Goal: Task Accomplishment & Management: Manage account settings

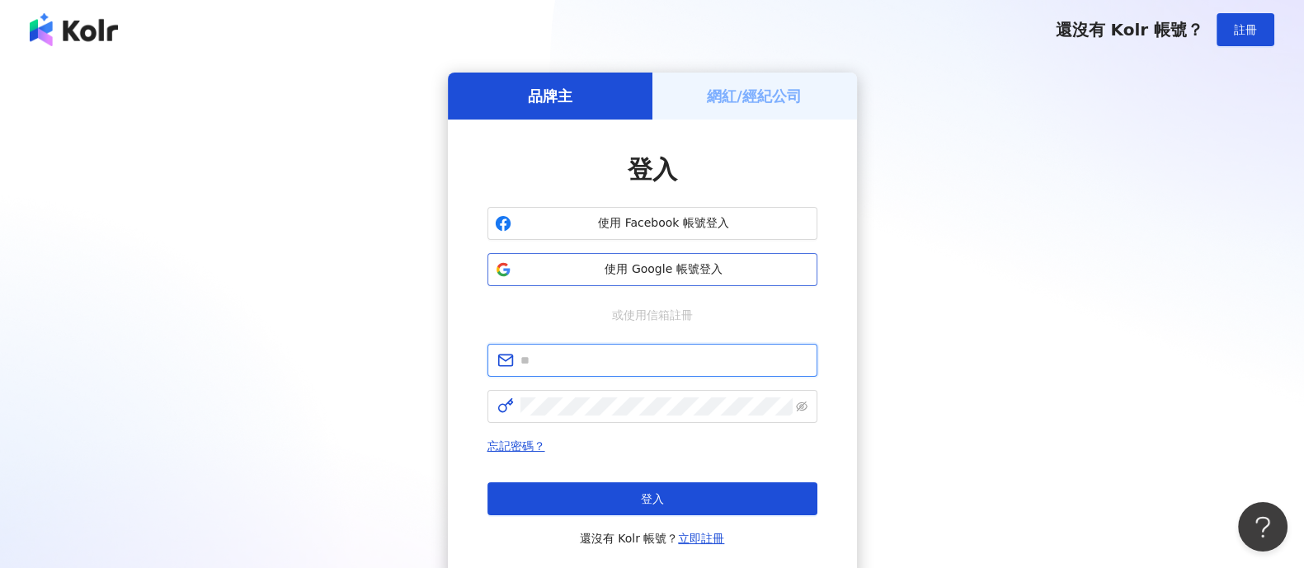
type input "**********"
click at [661, 275] on span "使用 Google 帳號登入" at bounding box center [664, 270] width 292 height 17
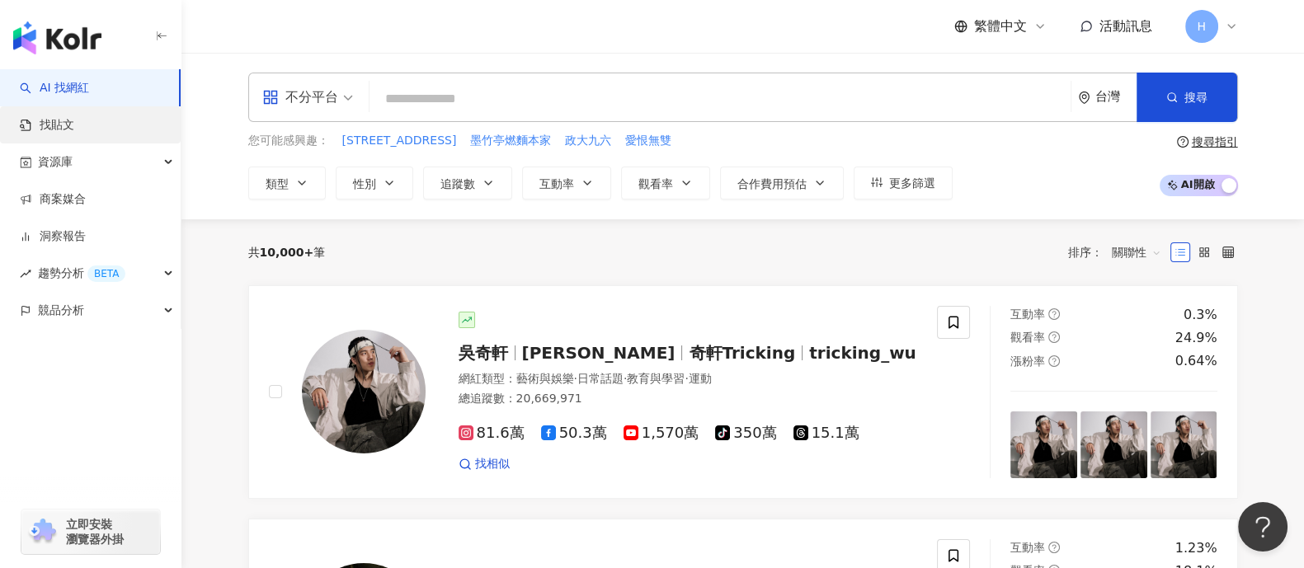
click at [74, 120] on link "找貼文" at bounding box center [47, 125] width 54 height 17
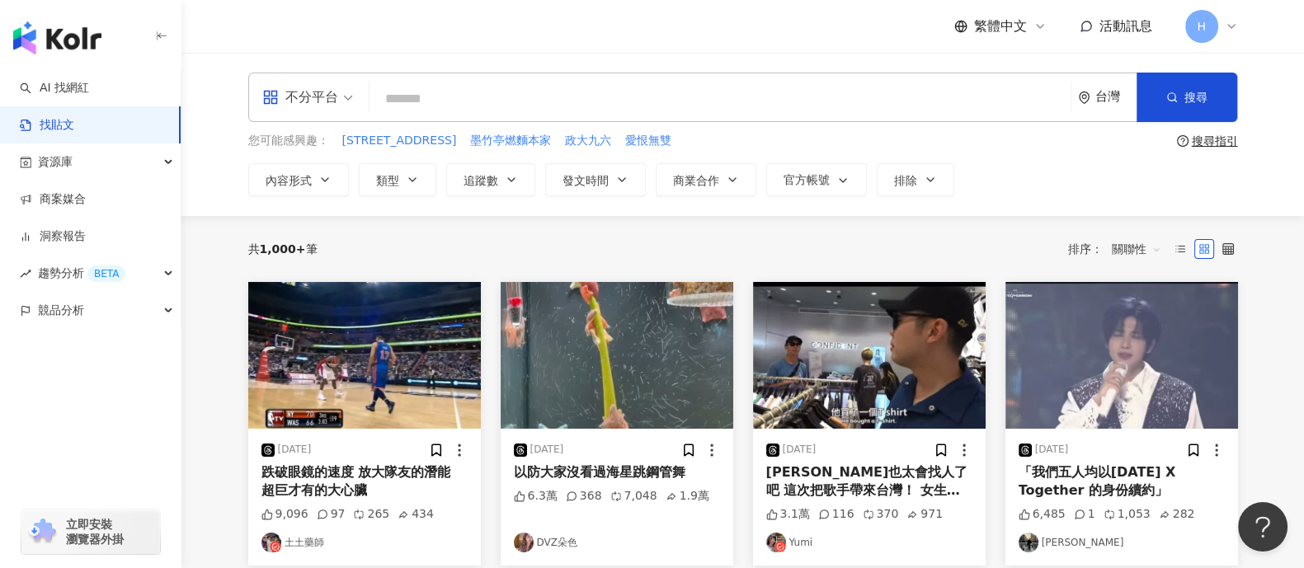
click at [479, 99] on input "search" at bounding box center [720, 98] width 688 height 35
type input "****"
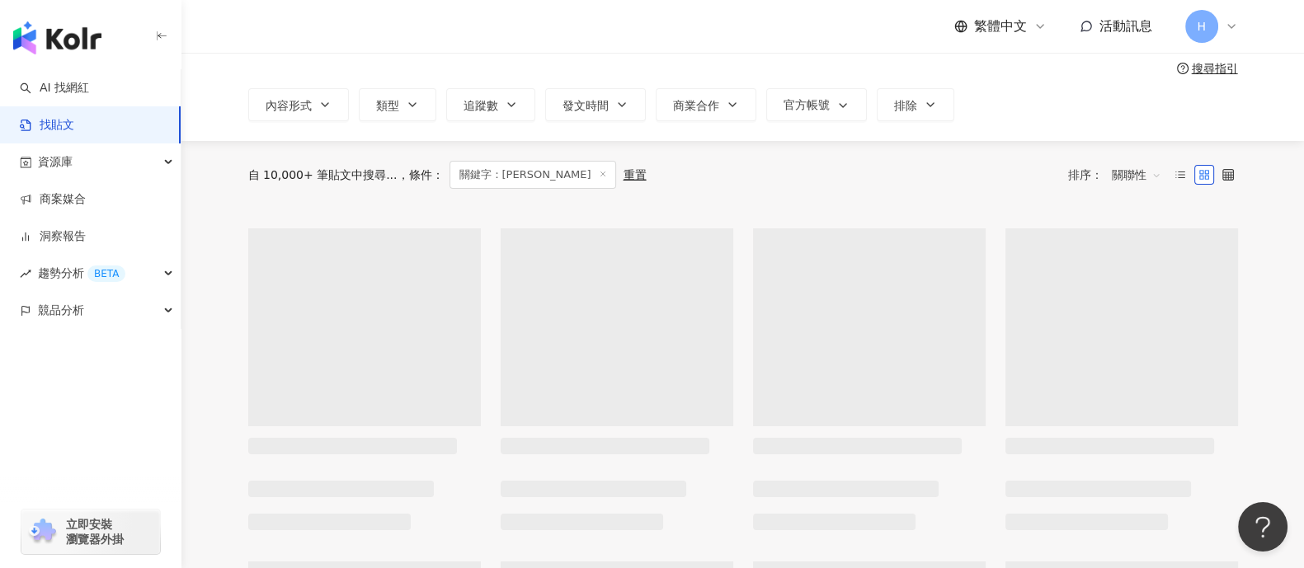
scroll to position [102, 0]
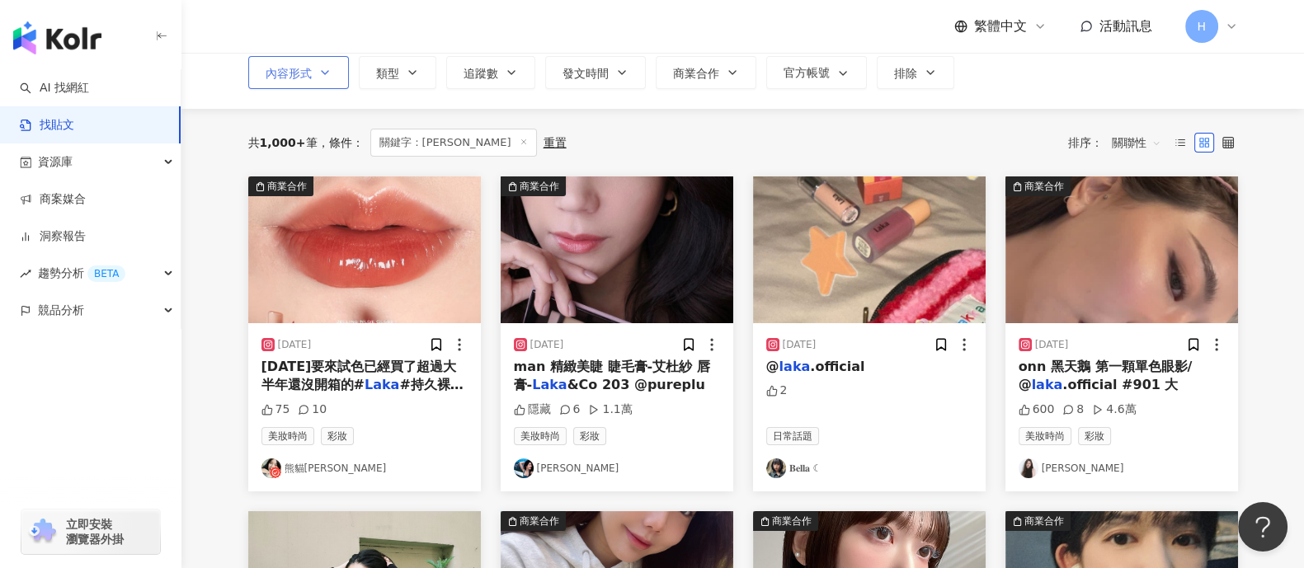
click at [323, 75] on icon "button" at bounding box center [324, 72] width 13 height 13
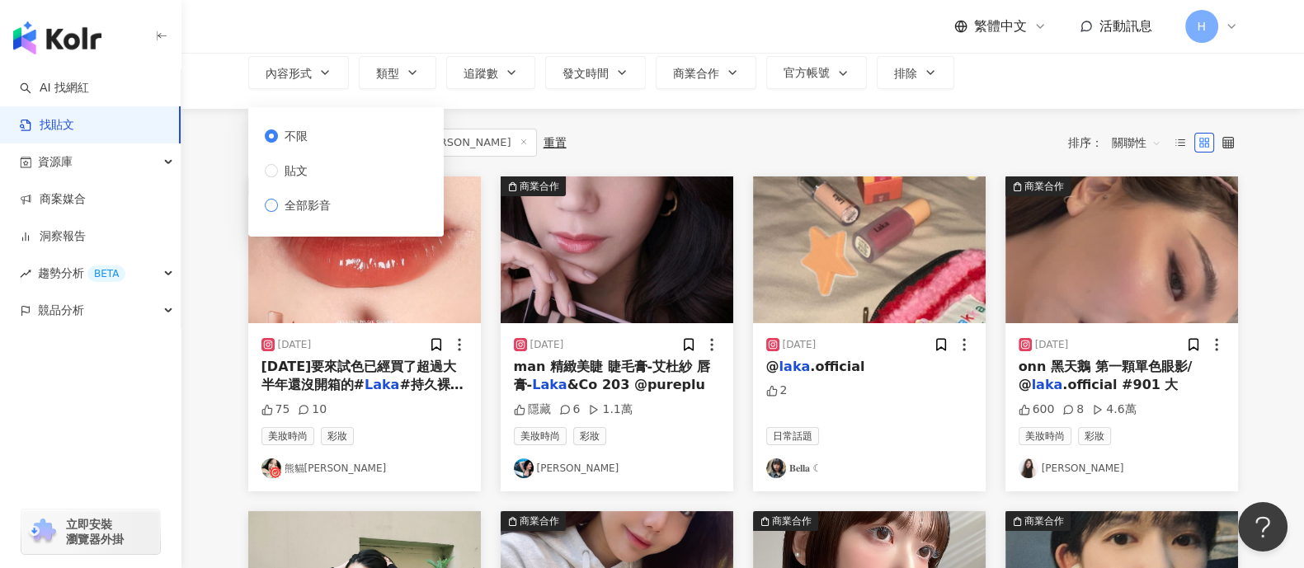
click at [329, 203] on span "全部影音" at bounding box center [307, 205] width 59 height 18
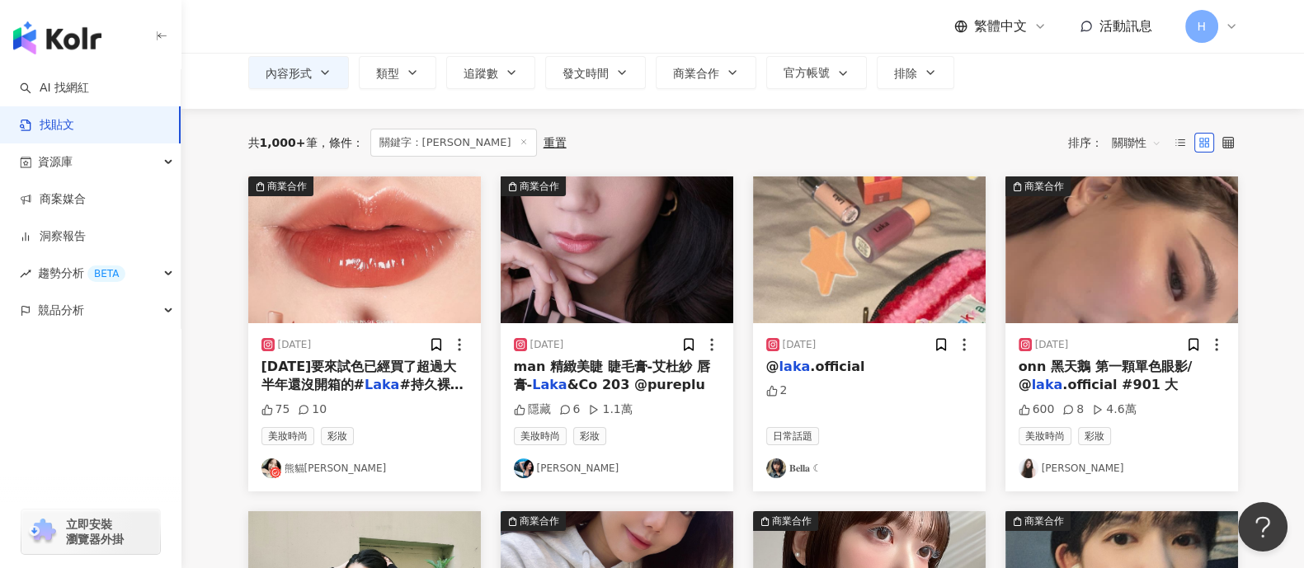
click at [570, 125] on div "共 1,000+ 筆 條件 ： 關鍵字：Laka 重置 排序： 關聯性" at bounding box center [743, 143] width 990 height 68
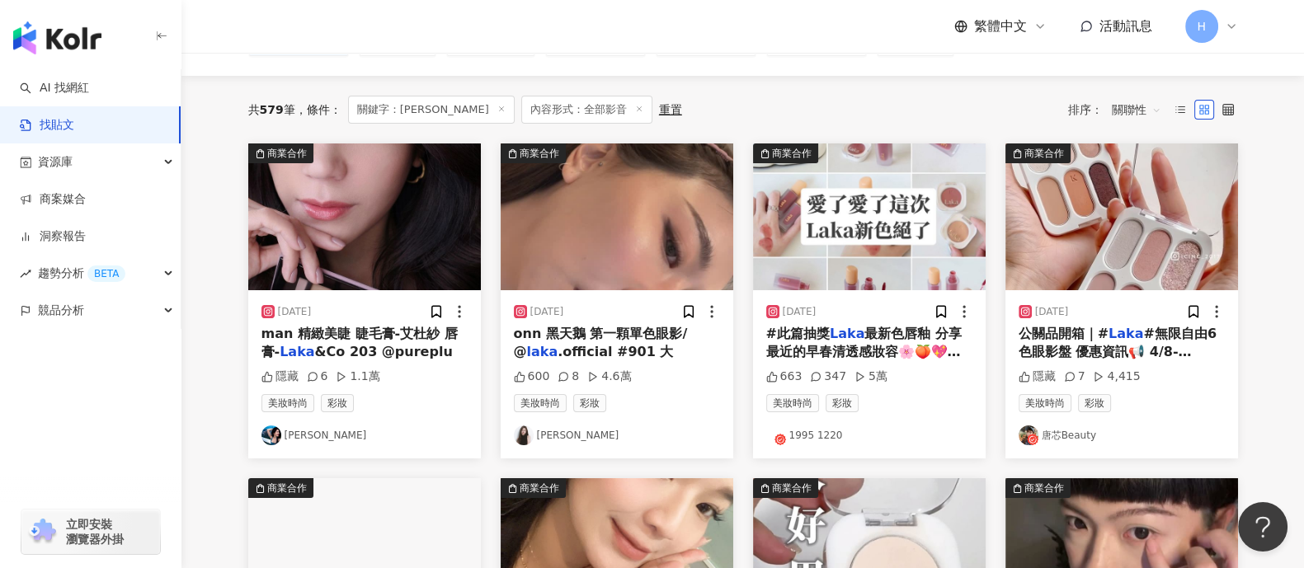
scroll to position [102, 0]
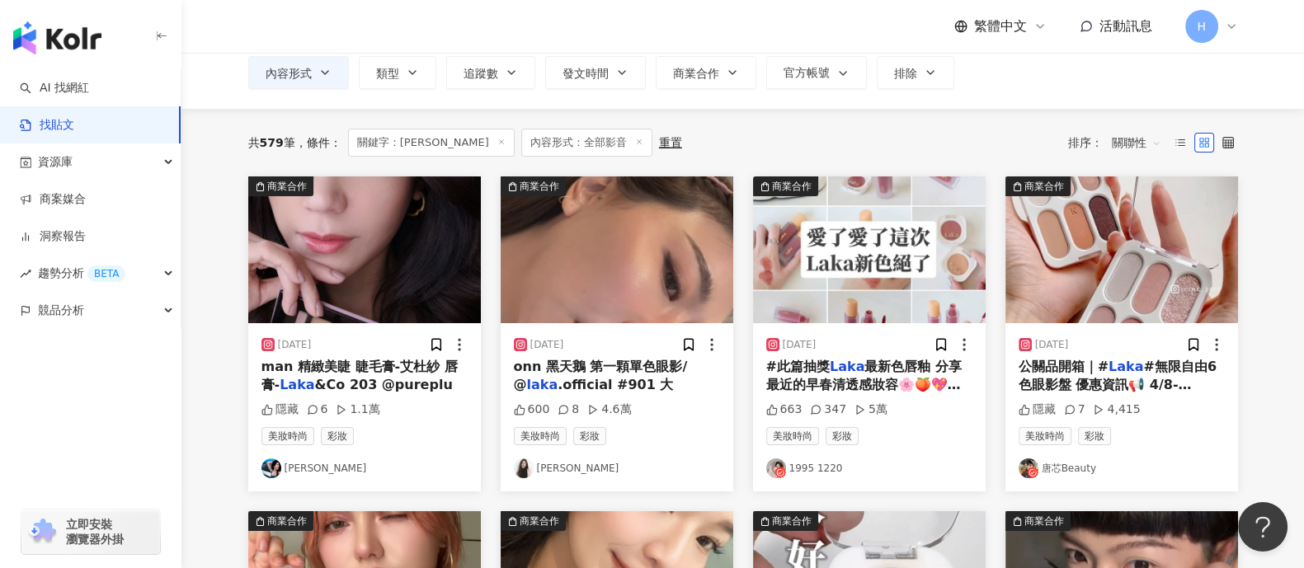
click at [356, 233] on img at bounding box center [364, 250] width 233 height 147
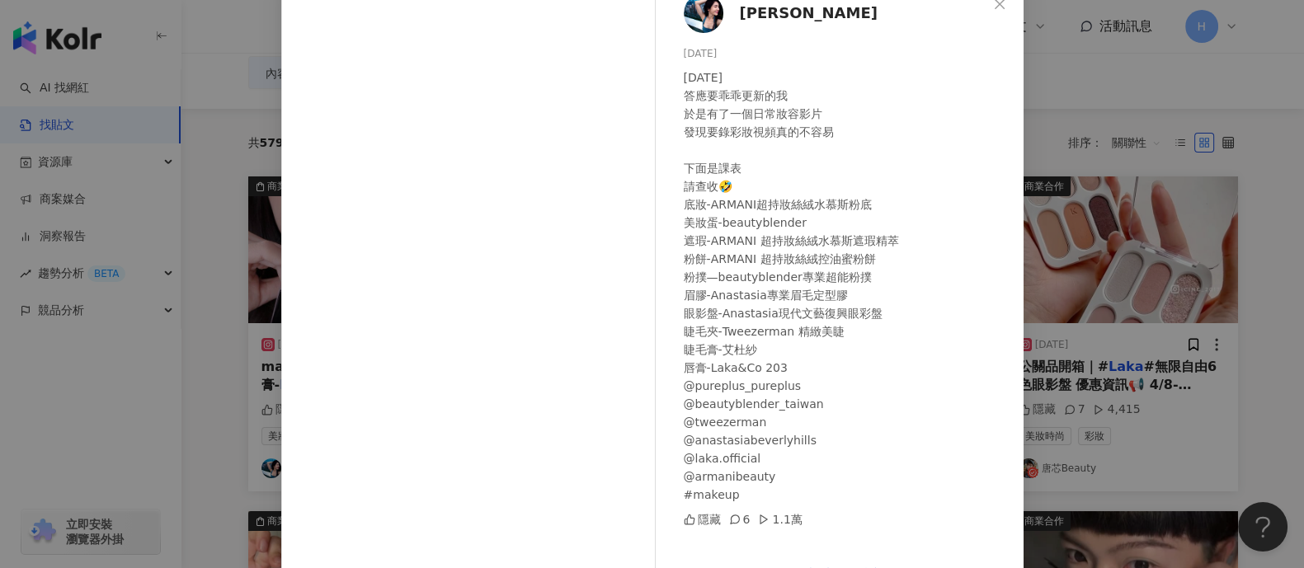
click at [1141, 257] on div "雷瑟琳 2024/1/19 2024年 答應要乖乖更新的我 於是有了一個日常妝容影片 發現要錄彩妝視頻真的不容易 下面是課表 請查收🤣 底妝-ARMANI超持…" at bounding box center [652, 284] width 1304 height 568
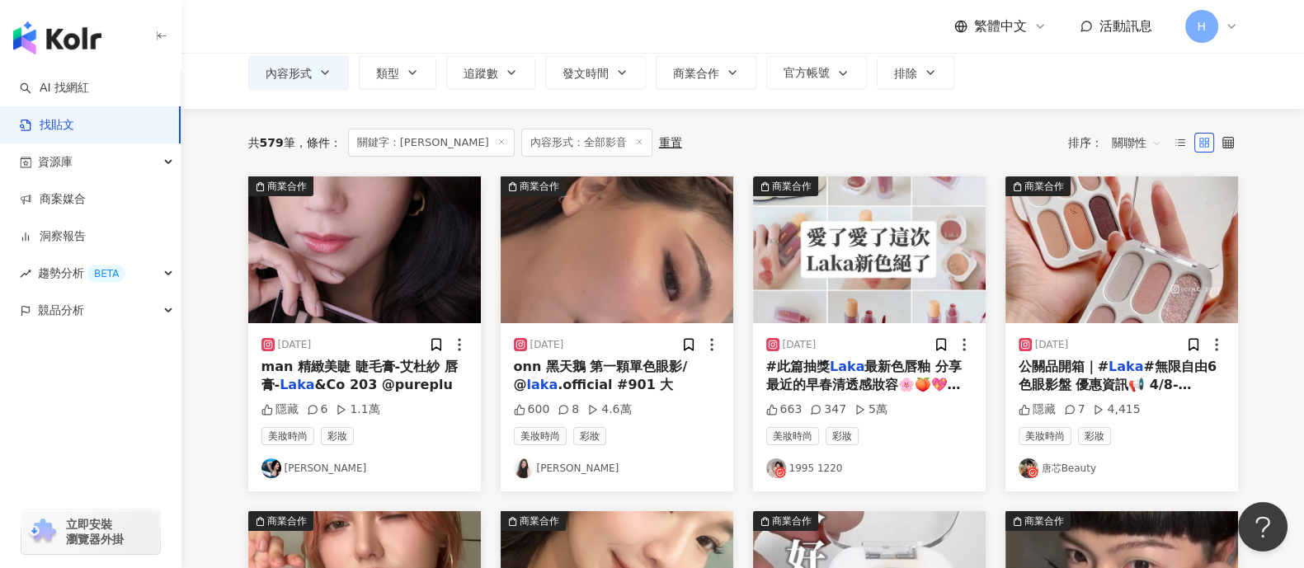
click at [606, 266] on img at bounding box center [617, 250] width 233 height 147
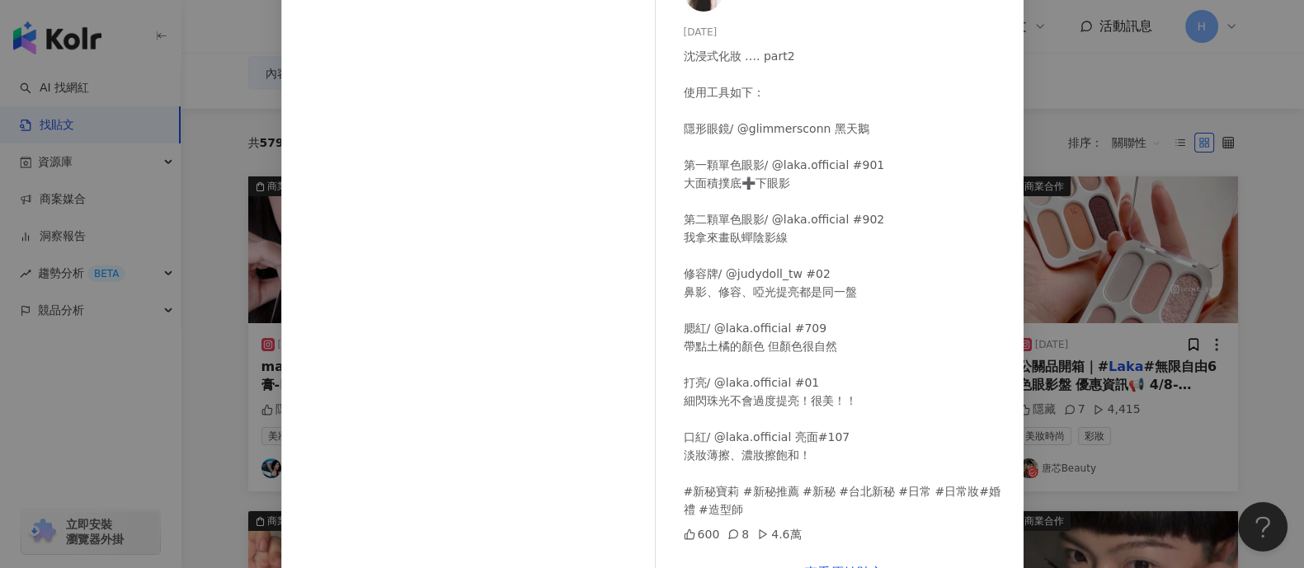
scroll to position [171, 0]
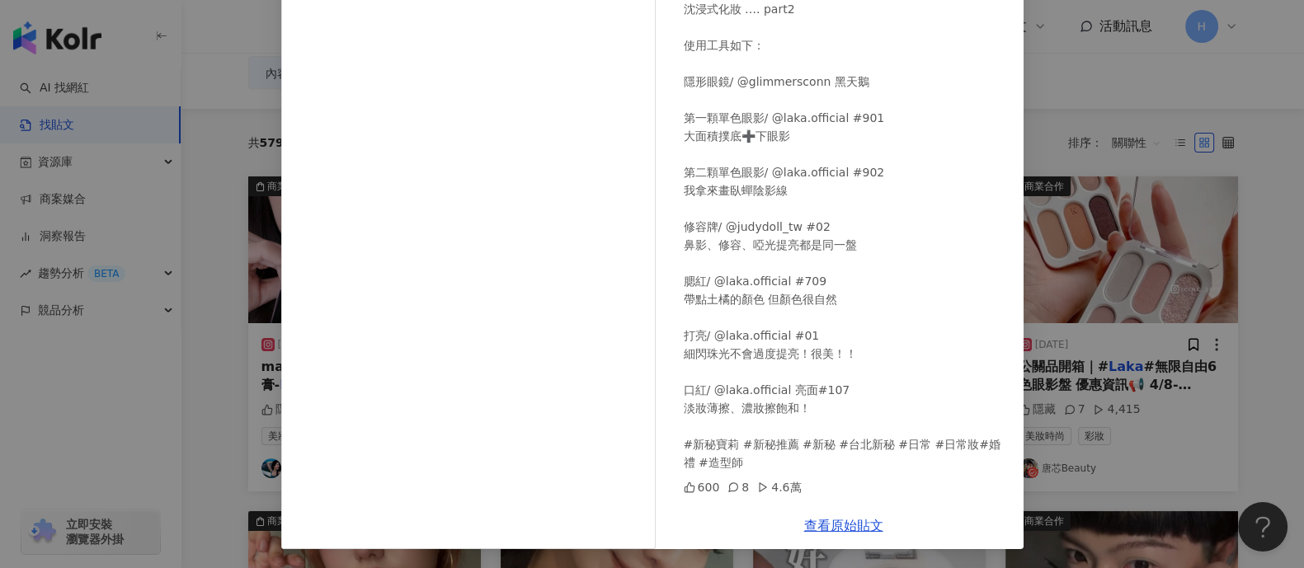
click at [1165, 274] on div "吳寶莉 2025/2/1 沈浸式化妝 …. part2 使用工具如下： 隱形眼鏡/ @glimmersconn 黑天鵝 第一顆單色眼影/ @laka.offi…" at bounding box center [652, 284] width 1304 height 568
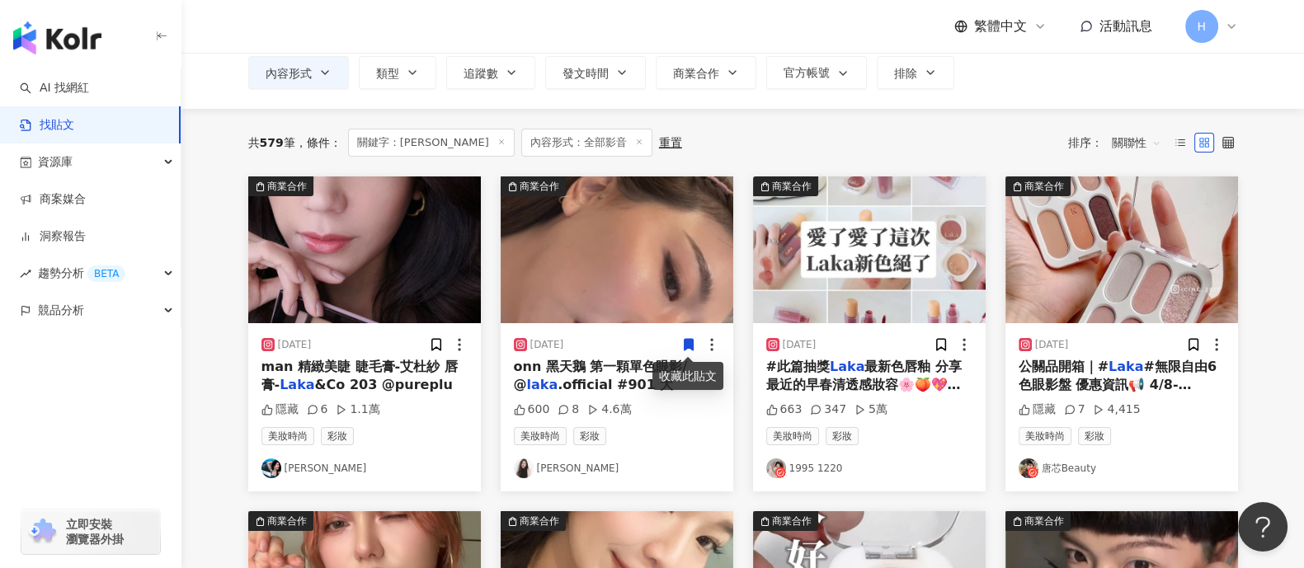
click at [691, 342] on icon at bounding box center [688, 345] width 9 height 12
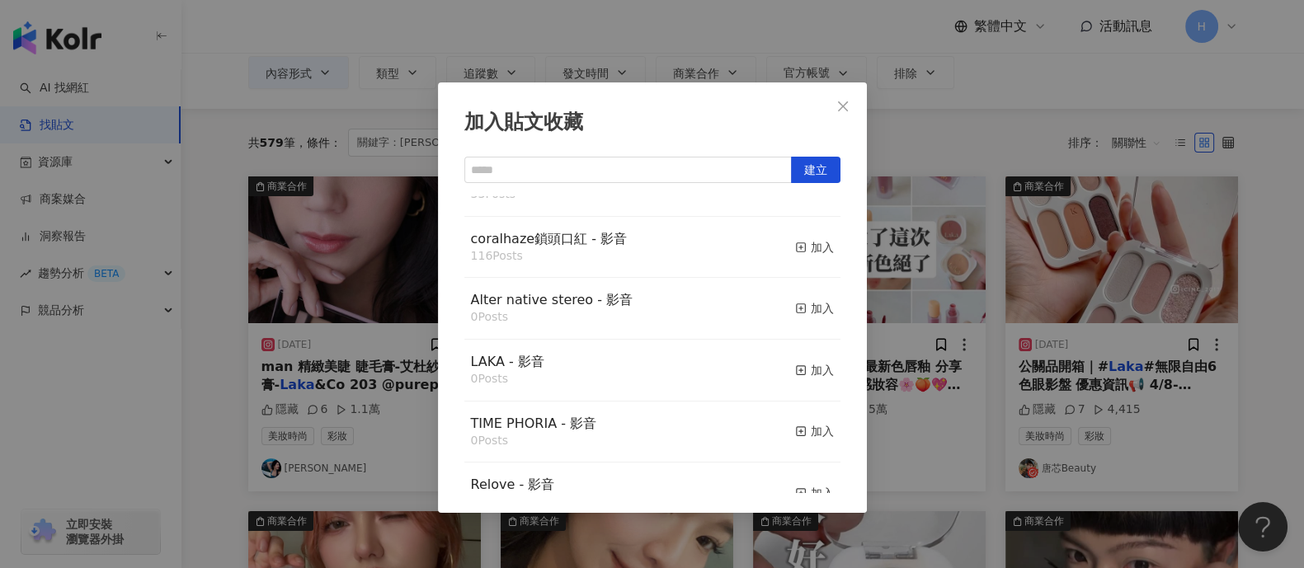
scroll to position [205, 0]
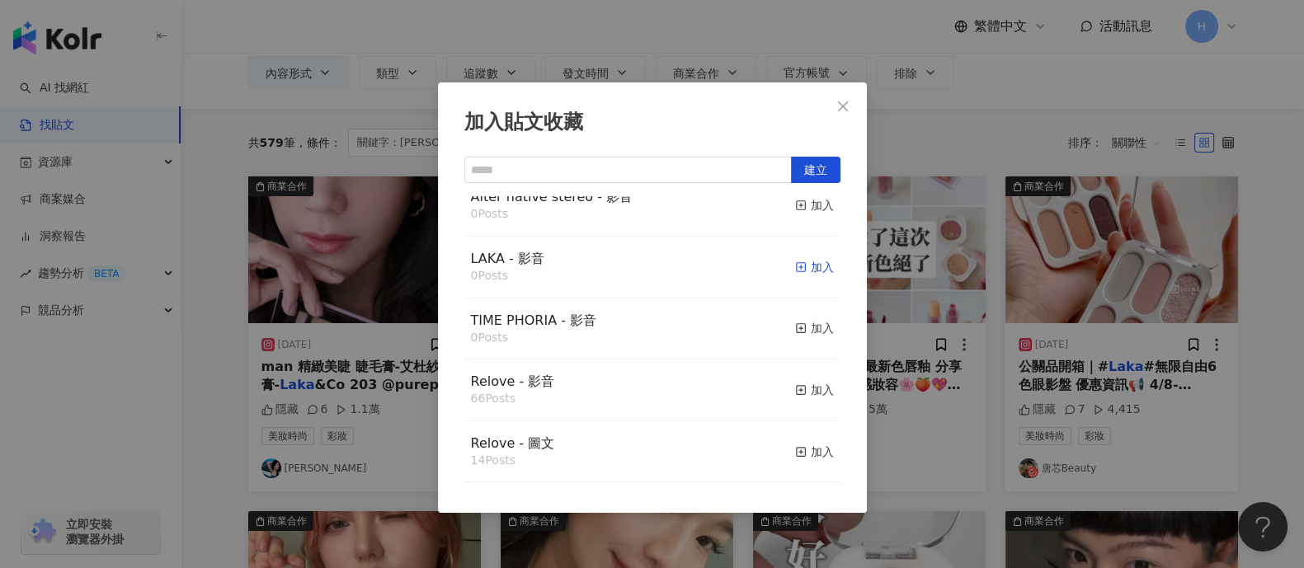
click at [795, 264] on div "加入" at bounding box center [814, 267] width 39 height 18
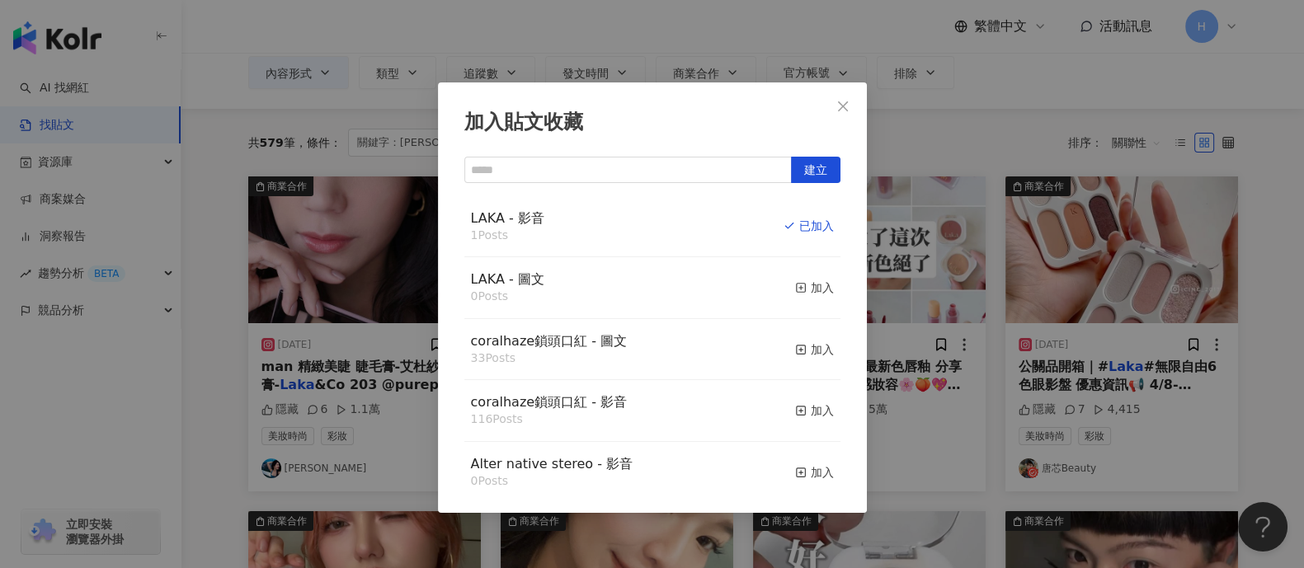
click at [1077, 265] on div "加入貼文收藏 建立 LAKA - 影音 1 Posts 已加入 LAKA - 圖文 0 Posts 加入 coralhaze鎖頭口紅 - 圖文 33 Post…" at bounding box center [652, 284] width 1304 height 568
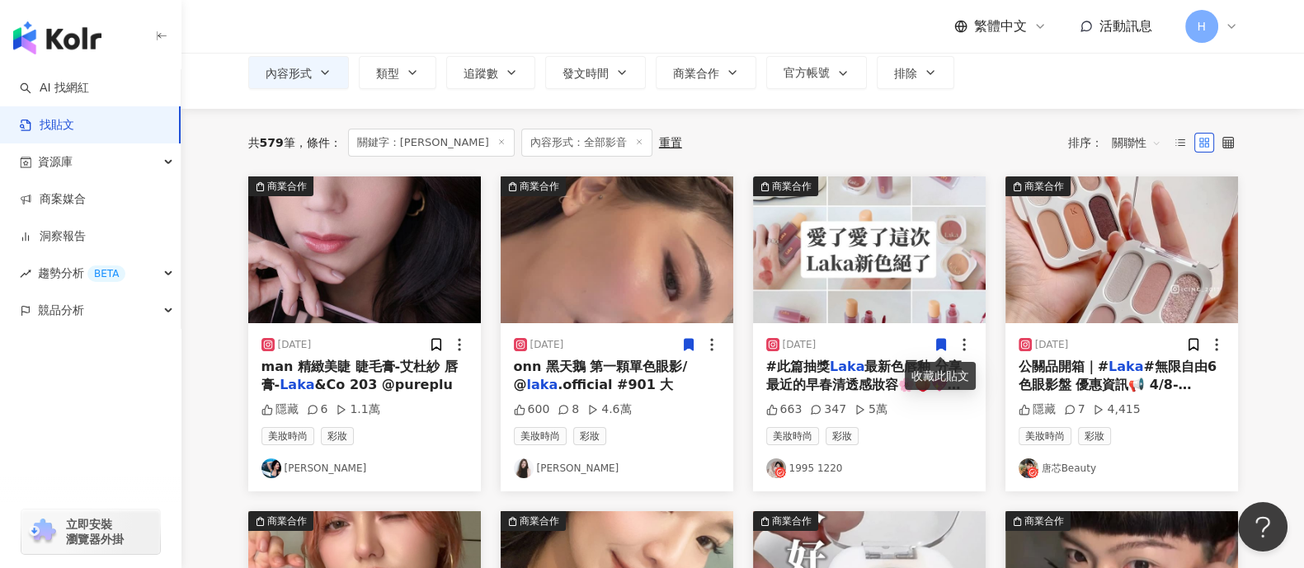
click at [945, 337] on icon at bounding box center [941, 344] width 15 height 15
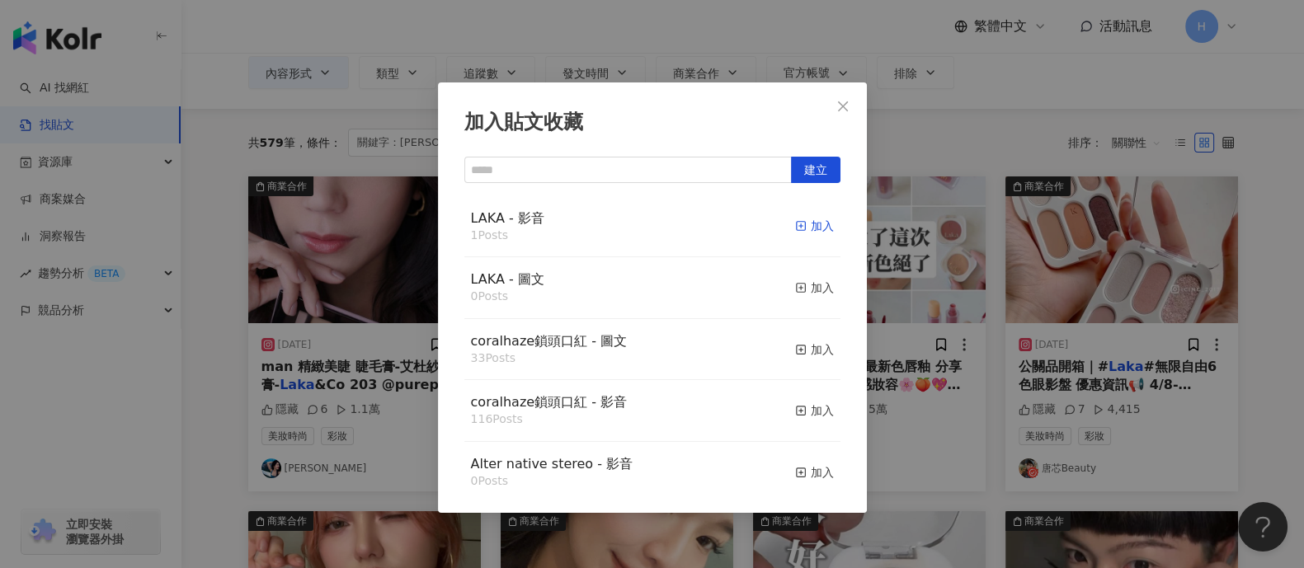
click at [804, 229] on div "加入" at bounding box center [814, 226] width 39 height 18
click at [1063, 285] on div "加入貼文收藏 建立 LAKA - 影音 1 Posts 加入 LAKA - 圖文 0 Posts 加入 coralhaze鎖頭口紅 - 圖文 33 Posts…" at bounding box center [652, 284] width 1304 height 568
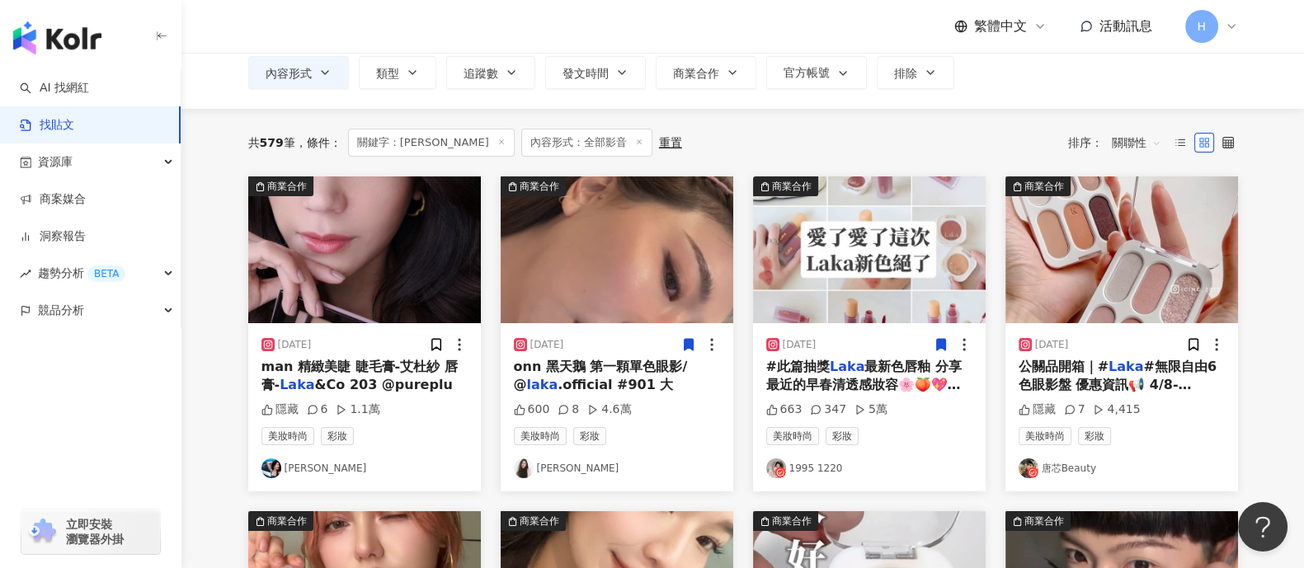
scroll to position [205, 0]
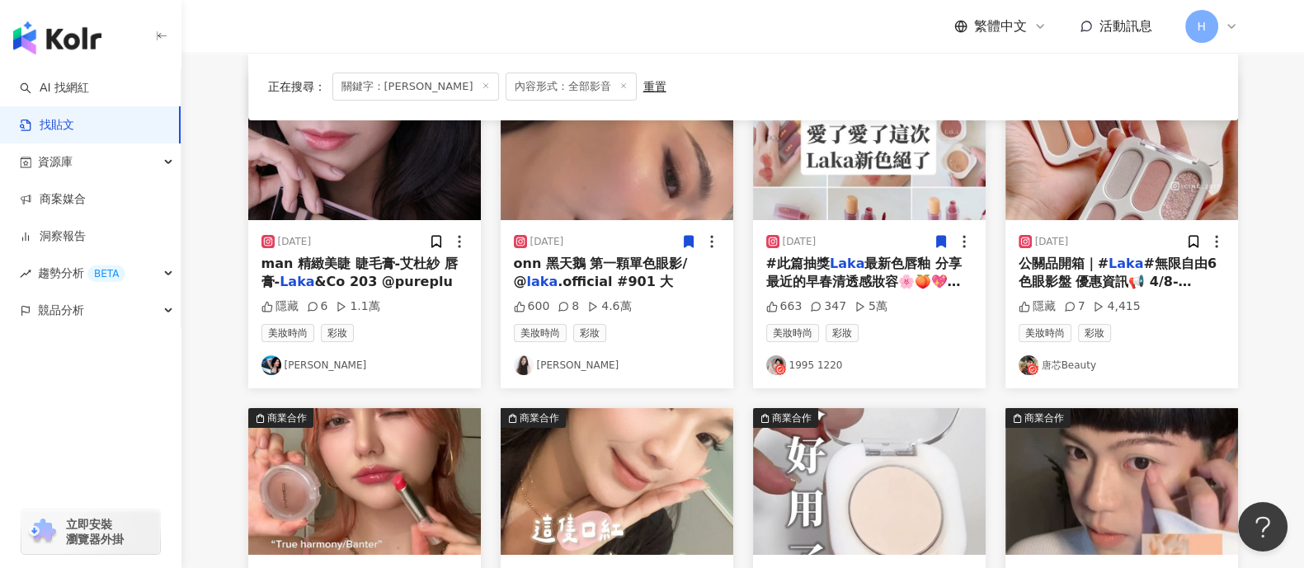
click at [895, 186] on img at bounding box center [869, 146] width 233 height 147
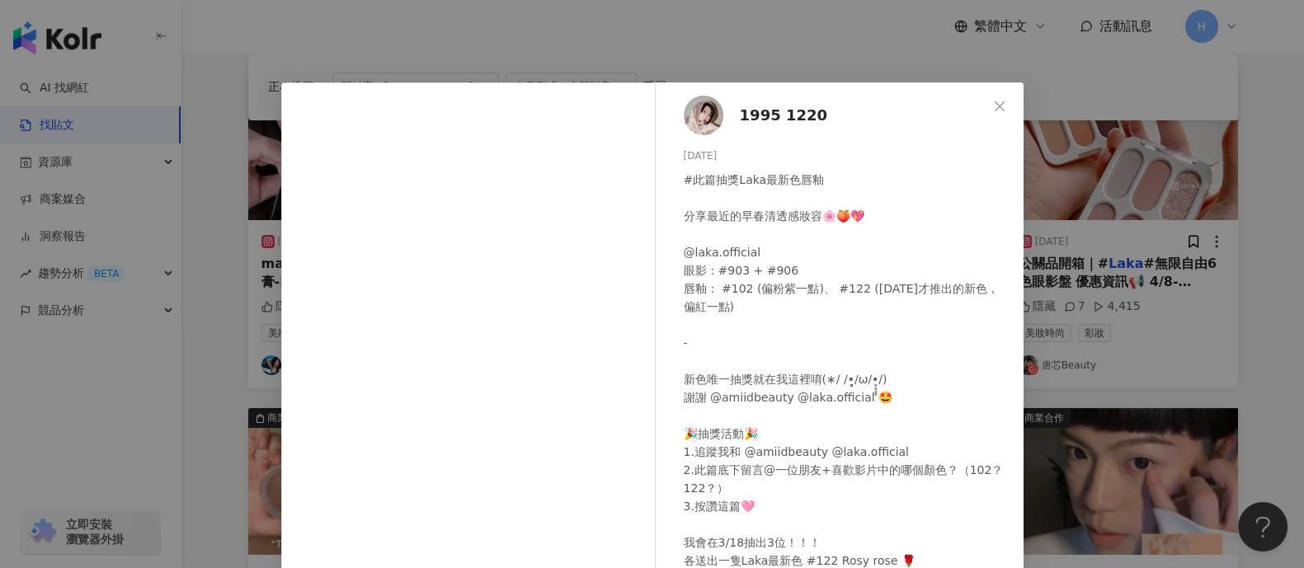
click at [1093, 255] on div "1995 1220 2024/3/12 #此篇抽獎Laka最新色唇釉 分享最近的早春清透感妝容🌸🍑💖 @laka.official 眼影：#903 + #90…" at bounding box center [652, 284] width 1304 height 568
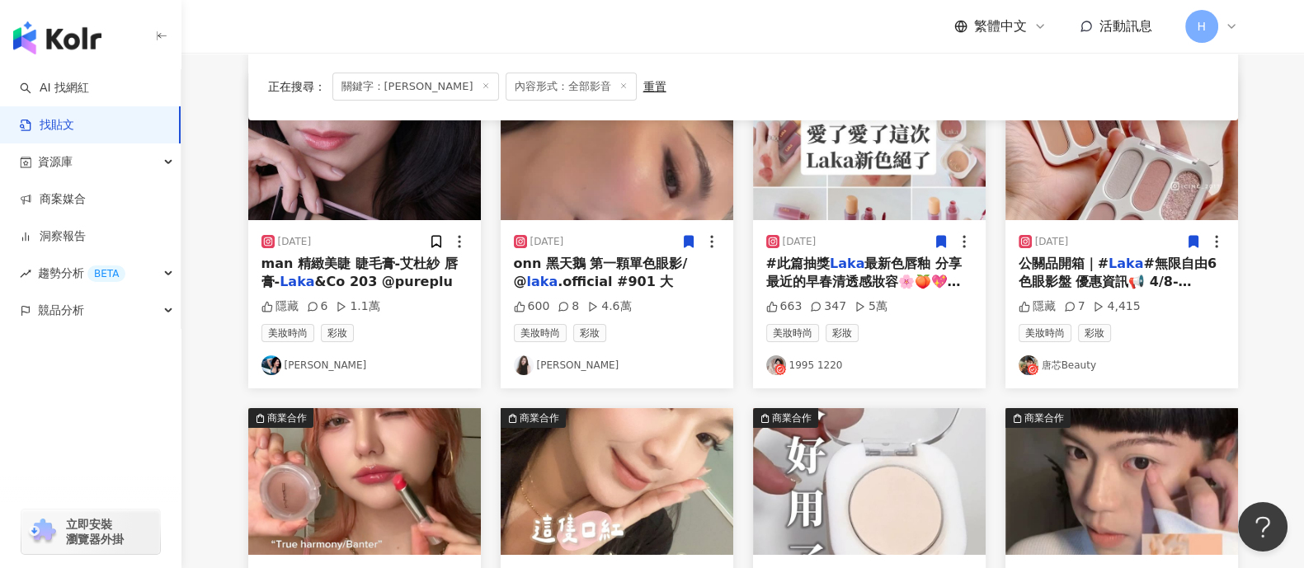
click at [1191, 241] on icon at bounding box center [1193, 242] width 9 height 12
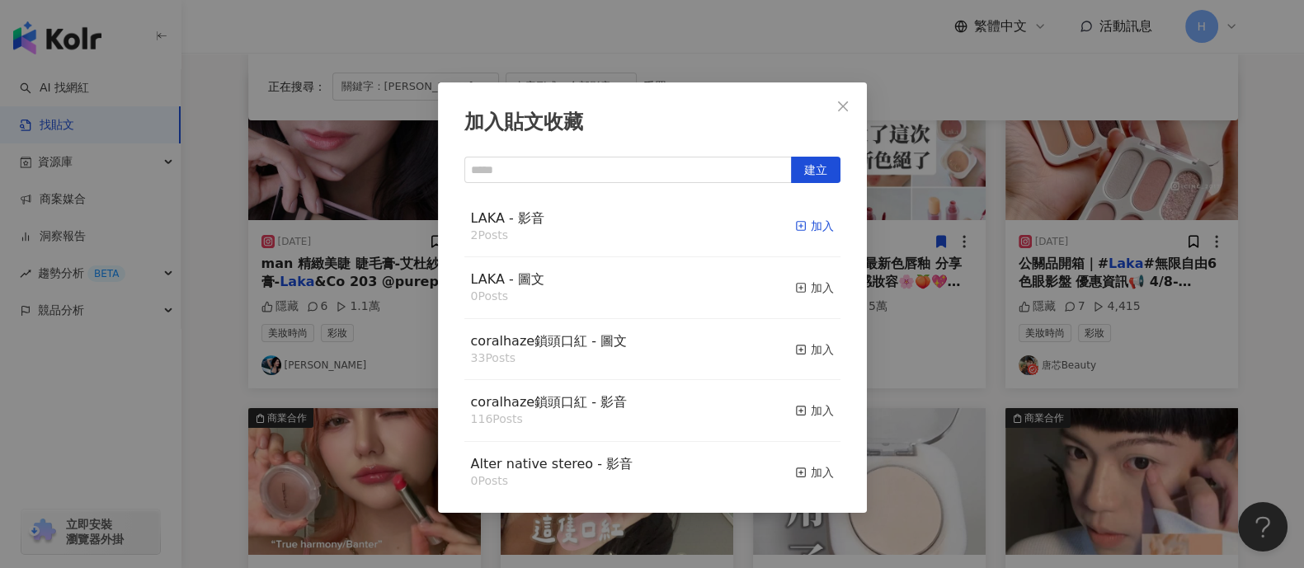
click at [797, 219] on div "加入" at bounding box center [814, 226] width 39 height 18
click at [1012, 244] on div "加入貼文收藏 建立 LAKA - 影音 2 Posts 加入 LAKA - 圖文 0 Posts 加入 coralhaze鎖頭口紅 - 圖文 33 Posts…" at bounding box center [652, 284] width 1304 height 568
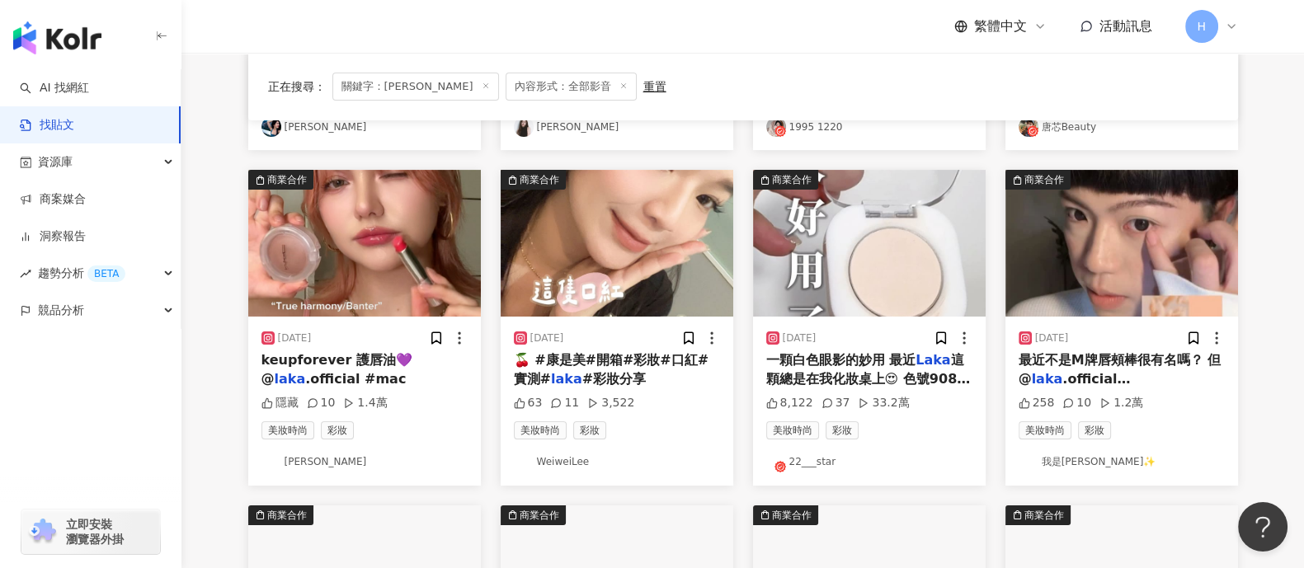
scroll to position [412, 0]
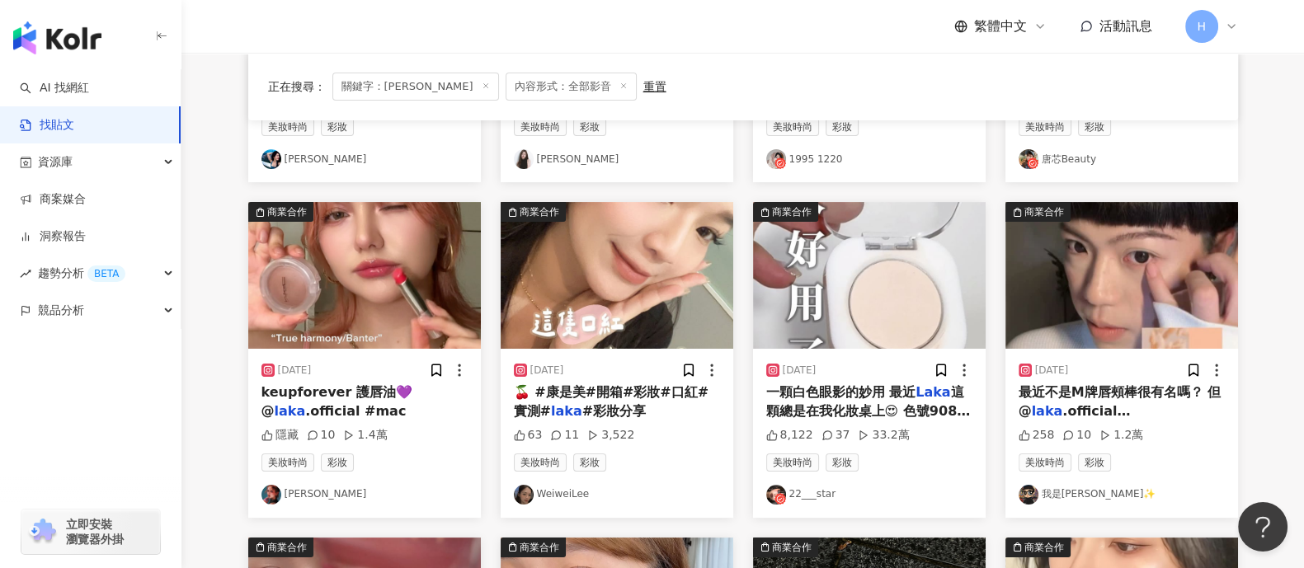
click at [394, 292] on img at bounding box center [364, 275] width 233 height 147
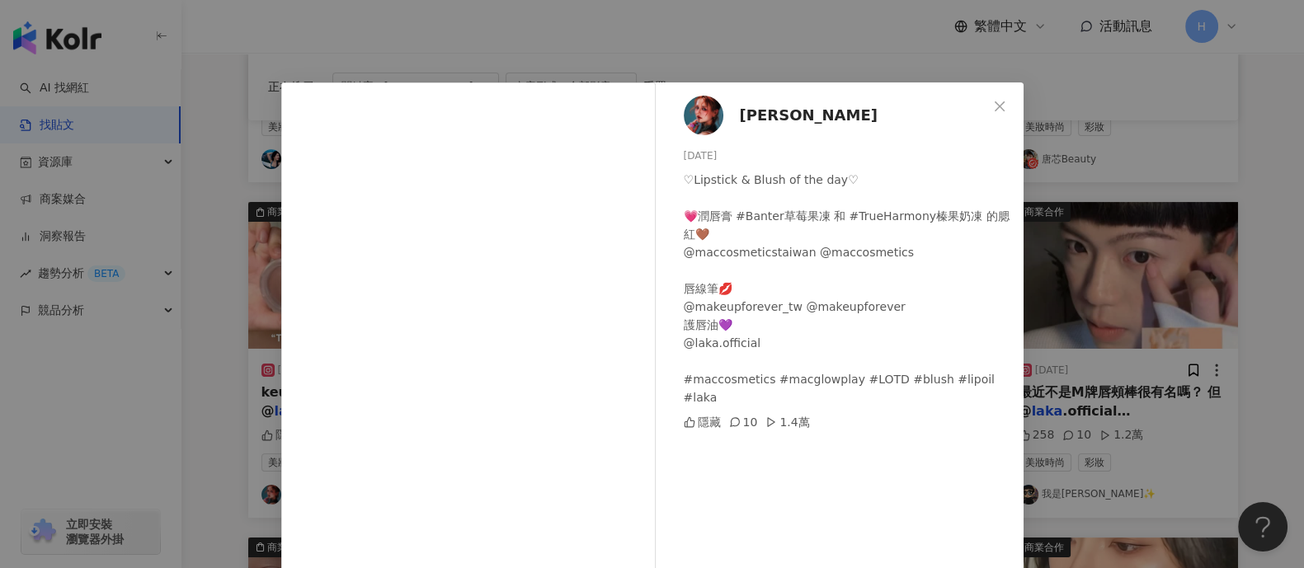
click at [1050, 231] on div "裴頡 2024/9/6 ♡Lipstick & Blush of the day♡ 💗潤唇膏 #Banter草莓果凍 和 #TrueHarmony榛果奶凍 的…" at bounding box center [652, 284] width 1304 height 568
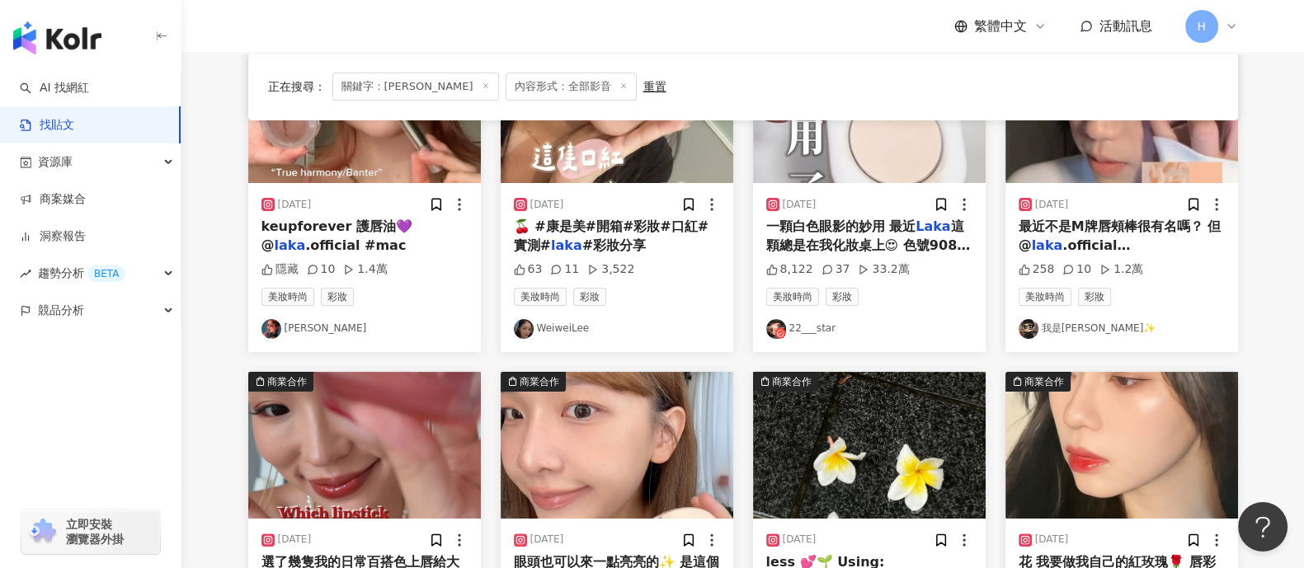
scroll to position [516, 0]
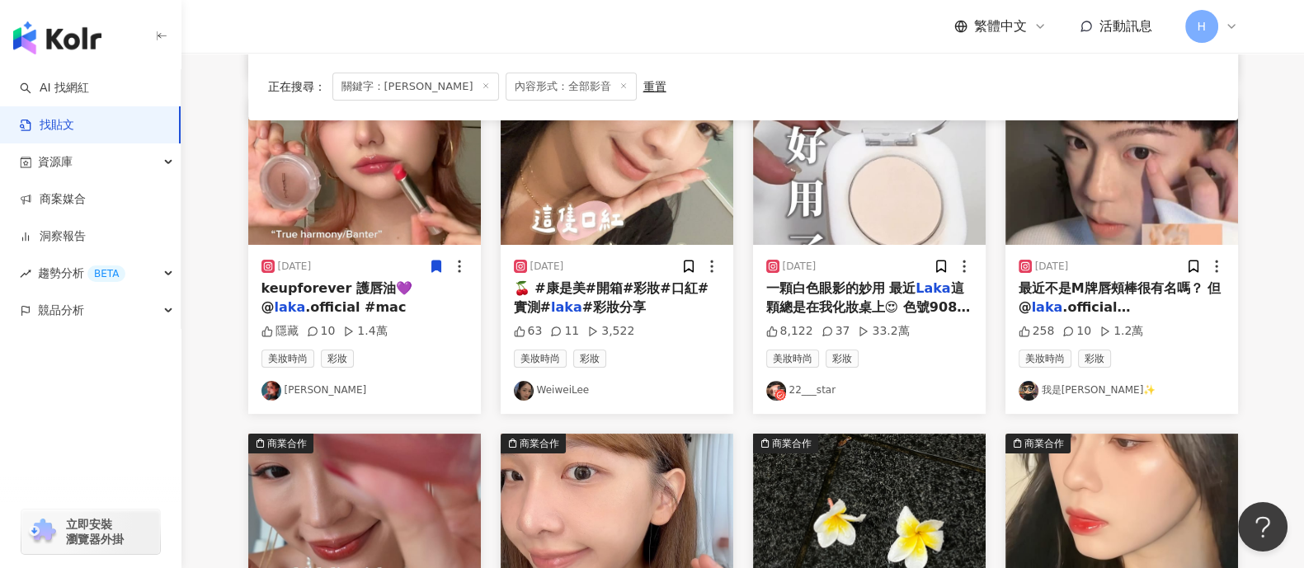
click at [435, 267] on icon at bounding box center [436, 268] width 9 height 12
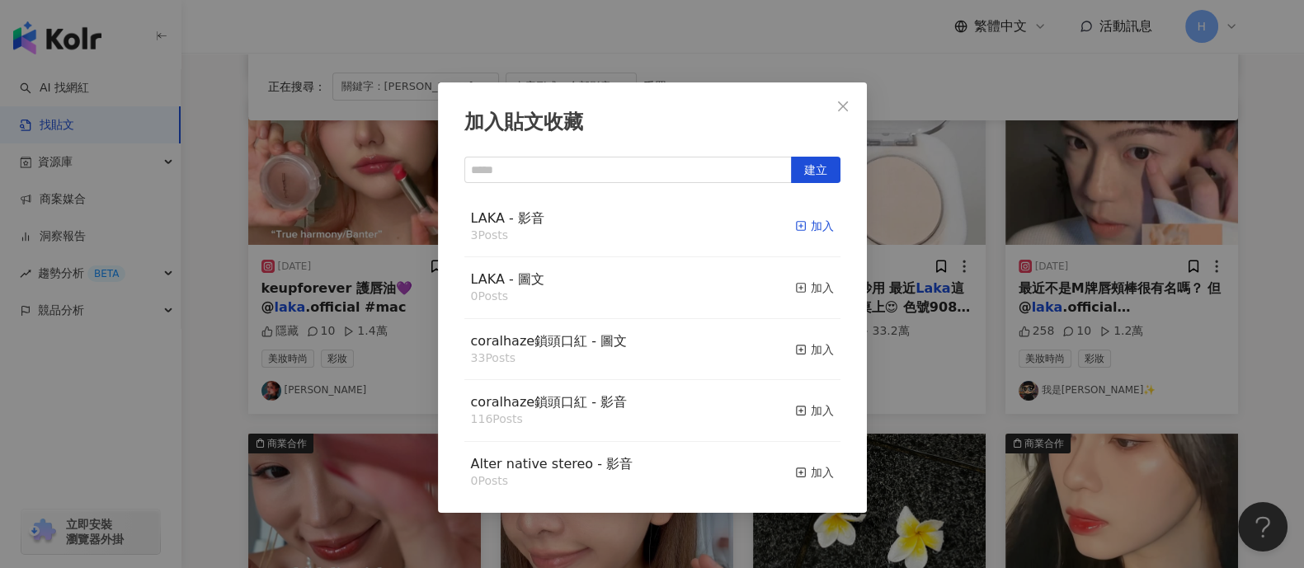
click at [805, 228] on div "加入" at bounding box center [814, 226] width 39 height 18
click at [927, 274] on div "加入貼文收藏 建立 LAKA - 影音 4 Posts 已加入 LAKA - 圖文 0 Posts 加入 coralhaze鎖頭口紅 - 圖文 33 Post…" at bounding box center [652, 284] width 1304 height 568
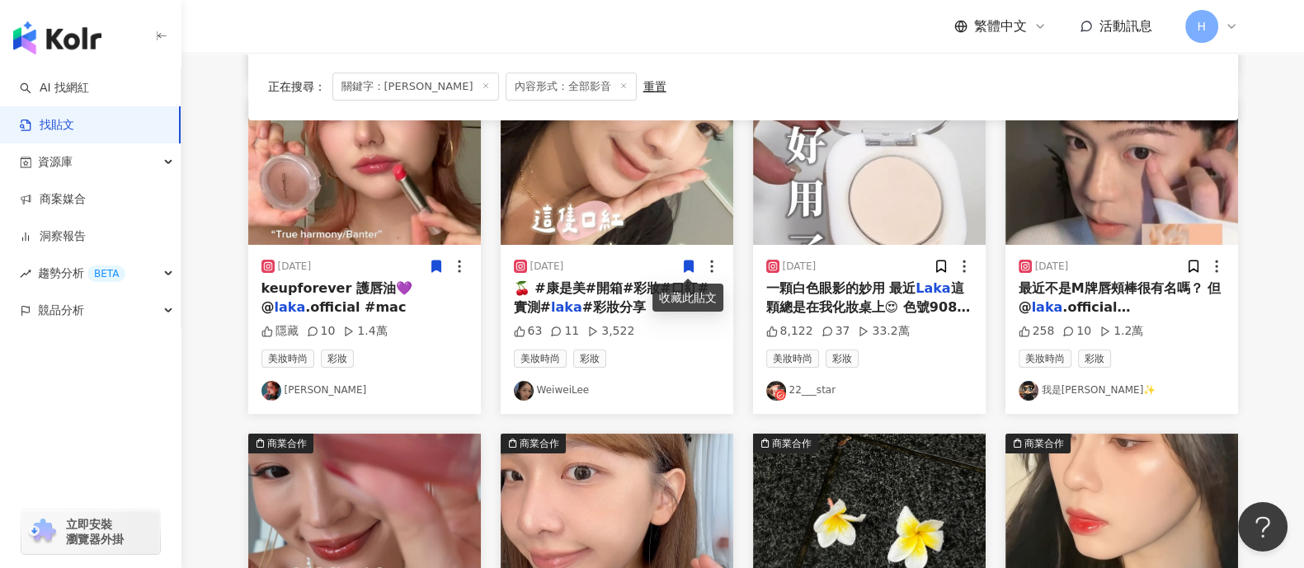
click at [689, 257] on span at bounding box center [689, 265] width 15 height 17
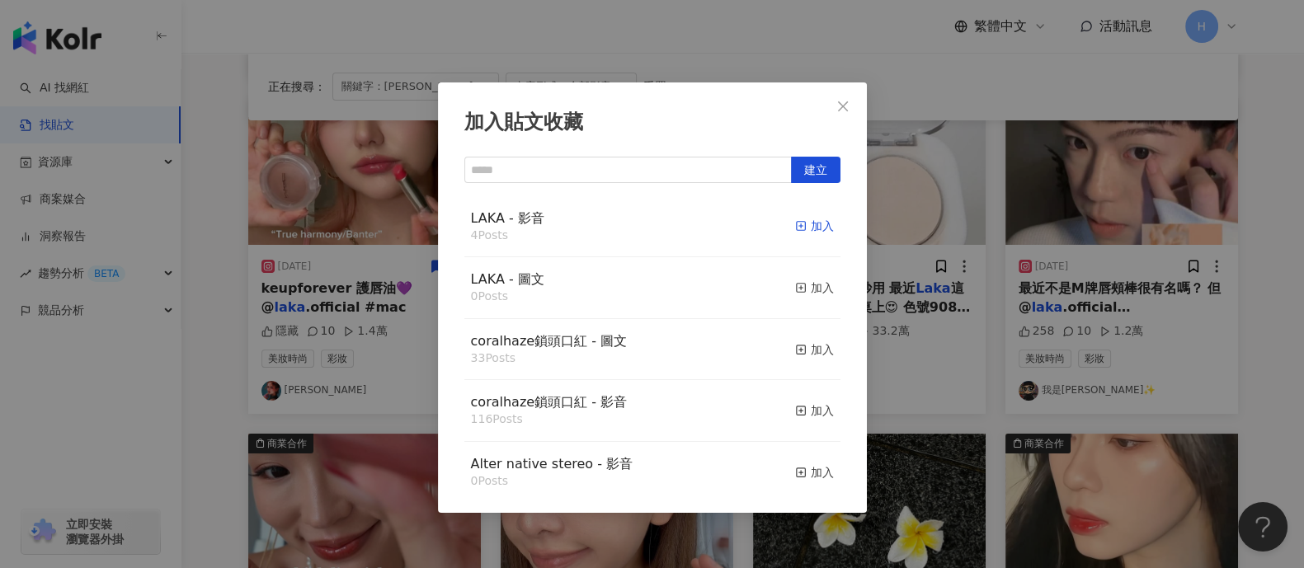
click at [812, 227] on div "加入" at bounding box center [814, 226] width 39 height 18
click at [1021, 260] on div "加入貼文收藏 建立 LAKA - 影音 5 Posts 已加入 LAKA - 圖文 0 Posts 加入 coralhaze鎖頭口紅 - 圖文 33 Post…" at bounding box center [652, 284] width 1304 height 568
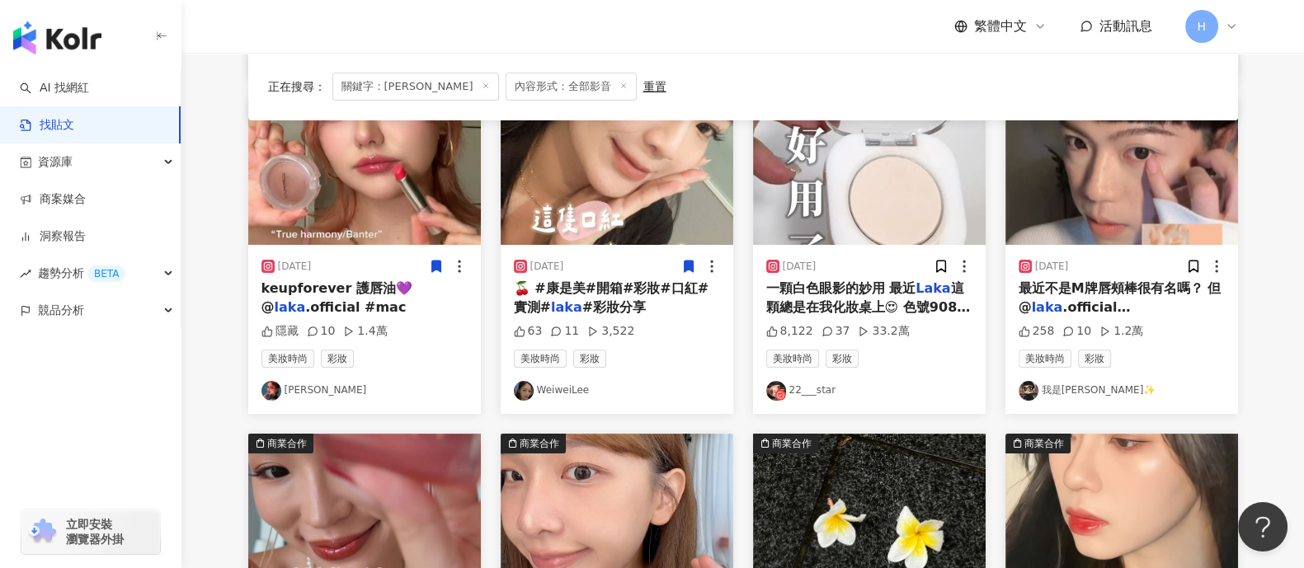
click at [931, 271] on div "[DATE]" at bounding box center [870, 266] width 206 height 17
click at [935, 265] on icon at bounding box center [941, 266] width 15 height 15
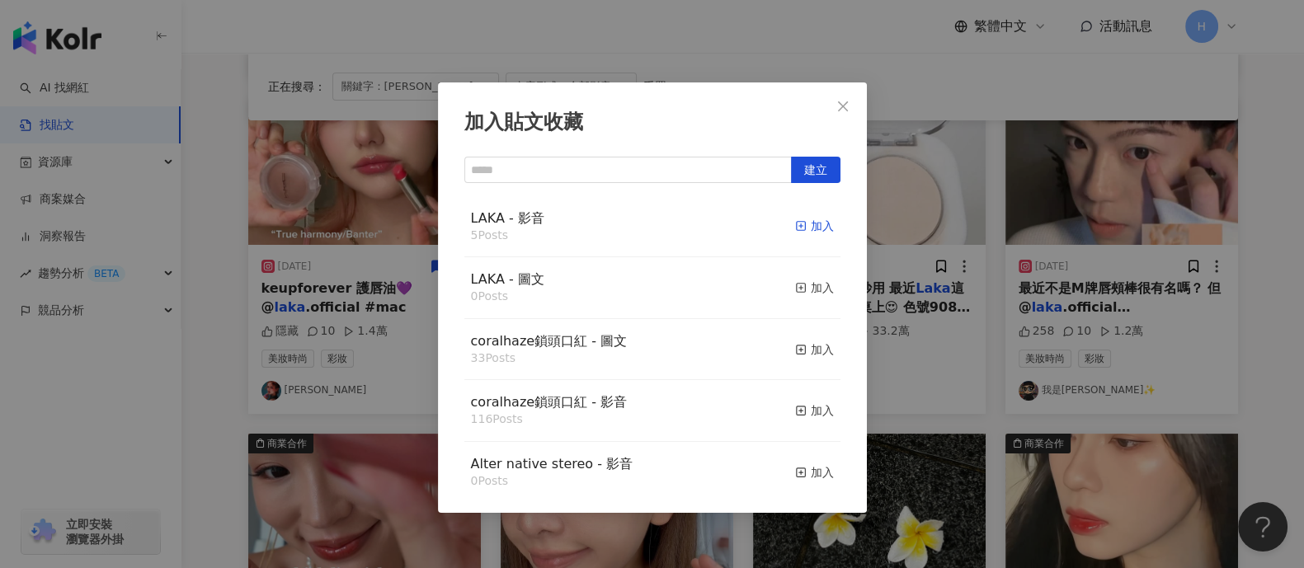
click at [801, 224] on div "加入" at bounding box center [814, 226] width 39 height 18
click at [1222, 246] on div "加入貼文收藏 建立 LAKA - 影音 5 Posts 加入 LAKA - 圖文 0 Posts 加入 coralhaze鎖頭口紅 - 圖文 33 Posts…" at bounding box center [652, 284] width 1304 height 568
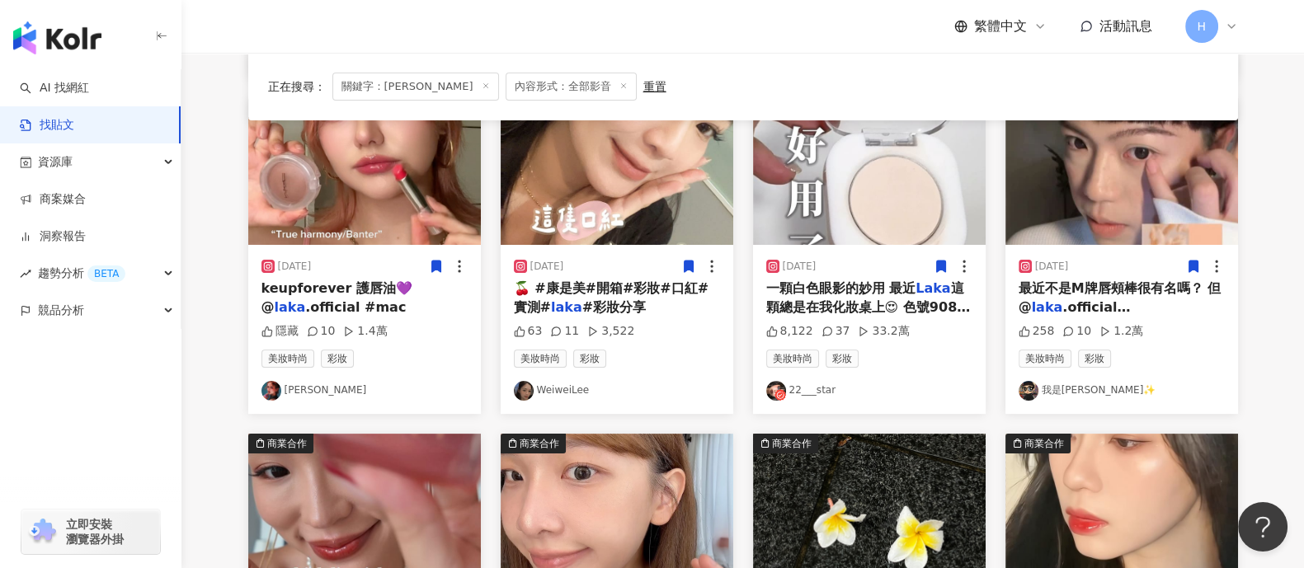
click at [1196, 264] on icon at bounding box center [1193, 268] width 9 height 12
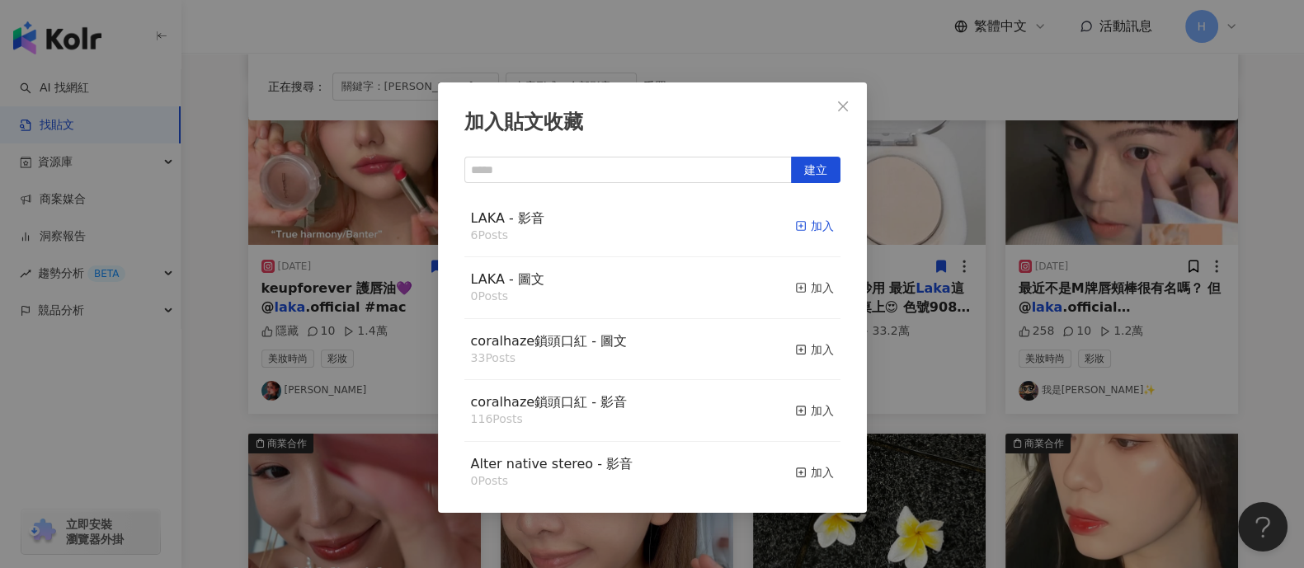
click at [806, 224] on div "加入" at bounding box center [814, 226] width 39 height 18
click at [1094, 254] on div "加入貼文收藏 建立 LAKA - 影音 7 Posts 已加入 LAKA - 圖文 0 Posts 加入 coralhaze鎖頭口紅 - 圖文 33 Post…" at bounding box center [652, 284] width 1304 height 568
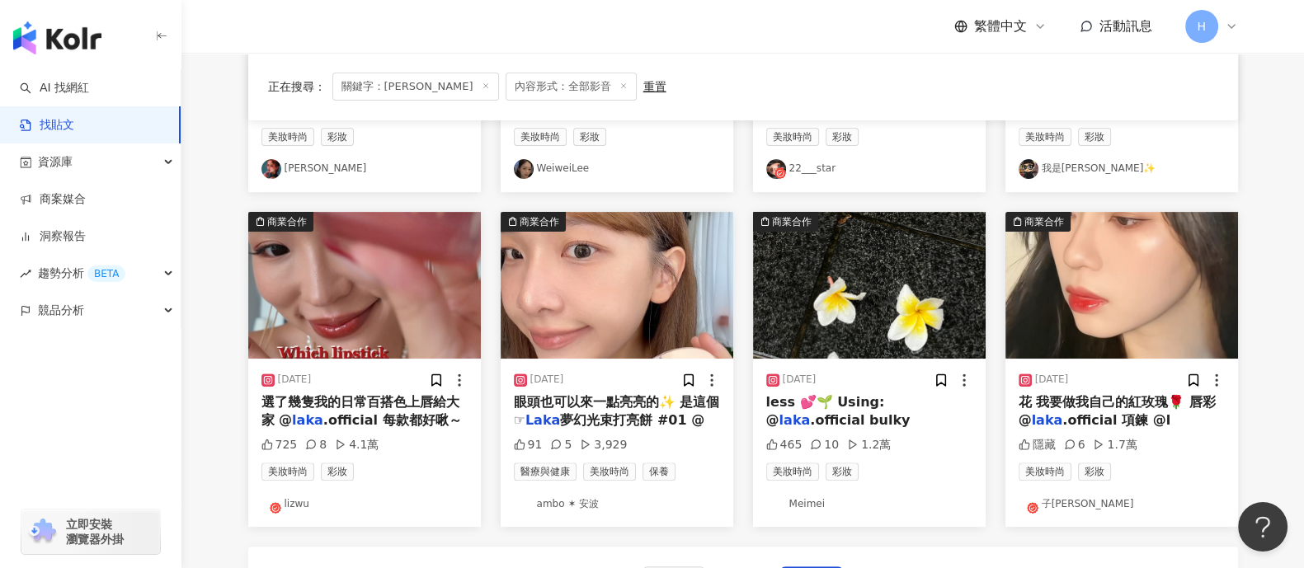
scroll to position [824, 0]
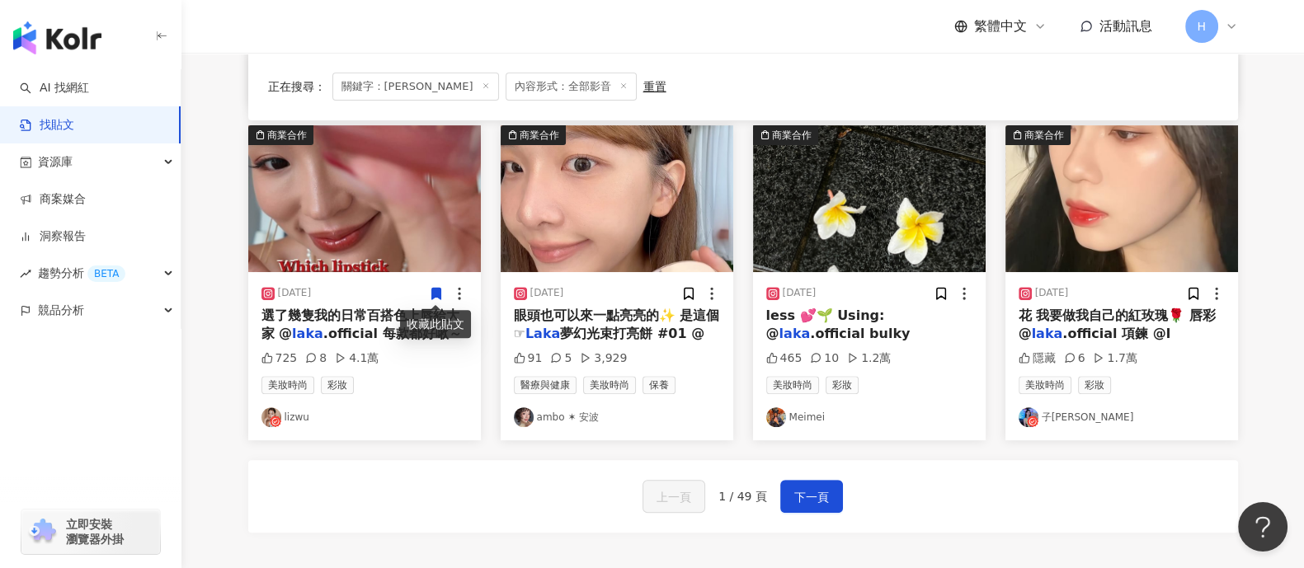
click at [440, 299] on icon at bounding box center [436, 293] width 15 height 15
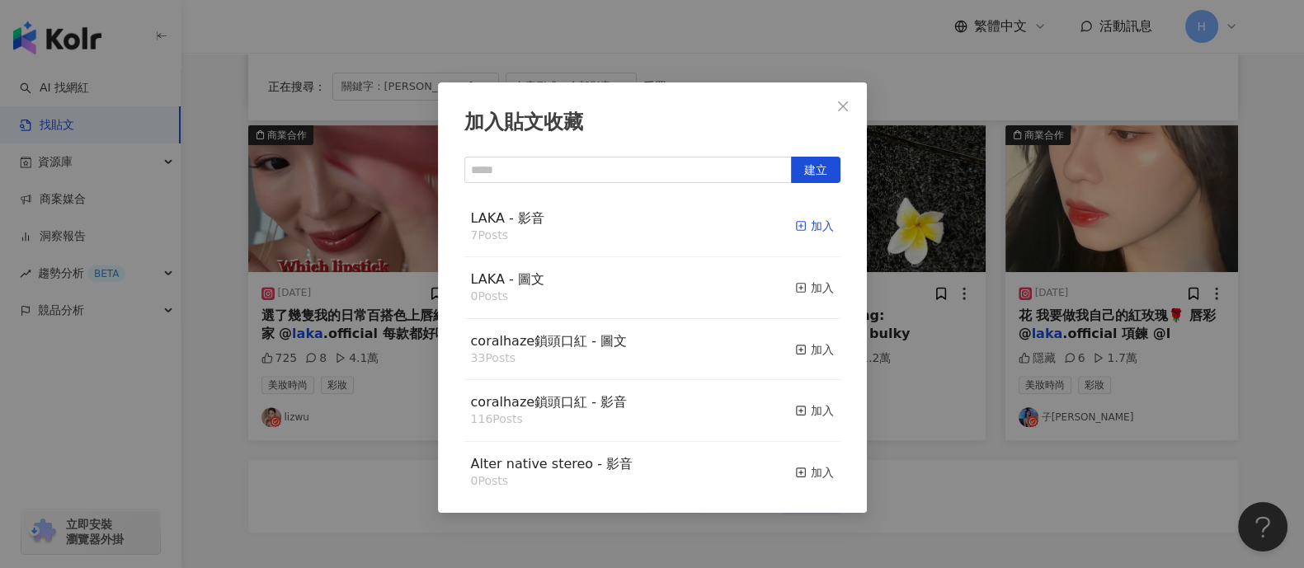
click at [800, 230] on div "加入" at bounding box center [814, 226] width 39 height 18
click at [936, 253] on div "加入貼文收藏 建立 LAKA - 影音 7 Posts 加入 LAKA - 圖文 0 Posts 加入 coralhaze鎖頭口紅 - 圖文 33 Posts…" at bounding box center [652, 284] width 1304 height 568
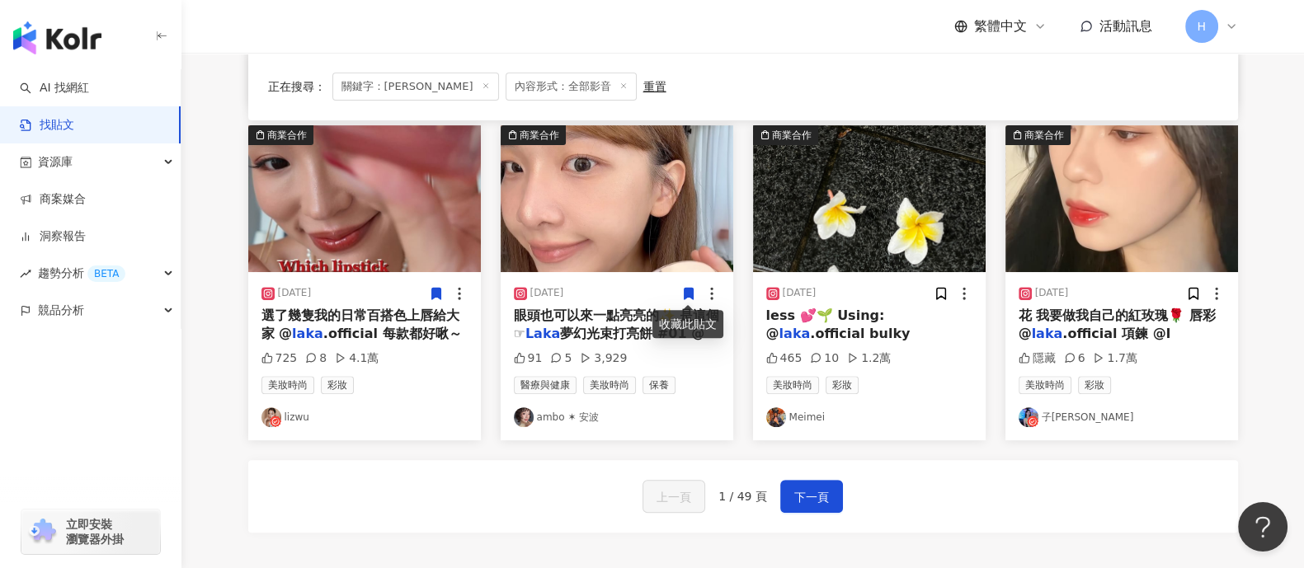
click at [691, 288] on icon at bounding box center [688, 294] width 9 height 12
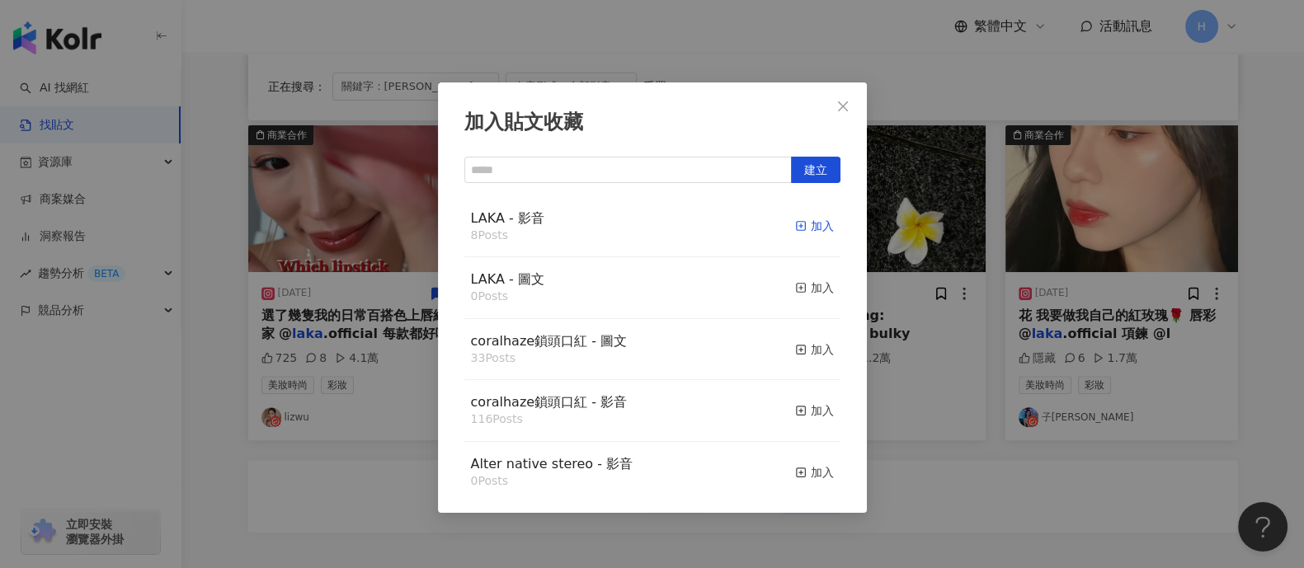
click at [803, 225] on div "加入" at bounding box center [814, 226] width 39 height 18
click at [945, 257] on div "加入貼文收藏 建立 LAKA - 影音 8 Posts 加入 LAKA - 圖文 0 Posts 加入 coralhaze鎖頭口紅 - 圖文 33 Posts…" at bounding box center [652, 284] width 1304 height 568
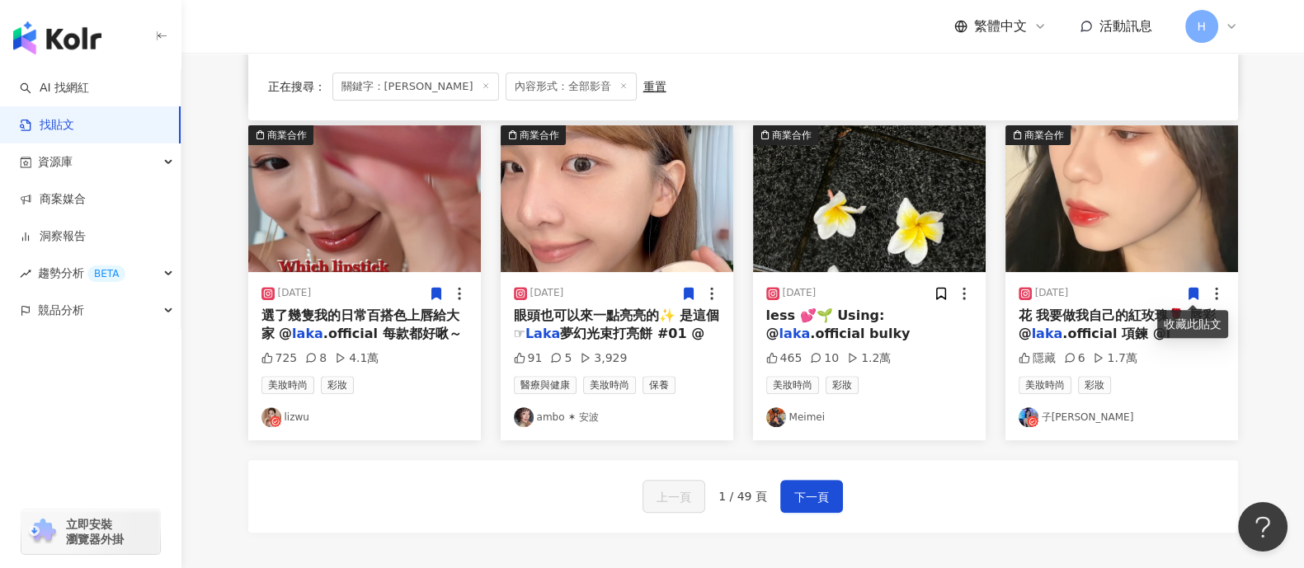
click at [1191, 288] on icon at bounding box center [1193, 294] width 9 height 12
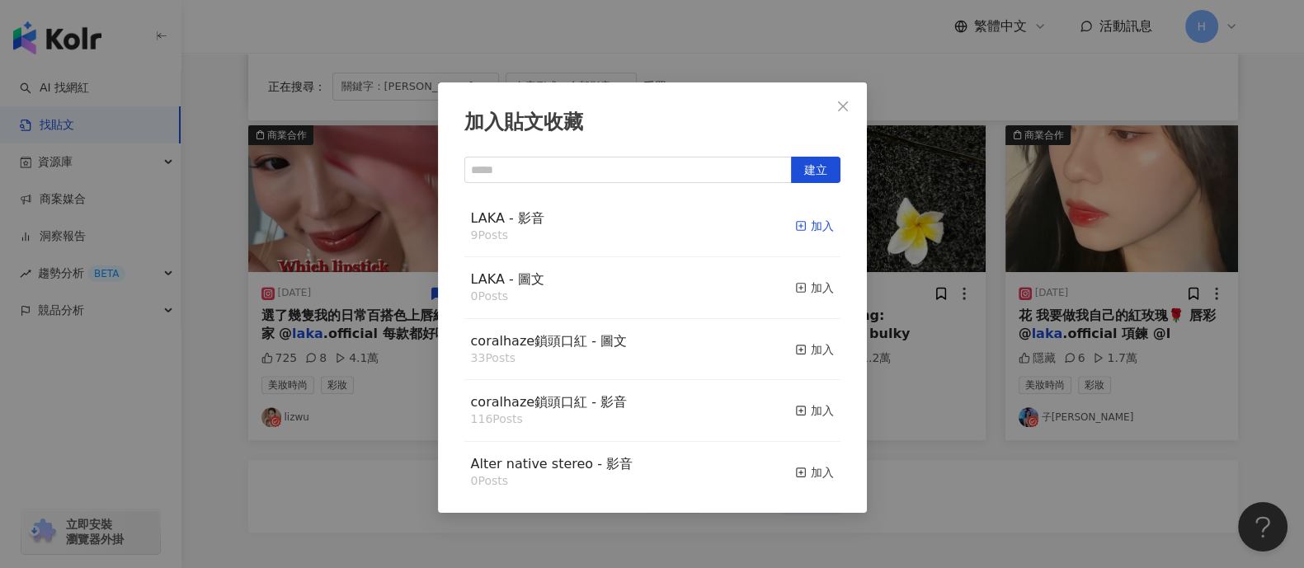
click at [809, 219] on div "加入" at bounding box center [814, 226] width 39 height 18
click at [1073, 177] on div "加入貼文收藏 建立 LAKA - 影音 10 Posts 已加入 LAKA - 圖文 0 Posts 加入 coralhaze鎖頭口紅 - 圖文 33 Pos…" at bounding box center [652, 284] width 1304 height 568
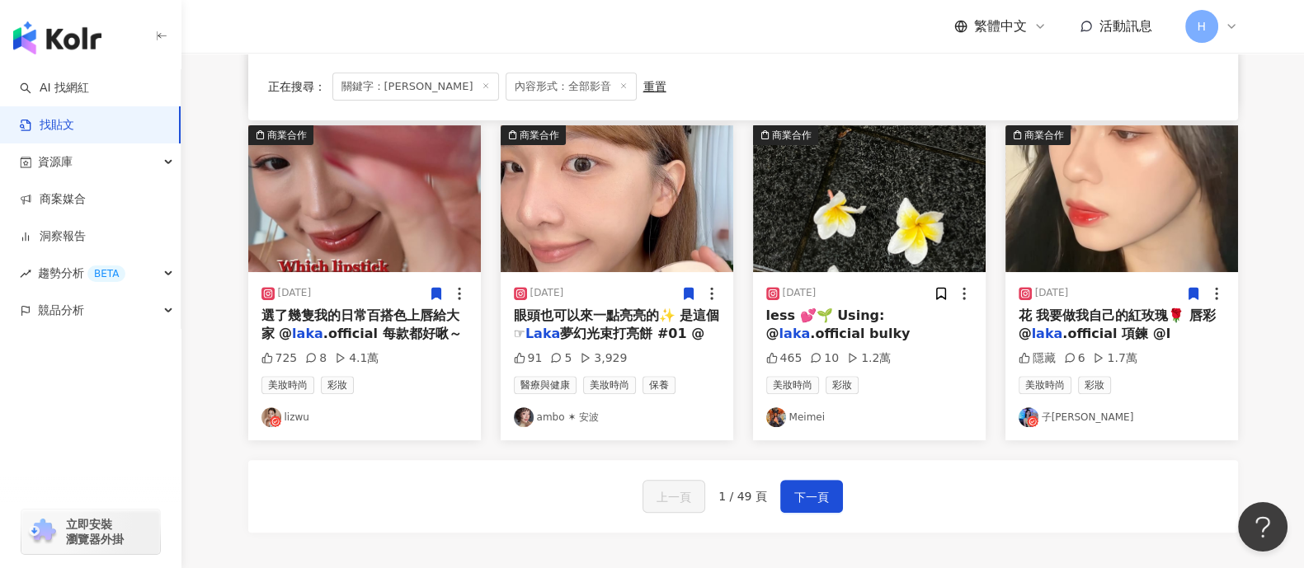
click at [875, 203] on img at bounding box center [869, 198] width 233 height 147
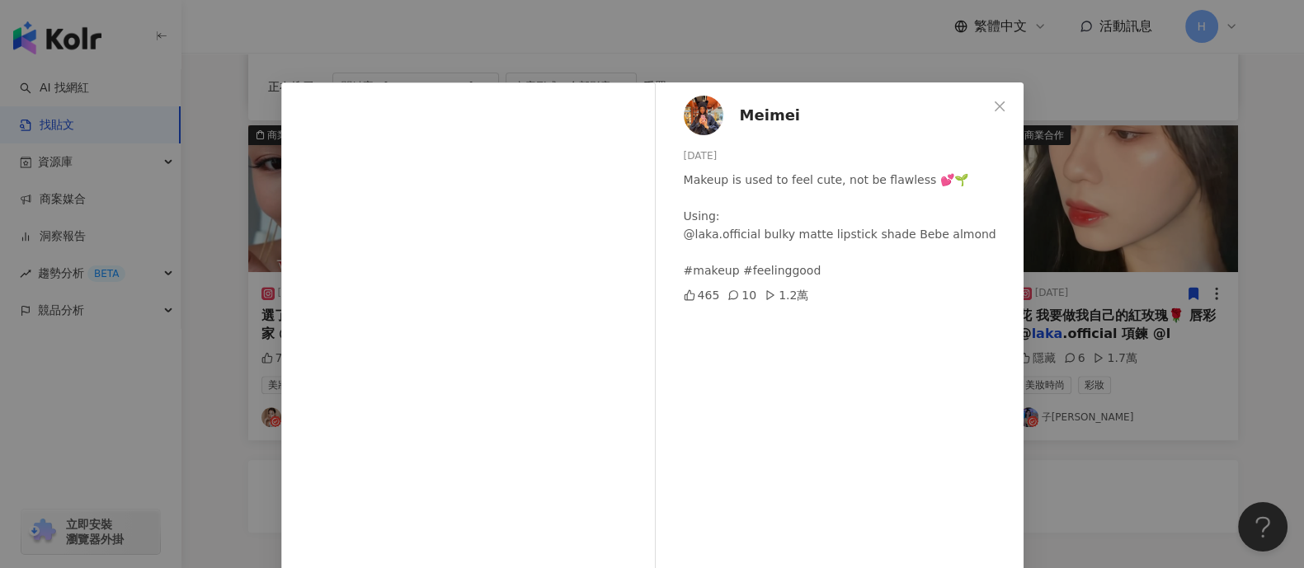
click at [1048, 336] on div "Meimei 2025/7/23 Makeup is used to feel cute, not be flawless 💕🌱 Using: @laka.o…" at bounding box center [652, 284] width 1304 height 568
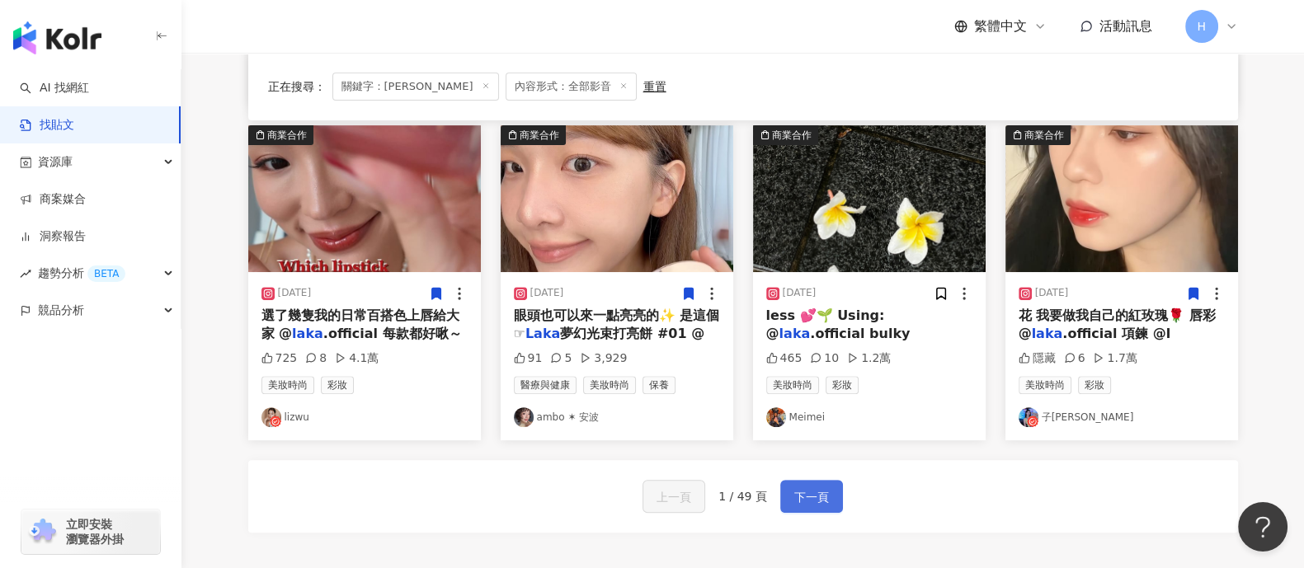
click at [800, 502] on span "下一頁" at bounding box center [812, 498] width 35 height 20
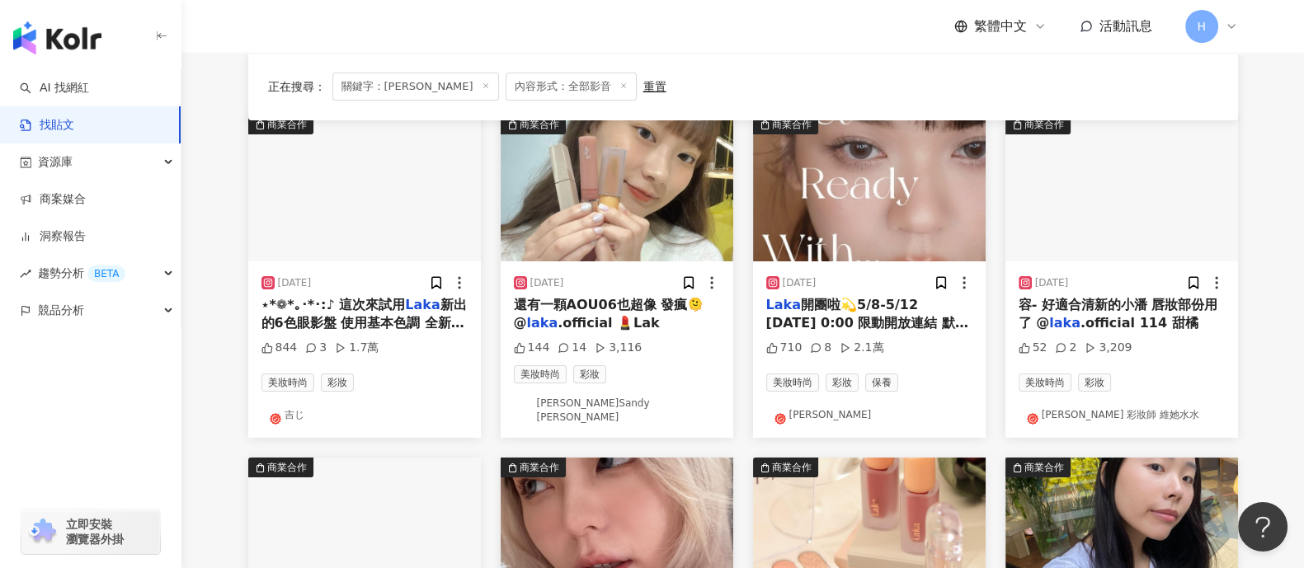
scroll to position [205, 0]
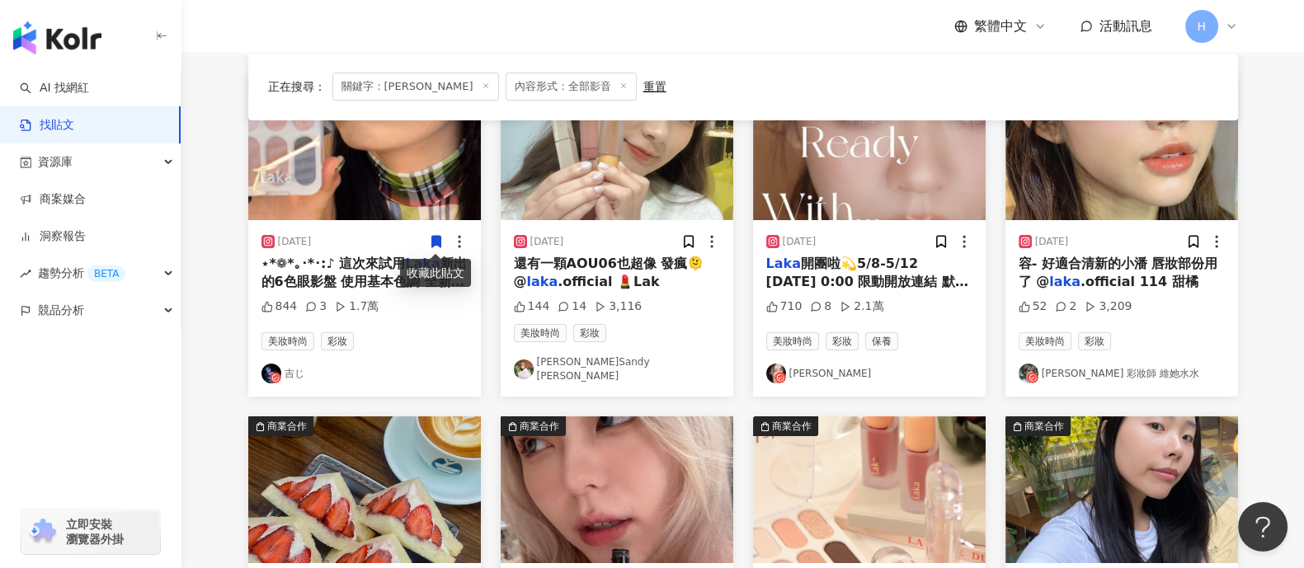
click at [432, 234] on icon at bounding box center [436, 241] width 15 height 15
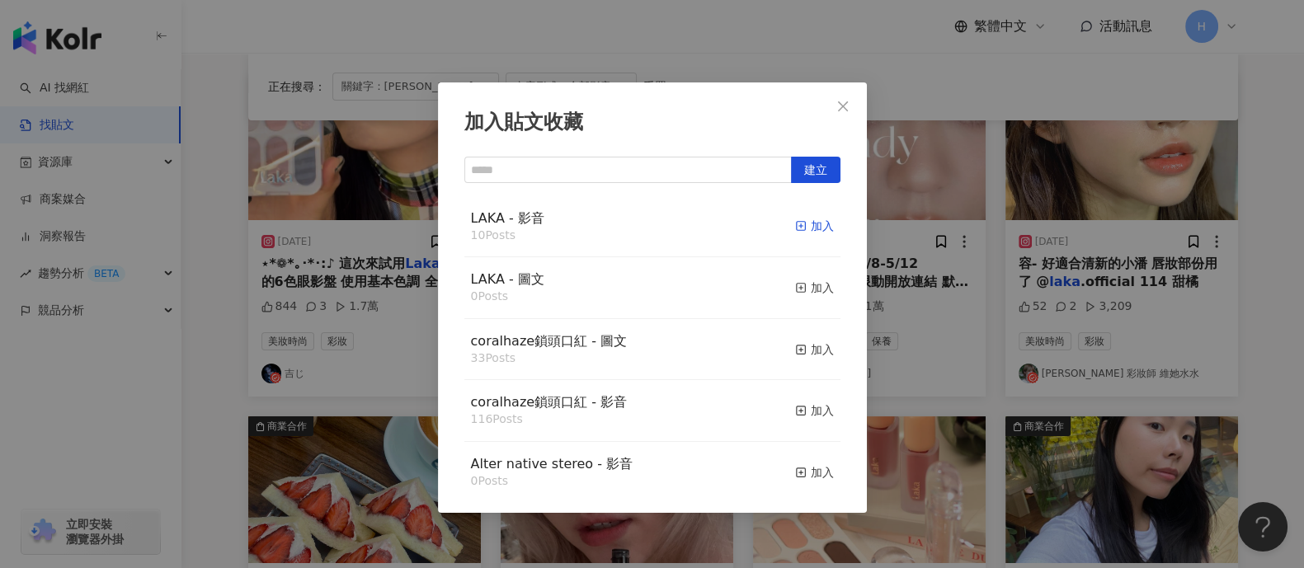
click at [813, 224] on div "加入" at bounding box center [814, 226] width 39 height 18
click at [971, 262] on div "加入貼文收藏 建立 LAKA - 影音 10 Posts 加入 LAKA - 圖文 0 Posts 加入 coralhaze鎖頭口紅 - 圖文 33 Post…" at bounding box center [652, 284] width 1304 height 568
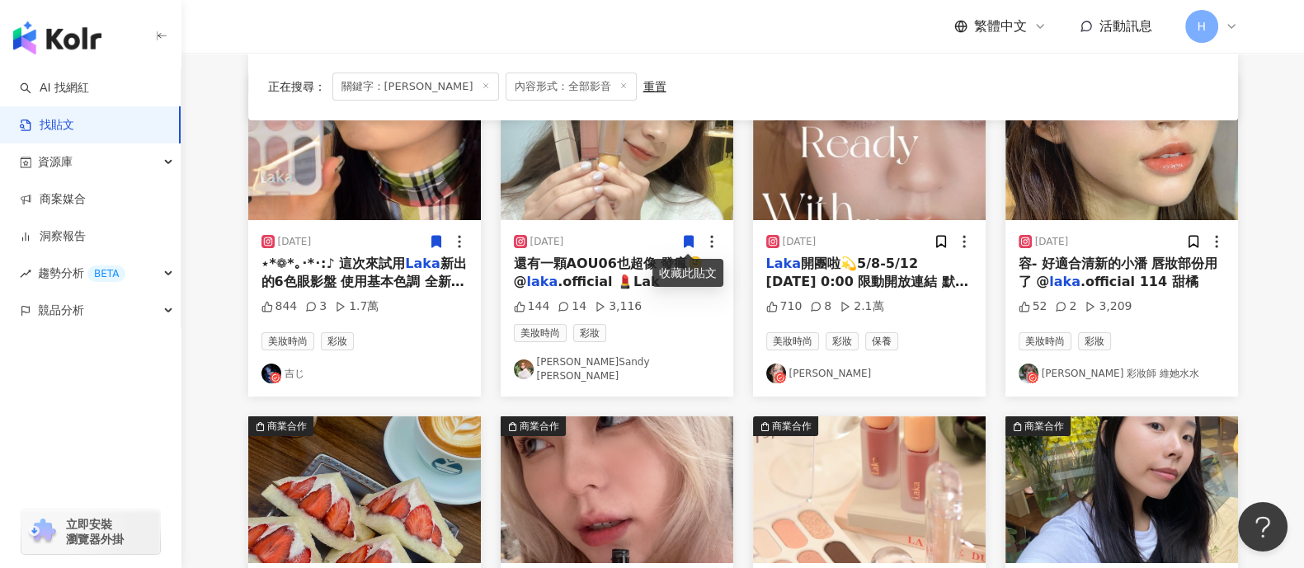
click at [692, 237] on icon at bounding box center [688, 242] width 9 height 12
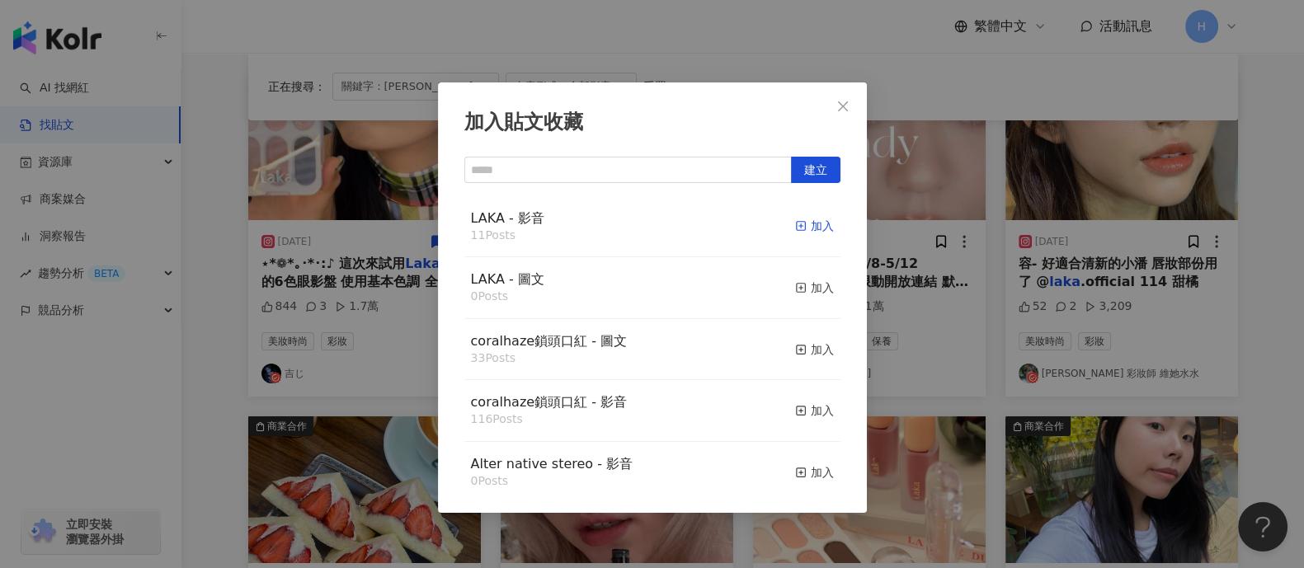
click at [801, 224] on div "加入" at bounding box center [814, 226] width 39 height 18
drag, startPoint x: 998, startPoint y: 244, endPoint x: 944, endPoint y: 238, distance: 54.8
click at [998, 245] on div "加入貼文收藏 建立 LAKA - 影音 11 Posts 加入 LAKA - 圖文 0 Posts 加入 coralhaze鎖頭口紅 - 圖文 33 Post…" at bounding box center [652, 284] width 1304 height 568
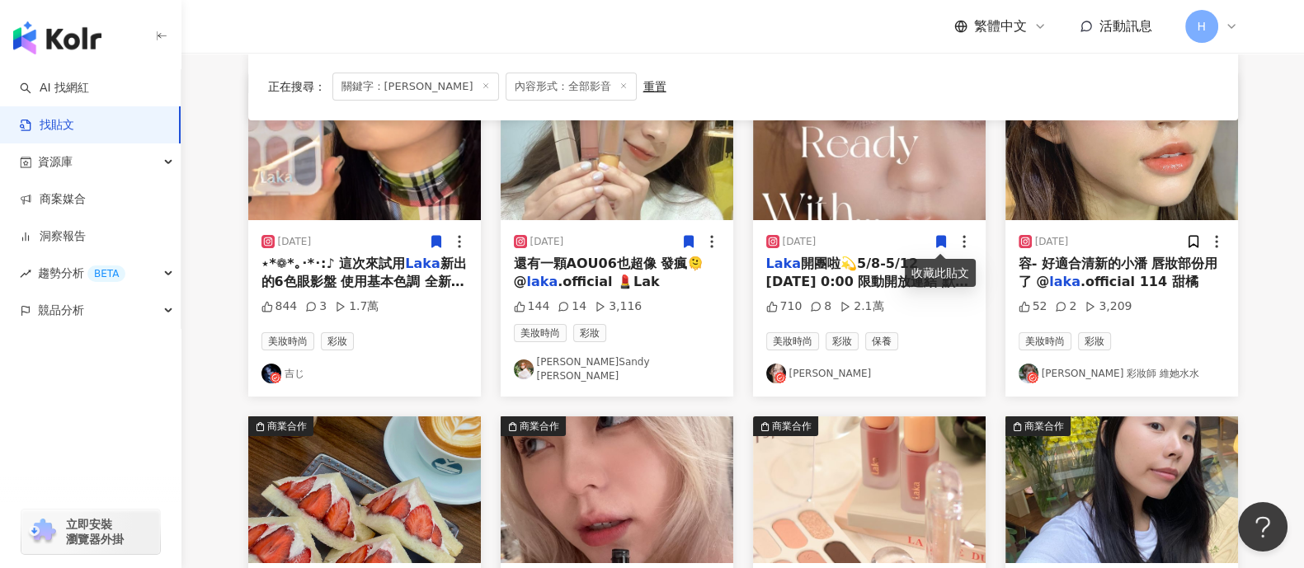
click at [943, 237] on icon at bounding box center [940, 242] width 9 height 12
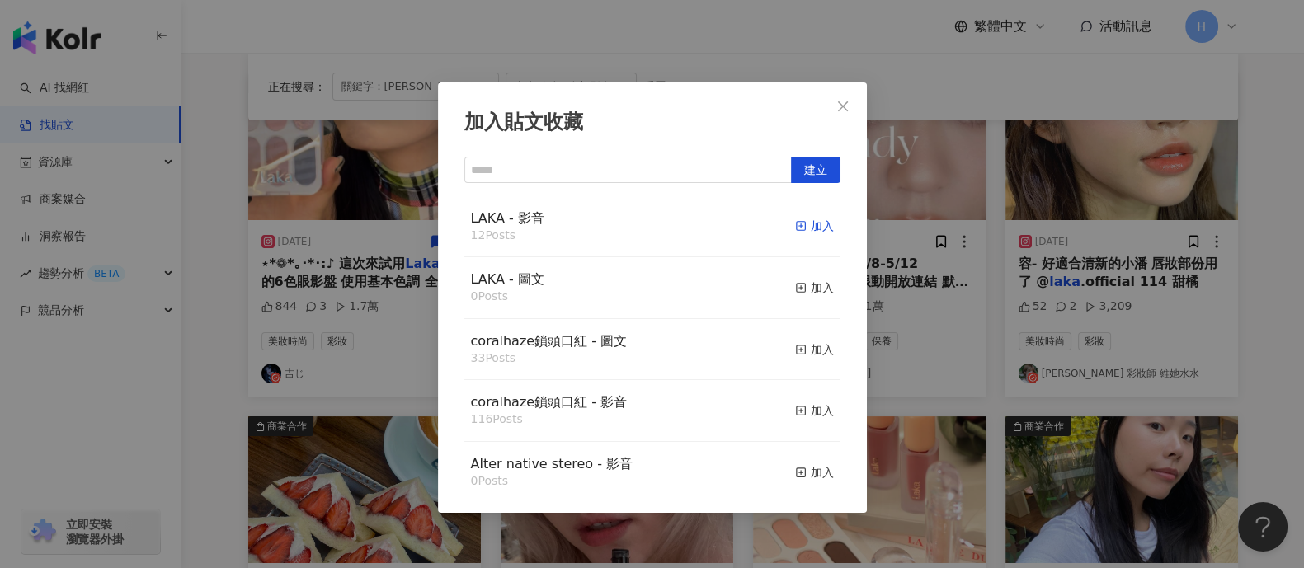
click at [806, 220] on div "加入" at bounding box center [814, 226] width 39 height 18
drag, startPoint x: 1064, startPoint y: 257, endPoint x: 1147, endPoint y: 264, distance: 82.8
click at [1101, 264] on div "加入貼文收藏 建立 LAKA - 影音 12 Posts 加入 LAKA - 圖文 0 Posts 加入 coralhaze鎖頭口紅 - 圖文 33 Post…" at bounding box center [652, 284] width 1304 height 568
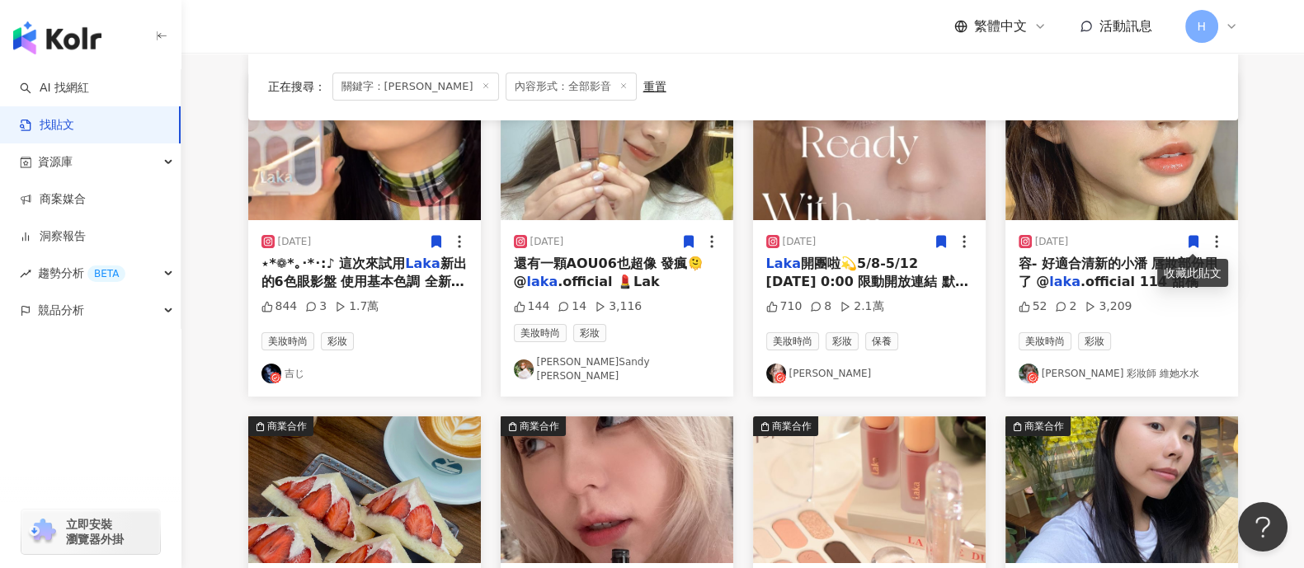
click at [1195, 242] on icon at bounding box center [1193, 242] width 9 height 12
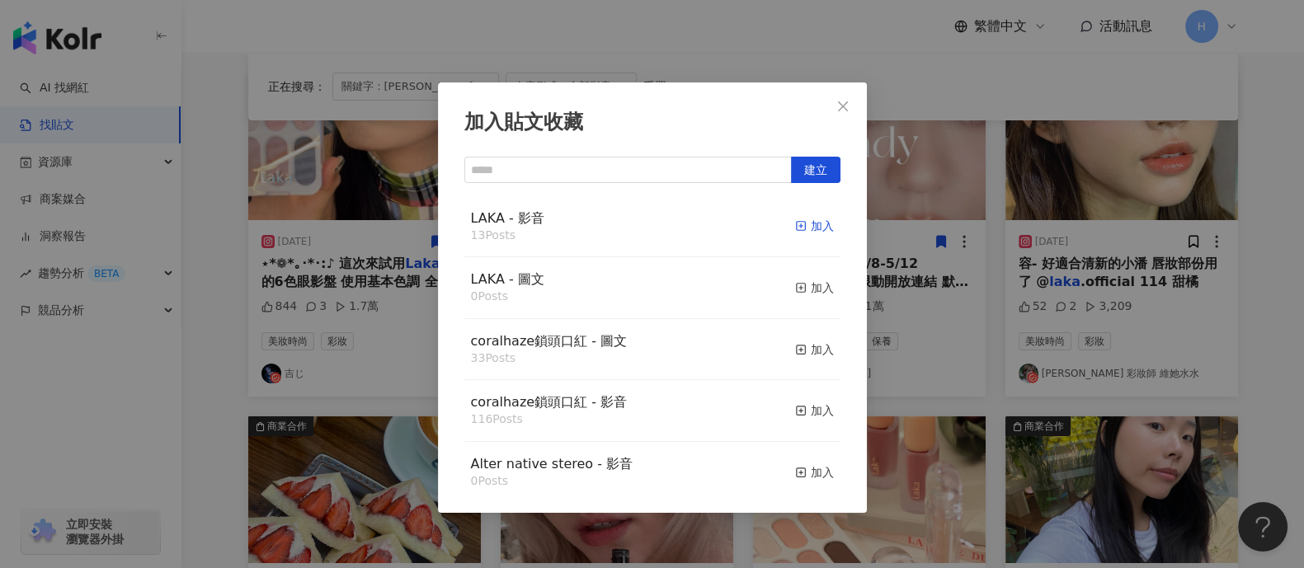
click at [797, 235] on button "加入" at bounding box center [814, 227] width 39 height 35
click at [797, 233] on div "加入" at bounding box center [814, 226] width 39 height 18
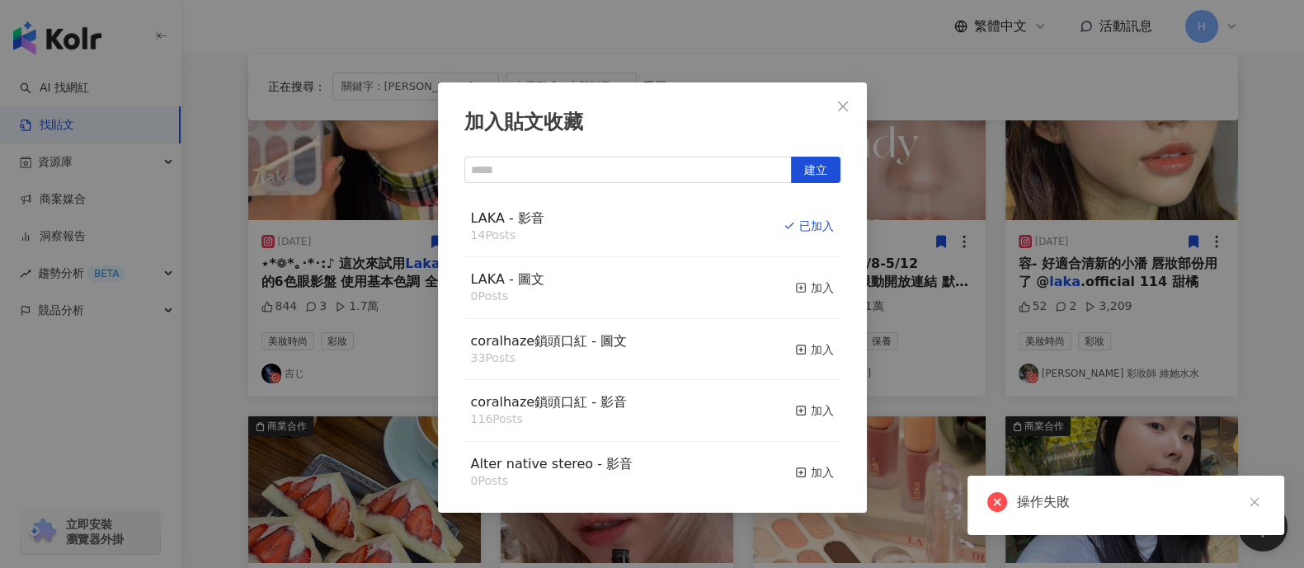
click at [1204, 276] on div "加入貼文收藏 建立 LAKA - 影音 14 Posts 已加入 LAKA - 圖文 0 Posts 加入 coralhaze鎖頭口紅 - 圖文 33 Pos…" at bounding box center [652, 284] width 1304 height 568
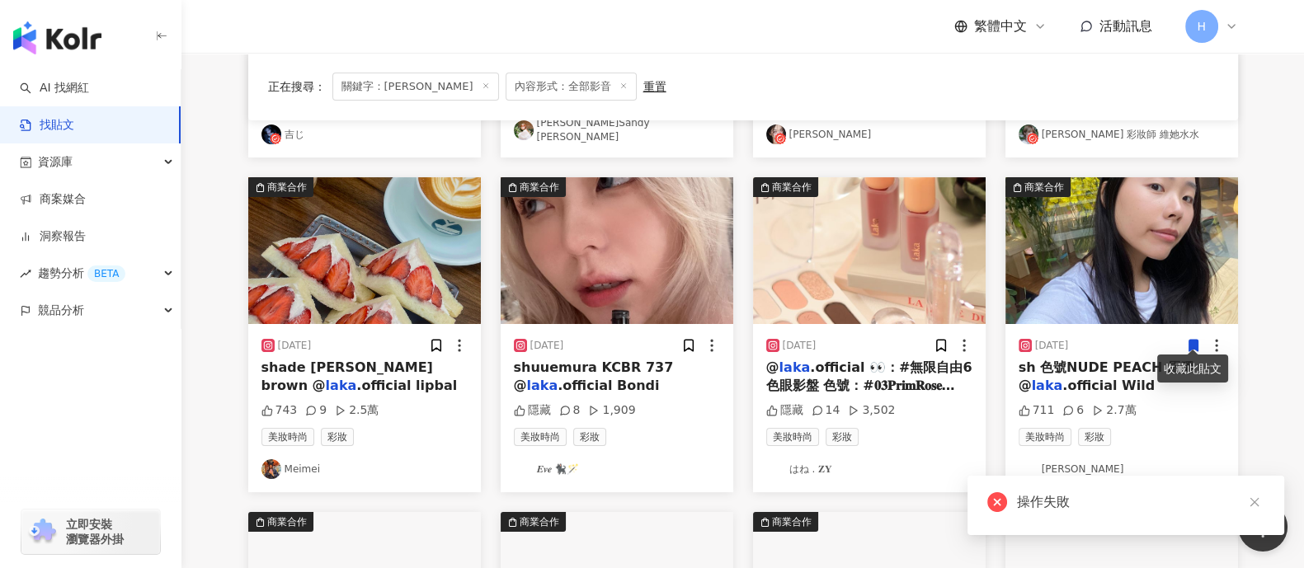
scroll to position [412, 0]
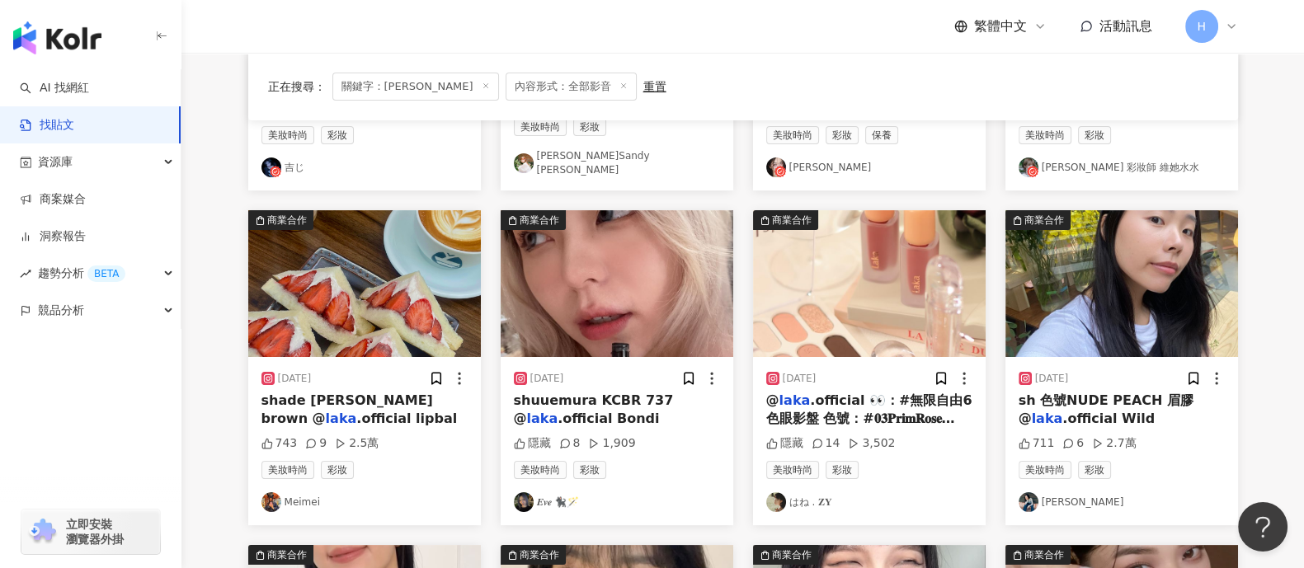
click at [1166, 287] on img at bounding box center [1122, 283] width 233 height 147
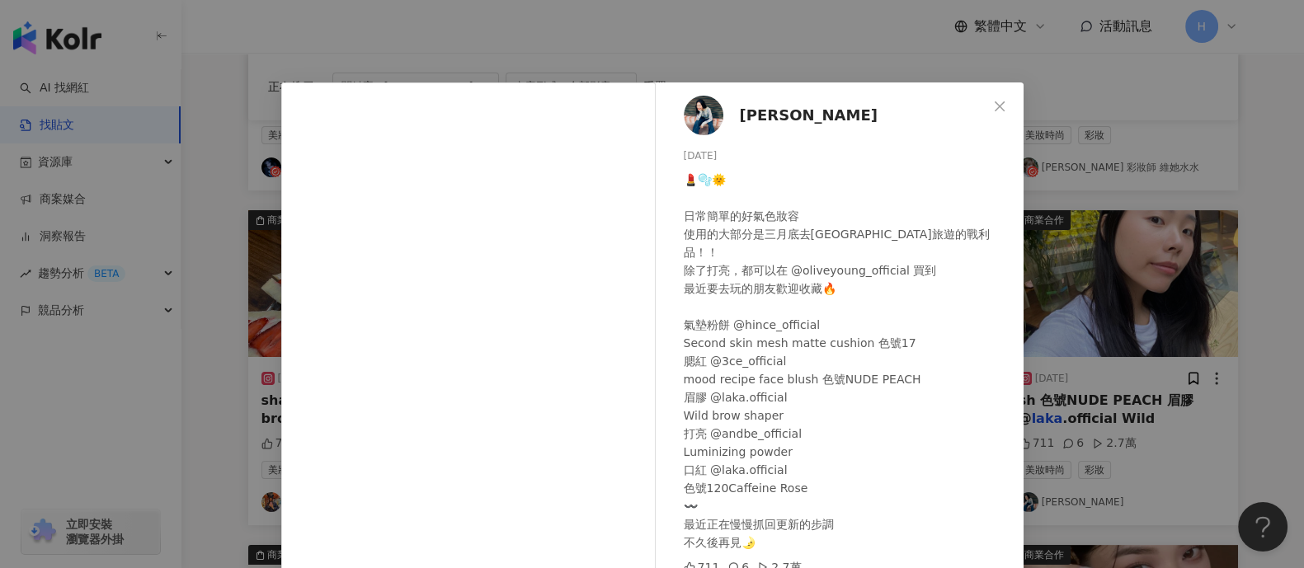
click at [1172, 298] on div "琦琦 2024/6/16 💄🫧🌞 日常簡單的好氣色妝容 使用的大部分是三月底去首爾旅遊的戰利品！！ 除了打亮，都可以在 @oliveyoung_officia…" at bounding box center [652, 284] width 1304 height 568
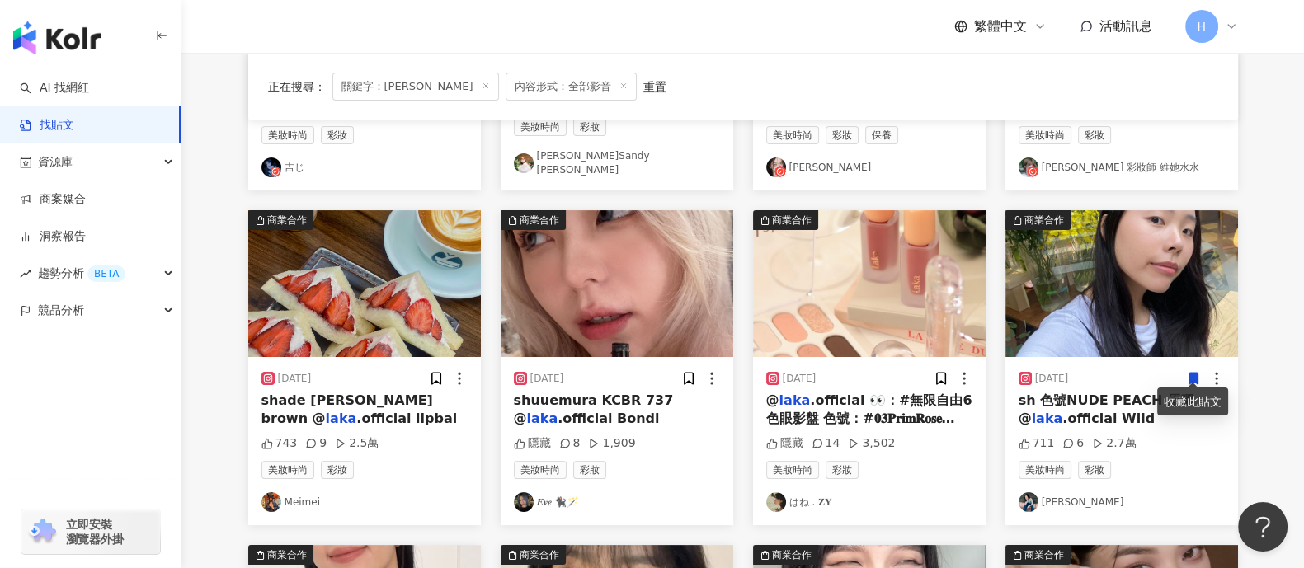
click at [1191, 373] on icon at bounding box center [1193, 379] width 9 height 12
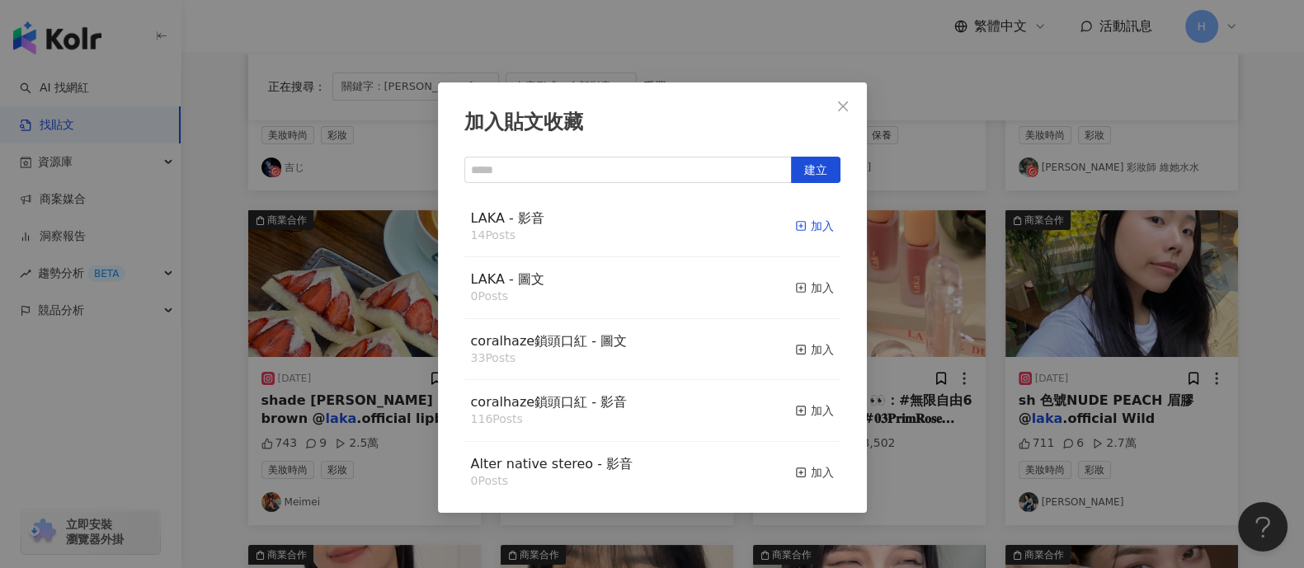
click at [795, 222] on div "加入" at bounding box center [814, 226] width 39 height 18
click at [1035, 269] on div "加入貼文收藏 建立 LAKA - 影音 14 Posts 加入 LAKA - 圖文 0 Posts 加入 coralhaze鎖頭口紅 - 圖文 33 Post…" at bounding box center [652, 284] width 1304 height 568
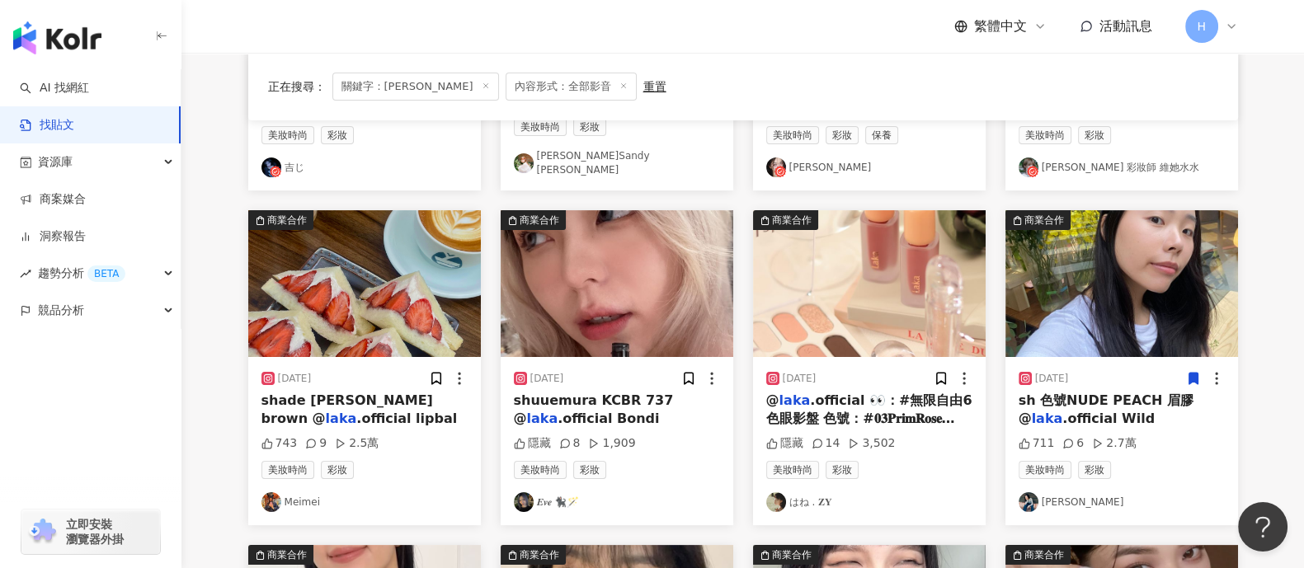
click at [371, 281] on img at bounding box center [364, 283] width 233 height 147
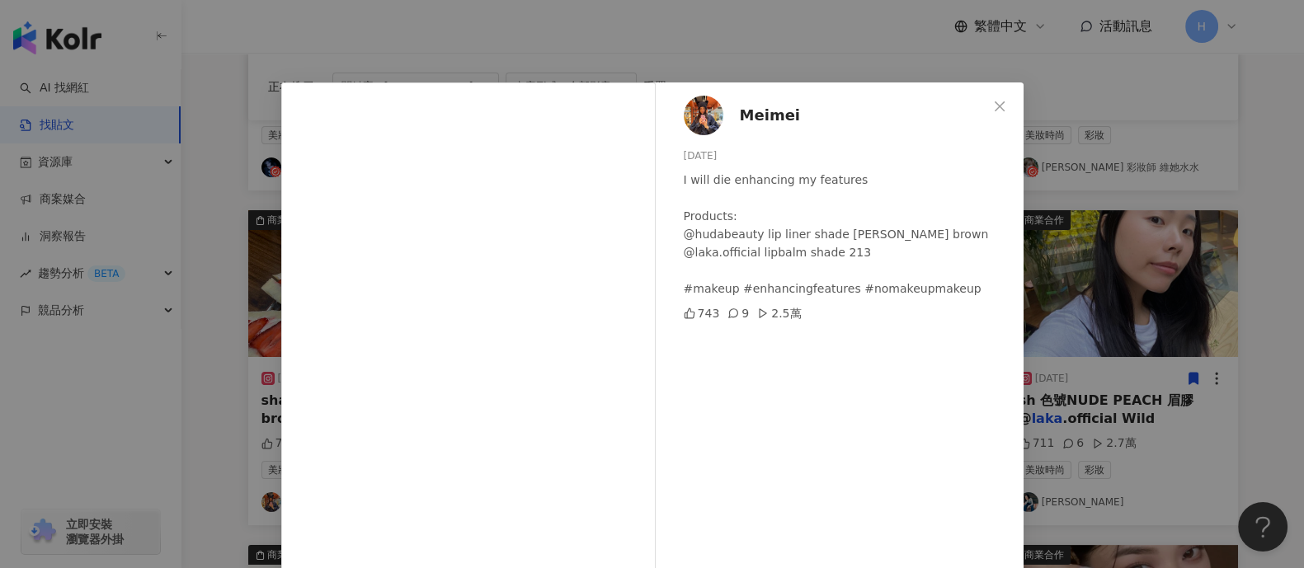
click at [1156, 320] on div "Meimei 2025/6/11 I will die enhancing my features Products: @hudabeauty lip lin…" at bounding box center [652, 284] width 1304 height 568
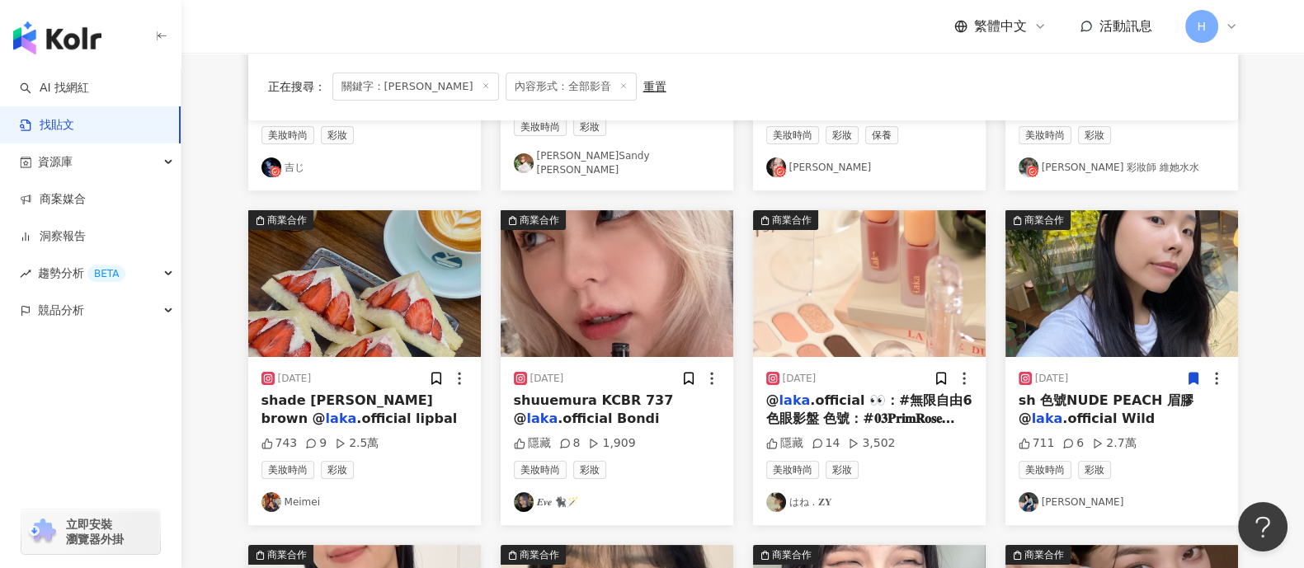
click at [647, 291] on img at bounding box center [617, 283] width 233 height 147
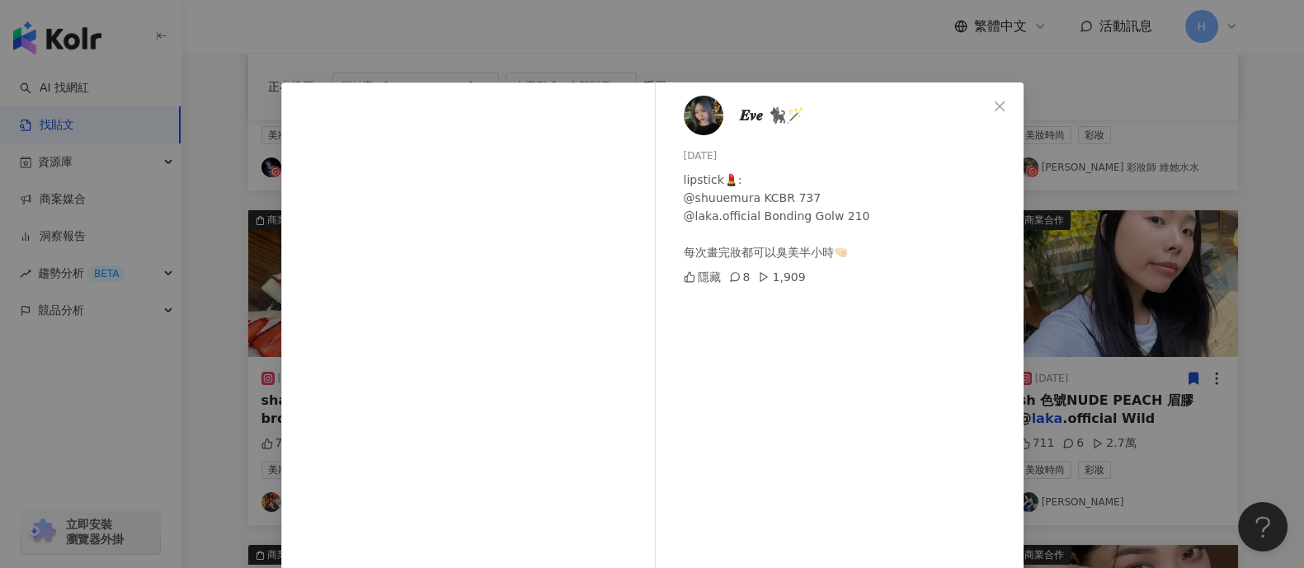
click at [1100, 156] on div "𝑬𝒗𝒆 🐈‍⬛🪄 2024/2/6 lipstick💄: @shuuemura KCBR 737 @laka.official Bonding Golw 21…" at bounding box center [652, 284] width 1304 height 568
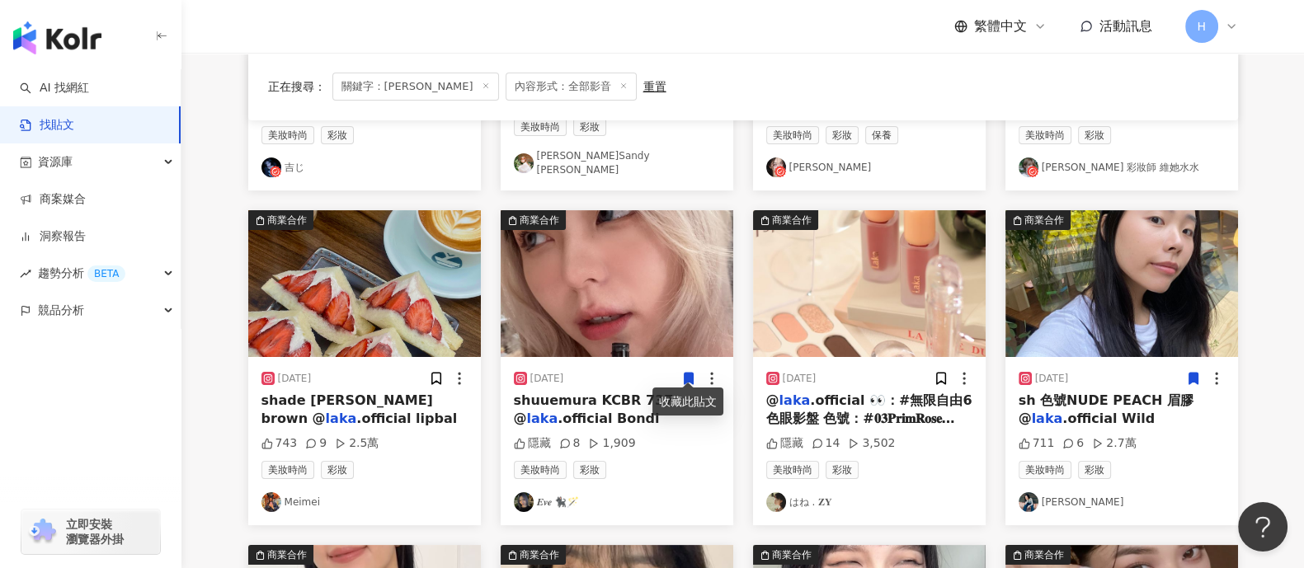
click at [694, 371] on icon at bounding box center [689, 378] width 15 height 15
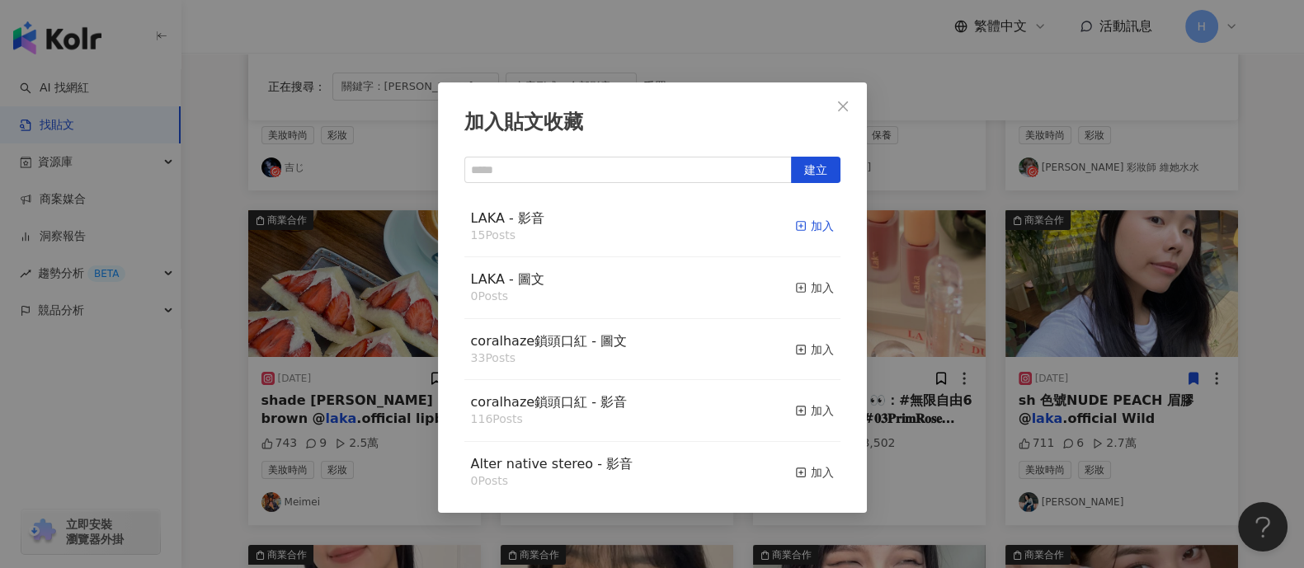
click at [795, 220] on div "加入" at bounding box center [814, 226] width 39 height 18
click at [960, 297] on div "加入貼文收藏 建立 LAKA - 影音 15 Posts 加入 LAKA - 圖文 0 Posts 加入 coralhaze鎖頭口紅 - 圖文 33 Post…" at bounding box center [652, 284] width 1304 height 568
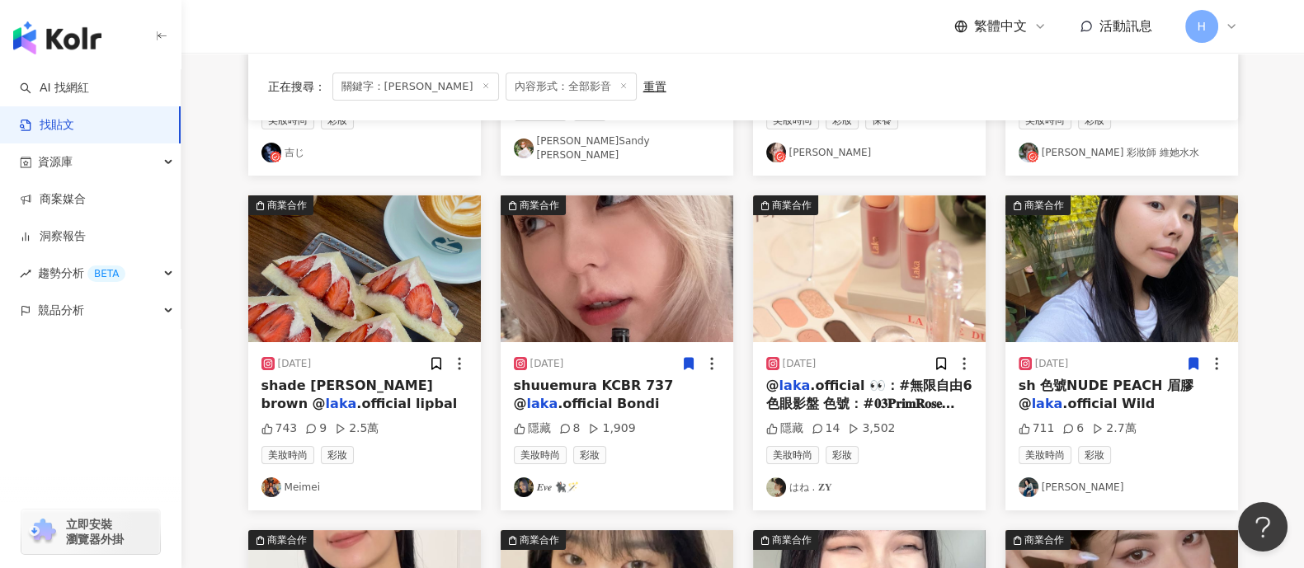
scroll to position [516, 0]
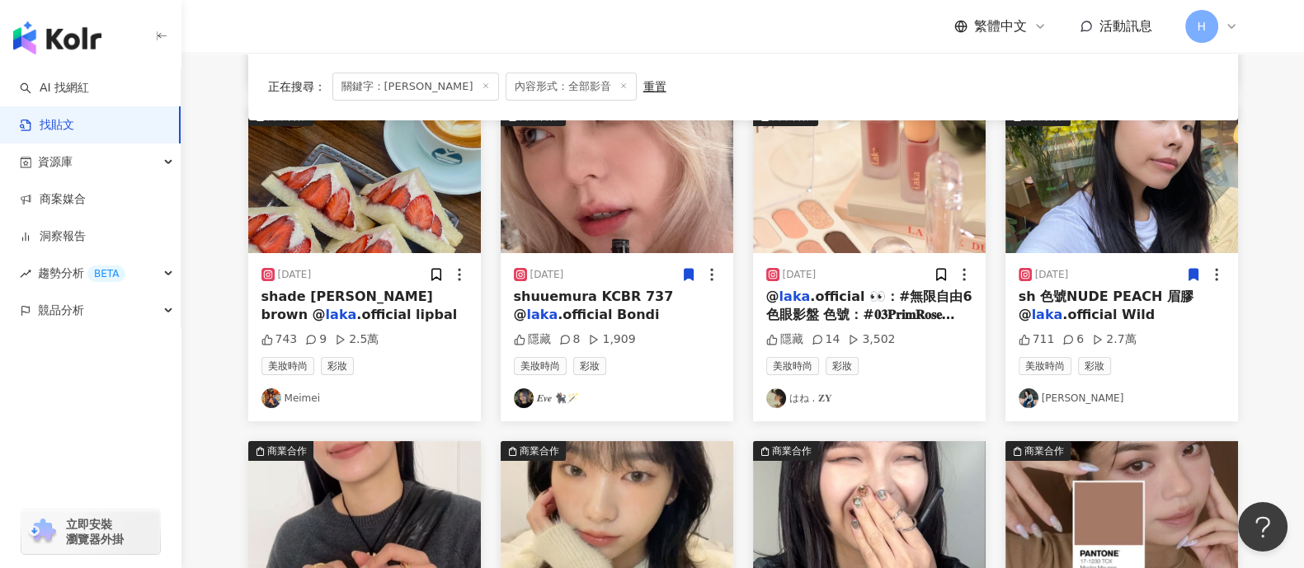
click at [899, 148] on img at bounding box center [869, 179] width 233 height 147
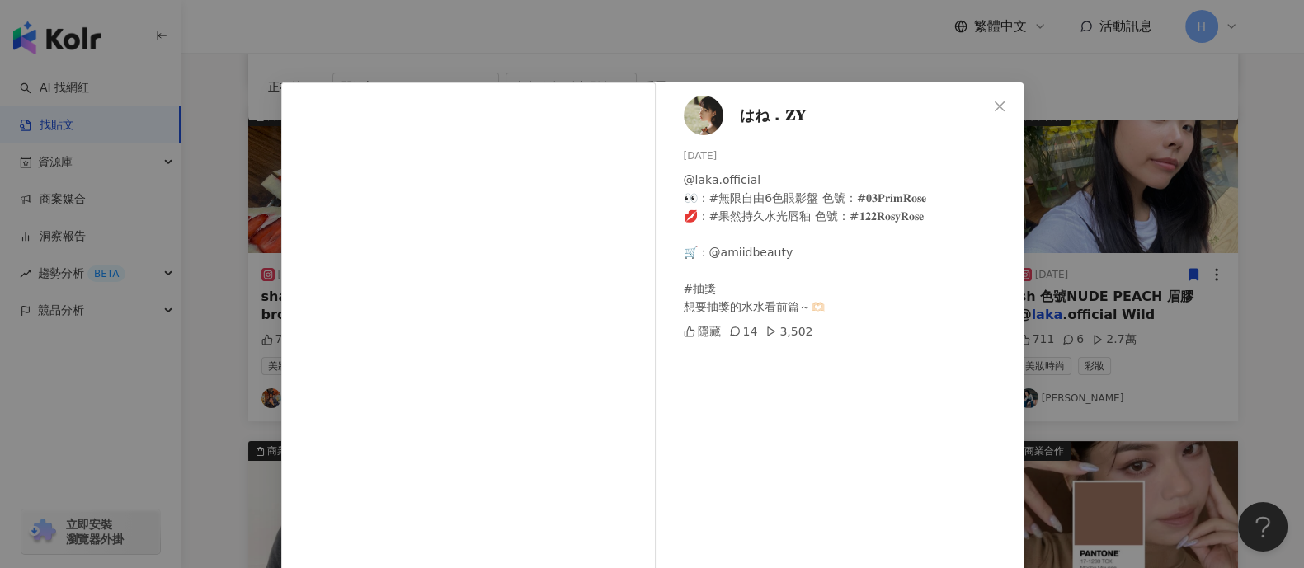
click at [1092, 268] on div "はね . 𝐙𝐘 2024/4/17 @laka.official 👀：#無限自由6色眼影盤 色號：#𝟎𝟑𝐏𝐫𝐢𝐦𝐑𝐨𝐬𝐞 💋：#果然持久水光唇釉 色號：#𝟏𝟐…" at bounding box center [652, 284] width 1304 height 568
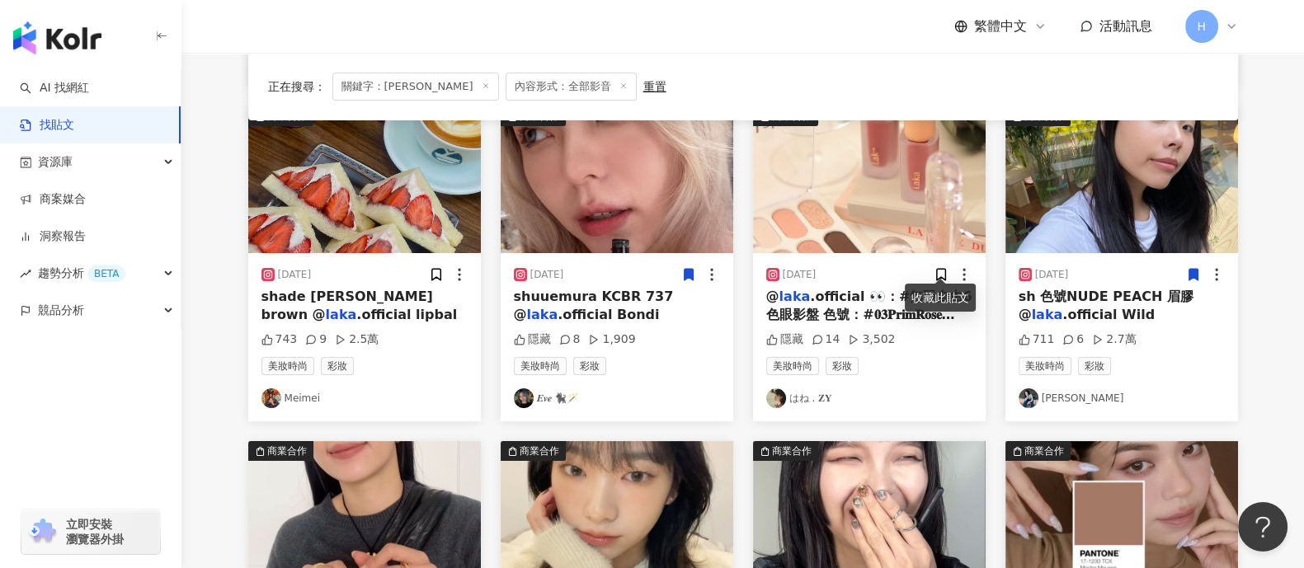
click at [931, 270] on div "[DATE]" at bounding box center [870, 275] width 206 height 17
click at [936, 269] on icon at bounding box center [940, 275] width 9 height 12
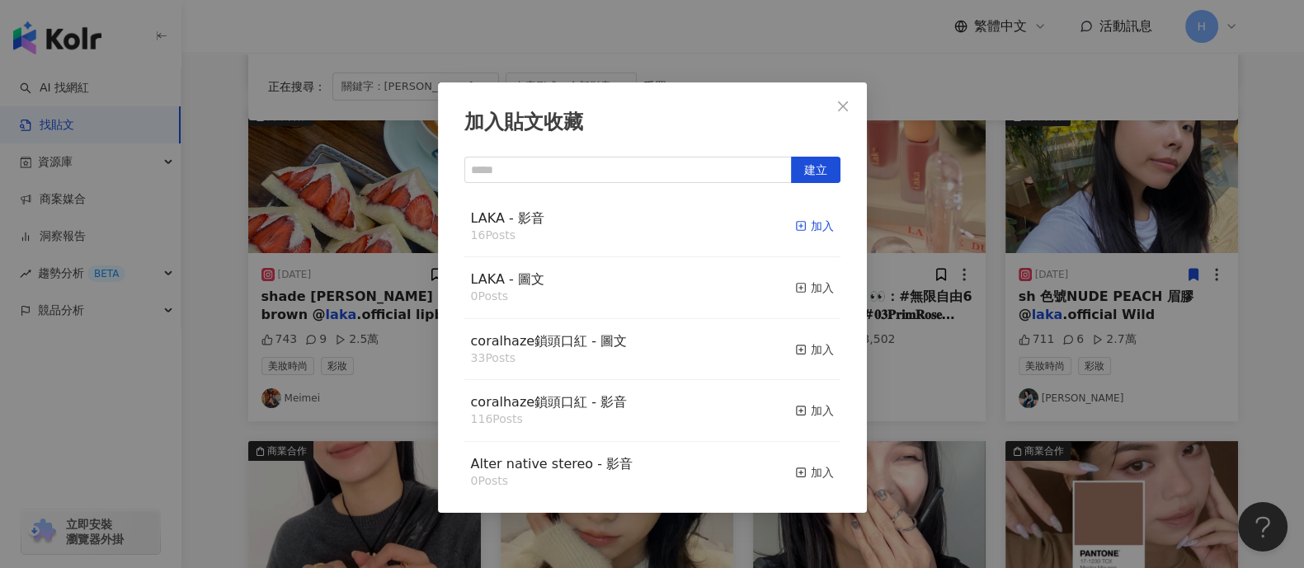
click at [809, 220] on div "加入" at bounding box center [814, 226] width 39 height 18
click at [980, 224] on div "加入貼文收藏 建立 LAKA - 影音 16 Posts 加入 LAKA - 圖文 0 Posts 加入 coralhaze鎖頭口紅 - 圖文 33 Post…" at bounding box center [652, 284] width 1304 height 568
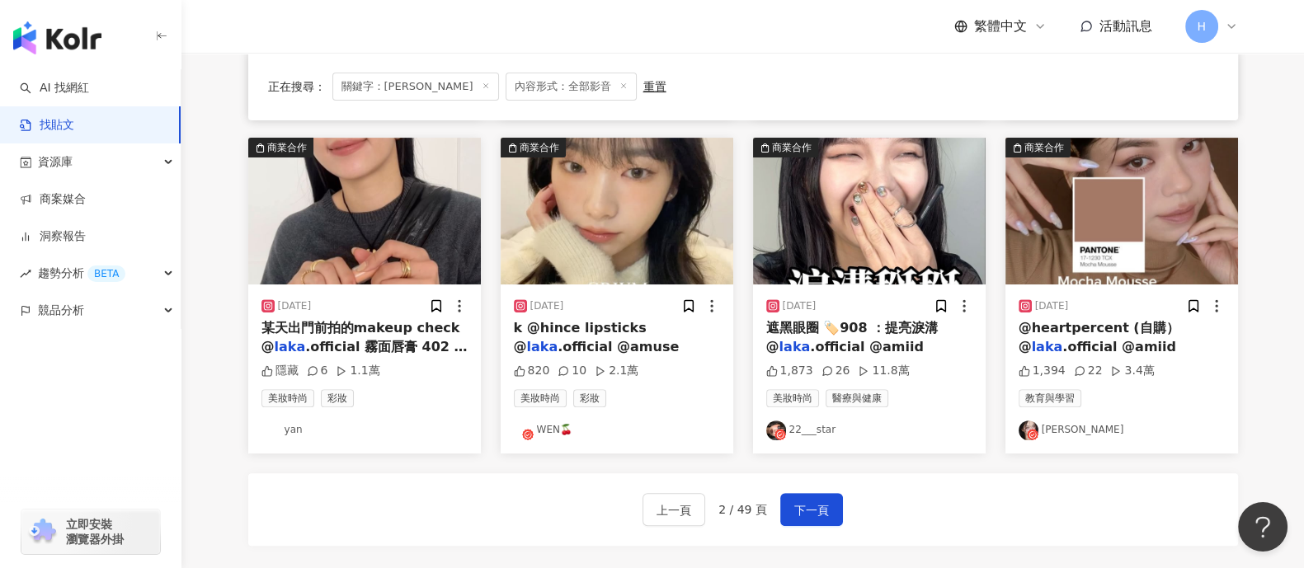
scroll to position [824, 0]
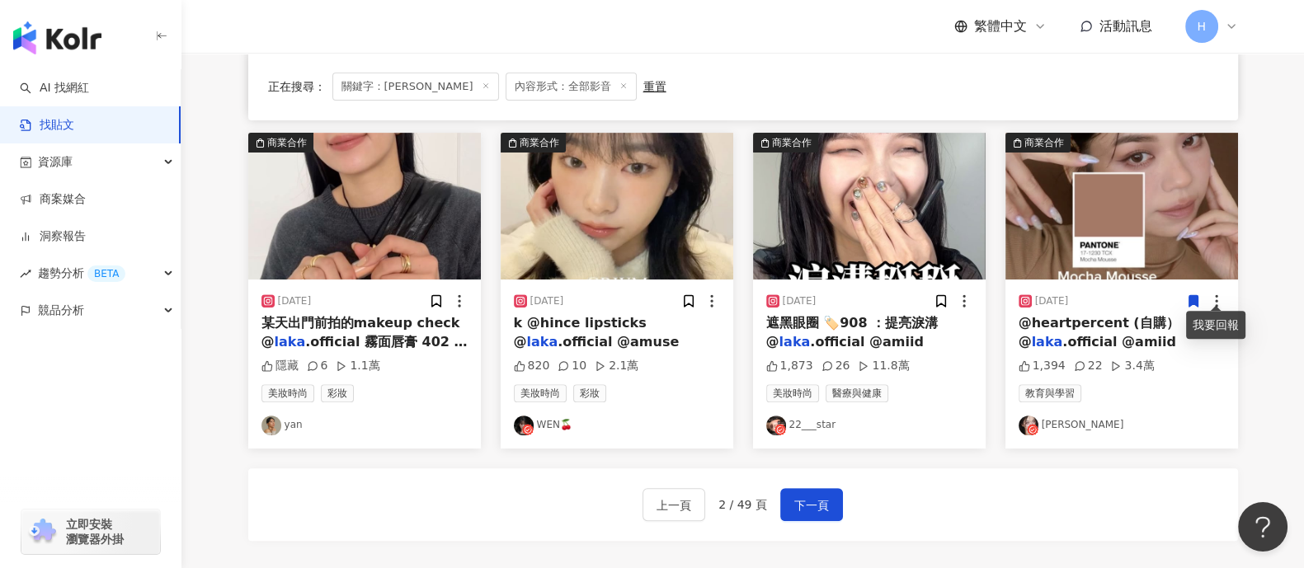
click at [1199, 295] on icon at bounding box center [1193, 301] width 15 height 15
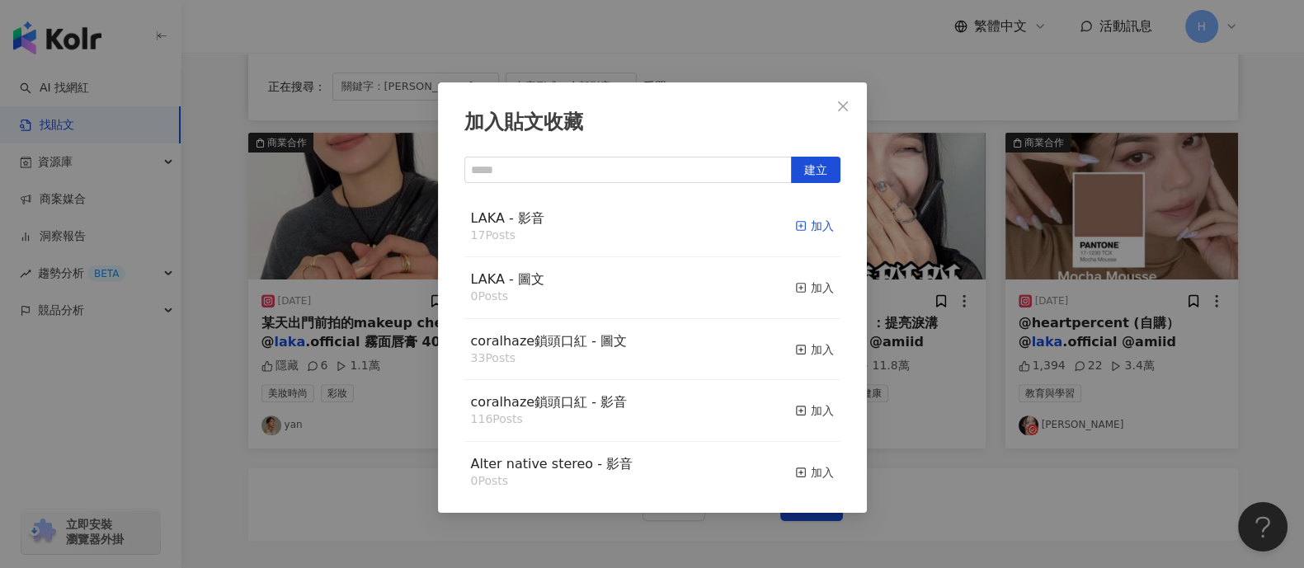
click at [795, 223] on icon "button" at bounding box center [801, 226] width 12 height 12
click at [1027, 309] on div "加入貼文收藏 建立 LAKA - 影音 17 Posts 加入 LAKA - 圖文 0 Posts 加入 coralhaze鎖頭口紅 - 圖文 33 Post…" at bounding box center [652, 284] width 1304 height 568
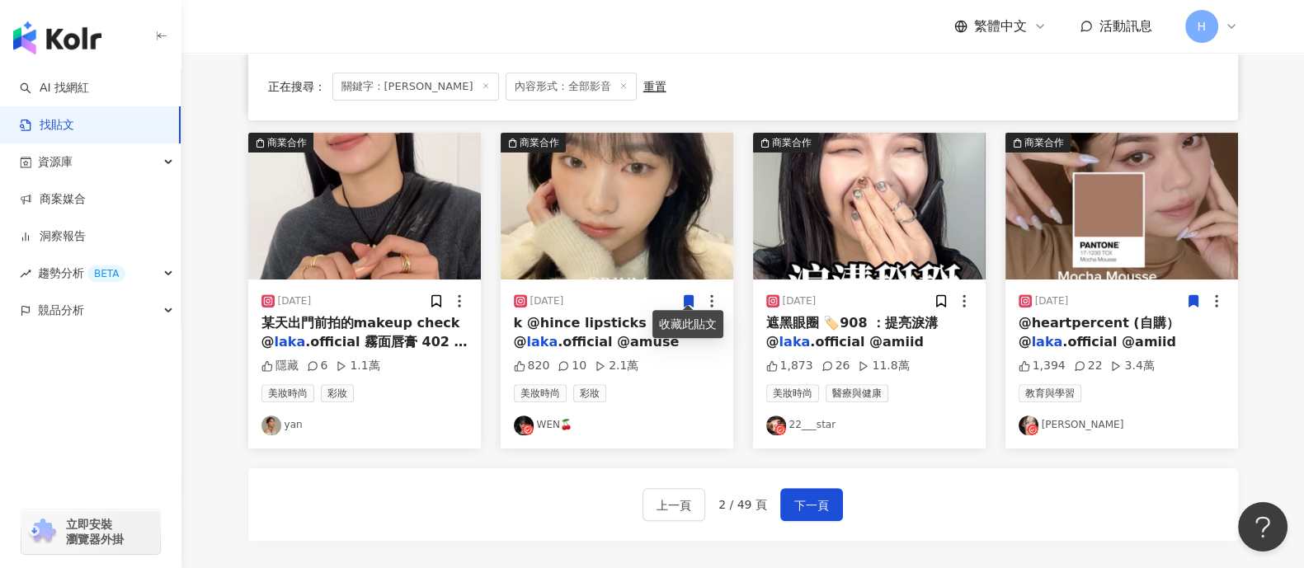
click at [691, 298] on icon at bounding box center [689, 301] width 15 height 15
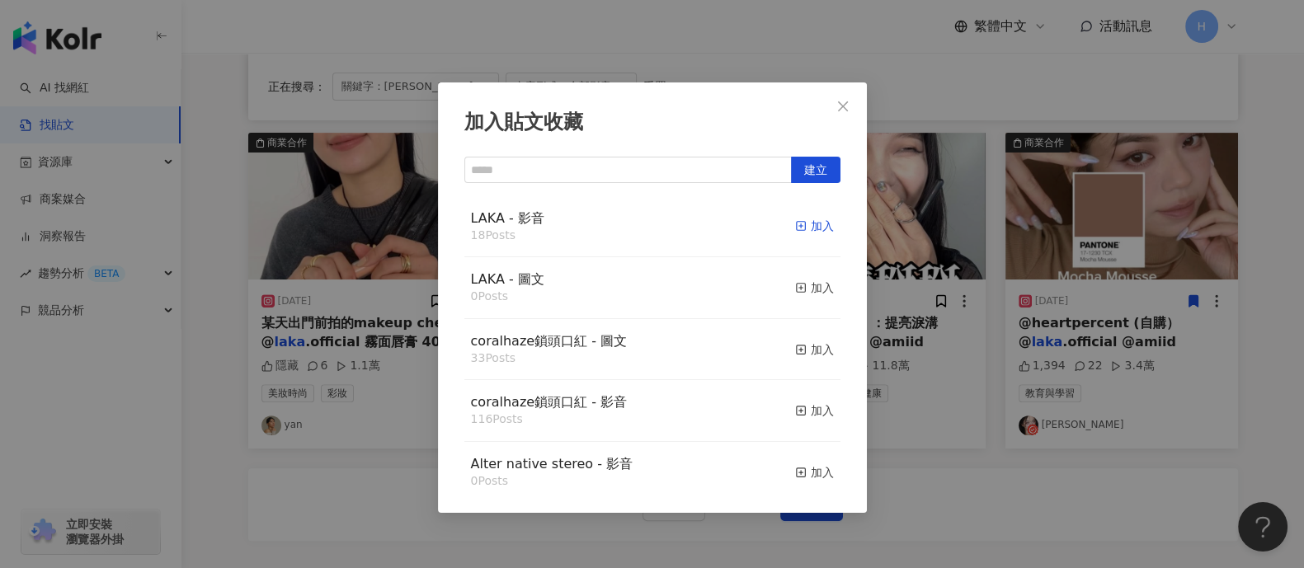
click at [796, 230] on div "加入" at bounding box center [814, 226] width 39 height 18
click at [842, 101] on icon "close" at bounding box center [843, 106] width 13 height 13
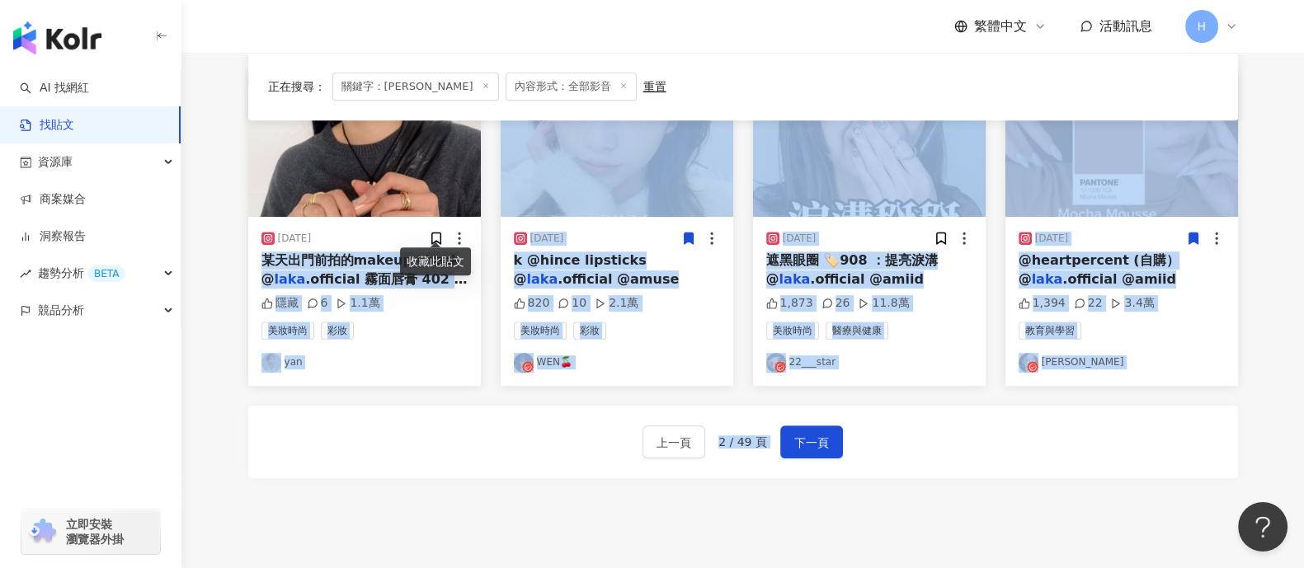
drag, startPoint x: 436, startPoint y: 295, endPoint x: 226, endPoint y: 523, distance: 310.6
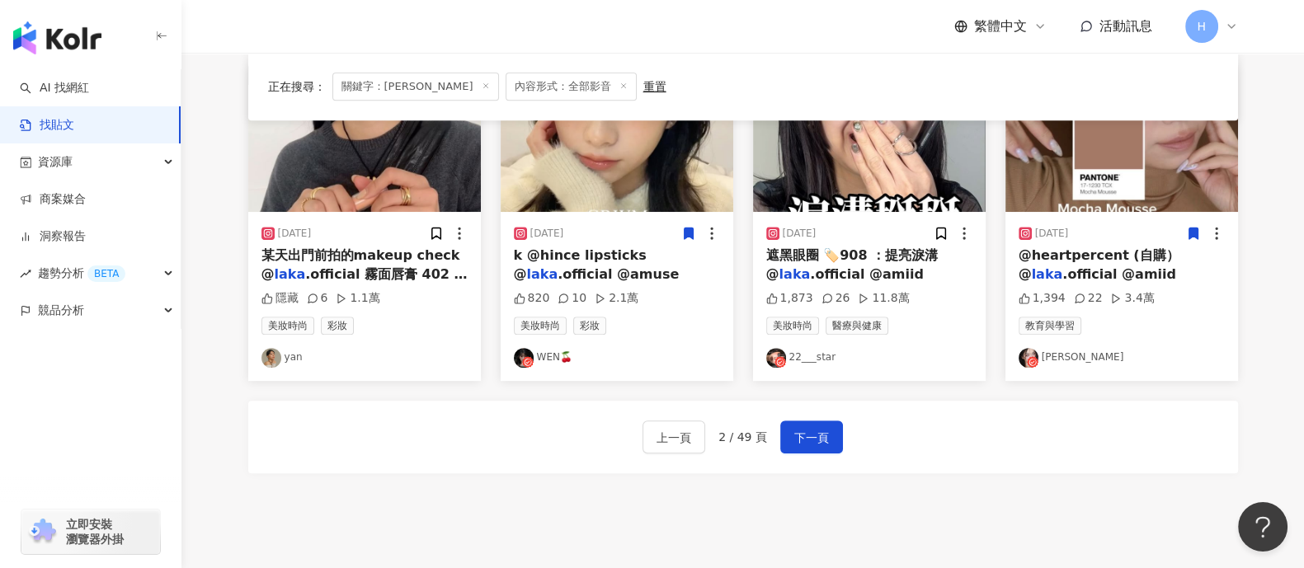
click at [374, 175] on img at bounding box center [364, 138] width 233 height 147
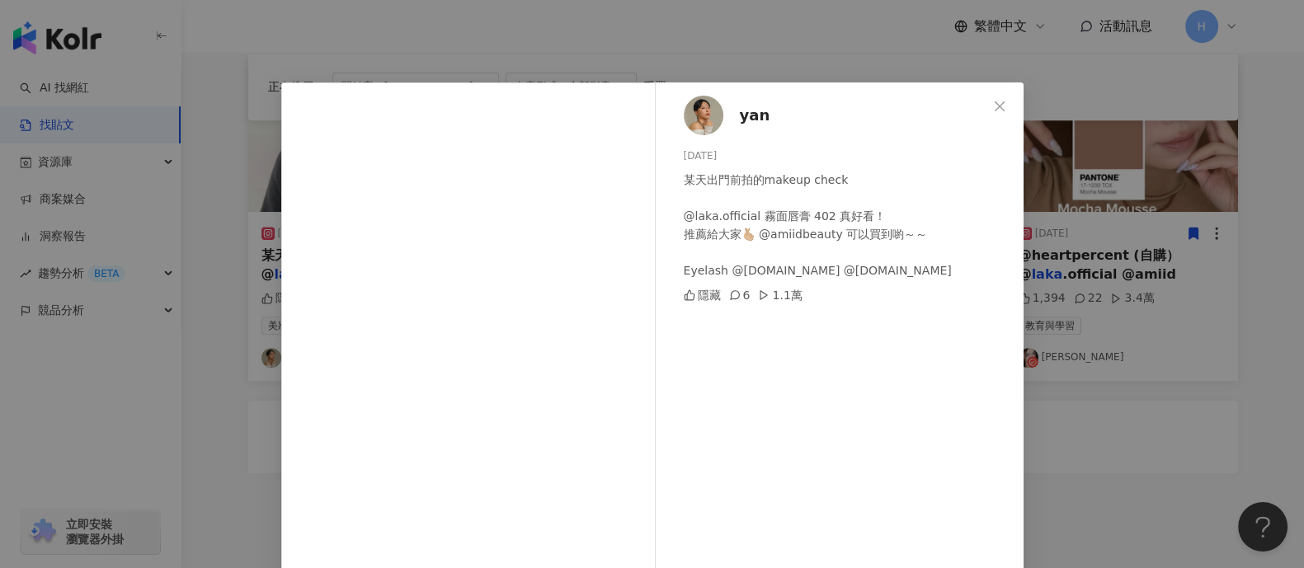
click at [243, 311] on div "yan 2024/11/14 某天出門前拍的makeup check @laka.official 霧面唇膏 402 真好看！ 推薦給大家🫰🏼 @amiidb…" at bounding box center [652, 284] width 1304 height 568
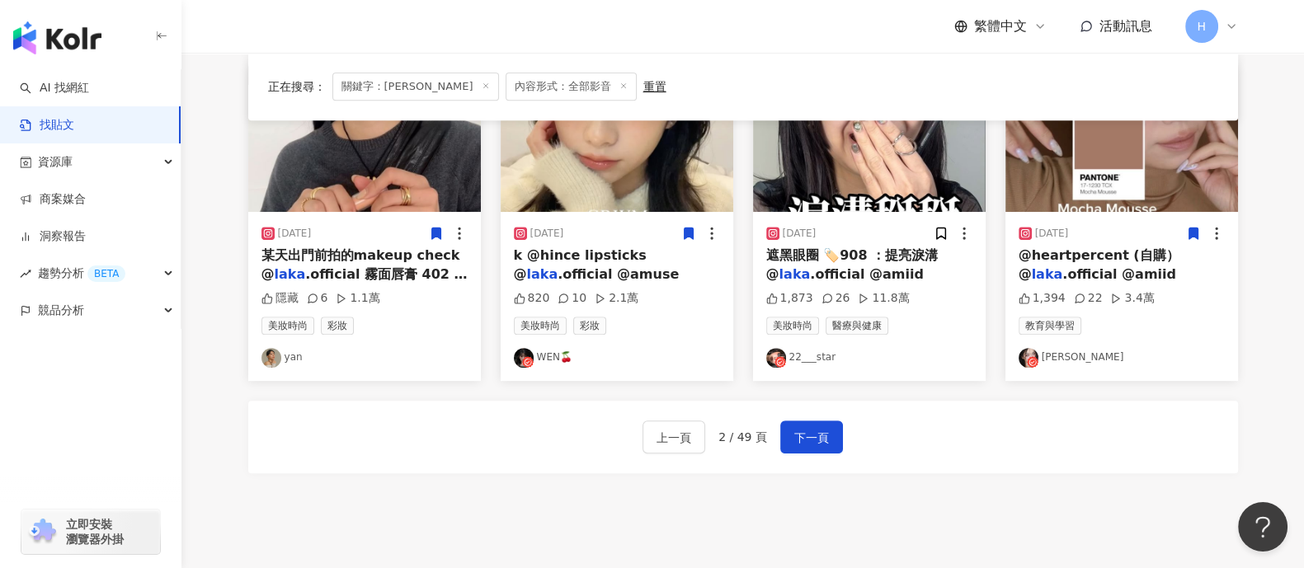
click at [440, 229] on icon at bounding box center [436, 235] width 9 height 12
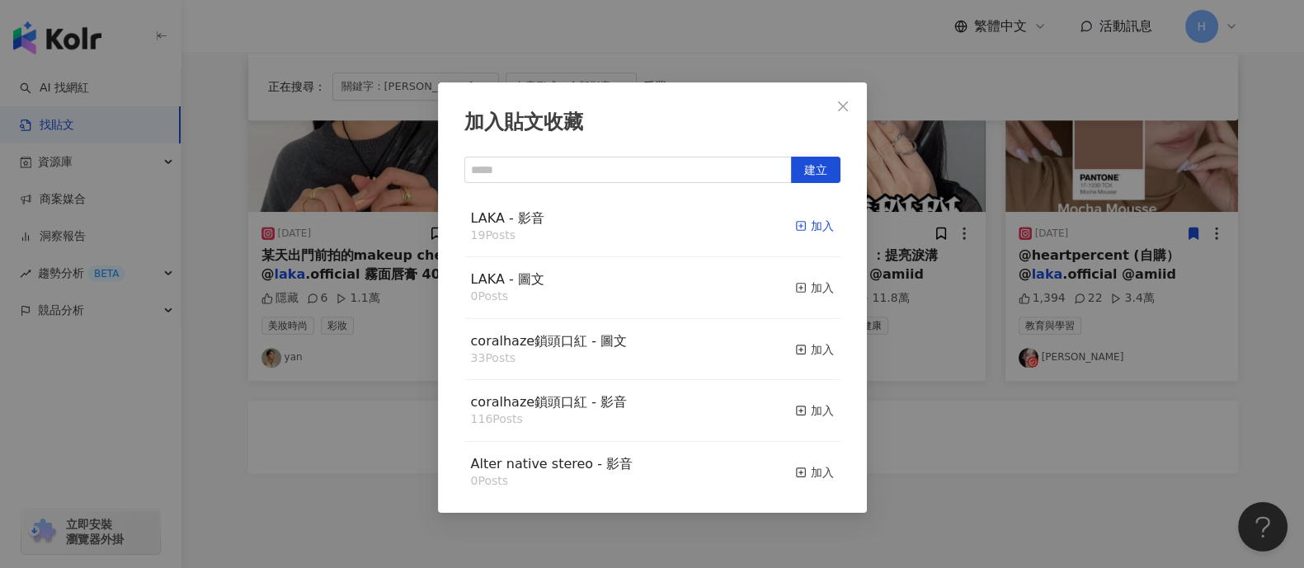
click at [805, 217] on div "加入" at bounding box center [814, 226] width 39 height 18
click at [916, 388] on div "加入貼文收藏 建立 LAKA - 影音 19 Posts 加入 LAKA - 圖文 0 Posts 加入 coralhaze鎖頭口紅 - 圖文 33 Post…" at bounding box center [652, 284] width 1304 height 568
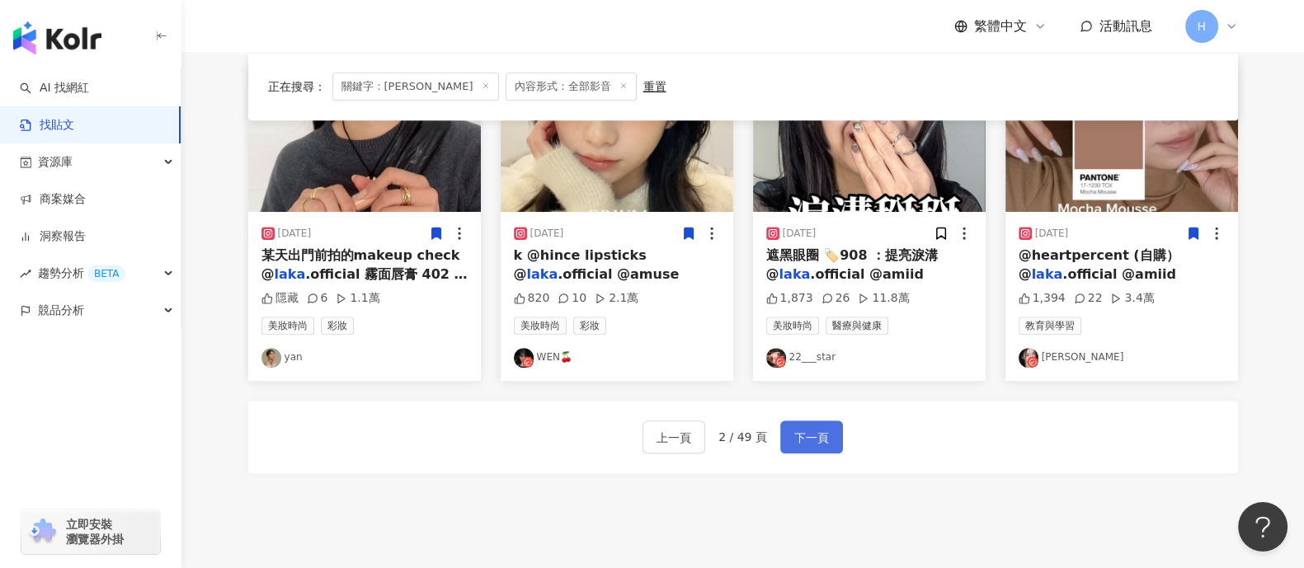
click at [800, 428] on span "下一頁" at bounding box center [812, 438] width 35 height 20
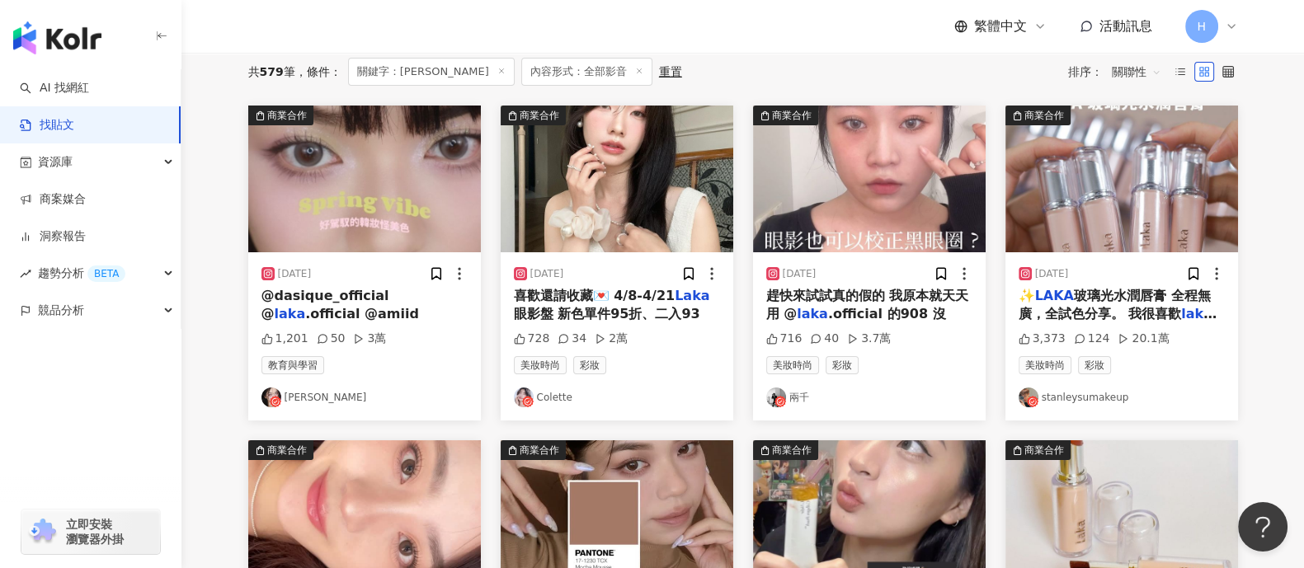
scroll to position [205, 0]
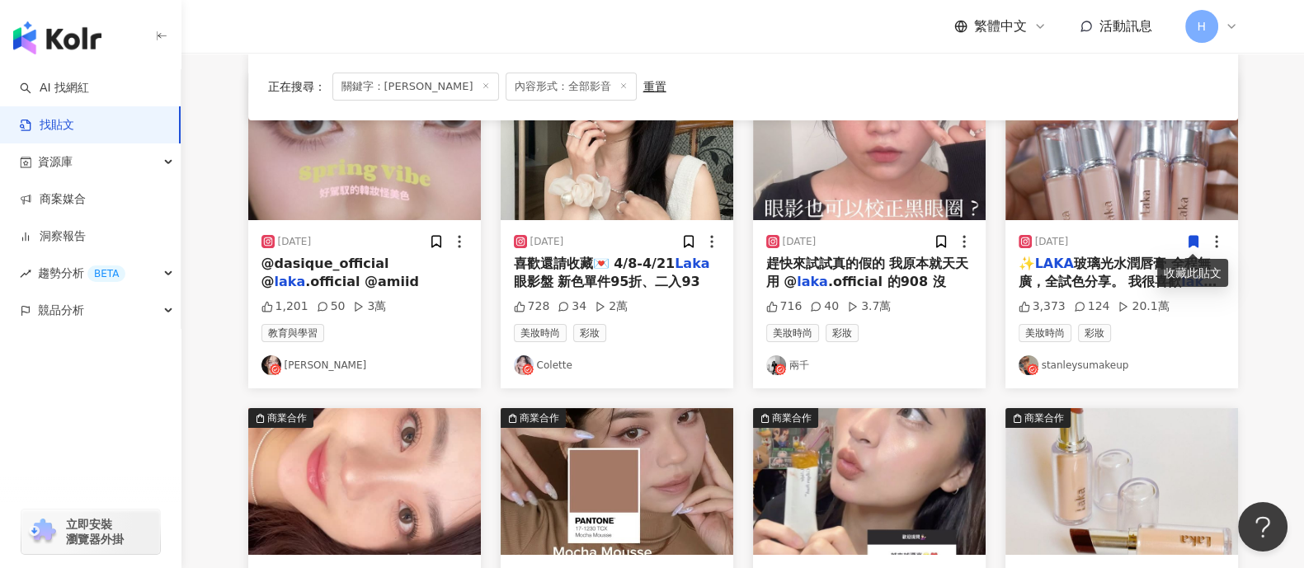
click at [1191, 239] on icon at bounding box center [1193, 242] width 9 height 12
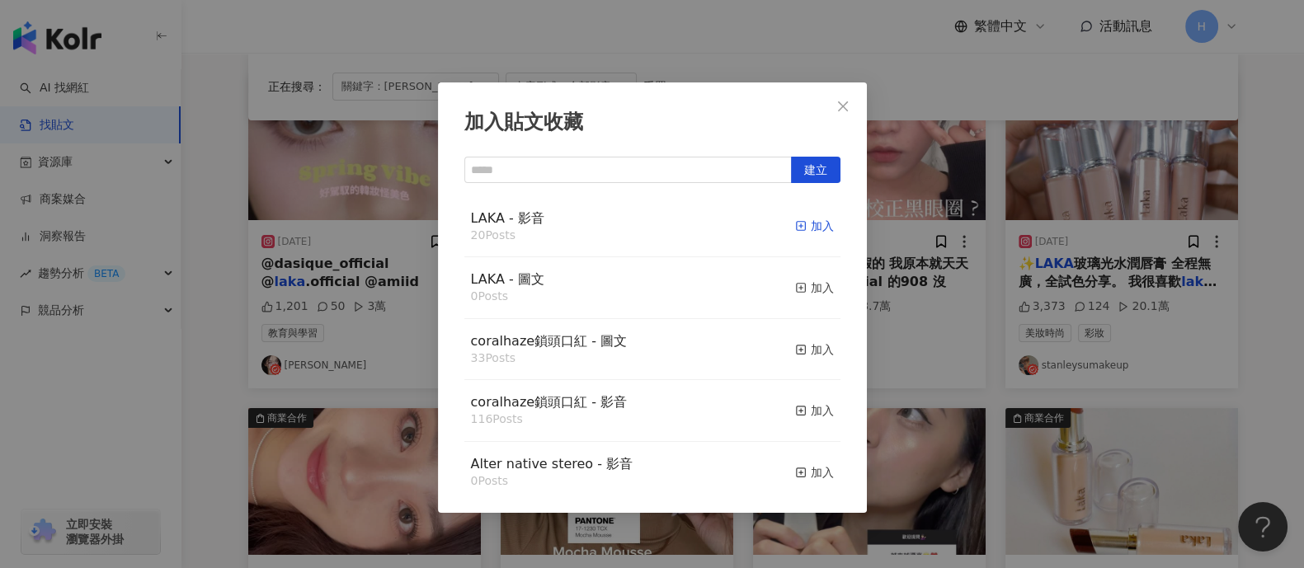
click at [801, 229] on div "加入" at bounding box center [814, 226] width 39 height 18
click at [908, 271] on div "加入貼文收藏 建立 LAKA - 影音 21 Posts 已加入 LAKA - 圖文 0 Posts 加入 coralhaze鎖頭口紅 - 圖文 33 Pos…" at bounding box center [652, 284] width 1304 height 568
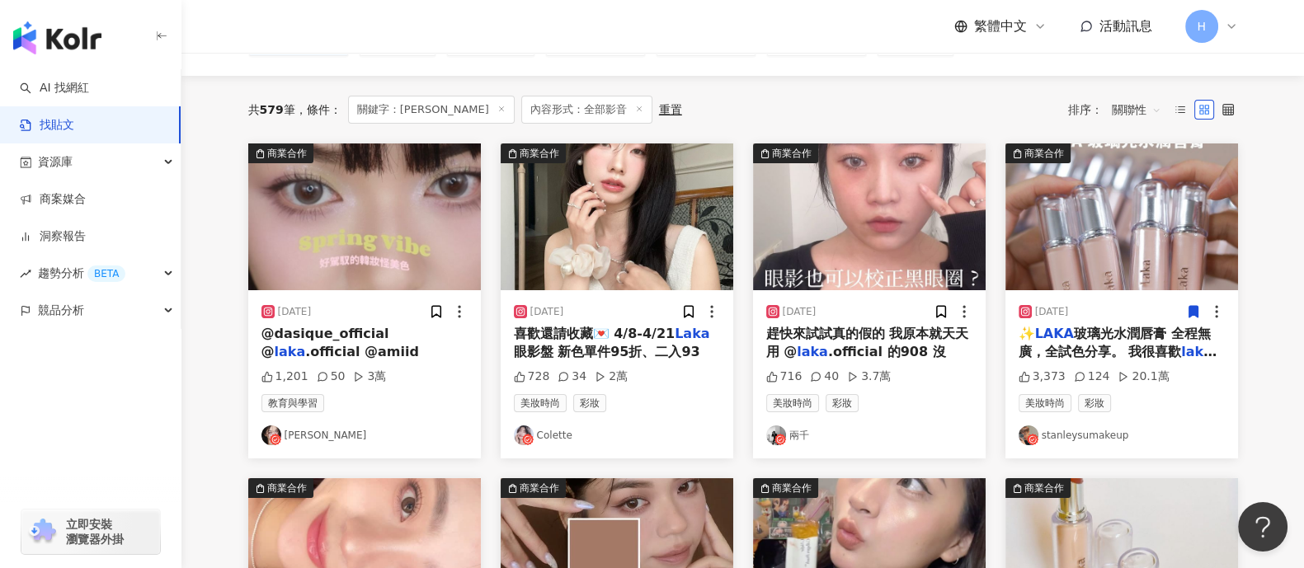
scroll to position [102, 0]
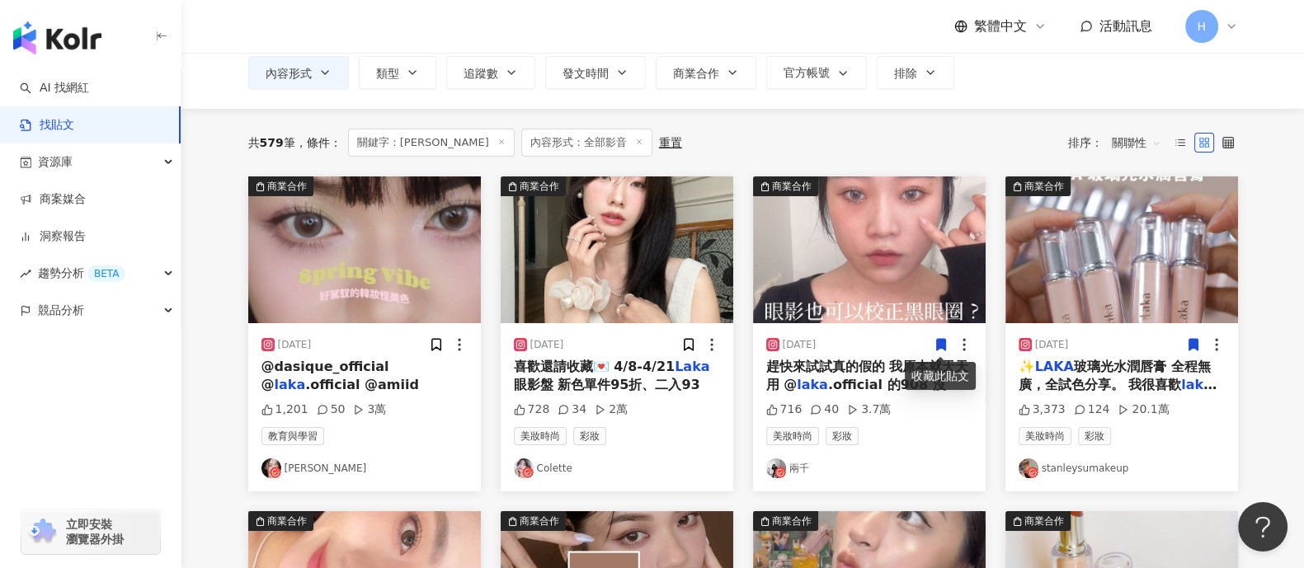
click at [948, 343] on icon at bounding box center [941, 344] width 15 height 15
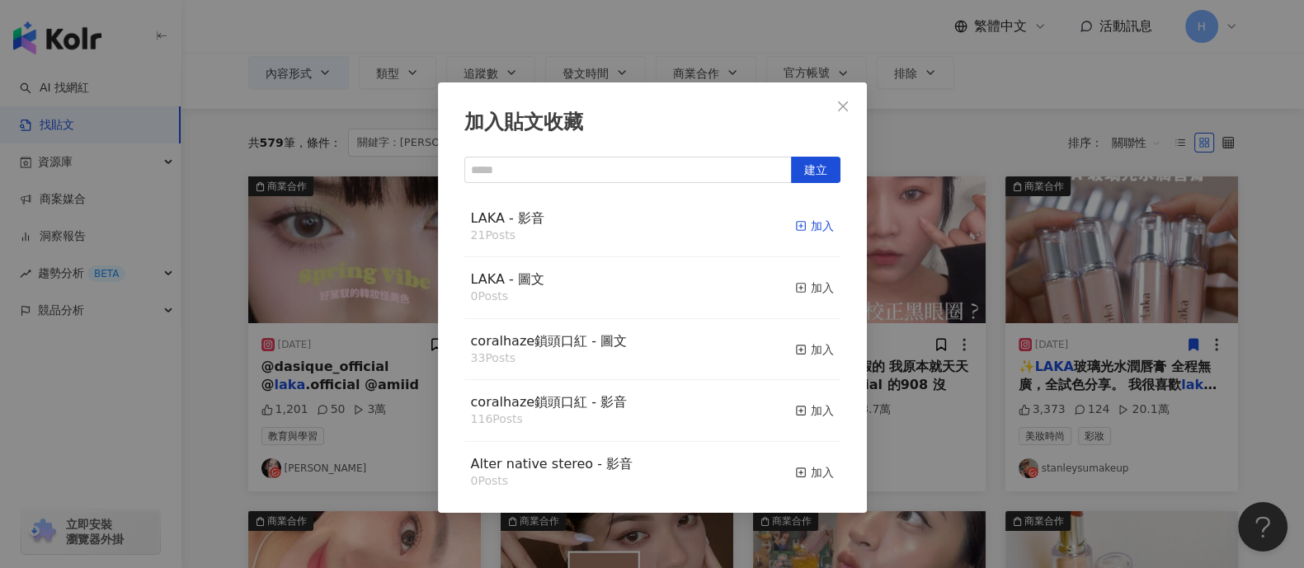
click at [800, 219] on div "加入" at bounding box center [814, 226] width 39 height 18
click at [931, 265] on div "加入貼文收藏 建立 LAKA - 影音 21 Posts 加入 LAKA - 圖文 0 Posts 加入 coralhaze鎖頭口紅 - 圖文 33 Post…" at bounding box center [652, 284] width 1304 height 568
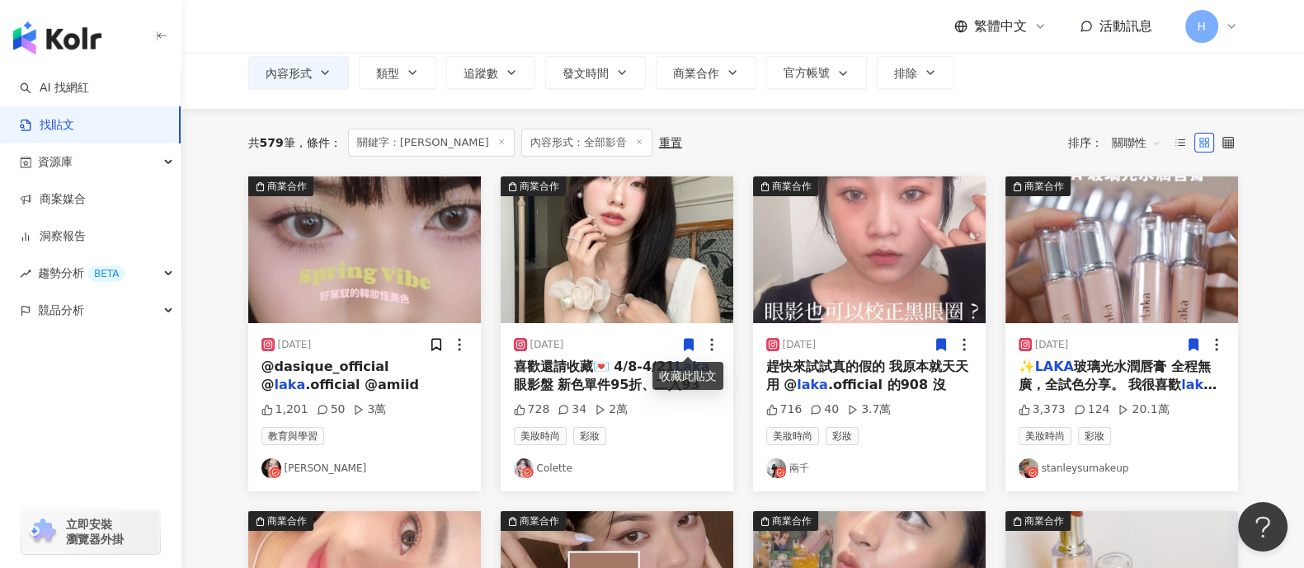
click at [685, 339] on icon at bounding box center [688, 345] width 9 height 12
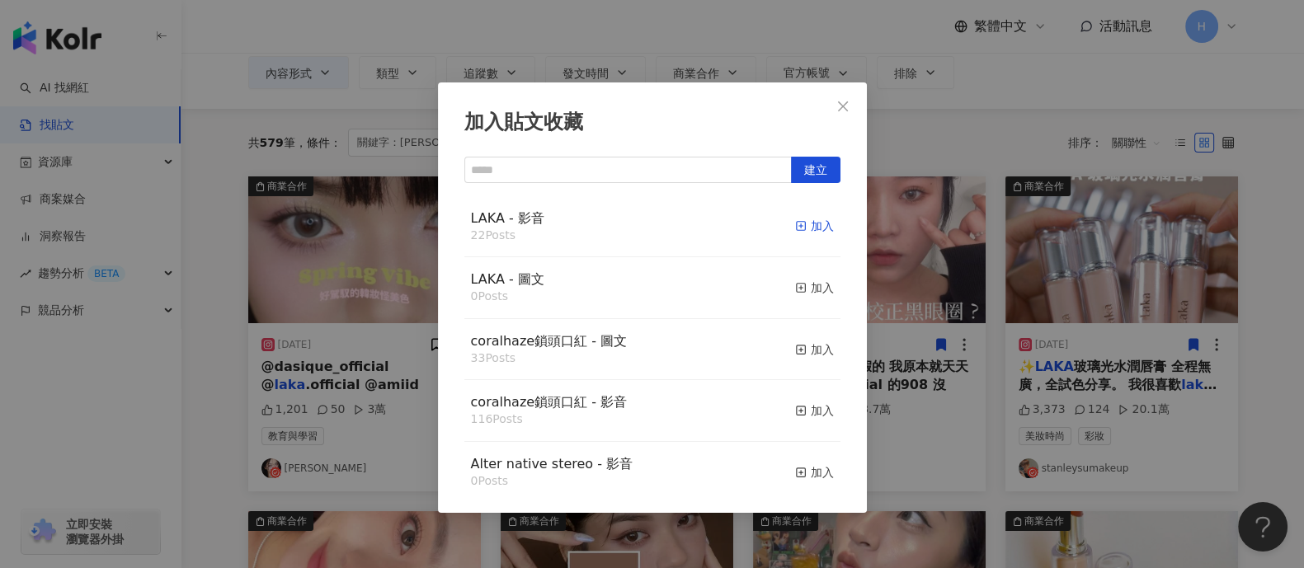
click at [795, 223] on icon "button" at bounding box center [801, 226] width 12 height 12
click at [903, 249] on div "加入貼文收藏 建立 LAKA - 影音 22 Posts 加入 LAKA - 圖文 0 Posts 加入 coralhaze鎖頭口紅 - 圖文 33 Post…" at bounding box center [652, 284] width 1304 height 568
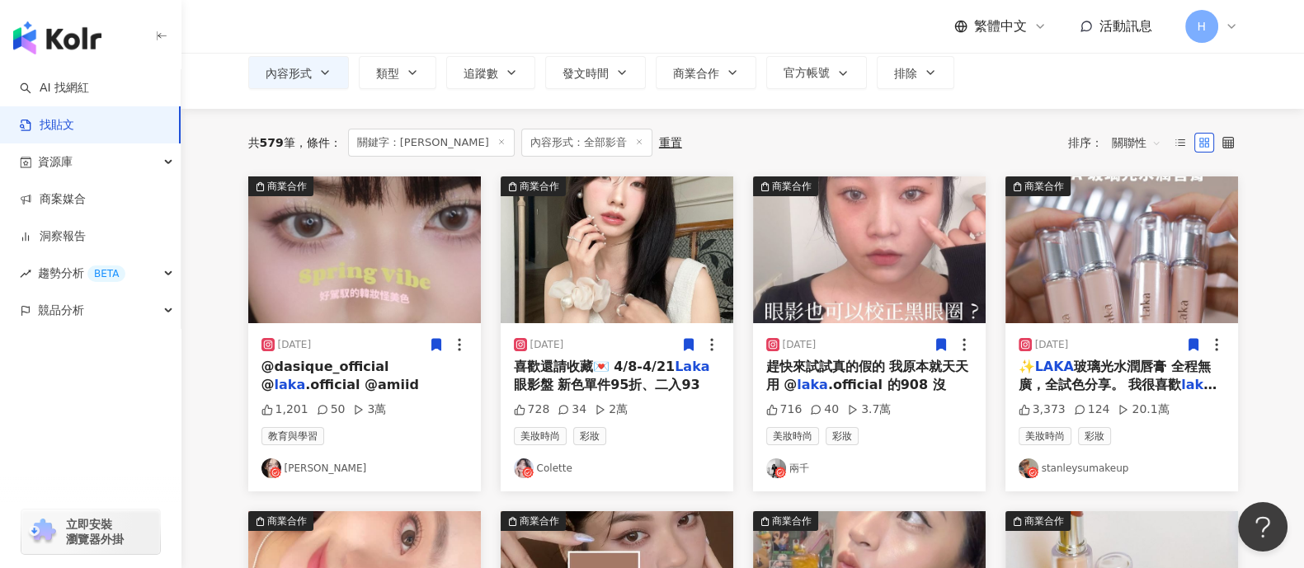
click at [430, 351] on span at bounding box center [436, 344] width 15 height 17
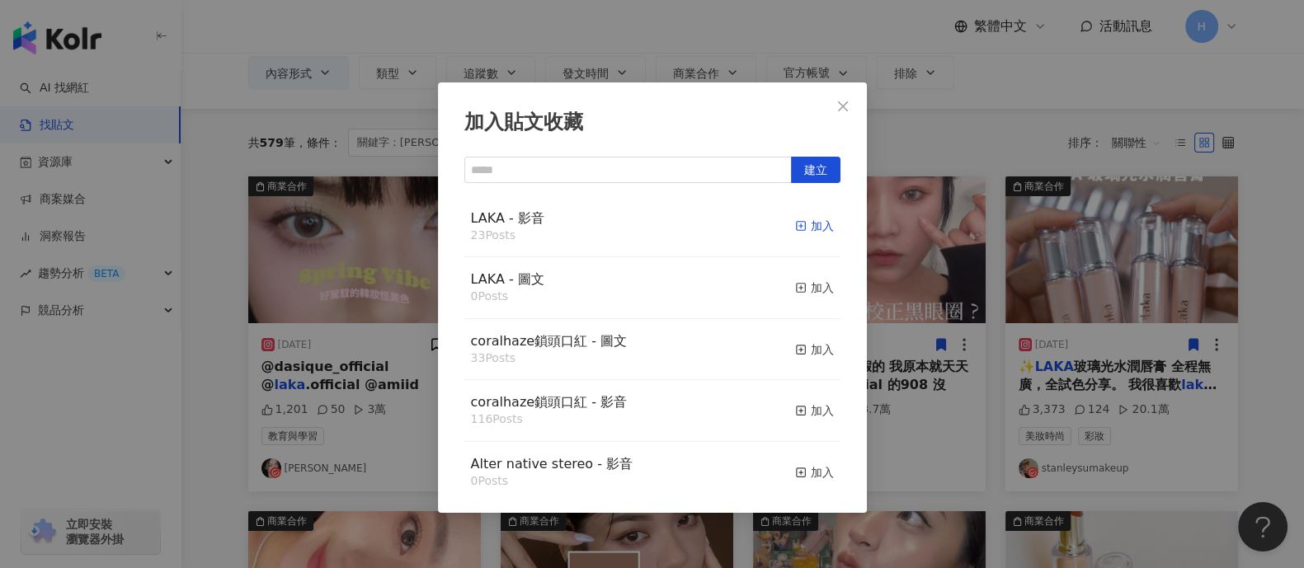
click at [804, 224] on div "加入" at bounding box center [814, 226] width 39 height 18
click at [993, 287] on div "加入貼文收藏 建立 LAKA - 影音 23 Posts 加入 LAKA - 圖文 0 Posts 加入 coralhaze鎖頭口紅 - 圖文 33 Post…" at bounding box center [652, 284] width 1304 height 568
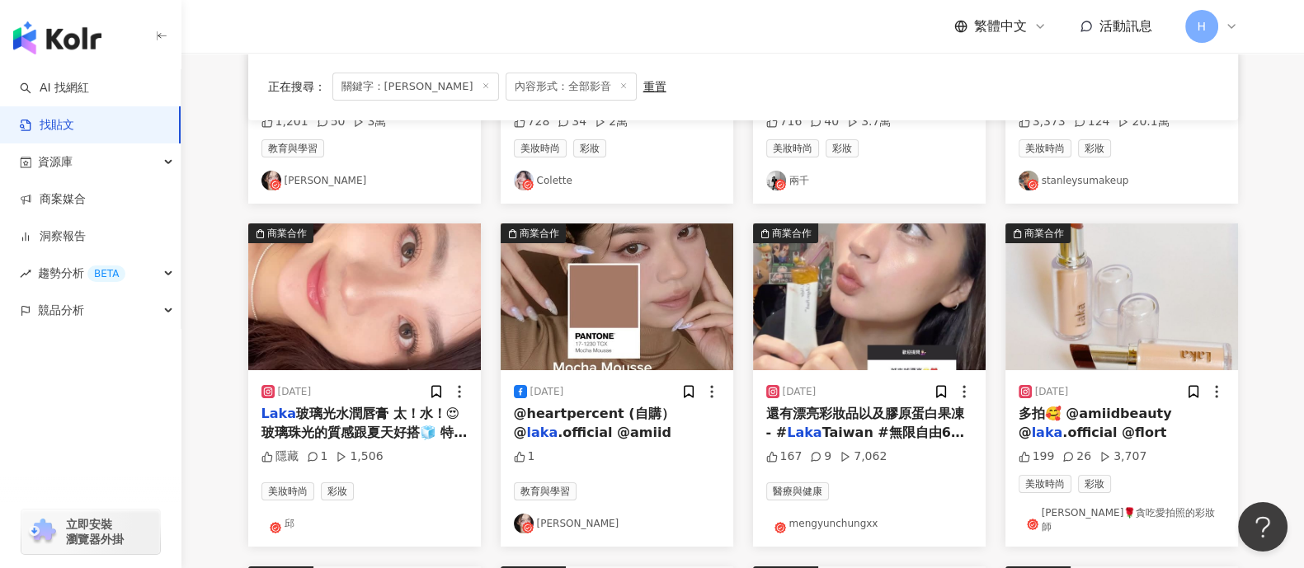
scroll to position [412, 0]
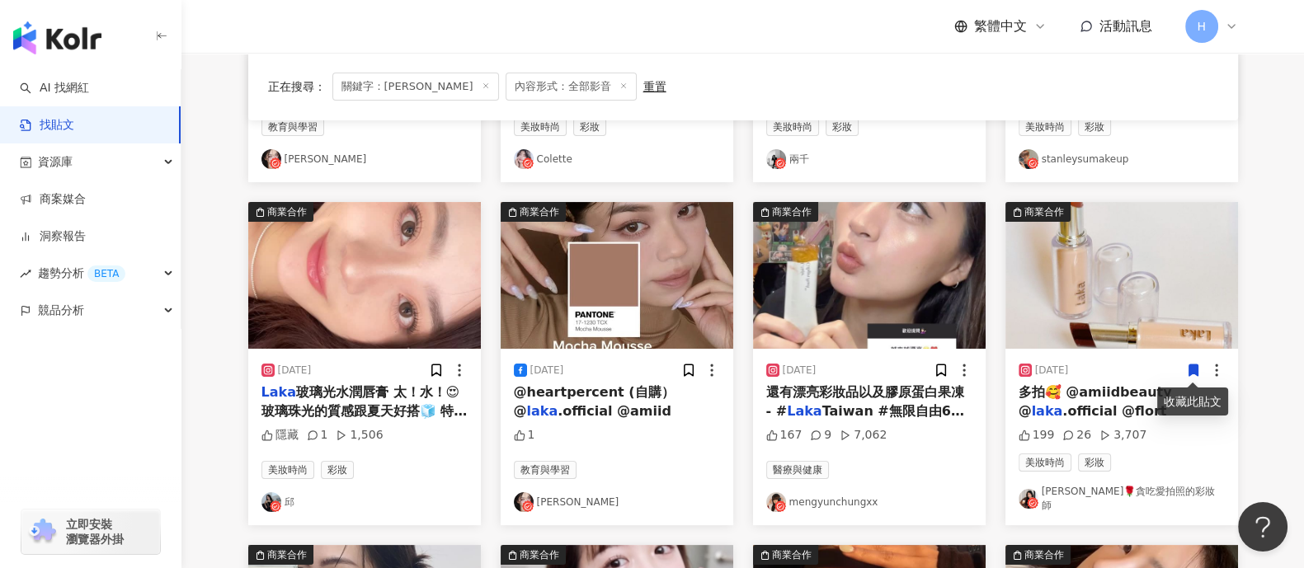
click at [1195, 368] on icon at bounding box center [1193, 372] width 9 height 12
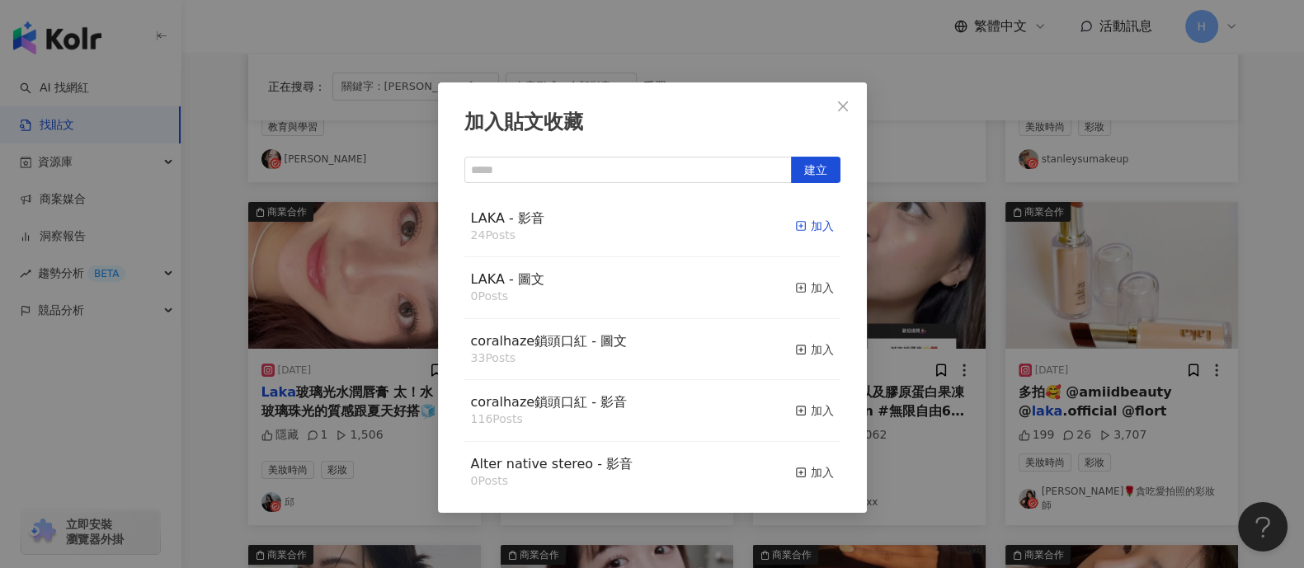
click at [798, 223] on div "加入" at bounding box center [814, 226] width 39 height 18
click at [926, 263] on div "加入貼文收藏 建立 LAKA - 影音 24 Posts 加入 LAKA - 圖文 0 Posts 加入 coralhaze鎖頭口紅 - 圖文 33 Post…" at bounding box center [652, 284] width 1304 height 568
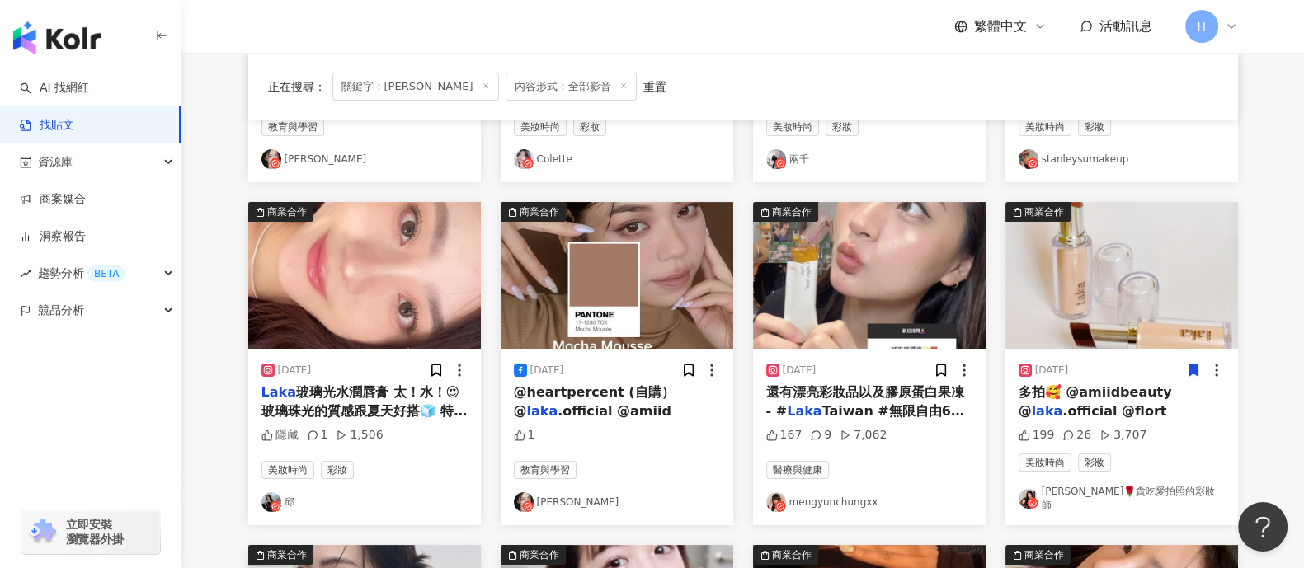
click at [919, 302] on img at bounding box center [869, 275] width 233 height 147
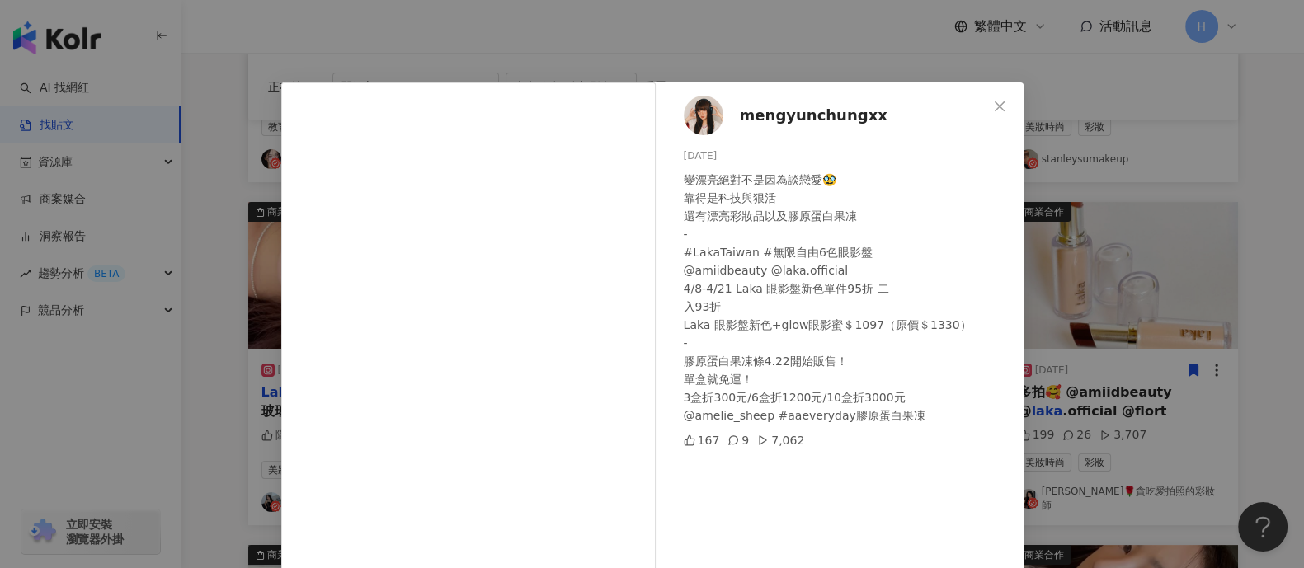
click at [1114, 183] on div "mengyunchungxx 2024/4/19 變漂亮絕對不是因為談戀愛🥸 靠得是科技與狠活 還有漂亮彩妝品以及膠原蛋白果凍 - #LakaTaiwan #…" at bounding box center [652, 284] width 1304 height 568
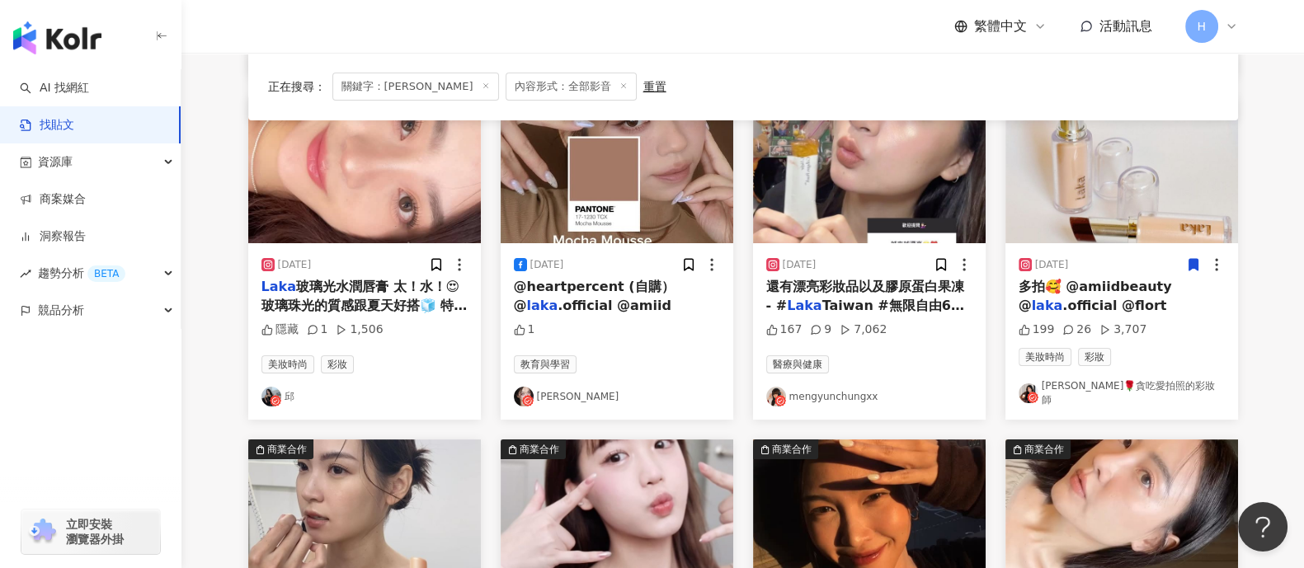
scroll to position [619, 0]
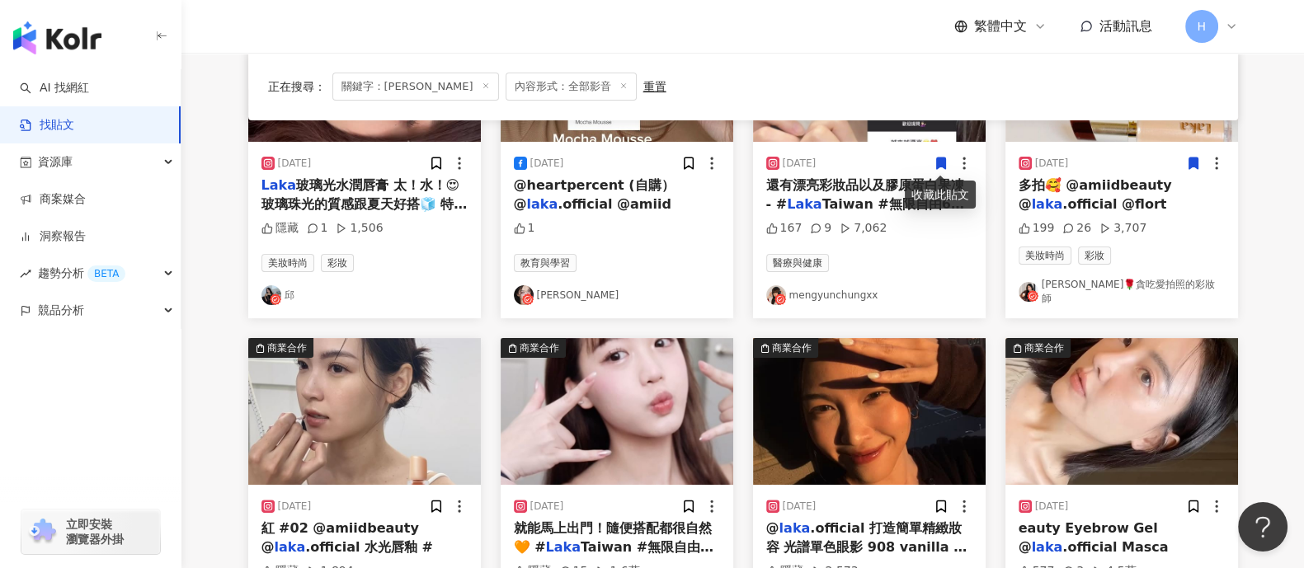
click at [945, 164] on icon at bounding box center [940, 164] width 9 height 12
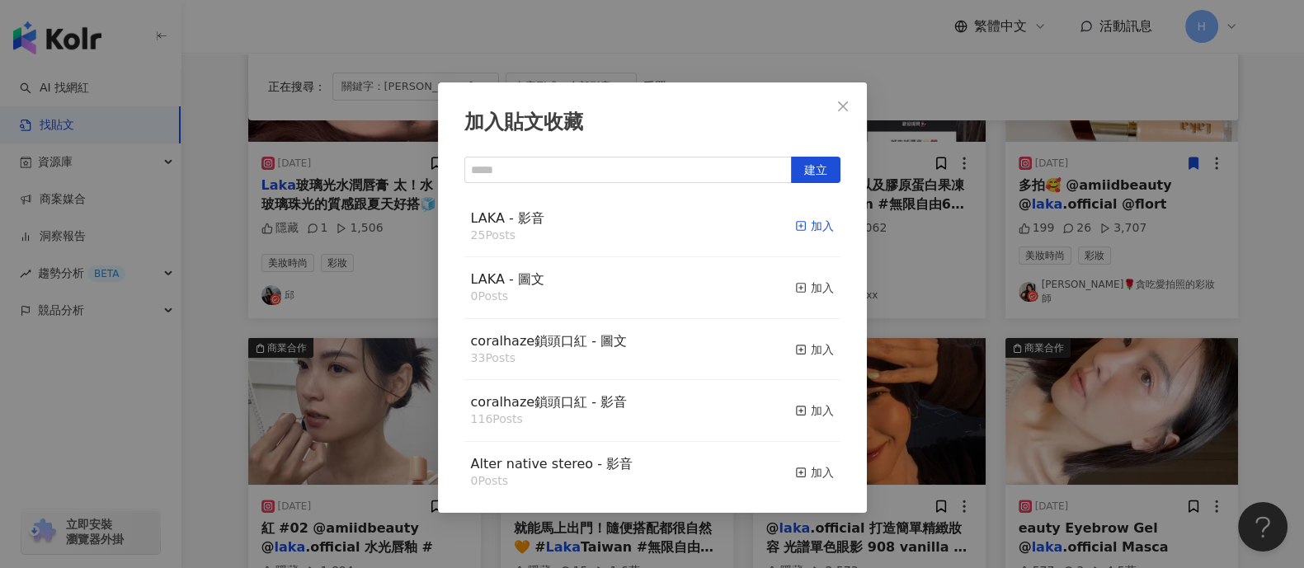
click at [804, 220] on div "加入" at bounding box center [814, 226] width 39 height 18
click at [928, 240] on div "加入貼文收藏 建立 LAKA - 影音 25 Posts 加入 LAKA - 圖文 0 Posts 加入 coralhaze鎖頭口紅 - 圖文 33 Post…" at bounding box center [652, 284] width 1304 height 568
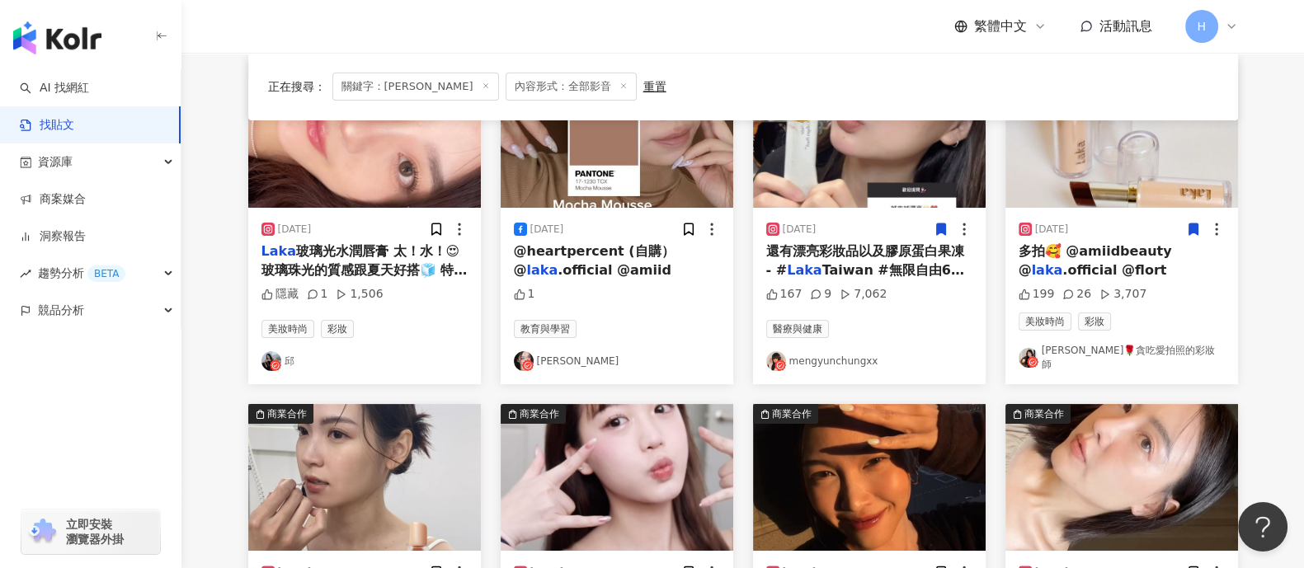
scroll to position [412, 0]
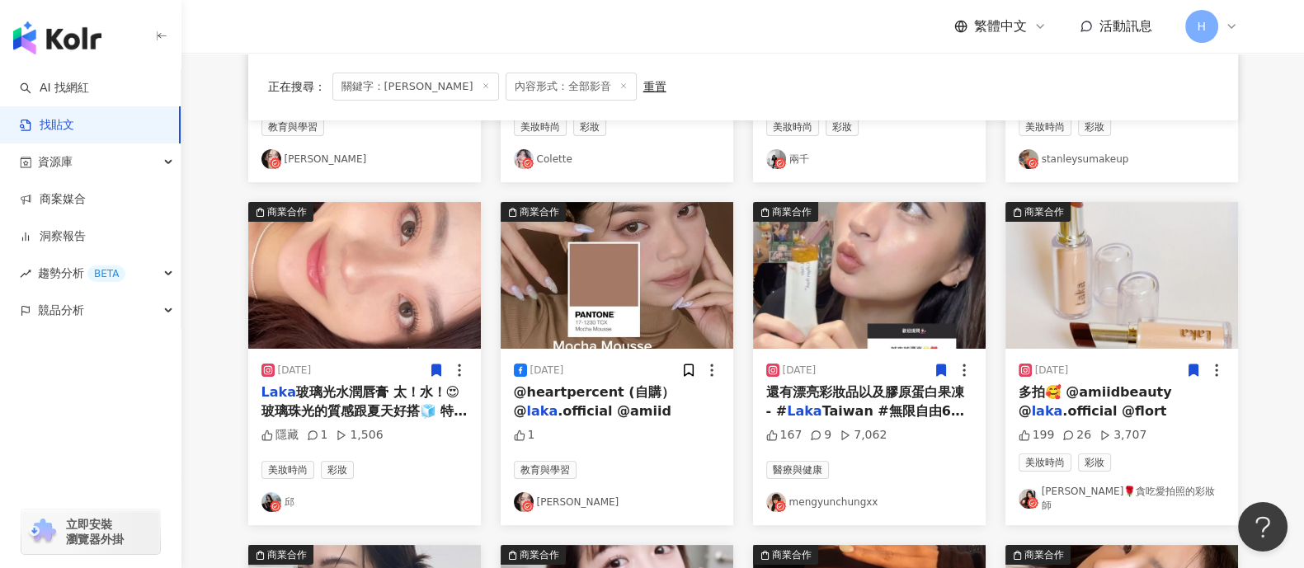
click at [431, 361] on span at bounding box center [436, 369] width 15 height 17
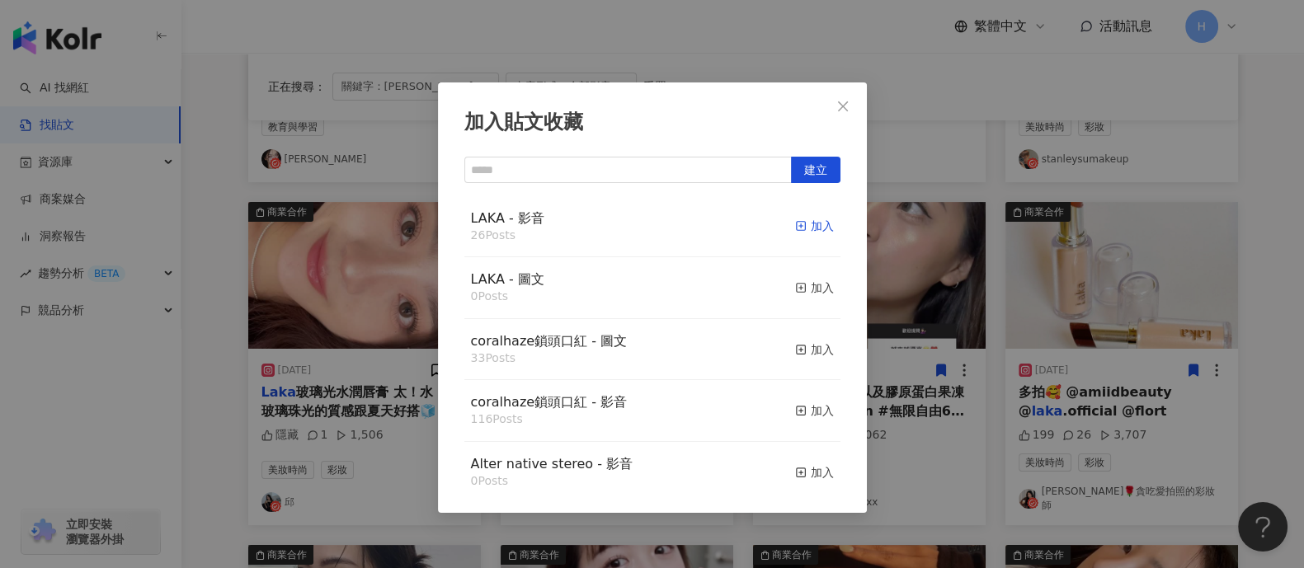
click at [804, 225] on div "加入" at bounding box center [814, 226] width 39 height 18
click at [879, 311] on div "加入貼文收藏 建立 LAKA - 影音 26 Posts 加入 LAKA - 圖文 0 Posts 加入 coralhaze鎖頭口紅 - 圖文 33 Post…" at bounding box center [652, 284] width 1304 height 568
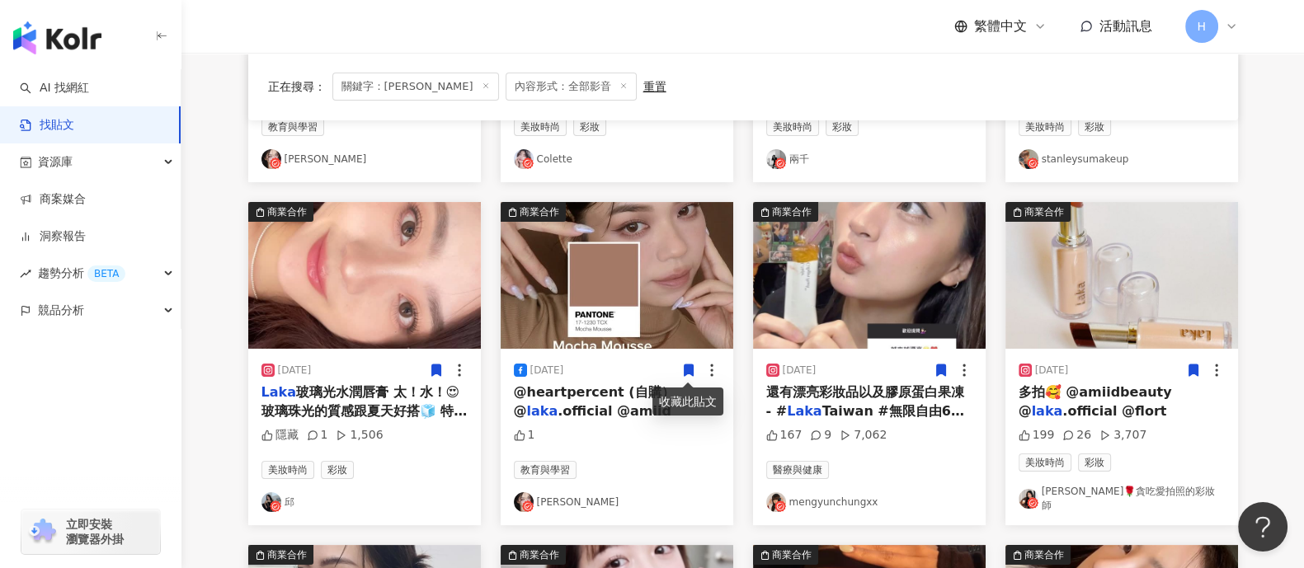
click at [691, 370] on icon at bounding box center [688, 372] width 9 height 12
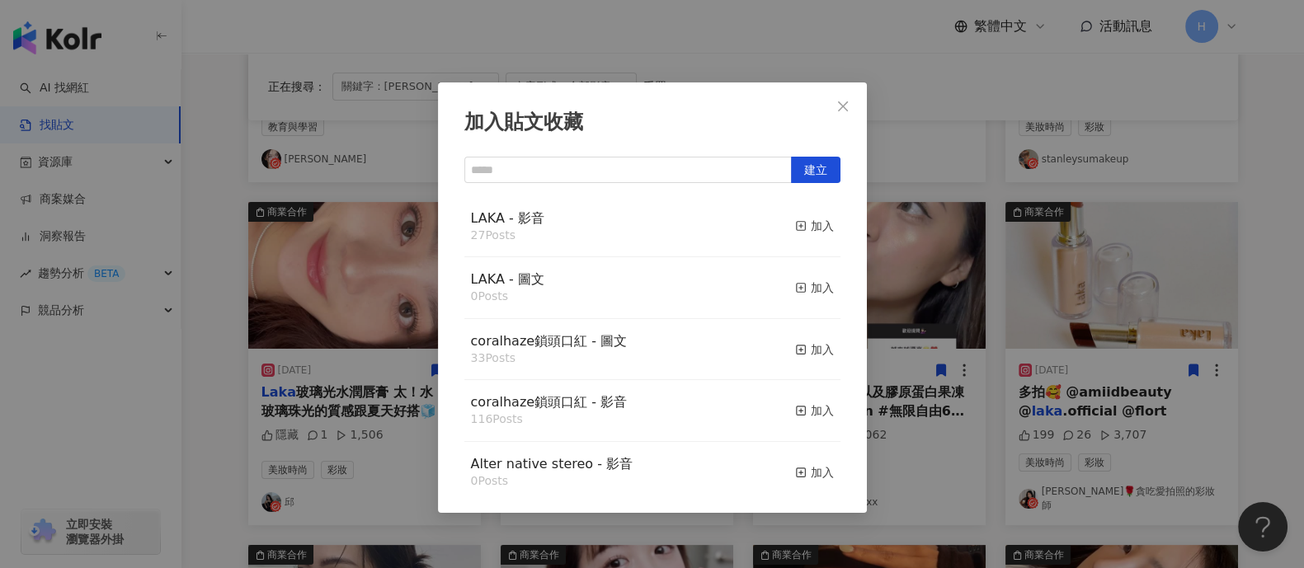
click at [804, 216] on button "加入" at bounding box center [814, 227] width 39 height 35
click at [902, 290] on div "加入貼文收藏 建立 LAKA - 影音 27 Posts 加入 LAKA - 圖文 0 Posts 加入 coralhaze鎖頭口紅 - 圖文 33 Post…" at bounding box center [652, 284] width 1304 height 568
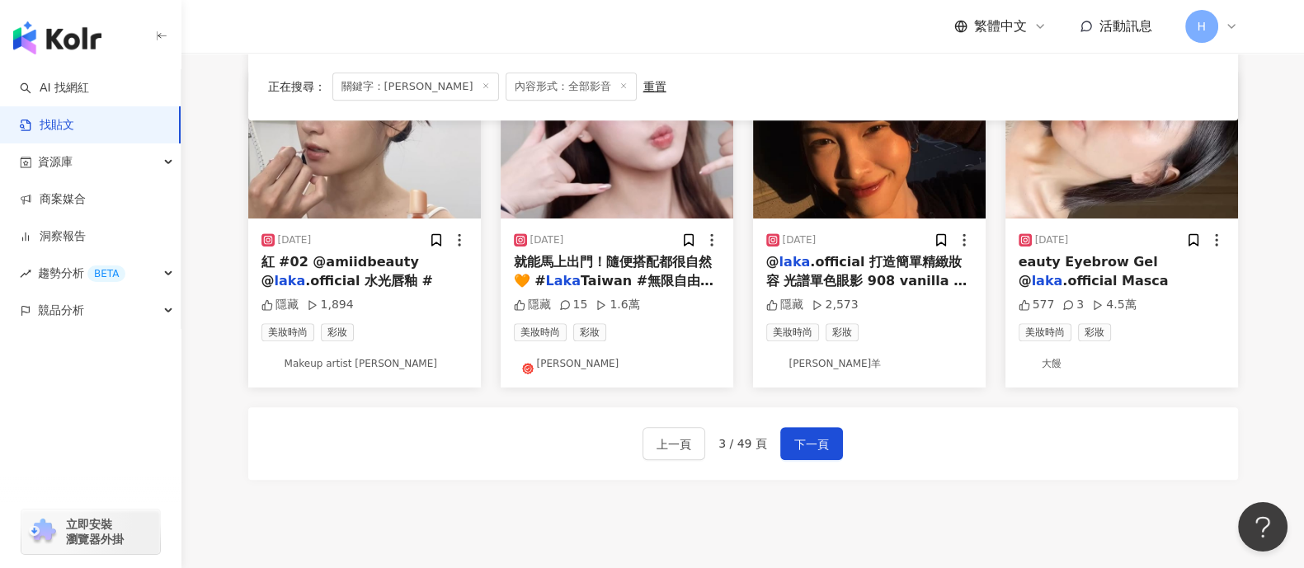
scroll to position [824, 0]
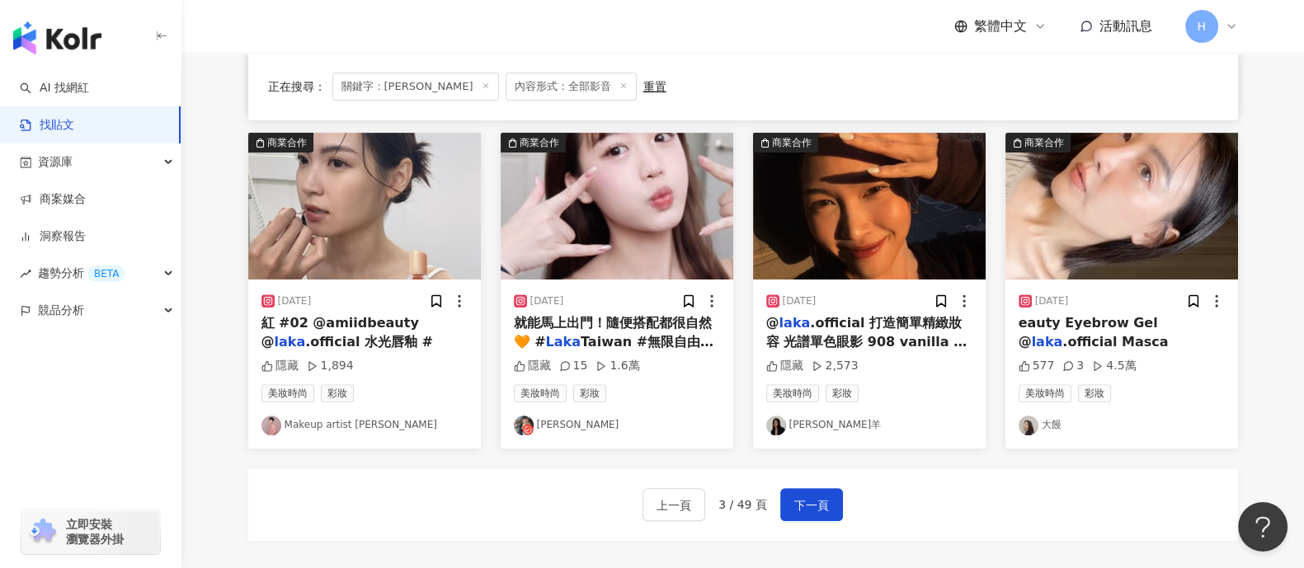
click at [700, 293] on div at bounding box center [701, 301] width 39 height 17
click at [691, 296] on icon at bounding box center [688, 302] width 9 height 12
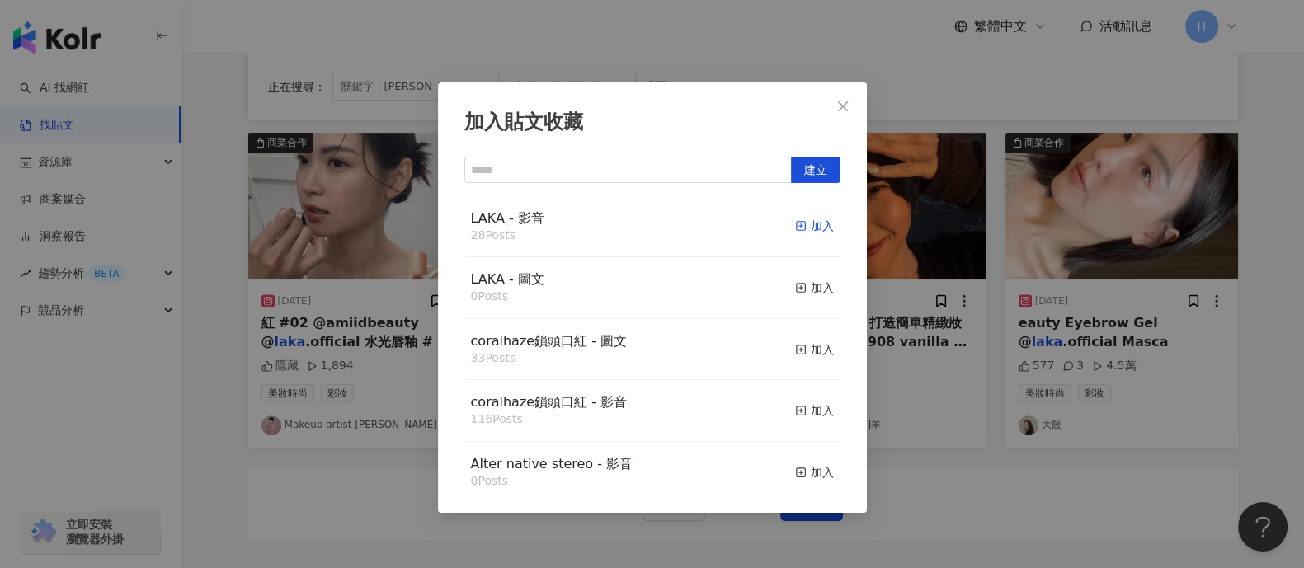
click at [795, 223] on div "加入" at bounding box center [814, 226] width 39 height 18
drag, startPoint x: 930, startPoint y: 253, endPoint x: 961, endPoint y: 268, distance: 34.7
click at [934, 255] on div "加入貼文收藏 建立 LAKA - 影音 28 Posts 加入 LAKA - 圖文 0 Posts 加入 coralhaze鎖頭口紅 - 圖文 33 Post…" at bounding box center [652, 284] width 1304 height 568
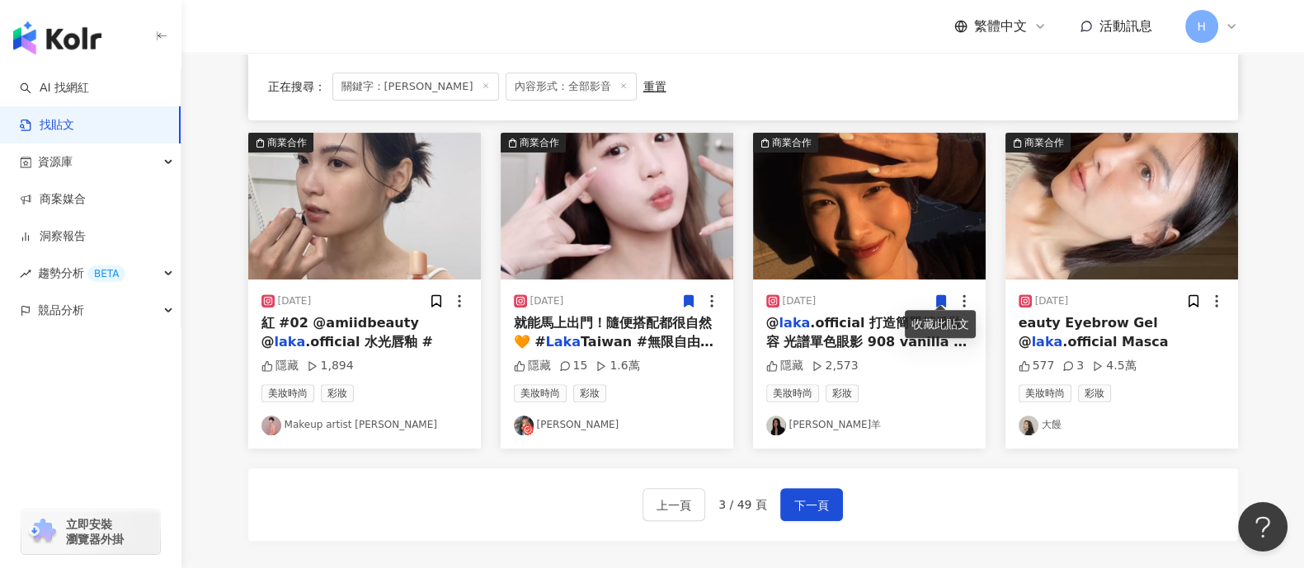
click at [941, 296] on icon at bounding box center [940, 302] width 9 height 12
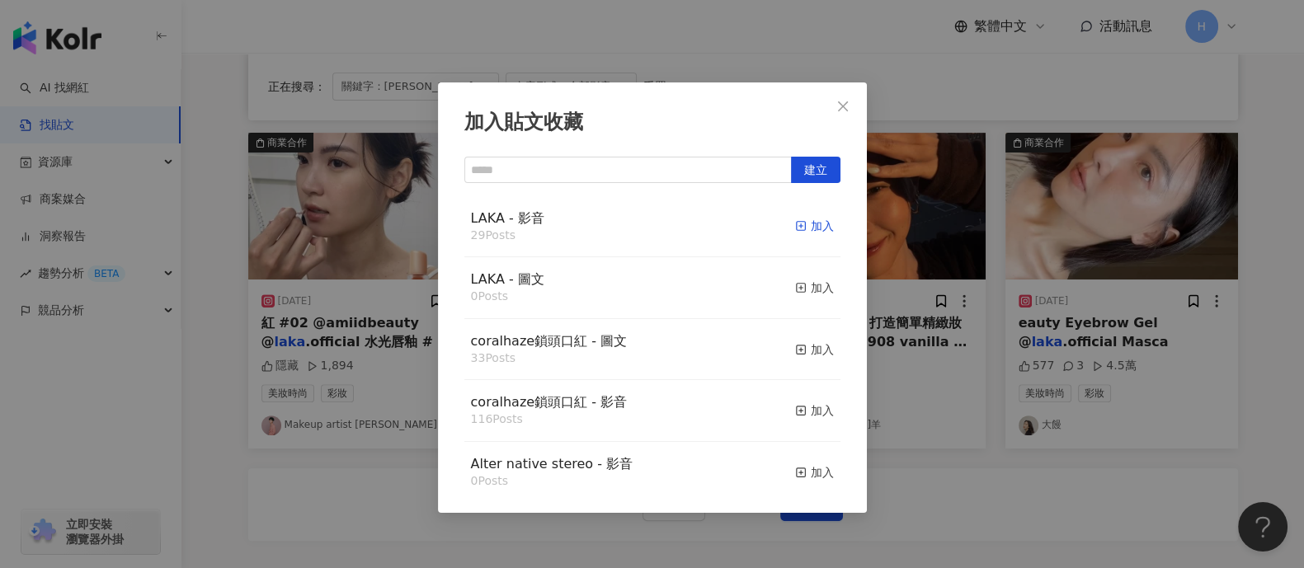
click at [796, 224] on rect "button" at bounding box center [800, 226] width 9 height 9
click at [1171, 323] on div "加入貼文收藏 建立 LAKA - 影音 29 Posts 加入 LAKA - 圖文 0 Posts 加入 coralhaze鎖頭口紅 - 圖文 33 Post…" at bounding box center [652, 284] width 1304 height 568
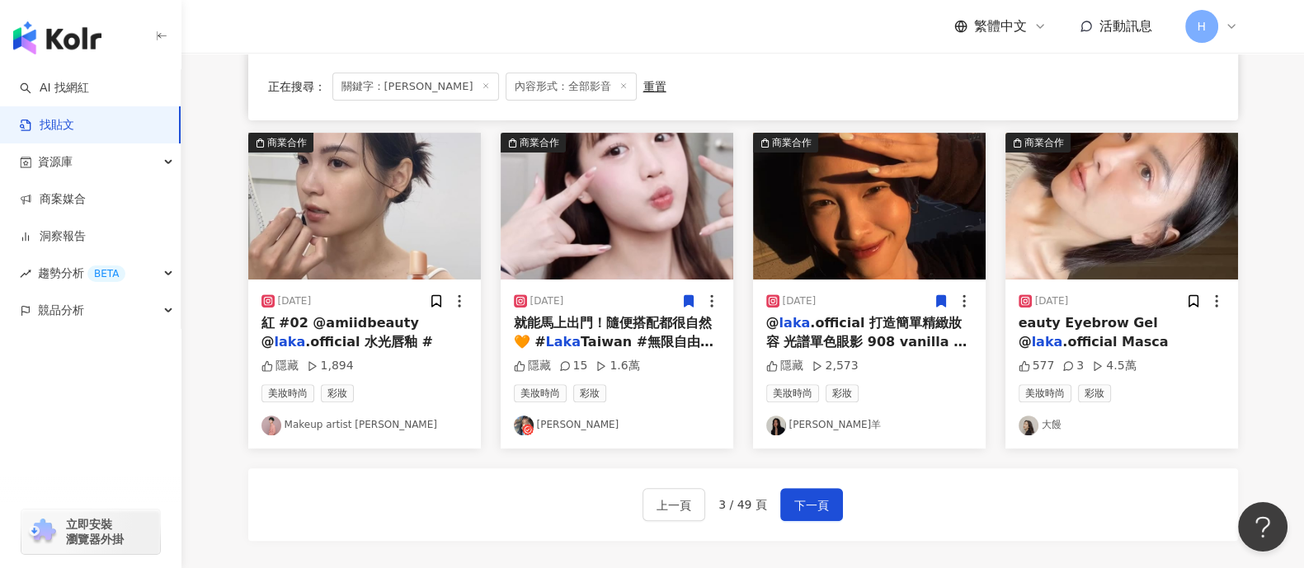
click at [1187, 294] on div "2024/8/22" at bounding box center [1122, 301] width 206 height 17
click at [1198, 294] on icon at bounding box center [1193, 301] width 15 height 15
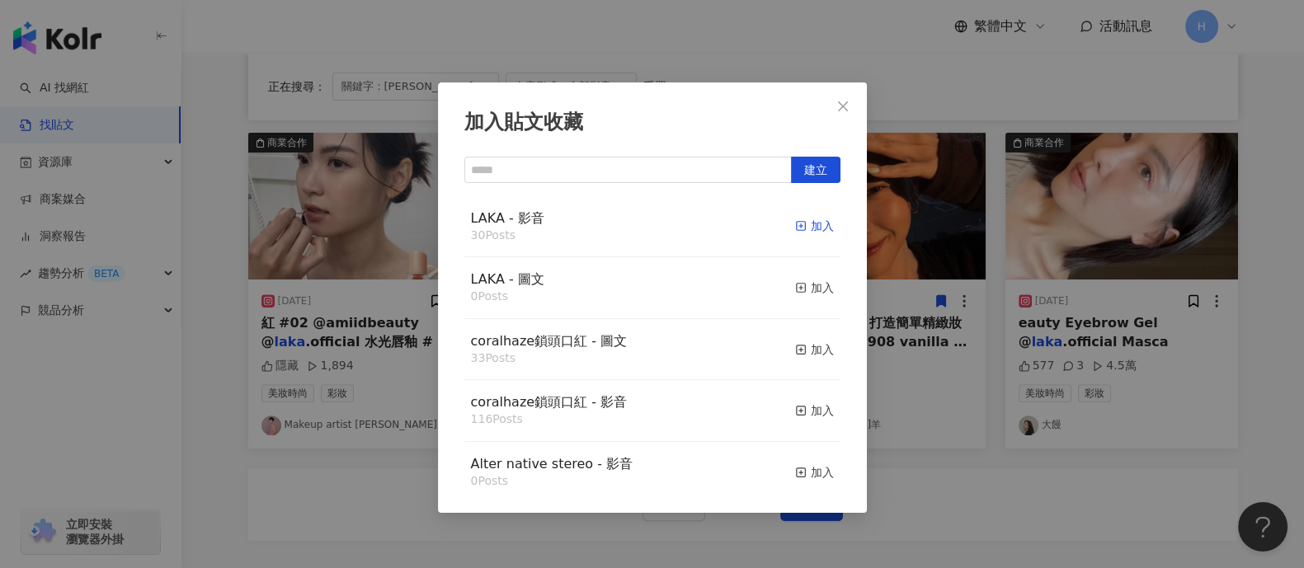
click at [796, 231] on div "加入" at bounding box center [814, 226] width 39 height 18
click at [956, 258] on div "加入貼文收藏 建立 LAKA - 影音 30 Posts 加入 LAKA - 圖文 0 Posts 加入 coralhaze鎖頭口紅 - 圖文 33 Post…" at bounding box center [652, 284] width 1304 height 568
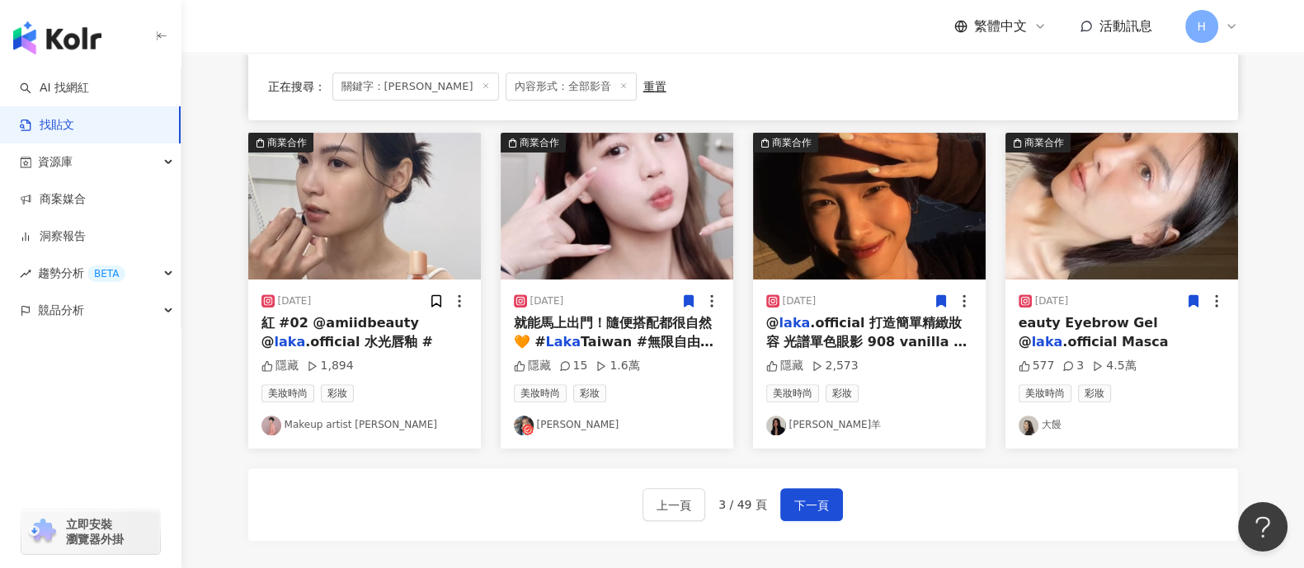
click at [330, 235] on img at bounding box center [364, 206] width 233 height 147
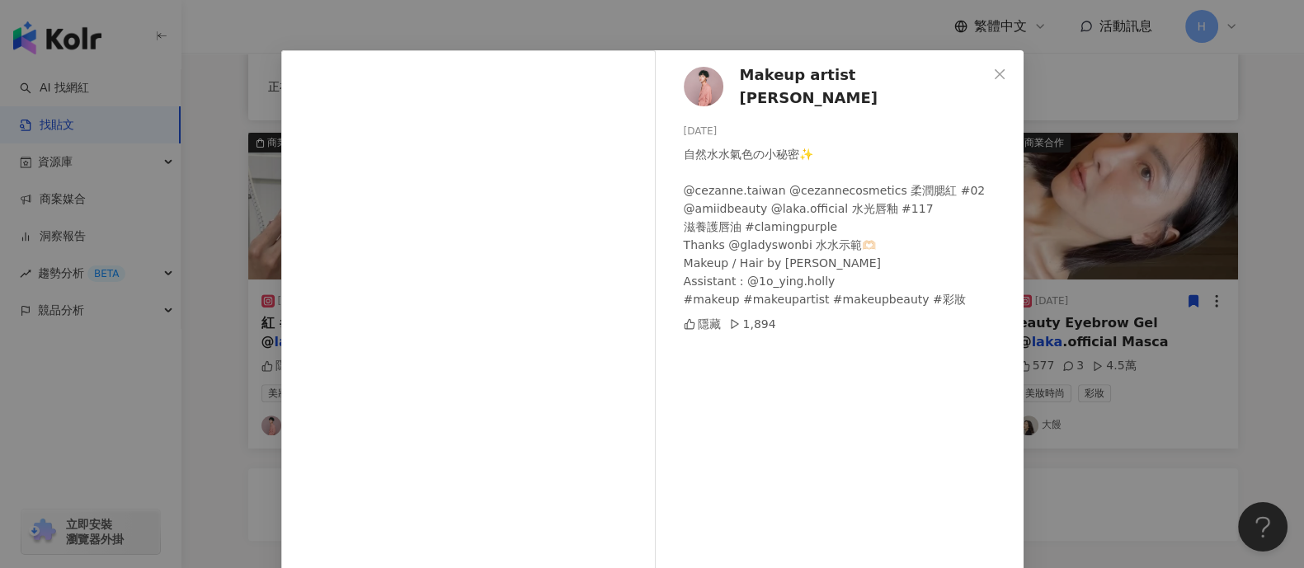
scroll to position [0, 0]
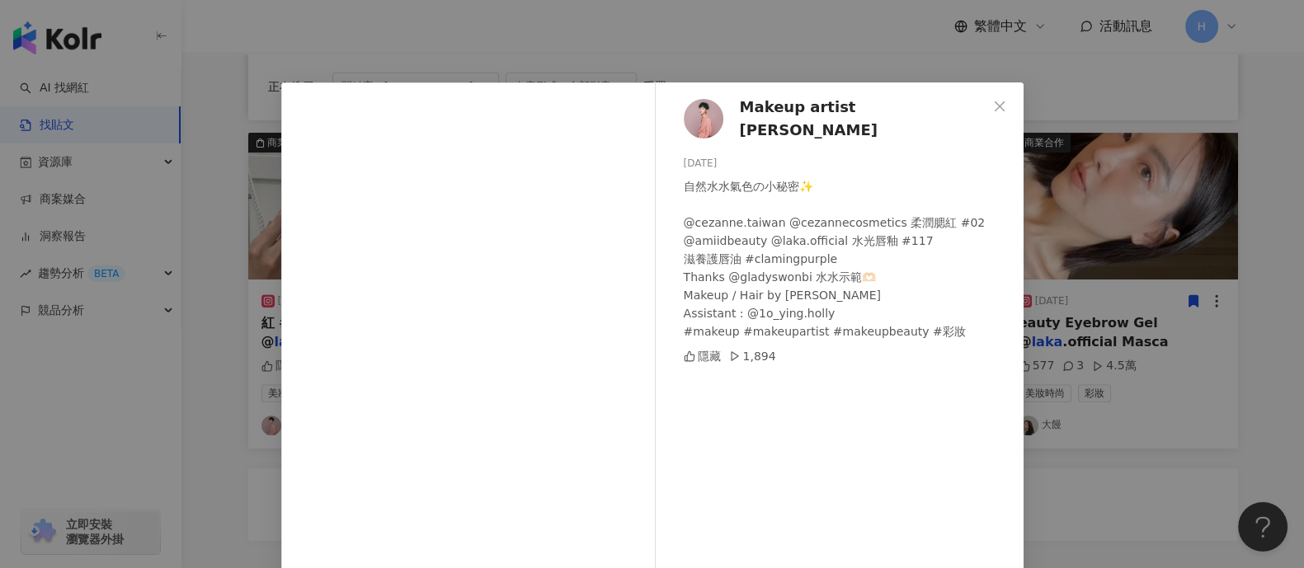
click at [1116, 257] on div "Makeup artist Freddy 2024/8/28 自然水水氣色の小秘密✨ @cezanne.taiwan @cezannecosmetics 柔潤…" at bounding box center [652, 284] width 1304 height 568
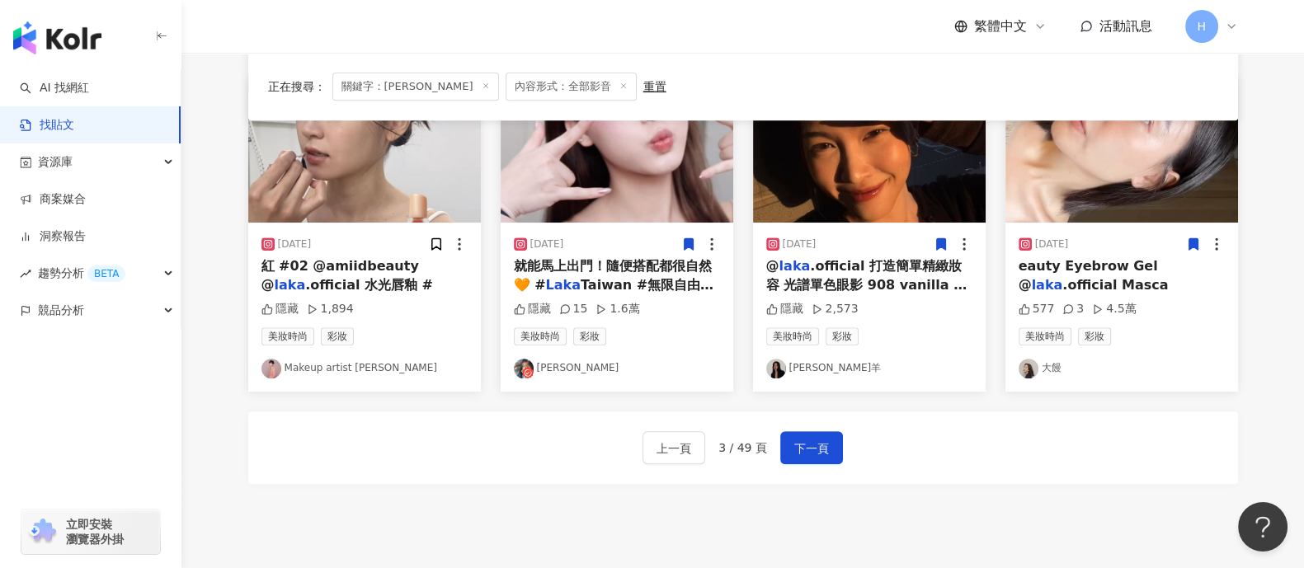
scroll to position [928, 0]
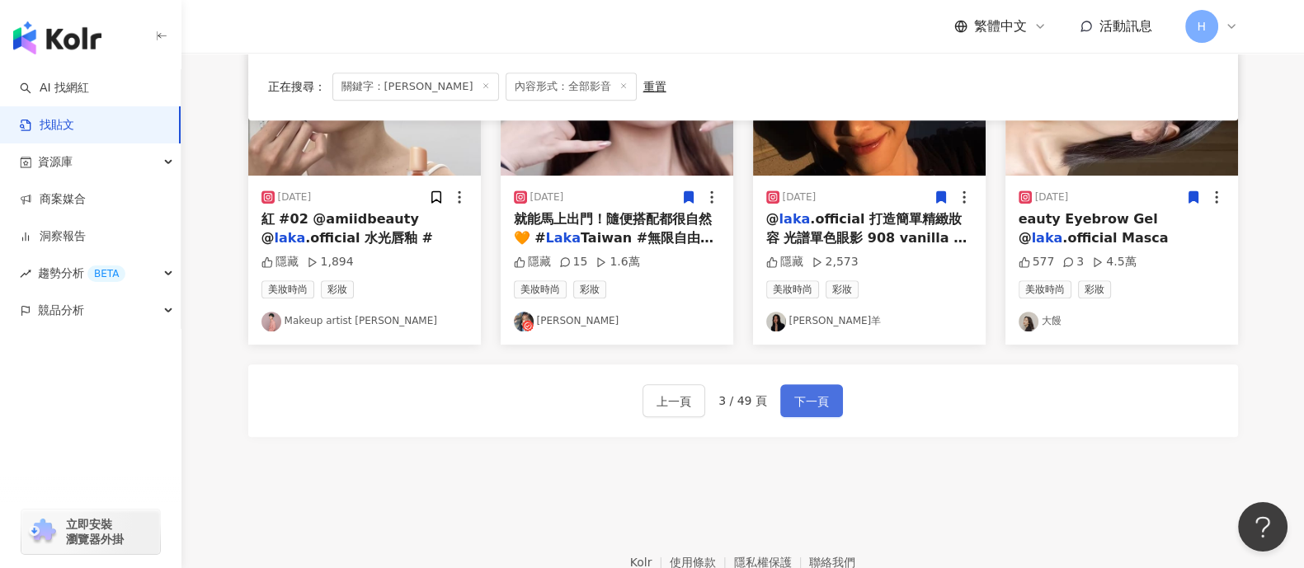
click at [811, 392] on span "下一頁" at bounding box center [812, 402] width 35 height 20
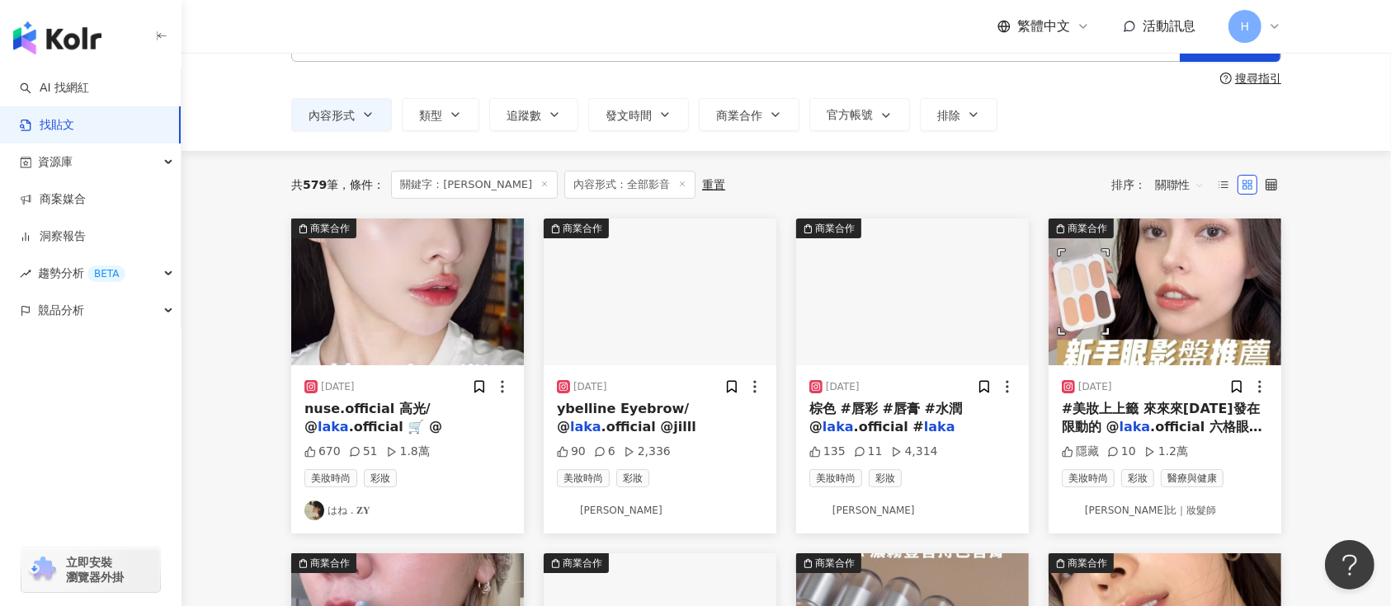
scroll to position [110, 0]
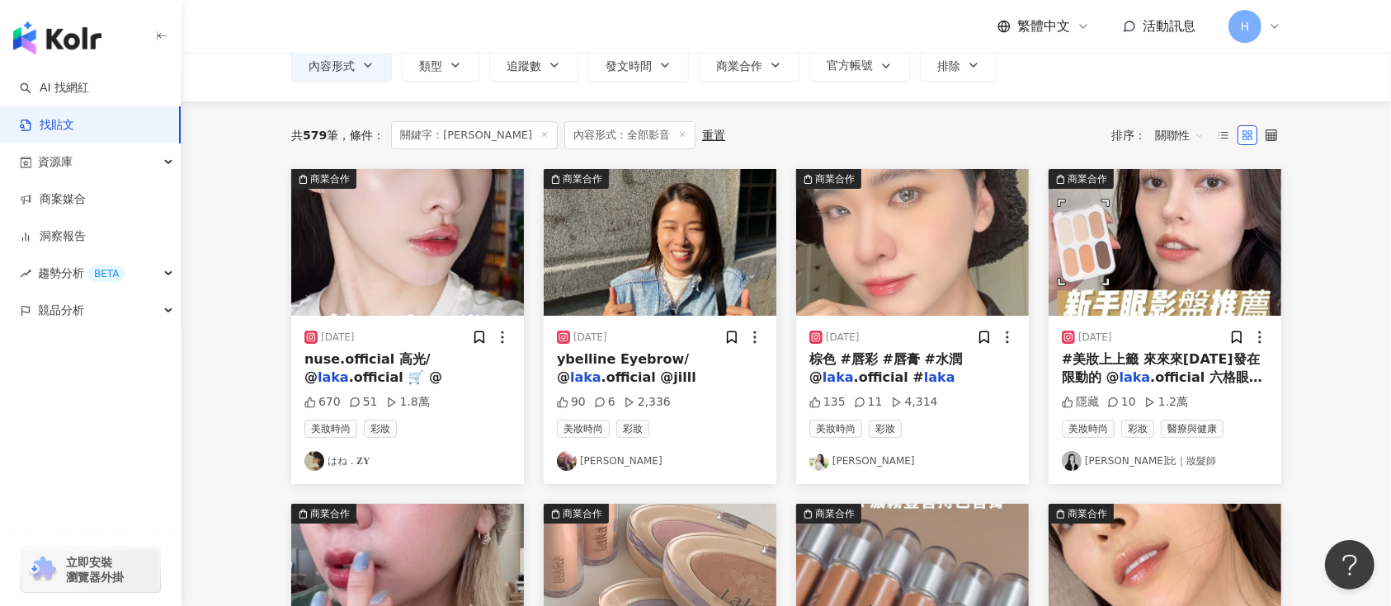
click at [1227, 343] on div "[DATE]" at bounding box center [1165, 337] width 206 height 17
click at [1234, 340] on icon at bounding box center [1237, 338] width 9 height 12
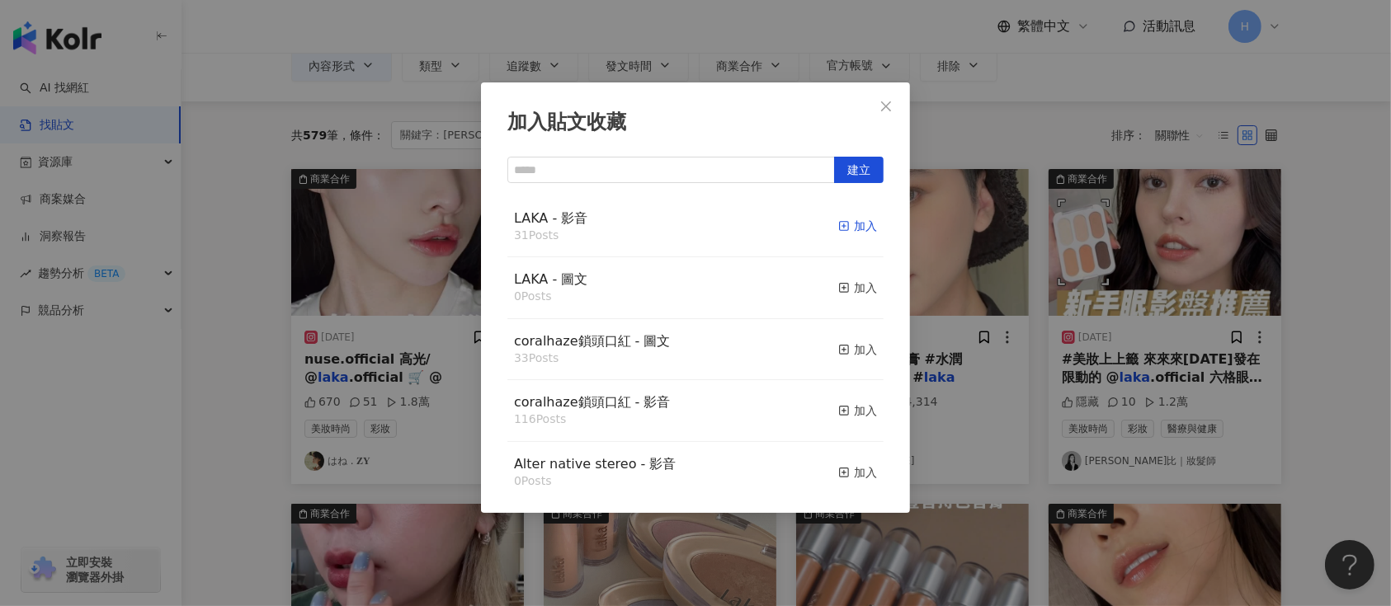
click at [838, 229] on div "加入" at bounding box center [857, 226] width 39 height 18
click at [1039, 333] on div "加入貼文收藏 建立 LAKA - 影音 31 Posts 加入 LAKA - 圖文 0 Posts 加入 coralhaze鎖頭口紅 - 圖文 33 Post…" at bounding box center [695, 303] width 1391 height 606
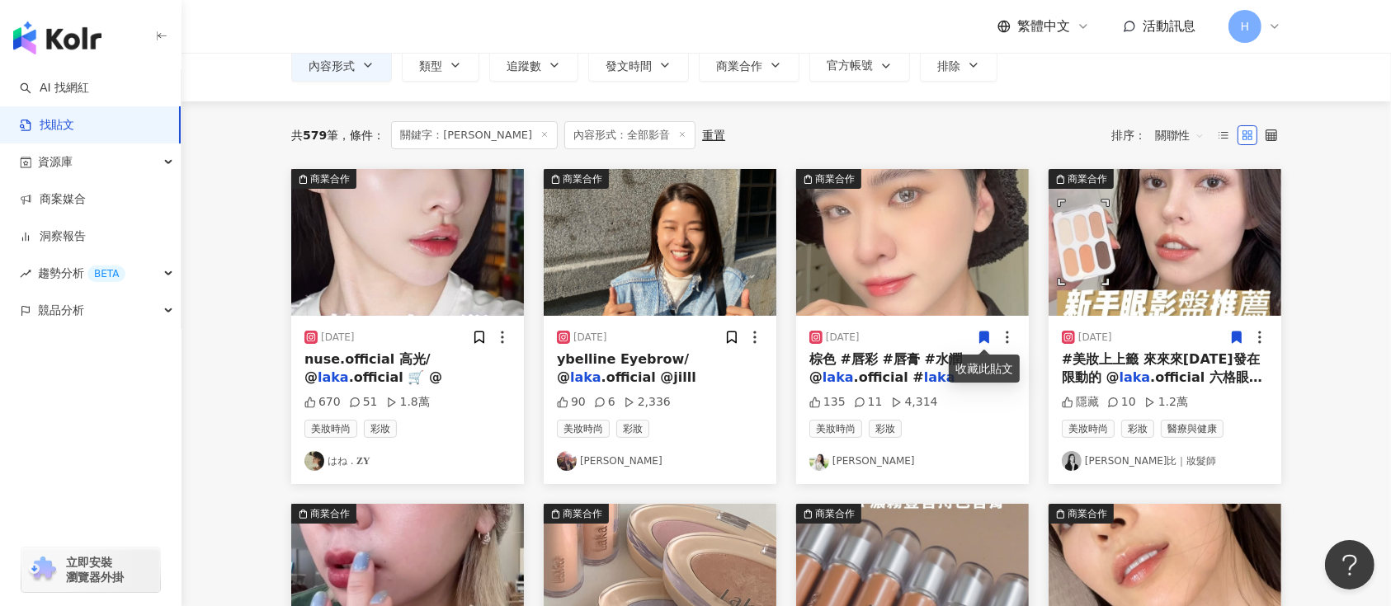
click at [985, 336] on icon at bounding box center [984, 338] width 9 height 12
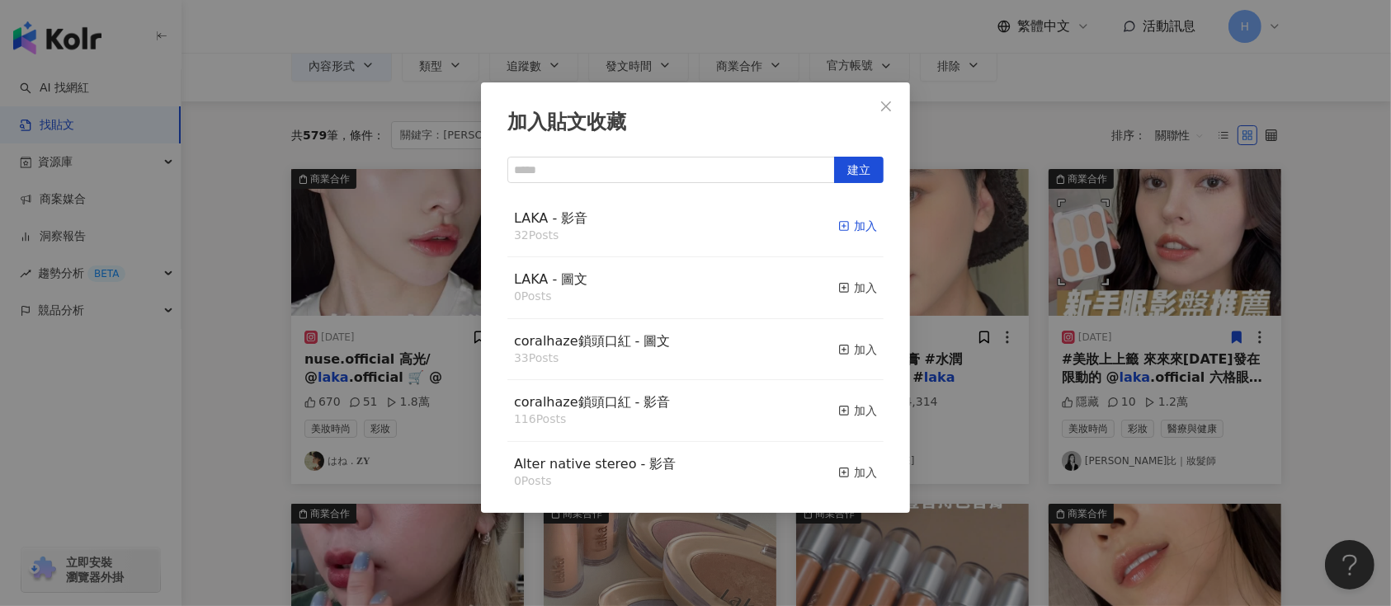
click at [838, 225] on div "加入" at bounding box center [857, 226] width 39 height 18
click at [1017, 287] on div "加入貼文收藏 建立 LAKA - 影音 32 Posts 加入 LAKA - 圖文 0 Posts 加入 coralhaze鎖頭口紅 - 圖文 33 Post…" at bounding box center [695, 303] width 1391 height 606
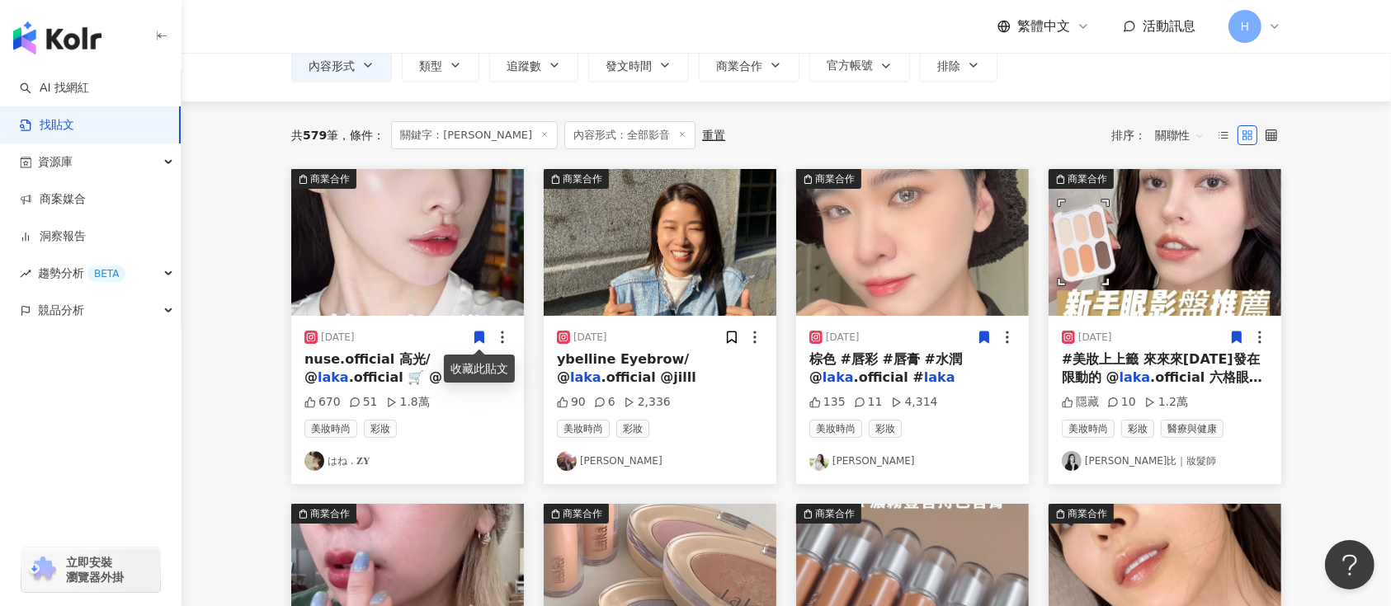
click at [483, 333] on icon at bounding box center [479, 338] width 9 height 12
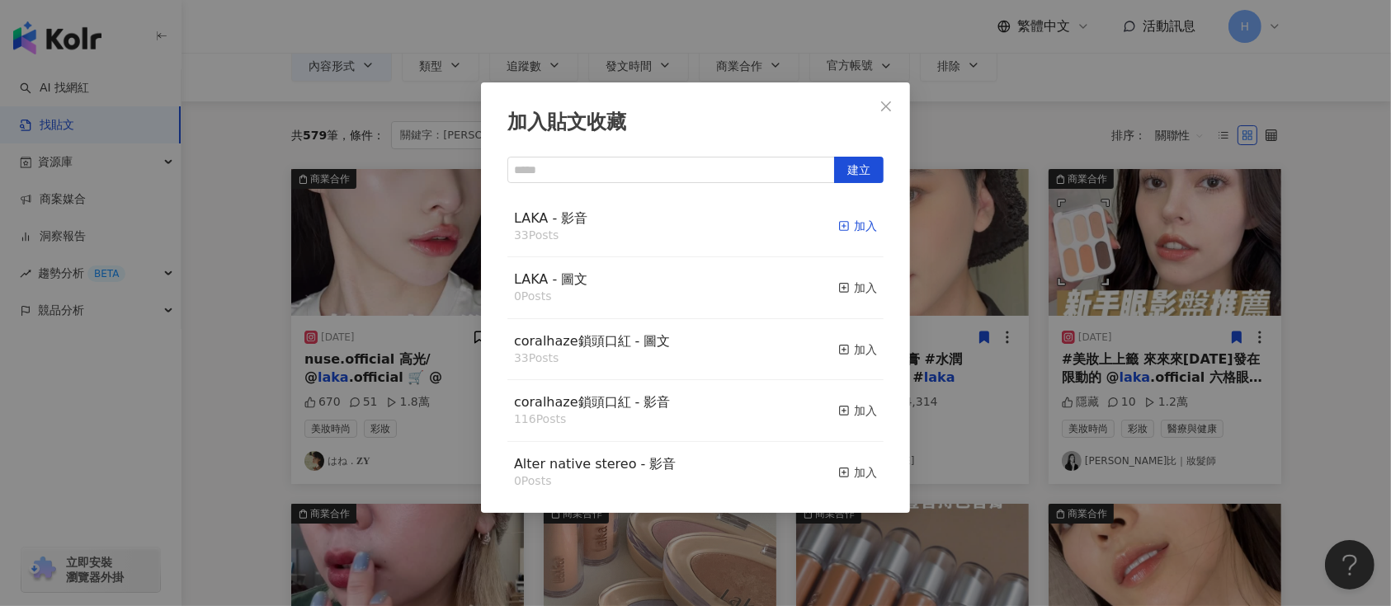
click at [840, 224] on rect "button" at bounding box center [844, 226] width 9 height 9
click at [984, 267] on div "加入貼文收藏 建立 LAKA - 影音 33 Posts 加入 LAKA - 圖文 0 Posts 加入 coralhaze鎖頭口紅 - 圖文 33 Post…" at bounding box center [695, 303] width 1391 height 606
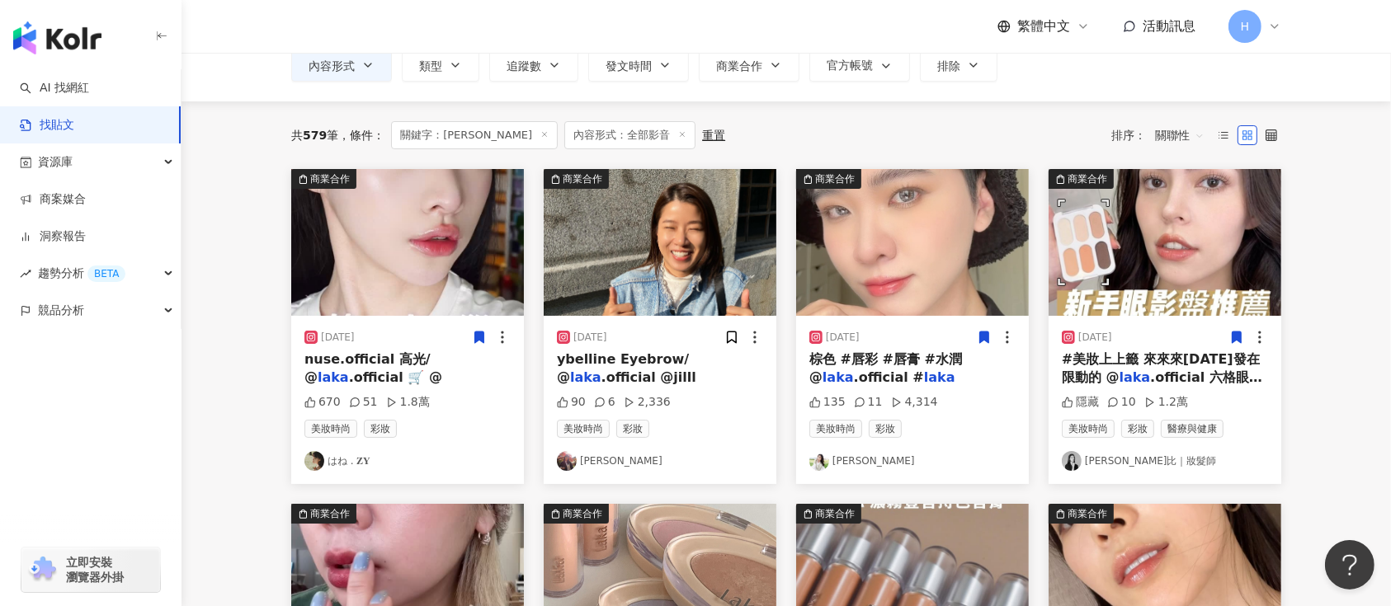
click at [700, 268] on img at bounding box center [660, 242] width 233 height 147
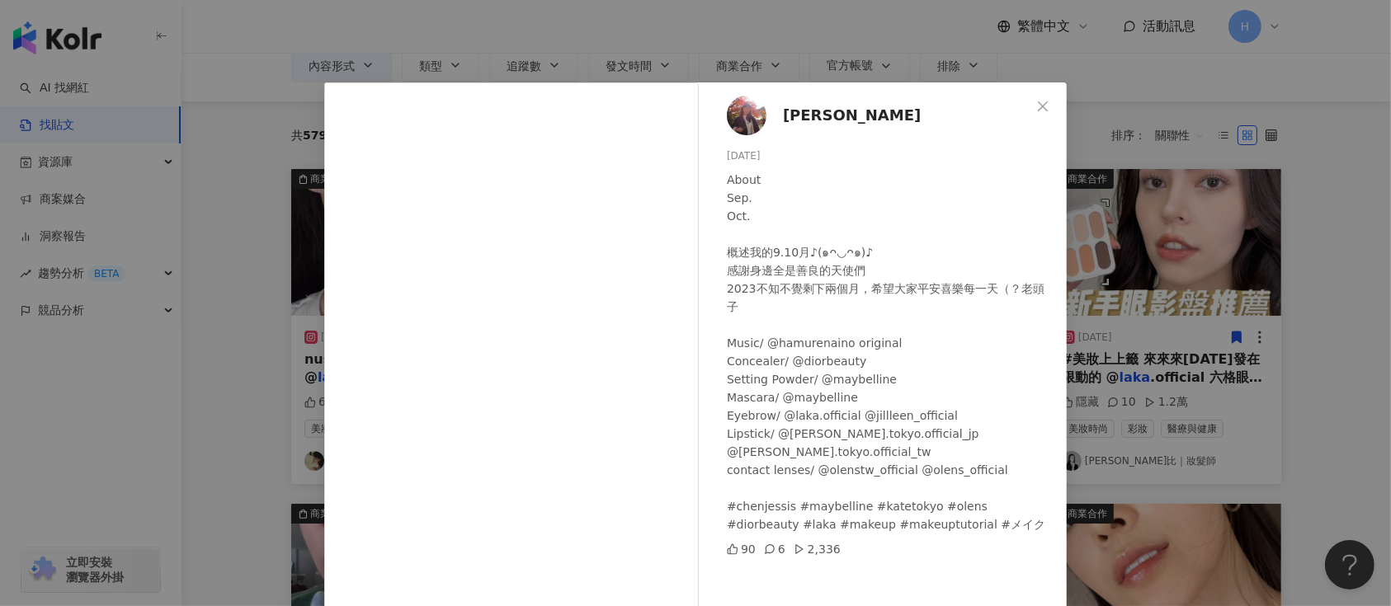
click at [1160, 386] on div "陳意潔 2023/11/5 About Sep. Oct. 概述我的9.10月♪(๑ᴖ◡ᴖ๑)♪ 感謝身邊全是善良的天使們 2023不知不覺剩下兩個月，希望大…" at bounding box center [695, 303] width 1391 height 606
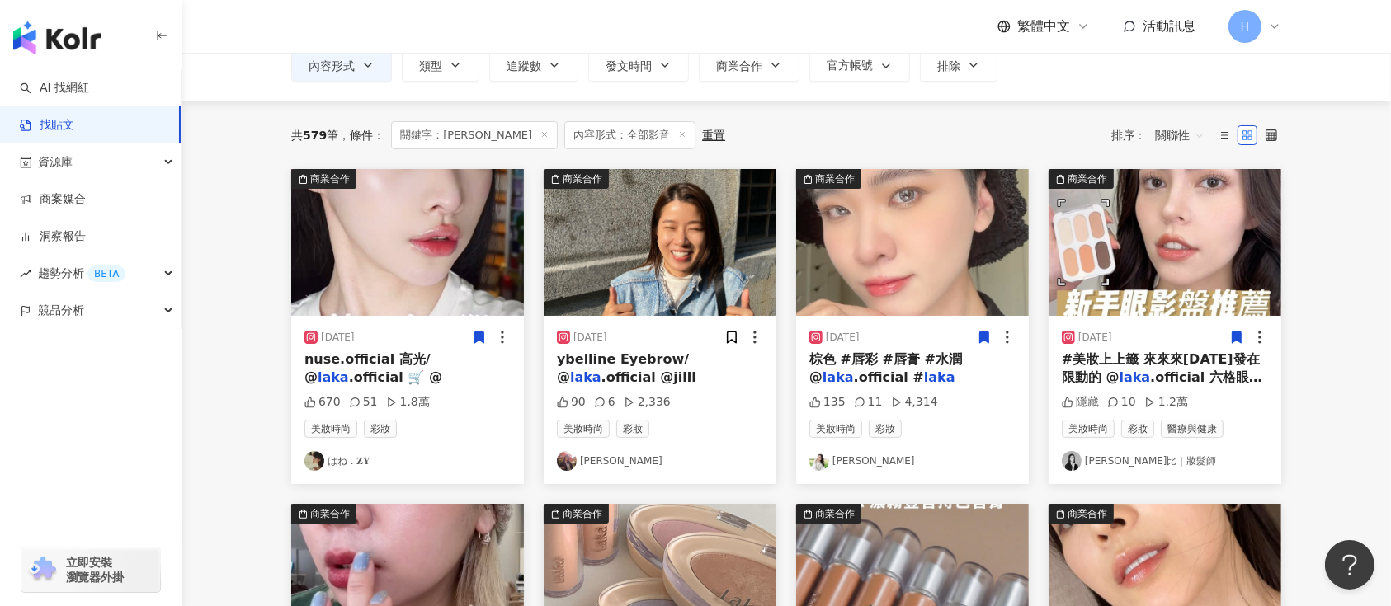
click at [984, 258] on img at bounding box center [912, 242] width 233 height 147
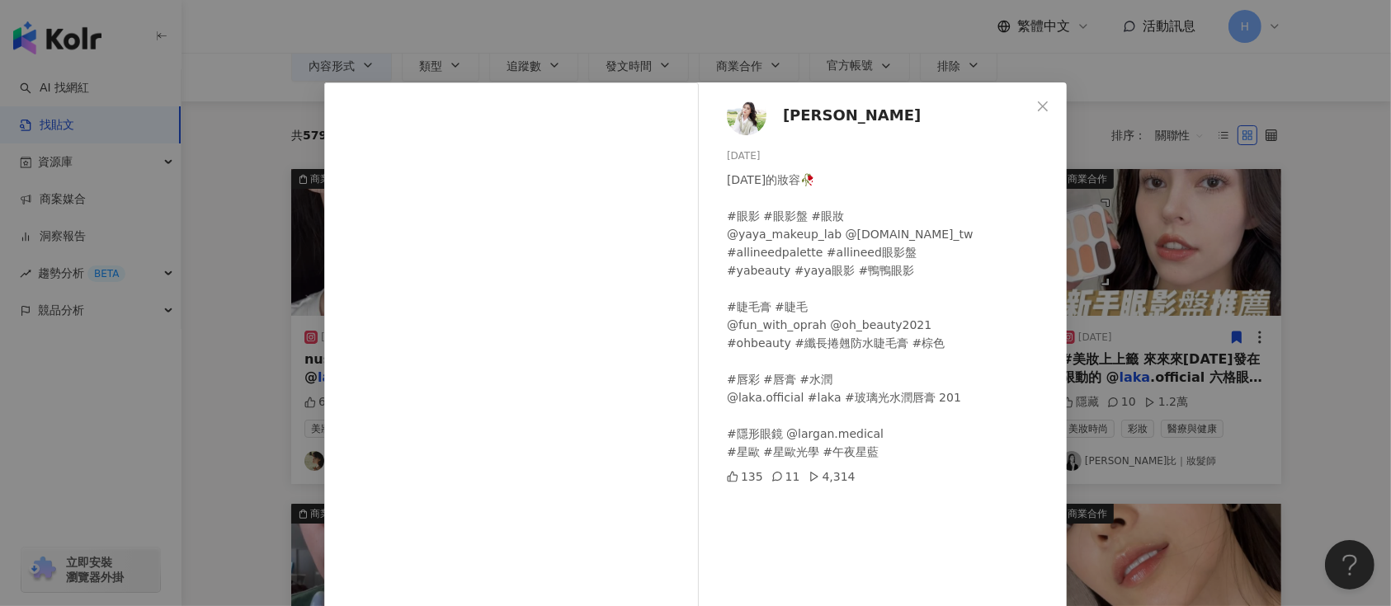
click at [1134, 277] on div "Allison 2023/10/24 前天的妝容🥀 #眼影 #眼影盤 #眼妝 @yaya_makeup_lab @ya.beauty_tw #allineed…" at bounding box center [695, 303] width 1391 height 606
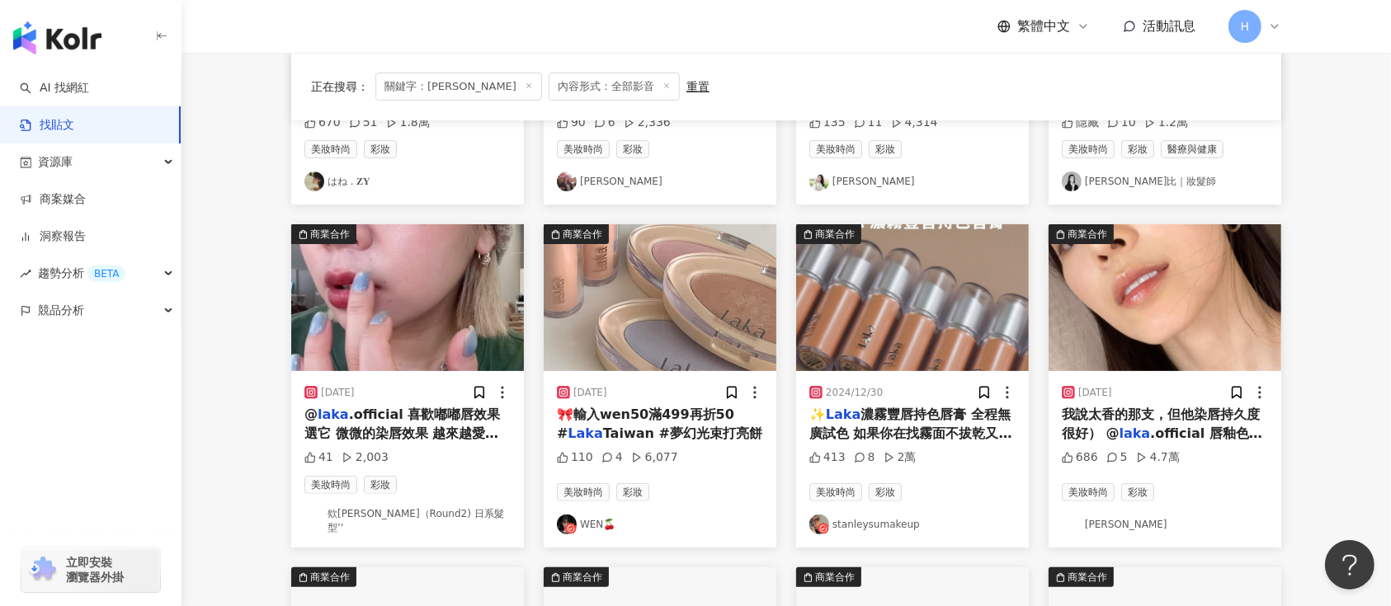
scroll to position [440, 0]
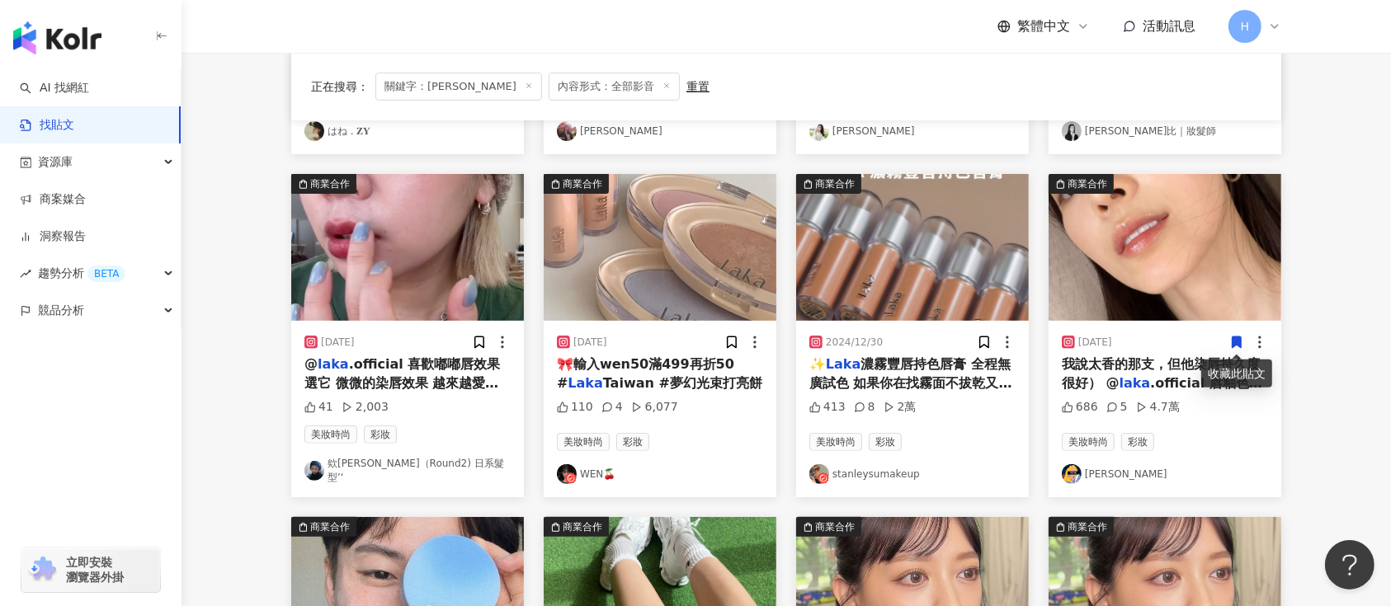
click at [1247, 335] on div at bounding box center [1248, 342] width 39 height 17
click at [1235, 337] on icon at bounding box center [1237, 343] width 9 height 12
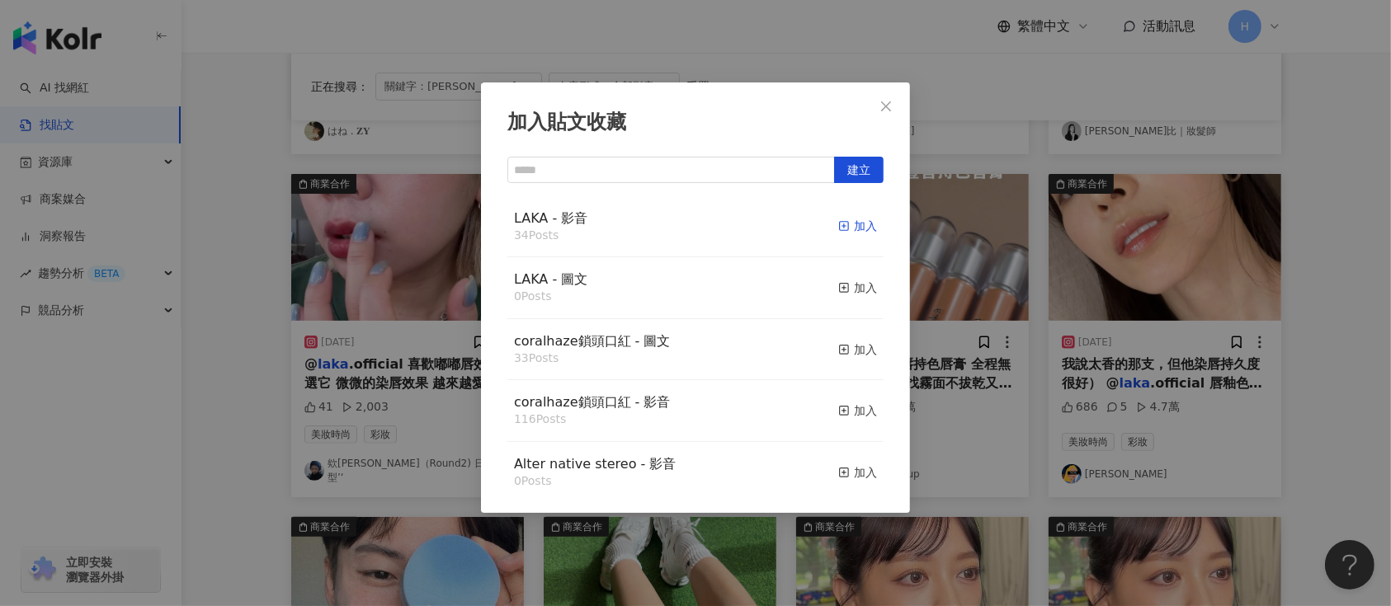
click at [840, 233] on div "加入" at bounding box center [857, 226] width 39 height 18
click at [1023, 304] on div "加入貼文收藏 建立 LAKA - 影音 34 Posts 加入 LAKA - 圖文 0 Posts 加入 coralhaze鎖頭口紅 - 圖文 33 Post…" at bounding box center [695, 303] width 1391 height 606
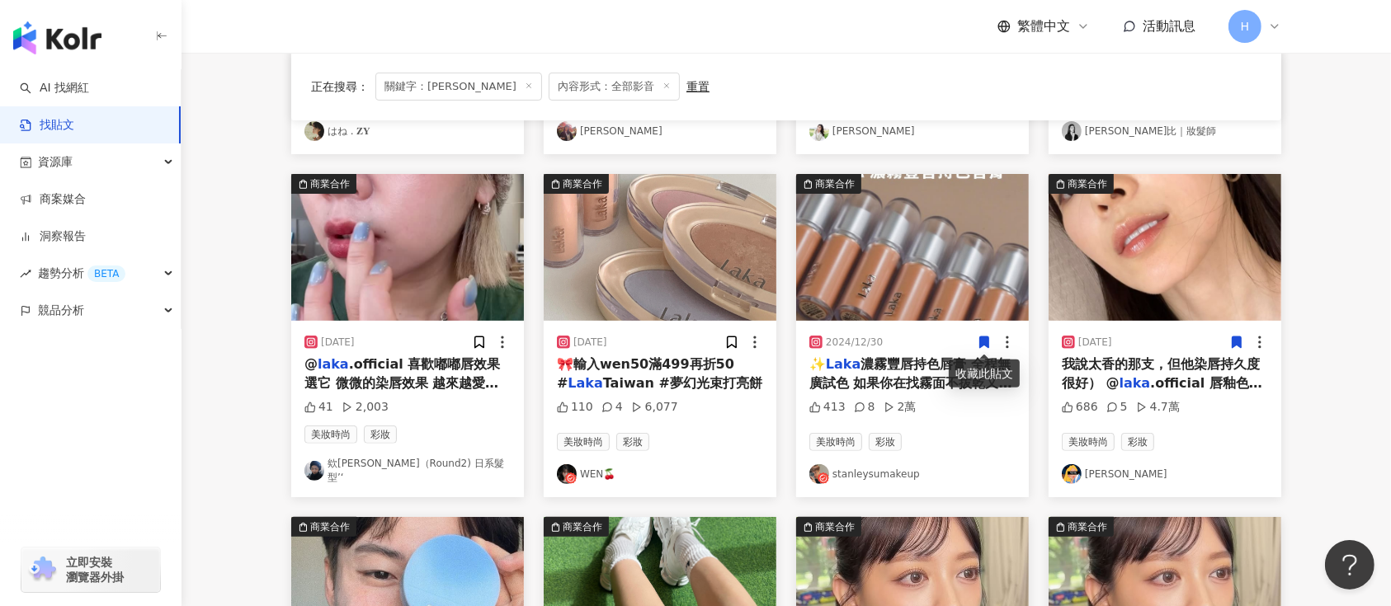
click at [980, 341] on icon at bounding box center [984, 343] width 9 height 12
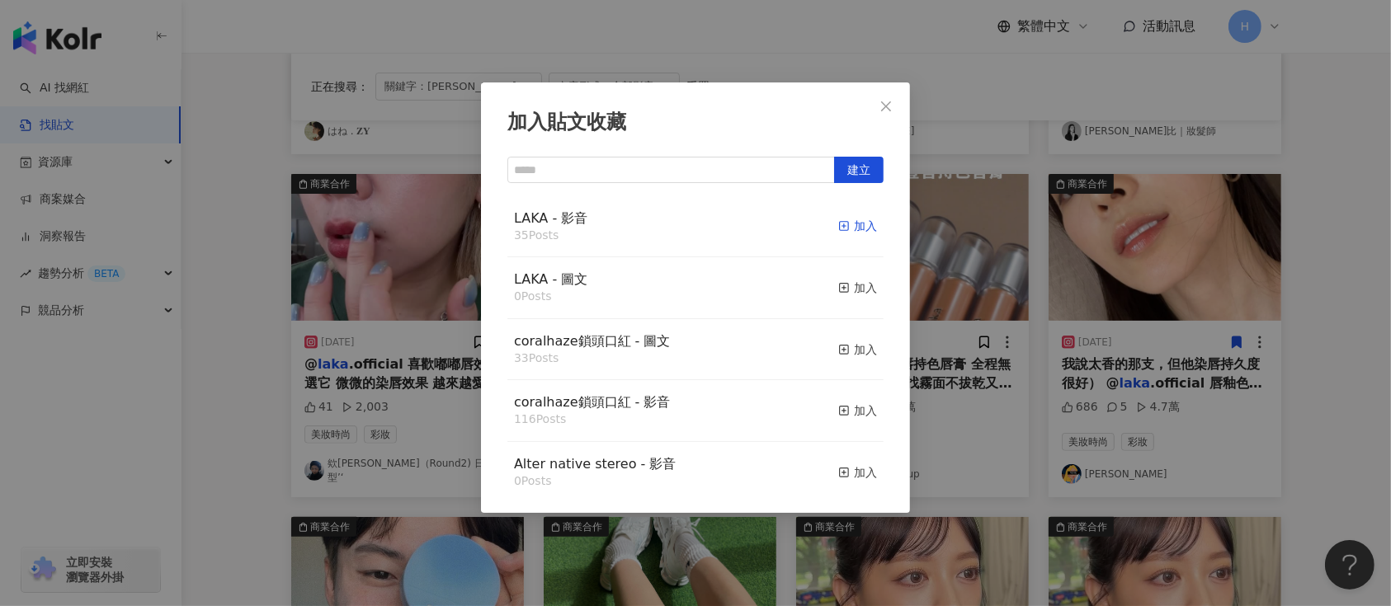
click at [838, 229] on icon "button" at bounding box center [844, 226] width 12 height 12
click at [996, 309] on div "加入貼文收藏 建立 LAKA - 影音 35 Posts 加入 LAKA - 圖文 0 Posts 加入 coralhaze鎖頭口紅 - 圖文 33 Post…" at bounding box center [695, 303] width 1391 height 606
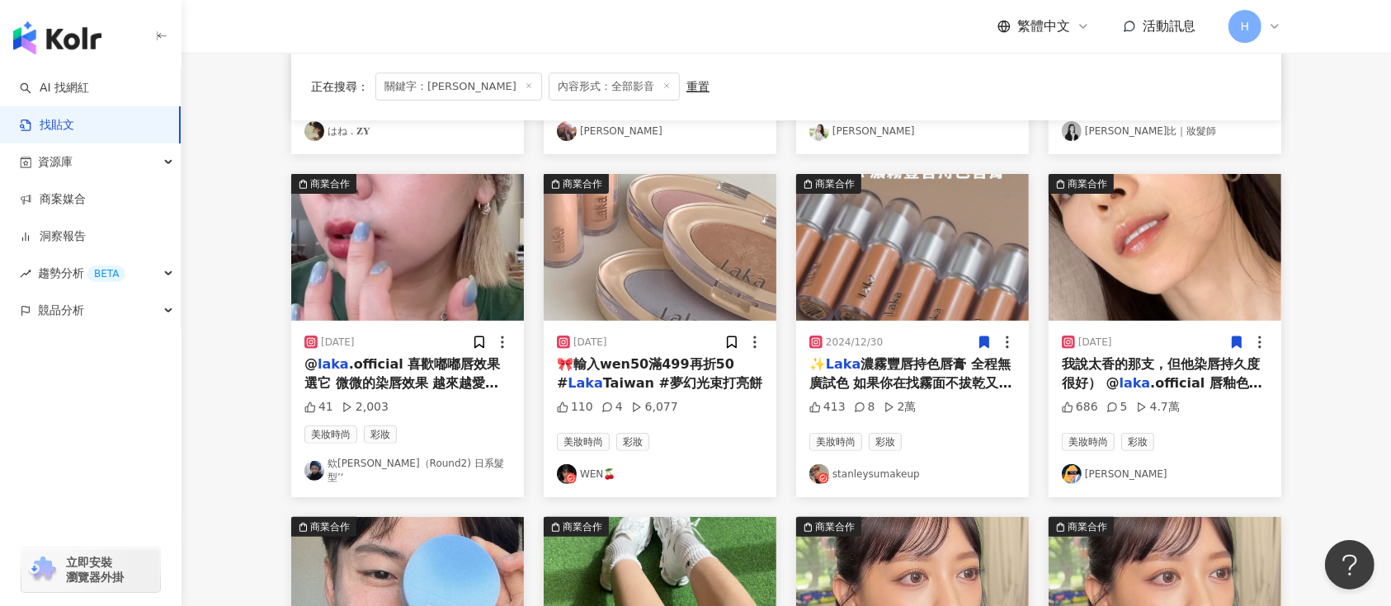
click at [945, 219] on img at bounding box center [912, 247] width 233 height 147
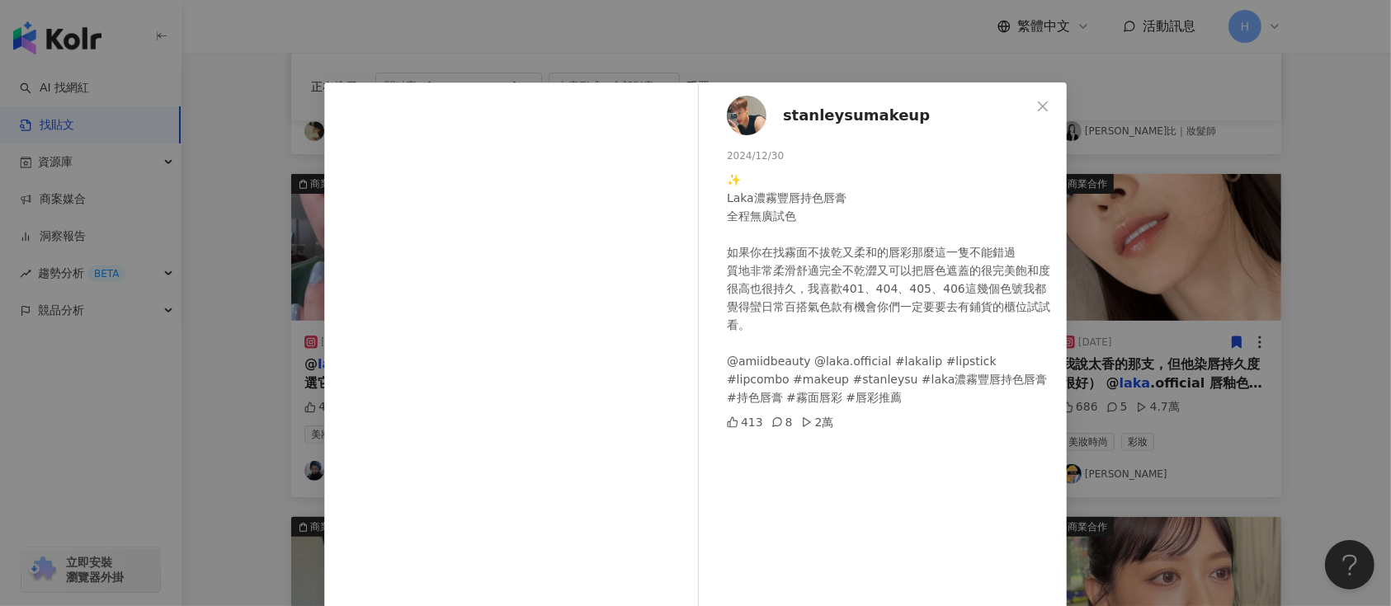
click at [1168, 263] on div "stanleysumakeup 2024/12/30 ✨ Laka濃霧豐唇持色唇膏 全程無廣試色 如果你在找霧面不拔乾又柔和的唇彩那麼這一隻不能錯過 質地非常…" at bounding box center [695, 303] width 1391 height 606
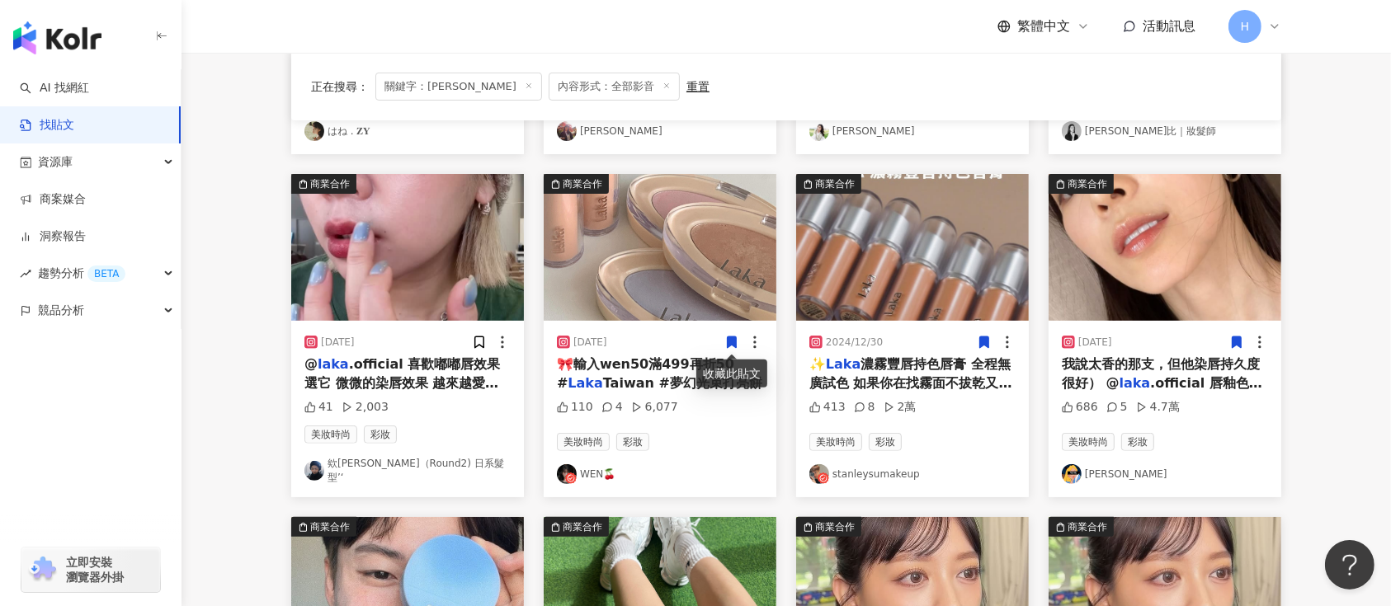
click at [729, 343] on icon at bounding box center [732, 343] width 9 height 12
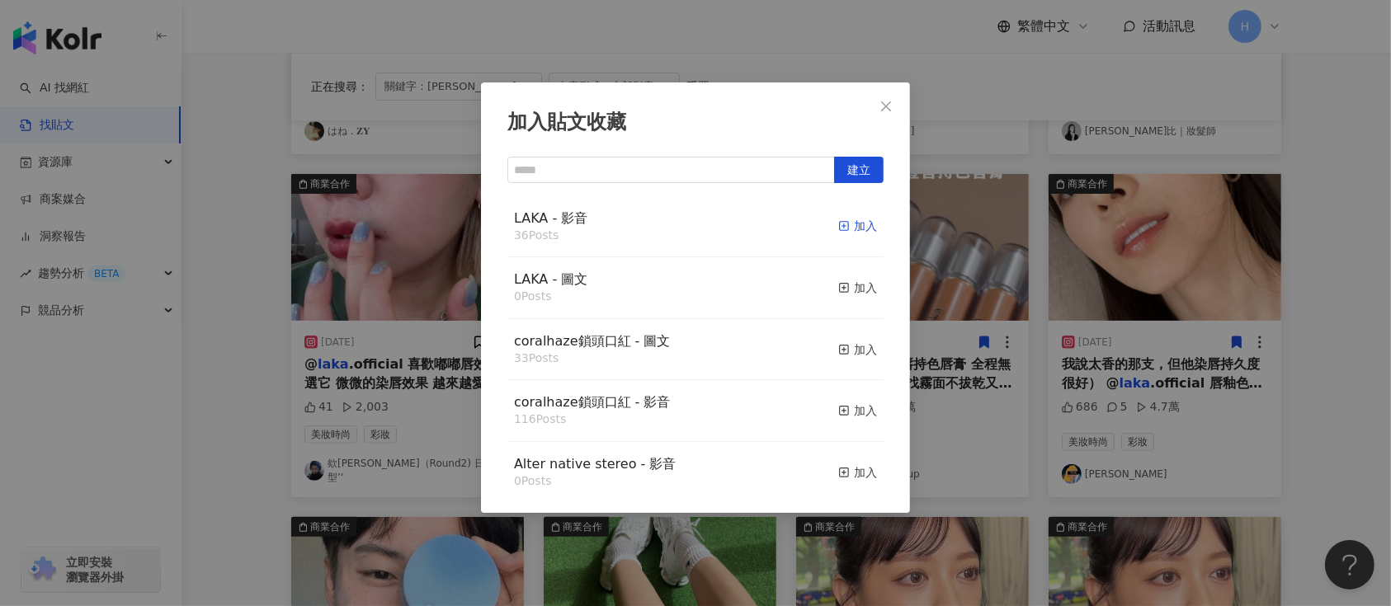
click at [838, 222] on div "加入" at bounding box center [857, 226] width 39 height 18
drag, startPoint x: 993, startPoint y: 222, endPoint x: 964, endPoint y: 222, distance: 29.7
click at [975, 222] on div "加入貼文收藏 建立 LAKA - 影音 36 Posts 加入 LAKA - 圖文 0 Posts 加入 coralhaze鎖頭口紅 - 圖文 33 Post…" at bounding box center [695, 303] width 1391 height 606
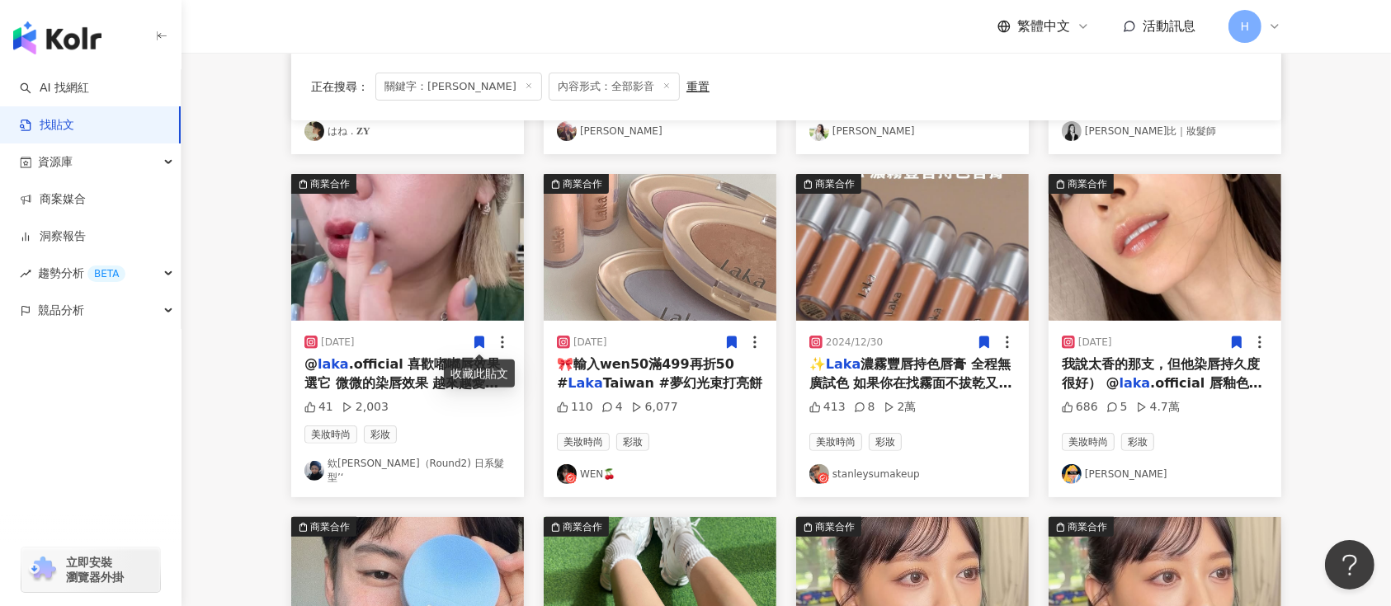
click at [479, 345] on icon at bounding box center [479, 343] width 9 height 12
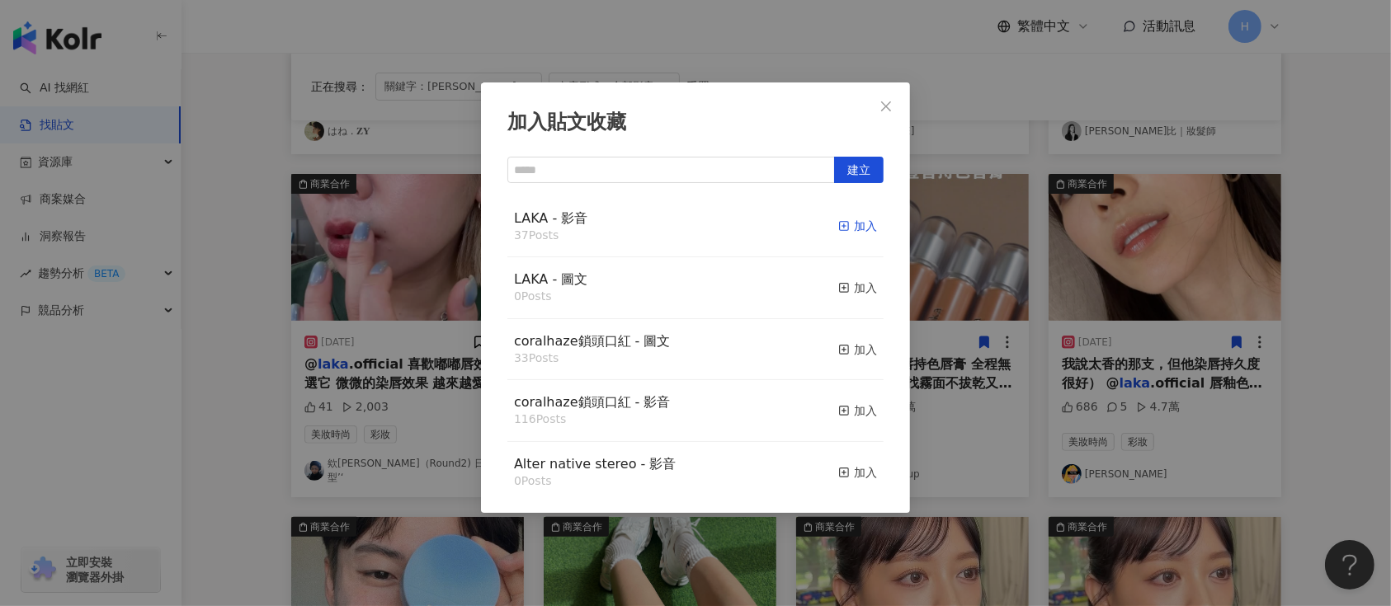
click at [858, 222] on div "加入" at bounding box center [857, 226] width 39 height 18
click at [946, 267] on div "加入貼文收藏 建立 LAKA - 影音 37 Posts 加入 LAKA - 圖文 0 Posts 加入 coralhaze鎖頭口紅 - 圖文 33 Post…" at bounding box center [695, 303] width 1391 height 606
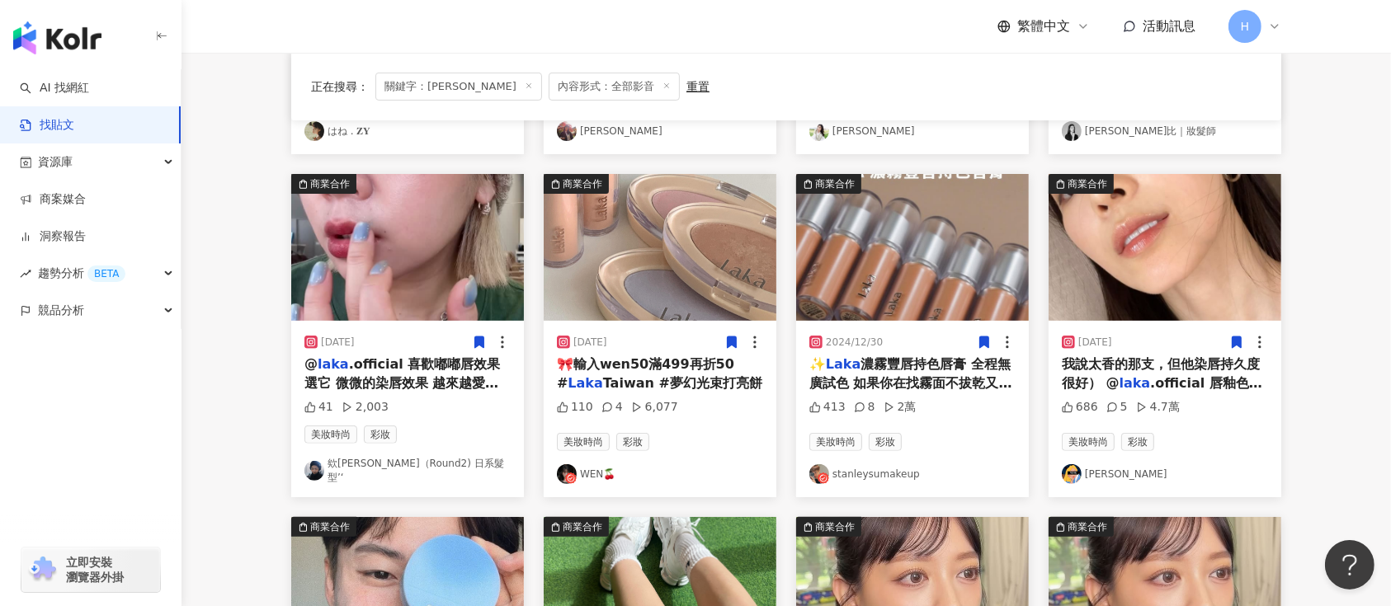
click at [387, 274] on img at bounding box center [407, 247] width 233 height 147
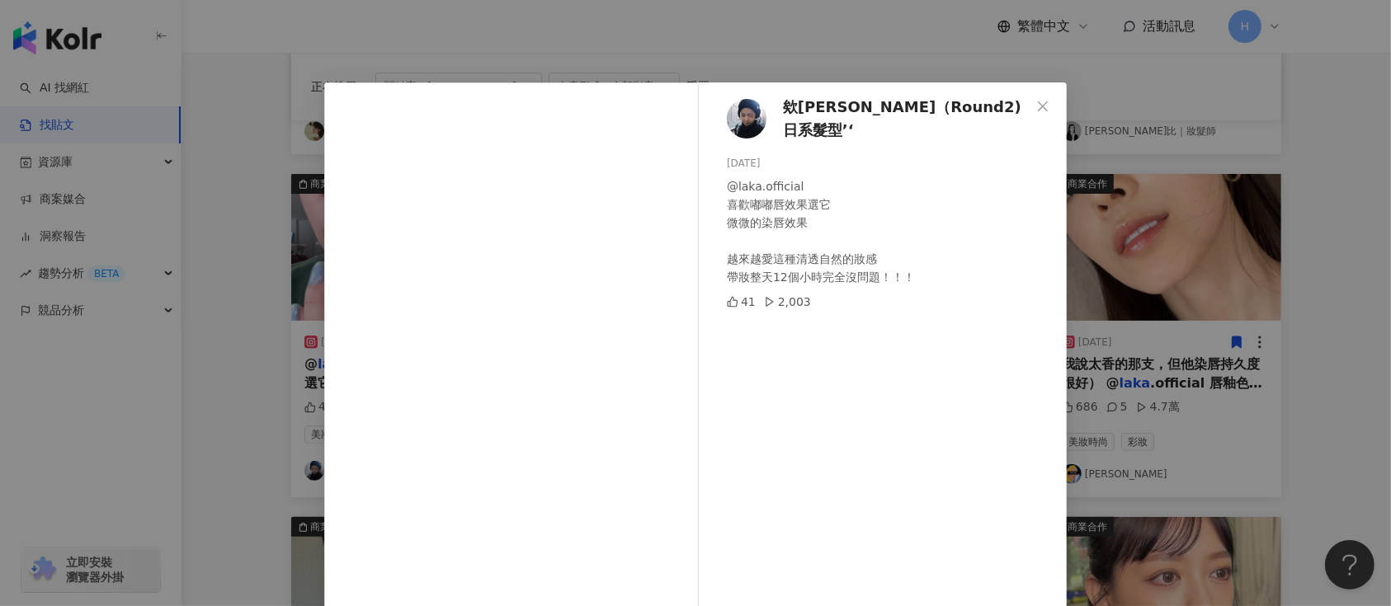
click at [1188, 275] on div "欸瑪Emma（Round2) 日系髮型’‘ 2025/6/29 @laka.official 喜歡嘟嘟唇效果選它 微微的染唇效果 越來越愛這種清透自然的妝感 …" at bounding box center [695, 303] width 1391 height 606
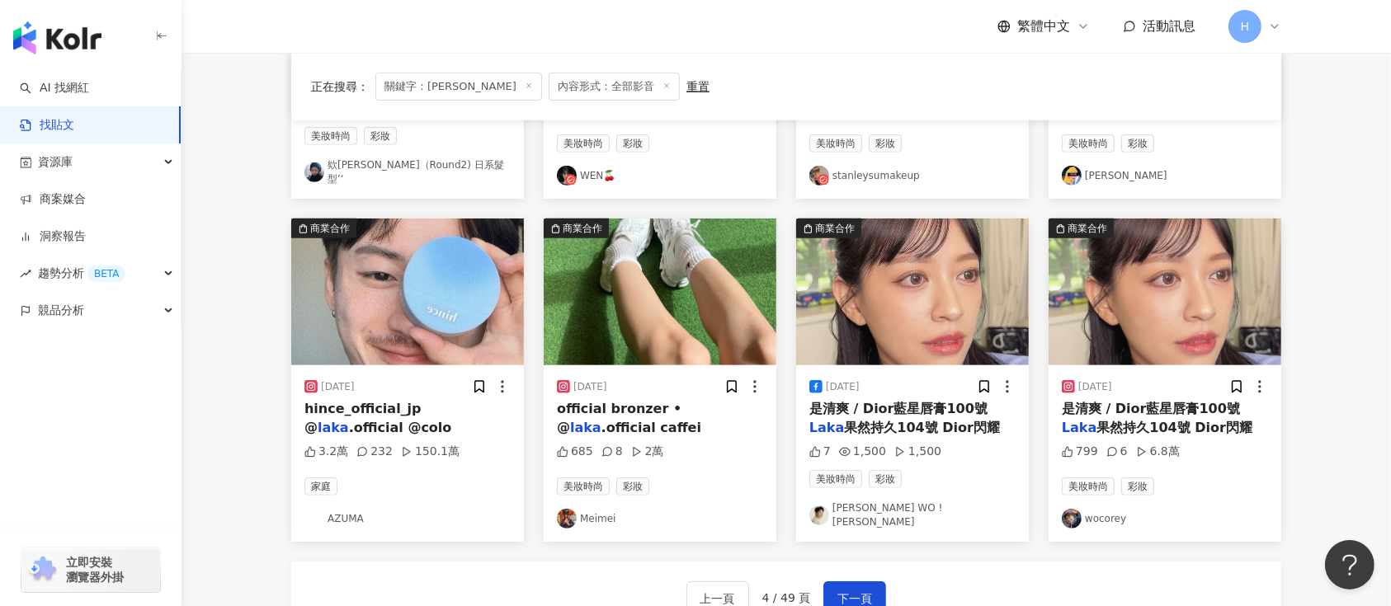
scroll to position [770, 0]
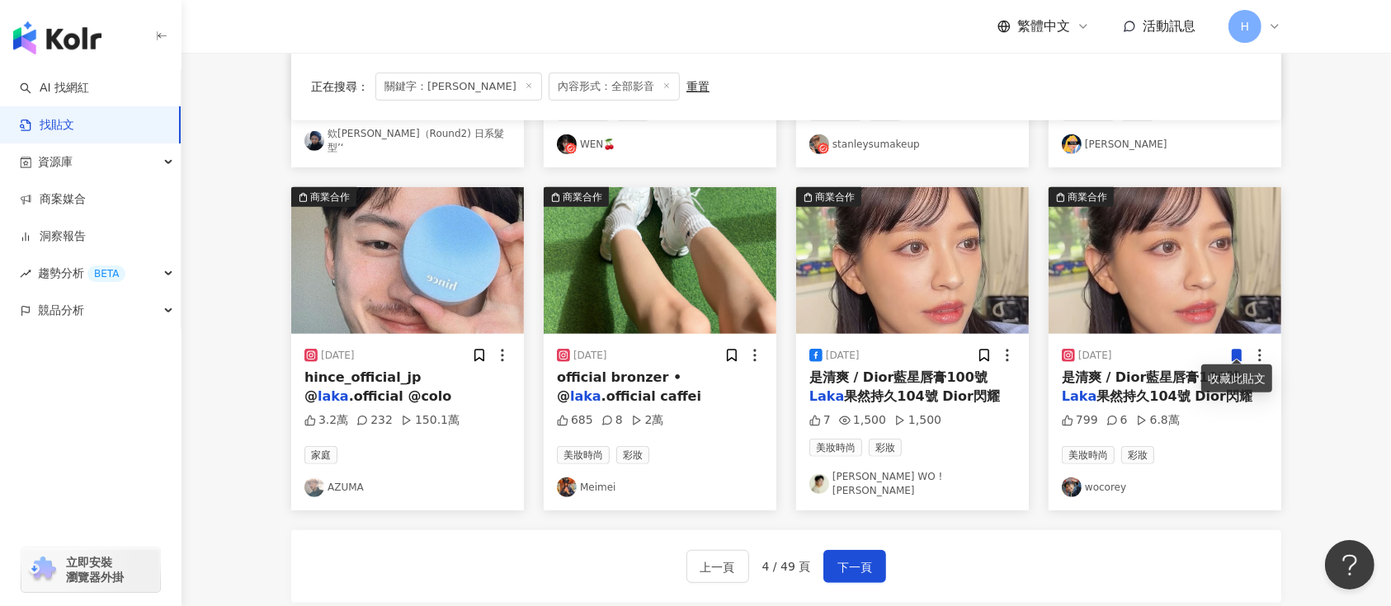
click at [1231, 348] on icon at bounding box center [1236, 355] width 15 height 15
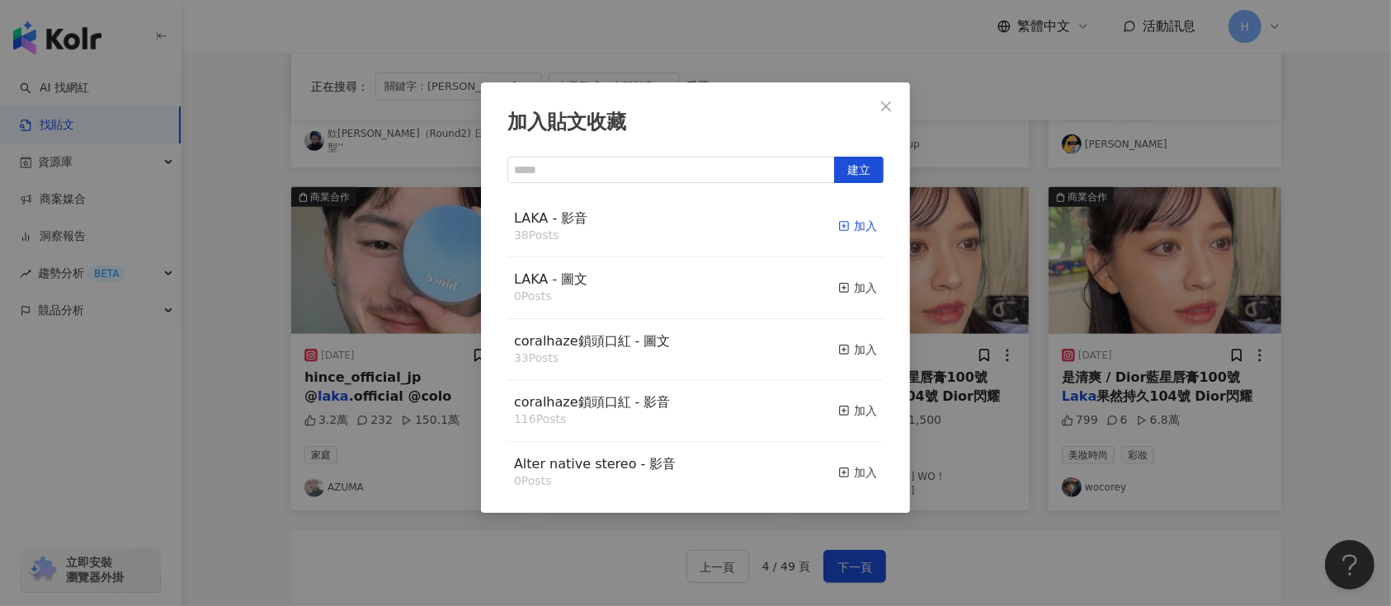
click at [838, 225] on div "加入" at bounding box center [857, 226] width 39 height 18
click at [1050, 262] on div "加入貼文收藏 建立 LAKA - 影音 38 Posts 加入 LAKA - 圖文 0 Posts 加入 coralhaze鎖頭口紅 - 圖文 33 Post…" at bounding box center [695, 303] width 1391 height 606
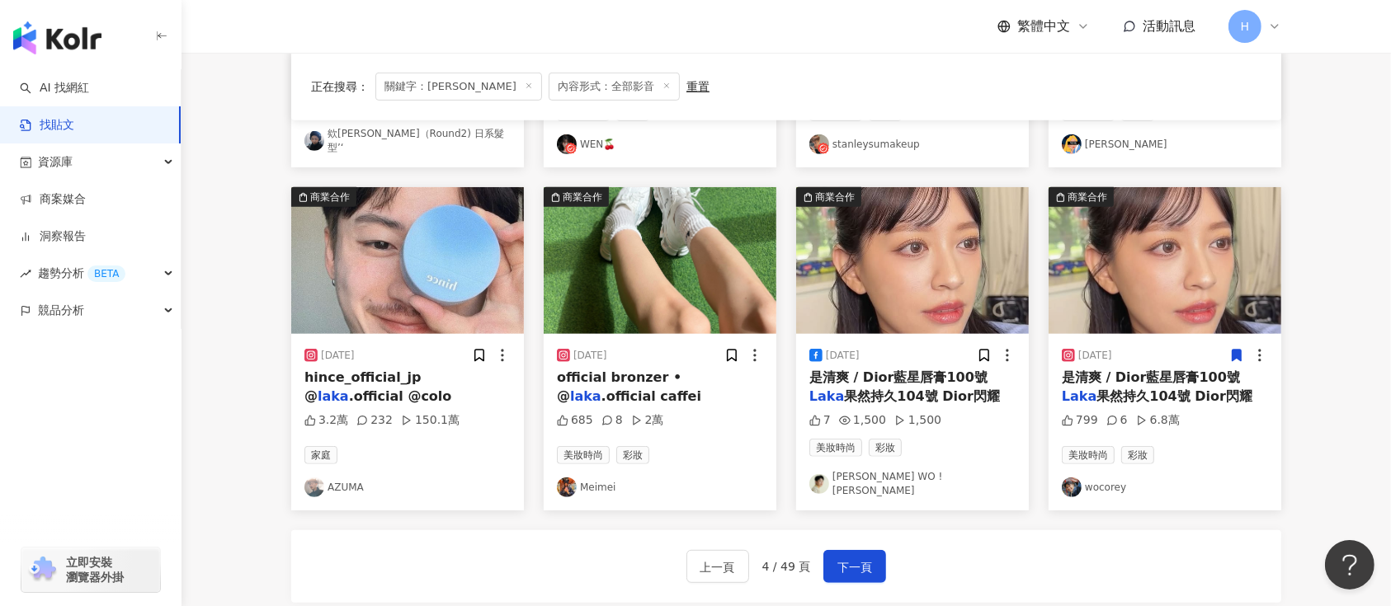
click at [493, 347] on div at bounding box center [491, 355] width 39 height 17
click at [469, 281] on img at bounding box center [407, 260] width 233 height 147
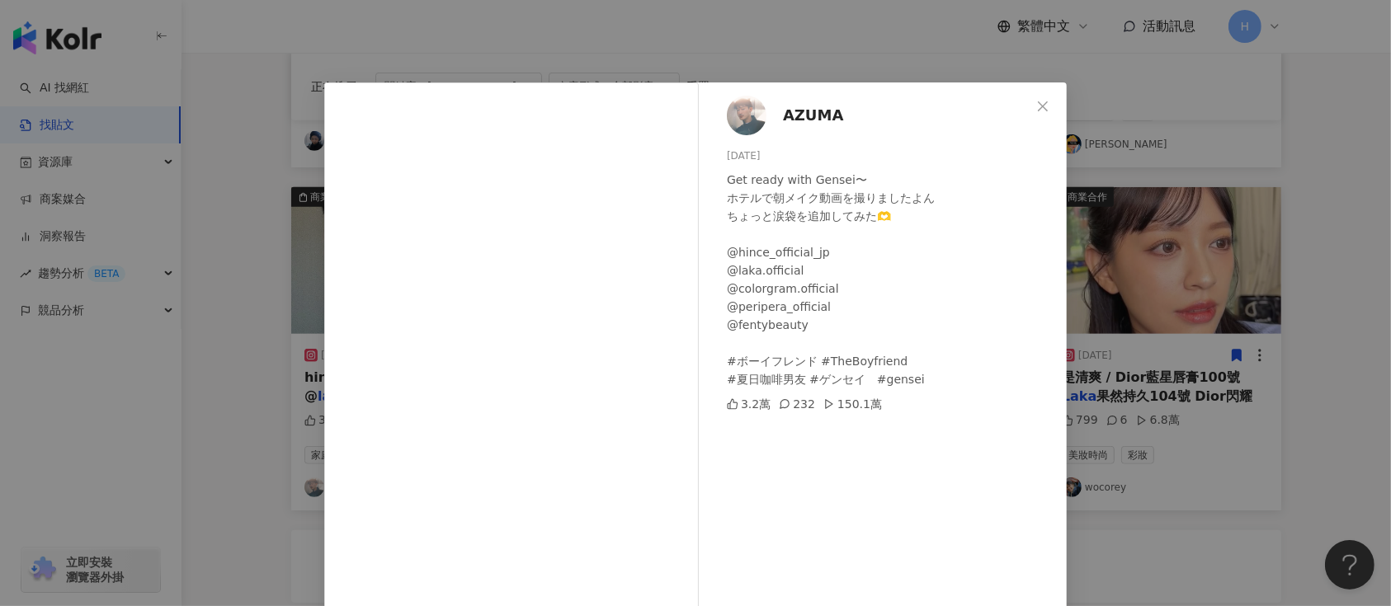
click at [1146, 281] on div "AZUMA 2024/8/28 Get ready with Gensei〜 ホテルで朝メイク動画を撮りましたよん ちょっと涙袋を追加してみた🫶 @hince…" at bounding box center [695, 303] width 1391 height 606
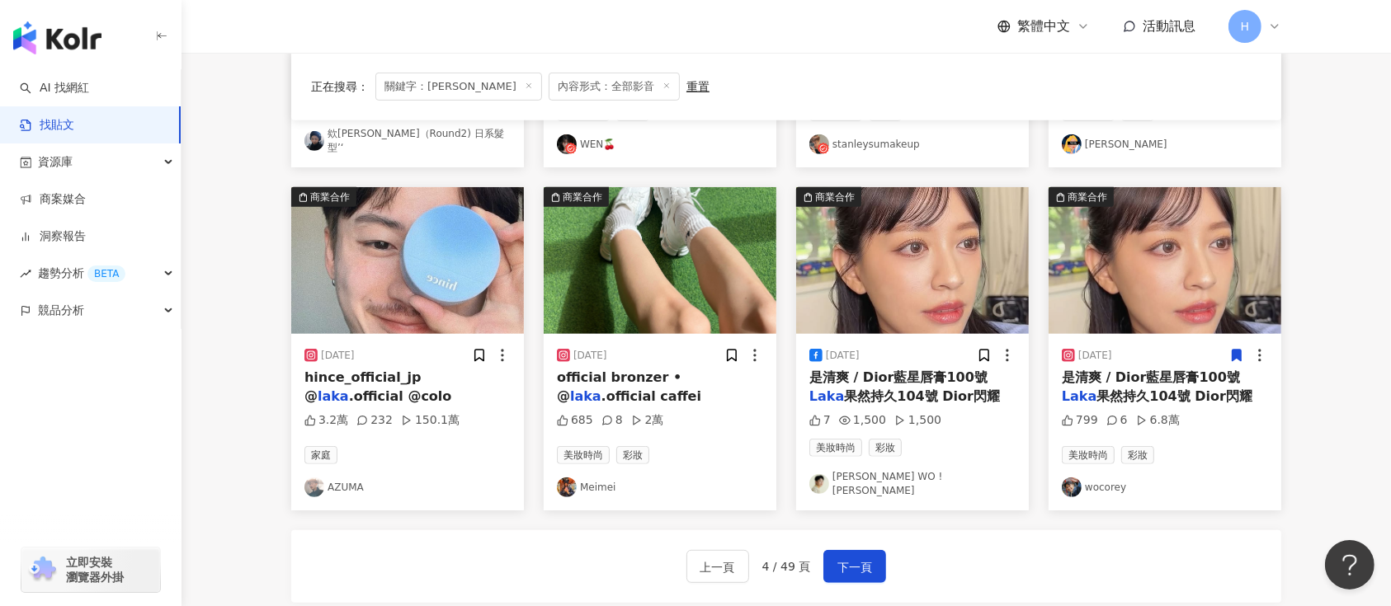
click at [631, 281] on img at bounding box center [660, 260] width 233 height 147
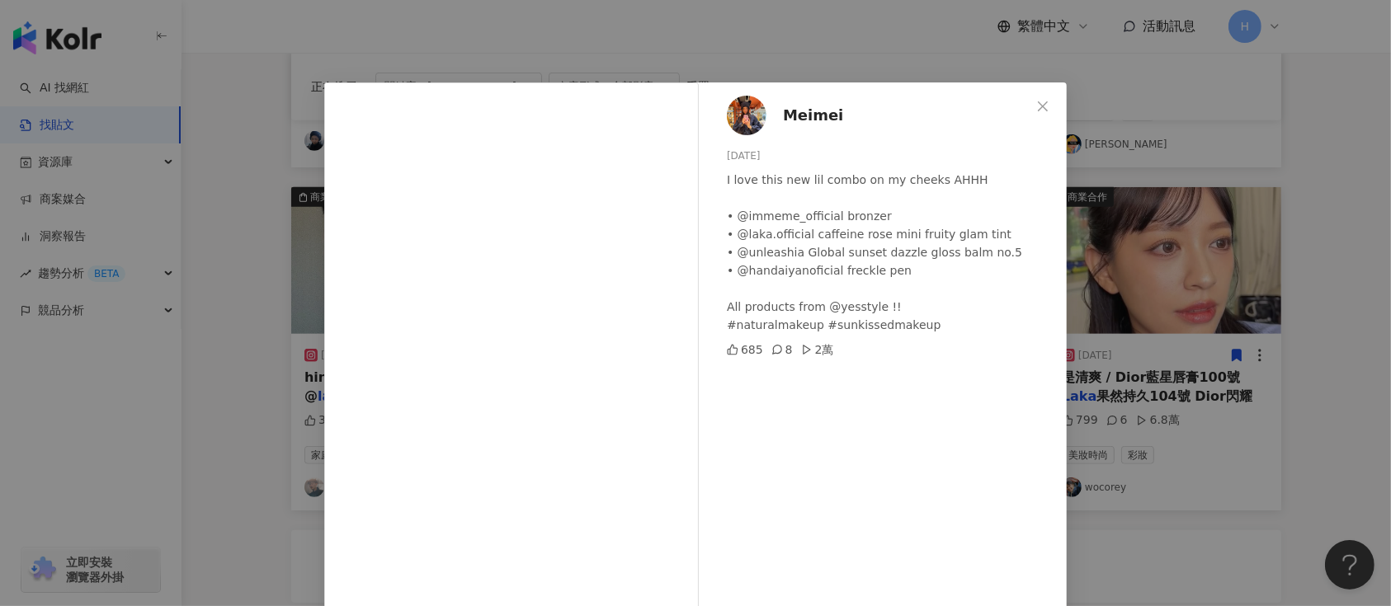
click at [1126, 307] on div "Meimei 2025/7/26 I love this new lil combo on my cheeks AHHH • @immeme_official…" at bounding box center [695, 303] width 1391 height 606
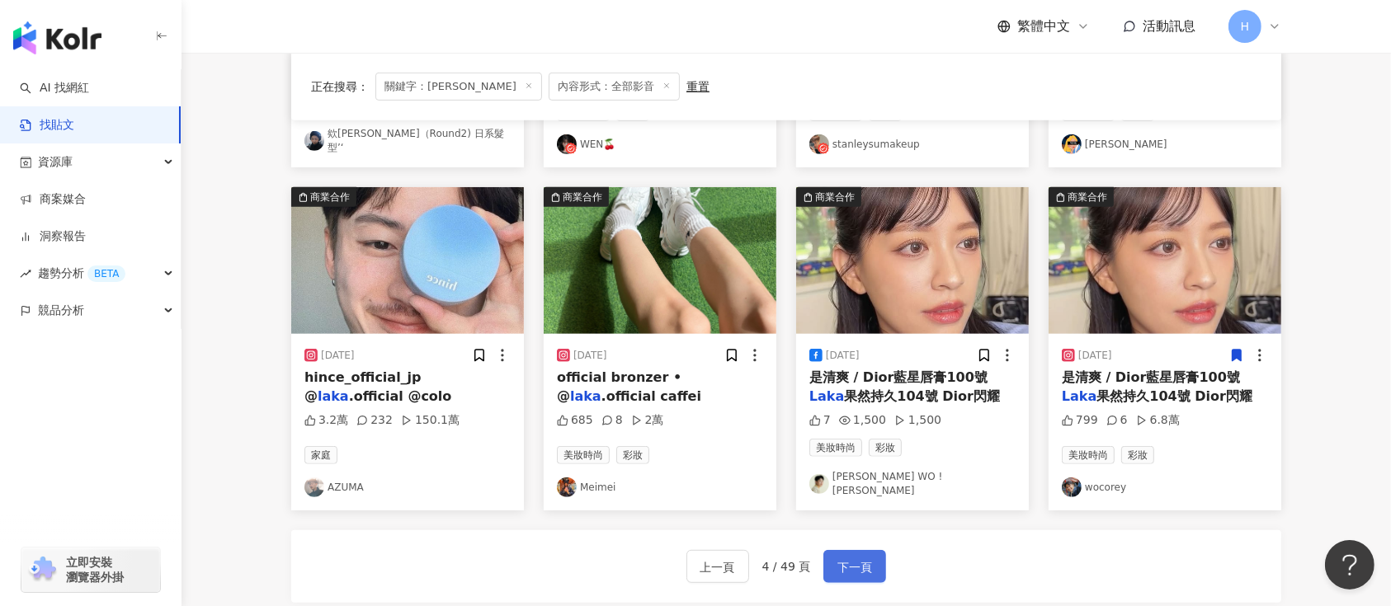
click at [853, 558] on span "下一頁" at bounding box center [854, 568] width 35 height 20
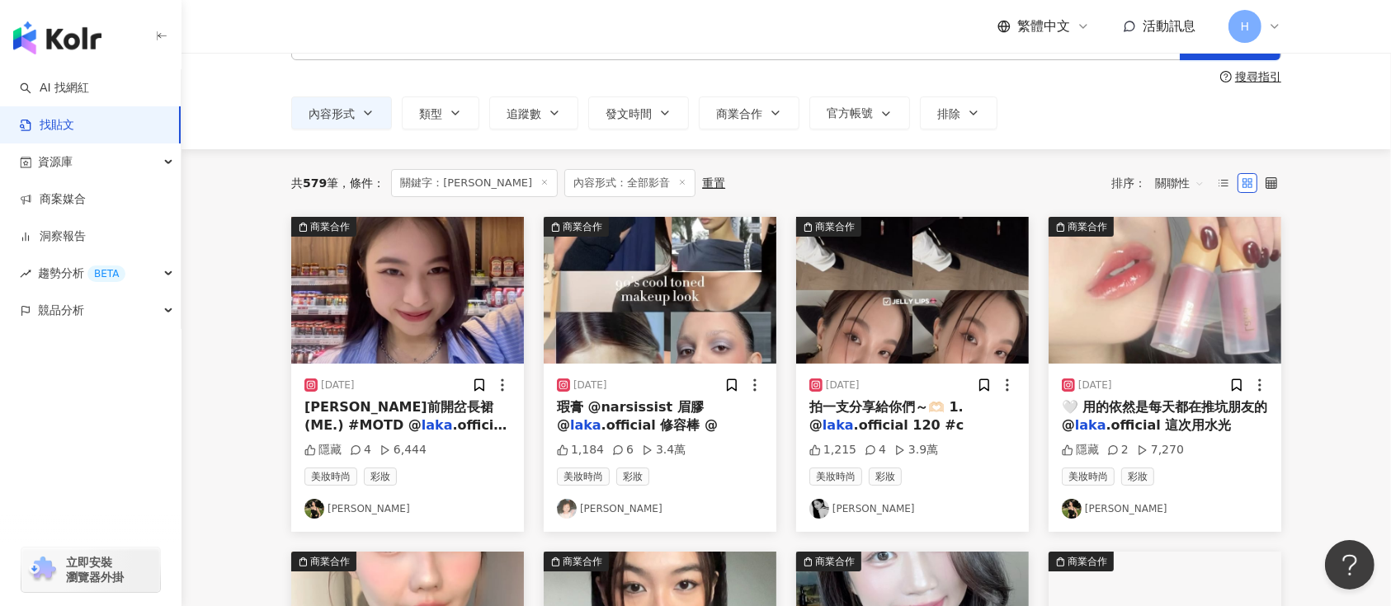
scroll to position [110, 0]
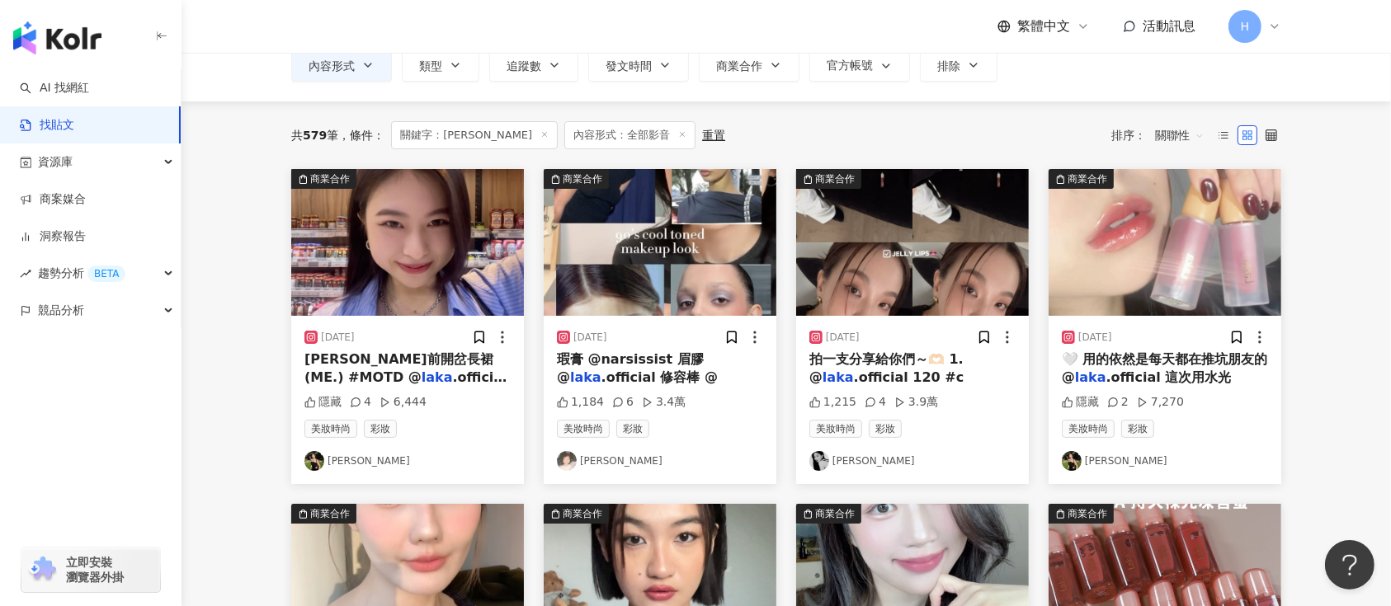
click at [451, 250] on img at bounding box center [407, 242] width 233 height 147
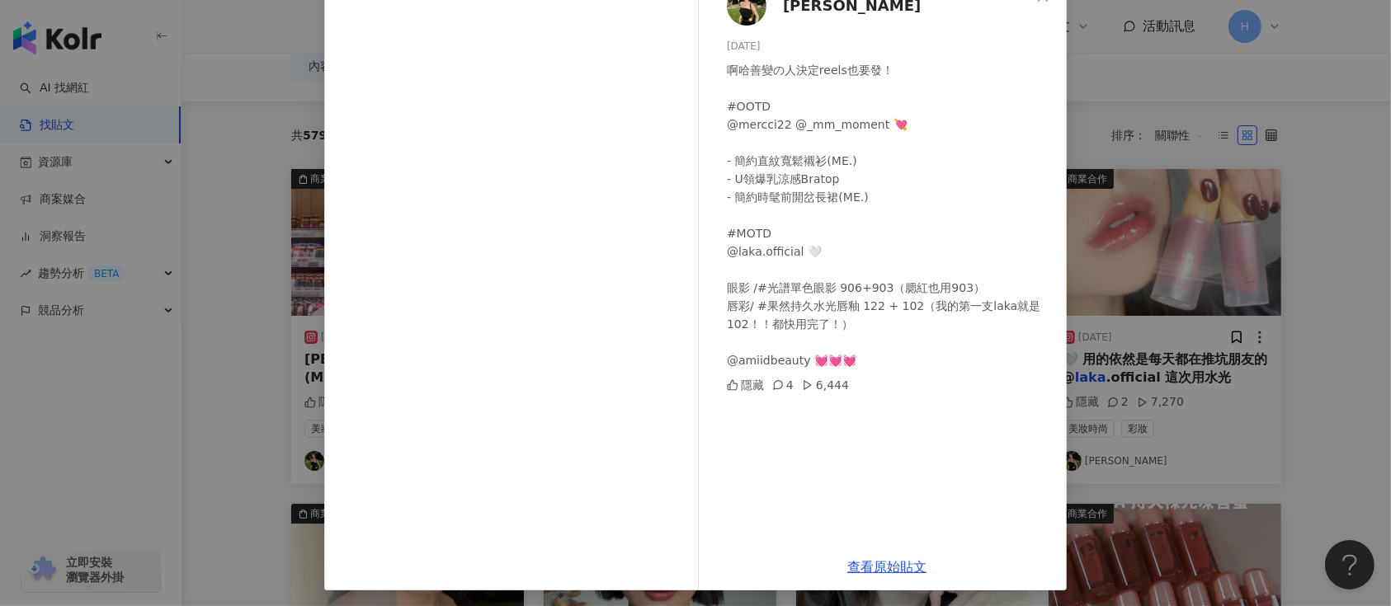
click at [1220, 250] on div "Angel 蓁蓁 2024/3/15 啊哈善變の人決定reels也要發！ #OOTD @mercci22 @_mm_moment 💘 - 簡約直紋寬鬆襯衫(M…" at bounding box center [695, 303] width 1391 height 606
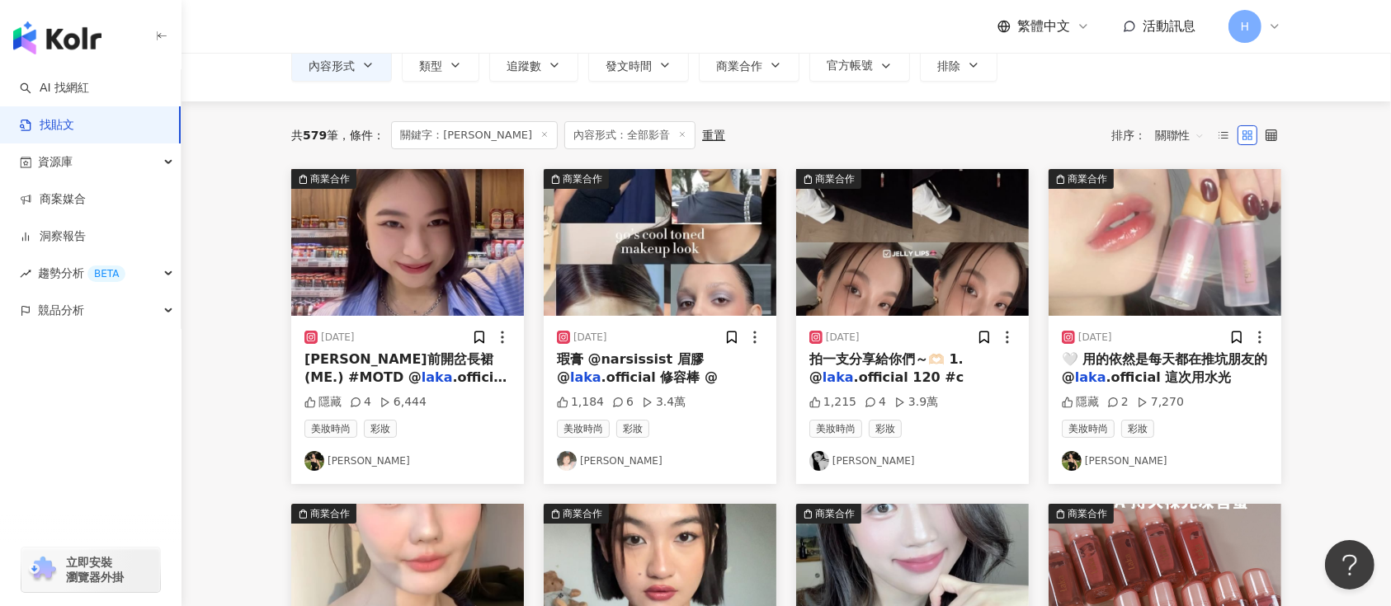
click at [640, 272] on img at bounding box center [660, 242] width 233 height 147
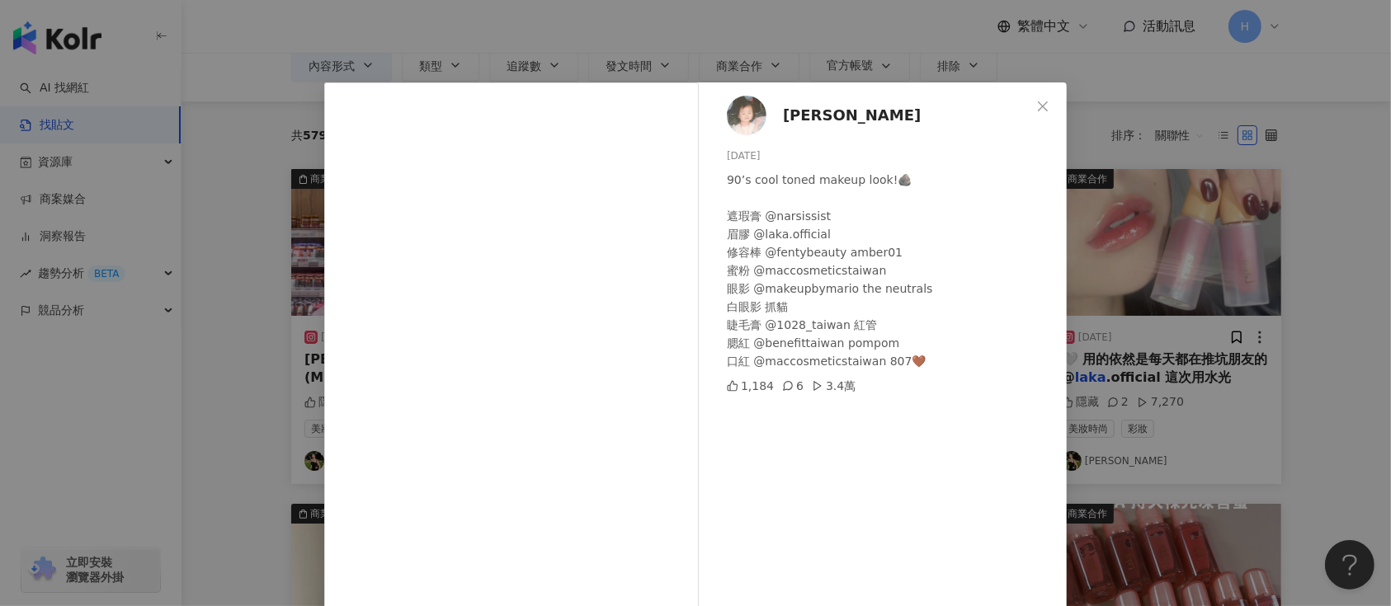
click at [1266, 347] on div "Mara Lin 2025/2/8 90’s cool toned makeup look!🪨 遮瑕膏 @narsissist 眉膠 @laka.offici…" at bounding box center [695, 303] width 1391 height 606
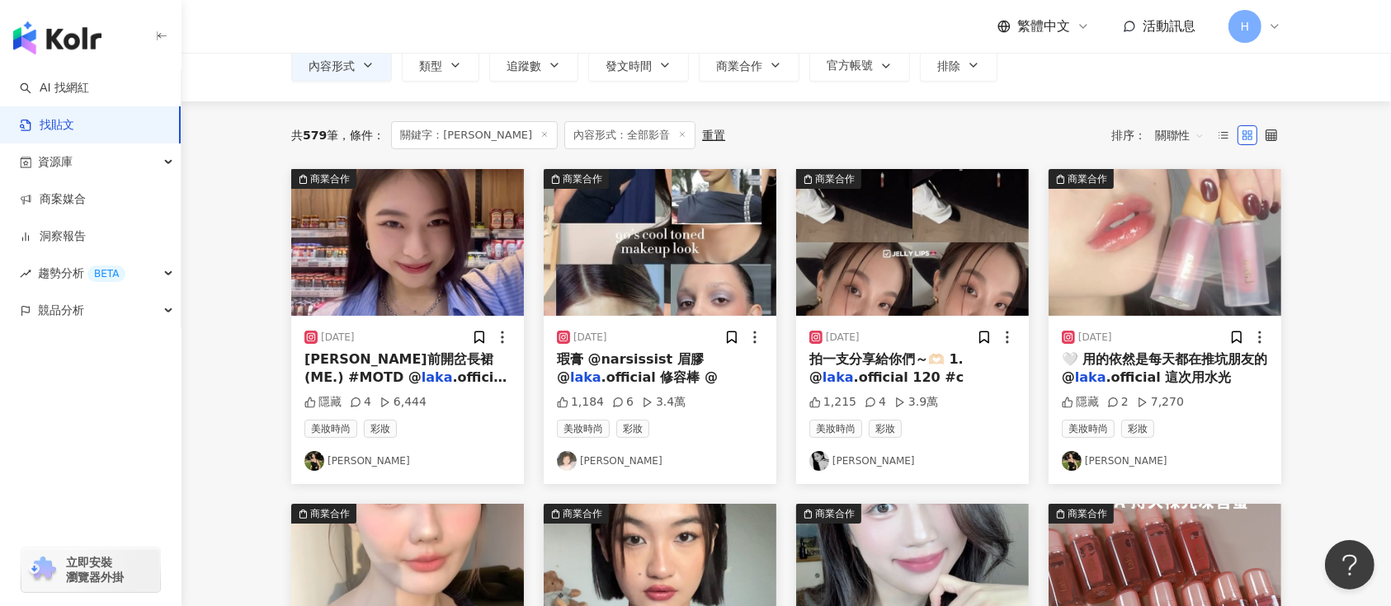
click at [380, 247] on img at bounding box center [407, 242] width 233 height 147
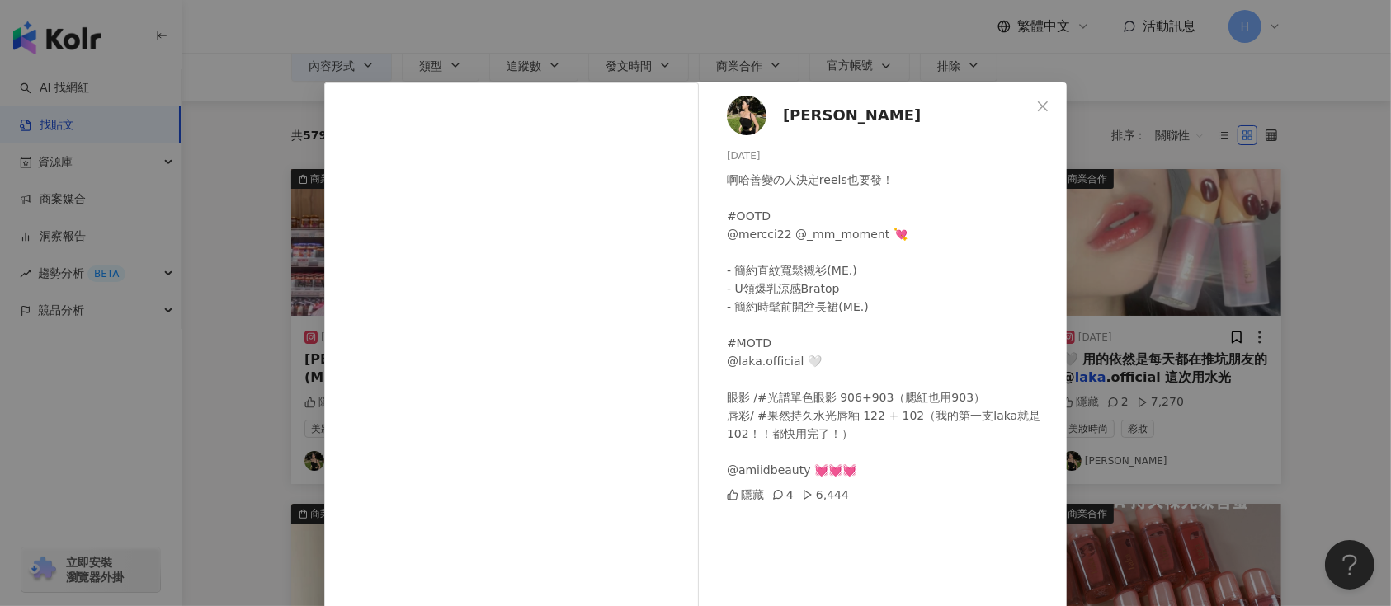
click at [1137, 277] on div "Angel 蓁蓁 2024/3/15 啊哈善變の人決定reels也要發！ #OOTD @mercci22 @_mm_moment 💘 - 簡約直紋寬鬆襯衫(M…" at bounding box center [695, 303] width 1391 height 606
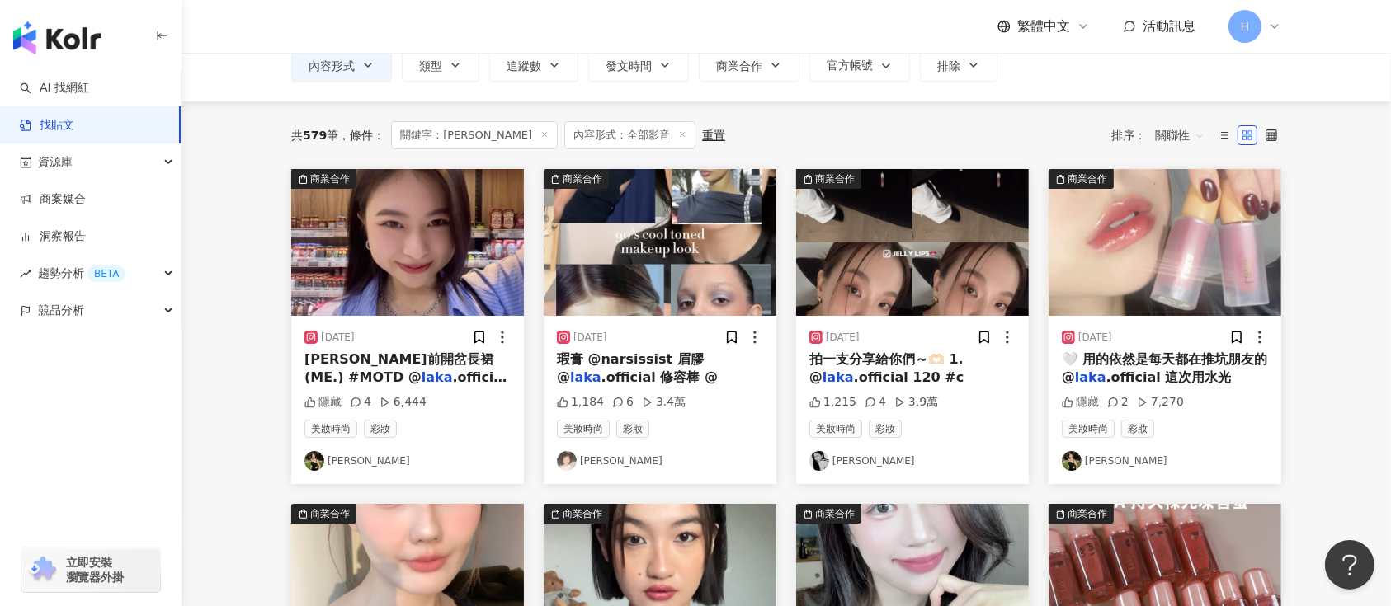
click at [947, 255] on img at bounding box center [912, 242] width 233 height 147
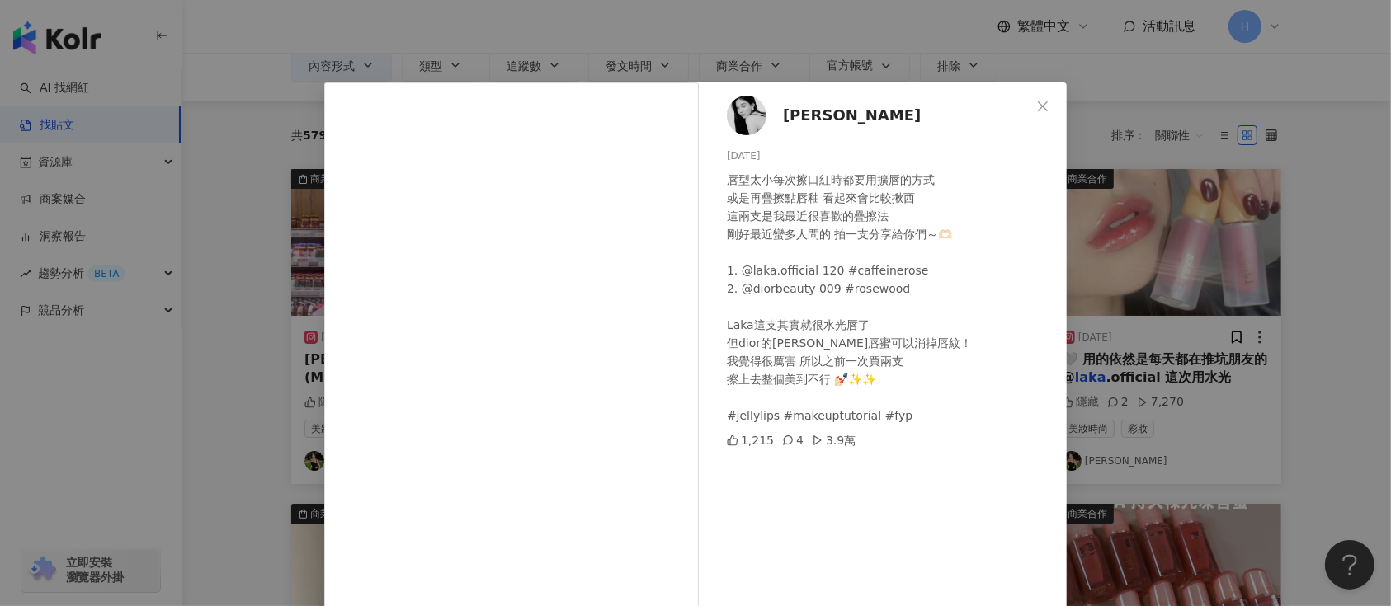
click at [1120, 309] on div "方涵緯 2024/7/14 唇型太小每次擦口紅時都要用擴唇的方式 或是再疊擦點唇釉 看起來會比較揪西 這兩支是我最近很喜歡的疊擦法 剛好最近蠻多人問的 拍一支…" at bounding box center [695, 303] width 1391 height 606
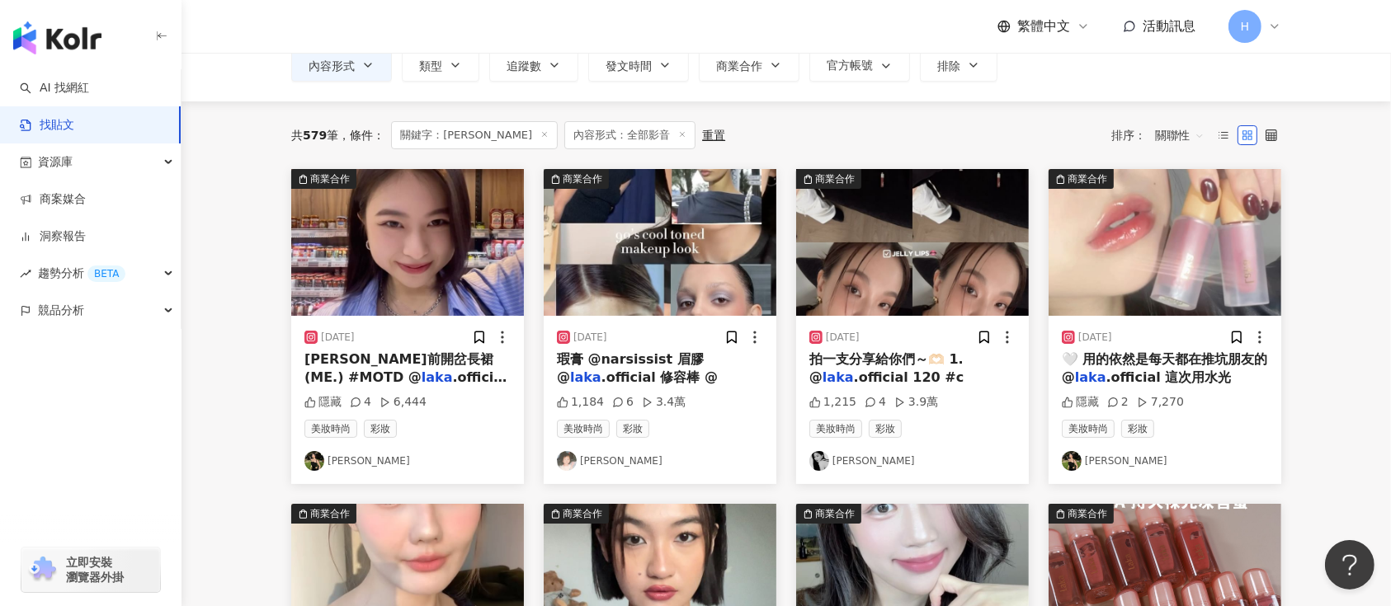
click at [992, 341] on div at bounding box center [996, 337] width 39 height 17
click at [984, 337] on icon at bounding box center [984, 338] width 9 height 12
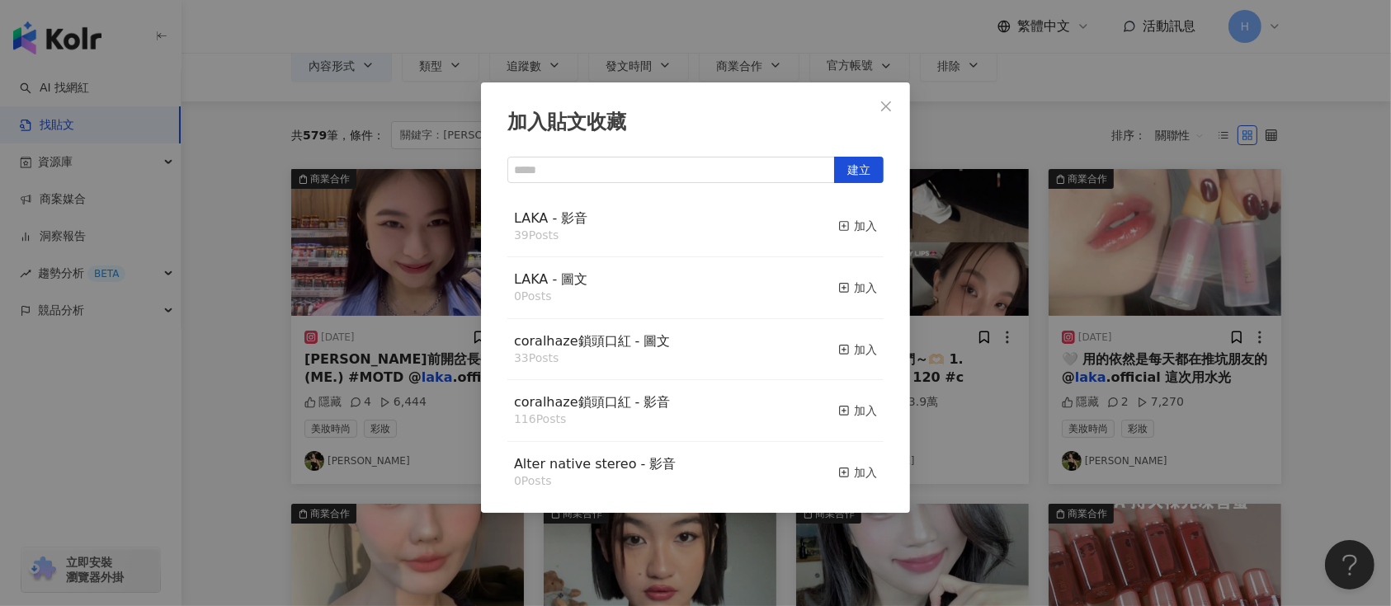
click at [820, 224] on div "LAKA - 影音 39 Posts 加入" at bounding box center [695, 227] width 376 height 62
drag, startPoint x: 1030, startPoint y: 362, endPoint x: 1112, endPoint y: 361, distance: 82.5
click at [1031, 362] on div "加入貼文收藏 建立 LAKA - 影音 39 Posts 加入 LAKA - 圖文 0 Posts 加入 coralhaze鎖頭口紅 - 圖文 33 Post…" at bounding box center [695, 303] width 1391 height 606
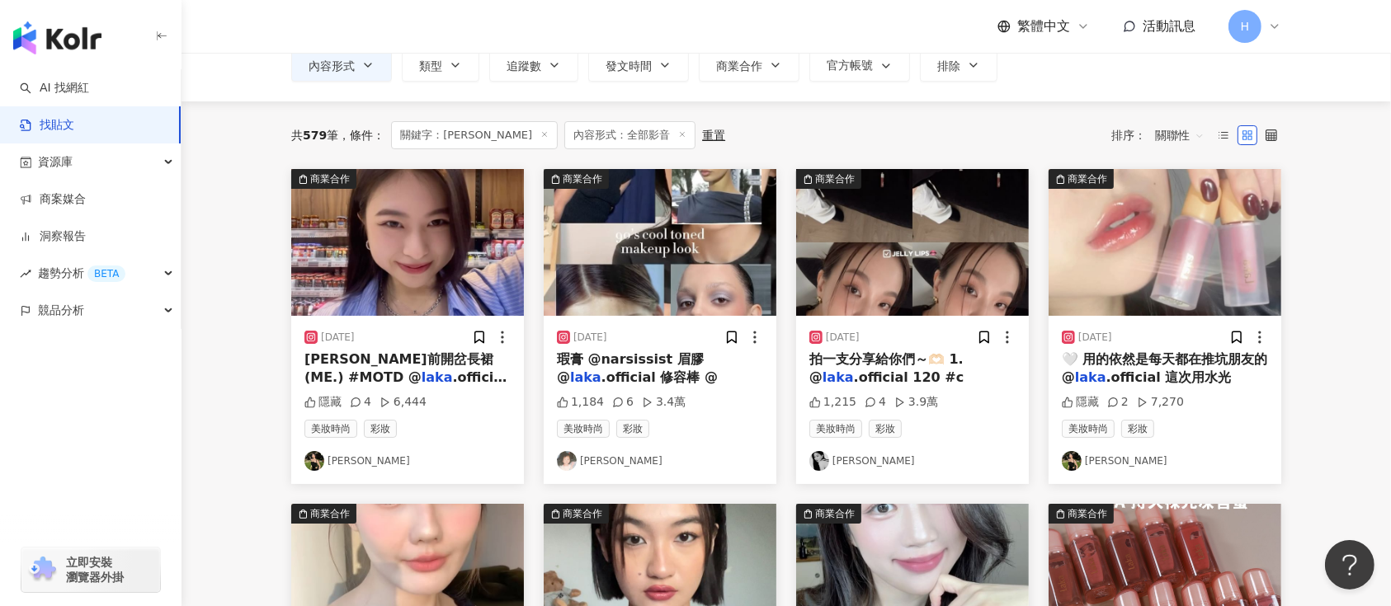
click at [1172, 254] on img at bounding box center [1165, 242] width 233 height 147
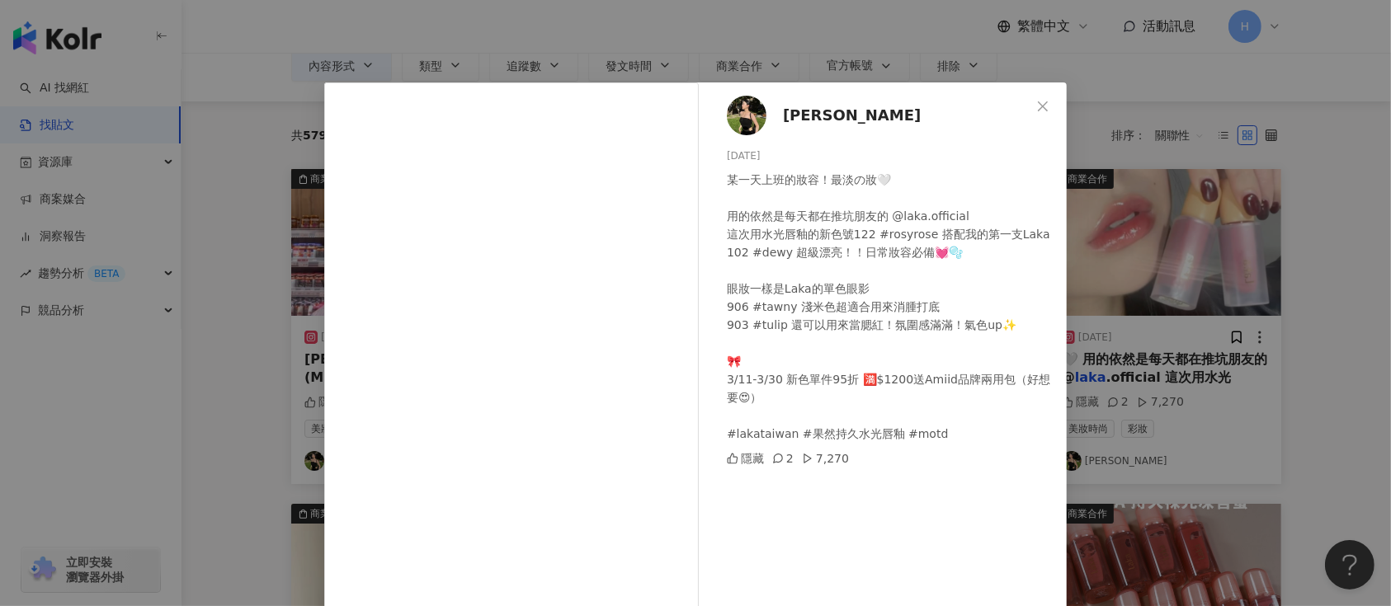
click at [1254, 337] on div "Angel 蓁蓁 2024/3/23 某一天上班的妝容！最淡の妝🤍 用的依然是每天都在推坑朋友的 @laka.official 這次用水光唇釉的新色號122 …" at bounding box center [695, 303] width 1391 height 606
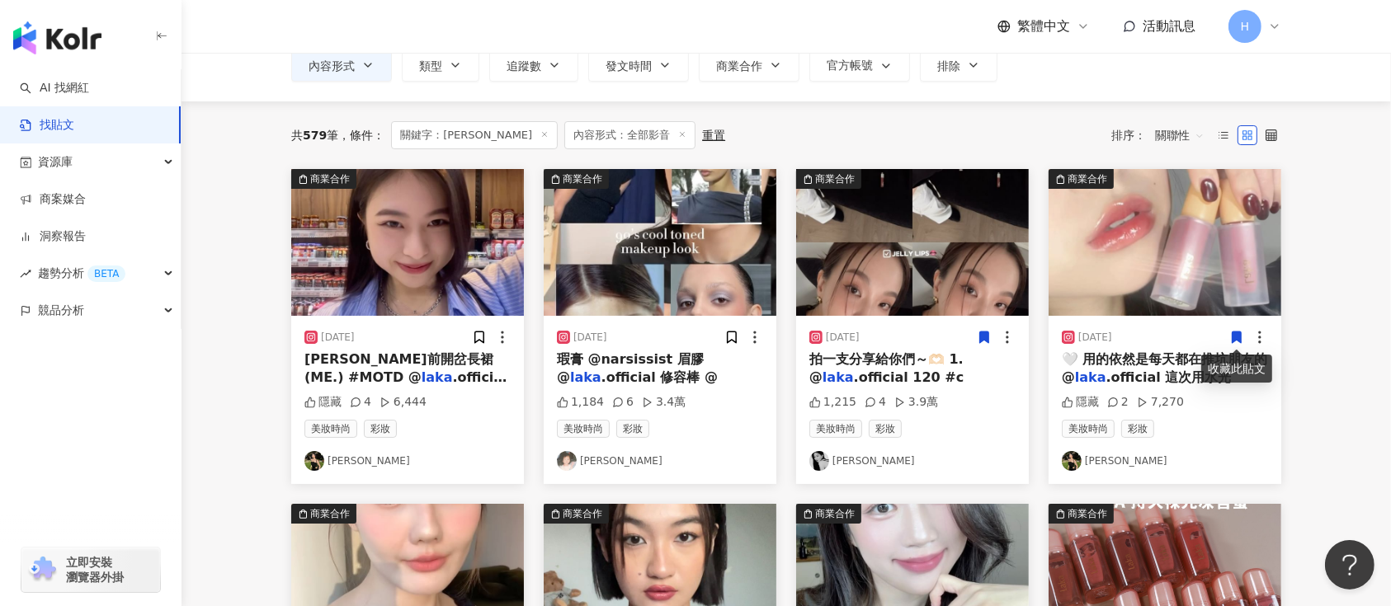
click at [985, 333] on icon at bounding box center [984, 338] width 9 height 12
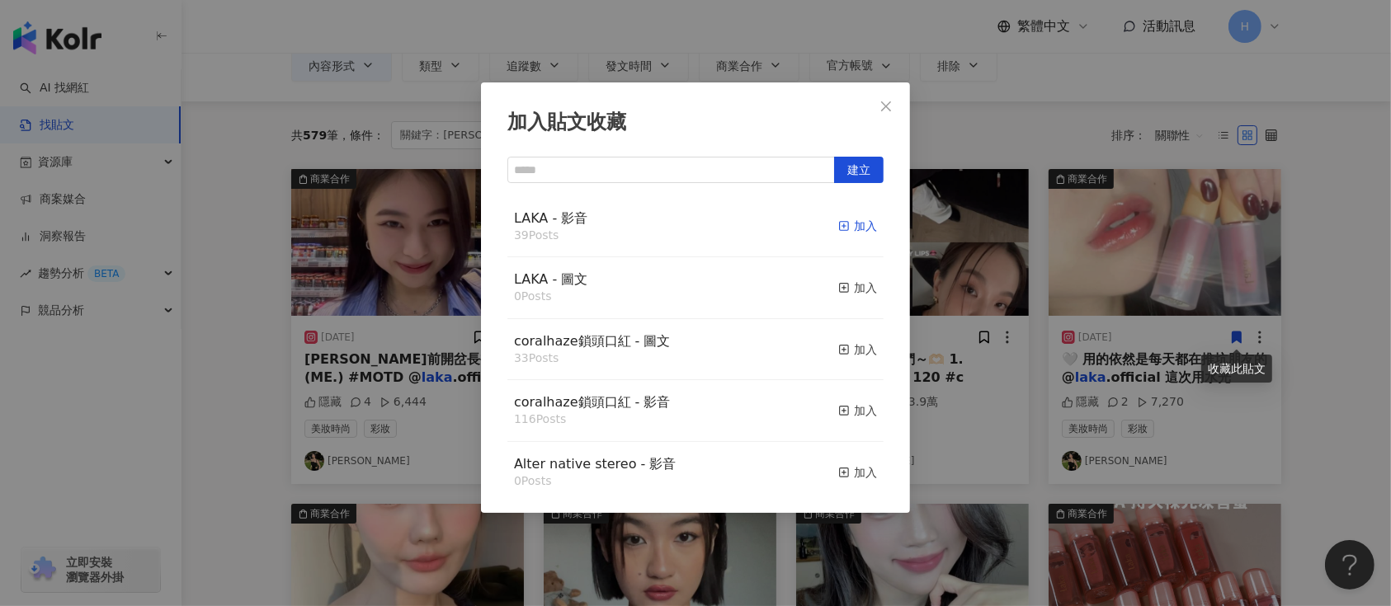
click at [844, 221] on div "加入" at bounding box center [857, 226] width 39 height 18
click at [1018, 290] on div "加入貼文收藏 建立 LAKA - 影音 39 Posts 加入 LAKA - 圖文 0 Posts 加入 coralhaze鎖頭口紅 - 圖文 33 Post…" at bounding box center [695, 303] width 1391 height 606
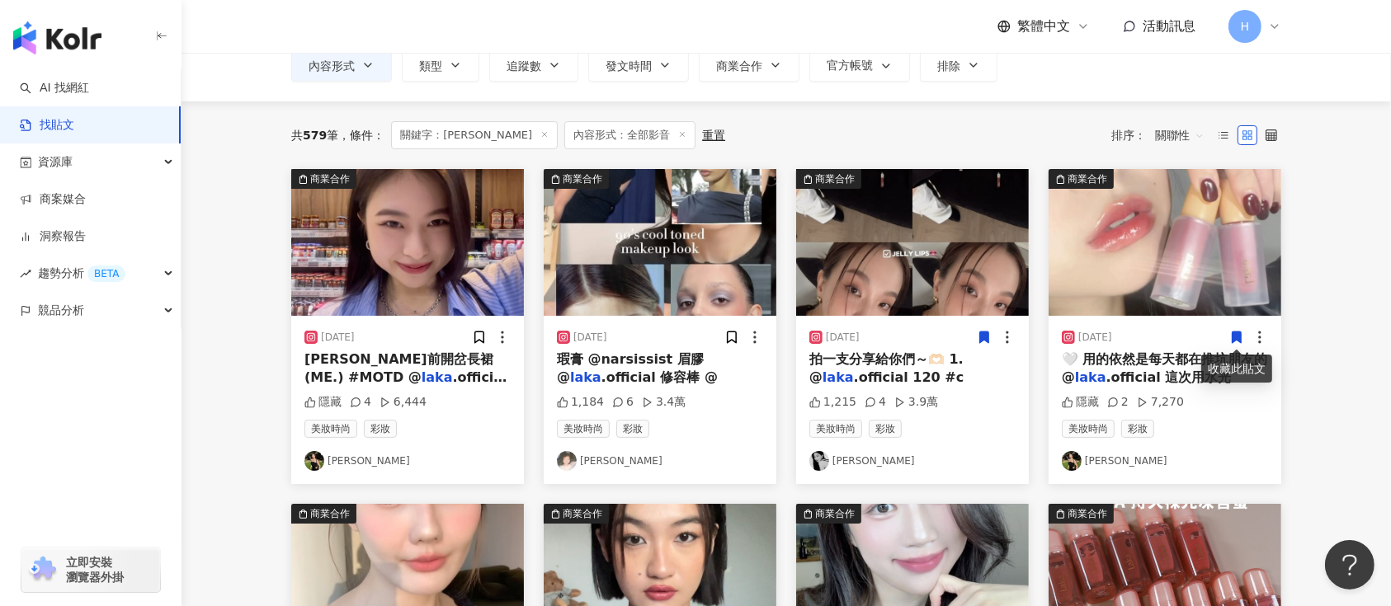
click at [667, 281] on img at bounding box center [660, 242] width 233 height 147
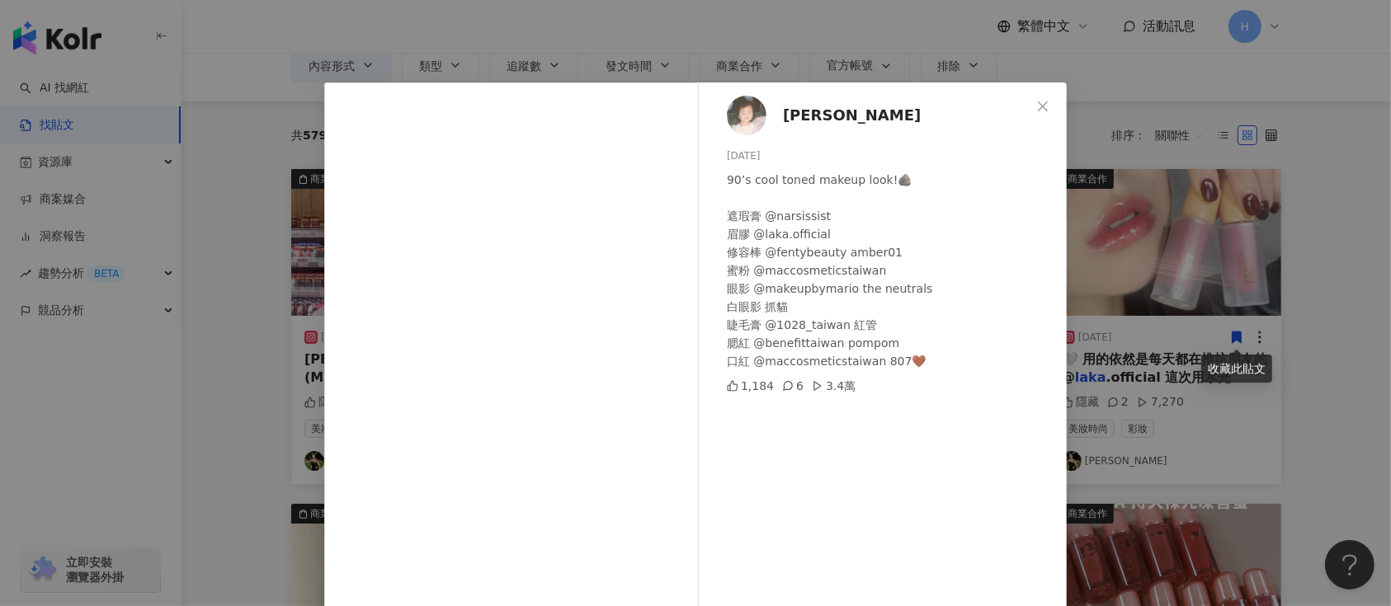
click at [1241, 330] on div "Mara Lin 2025/2/8 90’s cool toned makeup look!🪨 遮瑕膏 @narsissist 眉膠 @laka.offici…" at bounding box center [695, 303] width 1391 height 606
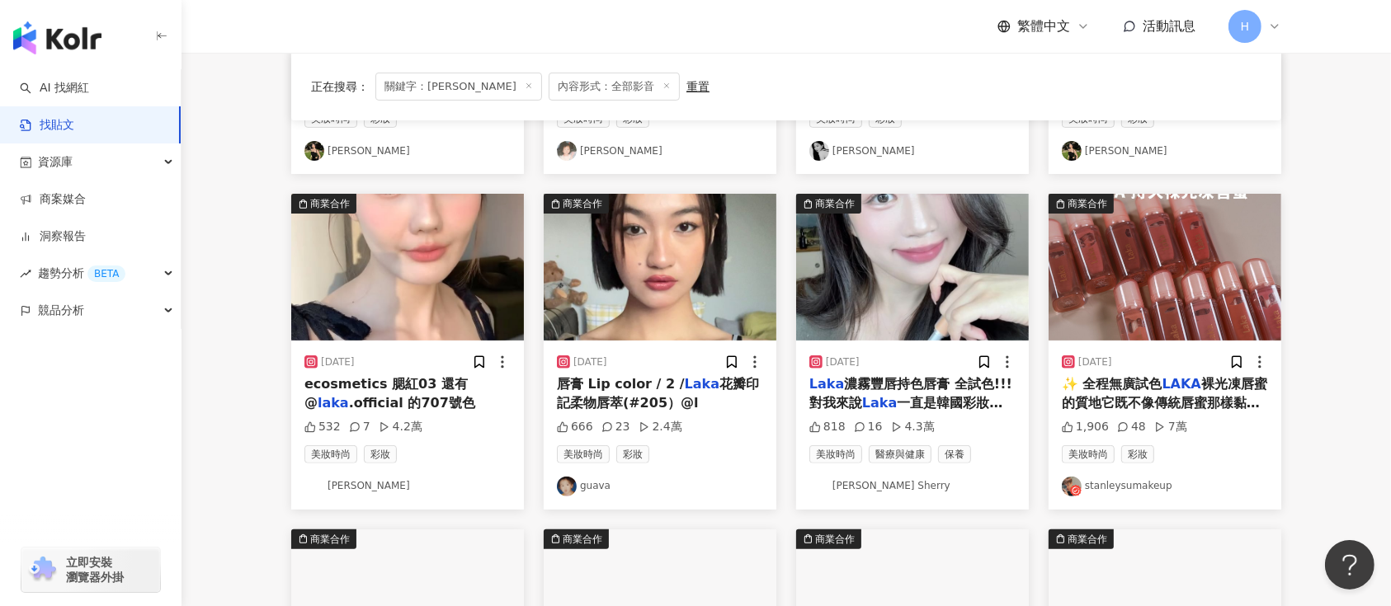
scroll to position [440, 0]
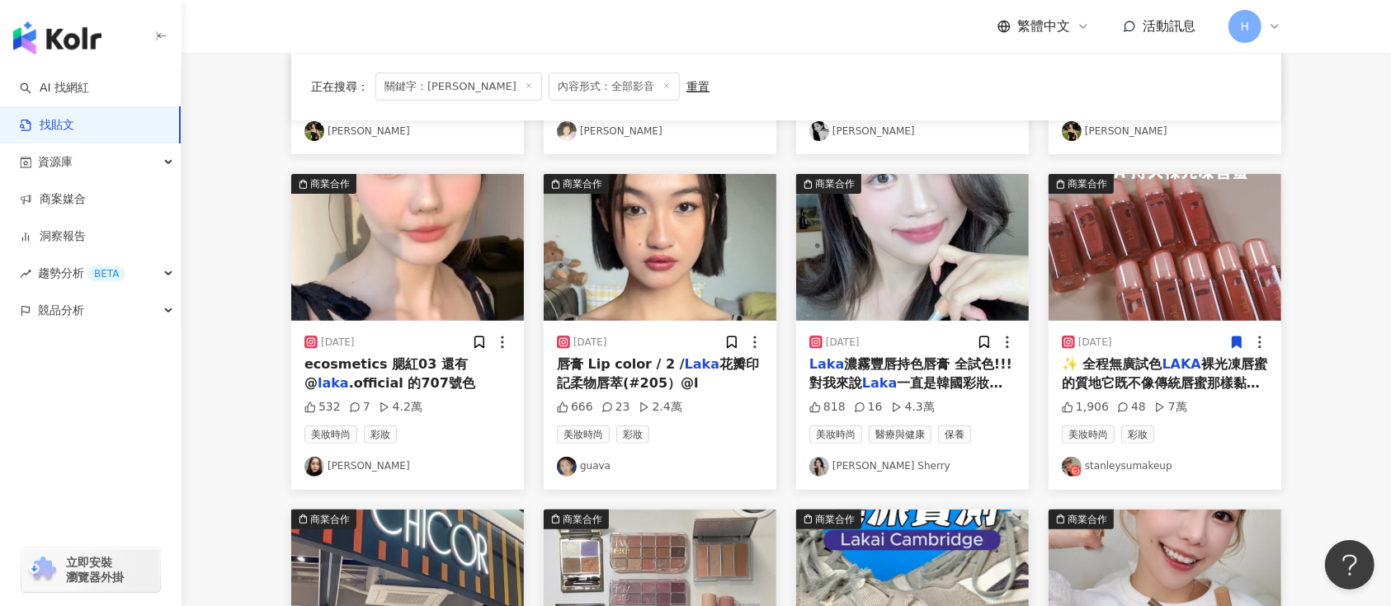
click at [1238, 341] on icon at bounding box center [1237, 343] width 9 height 12
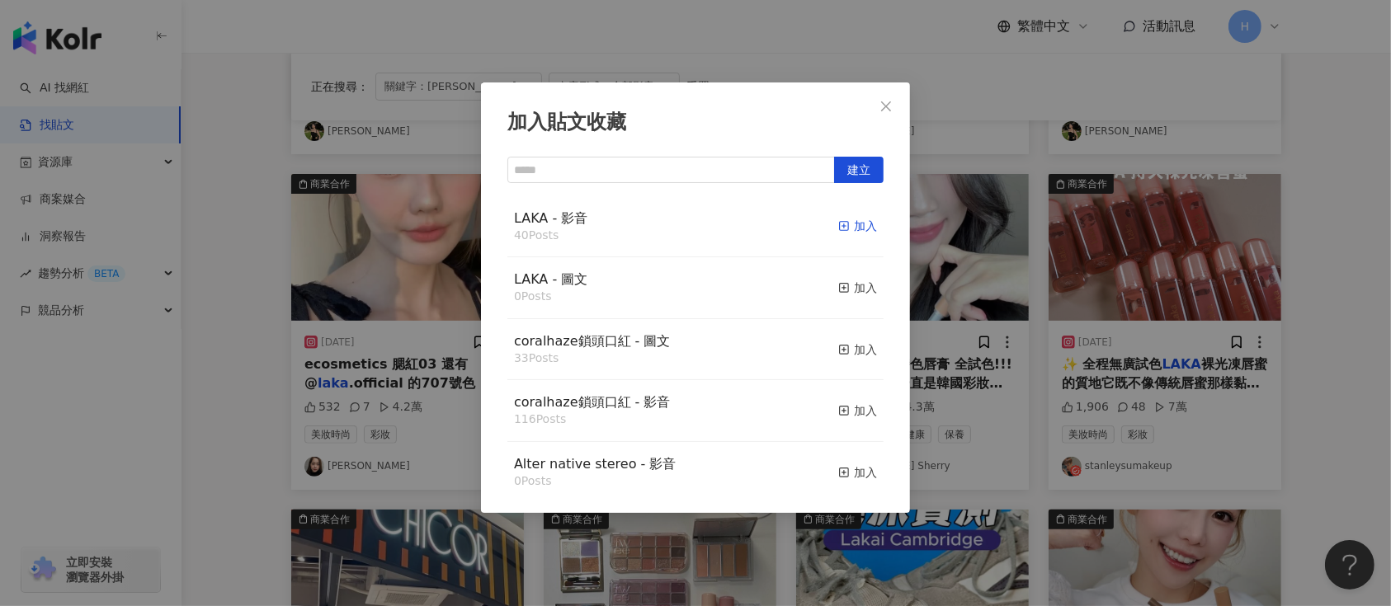
click at [839, 224] on div "加入" at bounding box center [857, 226] width 39 height 18
click at [1010, 257] on div "加入貼文收藏 建立 LAKA - 影音 40 Posts 加入 LAKA - 圖文 0 Posts 加入 coralhaze鎖頭口紅 - 圖文 33 Post…" at bounding box center [695, 303] width 1391 height 606
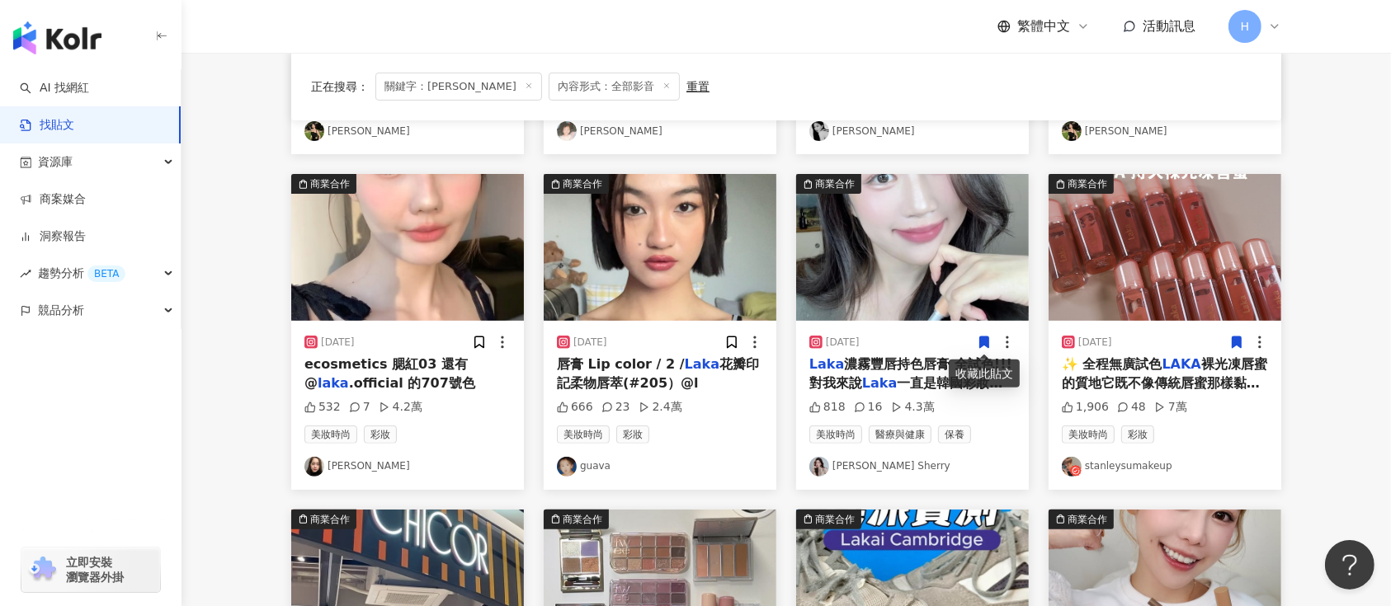
click at [988, 336] on icon at bounding box center [984, 342] width 15 height 15
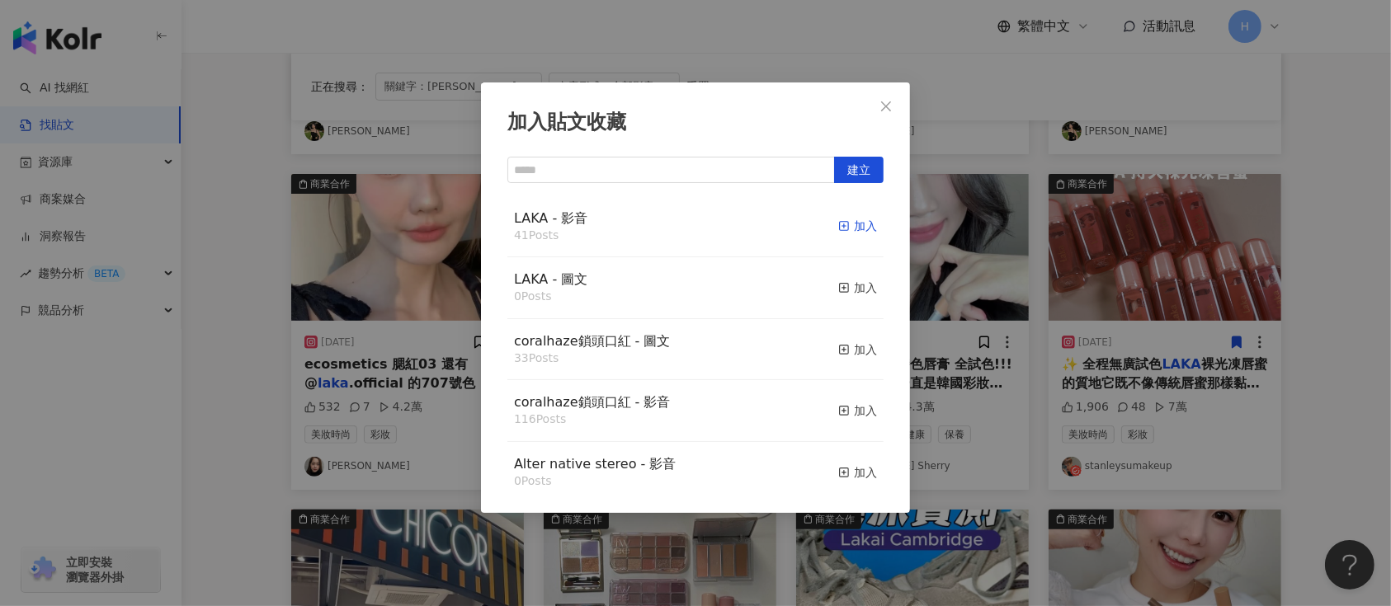
click at [838, 221] on div "加入" at bounding box center [857, 226] width 39 height 18
click at [980, 241] on div "加入貼文收藏 建立 LAKA - 影音 41 Posts 加入 LAKA - 圖文 0 Posts 加入 coralhaze鎖頭口紅 - 圖文 33 Post…" at bounding box center [695, 303] width 1391 height 606
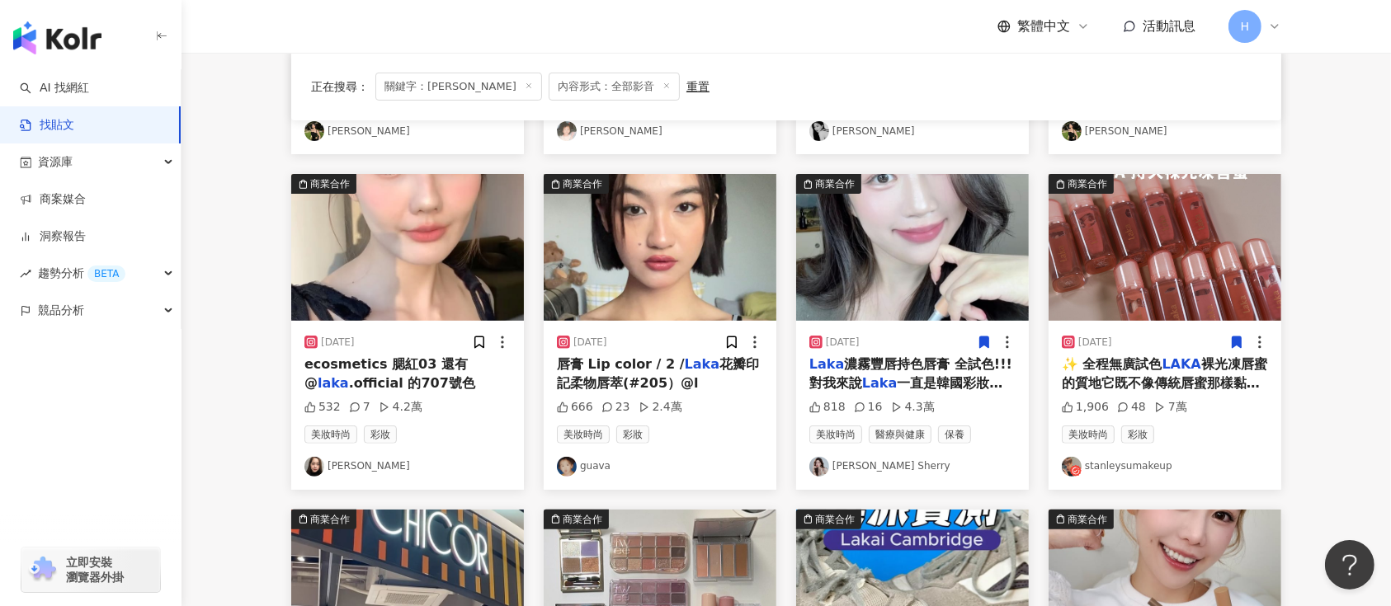
click at [944, 260] on img at bounding box center [912, 247] width 233 height 147
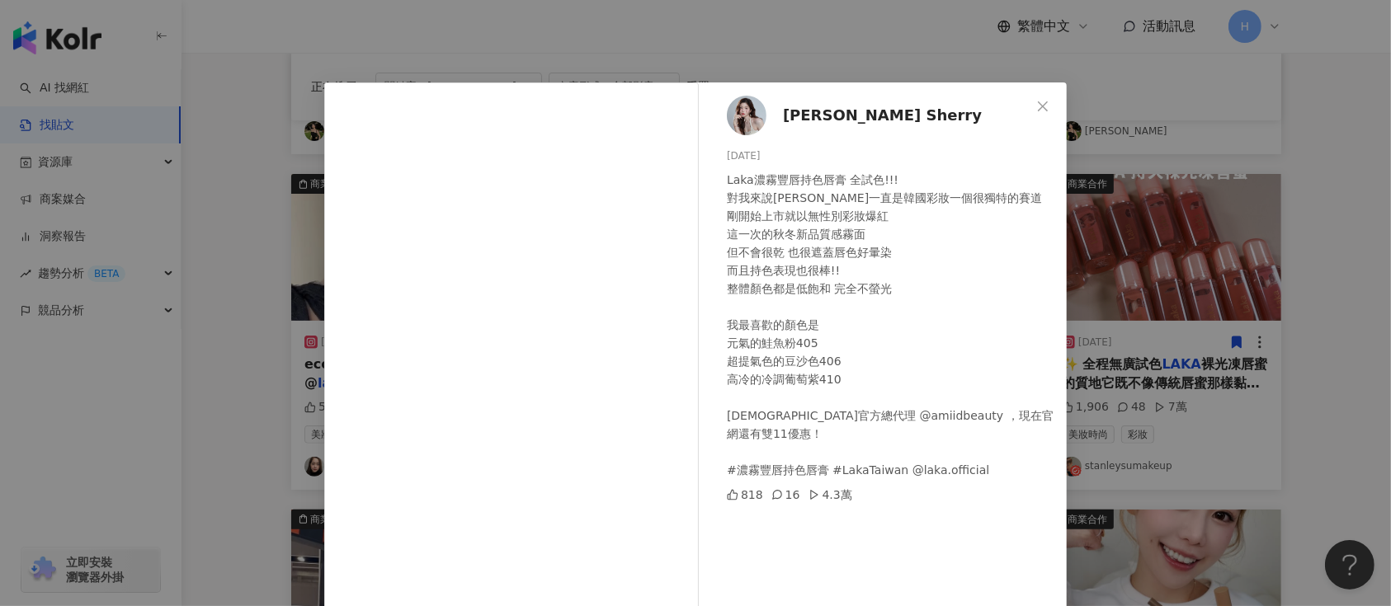
click at [1194, 258] on div "노지은 Sherry 2024/11/11 Laka濃霧豐唇持色唇膏 全試色!!! 對我來說Laka一直是韓國彩妝一個很獨特的賽道 剛開始上市就以無性別彩妝爆…" at bounding box center [695, 303] width 1391 height 606
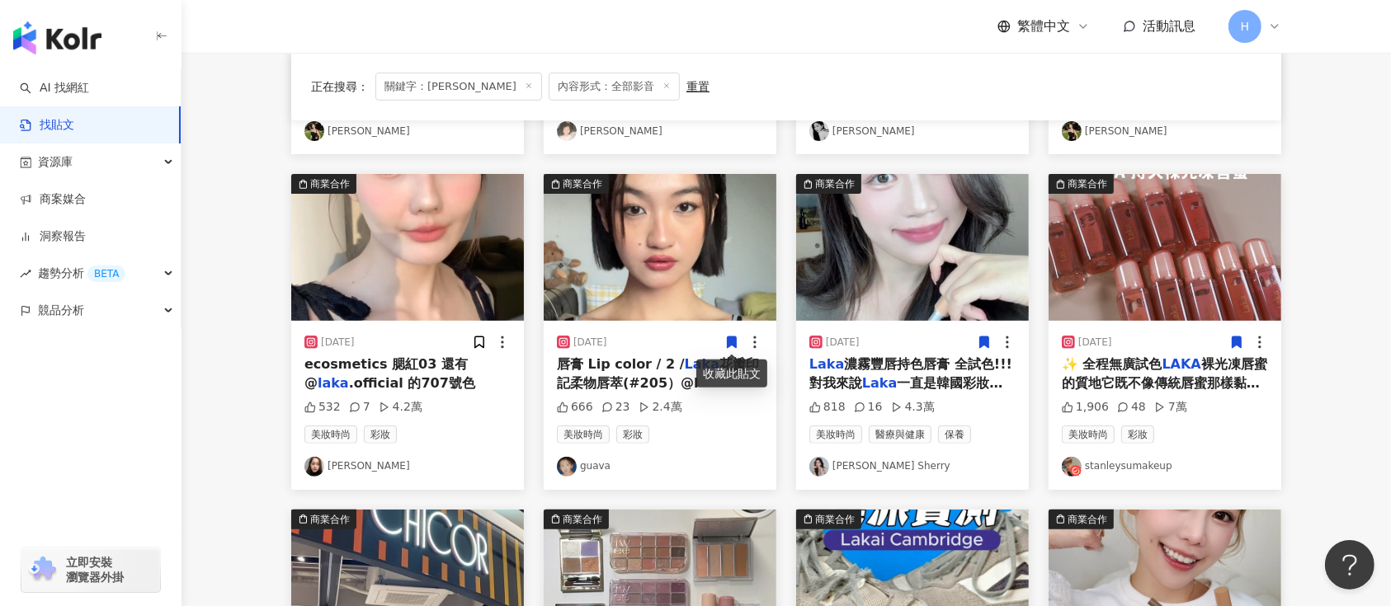
click at [731, 343] on icon at bounding box center [732, 343] width 9 height 12
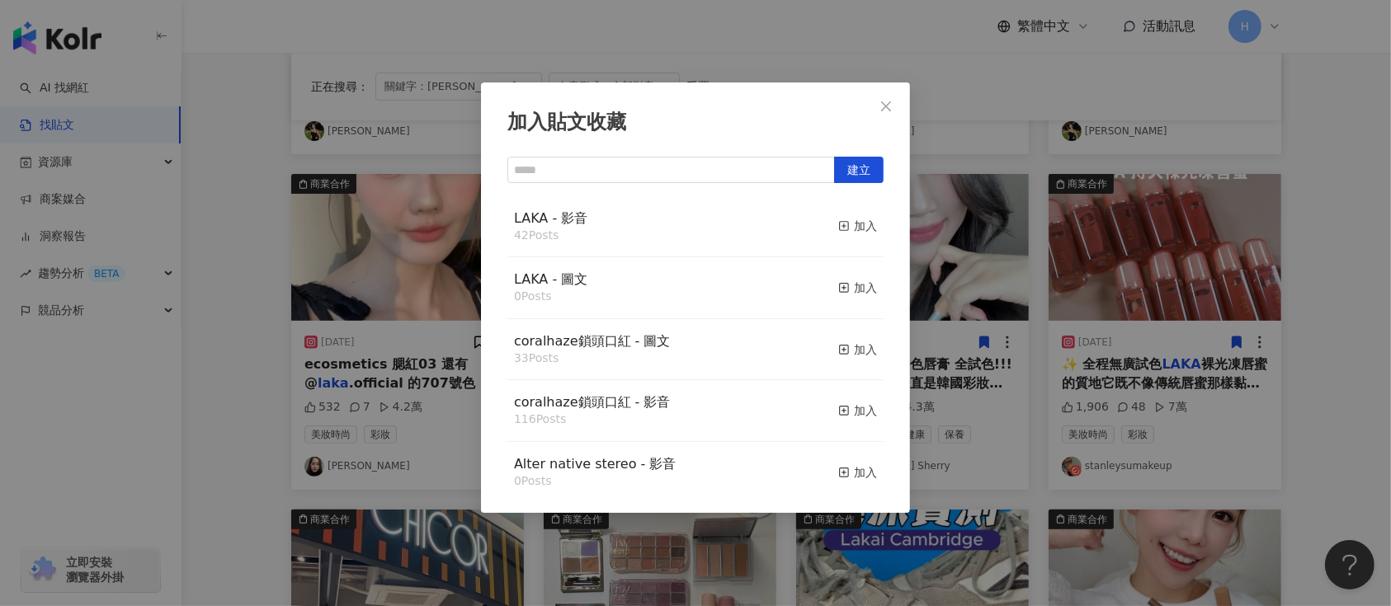
drag, startPoint x: 837, startPoint y: 224, endPoint x: 875, endPoint y: 228, distance: 38.2
click at [838, 223] on div "加入" at bounding box center [857, 226] width 39 height 18
click at [977, 246] on div "加入貼文收藏 建立 LAKA - 影音 42 Posts 加入 LAKA - 圖文 0 Posts 加入 coralhaze鎖頭口紅 - 圖文 33 Post…" at bounding box center [695, 303] width 1391 height 606
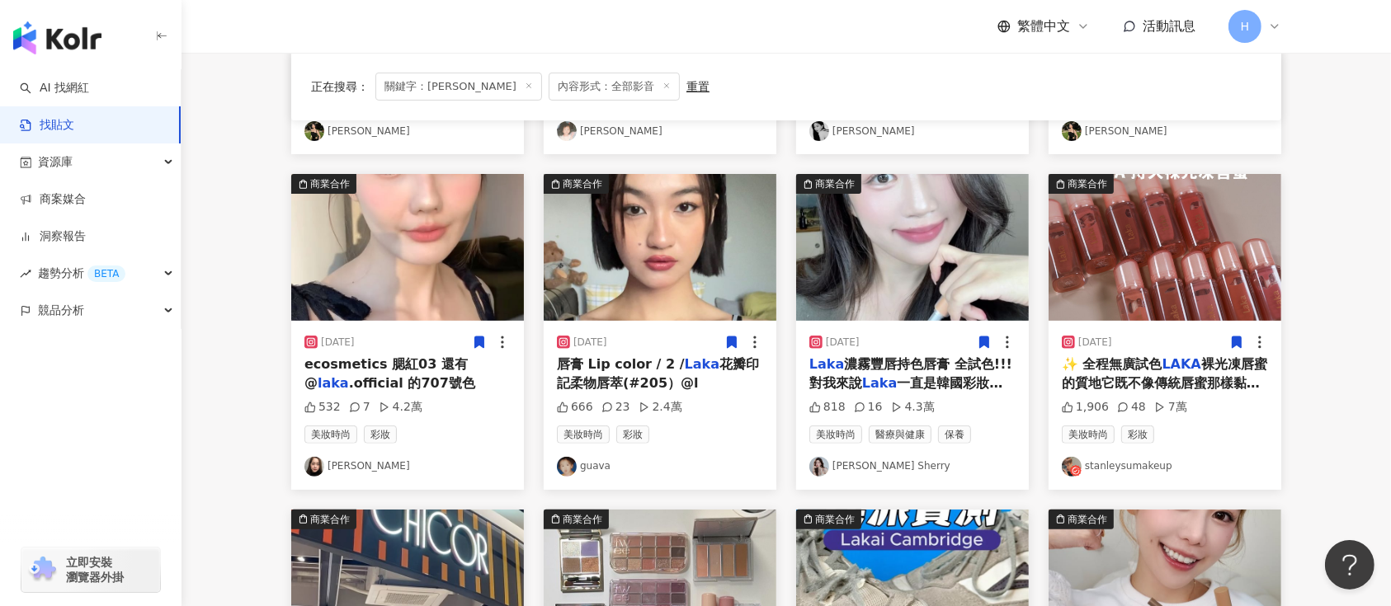
click at [482, 347] on icon at bounding box center [479, 342] width 15 height 15
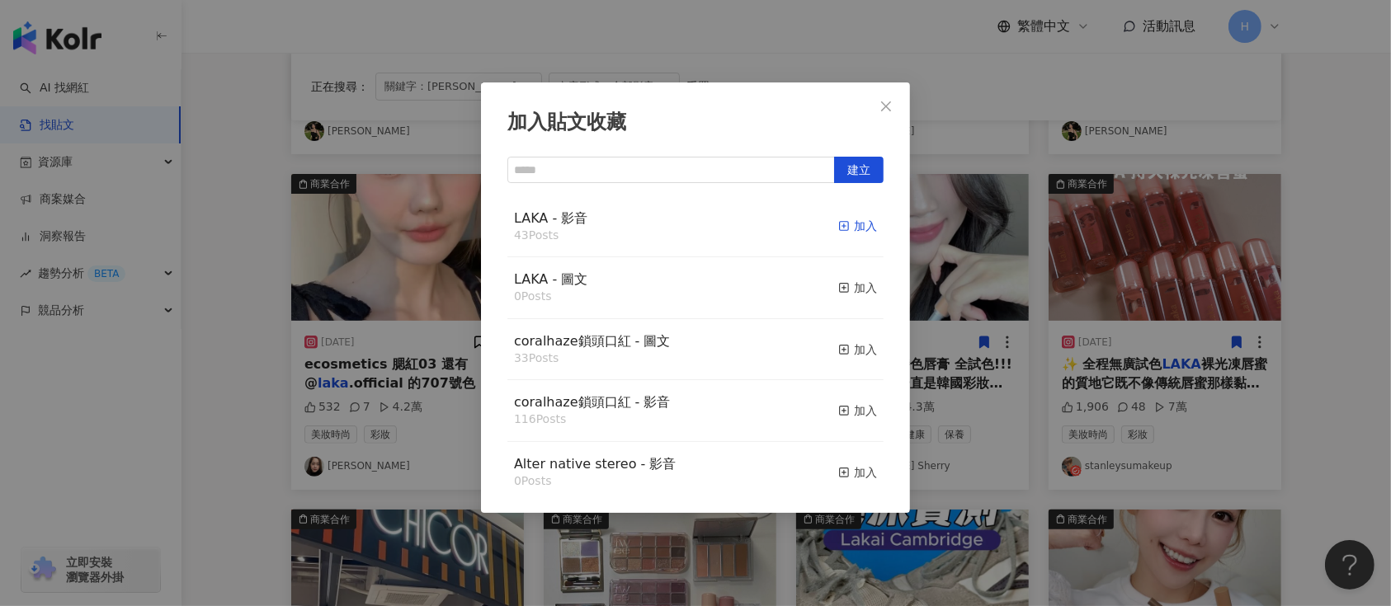
click at [838, 229] on div "加入" at bounding box center [857, 226] width 39 height 18
click at [971, 284] on div "加入貼文收藏 建立 LAKA - 影音 43 Posts 加入 LAKA - 圖文 0 Posts 加入 coralhaze鎖頭口紅 - 圖文 33 Post…" at bounding box center [695, 303] width 1391 height 606
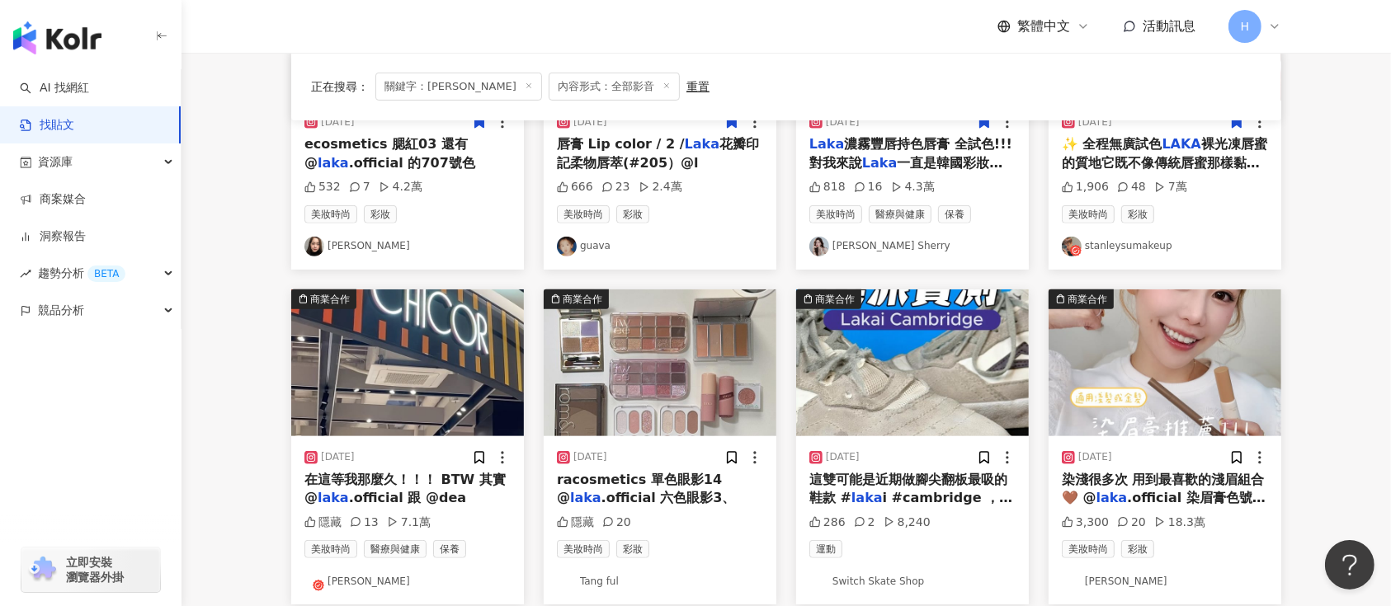
scroll to position [770, 0]
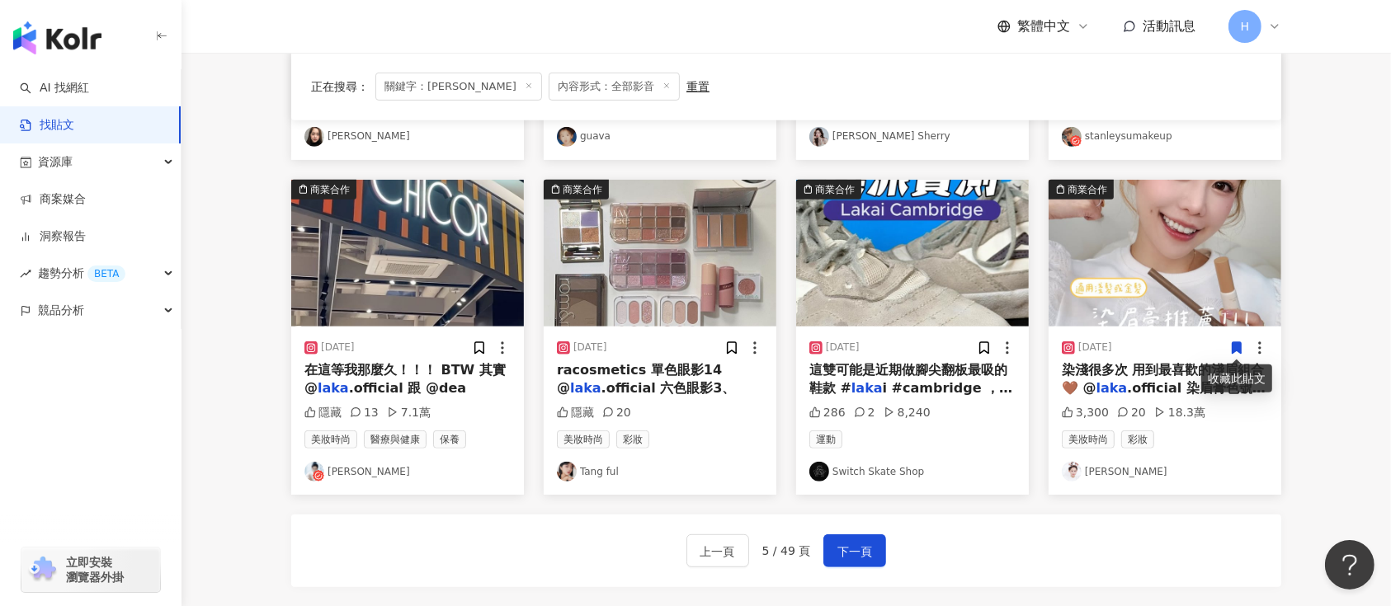
click at [1230, 347] on icon at bounding box center [1236, 348] width 15 height 15
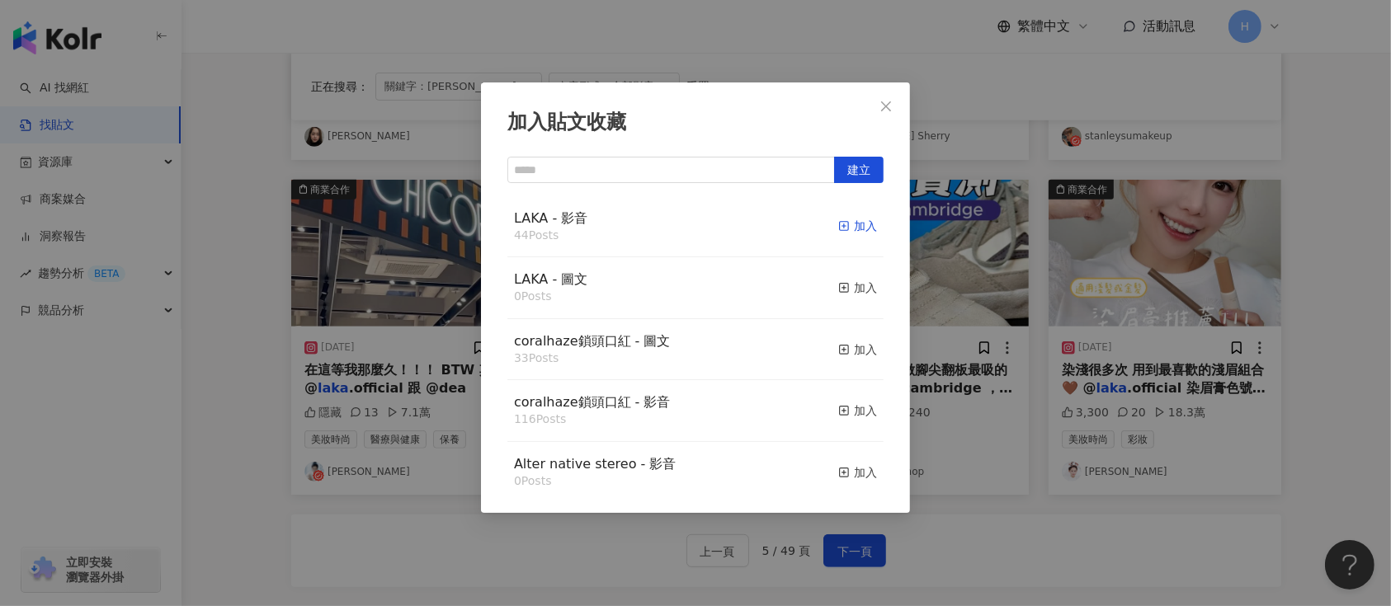
click at [845, 228] on div "加入" at bounding box center [857, 226] width 39 height 18
click at [1110, 382] on div "加入貼文收藏 建立 LAKA - 影音 44 Posts 加入 LAKA - 圖文 0 Posts 加入 coralhaze鎖頭口紅 - 圖文 33 Post…" at bounding box center [695, 303] width 1391 height 606
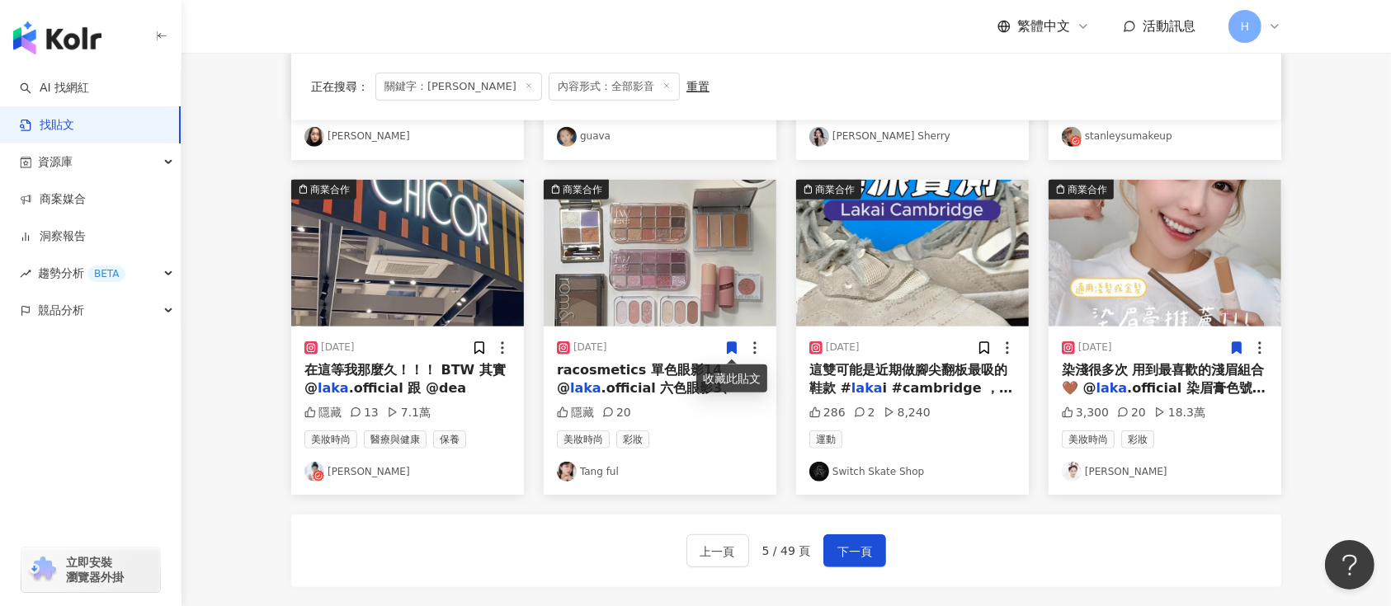
click at [447, 295] on img at bounding box center [407, 253] width 233 height 147
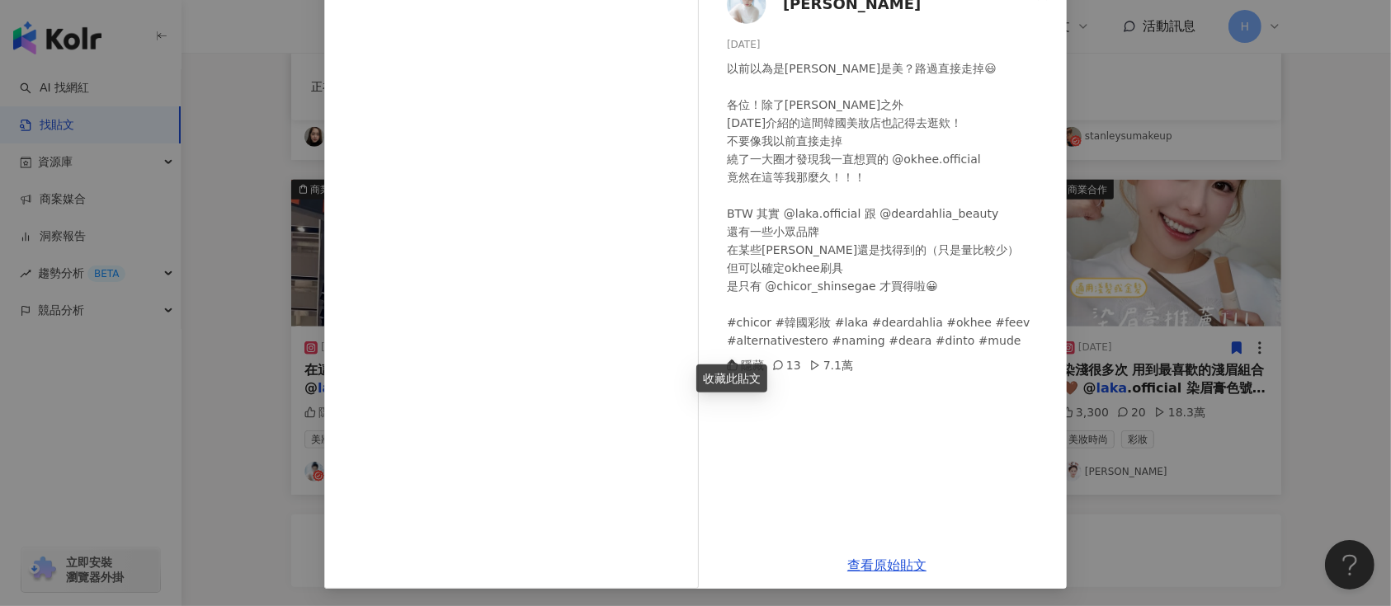
scroll to position [113, 0]
click at [1173, 295] on div "楊允兒UNA 2024/5/22 以前以為是韓國康是美？路過直接走掉😃 各位！除了Olive Young之外 今天介紹的這間韓國美妝店也記得去逛欸！ 不要像我…" at bounding box center [695, 303] width 1391 height 606
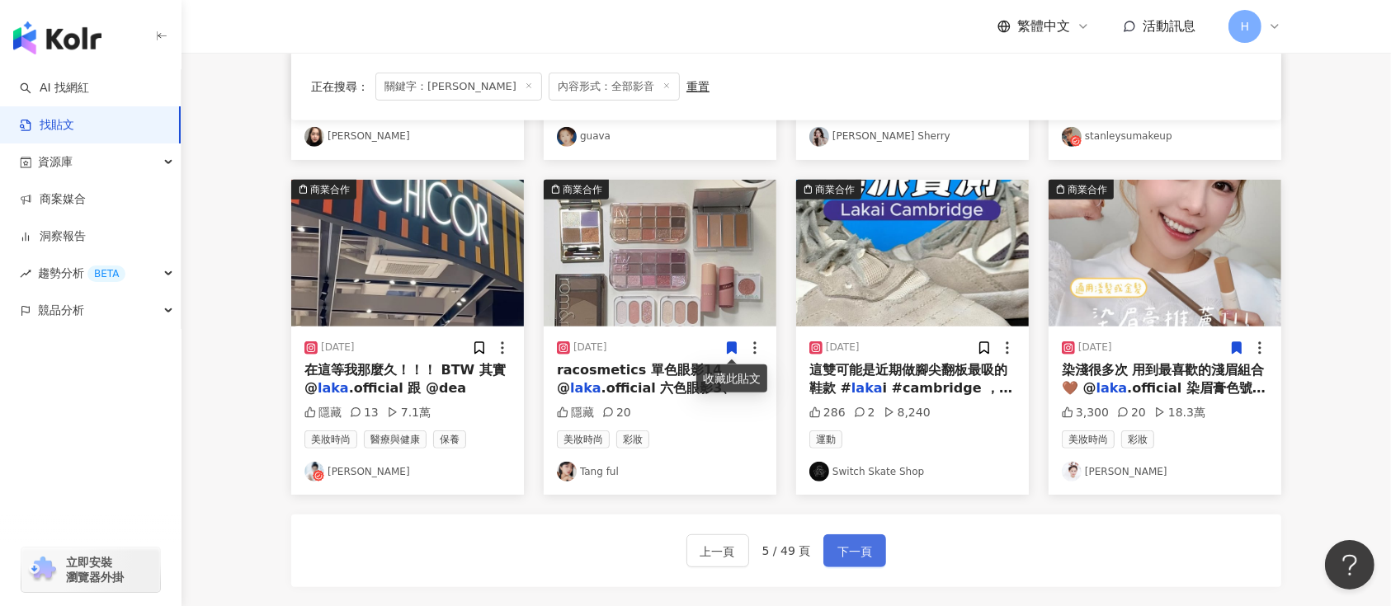
click at [871, 550] on button "下一頁" at bounding box center [854, 551] width 63 height 33
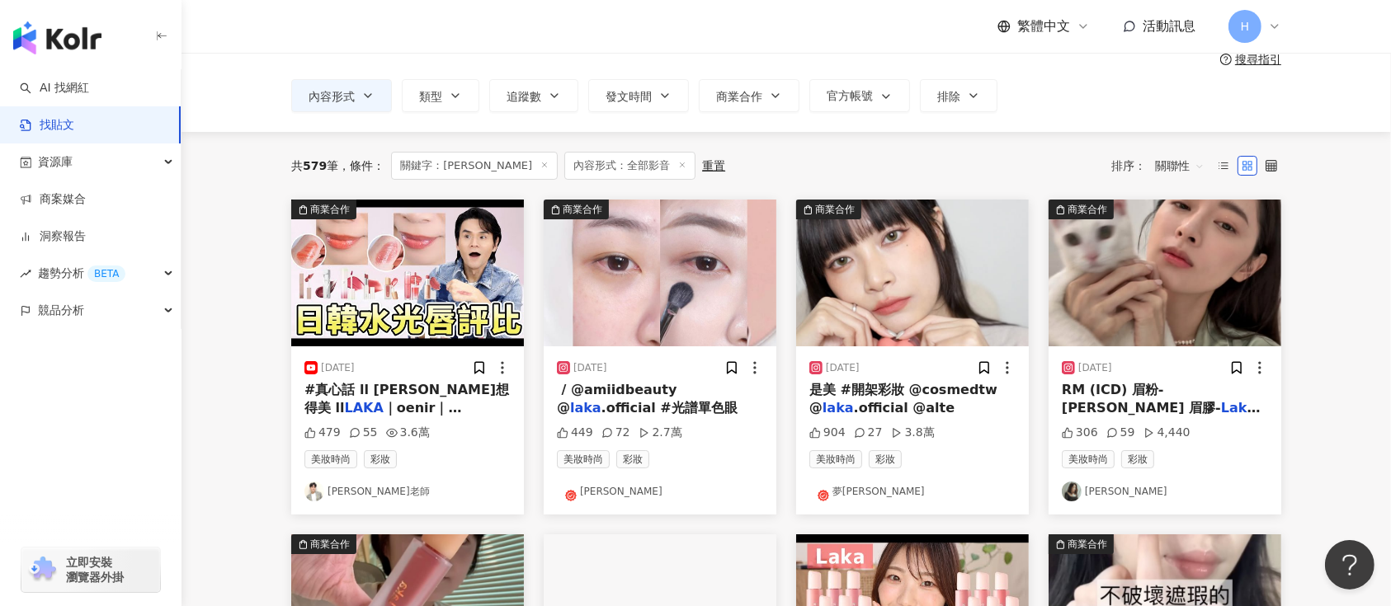
scroll to position [110, 0]
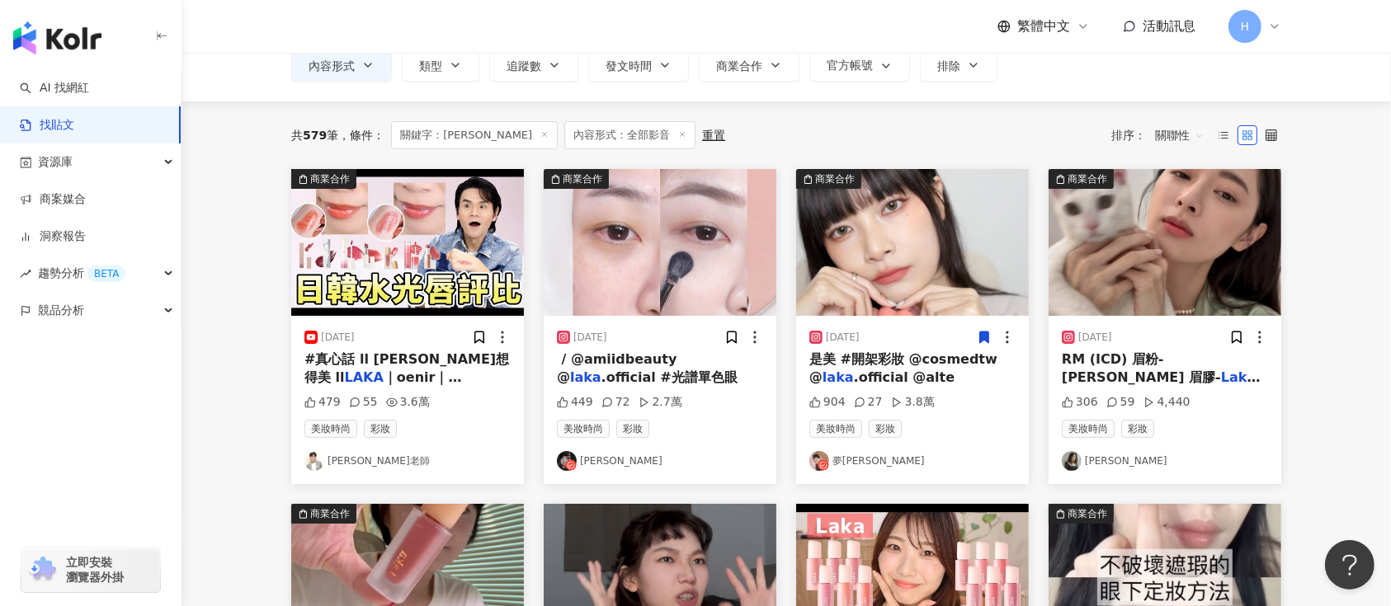
click at [979, 338] on icon at bounding box center [984, 337] width 15 height 15
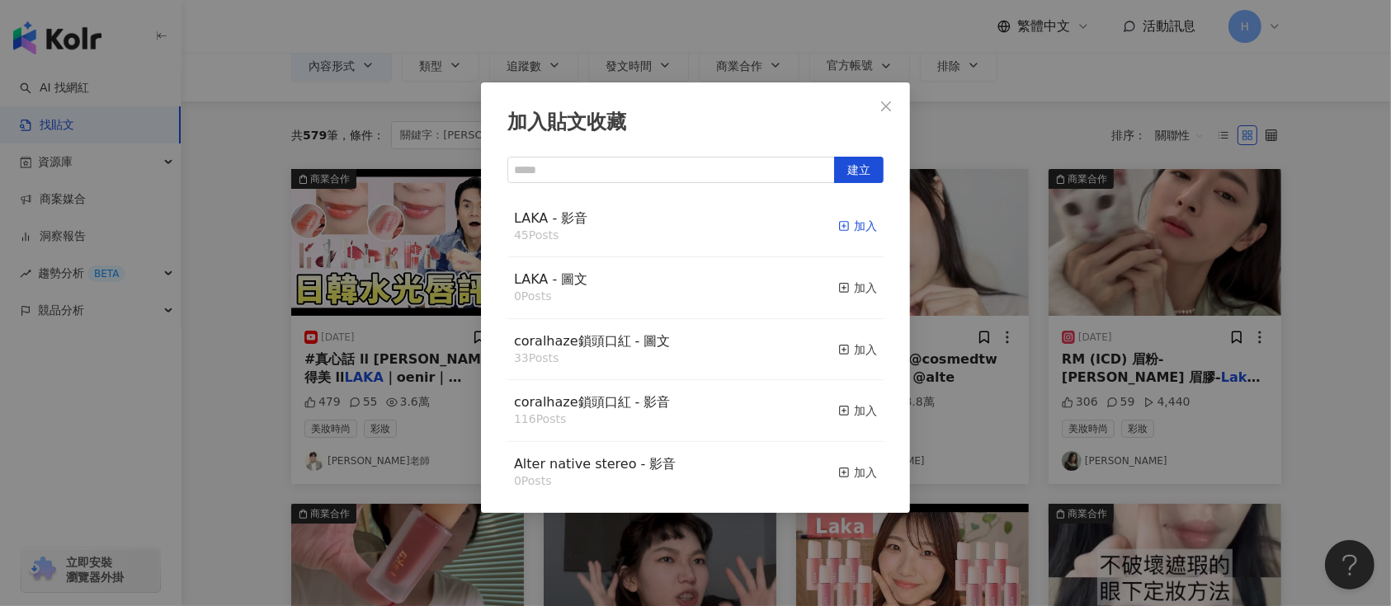
click at [840, 229] on div "加入" at bounding box center [857, 226] width 39 height 18
click at [1210, 334] on div "加入貼文收藏 建立 LAKA - 影音 45 Posts 加入 LAKA - 圖文 0 Posts 加入 coralhaze鎖頭口紅 - 圖文 33 Post…" at bounding box center [695, 303] width 1391 height 606
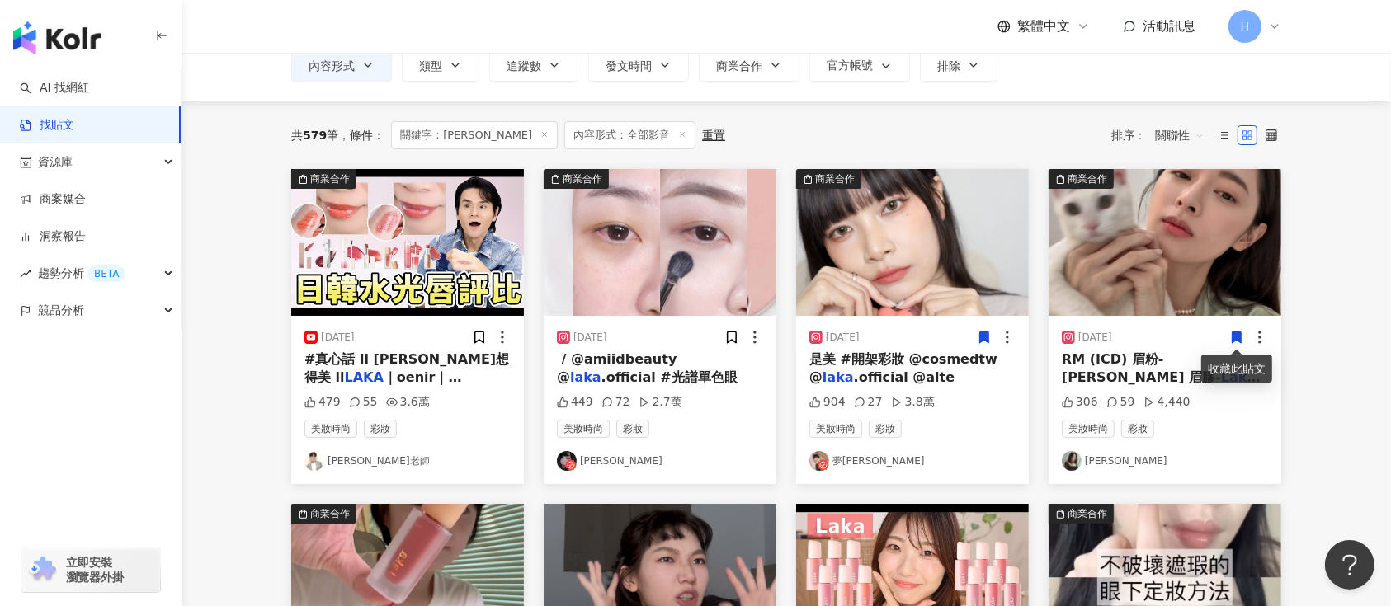
click at [1241, 340] on icon at bounding box center [1237, 338] width 9 height 12
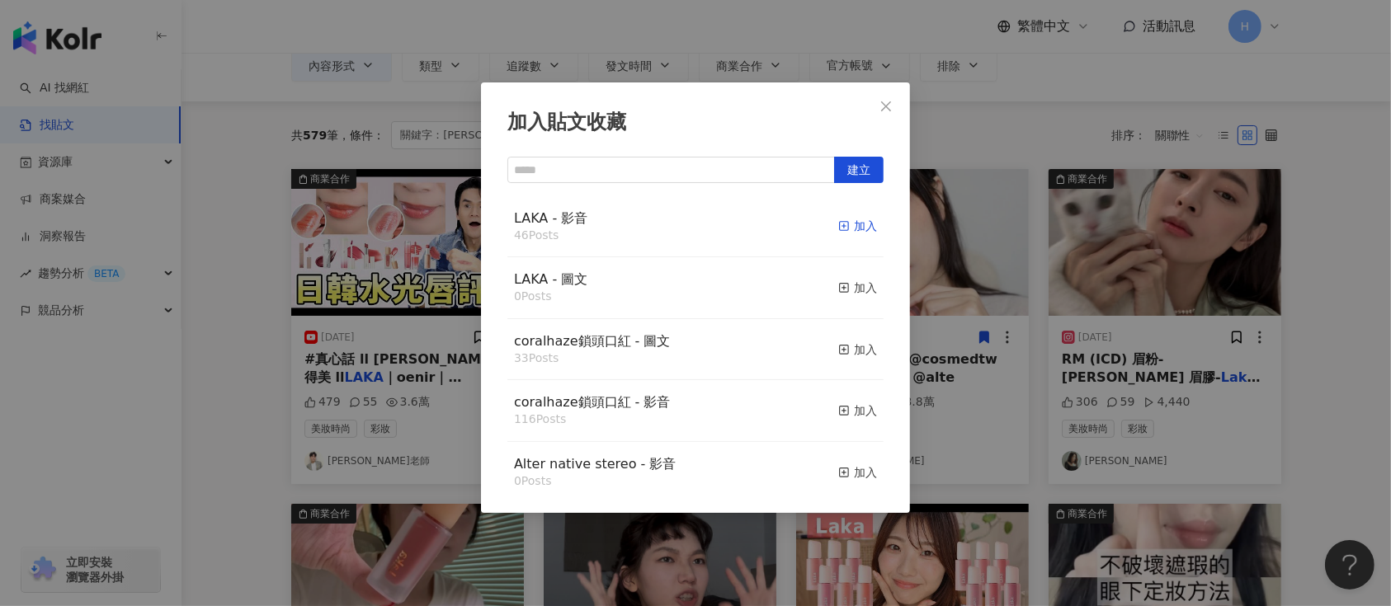
click at [840, 223] on rect "button" at bounding box center [844, 226] width 9 height 9
click at [1007, 254] on div "加入貼文收藏 建立 LAKA - 影音 46 Posts 加入 LAKA - 圖文 0 Posts 加入 coralhaze鎖頭口紅 - 圖文 33 Post…" at bounding box center [695, 303] width 1391 height 606
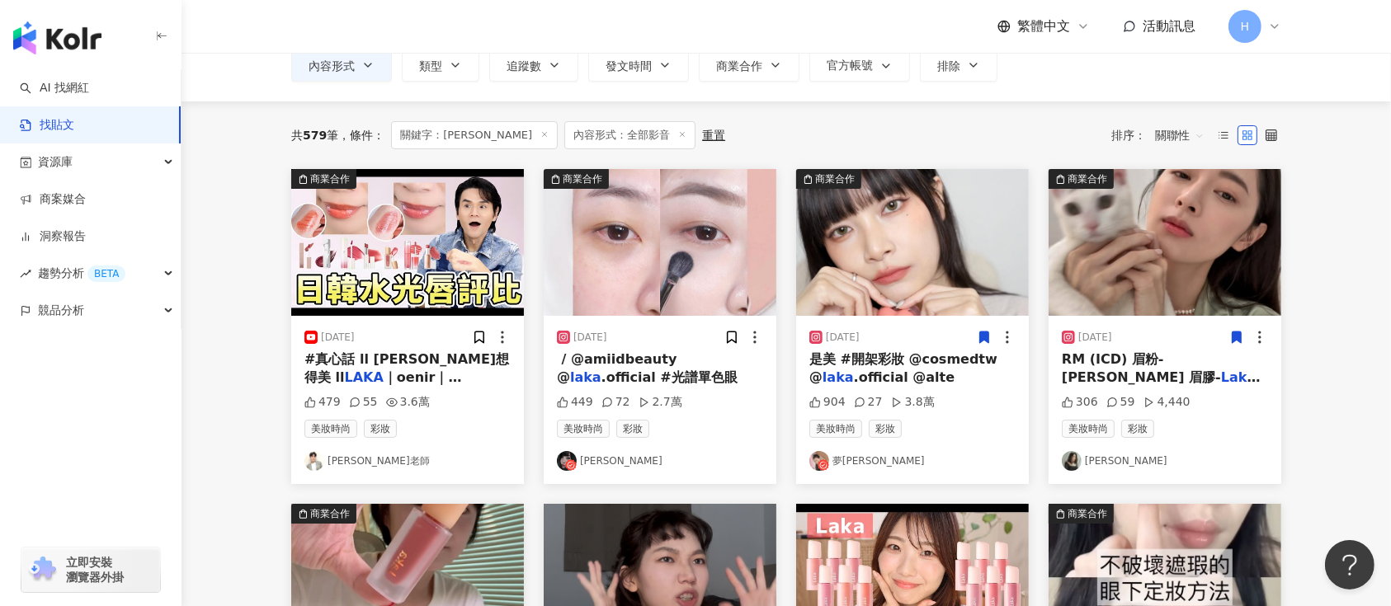
click at [663, 285] on img at bounding box center [660, 242] width 233 height 147
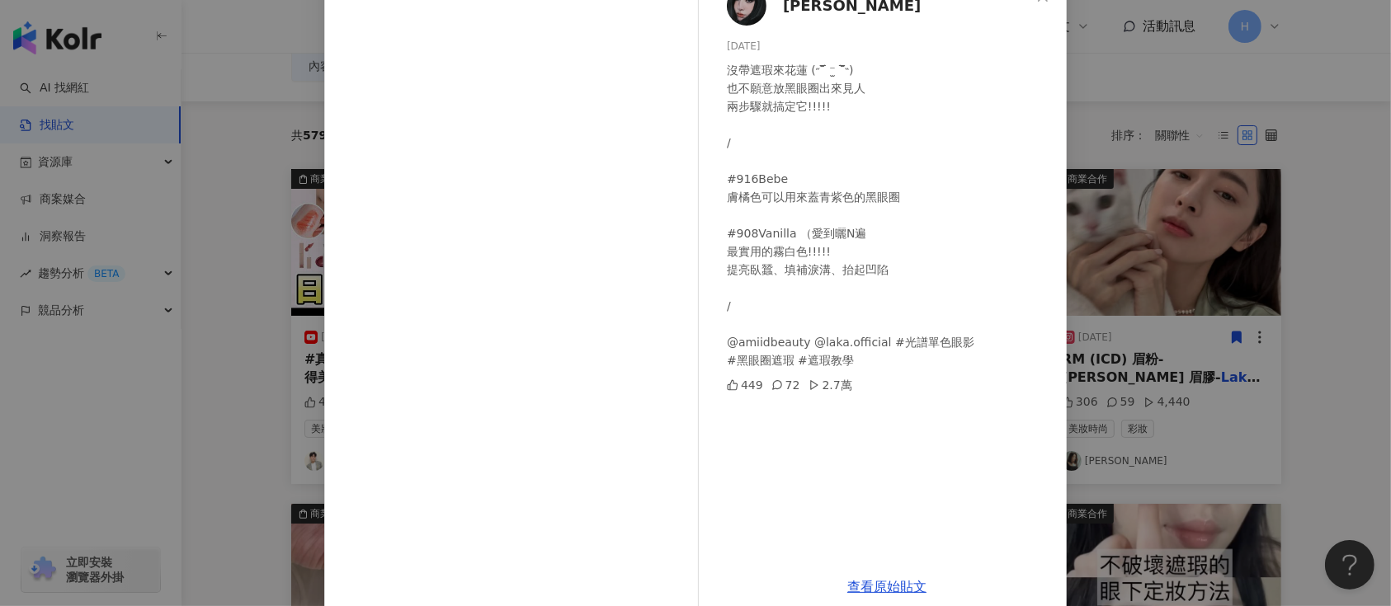
click at [1131, 278] on div "孫妍三 2024/6/25 沒帶遮瑕來花蓮 (˶‾᷄ ⁻̫ ‾᷅˵) 也不願意放黑眼圈出來見人 兩步驟就搞定它!!!!! ⁡ / ⁡ #916Bebe 膚橘色…" at bounding box center [695, 303] width 1391 height 606
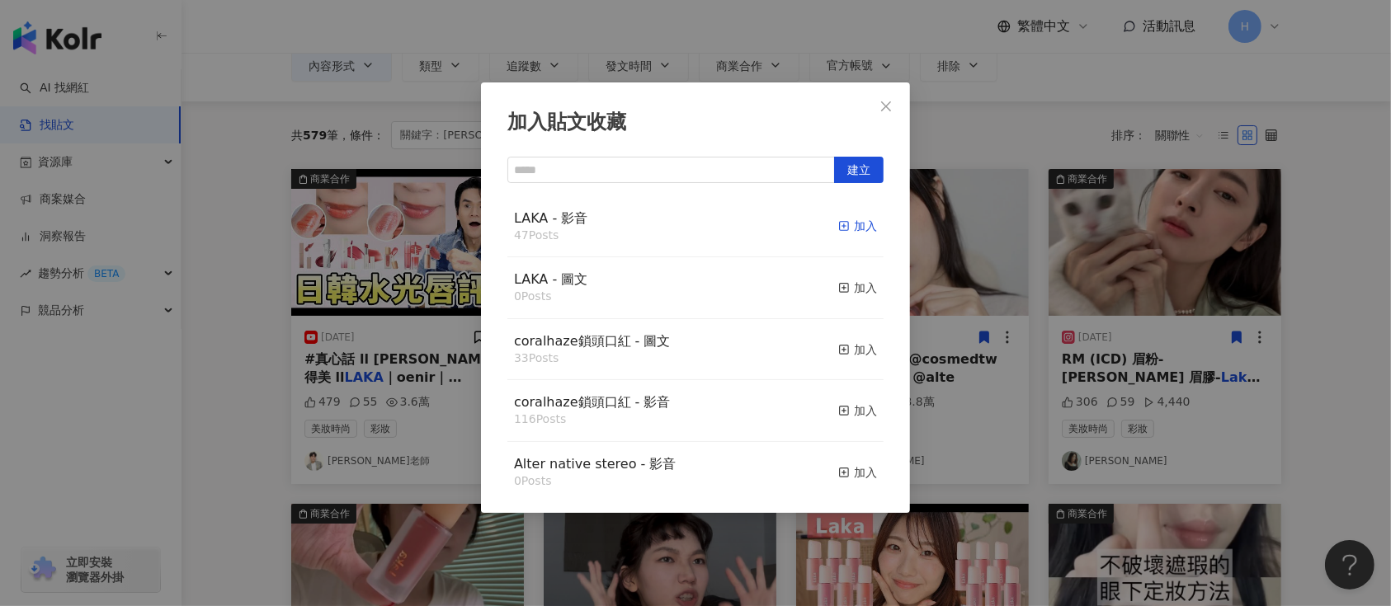
click at [845, 219] on div "加入" at bounding box center [857, 226] width 39 height 18
click at [1078, 291] on div "加入貼文收藏 建立 LAKA - 影音 47 Posts 加入 LAKA - 圖文 0 Posts 加入 coralhaze鎖頭口紅 - 圖文 33 Post…" at bounding box center [695, 303] width 1391 height 606
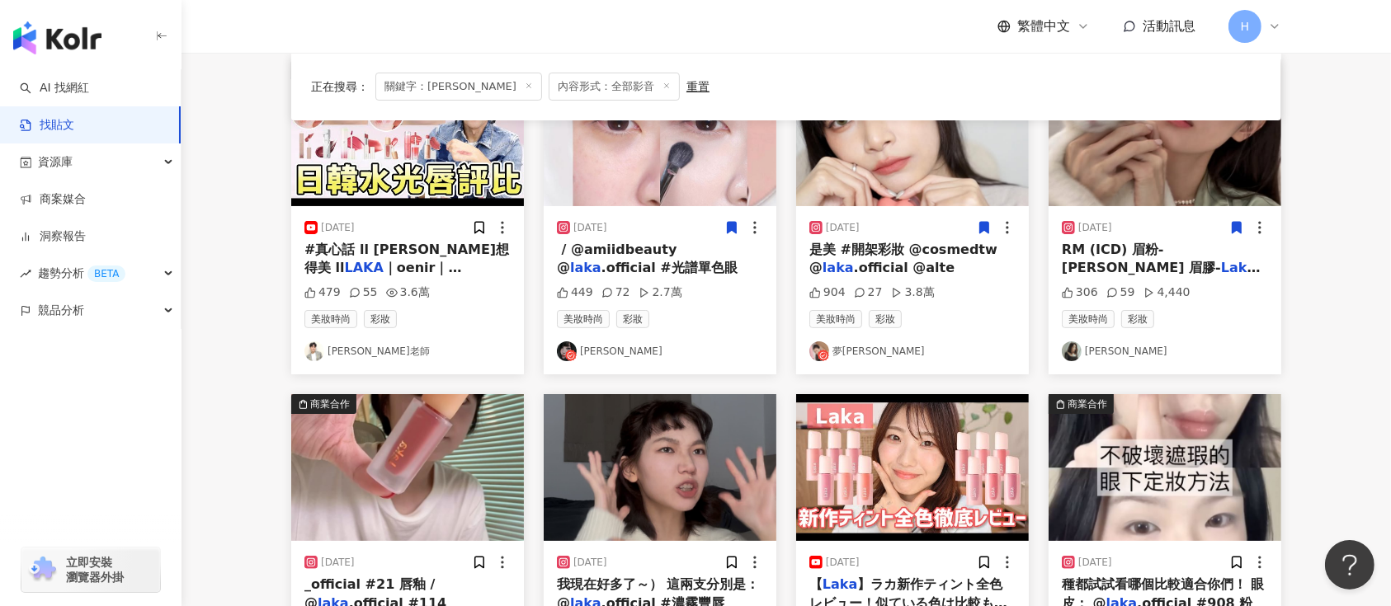
scroll to position [440, 0]
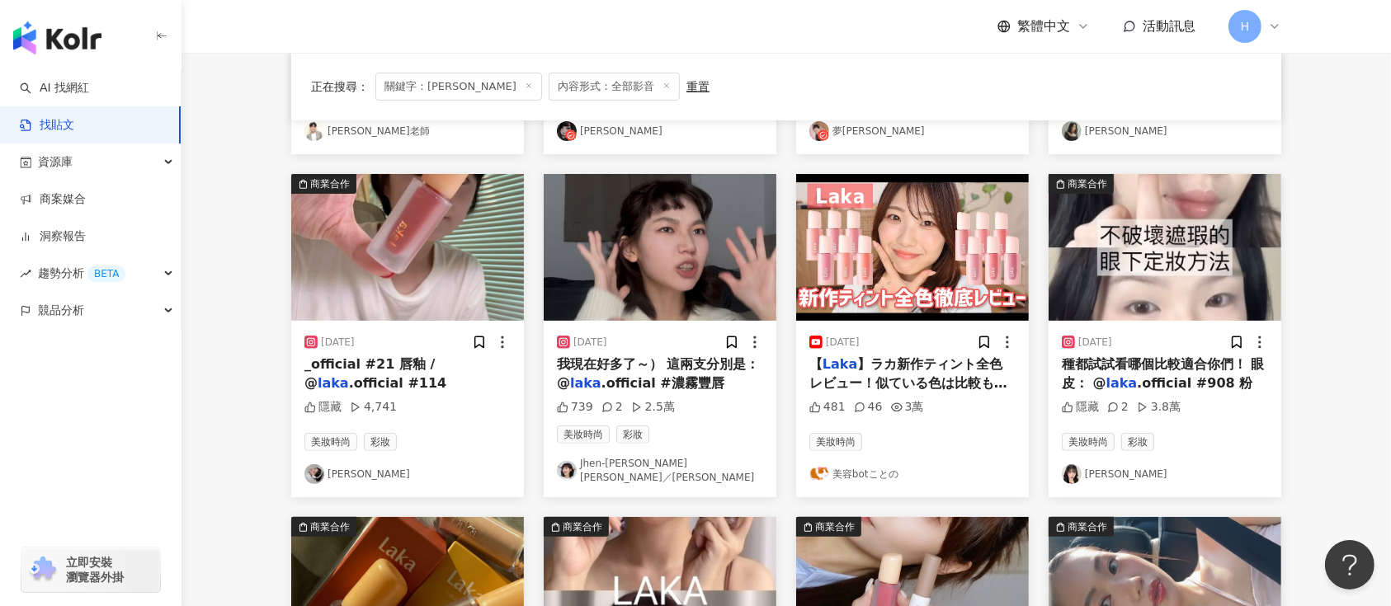
click at [419, 259] on img at bounding box center [407, 247] width 233 height 147
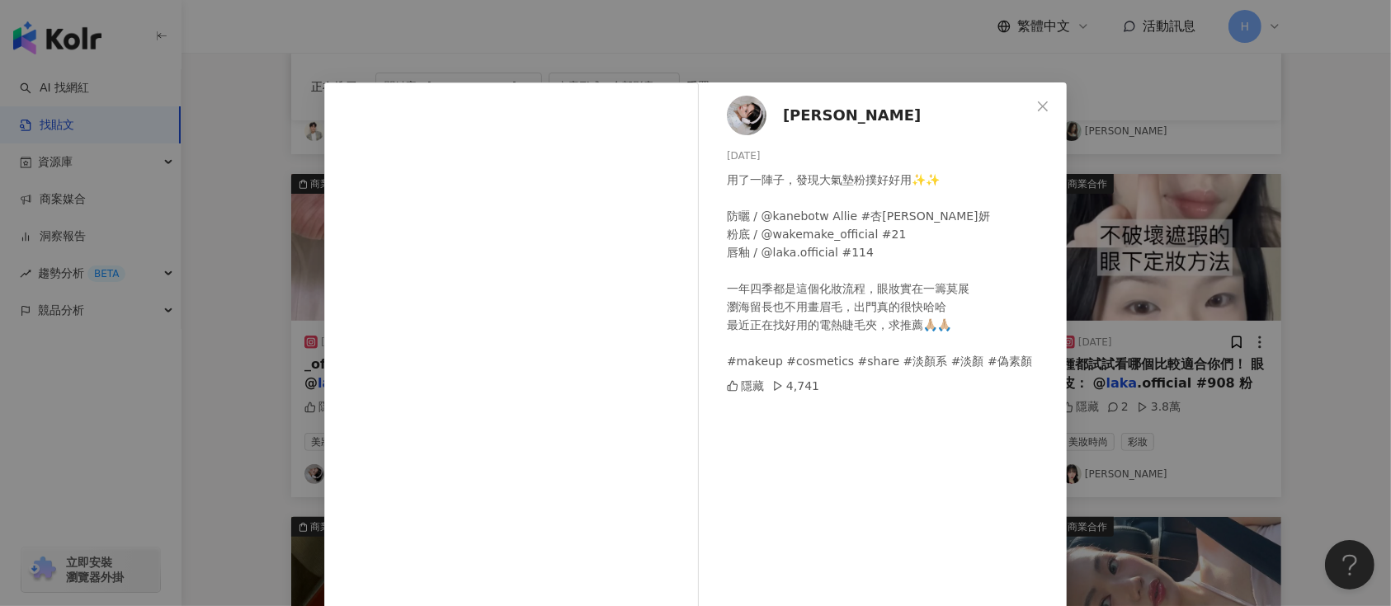
click at [1221, 340] on div "許莉 2024/6/24 用了一陣子，發現大氣墊粉撲好好用✨✨ 防曬 / @kanebotw Allie #杏桃茜妍 粉底 / @wakemake_offic…" at bounding box center [695, 303] width 1391 height 606
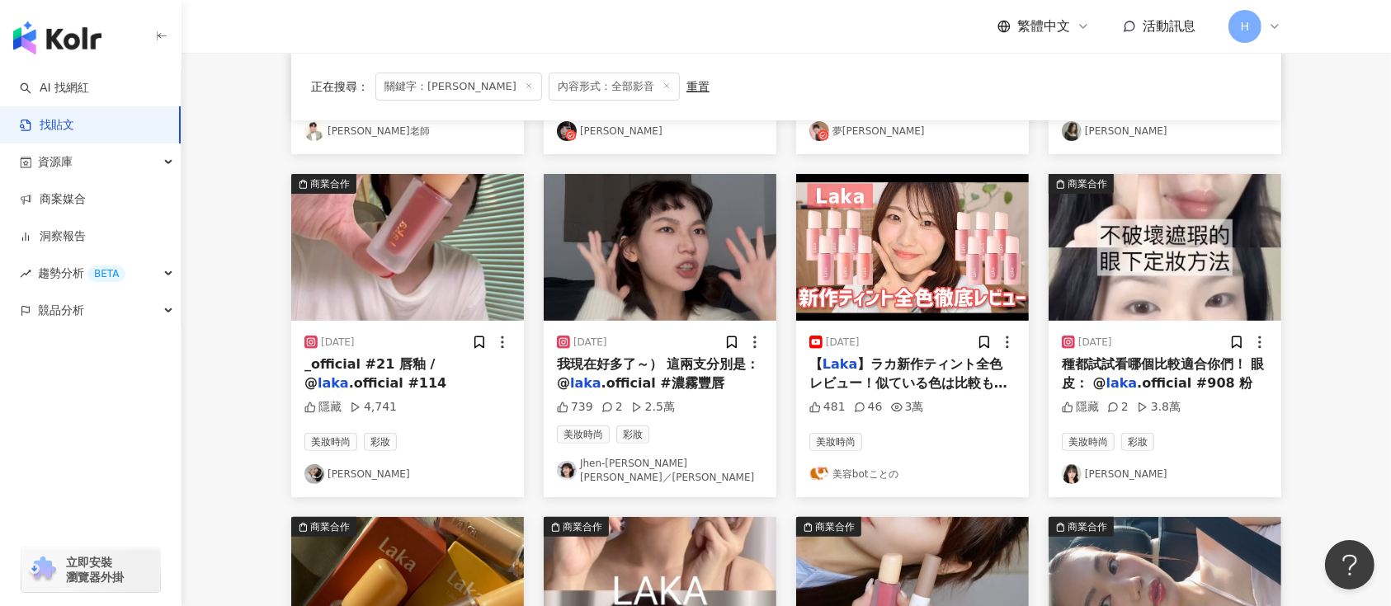
click at [717, 247] on img at bounding box center [660, 247] width 233 height 147
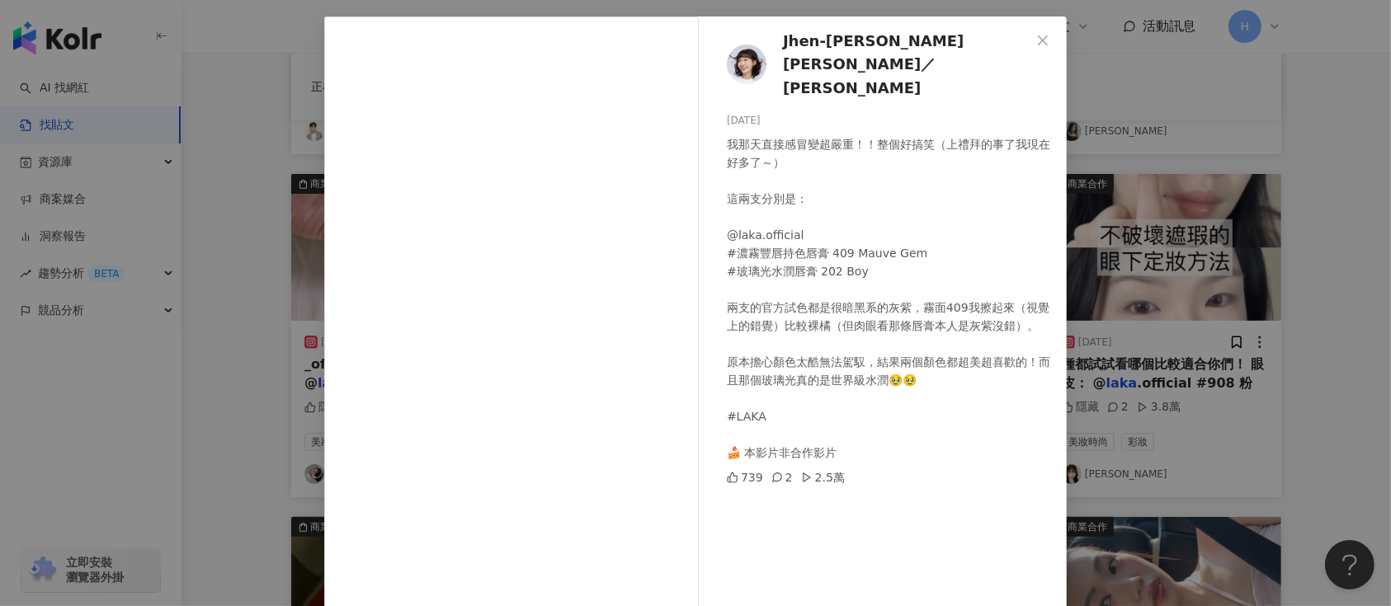
scroll to position [110, 0]
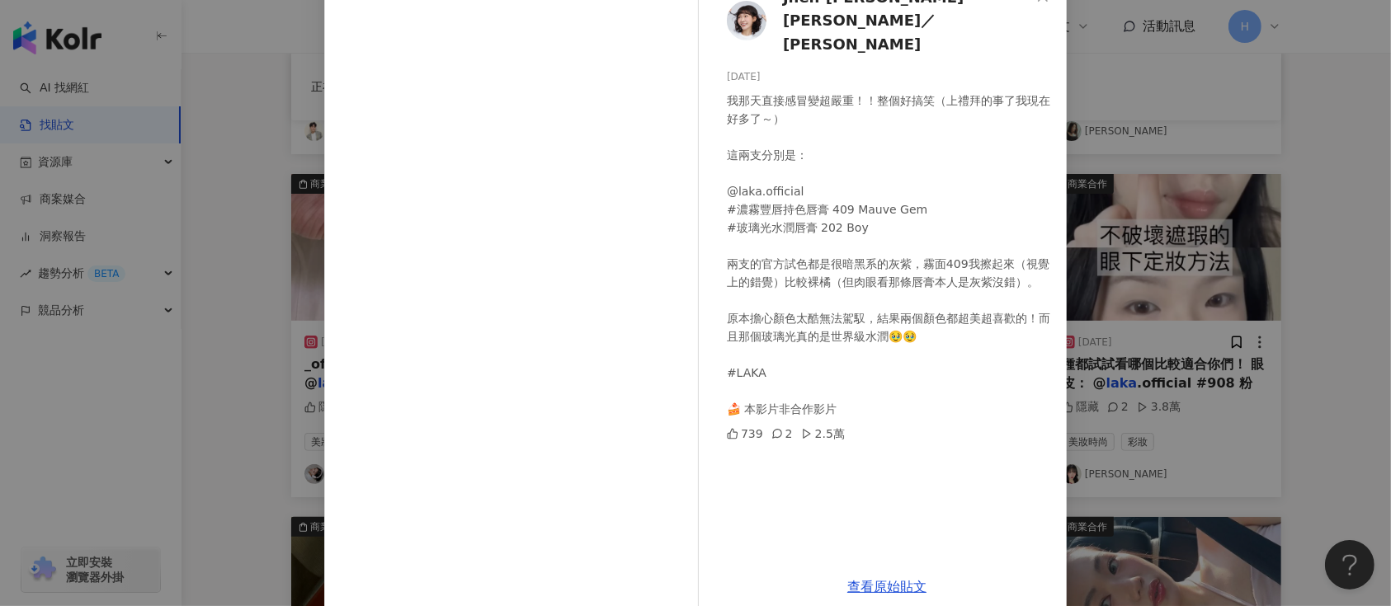
click at [1149, 299] on div "Jhen-Yu Lin／小佛椰 2024/11/13 我那天直接感冒變超嚴重！！整個好搞笑（上禮拜的事了我現在好多了～） 這兩支分別是： @laka.offi…" at bounding box center [695, 303] width 1391 height 606
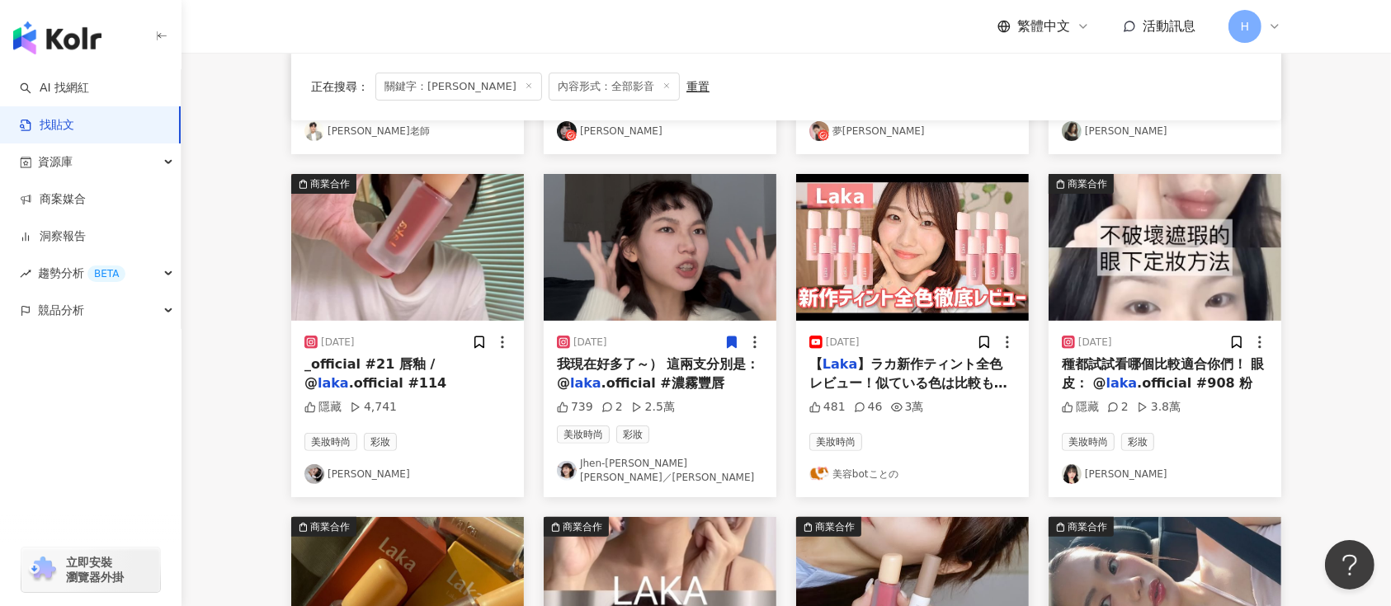
click at [729, 333] on span at bounding box center [731, 341] width 15 height 17
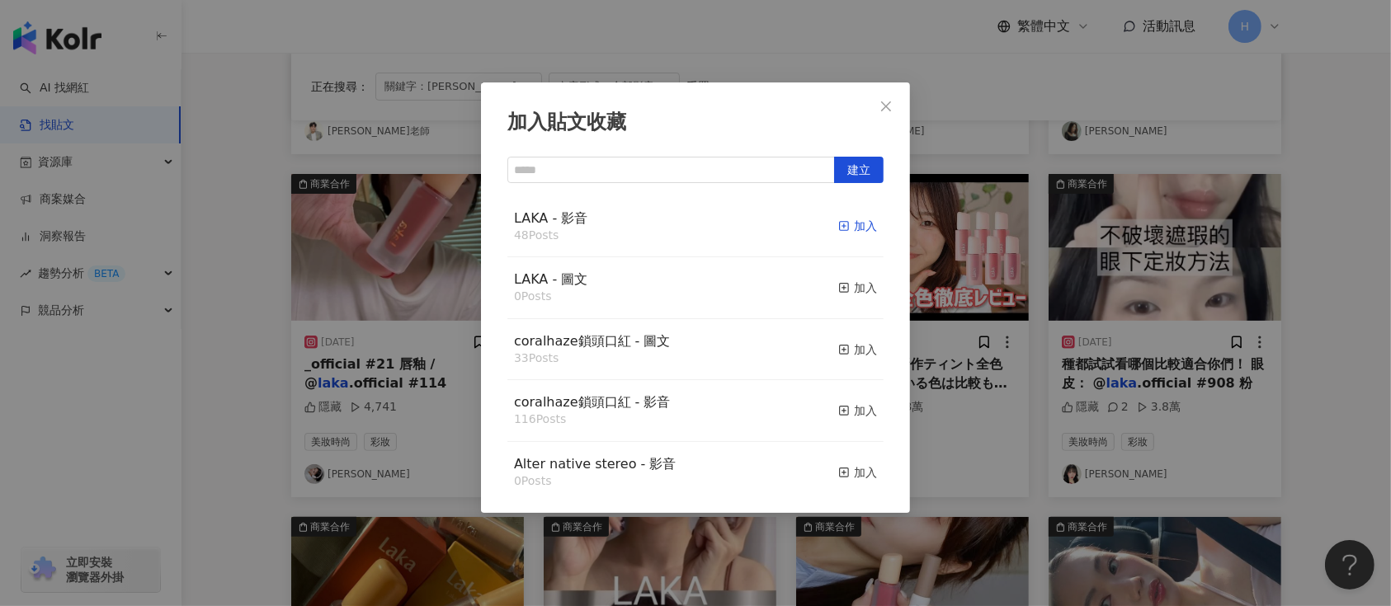
click at [851, 225] on div "加入" at bounding box center [857, 226] width 39 height 18
click at [1126, 308] on div "加入貼文收藏 建立 LAKA - 影音 48 Posts 加入 LAKA - 圖文 0 Posts 加入 coralhaze鎖頭口紅 - 圖文 33 Post…" at bounding box center [695, 303] width 1391 height 606
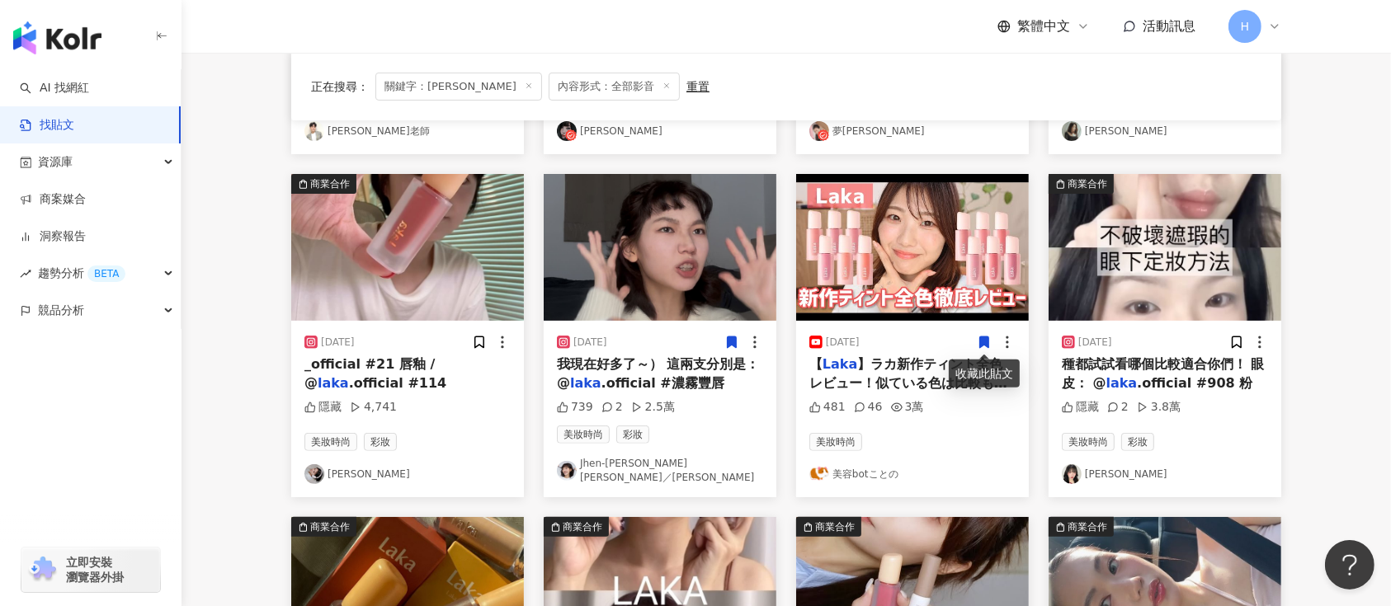
click at [980, 337] on icon at bounding box center [984, 343] width 9 height 12
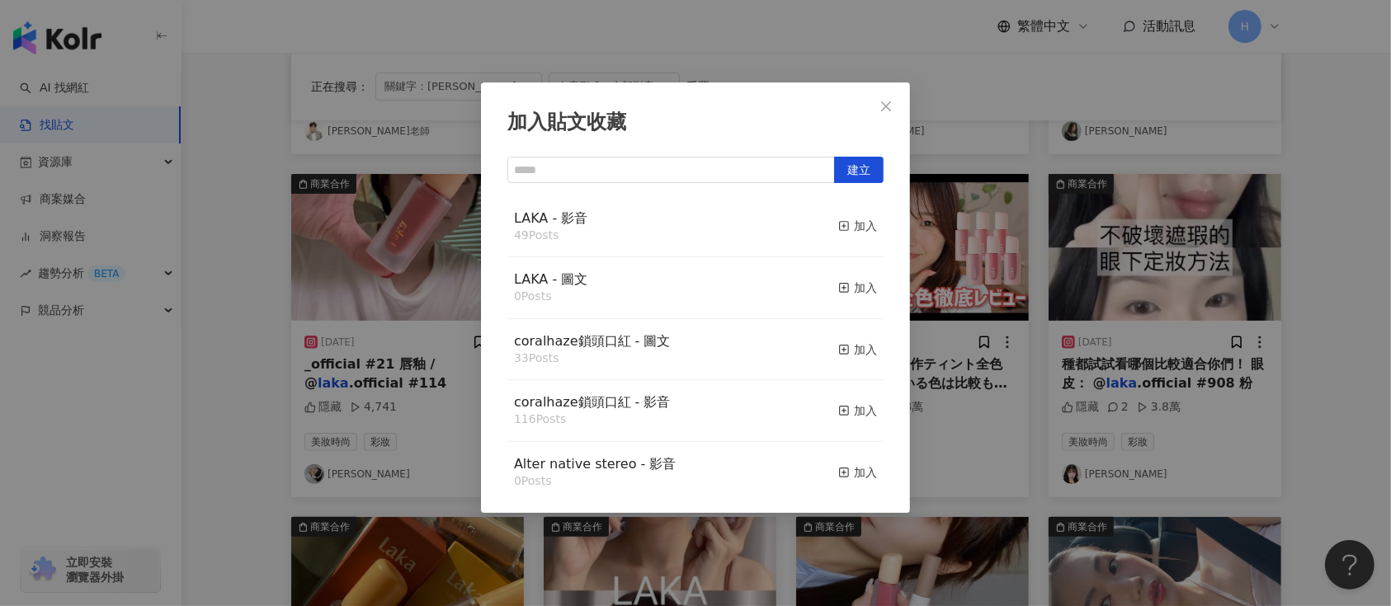
click at [1092, 294] on div "加入貼文收藏 建立 LAKA - 影音 49 Posts 加入 LAKA - 圖文 0 Posts 加入 coralhaze鎖頭口紅 - 圖文 33 Post…" at bounding box center [695, 303] width 1391 height 606
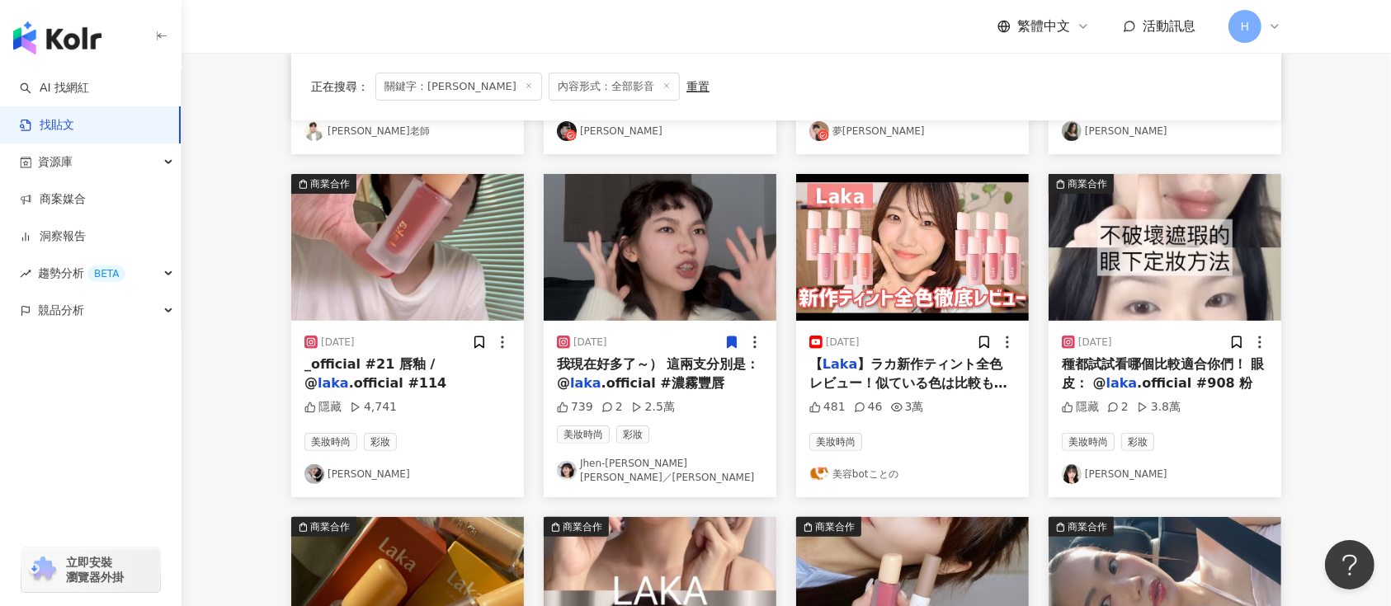
click at [1227, 347] on div "[DATE]" at bounding box center [1165, 342] width 206 height 17
click at [1231, 342] on icon at bounding box center [1236, 342] width 15 height 15
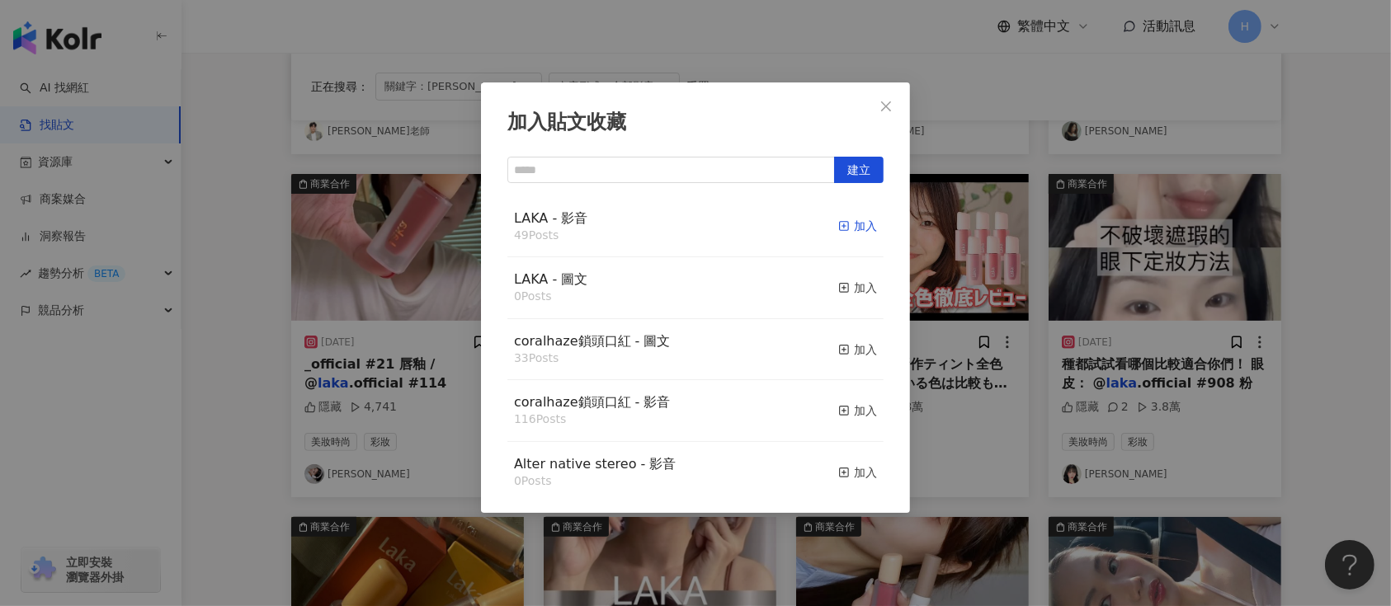
click at [854, 234] on div "加入" at bounding box center [857, 226] width 39 height 18
click at [1078, 307] on div "加入貼文收藏 建立 LAKA - 影音 49 Posts 加入 LAKA - 圖文 0 Posts 加入 coralhaze鎖頭口紅 - 圖文 33 Post…" at bounding box center [695, 303] width 1391 height 606
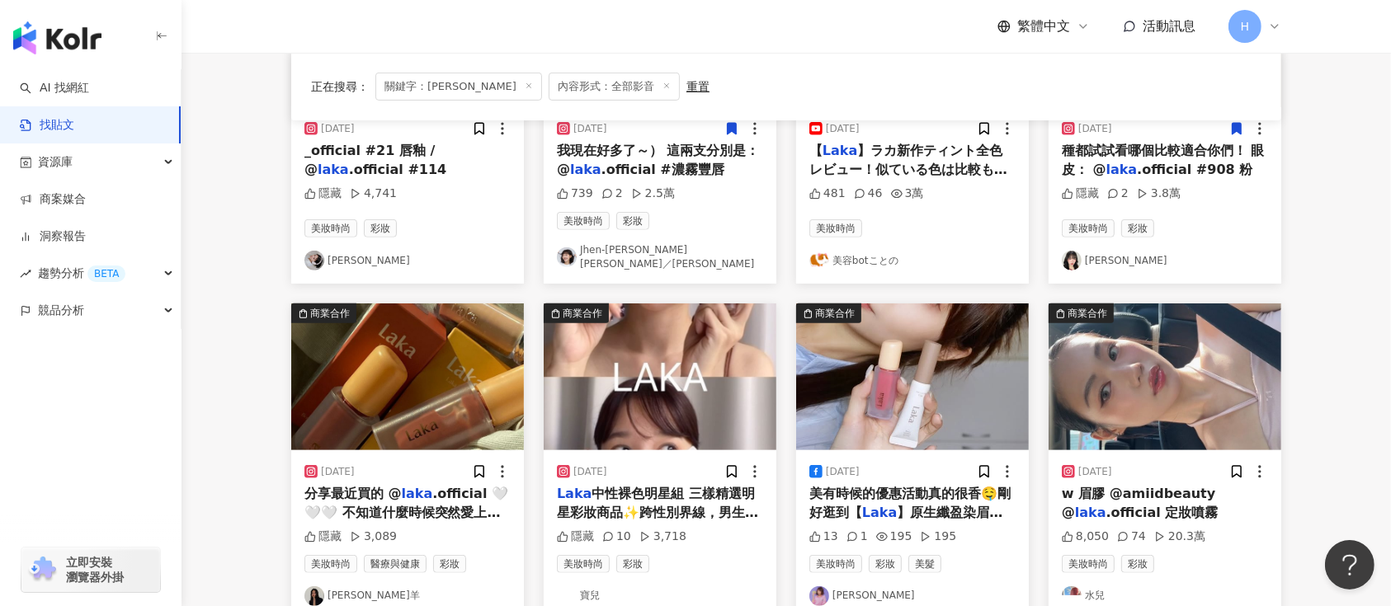
scroll to position [330, 0]
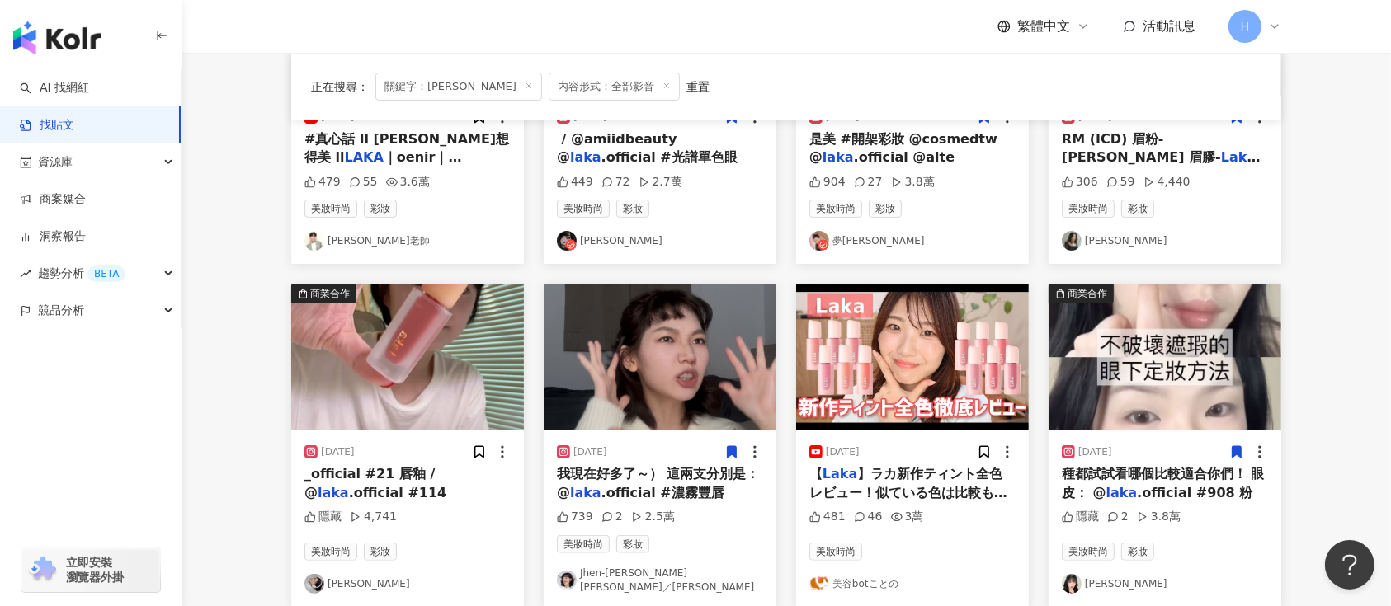
click at [1179, 348] on img at bounding box center [1165, 357] width 233 height 147
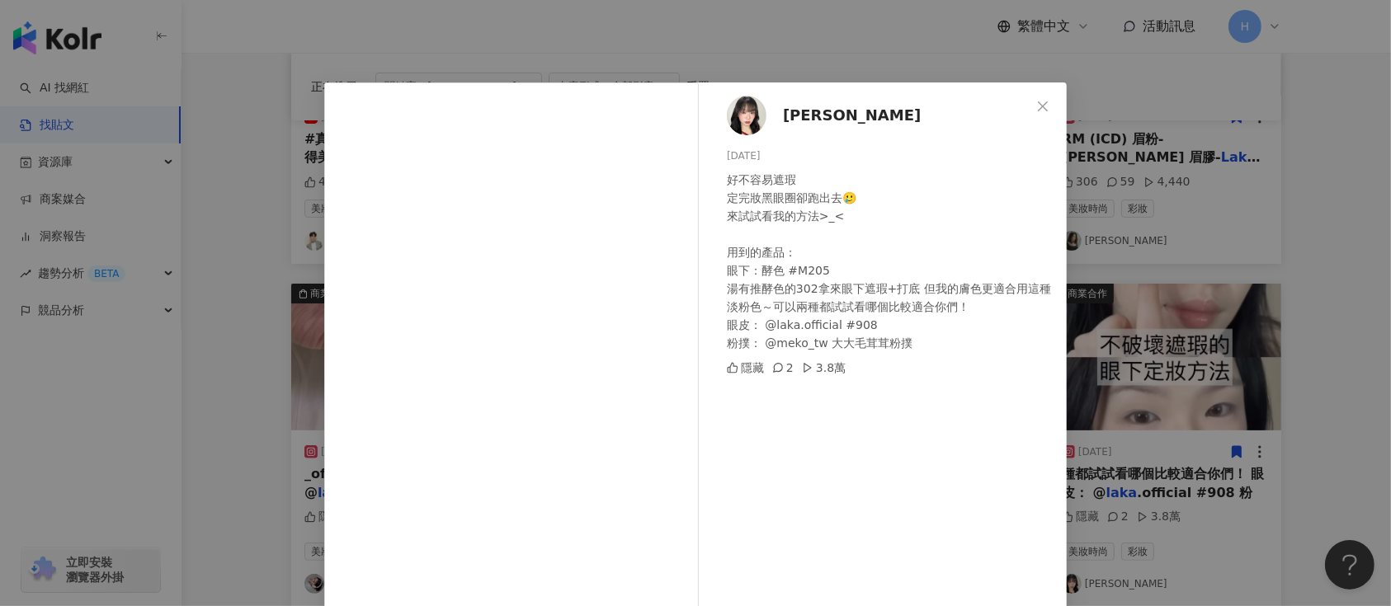
click at [1162, 296] on div "laura 2024/4/4 好不容易遮瑕 定完妝黑眼圈卻跑出去🥲 來試試看我的方法>_< 用到的產品： 眼下：酵色 #M205 湯有推酵色的302拿來眼下遮…" at bounding box center [695, 303] width 1391 height 606
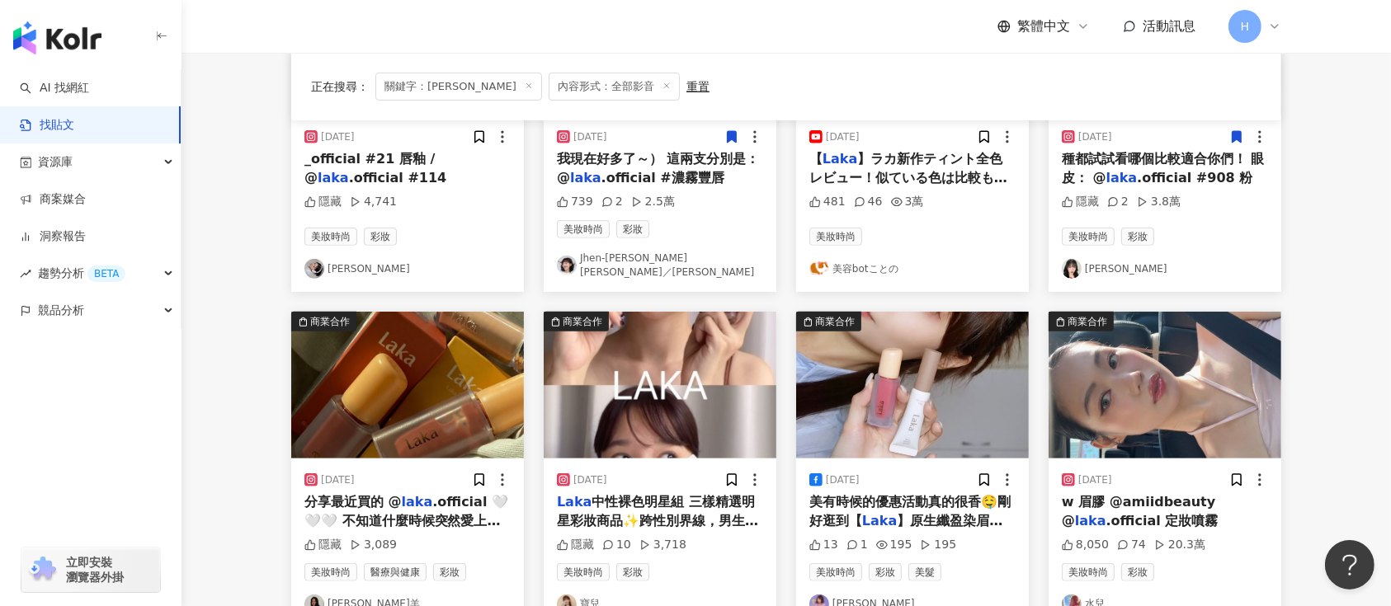
scroll to position [770, 0]
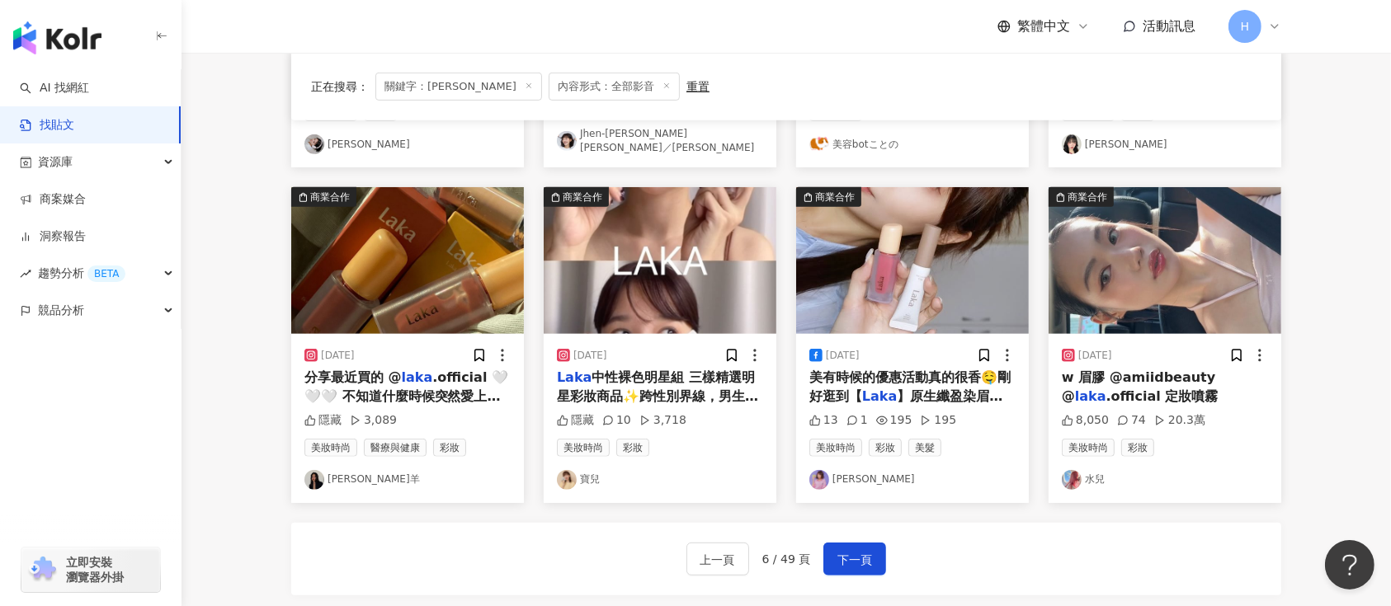
click at [441, 295] on img at bounding box center [407, 260] width 233 height 147
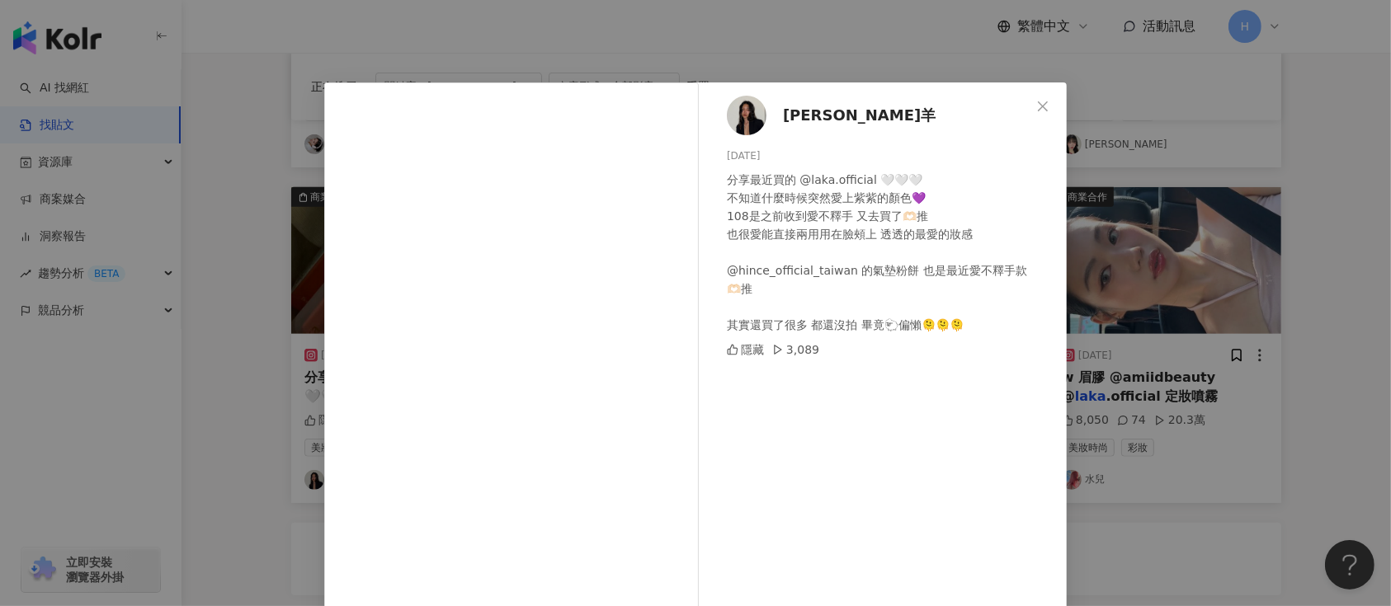
click at [1093, 323] on div "劉曉中 Eliana 小羊 2024/9/9 分享最近買的 @laka.official 🤍🤍🤍 不知道什麼時候突然愛上紫紫的顏色💜 108是之前收到愛不釋手…" at bounding box center [695, 303] width 1391 height 606
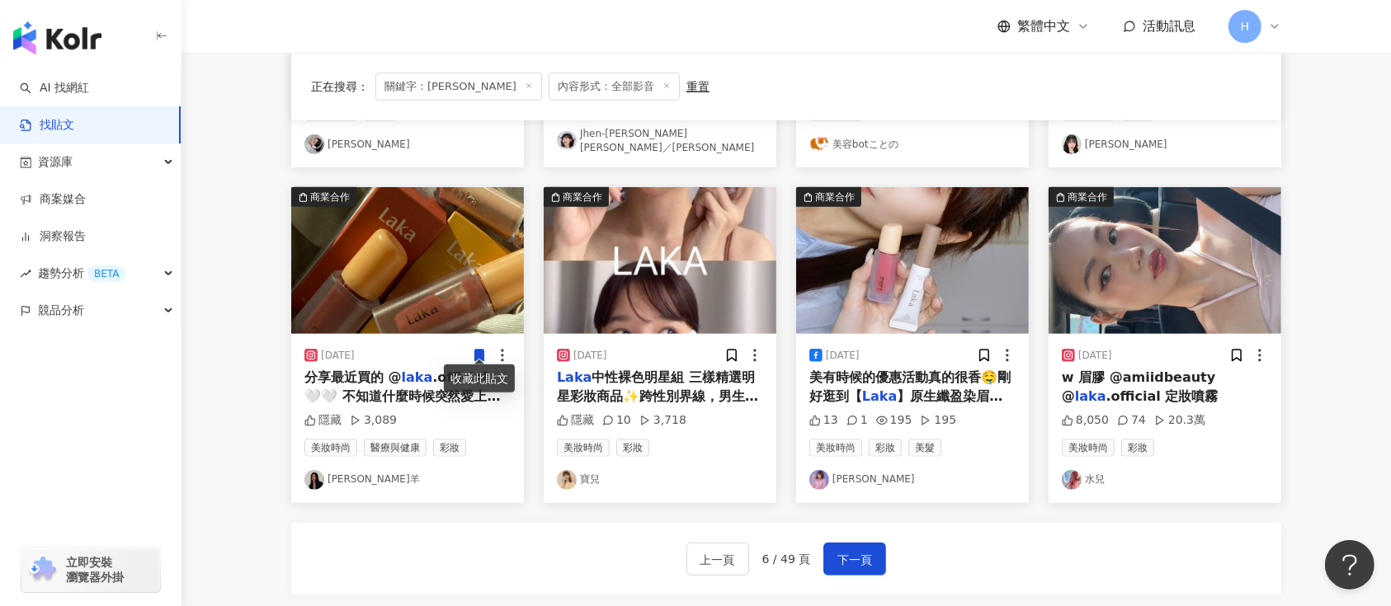
click at [475, 351] on icon at bounding box center [479, 357] width 9 height 12
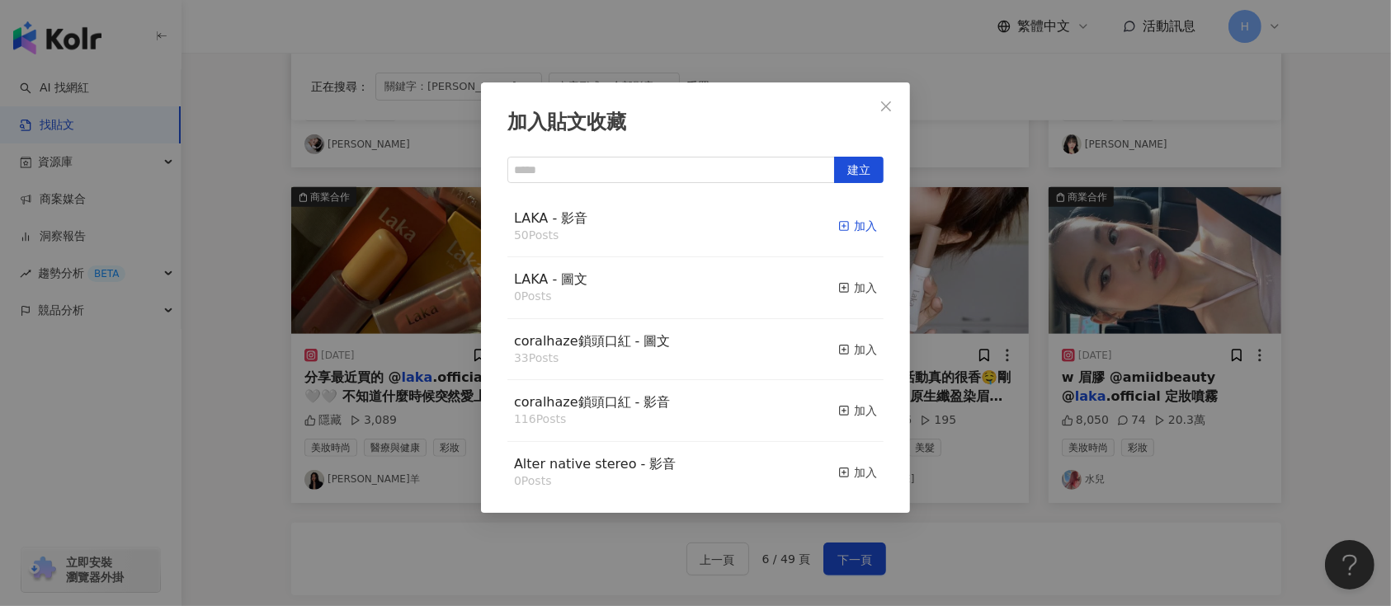
click at [847, 225] on div "加入" at bounding box center [857, 226] width 39 height 18
click at [1046, 327] on div "加入貼文收藏 建立 LAKA - 影音 50 Posts 加入 LAKA - 圖文 0 Posts 加入 coralhaze鎖頭口紅 - 圖文 33 Post…" at bounding box center [695, 303] width 1391 height 606
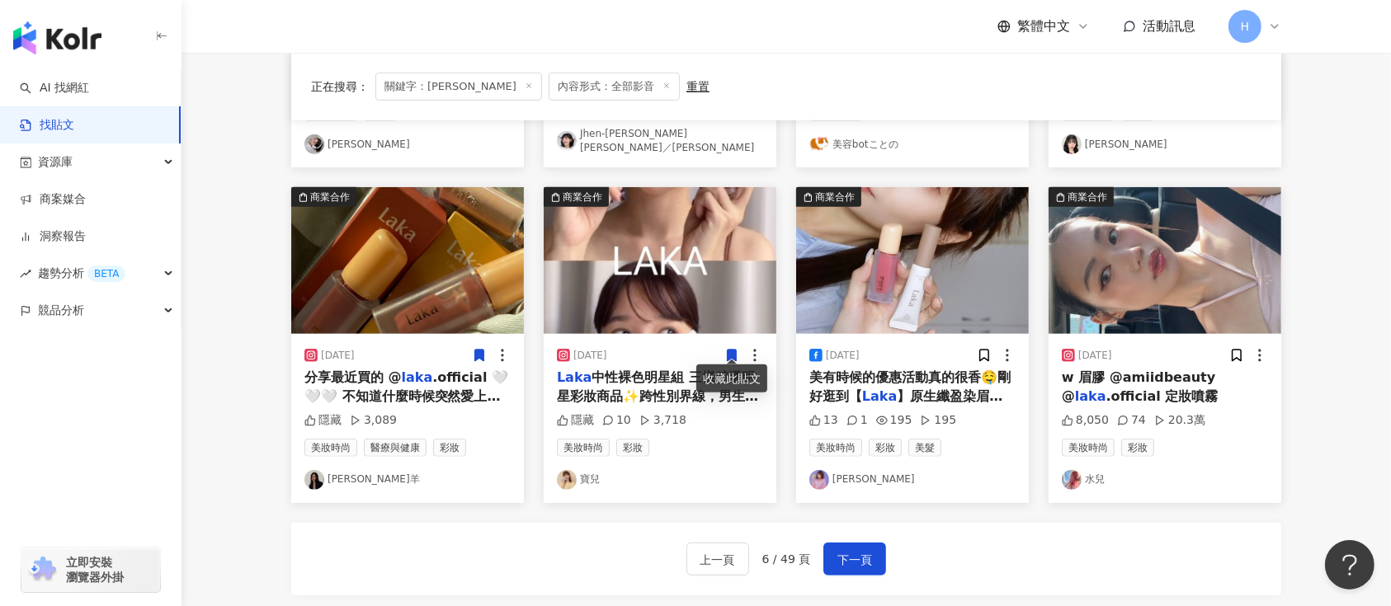
click at [731, 351] on icon at bounding box center [732, 357] width 9 height 12
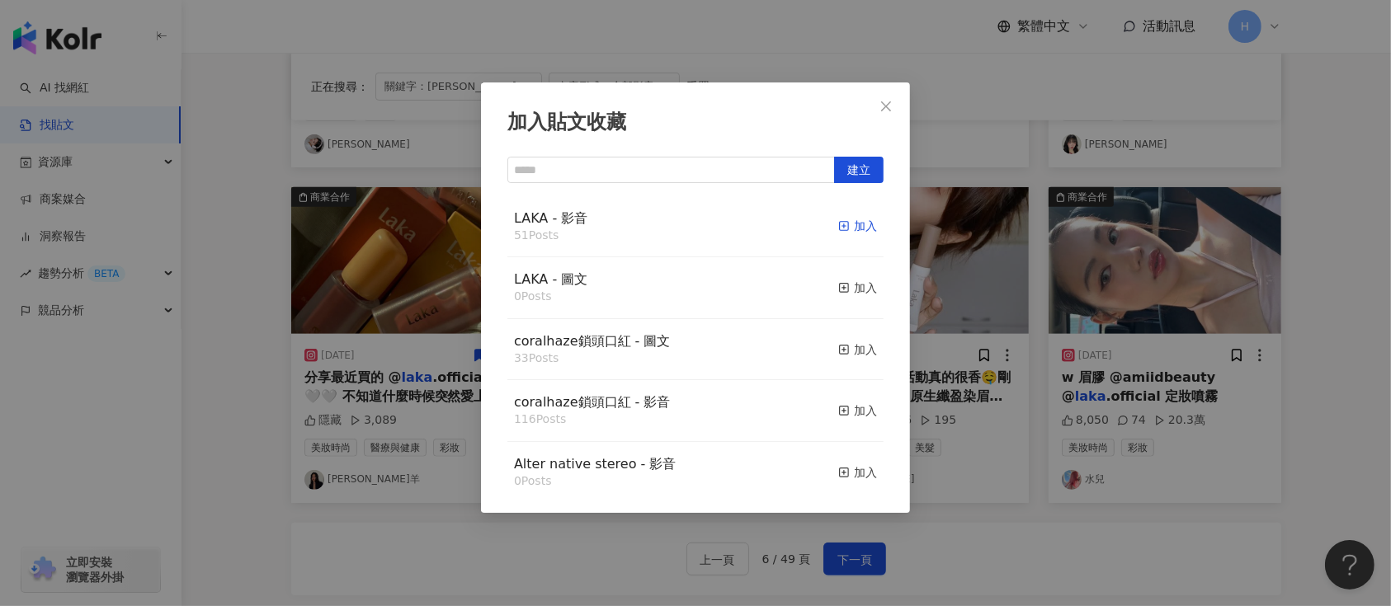
click at [846, 228] on div "加入" at bounding box center [857, 226] width 39 height 18
click at [1045, 350] on div "加入貼文收藏 建立 LAKA - 影音 51 Posts 加入 LAKA - 圖文 0 Posts 加入 coralhaze鎖頭口紅 - 圖文 33 Post…" at bounding box center [695, 303] width 1391 height 606
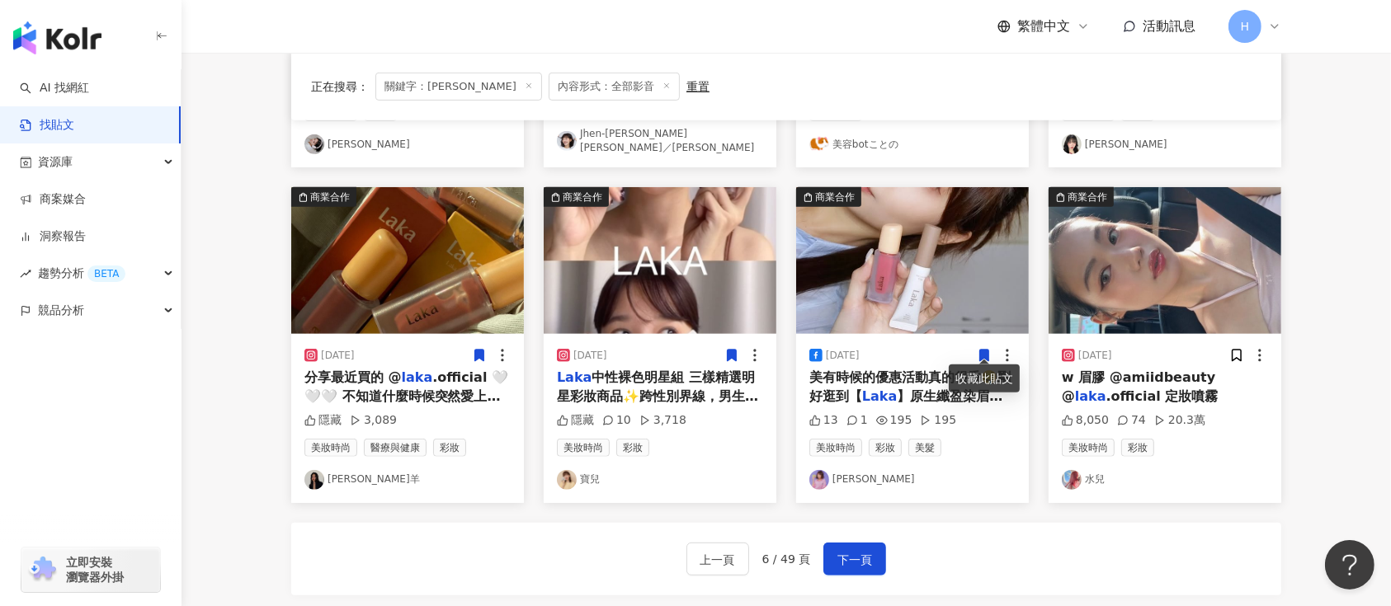
click at [978, 348] on icon at bounding box center [984, 355] width 15 height 15
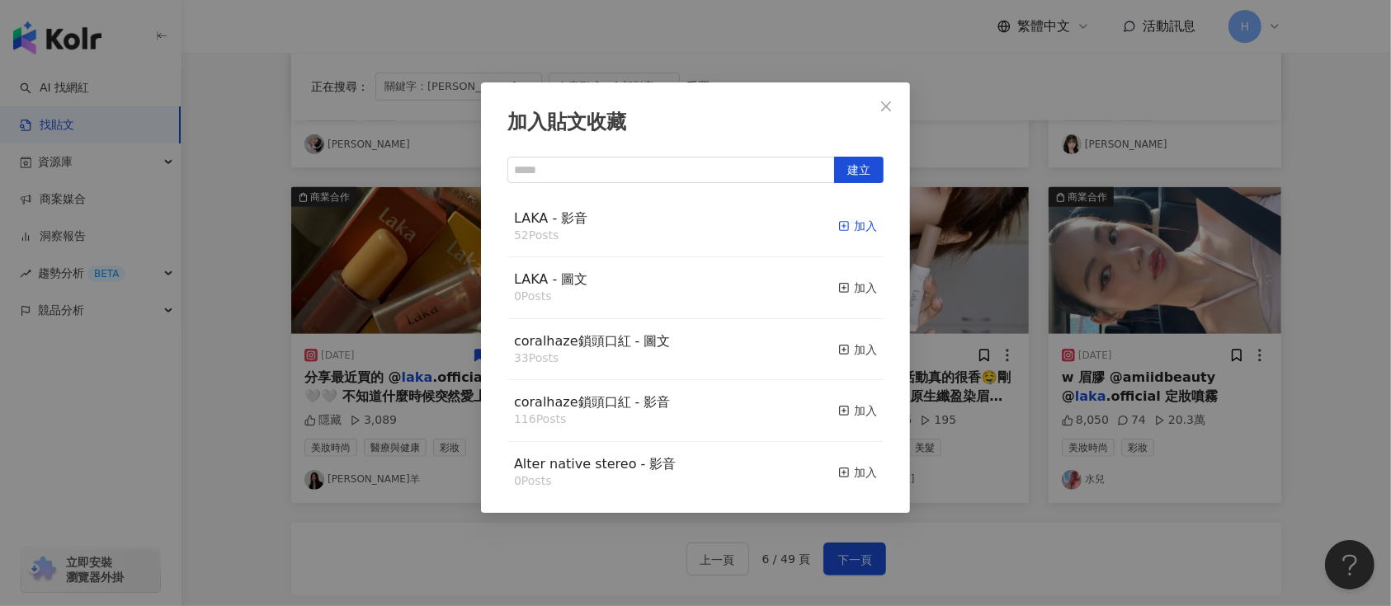
click at [838, 229] on div "加入" at bounding box center [857, 226] width 39 height 18
click at [957, 248] on div "加入貼文收藏 建立 LAKA - 影音 52 Posts 加入 LAKA - 圖文 0 Posts 加入 coralhaze鎖頭口紅 - 圖文 33 Post…" at bounding box center [695, 303] width 1391 height 606
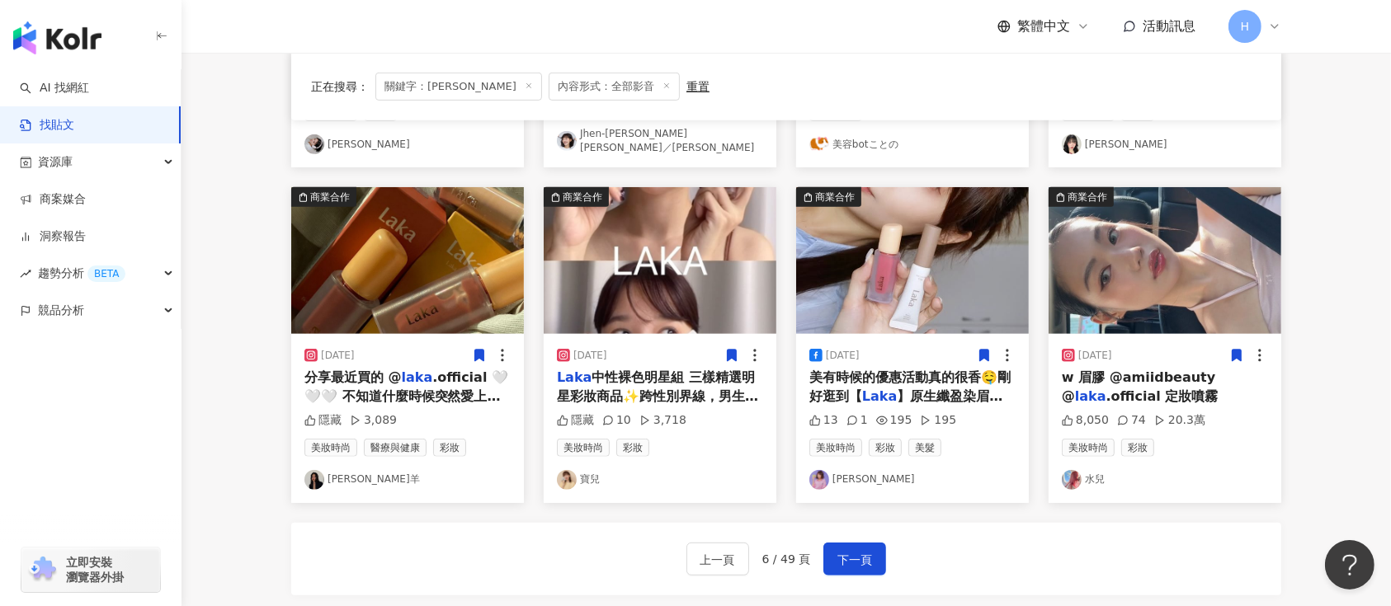
click at [1241, 351] on icon at bounding box center [1237, 357] width 9 height 12
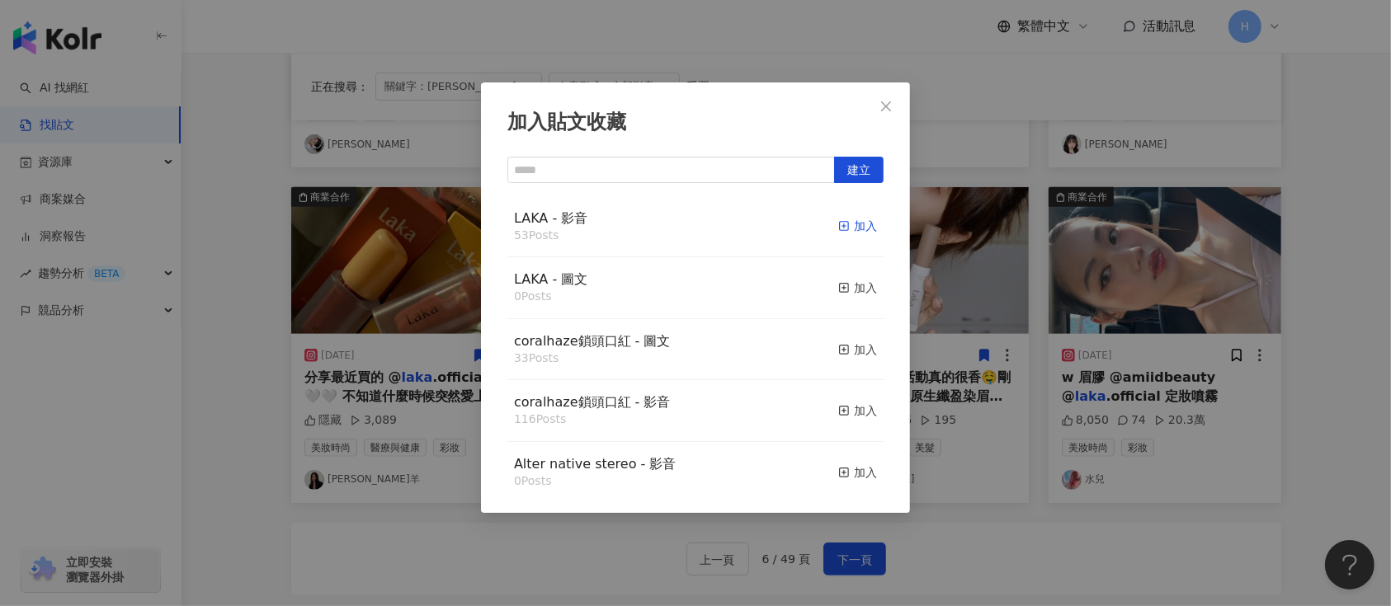
click at [838, 228] on div "加入" at bounding box center [857, 226] width 39 height 18
click at [972, 256] on div "加入貼文收藏 建立 LAKA - 影音 53 Posts 加入 LAKA - 圖文 0 Posts 加入 coralhaze鎖頭口紅 - 圖文 33 Post…" at bounding box center [695, 303] width 1391 height 606
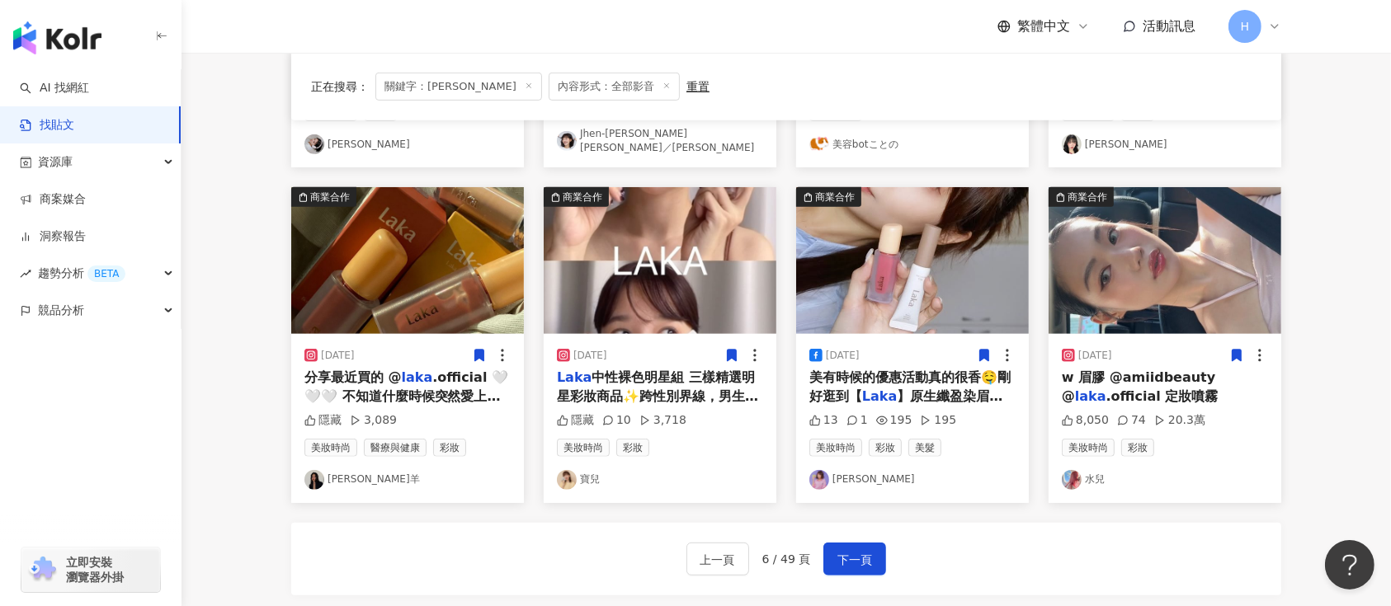
click at [948, 252] on img at bounding box center [912, 260] width 233 height 147
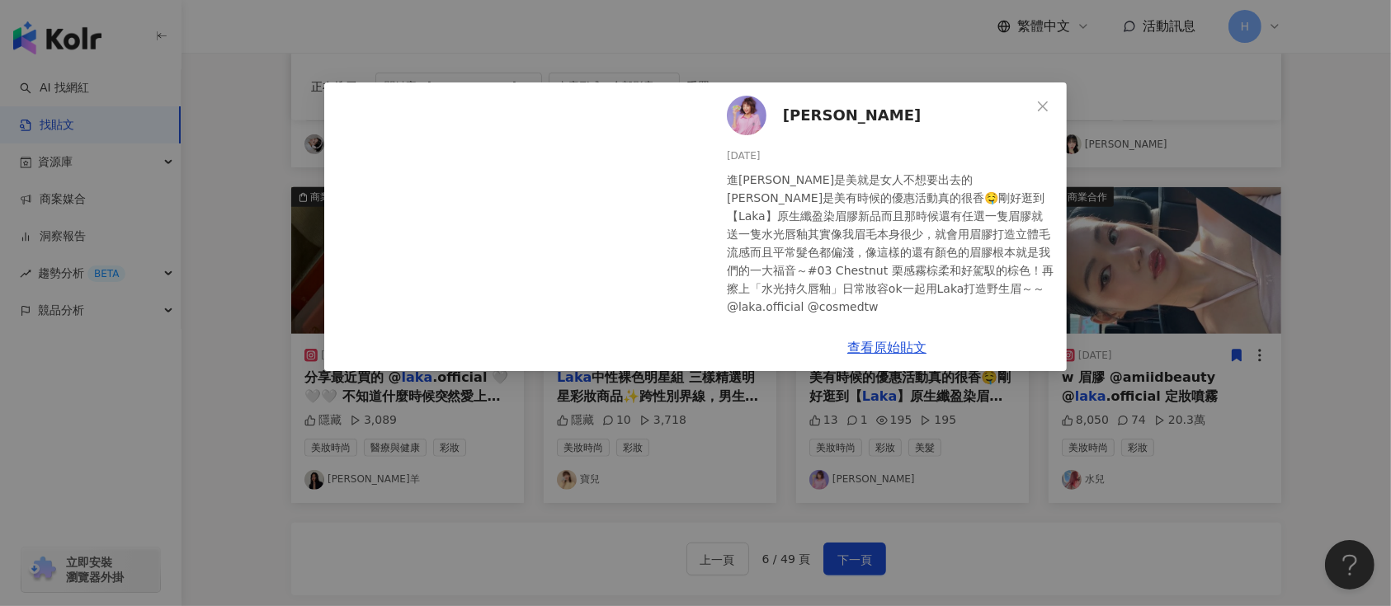
click at [998, 427] on div "黃泱綾 Naomi 2025/8/7 進康是美就是女人不想要出去的天堂康是美有時候的優惠活動真的很香🤤剛好逛到【Laka】原生纖盈染眉膠新品而且那時候還有任選…" at bounding box center [695, 303] width 1391 height 606
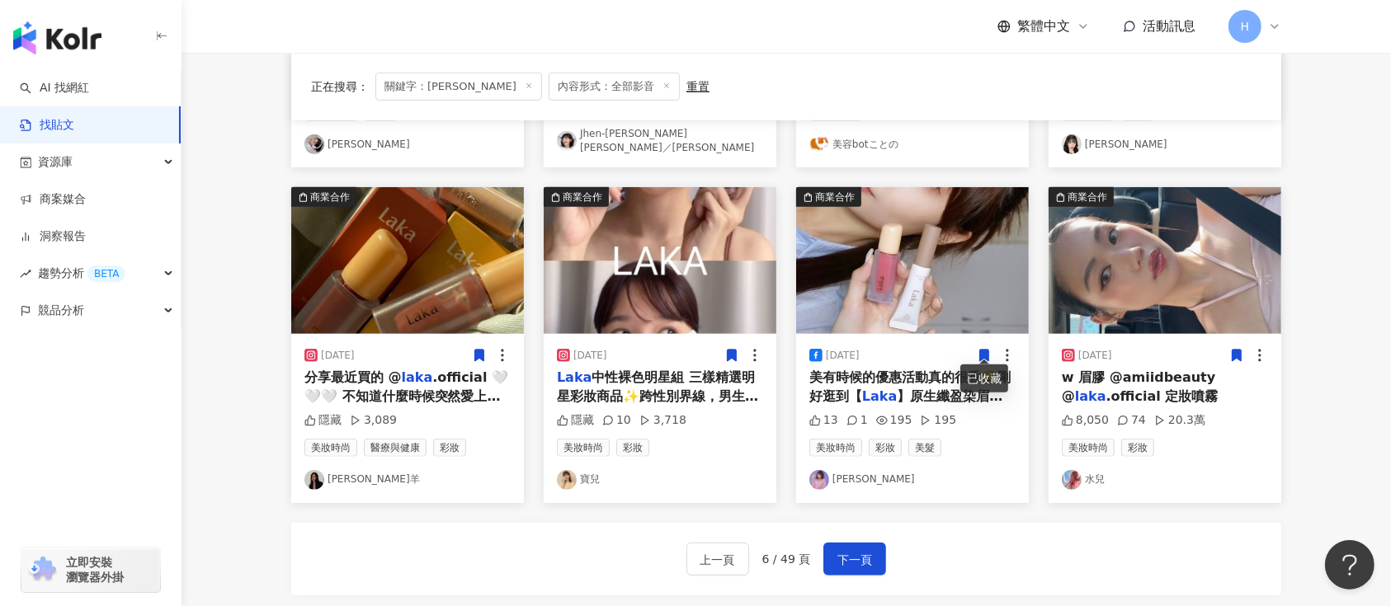
click at [977, 348] on icon at bounding box center [984, 355] width 15 height 15
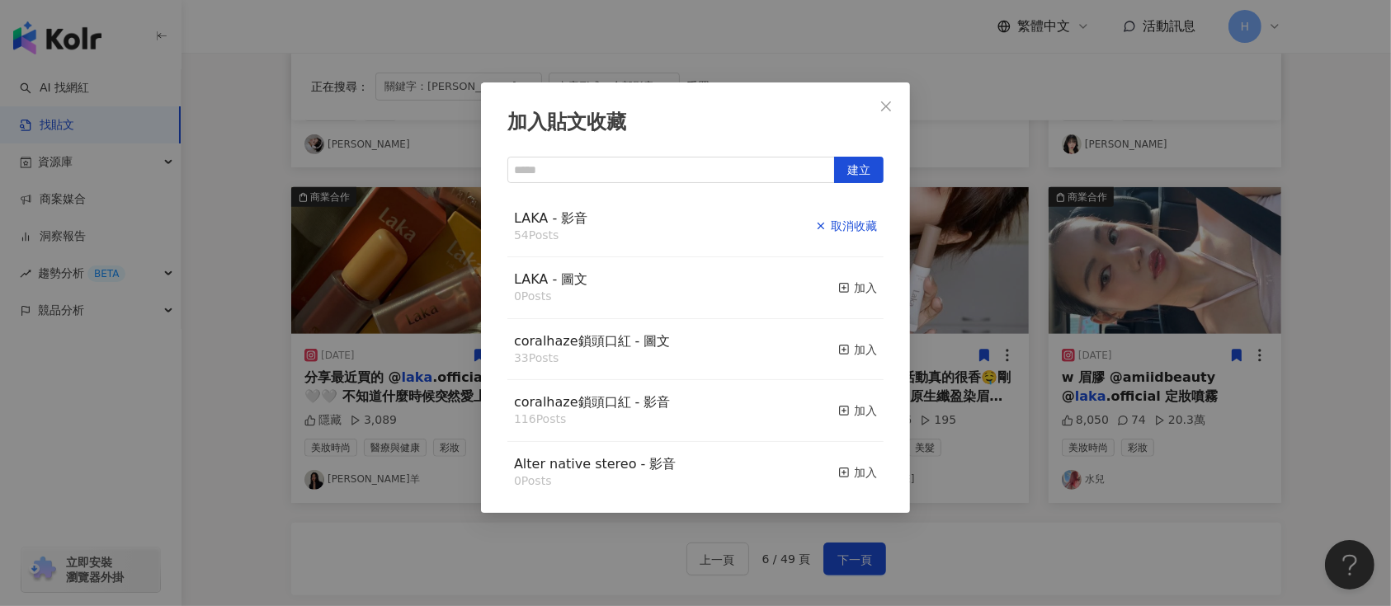
click at [841, 228] on div "取消收藏" at bounding box center [846, 226] width 62 height 18
click at [1051, 432] on div "加入貼文收藏 建立 LAKA - 影音 53 Posts 加入 LAKA - 圖文 0 Posts 加入 coralhaze鎖頭口紅 - 圖文 33 Post…" at bounding box center [695, 303] width 1391 height 606
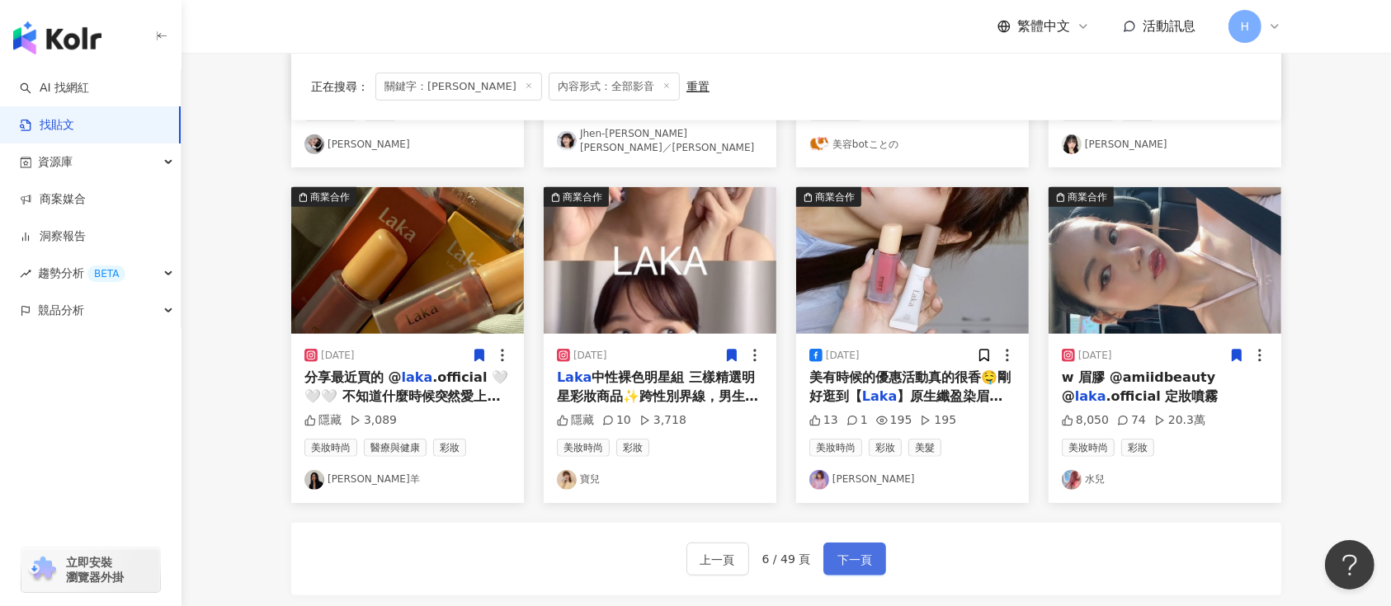
click at [868, 560] on span "下一頁" at bounding box center [854, 560] width 35 height 20
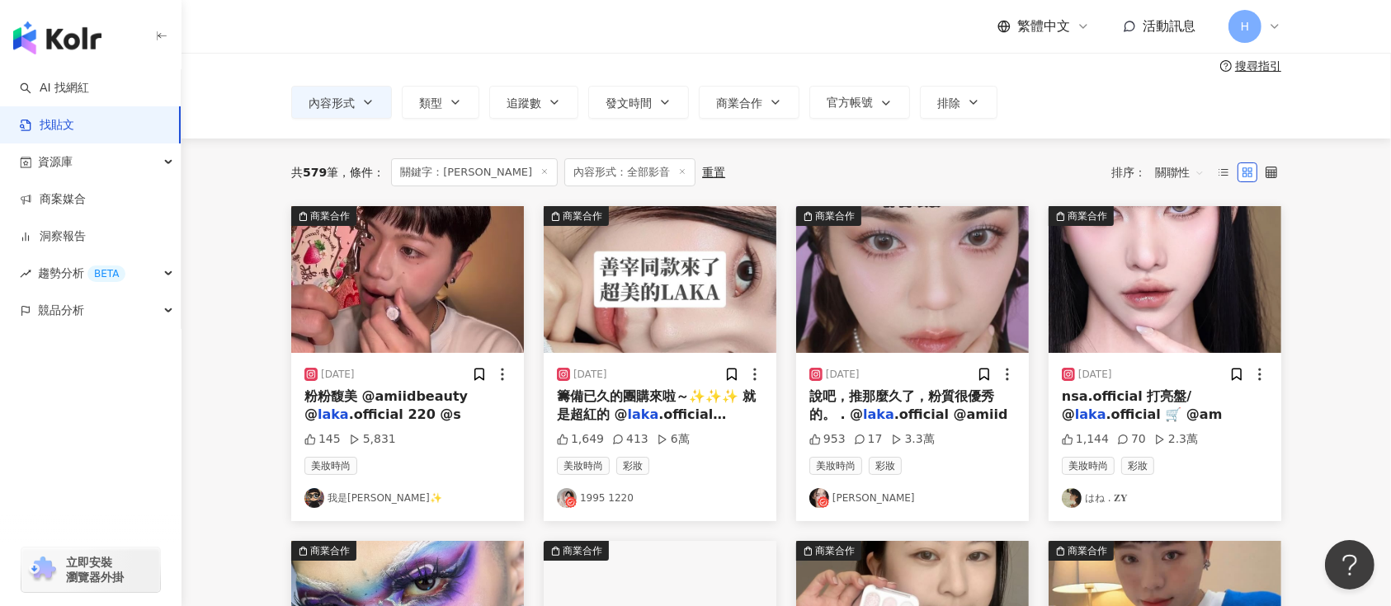
scroll to position [0, 0]
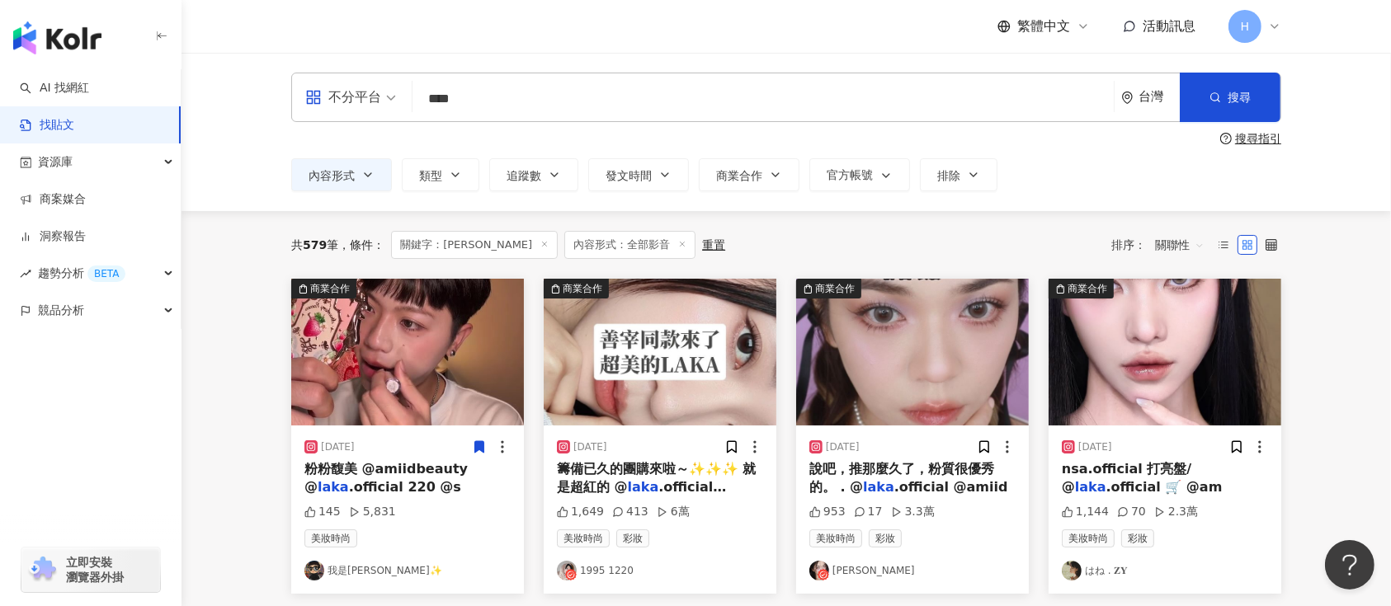
click at [485, 446] on icon at bounding box center [479, 447] width 15 height 15
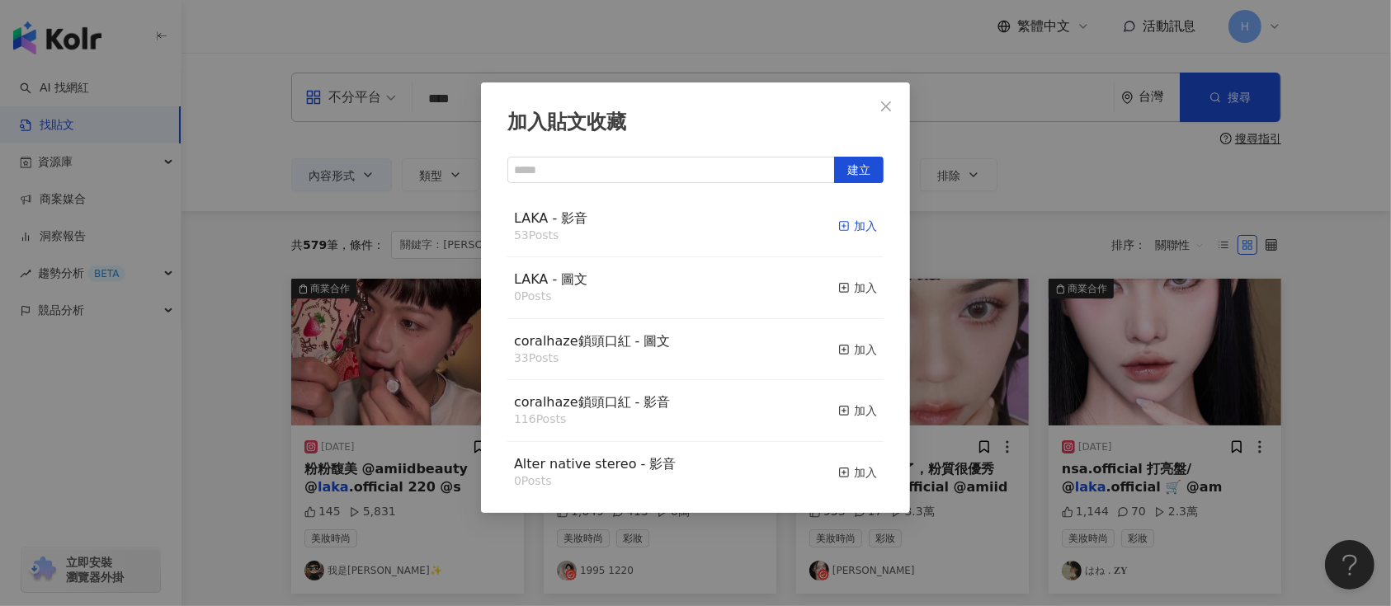
click at [839, 228] on div "加入" at bounding box center [857, 226] width 39 height 18
click at [1026, 399] on div "加入貼文收藏 建立 LAKA - 影音 53 Posts 加入 LAKA - 圖文 0 Posts 加入 coralhaze鎖頭口紅 - 圖文 33 Post…" at bounding box center [695, 303] width 1391 height 606
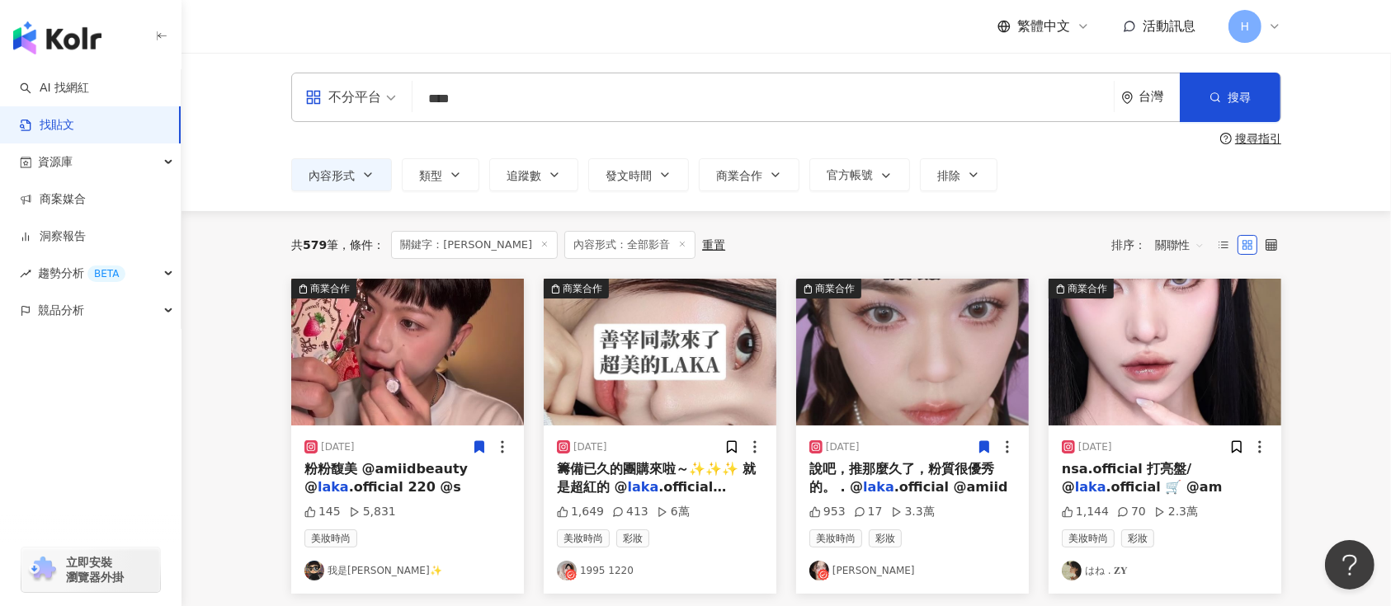
click at [988, 445] on icon at bounding box center [984, 447] width 9 height 12
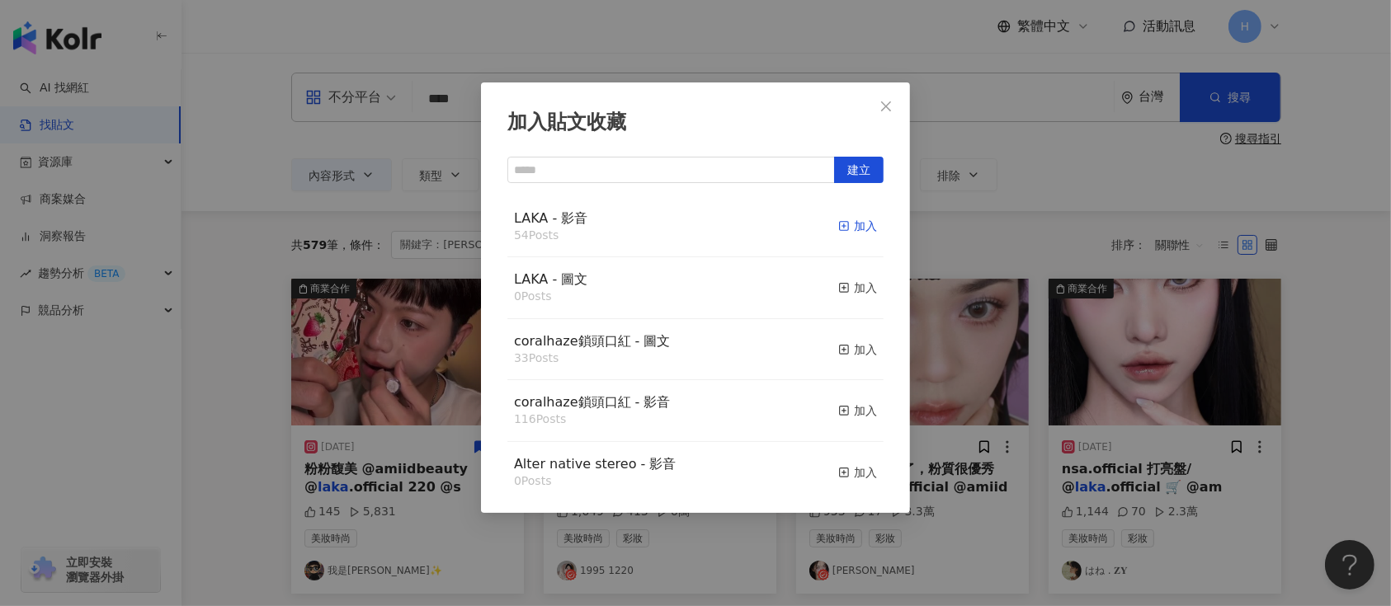
click at [840, 224] on div "加入" at bounding box center [857, 226] width 39 height 18
drag, startPoint x: 1009, startPoint y: 353, endPoint x: 1017, endPoint y: 359, distance: 10.1
click at [1006, 355] on div "加入貼文收藏 建立 LAKA - 影音 54 Posts 加入 LAKA - 圖文 0 Posts 加入 coralhaze鎖頭口紅 - 圖文 33 Post…" at bounding box center [695, 303] width 1391 height 606
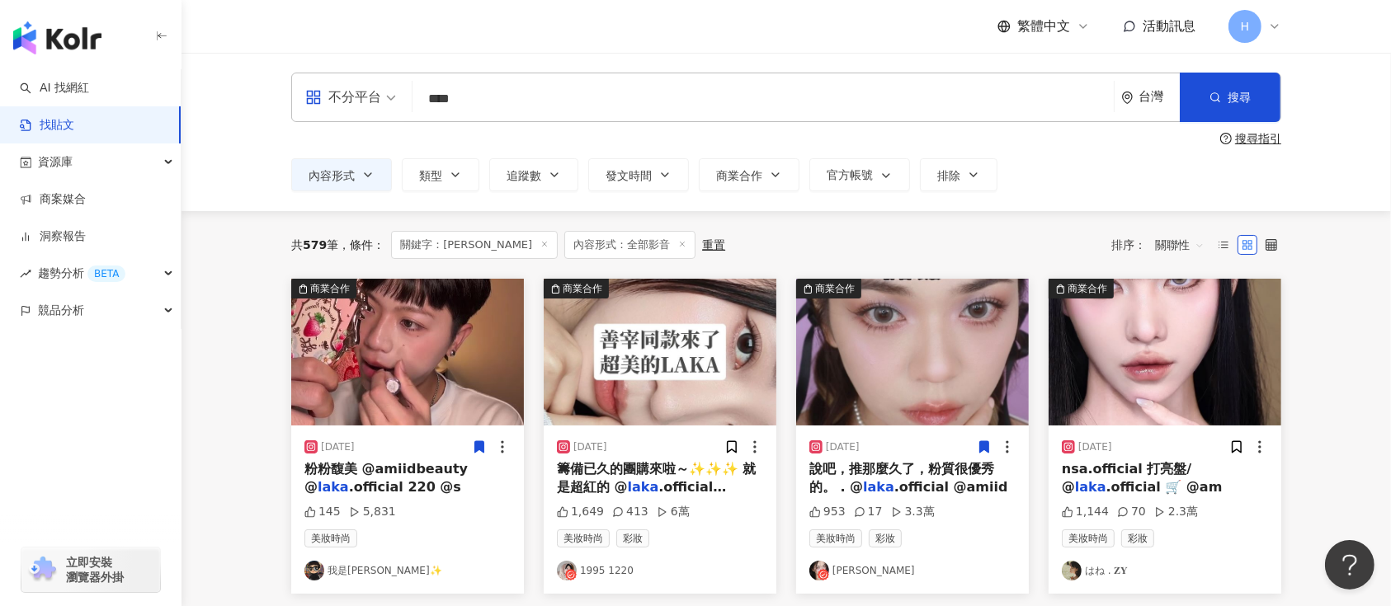
scroll to position [110, 0]
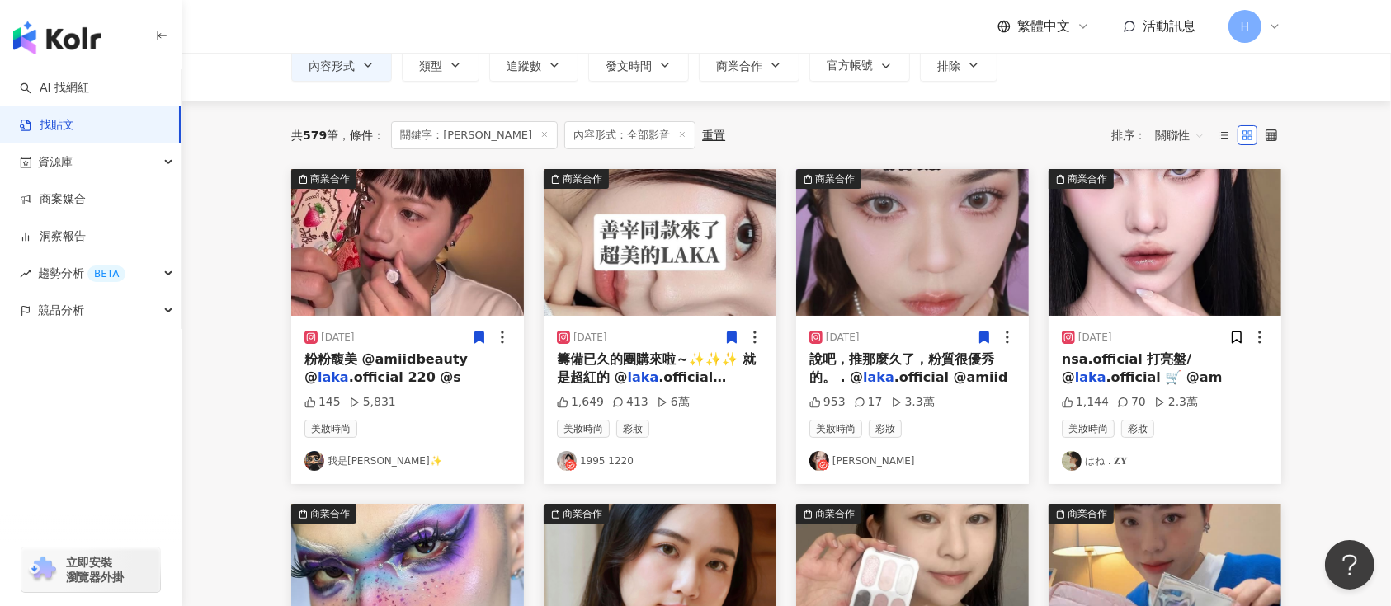
click at [730, 339] on icon at bounding box center [732, 338] width 9 height 12
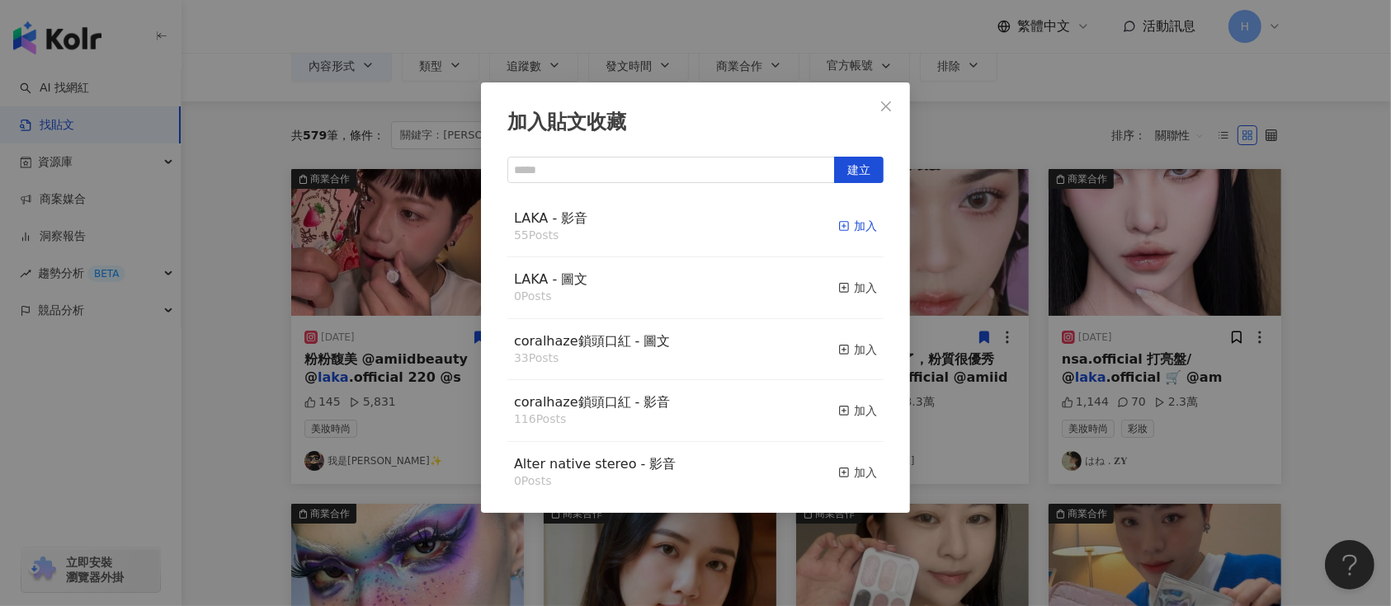
click at [842, 225] on div "加入" at bounding box center [857, 226] width 39 height 18
click at [1071, 288] on div "加入貼文收藏 建立 LAKA - 影音 55 Posts 加入 LAKA - 圖文 0 Posts 加入 coralhaze鎖頭口紅 - 圖文 33 Post…" at bounding box center [695, 303] width 1391 height 606
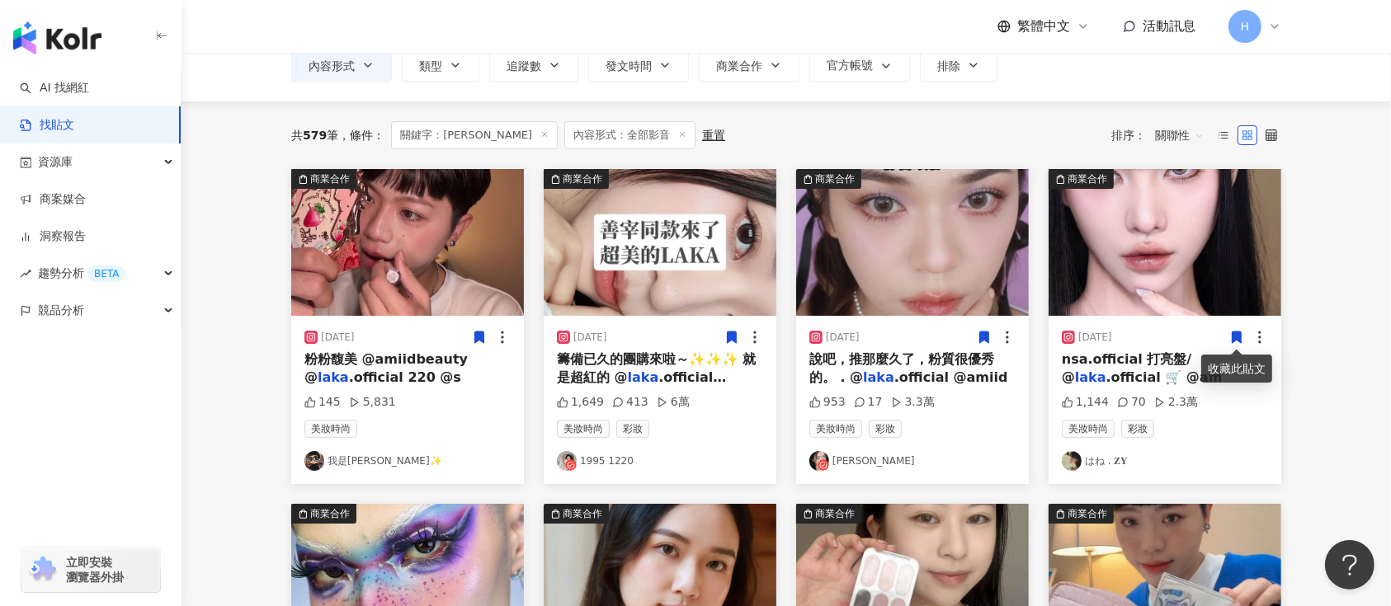
click at [1234, 336] on icon at bounding box center [1237, 338] width 9 height 12
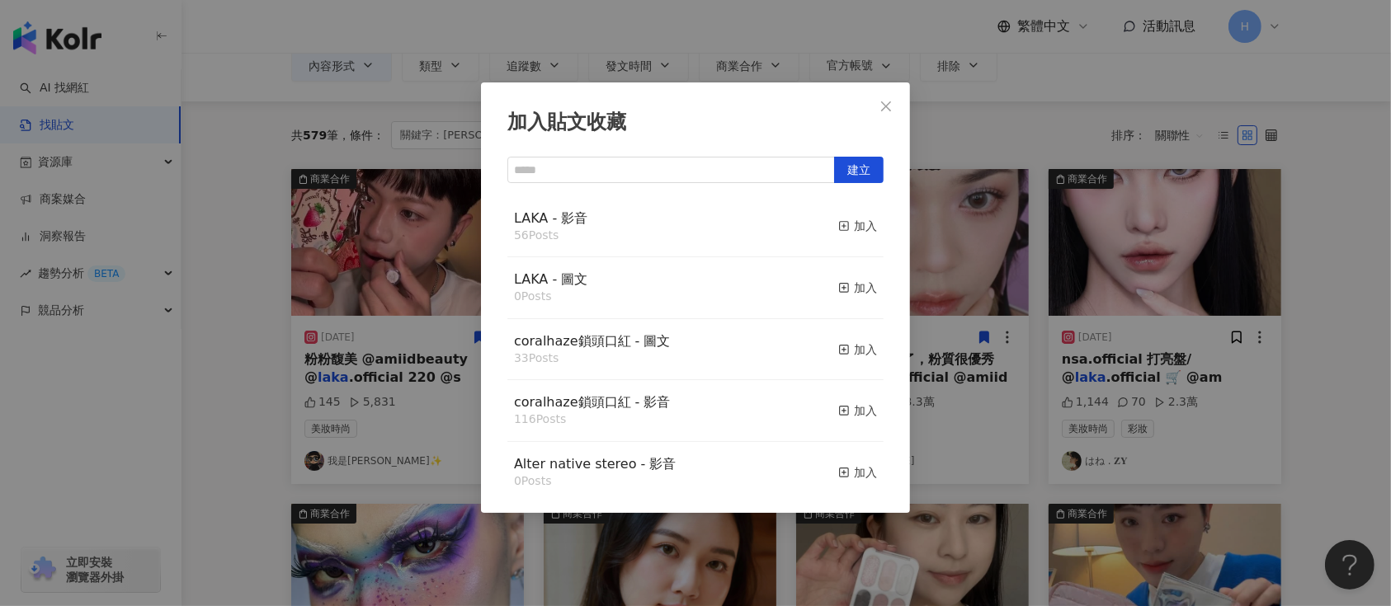
click at [1111, 338] on div "加入貼文收藏 建立 LAKA - 影音 56 Posts 加入 LAKA - 圖文 0 Posts 加入 coralhaze鎖頭口紅 - 圖文 33 Post…" at bounding box center [695, 303] width 1391 height 606
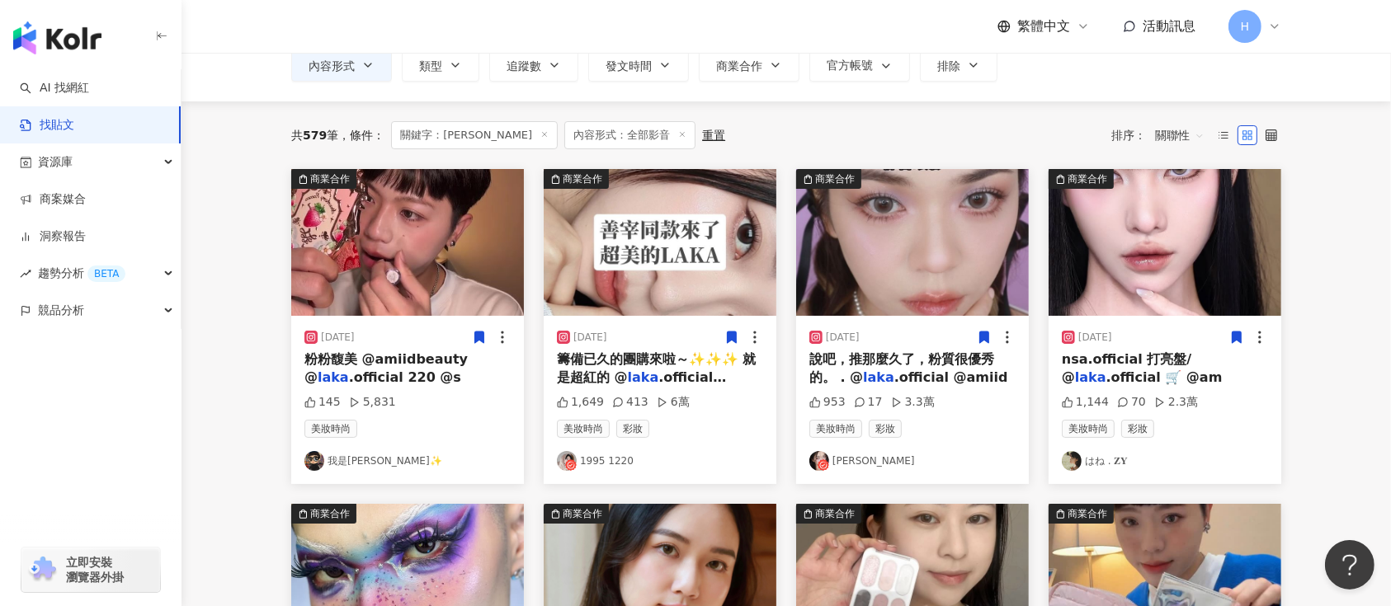
click at [1233, 332] on icon at bounding box center [1237, 338] width 9 height 12
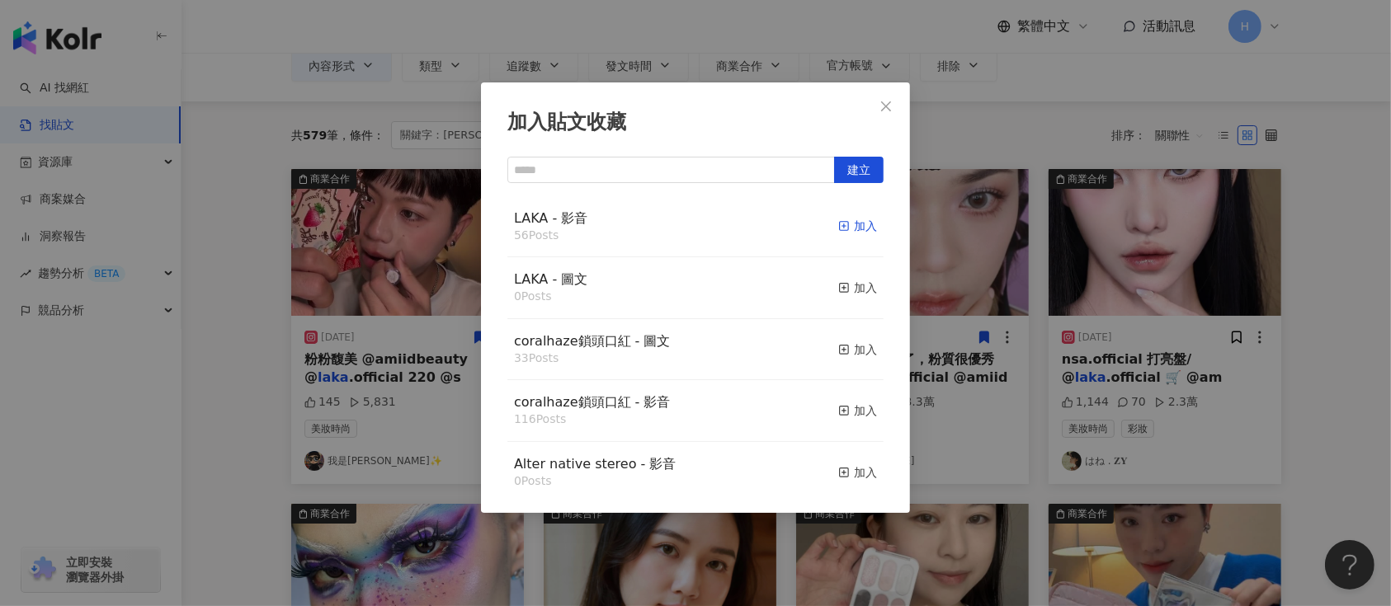
click at [838, 225] on icon "button" at bounding box center [844, 226] width 12 height 12
click at [998, 270] on div "加入貼文收藏 建立 LAKA - 影音 56 Posts 加入 LAKA - 圖文 0 Posts 加入 coralhaze鎖頭口紅 - 圖文 33 Post…" at bounding box center [695, 303] width 1391 height 606
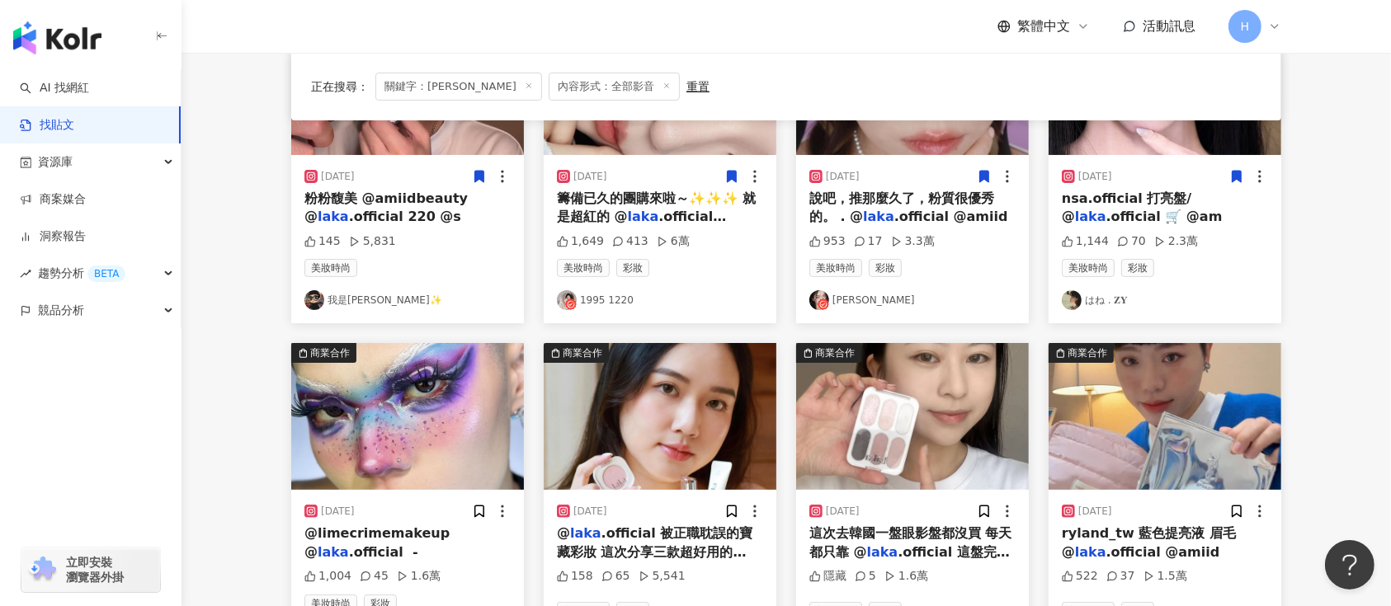
scroll to position [440, 0]
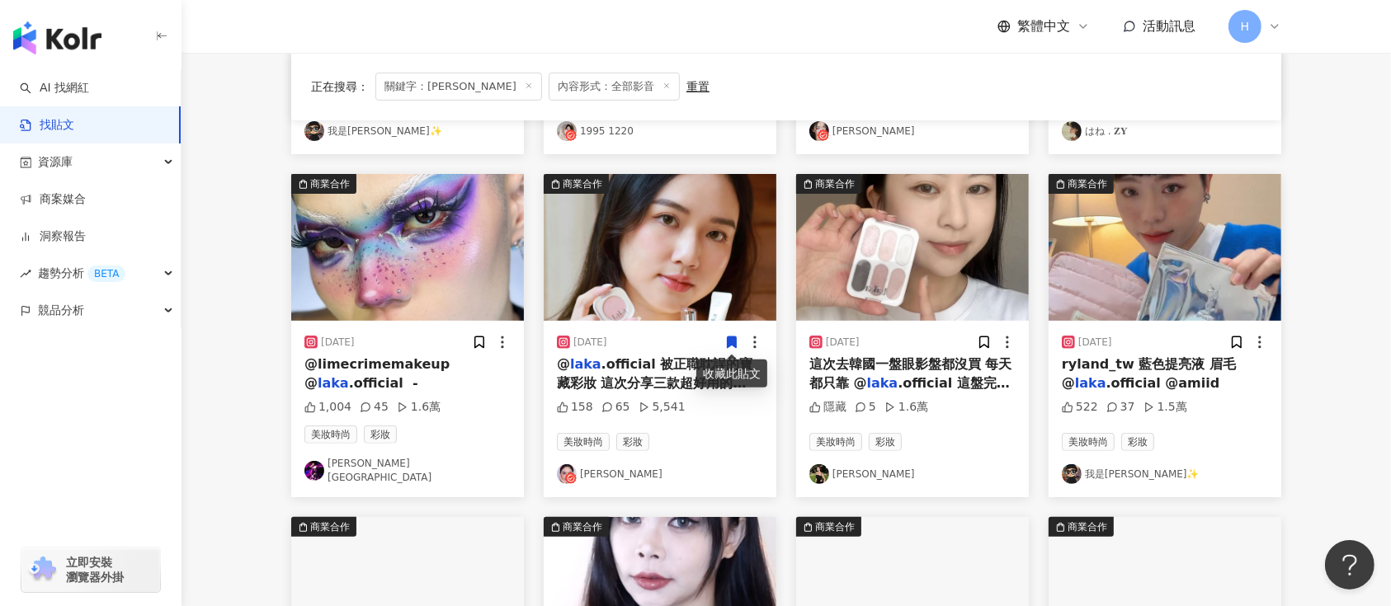
click at [737, 342] on icon at bounding box center [731, 342] width 15 height 15
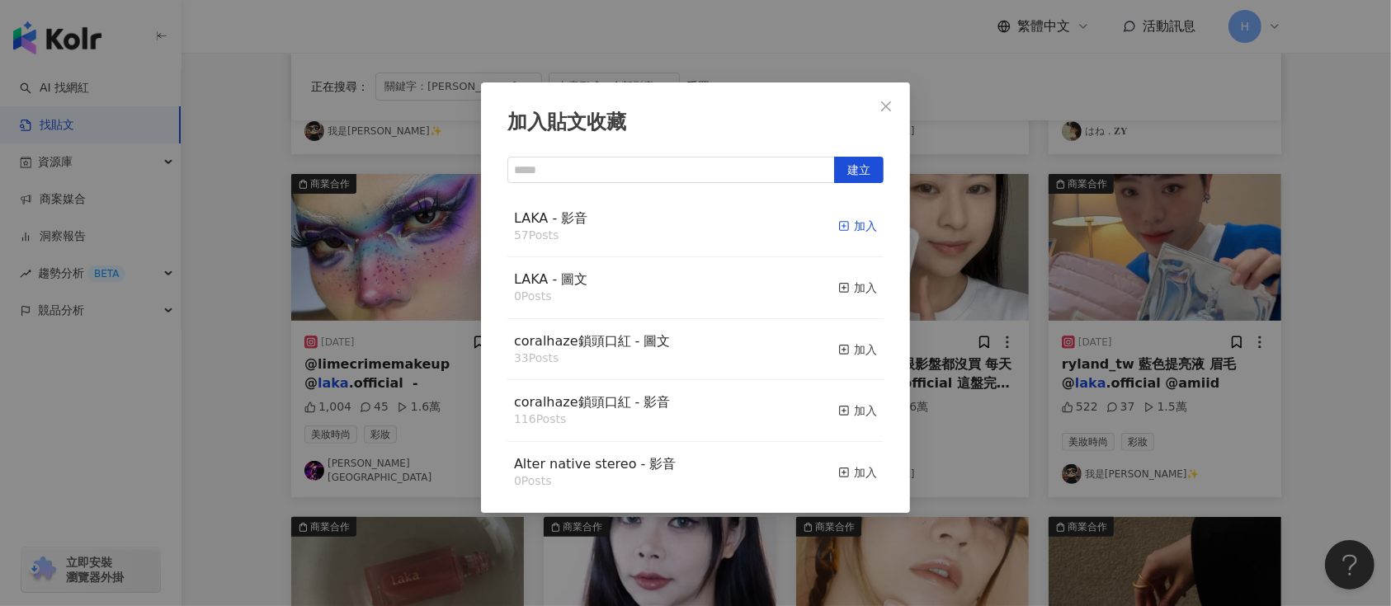
click at [839, 221] on div "加入" at bounding box center [857, 226] width 39 height 18
click at [956, 329] on div "加入貼文收藏 建立 LAKA - 影音 57 Posts 加入 LAKA - 圖文 0 Posts 加入 coralhaze鎖頭口紅 - 圖文 33 Post…" at bounding box center [695, 303] width 1391 height 606
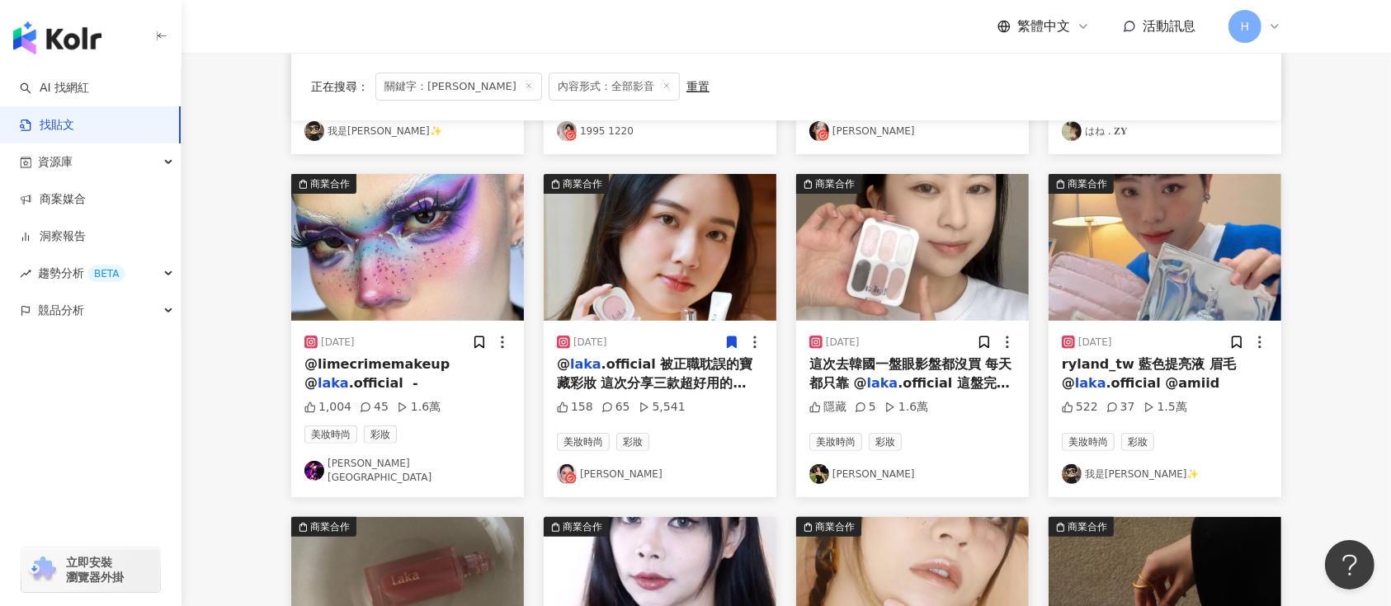
click at [992, 345] on div at bounding box center [996, 342] width 39 height 17
click at [986, 345] on icon at bounding box center [984, 343] width 9 height 12
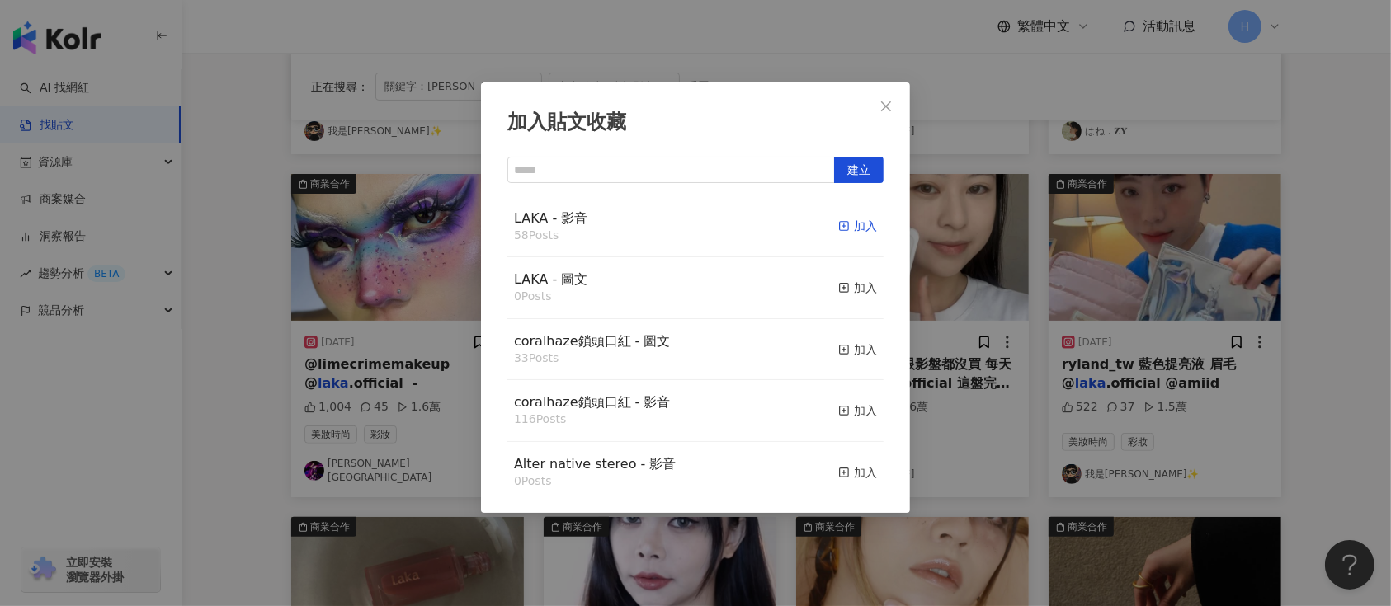
click at [842, 225] on div "加入" at bounding box center [857, 226] width 39 height 18
click at [1195, 365] on div "加入貼文收藏 建立 LAKA - 影音 58 Posts 加入 LAKA - 圖文 0 Posts 加入 coralhaze鎖頭口紅 - 圖文 33 Post…" at bounding box center [695, 303] width 1391 height 606
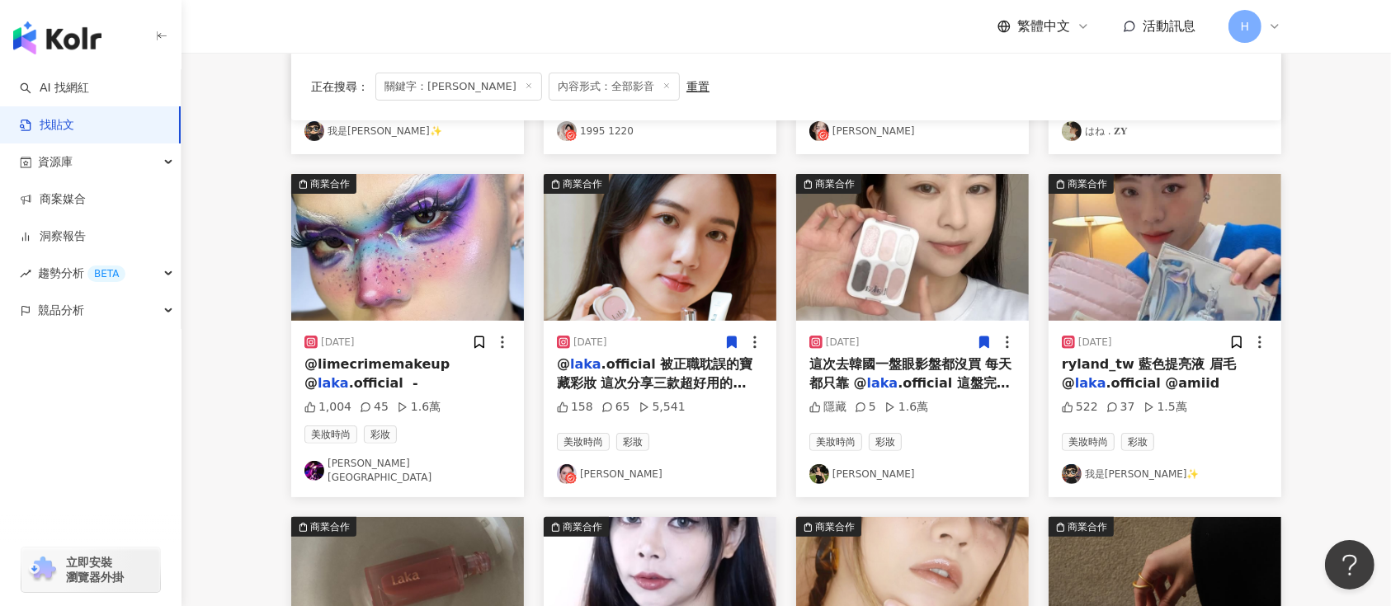
click at [1210, 304] on img at bounding box center [1165, 247] width 233 height 147
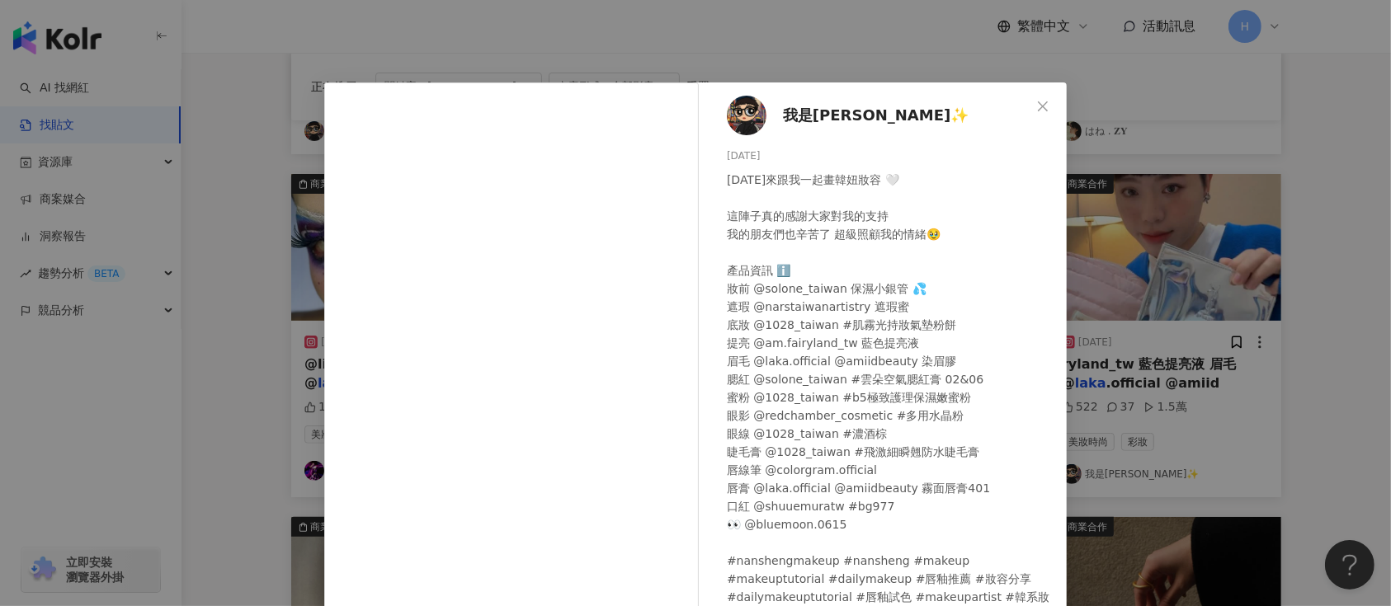
click at [1199, 318] on div "我是楠生✨ 2025/7/23 今天來跟我一起畫韓妞妝容 🤍 這陣子真的感謝大家對我的支持 我的朋友們也辛苦了 超級照顧我的情緒🥹 產品資訊 ℹ️ 妝前 @s…" at bounding box center [695, 303] width 1391 height 606
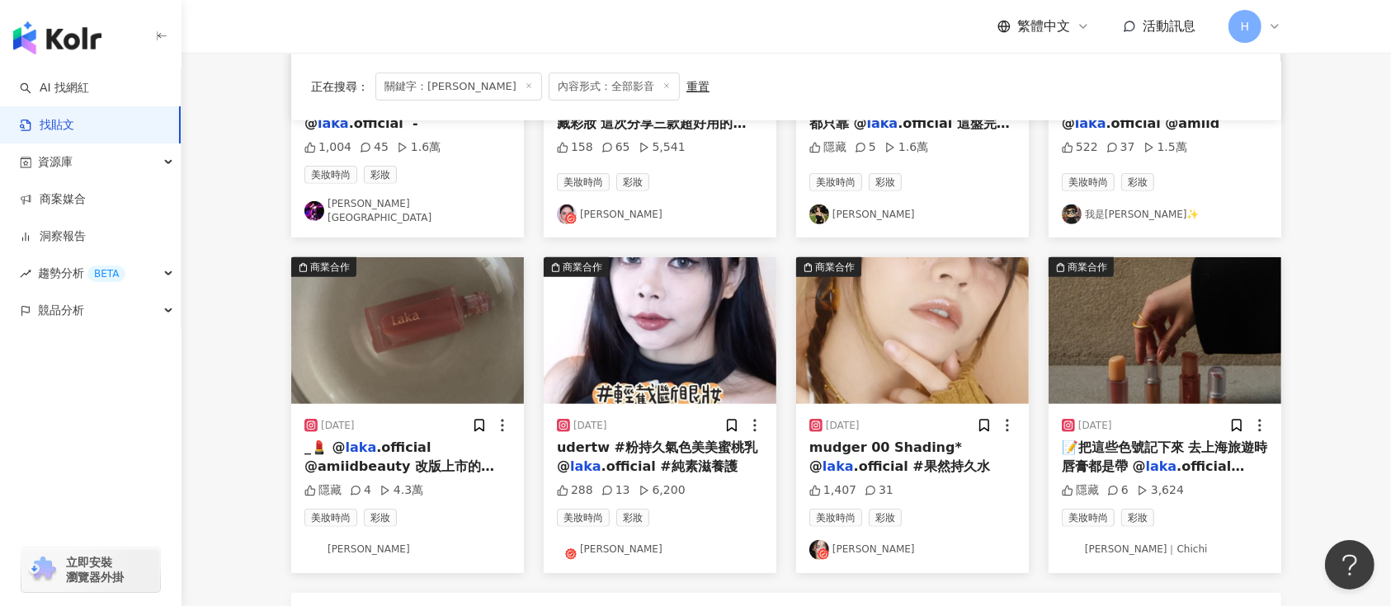
scroll to position [770, 0]
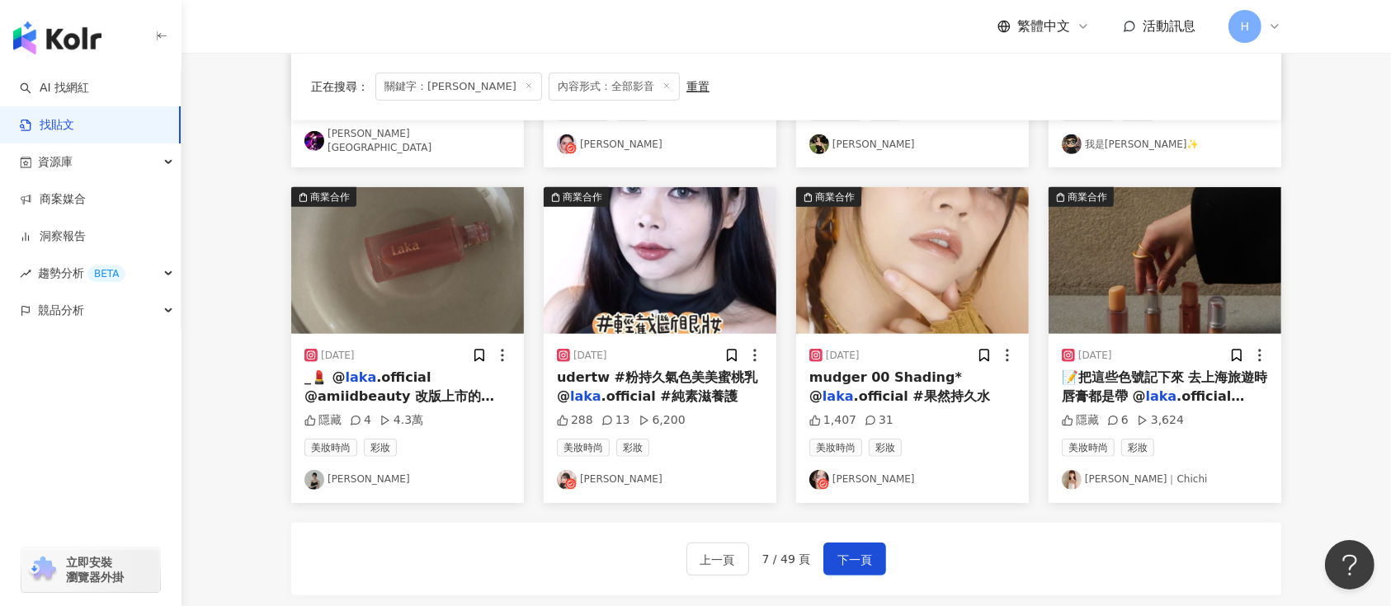
click at [929, 286] on img at bounding box center [912, 260] width 233 height 147
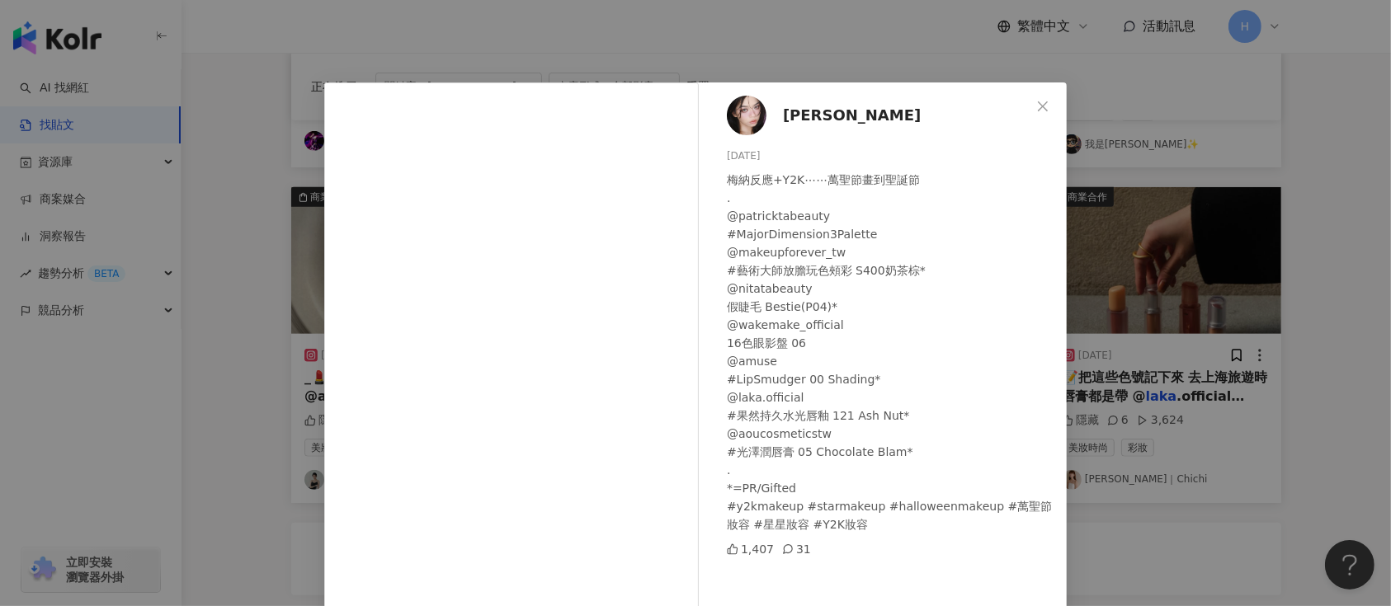
click at [1129, 300] on div "Alice Chang 2023/10/19 梅納反應+Y2K⋯⋯萬聖節畫到聖誕節 . @patricktabeauty #MajorDimension3Pa…" at bounding box center [695, 303] width 1391 height 606
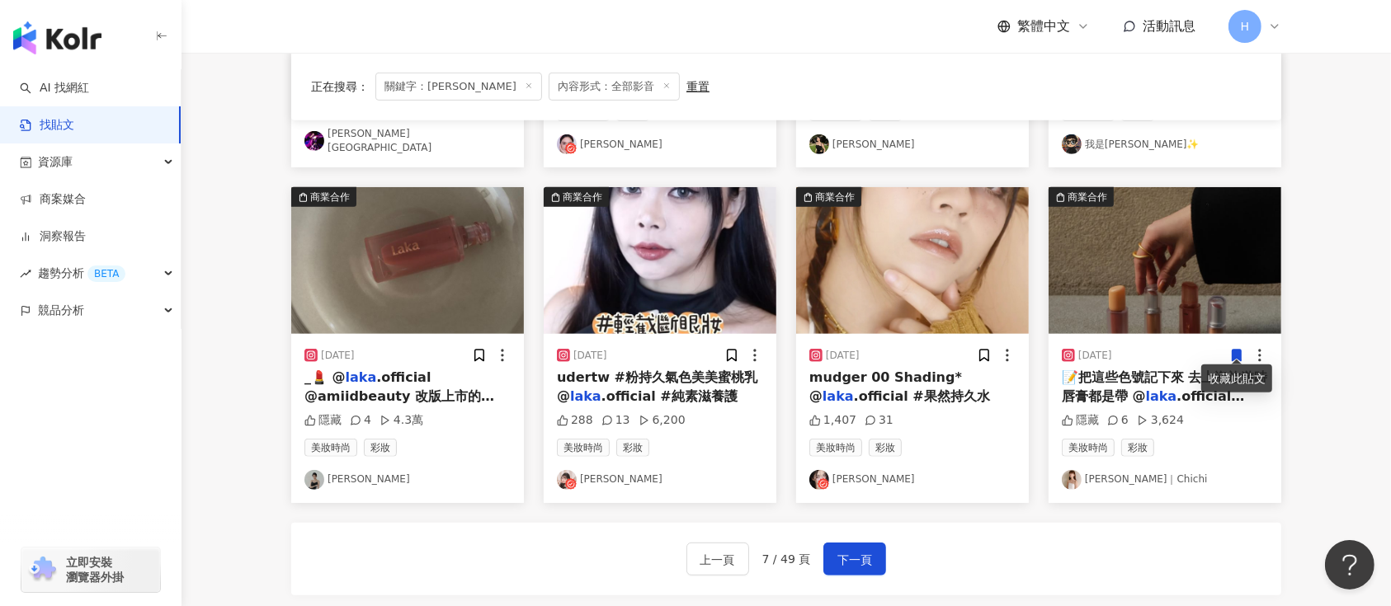
click at [1238, 348] on icon at bounding box center [1236, 355] width 15 height 15
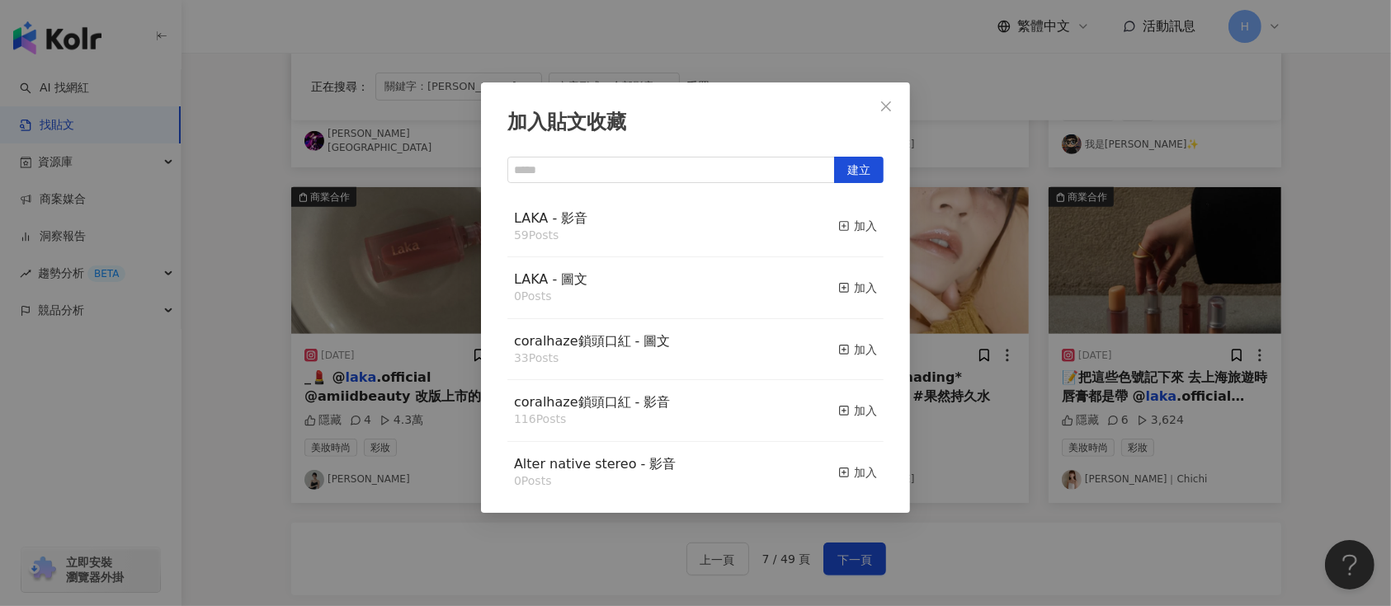
drag, startPoint x: 832, startPoint y: 227, endPoint x: 913, endPoint y: 238, distance: 81.7
click at [838, 226] on div "加入" at bounding box center [857, 226] width 39 height 18
drag, startPoint x: 1038, startPoint y: 261, endPoint x: 1107, endPoint y: 263, distance: 69.4
click at [1043, 262] on div "加入貼文收藏 建立 LAKA - 影音 59 Posts 加入 LAKA - 圖文 0 Posts 加入 coralhaze鎖頭口紅 - 圖文 33 Post…" at bounding box center [695, 303] width 1391 height 606
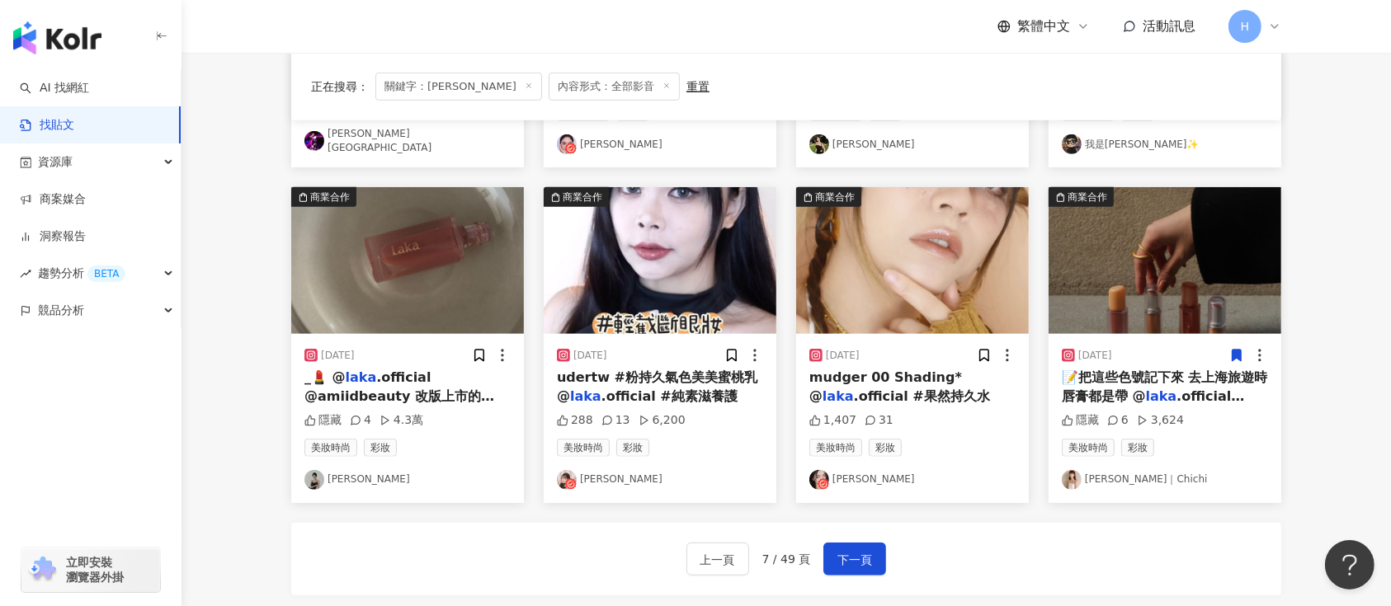
click at [1133, 296] on img at bounding box center [1165, 260] width 233 height 147
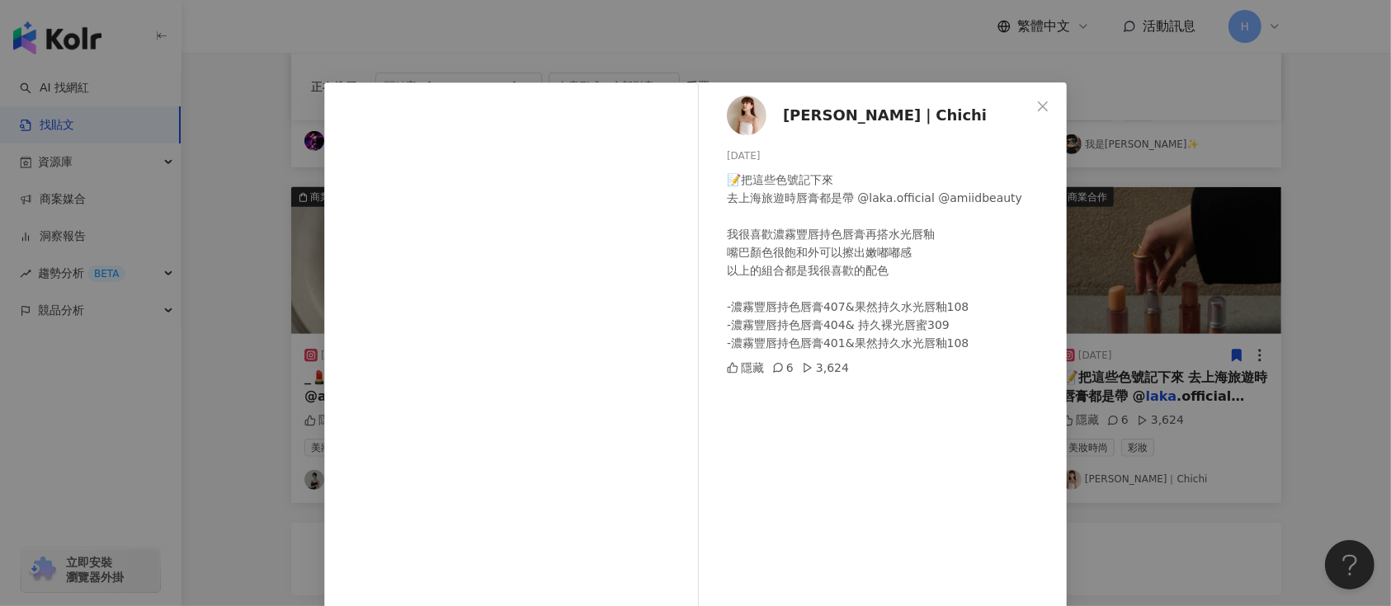
click at [1235, 376] on div "淇｜Chichi 2024/12/18 📝把這些色號記下來 去上海旅遊時唇膏都是帶 @laka.official @amiidbeauty 我很喜歡濃霧豐唇持…" at bounding box center [695, 303] width 1391 height 606
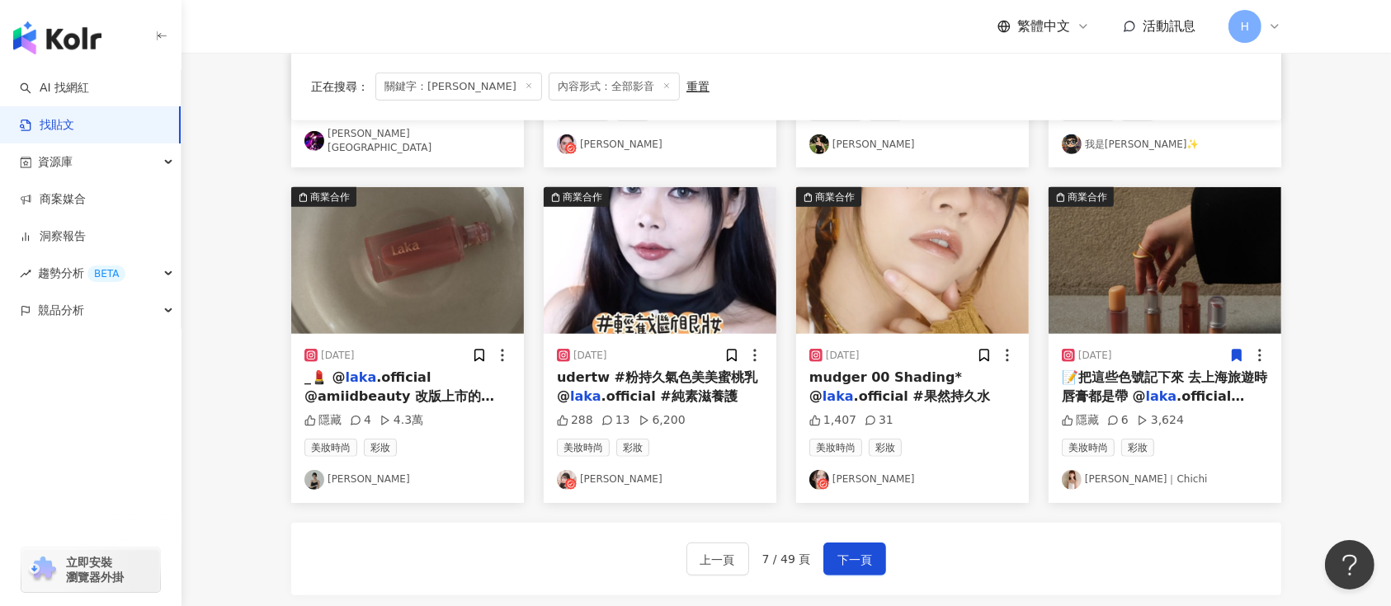
click at [466, 281] on img at bounding box center [407, 260] width 233 height 147
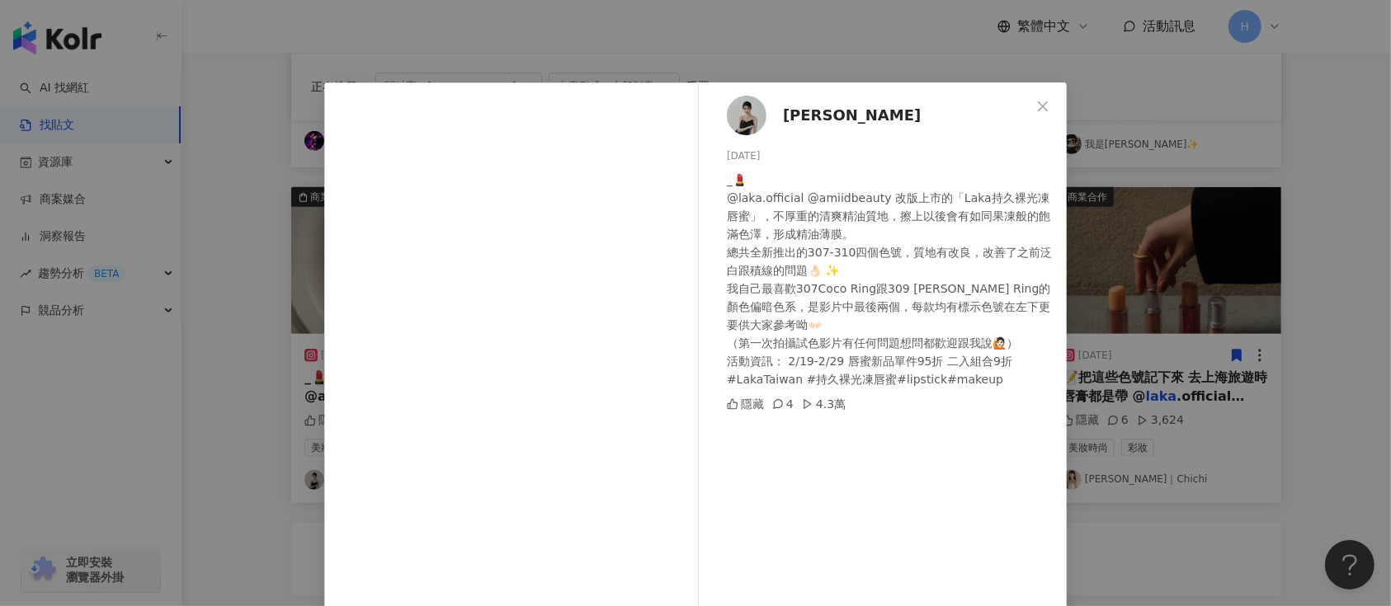
click at [311, 450] on div "Angela 2024/2/23 _💄 @laka.official @amiidbeauty 改版上市的「Laka持久裸光凍唇蜜」，不厚重的清爽精油質地，擦…" at bounding box center [695, 303] width 1391 height 606
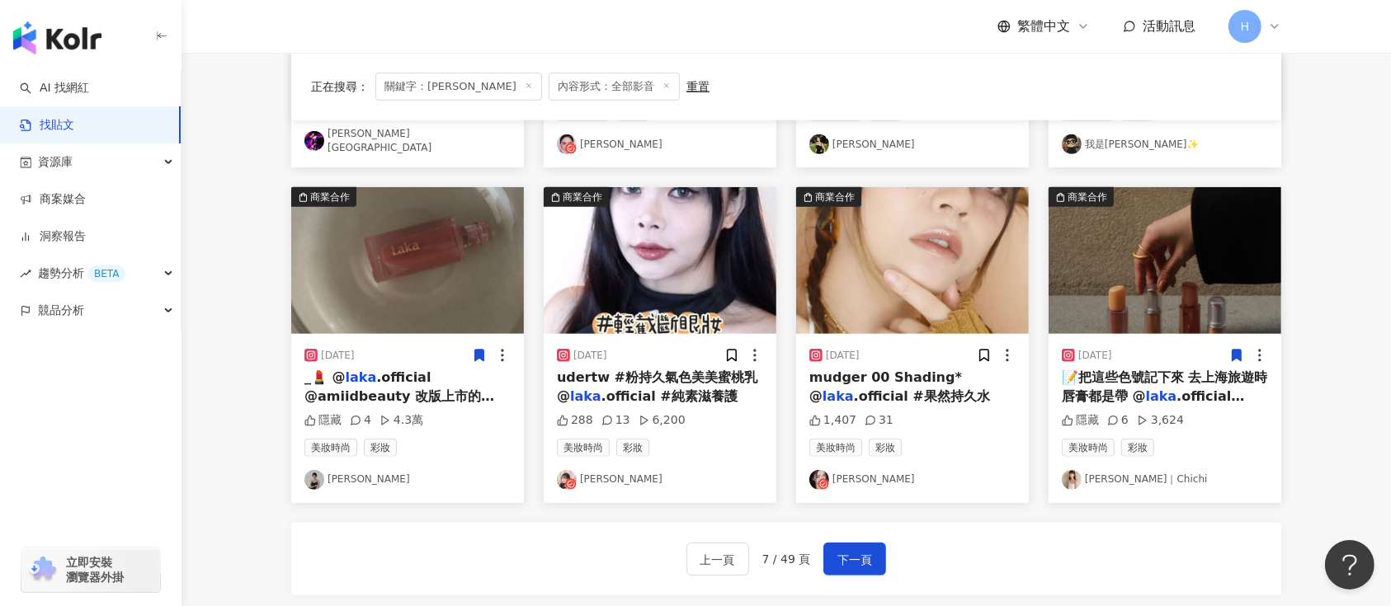
click at [476, 351] on icon at bounding box center [479, 357] width 9 height 12
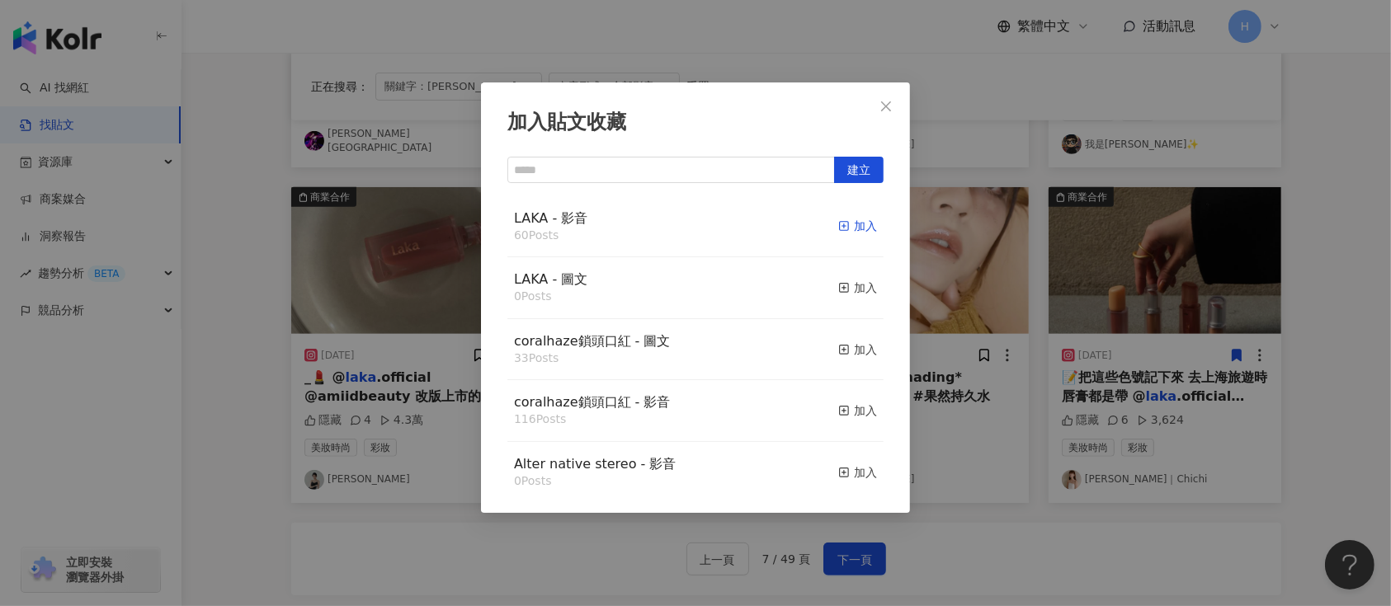
click at [838, 221] on icon "button" at bounding box center [844, 226] width 12 height 12
drag, startPoint x: 1016, startPoint y: 502, endPoint x: 1007, endPoint y: 507, distance: 9.6
click at [1016, 504] on div "加入貼文收藏 建立 LAKA - 影音 60 Posts 加入 LAKA - 圖文 0 Posts 加入 coralhaze鎖頭口紅 - 圖文 33 Post…" at bounding box center [695, 303] width 1391 height 606
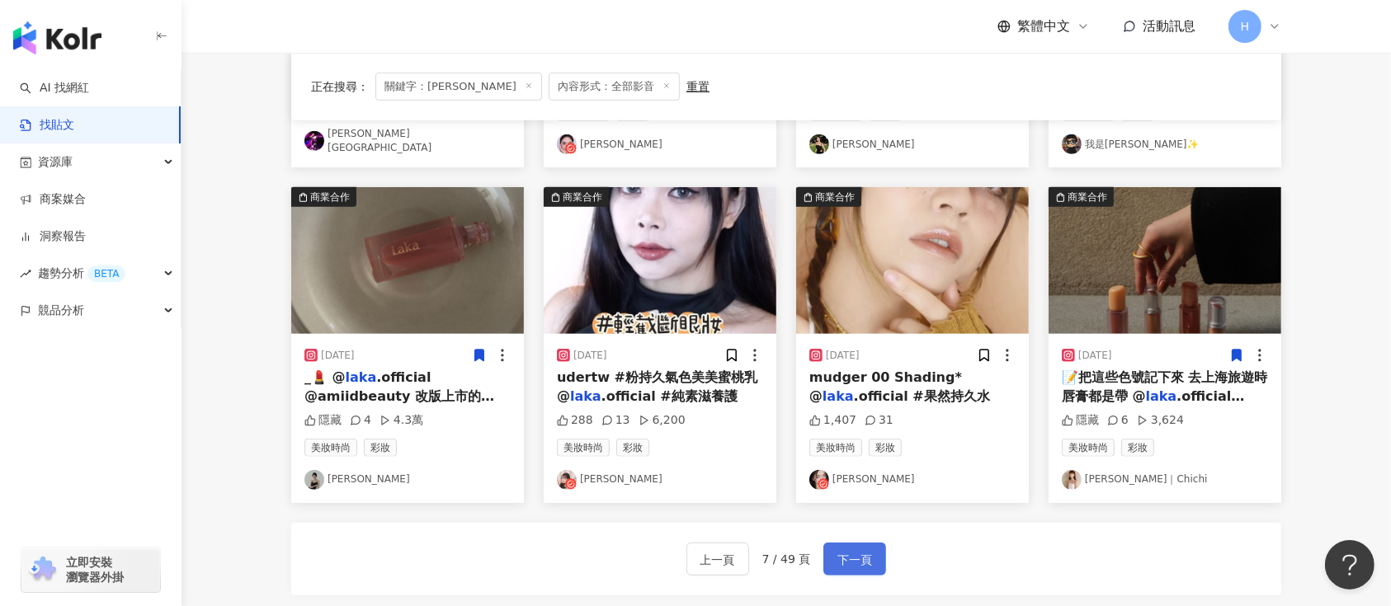
click at [828, 548] on button "下一頁" at bounding box center [854, 559] width 63 height 33
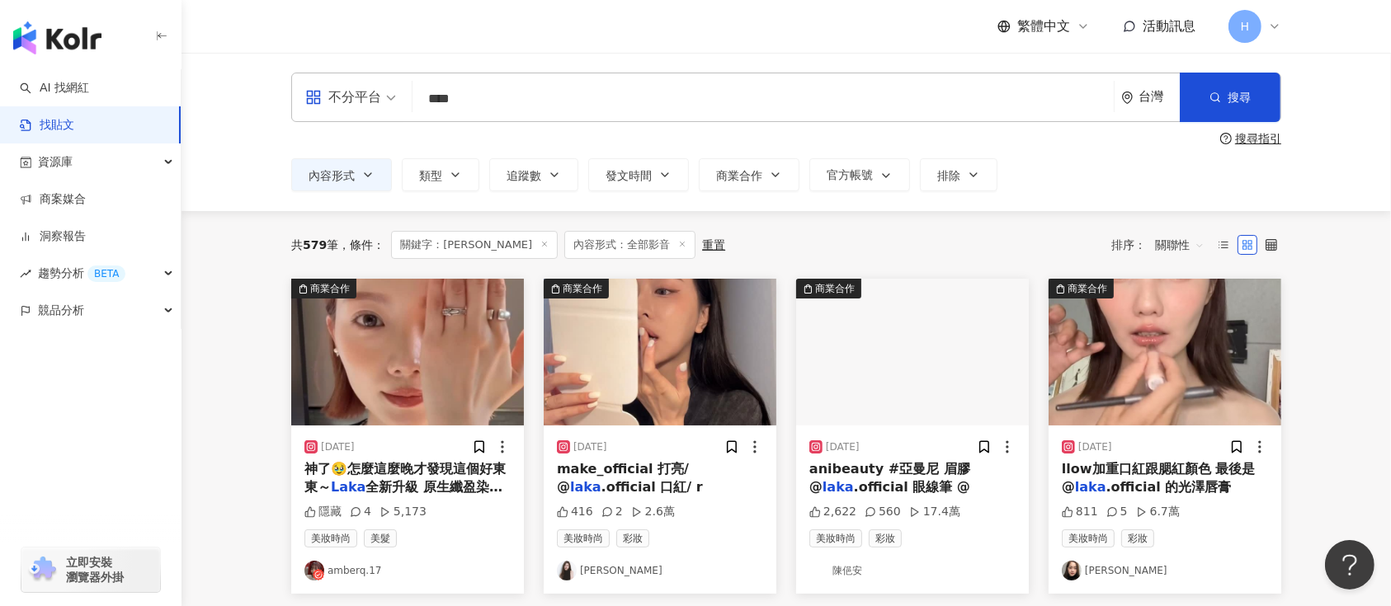
scroll to position [110, 0]
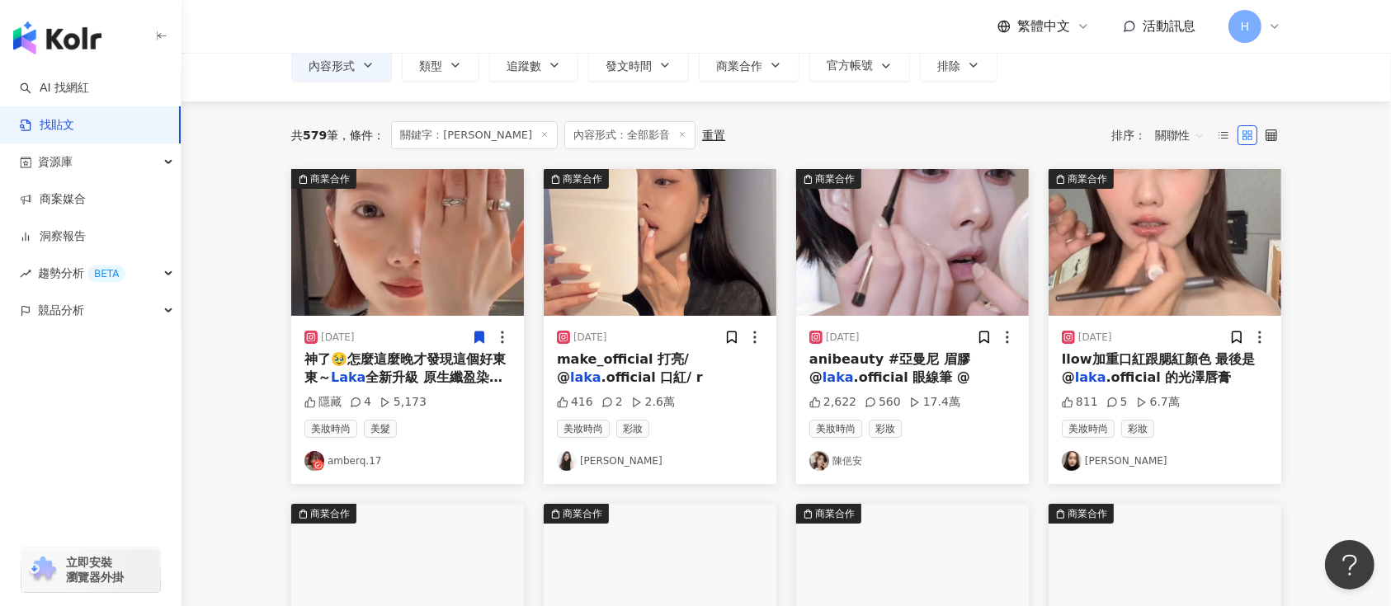
click at [475, 336] on icon at bounding box center [479, 338] width 9 height 12
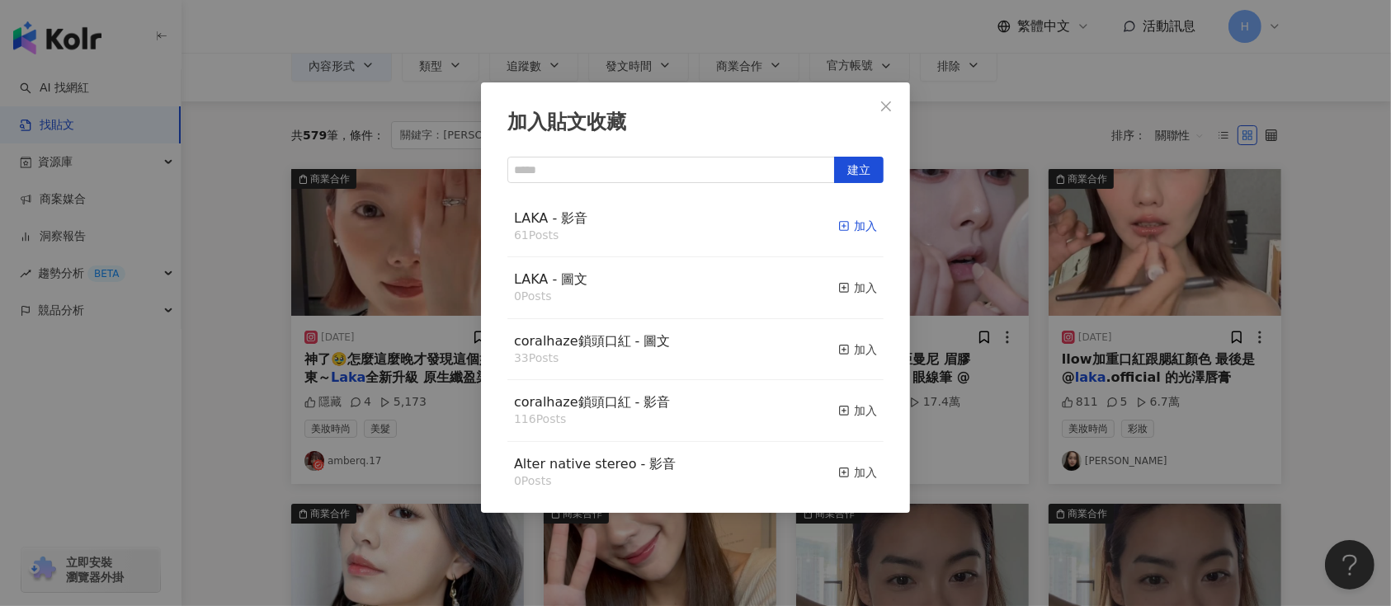
click at [838, 225] on div "加入" at bounding box center [857, 226] width 39 height 18
click at [963, 284] on div "加入貼文收藏 建立 LAKA - 影音 61 Posts 加入 LAKA - 圖文 0 Posts 加入 coralhaze鎖頭口紅 - 圖文 33 Post…" at bounding box center [695, 303] width 1391 height 606
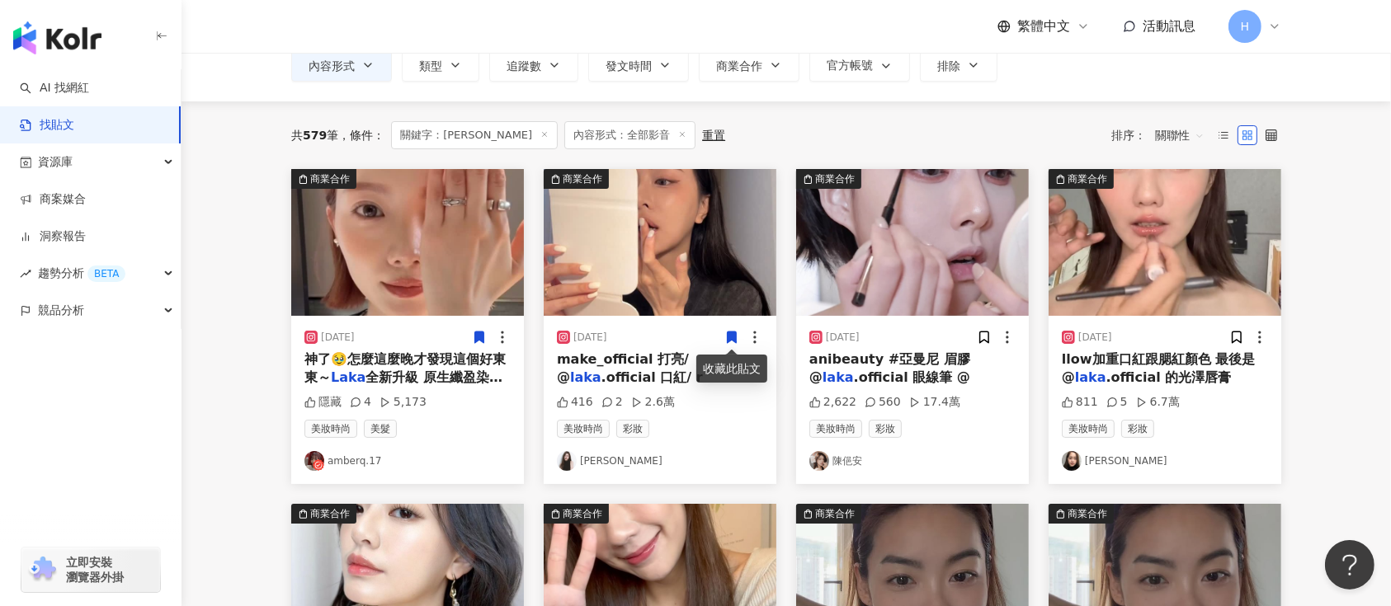
click at [730, 334] on icon at bounding box center [732, 338] width 9 height 12
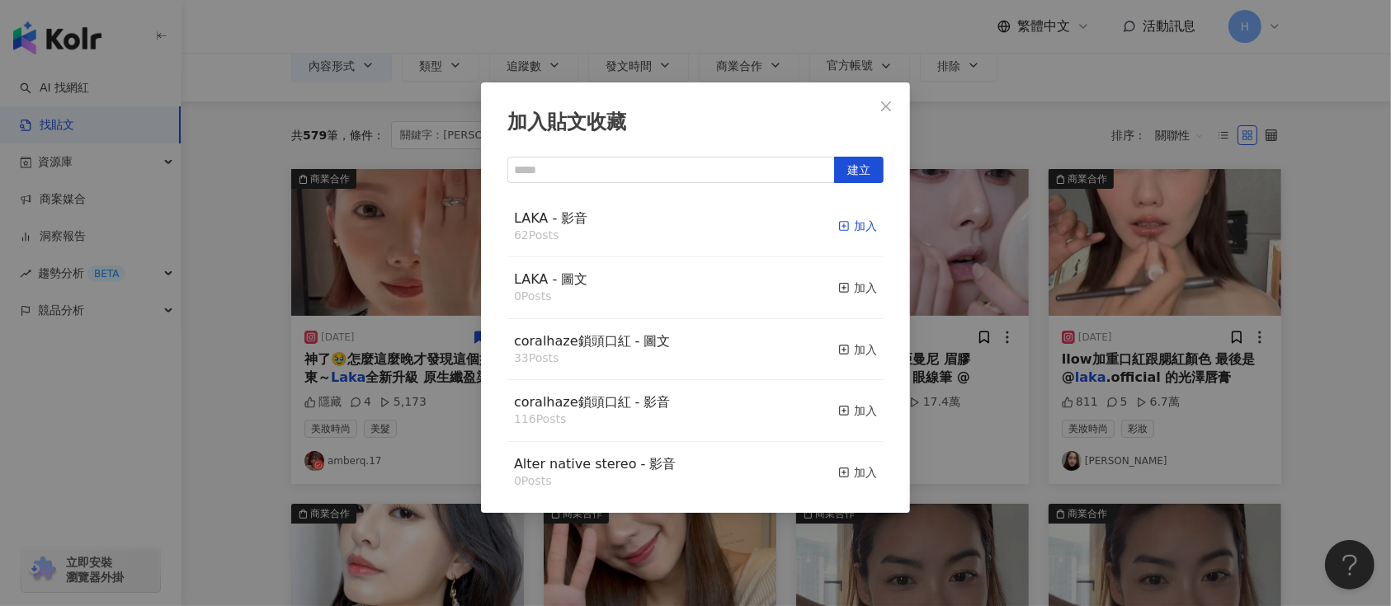
click at [842, 226] on div "加入" at bounding box center [857, 226] width 39 height 18
click at [950, 257] on div "加入貼文收藏 建立 LAKA - 影音 62 Posts 加入 LAKA - 圖文 0 Posts 加入 coralhaze鎖頭口紅 - 圖文 33 Post…" at bounding box center [695, 303] width 1391 height 606
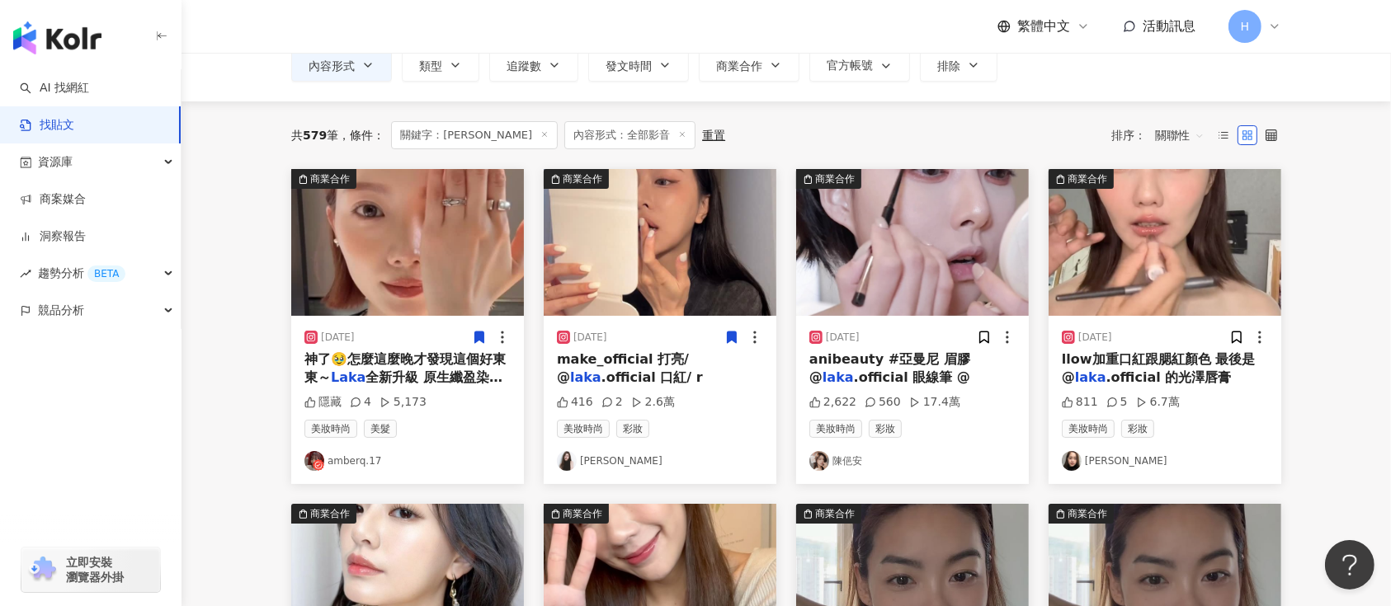
click at [663, 234] on img at bounding box center [660, 242] width 233 height 147
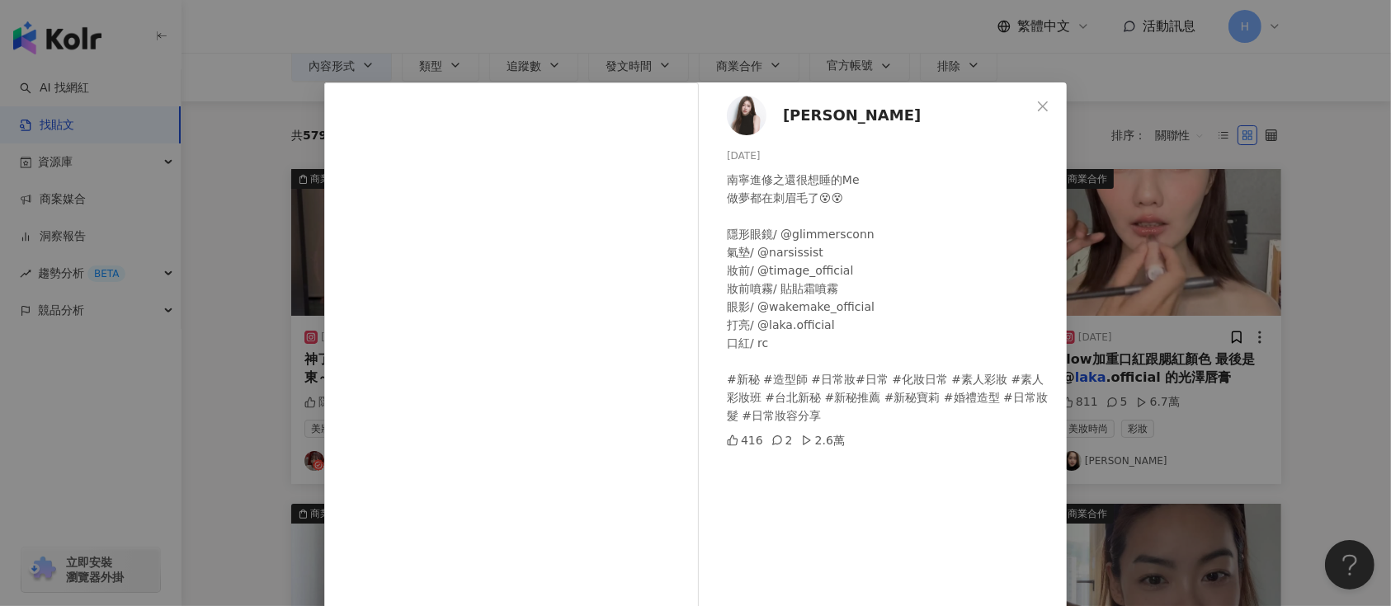
click at [1155, 349] on div "吳寶莉 2025/8/3 南寧進修之還很想睡的Me 做夢都在刺眉毛了😵😵 隱形眼鏡/ @glimmersconn 氣墊/ @narsissist 妝前/ @t…" at bounding box center [695, 303] width 1391 height 606
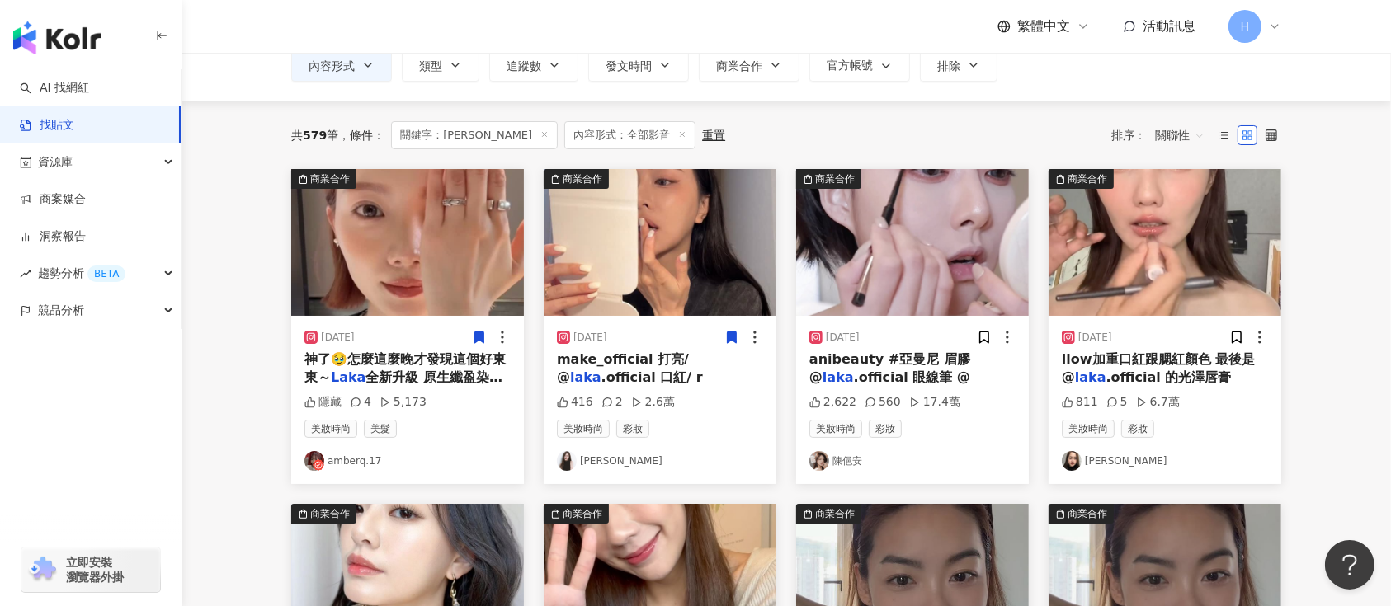
click at [726, 330] on icon at bounding box center [731, 337] width 15 height 15
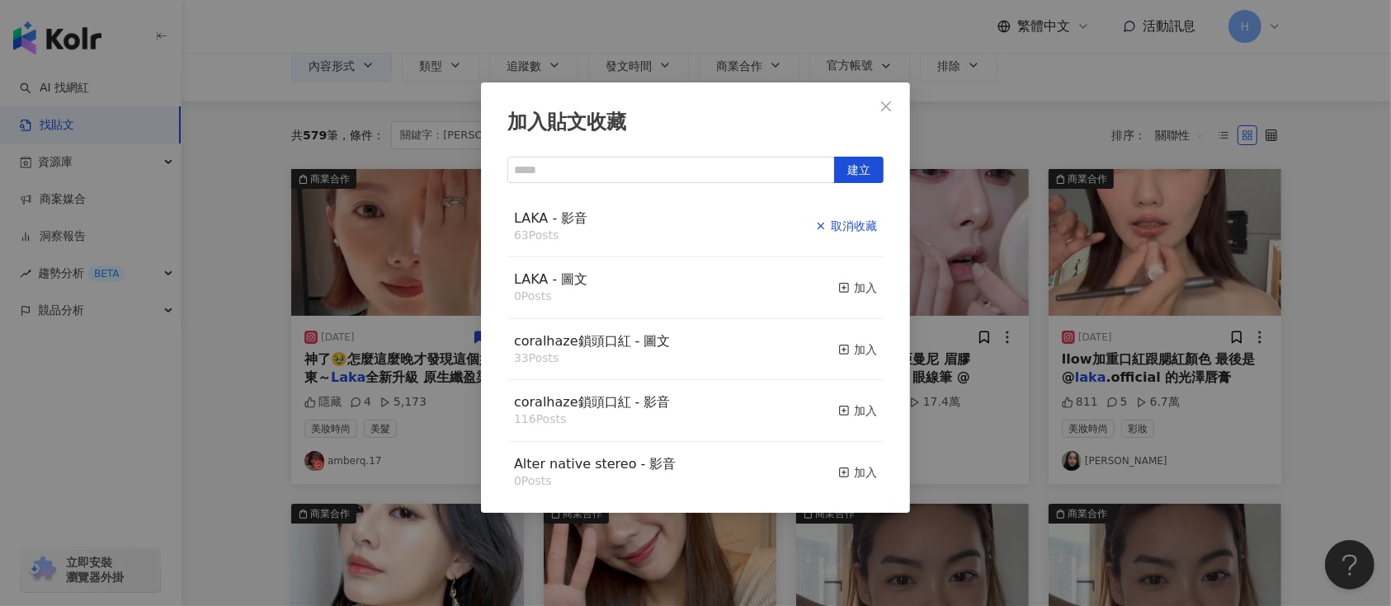
click at [844, 218] on div "取消收藏" at bounding box center [846, 226] width 62 height 18
click at [995, 285] on div "加入貼文收藏 建立 LAKA - 影音 63 Posts 已加入 LAKA - 圖文 0 Posts 加入 coralhaze鎖頭口紅 - 圖文 33 Pos…" at bounding box center [695, 303] width 1391 height 606
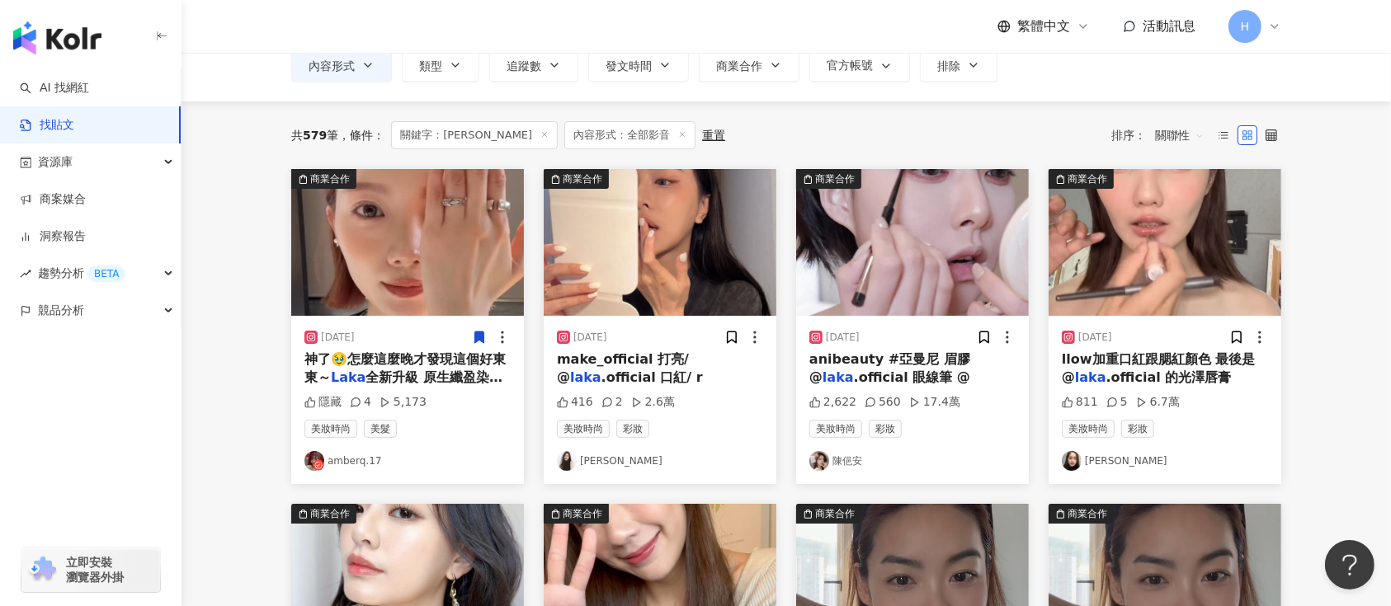
click at [909, 262] on img at bounding box center [912, 242] width 233 height 147
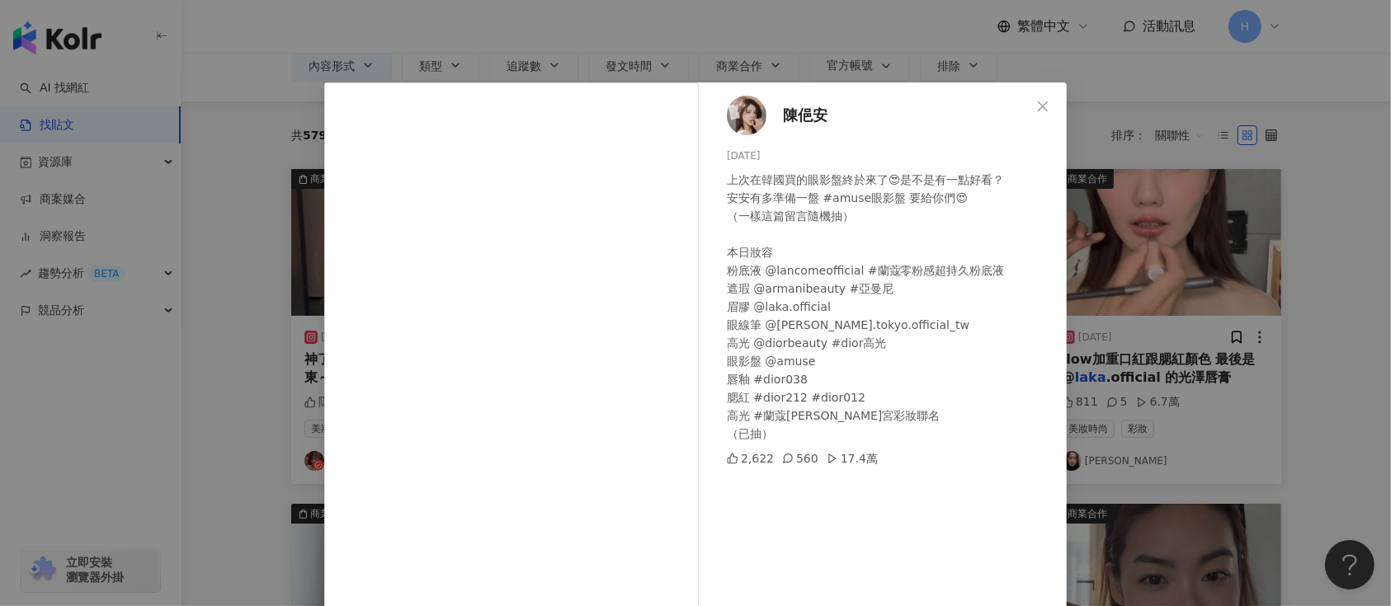
drag, startPoint x: 1170, startPoint y: 380, endPoint x: 1184, endPoint y: 370, distance: 17.2
click at [1172, 379] on div "陳俋安 2023/11/3 上次在韓國買的眼影盤終於來了😍是不是有一點好看？ 安安有多準備一盤 #amuse眼影盤 要給你們😍 （一樣這篇留言隨機抽） 本日妝…" at bounding box center [695, 303] width 1391 height 606
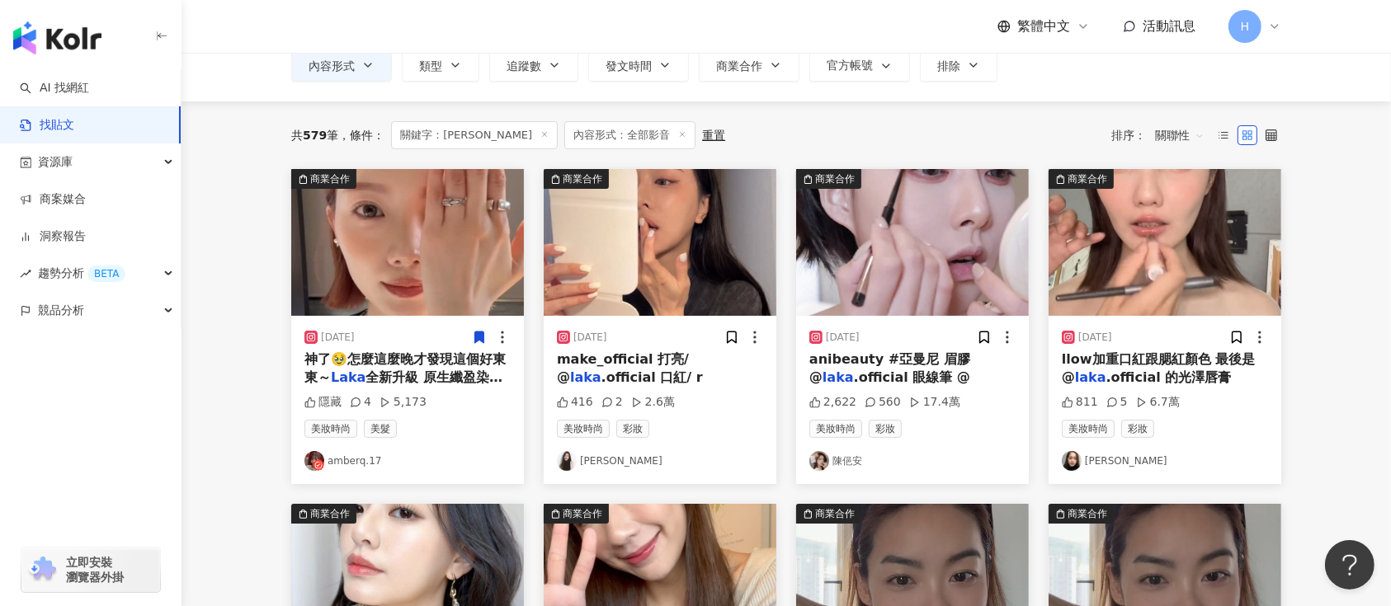
click at [1182, 289] on img at bounding box center [1165, 242] width 233 height 147
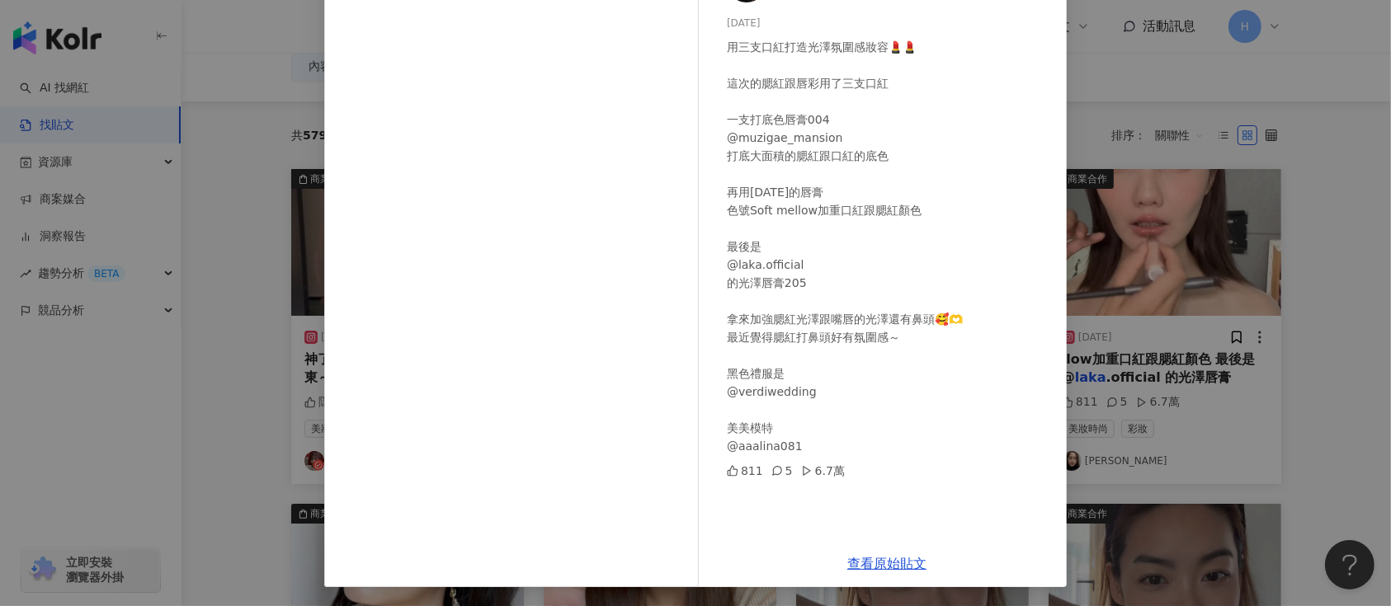
scroll to position [23, 0]
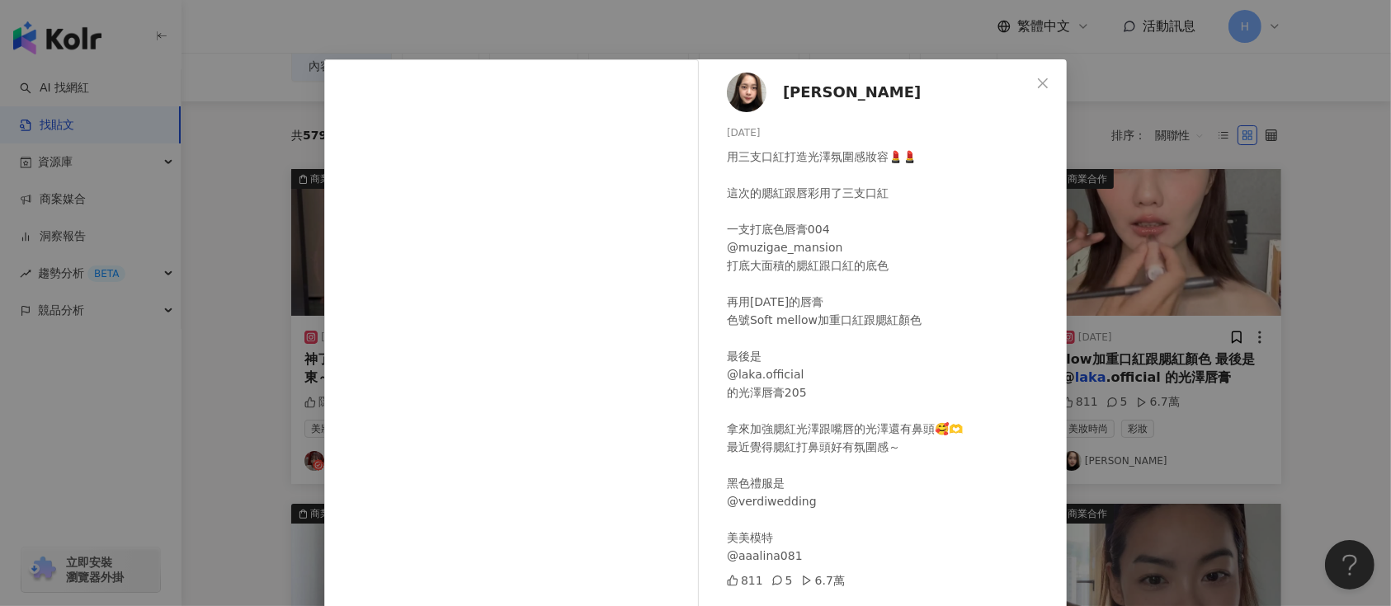
click at [1131, 376] on div "蔡佳妮 2024/7/21 用三支口紅打造光澤氛圍感妝容💄💄 這次的腮紅跟唇彩用了三支口紅 一支打底色唇膏004 @muzigae_mansion 打底大面積…" at bounding box center [695, 303] width 1391 height 606
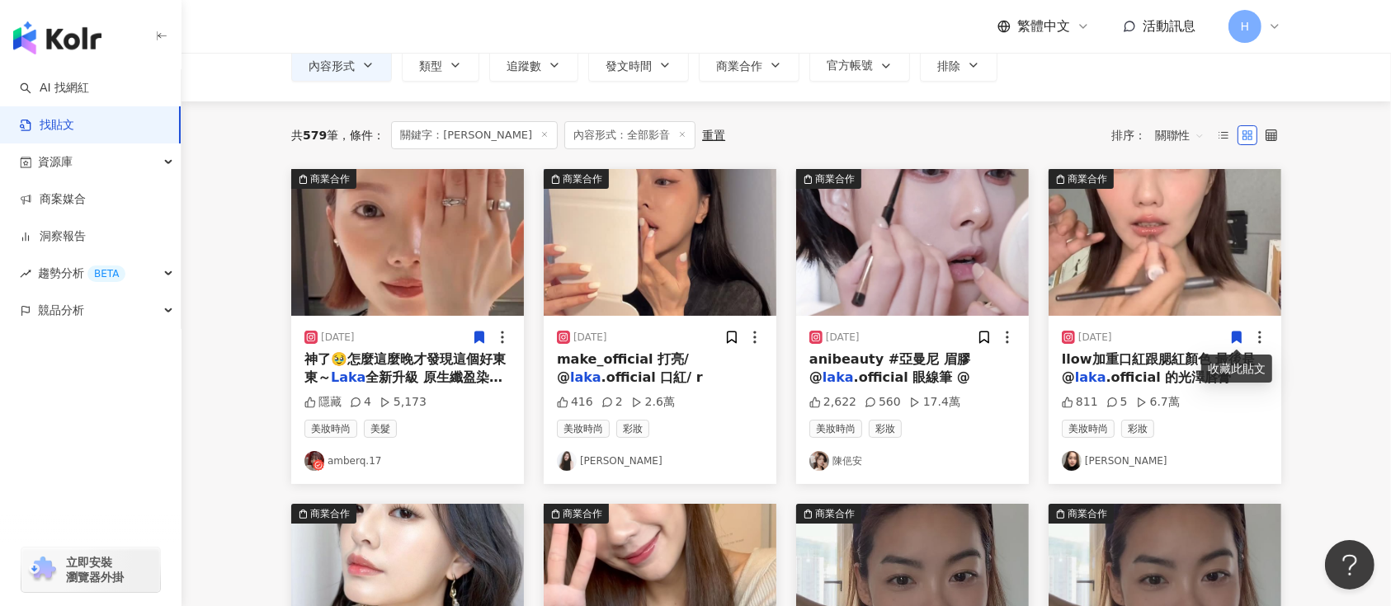
click at [1234, 330] on icon at bounding box center [1236, 337] width 15 height 15
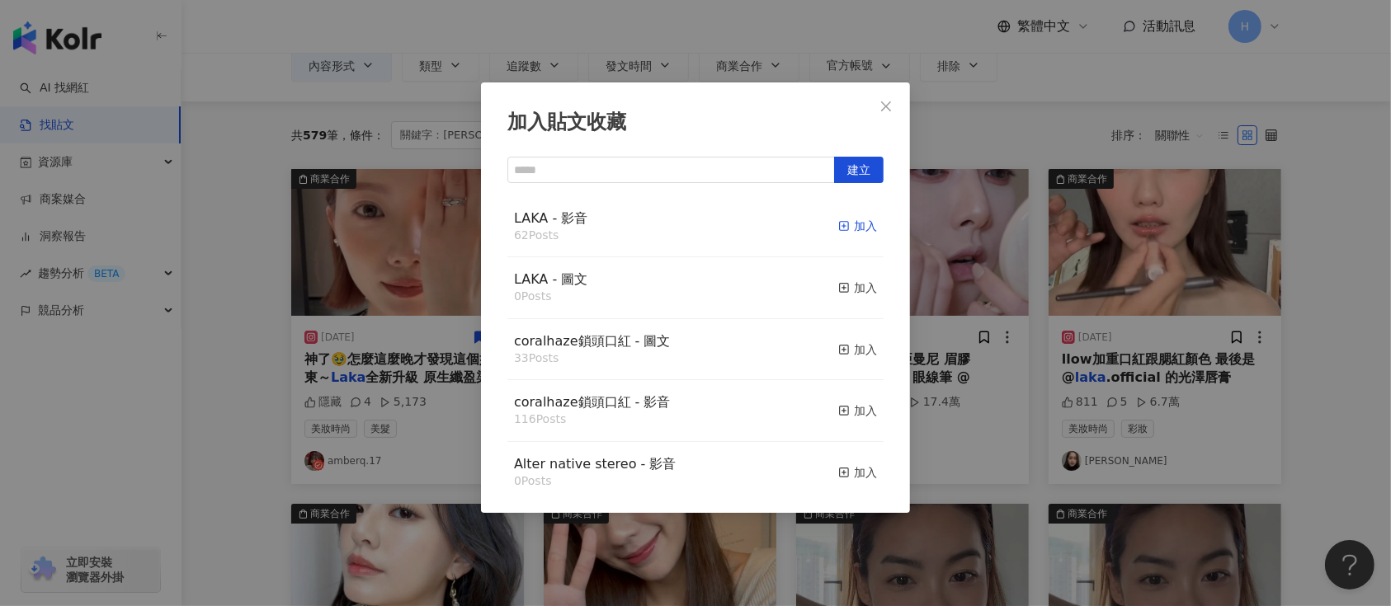
click at [838, 225] on div "加入" at bounding box center [857, 226] width 39 height 18
click at [1027, 281] on div "加入貼文收藏 建立 LAKA - 影音 62 Posts 加入 LAKA - 圖文 0 Posts 加入 coralhaze鎖頭口紅 - 圖文 33 Post…" at bounding box center [695, 303] width 1391 height 606
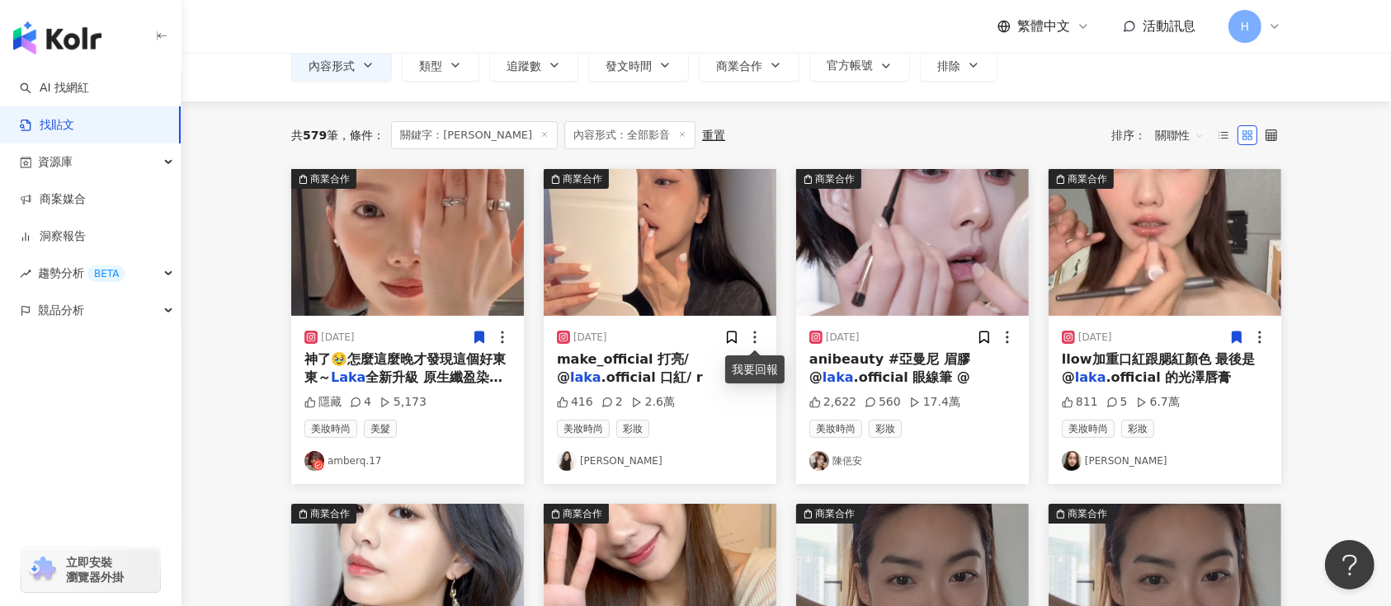
click at [743, 337] on div at bounding box center [743, 337] width 39 height 17
click at [732, 337] on icon at bounding box center [732, 338] width 9 height 12
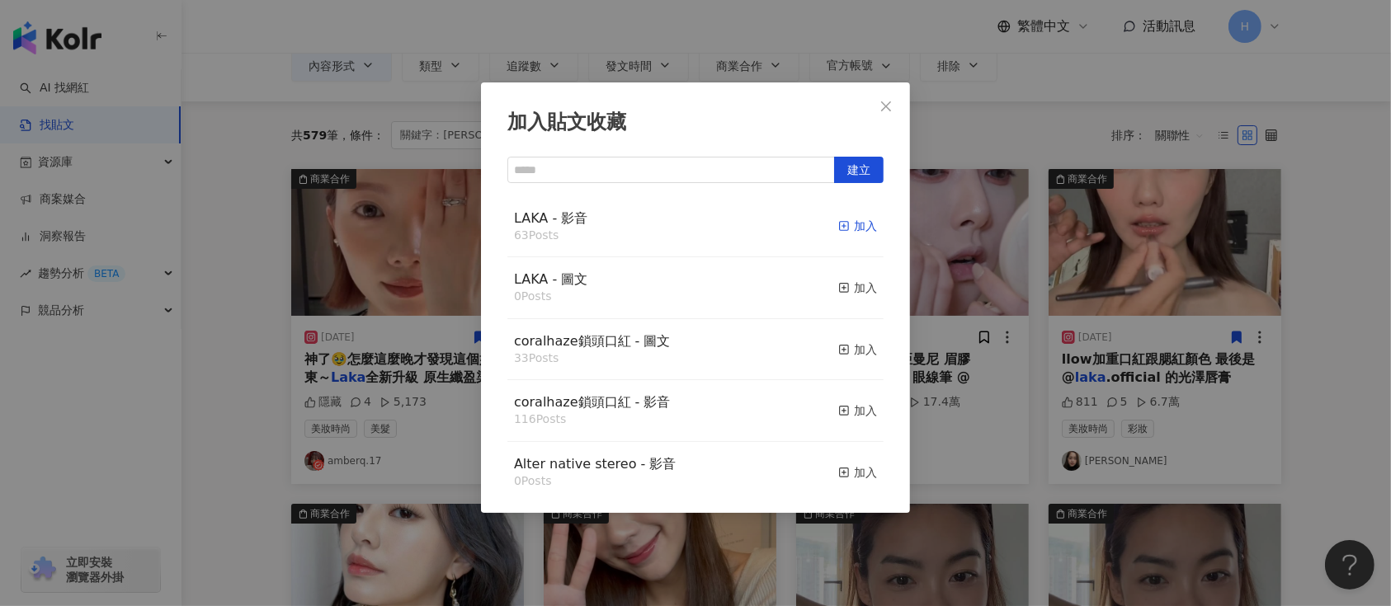
click at [844, 226] on div "加入" at bounding box center [857, 226] width 39 height 18
click at [1003, 320] on div "加入貼文收藏 建立 LAKA - 影音 63 Posts 加入 LAKA - 圖文 0 Posts 加入 coralhaze鎖頭口紅 - 圖文 33 Post…" at bounding box center [695, 303] width 1391 height 606
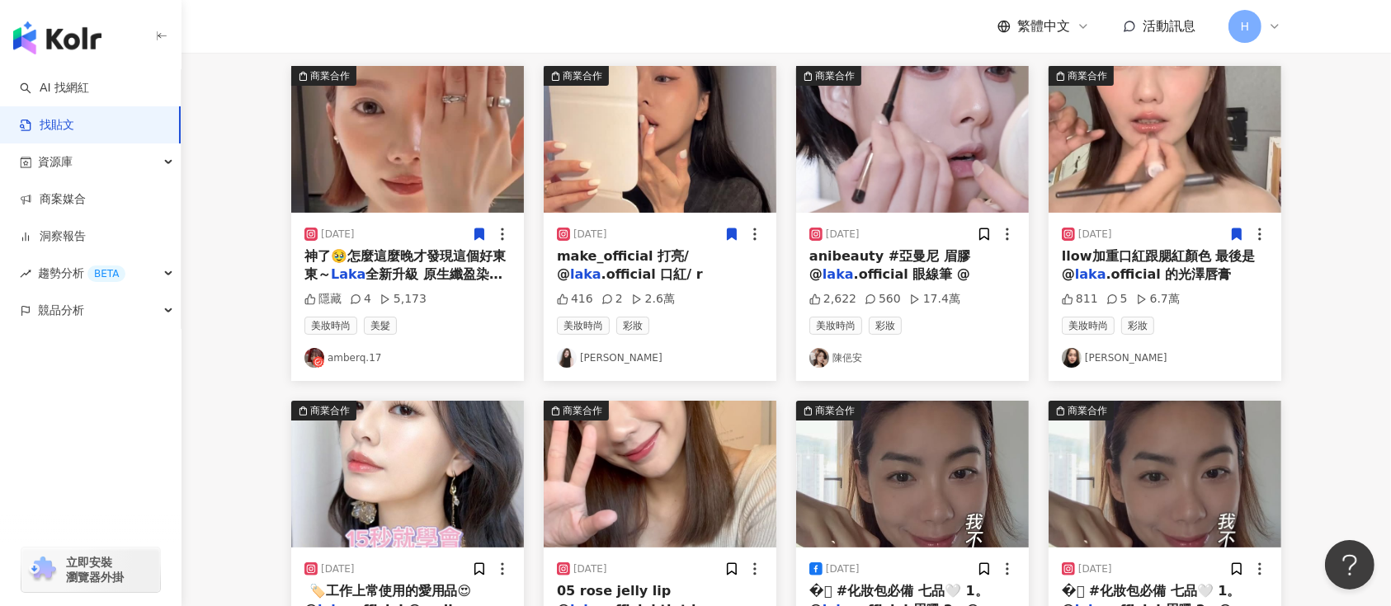
scroll to position [440, 0]
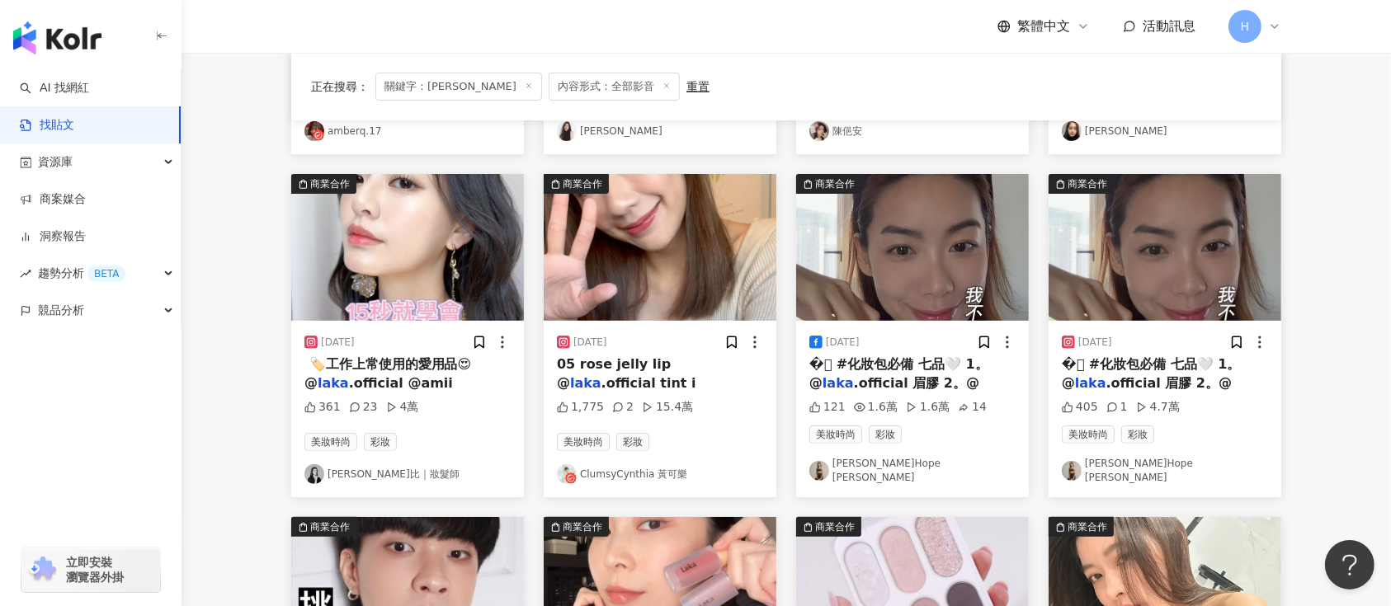
click at [1204, 281] on img at bounding box center [1165, 247] width 233 height 147
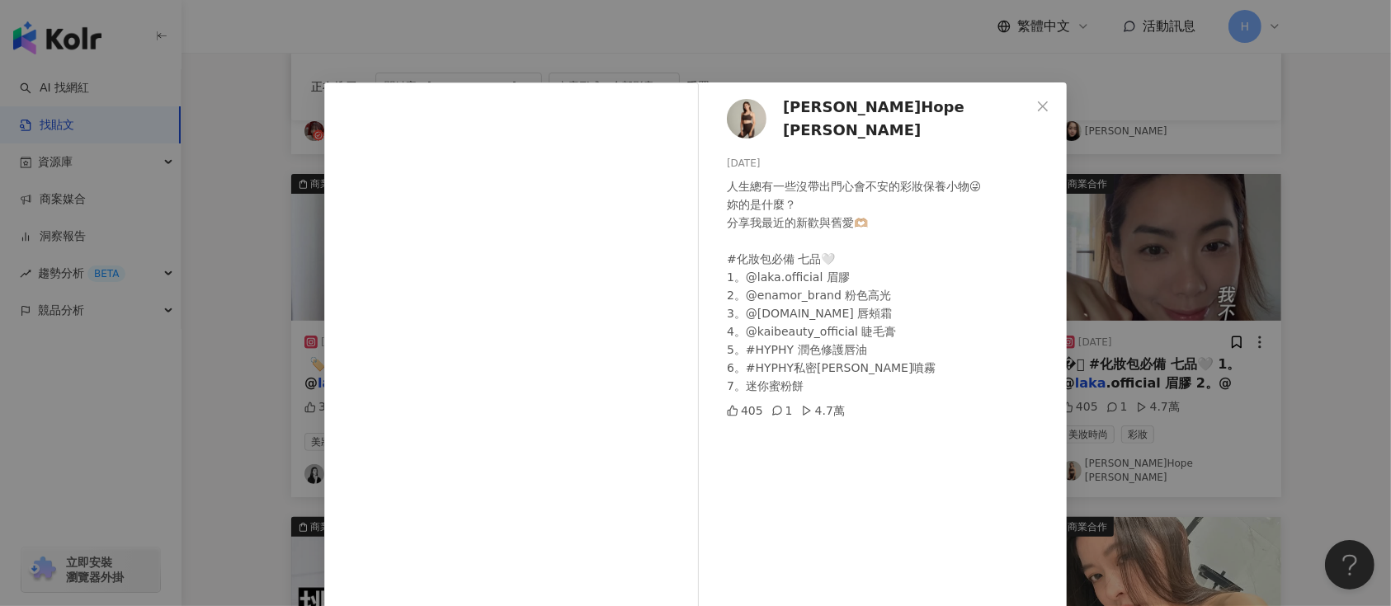
click at [1201, 359] on div "林可彤 Hope Lin 2025/1/8 人生總有一些沒帶出門心會不安的彩妝保養小物😜 妳的是什麼？ 分享我最近的新歡與舊愛🫶🏼 #化妝包必備 七品🤍 1。…" at bounding box center [695, 303] width 1391 height 606
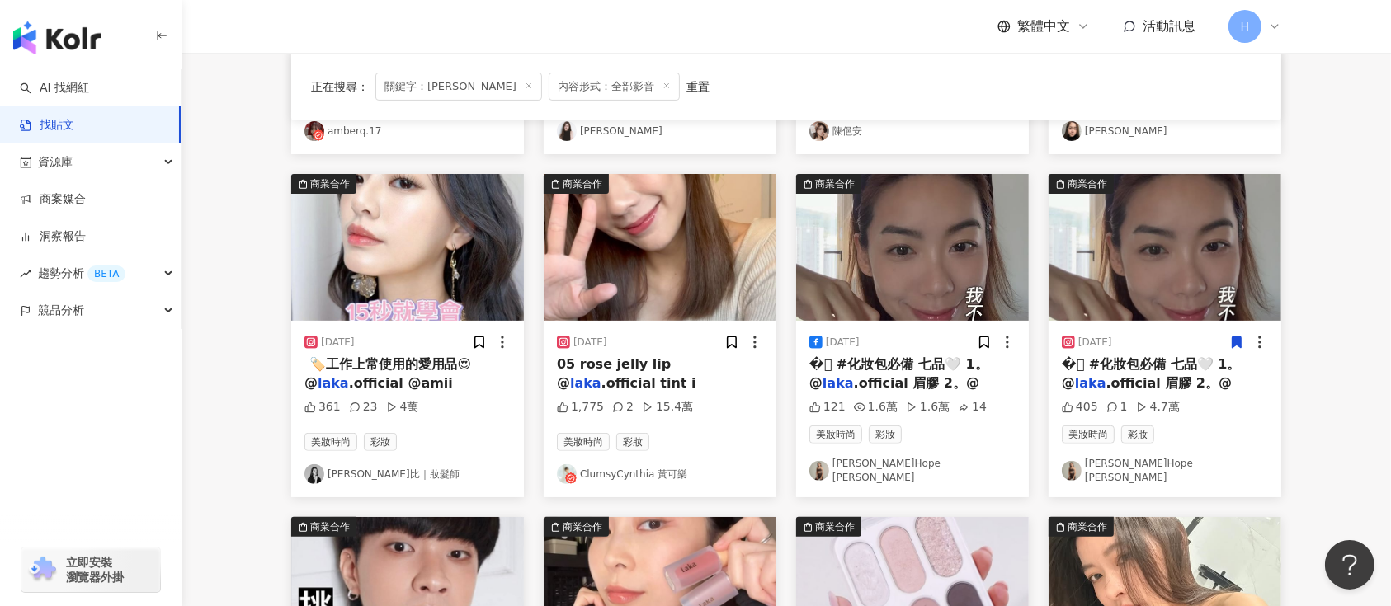
click at [1236, 339] on icon at bounding box center [1237, 343] width 9 height 12
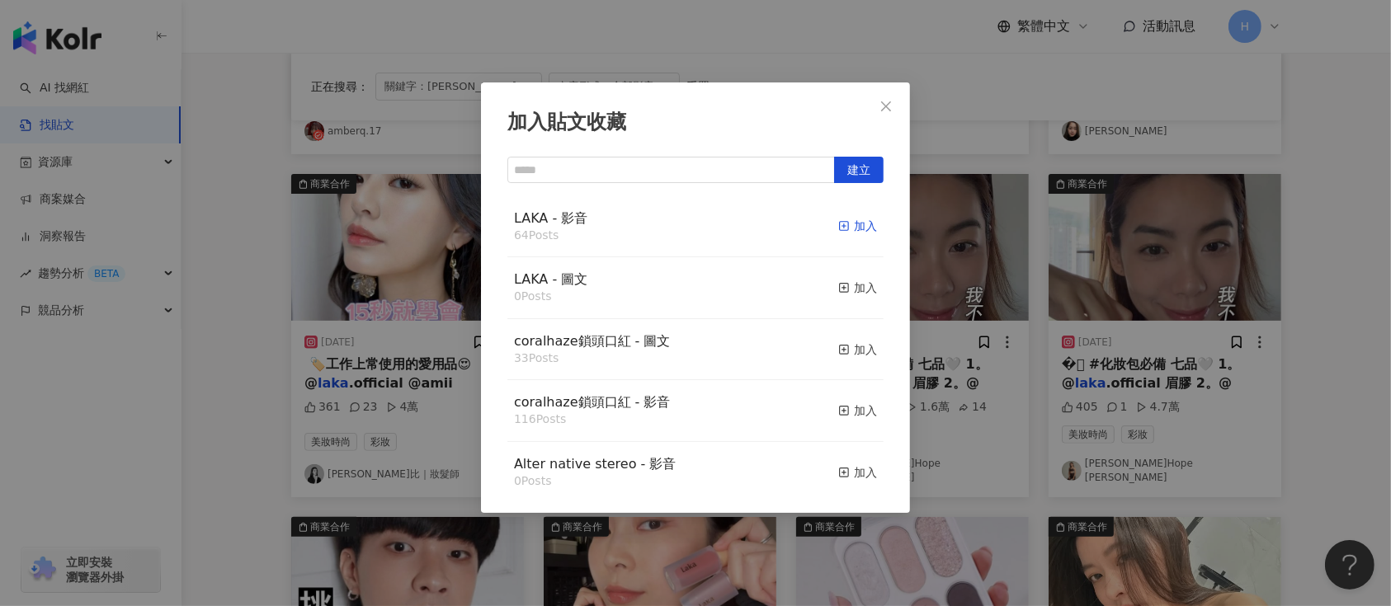
click at [839, 227] on div "加入" at bounding box center [857, 226] width 39 height 18
click at [1035, 302] on div "加入貼文收藏 建立 LAKA - 影音 64 Posts 加入 LAKA - 圖文 0 Posts 加入 coralhaze鎖頭口紅 - 圖文 33 Post…" at bounding box center [695, 303] width 1391 height 606
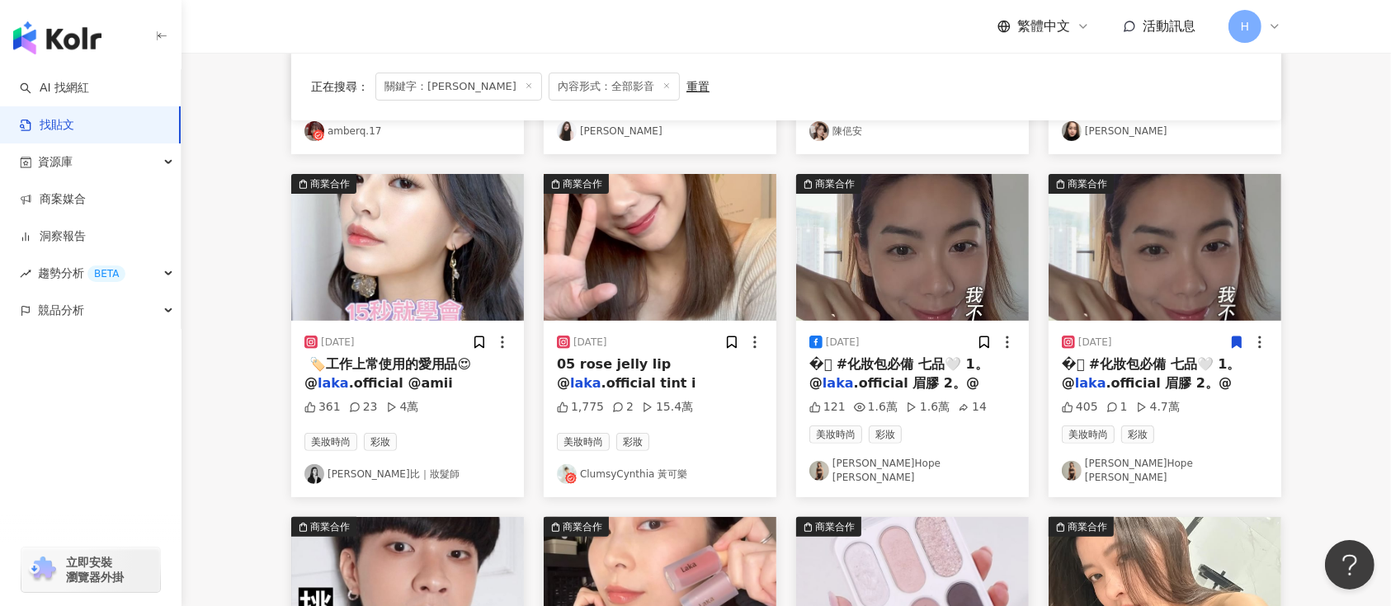
click at [685, 278] on img at bounding box center [660, 247] width 233 height 147
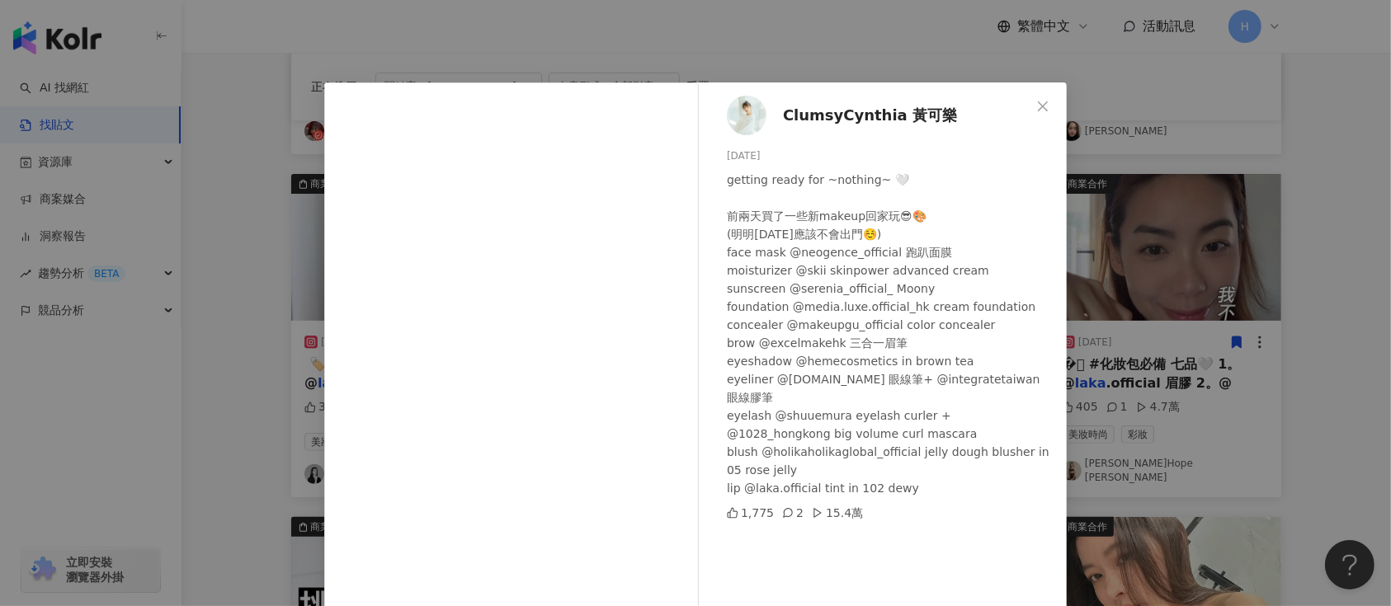
click at [1182, 312] on div "ClumsyCynthia 黃可樂 2024/2/13 getting ready for ~nothing~ 🤍 前兩天買了一些新makeup回家玩😎🎨 (…" at bounding box center [695, 303] width 1391 height 606
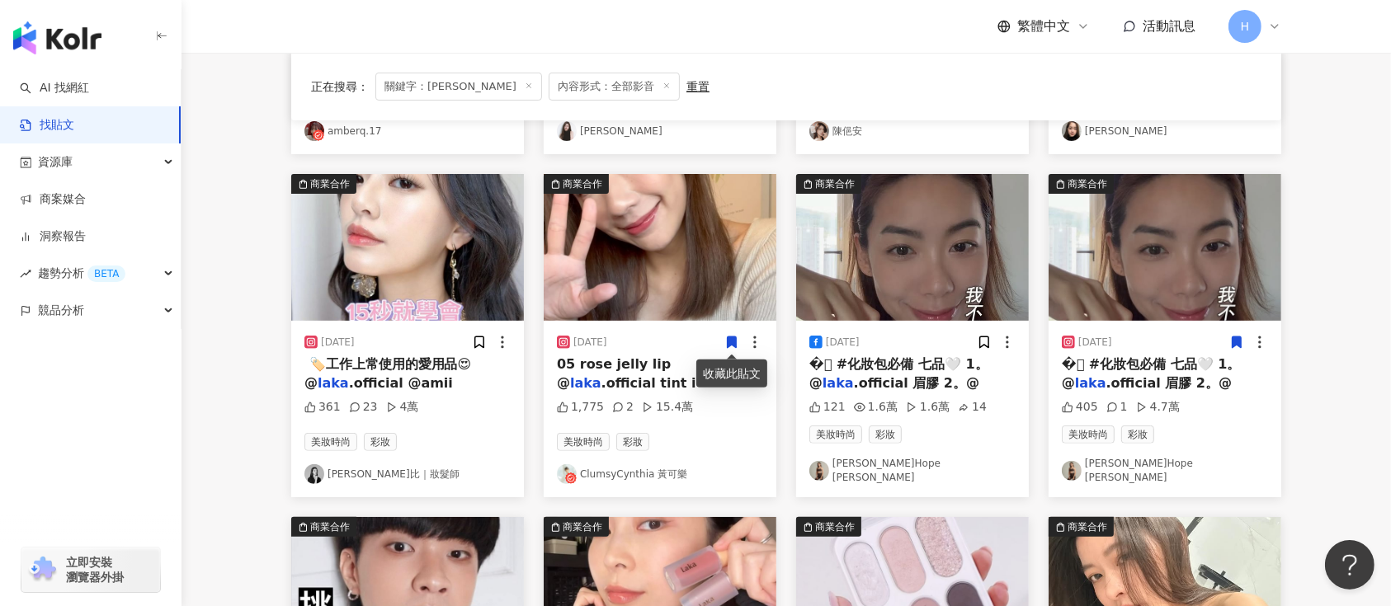
click at [733, 342] on icon at bounding box center [732, 343] width 9 height 12
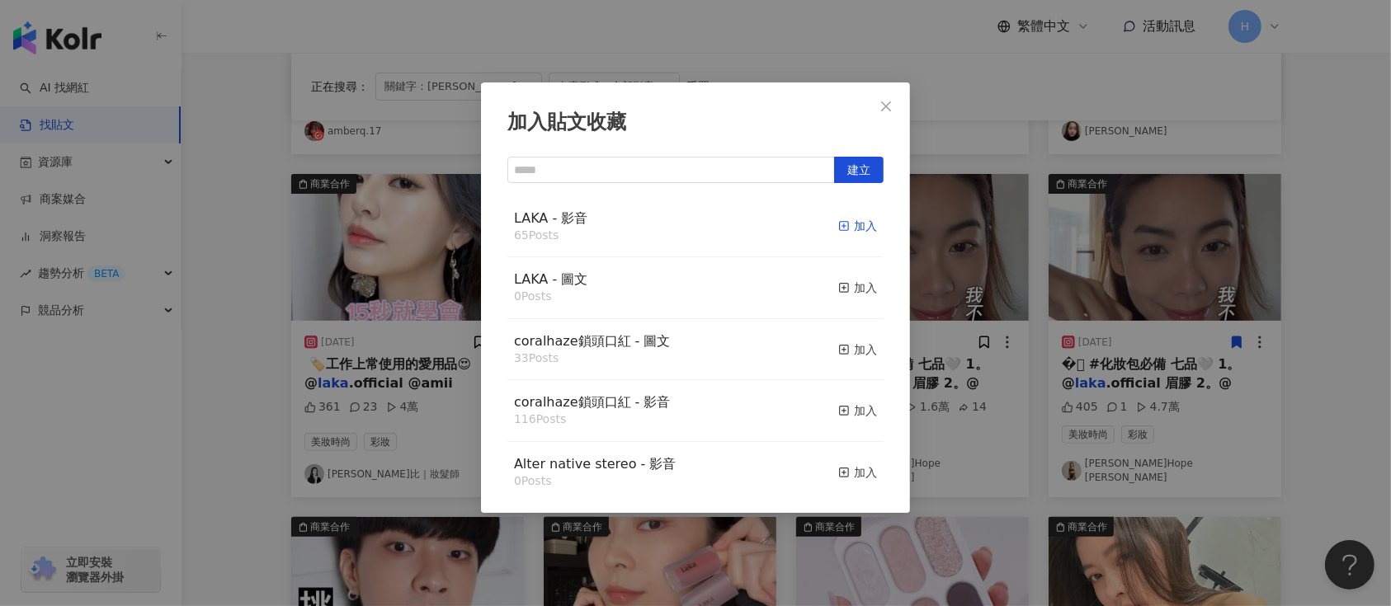
click at [850, 219] on div "加入" at bounding box center [857, 226] width 39 height 18
click at [1021, 228] on div "加入貼文收藏 建立 LAKA - 影音 65 Posts 加入 LAKA - 圖文 0 Posts 加入 coralhaze鎖頭口紅 - 圖文 33 Post…" at bounding box center [695, 303] width 1391 height 606
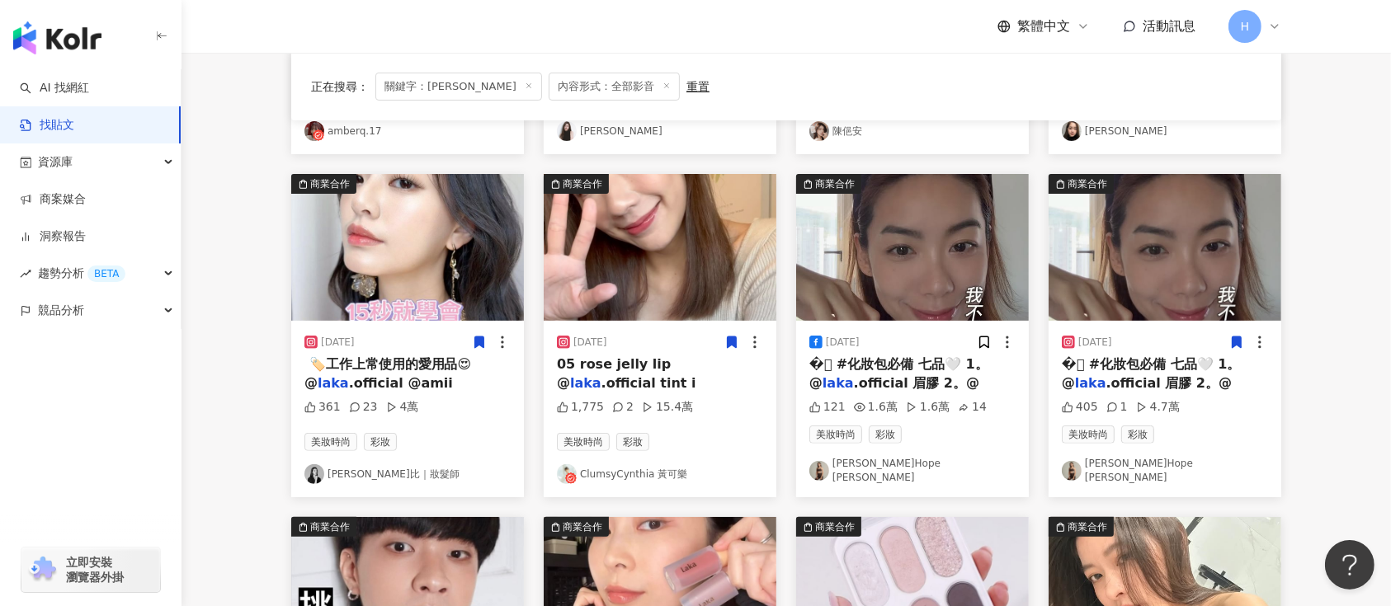
click at [483, 339] on icon at bounding box center [479, 343] width 9 height 12
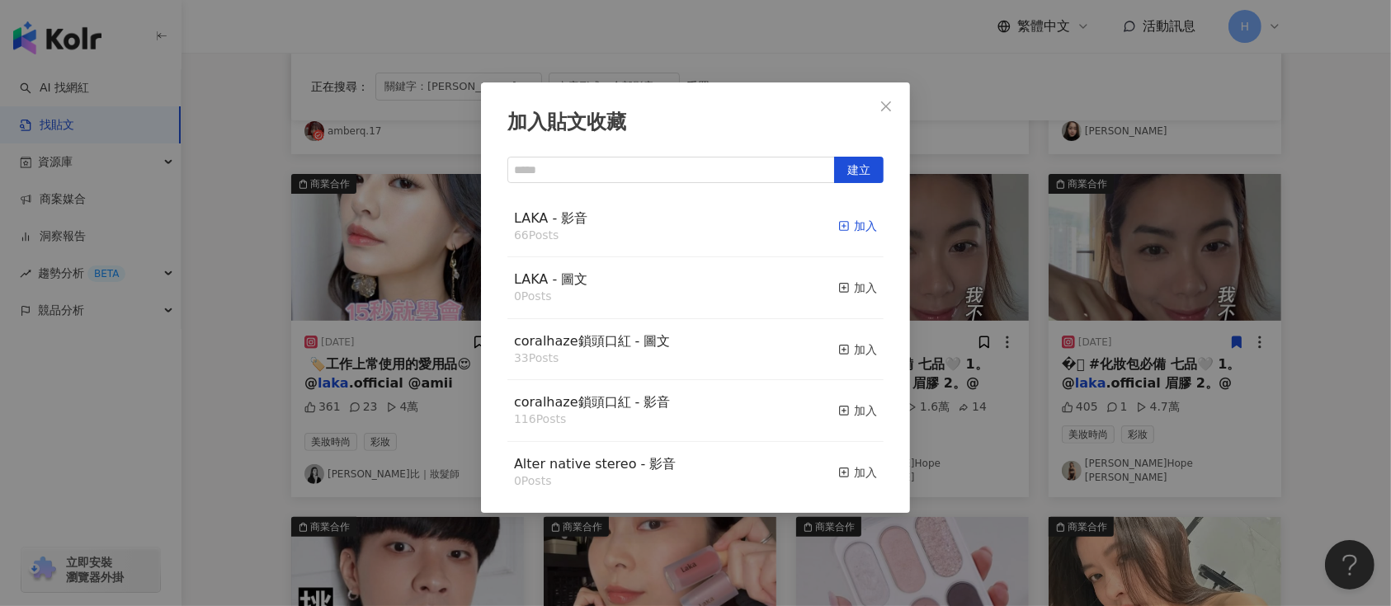
click at [838, 228] on icon "button" at bounding box center [844, 226] width 12 height 12
click at [951, 308] on div "加入貼文收藏 建立 LAKA - 影音 66 Posts 加入 LAKA - 圖文 0 Posts 加入 coralhaze鎖頭口紅 - 圖文 33 Post…" at bounding box center [695, 303] width 1391 height 606
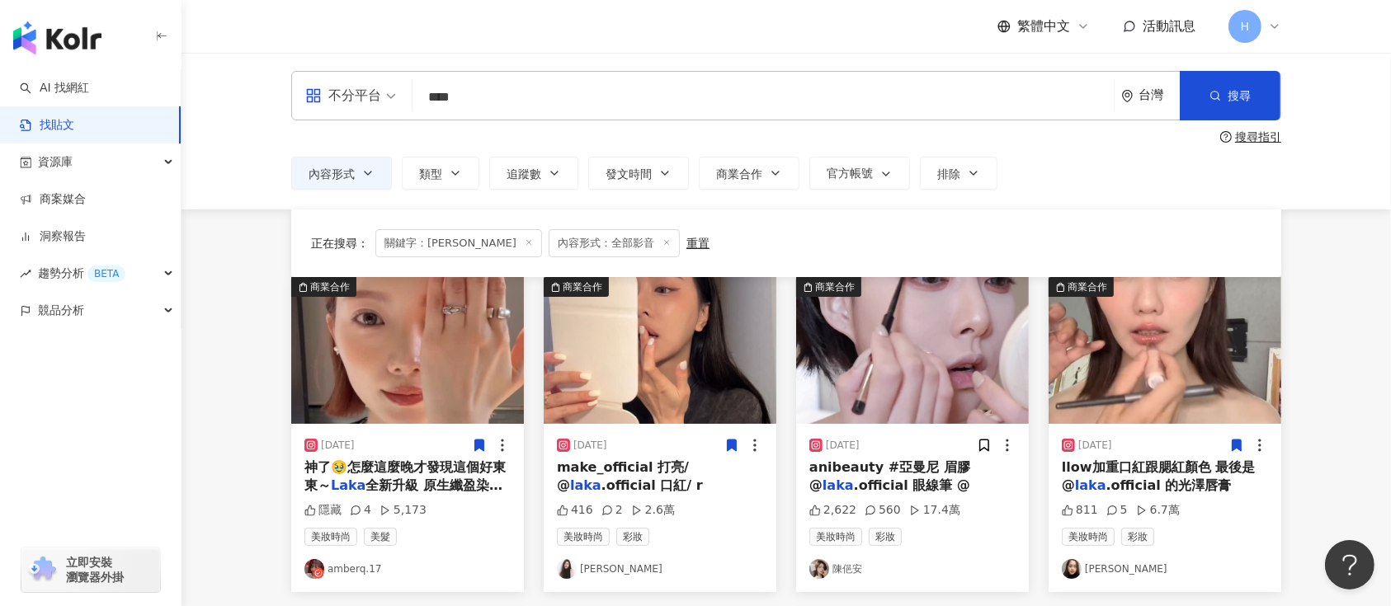
scroll to position [0, 0]
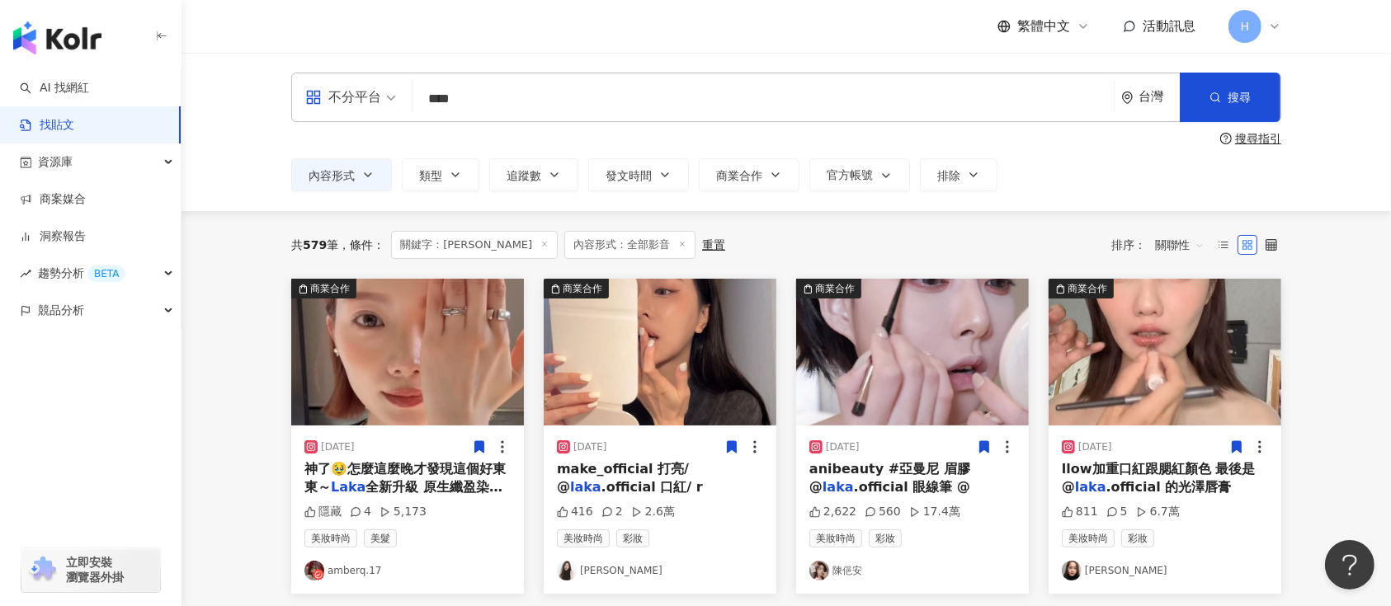
click at [990, 442] on icon at bounding box center [984, 447] width 15 height 15
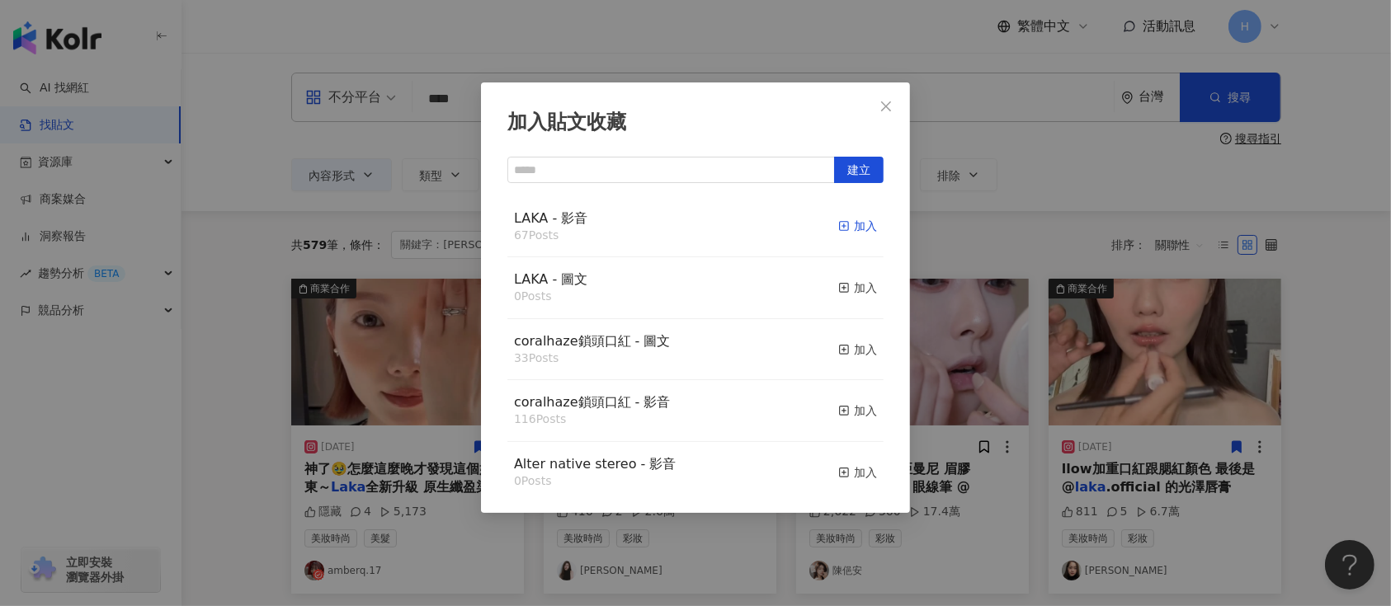
click at [840, 227] on div "加入" at bounding box center [857, 226] width 39 height 18
click at [981, 335] on div "加入貼文收藏 建立 LAKA - 影音 67 Posts 加入 LAKA - 圖文 0 Posts 加入 coralhaze鎖頭口紅 - 圖文 33 Post…" at bounding box center [695, 303] width 1391 height 606
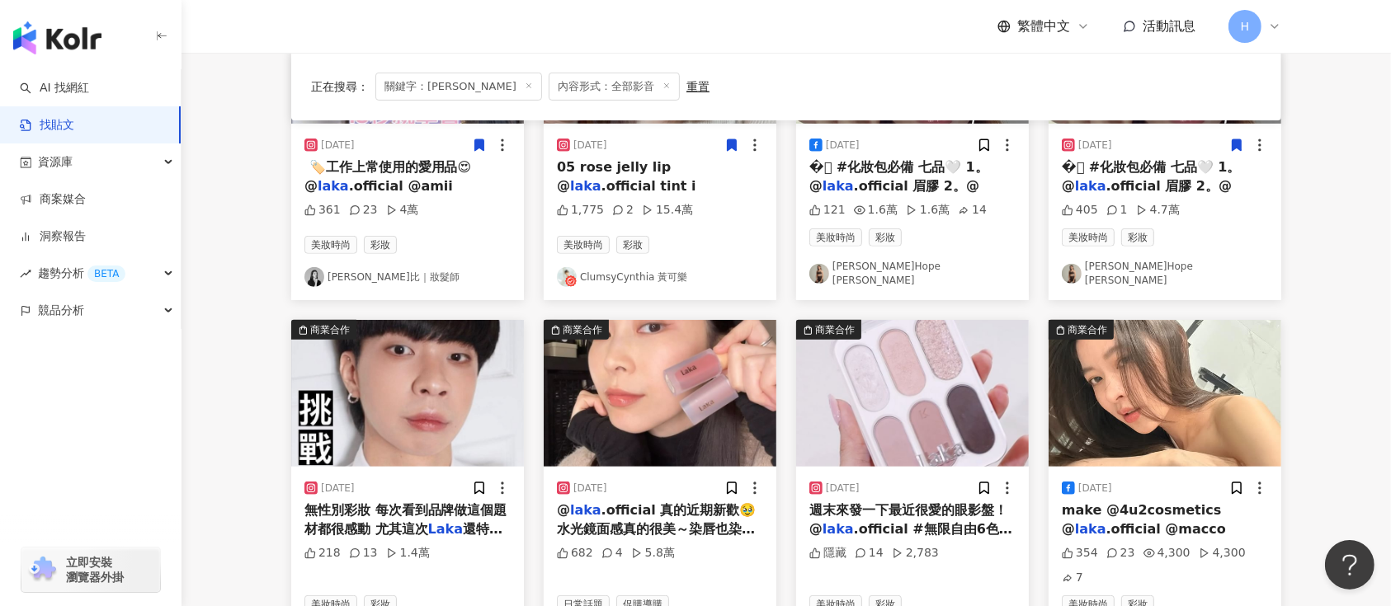
scroll to position [770, 0]
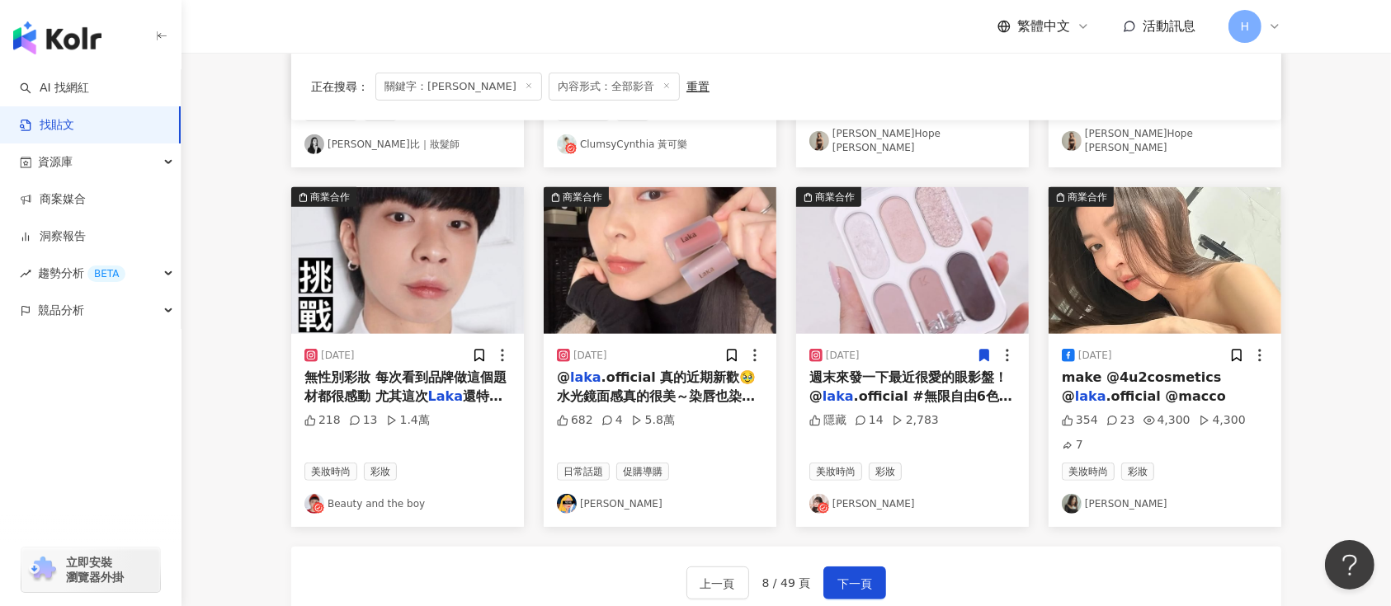
click at [989, 351] on icon at bounding box center [984, 357] width 9 height 12
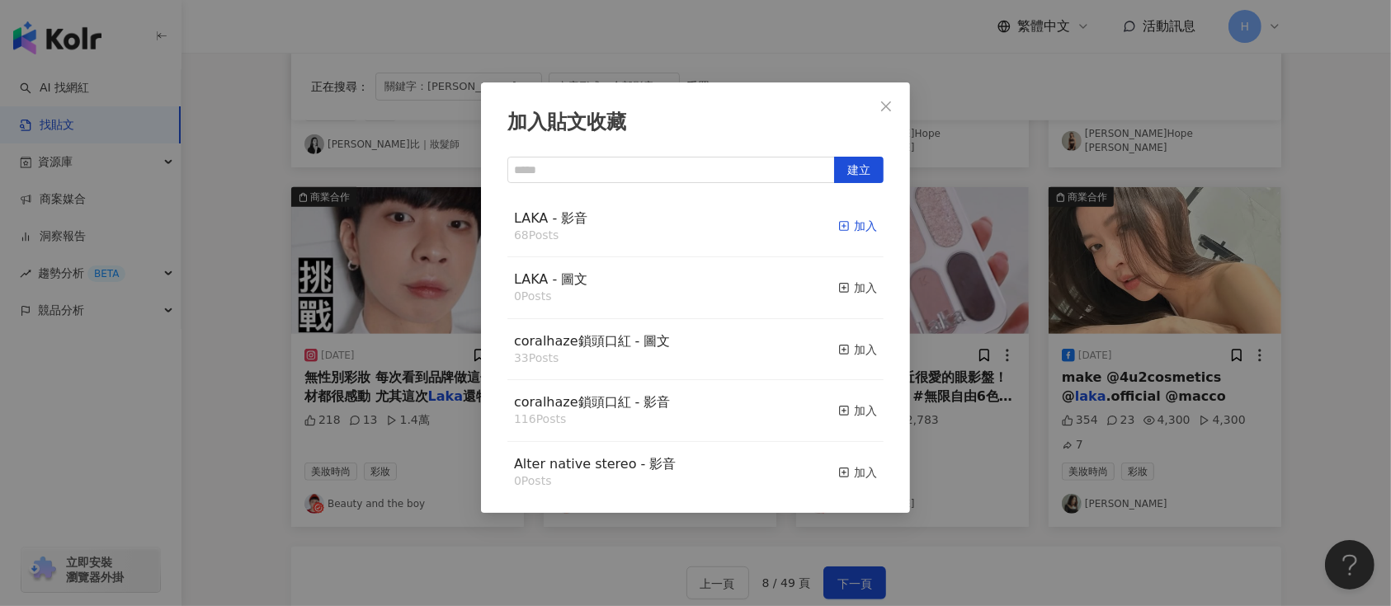
click at [842, 228] on div "加入" at bounding box center [857, 226] width 39 height 18
click at [980, 245] on div "加入貼文收藏 建立 LAKA - 影音 68 Posts 加入 LAKA - 圖文 0 Posts 加入 coralhaze鎖頭口紅 - 圖文 33 Post…" at bounding box center [695, 303] width 1391 height 606
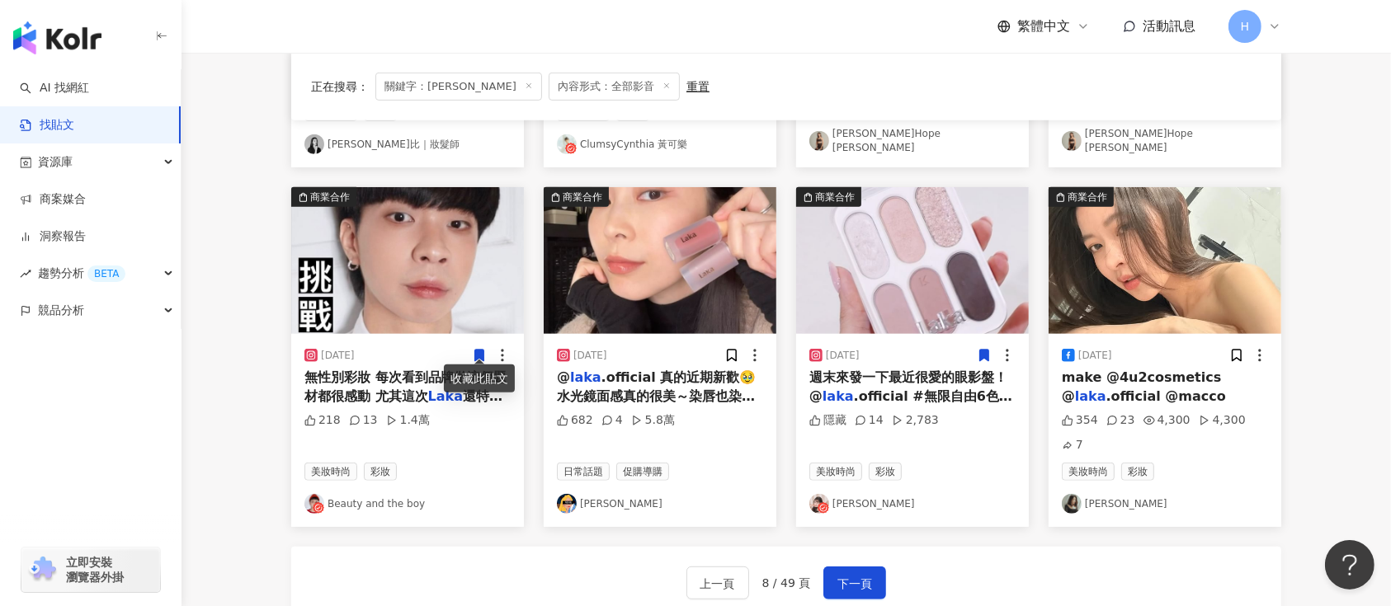
click at [483, 351] on icon at bounding box center [479, 357] width 9 height 12
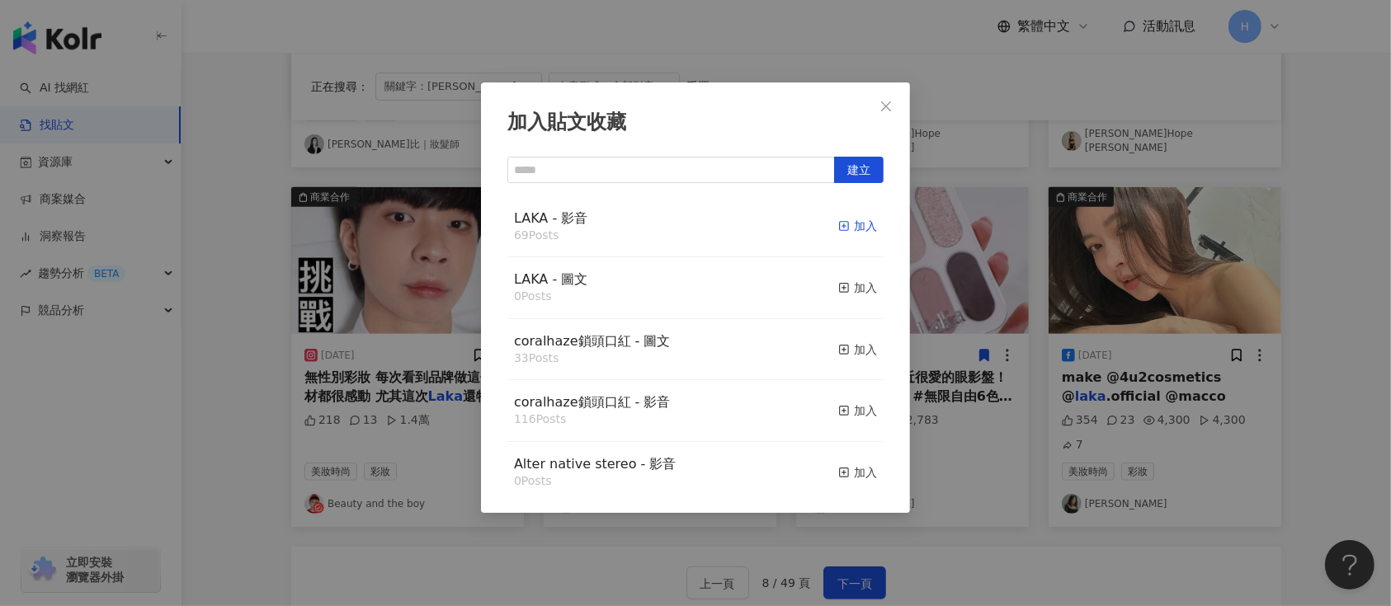
click at [856, 220] on div "加入" at bounding box center [857, 226] width 39 height 18
click at [1037, 244] on div "加入貼文收藏 建立 LAKA - 影音 69 Posts 加入 LAKA - 圖文 0 Posts 加入 coralhaze鎖頭口紅 - 圖文 33 Post…" at bounding box center [695, 303] width 1391 height 606
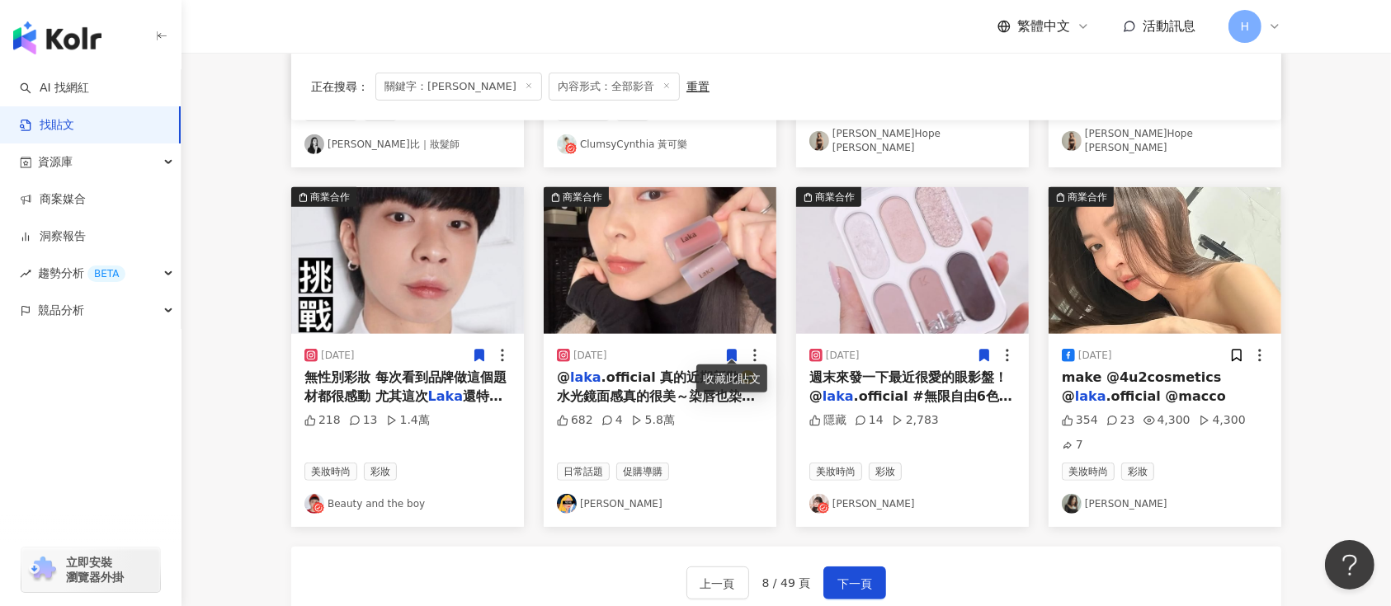
click at [729, 351] on icon at bounding box center [732, 357] width 9 height 12
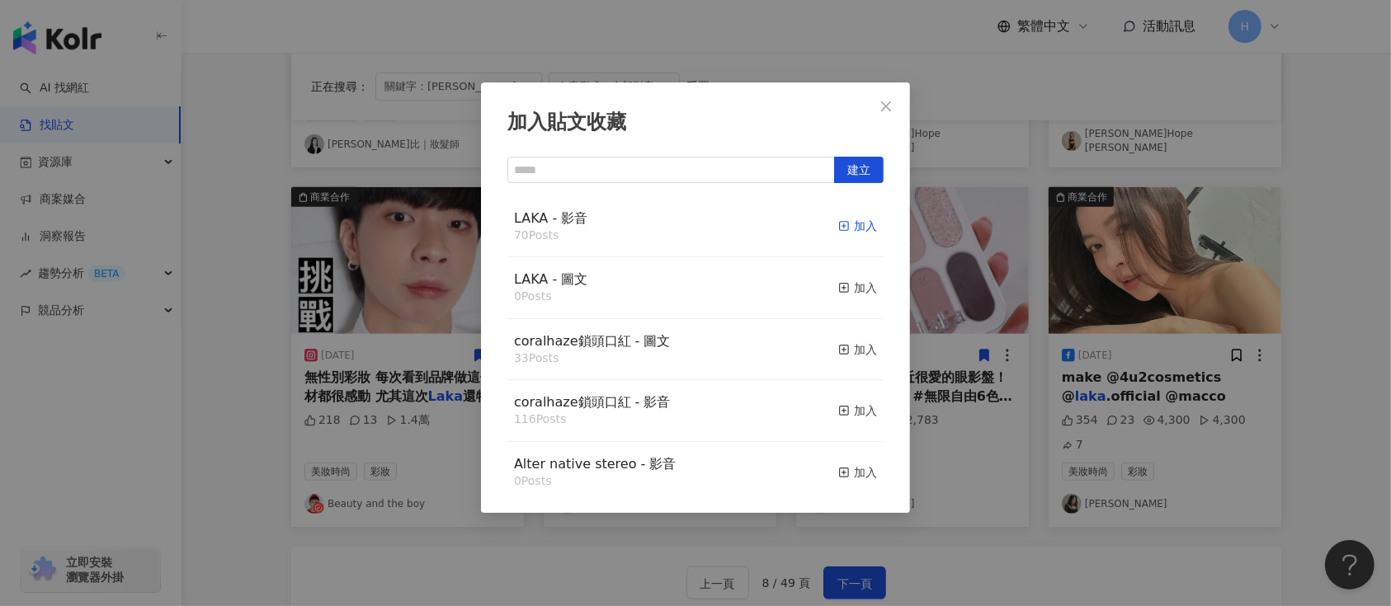
click at [844, 224] on div "加入" at bounding box center [857, 226] width 39 height 18
click at [941, 320] on div "加入貼文收藏 建立 LAKA - 影音 70 Posts 加入 LAKA - 圖文 0 Posts 加入 coralhaze鎖頭口紅 - 圖文 33 Post…" at bounding box center [695, 303] width 1391 height 606
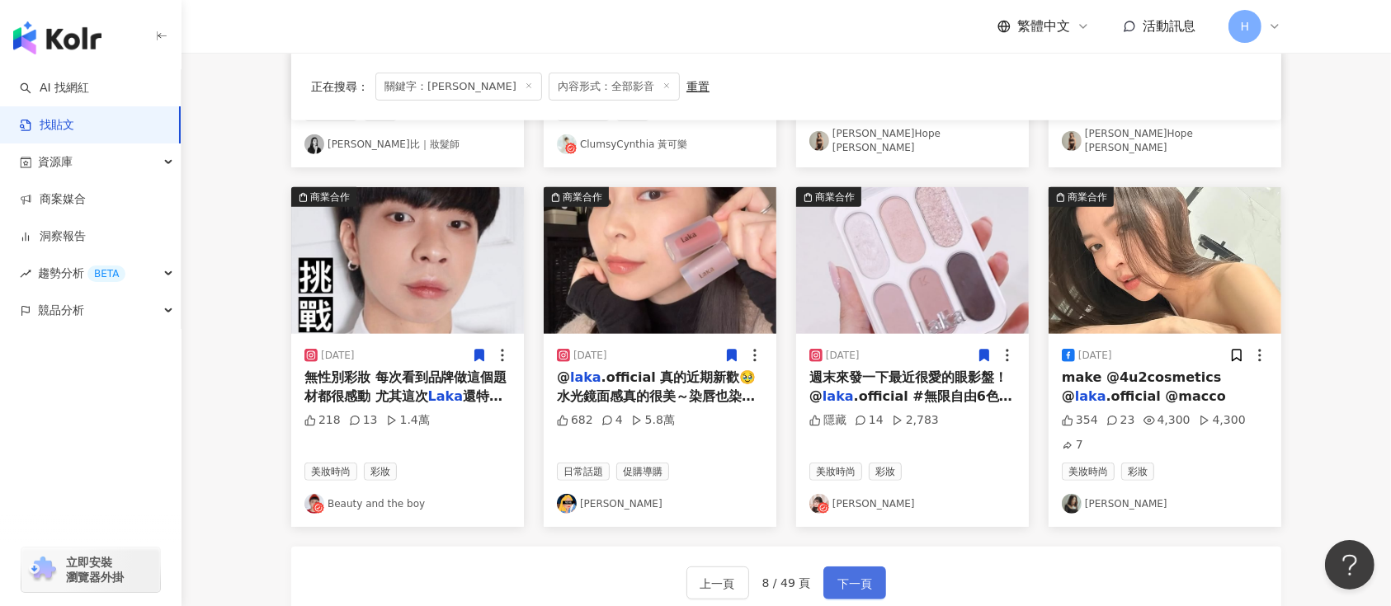
click at [862, 568] on span "下一頁" at bounding box center [854, 584] width 35 height 20
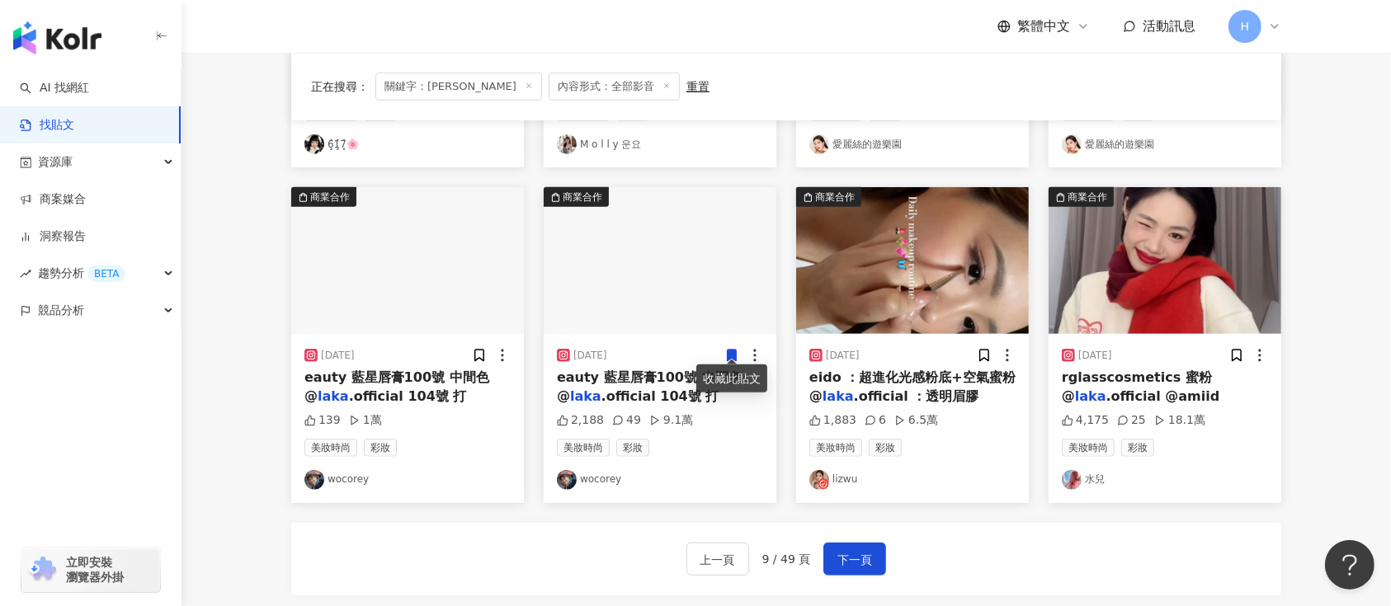
click at [736, 348] on icon at bounding box center [731, 355] width 15 height 15
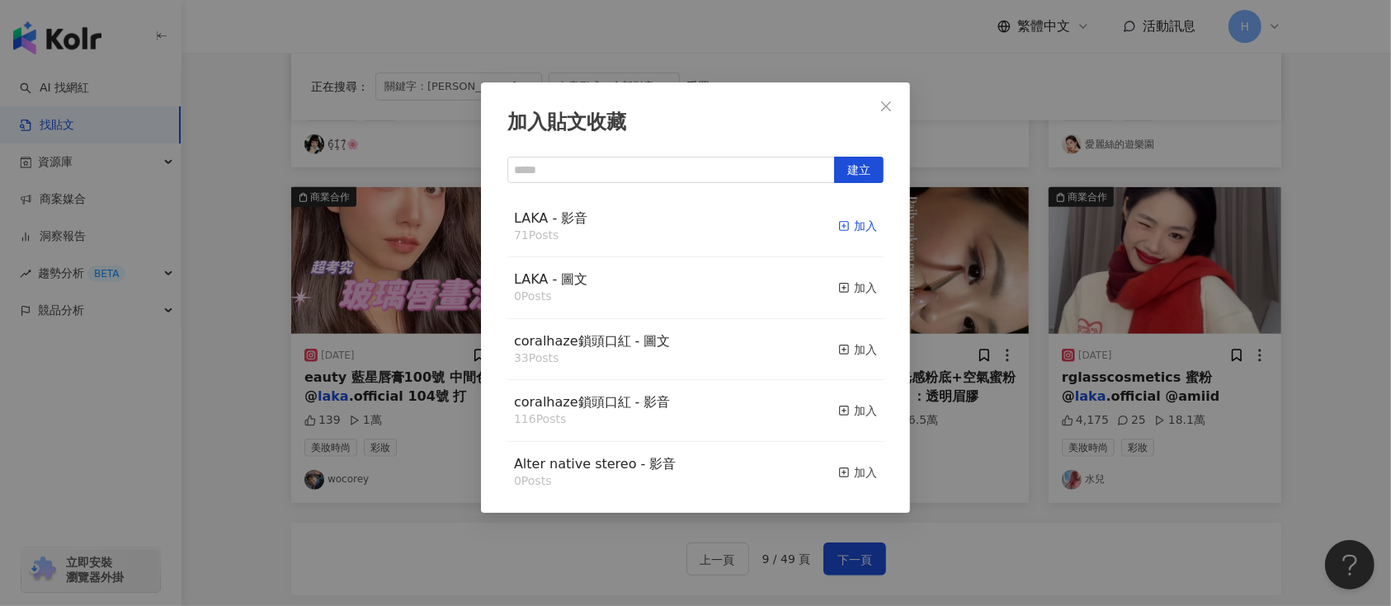
click at [850, 222] on div "加入" at bounding box center [857, 226] width 39 height 18
click at [1014, 287] on div "加入貼文收藏 建立 LAKA - 影音 71 Posts 加入 LAKA - 圖文 0 Posts 加入 coralhaze鎖頭口紅 - 圖文 33 Post…" at bounding box center [695, 303] width 1391 height 606
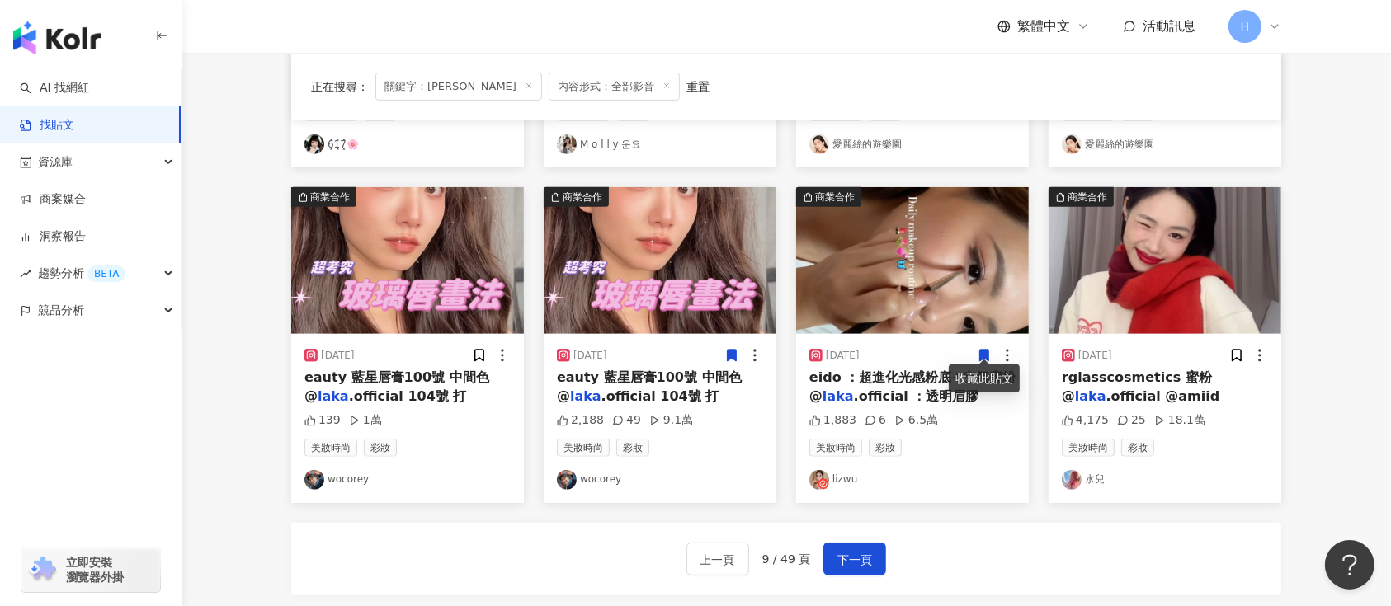
click at [989, 348] on icon at bounding box center [984, 355] width 15 height 15
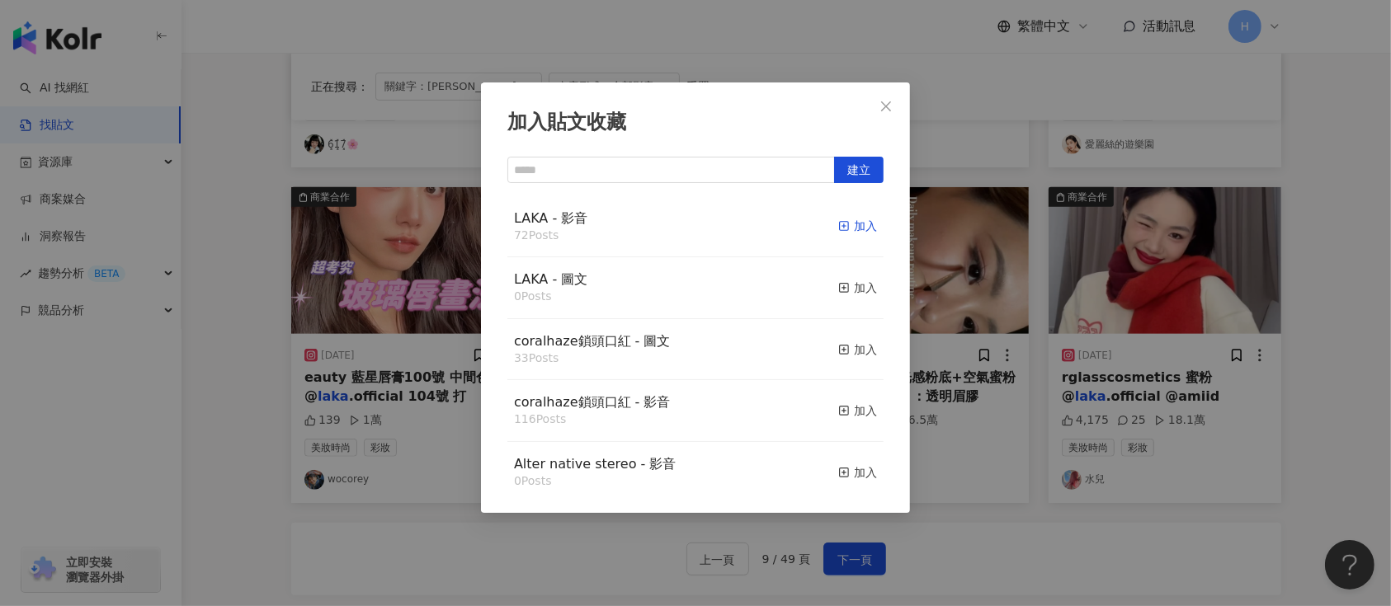
click at [844, 228] on line "button" at bounding box center [844, 226] width 0 height 4
click at [1152, 307] on div "加入貼文收藏 建立 LAKA - 影音 72 Posts 加入 LAKA - 圖文 0 Posts 加入 coralhaze鎖頭口紅 - 圖文 33 Post…" at bounding box center [695, 303] width 1391 height 606
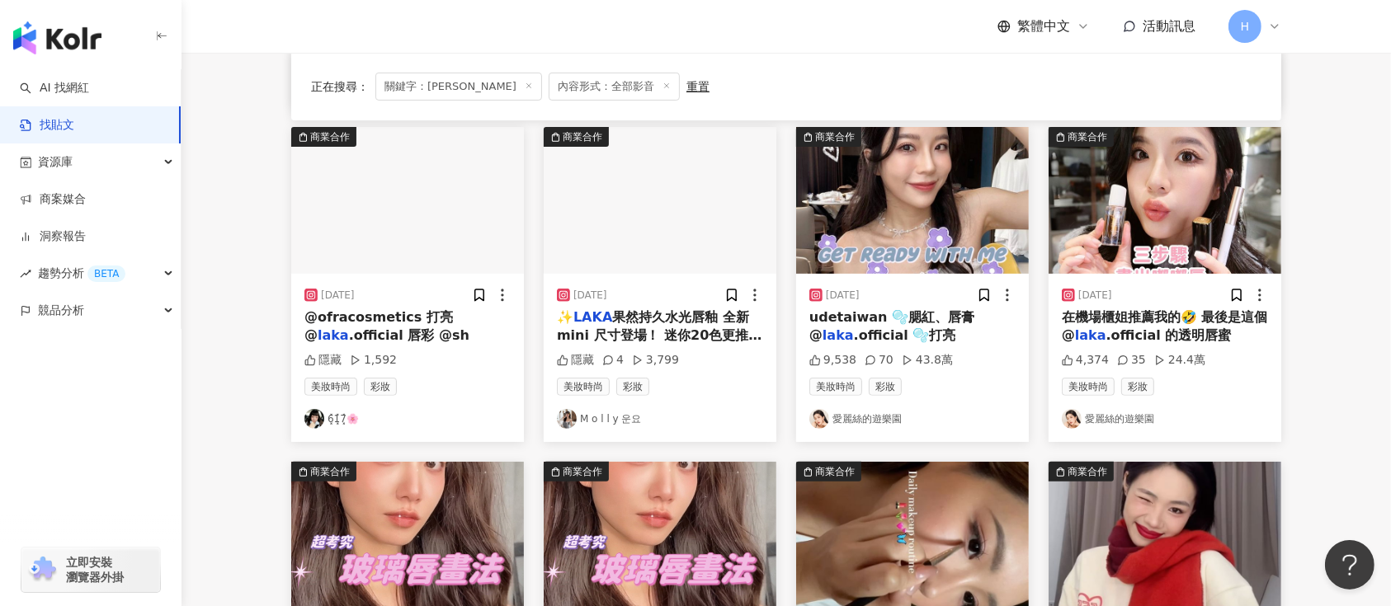
scroll to position [440, 0]
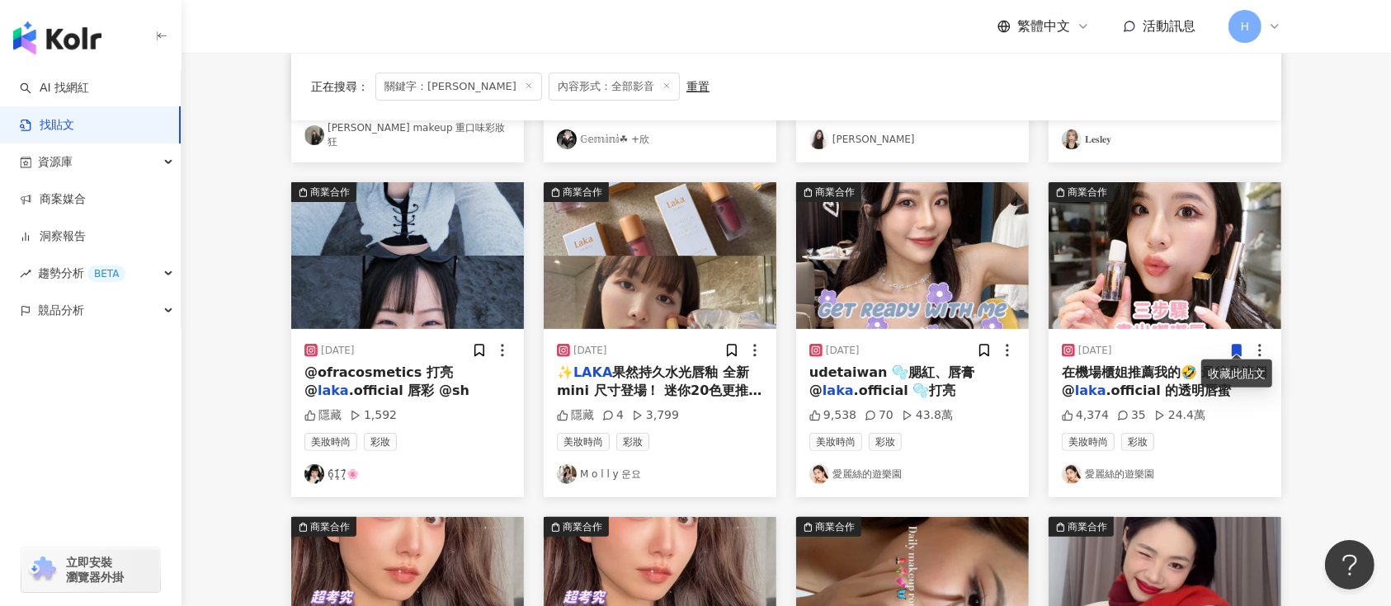
click at [1240, 345] on icon at bounding box center [1237, 351] width 9 height 12
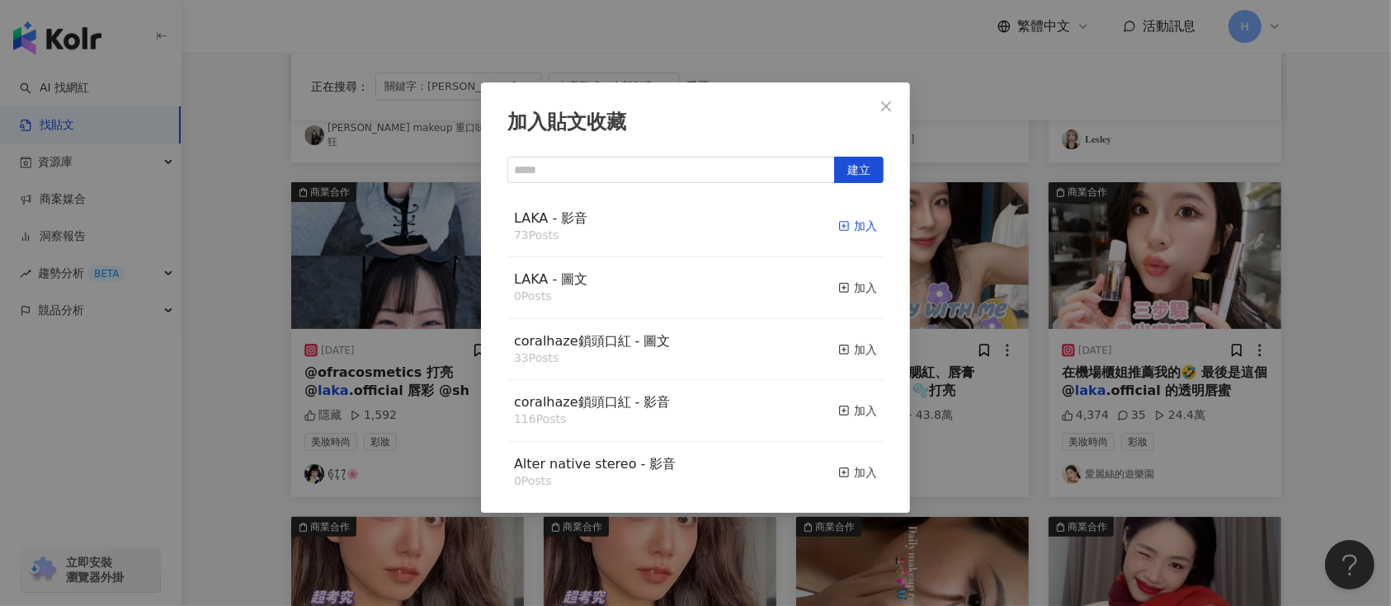
click at [838, 228] on div "加入" at bounding box center [857, 226] width 39 height 18
click at [1043, 237] on div "加入貼文收藏 建立 LAKA - 影音 73 Posts 加入 LAKA - 圖文 0 Posts 加入 coralhaze鎖頭口紅 - 圖文 33 Post…" at bounding box center [695, 303] width 1391 height 606
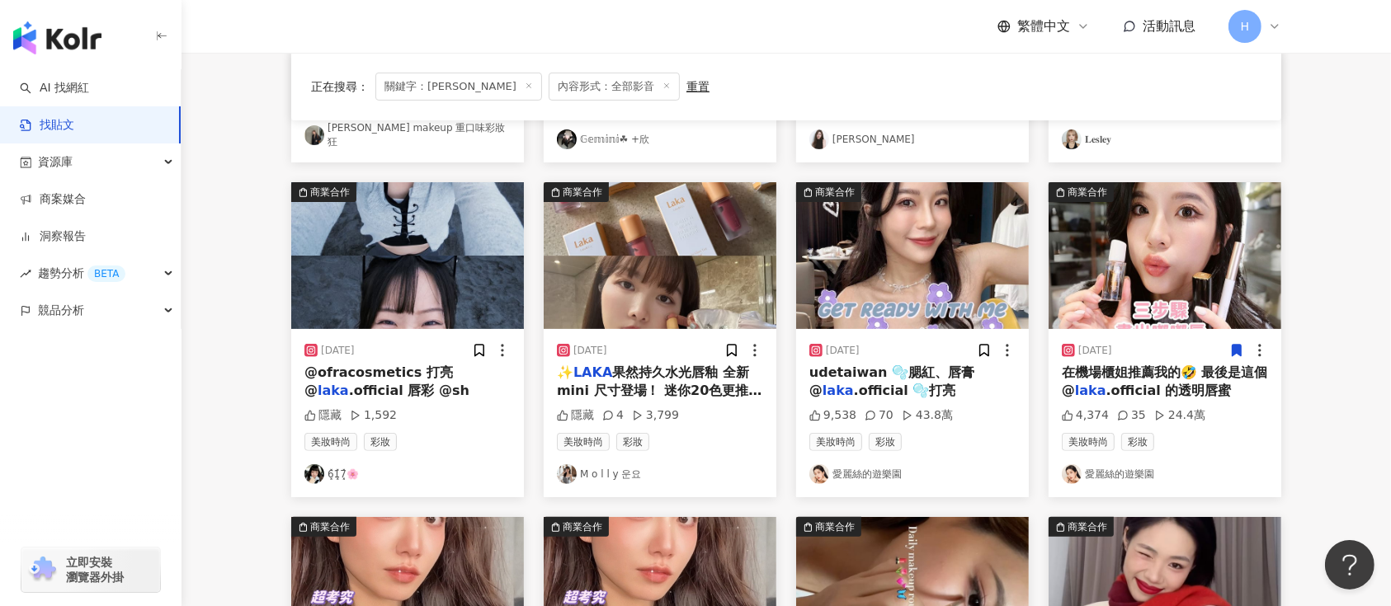
click at [937, 287] on img at bounding box center [912, 255] width 233 height 147
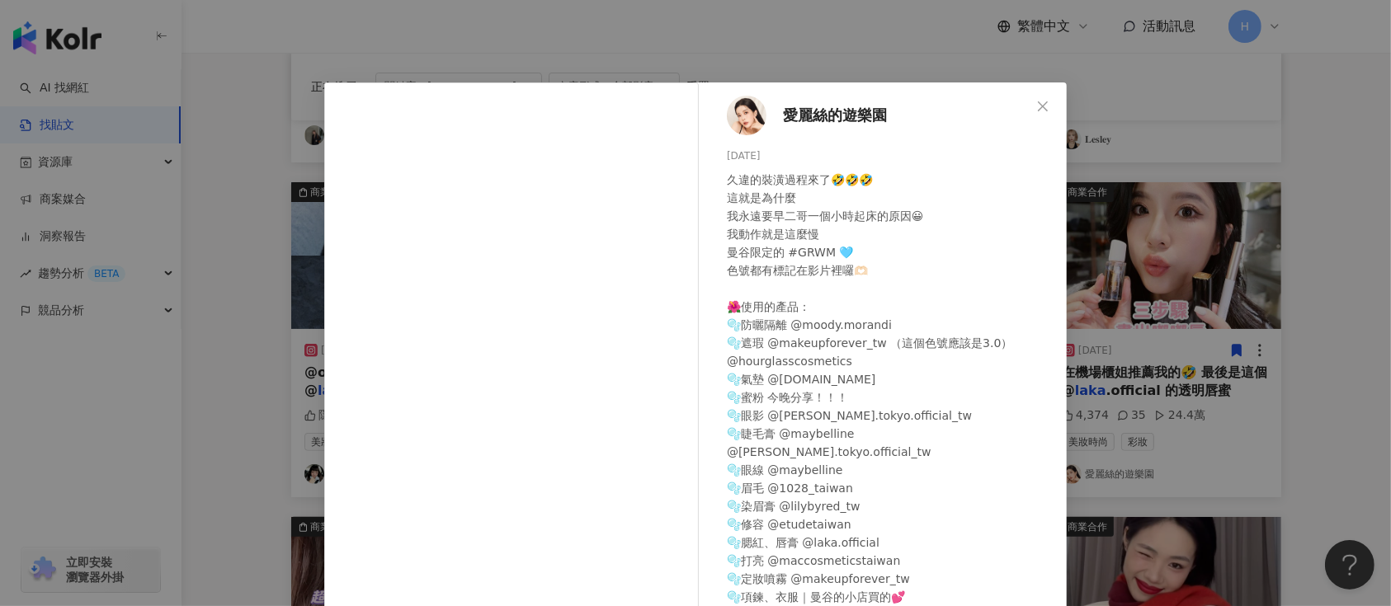
drag, startPoint x: 1171, startPoint y: 275, endPoint x: 1158, endPoint y: 275, distance: 12.4
click at [1173, 275] on div "愛麗絲的遊樂園 2024/4/6 久違的裝潢過程來了🤣🤣🤣 這就是為什麼 我永遠要早二哥一個小時起床的原因😀 我動作就是這麼慢 曼谷限定的 #GRWM 🩵 色…" at bounding box center [695, 303] width 1391 height 606
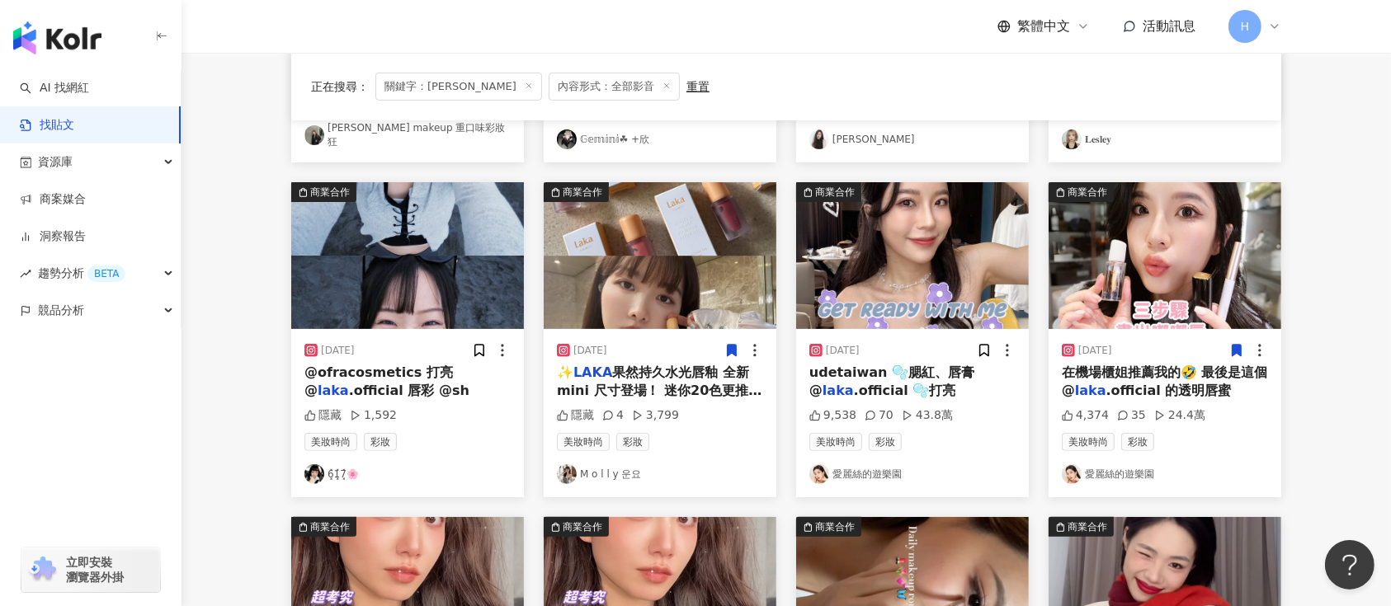
click at [733, 347] on icon at bounding box center [731, 350] width 15 height 15
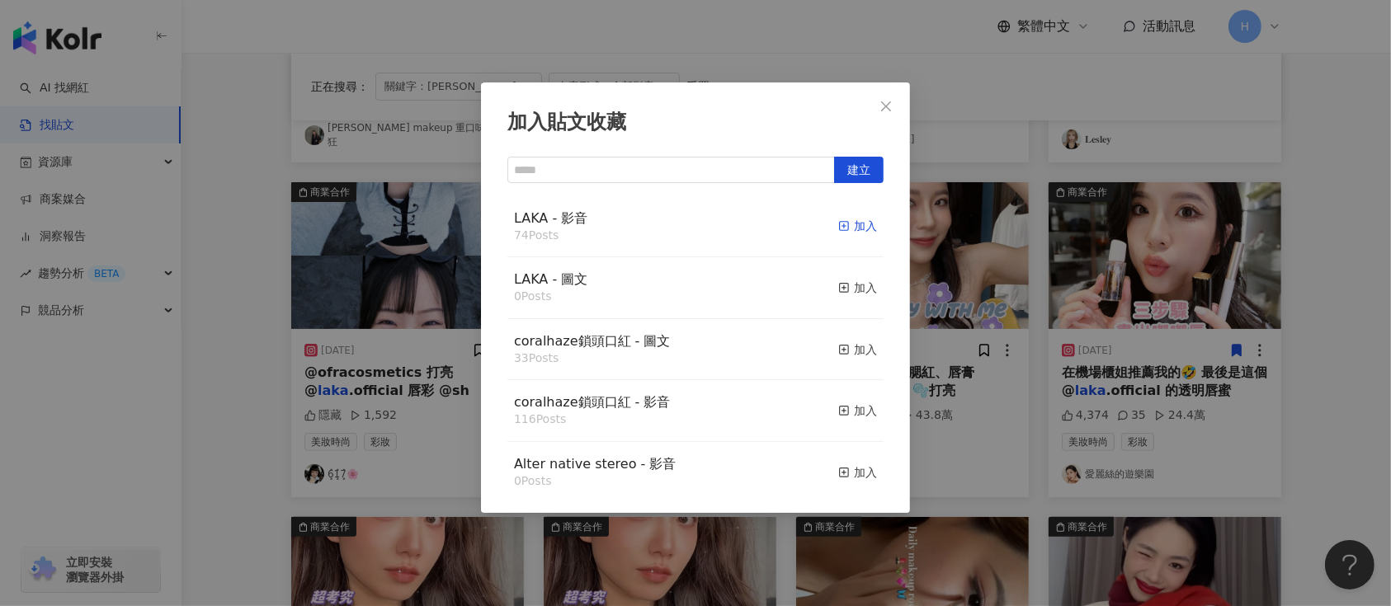
click at [838, 229] on div "加入" at bounding box center [857, 226] width 39 height 18
drag, startPoint x: 977, startPoint y: 243, endPoint x: 902, endPoint y: 272, distance: 80.7
click at [970, 258] on div "加入貼文收藏 建立 LAKA - 影音 74 Posts 加入 LAKA - 圖文 0 Posts 加入 coralhaze鎖頭口紅 - 圖文 33 Post…" at bounding box center [695, 303] width 1391 height 606
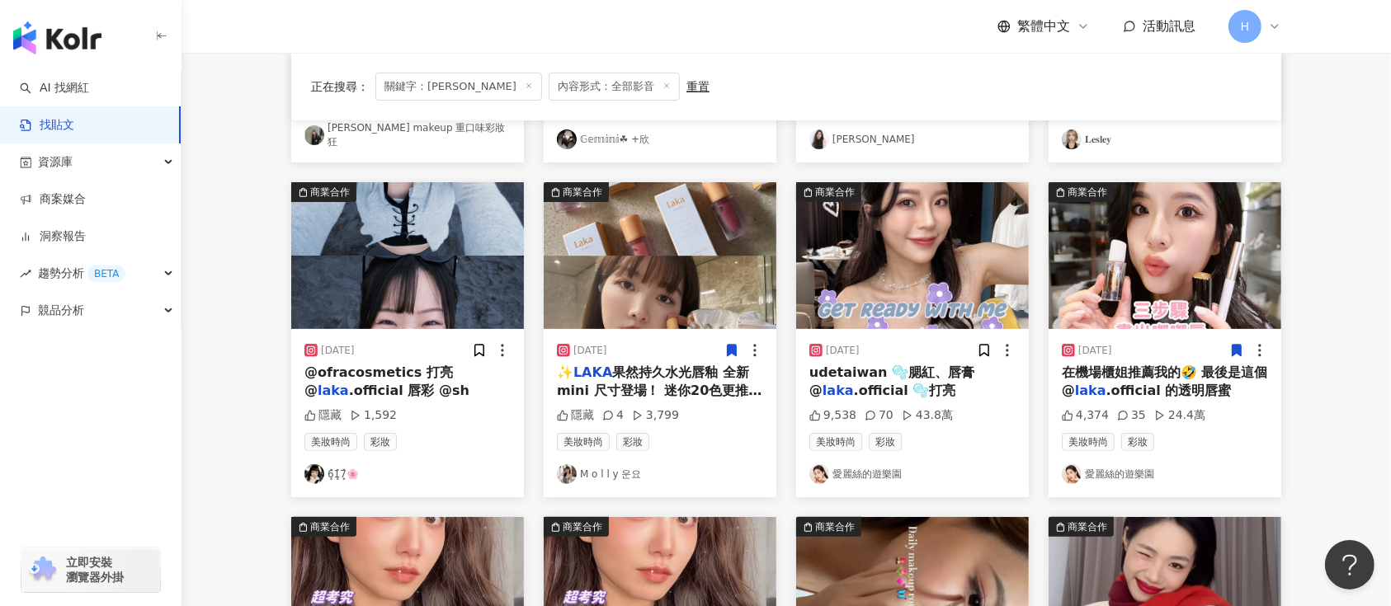
click at [456, 281] on img at bounding box center [407, 255] width 233 height 147
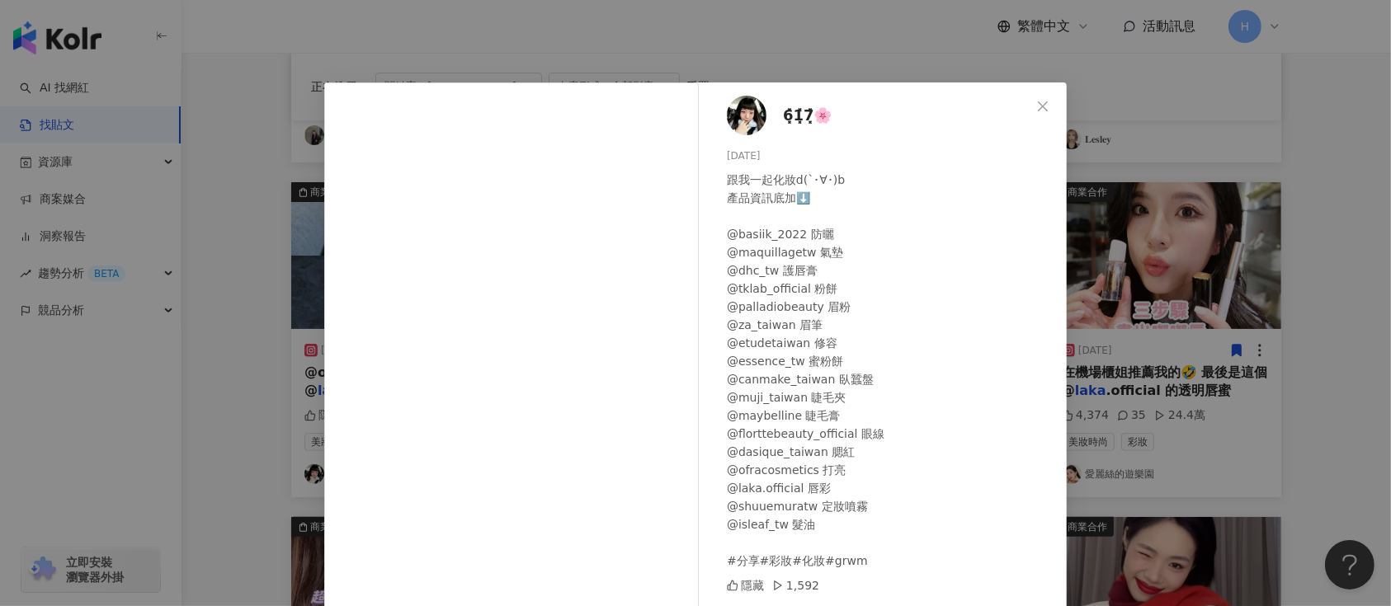
drag, startPoint x: 1210, startPoint y: 271, endPoint x: 1131, endPoint y: 271, distance: 78.4
click at [1196, 271] on div "6͓̽1͓̽7͓̽🌸 2025/4/26 跟我一起化妝d(`･∀･)b 產品資訊底加⬇️ @basiik_2022 防曬 @maquillagetw 氣墊 @…" at bounding box center [695, 303] width 1391 height 606
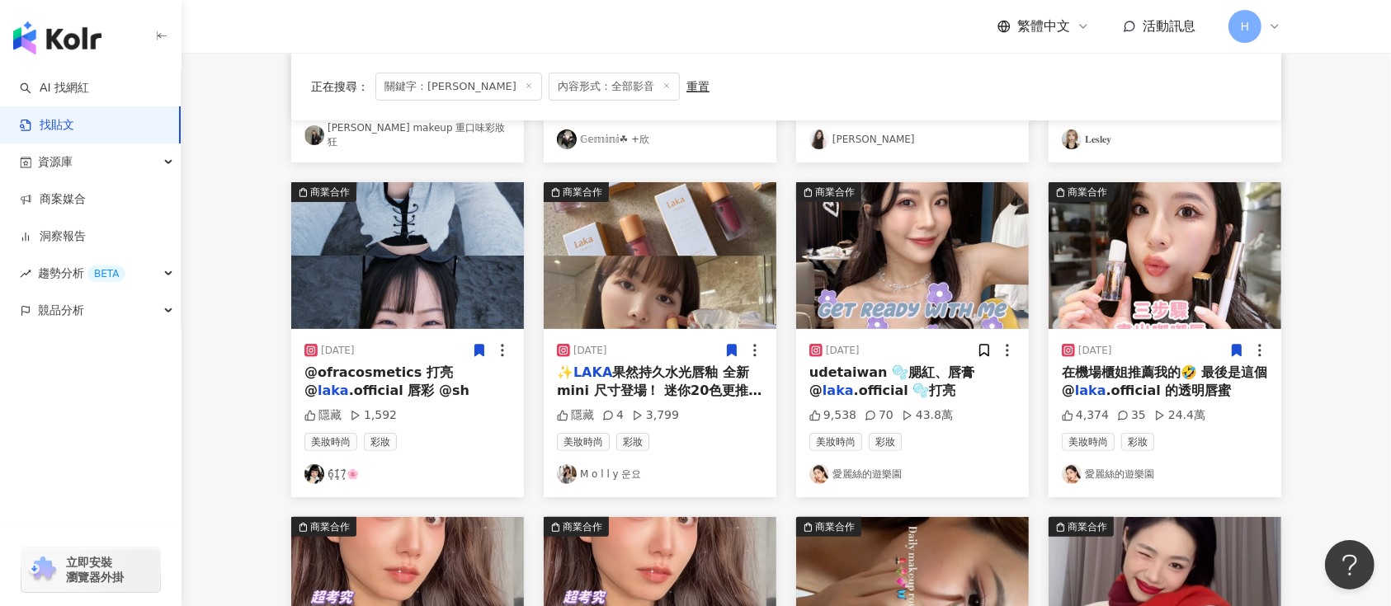
click at [482, 345] on icon at bounding box center [479, 351] width 9 height 12
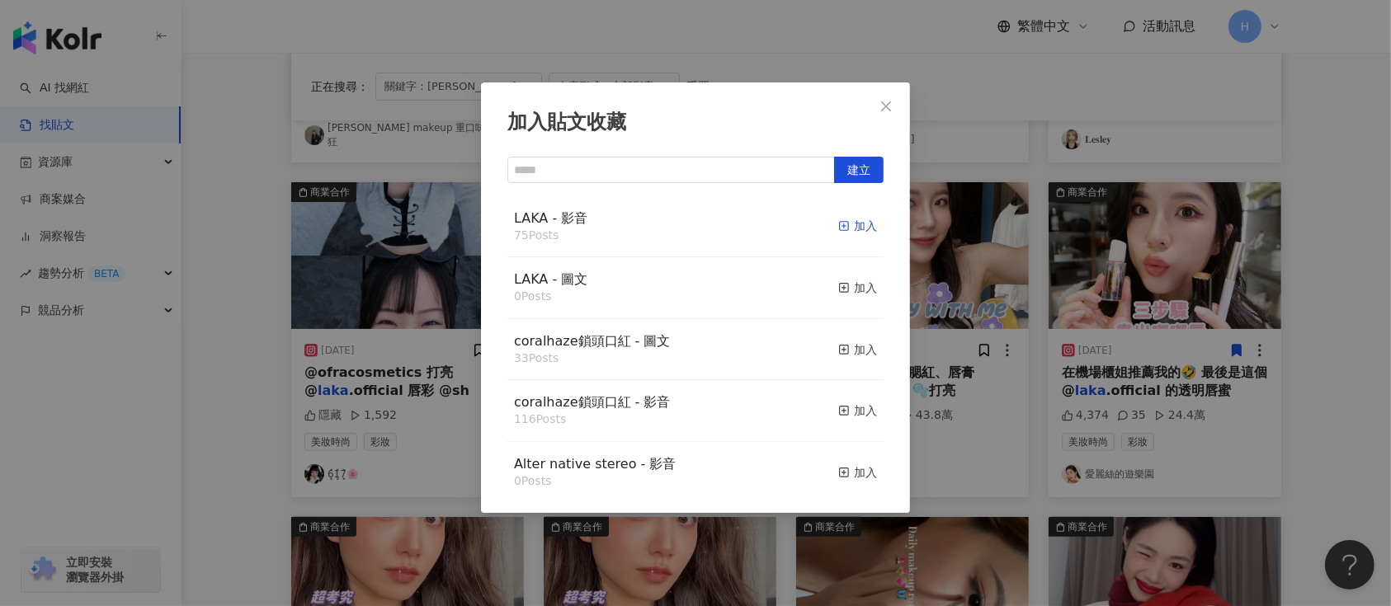
click at [838, 227] on icon "button" at bounding box center [844, 226] width 12 height 12
click at [1056, 287] on div "加入貼文收藏 建立 LAKA - 影音 75 Posts 加入 LAKA - 圖文 0 Posts 加入 coralhaze鎖頭口紅 - 圖文 33 Post…" at bounding box center [695, 303] width 1391 height 606
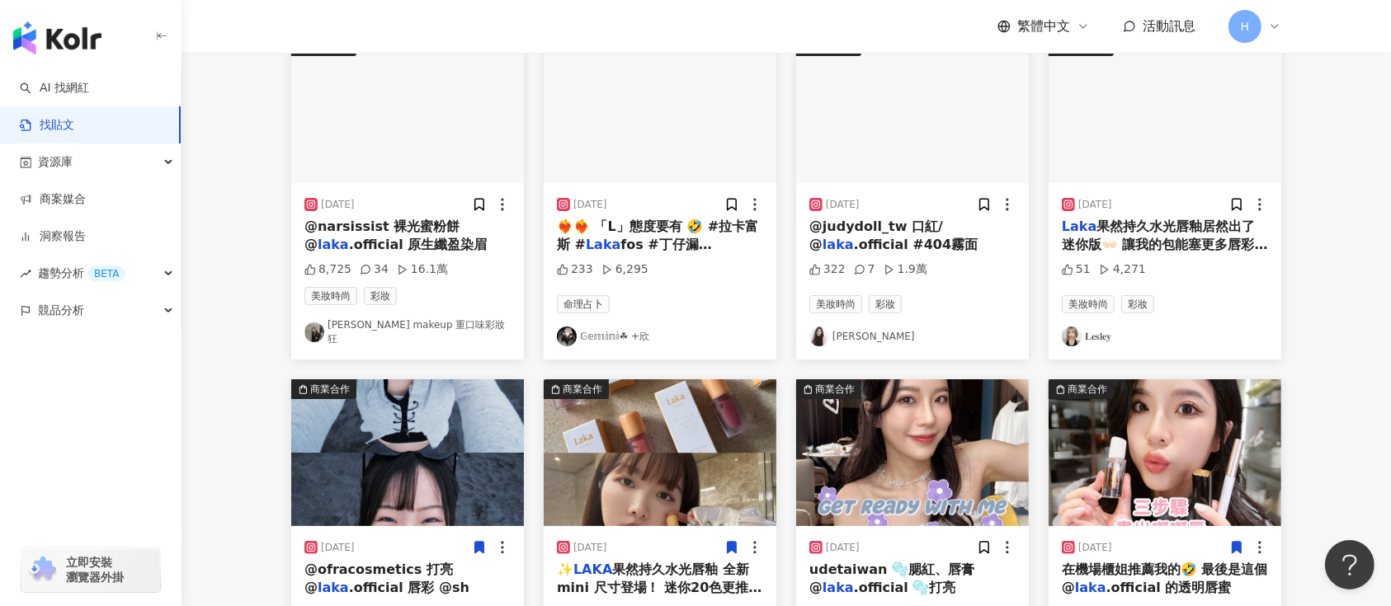
scroll to position [110, 0]
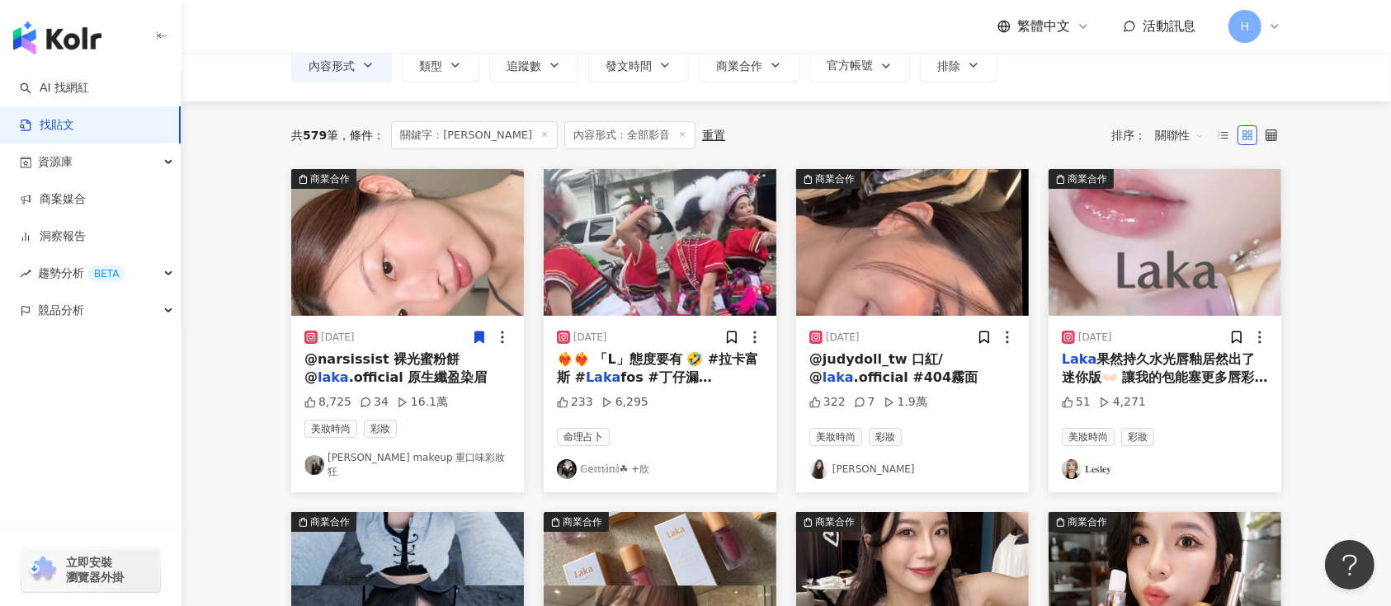
click at [479, 332] on icon at bounding box center [479, 338] width 9 height 12
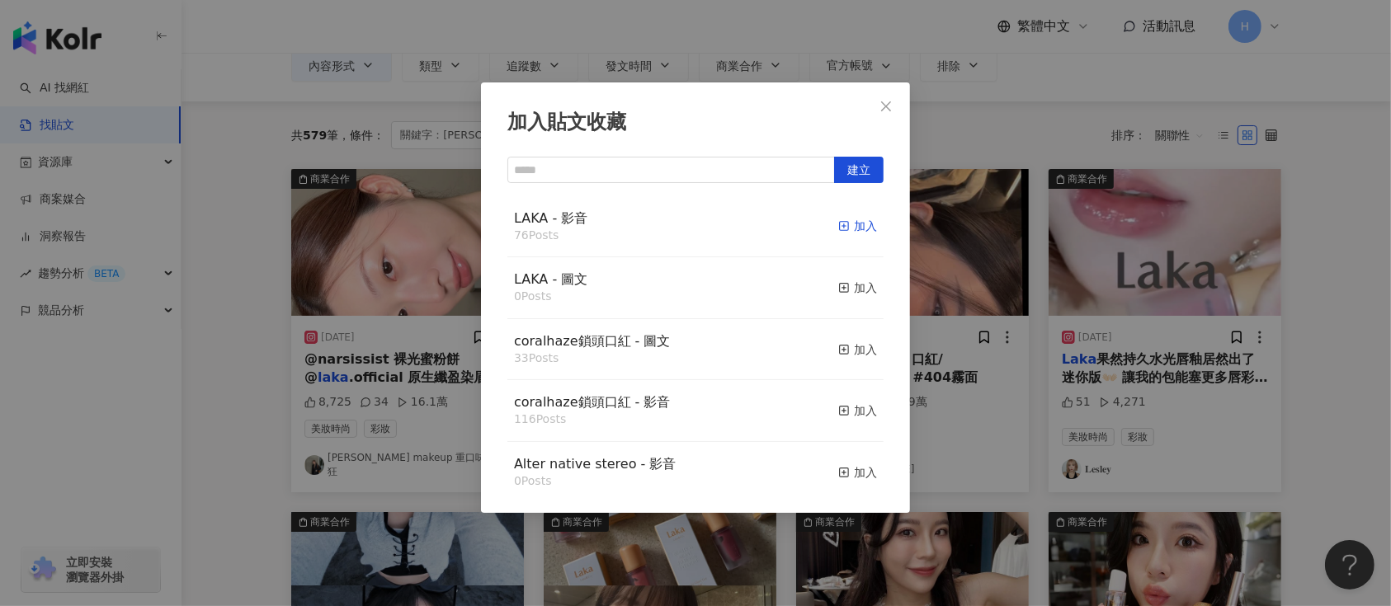
click at [852, 226] on div "加入" at bounding box center [857, 226] width 39 height 18
click at [977, 294] on div "加入貼文收藏 建立 LAKA - 影音 76 Posts 加入 LAKA - 圖文 0 Posts 加入 coralhaze鎖頭口紅 - 圖文 33 Post…" at bounding box center [695, 303] width 1391 height 606
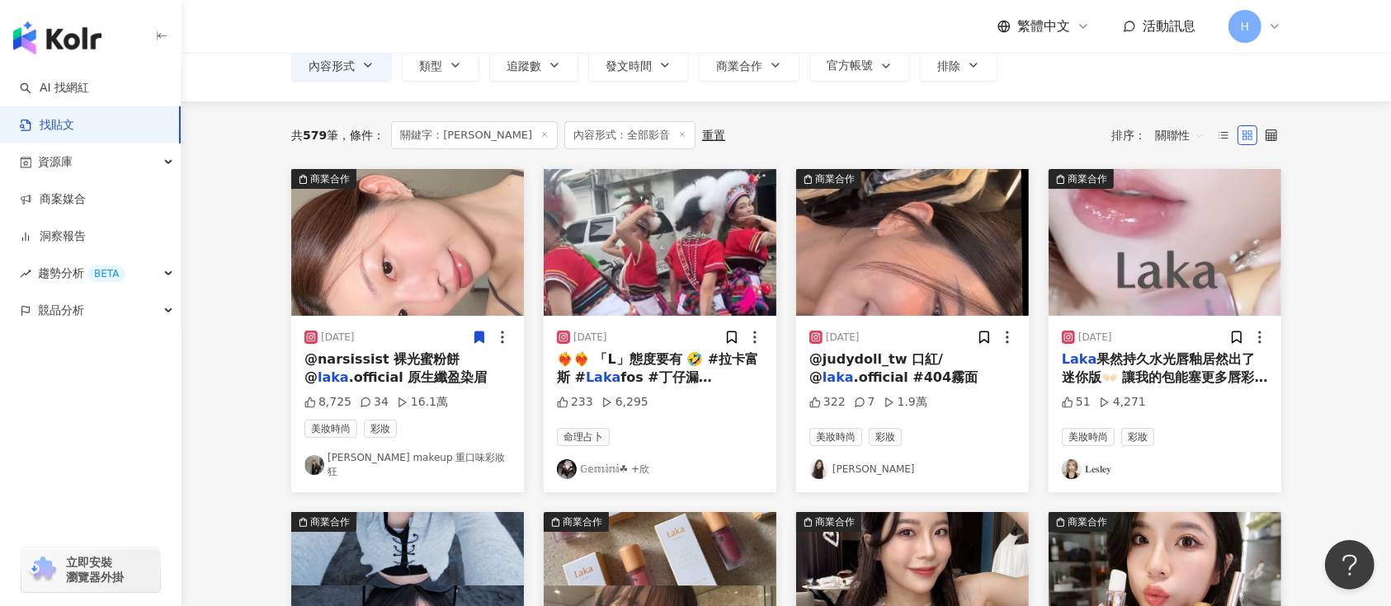
click at [984, 328] on span at bounding box center [984, 336] width 15 height 17
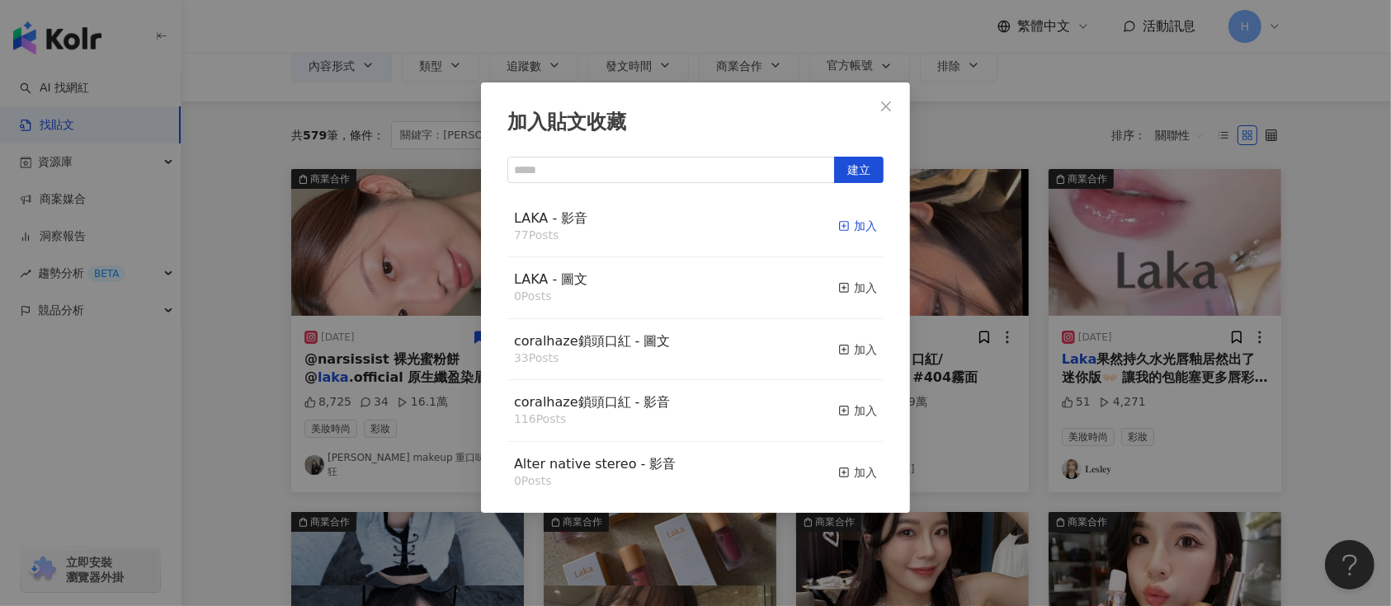
click at [838, 223] on div "加入" at bounding box center [857, 226] width 39 height 18
click at [1157, 318] on div "加入貼文收藏 建立 LAKA - 影音 77 Posts 加入 LAKA - 圖文 0 Posts 加入 coralhaze鎖頭口紅 - 圖文 33 Post…" at bounding box center [695, 303] width 1391 height 606
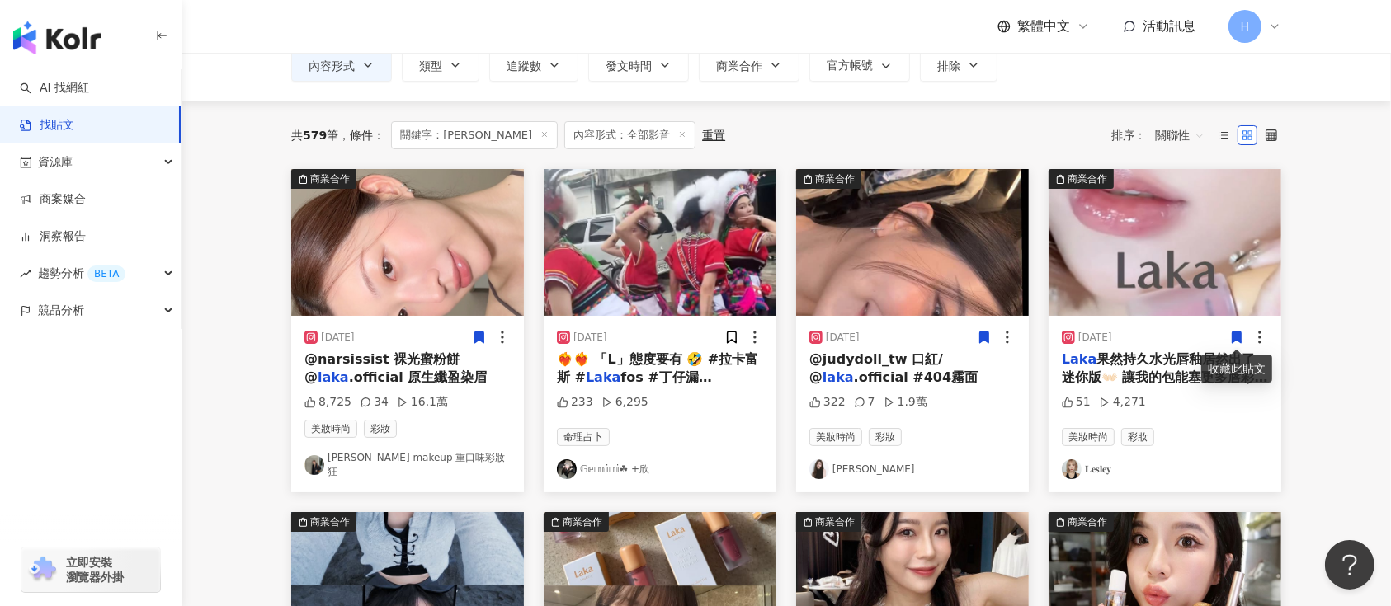
click at [1238, 341] on icon at bounding box center [1237, 338] width 9 height 12
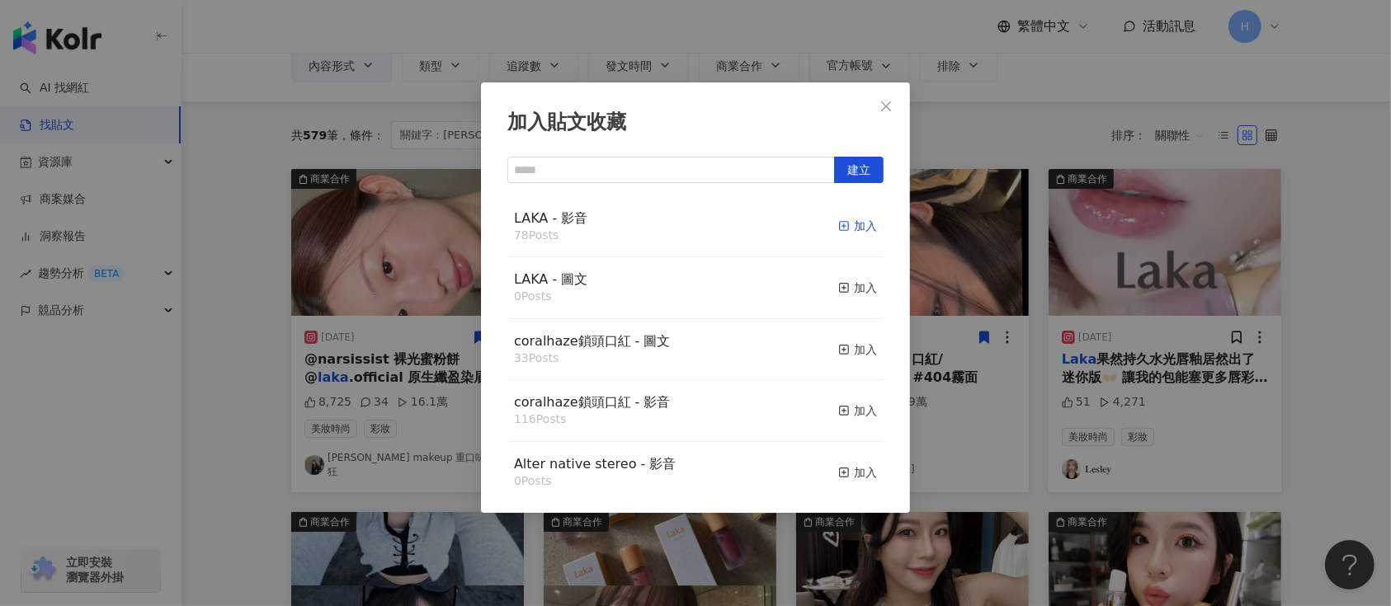
click at [844, 228] on div "加入" at bounding box center [857, 226] width 39 height 18
click at [1051, 314] on div "加入貼文收藏 建立 LAKA - 影音 78 Posts 加入 LAKA - 圖文 0 Posts 加入 coralhaze鎖頭口紅 - 圖文 33 Post…" at bounding box center [695, 303] width 1391 height 606
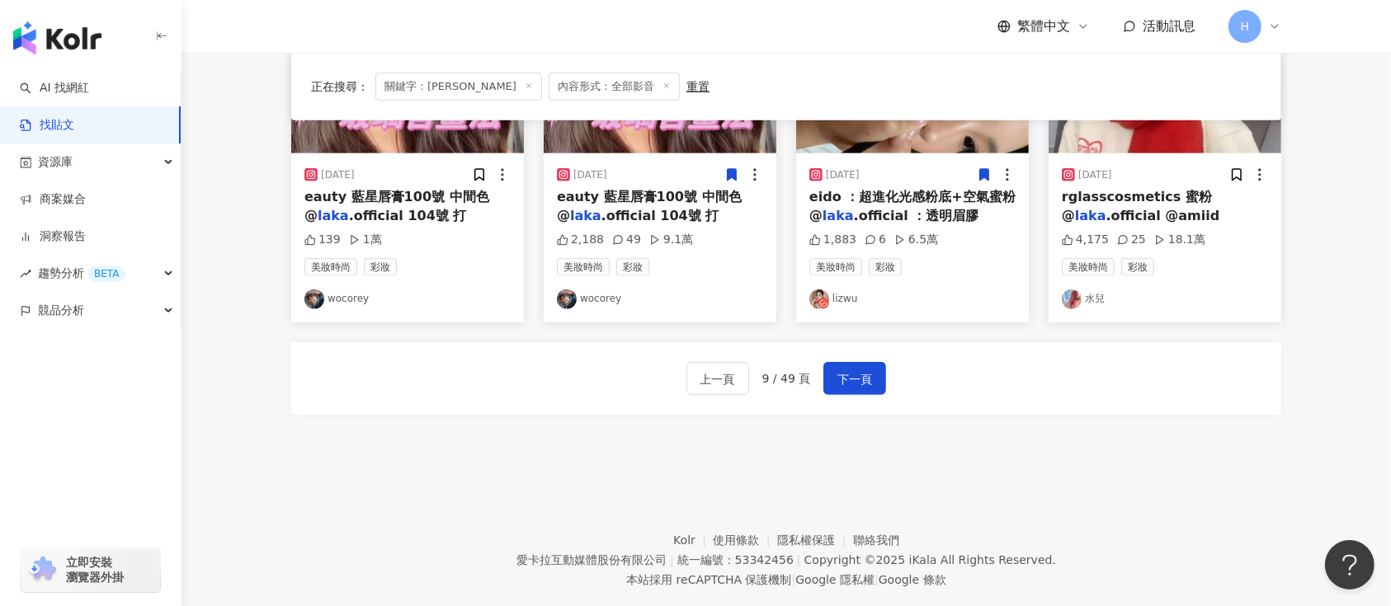
scroll to position [974, 0]
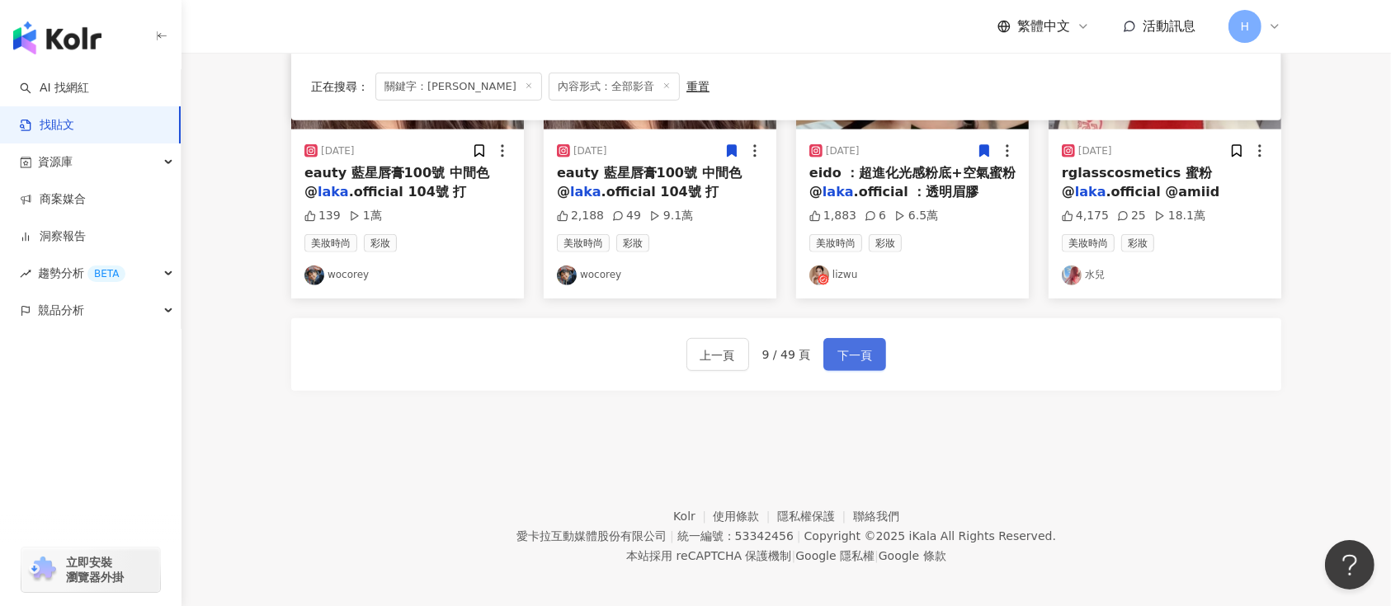
click at [866, 351] on span "下一頁" at bounding box center [854, 356] width 35 height 20
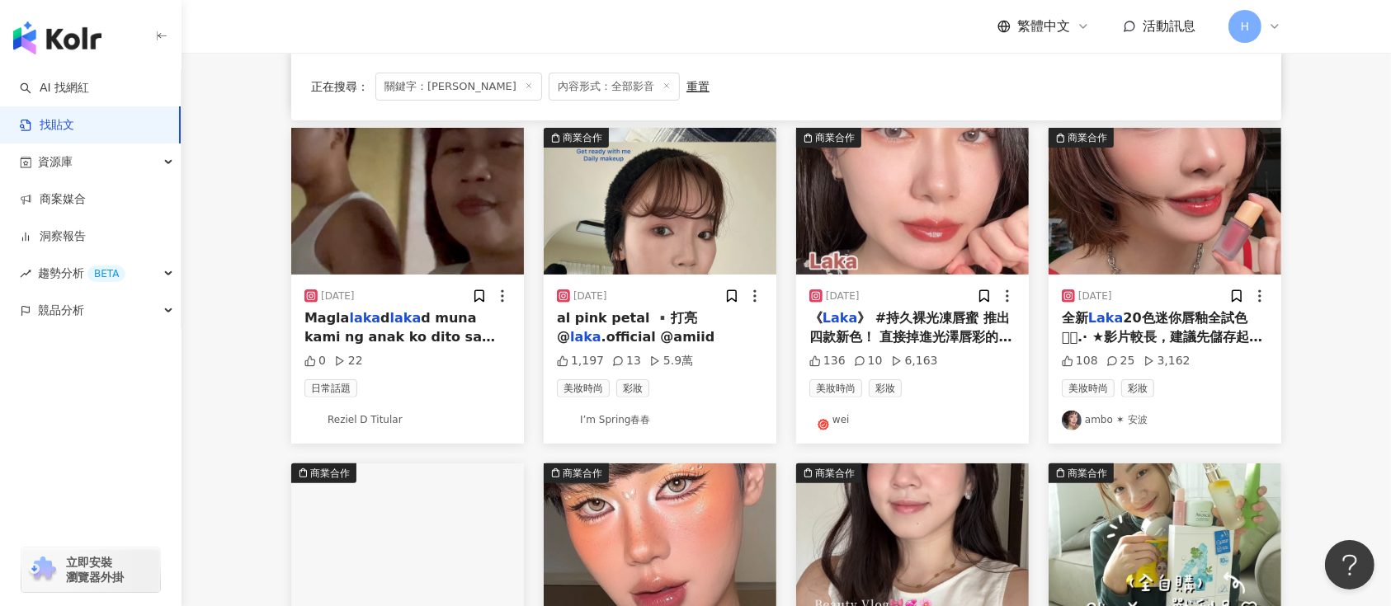
scroll to position [0, 0]
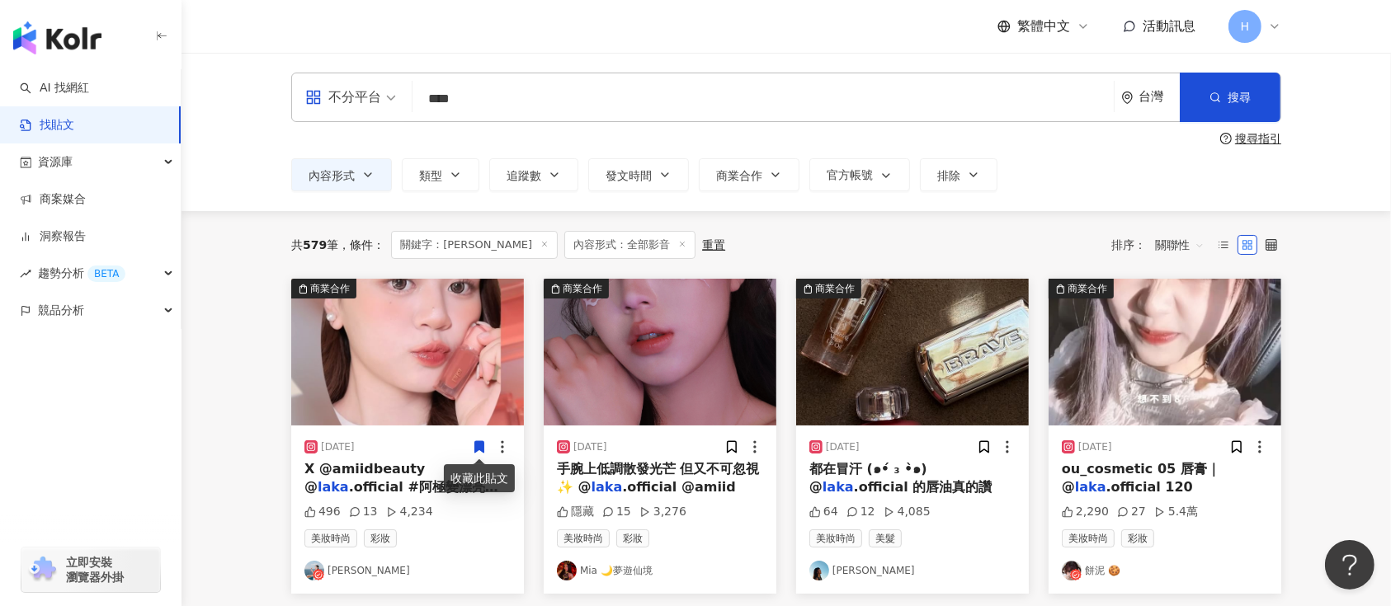
drag, startPoint x: 485, startPoint y: 442, endPoint x: 474, endPoint y: 446, distance: 12.0
click at [474, 446] on icon at bounding box center [479, 447] width 15 height 15
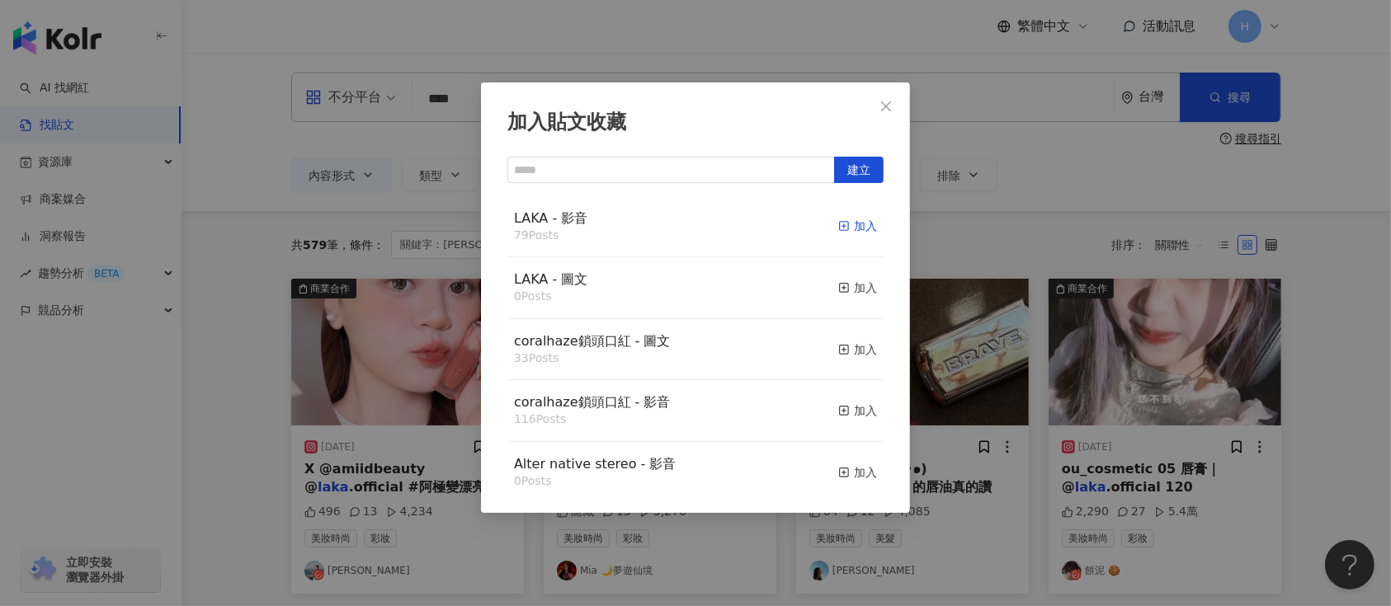
click at [849, 221] on div "加入" at bounding box center [857, 226] width 39 height 18
drag, startPoint x: 1050, startPoint y: 375, endPoint x: 1086, endPoint y: 387, distance: 37.3
click at [1075, 384] on div "加入貼文收藏 建立 LAKA - 影音 79 Posts 加入 LAKA - 圖文 0 Posts 加入 coralhaze鎖頭口紅 - 圖文 33 Post…" at bounding box center [695, 303] width 1391 height 606
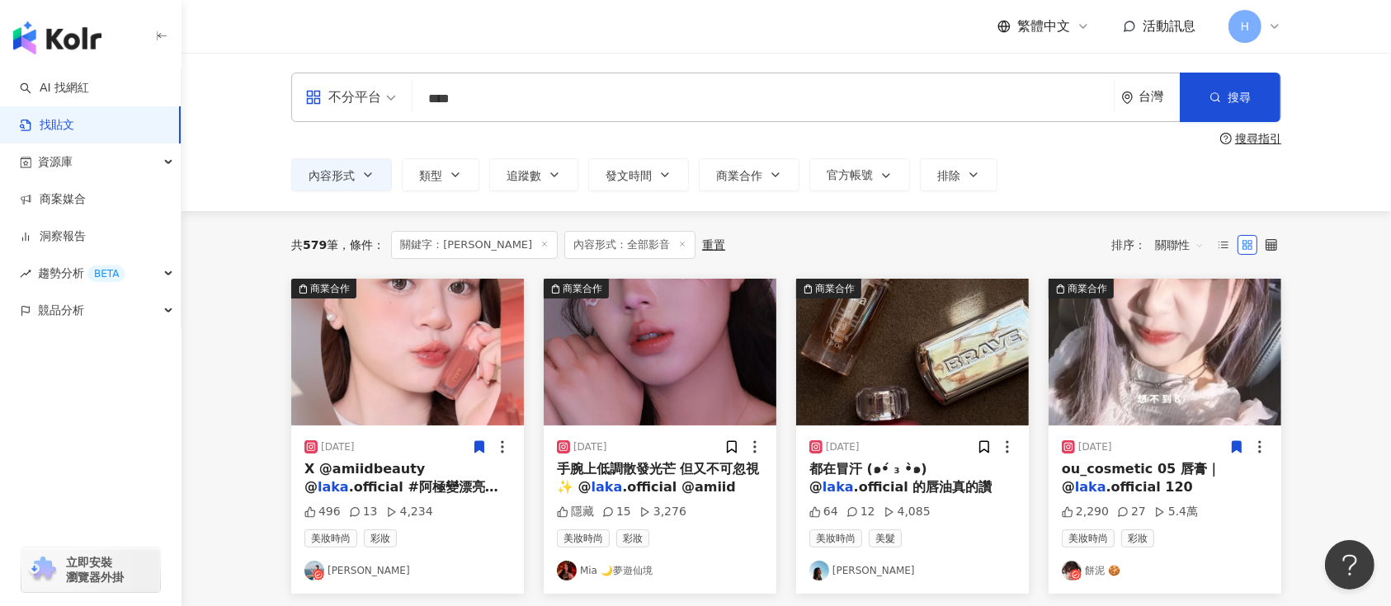
click at [1231, 442] on icon at bounding box center [1236, 447] width 15 height 15
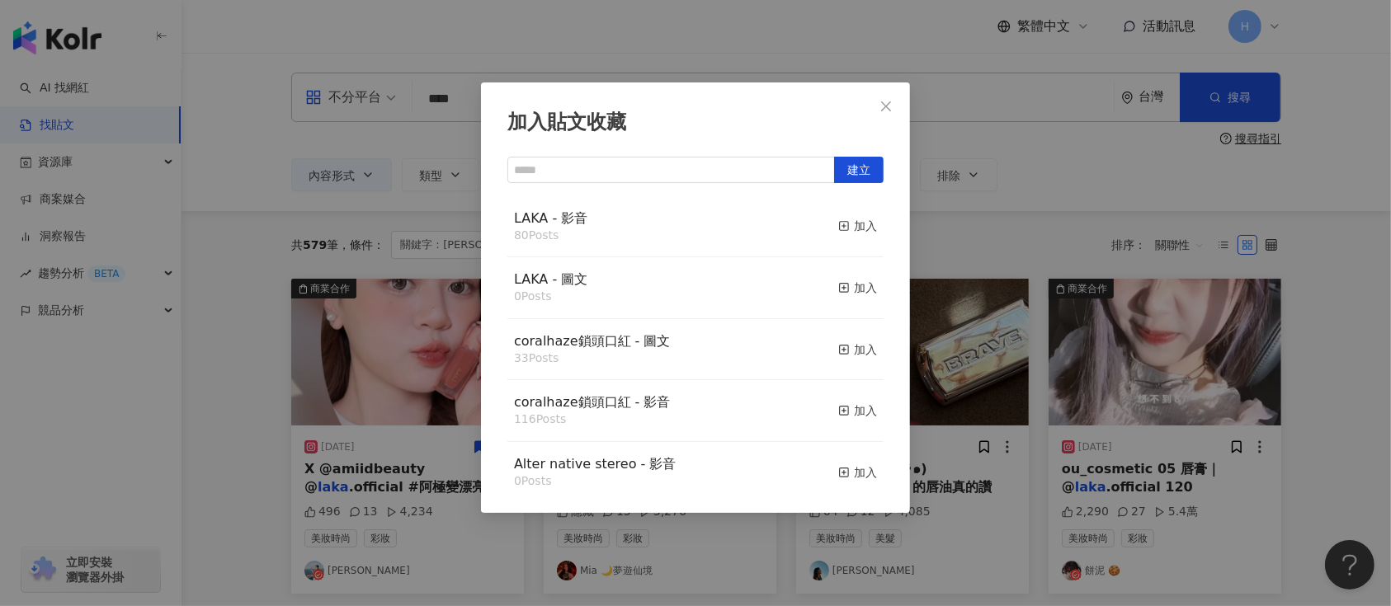
click at [838, 215] on button "加入" at bounding box center [857, 227] width 39 height 35
click at [1027, 351] on div "加入貼文收藏 建立 LAKA - 影音 80 Posts 加入 LAKA - 圖文 0 Posts 加入 coralhaze鎖頭口紅 - 圖文 33 Post…" at bounding box center [695, 303] width 1391 height 606
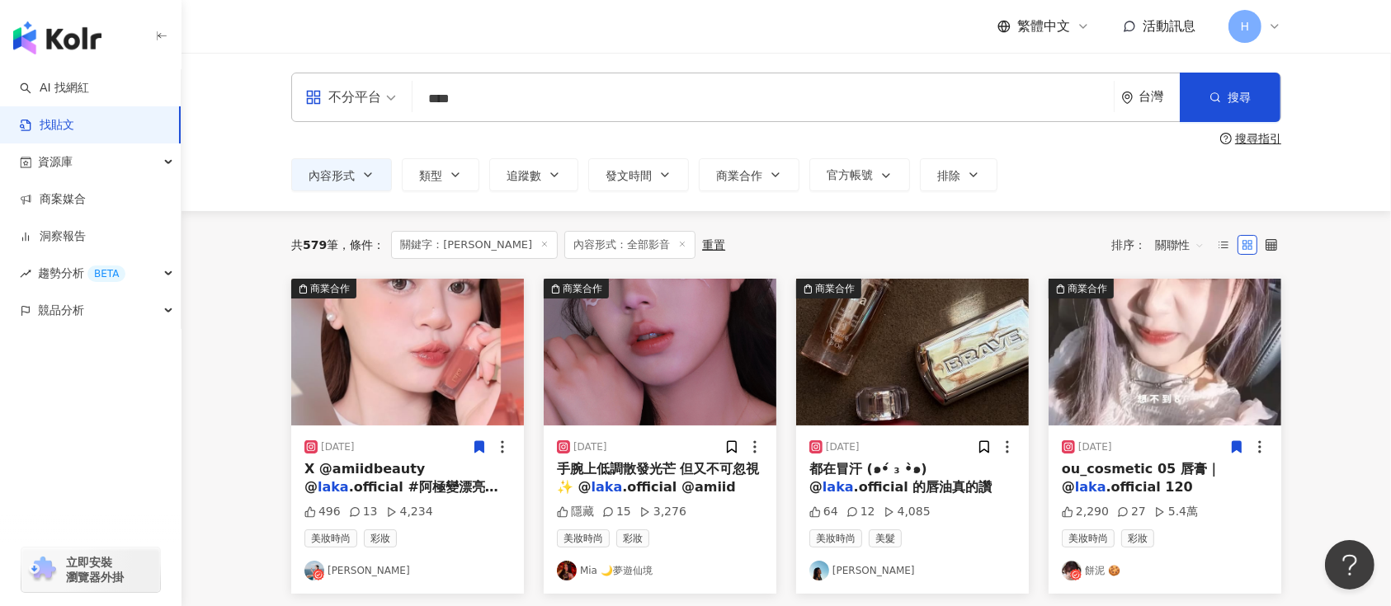
click at [740, 440] on div at bounding box center [743, 447] width 39 height 17
click at [732, 447] on icon at bounding box center [732, 447] width 9 height 12
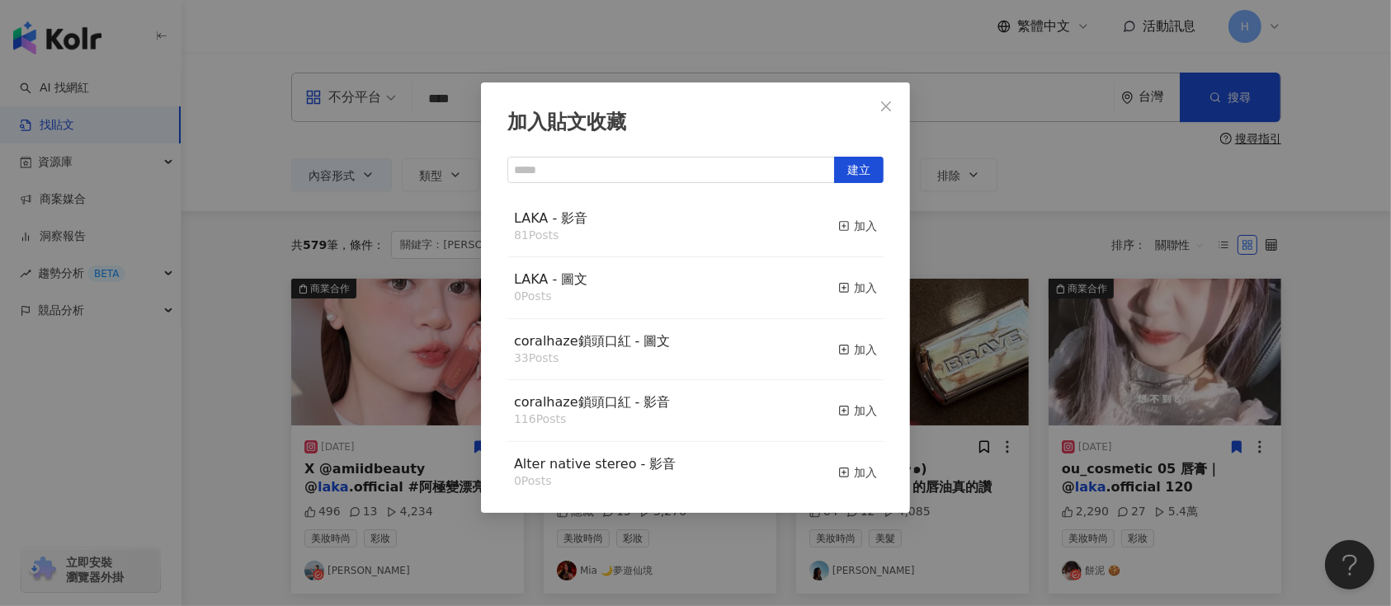
drag, startPoint x: 844, startPoint y: 228, endPoint x: 885, endPoint y: 267, distance: 57.2
click at [842, 229] on div "加入" at bounding box center [857, 226] width 39 height 18
click at [1041, 354] on div "加入貼文收藏 建立 LAKA - 影音 81 Posts 加入 LAKA - 圖文 0 Posts 加入 coralhaze鎖頭口紅 - 圖文 33 Post…" at bounding box center [695, 303] width 1391 height 606
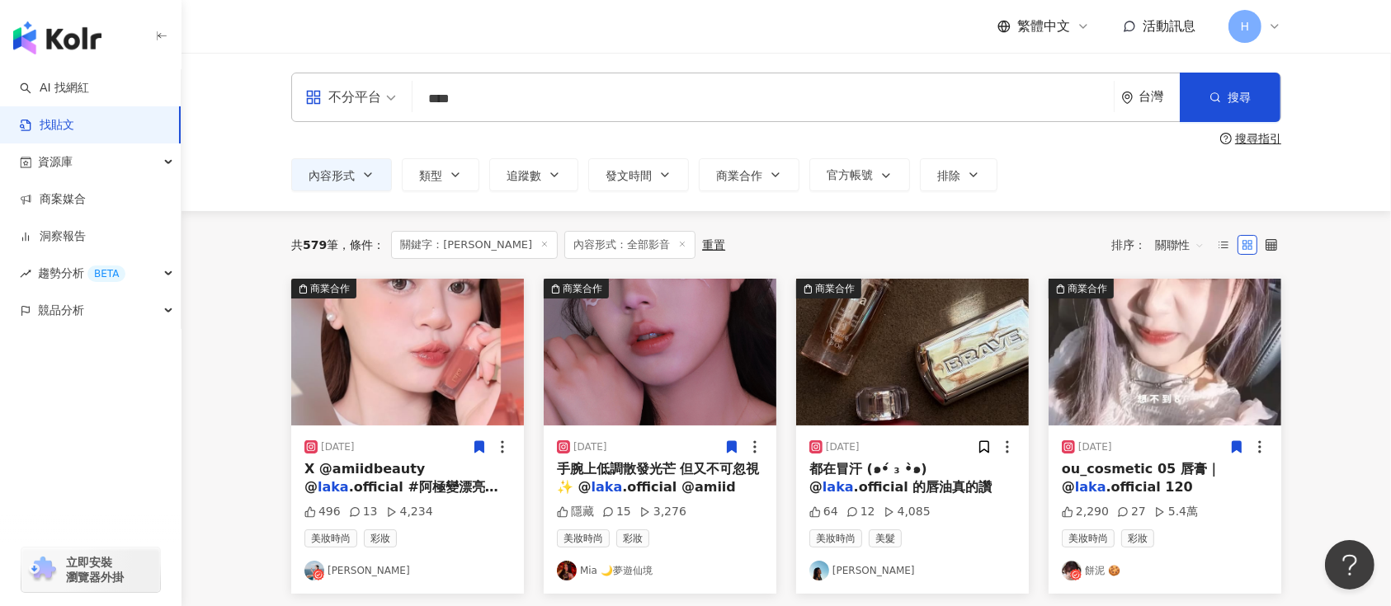
click at [927, 383] on img at bounding box center [912, 352] width 233 height 147
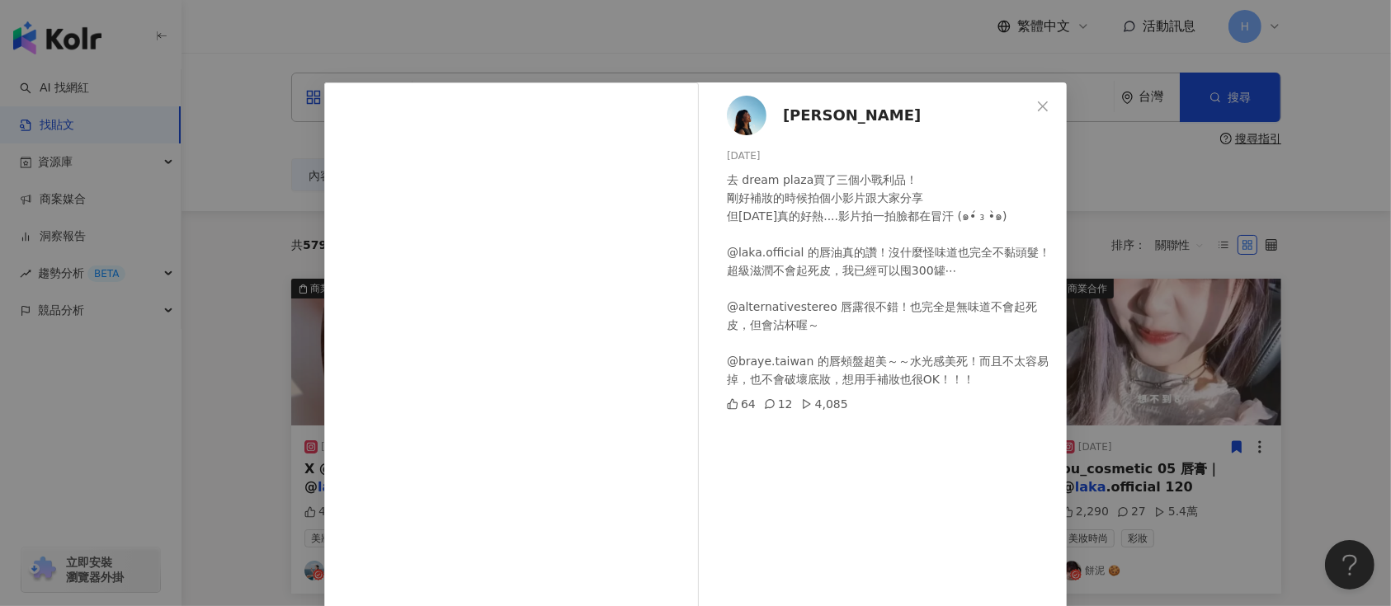
click at [1253, 380] on div "Sophia 2025/8/24 去 dream plaza買了三個小戰利品！ 剛好補妝的時候拍個小影片跟大家分享 但今天真的好熱....影片拍一拍臉都在冒汗…" at bounding box center [695, 303] width 1391 height 606
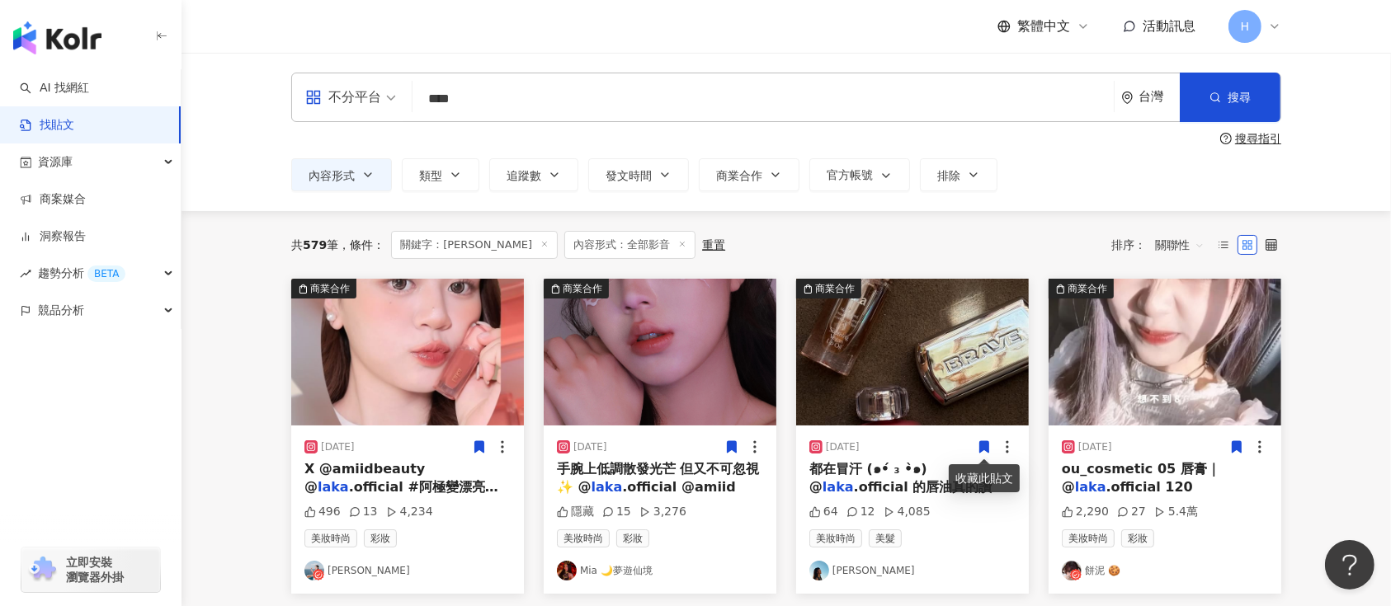
click at [987, 446] on icon at bounding box center [984, 447] width 9 height 12
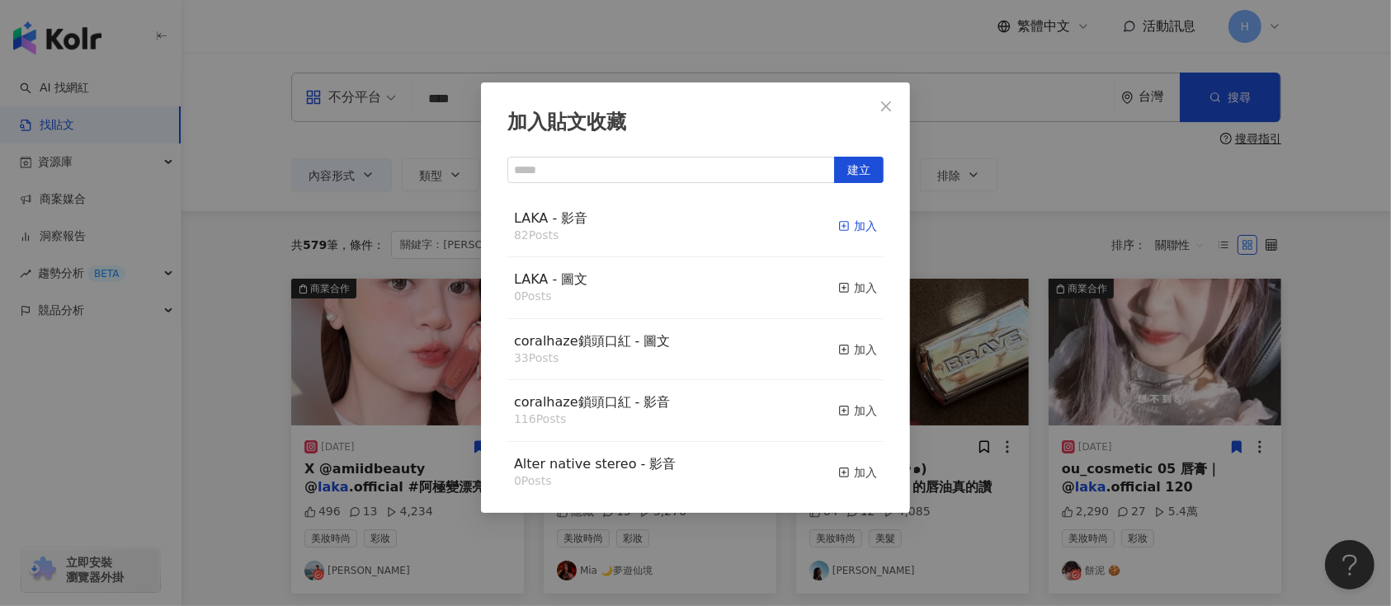
click at [840, 230] on div "加入" at bounding box center [857, 226] width 39 height 18
click at [1065, 387] on div "加入貼文收藏 建立 LAKA - 影音 82 Posts 加入 LAKA - 圖文 0 Posts 加入 coralhaze鎖頭口紅 - 圖文 33 Post…" at bounding box center [695, 303] width 1391 height 606
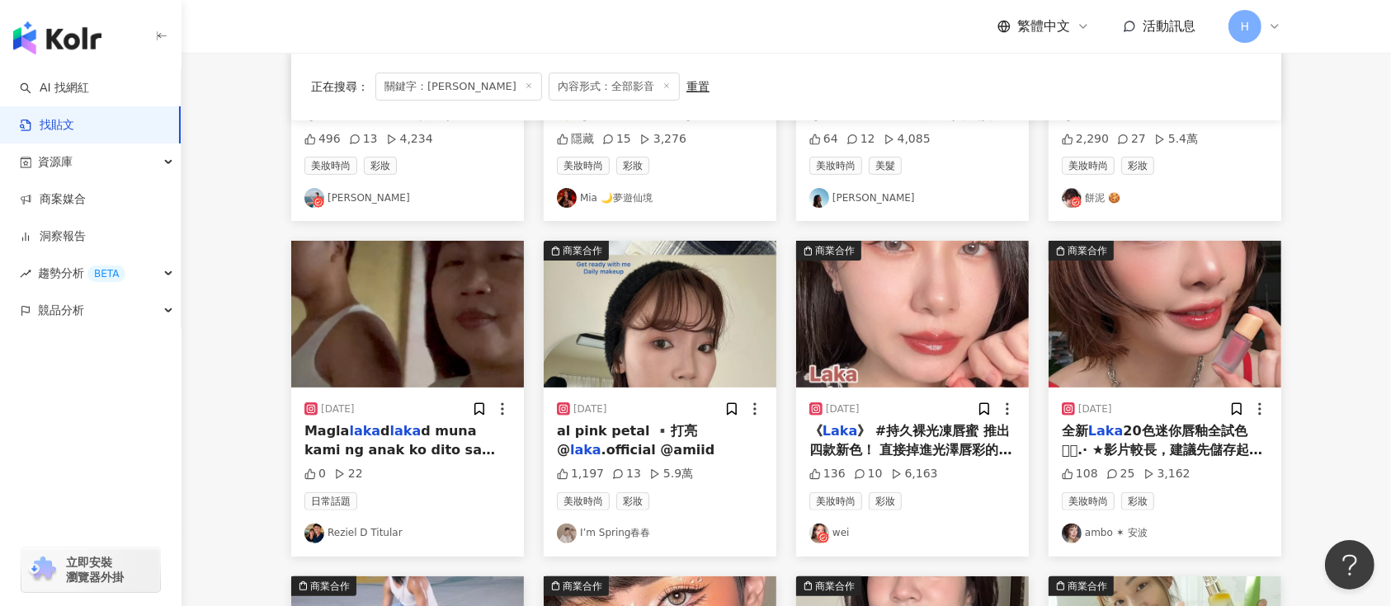
scroll to position [440, 0]
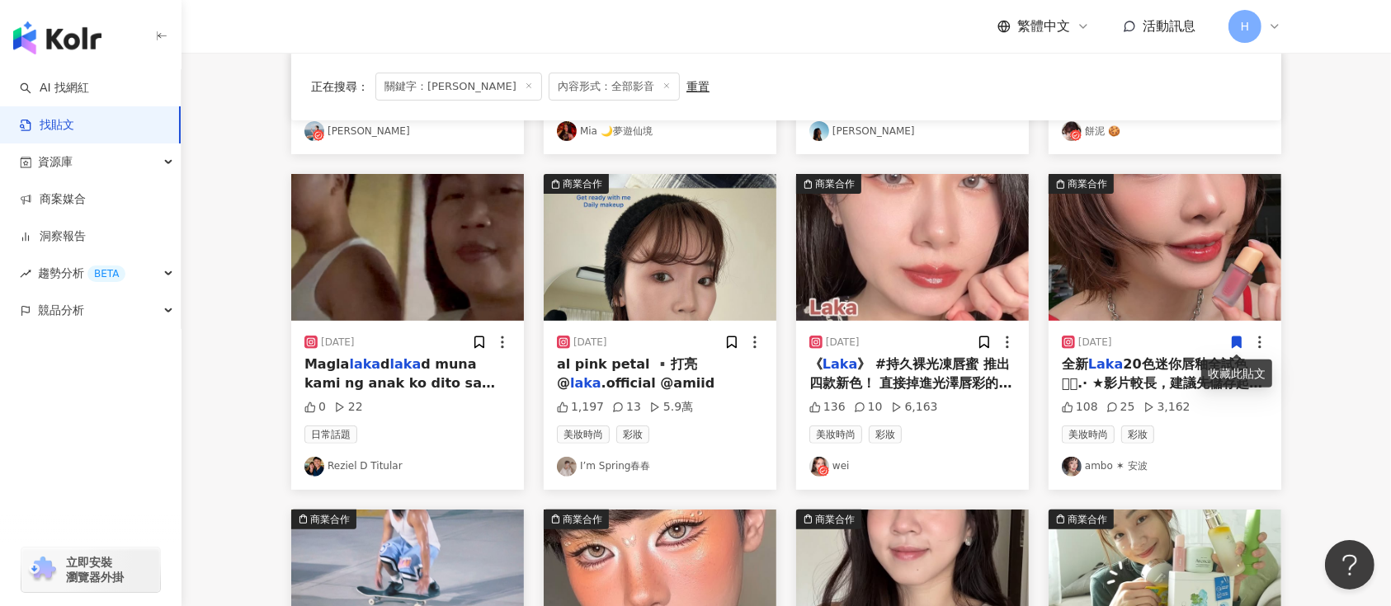
click at [1234, 343] on icon at bounding box center [1237, 343] width 9 height 12
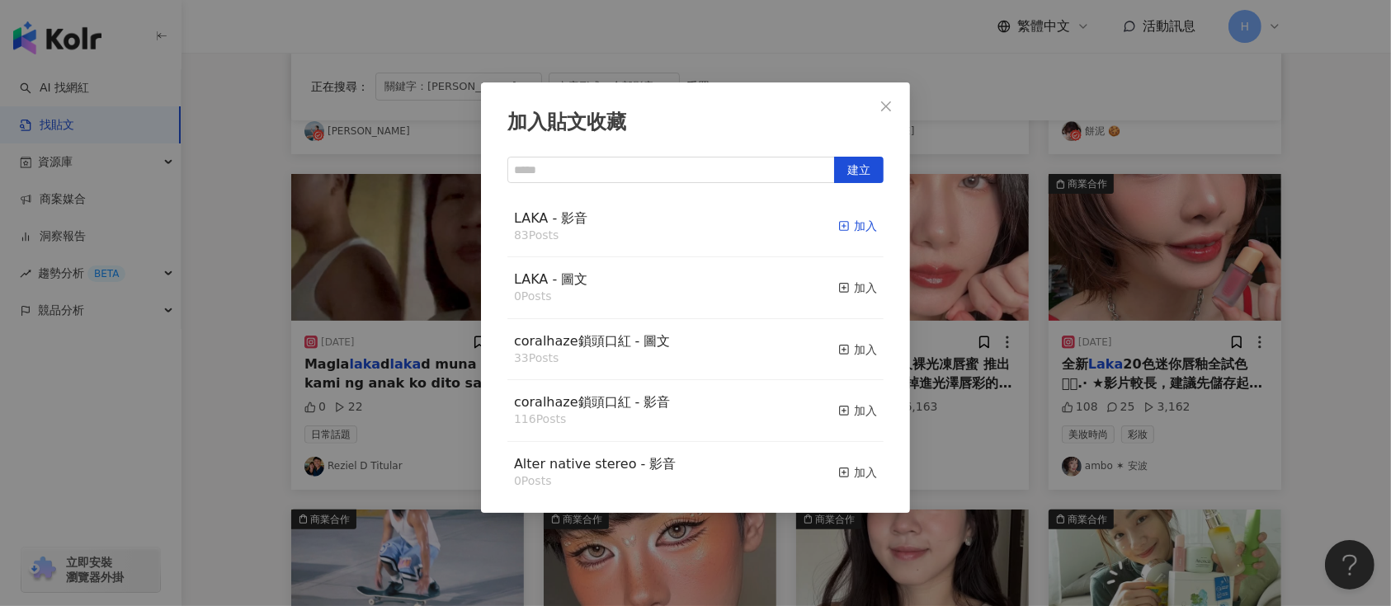
click at [847, 222] on div "加入" at bounding box center [857, 226] width 39 height 18
click at [1069, 313] on div "加入貼文收藏 建立 LAKA - 影音 83 Posts 加入 LAKA - 圖文 0 Posts 加入 coralhaze鎖頭口紅 - 圖文 33 Post…" at bounding box center [695, 303] width 1391 height 606
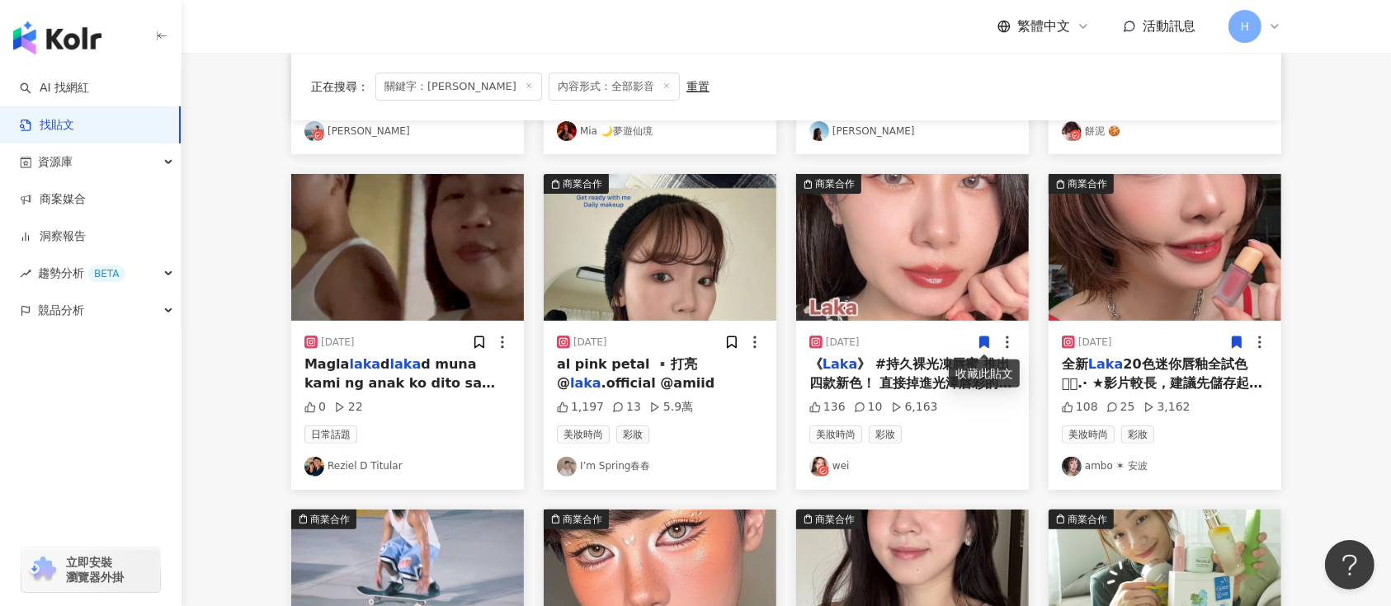
click at [983, 339] on icon at bounding box center [984, 343] width 9 height 12
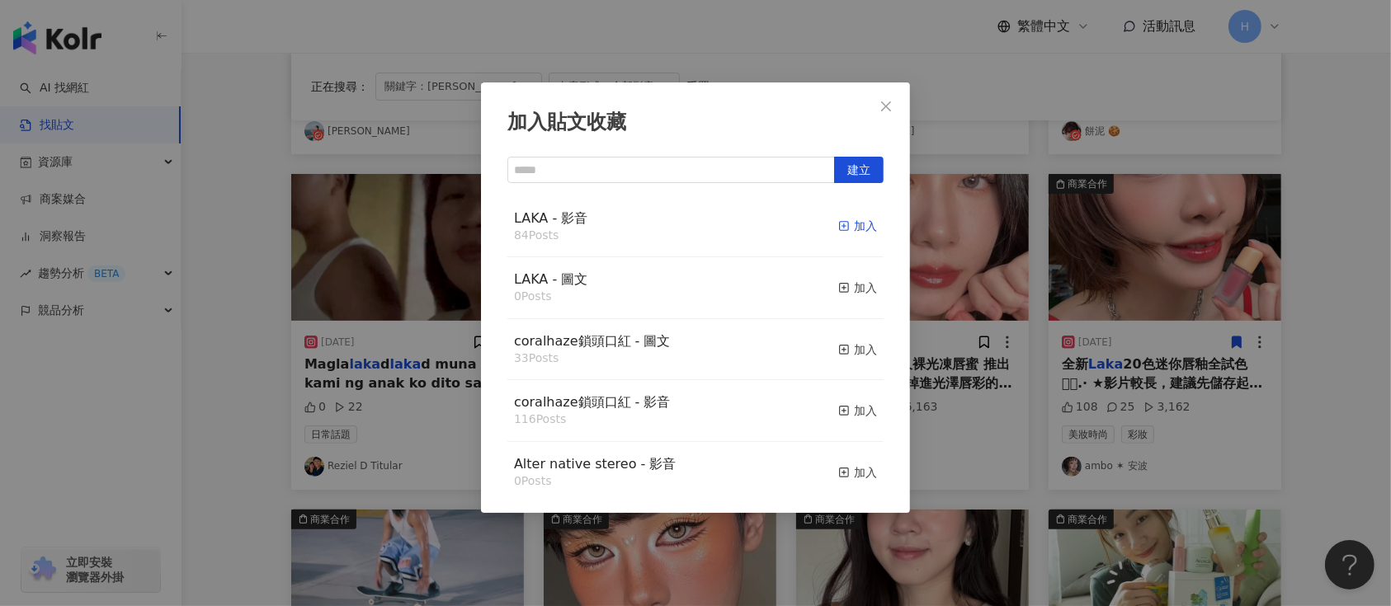
click at [843, 228] on div "加入" at bounding box center [857, 226] width 39 height 18
click at [1053, 321] on div "加入貼文收藏 建立 LAKA - 影音 84 Posts 加入 LAKA - 圖文 0 Posts 加入 coralhaze鎖頭口紅 - 圖文 33 Post…" at bounding box center [695, 303] width 1391 height 606
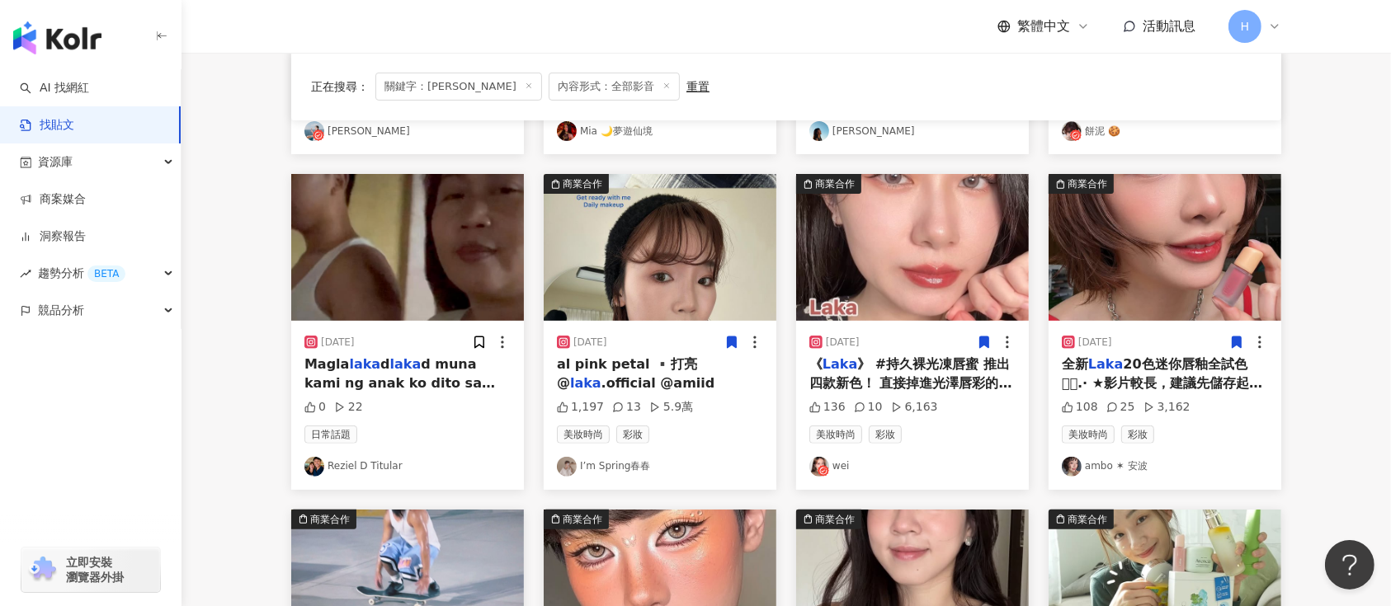
click at [731, 337] on icon at bounding box center [732, 343] width 9 height 12
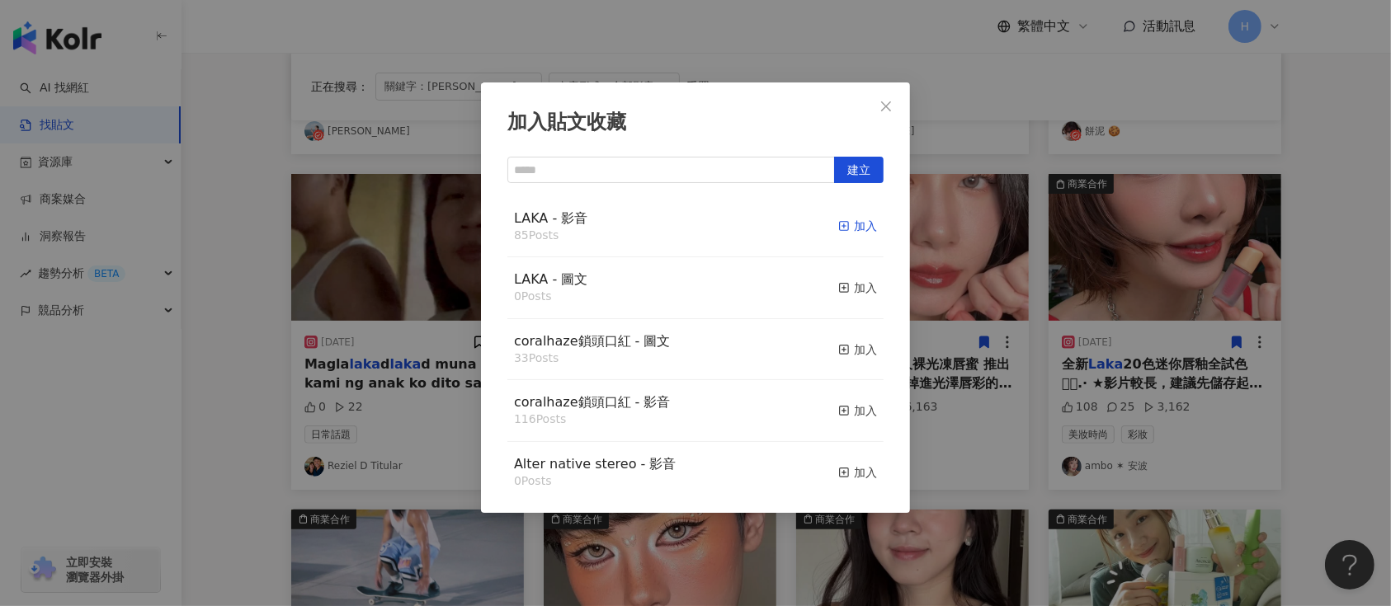
click at [838, 228] on div "加入" at bounding box center [857, 226] width 39 height 18
click at [1017, 323] on div "加入貼文收藏 建立 LAKA - 影音 85 Posts 加入 LAKA - 圖文 0 Posts 加入 coralhaze鎖頭口紅 - 圖文 33 Post…" at bounding box center [695, 303] width 1391 height 606
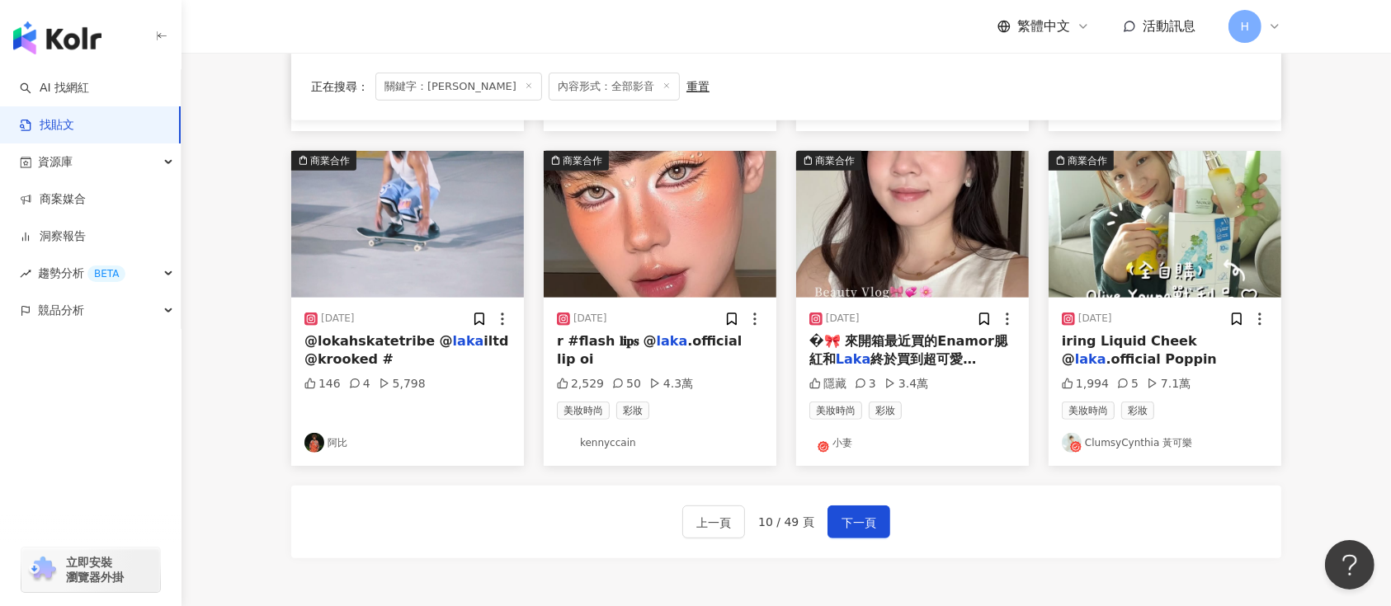
scroll to position [770, 0]
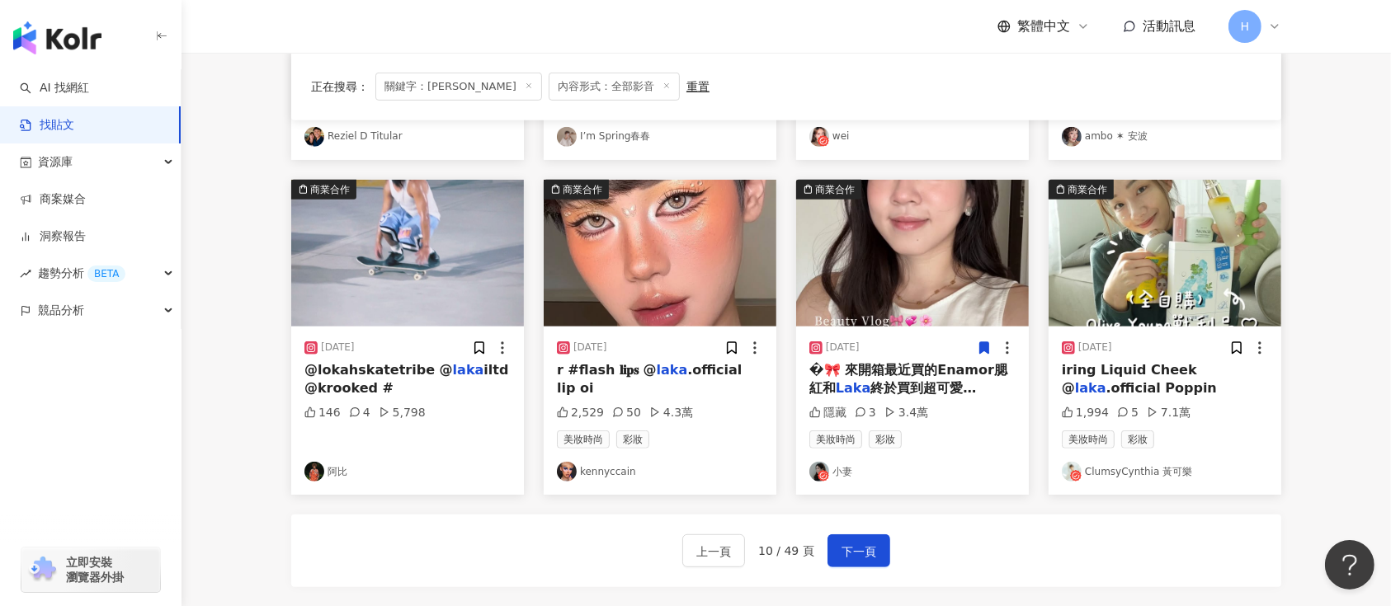
click at [991, 341] on icon at bounding box center [984, 348] width 15 height 15
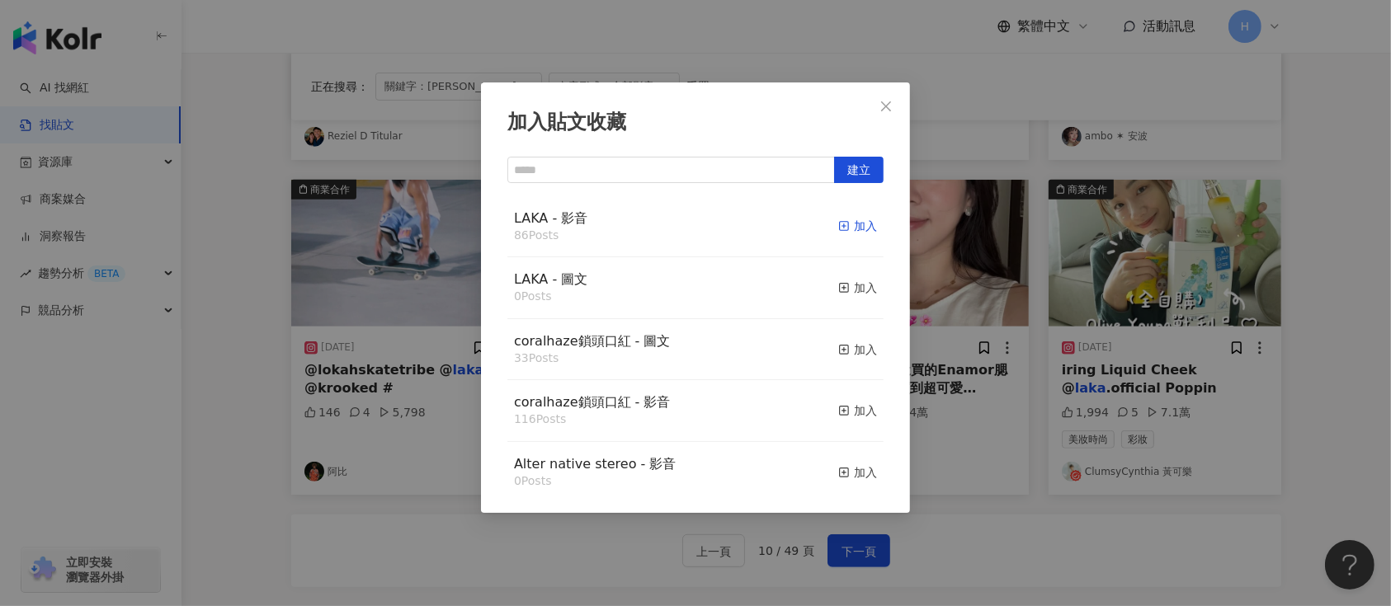
click at [845, 229] on div "加入" at bounding box center [857, 226] width 39 height 18
click at [1068, 295] on div "加入貼文收藏 建立 LAKA - 影音 86 Posts 加入 LAKA - 圖文 0 Posts 加入 coralhaze鎖頭口紅 - 圖文 33 Post…" at bounding box center [695, 303] width 1391 height 606
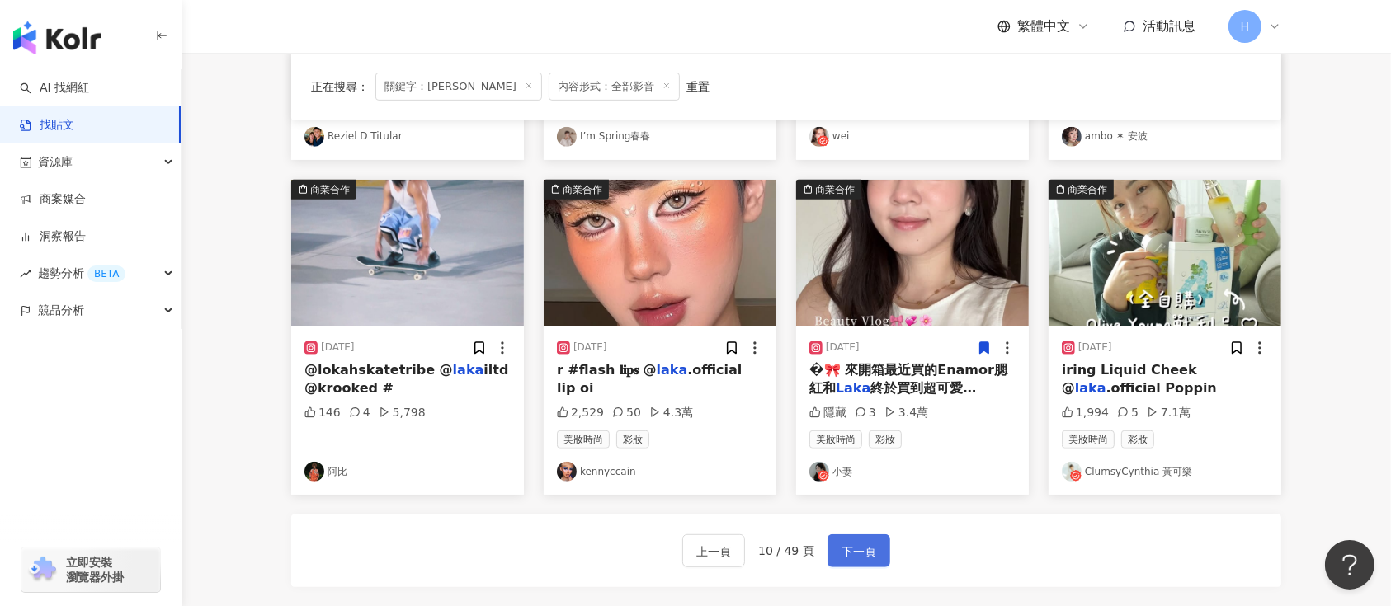
click at [867, 545] on span "下一頁" at bounding box center [859, 552] width 35 height 20
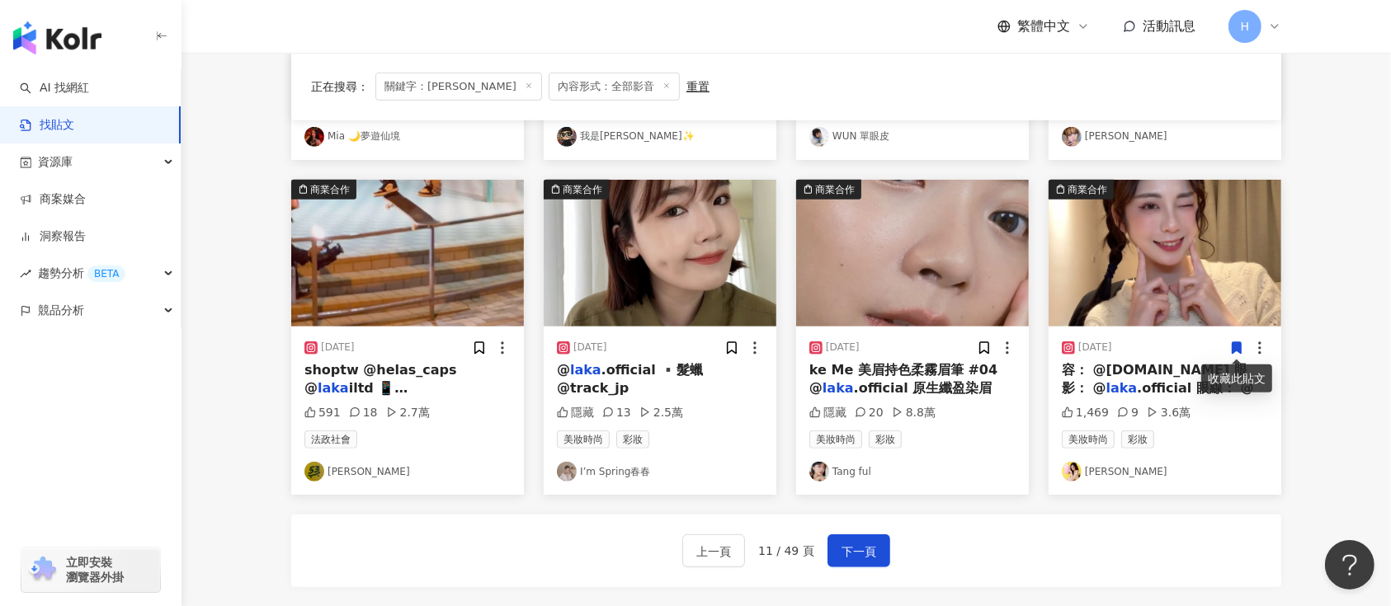
click at [1234, 347] on icon at bounding box center [1237, 348] width 9 height 12
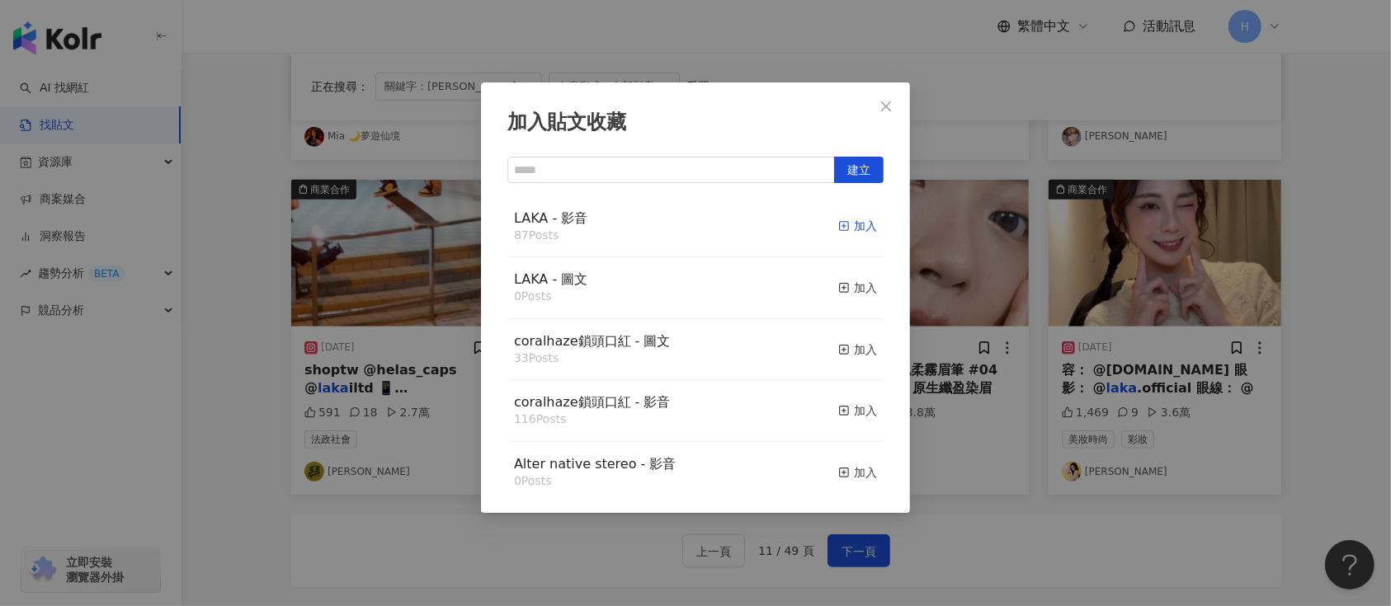
click at [846, 229] on div "加入" at bounding box center [857, 226] width 39 height 18
click at [1047, 285] on div "加入貼文收藏 建立 LAKA - 影音 87 Posts 加入 LAKA - 圖文 0 Posts 加入 coralhaze鎖頭口紅 - 圖文 33 Post…" at bounding box center [695, 303] width 1391 height 606
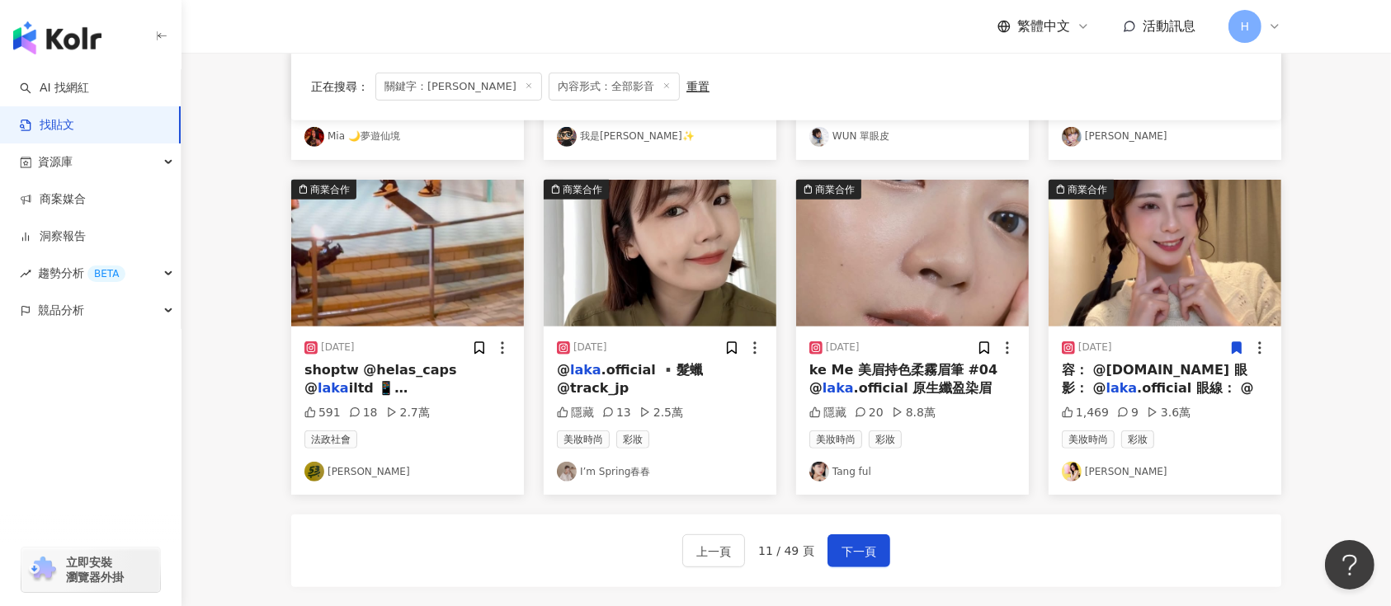
click at [979, 331] on div "2025/7/1 ke Me 美眉持色柔霧眉筆 #04 @ laka .official 原生纖盈染眉 隱藏 20 8.8萬 美妝時尚 彩妝 Tang ful" at bounding box center [912, 411] width 233 height 168
click at [986, 350] on icon at bounding box center [984, 348] width 9 height 12
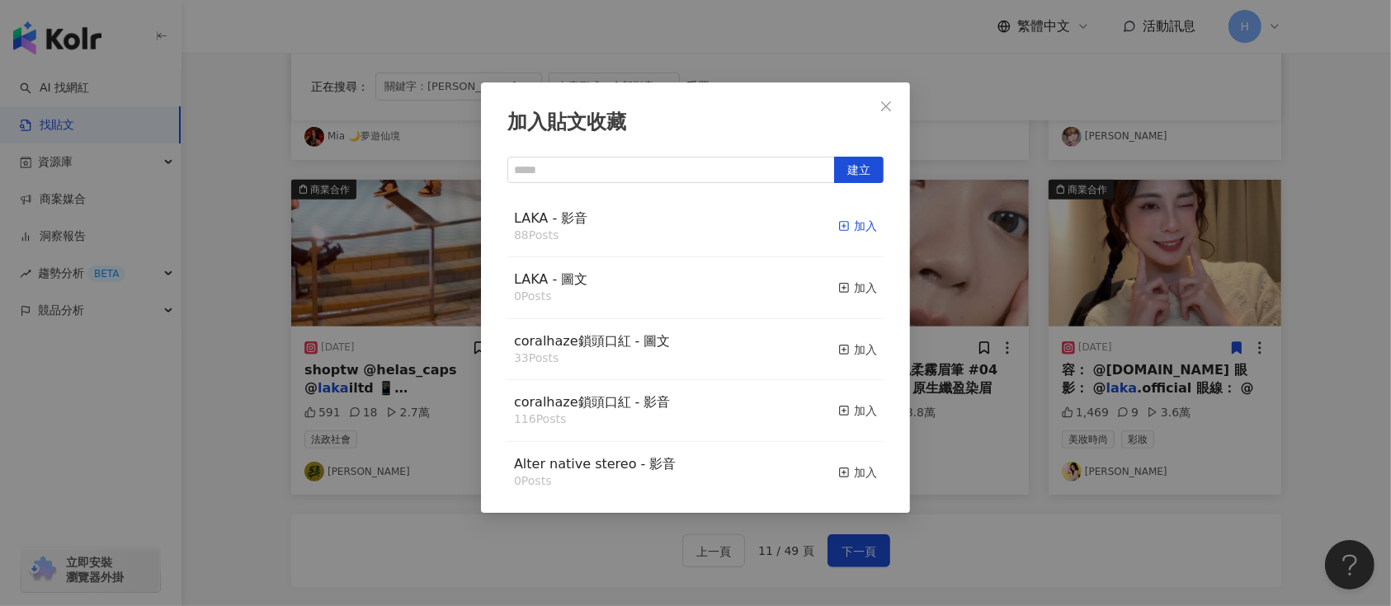
click at [844, 221] on div "加入" at bounding box center [857, 226] width 39 height 18
click at [1002, 269] on div "加入貼文收藏 建立 LAKA - 影音 88 Posts 加入 LAKA - 圖文 0 Posts 加入 coralhaze鎖頭口紅 - 圖文 33 Post…" at bounding box center [695, 303] width 1391 height 606
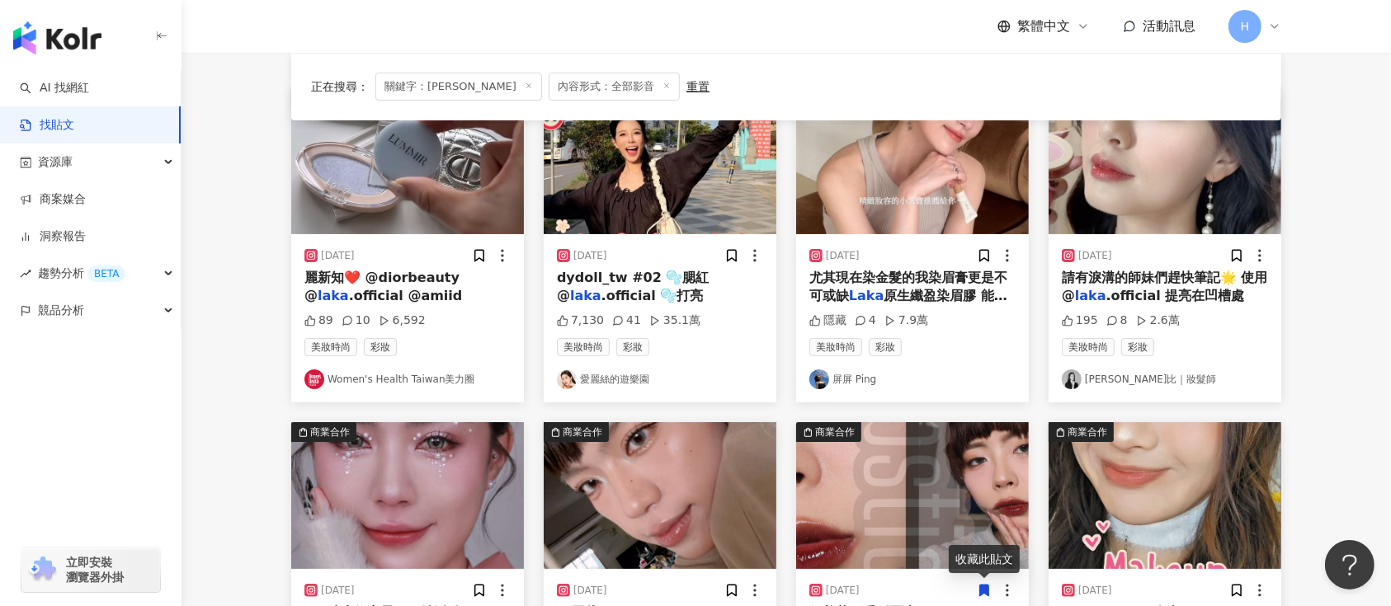
scroll to position [110, 0]
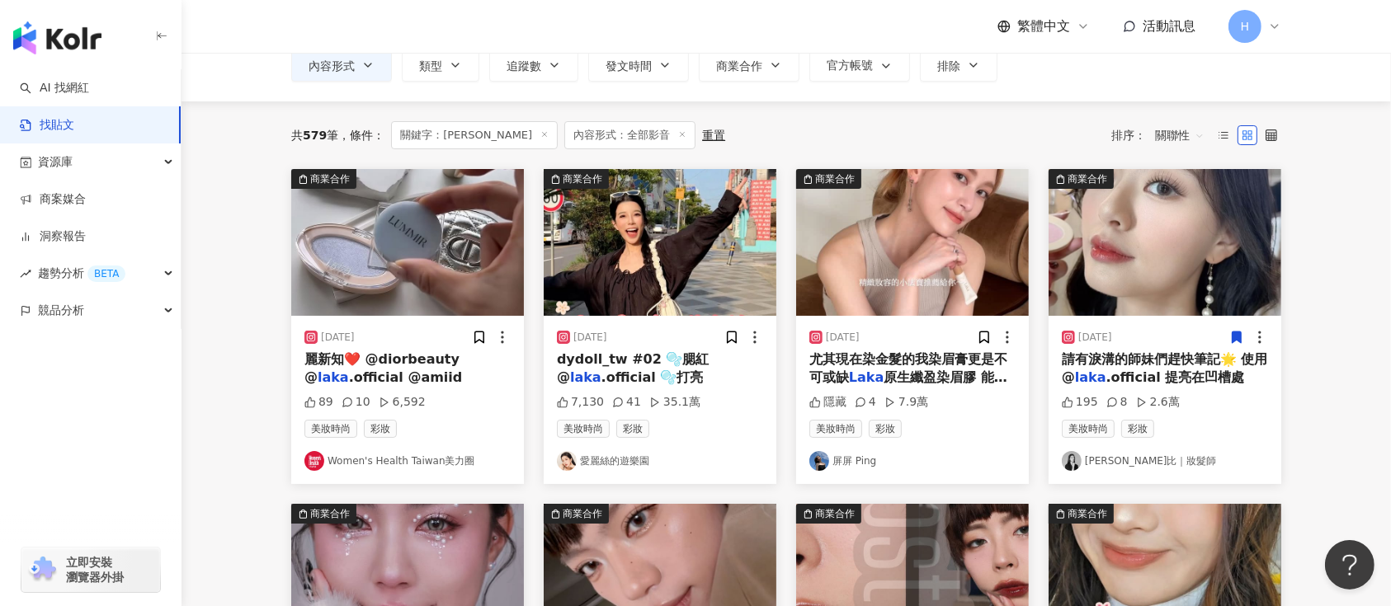
click at [1229, 336] on div "[DATE]" at bounding box center [1165, 337] width 206 height 17
click at [1234, 333] on icon at bounding box center [1237, 338] width 9 height 12
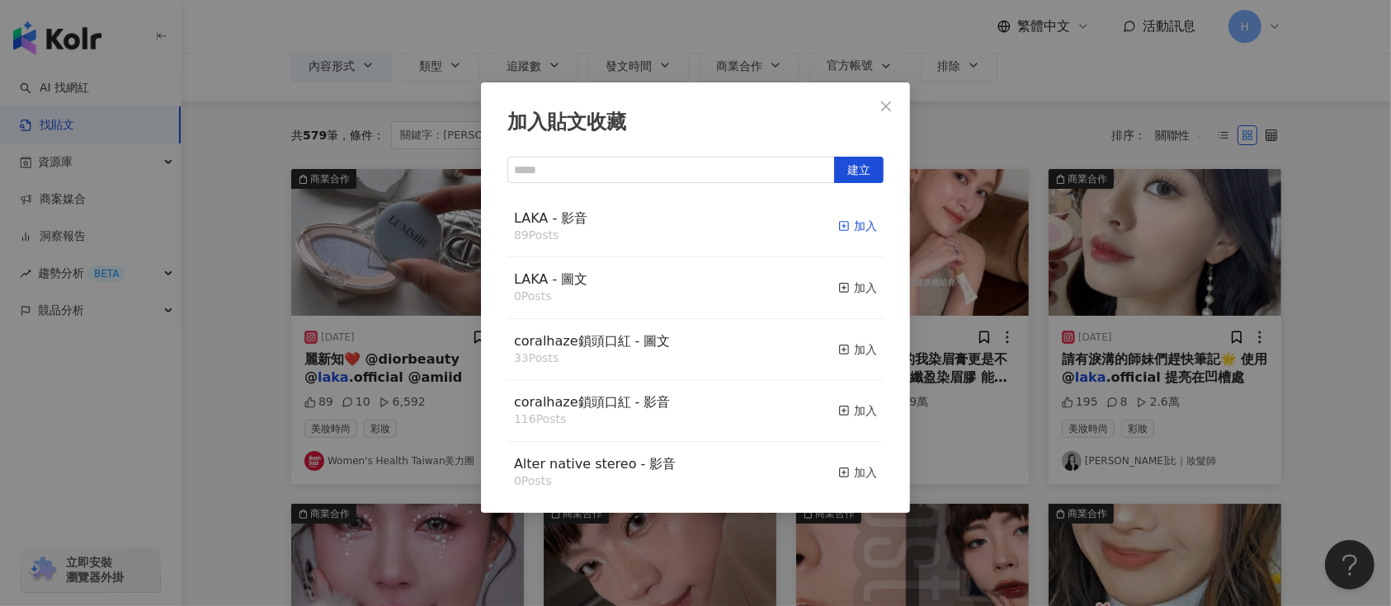
click at [841, 224] on div "加入" at bounding box center [857, 226] width 39 height 18
click at [1049, 333] on div "加入貼文收藏 建立 LAKA - 影音 89 Posts 加入 LAKA - 圖文 0 Posts 加入 coralhaze鎖頭口紅 - 圖文 33 Post…" at bounding box center [695, 303] width 1391 height 606
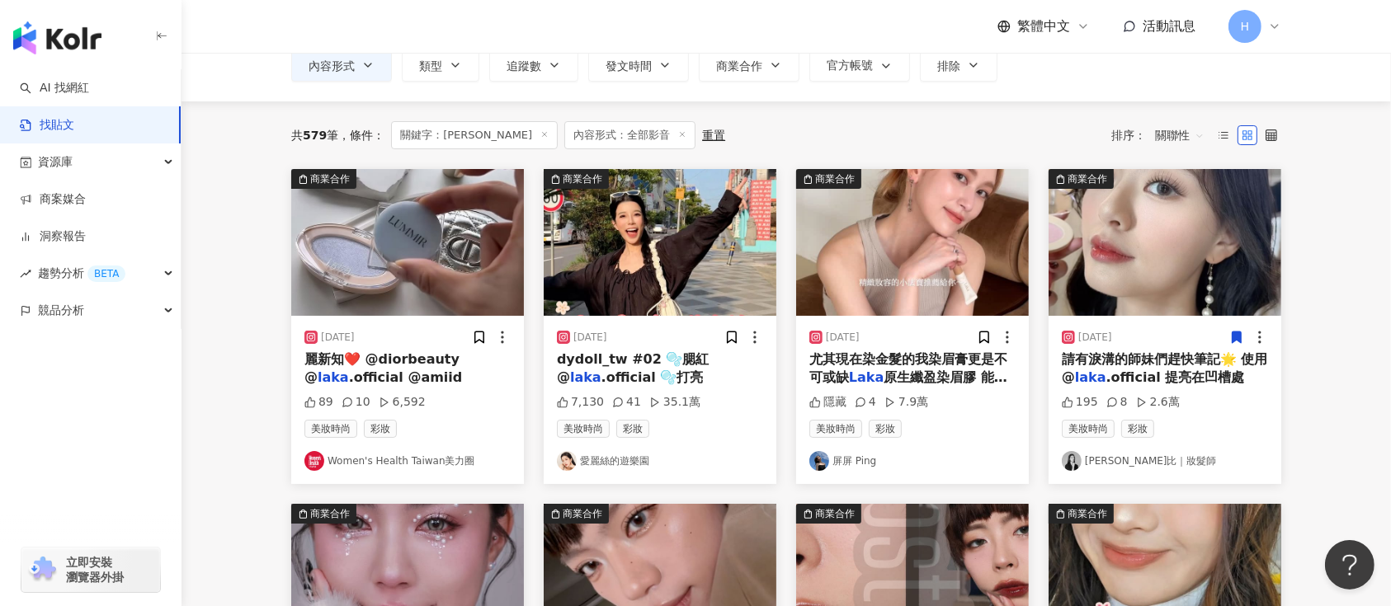
click at [990, 329] on div at bounding box center [996, 337] width 39 height 17
click at [987, 340] on icon at bounding box center [984, 338] width 9 height 12
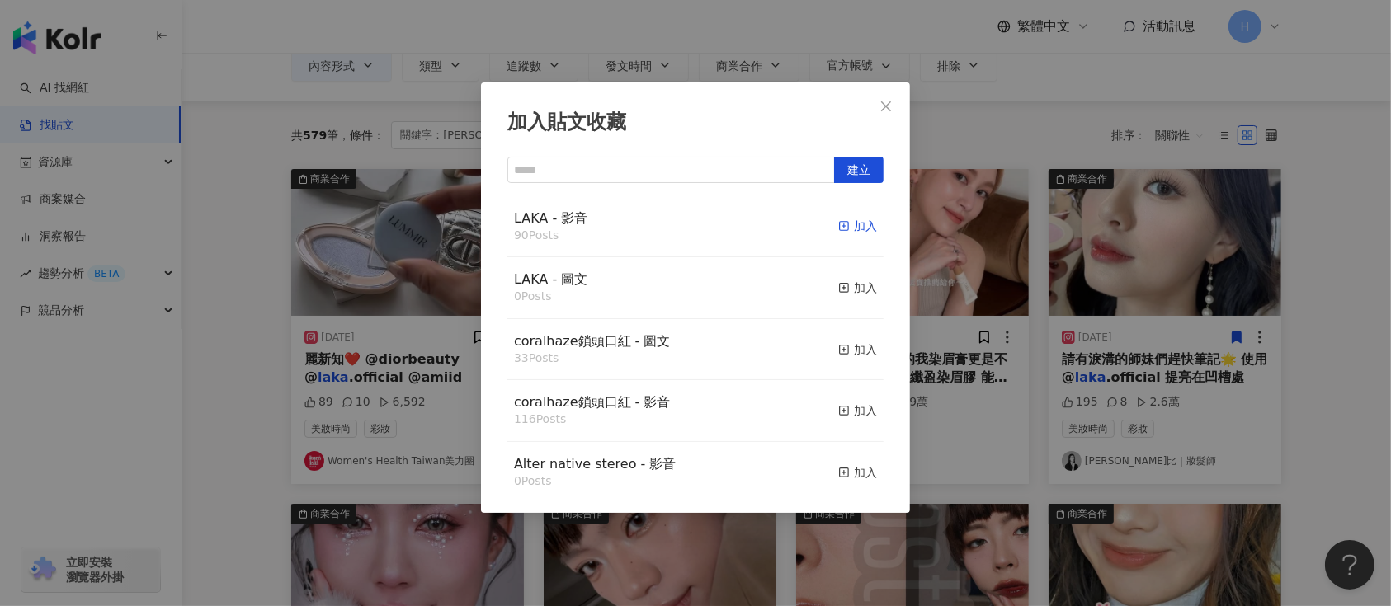
click at [839, 225] on div "加入" at bounding box center [857, 226] width 39 height 18
click at [1075, 332] on div "加入貼文收藏 建立 LAKA - 影音 90 Posts 加入 LAKA - 圖文 0 Posts 加入 coralhaze鎖頭口紅 - 圖文 33 Post…" at bounding box center [695, 303] width 1391 height 606
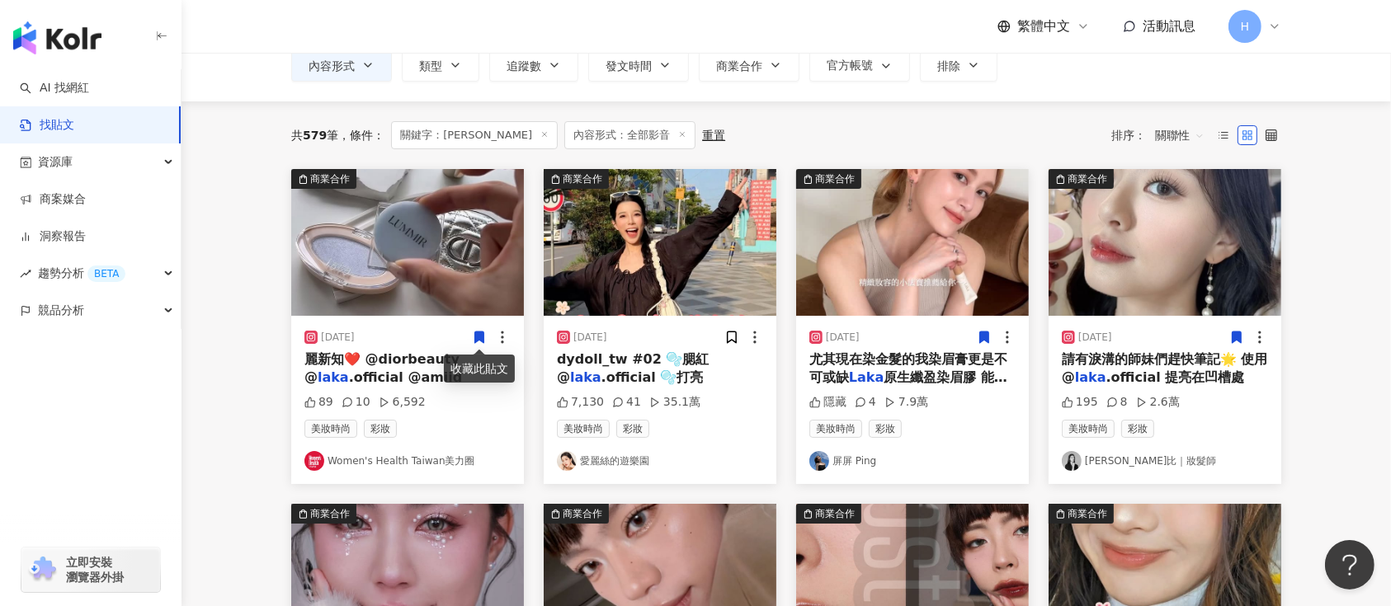
click at [432, 301] on img at bounding box center [407, 242] width 233 height 147
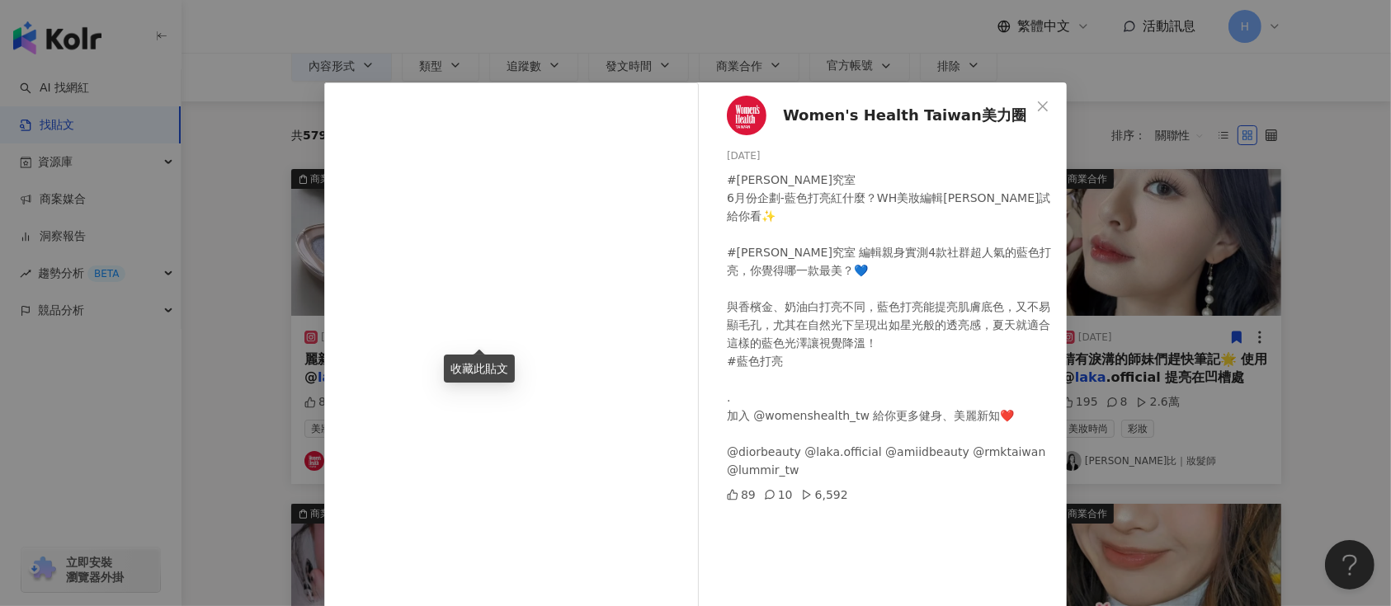
drag, startPoint x: 1182, startPoint y: 246, endPoint x: 554, endPoint y: 287, distance: 629.2
click at [1167, 246] on div "Women's Health Taiwan美力圈 2025/6/27 #WH妍究室 6月份企劃-藍色打亮紅什麼？WH美妝編輯Abby試給你看✨ #WH妍究室 …" at bounding box center [695, 303] width 1391 height 606
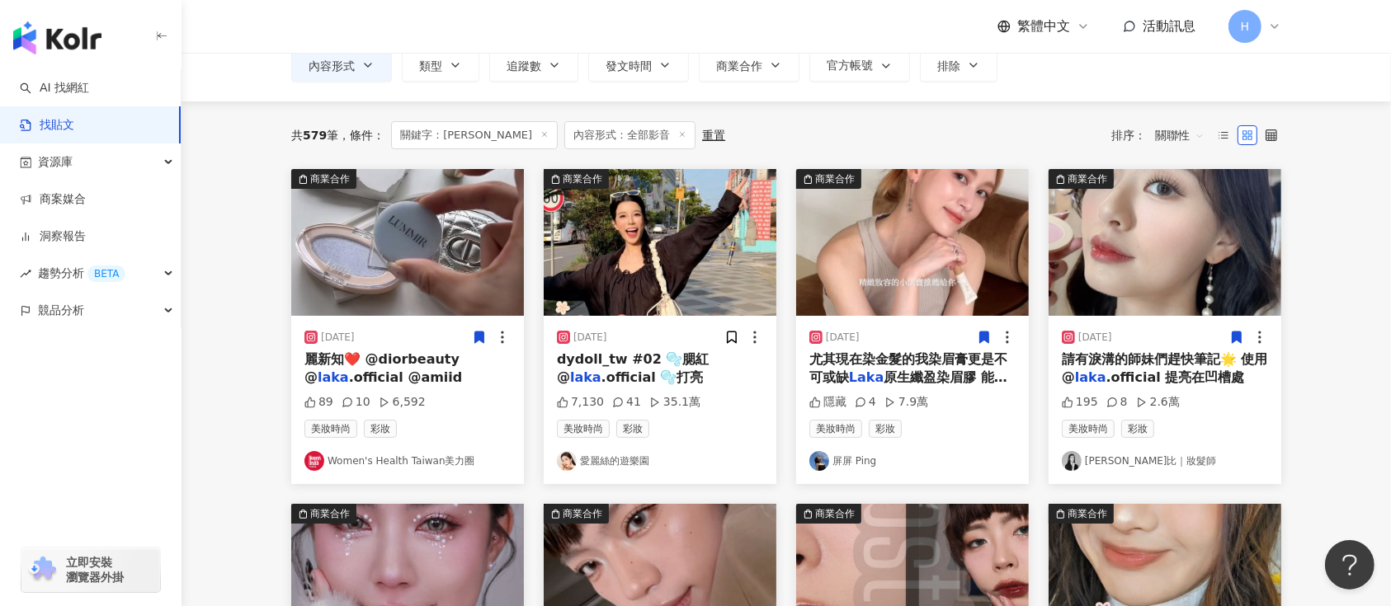
click at [475, 331] on icon at bounding box center [479, 337] width 15 height 15
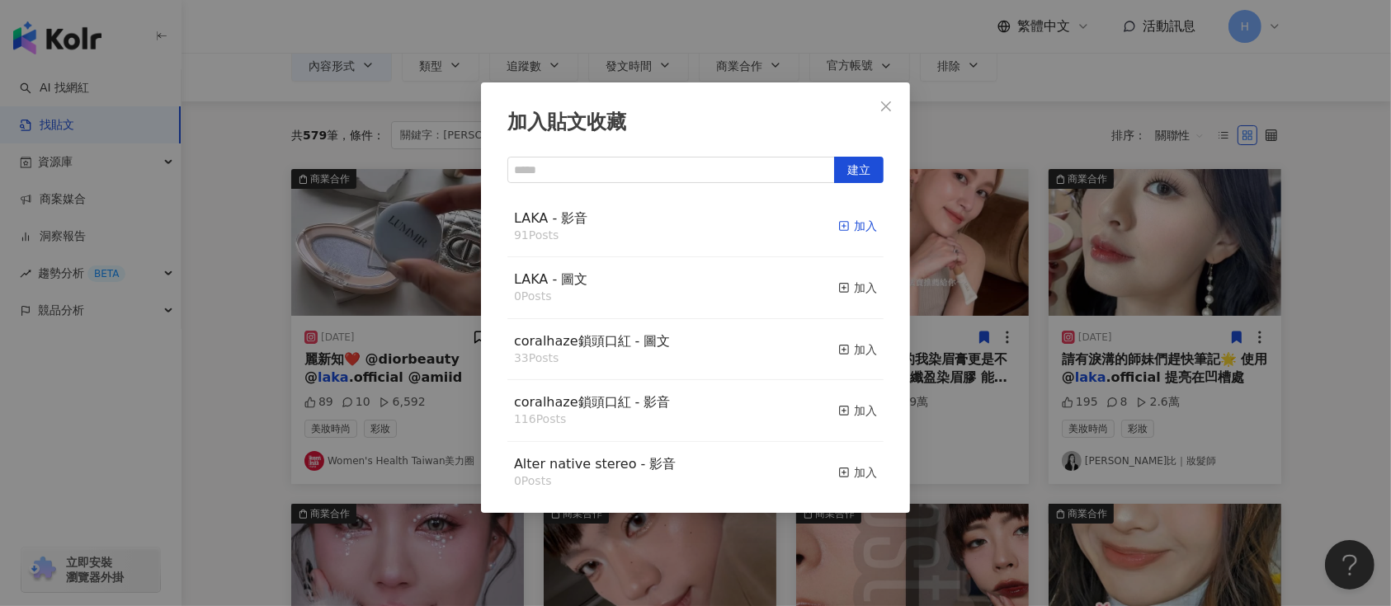
click at [838, 224] on div "加入" at bounding box center [857, 226] width 39 height 18
click at [1142, 263] on div "加入貼文收藏 建立 LAKA - 影音 91 Posts 加入 LAKA - 圖文 0 Posts 加入 coralhaze鎖頭口紅 - 圖文 33 Post…" at bounding box center [695, 303] width 1391 height 606
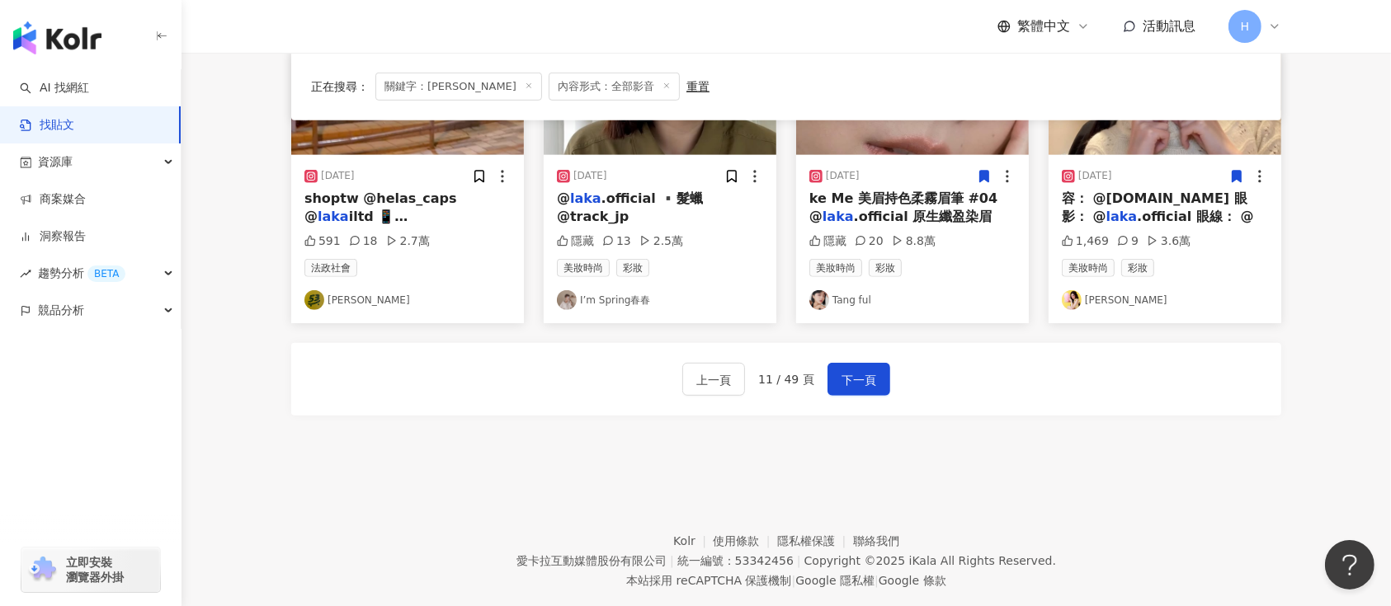
scroll to position [974, 0]
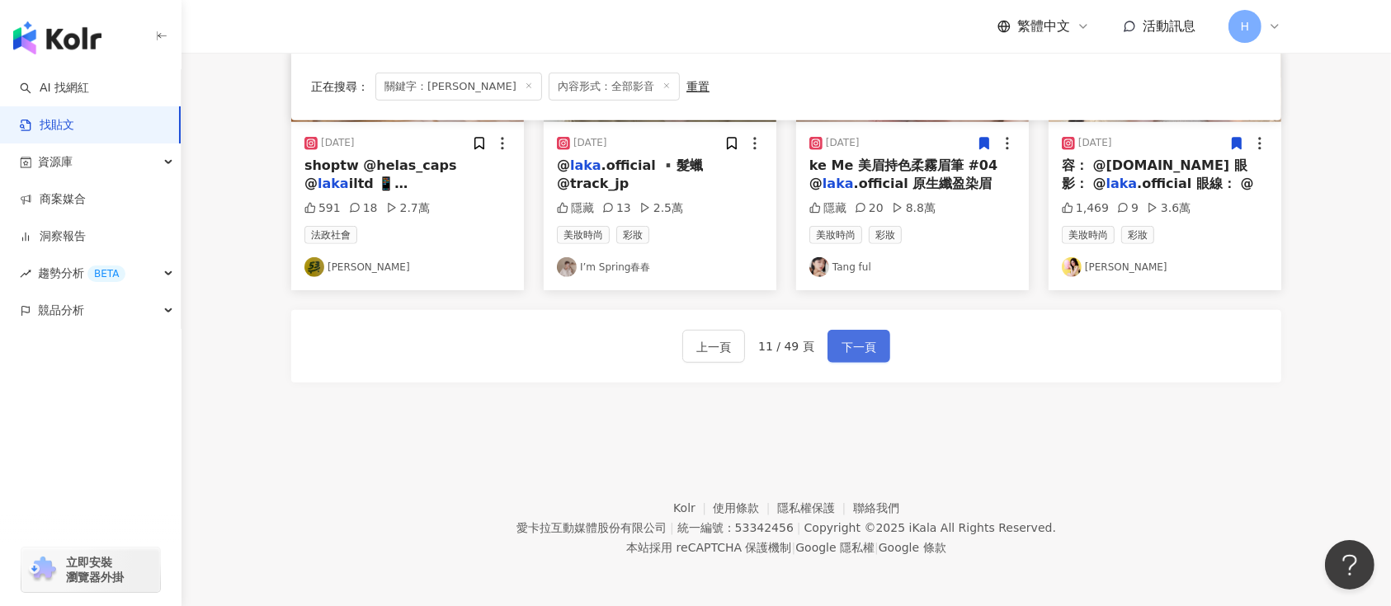
click at [868, 350] on span "下一頁" at bounding box center [859, 347] width 35 height 20
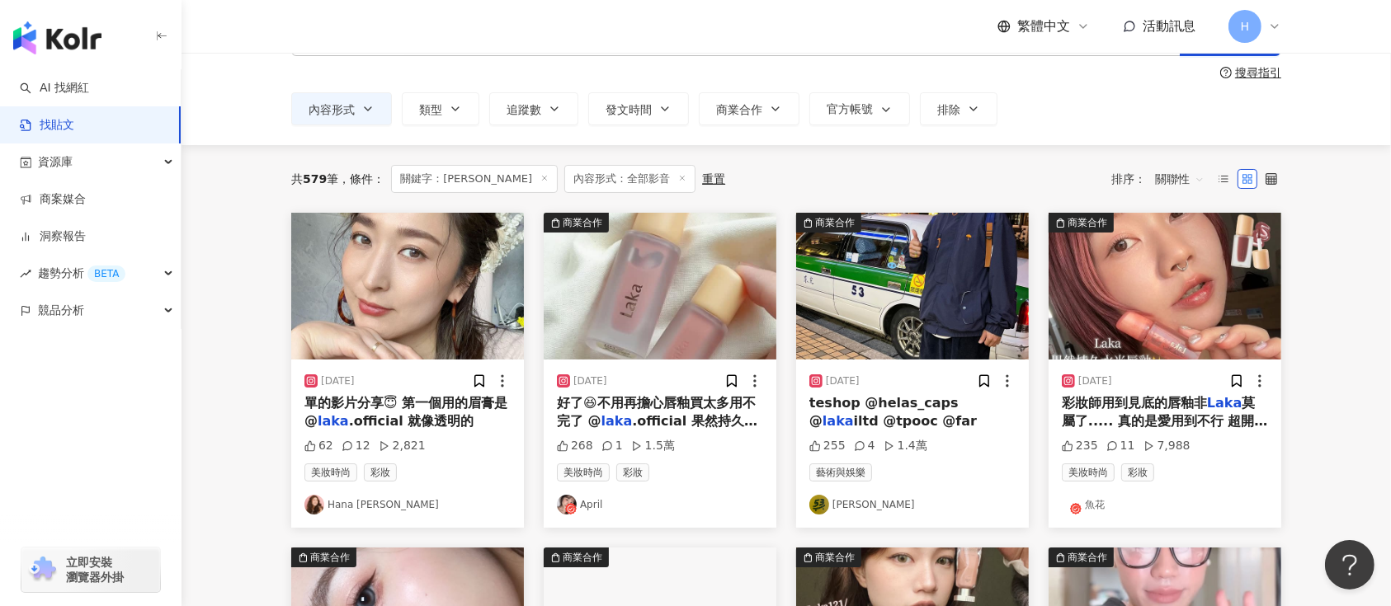
scroll to position [110, 0]
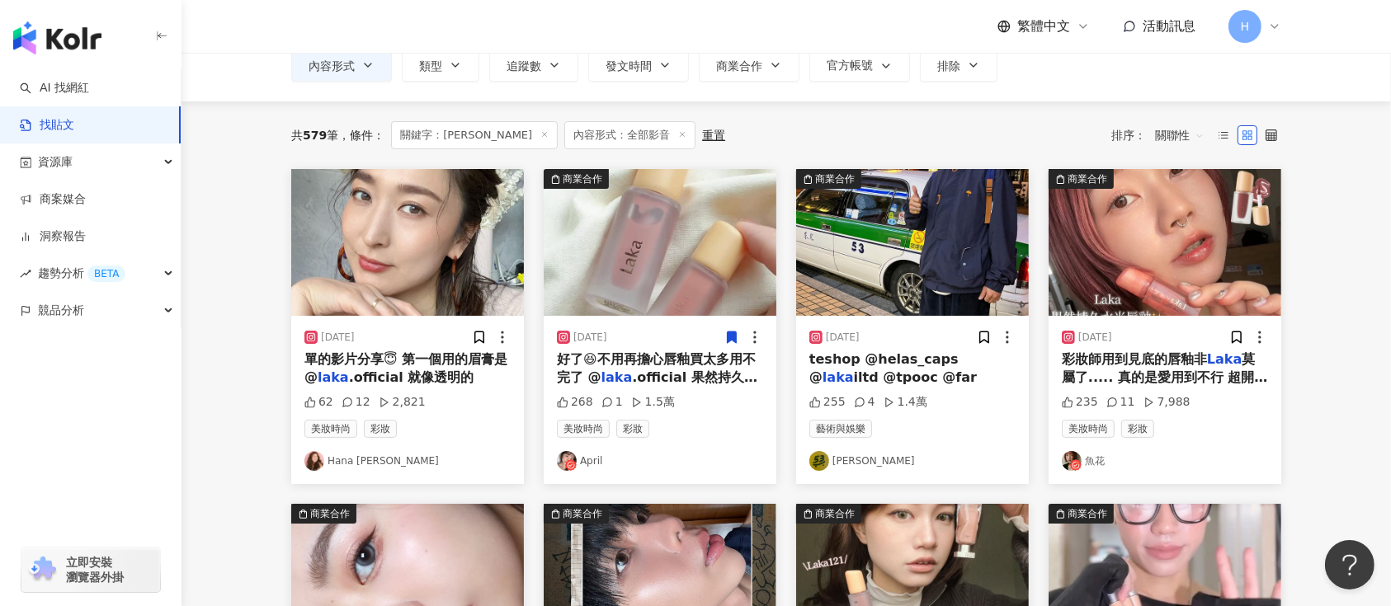
click at [726, 341] on icon at bounding box center [731, 337] width 15 height 15
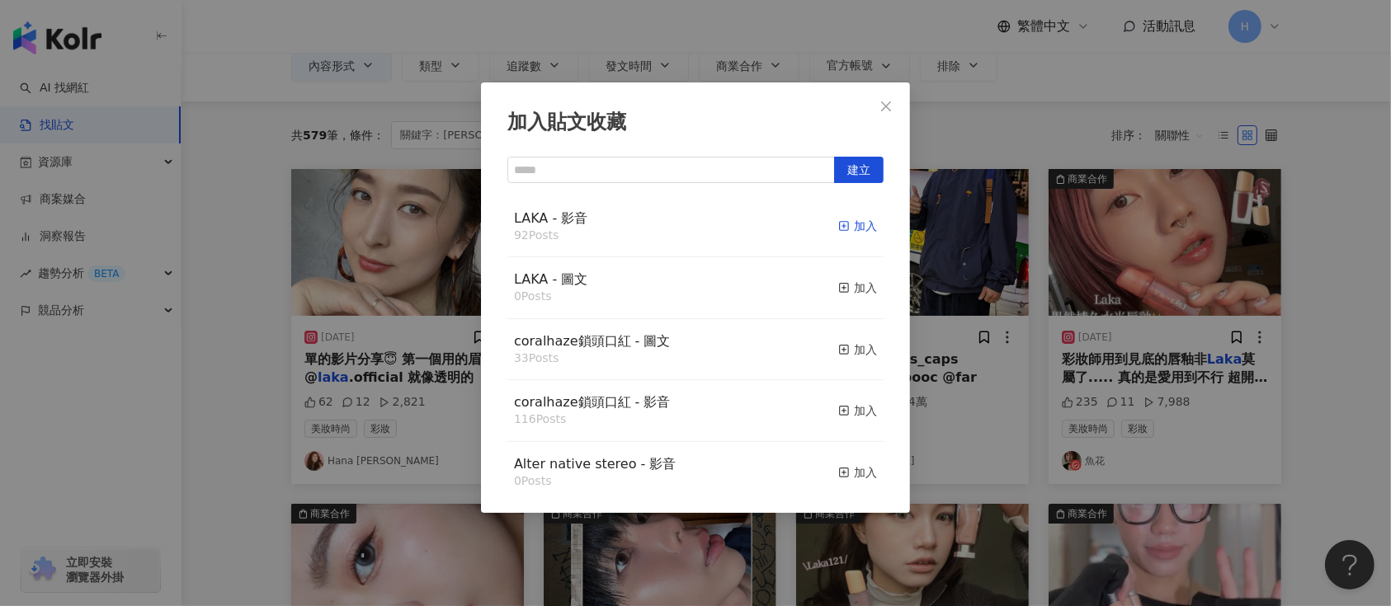
click at [846, 220] on div "加入" at bounding box center [857, 226] width 39 height 18
click at [1252, 314] on div "加入貼文收藏 建立 LAKA - 影音 92 Posts 加入 LAKA - 圖文 0 Posts 加入 coralhaze鎖頭口紅 - 圖文 33 Post…" at bounding box center [695, 303] width 1391 height 606
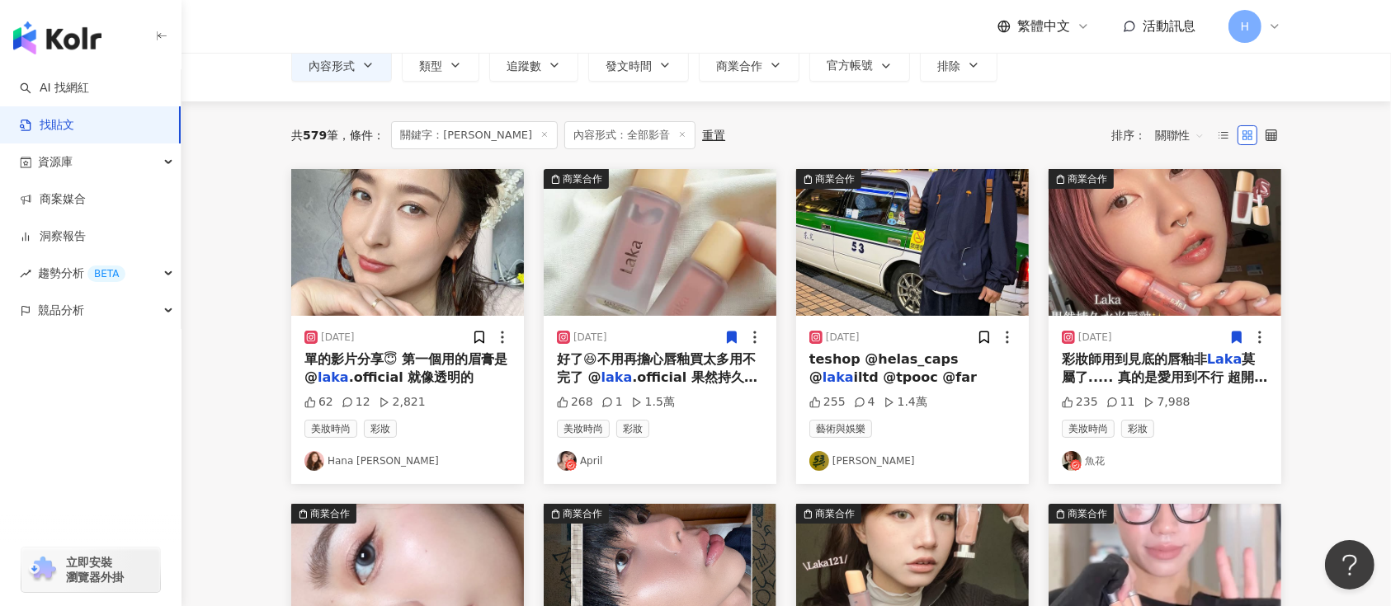
click at [1234, 330] on icon at bounding box center [1236, 337] width 15 height 15
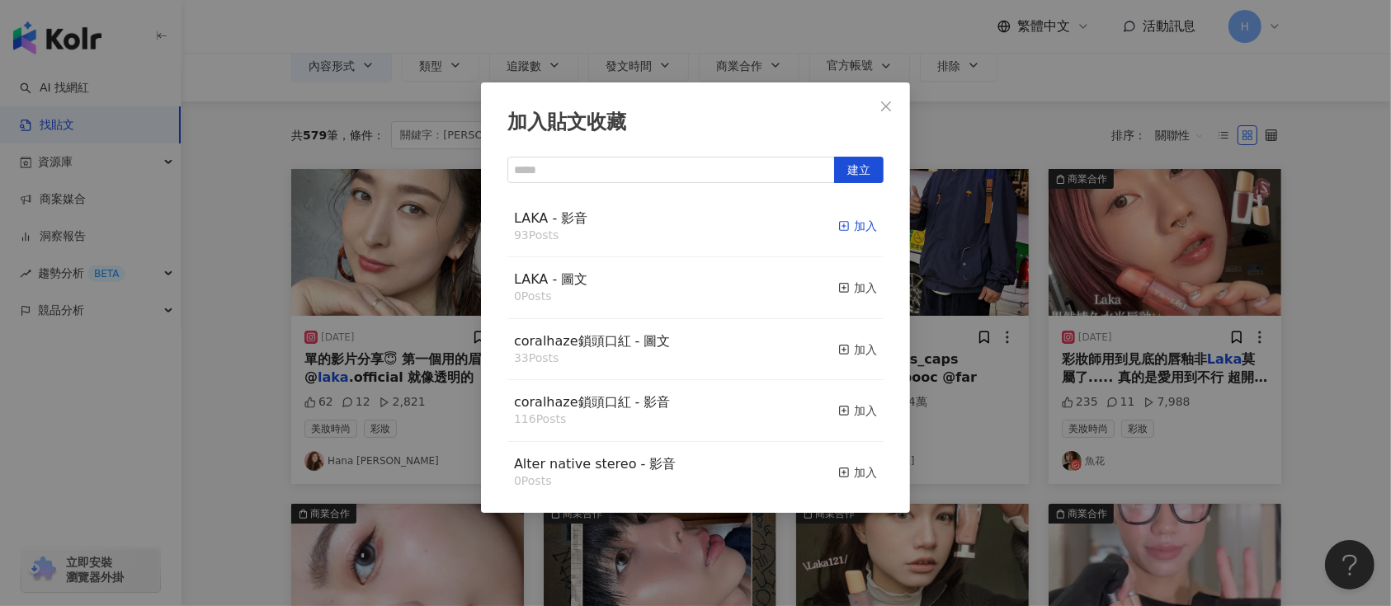
click at [839, 224] on div "加入" at bounding box center [857, 226] width 39 height 18
click at [1045, 261] on div "加入貼文收藏 建立 LAKA - 影音 93 Posts 加入 LAKA - 圖文 0 Posts 加入 coralhaze鎖頭口紅 - 圖文 33 Post…" at bounding box center [695, 303] width 1391 height 606
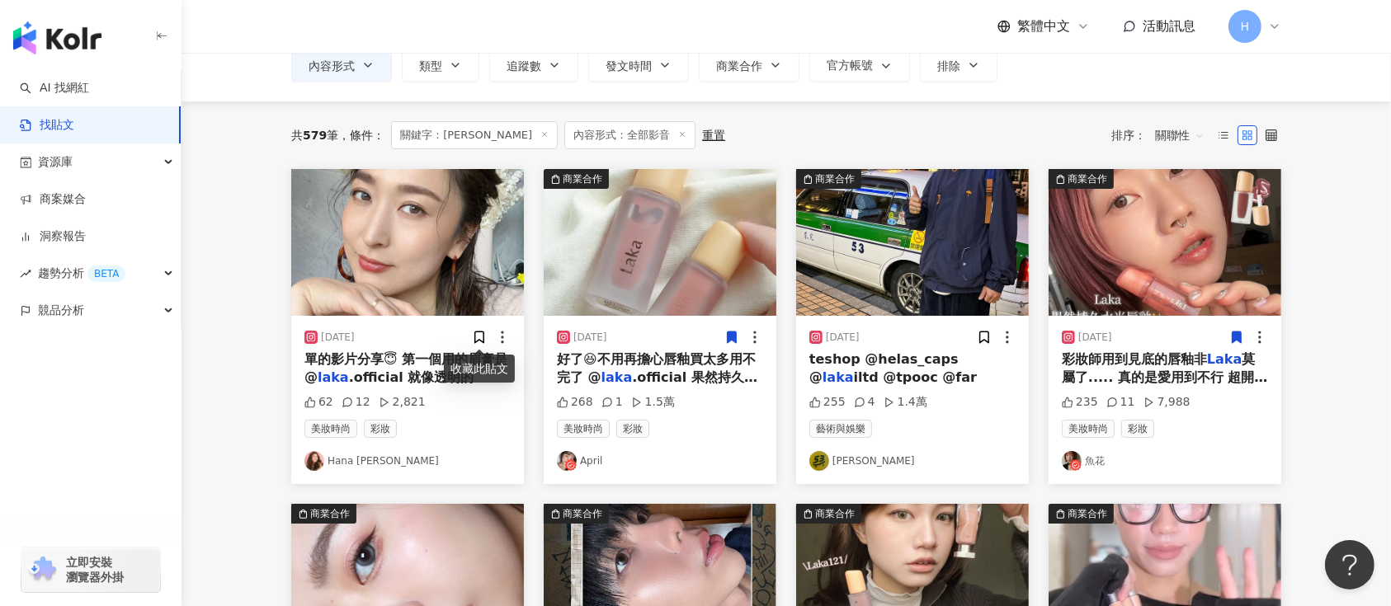
click at [466, 281] on img at bounding box center [407, 242] width 233 height 147
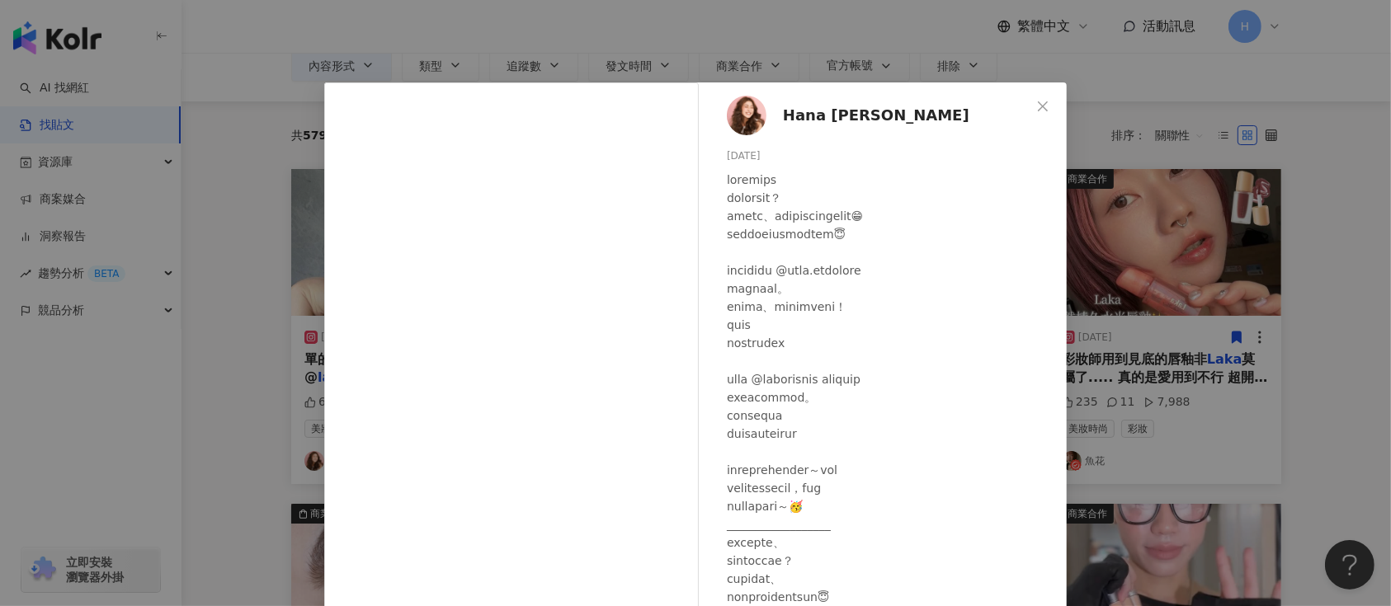
drag, startPoint x: 1142, startPoint y: 330, endPoint x: 1042, endPoint y: 328, distance: 99.8
click at [1131, 330] on div "Hana 西村英惠 2024/3/28 62 12 2,821 查看原始貼文" at bounding box center [695, 303] width 1391 height 606
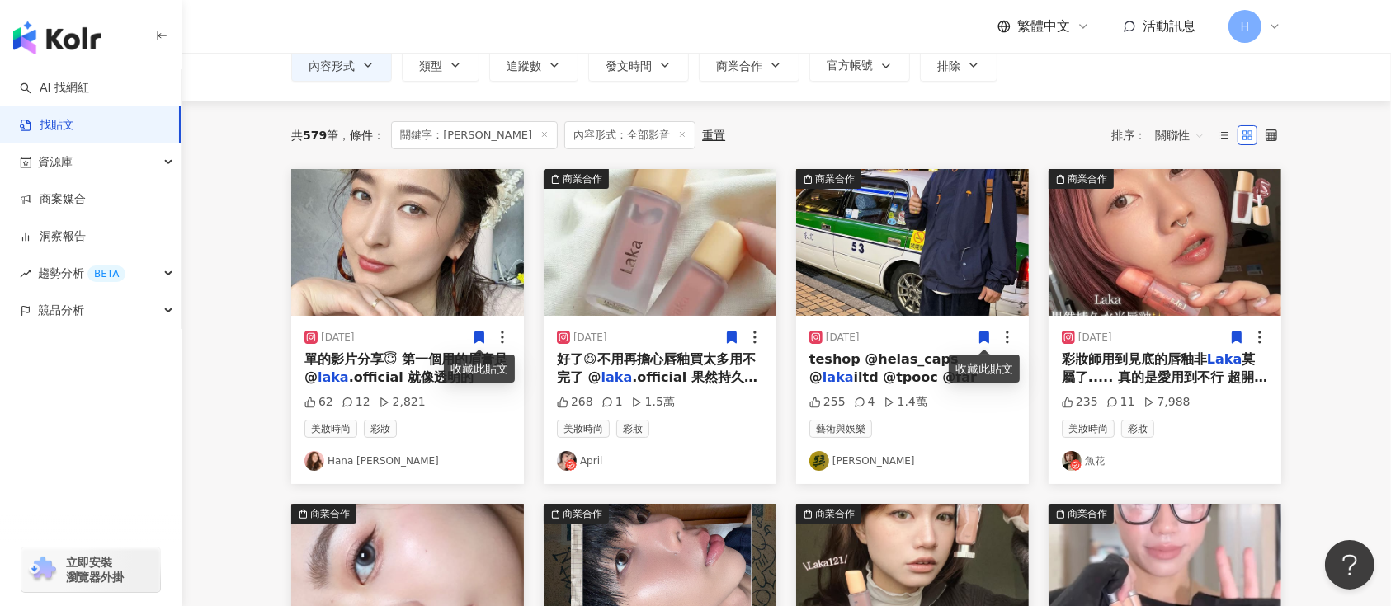
click at [478, 328] on span at bounding box center [479, 336] width 15 height 17
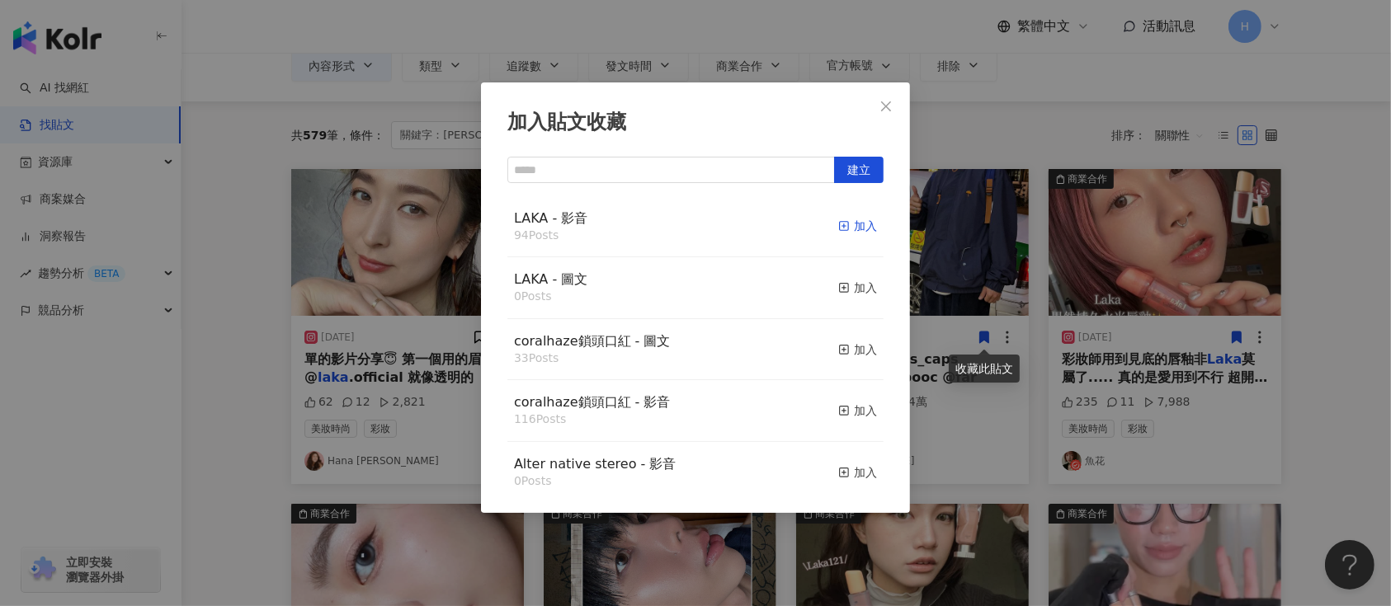
click at [838, 228] on div "加入" at bounding box center [857, 226] width 39 height 18
click at [1025, 259] on div "加入貼文收藏 建立 LAKA - 影音 94 Posts 加入 LAKA - 圖文 0 Posts 加入 coralhaze鎖頭口紅 - 圖文 33 Post…" at bounding box center [695, 303] width 1391 height 606
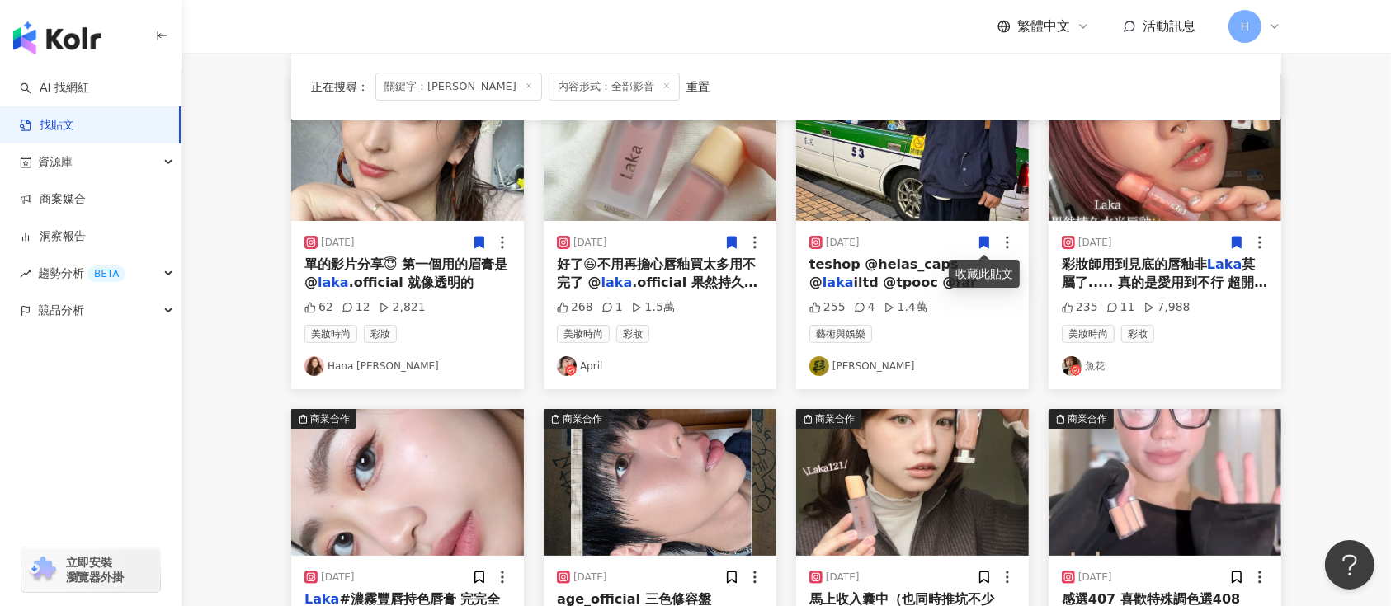
scroll to position [440, 0]
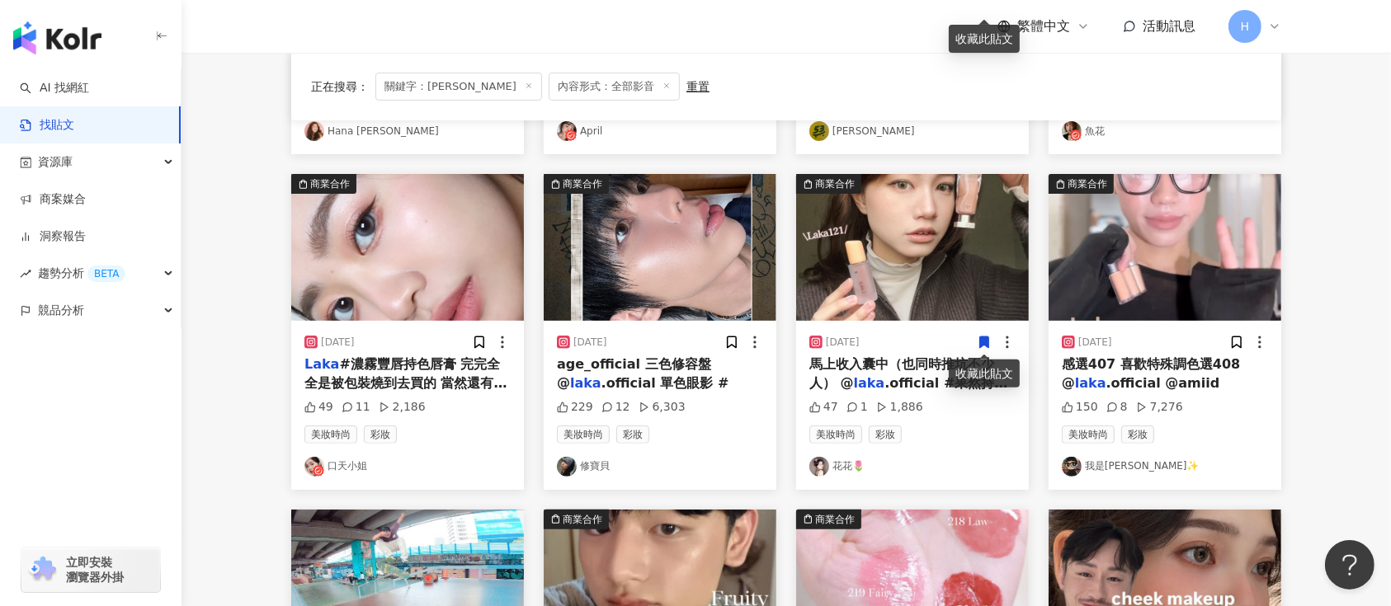
click at [986, 342] on icon at bounding box center [984, 343] width 9 height 12
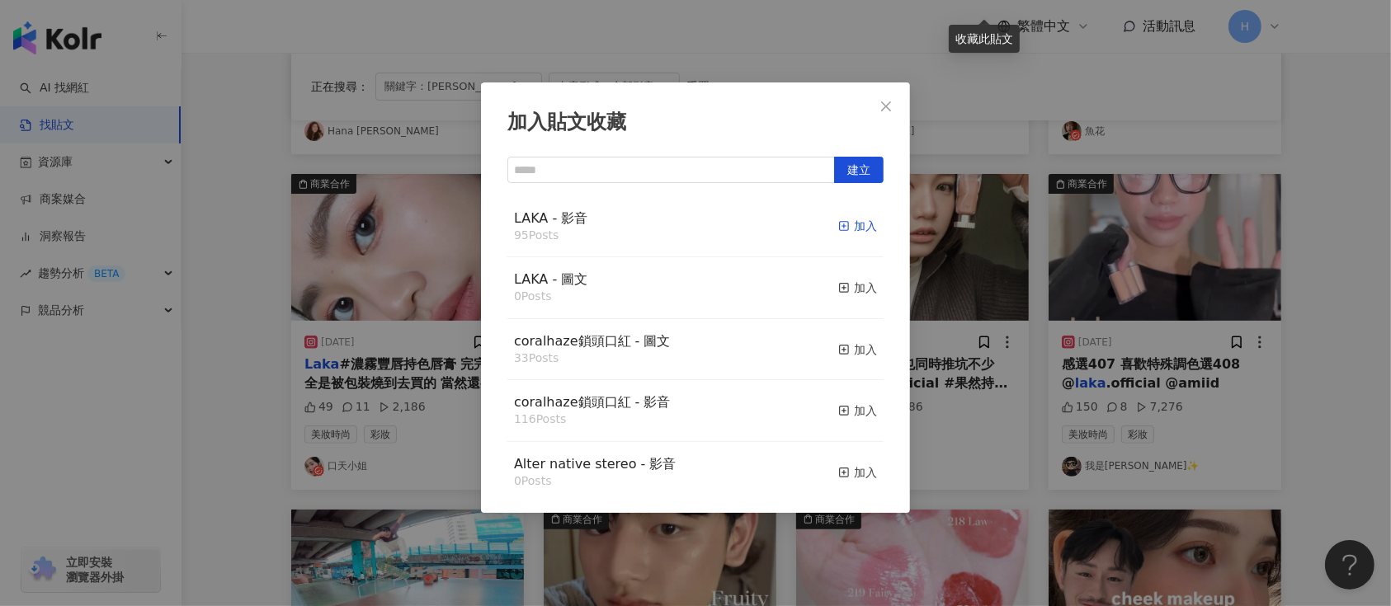
click at [838, 226] on div "加入" at bounding box center [857, 226] width 39 height 18
click at [1139, 314] on div "加入貼文收藏 建立 LAKA - 影音 95 Posts 加入 LAKA - 圖文 0 Posts 加入 coralhaze鎖頭口紅 - 圖文 33 Post…" at bounding box center [695, 303] width 1391 height 606
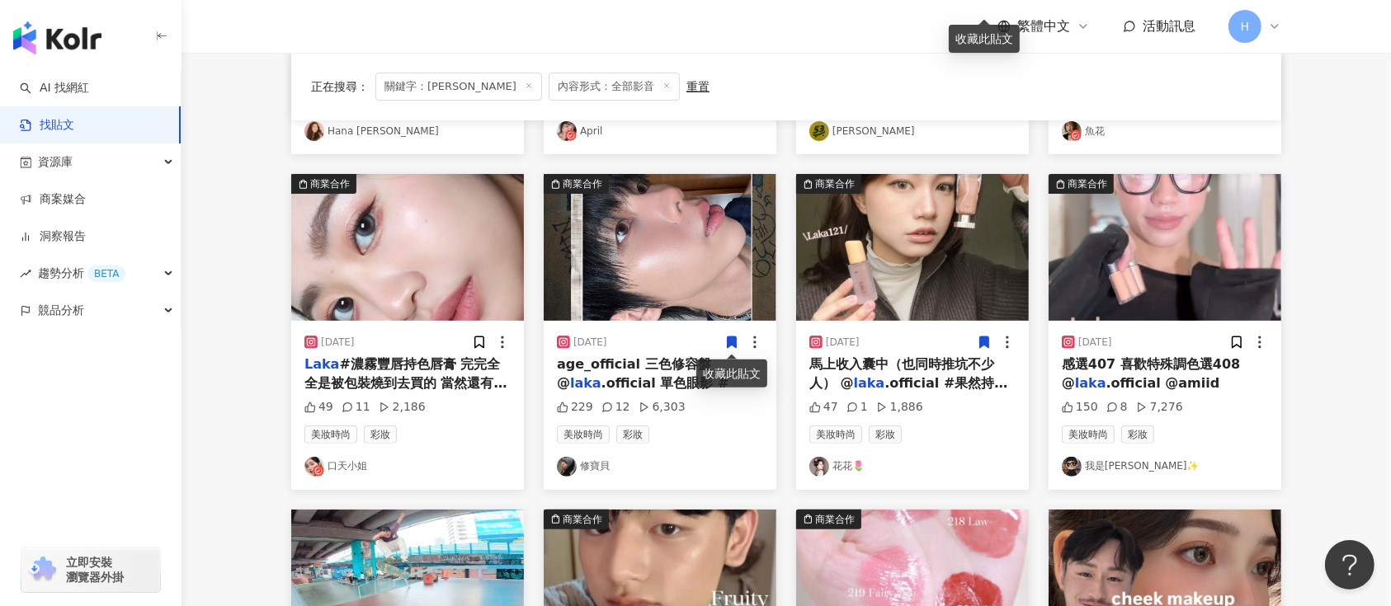
click at [733, 347] on icon at bounding box center [731, 342] width 15 height 15
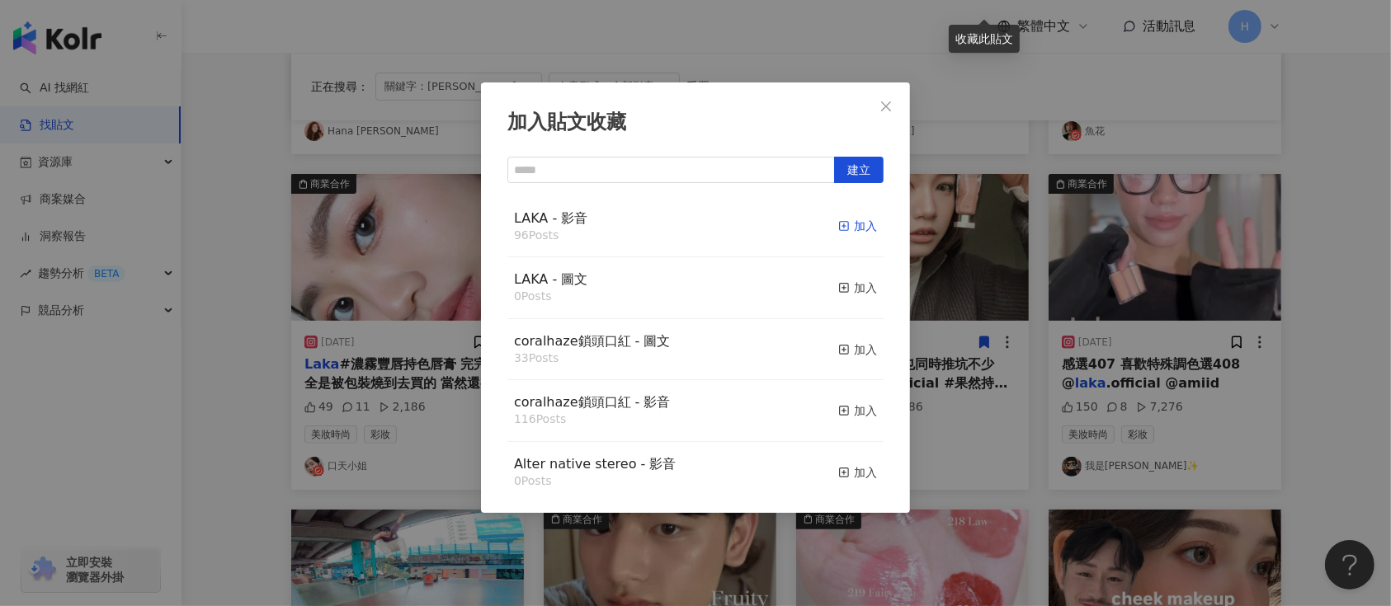
click at [838, 225] on div "加入" at bounding box center [857, 226] width 39 height 18
click at [957, 254] on div "加入貼文收藏 建立 LAKA - 影音 96 Posts 加入 LAKA - 圖文 0 Posts 加入 coralhaze鎖頭口紅 - 圖文 33 Post…" at bounding box center [695, 303] width 1391 height 606
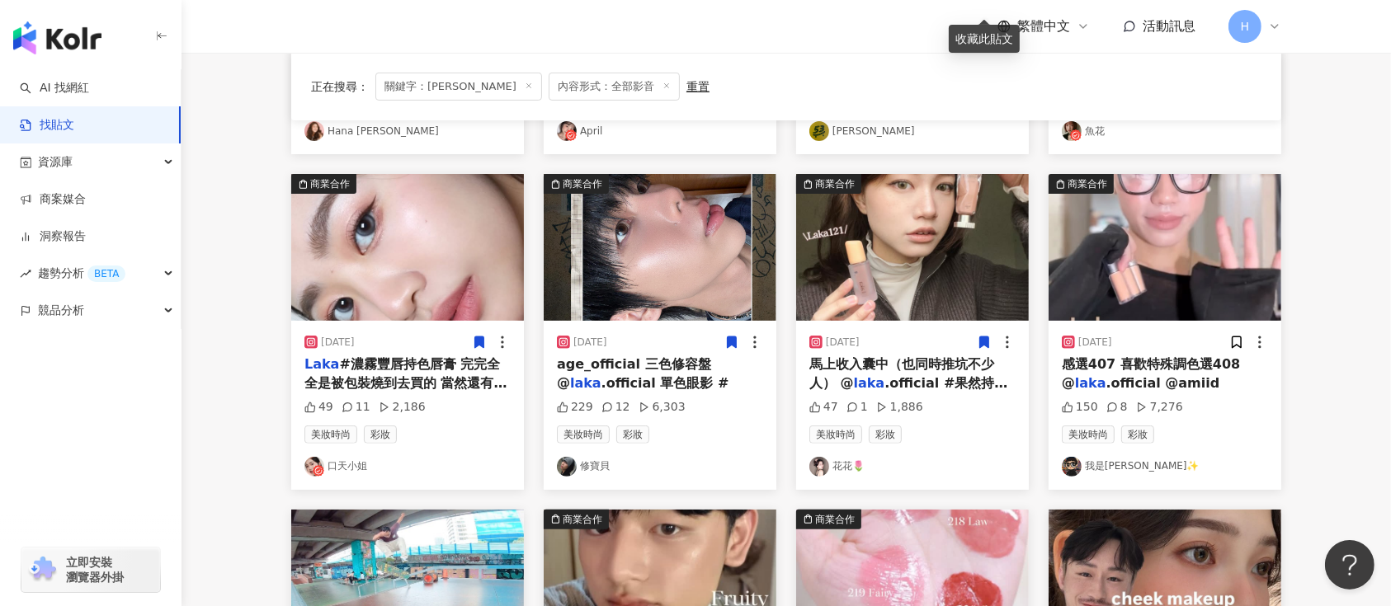
click at [479, 343] on icon at bounding box center [479, 343] width 9 height 12
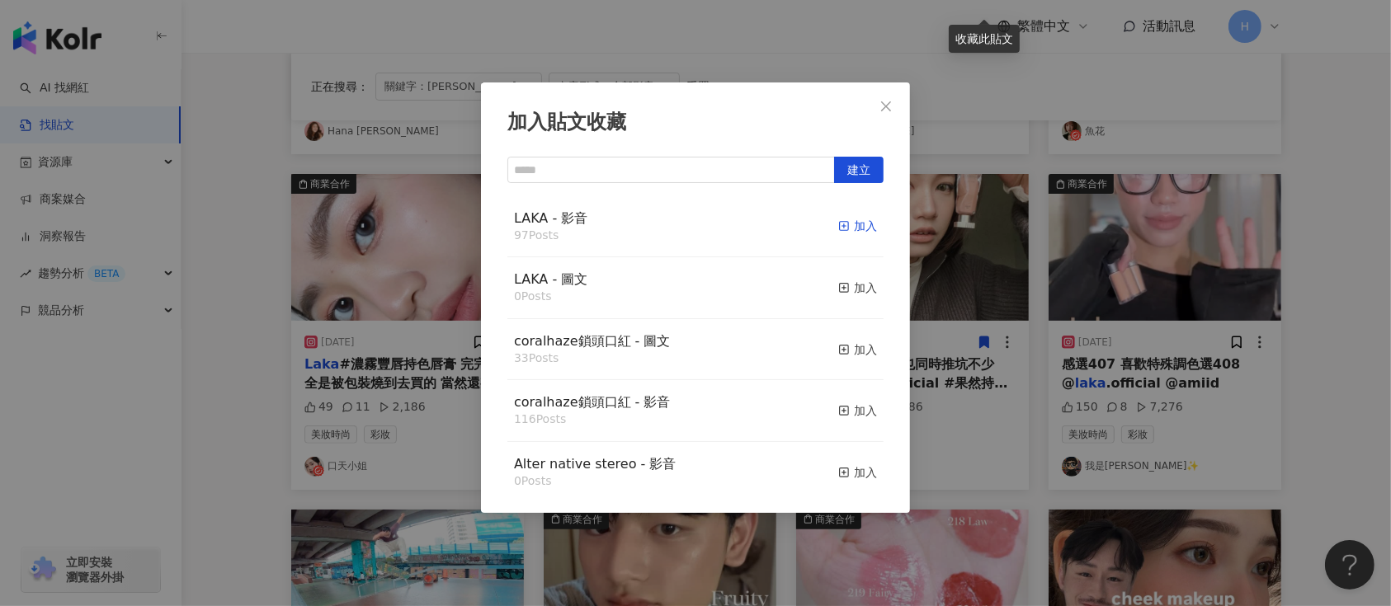
click at [839, 221] on div "加入" at bounding box center [857, 226] width 39 height 18
click at [1008, 276] on div "加入貼文收藏 建立 LAKA - 影音 97 Posts 加入 LAKA - 圖文 0 Posts 加入 coralhaze鎖頭口紅 - 圖文 33 Post…" at bounding box center [695, 303] width 1391 height 606
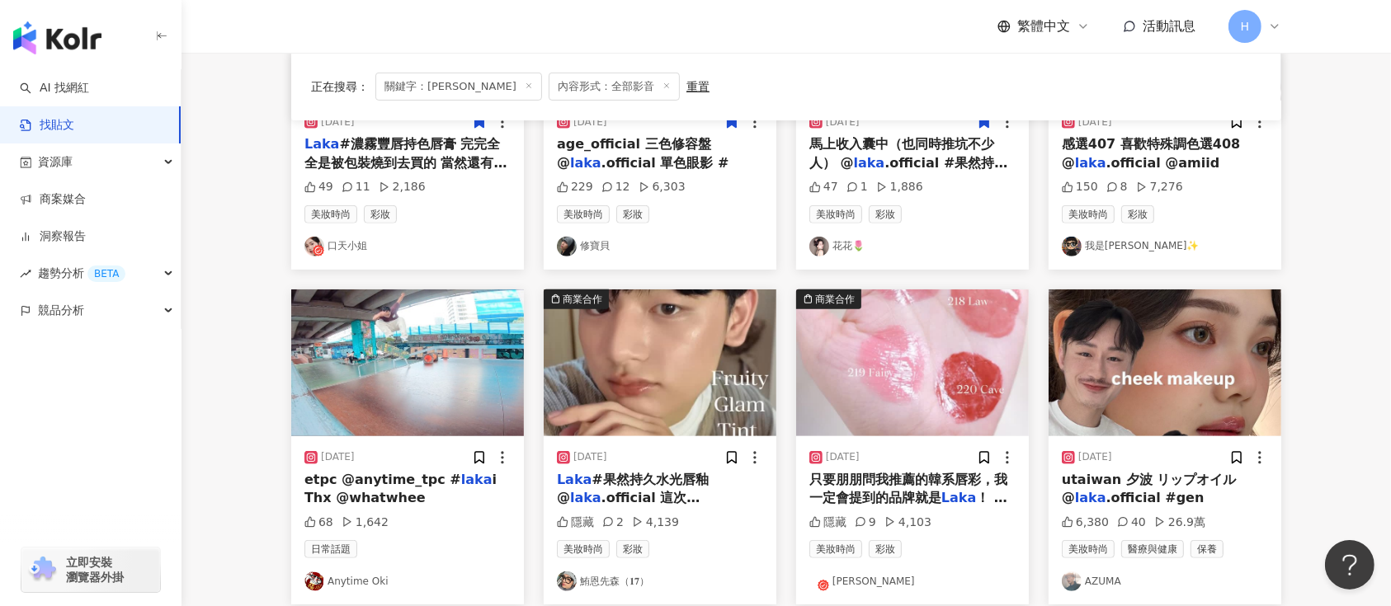
scroll to position [770, 0]
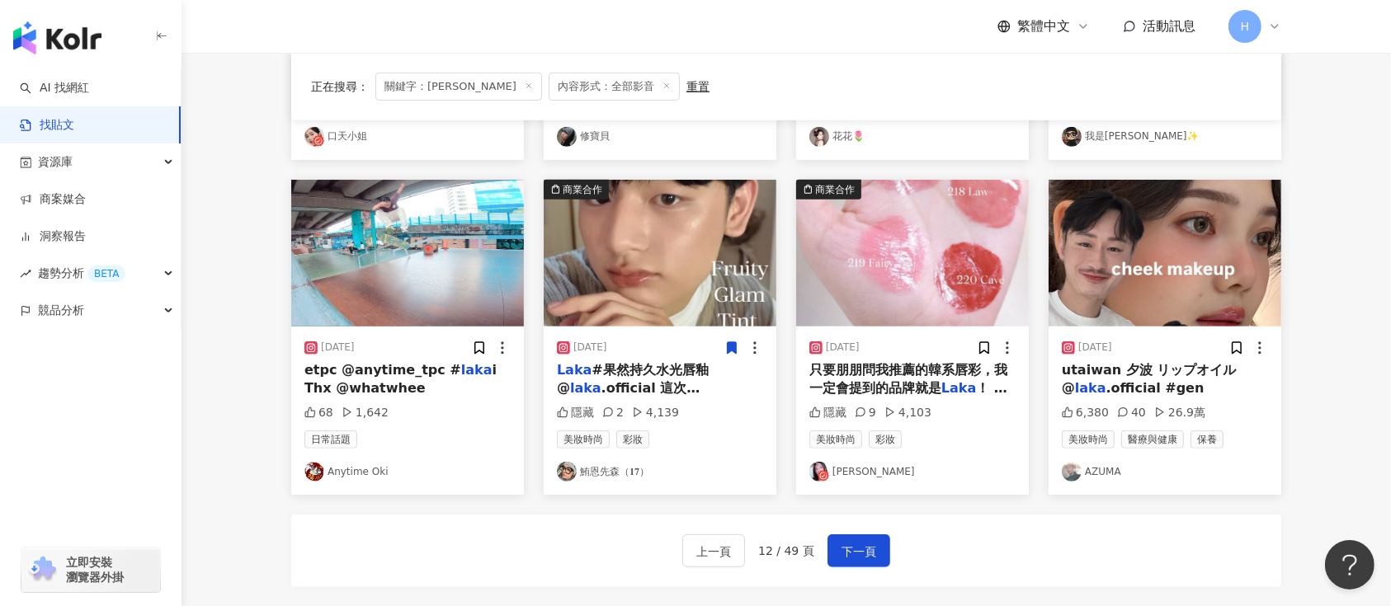
click at [733, 347] on icon at bounding box center [732, 348] width 9 height 12
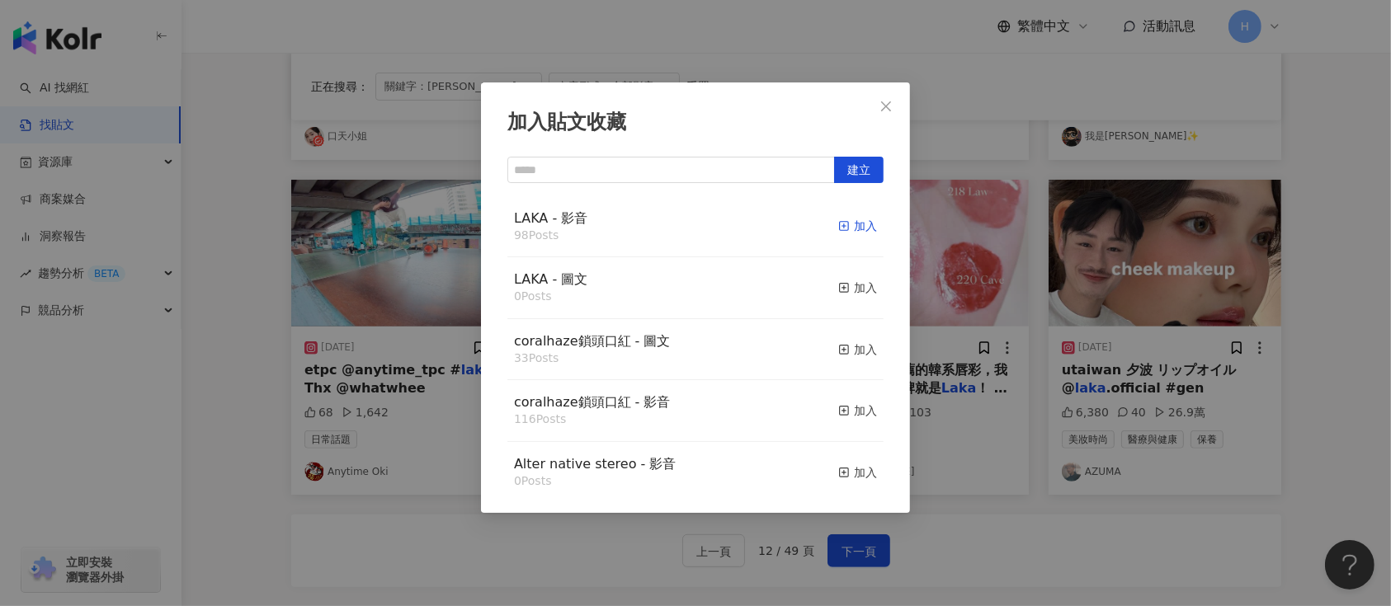
click at [839, 228] on div "加入" at bounding box center [857, 226] width 39 height 18
click at [979, 266] on div "加入貼文收藏 建立 LAKA - 影音 98 Posts 加入 LAKA - 圖文 0 Posts 加入 coralhaze鎖頭口紅 - 圖文 33 Post…" at bounding box center [695, 303] width 1391 height 606
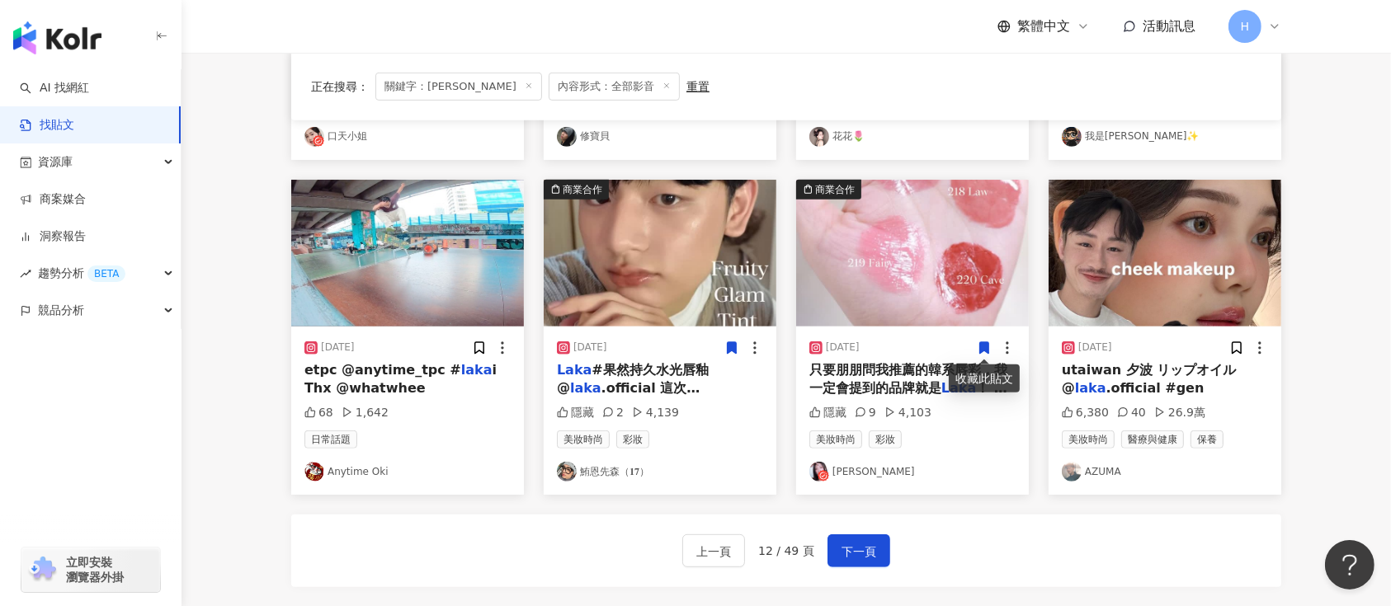
click at [979, 343] on icon at bounding box center [984, 348] width 15 height 15
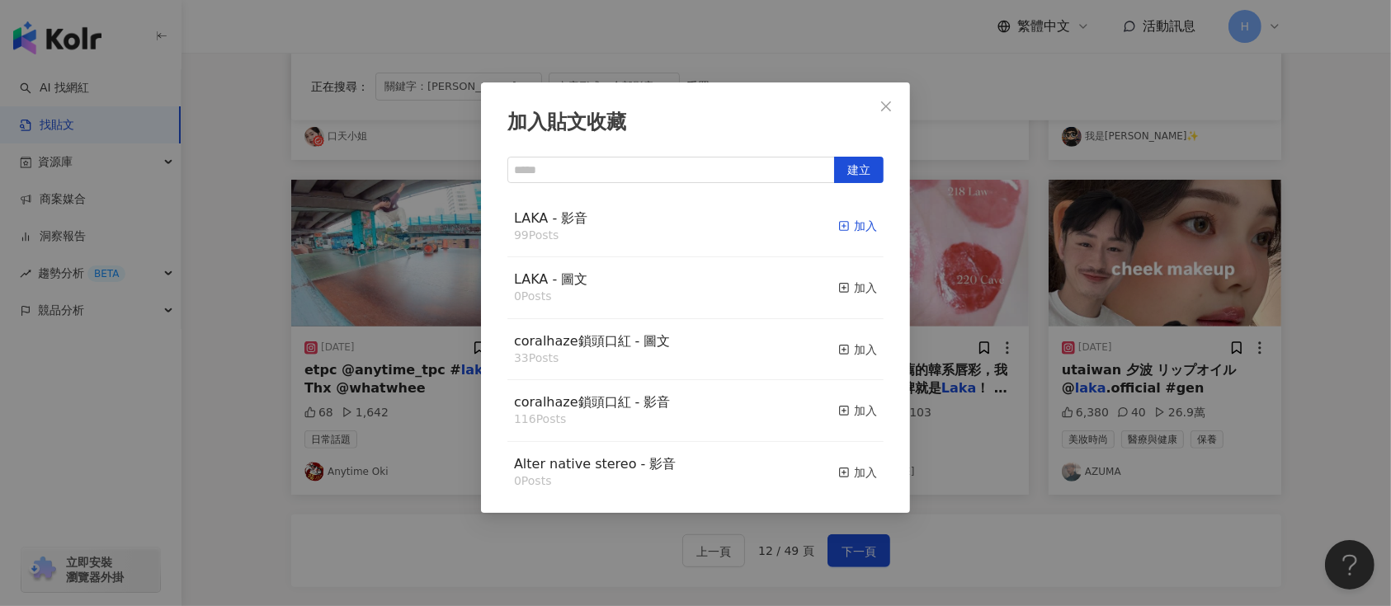
click at [848, 230] on div "加入" at bounding box center [857, 226] width 39 height 18
click at [1135, 327] on div "加入貼文收藏 建立 LAKA - 影音 99 Posts 加入 LAKA - 圖文 0 Posts 加入 coralhaze鎖頭口紅 - 圖文 33 Post…" at bounding box center [695, 303] width 1391 height 606
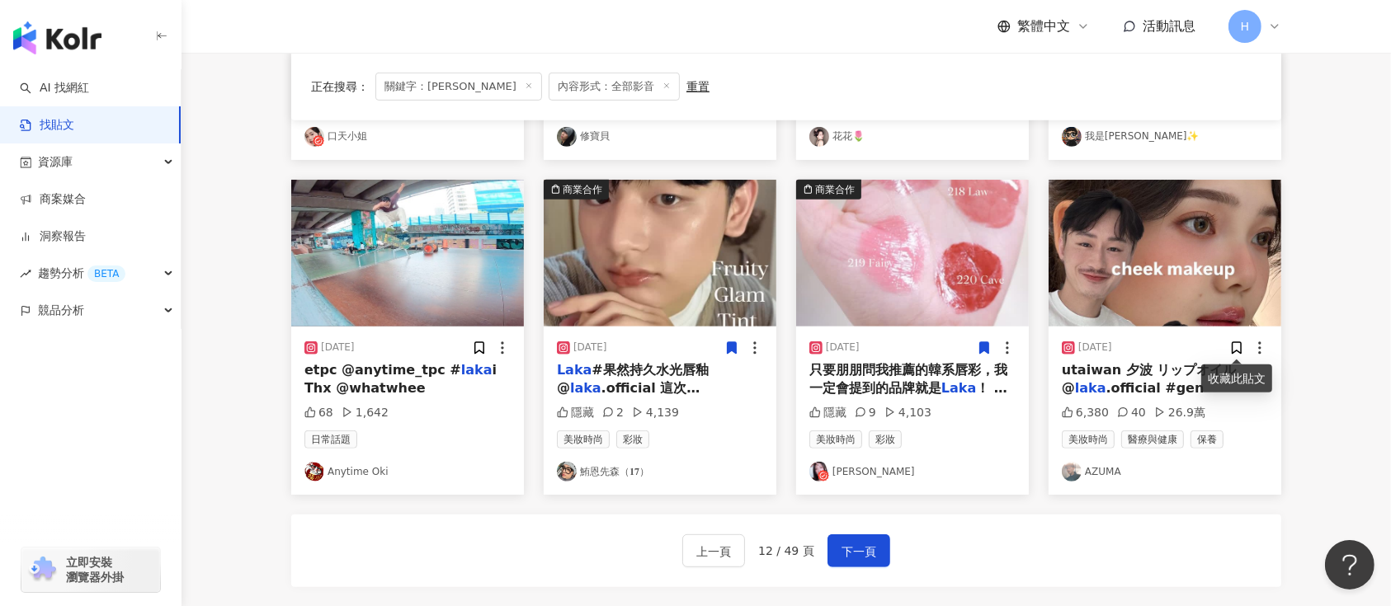
click at [1208, 285] on img at bounding box center [1165, 253] width 233 height 147
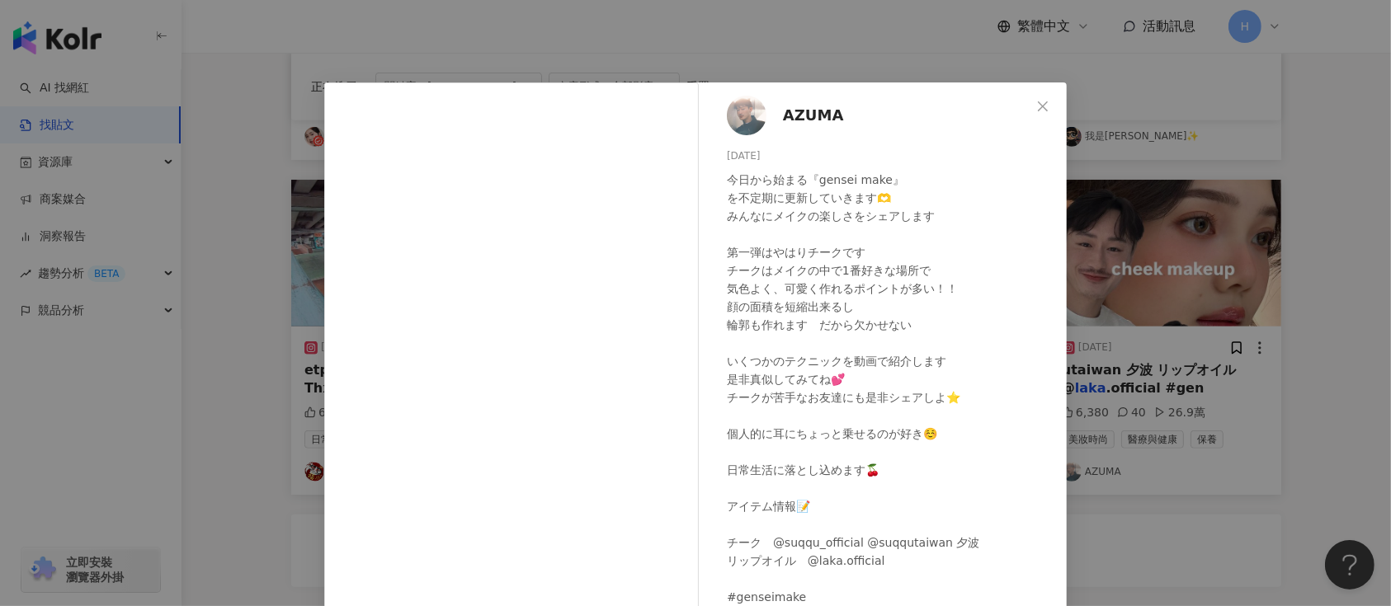
scroll to position [49, 0]
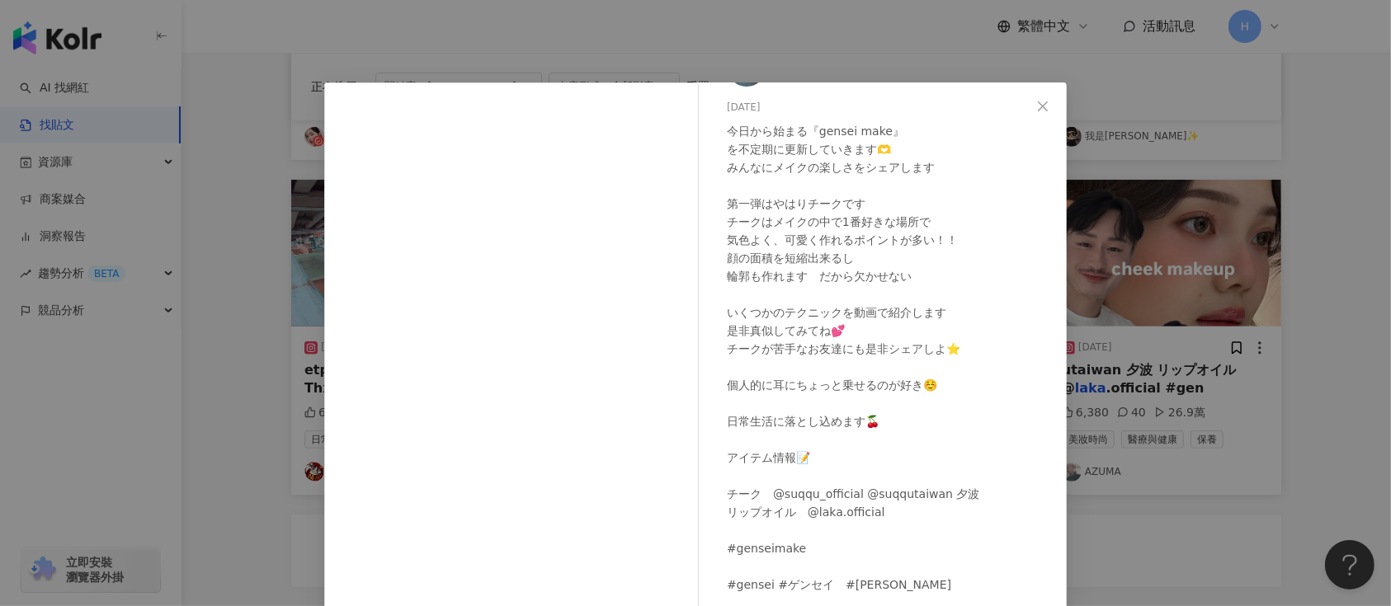
click at [1216, 327] on div "AZUMA 2024/9/15 今日から始まる『gensei make』 を不定期に更新していきます🫶 みんなにメイクの楽しさをシェアします 第一弾はやはりチ…" at bounding box center [695, 303] width 1391 height 606
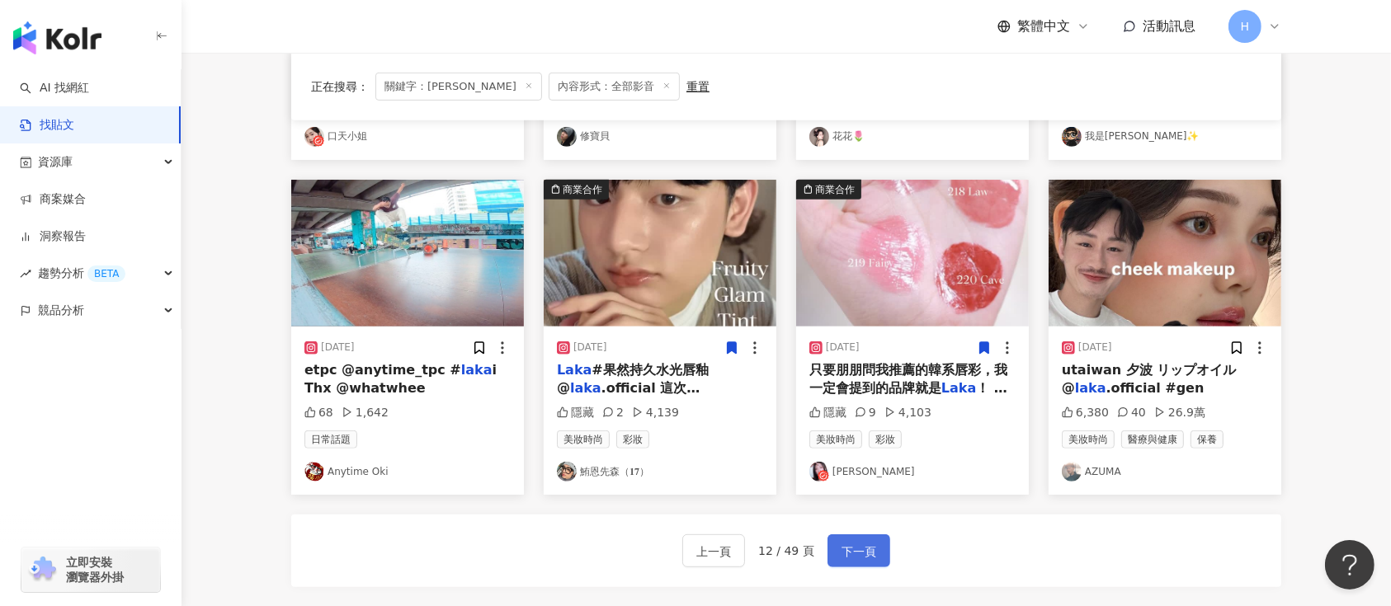
click at [873, 560] on button "下一頁" at bounding box center [859, 551] width 63 height 33
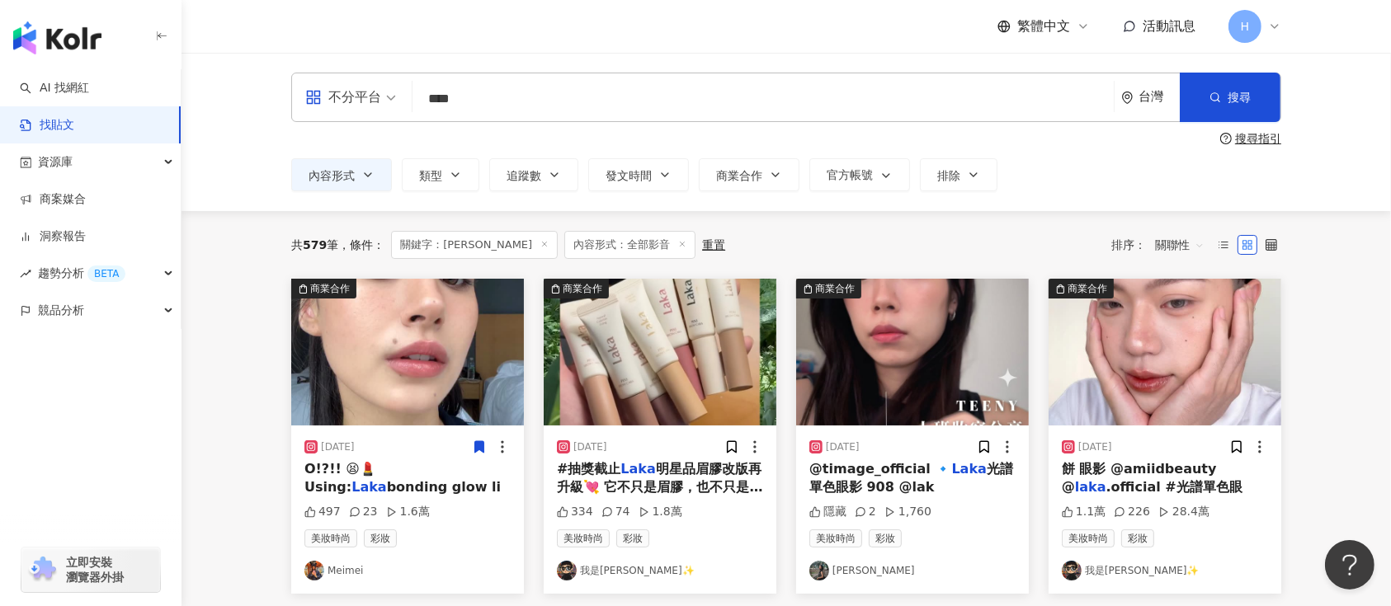
scroll to position [110, 0]
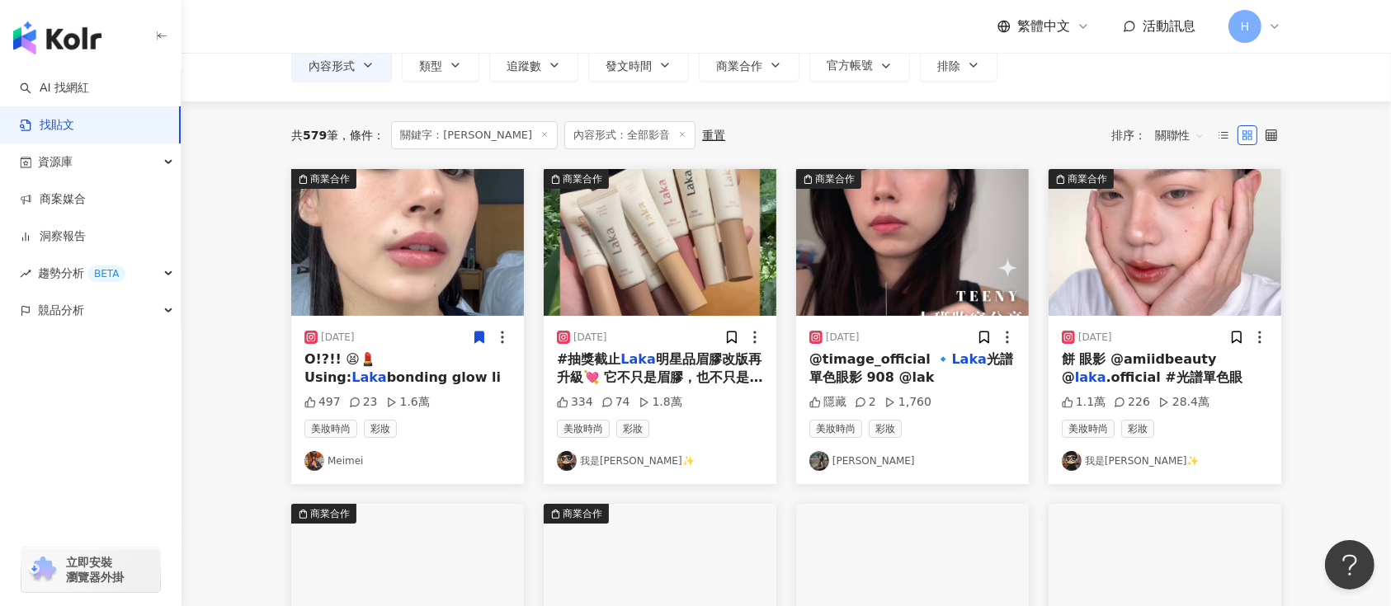
click at [582, 273] on img at bounding box center [660, 242] width 233 height 147
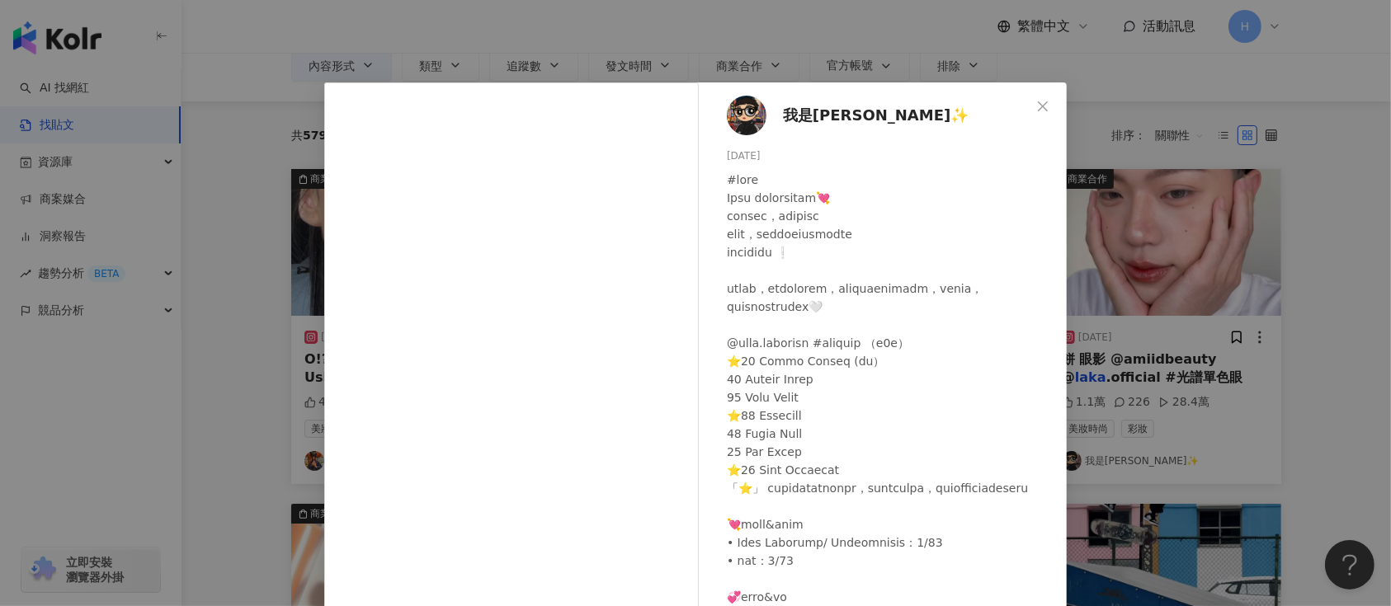
click at [1147, 308] on div "我是楠生✨ 2025/6/16 334 74 1.8萬 查看原始貼文" at bounding box center [695, 303] width 1391 height 606
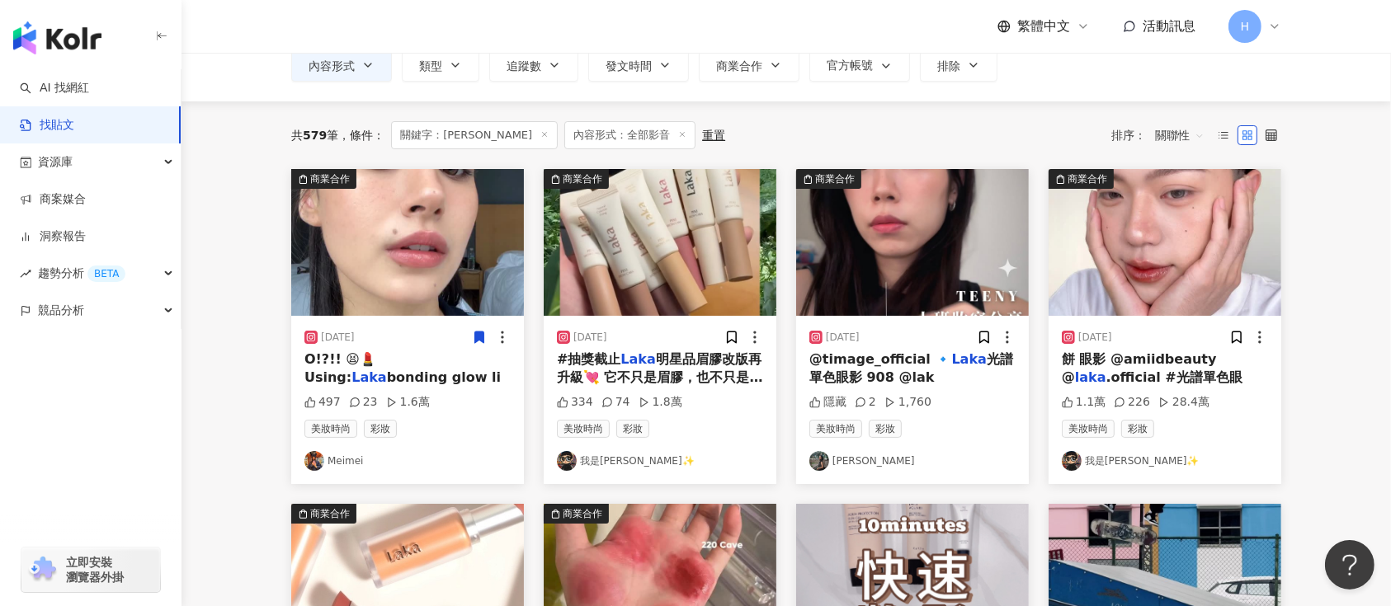
click at [1167, 275] on img at bounding box center [1165, 242] width 233 height 147
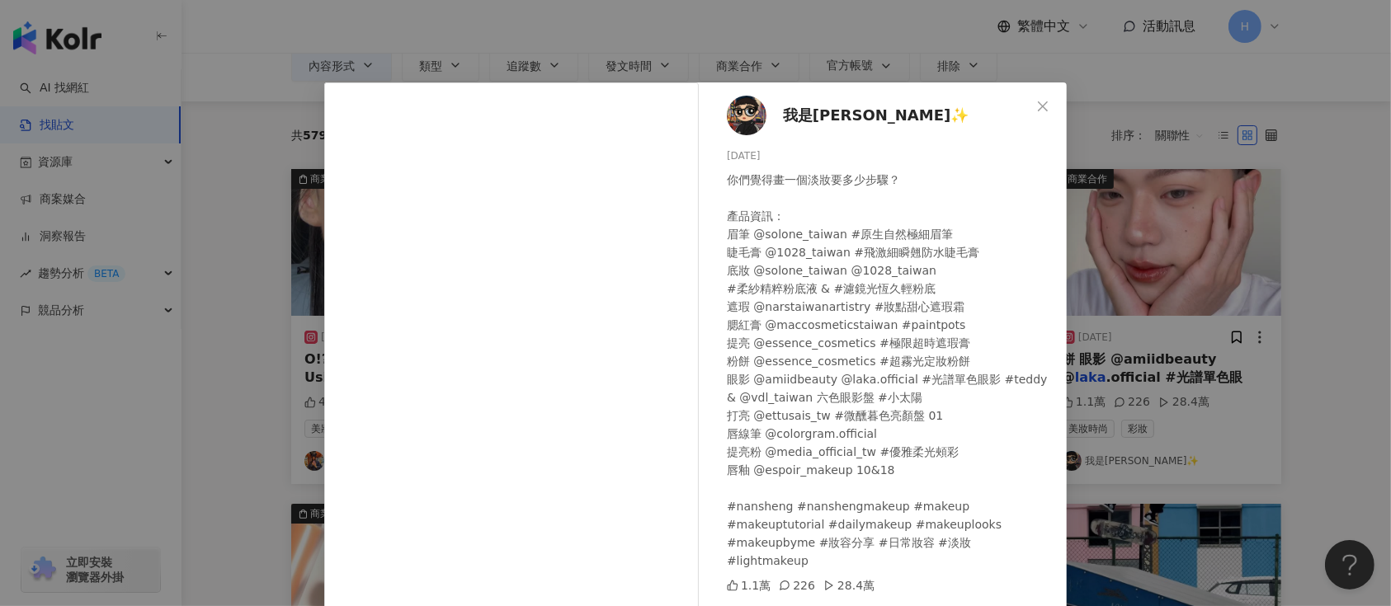
click at [1183, 267] on div "我是楠生✨ 2025/5/21 你們覺得畫一個淡妝要多少步驟？ 產品資訊： 眉筆 @solone_taiwan #原生自然極細眉筆 睫毛膏 @1028_tai…" at bounding box center [695, 303] width 1391 height 606
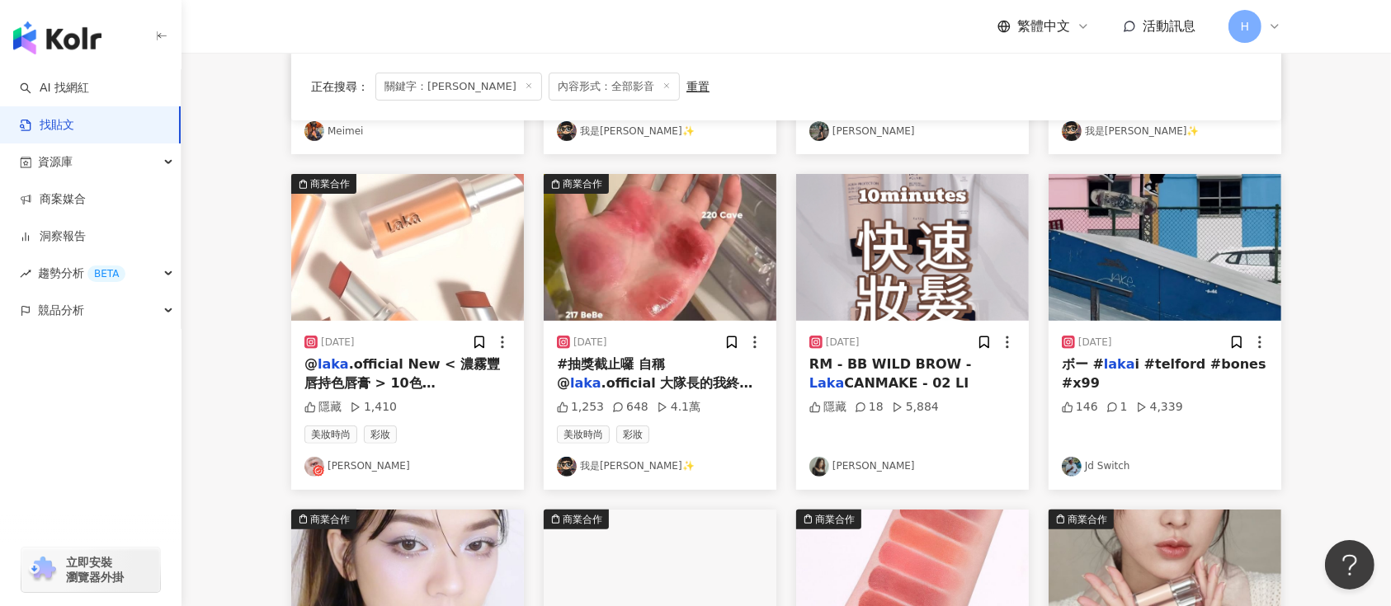
scroll to position [550, 0]
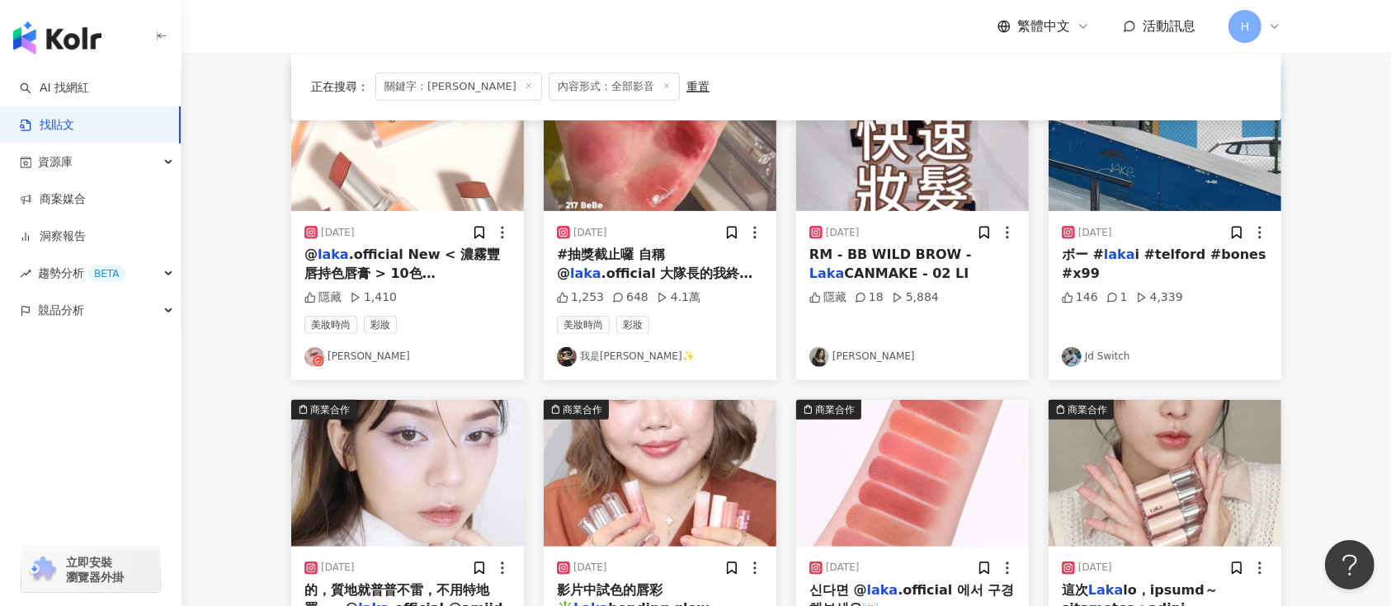
click at [422, 181] on img at bounding box center [407, 137] width 233 height 147
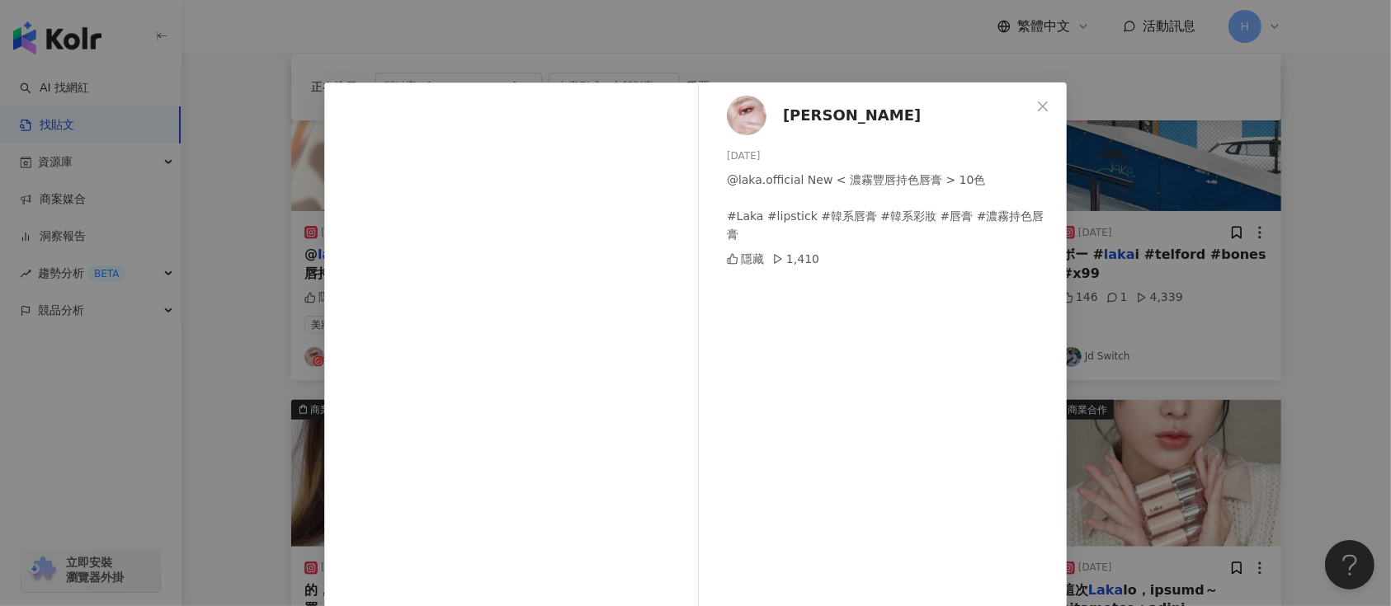
drag, startPoint x: 1163, startPoint y: 304, endPoint x: 1130, endPoint y: 304, distance: 33.0
click at [1163, 304] on div "希妍 2024/11/15 @laka.official New < 濃霧豐唇持色唇膏 > 10色 #Laka #lipstick #韓系唇膏 #韓系彩妝 #…" at bounding box center [695, 303] width 1391 height 606
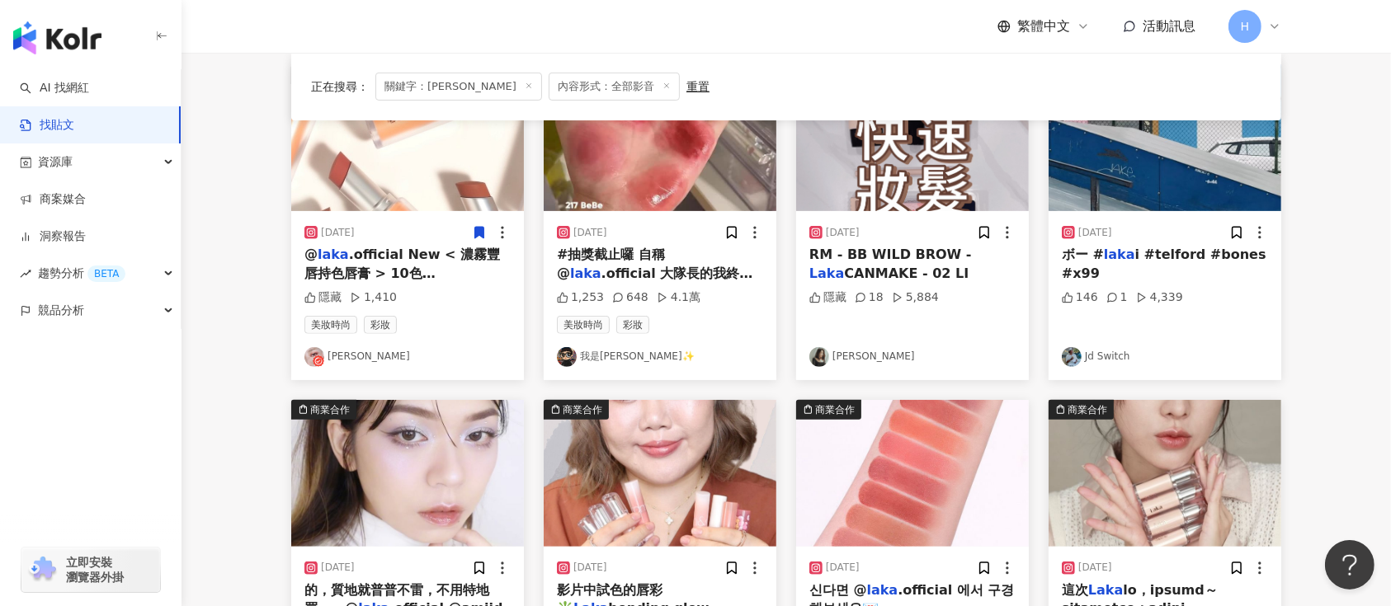
click at [479, 232] on icon at bounding box center [479, 234] width 9 height 12
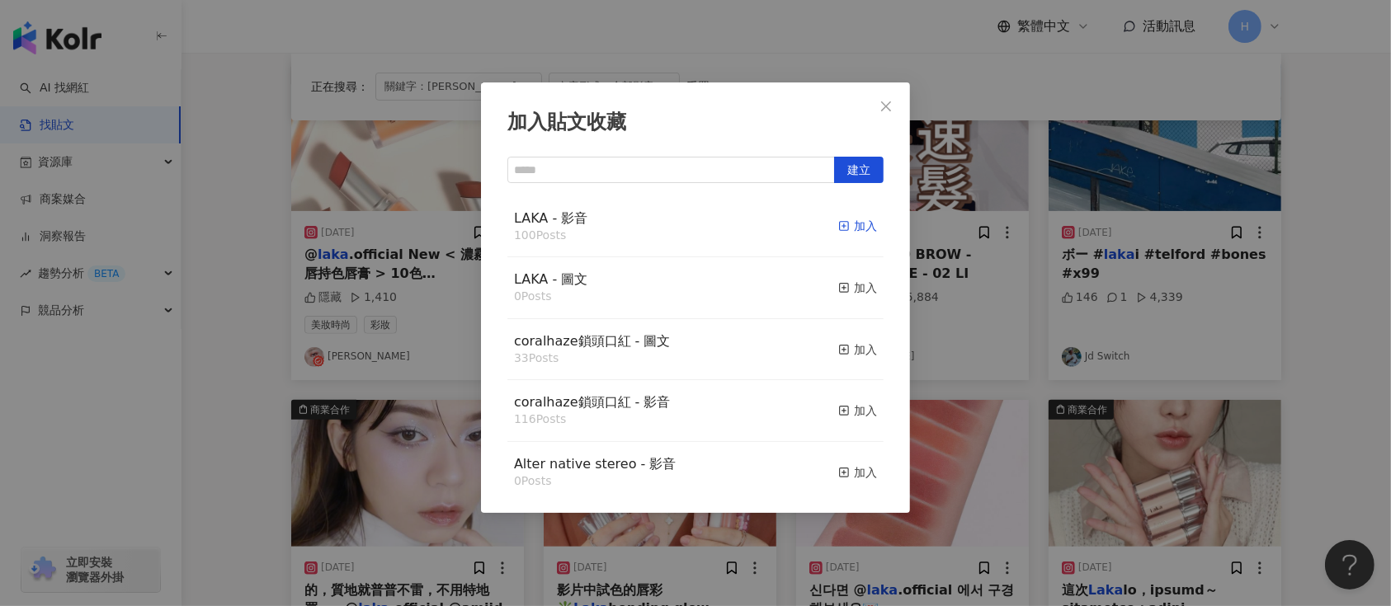
click at [838, 226] on icon "button" at bounding box center [844, 226] width 12 height 12
click at [1031, 299] on div "加入貼文收藏 建立 LAKA - 影音 100 Posts 加入 LAKA - 圖文 0 Posts 加入 coralhaze鎖頭口紅 - 圖文 33 Pos…" at bounding box center [695, 303] width 1391 height 606
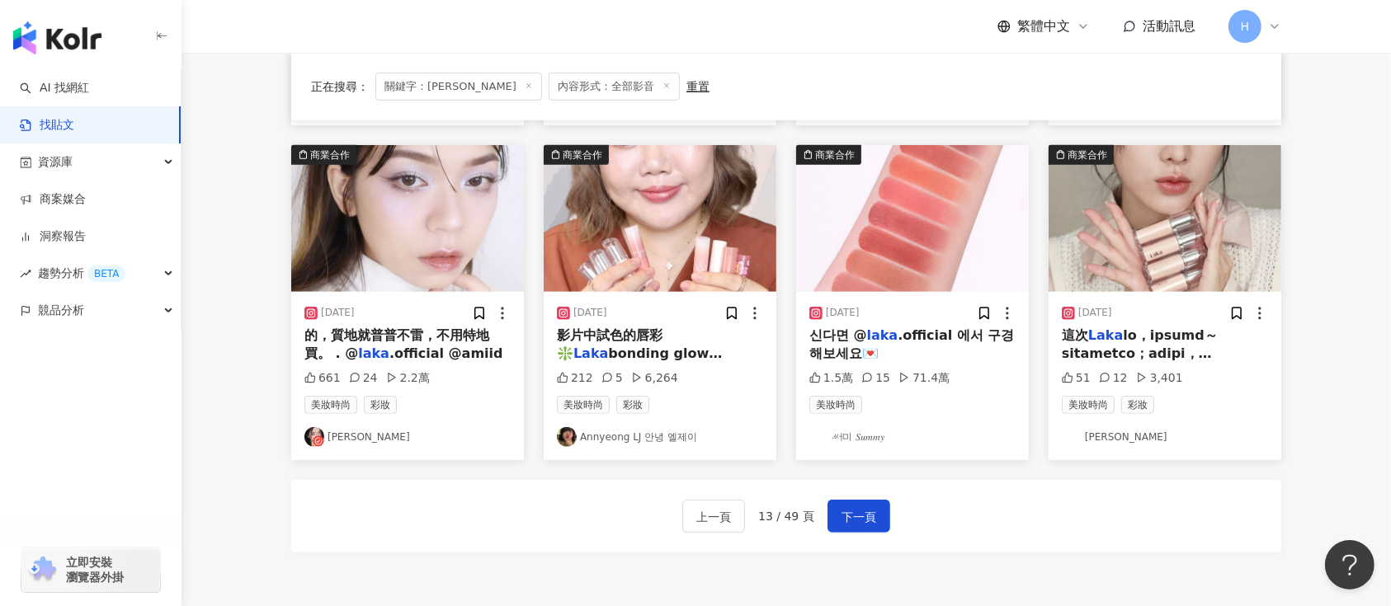
scroll to position [770, 0]
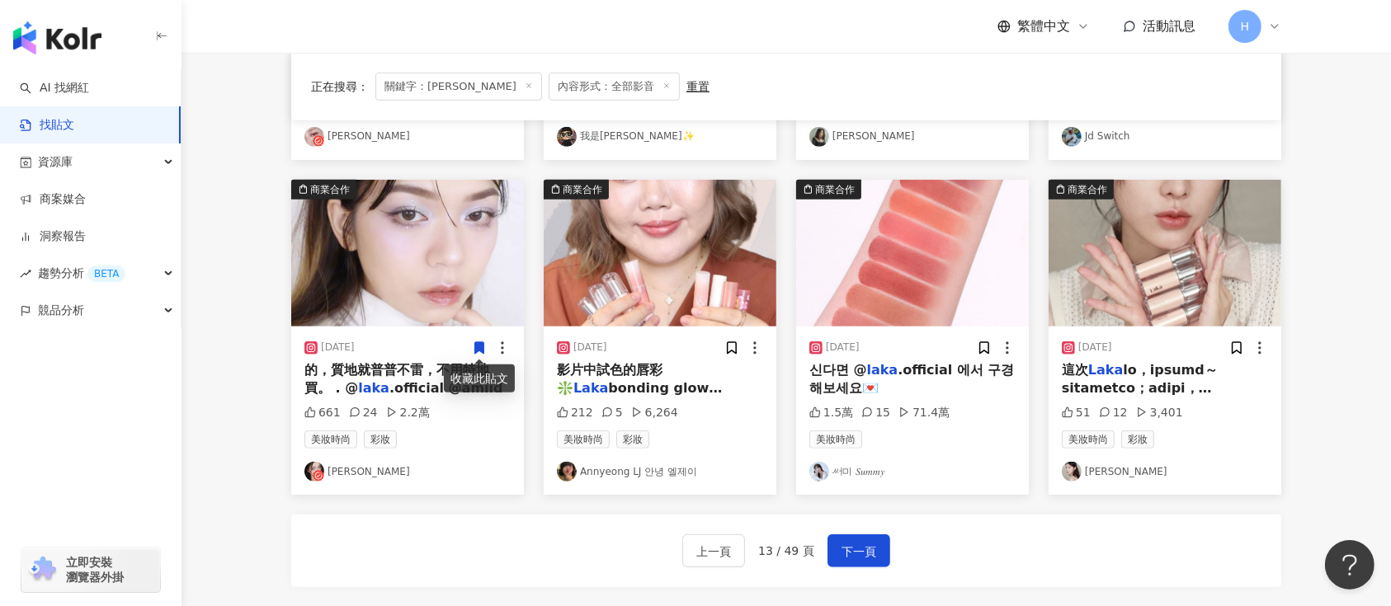
click at [647, 267] on img at bounding box center [660, 253] width 233 height 147
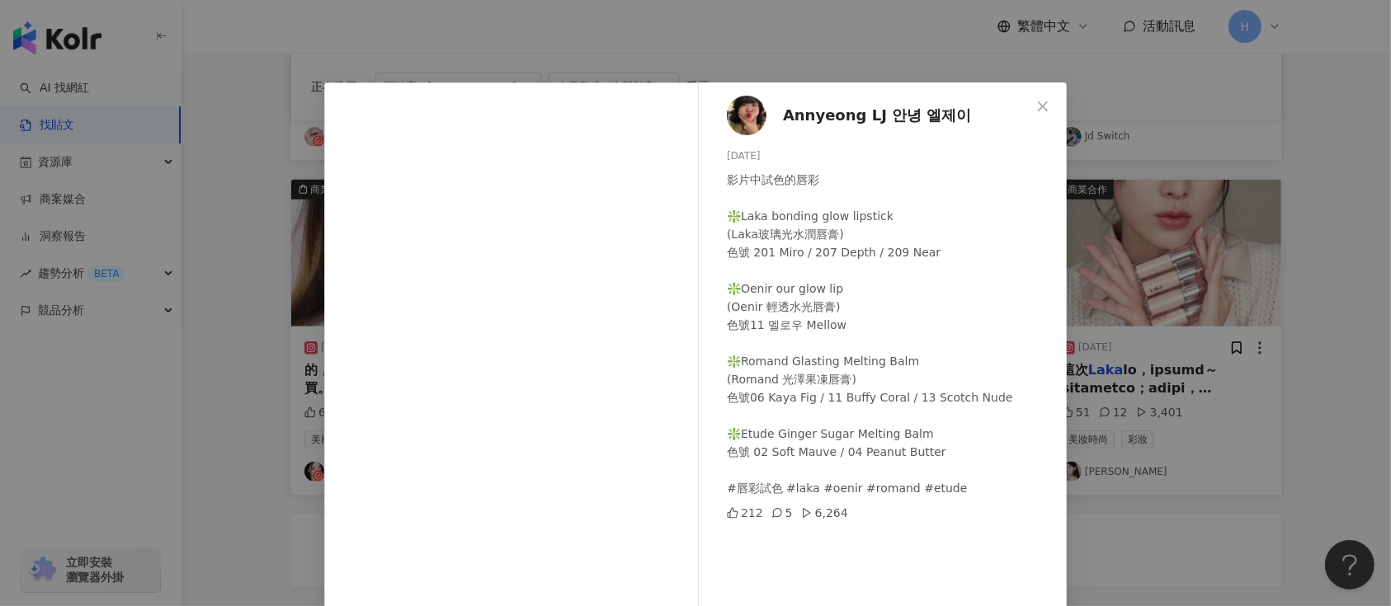
click at [1278, 330] on div "Annyeong LJ 안녕 엘제이 2023/12/1 影片中試色的唇彩 ❇️Laka bonding glow lipstick (Laka玻璃光水潤唇膏…" at bounding box center [695, 303] width 1391 height 606
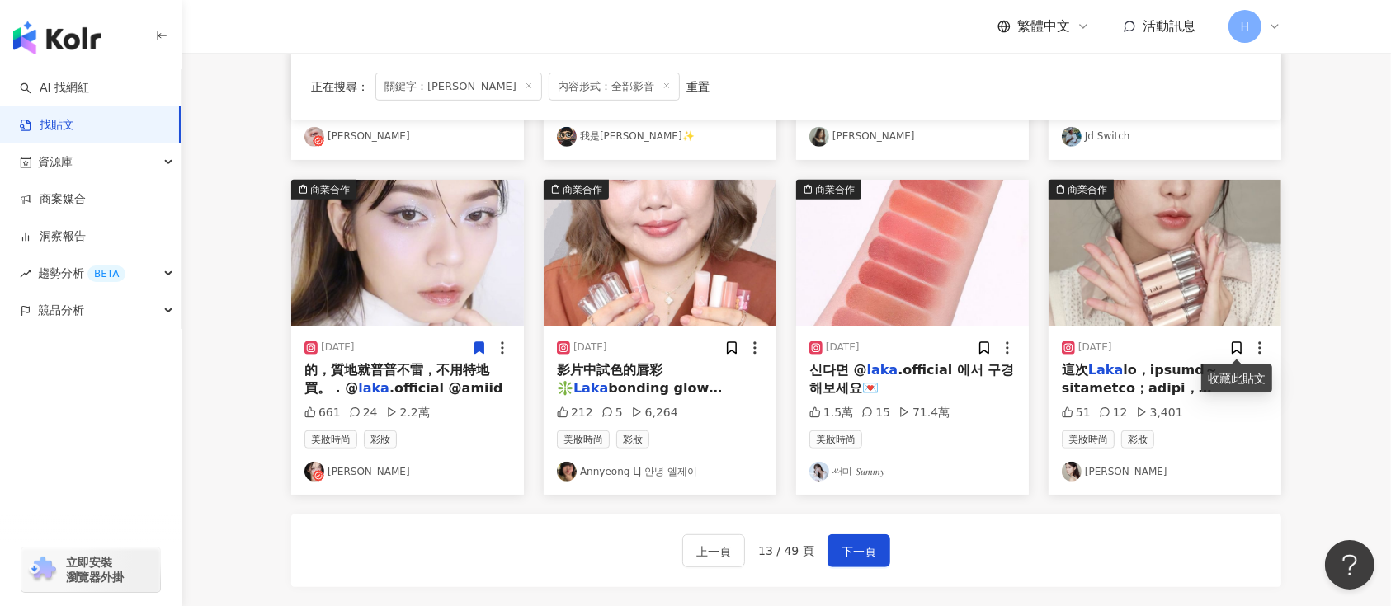
click at [1246, 346] on div at bounding box center [1248, 348] width 39 height 17
click at [1234, 347] on icon at bounding box center [1237, 348] width 9 height 12
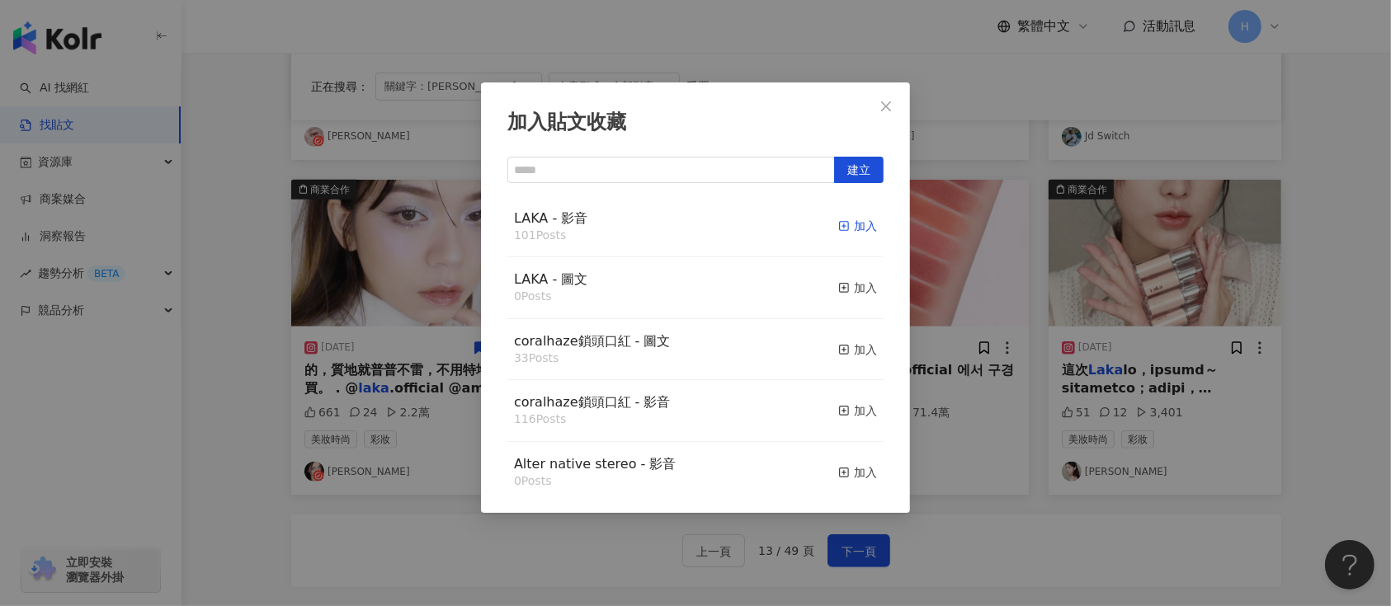
click at [842, 229] on div "加入" at bounding box center [857, 226] width 39 height 18
click at [1063, 282] on div "加入貼文收藏 建立 LAKA - 影音 101 Posts 加入 LAKA - 圖文 0 Posts 加入 coralhaze鎖頭口紅 - 圖文 33 Pos…" at bounding box center [695, 303] width 1391 height 606
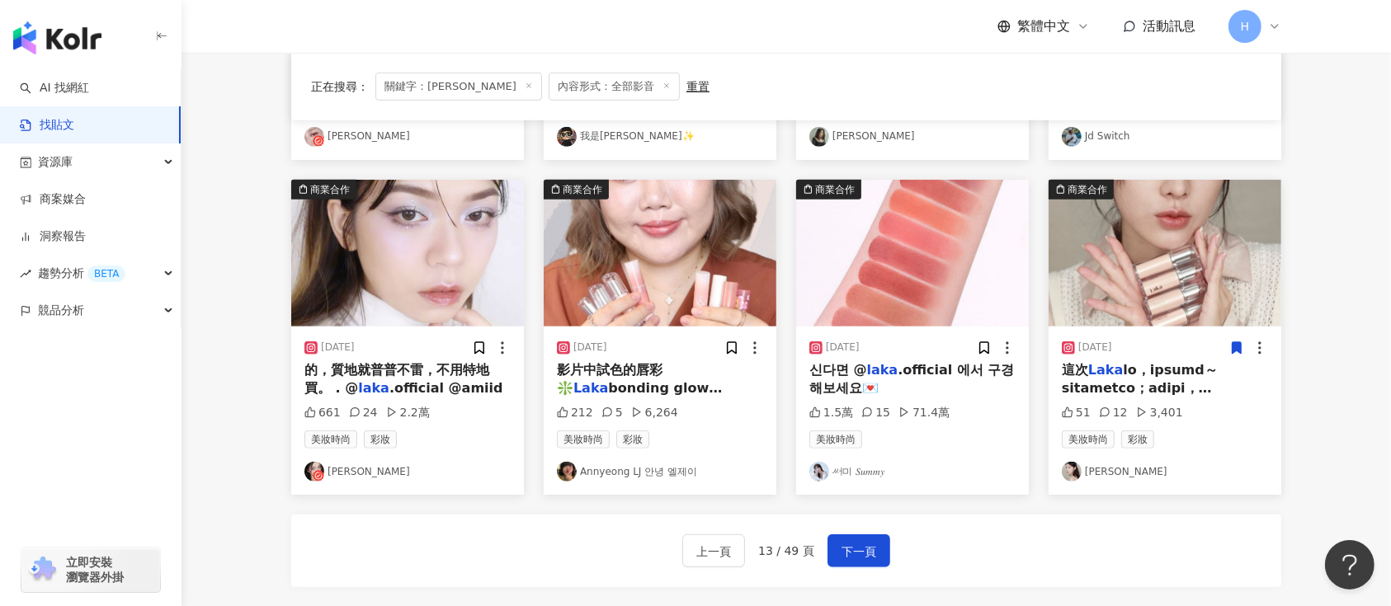
click at [429, 305] on img at bounding box center [407, 253] width 233 height 147
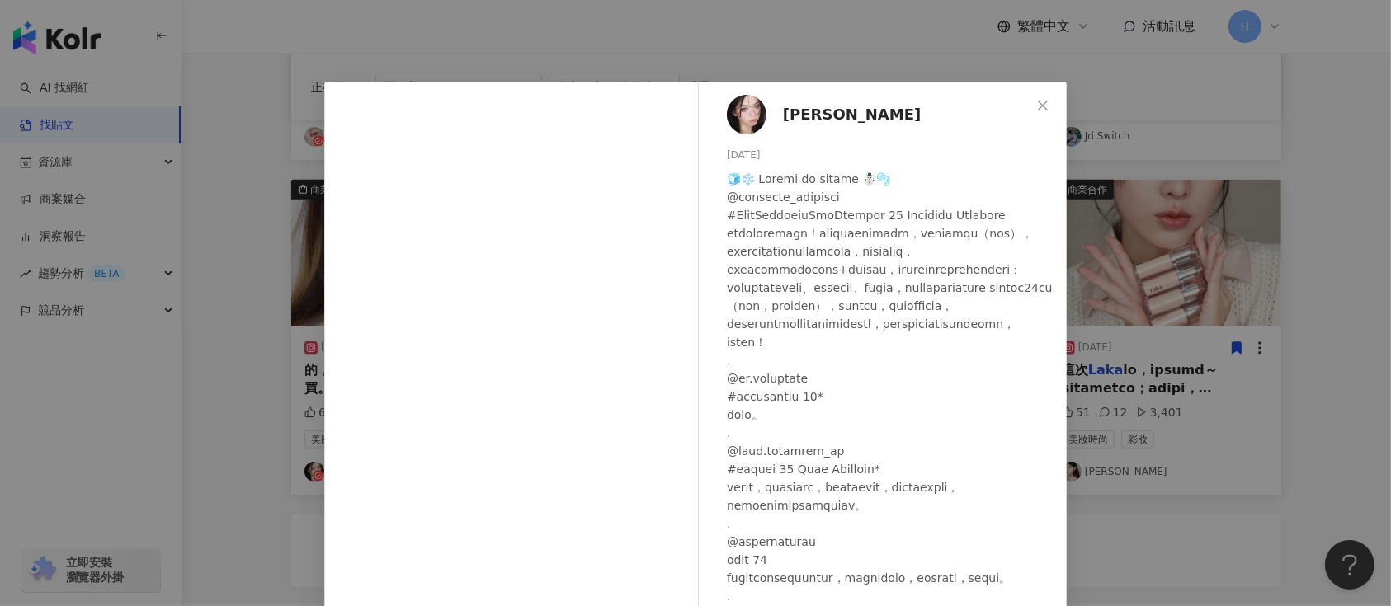
scroll to position [0, 0]
click at [1304, 355] on div "Alice Chang 2023/12/4 661 24 2.2萬 查看原始貼文" at bounding box center [695, 303] width 1391 height 606
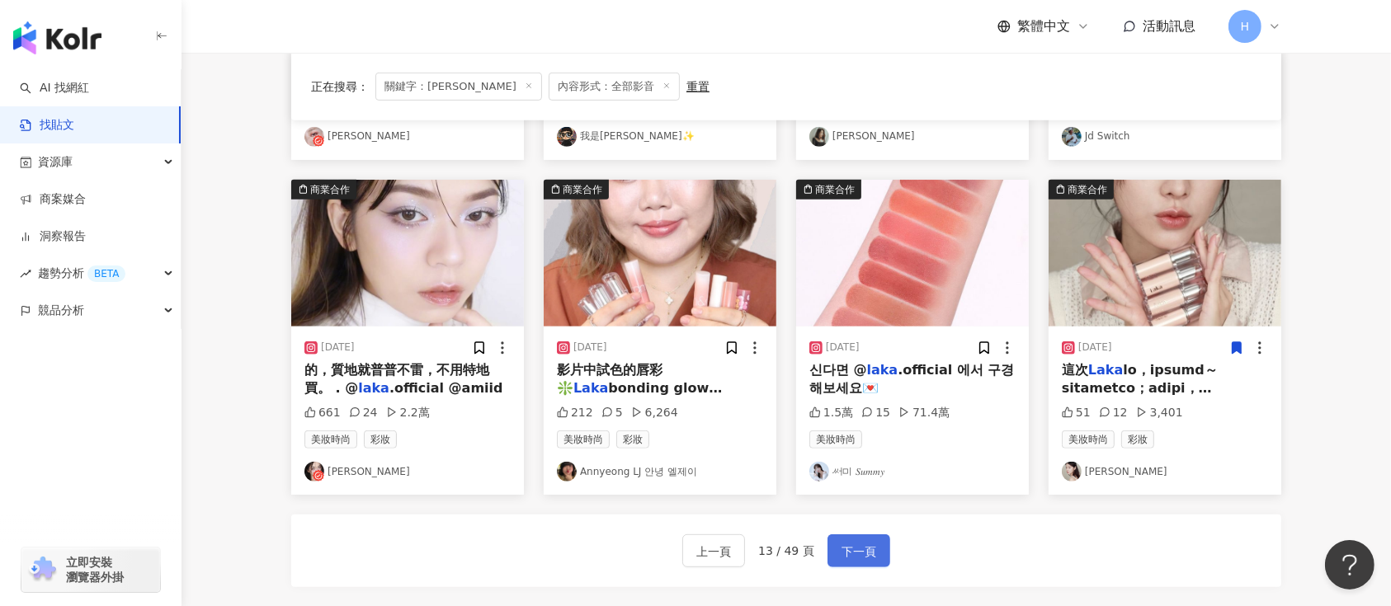
click at [871, 544] on span "下一頁" at bounding box center [859, 552] width 35 height 20
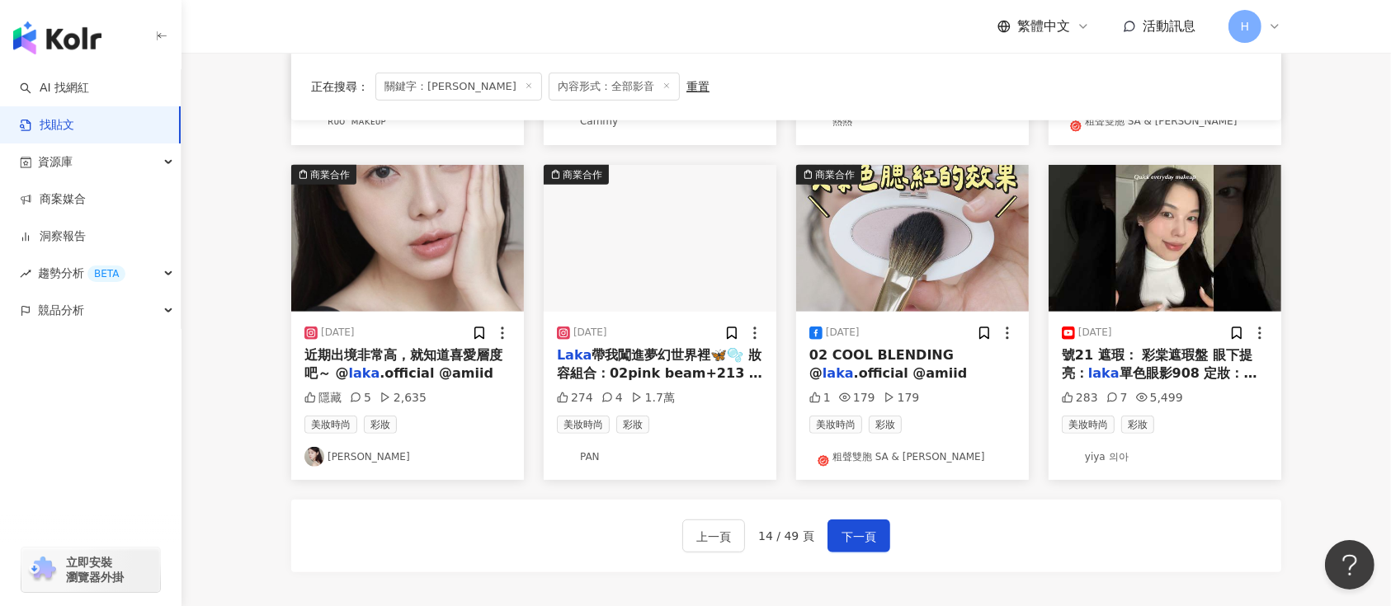
scroll to position [770, 0]
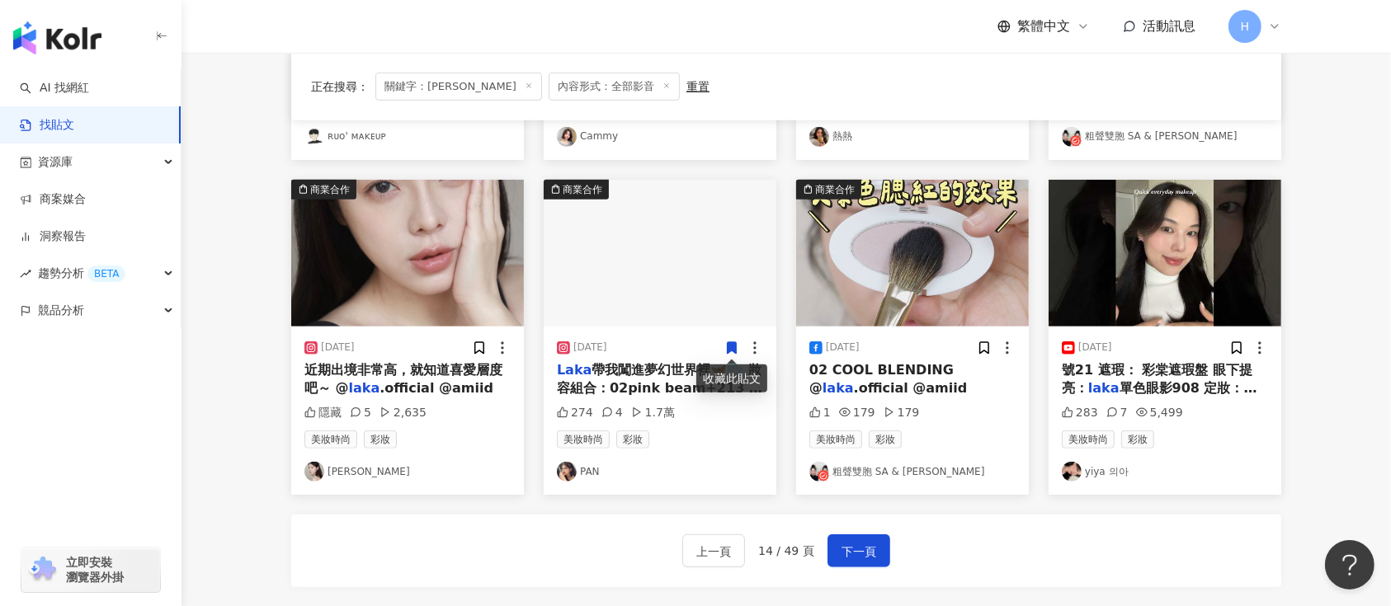
click at [738, 347] on icon at bounding box center [731, 348] width 15 height 15
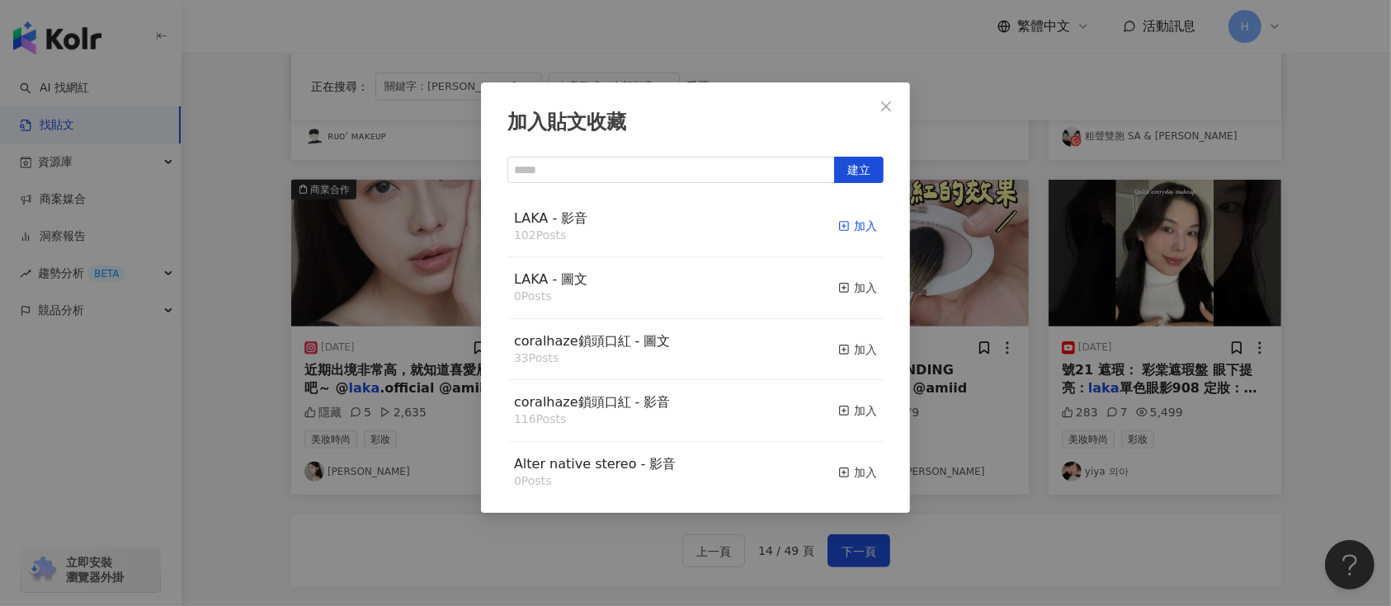
click at [851, 226] on div "加入" at bounding box center [857, 226] width 39 height 18
drag, startPoint x: 1195, startPoint y: 332, endPoint x: 1224, endPoint y: 337, distance: 29.4
click at [1200, 333] on div "加入貼文收藏 建立 LAKA - 影音 102 Posts 加入 LAKA - 圖文 0 Posts 加入 coralhaze鎖頭口紅 - 圖文 33 Pos…" at bounding box center [695, 303] width 1391 height 606
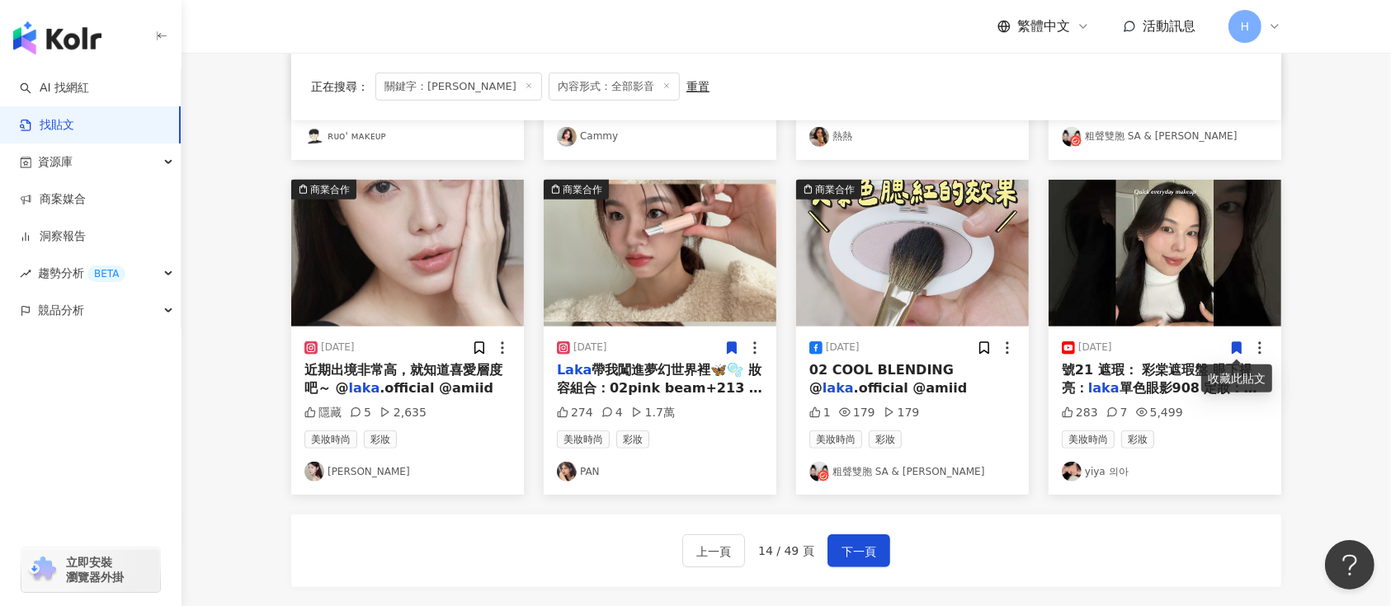
click at [1239, 345] on icon at bounding box center [1237, 348] width 9 height 12
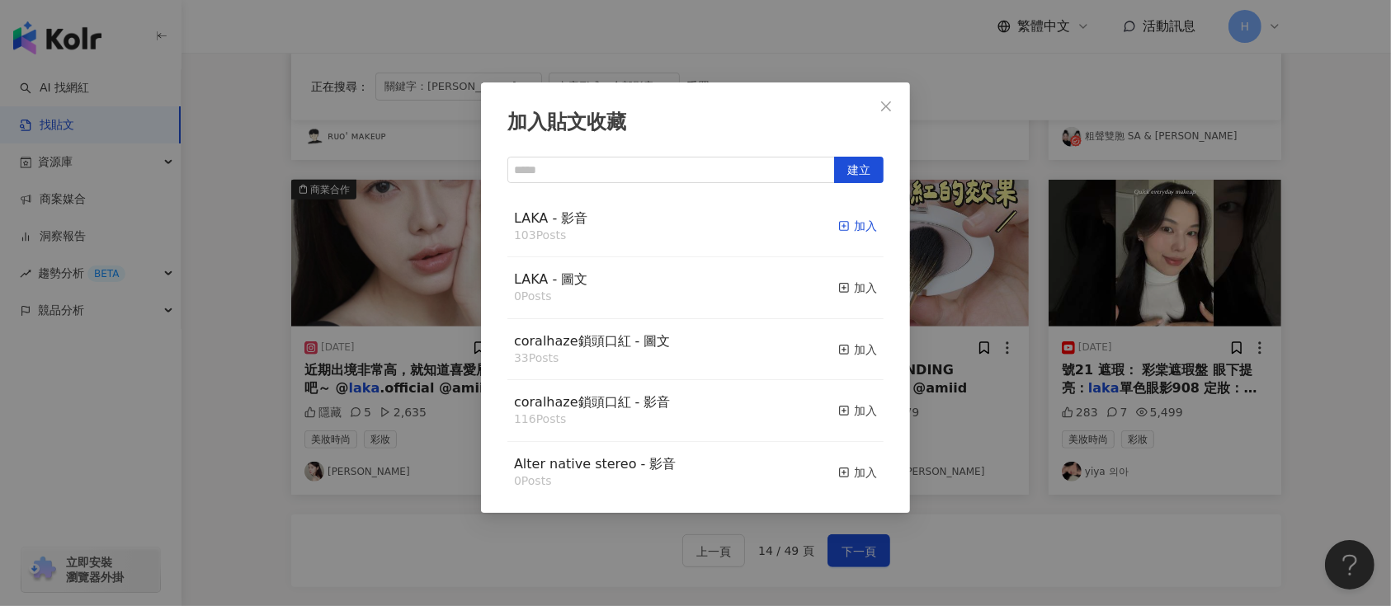
click at [838, 226] on div "加入" at bounding box center [857, 226] width 39 height 18
click at [1134, 273] on div "加入貼文收藏 建立 LAKA - 影音 103 Posts 加入 LAKA - 圖文 0 Posts 加入 coralhaze鎖頭口紅 - 圖文 33 Pos…" at bounding box center [695, 303] width 1391 height 606
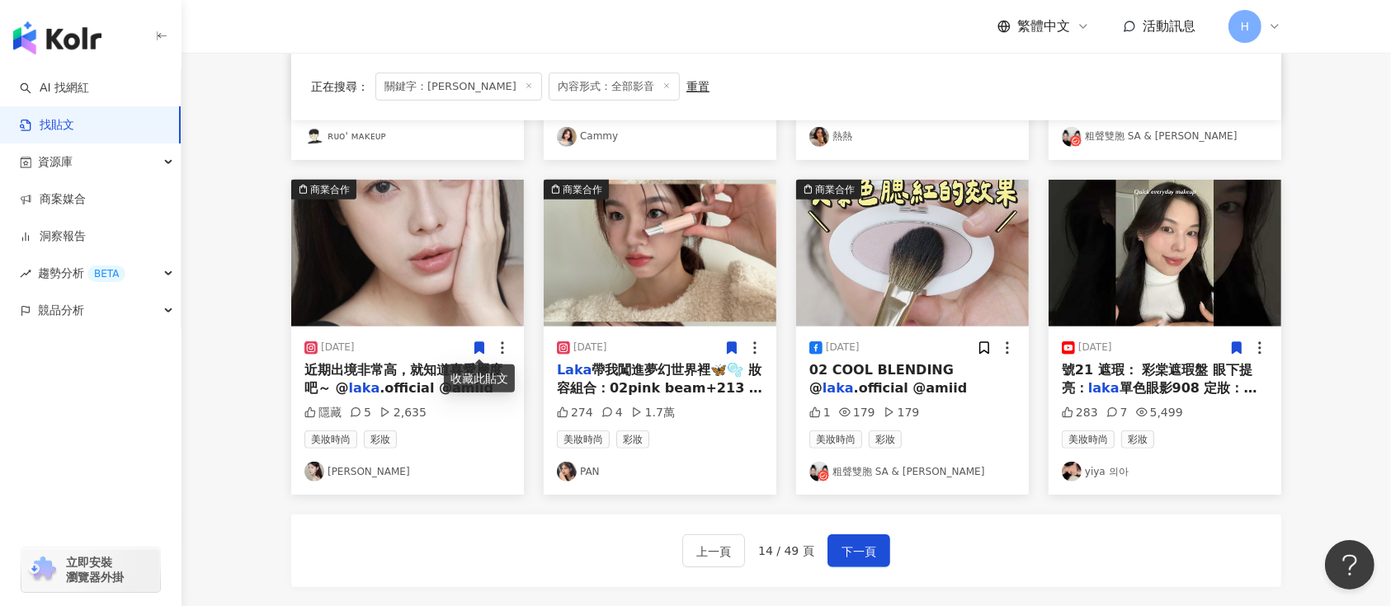
click at [479, 342] on icon at bounding box center [479, 348] width 9 height 12
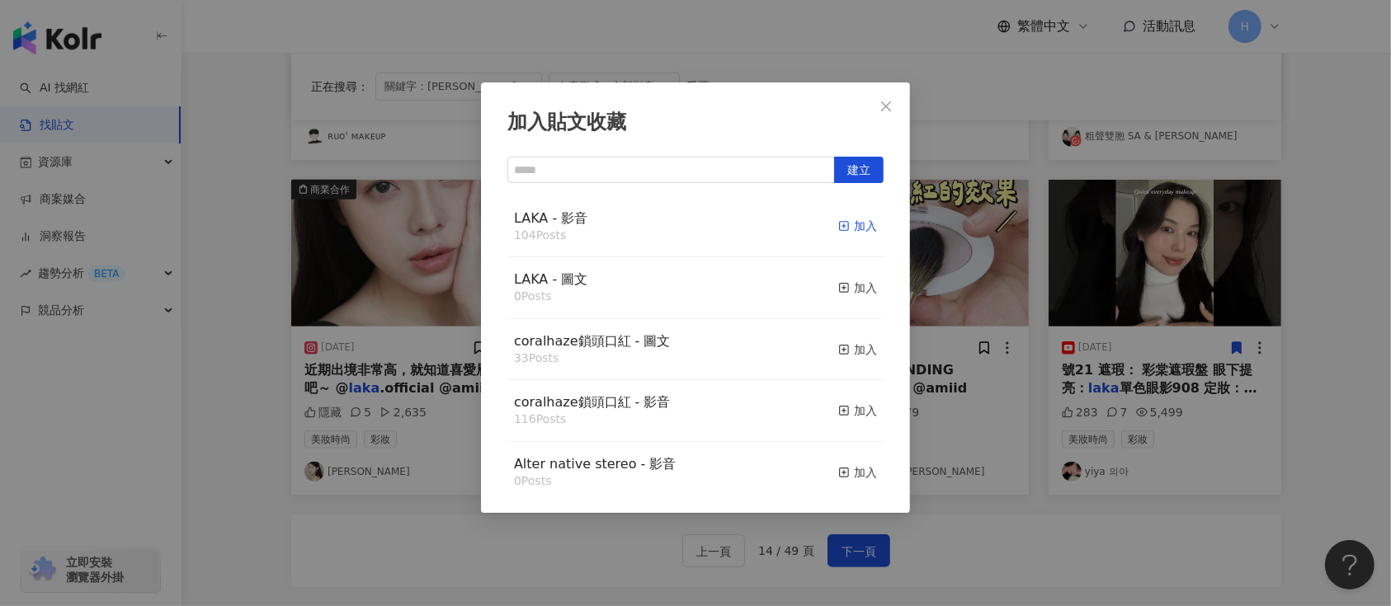
click at [838, 232] on icon "button" at bounding box center [844, 226] width 12 height 12
click at [1067, 386] on div "加入貼文收藏 建立 LAKA - 影音 104 Posts 加入 LAKA - 圖文 0 Posts 加入 coralhaze鎖頭口紅 - 圖文 33 Pos…" at bounding box center [695, 303] width 1391 height 606
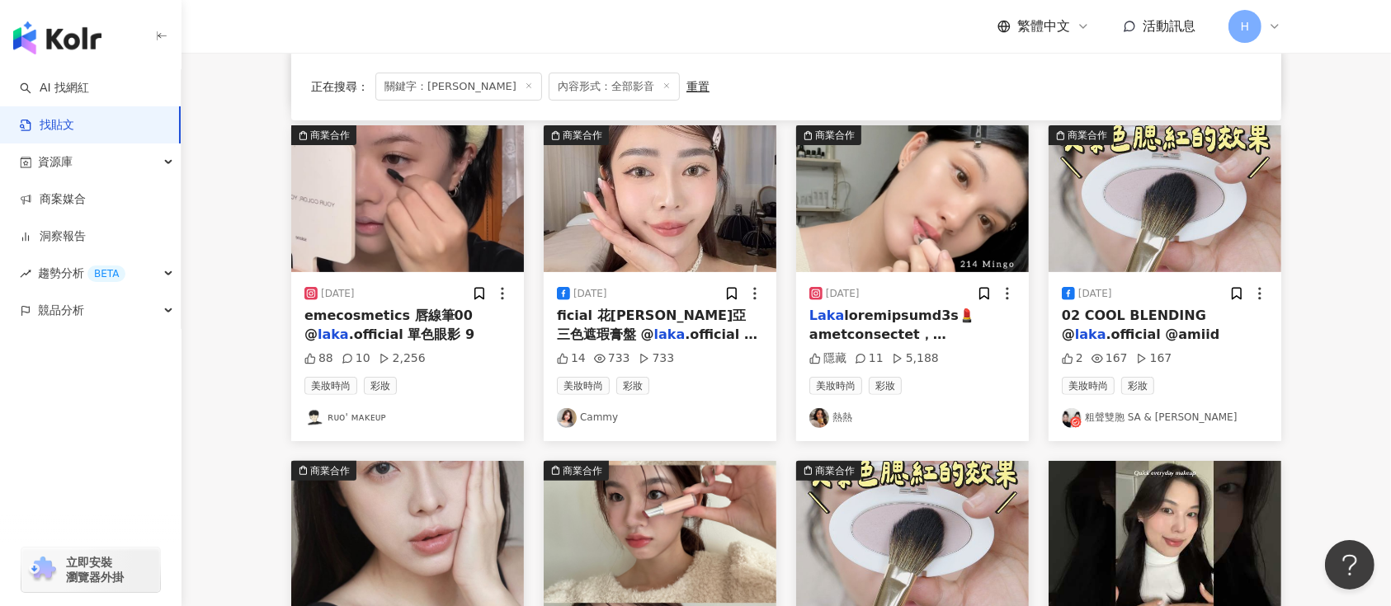
scroll to position [440, 0]
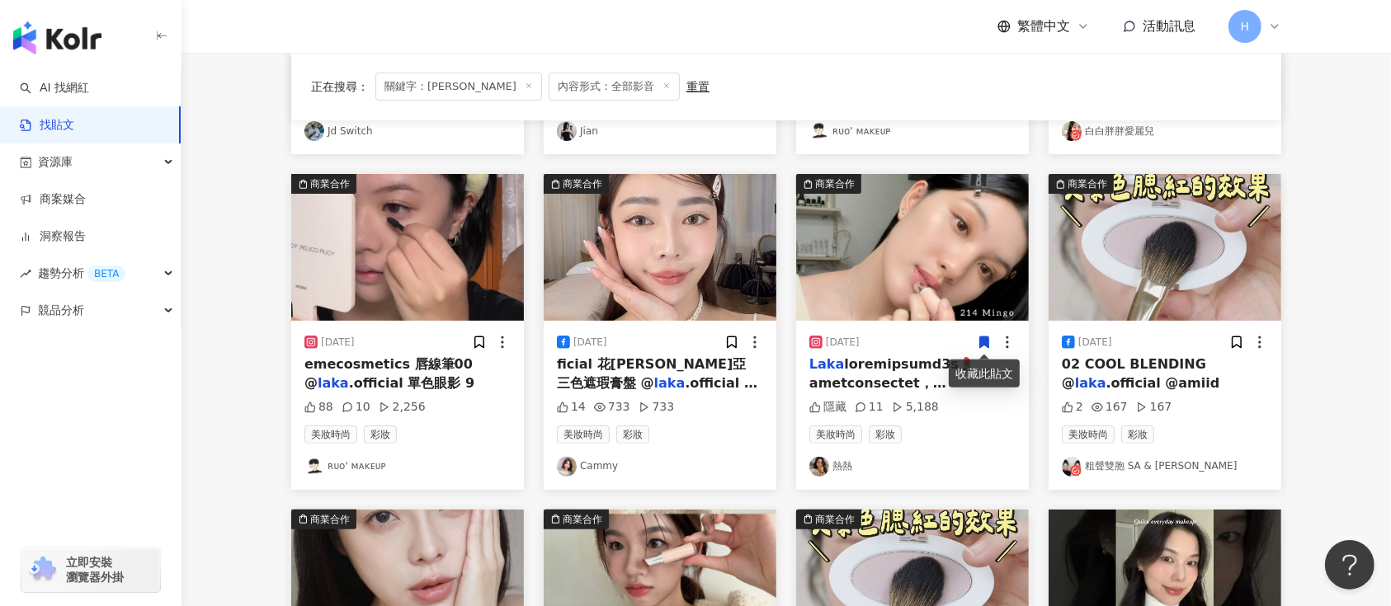
click at [986, 341] on icon at bounding box center [984, 343] width 9 height 12
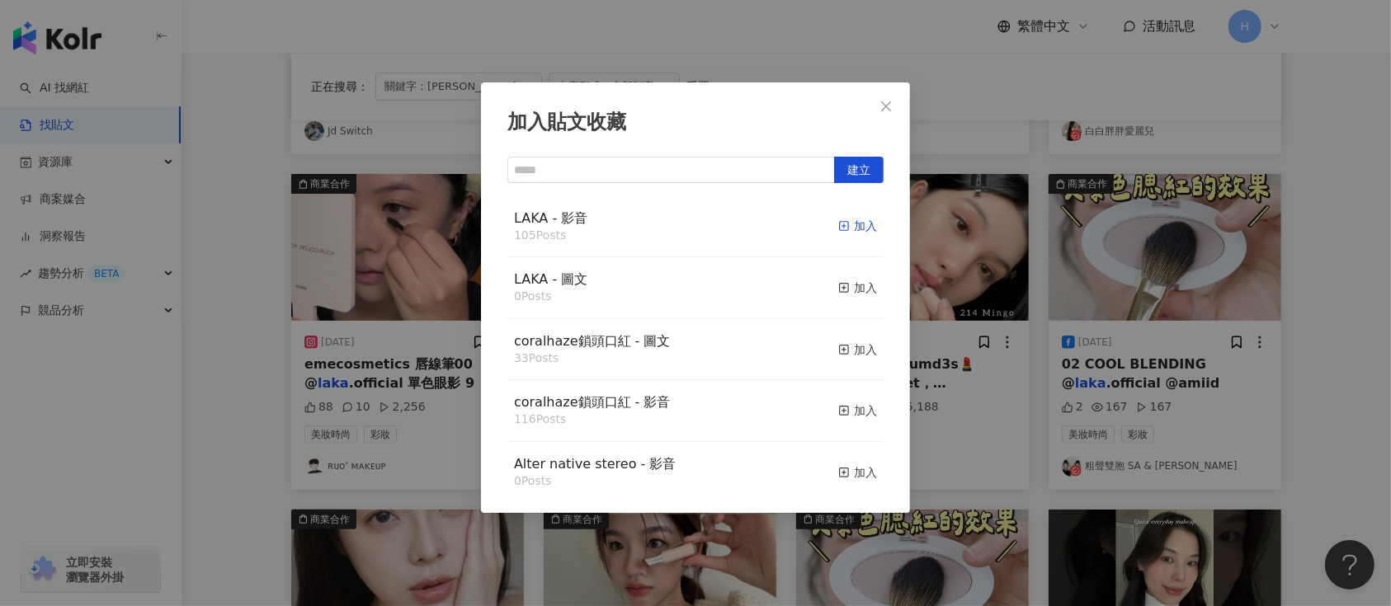
click at [838, 232] on div "加入" at bounding box center [857, 226] width 39 height 18
click at [1123, 318] on div "加入貼文收藏 建立 LAKA - 影音 105 Posts 加入 LAKA - 圖文 0 Posts 加入 coralhaze鎖頭口紅 - 圖文 33 Pos…" at bounding box center [695, 303] width 1391 height 606
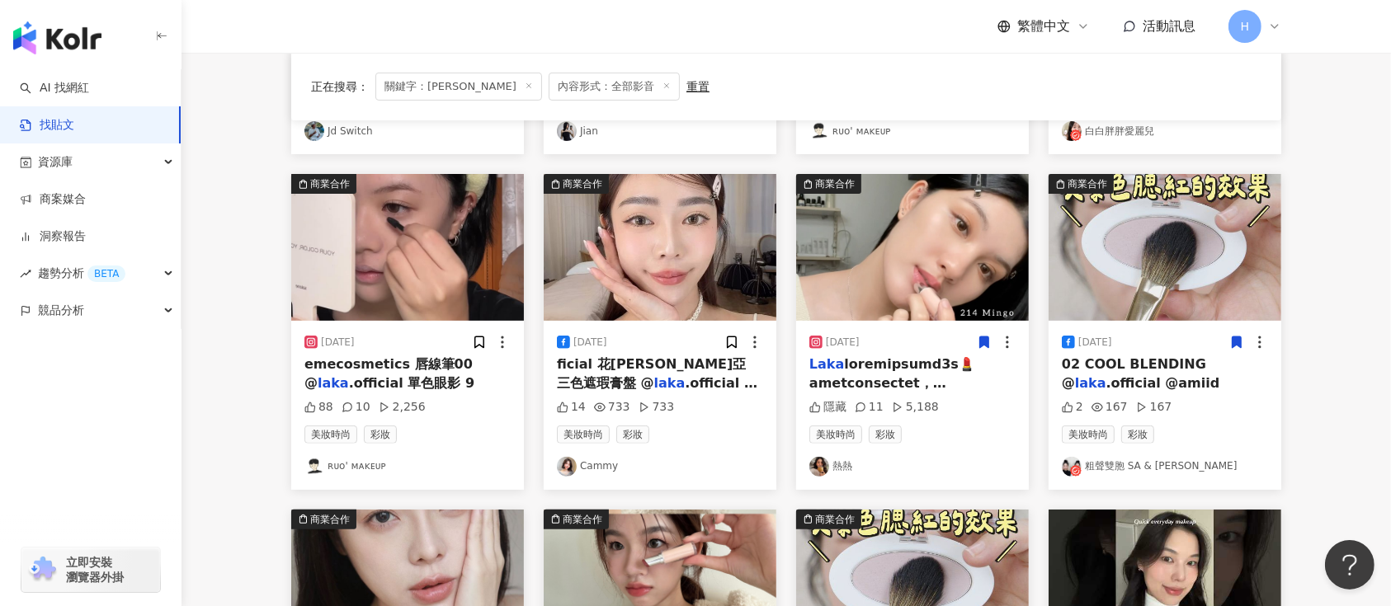
click at [1238, 340] on icon at bounding box center [1237, 343] width 9 height 12
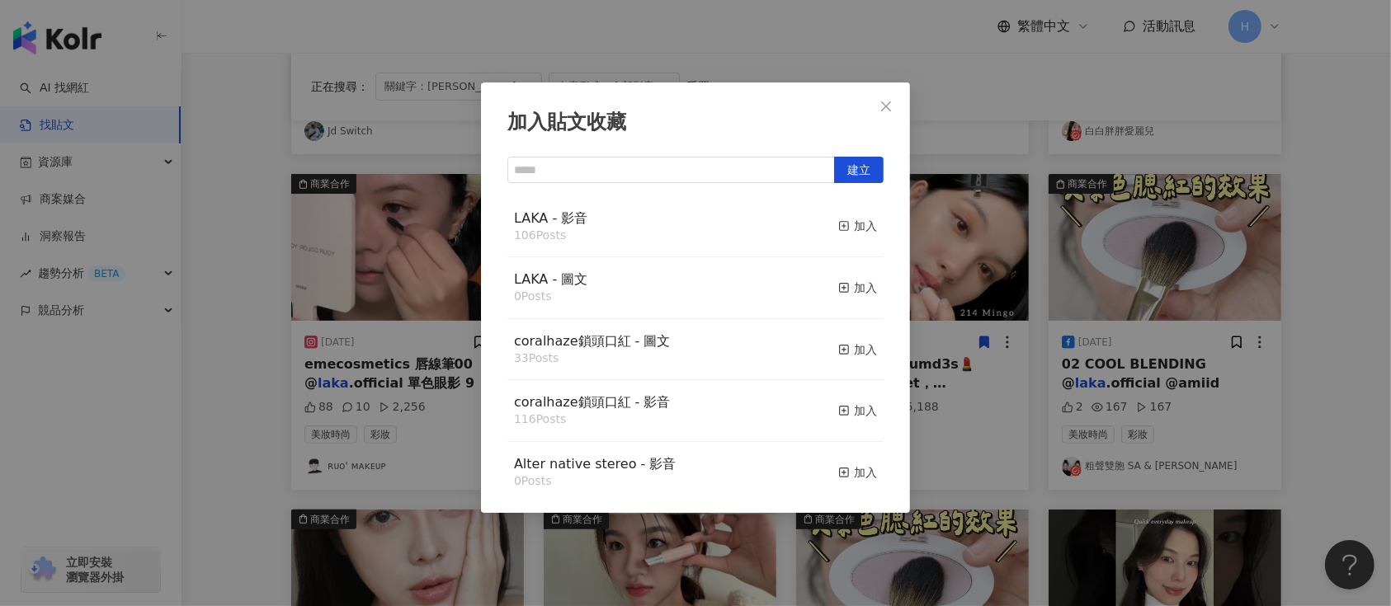
click at [946, 179] on div "加入貼文收藏 建立 LAKA - 影音 106 Posts 加入 LAKA - 圖文 0 Posts 加入 coralhaze鎖頭口紅 - 圖文 33 Pos…" at bounding box center [695, 303] width 1391 height 606
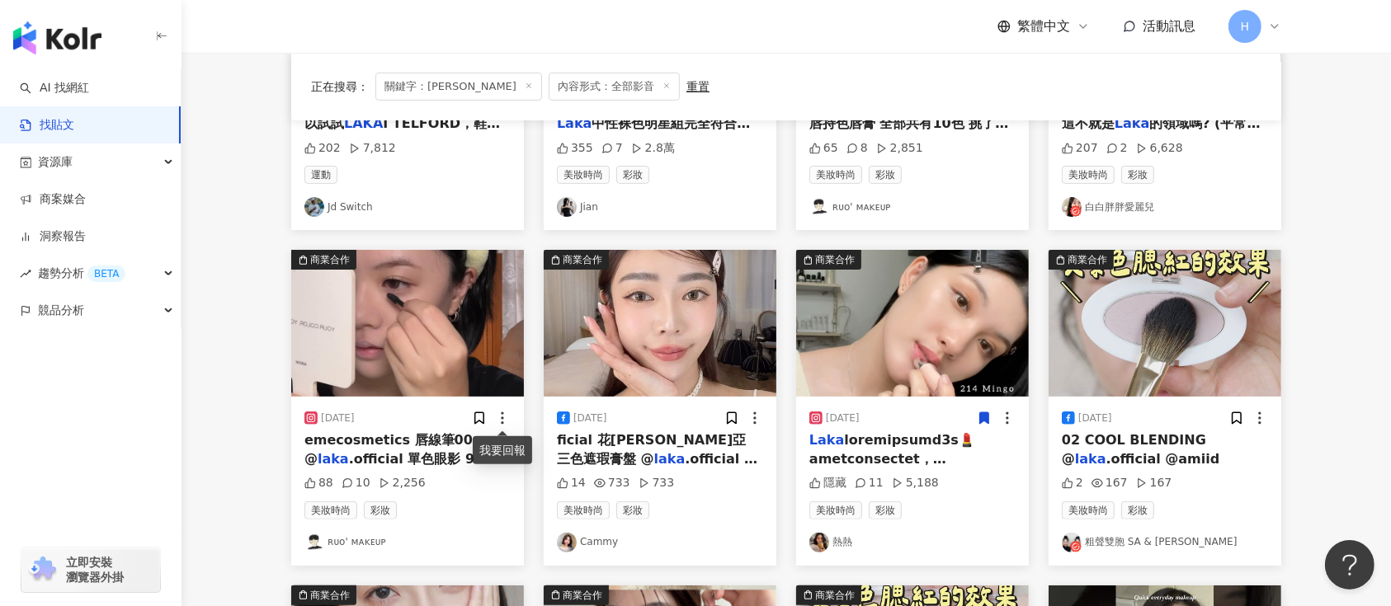
scroll to position [330, 0]
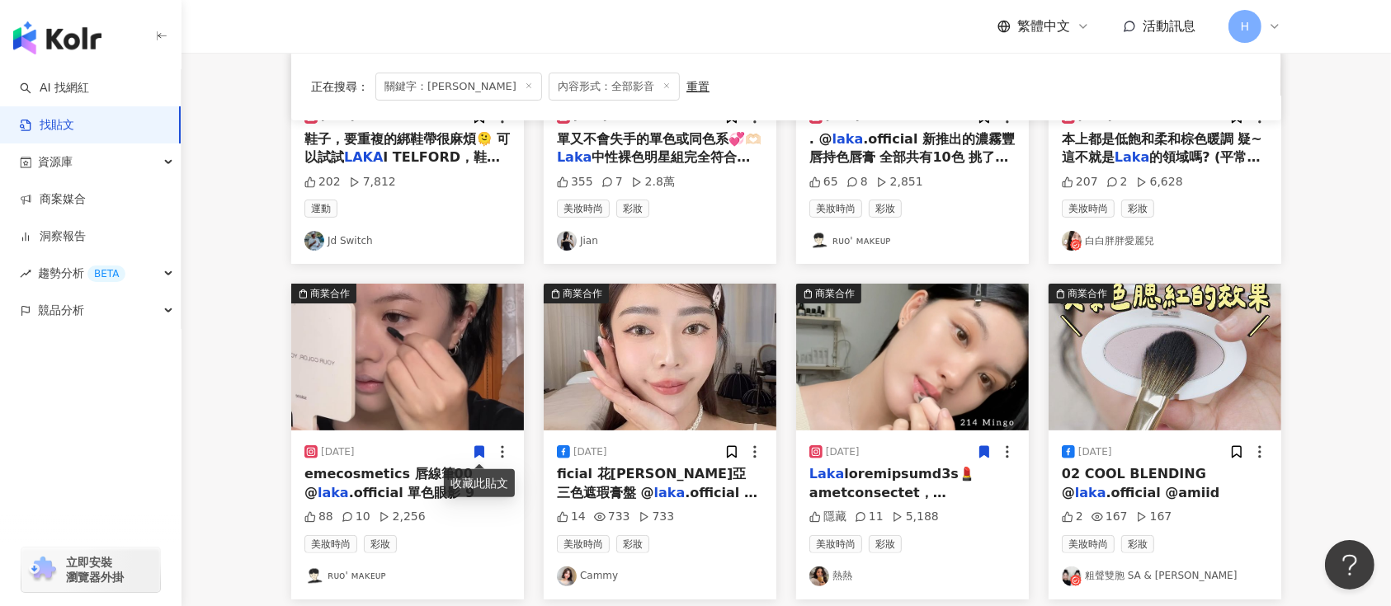
click at [482, 447] on icon at bounding box center [479, 453] width 9 height 12
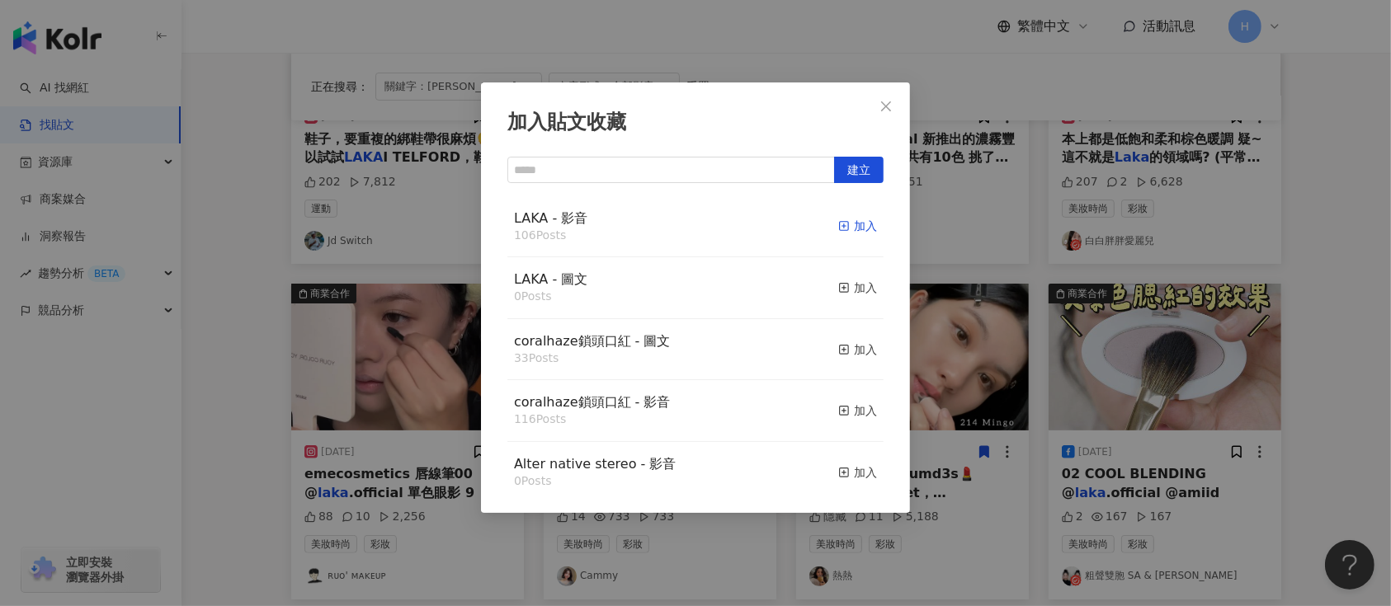
click at [838, 221] on div "加入" at bounding box center [857, 226] width 39 height 18
drag, startPoint x: 917, startPoint y: 311, endPoint x: 936, endPoint y: 314, distance: 19.3
click at [923, 314] on div "加入貼文收藏 建立 LAKA - 影音 106 Posts 加入 LAKA - 圖文 0 Posts 加入 coralhaze鎖頭口紅 - 圖文 33 Pos…" at bounding box center [695, 303] width 1391 height 606
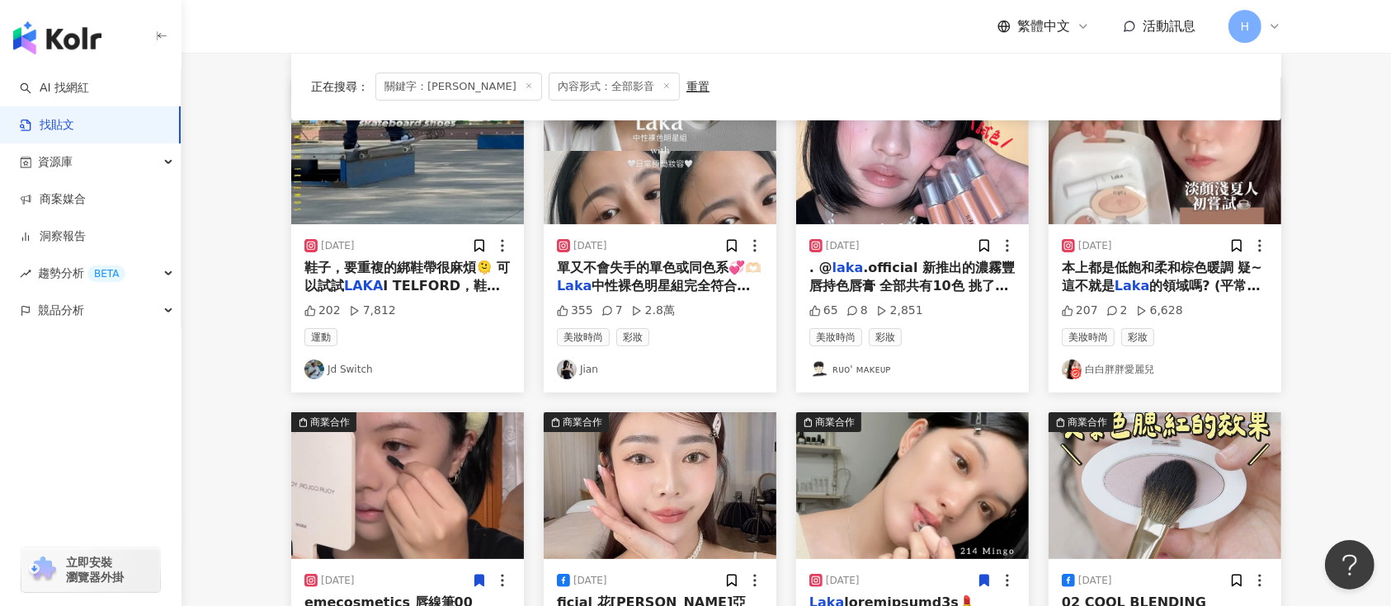
scroll to position [0, 0]
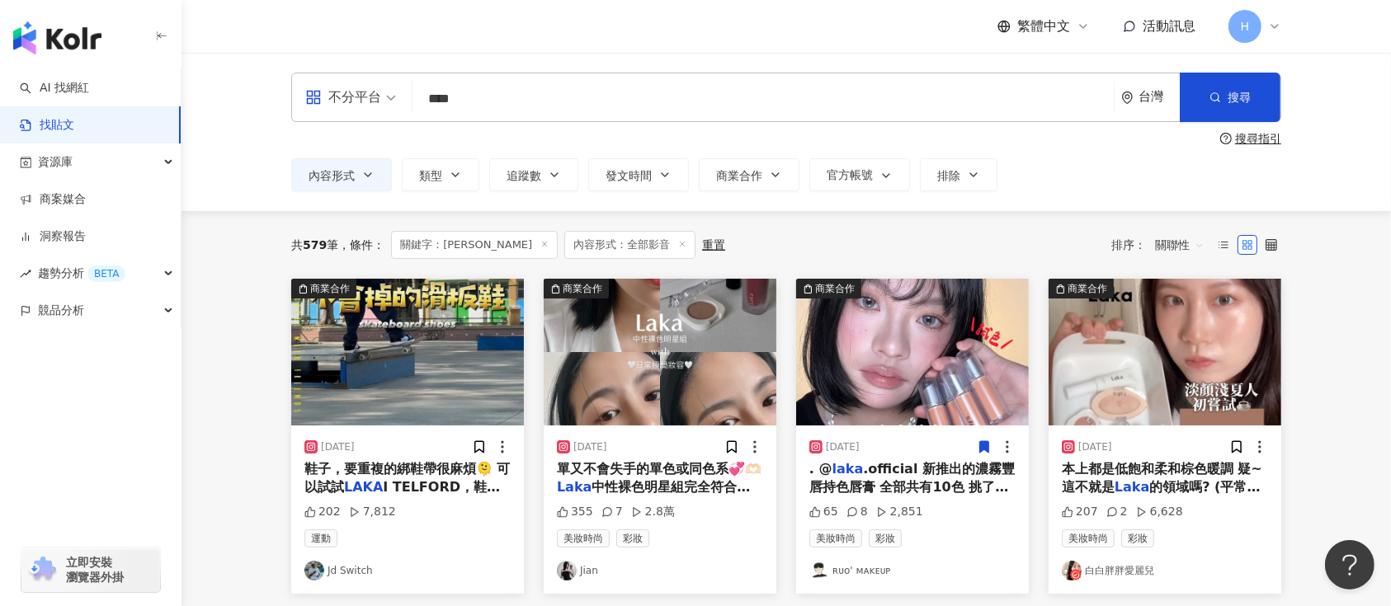
click at [980, 451] on icon at bounding box center [984, 447] width 9 height 12
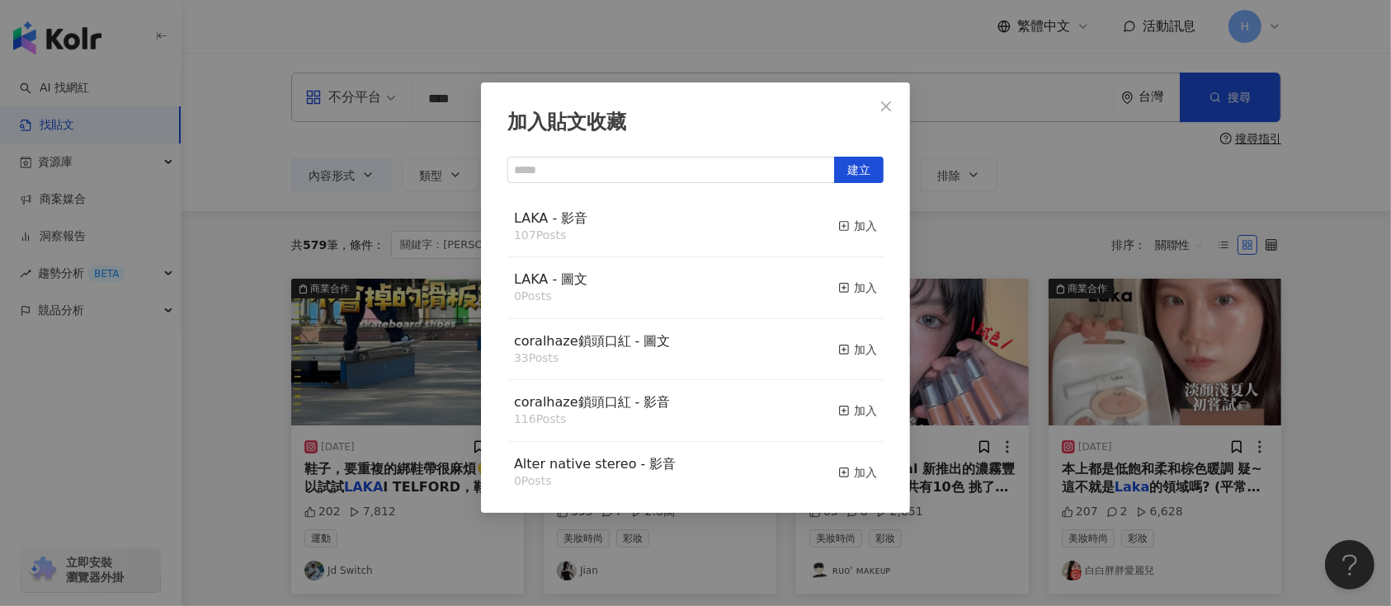
click at [839, 215] on button "加入" at bounding box center [857, 227] width 39 height 35
click at [1210, 384] on div "加入貼文收藏 建立 LAKA - 影音 107 Posts 加入 LAKA - 圖文 0 Posts 加入 coralhaze鎖頭口紅 - 圖文 33 Pos…" at bounding box center [695, 303] width 1391 height 606
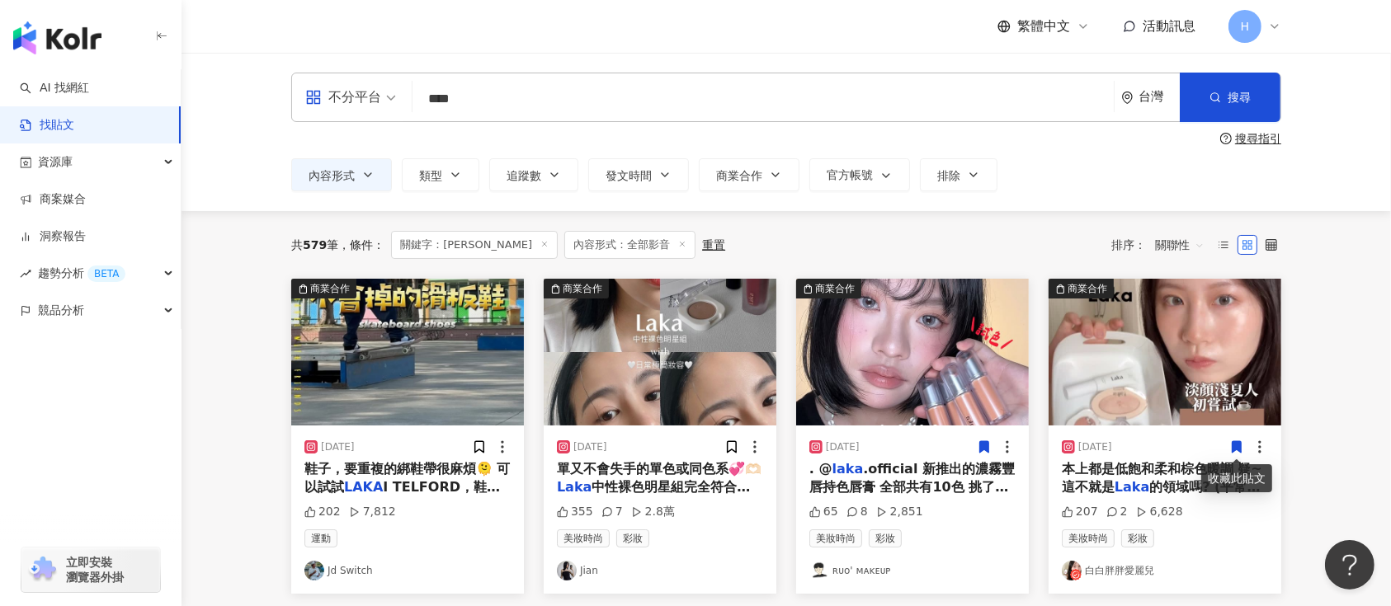
click at [1240, 443] on icon at bounding box center [1237, 447] width 9 height 12
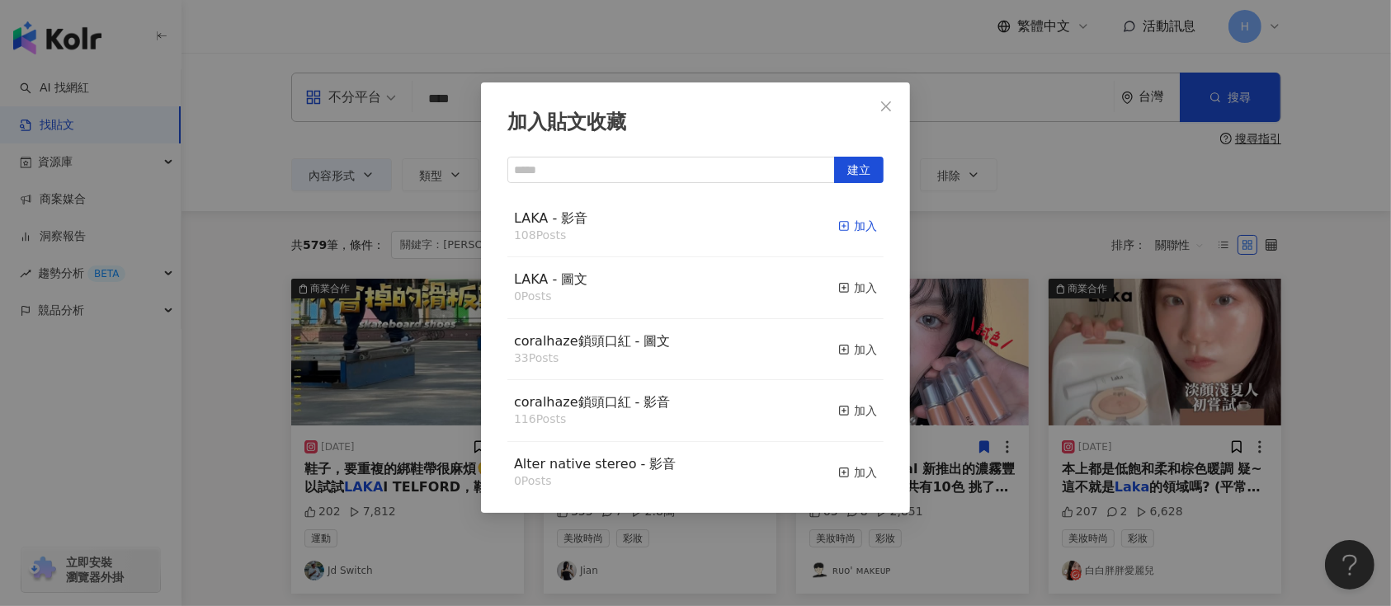
click at [843, 229] on div "加入" at bounding box center [857, 226] width 39 height 18
click at [1061, 385] on div "加入貼文收藏 建立 LAKA - 影音 108 Posts 加入 LAKA - 圖文 0 Posts 加入 coralhaze鎖頭口紅 - 圖文 33 Pos…" at bounding box center [695, 303] width 1391 height 606
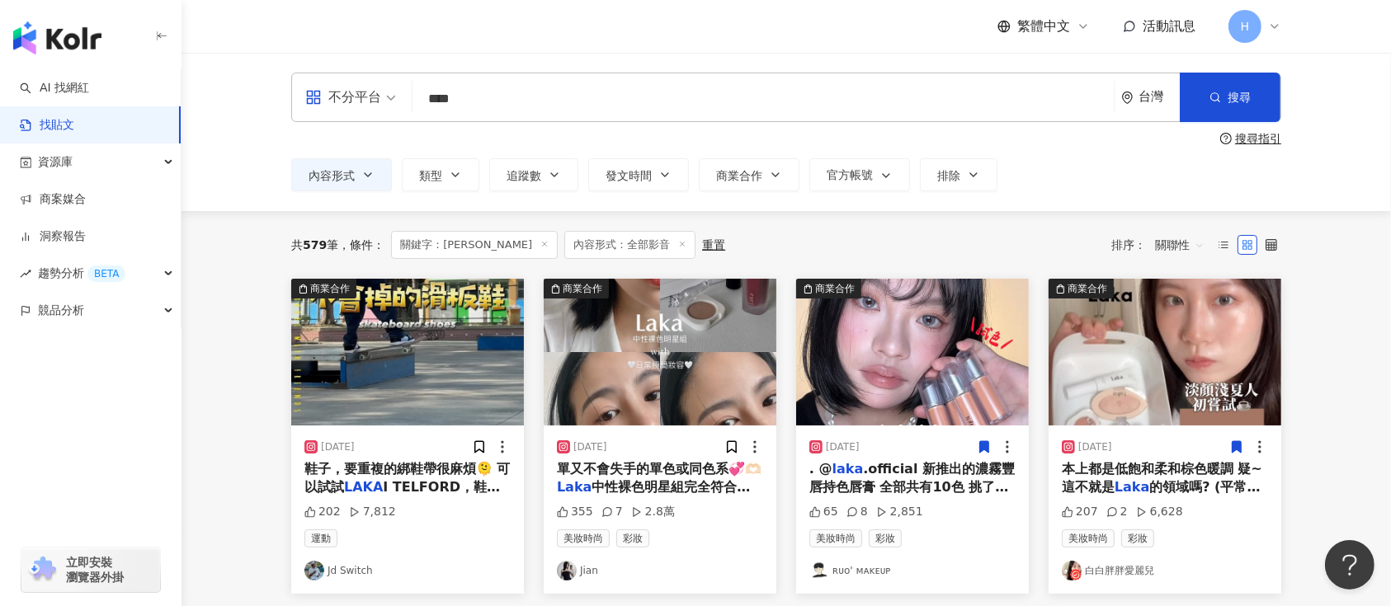
click at [718, 450] on div "[DATE]" at bounding box center [660, 447] width 206 height 17
click at [735, 451] on icon at bounding box center [732, 447] width 9 height 12
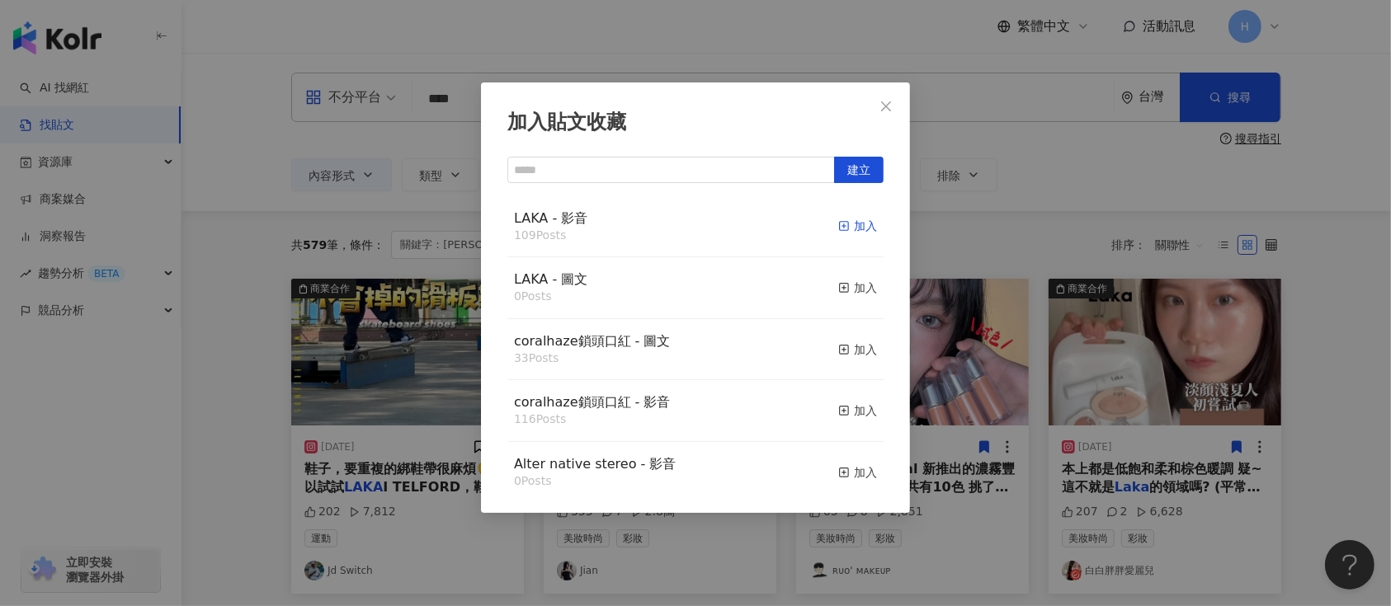
click at [838, 224] on div "加入" at bounding box center [857, 226] width 39 height 18
click at [1059, 413] on div "加入貼文收藏 建立 LAKA - 影音 109 Posts 加入 LAKA - 圖文 0 Posts 加入 coralhaze鎖頭口紅 - 圖文 33 Pos…" at bounding box center [695, 303] width 1391 height 606
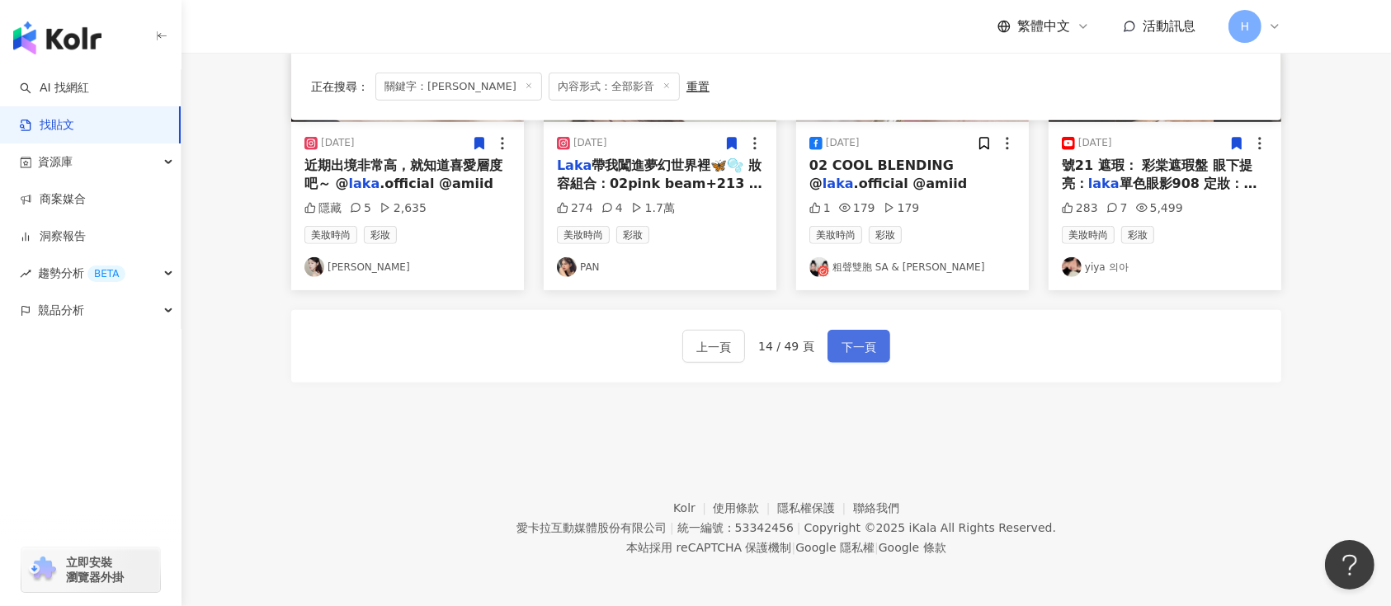
click at [856, 356] on span "下一頁" at bounding box center [859, 347] width 35 height 20
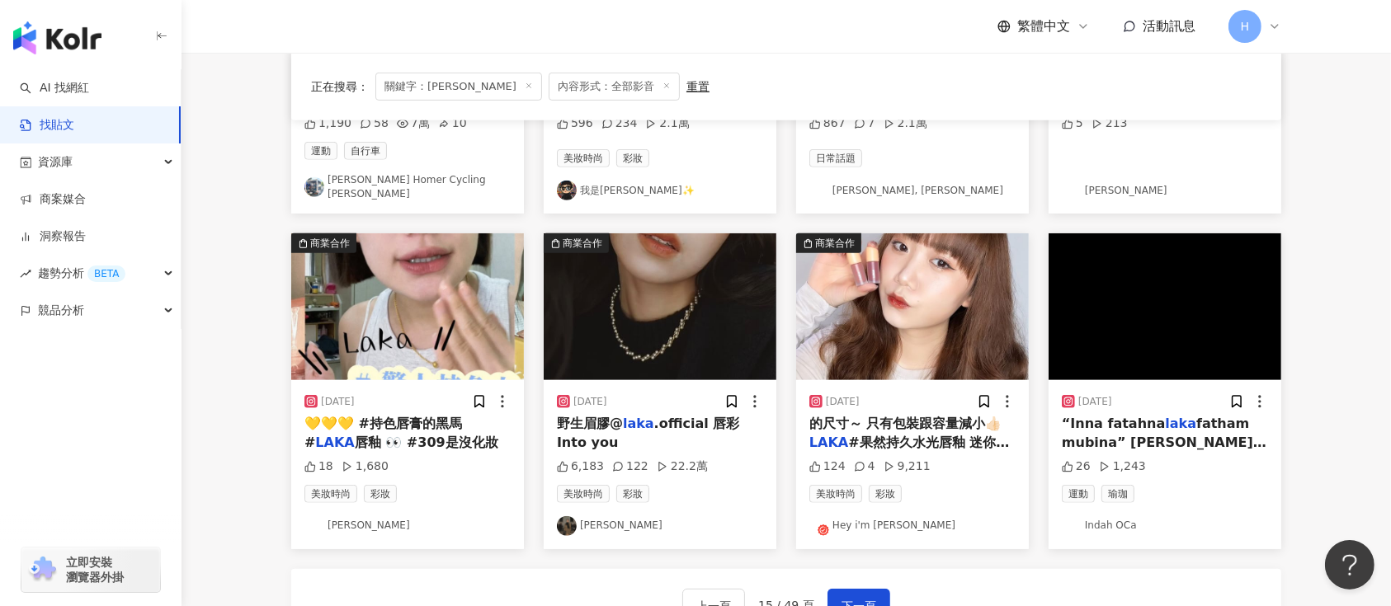
scroll to position [754, 0]
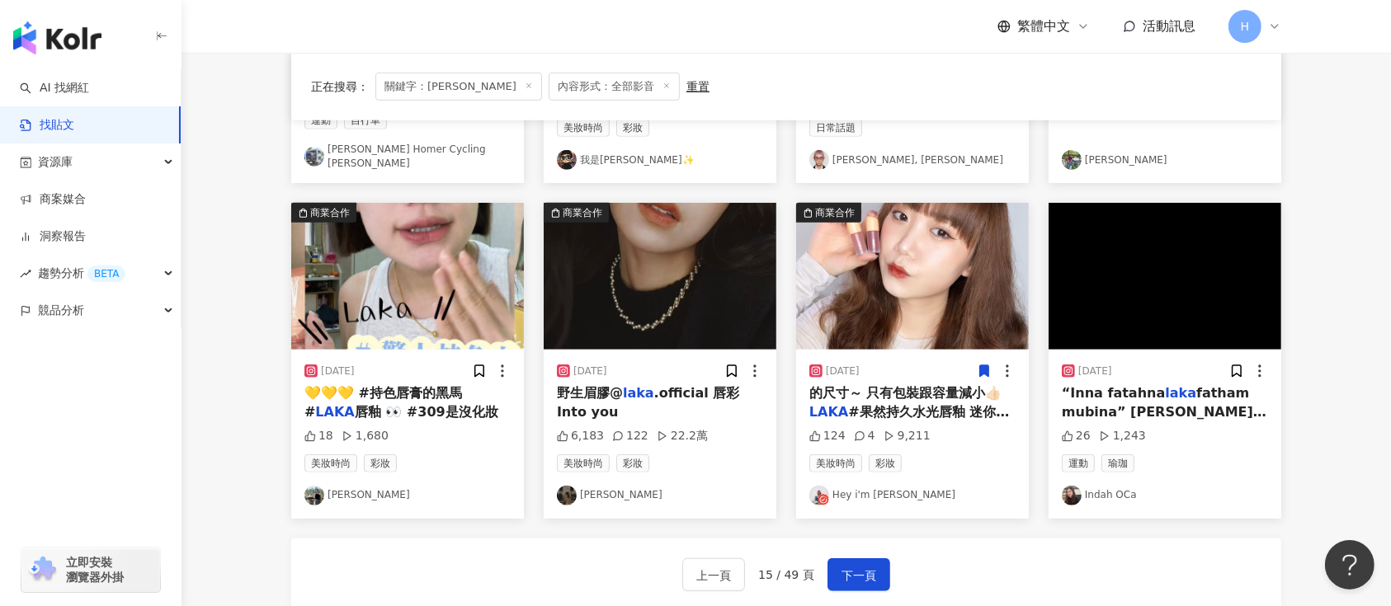
click at [979, 364] on icon at bounding box center [984, 371] width 15 height 15
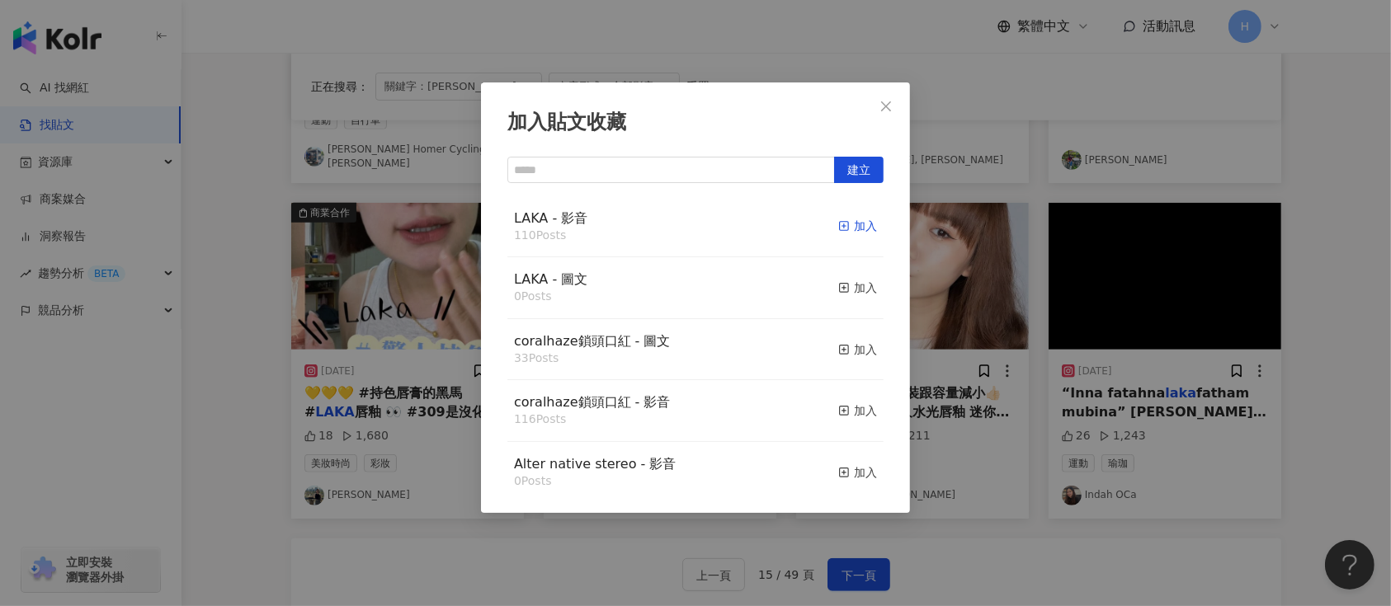
click at [838, 222] on div "加入" at bounding box center [857, 226] width 39 height 18
click at [1108, 419] on div "加入貼文收藏 建立 LAKA - 影音 110 Posts 加入 LAKA - 圖文 0 Posts 加入 coralhaze鎖頭口紅 - 圖文 33 Pos…" at bounding box center [695, 303] width 1391 height 606
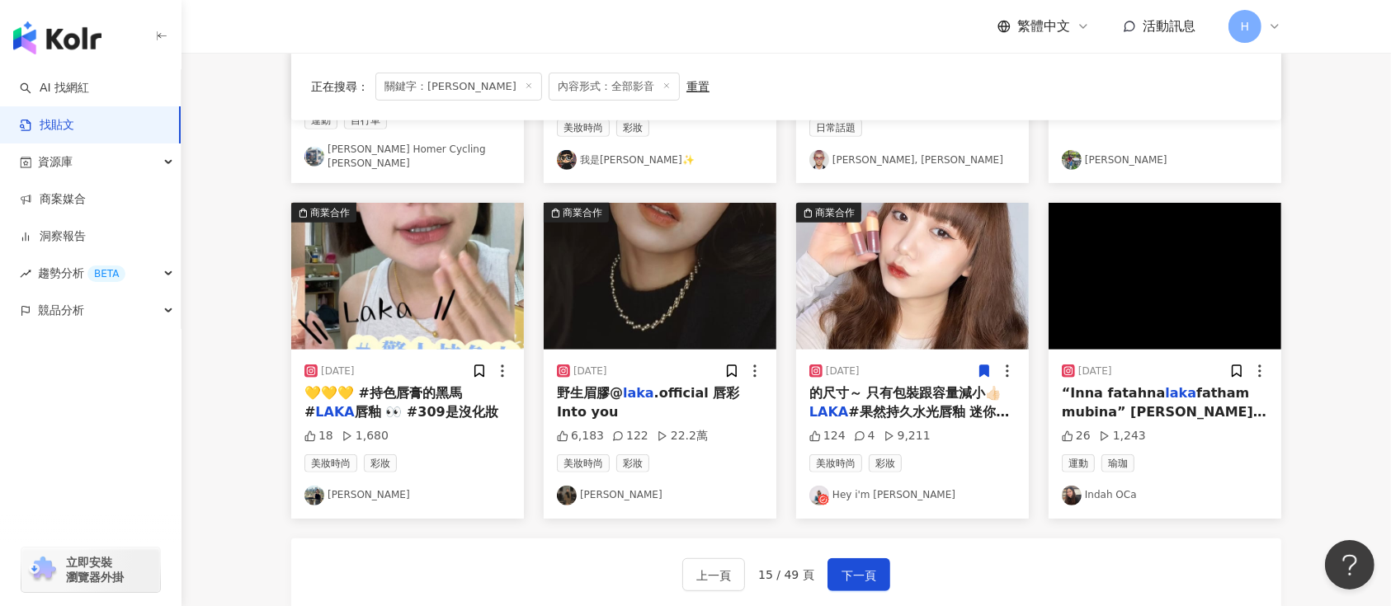
click at [684, 281] on img at bounding box center [660, 276] width 233 height 147
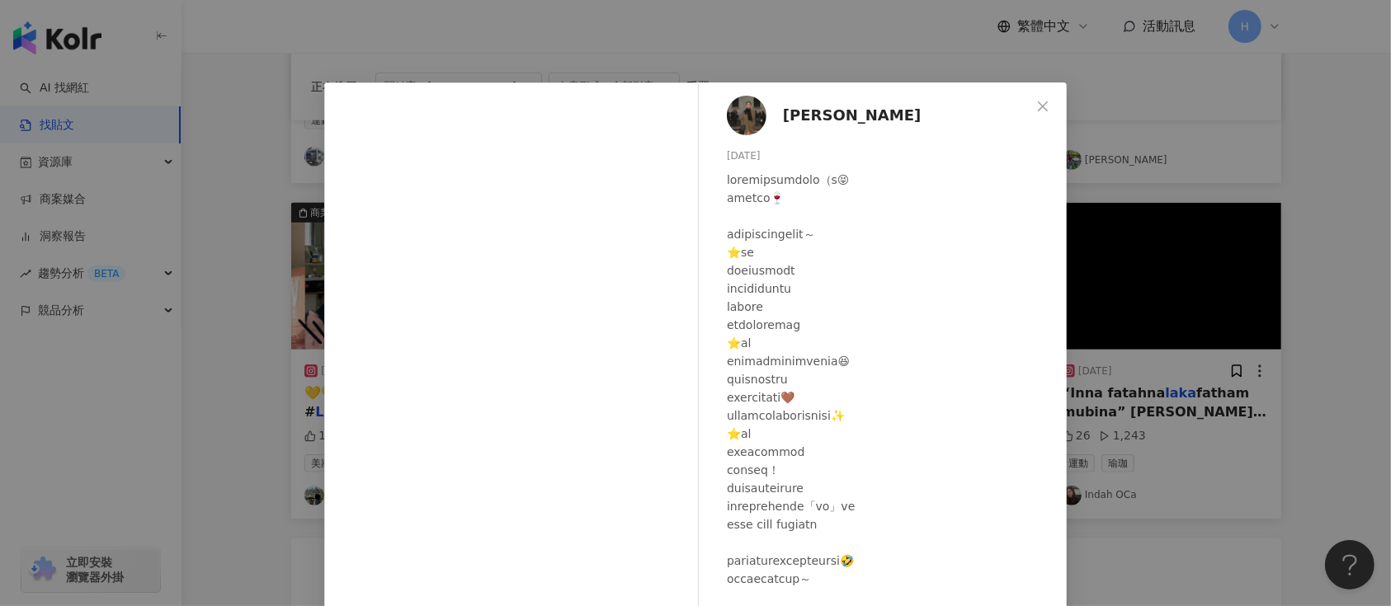
click at [1213, 311] on div "唐葳 2024/2/19 6,183 122 22.2萬 查看原始貼文" at bounding box center [695, 303] width 1391 height 606
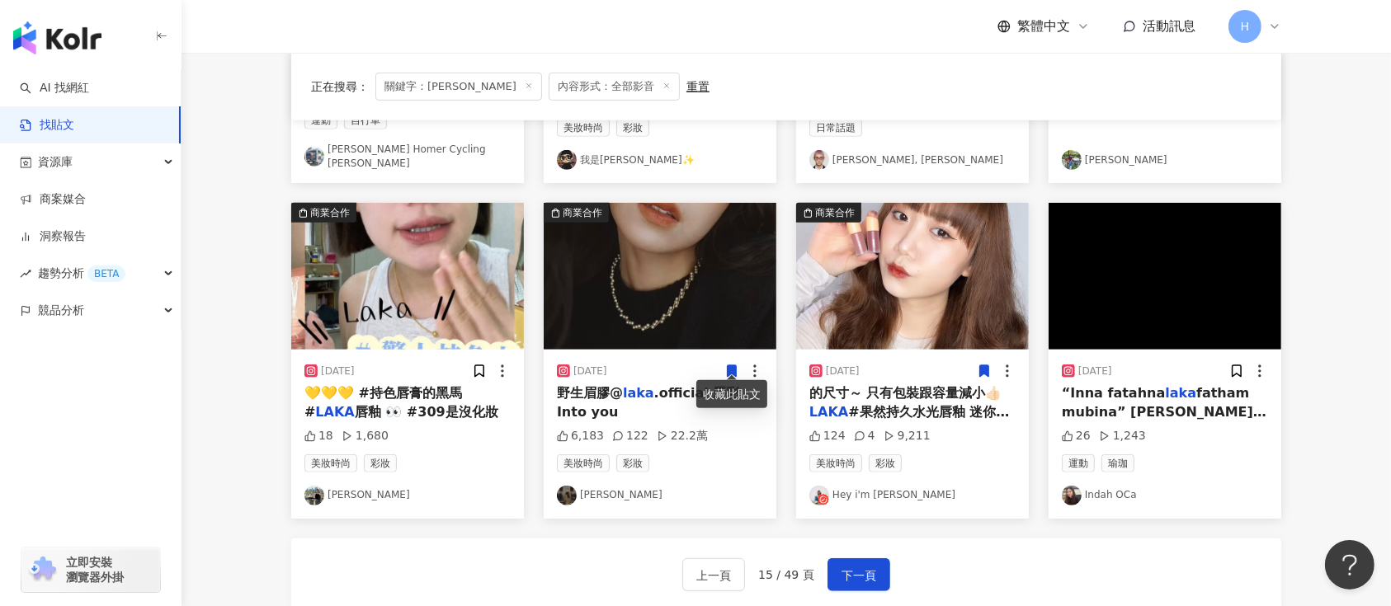
click at [724, 362] on span at bounding box center [731, 370] width 15 height 17
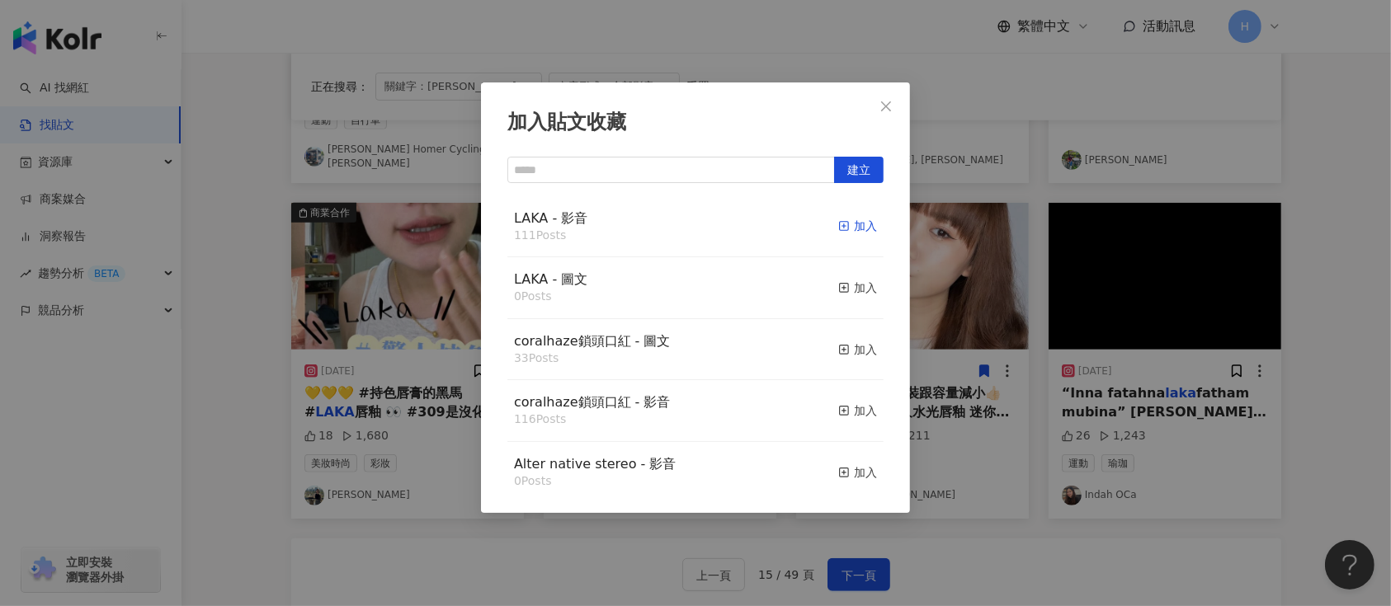
click at [846, 228] on div "加入" at bounding box center [857, 226] width 39 height 18
click at [949, 281] on div "加入貼文收藏 建立 LAKA - 影音 111 Posts 加入 LAKA - 圖文 0 Posts 加入 coralhaze鎖頭口紅 - 圖文 33 Pos…" at bounding box center [695, 303] width 1391 height 606
click at [838, 223] on icon "button" at bounding box center [844, 226] width 12 height 12
click at [1122, 300] on div "加入貼文收藏 建立 LAKA - 影音 112 Posts 加入 LAKA - 圖文 0 Posts 加入 coralhaze鎖頭口紅 - 圖文 33 Pos…" at bounding box center [695, 303] width 1391 height 606
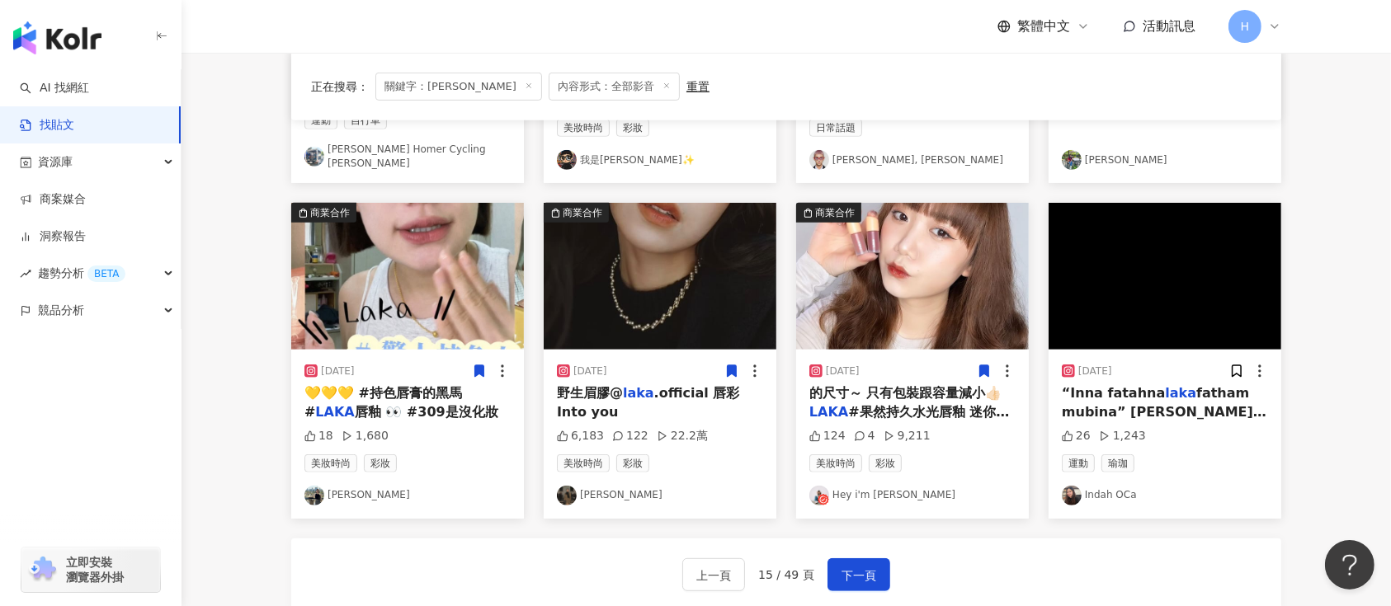
click at [1198, 307] on img at bounding box center [1165, 276] width 233 height 147
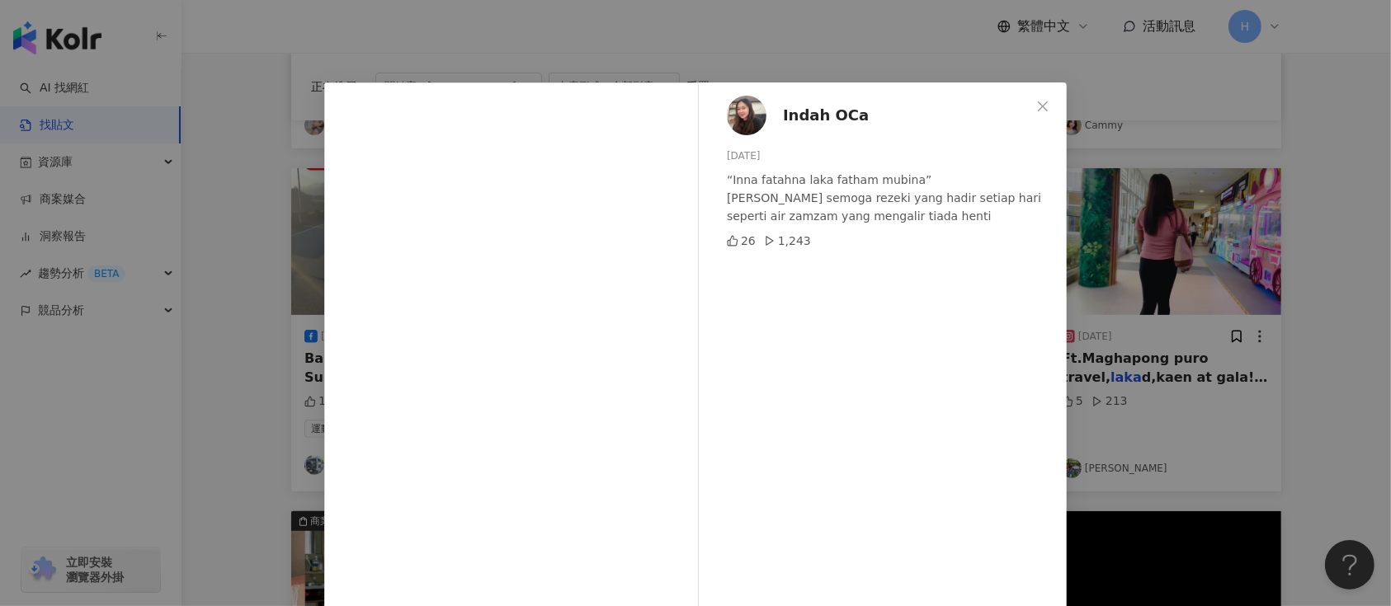
scroll to position [424, 0]
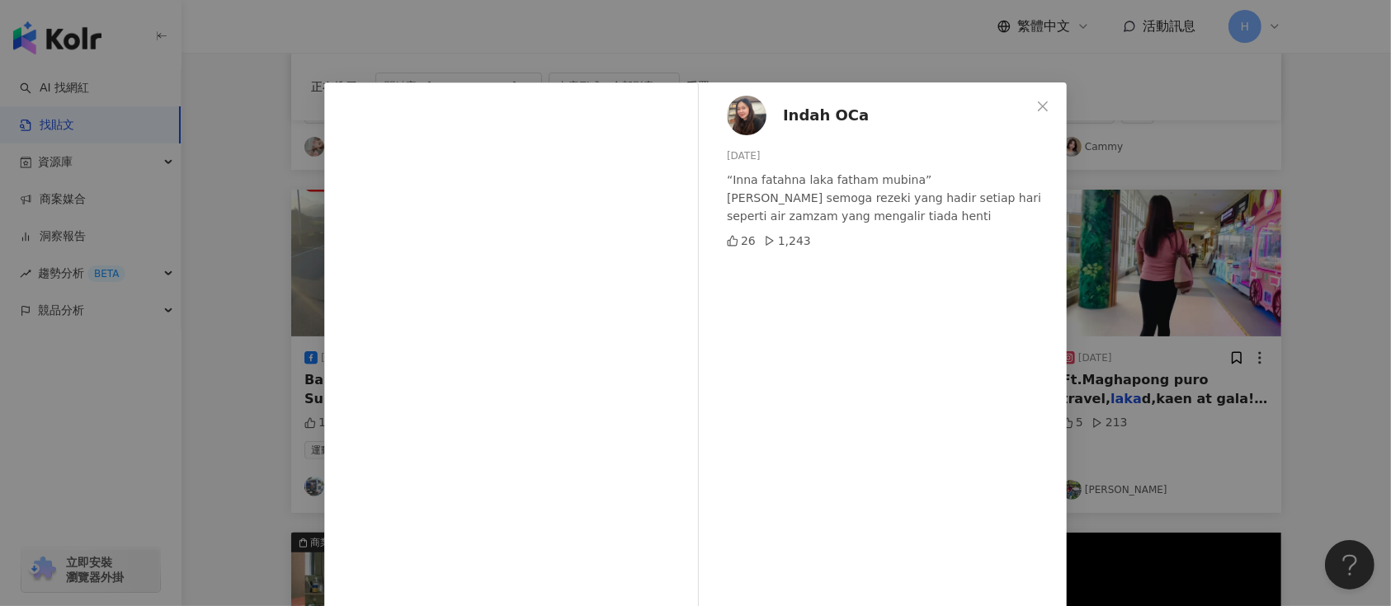
click at [1233, 397] on div "Indah OCa 2024/6/5 “Inna fatahna laka fatham mubina” Dan semoga rezeki yang had…" at bounding box center [695, 303] width 1391 height 606
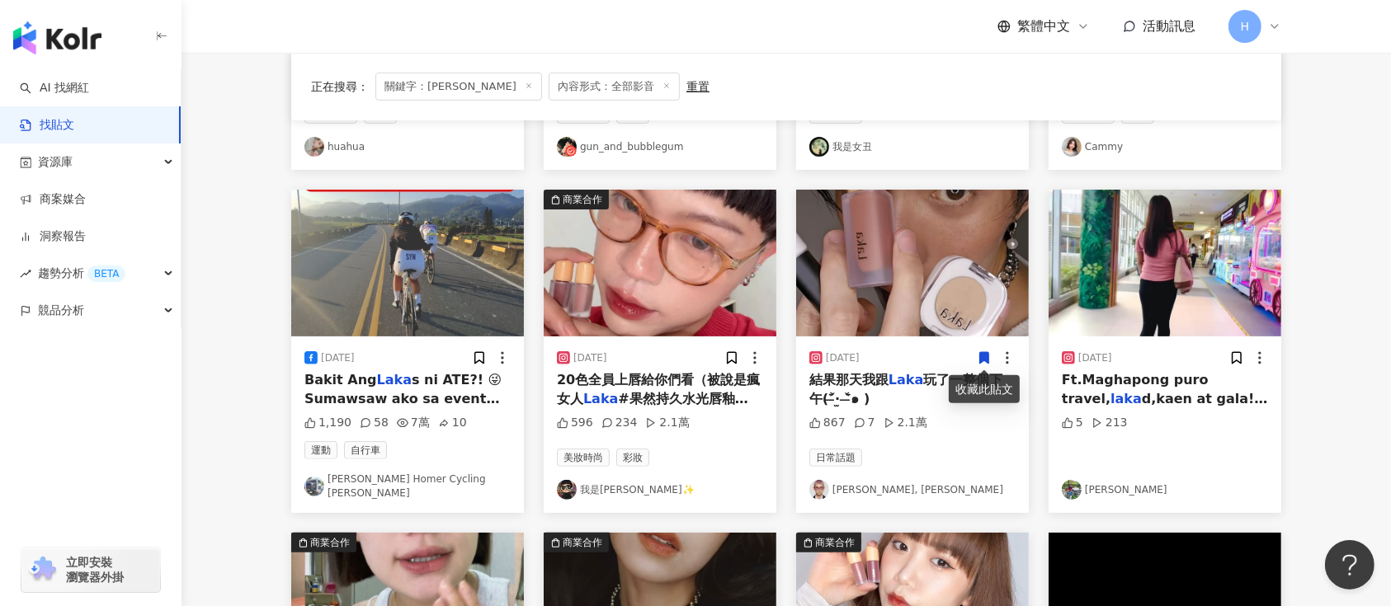
click at [985, 361] on icon at bounding box center [984, 358] width 15 height 15
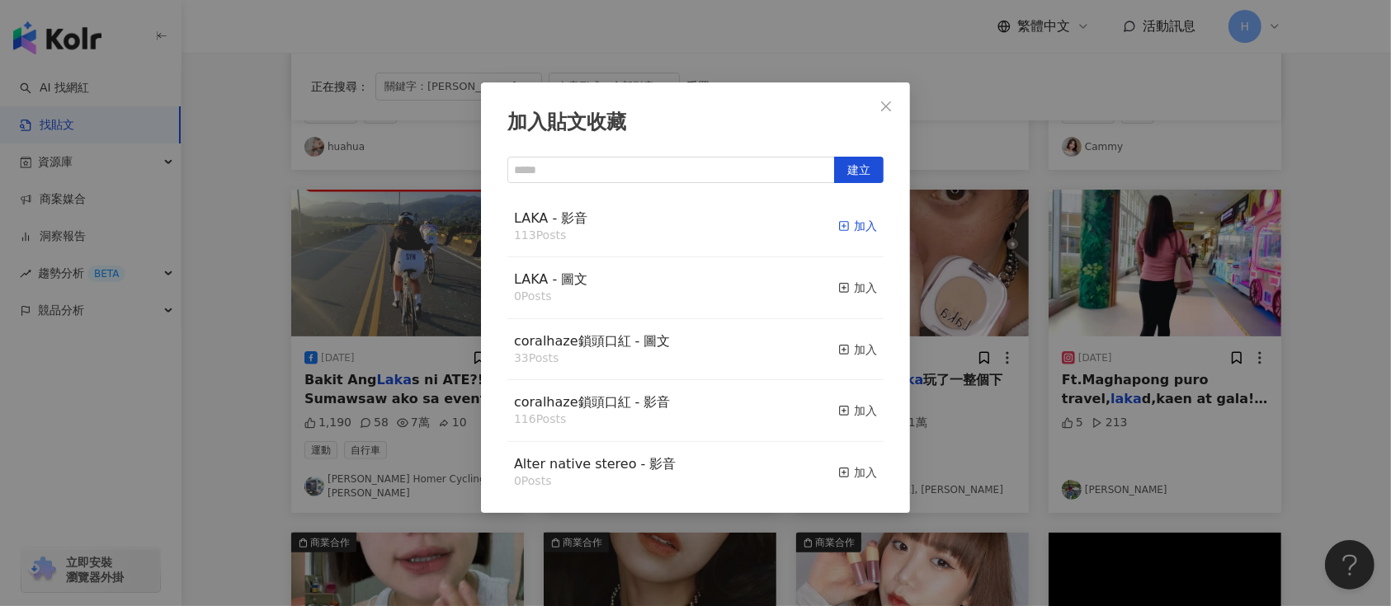
click at [838, 224] on div "加入" at bounding box center [857, 226] width 39 height 18
click at [1043, 318] on div "加入貼文收藏 建立 LAKA - 影音 113 Posts 加入 LAKA - 圖文 0 Posts 加入 coralhaze鎖頭口紅 - 圖文 33 Pos…" at bounding box center [695, 303] width 1391 height 606
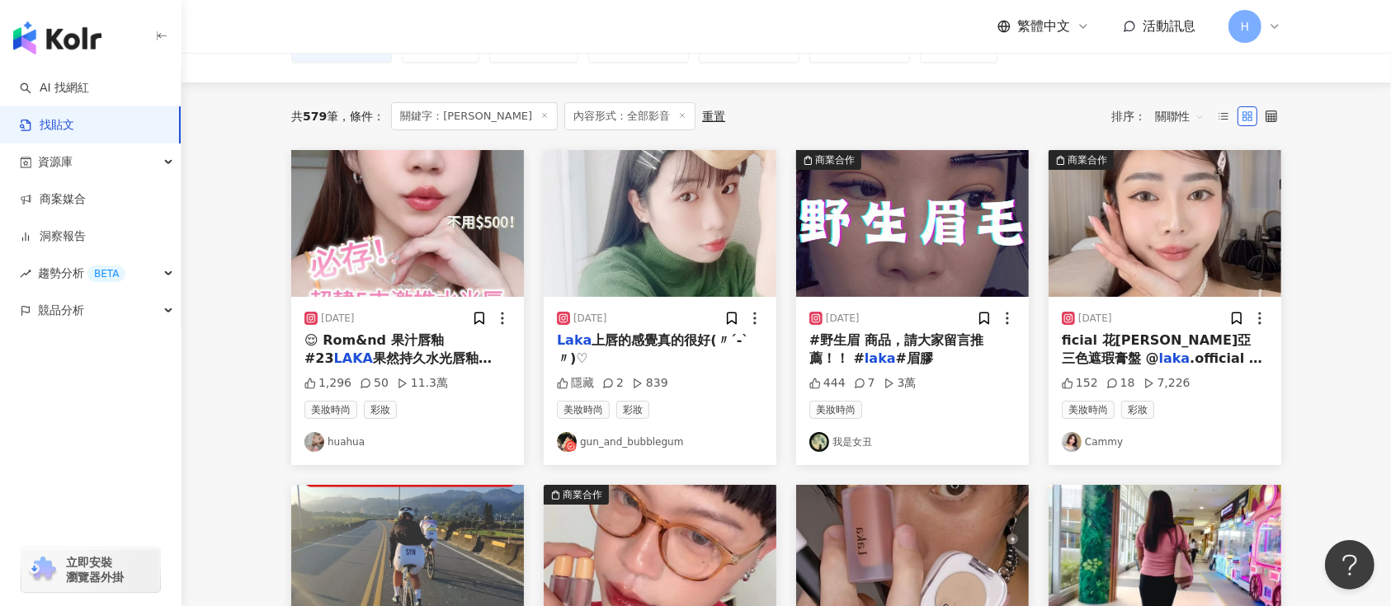
scroll to position [94, 0]
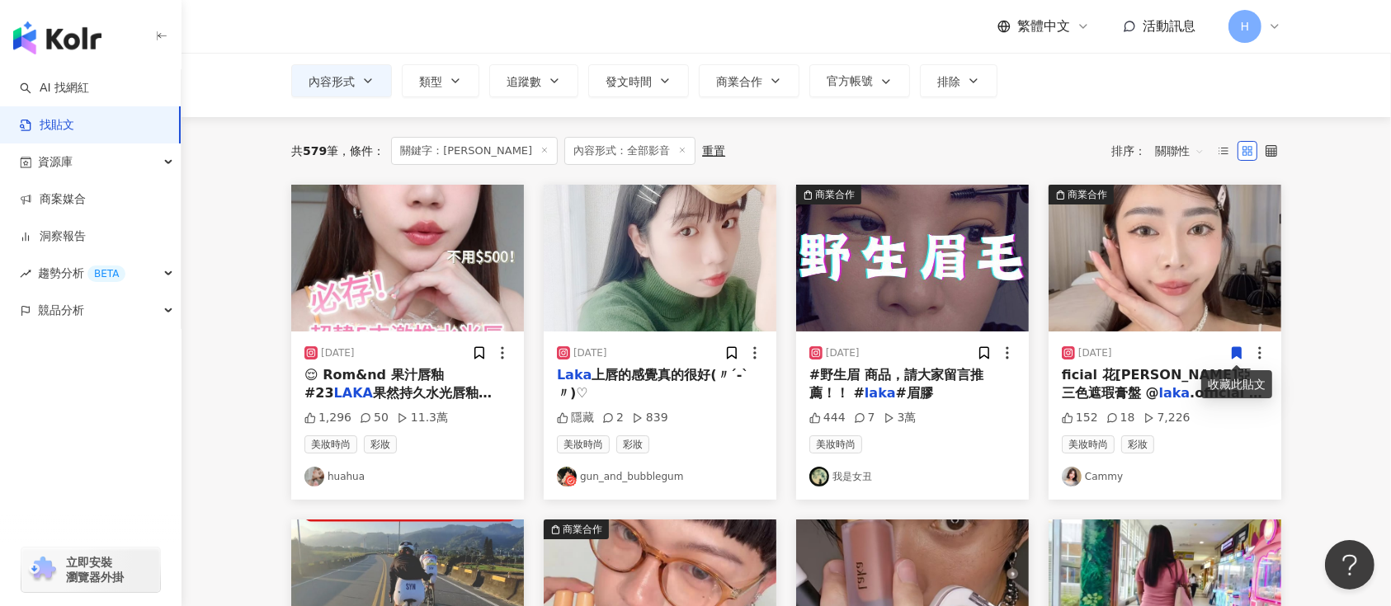
click at [1234, 344] on span at bounding box center [1236, 352] width 15 height 17
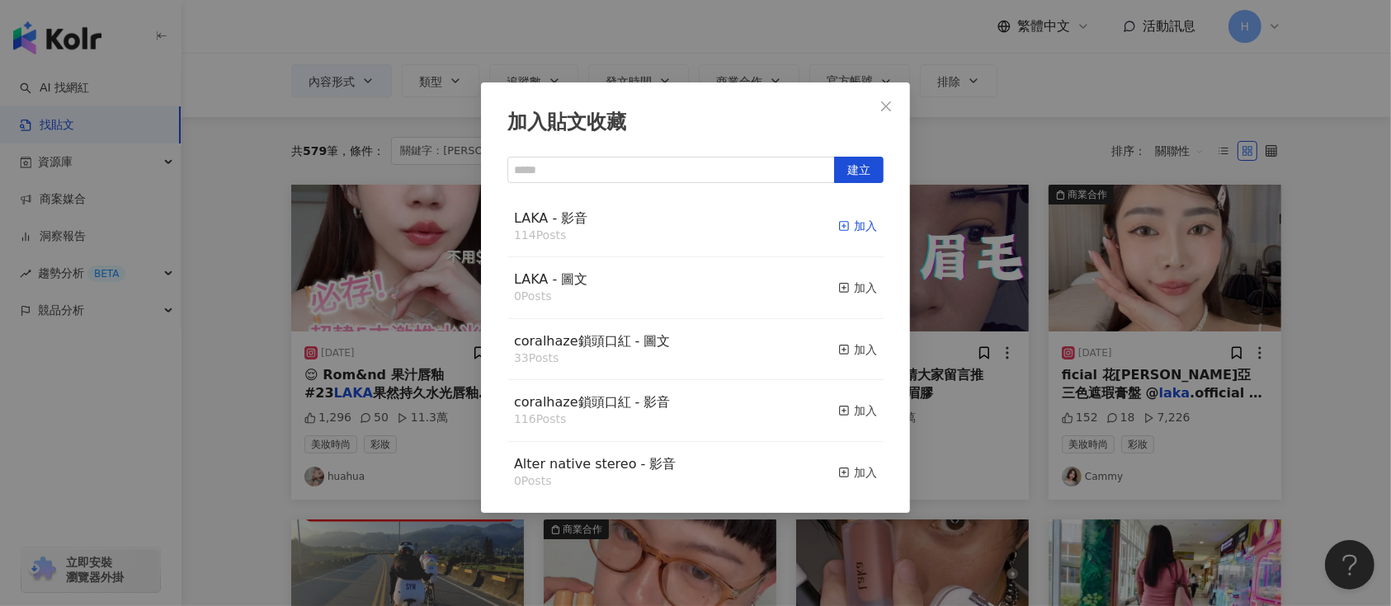
click at [839, 230] on div "加入" at bounding box center [857, 226] width 39 height 18
click at [1075, 284] on div "加入貼文收藏 建立 LAKA - 影音 114 Posts 加入 LAKA - 圖文 0 Posts 加入 coralhaze鎖頭口紅 - 圖文 33 Pos…" at bounding box center [695, 303] width 1391 height 606
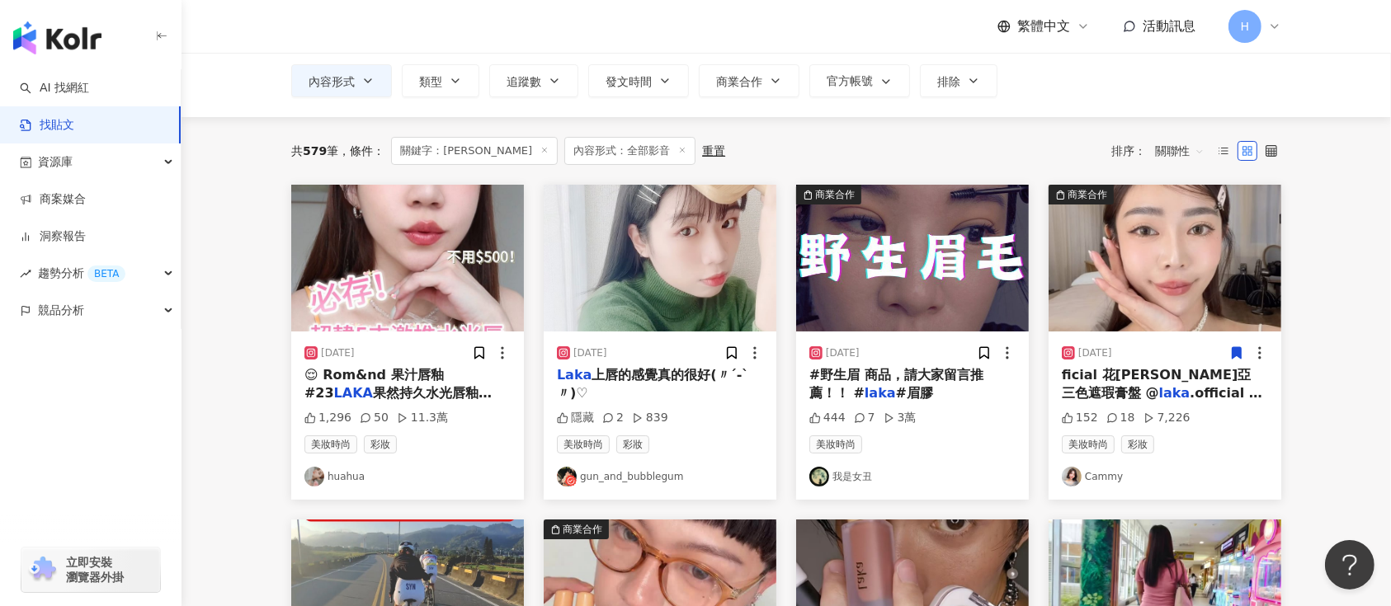
click at [417, 287] on img at bounding box center [407, 258] width 233 height 147
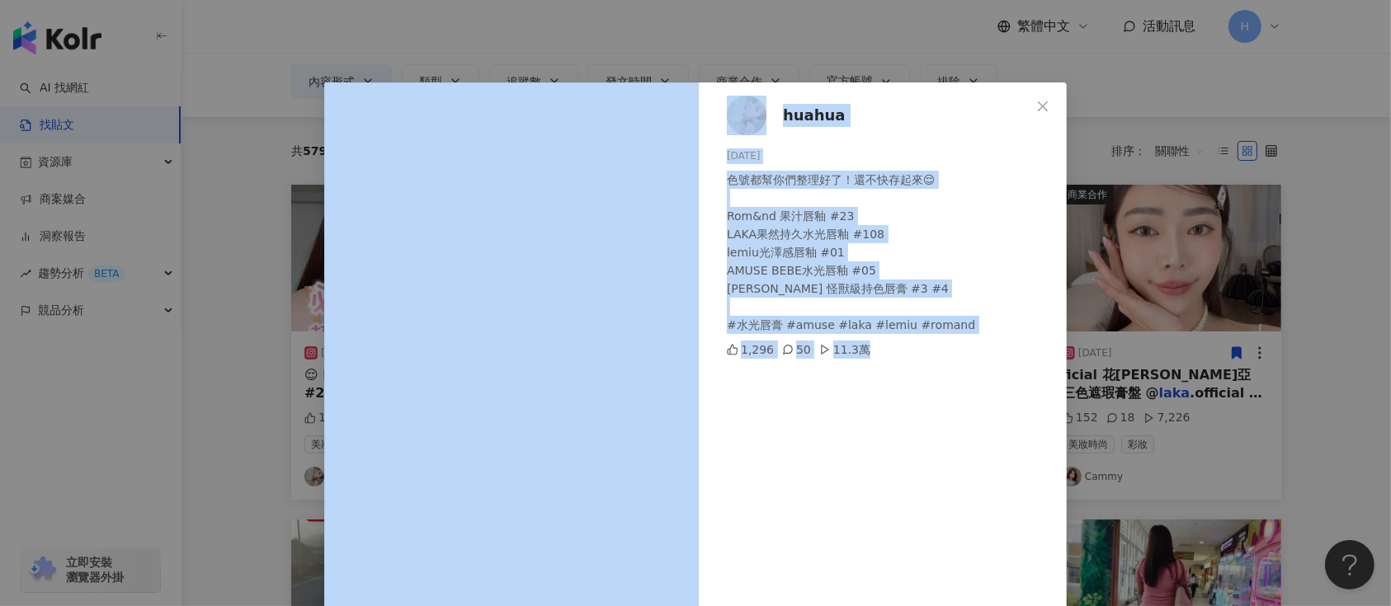
drag, startPoint x: 1167, startPoint y: 363, endPoint x: 675, endPoint y: 359, distance: 492.6
click at [124, 276] on div "huahua 2024/7/13 色號都幫你們整理好了！還不快存起來😌 Rom&nd 果汁唇釉 #23 LAKA果然持久水光唇釉 #108 lemiu光澤感唇…" at bounding box center [695, 303] width 1391 height 606
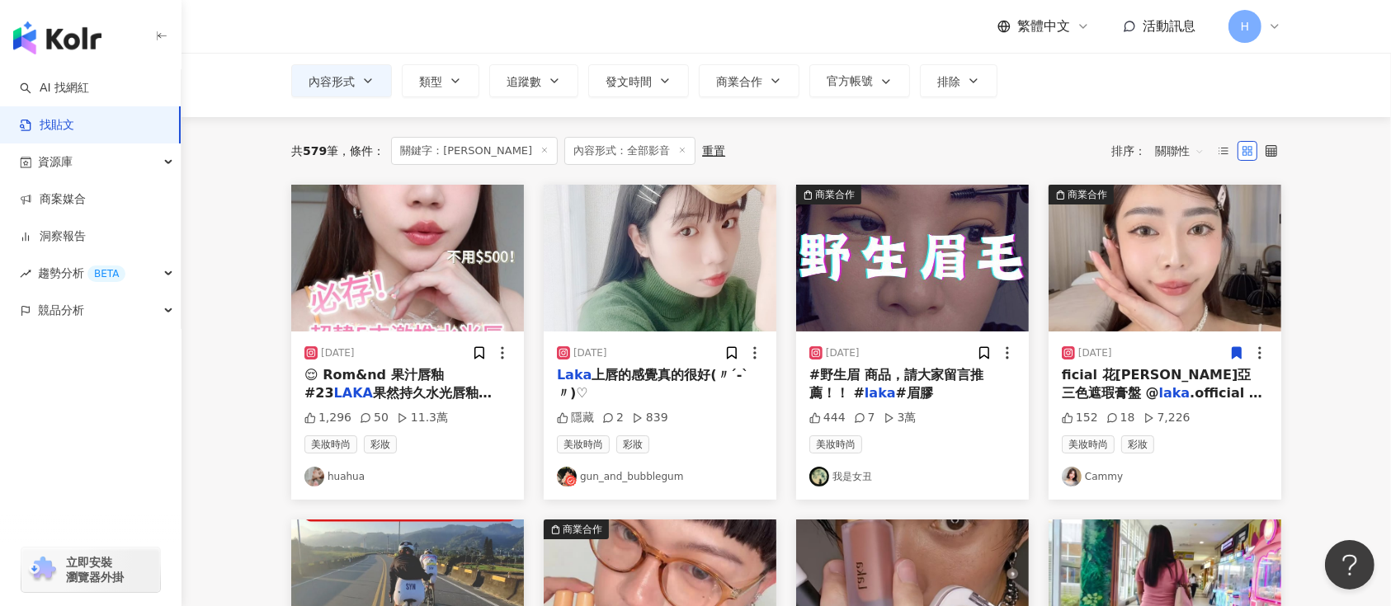
click at [456, 281] on img at bounding box center [407, 258] width 233 height 147
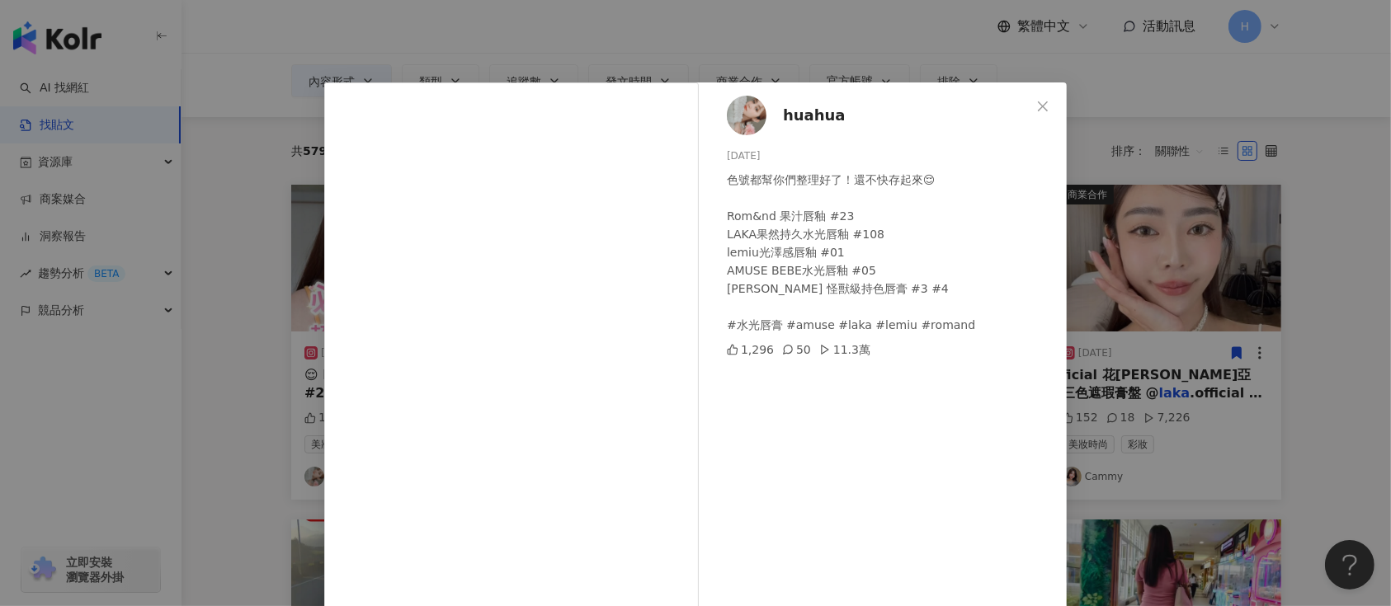
drag, startPoint x: 1340, startPoint y: 440, endPoint x: 1179, endPoint y: 435, distance: 161.0
click at [1304, 440] on div "huahua 2024/7/13 色號都幫你們整理好了！還不快存起來😌 Rom&nd 果汁唇釉 #23 LAKA果然持久水光唇釉 #108 lemiu光澤感唇…" at bounding box center [695, 303] width 1391 height 606
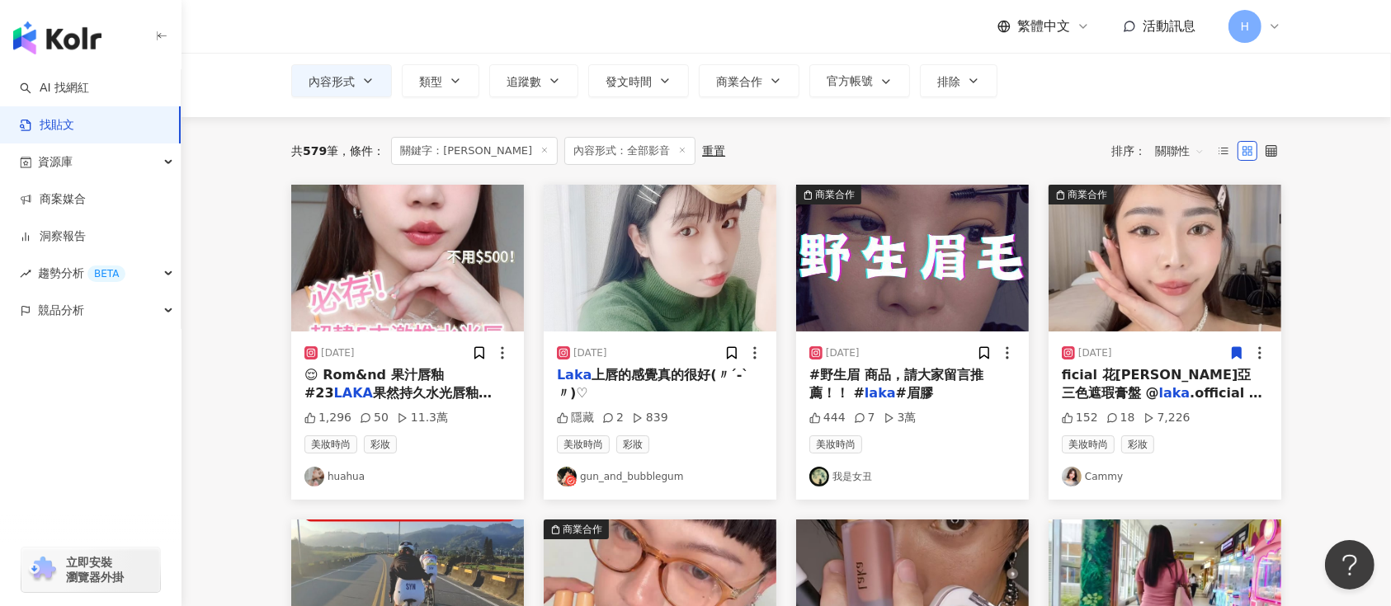
click at [486, 353] on div at bounding box center [491, 353] width 39 height 17
click at [482, 353] on icon at bounding box center [479, 353] width 9 height 12
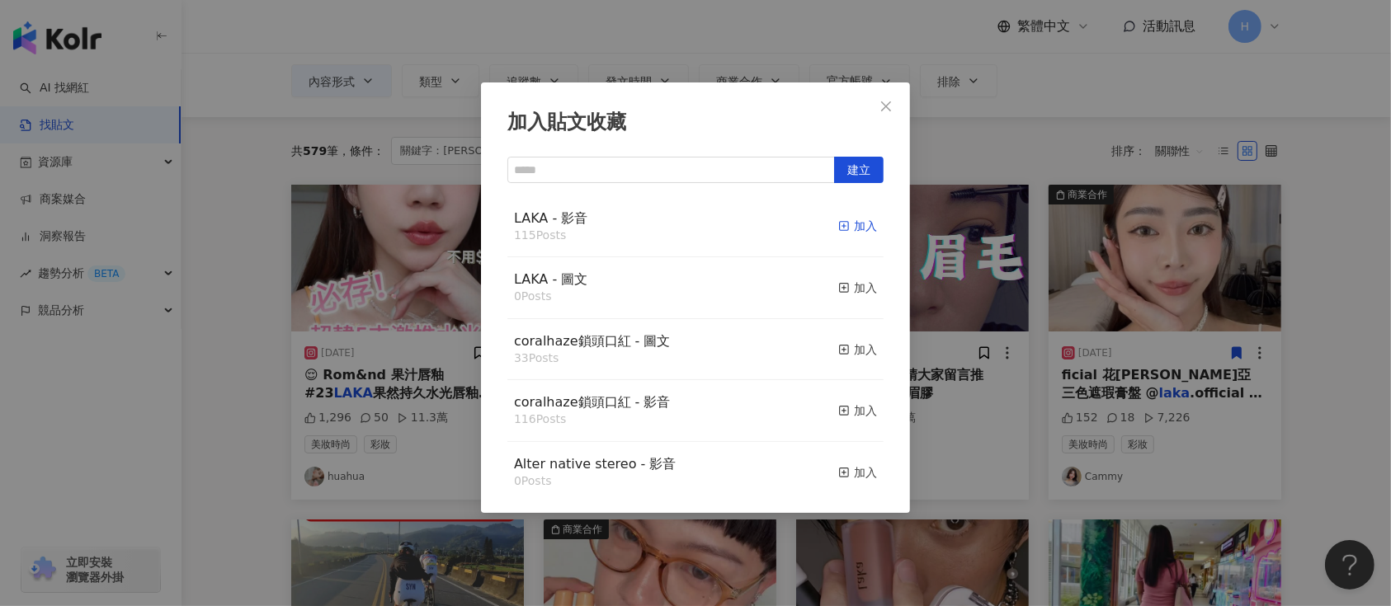
click at [838, 229] on icon "button" at bounding box center [844, 226] width 12 height 12
click at [1064, 333] on div "加入貼文收藏 建立 LAKA - 影音 115 Posts 加入 LAKA - 圖文 0 Posts 加入 coralhaze鎖頭口紅 - 圖文 33 Pos…" at bounding box center [695, 303] width 1391 height 606
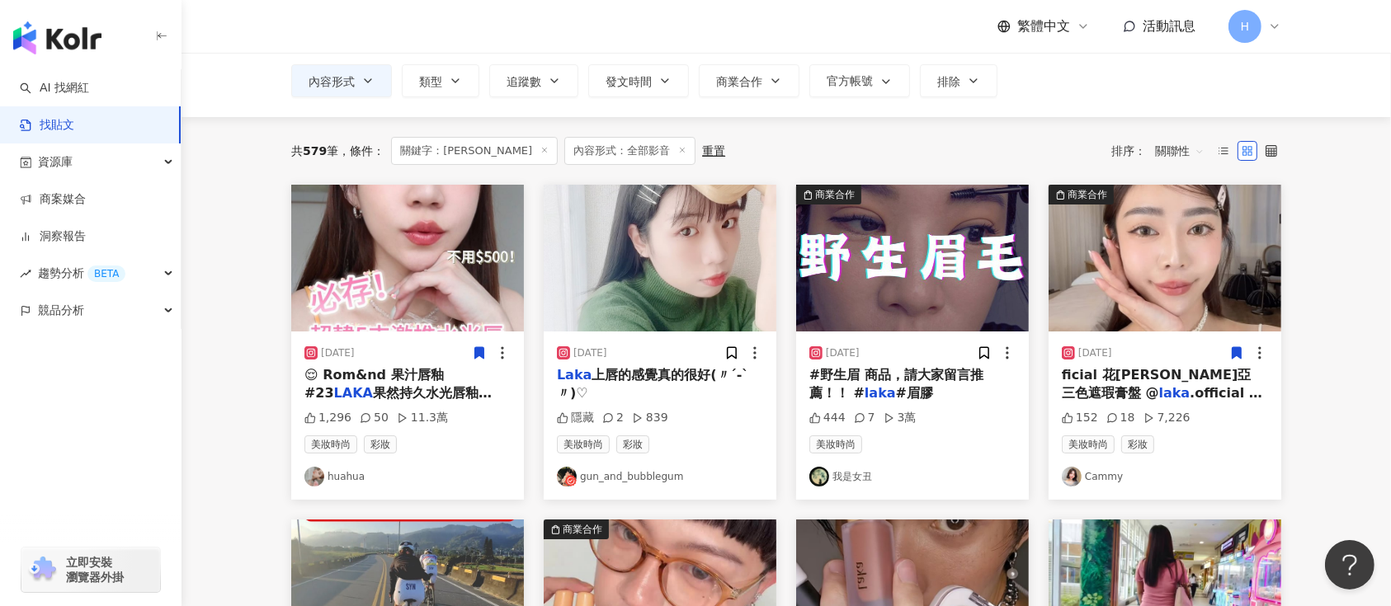
click at [898, 277] on img at bounding box center [912, 258] width 233 height 147
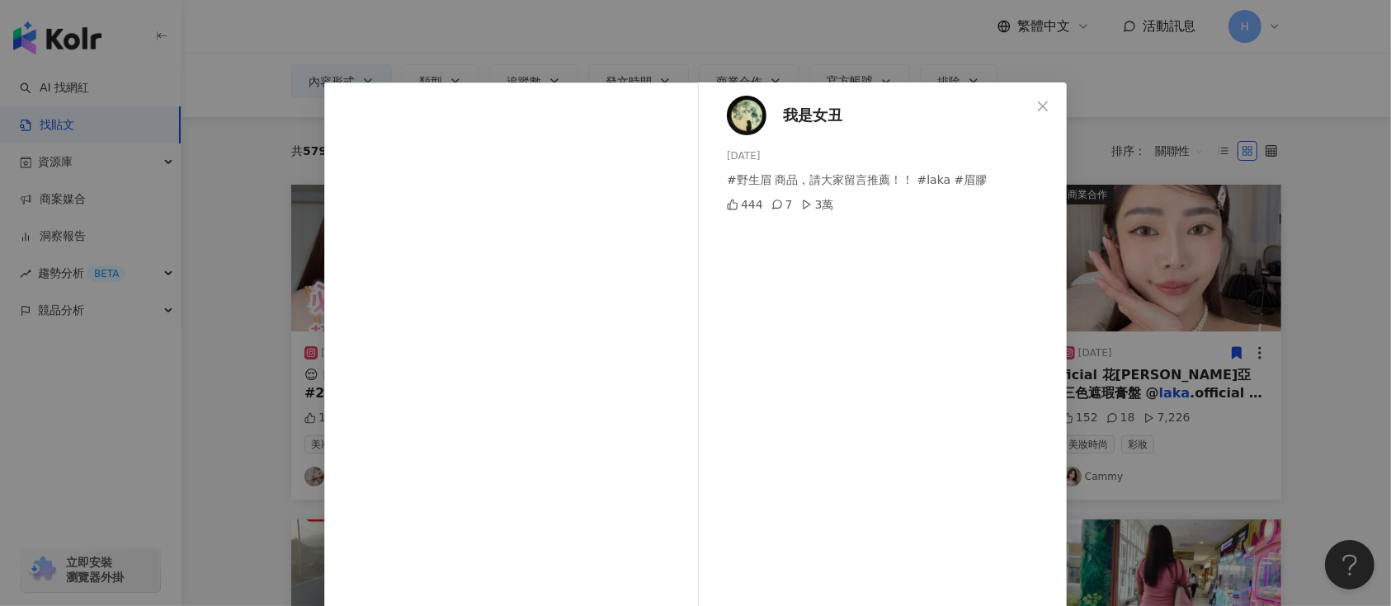
click at [1243, 242] on div "我是女丑 2024/8/15 #野生眉 商品，請大家留言推薦！！ #laka #眉膠 444 7 3萬 查看原始貼文" at bounding box center [695, 303] width 1391 height 606
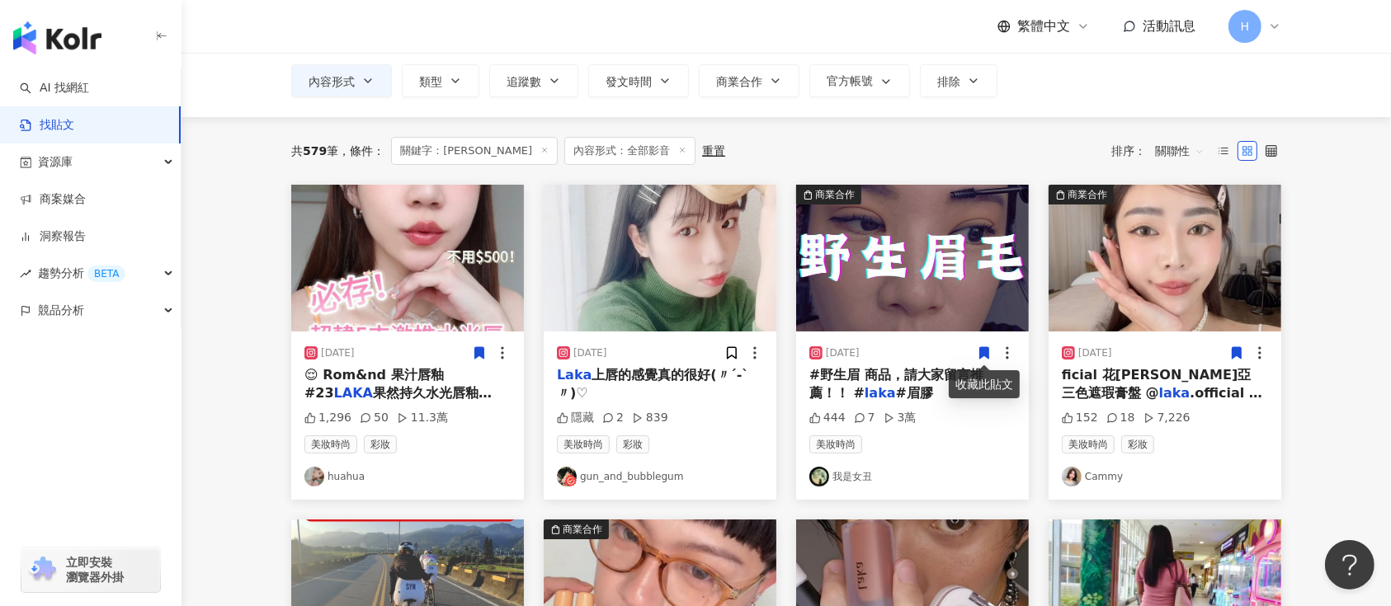
click at [988, 346] on icon at bounding box center [984, 353] width 15 height 15
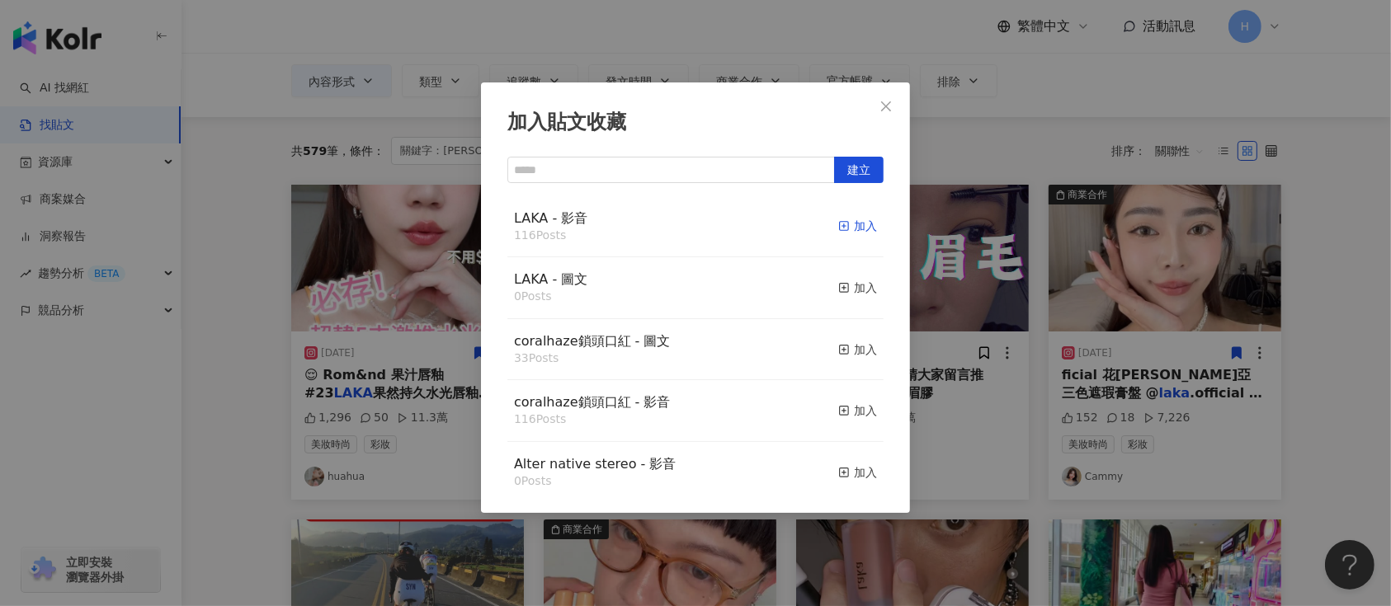
click at [838, 221] on div "加入" at bounding box center [857, 226] width 39 height 18
click at [1045, 310] on div "加入貼文收藏 建立 LAKA - 影音 116 Posts 加入 LAKA - 圖文 0 Posts 加入 coralhaze鎖頭口紅 - 圖文 33 Pos…" at bounding box center [695, 303] width 1391 height 606
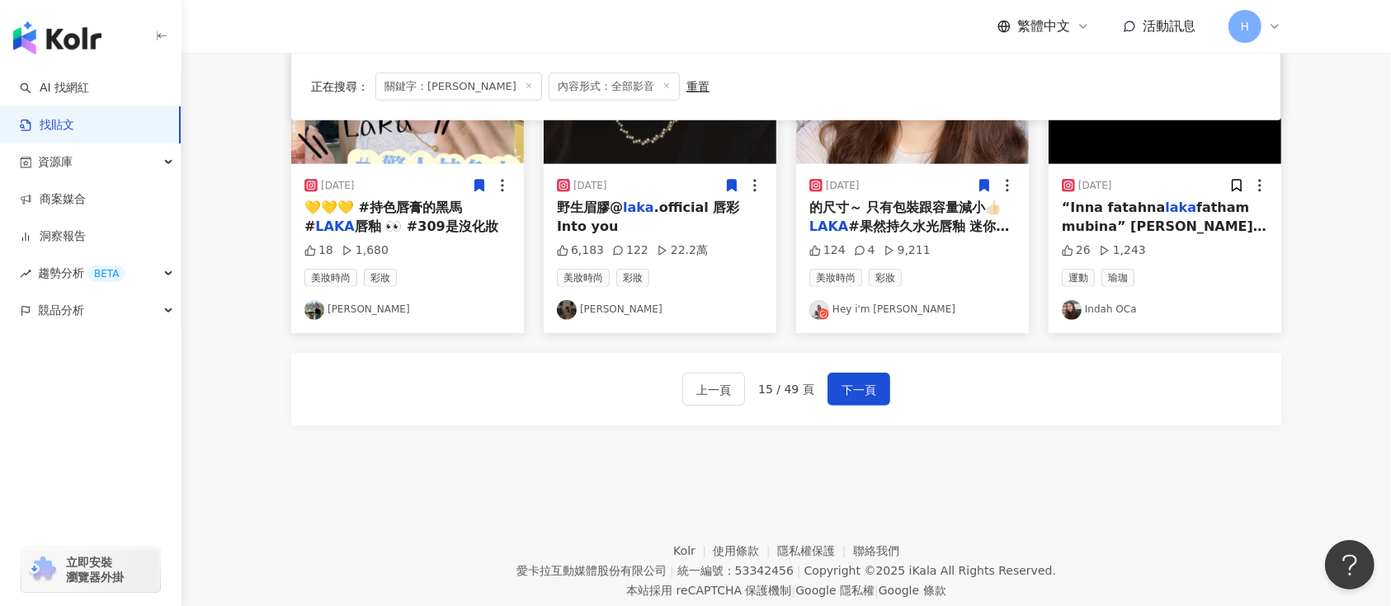
scroll to position [974, 0]
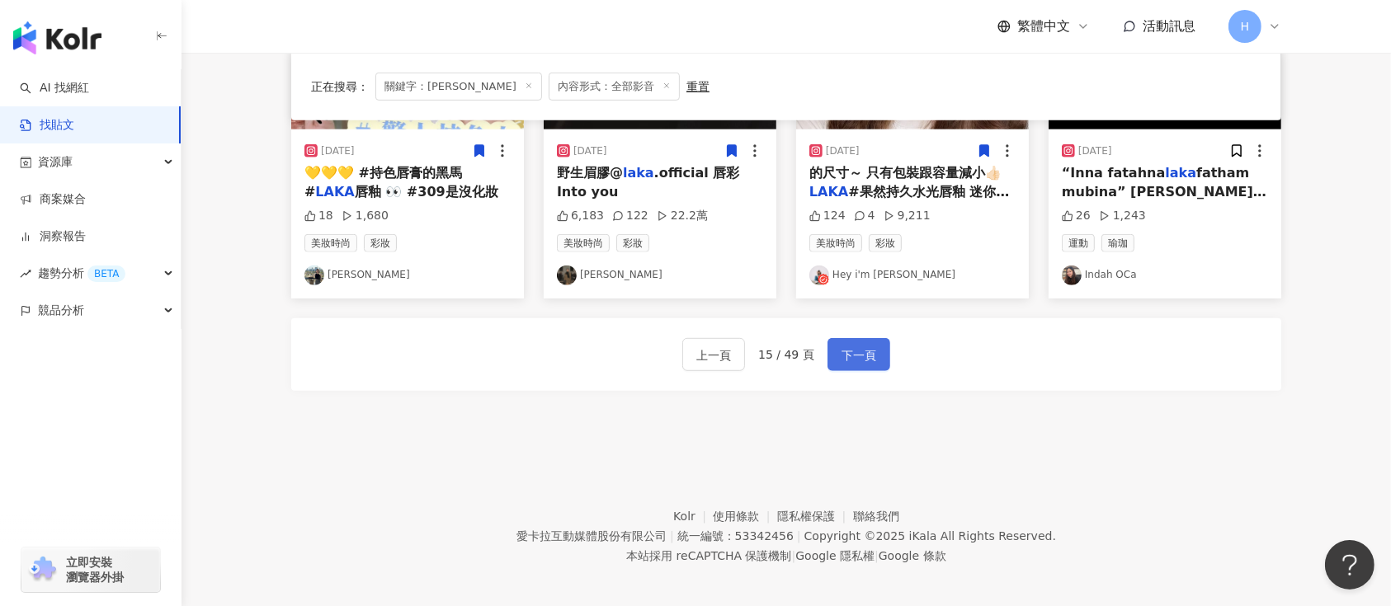
click at [856, 346] on span "下一頁" at bounding box center [859, 356] width 35 height 20
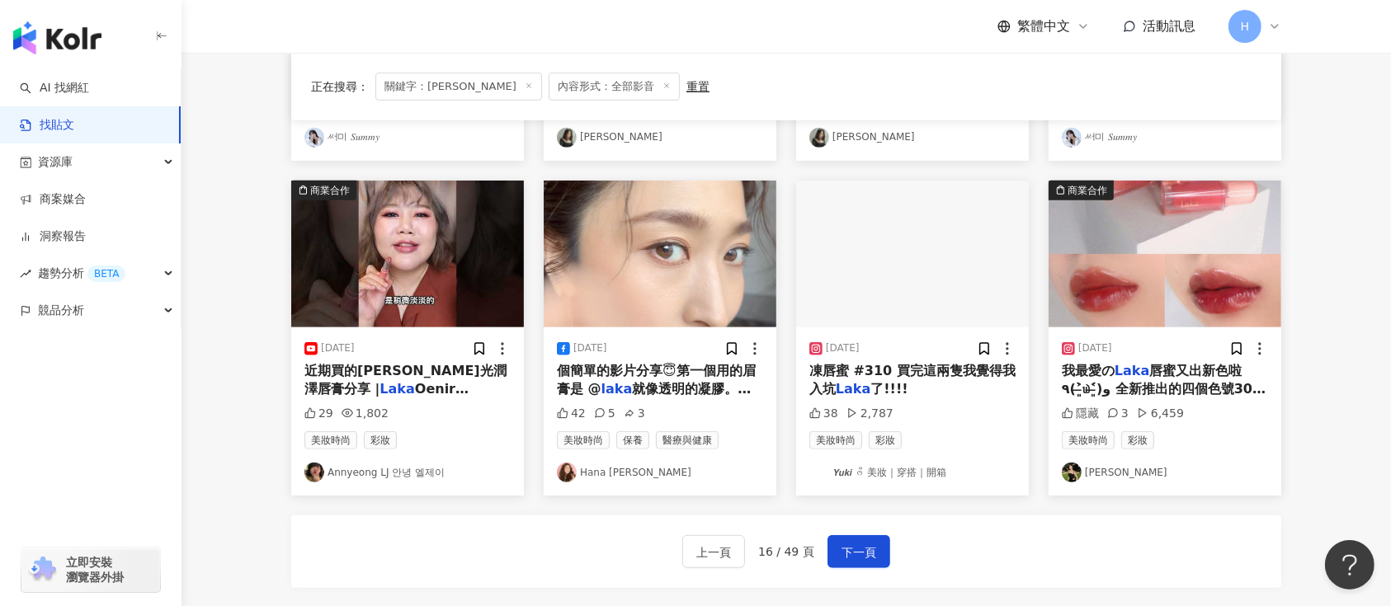
scroll to position [754, 0]
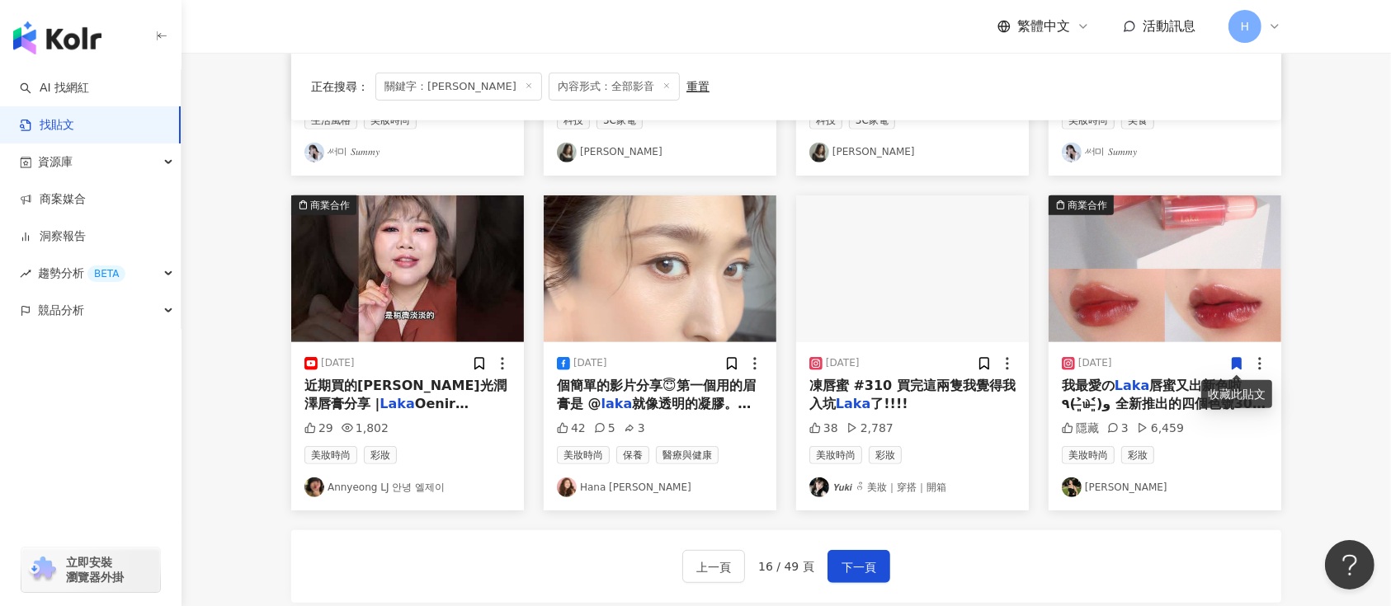
click at [1237, 362] on icon at bounding box center [1237, 364] width 9 height 12
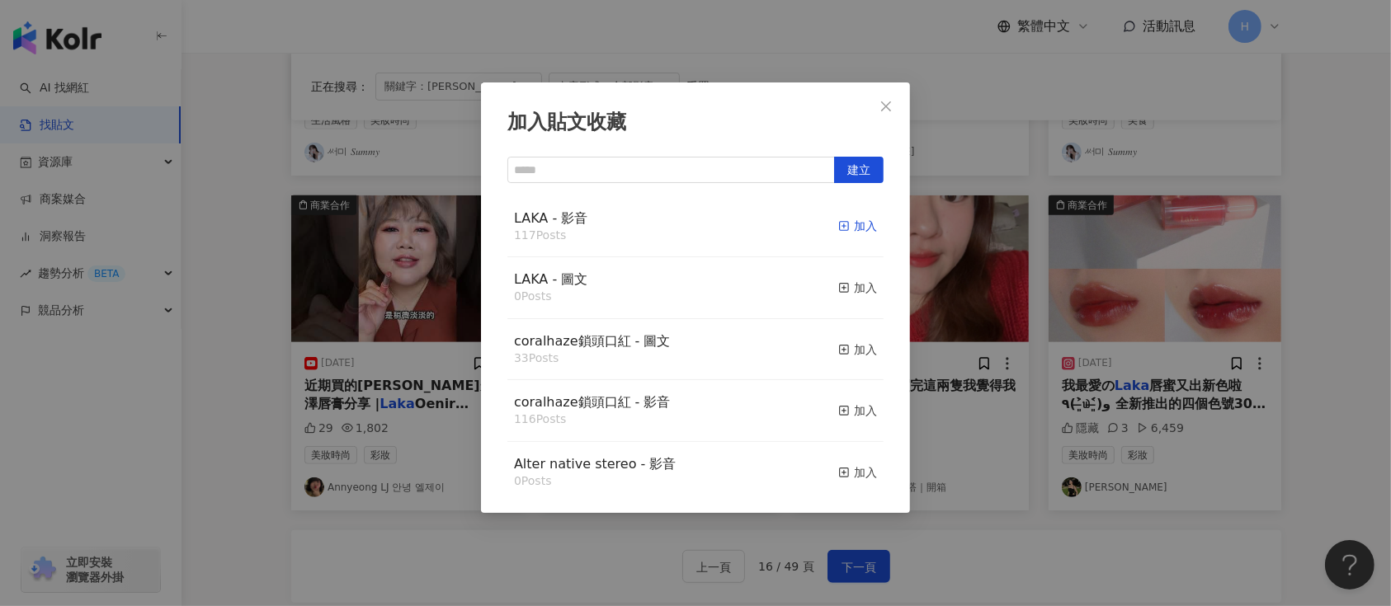
click at [847, 225] on div "加入" at bounding box center [857, 226] width 39 height 18
click at [1069, 289] on div "加入貼文收藏 建立 LAKA - 影音 117 Posts 加入 LAKA - 圖文 0 Posts 加入 coralhaze鎖頭口紅 - 圖文 33 Pos…" at bounding box center [695, 303] width 1391 height 606
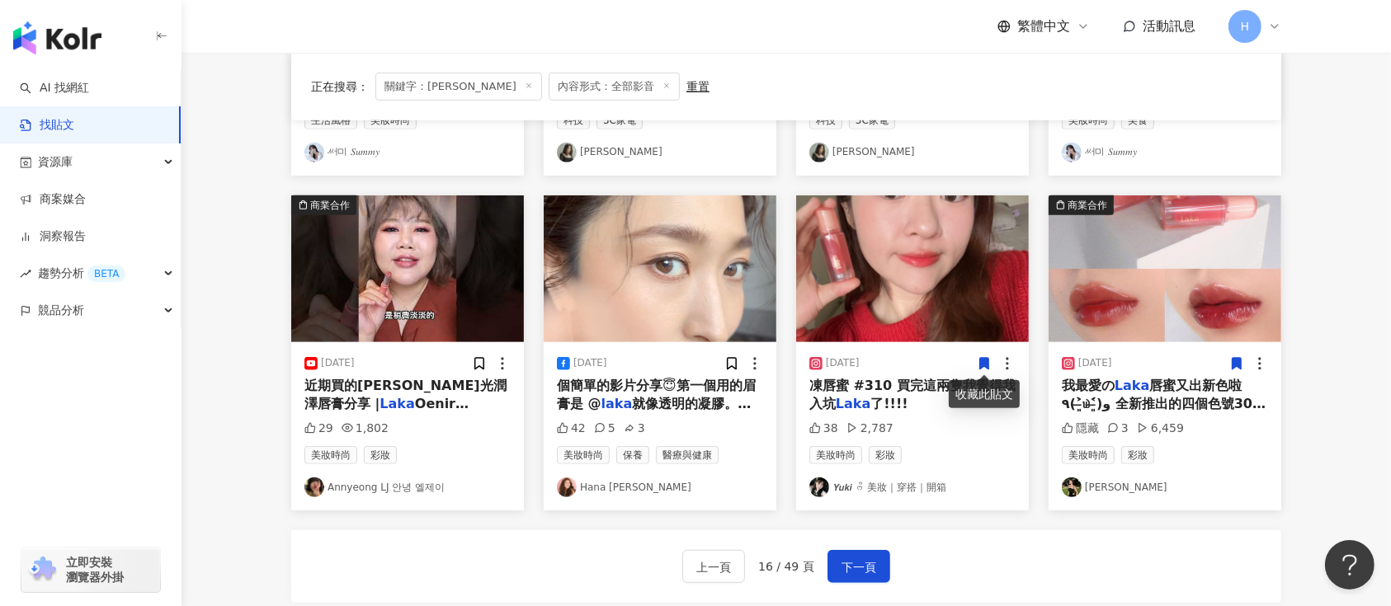
click at [980, 364] on icon at bounding box center [984, 364] width 9 height 12
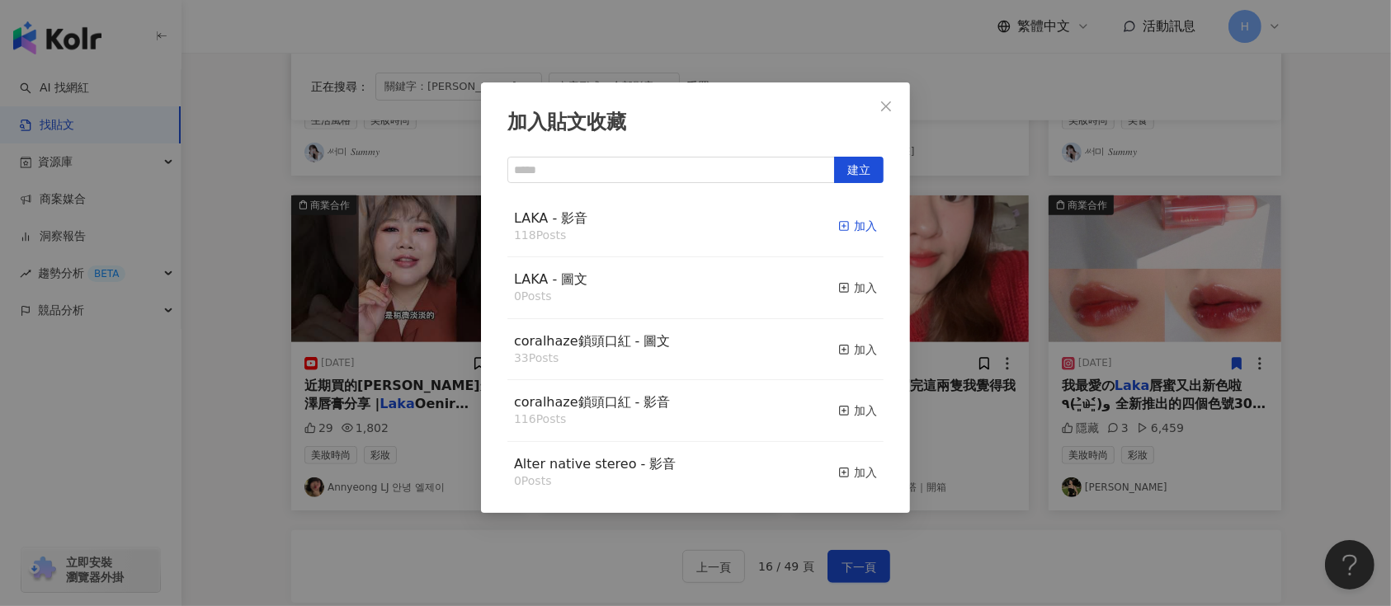
click at [838, 228] on div "加入" at bounding box center [857, 226] width 39 height 18
click at [966, 289] on div "加入貼文收藏 建立 LAKA - 影音 118 Posts 加入 LAKA - 圖文 0 Posts 加入 coralhaze鎖頭口紅 - 圖文 33 Pos…" at bounding box center [695, 303] width 1391 height 606
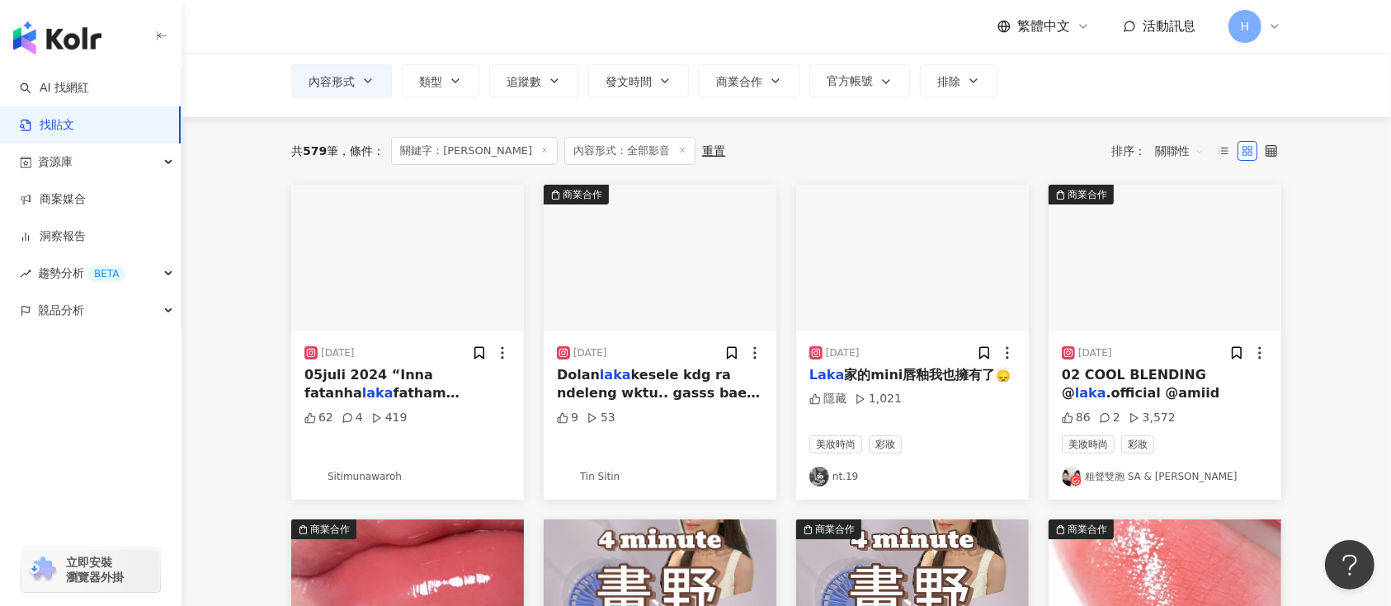
scroll to position [0, 0]
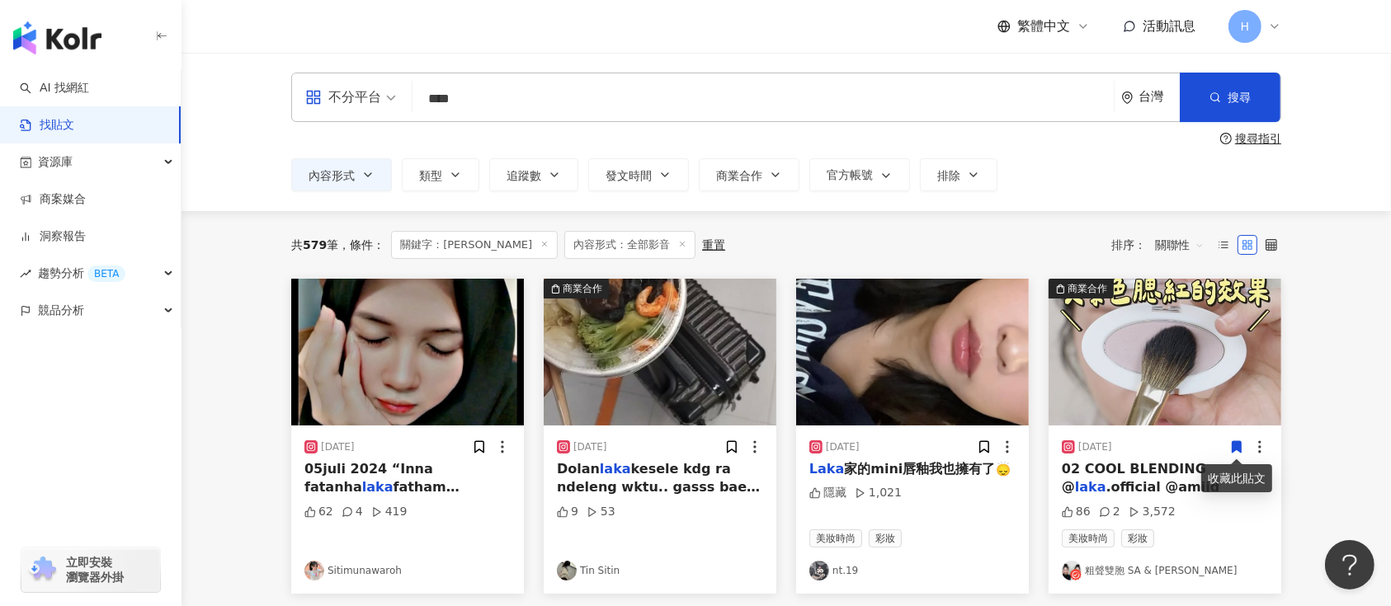
click at [1234, 445] on icon at bounding box center [1237, 447] width 9 height 12
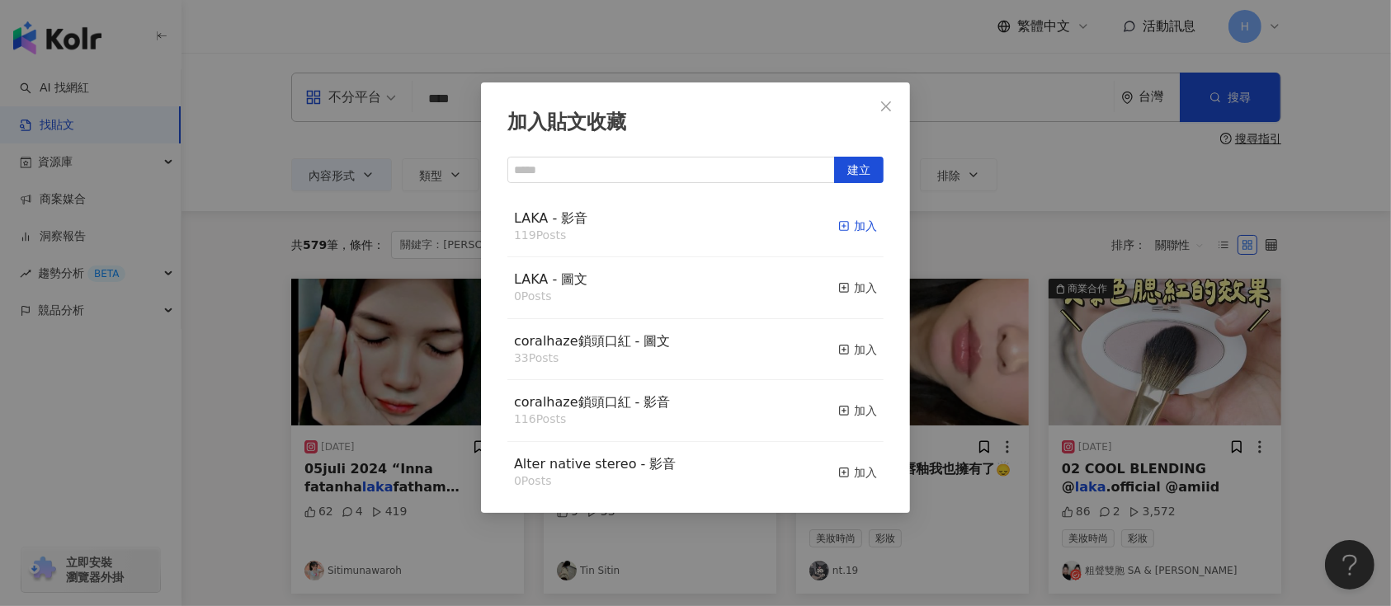
click at [838, 233] on div "加入" at bounding box center [857, 226] width 39 height 18
click at [994, 330] on div "加入貼文收藏 建立 LAKA - 影音 119 Posts 加入 LAKA - 圖文 0 Posts 加入 coralhaze鎖頭口紅 - 圖文 33 Pos…" at bounding box center [695, 303] width 1391 height 606
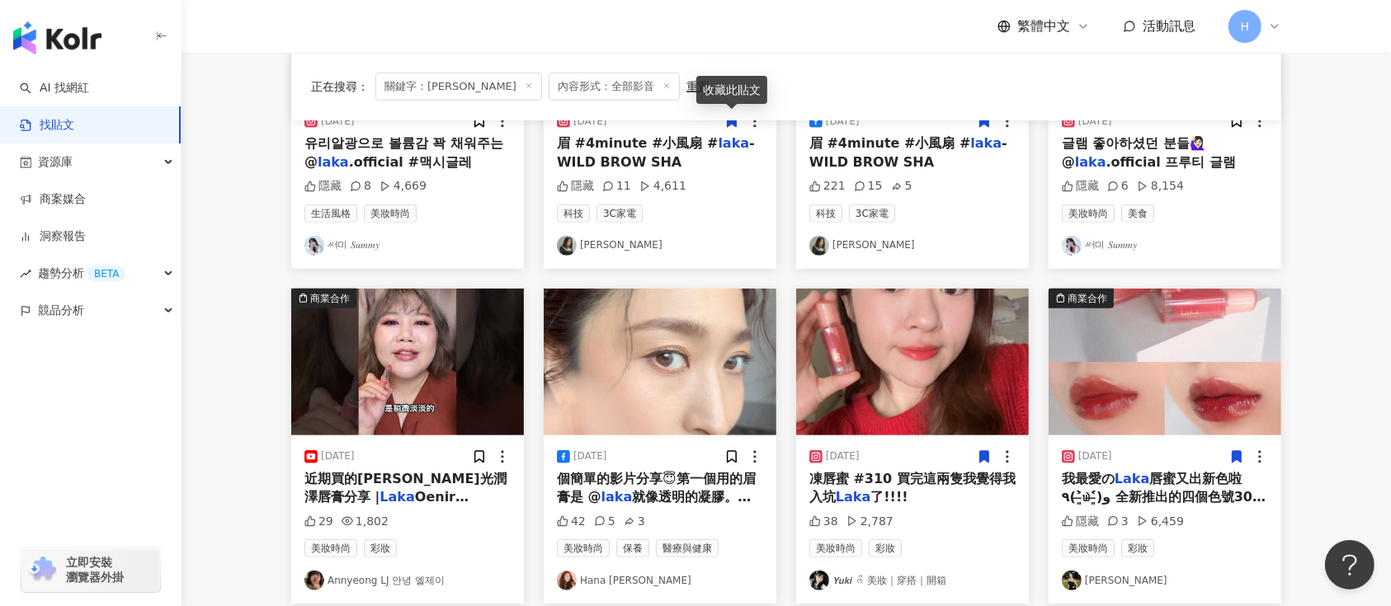
scroll to position [974, 0]
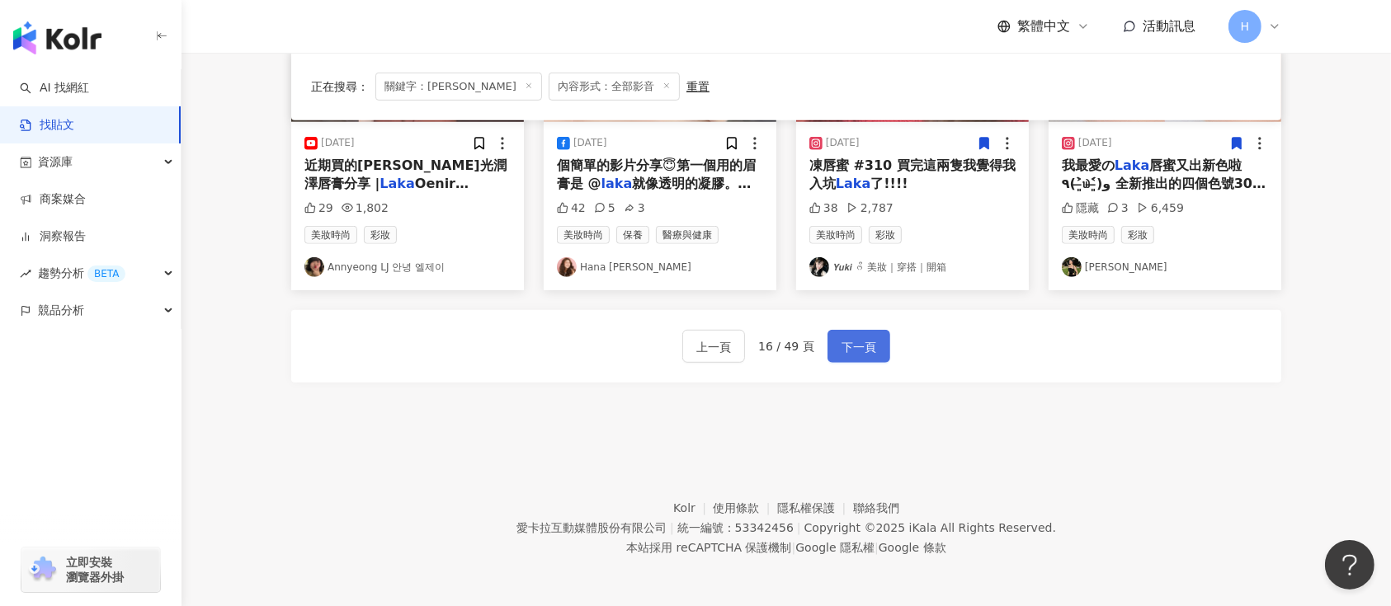
click at [847, 340] on span "下一頁" at bounding box center [859, 347] width 35 height 20
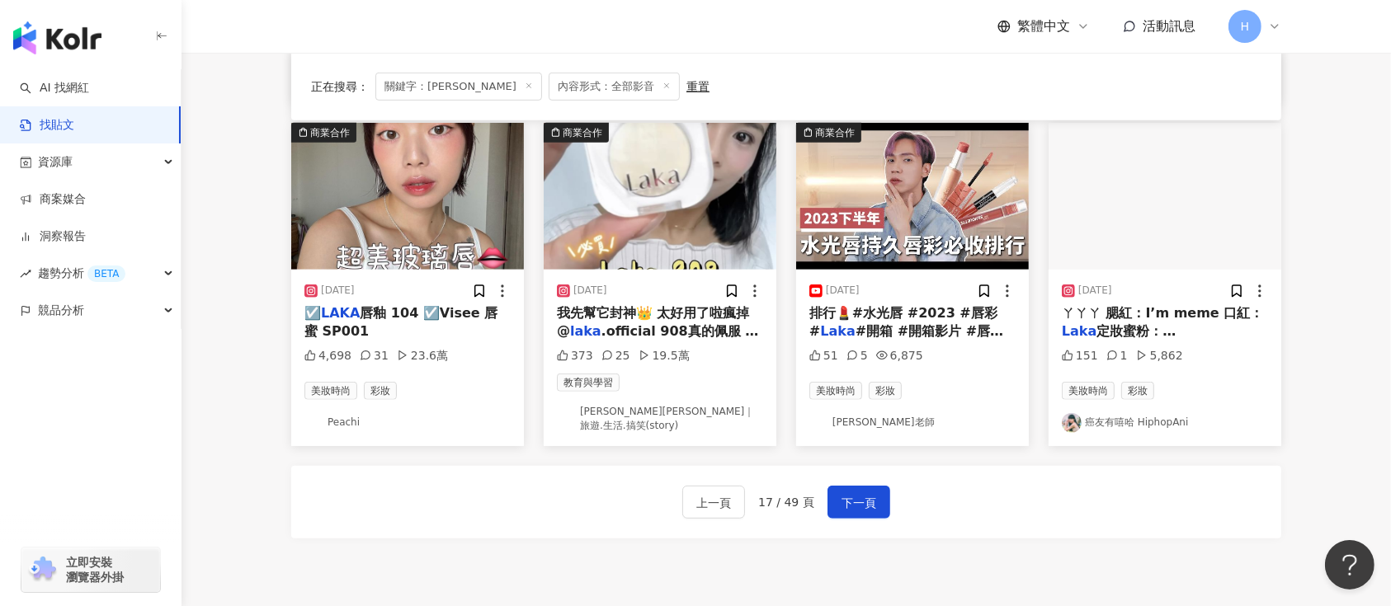
scroll to position [754, 0]
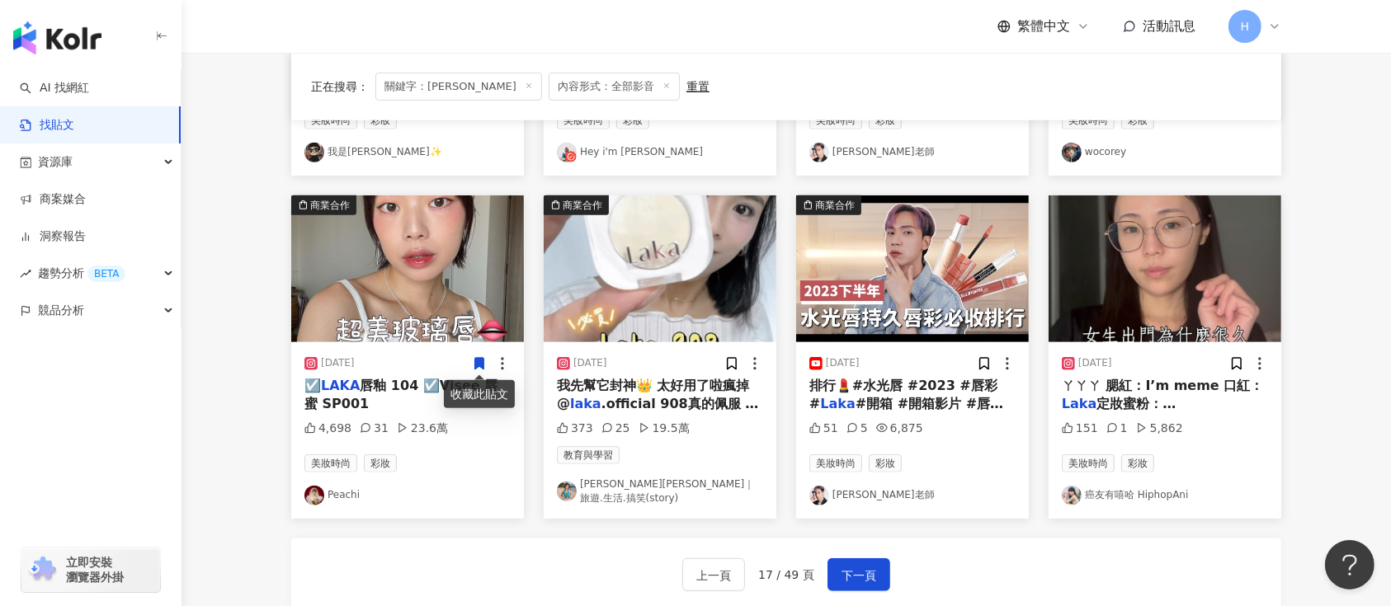
click at [481, 359] on icon at bounding box center [479, 364] width 9 height 12
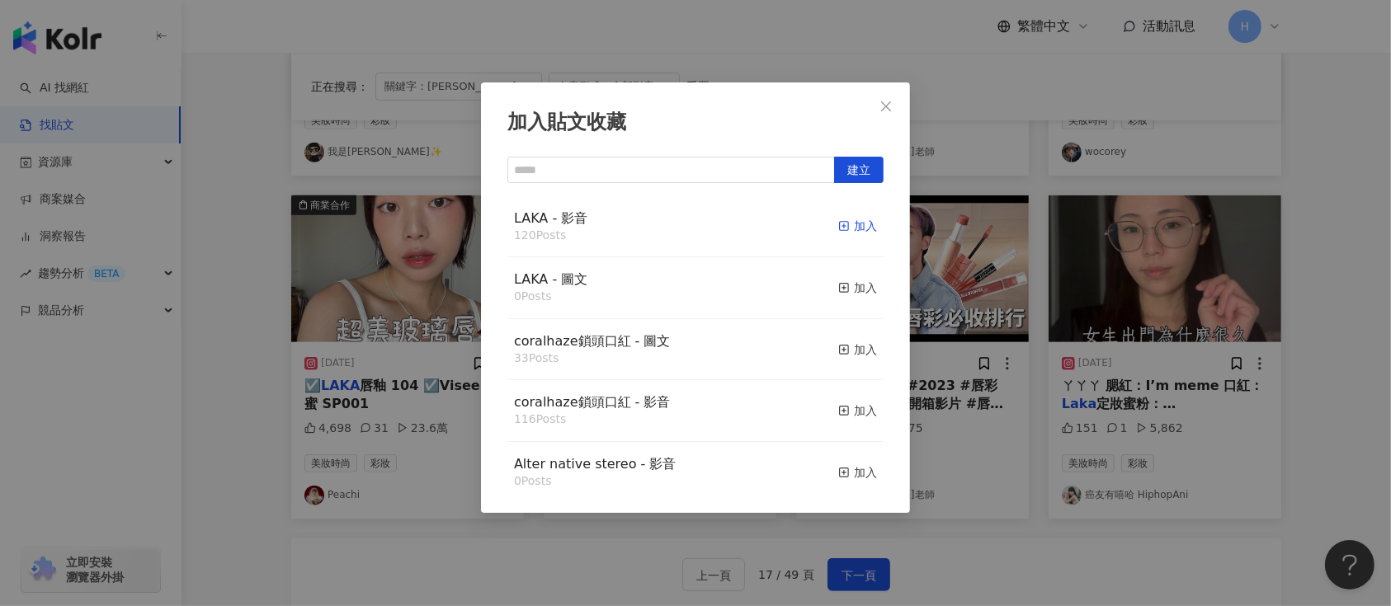
click at [849, 221] on div "加入" at bounding box center [857, 226] width 39 height 18
click at [1016, 293] on div "加入貼文收藏 建立 LAKA - 影音 120 Posts 加入 LAKA - 圖文 0 Posts 加入 coralhaze鎖頭口紅 - 圖文 33 Pos…" at bounding box center [695, 303] width 1391 height 606
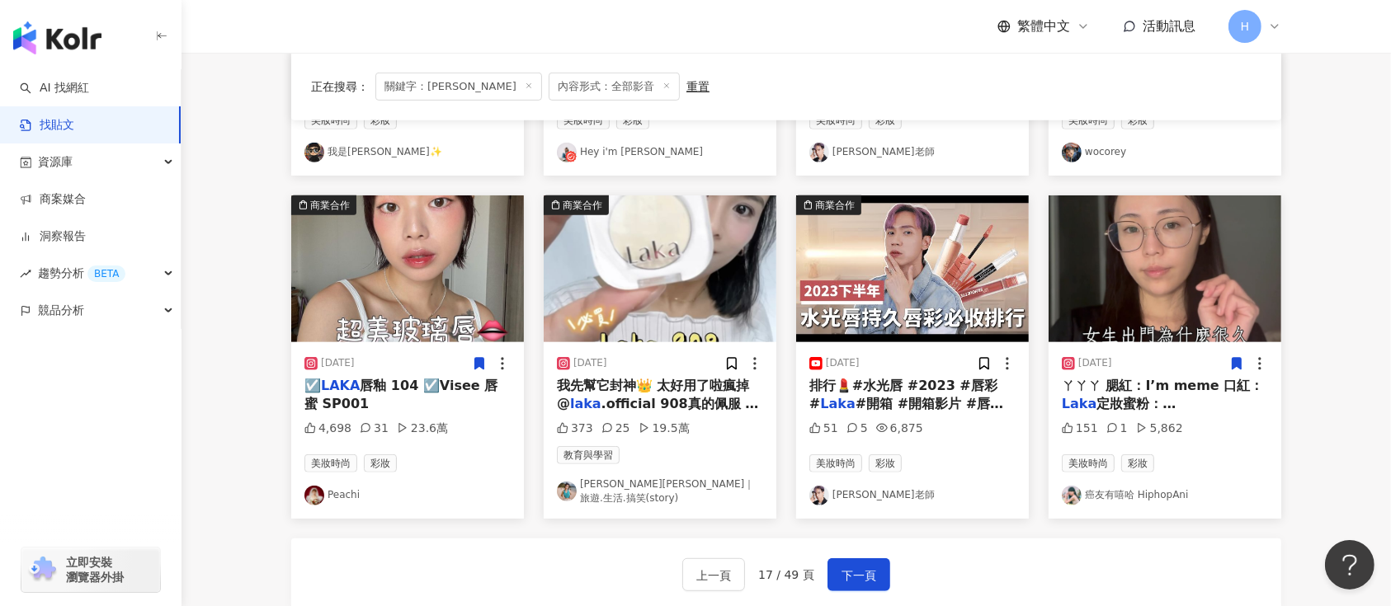
click at [1235, 360] on icon at bounding box center [1237, 364] width 9 height 12
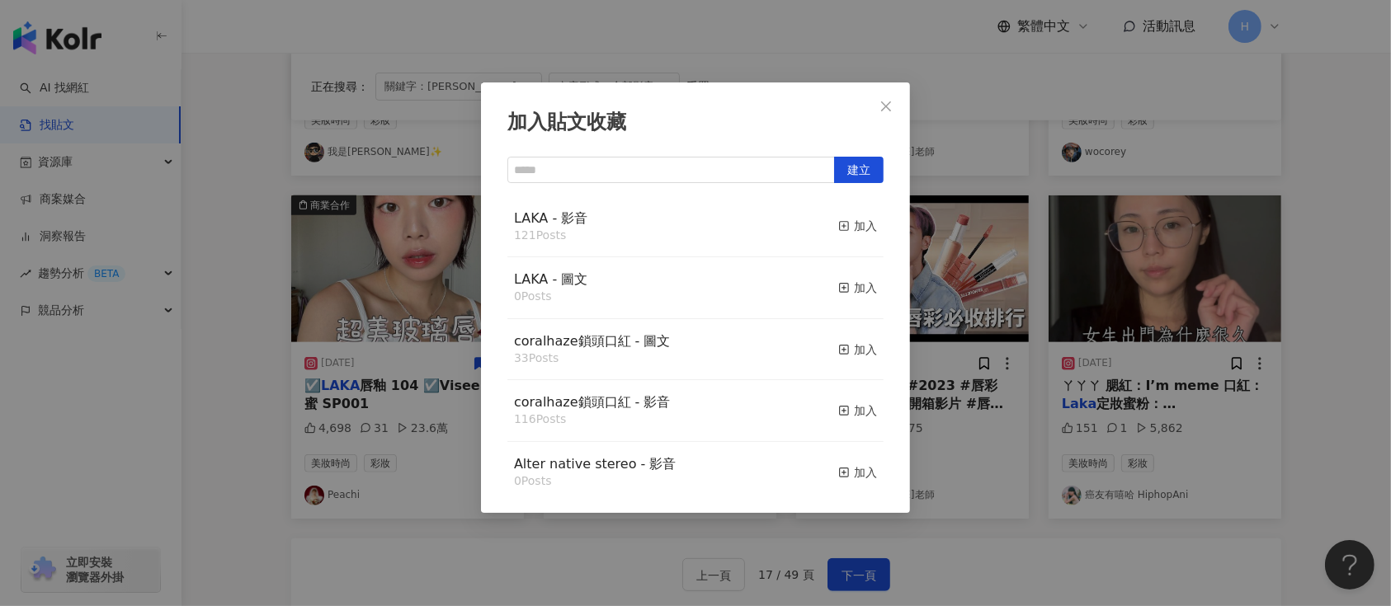
click at [838, 215] on button "加入" at bounding box center [857, 227] width 39 height 35
click at [841, 229] on div "加入" at bounding box center [857, 226] width 39 height 18
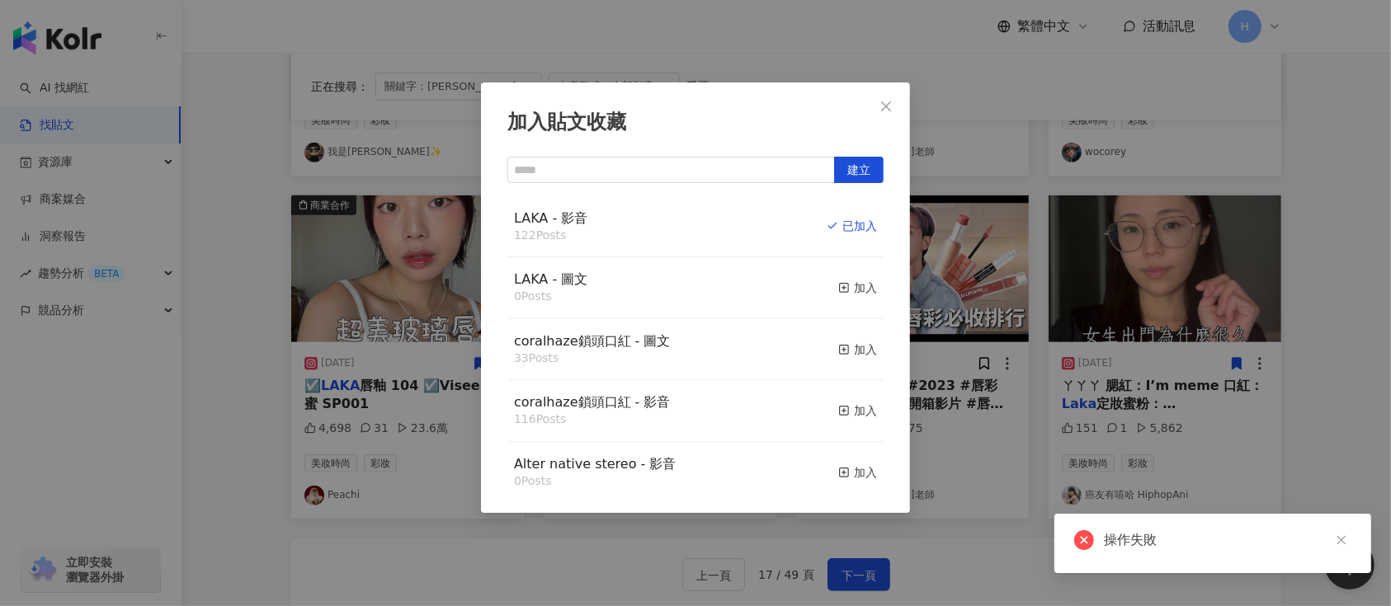
click at [996, 304] on div "加入貼文收藏 建立 LAKA - 影音 122 Posts 已加入 LAKA - 圖文 0 Posts 加入 coralhaze鎖頭口紅 - 圖文 33 Po…" at bounding box center [695, 303] width 1391 height 606
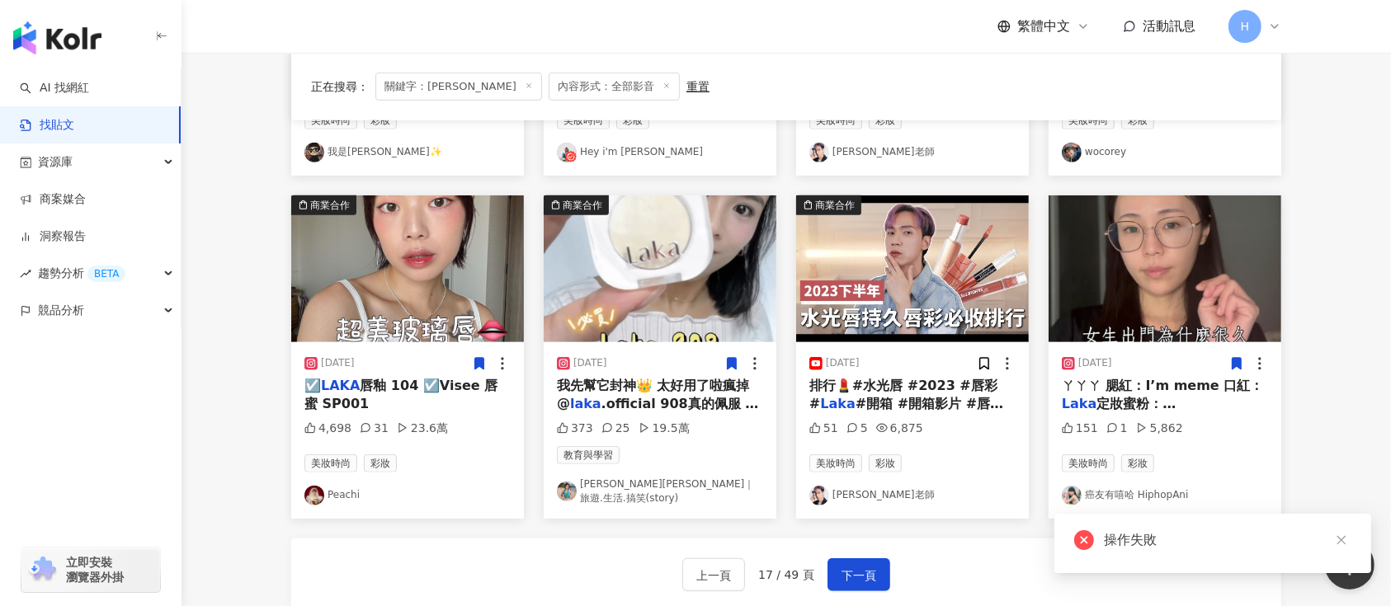
click at [730, 366] on icon at bounding box center [732, 364] width 9 height 12
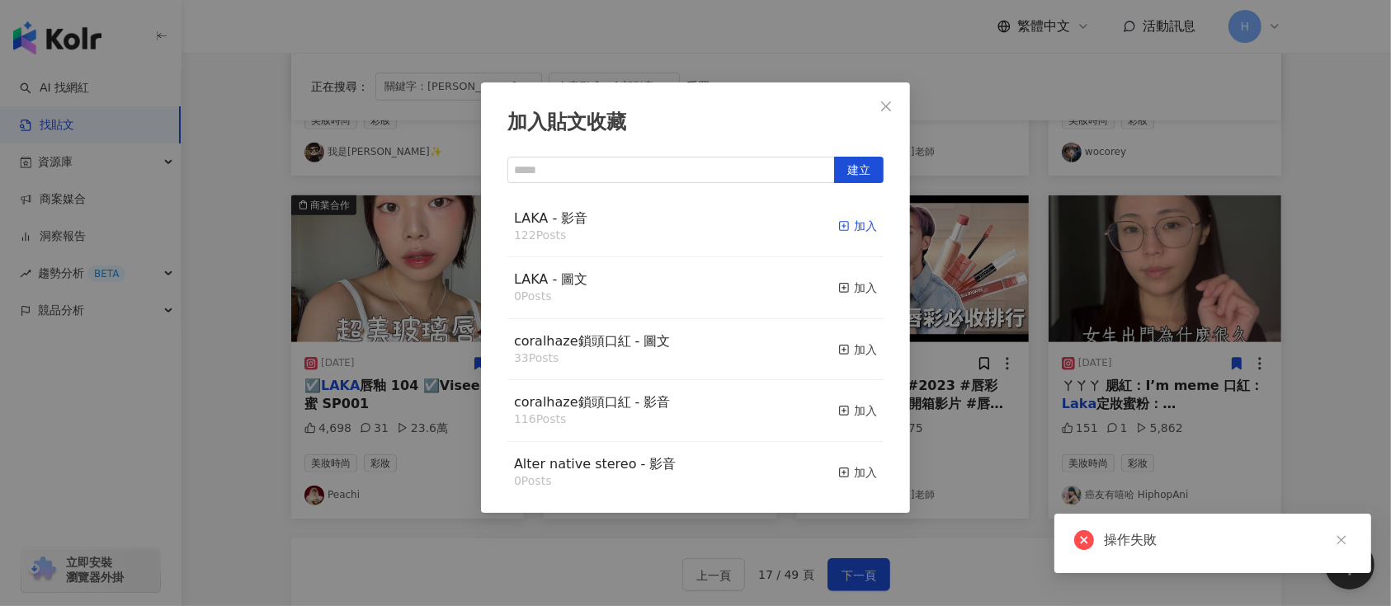
click at [845, 224] on div "加入" at bounding box center [857, 226] width 39 height 18
click at [950, 290] on div "加入貼文收藏 建立 LAKA - 影音 122 Posts 加入 LAKA - 圖文 0 Posts 加入 coralhaze鎖頭口紅 - 圖文 33 Pos…" at bounding box center [695, 303] width 1391 height 606
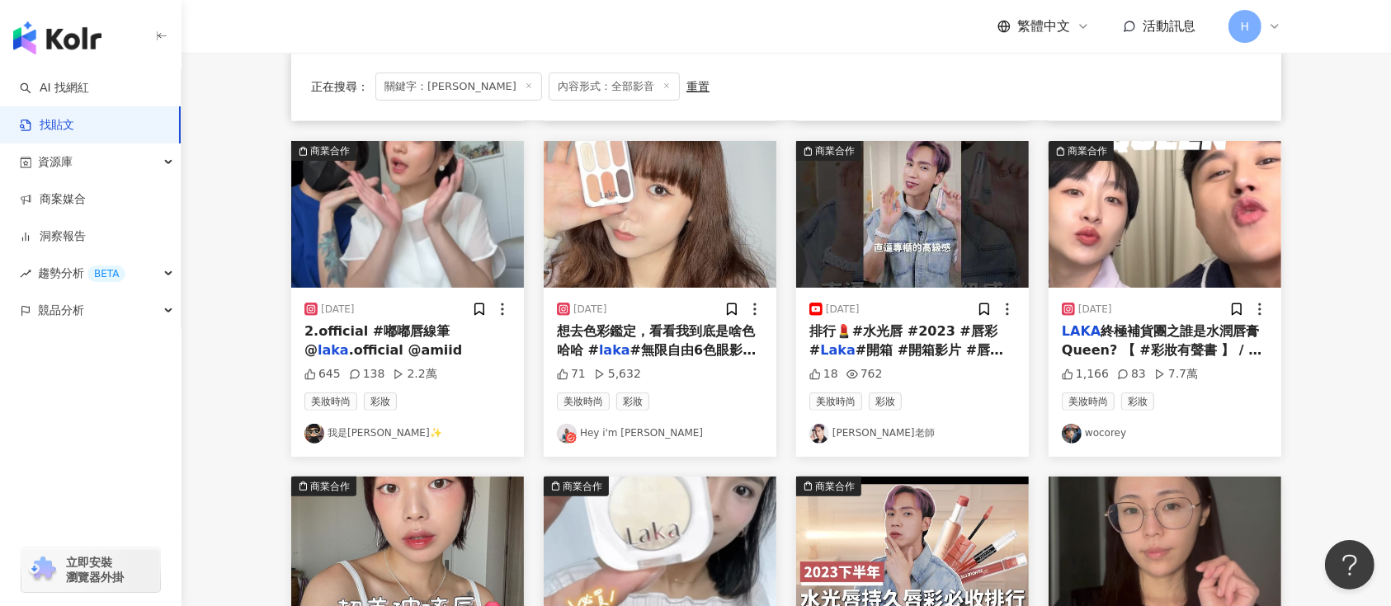
scroll to position [424, 0]
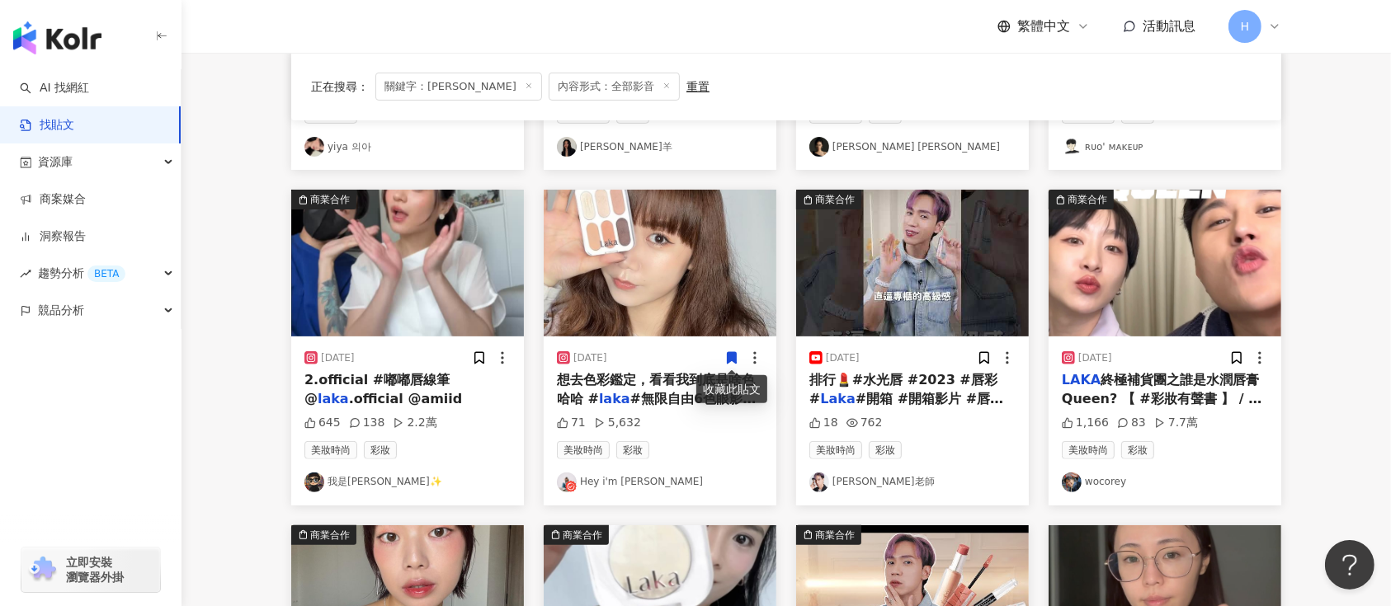
click at [729, 353] on icon at bounding box center [732, 359] width 9 height 12
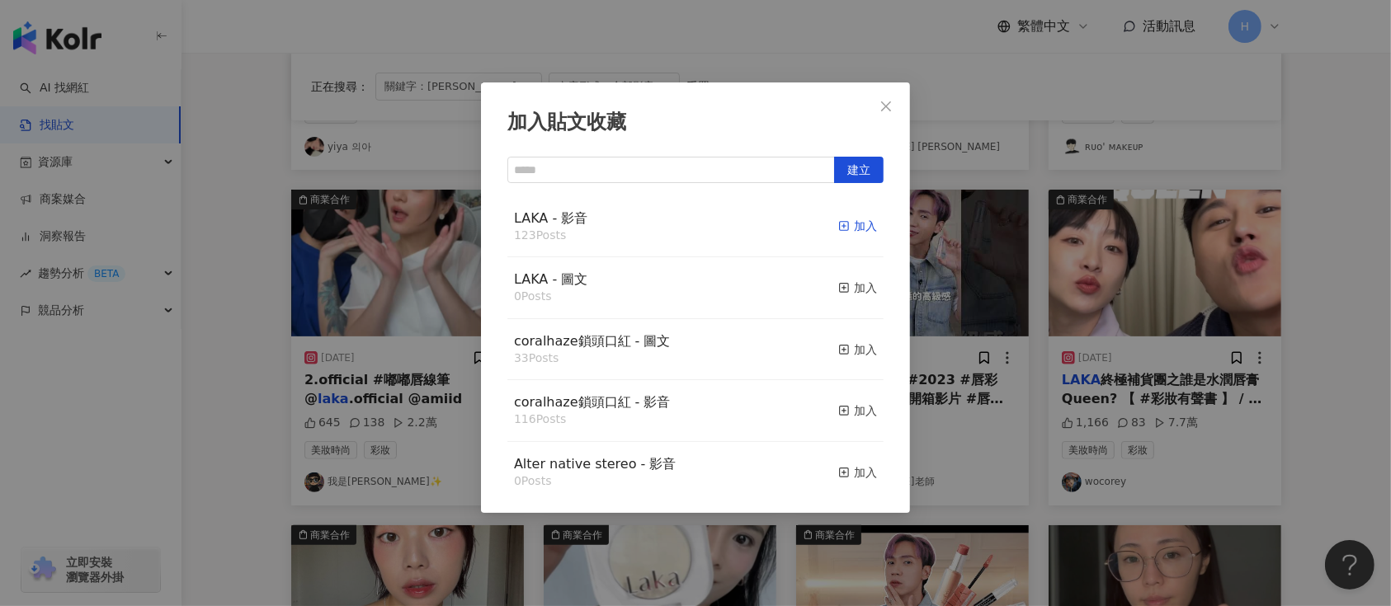
click at [838, 221] on div "加入" at bounding box center [857, 226] width 39 height 18
click at [969, 267] on div "加入貼文收藏 建立 LAKA - 影音 123 Posts 加入 LAKA - 圖文 0 Posts 加入 coralhaze鎖頭口紅 - 圖文 33 Pos…" at bounding box center [695, 303] width 1391 height 606
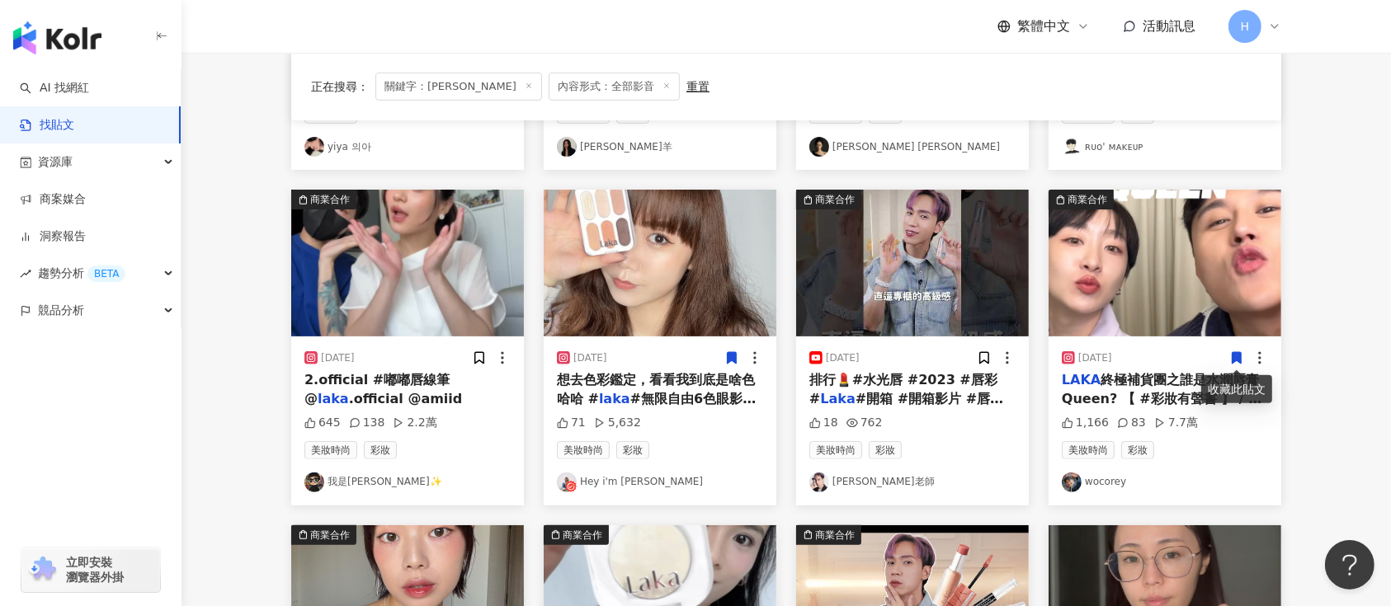
click at [1234, 360] on icon at bounding box center [1237, 359] width 9 height 12
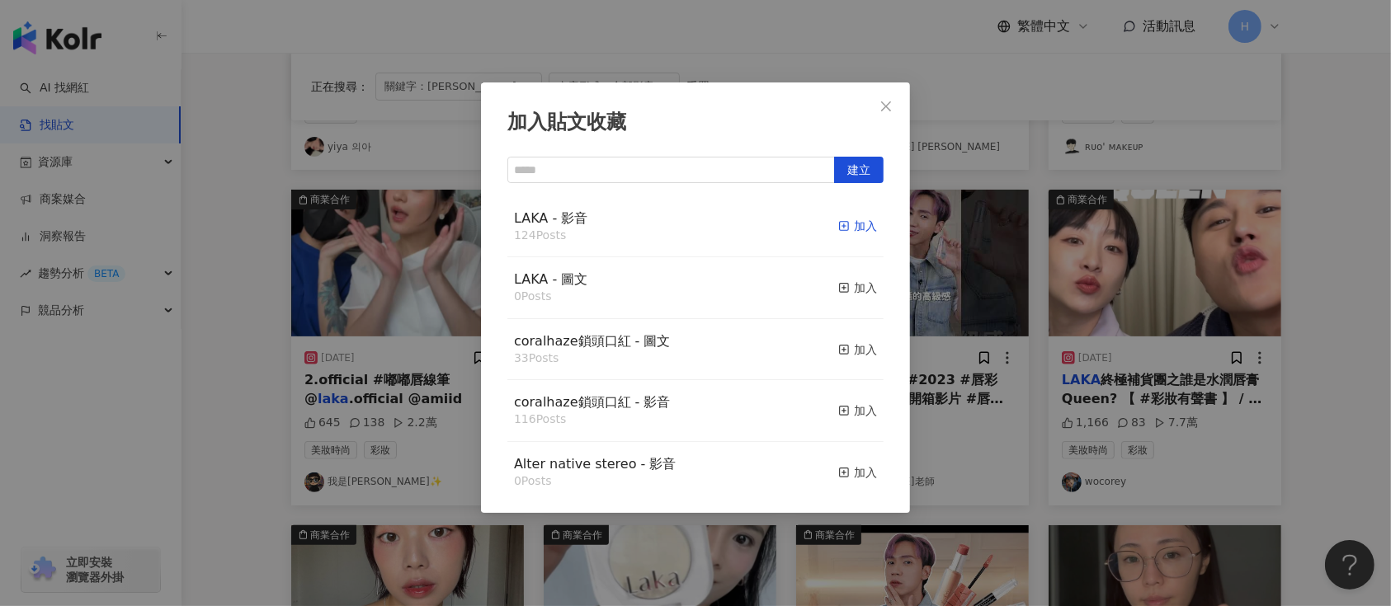
click at [838, 229] on div "加入" at bounding box center [857, 226] width 39 height 18
click at [950, 318] on div "加入貼文收藏 建立 LAKA - 影音 124 Posts 加入 LAKA - 圖文 0 Posts 加入 coralhaze鎖頭口紅 - 圖文 33 Pos…" at bounding box center [695, 303] width 1391 height 606
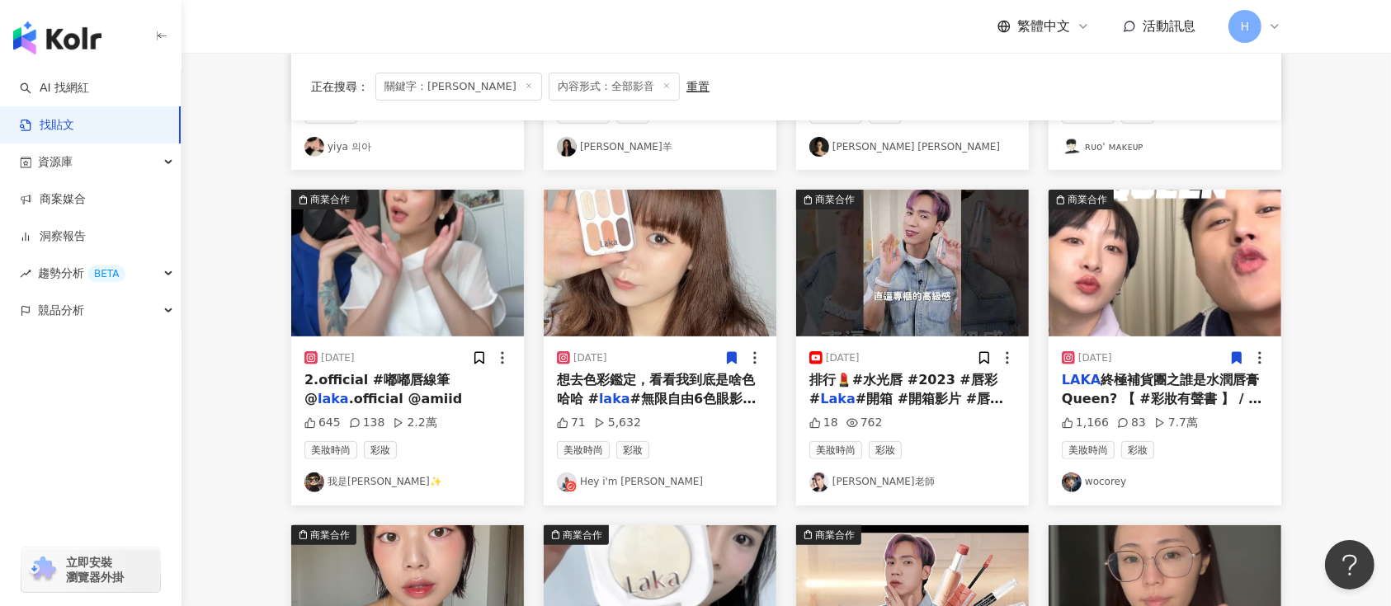
click at [396, 295] on img at bounding box center [407, 263] width 233 height 147
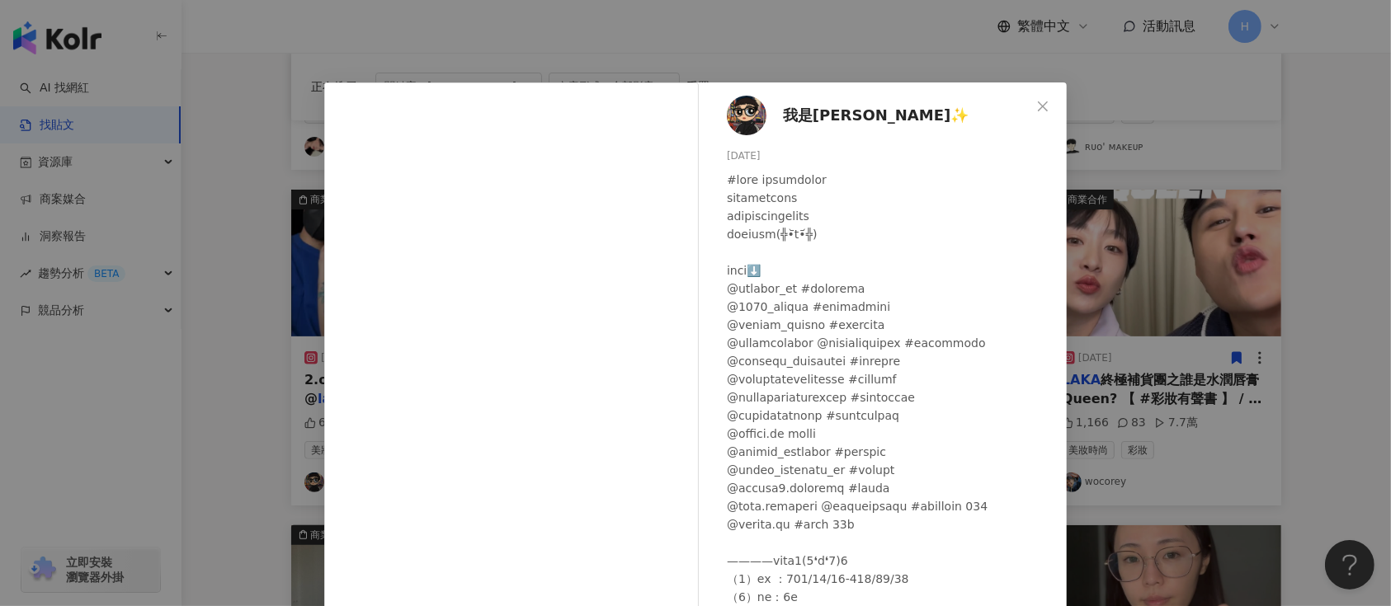
click at [1120, 323] on div "我是楠生✨ 2025/5/7 645 138 2.2萬 查看原始貼文" at bounding box center [695, 303] width 1391 height 606
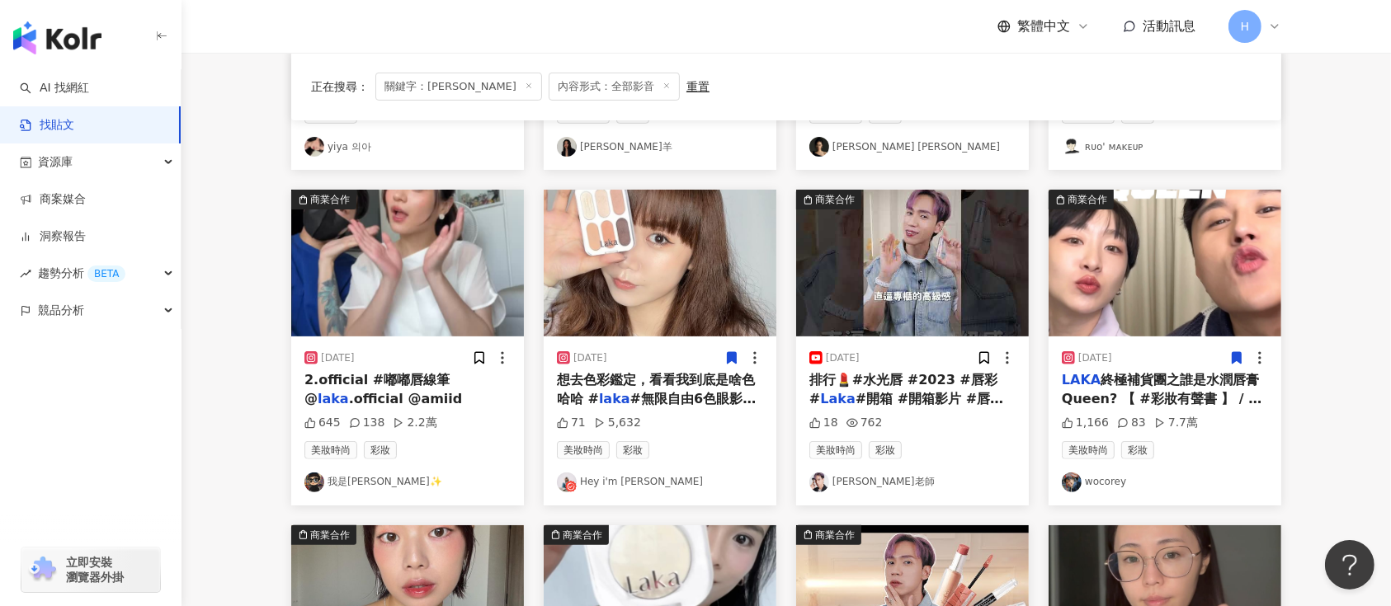
scroll to position [205, 0]
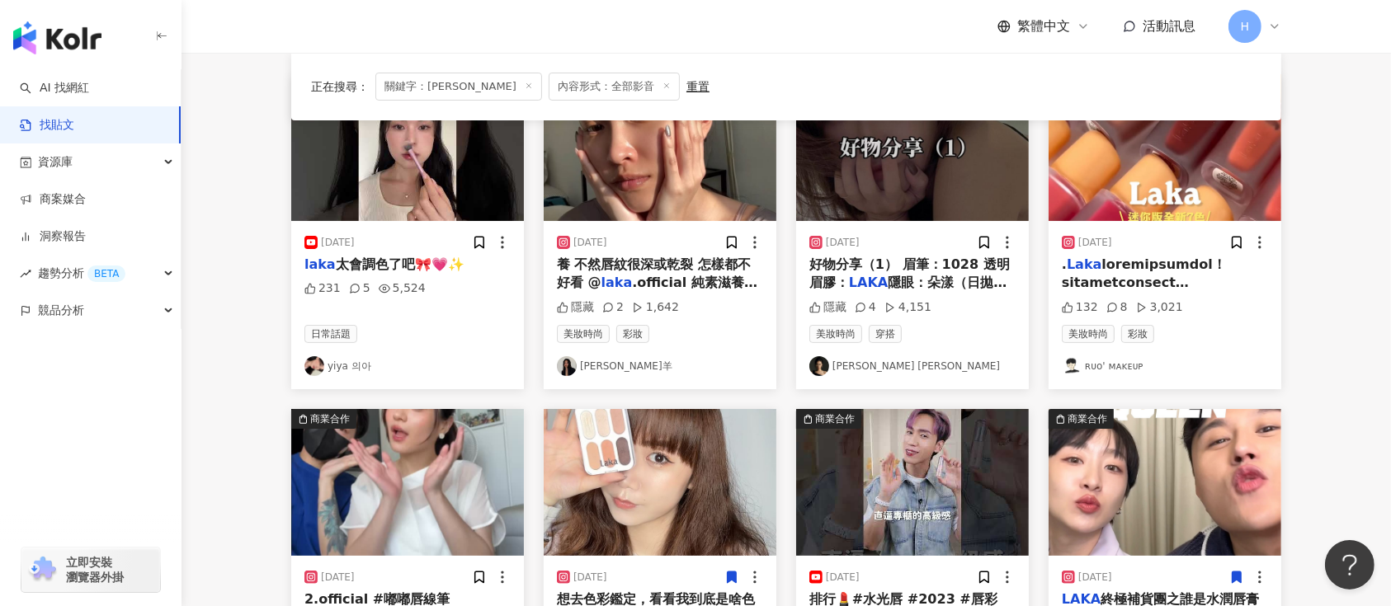
click at [343, 470] on img at bounding box center [407, 482] width 233 height 147
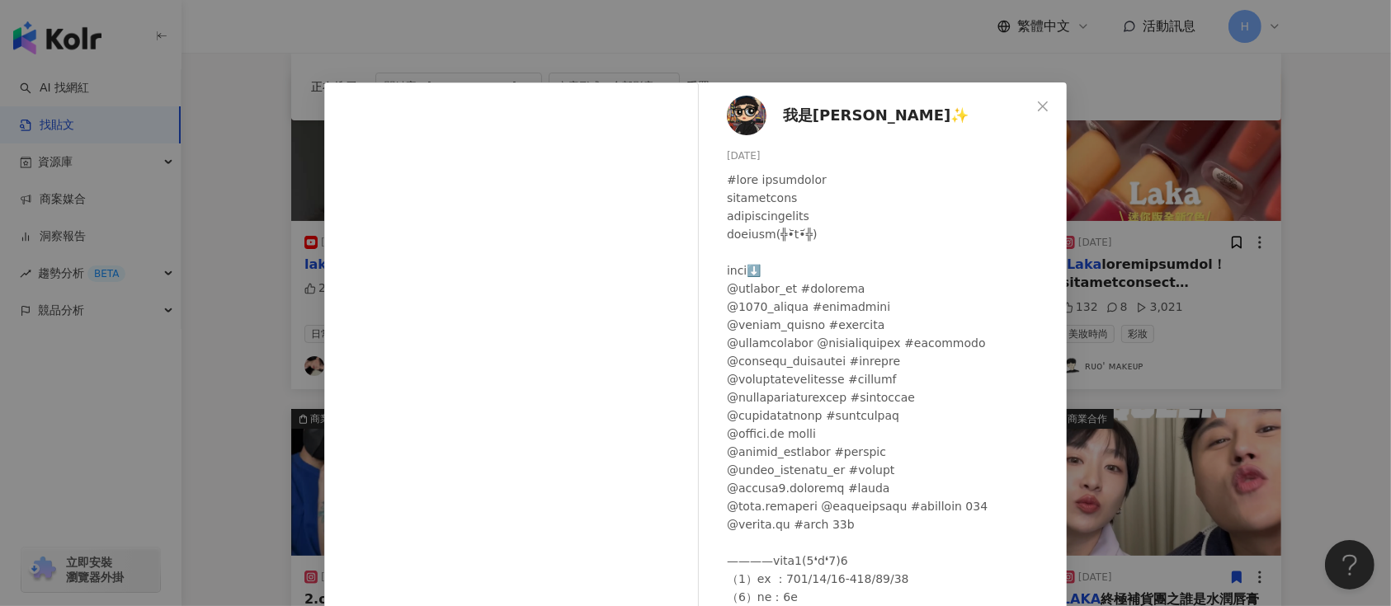
click at [1149, 382] on div "我是楠生✨ 2025/5/7 645 138 2.2萬 查看原始貼文" at bounding box center [695, 303] width 1391 height 606
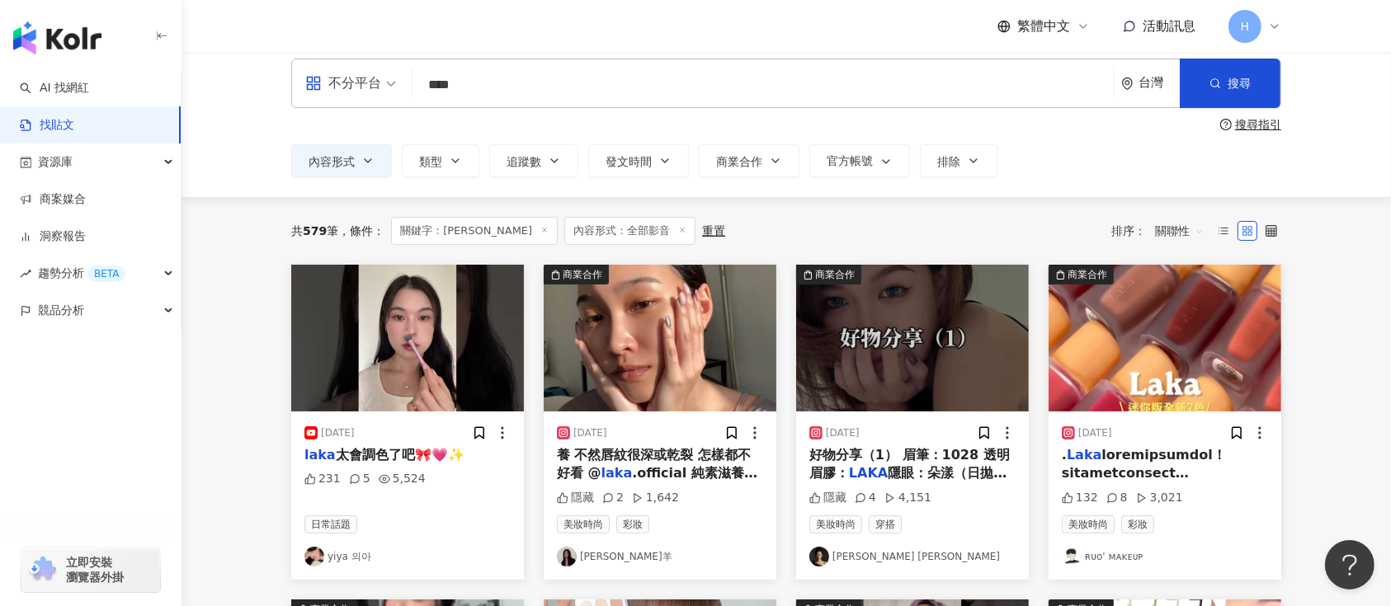
scroll to position [0, 0]
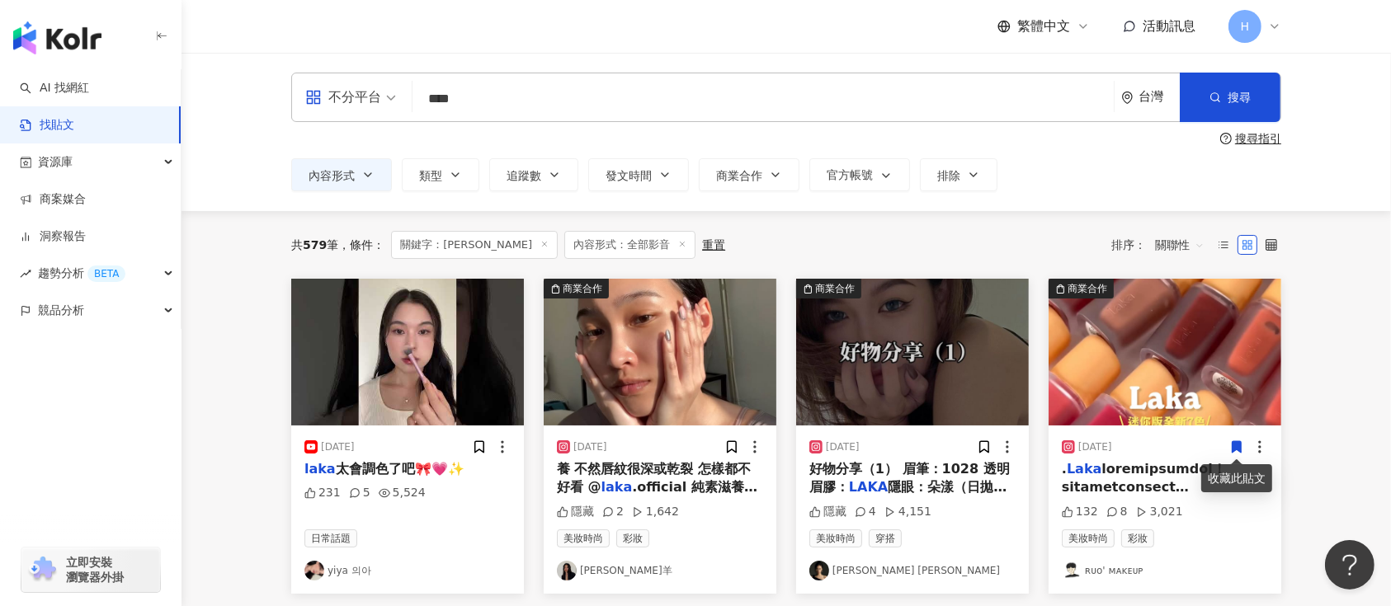
click at [1241, 445] on icon at bounding box center [1237, 447] width 9 height 12
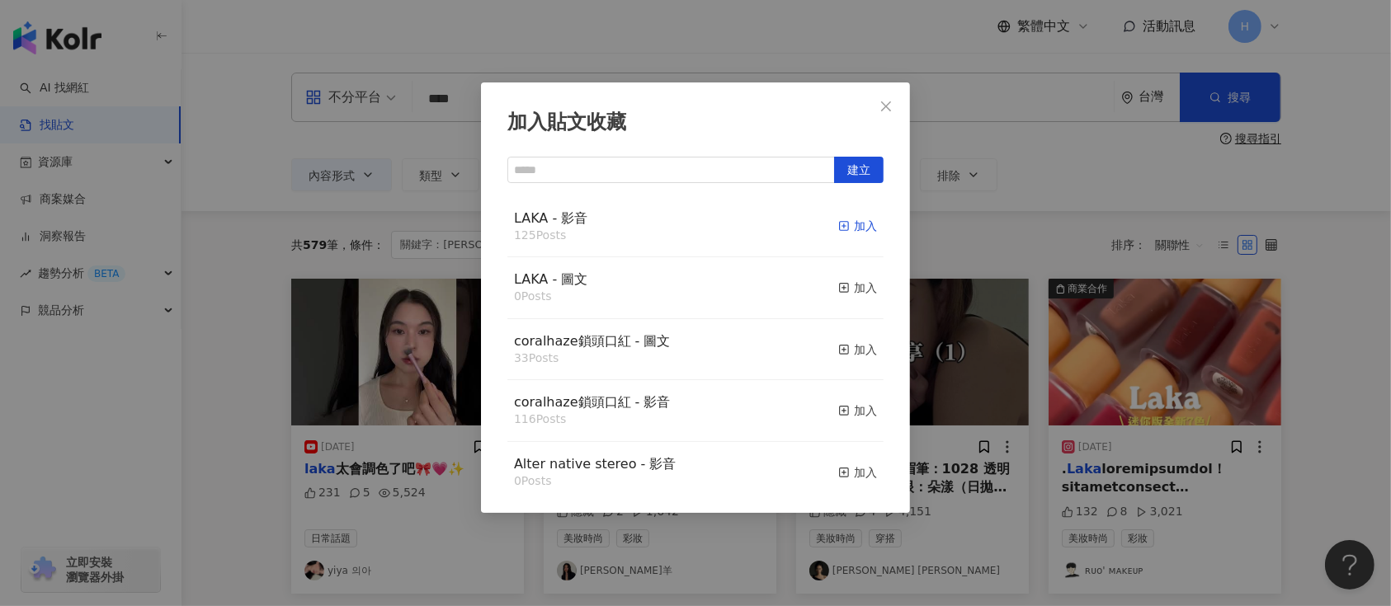
click at [838, 221] on div "加入" at bounding box center [857, 226] width 39 height 18
drag, startPoint x: 1223, startPoint y: 391, endPoint x: 1045, endPoint y: 440, distance: 184.0
click at [1224, 393] on div "加入貼文收藏 建立 LAKA - 影音 125 Posts 加入 LAKA - 圖文 0 Posts 加入 coralhaze鎖頭口紅 - 圖文 33 Pos…" at bounding box center [695, 303] width 1391 height 606
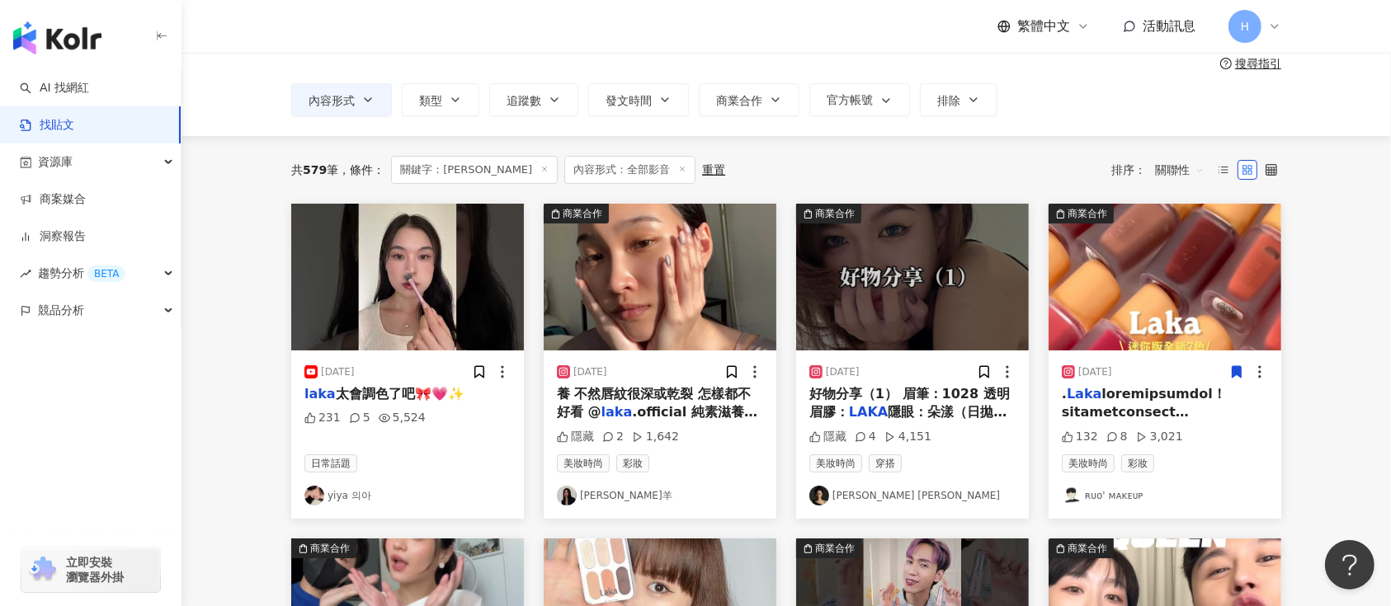
scroll to position [110, 0]
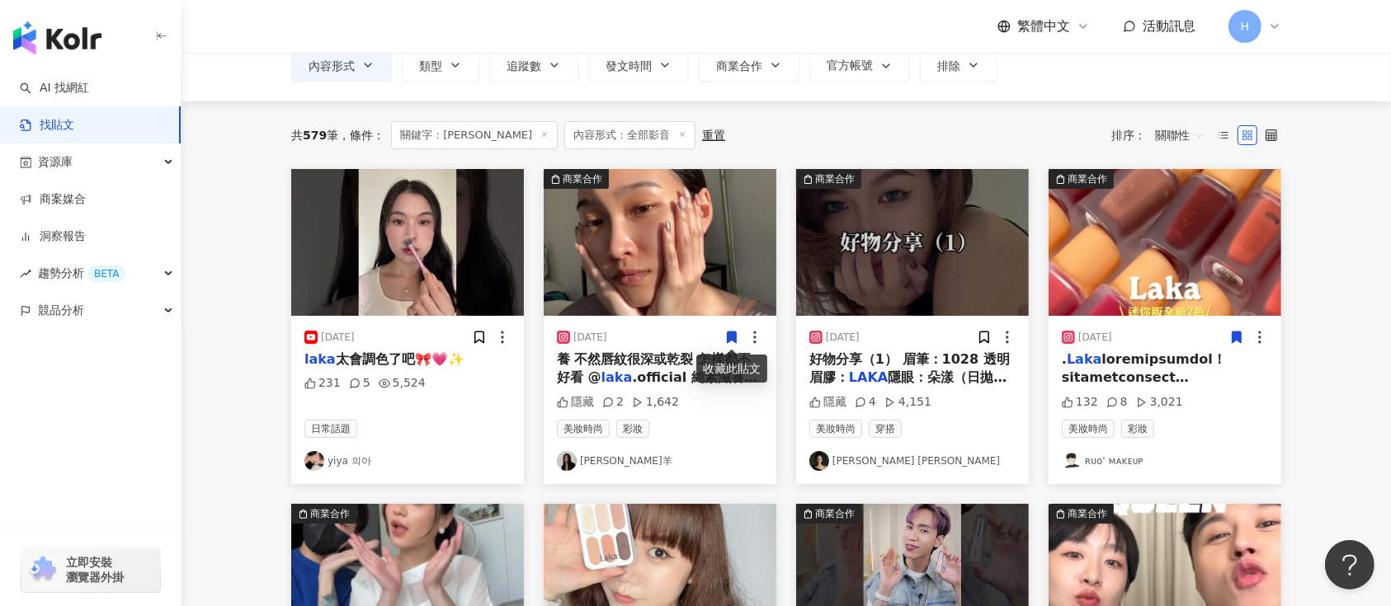
click at [732, 337] on icon at bounding box center [732, 338] width 9 height 12
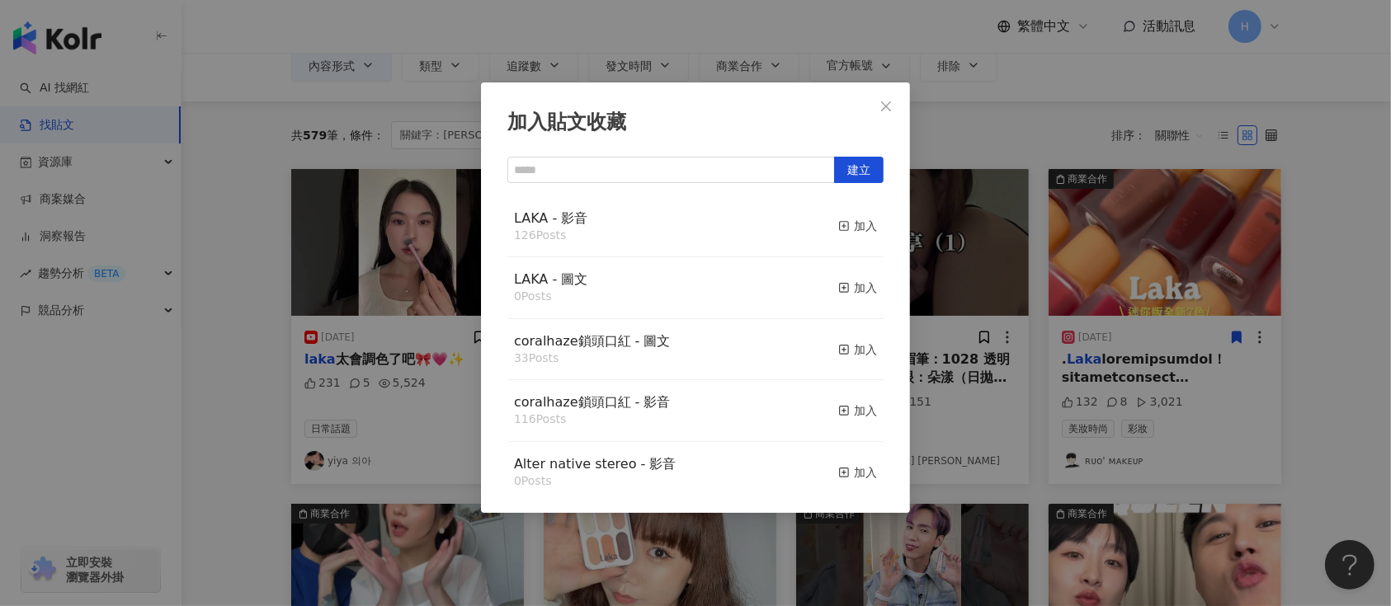
click at [968, 304] on div "加入貼文收藏 建立 LAKA - 影音 126 Posts 加入 LAKA - 圖文 0 Posts 加入 coralhaze鎖頭口紅 - 圖文 33 Pos…" at bounding box center [695, 303] width 1391 height 606
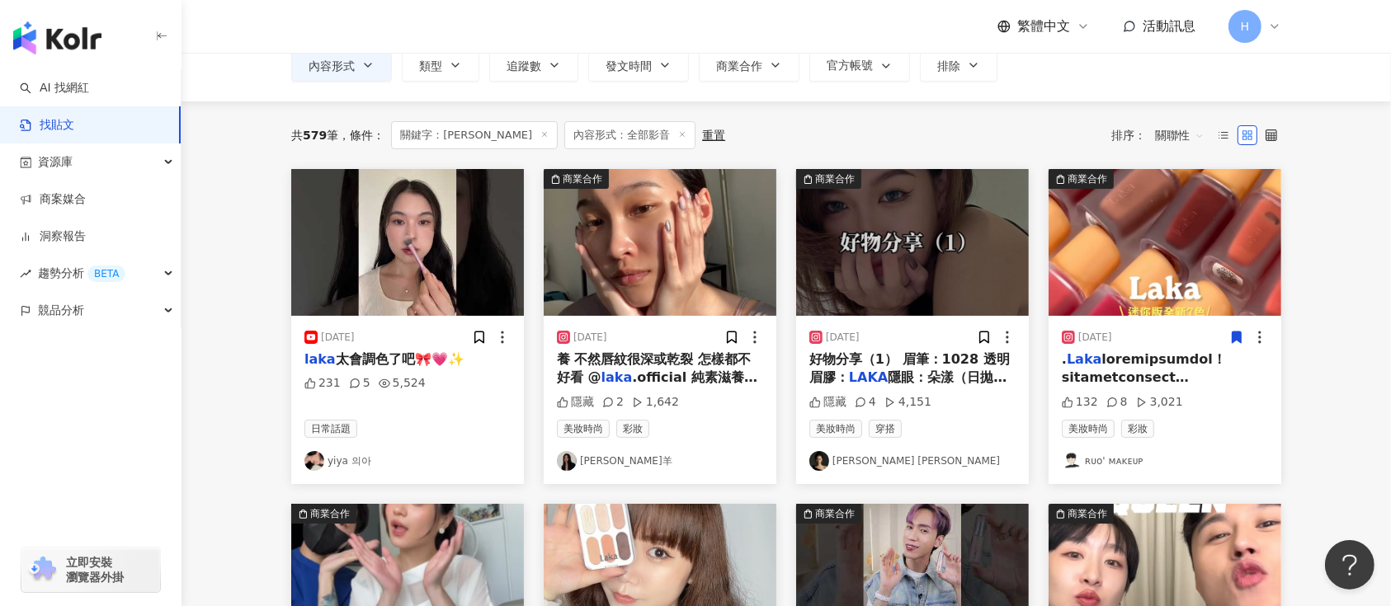
click at [922, 259] on img at bounding box center [912, 242] width 233 height 147
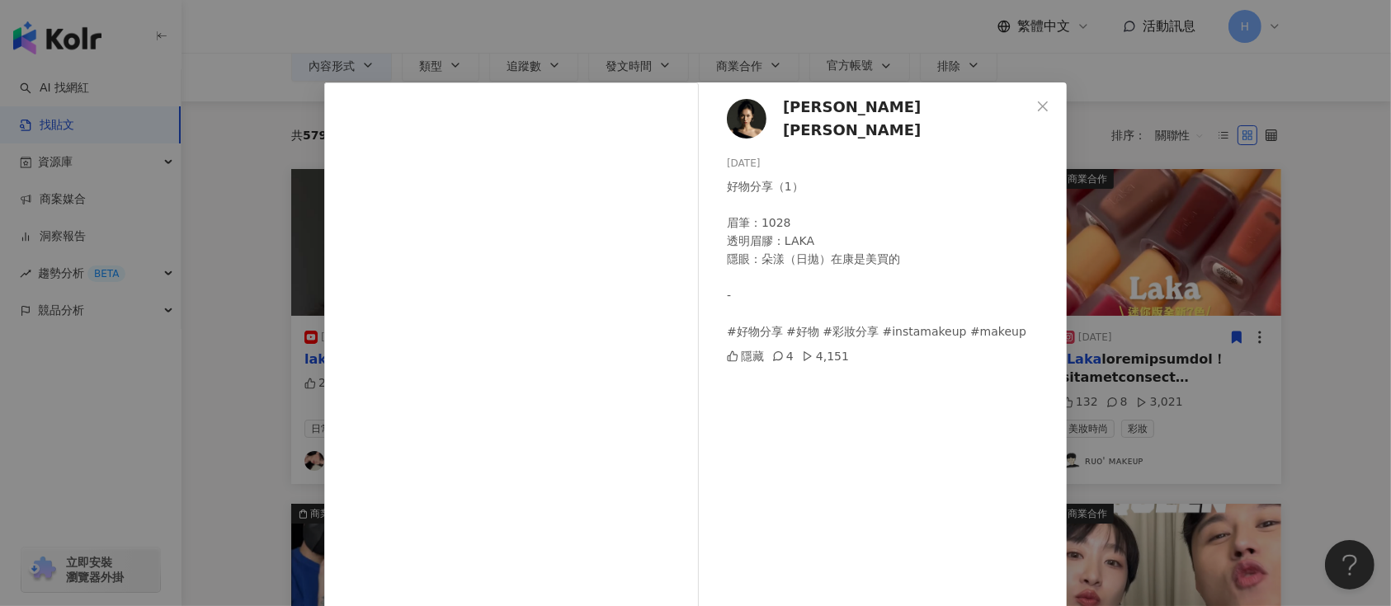
click at [1153, 316] on div "han 蕭 2023/12/17 好物分享（1） 眉筆：1028 透明眉膠：LAKA 隱眼：朵漾（日拋）在康是美買的 - #好物分享 #好物 #彩妝分享 #i…" at bounding box center [695, 303] width 1391 height 606
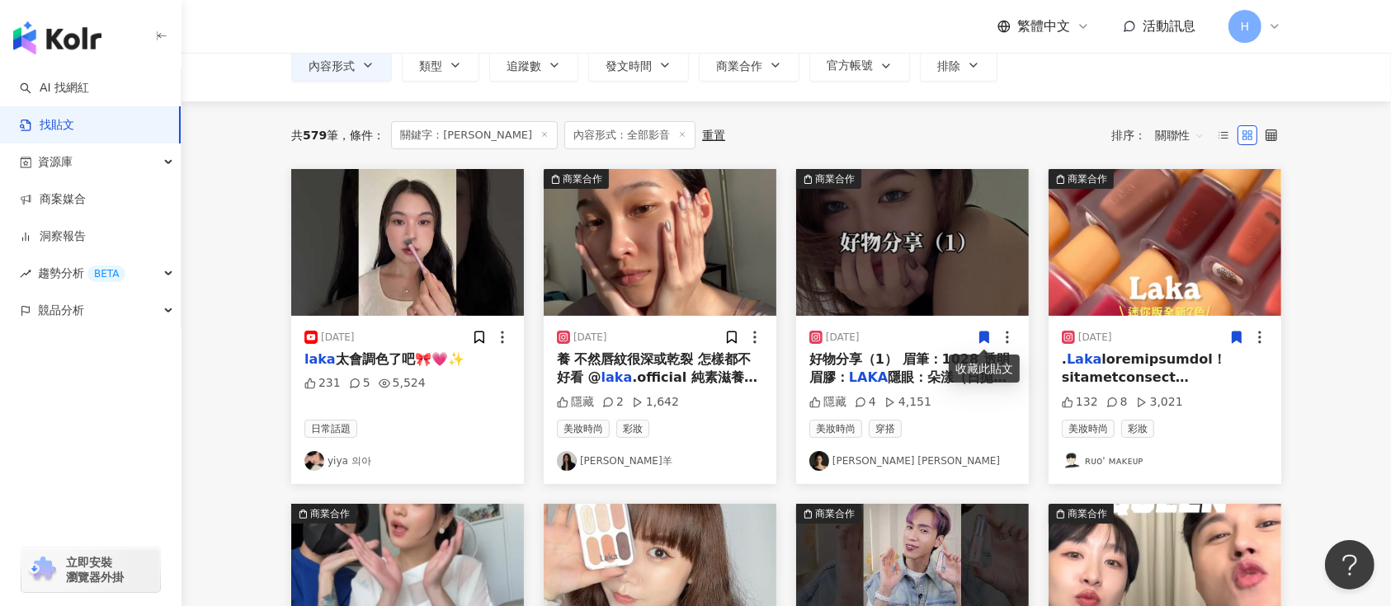
click at [990, 342] on icon at bounding box center [984, 337] width 15 height 15
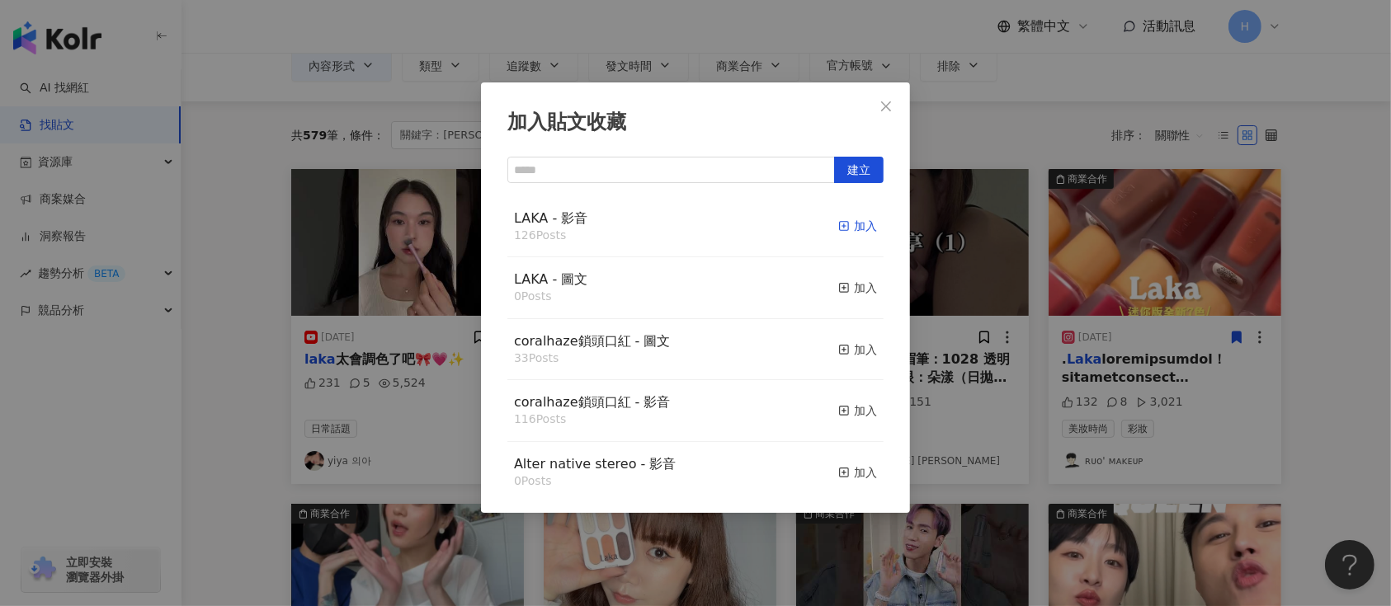
click at [838, 225] on icon "button" at bounding box center [844, 226] width 12 height 12
click at [1064, 308] on div "加入貼文收藏 建立 LAKA - 影音 126 Posts 加入 LAKA - 圖文 0 Posts 加入 coralhaze鎖頭口紅 - 圖文 33 Pos…" at bounding box center [695, 303] width 1391 height 606
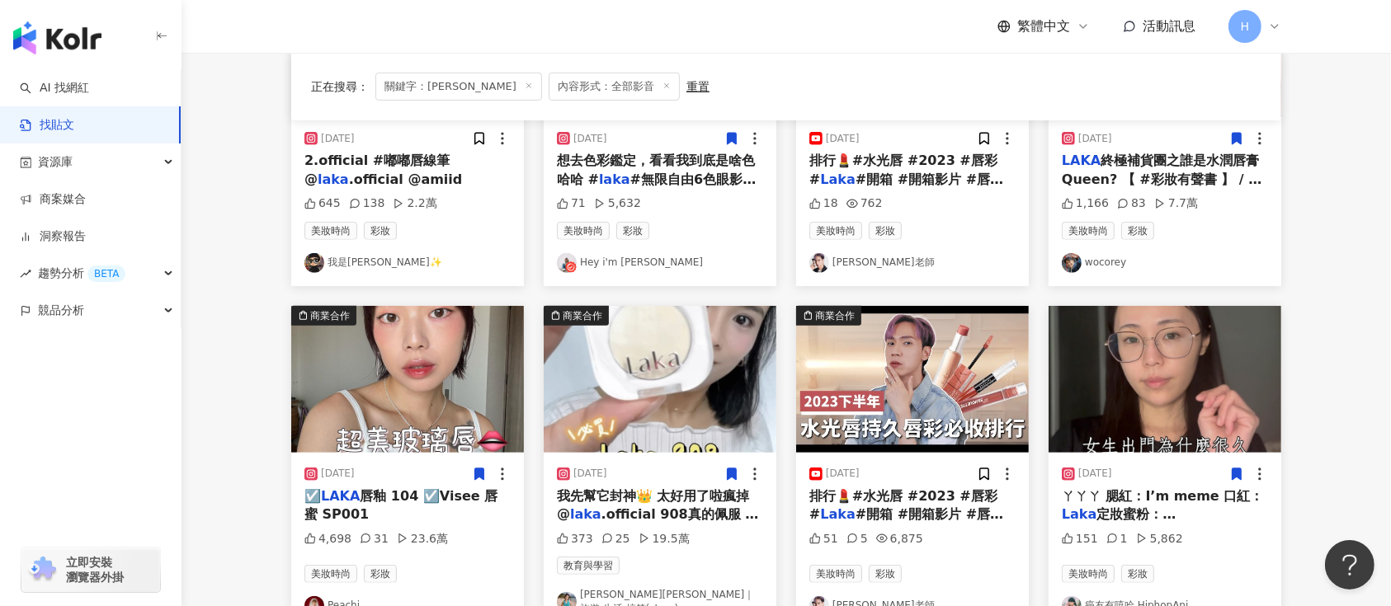
scroll to position [880, 0]
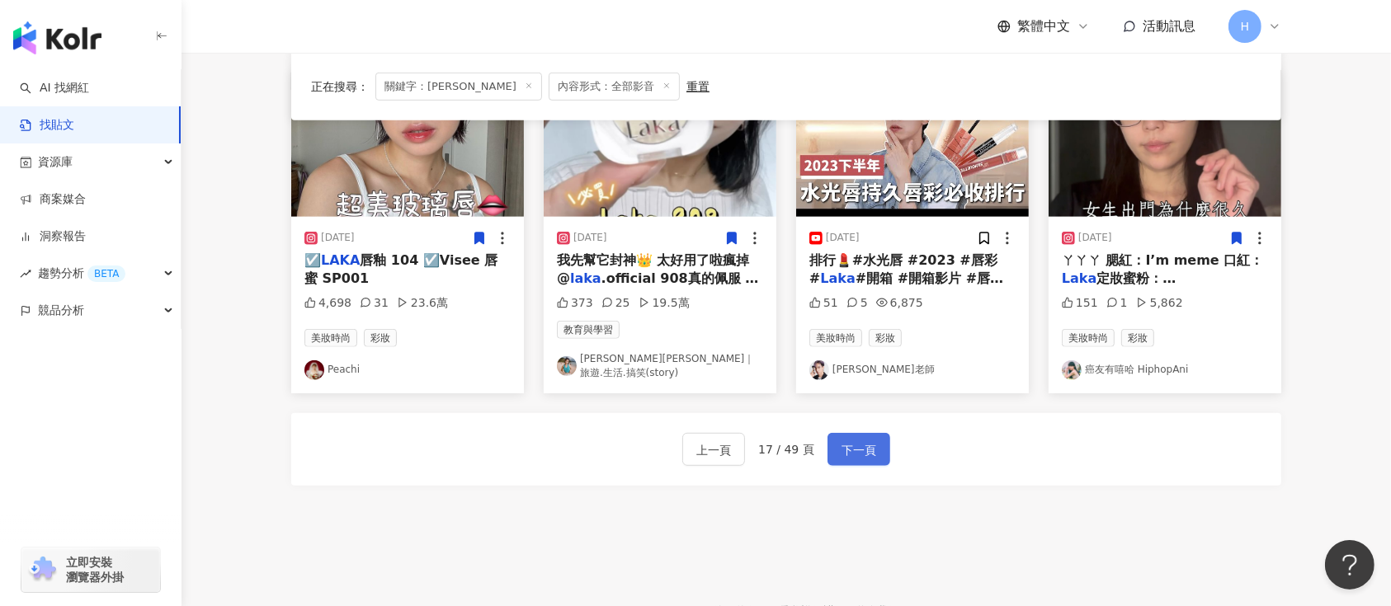
click at [862, 441] on span "下一頁" at bounding box center [859, 451] width 35 height 20
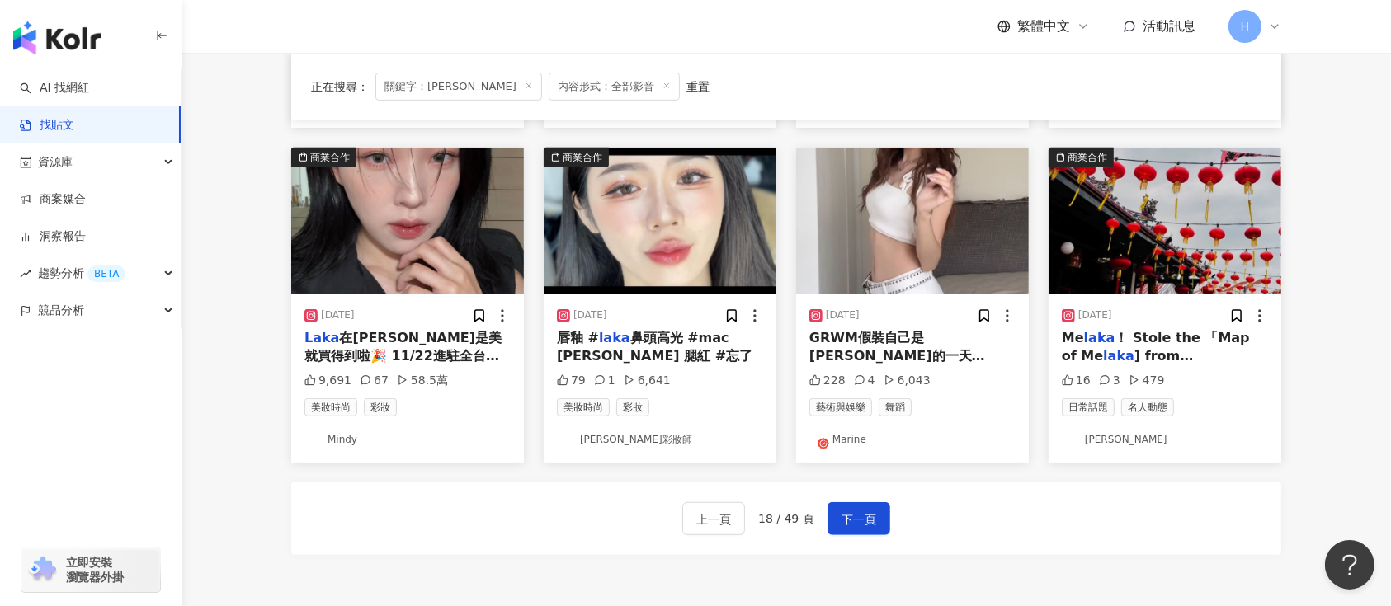
scroll to position [770, 0]
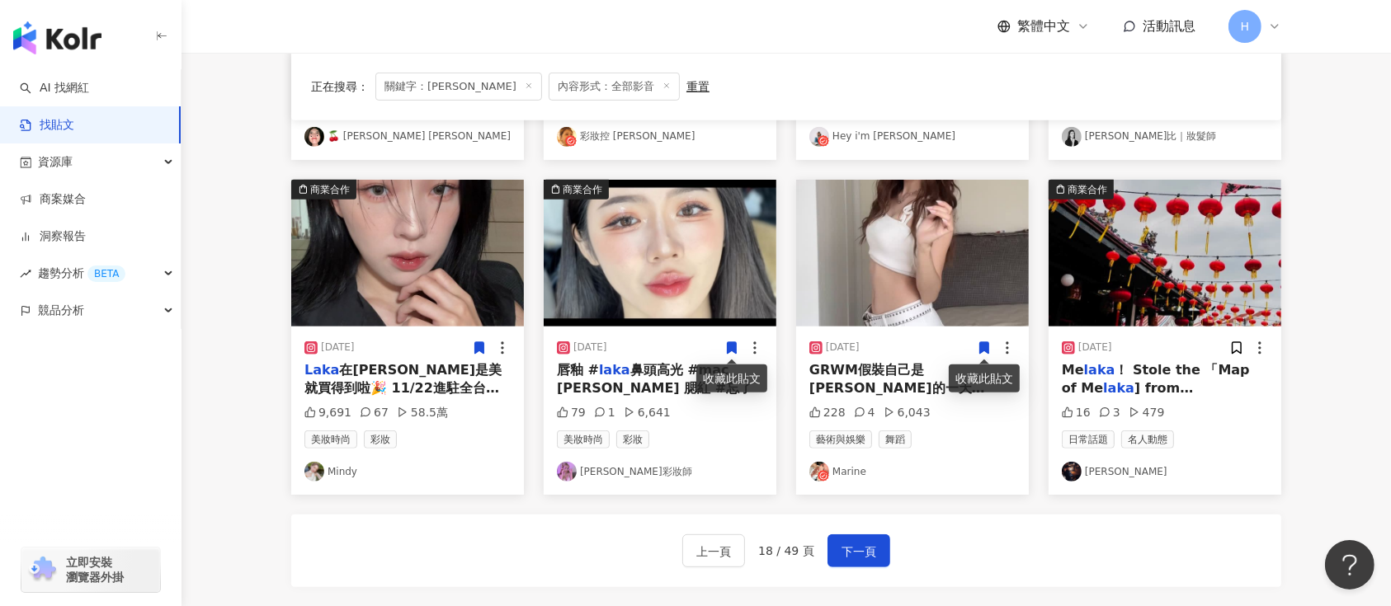
click at [481, 346] on icon at bounding box center [479, 348] width 9 height 12
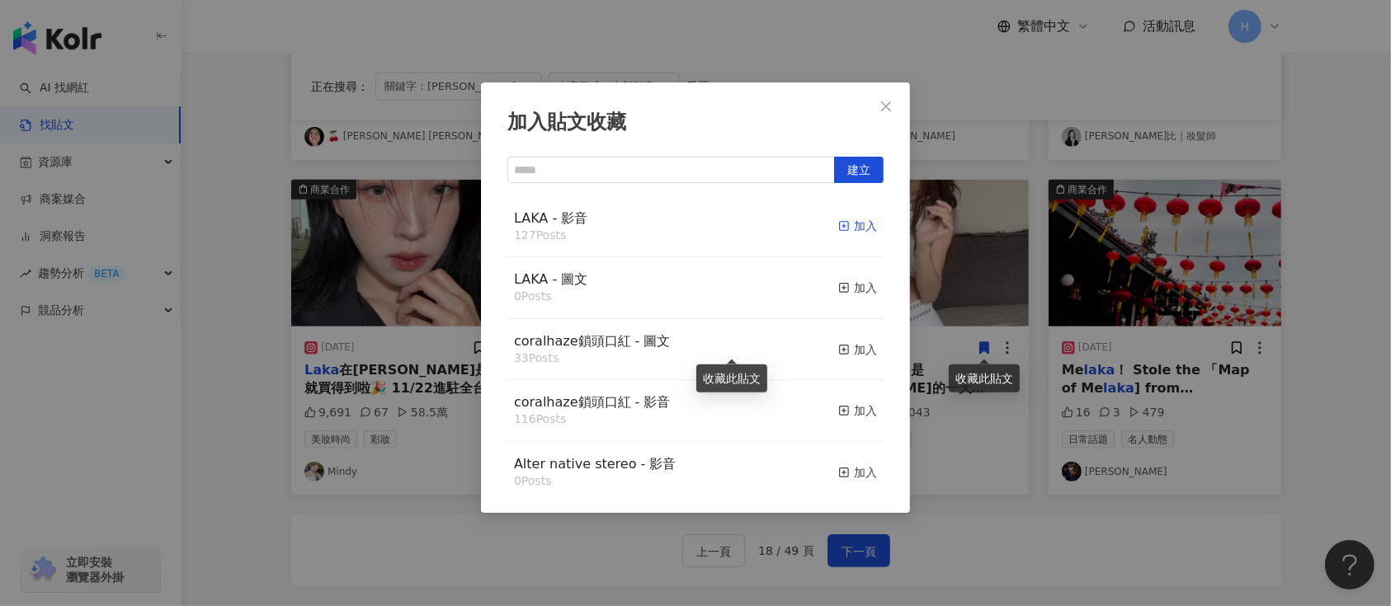
click at [838, 226] on div "加入" at bounding box center [857, 226] width 39 height 18
click at [981, 281] on div "加入貼文收藏 建立 LAKA - 影音 127 Posts 加入 LAKA - 圖文 0 Posts 加入 coralhaze鎖頭口紅 - 圖文 33 Pos…" at bounding box center [695, 303] width 1391 height 606
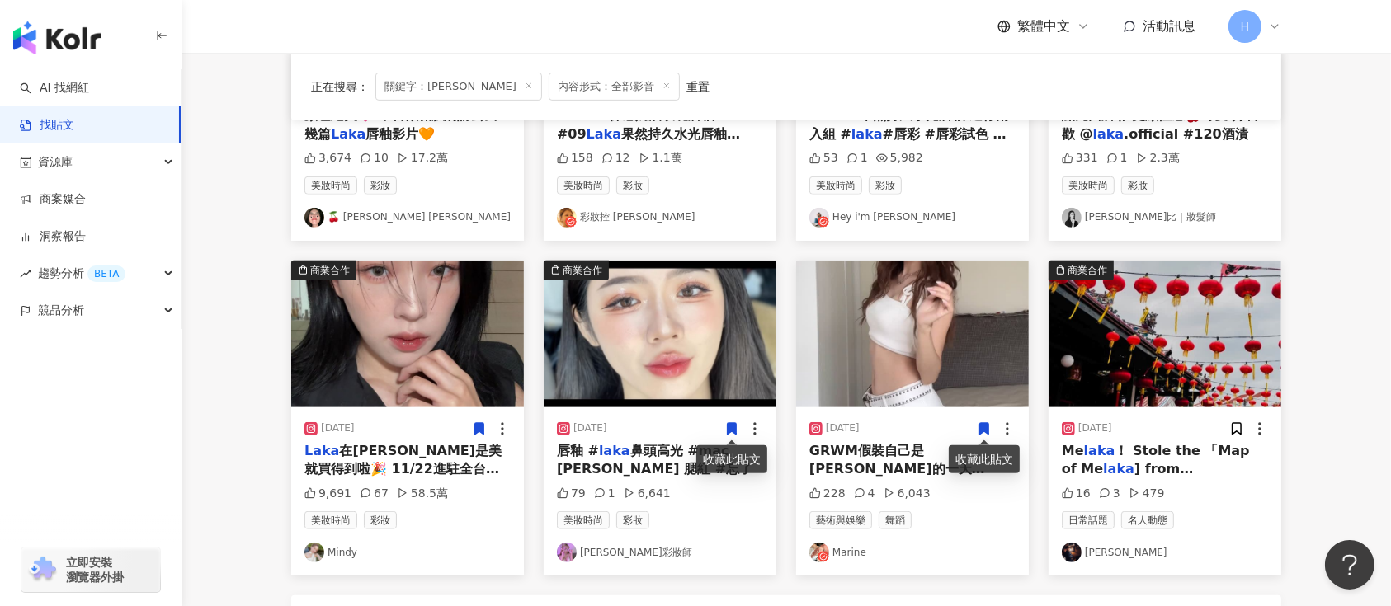
scroll to position [660, 0]
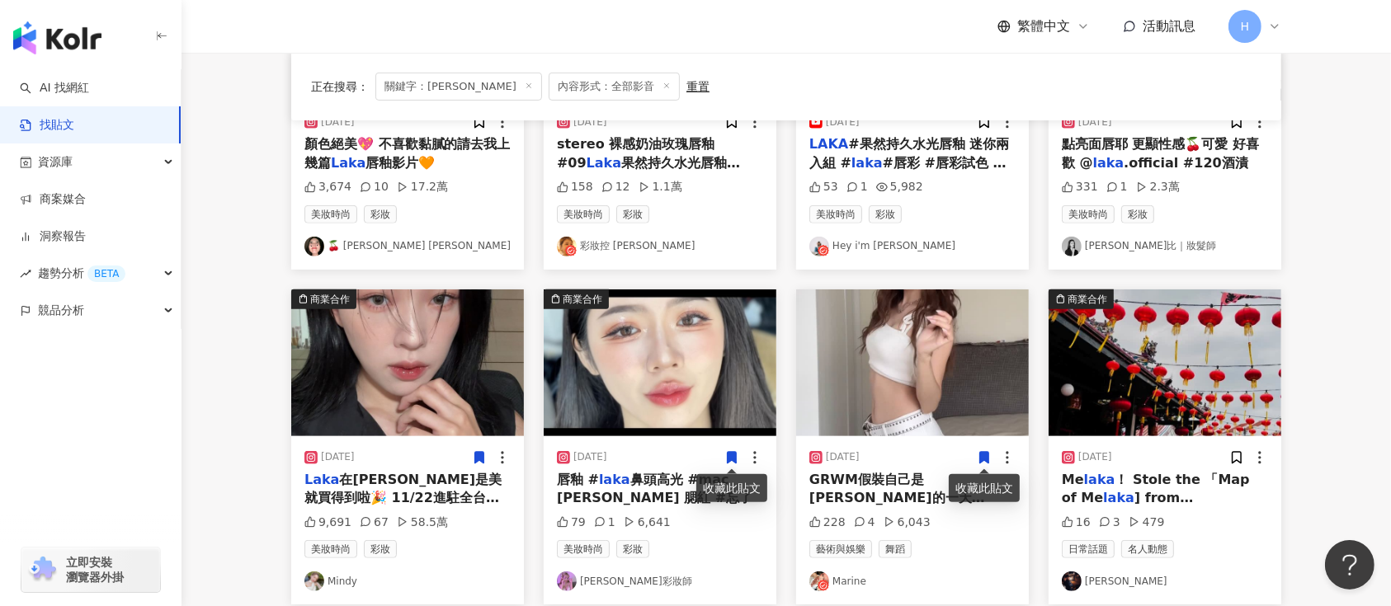
click at [1304, 389] on main "不分平台 **** 台灣 搜尋 搜尋指引 內容形式 類型 追蹤數 發文時間 商業合作 官方帳號 排除 不限 貼文 全部影音 正在搜尋 ： 關鍵字：Laka 內…" at bounding box center [787, 66] width 1210 height 1346
click at [662, 387] on img at bounding box center [660, 363] width 233 height 147
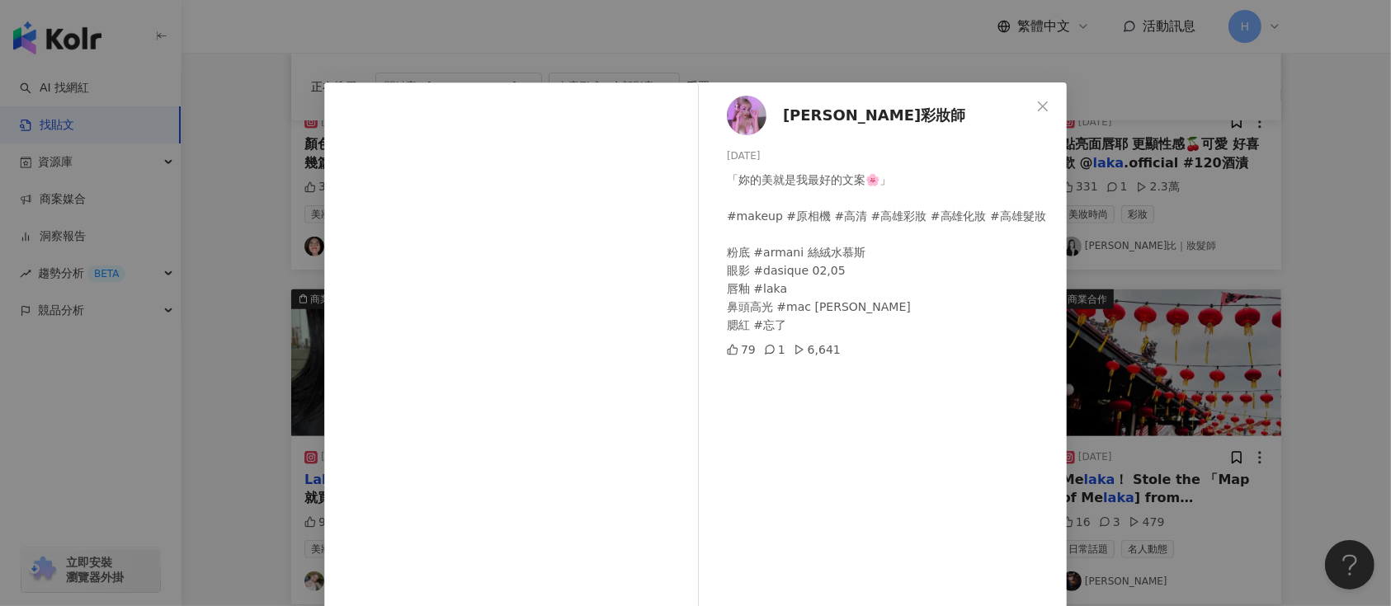
click at [1164, 357] on div "黃茹茹🐹彩妝師 2024/1/4 「妳的美就是我最好的文案🌸」 #makeup #原相機 #高清 #高雄彩妝 #高雄化妝 #高雄髮妝 粉底 #armani 絲…" at bounding box center [695, 303] width 1391 height 606
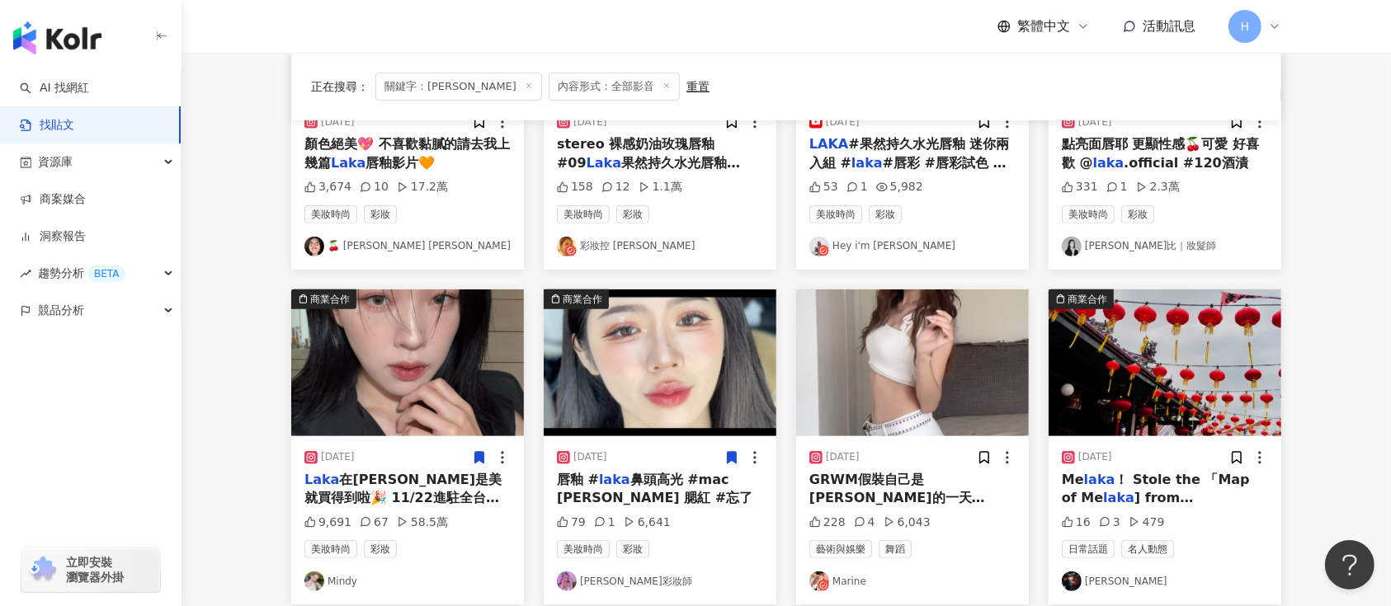
click at [734, 458] on icon at bounding box center [732, 458] width 9 height 12
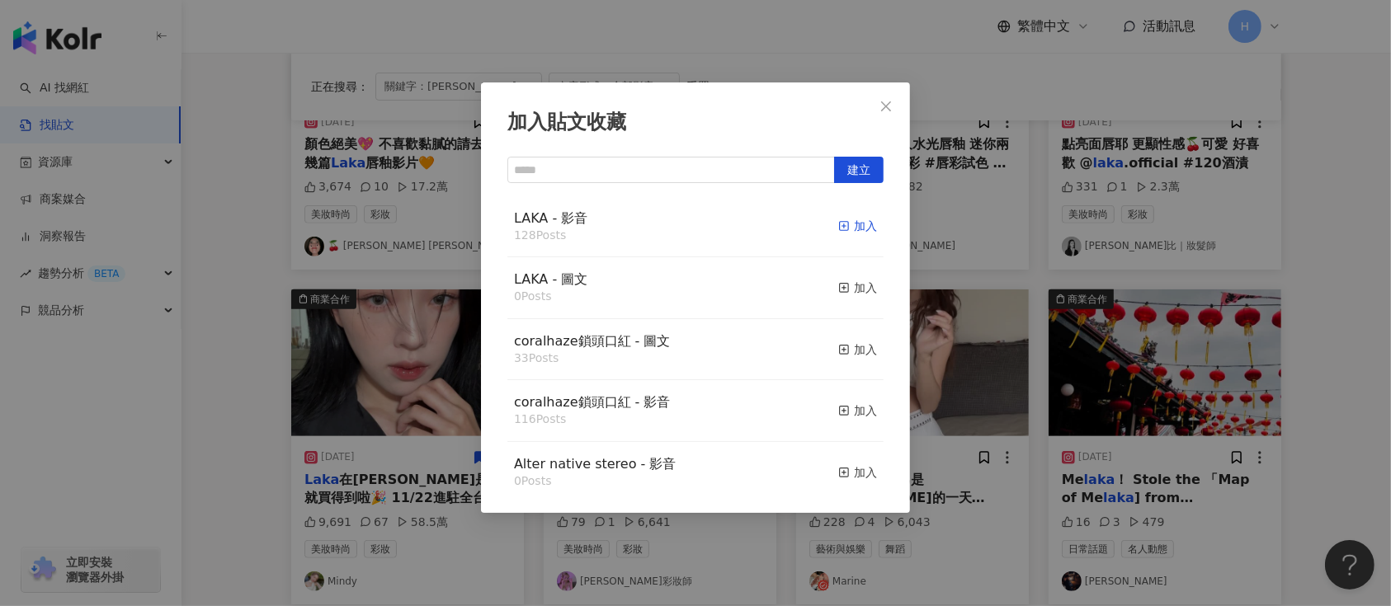
click at [851, 226] on div "加入" at bounding box center [857, 226] width 39 height 18
drag, startPoint x: 973, startPoint y: 276, endPoint x: 968, endPoint y: 300, distance: 25.2
click at [973, 277] on div "加入貼文收藏 建立 LAKA - 影音 128 Posts 加入 LAKA - 圖文 0 Posts 加入 coralhaze鎖頭口紅 - 圖文 33 Pos…" at bounding box center [695, 303] width 1391 height 606
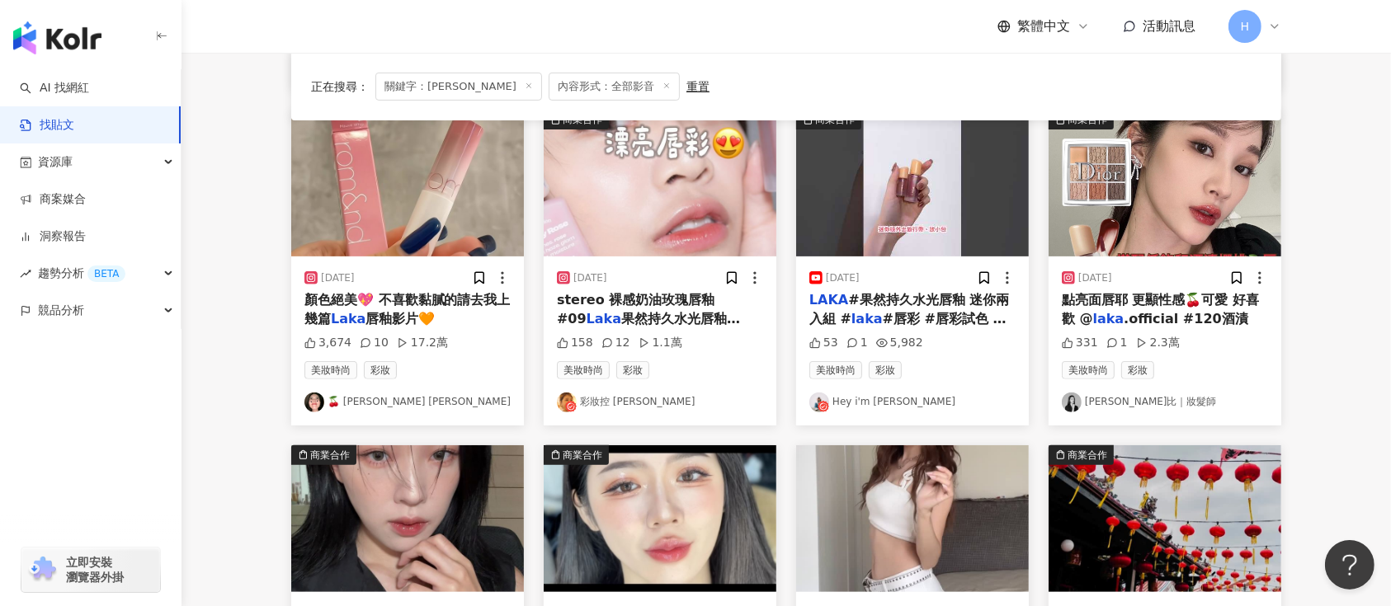
scroll to position [440, 0]
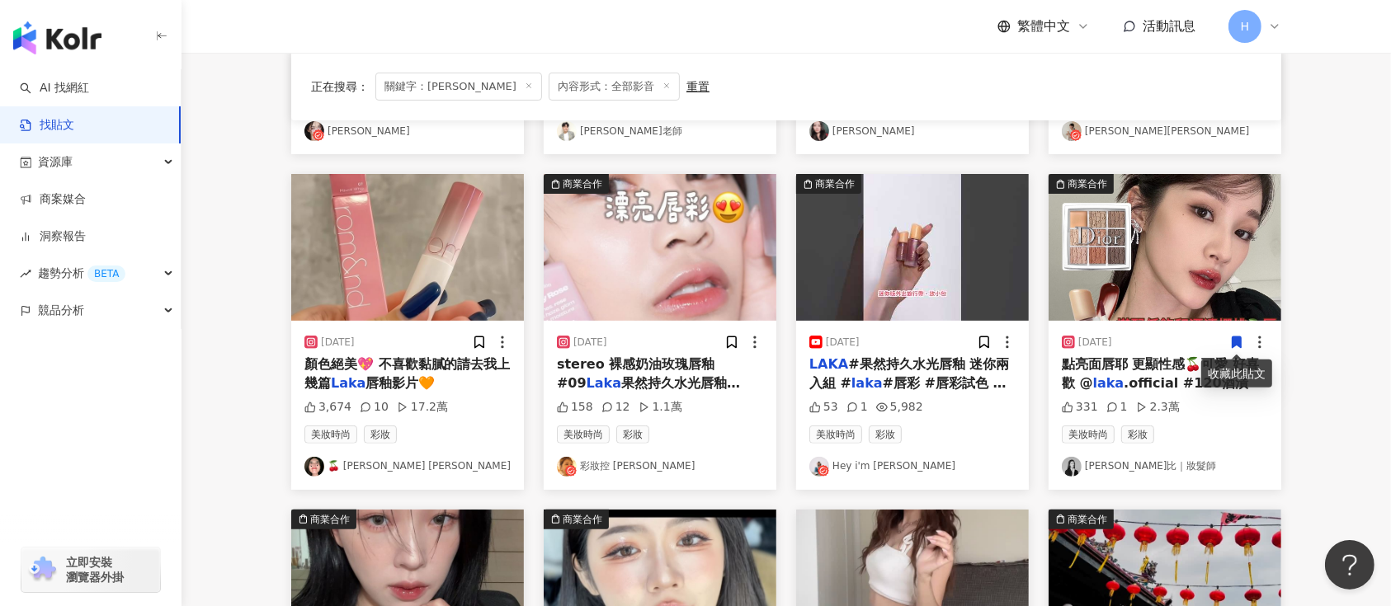
click at [1233, 344] on icon at bounding box center [1237, 343] width 9 height 12
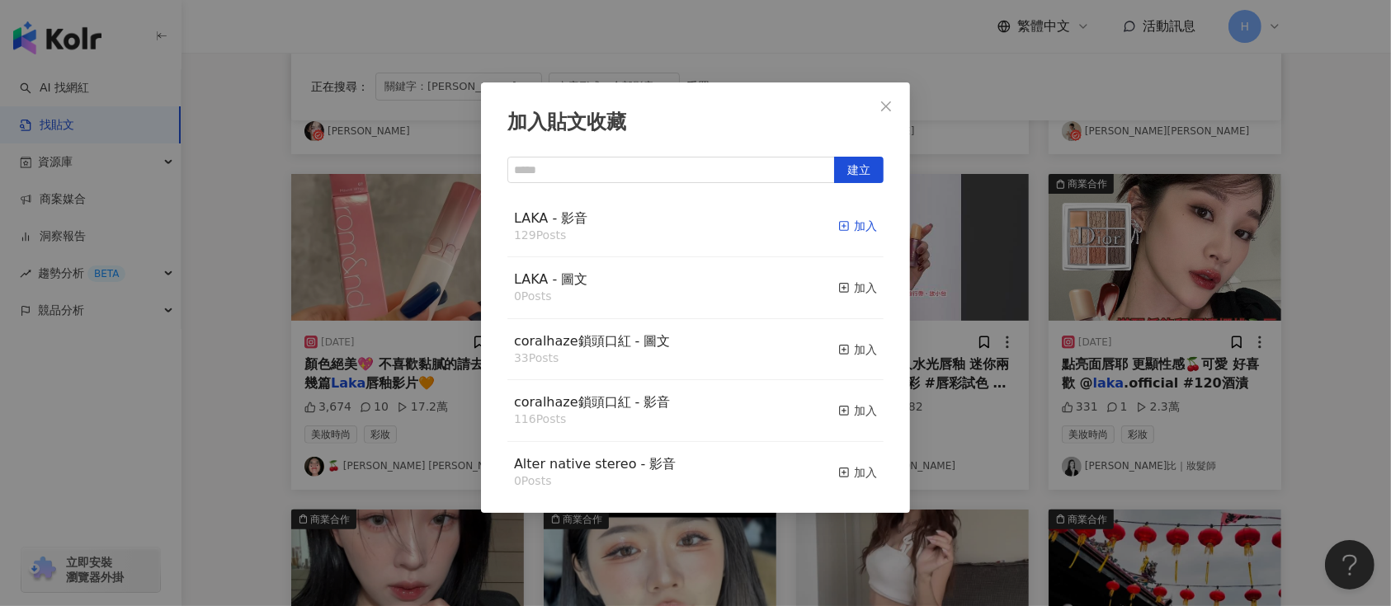
click at [838, 224] on div "加入" at bounding box center [857, 226] width 39 height 18
click at [1003, 285] on div "加入貼文收藏 建立 LAKA - 影音 129 Posts 加入 LAKA - 圖文 0 Posts 加入 coralhaze鎖頭口紅 - 圖文 33 Pos…" at bounding box center [695, 303] width 1391 height 606
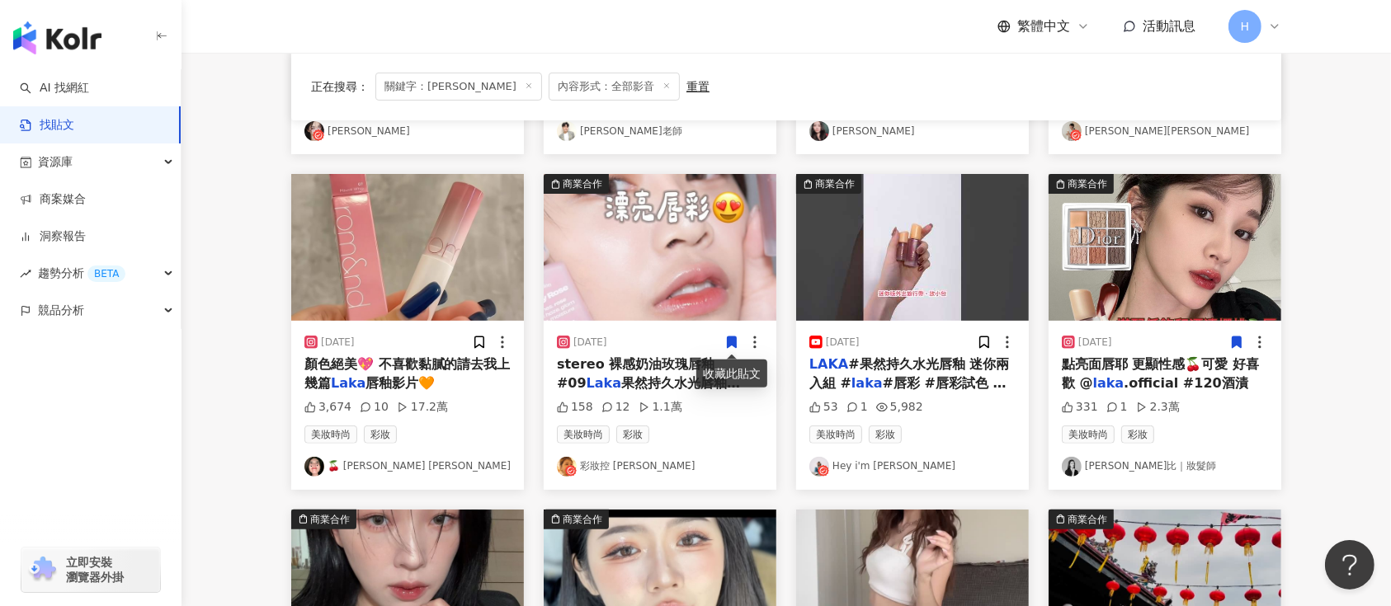
click at [732, 351] on span at bounding box center [731, 341] width 15 height 17
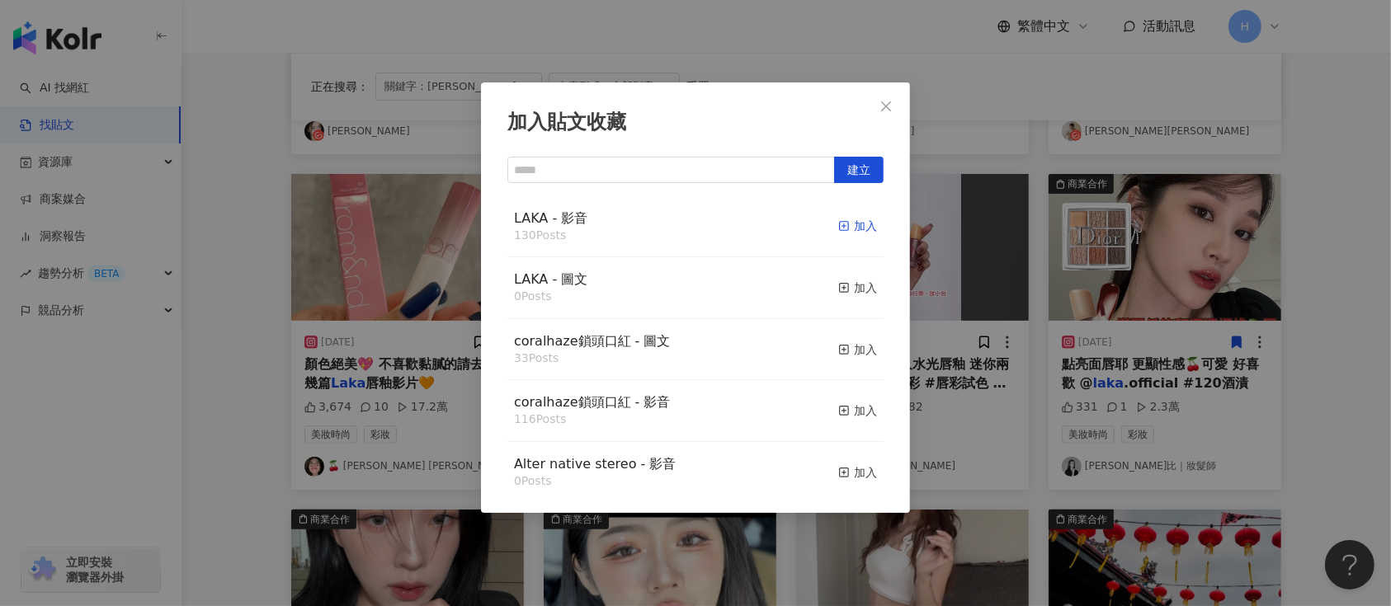
click at [838, 226] on div "加入" at bounding box center [857, 226] width 39 height 18
click at [938, 279] on div "加入貼文收藏 建立 LAKA - 影音 130 Posts 加入 LAKA - 圖文 0 Posts 加入 coralhaze鎖頭口紅 - 圖文 33 Pos…" at bounding box center [695, 303] width 1391 height 606
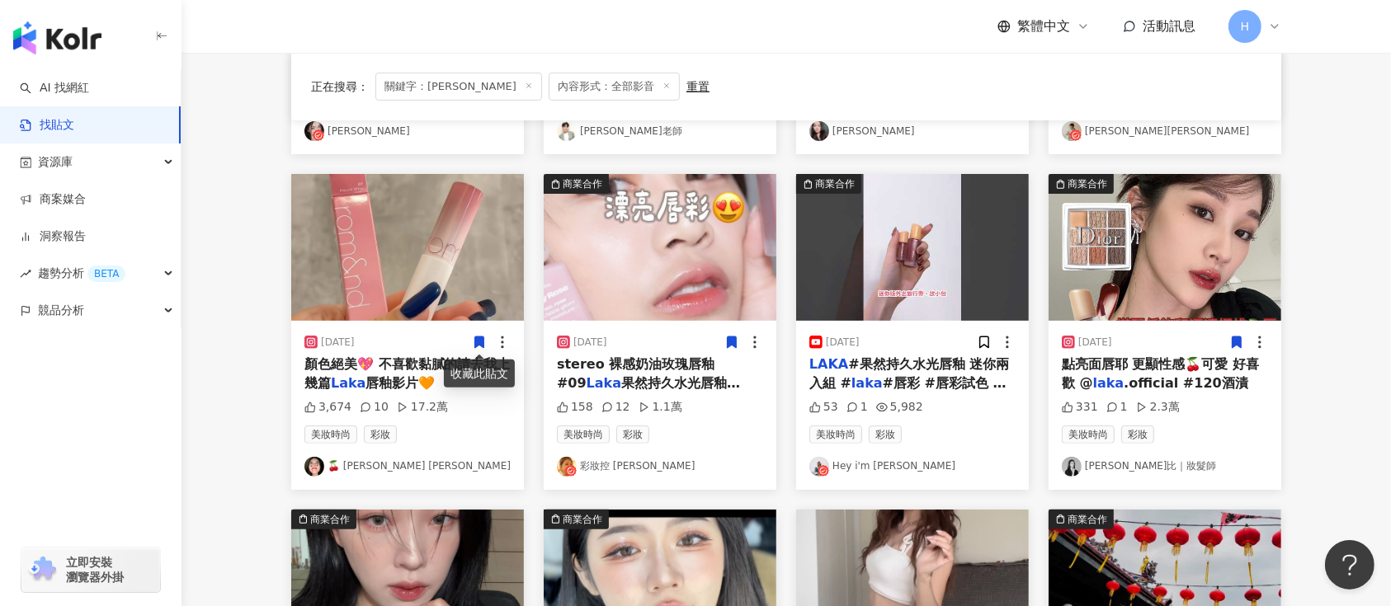
click at [475, 337] on icon at bounding box center [479, 343] width 9 height 12
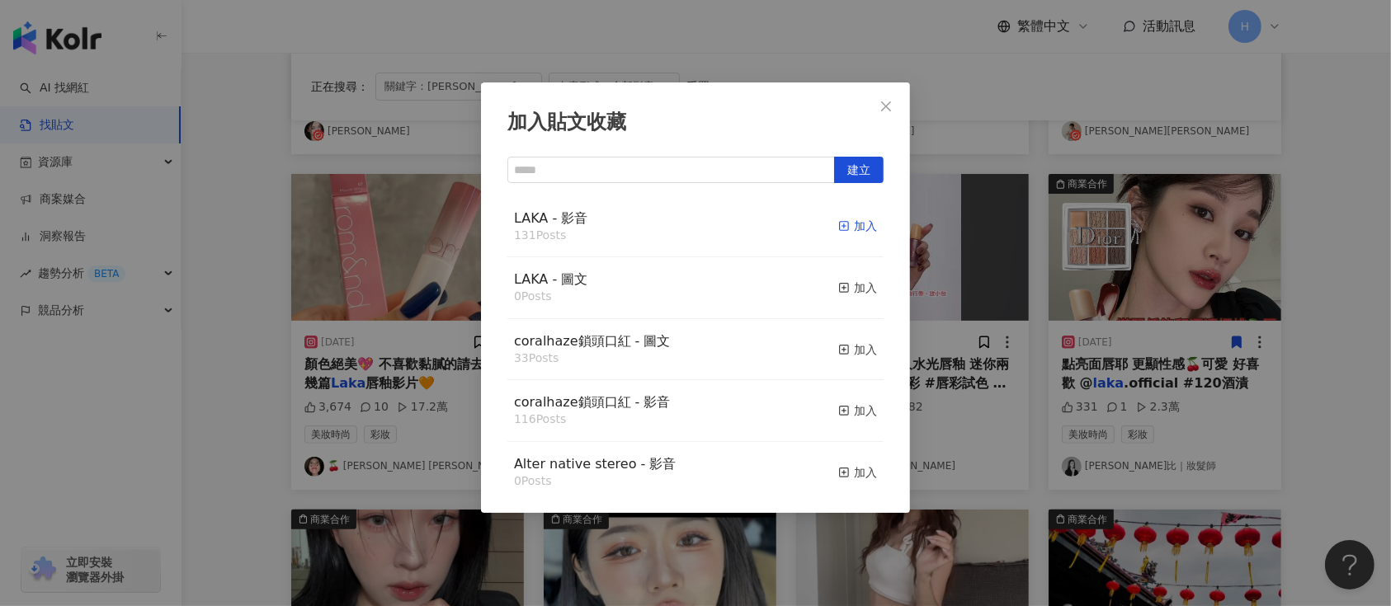
click at [838, 224] on icon "button" at bounding box center [844, 226] width 12 height 12
click at [942, 276] on div "加入貼文收藏 建立 LAKA - 影音 131 Posts 加入 LAKA - 圖文 0 Posts 加入 coralhaze鎖頭口紅 - 圖文 33 Pos…" at bounding box center [695, 303] width 1391 height 606
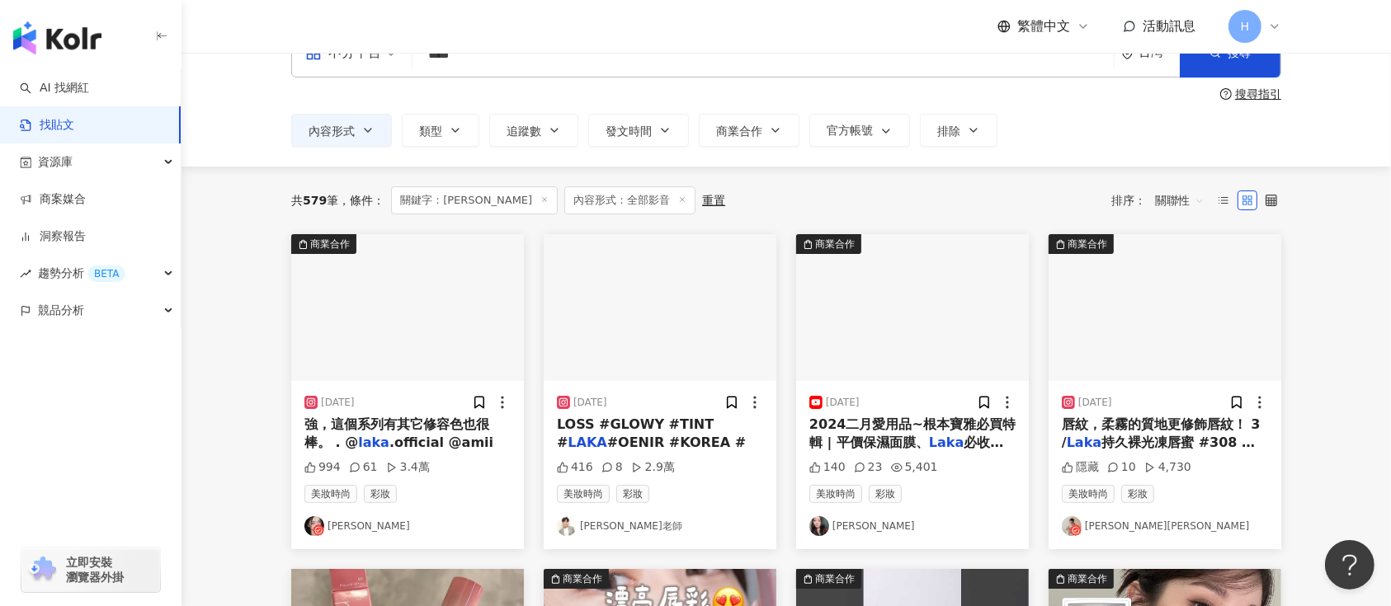
scroll to position [0, 0]
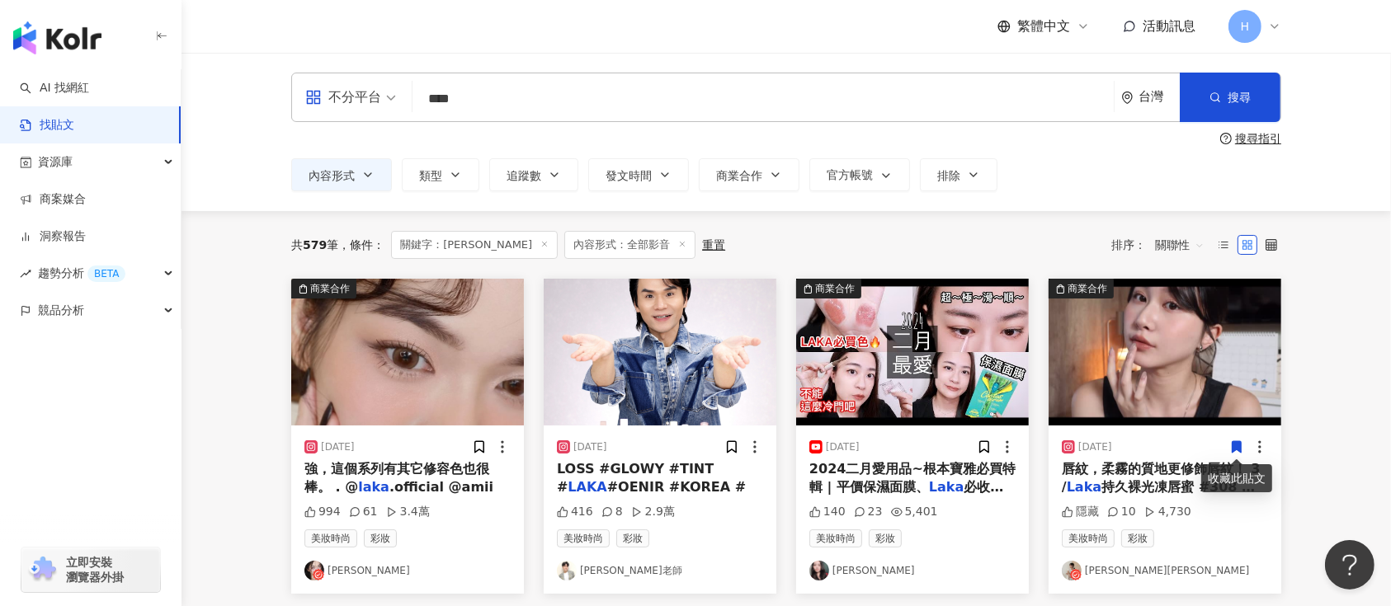
click at [1234, 442] on icon at bounding box center [1237, 447] width 9 height 12
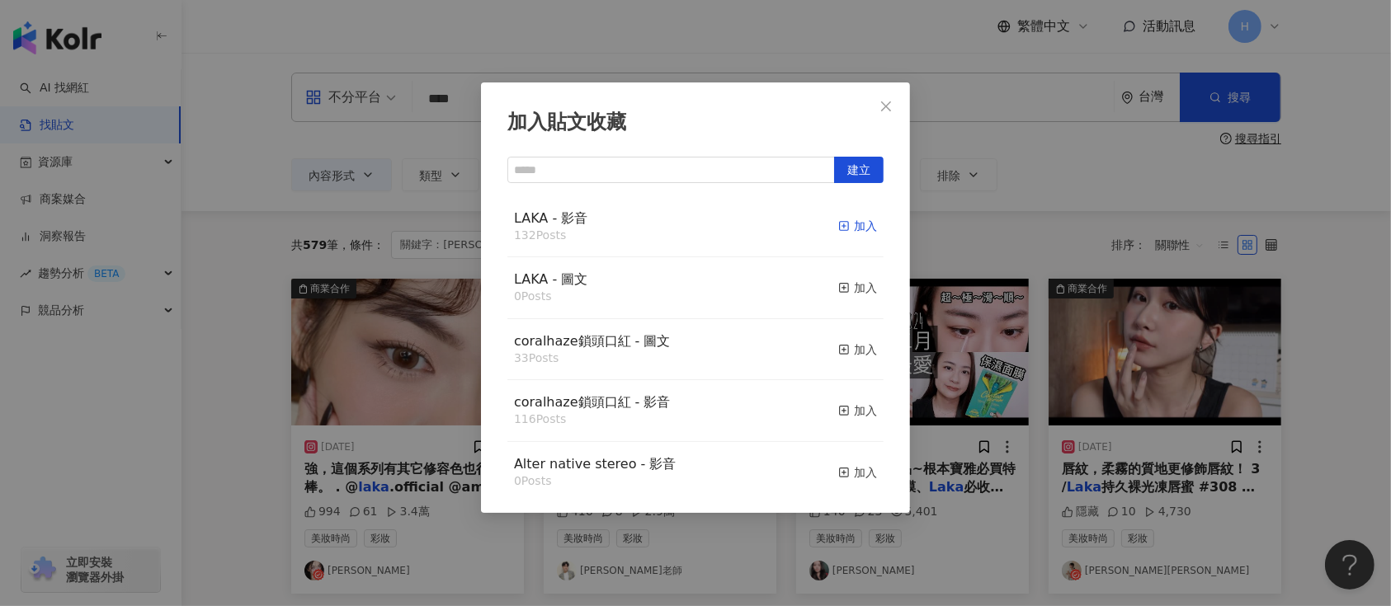
click at [838, 227] on div "加入" at bounding box center [857, 226] width 39 height 18
click at [967, 354] on div "加入貼文收藏 建立 LAKA - 影音 132 Posts 加入 LAKA - 圖文 0 Posts 加入 coralhaze鎖頭口紅 - 圖文 33 Pos…" at bounding box center [695, 303] width 1391 height 606
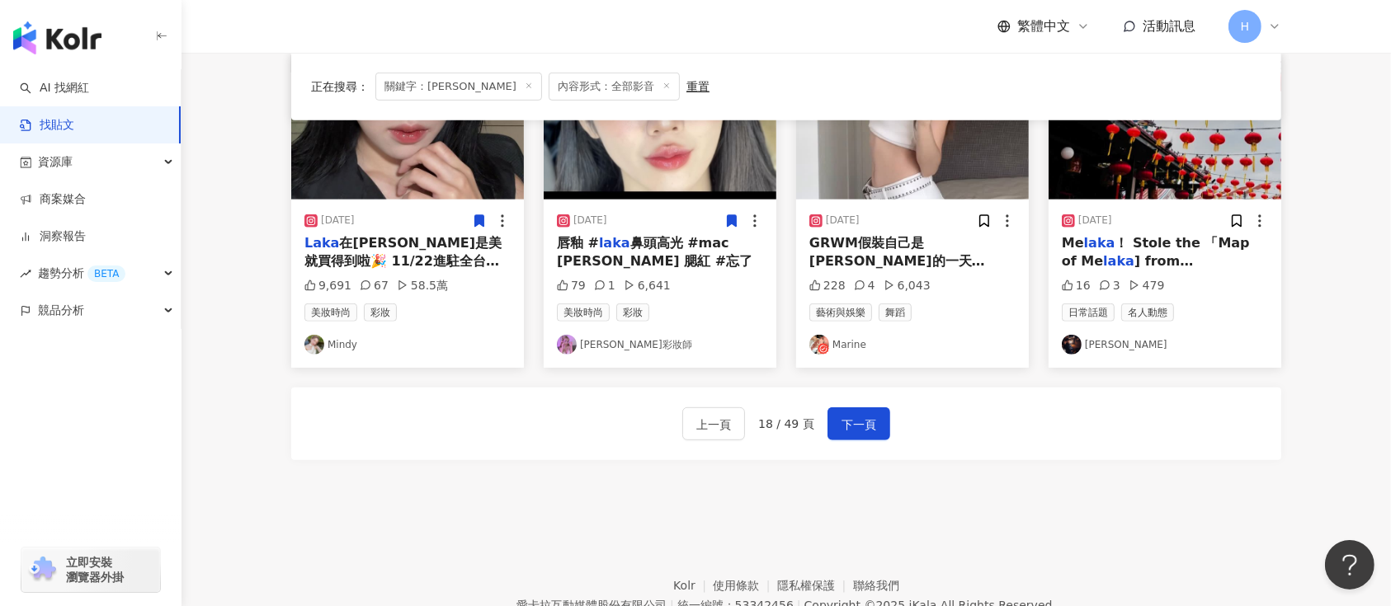
scroll to position [974, 0]
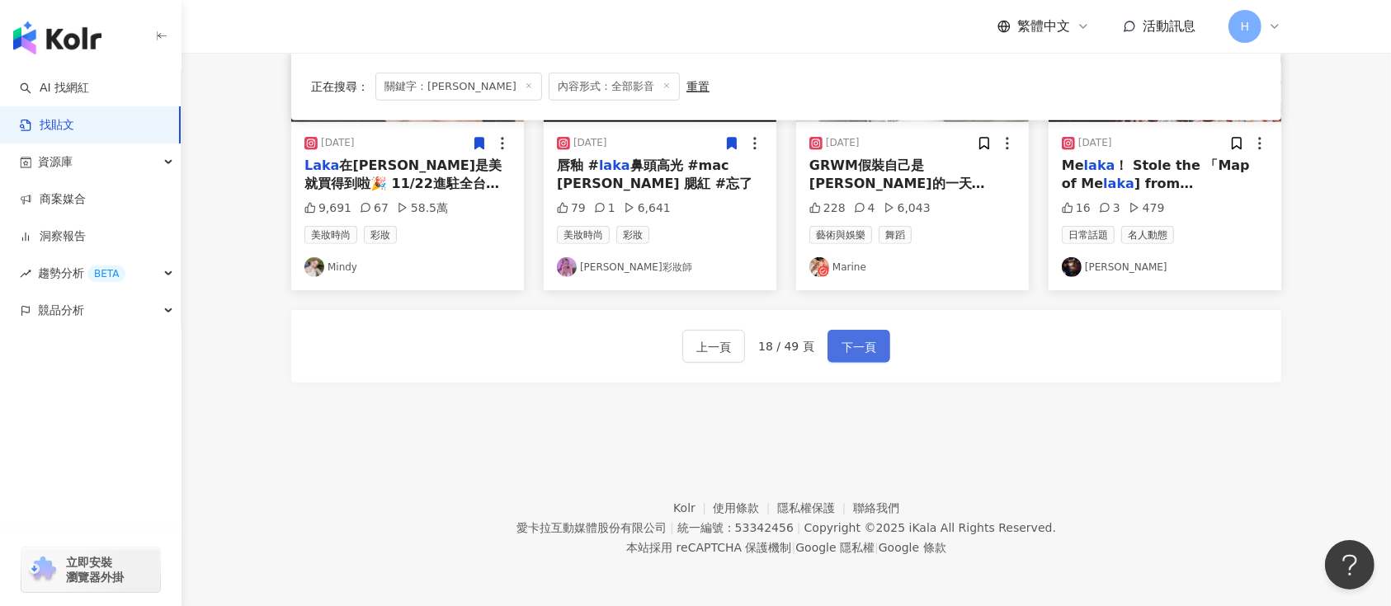
click at [842, 345] on span "下一頁" at bounding box center [859, 347] width 35 height 20
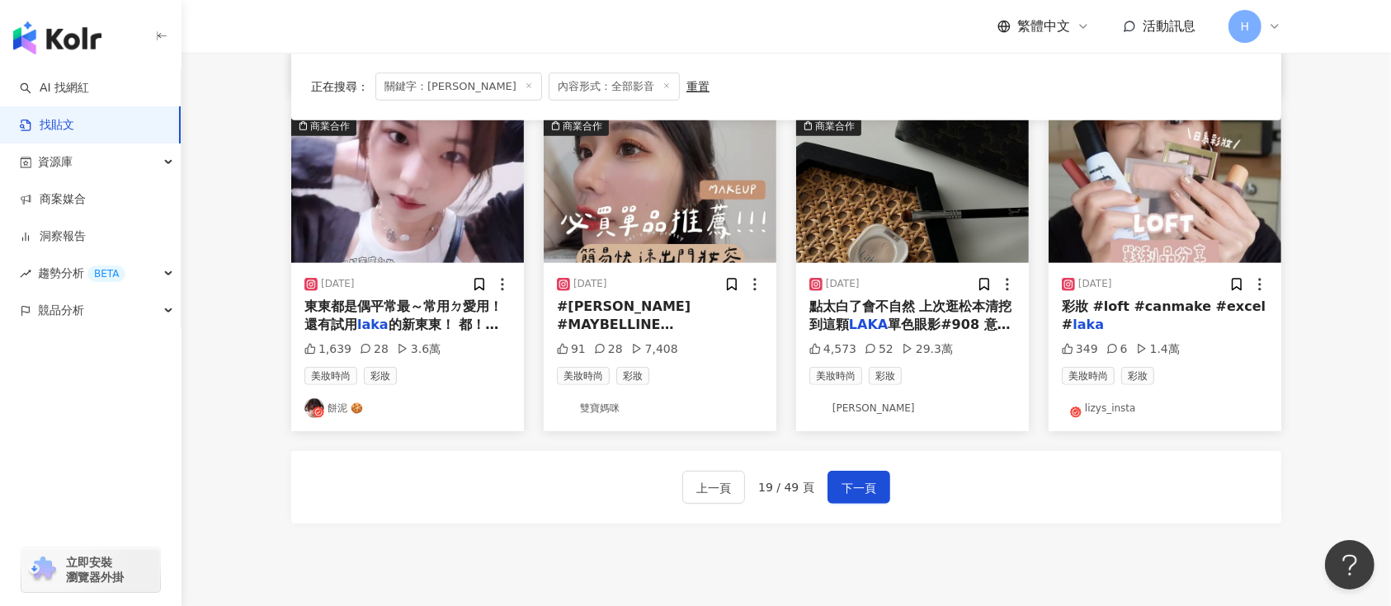
scroll to position [754, 0]
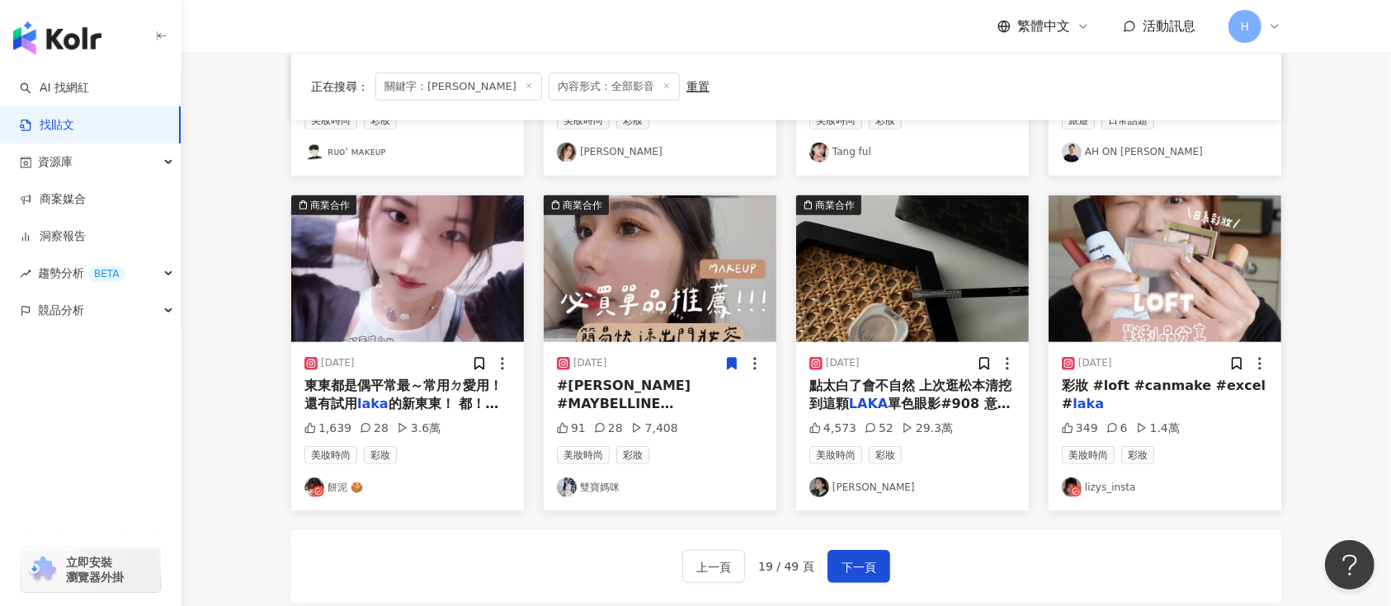
click at [733, 360] on icon at bounding box center [732, 364] width 9 height 12
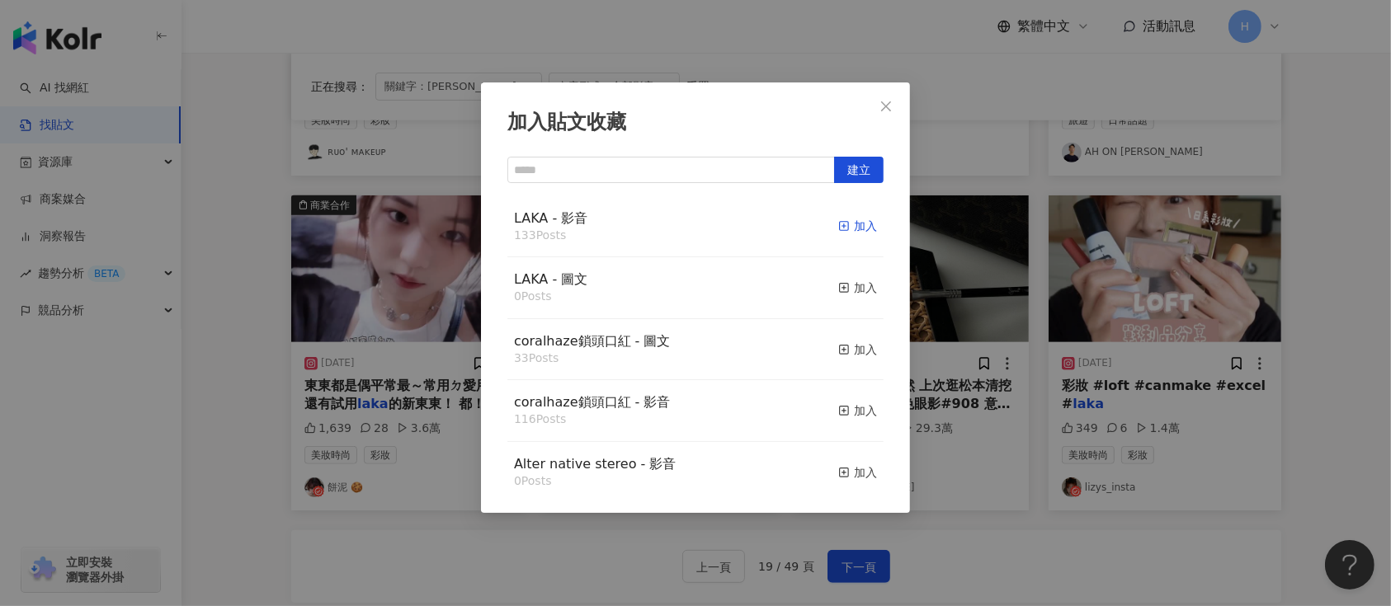
click at [842, 224] on div "加入" at bounding box center [857, 226] width 39 height 18
drag, startPoint x: 1201, startPoint y: 386, endPoint x: 1243, endPoint y: 375, distance: 42.8
click at [1208, 386] on div "加入貼文收藏 建立 LAKA - 影音 133 Posts 加入 LAKA - 圖文 0 Posts 加入 coralhaze鎖頭口紅 - 圖文 33 Pos…" at bounding box center [695, 303] width 1391 height 606
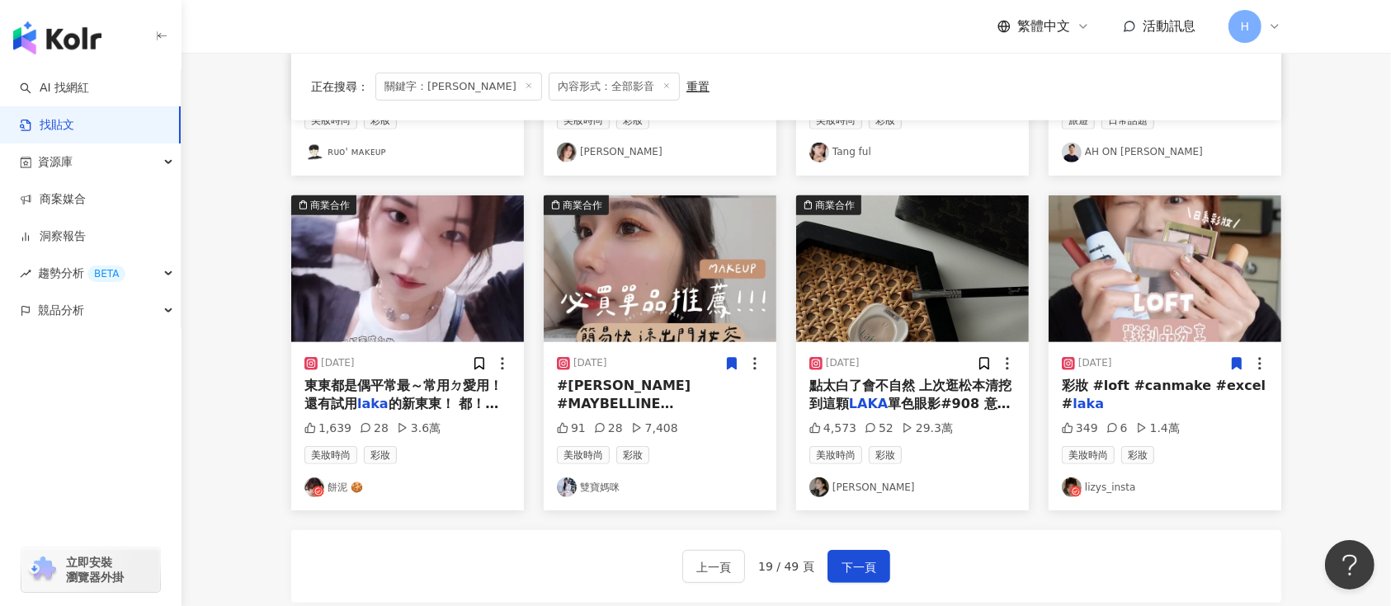
click at [1239, 362] on icon at bounding box center [1237, 364] width 9 height 12
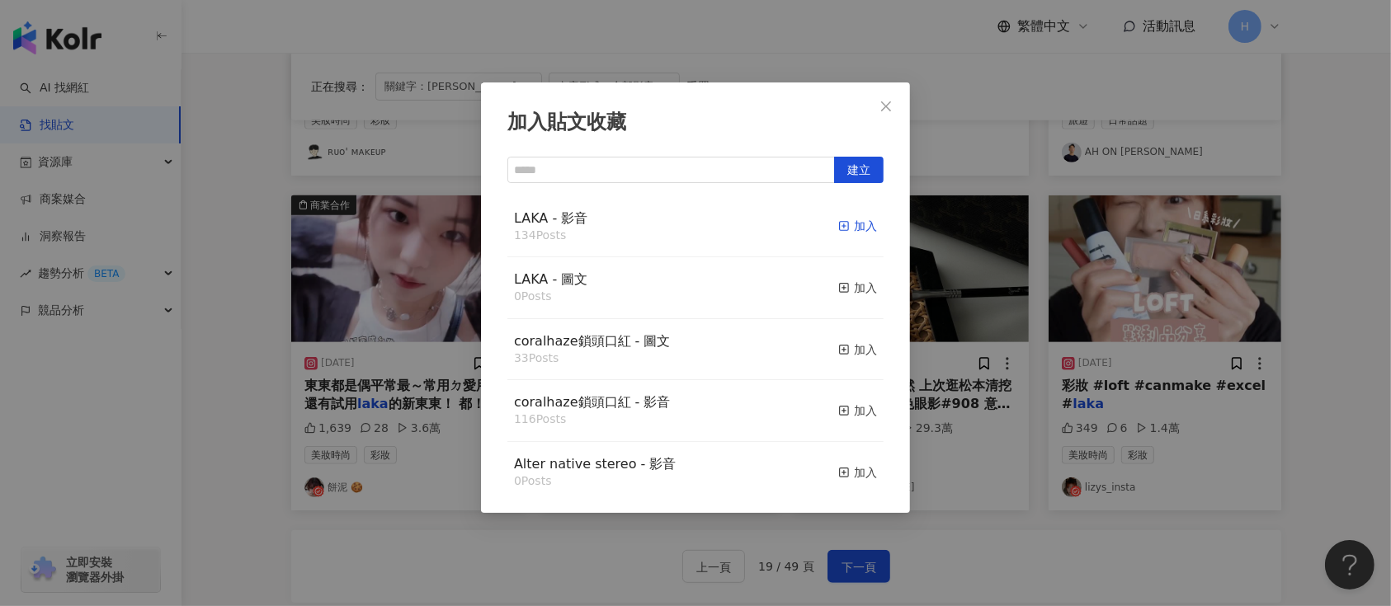
click at [838, 225] on div "加入" at bounding box center [857, 226] width 39 height 18
click at [1025, 314] on div "加入貼文收藏 建立 LAKA - 影音 134 Posts 加入 LAKA - 圖文 0 Posts 加入 coralhaze鎖頭口紅 - 圖文 33 Pos…" at bounding box center [695, 303] width 1391 height 606
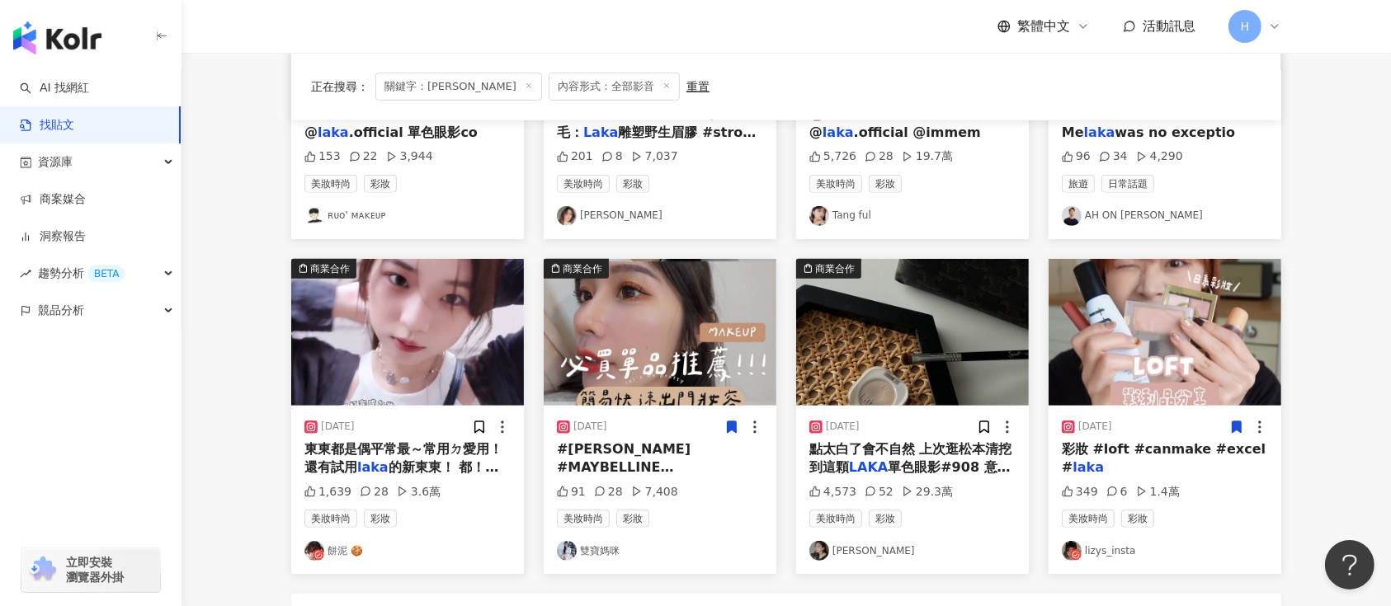
scroll to position [644, 0]
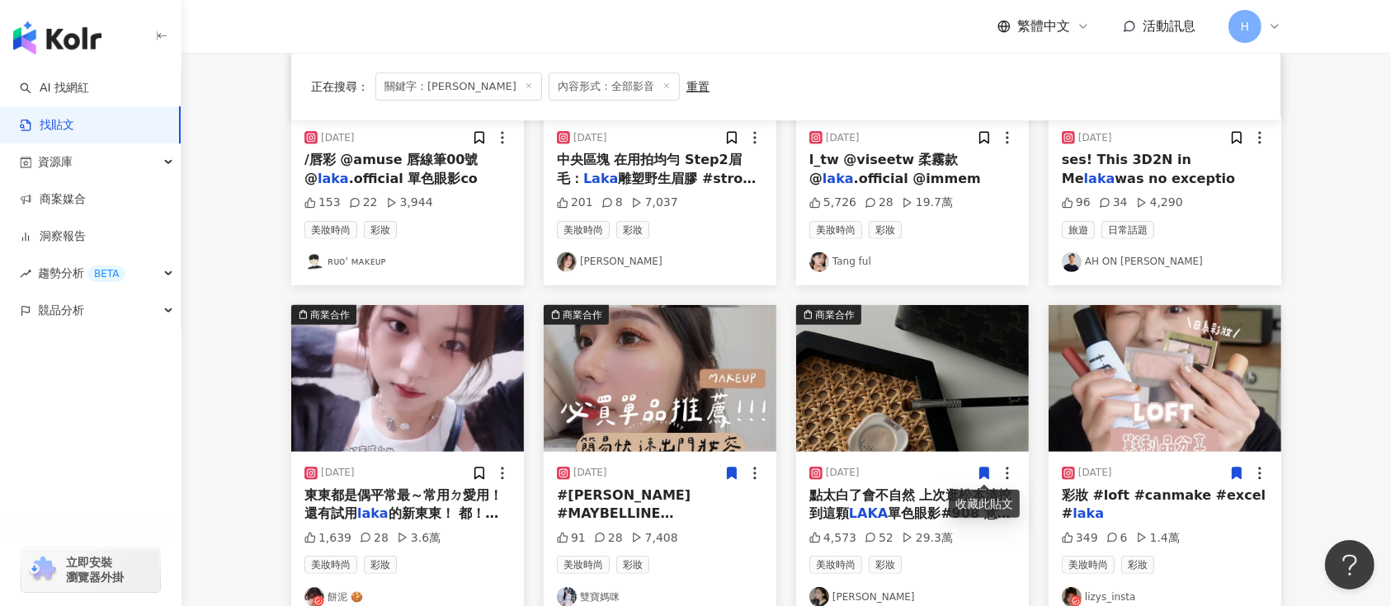
click at [983, 472] on icon at bounding box center [984, 474] width 9 height 12
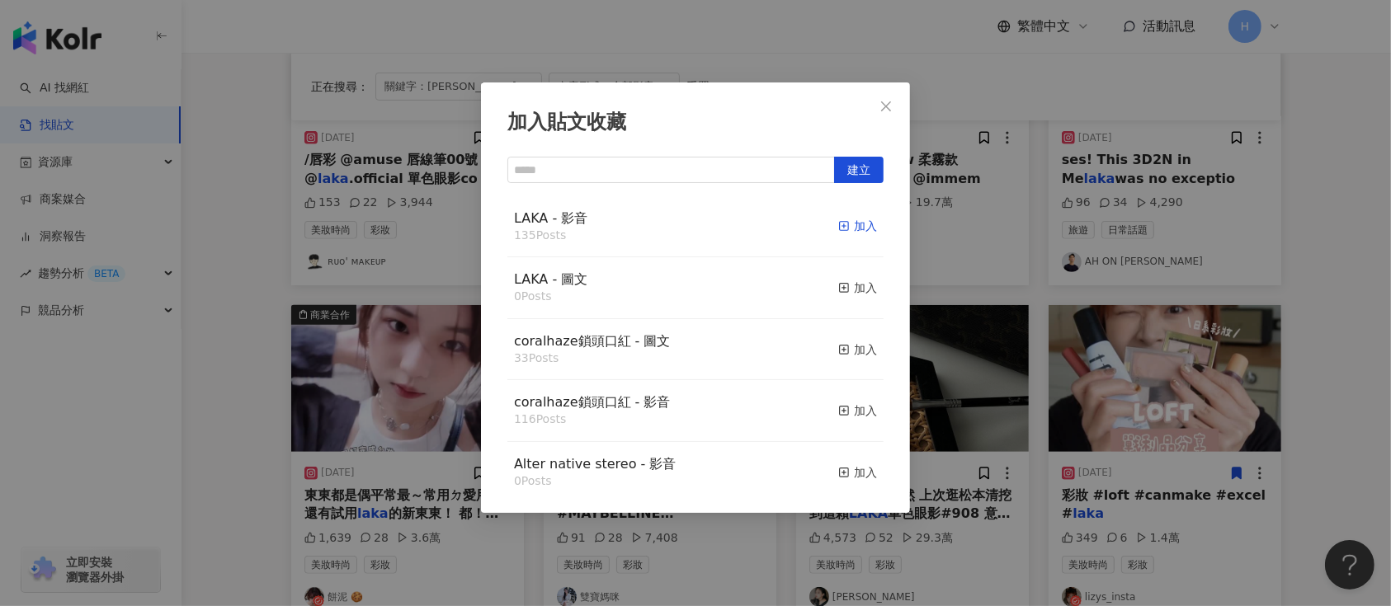
click at [848, 229] on div "加入" at bounding box center [857, 226] width 39 height 18
drag, startPoint x: 1007, startPoint y: 314, endPoint x: 1042, endPoint y: 381, distance: 76.0
click at [1009, 314] on div "加入貼文收藏 建立 LAKA - 影音 135 Posts 加入 LAKA - 圖文 0 Posts 加入 coralhaze鎖頭口紅 - 圖文 33 Pos…" at bounding box center [695, 303] width 1391 height 606
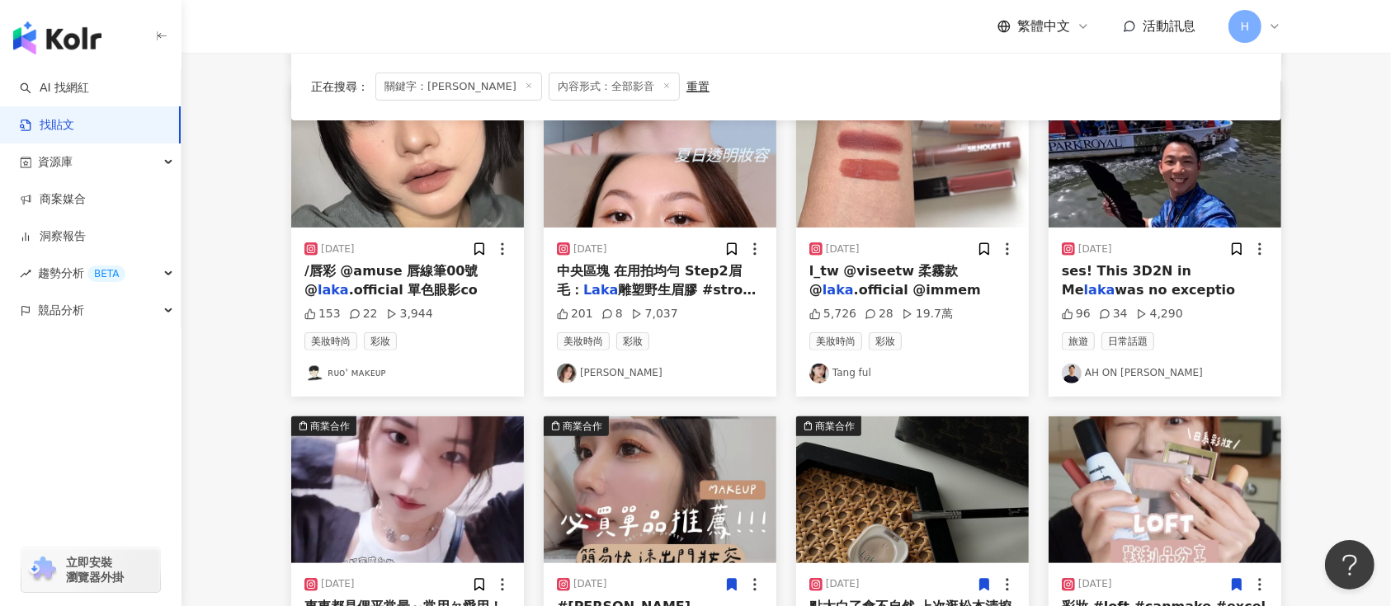
scroll to position [424, 0]
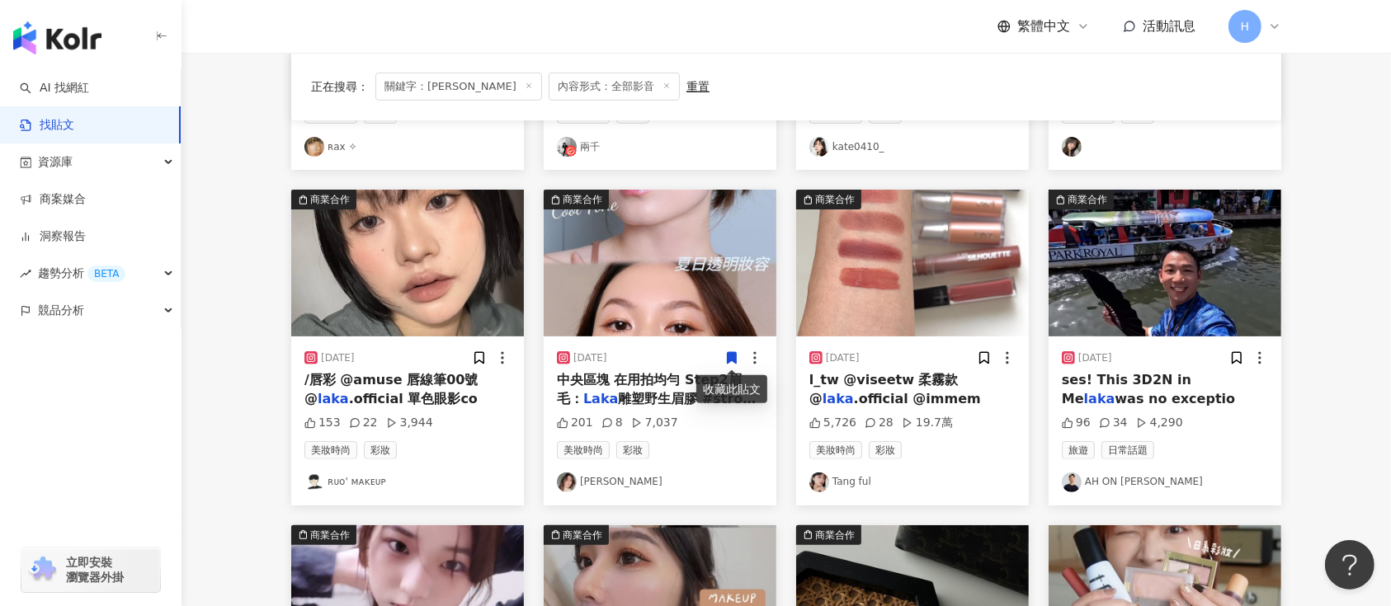
click at [734, 357] on icon at bounding box center [732, 359] width 9 height 12
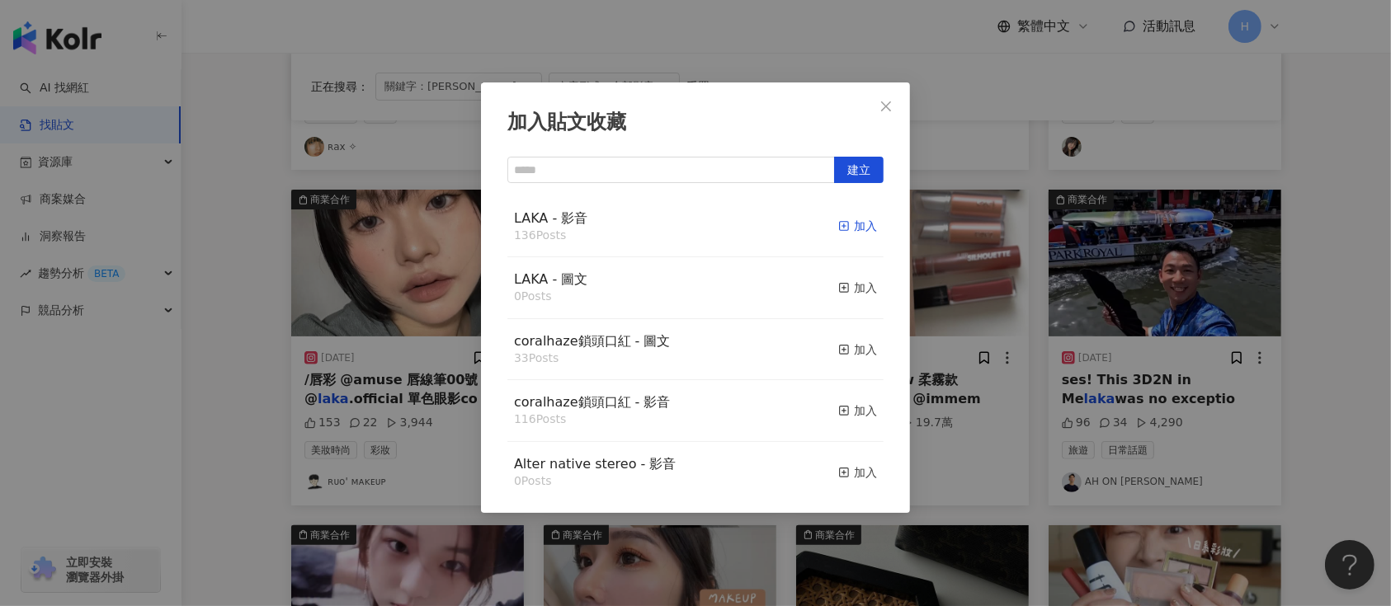
click at [838, 223] on div "加入" at bounding box center [857, 226] width 39 height 18
click at [963, 311] on div "加入貼文收藏 建立 LAKA - 影音 136 Posts 加入 LAKA - 圖文 0 Posts 加入 coralhaze鎖頭口紅 - 圖文 33 Pos…" at bounding box center [695, 303] width 1391 height 606
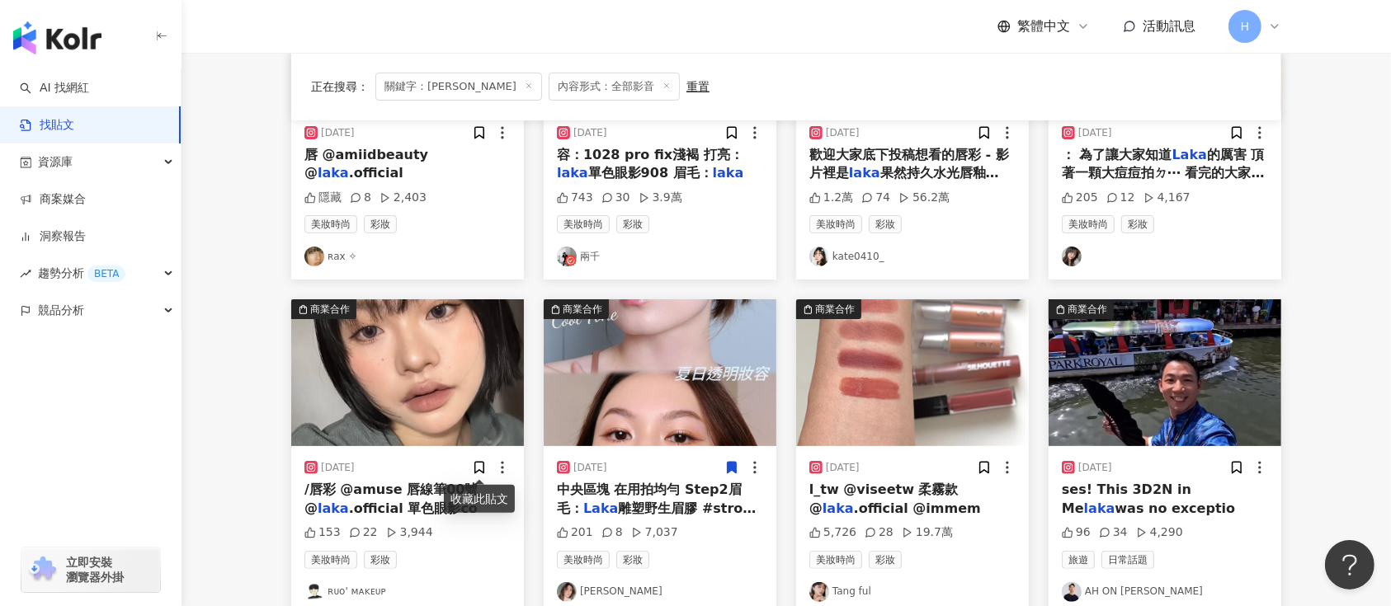
scroll to position [94, 0]
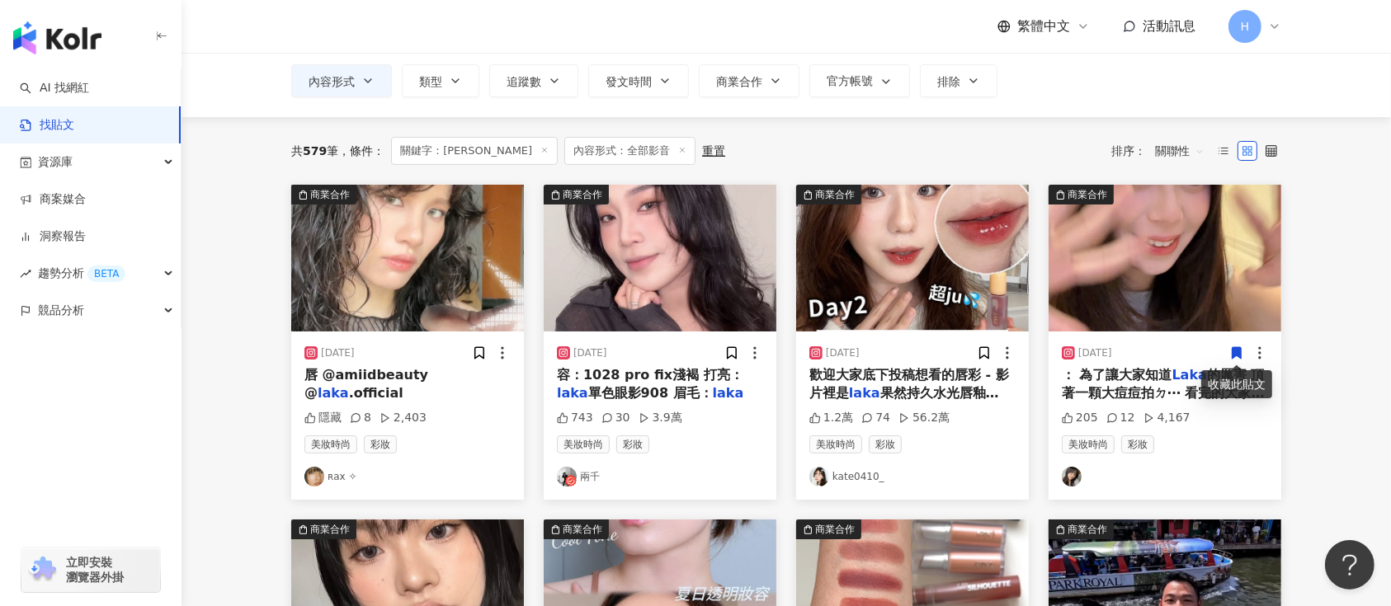
drag, startPoint x: 1230, startPoint y: 360, endPoint x: 1229, endPoint y: 351, distance: 8.4
click at [1229, 351] on icon at bounding box center [1236, 353] width 15 height 15
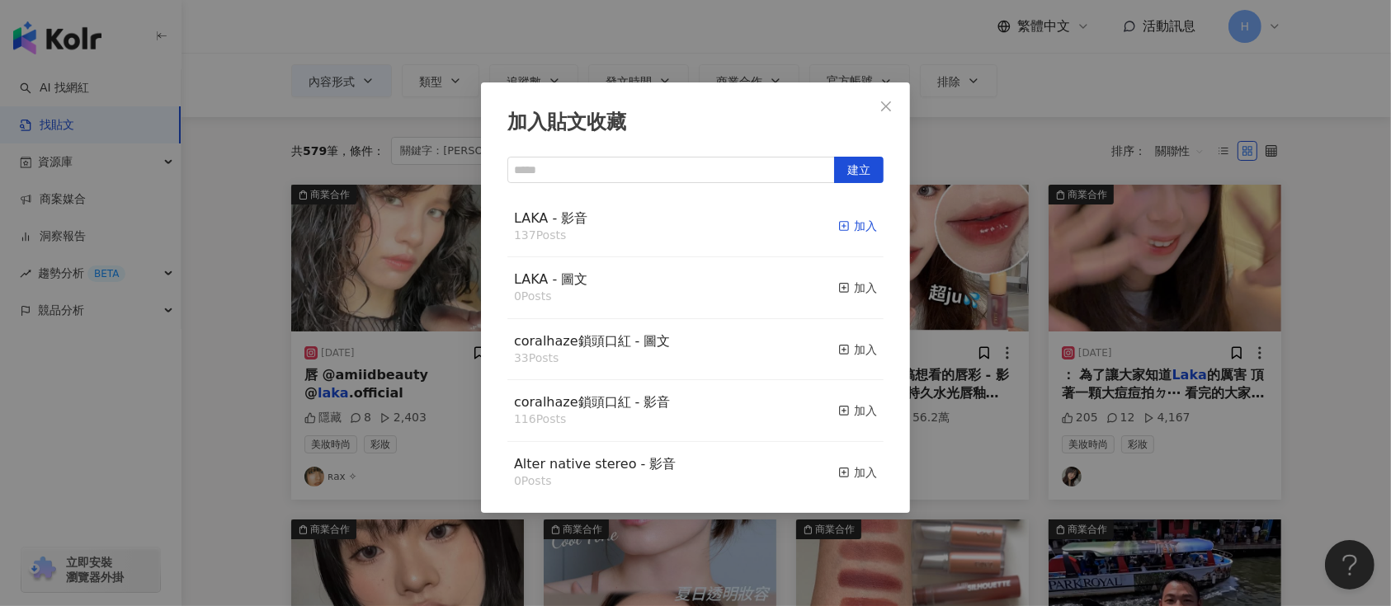
click at [838, 228] on icon "button" at bounding box center [844, 226] width 12 height 12
click at [978, 311] on div "加入貼文收藏 建立 LAKA - 影音 137 Posts 加入 LAKA - 圖文 0 Posts 加入 coralhaze鎖頭口紅 - 圖文 33 Pos…" at bounding box center [695, 303] width 1391 height 606
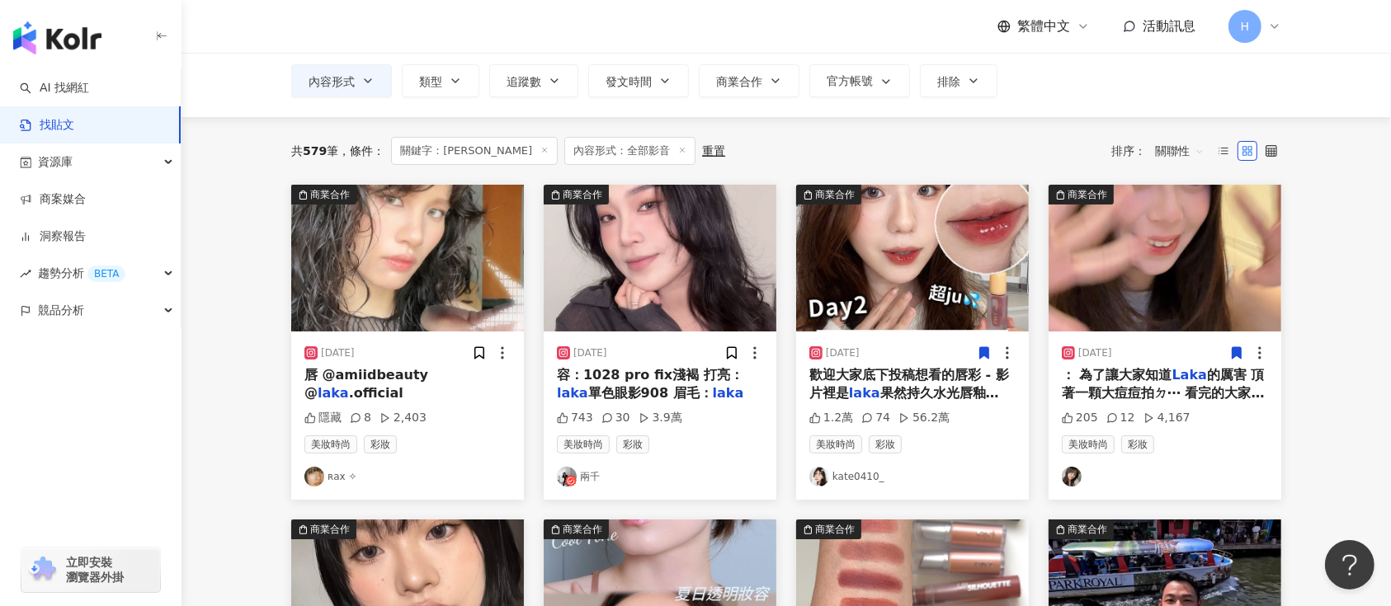
click at [986, 351] on icon at bounding box center [984, 353] width 9 height 12
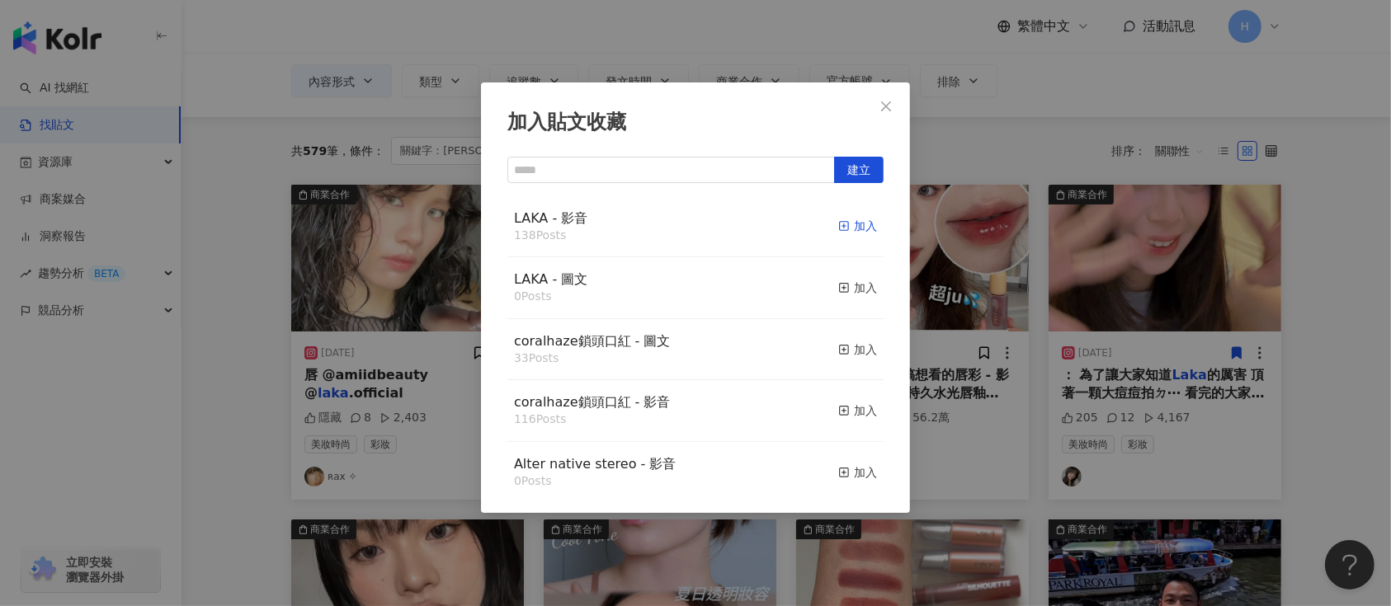
click at [841, 223] on div "加入" at bounding box center [857, 226] width 39 height 18
click at [988, 299] on div "加入貼文收藏 建立 LAKA - 影音 138 Posts 加入 LAKA - 圖文 0 Posts 加入 coralhaze鎖頭口紅 - 圖文 33 Pos…" at bounding box center [695, 303] width 1391 height 606
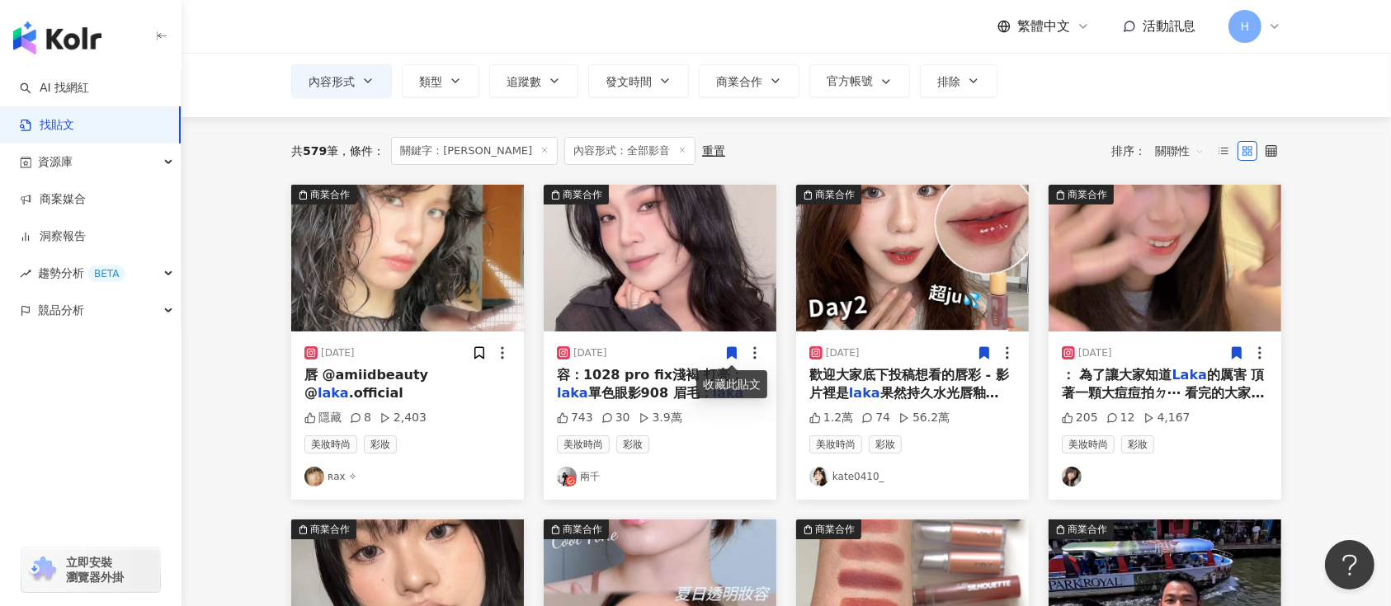
click at [731, 351] on icon at bounding box center [732, 353] width 9 height 12
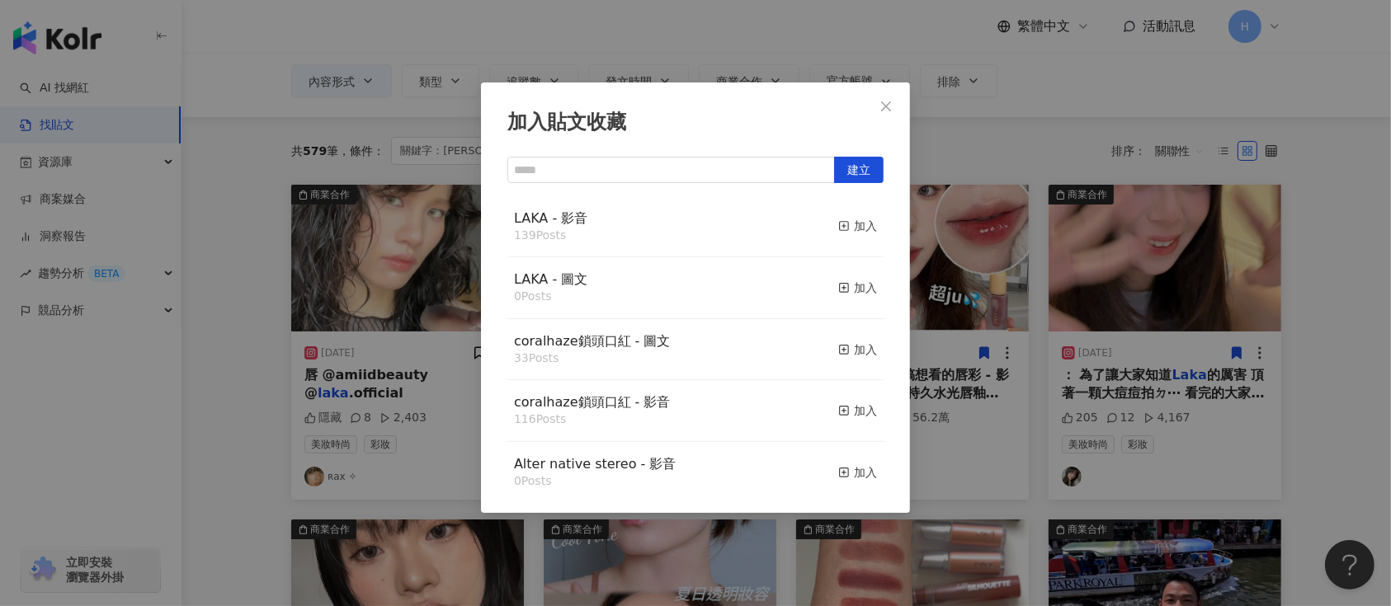
click at [937, 267] on div "加入貼文收藏 建立 LAKA - 影音 139 Posts 加入 LAKA - 圖文 0 Posts 加入 coralhaze鎖頭口紅 - 圖文 33 Pos…" at bounding box center [695, 303] width 1391 height 606
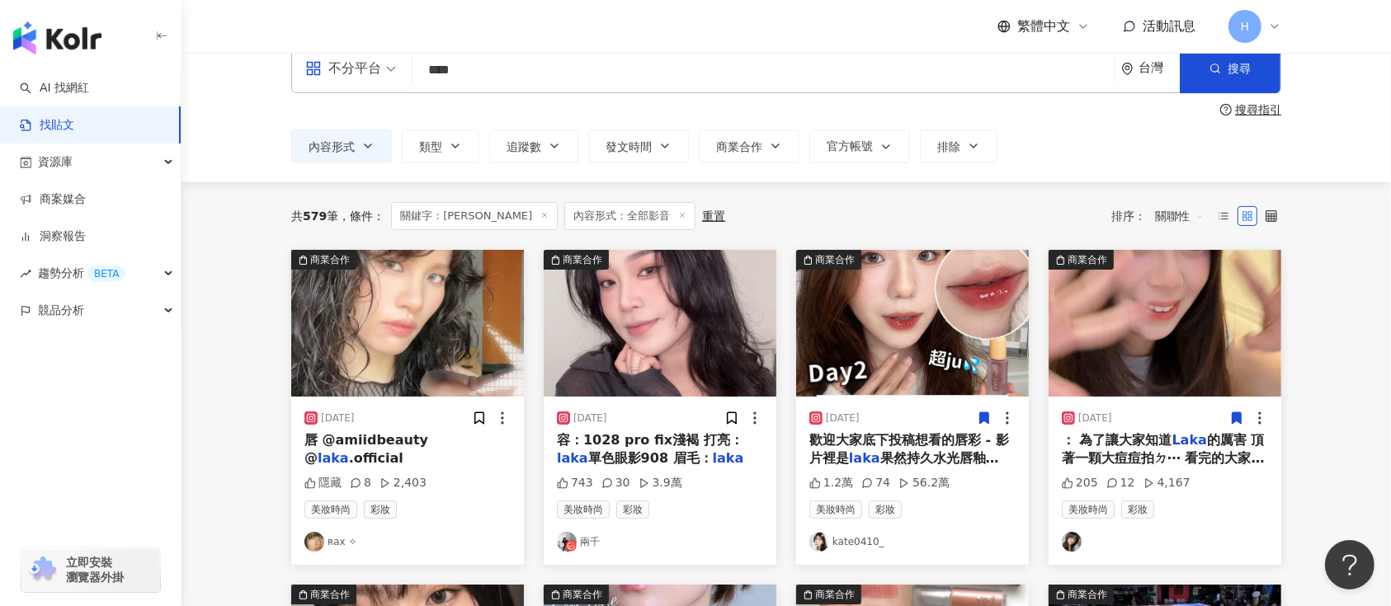
scroll to position [0, 0]
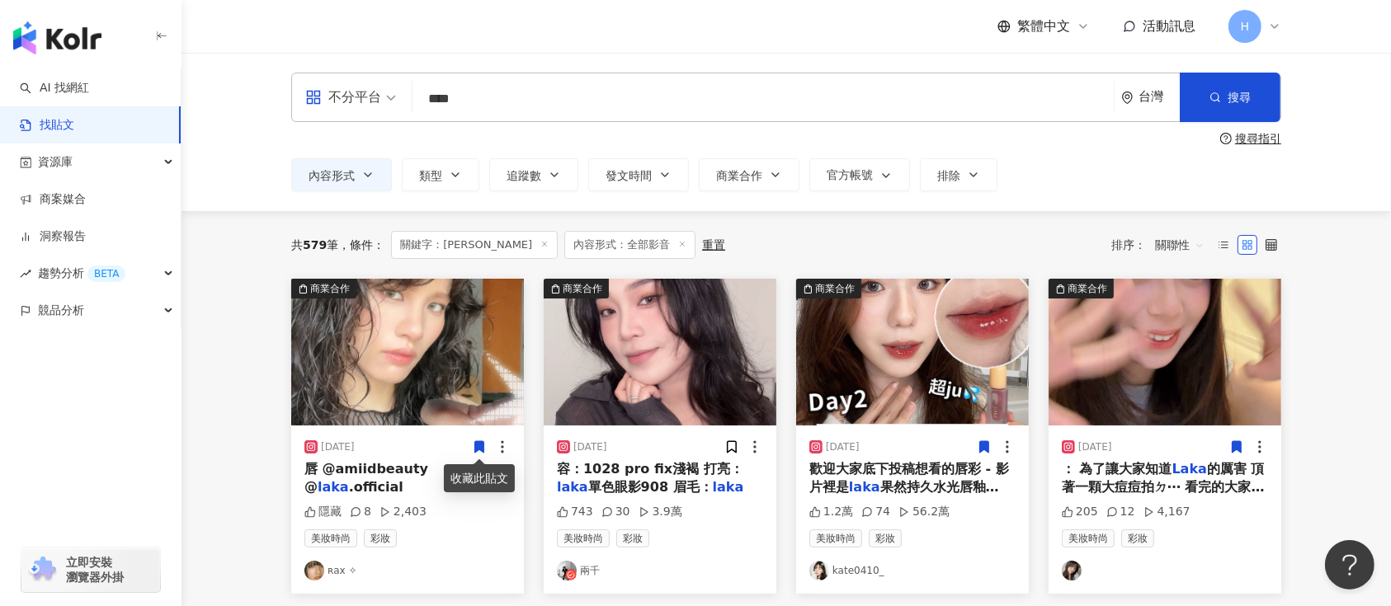
click at [427, 361] on img at bounding box center [407, 352] width 233 height 147
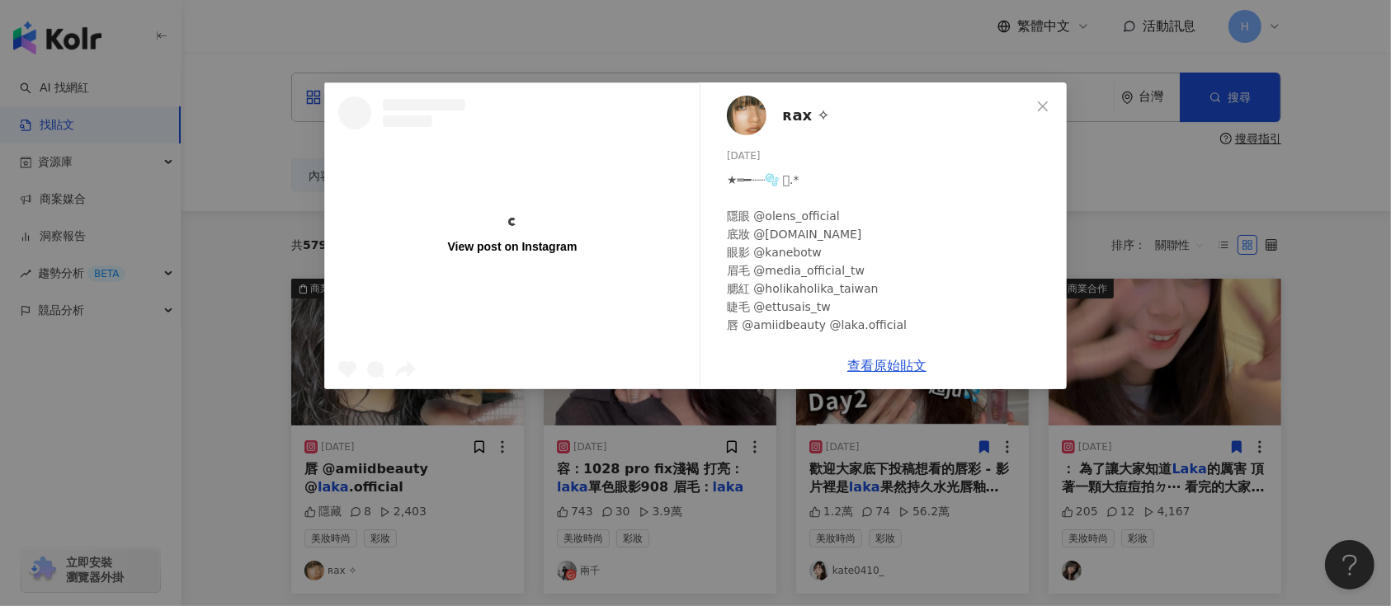
click at [1129, 373] on div "View post on Instagram ʀax ✧ 2025/7/30 ★═━┈┈🫧 ͛.* 隱眼 @olens_official 底妝 @chanel…" at bounding box center [695, 303] width 1391 height 606
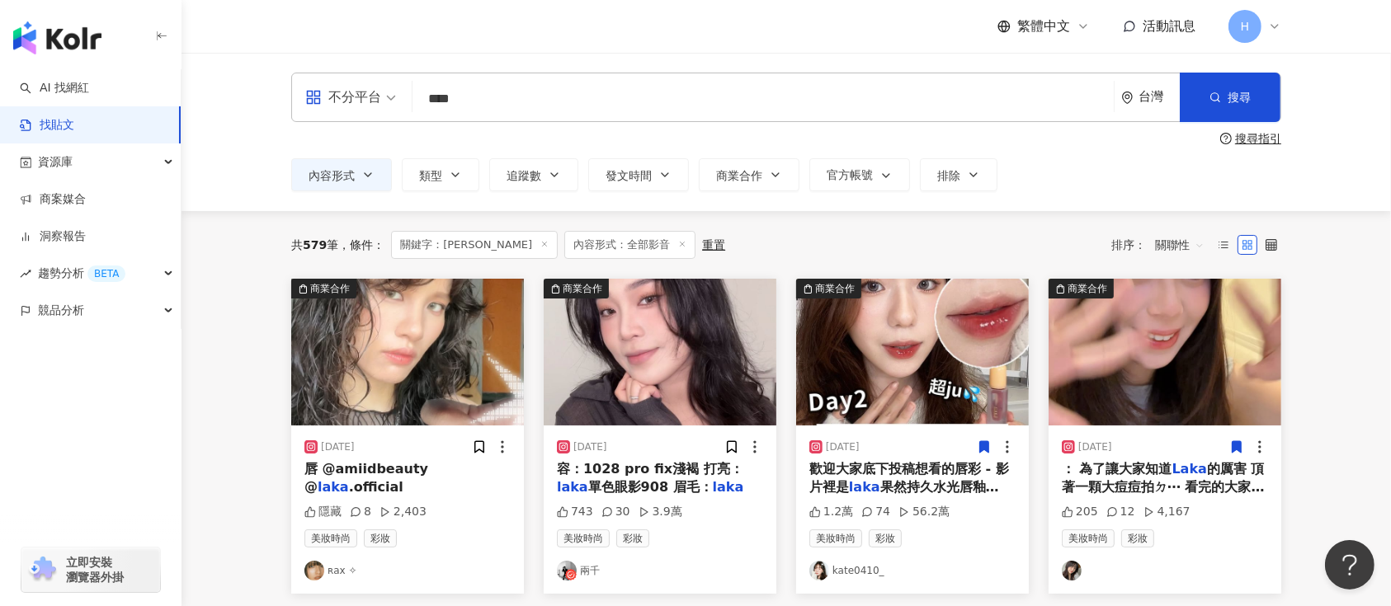
click at [488, 446] on div at bounding box center [491, 447] width 39 height 17
click at [475, 446] on icon at bounding box center [479, 447] width 9 height 12
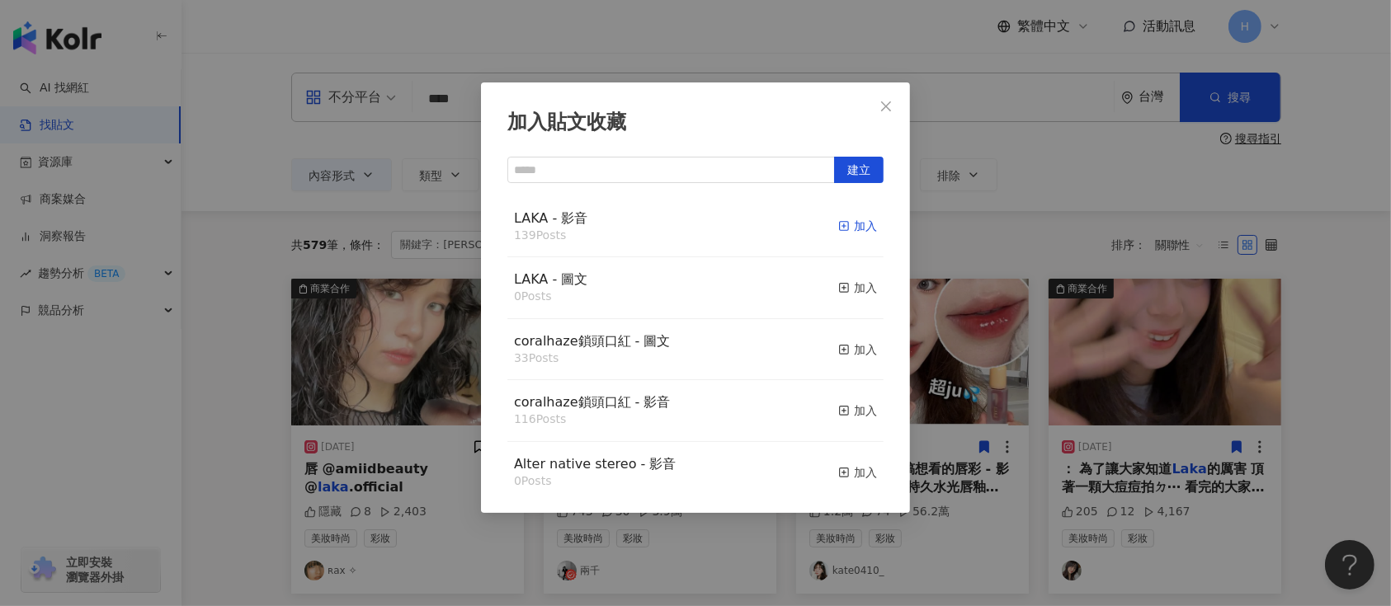
click at [845, 230] on div "加入" at bounding box center [857, 226] width 39 height 18
drag, startPoint x: 1012, startPoint y: 328, endPoint x: 1010, endPoint y: 347, distance: 19.1
click at [1011, 330] on div "加入貼文收藏 建立 LAKA - 影音 139 Posts 加入 LAKA - 圖文 0 Posts 加入 coralhaze鎖頭口紅 - 圖文 33 Pos…" at bounding box center [695, 303] width 1391 height 606
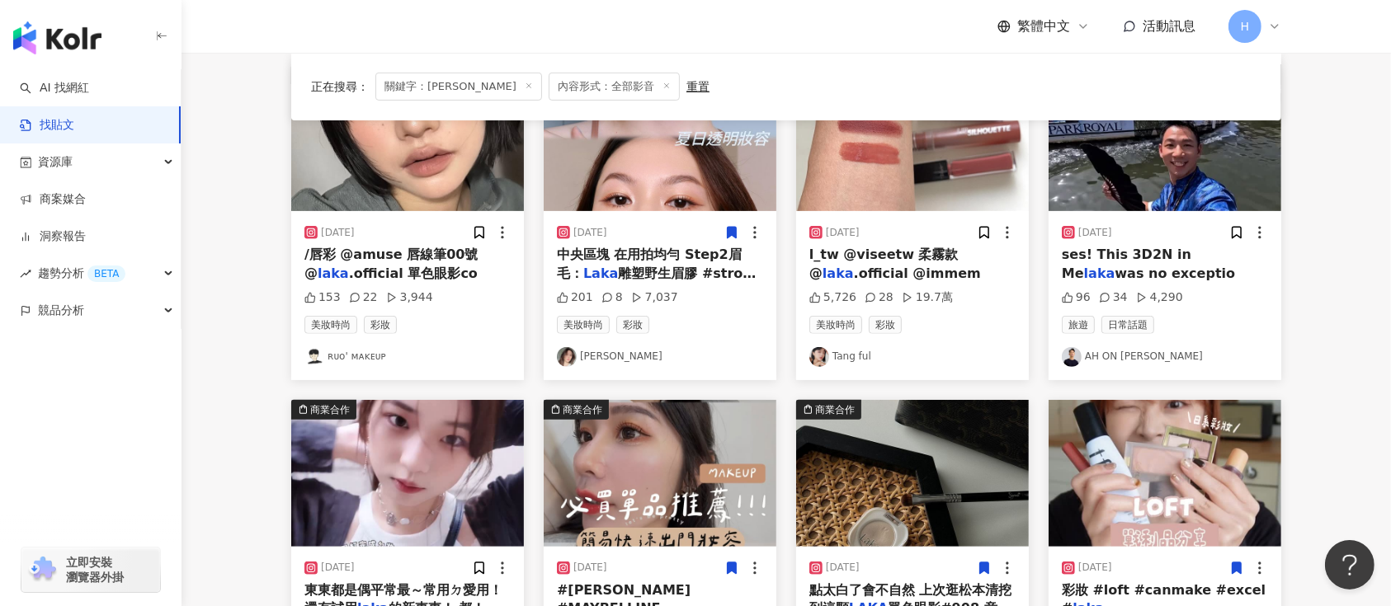
scroll to position [974, 0]
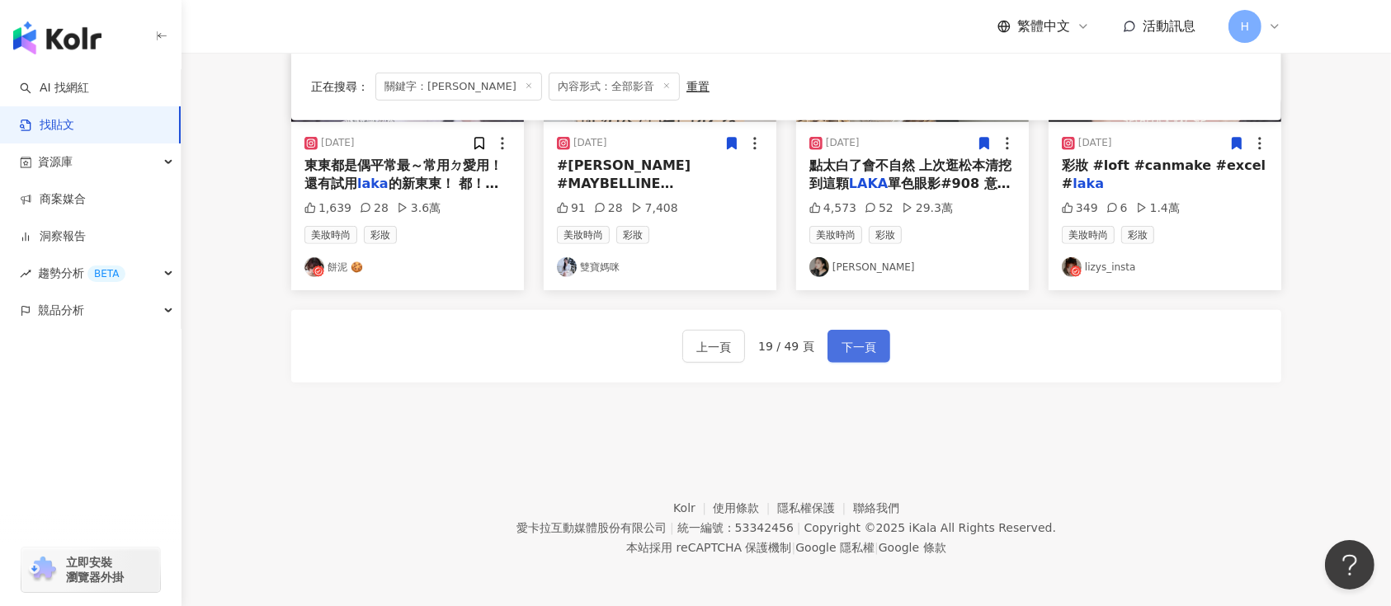
click at [828, 345] on button "下一頁" at bounding box center [859, 346] width 63 height 33
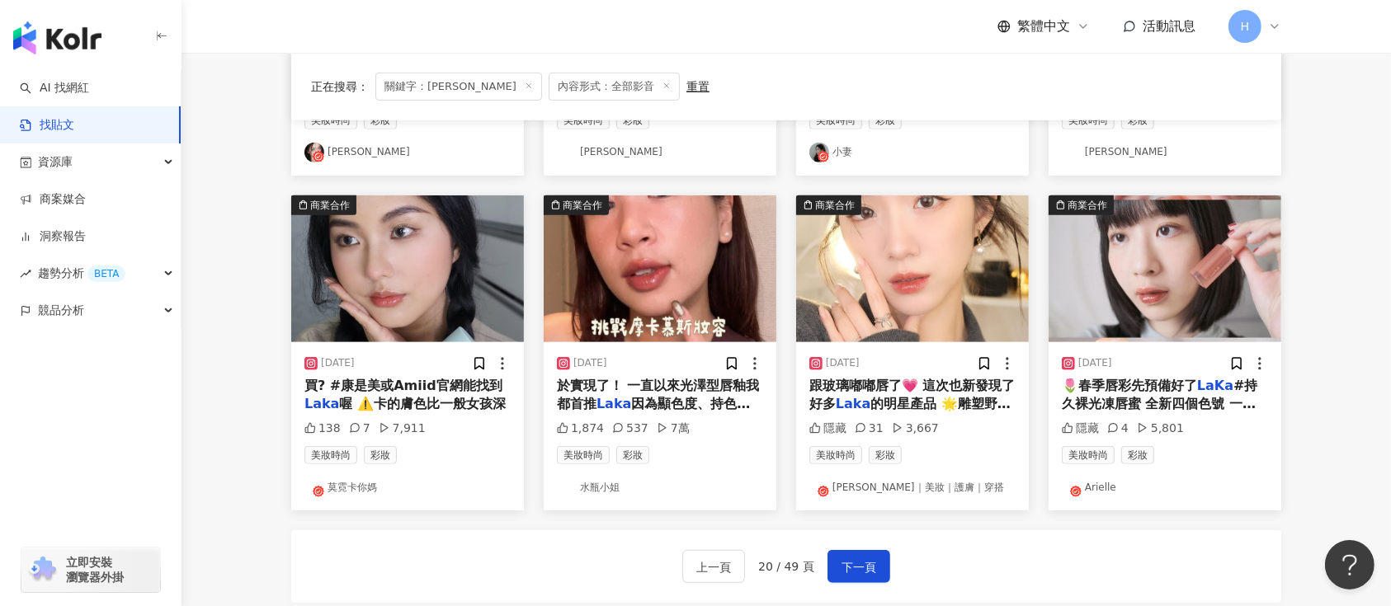
scroll to position [644, 0]
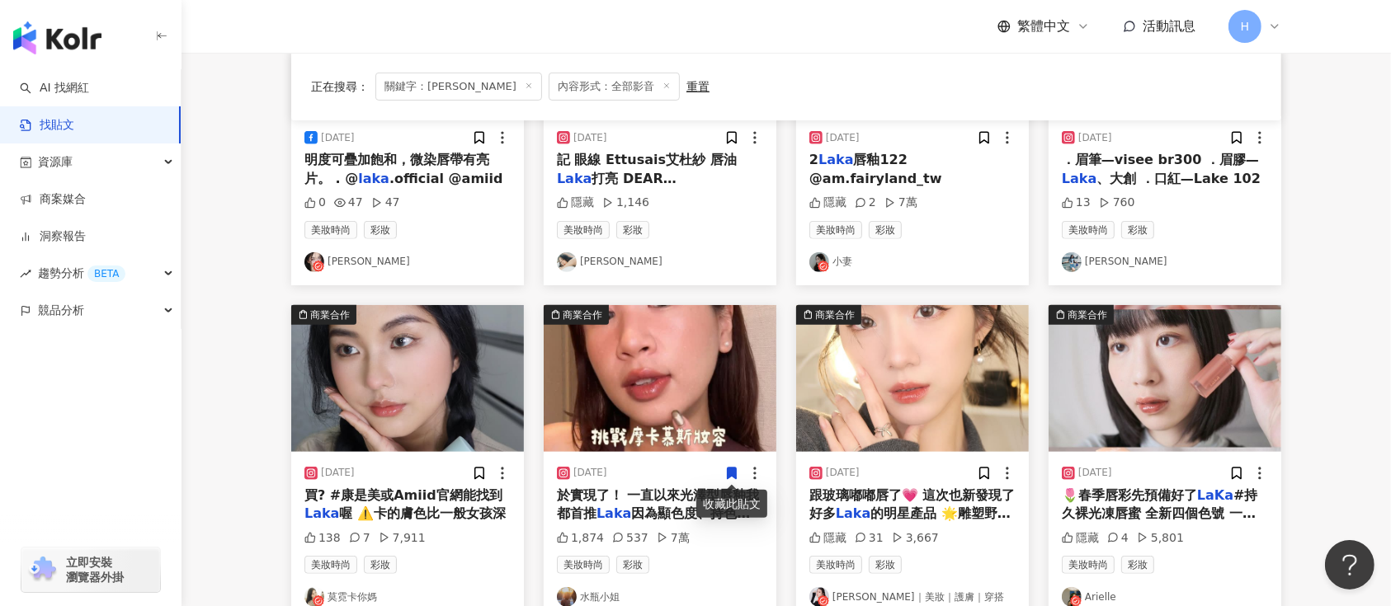
click at [730, 474] on icon at bounding box center [732, 474] width 9 height 12
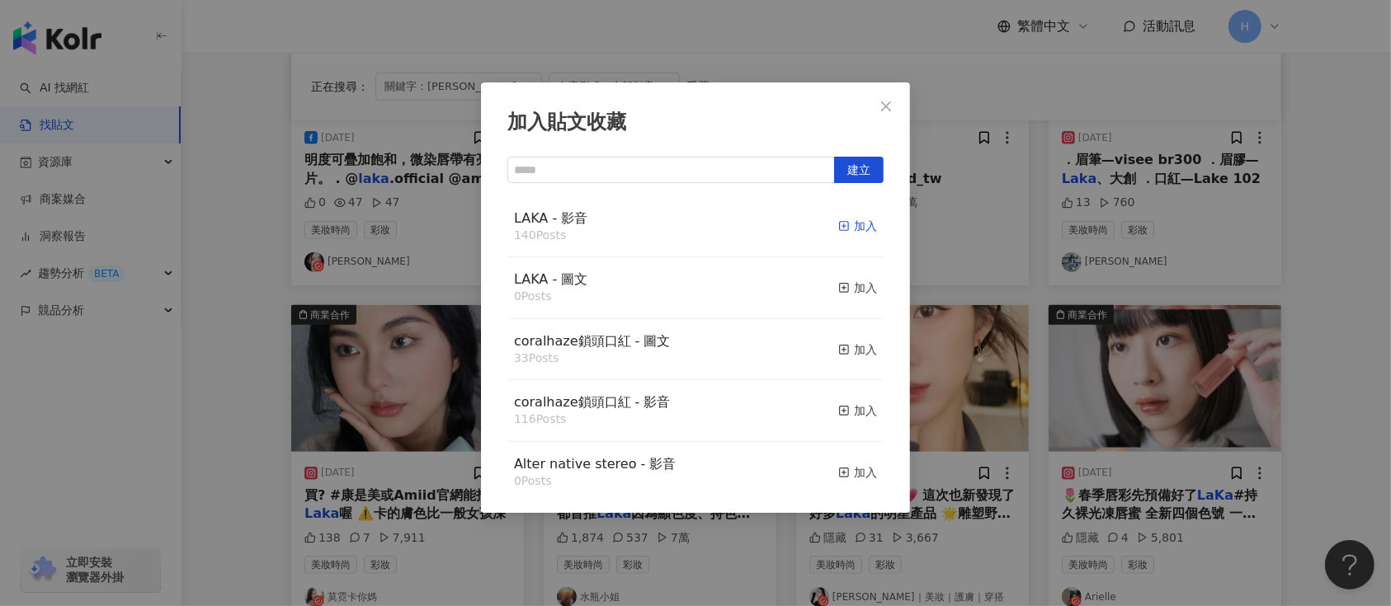
click at [838, 229] on div "加入" at bounding box center [857, 226] width 39 height 18
click at [977, 356] on div "加入貼文收藏 建立 LAKA - 影音 140 Posts 加入 LAKA - 圖文 0 Posts 加入 coralhaze鎖頭口紅 - 圖文 33 Pos…" at bounding box center [695, 303] width 1391 height 606
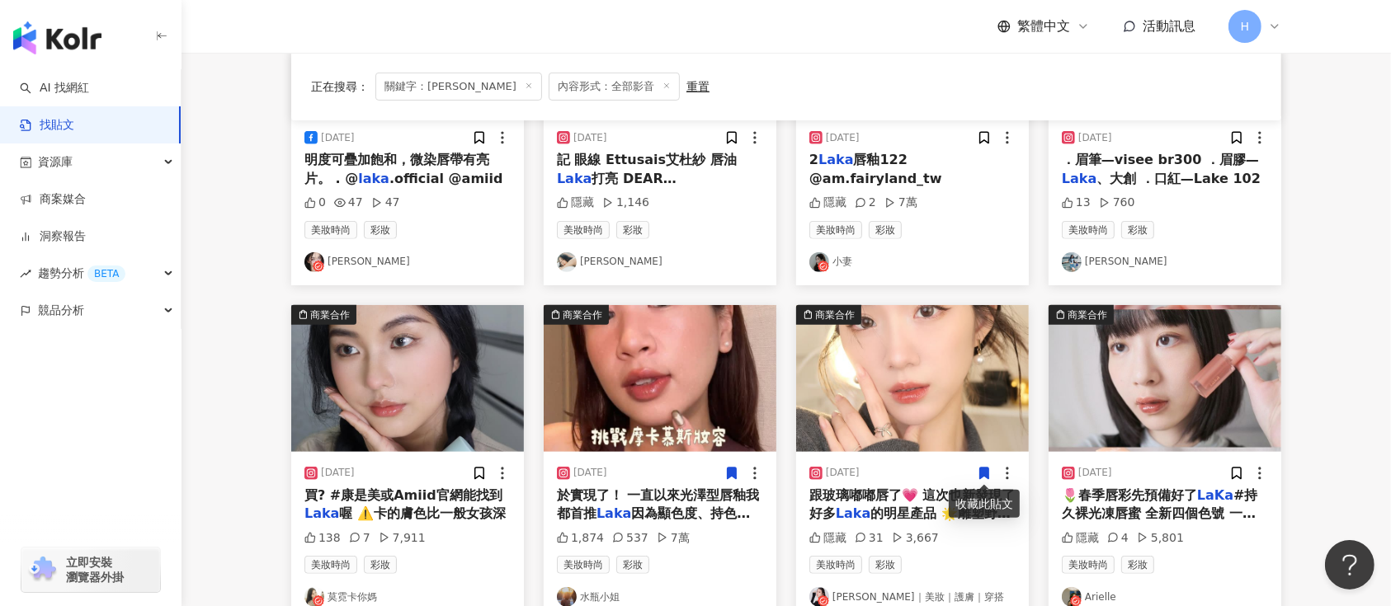
click at [988, 471] on icon at bounding box center [984, 474] width 9 height 12
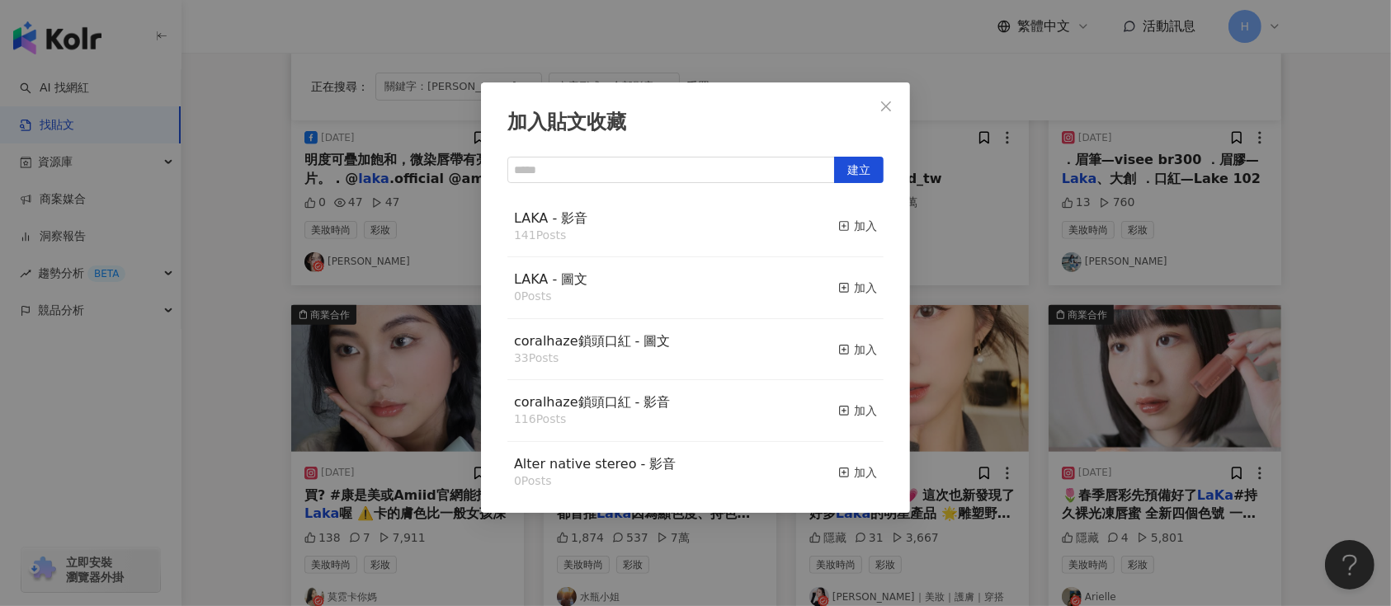
drag, startPoint x: 1109, startPoint y: 380, endPoint x: 1159, endPoint y: 391, distance: 51.6
click at [1111, 381] on div "加入貼文收藏 建立 LAKA - 影音 141 Posts 加入 LAKA - 圖文 0 Posts 加入 coralhaze鎖頭口紅 - 圖文 33 Pos…" at bounding box center [695, 303] width 1391 height 606
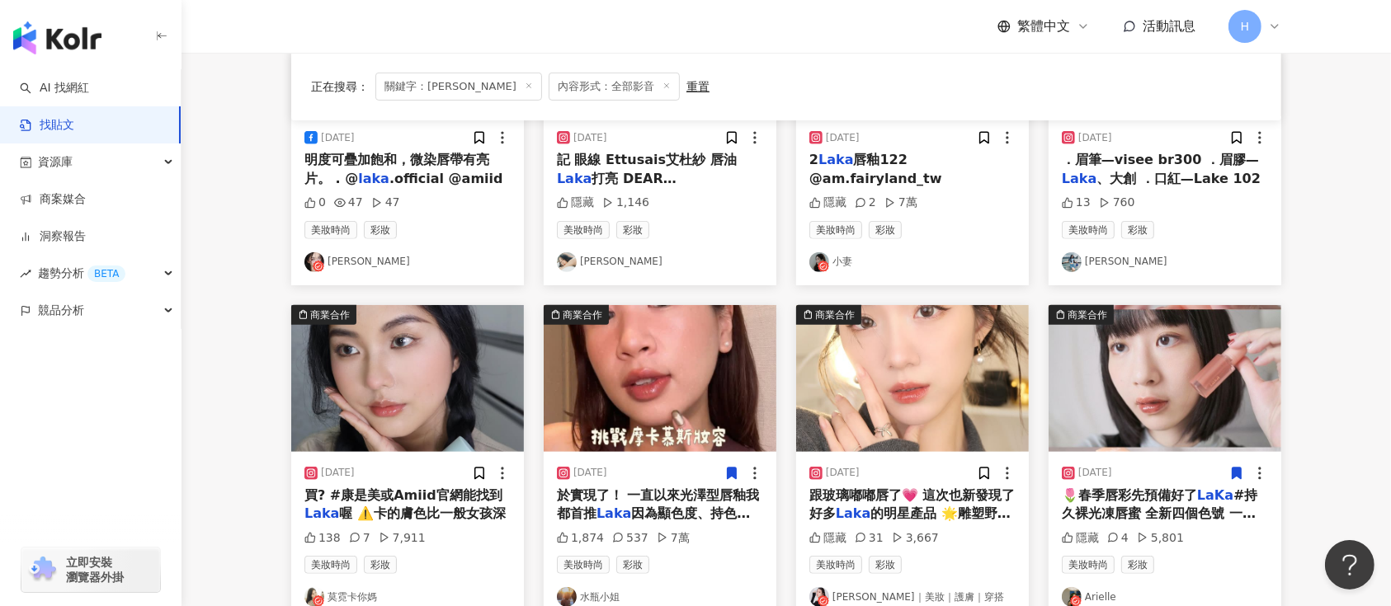
drag, startPoint x: 1241, startPoint y: 462, endPoint x: 1243, endPoint y: 471, distance: 9.2
click at [1243, 471] on icon at bounding box center [1236, 473] width 15 height 15
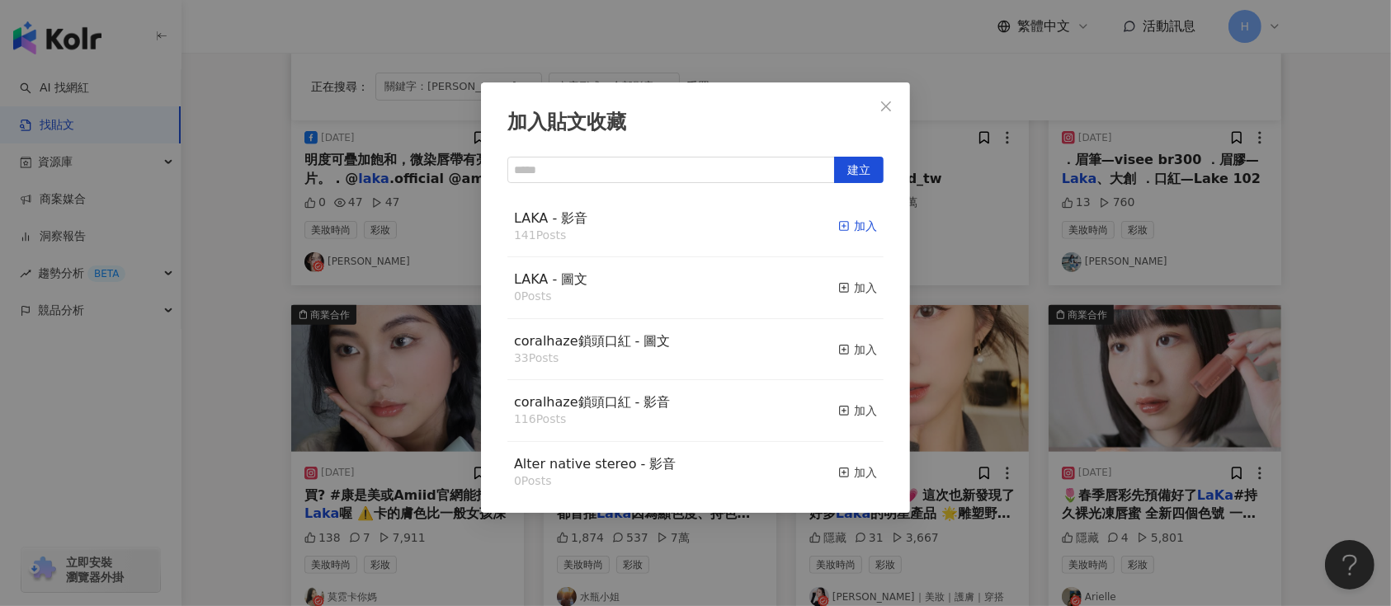
click at [842, 226] on line "button" at bounding box center [844, 226] width 4 height 0
click at [905, 386] on div "加入貼文收藏 建立 LAKA - 影音 141 Posts 加入 LAKA - 圖文 0 Posts 加入 coralhaze鎖頭口紅 - 圖文 33 Pos…" at bounding box center [695, 298] width 429 height 431
click at [396, 464] on div "加入貼文收藏 建立 LAKA - 影音 142 Posts 已加入 LAKA - 圖文 0 Posts 加入 coralhaze鎖頭口紅 - 圖文 33 Po…" at bounding box center [695, 303] width 1391 height 606
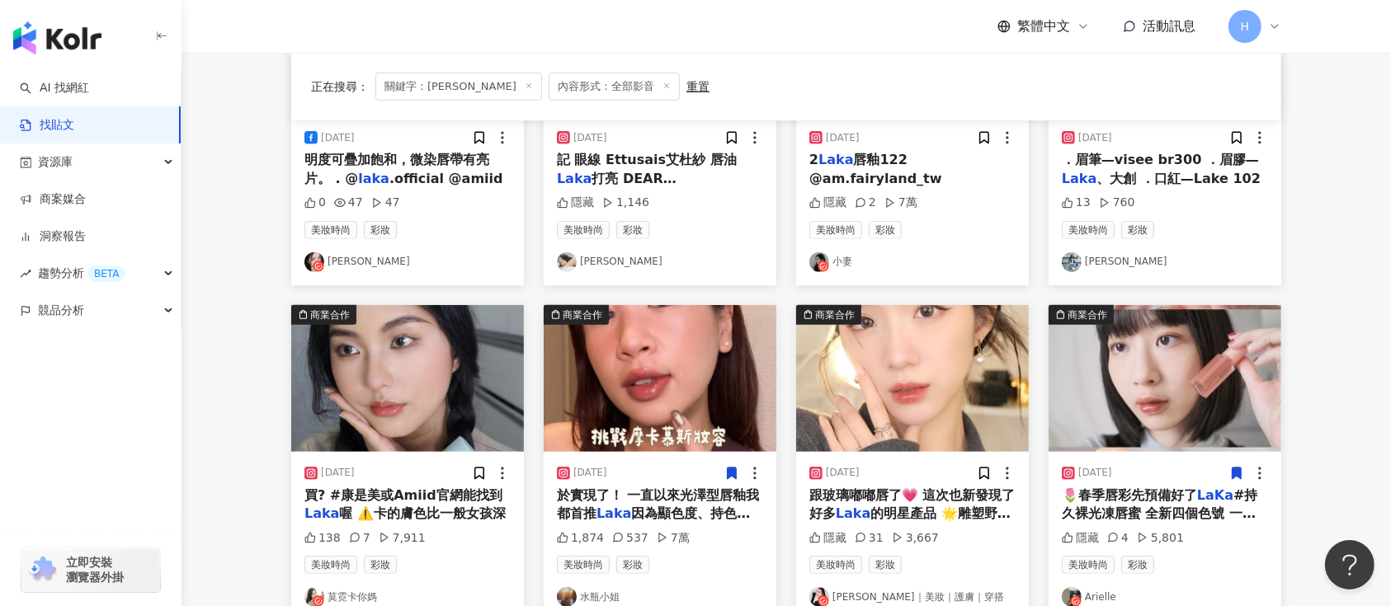
click at [407, 397] on img at bounding box center [407, 378] width 233 height 147
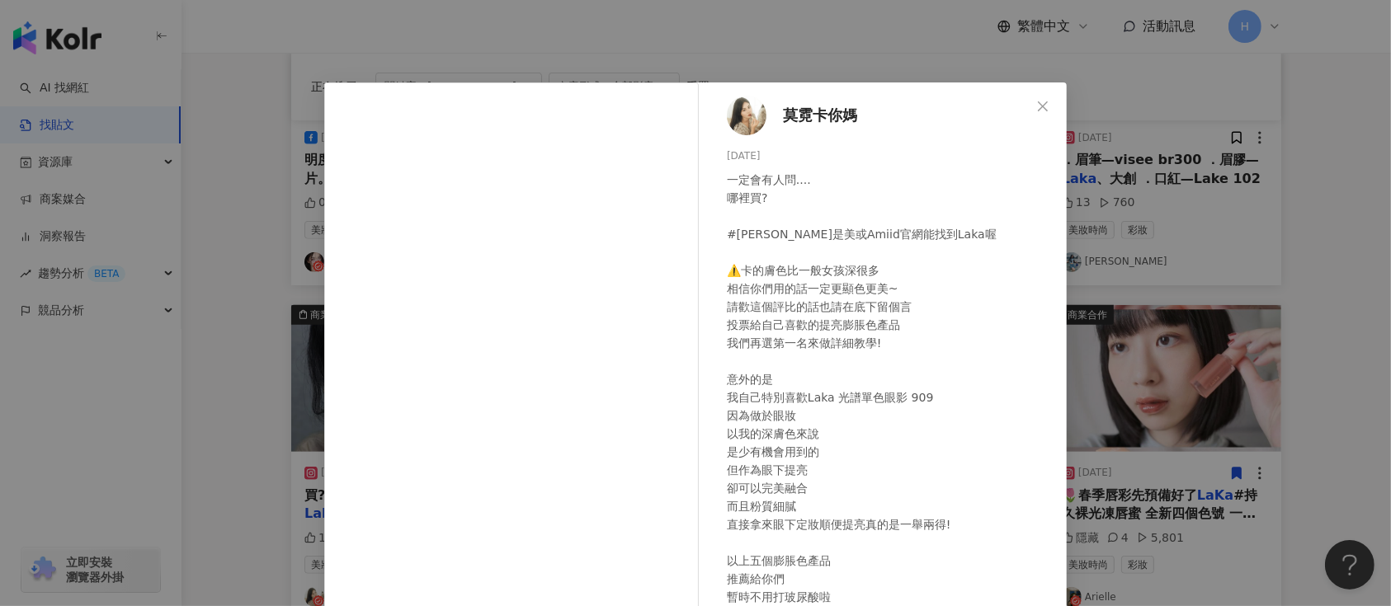
scroll to position [110, 0]
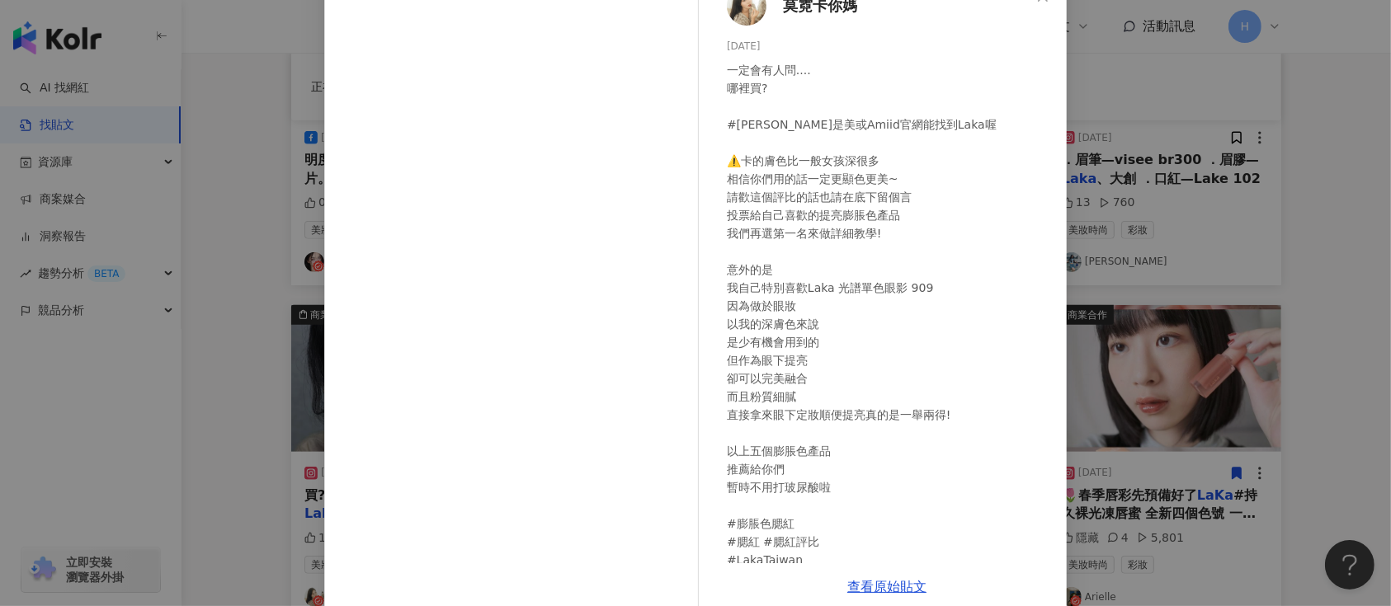
click at [1158, 267] on div "莫霓卡你媽 2025/5/24 一定會有人問.... 哪裡買? #康是美或Amiid官網能找到Laka喔 ⚠️卡的膚色比一般女孩深很多 相信你們用的話一定更顯…" at bounding box center [695, 303] width 1391 height 606
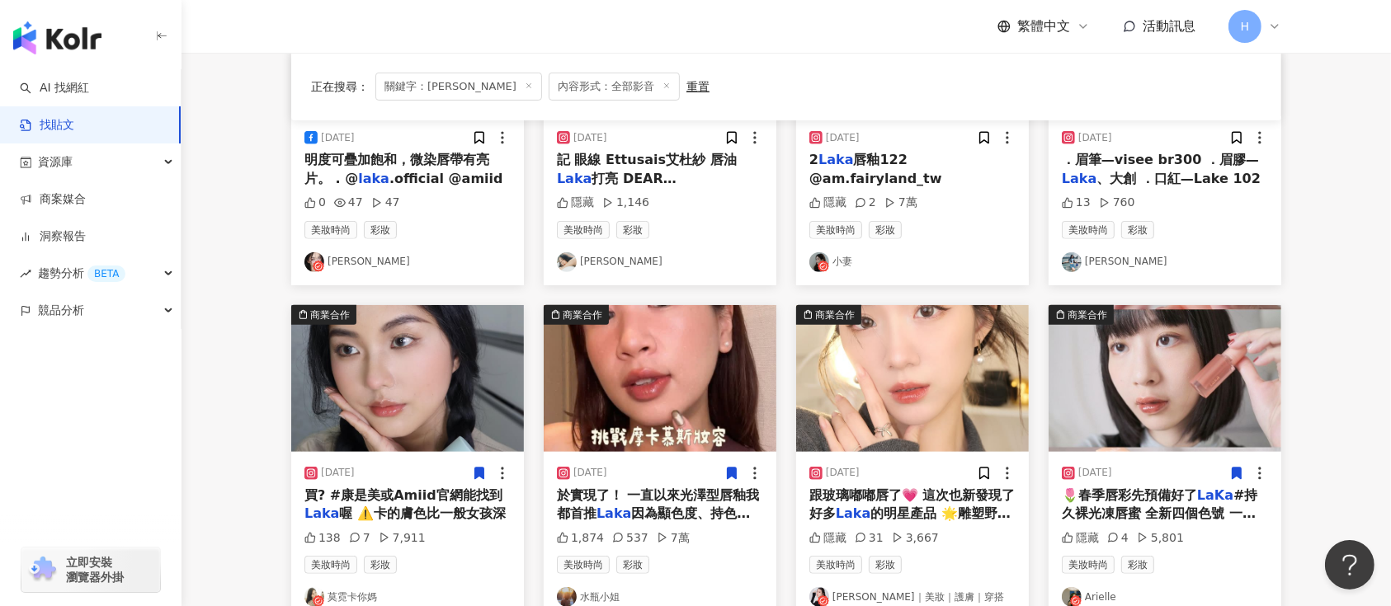
click at [483, 477] on icon at bounding box center [479, 474] width 9 height 12
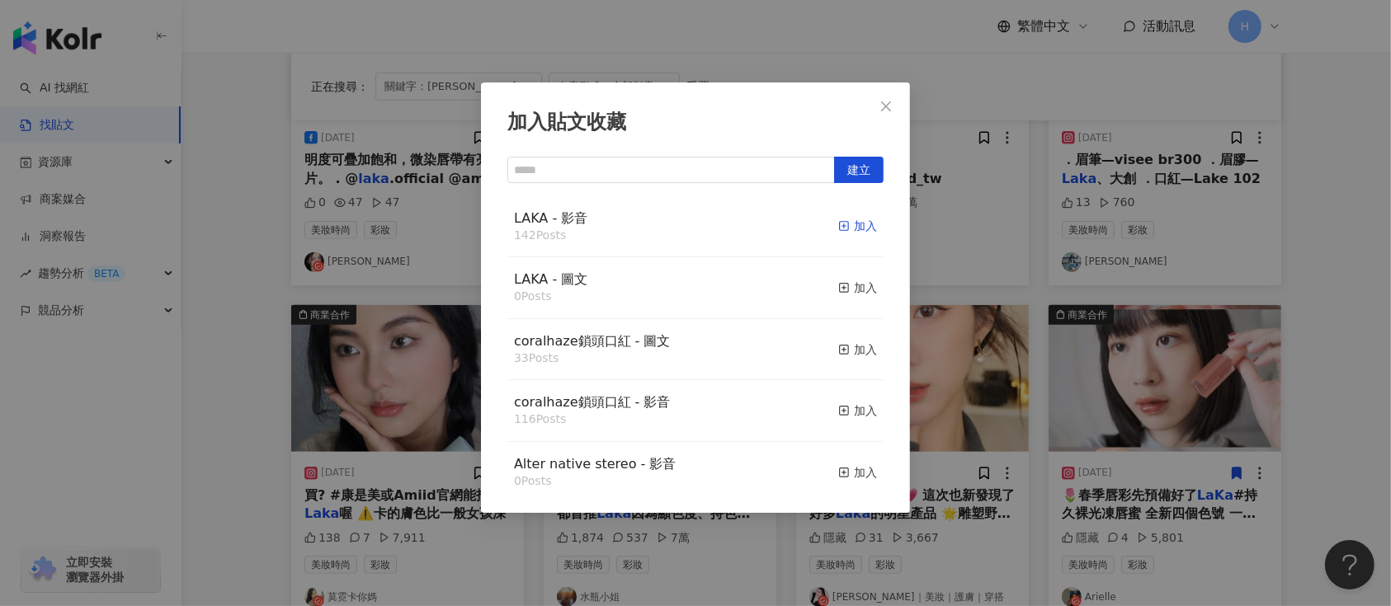
click at [838, 221] on div "加入" at bounding box center [857, 226] width 39 height 18
click at [1231, 357] on div "加入貼文收藏 建立 LAKA - 影音 142 Posts 加入 LAKA - 圖文 0 Posts 加入 coralhaze鎖頭口紅 - 圖文 33 Pos…" at bounding box center [695, 303] width 1391 height 606
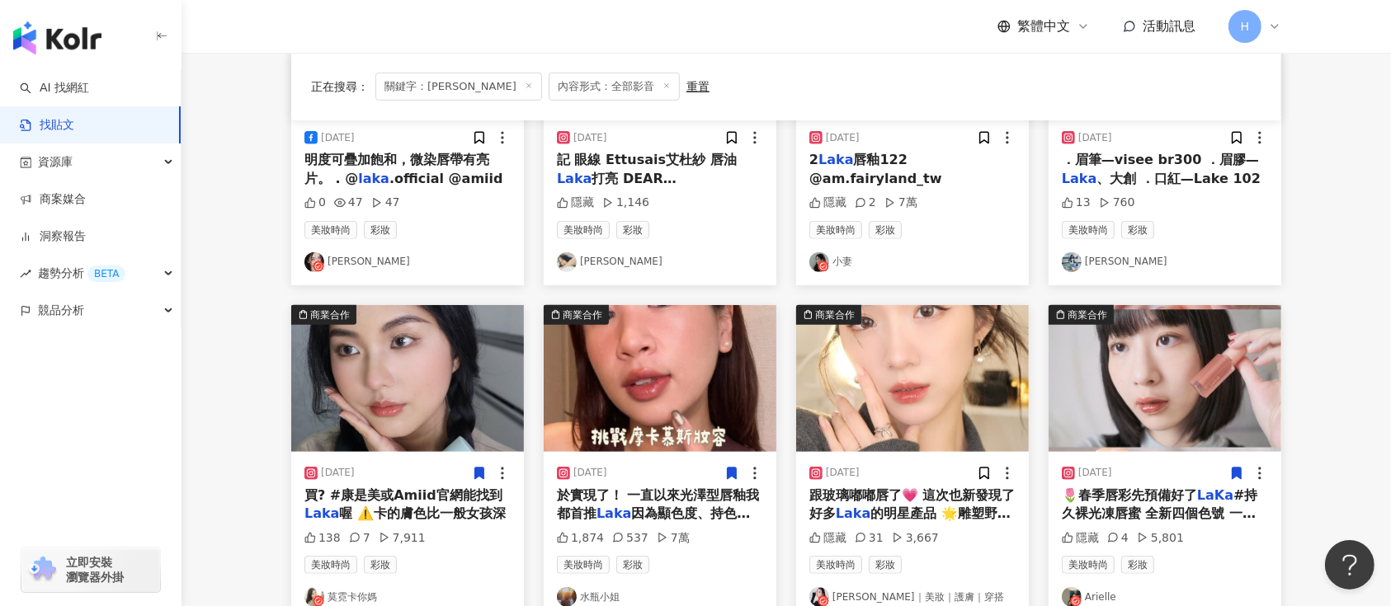
scroll to position [424, 0]
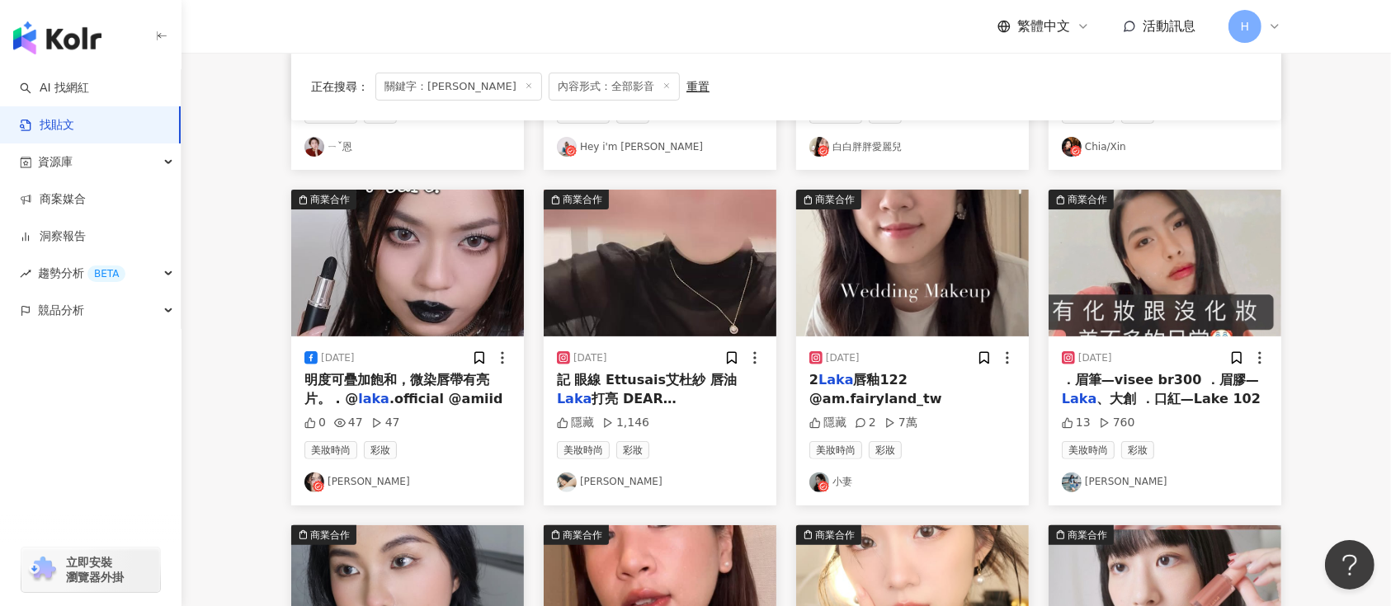
click at [700, 304] on img at bounding box center [660, 263] width 233 height 147
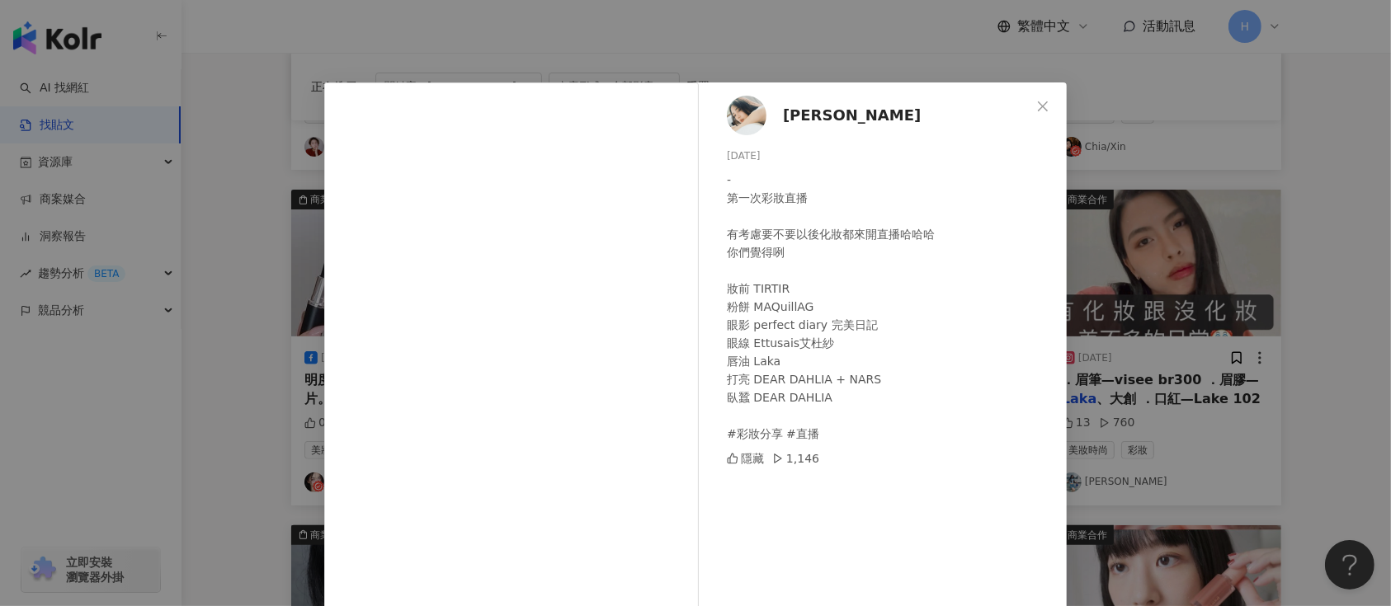
click at [1304, 379] on div "小葵 2024/7/13 - 第一次彩妝直播 有考慮要不要以後化妝都來開直播哈哈哈 你們覺得咧 妝前 TIRTIR 粉餅 MAQuillAG 眼影 perfe…" at bounding box center [695, 303] width 1391 height 606
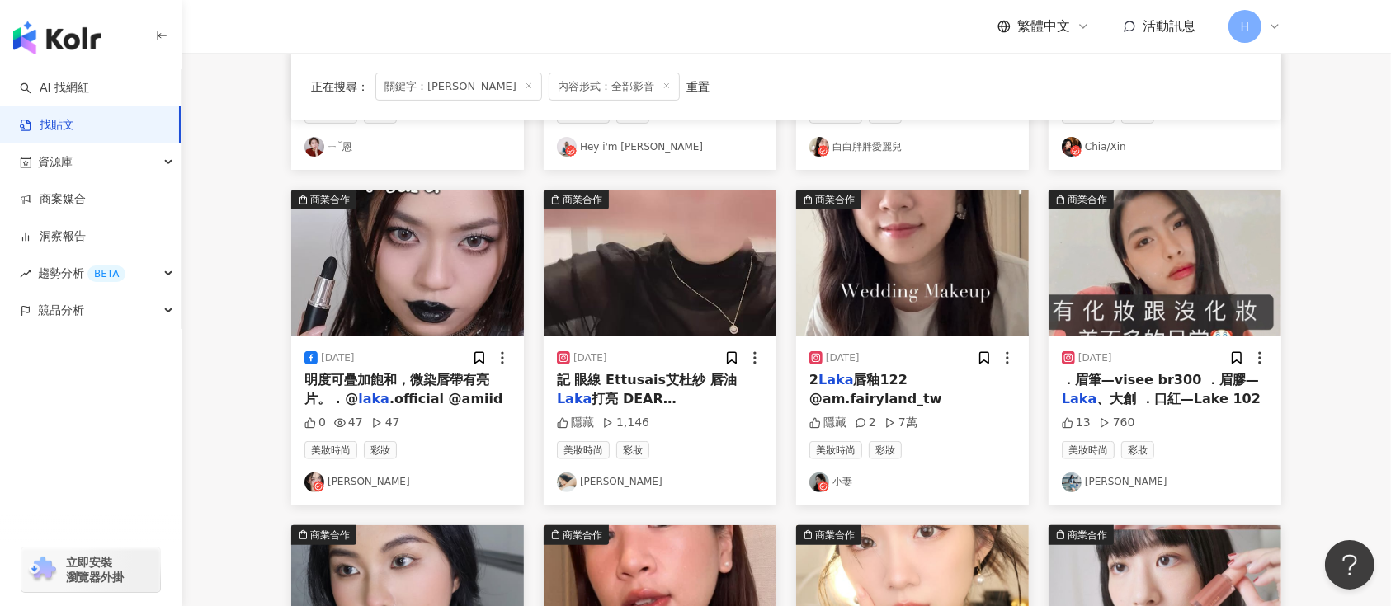
click at [1211, 308] on img at bounding box center [1165, 263] width 233 height 147
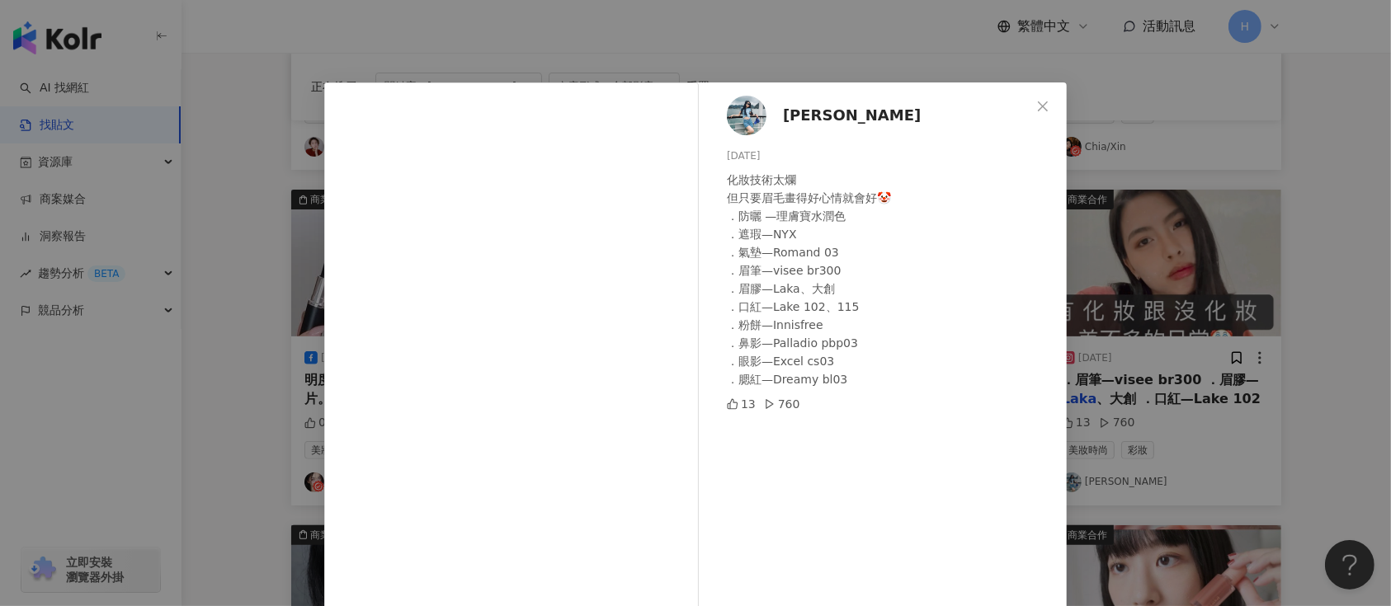
click at [1158, 254] on div "潘韻如 2023/10/22 化妝技術太爛 但只要眉毛畫得好心情就會好🤡 ．防曬 —理膚寶水潤色 ．遮瑕—NYX ．氣墊—Romand 03 ．眉筆—vise…" at bounding box center [695, 303] width 1391 height 606
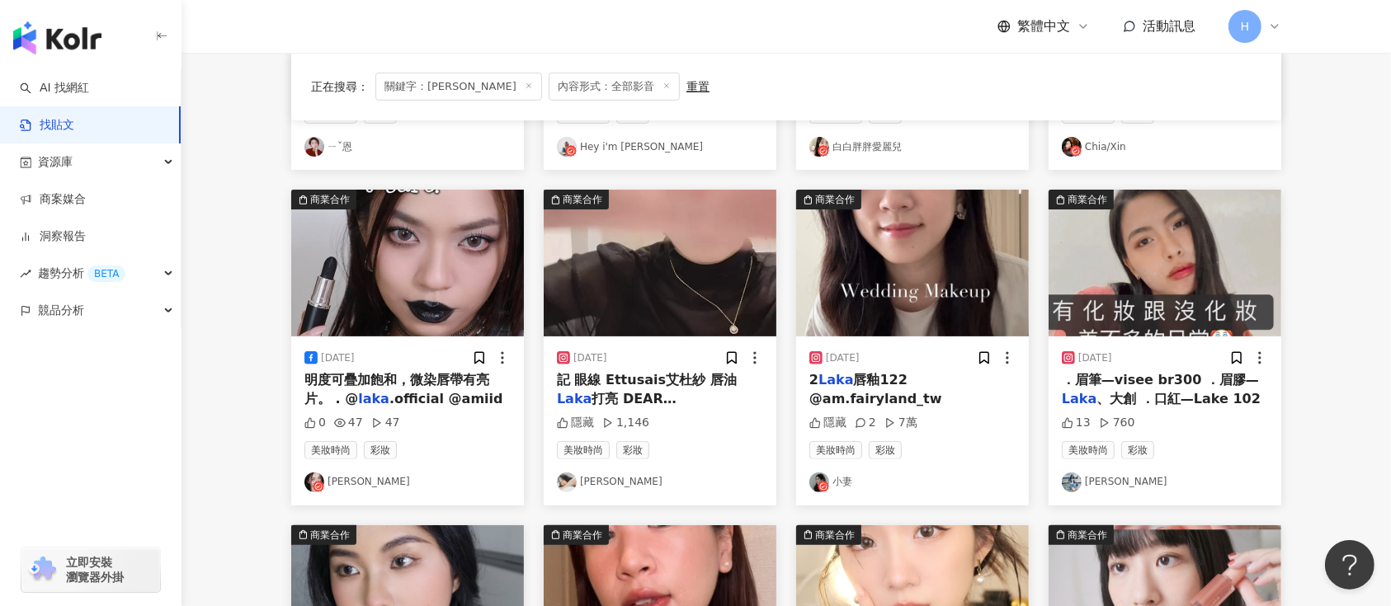
click at [940, 293] on img at bounding box center [912, 263] width 233 height 147
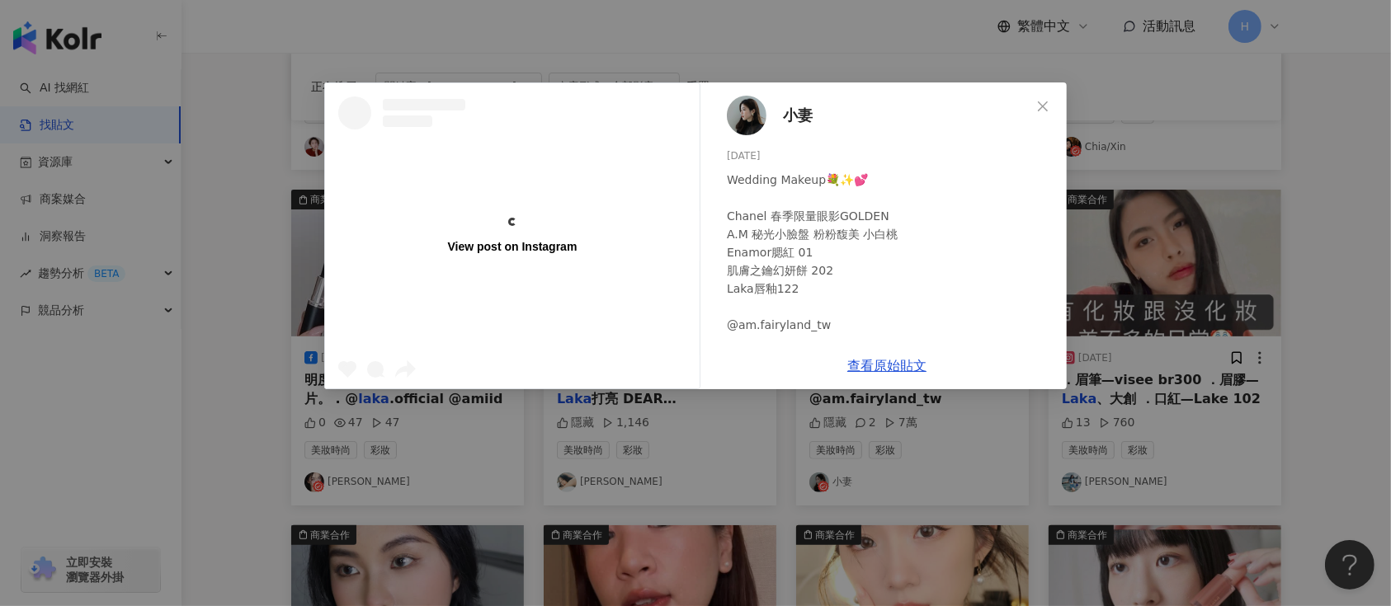
drag, startPoint x: 1223, startPoint y: 343, endPoint x: 1202, endPoint y: 347, distance: 21.0
click at [1221, 347] on div "View post on Instagram 小妻 2025/5/25 Wedding Makeup💐✨💕 Chanel 春季限量眼影GOLDEN A.M 秘…" at bounding box center [695, 303] width 1391 height 606
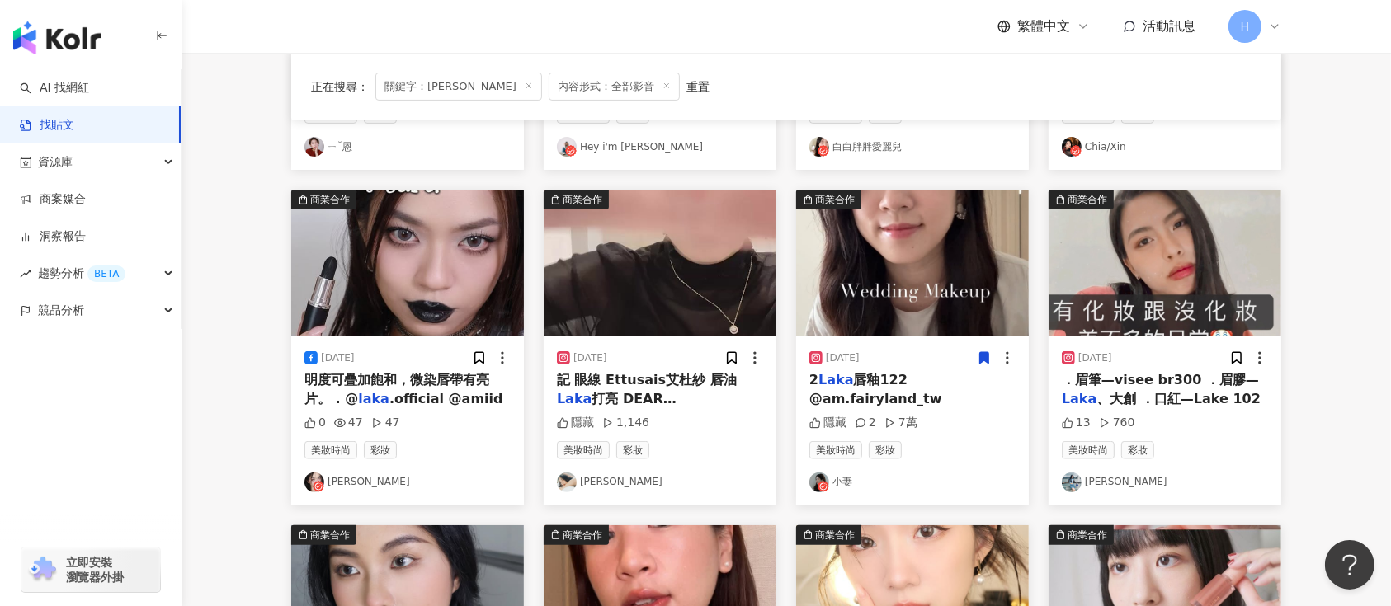
click at [986, 355] on icon at bounding box center [984, 359] width 9 height 12
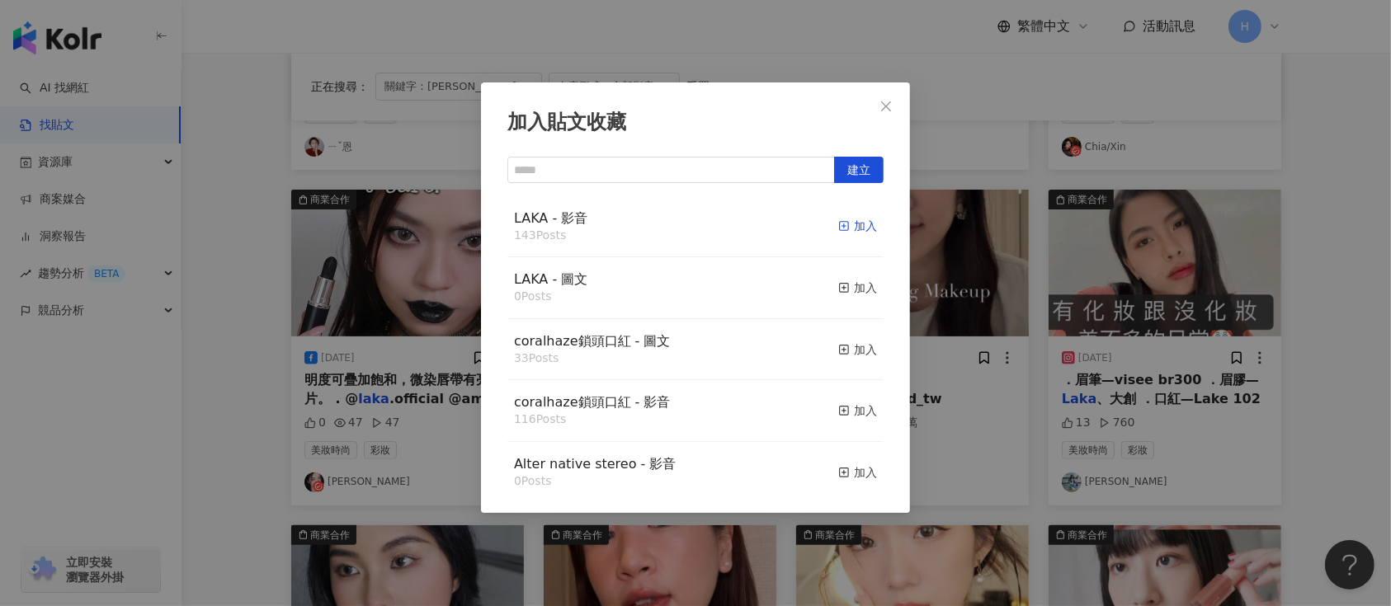
click at [846, 228] on div "加入" at bounding box center [857, 226] width 39 height 18
click at [993, 305] on div "加入貼文收藏 建立 LAKA - 影音 143 Posts 加入 LAKA - 圖文 0 Posts 加入 coralhaze鎖頭口紅 - 圖文 33 Pos…" at bounding box center [695, 303] width 1391 height 606
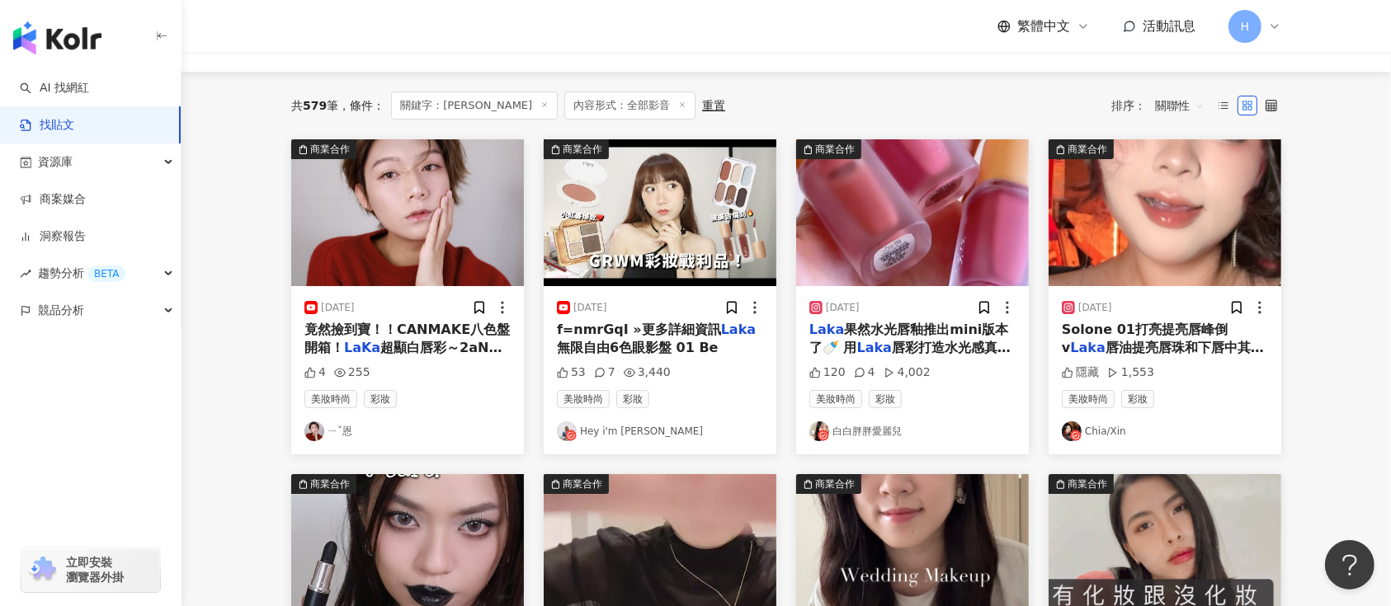
scroll to position [94, 0]
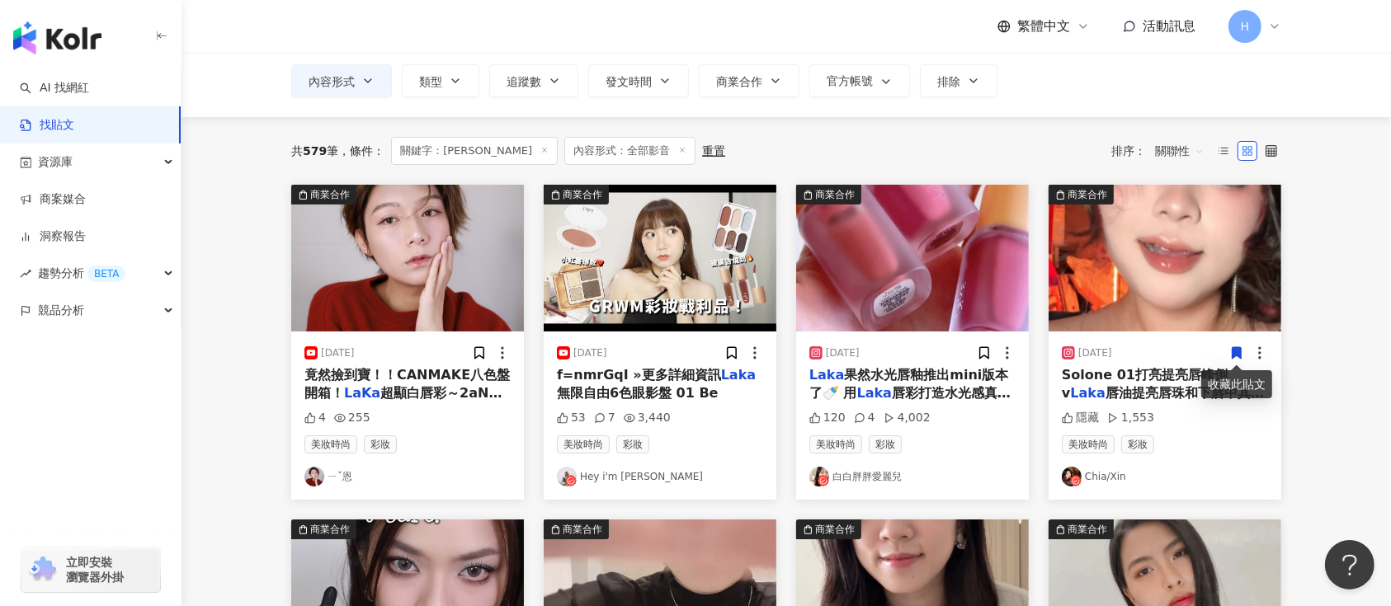
click at [1234, 355] on icon at bounding box center [1237, 353] width 9 height 12
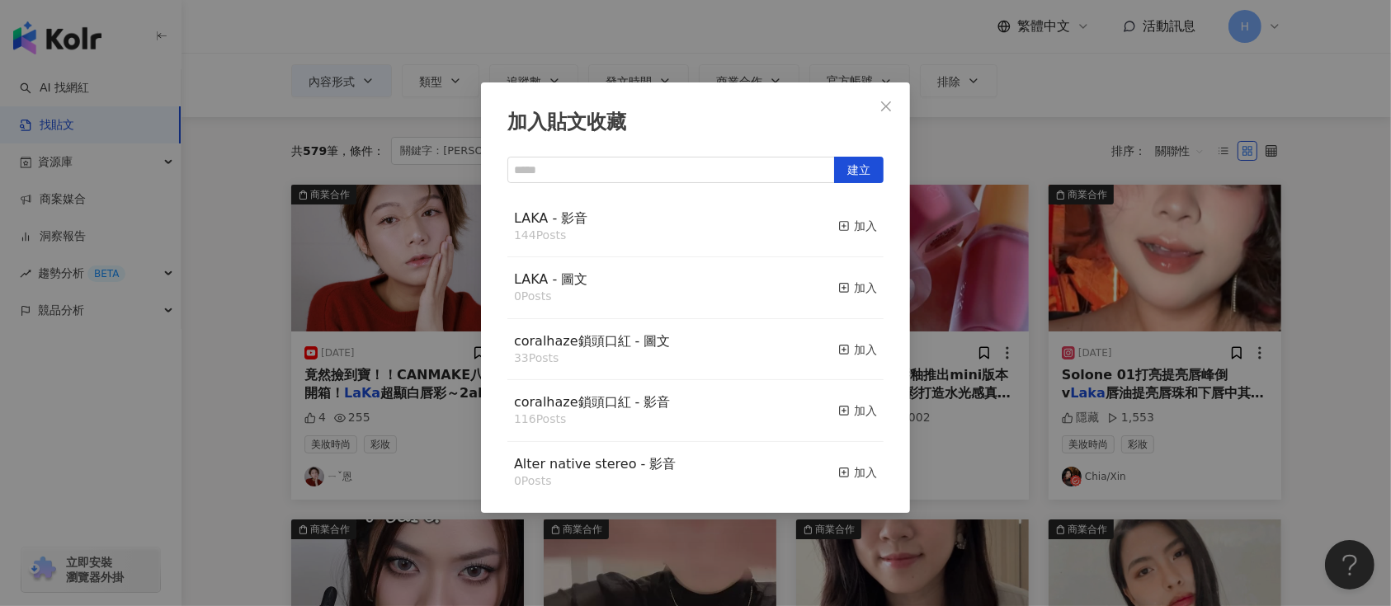
drag, startPoint x: 842, startPoint y: 228, endPoint x: 902, endPoint y: 265, distance: 70.8
click at [841, 228] on div "加入" at bounding box center [857, 226] width 39 height 18
click at [1001, 297] on div "加入貼文收藏 建立 LAKA - 影音 144 Posts 加入 LAKA - 圖文 0 Posts 加入 coralhaze鎖頭口紅 - 圖文 33 Pos…" at bounding box center [695, 303] width 1391 height 606
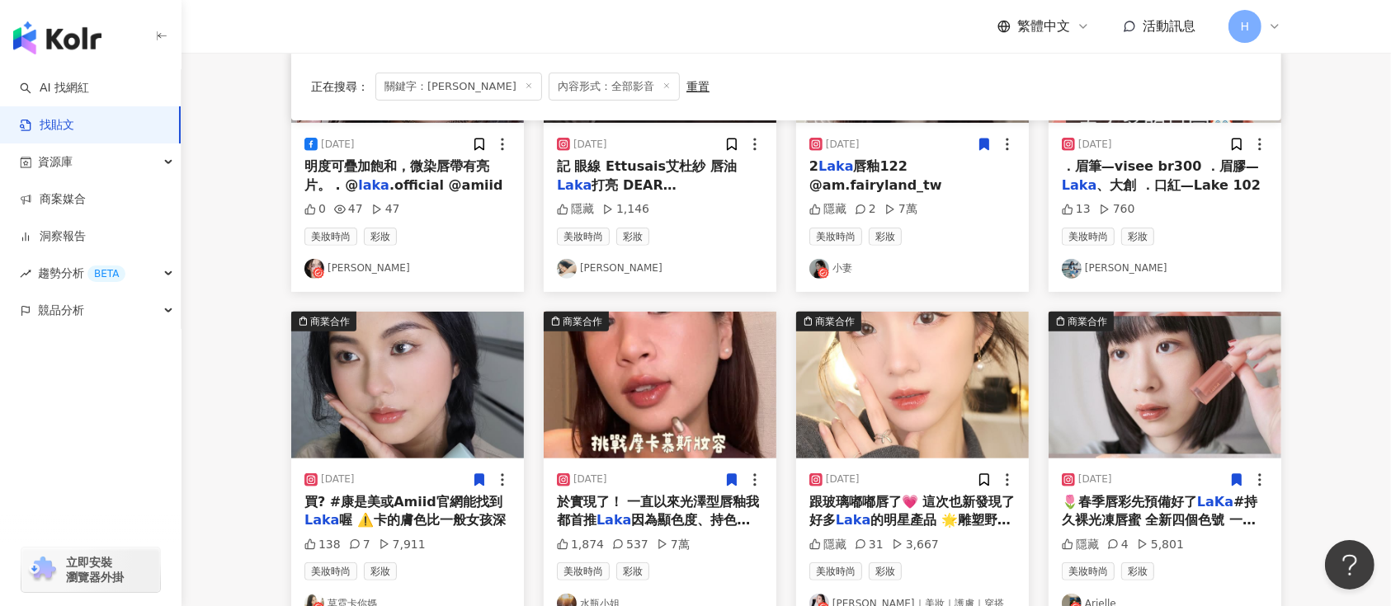
scroll to position [974, 0]
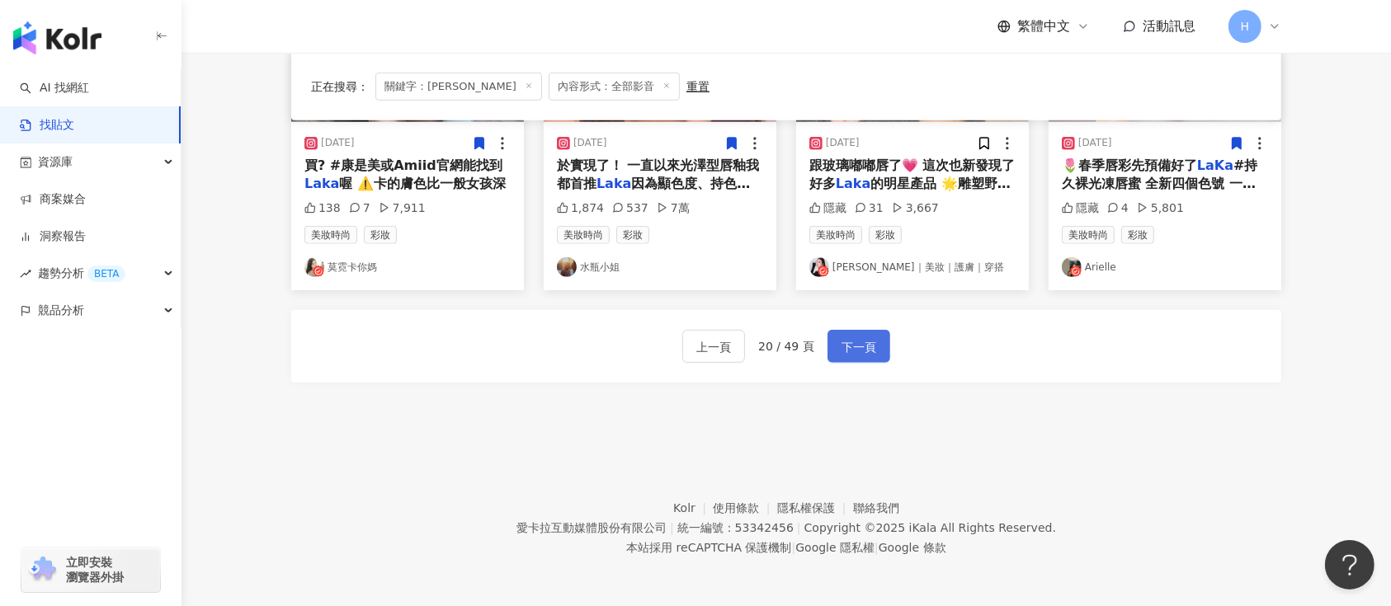
click at [845, 337] on span "下一頁" at bounding box center [859, 347] width 35 height 20
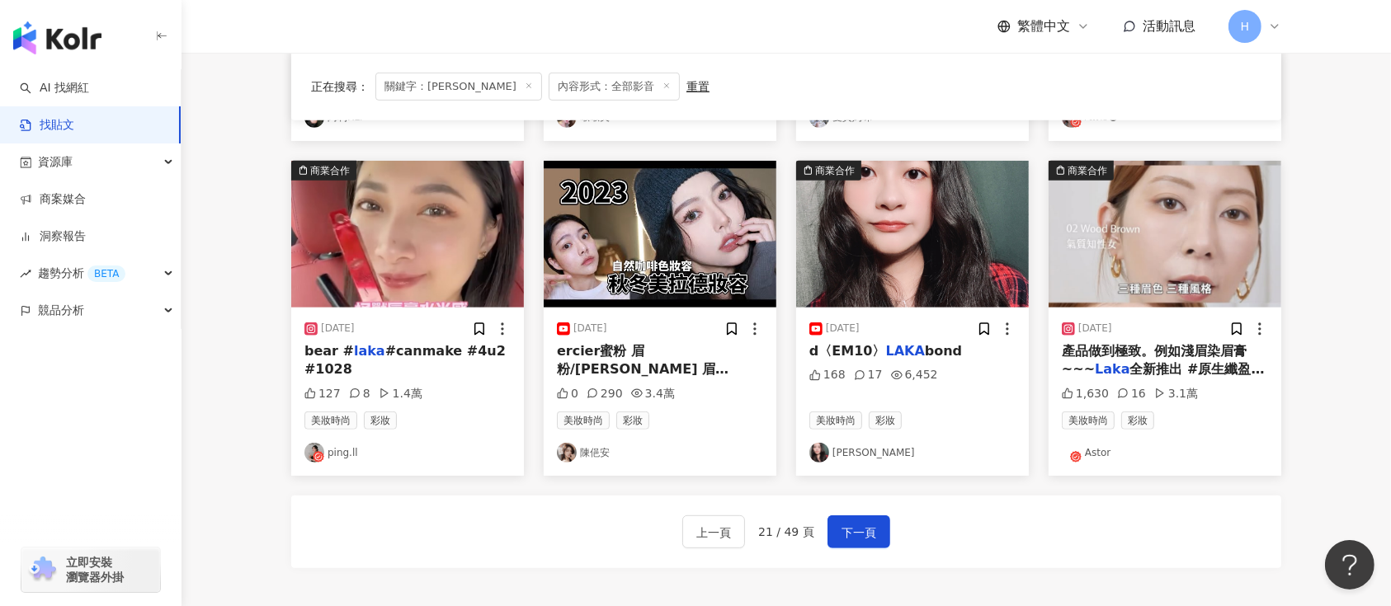
scroll to position [754, 0]
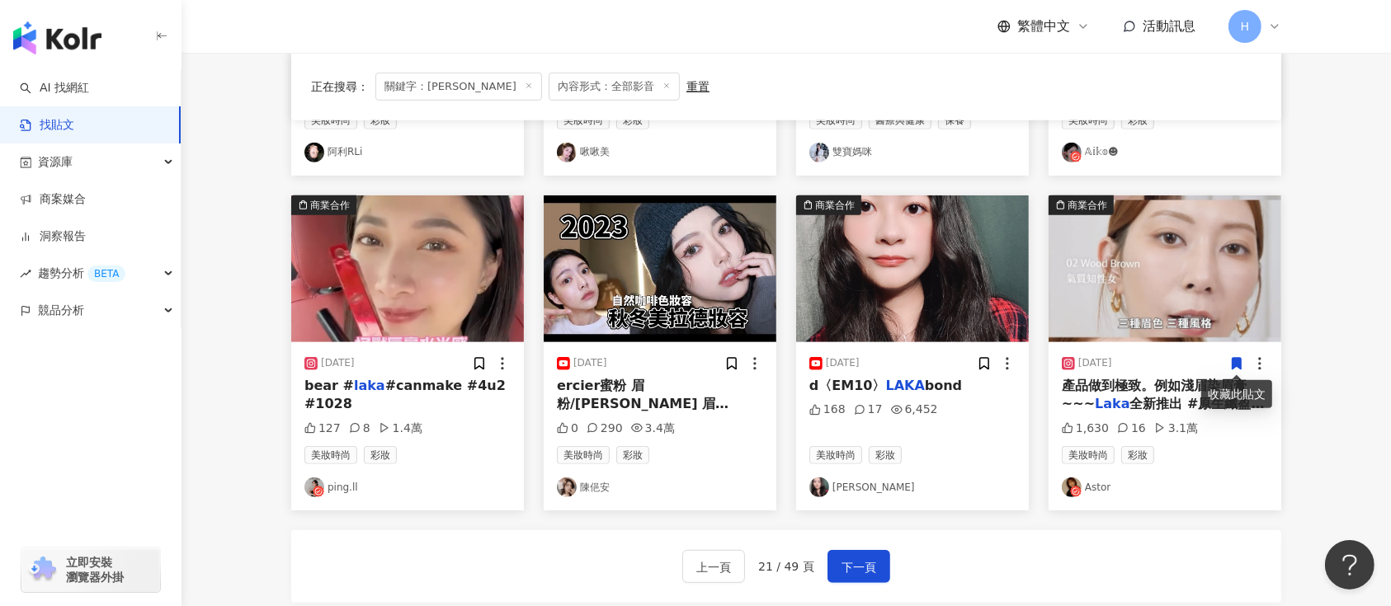
click at [1229, 356] on icon at bounding box center [1236, 363] width 15 height 15
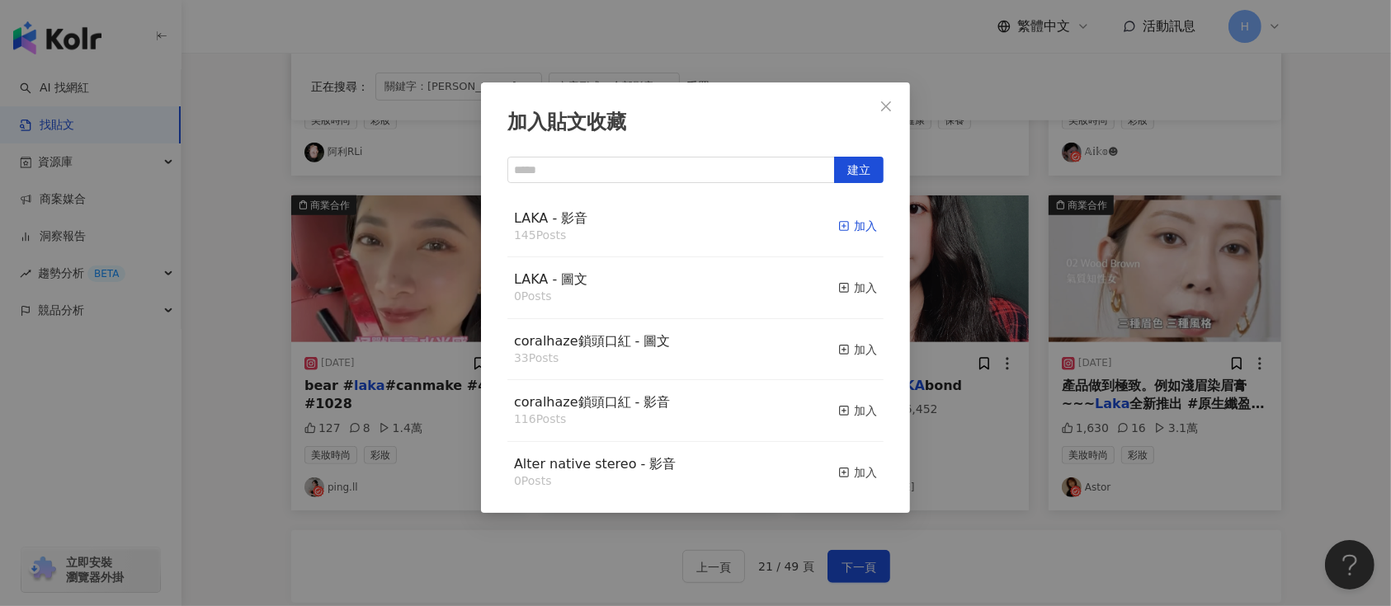
click at [838, 225] on div "加入" at bounding box center [857, 226] width 39 height 18
click at [1136, 307] on div "加入貼文收藏 建立 LAKA - 影音 145 Posts 加入 LAKA - 圖文 0 Posts 加入 coralhaze鎖頭口紅 - 圖文 33 Pos…" at bounding box center [695, 303] width 1391 height 606
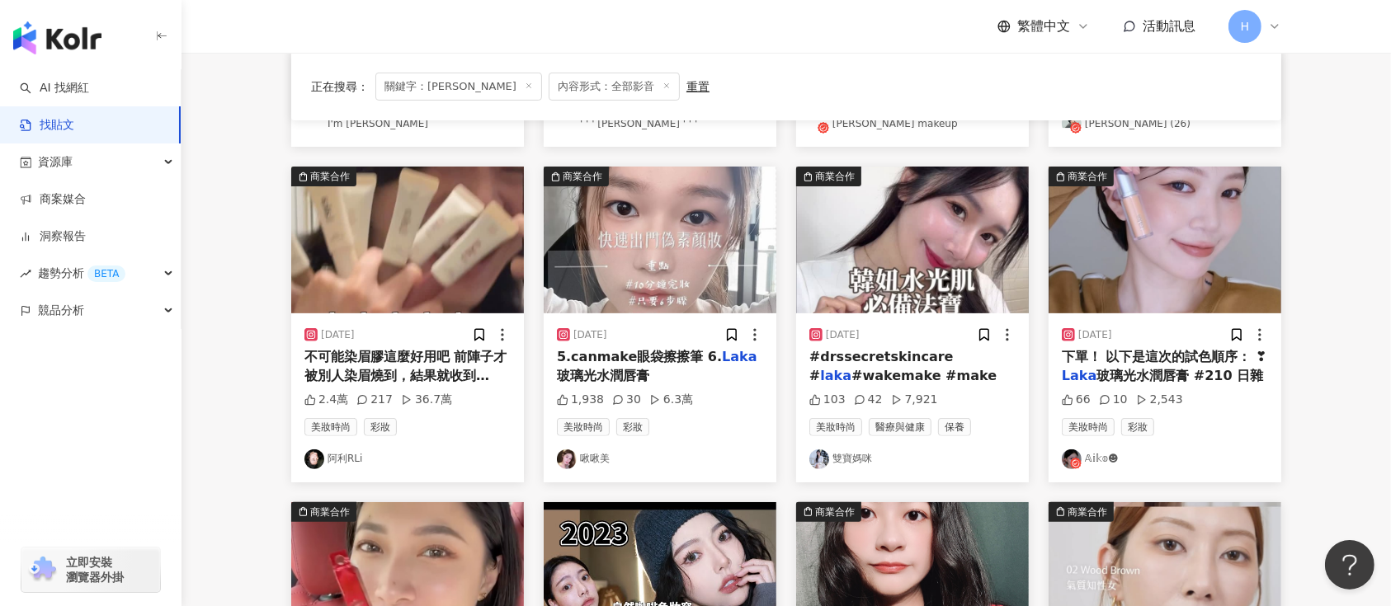
scroll to position [424, 0]
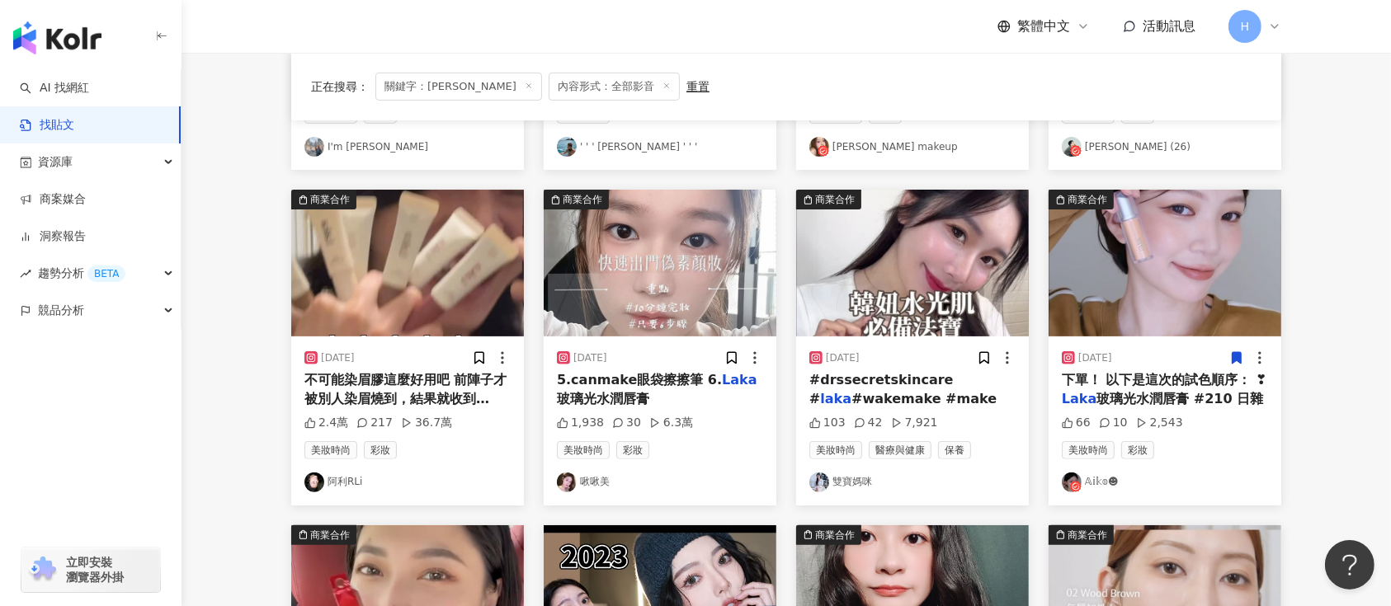
click at [1240, 360] on icon at bounding box center [1237, 359] width 9 height 12
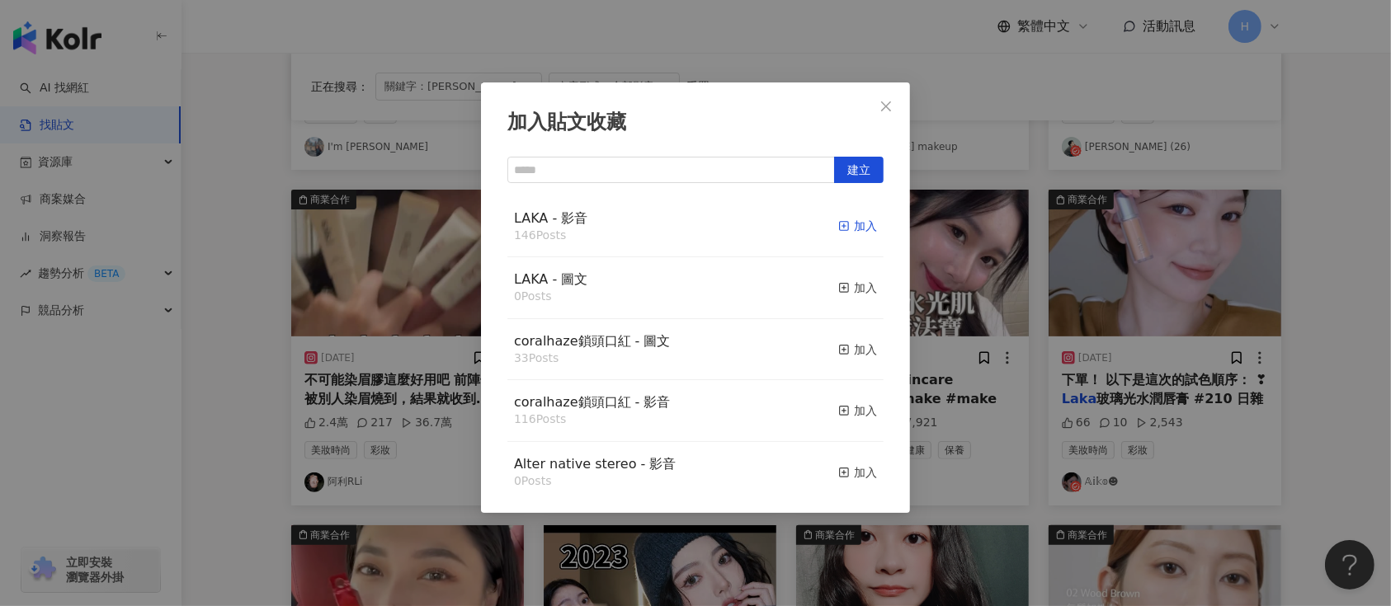
click at [838, 224] on div "加入" at bounding box center [857, 226] width 39 height 18
click at [1017, 281] on div "加入貼文收藏 建立 LAKA - 影音 146 Posts 加入 LAKA - 圖文 0 Posts 加入 coralhaze鎖頭口紅 - 圖文 33 Pos…" at bounding box center [695, 303] width 1391 height 606
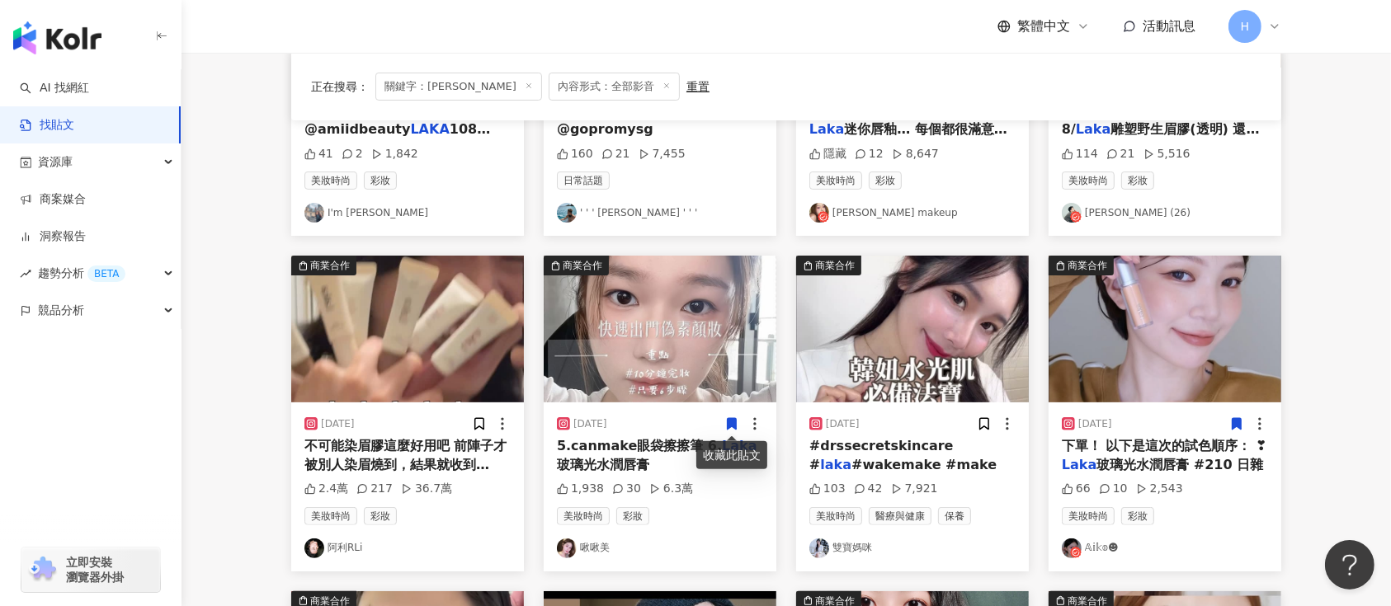
scroll to position [314, 0]
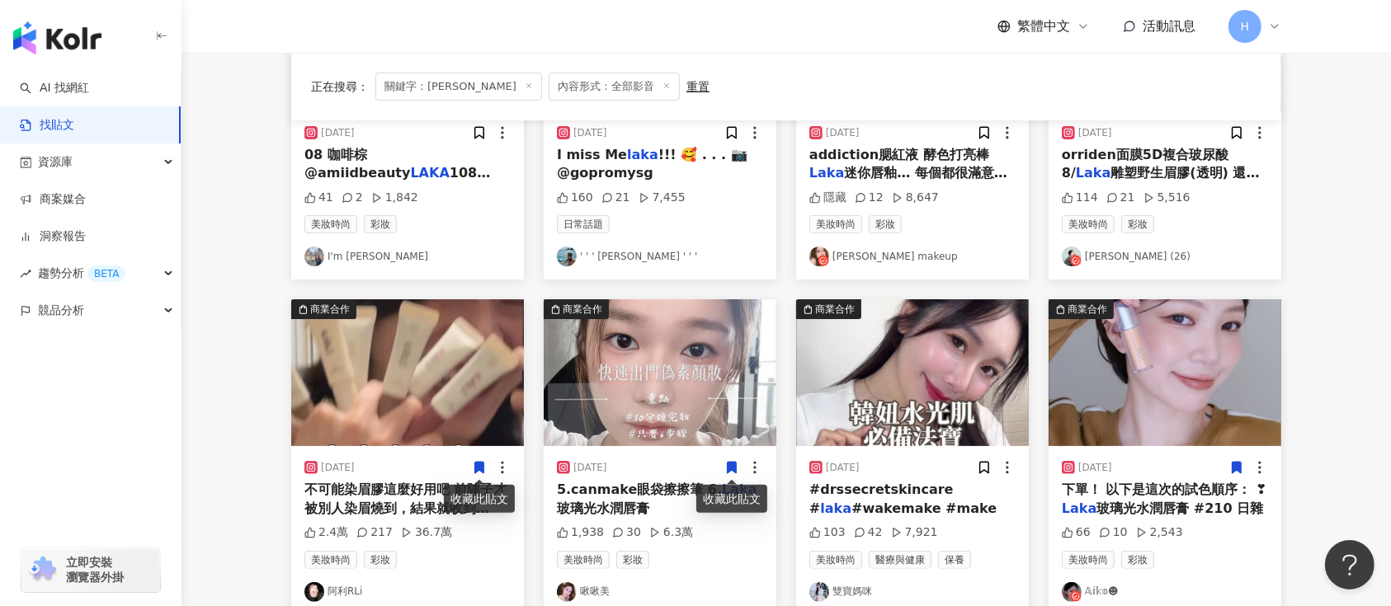
click at [479, 463] on icon at bounding box center [479, 469] width 9 height 12
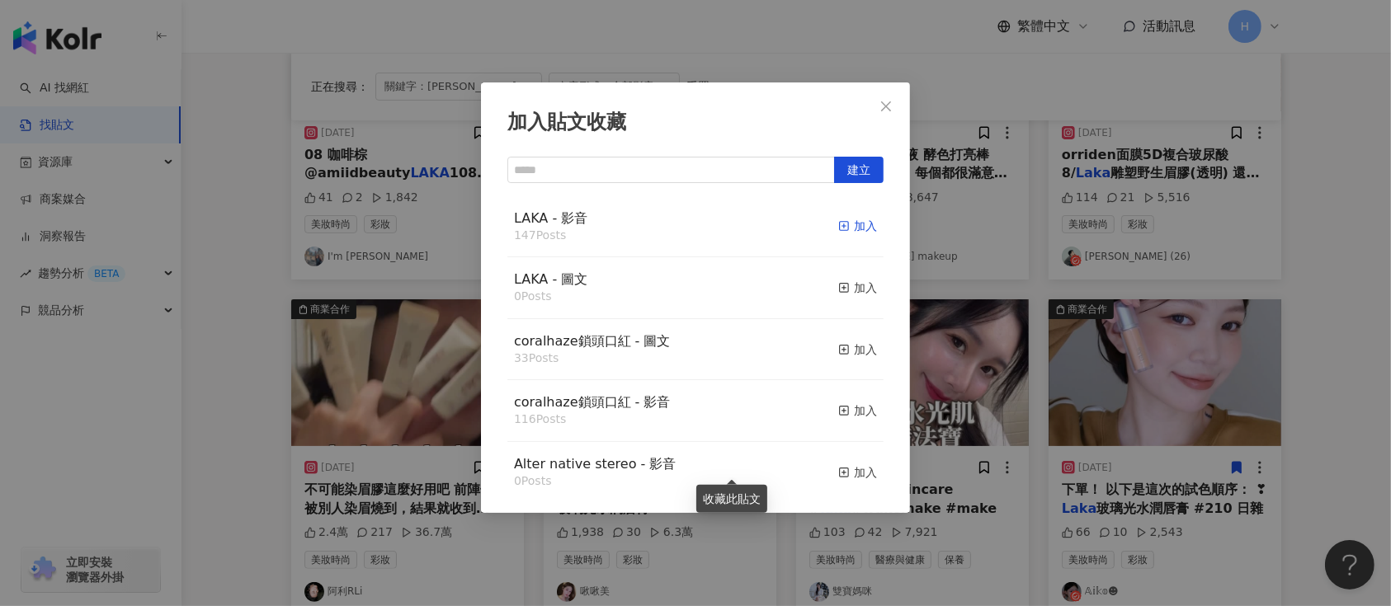
click at [846, 234] on div "加入" at bounding box center [857, 226] width 39 height 18
click at [1039, 347] on div "加入貼文收藏 建立 LAKA - 影音 148 Posts 已加入 LAKA - 圖文 0 Posts 加入 coralhaze鎖頭口紅 - 圖文 33 Po…" at bounding box center [695, 303] width 1391 height 606
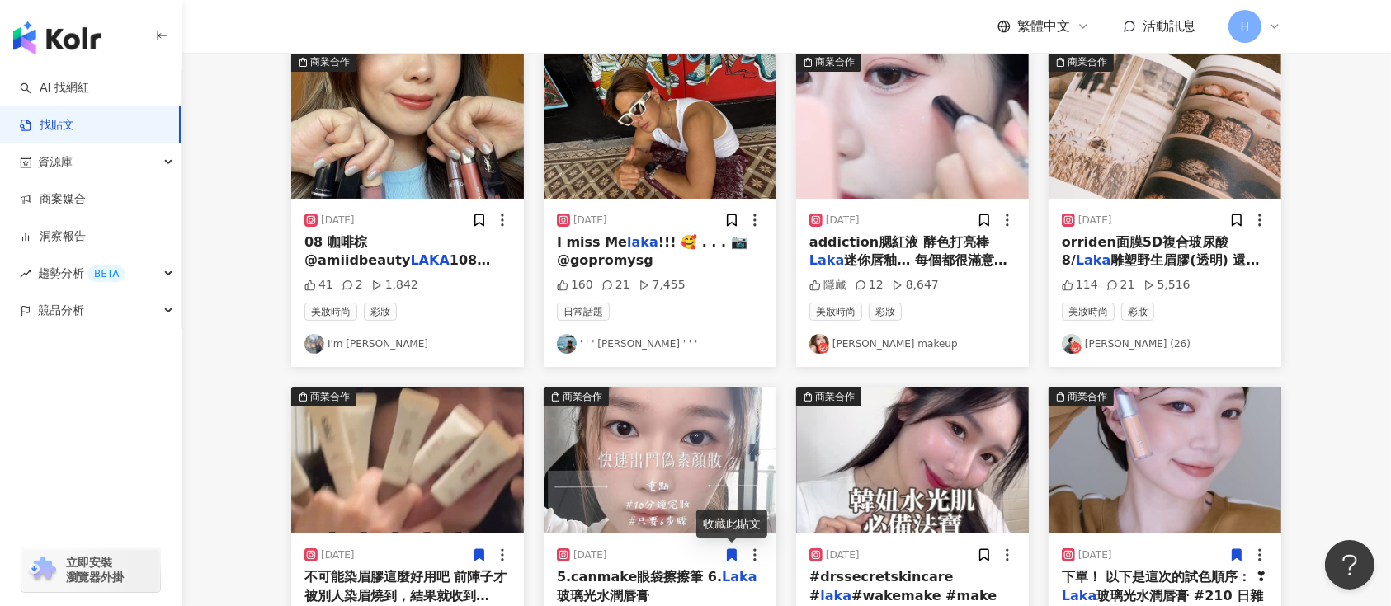
scroll to position [94, 0]
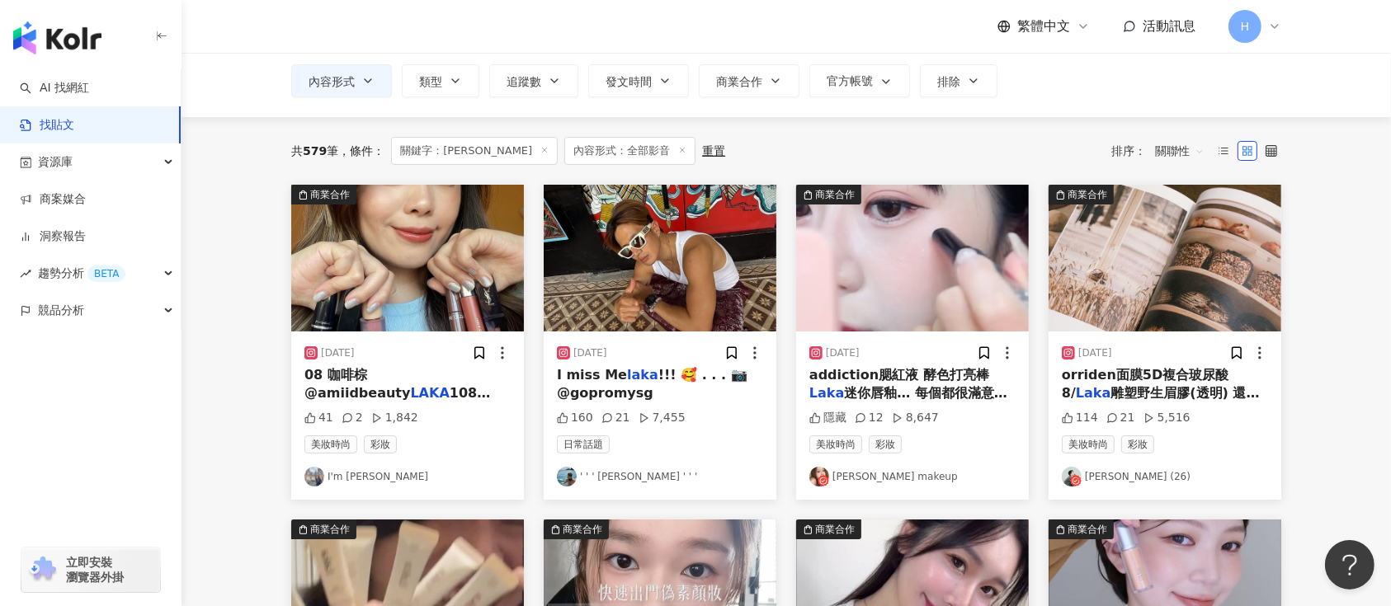
click at [414, 270] on img at bounding box center [407, 258] width 233 height 147
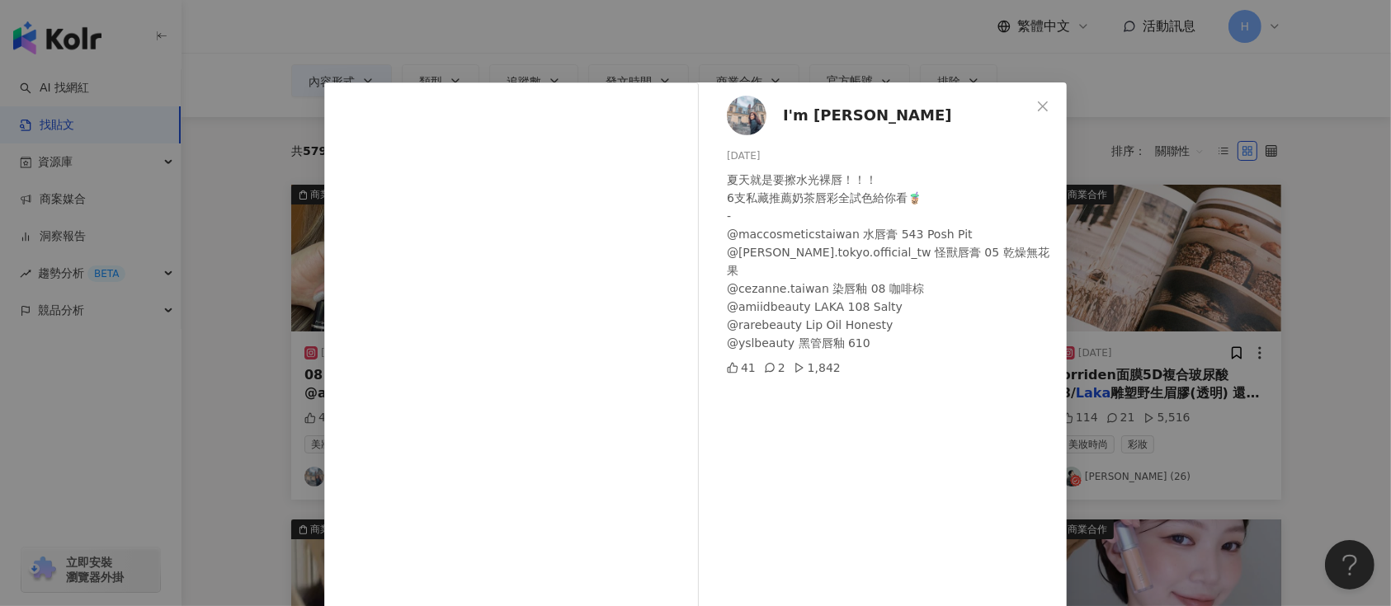
drag, startPoint x: 1081, startPoint y: 308, endPoint x: 977, endPoint y: 308, distance: 104.0
click at [1075, 308] on div "I'm Gillian Huang 2024/8/15 夏天就是要擦水光裸唇！！！ 6支私藏推薦奶茶唇彩全試色給你看🧋 - @maccosmeticstaiw…" at bounding box center [695, 303] width 1391 height 606
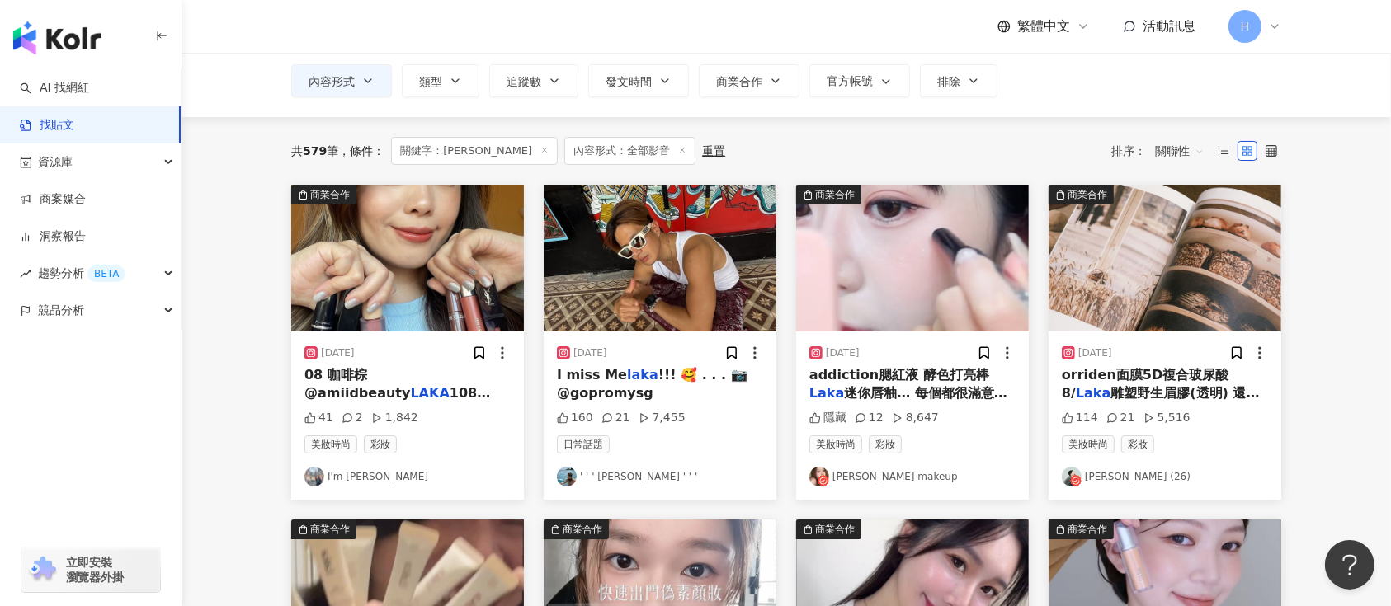
click at [473, 346] on div "2024/8/15" at bounding box center [407, 353] width 206 height 17
click at [479, 351] on icon at bounding box center [479, 353] width 9 height 12
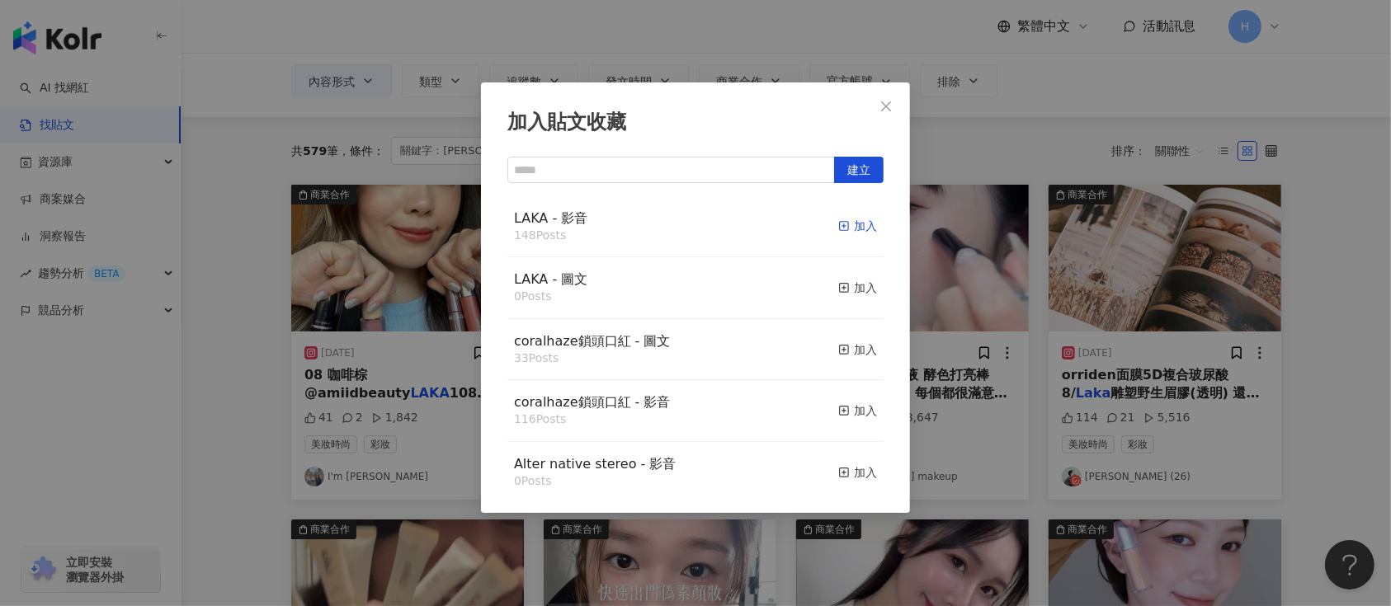
click at [841, 219] on div "加入" at bounding box center [857, 226] width 39 height 18
click at [977, 275] on div "加入貼文收藏 建立 LAKA - 影音 148 Posts 加入 LAKA - 圖文 0 Posts 加入 coralhaze鎖頭口紅 - 圖文 33 Pos…" at bounding box center [695, 303] width 1391 height 606
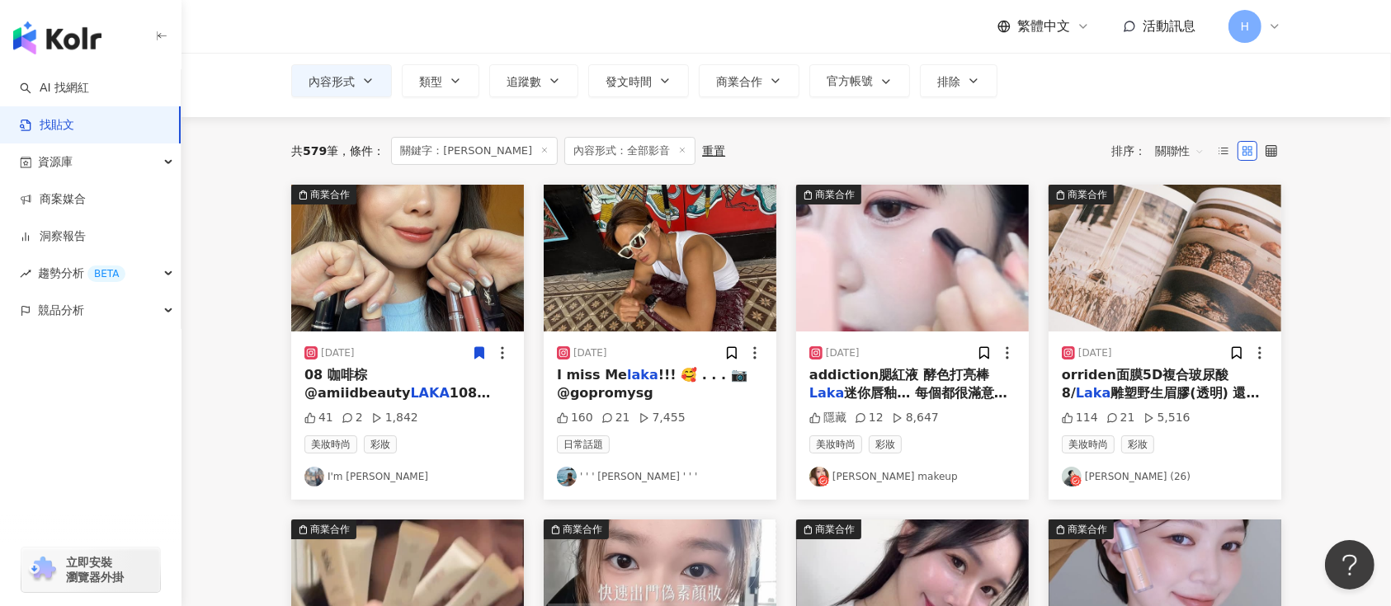
click at [925, 276] on img at bounding box center [912, 258] width 233 height 147
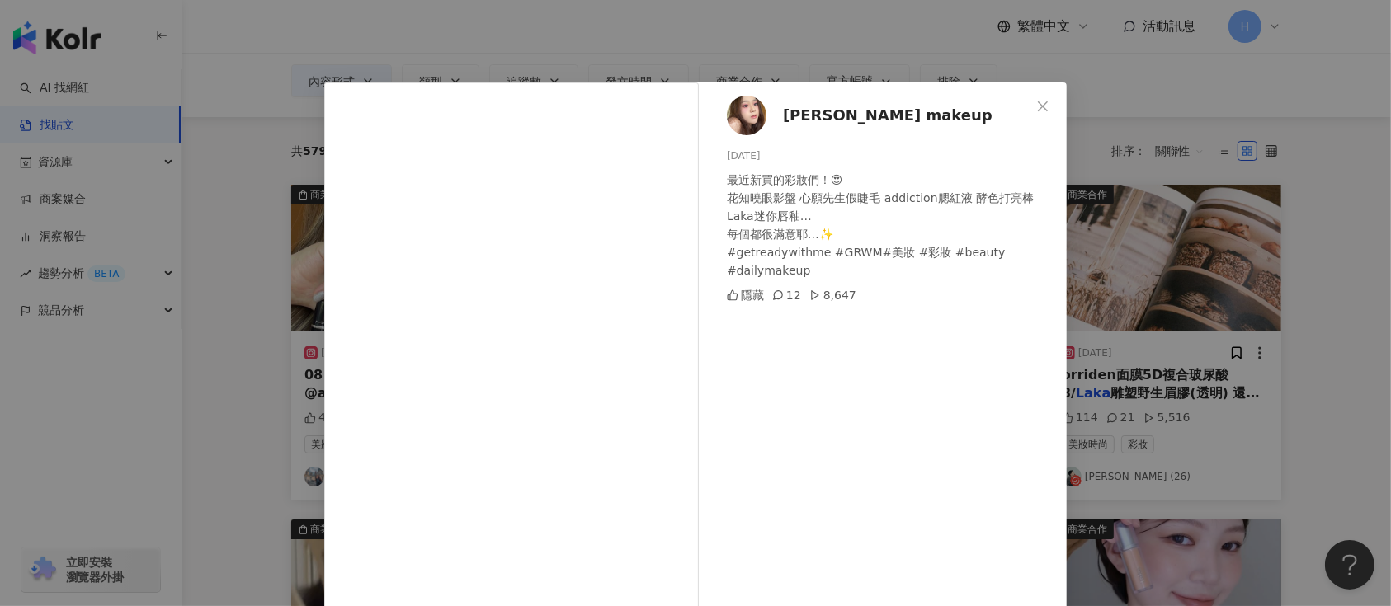
click at [1149, 320] on div "Amanda makeup 2025/5/11 最近新買的彩妝們！😍 花知曉眼影盤 心願先生假睫毛 addiction腮紅液 酵色打亮棒 Laka迷你唇釉… …" at bounding box center [695, 303] width 1391 height 606
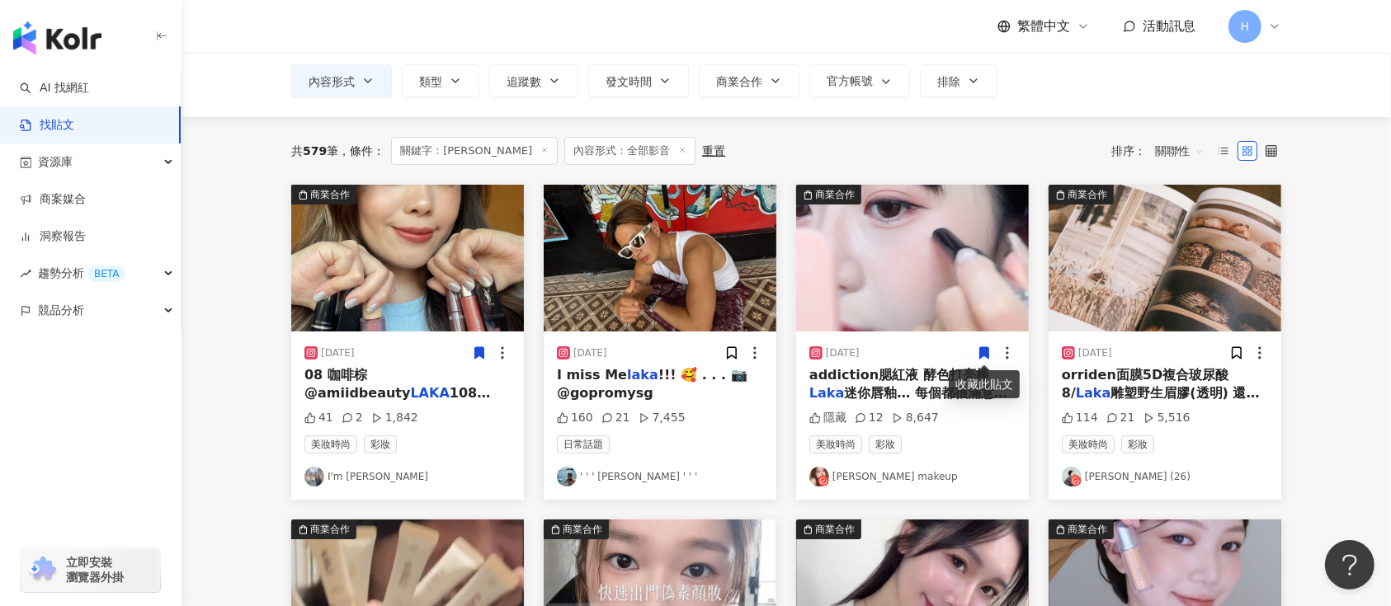
drag, startPoint x: 990, startPoint y: 361, endPoint x: 978, endPoint y: 352, distance: 14.9
click at [978, 352] on icon at bounding box center [984, 353] width 15 height 15
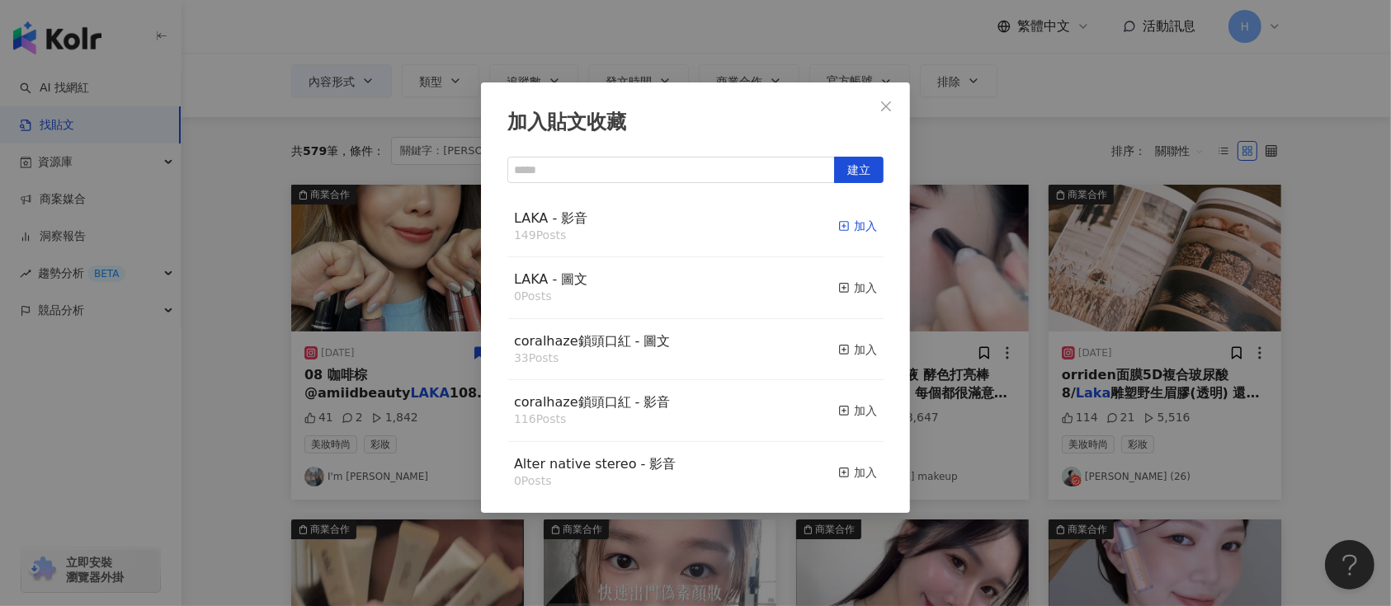
click at [840, 221] on div "加入" at bounding box center [857, 226] width 39 height 18
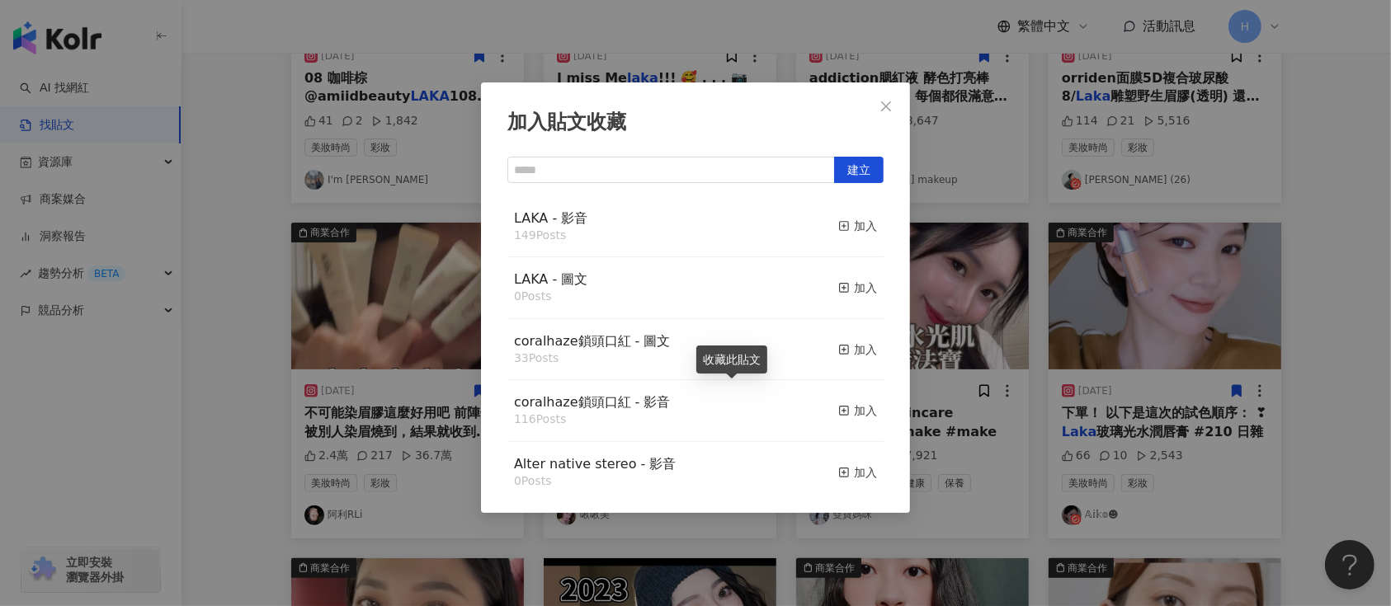
scroll to position [625, 0]
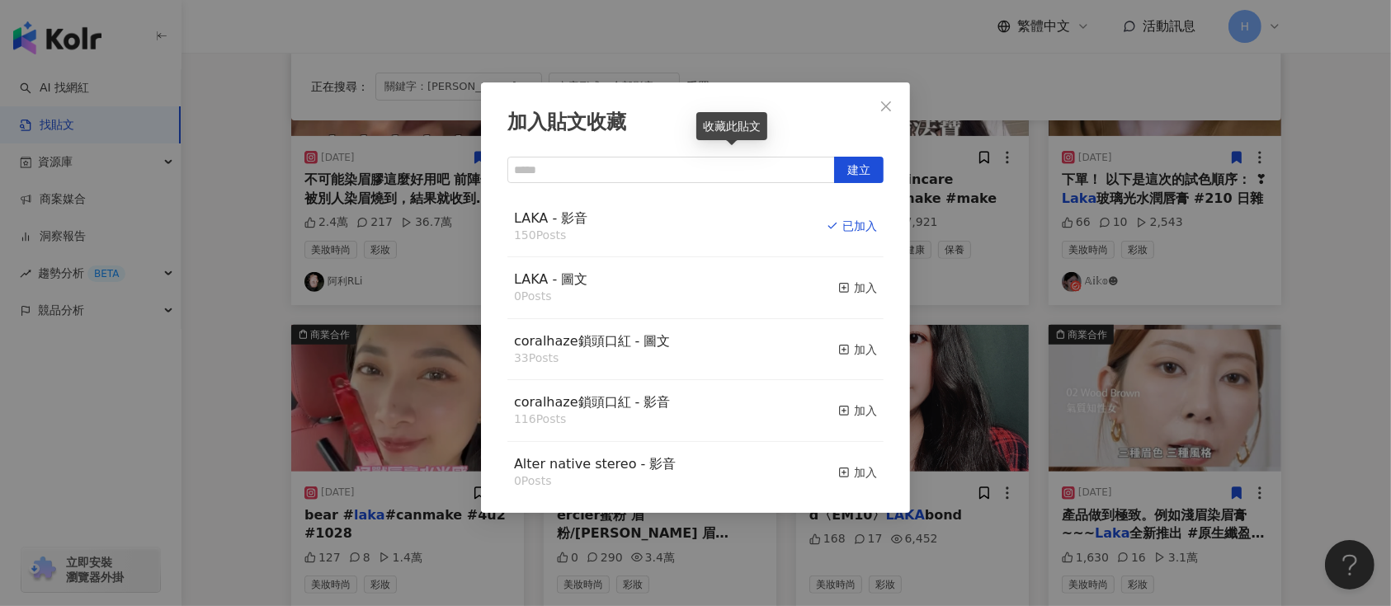
click at [1304, 333] on div "加入貼文收藏 建立 LAKA - 影音 150 Posts 已加入 LAKA - 圖文 0 Posts 加入 coralhaze鎖頭口紅 - 圖文 33 Po…" at bounding box center [695, 303] width 1391 height 606
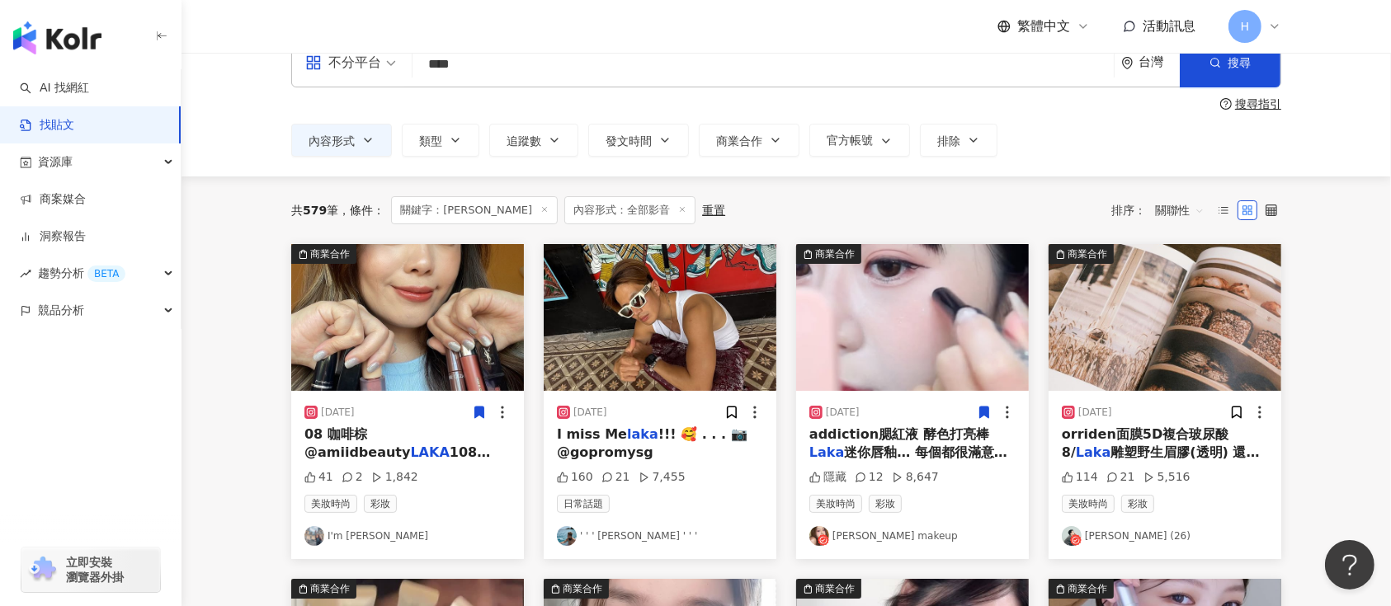
scroll to position [0, 0]
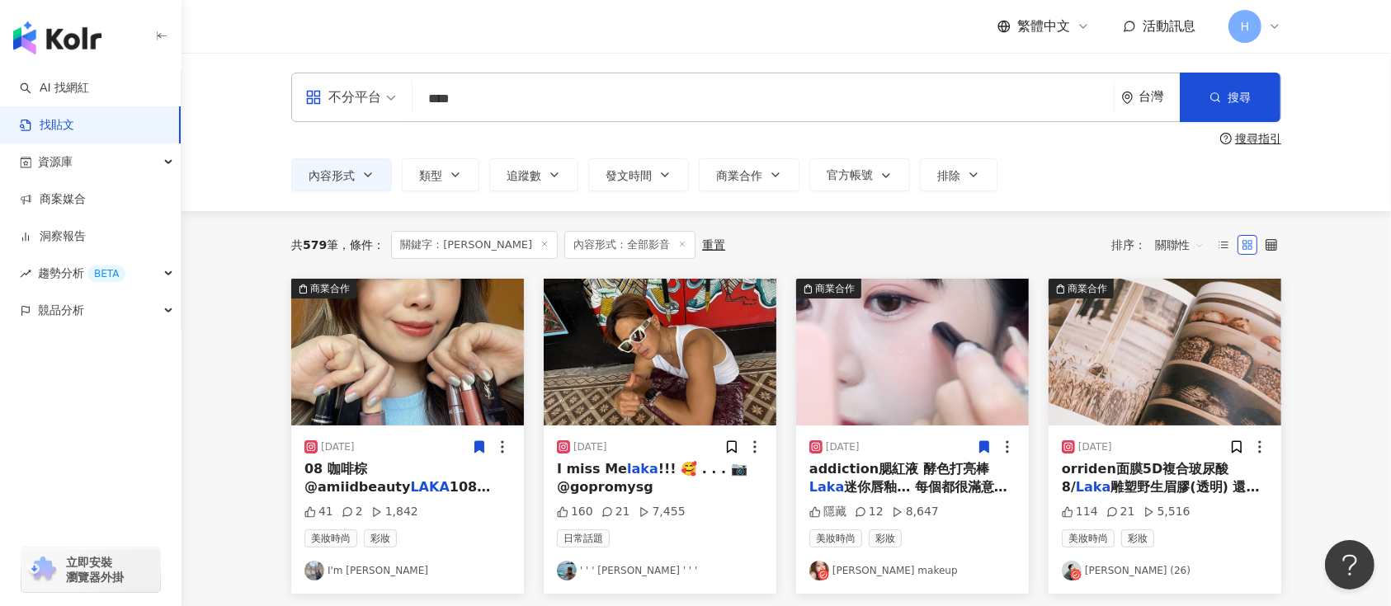
click at [1177, 396] on img at bounding box center [1165, 352] width 233 height 147
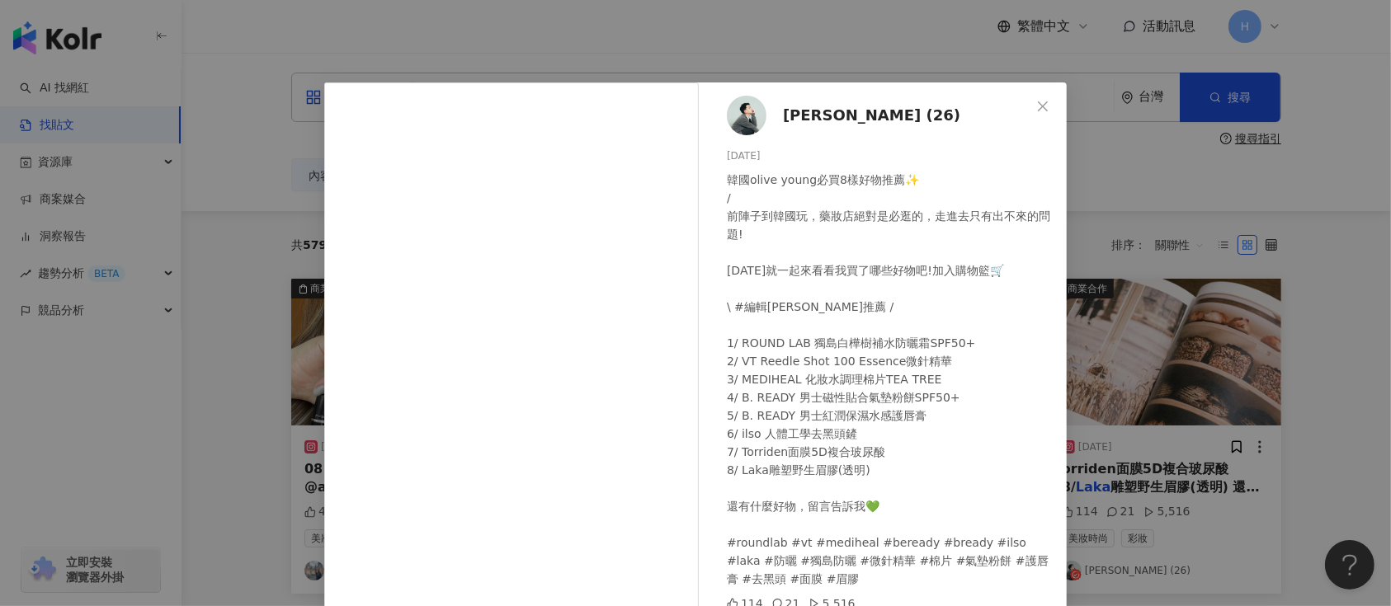
click at [1108, 360] on div "蘇蘇David (26) 2024/9/24 韓國olive young必買8樣好物推薦✨ / 前陣子到韓國玩，藥妝店絕對是必逛的，走進去只有出不來的問題! …" at bounding box center [695, 303] width 1391 height 606
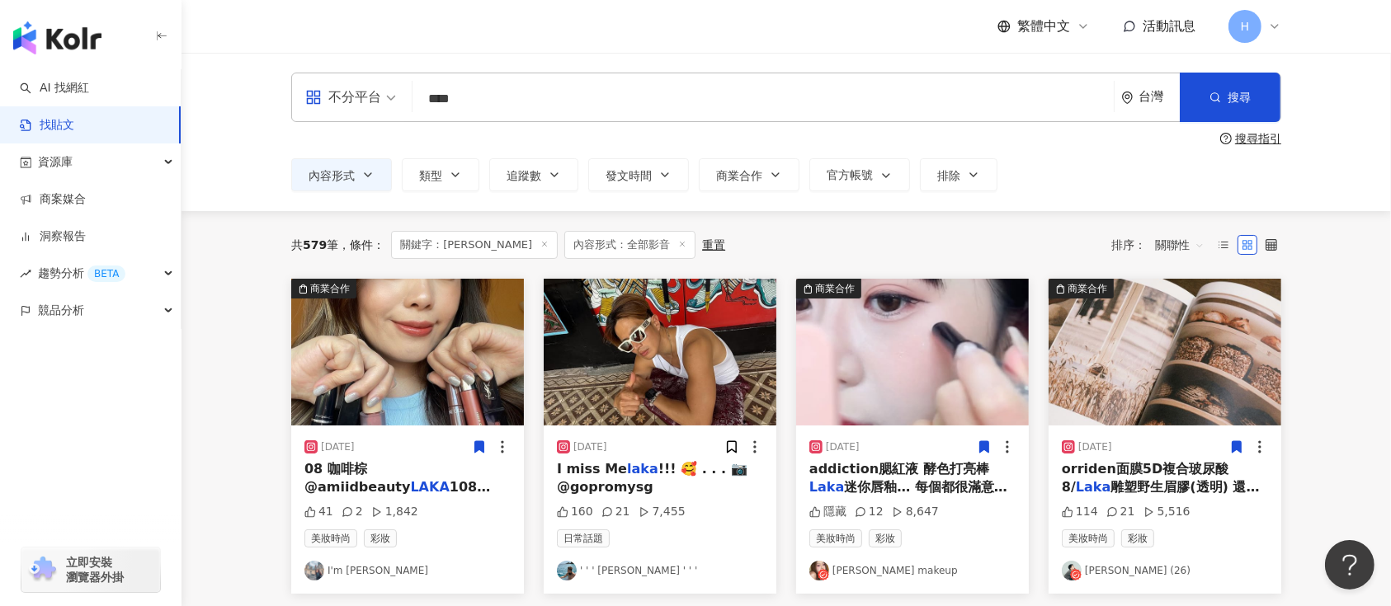
click at [1233, 445] on icon at bounding box center [1237, 447] width 9 height 12
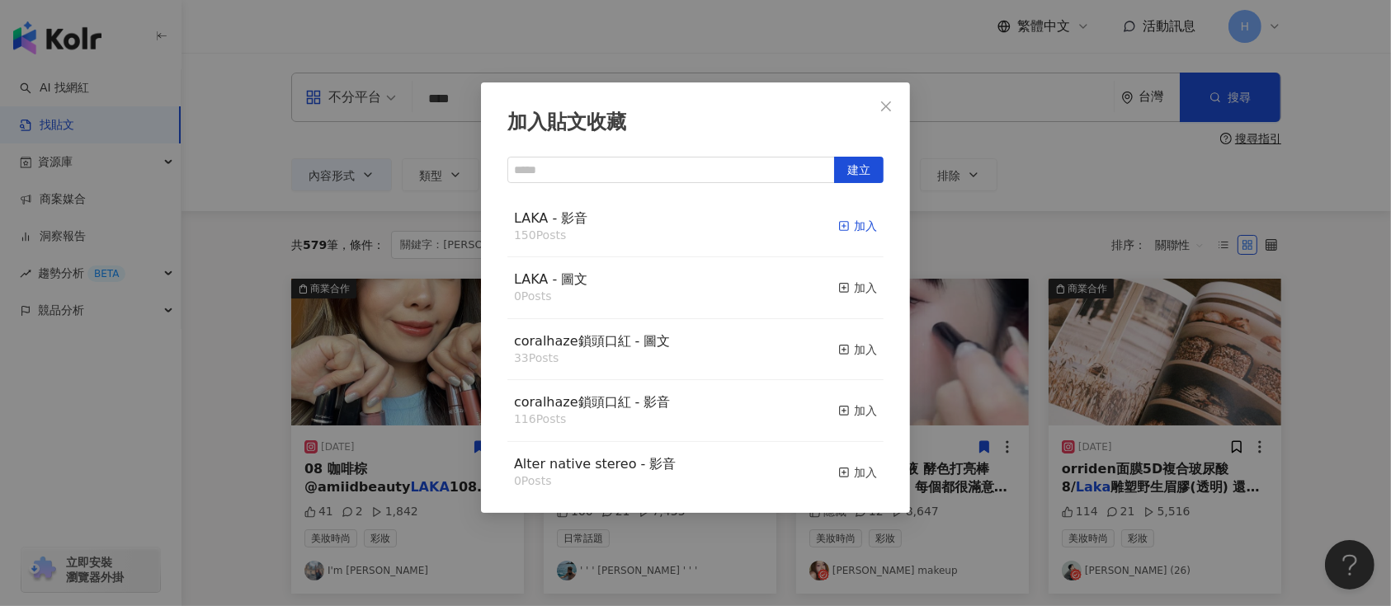
click at [844, 226] on line "button" at bounding box center [844, 226] width 0 height 4
click at [1086, 327] on div "加入貼文收藏 建立 LAKA - 影音 150 Posts 加入 LAKA - 圖文 0 Posts 加入 coralhaze鎖頭口紅 - 圖文 33 Pos…" at bounding box center [695, 303] width 1391 height 606
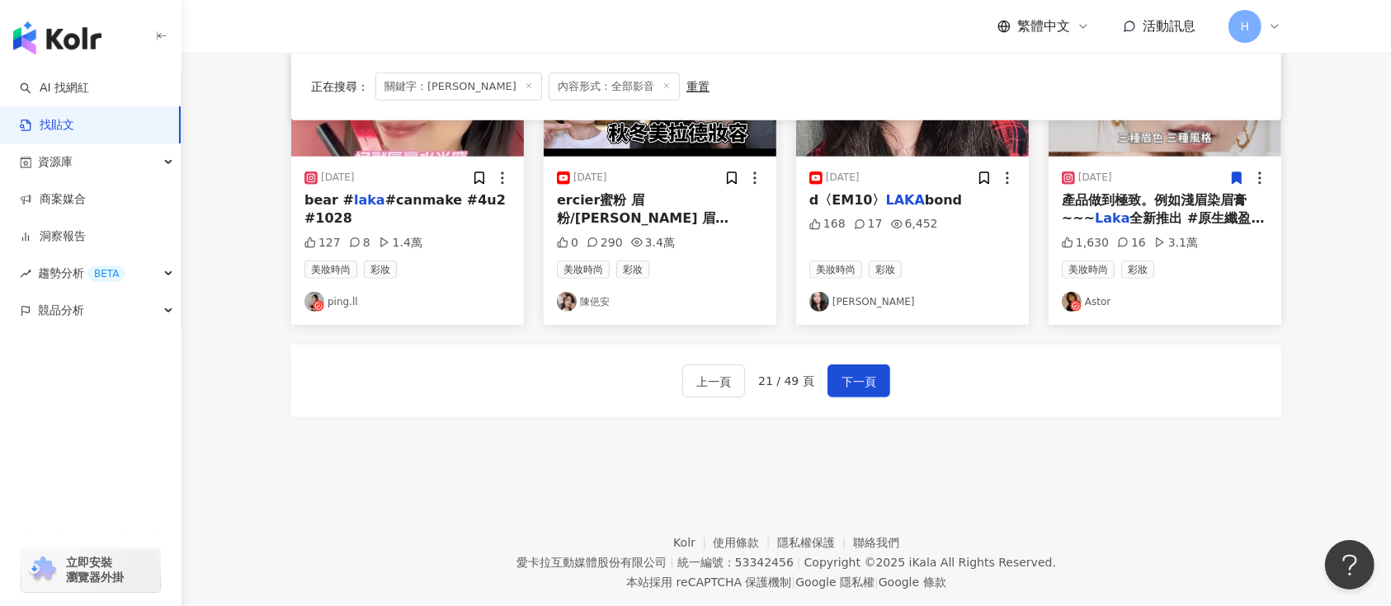
scroll to position [974, 0]
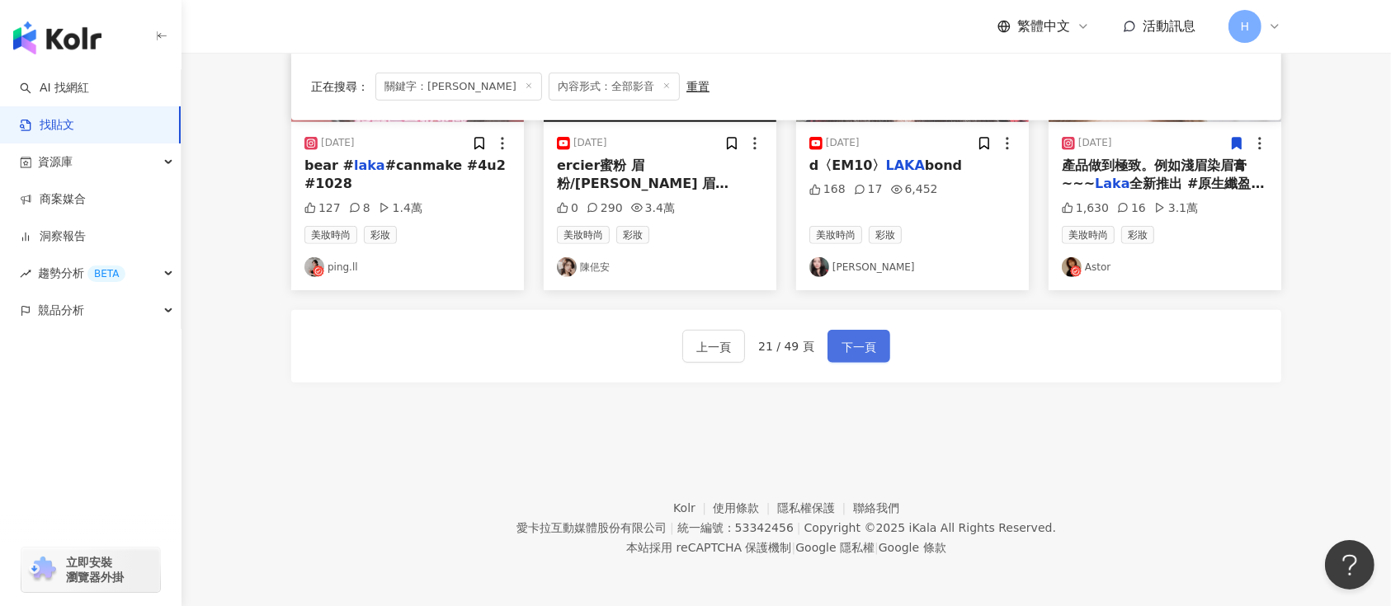
click at [858, 347] on span "下一頁" at bounding box center [859, 347] width 35 height 20
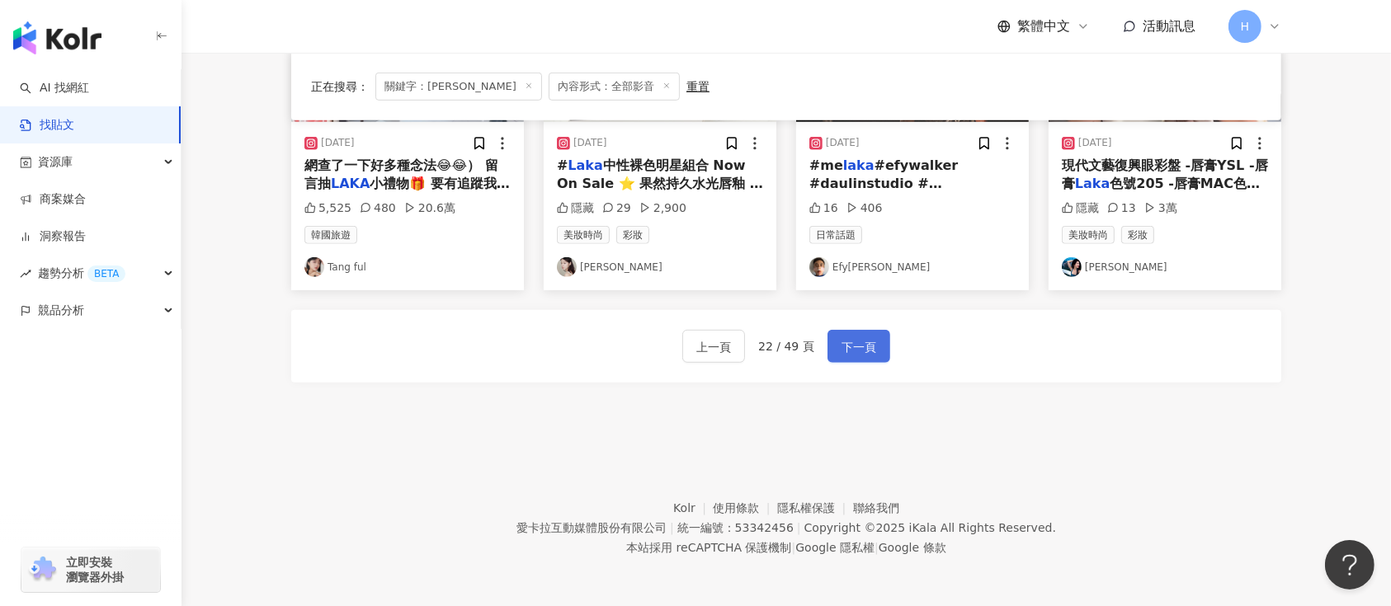
click at [860, 349] on span "下一頁" at bounding box center [859, 347] width 35 height 20
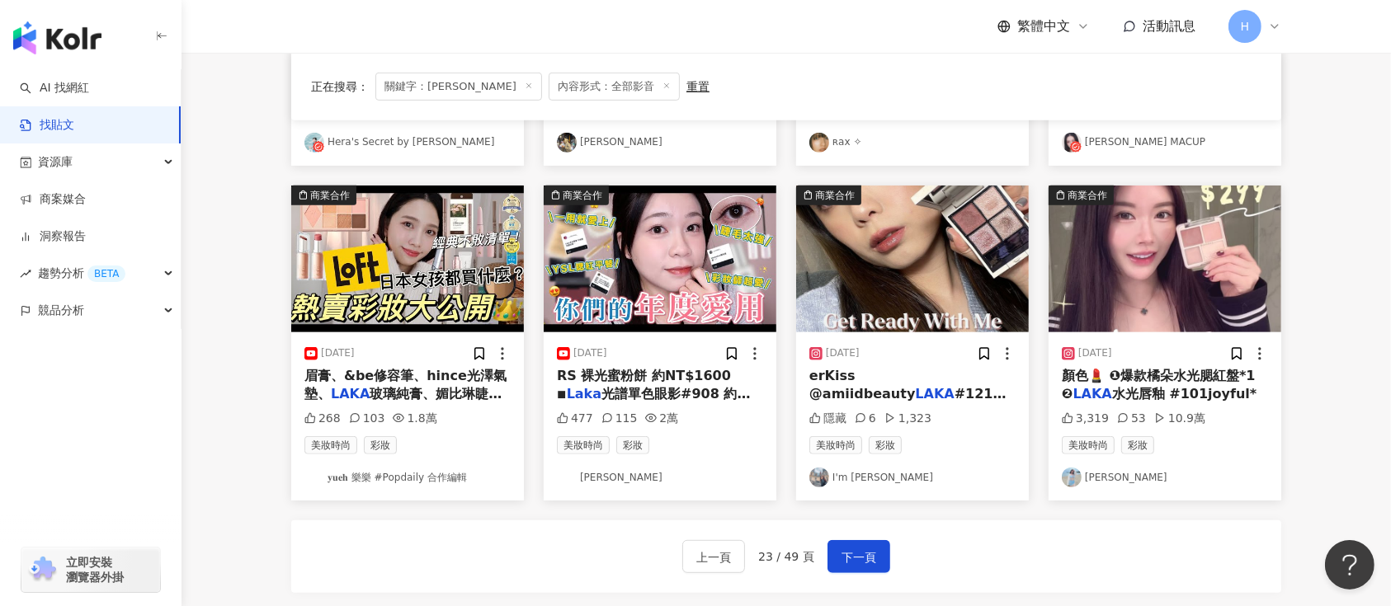
scroll to position [754, 0]
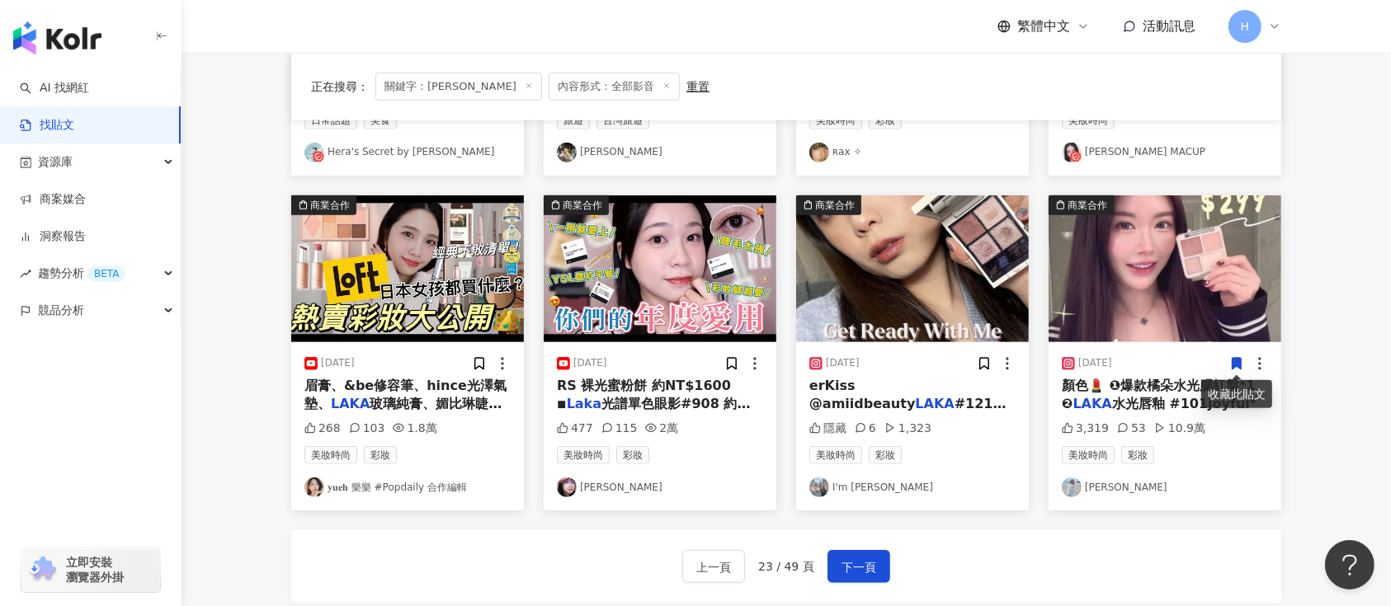
click at [1229, 355] on span at bounding box center [1236, 363] width 15 height 17
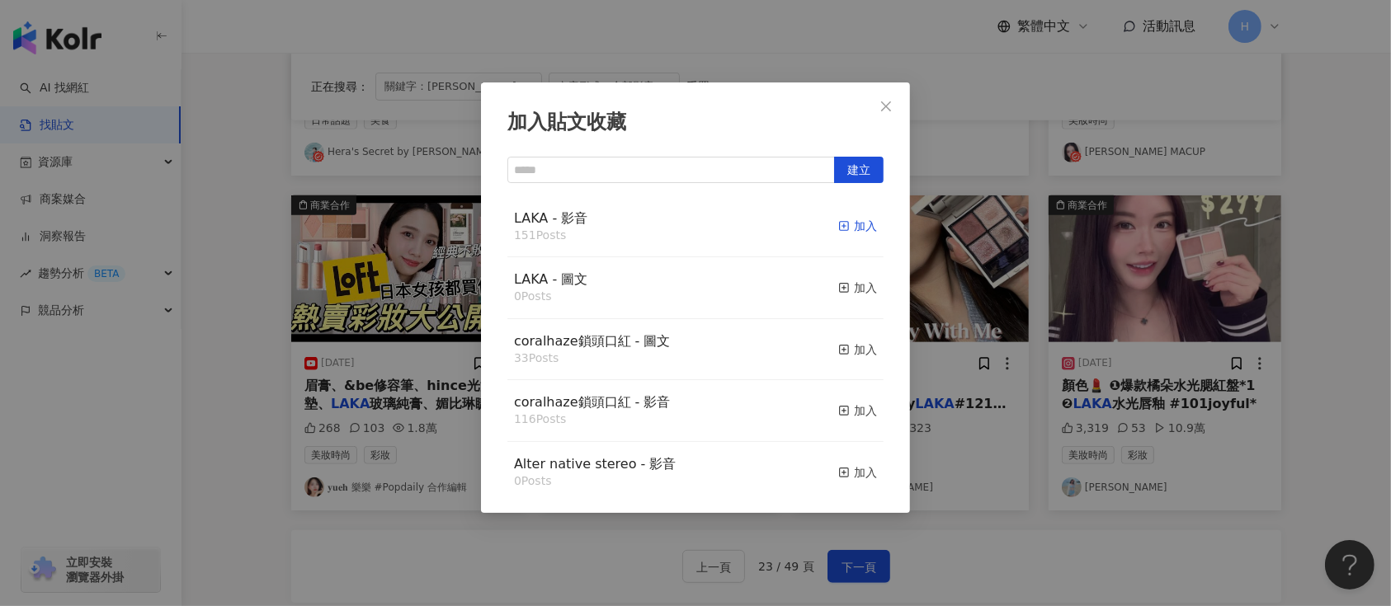
click at [839, 224] on div "加入" at bounding box center [857, 226] width 39 height 18
click at [1129, 290] on div "加入貼文收藏 建立 LAKA - 影音 151 Posts 加入 LAKA - 圖文 0 Posts 加入 coralhaze鎖頭口紅 - 圖文 33 Pos…" at bounding box center [695, 303] width 1391 height 606
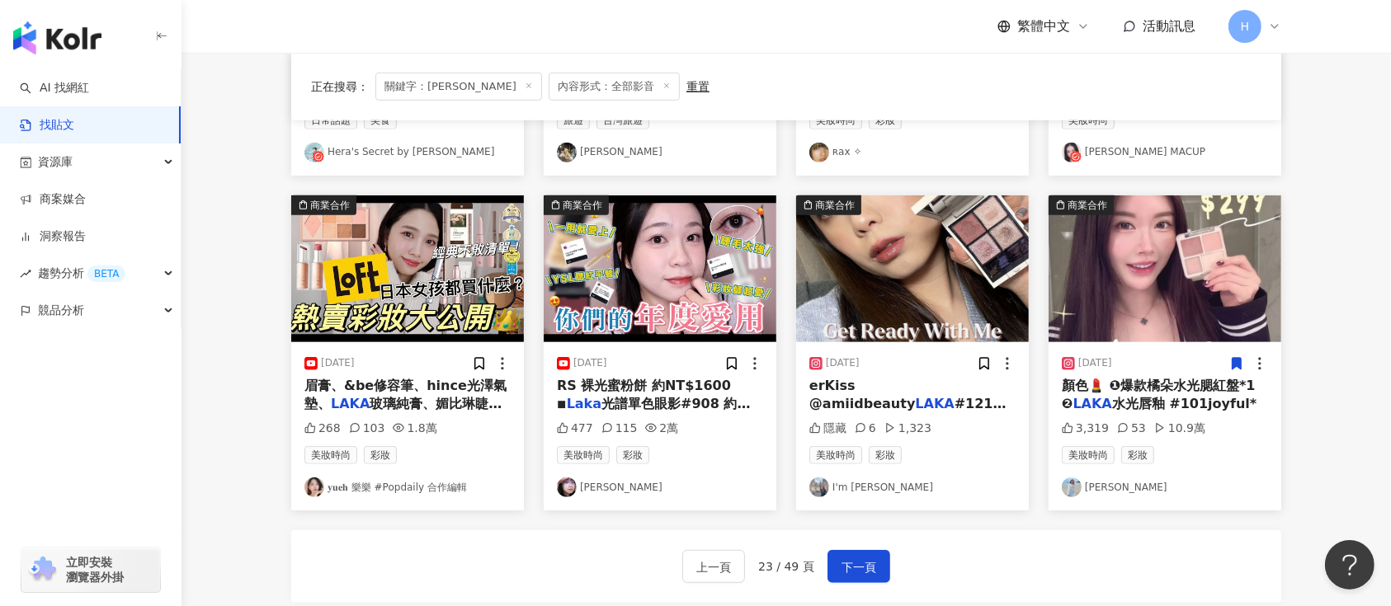
click at [993, 366] on div at bounding box center [996, 364] width 39 height 17
click at [986, 366] on icon at bounding box center [984, 364] width 9 height 12
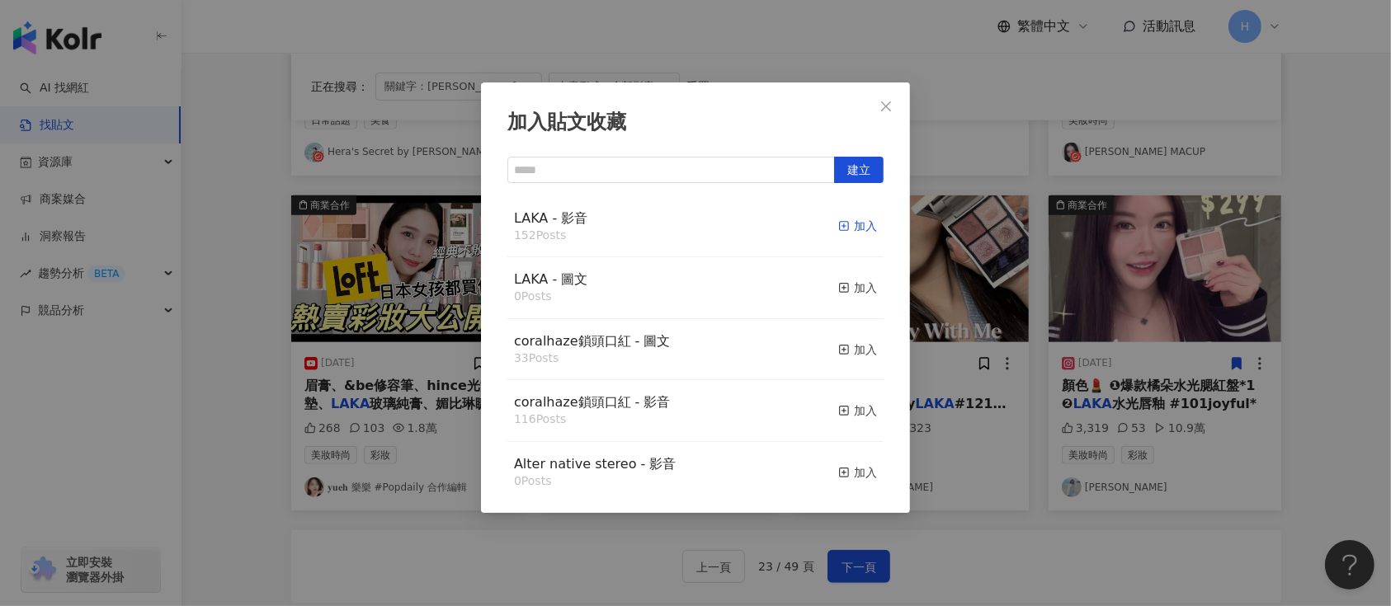
click at [838, 228] on div "加入" at bounding box center [857, 226] width 39 height 18
click at [1050, 287] on div "加入貼文收藏 建立 LAKA - 影音 152 Posts 加入 LAKA - 圖文 0 Posts 加入 coralhaze鎖頭口紅 - 圖文 33 Pos…" at bounding box center [695, 303] width 1391 height 606
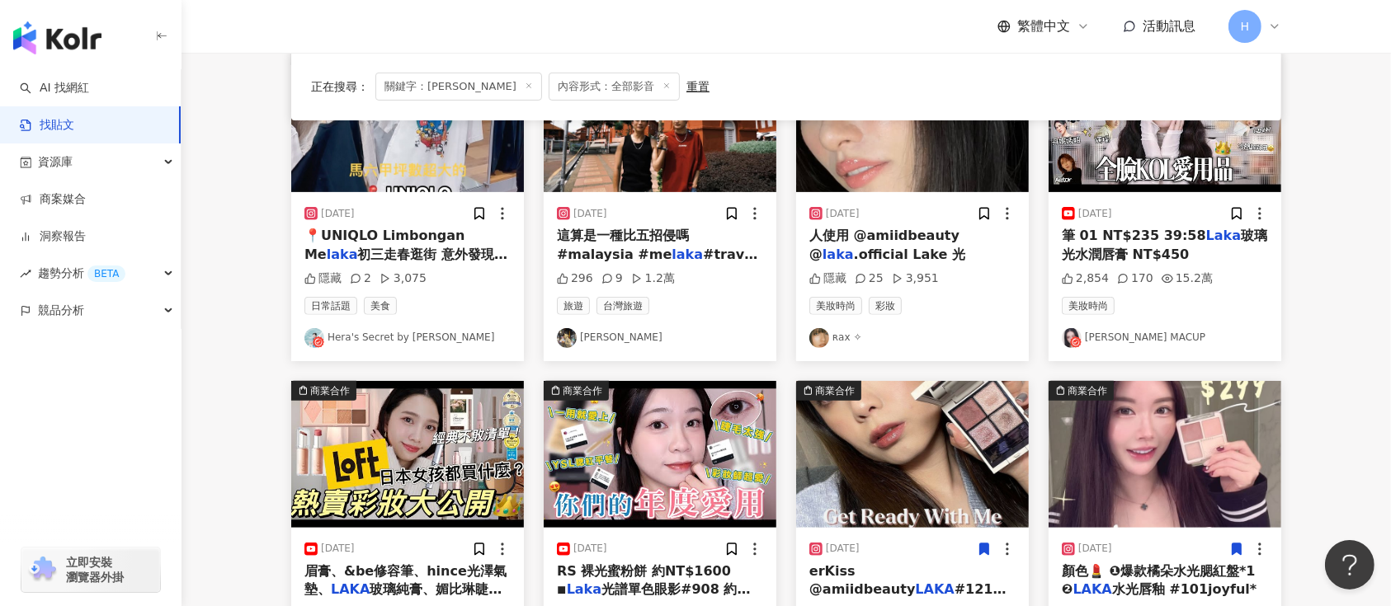
scroll to position [424, 0]
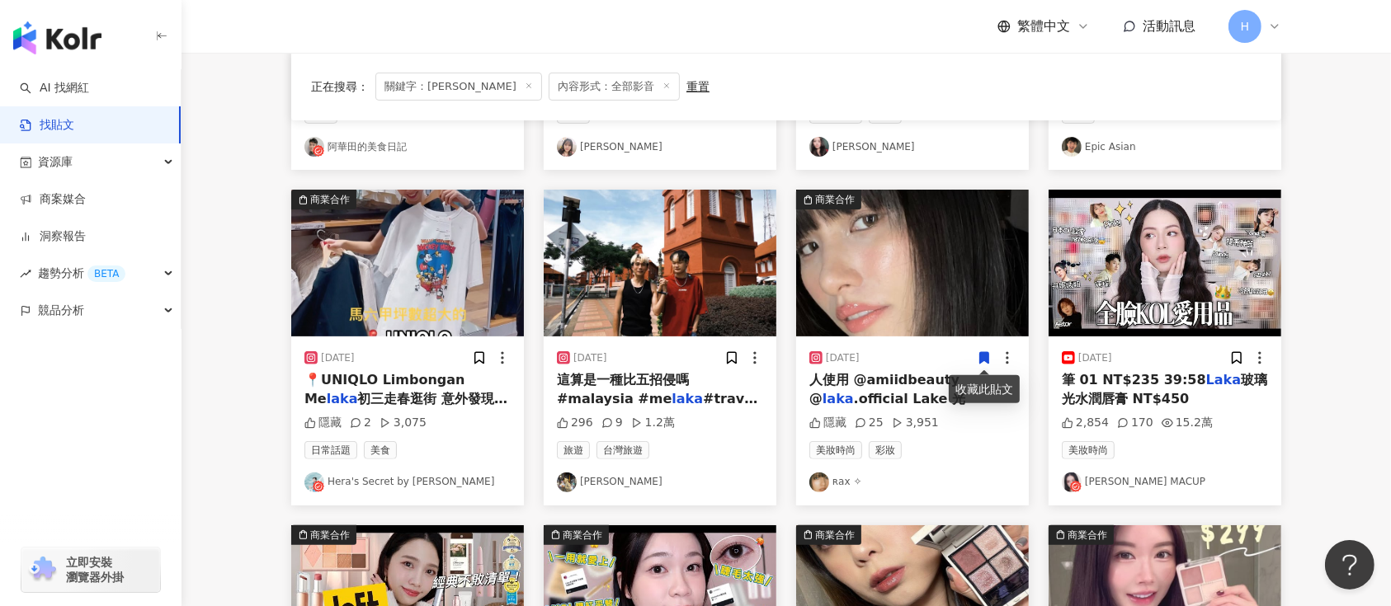
click at [986, 359] on icon at bounding box center [984, 359] width 9 height 12
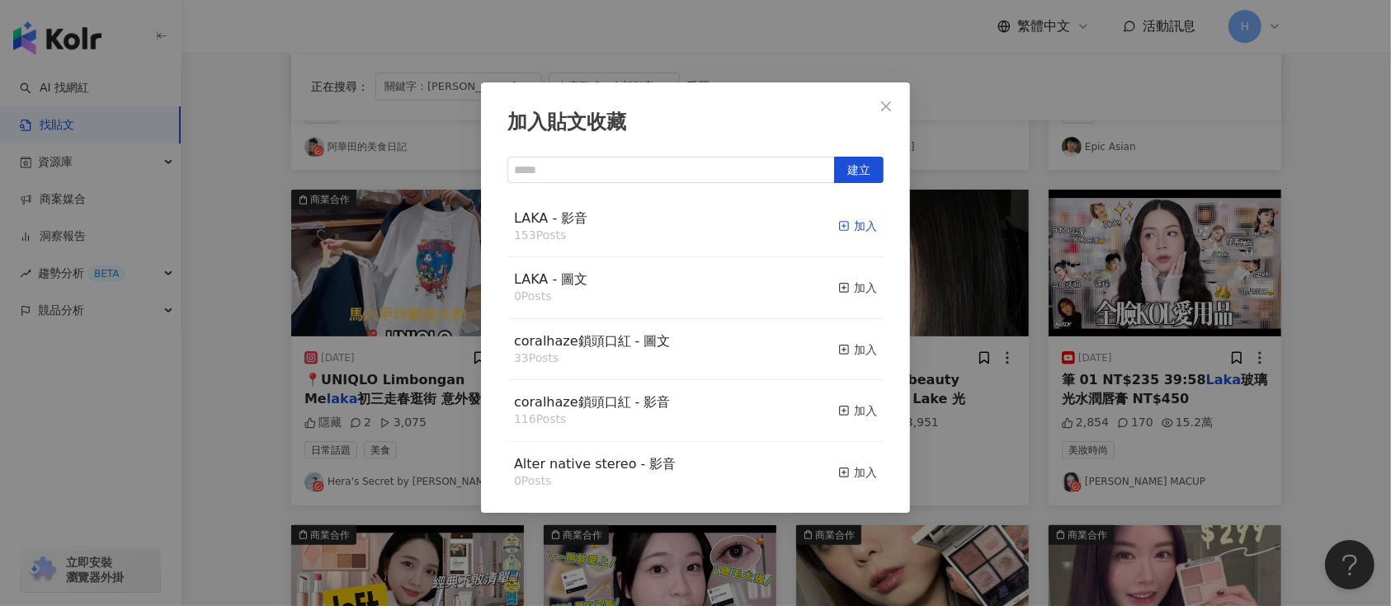
click at [838, 228] on icon "button" at bounding box center [844, 226] width 12 height 12
click at [1062, 278] on div "加入貼文收藏 建立 LAKA - 影音 153 Posts 加入 LAKA - 圖文 0 Posts 加入 coralhaze鎖頭口紅 - 圖文 33 Pos…" at bounding box center [695, 303] width 1391 height 606
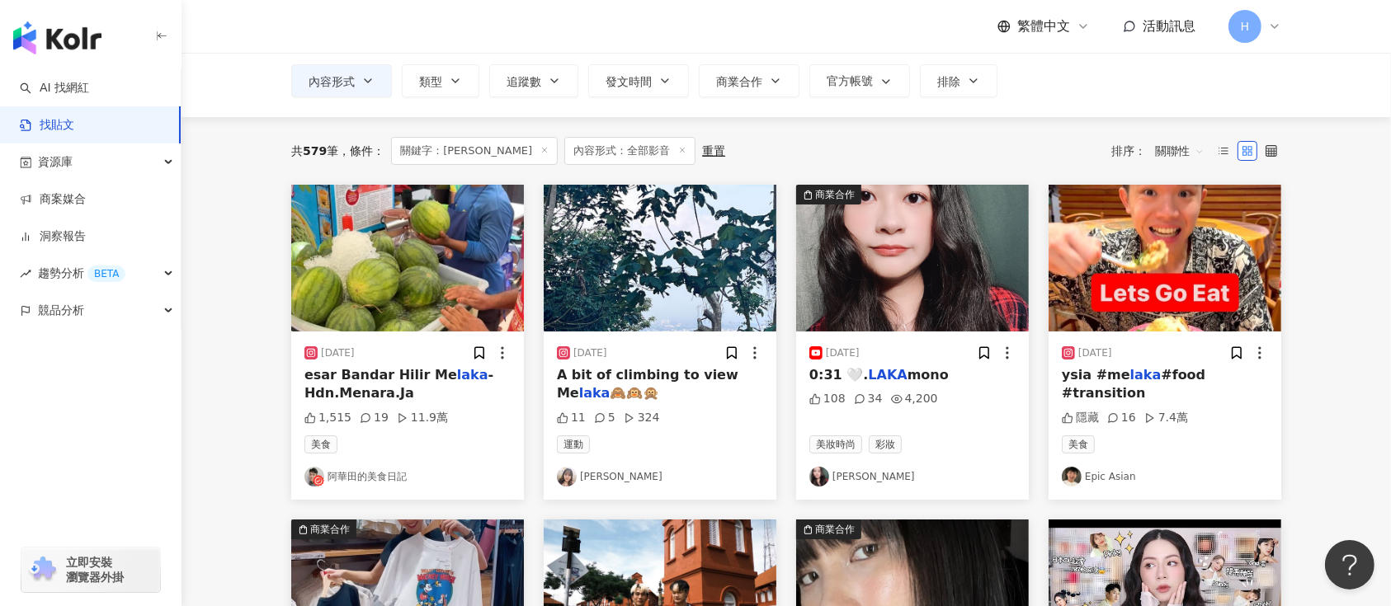
scroll to position [754, 0]
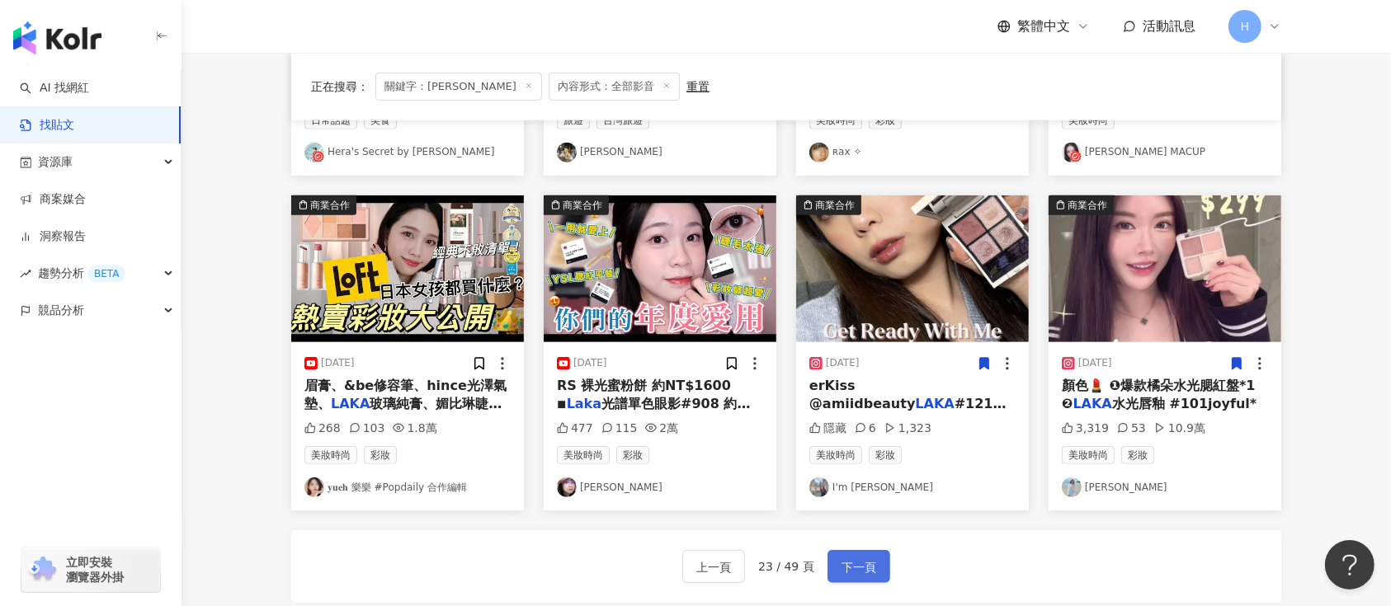
click at [859, 564] on span "下一頁" at bounding box center [859, 568] width 35 height 20
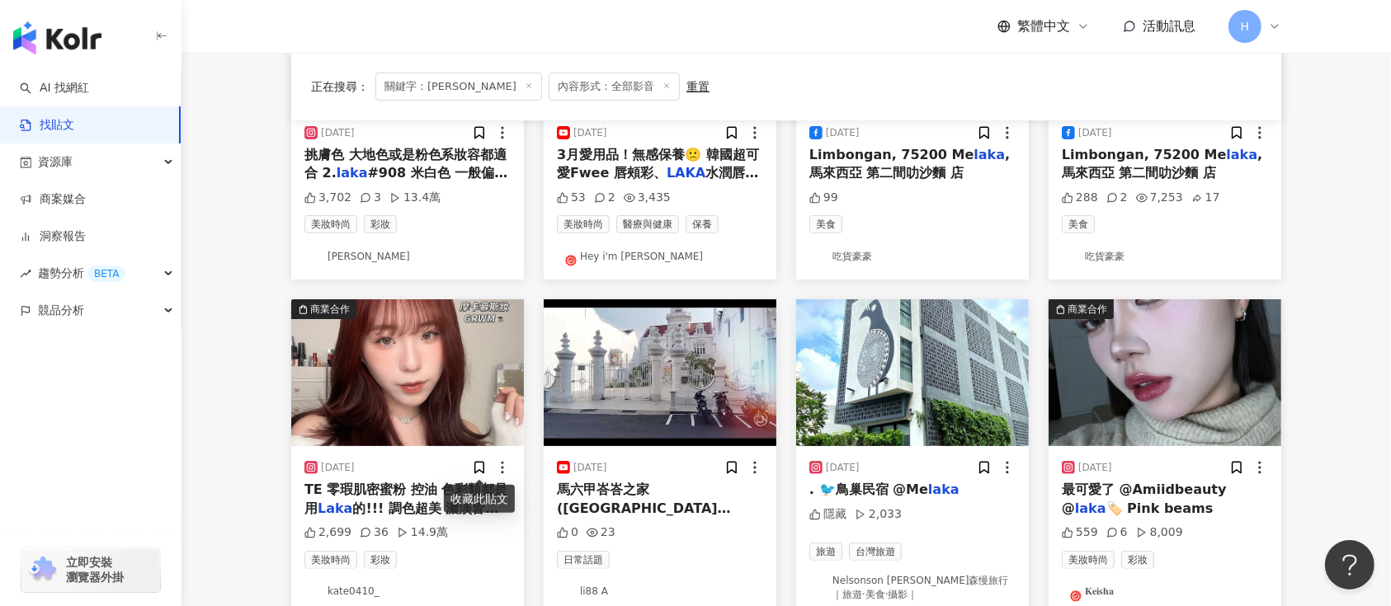
scroll to position [94, 0]
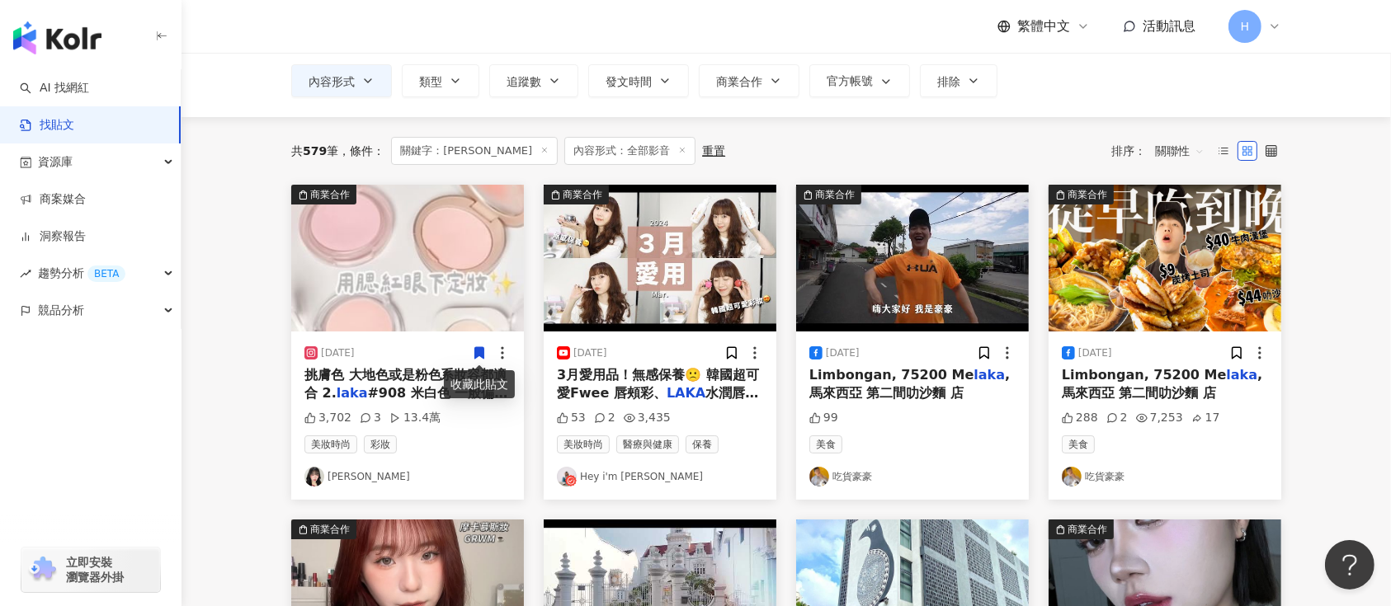
click at [478, 360] on icon at bounding box center [479, 353] width 15 height 15
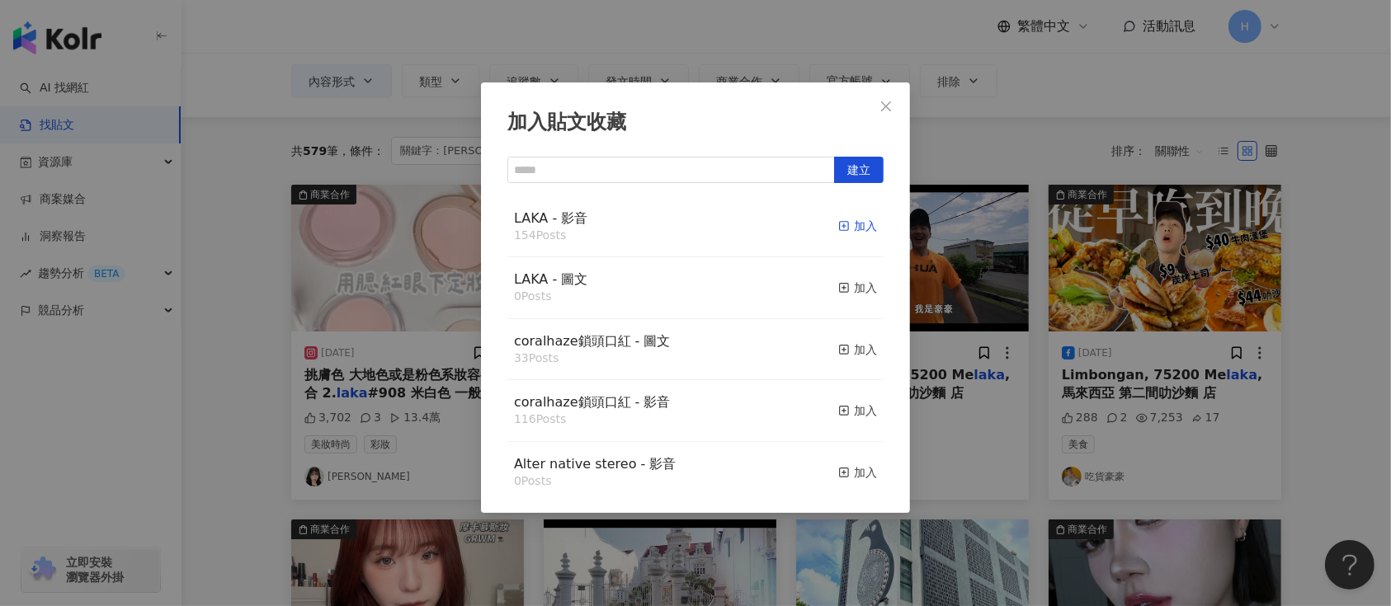
click at [843, 221] on div "加入" at bounding box center [857, 226] width 39 height 18
click at [1252, 274] on div "加入貼文收藏 建立 LAKA - 影音 154 Posts 加入 LAKA - 圖文 0 Posts 加入 coralhaze鎖頭口紅 - 圖文 33 Pos…" at bounding box center [695, 303] width 1391 height 606
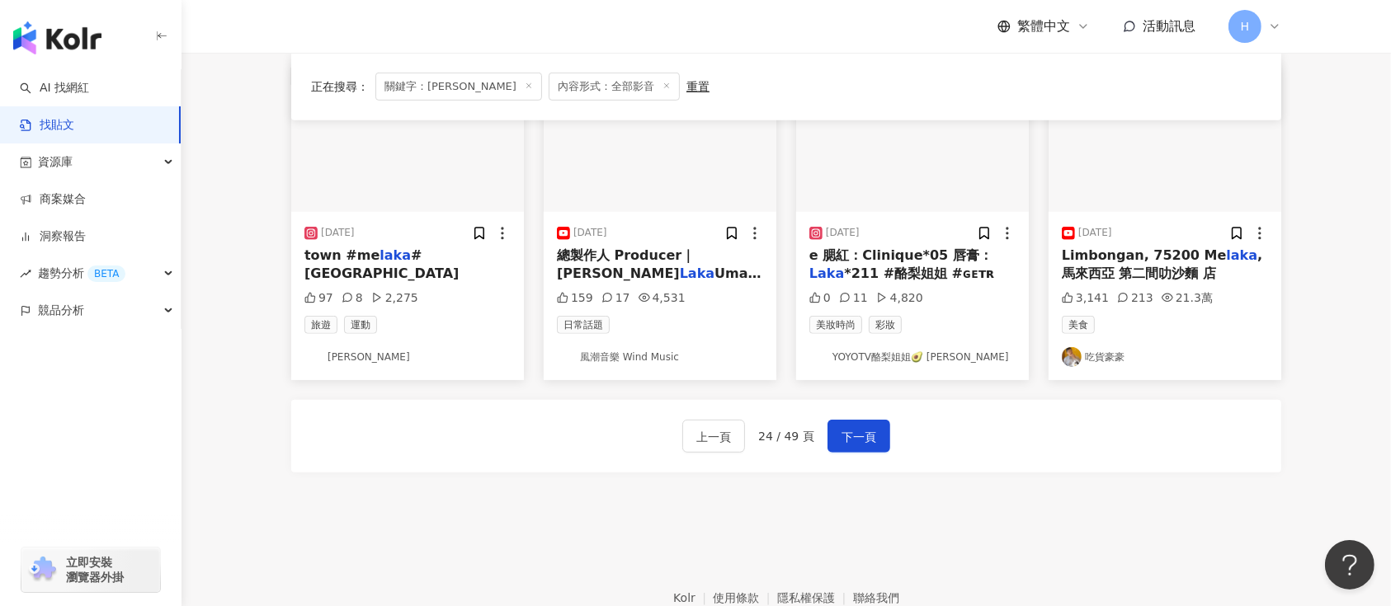
scroll to position [974, 0]
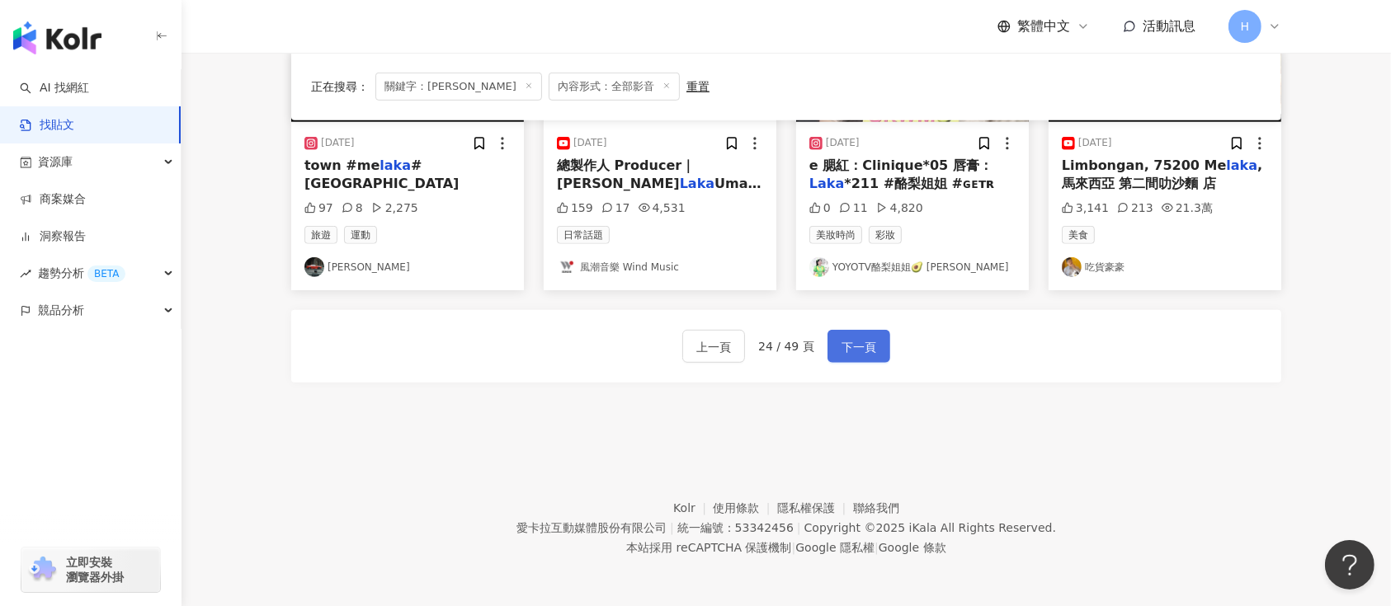
click at [859, 355] on span "下一頁" at bounding box center [859, 347] width 35 height 20
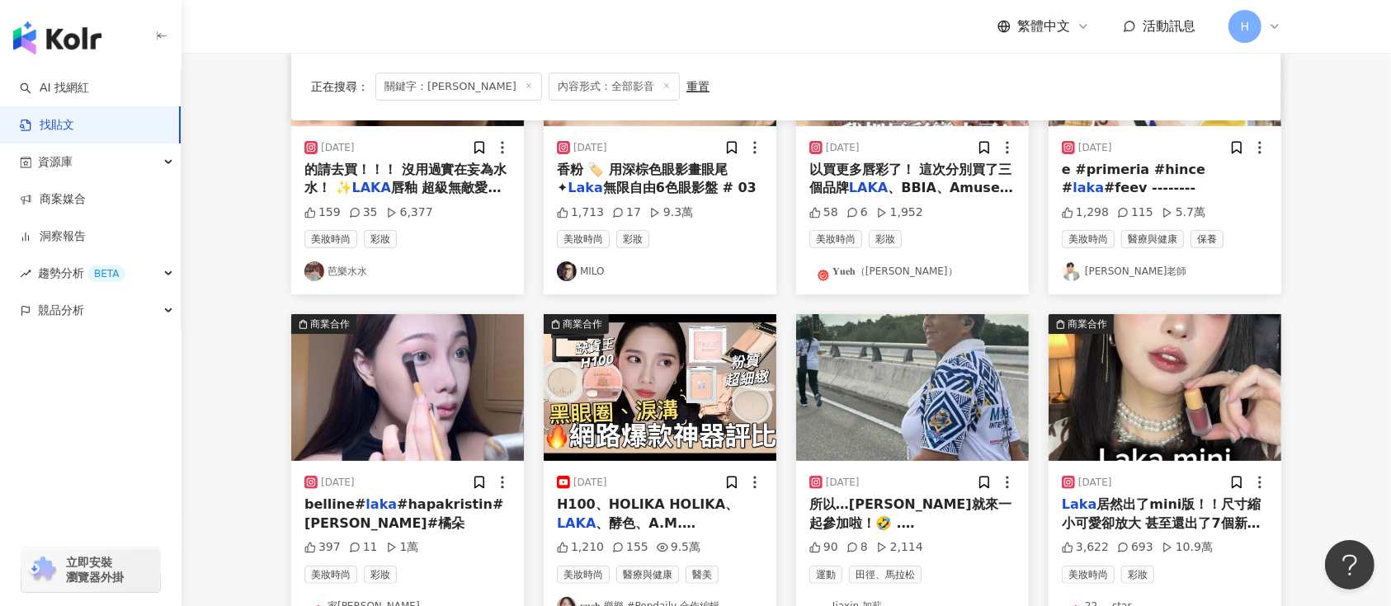
scroll to position [409, 0]
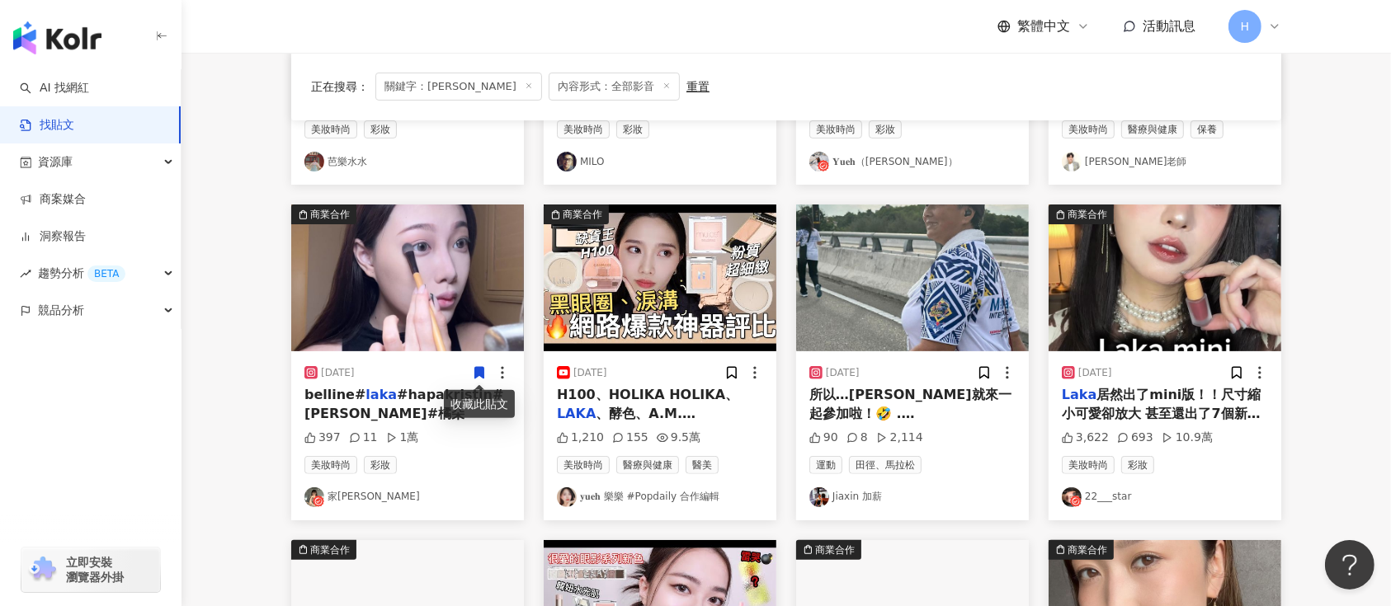
click at [472, 373] on icon at bounding box center [479, 373] width 15 height 15
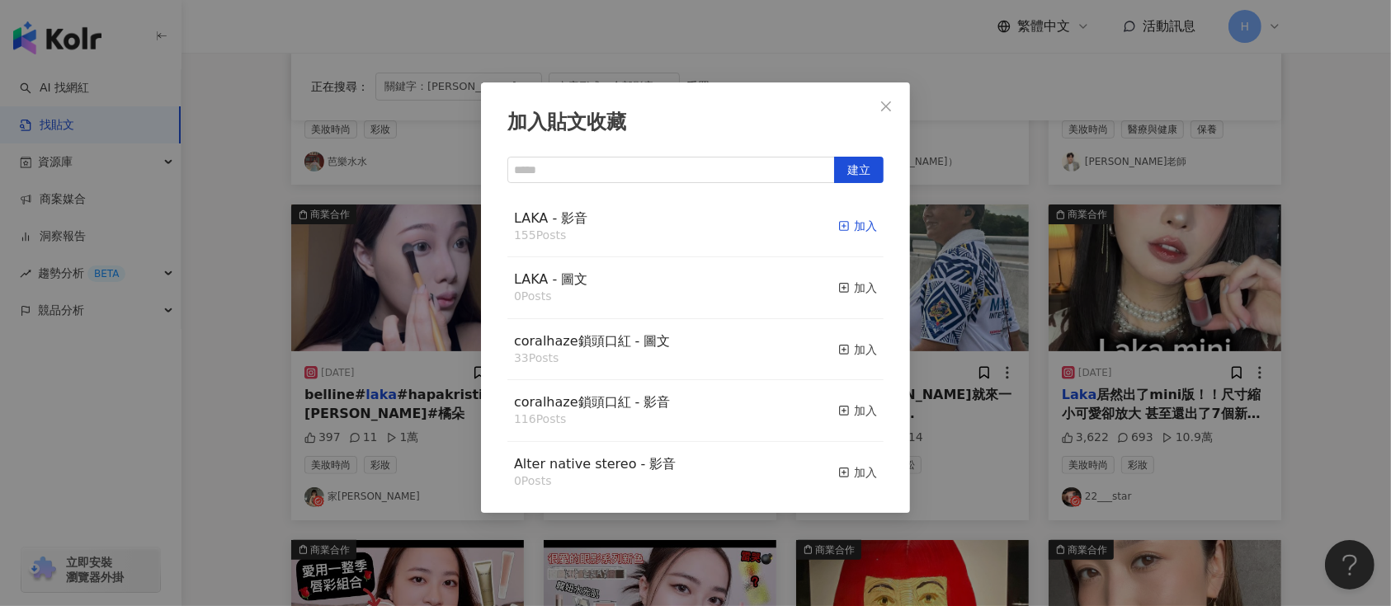
click at [849, 227] on div "加入" at bounding box center [857, 226] width 39 height 18
click at [992, 250] on div "加入貼文收藏 建立 LAKA - 影音 155 Posts 加入 LAKA - 圖文 0 Posts 加入 coralhaze鎖頭口紅 - 圖文 33 Pos…" at bounding box center [695, 303] width 1391 height 606
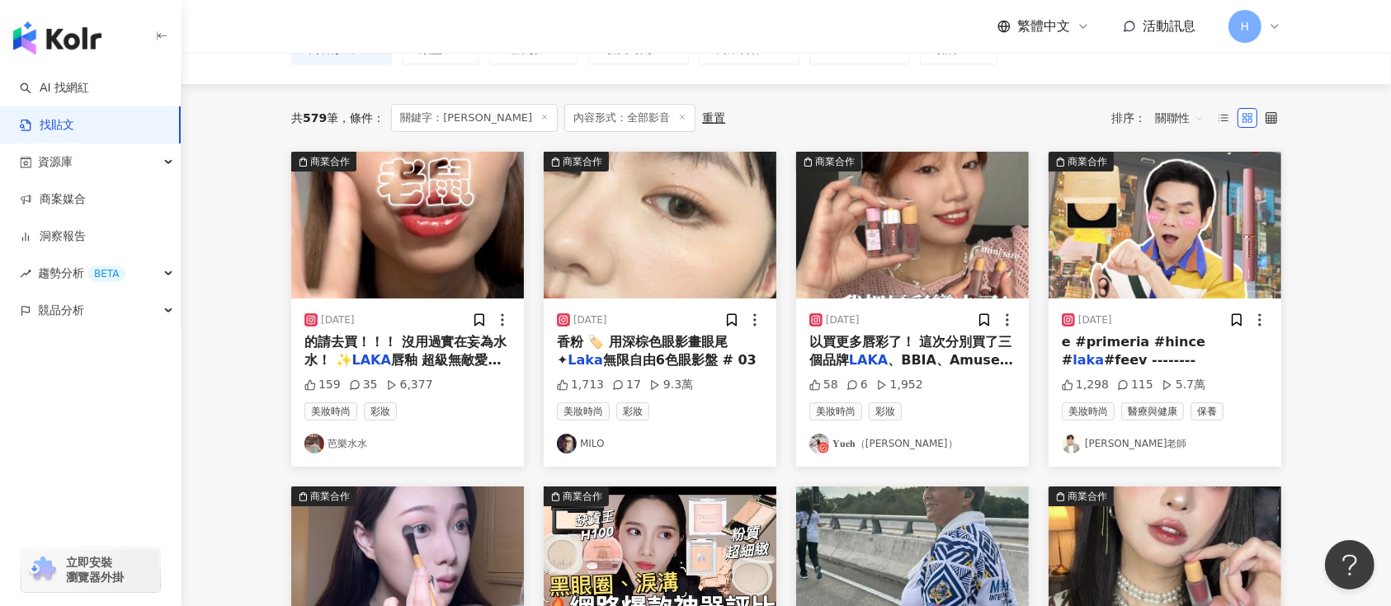
scroll to position [79, 0]
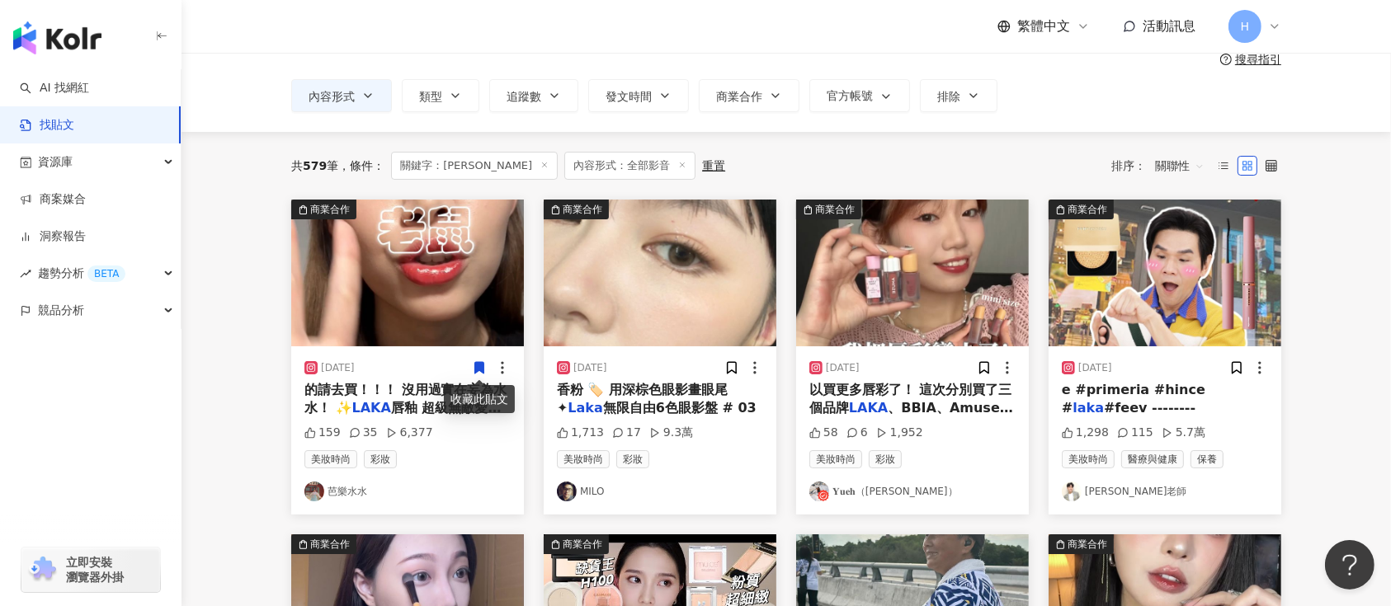
click at [460, 366] on div "[DATE]" at bounding box center [407, 368] width 206 height 17
drag, startPoint x: 488, startPoint y: 365, endPoint x: 475, endPoint y: 361, distance: 13.0
click at [475, 361] on icon at bounding box center [479, 368] width 15 height 15
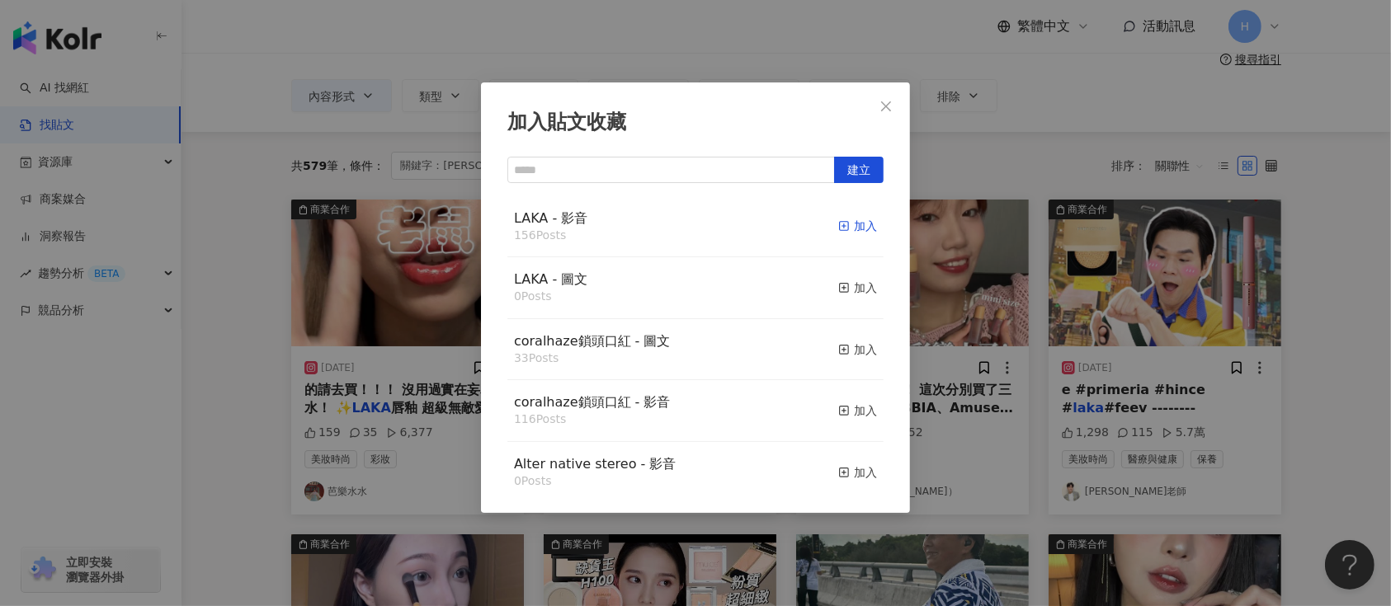
click at [838, 229] on div "加入" at bounding box center [857, 226] width 39 height 18
click at [1028, 293] on div "加入貼文收藏 建立 LAKA - 影音 156 Posts 加入 LAKA - 圖文 0 Posts 加入 coralhaze鎖頭口紅 - 圖文 33 Pos…" at bounding box center [695, 303] width 1391 height 606
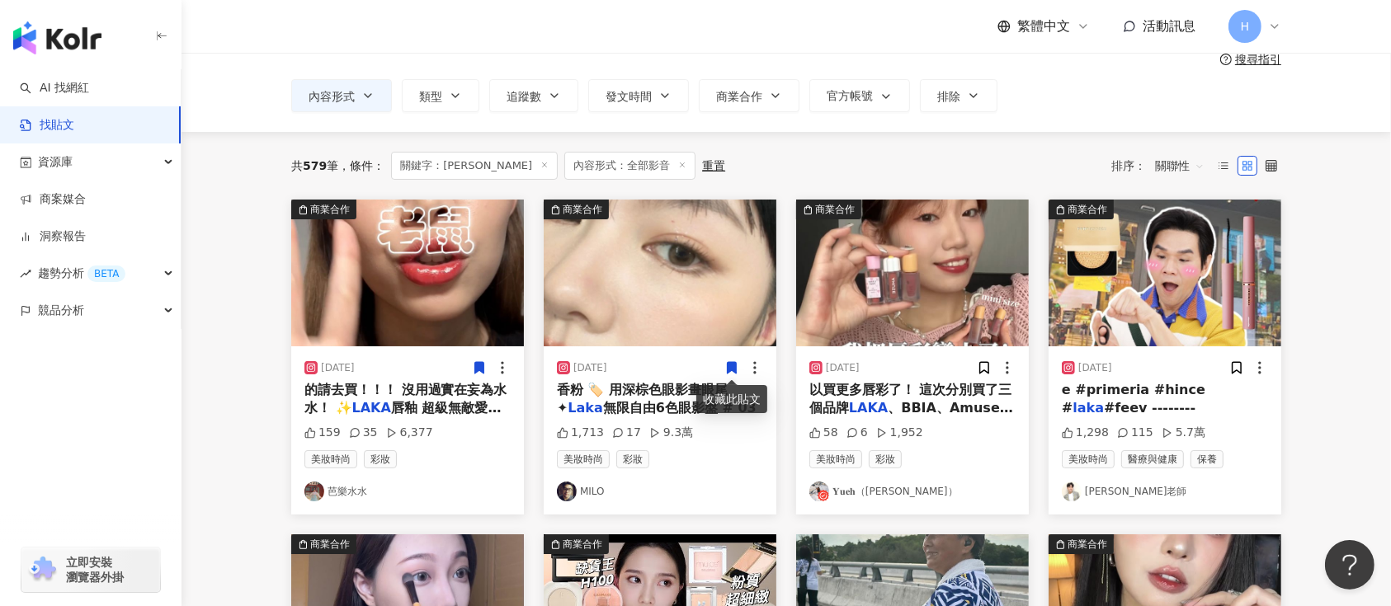
click at [729, 374] on icon at bounding box center [731, 368] width 15 height 15
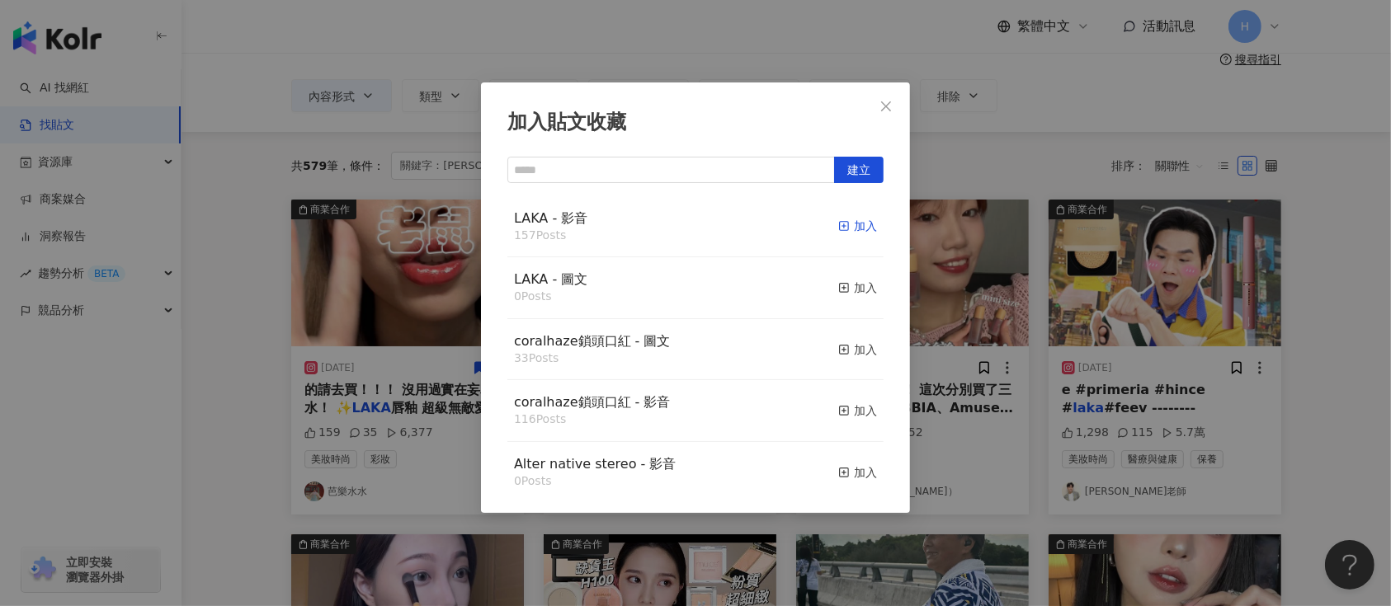
click at [847, 228] on div "加入" at bounding box center [857, 226] width 39 height 18
click at [1007, 279] on div "加入貼文收藏 建立 LAKA - 影音 157 Posts 加入 LAKA - 圖文 0 Posts 加入 coralhaze鎖頭口紅 - 圖文 33 Pos…" at bounding box center [695, 303] width 1391 height 606
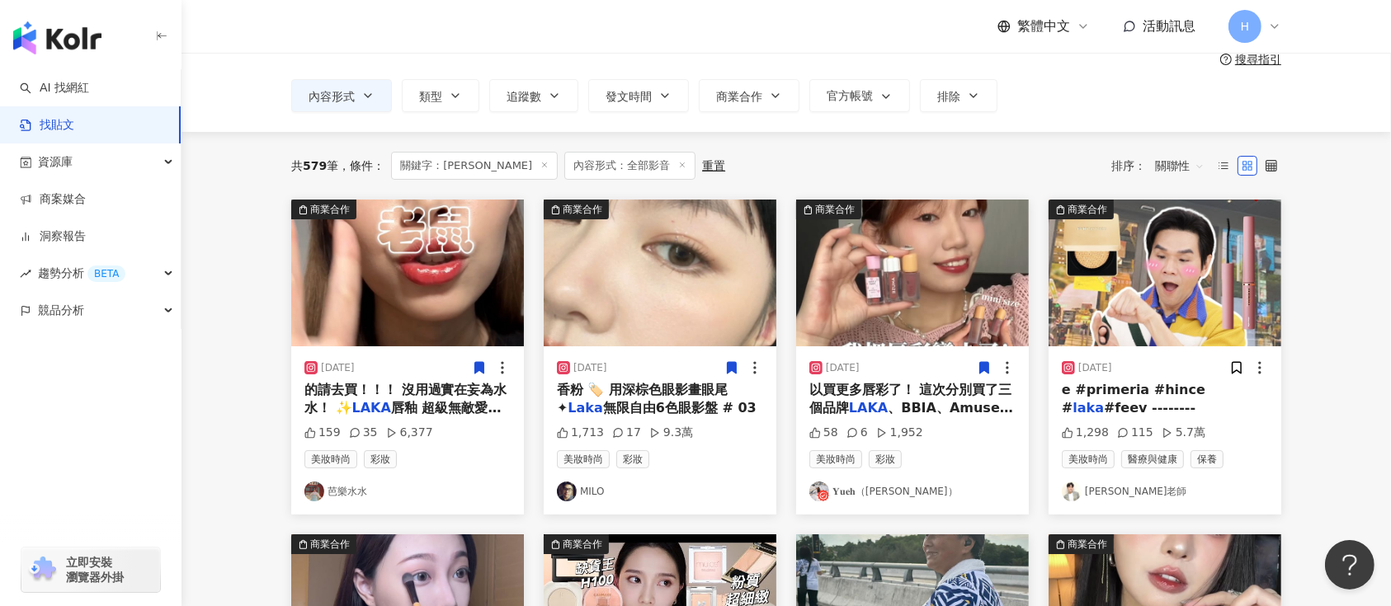
click at [983, 361] on icon at bounding box center [984, 368] width 15 height 15
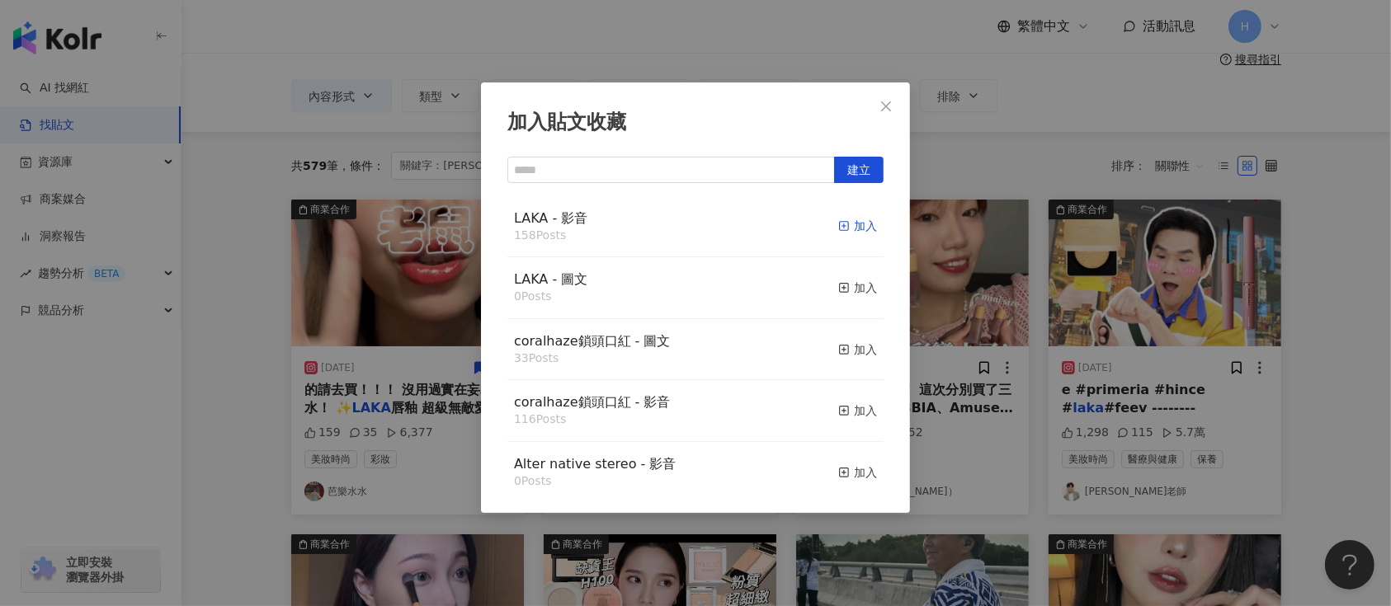
click at [840, 222] on rect "button" at bounding box center [844, 226] width 9 height 9
click at [994, 294] on div "加入貼文收藏 建立 LAKA - 影音 158 Posts 加入 LAKA - 圖文 0 Posts 加入 coralhaze鎖頭口紅 - 圖文 33 Pos…" at bounding box center [695, 303] width 1391 height 606
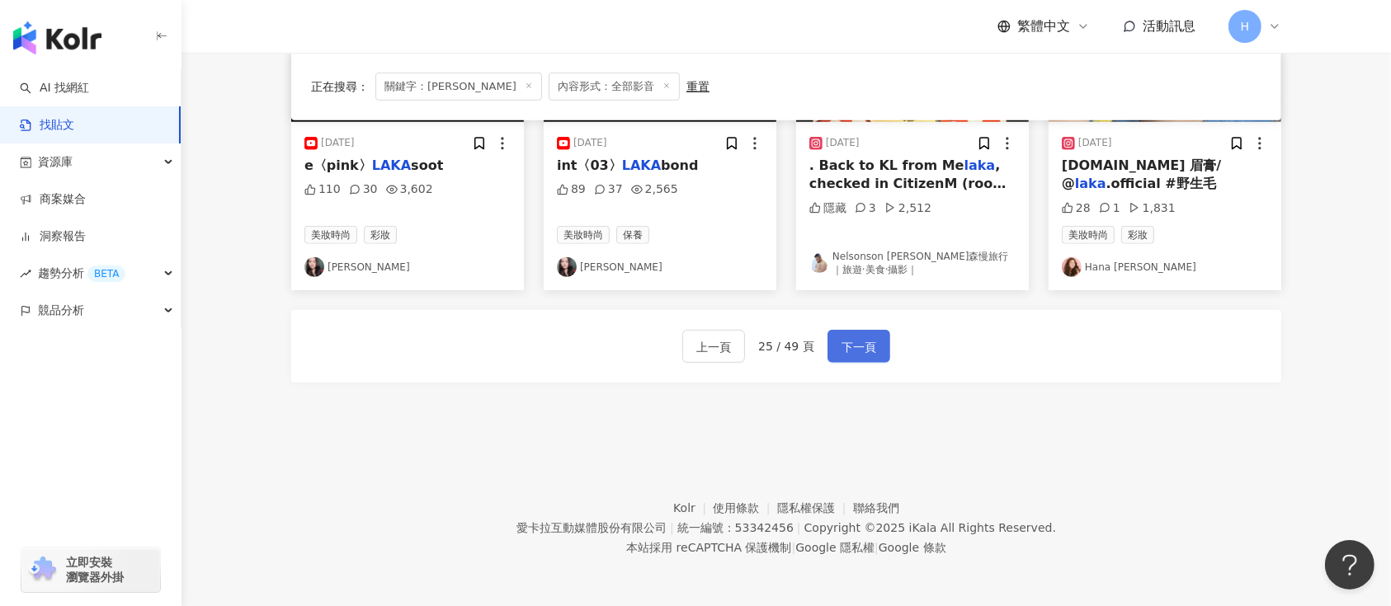
click at [870, 337] on span "下一頁" at bounding box center [859, 347] width 35 height 20
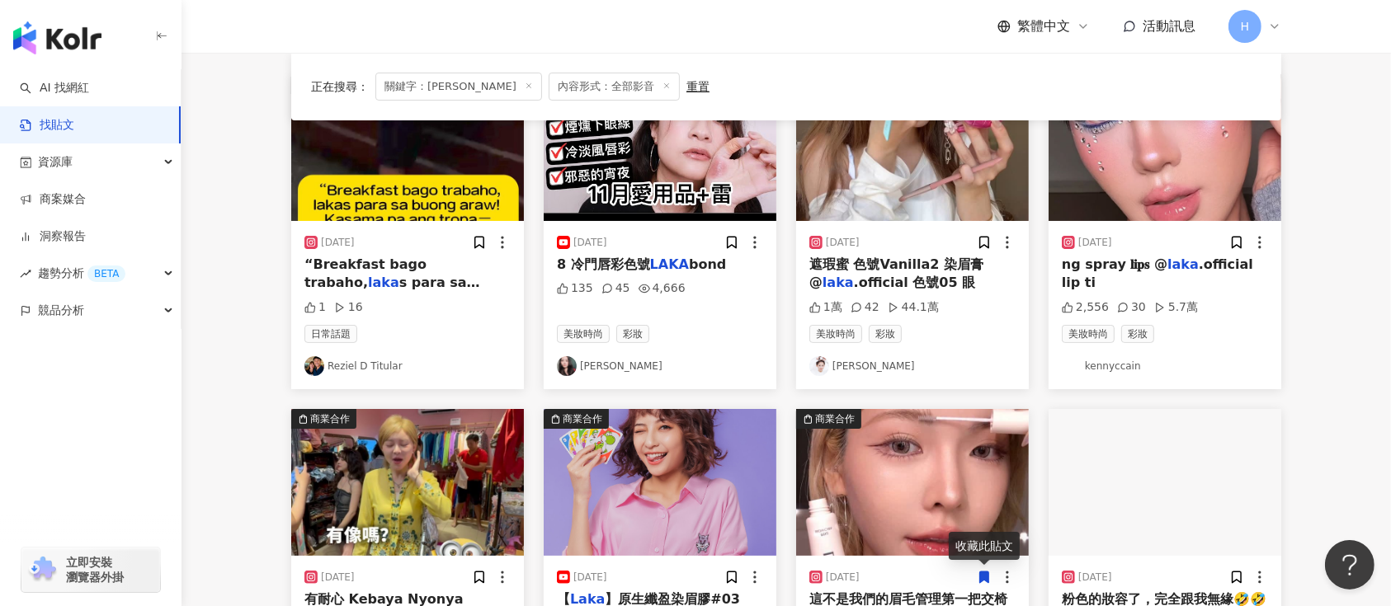
scroll to position [314, 0]
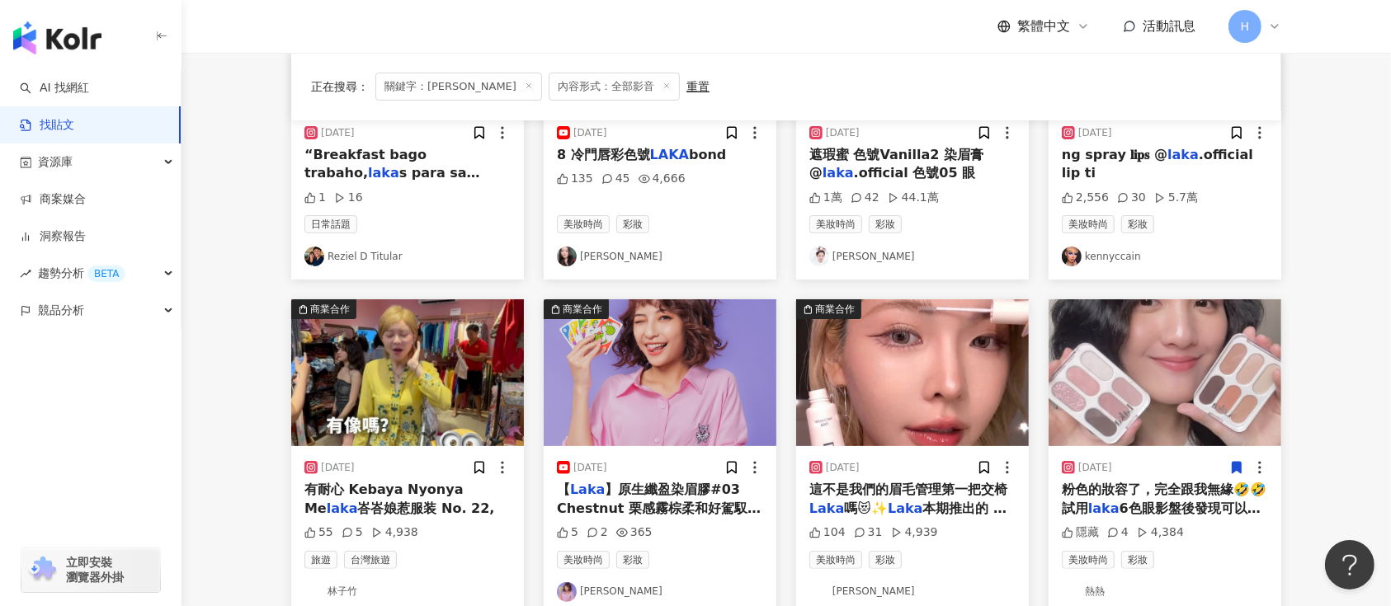
click at [1238, 460] on icon at bounding box center [1236, 467] width 15 height 15
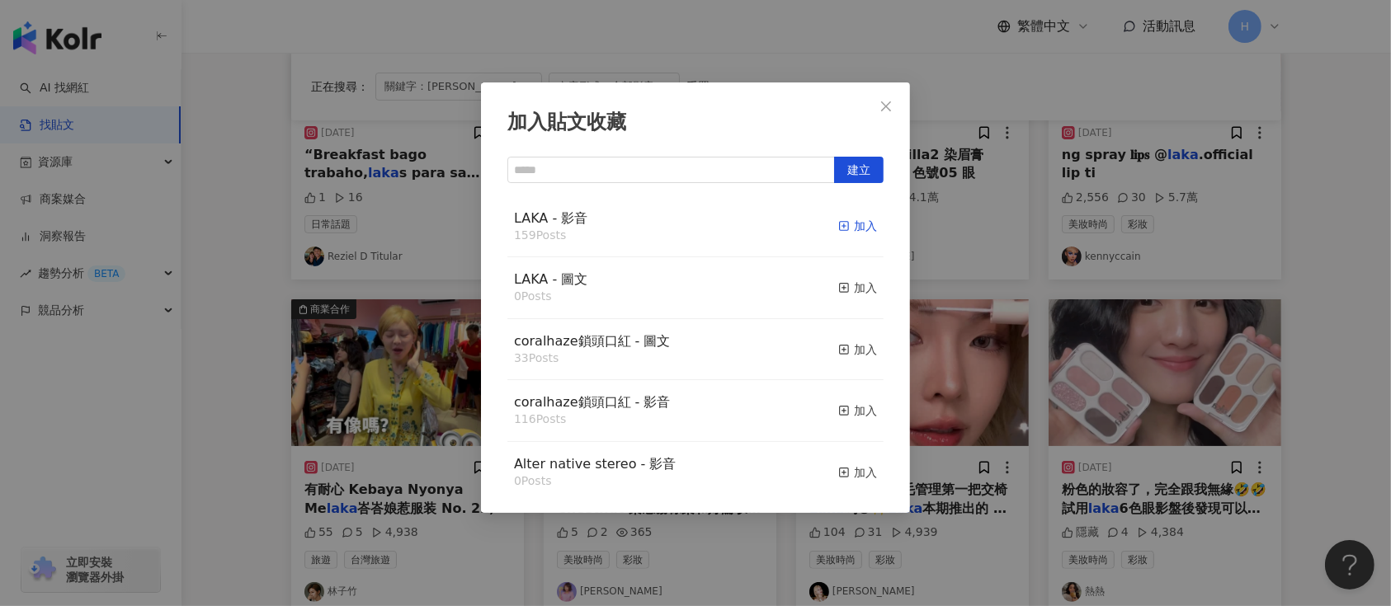
click at [838, 223] on div "加入" at bounding box center [857, 226] width 39 height 18
click at [1031, 308] on div "加入貼文收藏 建立 LAKA - 影音 159 Posts 加入 LAKA - 圖文 0 Posts 加入 coralhaze鎖頭口紅 - 圖文 33 Pos…" at bounding box center [695, 303] width 1391 height 606
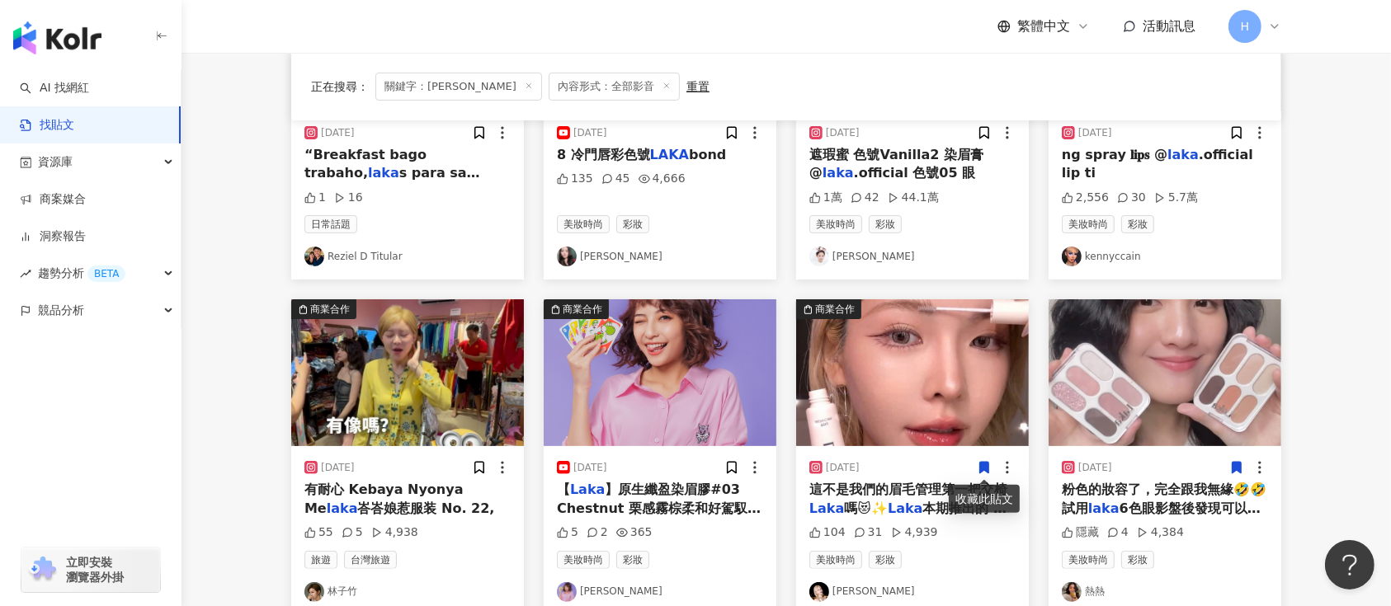
click at [981, 471] on icon at bounding box center [984, 469] width 9 height 12
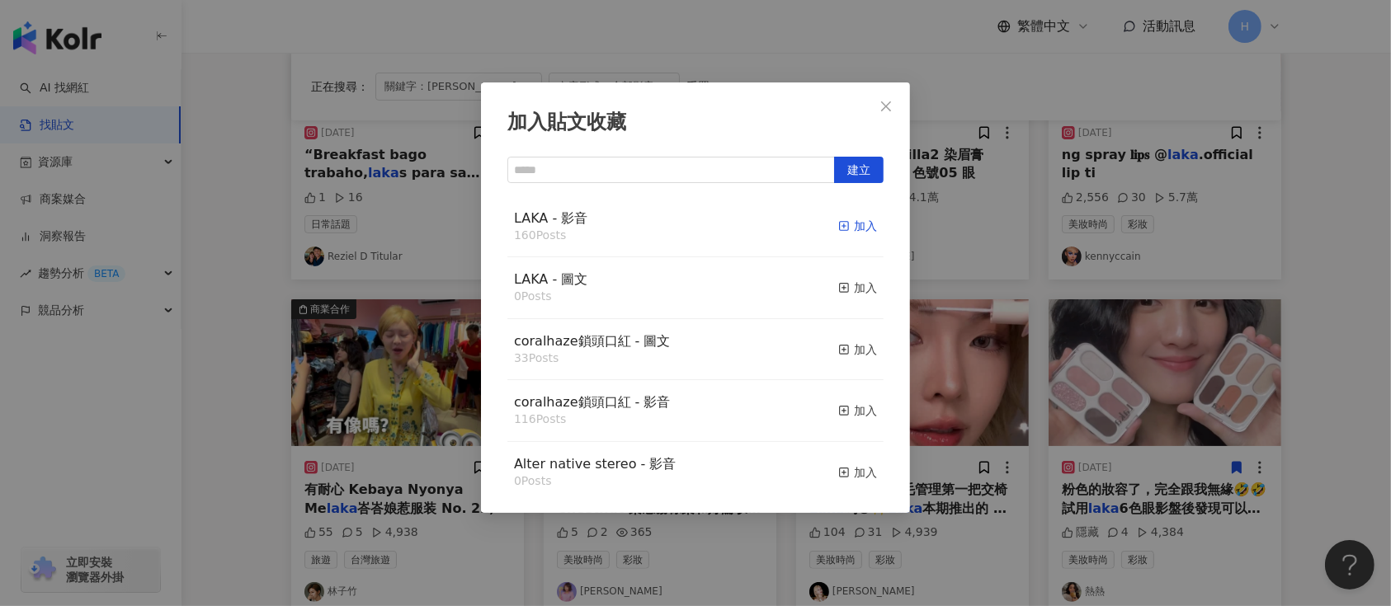
click at [838, 228] on icon "button" at bounding box center [844, 226] width 12 height 12
click at [980, 327] on div "加入貼文收藏 建立 LAKA - 影音 160 Posts 加入 LAKA - 圖文 0 Posts 加入 coralhaze鎖頭口紅 - 圖文 33 Pos…" at bounding box center [695, 303] width 1391 height 606
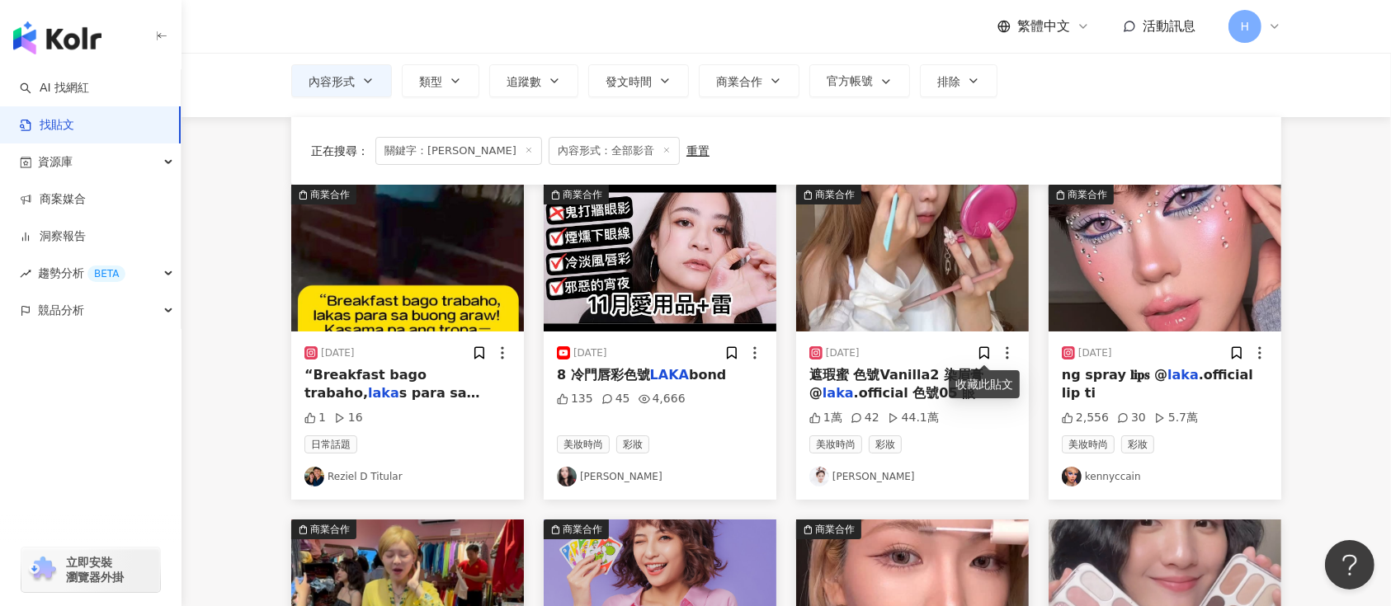
scroll to position [974, 0]
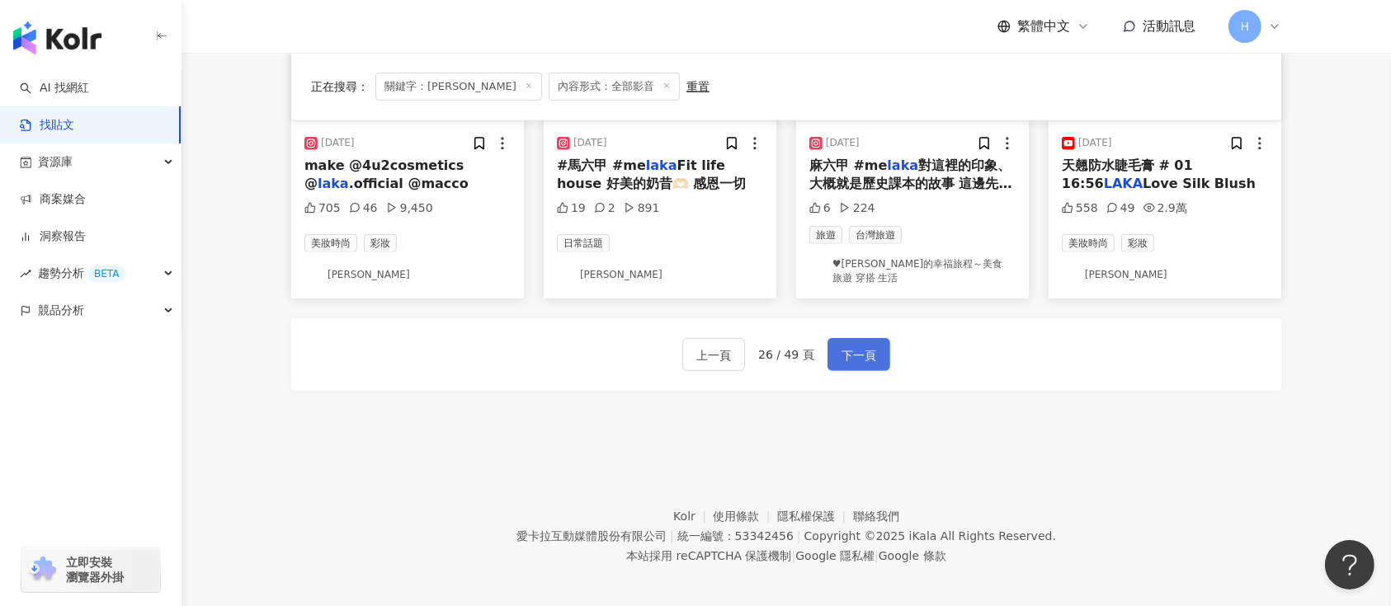
click at [859, 346] on span "下一頁" at bounding box center [859, 356] width 35 height 20
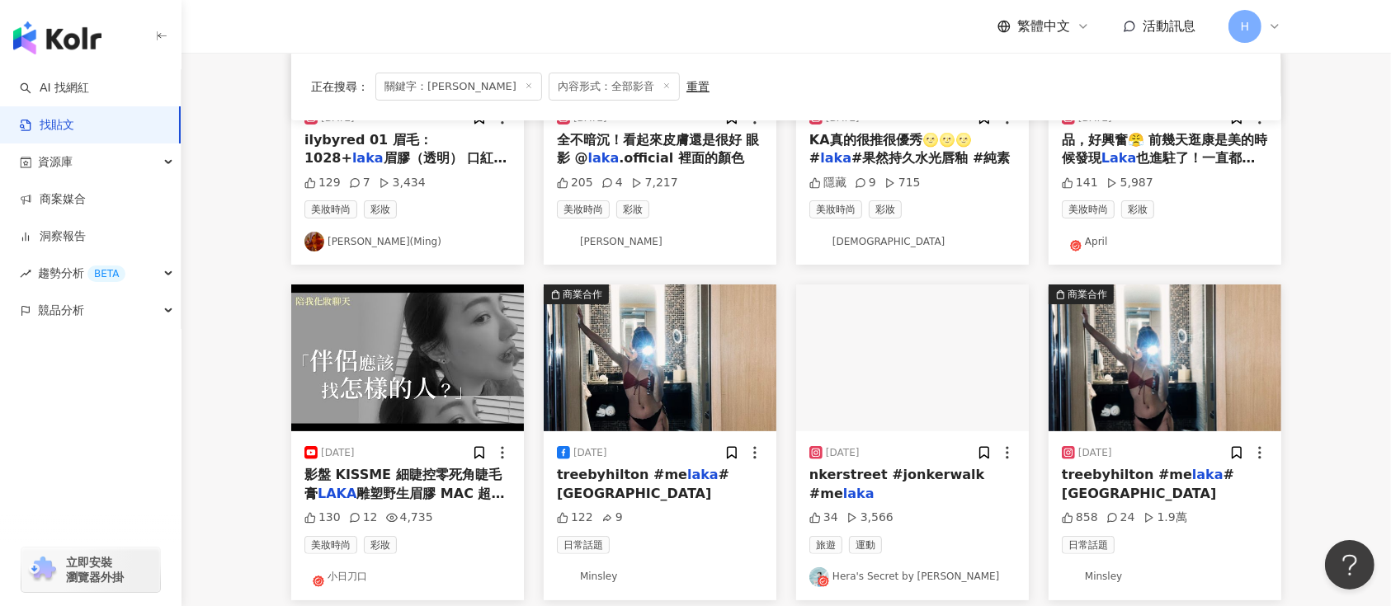
scroll to position [0, 0]
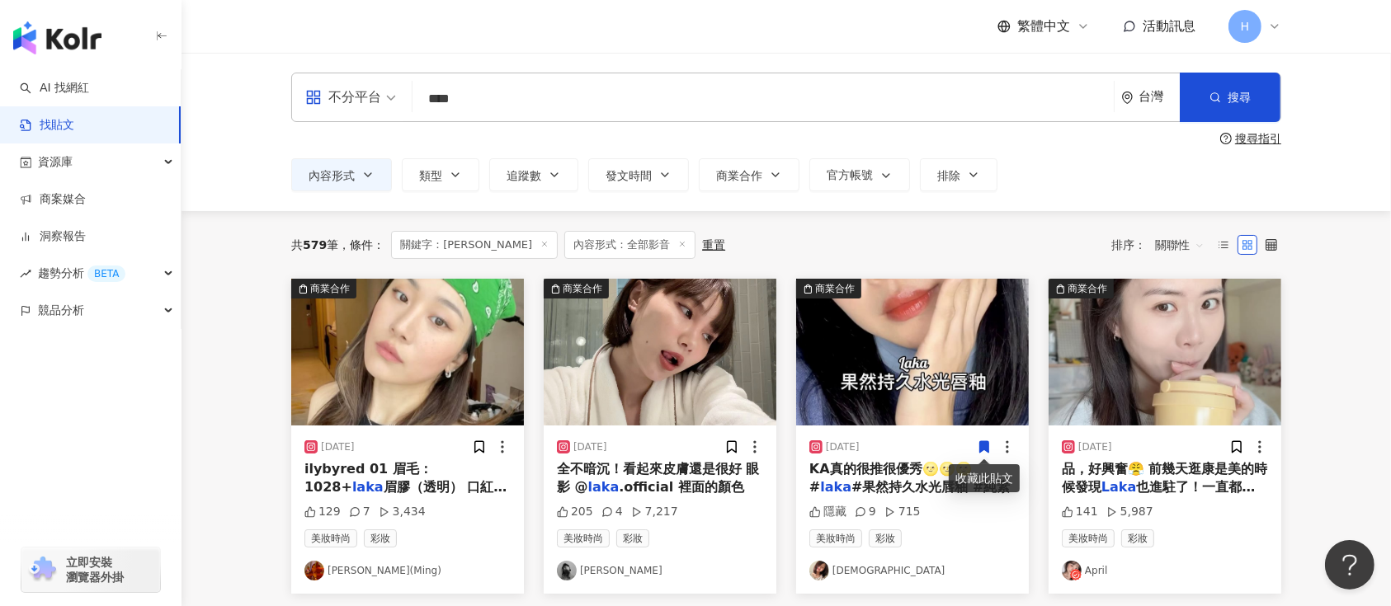
click at [983, 444] on icon at bounding box center [984, 447] width 9 height 12
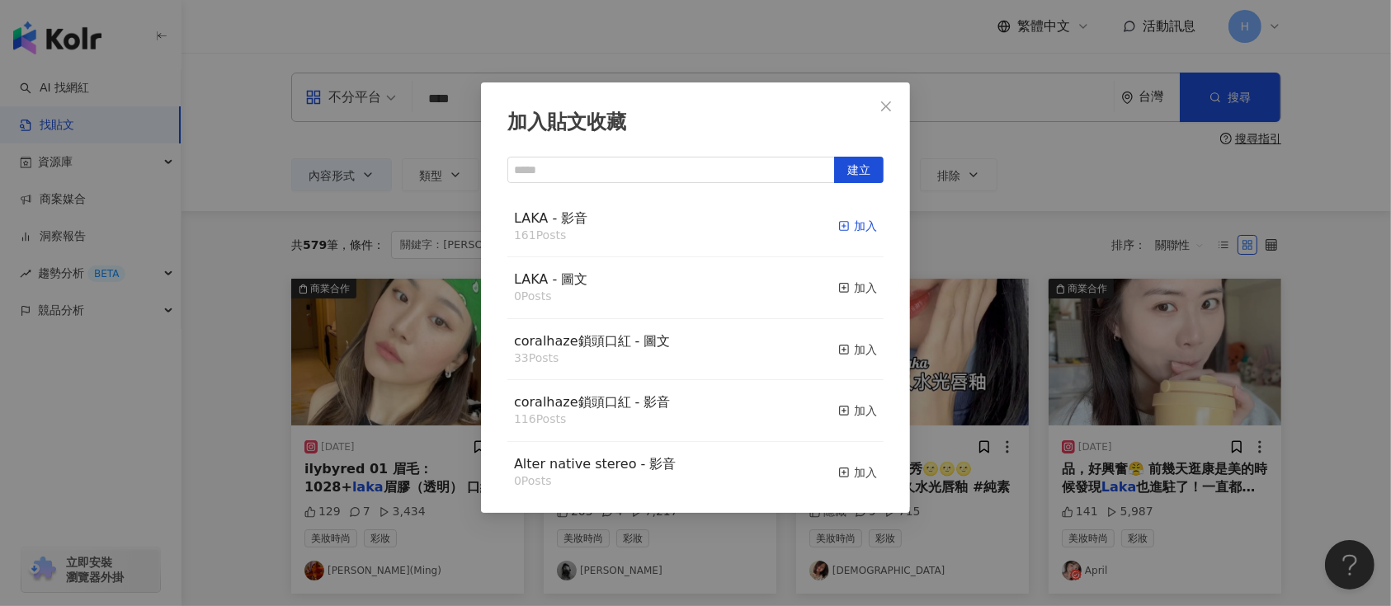
click at [840, 228] on div "加入" at bounding box center [857, 226] width 39 height 18
click at [1025, 339] on div "加入貼文收藏 建立 LAKA - 影音 161 Posts 加入 LAKA - 圖文 0 Posts 加入 coralhaze鎖頭口紅 - 圖文 33 Pos…" at bounding box center [695, 303] width 1391 height 606
click at [838, 223] on div "加入" at bounding box center [857, 226] width 39 height 18
drag, startPoint x: 1016, startPoint y: 365, endPoint x: 1053, endPoint y: 373, distance: 38.0
click at [1036, 371] on div "加入貼文收藏 建立 LAKA - 影音 162 Posts 加入 LAKA - 圖文 0 Posts 加入 coralhaze鎖頭口紅 - 圖文 33 Pos…" at bounding box center [695, 303] width 1391 height 606
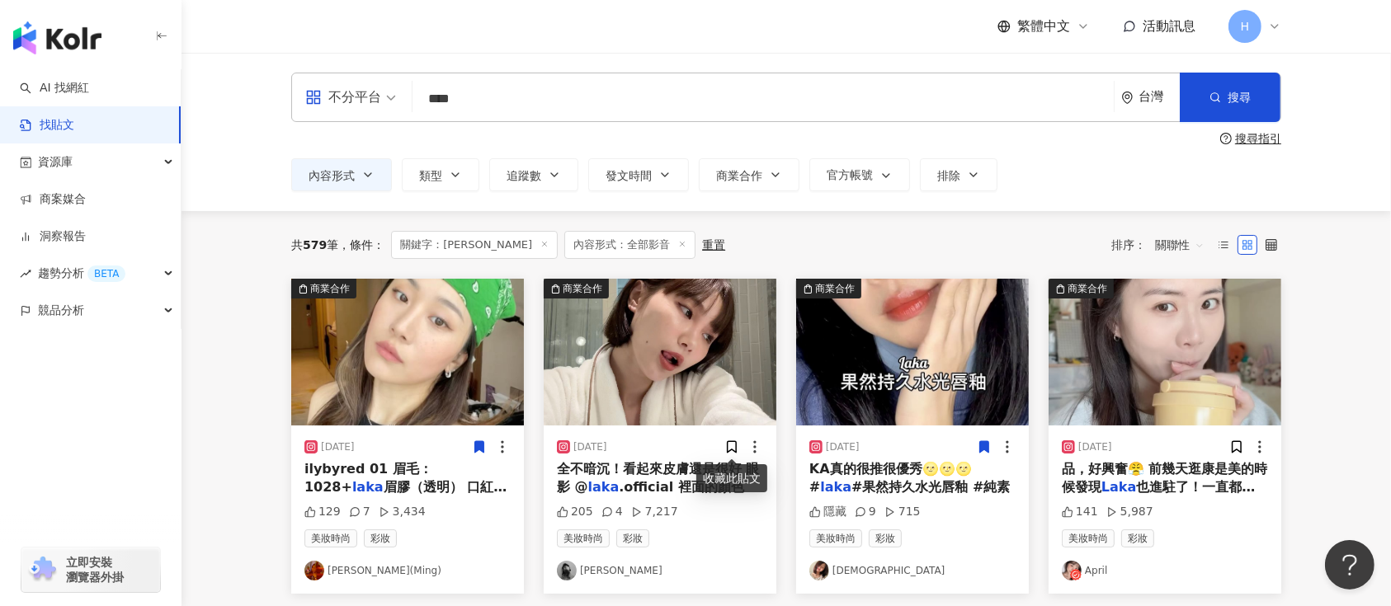
click at [700, 370] on img at bounding box center [660, 352] width 233 height 147
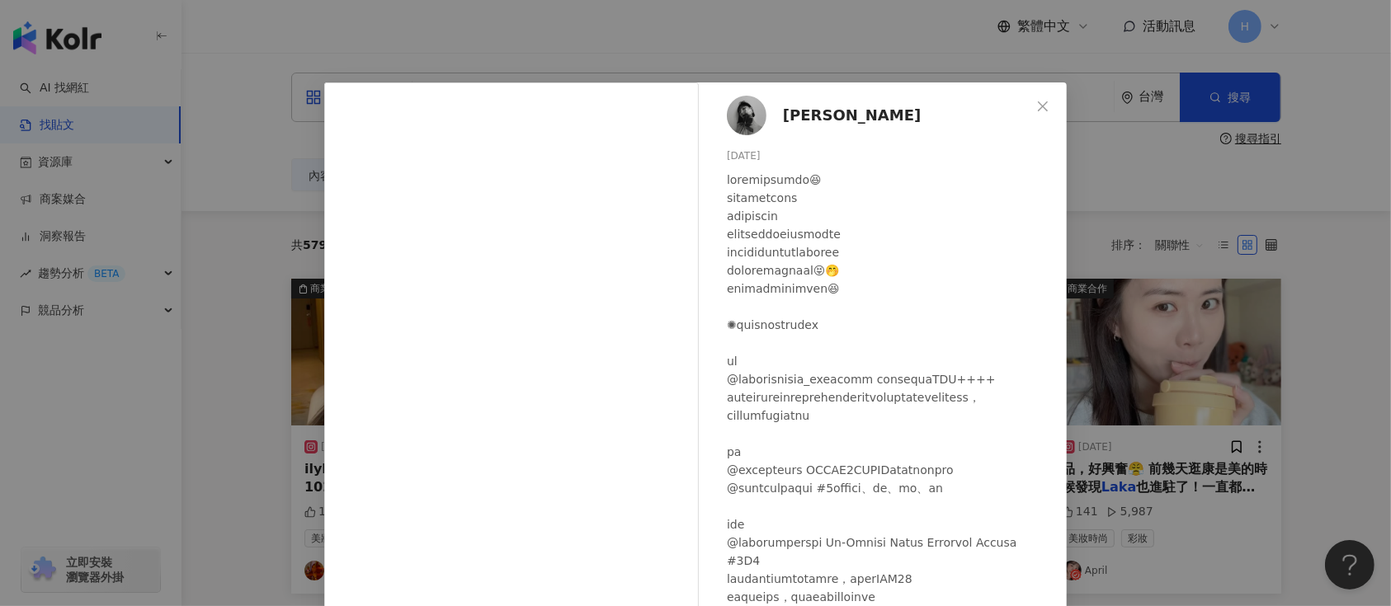
click at [1127, 325] on div "[PERSON_NAME] [DATE] 205 4 7,217 查看原始貼文" at bounding box center [695, 303] width 1391 height 606
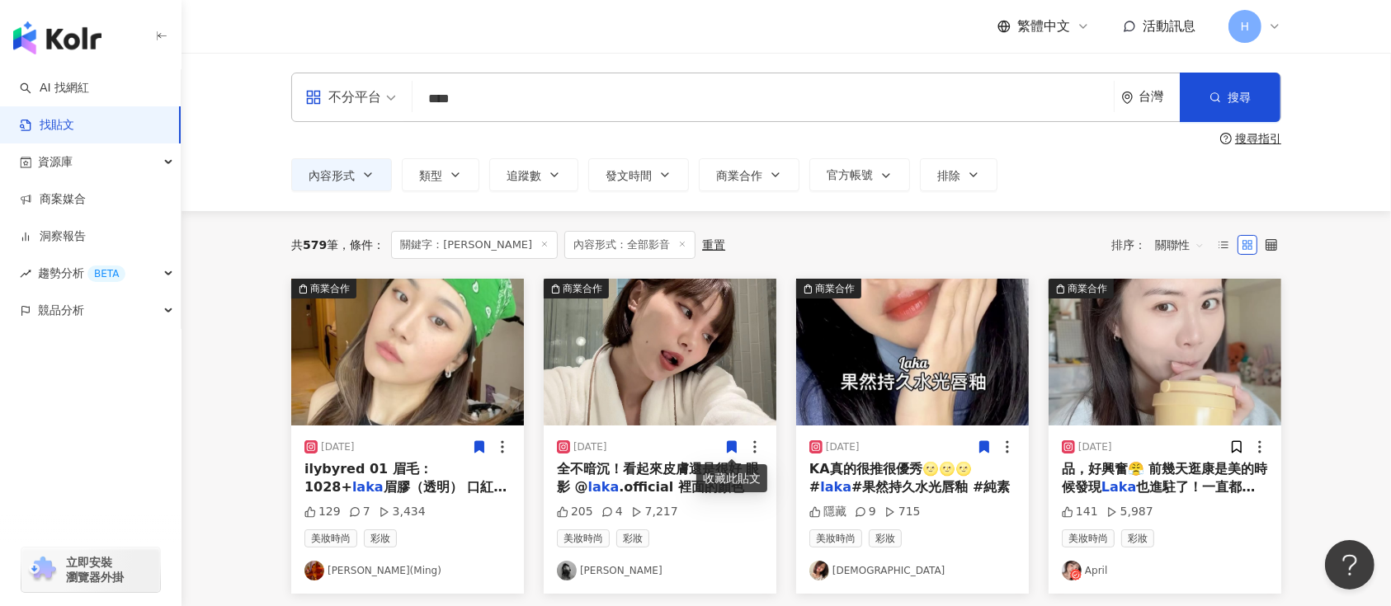
click at [732, 444] on icon at bounding box center [732, 447] width 9 height 12
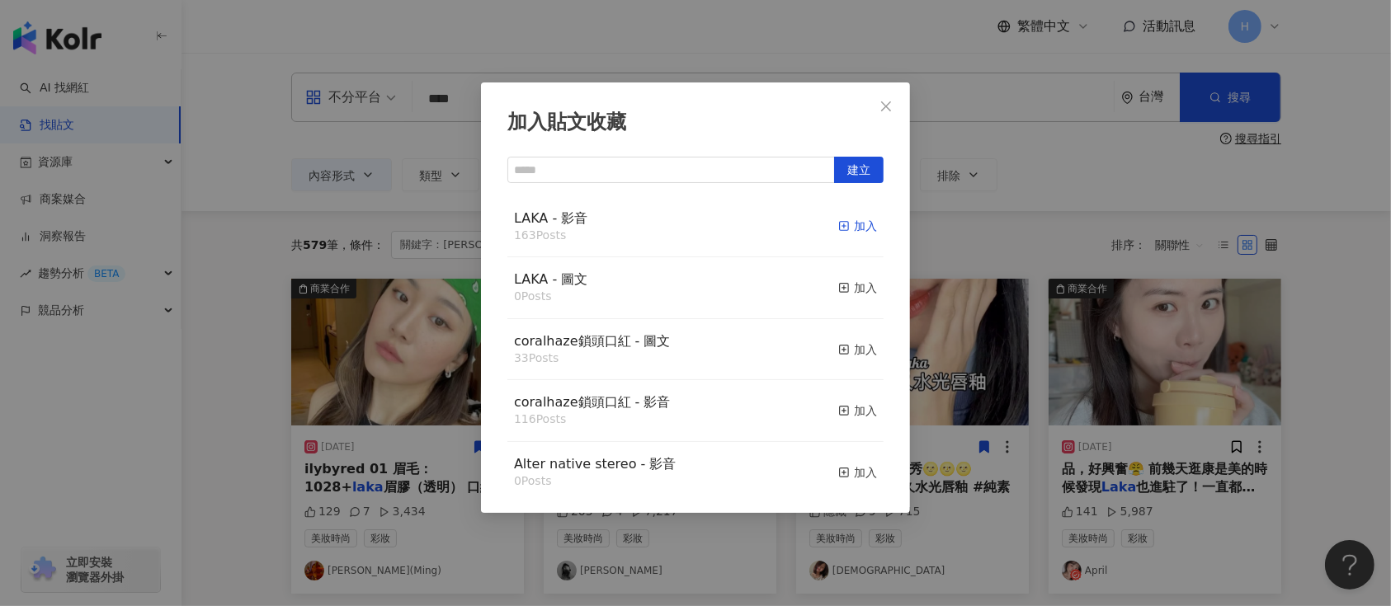
click at [845, 224] on div "加入" at bounding box center [857, 226] width 39 height 18
click at [1070, 375] on div "加入貼文收藏 建立 LAKA - 影音 163 Posts 加入 LAKA - 圖文 0 Posts 加入 coralhaze鎖頭口紅 - 圖文 33 Pos…" at bounding box center [695, 303] width 1391 height 606
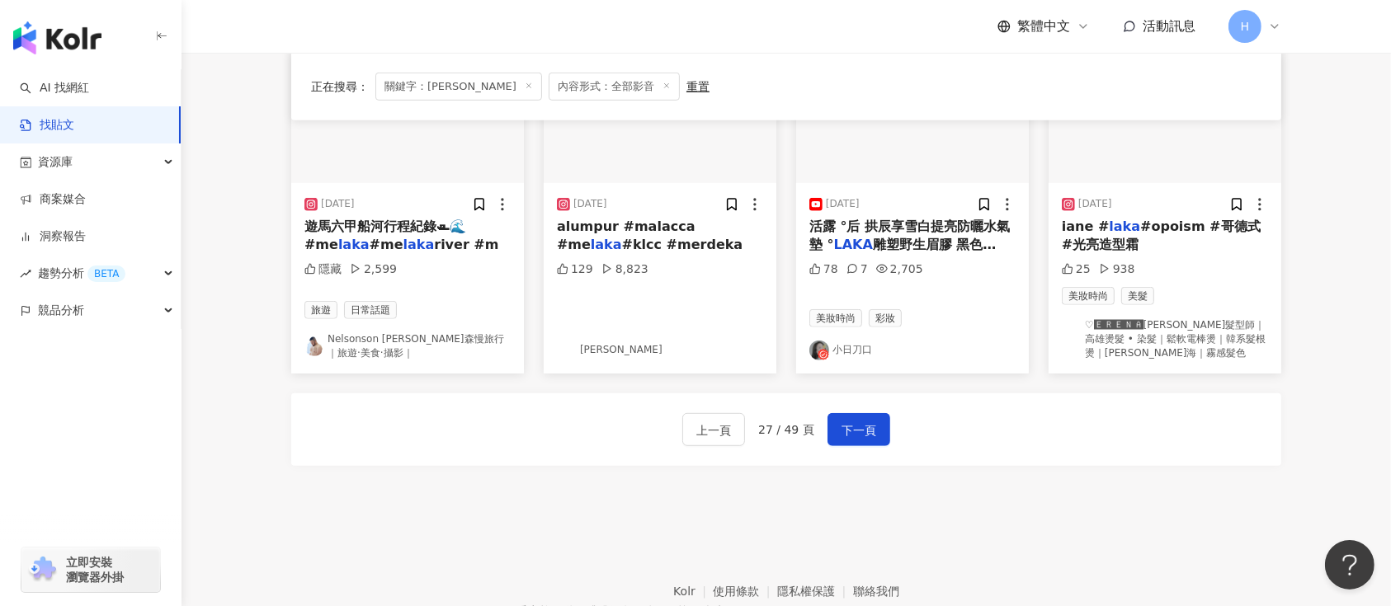
scroll to position [997, 0]
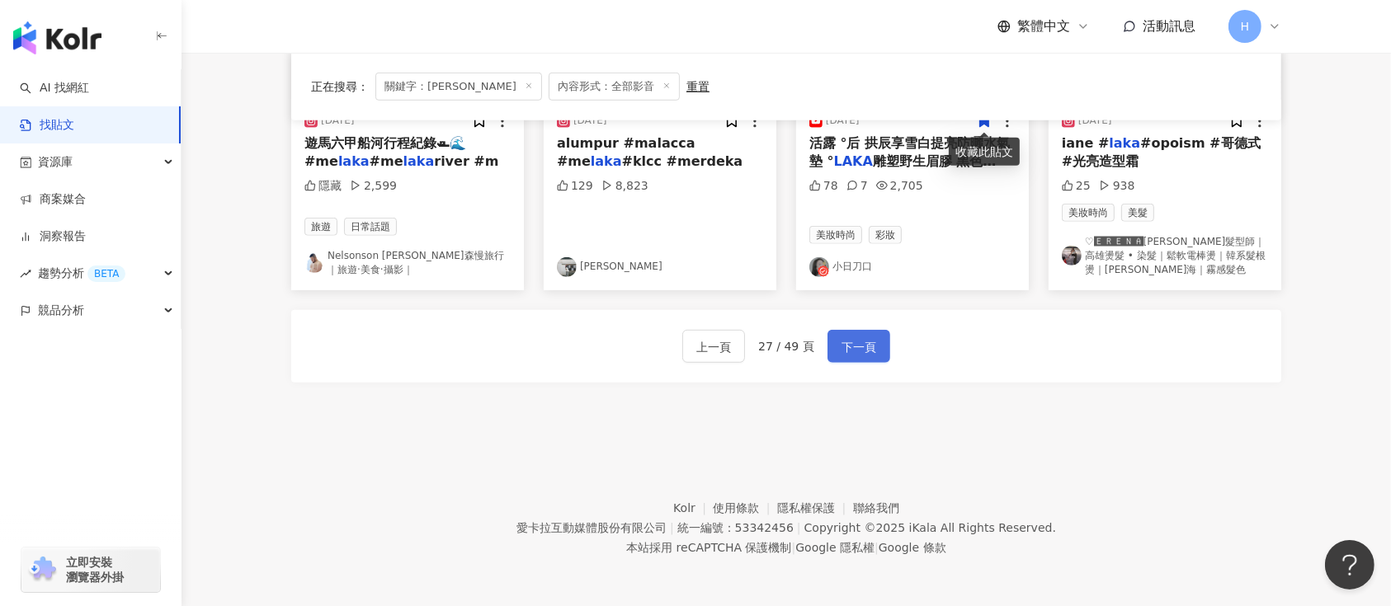
click at [853, 345] on span "下一頁" at bounding box center [859, 347] width 35 height 20
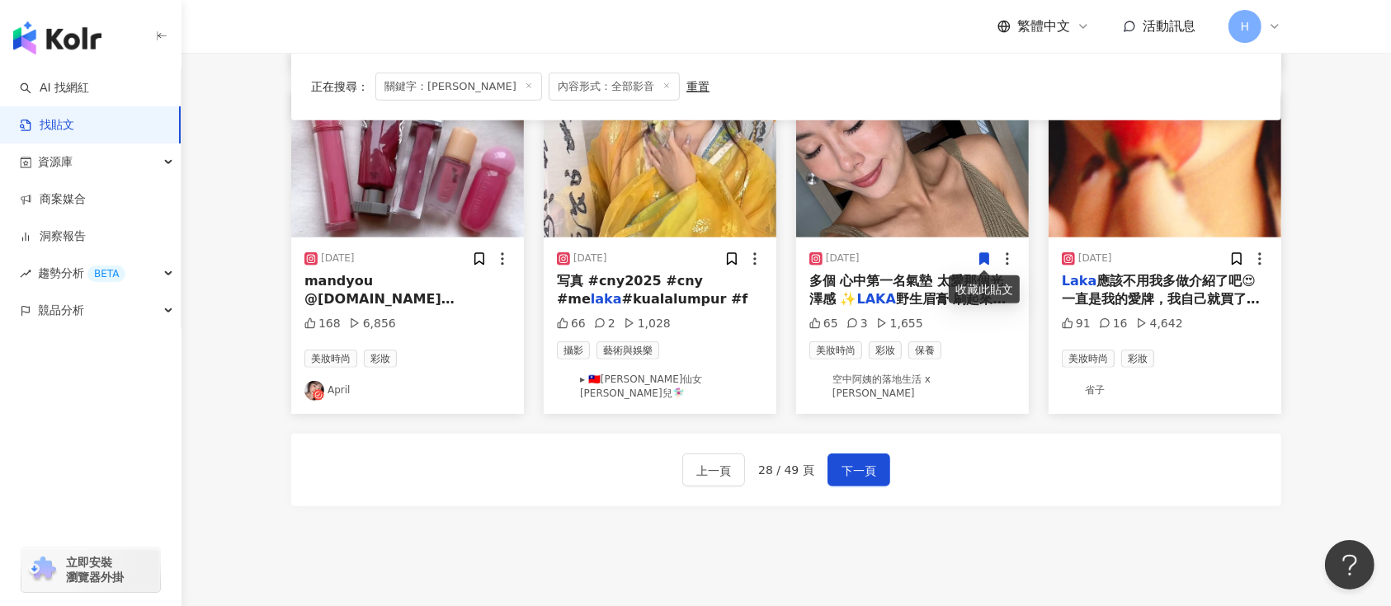
scroll to position [880, 0]
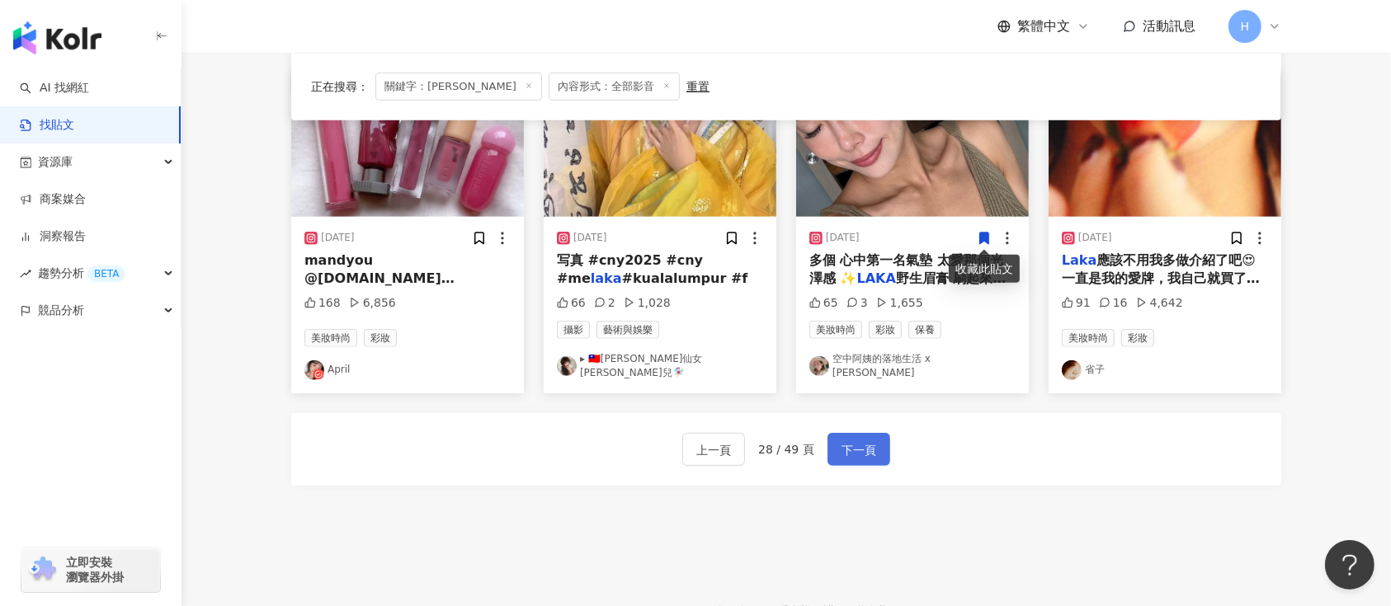
click at [861, 441] on span "下一頁" at bounding box center [859, 451] width 35 height 20
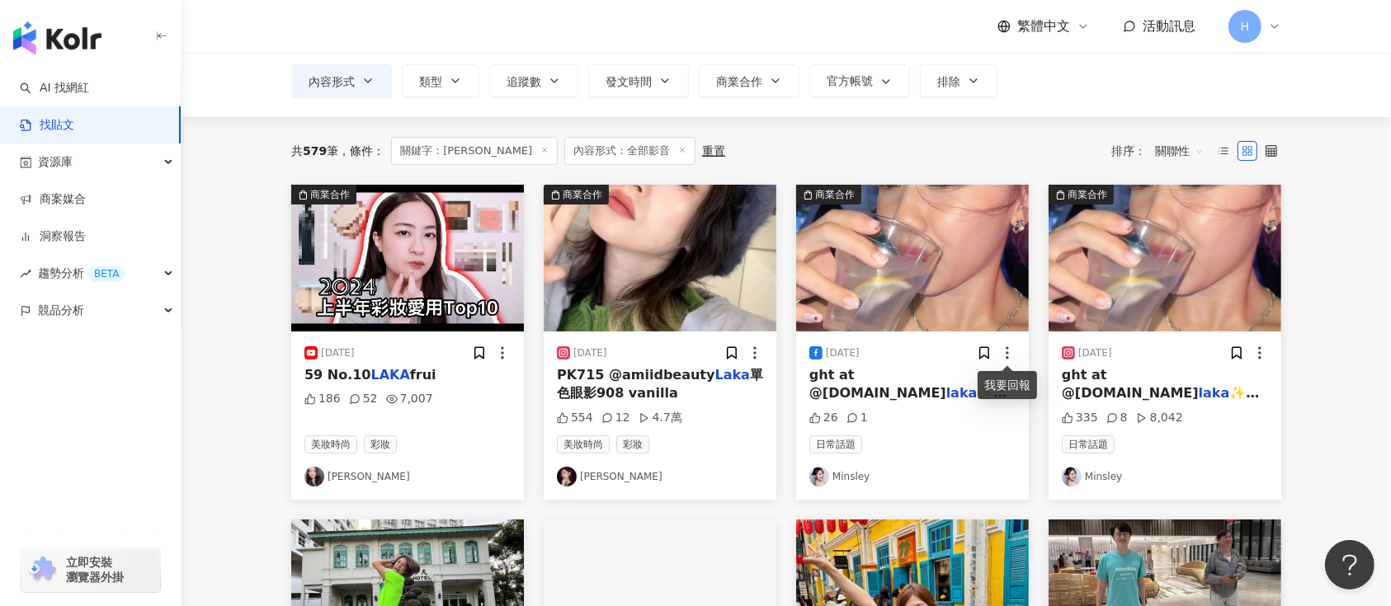
scroll to position [110, 0]
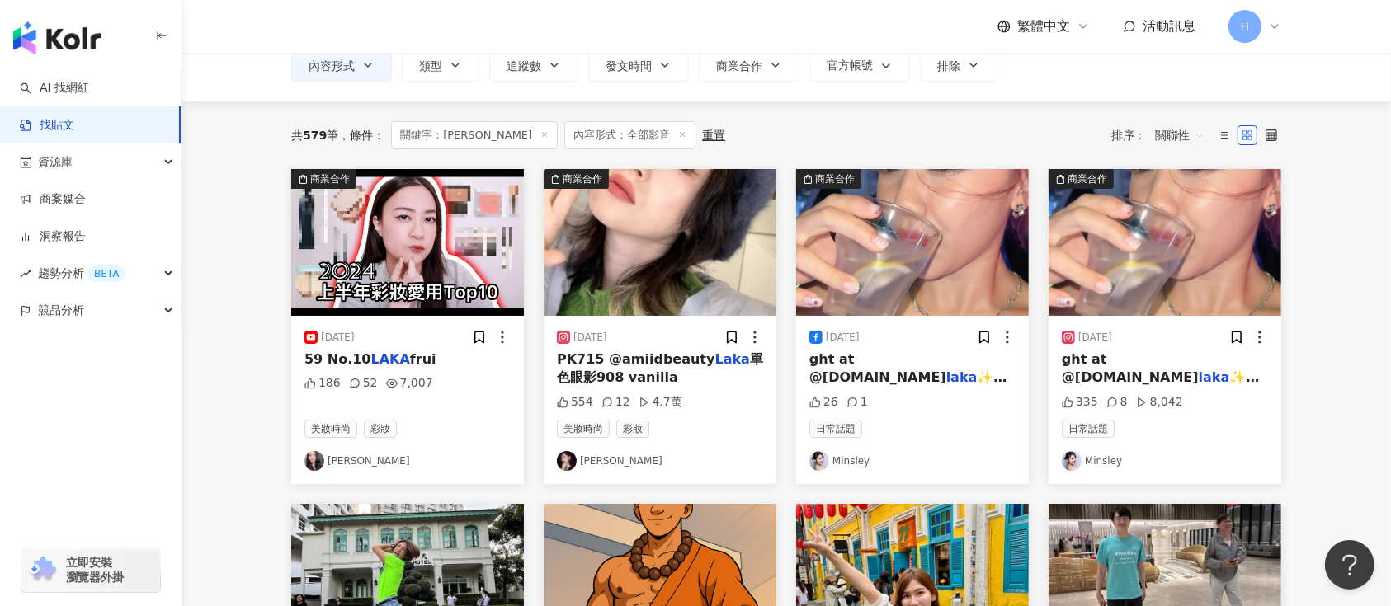
click at [1153, 225] on img at bounding box center [1165, 242] width 233 height 147
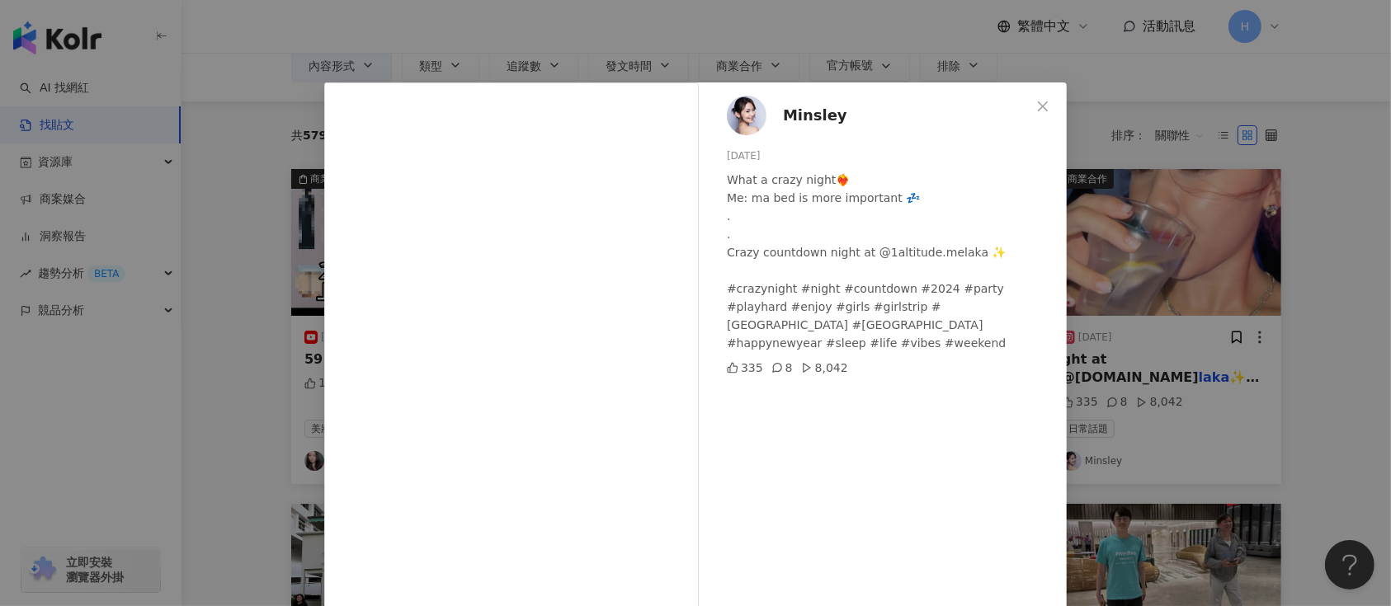
click at [1252, 285] on div "Minsley [DATE] What a crazy night❤️‍🔥 Me: ma bed is more important 💤 . . Crazy …" at bounding box center [695, 303] width 1391 height 606
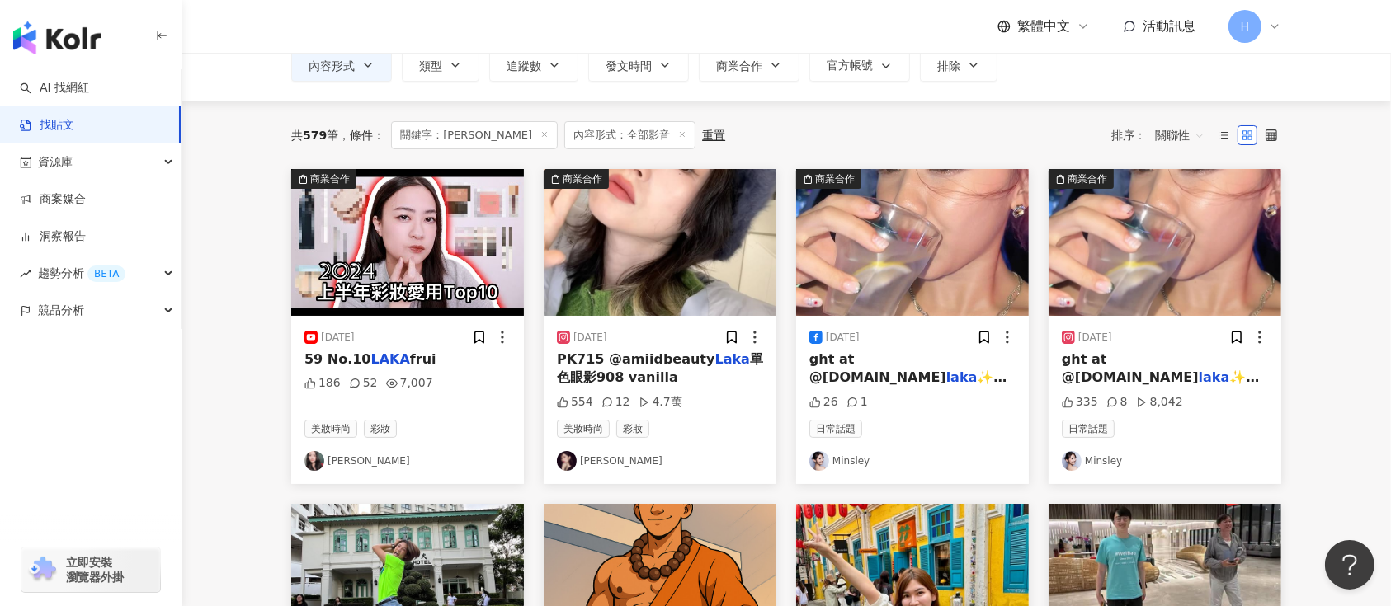
click at [706, 258] on img at bounding box center [660, 242] width 233 height 147
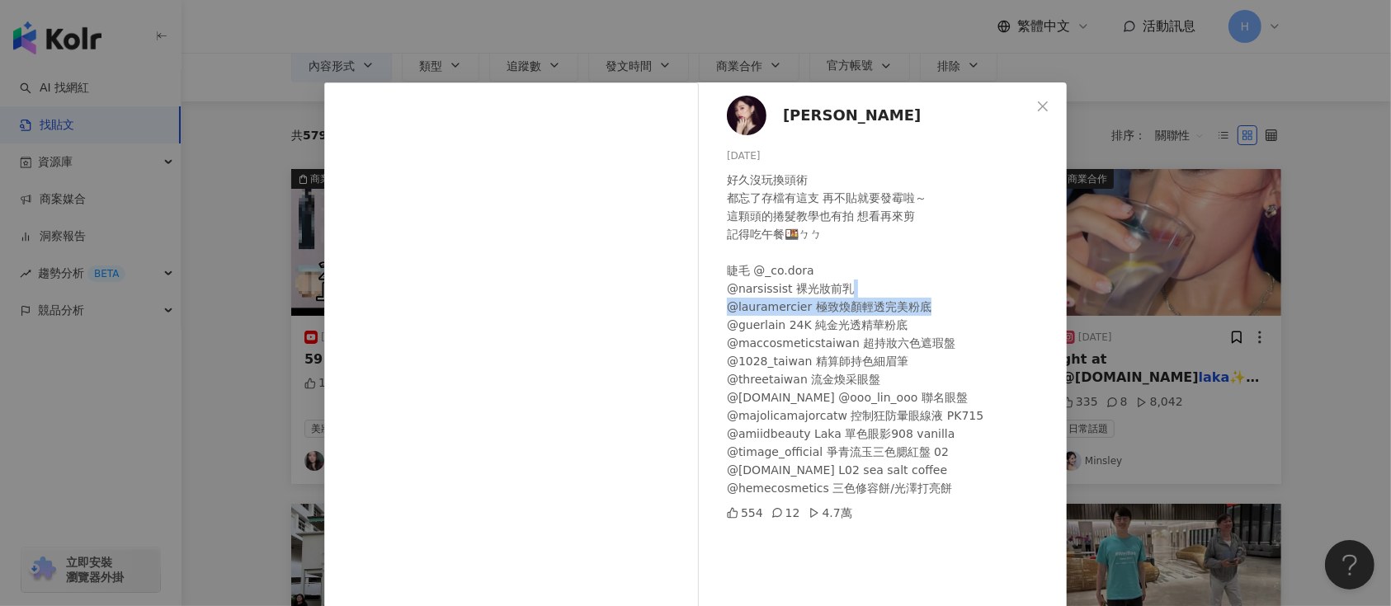
drag, startPoint x: 1126, startPoint y: 295, endPoint x: 847, endPoint y: 314, distance: 280.3
click at [1122, 300] on div "[PERSON_NAME][DATE] 好久沒玩換頭術 都忘了存檔有這支 再不貼就要發霉啦～ 這顆頭的捲髮教學也有拍 想看再來剪 記得吃午餐🍱ㄅㄅ 睫毛 @_…" at bounding box center [695, 303] width 1391 height 606
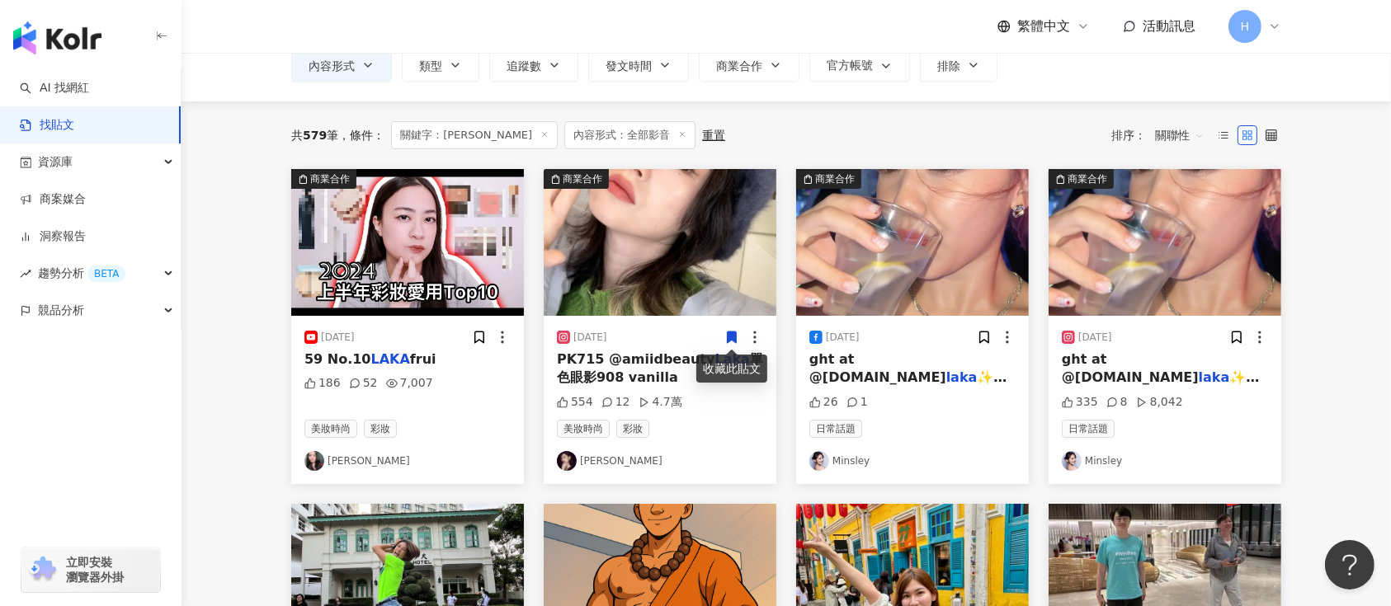
click at [729, 330] on icon at bounding box center [731, 337] width 15 height 15
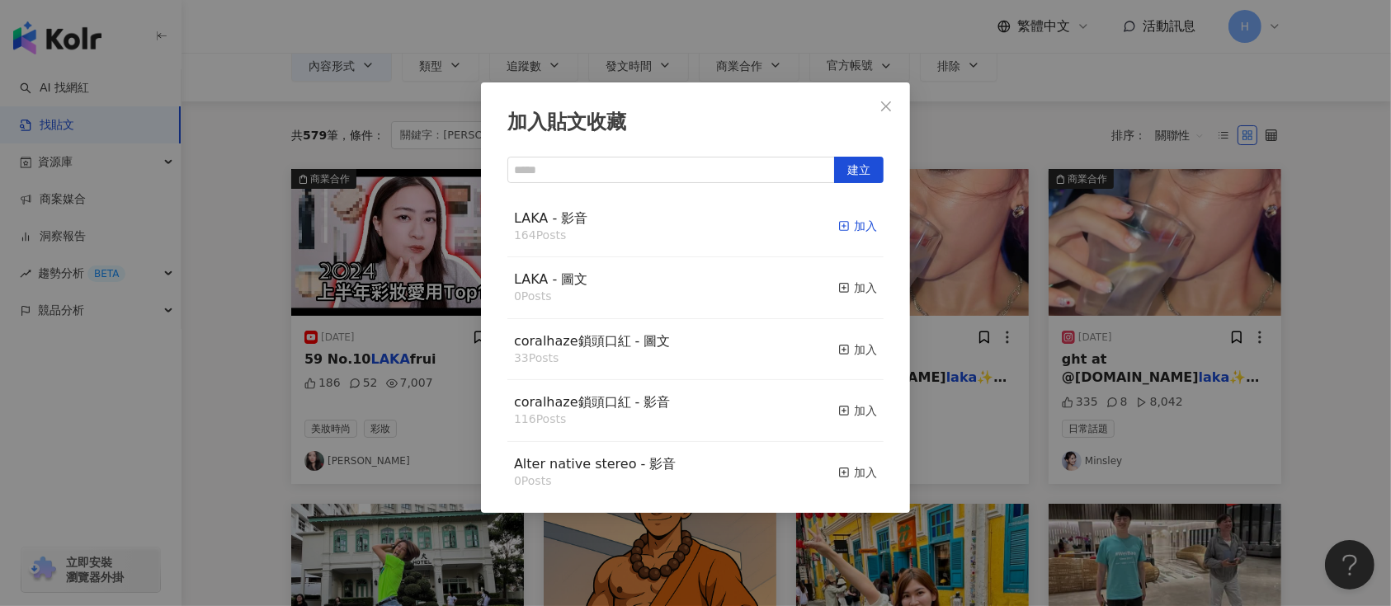
click at [847, 226] on div "加入" at bounding box center [857, 226] width 39 height 18
click at [1066, 290] on div "加入貼文收藏 建立 LAKA - 影音 164 Posts 加入 LAKA - 圖文 0 Posts 加入 coralhaze鎖頭口紅 - 圖文 33 Pos…" at bounding box center [695, 303] width 1391 height 606
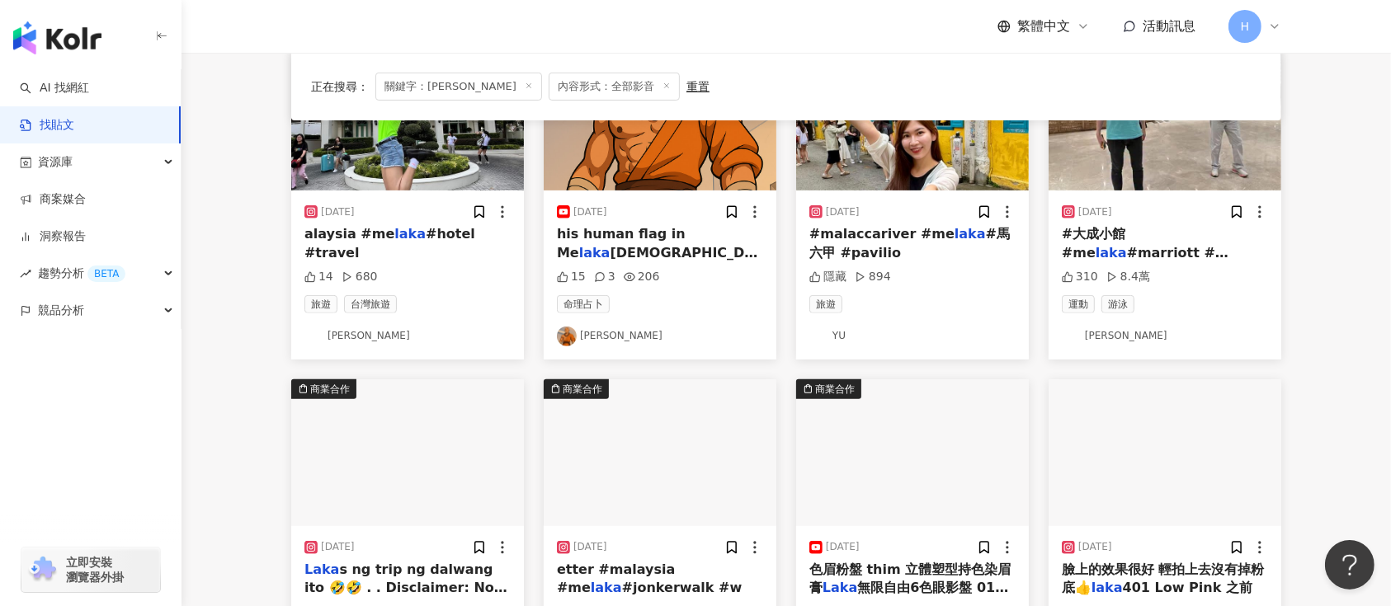
scroll to position [770, 0]
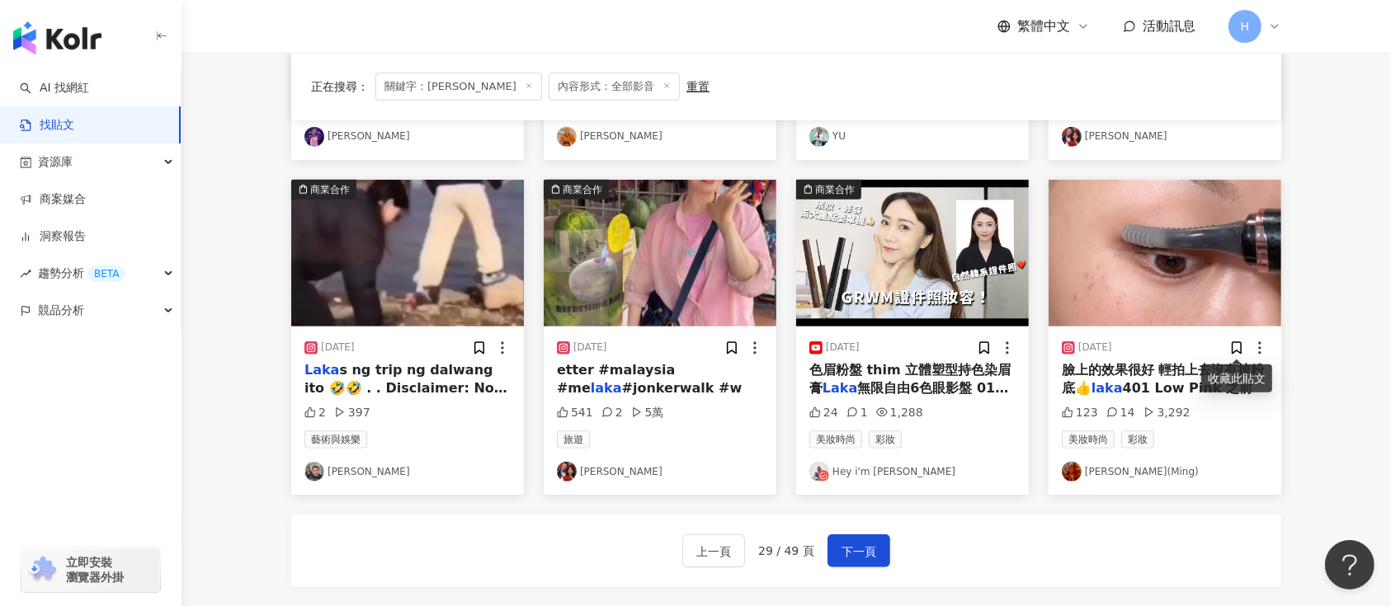
click at [1246, 347] on div at bounding box center [1248, 348] width 39 height 17
click at [1234, 346] on icon at bounding box center [1237, 348] width 9 height 12
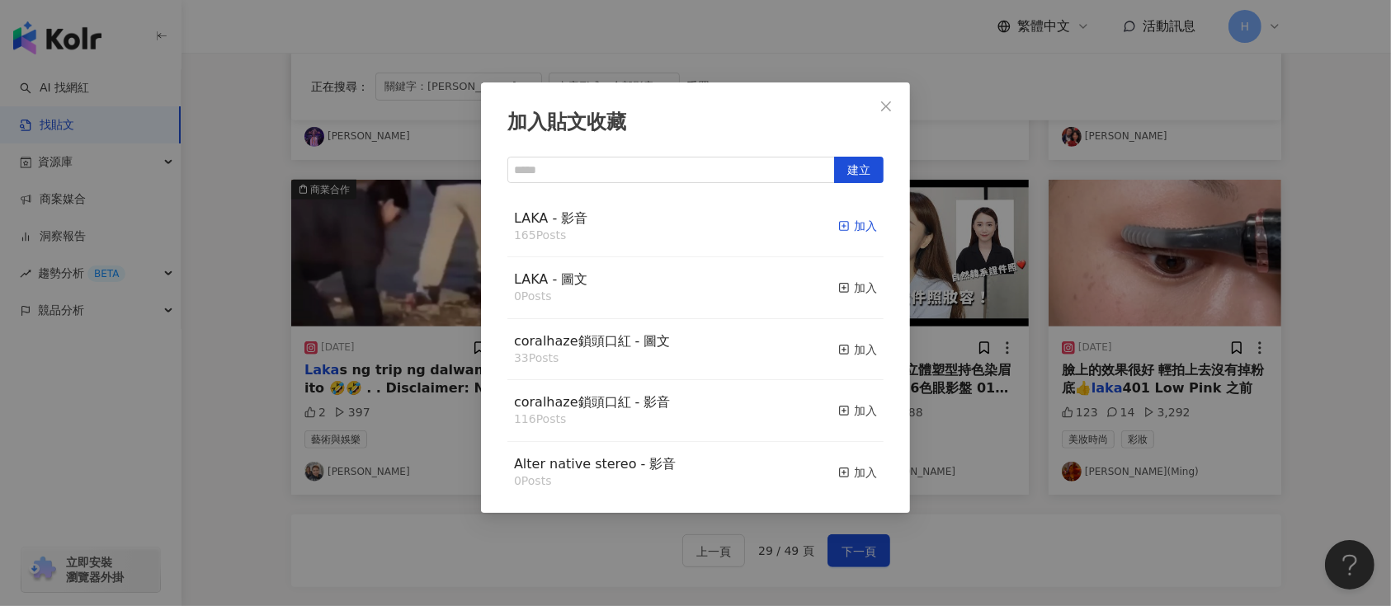
click at [838, 231] on div "加入" at bounding box center [857, 226] width 39 height 18
click at [1130, 274] on div "加入貼文收藏 建立 LAKA - 影音 165 Posts 加入 LAKA - 圖文 0 Posts 加入 coralhaze鎖頭口紅 - 圖文 33 Pos…" at bounding box center [695, 303] width 1391 height 606
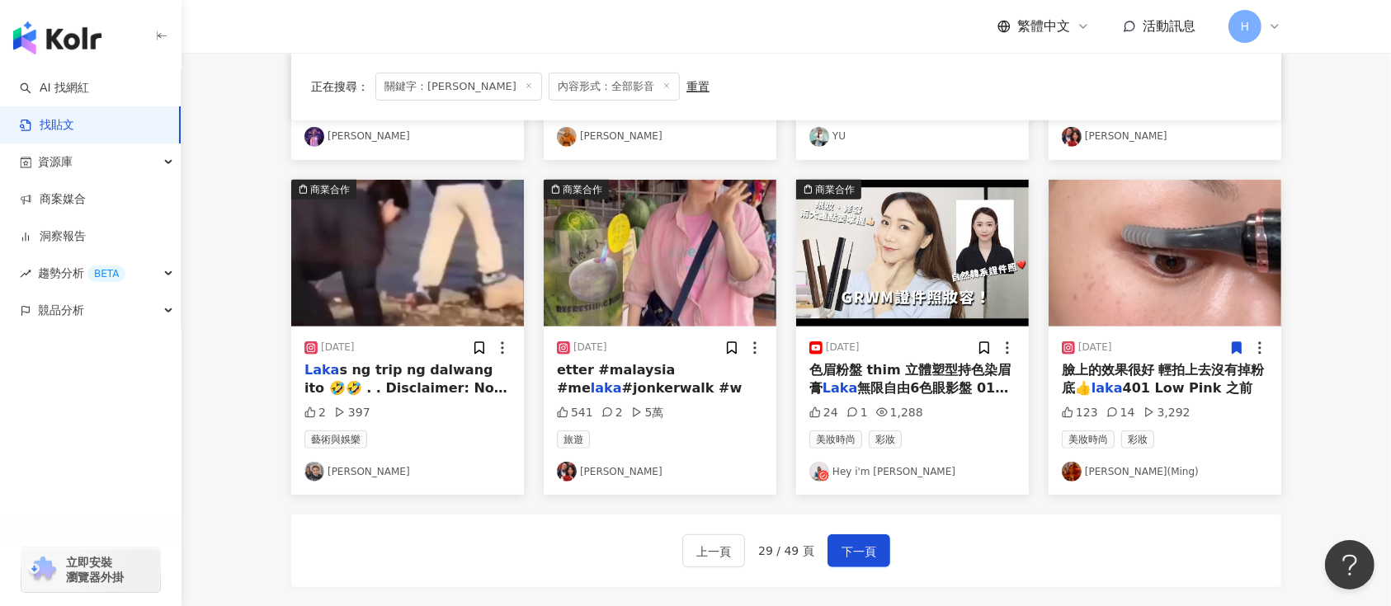
click at [1141, 243] on img at bounding box center [1165, 253] width 233 height 147
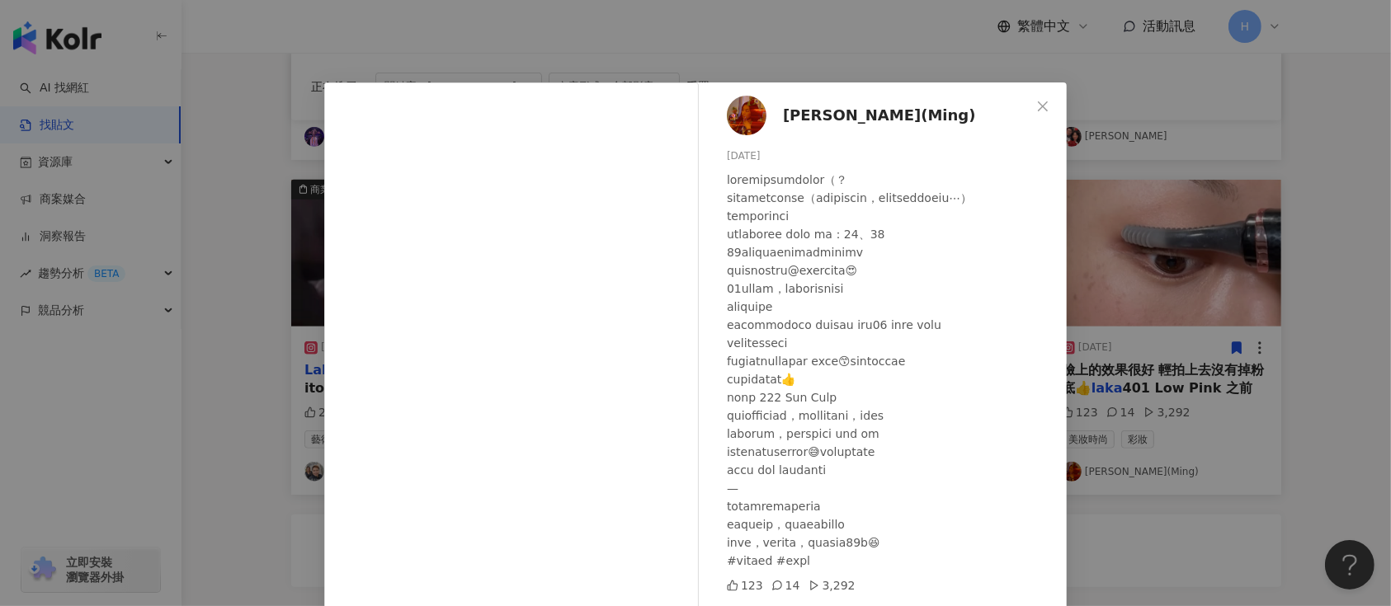
click at [1157, 277] on div "[PERSON_NAME]([PERSON_NAME]) [DATE] 123 14 3,292 查看原始貼文" at bounding box center [695, 303] width 1391 height 606
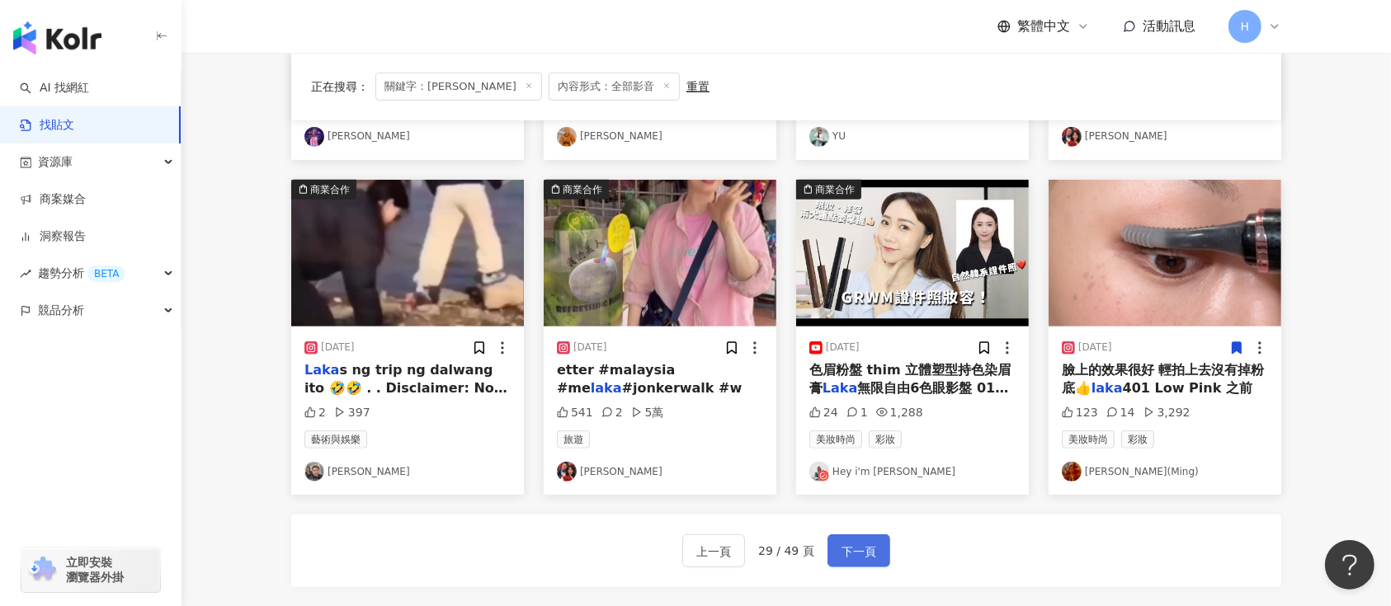
click at [860, 551] on span "下一頁" at bounding box center [859, 552] width 35 height 20
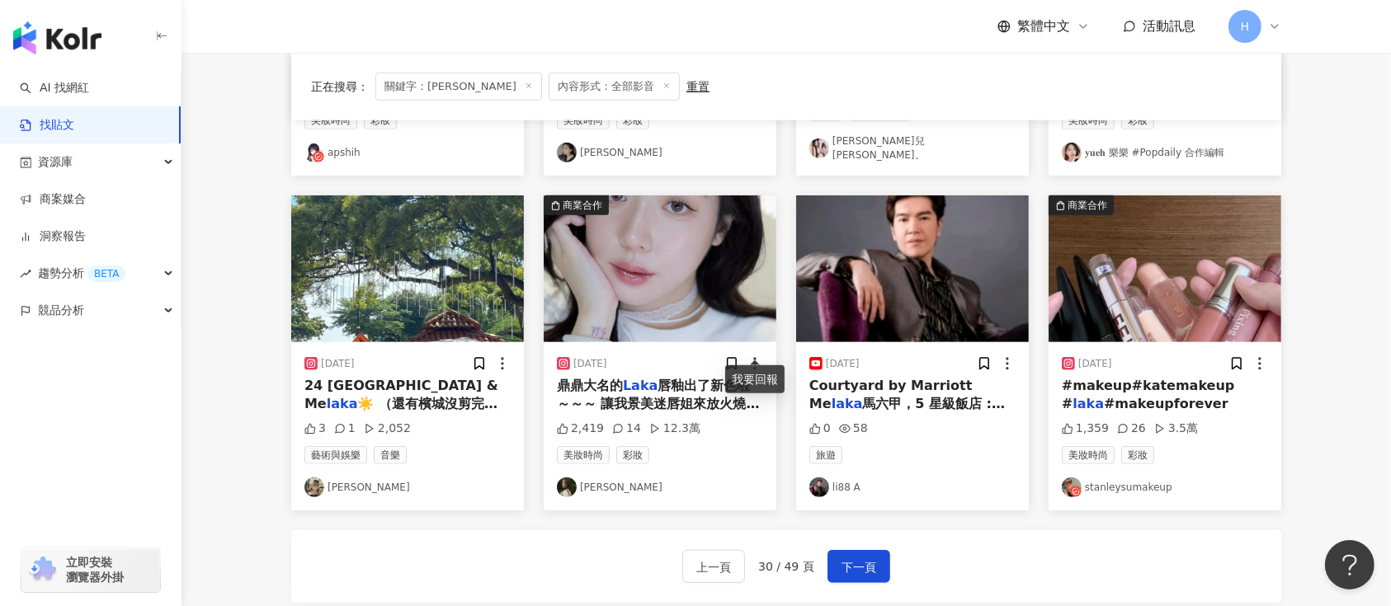
click at [743, 356] on div at bounding box center [743, 364] width 39 height 17
click at [728, 358] on icon at bounding box center [732, 364] width 9 height 12
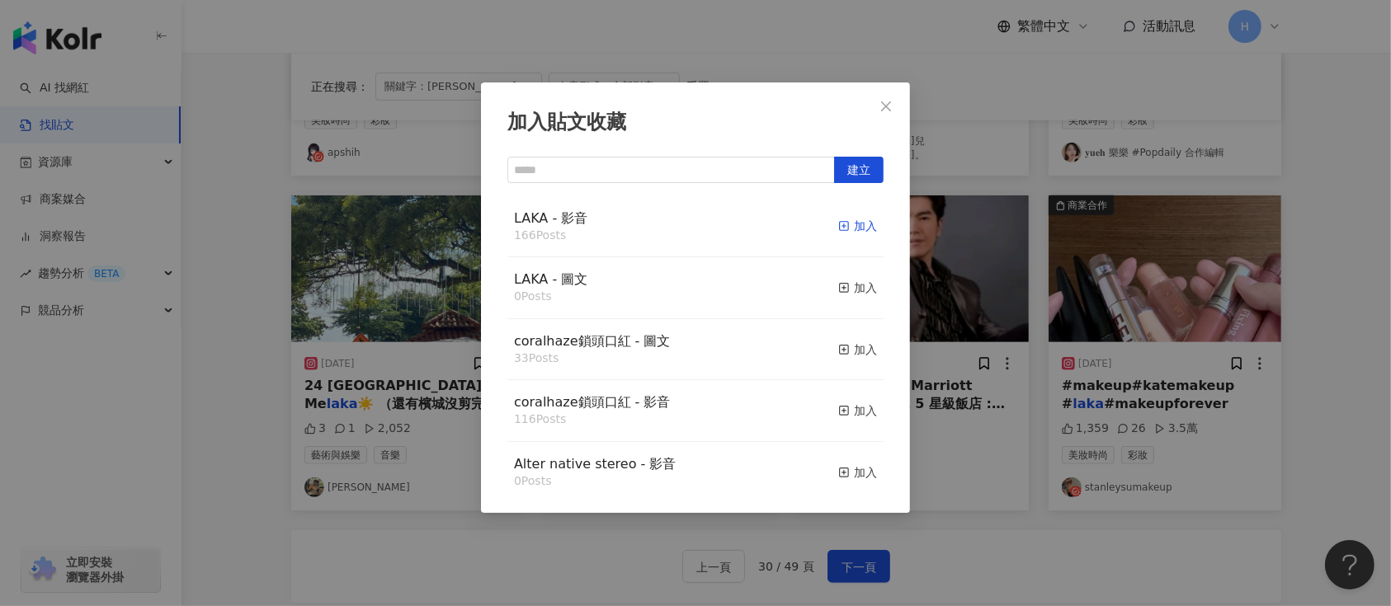
click at [838, 227] on div "加入" at bounding box center [857, 226] width 39 height 18
click at [965, 308] on div "加入貼文收藏 建立 LAKA - 影音 166 Posts 加入 LAKA - 圖文 0 Posts 加入 coralhaze鎖頭口紅 - 圖文 33 Pos…" at bounding box center [695, 303] width 1391 height 606
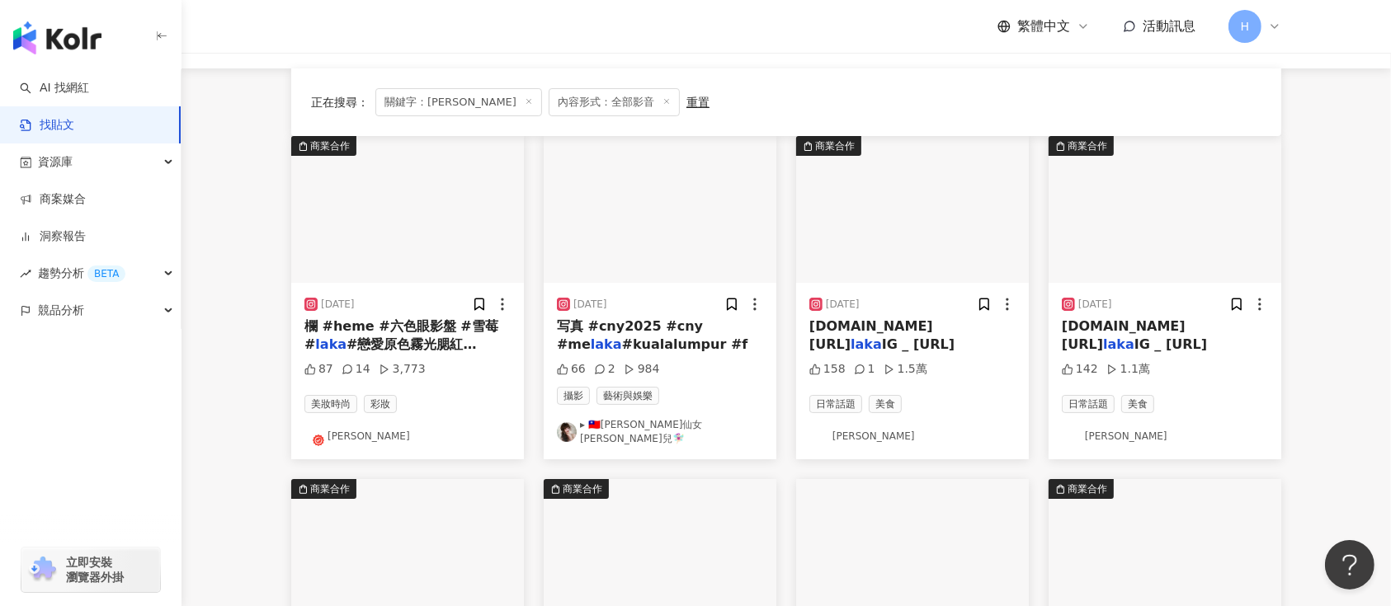
scroll to position [330, 0]
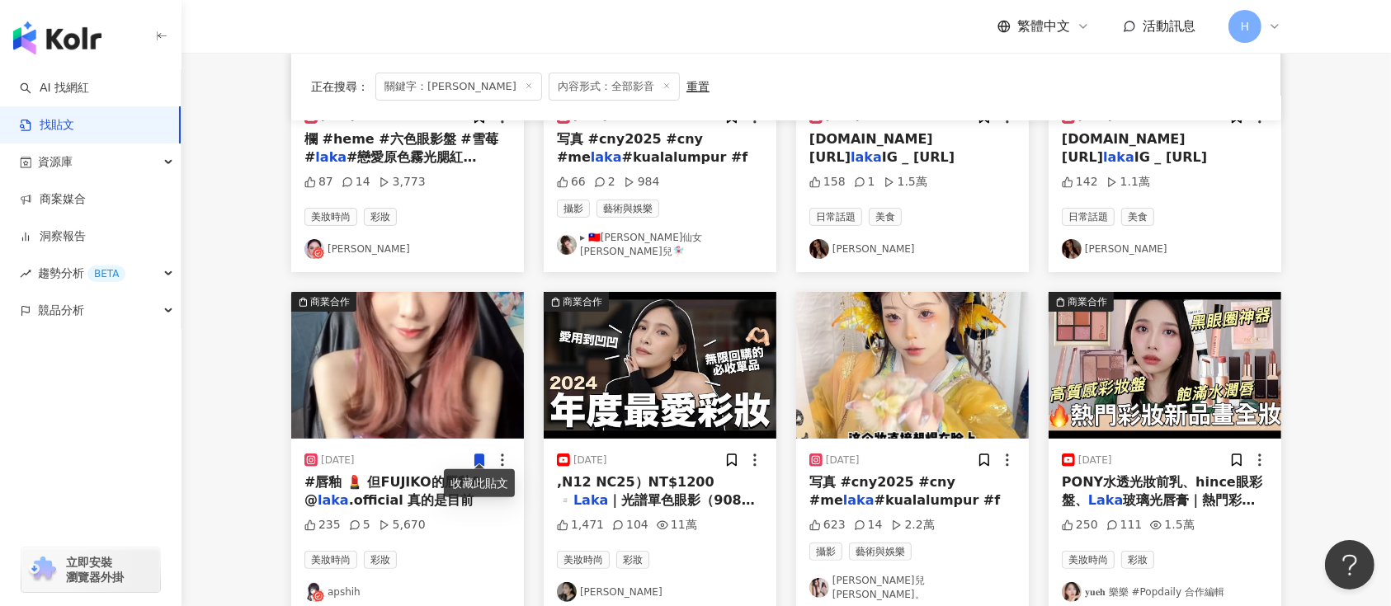
click at [481, 455] on icon at bounding box center [479, 461] width 9 height 12
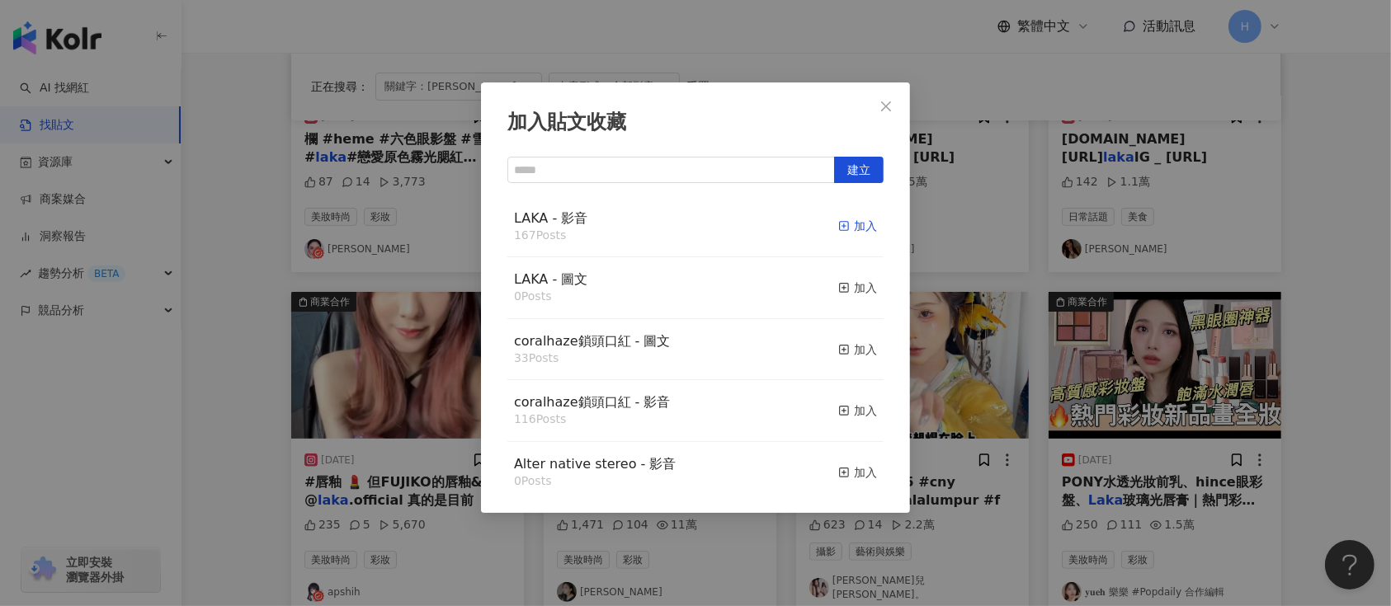
click at [838, 229] on icon "button" at bounding box center [844, 226] width 12 height 12
click at [1037, 324] on div "加入貼文收藏 建立 LAKA - 影音 167 Posts 加入 LAKA - 圖文 0 Posts 加入 coralhaze鎖頭口紅 - 圖文 33 Pos…" at bounding box center [695, 303] width 1391 height 606
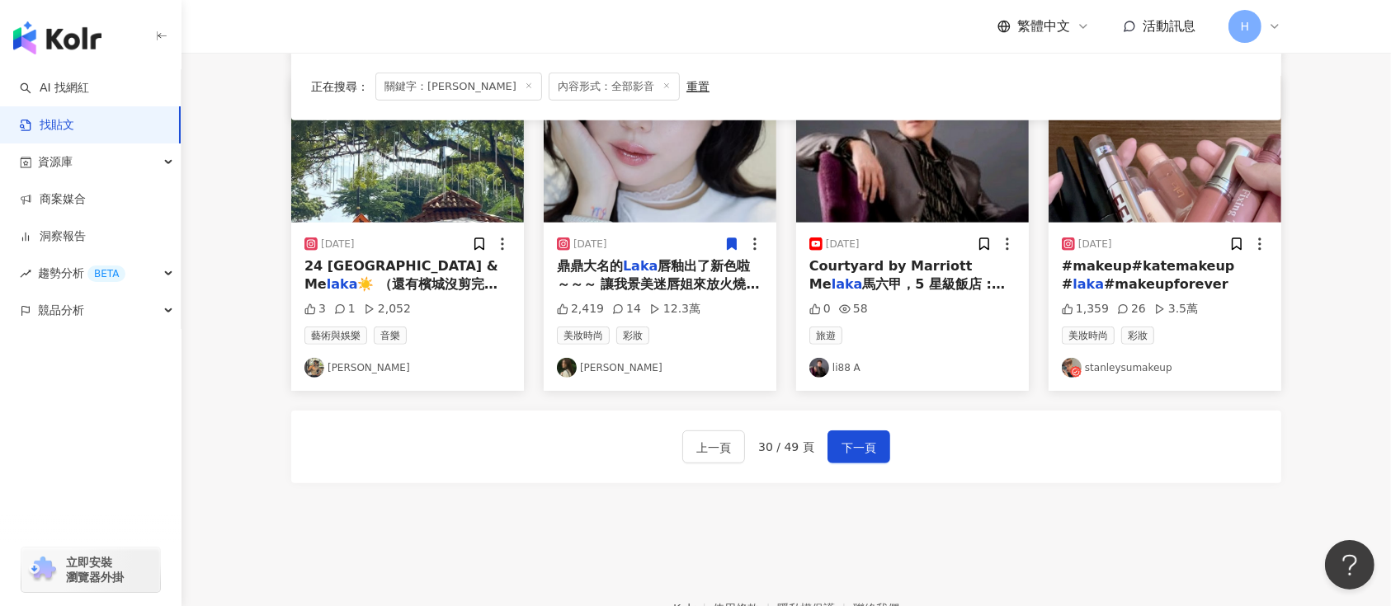
scroll to position [974, 0]
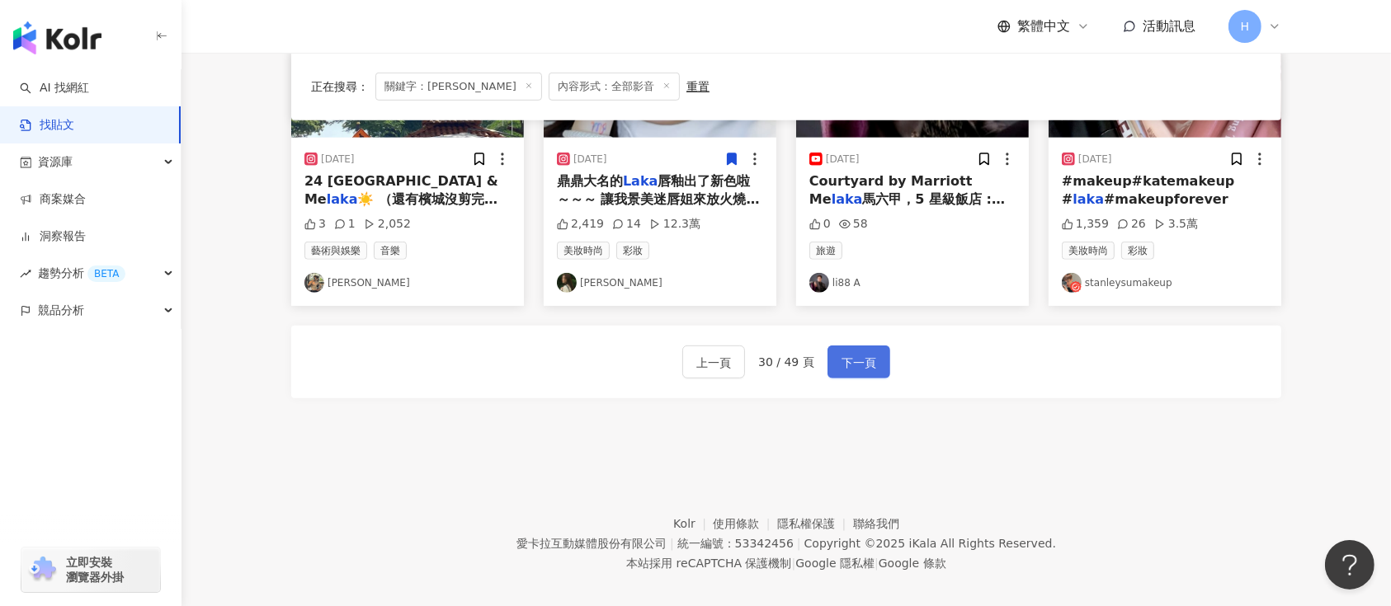
click at [849, 353] on span "下一頁" at bounding box center [859, 363] width 35 height 20
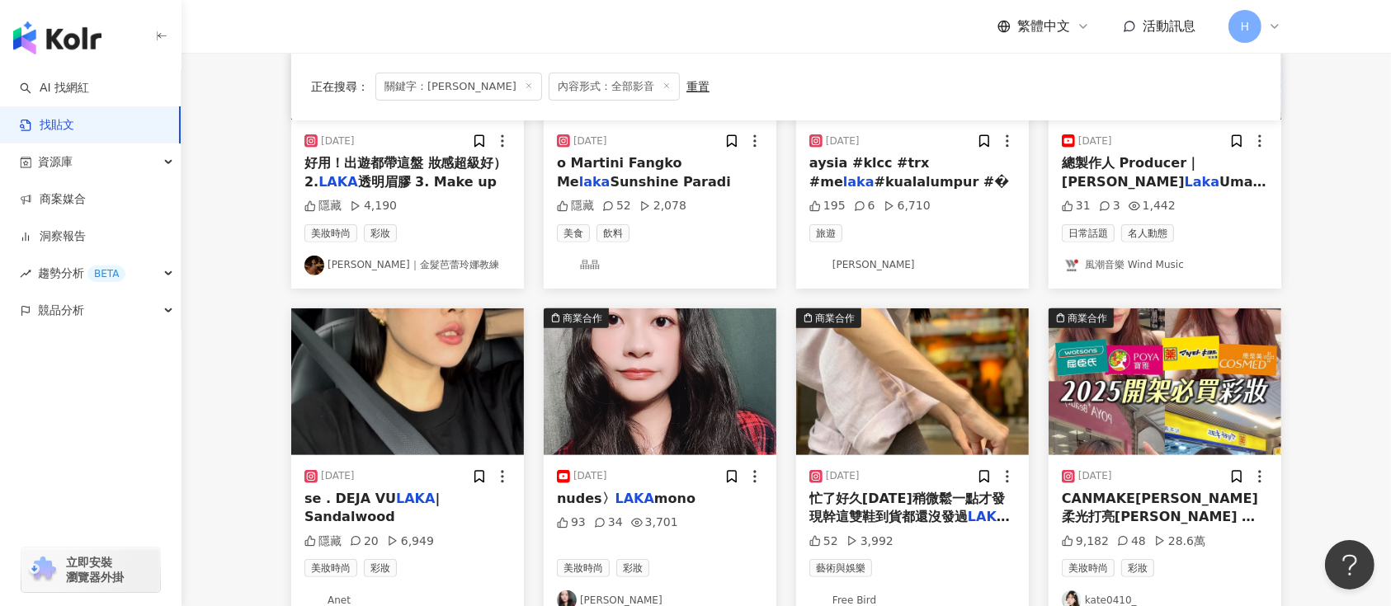
scroll to position [880, 0]
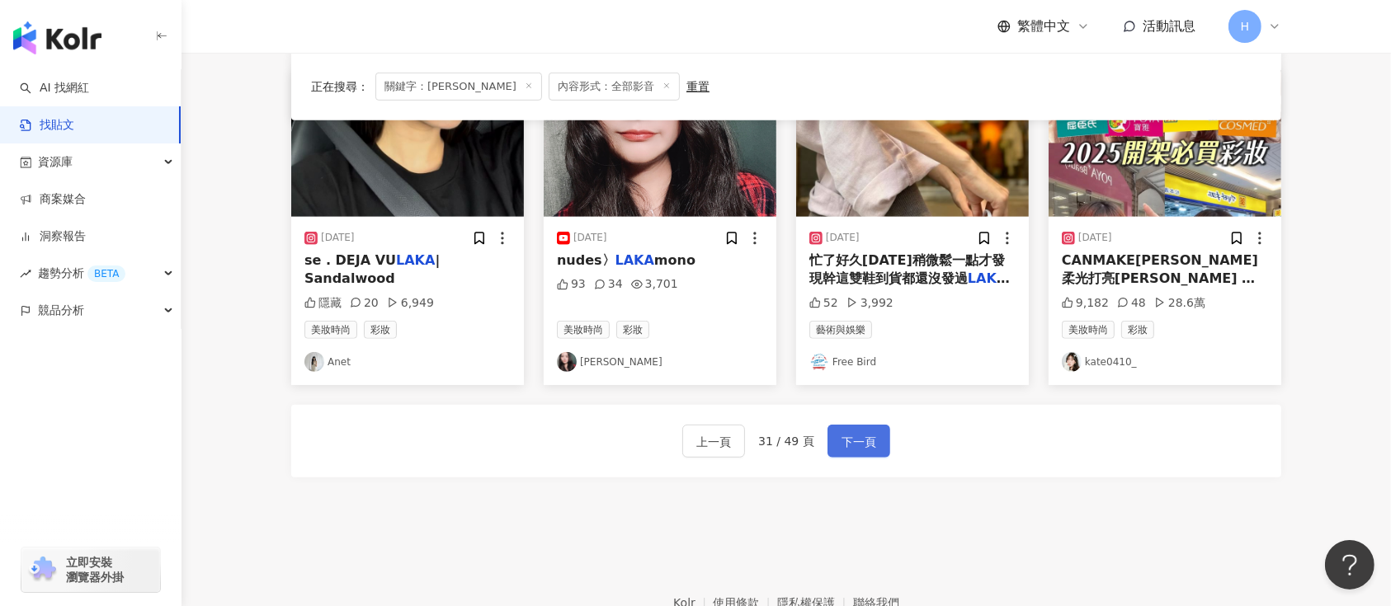
click at [870, 439] on span "下一頁" at bounding box center [859, 442] width 35 height 20
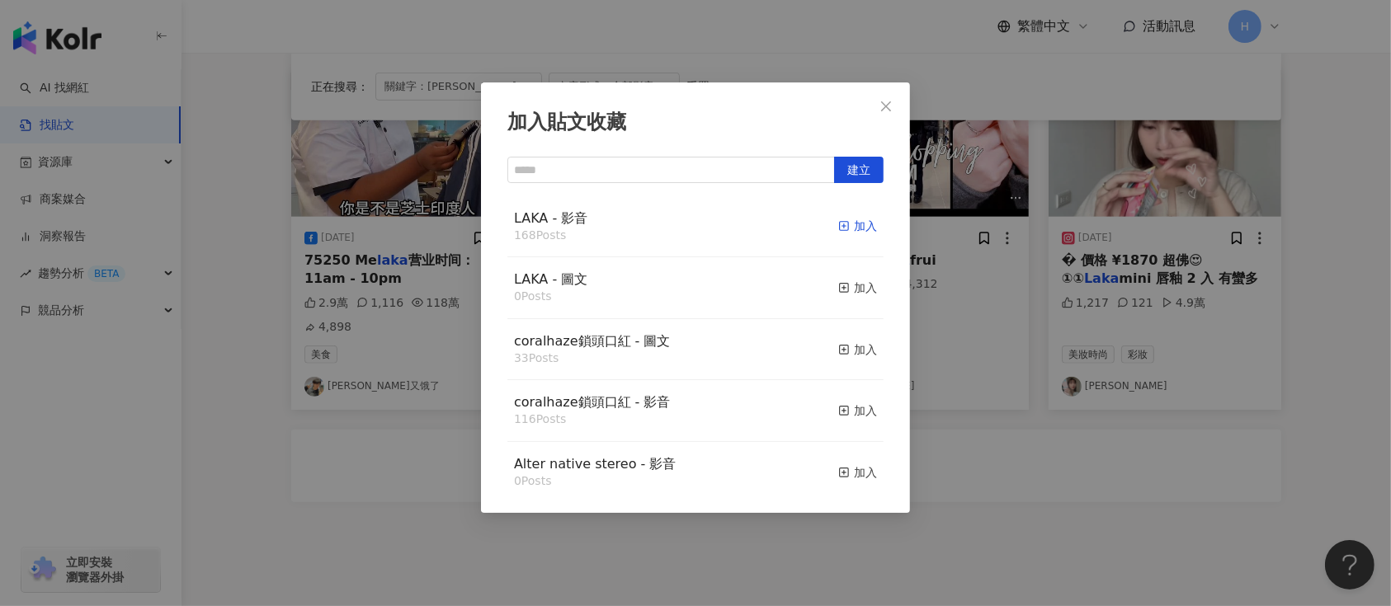
click at [840, 223] on div "加入" at bounding box center [857, 226] width 39 height 18
click at [1032, 264] on div "加入貼文收藏 建立 LAKA - 影音 168 Posts 加入 LAKA - 圖文 0 Posts 加入 coralhaze鎖頭口紅 - 圖文 33 Pos…" at bounding box center [695, 303] width 1391 height 606
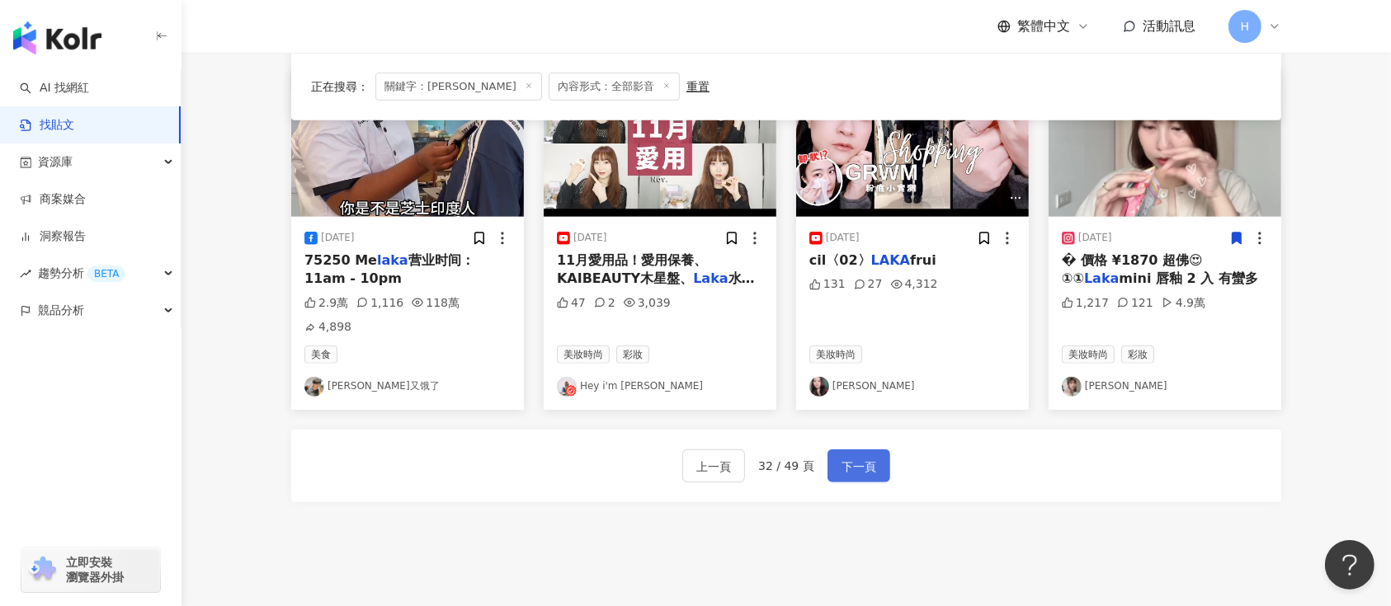
click at [870, 457] on span "下一頁" at bounding box center [859, 467] width 35 height 20
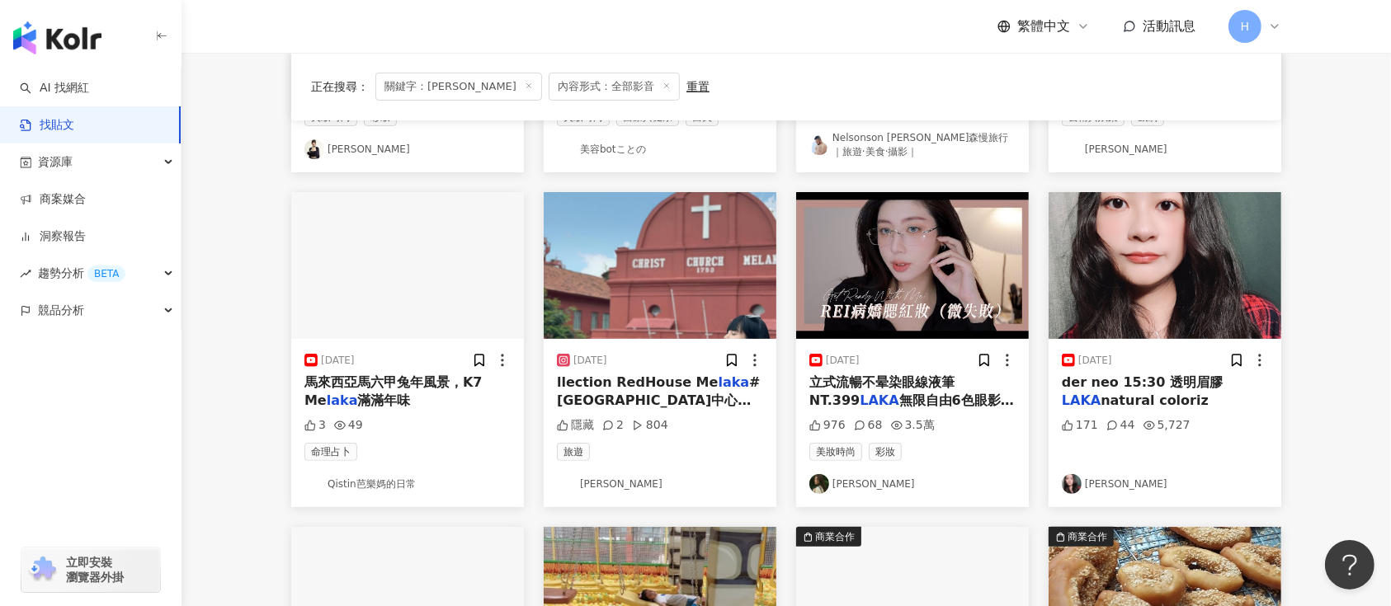
scroll to position [337, 0]
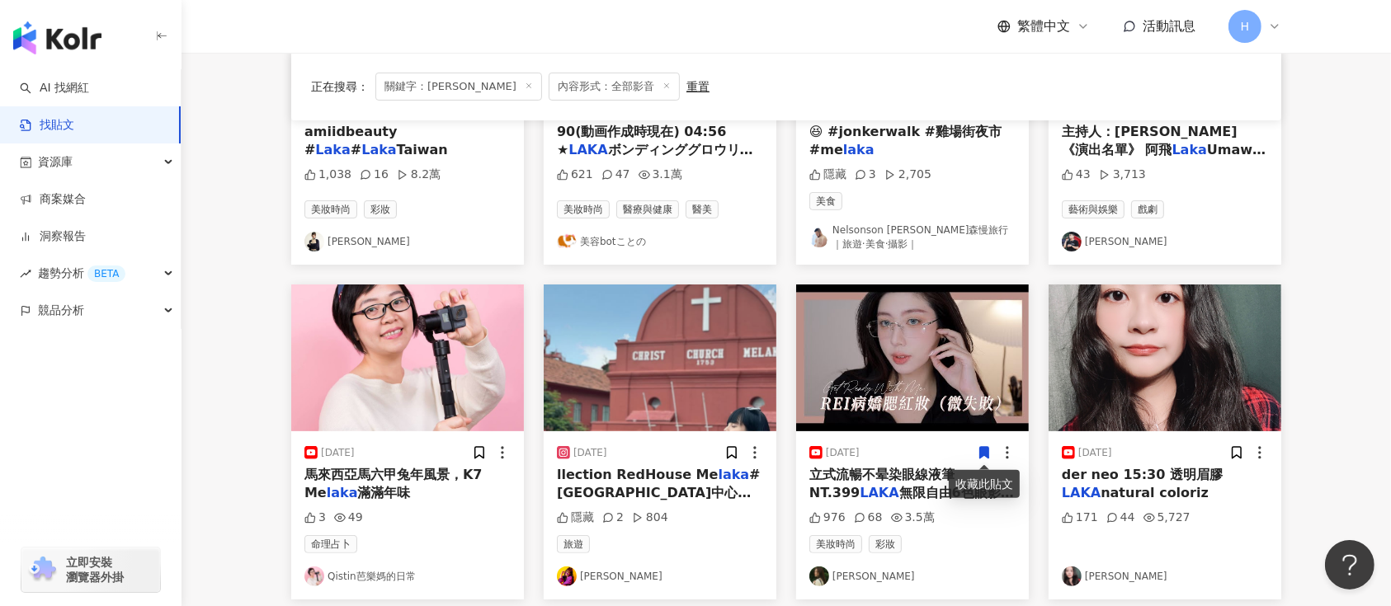
click at [988, 444] on span at bounding box center [984, 452] width 15 height 17
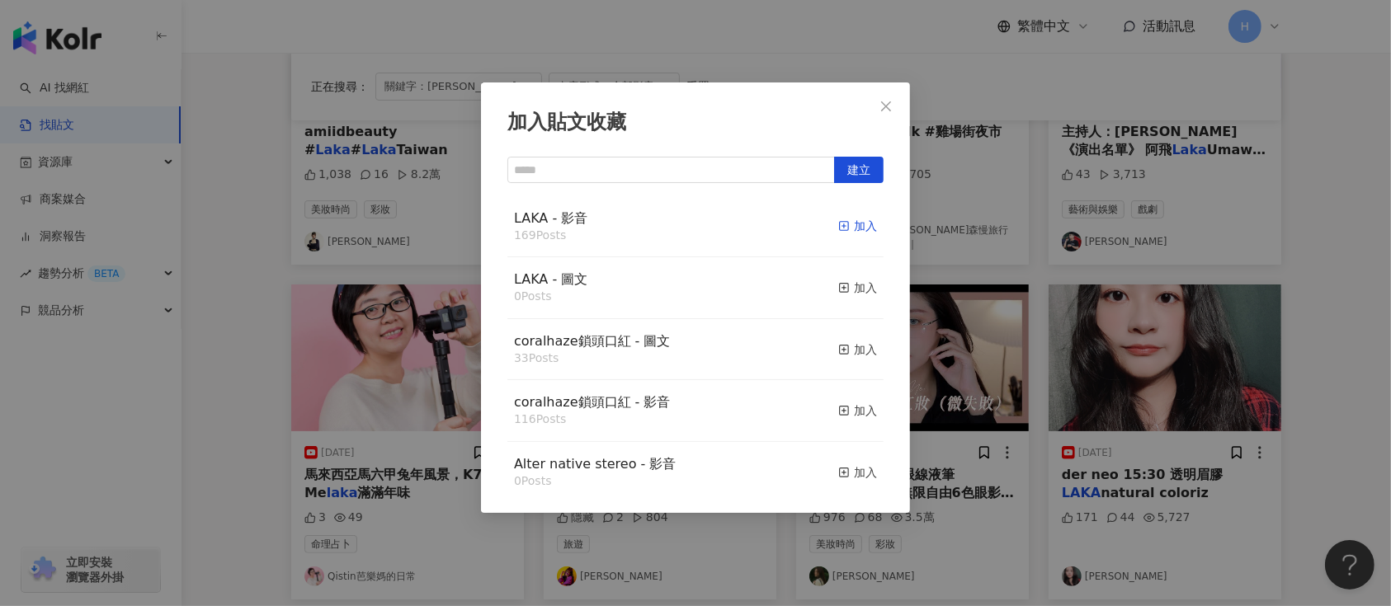
click at [838, 230] on div "加入" at bounding box center [857, 226] width 39 height 18
click at [1000, 307] on div "加入貼文收藏 建立 LAKA - 影音 169 Posts 加入 LAKA - 圖文 0 Posts 加入 coralhaze鎖頭口紅 - 圖文 33 Pos…" at bounding box center [695, 303] width 1391 height 606
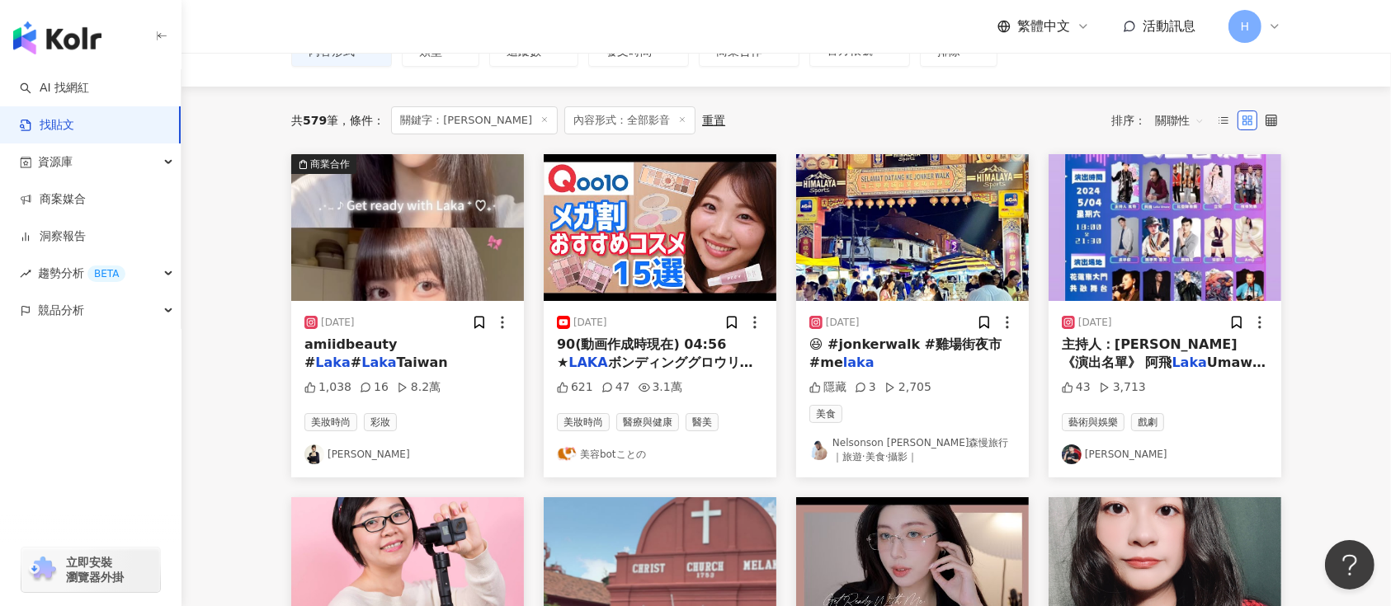
scroll to position [118, 0]
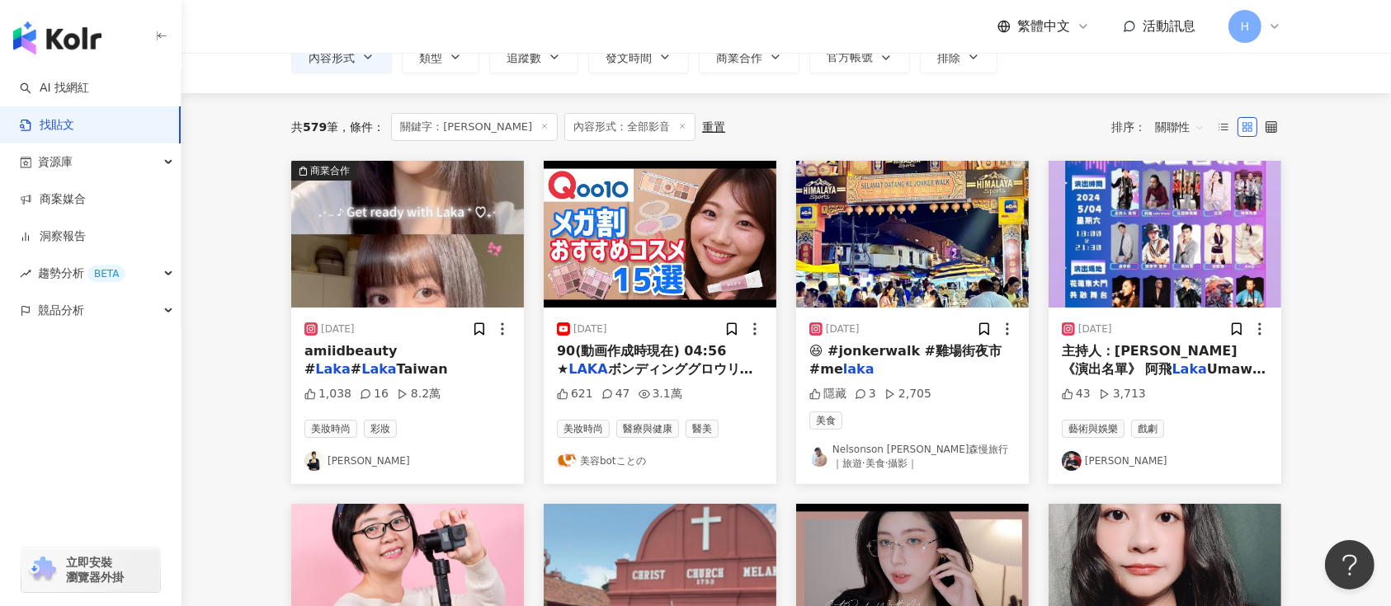
click at [488, 333] on div at bounding box center [491, 329] width 39 height 17
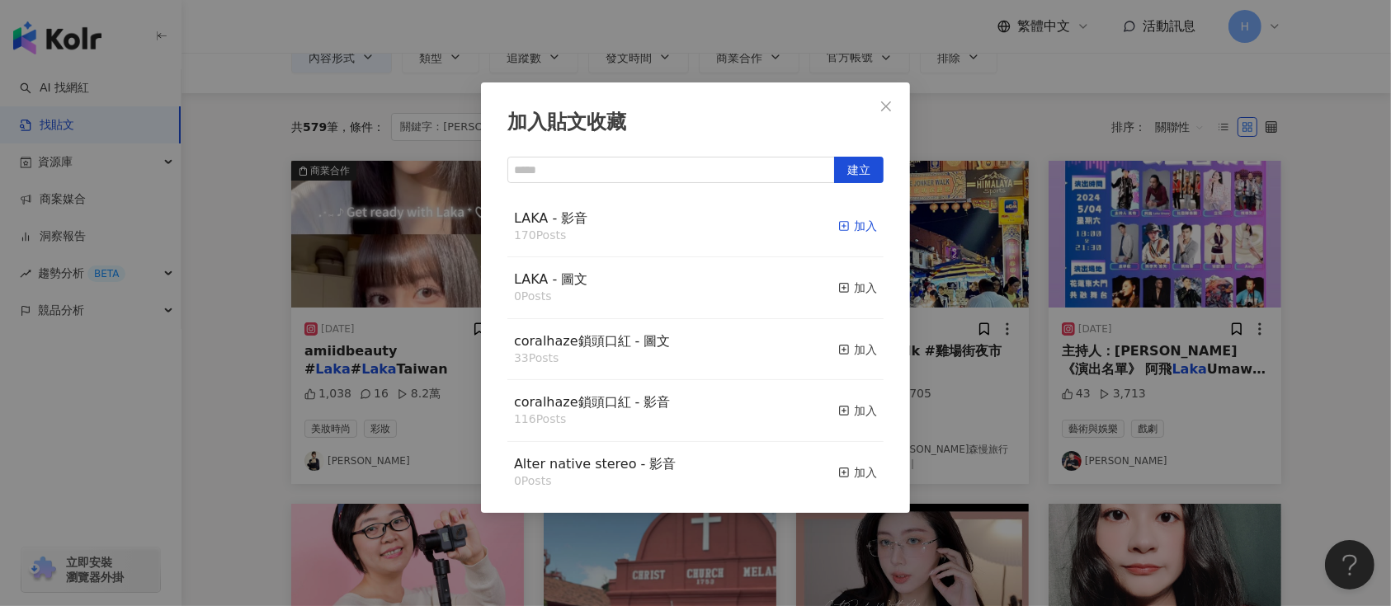
click at [838, 228] on icon "button" at bounding box center [844, 226] width 12 height 12
click at [932, 288] on div "加入貼文收藏 建立 LAKA - 影音 170 Posts 加入 LAKA - 圖文 0 Posts 加入 coralhaze鎖頭口紅 - 圖文 33 Pos…" at bounding box center [695, 303] width 1391 height 606
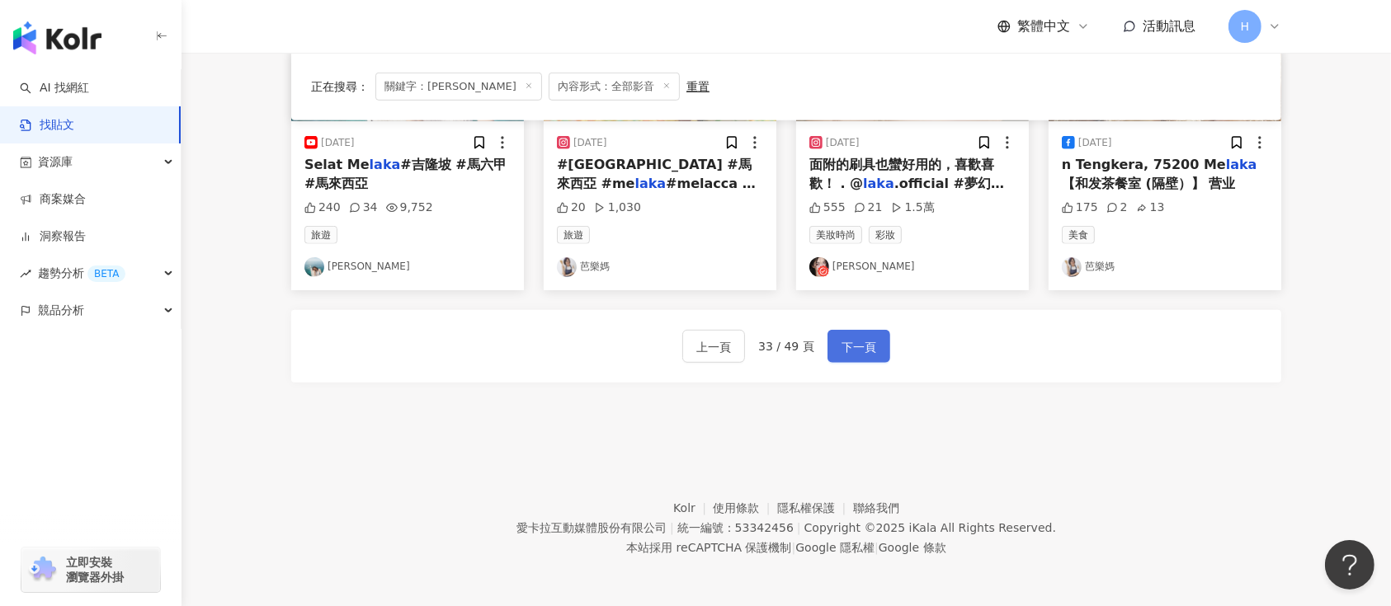
click at [860, 345] on span "下一頁" at bounding box center [859, 347] width 35 height 20
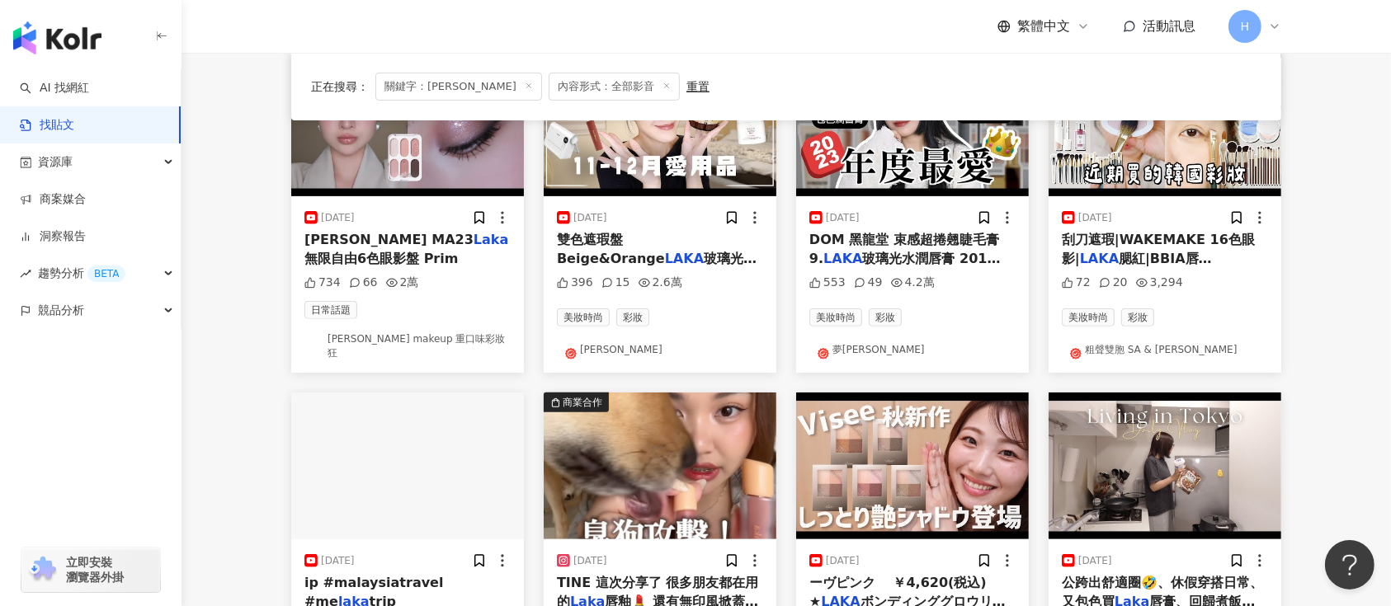
scroll to position [439, 0]
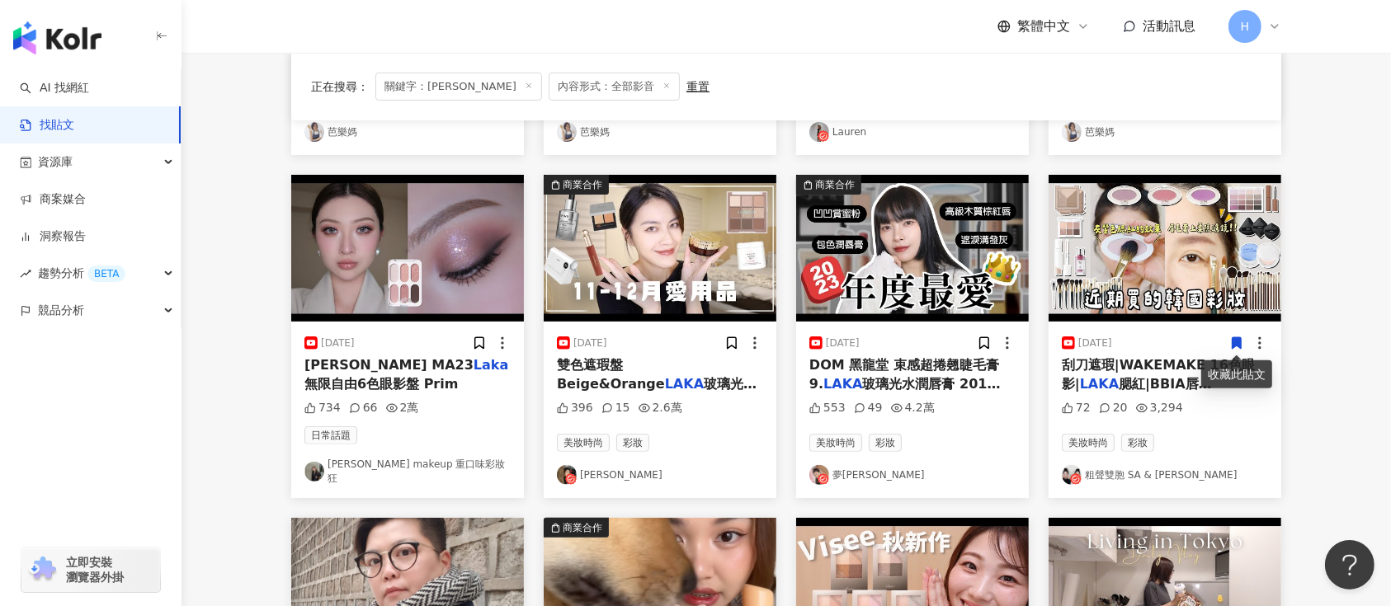
click at [1234, 341] on icon at bounding box center [1237, 344] width 9 height 12
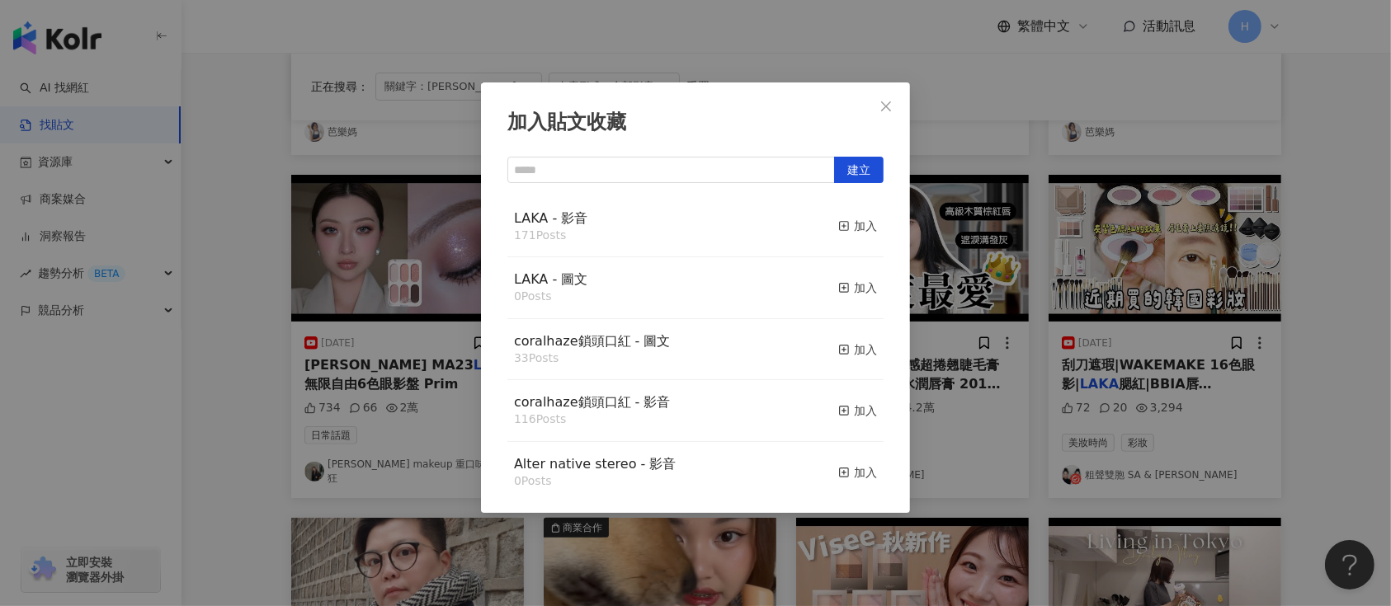
click at [1228, 317] on div "加入貼文收藏 建立 LAKA - 影音 171 Posts 加入 LAKA - 圖文 0 Posts 加入 coralhaze鎖頭口紅 - 圖文 33 Pos…" at bounding box center [695, 303] width 1391 height 606
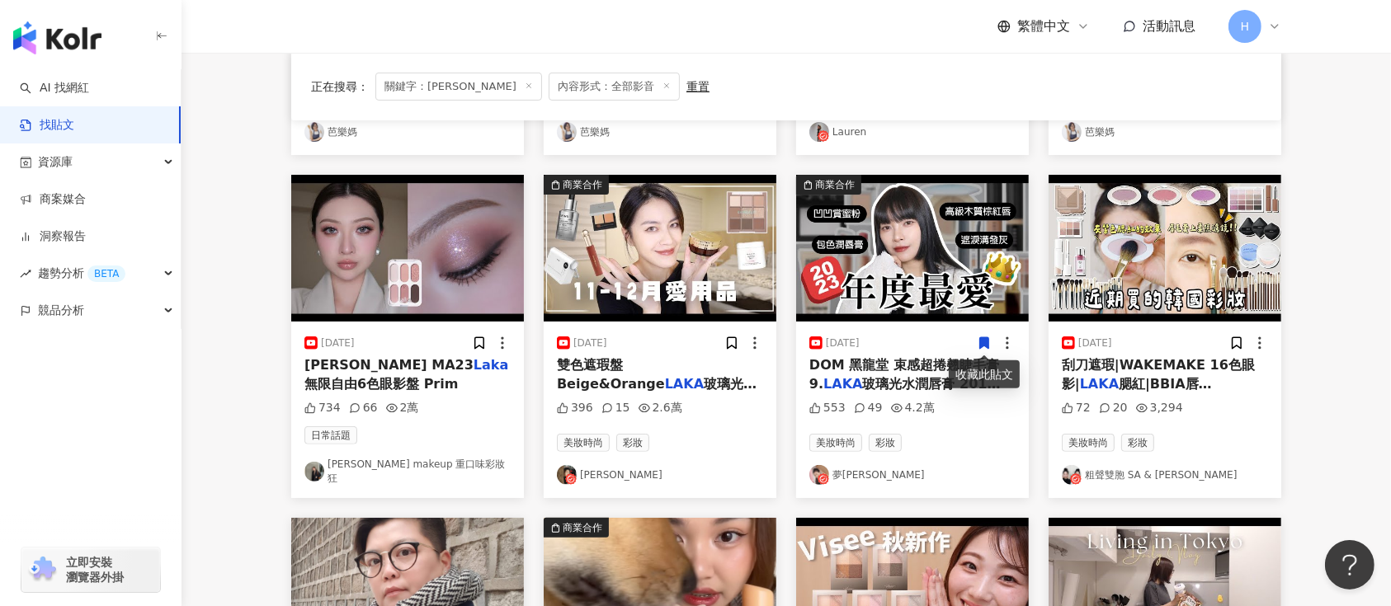
click at [983, 340] on icon at bounding box center [984, 344] width 9 height 12
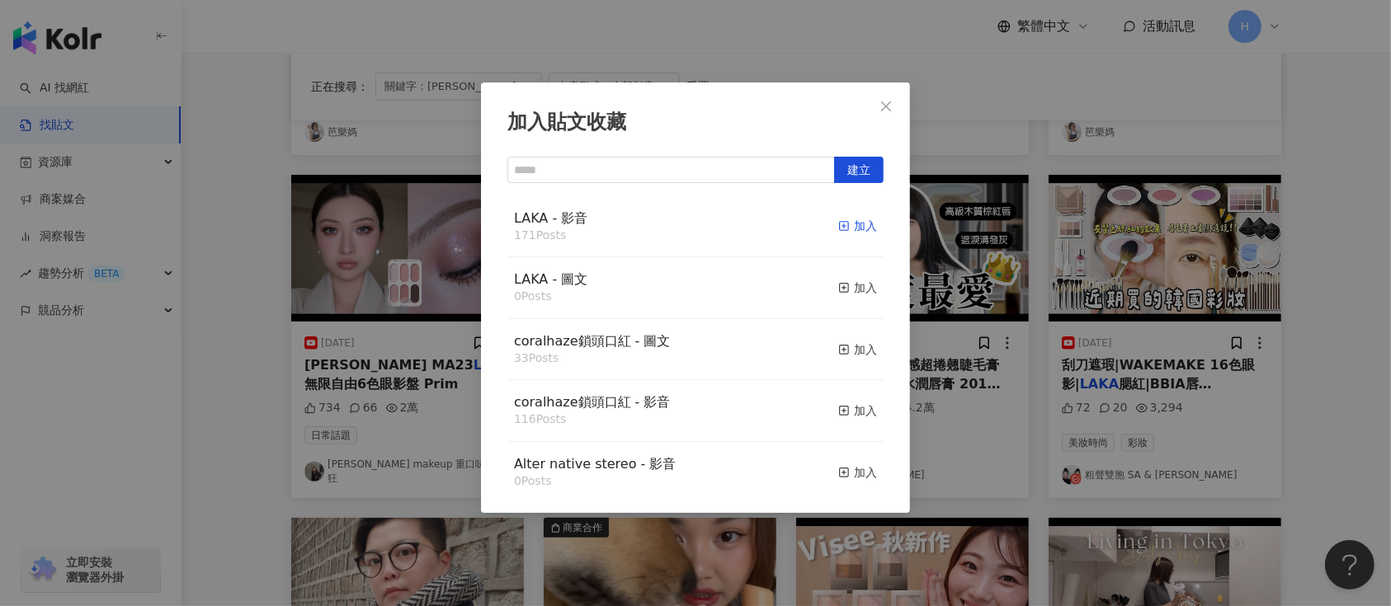
click at [838, 224] on div "加入" at bounding box center [857, 226] width 39 height 18
click at [1024, 270] on div "加入貼文收藏 建立 LAKA - 影音 171 Posts 加入 LAKA - 圖文 0 Posts 加入 coralhaze鎖頭口紅 - 圖文 33 Pos…" at bounding box center [695, 303] width 1391 height 606
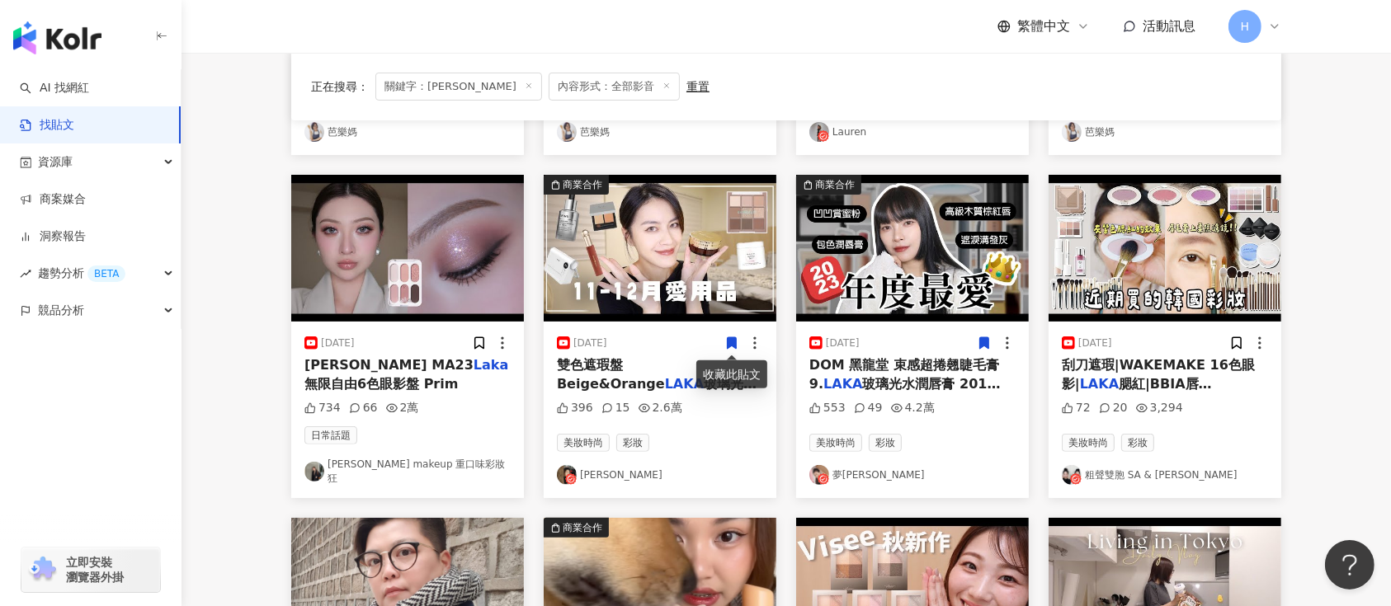
click at [729, 345] on icon at bounding box center [732, 344] width 9 height 12
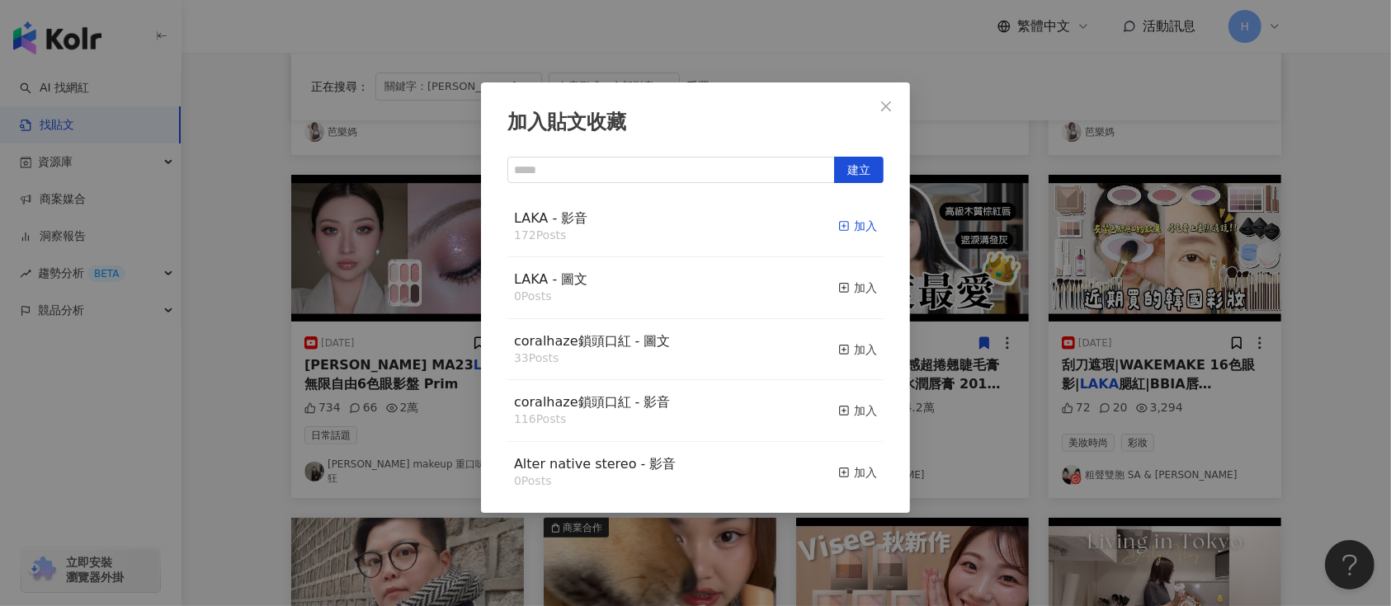
click at [845, 228] on div "加入" at bounding box center [857, 226] width 39 height 18
click at [1192, 340] on div "加入貼文收藏 建立 LAKA - 影音 172 Posts 加入 LAKA - 圖文 0 Posts 加入 coralhaze鎖頭口紅 - 圖文 33 Pos…" at bounding box center [695, 303] width 1391 height 606
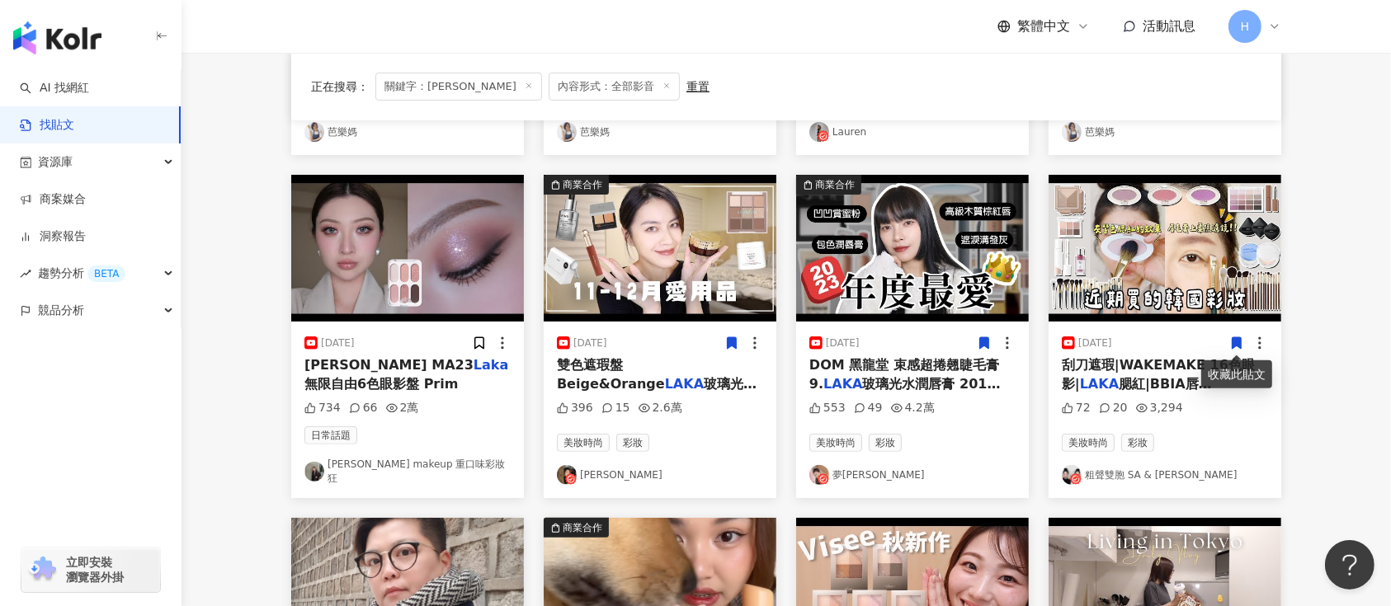
click at [1237, 345] on icon at bounding box center [1237, 344] width 9 height 12
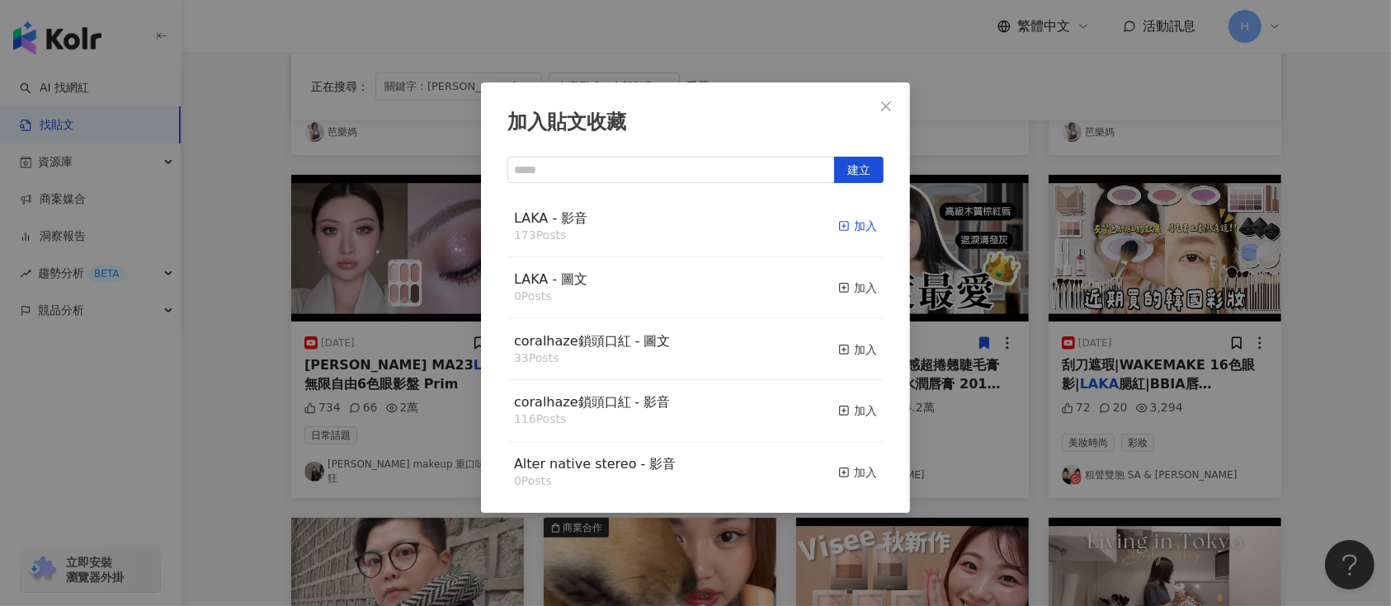
click at [846, 228] on div "加入" at bounding box center [857, 226] width 39 height 18
click at [1059, 315] on div "加入貼文收藏 建立 LAKA - 影音 173 Posts 加入 LAKA - 圖文 0 Posts 加入 coralhaze鎖頭口紅 - 圖文 33 Pos…" at bounding box center [695, 303] width 1391 height 606
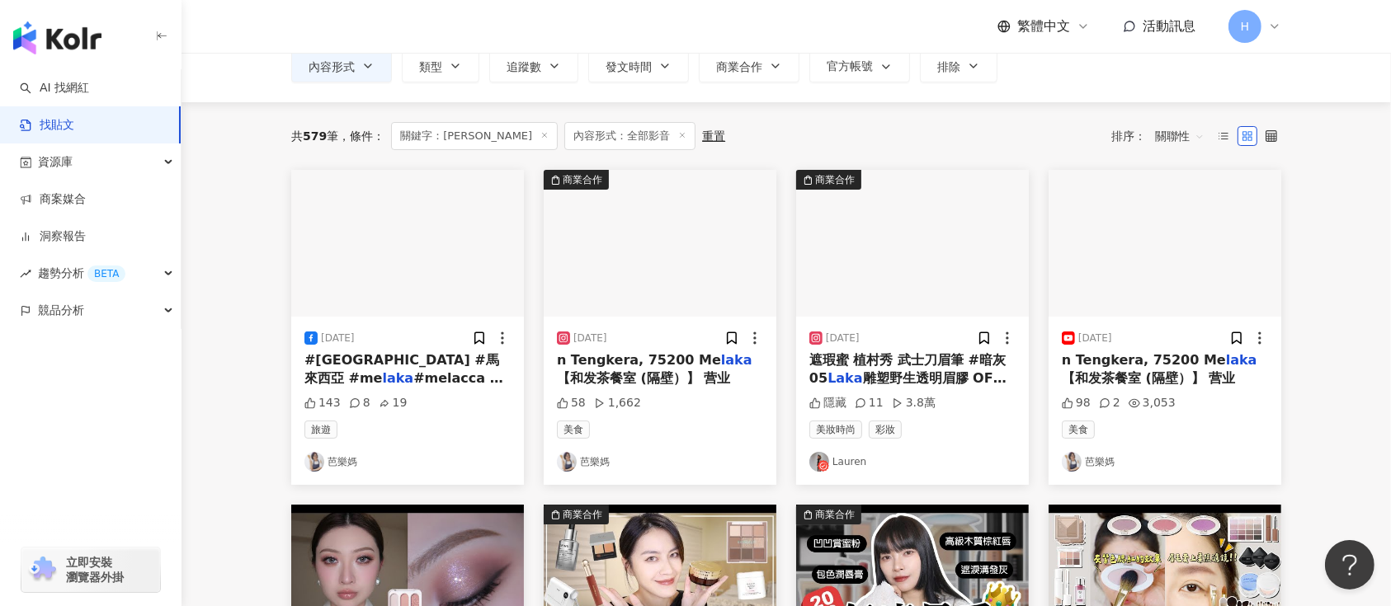
scroll to position [659, 0]
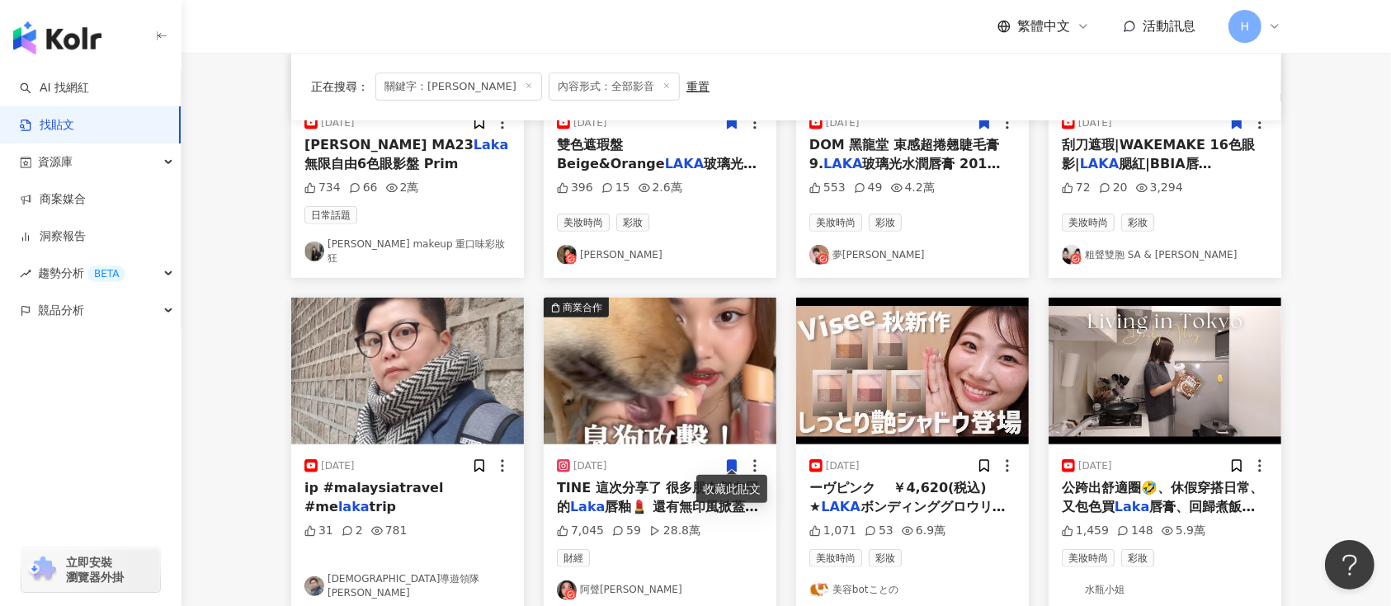
click at [729, 461] on icon at bounding box center [732, 467] width 9 height 12
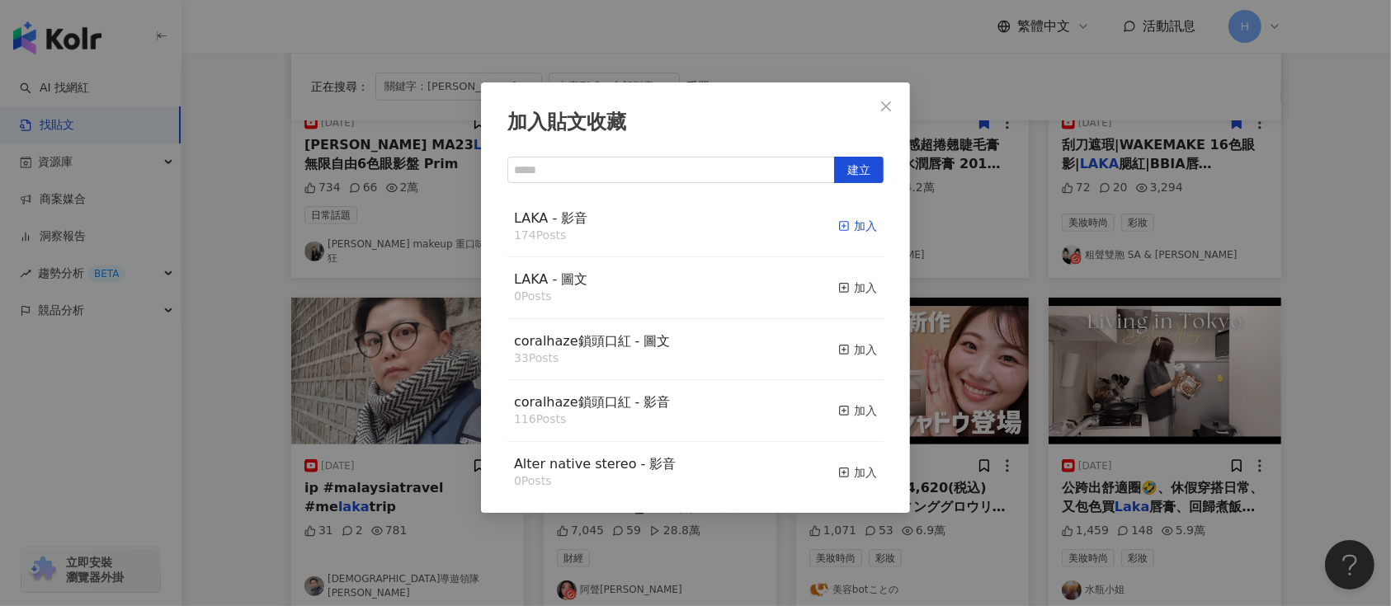
click at [839, 225] on div "加入" at bounding box center [857, 226] width 39 height 18
click at [1005, 273] on div "加入貼文收藏 建立 LAKA - 影音 174 Posts 加入 LAKA - 圖文 0 Posts 加入 coralhaze鎖頭口紅 - 圖文 33 Pos…" at bounding box center [695, 303] width 1391 height 606
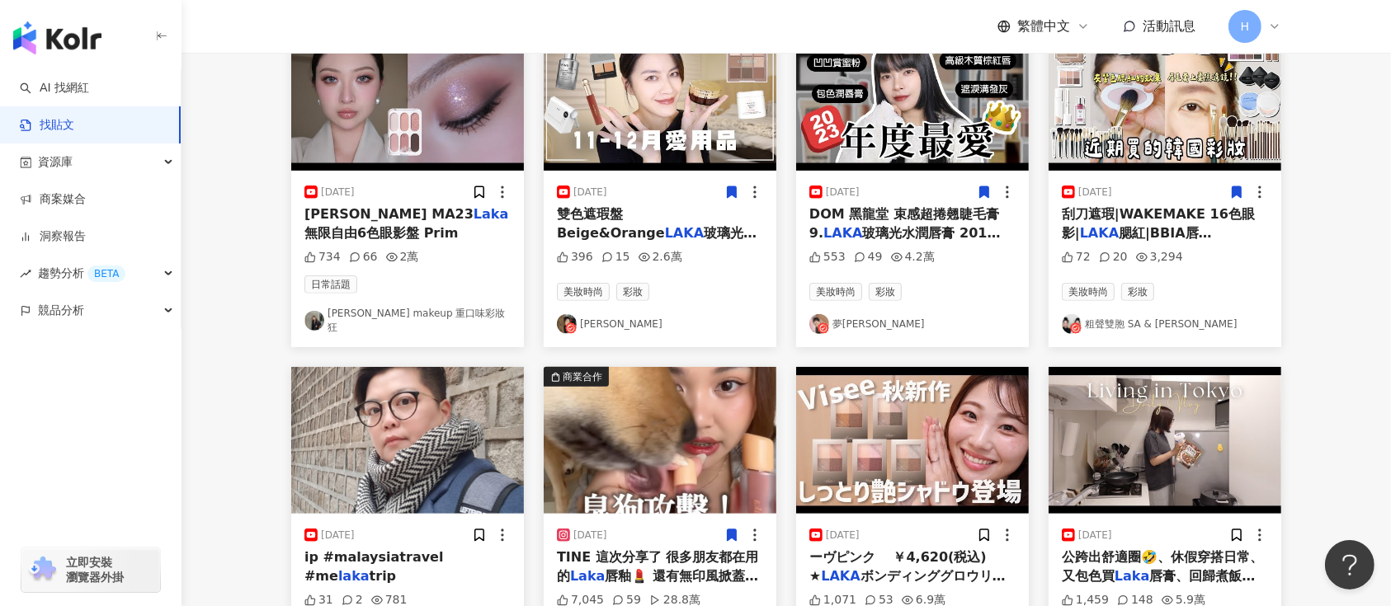
scroll to position [974, 0]
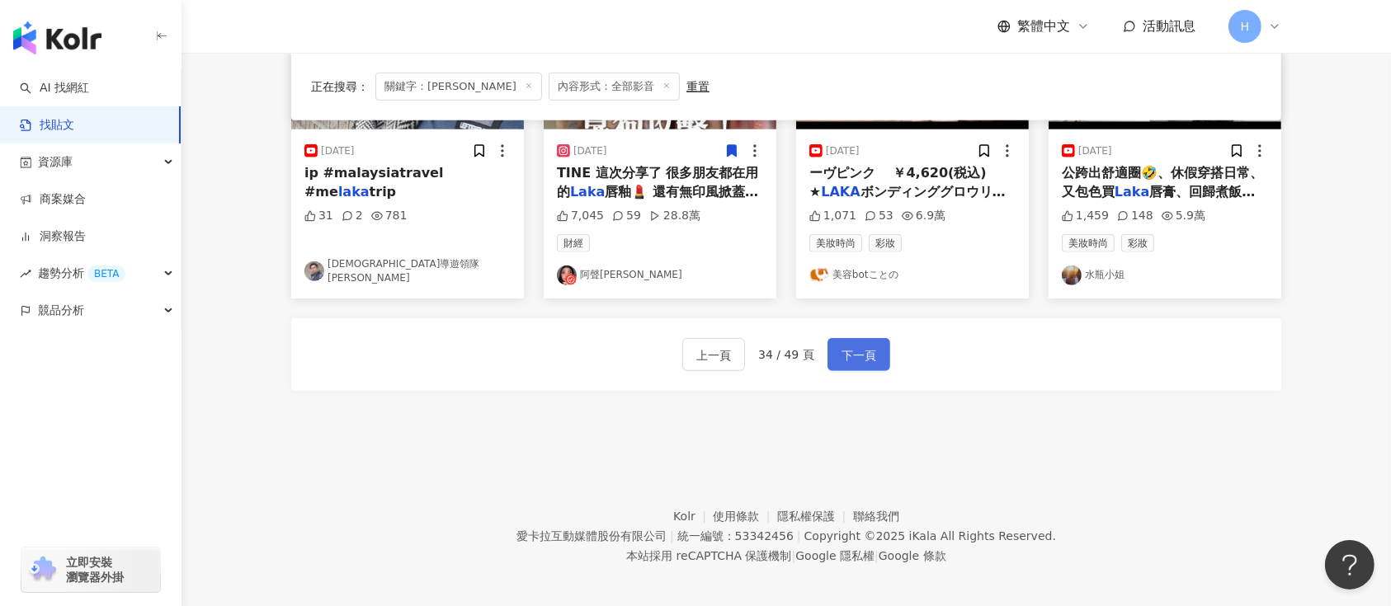
click at [871, 351] on span "下一頁" at bounding box center [859, 356] width 35 height 20
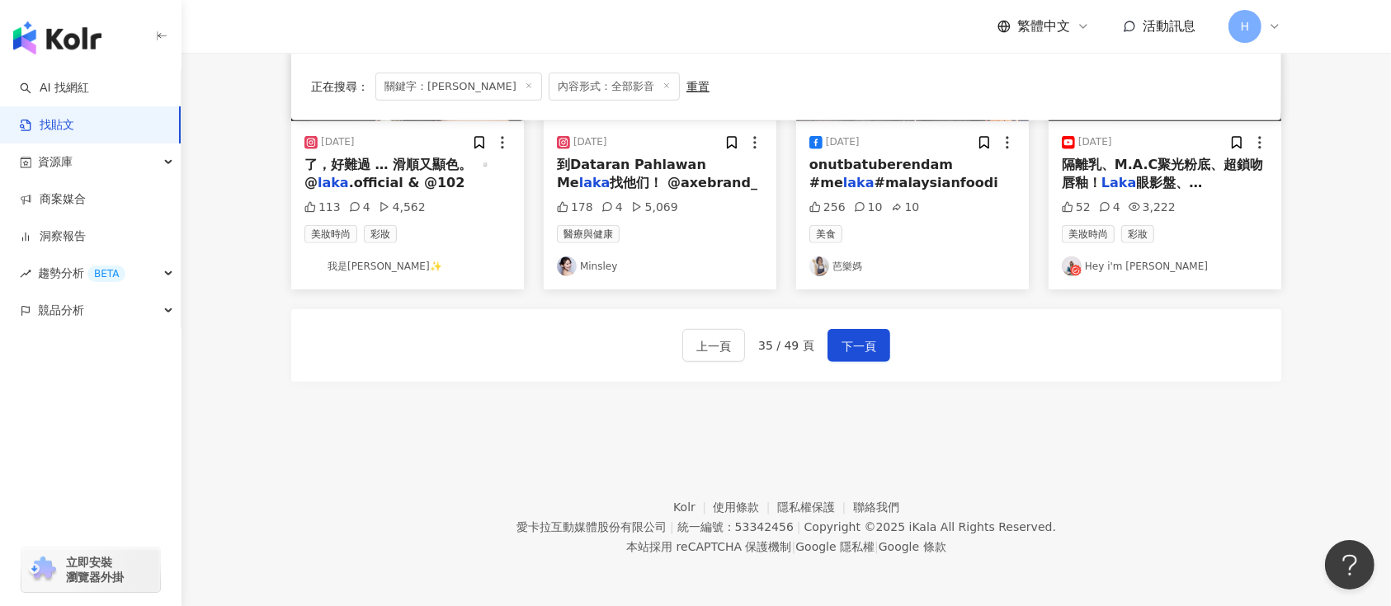
scroll to position [754, 0]
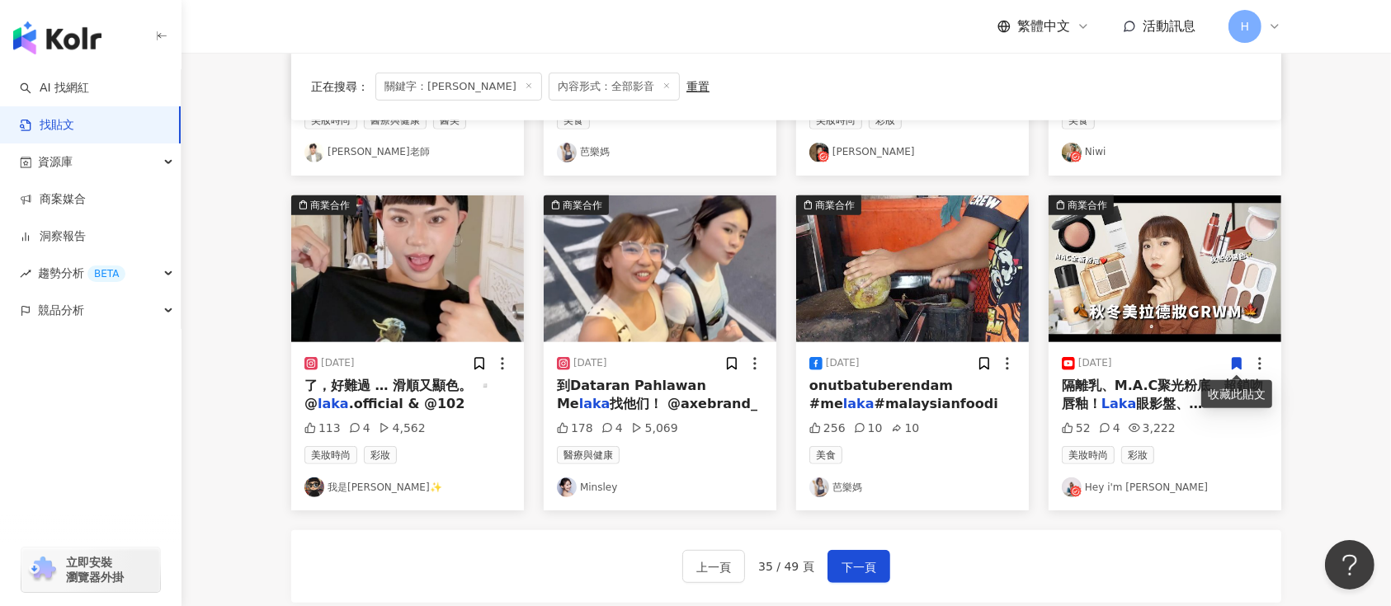
click at [1237, 360] on icon at bounding box center [1237, 364] width 9 height 12
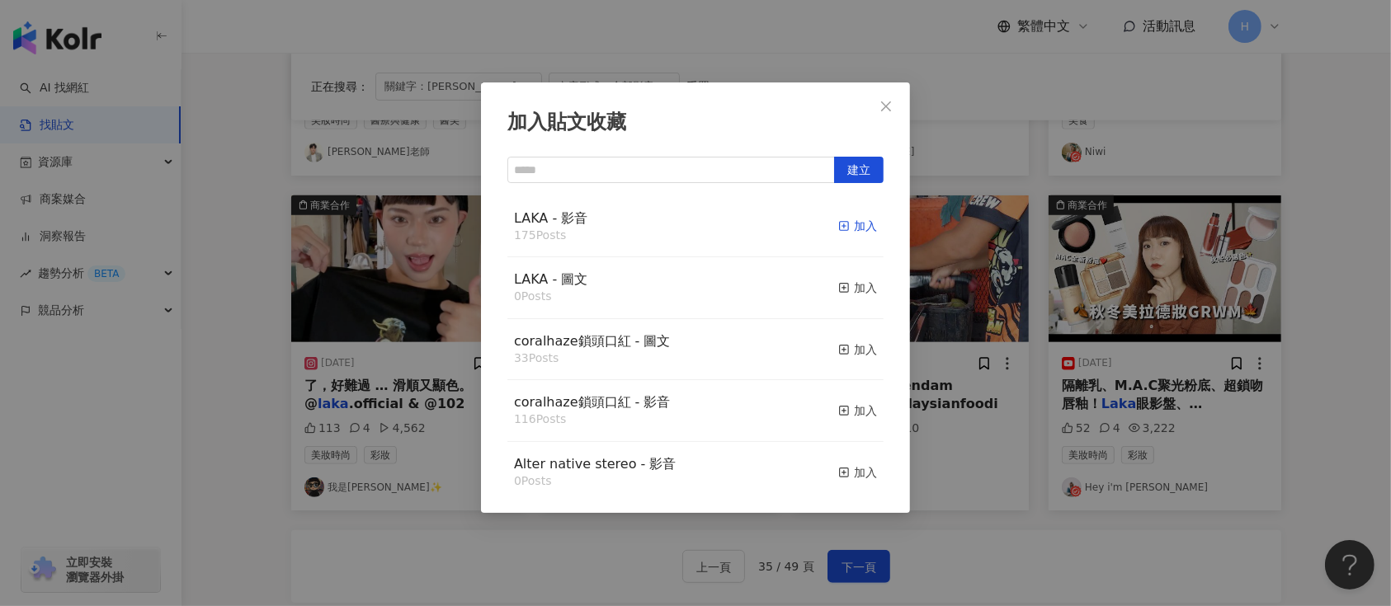
click at [856, 227] on div "加入" at bounding box center [857, 226] width 39 height 18
click at [1067, 351] on div "加入貼文收藏 建立 LAKA - 影音 175 Posts 加入 LAKA - 圖文 0 Posts 加入 coralhaze鎖頭口紅 - 圖文 33 Pos…" at bounding box center [695, 303] width 1391 height 606
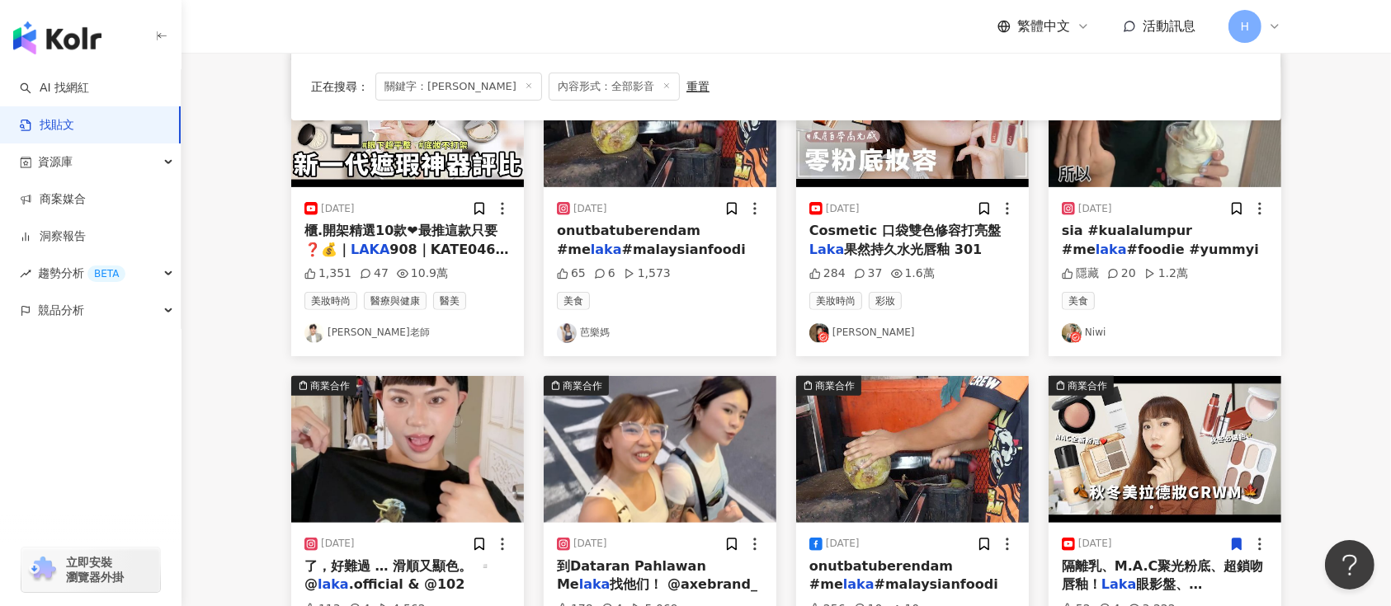
scroll to position [424, 0]
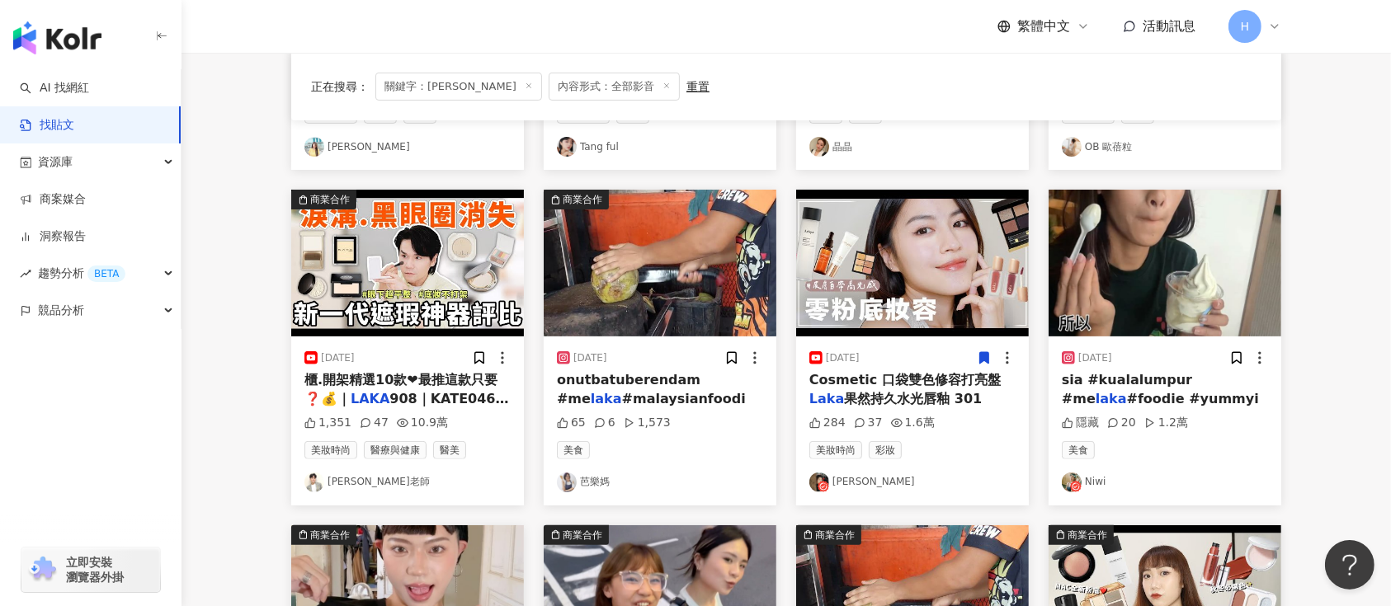
click at [982, 353] on icon at bounding box center [984, 359] width 9 height 12
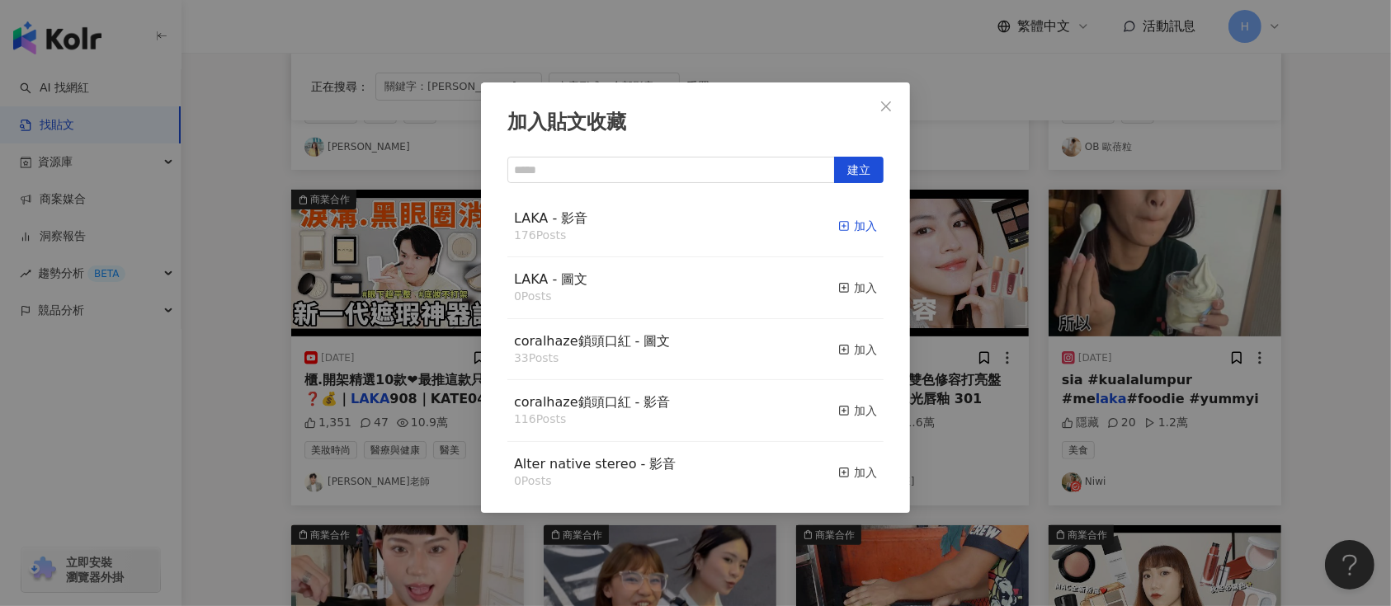
click at [838, 222] on div "加入" at bounding box center [857, 226] width 39 height 18
click at [1055, 283] on div "加入貼文收藏 建立 LAKA - 影音 176 Posts 加入 LAKA - 圖文 0 Posts 加入 coralhaze鎖頭口紅 - 圖文 33 Pos…" at bounding box center [695, 303] width 1391 height 606
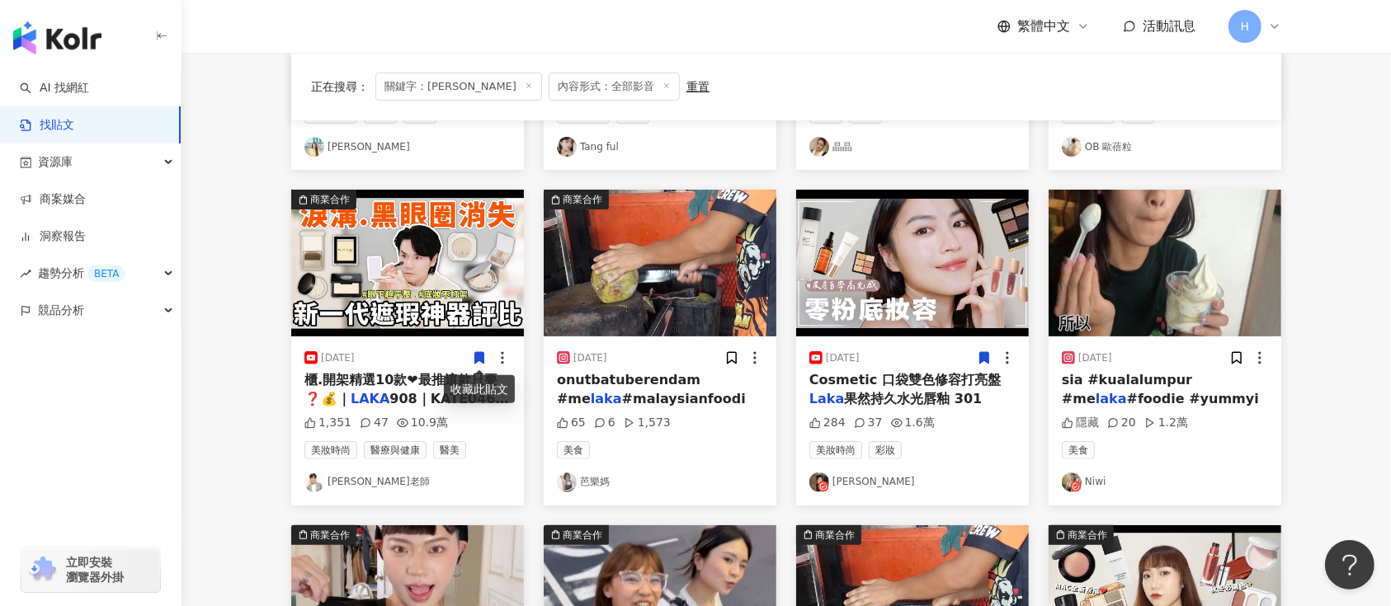
click at [475, 356] on icon at bounding box center [479, 359] width 9 height 12
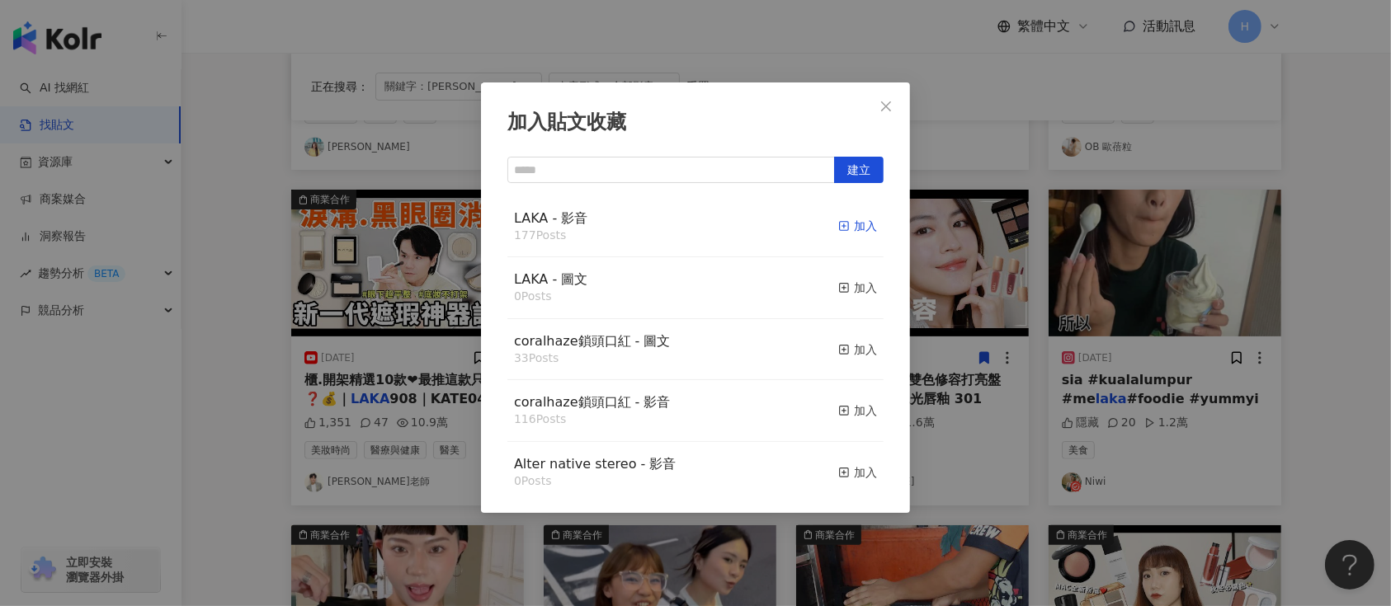
click at [838, 228] on div "加入" at bounding box center [857, 226] width 39 height 18
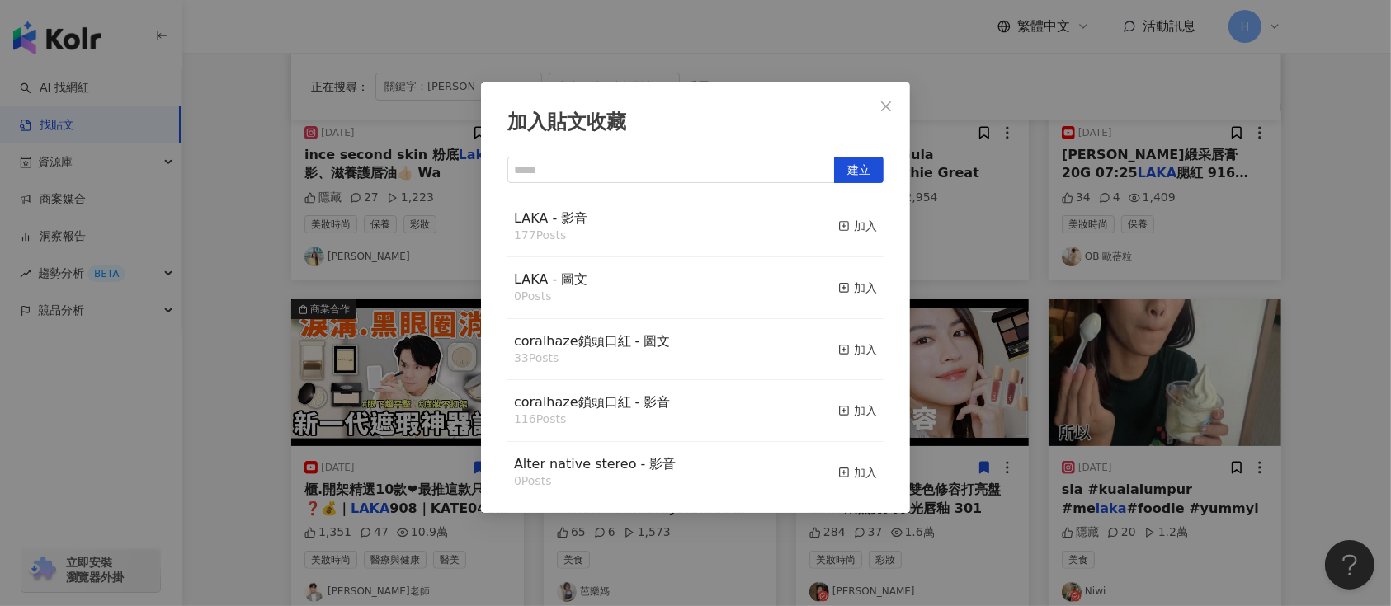
click at [1002, 380] on div "加入貼文收藏 建立 LAKA - 影音 177 Posts 加入 LAKA - 圖文 0 Posts 加入 coralhaze鎖頭口紅 - 圖文 33 Pos…" at bounding box center [695, 303] width 1391 height 606
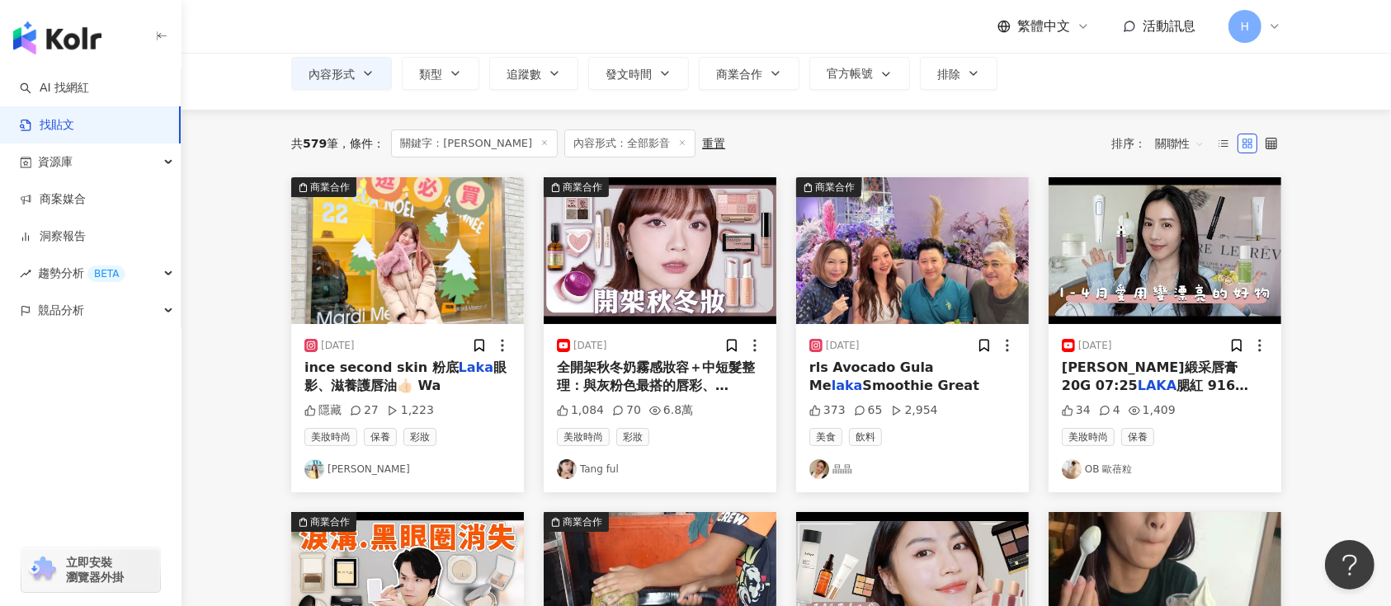
scroll to position [94, 0]
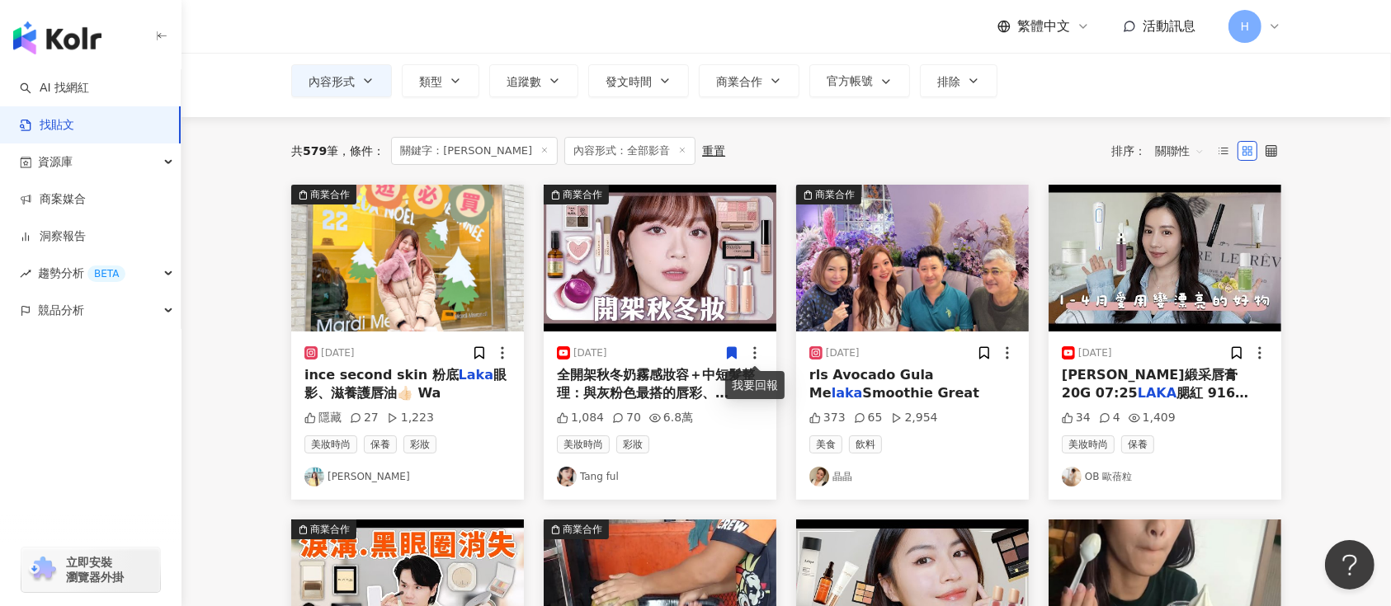
click at [732, 347] on icon at bounding box center [732, 353] width 9 height 12
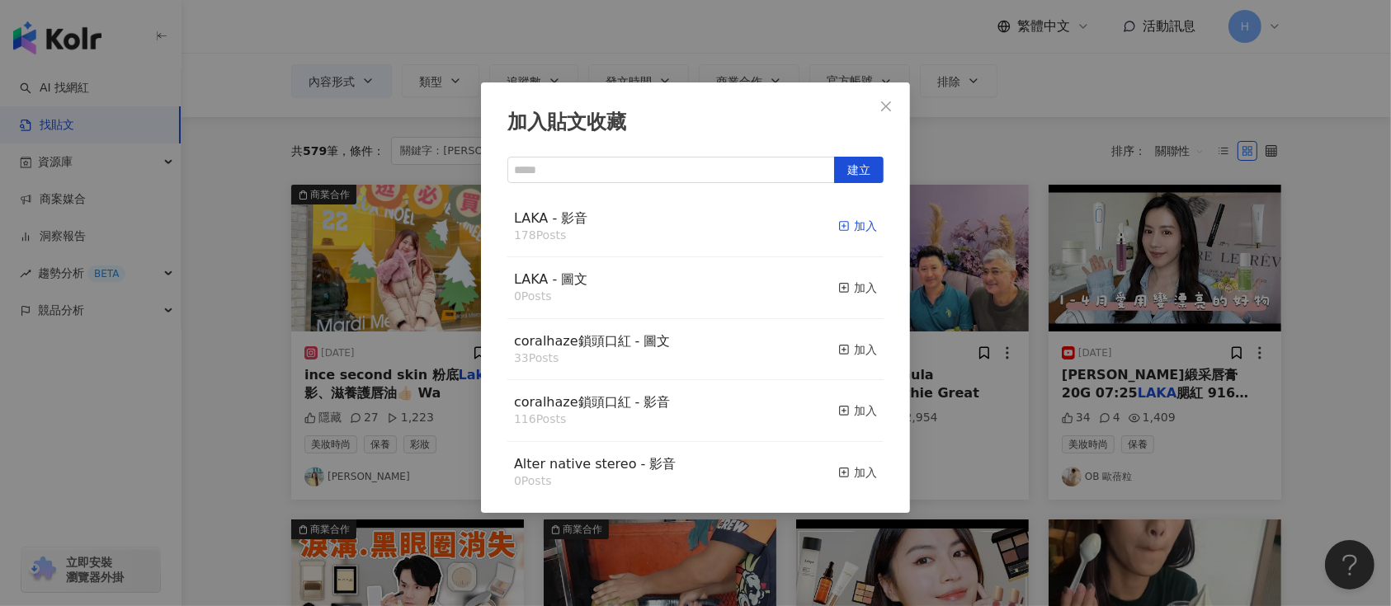
click at [856, 219] on div "加入" at bounding box center [857, 226] width 39 height 18
click at [1118, 299] on div "加入貼文收藏 建立 LAKA - 影音 178 Posts 加入 LAKA - 圖文 0 Posts 加入 coralhaze鎖頭口紅 - 圖文 33 Pos…" at bounding box center [695, 303] width 1391 height 606
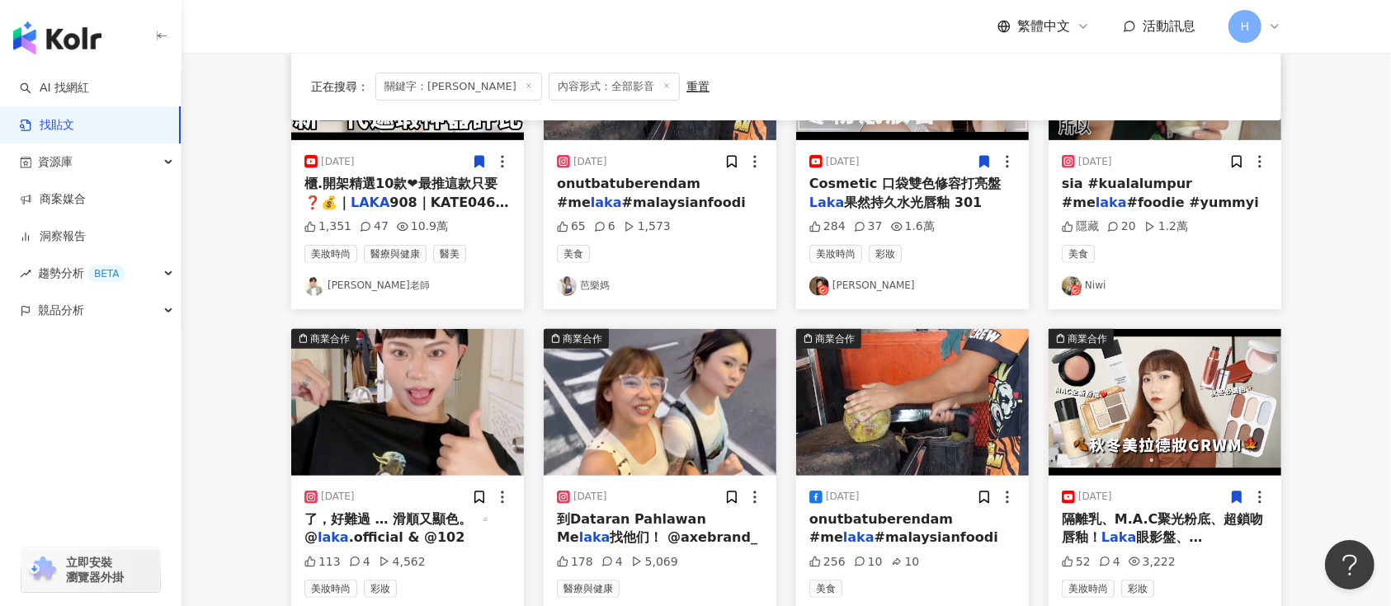
scroll to position [974, 0]
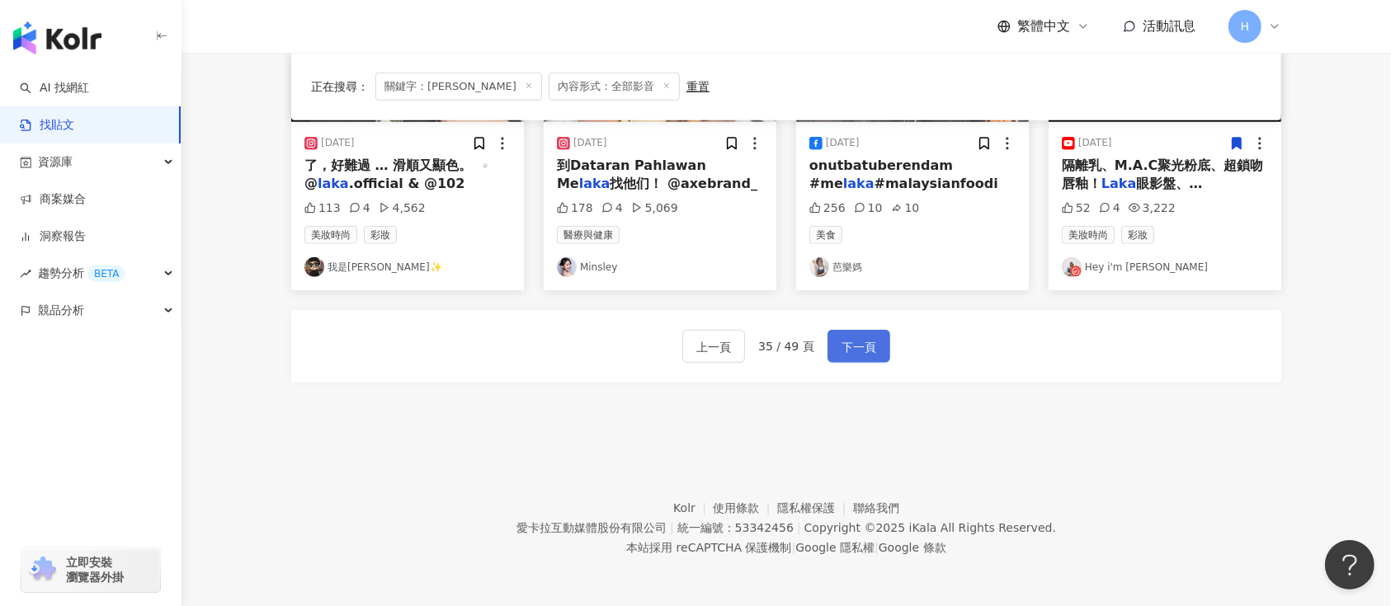
click at [858, 353] on span "下一頁" at bounding box center [859, 347] width 35 height 20
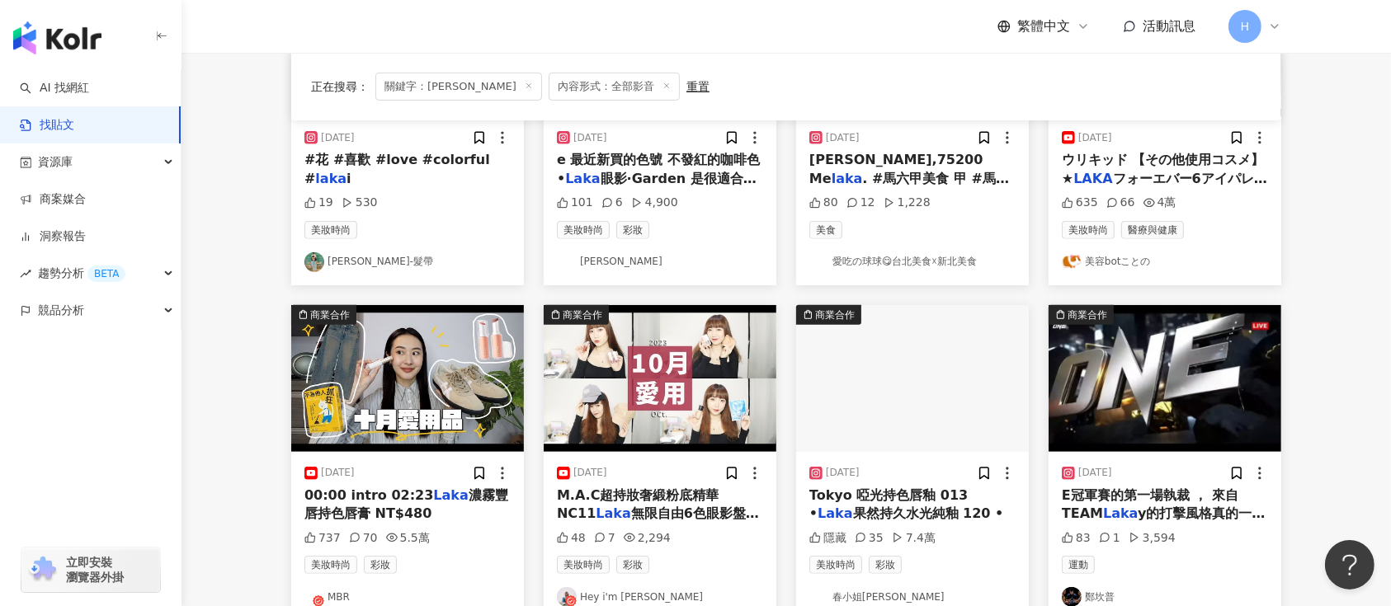
scroll to position [754, 0]
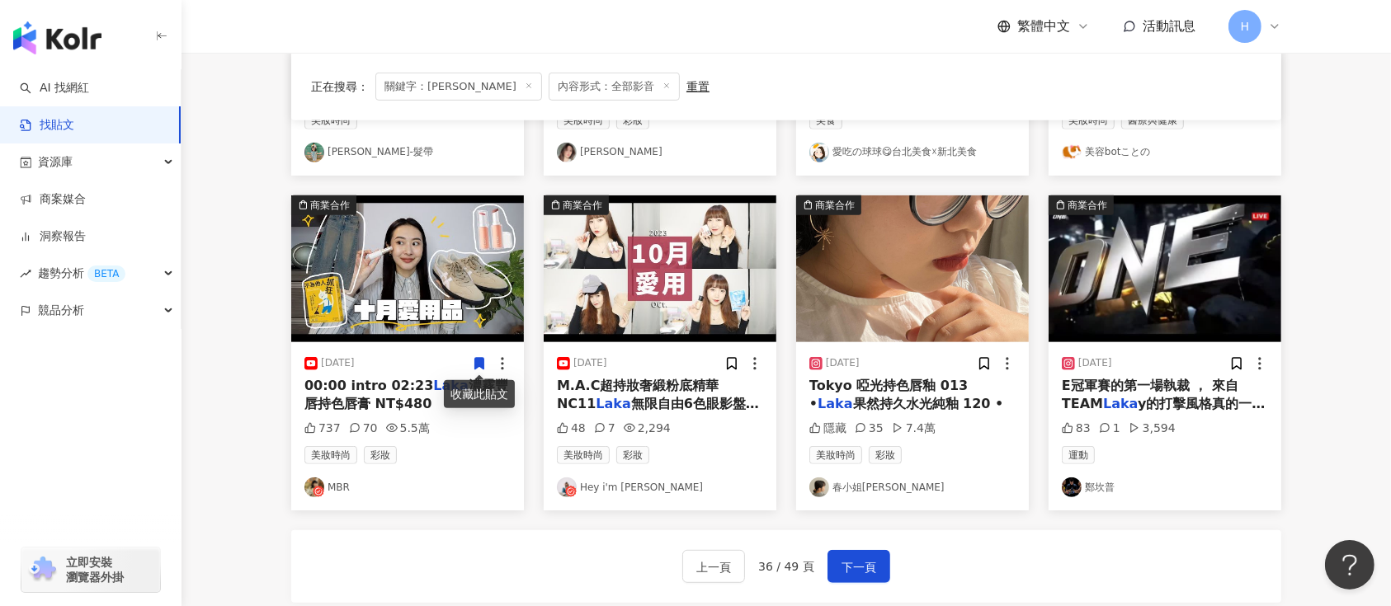
click at [477, 360] on icon at bounding box center [479, 364] width 9 height 12
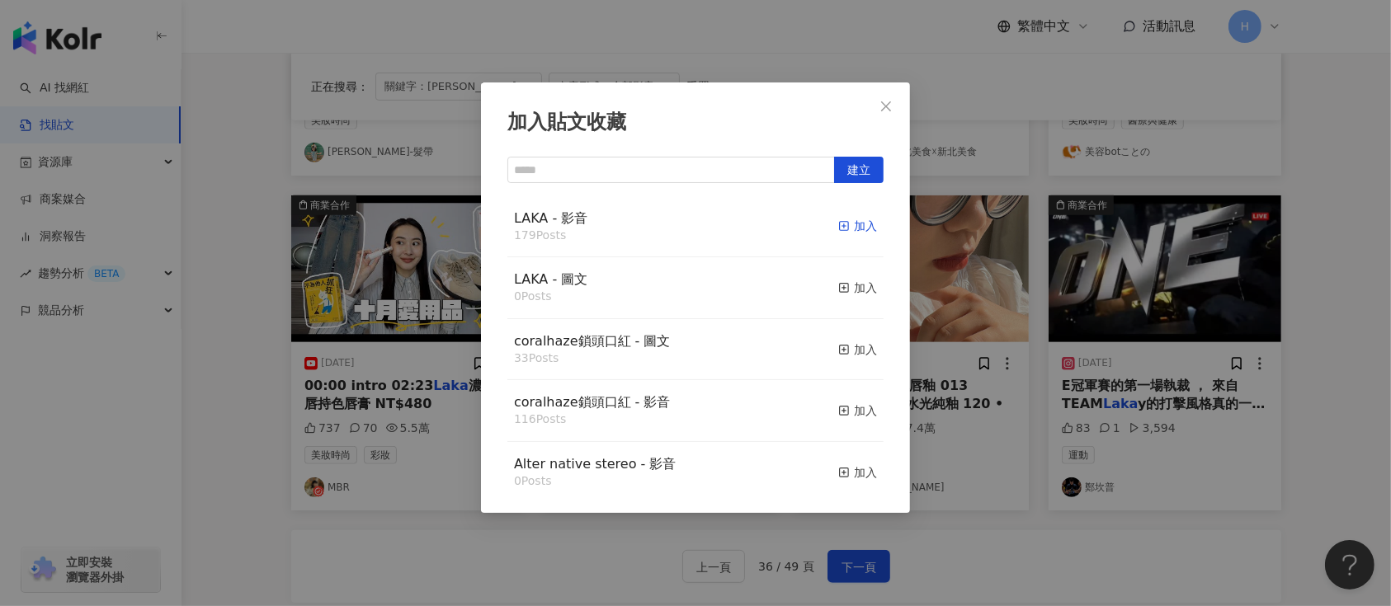
click at [842, 226] on line "button" at bounding box center [844, 226] width 4 height 0
click at [1010, 309] on div "加入貼文收藏 建立 LAKA - 影音 179 Posts 加入 LAKA - 圖文 0 Posts 加入 coralhaze鎖頭口紅 - 圖文 33 Pos…" at bounding box center [695, 303] width 1391 height 606
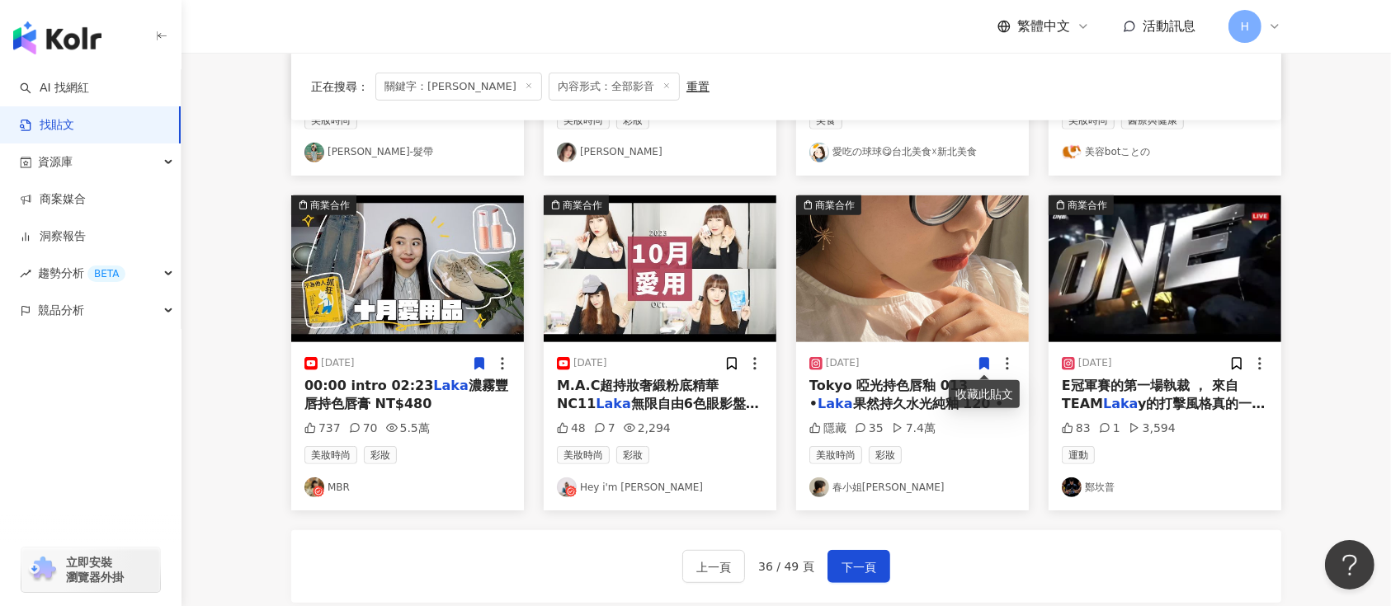
click at [980, 361] on icon at bounding box center [984, 364] width 9 height 12
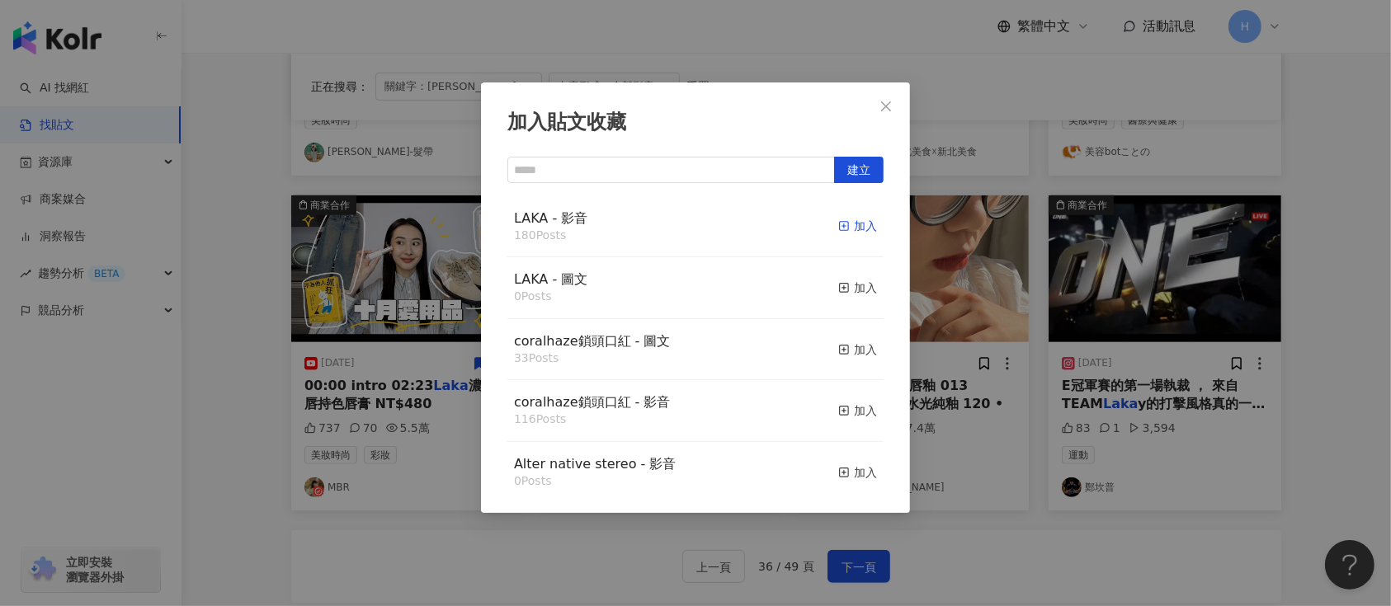
click at [838, 227] on icon "button" at bounding box center [844, 226] width 12 height 12
click at [998, 287] on div "加入貼文收藏 建立 LAKA - 影音 180 Posts 加入 LAKA - 圖文 0 Posts 加入 coralhaze鎖頭口紅 - 圖文 33 Pos…" at bounding box center [695, 303] width 1391 height 606
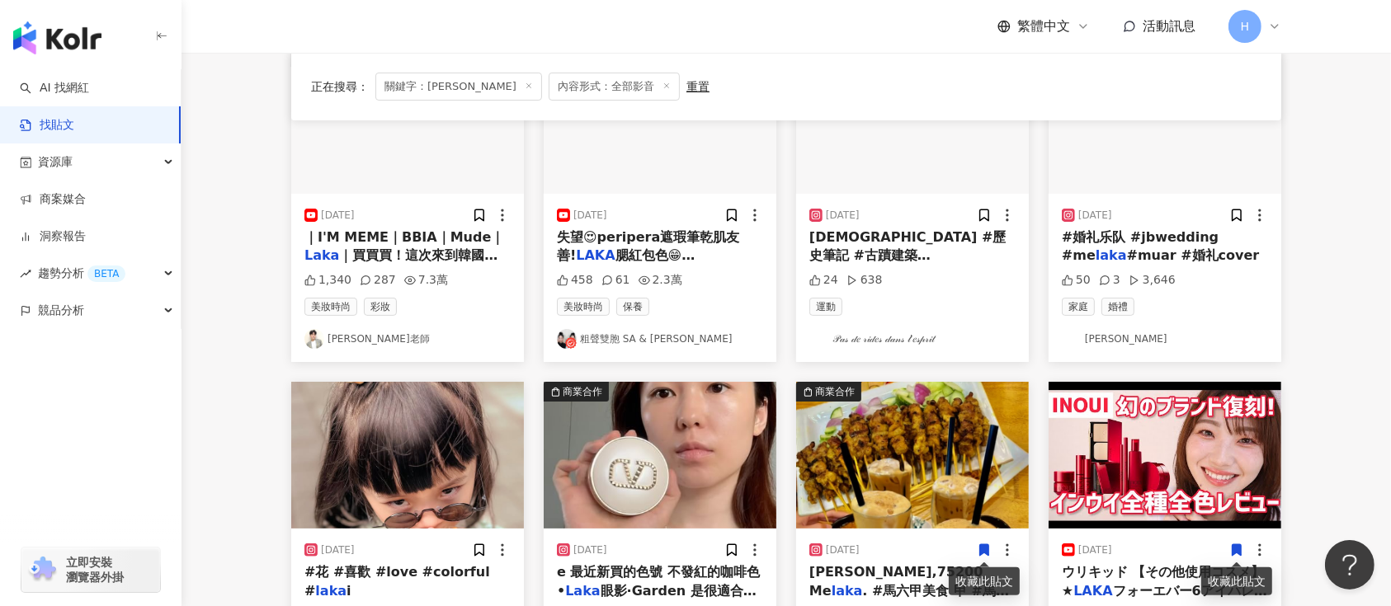
scroll to position [94, 0]
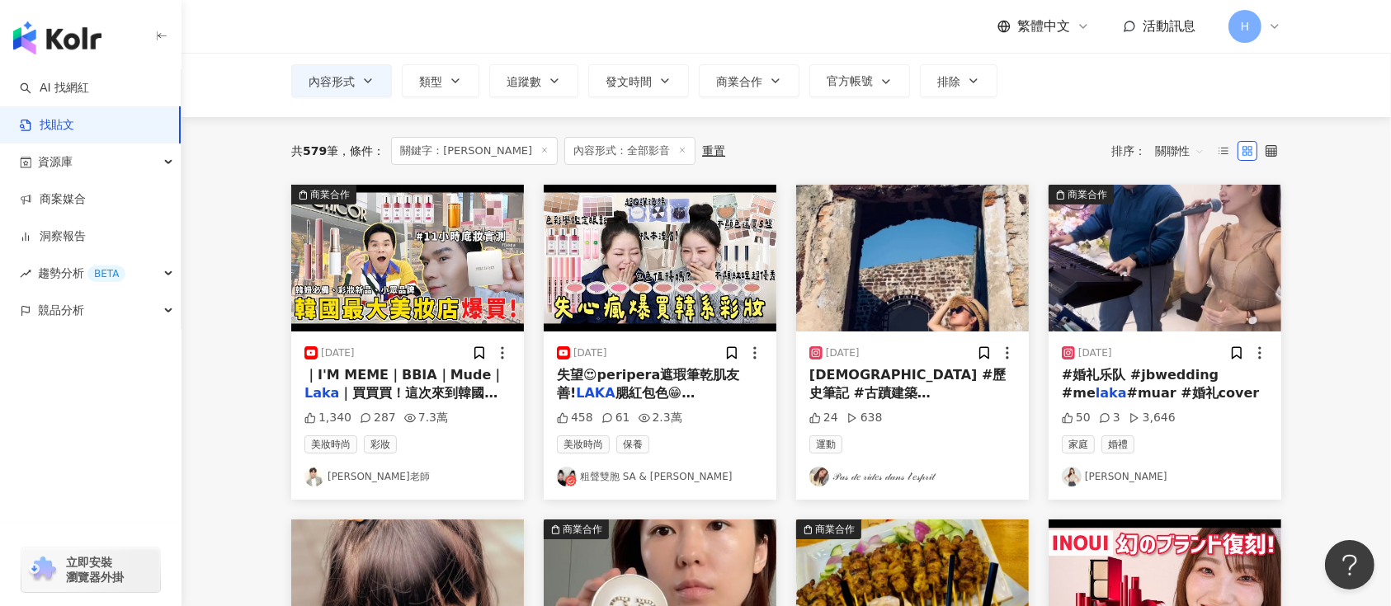
click at [741, 351] on div at bounding box center [743, 353] width 39 height 17
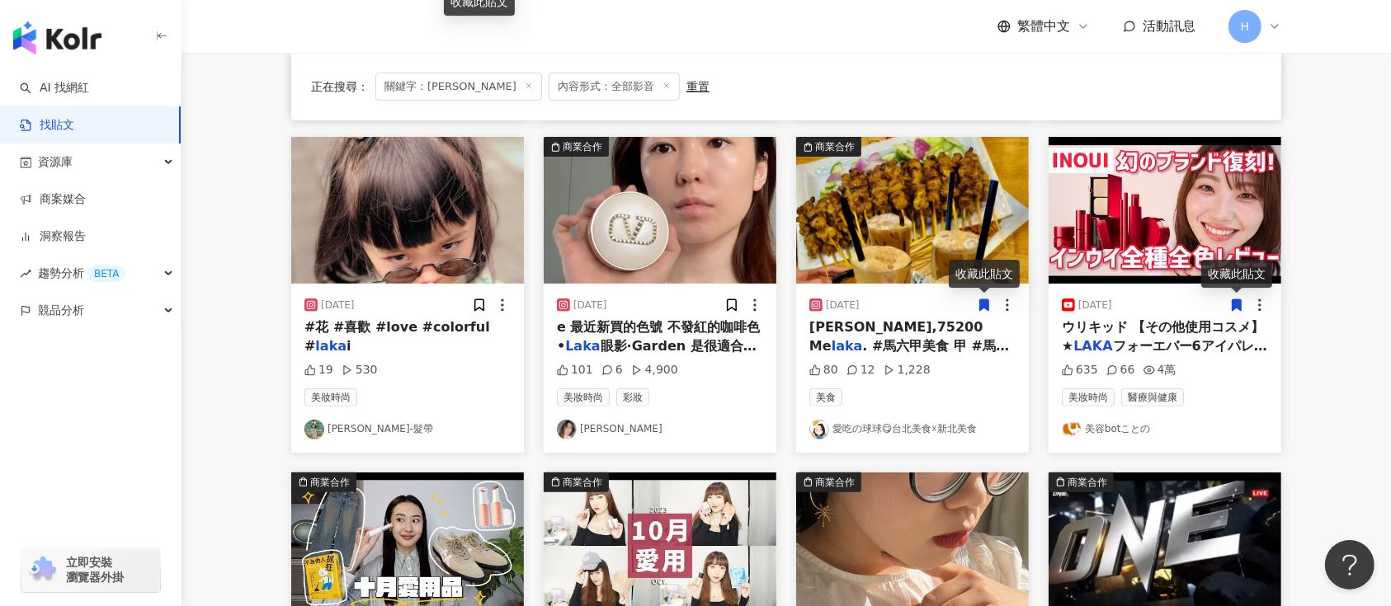
scroll to position [974, 0]
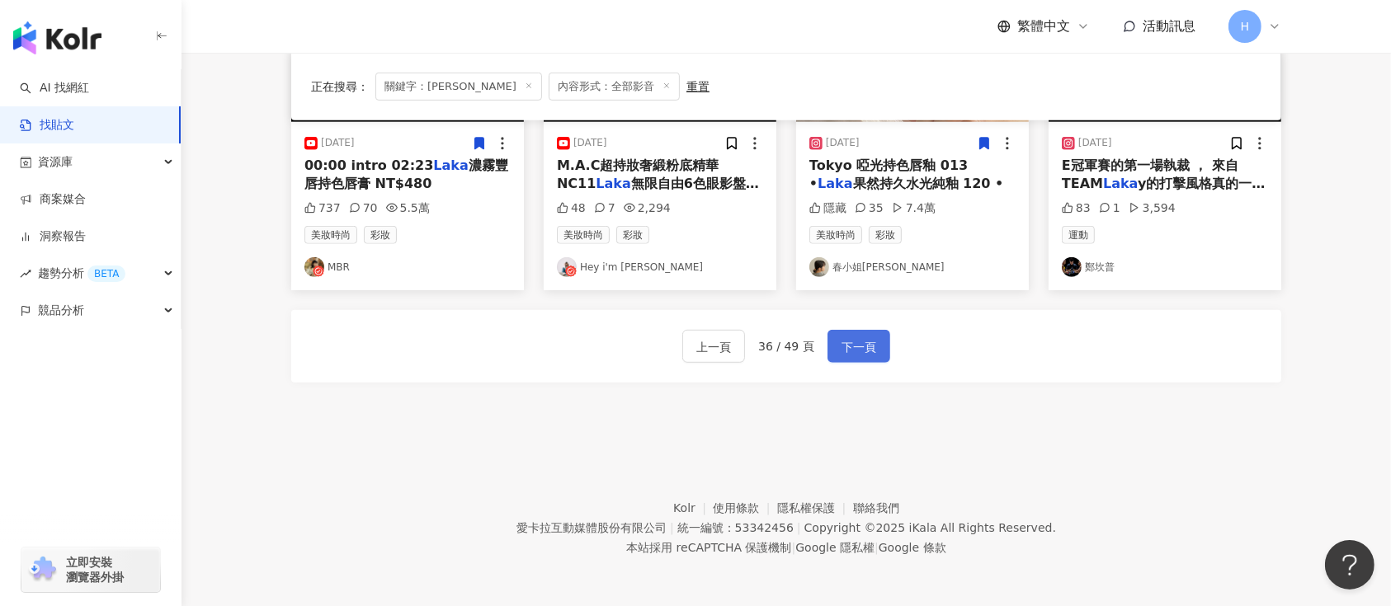
click at [861, 344] on span "下一頁" at bounding box center [859, 347] width 35 height 20
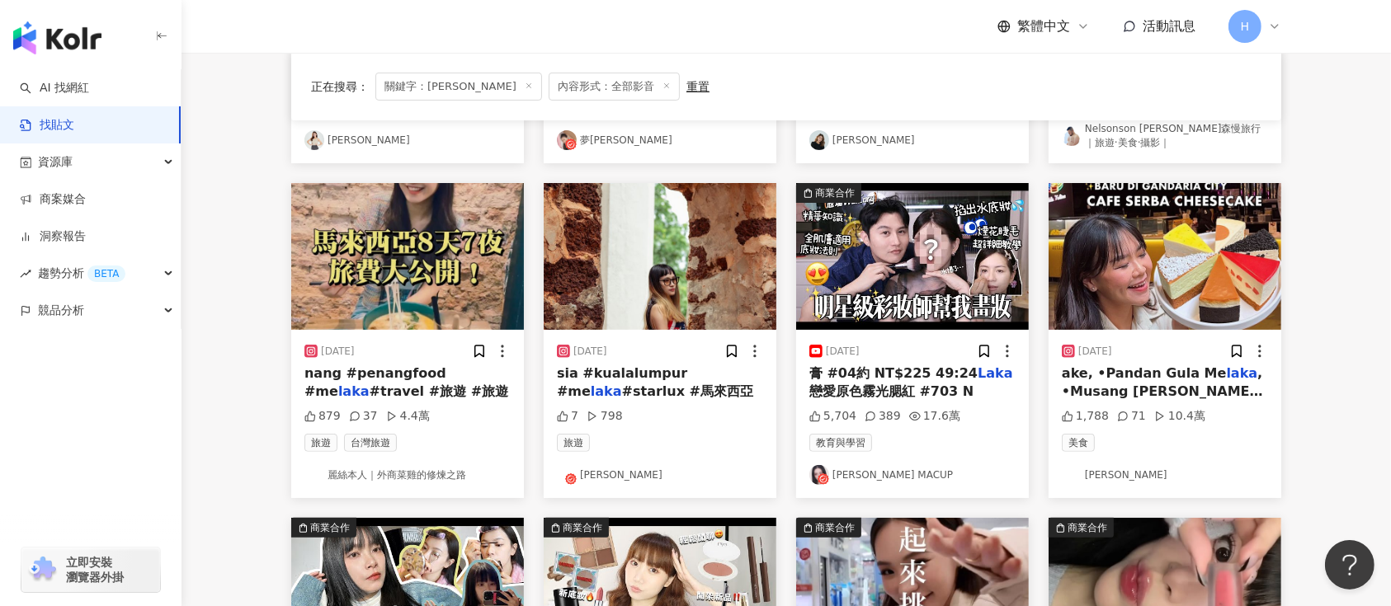
scroll to position [769, 0]
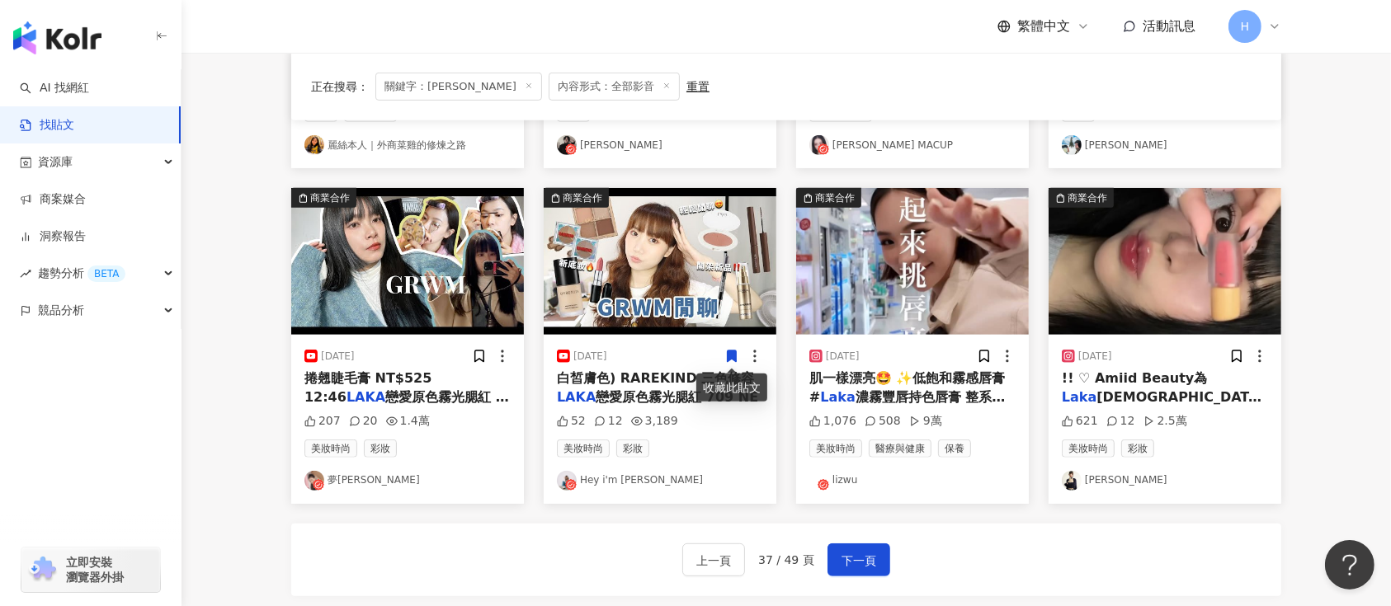
click at [725, 356] on icon at bounding box center [731, 356] width 15 height 15
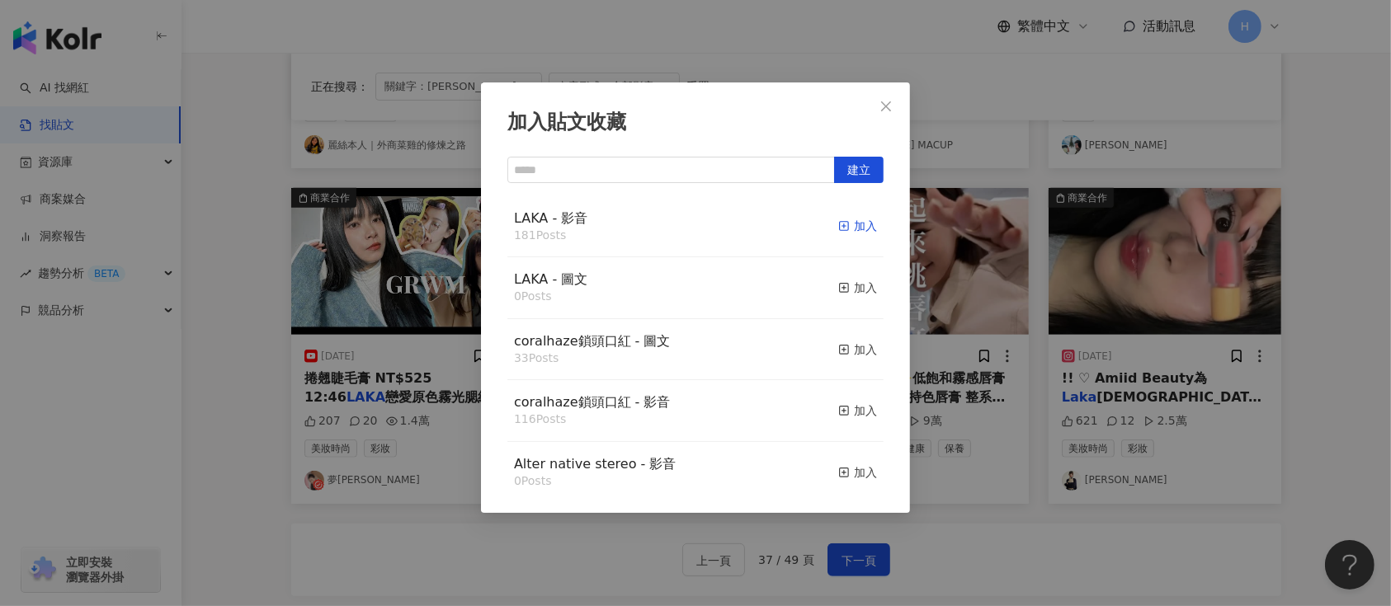
click at [845, 231] on div "加入" at bounding box center [857, 226] width 39 height 18
click at [981, 312] on div "加入貼文收藏 建立 LAKA - 影音 181 Posts 加入 LAKA - 圖文 0 Posts 加入 coralhaze鎖頭口紅 - 圖文 33 Pos…" at bounding box center [695, 303] width 1391 height 606
click at [838, 227] on div "加入" at bounding box center [857, 226] width 39 height 18
click at [1048, 291] on div "加入貼文收藏 建立 LAKA - 影音 182 Posts 加入 LAKA - 圖文 0 Posts 加入 coralhaze鎖頭口紅 - 圖文 33 Pos…" at bounding box center [695, 303] width 1391 height 606
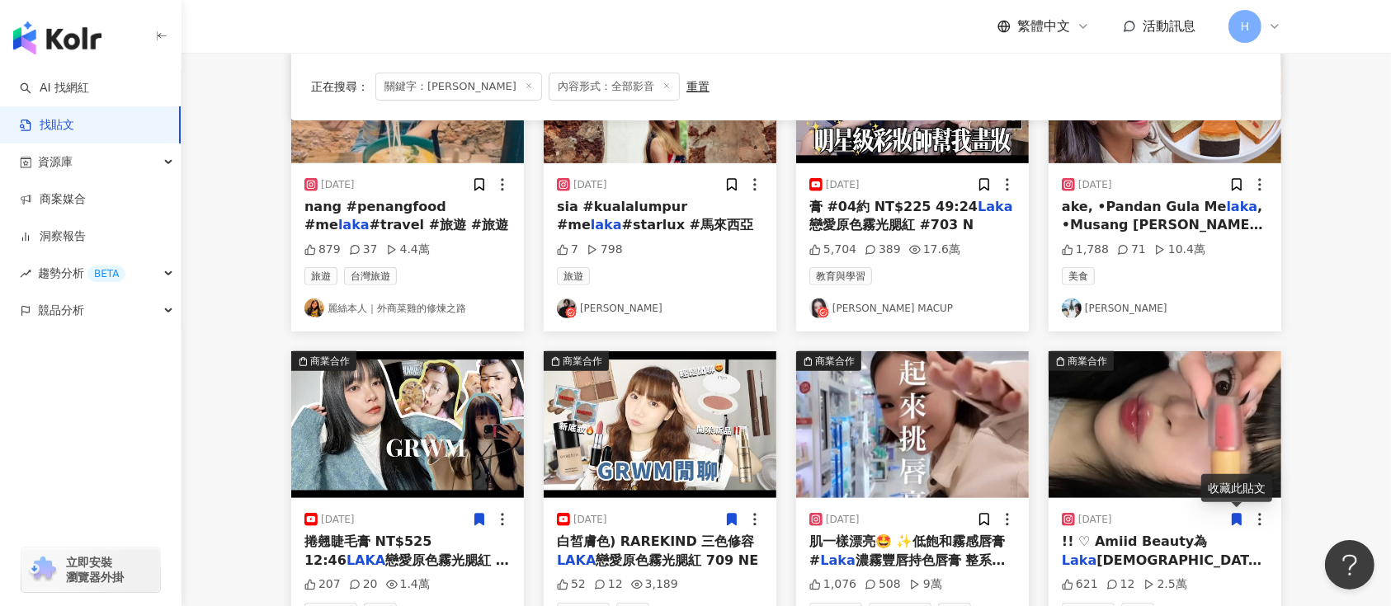
scroll to position [880, 0]
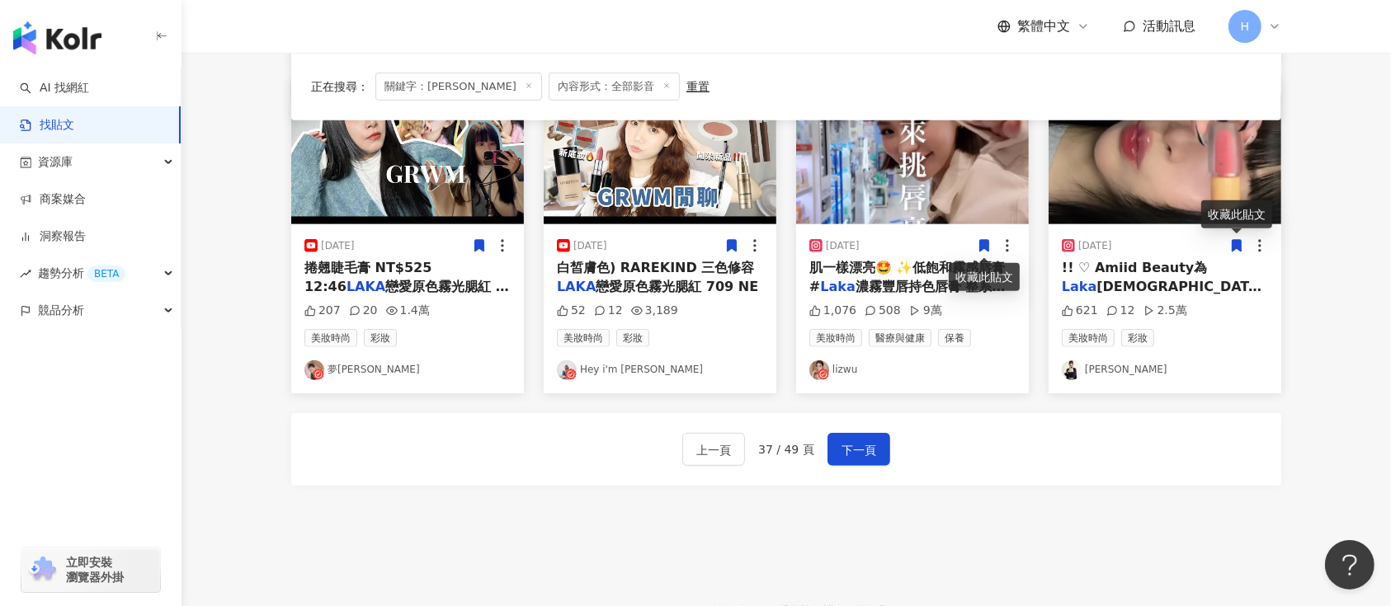
click at [984, 237] on span at bounding box center [984, 245] width 15 height 17
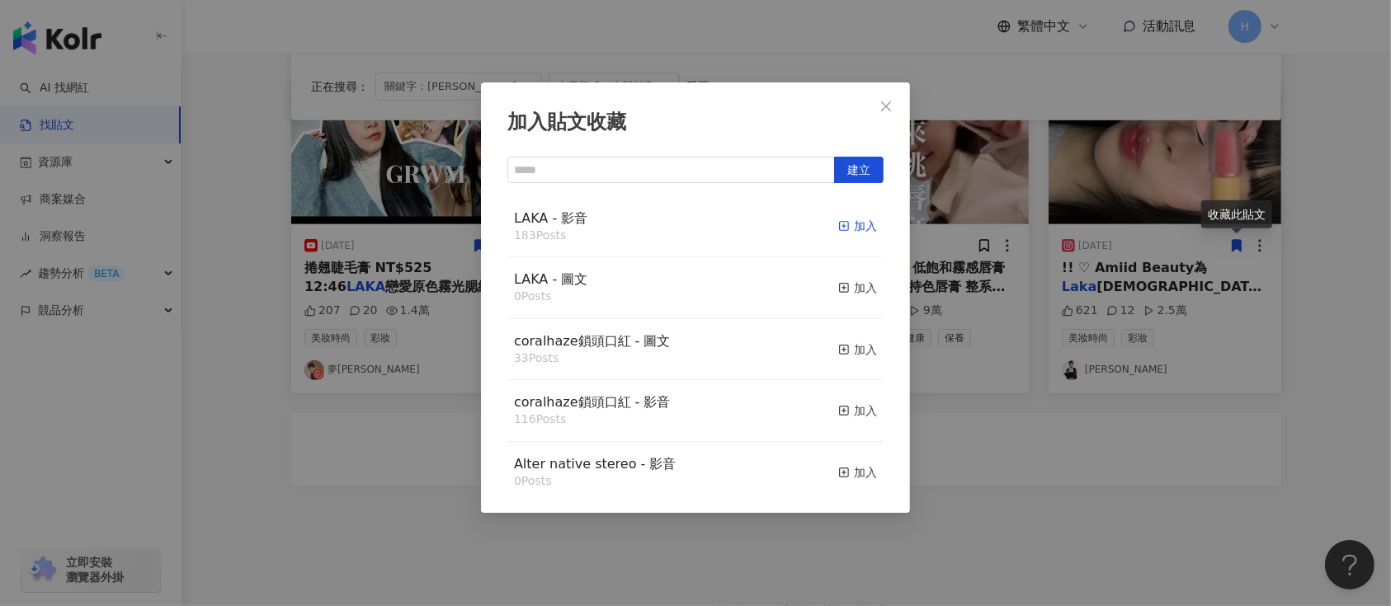
click at [838, 229] on div "加入" at bounding box center [857, 226] width 39 height 18
drag, startPoint x: 1129, startPoint y: 304, endPoint x: 1182, endPoint y: 279, distance: 59.4
click at [1130, 304] on div "加入貼文收藏 建立 LAKA - 影音 183 Posts 加入 LAKA - 圖文 0 Posts 加入 coralhaze鎖頭口紅 - 圖文 33 Pos…" at bounding box center [695, 303] width 1391 height 606
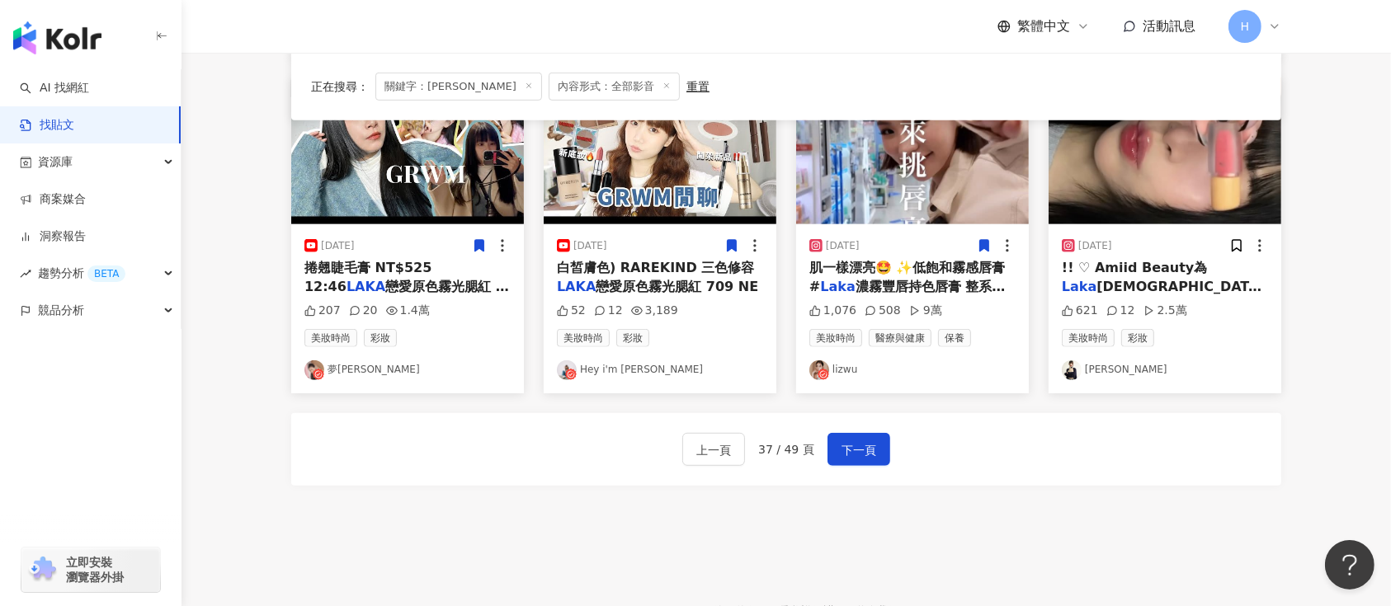
click at [1227, 245] on div "[DATE]" at bounding box center [1165, 246] width 206 height 17
click at [1233, 242] on icon at bounding box center [1237, 247] width 9 height 12
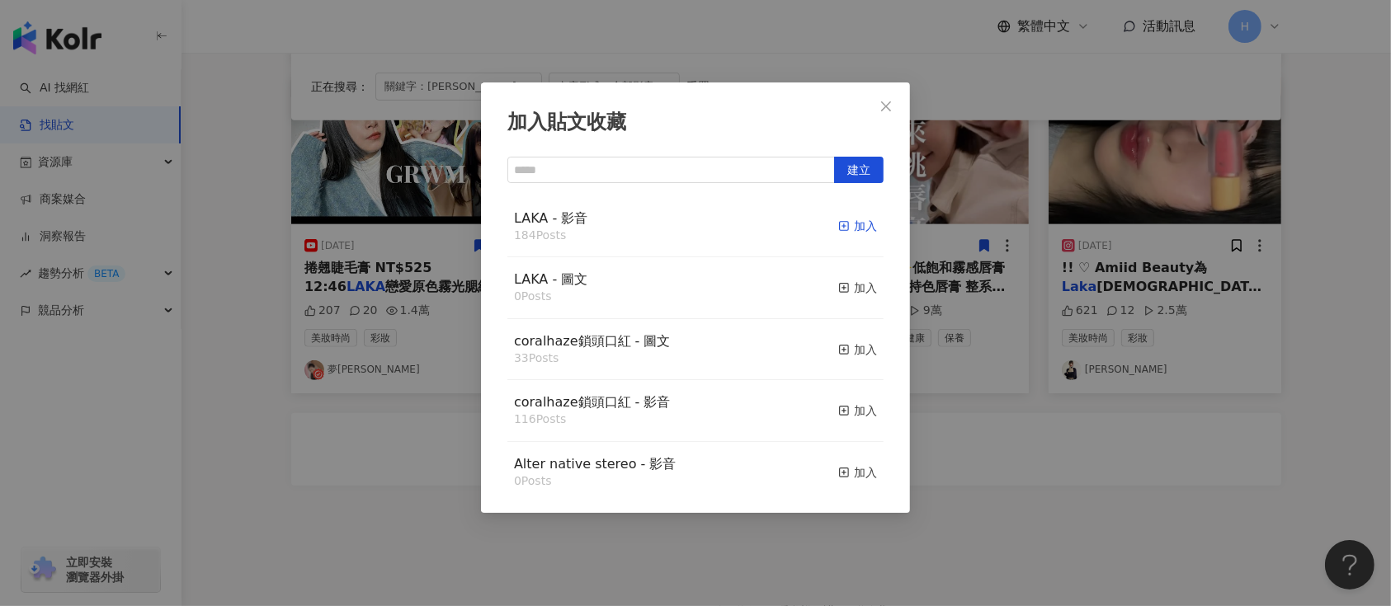
click at [838, 226] on div "加入" at bounding box center [857, 226] width 39 height 18
click at [1047, 308] on div "加入貼文收藏 建立 LAKA - 影音 184 Posts 加入 LAKA - 圖文 0 Posts 加入 coralhaze鎖頭口紅 - 圖文 33 Pos…" at bounding box center [695, 303] width 1391 height 606
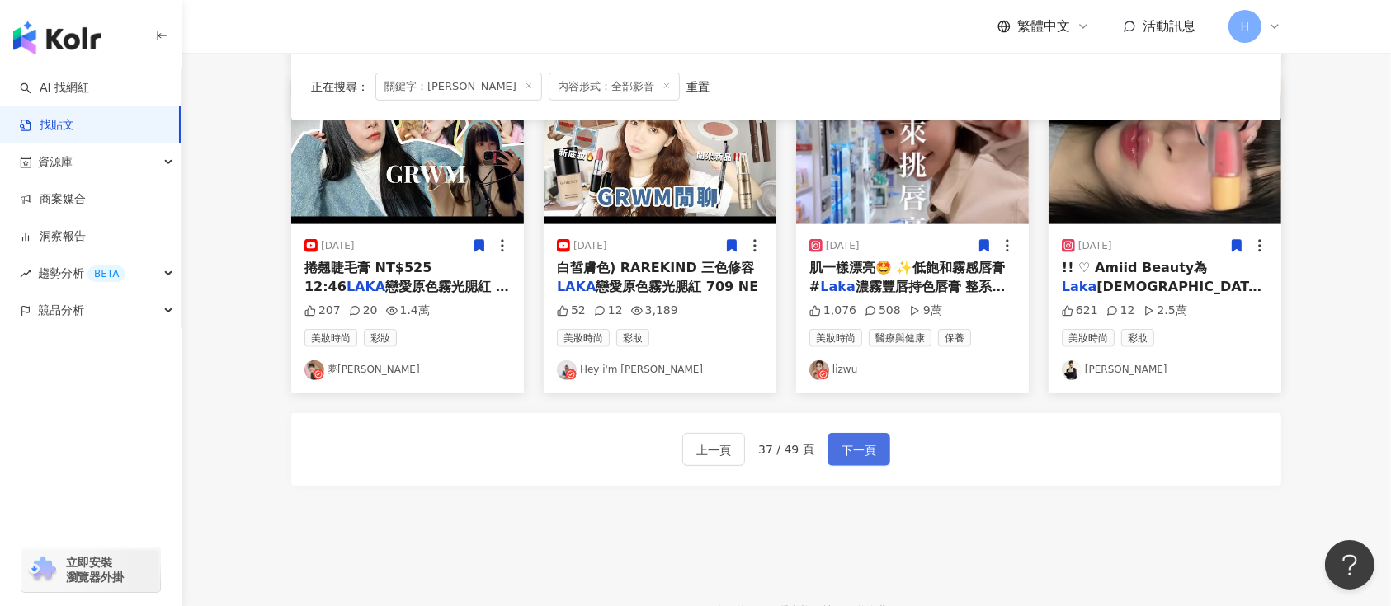
click at [843, 448] on span "下一頁" at bounding box center [859, 451] width 35 height 20
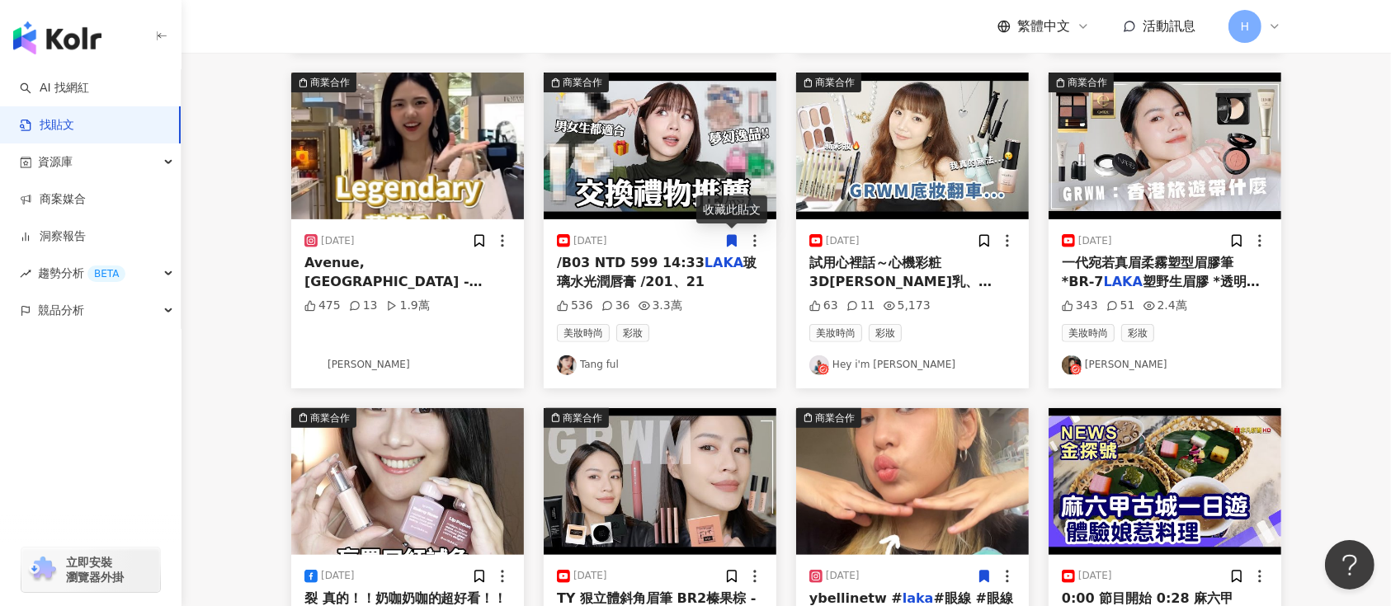
scroll to position [974, 0]
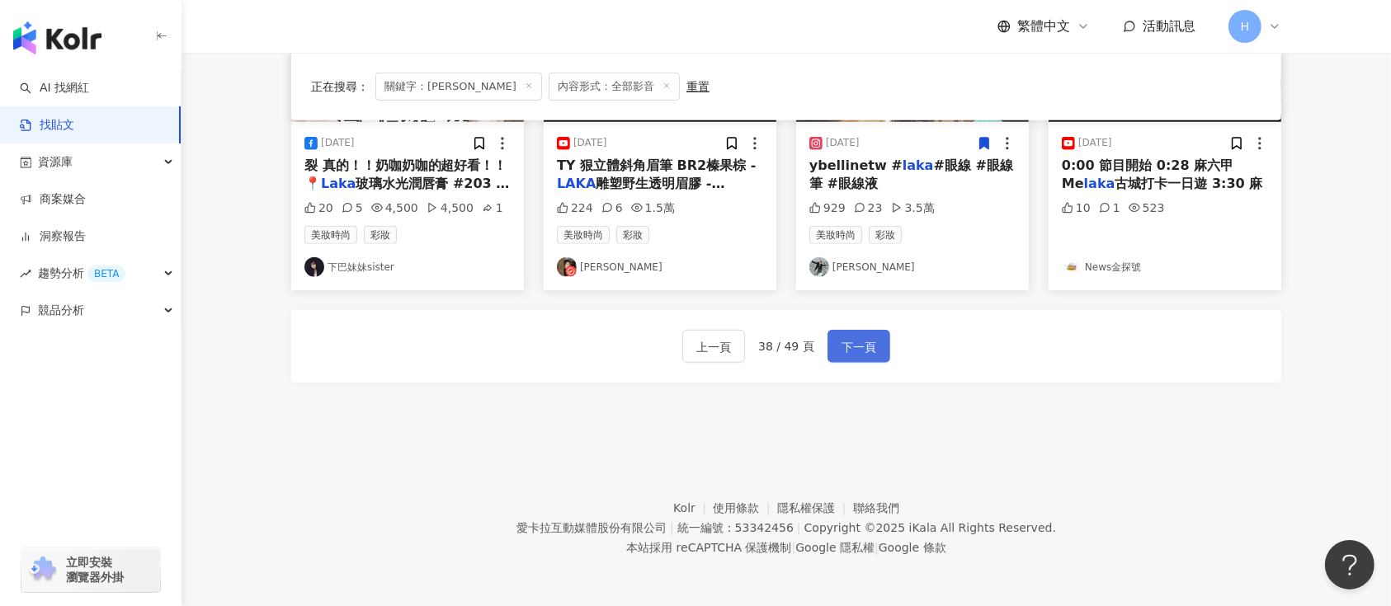
click at [857, 351] on span "下一頁" at bounding box center [859, 347] width 35 height 20
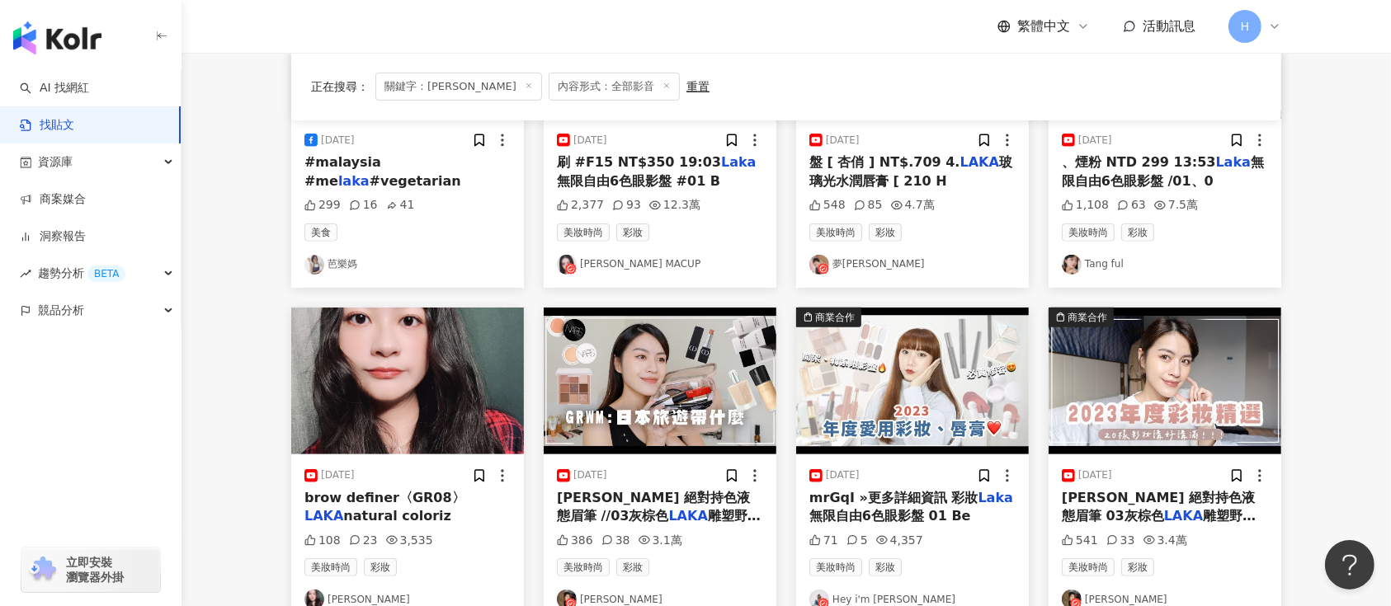
scroll to position [424, 0]
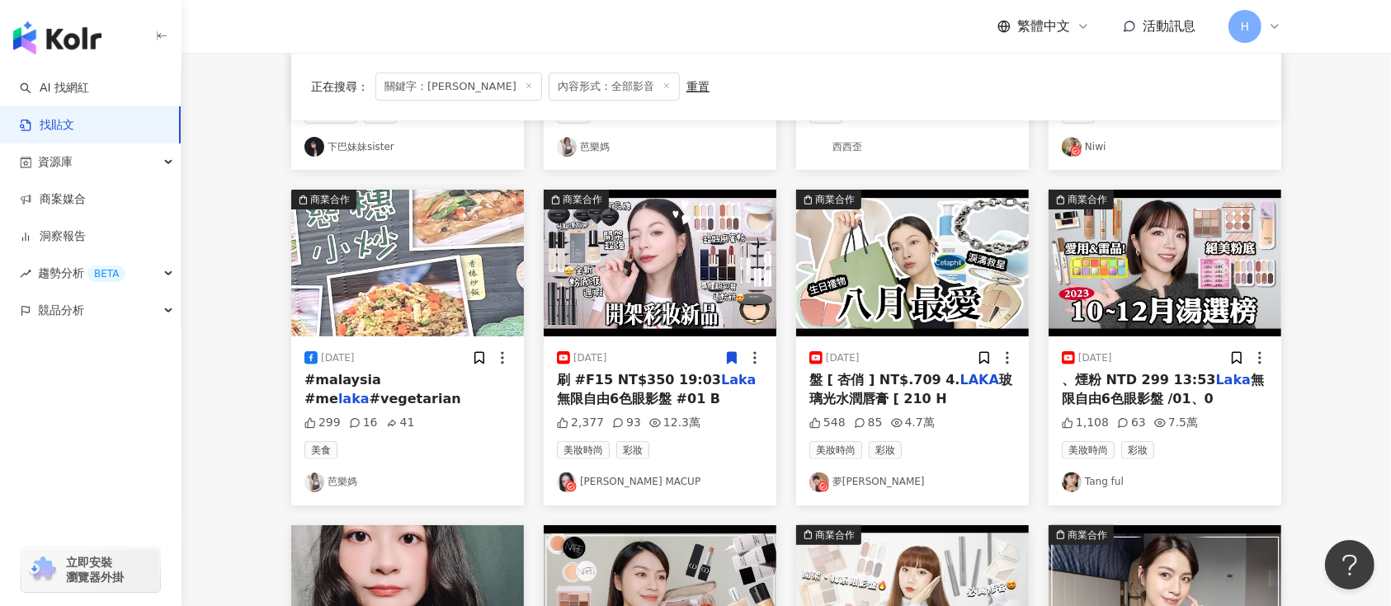
click at [735, 356] on icon at bounding box center [732, 359] width 9 height 12
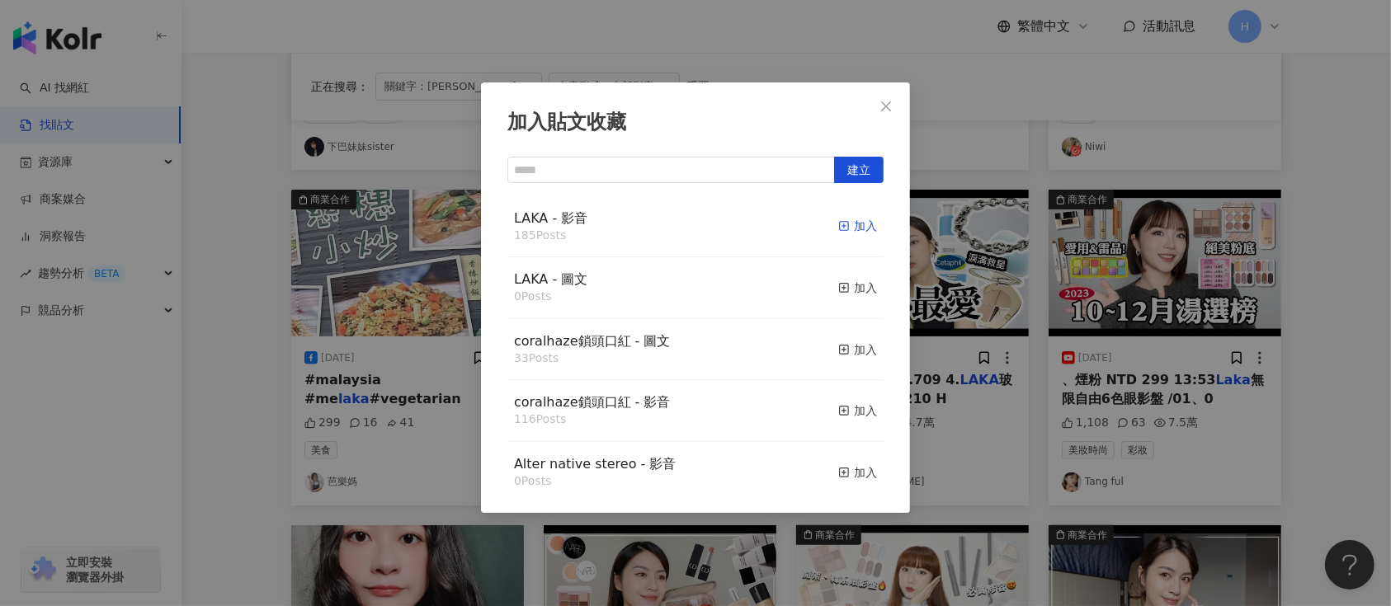
click at [838, 229] on icon "button" at bounding box center [844, 226] width 12 height 12
click at [1043, 298] on div "加入貼文收藏 建立 LAKA - 影音 185 Posts 加入 LAKA - 圖文 0 Posts 加入 coralhaze鎖頭口紅 - 圖文 33 Pos…" at bounding box center [695, 303] width 1391 height 606
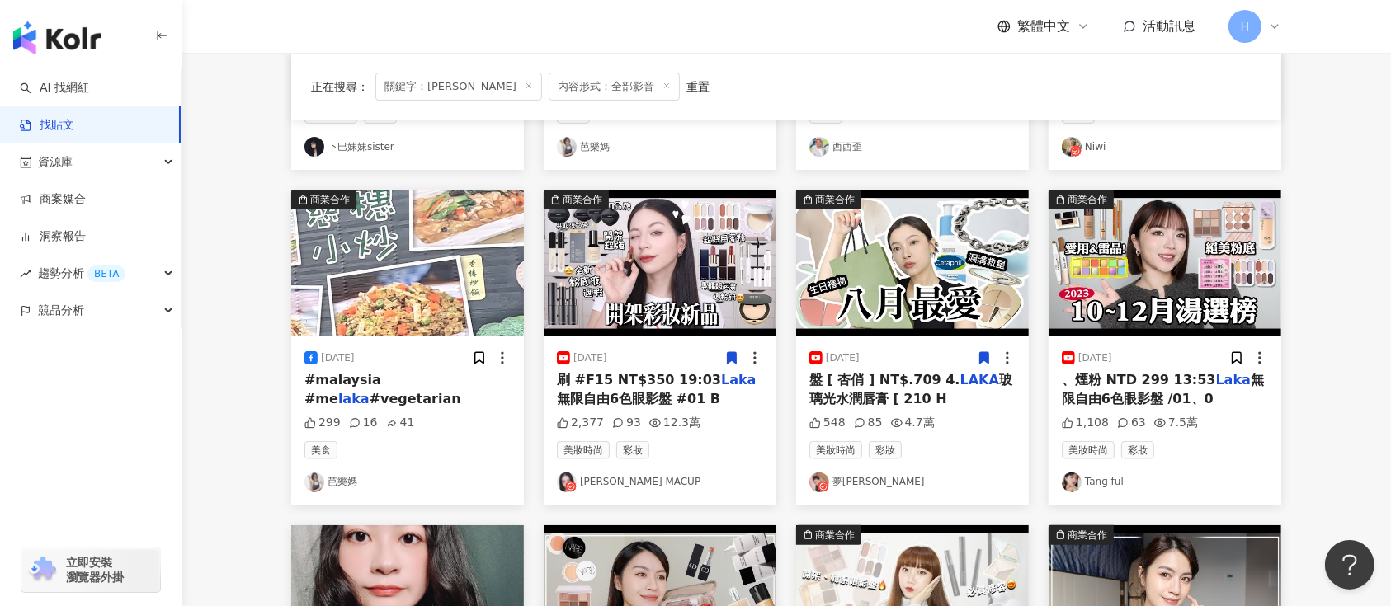
click at [986, 355] on icon at bounding box center [984, 359] width 9 height 12
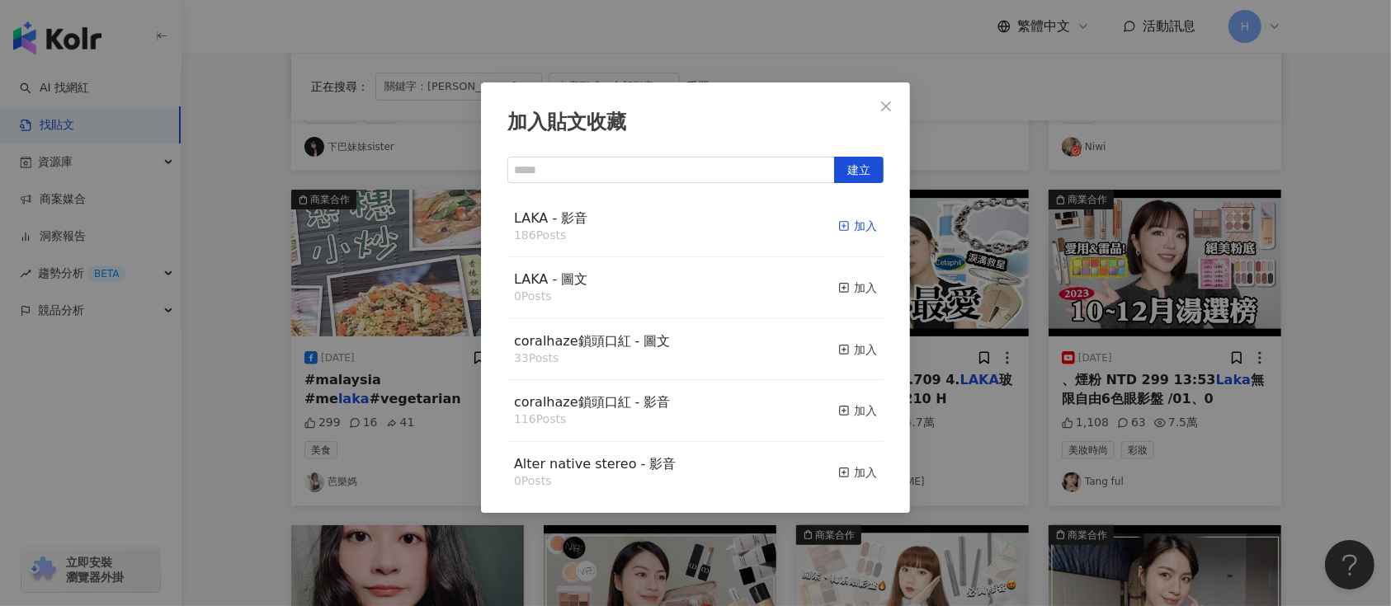
click at [840, 229] on div "加入" at bounding box center [857, 226] width 39 height 18
click at [1209, 327] on div "加入貼文收藏 建立 LAKA - 影音 186 Posts 加入 LAKA - 圖文 0 Posts 加入 coralhaze鎖頭口紅 - 圖文 33 Pos…" at bounding box center [695, 303] width 1391 height 606
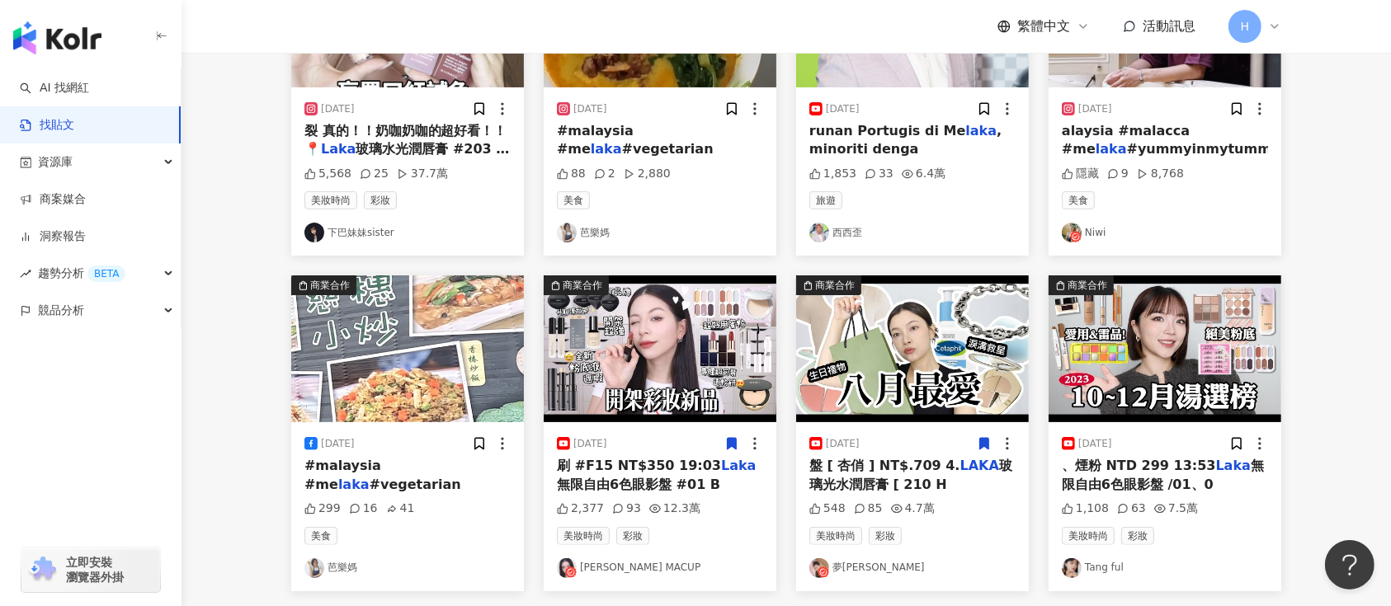
scroll to position [974, 0]
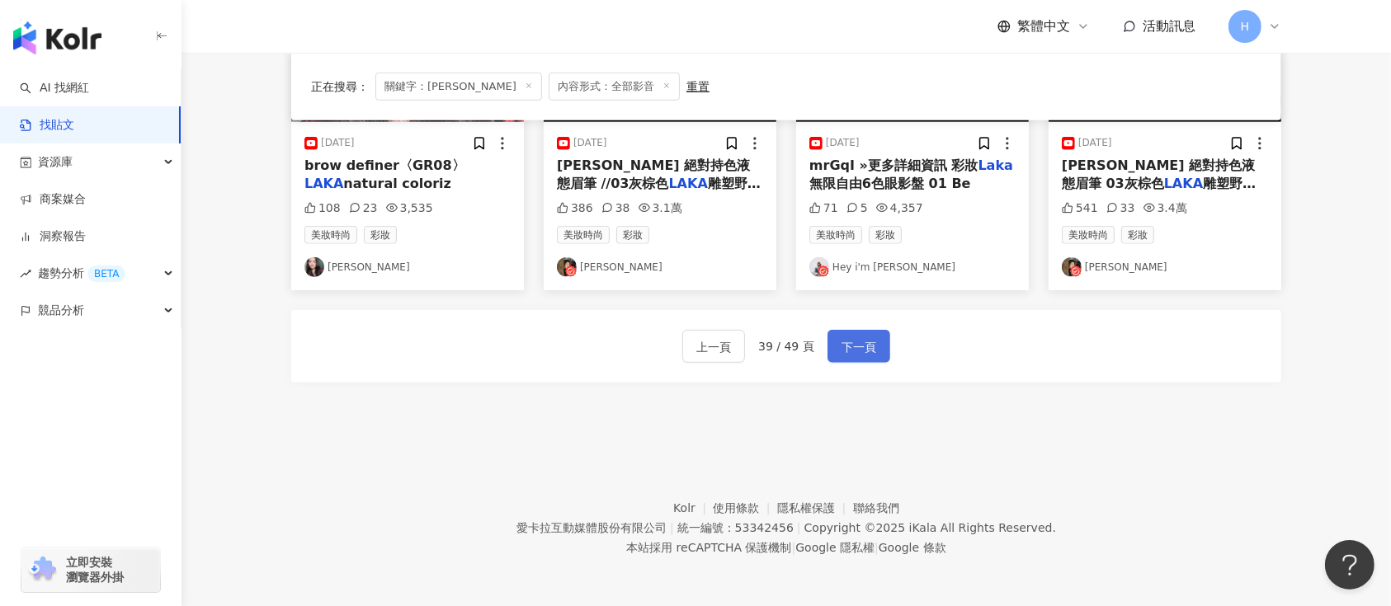
click at [866, 349] on span "下一頁" at bounding box center [859, 347] width 35 height 20
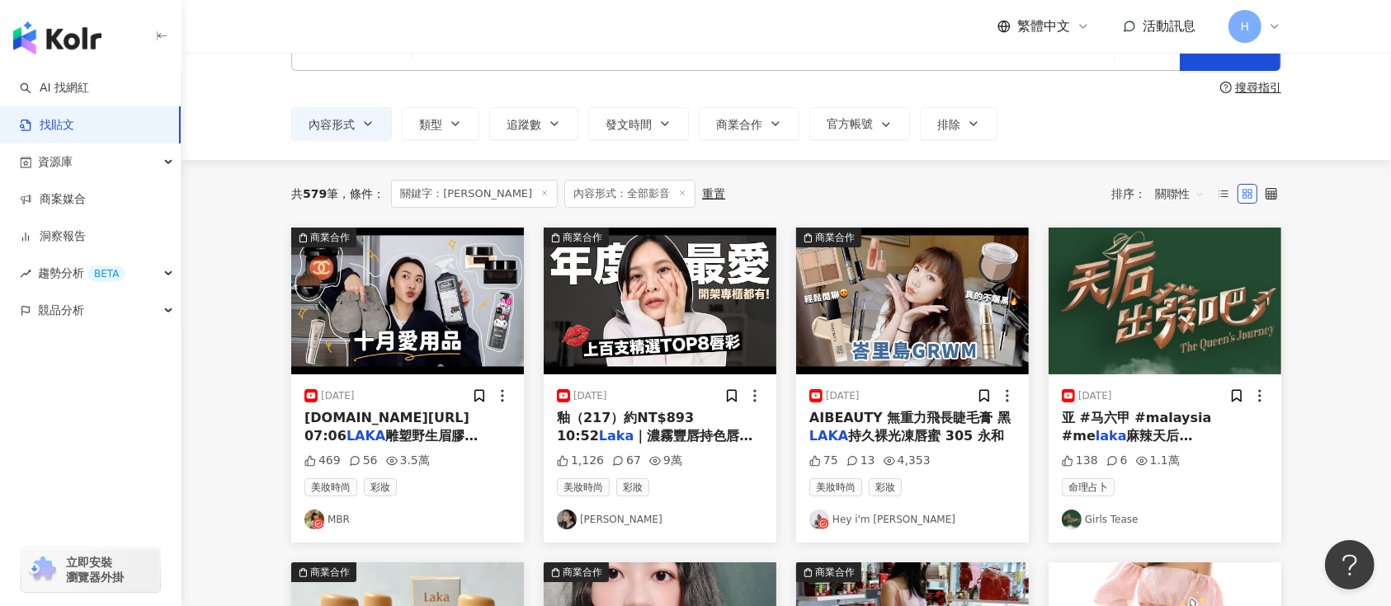
scroll to position [0, 0]
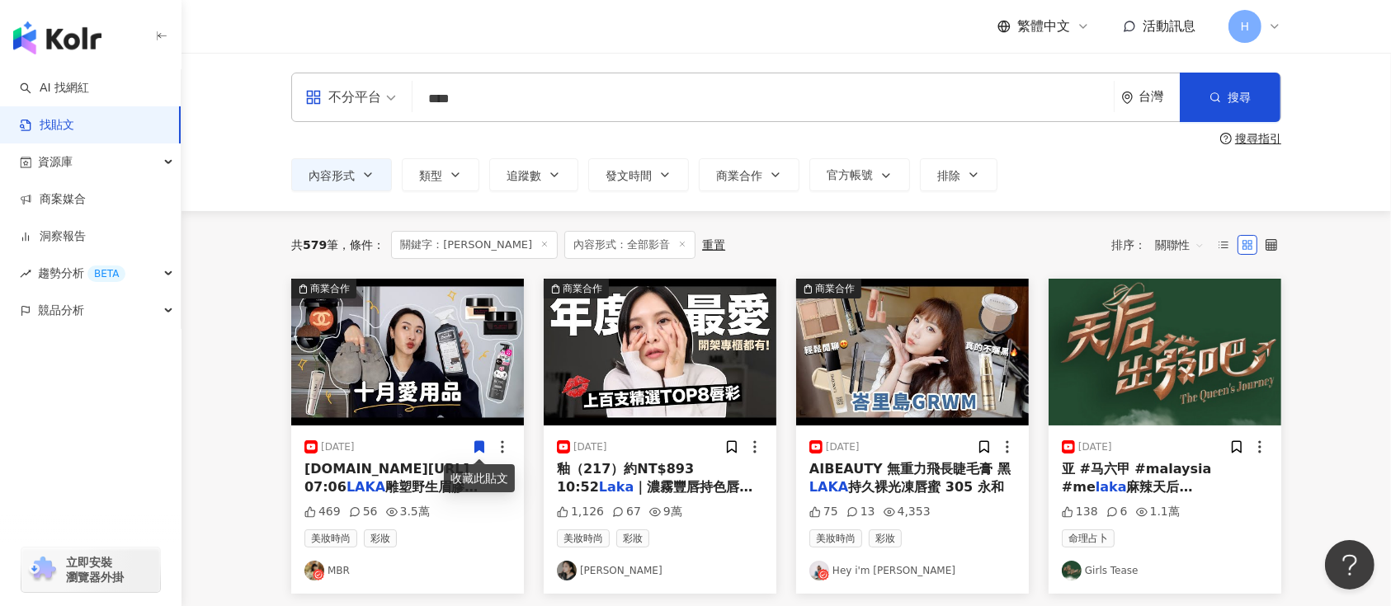
click at [477, 443] on icon at bounding box center [479, 447] width 9 height 12
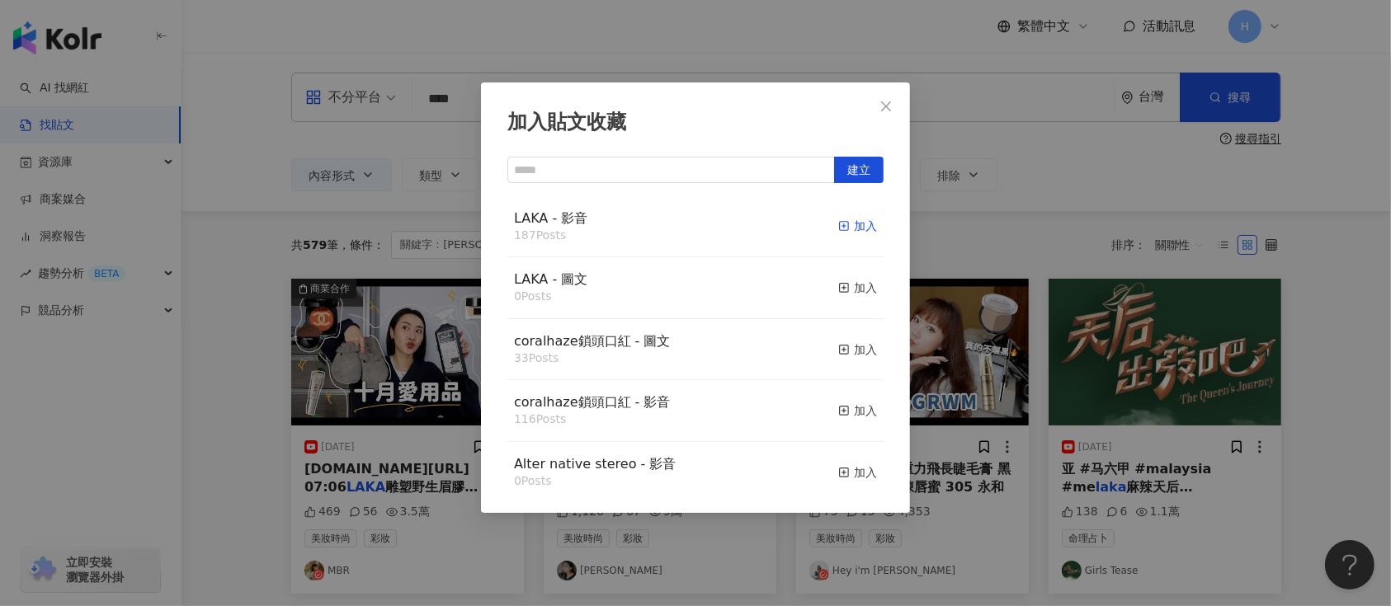
click at [838, 227] on div "加入" at bounding box center [857, 226] width 39 height 18
click at [986, 318] on div "加入貼文收藏 建立 LAKA - 影音 187 Posts 加入 LAKA - 圖文 0 Posts 加入 coralhaze鎖頭口紅 - 圖文 33 Pos…" at bounding box center [695, 303] width 1391 height 606
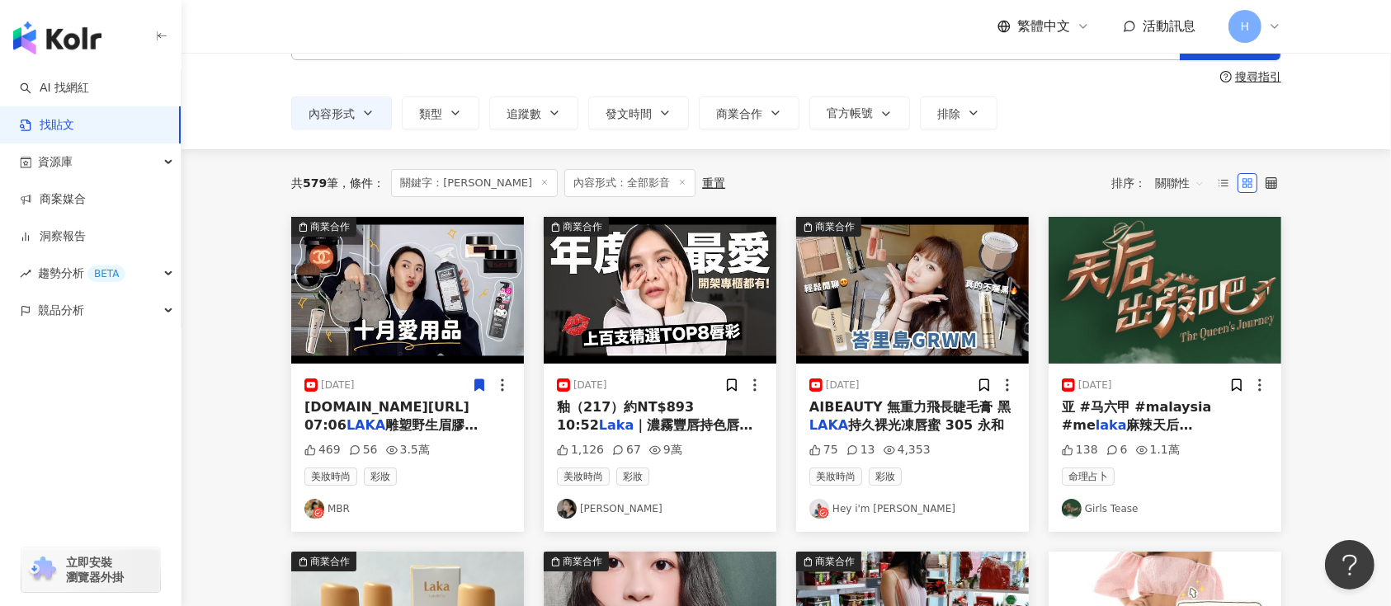
scroll to position [110, 0]
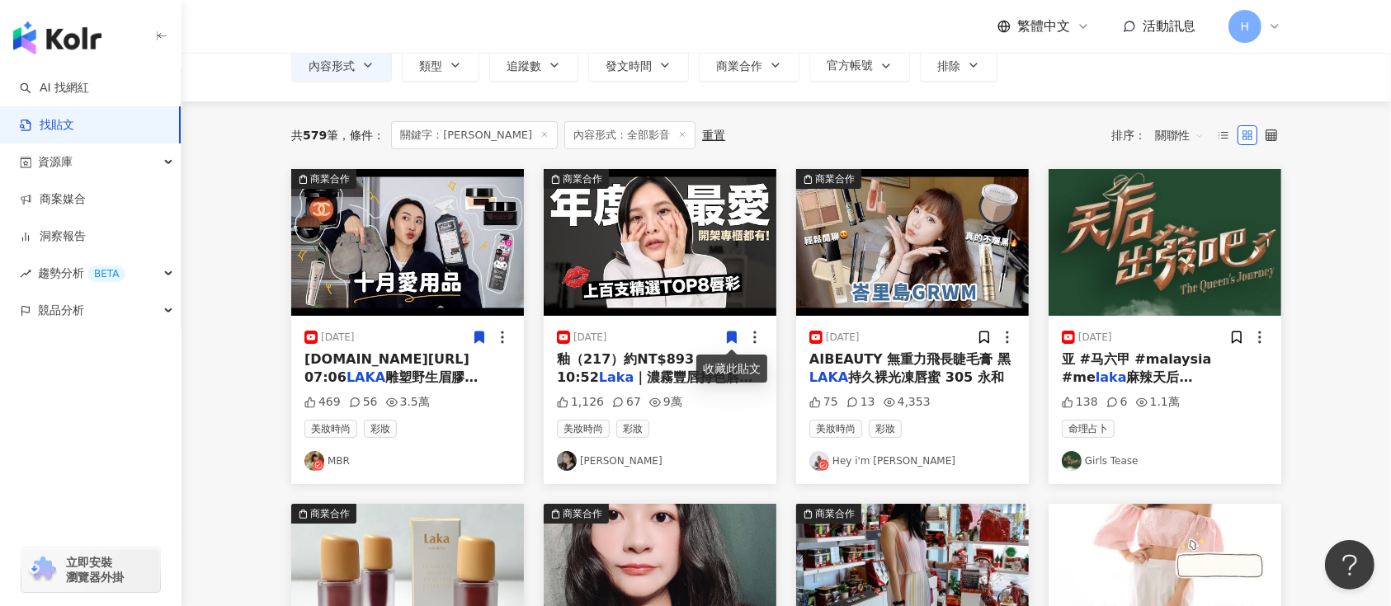
click at [733, 339] on icon at bounding box center [732, 338] width 9 height 12
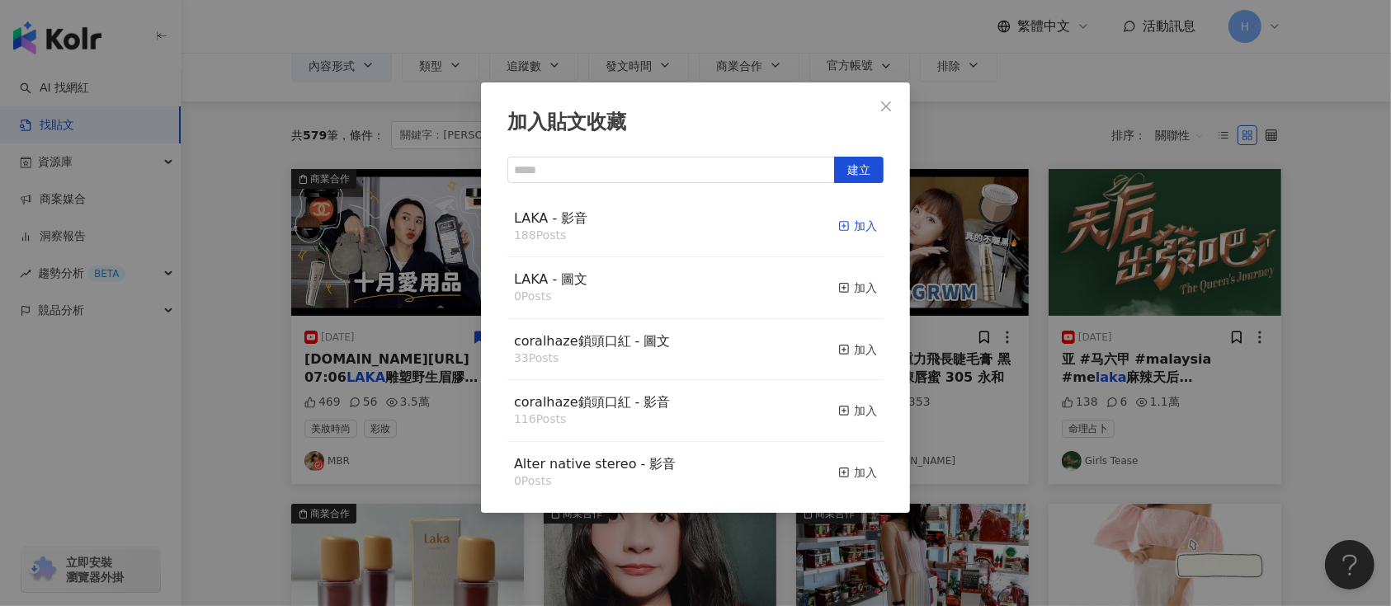
click at [838, 231] on div "加入" at bounding box center [857, 226] width 39 height 18
click at [975, 261] on div "加入貼文收藏 建立 LAKA - 影音 188 Posts 加入 LAKA - 圖文 0 Posts 加入 coralhaze鎖頭口紅 - 圖文 33 Pos…" at bounding box center [695, 303] width 1391 height 606
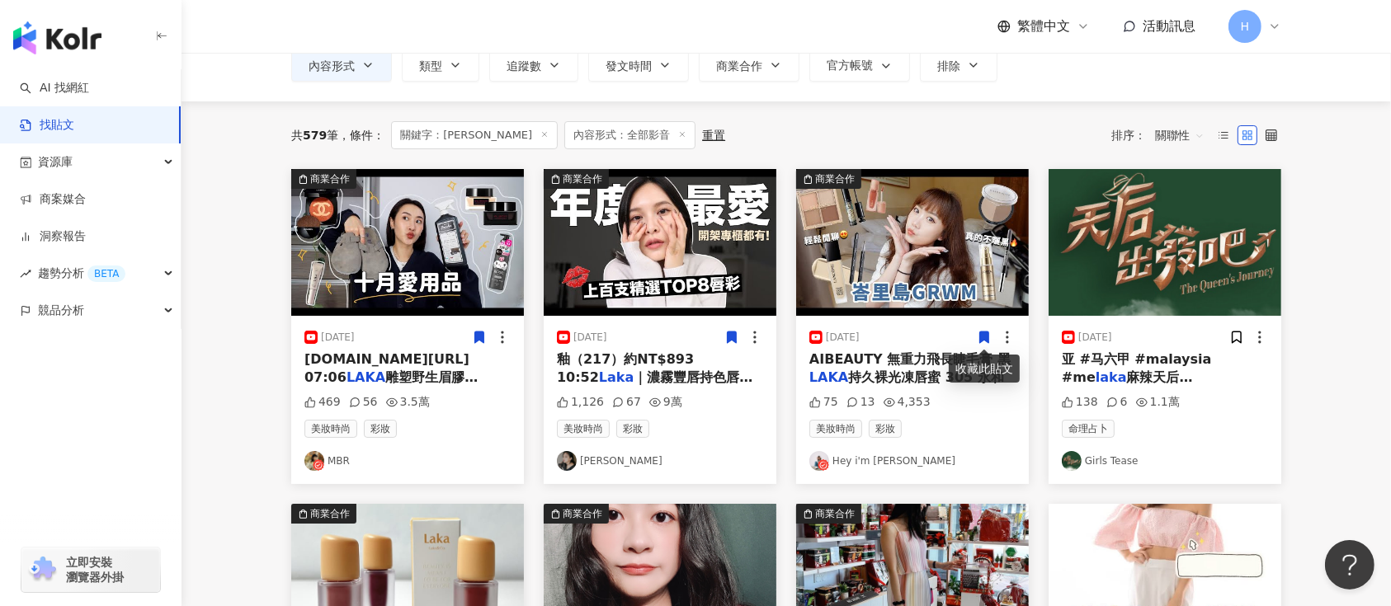
click at [982, 337] on icon at bounding box center [984, 338] width 9 height 12
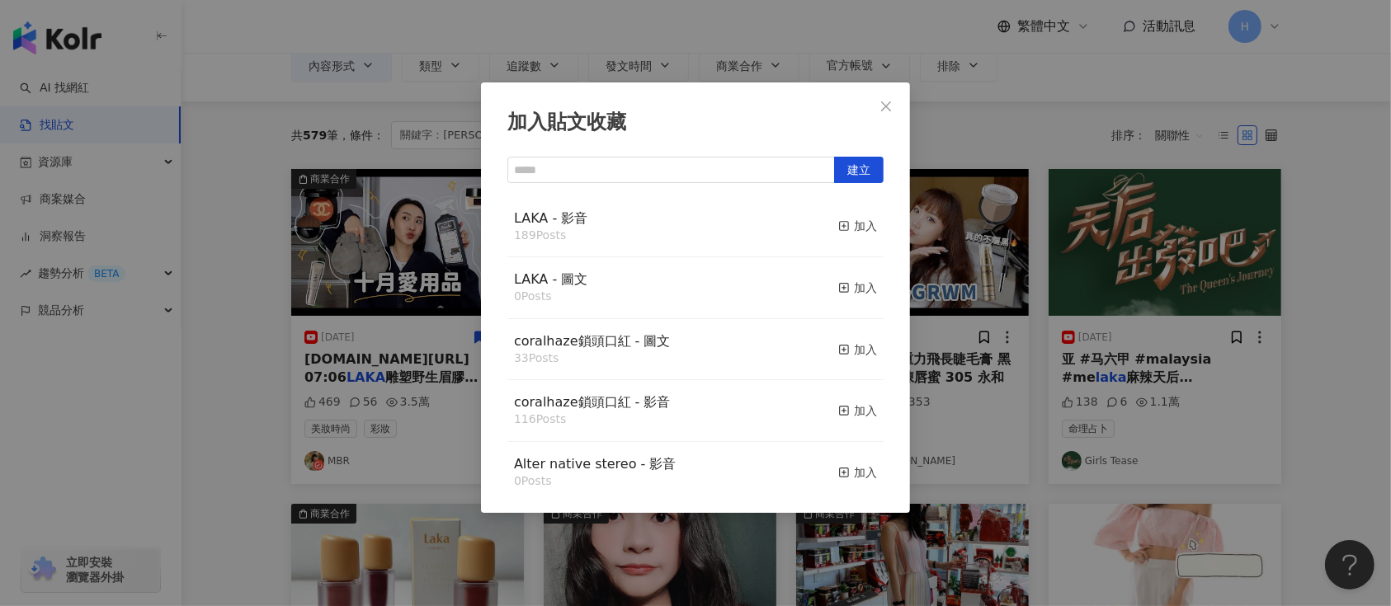
click at [998, 215] on div "加入貼文收藏 建立 LAKA - 影音 189 Posts 加入 LAKA - 圖文 0 Posts 加入 coralhaze鎖頭口紅 - 圖文 33 Pos…" at bounding box center [695, 303] width 1391 height 606
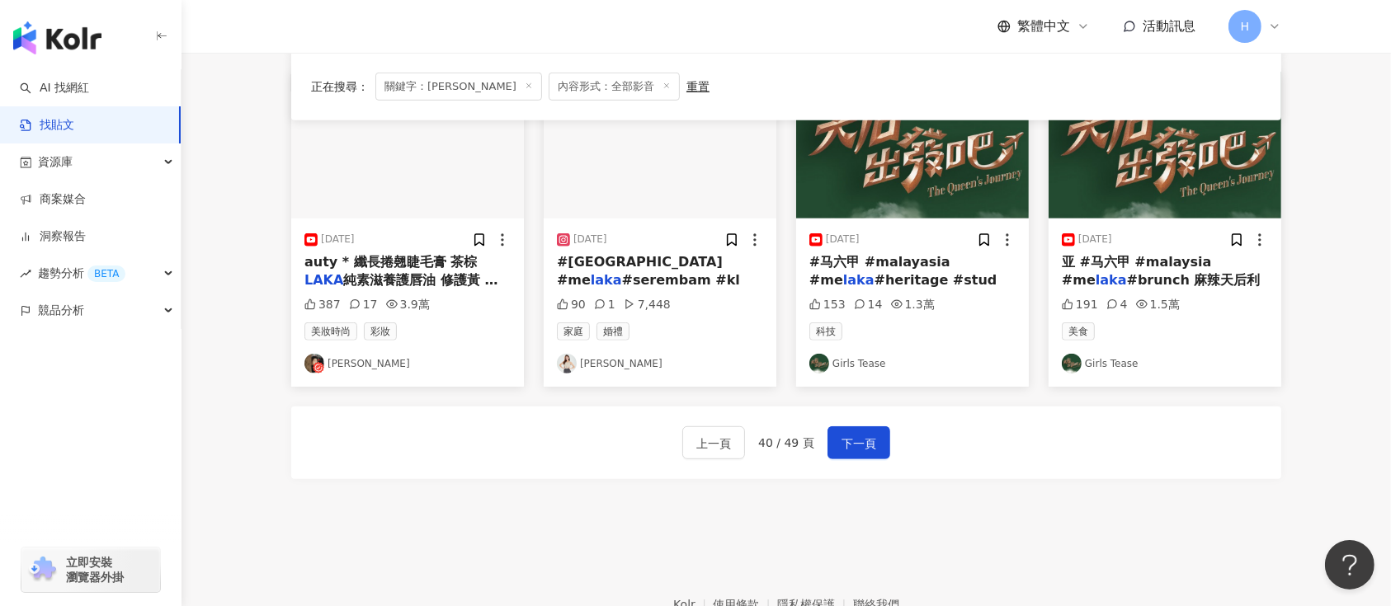
scroll to position [880, 0]
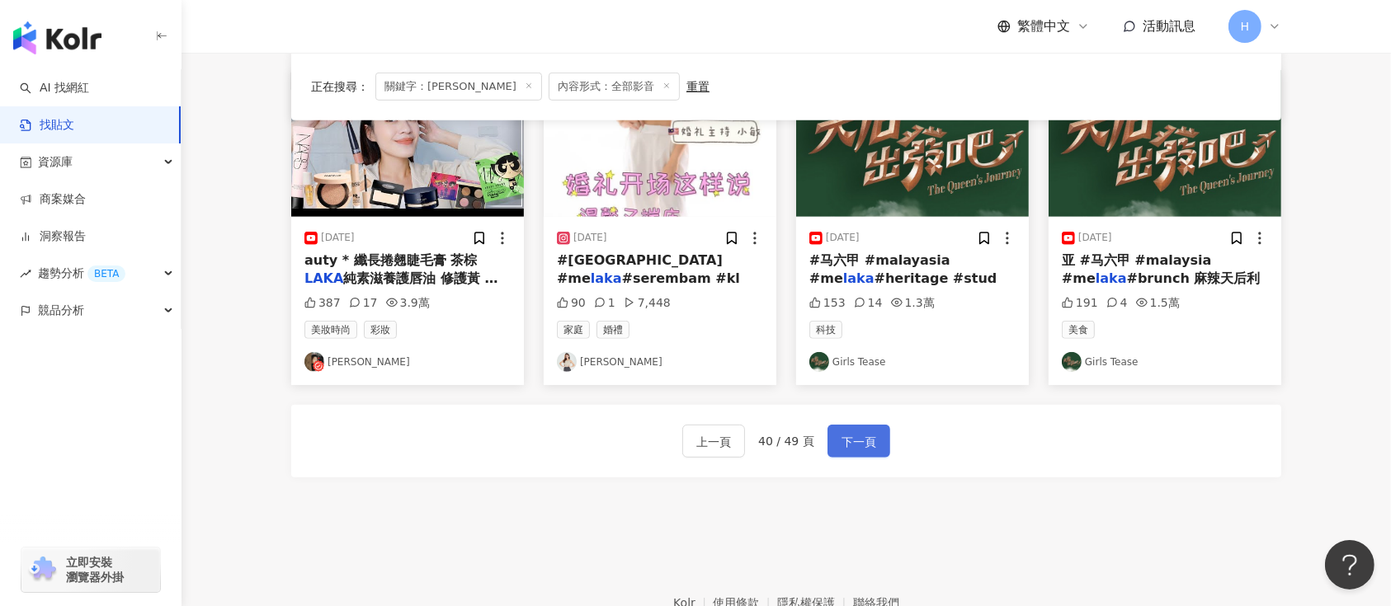
click at [862, 452] on button "下一頁" at bounding box center [859, 441] width 63 height 33
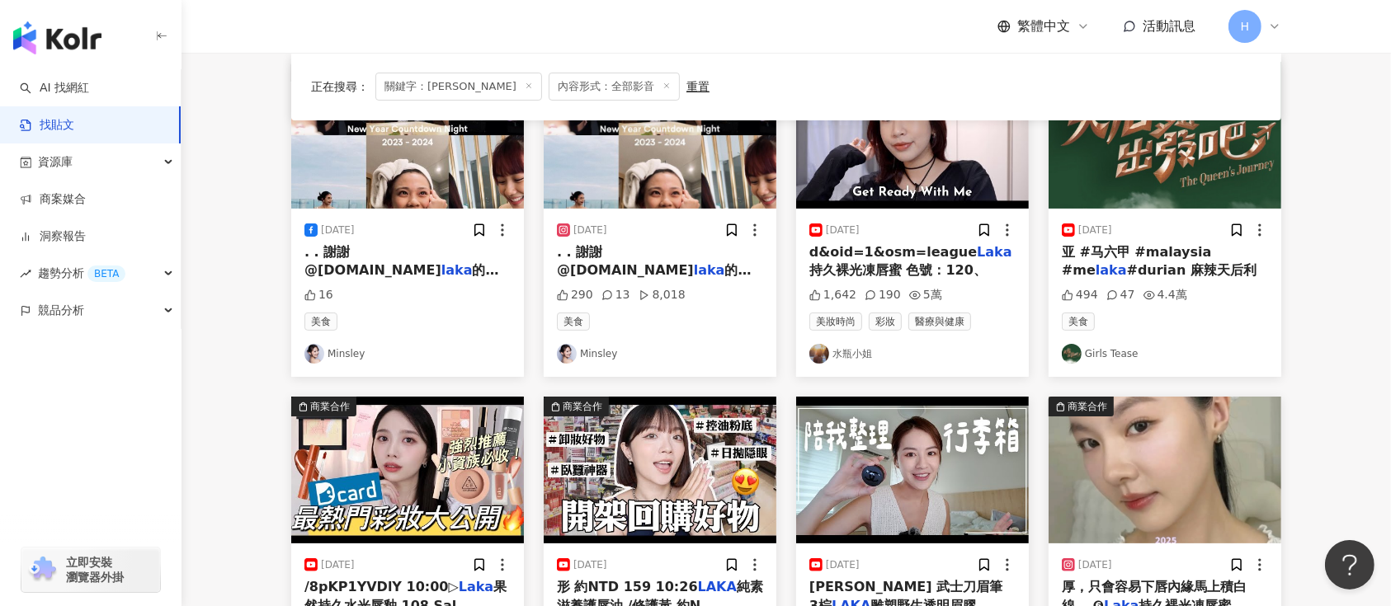
scroll to position [205, 0]
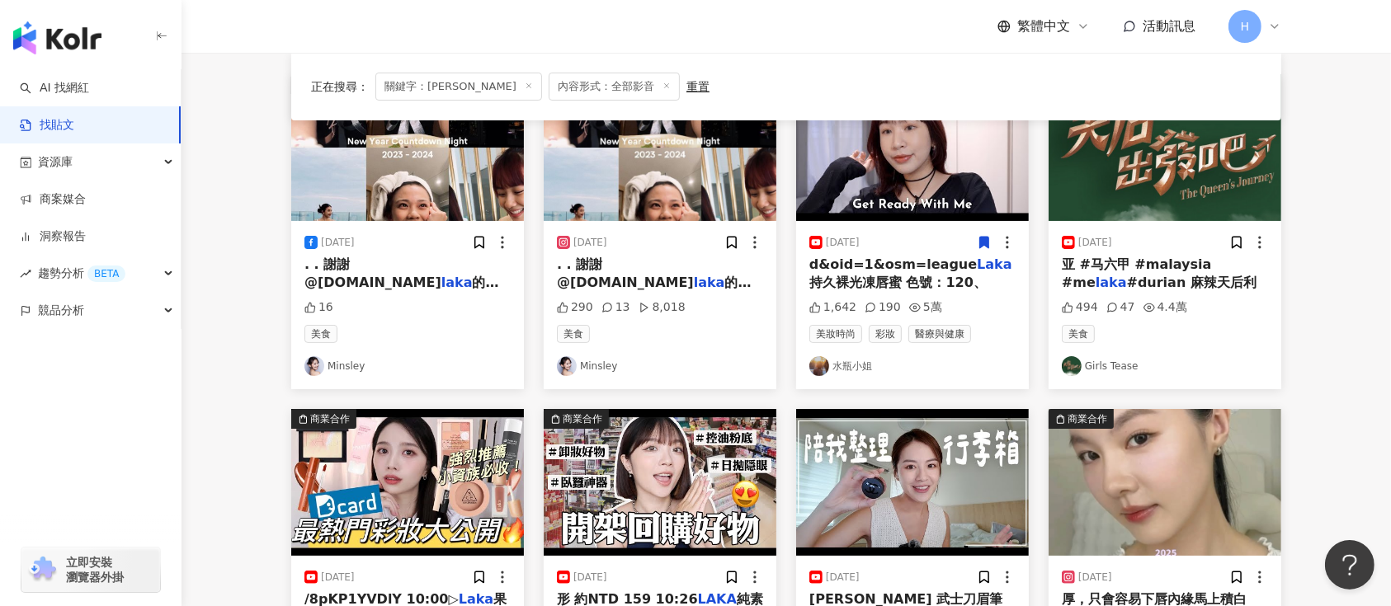
click at [983, 248] on icon at bounding box center [984, 242] width 15 height 15
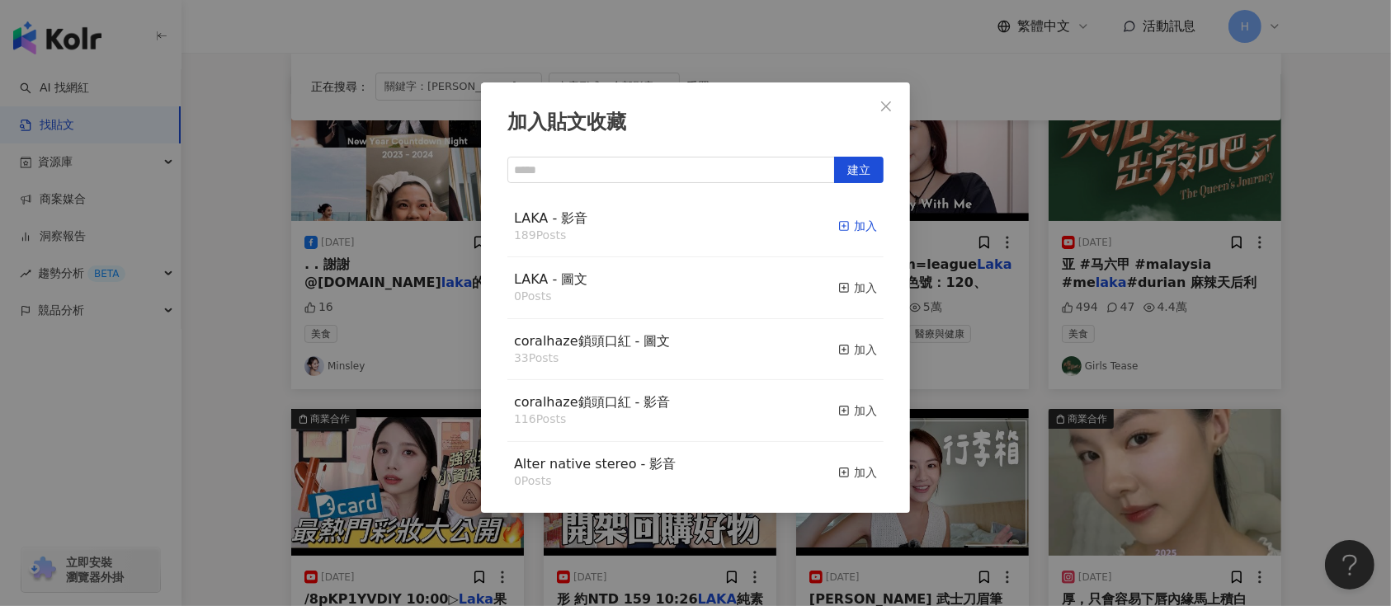
click at [845, 230] on div "加入" at bounding box center [857, 226] width 39 height 18
click at [1001, 229] on div "加入貼文收藏 建立 LAKA - 影音 189 Posts 加入 LAKA - 圖文 0 Posts 加入 coralhaze鎖頭口紅 - 圖文 33 Pos…" at bounding box center [695, 303] width 1391 height 606
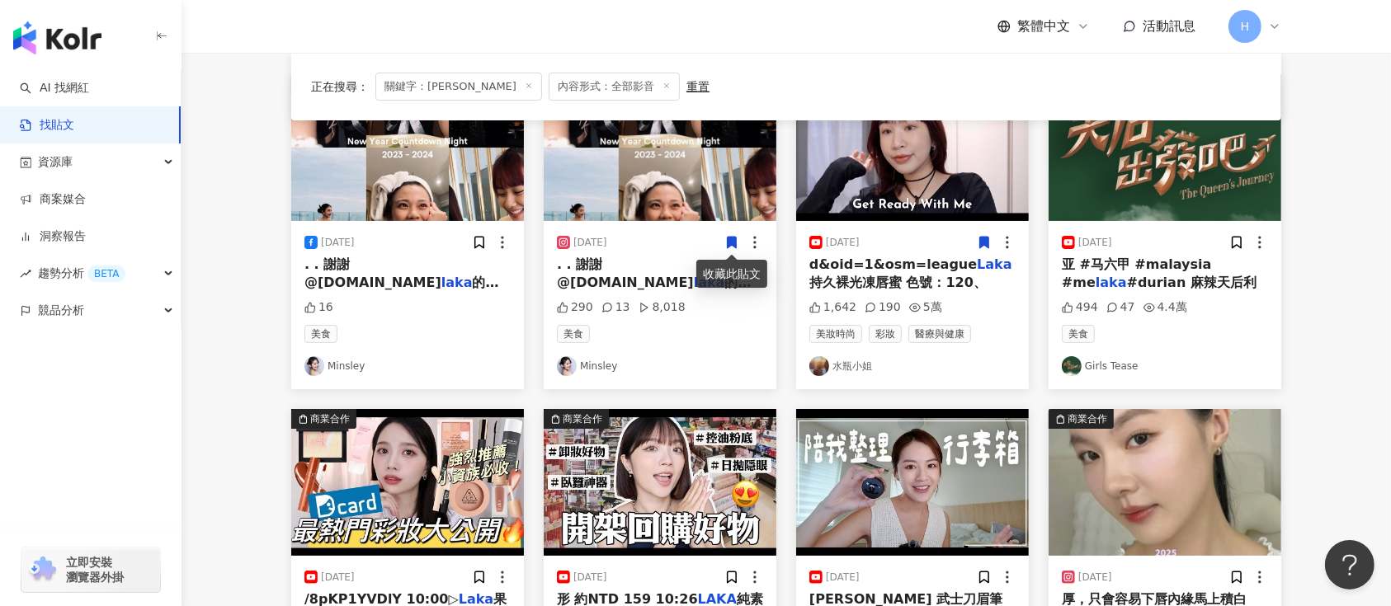
click at [726, 243] on icon at bounding box center [731, 242] width 15 height 15
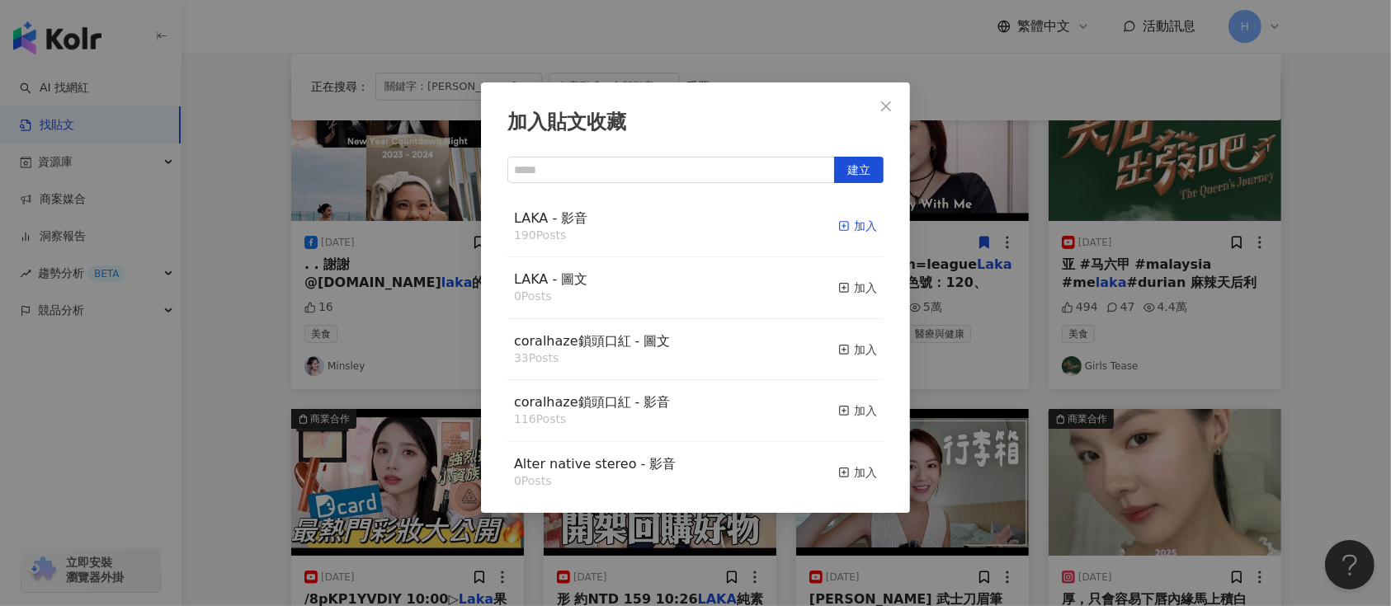
click at [838, 219] on span "button" at bounding box center [844, 225] width 12 height 13
click at [1051, 281] on div "加入貼文收藏 建立 LAKA - 影音 190 Posts 加入 LAKA - 圖文 0 Posts 加入 coralhaze鎖頭口紅 - 圖文 33 Pos…" at bounding box center [695, 303] width 1391 height 606
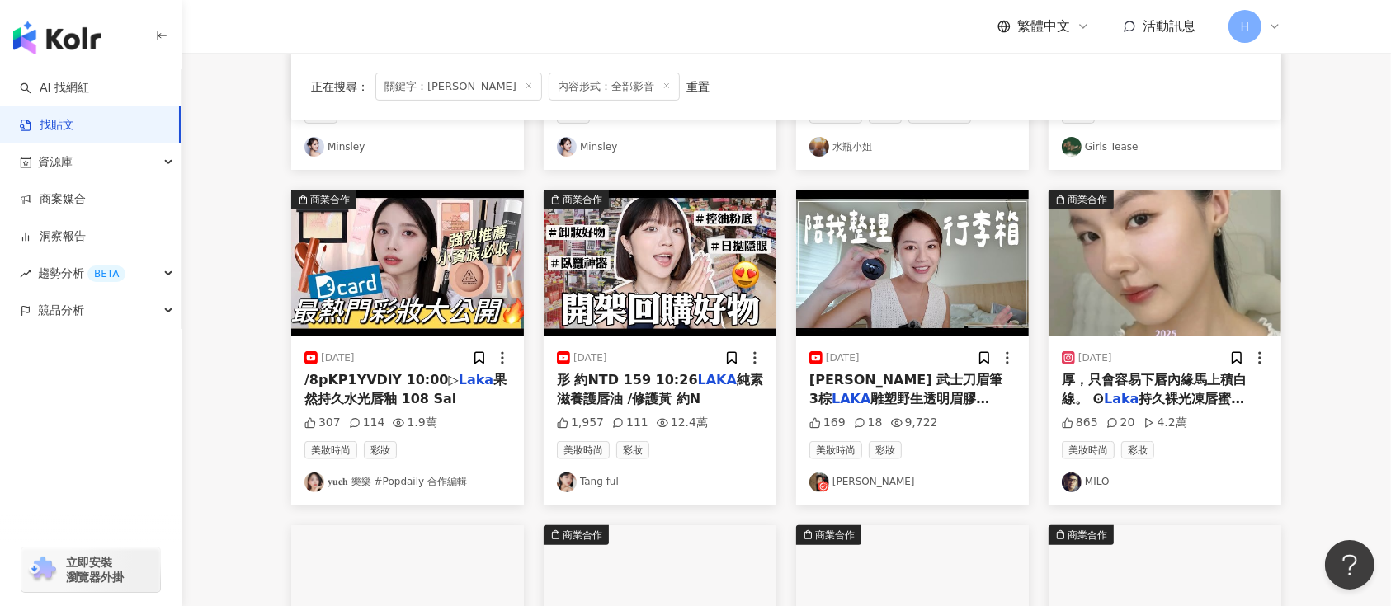
scroll to position [535, 0]
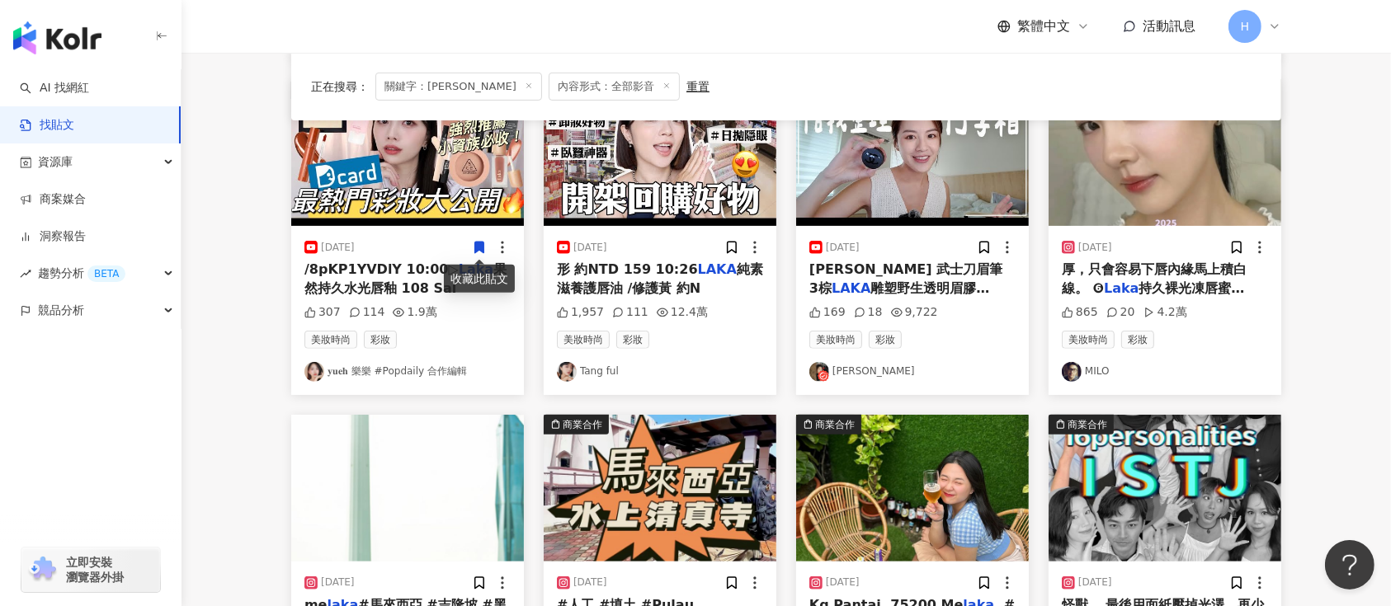
click at [476, 248] on icon at bounding box center [479, 249] width 9 height 12
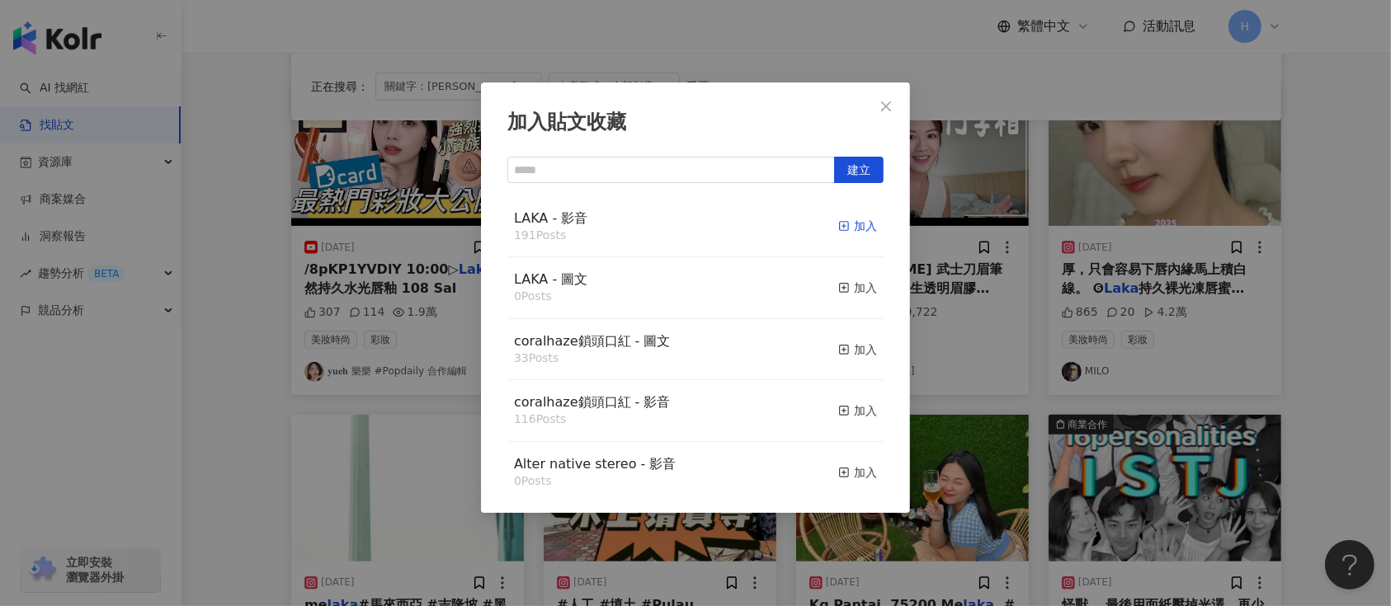
click at [845, 221] on div "加入" at bounding box center [857, 226] width 39 height 18
click at [971, 257] on div "加入貼文收藏 建立 LAKA - 影音 191 Posts 加入 LAKA - 圖文 0 Posts 加入 coralhaze鎖頭口紅 - 圖文 33 Pos…" at bounding box center [695, 303] width 1391 height 606
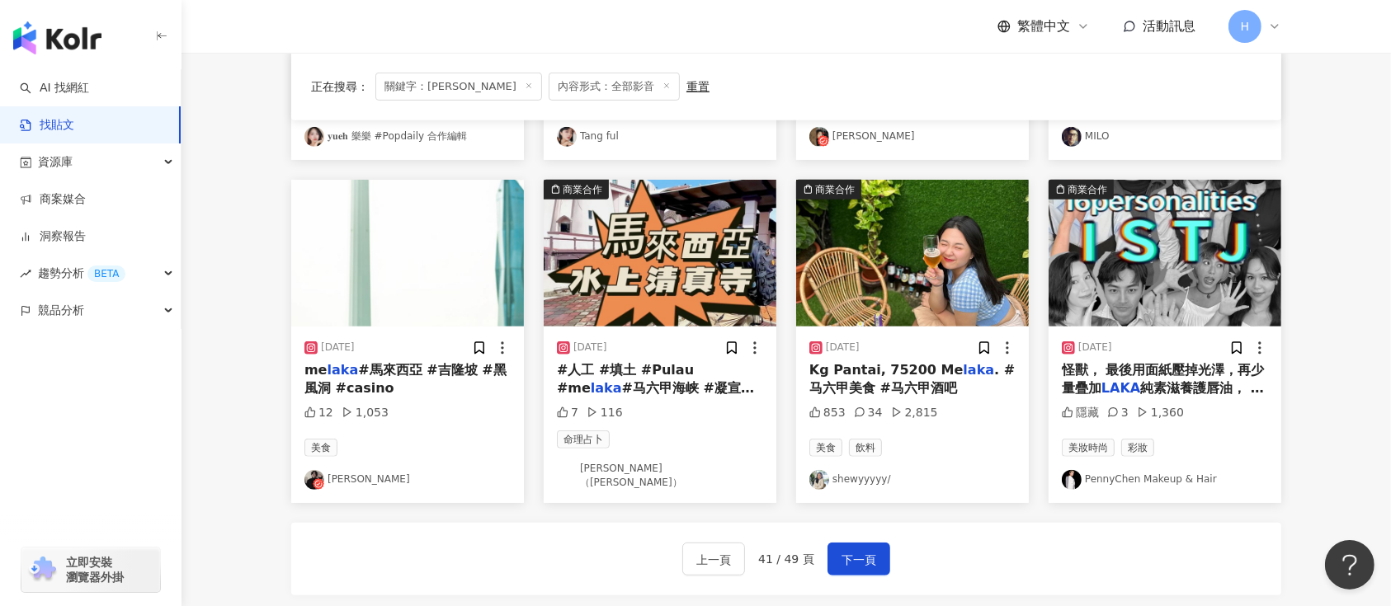
scroll to position [974, 0]
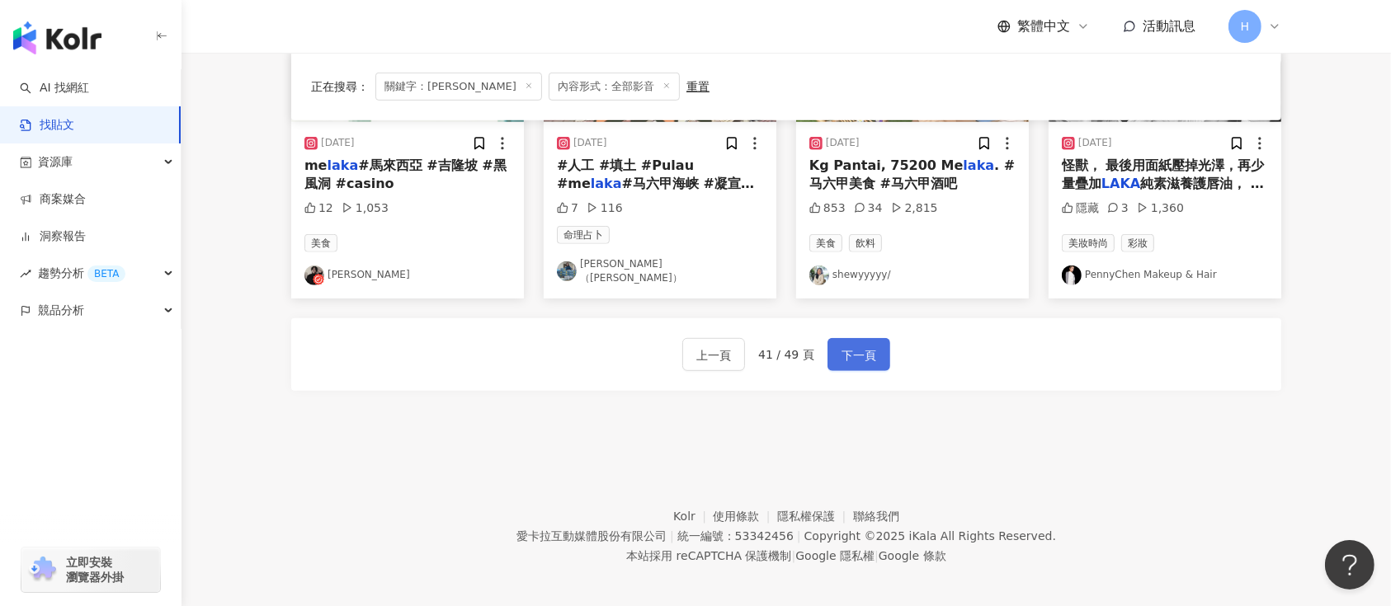
click at [868, 346] on span "下一頁" at bounding box center [859, 356] width 35 height 20
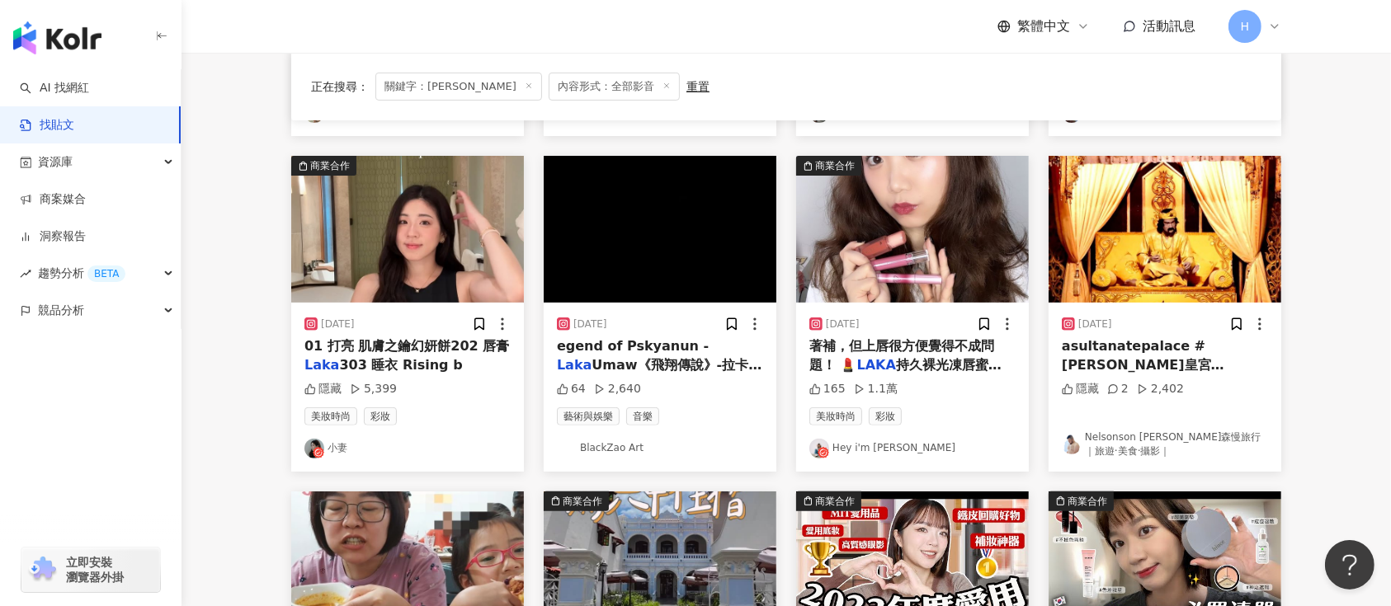
scroll to position [205, 0]
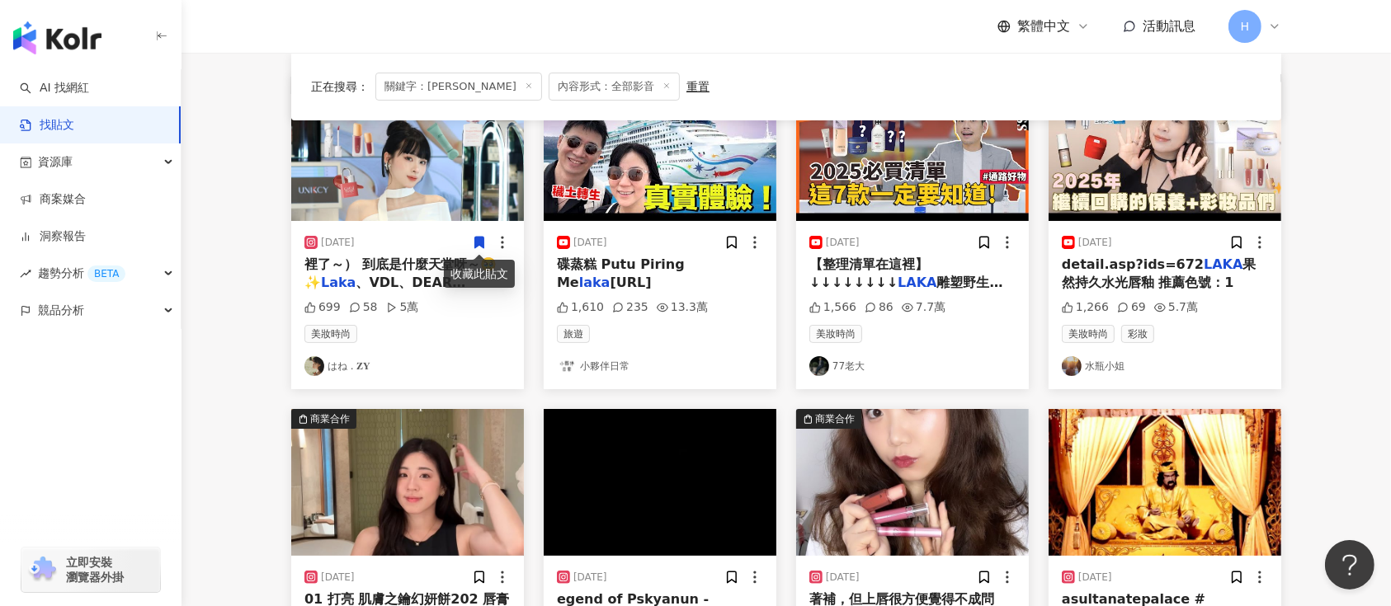
click at [479, 239] on icon at bounding box center [479, 243] width 9 height 12
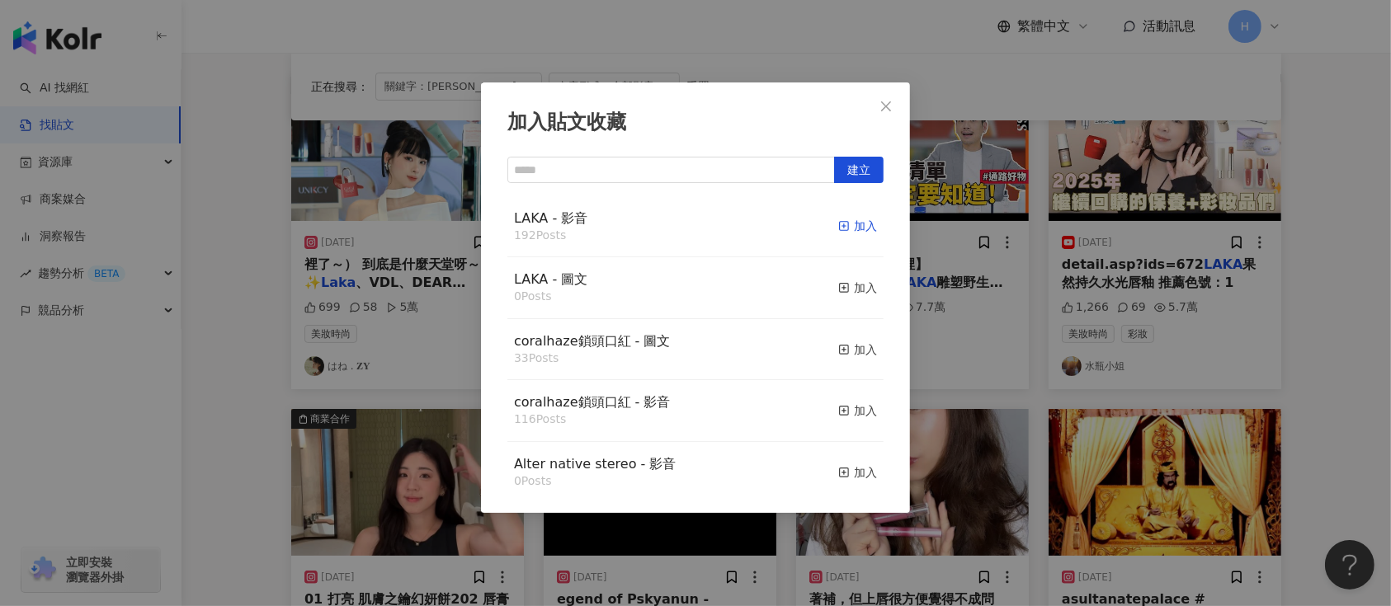
click at [838, 221] on div "加入" at bounding box center [857, 226] width 39 height 18
click at [955, 272] on div "加入貼文收藏 建立 LAKA - 影音 192 Posts 加入 LAKA - 圖文 0 Posts 加入 coralhaze鎖頭口紅 - 圖文 33 Pos…" at bounding box center [695, 303] width 1391 height 606
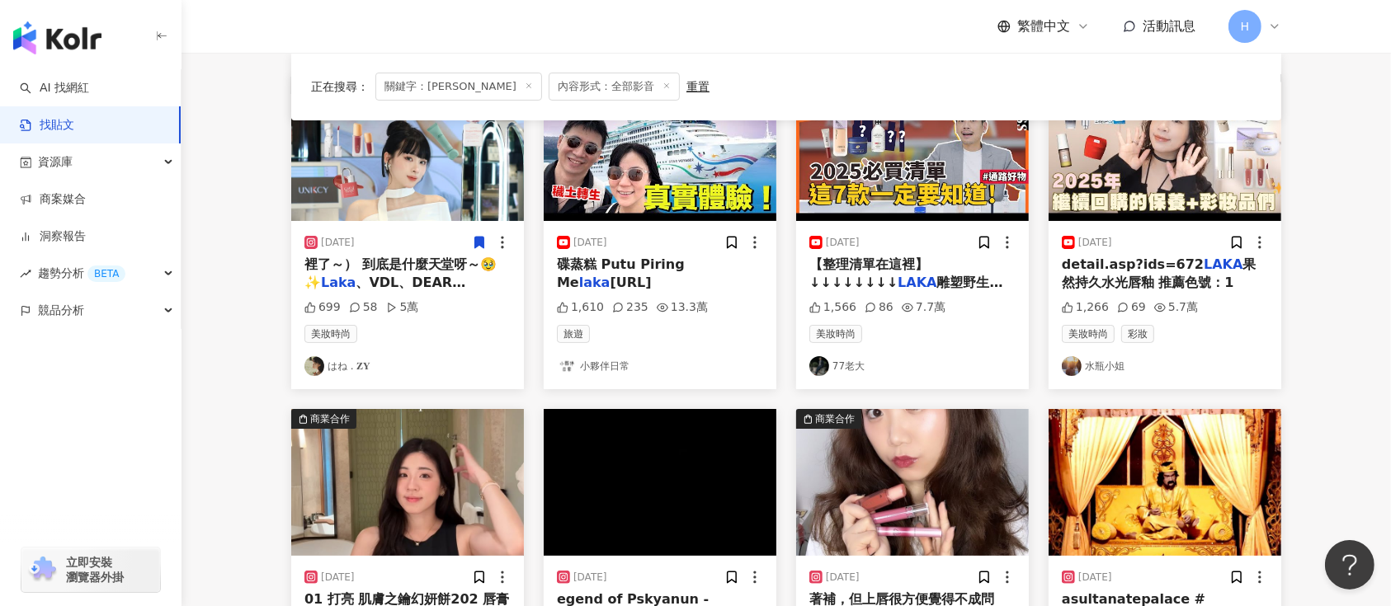
scroll to position [754, 0]
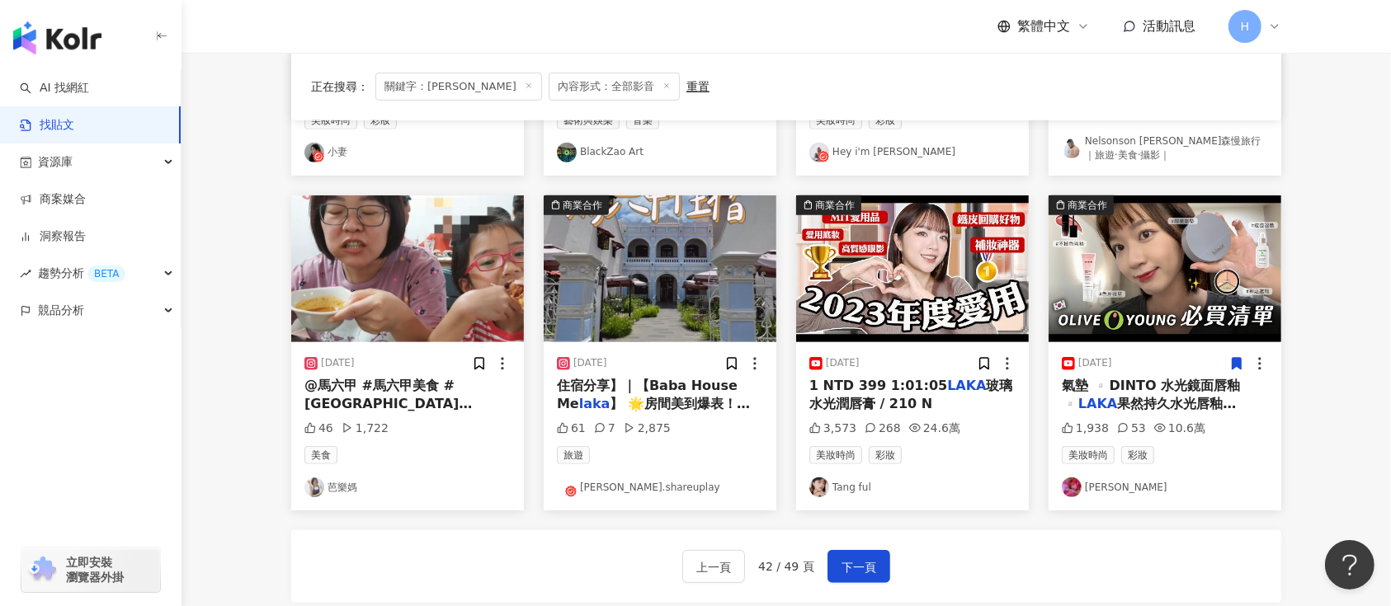
click at [1233, 361] on icon at bounding box center [1237, 364] width 9 height 12
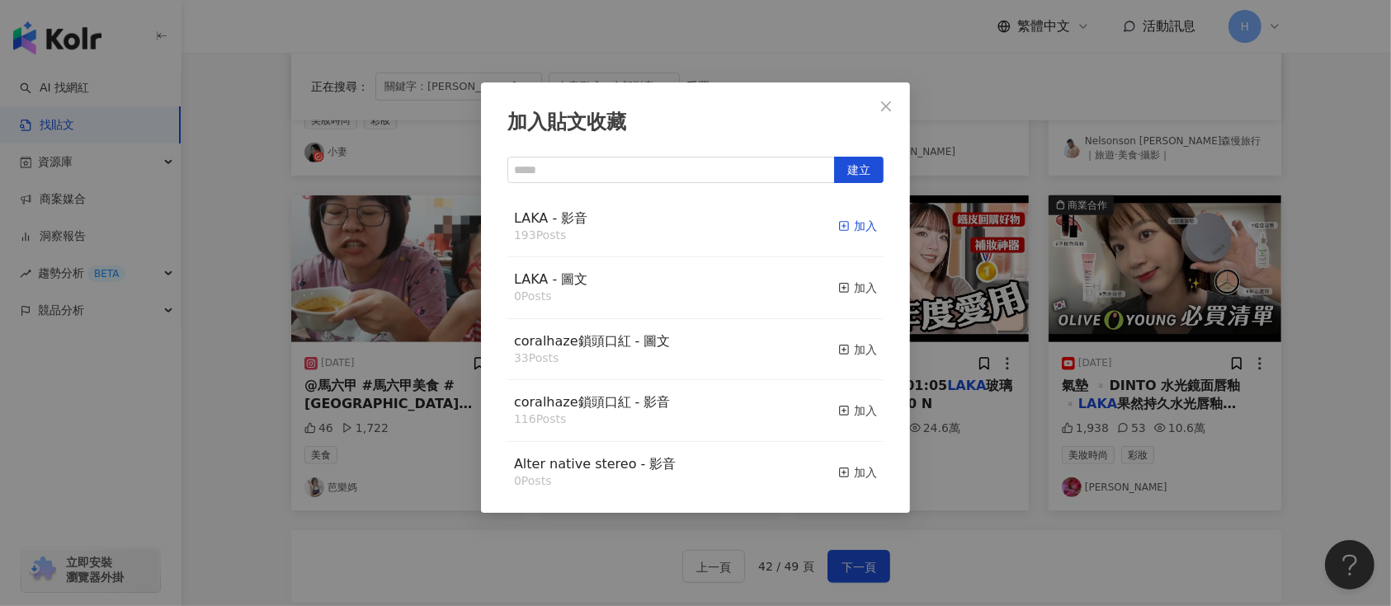
click at [838, 224] on div "加入" at bounding box center [857, 226] width 39 height 18
drag, startPoint x: 1108, startPoint y: 351, endPoint x: 956, endPoint y: 497, distance: 210.1
click at [1095, 364] on div "加入貼文收藏 建立 LAKA - 影音 193 Posts 加入 LAKA - 圖文 0 Posts 加入 coralhaze鎖頭口紅 - 圖文 33 Pos…" at bounding box center [695, 303] width 1391 height 606
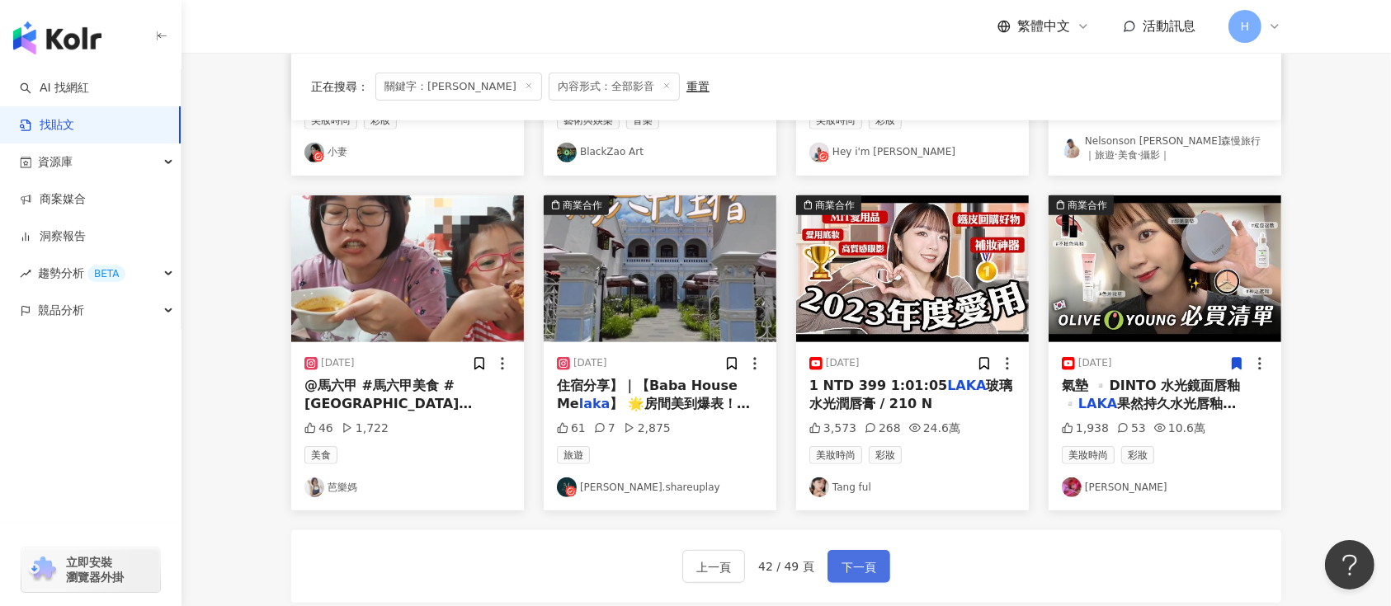
click at [865, 568] on span "下一頁" at bounding box center [859, 568] width 35 height 20
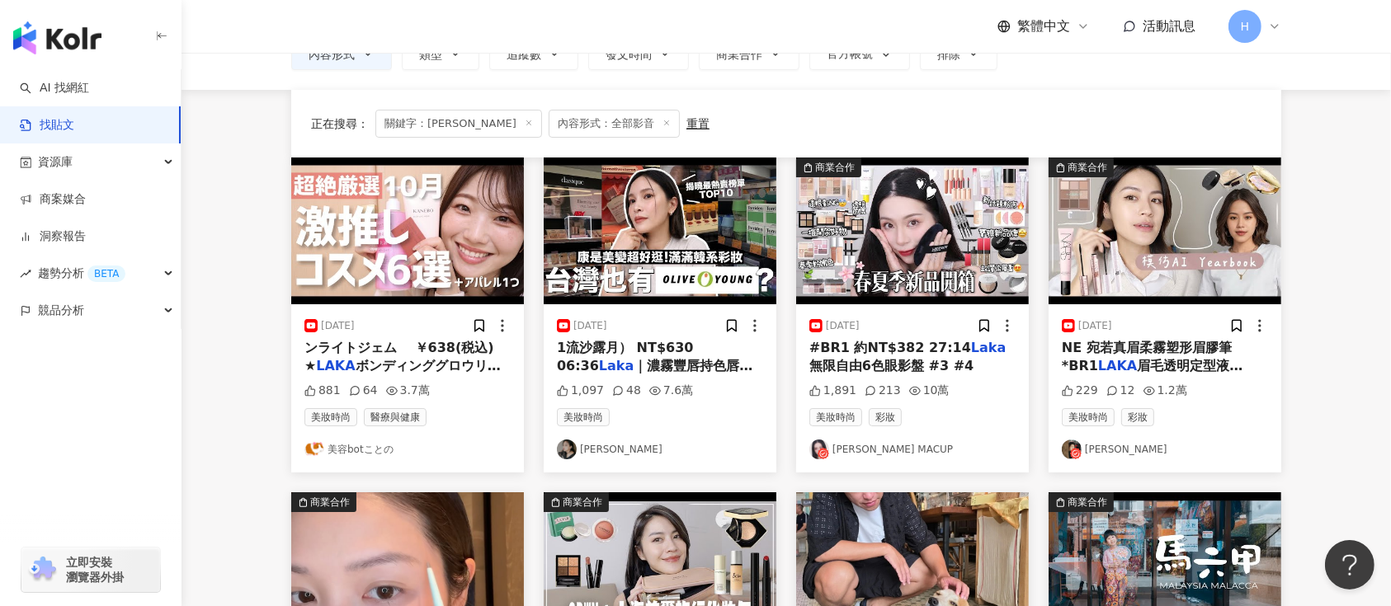
scroll to position [0, 0]
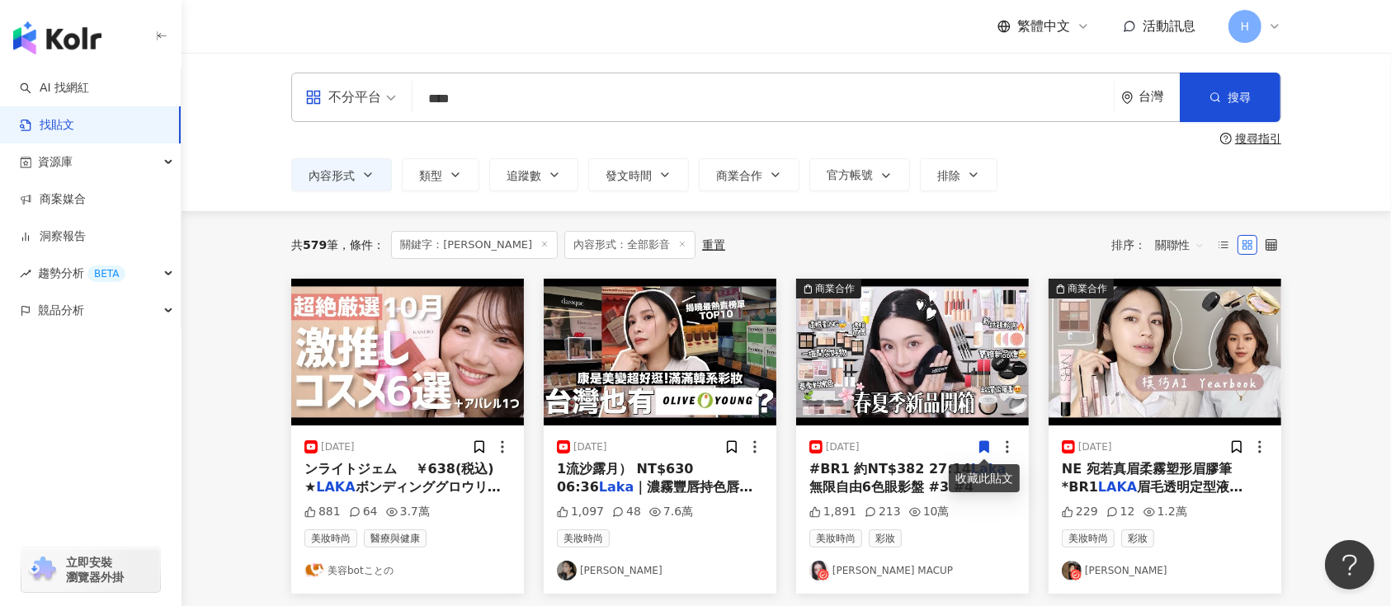
click at [990, 446] on icon at bounding box center [984, 447] width 15 height 15
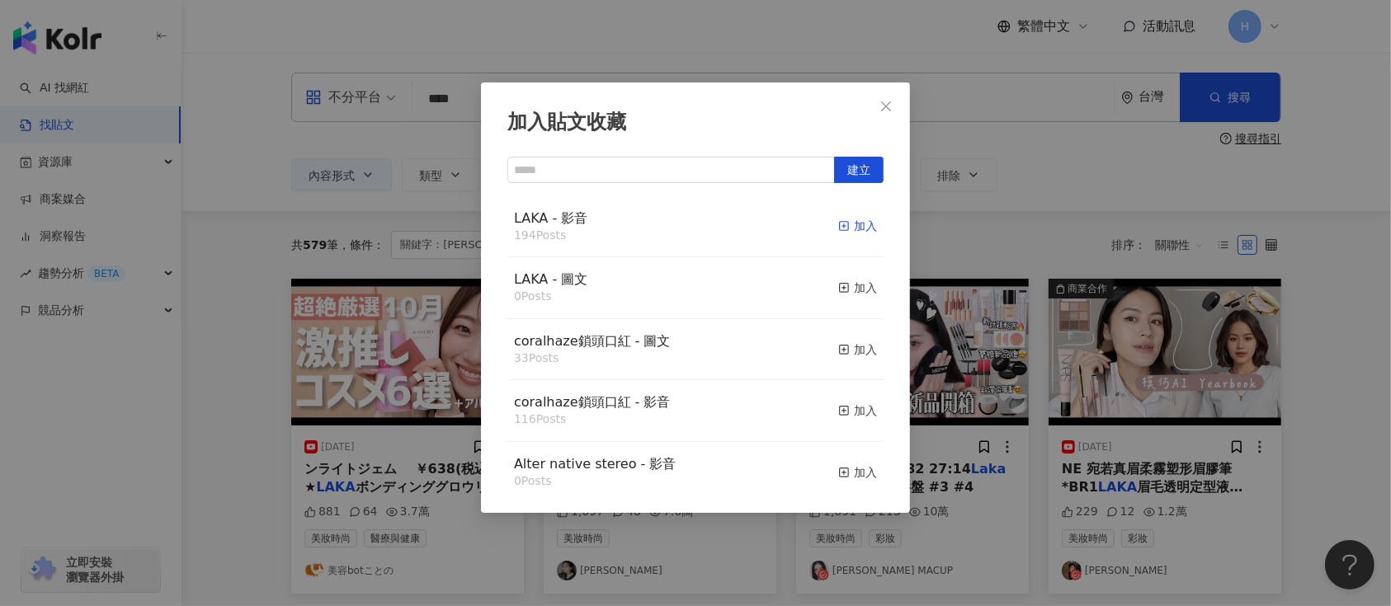
click at [844, 224] on div "加入" at bounding box center [857, 226] width 39 height 18
click at [1074, 361] on div "加入貼文收藏 建立 LAKA - 影音 194 Posts 加入 LAKA - 圖文 0 Posts 加入 coralhaze鎖頭口紅 - 圖文 33 Pos…" at bounding box center [695, 303] width 1391 height 606
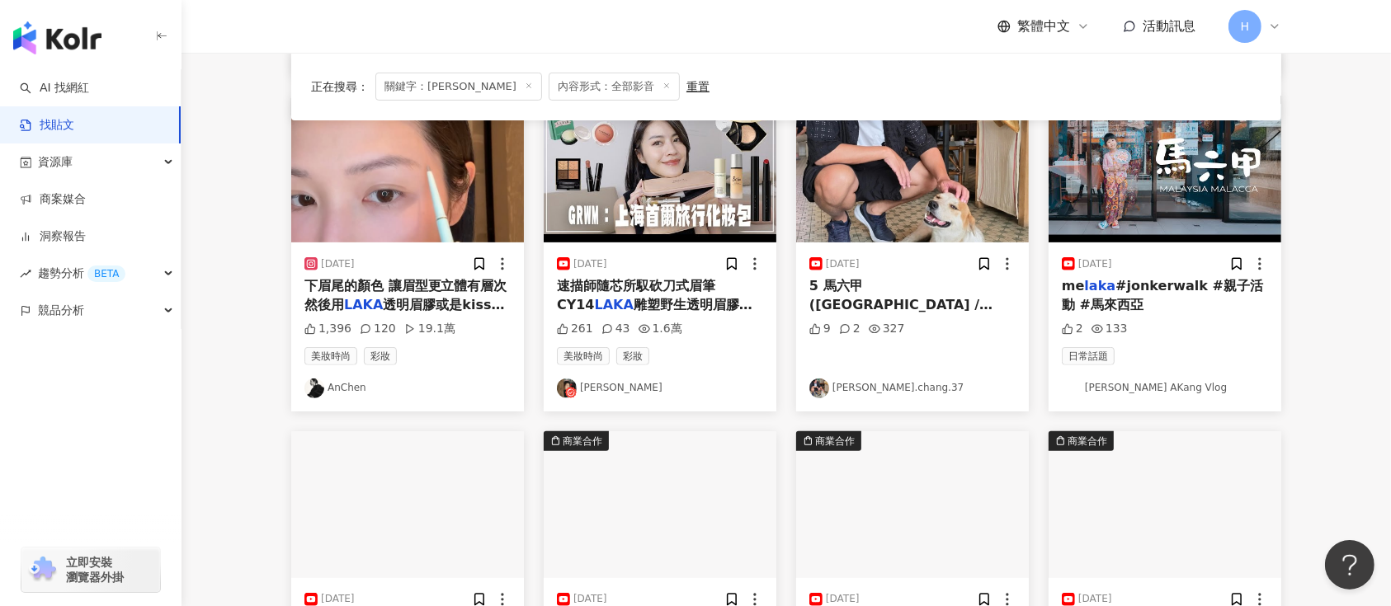
scroll to position [550, 0]
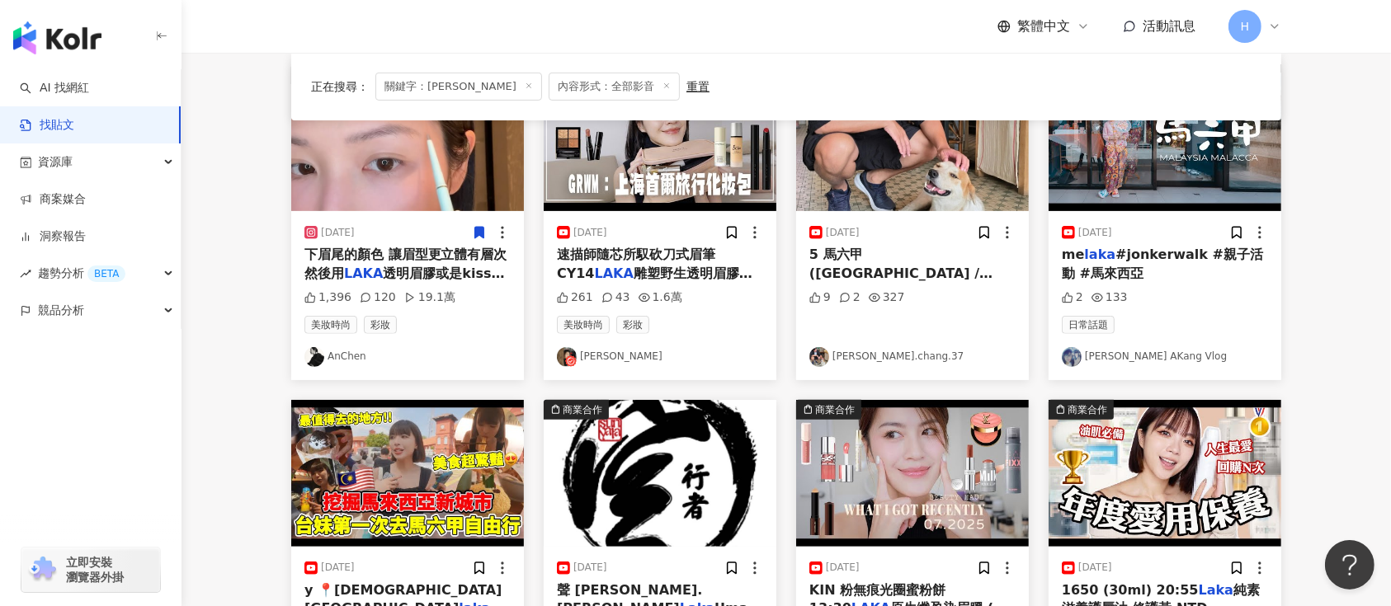
click at [479, 228] on icon at bounding box center [479, 234] width 9 height 12
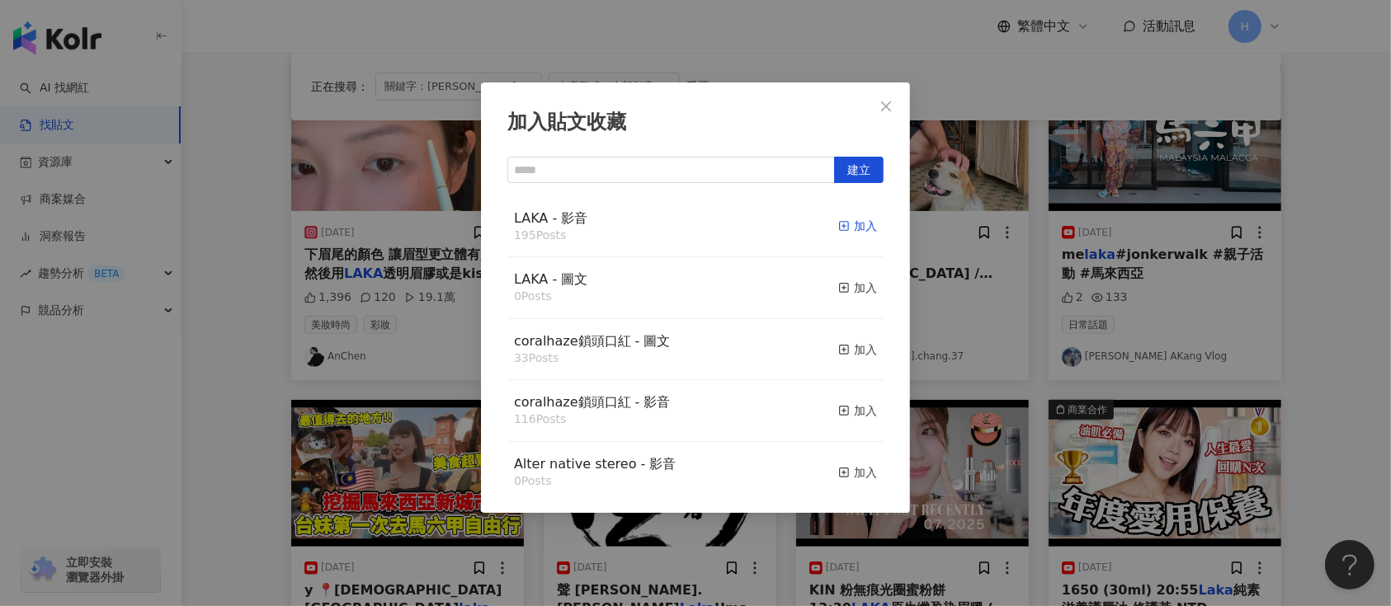
click at [838, 224] on icon "button" at bounding box center [844, 226] width 12 height 12
click at [993, 271] on div "加入貼文收藏 建立 LAKA - 影音 195 Posts 加入 LAKA - 圖文 0 Posts 加入 coralhaze鎖頭口紅 - 圖文 33 Pos…" at bounding box center [695, 303] width 1391 height 606
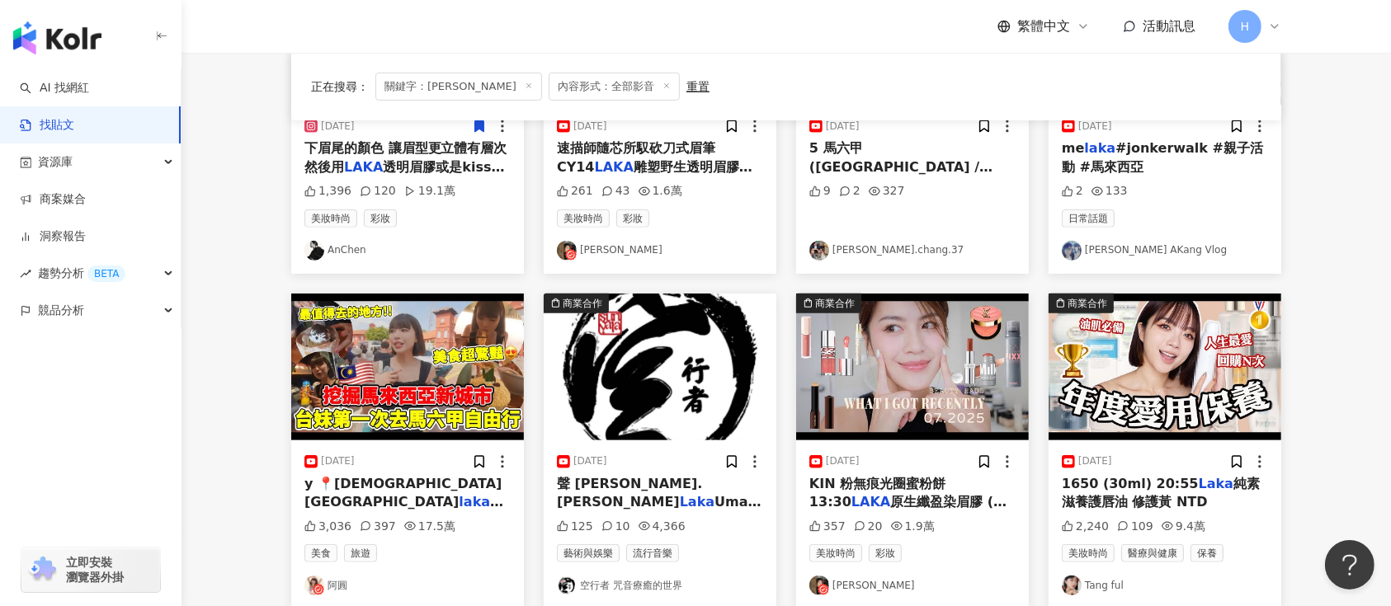
scroll to position [770, 0]
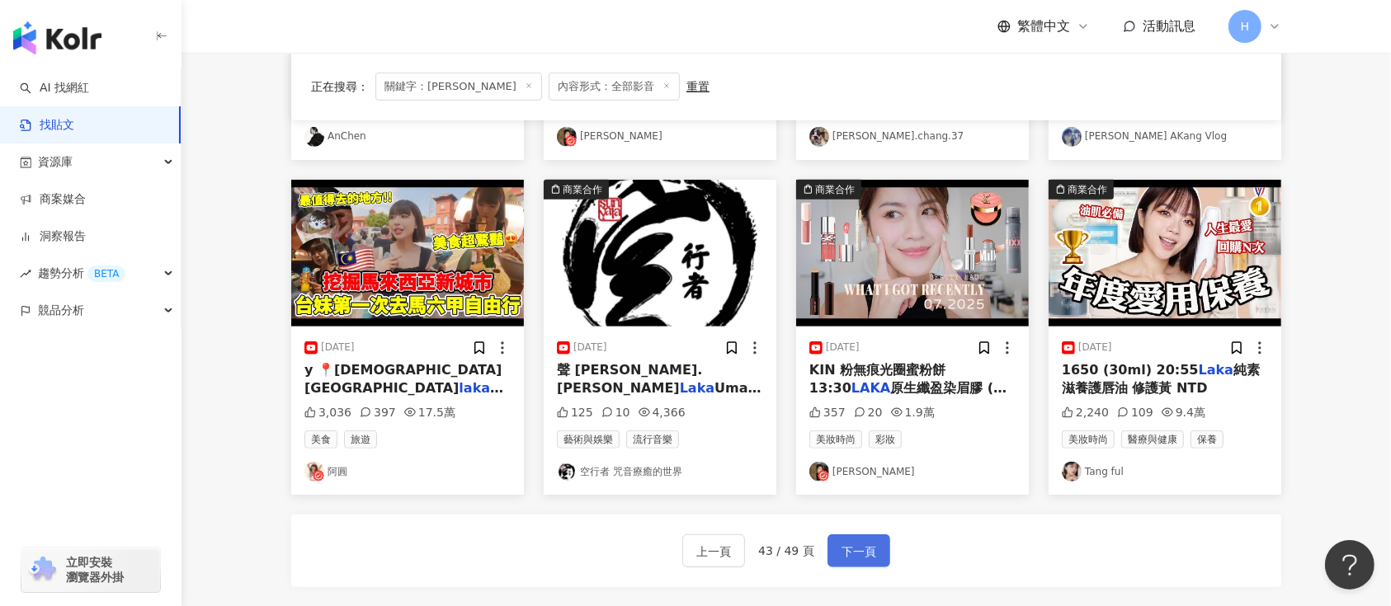
click at [866, 548] on span "下一頁" at bounding box center [859, 552] width 35 height 20
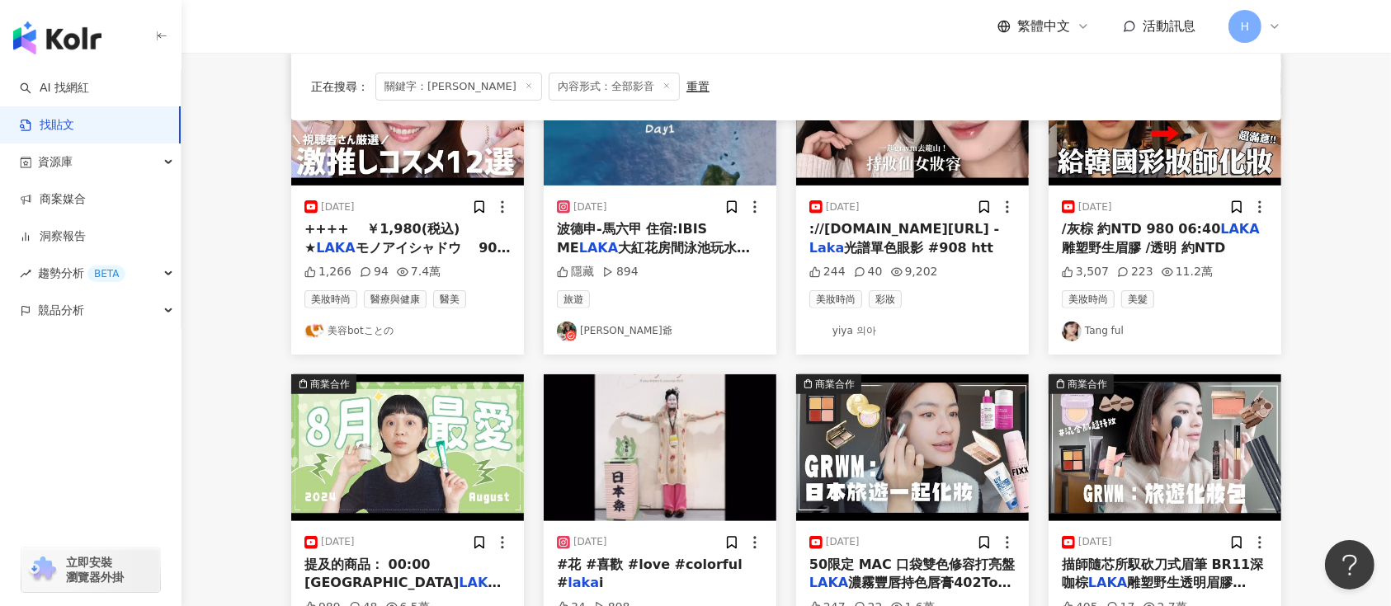
scroll to position [440, 0]
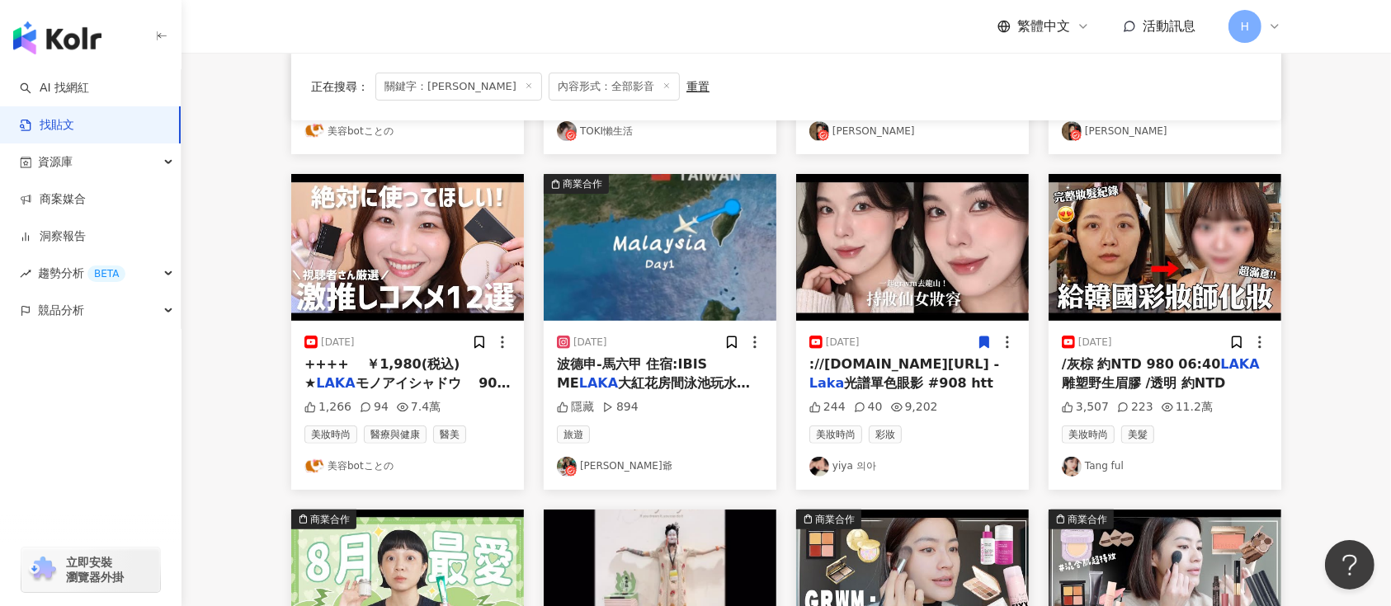
click at [984, 342] on icon at bounding box center [984, 343] width 9 height 12
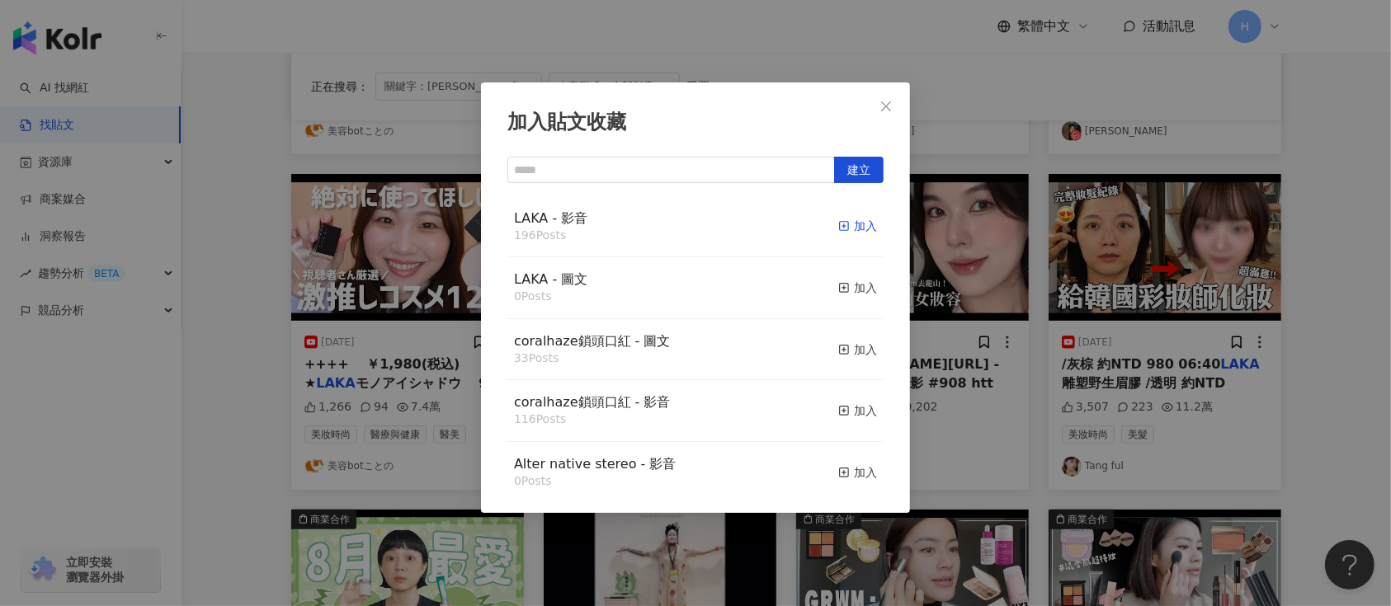
click at [844, 222] on div "加入" at bounding box center [857, 226] width 39 height 18
click at [1009, 273] on div "加入貼文收藏 建立 LAKA - 影音 196 Posts 加入 LAKA - 圖文 0 Posts 加入 coralhaze鎖頭口紅 - 圖文 33 Pos…" at bounding box center [695, 303] width 1391 height 606
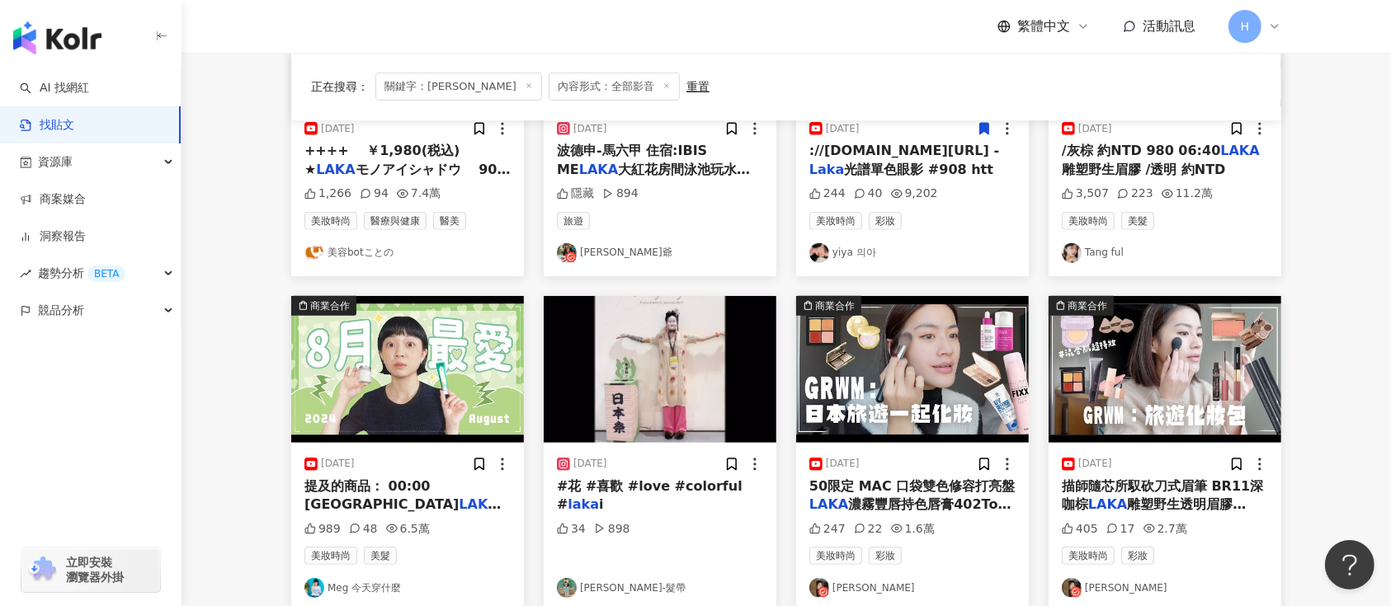
scroll to position [770, 0]
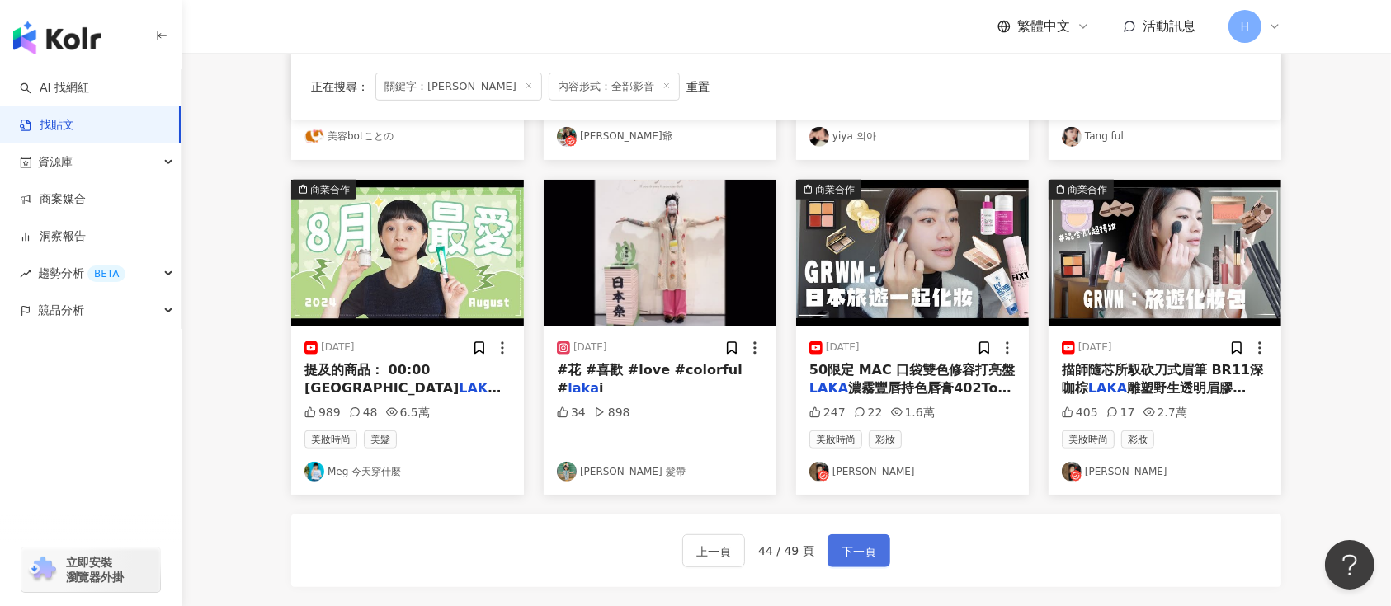
click at [854, 550] on span "下一頁" at bounding box center [859, 552] width 35 height 20
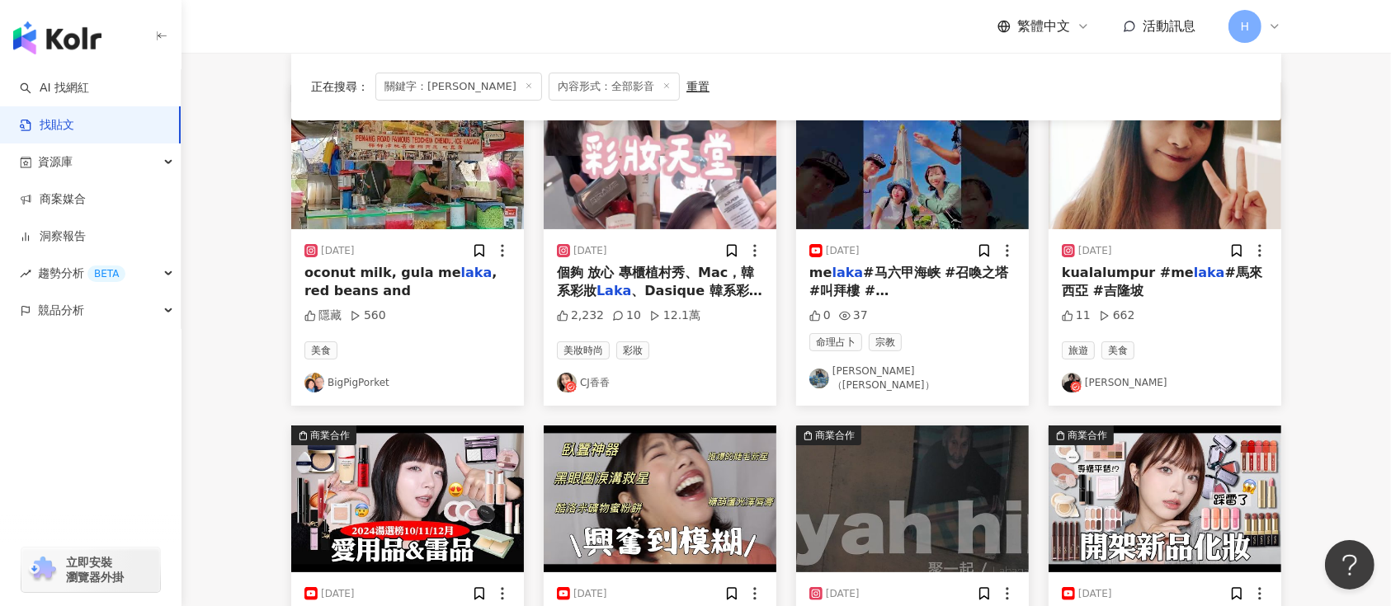
scroll to position [14, 0]
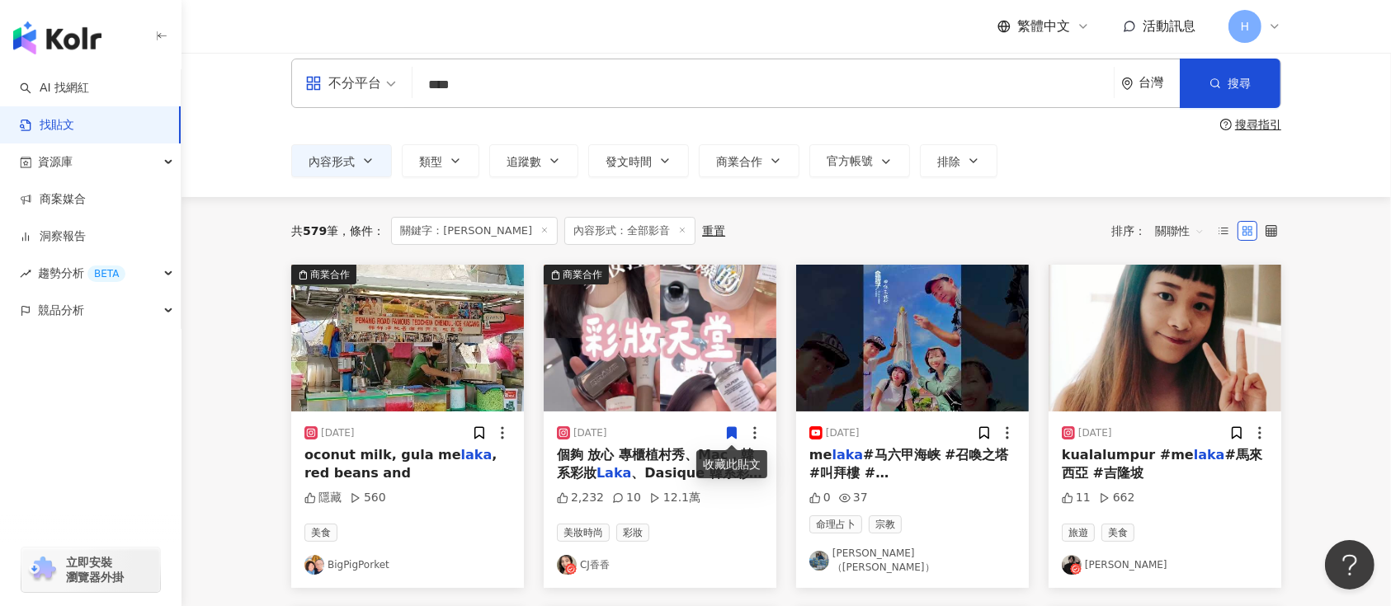
click at [729, 430] on icon at bounding box center [732, 433] width 9 height 12
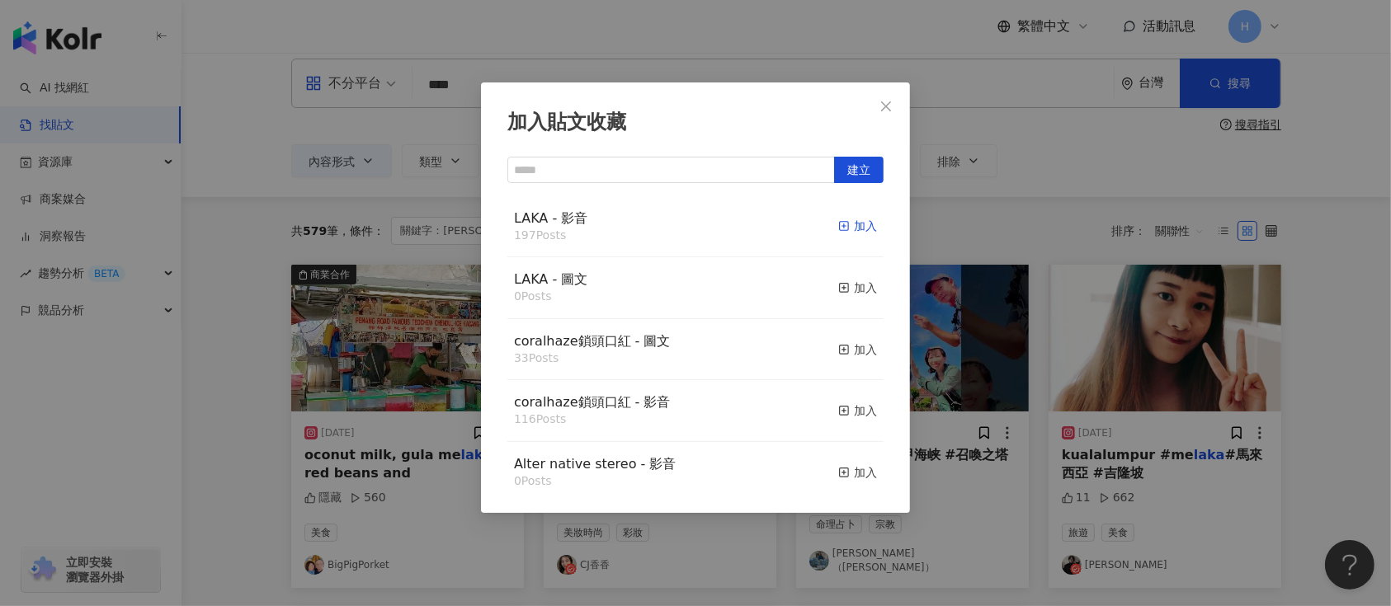
click at [839, 225] on div "加入" at bounding box center [857, 226] width 39 height 18
click at [996, 289] on div "加入貼文收藏 建立 LAKA - 影音 197 Posts 加入 LAKA - 圖文 0 Posts 加入 coralhaze鎖頭口紅 - 圖文 33 Pos…" at bounding box center [695, 303] width 1391 height 606
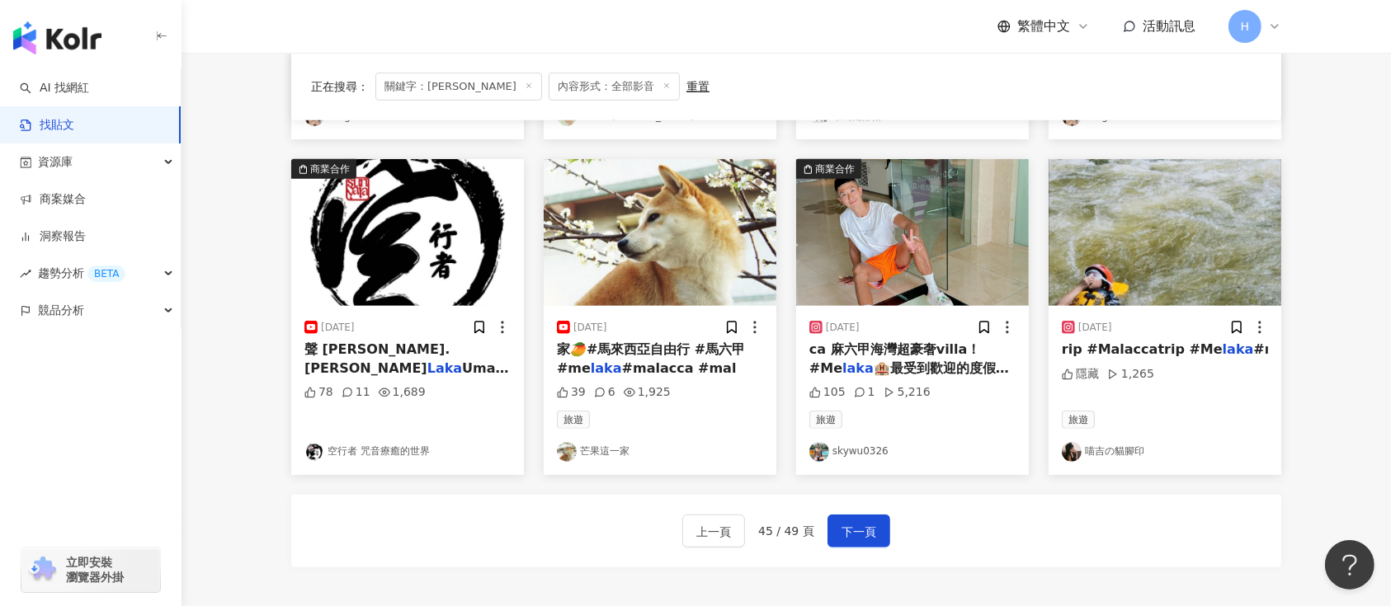
scroll to position [894, 0]
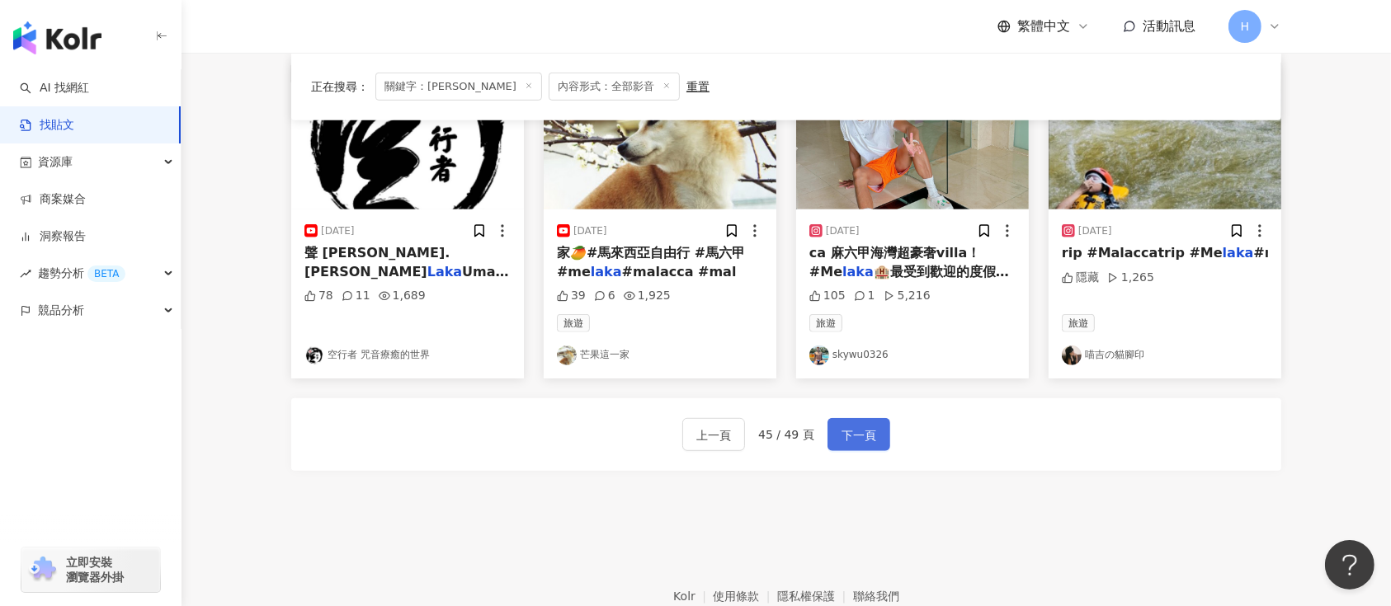
click at [861, 426] on span "下一頁" at bounding box center [859, 436] width 35 height 20
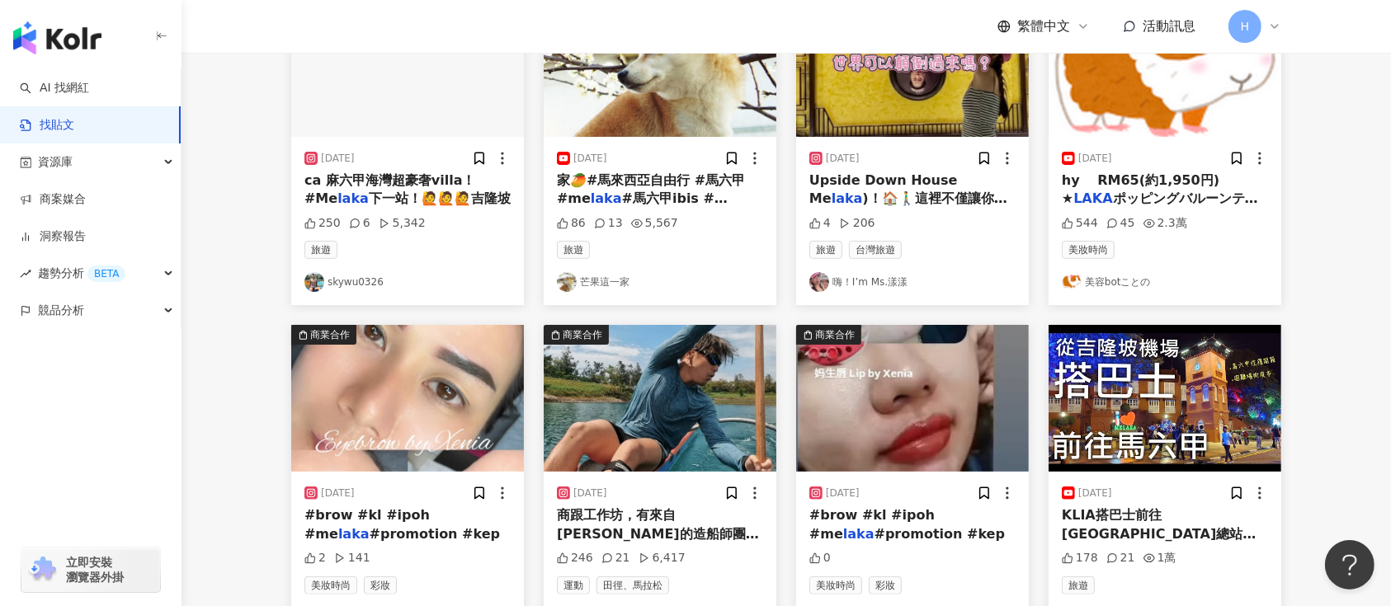
scroll to position [785, 0]
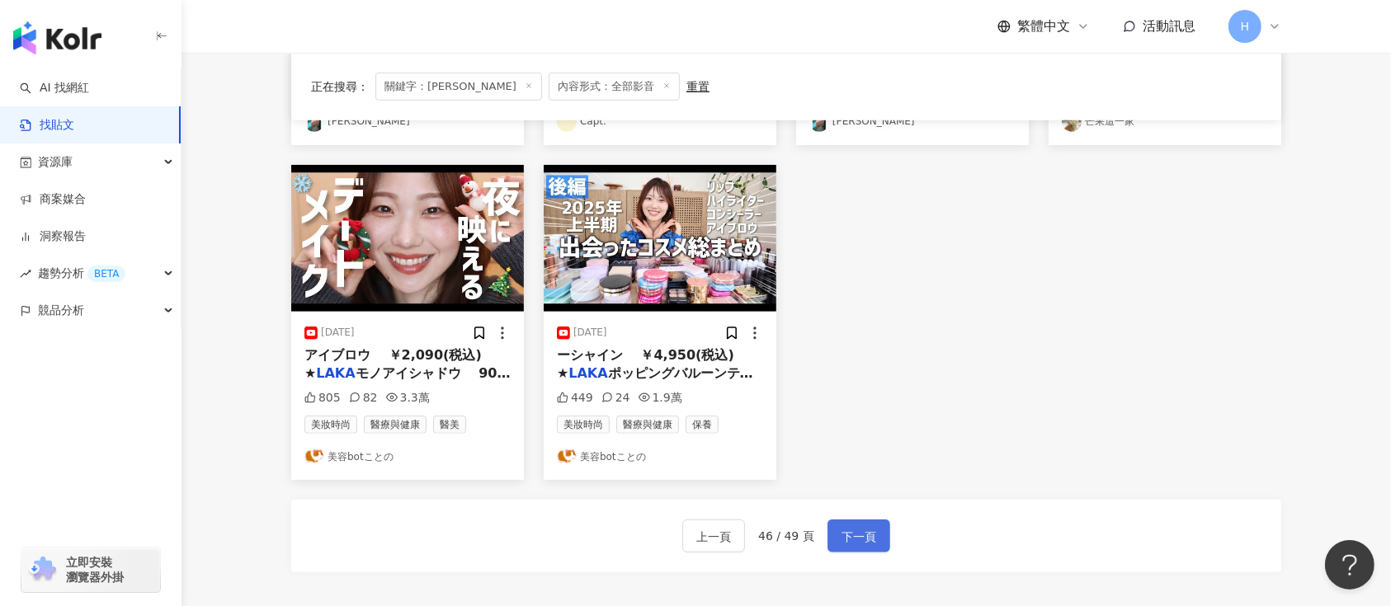
click at [857, 531] on span "下一頁" at bounding box center [859, 537] width 35 height 20
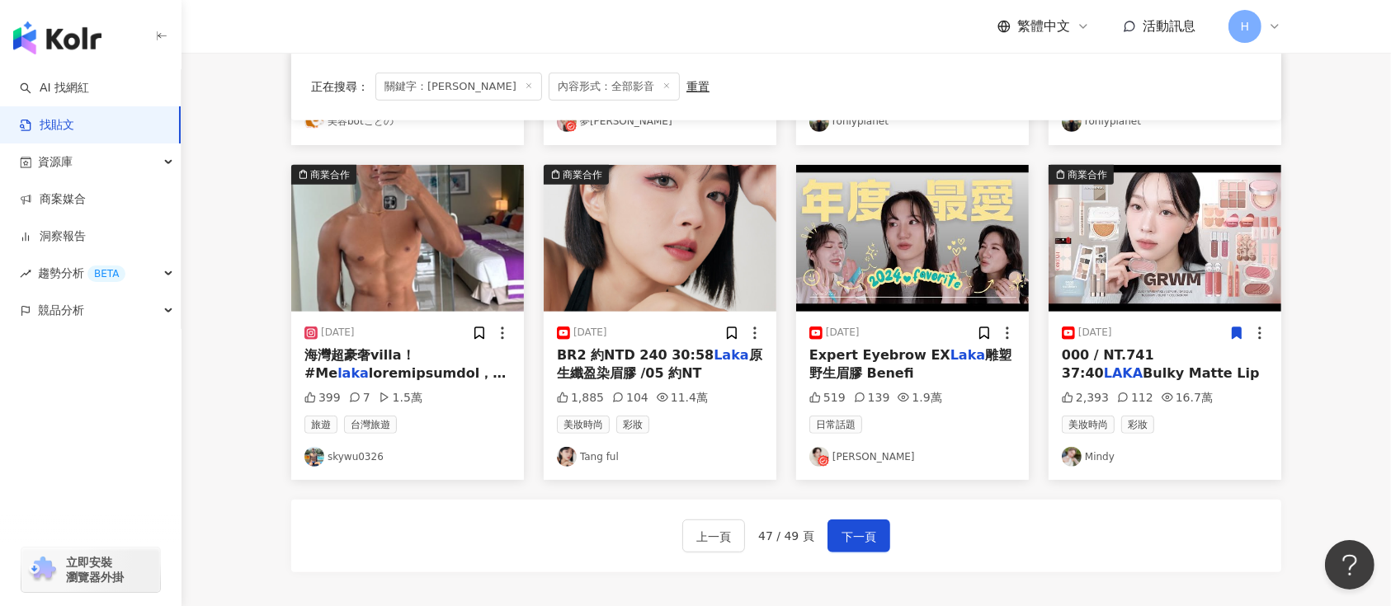
click at [1235, 336] on icon at bounding box center [1237, 334] width 9 height 12
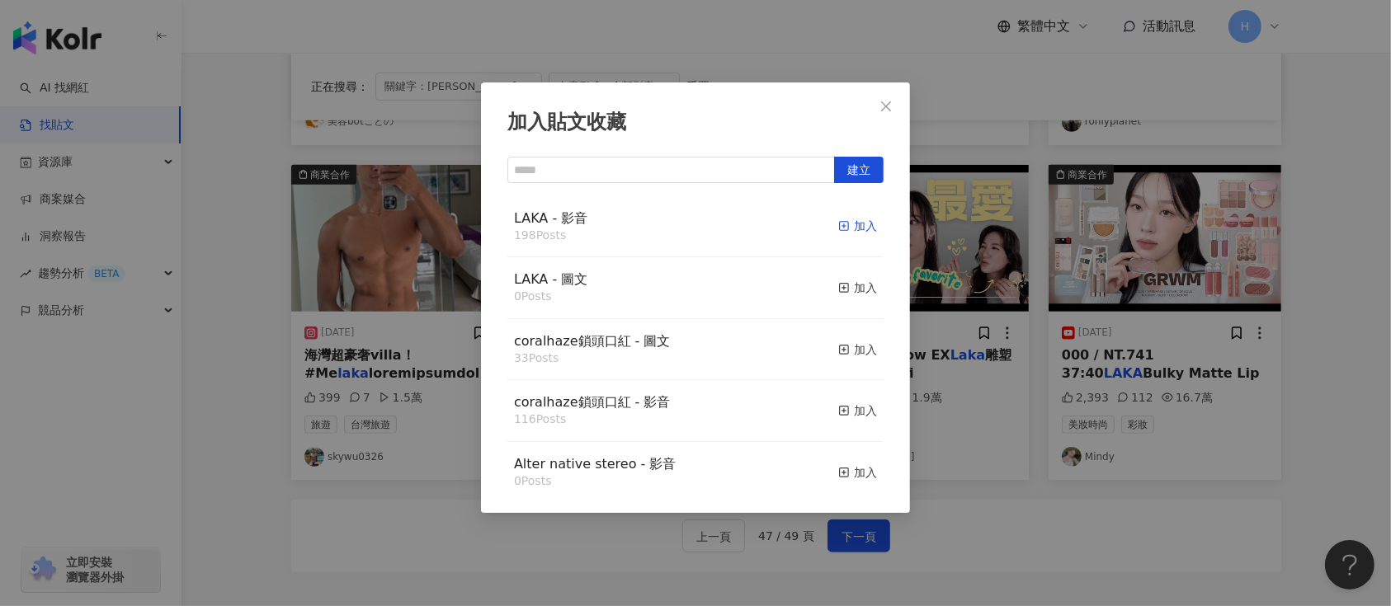
click at [840, 224] on rect "button" at bounding box center [844, 226] width 9 height 9
click at [1017, 254] on div "加入貼文收藏 建立 LAKA - 影音 198 Posts 加入 LAKA - 圖文 0 Posts 加入 coralhaze鎖頭口紅 - 圖文 33 Pos…" at bounding box center [695, 303] width 1391 height 606
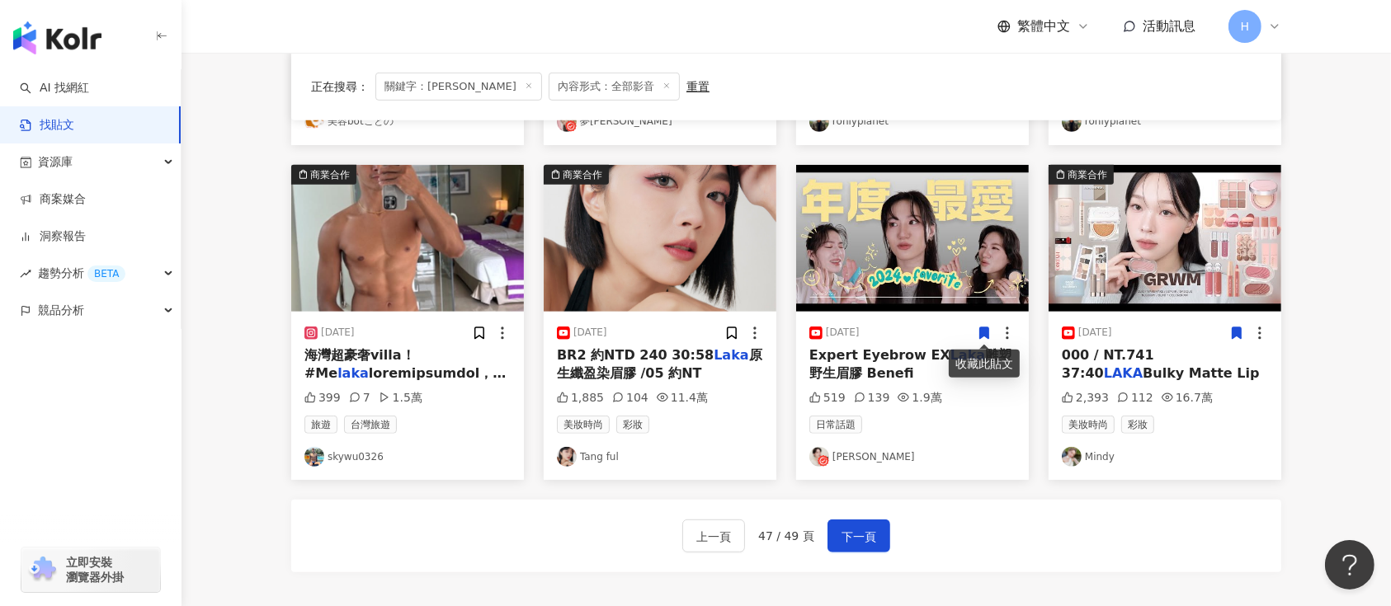
click at [983, 336] on icon at bounding box center [984, 334] width 9 height 12
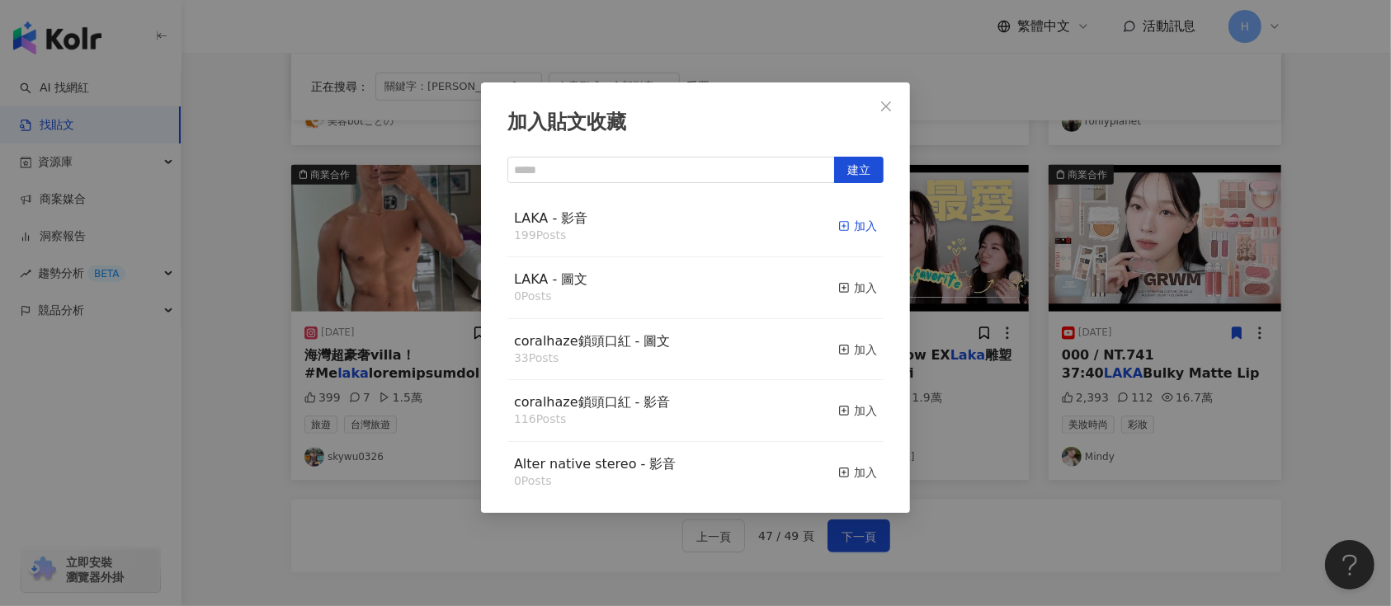
click at [846, 226] on div "加入" at bounding box center [857, 226] width 39 height 18
click at [1002, 261] on div "加入貼文收藏 建立 LAKA - 影音 199 Posts 加入 LAKA - 圖文 0 Posts 加入 coralhaze鎖頭口紅 - 圖文 33 Pos…" at bounding box center [695, 303] width 1391 height 606
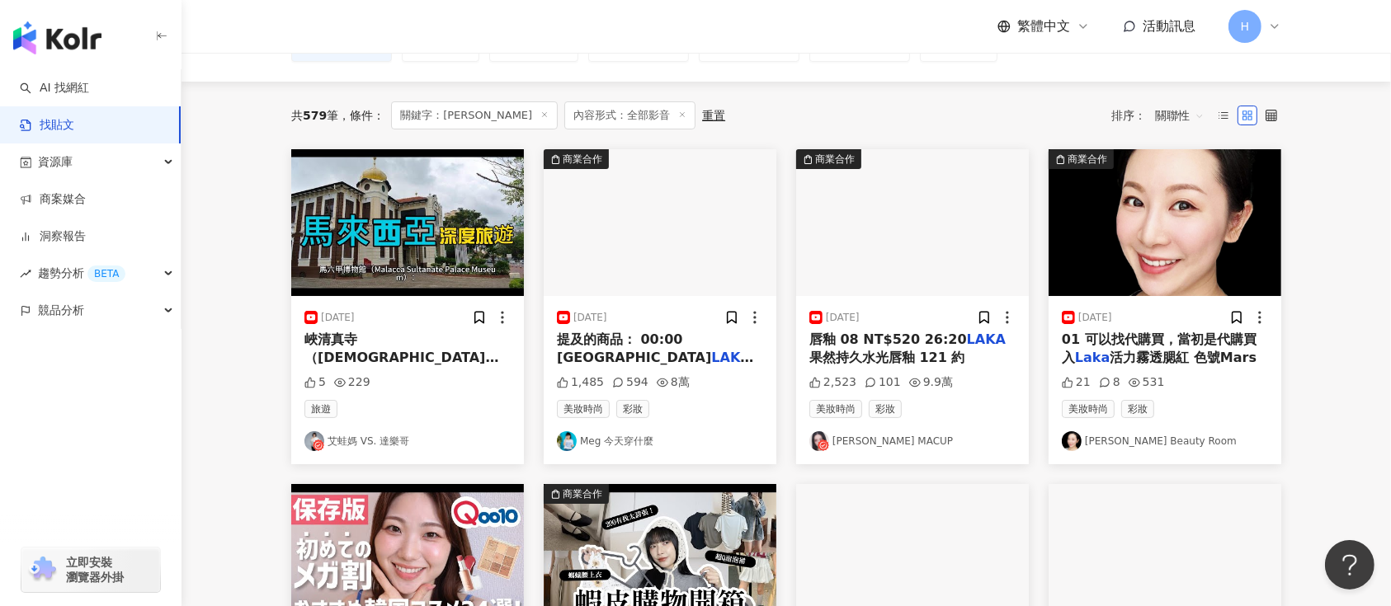
scroll to position [0, 0]
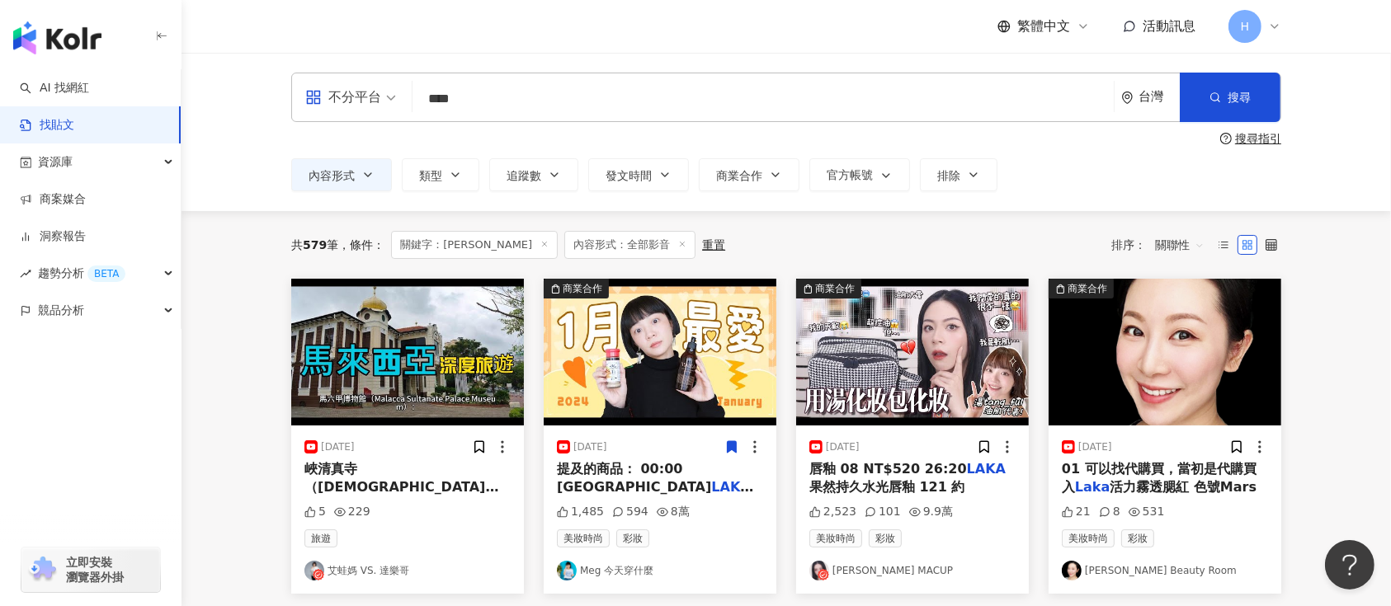
click at [739, 444] on icon at bounding box center [731, 447] width 15 height 15
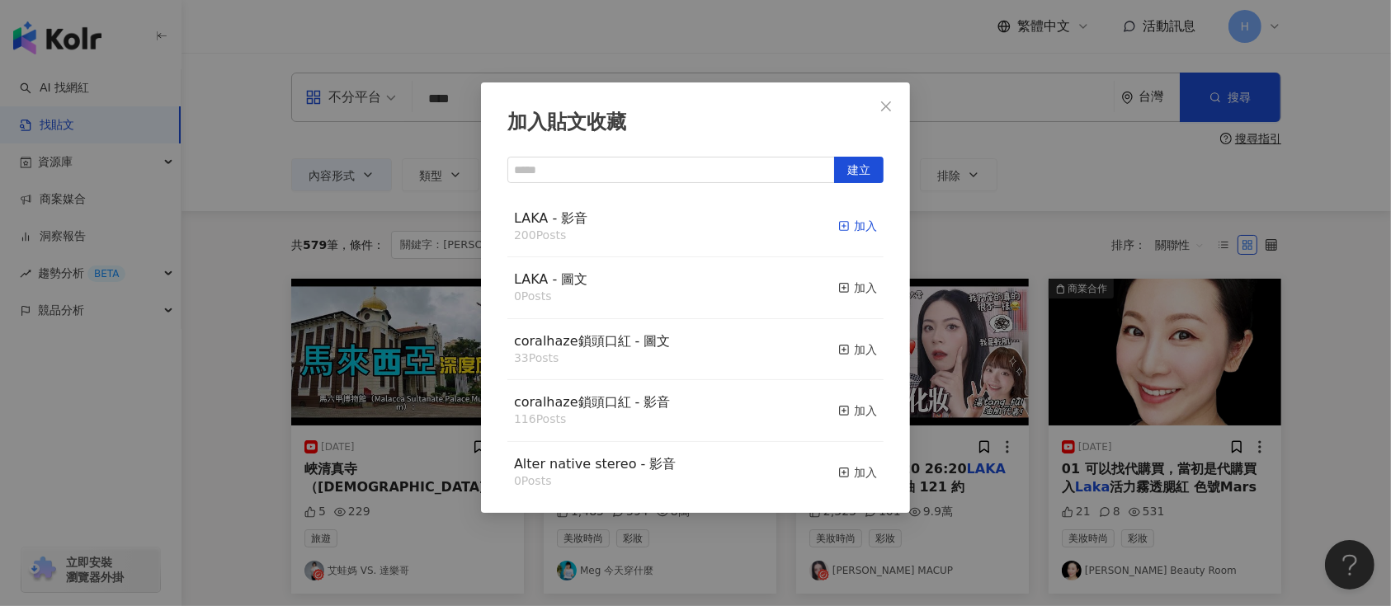
click at [838, 228] on div "加入" at bounding box center [857, 226] width 39 height 18
click at [968, 318] on div "加入貼文收藏 建立 LAKA - 影音 200 Posts 加入 LAKA - 圖文 0 Posts 加入 coralhaze鎖頭口紅 - 圖文 33 Pos…" at bounding box center [695, 303] width 1391 height 606
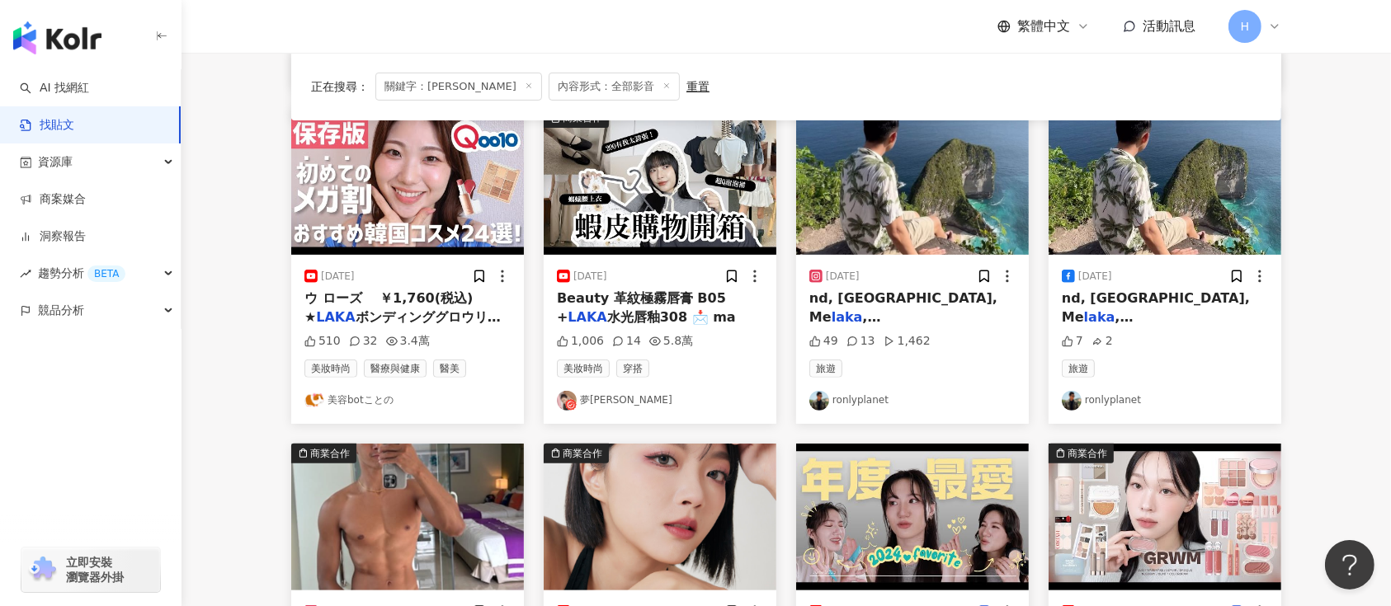
scroll to position [770, 0]
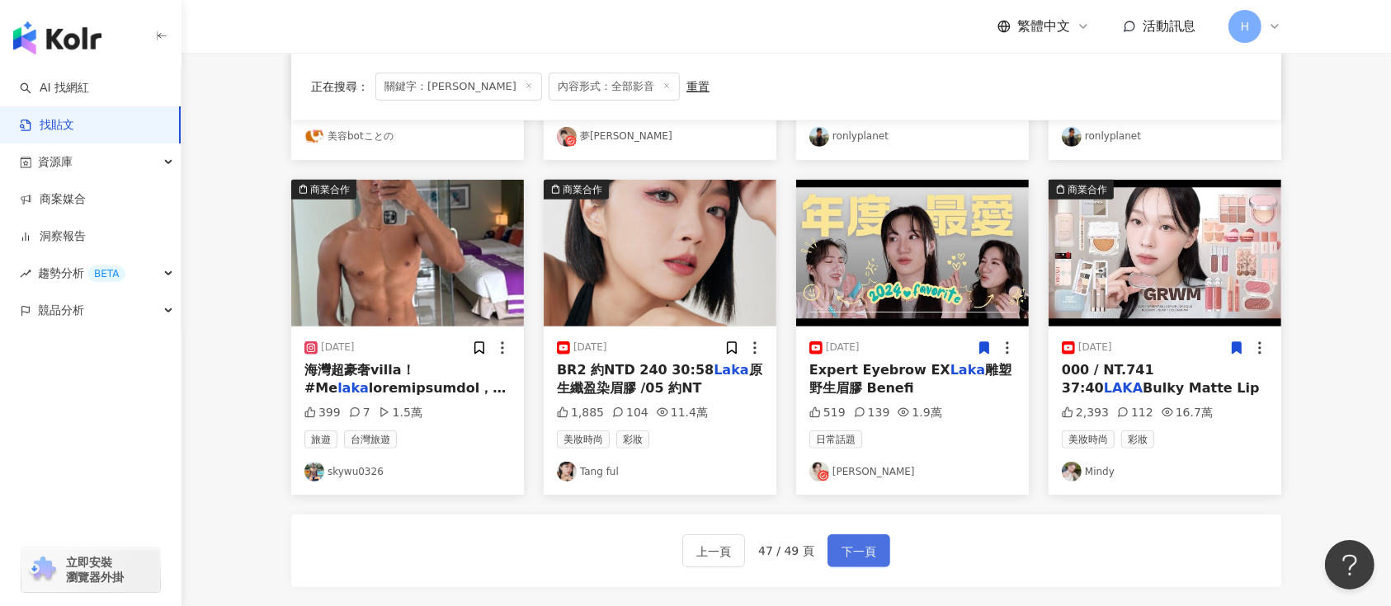
click at [861, 550] on span "下一頁" at bounding box center [859, 552] width 35 height 20
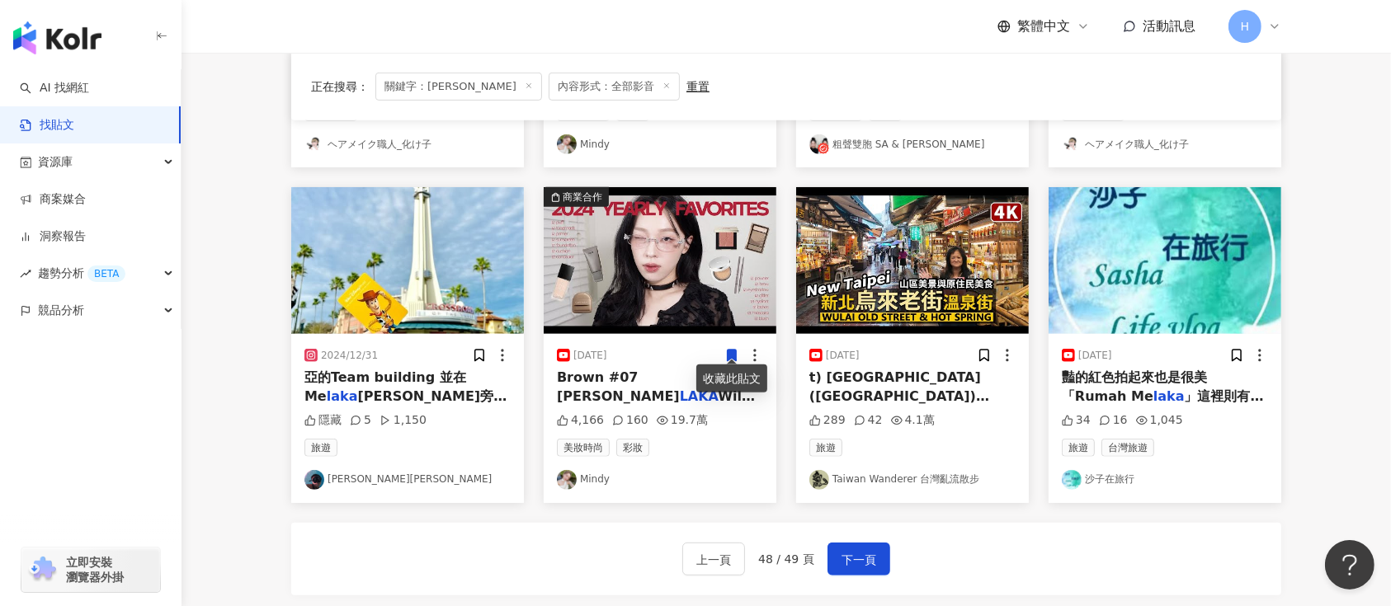
click at [729, 351] on icon at bounding box center [732, 357] width 9 height 12
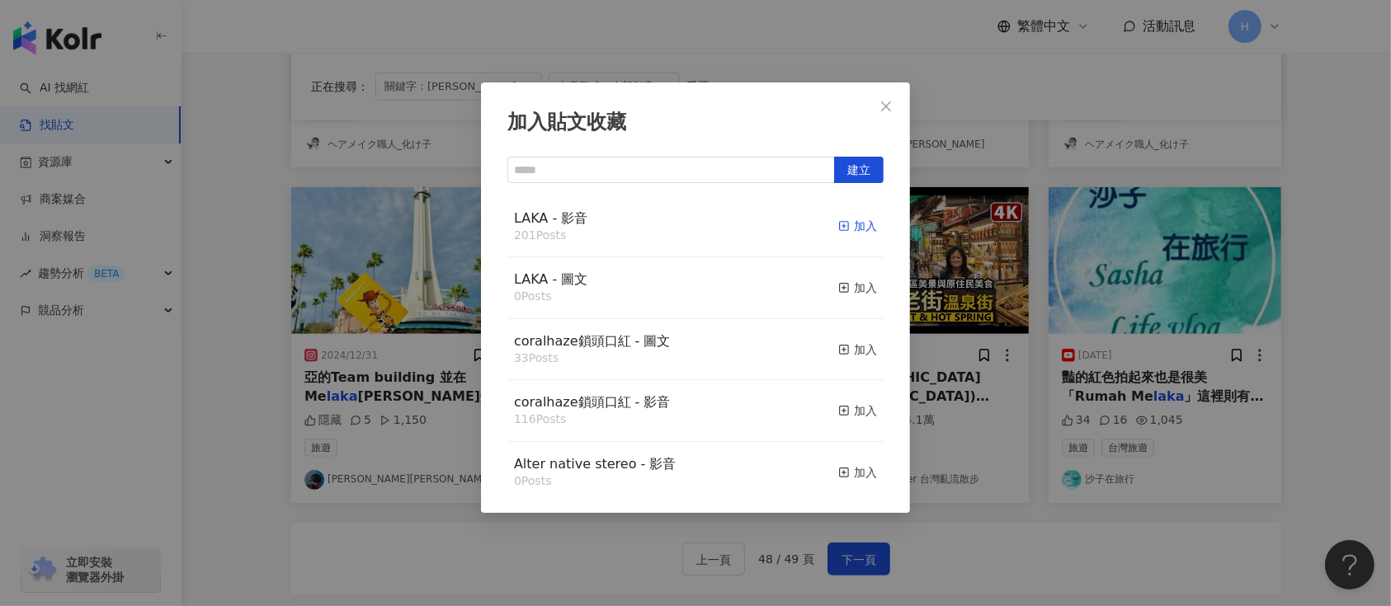
click at [845, 220] on div "加入" at bounding box center [857, 226] width 39 height 18
click at [1024, 303] on div "加入貼文收藏 建立 LAKA - 影音 201 Posts 加入 LAKA - 圖文 0 Posts 加入 coralhaze鎖頭口紅 - 圖文 33 Pos…" at bounding box center [695, 303] width 1391 height 606
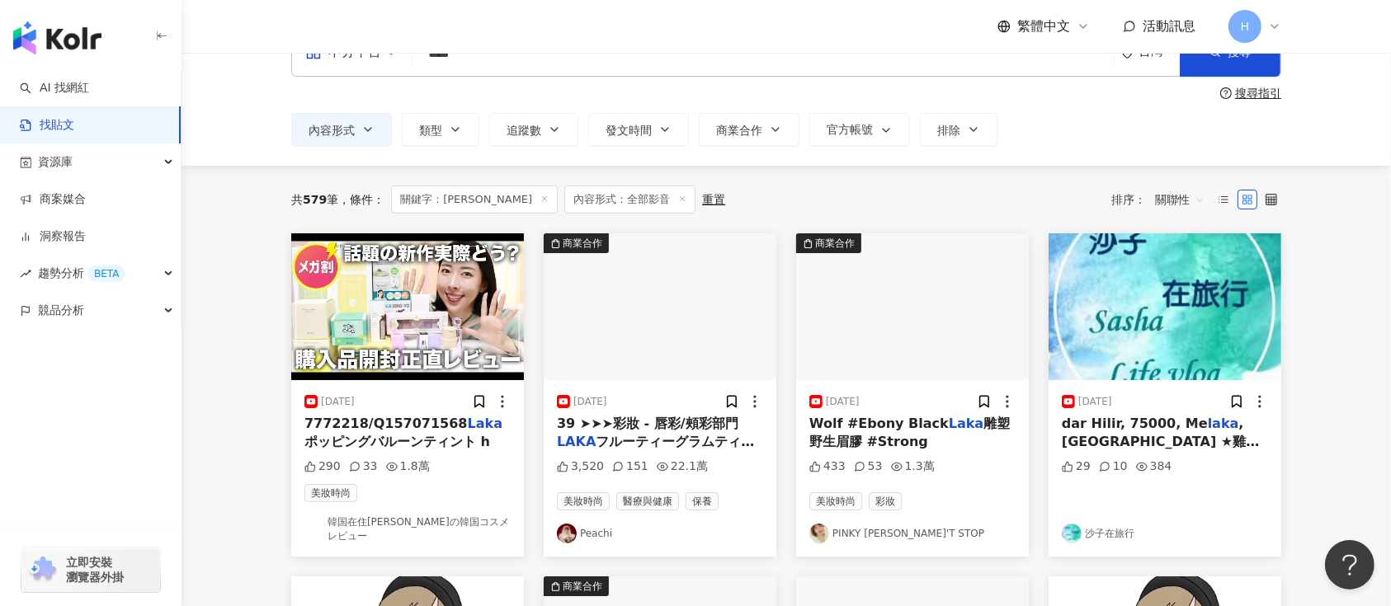
scroll to position [0, 0]
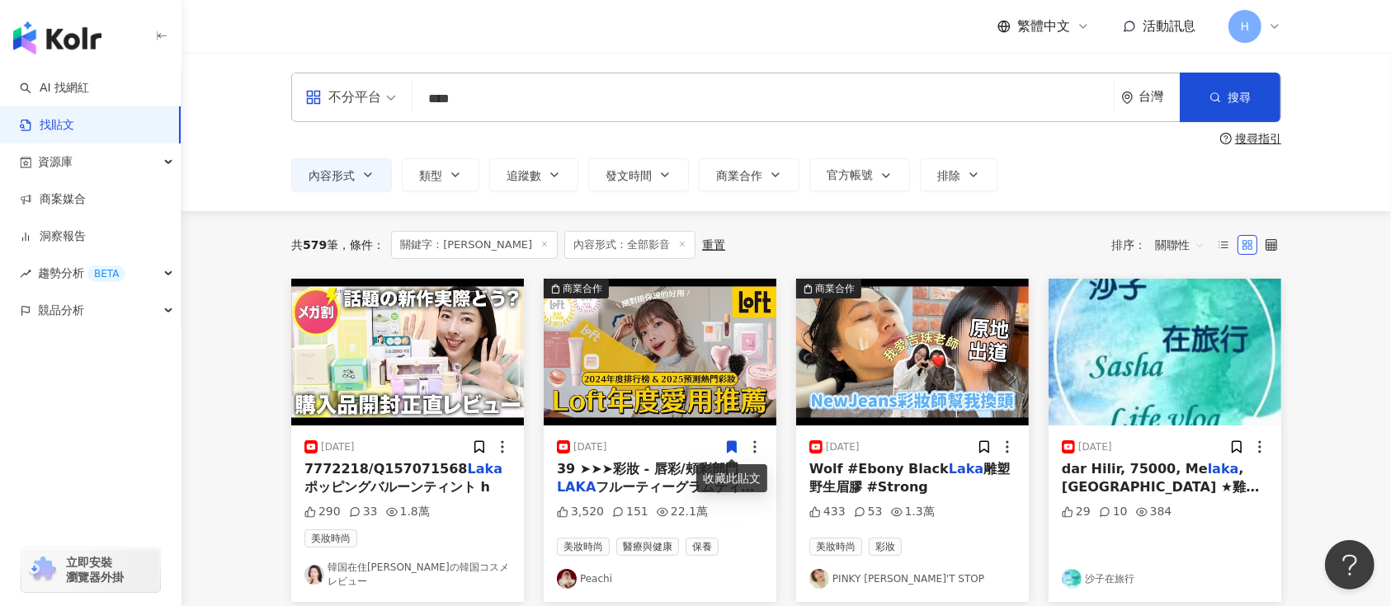
click at [733, 446] on icon at bounding box center [732, 447] width 9 height 12
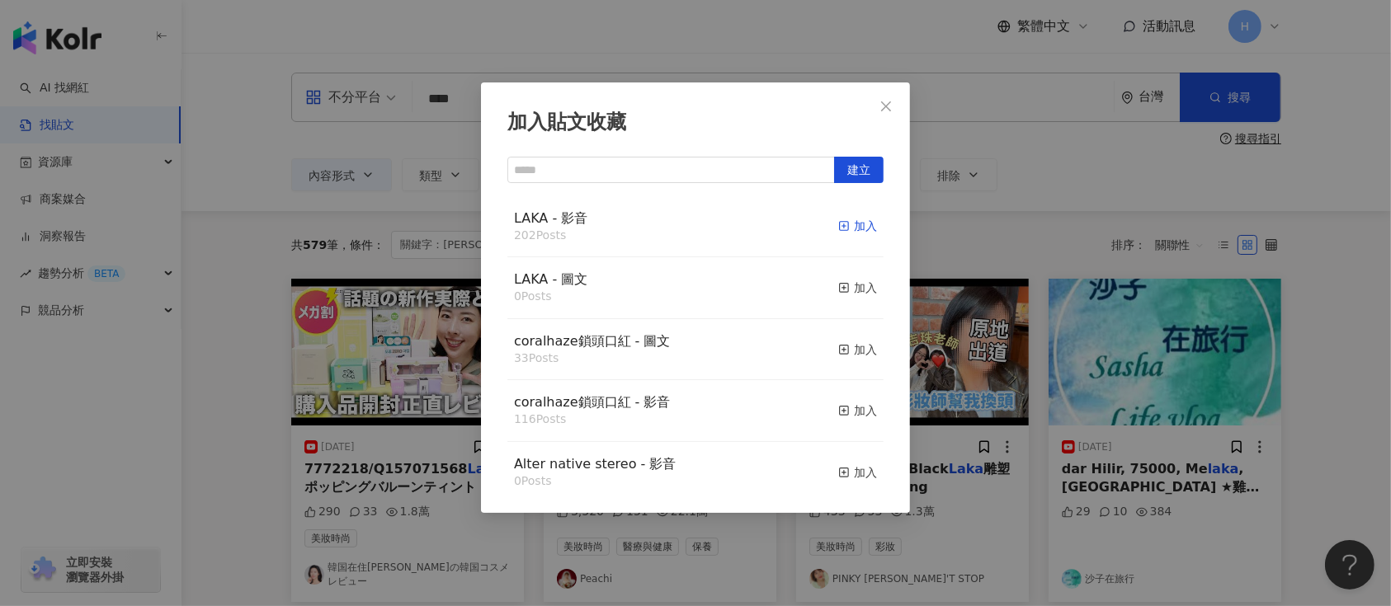
click at [838, 231] on icon "button" at bounding box center [844, 226] width 12 height 12
click at [1013, 350] on div "加入貼文收藏 建立 LAKA - 影音 202 Posts 加入 LAKA - 圖文 0 Posts 加入 coralhaze鎖頭口紅 - 圖文 33 Pos…" at bounding box center [695, 303] width 1391 height 606
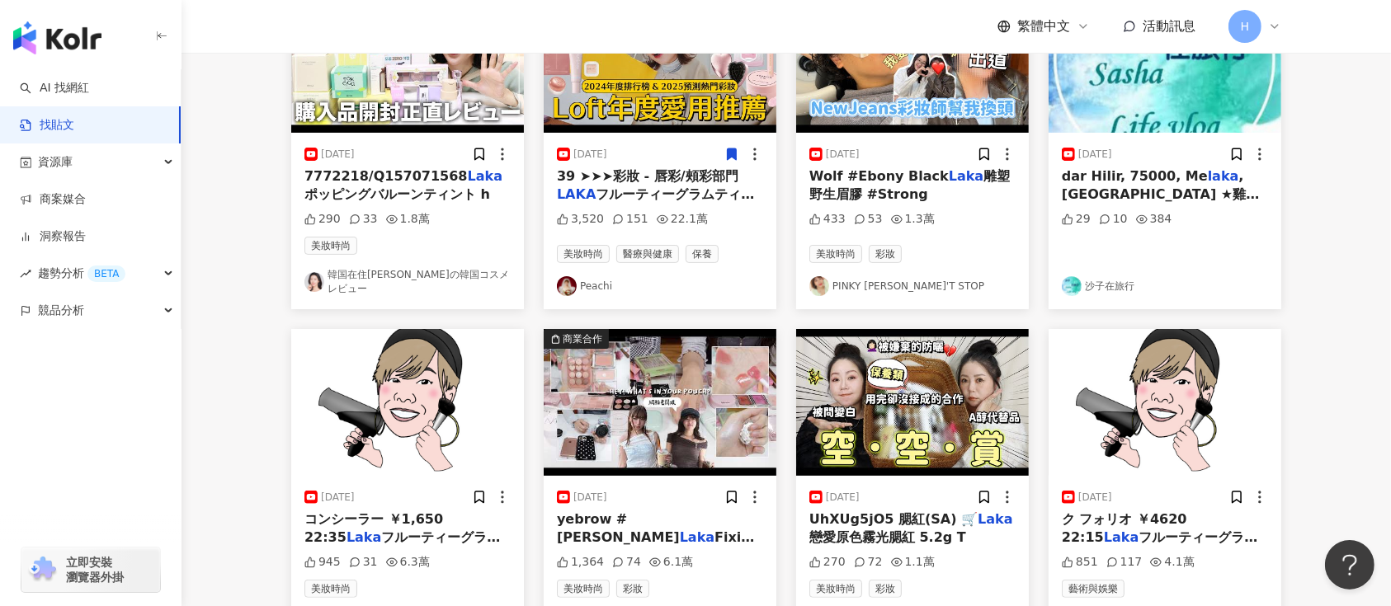
scroll to position [974, 0]
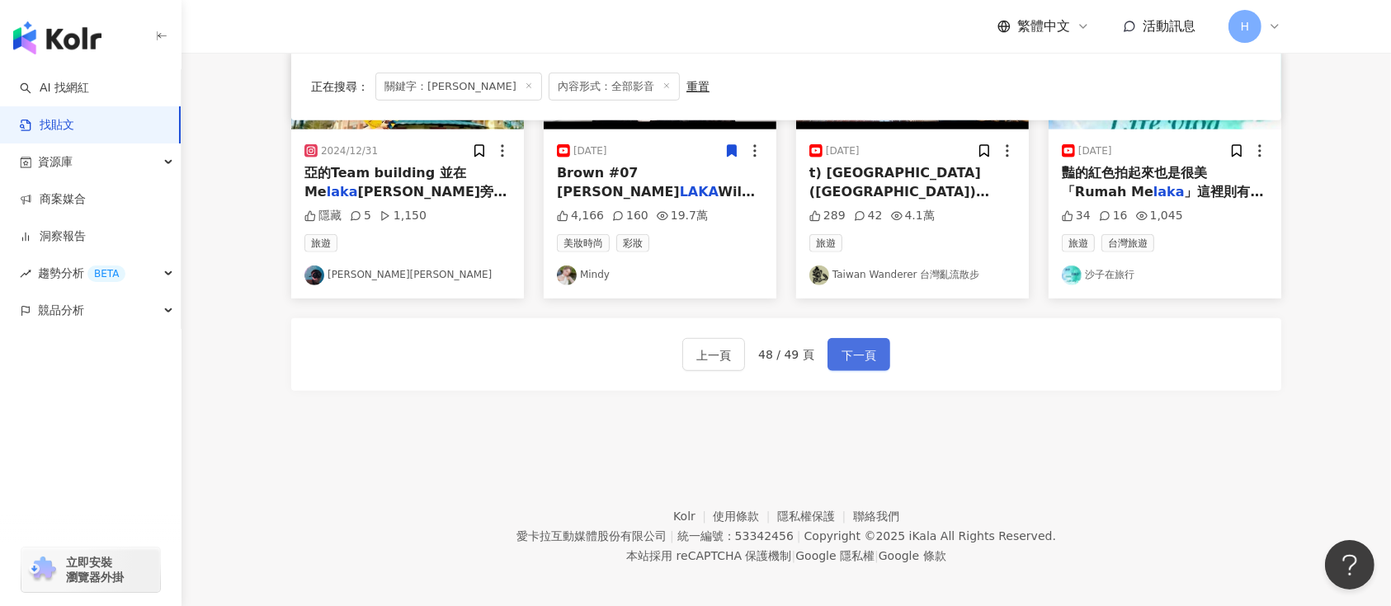
click at [865, 346] on span "下一頁" at bounding box center [859, 356] width 35 height 20
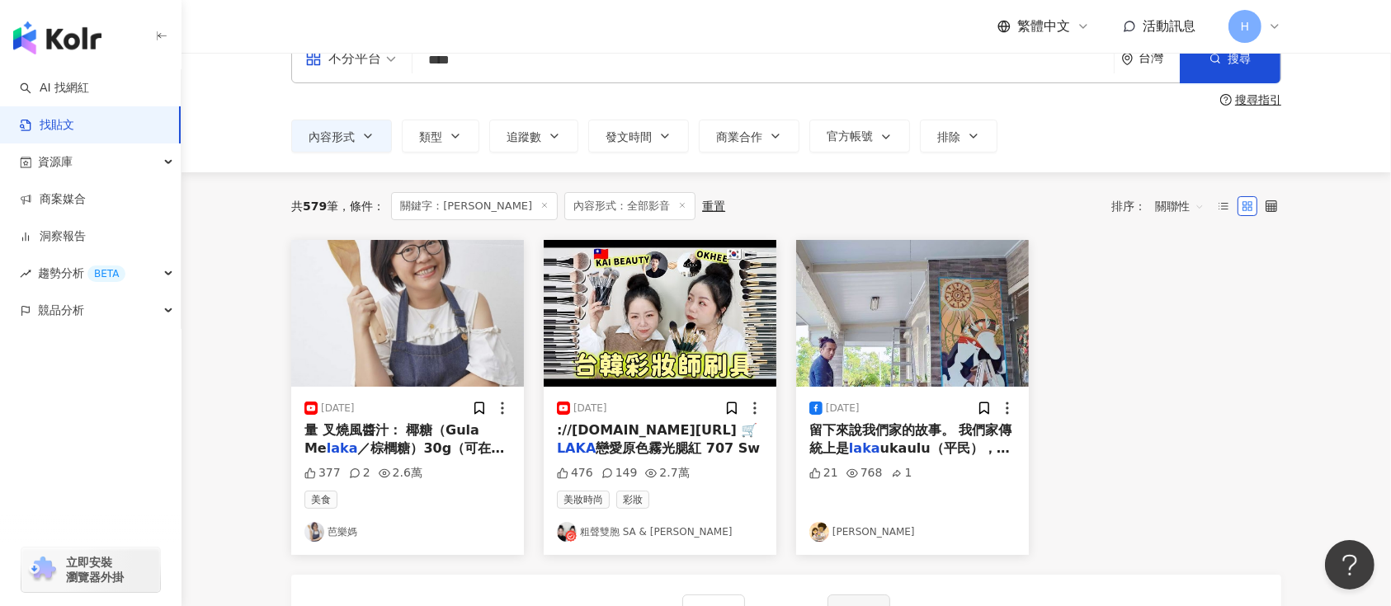
scroll to position [0, 0]
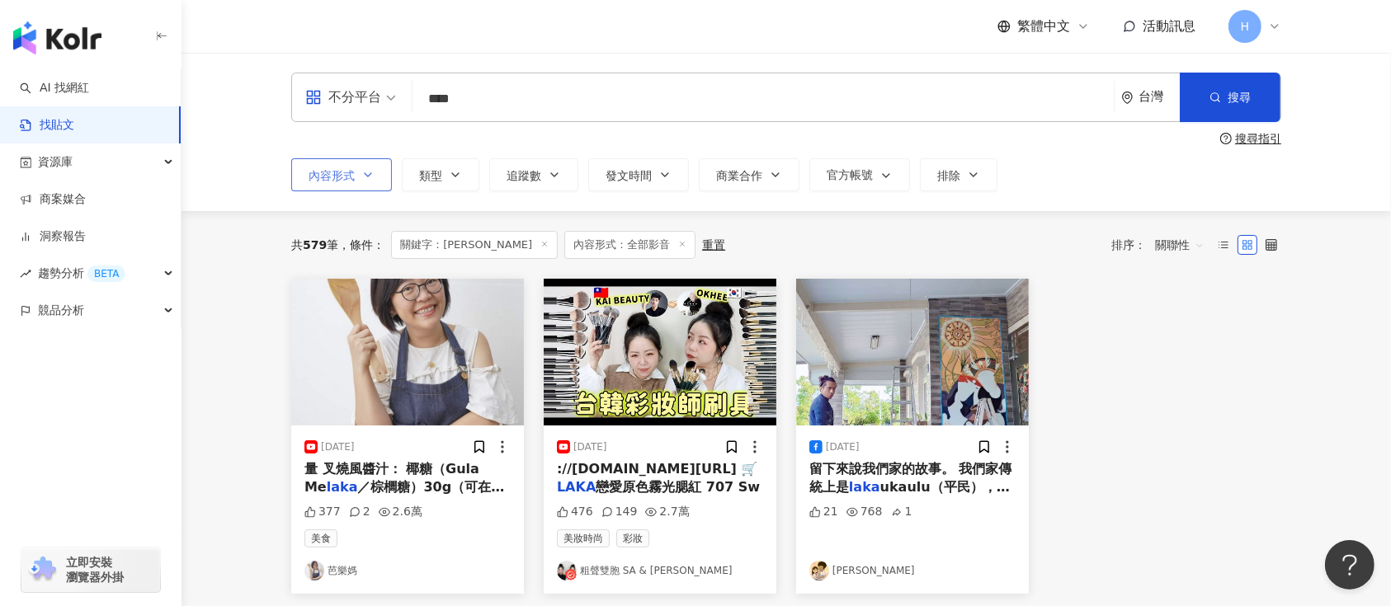
click at [335, 177] on span "內容形式" at bounding box center [332, 175] width 46 height 13
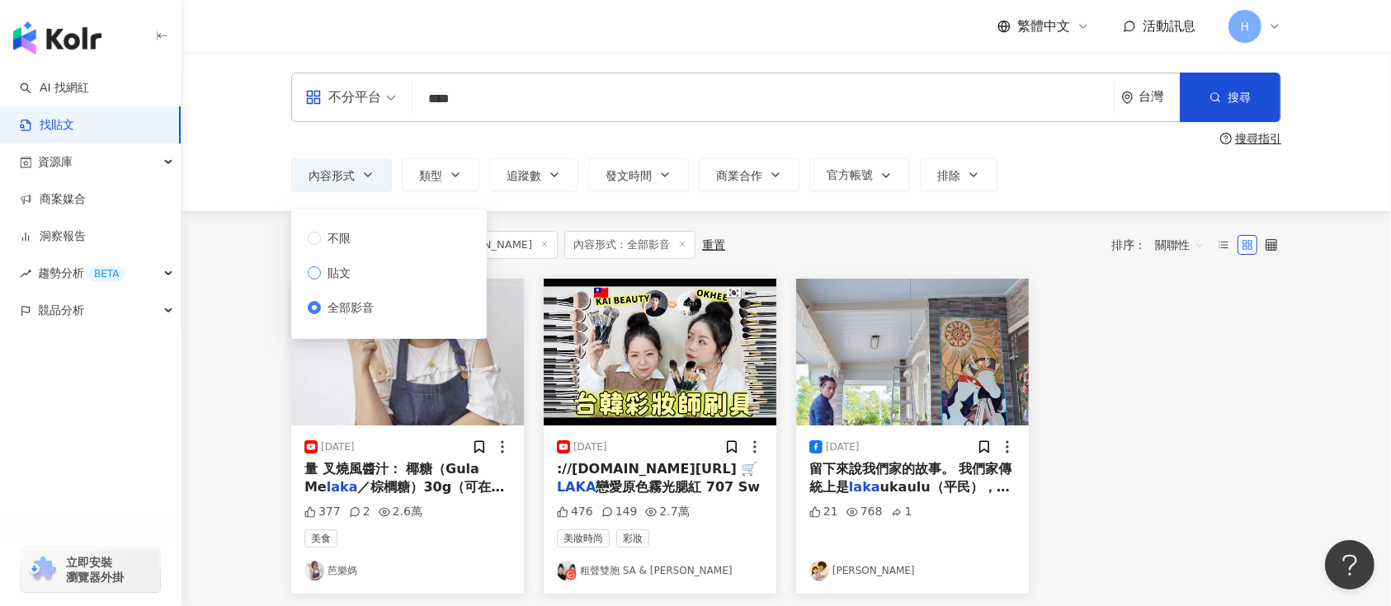
click at [366, 272] on label "貼文" at bounding box center [344, 273] width 73 height 18
click at [1197, 106] on button "搜尋" at bounding box center [1230, 98] width 101 height 50
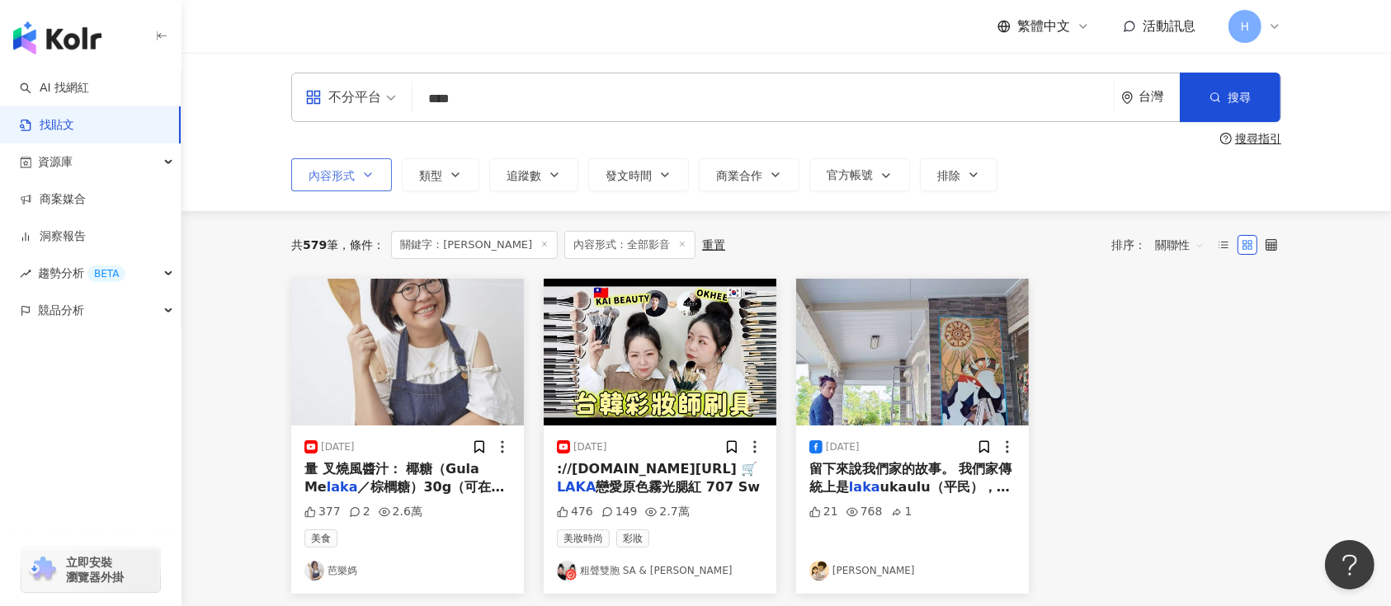
click at [359, 173] on button "內容形式" at bounding box center [341, 174] width 101 height 33
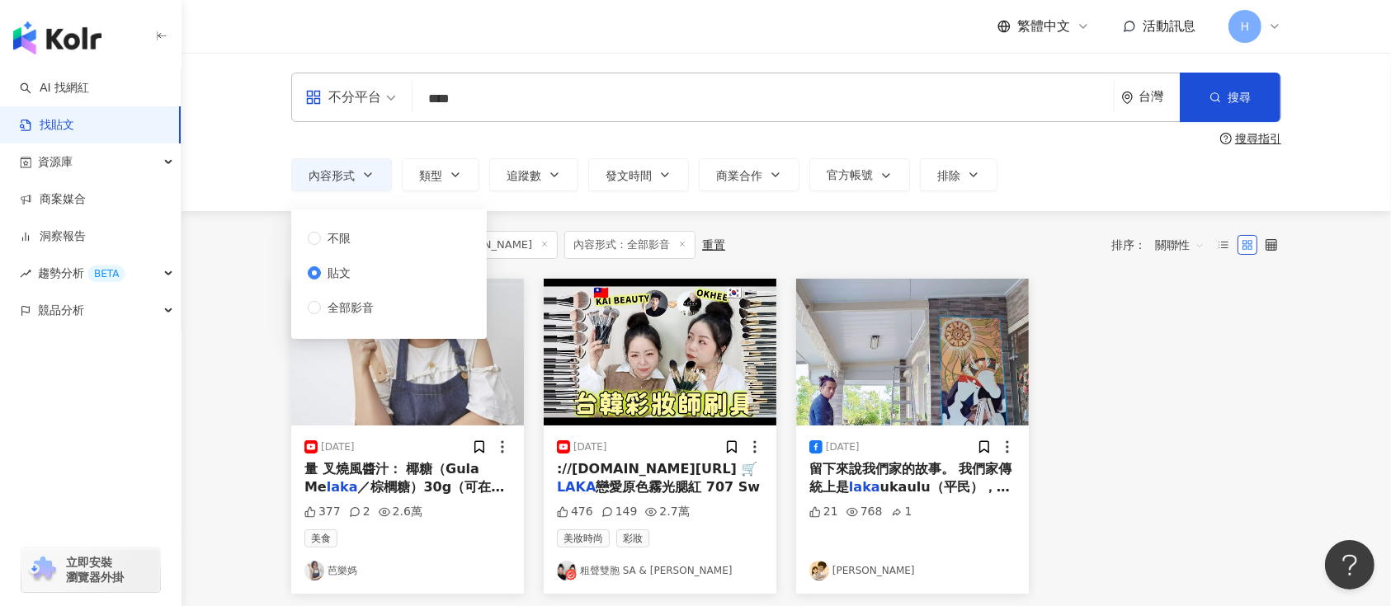
drag, startPoint x: 357, startPoint y: 271, endPoint x: 1070, endPoint y: 46, distance: 747.4
click at [358, 271] on label "貼文" at bounding box center [344, 273] width 73 height 18
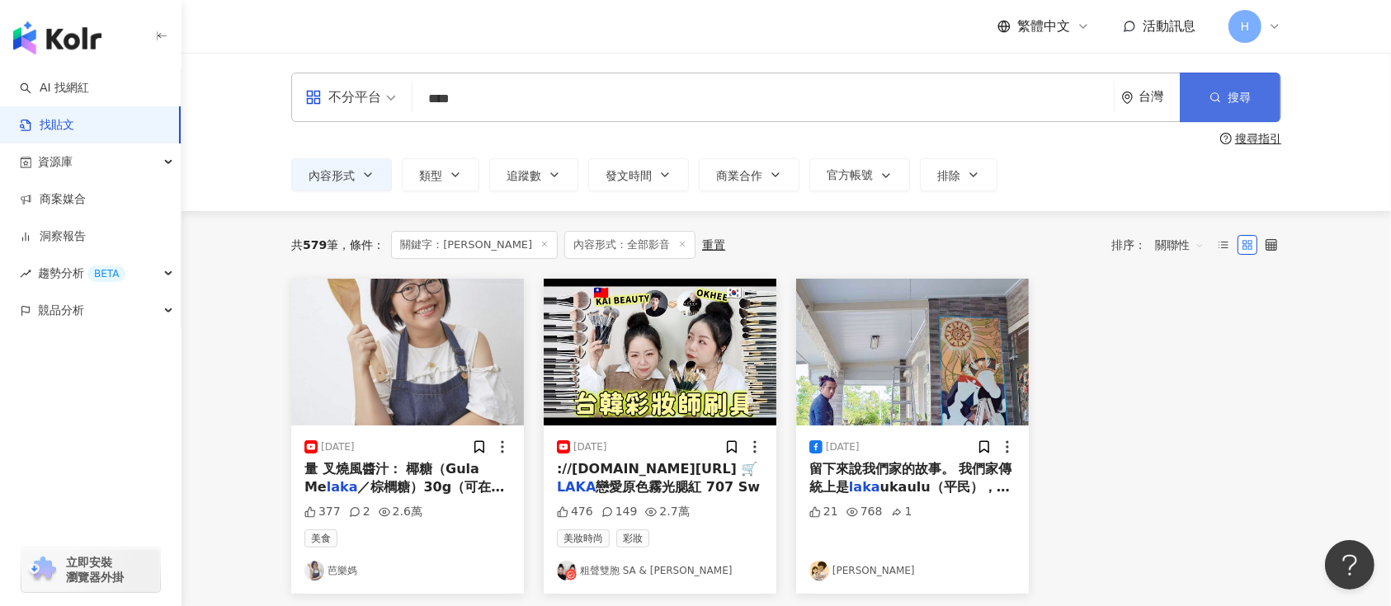
click at [1196, 96] on button "搜尋" at bounding box center [1230, 98] width 101 height 50
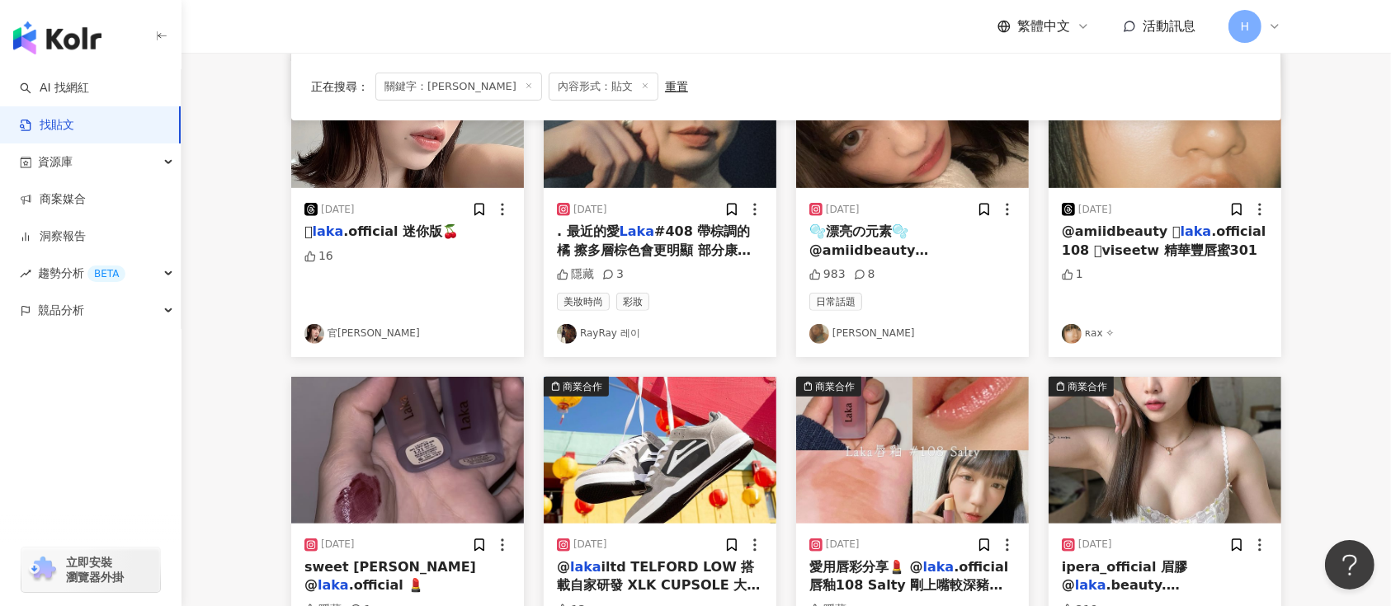
scroll to position [94, 0]
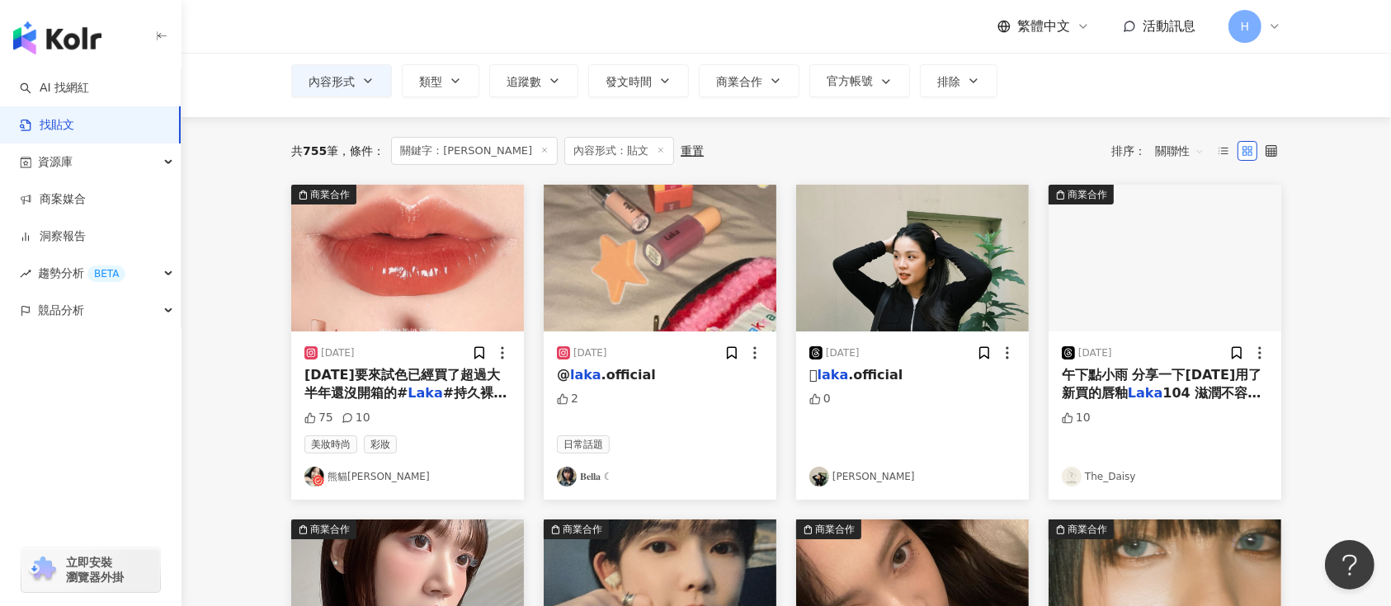
click at [636, 288] on img at bounding box center [660, 258] width 233 height 147
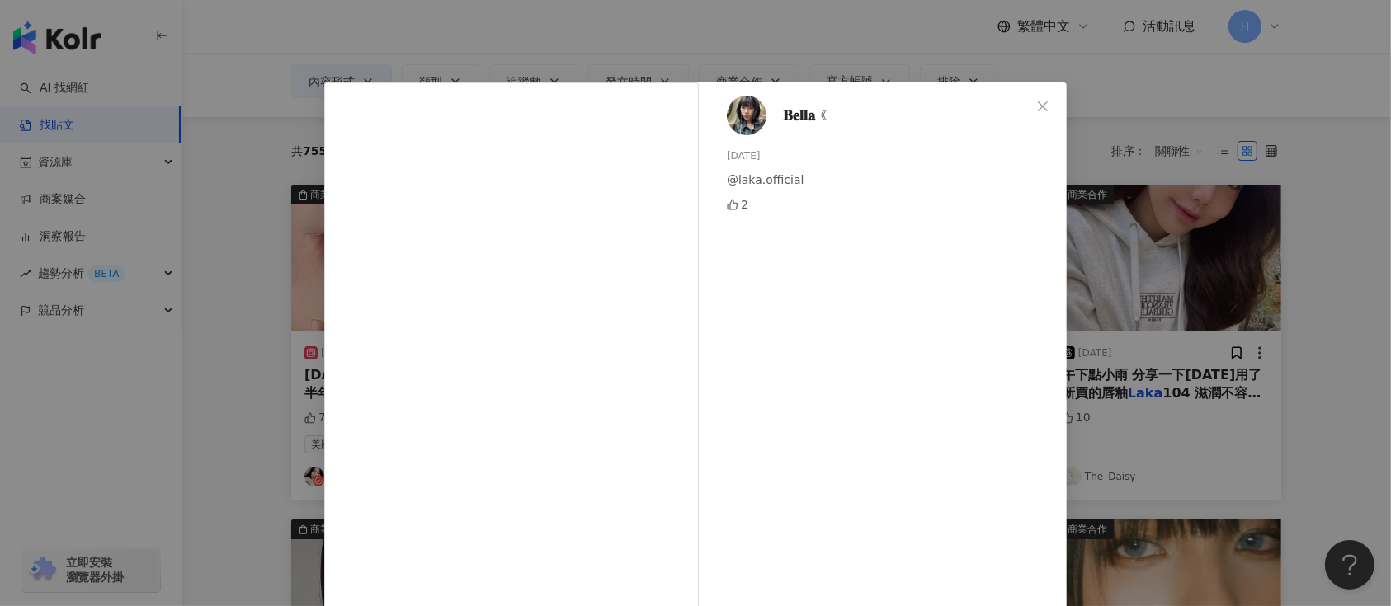
click at [1134, 201] on div "𝐁𝐞𝐥𝐥𝐚 ☾ [DATE] @laka.official 2 查看原始貼文" at bounding box center [695, 303] width 1391 height 606
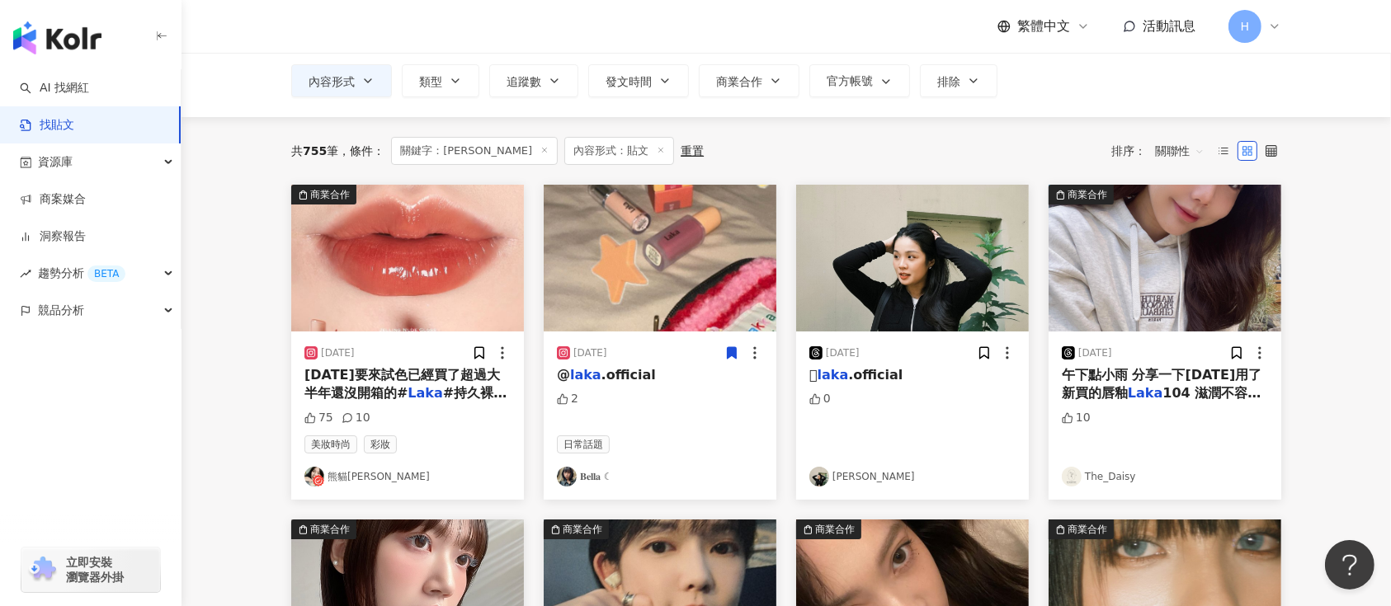
click at [733, 360] on span at bounding box center [731, 352] width 15 height 17
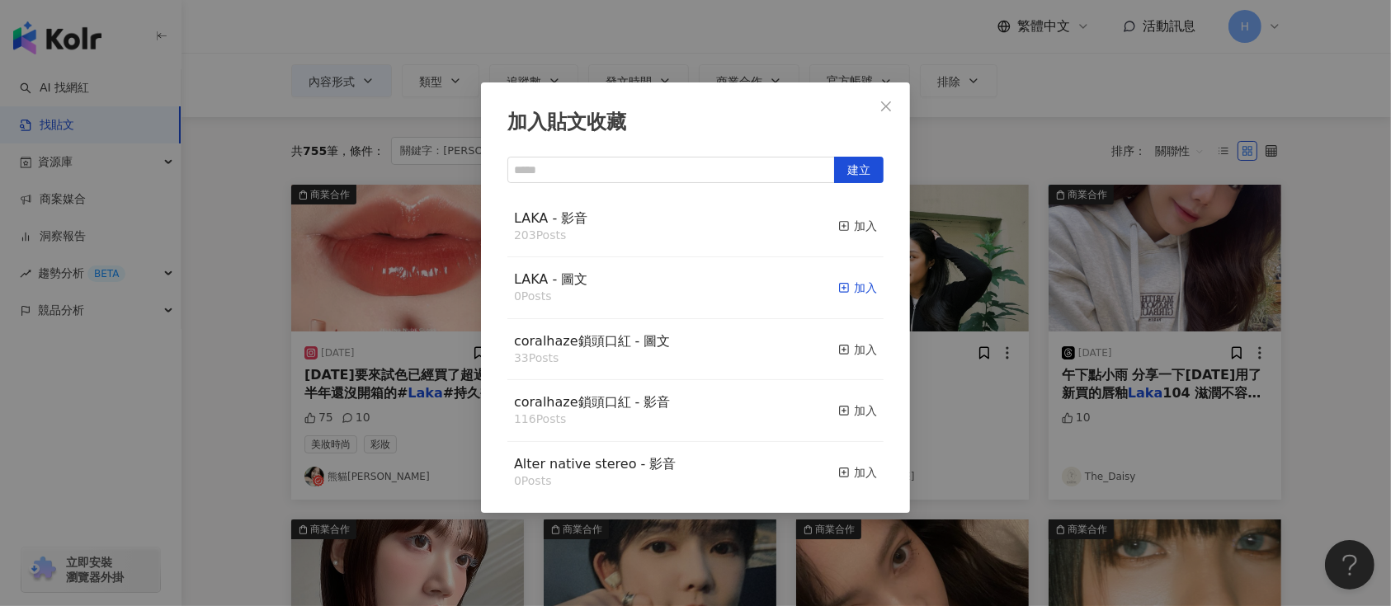
click at [838, 291] on div "加入" at bounding box center [857, 288] width 39 height 18
click at [994, 334] on div "加入貼文收藏 建立 LAKA - 影音 203 Posts 加入 LAKA - 圖文 0 Posts 加入 coralhaze鎖頭口紅 - 圖文 33 Pos…" at bounding box center [695, 303] width 1391 height 606
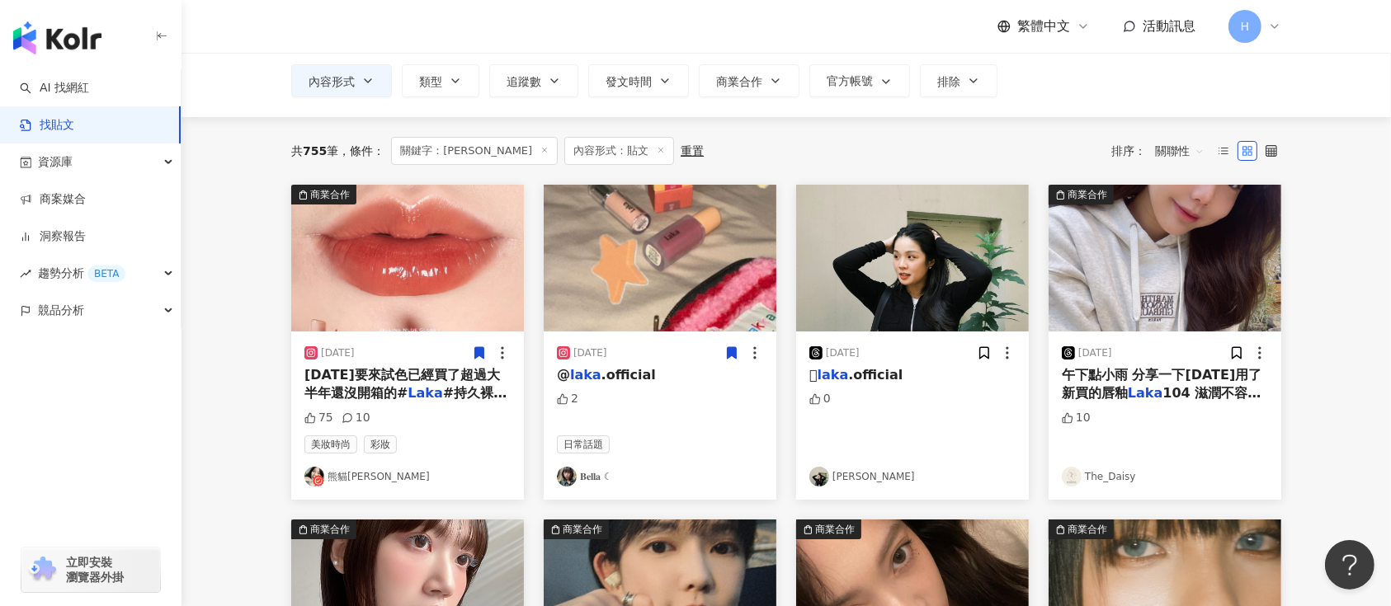
click at [482, 352] on icon at bounding box center [479, 353] width 9 height 12
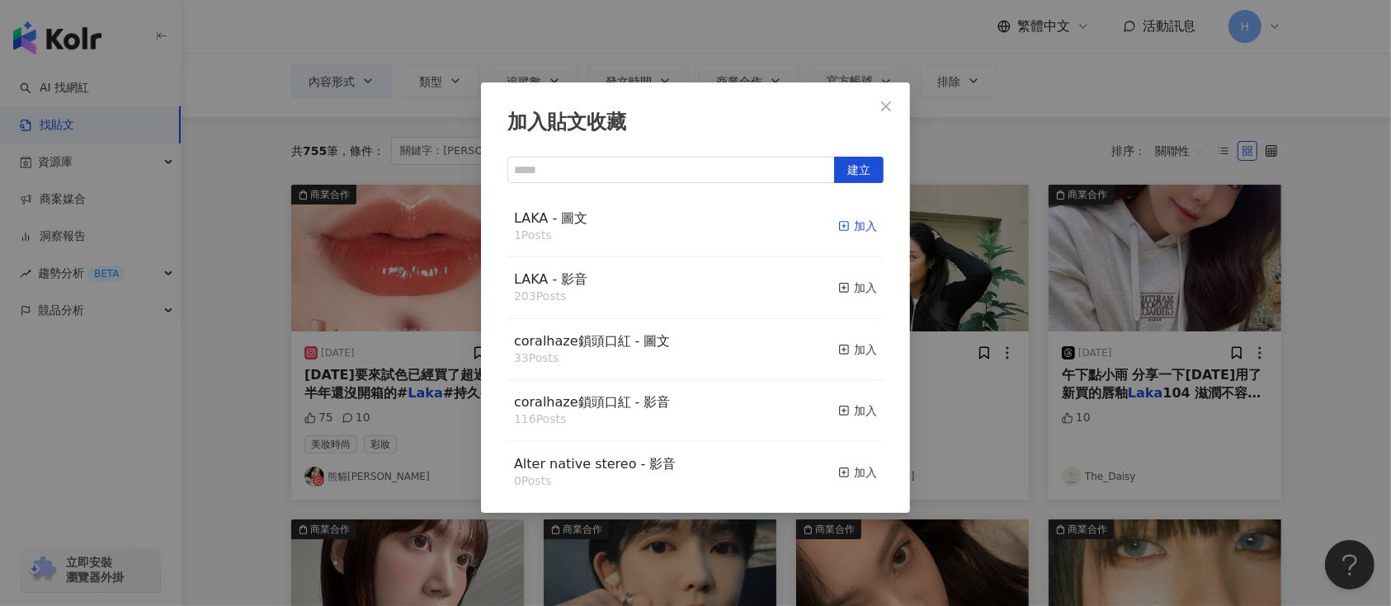
click at [842, 231] on div "加入" at bounding box center [857, 226] width 39 height 18
click at [965, 276] on div "加入貼文收藏 建立 LAKA - 圖文 1 Posts 加入 LAKA - 影音 203 Posts 加入 coralhaze鎖頭口紅 - 圖文 33 Pos…" at bounding box center [695, 303] width 1391 height 606
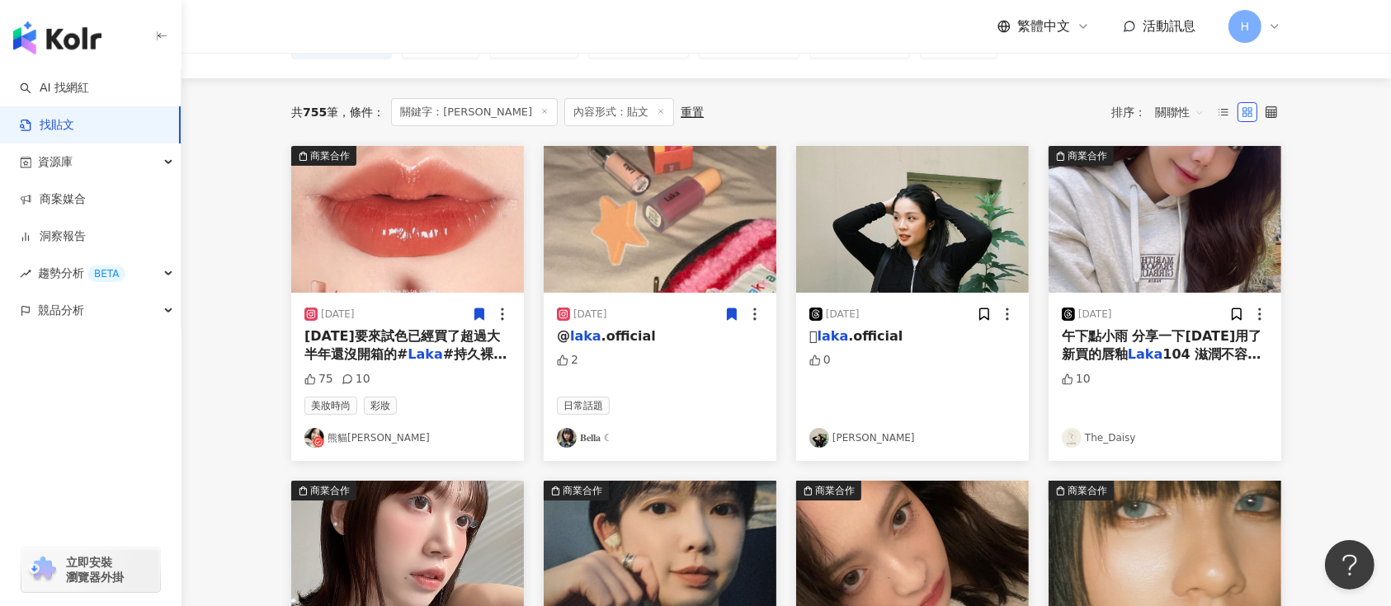
scroll to position [0, 0]
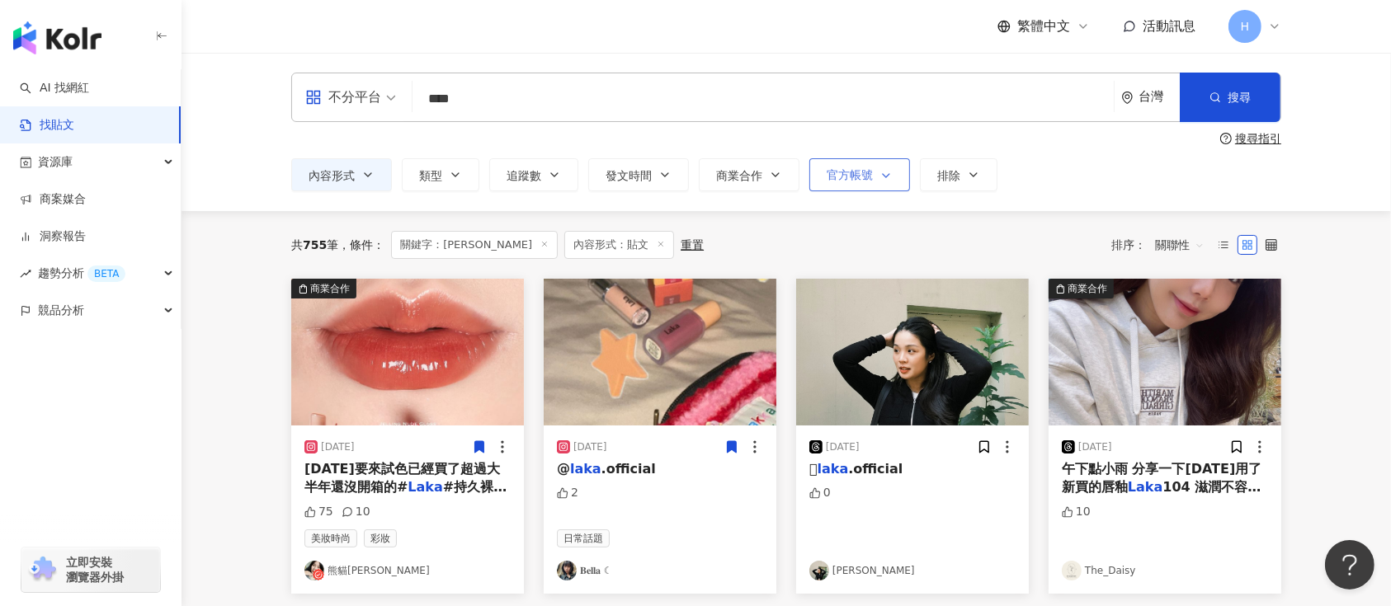
click at [848, 170] on span "官方帳號" at bounding box center [850, 174] width 46 height 13
click at [875, 177] on span "button" at bounding box center [883, 175] width 20 height 13
click at [753, 172] on span "商業合作" at bounding box center [739, 175] width 46 height 13
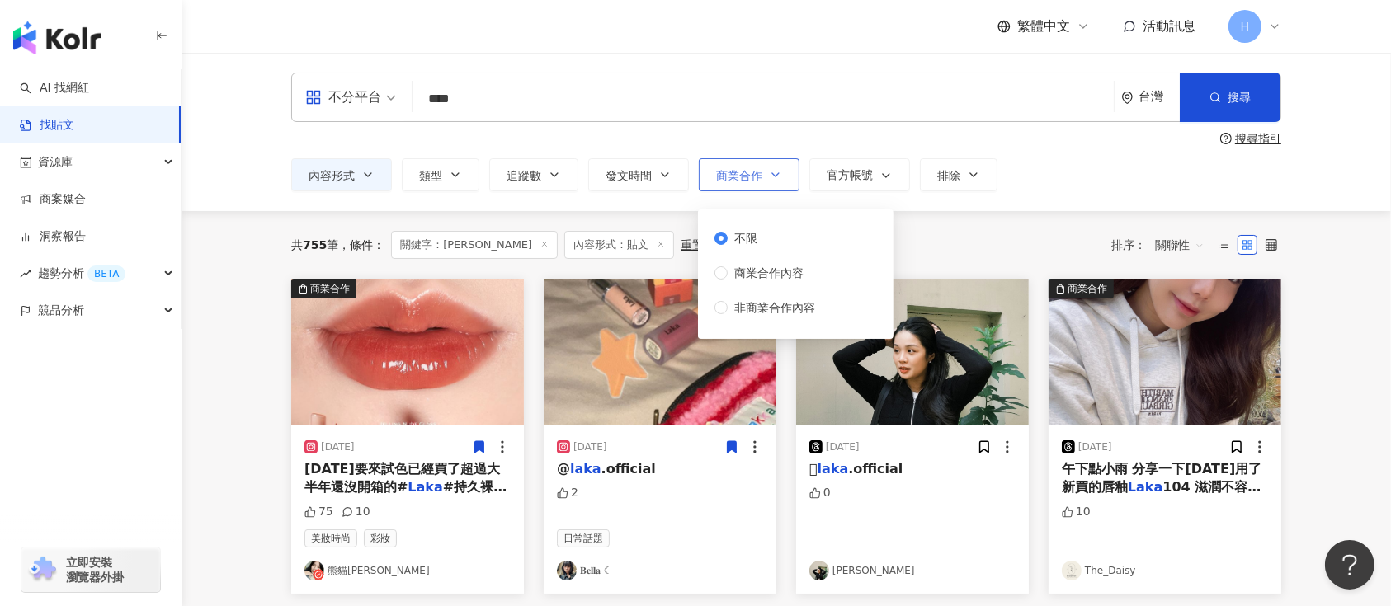
click at [750, 170] on span "商業合作" at bounding box center [739, 175] width 46 height 13
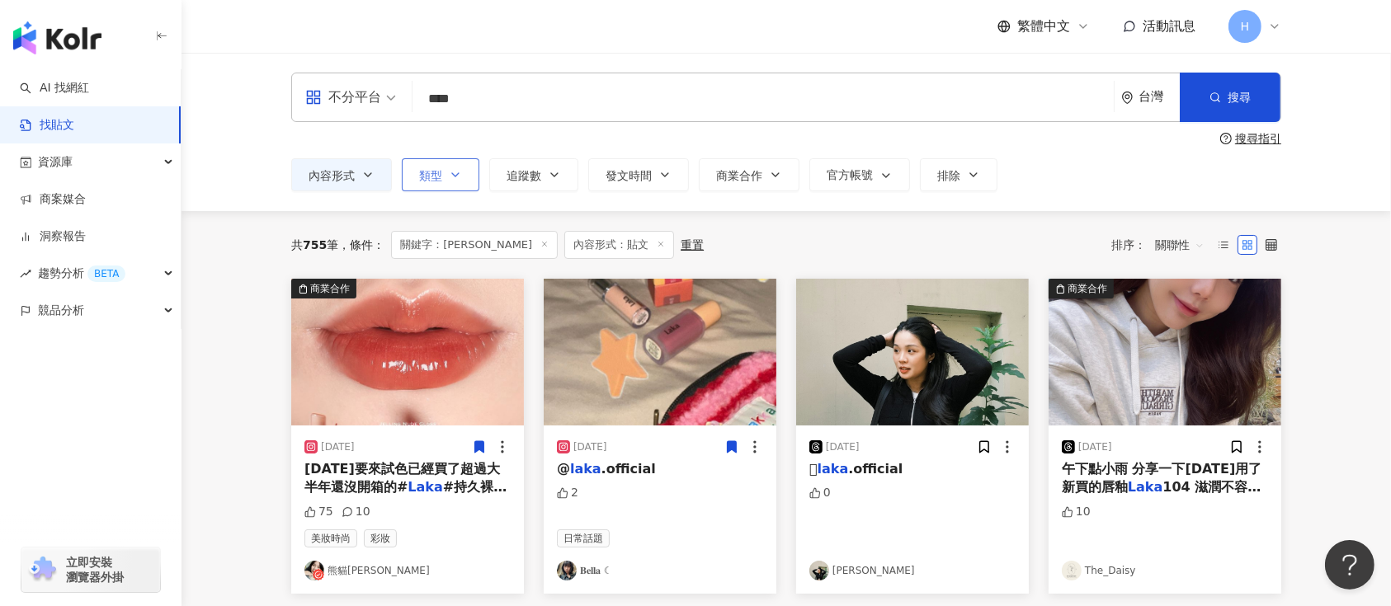
click at [455, 175] on icon "button" at bounding box center [455, 174] width 7 height 3
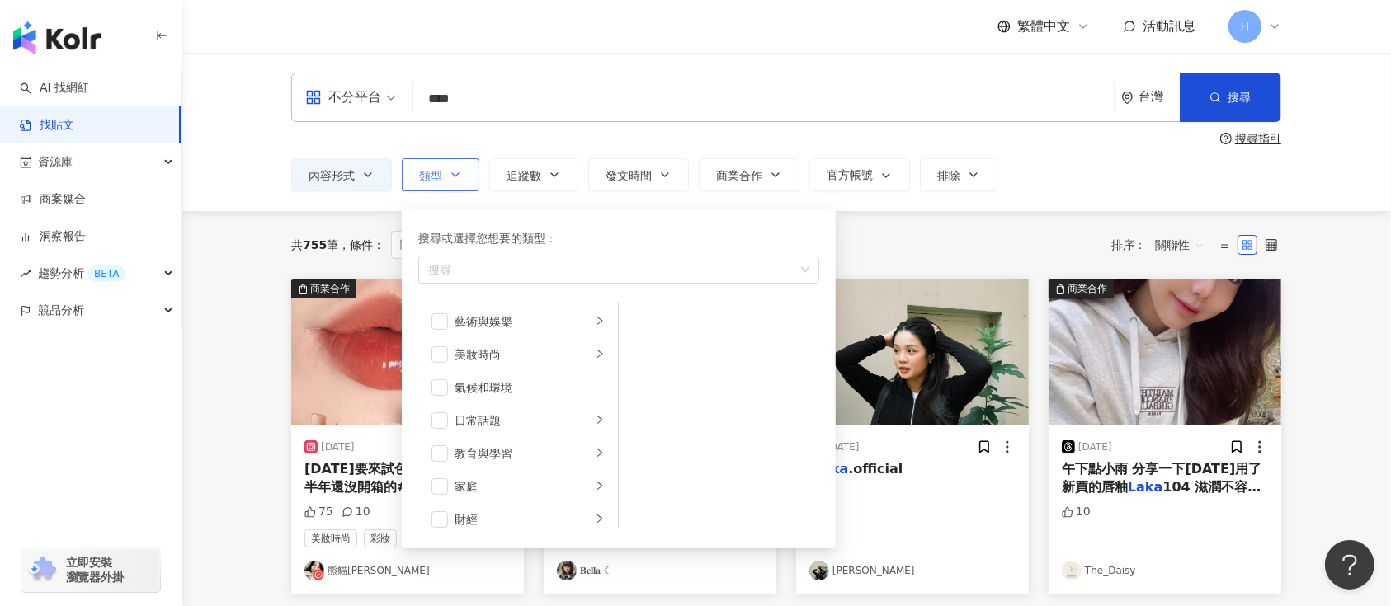
click at [454, 175] on icon "button" at bounding box center [455, 174] width 7 height 3
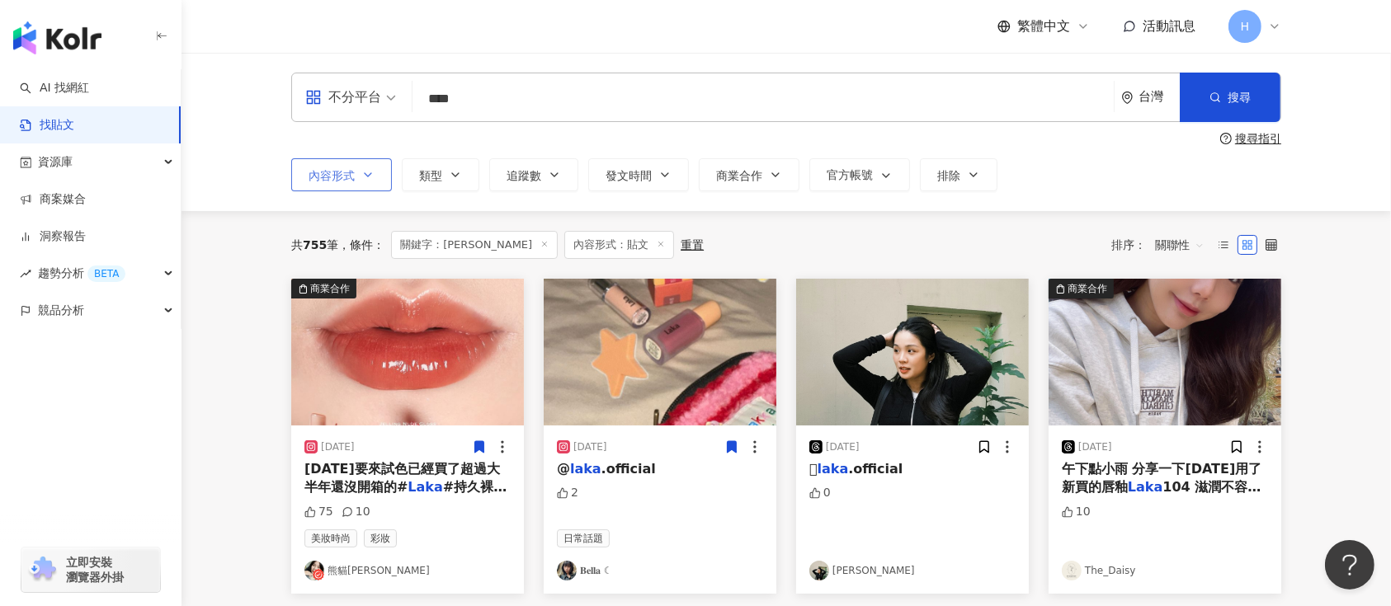
click at [368, 172] on icon "button" at bounding box center [367, 174] width 13 height 13
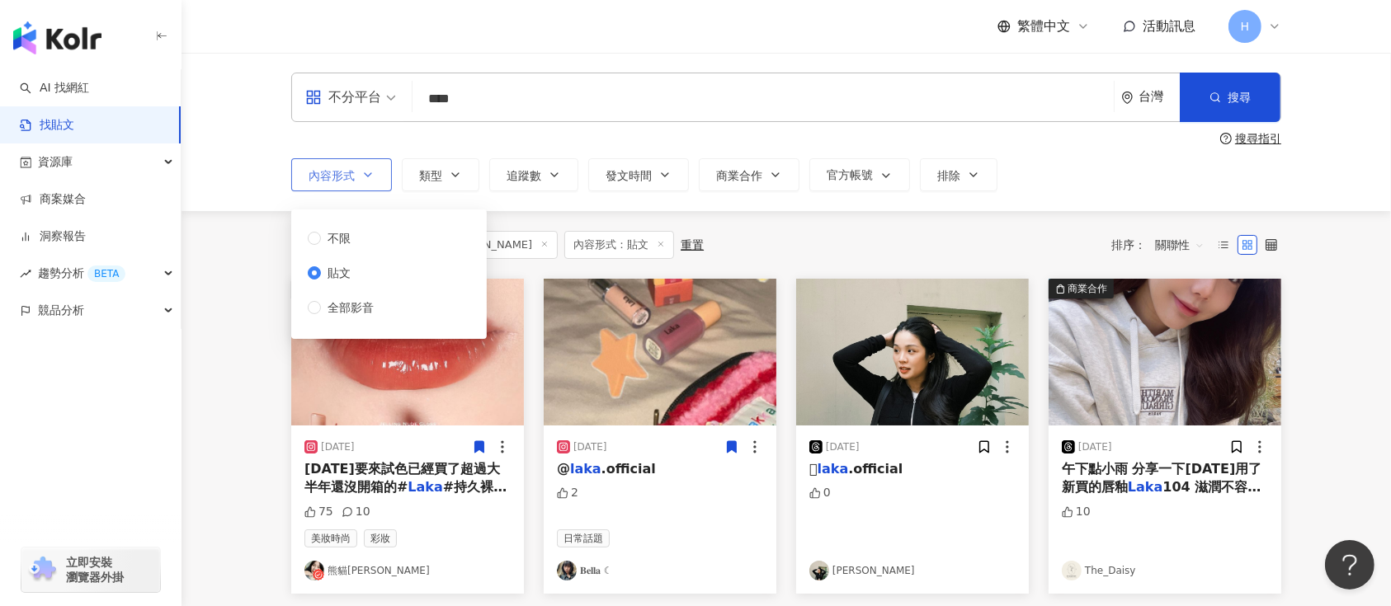
click at [368, 172] on icon "button" at bounding box center [367, 174] width 13 height 13
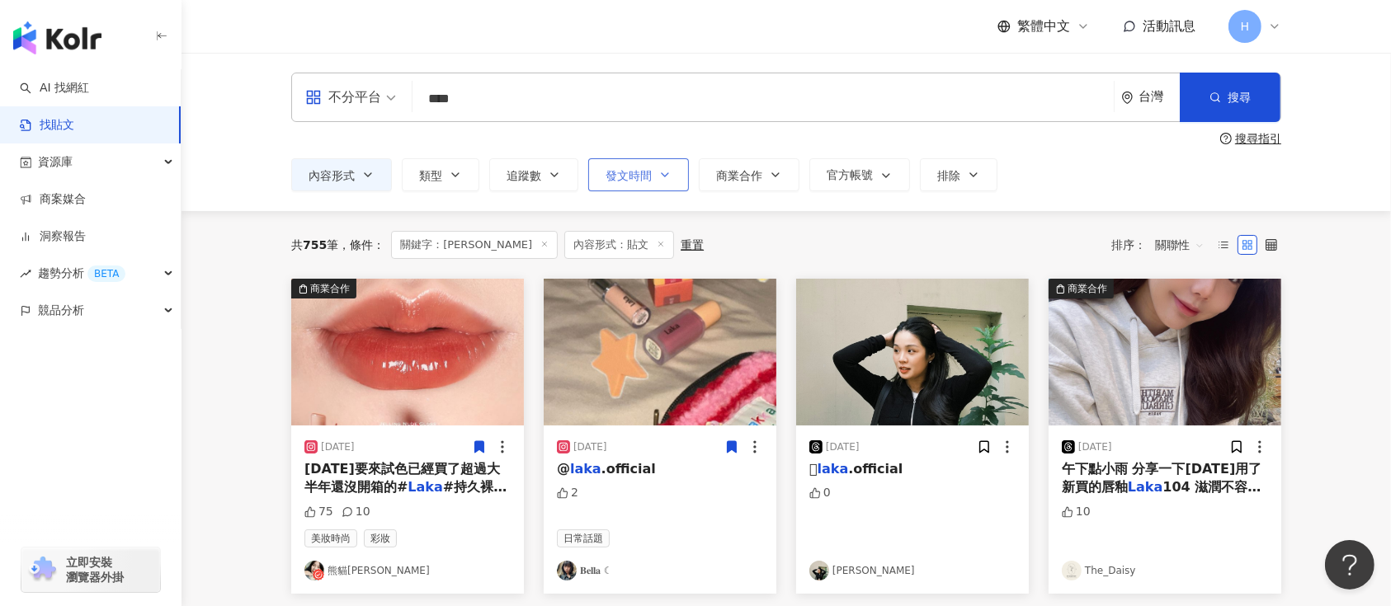
click at [649, 168] on button "發文時間" at bounding box center [638, 174] width 101 height 33
drag, startPoint x: 659, startPoint y: 168, endPoint x: 945, endPoint y: 174, distance: 285.5
click at [660, 168] on icon "button" at bounding box center [664, 174] width 13 height 13
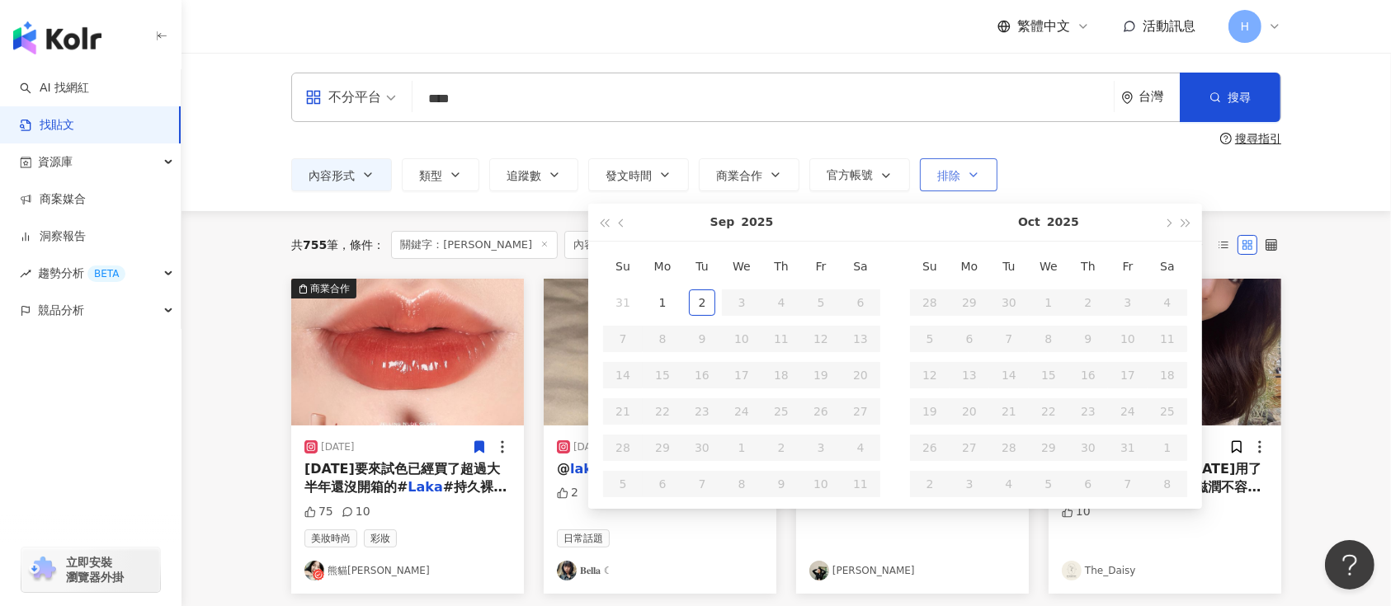
click at [949, 174] on span "排除" at bounding box center [948, 175] width 23 height 13
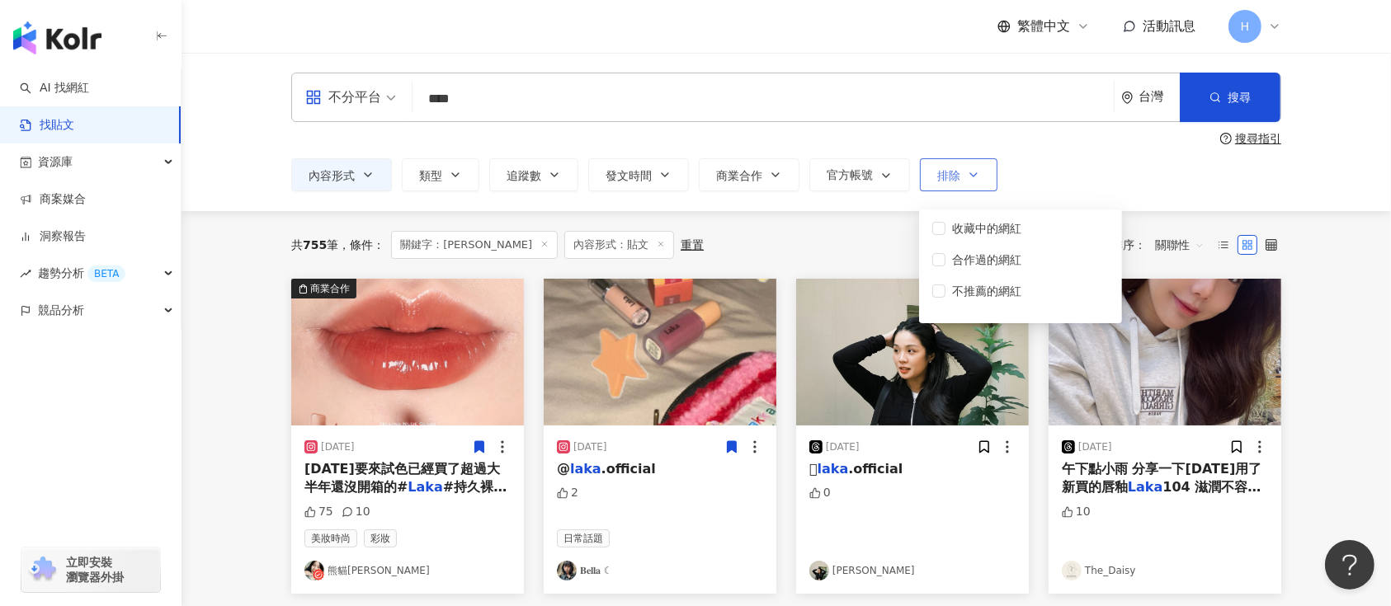
click at [960, 174] on button "排除" at bounding box center [959, 174] width 78 height 33
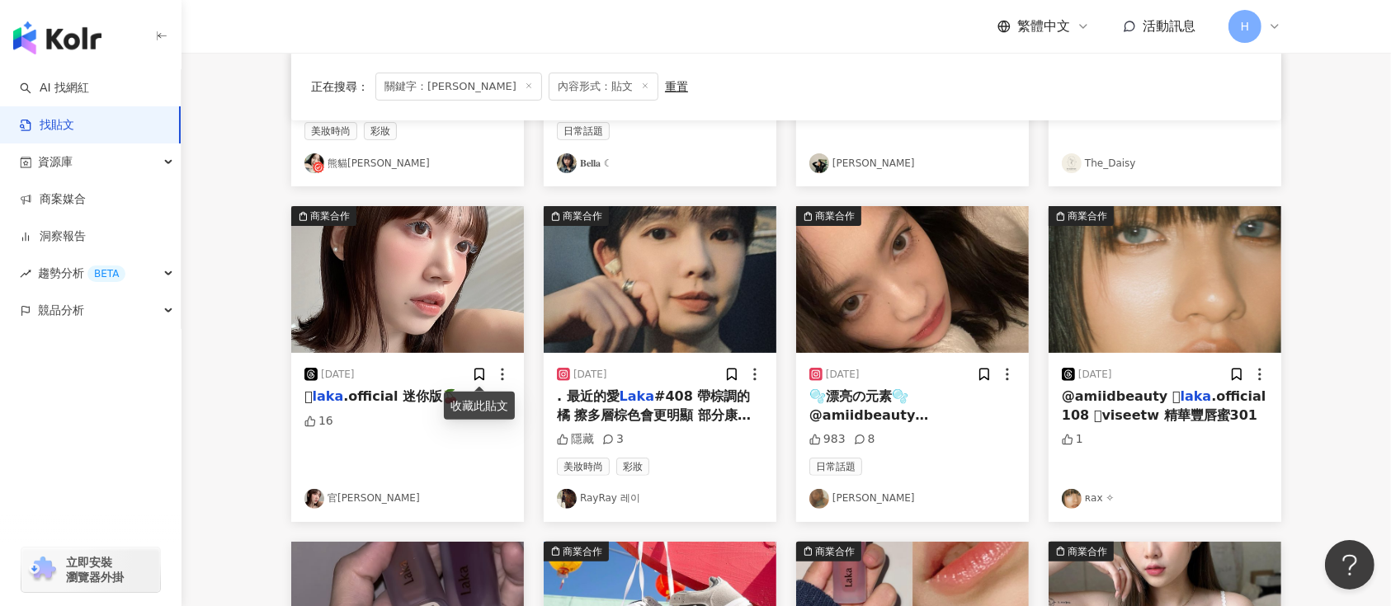
scroll to position [440, 0]
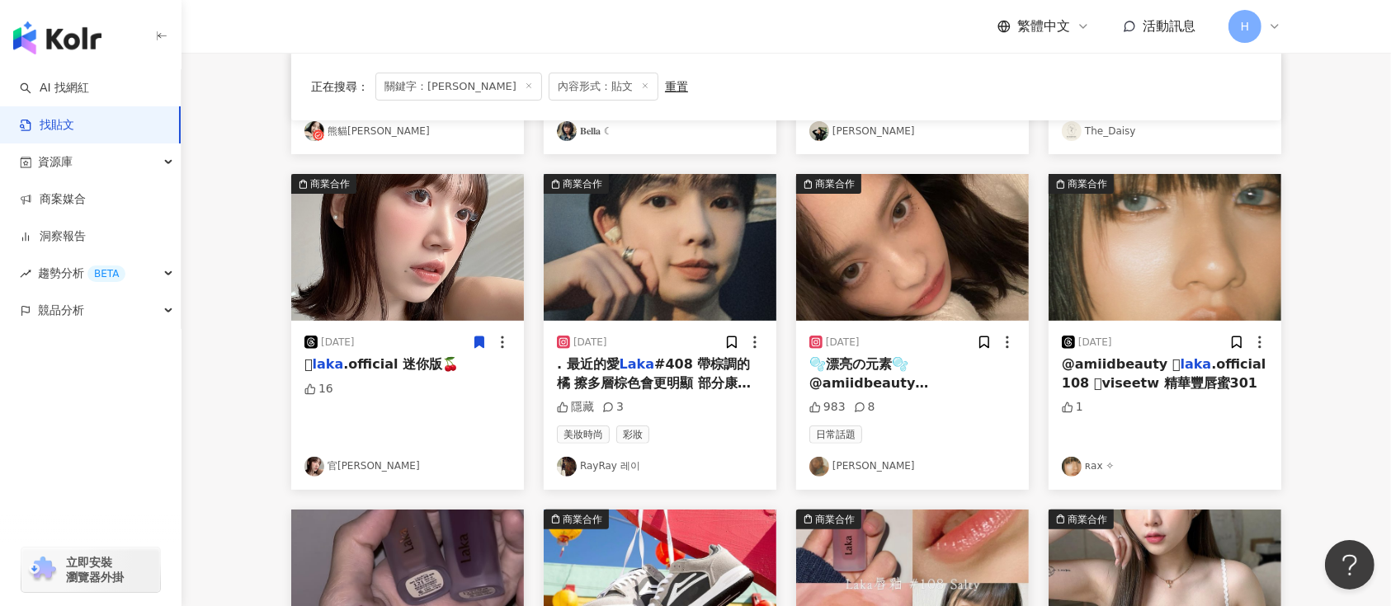
click at [463, 273] on img at bounding box center [407, 247] width 233 height 147
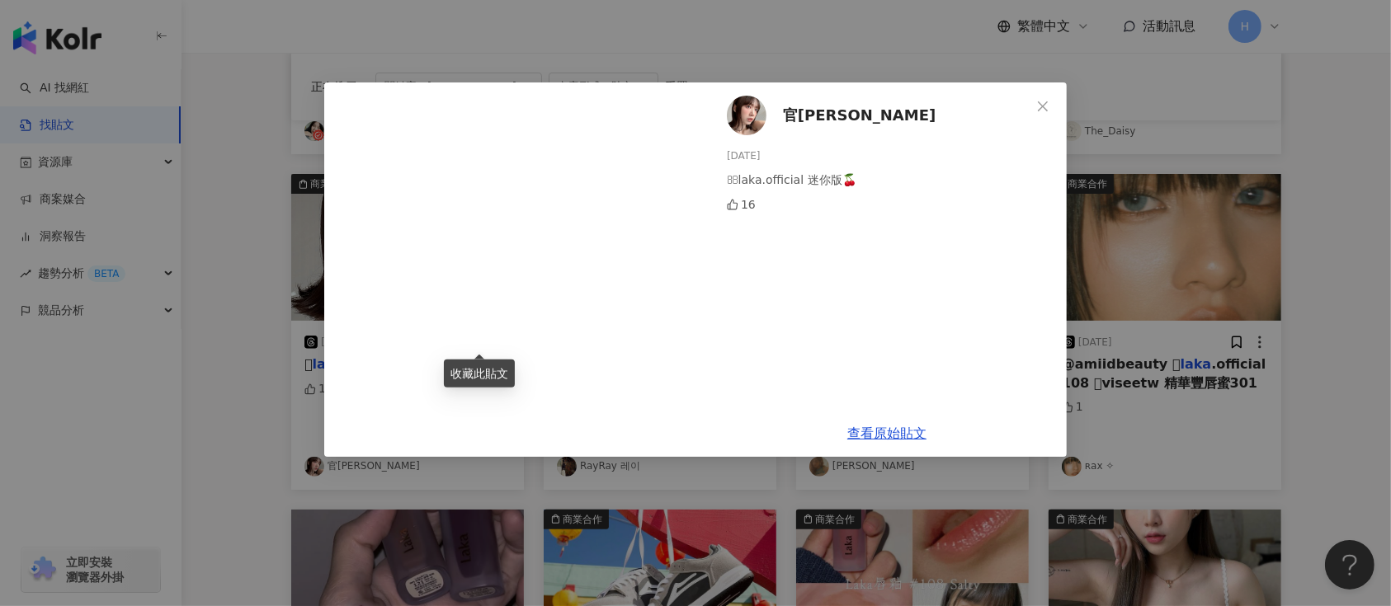
click at [1153, 271] on div "官宏鎂 [DATE] laka.official 迷你版🍒 16 查看原始貼文" at bounding box center [695, 303] width 1391 height 606
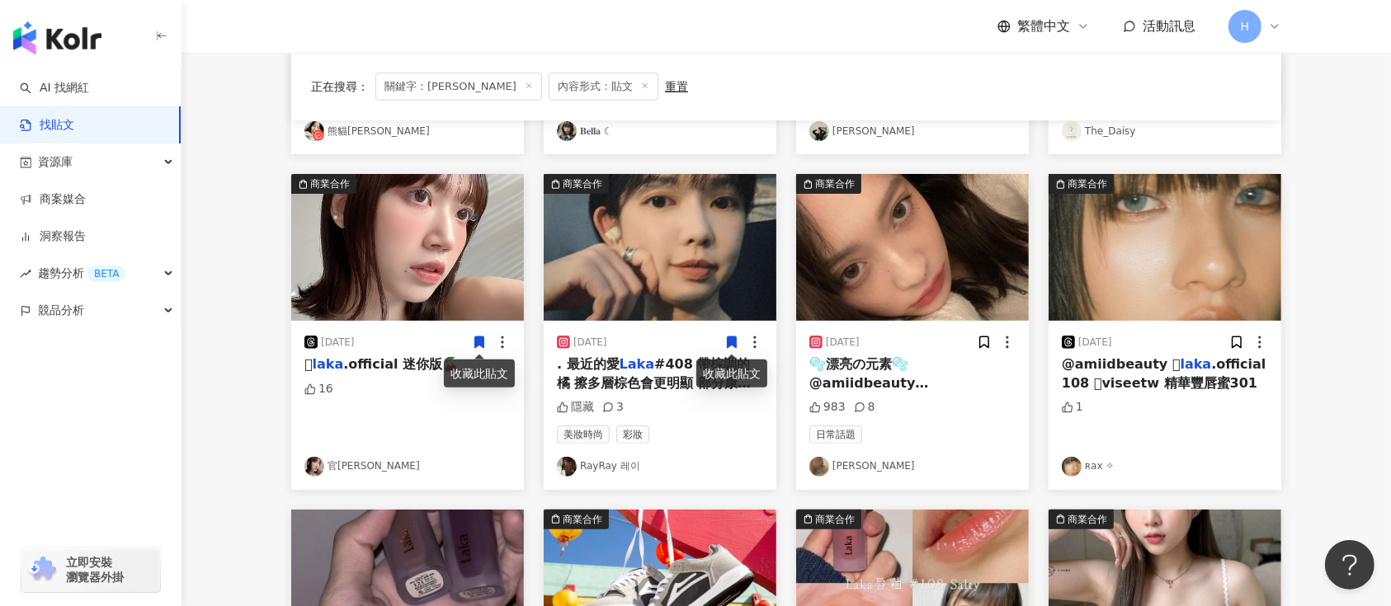
click at [729, 338] on icon at bounding box center [732, 343] width 9 height 12
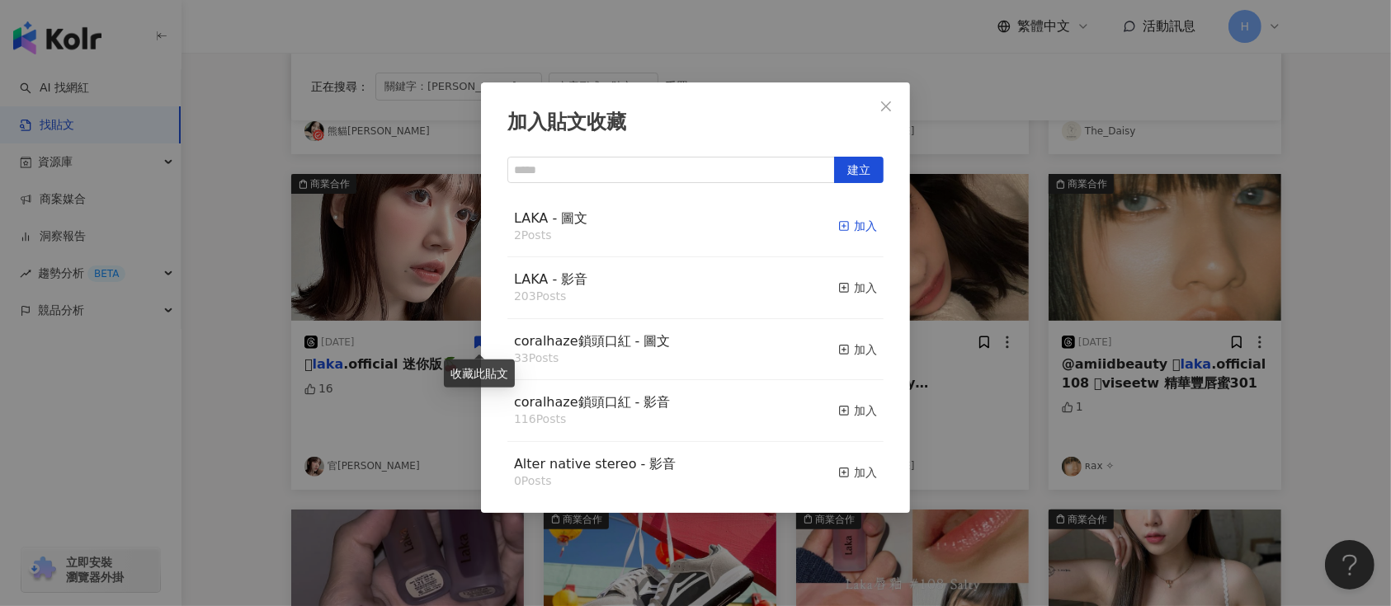
click at [838, 224] on div "加入" at bounding box center [857, 226] width 39 height 18
click at [961, 307] on div "加入貼文收藏 建立 LAKA - 圖文 2 Posts 加入 LAKA - 影音 203 Posts 加入 coralhaze鎖頭口紅 - 圖文 33 Pos…" at bounding box center [695, 303] width 1391 height 606
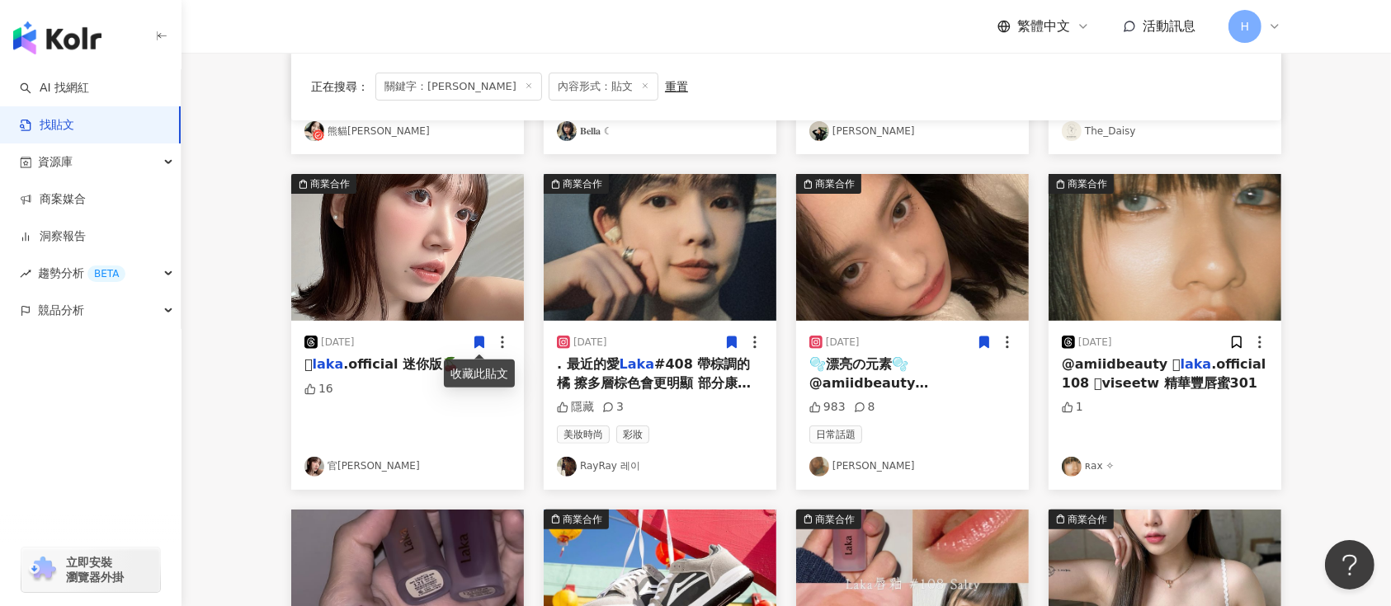
click at [981, 339] on icon at bounding box center [984, 343] width 9 height 12
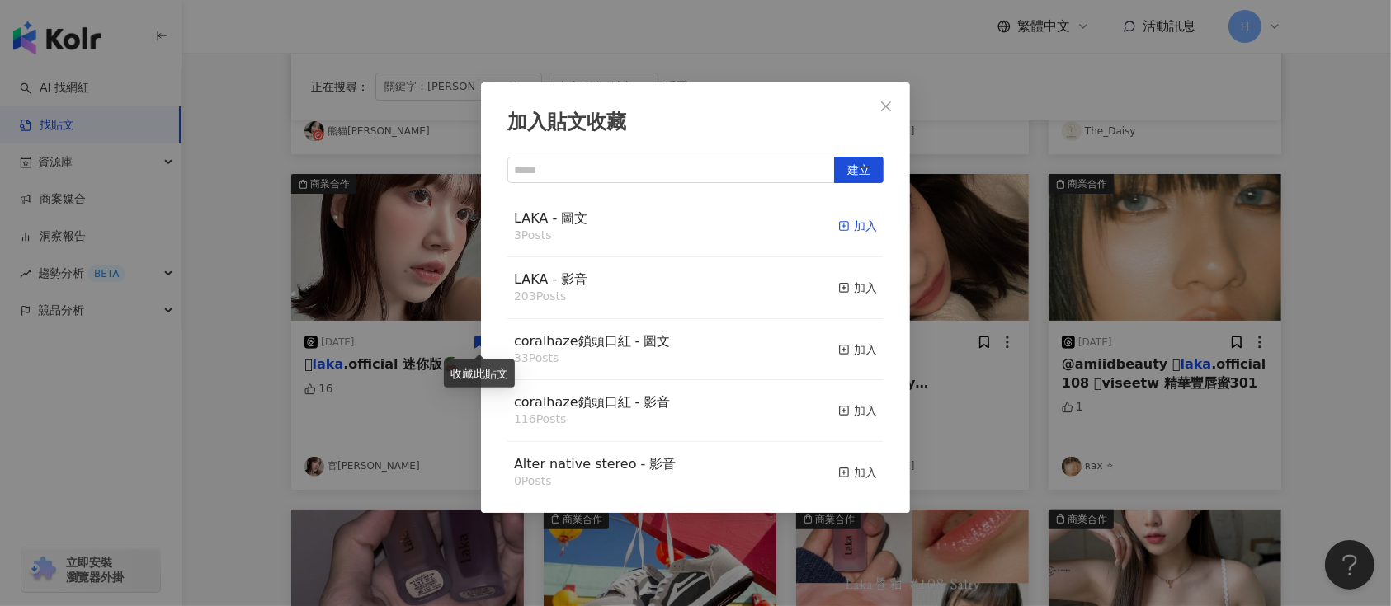
click at [838, 226] on div "加入" at bounding box center [857, 226] width 39 height 18
drag, startPoint x: 1131, startPoint y: 309, endPoint x: 1215, endPoint y: 316, distance: 84.5
click at [1139, 309] on div "加入貼文收藏 建立 LAKA - 圖文 3 Posts 加入 LAKA - 影音 203 Posts 加入 coralhaze鎖頭口紅 - 圖文 33 Pos…" at bounding box center [695, 303] width 1391 height 606
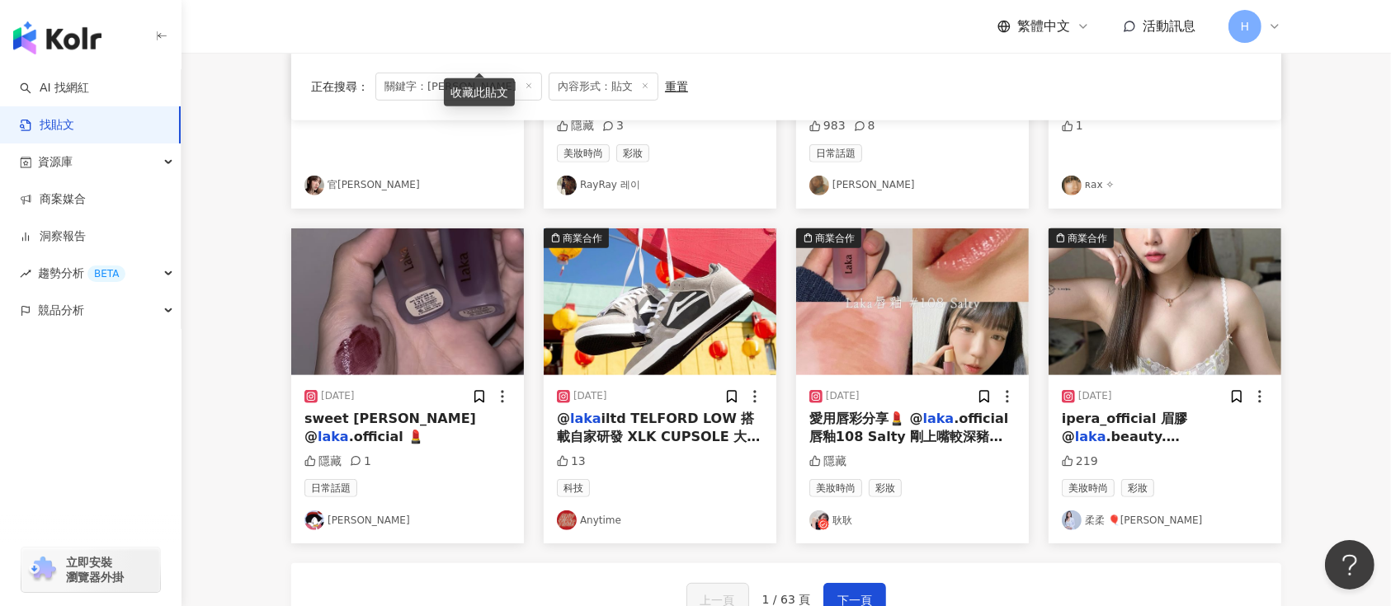
scroll to position [770, 0]
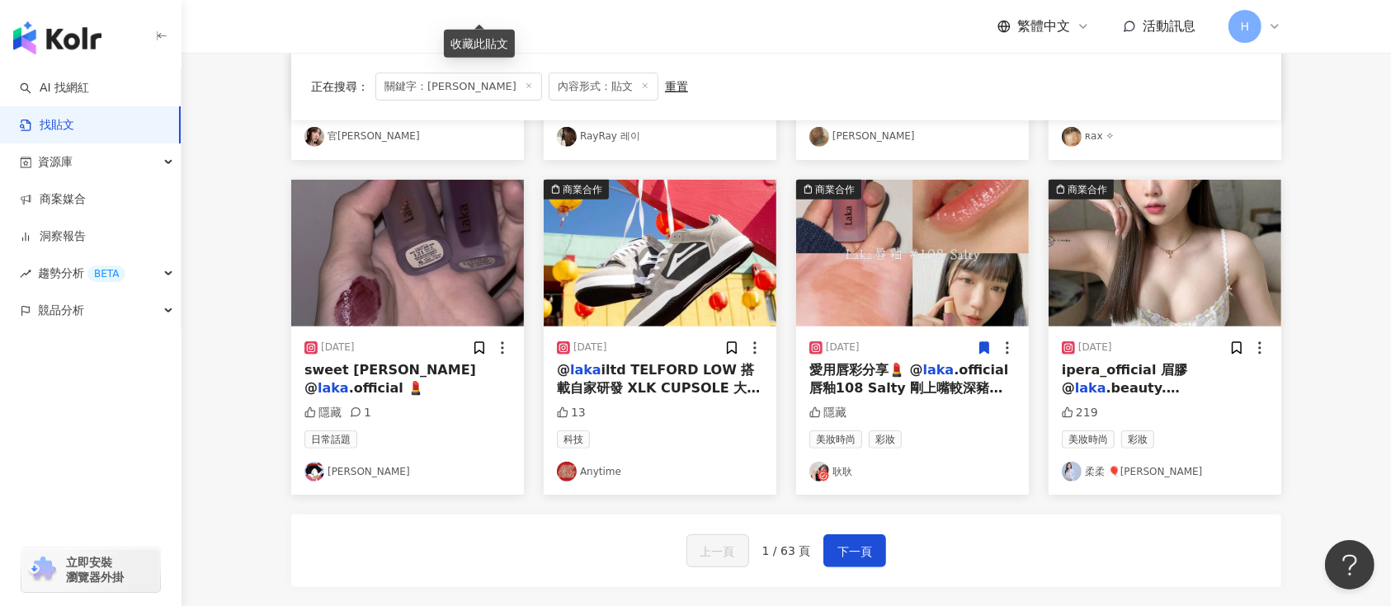
click at [988, 339] on span at bounding box center [984, 347] width 15 height 17
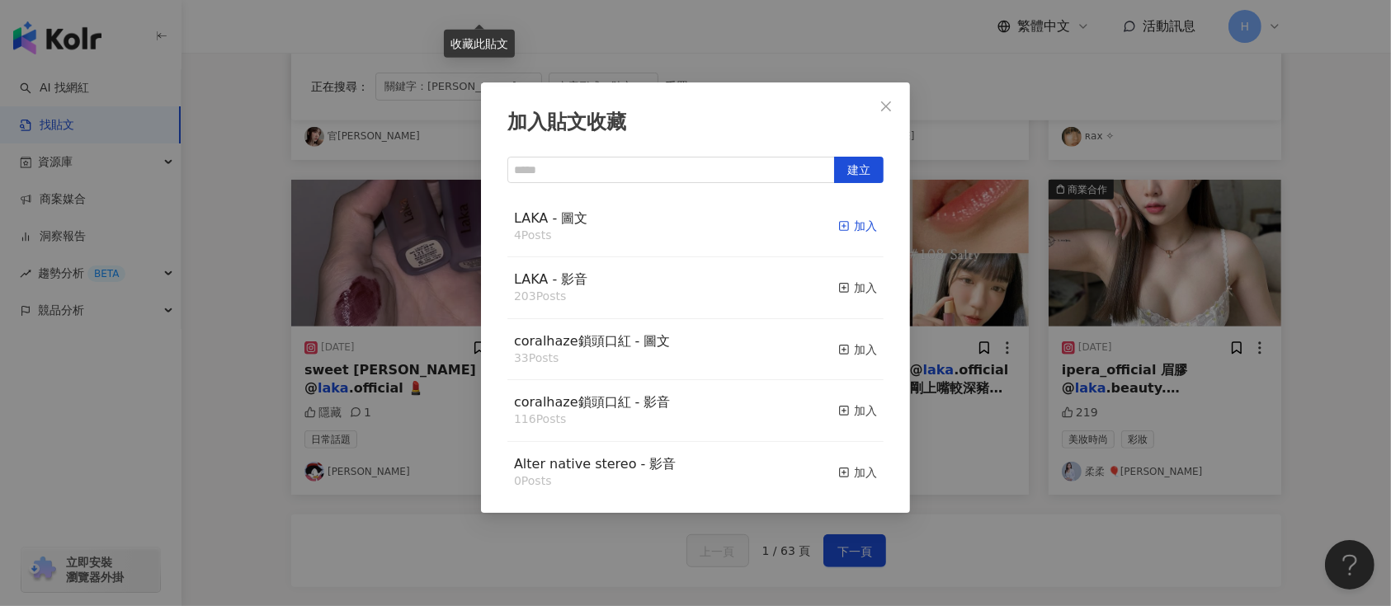
click at [838, 223] on div "加入" at bounding box center [857, 226] width 39 height 18
drag, startPoint x: 1103, startPoint y: 326, endPoint x: 1135, endPoint y: 329, distance: 32.3
click at [1111, 328] on div "加入貼文收藏 建立 LAKA - 圖文 4 Posts 加入 LAKA - 影音 203 Posts 加入 coralhaze鎖頭口紅 - 圖文 33 Pos…" at bounding box center [695, 303] width 1391 height 606
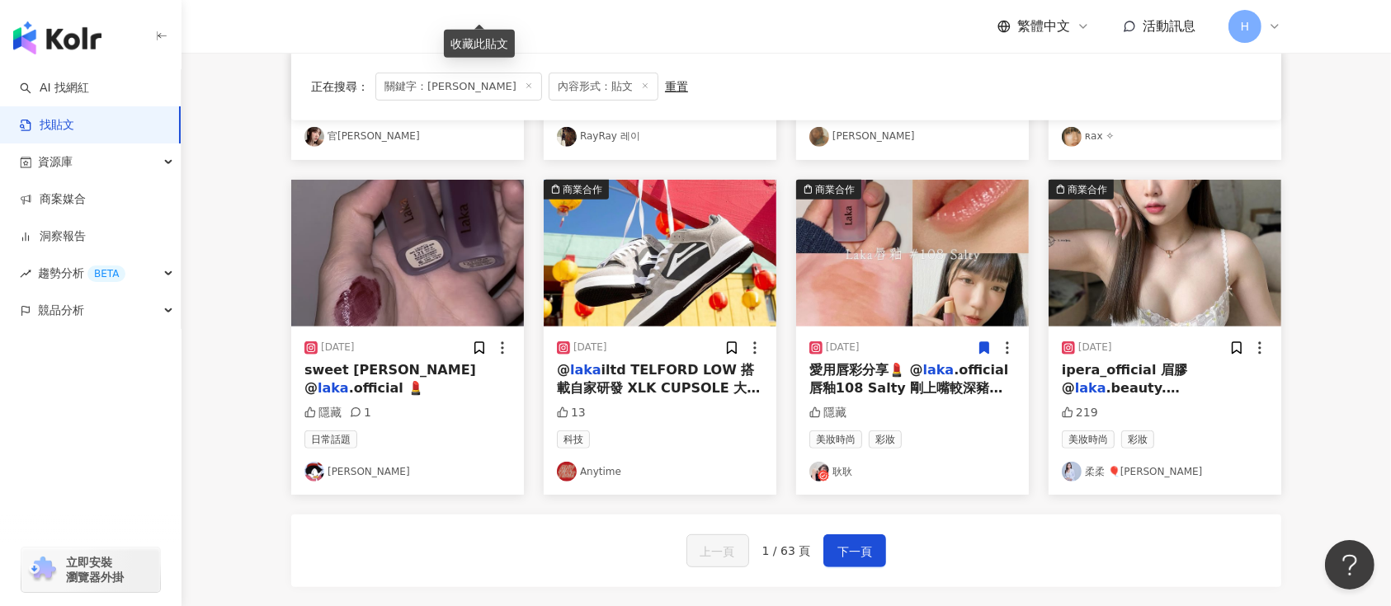
click at [430, 307] on img at bounding box center [407, 253] width 233 height 147
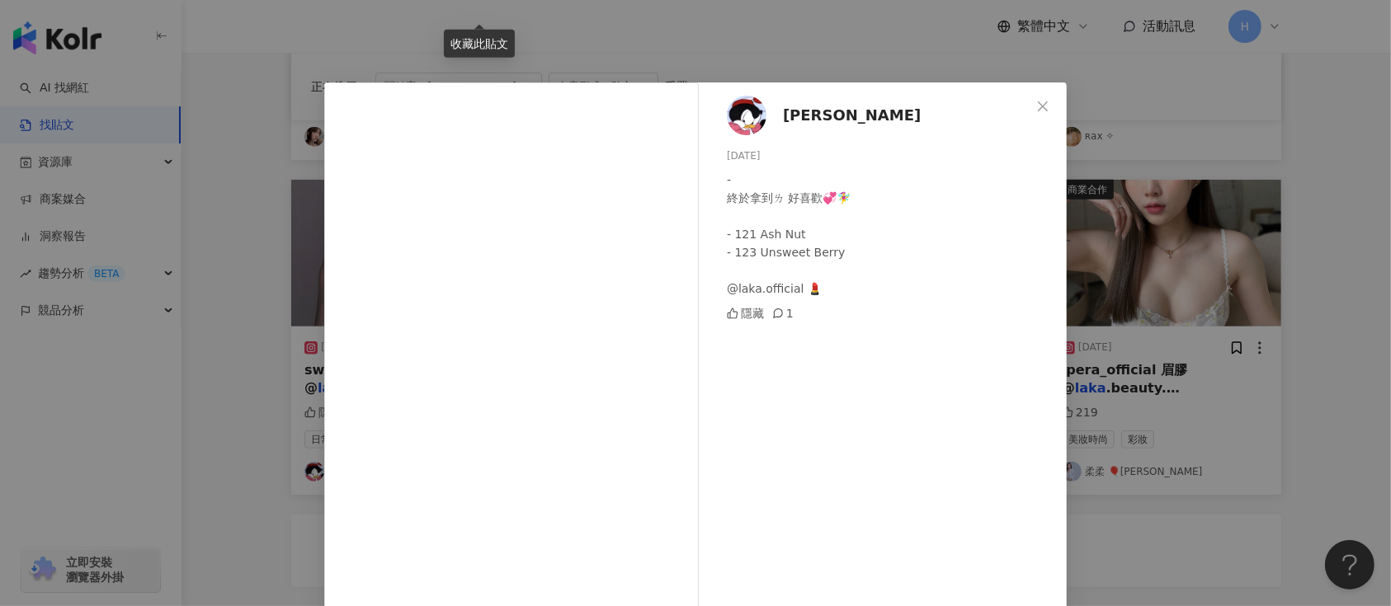
click at [1164, 333] on div "[PERSON_NAME] [DATE] - 終於拿到ㄌ 好喜歡💞🧚‍♀️ - 121 Ash Nut - 123 Unsweet Berry @laka.o…" at bounding box center [695, 303] width 1391 height 606
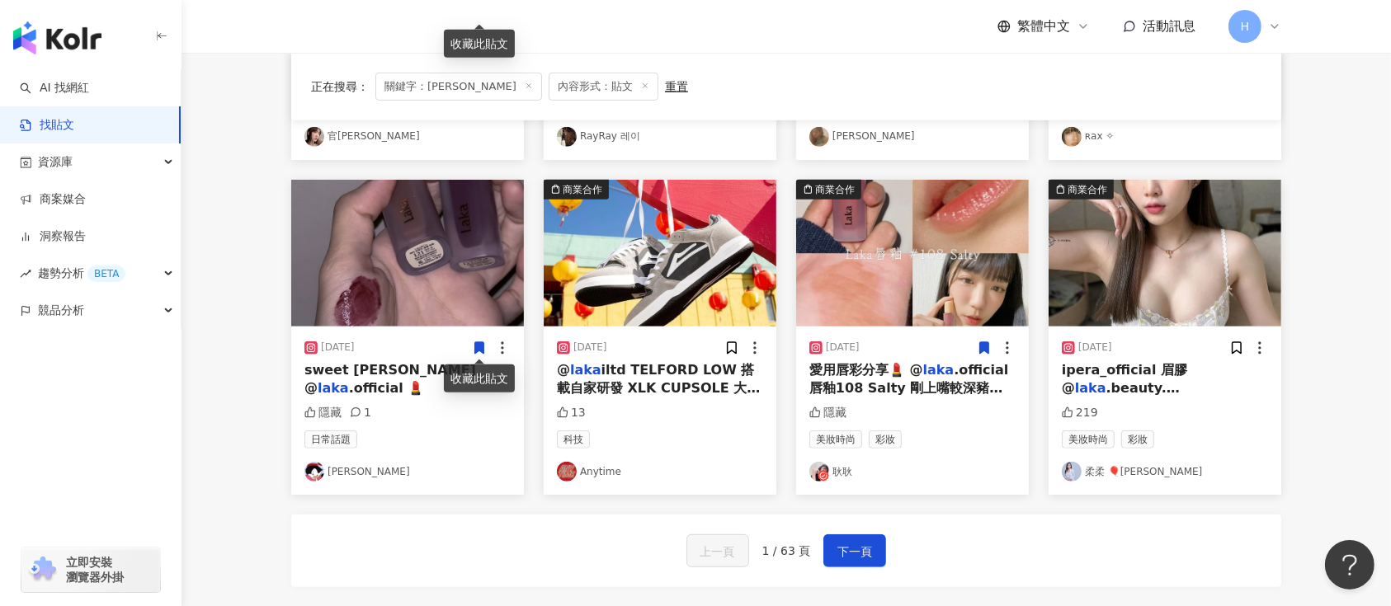
click at [476, 339] on span at bounding box center [479, 347] width 15 height 17
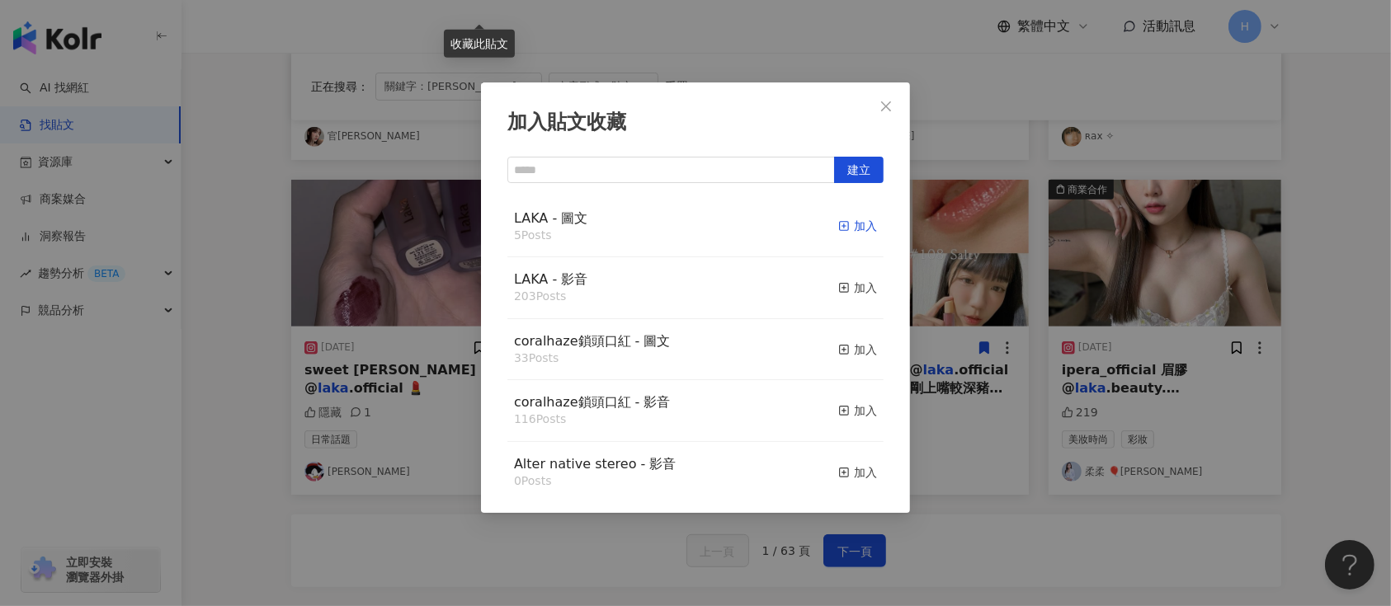
click at [838, 219] on div "加入" at bounding box center [857, 226] width 39 height 18
drag, startPoint x: 946, startPoint y: 267, endPoint x: 974, endPoint y: 304, distance: 46.0
click at [949, 269] on div "加入貼文收藏 建立 LAKA - 圖文 5 Posts 加入 LAKA - 影音 203 Posts 加入 coralhaze鎖頭口紅 - 圖文 33 Pos…" at bounding box center [695, 303] width 1391 height 606
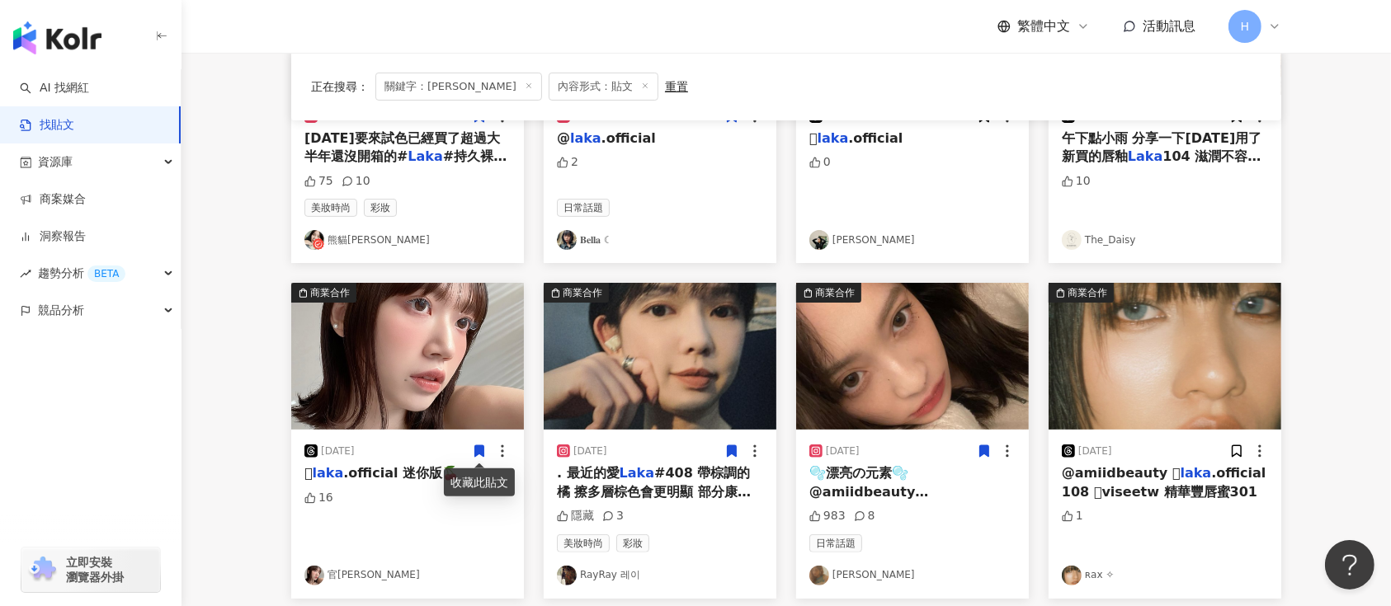
scroll to position [330, 0]
click at [1120, 361] on img at bounding box center [1165, 357] width 233 height 147
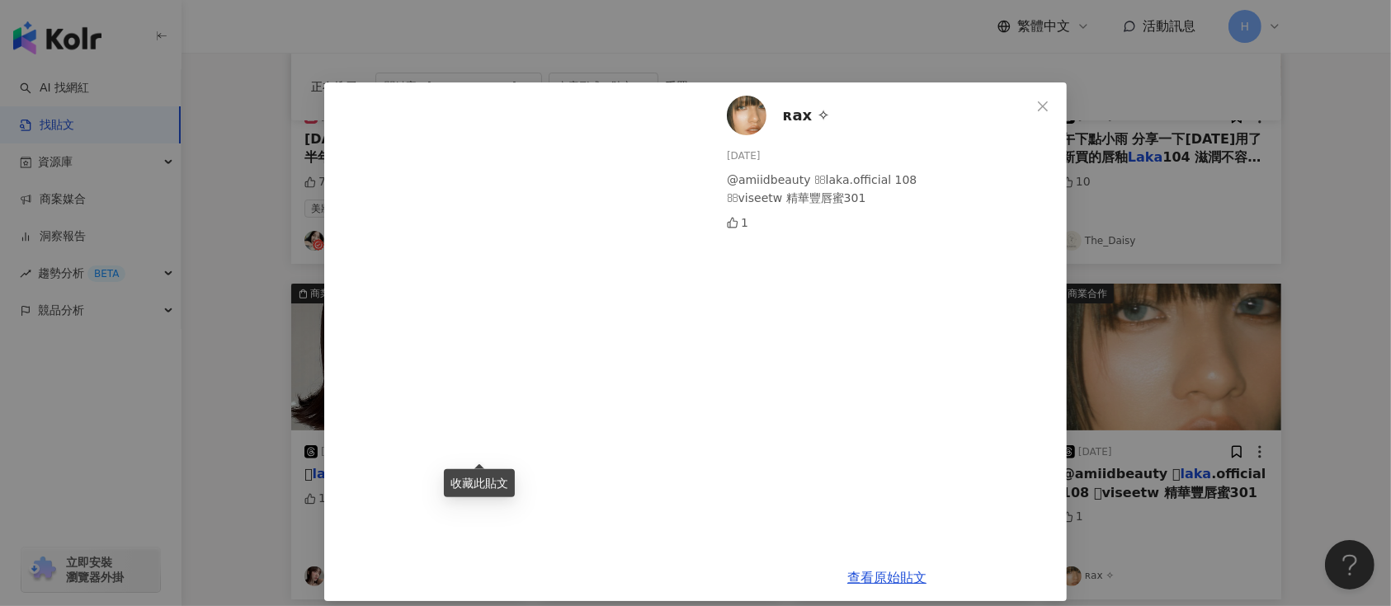
click at [1162, 336] on div "ʀax ✧ [DATE] @amiidbeauty laka.official 108 viseetw 精華豐唇蜜301 1 查看原始貼文" at bounding box center [695, 303] width 1391 height 606
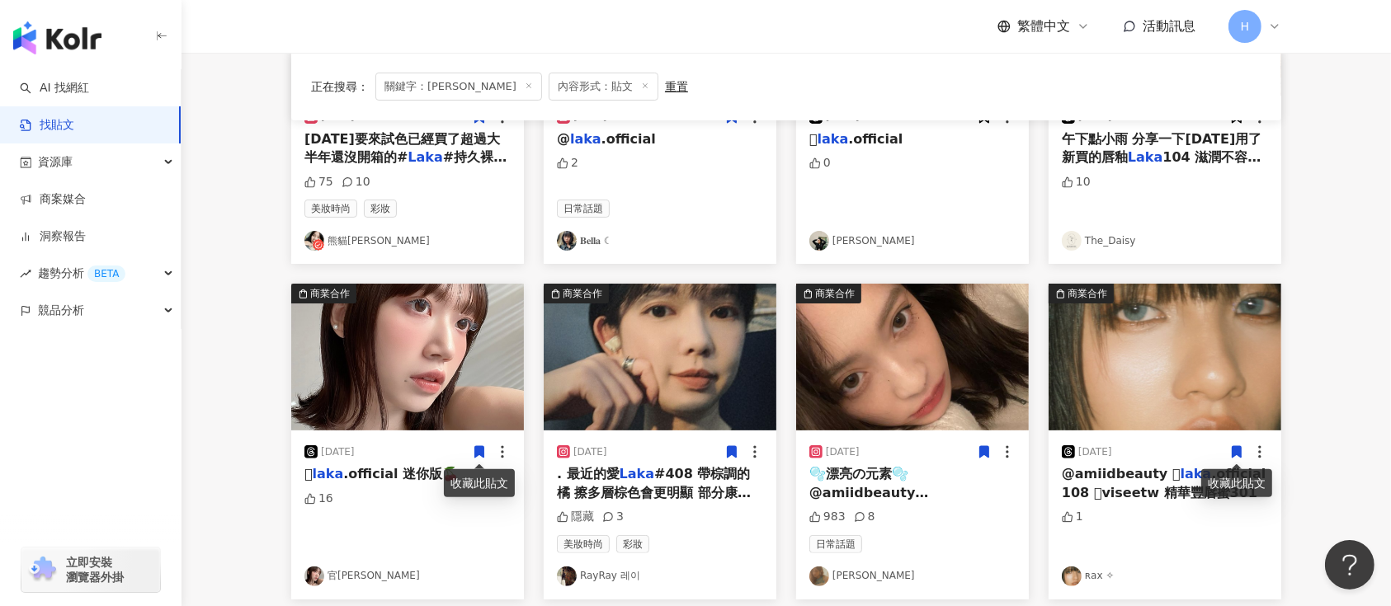
click at [1235, 451] on icon at bounding box center [1237, 453] width 9 height 12
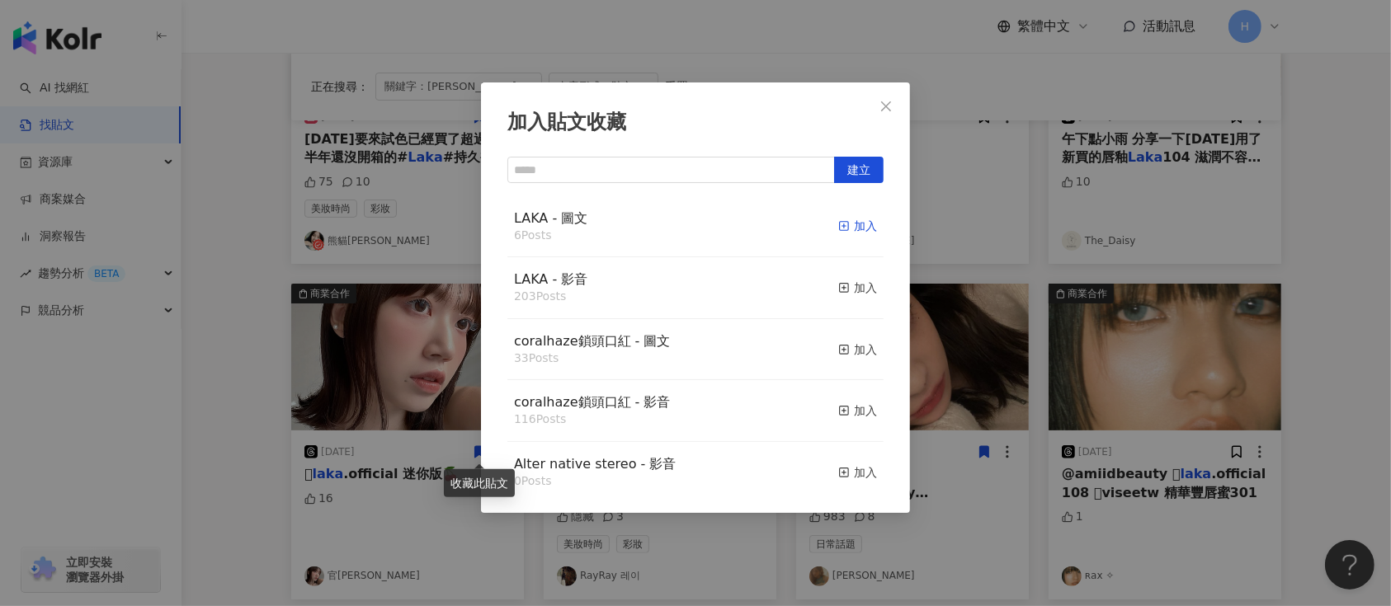
click at [838, 219] on div "加入" at bounding box center [857, 226] width 39 height 18
click at [1157, 289] on div "加入貼文收藏 建立 LAKA - 圖文 6 Posts 加入 LAKA - 影音 203 Posts 加入 coralhaze鎖頭口紅 - 圖文 33 Pos…" at bounding box center [695, 303] width 1391 height 606
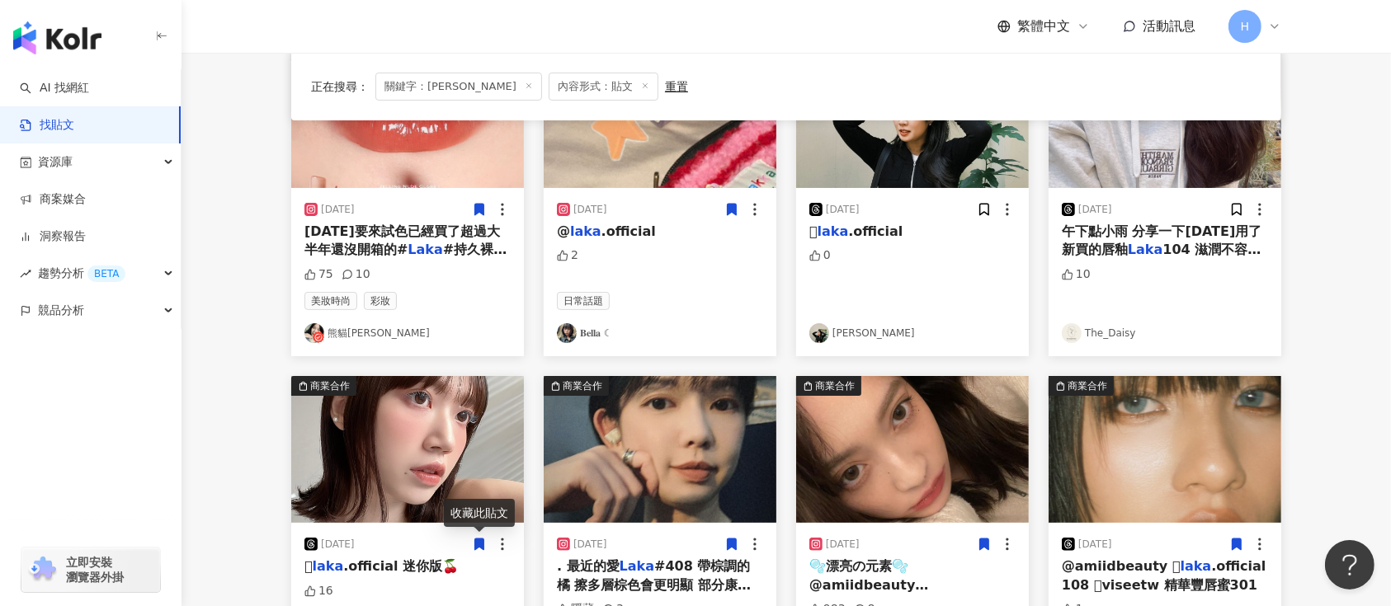
scroll to position [110, 0]
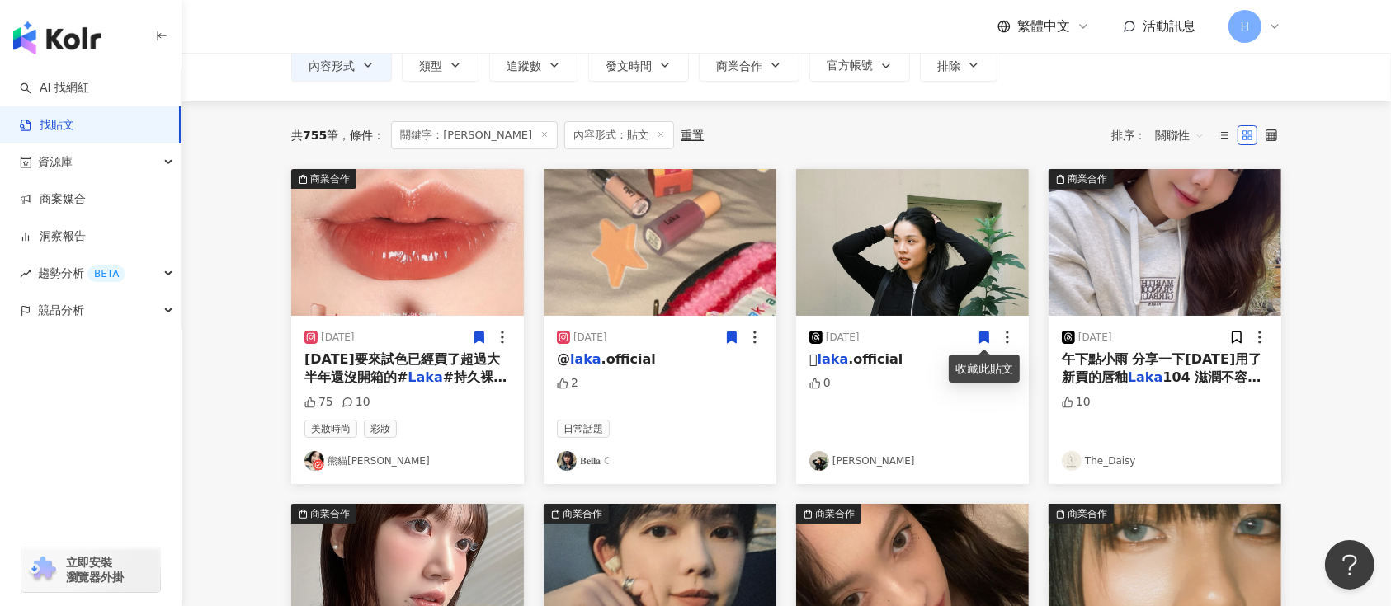
click at [935, 243] on img at bounding box center [912, 242] width 233 height 147
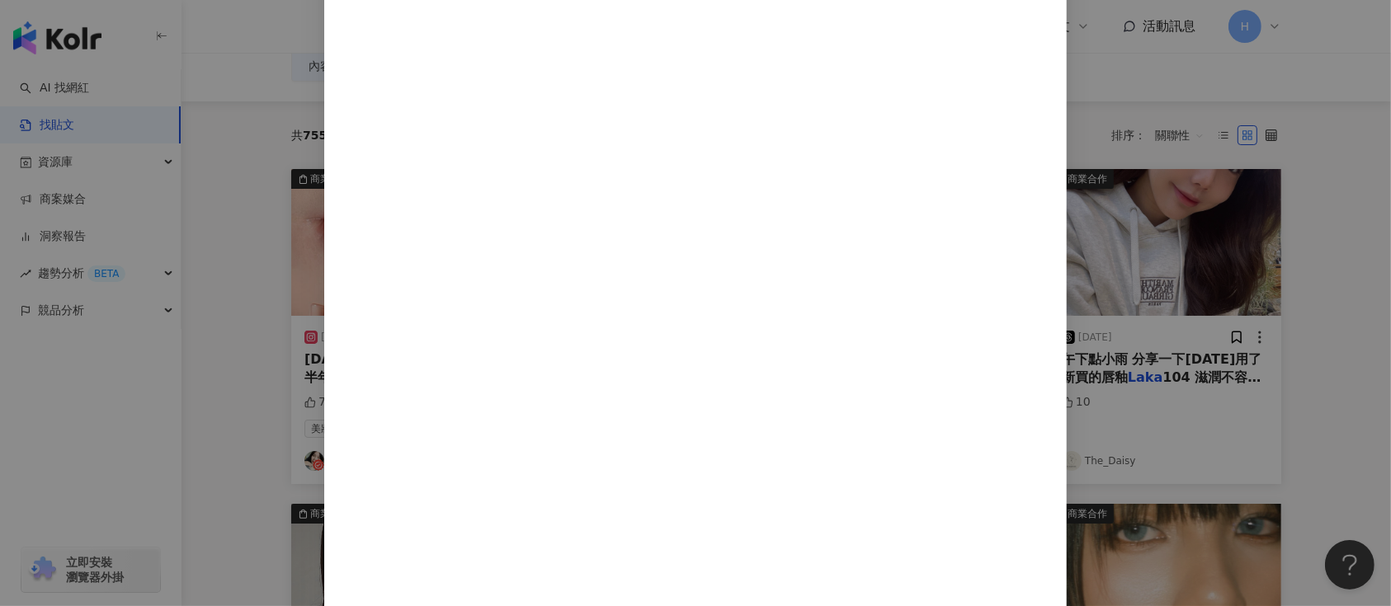
scroll to position [219, 0]
click at [1272, 321] on div "[PERSON_NAME] [DATE] laka.official 0 查看原始貼文" at bounding box center [695, 303] width 1391 height 606
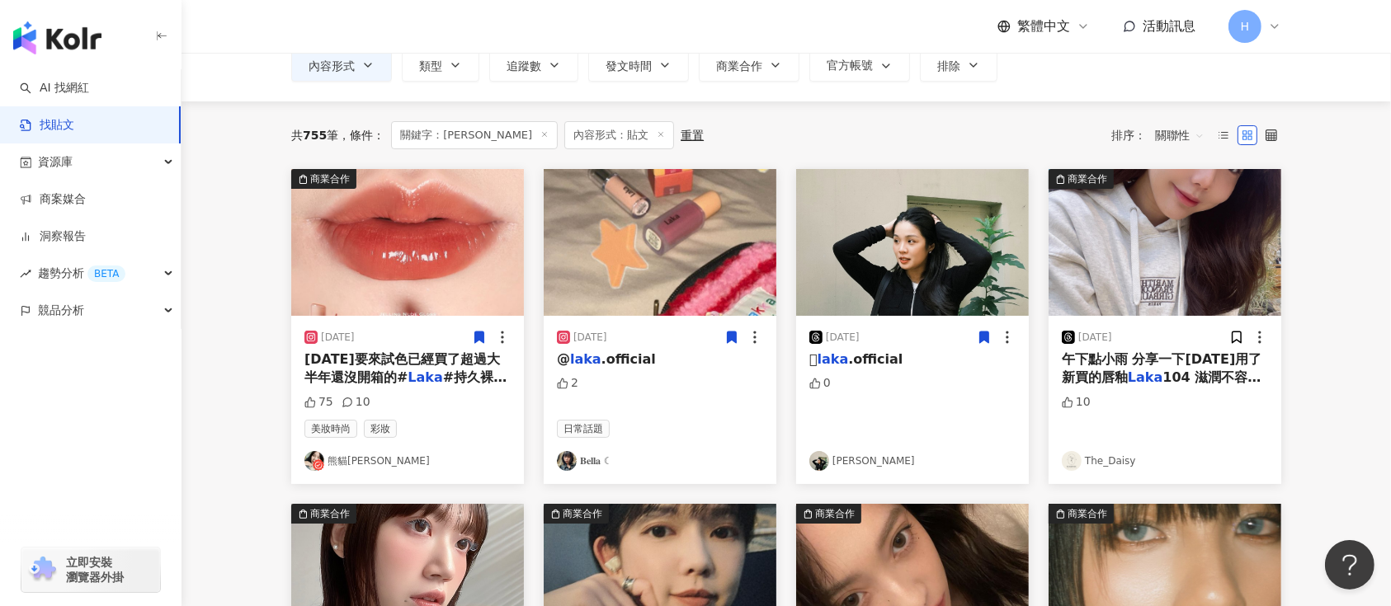
click at [982, 333] on icon at bounding box center [984, 338] width 9 height 12
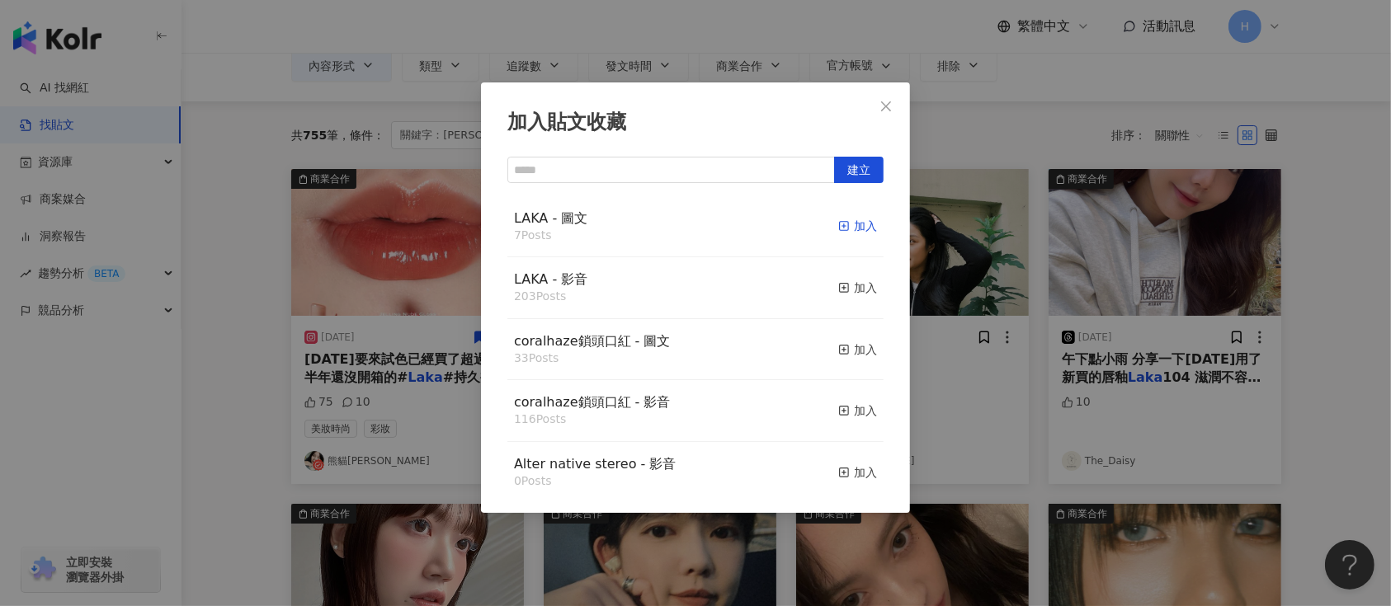
click at [838, 219] on div "加入" at bounding box center [857, 226] width 39 height 18
click at [1155, 320] on div "加入貼文收藏 建立 LAKA - 圖文 7 Posts 加入 LAKA - 影音 203 Posts 加入 coralhaze鎖頭口紅 - 圖文 33 Pos…" at bounding box center [695, 303] width 1391 height 606
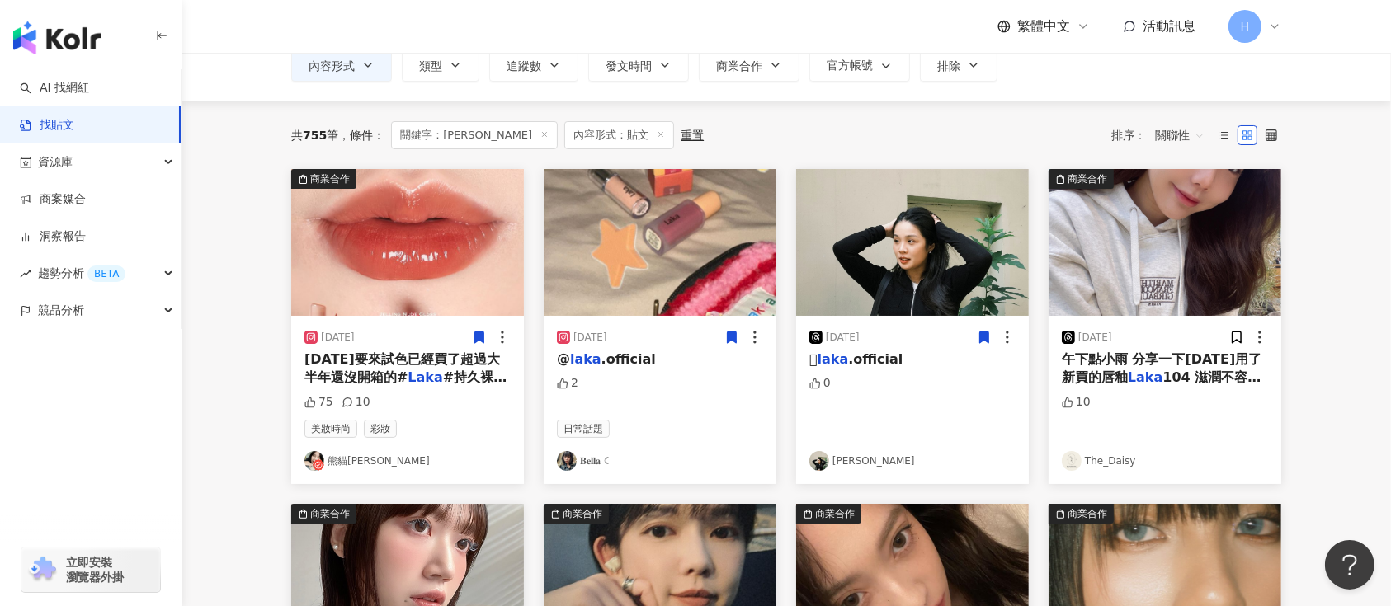
click at [1168, 247] on img at bounding box center [1165, 242] width 233 height 147
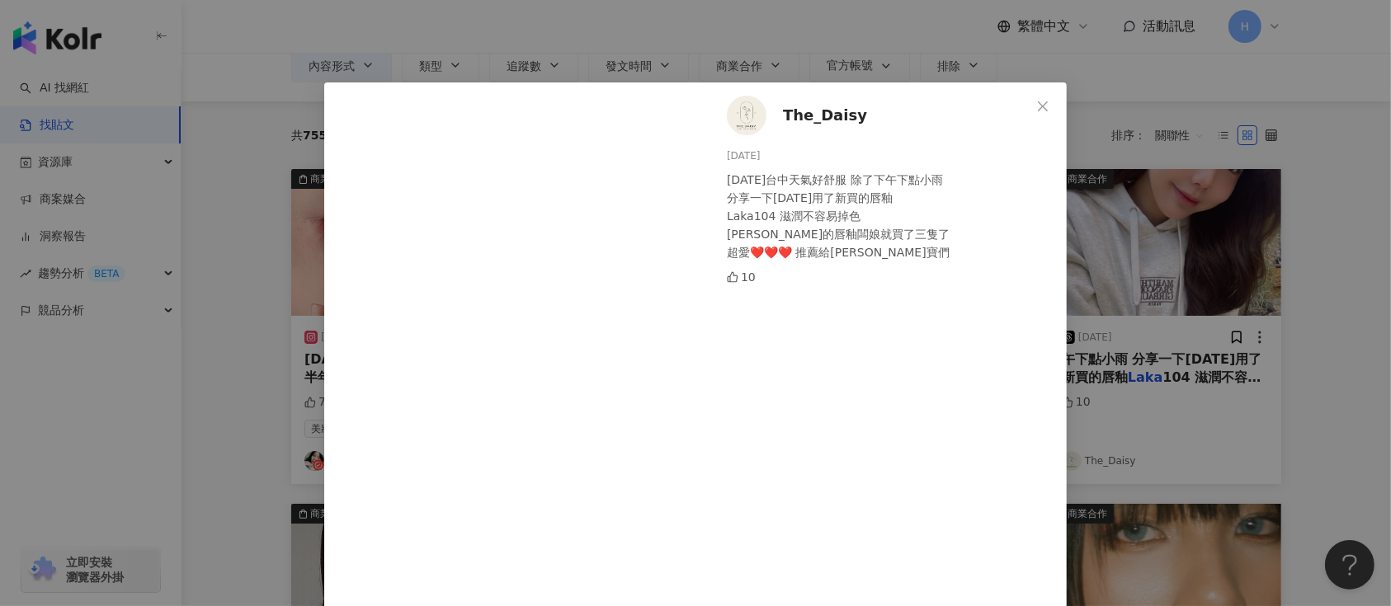
drag, startPoint x: 1234, startPoint y: 289, endPoint x: 1237, endPoint y: 304, distance: 15.2
click at [1234, 289] on div "The_Daisy [DATE] [DATE]台中天氣好舒服 除了下午下點小雨 分享一下[DATE]用了新買的唇釉 Laka104 滋潤不容易掉色 [PERS…" at bounding box center [695, 303] width 1391 height 606
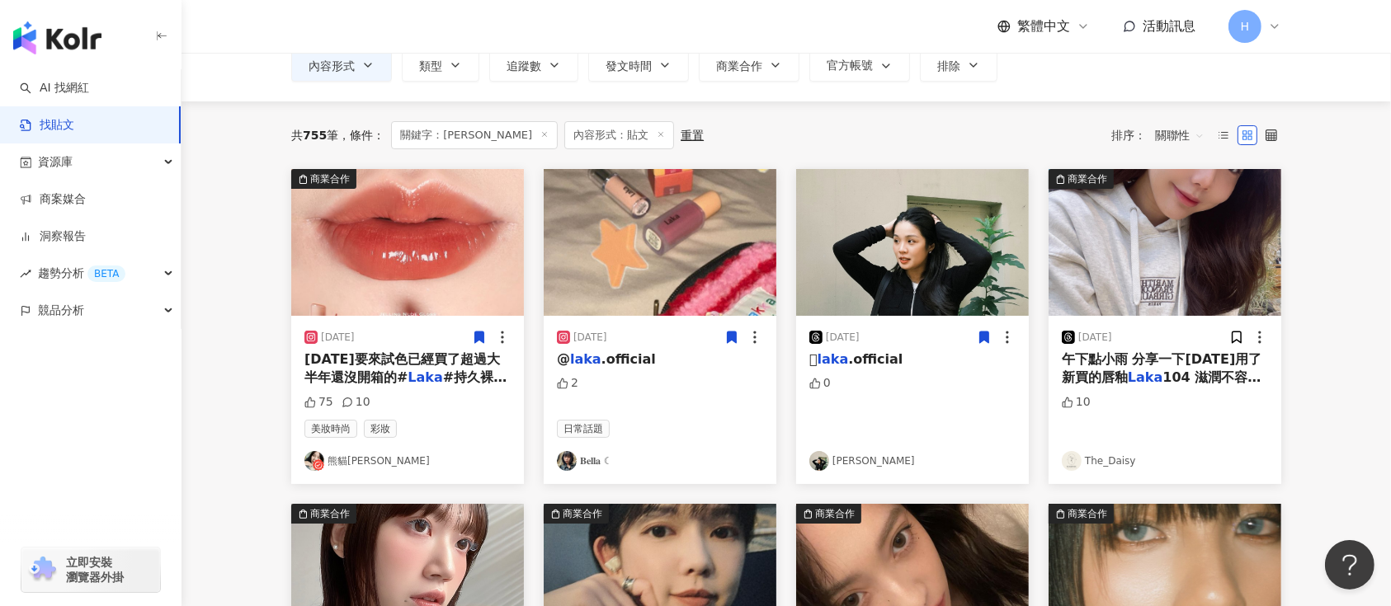
click at [1238, 327] on div "[DATE] 午下點小雨 分享一下[DATE]用了新買的唇釉 Laka 104 滋潤不容易掉色 Laka 10 The_Daisy" at bounding box center [1165, 400] width 233 height 168
click at [1234, 337] on icon at bounding box center [1237, 338] width 9 height 12
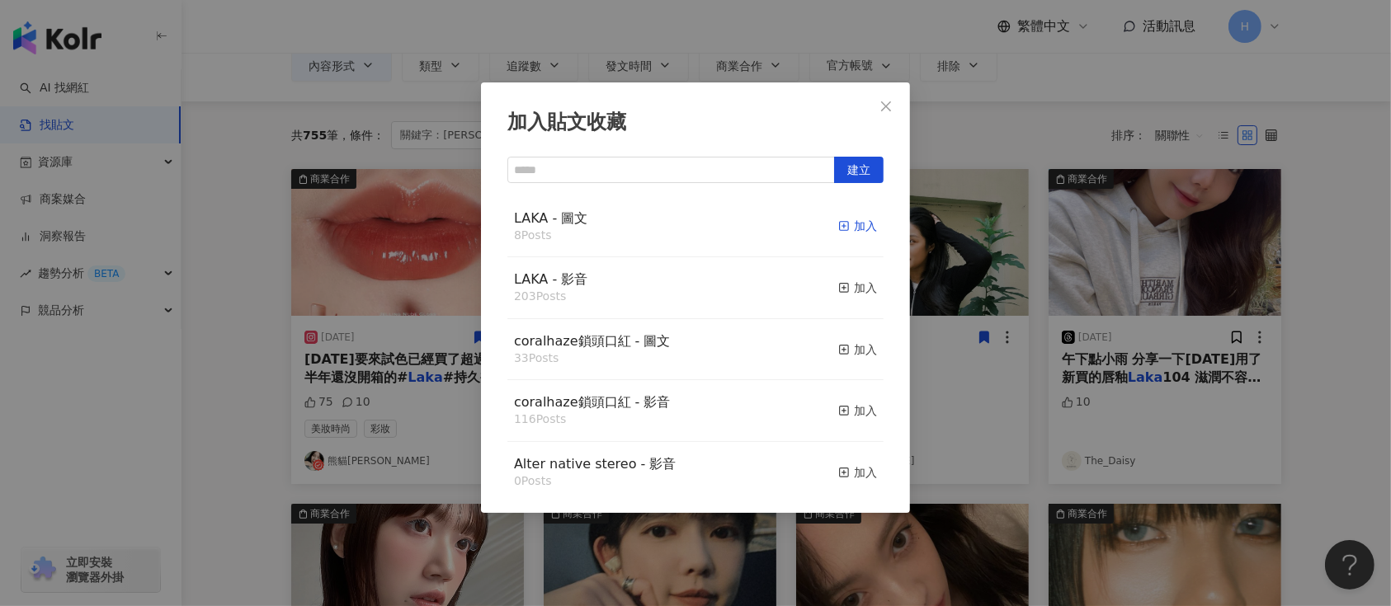
click at [838, 224] on icon "button" at bounding box center [844, 226] width 12 height 12
click at [1026, 299] on div "加入貼文收藏 建立 LAKA - 圖文 8 Posts 加入 LAKA - 影音 203 Posts 加入 coralhaze鎖頭口紅 - 圖文 33 Pos…" at bounding box center [695, 303] width 1391 height 606
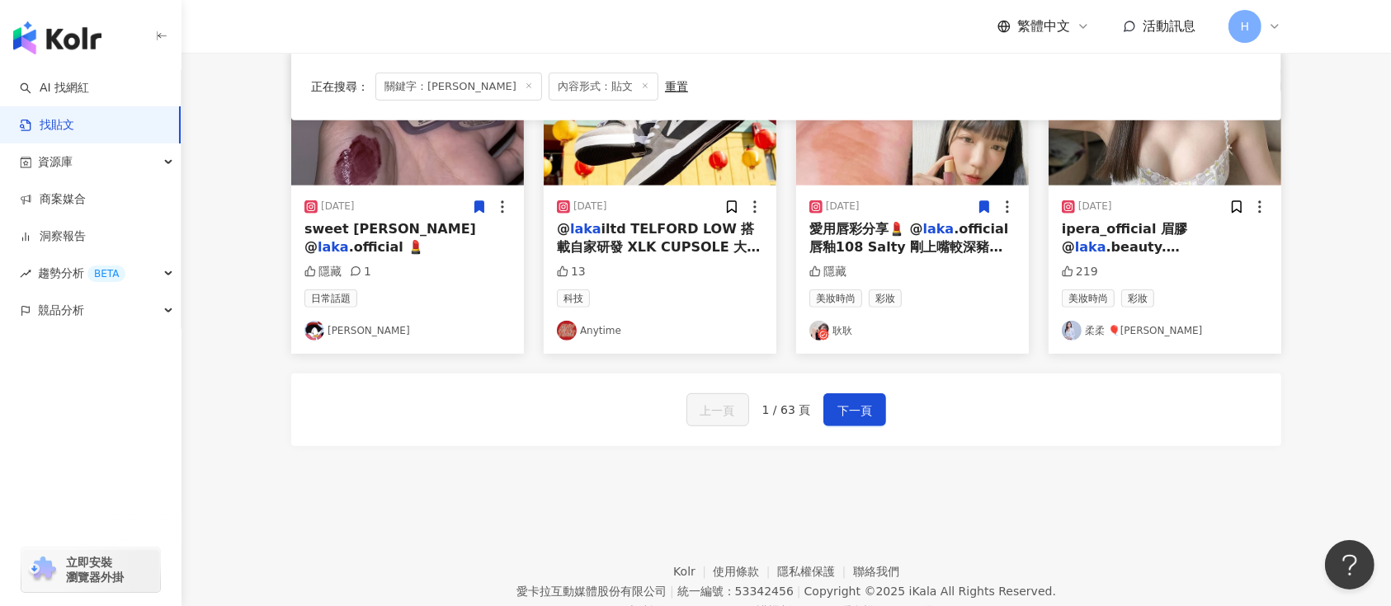
scroll to position [974, 0]
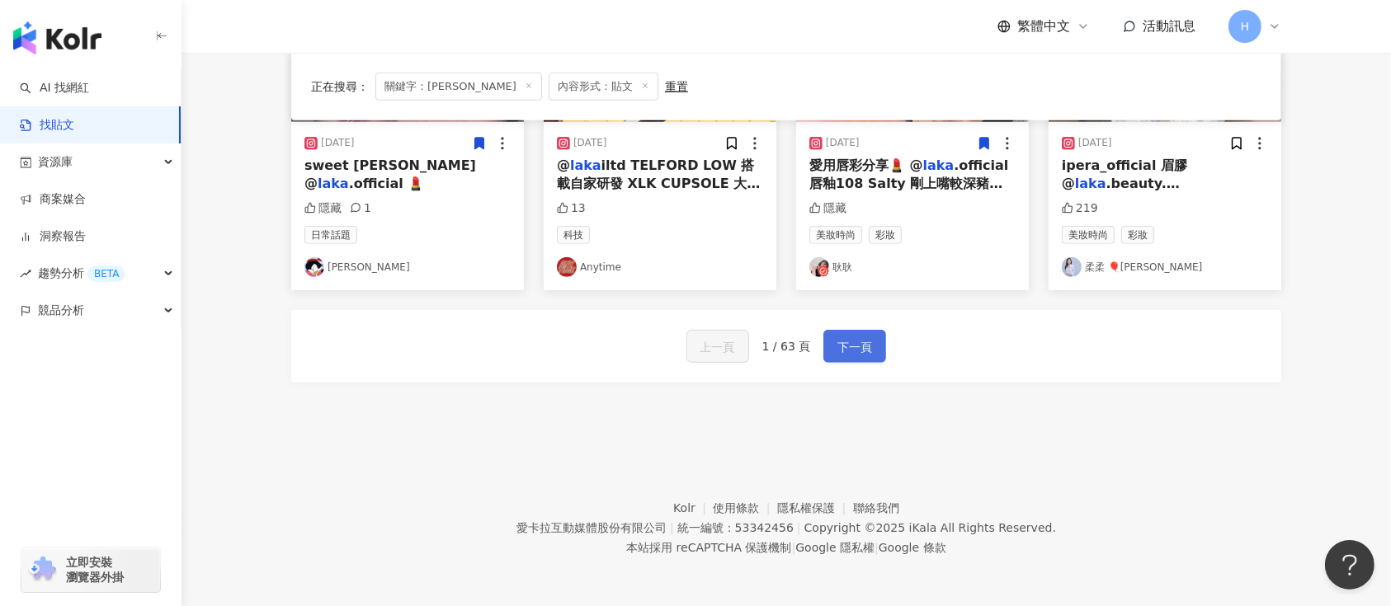
click at [855, 344] on span "下一頁" at bounding box center [854, 347] width 35 height 20
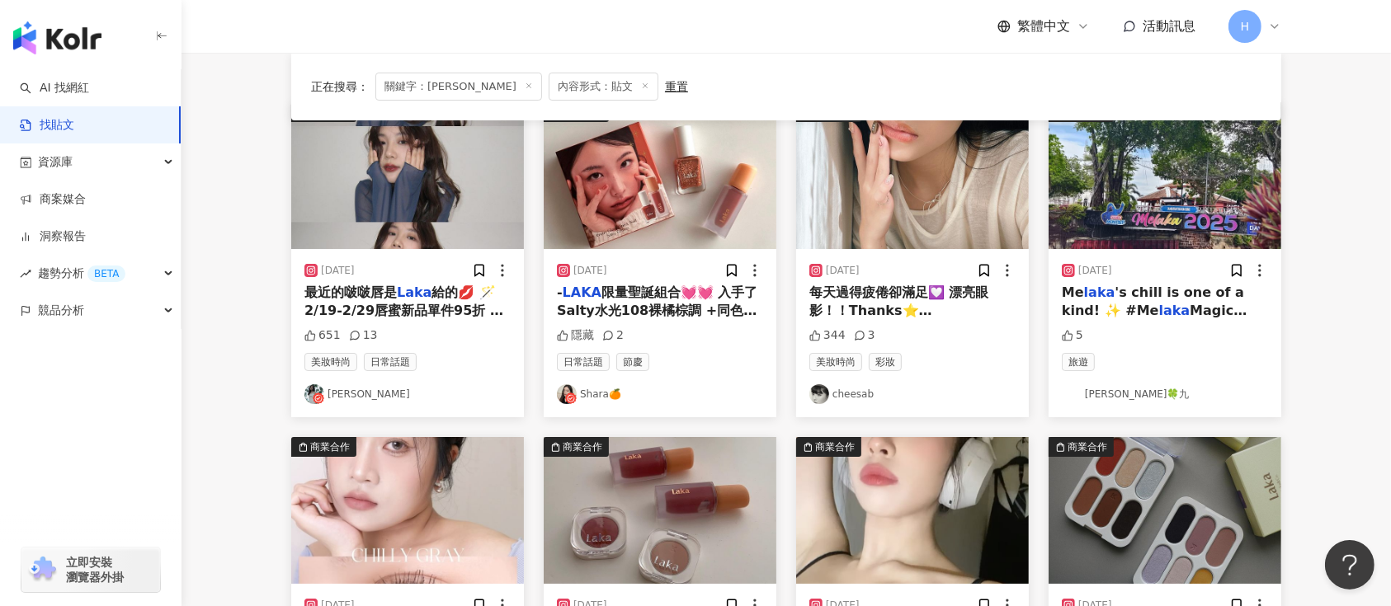
scroll to position [94, 0]
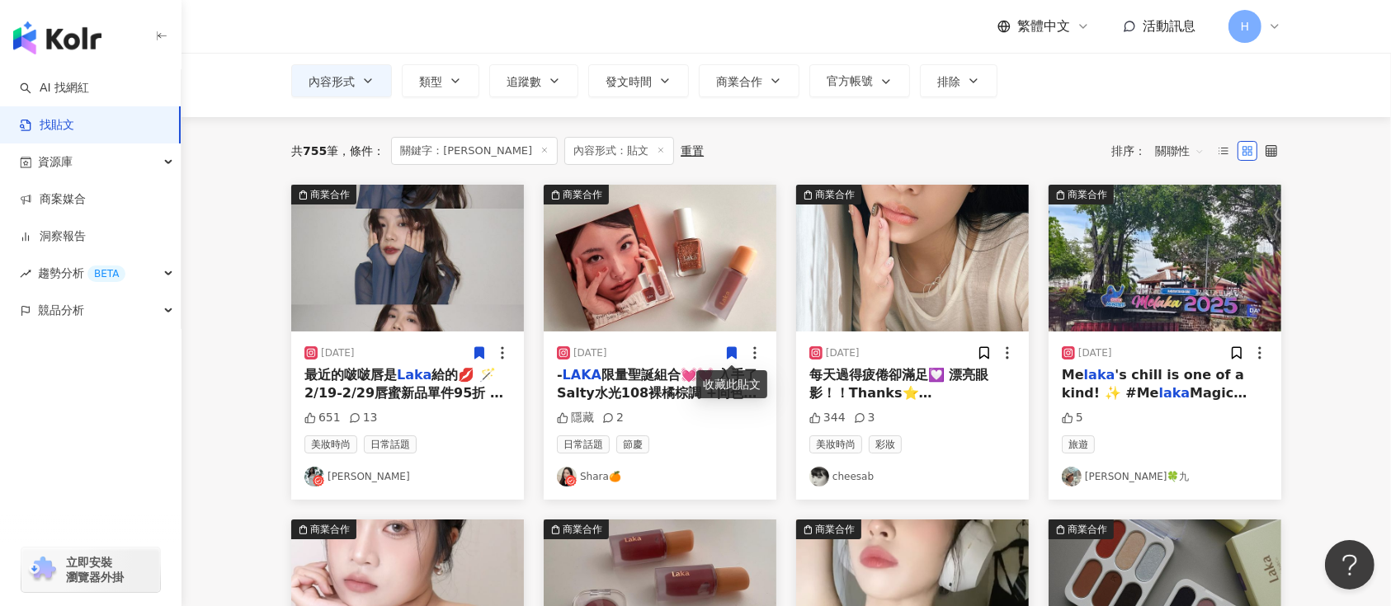
click at [483, 347] on icon at bounding box center [479, 353] width 9 height 12
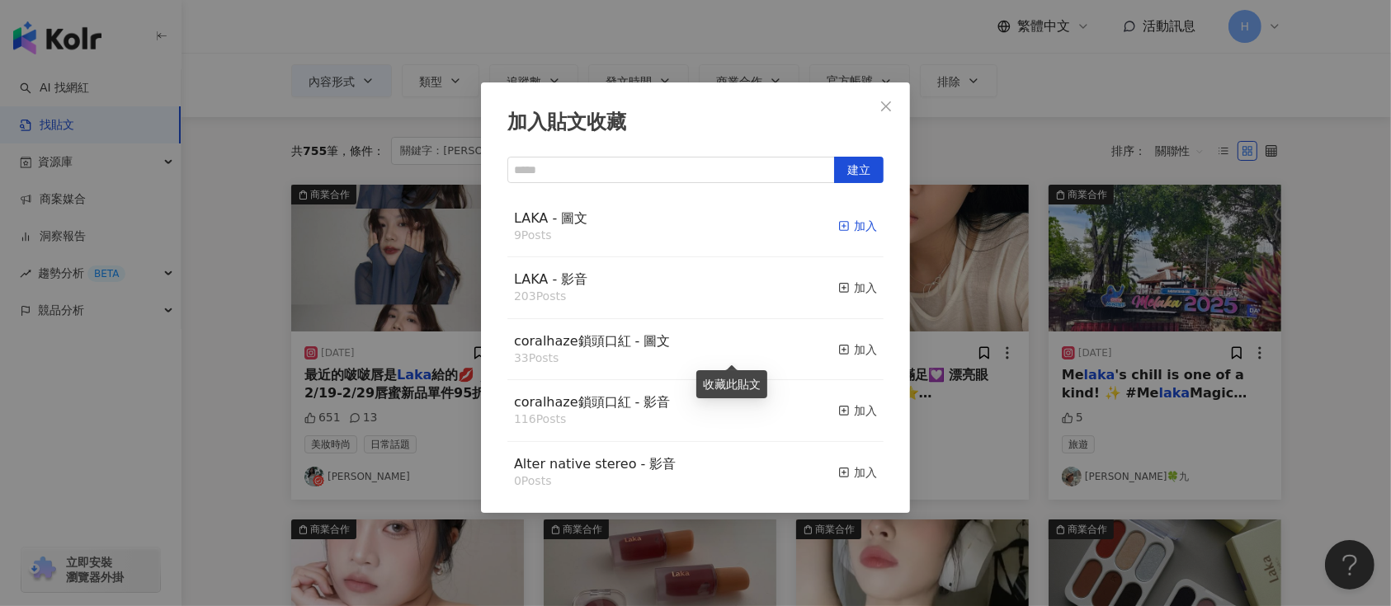
click at [838, 228] on div "加入" at bounding box center [857, 226] width 39 height 18
drag, startPoint x: 938, startPoint y: 270, endPoint x: 828, endPoint y: 299, distance: 114.3
click at [939, 270] on div "加入貼文收藏 建立 LAKA - 圖文 9 Posts 加入 LAKA - 影音 203 Posts 加入 coralhaze鎖頭口紅 - 圖文 33 Pos…" at bounding box center [695, 303] width 1391 height 606
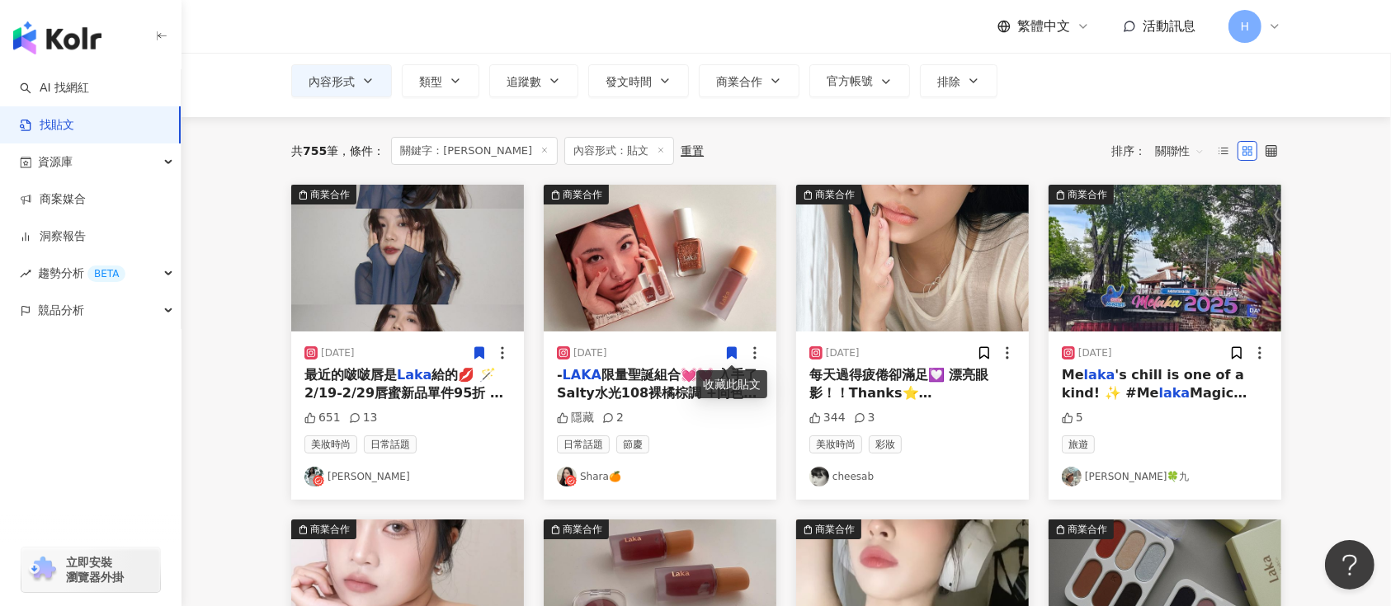
click at [732, 348] on icon at bounding box center [732, 353] width 9 height 12
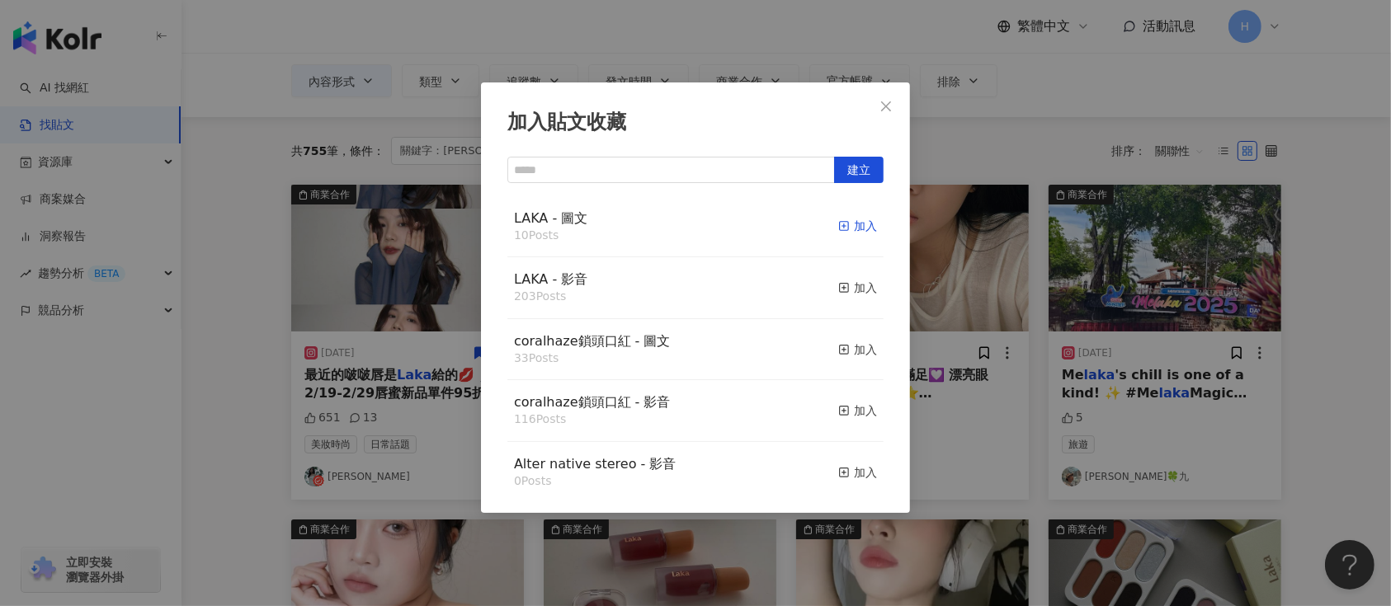
click at [838, 222] on div "加入" at bounding box center [857, 226] width 39 height 18
click at [982, 292] on div "加入貼文收藏 建立 LAKA - 圖文 10 Posts 加入 LAKA - 影音 203 Posts 加入 coralhaze鎖頭口紅 - 圖文 33 Po…" at bounding box center [695, 303] width 1391 height 606
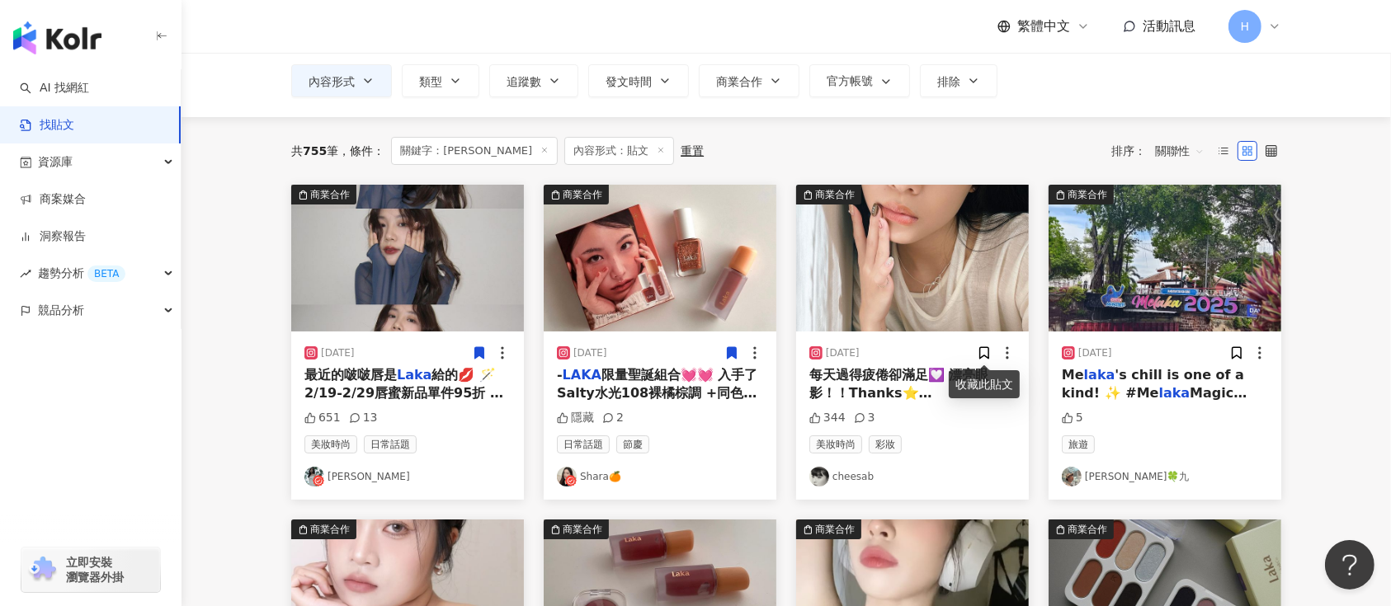
click at [911, 255] on img at bounding box center [912, 258] width 233 height 147
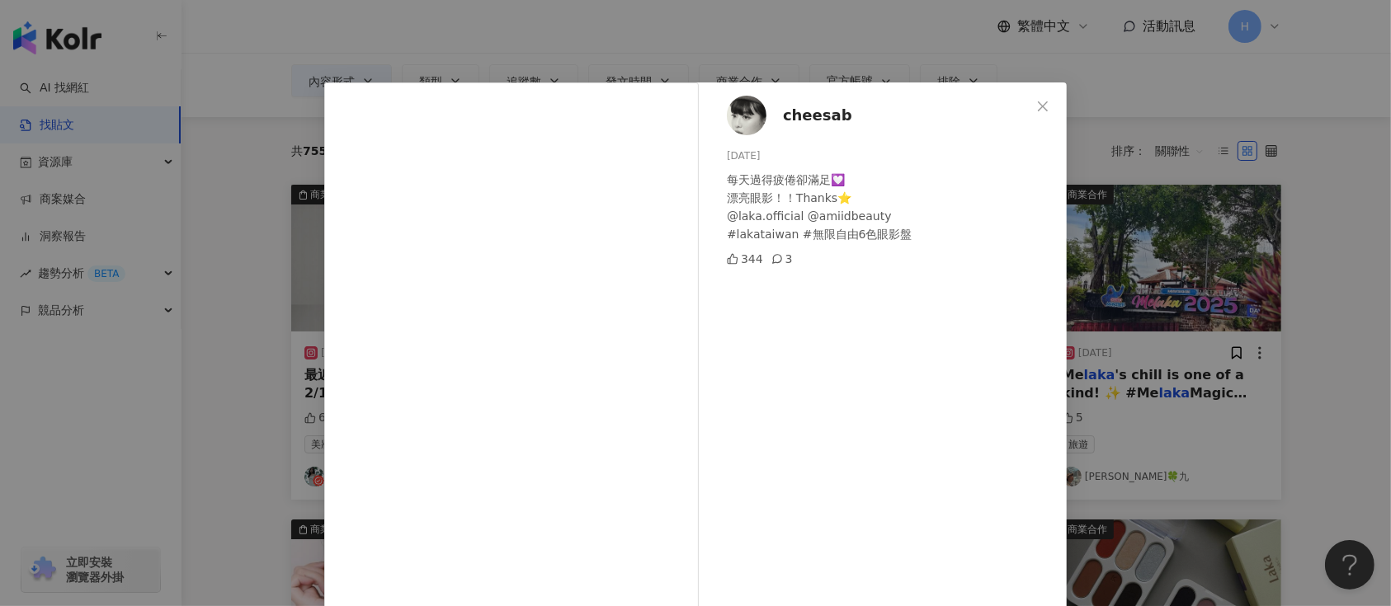
click at [1109, 326] on div "cheesab [DATE] 每天過得疲倦卻滿足💟 漂亮眼影！！Thanks⭐️ @laka.official @amiidbeauty #lakataiwa…" at bounding box center [695, 303] width 1391 height 606
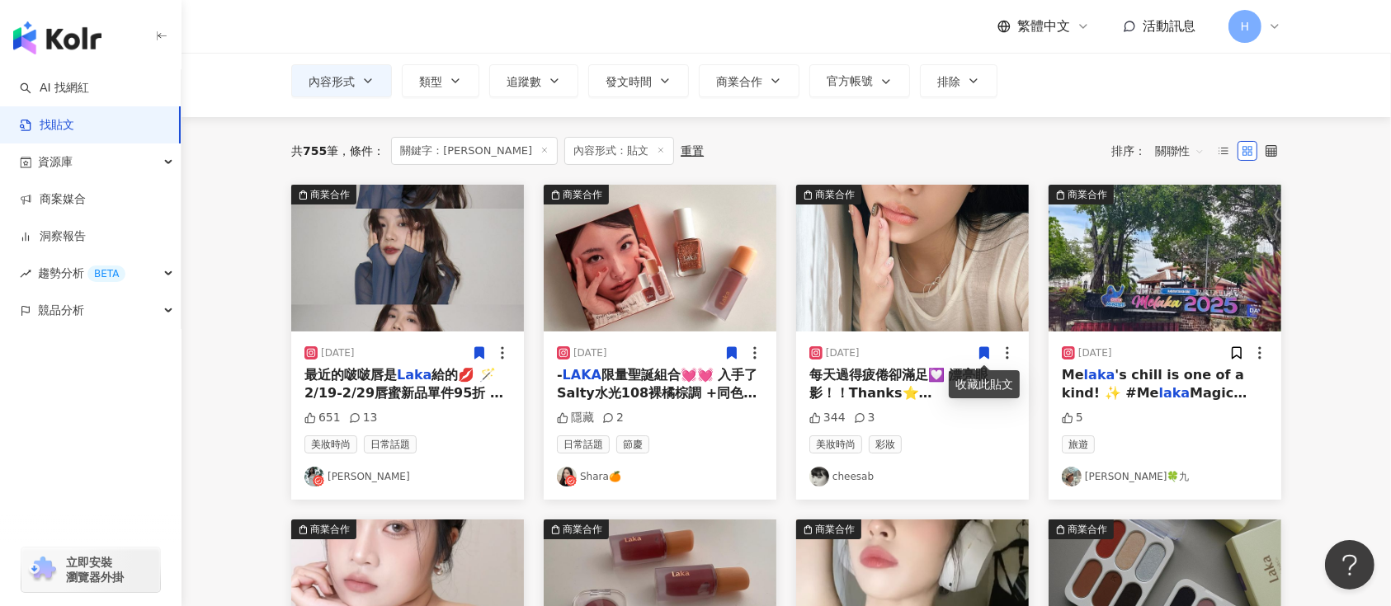
click at [986, 352] on icon at bounding box center [984, 353] width 9 height 12
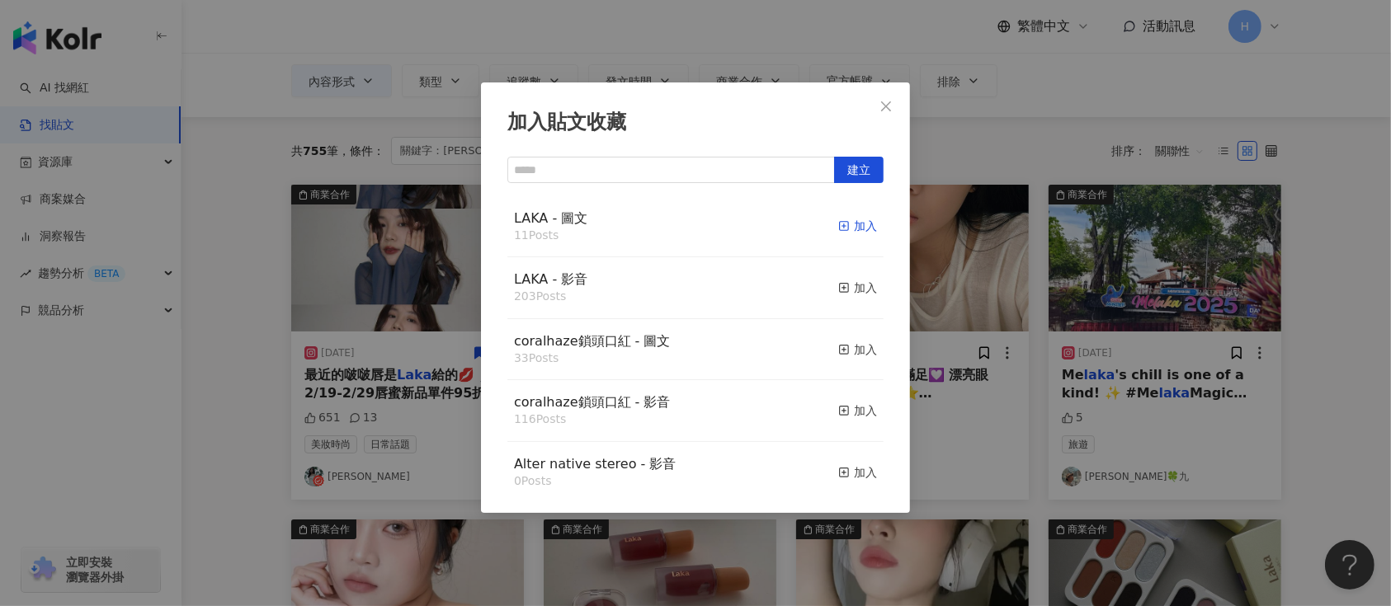
click at [841, 228] on div "加入" at bounding box center [857, 226] width 39 height 18
click at [991, 270] on div "加入貼文收藏 建立 LAKA - 圖文 11 Posts 加入 LAKA - 影音 203 Posts 加入 coralhaze鎖頭口紅 - 圖文 33 Po…" at bounding box center [695, 303] width 1391 height 606
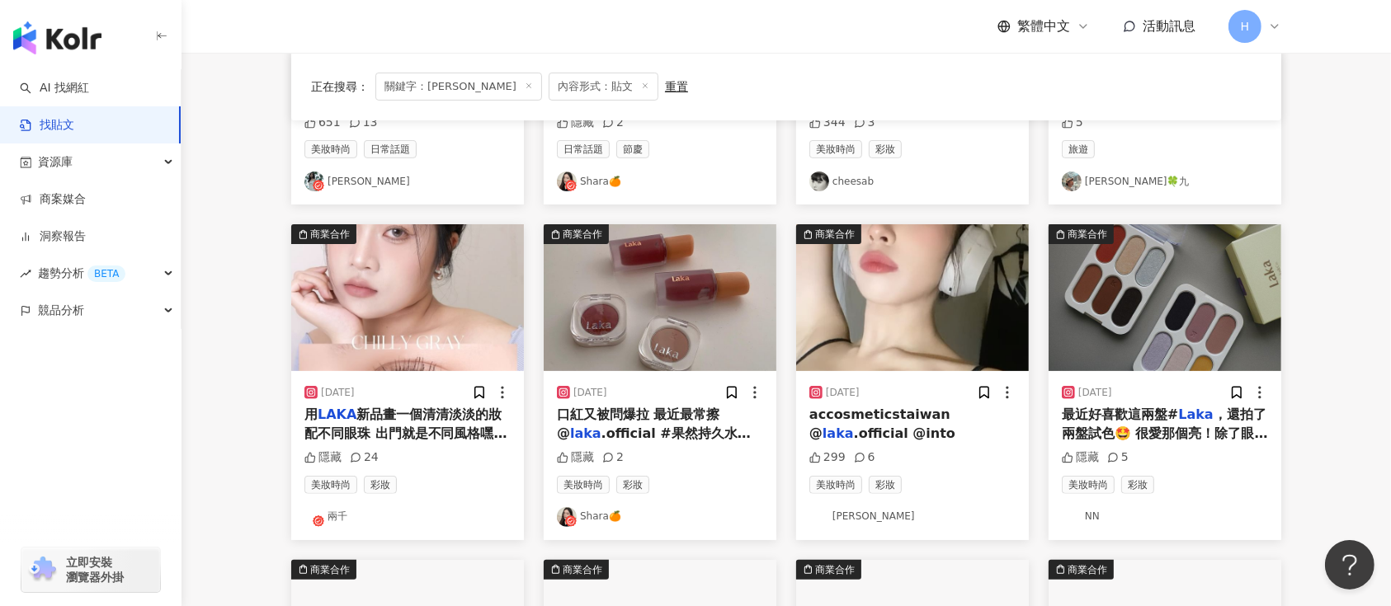
scroll to position [424, 0]
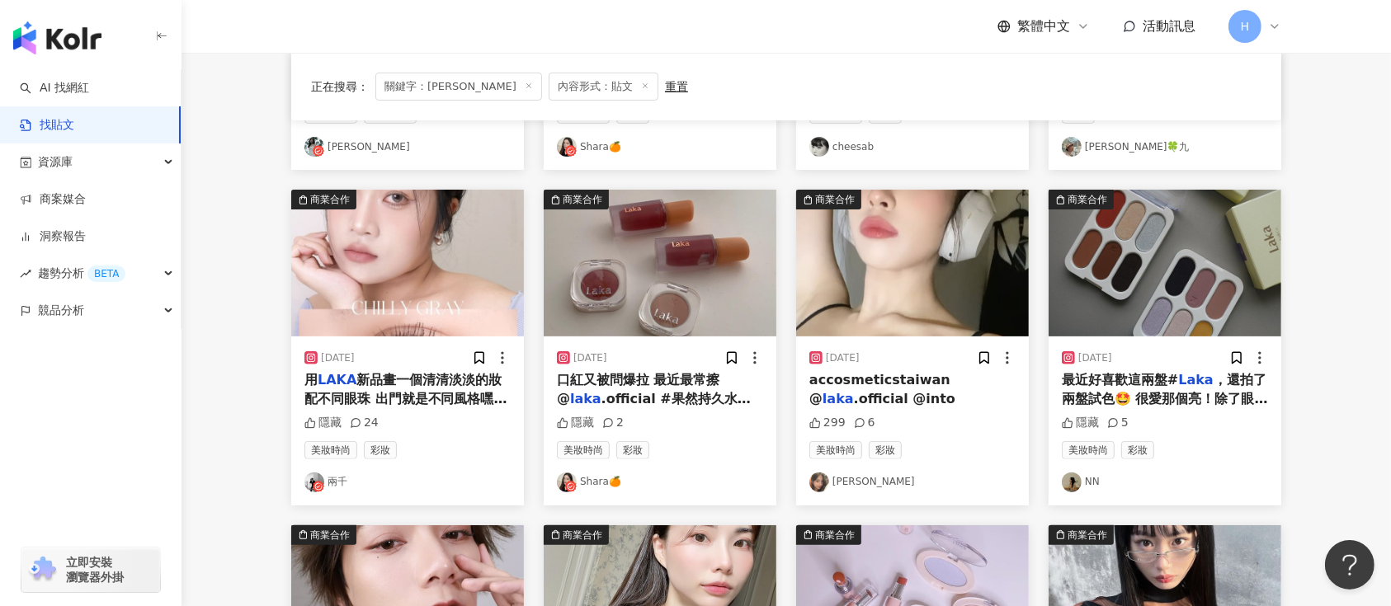
click at [488, 360] on div at bounding box center [491, 358] width 39 height 17
click at [485, 357] on icon at bounding box center [479, 358] width 15 height 15
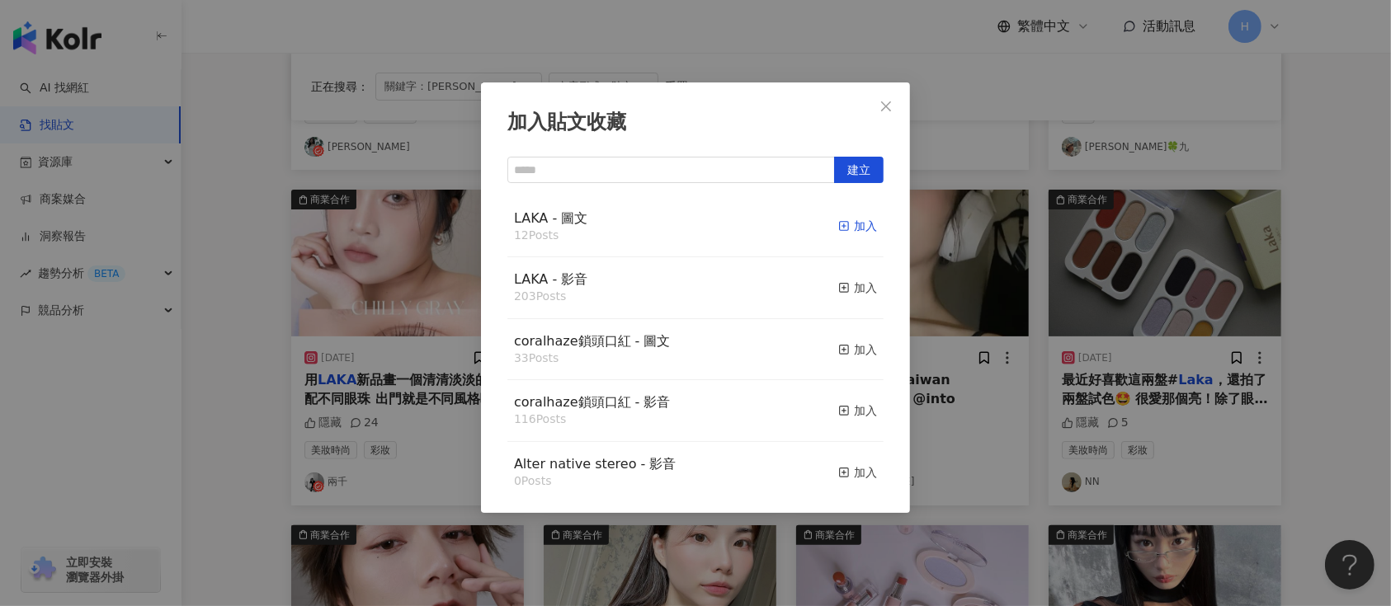
click at [841, 223] on div "加入" at bounding box center [857, 226] width 39 height 18
click at [1028, 301] on div "加入貼文收藏 建立 LAKA - 圖文 12 Posts 加入 LAKA - 影音 203 Posts 加入 coralhaze鎖頭口紅 - 圖文 33 Po…" at bounding box center [695, 303] width 1391 height 606
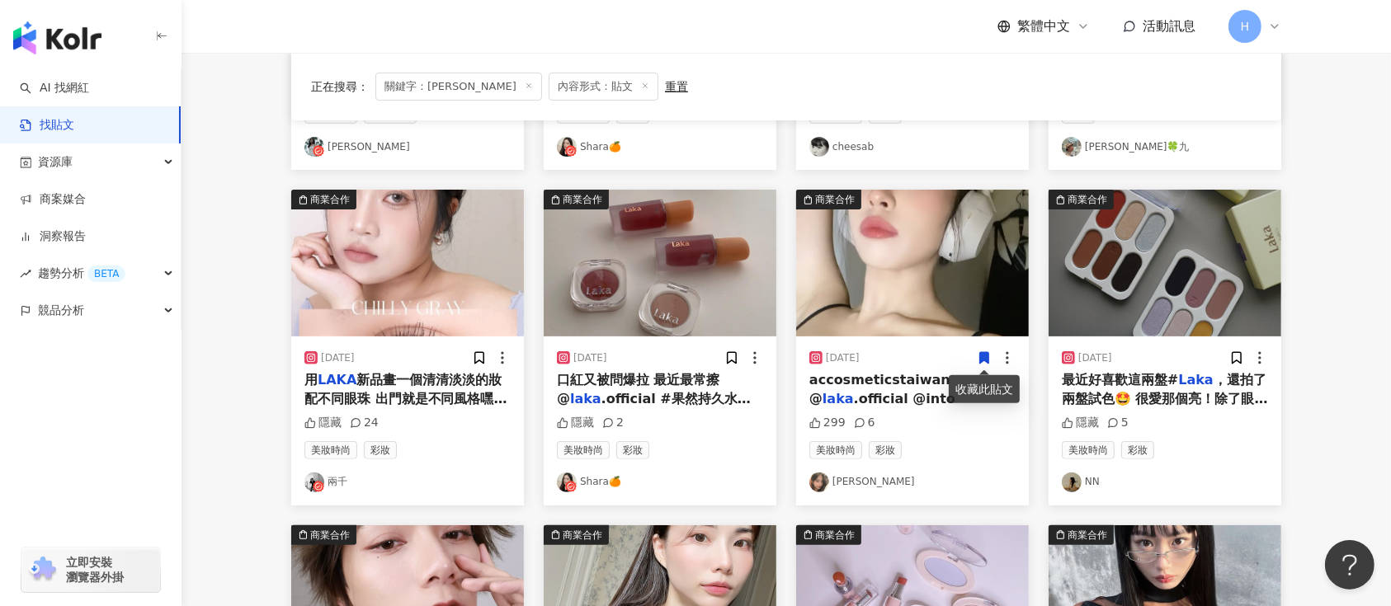
click at [984, 356] on icon at bounding box center [984, 359] width 9 height 12
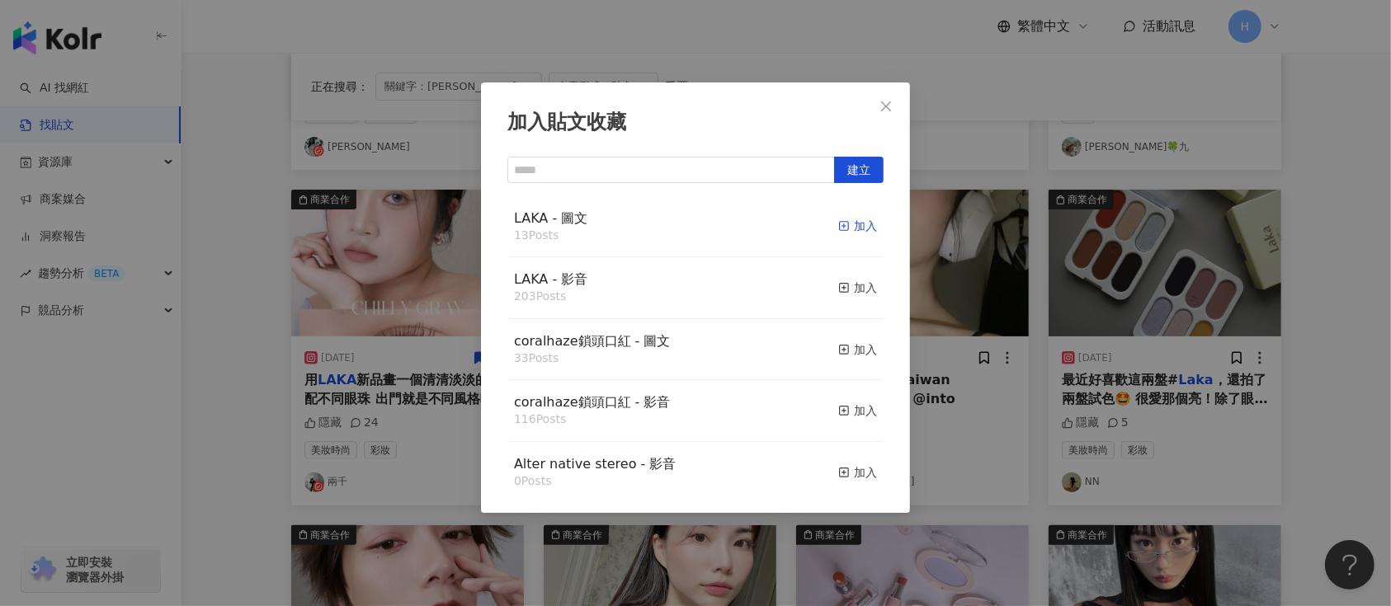
click at [838, 233] on div "加入" at bounding box center [857, 226] width 39 height 18
click at [1090, 341] on div "加入貼文收藏 建立 LAKA - 圖文 13 Posts 加入 LAKA - 影音 203 Posts 加入 coralhaze鎖頭口紅 - 圖文 33 Po…" at bounding box center [695, 303] width 1391 height 606
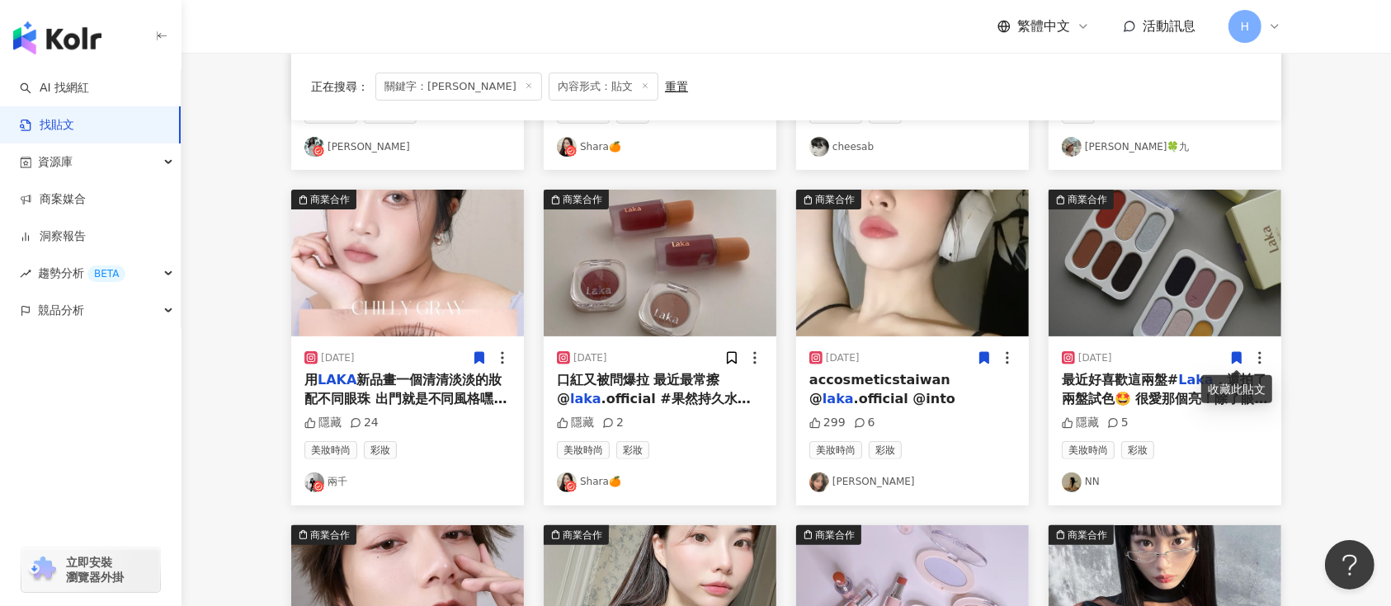
click at [1237, 351] on icon at bounding box center [1236, 358] width 15 height 15
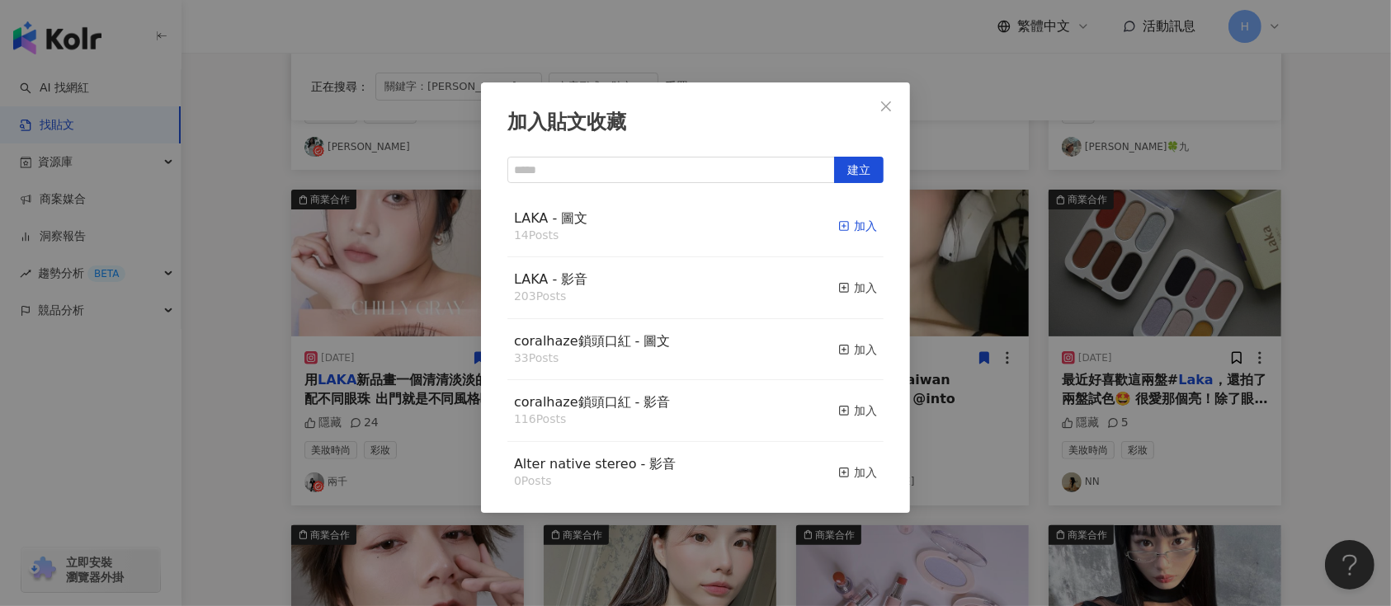
click at [838, 221] on div "加入" at bounding box center [857, 226] width 39 height 18
drag, startPoint x: 1116, startPoint y: 267, endPoint x: 1139, endPoint y: 263, distance: 24.3
click at [1116, 267] on div "加入貼文收藏 建立 LAKA - 圖文 14 Posts 加入 LAKA - 影音 203 Posts 加入 coralhaze鎖頭口紅 - 圖文 33 Po…" at bounding box center [695, 303] width 1391 height 606
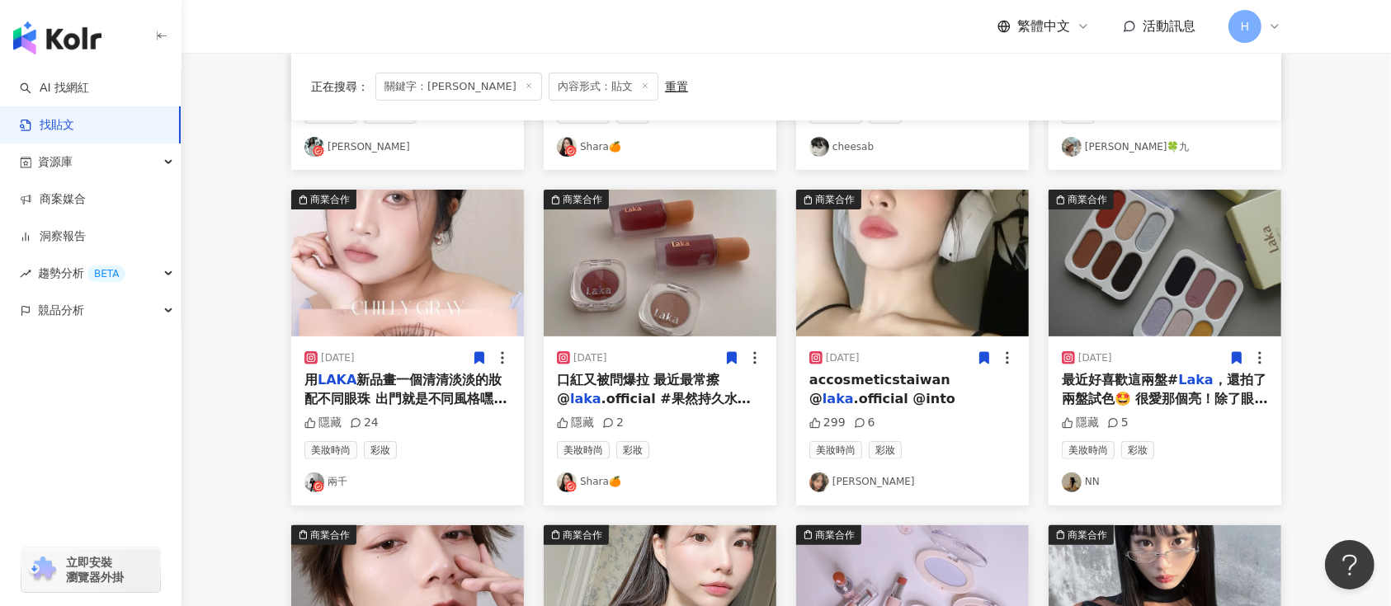
click at [729, 356] on icon at bounding box center [732, 359] width 9 height 12
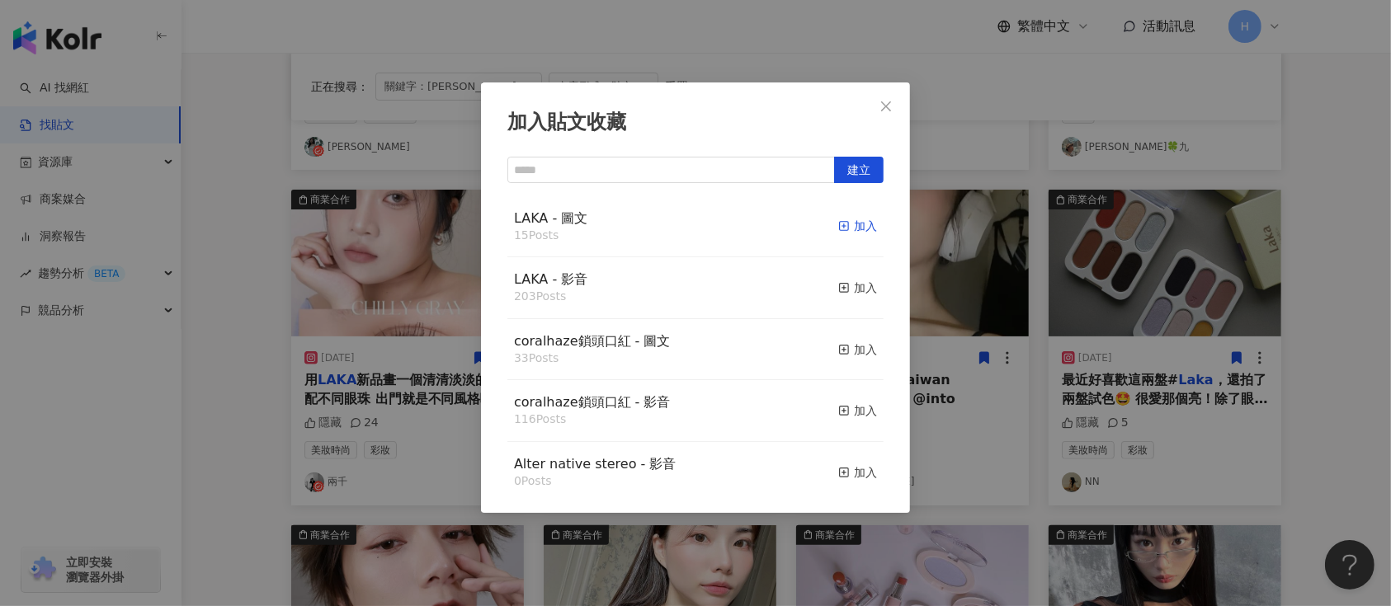
click at [847, 229] on div "加入" at bounding box center [857, 226] width 39 height 18
drag, startPoint x: 1108, startPoint y: 296, endPoint x: 1184, endPoint y: 274, distance: 79.1
click at [1111, 298] on div "加入貼文收藏 建立 LAKA - 圖文 15 Posts 加入 LAKA - 影音 203 Posts 加入 coralhaze鎖頭口紅 - 圖文 33 Po…" at bounding box center [695, 303] width 1391 height 606
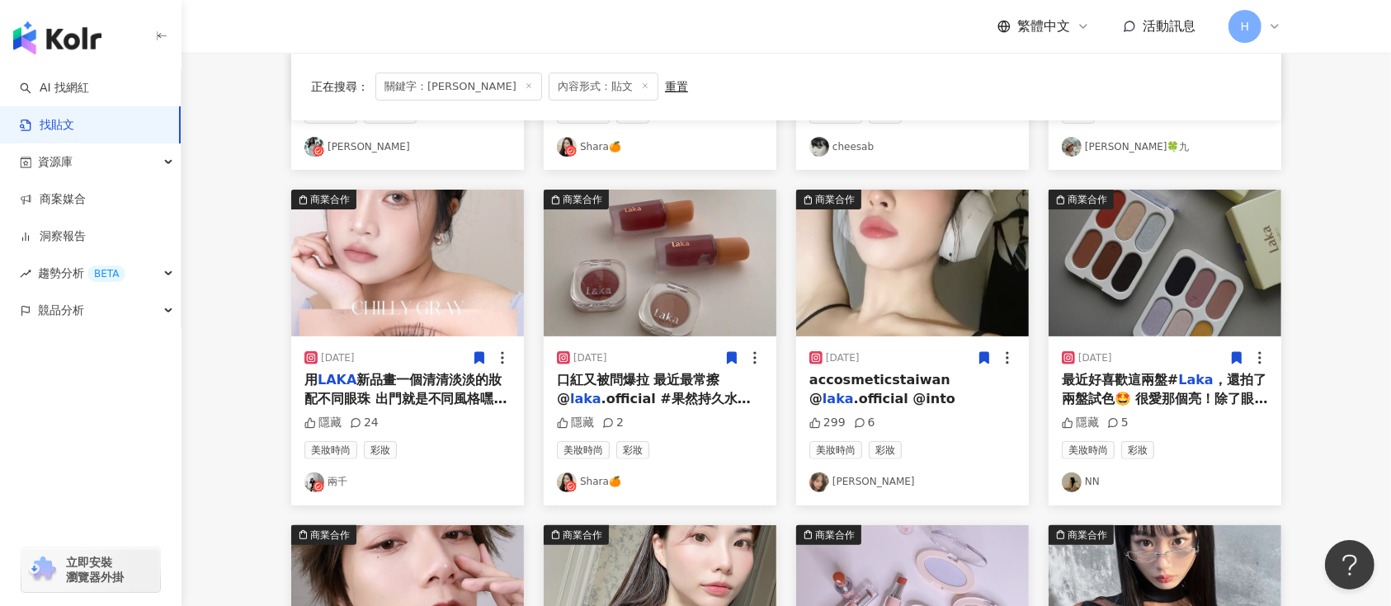
click at [1167, 314] on img at bounding box center [1165, 263] width 233 height 147
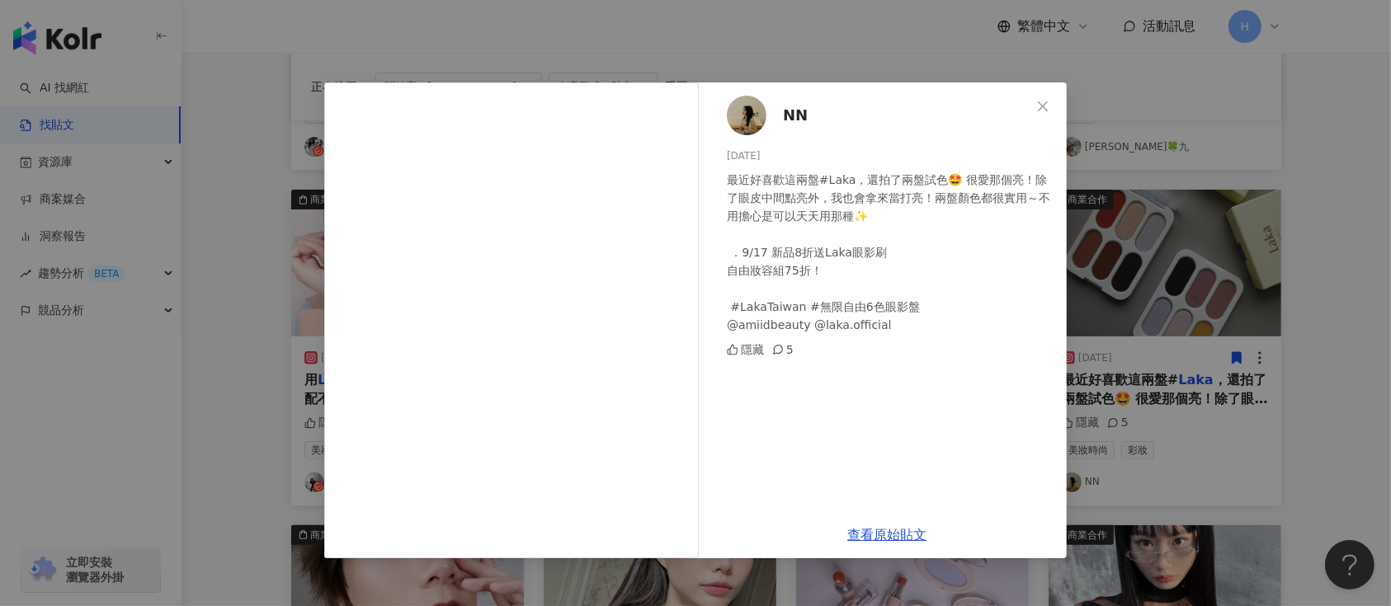
click at [1190, 285] on div "NN [DATE] 最近好喜歡這兩盤#Laka，還拍了兩盤試色🤩 很愛那個亮！除了眼皮中間點亮外，我也會拿來當打亮！兩盤顏色都很實用～不用擔心是可以天天用那種…" at bounding box center [695, 303] width 1391 height 606
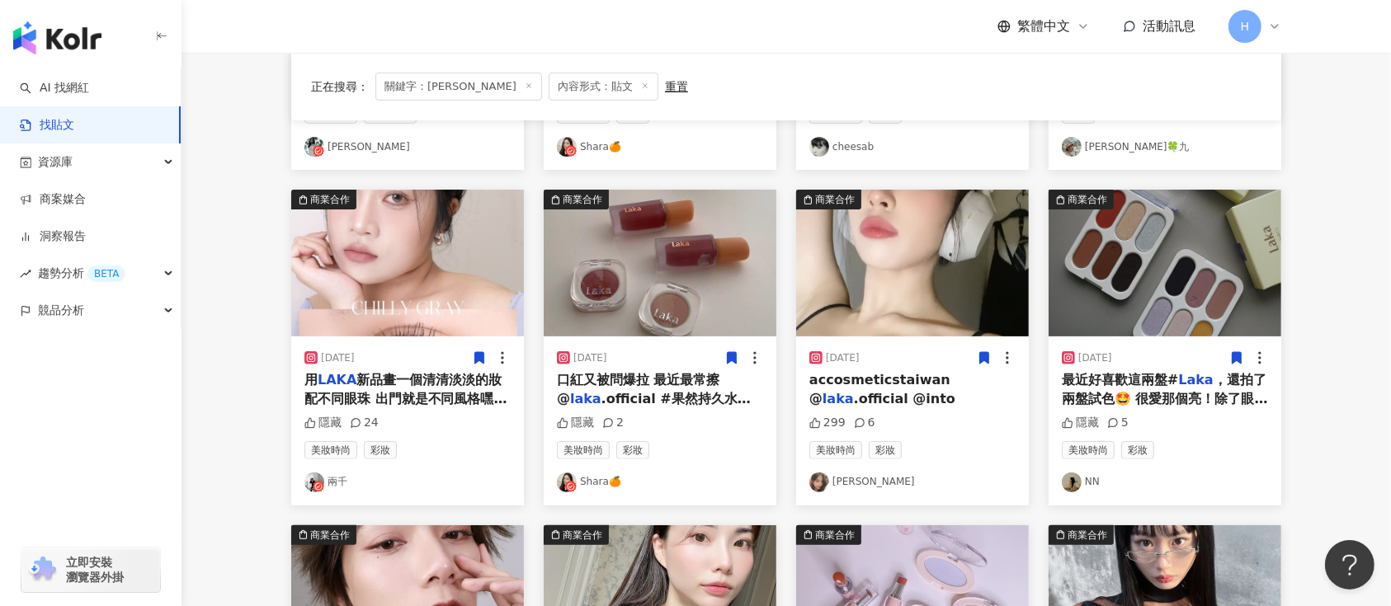
click at [1236, 355] on icon at bounding box center [1237, 359] width 9 height 12
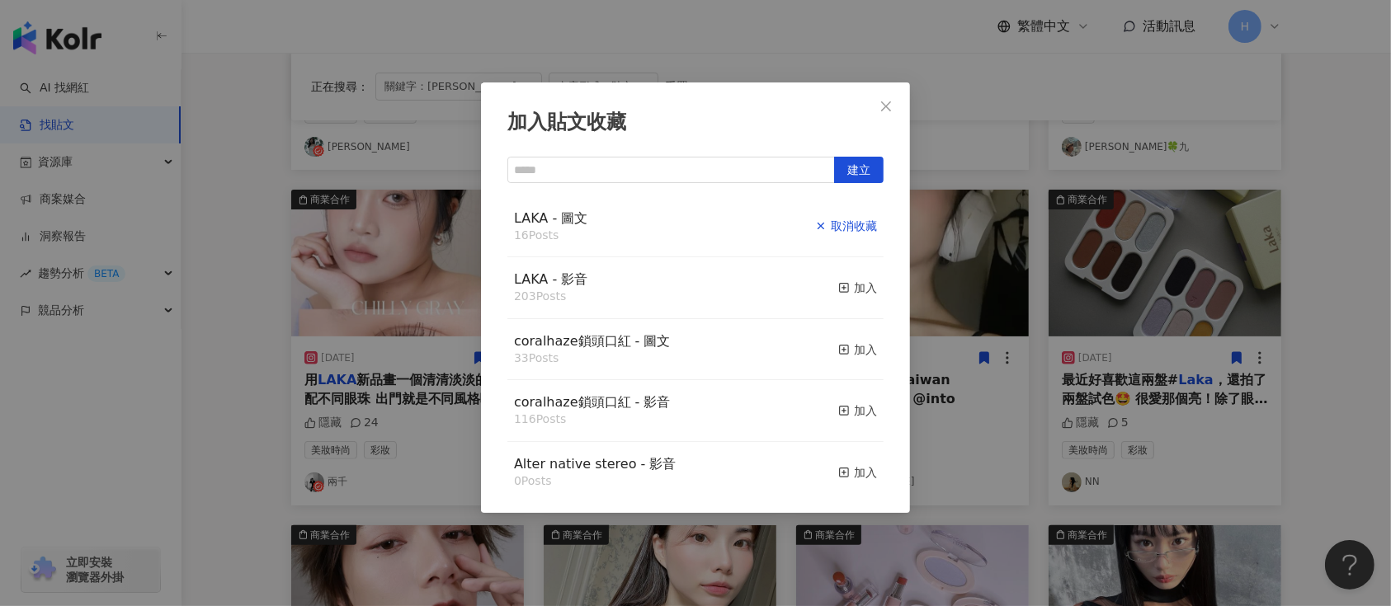
click at [845, 219] on div "取消收藏" at bounding box center [846, 226] width 62 height 18
click at [1060, 267] on div "加入貼文收藏 建立 LAKA - 圖文 16 Posts 已加入 LAKA - 影音 203 Posts 加入 coralhaze鎖頭口紅 - 圖文 33 P…" at bounding box center [695, 303] width 1391 height 606
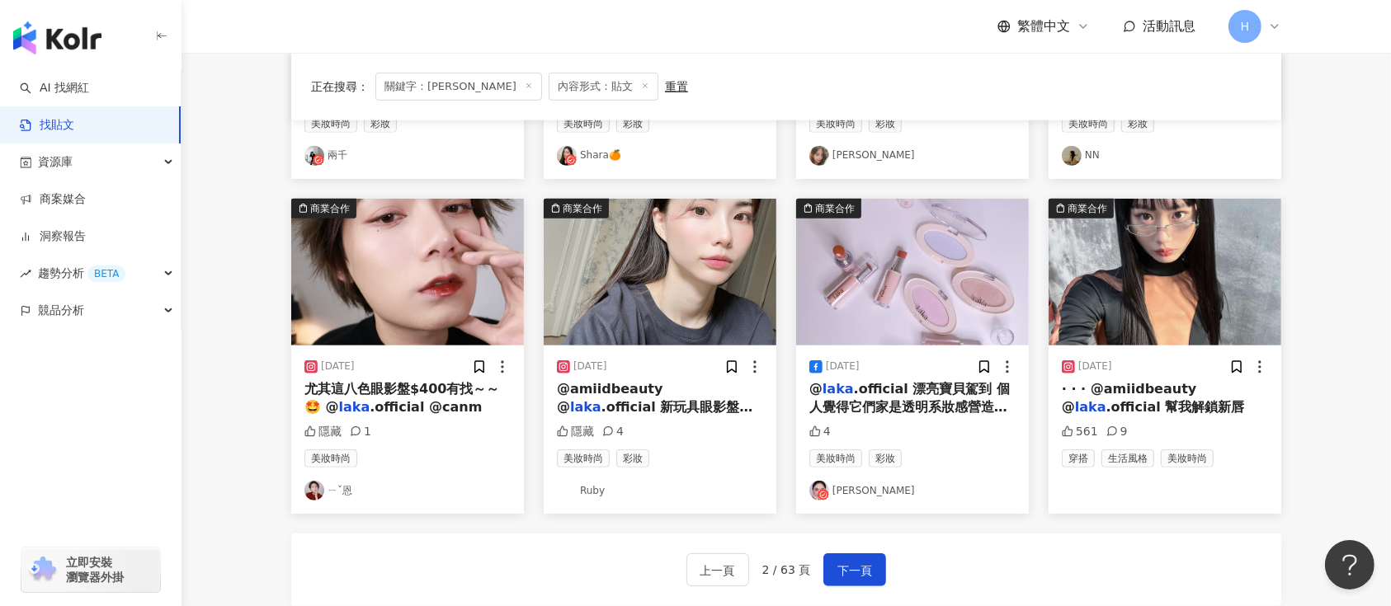
scroll to position [754, 0]
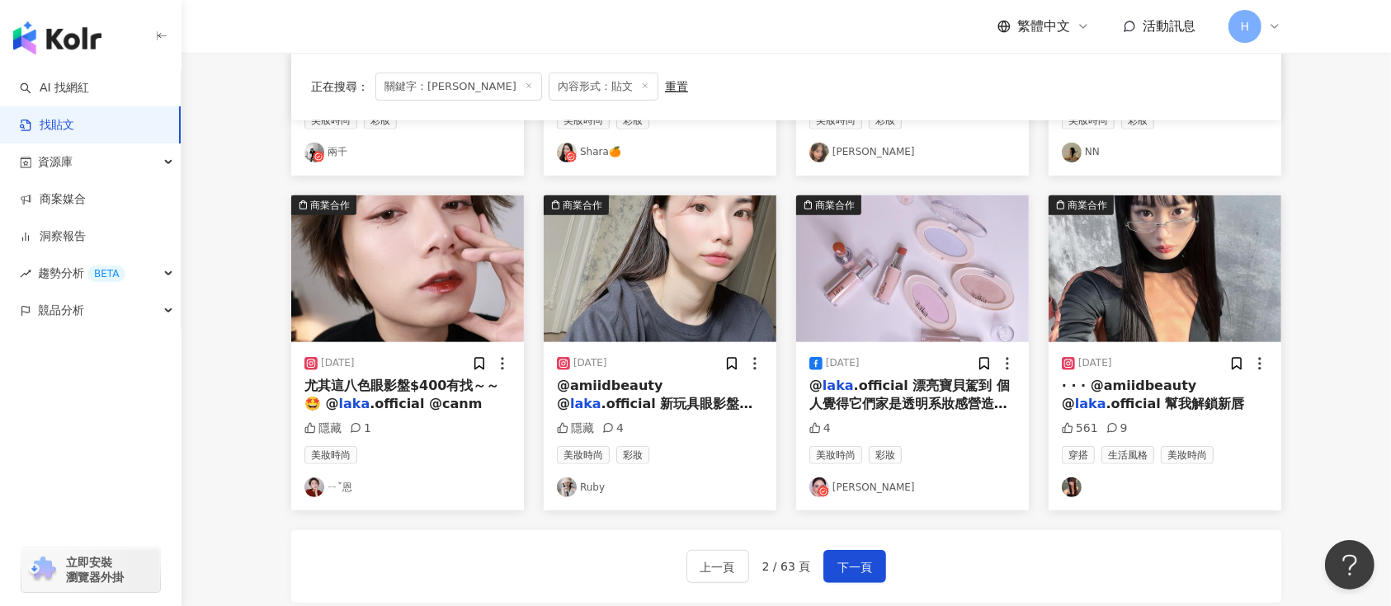
click at [1182, 248] on img at bounding box center [1165, 269] width 233 height 147
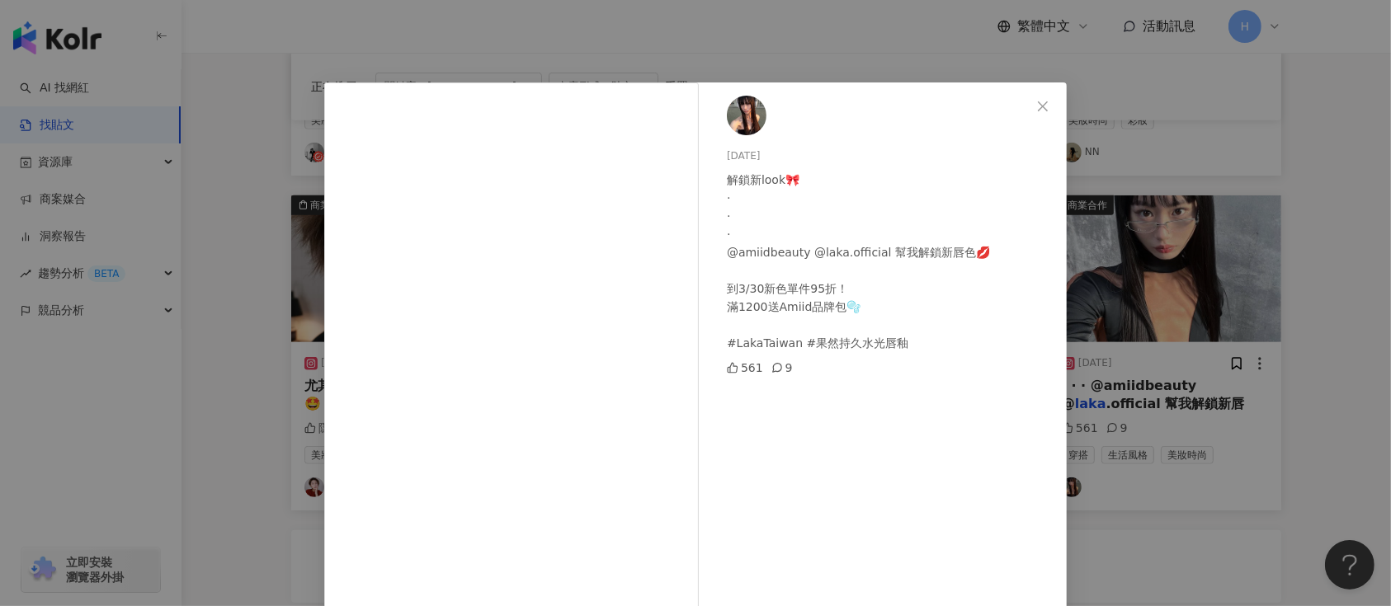
click at [1361, 295] on div "[DATE] 解鎖新look🎀 · · · @amiidbeauty @laka.official 幫我解鎖新唇色💋 到3/30新色單件95折！ 滿1200送…" at bounding box center [695, 303] width 1391 height 606
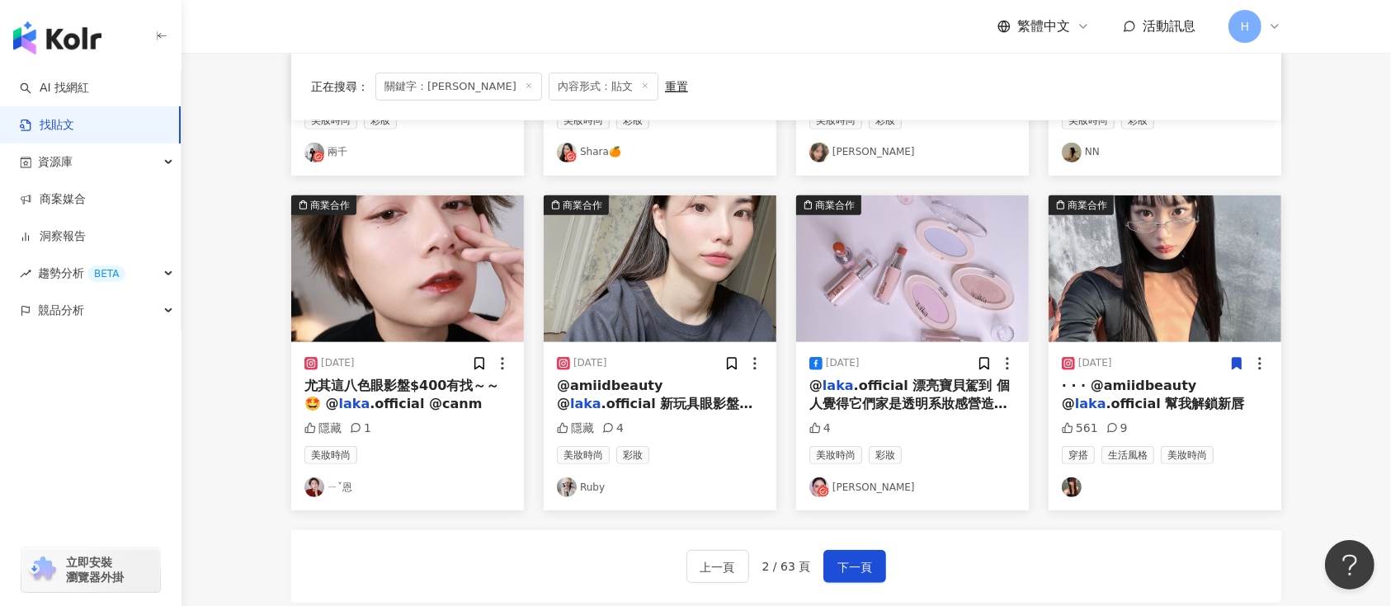
click at [1234, 360] on icon at bounding box center [1237, 364] width 9 height 12
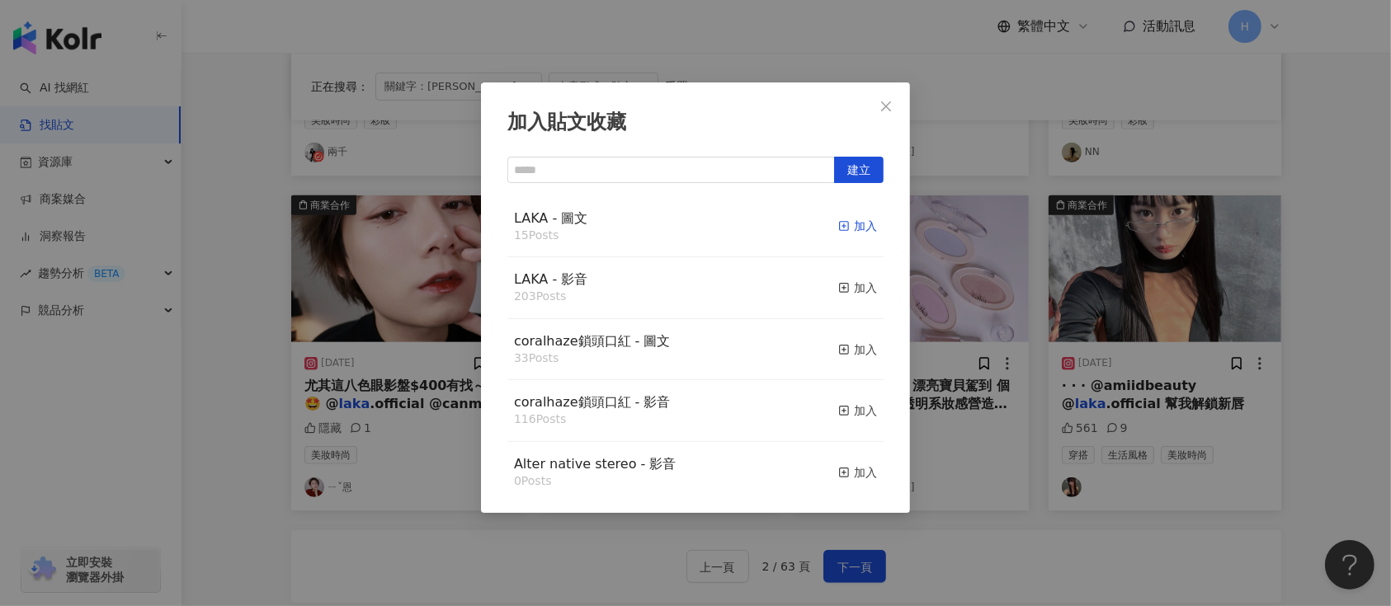
click at [847, 223] on div "加入" at bounding box center [857, 226] width 39 height 18
drag, startPoint x: 1059, startPoint y: 300, endPoint x: 1059, endPoint y: 310, distance: 9.9
click at [1060, 301] on div "加入貼文收藏 建立 LAKA - 圖文 15 Posts 加入 LAKA - 影音 203 Posts 加入 coralhaze鎖頭口紅 - 圖文 33 Po…" at bounding box center [695, 303] width 1391 height 606
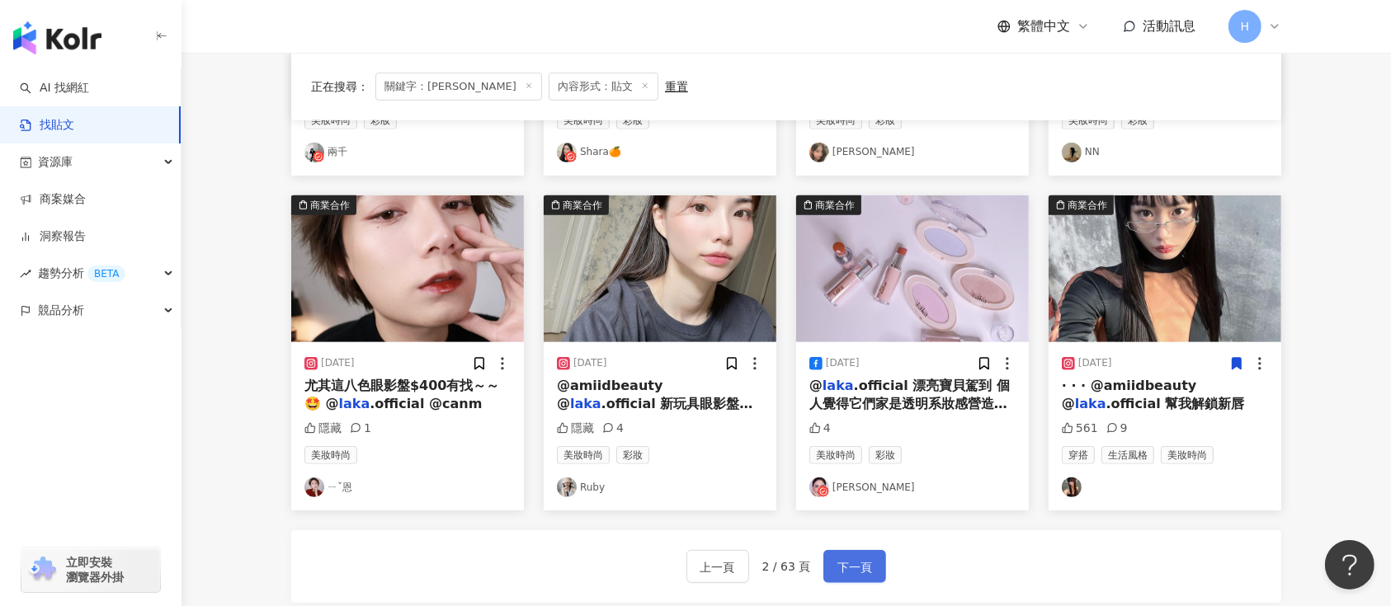
click at [838, 574] on span "下一頁" at bounding box center [854, 568] width 35 height 20
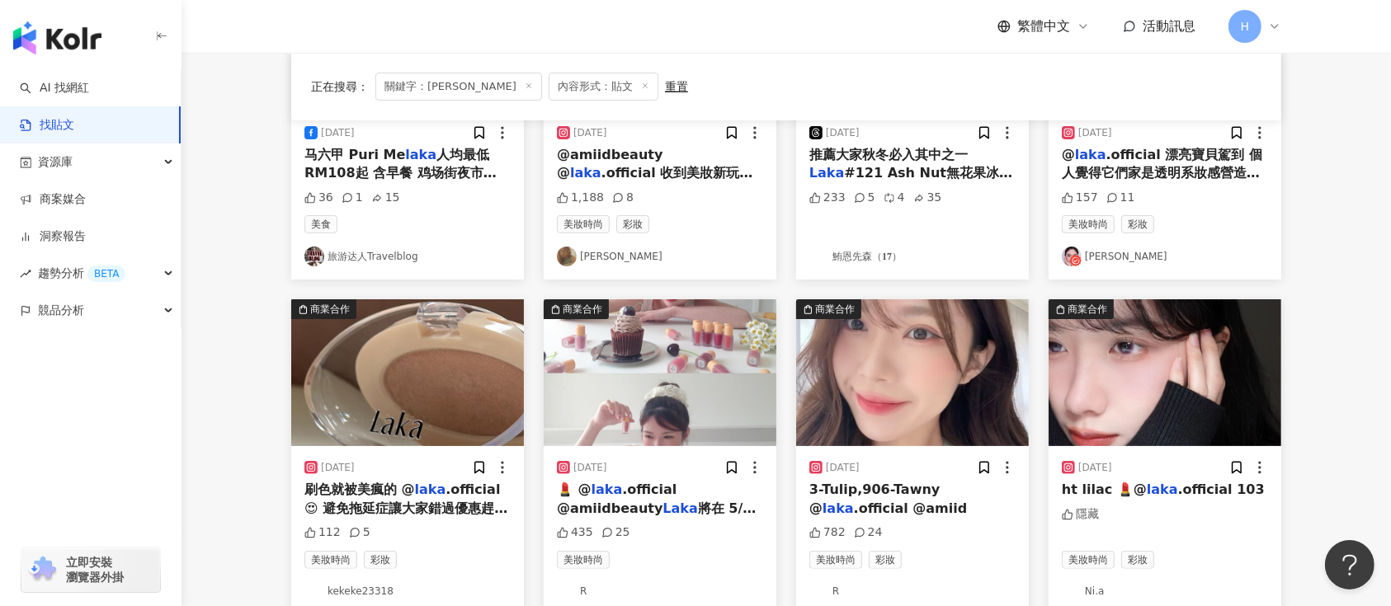
scroll to position [0, 0]
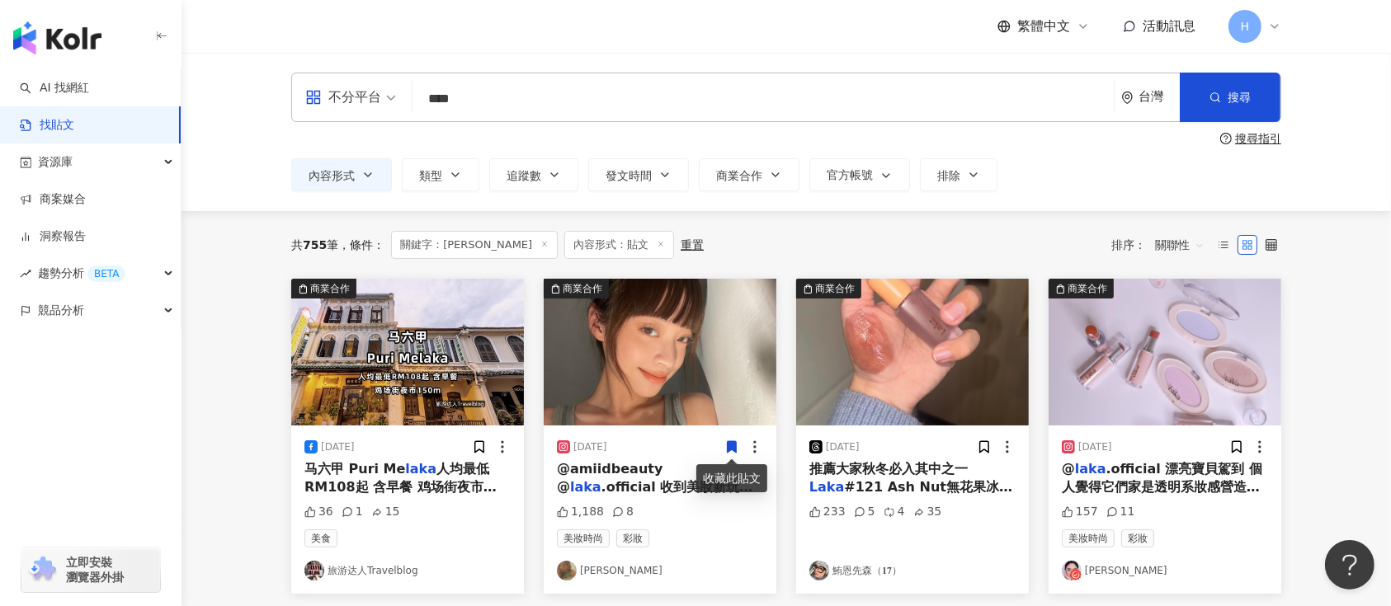
click at [726, 446] on icon at bounding box center [731, 447] width 15 height 15
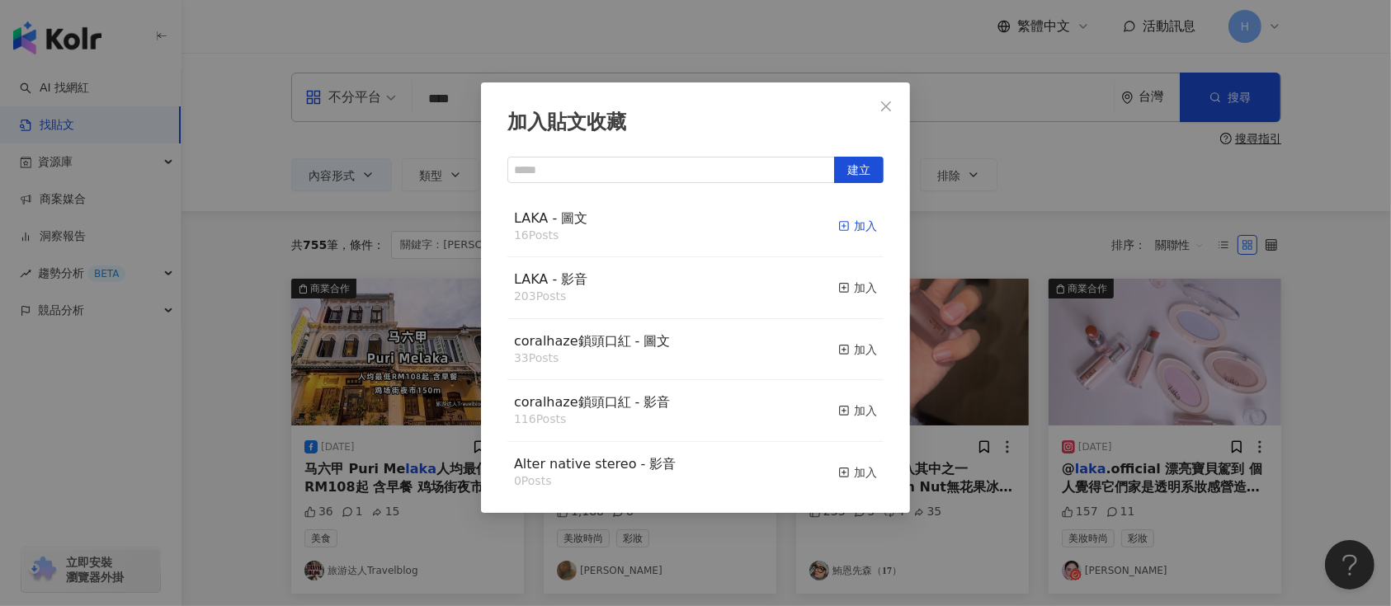
click at [851, 227] on div "加入" at bounding box center [857, 226] width 39 height 18
drag, startPoint x: 984, startPoint y: 300, endPoint x: 957, endPoint y: 413, distance: 115.5
click at [985, 301] on div "加入貼文收藏 建立 LAKA - 圖文 16 Posts 加入 LAKA - 影音 203 Posts 加入 coralhaze鎖頭口紅 - 圖文 33 Po…" at bounding box center [695, 303] width 1391 height 606
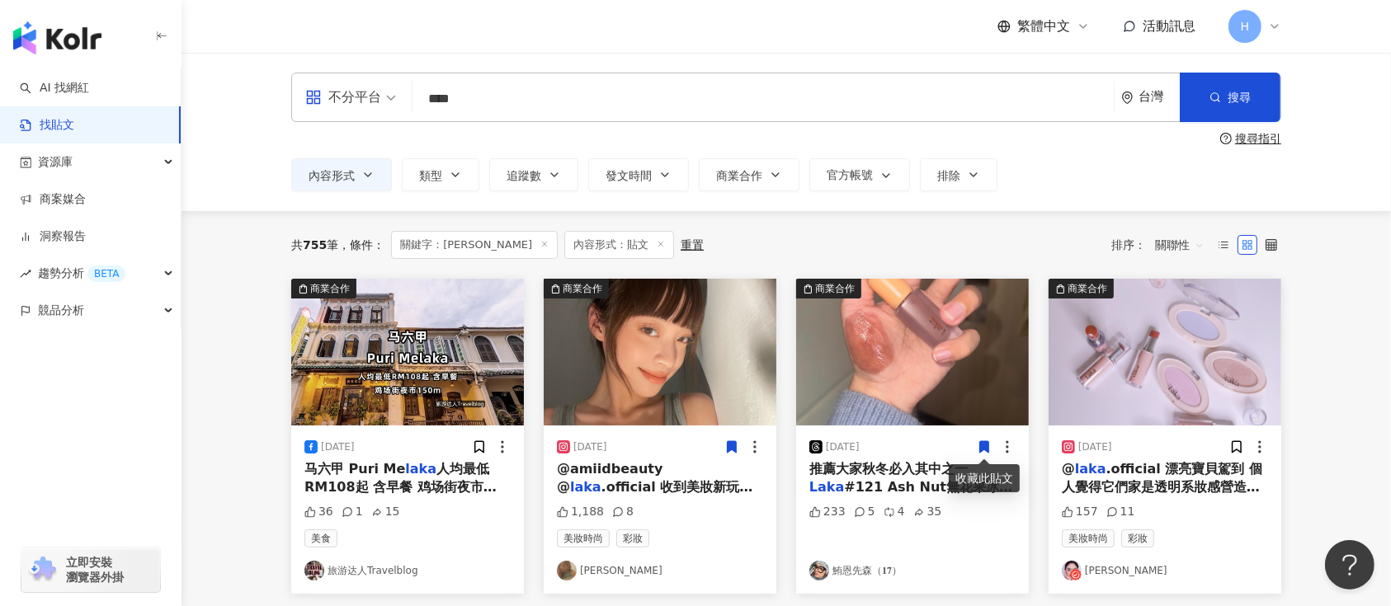
click at [980, 446] on icon at bounding box center [984, 447] width 9 height 12
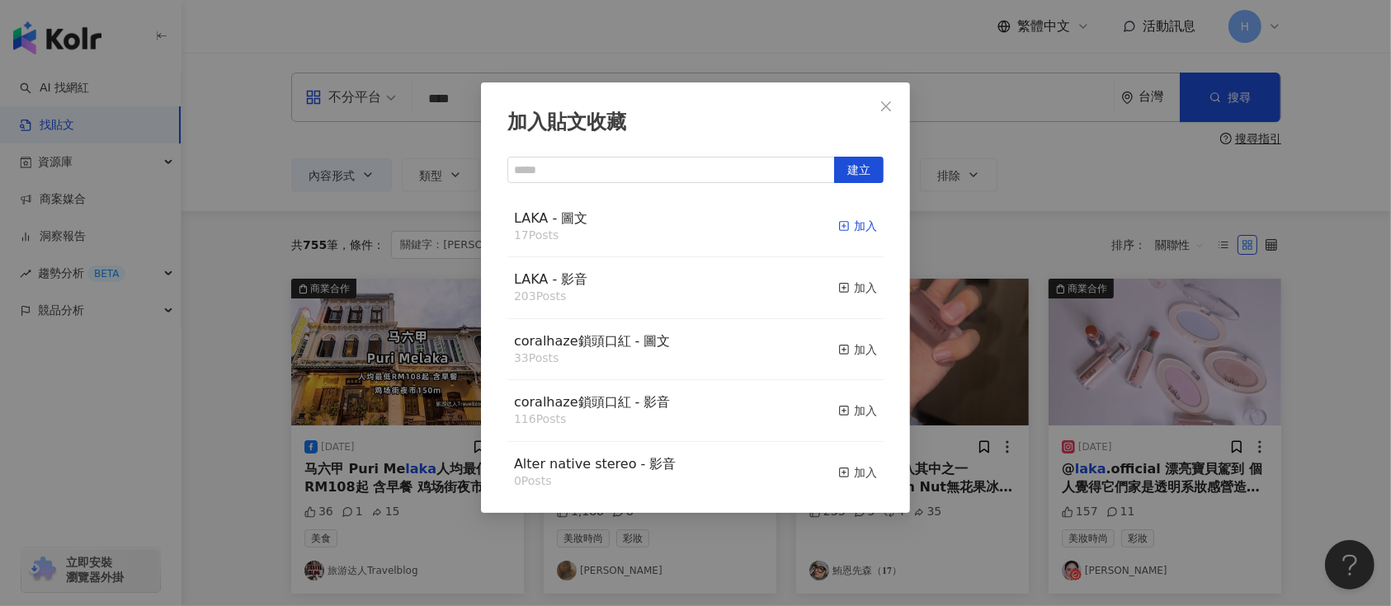
click at [838, 227] on div "加入" at bounding box center [857, 226] width 39 height 18
drag, startPoint x: 1132, startPoint y: 392, endPoint x: 1162, endPoint y: 398, distance: 30.3
click at [1149, 397] on div "加入貼文收藏 建立 LAKA - 圖文 17 Posts 加入 LAKA - 影音 203 Posts 加入 coralhaze鎖頭口紅 - 圖文 33 Po…" at bounding box center [695, 303] width 1391 height 606
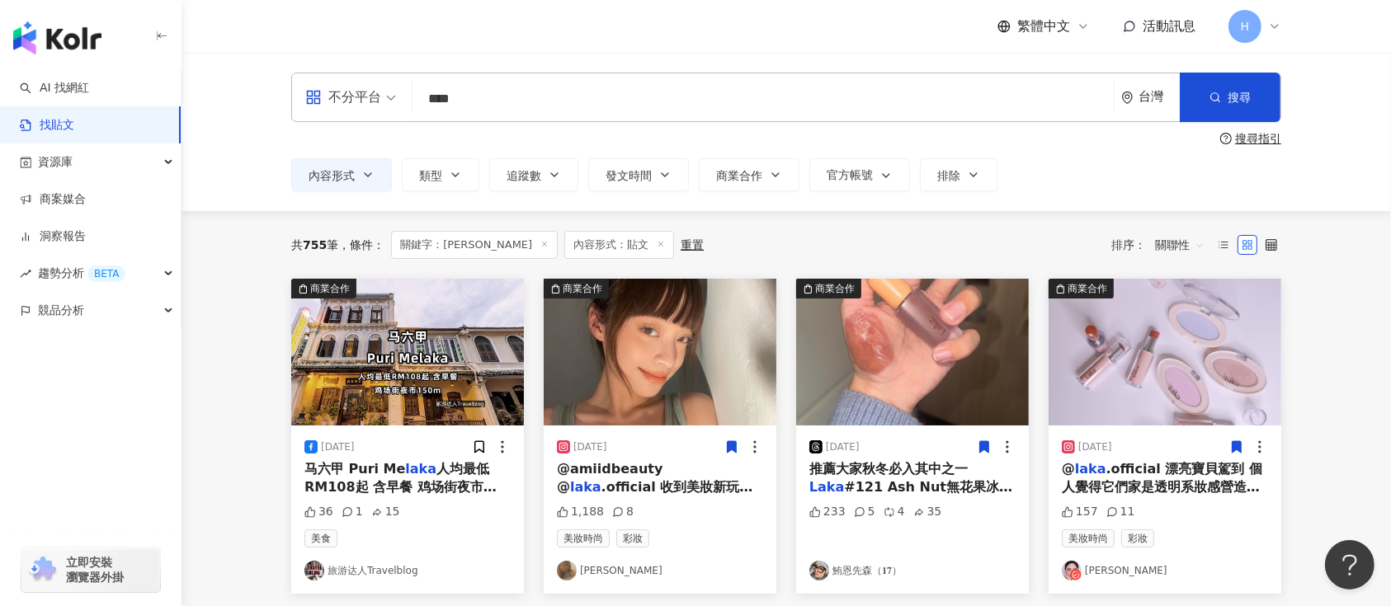
click at [1241, 446] on icon at bounding box center [1237, 447] width 9 height 12
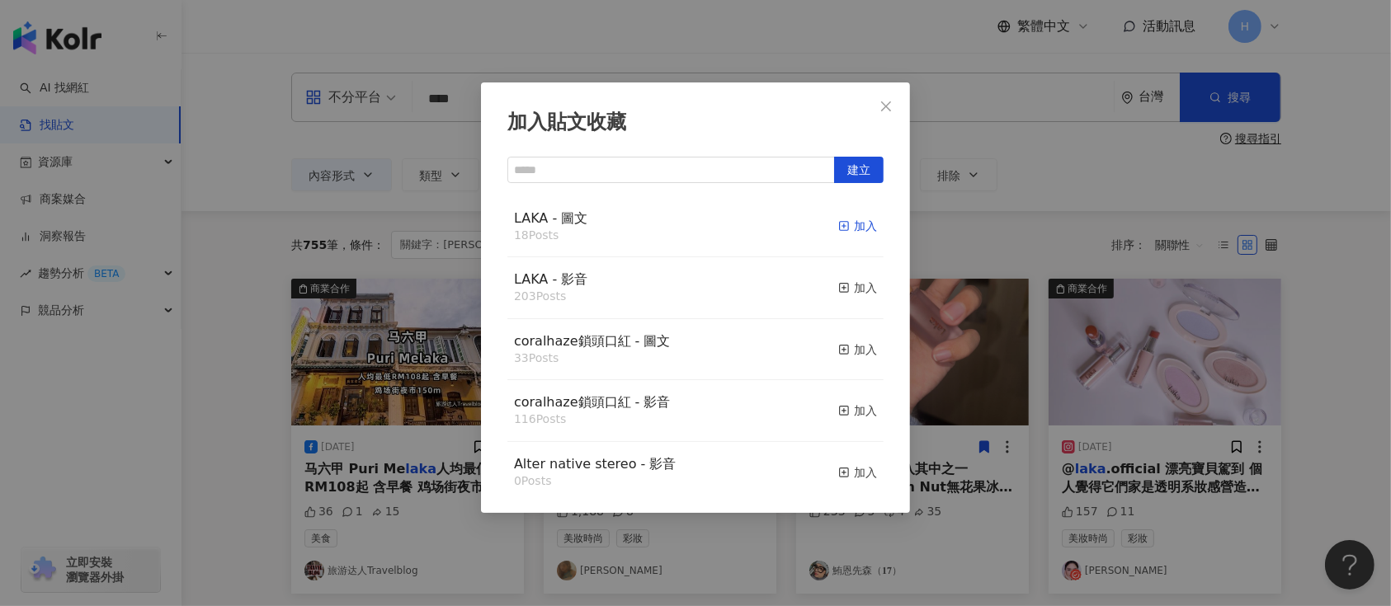
click at [848, 224] on div "加入" at bounding box center [857, 226] width 39 height 18
click at [1046, 386] on div "加入貼文收藏 建立 LAKA - 圖文 18 Posts 加入 LAKA - 影音 203 Posts 加入 coralhaze鎖頭口紅 - 圖文 33 Po…" at bounding box center [695, 303] width 1391 height 606
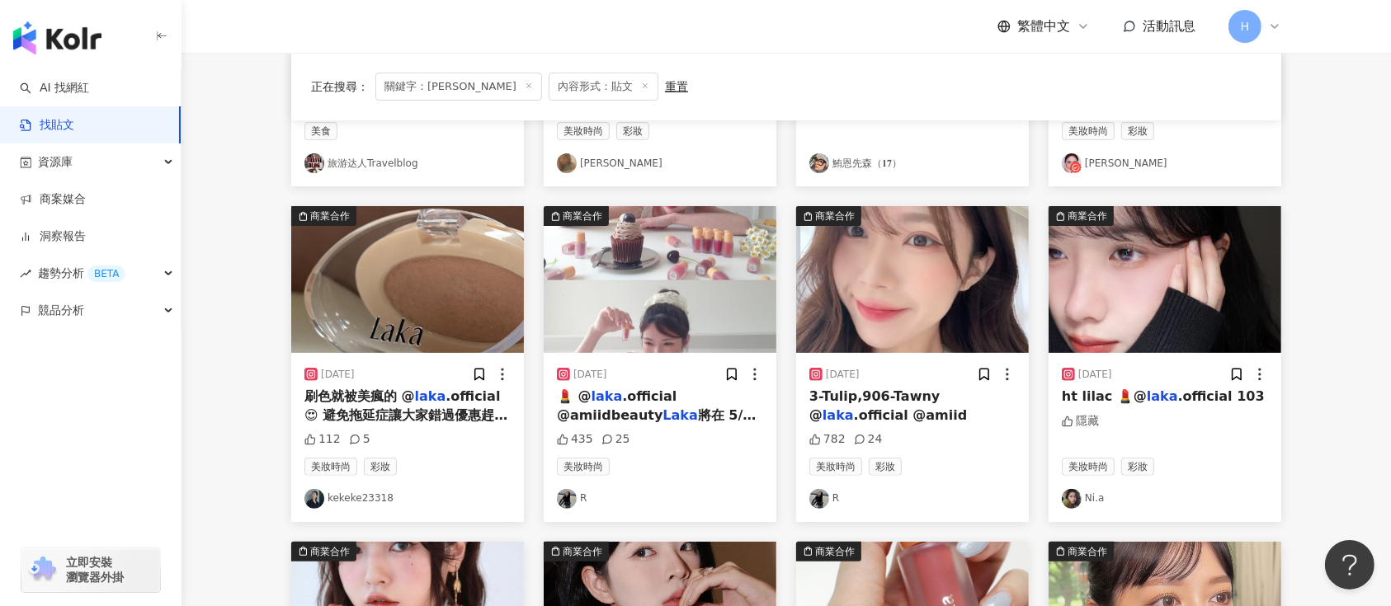
scroll to position [440, 0]
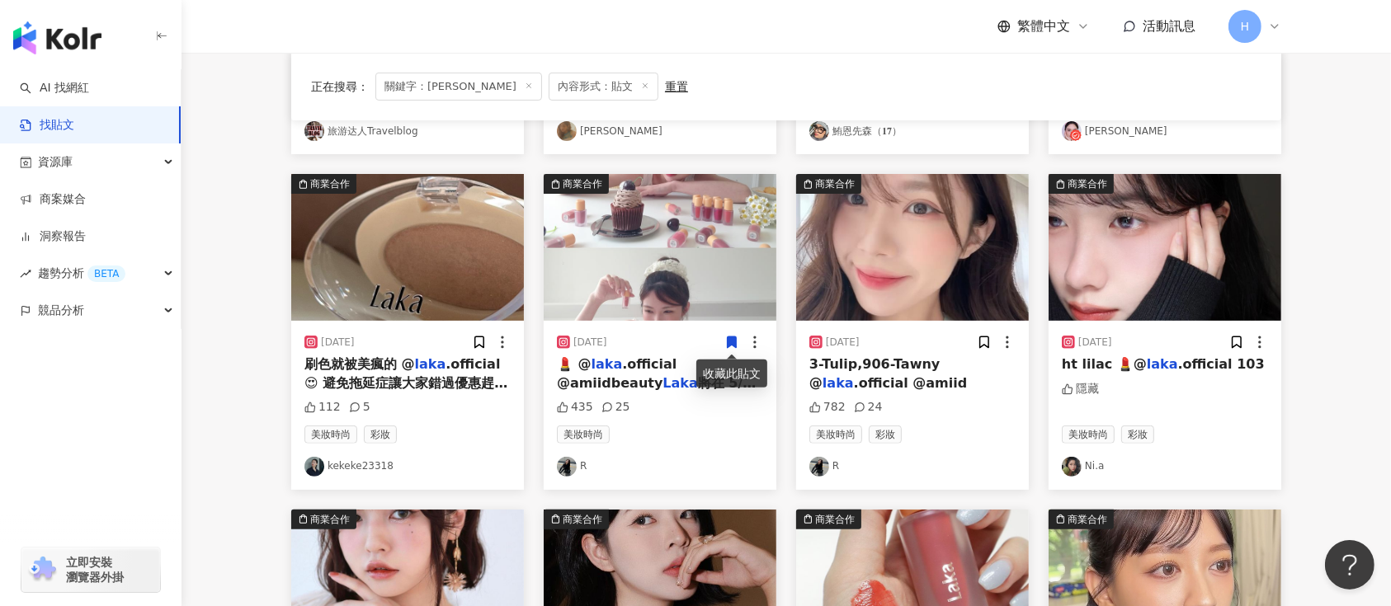
click at [729, 335] on icon at bounding box center [731, 342] width 15 height 15
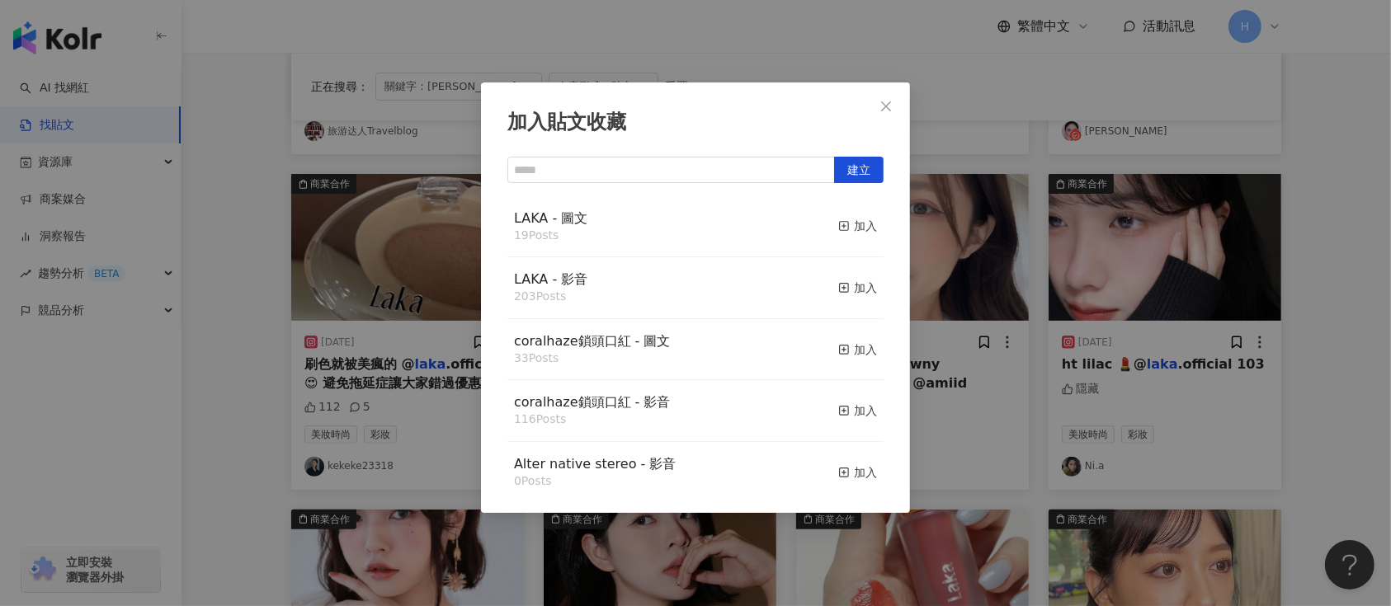
drag, startPoint x: 978, startPoint y: 333, endPoint x: 812, endPoint y: 320, distance: 166.3
click at [969, 330] on div "加入貼文收藏 建立 LAKA - 圖文 19 Posts 加入 LAKA - 影音 203 Posts 加入 coralhaze鎖頭口紅 - 圖文 33 Po…" at bounding box center [695, 303] width 1391 height 606
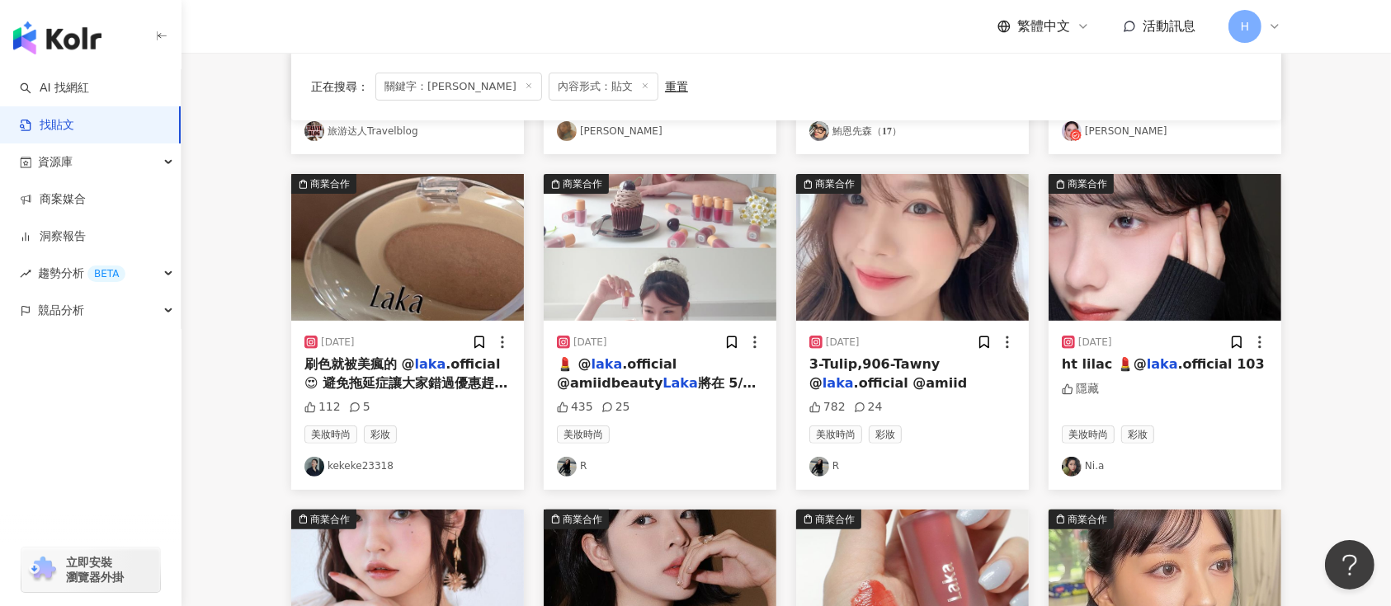
click at [685, 279] on img at bounding box center [660, 247] width 233 height 147
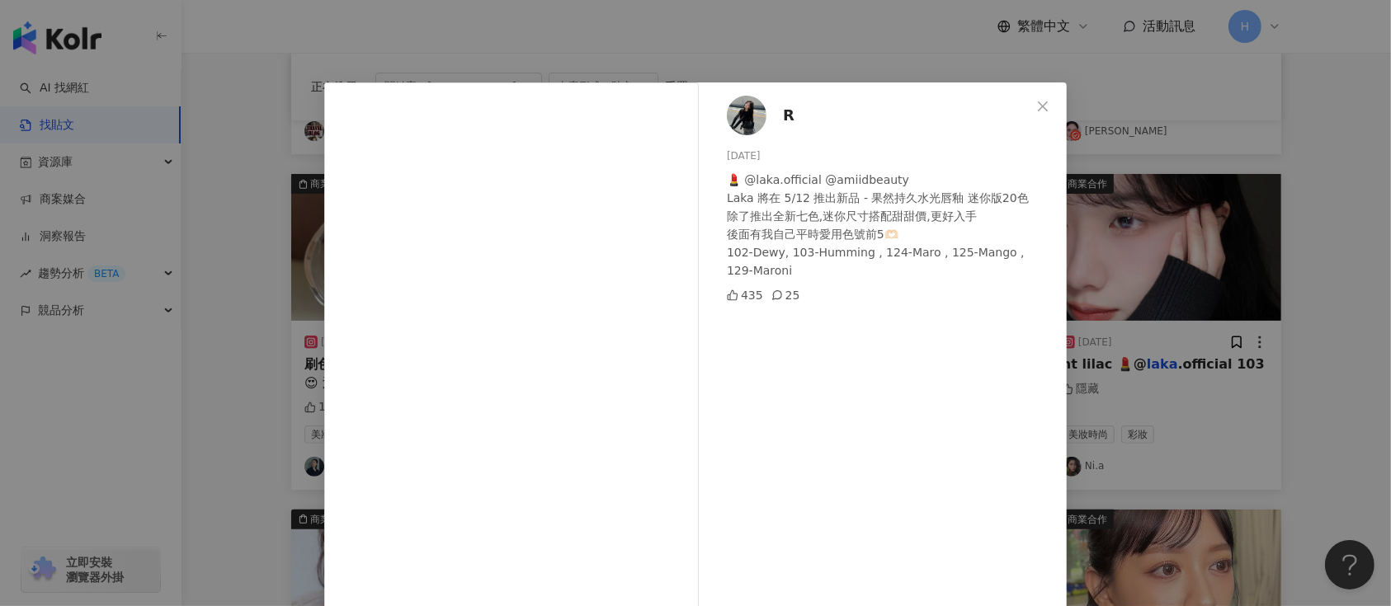
drag, startPoint x: 1082, startPoint y: 318, endPoint x: 955, endPoint y: 319, distance: 126.2
click at [1078, 318] on div "R [DATE] 💄 @laka.official @amiidbeauty Laka 將在 5/12 推出新品 - 果然持久水光唇釉 迷你版20色 除了推出…" at bounding box center [695, 303] width 1391 height 606
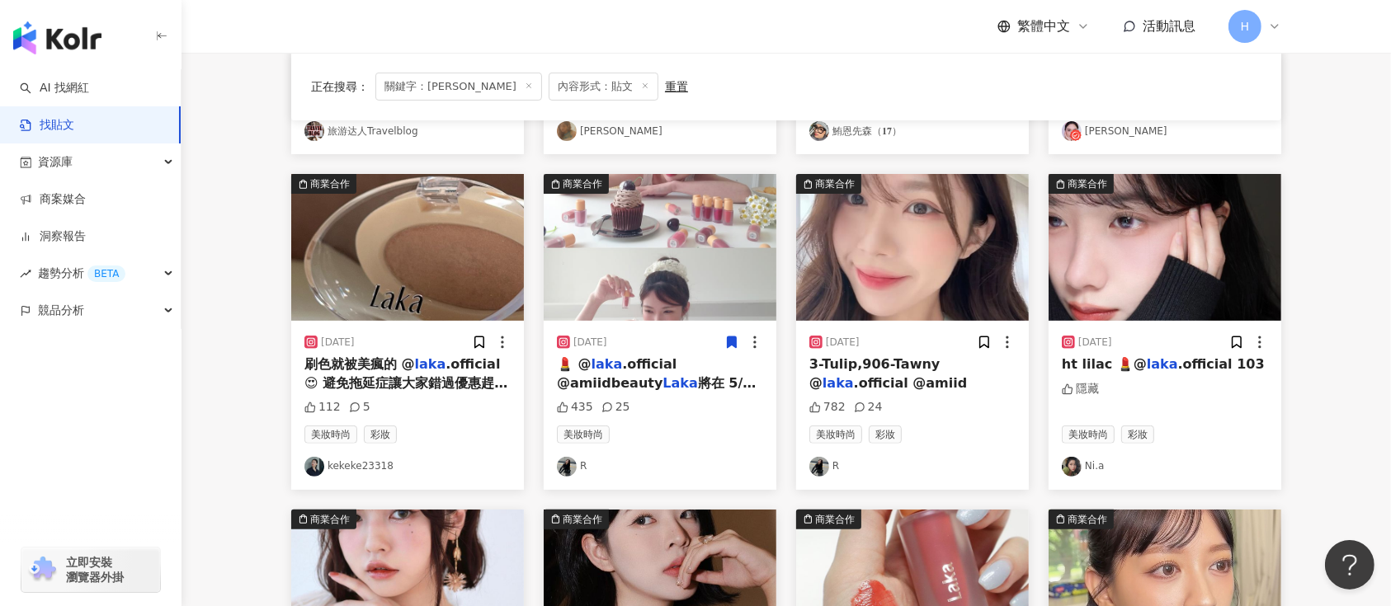
click at [734, 347] on icon at bounding box center [732, 343] width 9 height 12
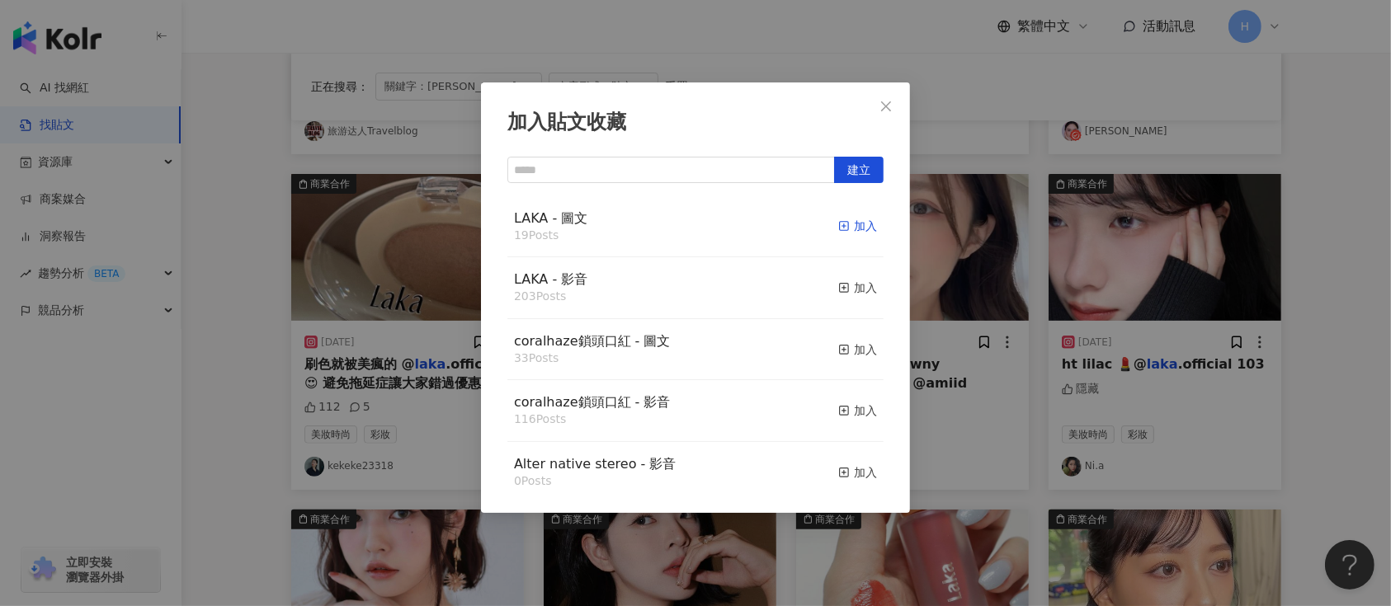
click at [842, 223] on div "加入" at bounding box center [857, 226] width 39 height 18
click at [1040, 288] on div "加入貼文收藏 建立 LAKA - 圖文 19 Posts 加入 LAKA - 影音 203 Posts 加入 coralhaze鎖頭口紅 - 圖文 33 Po…" at bounding box center [695, 303] width 1391 height 606
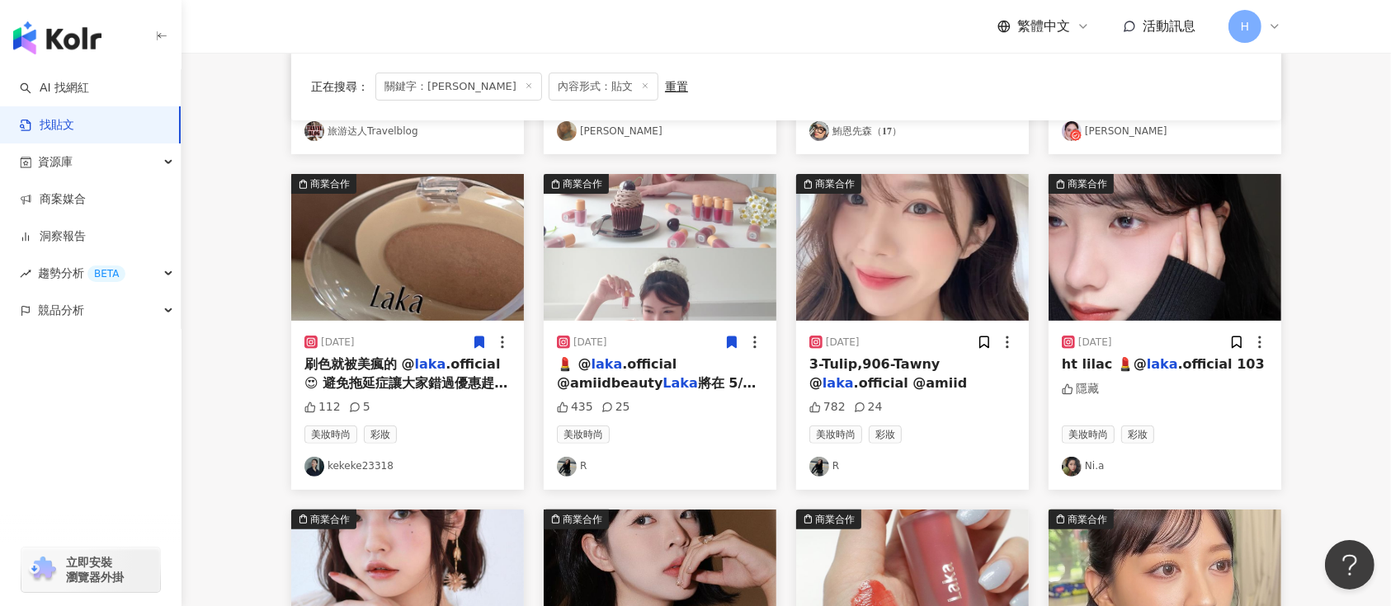
click at [483, 341] on icon at bounding box center [479, 343] width 9 height 12
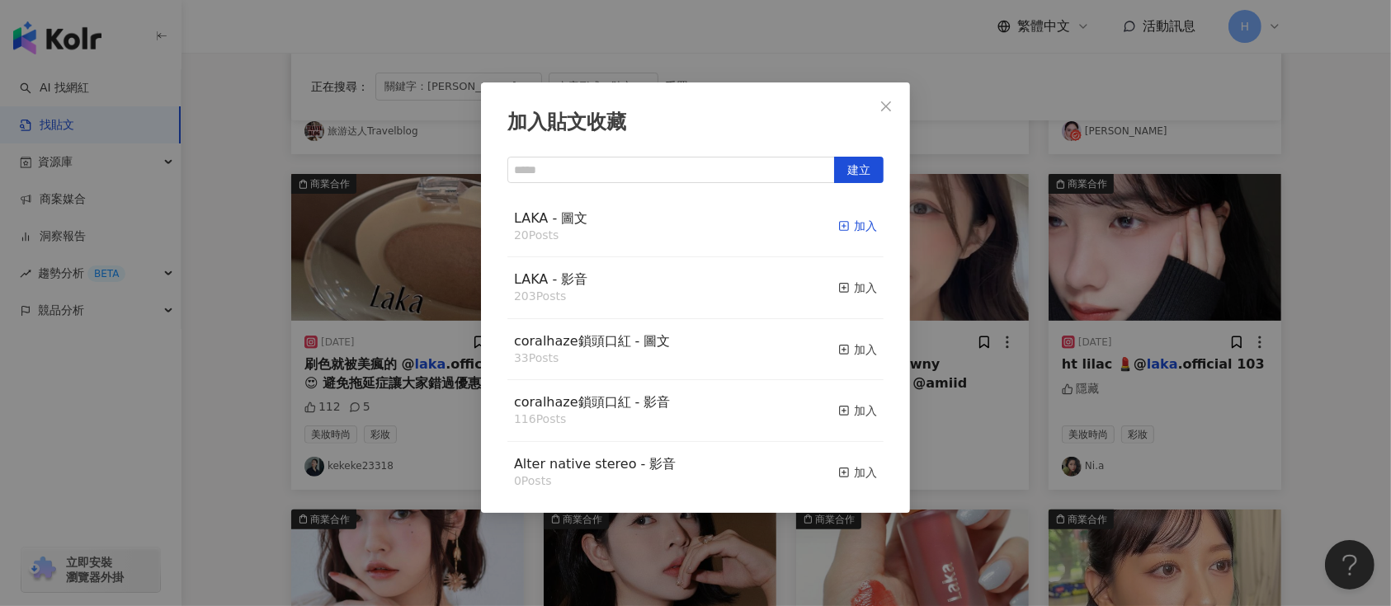
click at [845, 220] on div "加入" at bounding box center [857, 226] width 39 height 18
click at [1058, 300] on div "加入貼文收藏 建立 LAKA - 圖文 21 Posts 已加入 LAKA - 影音 203 Posts 加入 coralhaze鎖頭口紅 - 圖文 33 P…" at bounding box center [695, 303] width 1391 height 606
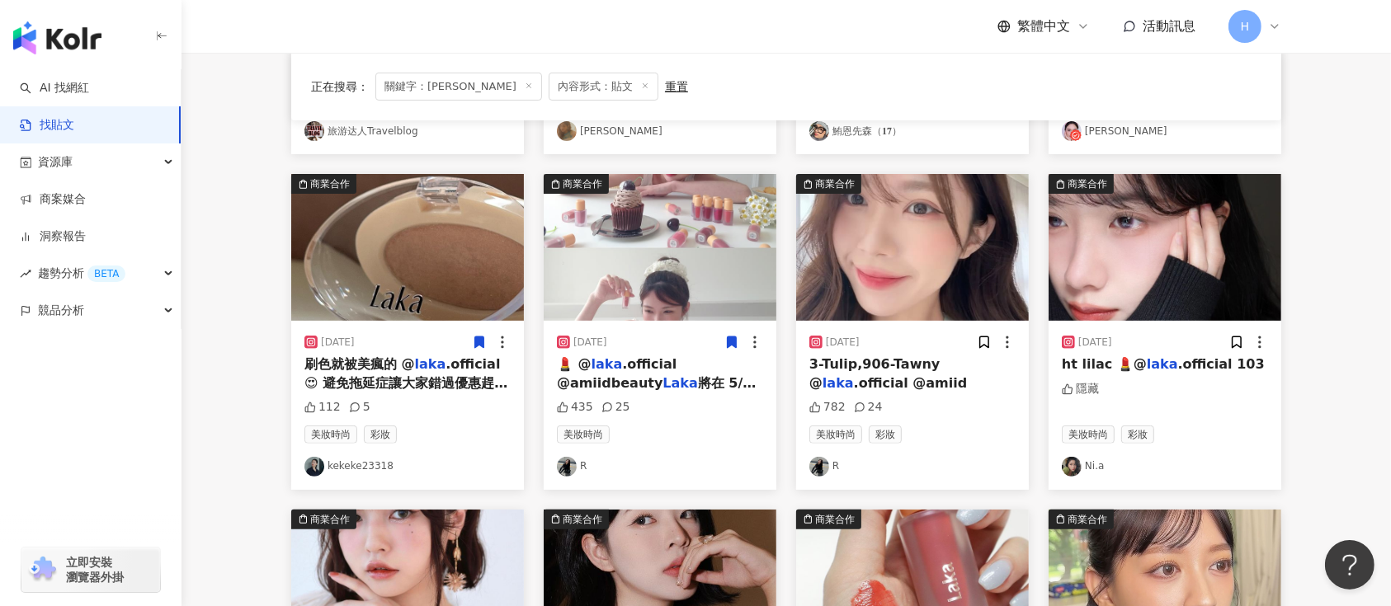
click at [917, 289] on img at bounding box center [912, 247] width 233 height 147
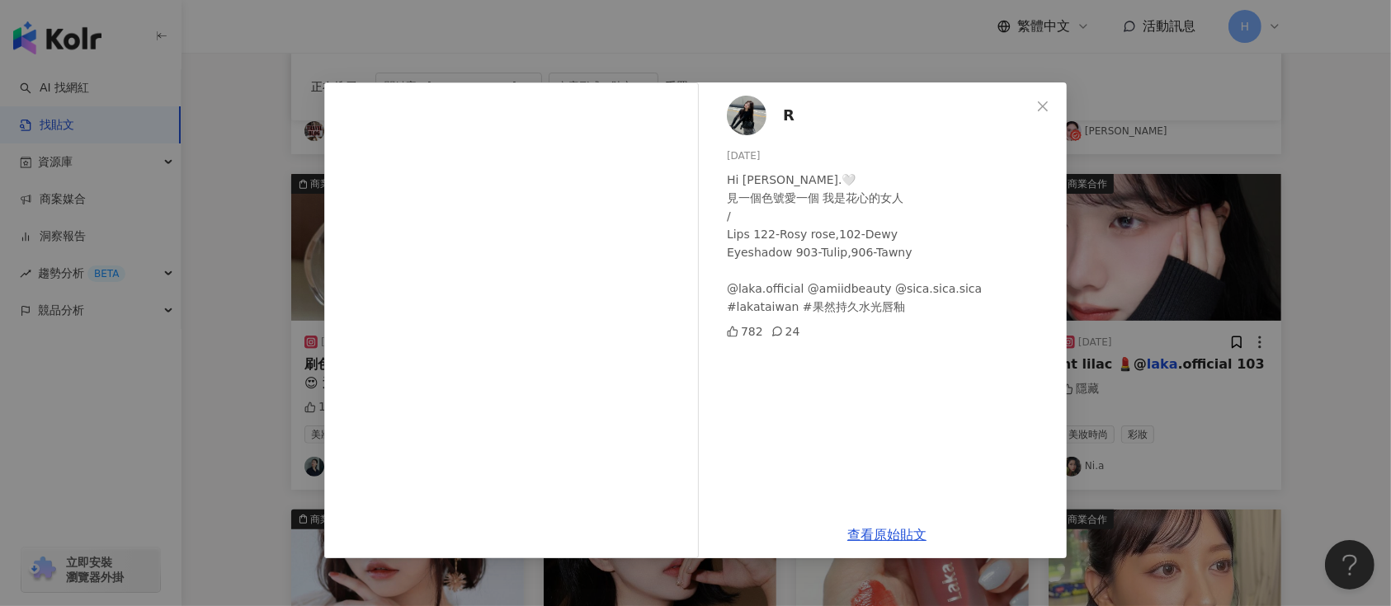
click at [1176, 304] on div "R [DATE] Hi Rosy rose.🤍 見一個色號愛一個 我是花心的女人 / Lips 122-Rosy rose,102-Dewy Eyeshado…" at bounding box center [695, 303] width 1391 height 606
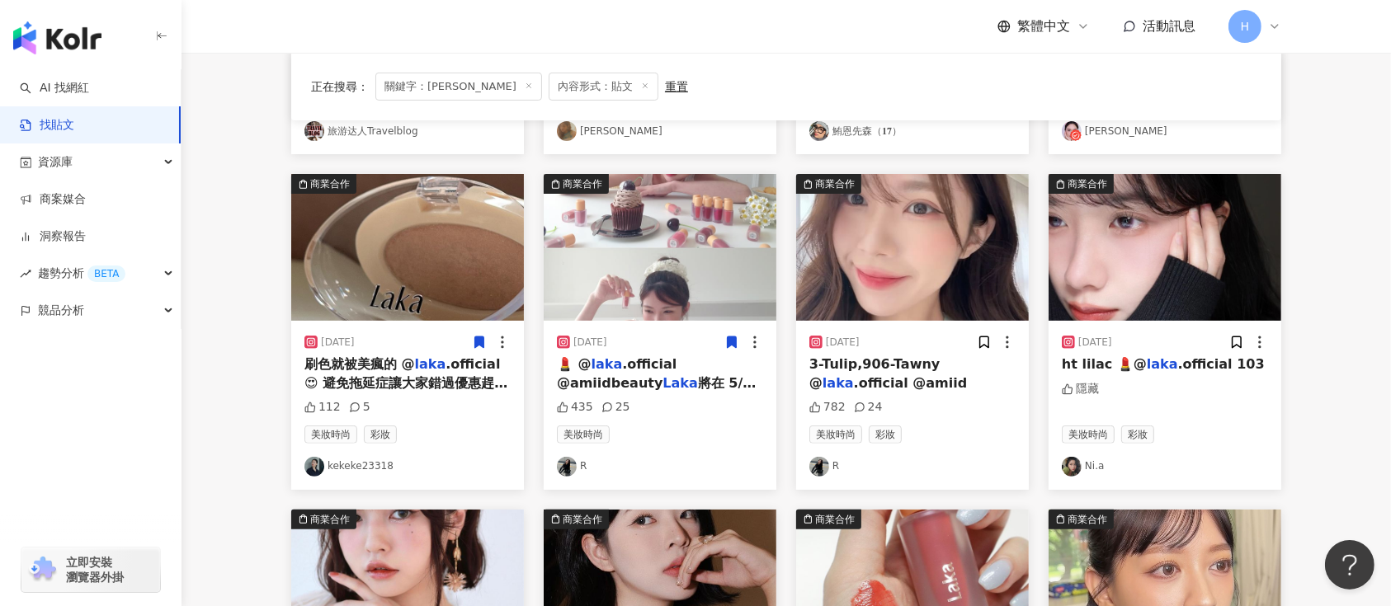
click at [1195, 279] on img at bounding box center [1165, 247] width 233 height 147
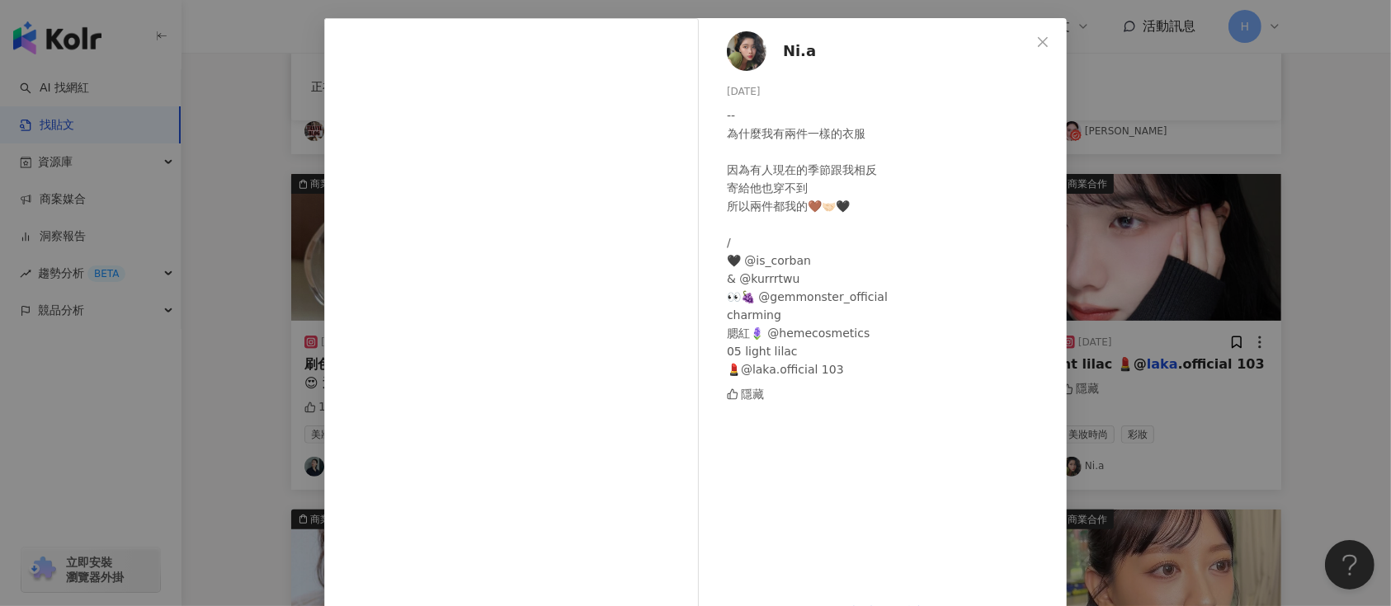
scroll to position [113, 0]
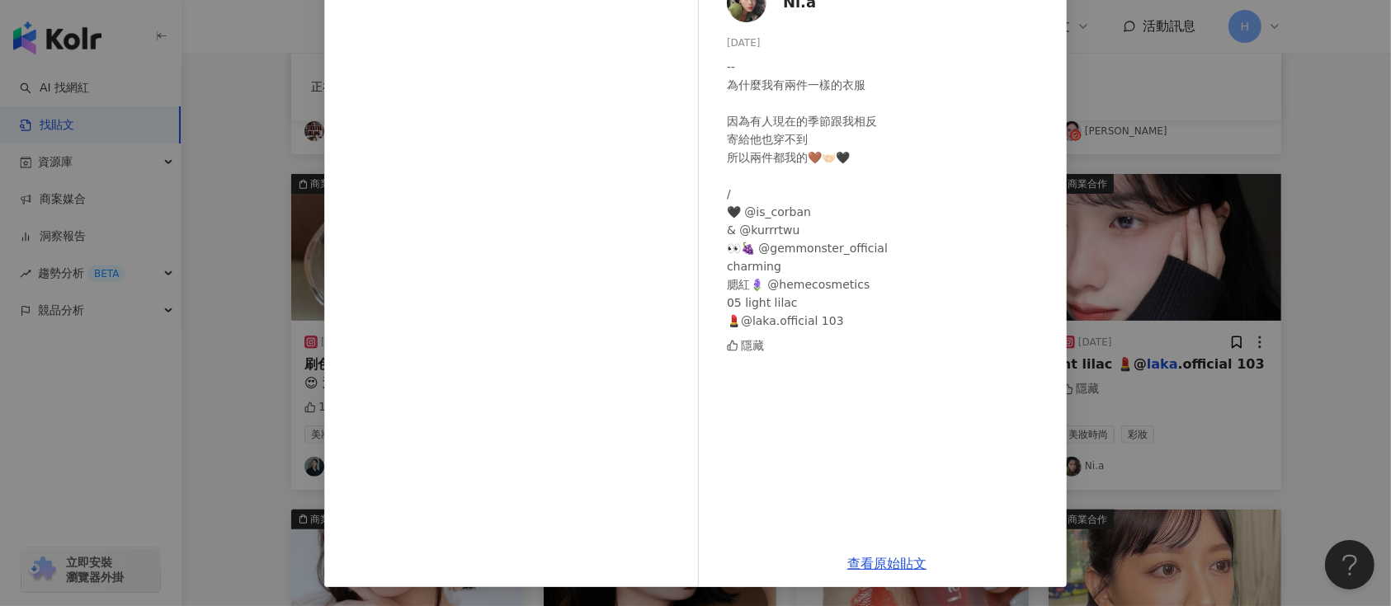
click at [1125, 340] on div "Ni.a [DATE] -- 為什麼我有兩件一樣的衣服 因為有人現在的季節跟我相反 寄給他也穿不到 所以兩件都我的🤎🤝🏻🖤 / 🖤 @is_corban & …" at bounding box center [695, 303] width 1391 height 606
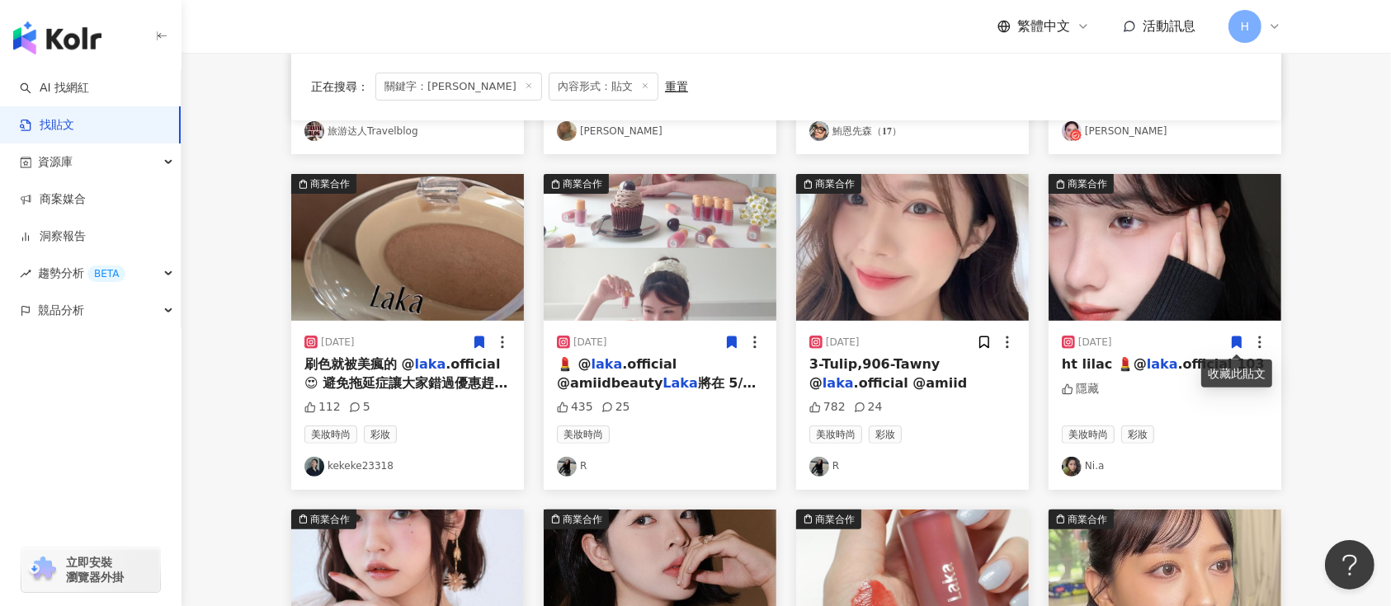
click at [1238, 343] on icon at bounding box center [1237, 343] width 9 height 12
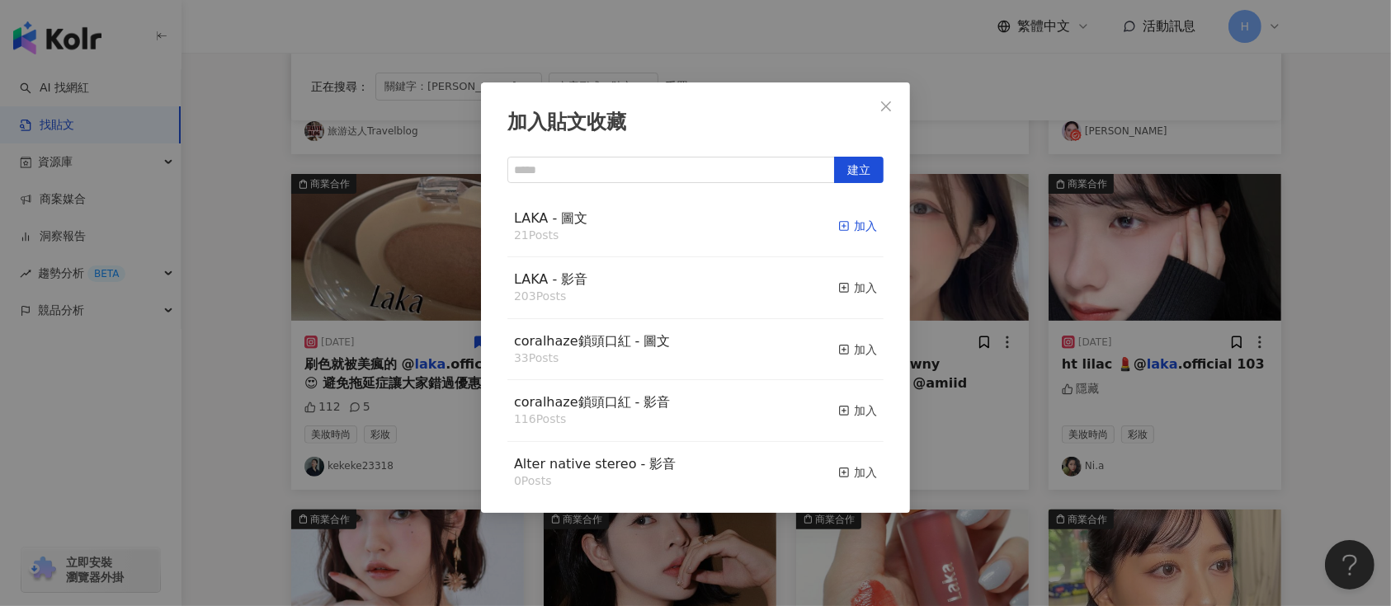
click at [838, 223] on div "加入" at bounding box center [857, 226] width 39 height 18
click at [1138, 393] on div "加入貼文收藏 建立 LAKA - 圖文 21 Posts 加入 LAKA - 影音 203 Posts 加入 coralhaze鎖頭口紅 - 圖文 33 Po…" at bounding box center [695, 303] width 1391 height 606
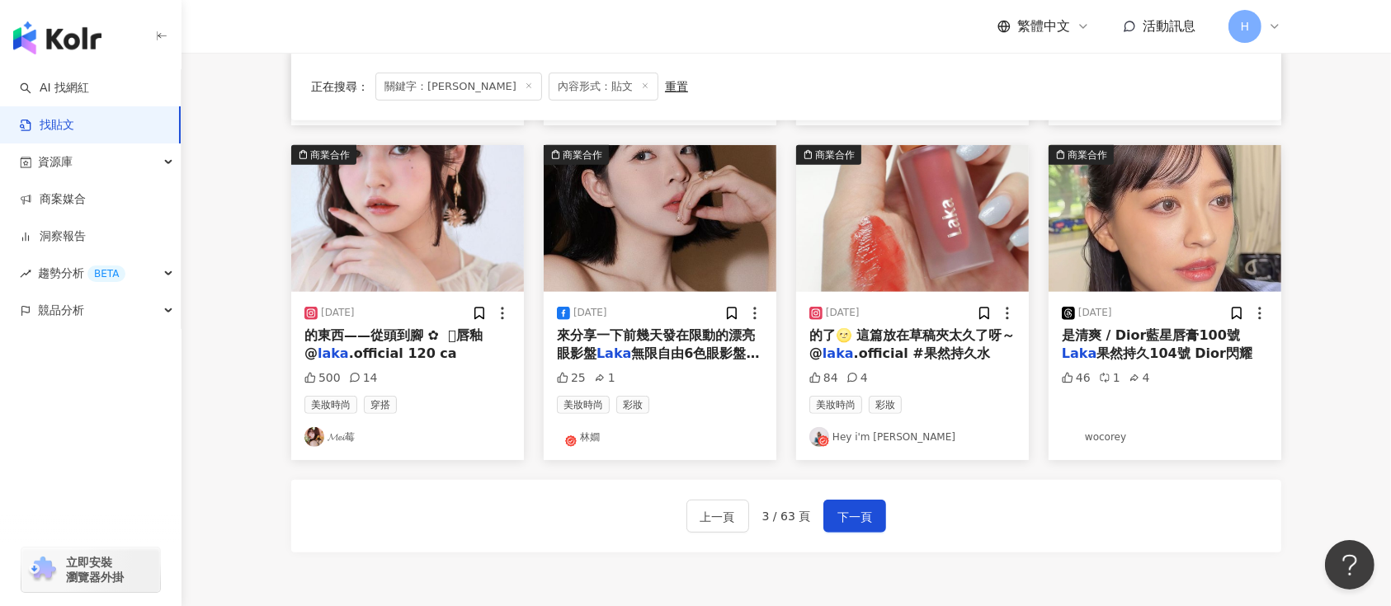
scroll to position [770, 0]
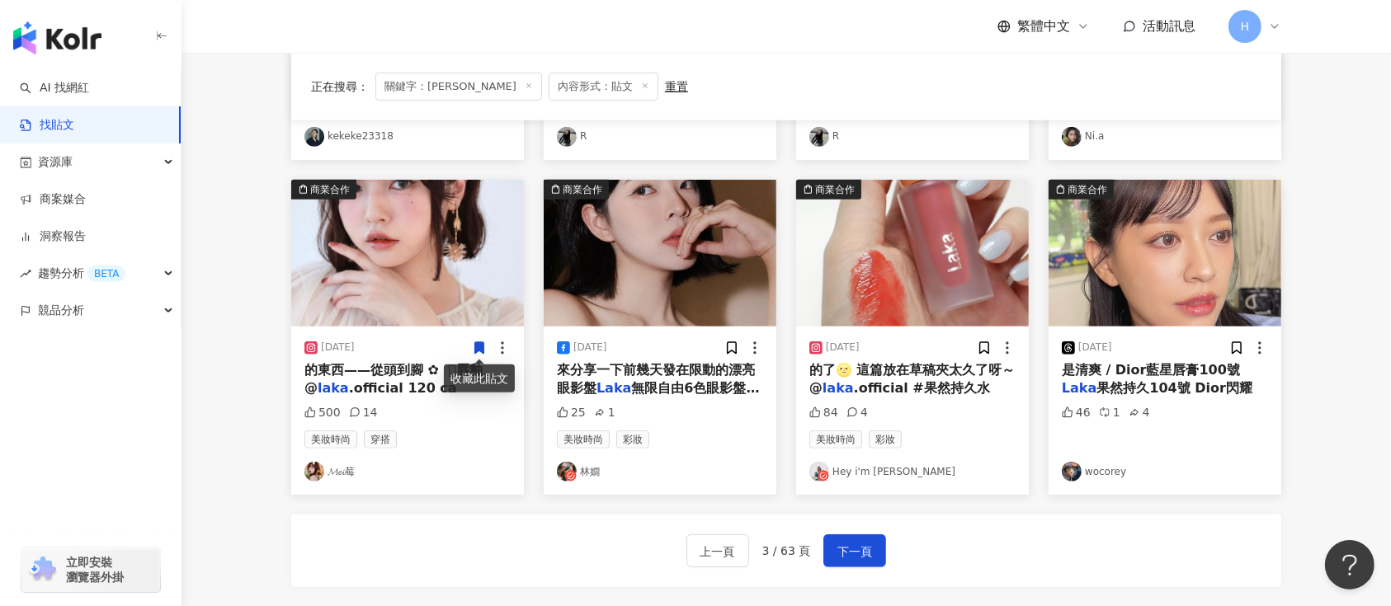
click at [479, 351] on icon at bounding box center [479, 348] width 15 height 15
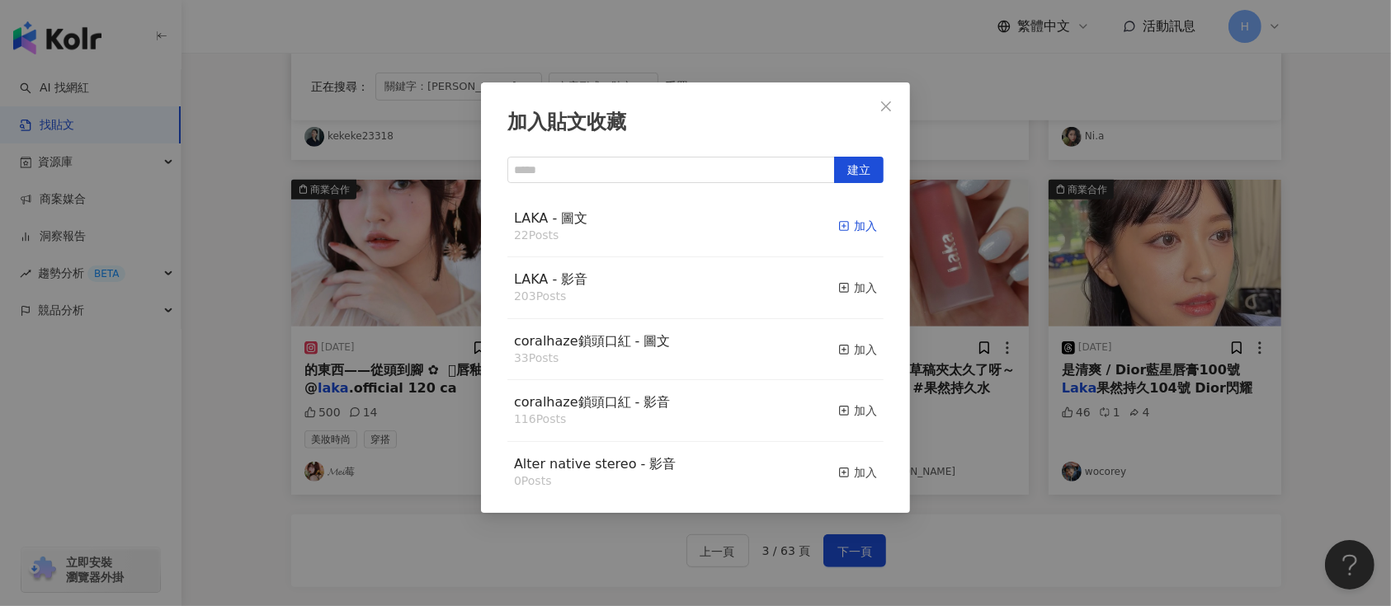
click at [838, 230] on icon "button" at bounding box center [844, 226] width 12 height 12
drag, startPoint x: 990, startPoint y: 285, endPoint x: 1050, endPoint y: 300, distance: 61.4
click at [1021, 295] on div "加入貼文收藏 建立 LAKA - 圖文 22 Posts 加入 LAKA - 影音 203 Posts 加入 coralhaze鎖頭口紅 - 圖文 33 Po…" at bounding box center [695, 303] width 1391 height 606
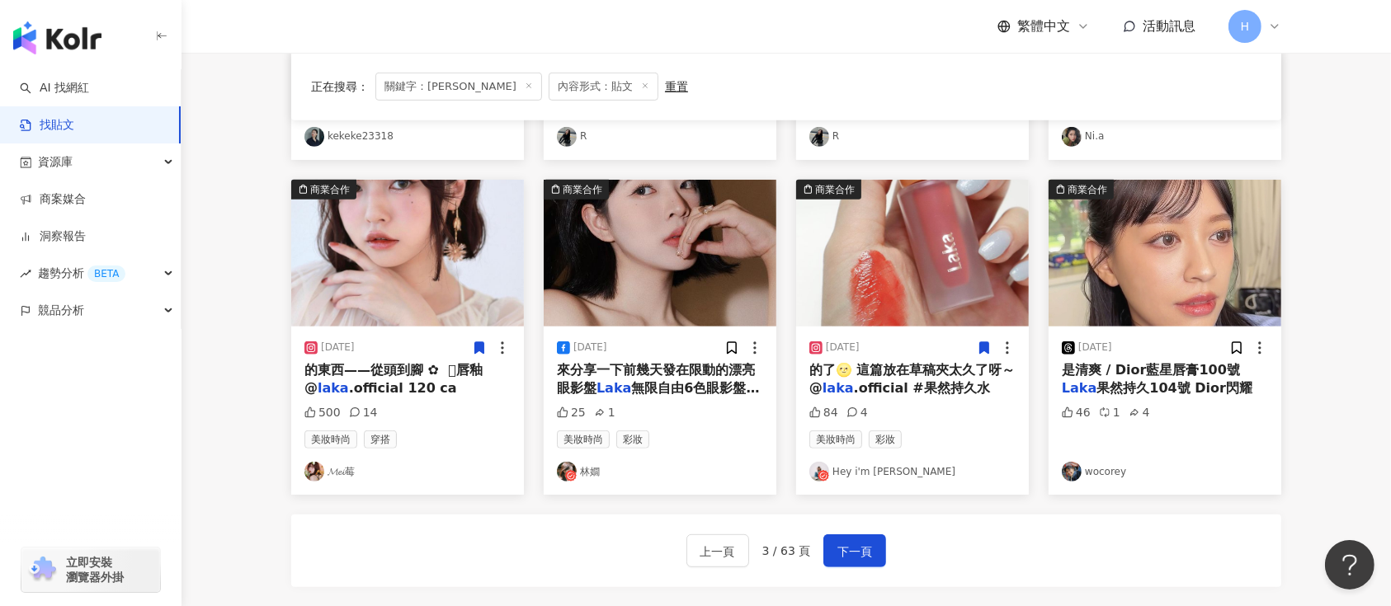
click at [984, 349] on icon at bounding box center [984, 348] width 9 height 12
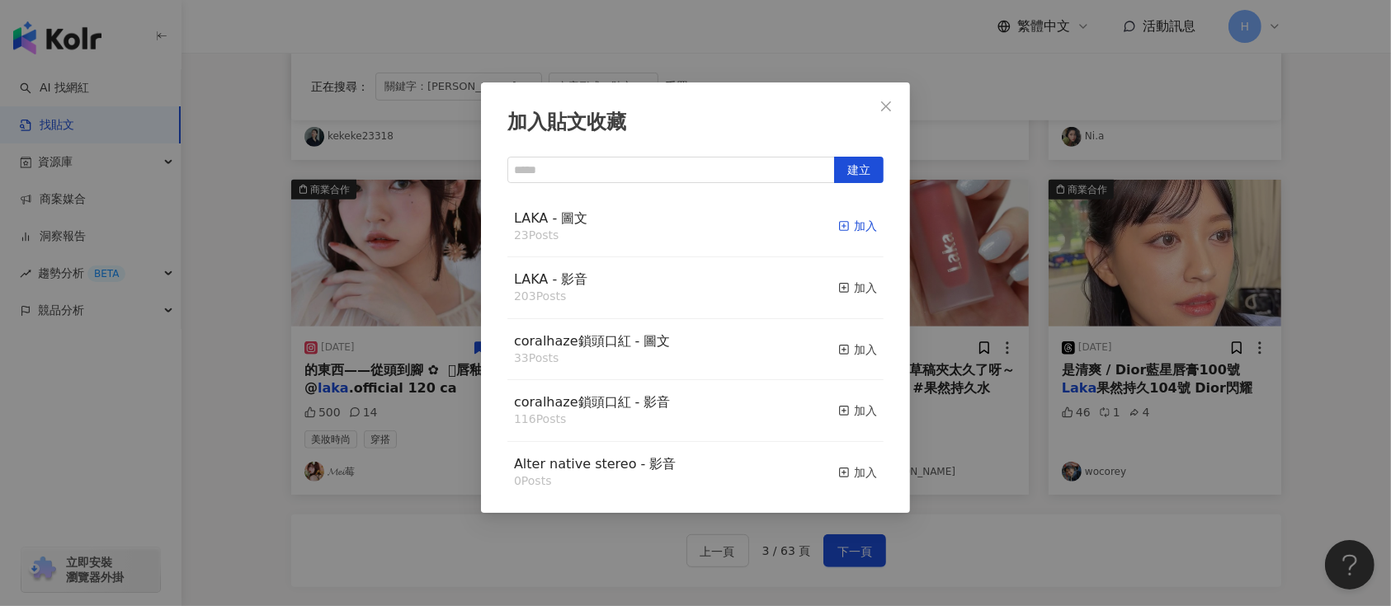
click at [838, 226] on div "加入" at bounding box center [857, 226] width 39 height 18
click at [1109, 290] on div "加入貼文收藏 建立 LAKA - 圖文 23 Posts 加入 LAKA - 影音 203 Posts 加入 coralhaze鎖頭口紅 - 圖文 33 Po…" at bounding box center [695, 303] width 1391 height 606
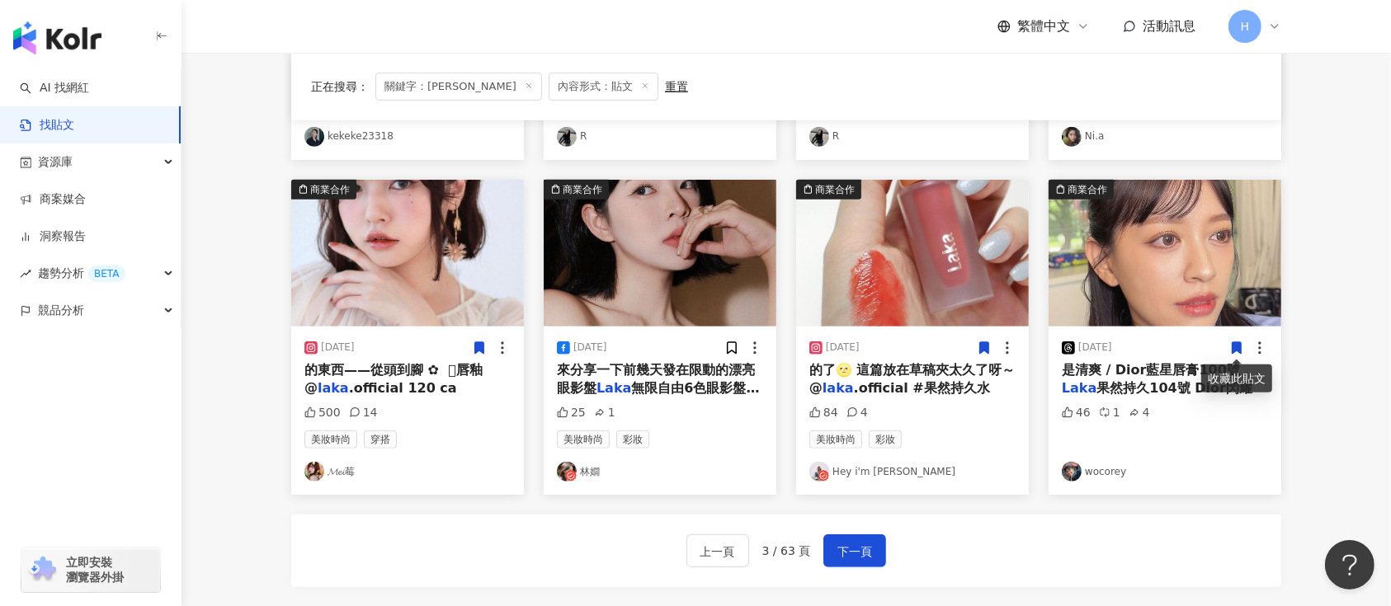
click at [1239, 350] on icon at bounding box center [1237, 348] width 9 height 12
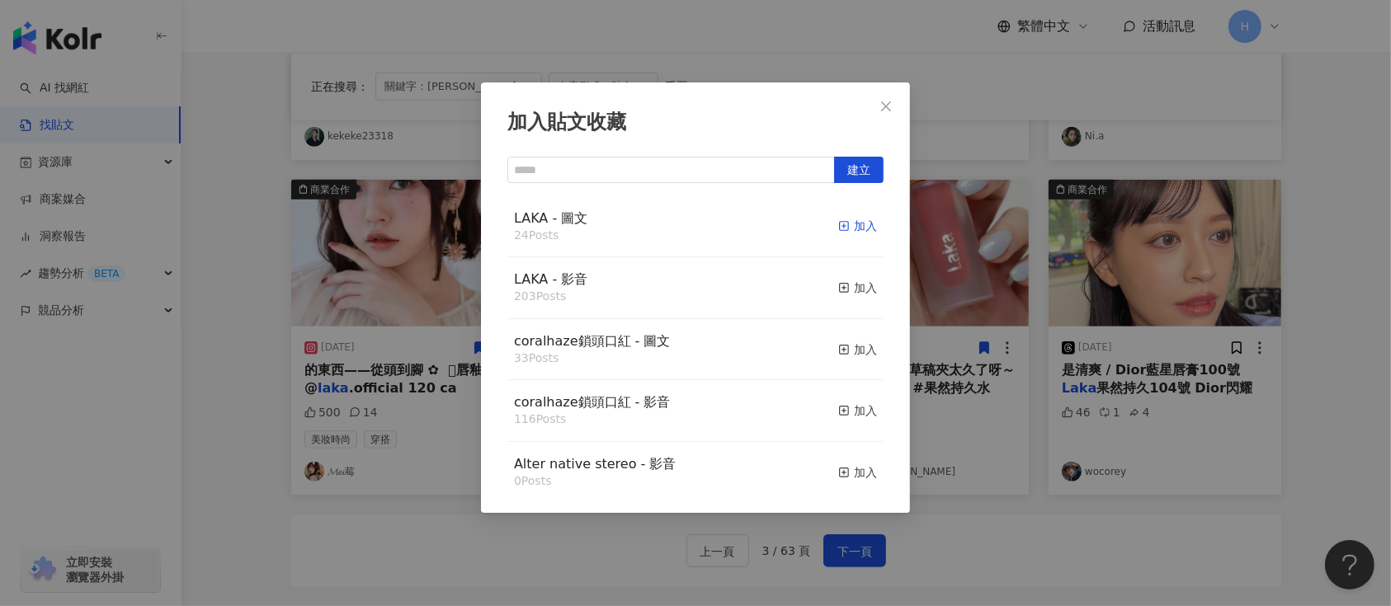
click at [838, 228] on div "加入" at bounding box center [857, 226] width 39 height 18
click at [1048, 307] on div "加入貼文收藏 建立 LAKA - 圖文 24 Posts 加入 LAKA - 影音 203 Posts 加入 coralhaze鎖頭口紅 - 圖文 33 Po…" at bounding box center [695, 303] width 1391 height 606
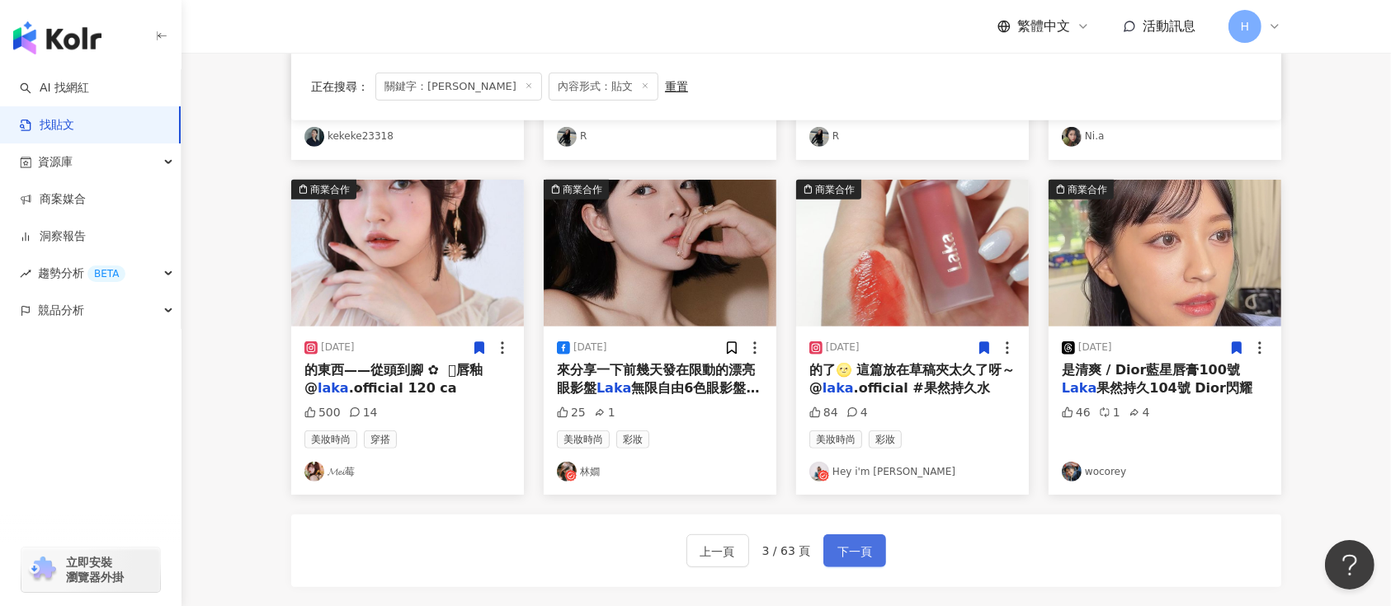
click at [851, 543] on span "下一頁" at bounding box center [854, 552] width 35 height 20
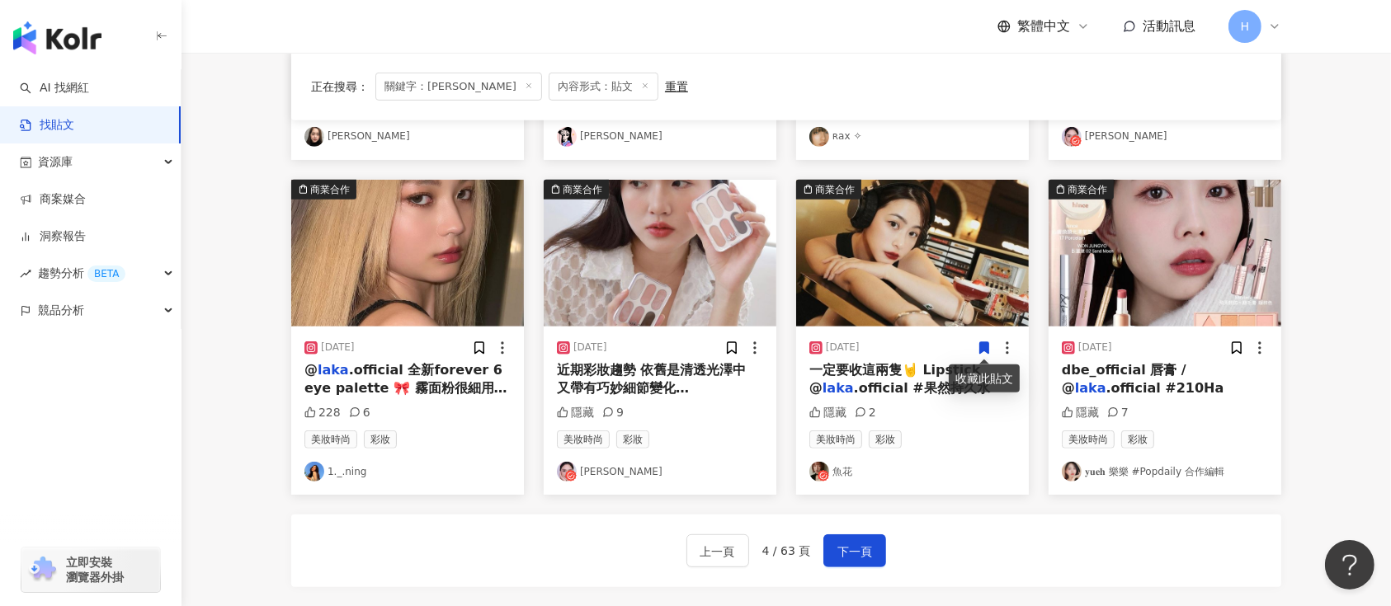
click at [982, 352] on icon at bounding box center [984, 348] width 15 height 15
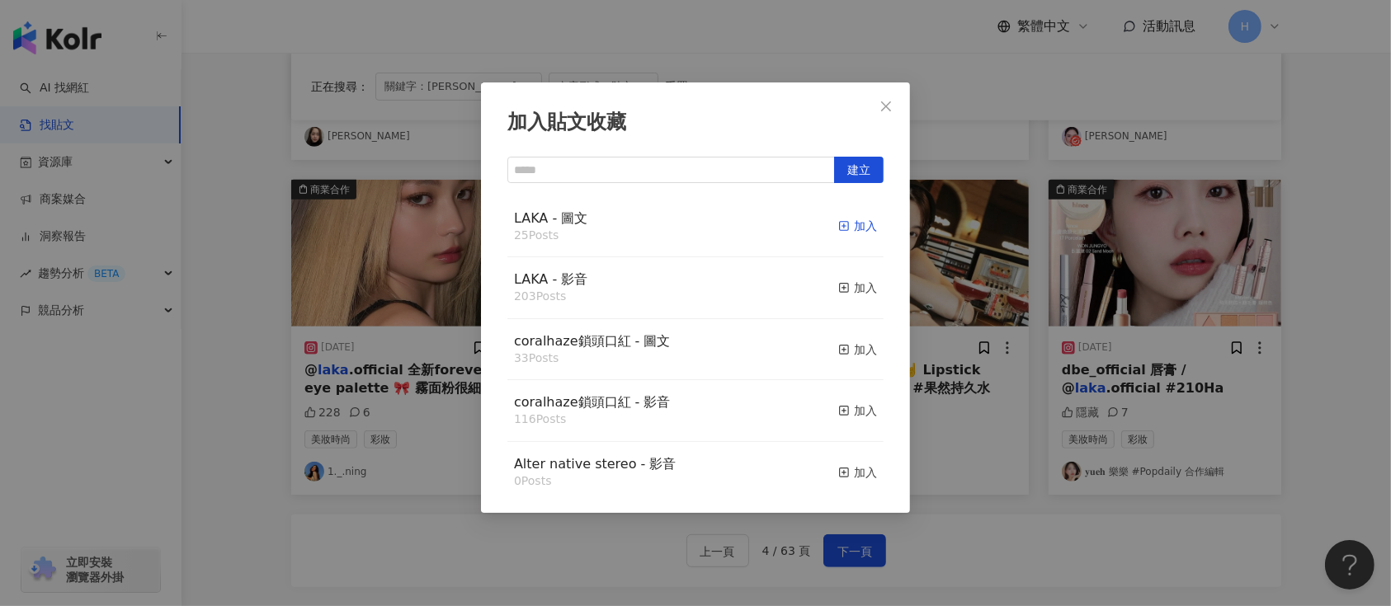
click at [856, 224] on div "加入" at bounding box center [857, 226] width 39 height 18
drag, startPoint x: 1103, startPoint y: 309, endPoint x: 1162, endPoint y: 319, distance: 59.6
click at [1119, 314] on div "加入貼文收藏 建立 LAKA - 圖文 25 Posts 加入 LAKA - 影音 203 Posts 加入 coralhaze鎖頭口紅 - 圖文 33 Po…" at bounding box center [695, 303] width 1391 height 606
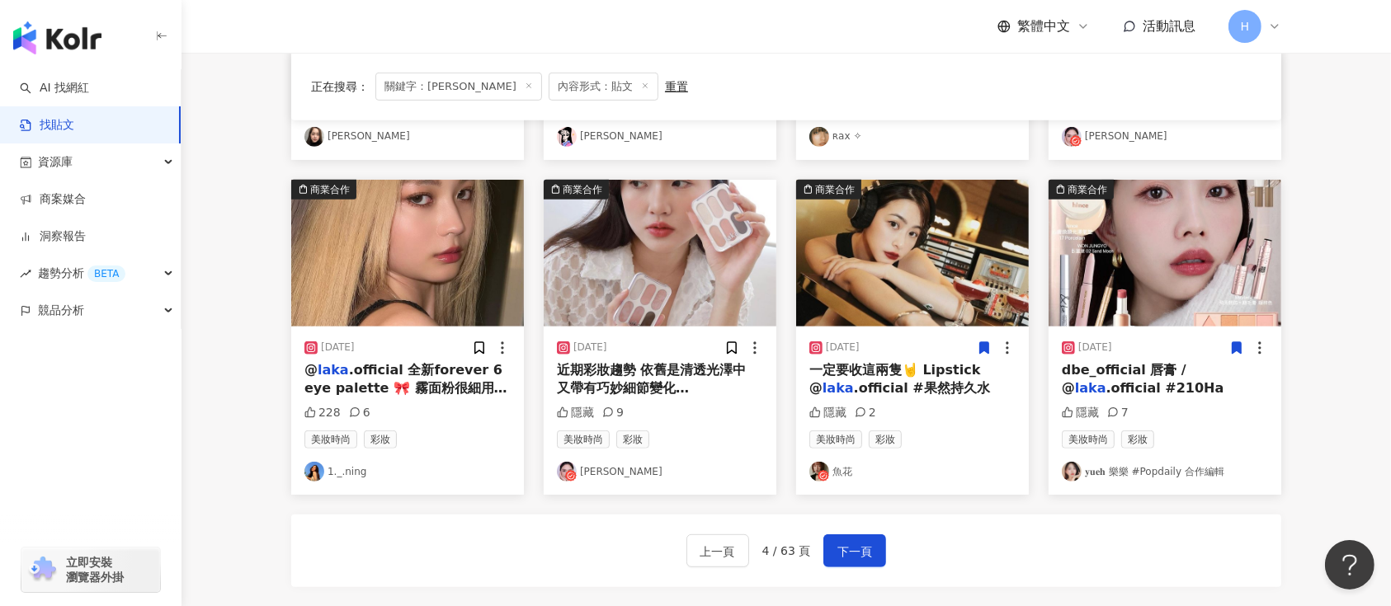
click at [1235, 341] on icon at bounding box center [1236, 348] width 15 height 15
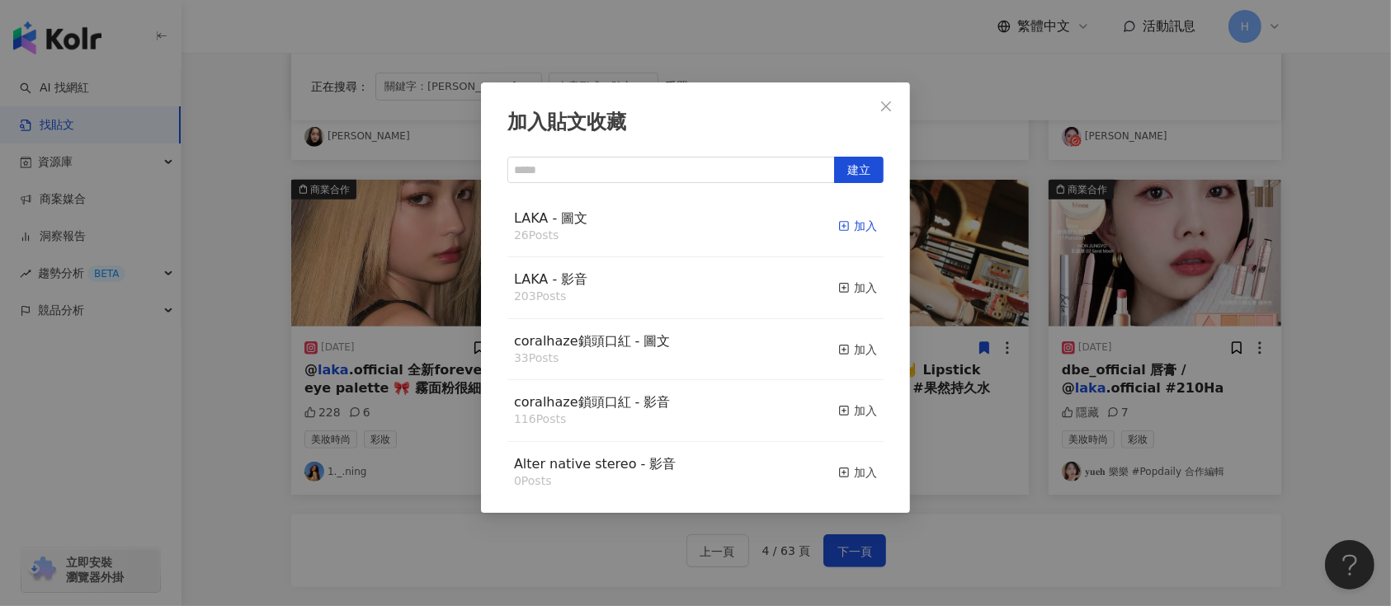
click at [838, 224] on div "加入" at bounding box center [857, 226] width 39 height 18
click at [965, 270] on div "加入貼文收藏 建立 LAKA - 圖文 26 Posts 加入 LAKA - 影音 203 Posts 加入 coralhaze鎖頭口紅 - 圖文 33 Po…" at bounding box center [695, 303] width 1391 height 606
click at [838, 224] on div "加入" at bounding box center [857, 226] width 39 height 18
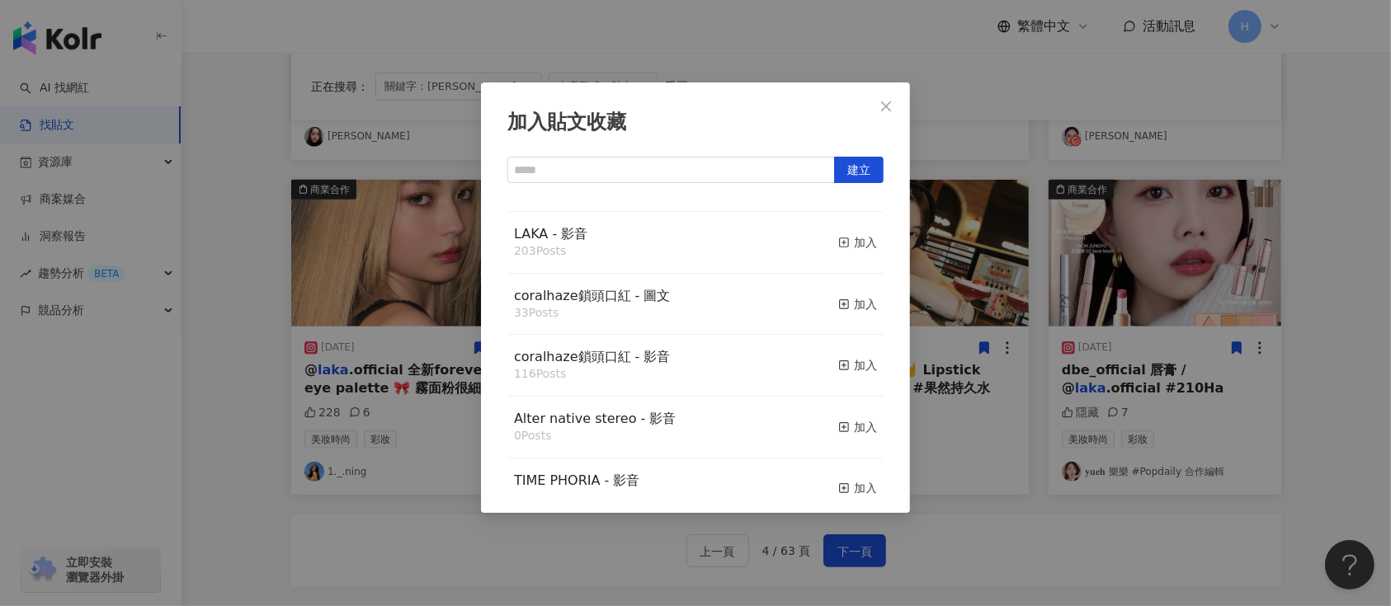
scroll to position [0, 0]
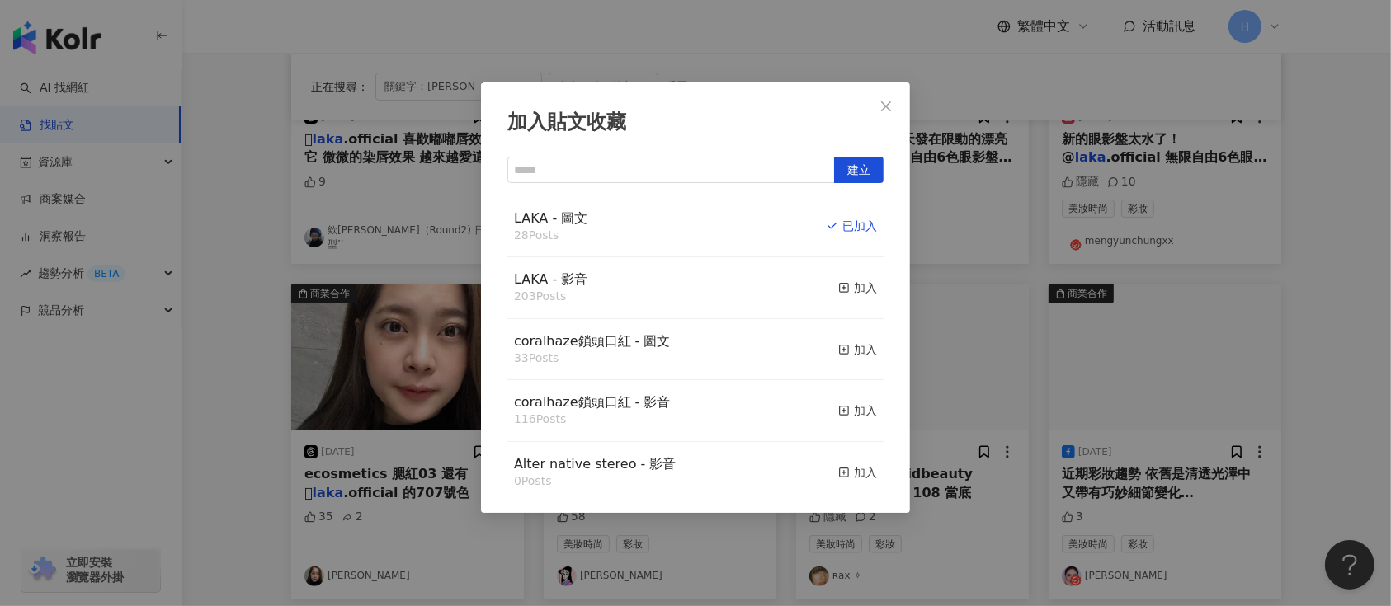
click at [934, 319] on div "加入貼文收藏 建立 LAKA - 圖文 28 Posts 已加入 LAKA - 影音 203 Posts 加入 coralhaze鎖頭口紅 - 圖文 33 P…" at bounding box center [695, 303] width 1391 height 606
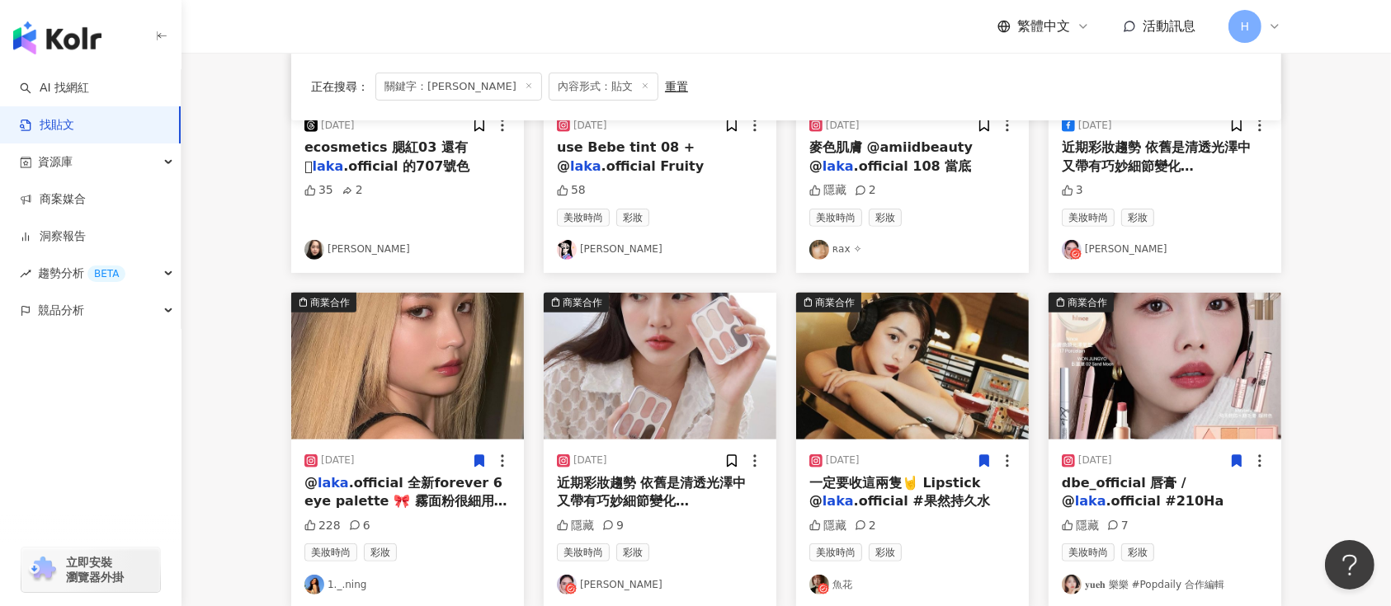
scroll to position [660, 0]
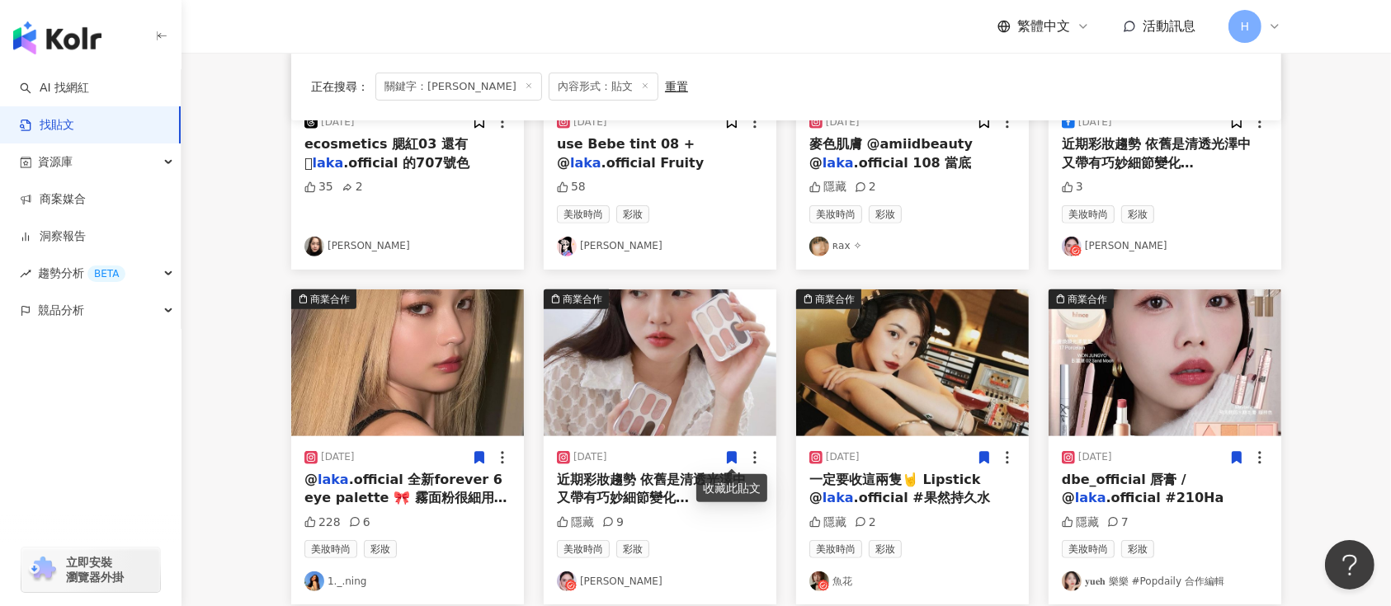
click at [724, 455] on icon at bounding box center [731, 457] width 15 height 15
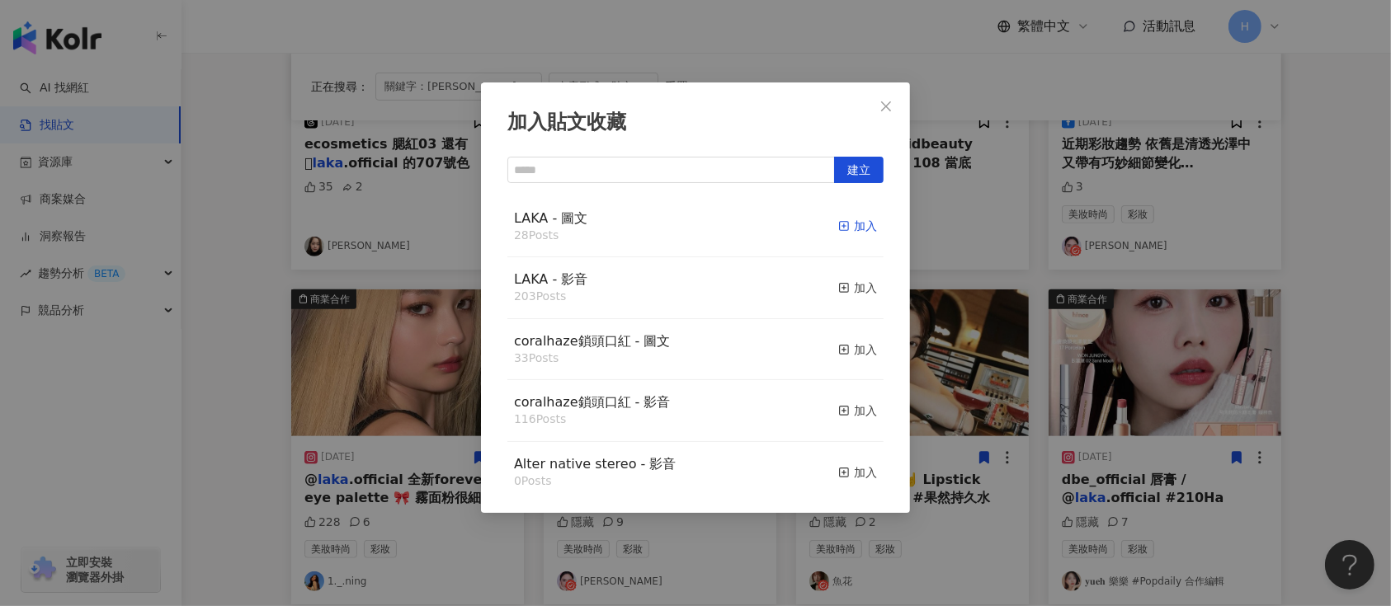
click at [838, 223] on div "加入" at bounding box center [857, 226] width 39 height 18
click at [1007, 295] on div "加入貼文收藏 建立 LAKA - 圖文 28 Posts 加入 LAKA - 影音 203 Posts 加入 coralhaze鎖頭口紅 - 圖文 33 Po…" at bounding box center [695, 303] width 1391 height 606
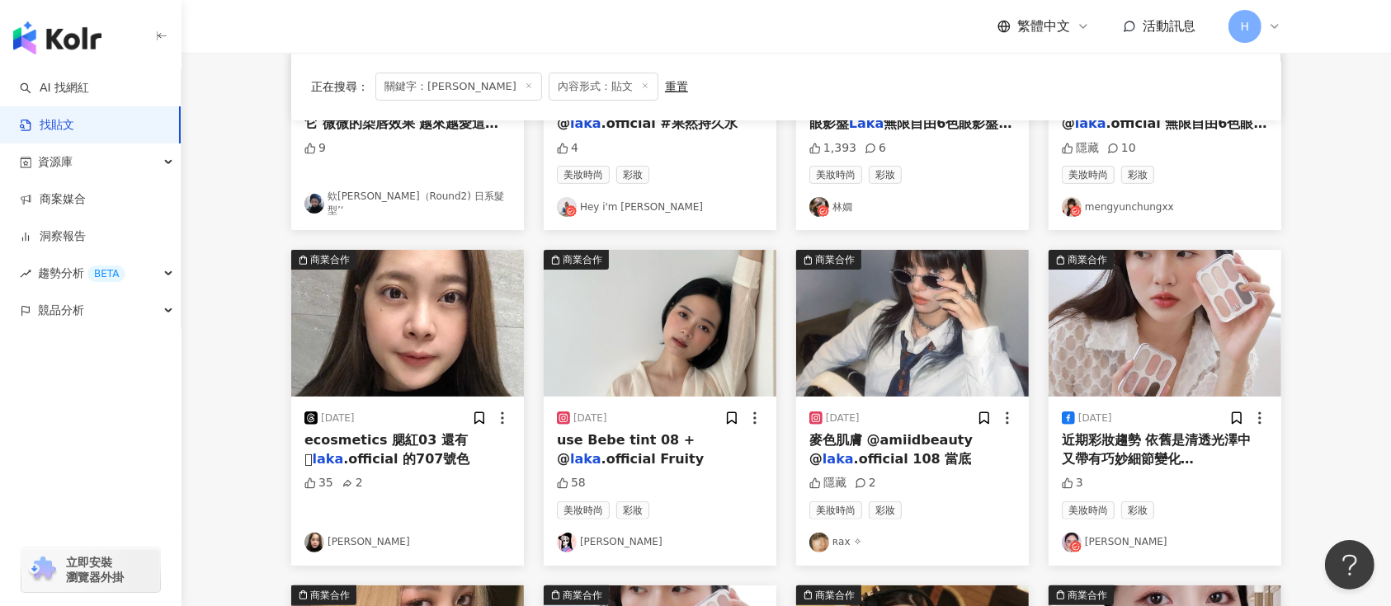
scroll to position [330, 0]
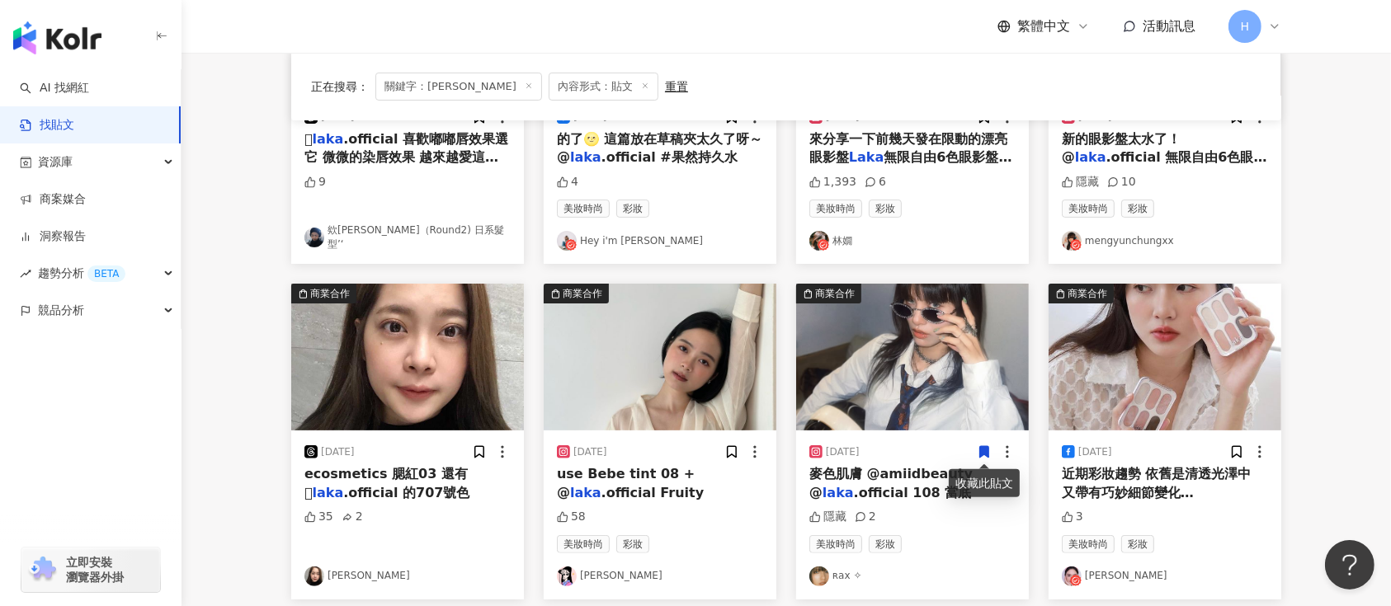
click at [980, 455] on icon at bounding box center [984, 453] width 9 height 12
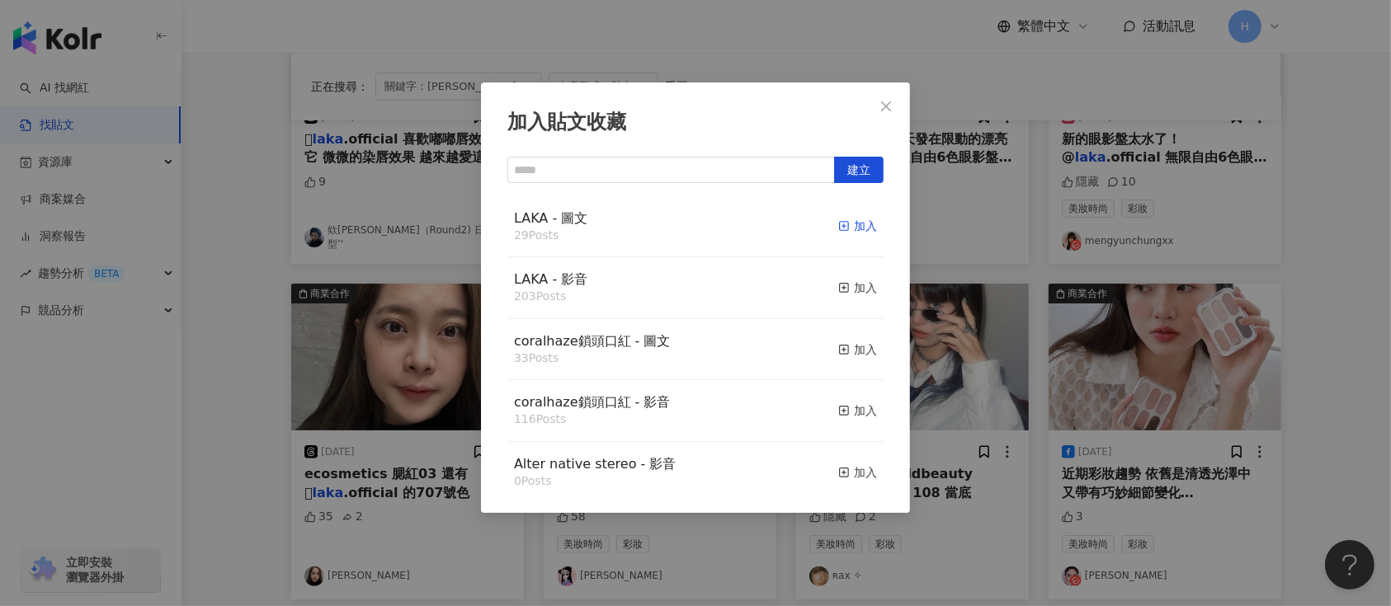
click at [840, 221] on div "加入" at bounding box center [857, 226] width 39 height 18
click at [1061, 344] on div "加入貼文收藏 建立 LAKA - 圖文 29 Posts 加入 LAKA - 影音 203 Posts 加入 coralhaze鎖頭口紅 - 圖文 33 Po…" at bounding box center [695, 303] width 1391 height 606
click at [851, 228] on div "加入" at bounding box center [857, 226] width 39 height 18
click at [1183, 359] on div "加入貼文收藏 建立 LAKA - 圖文 30 Posts 加入 LAKA - 影音 203 Posts 加入 coralhaze鎖頭口紅 - 圖文 33 Po…" at bounding box center [695, 303] width 1391 height 606
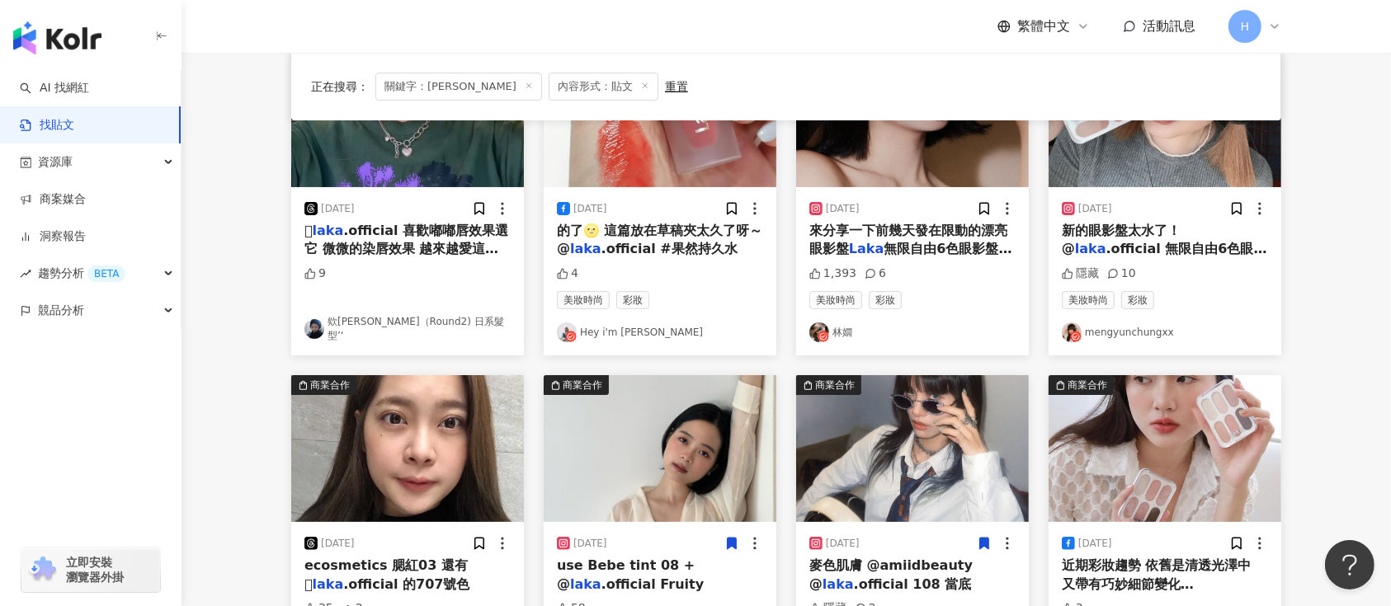
scroll to position [110, 0]
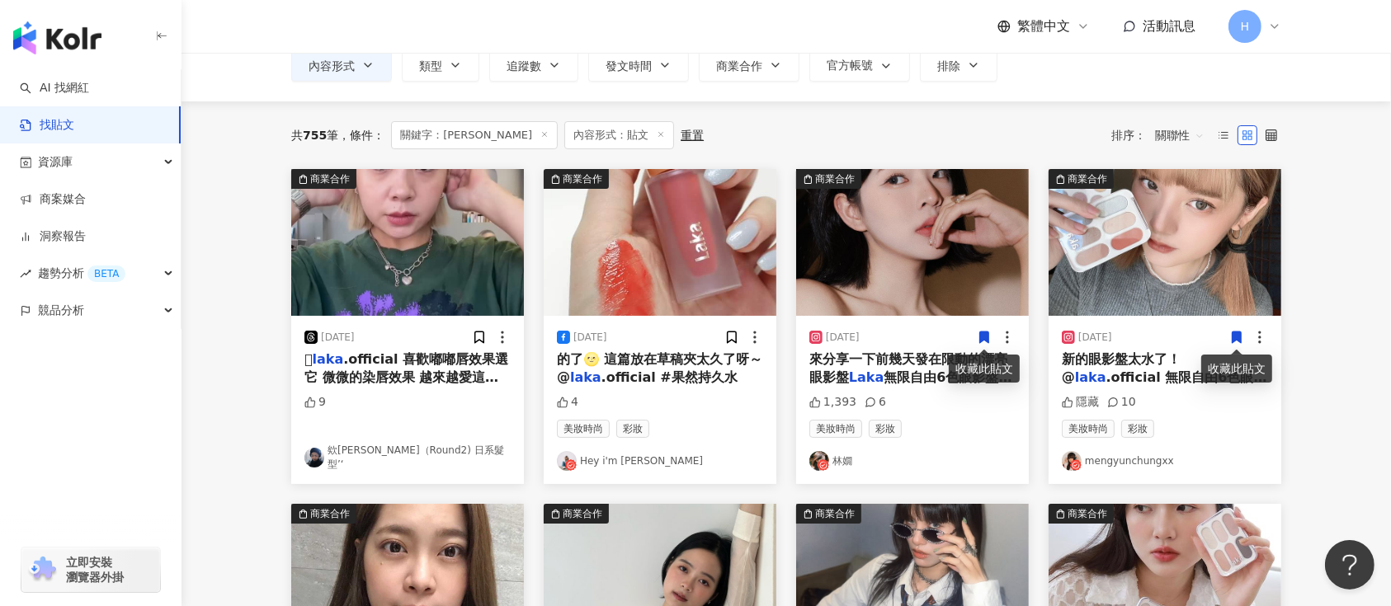
click at [979, 335] on icon at bounding box center [984, 337] width 15 height 15
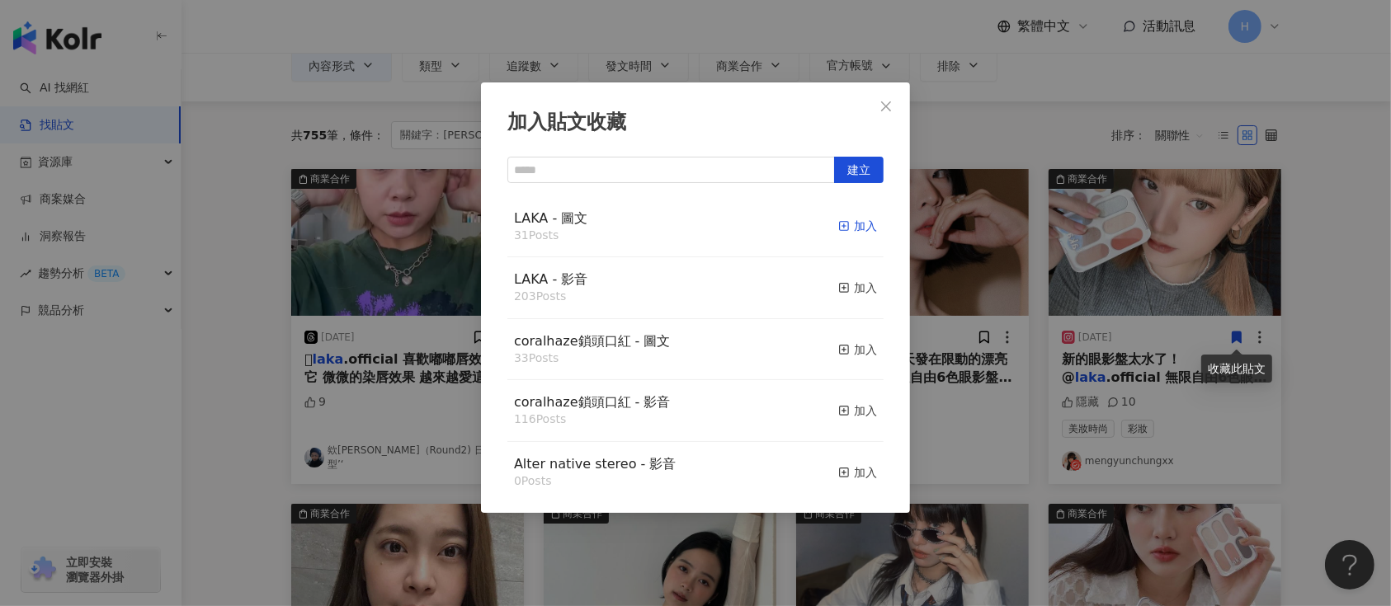
click at [838, 234] on div "加入" at bounding box center [857, 226] width 39 height 18
click at [1194, 345] on div "加入貼文收藏 建立 LAKA - 圖文 31 Posts 加入 LAKA - 影音 203 Posts 加入 coralhaze鎖頭口紅 - 圖文 33 Po…" at bounding box center [695, 303] width 1391 height 606
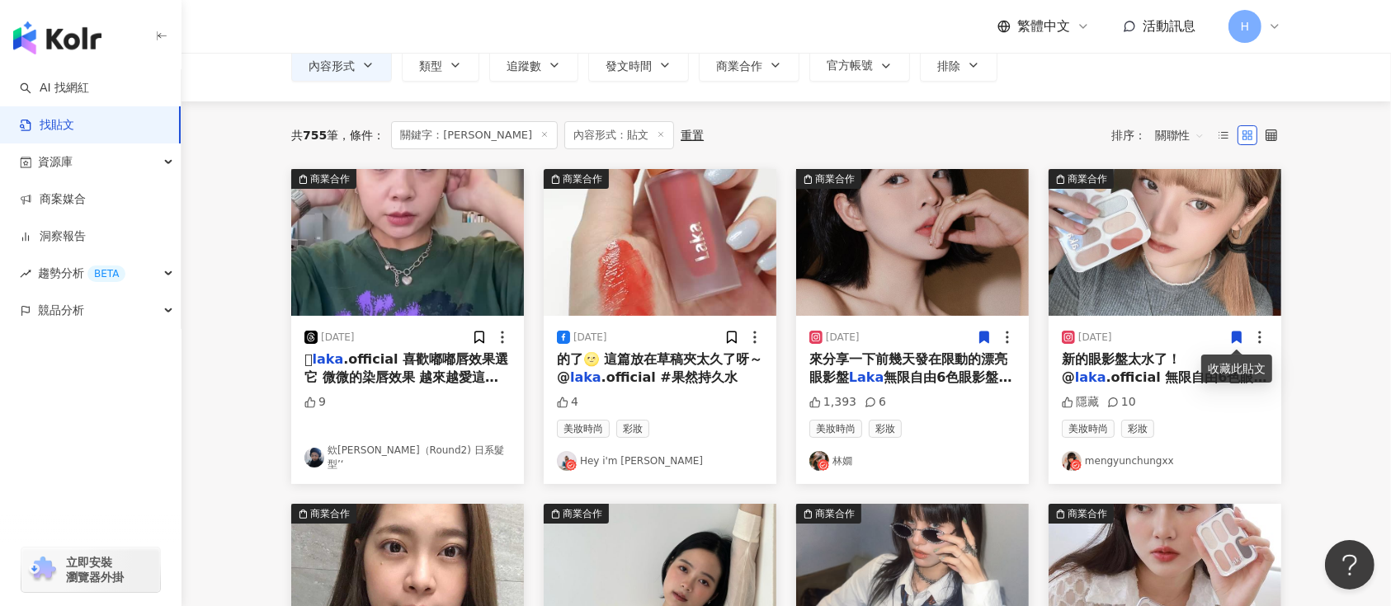
click at [1240, 340] on icon at bounding box center [1237, 338] width 9 height 12
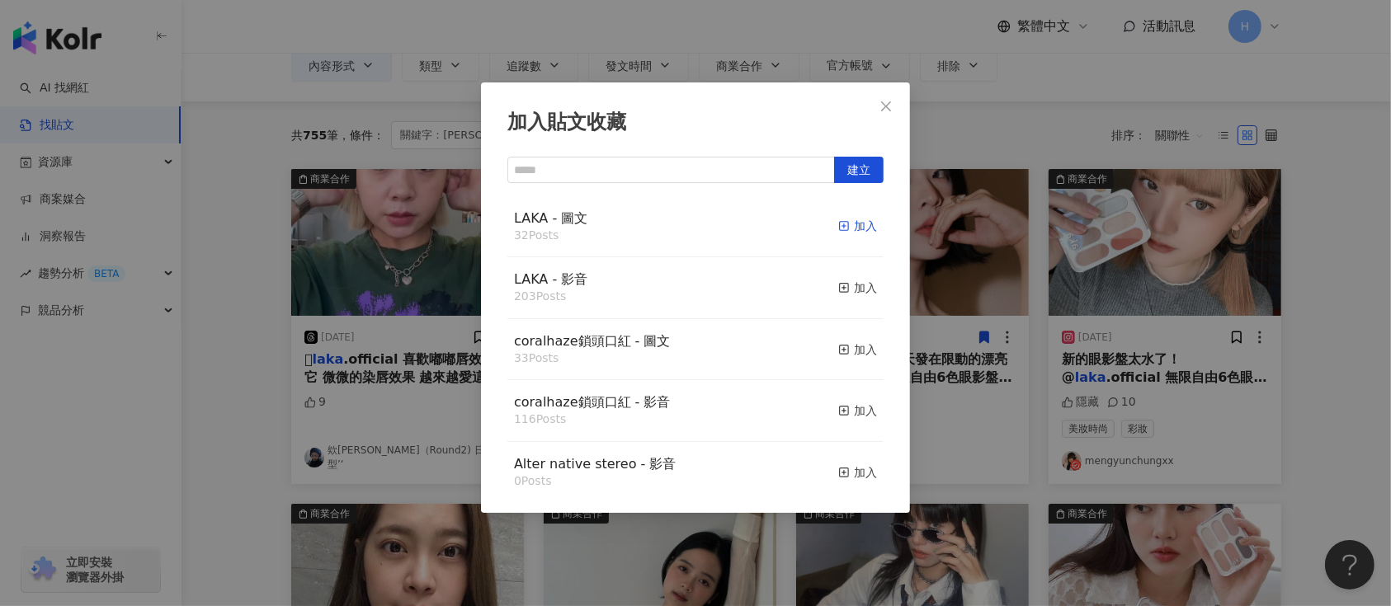
click at [842, 220] on div "加入" at bounding box center [857, 226] width 39 height 18
click at [1104, 267] on div "加入貼文收藏 建立 LAKA - 圖文 32 Posts 加入 LAKA - 影音 203 Posts 加入 coralhaze鎖頭口紅 - 圖文 33 Po…" at bounding box center [695, 303] width 1391 height 606
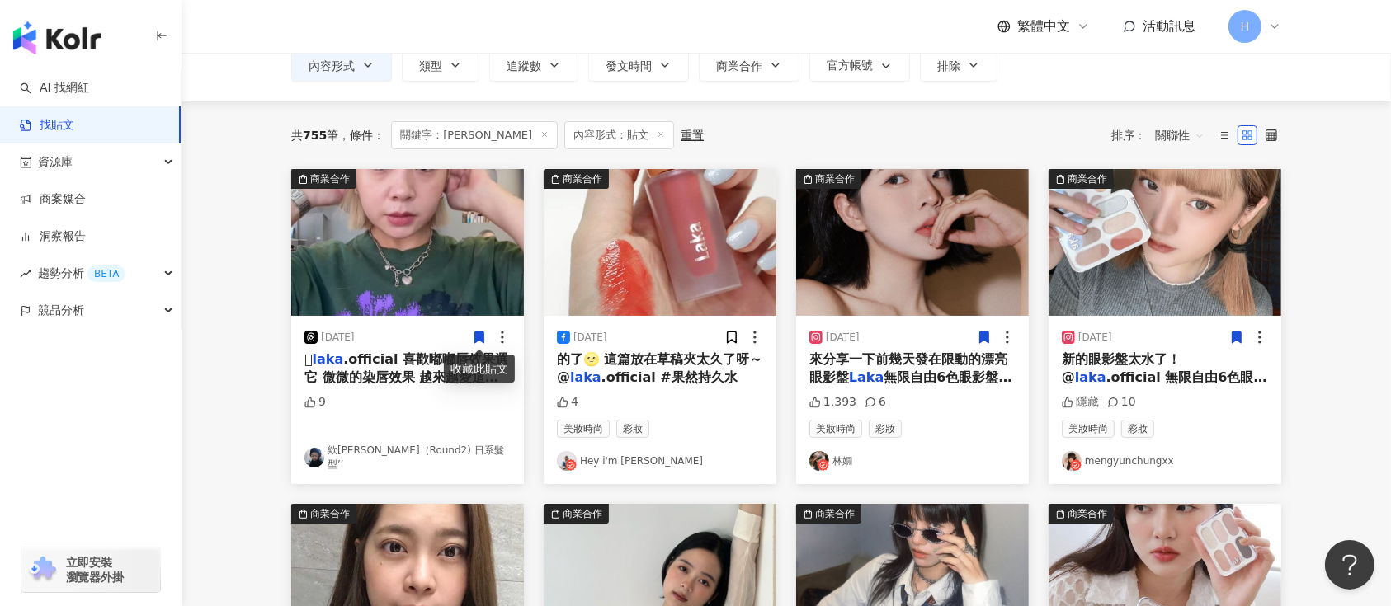
click at [362, 290] on img at bounding box center [407, 242] width 233 height 147
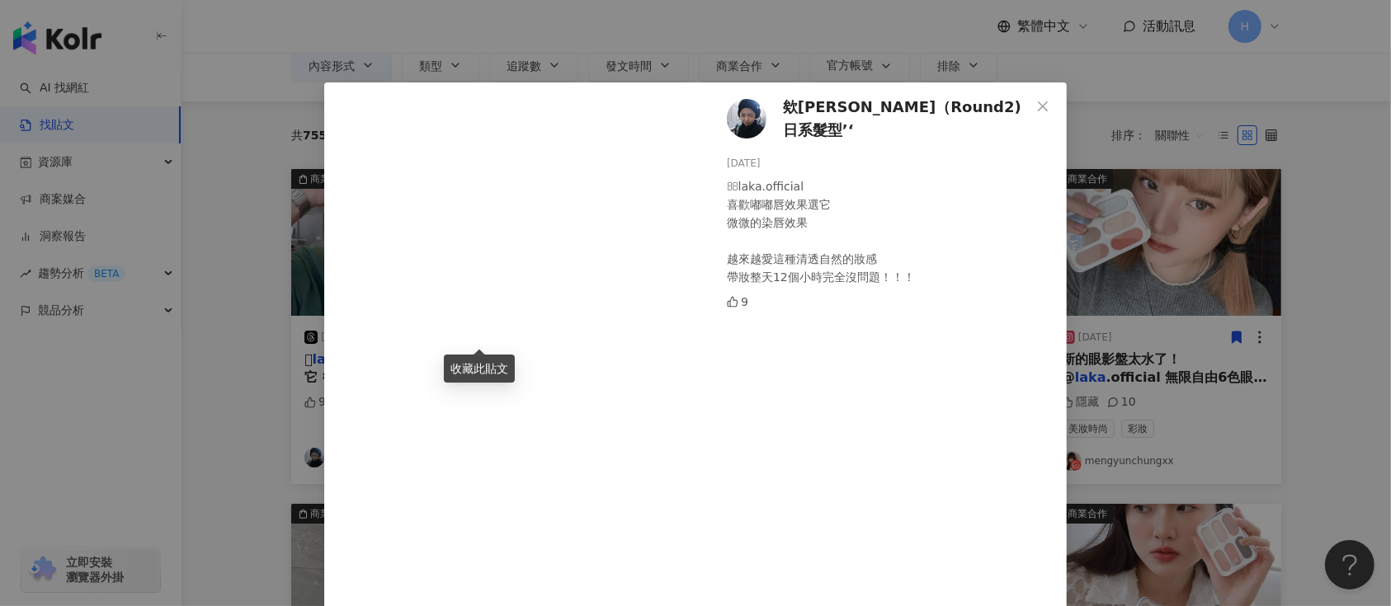
click at [1241, 292] on div "欸[PERSON_NAME]（Round2) 日系髮型’‘ [DATE] laka.official 喜歡嘟嘟唇效果選它 微微的染唇效果 越來越愛這種清透自…" at bounding box center [695, 303] width 1391 height 606
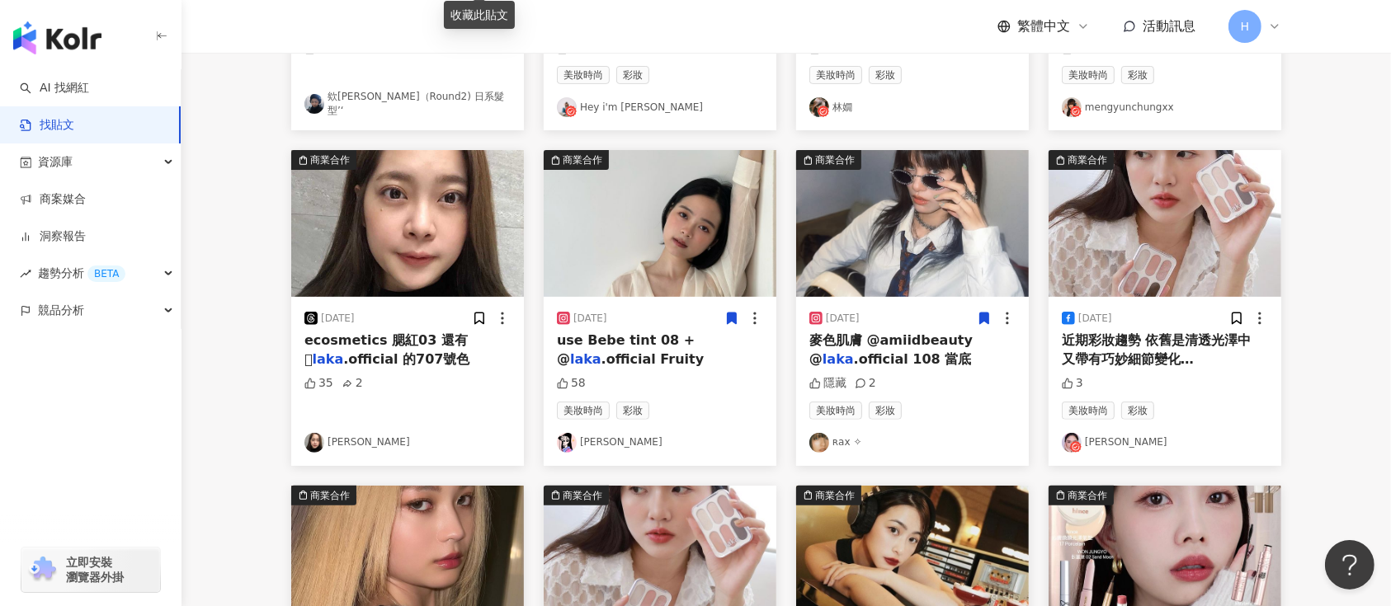
scroll to position [880, 0]
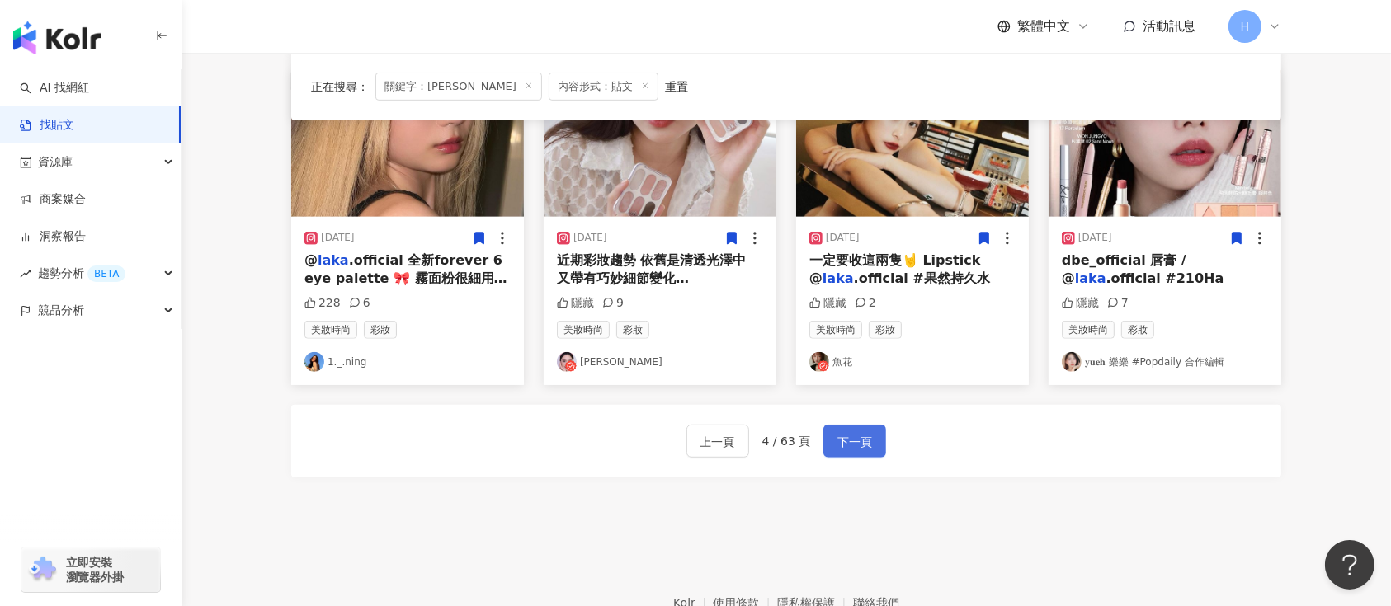
click at [857, 425] on button "下一頁" at bounding box center [854, 441] width 63 height 33
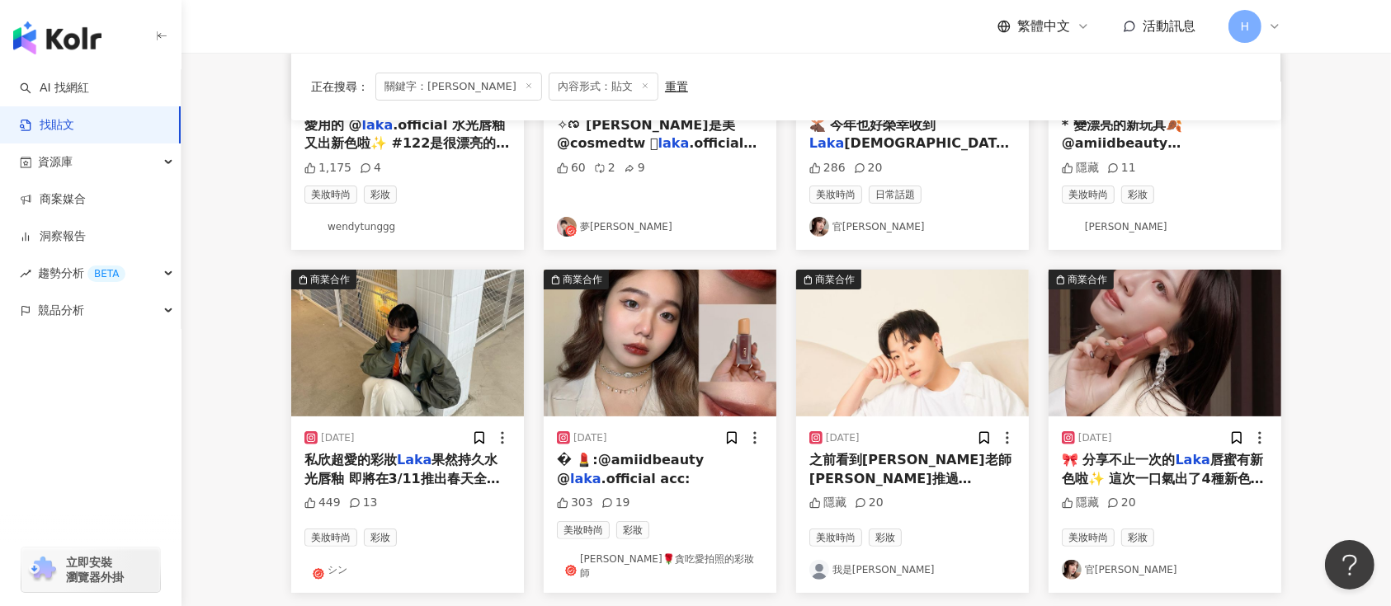
scroll to position [125, 0]
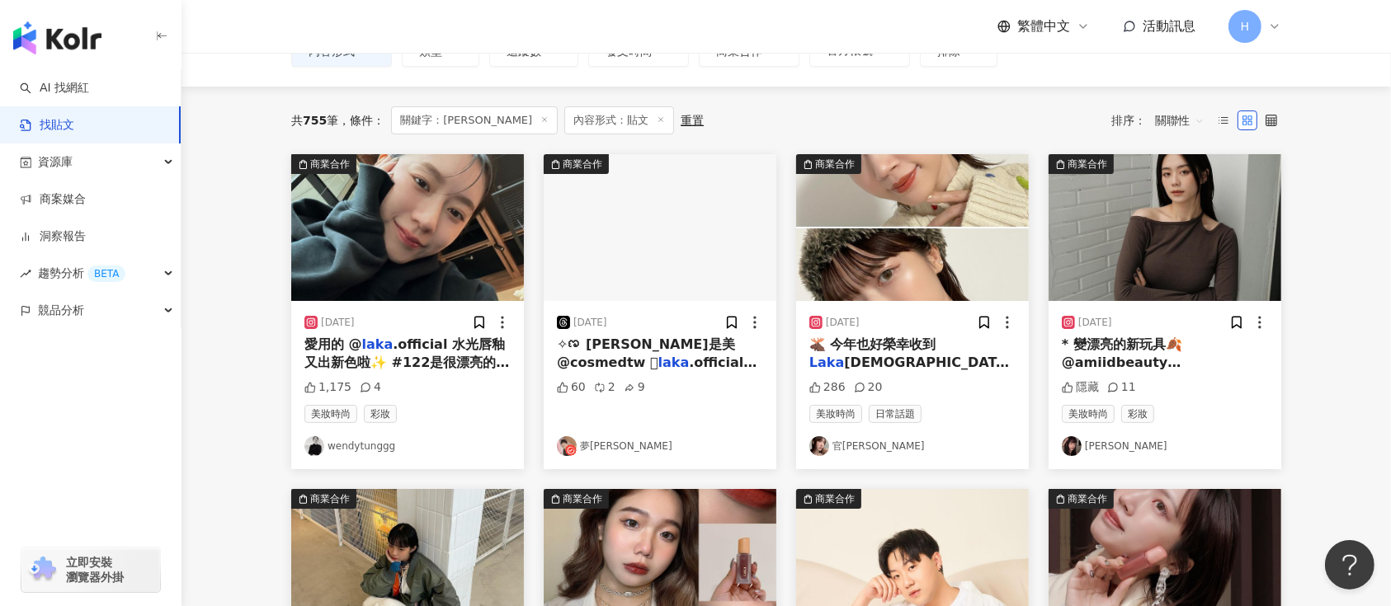
click at [740, 324] on div at bounding box center [743, 322] width 39 height 17
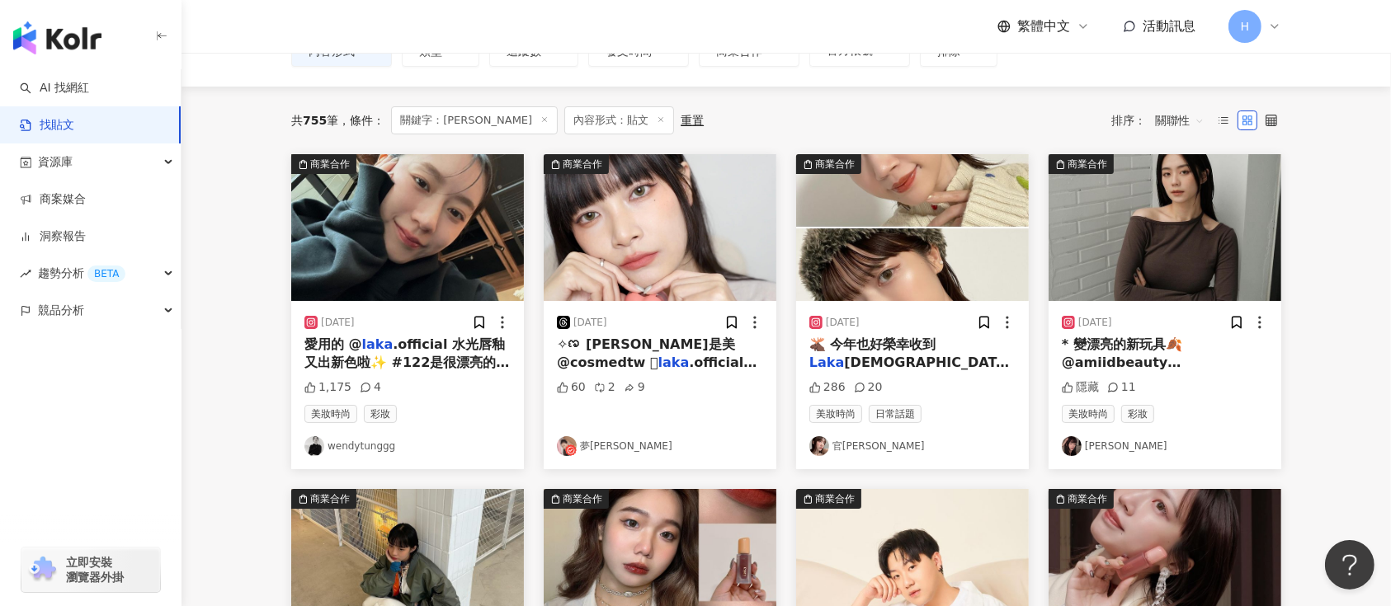
click at [737, 233] on img at bounding box center [660, 227] width 233 height 147
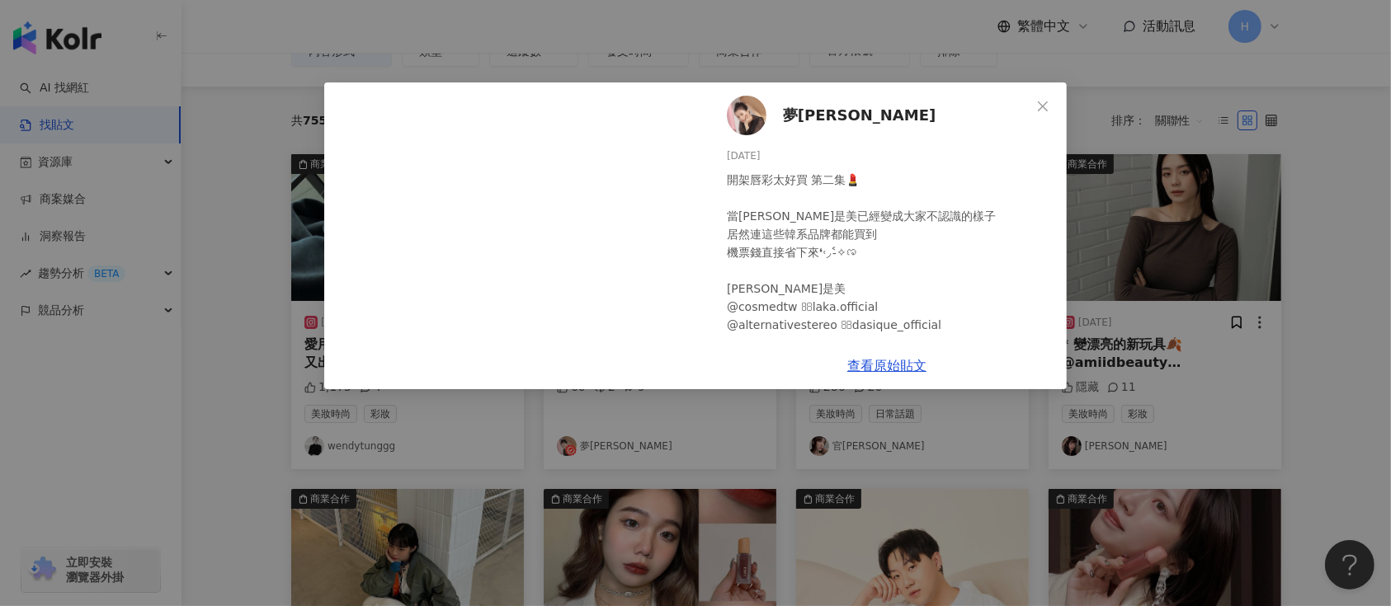
click at [1169, 300] on div "夢露 [DATE] 開架唇彩太好買 第二集💄 當[PERSON_NAME]是美已經變成大家不認識的樣子 居然連這些韓系品牌都能買到 機票錢直接省下來❛˓◞˂̵…" at bounding box center [695, 303] width 1391 height 606
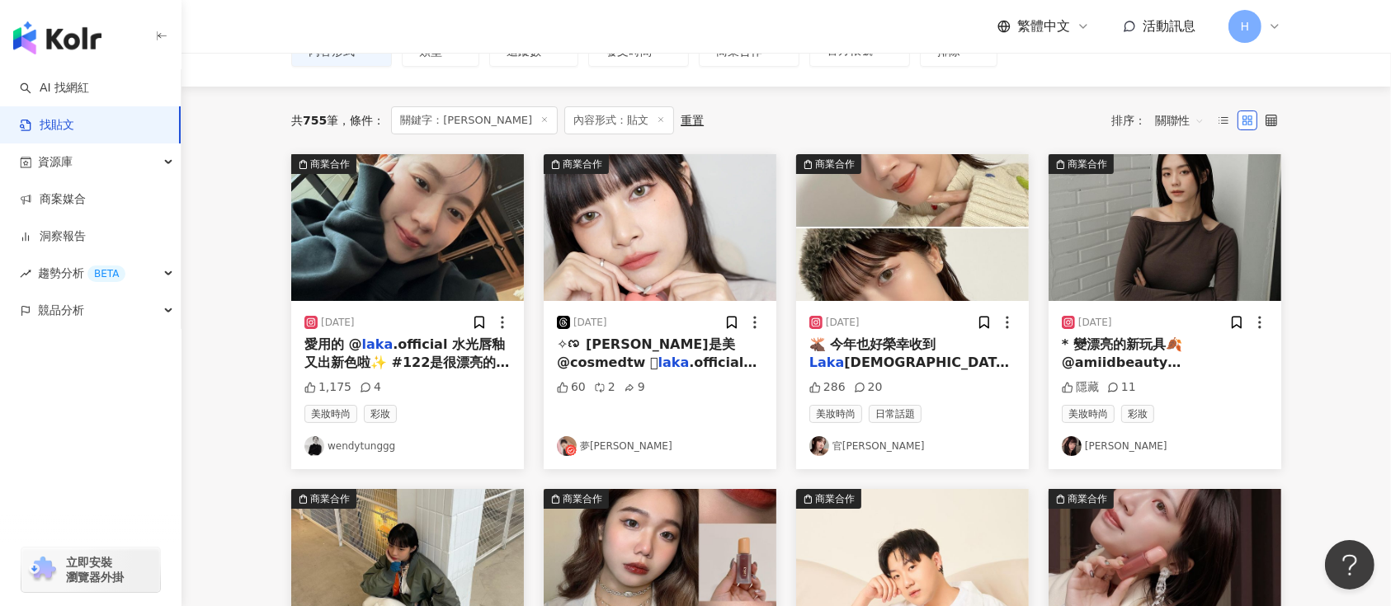
click at [407, 262] on img at bounding box center [407, 227] width 233 height 147
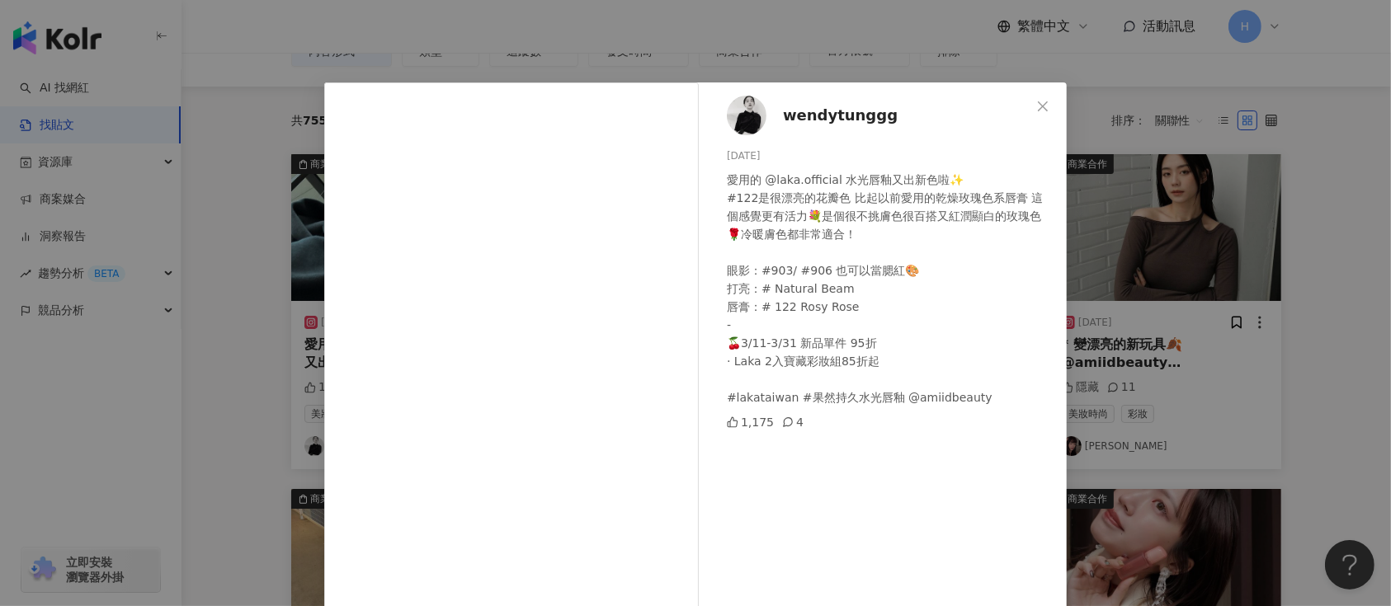
drag, startPoint x: 1169, startPoint y: 344, endPoint x: 678, endPoint y: 351, distance: 491.0
click at [1167, 345] on div "wendytunggg [DATE] 愛用的 @laka.official 水光唇釉又出新色啦✨ #122是很漂亮的花瓣色 比起以前愛用的乾燥玫瑰色系唇膏 這…" at bounding box center [695, 303] width 1391 height 606
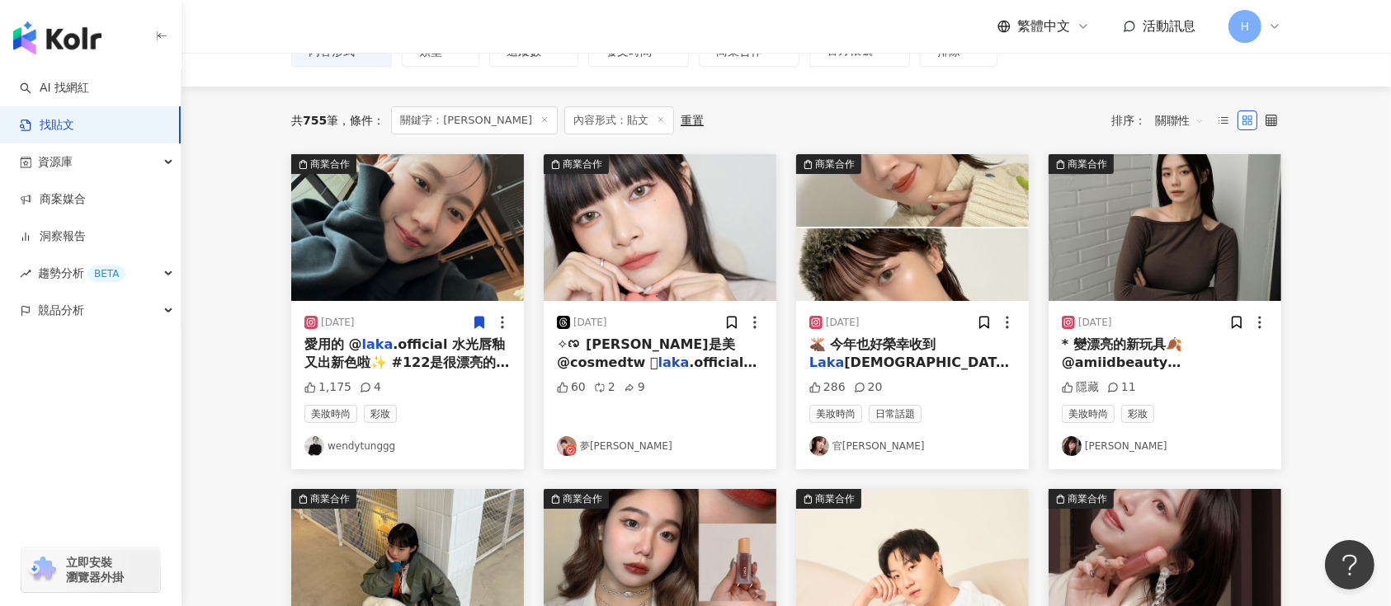
click at [474, 314] on span at bounding box center [479, 322] width 15 height 17
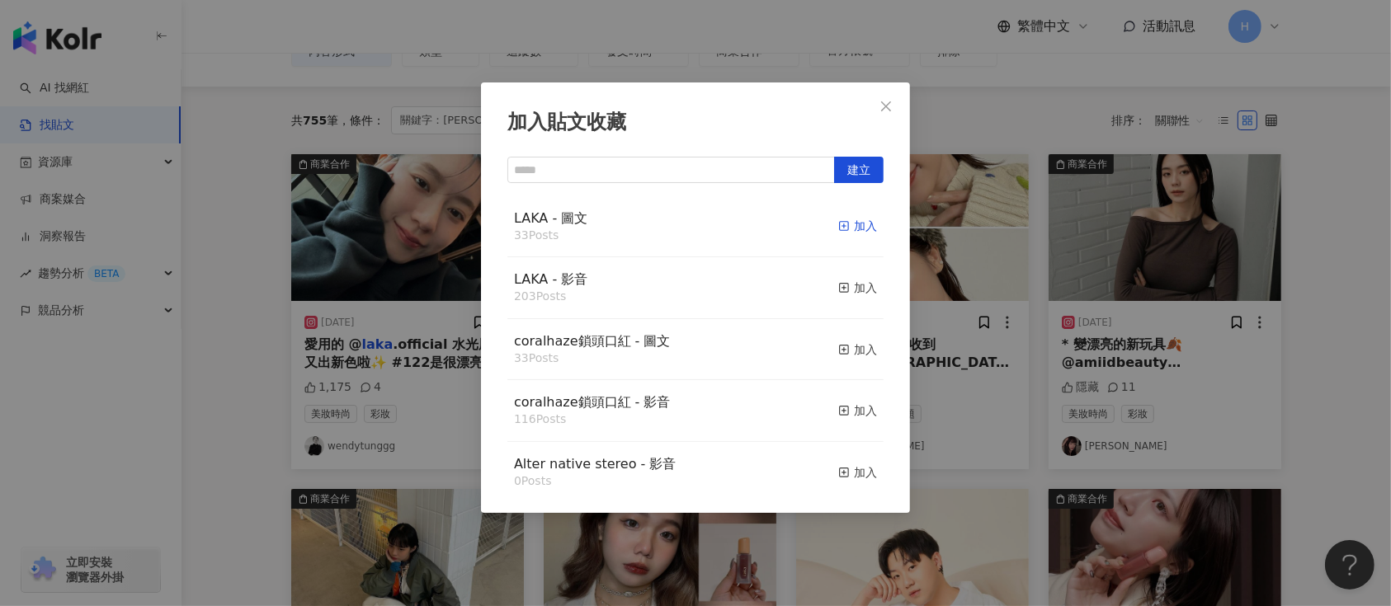
click at [844, 223] on div "加入" at bounding box center [857, 226] width 39 height 18
click at [1111, 310] on div "加入貼文收藏 建立 LAKA - 圖文 33 Posts 加入 LAKA - 影音 203 Posts 加入 coralhaze鎖頭口紅 - 圖文 33 Po…" at bounding box center [695, 303] width 1391 height 606
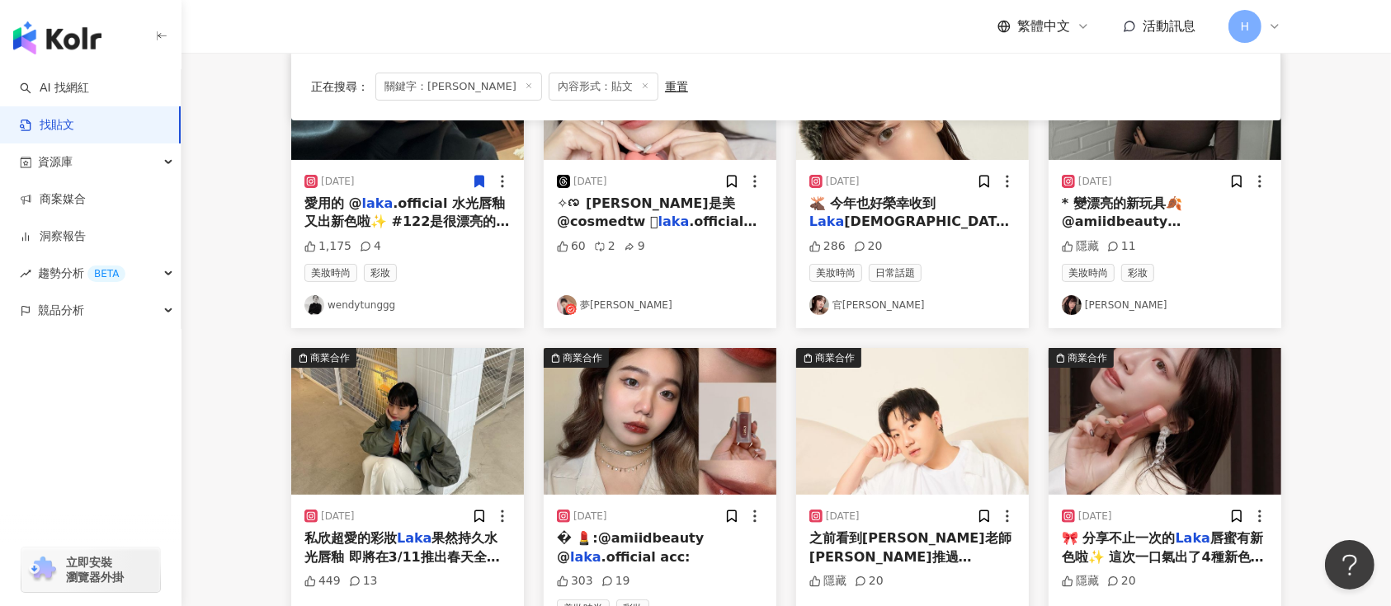
scroll to position [344, 0]
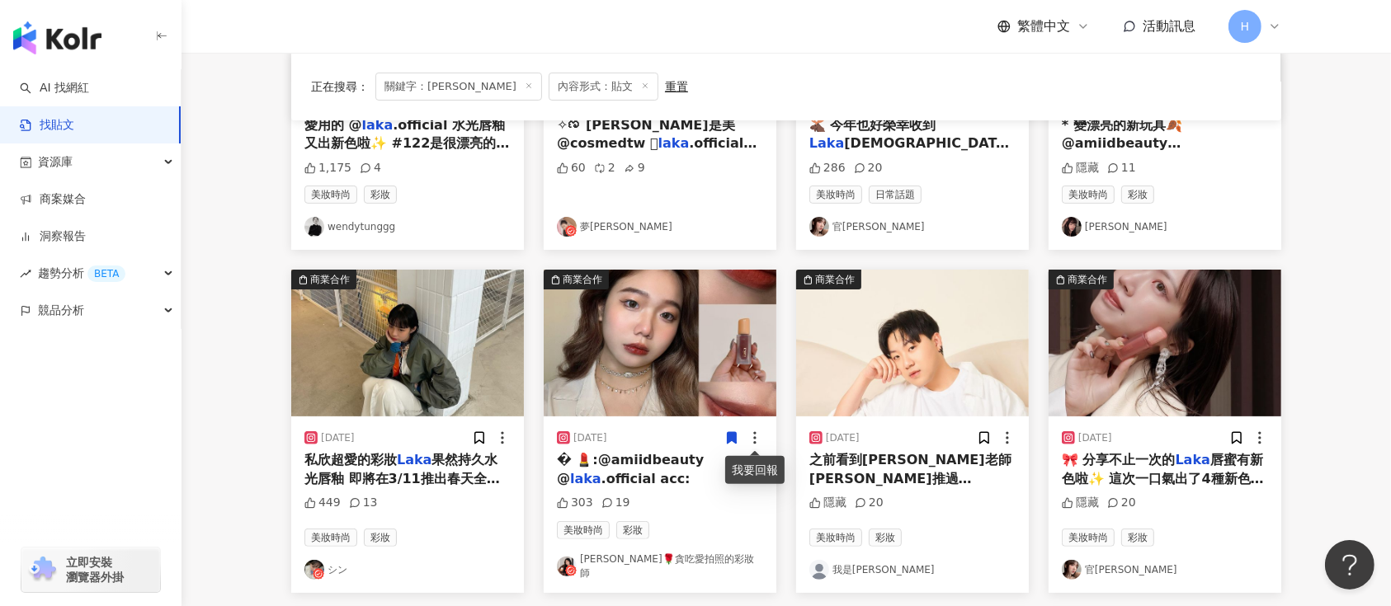
click at [731, 429] on span at bounding box center [731, 437] width 15 height 17
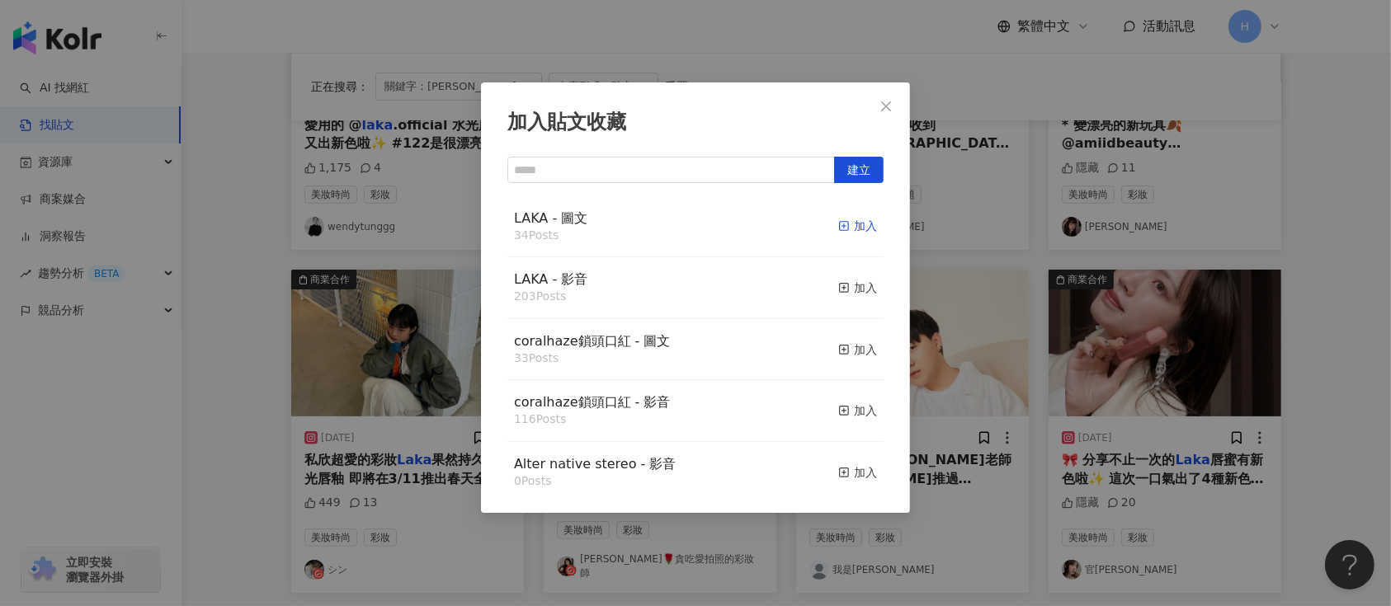
click at [838, 230] on div "加入" at bounding box center [857, 226] width 39 height 18
click at [1068, 324] on div "加入貼文收藏 建立 LAKA - 圖文 34 Posts 加入 LAKA - 影音 203 Posts 加入 coralhaze鎖頭口紅 - 圖文 33 Po…" at bounding box center [695, 303] width 1391 height 606
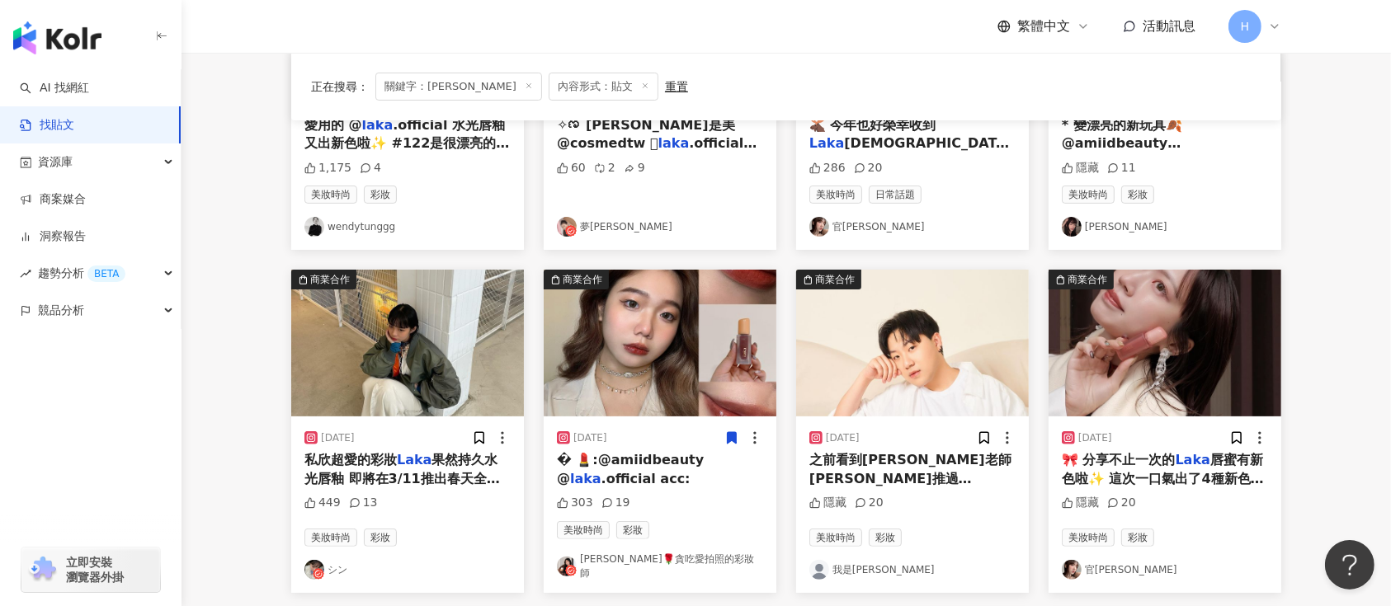
click at [1143, 377] on img at bounding box center [1165, 343] width 233 height 147
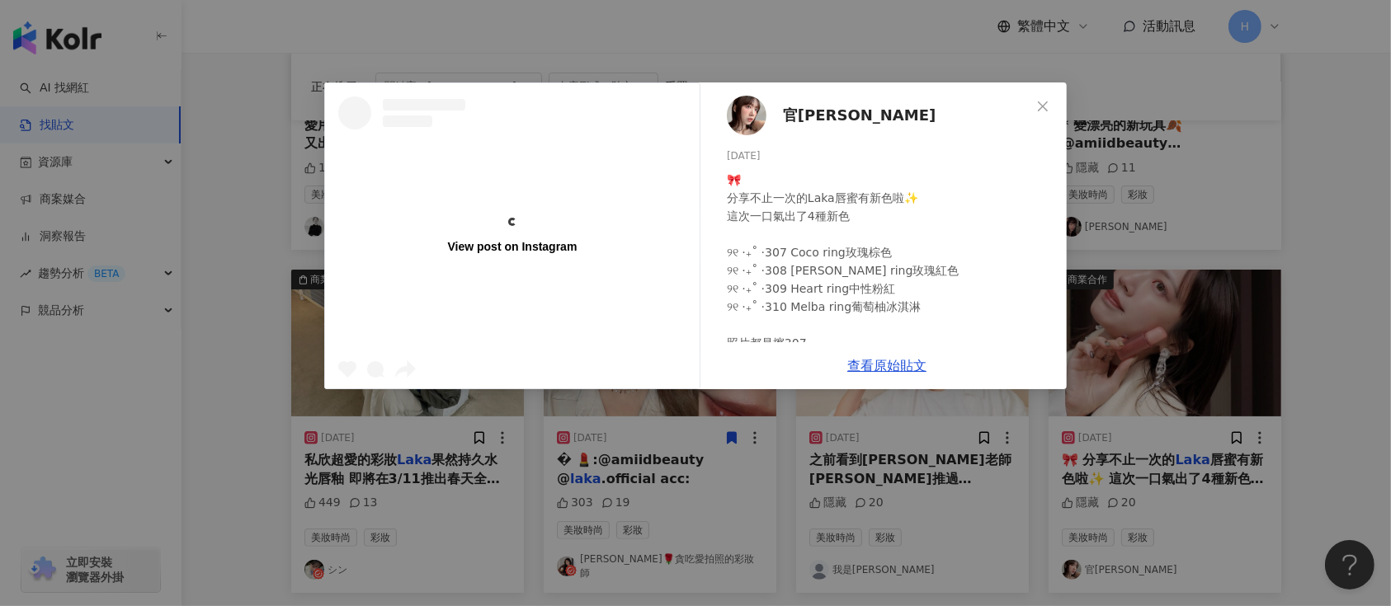
click at [1309, 393] on div "View post on Instagram 官宏鎂 [DATE] 🎀 分享不止一次的Laka唇蜜有新色啦✨ 這次一口氣出了4種新色 ୨୧ ‧₊˚ ⋅307 …" at bounding box center [695, 303] width 1391 height 606
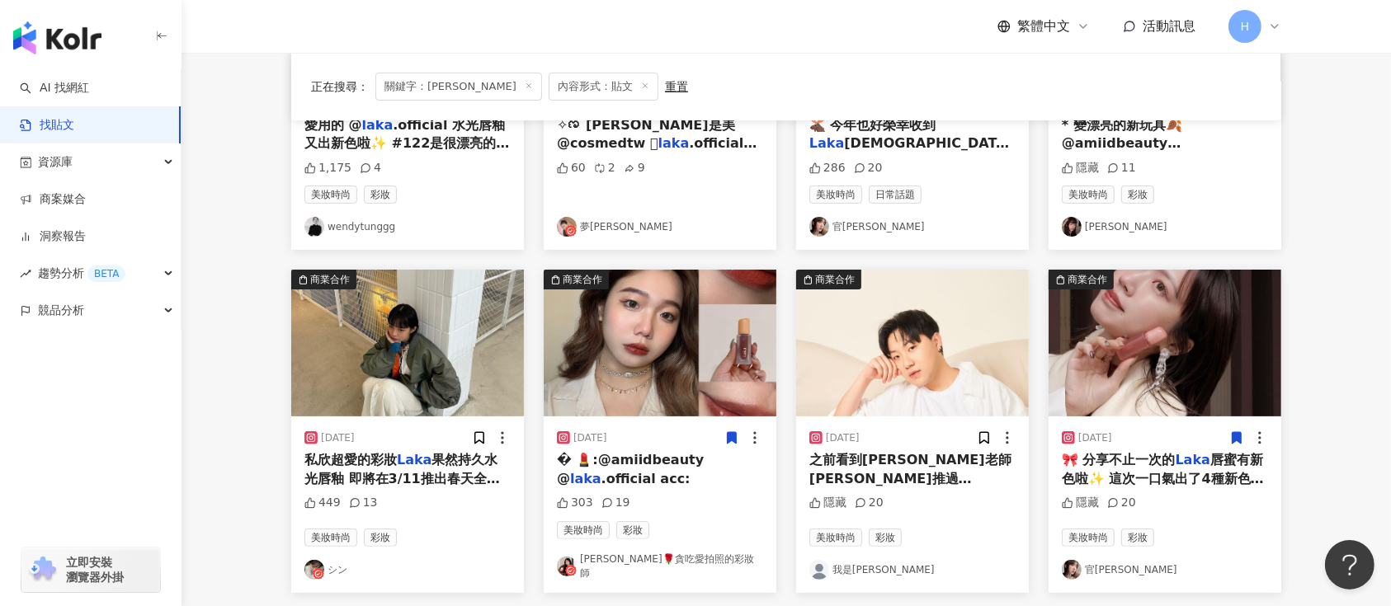
click at [1234, 439] on icon at bounding box center [1237, 439] width 9 height 12
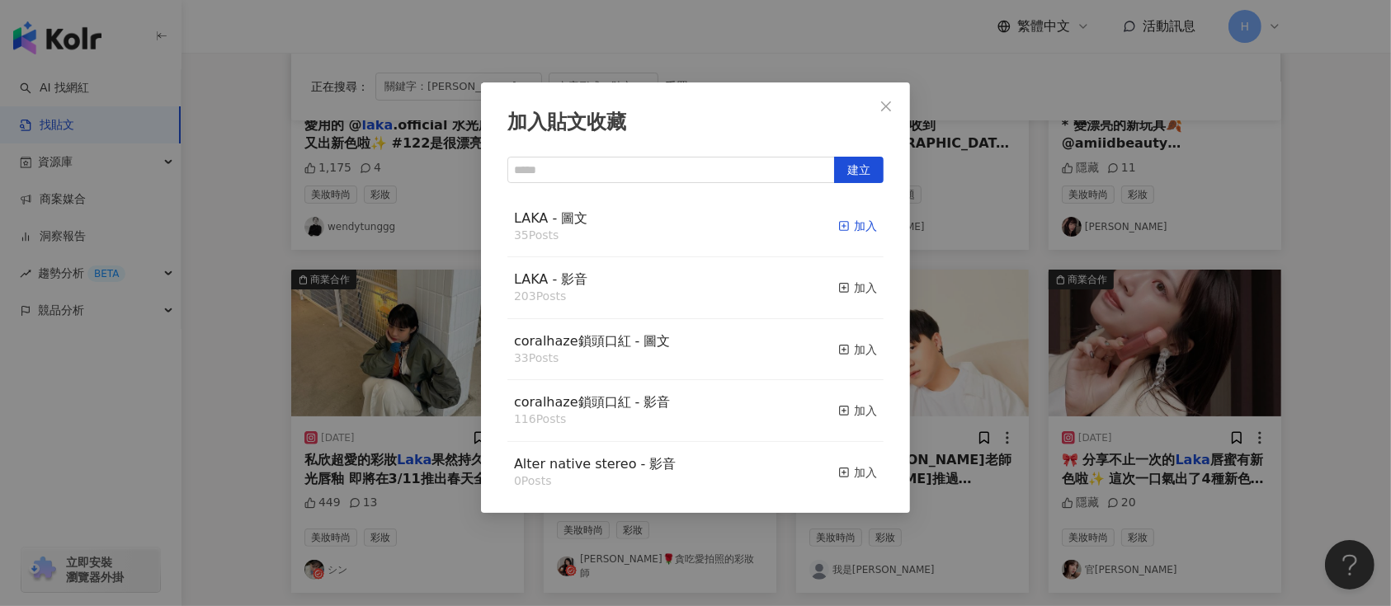
click at [847, 229] on div "加入" at bounding box center [857, 226] width 39 height 18
click at [1082, 385] on div "加入貼文收藏 建立 LAKA - 圖文 35 Posts 加入 LAKA - 影音 203 Posts 加入 coralhaze鎖頭口紅 - 圖文 33 Po…" at bounding box center [695, 303] width 1391 height 606
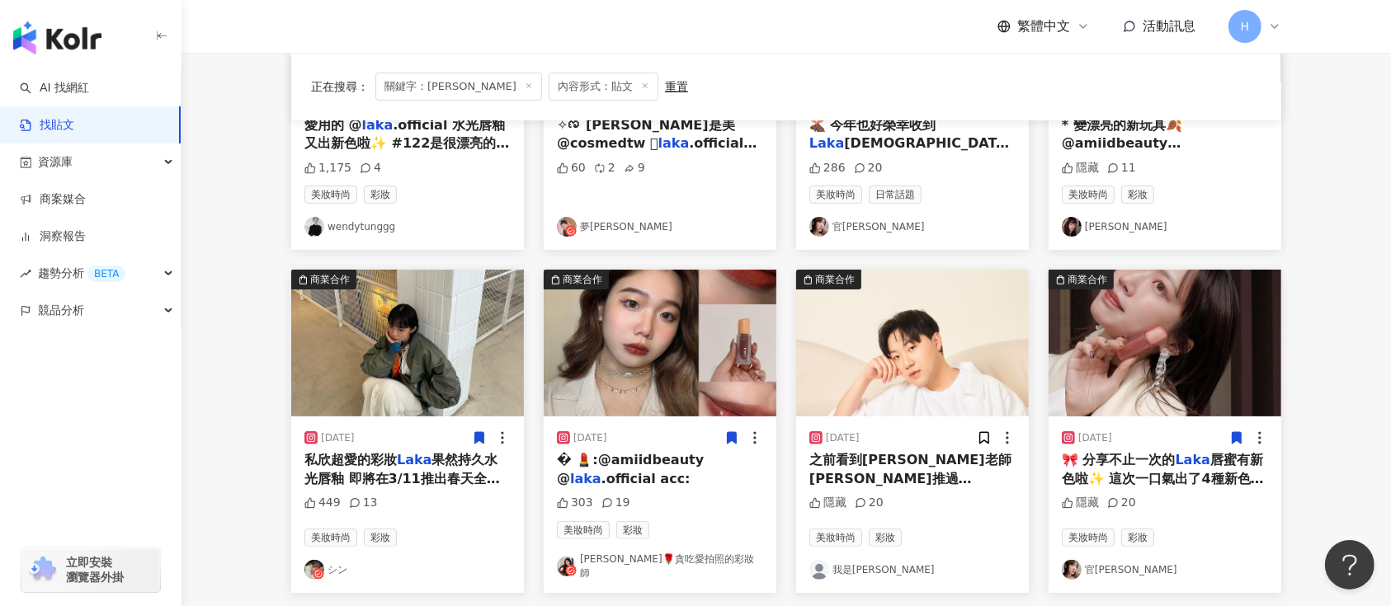
click at [475, 436] on icon at bounding box center [479, 439] width 9 height 12
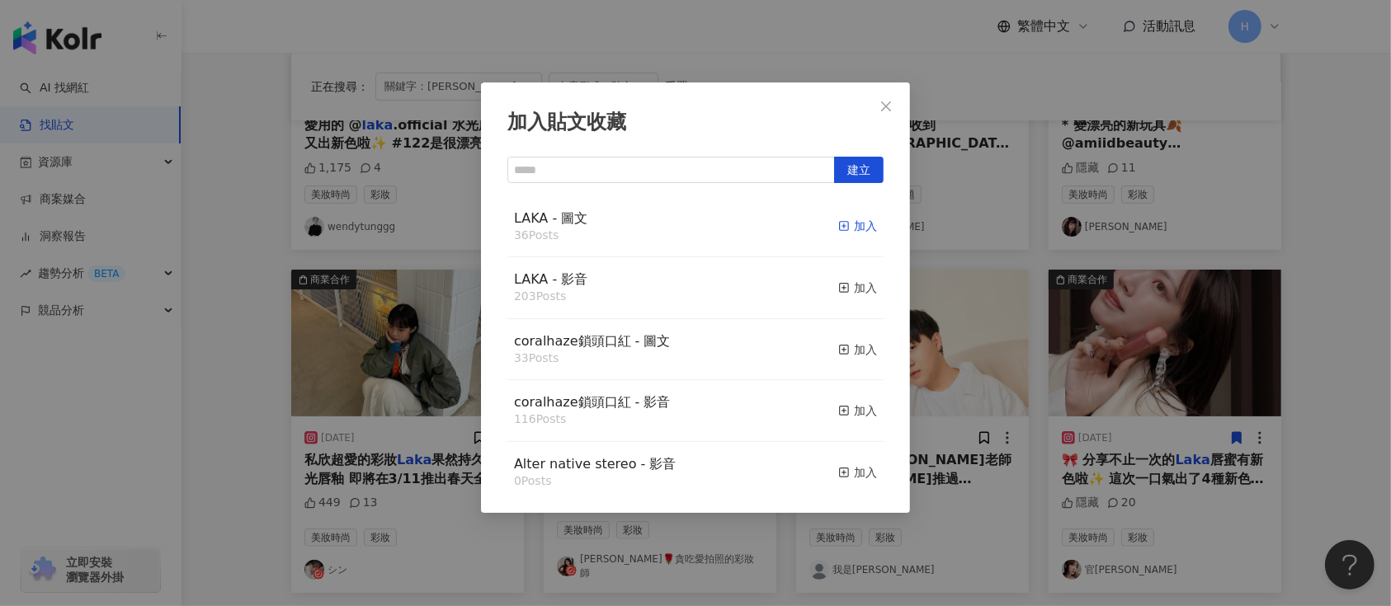
click at [845, 217] on div "加入" at bounding box center [857, 226] width 39 height 18
click at [842, 230] on div "加入" at bounding box center [857, 226] width 39 height 18
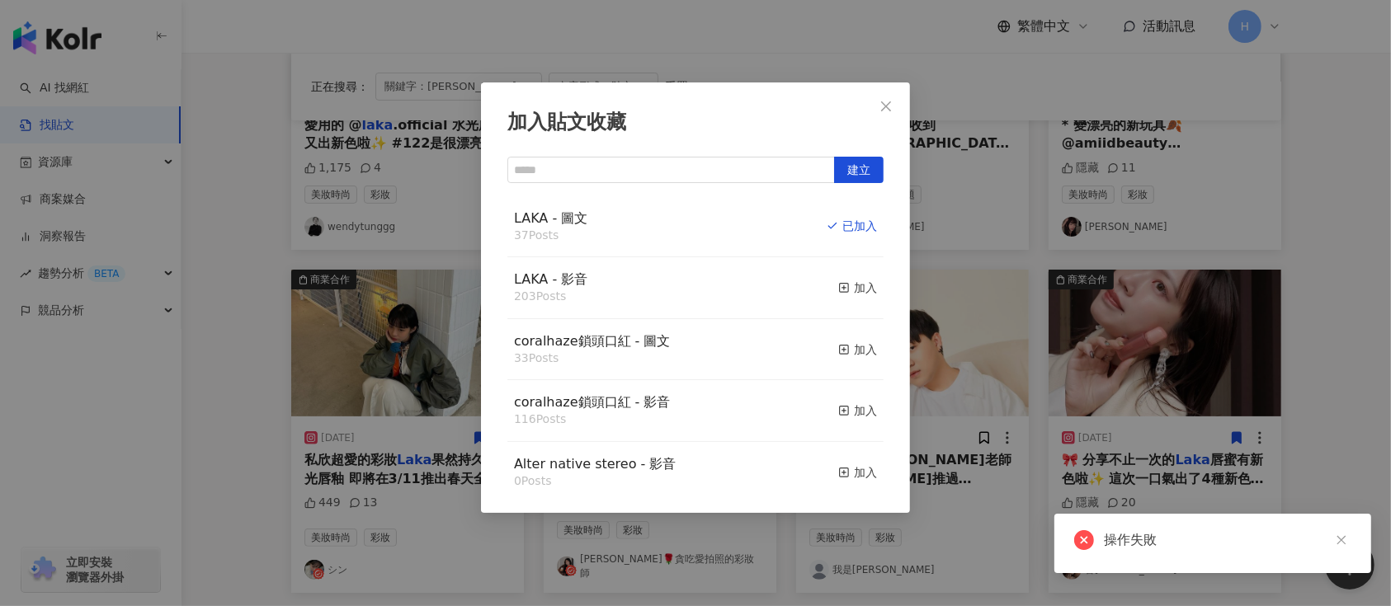
click at [1128, 401] on div "加入貼文收藏 建立 LAKA - 圖文 37 Posts 已加入 LAKA - 影音 203 Posts 加入 coralhaze鎖頭口紅 - 圖文 33 P…" at bounding box center [695, 303] width 1391 height 606
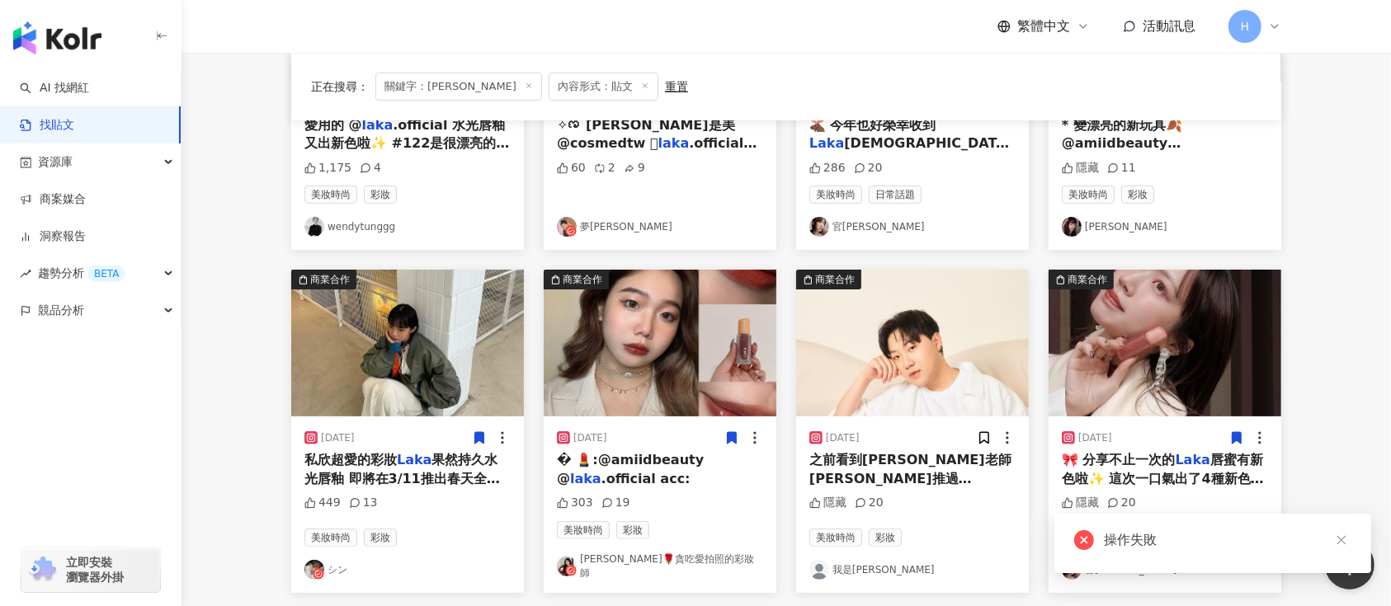
click at [898, 366] on img at bounding box center [912, 343] width 233 height 147
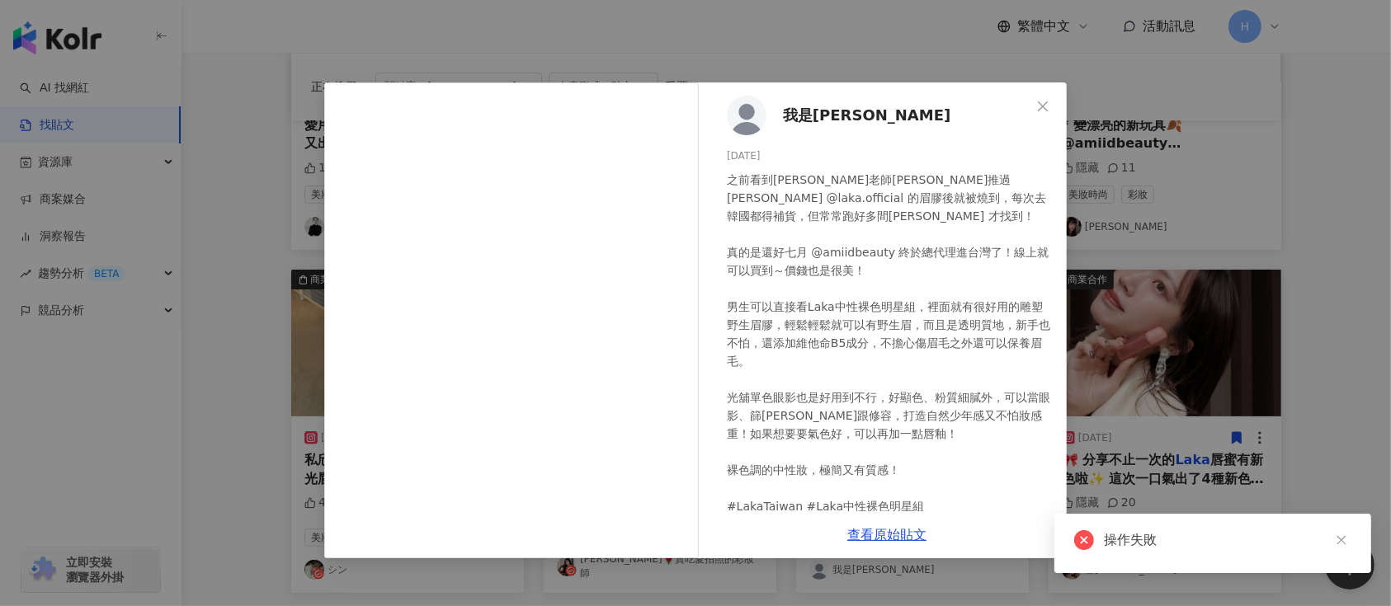
click at [1354, 409] on div "我是[PERSON_NAME] [DATE] 之前看到[PERSON_NAME]老師[PERSON_NAME]推過[PERSON_NAME] @laka.of…" at bounding box center [695, 303] width 1391 height 606
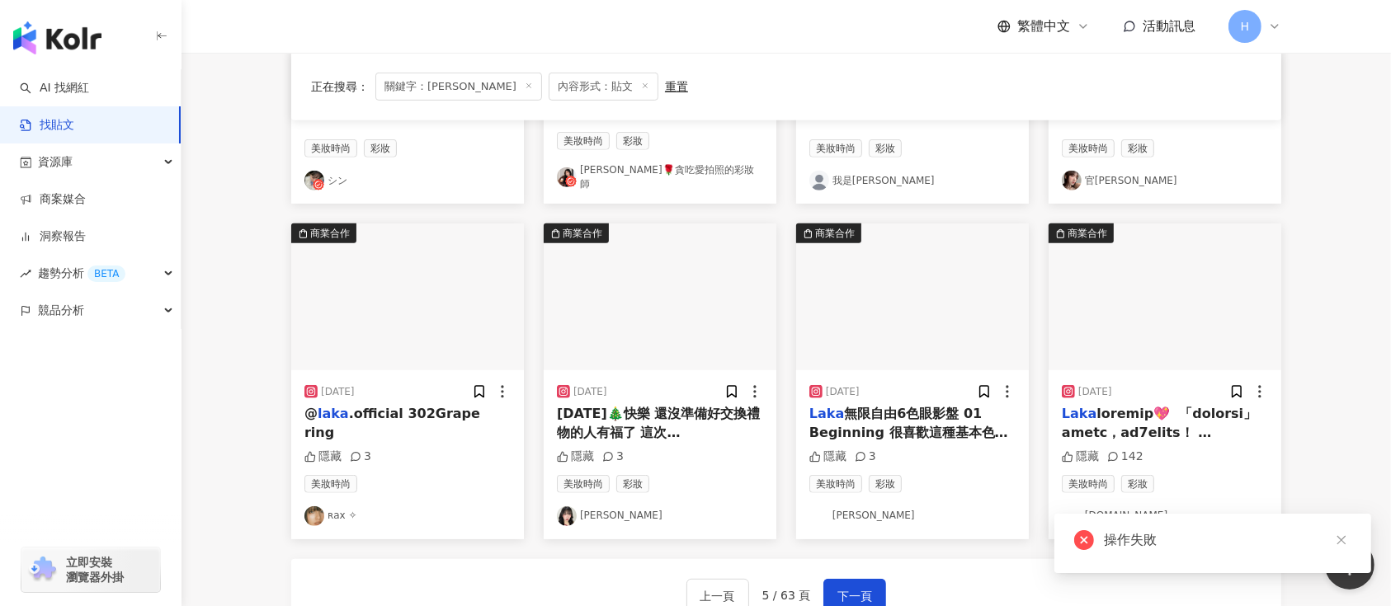
scroll to position [785, 0]
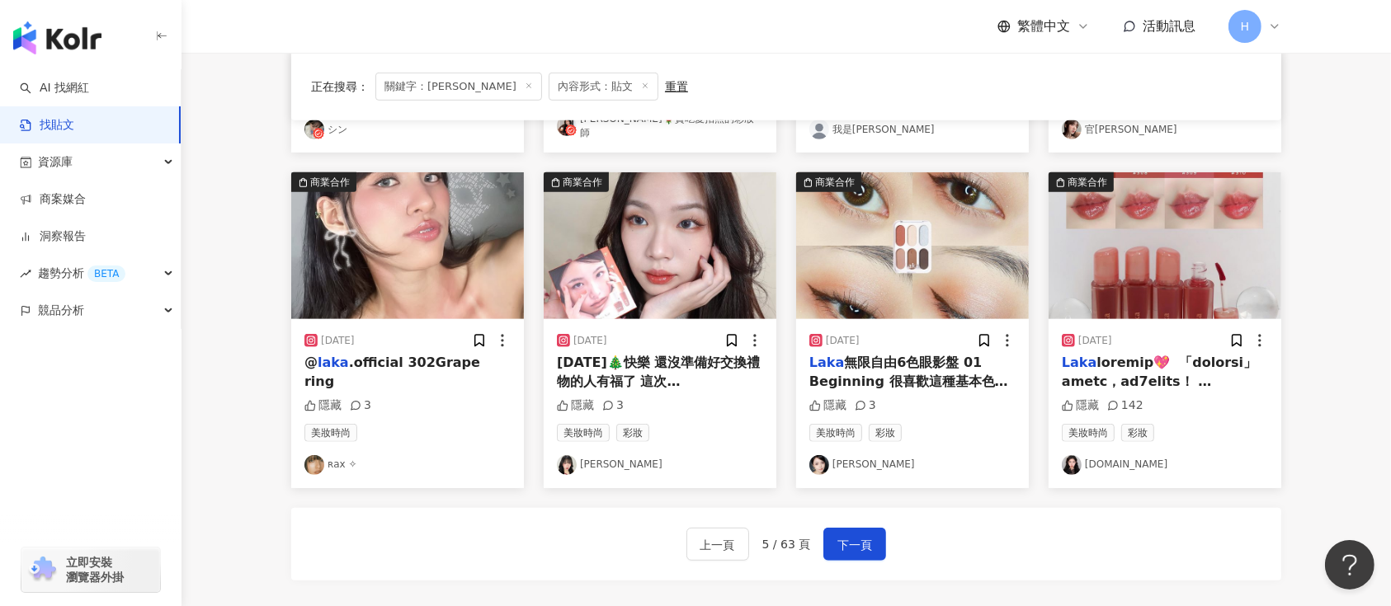
click at [866, 246] on img at bounding box center [912, 245] width 233 height 147
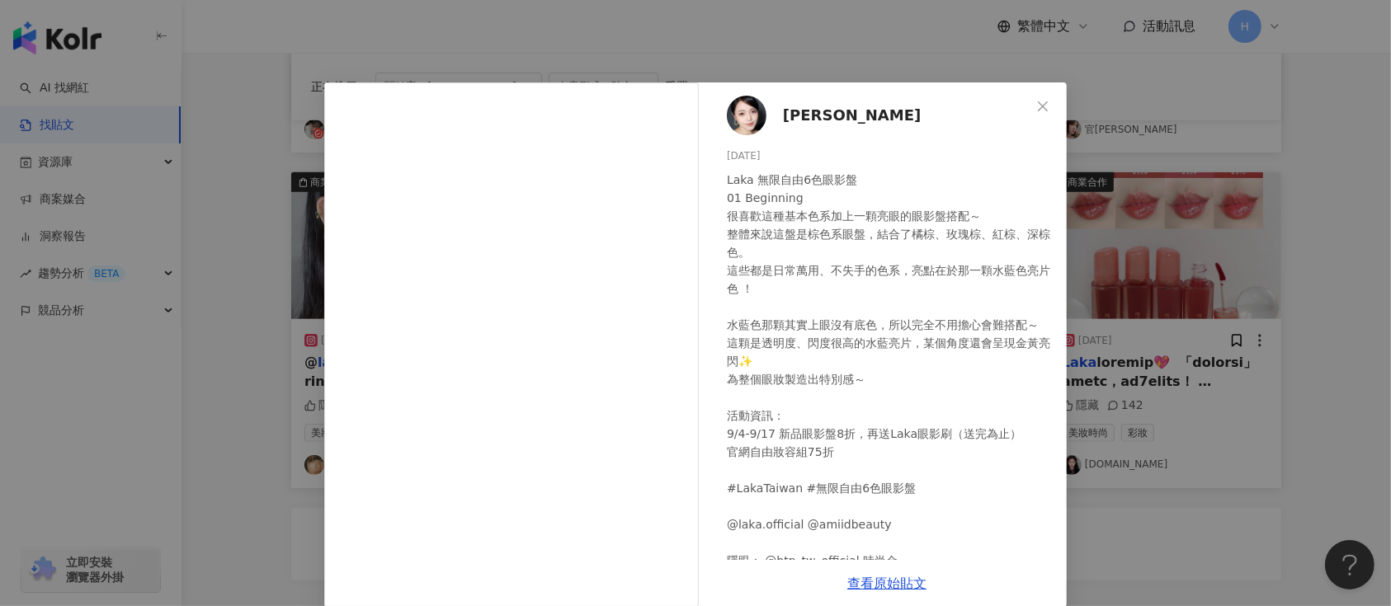
click at [1159, 281] on div "[PERSON_NAME] [DATE] Laka 無限自由6色眼影盤 01 Beginning 很喜歡這種基本色系加上一顆亮眼的眼影盤搭配～ 整體來說這盤是…" at bounding box center [695, 303] width 1391 height 606
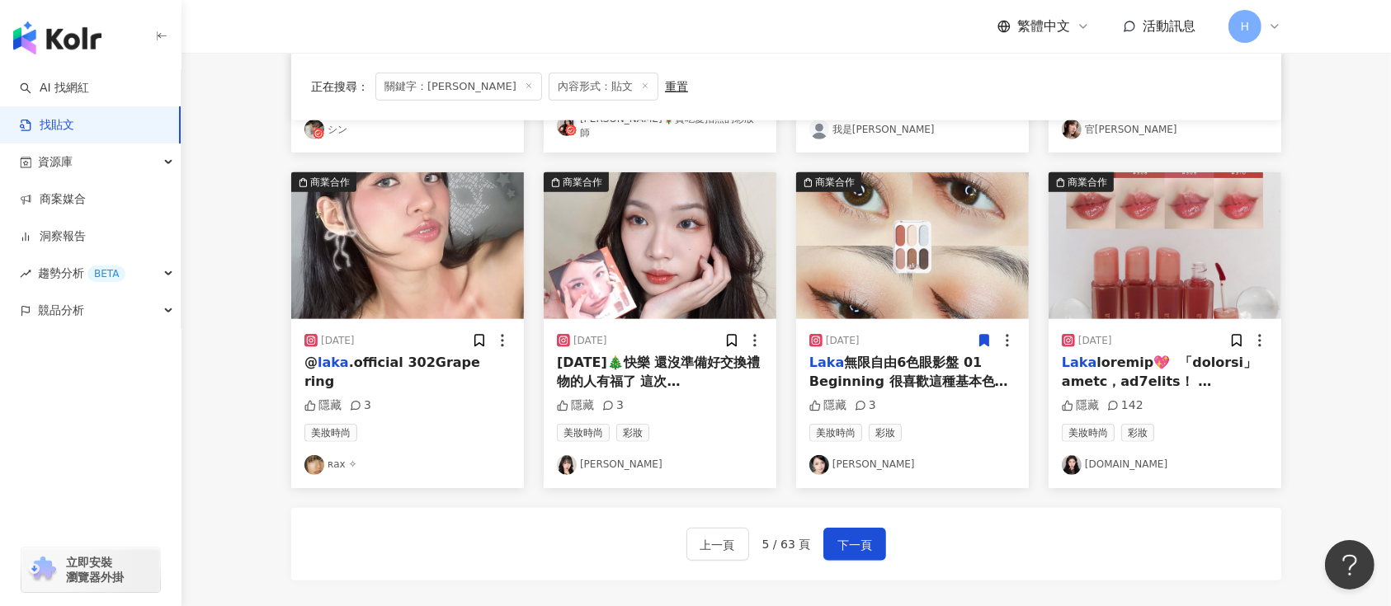
click at [983, 336] on icon at bounding box center [984, 342] width 9 height 12
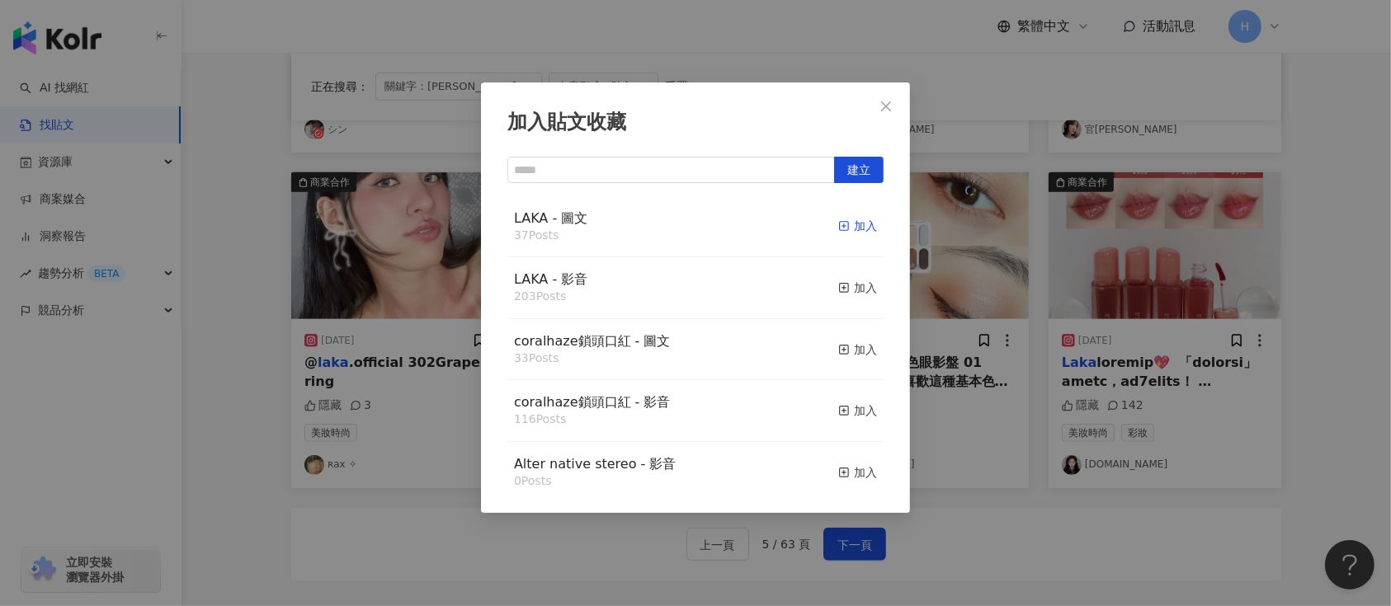
click at [838, 229] on icon "button" at bounding box center [844, 226] width 12 height 12
drag, startPoint x: 1112, startPoint y: 271, endPoint x: 1180, endPoint y: 291, distance: 70.5
click at [1125, 276] on div "加入貼文收藏 建立 LAKA - 圖文 37 Posts 加入 LAKA - 影音 203 Posts 加入 coralhaze鎖頭口紅 - 圖文 33 Po…" at bounding box center [695, 303] width 1391 height 606
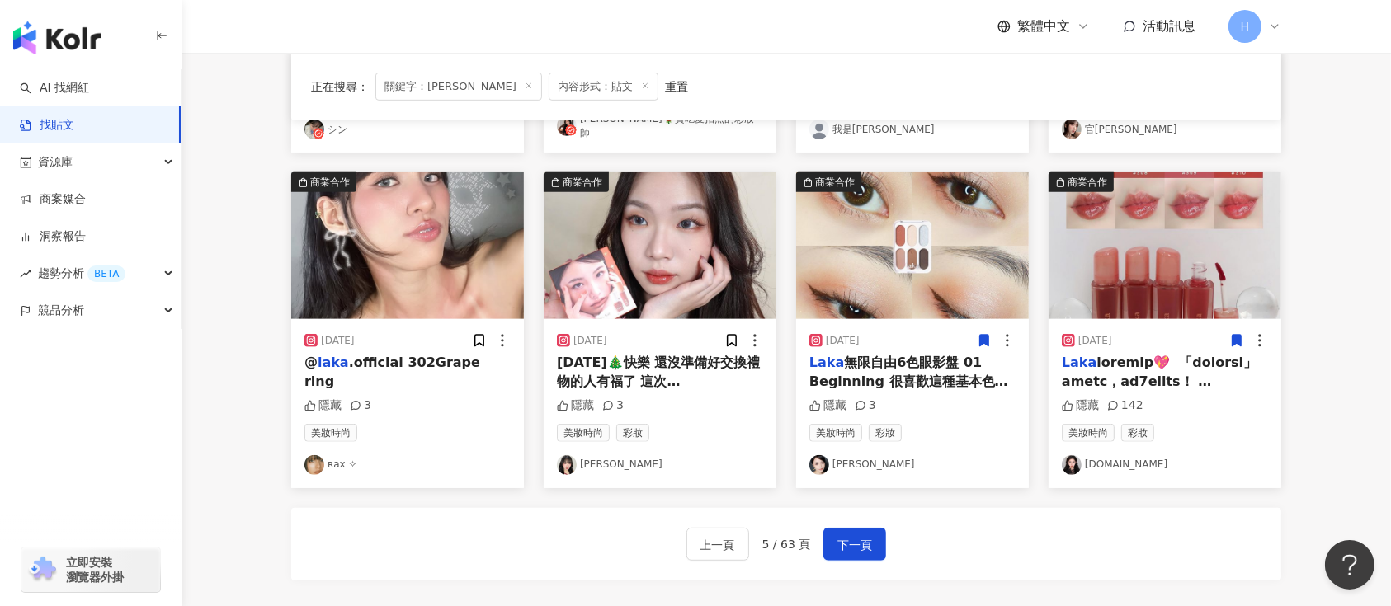
click at [1239, 336] on icon at bounding box center [1237, 342] width 9 height 12
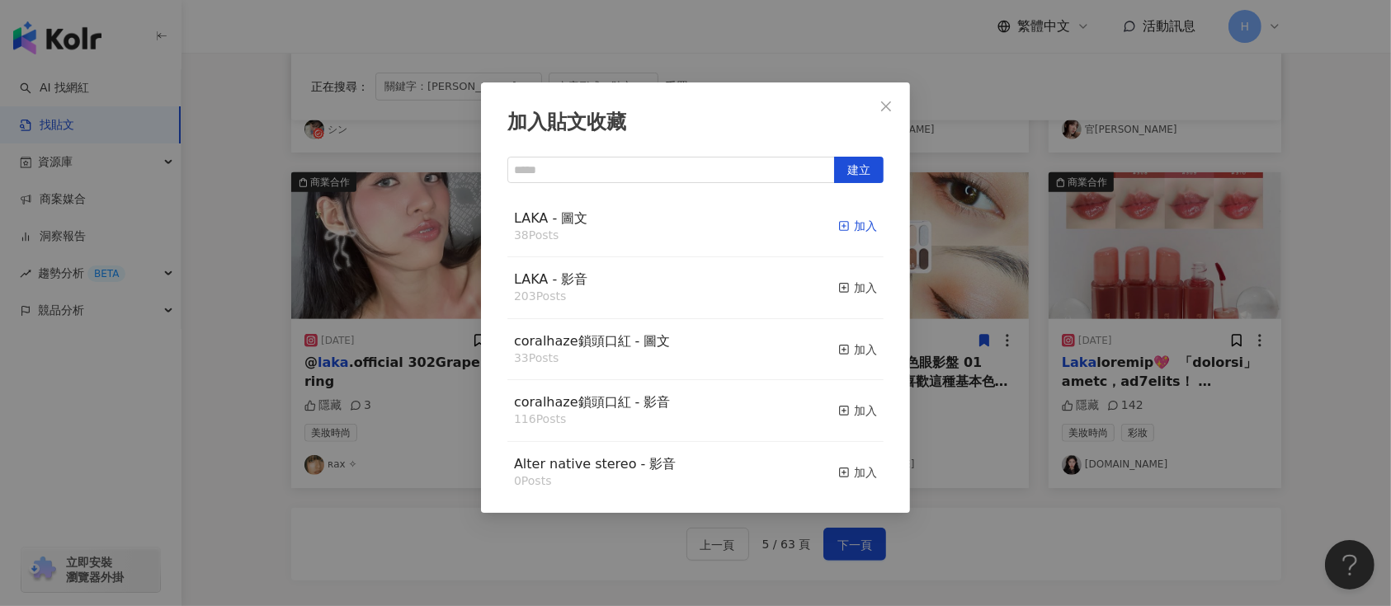
click at [840, 229] on div "加入" at bounding box center [857, 226] width 39 height 18
drag, startPoint x: 1048, startPoint y: 259, endPoint x: 896, endPoint y: 276, distance: 152.8
click at [1054, 260] on div "加入貼文收藏 建立 LAKA - 圖文 38 Posts 加入 LAKA - 影音 203 Posts 加入 coralhaze鎖頭口紅 - 圖文 33 Po…" at bounding box center [695, 303] width 1391 height 606
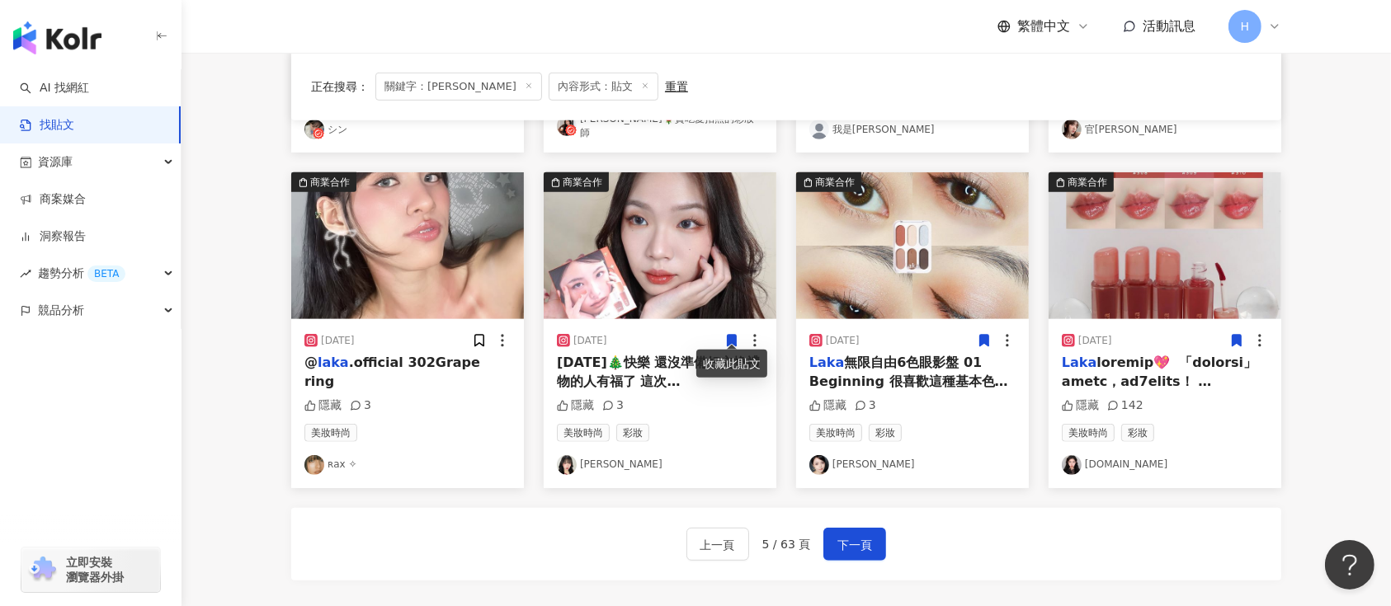
click at [736, 336] on icon at bounding box center [732, 342] width 9 height 12
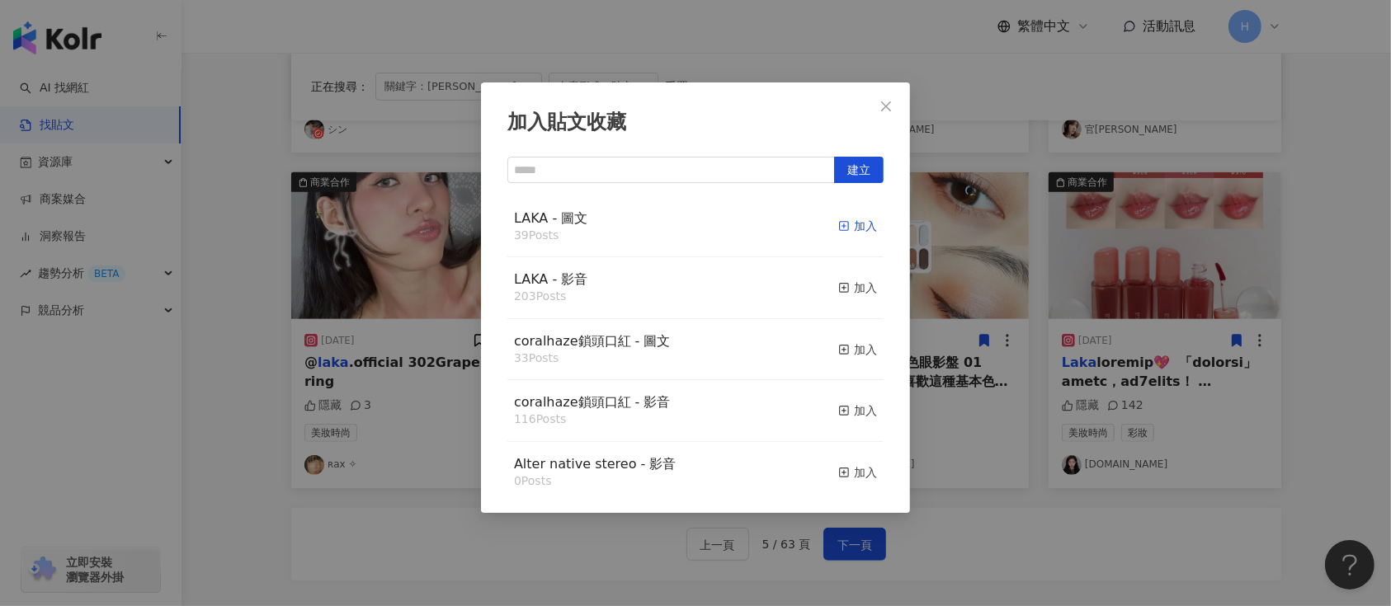
click at [842, 225] on div "加入" at bounding box center [857, 226] width 39 height 18
click at [1094, 276] on div "加入貼文收藏 建立 LAKA - 圖文 39 Posts 加入 LAKA - 影音 203 Posts 加入 coralhaze鎖頭口紅 - 圖文 33 Po…" at bounding box center [695, 303] width 1391 height 606
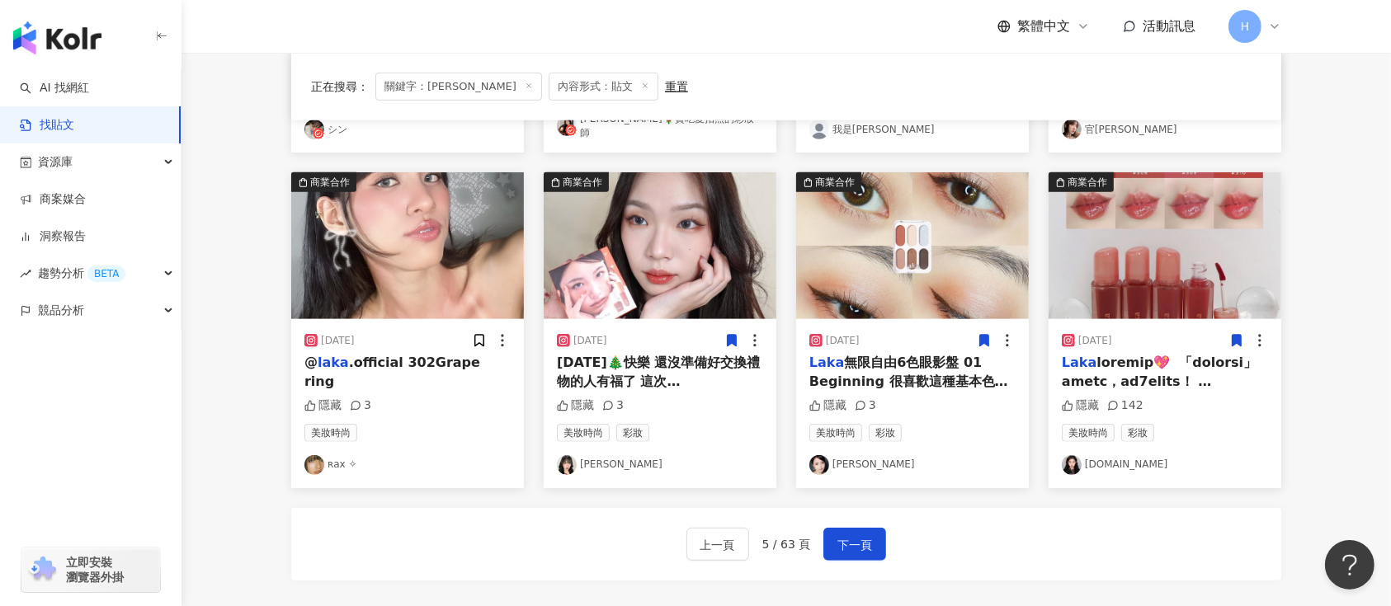
click at [498, 241] on img at bounding box center [407, 245] width 233 height 147
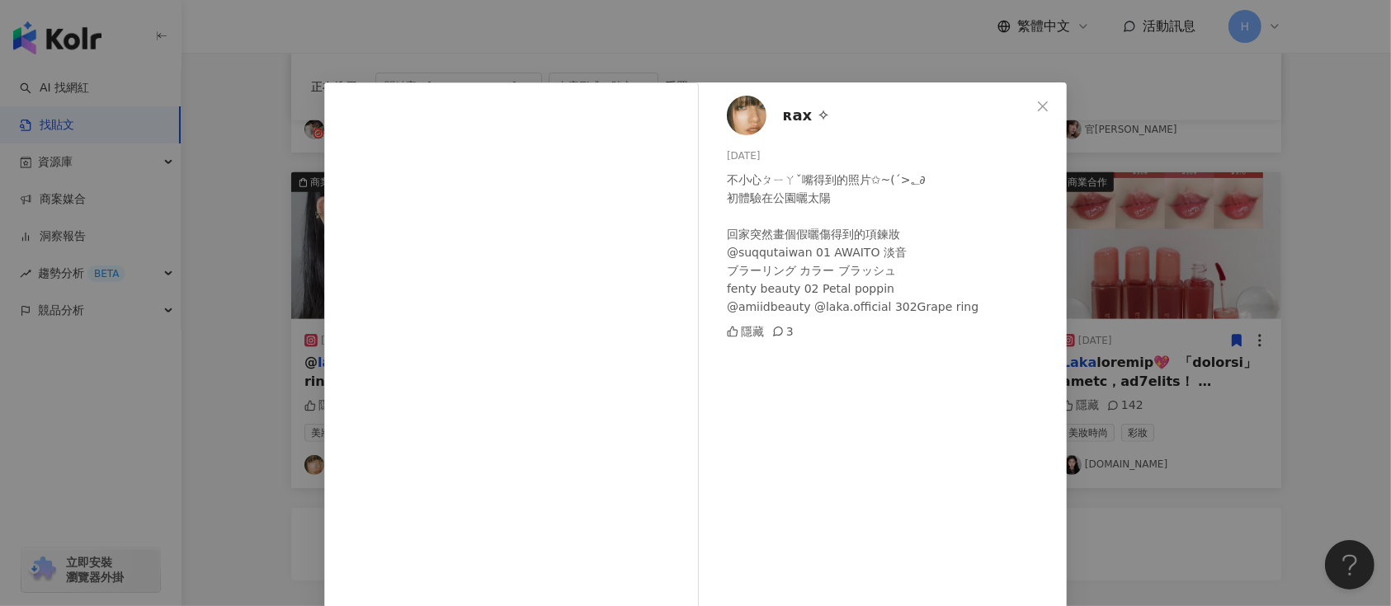
drag, startPoint x: 1155, startPoint y: 192, endPoint x: 1021, endPoint y: 216, distance: 136.6
click at [1155, 193] on div "ʀax ✧ [DATE] 不小心ㄆㄧㄚˇ嘴得到的照片‎✩~(´>؂∂ 初體驗在公園曬太陽 回家突然畫個假曬傷得到的項鍊妝 @suqqutaiwan 01 AW…" at bounding box center [695, 303] width 1391 height 606
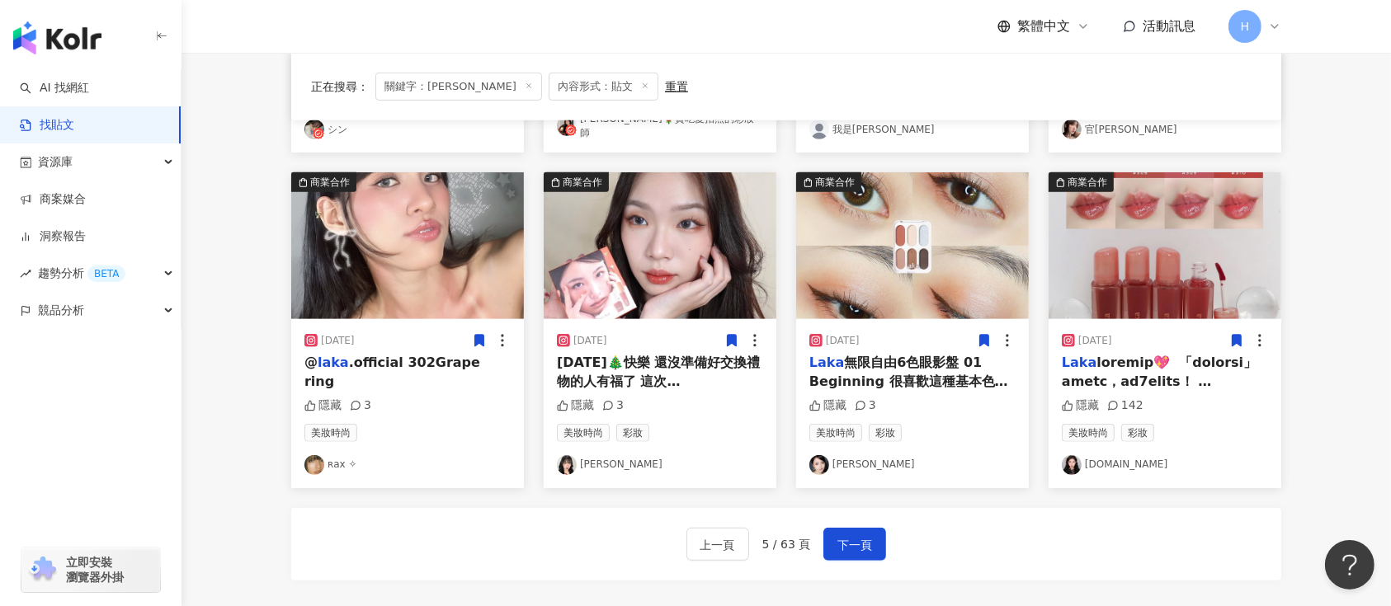
click at [477, 333] on icon at bounding box center [479, 340] width 15 height 15
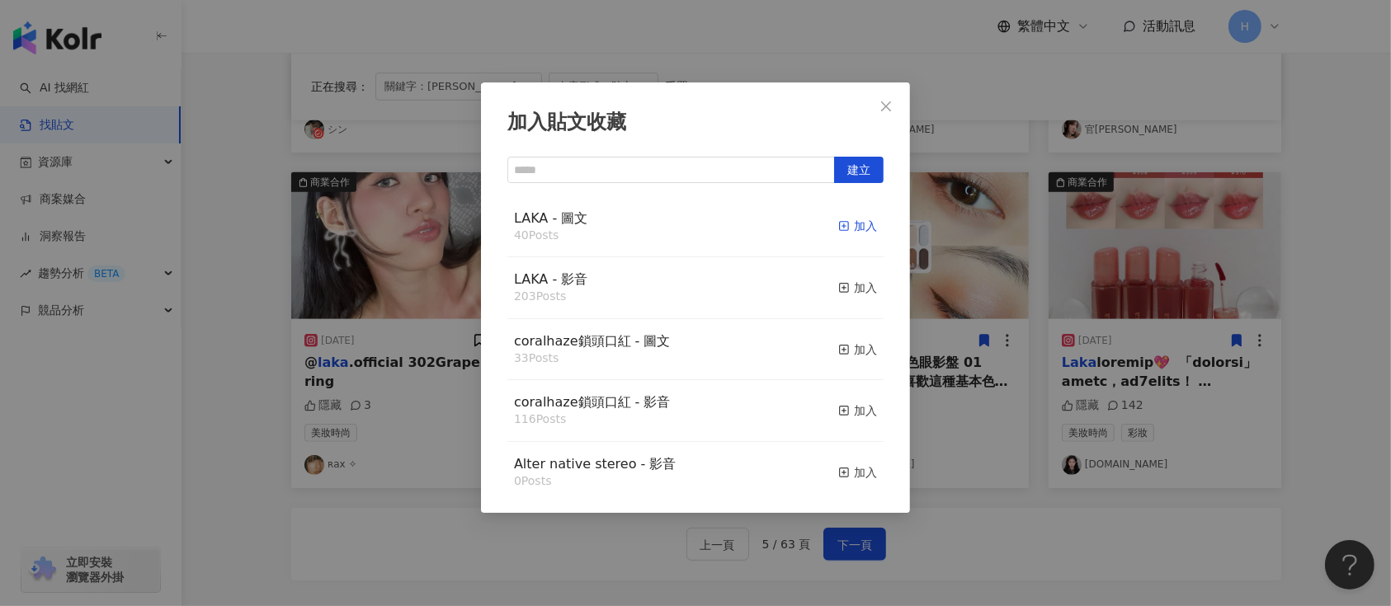
click at [839, 224] on div "加入" at bounding box center [857, 226] width 39 height 18
click at [950, 347] on div "加入貼文收藏 建立 LAKA - 圖文 40 Posts 加入 LAKA - 影音 203 Posts 加入 coralhaze鎖頭口紅 - 圖文 33 Po…" at bounding box center [695, 303] width 1391 height 606
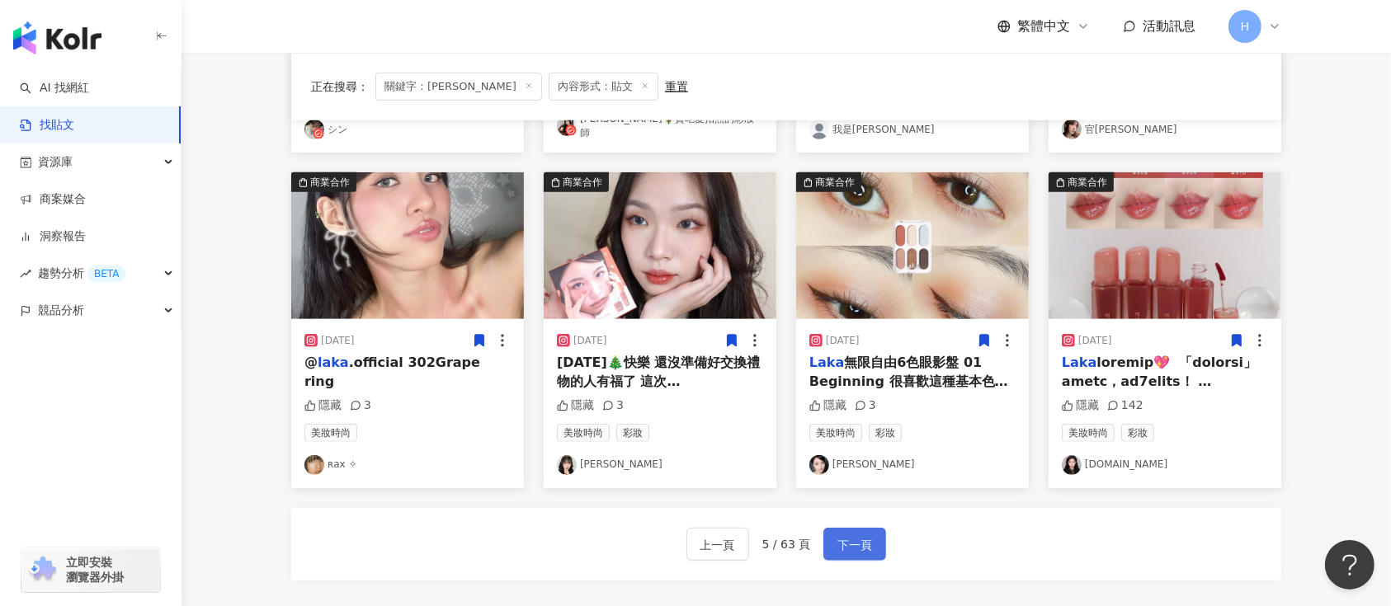
click at [847, 539] on span "下一頁" at bounding box center [854, 545] width 35 height 20
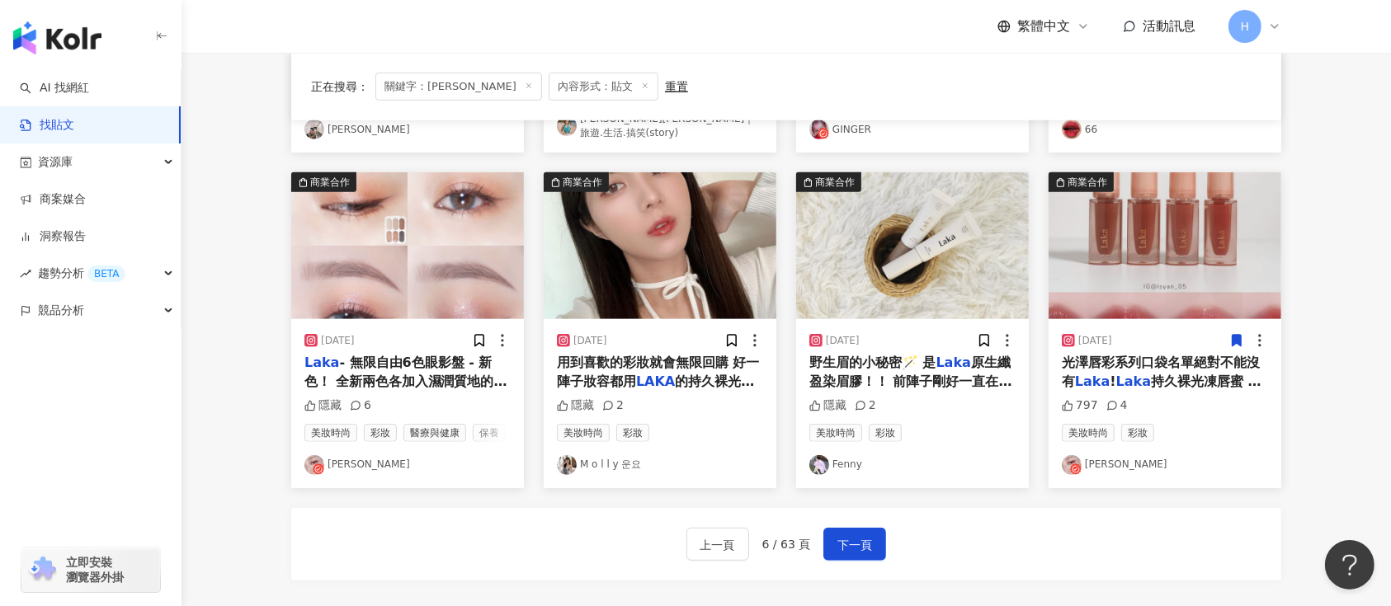
click at [1237, 336] on icon at bounding box center [1237, 342] width 9 height 12
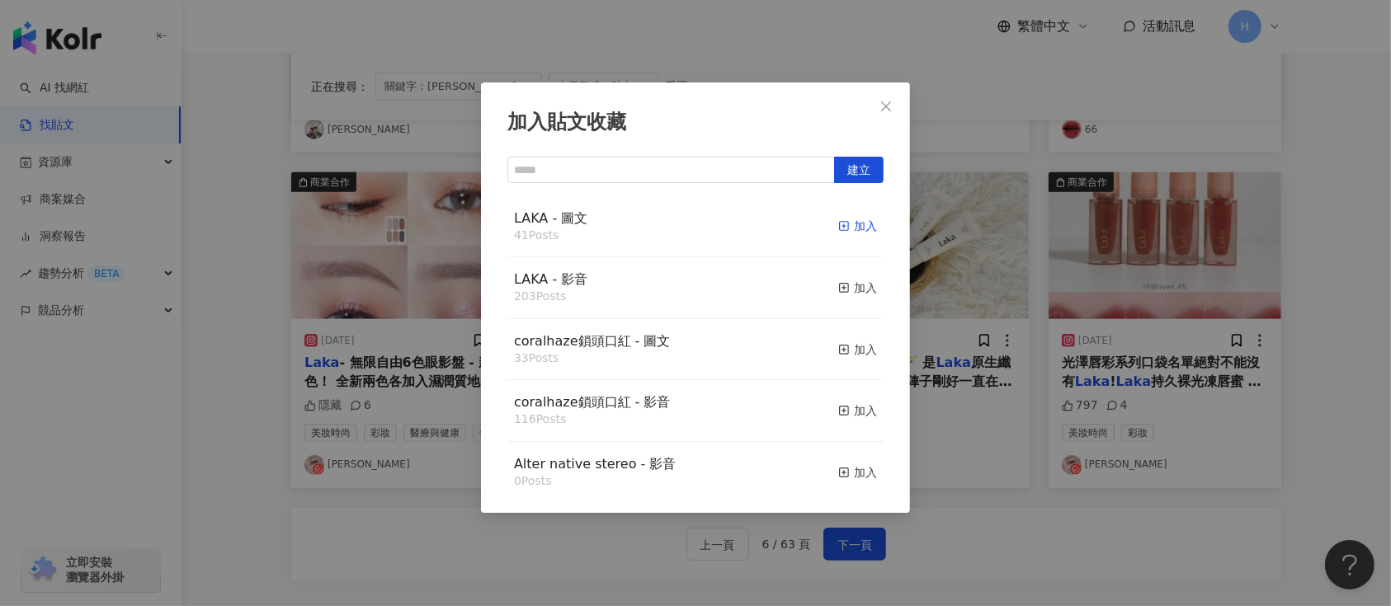
click at [838, 223] on div "加入" at bounding box center [857, 226] width 39 height 18
click at [1063, 314] on div "加入貼文收藏 建立 LAKA - 圖文 41 Posts 加入 LAKA - 影音 203 Posts 加入 coralhaze鎖頭口紅 - 圖文 33 Po…" at bounding box center [695, 303] width 1391 height 606
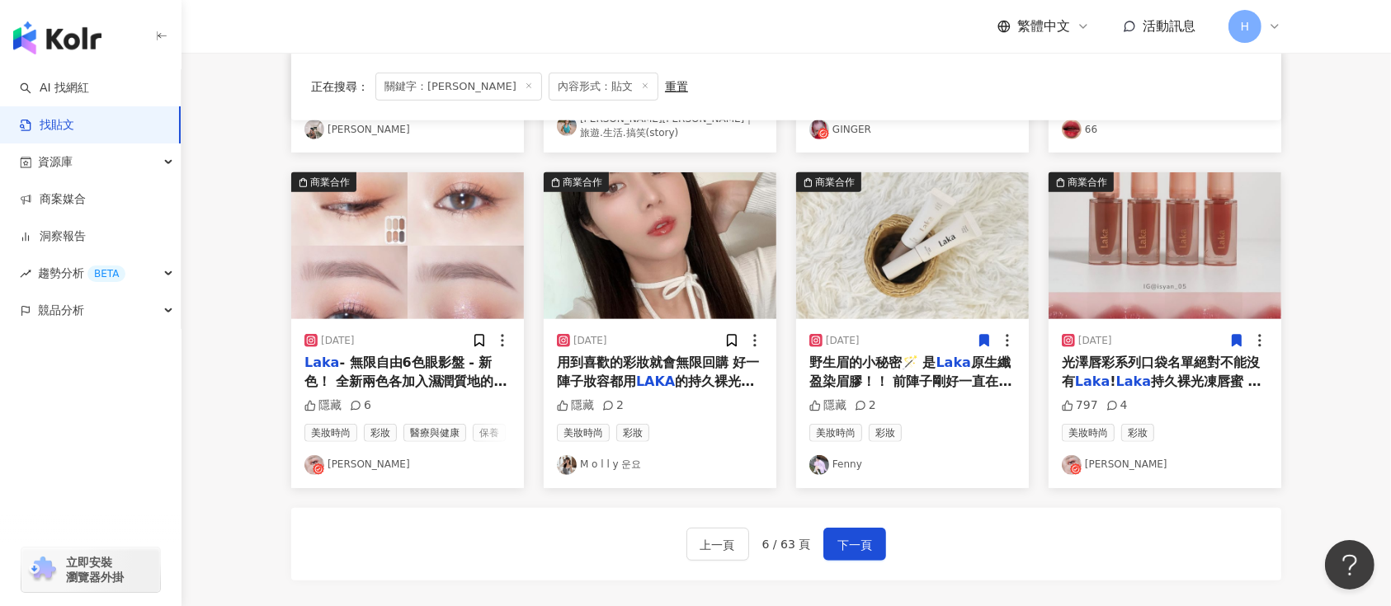
click at [979, 333] on icon at bounding box center [984, 340] width 15 height 15
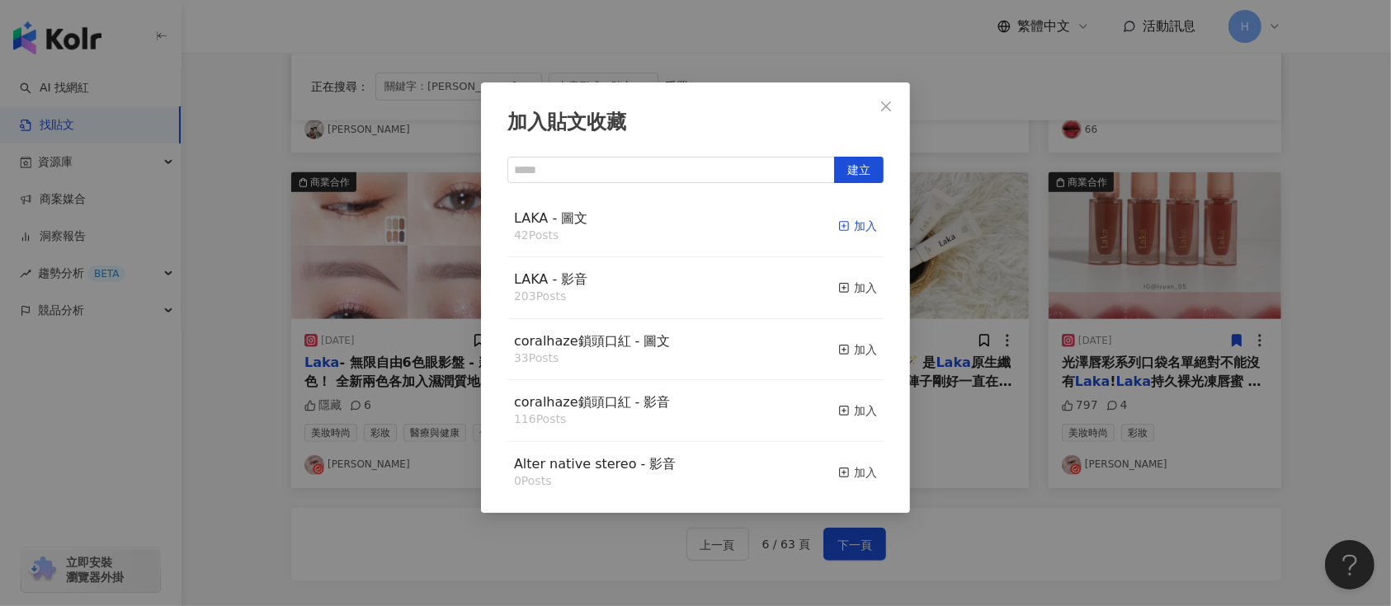
click at [843, 218] on div "加入" at bounding box center [857, 226] width 39 height 18
drag, startPoint x: 1046, startPoint y: 248, endPoint x: 1040, endPoint y: 254, distance: 8.8
click at [1047, 249] on div "加入貼文收藏 建立 LAKA - 圖文 42 Posts 加入 LAKA - 影音 203 Posts 加入 coralhaze鎖頭口紅 - 圖文 33 Po…" at bounding box center [695, 303] width 1391 height 606
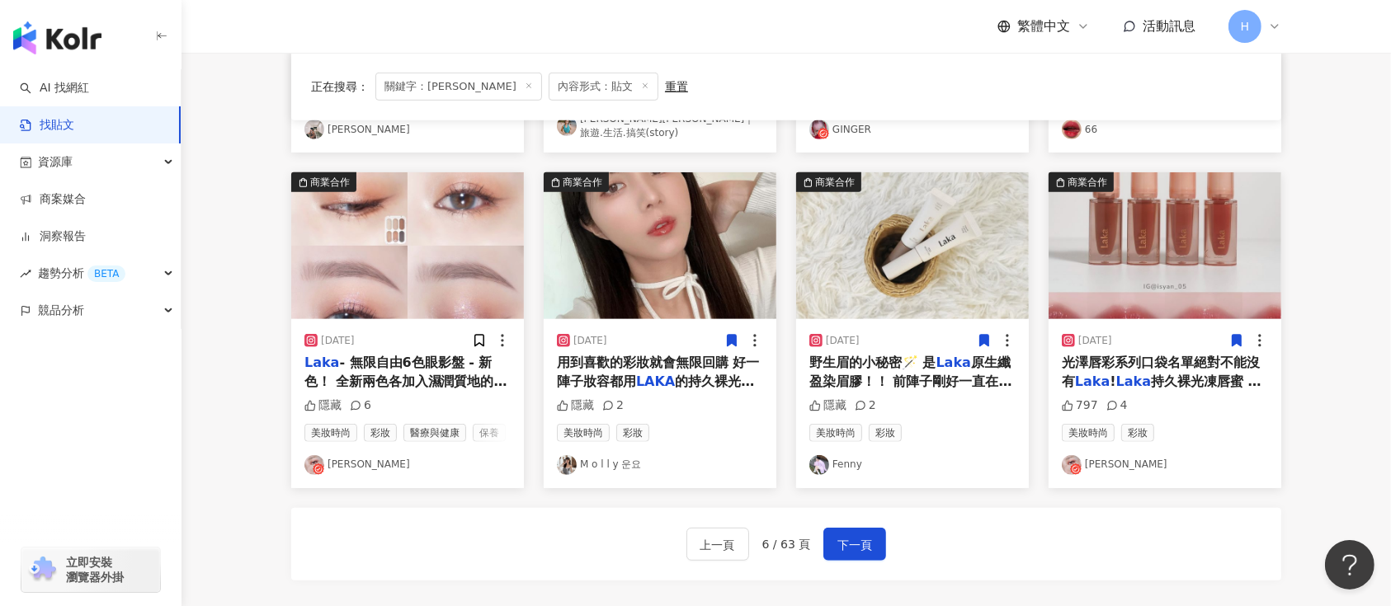
drag, startPoint x: 733, startPoint y: 342, endPoint x: 732, endPoint y: 331, distance: 10.9
click at [733, 336] on icon at bounding box center [732, 342] width 9 height 12
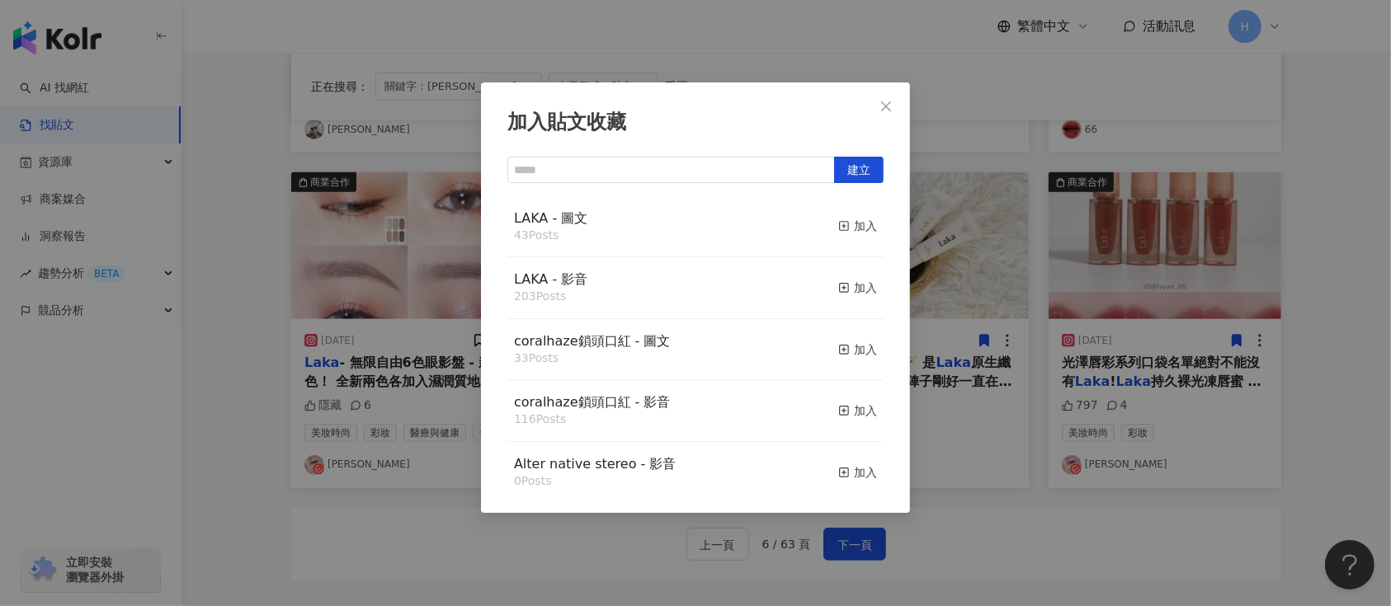
click at [819, 221] on div "LAKA - 圖文 43 Posts 加入" at bounding box center [695, 227] width 376 height 62
click at [843, 221] on div "加入" at bounding box center [857, 226] width 39 height 18
click at [1014, 248] on div "加入貼文收藏 建立 LAKA - 圖文 43 Posts 加入 LAKA - 影音 203 Posts 加入 coralhaze鎖頭口紅 - 圖文 33 Po…" at bounding box center [695, 303] width 1391 height 606
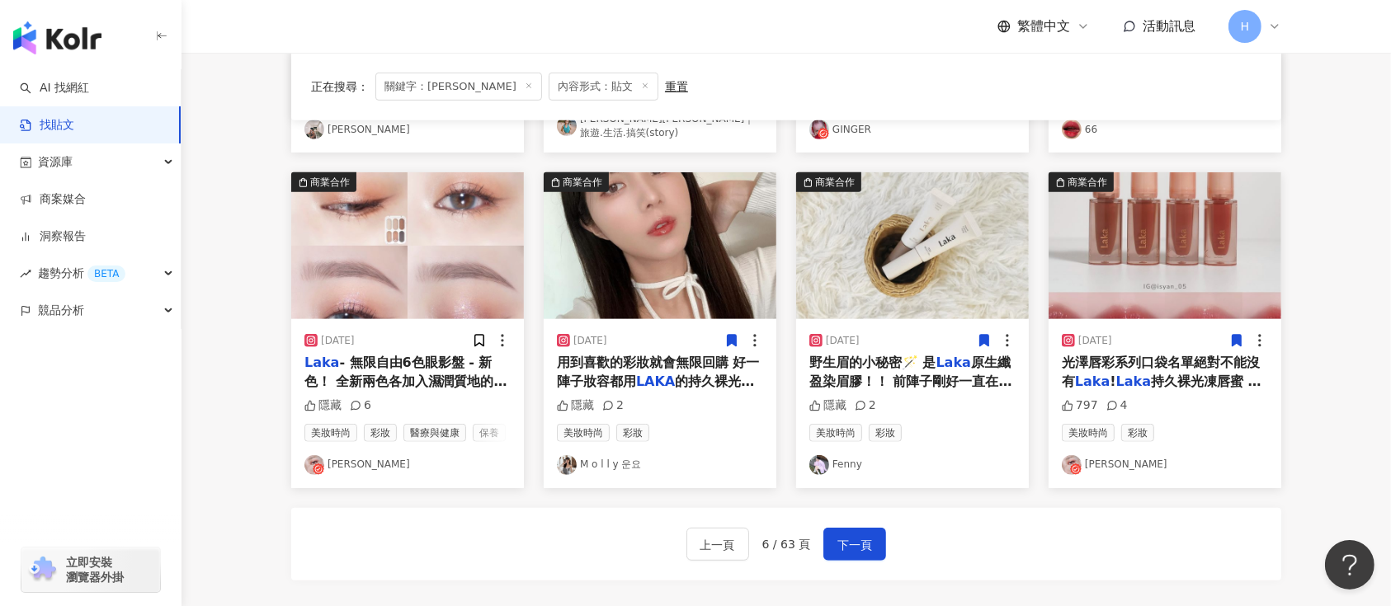
click at [663, 250] on img at bounding box center [660, 245] width 233 height 147
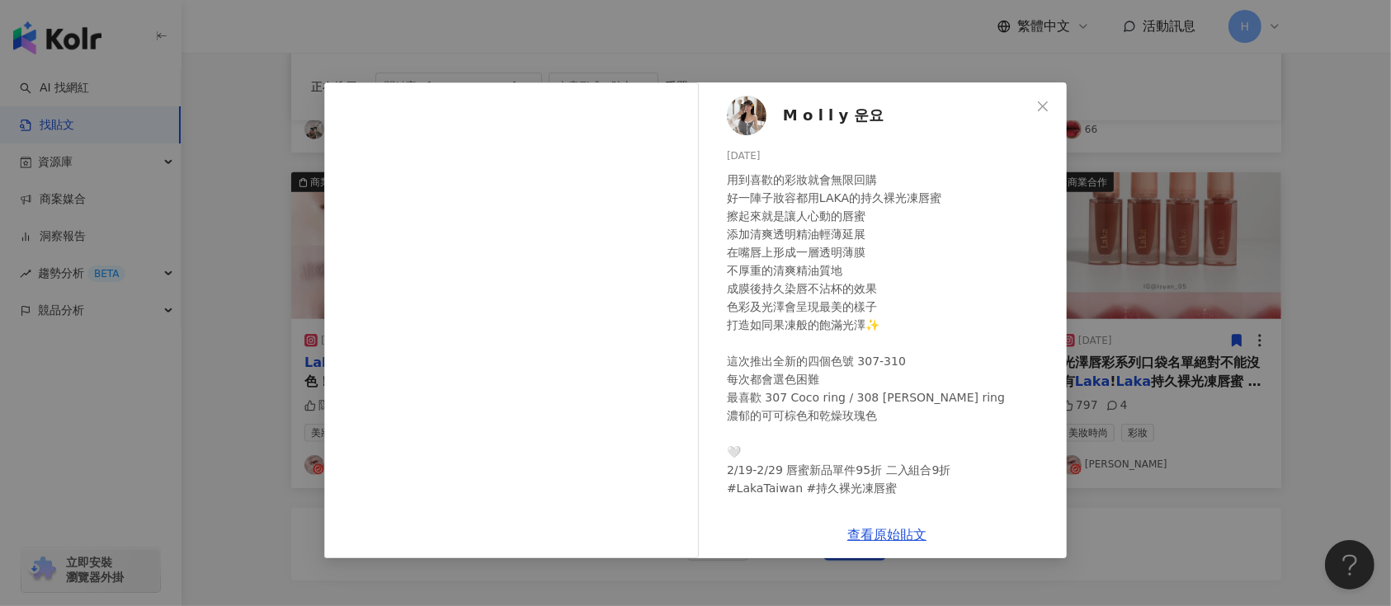
drag, startPoint x: 1158, startPoint y: 257, endPoint x: 1128, endPoint y: 261, distance: 30.7
click at [1142, 261] on div "M o l l y 운요 [DATE] 用到喜歡的彩妝就會無限回購 好一陣子妝容都用LAKA的持久裸光凍唇蜜 擦起來就是讓人心動的唇蜜 添加清爽透明精油輕薄延…" at bounding box center [695, 303] width 1391 height 606
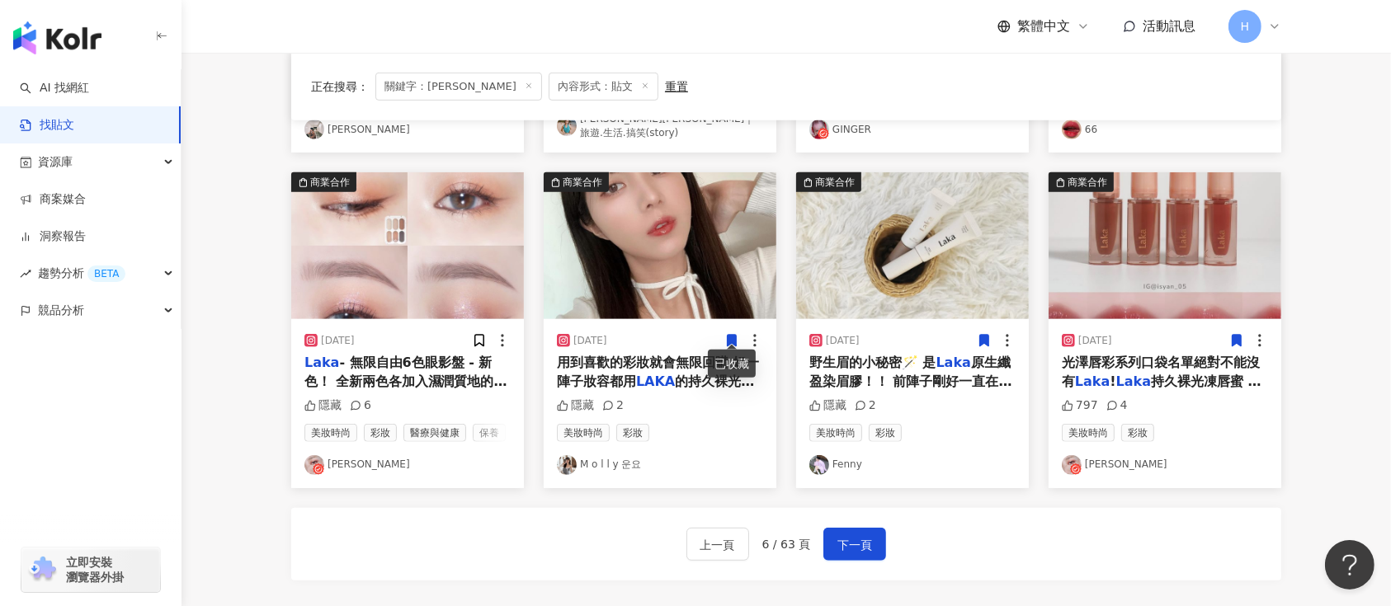
click at [733, 333] on icon at bounding box center [731, 340] width 15 height 15
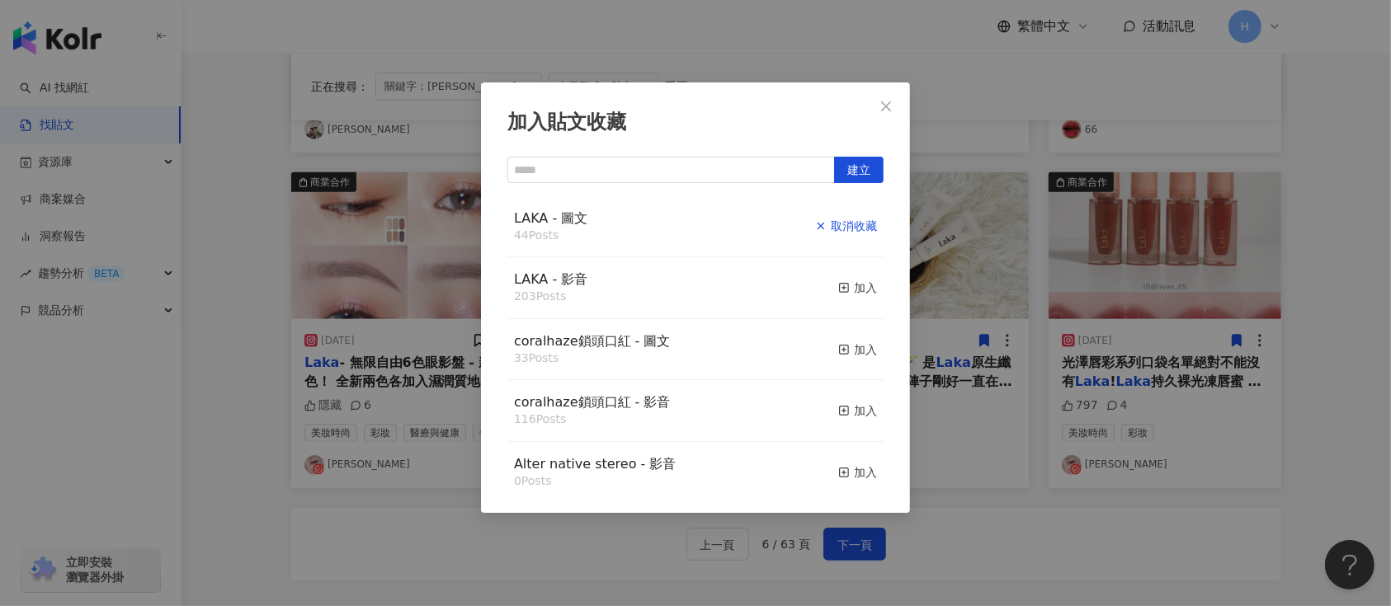
click at [838, 222] on div "取消收藏" at bounding box center [846, 226] width 62 height 18
click at [1010, 292] on div "加入貼文收藏 建立 LAKA - 圖文 44 Posts 已加入 LAKA - 影音 203 Posts 加入 coralhaze鎖頭口紅 - 圖文 33 P…" at bounding box center [695, 303] width 1391 height 606
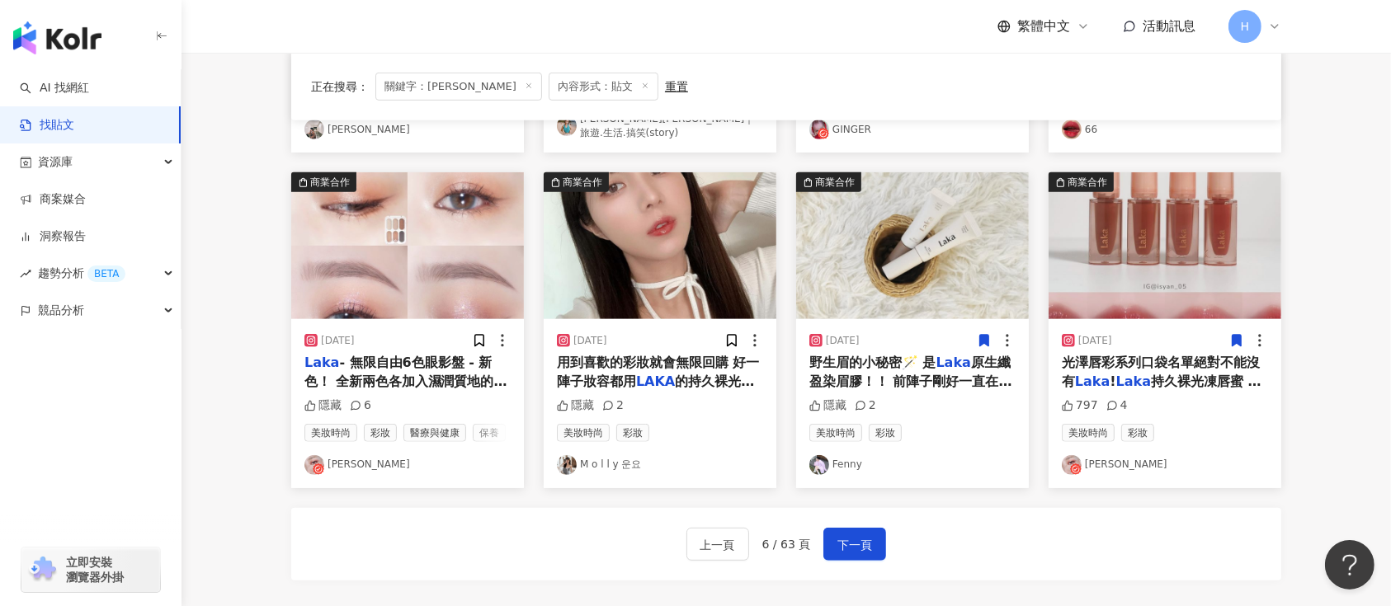
click at [458, 272] on img at bounding box center [407, 245] width 233 height 147
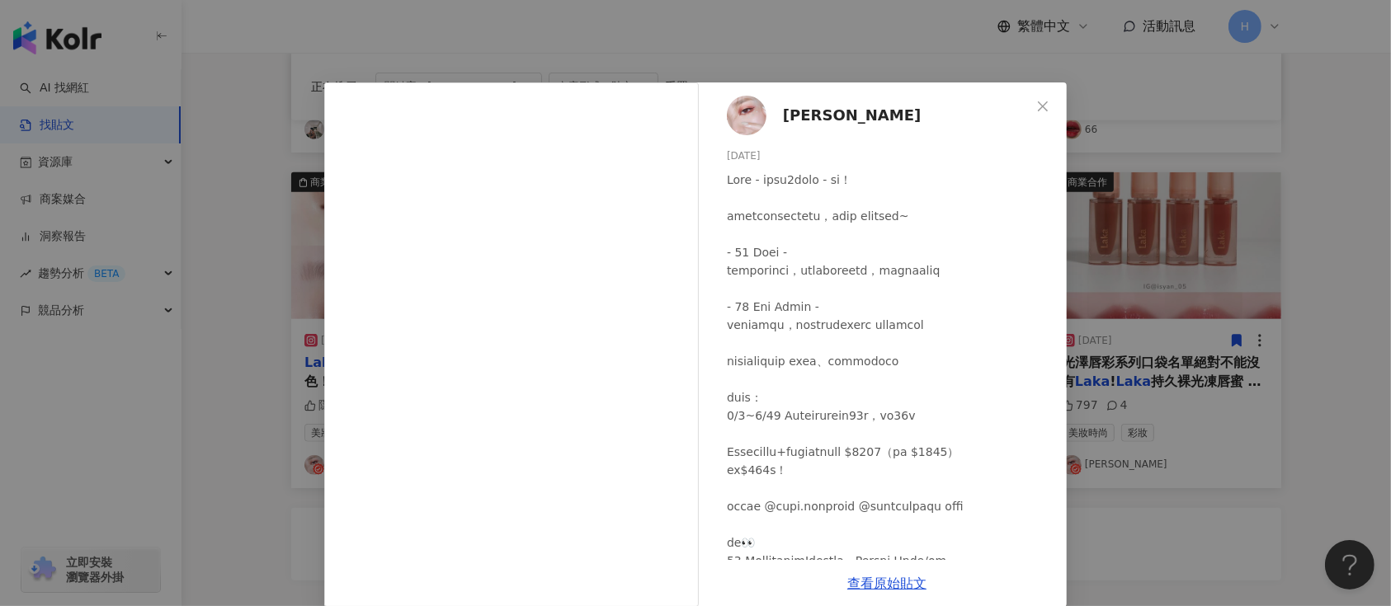
click at [1119, 307] on div "[PERSON_NAME] [DATE] 隱藏 6 查看原始貼文" at bounding box center [695, 303] width 1391 height 606
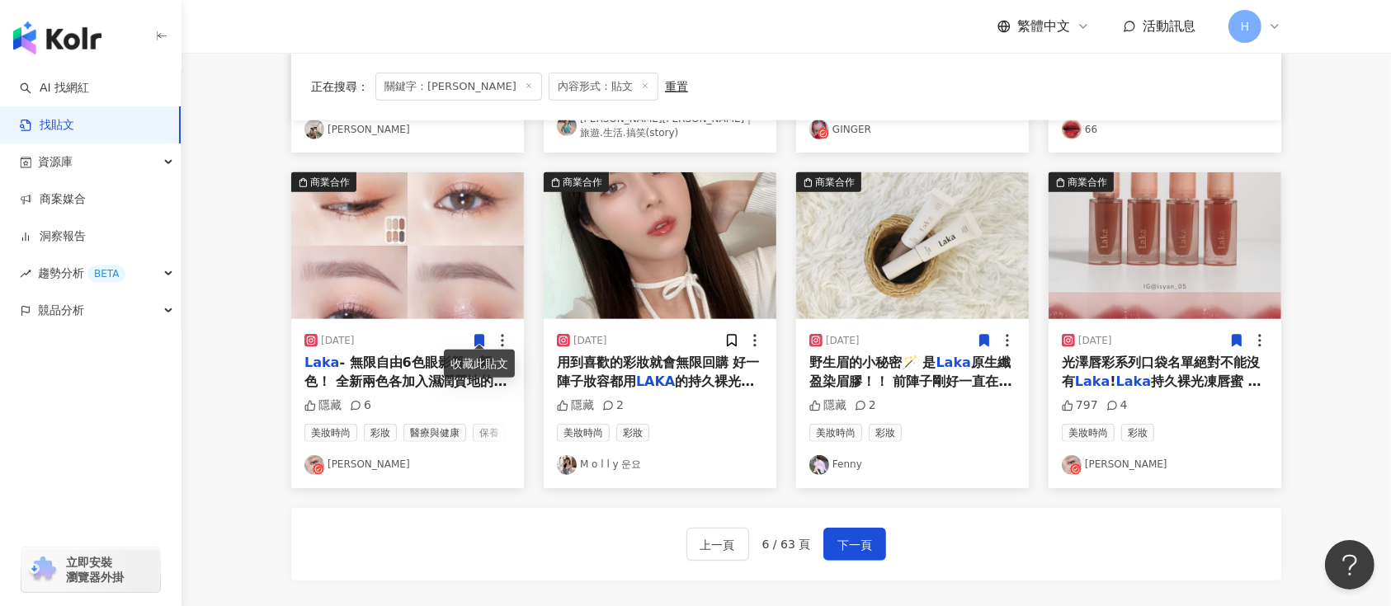
click at [483, 336] on icon at bounding box center [479, 342] width 9 height 12
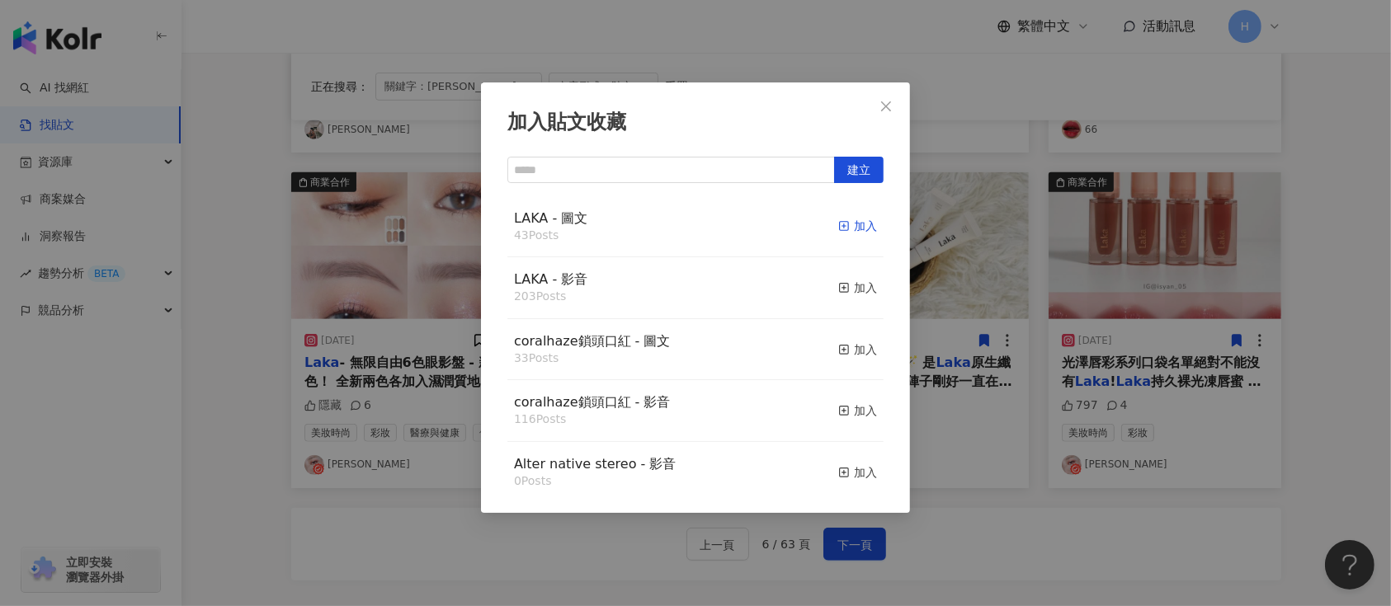
click at [842, 226] on div "加入" at bounding box center [857, 226] width 39 height 18
click at [1028, 271] on div "加入貼文收藏 建立 LAKA - 圖文 43 Posts 加入 LAKA - 影音 203 Posts 加入 coralhaze鎖頭口紅 - 圖文 33 Po…" at bounding box center [695, 303] width 1391 height 606
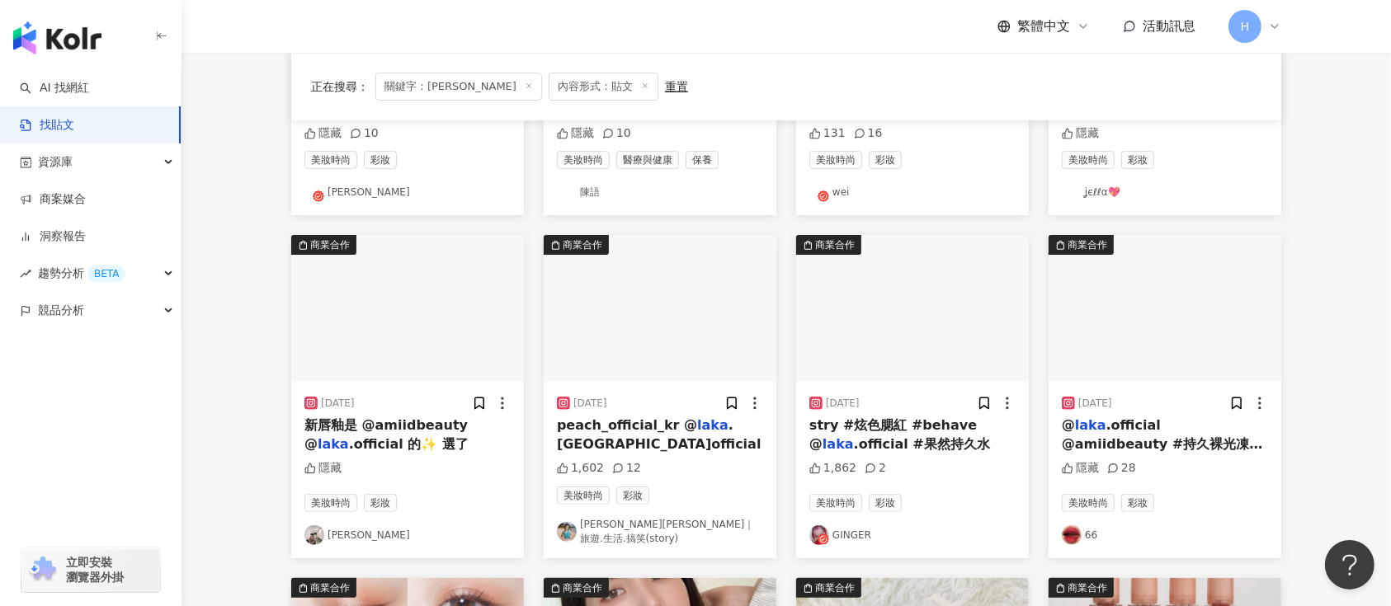
scroll to position [344, 0]
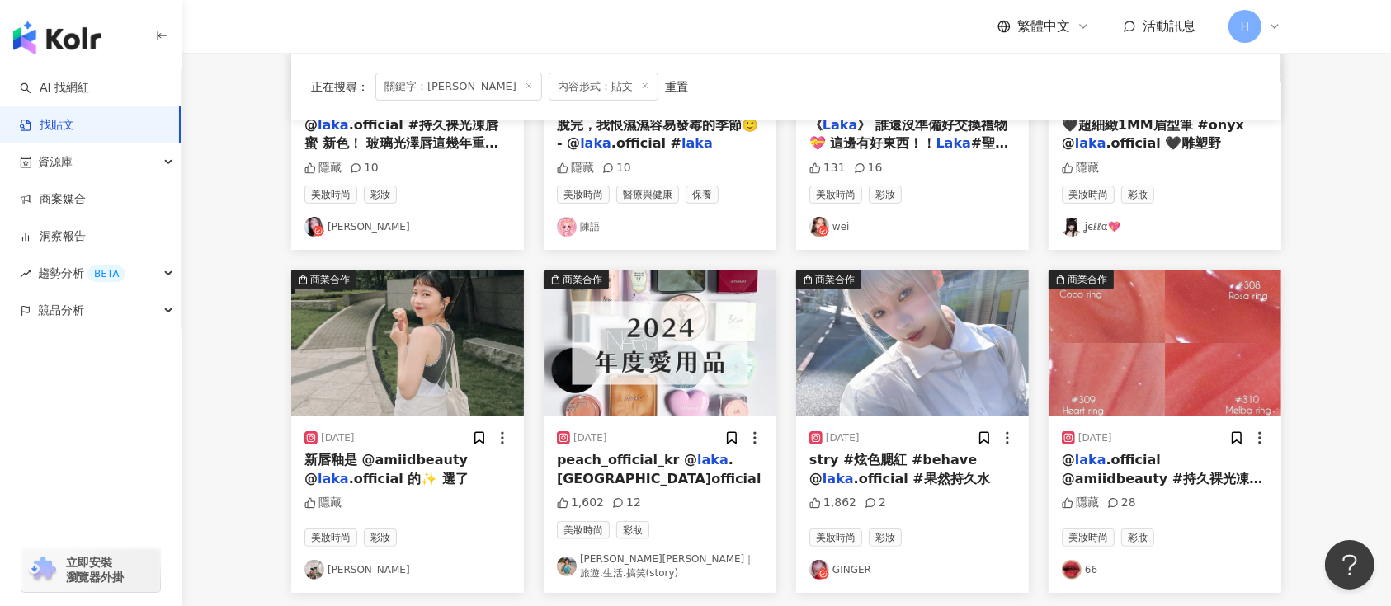
click at [463, 377] on img at bounding box center [407, 343] width 233 height 147
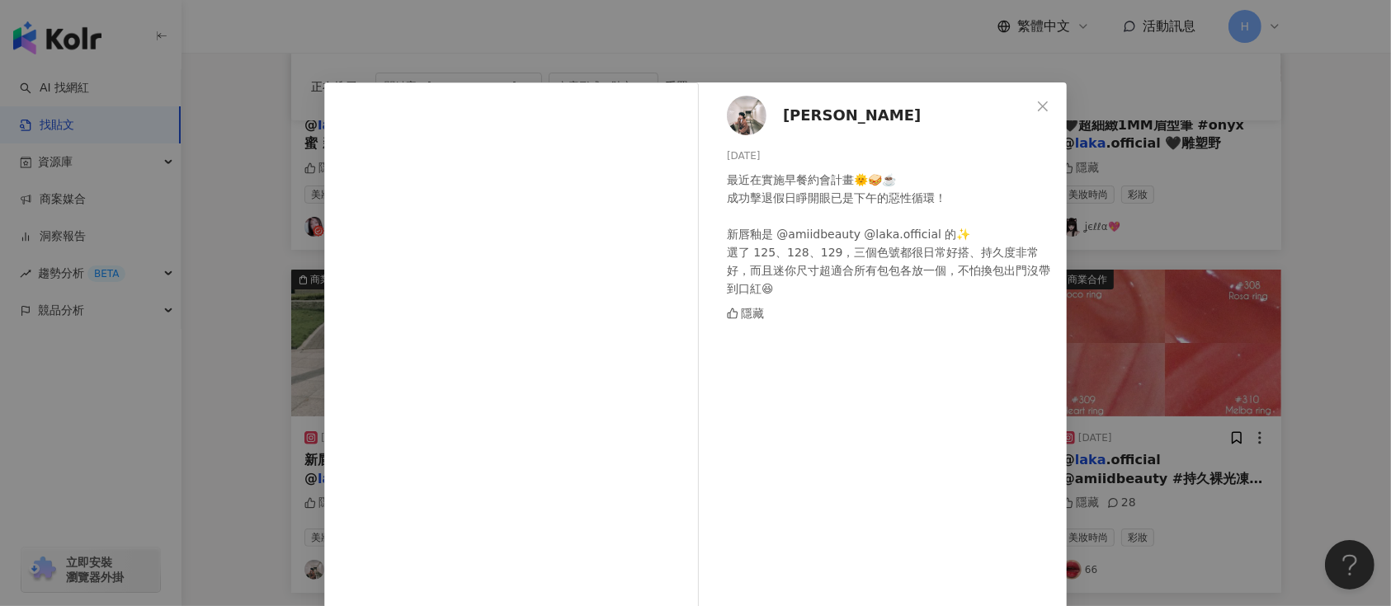
click at [1238, 353] on div "[PERSON_NAME] [DATE] 最近在實施早餐約會計畫🌞🥪☕️ 成功擊退假日睜開眼已是下午的惡性循環！ 新唇釉是 @amiidbeauty @lak…" at bounding box center [695, 303] width 1391 height 606
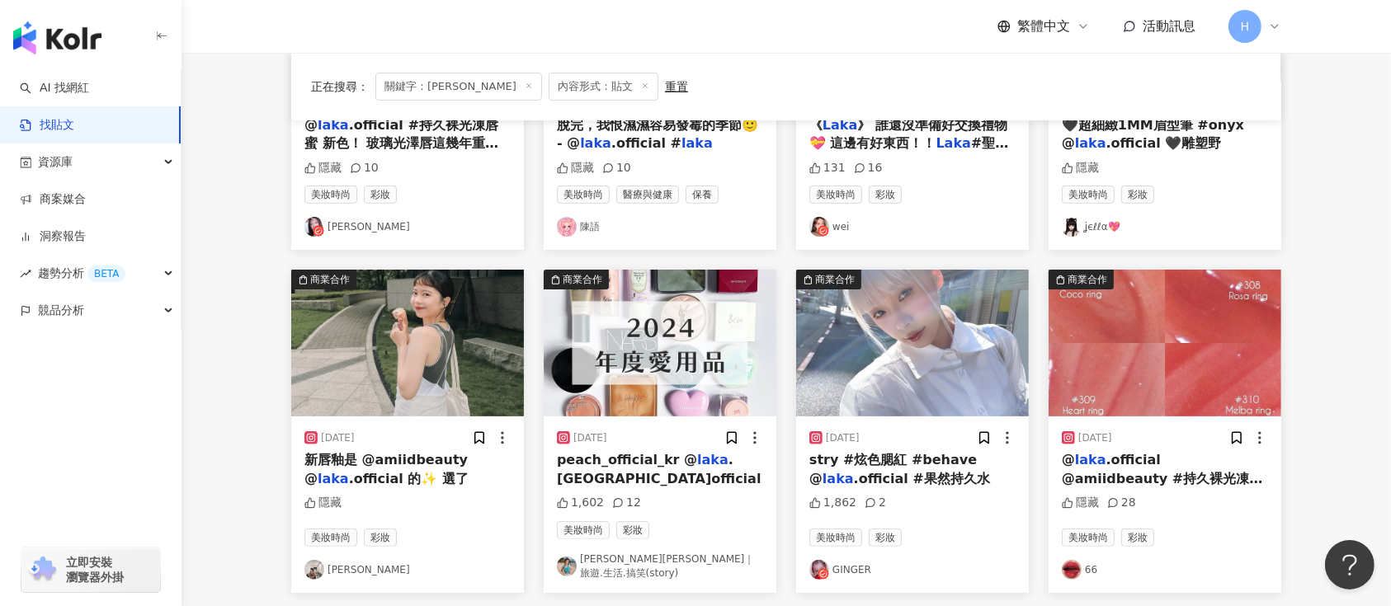
click at [474, 373] on img at bounding box center [407, 343] width 233 height 147
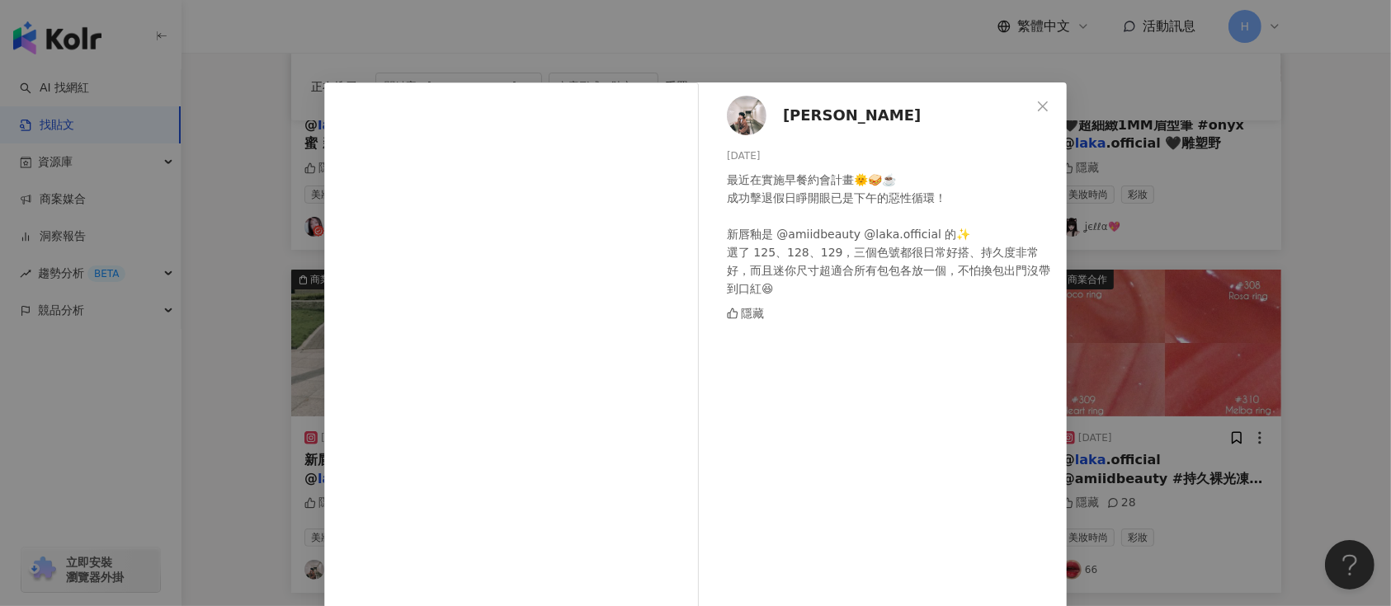
drag, startPoint x: 1161, startPoint y: 416, endPoint x: 903, endPoint y: 408, distance: 257.6
click at [1153, 416] on div "[PERSON_NAME] [DATE] 最近在實施早餐約會計畫🌞🥪☕️ 成功擊退假日睜開眼已是下午的惡性循環！ 新唇釉是 @amiidbeauty @lak…" at bounding box center [695, 303] width 1391 height 606
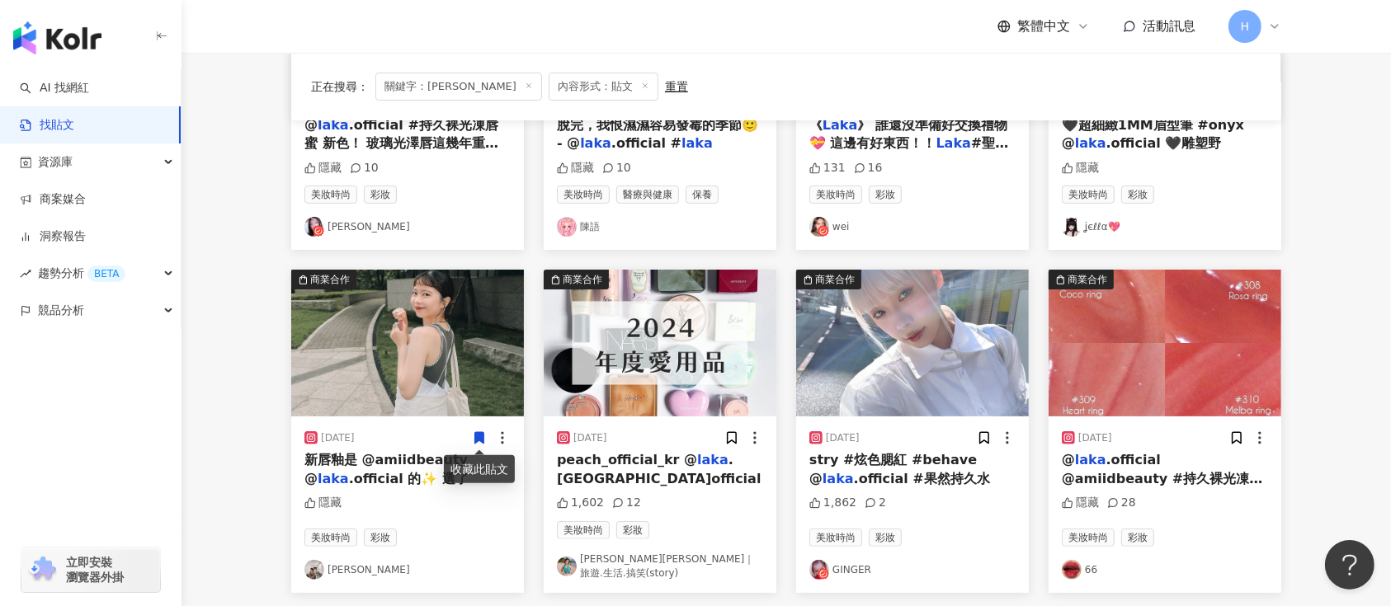
click at [476, 431] on icon at bounding box center [479, 438] width 15 height 15
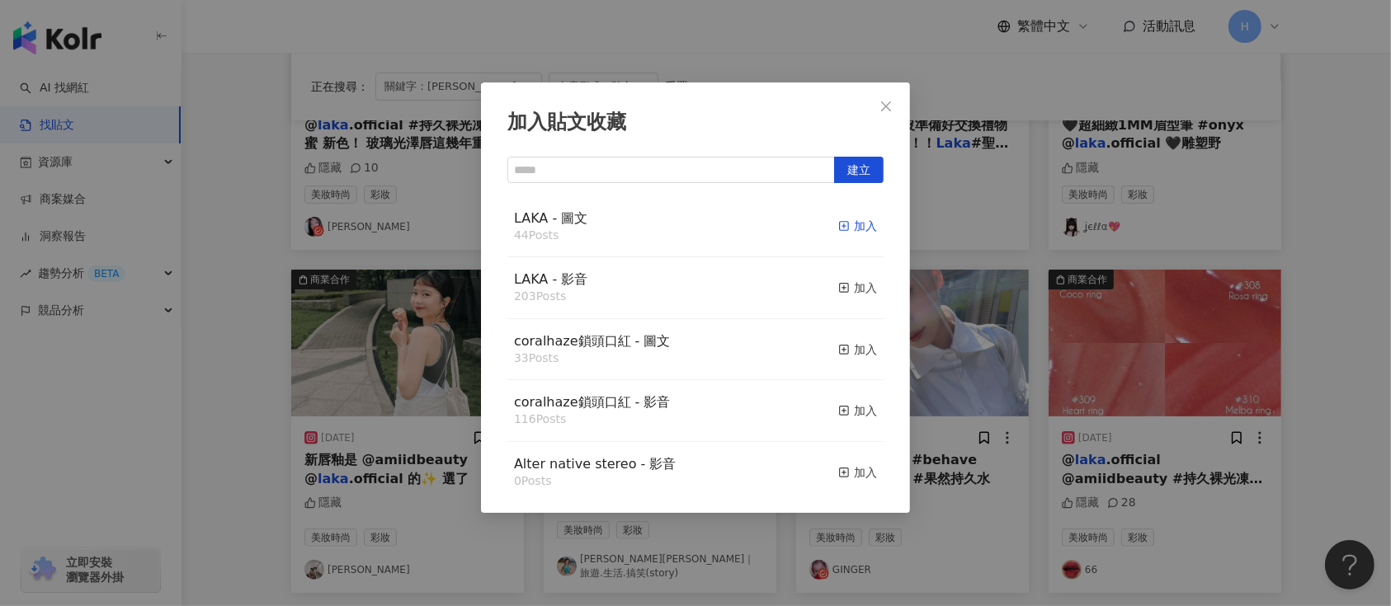
click at [838, 226] on icon "button" at bounding box center [844, 226] width 12 height 12
click at [1229, 412] on div "加入貼文收藏 建立 LAKA - 圖文 44 Posts 加入 LAKA - 影音 203 Posts 加入 coralhaze鎖頭口紅 - 圖文 33 Po…" at bounding box center [695, 303] width 1391 height 606
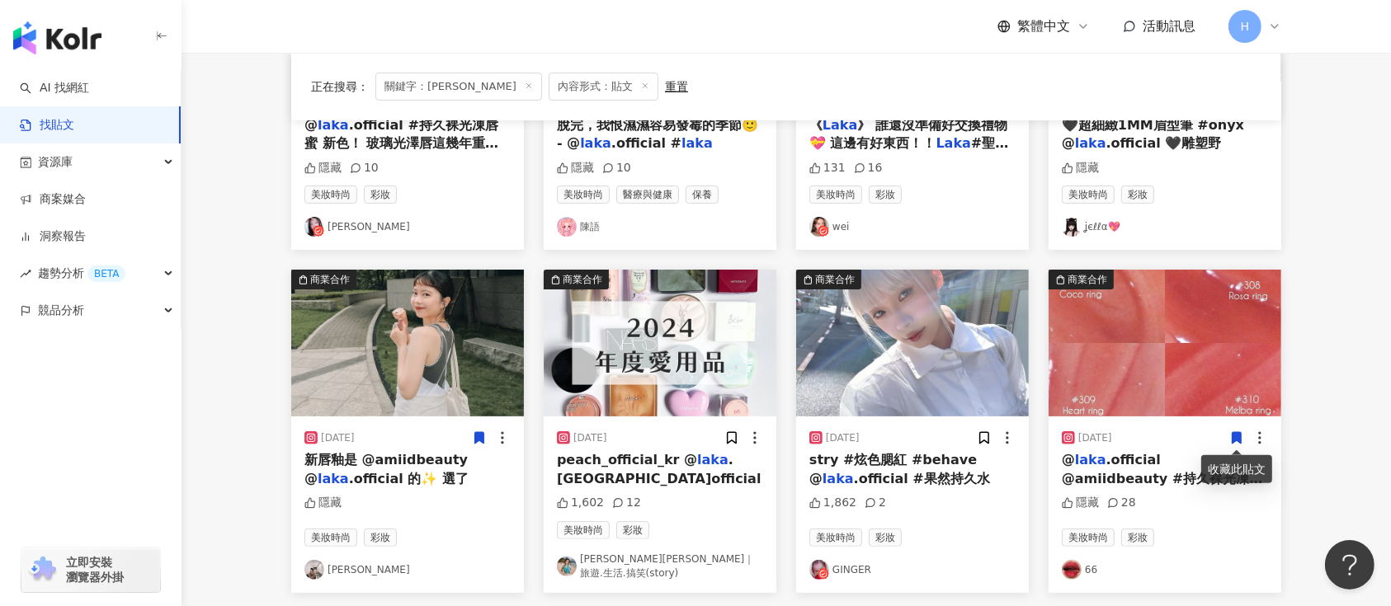
click at [1234, 438] on icon at bounding box center [1237, 439] width 9 height 12
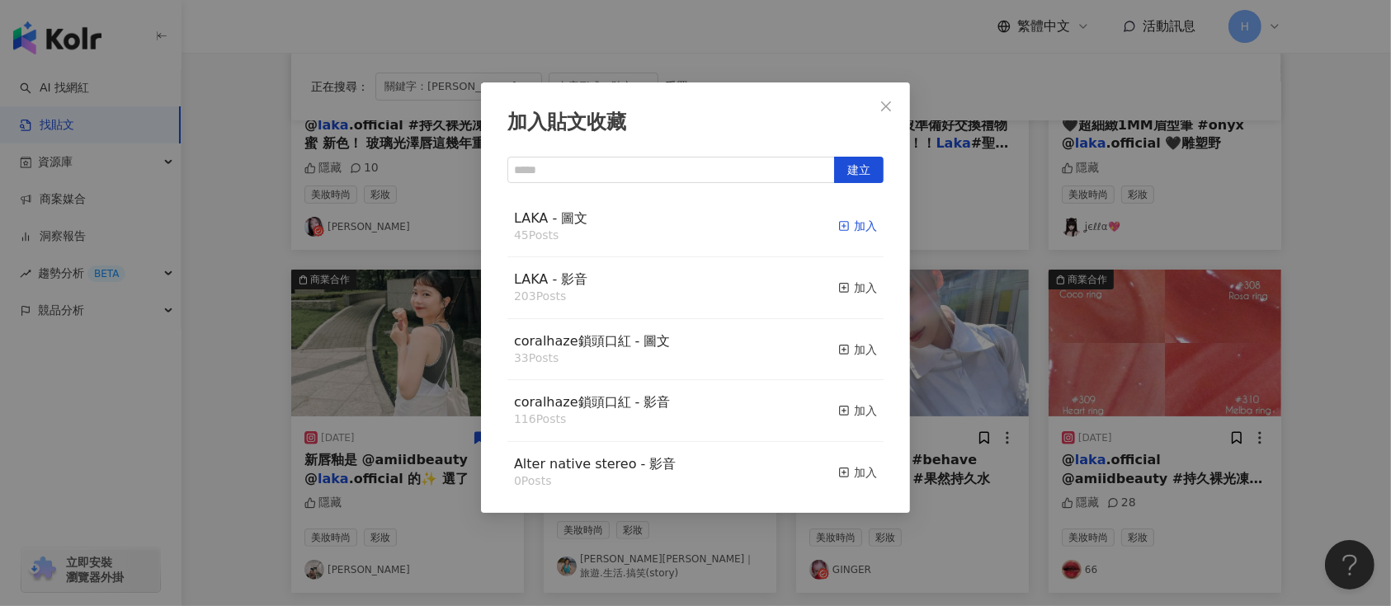
click at [851, 224] on div "加入" at bounding box center [857, 226] width 39 height 18
click at [1068, 327] on div "加入貼文收藏 建立 LAKA - 圖文 45 Posts 加入 LAKA - 影音 203 Posts 加入 coralhaze鎖頭口紅 - 圖文 33 Po…" at bounding box center [695, 303] width 1391 height 606
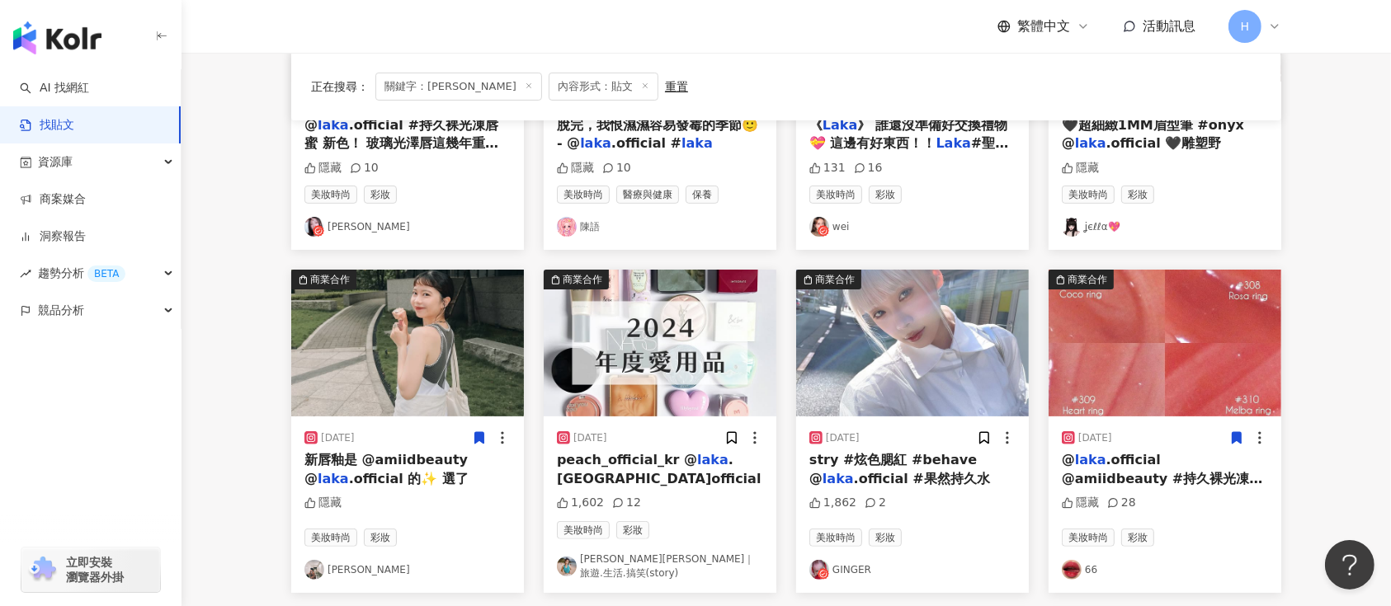
click at [904, 364] on img at bounding box center [912, 343] width 233 height 147
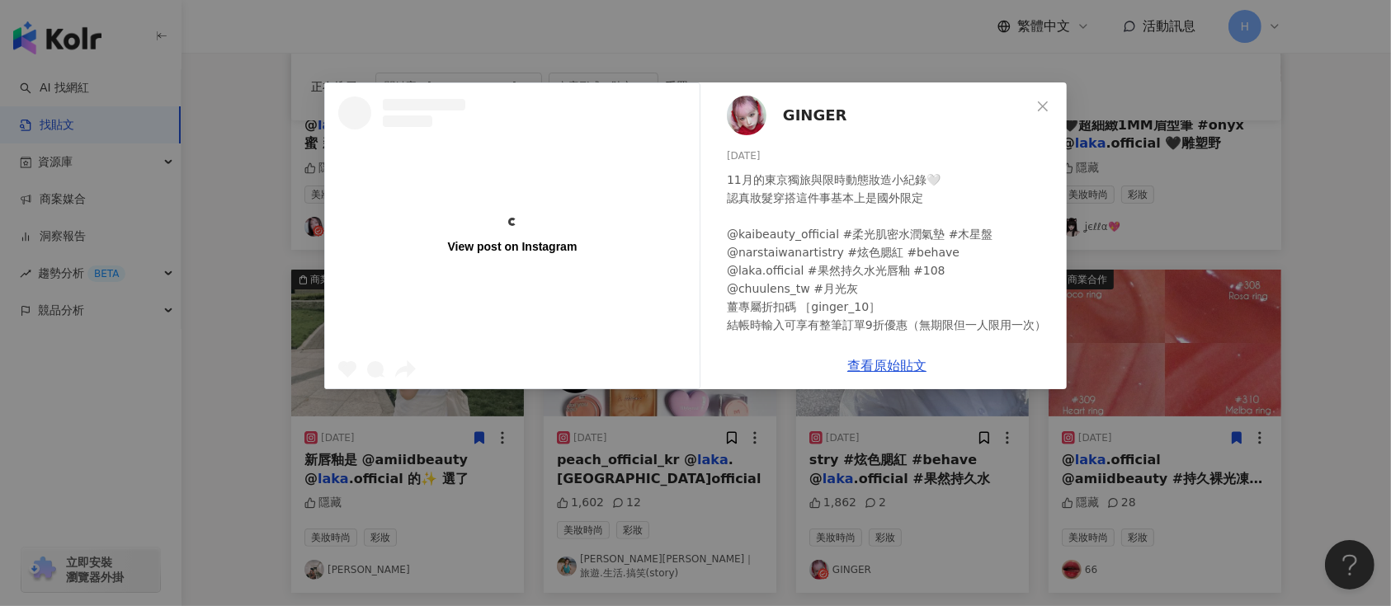
drag, startPoint x: 1225, startPoint y: 348, endPoint x: 1016, endPoint y: 424, distance: 222.9
click at [1215, 354] on div "View post on Instagram GINGER [DATE] 11月的東京獨旅與限時動態妝造小紀錄🤍 認真妝髮穿搭這件事基本上是國外限定 @kai…" at bounding box center [695, 303] width 1391 height 606
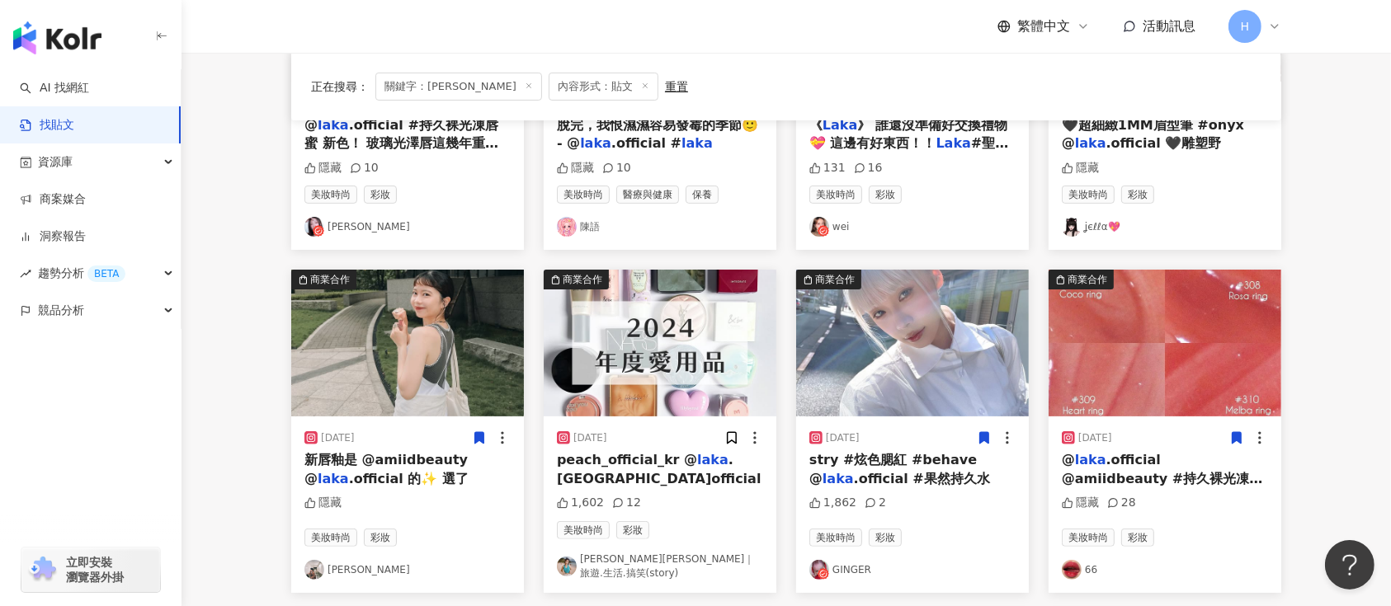
click at [991, 437] on icon at bounding box center [984, 438] width 15 height 15
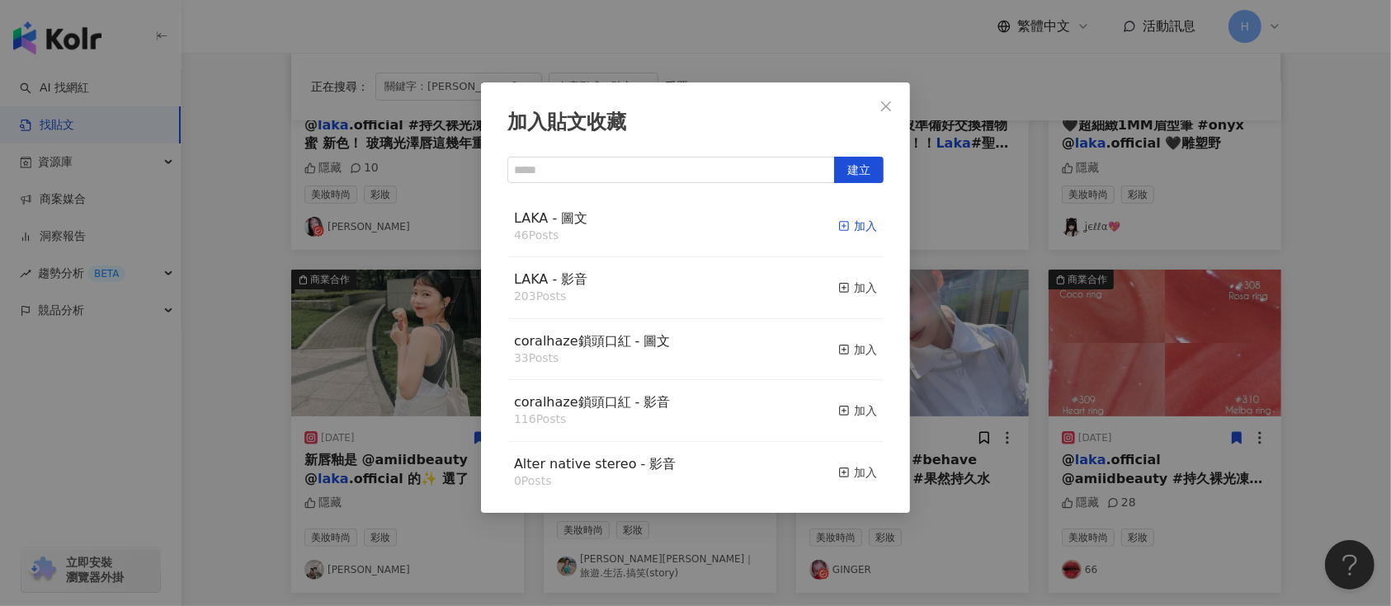
click at [838, 228] on icon "button" at bounding box center [844, 226] width 12 height 12
click at [966, 333] on div "加入貼文收藏 建立 LAKA - 圖文 46 Posts 加入 LAKA - 影音 203 Posts 加入 coralhaze鎖頭口紅 - 圖文 33 Po…" at bounding box center [695, 303] width 1391 height 606
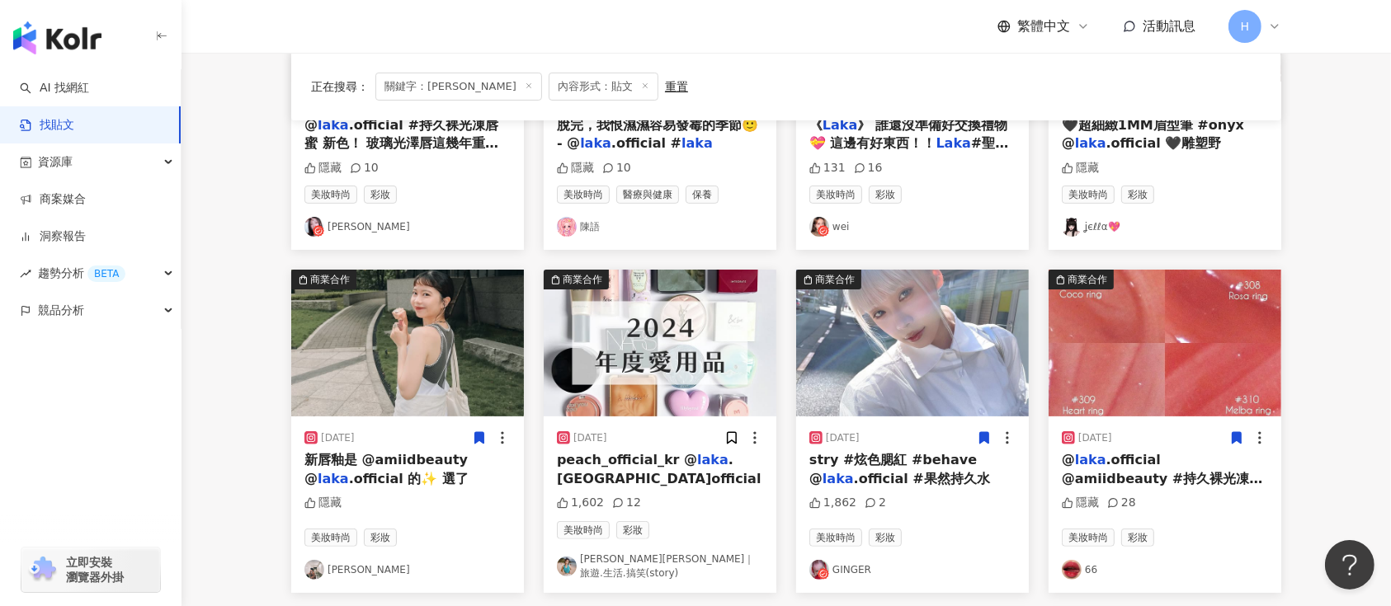
click at [660, 393] on img at bounding box center [660, 343] width 233 height 147
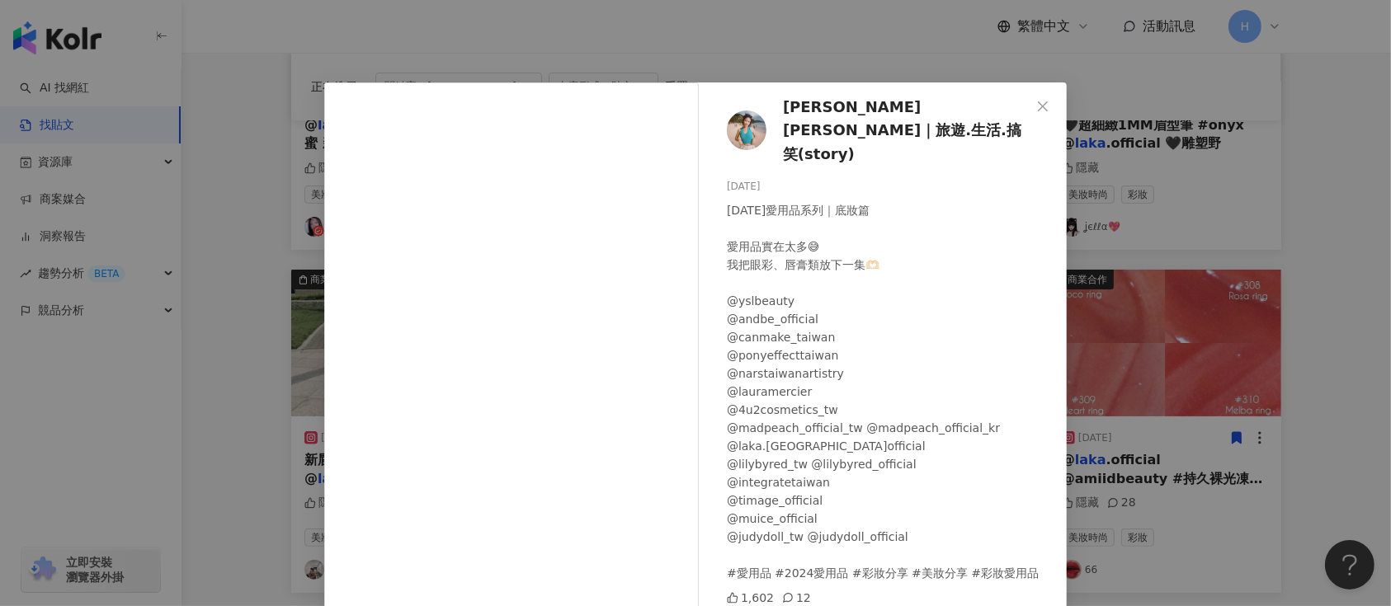
drag, startPoint x: 1131, startPoint y: 342, endPoint x: 1120, endPoint y: 355, distance: 17.0
click at [1125, 354] on div "[PERSON_NAME][PERSON_NAME]｜旅遊.生活.搞笑(story) [DATE] [DATE]愛用品系列｜底妝篇 愛用品實在太多😅 我把眼彩…" at bounding box center [695, 303] width 1391 height 606
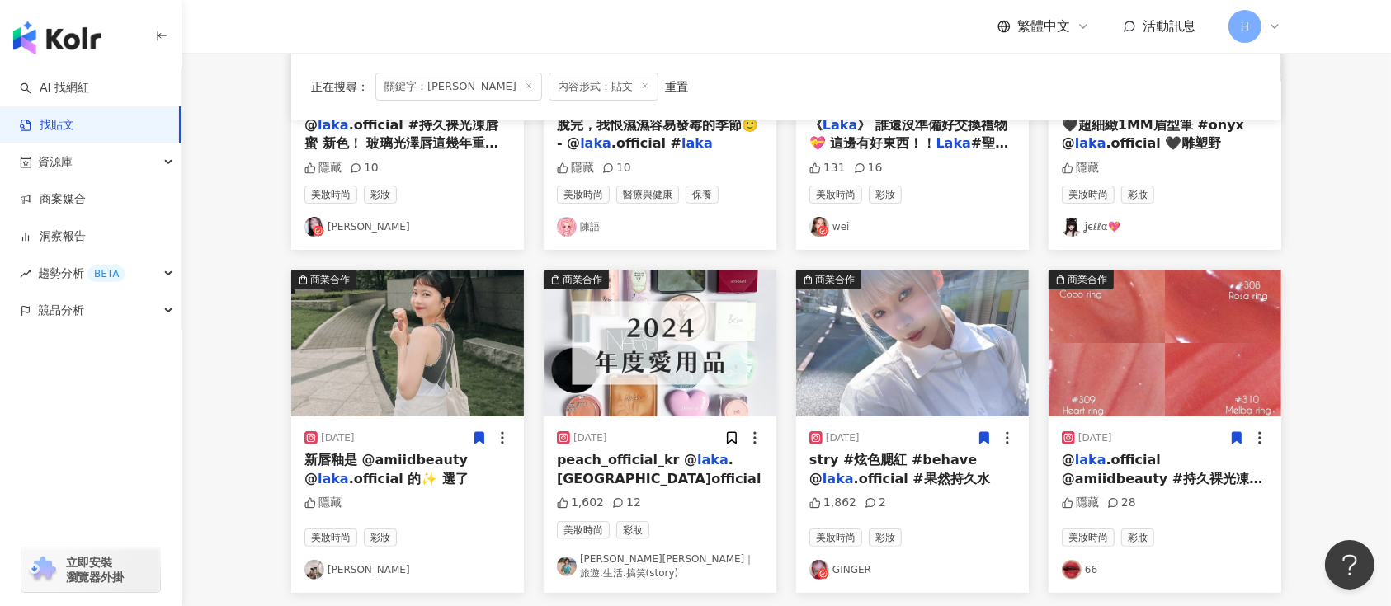
click at [719, 432] on div "[DATE]" at bounding box center [660, 438] width 206 height 17
click at [724, 432] on icon at bounding box center [731, 438] width 15 height 15
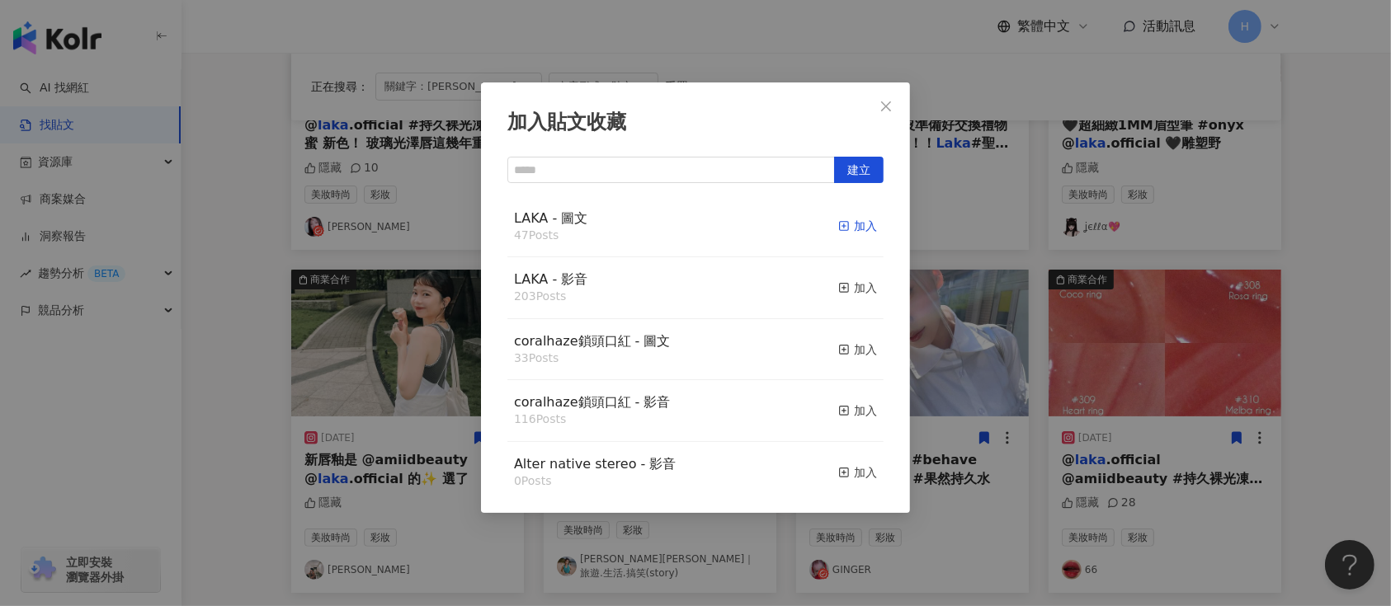
click at [847, 223] on div "加入" at bounding box center [857, 226] width 39 height 18
click at [998, 331] on div "加入貼文收藏 建立 LAKA - 圖文 47 Posts 加入 LAKA - 影音 203 Posts 加入 coralhaze鎖頭口紅 - 圖文 33 Po…" at bounding box center [695, 303] width 1391 height 606
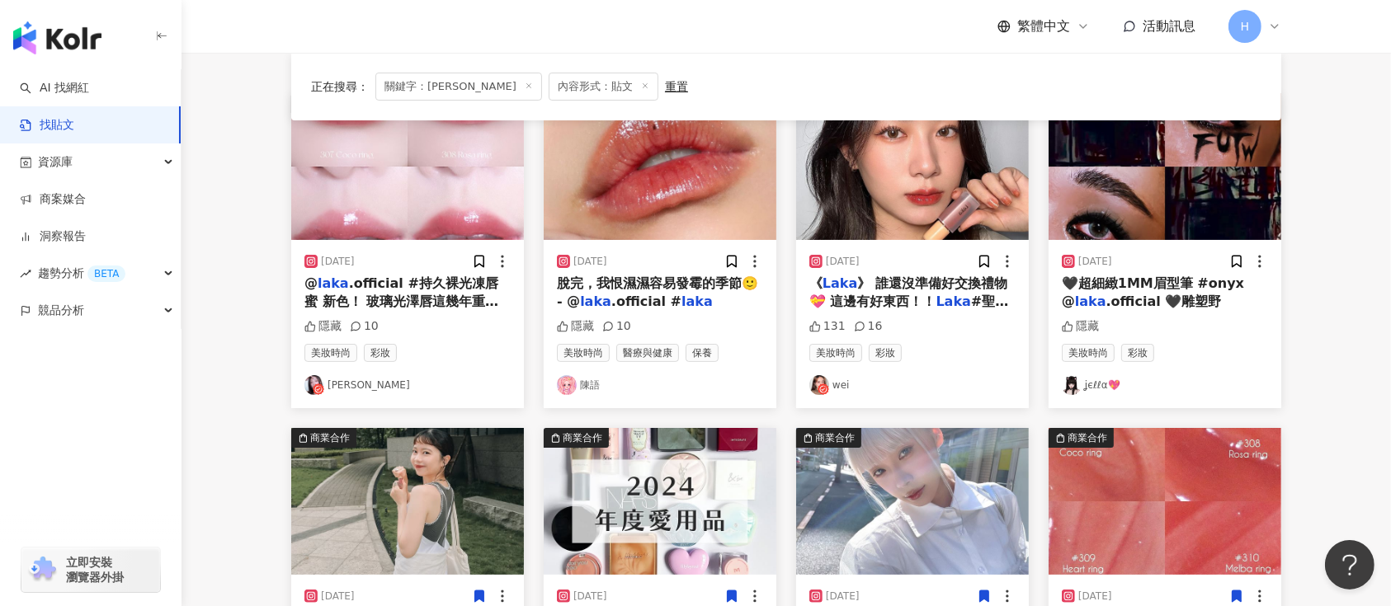
scroll to position [14, 0]
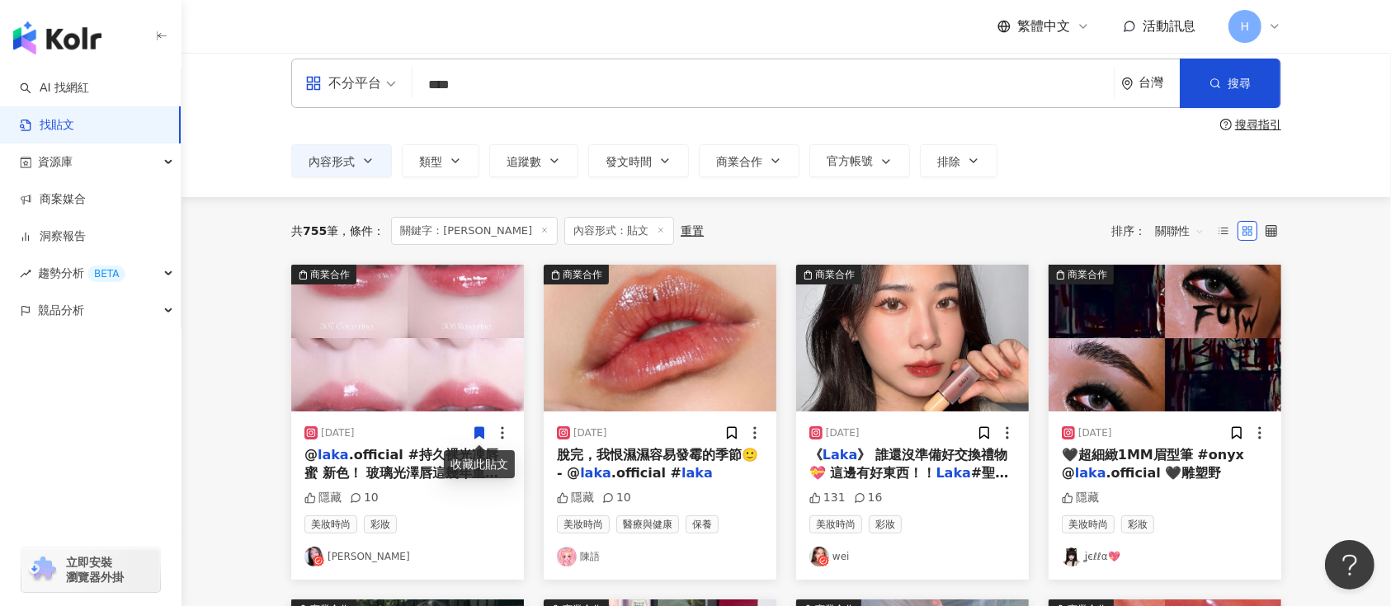
click at [477, 427] on icon at bounding box center [479, 433] width 9 height 12
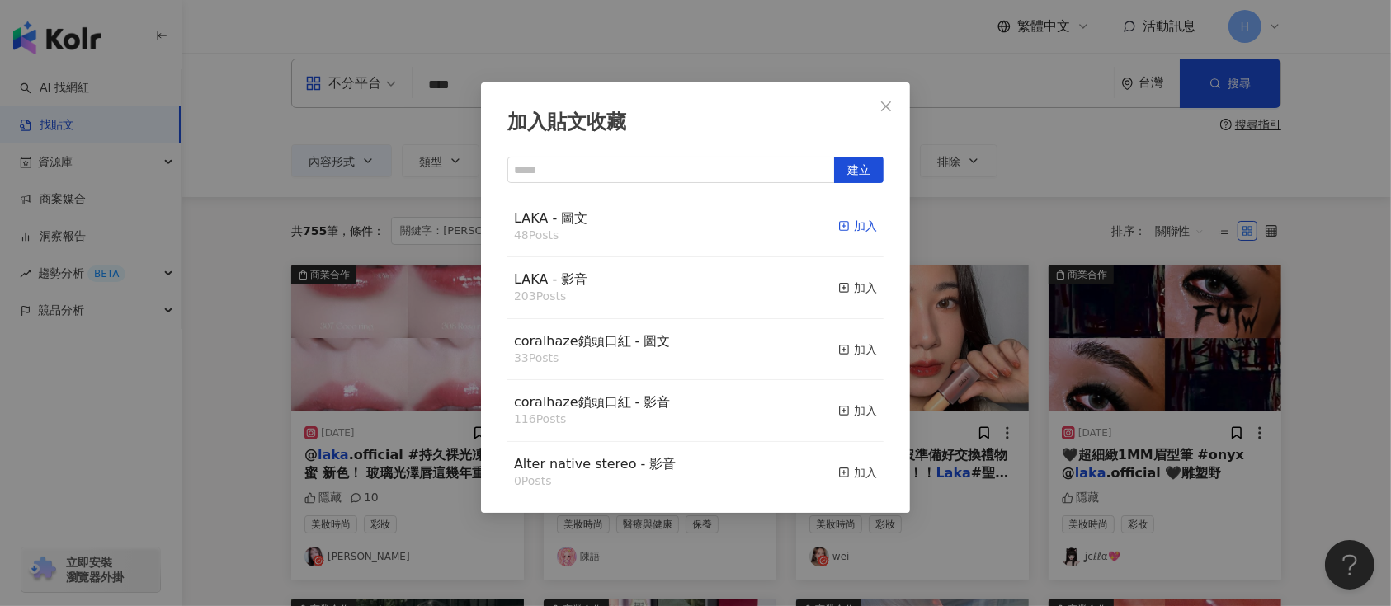
click at [840, 228] on div "加入" at bounding box center [857, 226] width 39 height 18
drag, startPoint x: 1069, startPoint y: 356, endPoint x: 1045, endPoint y: 394, distance: 45.6
click at [1069, 363] on div "加入貼文收藏 建立 LAKA - 圖文 48 Posts 加入 LAKA - 影音 203 Posts 加入 coralhaze鎖頭口紅 - 圖文 33 Po…" at bounding box center [695, 303] width 1391 height 606
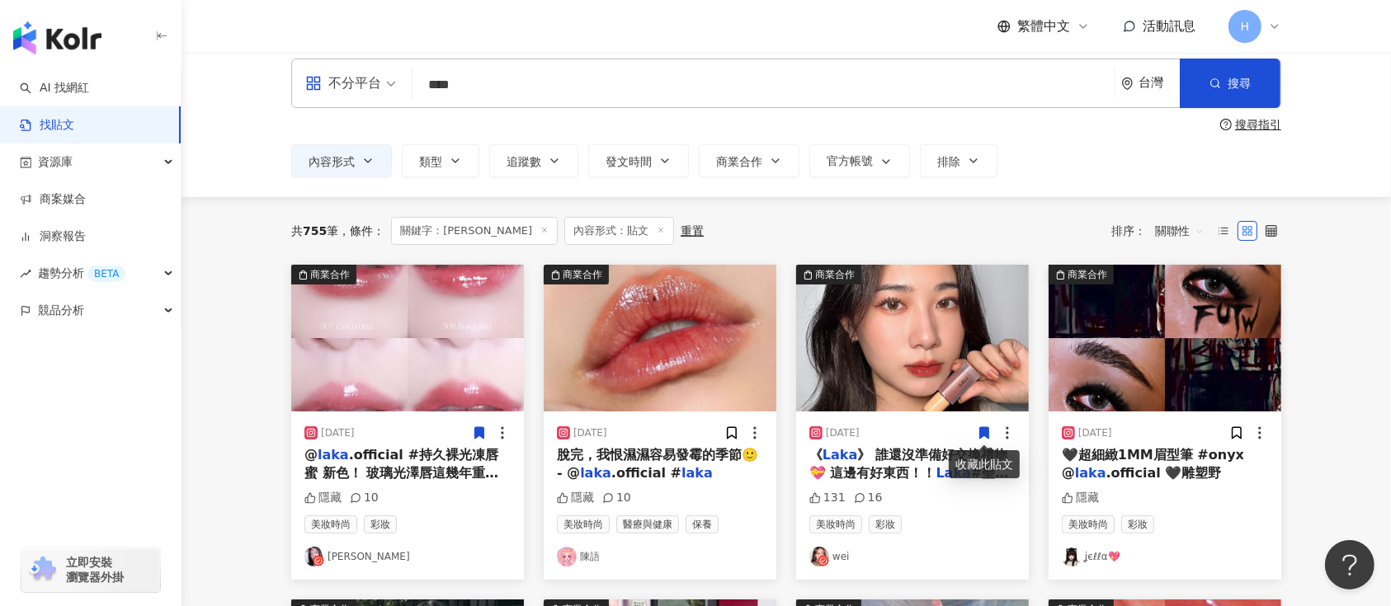
click at [984, 426] on icon at bounding box center [984, 433] width 15 height 15
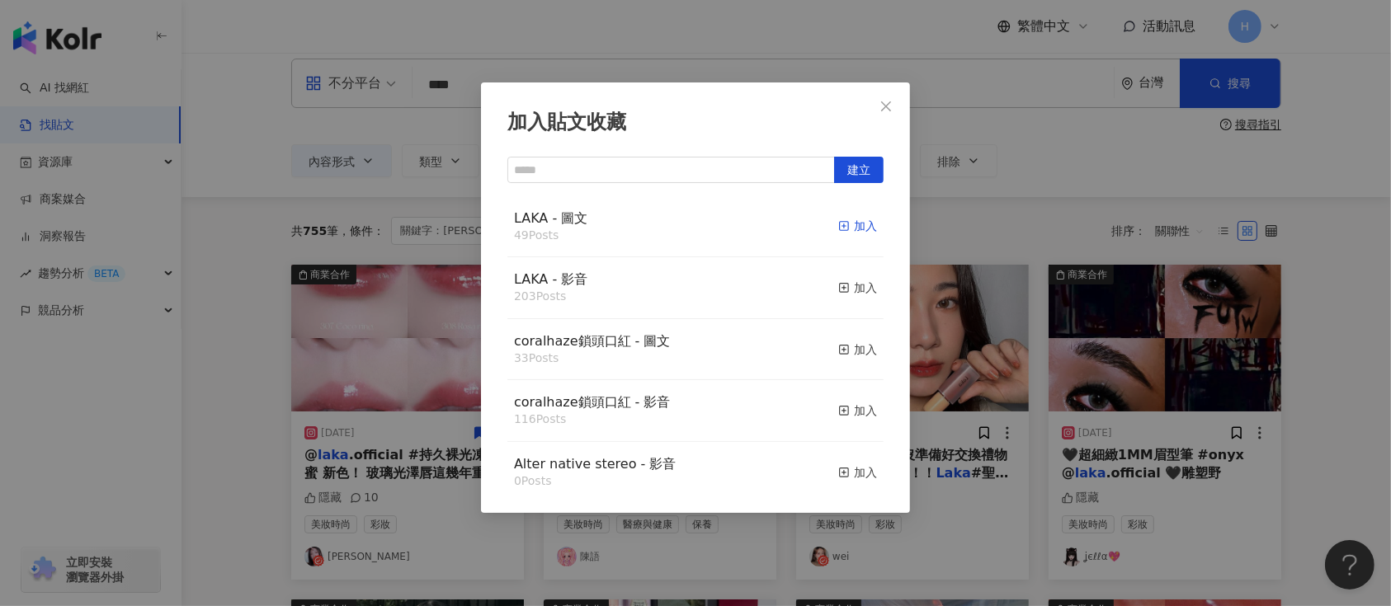
click at [846, 229] on div "加入" at bounding box center [857, 226] width 39 height 18
drag, startPoint x: 1122, startPoint y: 373, endPoint x: 1198, endPoint y: 413, distance: 85.6
click at [1172, 402] on div "加入貼文收藏 建立 LAKA - 圖文 49 Posts 加入 LAKA - 影音 203 Posts 加入 coralhaze鎖頭口紅 - 圖文 33 Po…" at bounding box center [695, 303] width 1391 height 606
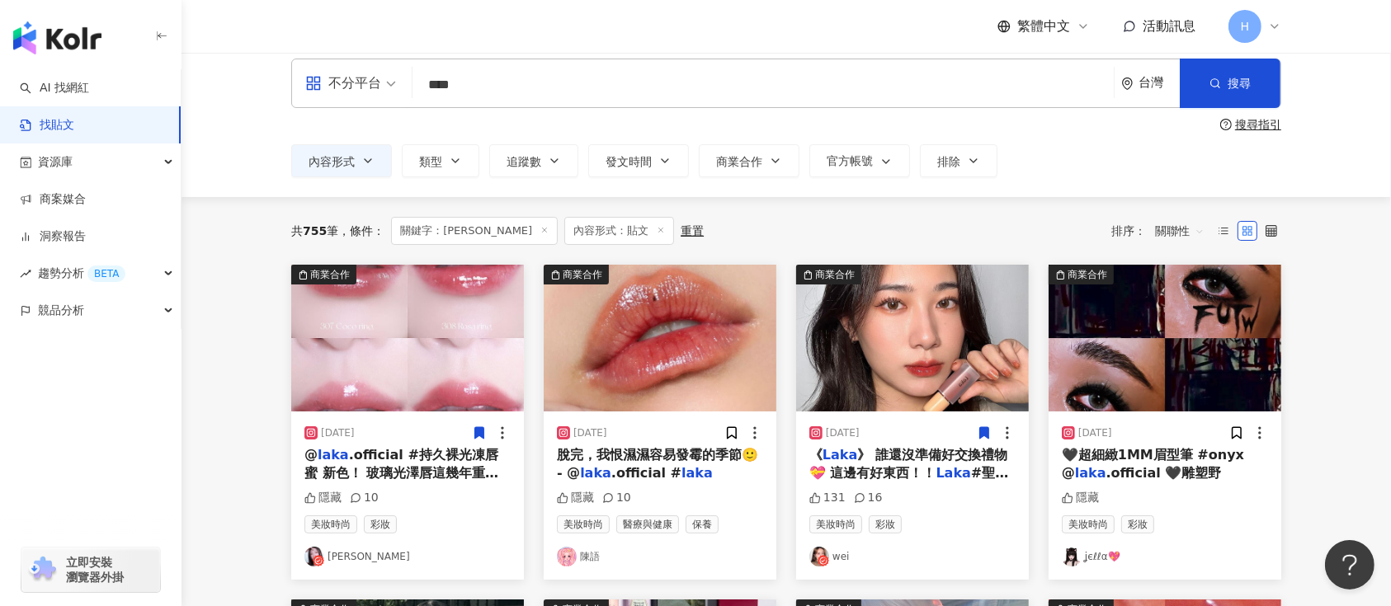
click at [1205, 389] on img at bounding box center [1165, 338] width 233 height 147
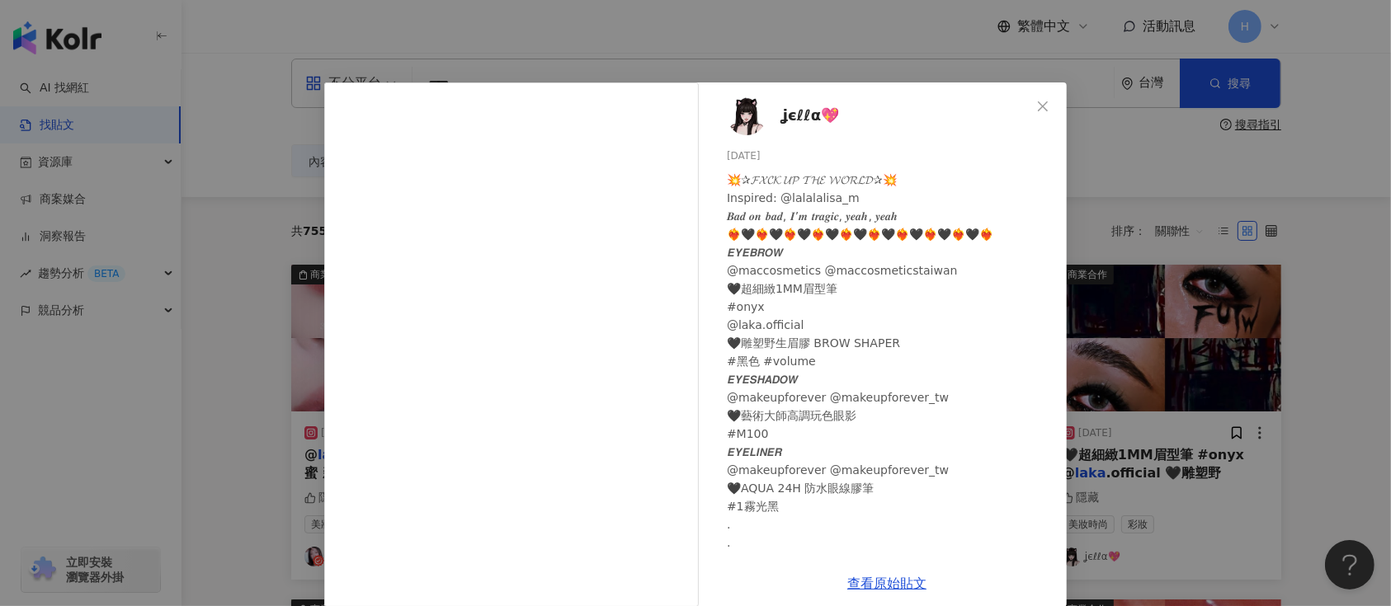
click at [1213, 212] on div "ʝєℓℓα💖 [DATE] 💥✰𝓕𝓧𝓒𝓚 𝓤𝓟 𝓣𝓗𝓔 𝓦𝓞𝓡𝓛𝓓✰💥 Inspired: @lalalalisa_m 𝑩𝒂𝒅 𝒐𝒏 𝒃𝒂𝒅, 𝑰’𝒎 𝒕𝒓𝒂…" at bounding box center [695, 303] width 1391 height 606
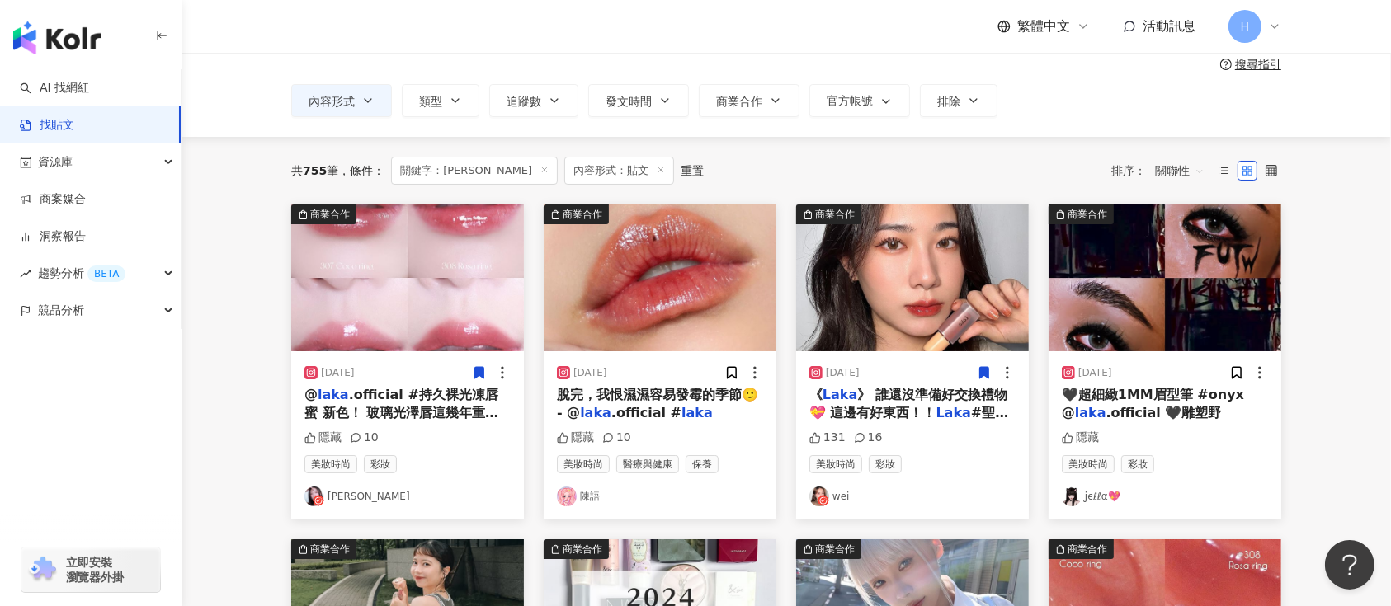
scroll to position [125, 0]
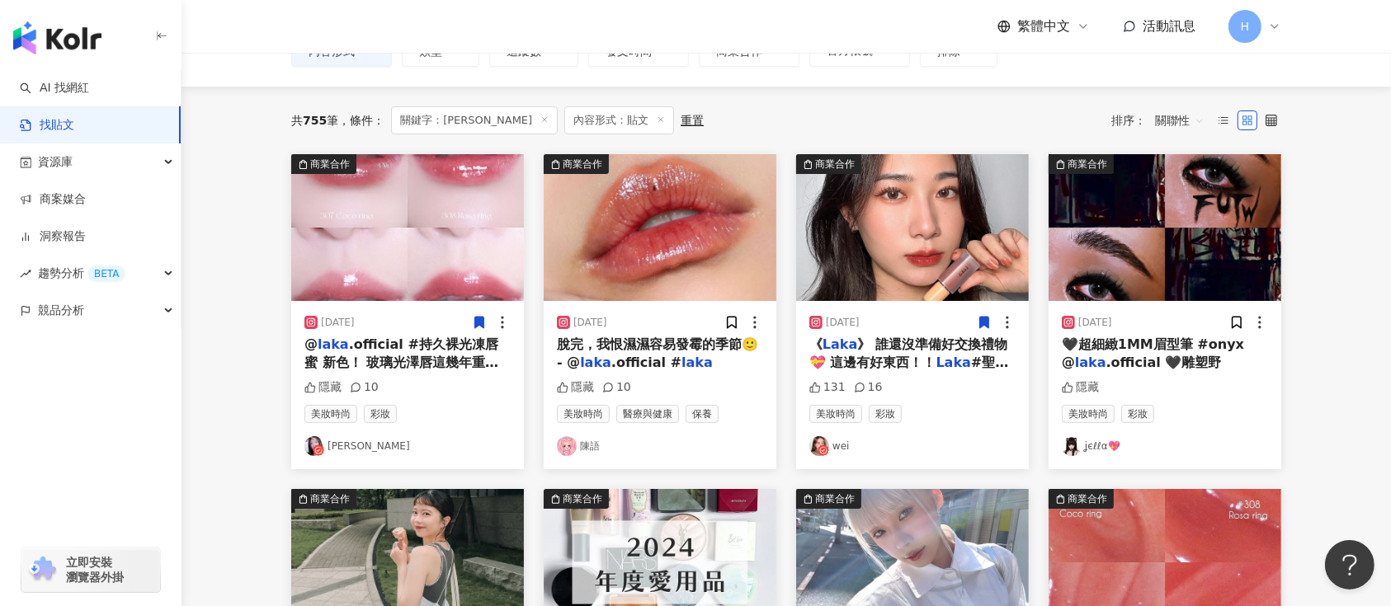
click at [649, 254] on img at bounding box center [660, 227] width 233 height 147
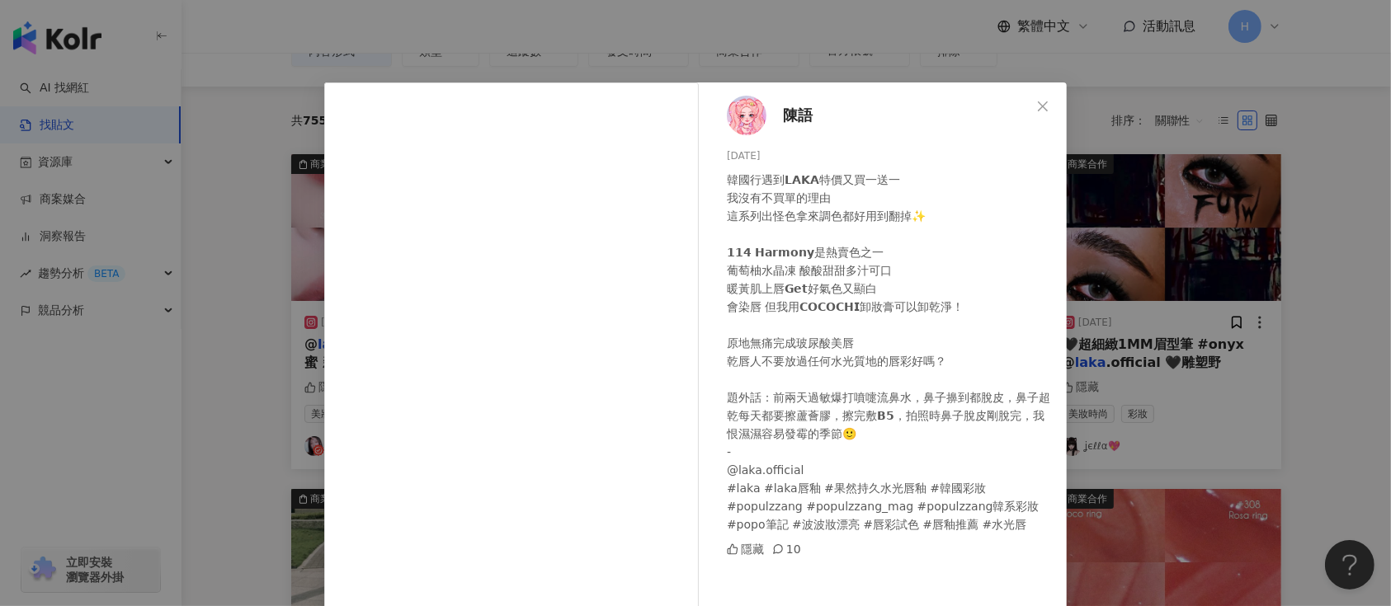
click at [1096, 285] on div "陳語 [DATE] 韓國行遇到𝗟𝗔𝗞𝗔特價又買一送一 我沒有不買單的理由 這系列出怪色拿來調色都好用到翻掉✨ 𝟭𝟭𝟰 𝗛𝗮𝗿𝗺𝗼𝗻𝘆是熱賣色之一 葡萄柚水晶凍…" at bounding box center [695, 303] width 1391 height 606
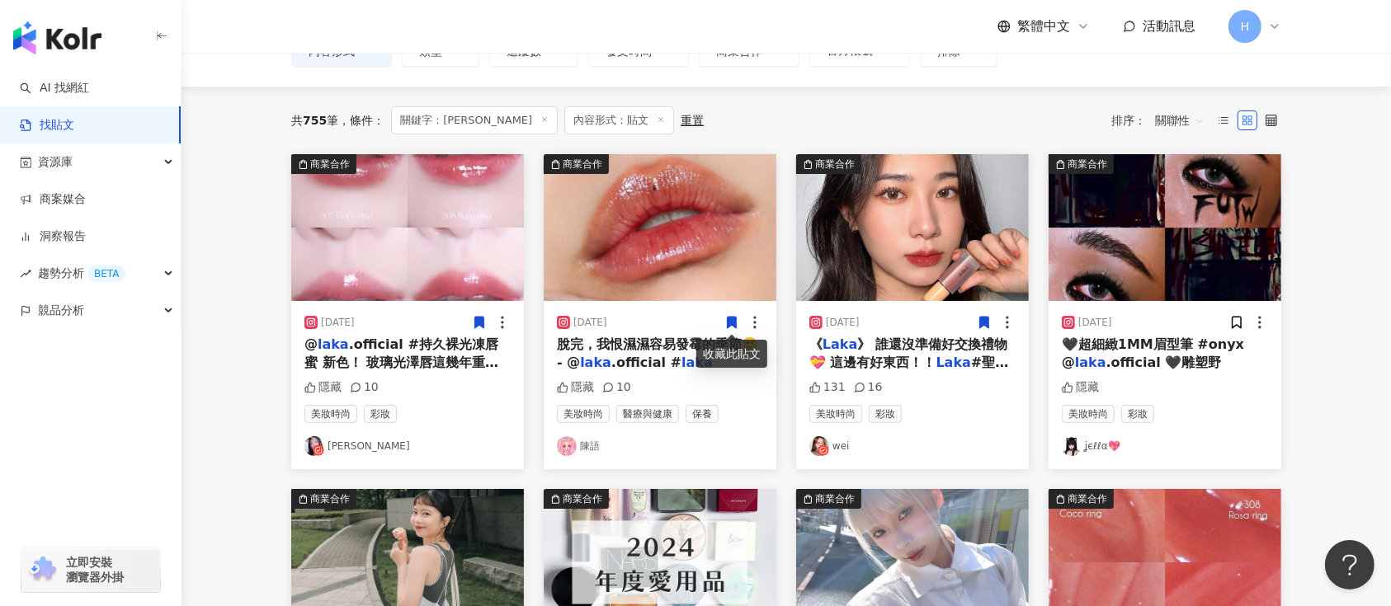
click at [735, 324] on icon at bounding box center [732, 323] width 9 height 12
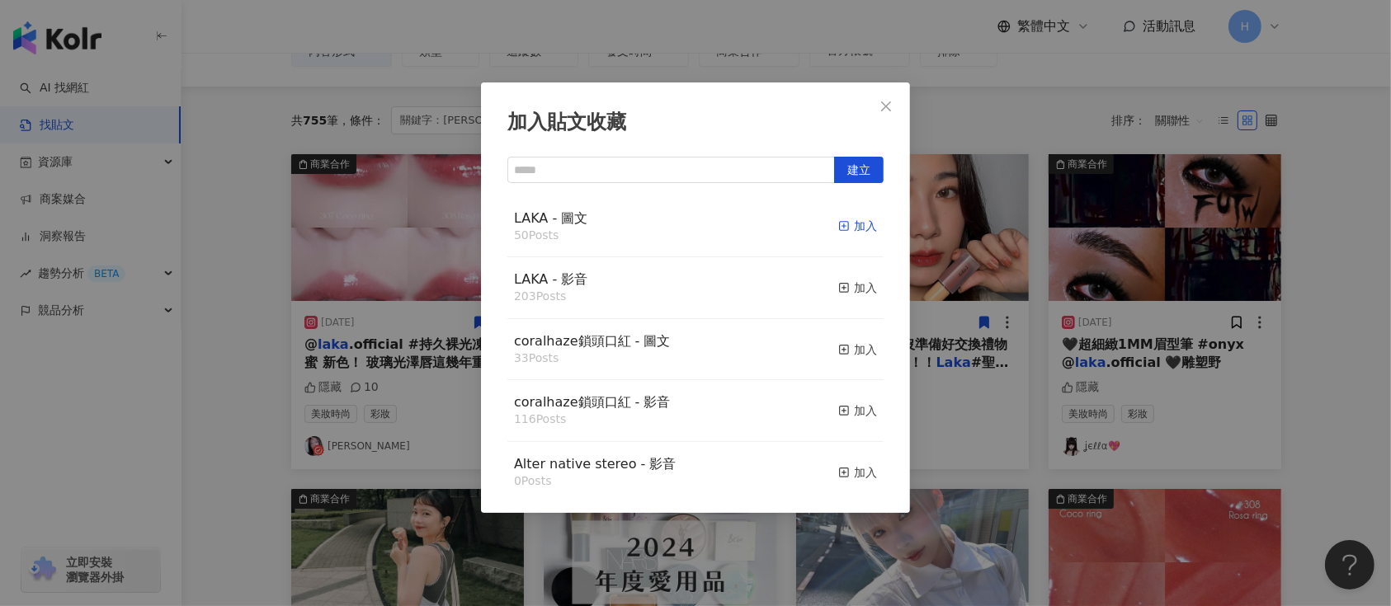
click at [855, 223] on div "加入" at bounding box center [857, 226] width 39 height 18
click at [1046, 300] on div "加入貼文收藏 建立 LAKA - 圖文 50 Posts 加入 LAKA - 影音 203 Posts 加入 coralhaze鎖頭口紅 - 圖文 33 Po…" at bounding box center [695, 303] width 1391 height 606
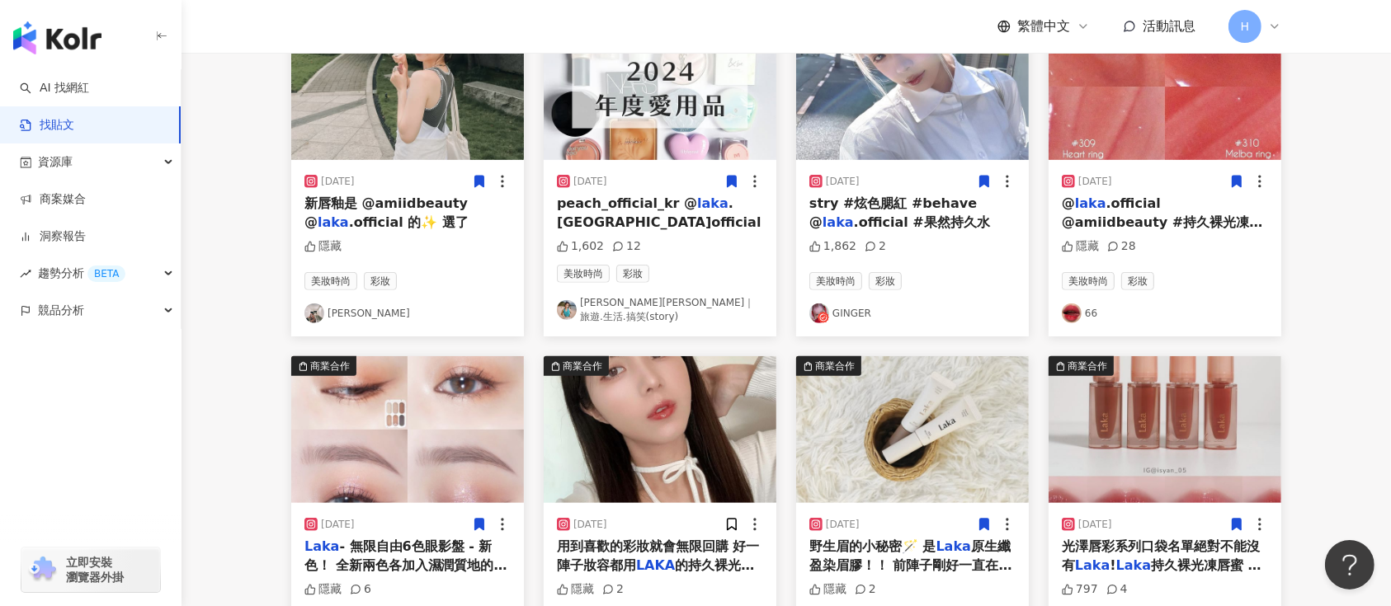
scroll to position [894, 0]
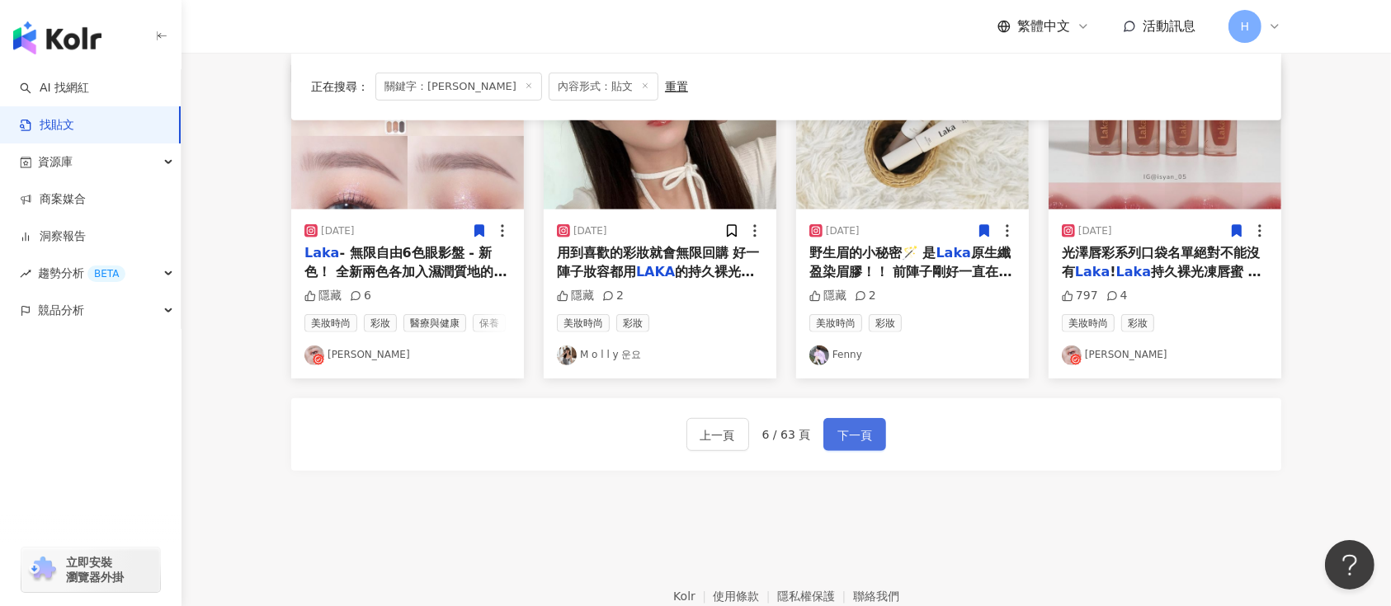
click at [843, 418] on button "下一頁" at bounding box center [854, 434] width 63 height 33
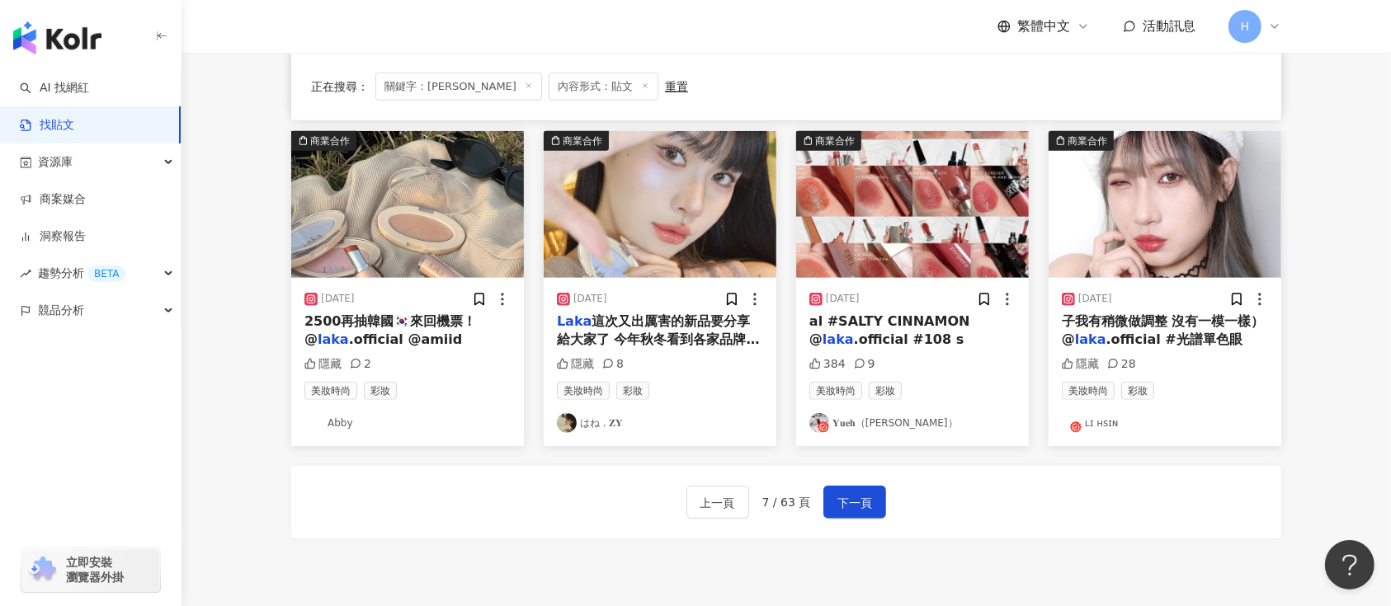
scroll to position [785, 0]
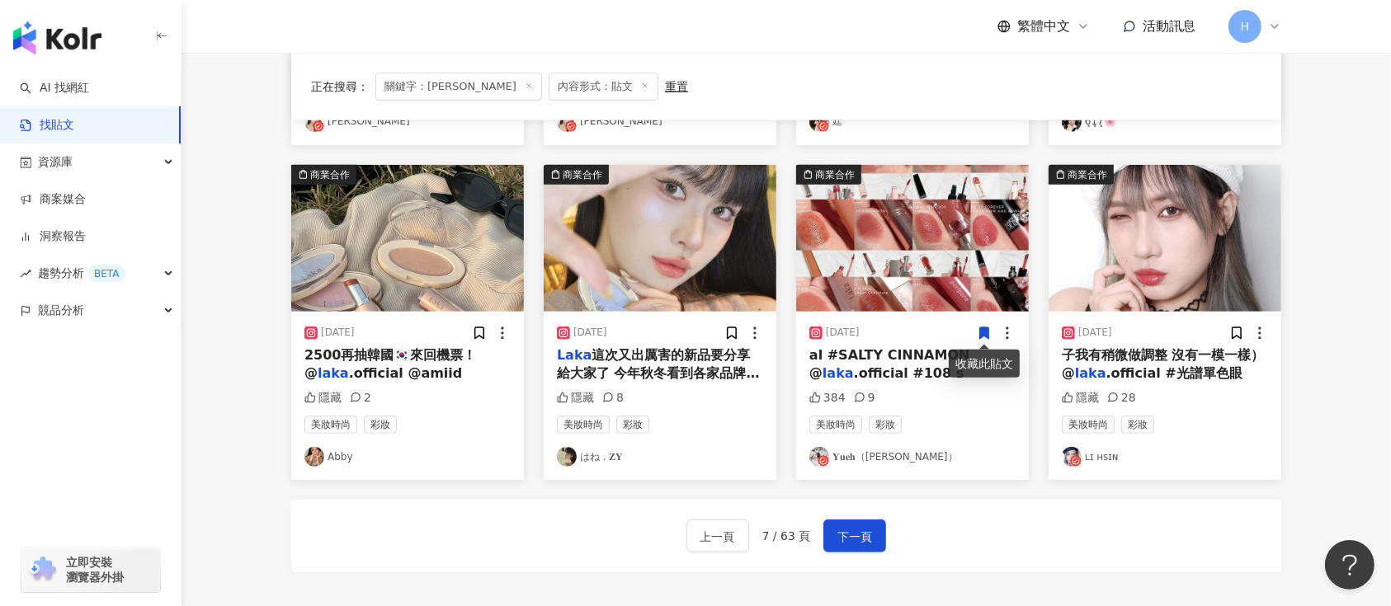
click at [988, 333] on icon at bounding box center [984, 334] width 9 height 12
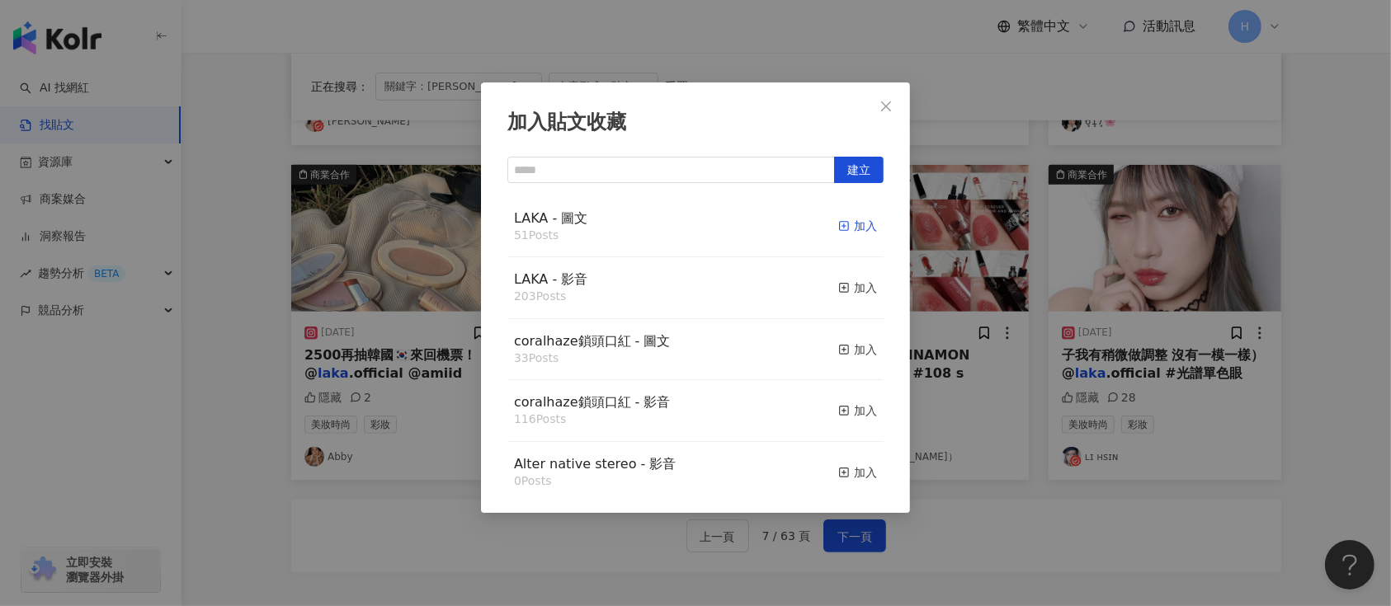
click at [838, 221] on div "加入" at bounding box center [857, 226] width 39 height 18
click at [1143, 320] on div "加入貼文收藏 建立 LAKA - 圖文 51 Posts 加入 LAKA - 影音 203 Posts 加入 coralhaze鎖頭口紅 - 圖文 33 Po…" at bounding box center [695, 303] width 1391 height 606
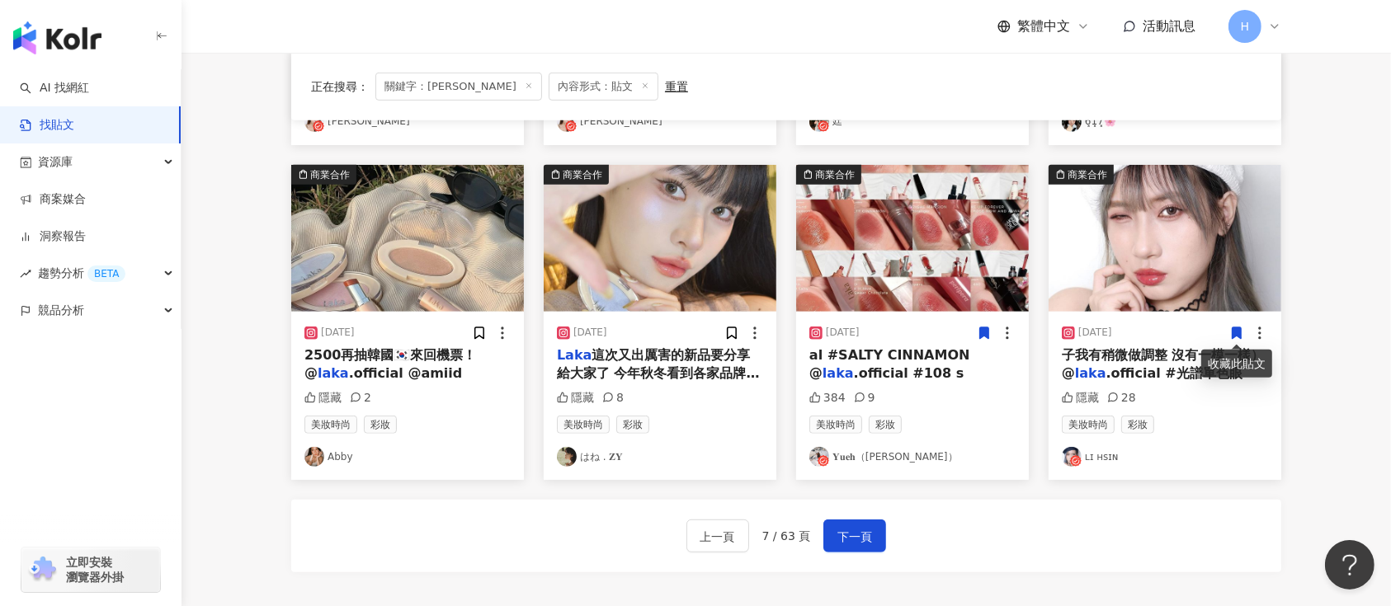
click at [1236, 328] on icon at bounding box center [1237, 334] width 9 height 12
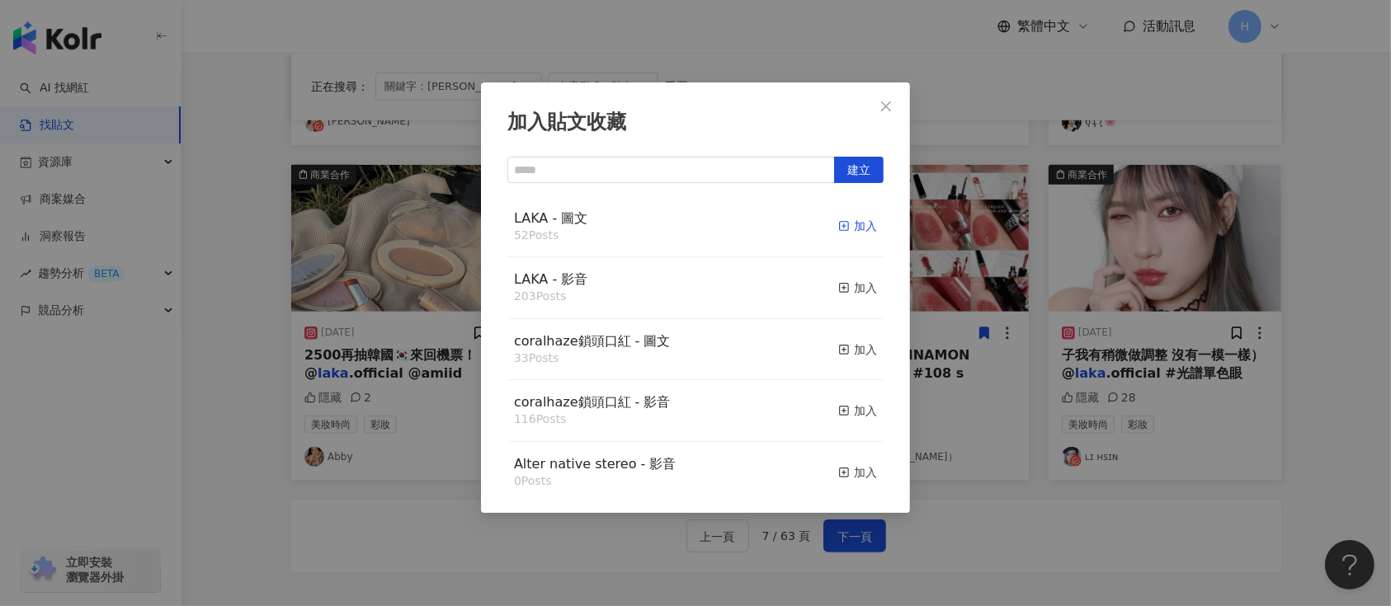
click at [846, 228] on div "加入" at bounding box center [857, 226] width 39 height 18
drag, startPoint x: 975, startPoint y: 248, endPoint x: 959, endPoint y: 248, distance: 16.5
click at [970, 248] on div "加入貼文收藏 建立 LAKA - 圖文 52 Posts 加入 LAKA - 影音 203 Posts 加入 coralhaze鎖頭口紅 - 圖文 33 Po…" at bounding box center [695, 303] width 1391 height 606
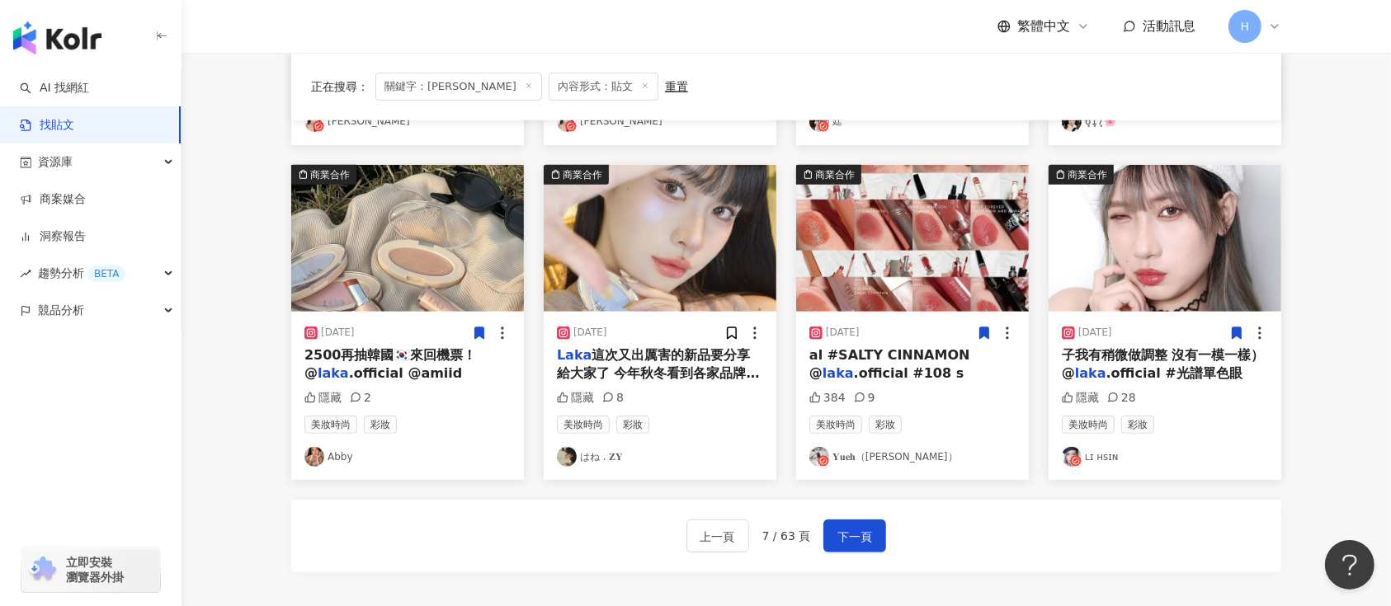
click at [479, 336] on icon at bounding box center [479, 333] width 15 height 15
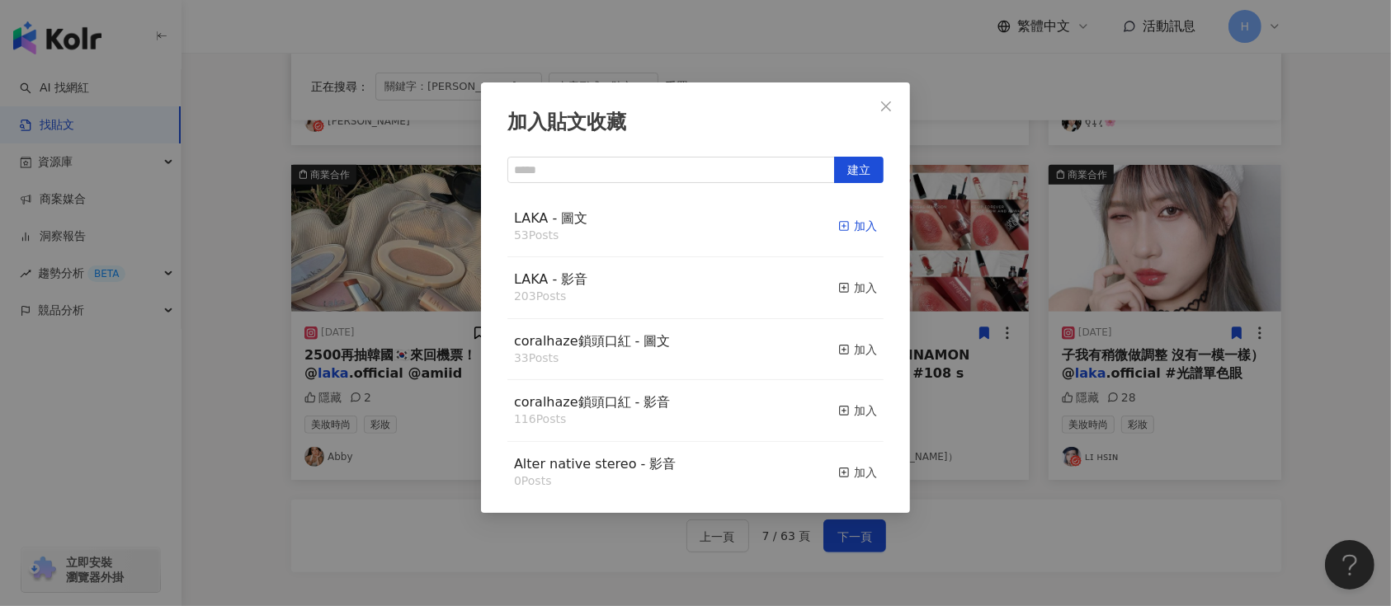
click at [838, 228] on div "加入" at bounding box center [857, 226] width 39 height 18
drag, startPoint x: 964, startPoint y: 247, endPoint x: 934, endPoint y: 255, distance: 30.8
click at [964, 248] on div "加入貼文收藏 建立 LAKA - 圖文 53 Posts 加入 LAKA - 影音 203 Posts 加入 coralhaze鎖頭口紅 - 圖文 33 Po…" at bounding box center [695, 303] width 1391 height 606
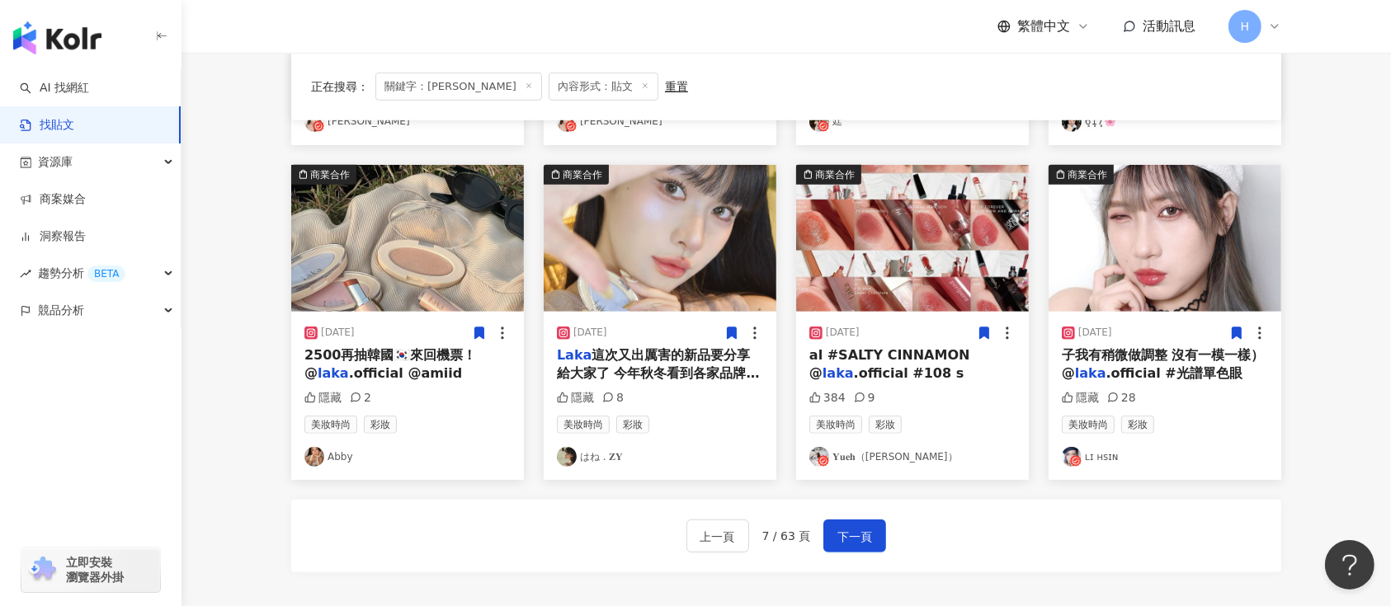
click at [727, 333] on icon at bounding box center [731, 333] width 15 height 15
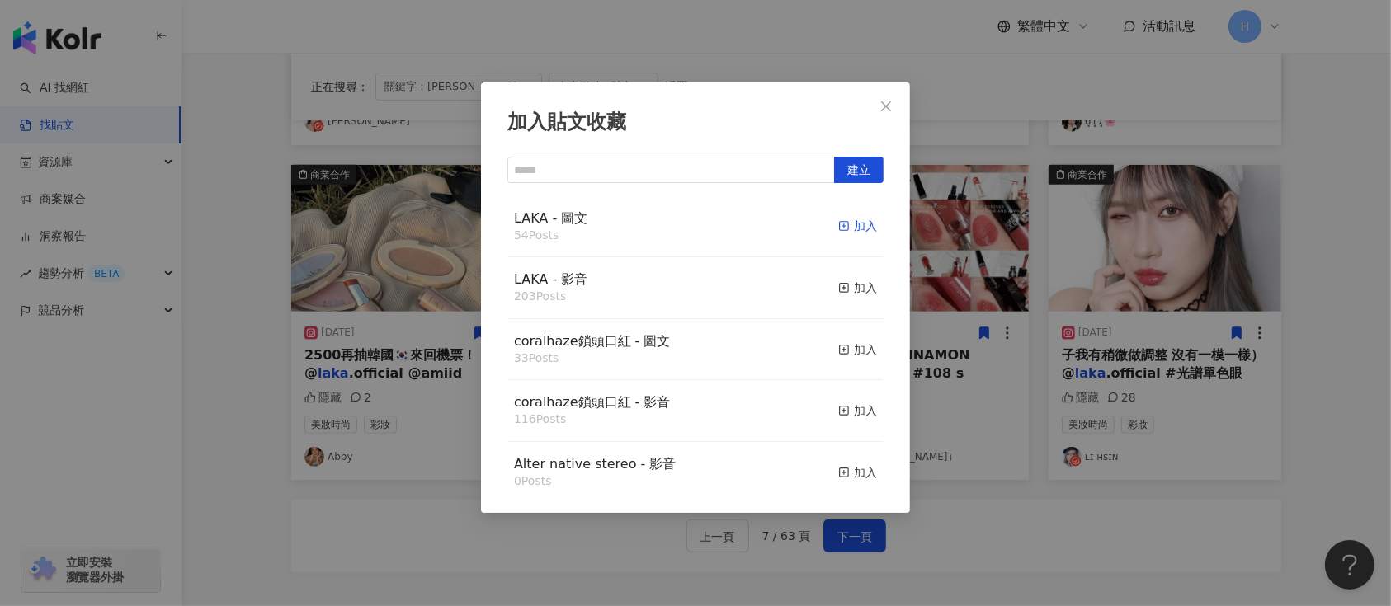
click at [842, 233] on div "加入" at bounding box center [857, 226] width 39 height 18
click at [1083, 272] on div "加入貼文收藏 建立 LAKA - 圖文 54 Posts 加入 LAKA - 影音 203 Posts 加入 coralhaze鎖頭口紅 - 圖文 33 Po…" at bounding box center [695, 303] width 1391 height 606
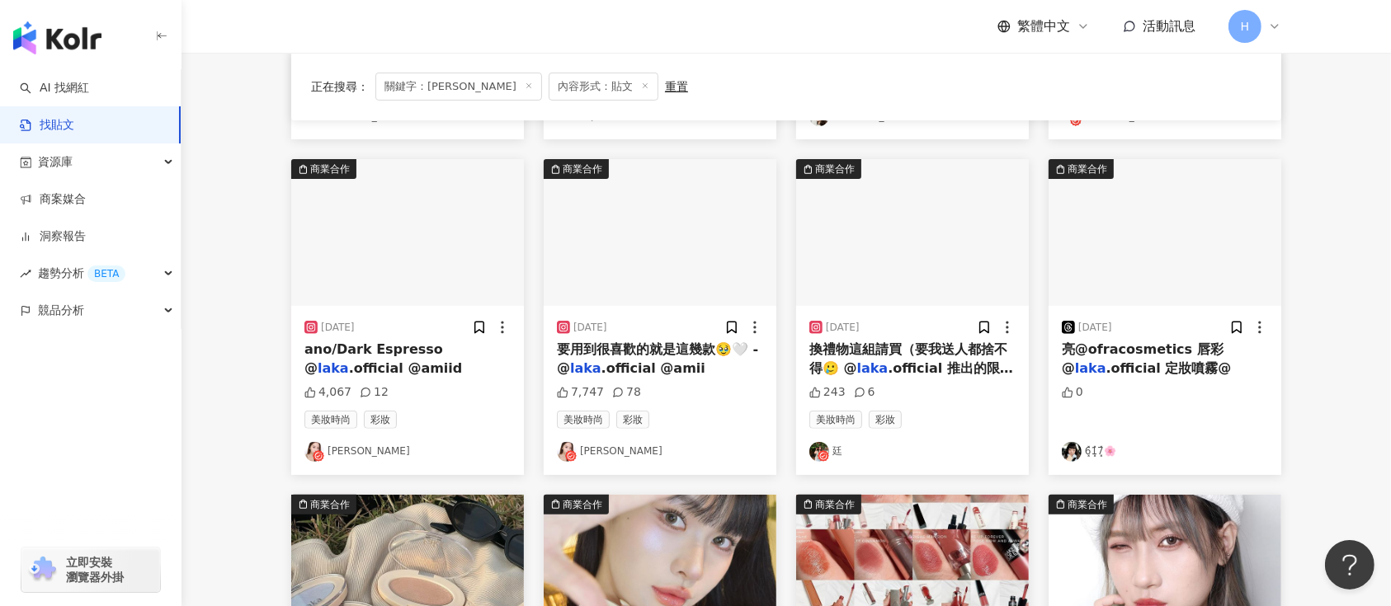
scroll to position [344, 0]
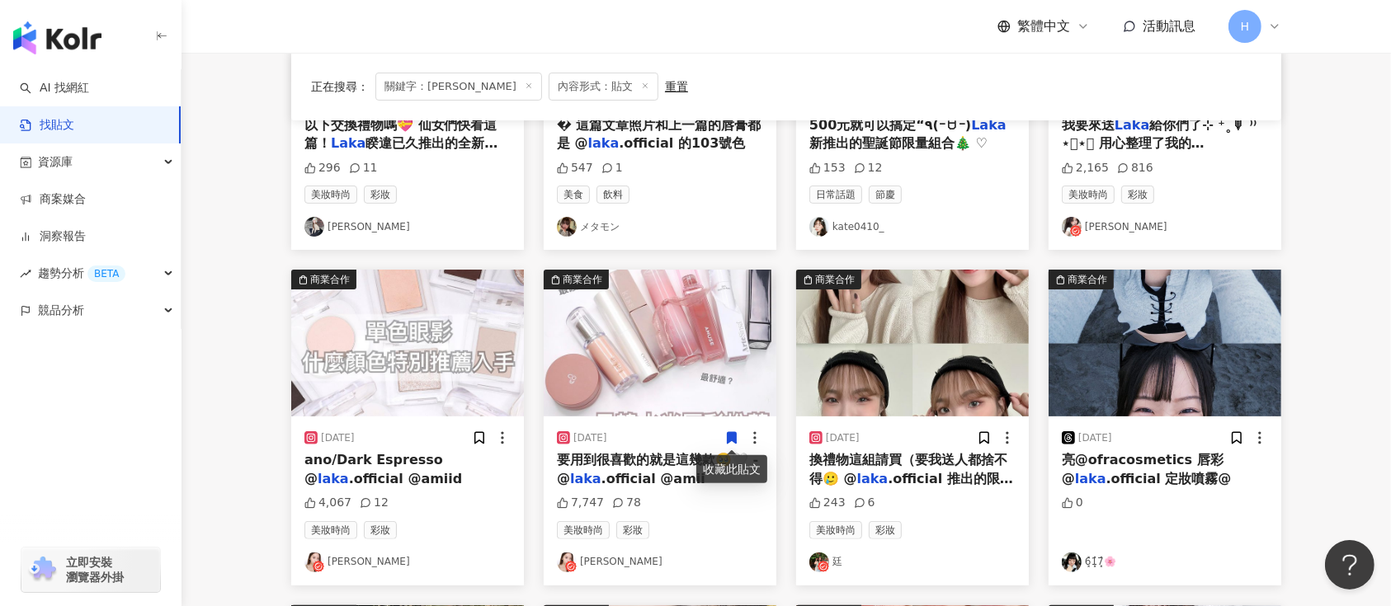
drag, startPoint x: 726, startPoint y: 436, endPoint x: 739, endPoint y: 436, distance: 13.2
click at [739, 436] on icon at bounding box center [731, 438] width 15 height 15
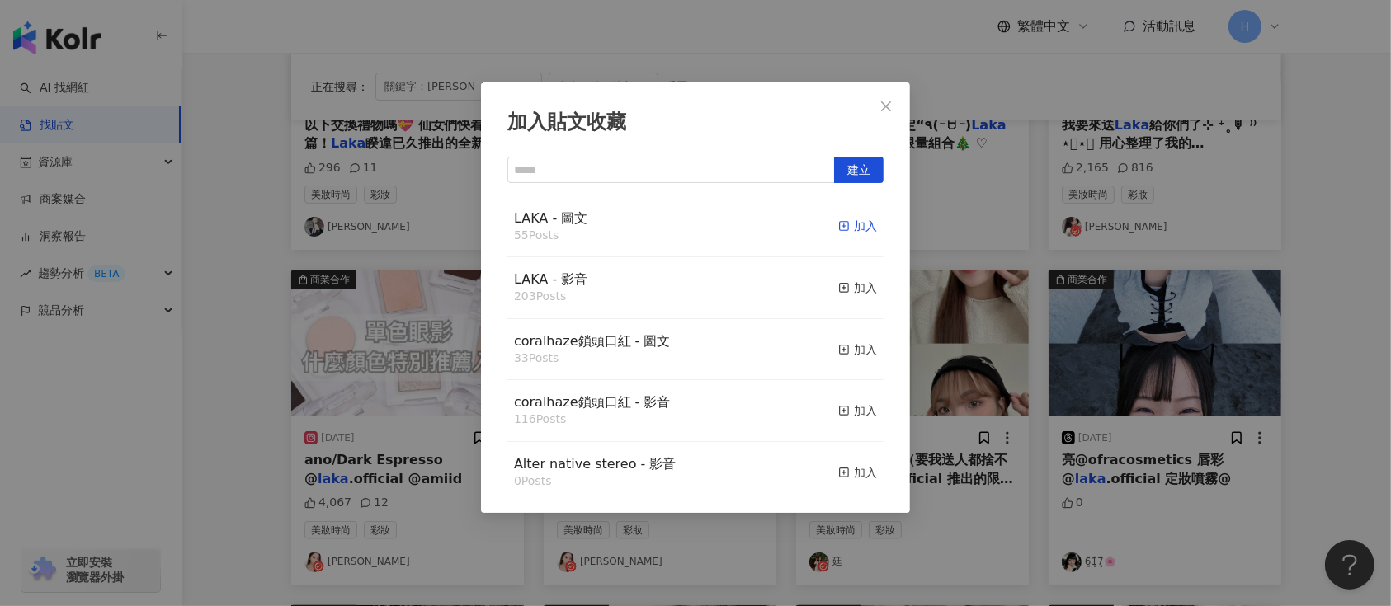
click at [847, 231] on div "加入" at bounding box center [857, 226] width 39 height 18
click at [991, 394] on div "加入貼文收藏 建立 LAKA - 圖文 55 Posts 加入 LAKA - 影音 203 Posts 加入 coralhaze鎖頭口紅 - 圖文 33 Po…" at bounding box center [695, 303] width 1391 height 606
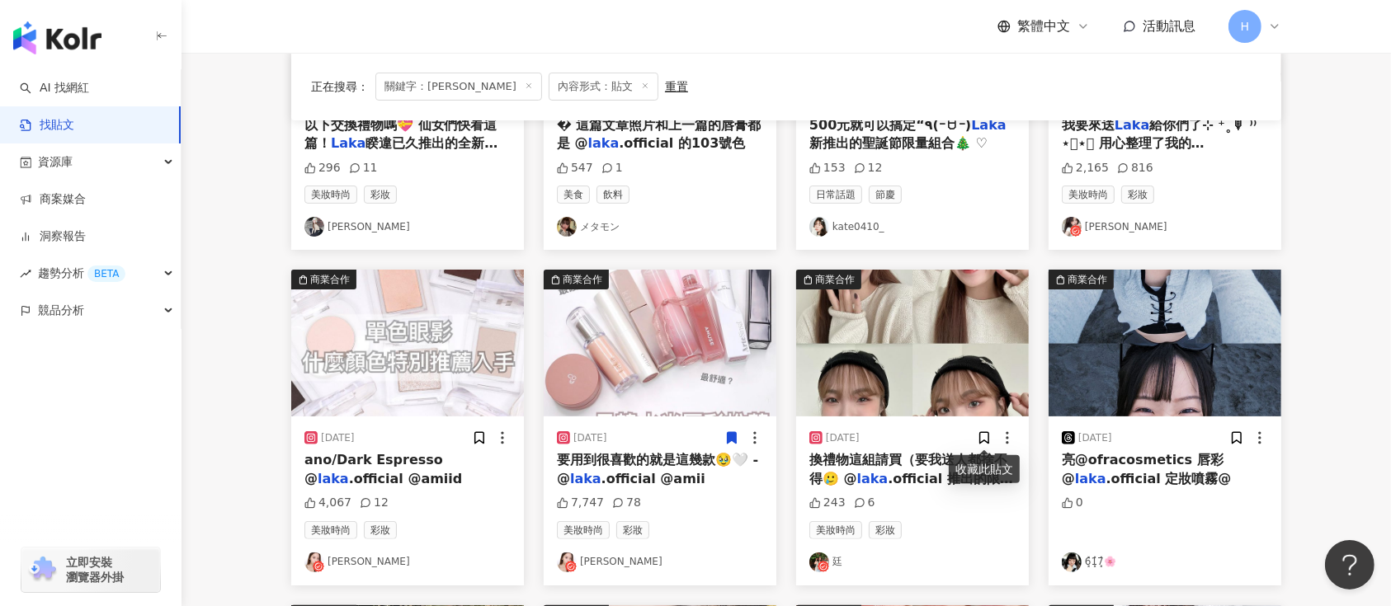
click at [957, 370] on img at bounding box center [912, 343] width 233 height 147
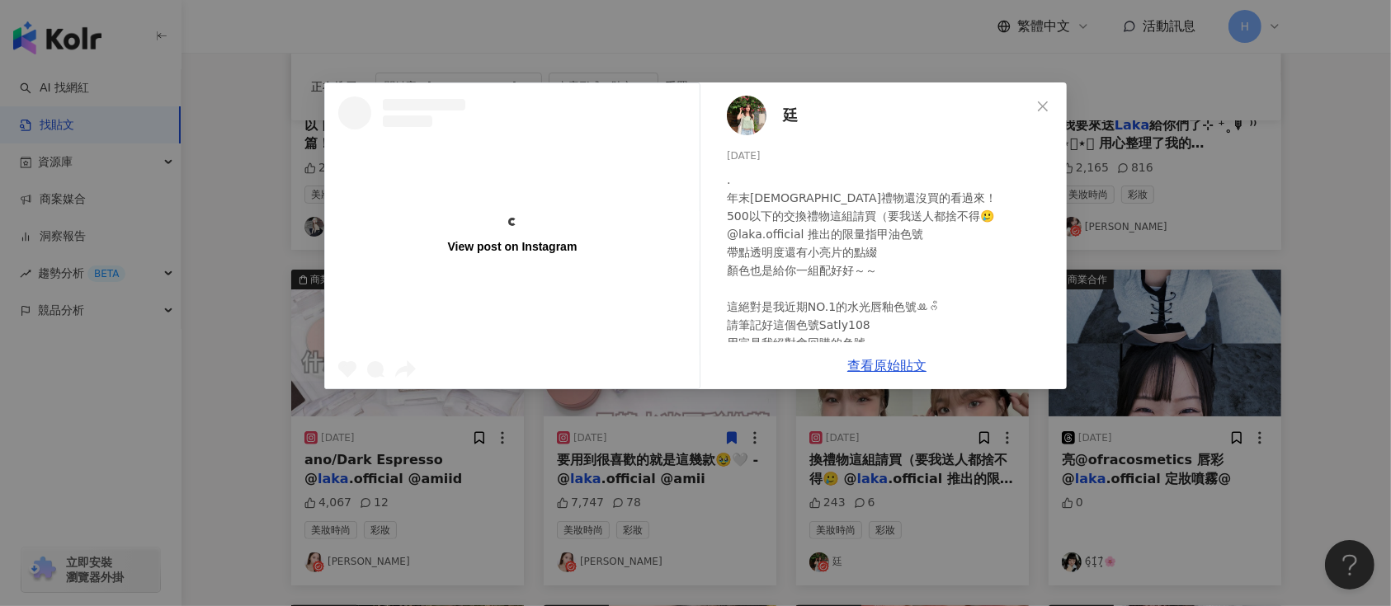
click at [1168, 345] on div "View post on Instagram 廷 [DATE] . 年末[DEMOGRAPHIC_DATA]禮物還沒買的看過來！ 500以下的交換禮物這組請買…" at bounding box center [695, 303] width 1391 height 606
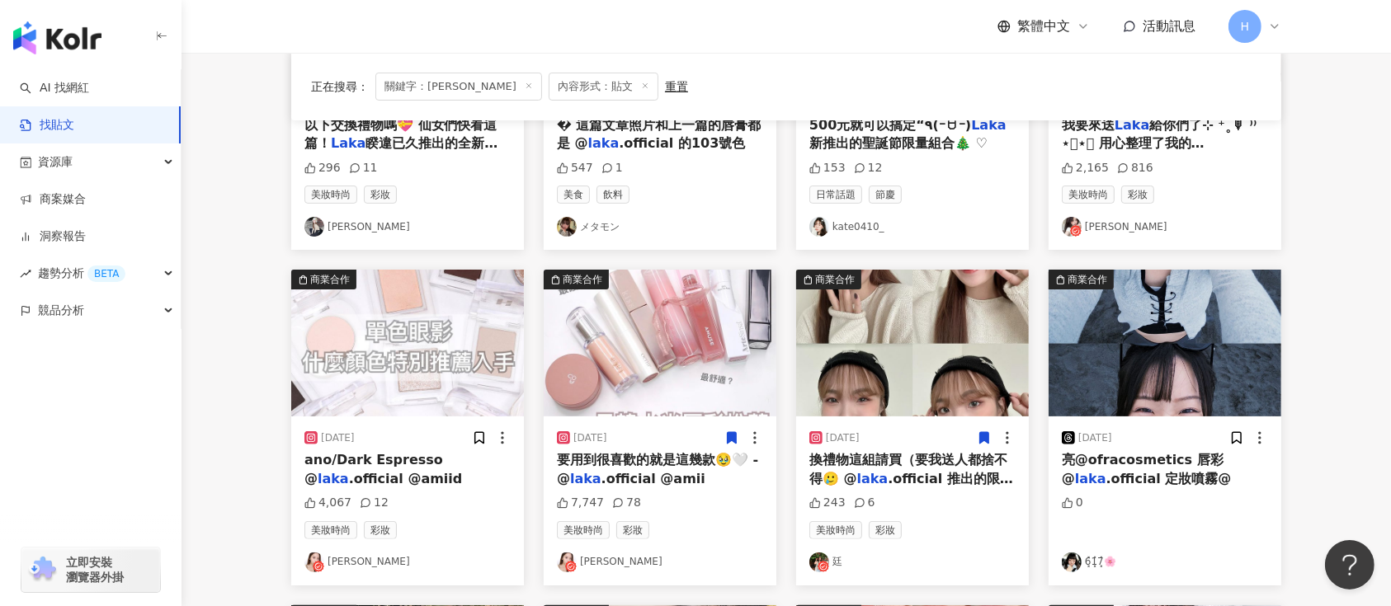
click at [979, 436] on icon at bounding box center [984, 438] width 15 height 15
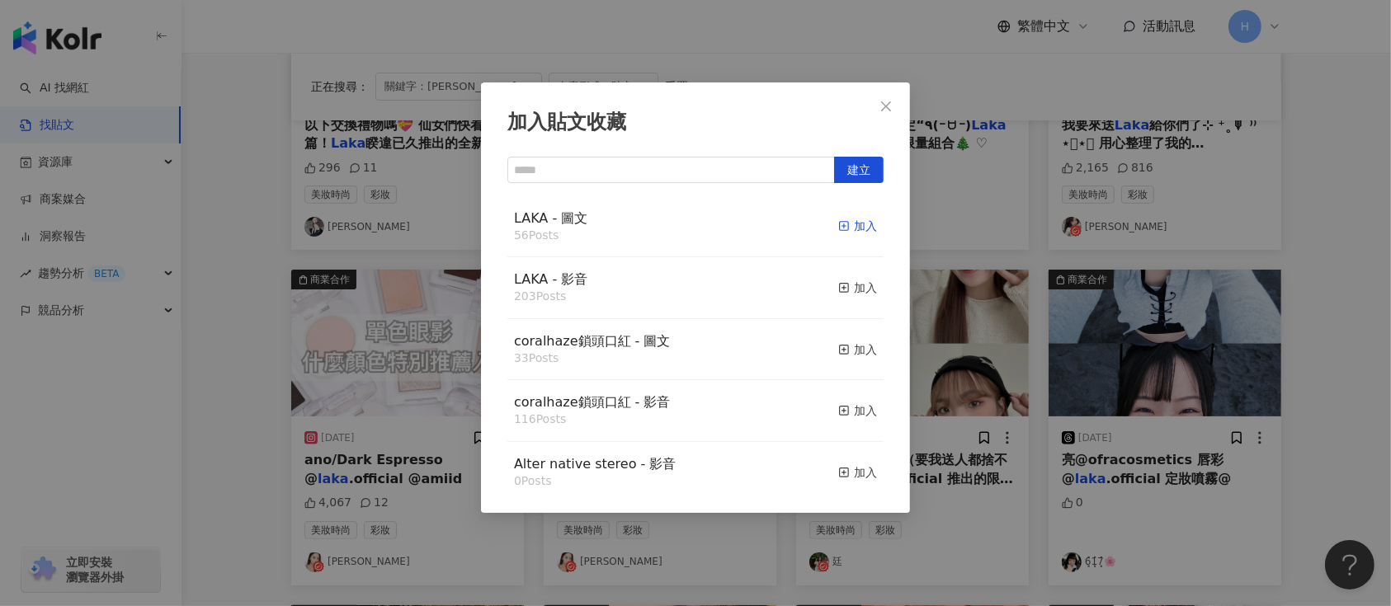
click at [838, 228] on div "加入" at bounding box center [857, 226] width 39 height 18
drag, startPoint x: 1120, startPoint y: 318, endPoint x: 1181, endPoint y: 344, distance: 65.4
click at [1134, 322] on div "加入貼文收藏 建立 LAKA - 圖文 56 Posts 加入 LAKA - 影音 203 Posts 加入 coralhaze鎖頭口紅 - 圖文 33 Po…" at bounding box center [695, 303] width 1391 height 606
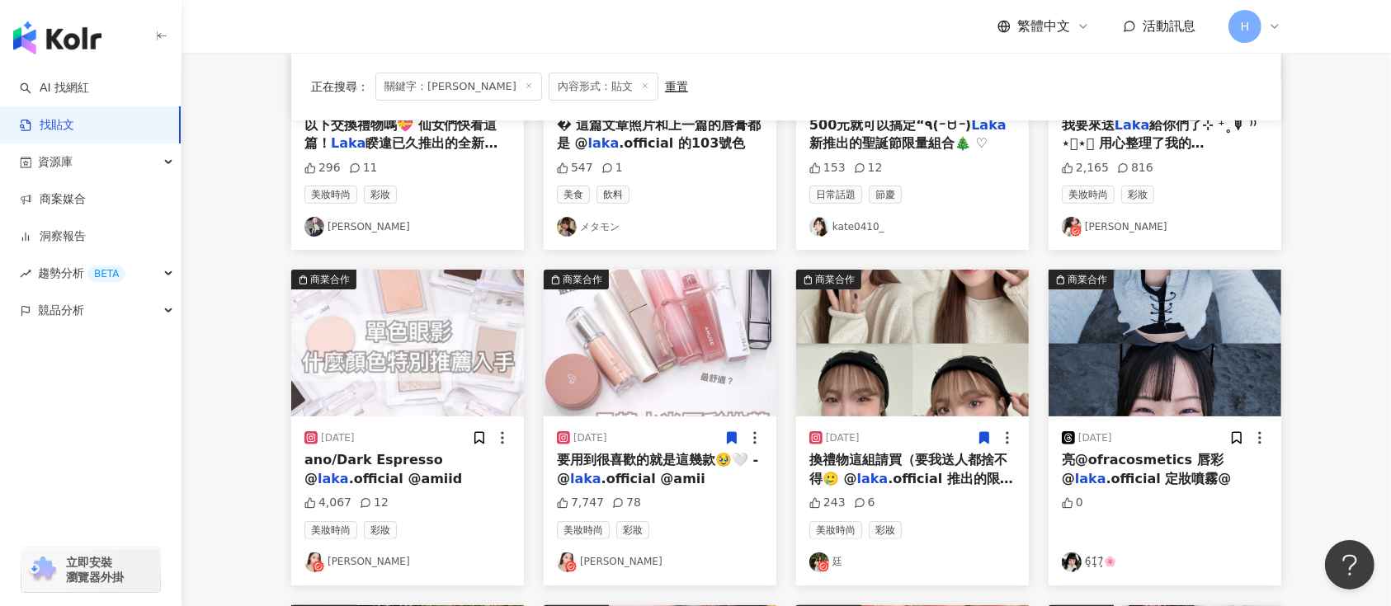
click at [1146, 350] on img at bounding box center [1165, 343] width 233 height 147
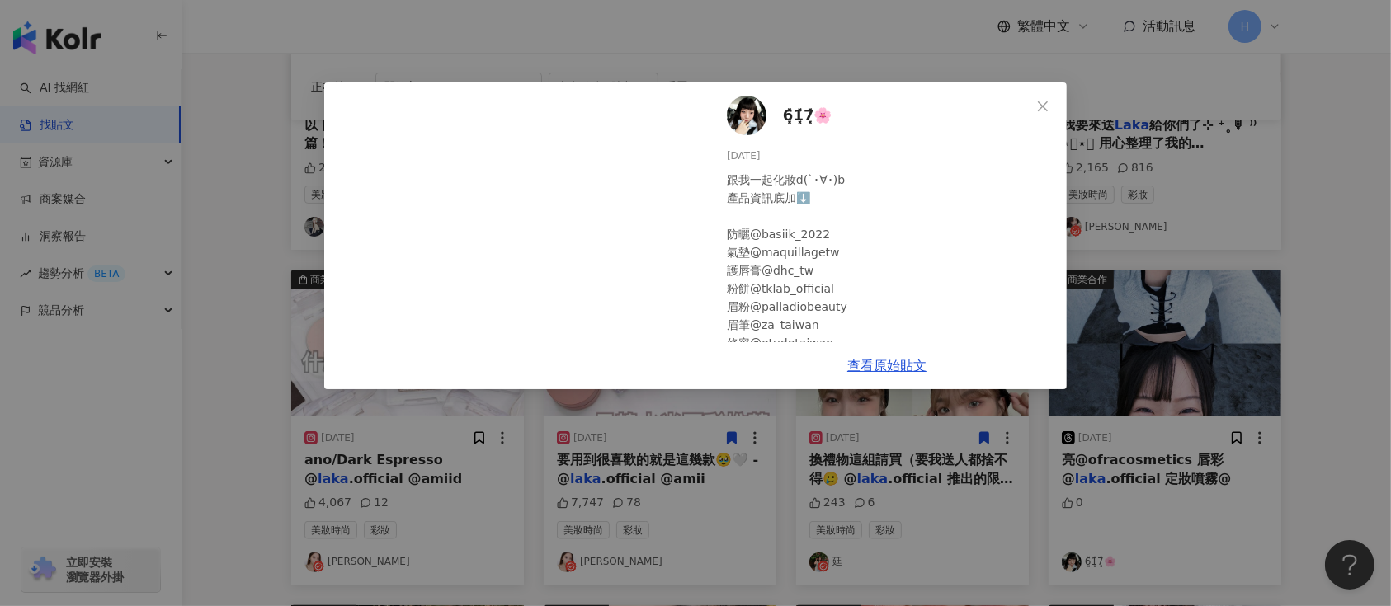
click at [1087, 280] on div "6͓̽1͓̽7͓̽🌸 [DATE] 跟我一起化妝d(`･∀･)b 產品資訊底加⬇️ 防曬@basiik_2022 氣墊@maquillagetw 護唇膏@dh…" at bounding box center [695, 303] width 1391 height 606
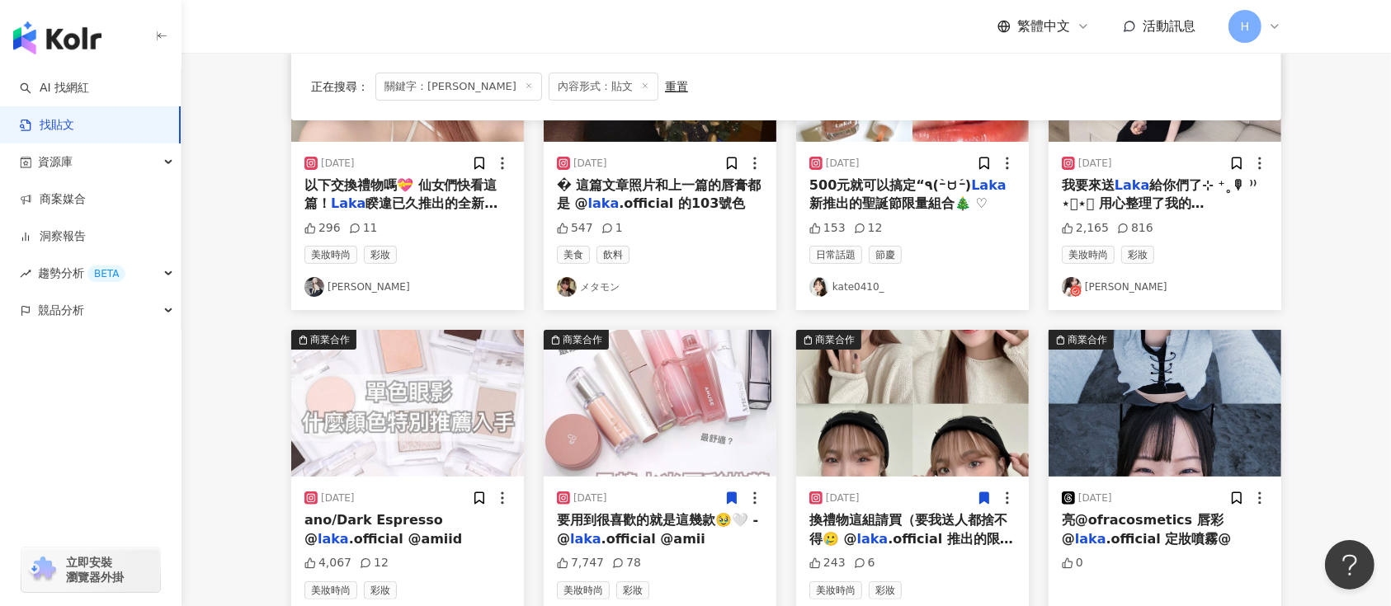
scroll to position [125, 0]
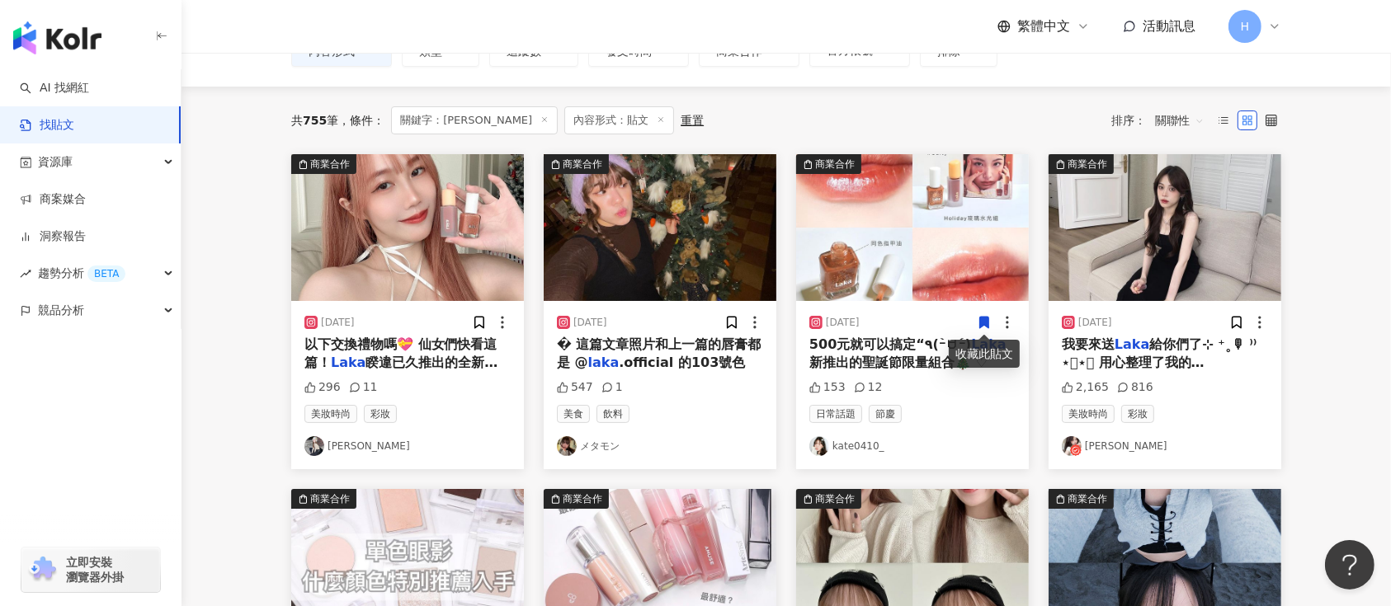
click at [982, 322] on icon at bounding box center [984, 323] width 9 height 12
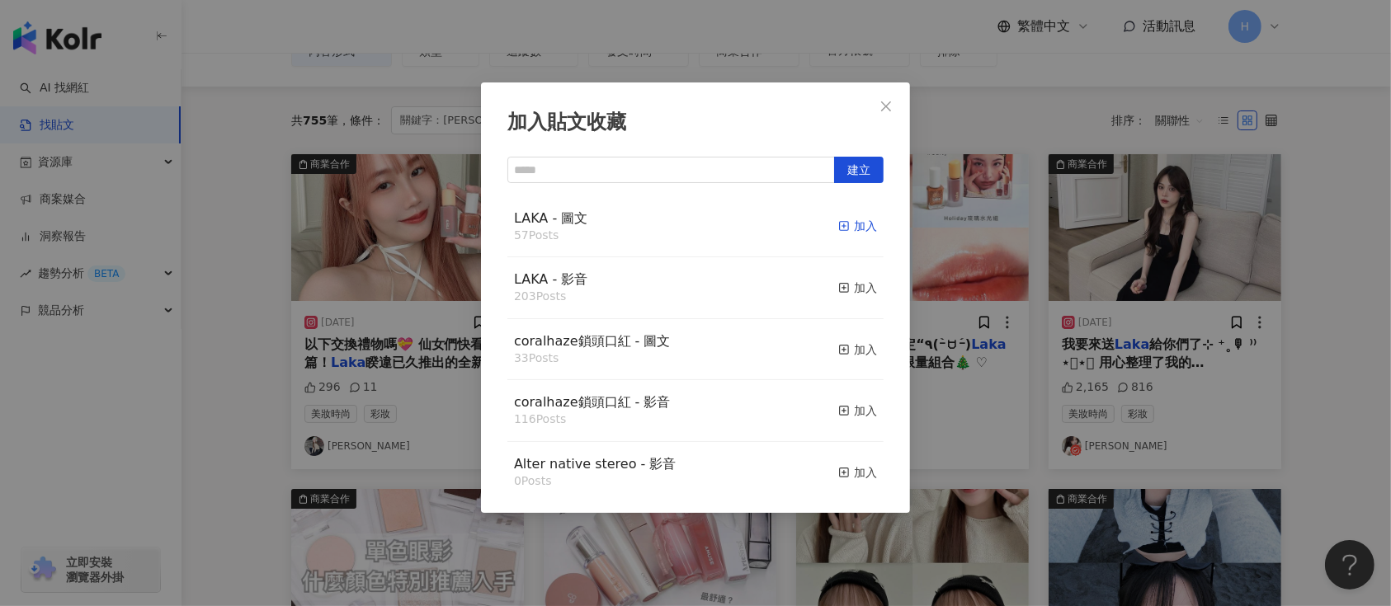
click at [841, 219] on div "加入" at bounding box center [857, 226] width 39 height 18
click at [1158, 333] on div "加入貼文收藏 建立 LAKA - 圖文 57 Posts 加入 LAKA - 影音 203 Posts 加入 coralhaze鎖頭口紅 - 圖文 33 Po…" at bounding box center [695, 303] width 1391 height 606
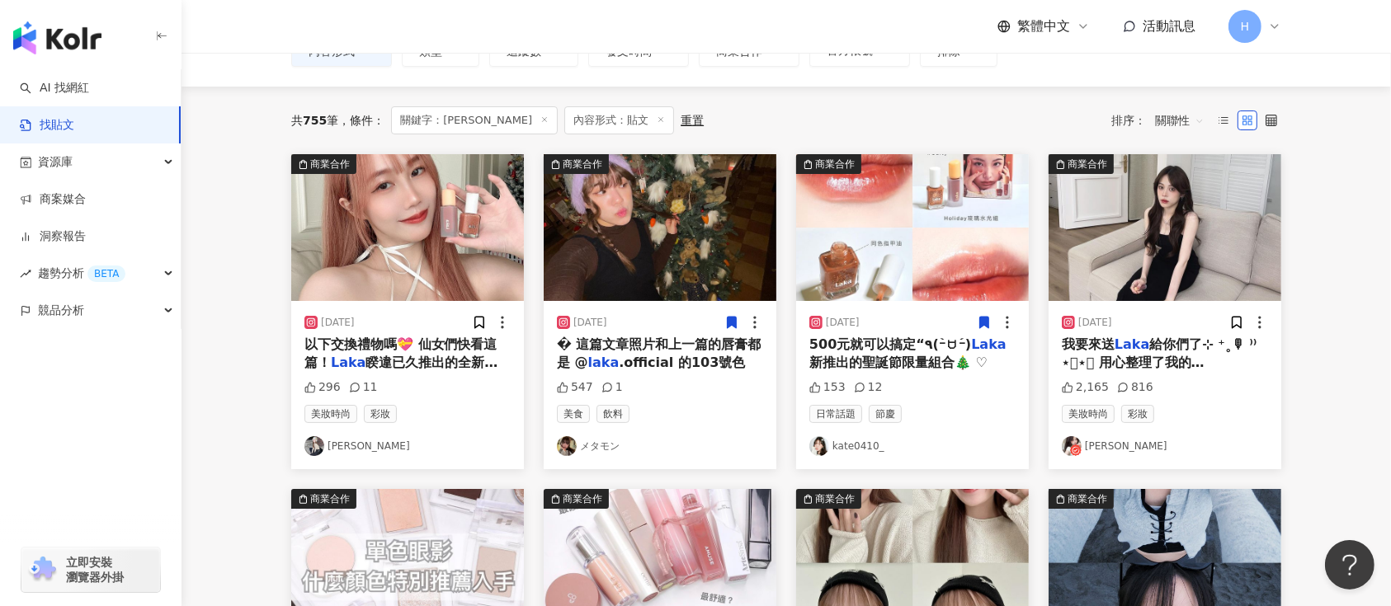
click at [728, 320] on icon at bounding box center [732, 323] width 9 height 12
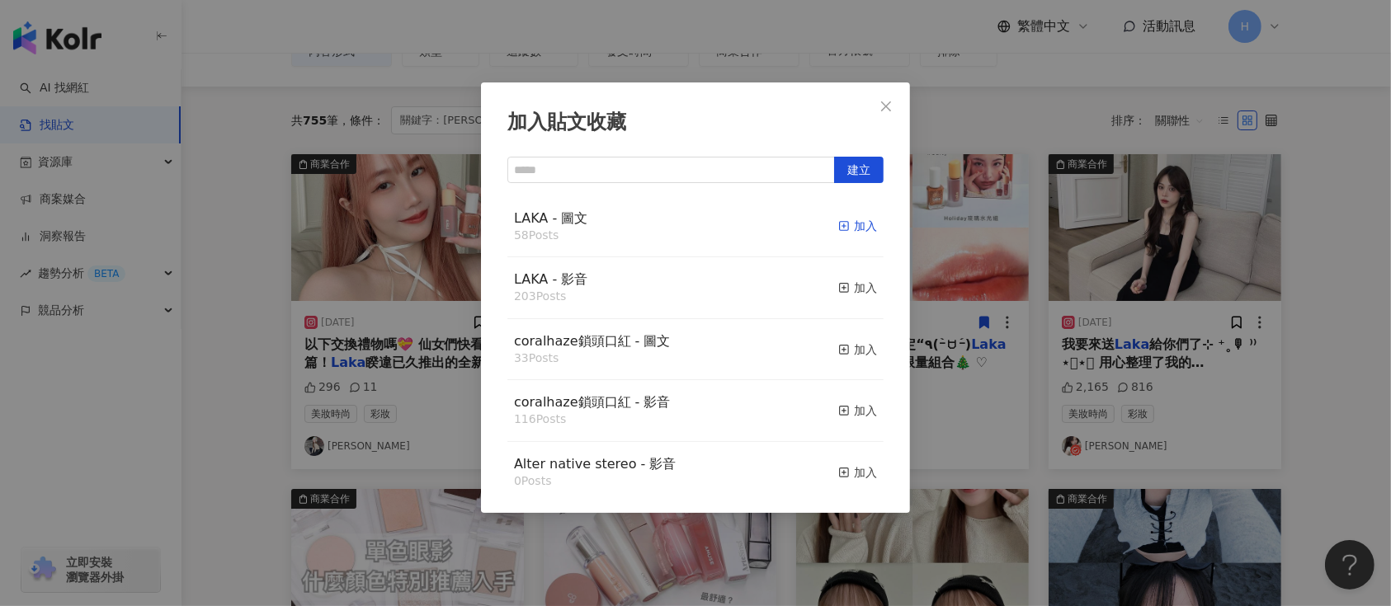
click at [838, 222] on div "加入" at bounding box center [857, 226] width 39 height 18
click at [1063, 264] on div "加入貼文收藏 建立 LAKA - 圖文 58 Posts 加入 LAKA - 影音 203 Posts 加入 coralhaze鎖頭口紅 - 圖文 33 Po…" at bounding box center [695, 303] width 1391 height 606
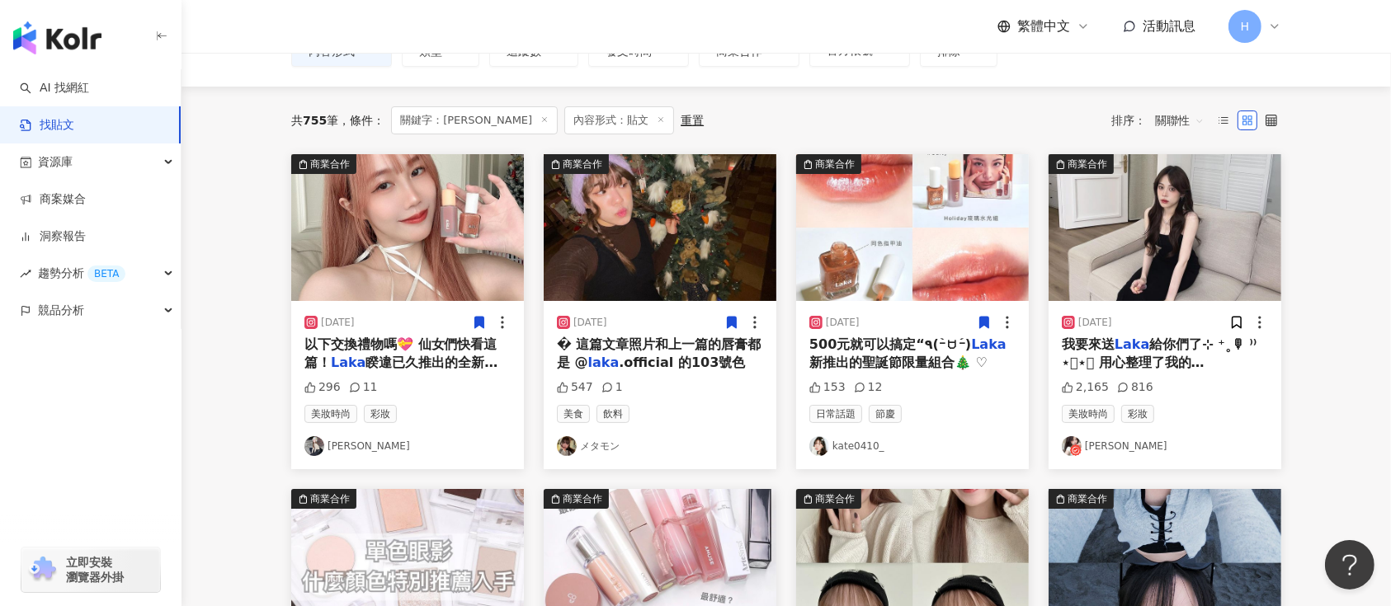
click at [479, 325] on icon at bounding box center [479, 323] width 9 height 12
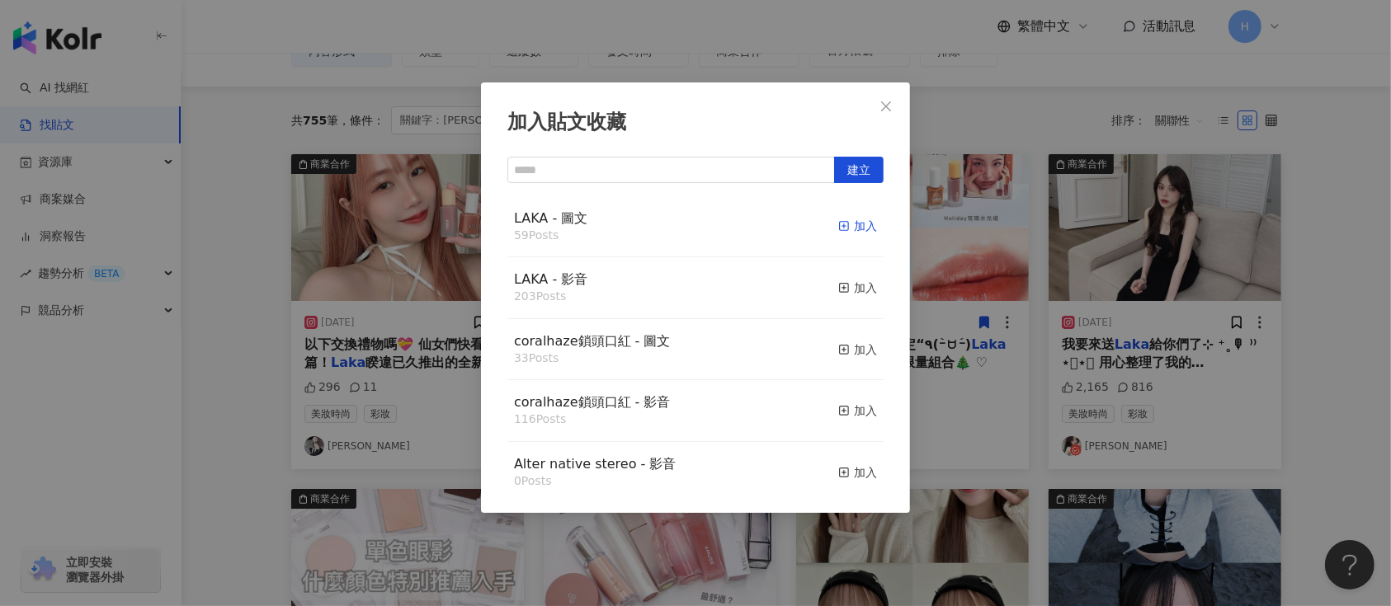
click at [839, 229] on div "加入" at bounding box center [857, 226] width 39 height 18
click at [1191, 349] on div "加入貼文收藏 建立 LAKA - 圖文 59 Posts 加入 LAKA - 影音 203 Posts 加入 coralhaze鎖頭口紅 - 圖文 33 Po…" at bounding box center [695, 303] width 1391 height 606
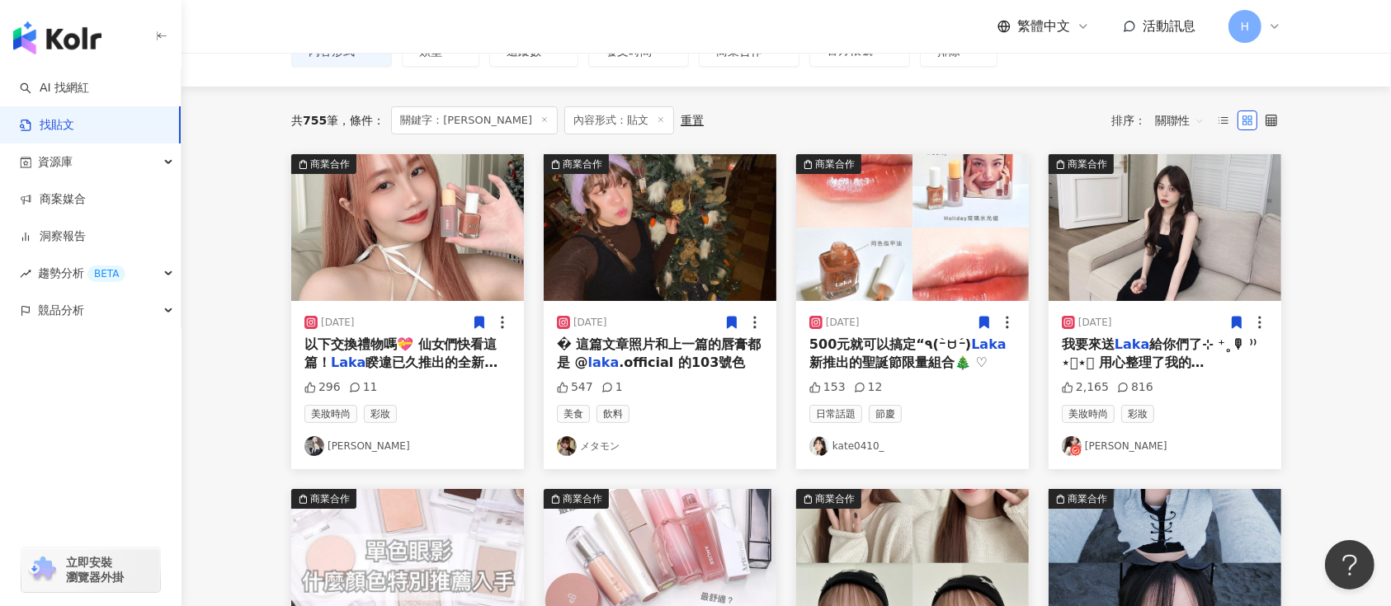
click at [1240, 317] on icon at bounding box center [1236, 322] width 15 height 15
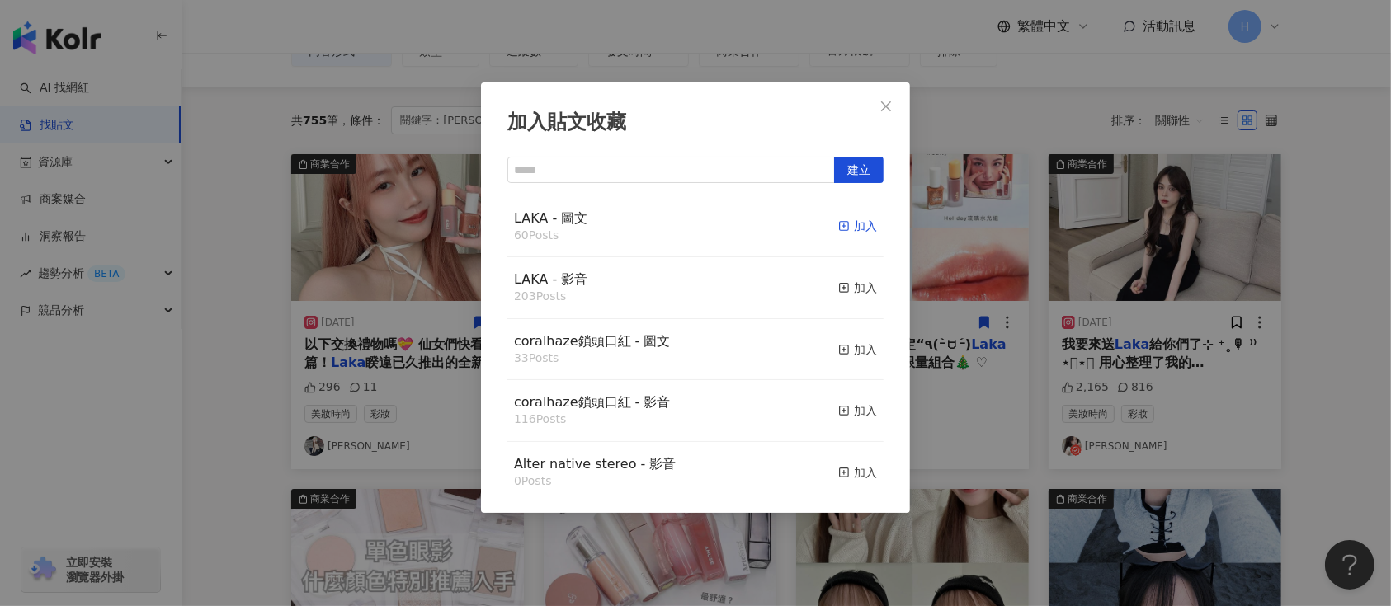
click at [848, 220] on div "加入" at bounding box center [857, 226] width 39 height 18
click at [1056, 313] on div "加入貼文收藏 建立 LAKA - 圖文 60 Posts 加入 LAKA - 影音 203 Posts 加入 coralhaze鎖頭口紅 - 圖文 33 Po…" at bounding box center [695, 303] width 1391 height 606
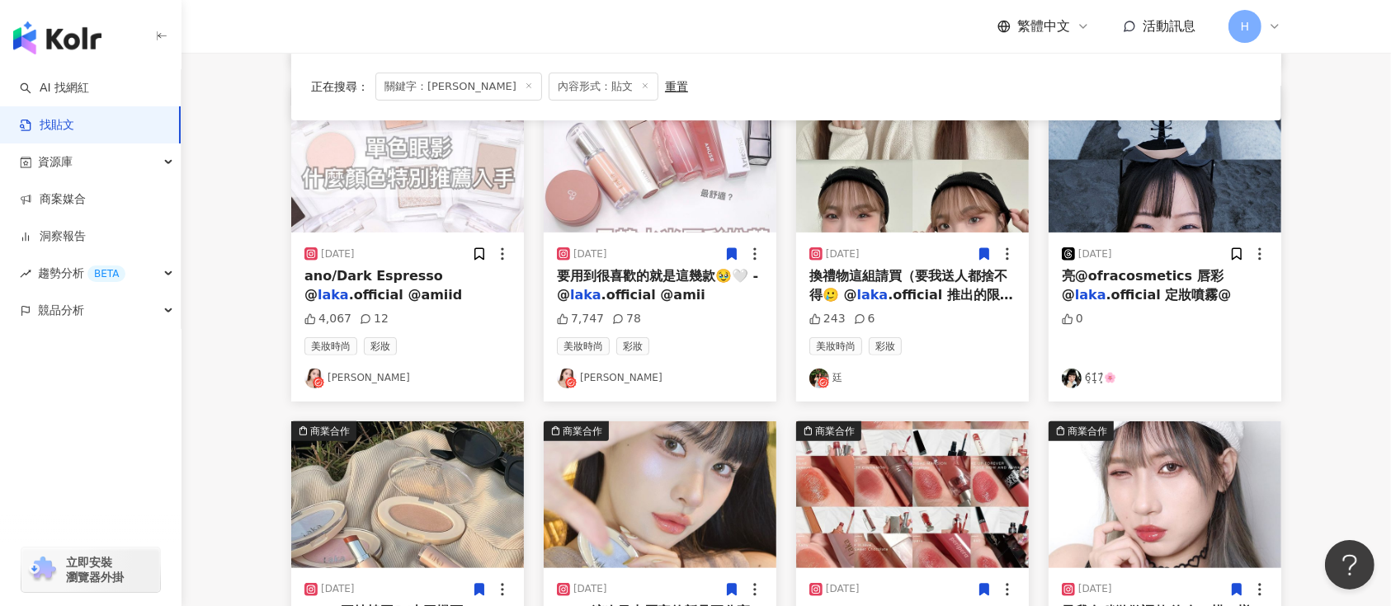
scroll to position [564, 0]
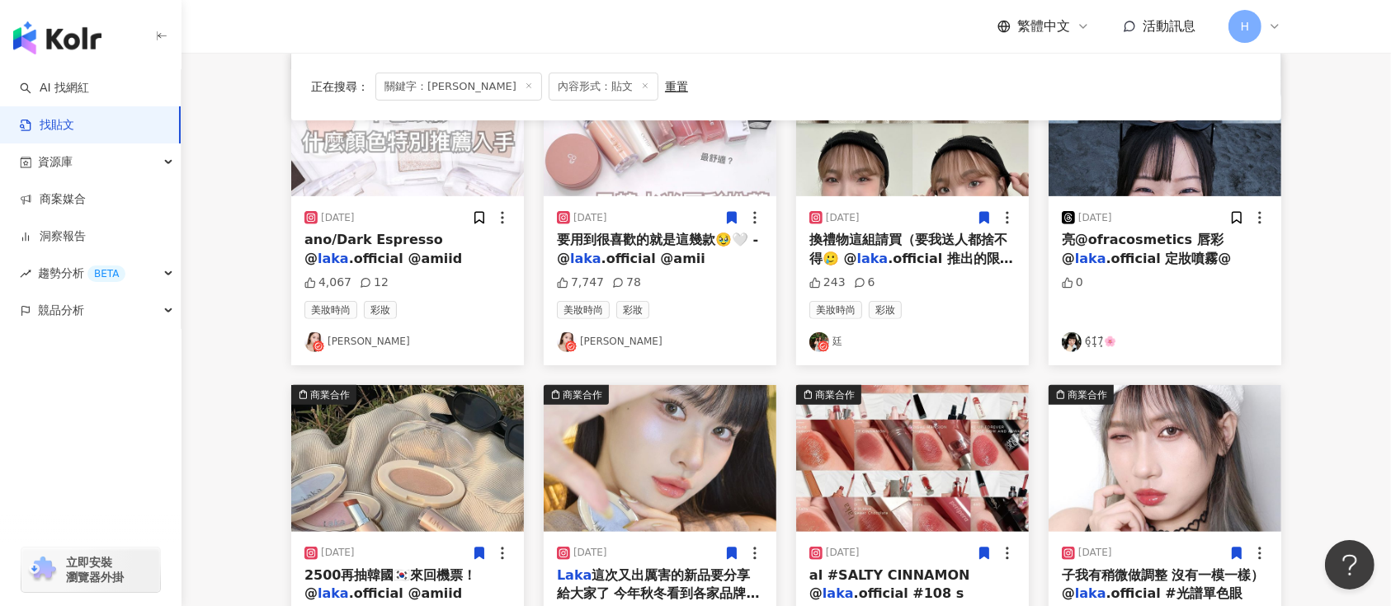
click at [1154, 259] on span ".official 定妝噴霧@" at bounding box center [1168, 259] width 125 height 16
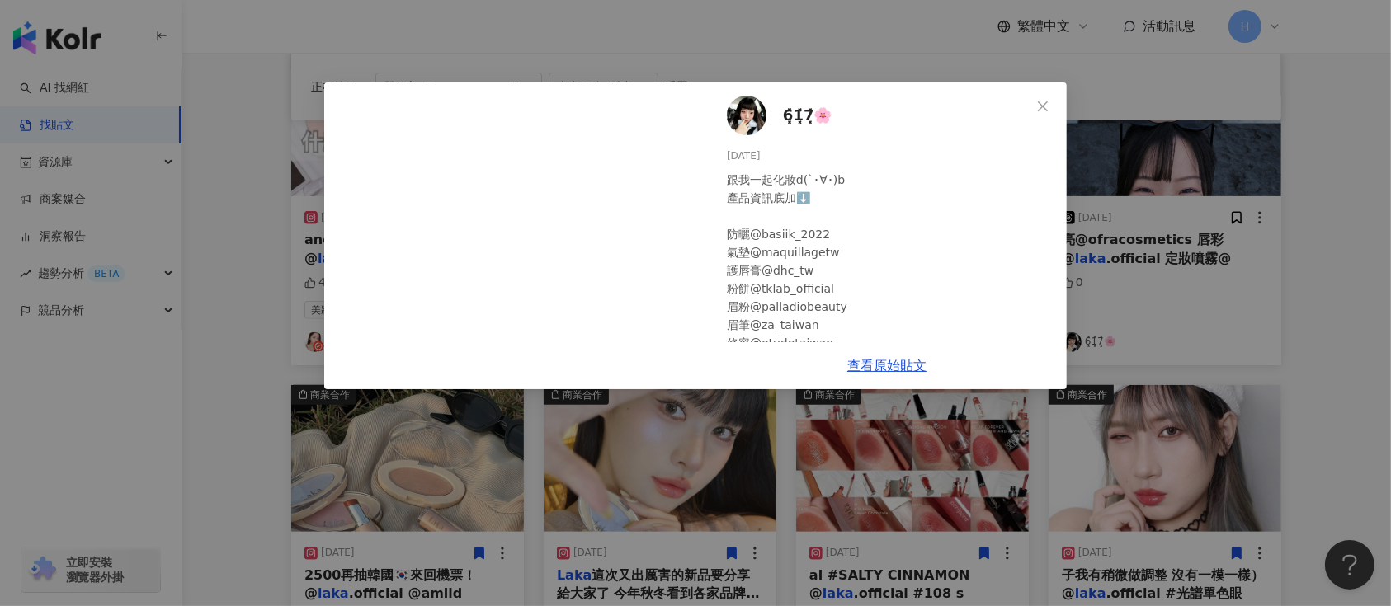
click at [1252, 320] on div "6͓̽1͓̽7͓̽🌸 [DATE] 跟我一起化妝d(`･∀･)b 產品資訊底加⬇️ 防曬@basiik_2022 氣墊@maquillagetw 護唇膏@dh…" at bounding box center [695, 303] width 1391 height 606
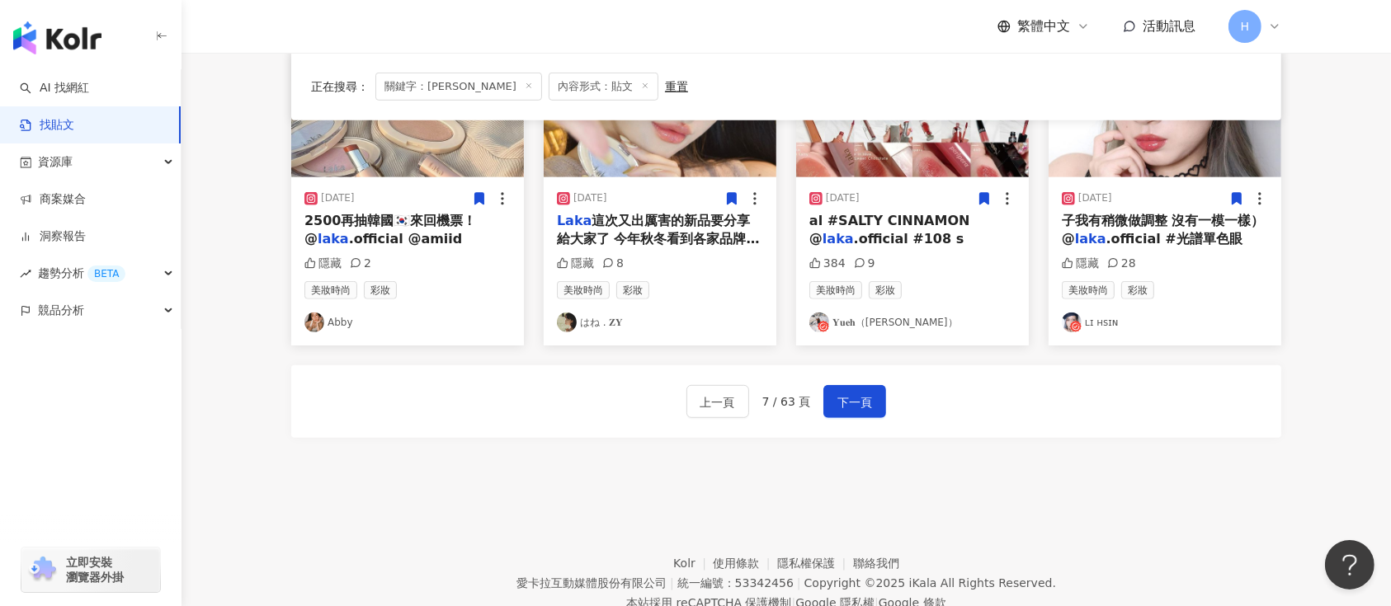
scroll to position [974, 0]
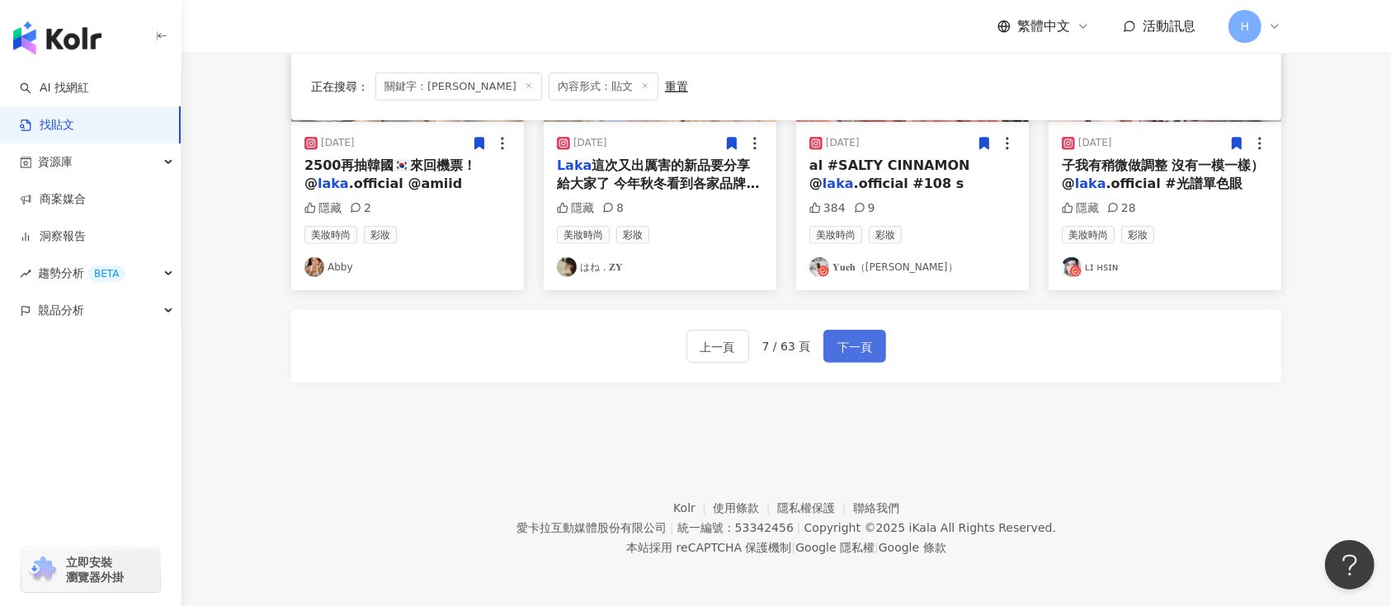
click at [845, 340] on span "下一頁" at bounding box center [854, 347] width 35 height 20
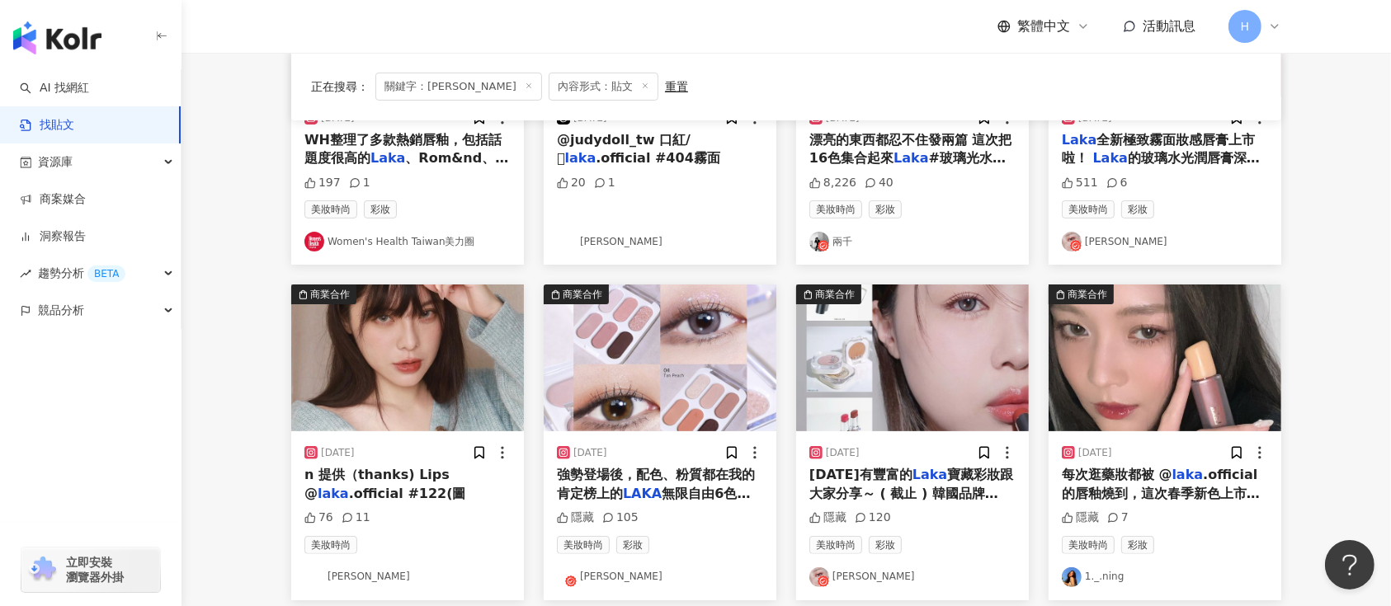
scroll to position [0, 0]
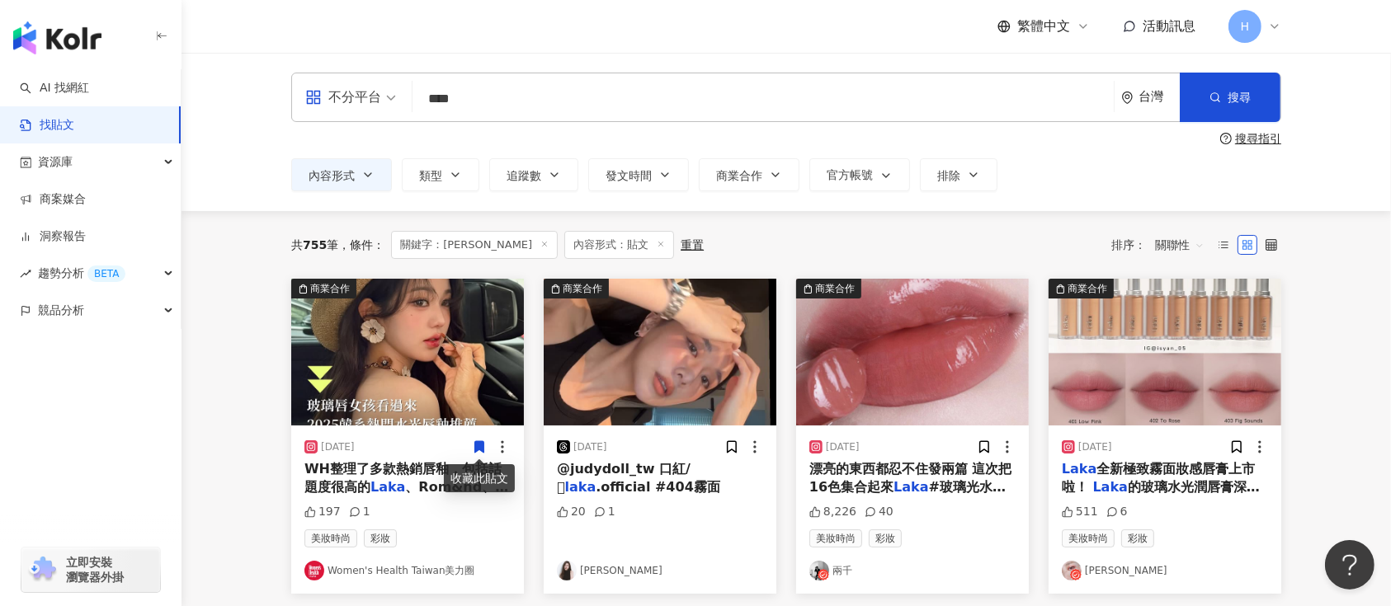
click at [483, 444] on icon at bounding box center [479, 447] width 9 height 12
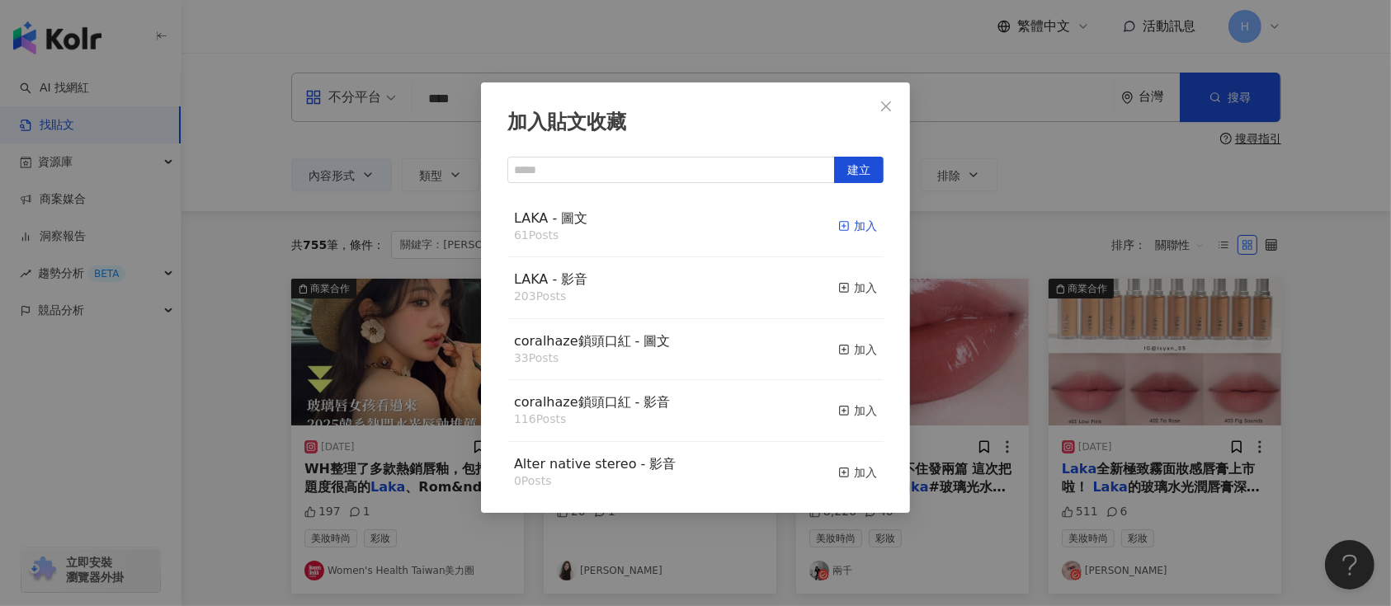
click at [845, 226] on div "加入" at bounding box center [857, 226] width 39 height 18
drag, startPoint x: 1040, startPoint y: 366, endPoint x: 1058, endPoint y: 370, distance: 17.8
click at [1050, 368] on div "加入貼文收藏 建立 LAKA - 圖文 61 Posts 加入 LAKA - 影音 203 Posts 加入 coralhaze鎖頭口紅 - 圖文 33 Po…" at bounding box center [695, 303] width 1391 height 606
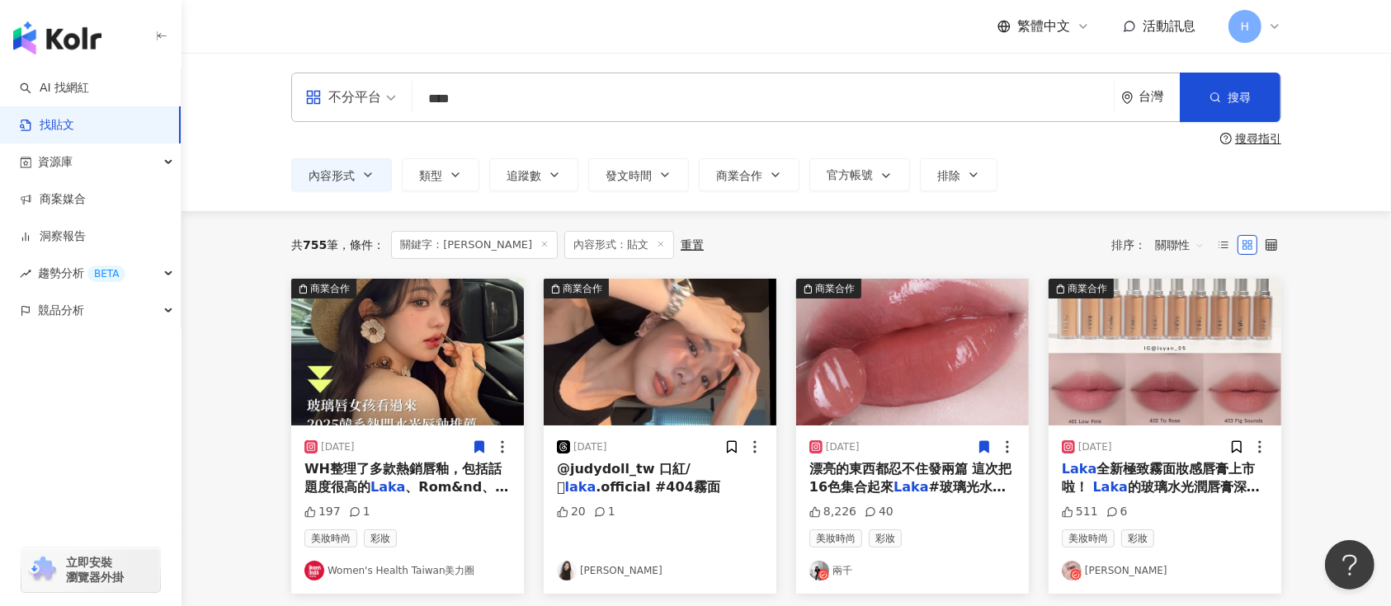
click at [989, 446] on icon at bounding box center [984, 447] width 9 height 12
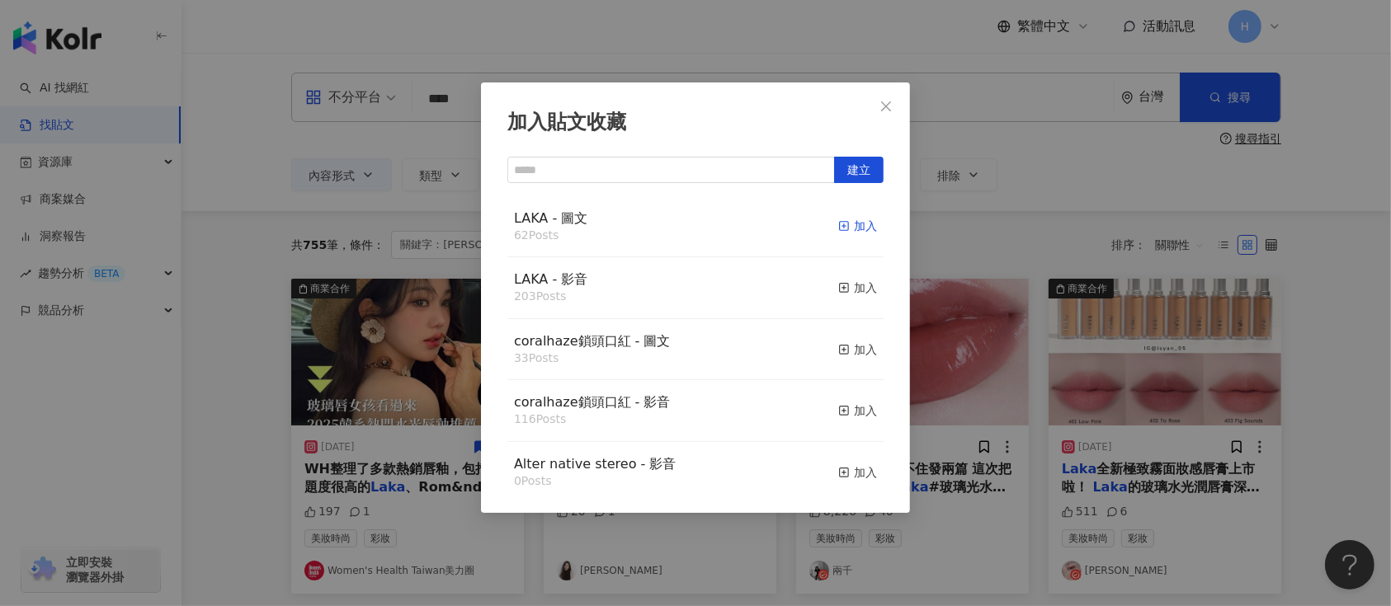
click at [838, 227] on div "加入" at bounding box center [857, 226] width 39 height 18
drag, startPoint x: 1181, startPoint y: 431, endPoint x: 1254, endPoint y: 452, distance: 76.5
click at [1193, 439] on div "加入貼文收藏 建立 LAKA - 圖文 62 Posts 加入 LAKA - 影音 203 Posts 加入 coralhaze鎖頭口紅 - 圖文 33 Po…" at bounding box center [695, 303] width 1391 height 606
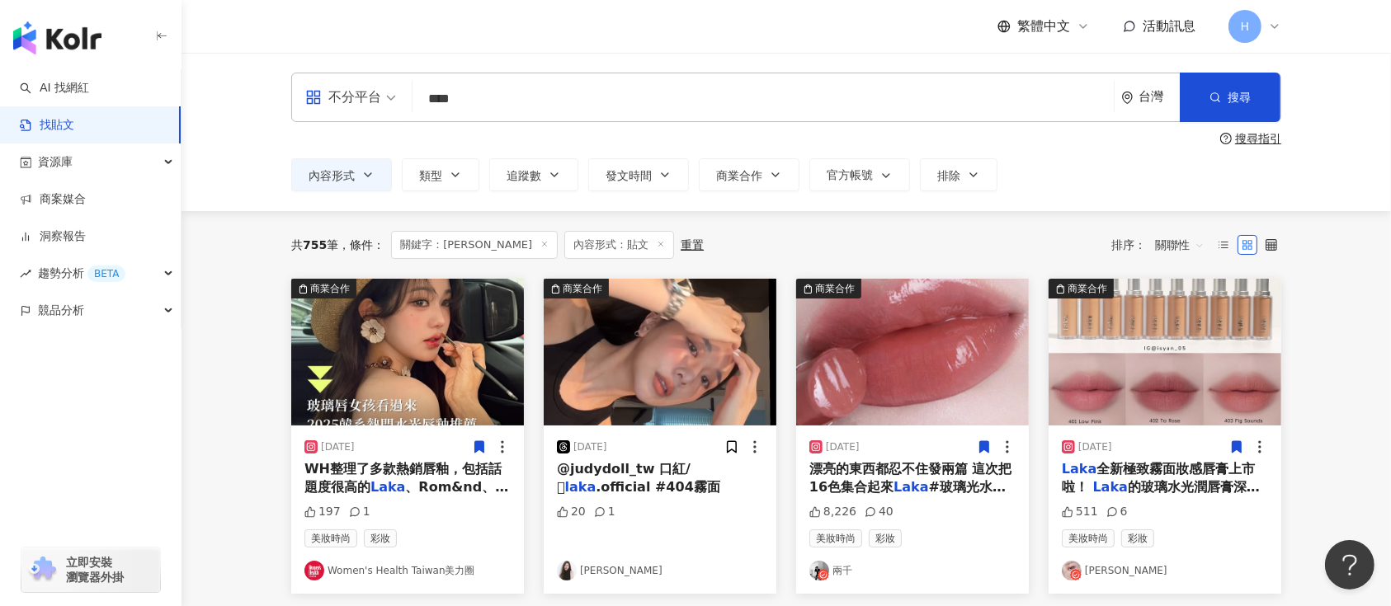
click at [1237, 438] on span at bounding box center [1236, 446] width 15 height 17
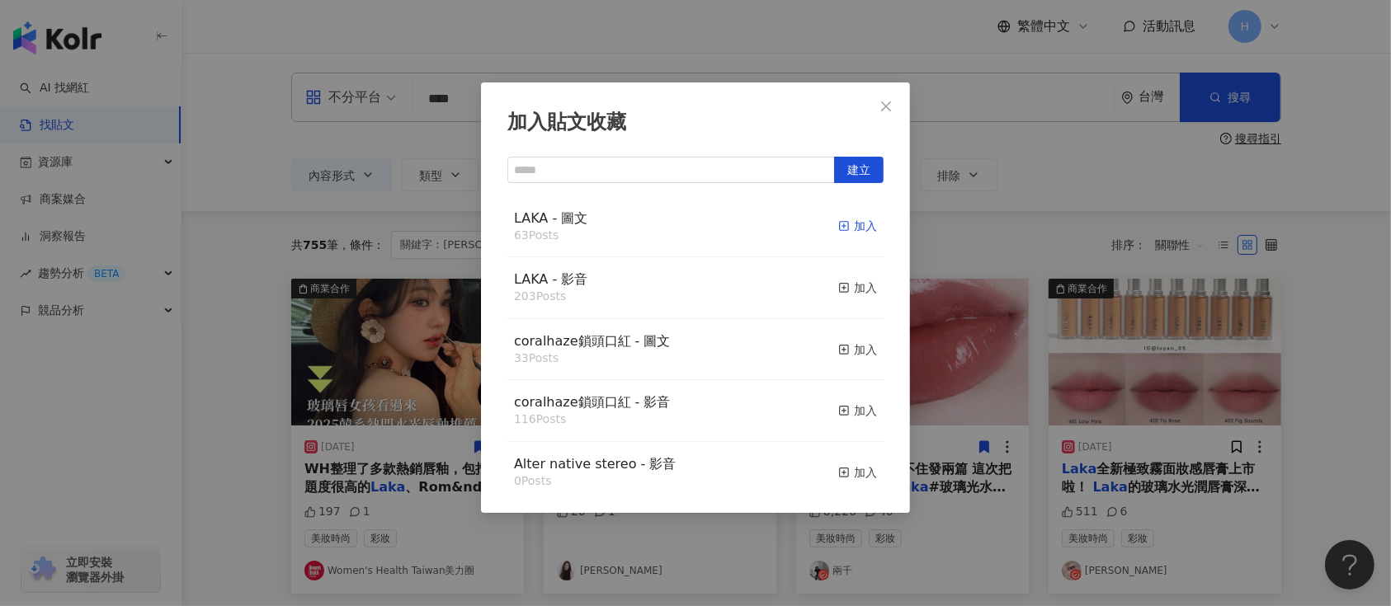
click at [855, 227] on div "加入" at bounding box center [857, 226] width 39 height 18
click at [1145, 405] on div "加入貼文收藏 建立 LAKA - 圖文 63 Posts 加入 LAKA - 影音 203 Posts 加入 coralhaze鎖頭口紅 - 圖文 33 Po…" at bounding box center [695, 303] width 1391 height 606
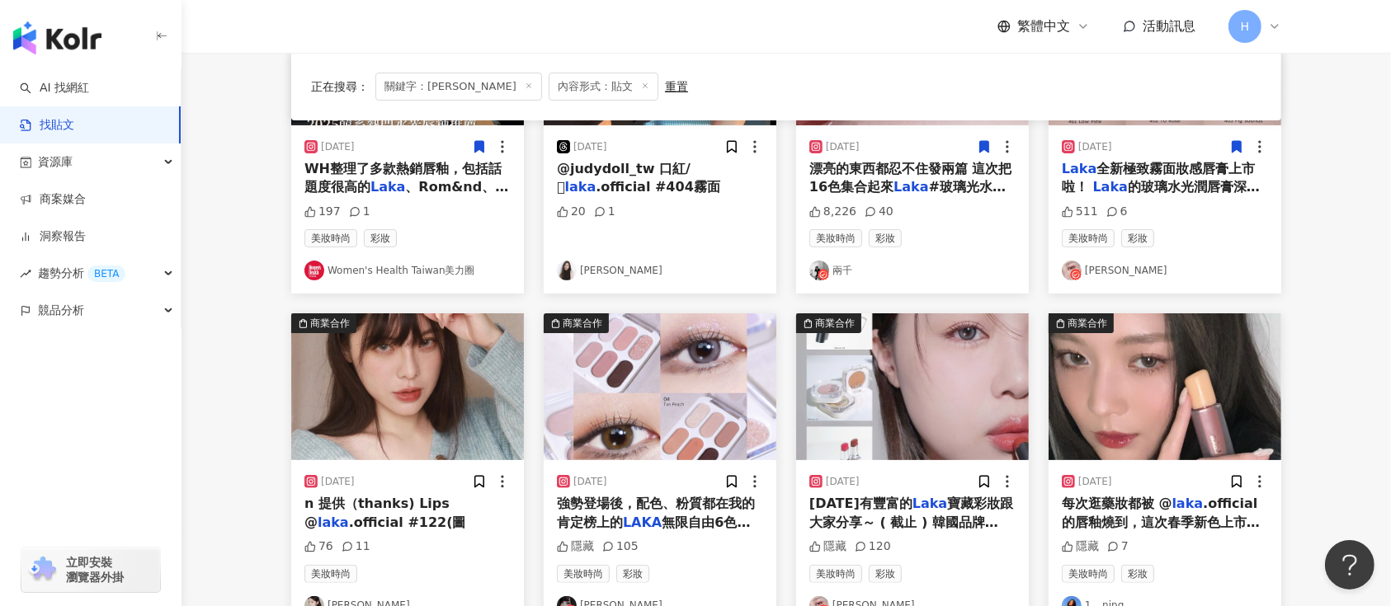
scroll to position [330, 0]
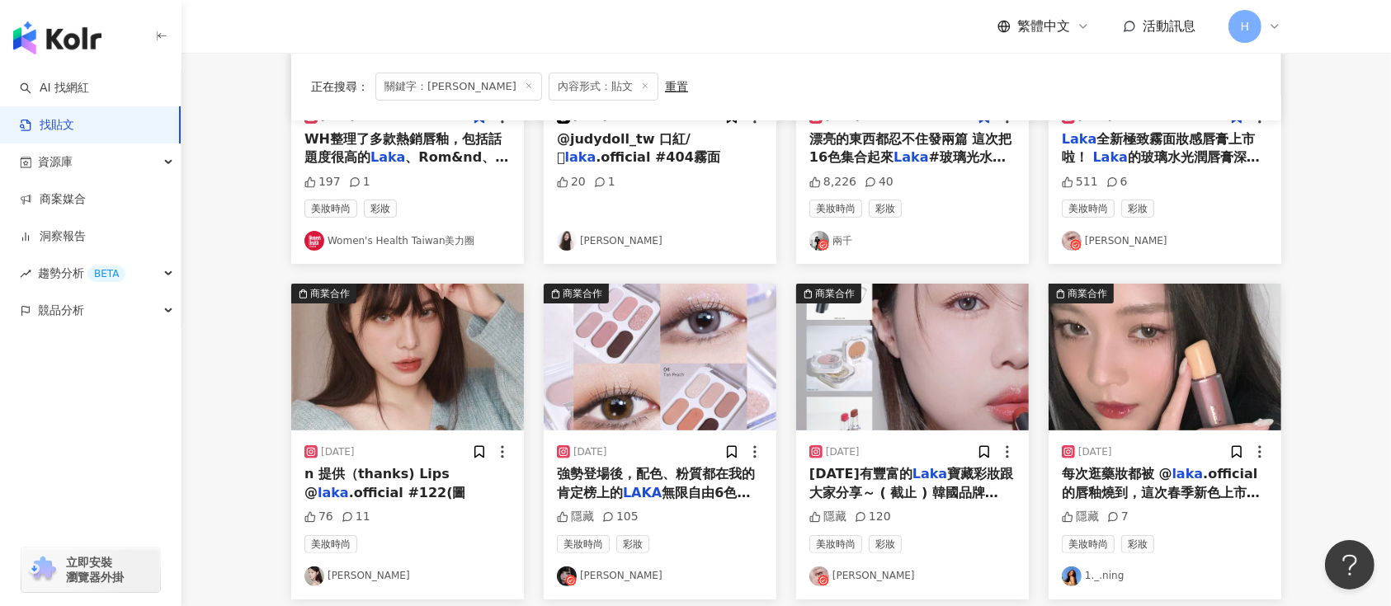
click at [676, 218] on div "20 1" at bounding box center [660, 198] width 206 height 48
click at [680, 167] on div "[DATE] @judydoll_tw 口紅/  laka .official #404霧面 20 1 [PERSON_NAME]" at bounding box center [660, 180] width 233 height 168
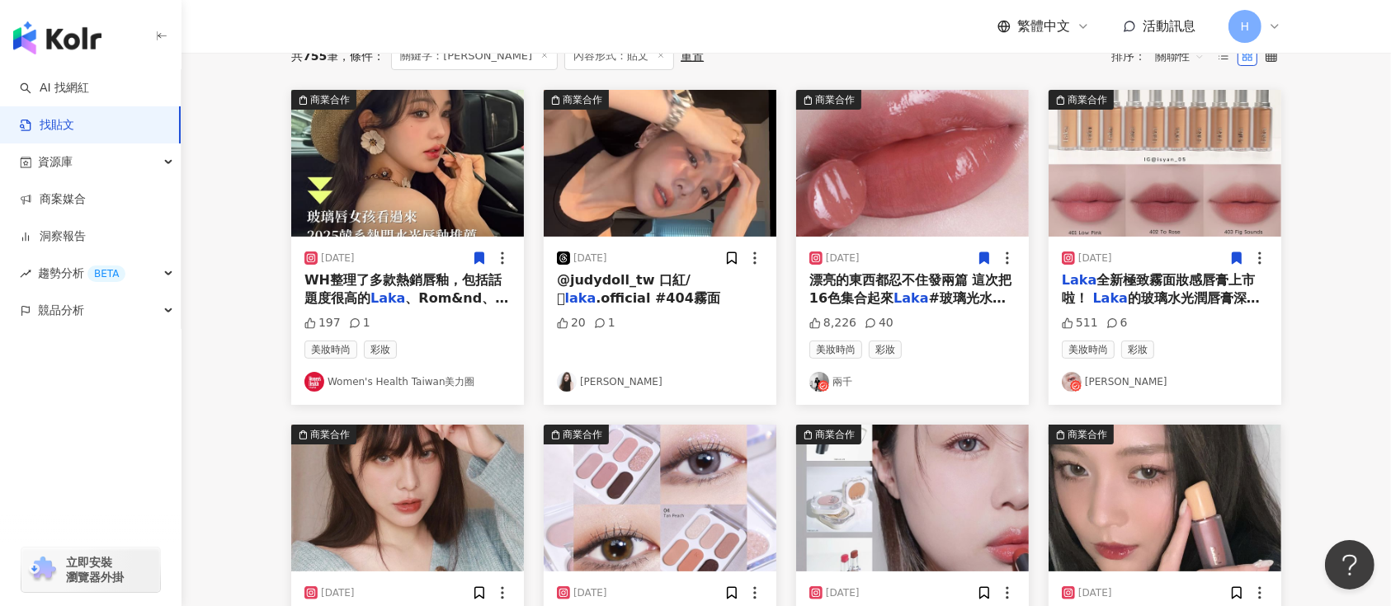
scroll to position [110, 0]
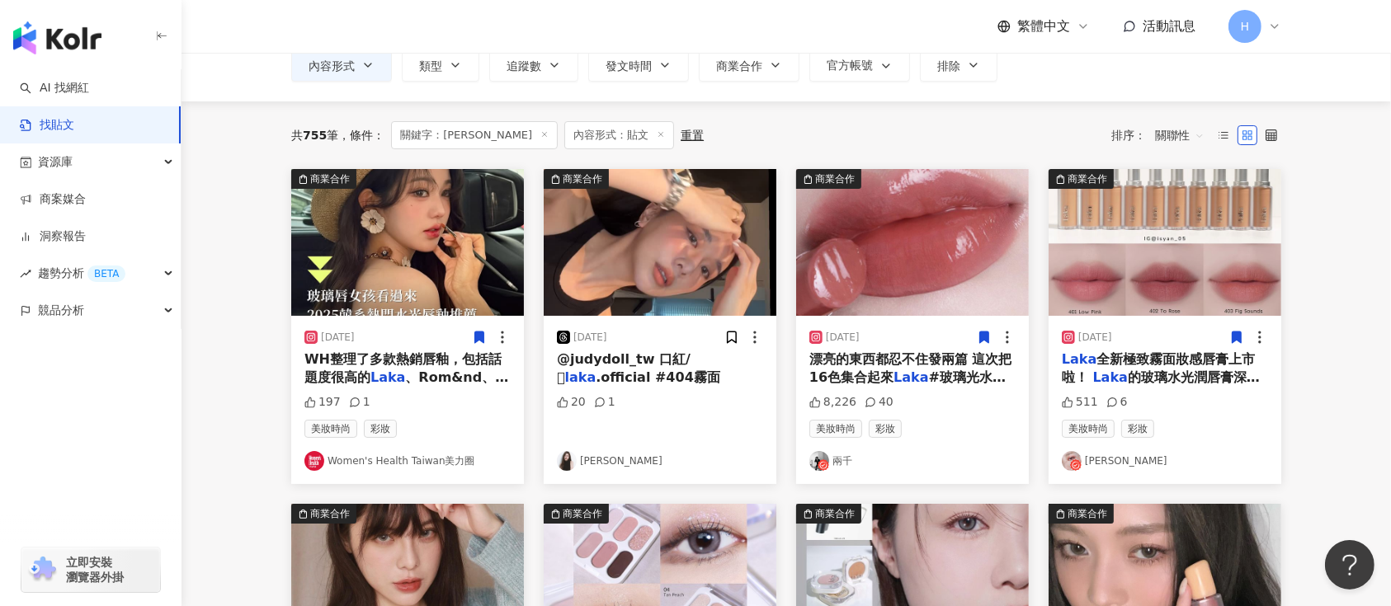
click at [685, 218] on img at bounding box center [660, 242] width 233 height 147
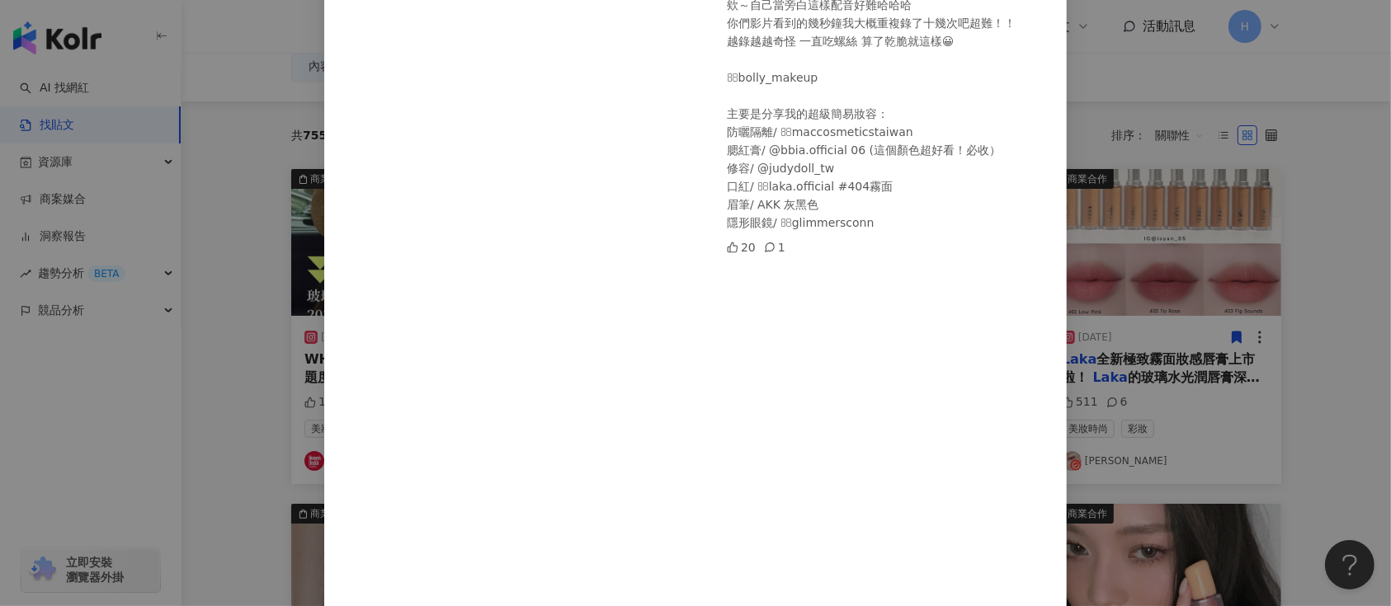
scroll to position [219, 0]
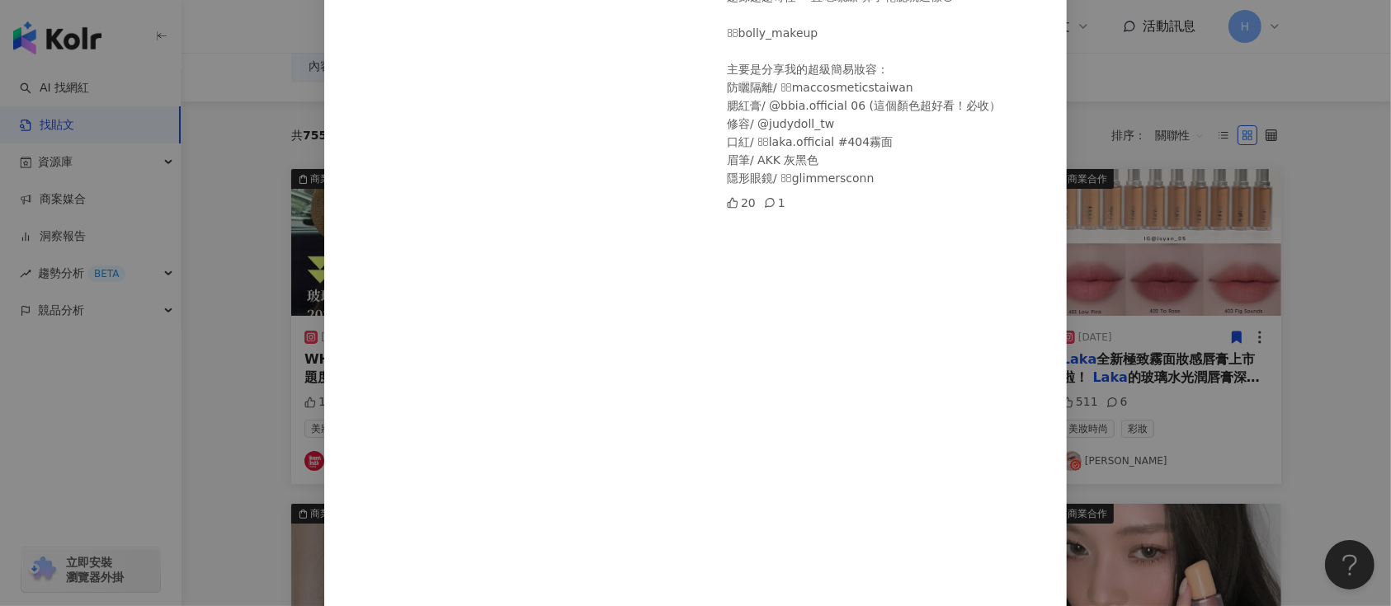
drag, startPoint x: 1087, startPoint y: 350, endPoint x: 1067, endPoint y: 336, distance: 24.9
click at [1089, 351] on div "[PERSON_NAME][DATE] 欸～自己當旁白這樣配音好難哈哈哈 你們影片看到的幾秒鐘我大概重複錄了十幾次吧超難！！ 越錄越越奇怪 一直吃螺絲 算了乾…" at bounding box center [695, 303] width 1391 height 606
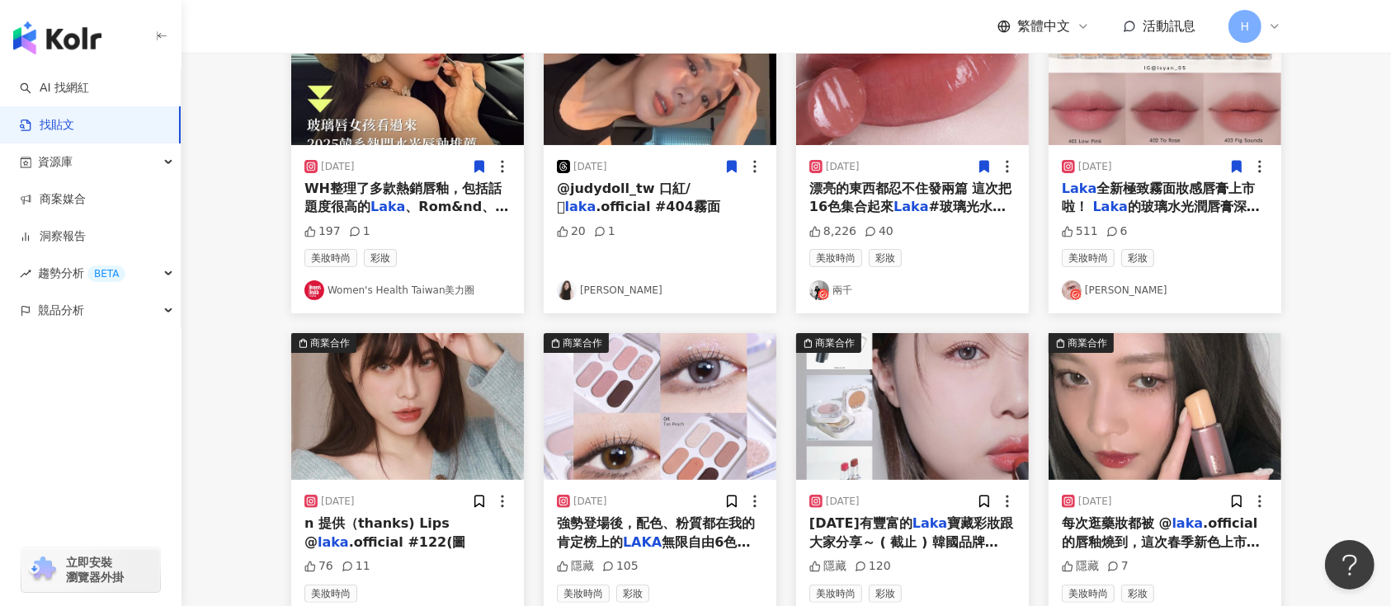
scroll to position [440, 0]
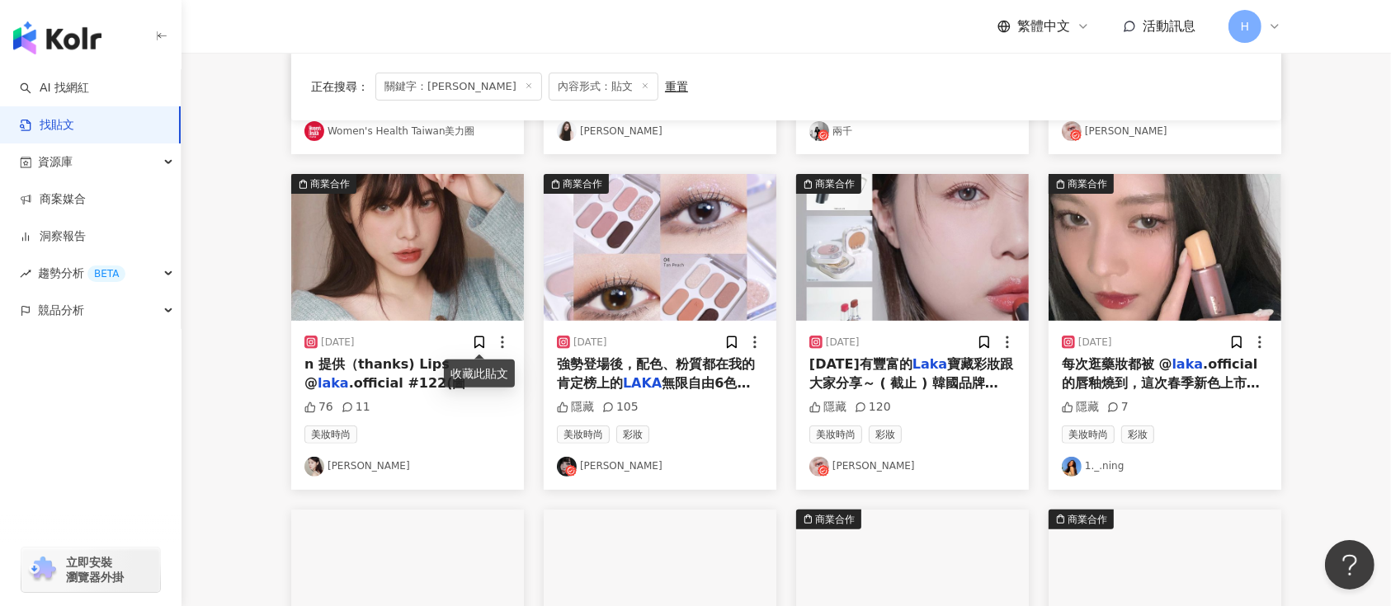
click at [426, 248] on img at bounding box center [407, 247] width 233 height 147
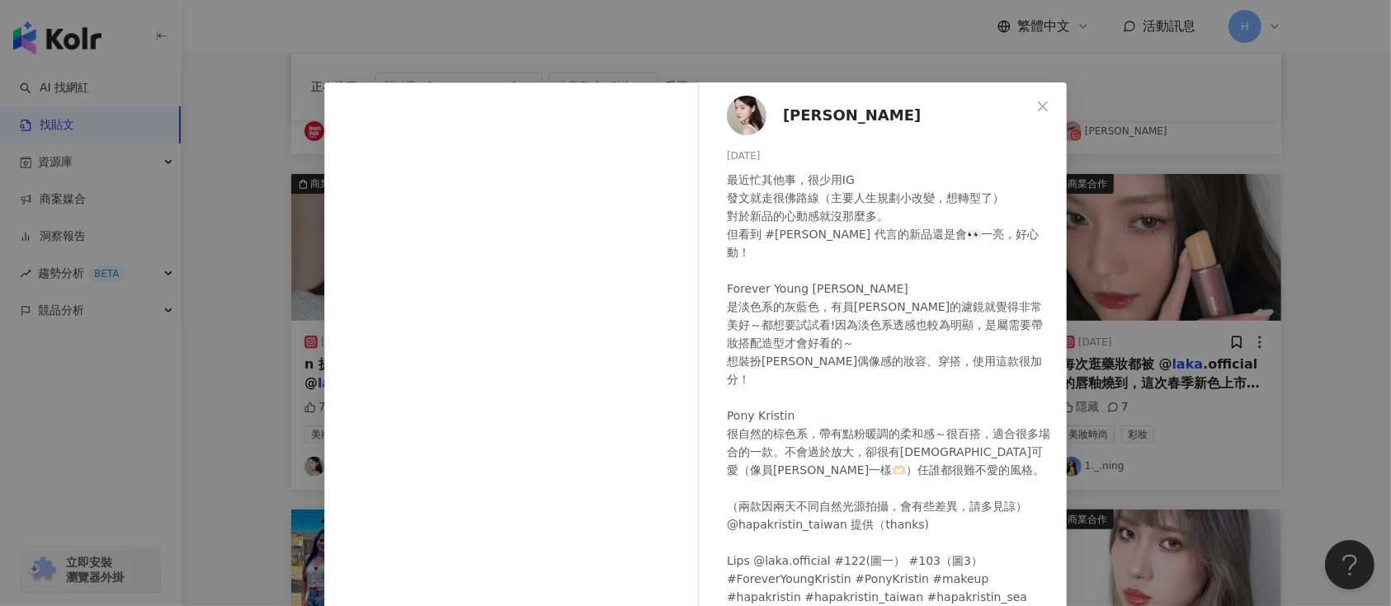
click at [1142, 284] on div "[PERSON_NAME] [DATE] 76 11 查看原始貼文" at bounding box center [695, 303] width 1391 height 606
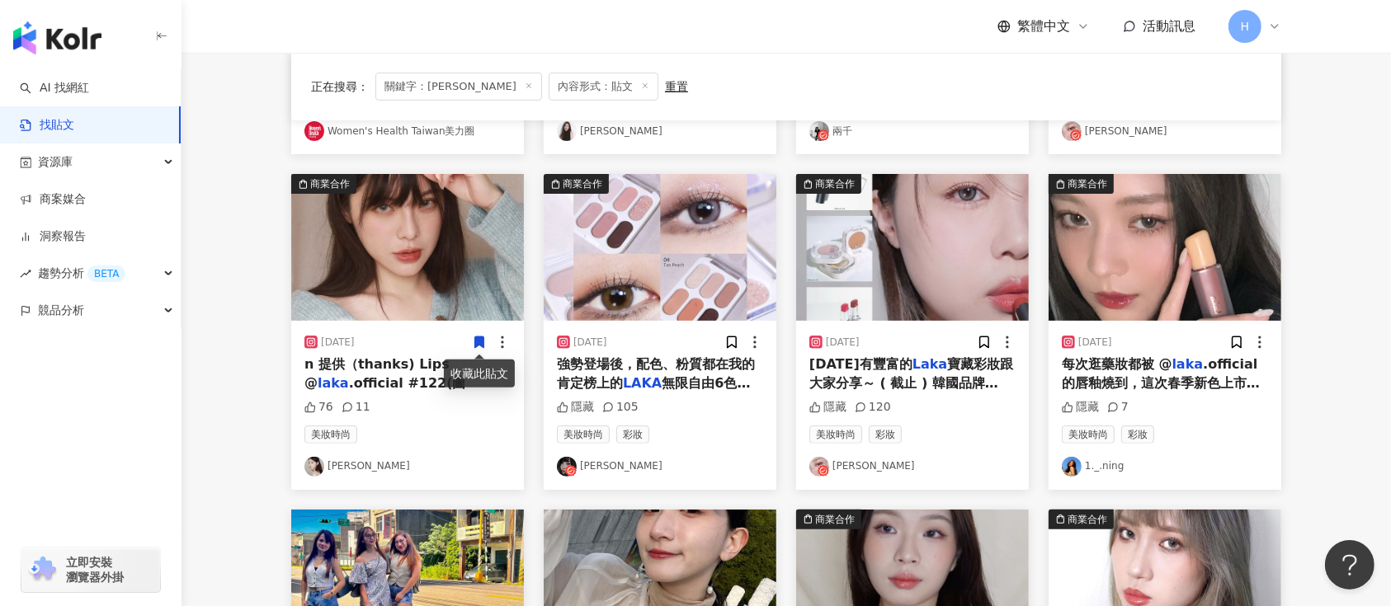
click at [478, 341] on icon at bounding box center [479, 343] width 9 height 12
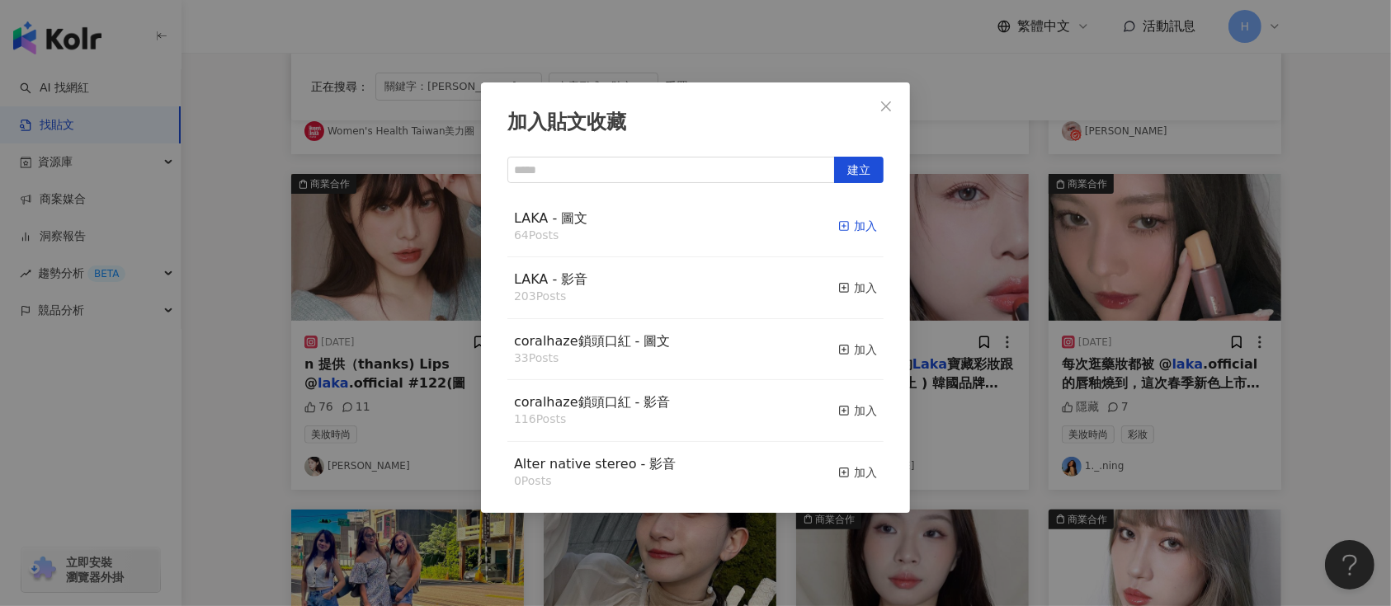
click at [840, 219] on div "加入" at bounding box center [857, 226] width 39 height 18
drag, startPoint x: 1062, startPoint y: 308, endPoint x: 1083, endPoint y: 316, distance: 22.2
click at [1065, 312] on div "加入貼文收藏 建立 LAKA - 圖文 64 Posts 加入 LAKA - 影音 203 Posts 加入 coralhaze鎖頭口紅 - 圖文 33 Po…" at bounding box center [695, 303] width 1391 height 606
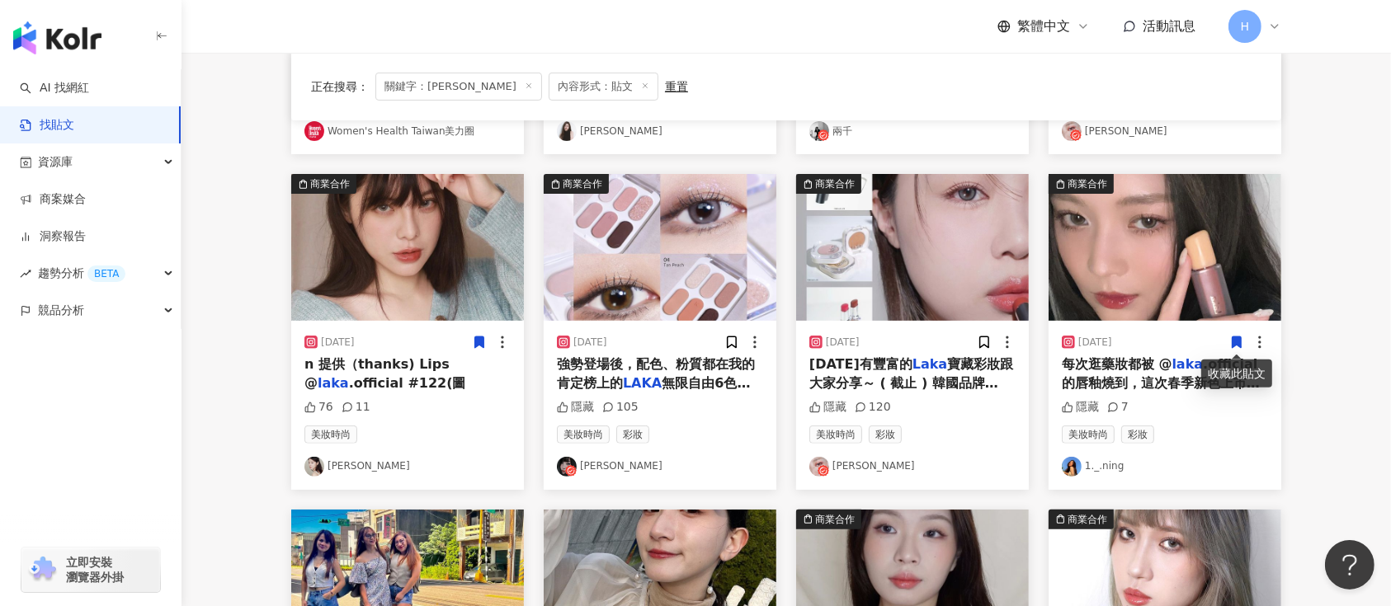
click at [1236, 344] on icon at bounding box center [1237, 343] width 9 height 12
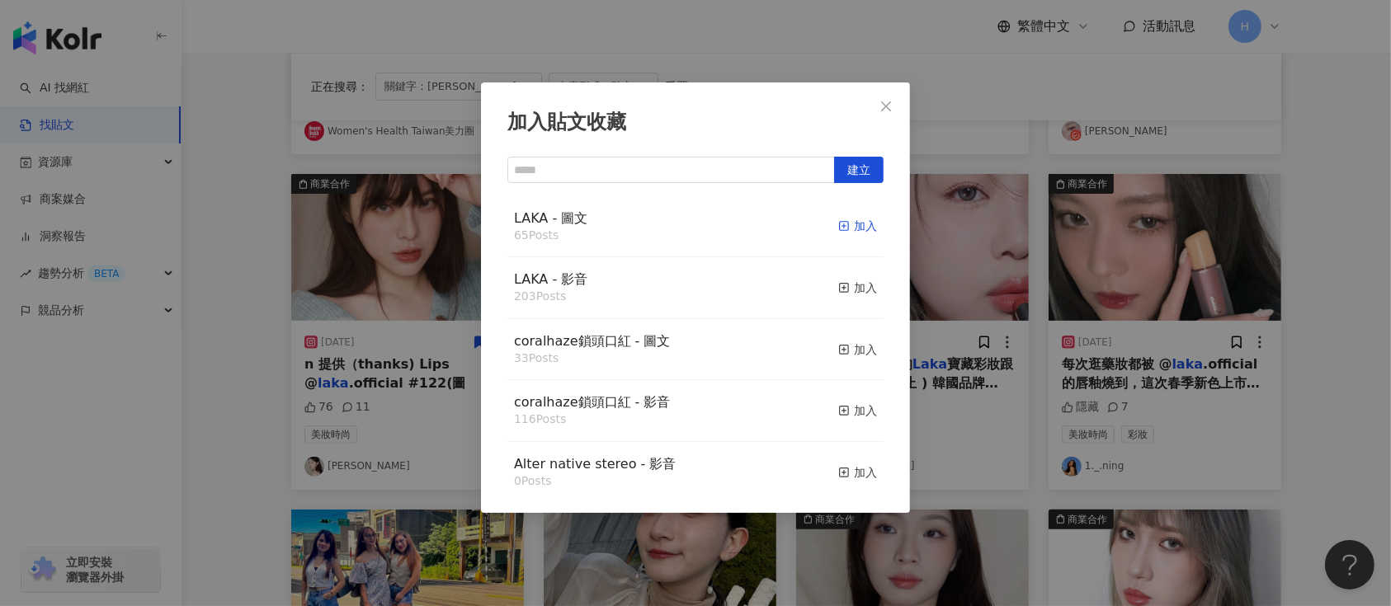
click at [842, 225] on div "加入" at bounding box center [857, 226] width 39 height 18
click at [1138, 328] on div "加入貼文收藏 建立 LAKA - 圖文 65 Posts 加入 LAKA - 影音 203 Posts 加入 coralhaze鎖頭口紅 - 圖文 33 Po…" at bounding box center [695, 303] width 1391 height 606
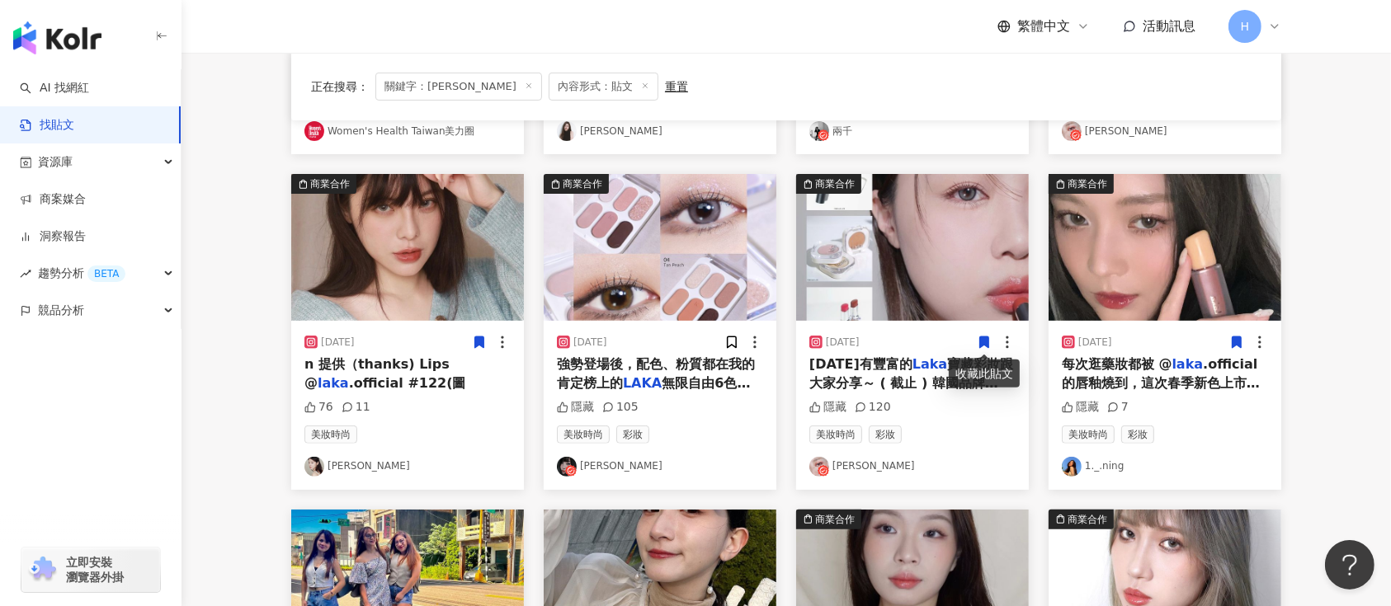
click at [989, 342] on icon at bounding box center [984, 343] width 9 height 12
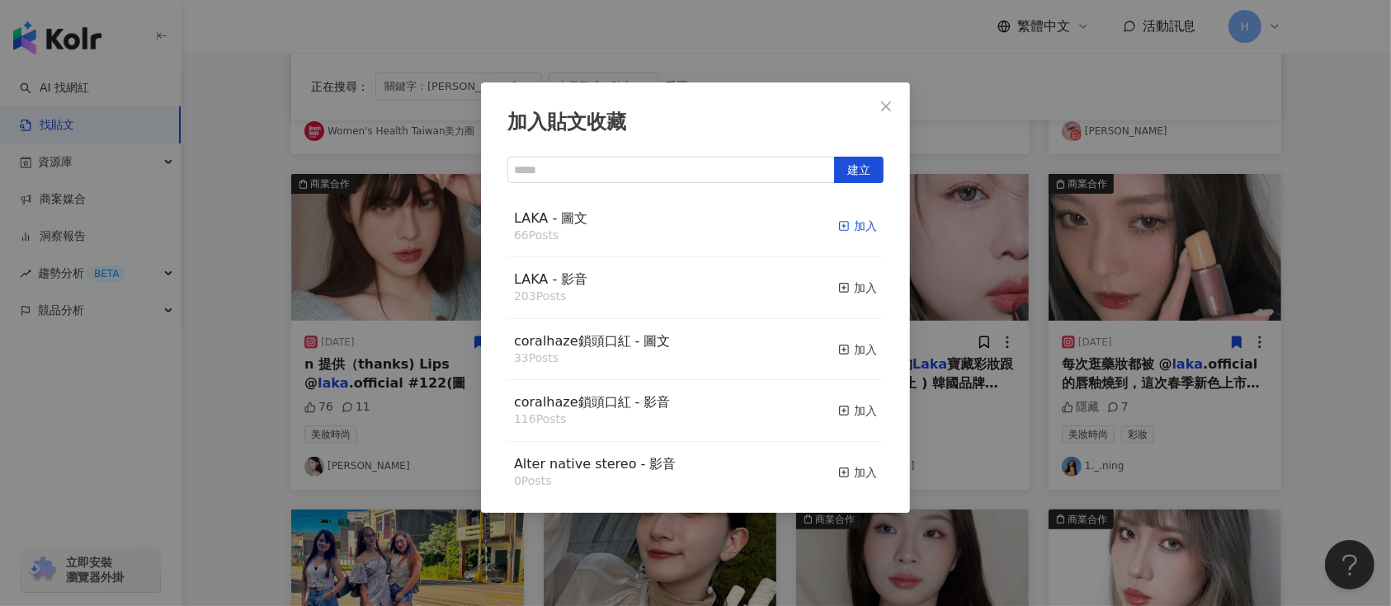
click at [843, 226] on div "加入" at bounding box center [857, 226] width 39 height 18
click at [1008, 300] on div "加入貼文收藏 建立 LAKA - 圖文 66 Posts 加入 LAKA - 影音 203 Posts 加入 coralhaze鎖頭口紅 - 圖文 33 Po…" at bounding box center [695, 303] width 1391 height 606
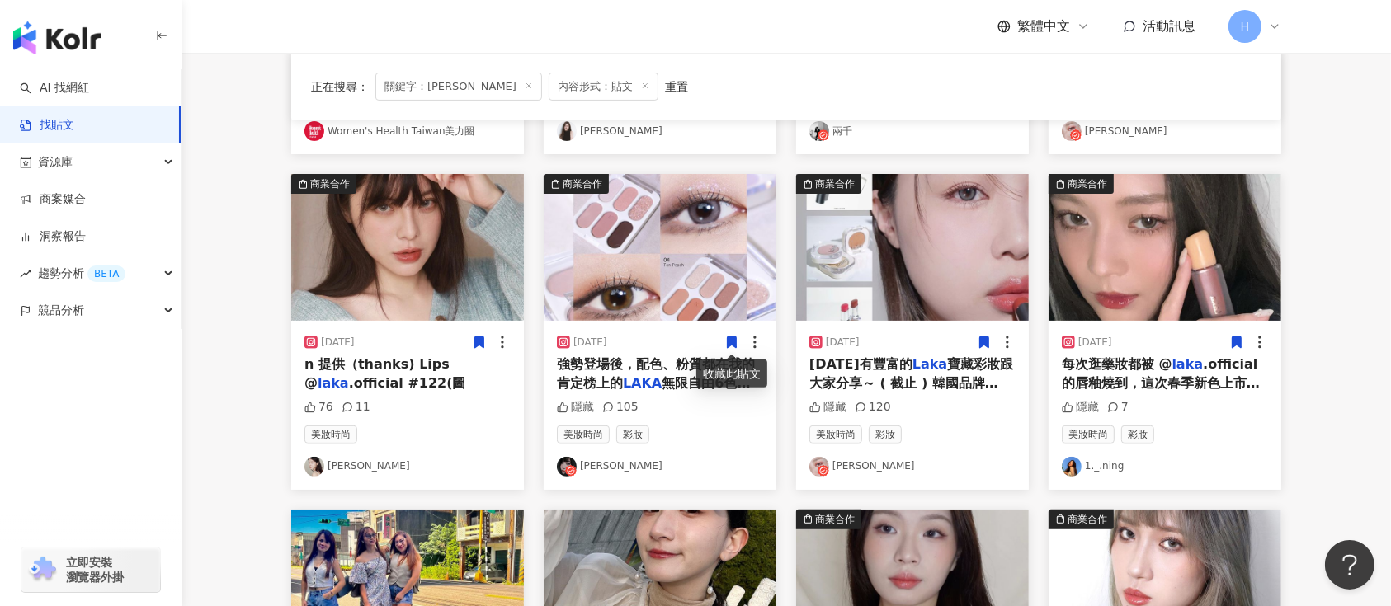
click at [730, 347] on icon at bounding box center [731, 342] width 15 height 15
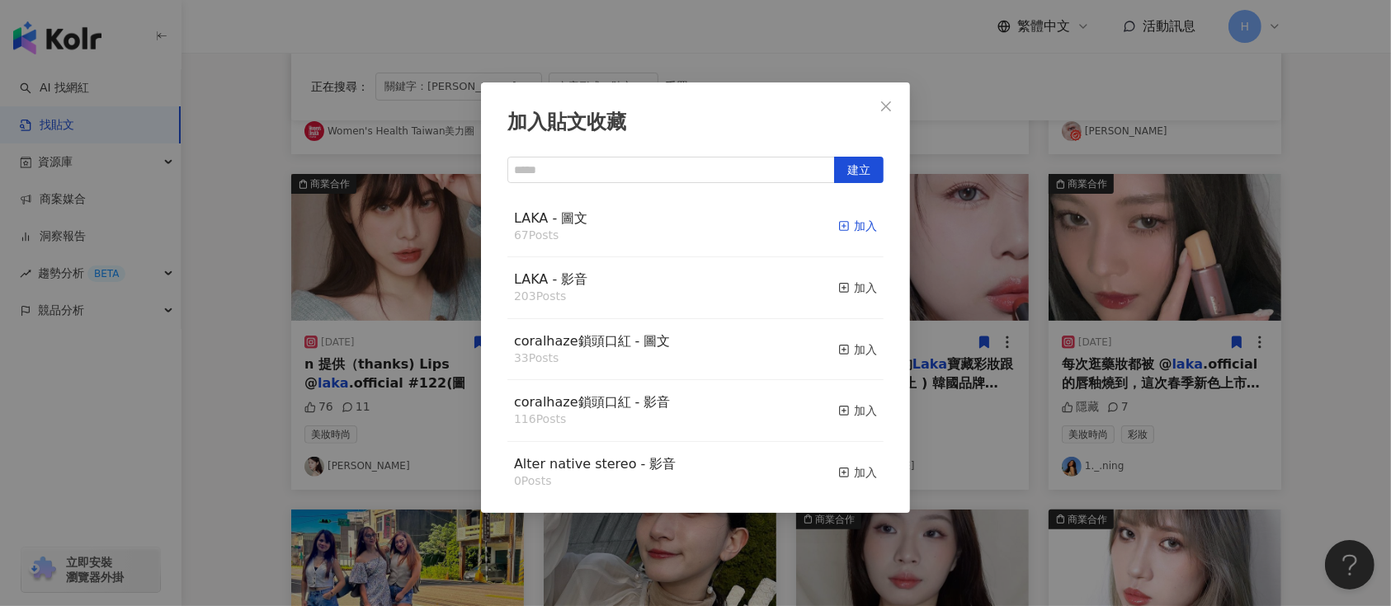
click at [844, 219] on div "加入" at bounding box center [857, 226] width 39 height 18
click at [1064, 333] on div "加入貼文收藏 建立 LAKA - 圖文 67 Posts 加入 LAKA - 影音 203 Posts 加入 coralhaze鎖頭口紅 - 圖文 33 Po…" at bounding box center [695, 303] width 1391 height 606
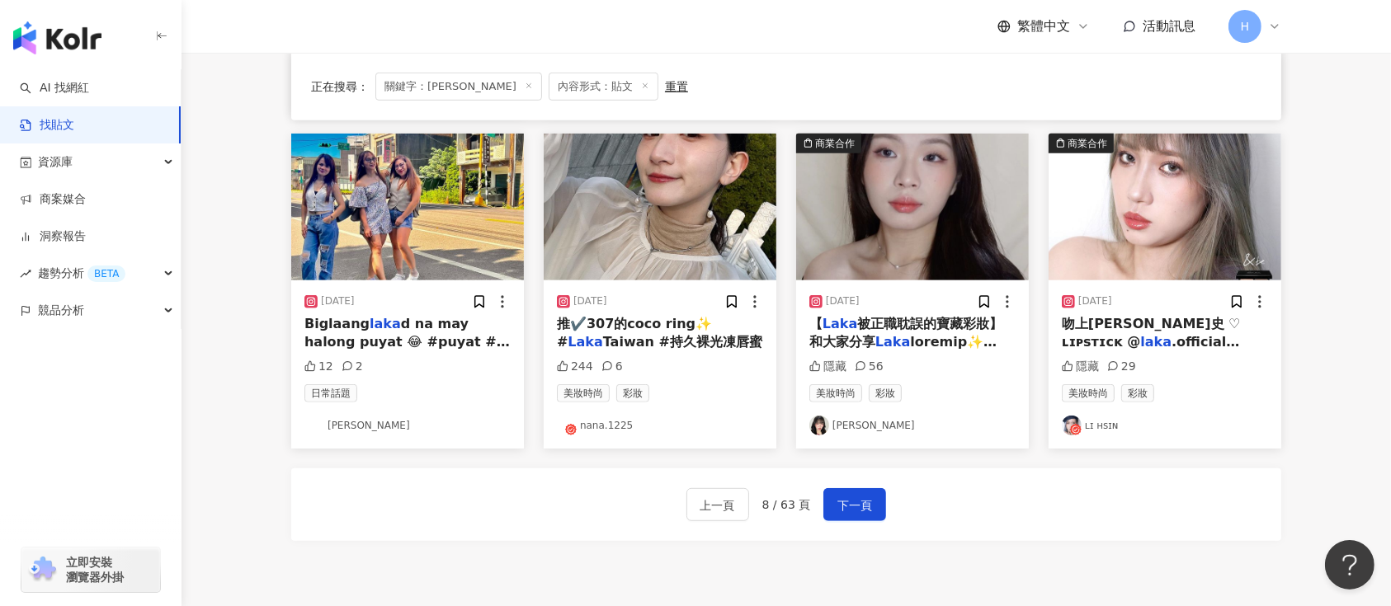
scroll to position [770, 0]
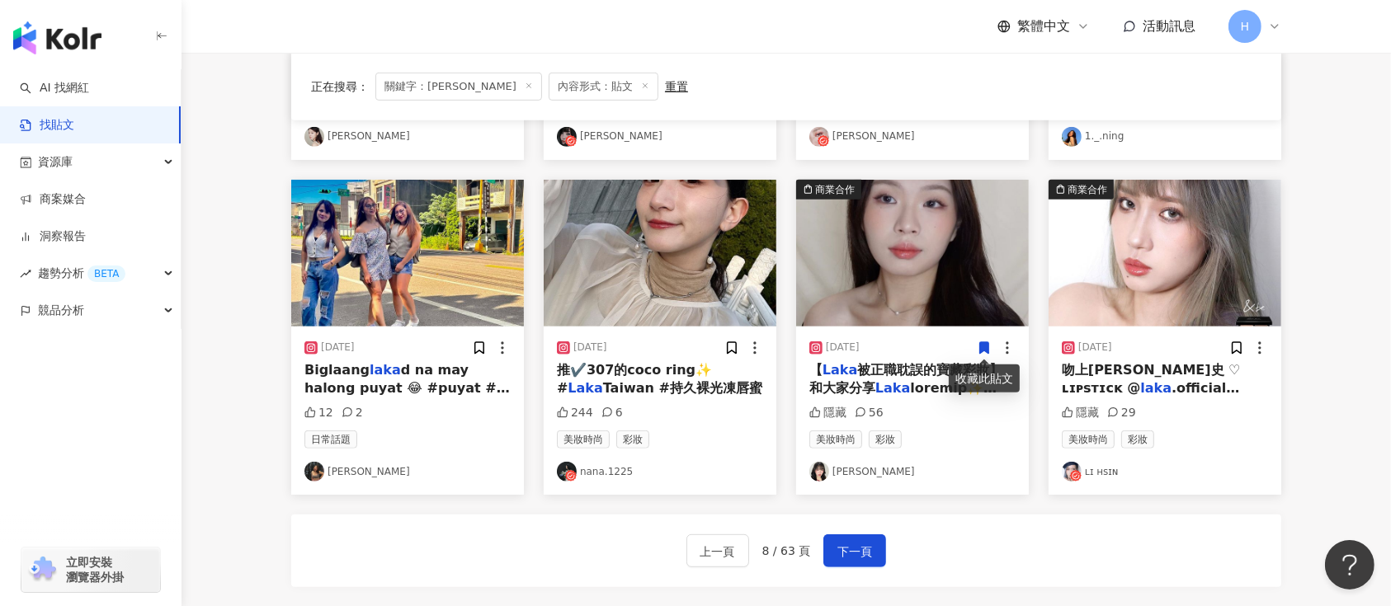
click at [978, 341] on icon at bounding box center [984, 348] width 15 height 15
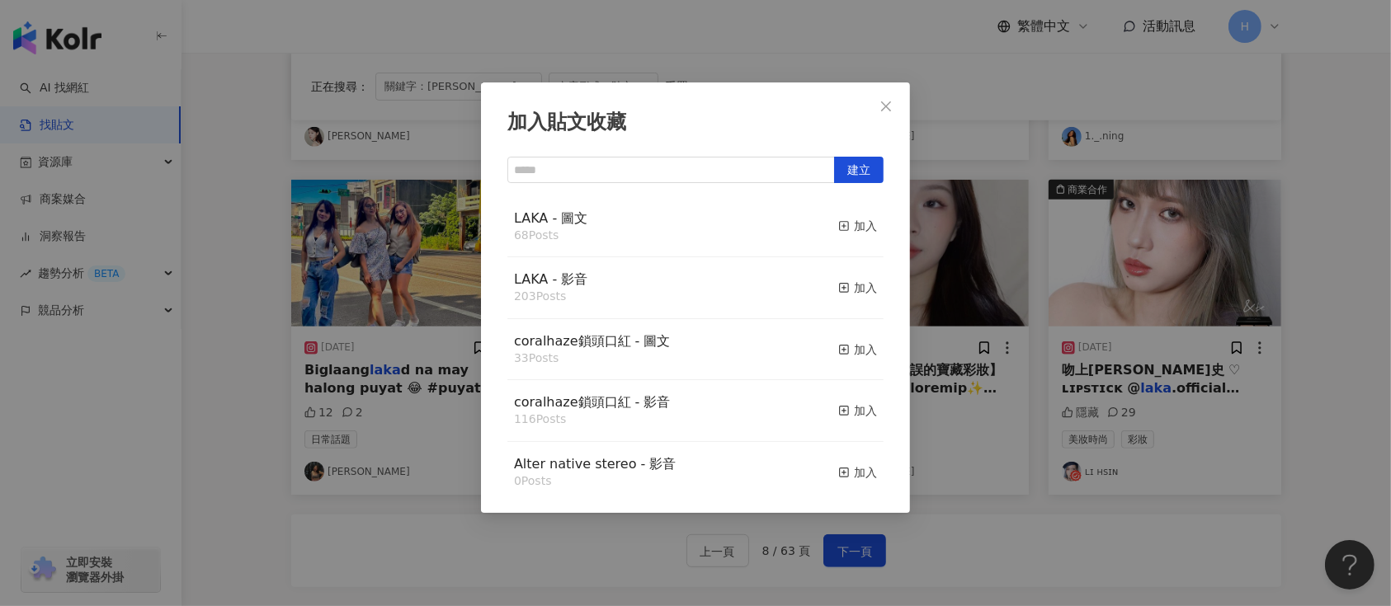
click at [1094, 309] on div "加入貼文收藏 建立 LAKA - 圖文 68 Posts 加入 LAKA - 影音 203 Posts 加入 coralhaze鎖頭口紅 - 圖文 33 Po…" at bounding box center [695, 303] width 1391 height 606
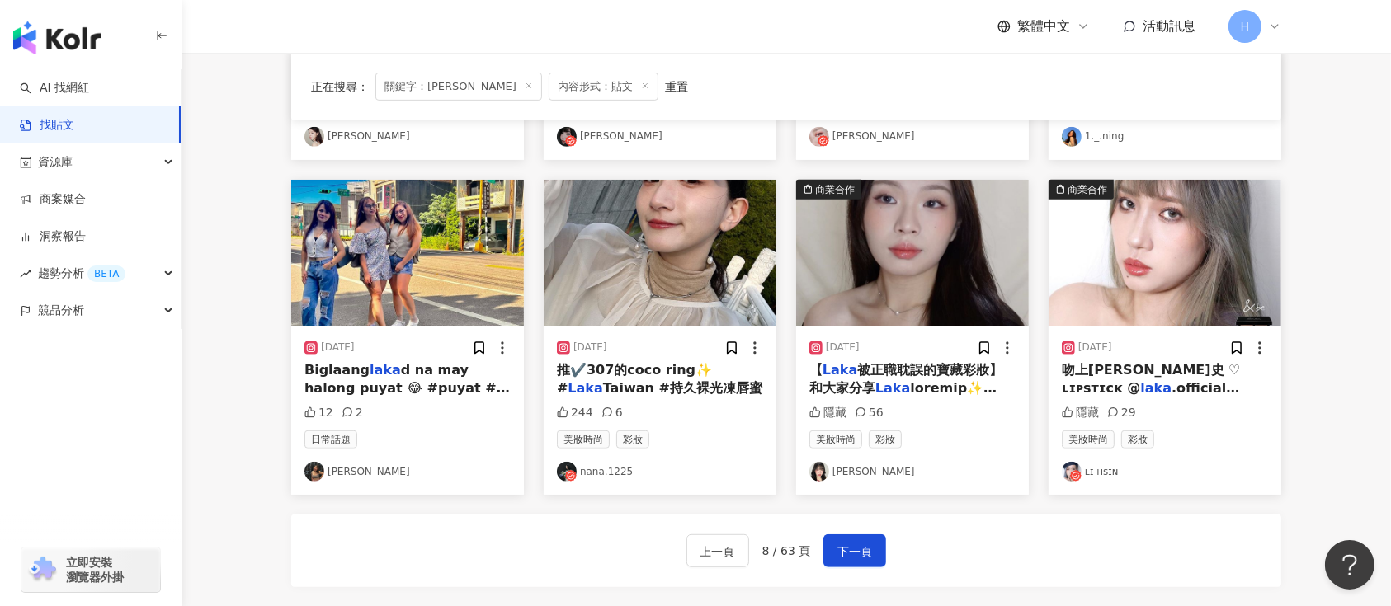
click at [913, 254] on img at bounding box center [912, 253] width 233 height 147
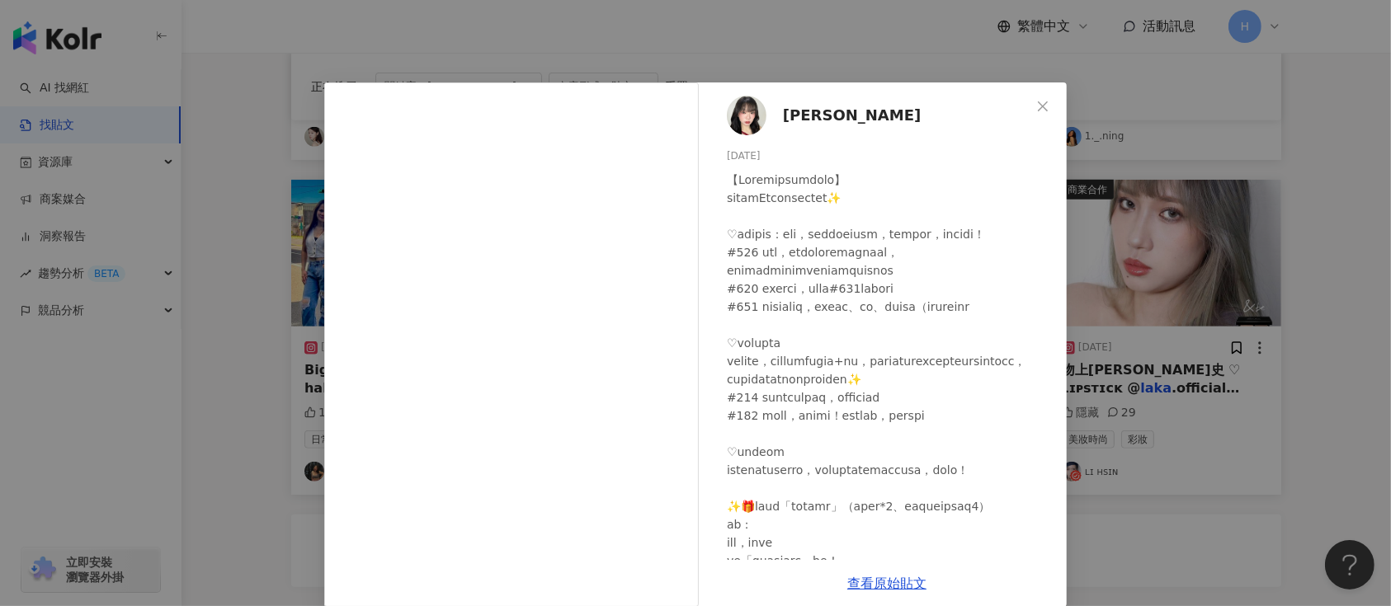
click at [1065, 318] on div "[PERSON_NAME] [DATE] 隱藏 56 查看原始貼文" at bounding box center [695, 303] width 1391 height 606
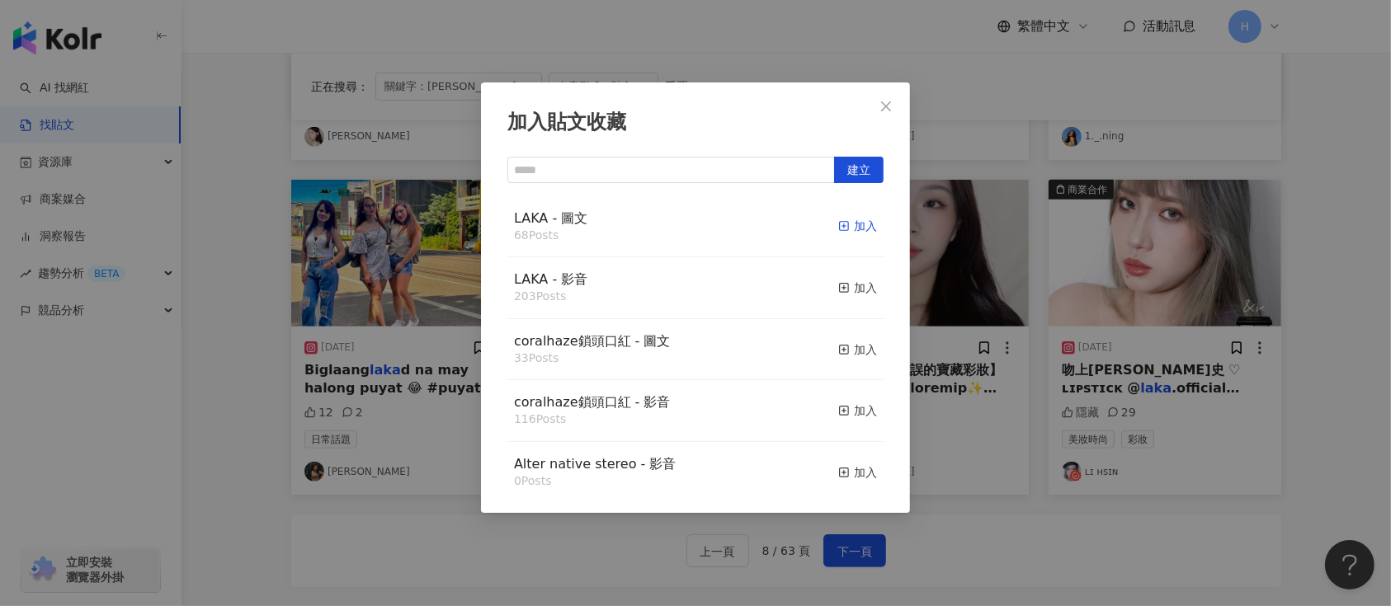
click at [849, 223] on div "加入" at bounding box center [857, 226] width 39 height 18
click at [1234, 356] on div "加入貼文收藏 建立 LAKA - 圖文 68 Posts 加入 LAKA - 影音 203 Posts 加入 coralhaze鎖頭口紅 - 圖文 33 Po…" at bounding box center [695, 303] width 1391 height 606
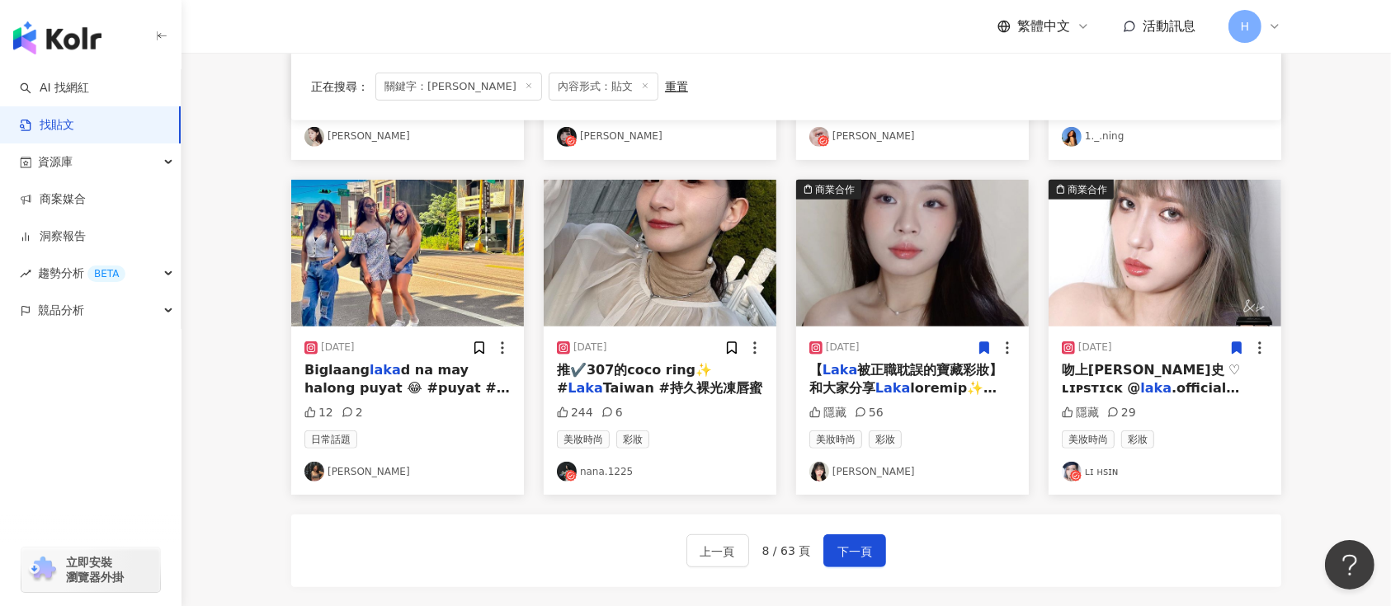
click at [1240, 347] on icon at bounding box center [1237, 348] width 9 height 12
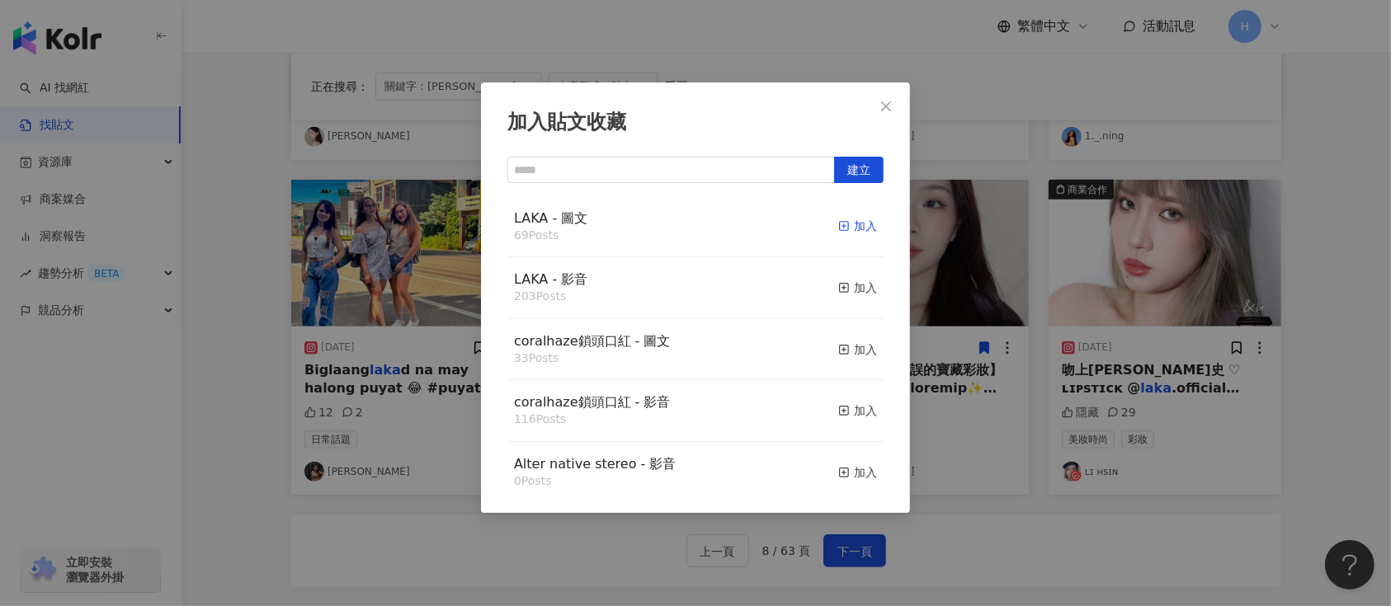
click at [838, 220] on div "加入" at bounding box center [857, 226] width 39 height 18
click at [1044, 283] on div "加入貼文收藏 建立 LAKA - 圖文 69 Posts 加入 LAKA - 影音 203 Posts 加入 coralhaze鎖頭口紅 - 圖文 33 Po…" at bounding box center [695, 303] width 1391 height 606
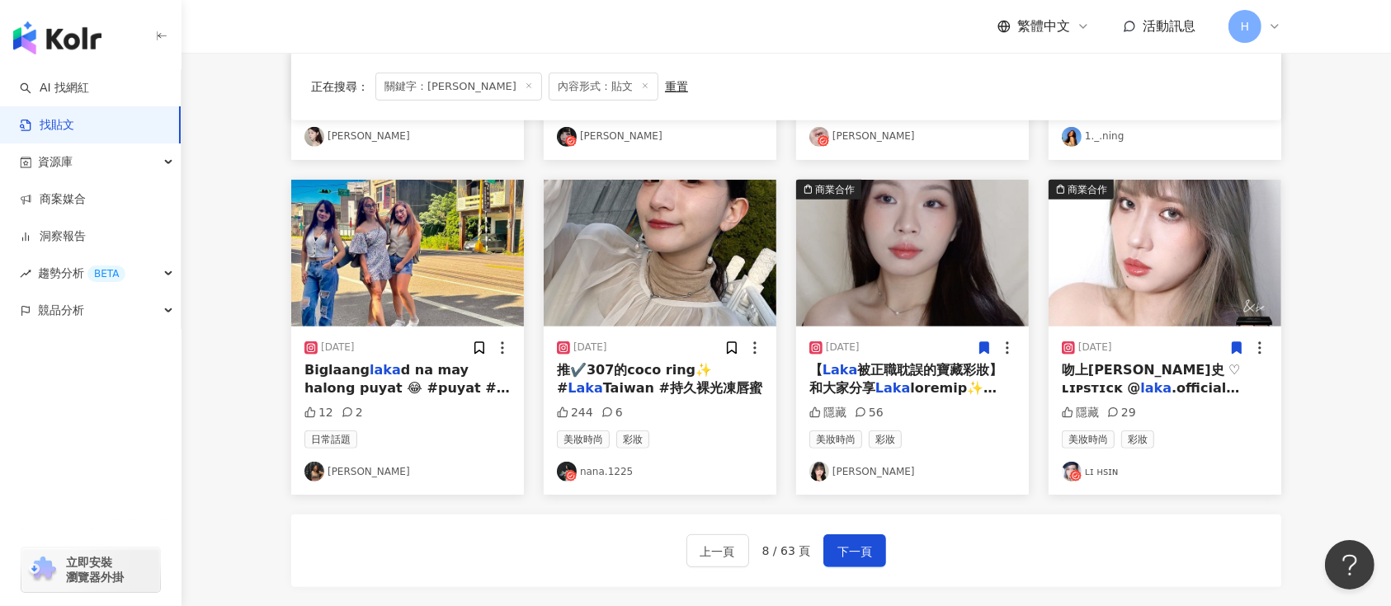
click at [719, 263] on img at bounding box center [660, 253] width 233 height 147
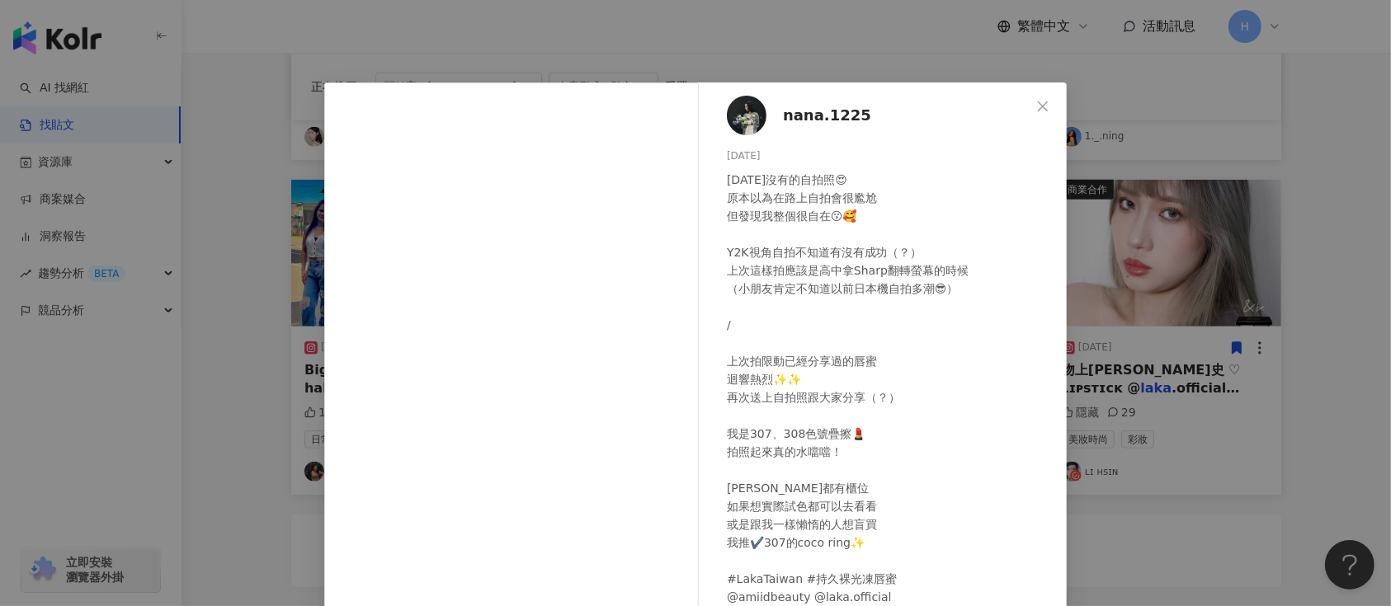
drag, startPoint x: 1100, startPoint y: 302, endPoint x: 905, endPoint y: 302, distance: 194.7
click at [1101, 302] on div "nana.1225 [DATE] [DATE]沒有的自拍照😍 原本以為在路上自拍會很尷尬 但發現我整個很自在😗🥰 Y2K視角自拍不知道有沒有成功（？） 上次這…" at bounding box center [695, 303] width 1391 height 606
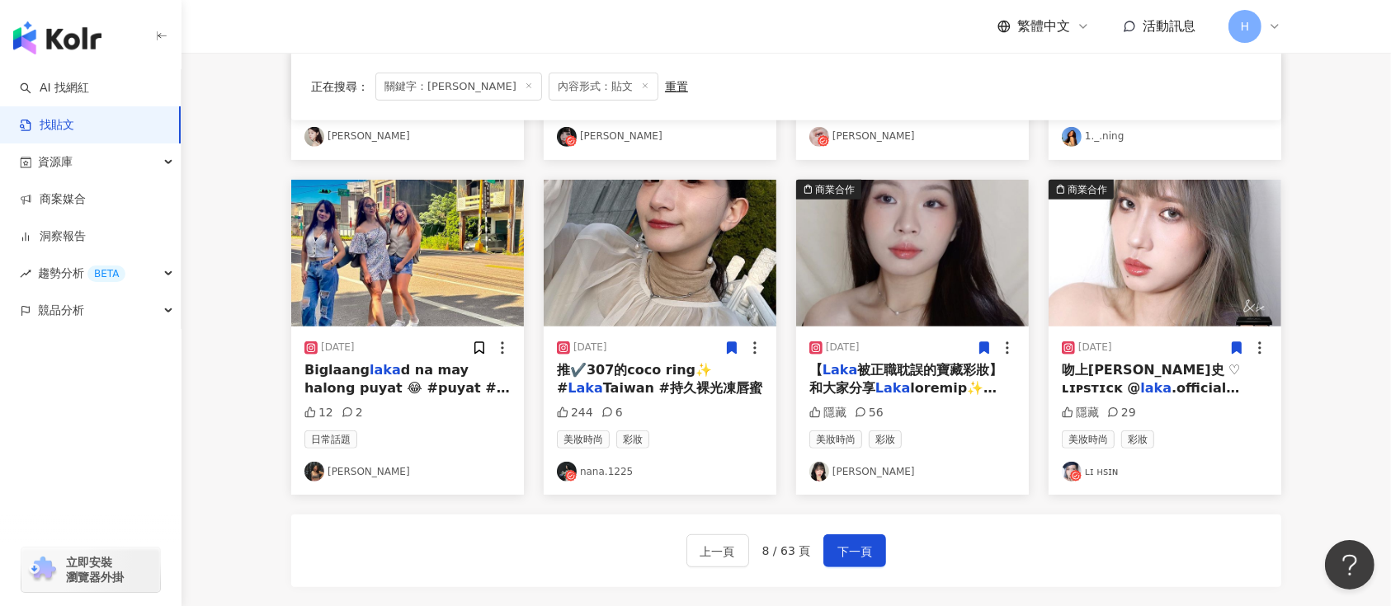
click at [734, 344] on icon at bounding box center [732, 348] width 9 height 12
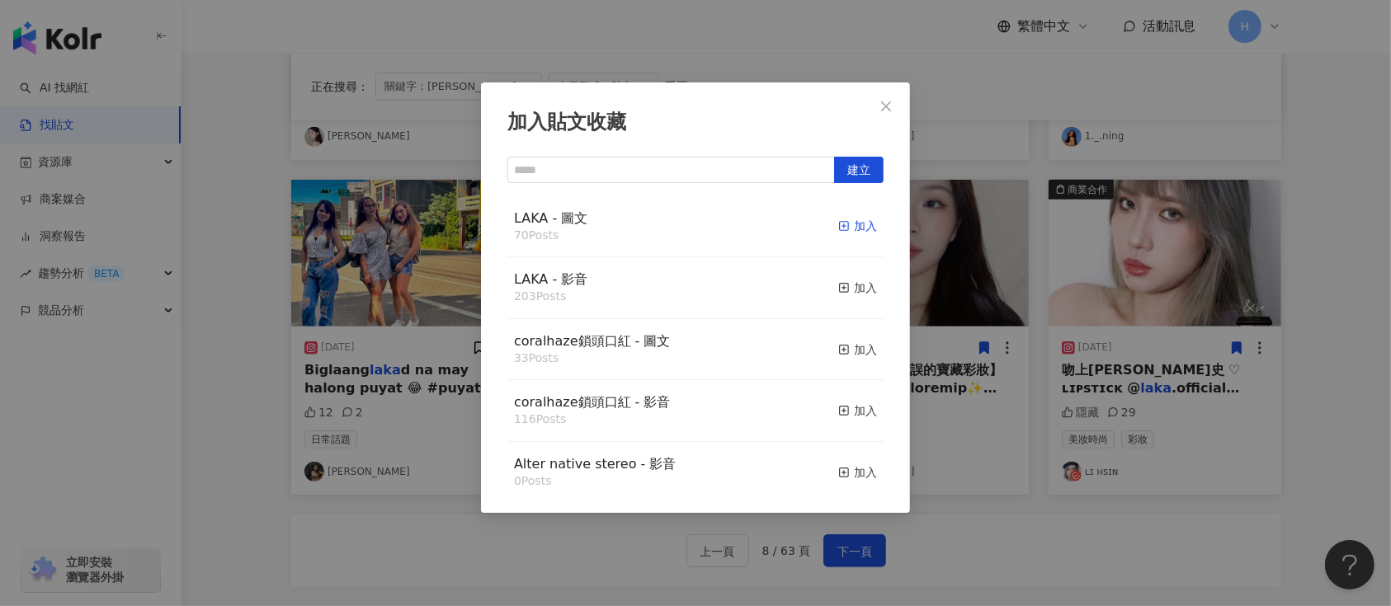
click at [838, 224] on div "加入" at bounding box center [857, 226] width 39 height 18
click at [1101, 305] on div "加入貼文收藏 建立 LAKA - 圖文 70 Posts 加入 LAKA - 影音 203 Posts 加入 coralhaze鎖頭口紅 - 圖文 33 Po…" at bounding box center [695, 303] width 1391 height 606
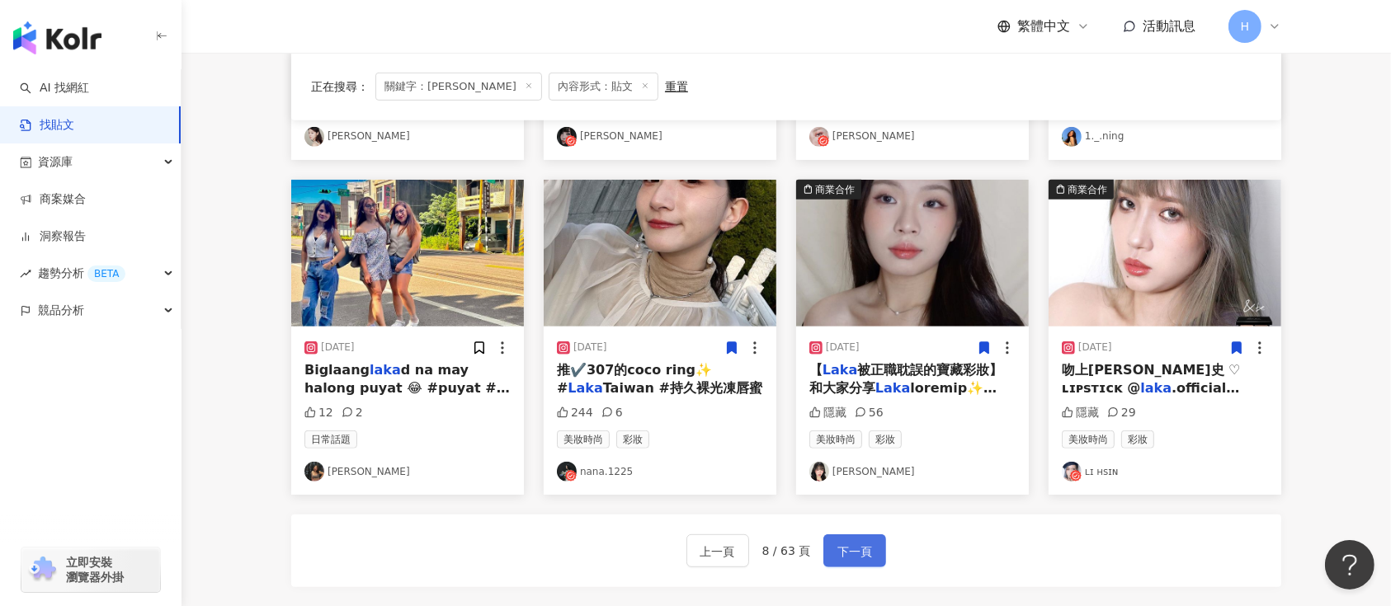
click at [864, 540] on button "下一頁" at bounding box center [854, 551] width 63 height 33
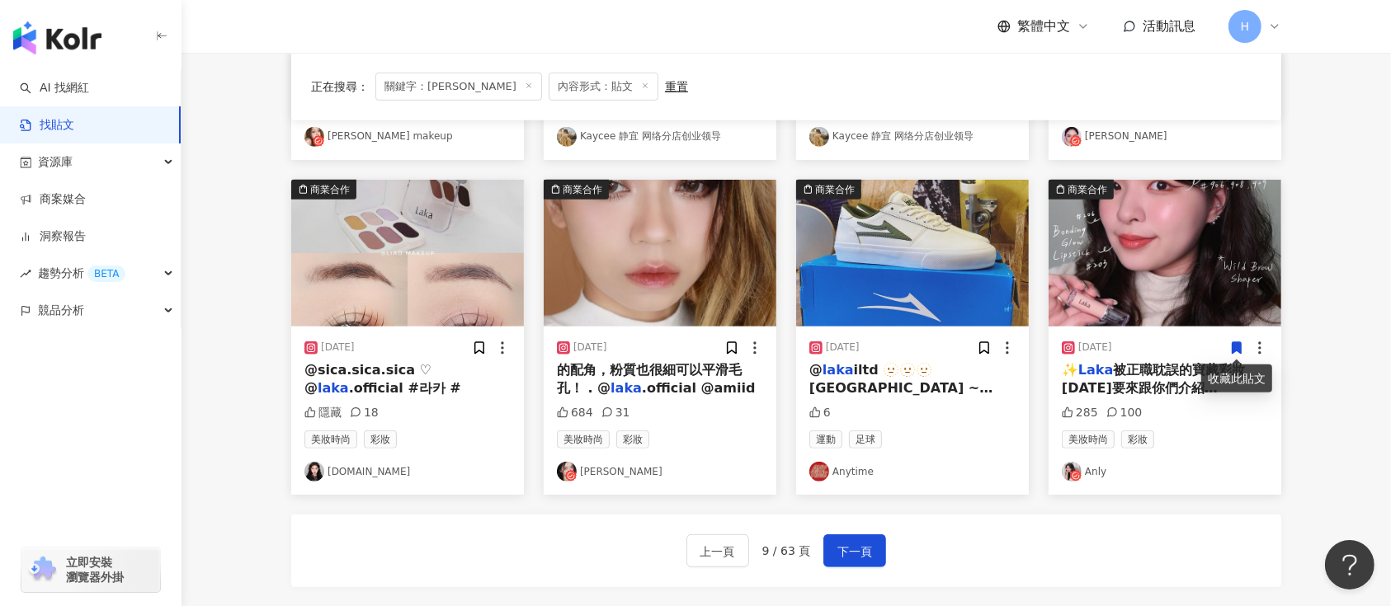
drag, startPoint x: 1236, startPoint y: 356, endPoint x: 1238, endPoint y: 344, distance: 11.8
click at [1238, 344] on icon at bounding box center [1237, 348] width 9 height 12
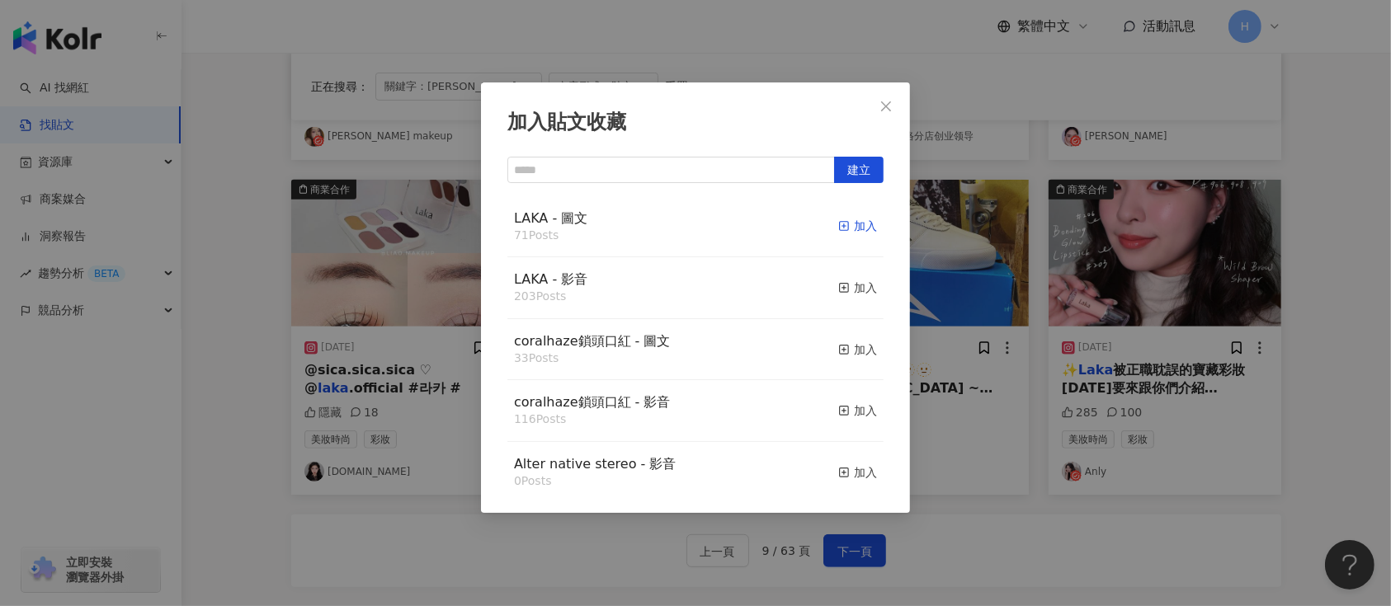
click at [850, 221] on div "加入" at bounding box center [857, 226] width 39 height 18
click at [1230, 306] on div "加入貼文收藏 建立 LAKA - 圖文 71 Posts 加入 LAKA - 影音 203 Posts 加入 coralhaze鎖頭口紅 - 圖文 33 Po…" at bounding box center [695, 303] width 1391 height 606
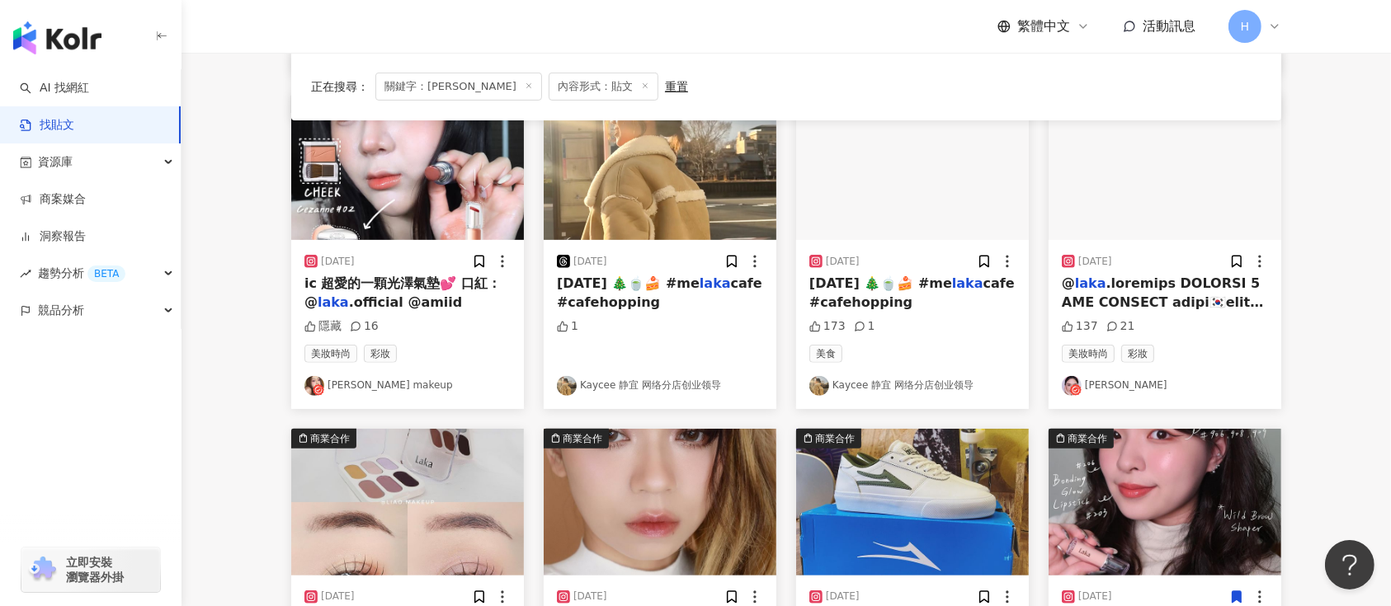
scroll to position [330, 0]
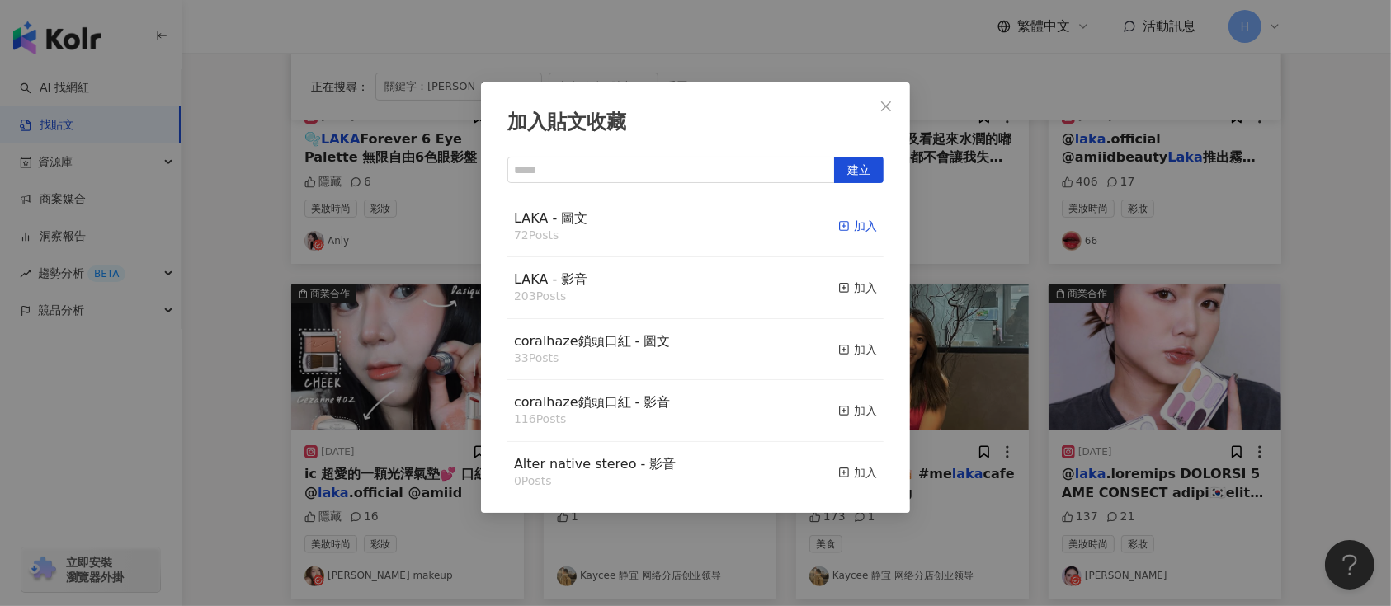
click at [839, 227] on div "加入" at bounding box center [857, 226] width 39 height 18
drag, startPoint x: 1190, startPoint y: 415, endPoint x: 1212, endPoint y: 417, distance: 22.4
click at [1208, 417] on div "加入貼文收藏 建立 LAKA - 圖文 72 Posts 加入 LAKA - 影音 203 Posts 加入 coralhaze鎖頭口紅 - 圖文 33 Po…" at bounding box center [695, 303] width 1391 height 606
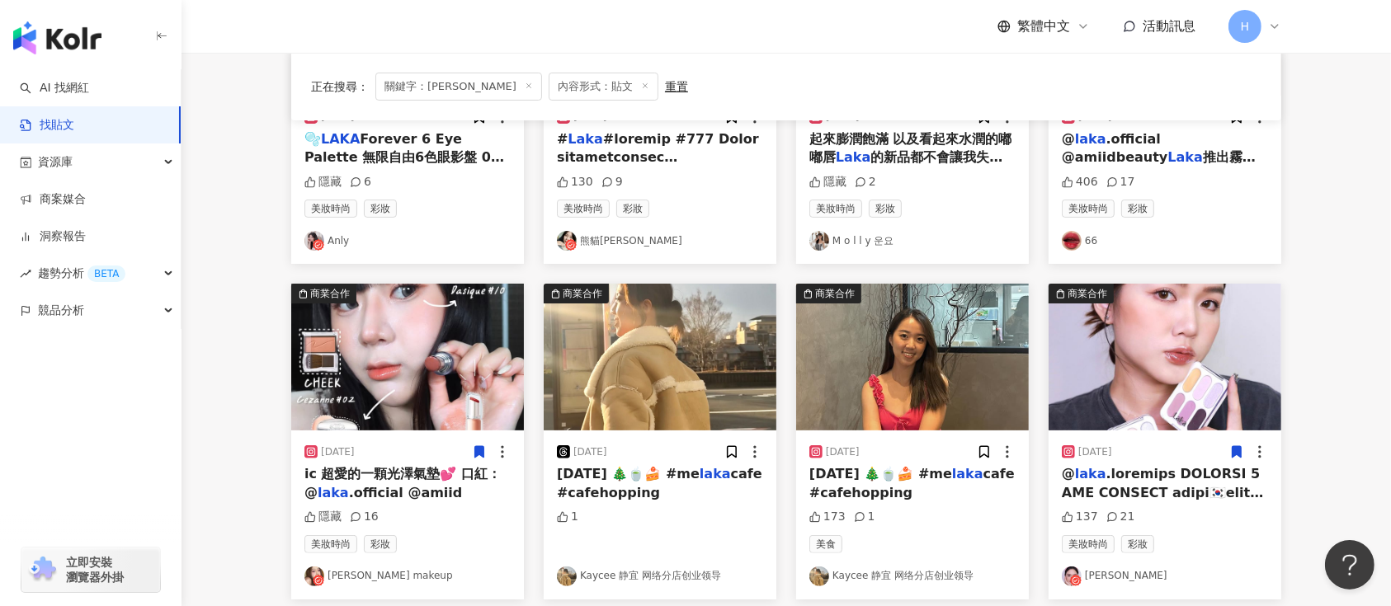
click at [1230, 452] on icon at bounding box center [1236, 452] width 15 height 15
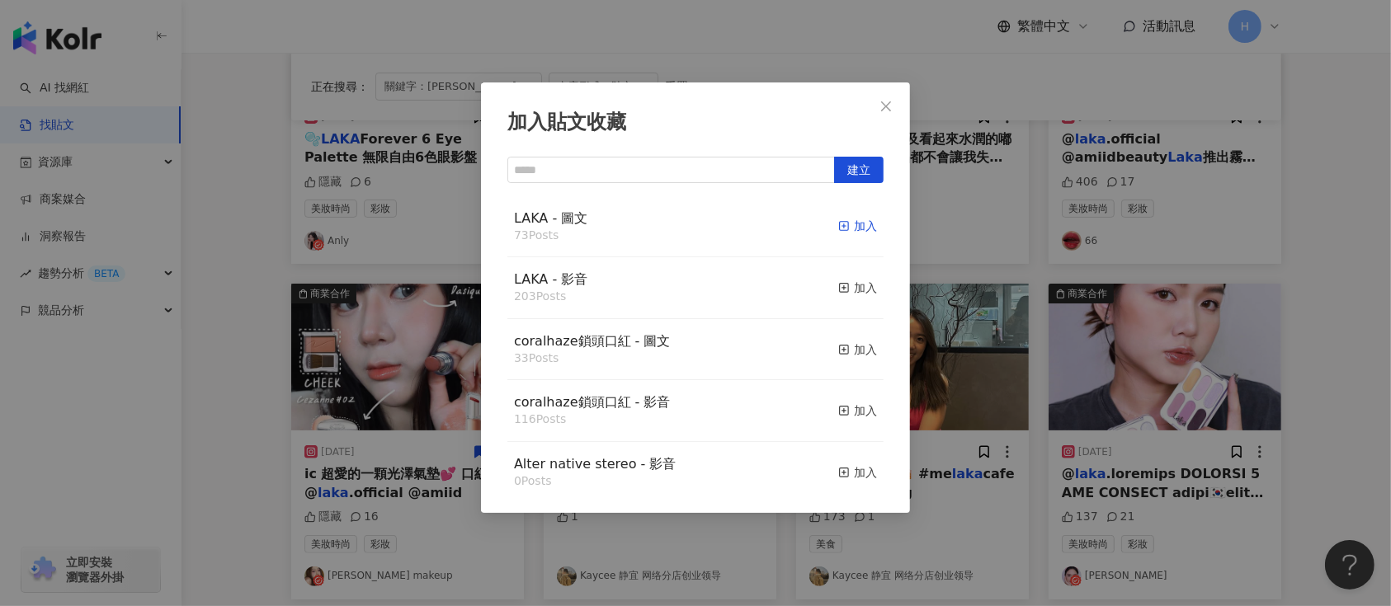
click at [844, 221] on div "加入" at bounding box center [857, 226] width 39 height 18
click at [1031, 286] on div "加入貼文收藏 建立 LAKA - 圖文 73 Posts 加入 LAKA - 影音 203 Posts 加入 coralhaze鎖頭口紅 - 圖文 33 Po…" at bounding box center [695, 303] width 1391 height 606
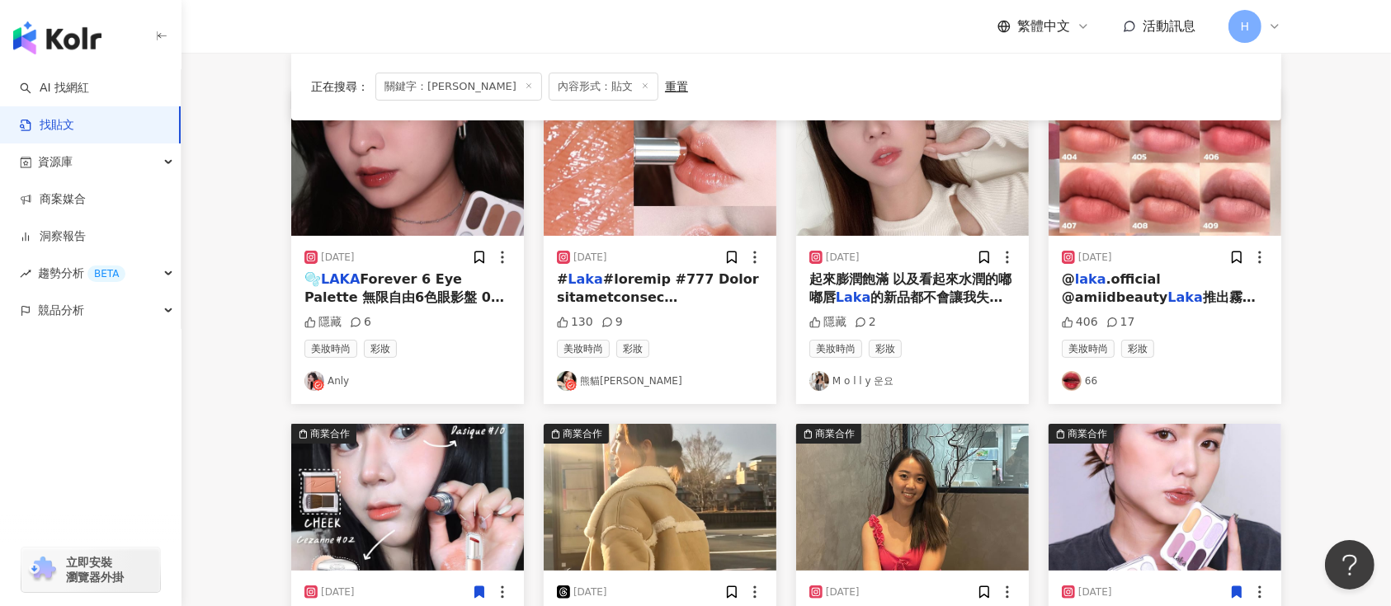
scroll to position [110, 0]
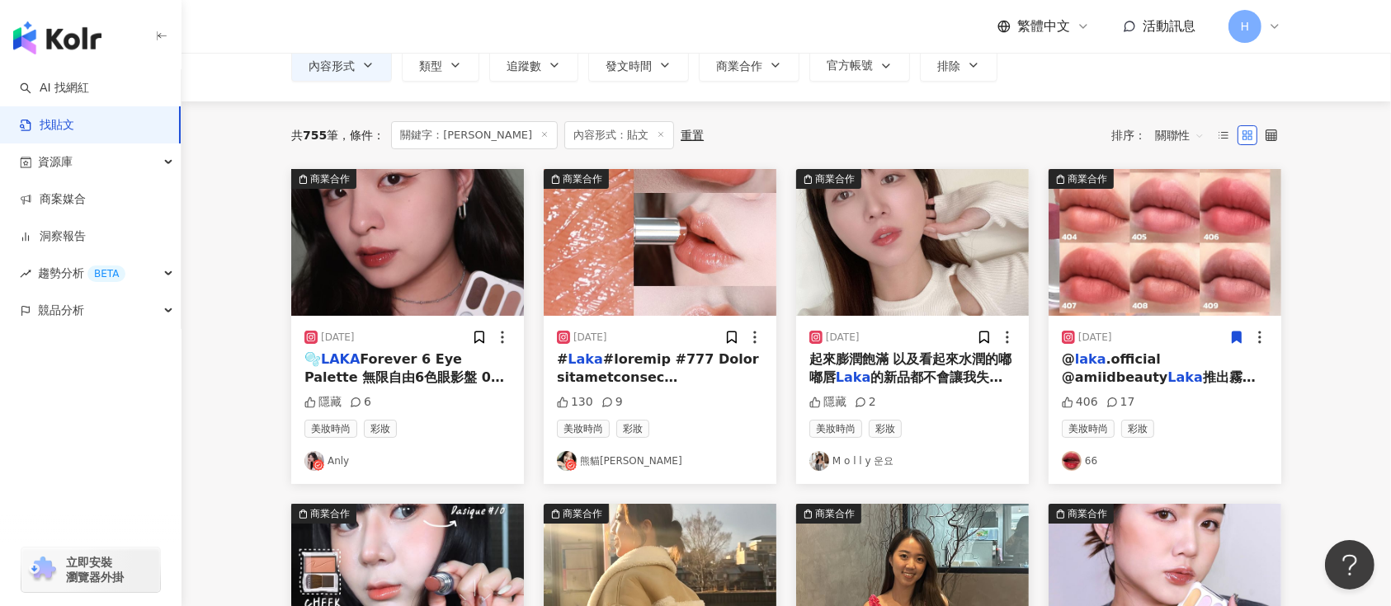
click at [1233, 337] on icon at bounding box center [1237, 338] width 9 height 12
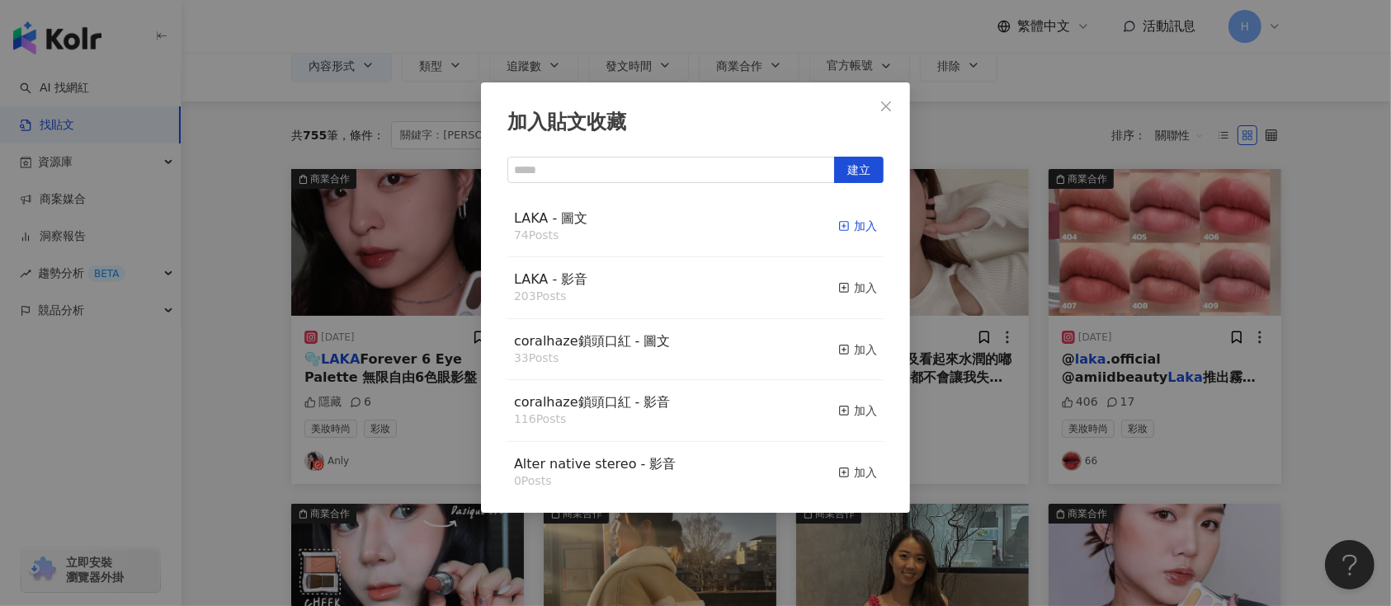
click at [840, 222] on div "加入" at bounding box center [857, 226] width 39 height 18
click at [1078, 288] on div "加入貼文收藏 建立 LAKA - 圖文 74 Posts 加入 LAKA - 影音 203 Posts 加入 coralhaze鎖頭口紅 - 圖文 33 Po…" at bounding box center [695, 303] width 1391 height 606
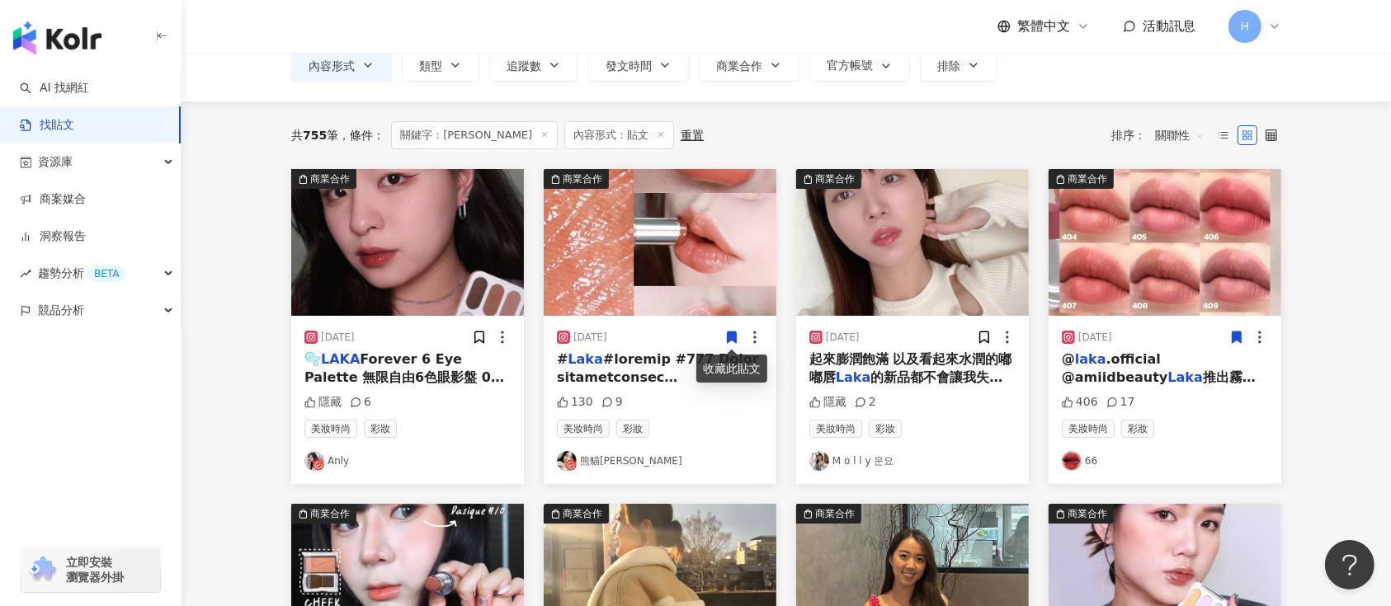
click at [726, 333] on icon at bounding box center [731, 337] width 15 height 15
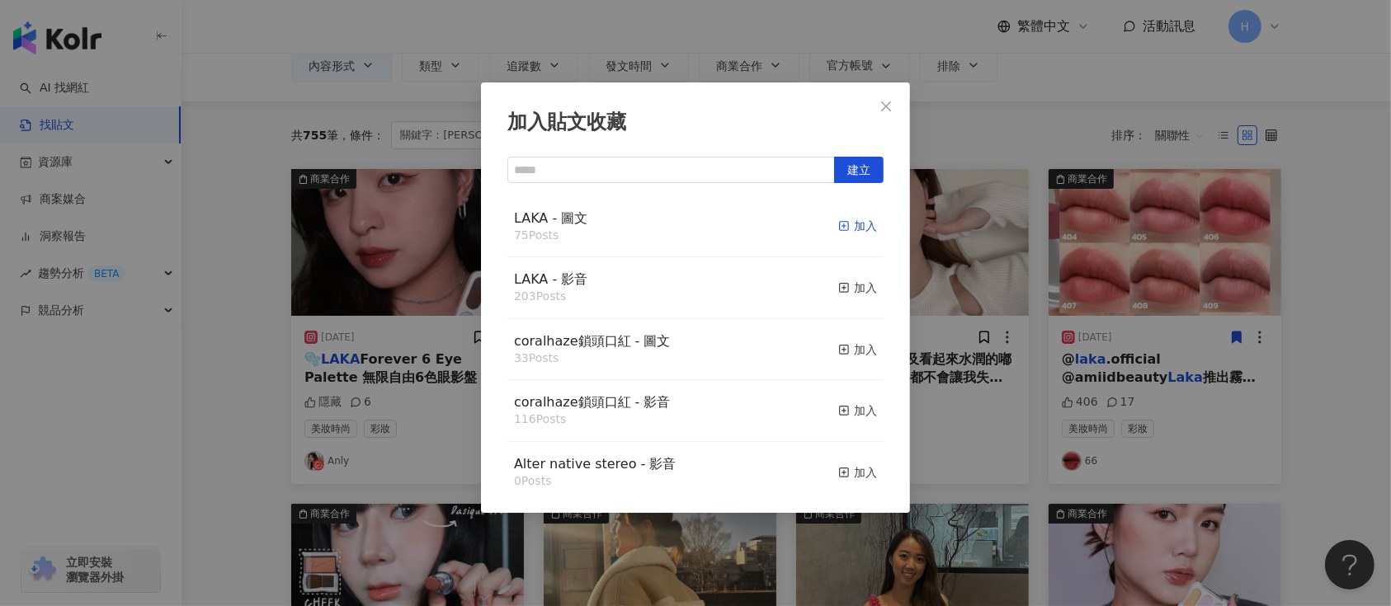
click at [838, 222] on div "加入" at bounding box center [857, 226] width 39 height 18
click at [1043, 260] on div "加入貼文收藏 建立 LAKA - 圖文 75 Posts 加入 LAKA - 影音 203 Posts 加入 coralhaze鎖頭口紅 - 圖文 33 Po…" at bounding box center [695, 303] width 1391 height 606
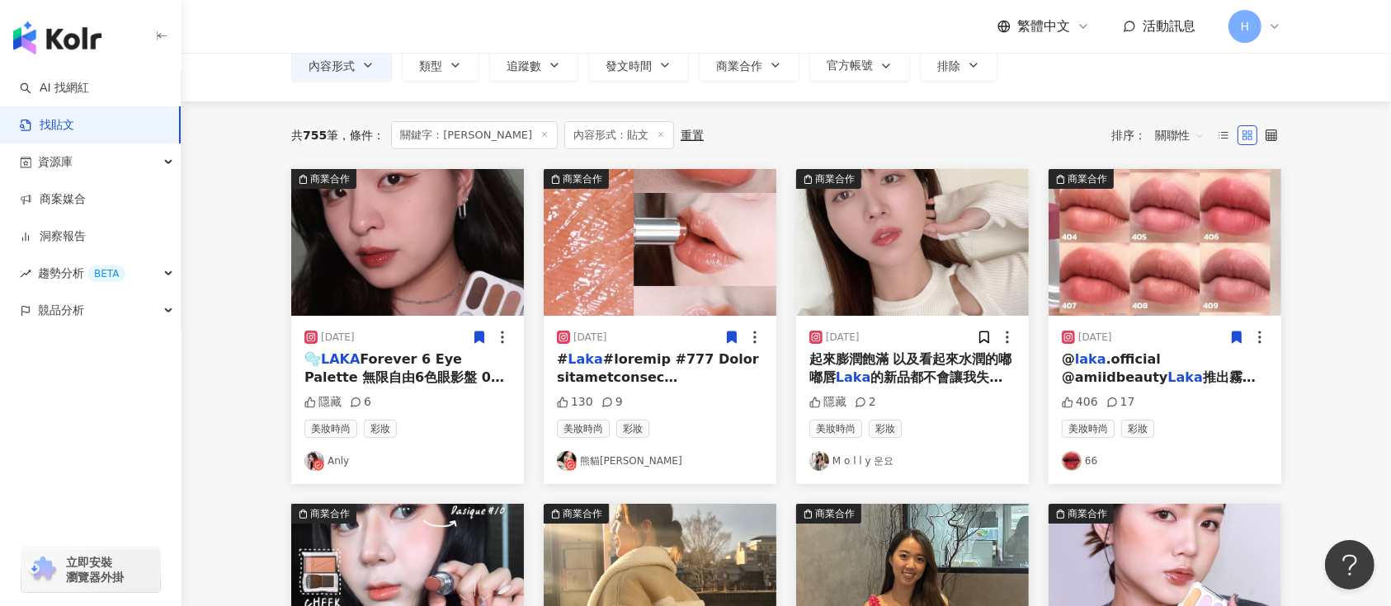
click at [477, 338] on icon at bounding box center [479, 338] width 9 height 12
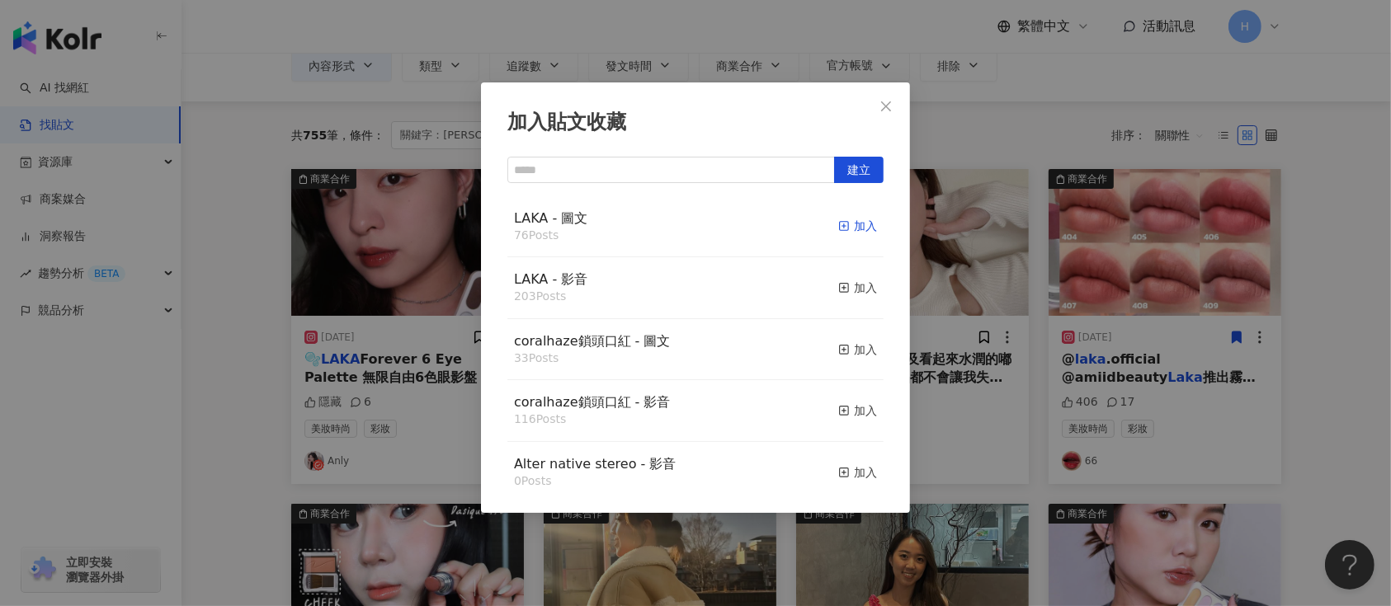
click at [838, 227] on div "加入" at bounding box center [857, 226] width 39 height 18
click at [1058, 311] on div "加入貼文收藏 建立 LAKA - 圖文 76 Posts 加入 LAKA - 影音 203 Posts 加入 coralhaze鎖頭口紅 - 圖文 33 Po…" at bounding box center [695, 303] width 1391 height 606
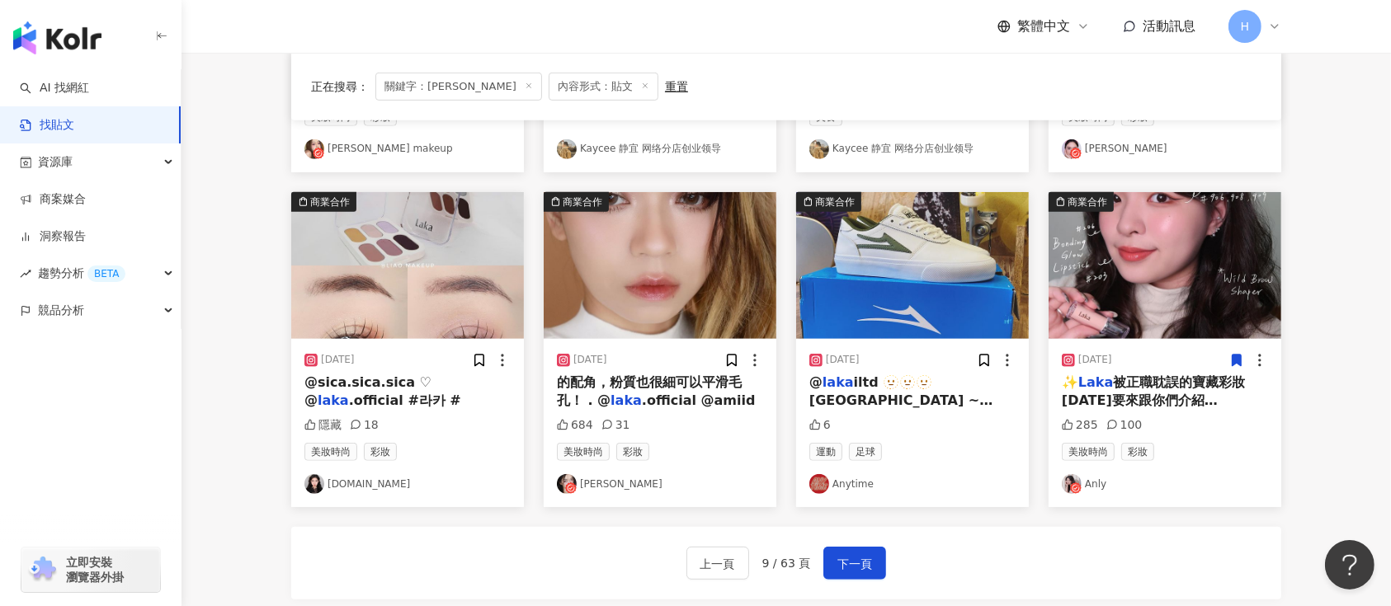
scroll to position [880, 0]
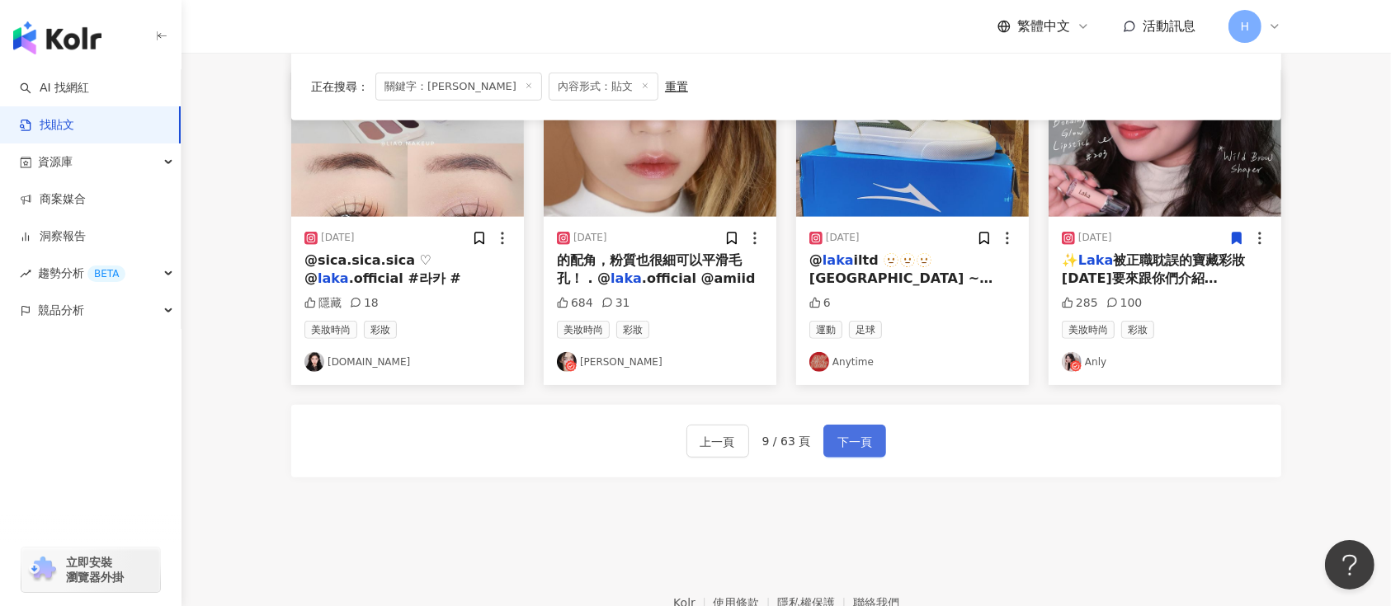
click at [861, 439] on span "下一頁" at bounding box center [854, 442] width 35 height 20
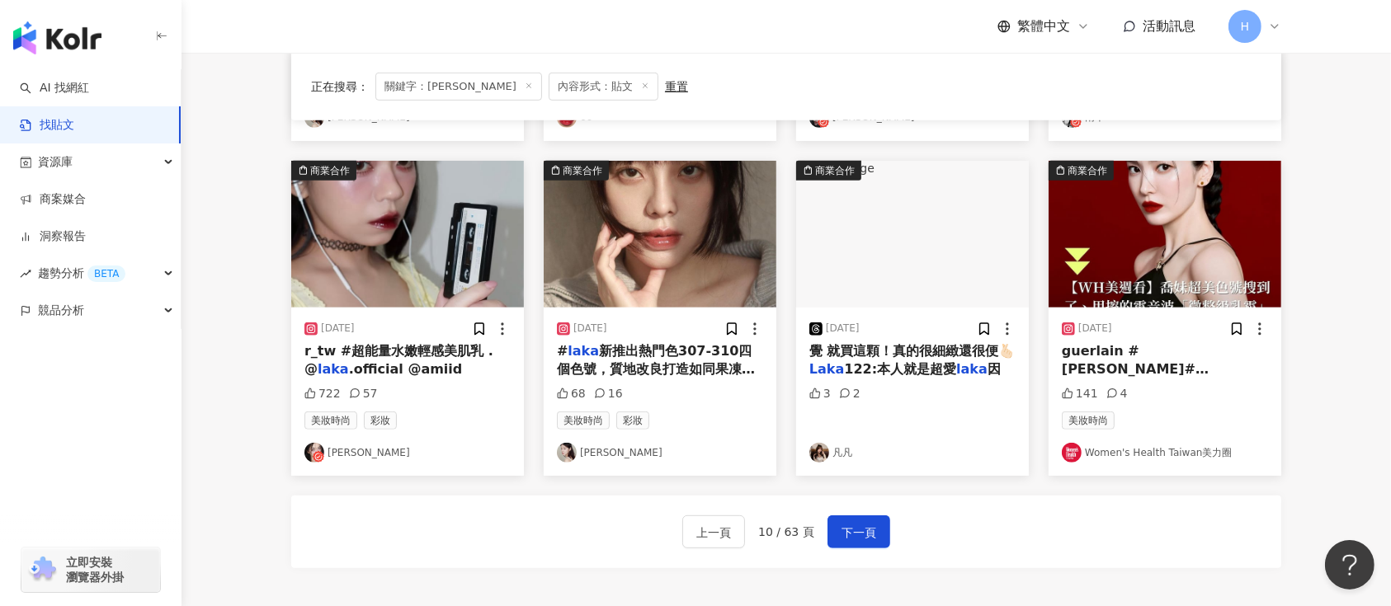
scroll to position [770, 0]
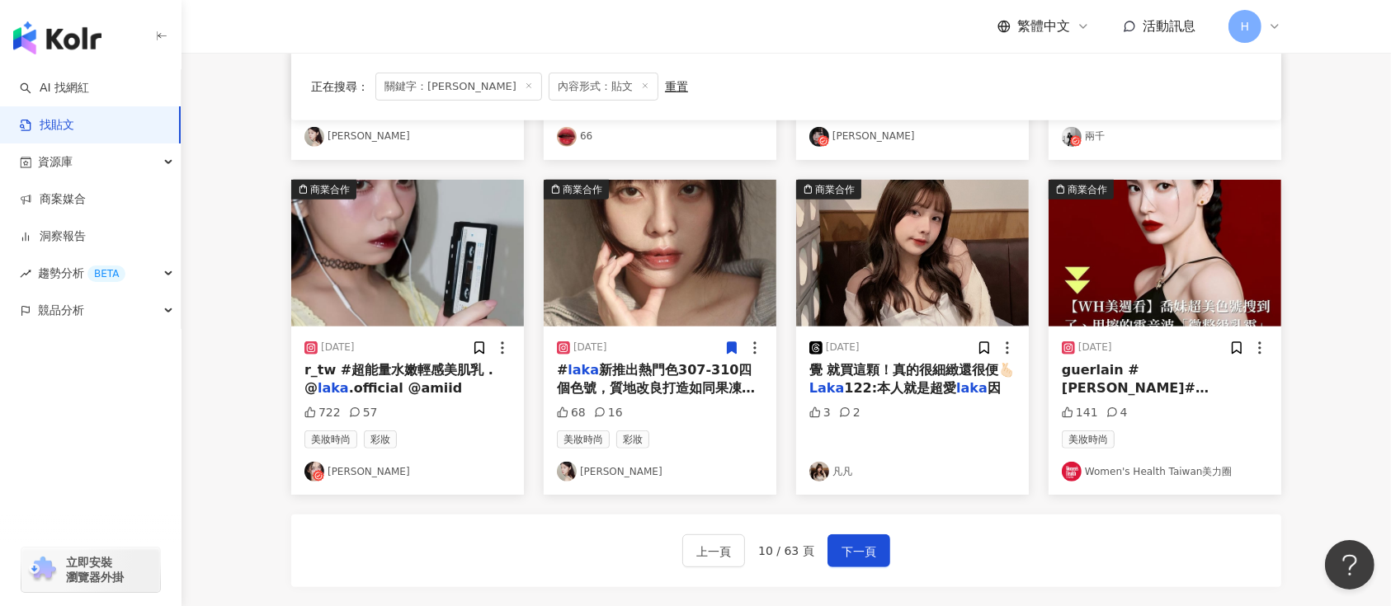
click at [738, 341] on icon at bounding box center [731, 348] width 15 height 15
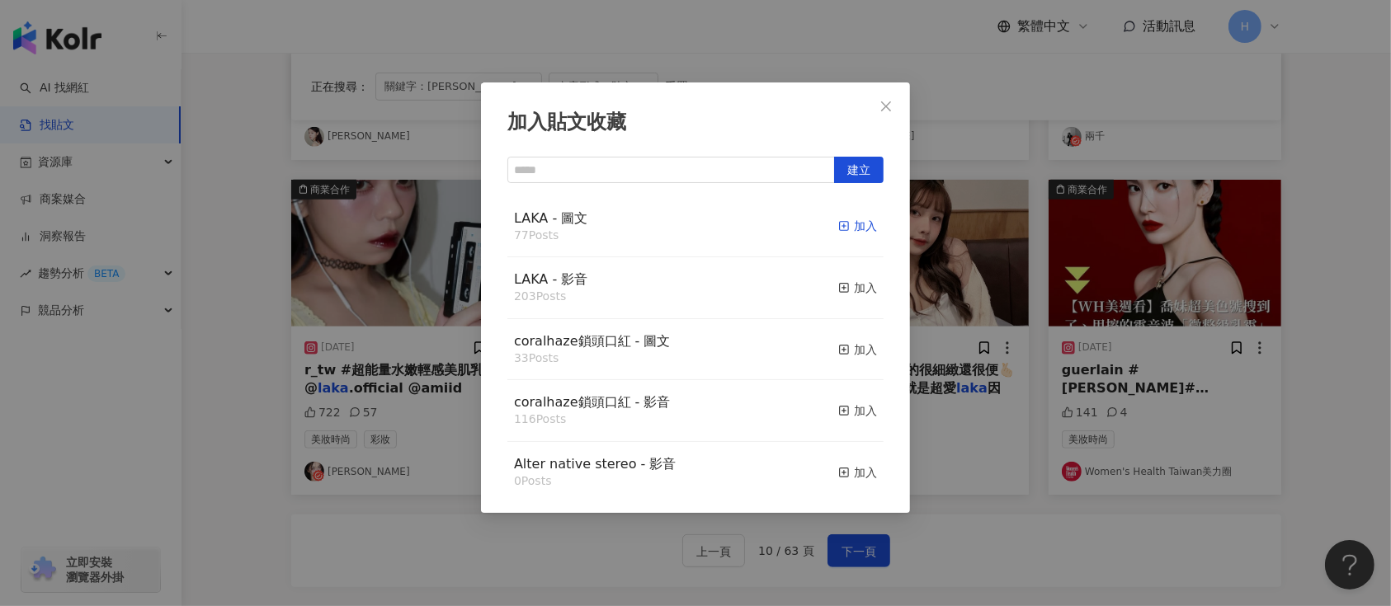
click at [838, 227] on div "加入" at bounding box center [857, 226] width 39 height 18
drag, startPoint x: 1081, startPoint y: 295, endPoint x: 1015, endPoint y: 331, distance: 74.9
click at [1081, 298] on div "加入貼文收藏 建立 LAKA - 圖文 77 Posts 加入 LAKA - 影音 203 Posts 加入 coralhaze鎖頭口紅 - 圖文 33 Po…" at bounding box center [695, 303] width 1391 height 606
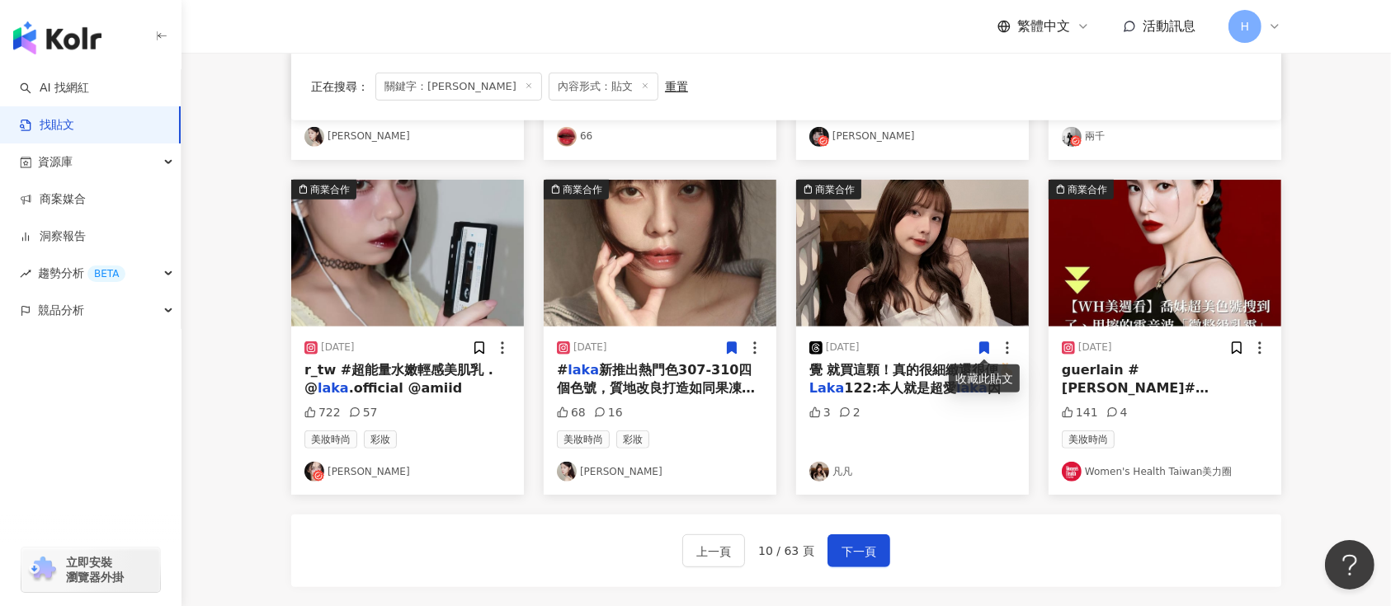
click at [979, 341] on icon at bounding box center [984, 348] width 15 height 15
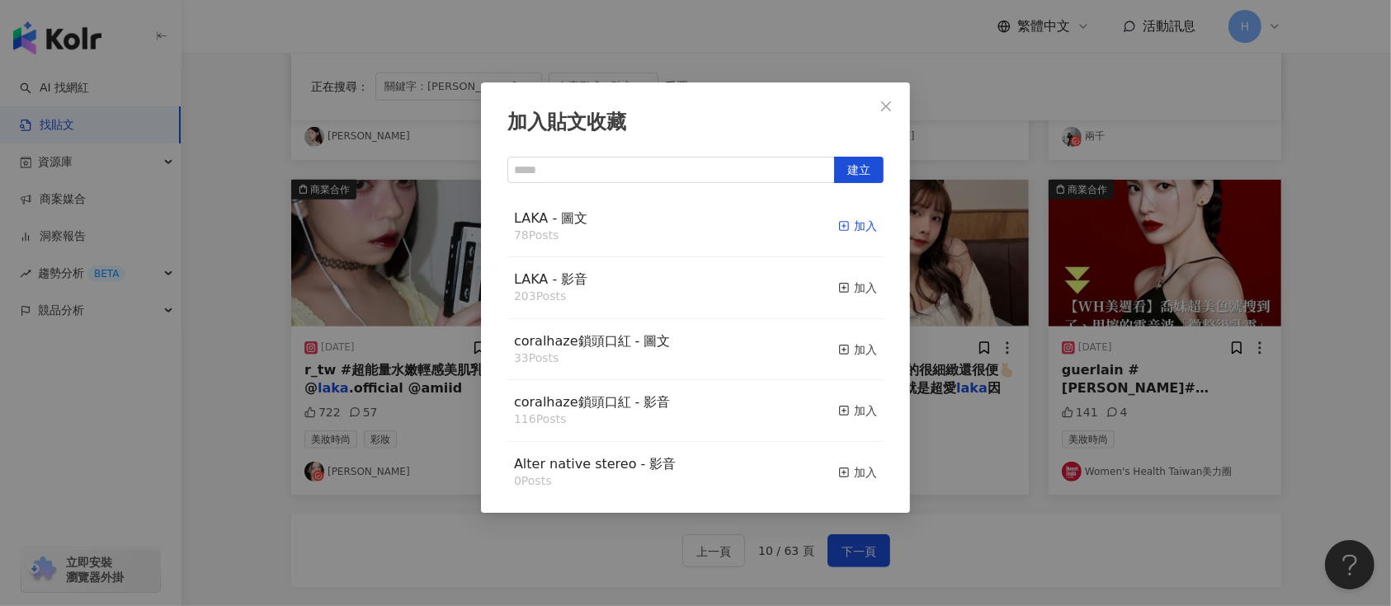
click at [840, 221] on div "加入" at bounding box center [857, 226] width 39 height 18
click at [1200, 281] on div "加入貼文收藏 建立 LAKA - 圖文 78 Posts 加入 LAKA - 影音 203 Posts 加入 coralhaze鎖頭口紅 - 圖文 33 Po…" at bounding box center [695, 303] width 1391 height 606
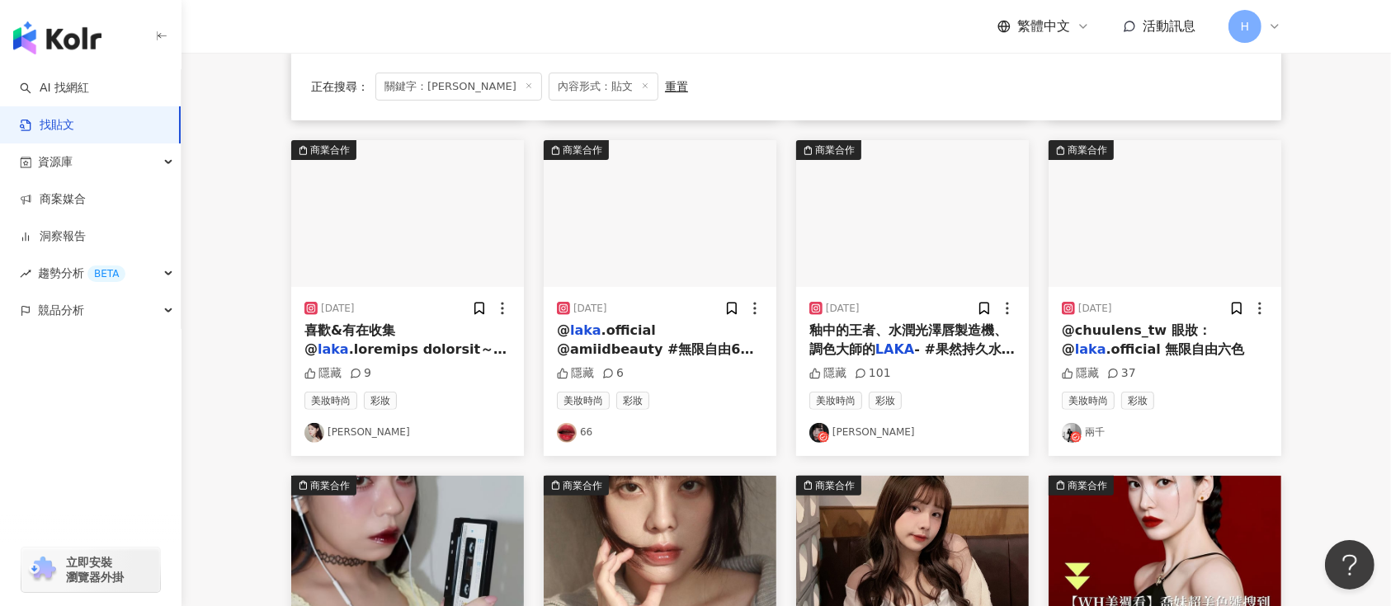
scroll to position [440, 0]
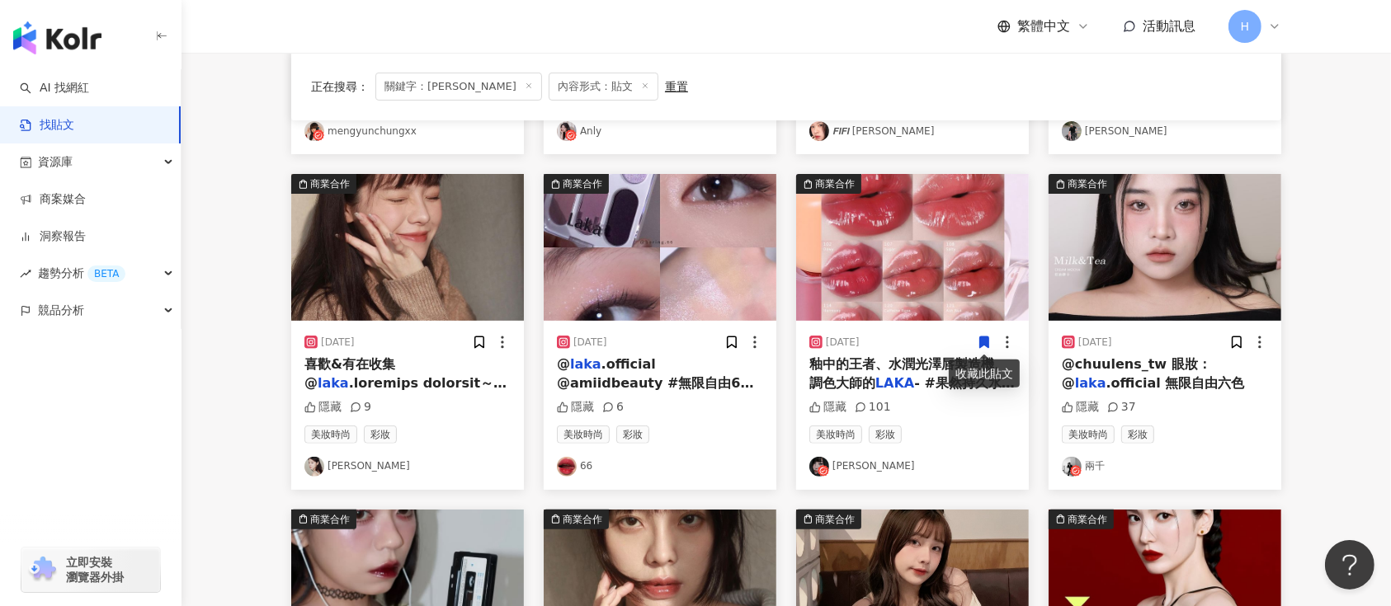
click at [987, 342] on icon at bounding box center [984, 343] width 9 height 12
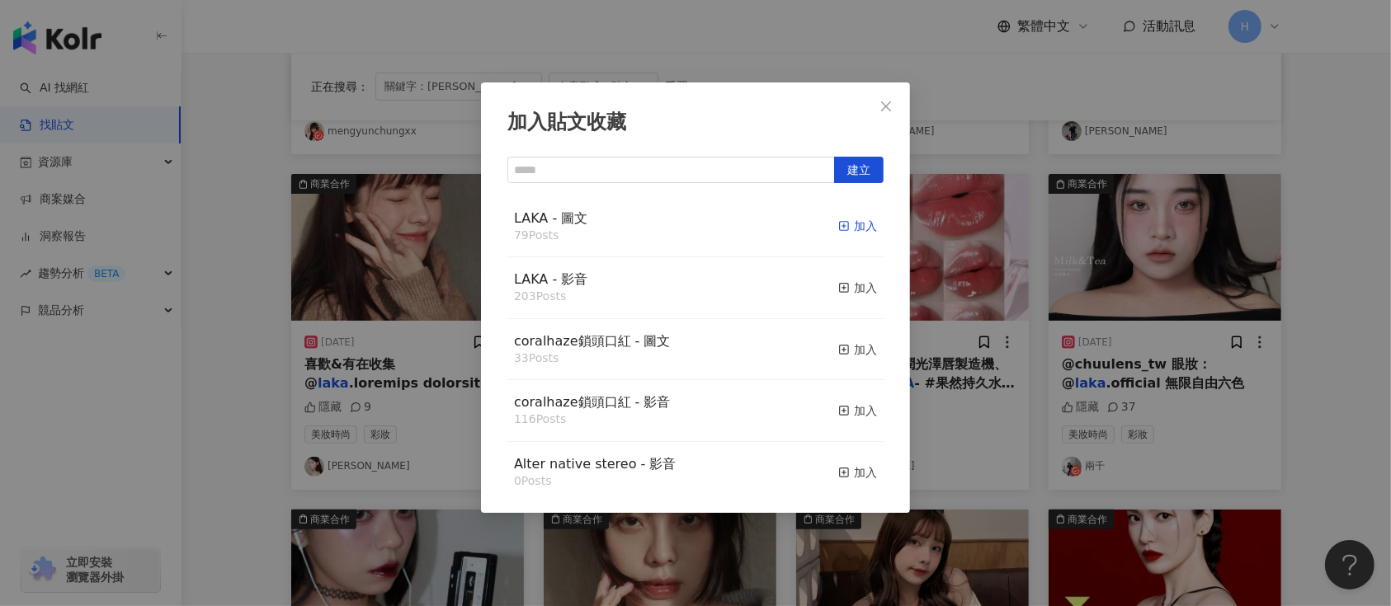
click at [852, 223] on div "加入" at bounding box center [857, 226] width 39 height 18
drag, startPoint x: 1270, startPoint y: 380, endPoint x: 1263, endPoint y: 363, distance: 18.5
click at [1271, 380] on div "加入貼文收藏 建立 LAKA - 圖文 79 Posts 加入 LAKA - 影音 203 Posts 加入 coralhaze鎖頭口紅 - 圖文 33 Po…" at bounding box center [695, 303] width 1391 height 606
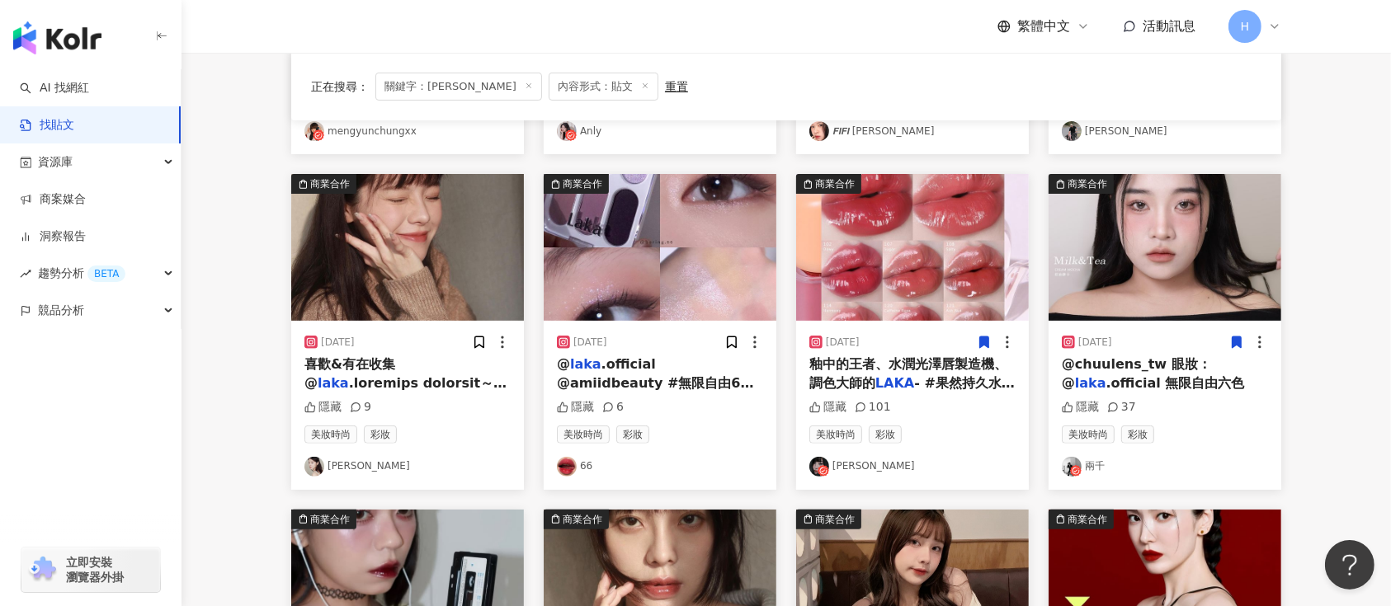
click at [1231, 343] on icon at bounding box center [1236, 342] width 15 height 15
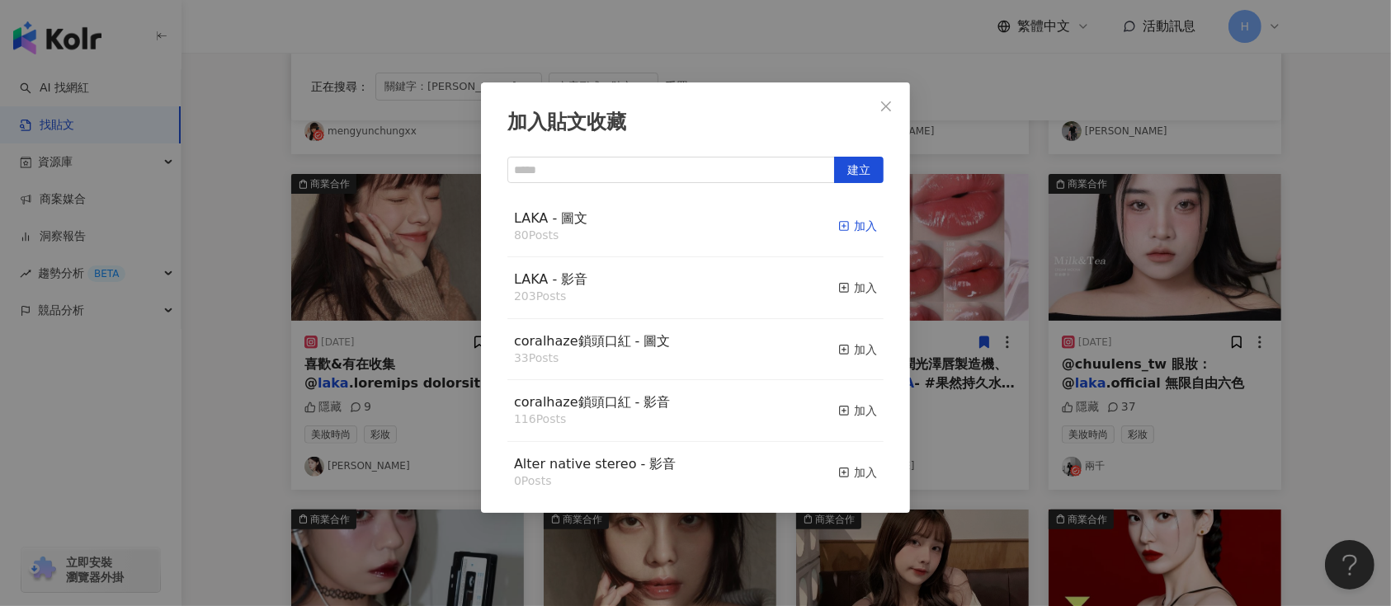
click at [838, 221] on div "加入" at bounding box center [857, 226] width 39 height 18
drag, startPoint x: 1029, startPoint y: 284, endPoint x: 635, endPoint y: 326, distance: 395.8
click at [1026, 284] on div "加入貼文收藏 建立 LAKA - 圖文 80 Posts 加入 LAKA - 影音 203 Posts 加入 coralhaze鎖頭口紅 - 圖文 33 Po…" at bounding box center [695, 303] width 1391 height 606
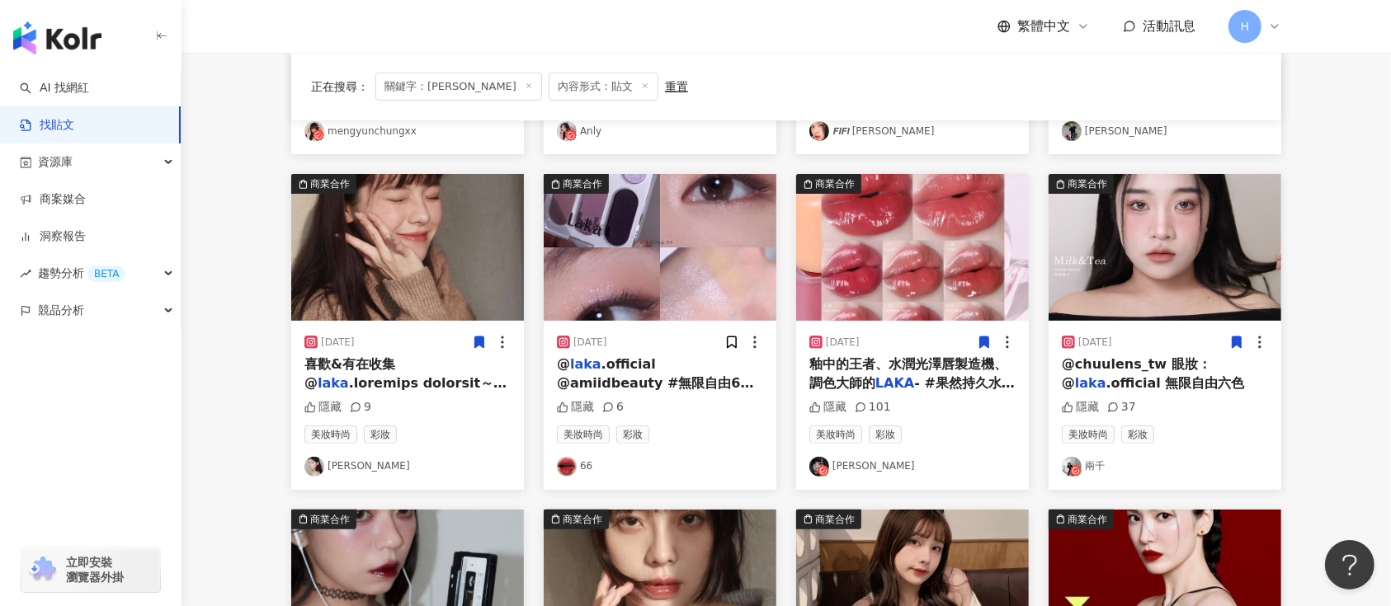
click at [483, 341] on icon at bounding box center [479, 343] width 9 height 12
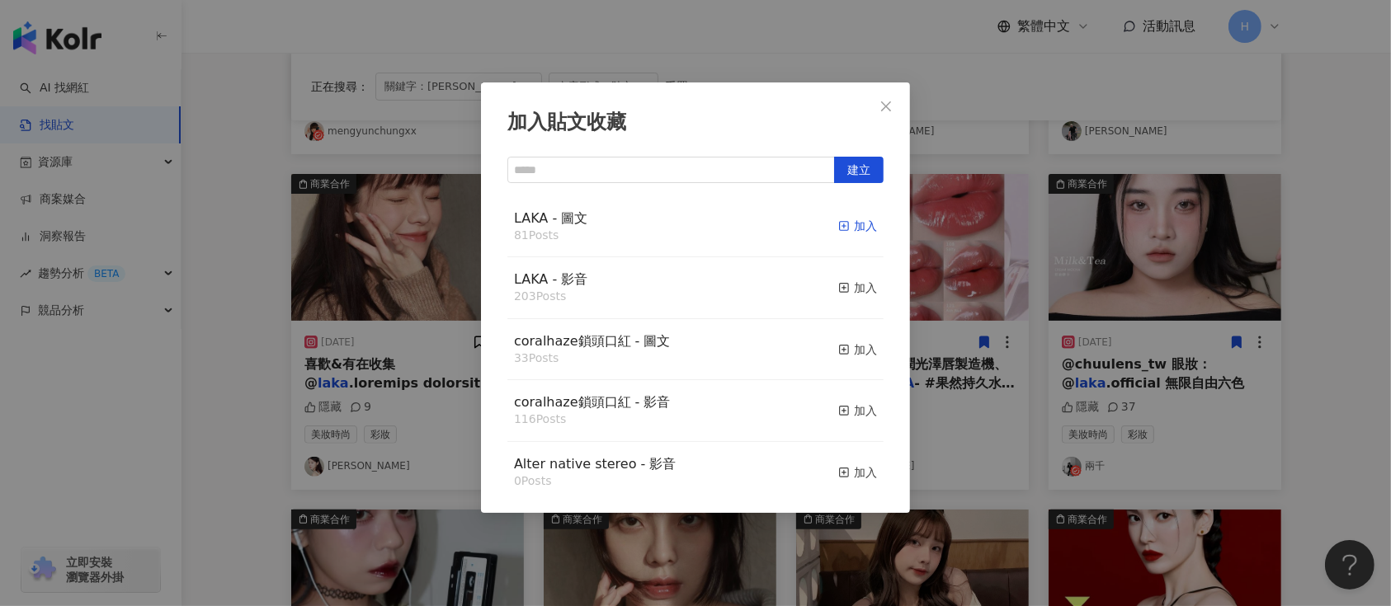
click at [844, 222] on div "加入" at bounding box center [857, 226] width 39 height 18
click at [1026, 271] on div "加入貼文收藏 建立 LAKA - 圖文 81 Posts 加入 LAKA - 影音 203 Posts 加入 coralhaze鎖頭口紅 - 圖文 33 Po…" at bounding box center [695, 303] width 1391 height 606
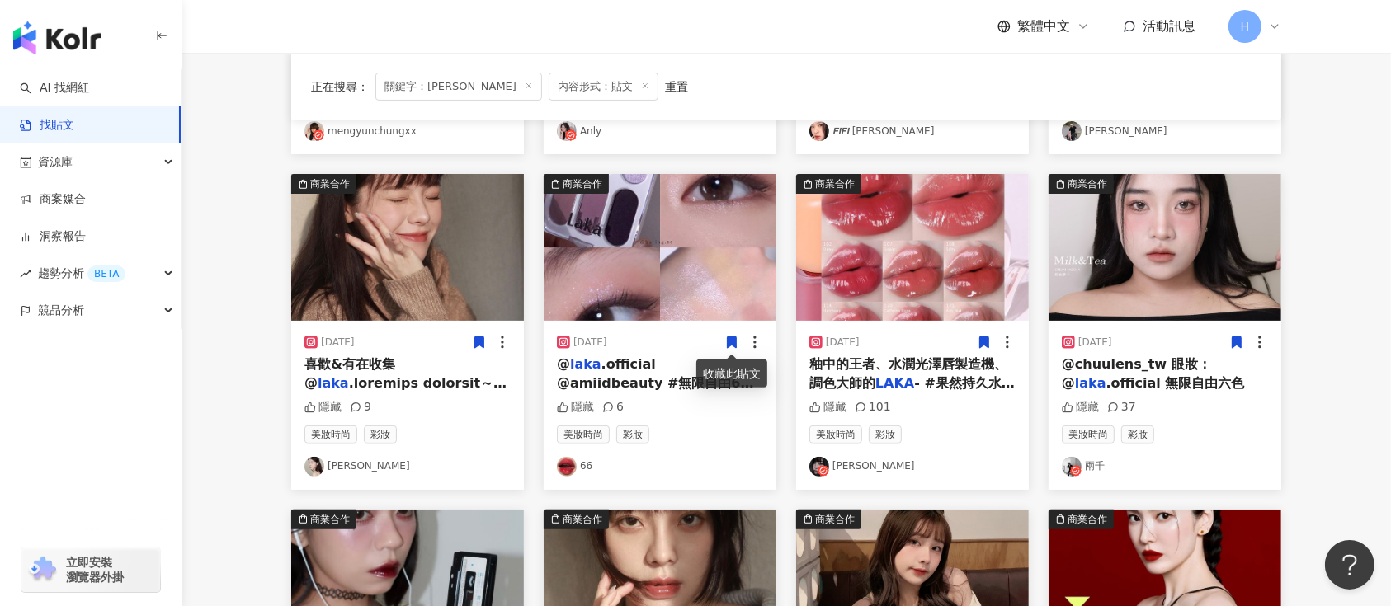
click at [724, 344] on icon at bounding box center [731, 342] width 15 height 15
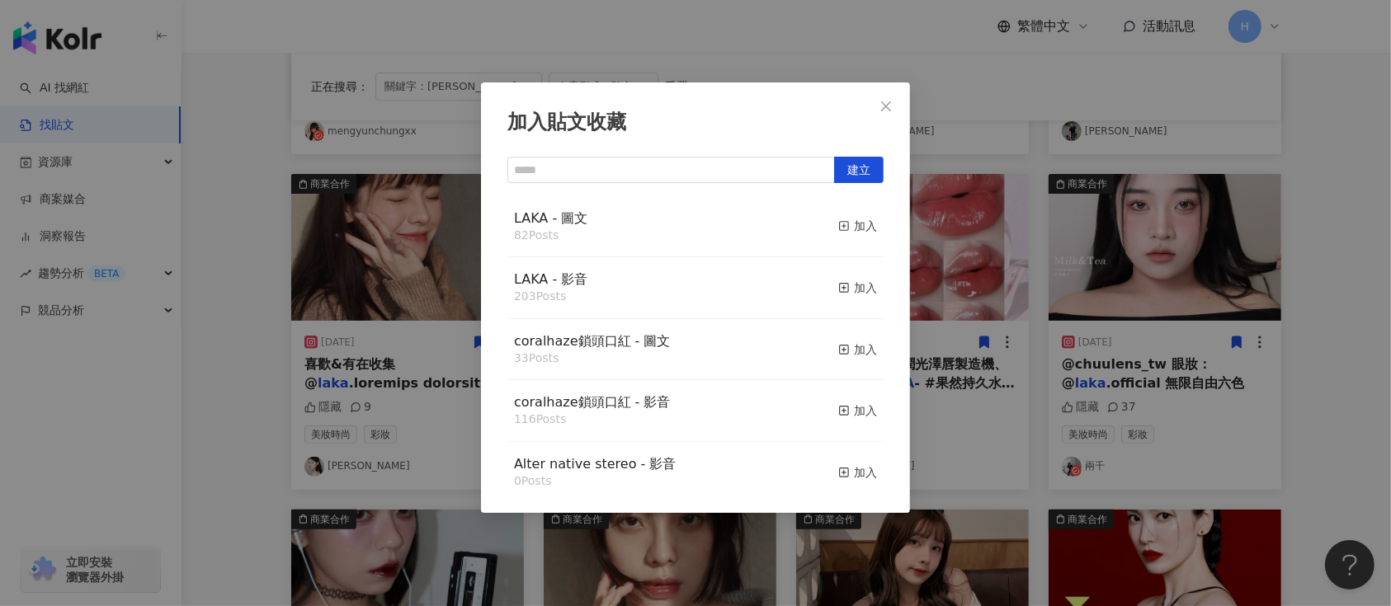
drag, startPoint x: 848, startPoint y: 226, endPoint x: 1045, endPoint y: 262, distance: 200.5
click at [849, 226] on div "加入" at bounding box center [857, 226] width 39 height 18
click at [1077, 271] on div "加入貼文收藏 建立 LAKA - 圖文 82 Posts 加入 LAKA - 影音 203 Posts 加入 coralhaze鎖頭口紅 - 圖文 33 Po…" at bounding box center [695, 303] width 1391 height 606
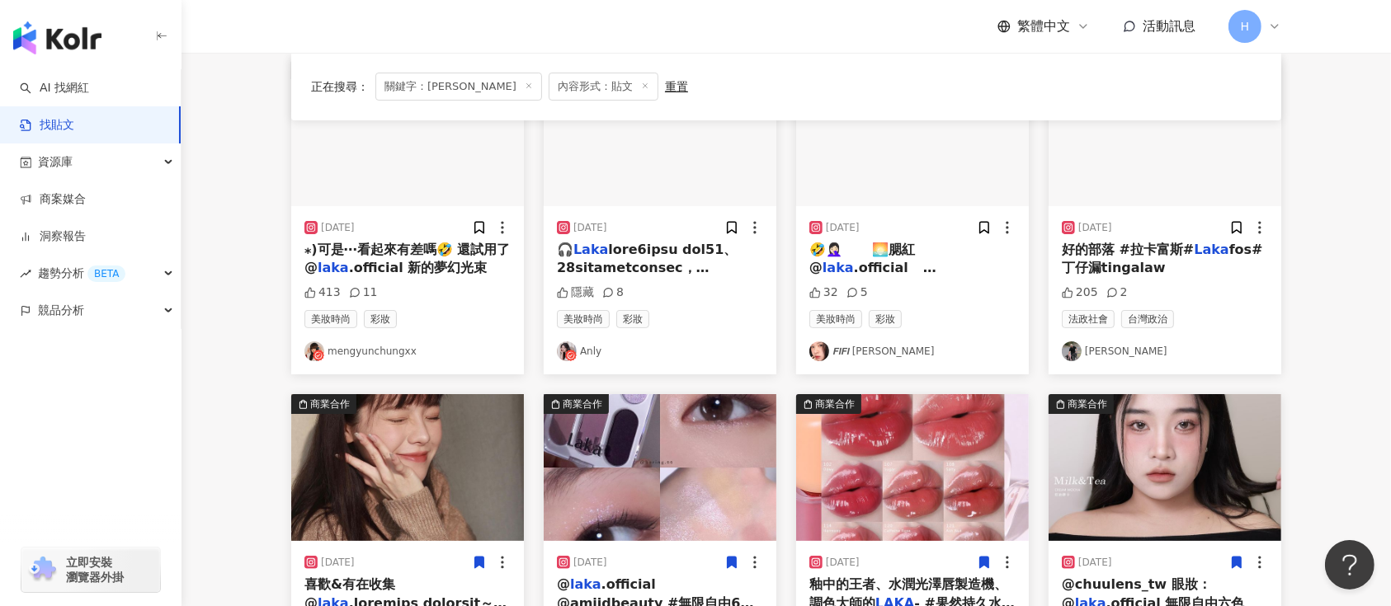
scroll to position [110, 0]
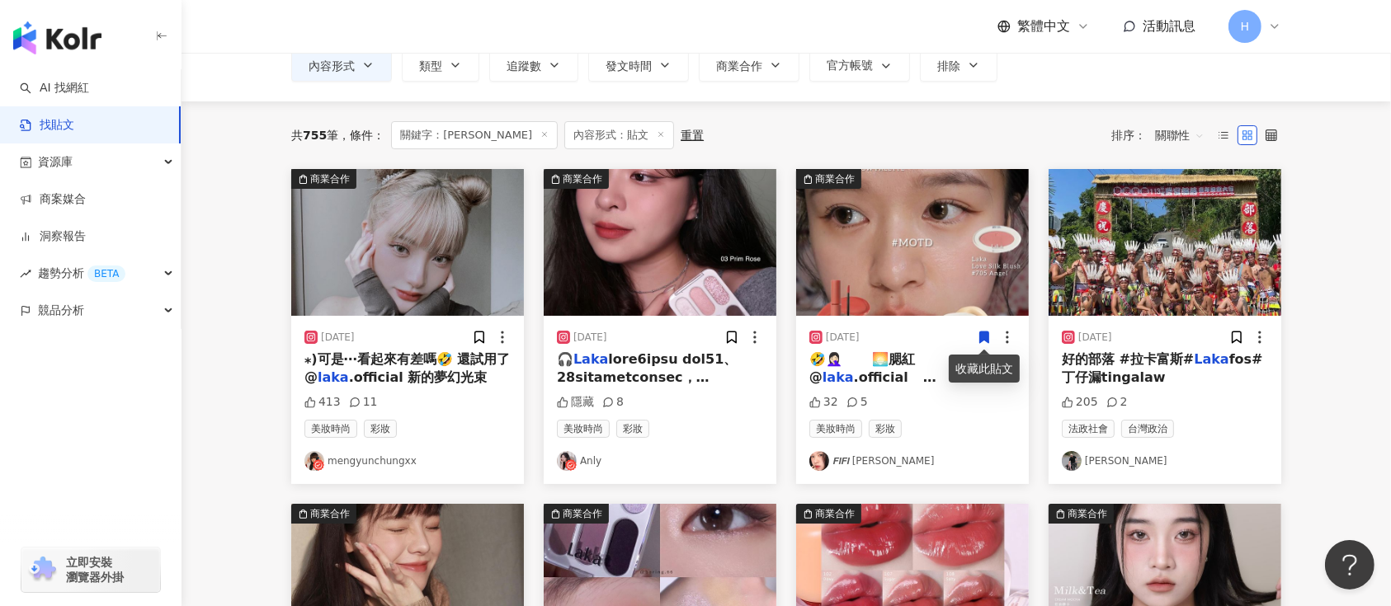
click at [981, 336] on icon at bounding box center [984, 338] width 9 height 12
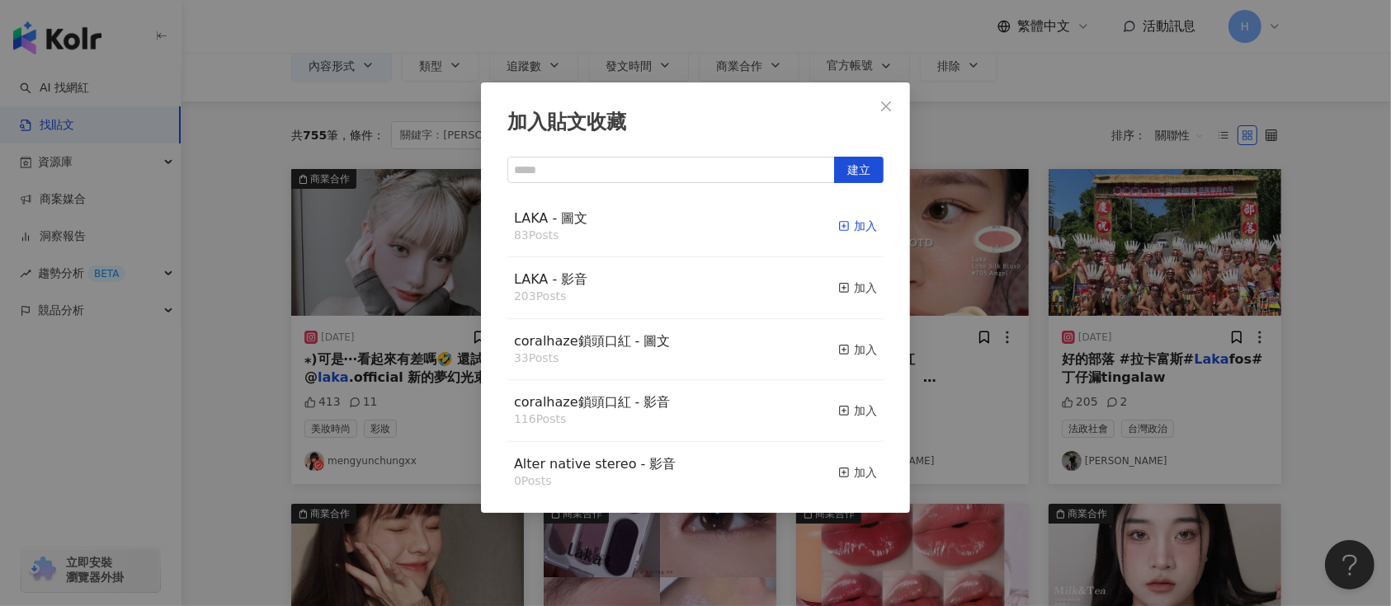
click at [844, 222] on button "加入" at bounding box center [857, 227] width 39 height 35
drag, startPoint x: 1051, startPoint y: 252, endPoint x: 807, endPoint y: 294, distance: 247.7
click at [1050, 255] on div "加入貼文收藏 建立 LAKA - 圖文 84 Posts 已加入 LAKA - 影音 203 Posts 加入 coralhaze鎖頭口紅 - 圖文 33 P…" at bounding box center [695, 303] width 1391 height 606
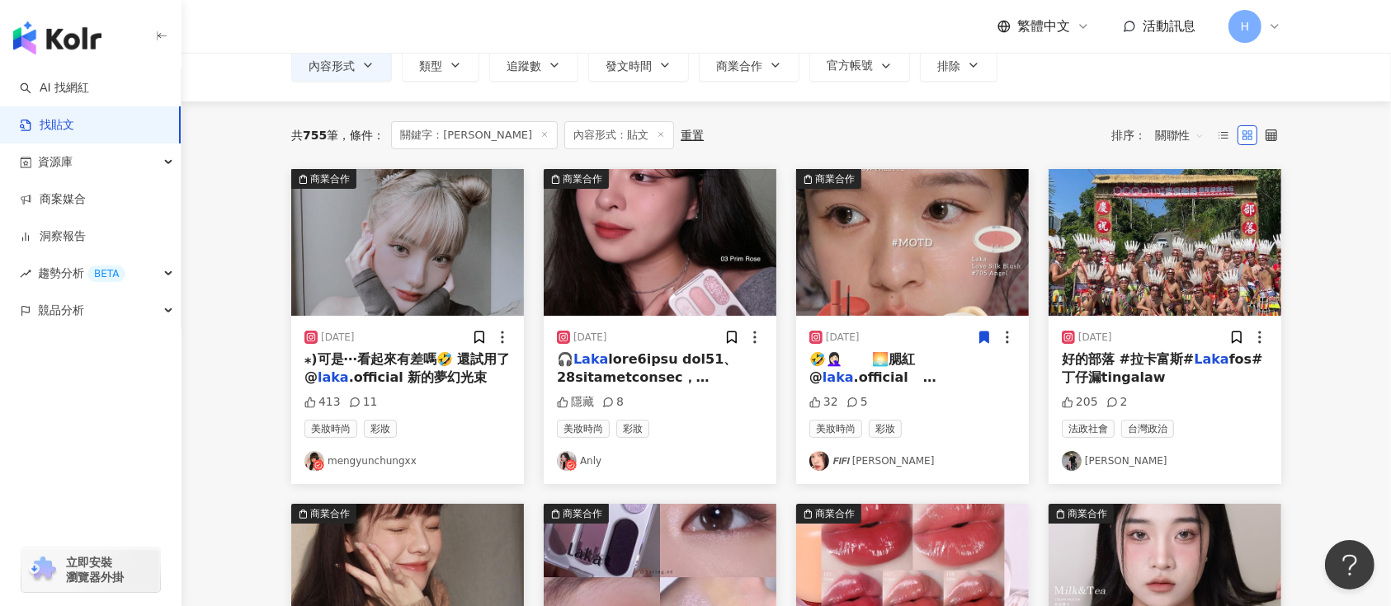
click at [488, 333] on div at bounding box center [491, 337] width 39 height 17
click at [475, 332] on icon at bounding box center [479, 338] width 9 height 12
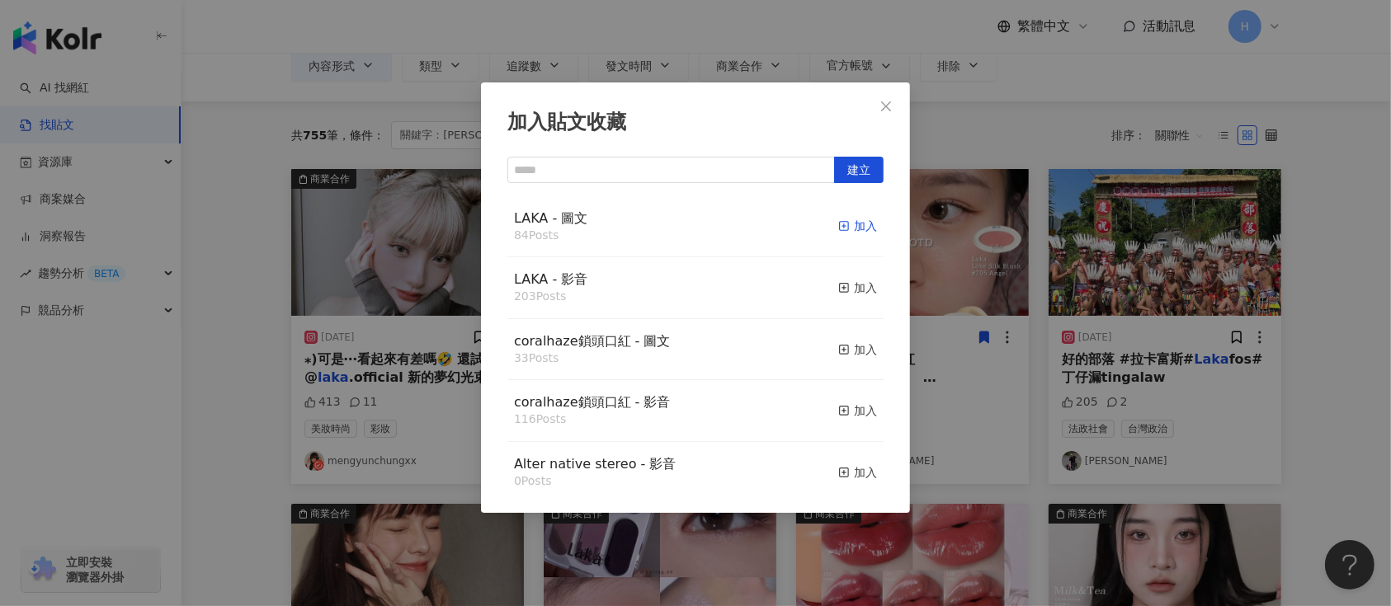
click at [838, 228] on icon "button" at bounding box center [844, 226] width 12 height 12
click at [1015, 264] on div "加入貼文收藏 建立 LAKA - 圖文 84 Posts 加入 LAKA - 影音 203 Posts 加入 coralhaze鎖頭口紅 - 圖文 33 Po…" at bounding box center [695, 303] width 1391 height 606
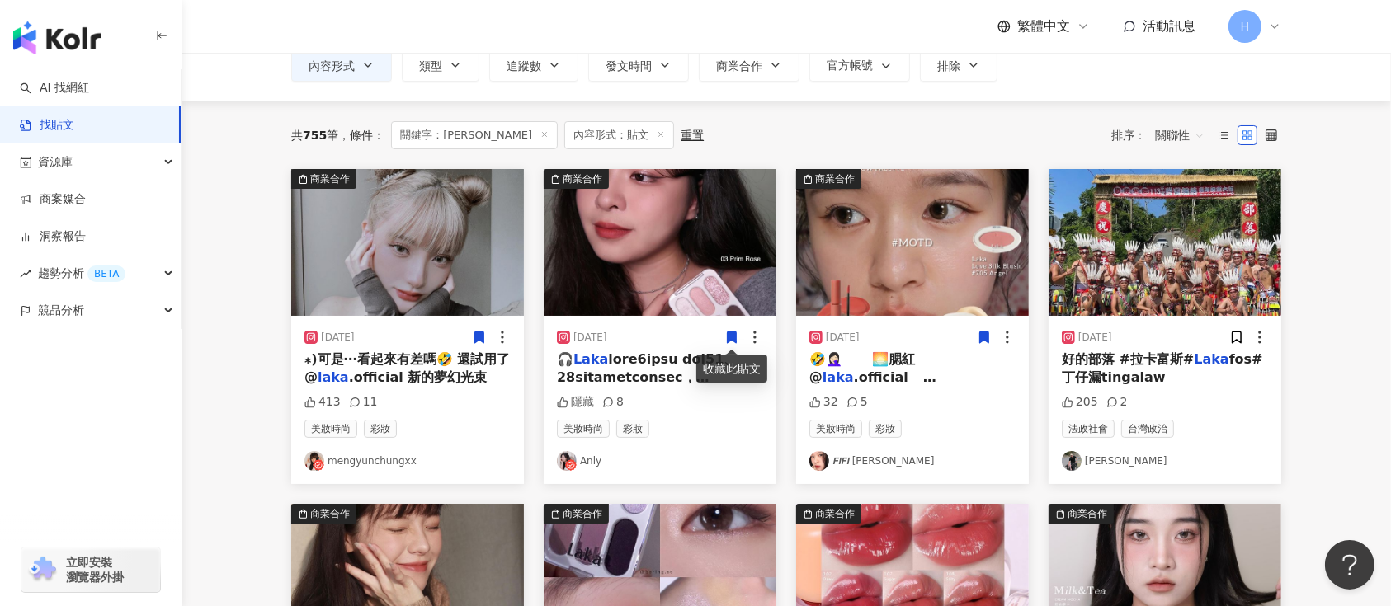
click at [733, 337] on icon at bounding box center [732, 338] width 9 height 12
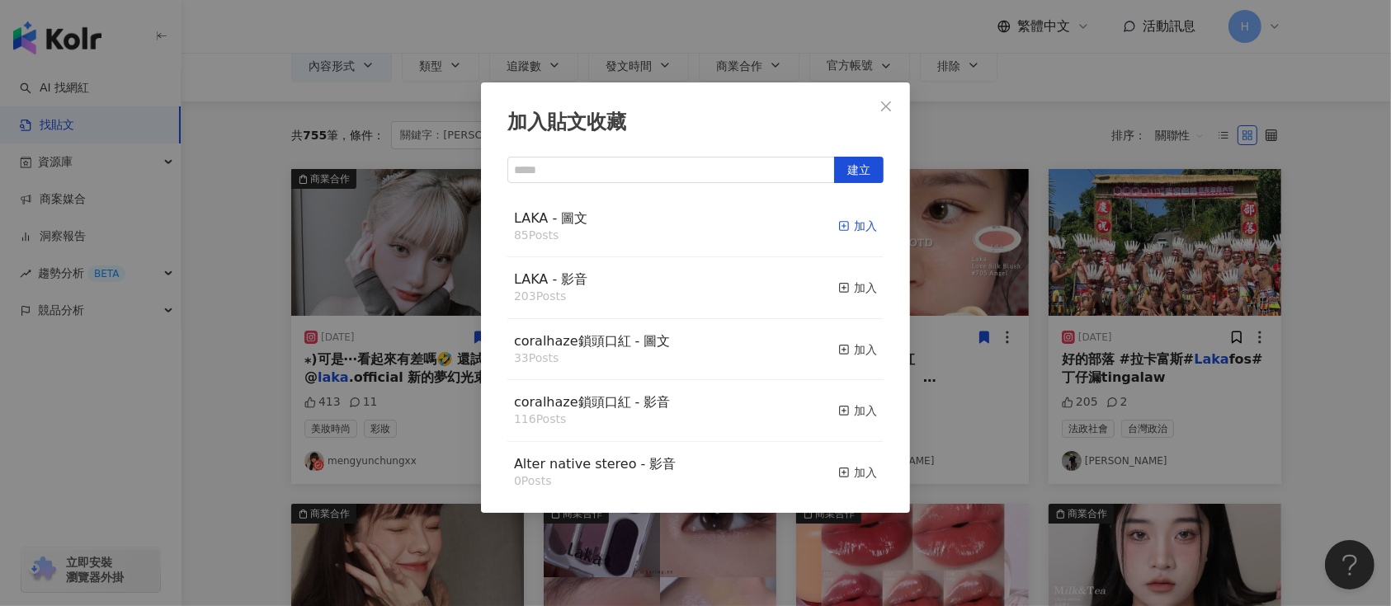
click at [846, 219] on div "加入" at bounding box center [857, 226] width 39 height 18
click at [965, 304] on div "加入貼文收藏 建立 LAKA - 圖文 85 Posts 加入 LAKA - 影音 203 Posts 加入 coralhaze鎖頭口紅 - 圖文 33 Po…" at bounding box center [695, 303] width 1391 height 606
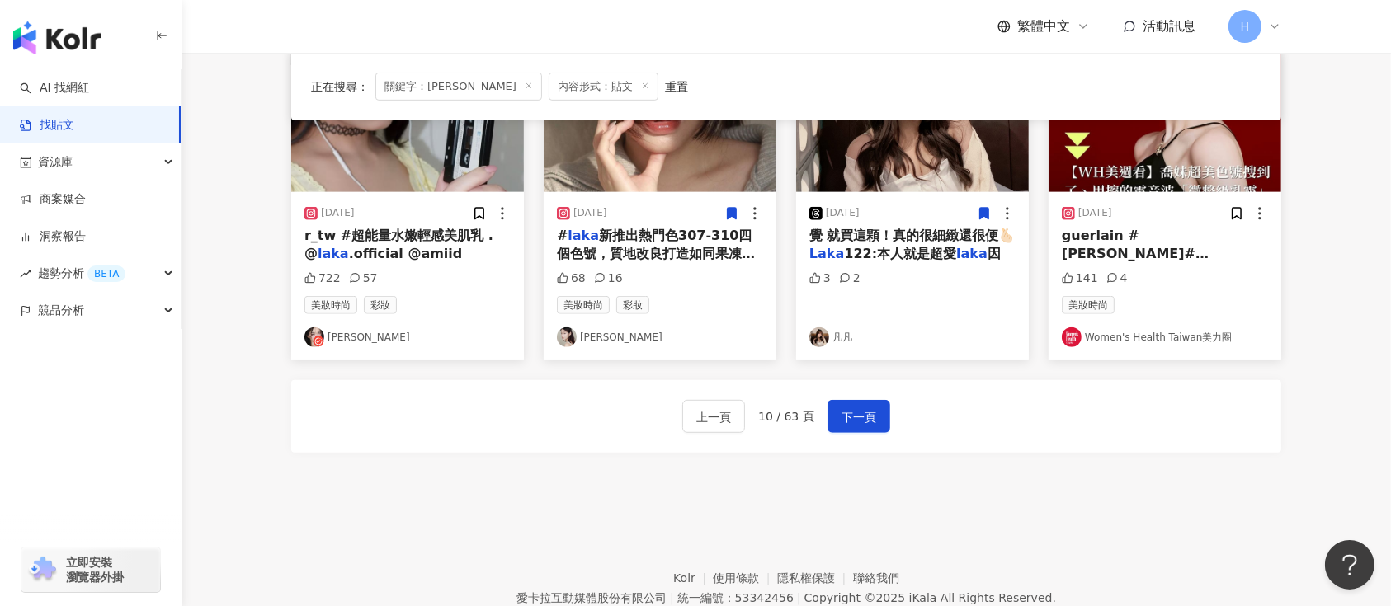
scroll to position [974, 0]
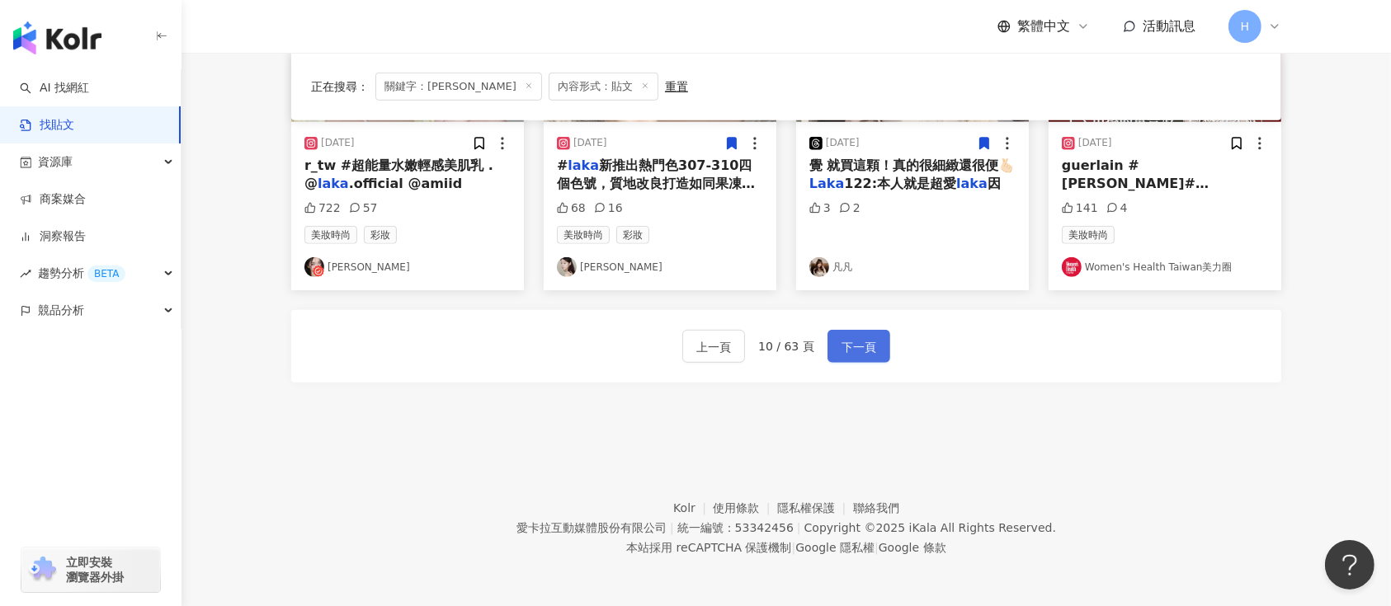
click at [842, 341] on span "下一頁" at bounding box center [859, 347] width 35 height 20
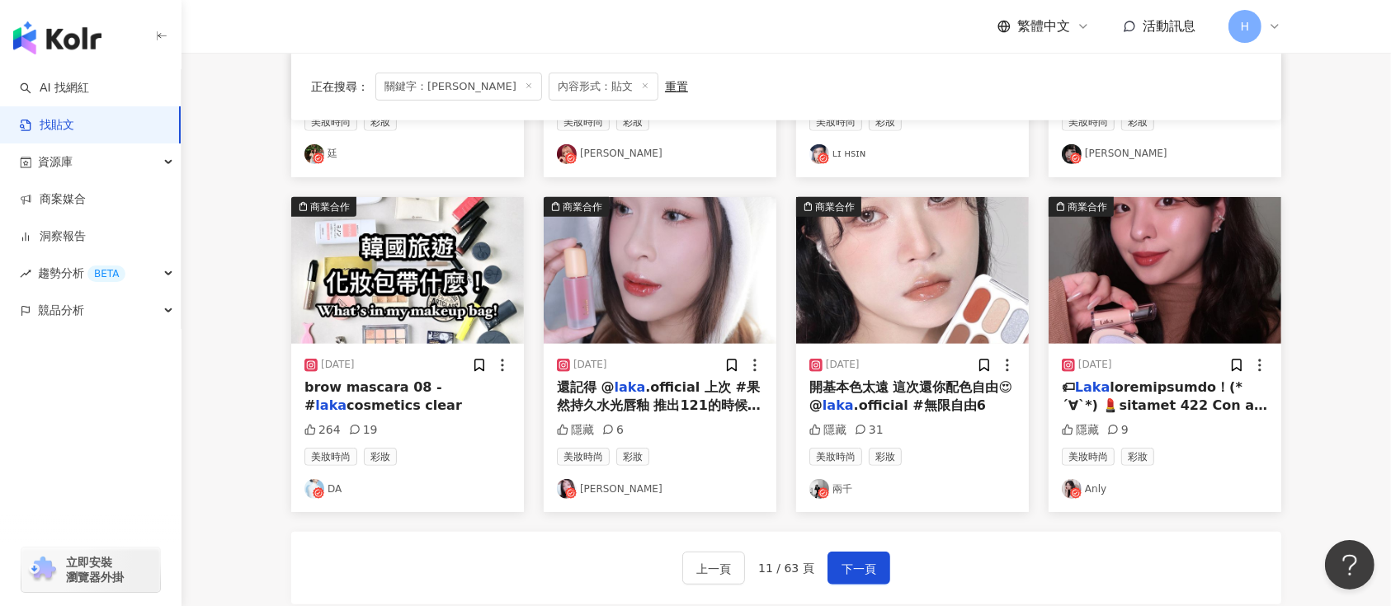
scroll to position [644, 0]
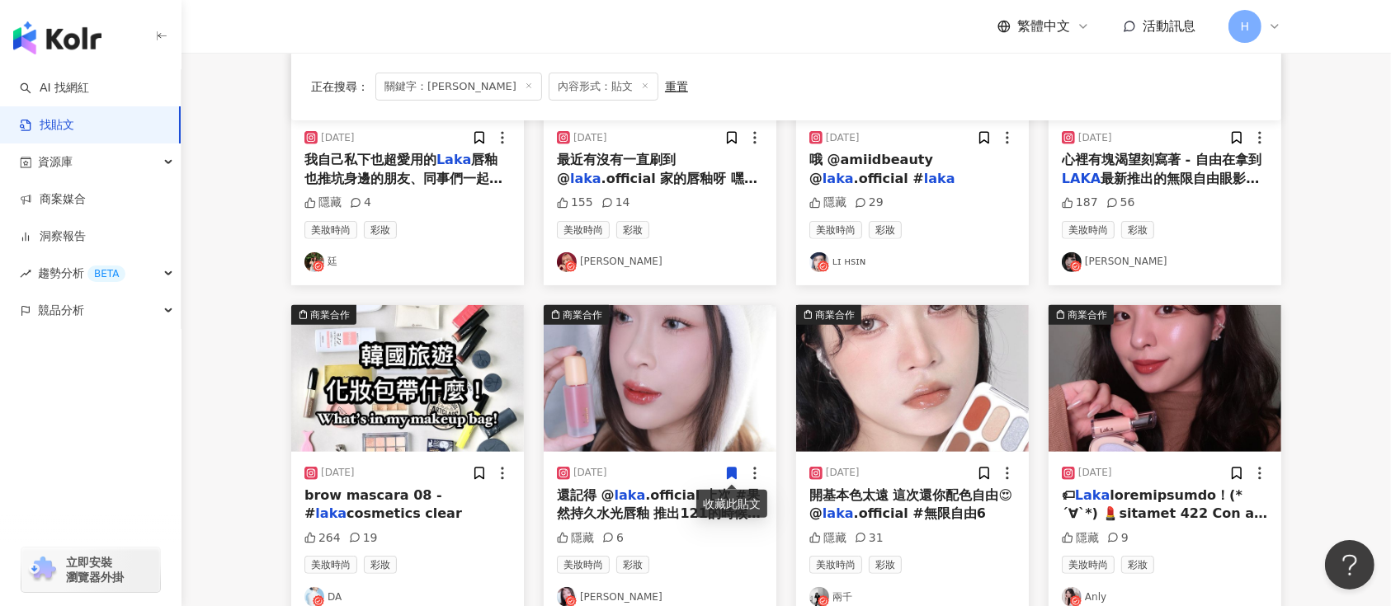
click at [728, 473] on icon at bounding box center [732, 474] width 9 height 12
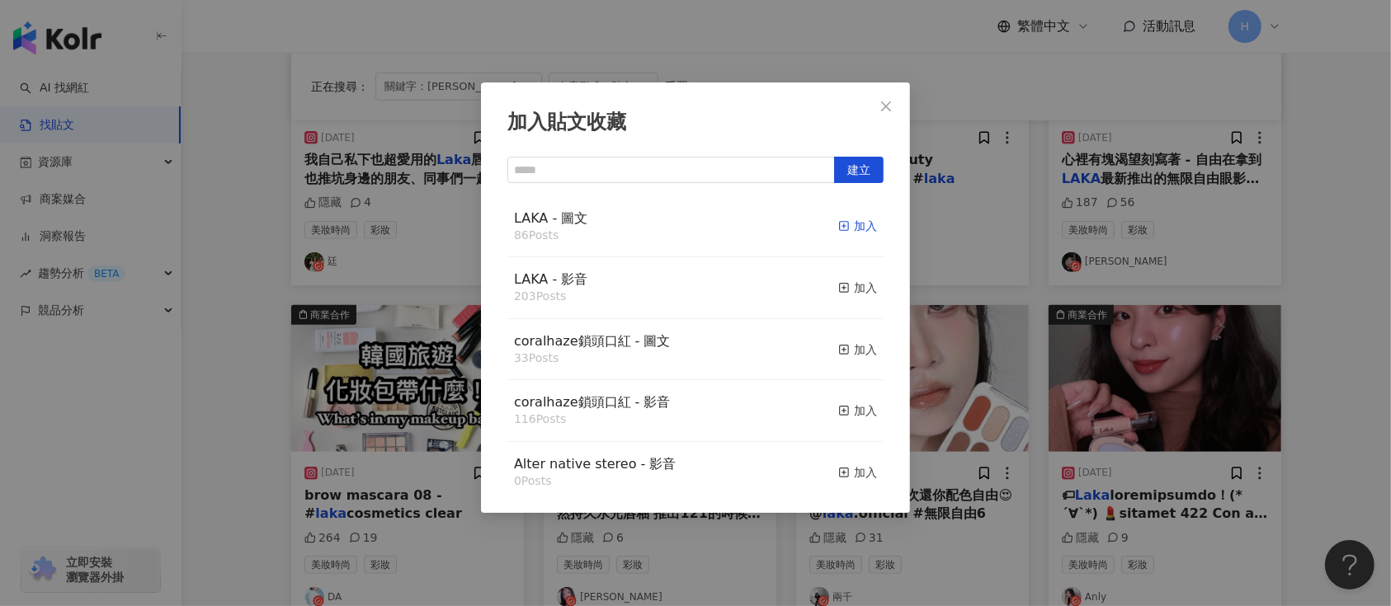
click at [842, 224] on div "加入" at bounding box center [857, 226] width 39 height 18
click at [1066, 432] on div "加入貼文收藏 建立 LAKA - 圖文 86 Posts 加入 LAKA - 影音 203 Posts 加入 coralhaze鎖頭口紅 - 圖文 33 Po…" at bounding box center [695, 303] width 1391 height 606
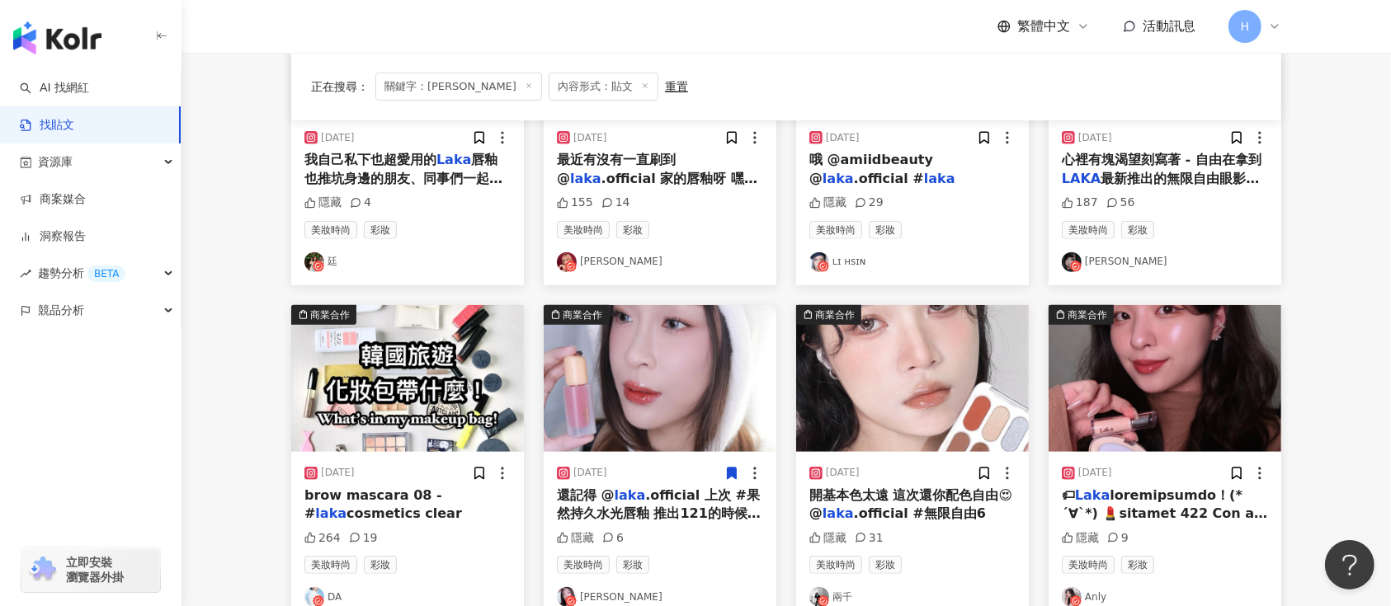
scroll to position [424, 0]
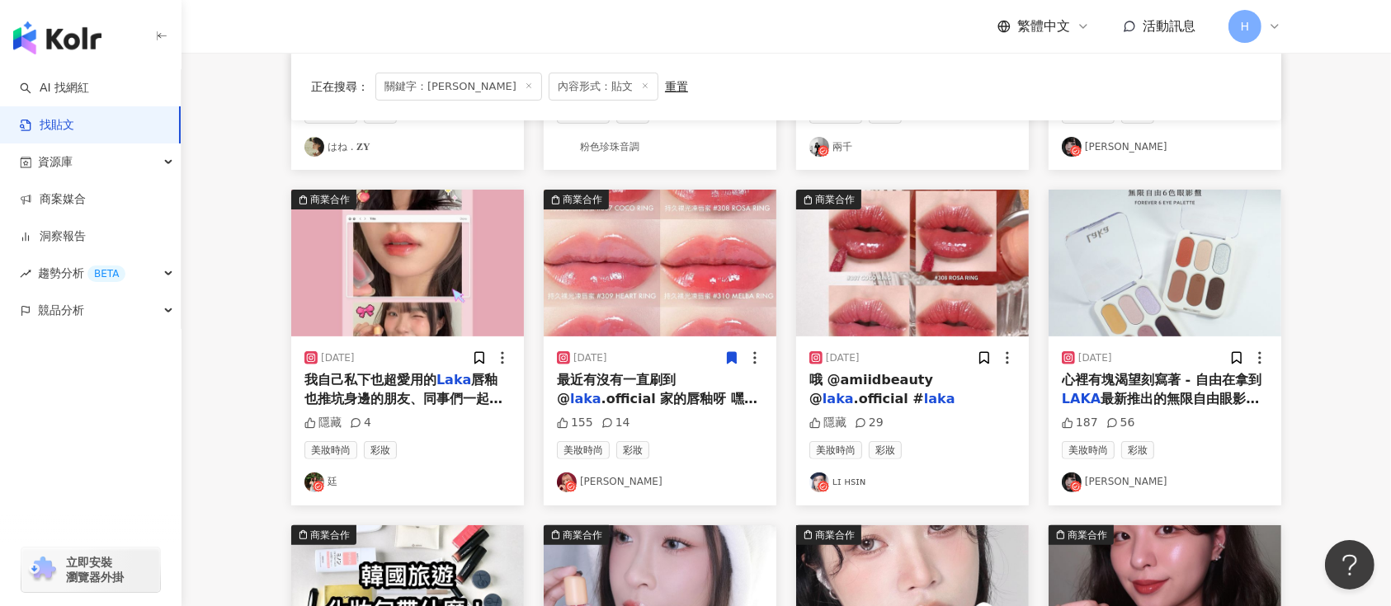
click at [735, 363] on icon at bounding box center [731, 358] width 15 height 15
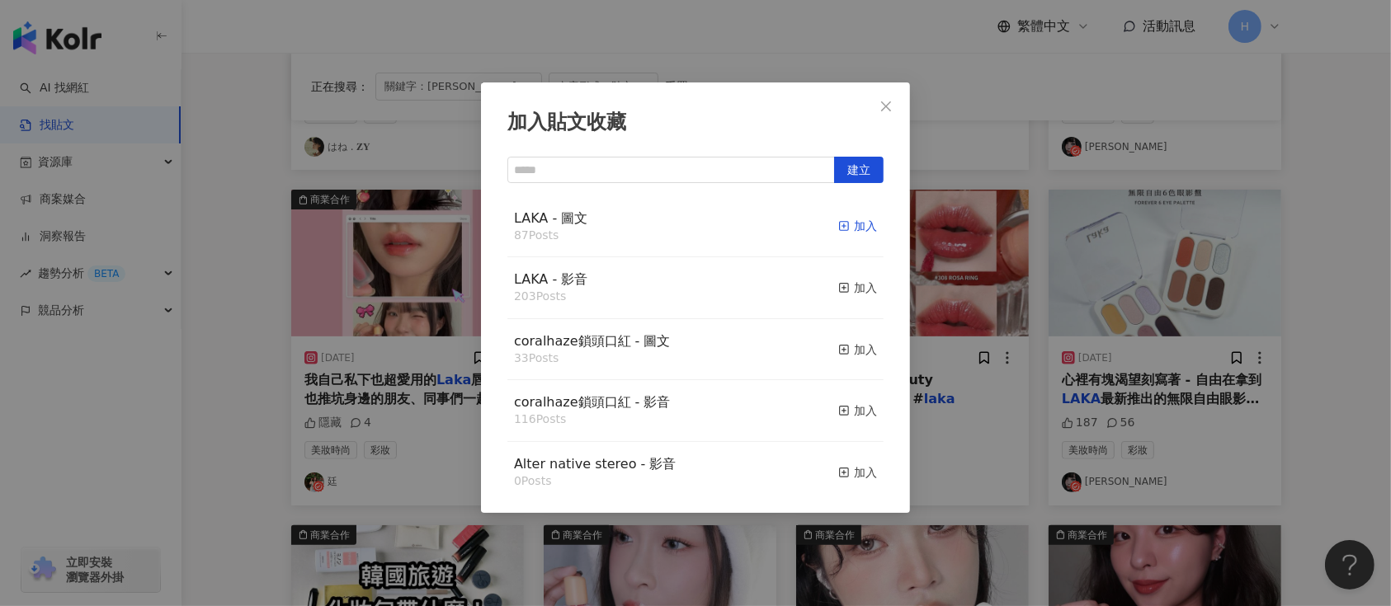
click at [838, 228] on icon "button" at bounding box center [844, 226] width 12 height 12
click at [1088, 289] on div "加入貼文收藏 建立 LAKA - 圖文 87 Posts 加入 LAKA - 影音 203 Posts 加入 coralhaze鎖頭口紅 - 圖文 33 Po…" at bounding box center [695, 303] width 1391 height 606
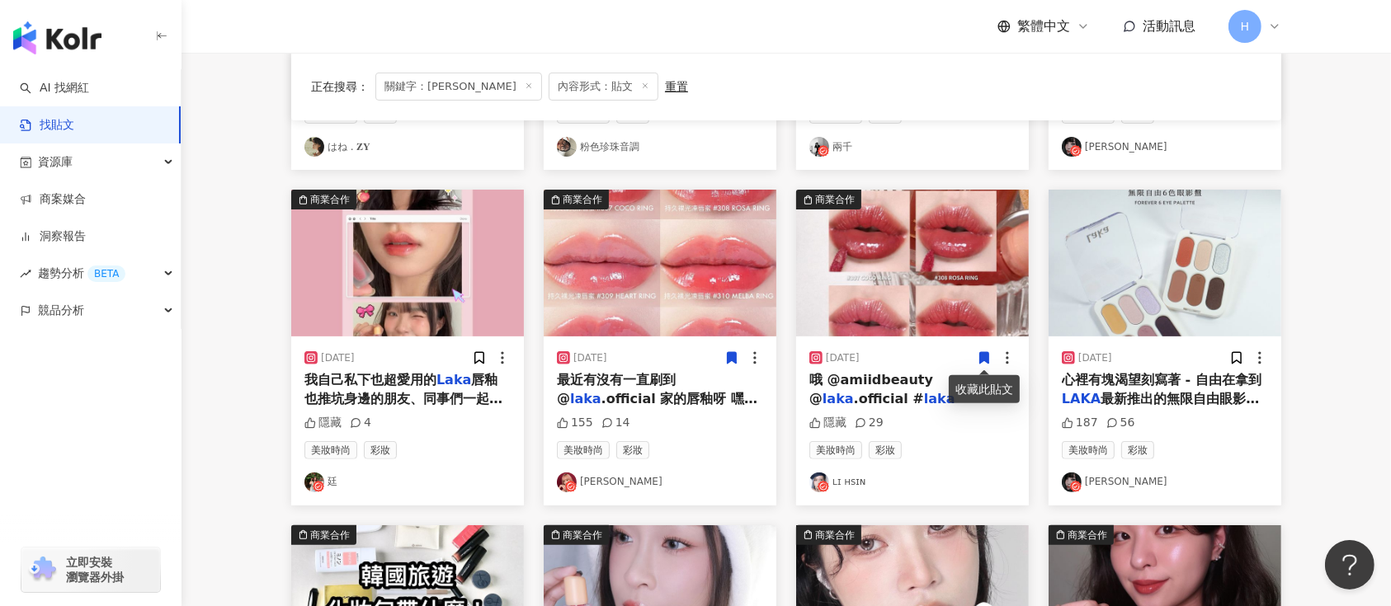
click at [983, 353] on icon at bounding box center [984, 359] width 9 height 12
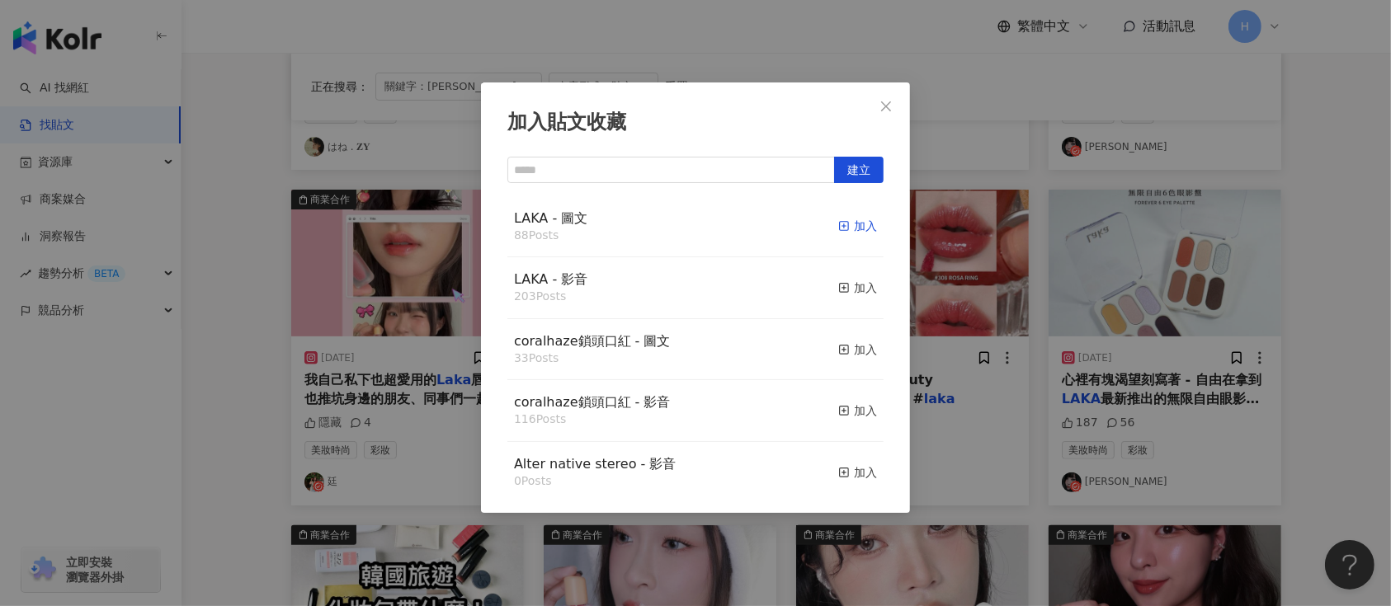
click at [845, 226] on div "加入" at bounding box center [857, 226] width 39 height 18
click at [1200, 312] on div "加入貼文收藏 建立 LAKA - 圖文 88 Posts 加入 LAKA - 影音 203 Posts 加入 coralhaze鎖頭口紅 - 圖文 33 Po…" at bounding box center [695, 303] width 1391 height 606
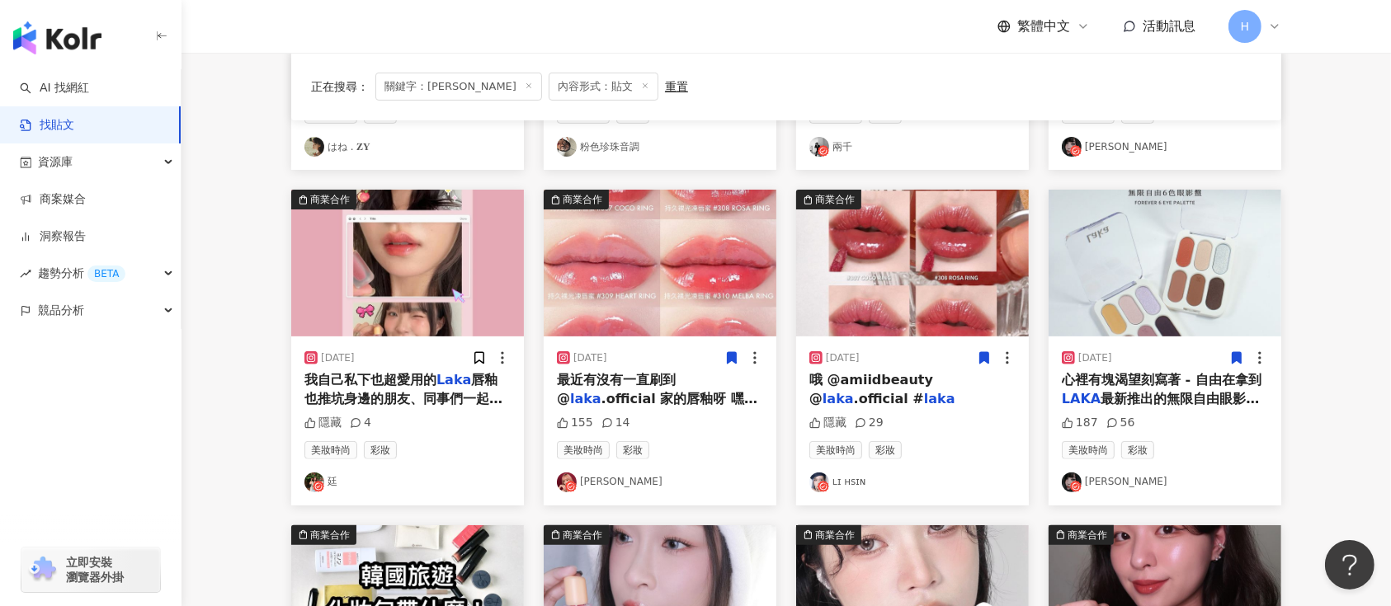
click at [1240, 362] on icon at bounding box center [1237, 359] width 9 height 12
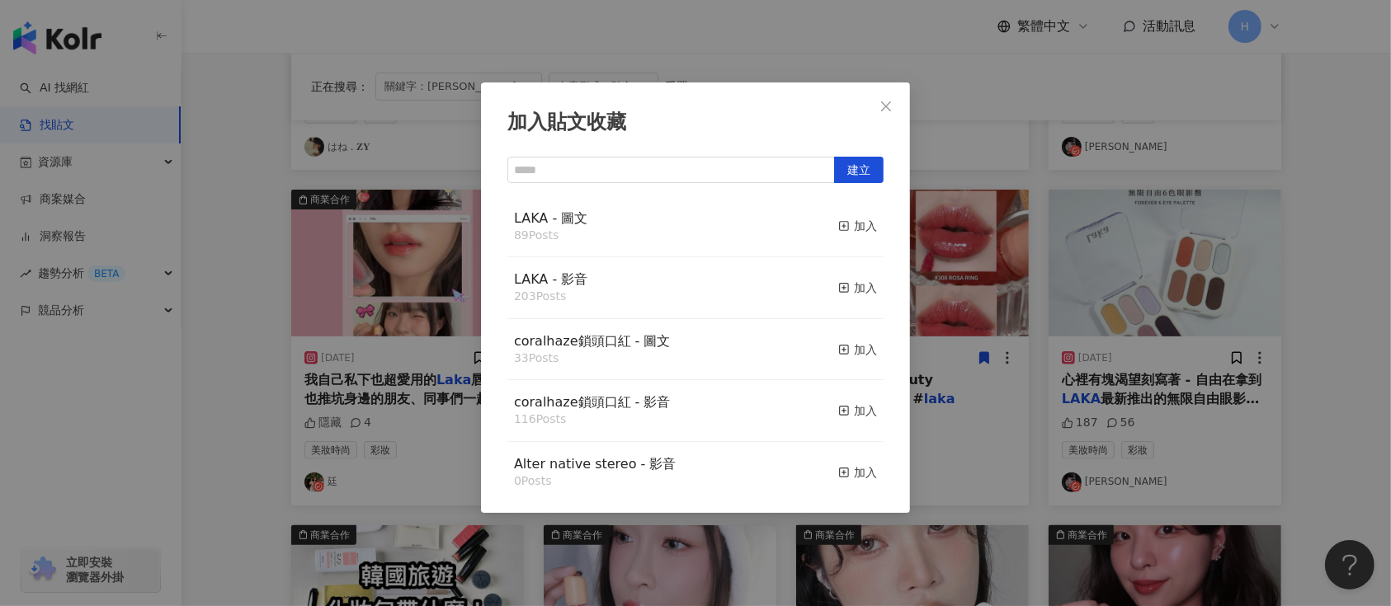
click at [1232, 287] on div "加入貼文收藏 建立 LAKA - 圖文 89 Posts 加入 LAKA - 影音 203 Posts 加入 coralhaze鎖頭口紅 - 圖文 33 Po…" at bounding box center [695, 303] width 1391 height 606
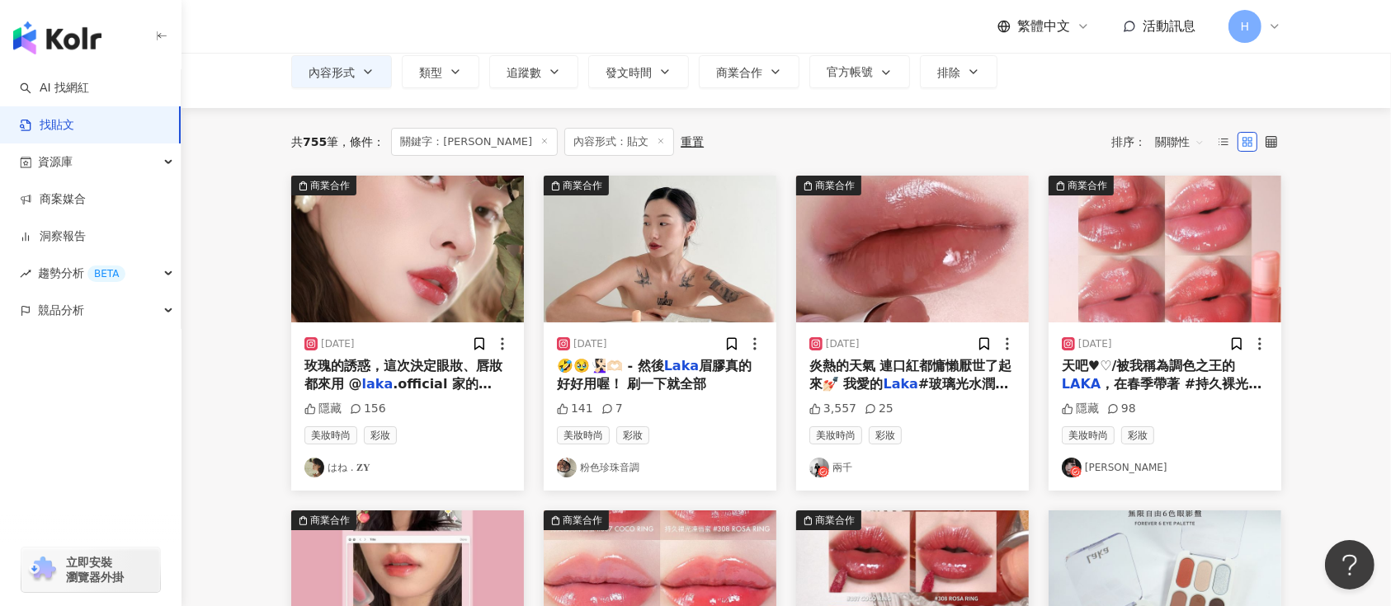
scroll to position [94, 0]
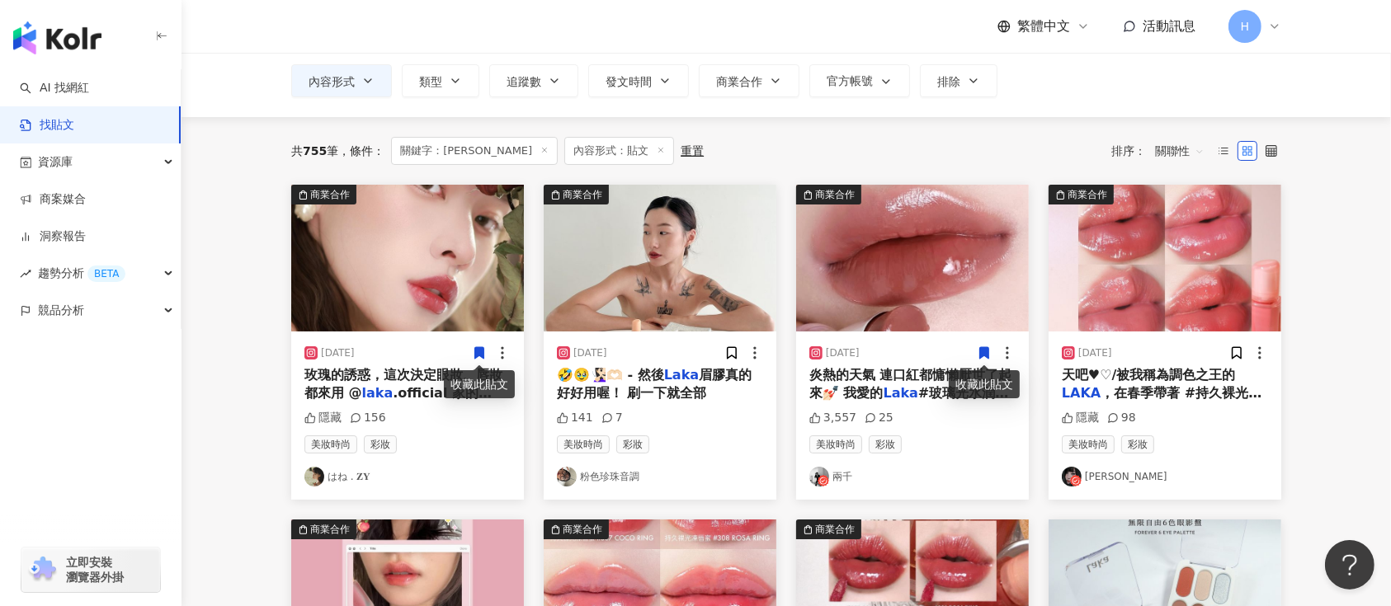
click at [481, 349] on icon at bounding box center [479, 353] width 9 height 12
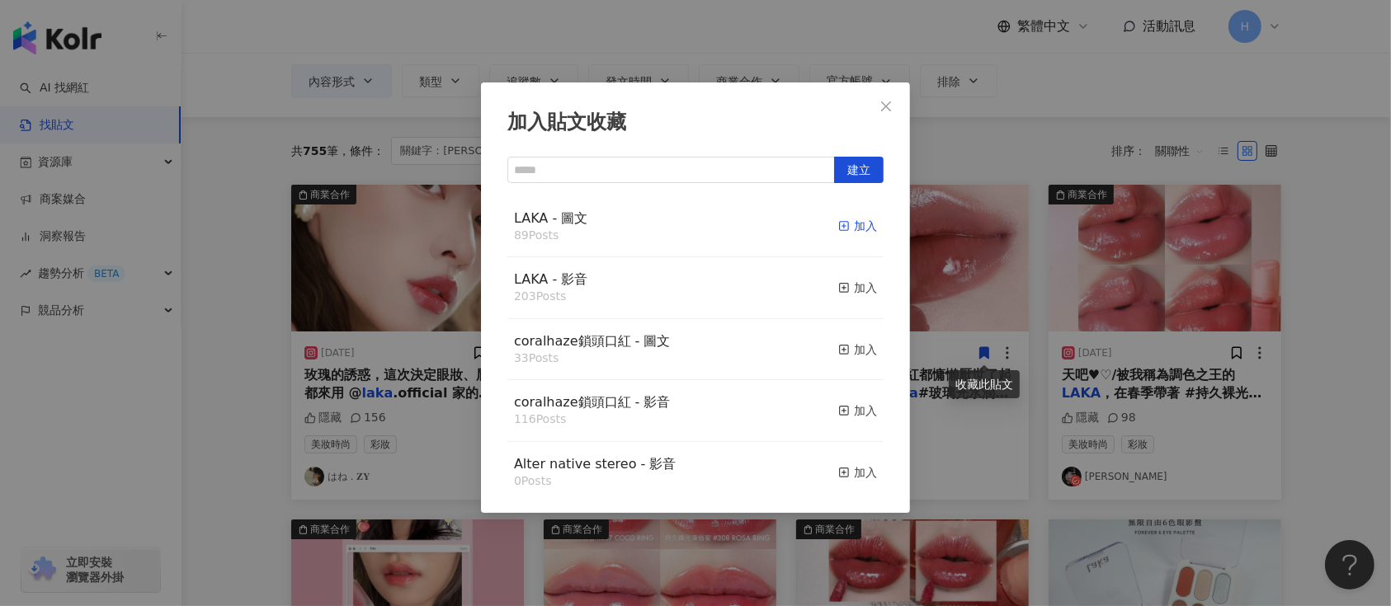
click at [838, 226] on div "加入" at bounding box center [857, 226] width 39 height 18
click at [1056, 347] on div "加入貼文收藏 建立 LAKA - 圖文 89 Posts 加入 LAKA - 影音 203 Posts 加入 coralhaze鎖頭口紅 - 圖文 33 Po…" at bounding box center [695, 303] width 1391 height 606
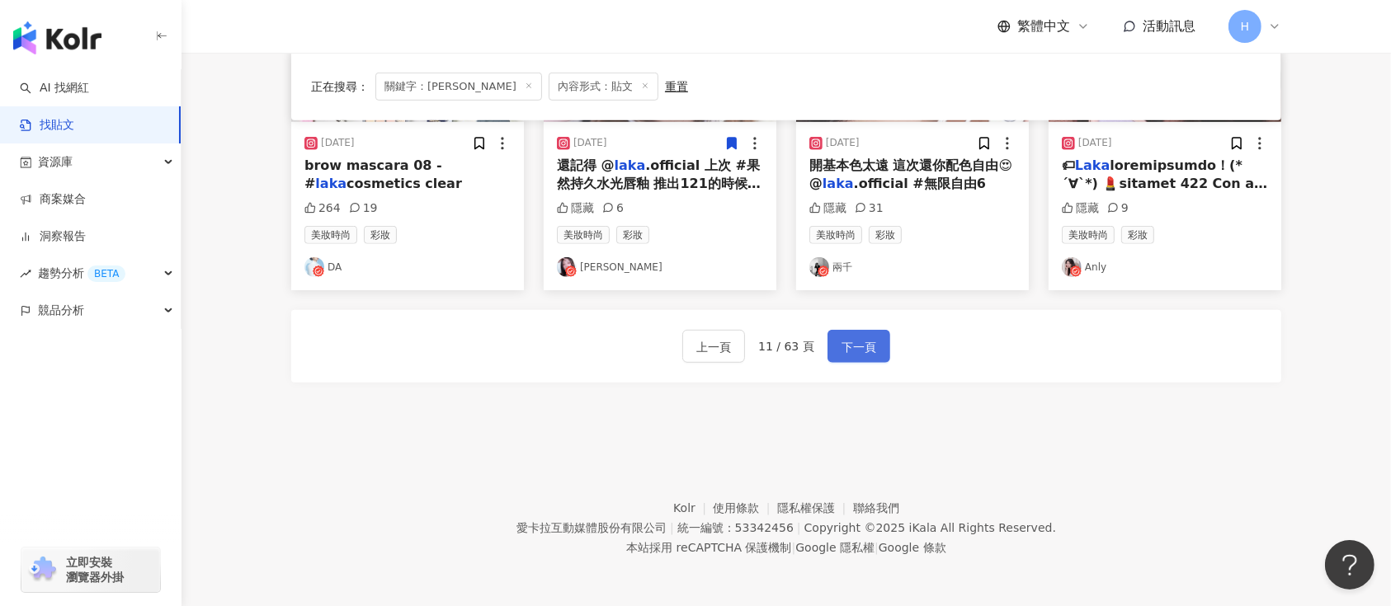
click at [854, 346] on span "下一頁" at bounding box center [859, 347] width 35 height 20
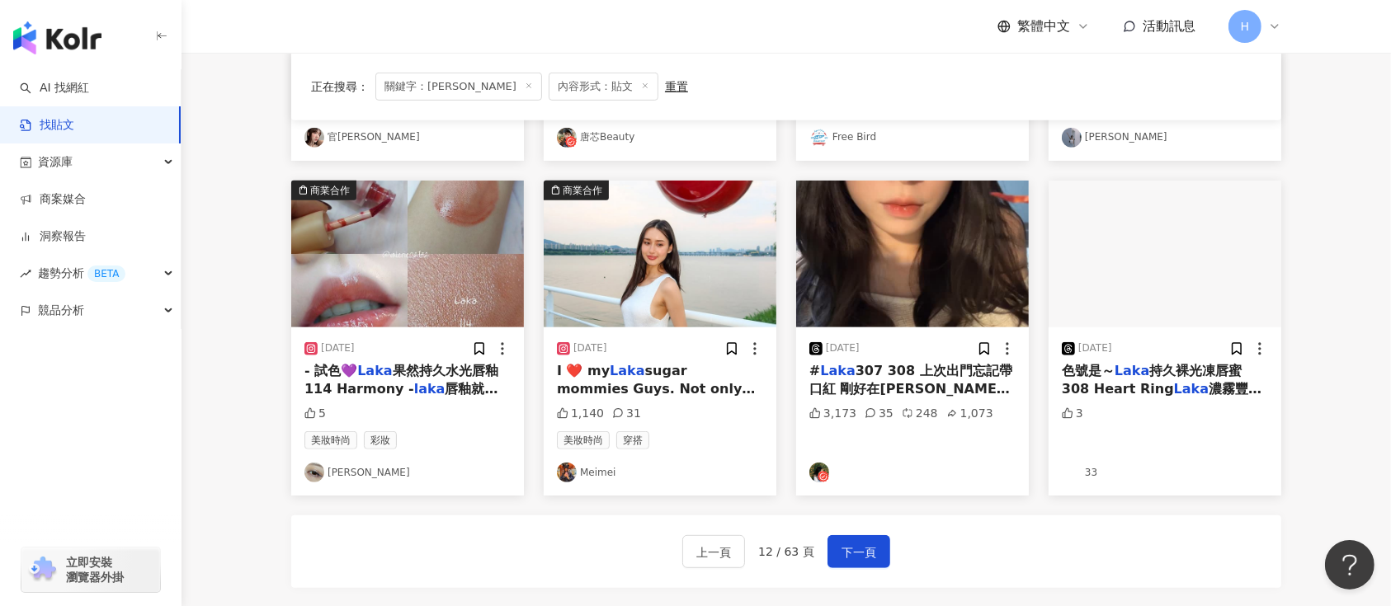
scroll to position [754, 0]
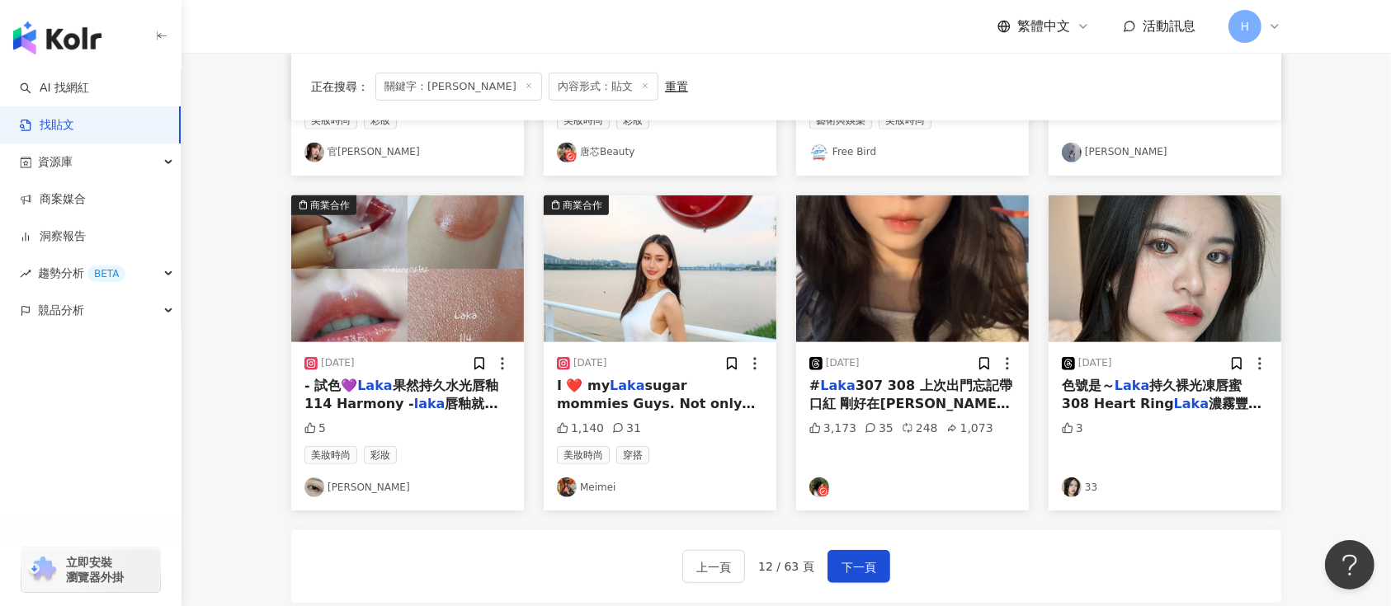
click at [488, 361] on div at bounding box center [491, 364] width 39 height 17
click at [481, 360] on icon at bounding box center [479, 364] width 9 height 12
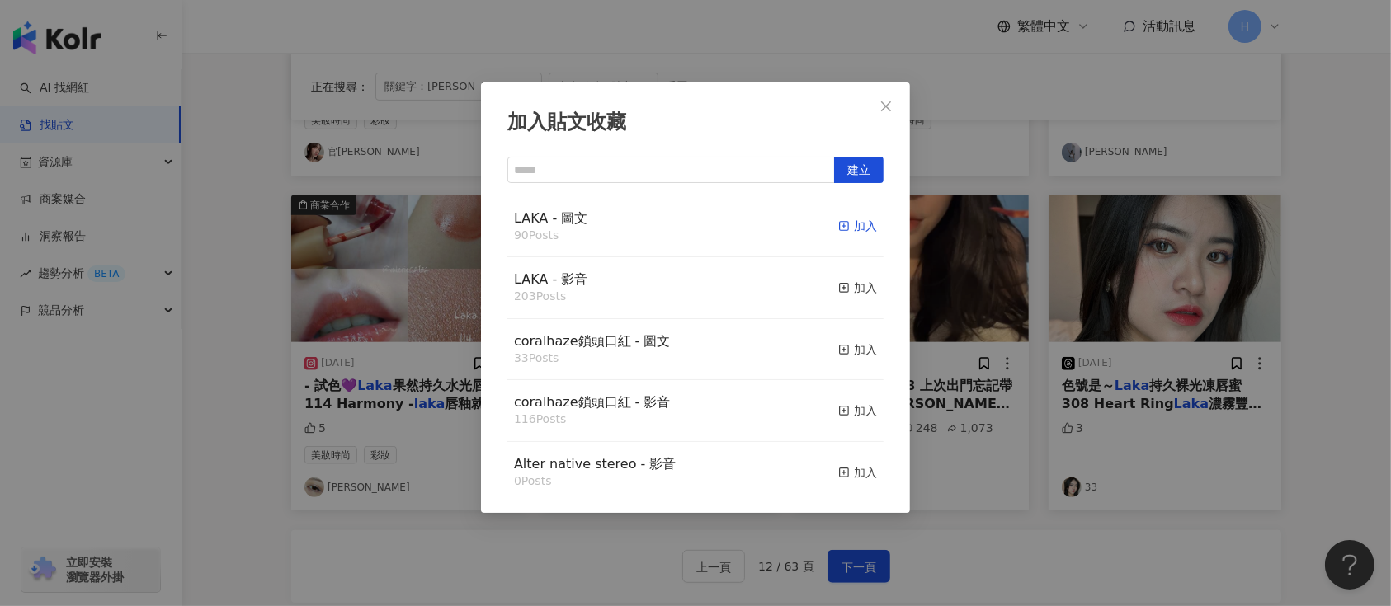
click at [838, 222] on div "加入" at bounding box center [857, 226] width 39 height 18
click at [1167, 309] on div "加入貼文收藏 建立 LAKA - 圖文 90 Posts 加入 LAKA - 影音 203 Posts 加入 coralhaze鎖頭口紅 - 圖文 33 Po…" at bounding box center [695, 303] width 1391 height 606
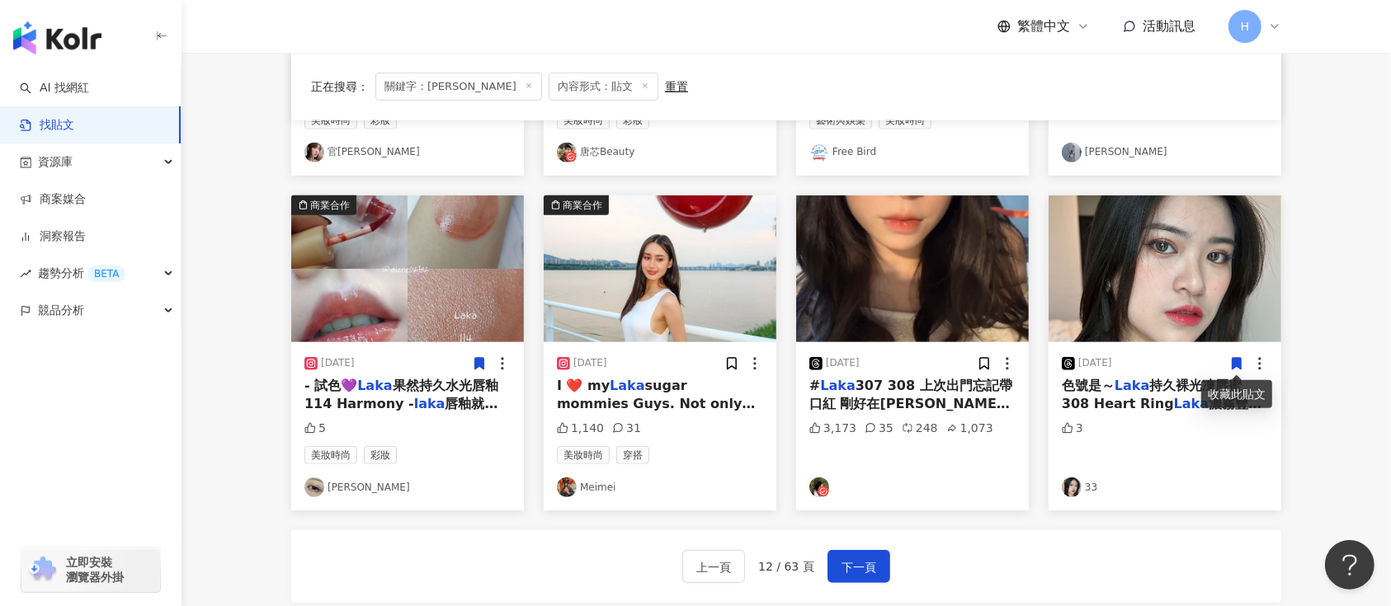
click at [970, 279] on img at bounding box center [912, 269] width 233 height 147
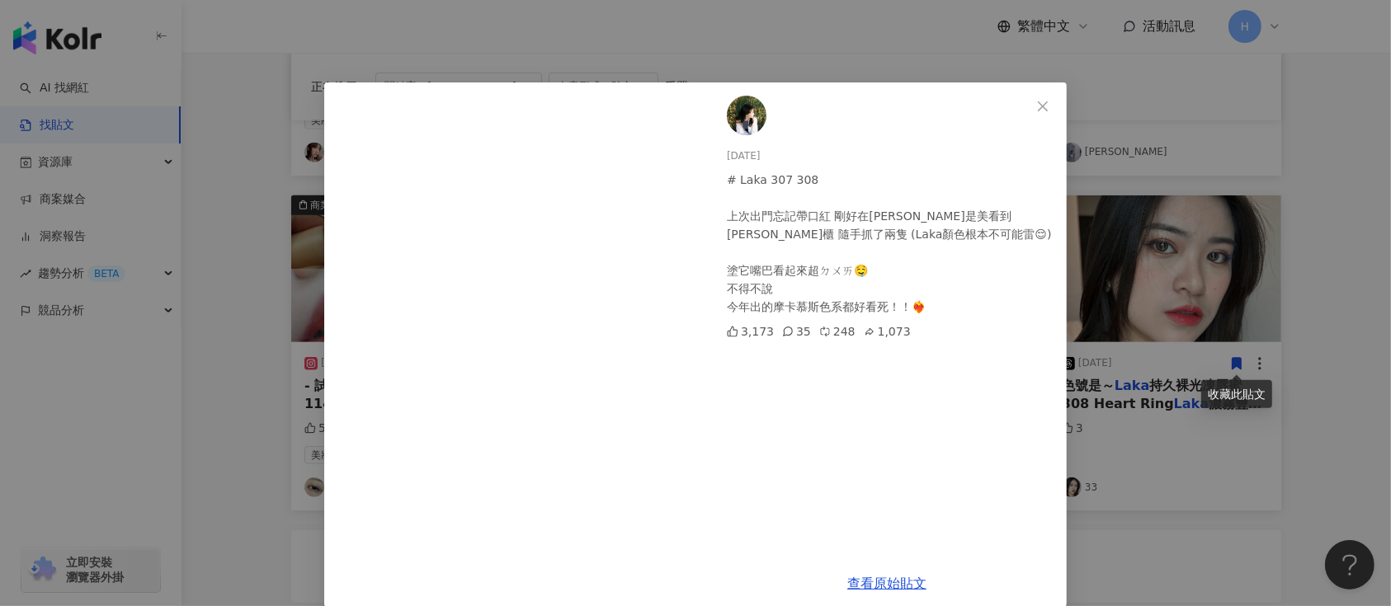
drag, startPoint x: 1183, startPoint y: 265, endPoint x: 1089, endPoint y: 315, distance: 106.7
click at [1184, 267] on div "[DATE] # Laka 307 308 上次出門忘記帶口紅 剛好在[PERSON_NAME]是美看到[PERSON_NAME]櫃 隨手抓了兩隻 (Laka…" at bounding box center [695, 303] width 1391 height 606
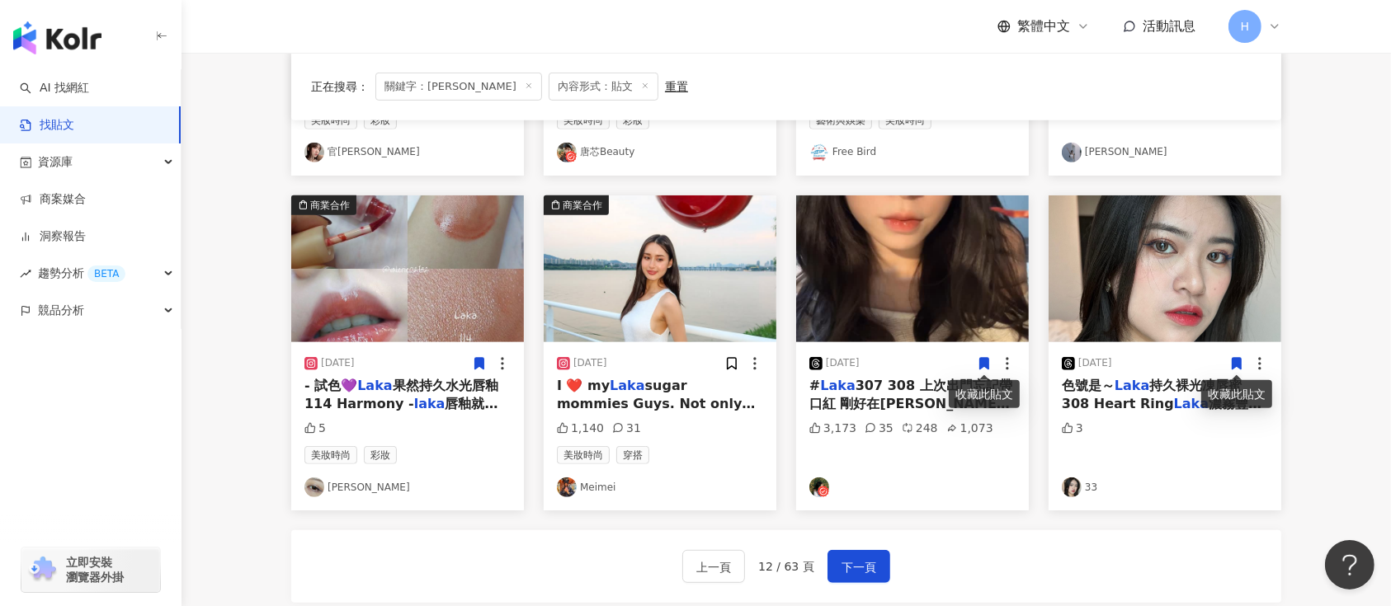
click at [979, 366] on icon at bounding box center [984, 363] width 15 height 15
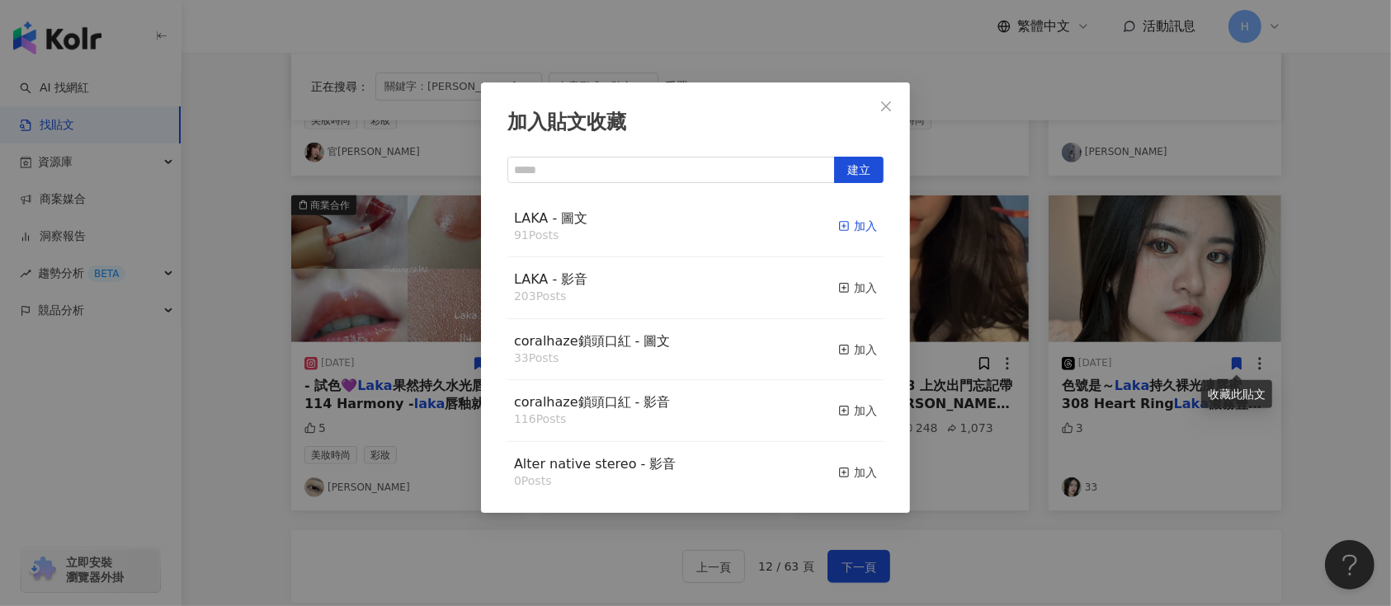
click at [838, 221] on icon "button" at bounding box center [844, 226] width 12 height 12
click at [1013, 293] on div "加入貼文收藏 建立 LAKA - 圖文 91 Posts 加入 LAKA - 影音 203 Posts 加入 coralhaze鎖頭口紅 - 圖文 33 Po…" at bounding box center [695, 303] width 1391 height 606
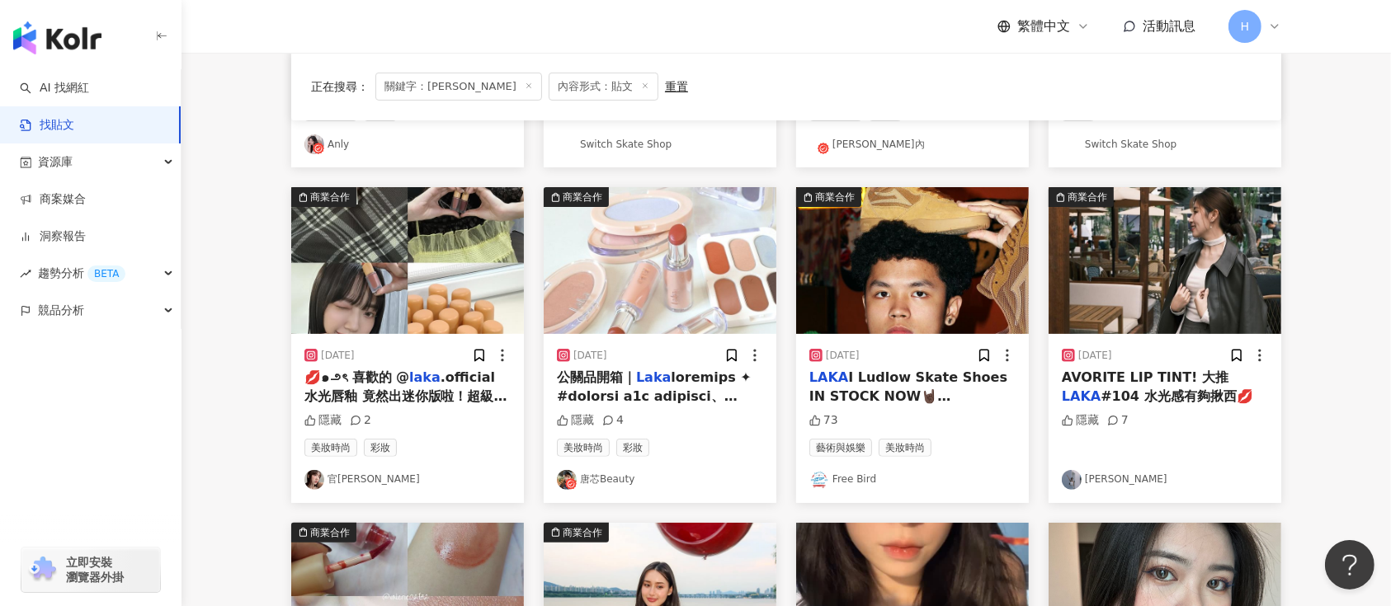
scroll to position [424, 0]
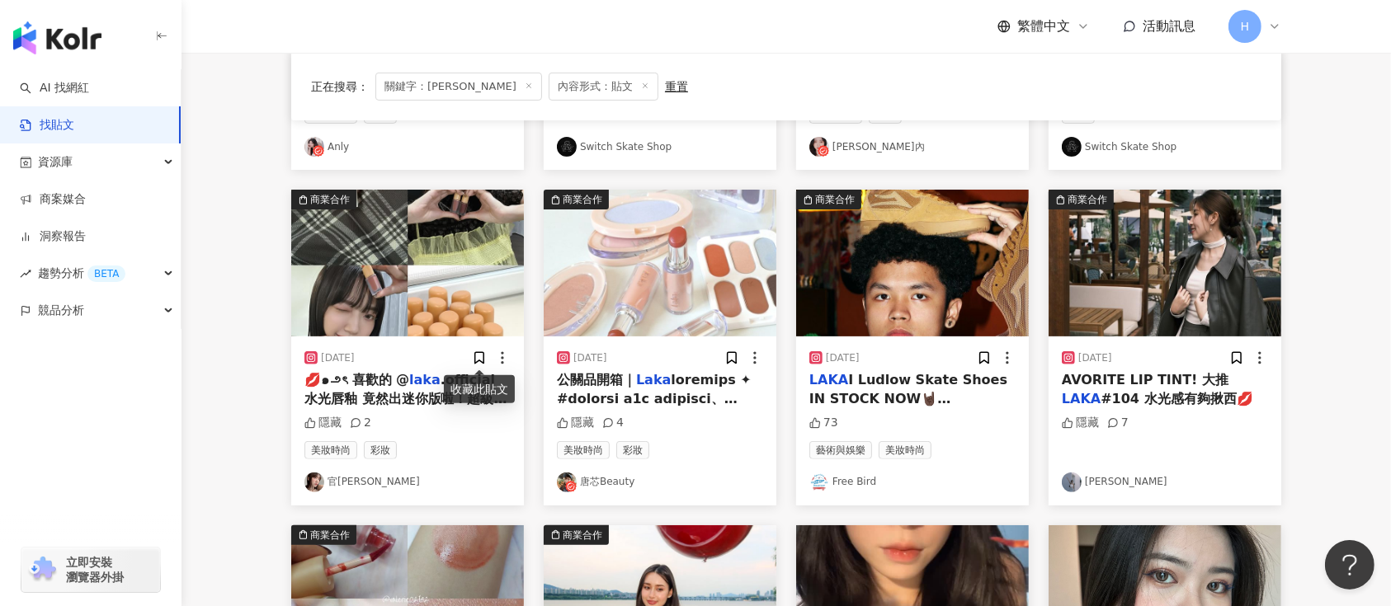
click at [483, 304] on img at bounding box center [407, 263] width 233 height 147
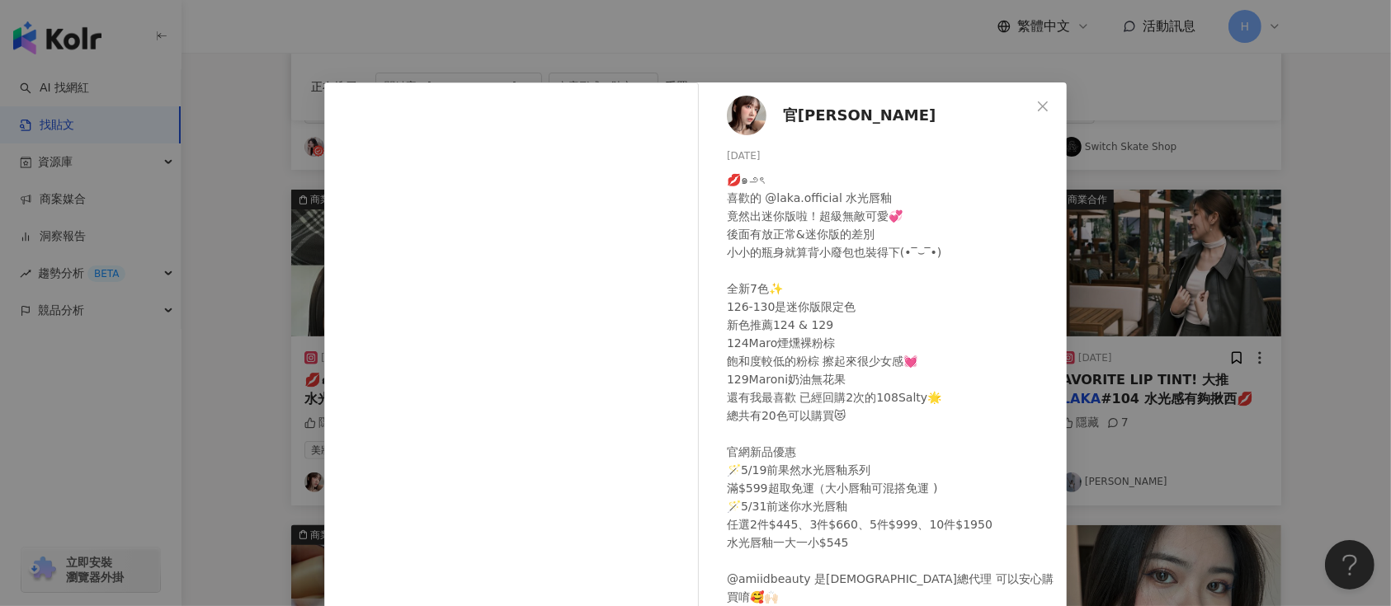
click at [1227, 328] on div "官宏鎂 [DATE] 💋๑౨ৎ 喜歡的 @laka.official 水光唇釉 竟然出迷你版啦！超級無敵可愛💞 後面有放正常&迷你版的差別 小小的瓶身就算背小…" at bounding box center [695, 303] width 1391 height 606
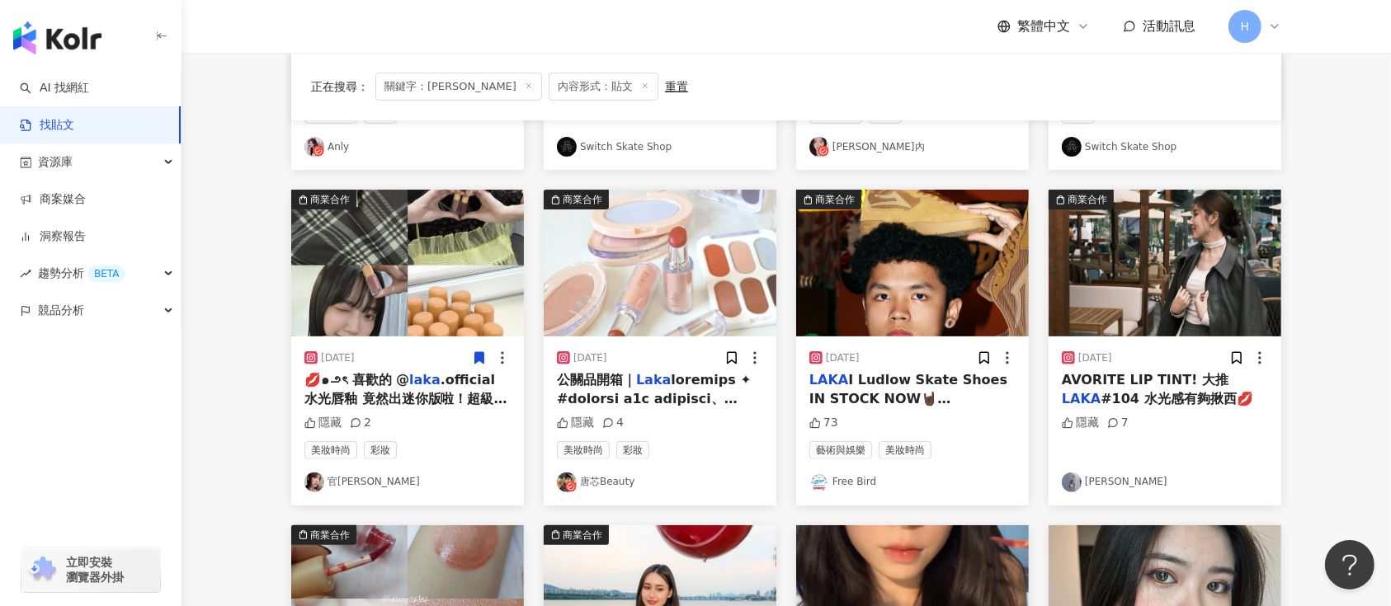
click at [475, 353] on icon at bounding box center [479, 359] width 9 height 12
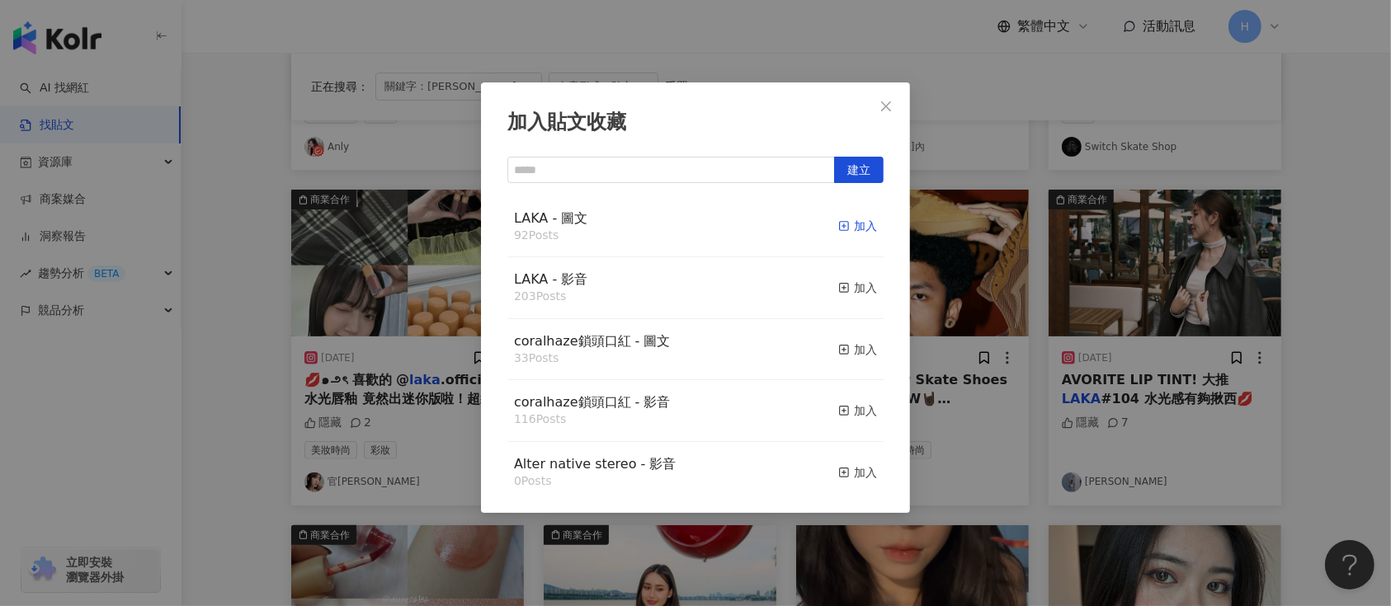
click at [839, 222] on div "加入" at bounding box center [857, 226] width 39 height 18
drag, startPoint x: 952, startPoint y: 252, endPoint x: 940, endPoint y: 261, distance: 14.9
click at [953, 253] on div "加入貼文收藏 建立 LAKA - 圖文 92 Posts 加入 LAKA - 影音 203 Posts 加入 coralhaze鎖頭口紅 - 圖文 33 Po…" at bounding box center [695, 303] width 1391 height 606
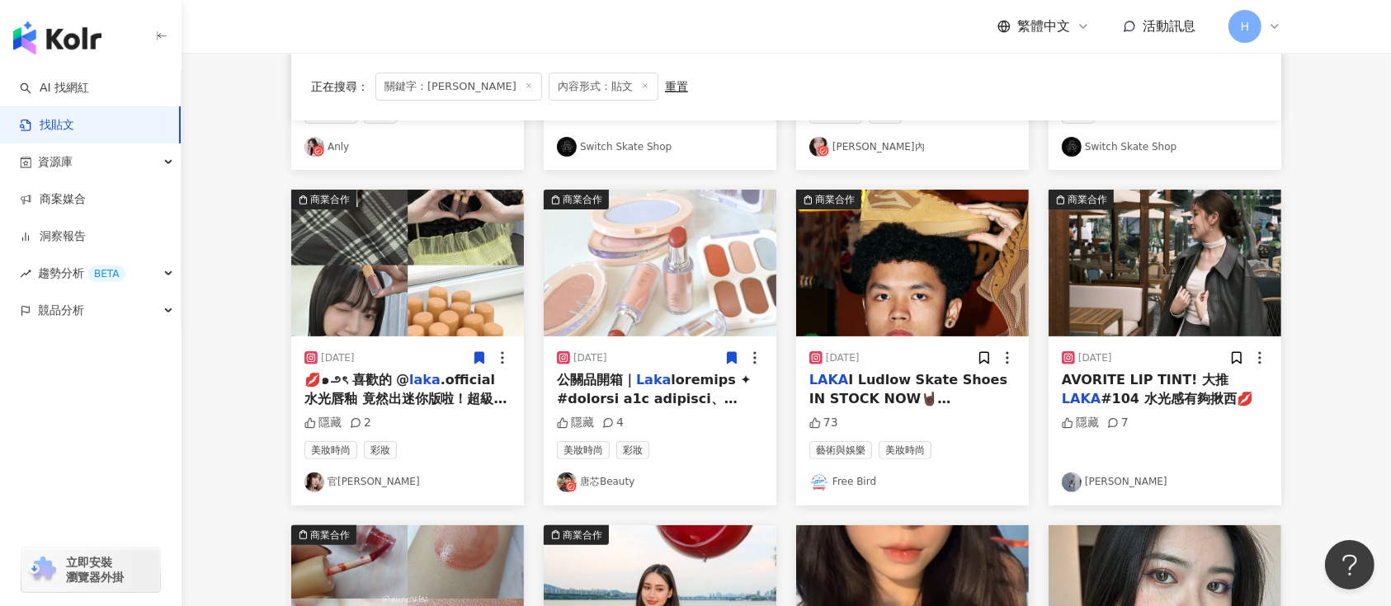
click at [724, 358] on icon at bounding box center [731, 358] width 15 height 15
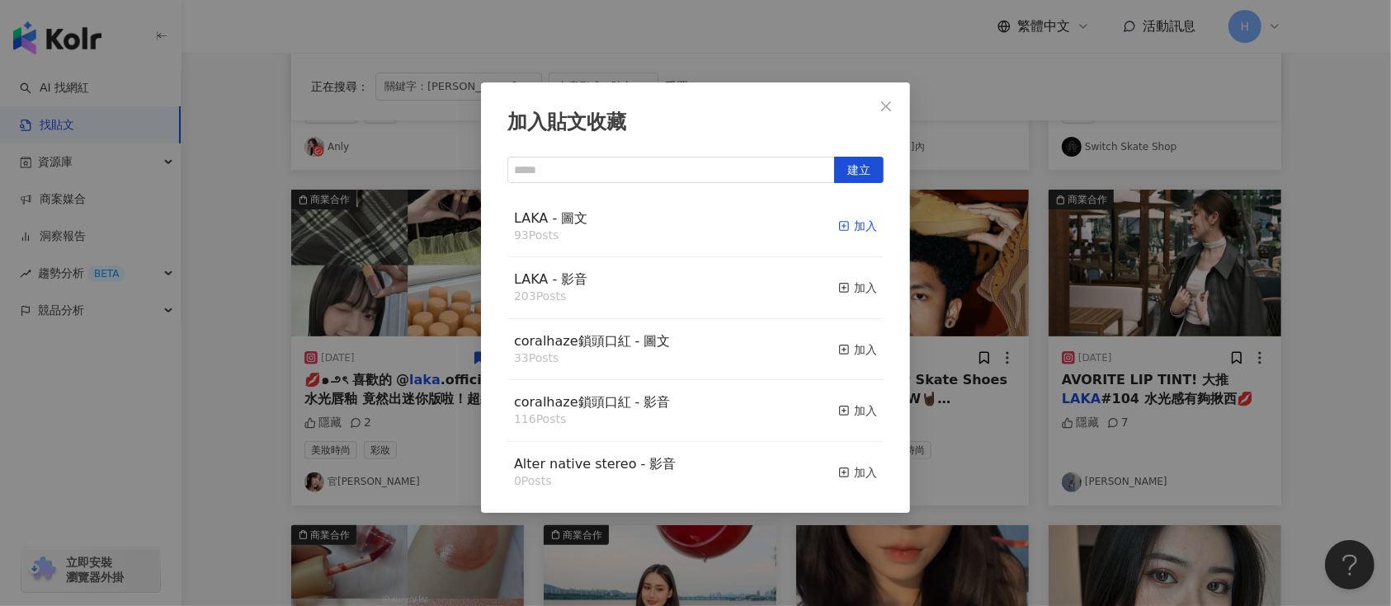
click at [838, 226] on icon "button" at bounding box center [844, 226] width 12 height 12
click at [1014, 267] on div "加入貼文收藏 建立 LAKA - 圖文 93 Posts 加入 LAKA - 影音 203 Posts 加入 coralhaze鎖頭口紅 - 圖文 33 Po…" at bounding box center [695, 303] width 1391 height 606
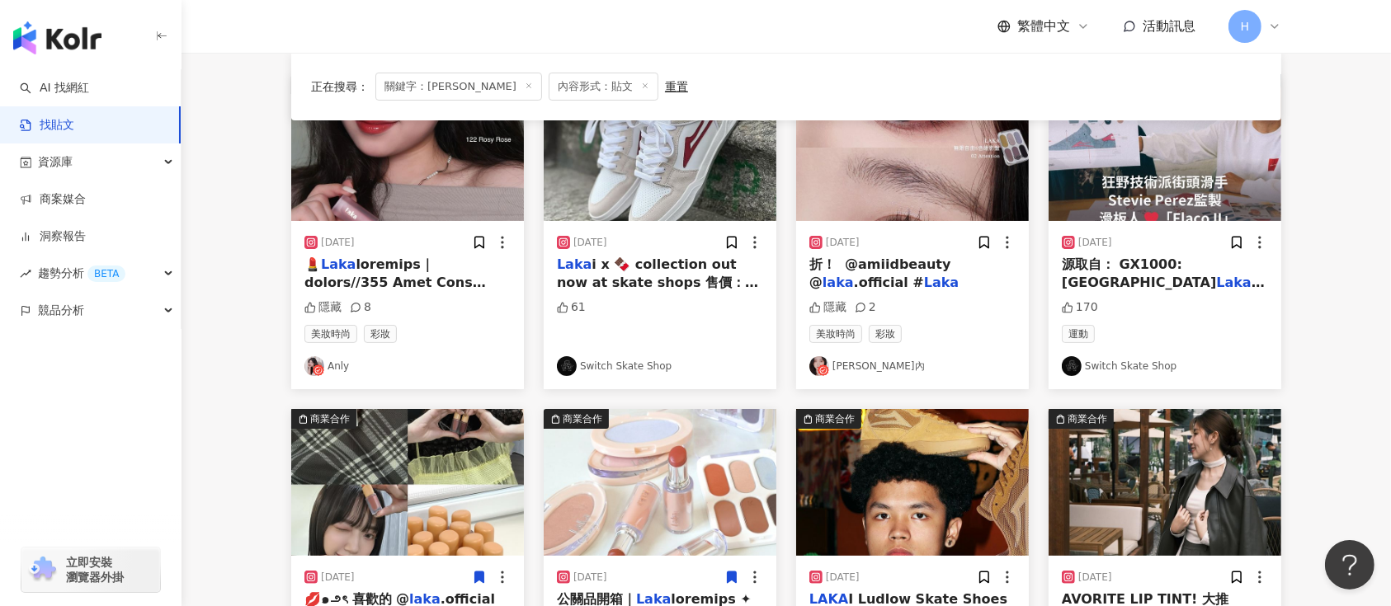
scroll to position [94, 0]
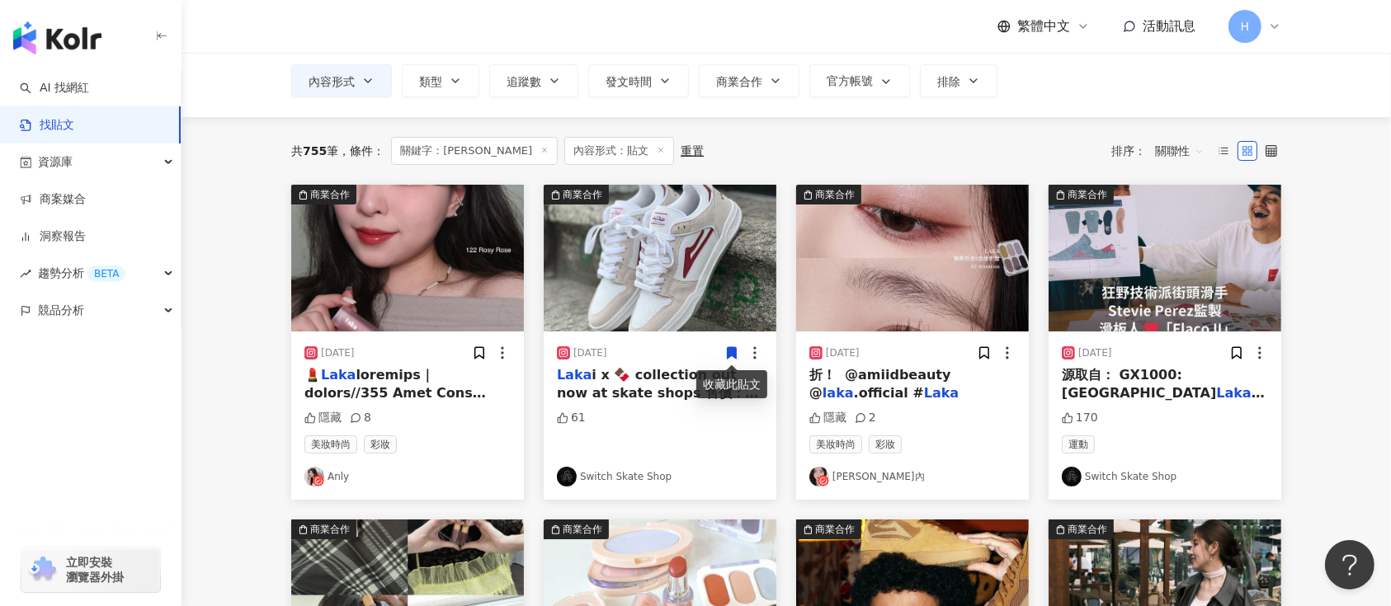
click at [487, 351] on div at bounding box center [491, 353] width 39 height 17
click at [482, 348] on icon at bounding box center [479, 353] width 9 height 12
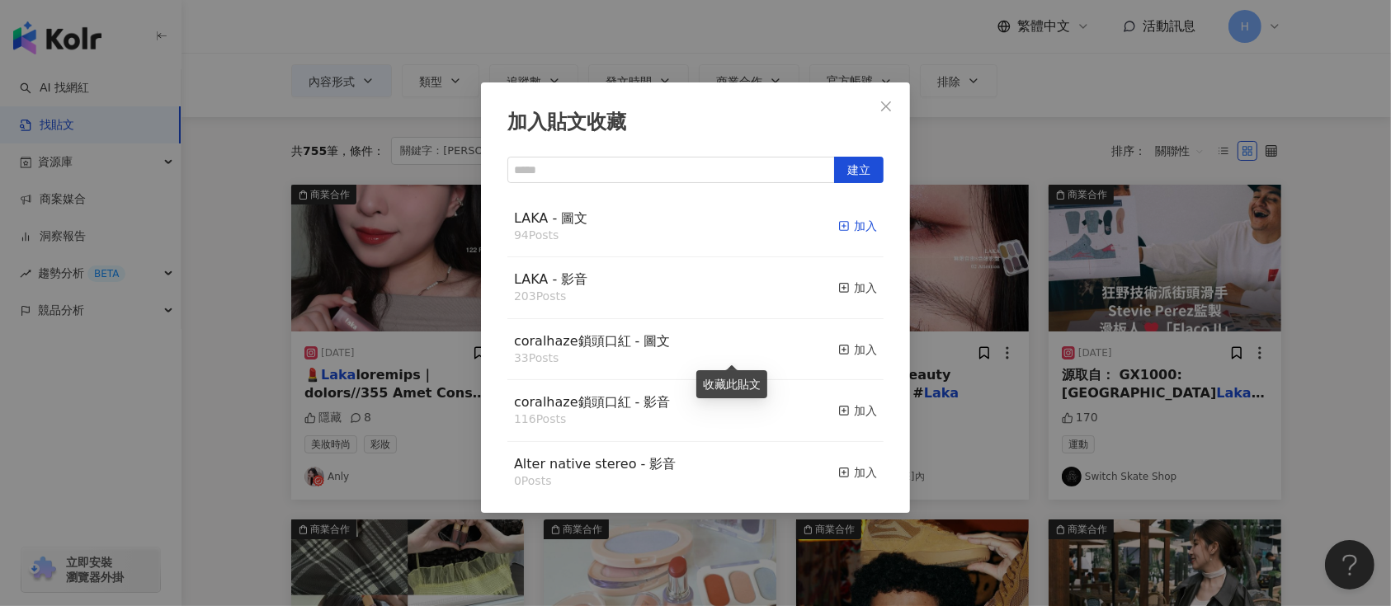
drag, startPoint x: 846, startPoint y: 228, endPoint x: 855, endPoint y: 231, distance: 9.7
click at [845, 228] on div "加入" at bounding box center [857, 226] width 39 height 18
click at [996, 285] on div "加入貼文收藏 建立 LAKA - 圖文 94 Posts 加入 LAKA - 影音 203 Posts 加入 coralhaze鎖頭口紅 - 圖文 33 Po…" at bounding box center [695, 303] width 1391 height 606
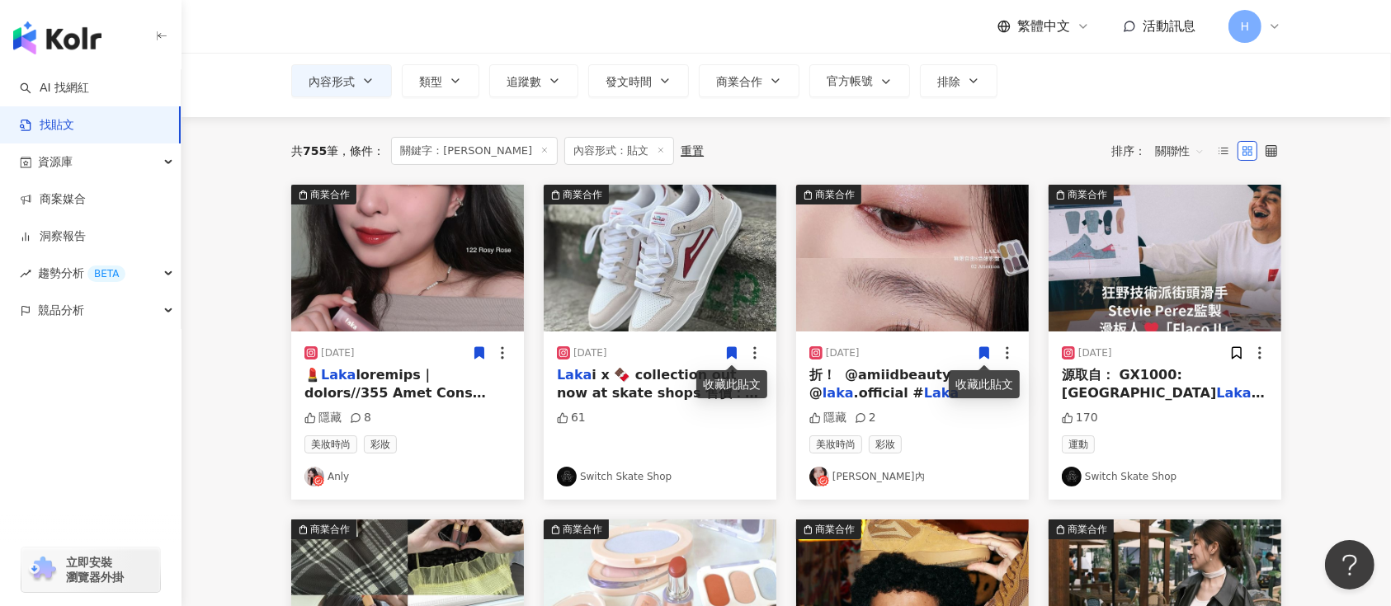
click at [984, 350] on icon at bounding box center [984, 353] width 9 height 12
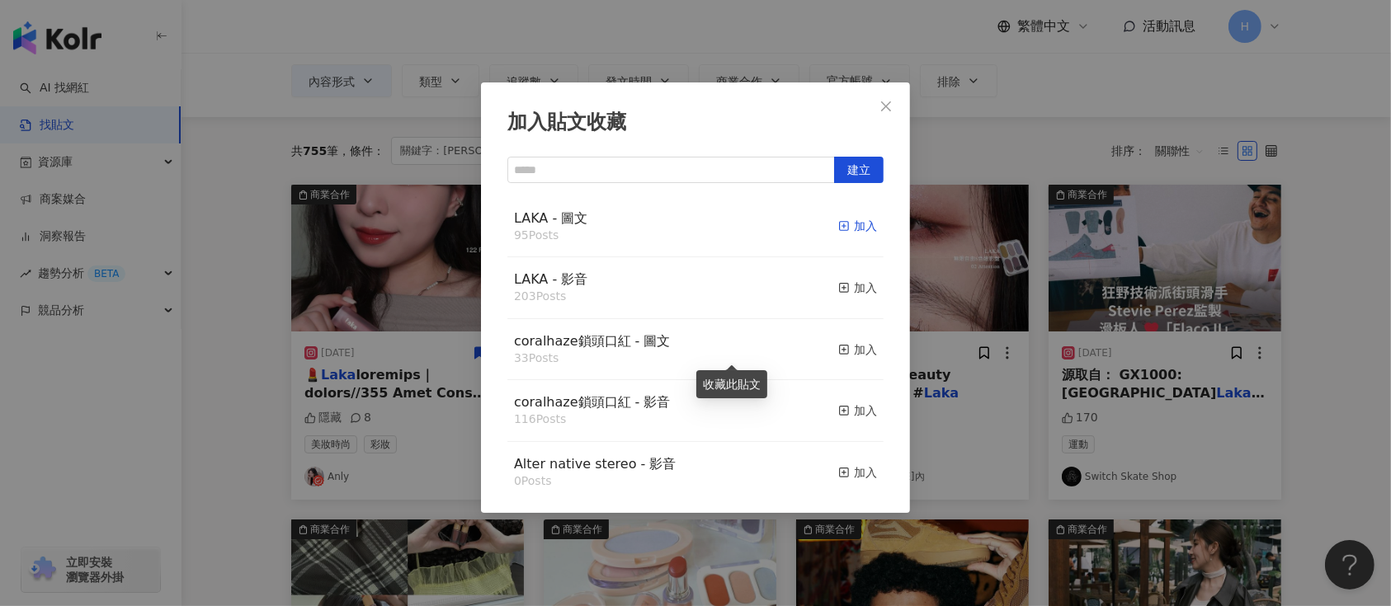
click at [838, 226] on div "加入" at bounding box center [857, 226] width 39 height 18
click at [1040, 308] on div "加入貼文收藏 建立 LAKA - 圖文 95 Posts 加入 LAKA - 影音 203 Posts 加入 coralhaze鎖頭口紅 - 圖文 33 Po…" at bounding box center [695, 303] width 1391 height 606
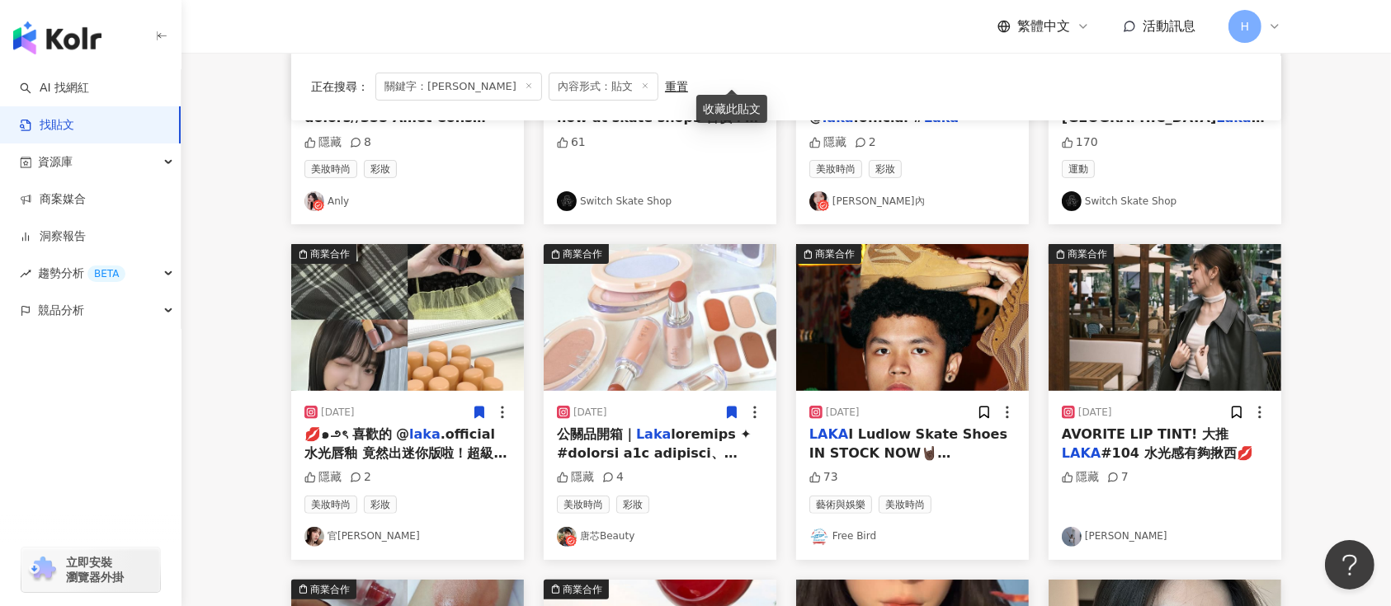
scroll to position [424, 0]
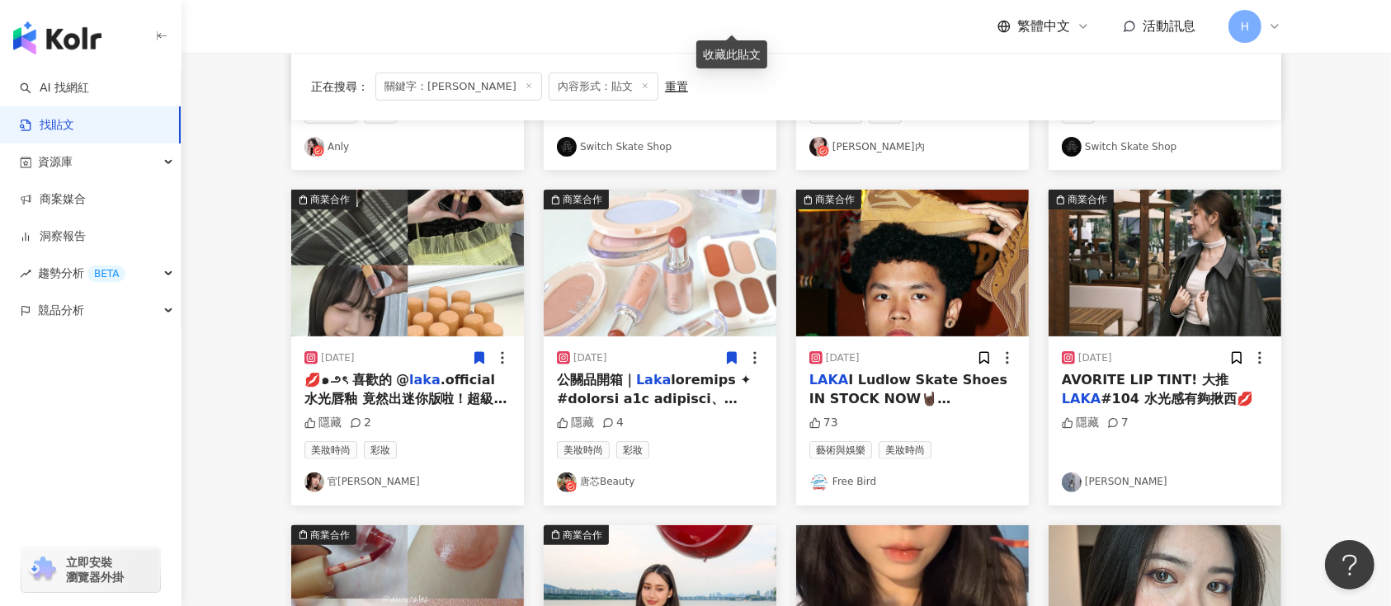
click at [1214, 274] on img at bounding box center [1165, 263] width 233 height 147
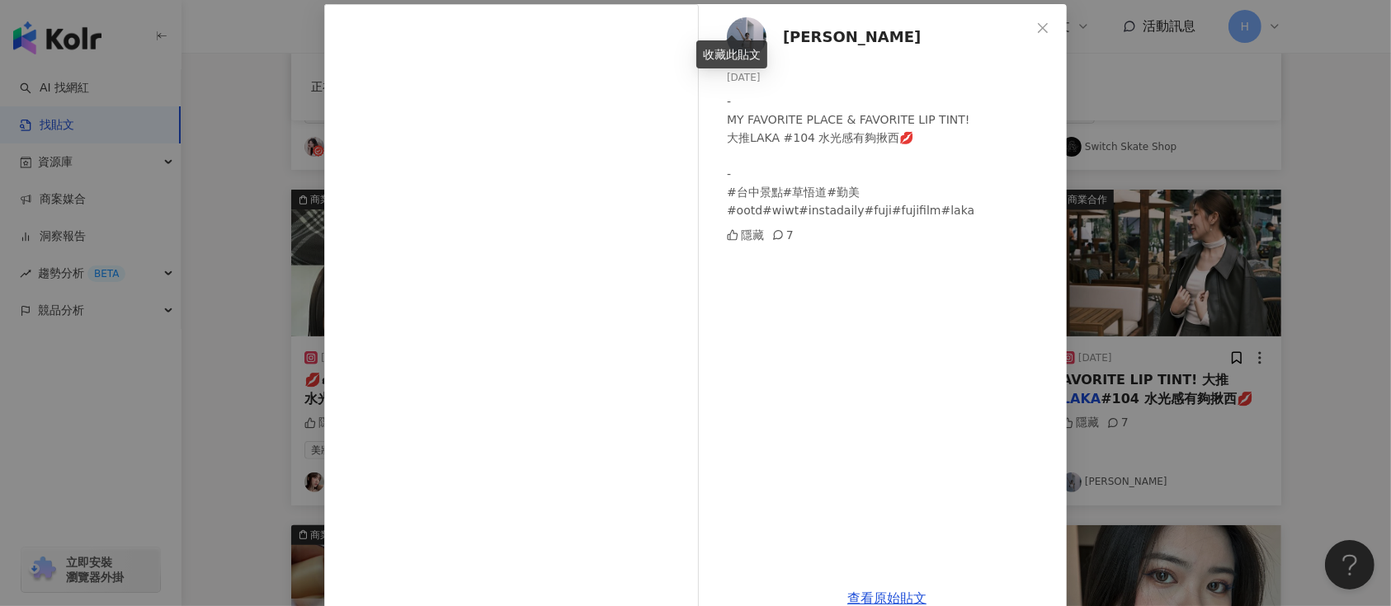
scroll to position [113, 0]
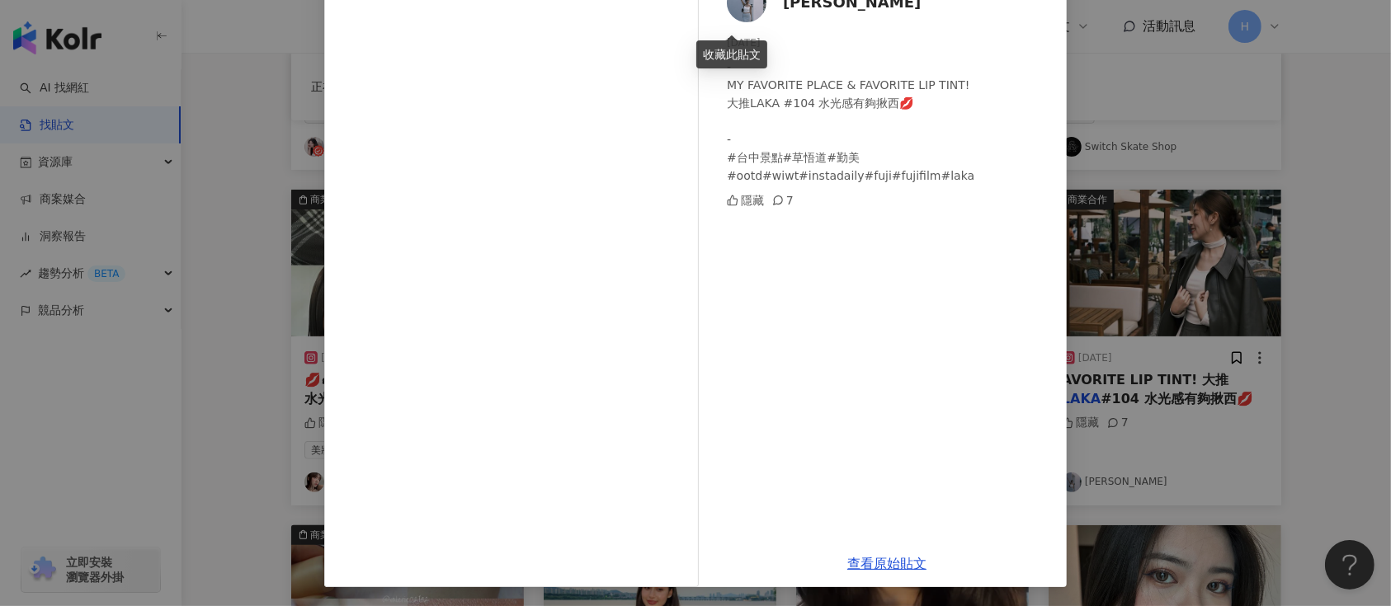
click at [1141, 182] on div "[PERSON_NAME] [DATE] - MY FAVORITE PLACE & FAVORITE LIP TINT! 大推LAKA #104 水光感有夠…" at bounding box center [695, 303] width 1391 height 606
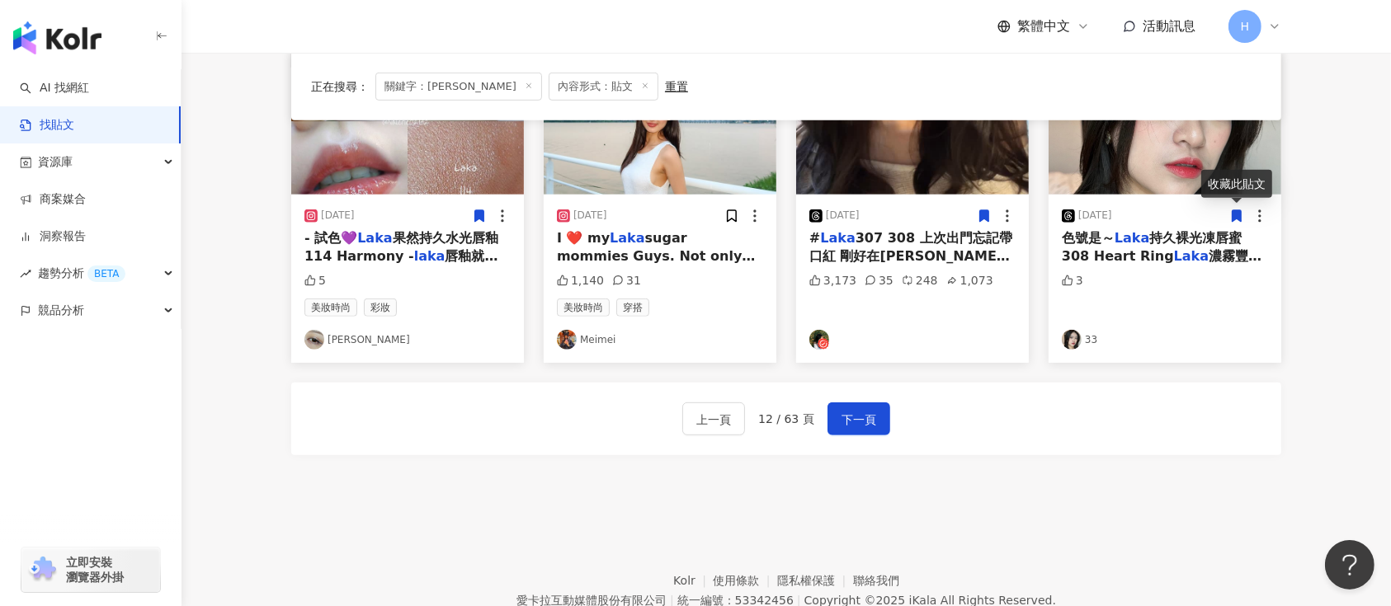
scroll to position [974, 0]
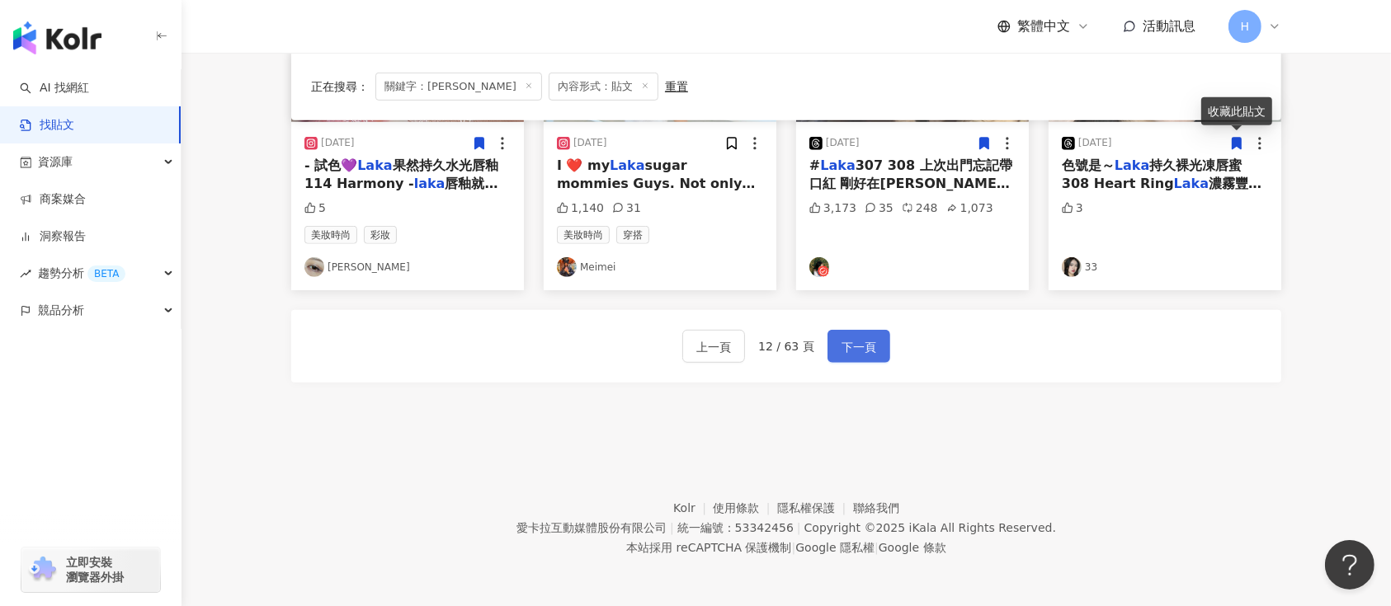
click at [866, 347] on span "下一頁" at bounding box center [859, 347] width 35 height 20
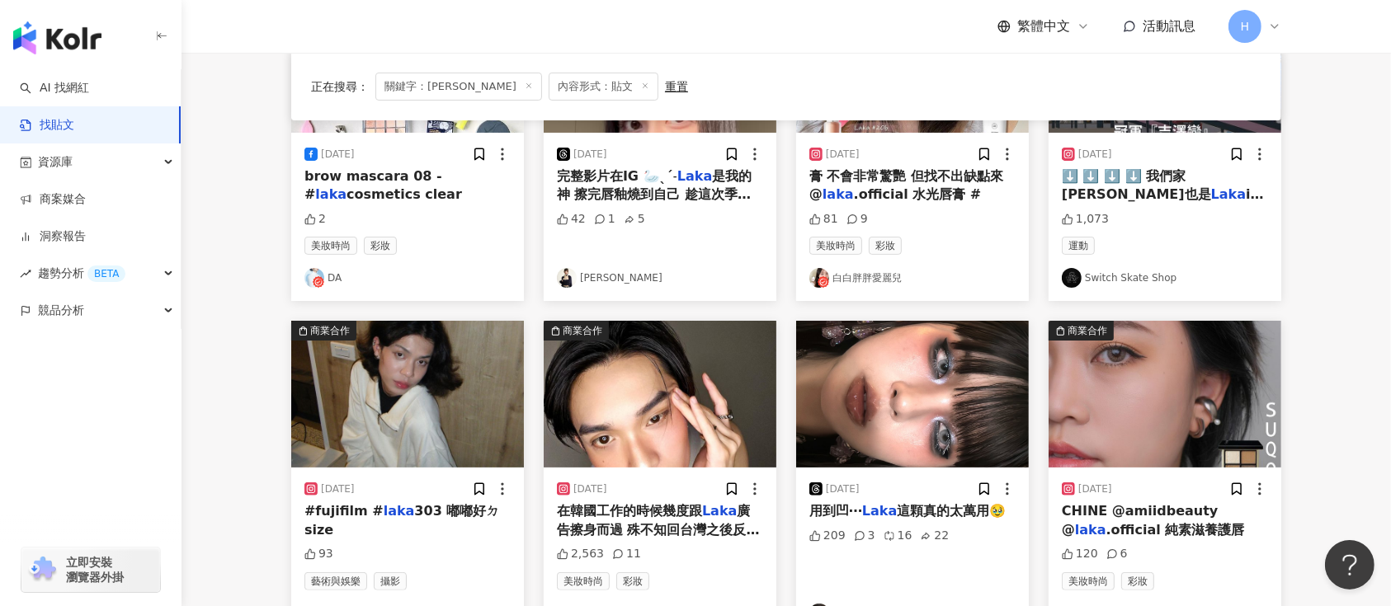
scroll to position [424, 0]
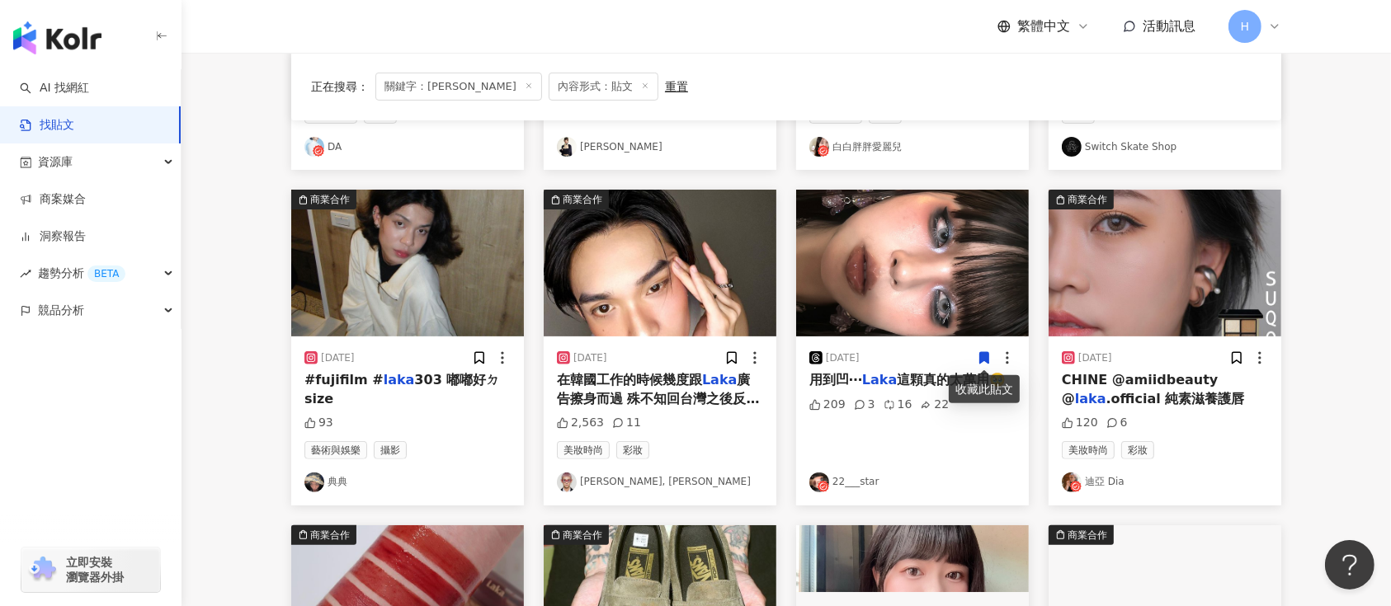
click at [980, 349] on span at bounding box center [984, 357] width 15 height 17
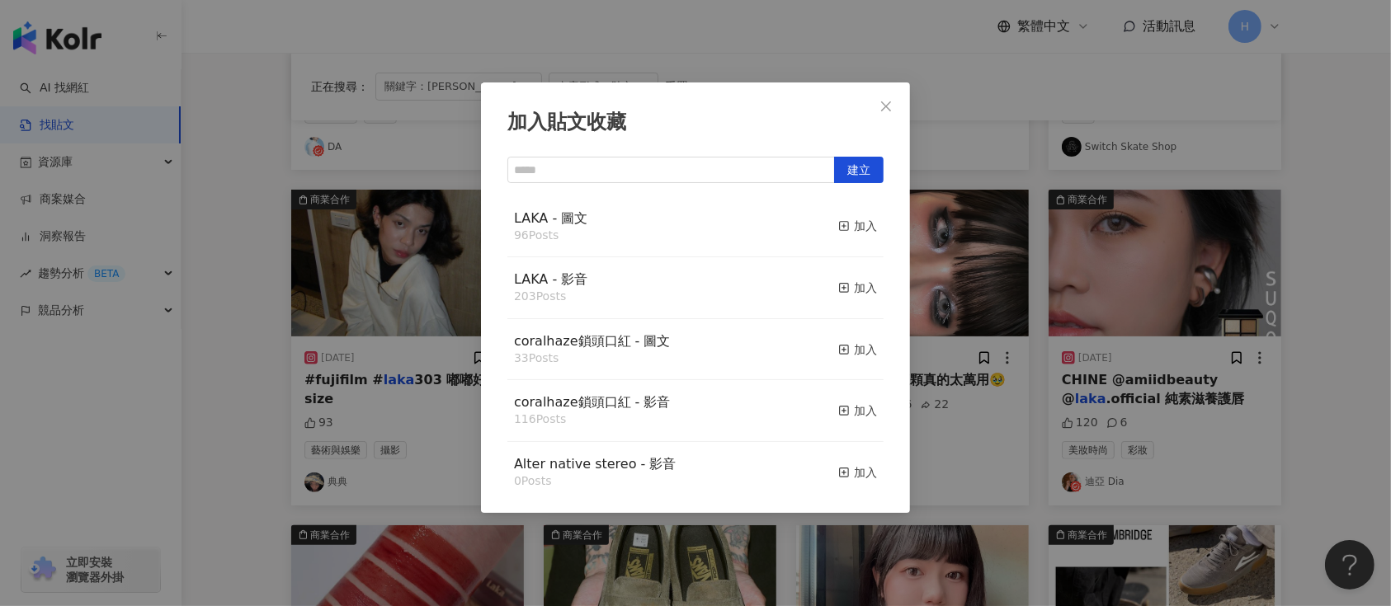
click at [1081, 308] on div "加入貼文收藏 建立 LAKA - 圖文 96 Posts 加入 LAKA - 影音 203 Posts 加入 coralhaze鎖頭口紅 - 圖文 33 Po…" at bounding box center [695, 303] width 1391 height 606
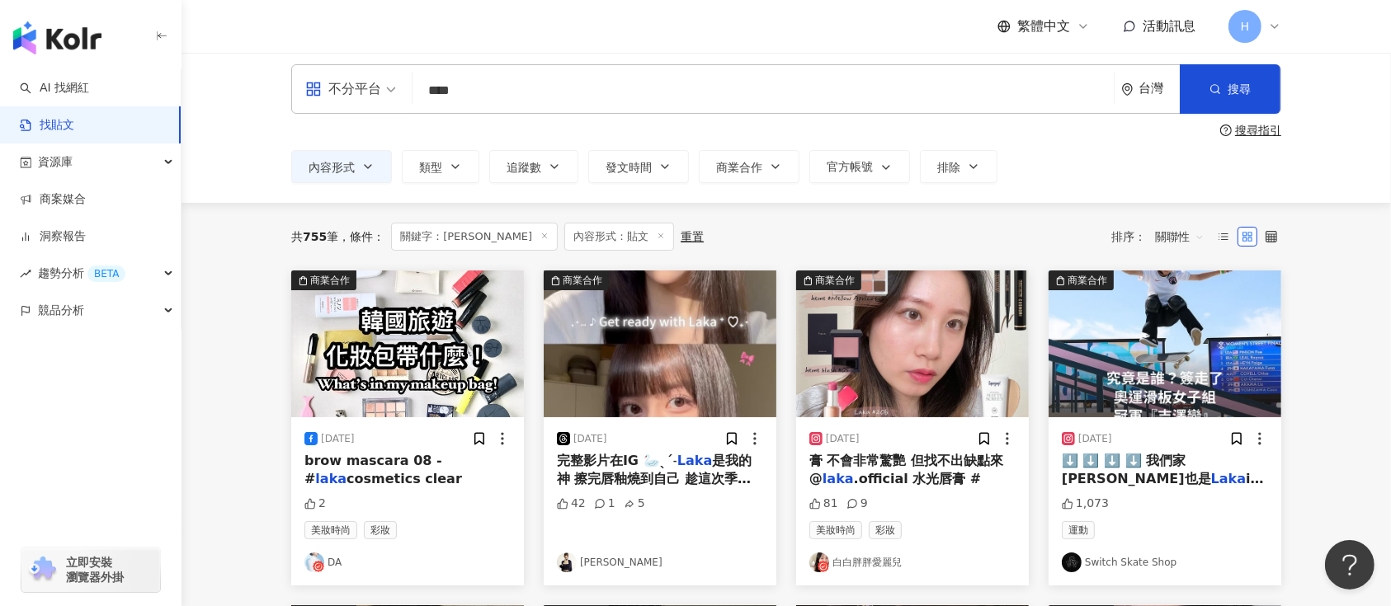
scroll to position [0, 0]
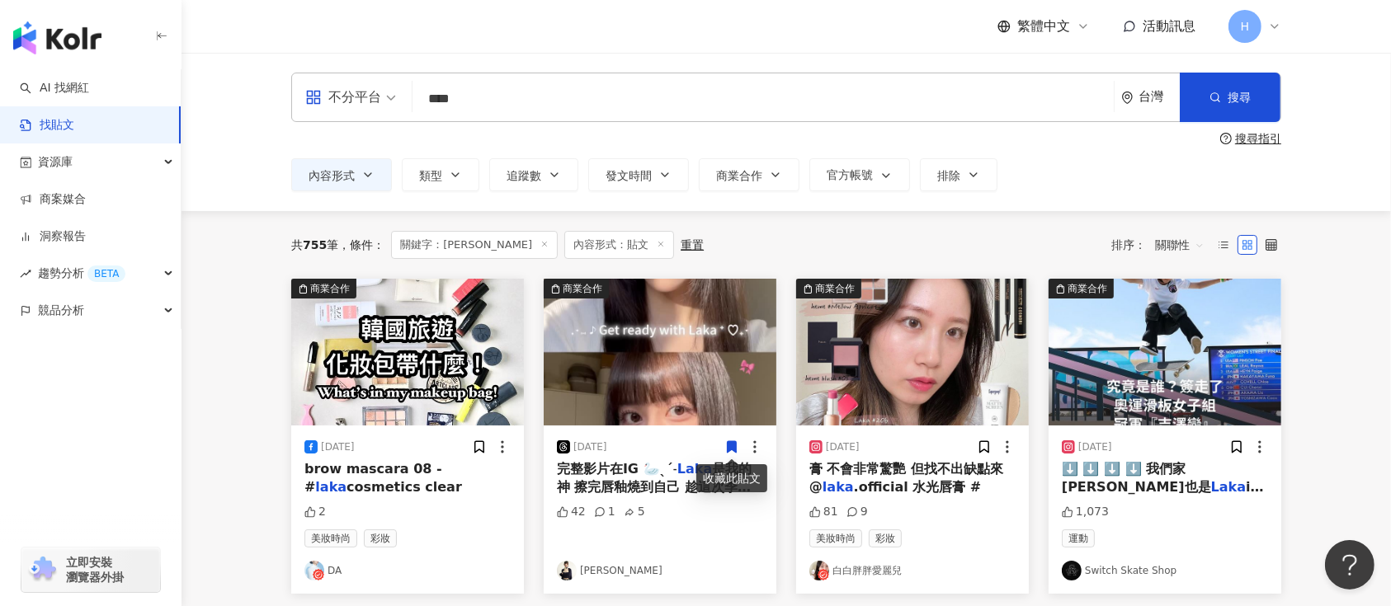
click at [732, 448] on icon at bounding box center [732, 447] width 9 height 12
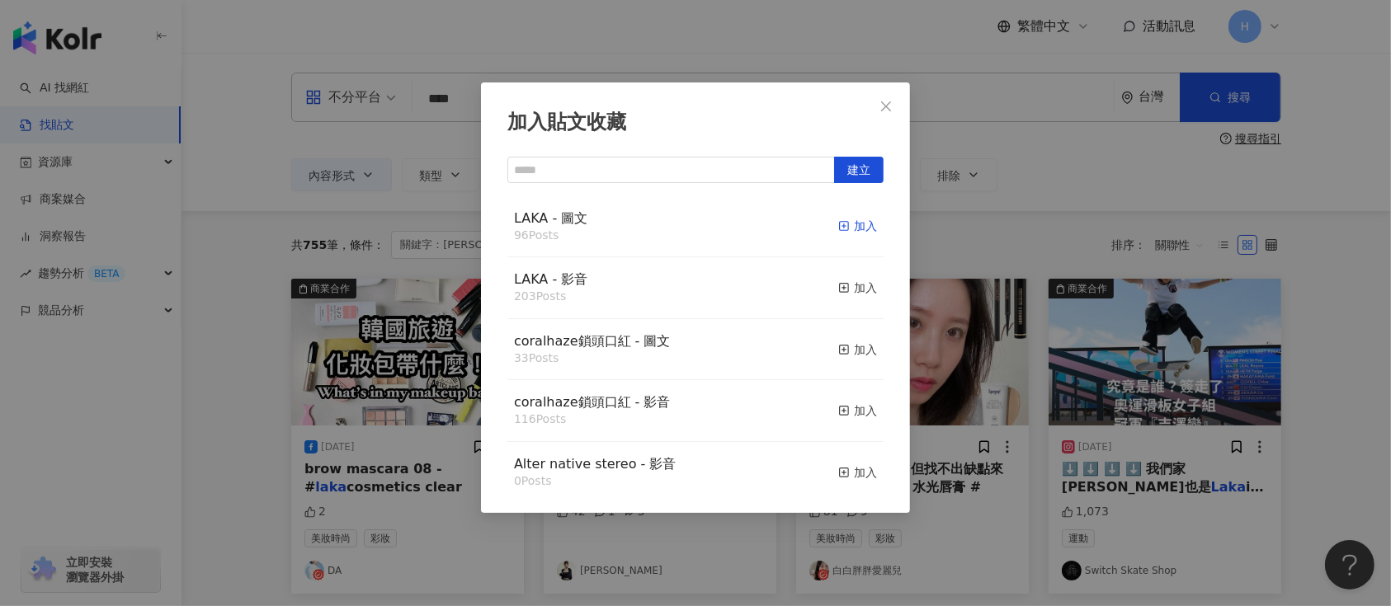
click at [848, 231] on div "加入" at bounding box center [857, 226] width 39 height 18
drag, startPoint x: 1000, startPoint y: 381, endPoint x: 1012, endPoint y: 420, distance: 40.5
click at [1008, 413] on div "加入貼文收藏 建立 LAKA - 圖文 96 Posts 加入 LAKA - 影音 203 Posts 加入 coralhaze鎖頭口紅 - 圖文 33 Po…" at bounding box center [695, 303] width 1391 height 606
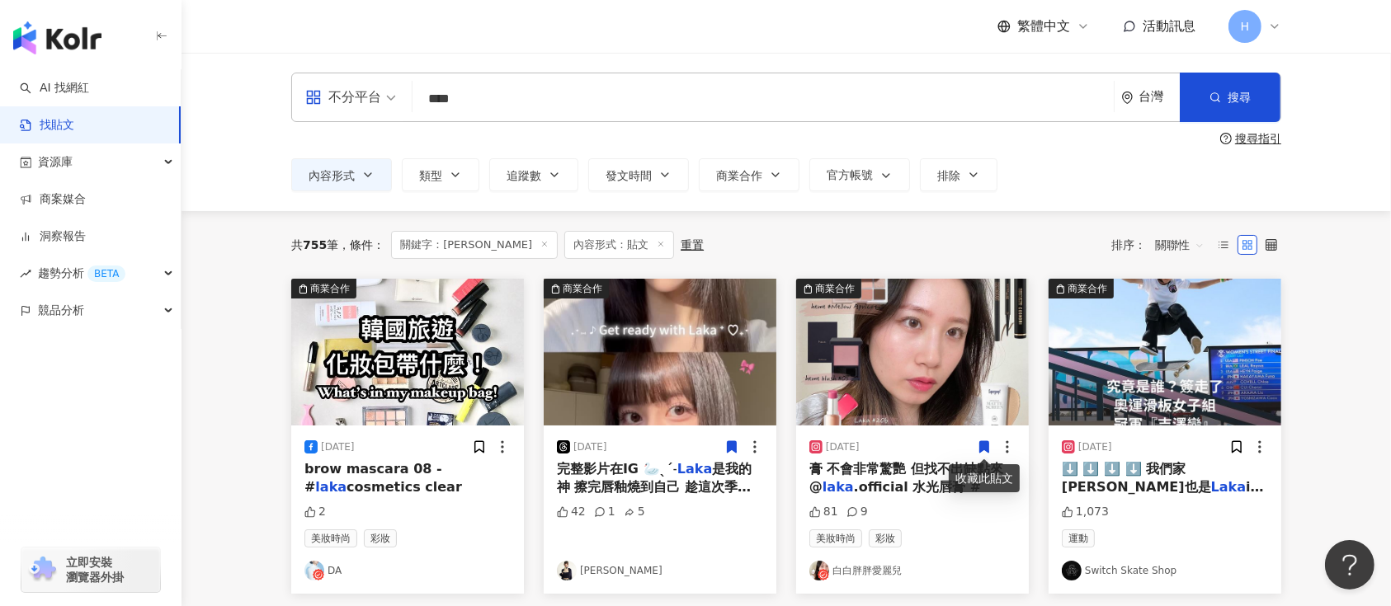
click at [979, 438] on span at bounding box center [984, 446] width 15 height 17
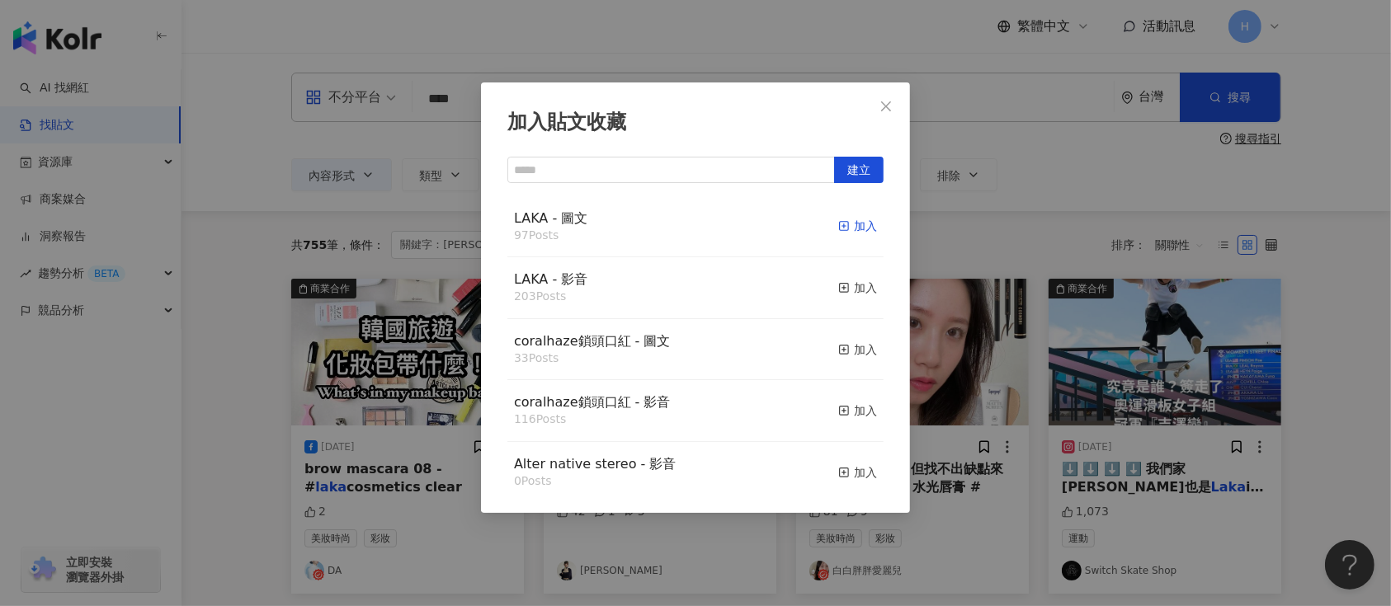
click at [841, 221] on div "加入" at bounding box center [857, 226] width 39 height 18
click at [1054, 358] on div "加入貼文收藏 建立 LAKA - 圖文 97 Posts 加入 LAKA - 影音 203 Posts 加入 coralhaze鎖頭口紅 - 圖文 33 Po…" at bounding box center [695, 303] width 1391 height 606
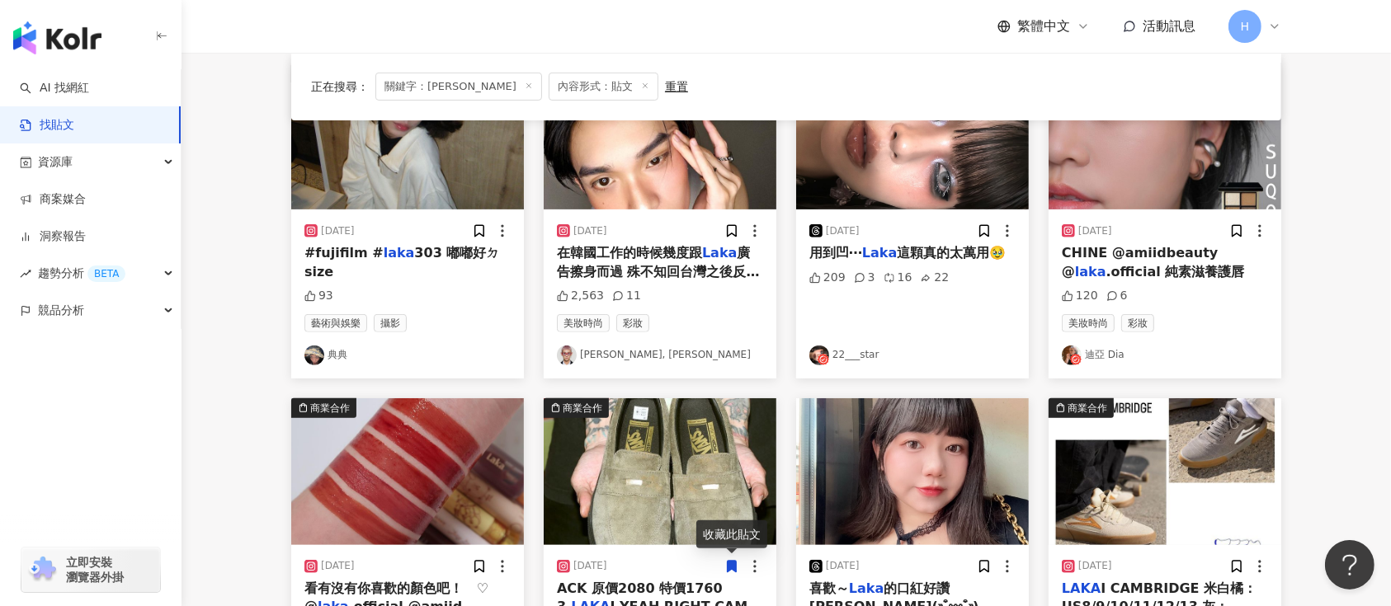
scroll to position [974, 0]
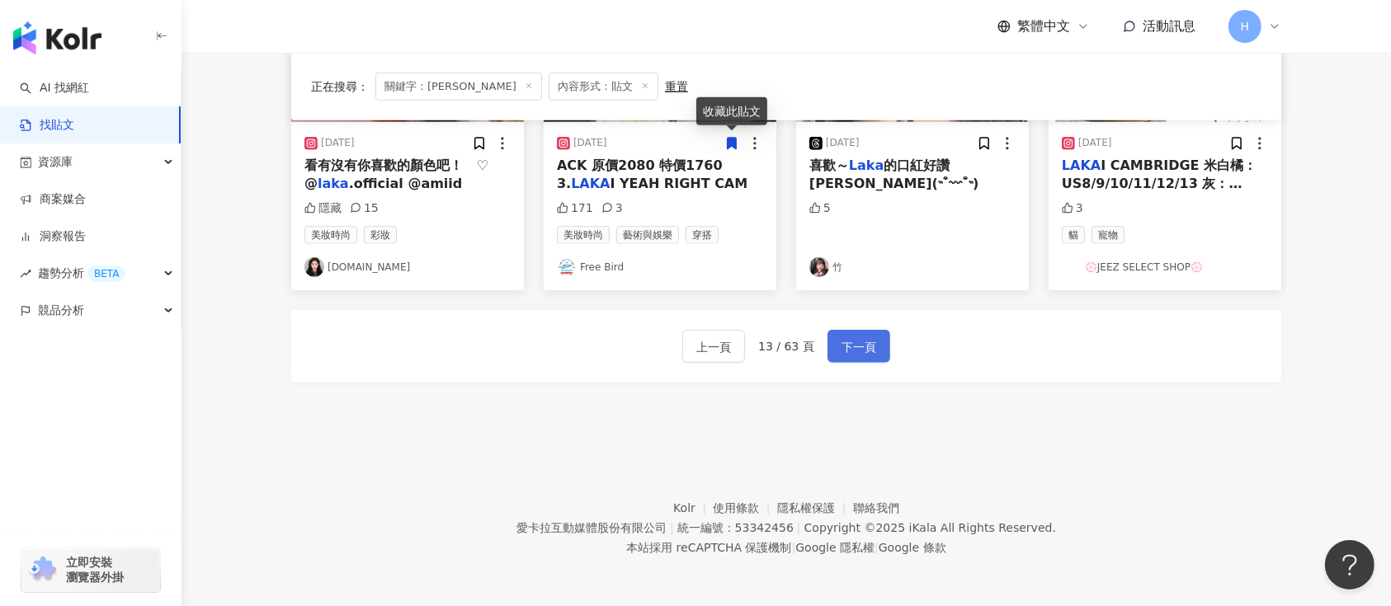
click at [842, 347] on span "下一頁" at bounding box center [859, 347] width 35 height 20
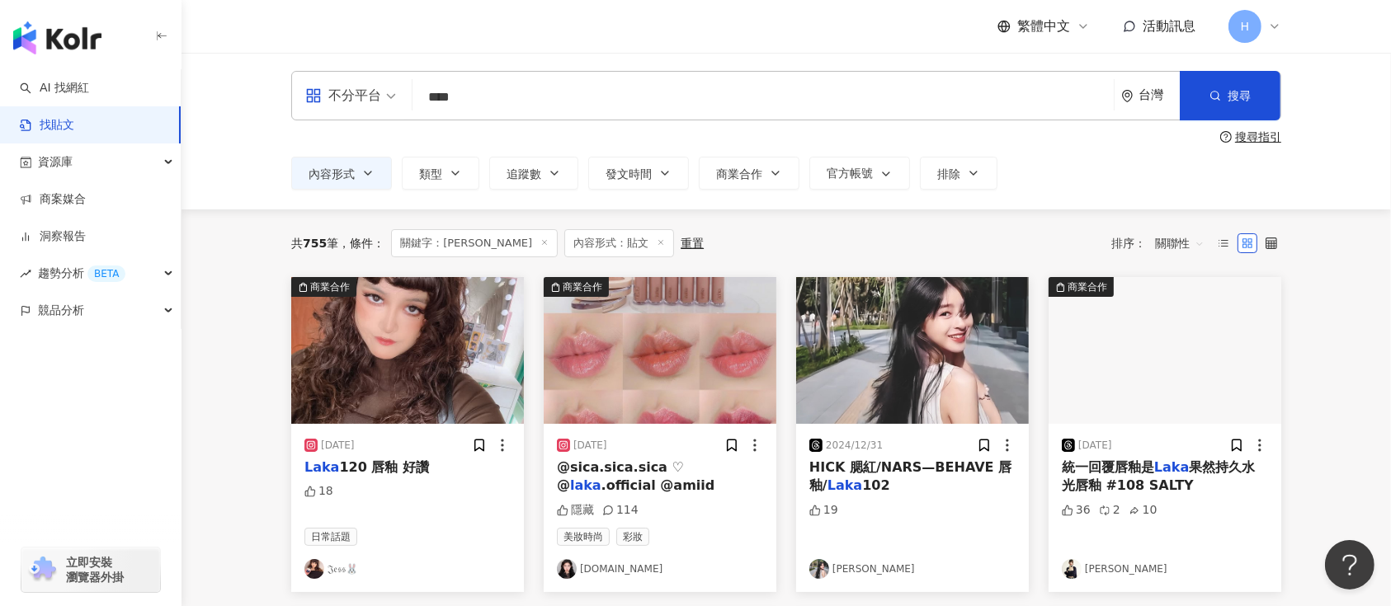
scroll to position [0, 0]
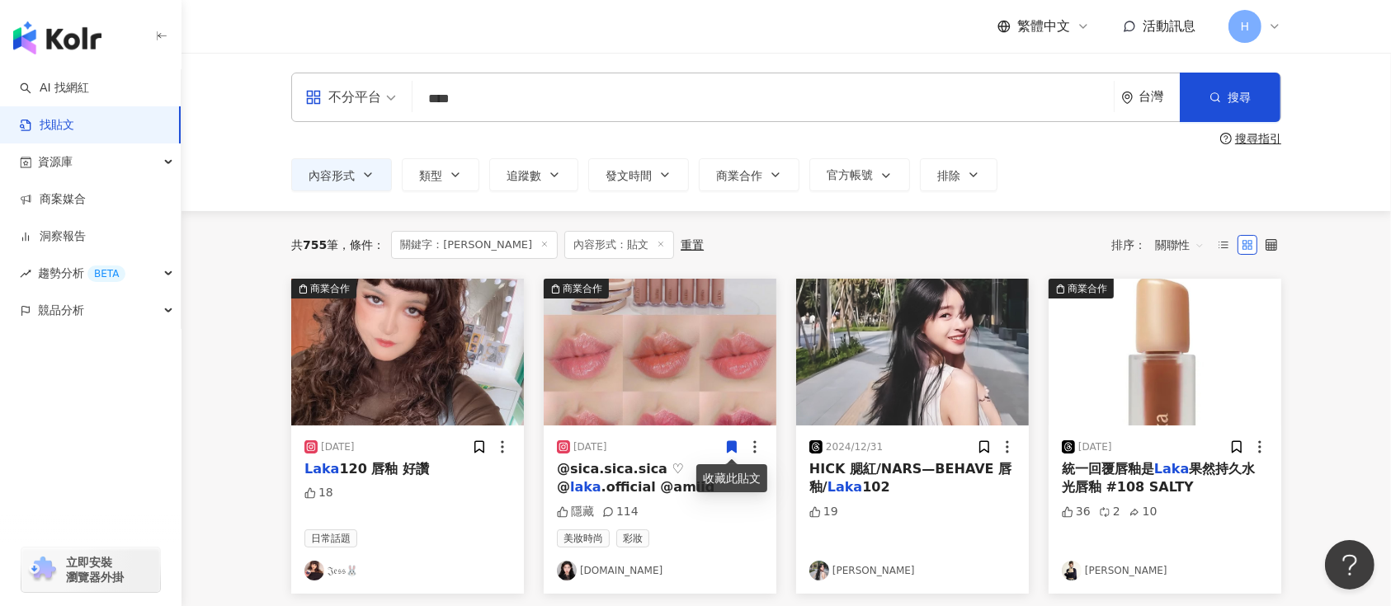
click at [730, 452] on icon at bounding box center [731, 447] width 15 height 15
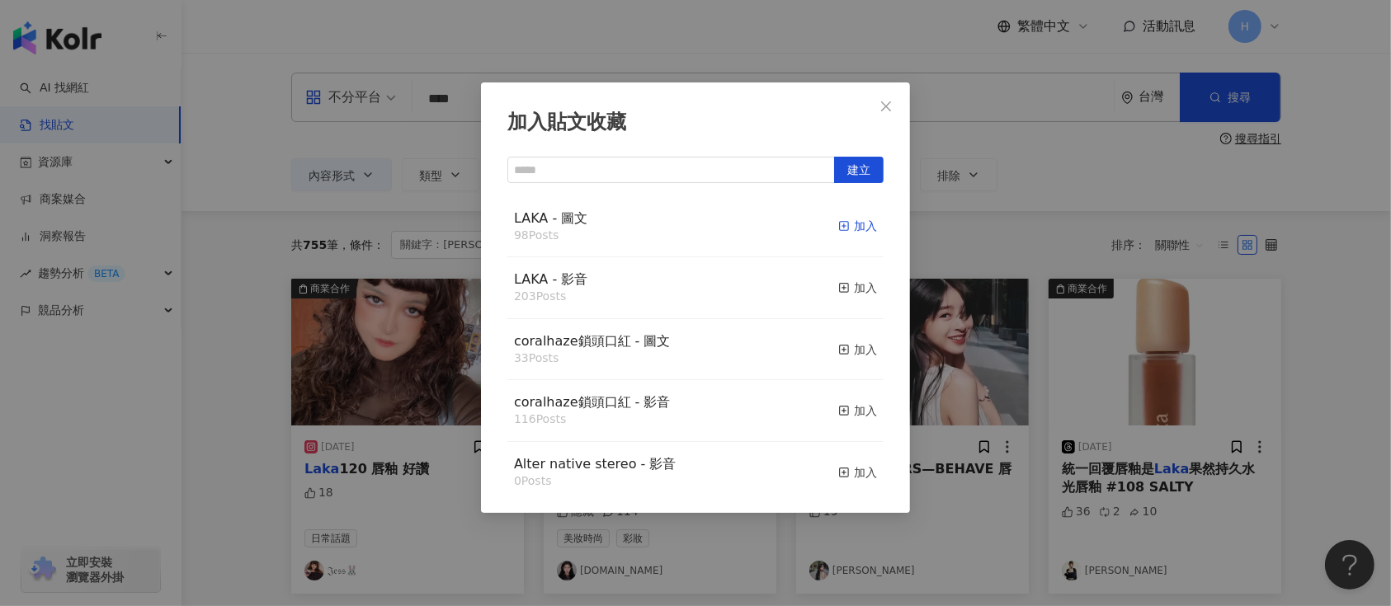
click at [838, 226] on div "加入" at bounding box center [857, 226] width 39 height 18
drag, startPoint x: 1144, startPoint y: 350, endPoint x: 1159, endPoint y: 353, distance: 16.0
click at [1154, 352] on div "加入貼文收藏 建立 LAKA - 圖文 98 Posts 加入 LAKA - 影音 203 Posts 加入 coralhaze鎖頭口紅 - 圖文 33 Po…" at bounding box center [695, 303] width 1391 height 606
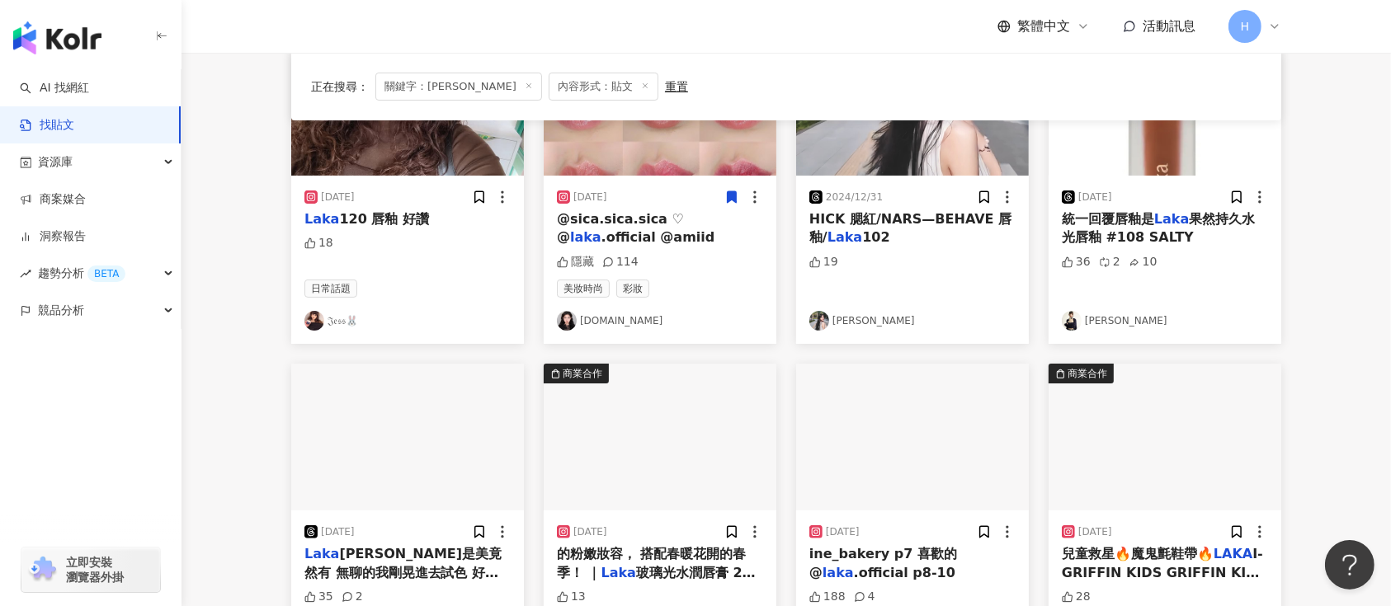
scroll to position [330, 0]
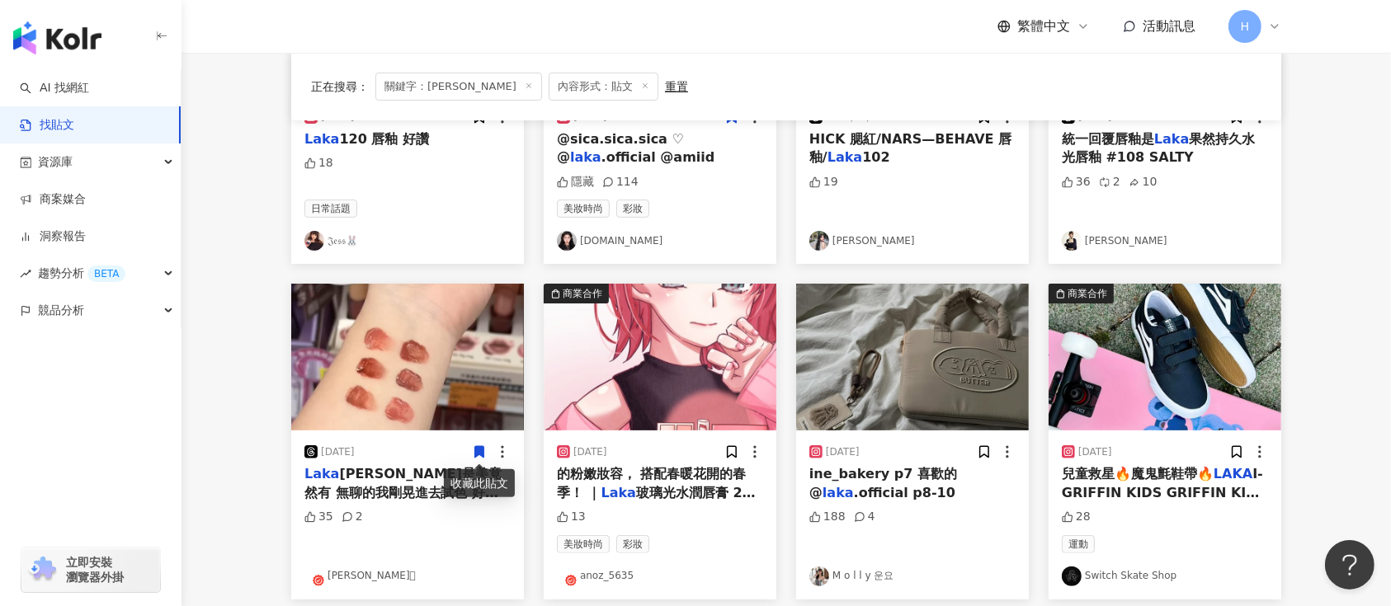
click at [475, 451] on icon at bounding box center [479, 453] width 9 height 12
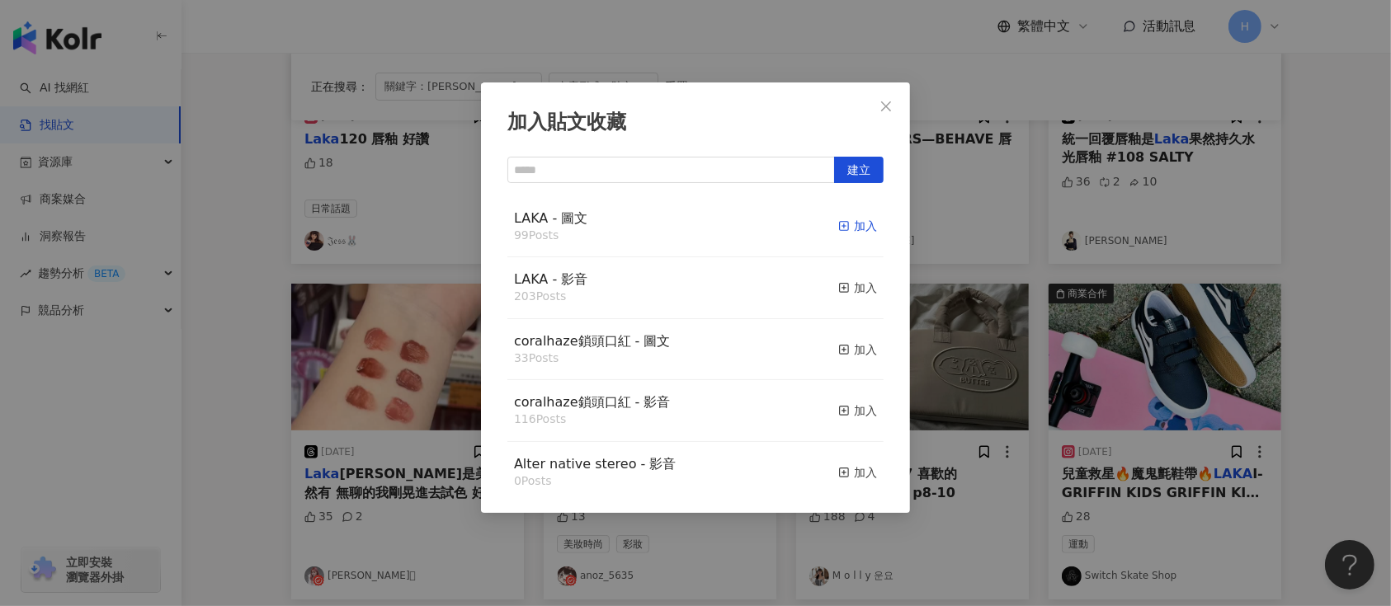
click at [838, 228] on div "加入" at bounding box center [857, 226] width 39 height 18
click at [1128, 349] on div "加入貼文收藏 建立 LAKA - 圖文 99 Posts 加入 LAKA - 影音 203 Posts 加入 coralhaze鎖頭口紅 - 圖文 33 Po…" at bounding box center [695, 303] width 1391 height 606
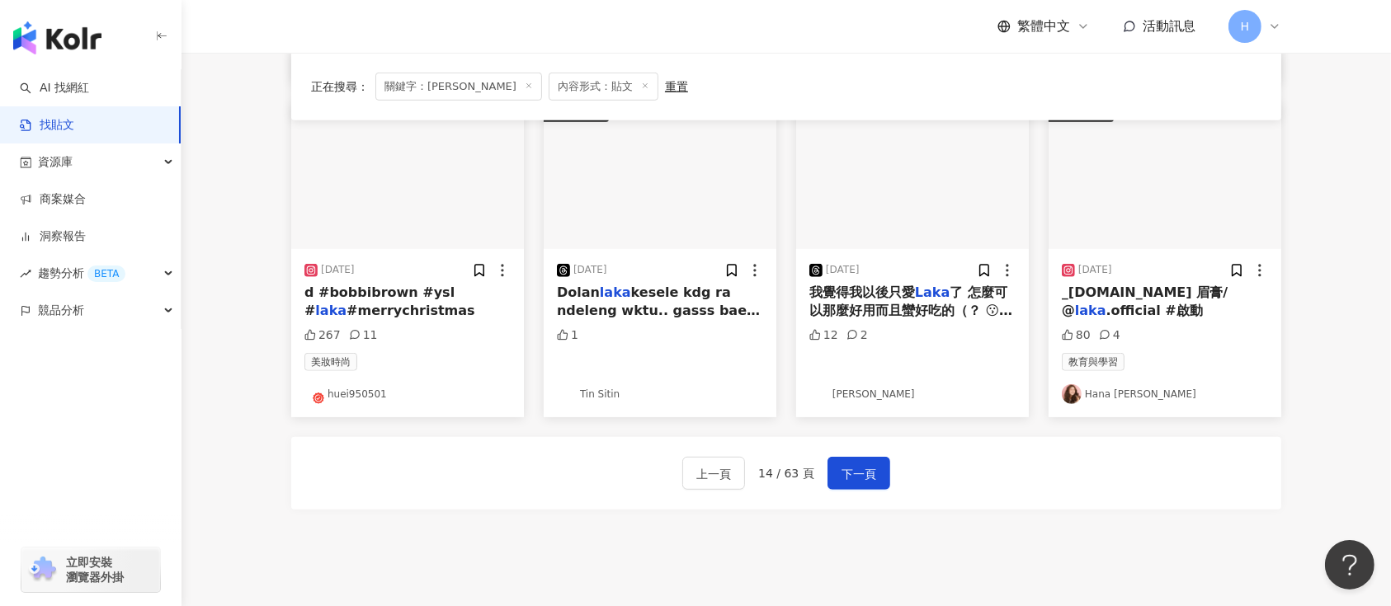
scroll to position [880, 0]
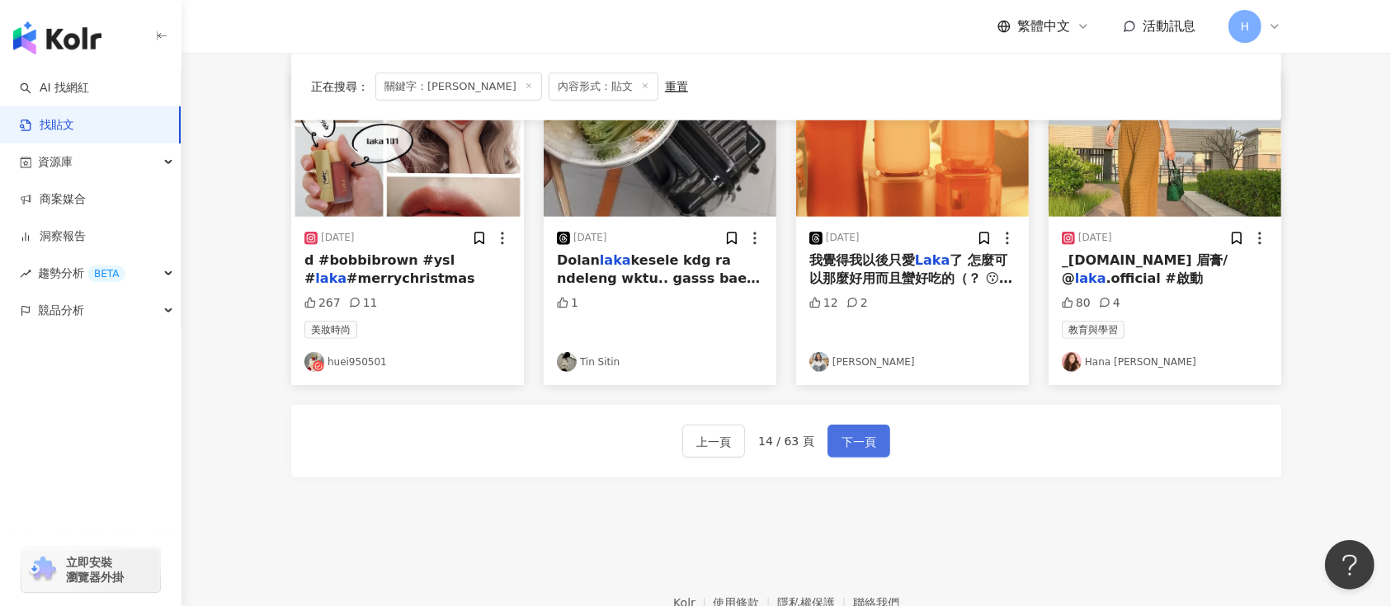
click at [850, 436] on span "下一頁" at bounding box center [859, 442] width 35 height 20
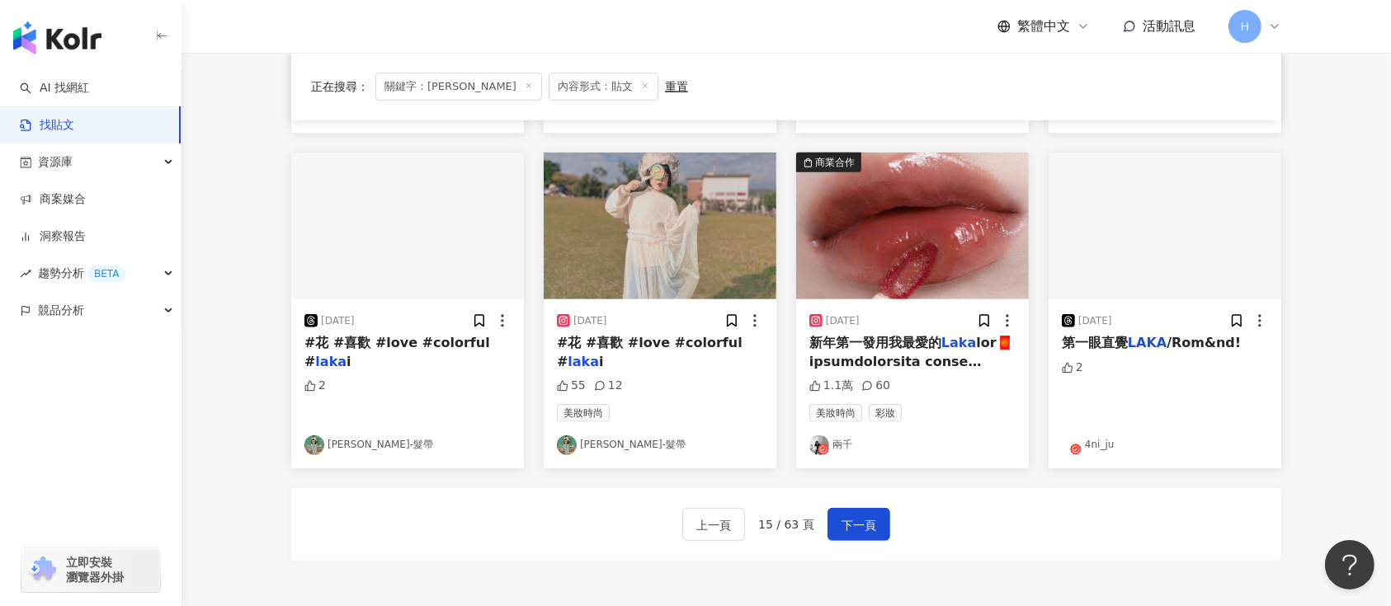
scroll to position [770, 0]
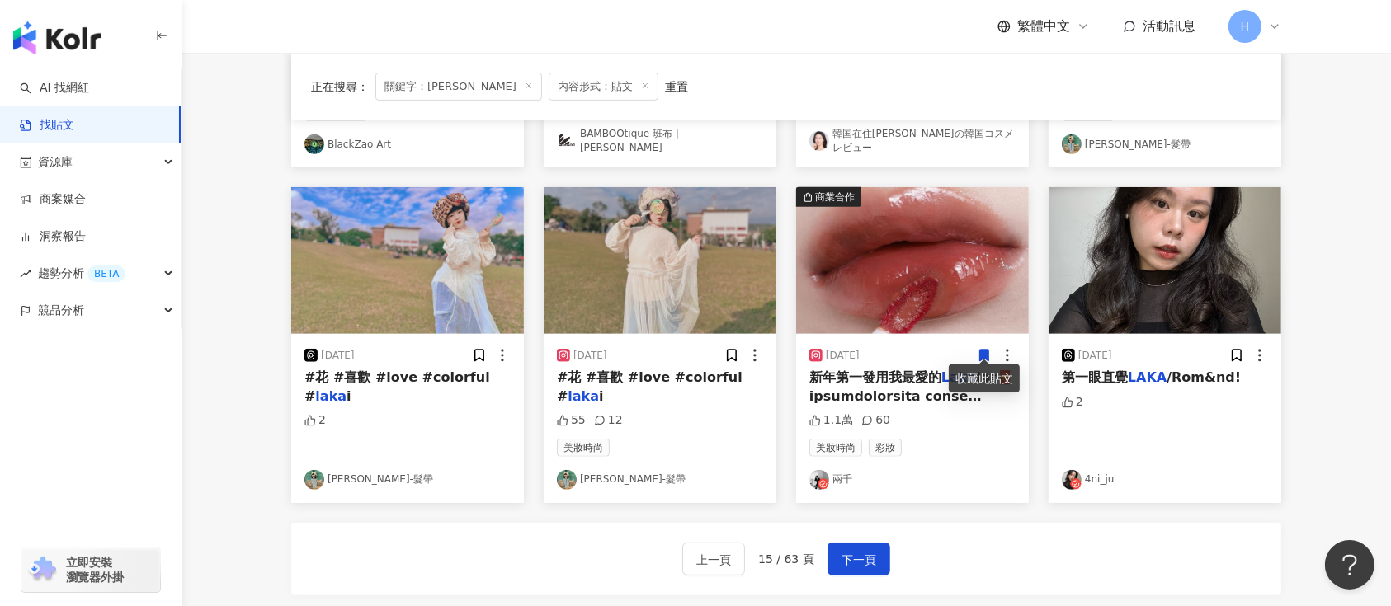
click at [980, 351] on icon at bounding box center [984, 357] width 9 height 12
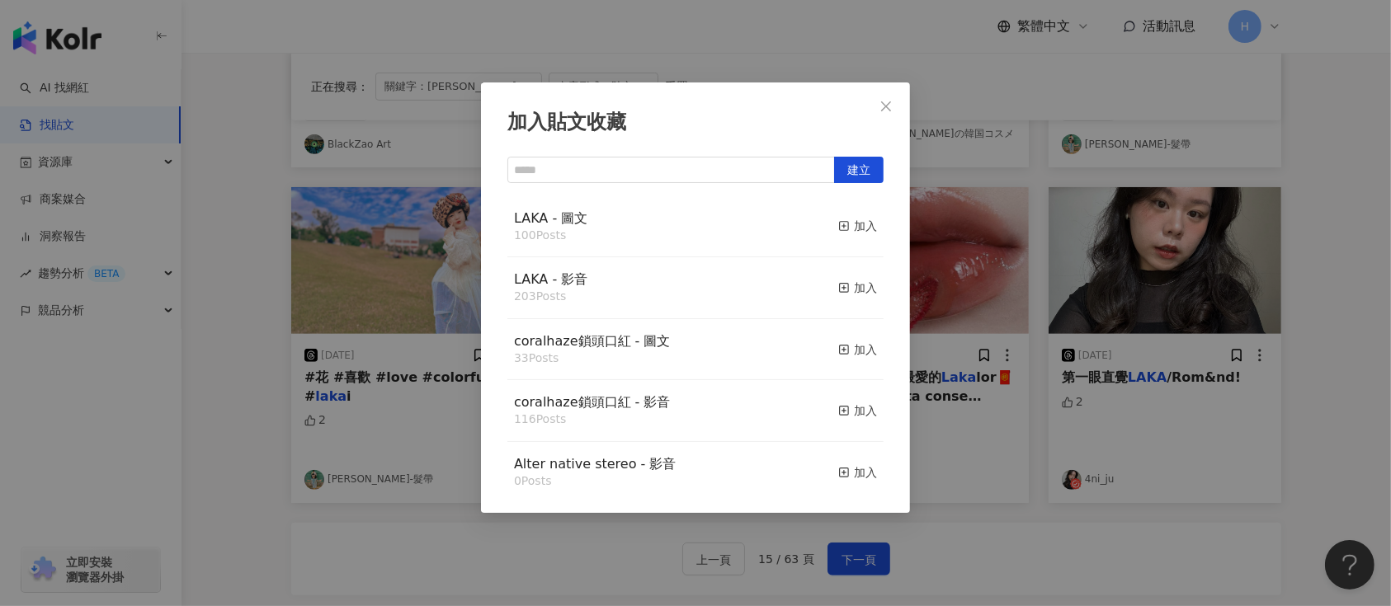
click at [1043, 293] on div "加入貼文收藏 建立 LAKA - 圖文 100 Posts 加入 LAKA - 影音 203 Posts 加入 coralhaze鎖頭口紅 - 圖文 33 P…" at bounding box center [695, 303] width 1391 height 606
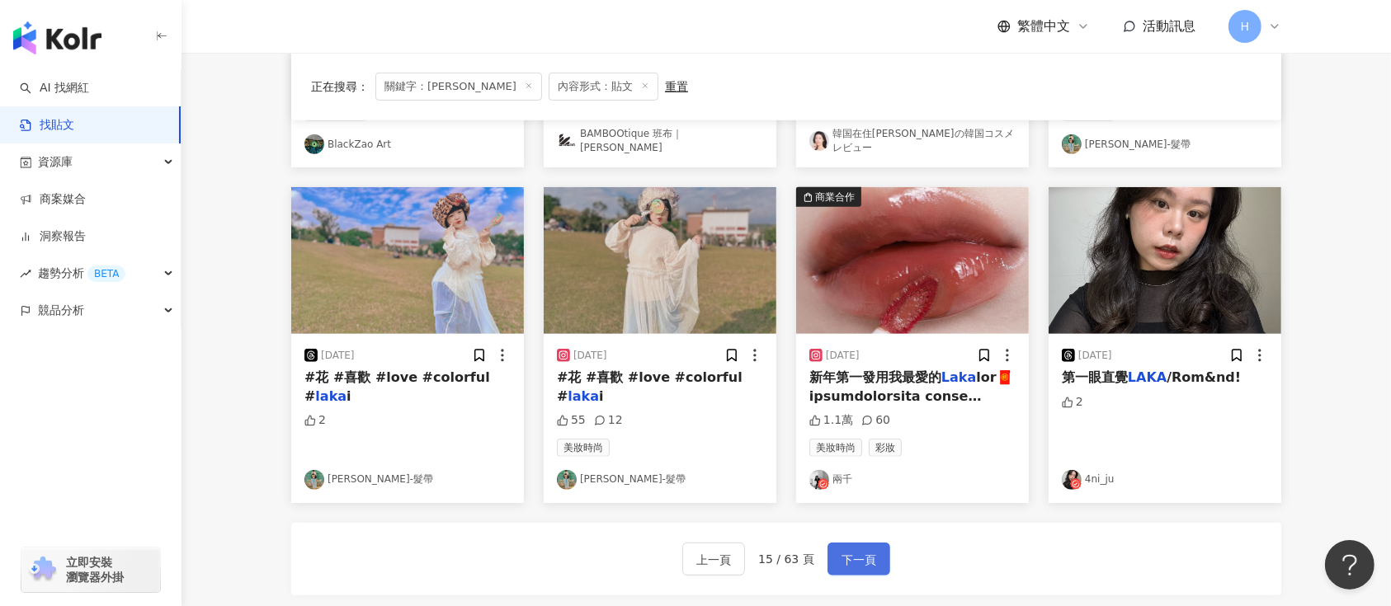
click at [861, 566] on button "下一頁" at bounding box center [859, 559] width 63 height 33
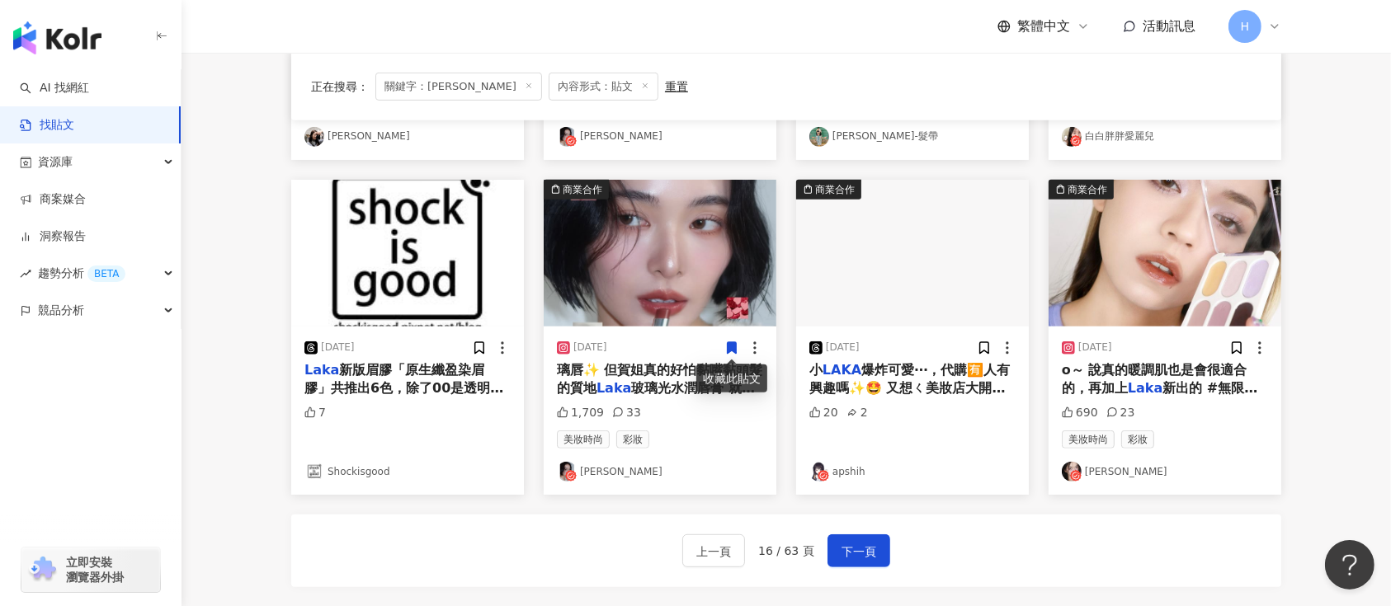
click at [728, 347] on icon at bounding box center [732, 348] width 9 height 12
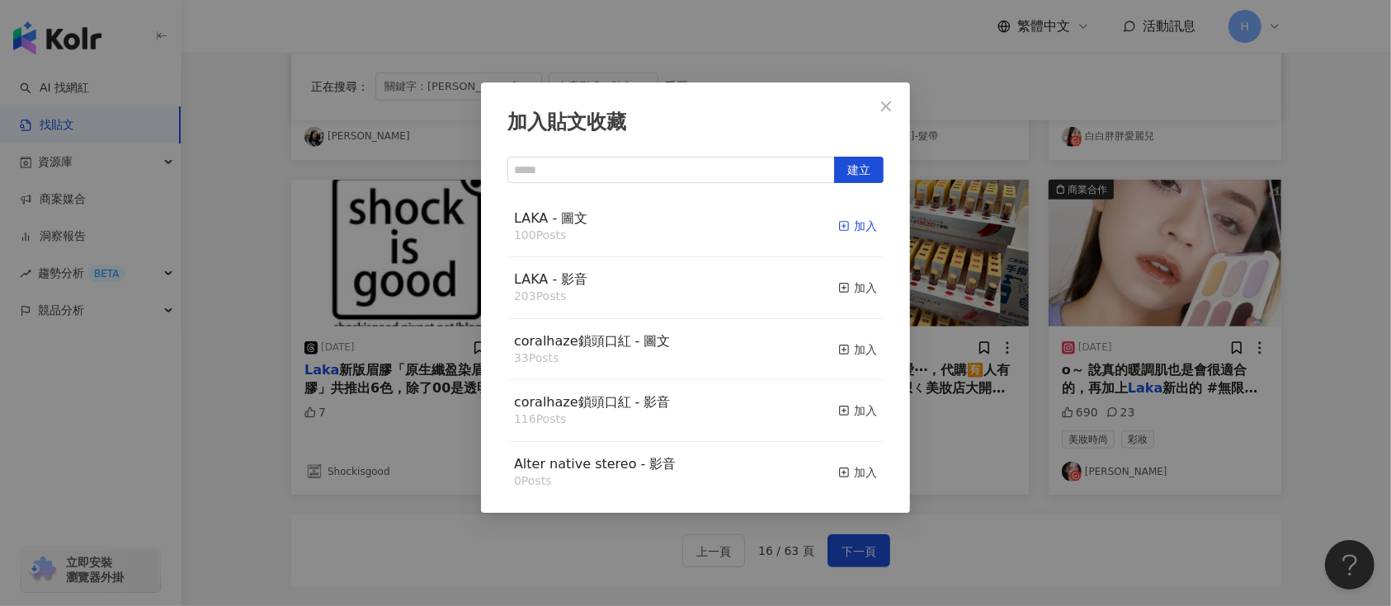
click at [838, 232] on div "加入" at bounding box center [857, 226] width 39 height 18
click at [1131, 342] on div "加入貼文收藏 建立 LAKA - 圖文 100 Posts 加入 LAKA - 影音 203 Posts 加入 coralhaze鎖頭口紅 - 圖文 33 P…" at bounding box center [695, 303] width 1391 height 606
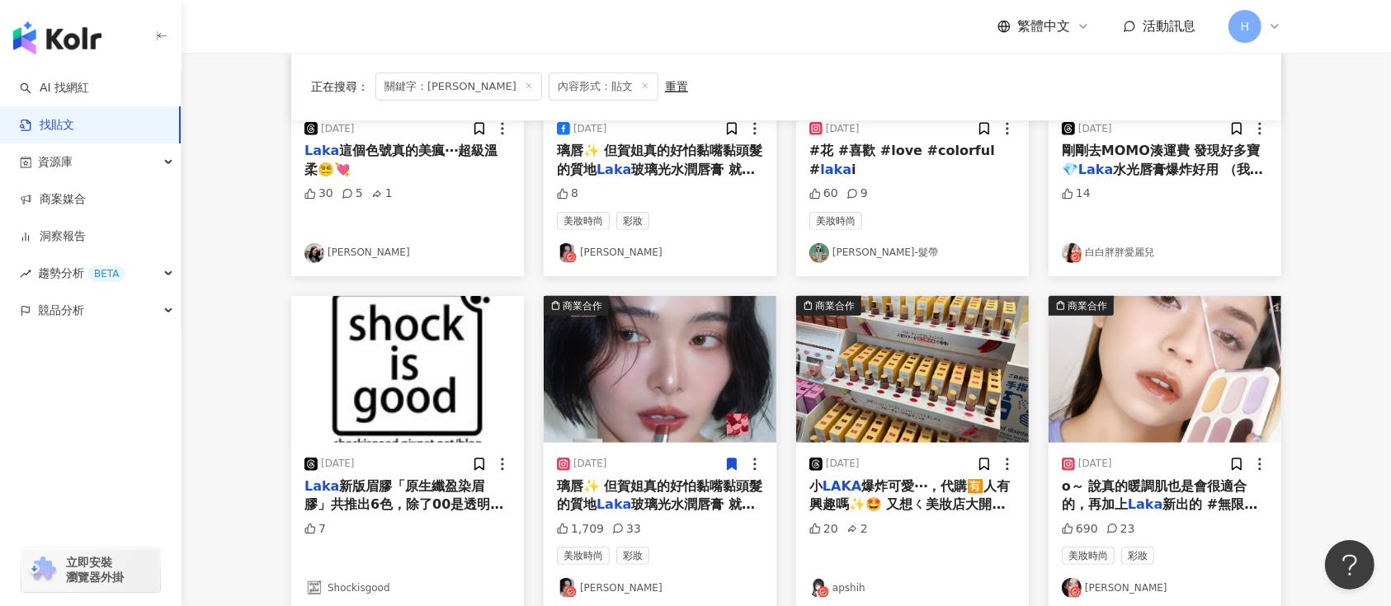
scroll to position [660, 0]
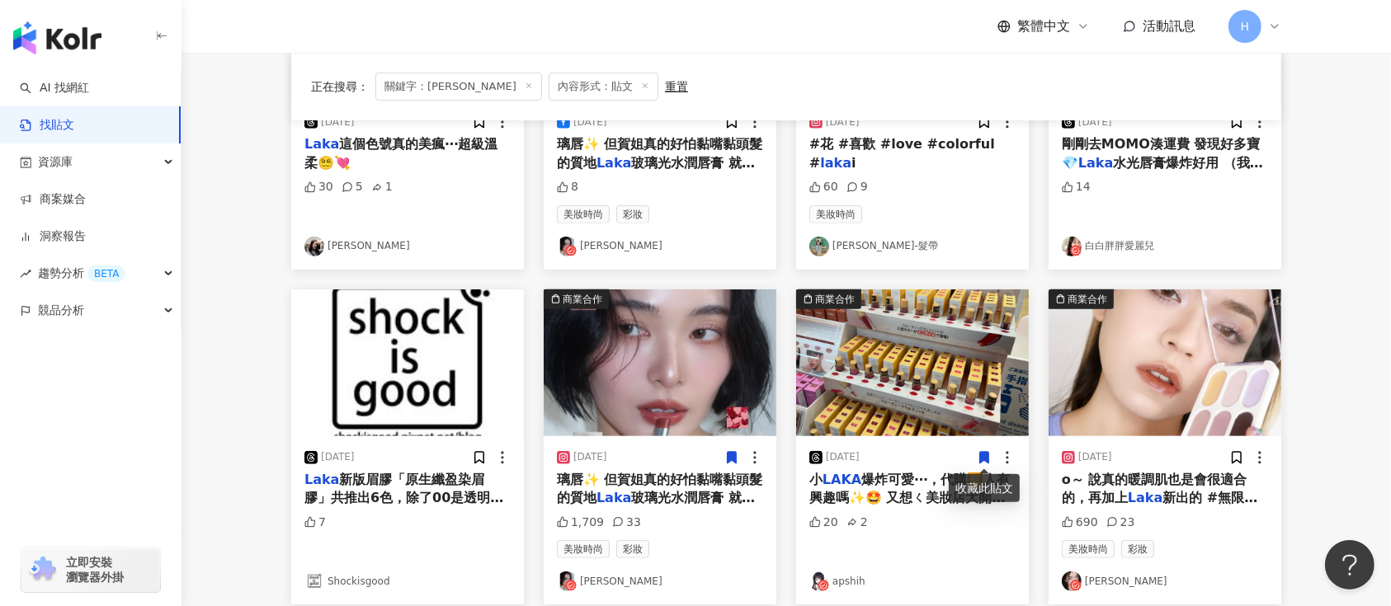
click at [983, 458] on icon at bounding box center [984, 458] width 9 height 12
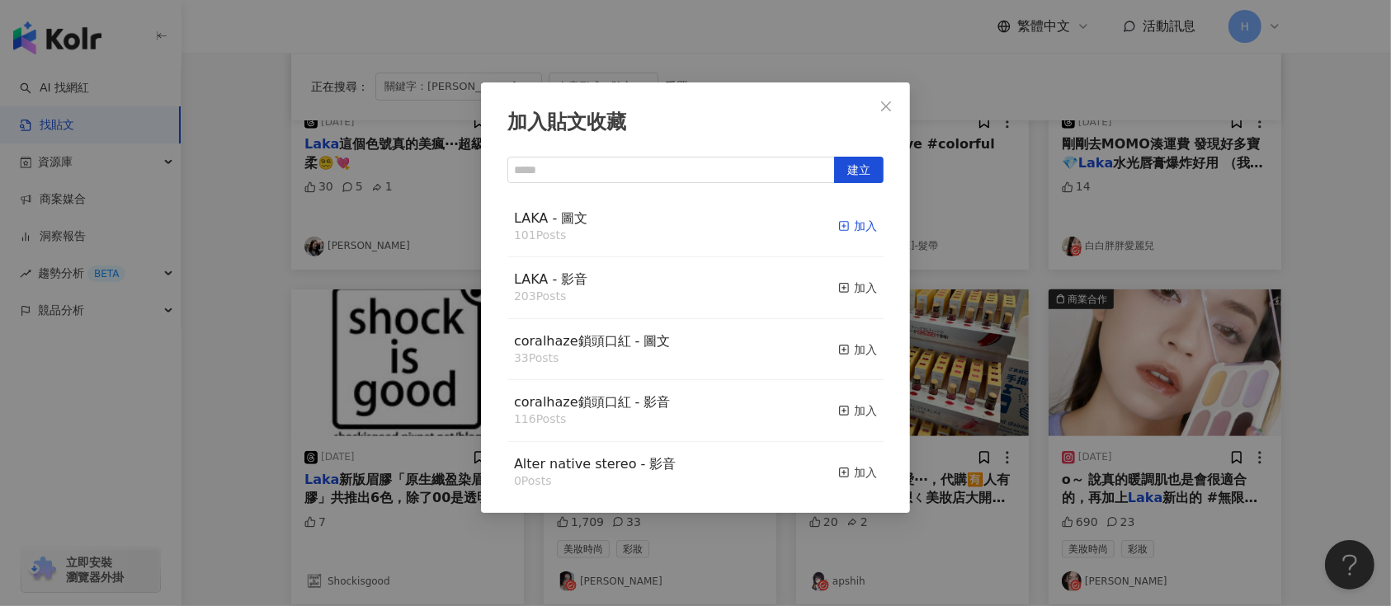
click at [838, 222] on div "加入" at bounding box center [857, 226] width 39 height 18
click at [1030, 347] on div "加入貼文收藏 建立 LAKA - 圖文 101 Posts 加入 LAKA - 影音 203 Posts 加入 coralhaze鎖頭口紅 - 圖文 33 P…" at bounding box center [695, 303] width 1391 height 606
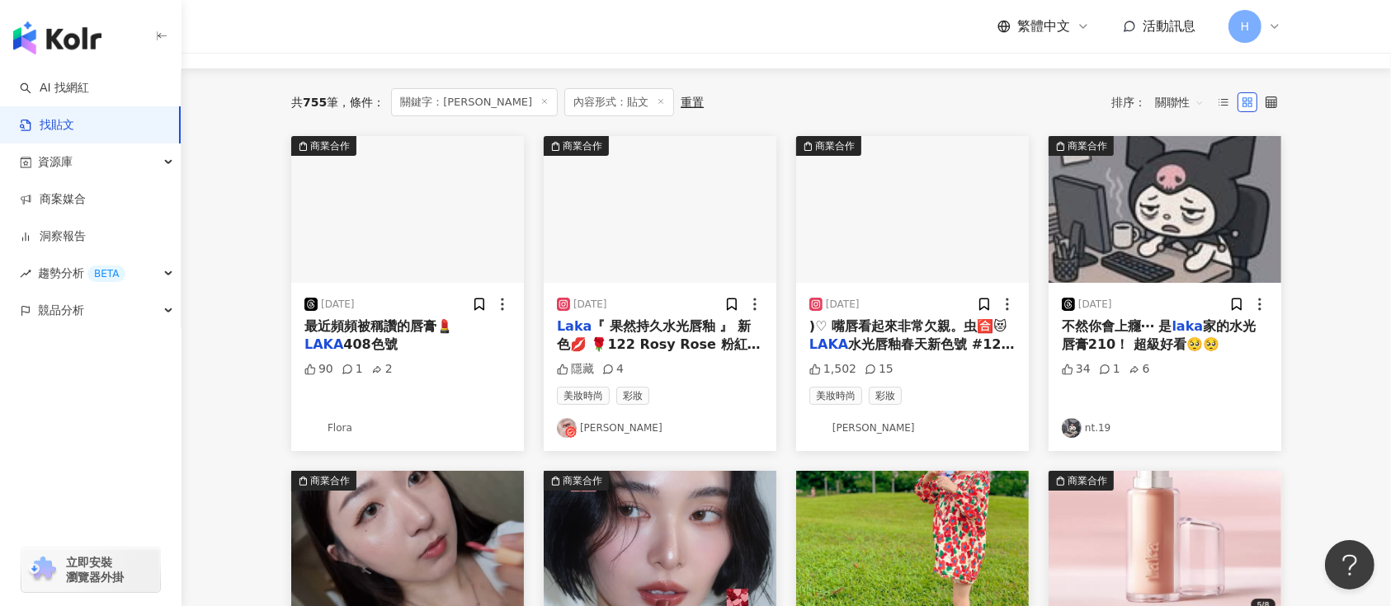
scroll to position [110, 0]
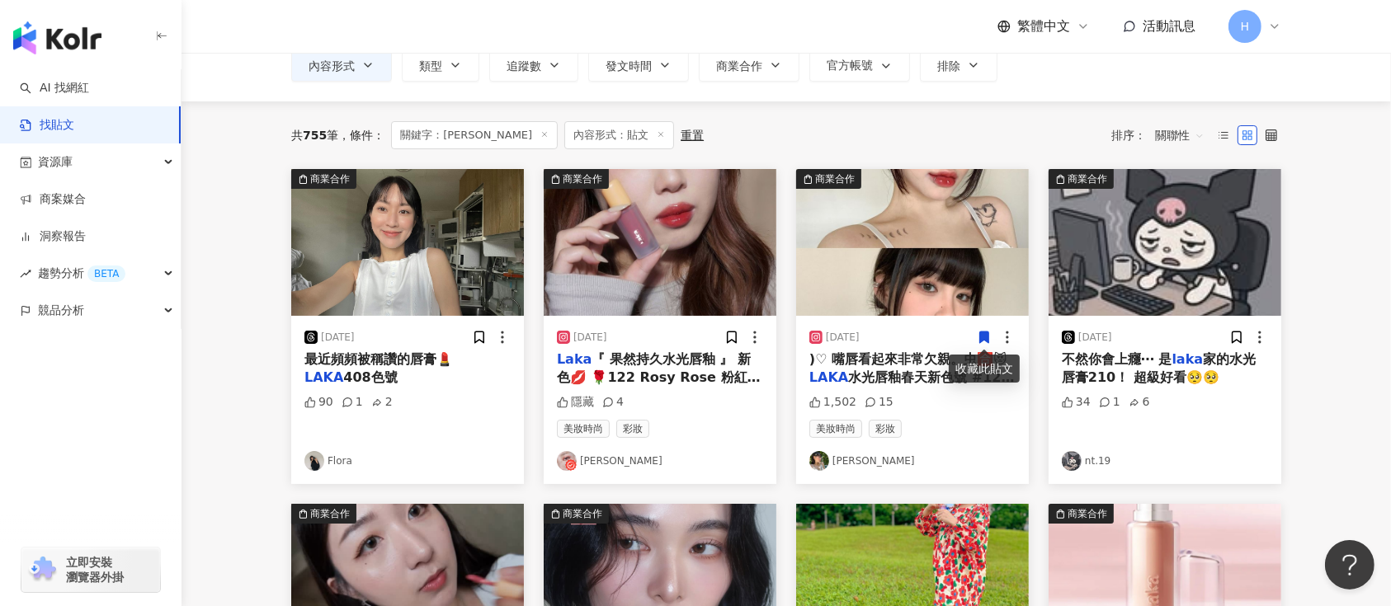
click at [979, 335] on icon at bounding box center [984, 337] width 15 height 15
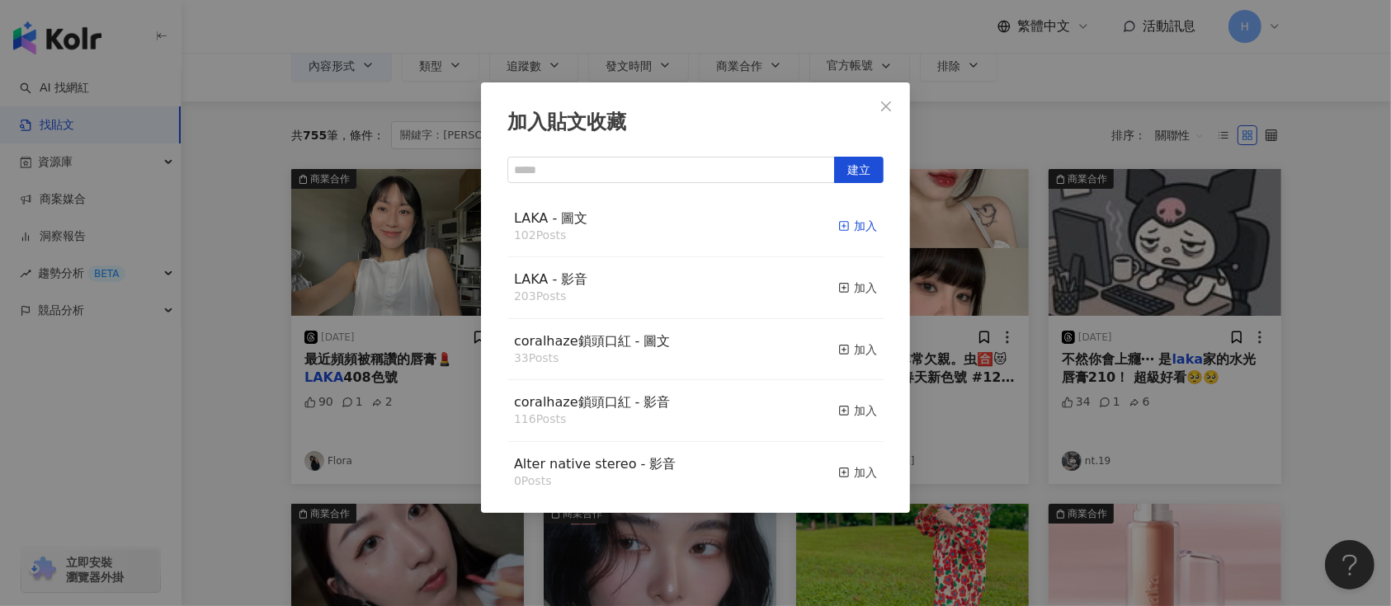
click at [838, 224] on icon "button" at bounding box center [844, 226] width 12 height 12
click at [1036, 289] on div "加入貼文收藏 建立 LAKA - 圖文 102 Posts 加入 LAKA - 影音 203 Posts 加入 coralhaze鎖頭口紅 - 圖文 33 P…" at bounding box center [695, 303] width 1391 height 606
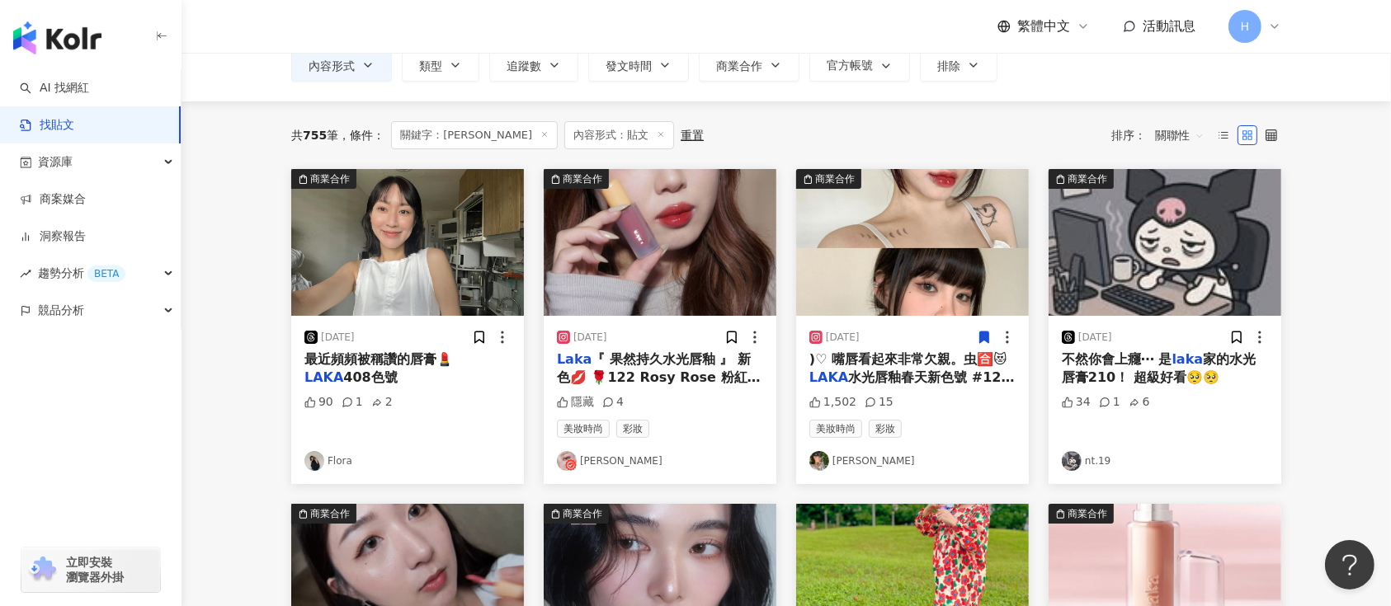
click at [1157, 297] on img at bounding box center [1165, 242] width 233 height 147
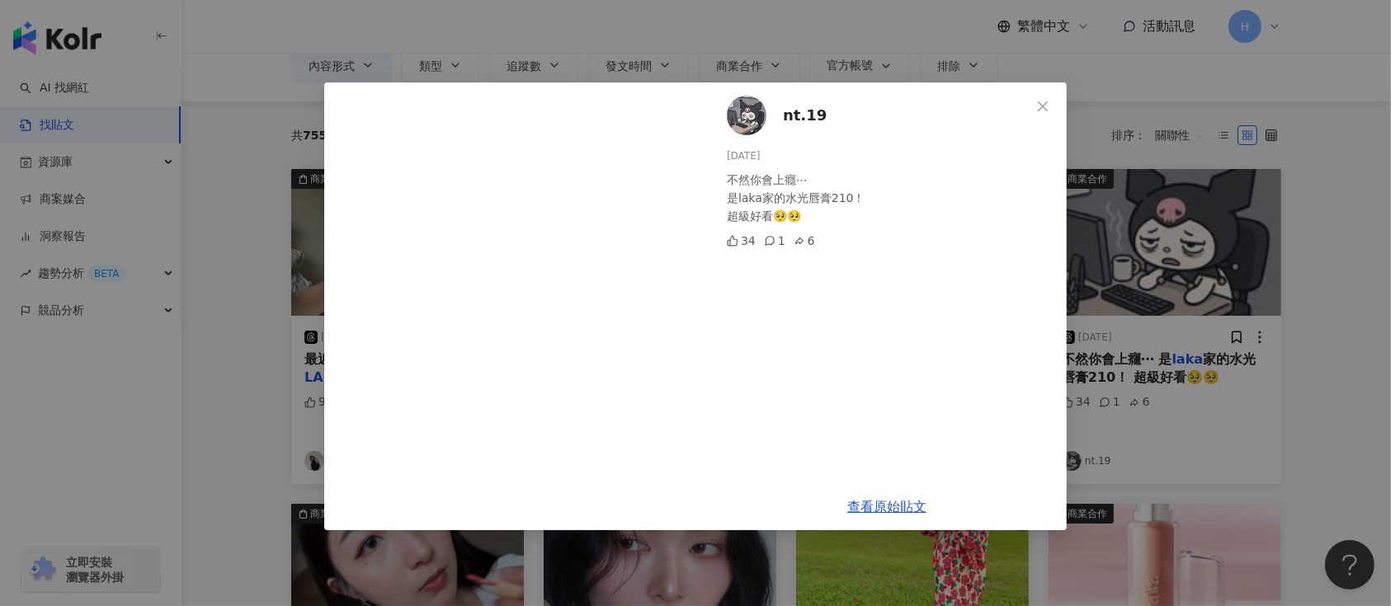
click at [1208, 345] on div "nt.19 [DATE] 不然你會上癮⋯ 是laka家的水光唇膏210！ 超級好看🥺🥺 34 1 6 查看原始貼文" at bounding box center [695, 303] width 1391 height 606
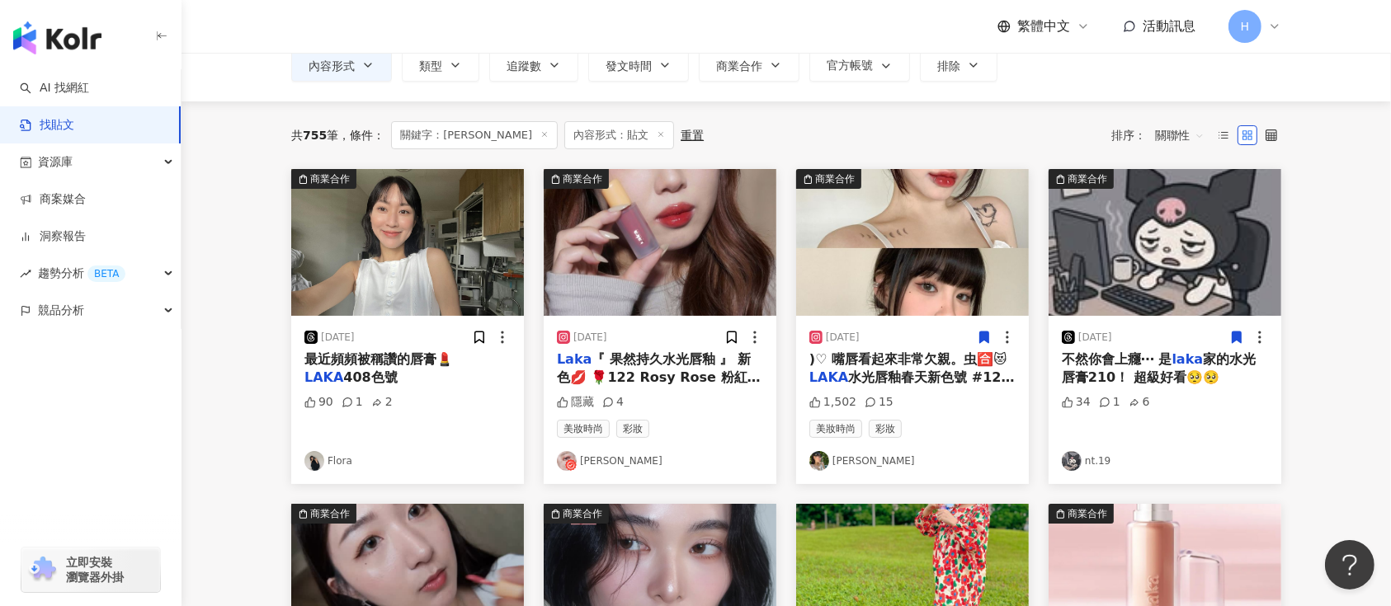
click at [1239, 333] on icon at bounding box center [1237, 338] width 9 height 12
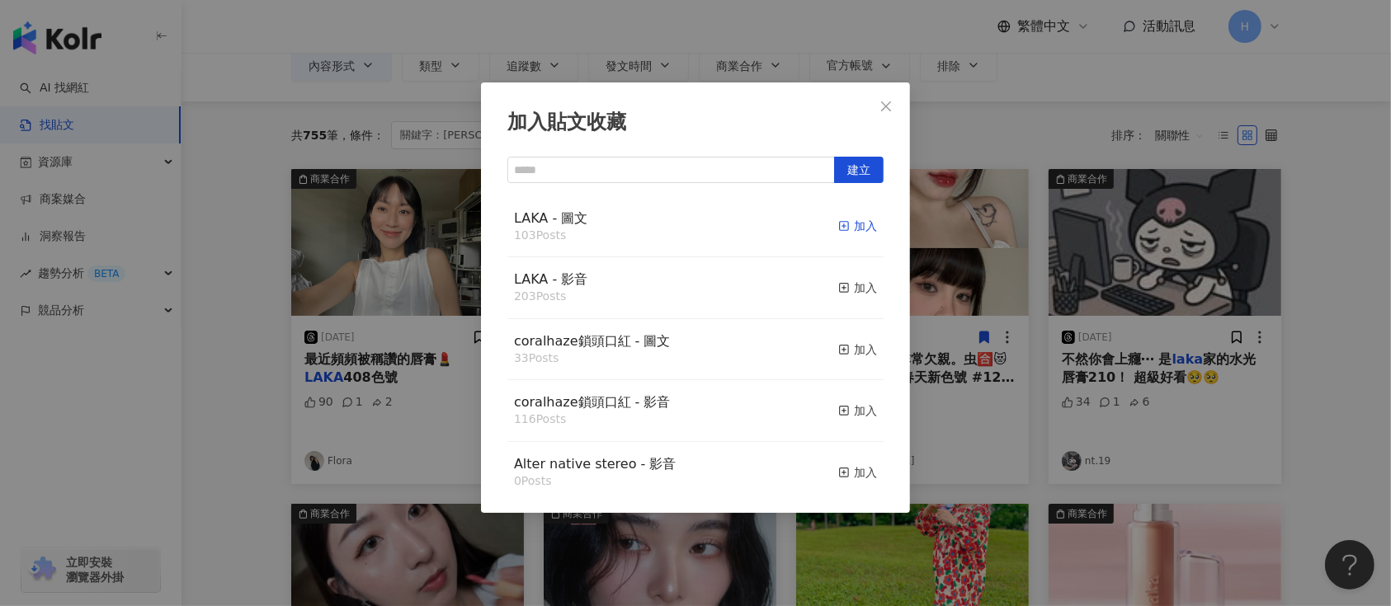
click at [838, 227] on icon "button" at bounding box center [844, 226] width 12 height 12
click at [1059, 262] on div "加入貼文收藏 建立 LAKA - 圖文 103 Posts 加入 LAKA - 影音 203 Posts 加入 coralhaze鎖頭口紅 - 圖文 33 P…" at bounding box center [695, 303] width 1391 height 606
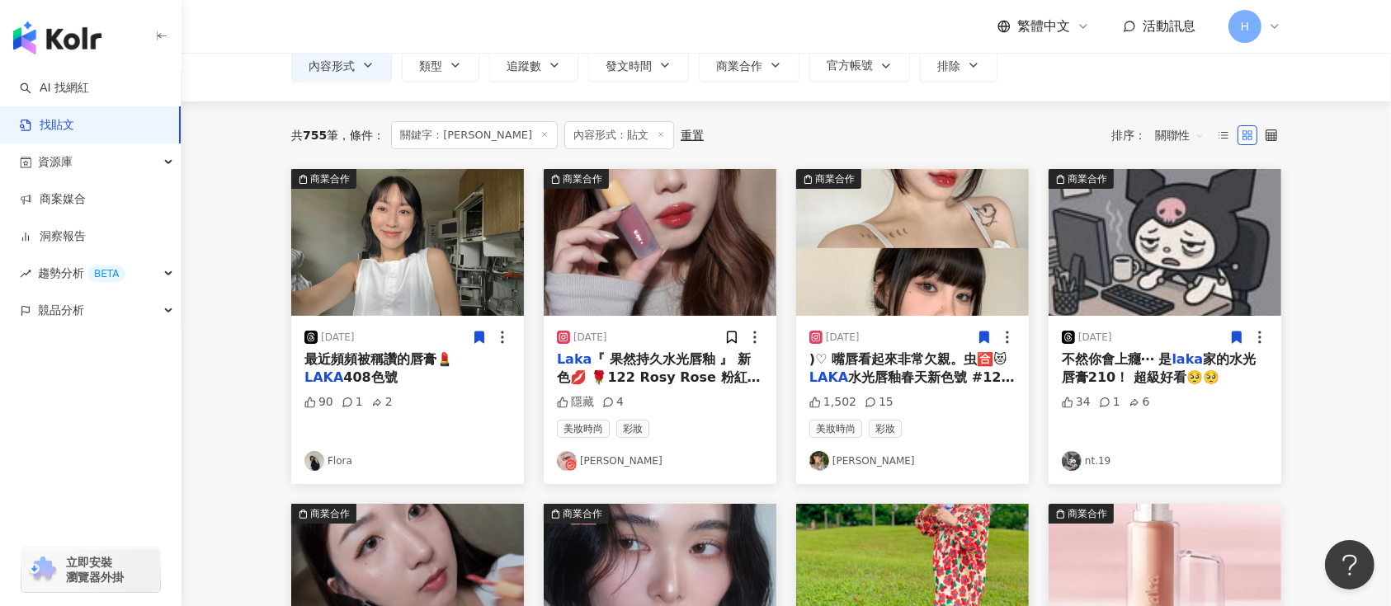
click at [479, 338] on icon at bounding box center [479, 338] width 9 height 12
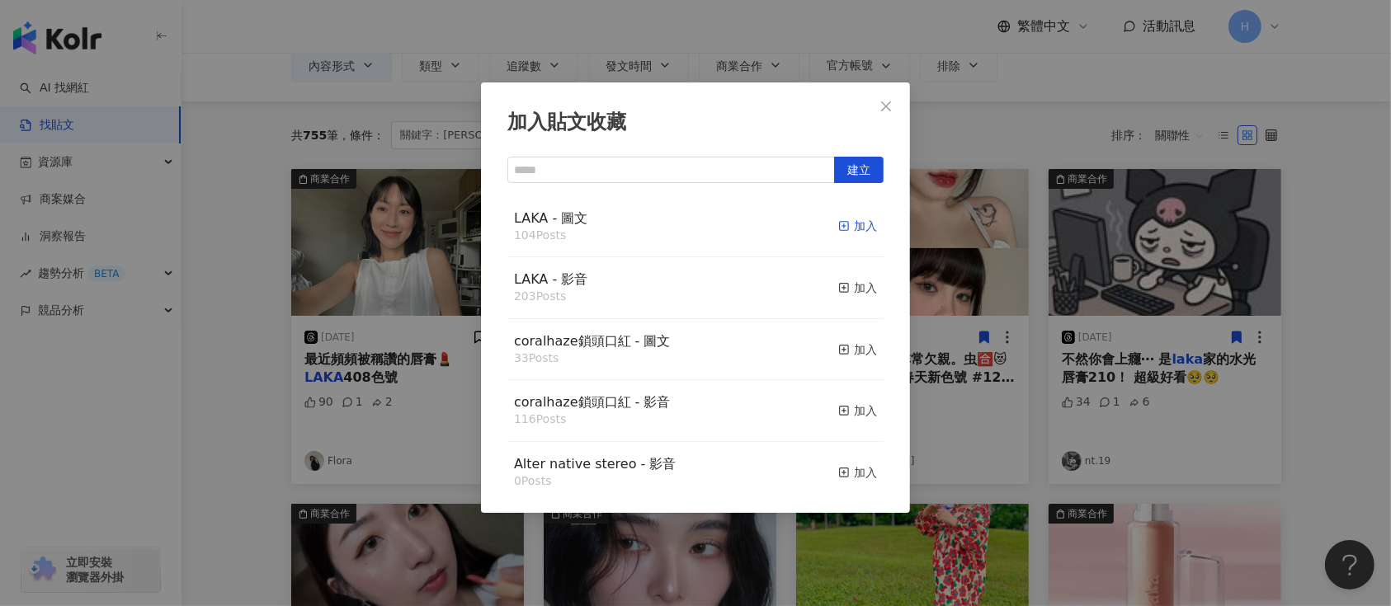
click at [838, 225] on div "加入" at bounding box center [857, 226] width 39 height 18
click at [1059, 258] on div "加入貼文收藏 建立 LAKA - 圖文 104 Posts 加入 LAKA - 影音 203 Posts 加入 coralhaze鎖頭口紅 - 圖文 33 P…" at bounding box center [695, 303] width 1391 height 606
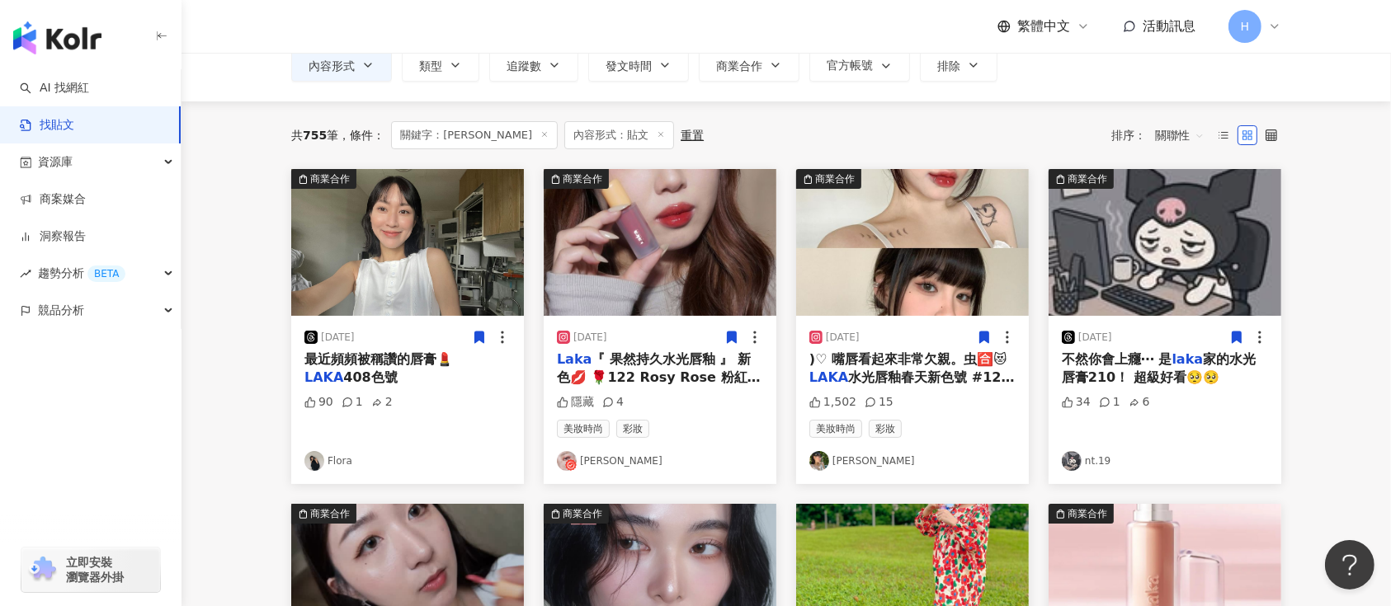
click at [733, 337] on icon at bounding box center [732, 338] width 9 height 12
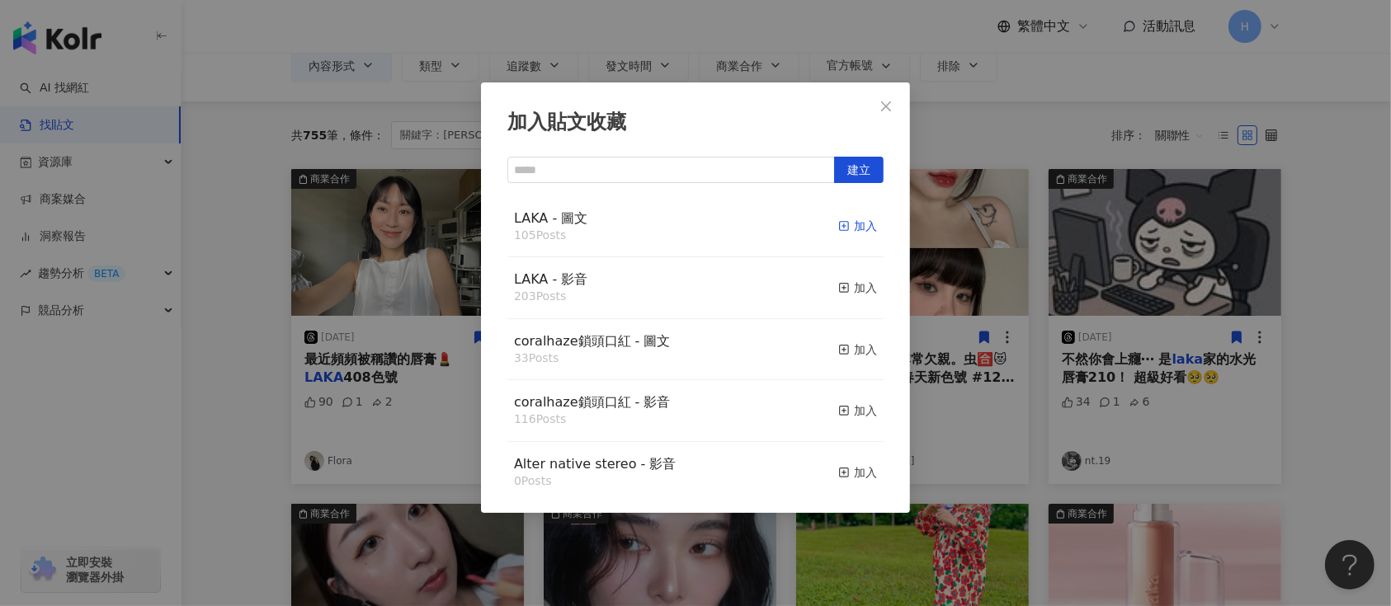
click at [847, 224] on div "加入" at bounding box center [857, 226] width 39 height 18
click at [1087, 286] on div "加入貼文收藏 建立 LAKA - 圖文 105 Posts 加入 LAKA - 影音 203 Posts 加入 coralhaze鎖頭口紅 - 圖文 33 P…" at bounding box center [695, 303] width 1391 height 606
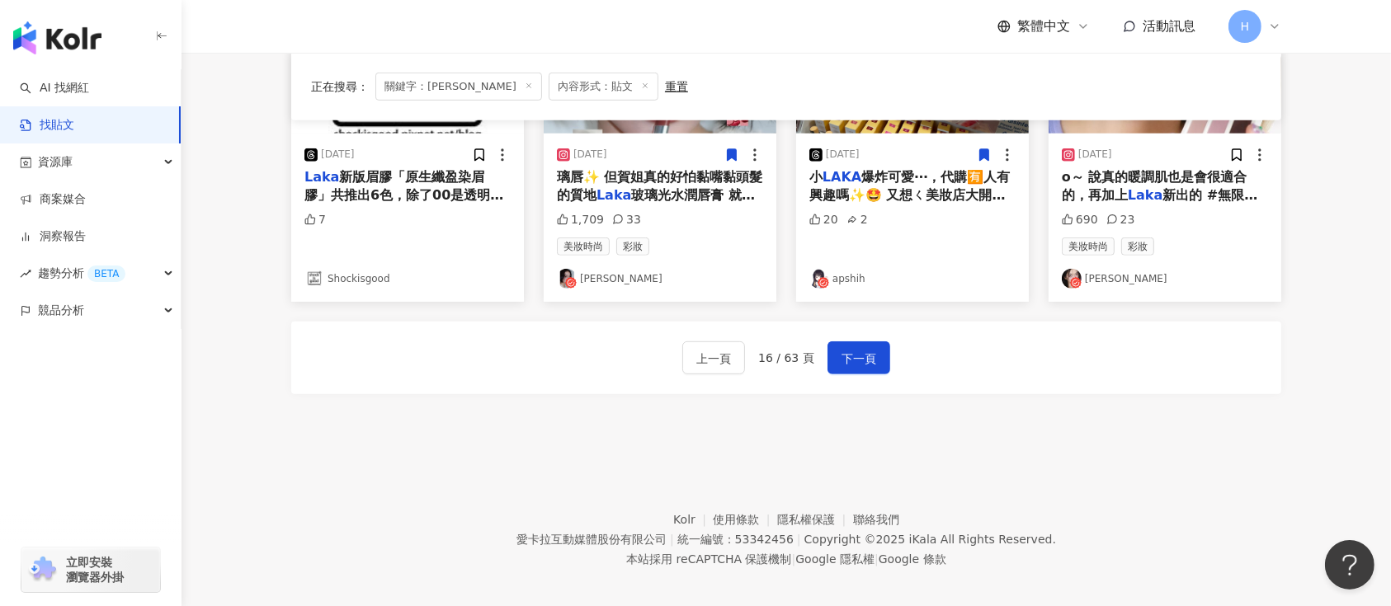
scroll to position [974, 0]
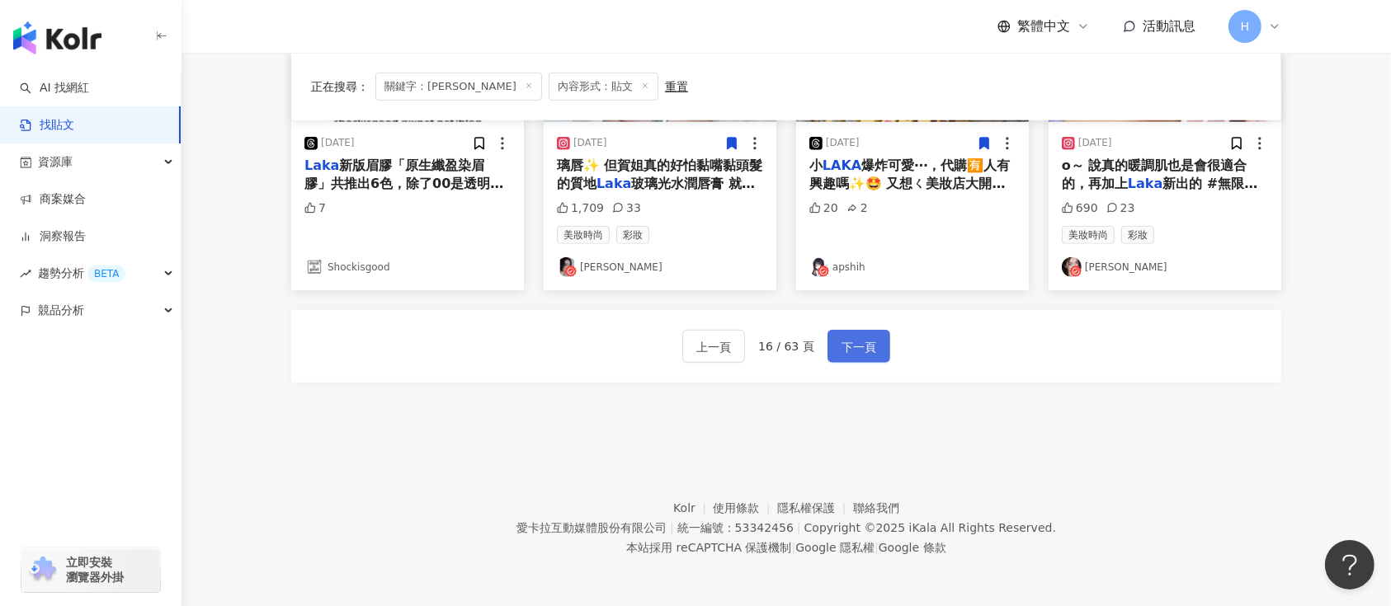
click at [857, 349] on span "下一頁" at bounding box center [859, 347] width 35 height 20
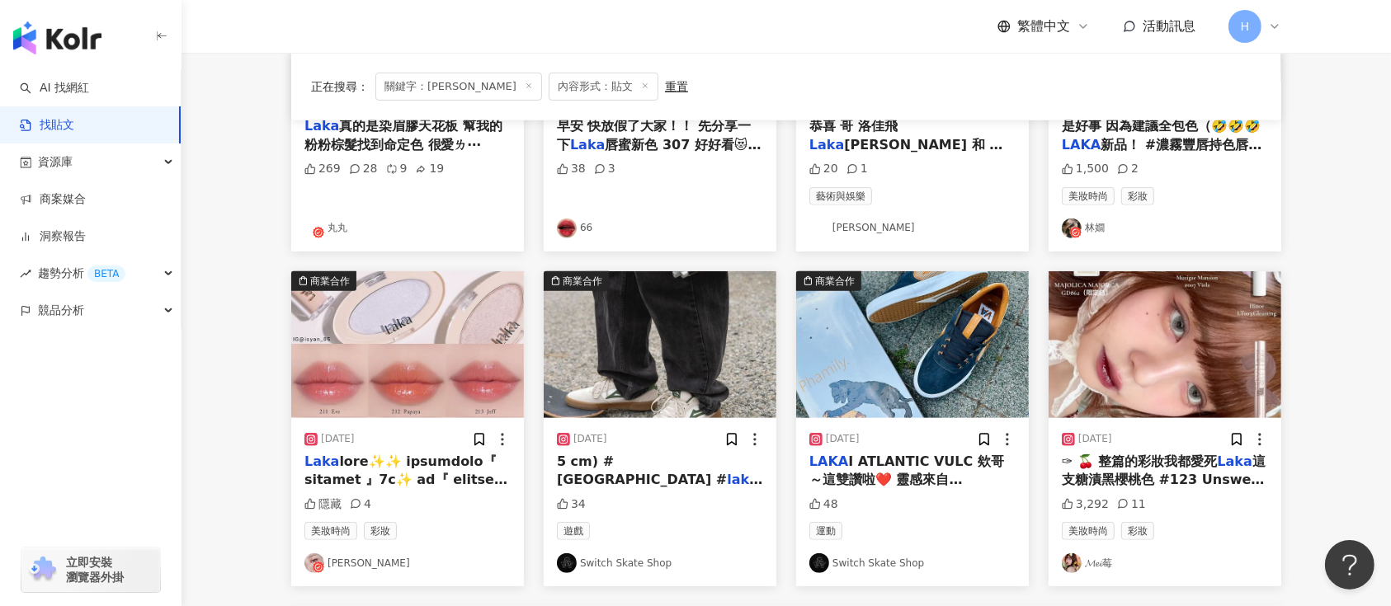
scroll to position [644, 0]
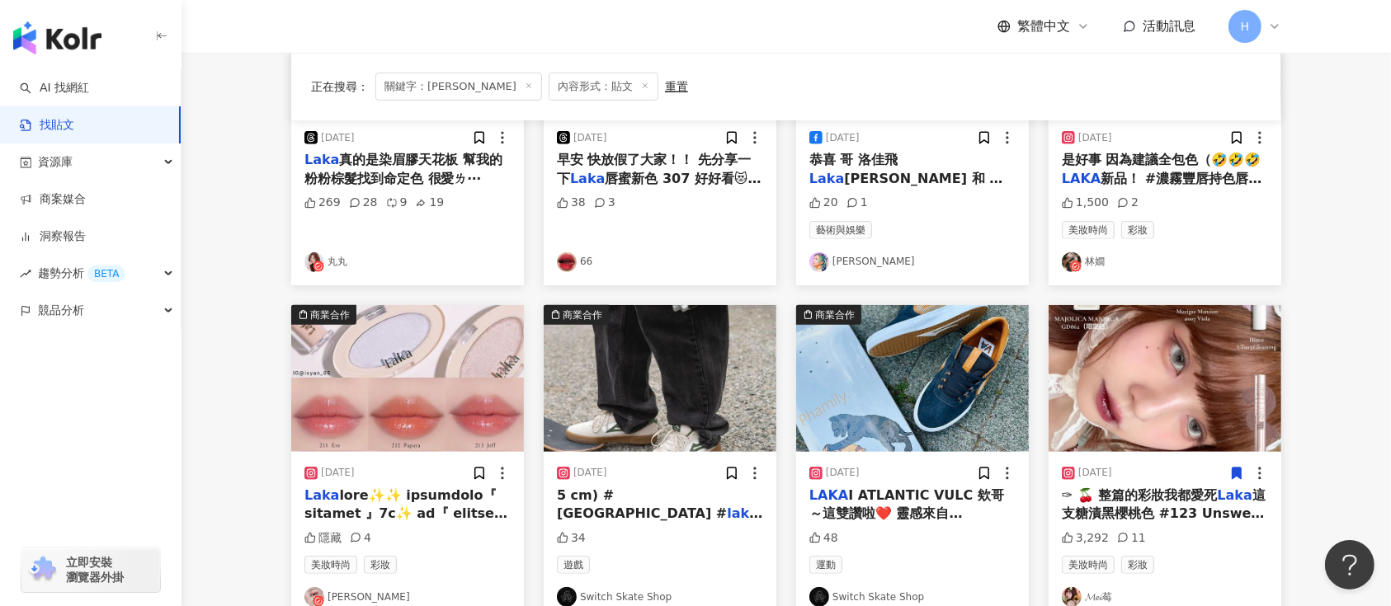
click at [1234, 469] on icon at bounding box center [1237, 474] width 9 height 12
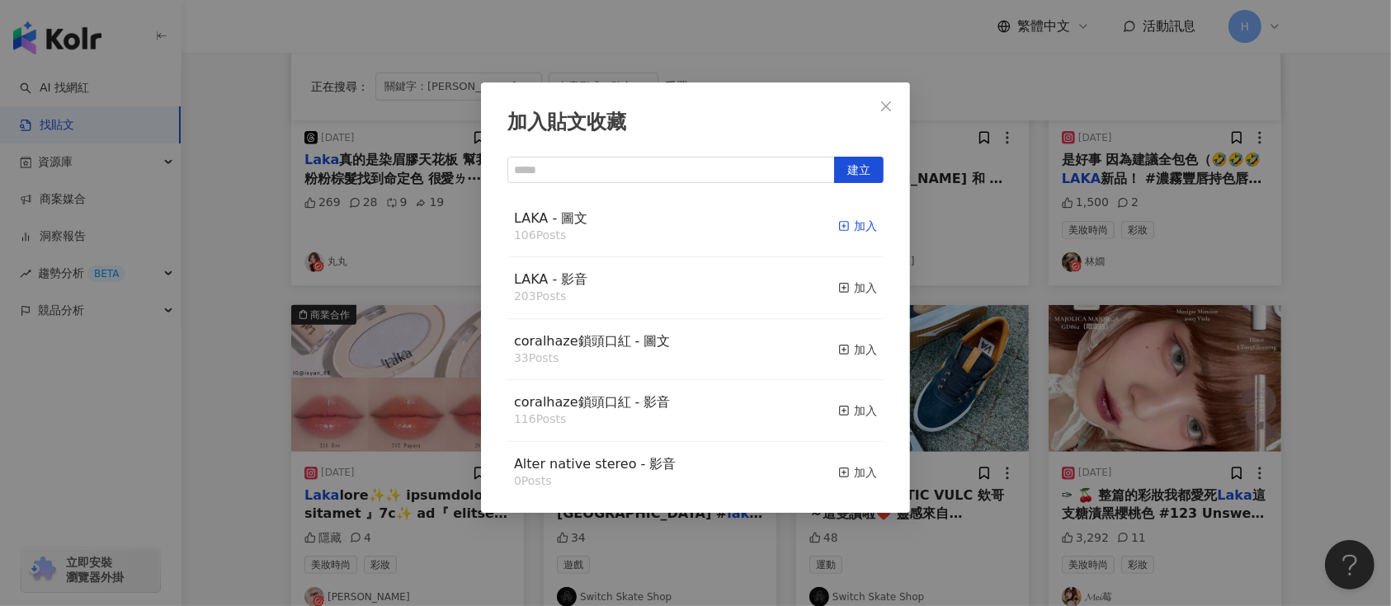
click at [850, 229] on div "加入" at bounding box center [857, 226] width 39 height 18
click at [1050, 290] on div "加入貼文收藏 建立 LAKA - 圖文 106 Posts 加入 LAKA - 影音 203 Posts 加入 coralhaze鎖頭口紅 - 圖文 33 P…" at bounding box center [695, 303] width 1391 height 606
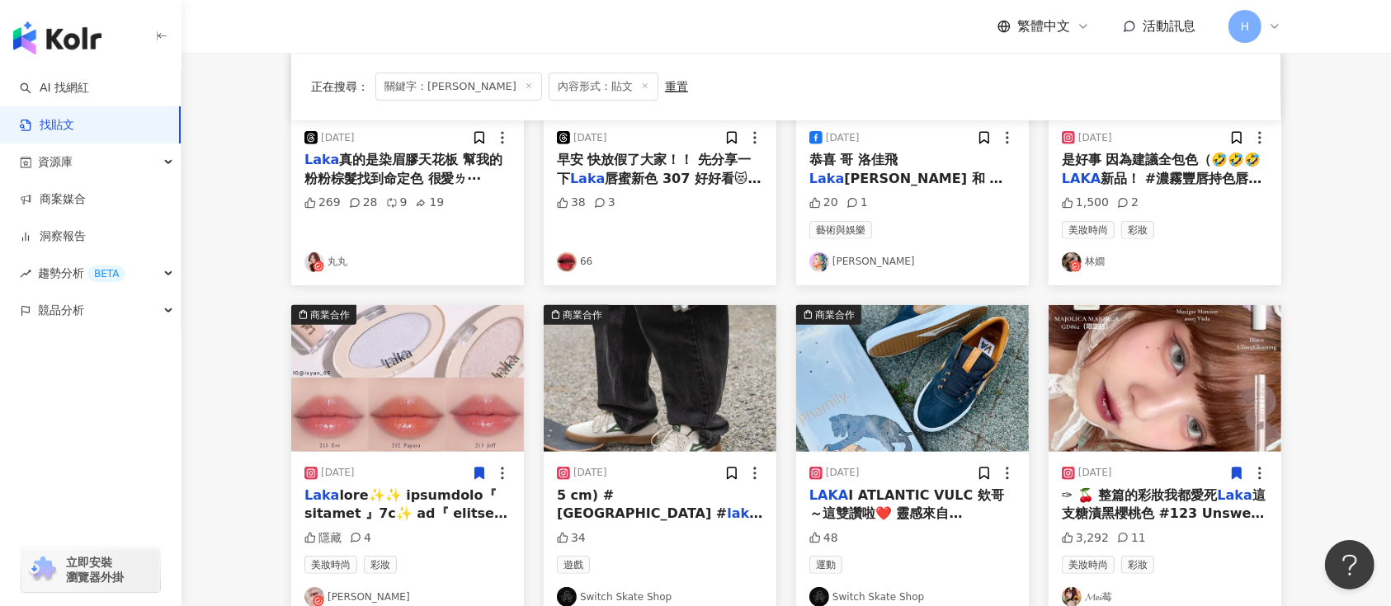
click at [483, 473] on icon at bounding box center [479, 474] width 9 height 12
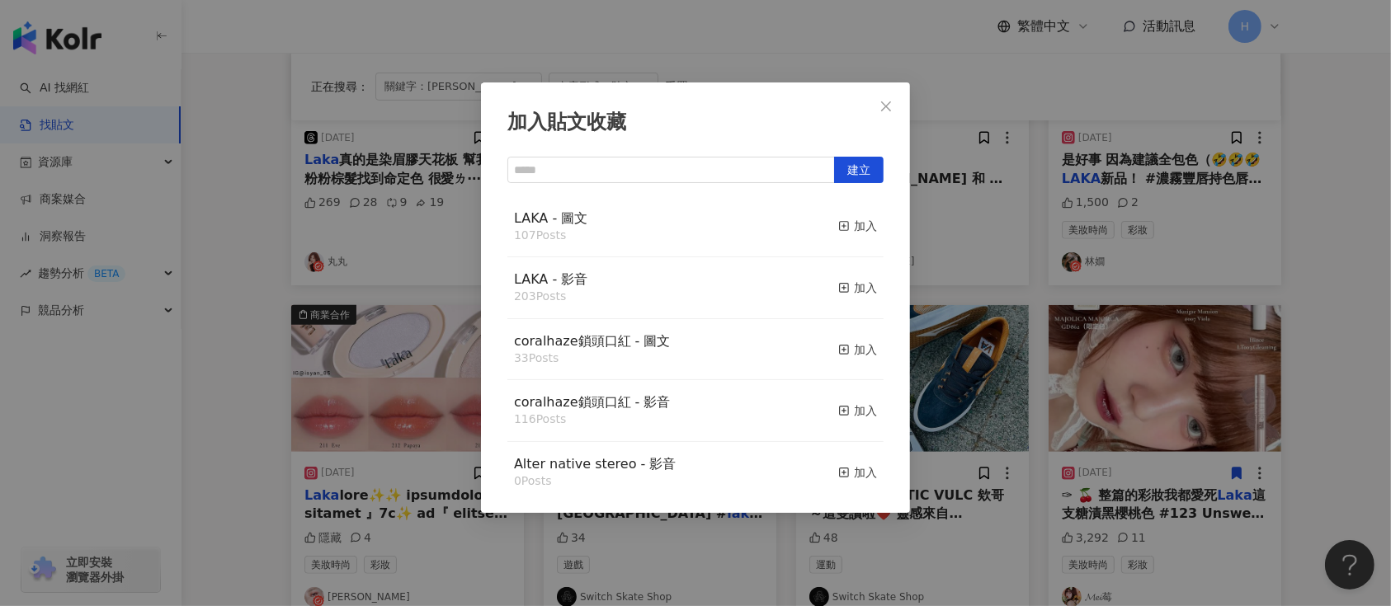
click at [993, 273] on div "加入貼文收藏 建立 LAKA - 圖文 107 Posts 加入 LAKA - 影音 203 Posts 加入 coralhaze鎖頭口紅 - 圖文 33 P…" at bounding box center [695, 303] width 1391 height 606
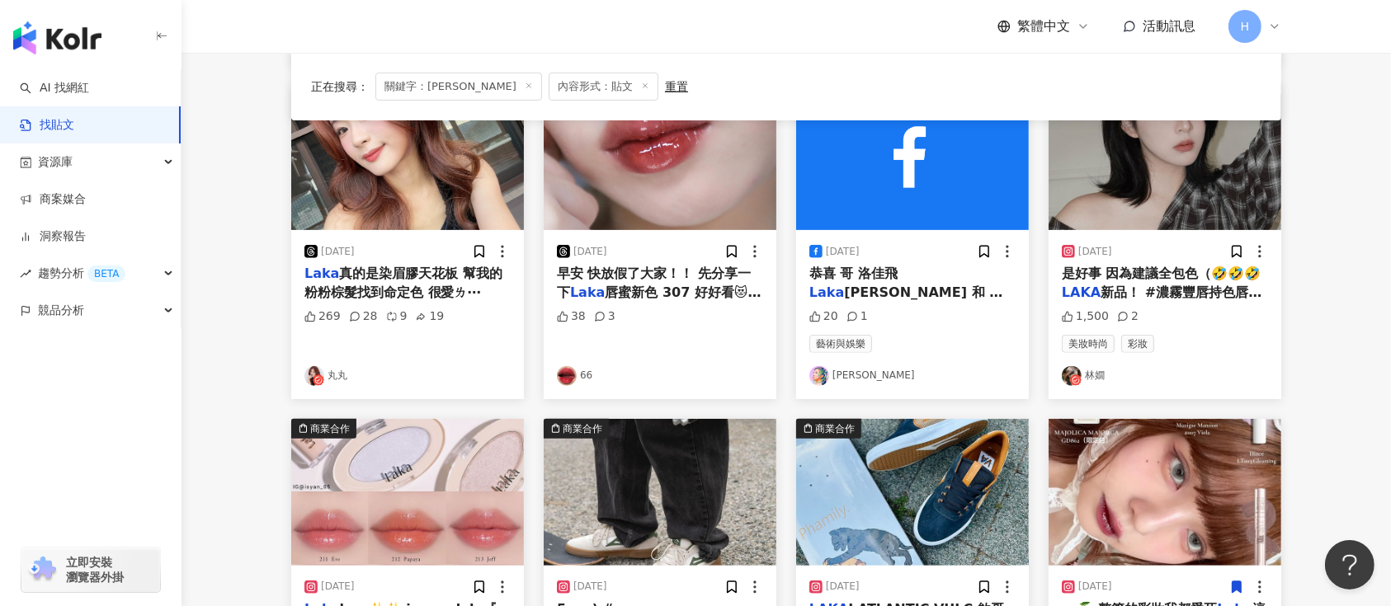
scroll to position [424, 0]
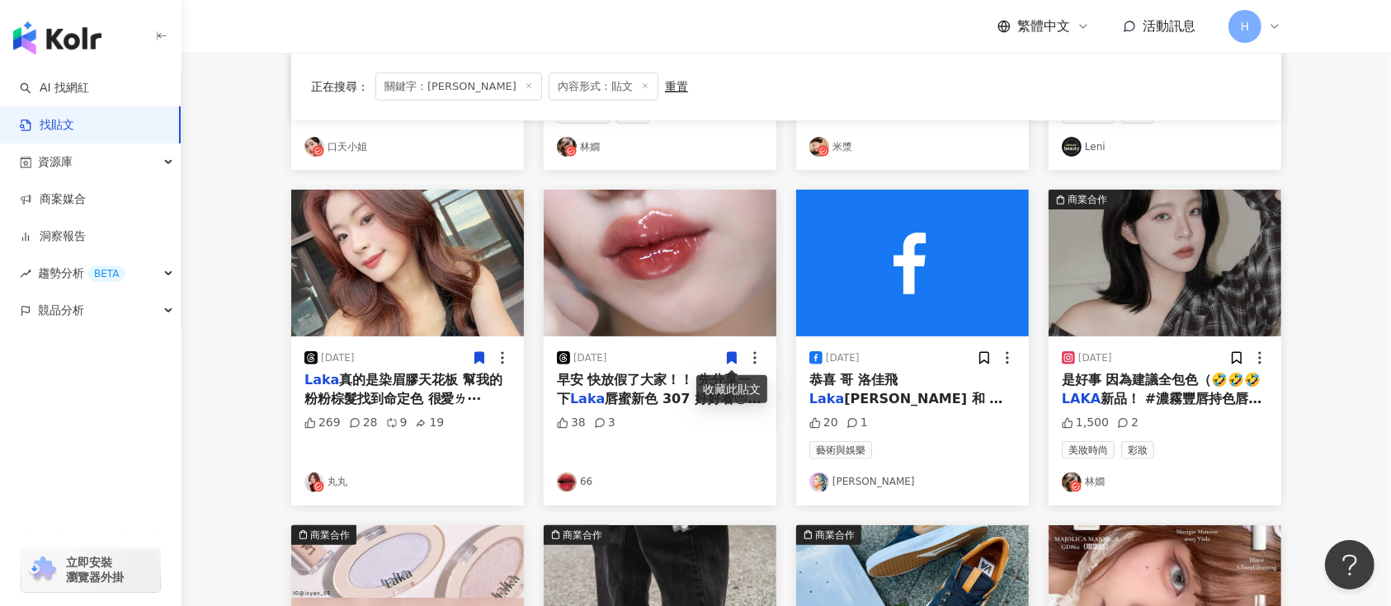
click at [475, 358] on icon at bounding box center [479, 359] width 9 height 12
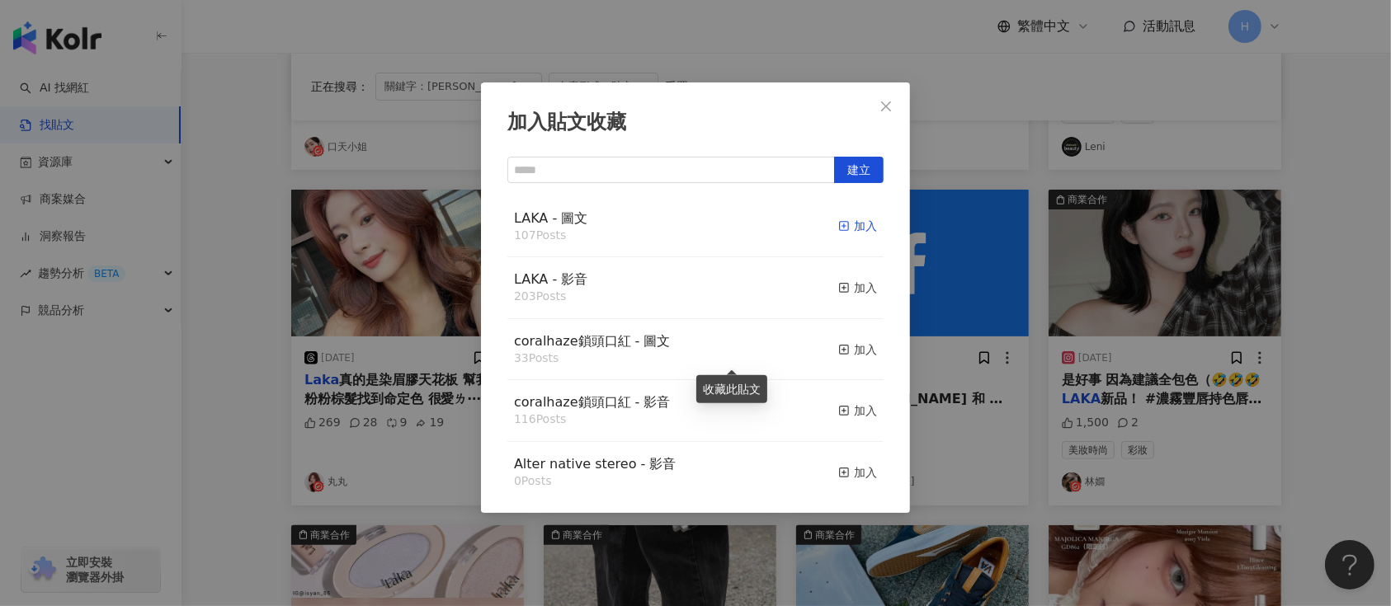
click at [838, 221] on icon "button" at bounding box center [844, 226] width 12 height 12
click at [1091, 299] on div "加入貼文收藏 建立 LAKA - 圖文 107 Posts 加入 LAKA - 影音 203 Posts 加入 coralhaze鎖頭口紅 - 圖文 33 P…" at bounding box center [695, 303] width 1391 height 606
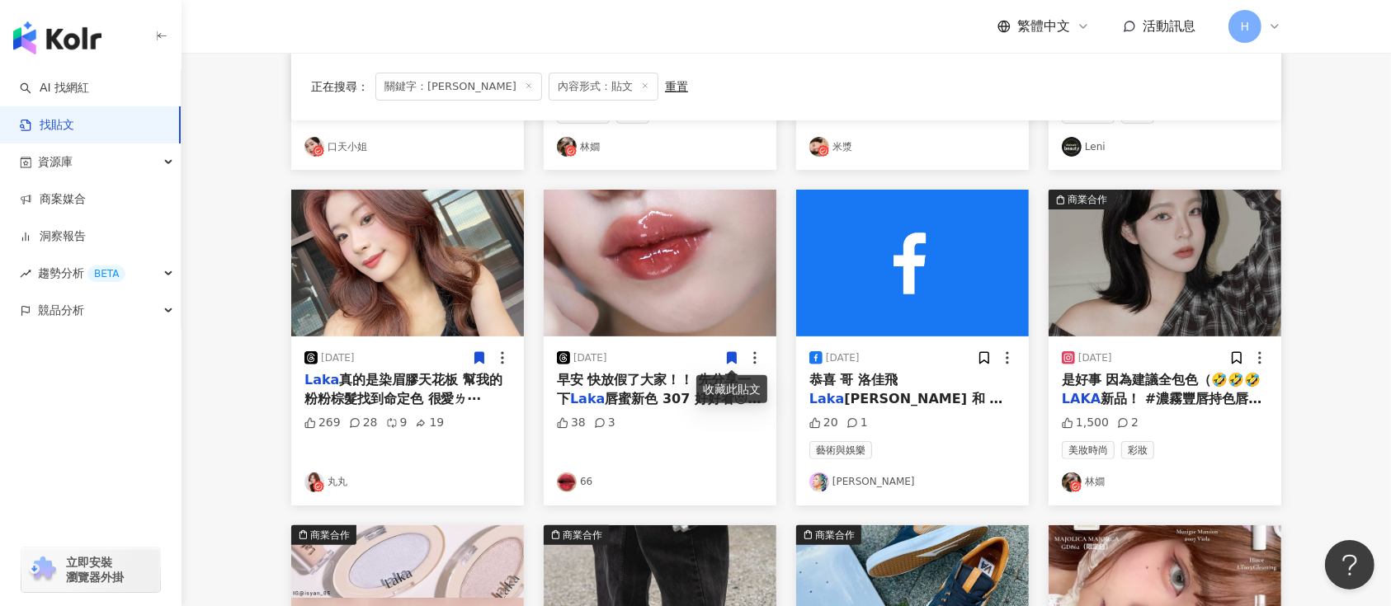
click at [1247, 350] on div at bounding box center [1248, 358] width 39 height 17
click at [1243, 354] on icon at bounding box center [1236, 358] width 15 height 15
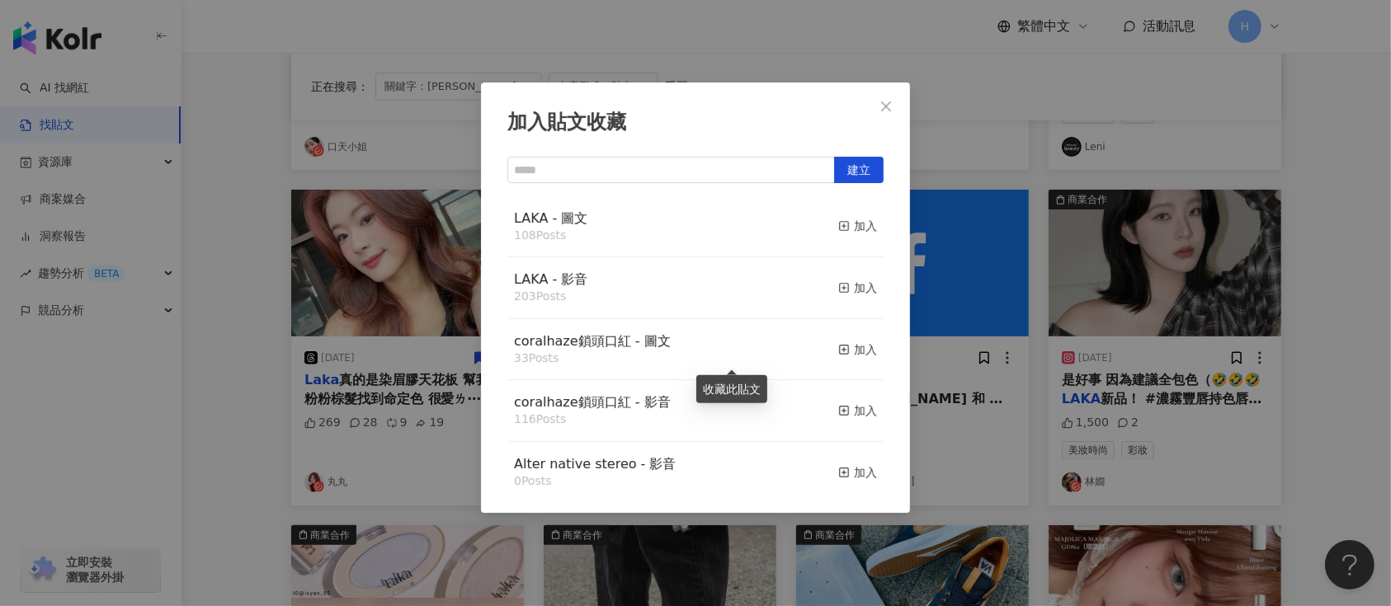
click at [1239, 352] on div "加入貼文收藏 建立 LAKA - 圖文 108 Posts 加入 LAKA - 影音 203 Posts 加入 coralhaze鎖頭口紅 - 圖文 33 P…" at bounding box center [695, 303] width 1391 height 606
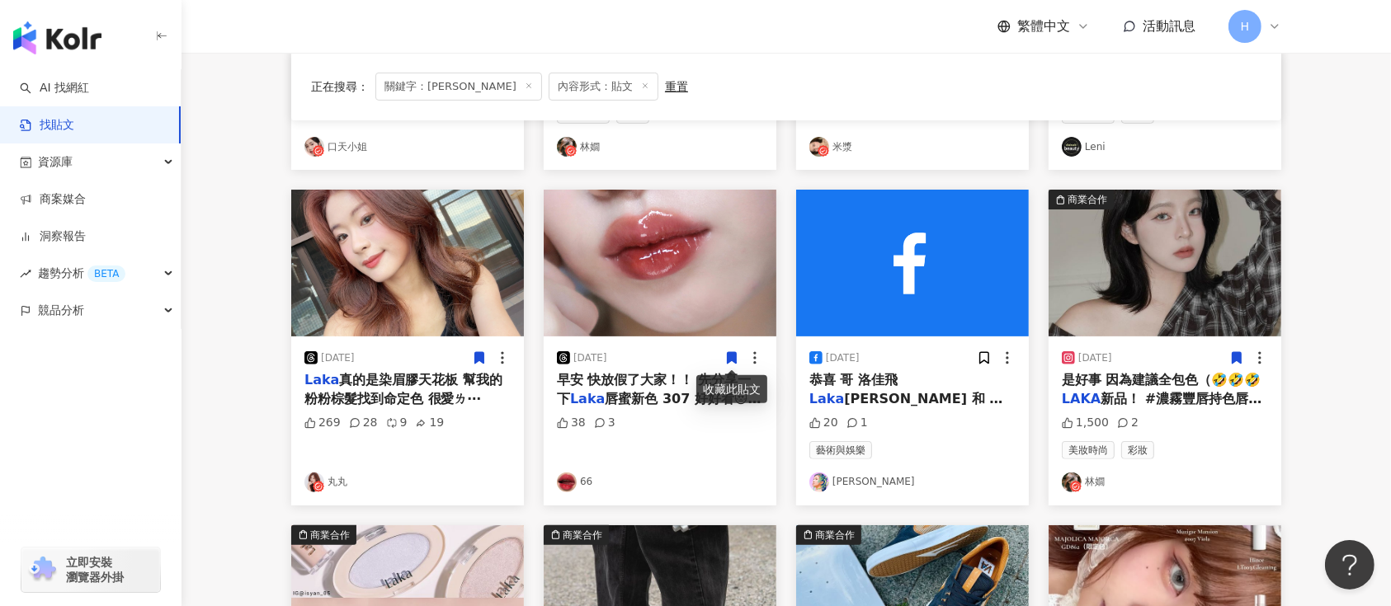
click at [1239, 356] on icon at bounding box center [1237, 359] width 9 height 12
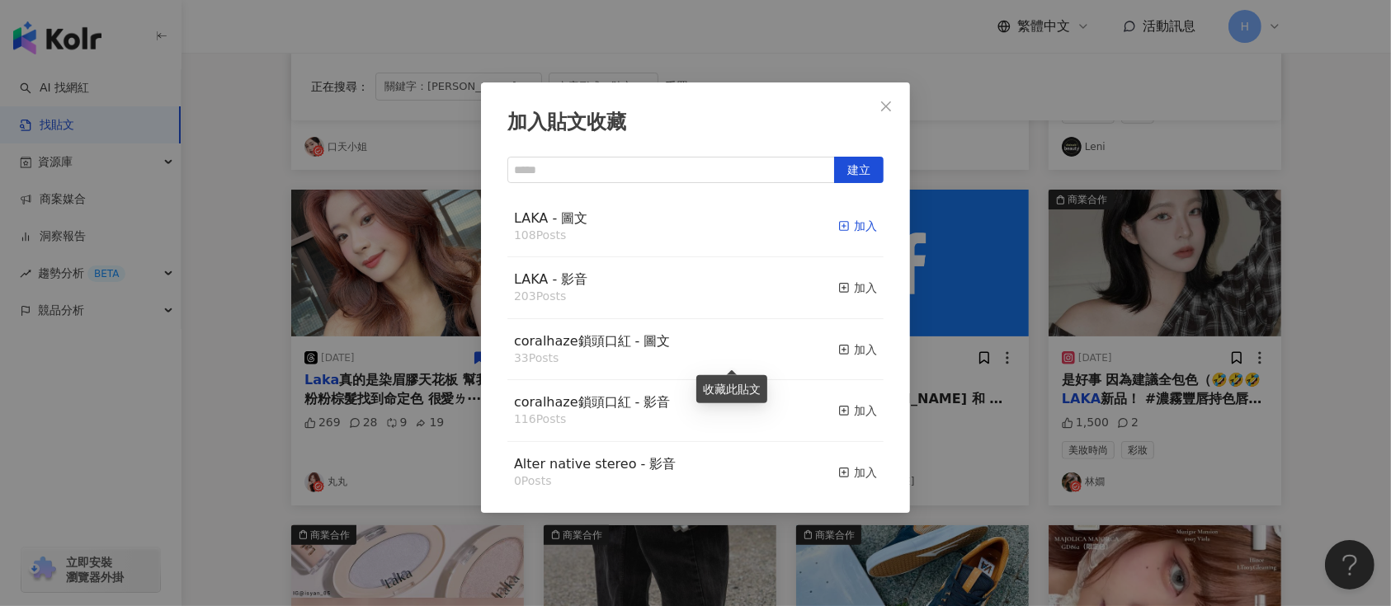
click at [845, 223] on div "加入" at bounding box center [857, 226] width 39 height 18
click at [1097, 323] on div "加入貼文收藏 建立 LAKA - 圖文 108 Posts 加入 LAKA - 影音 203 Posts 加入 coralhaze鎖頭口紅 - 圖文 33 P…" at bounding box center [695, 303] width 1391 height 606
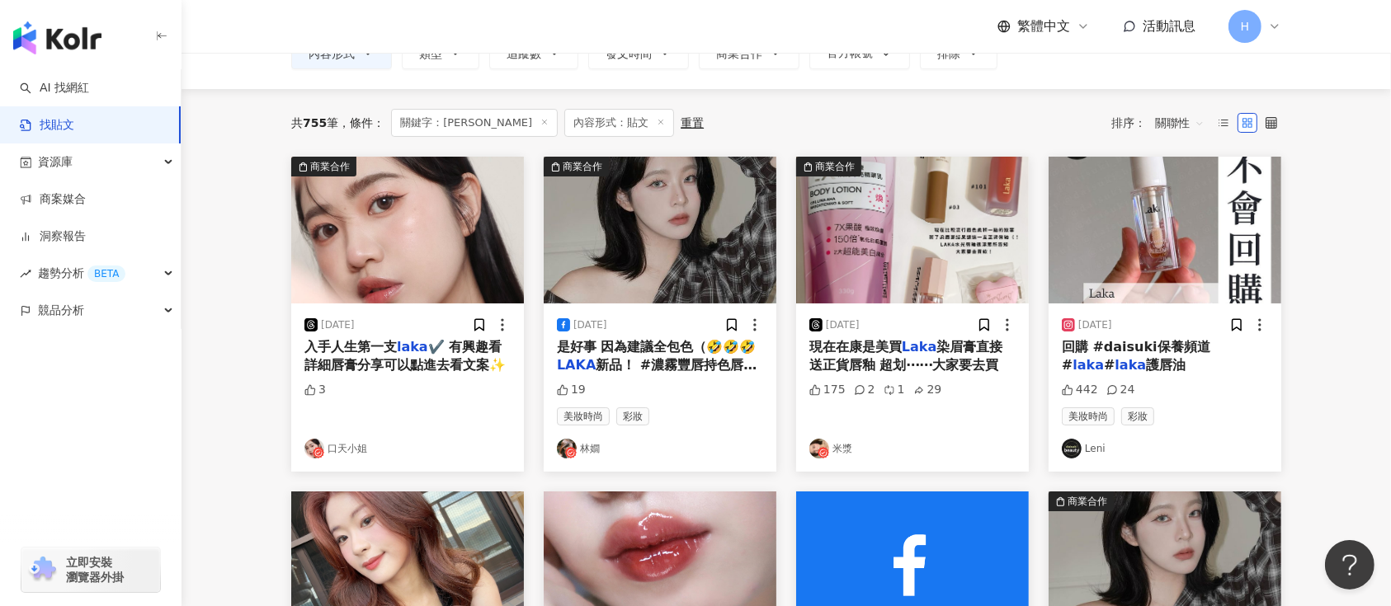
scroll to position [94, 0]
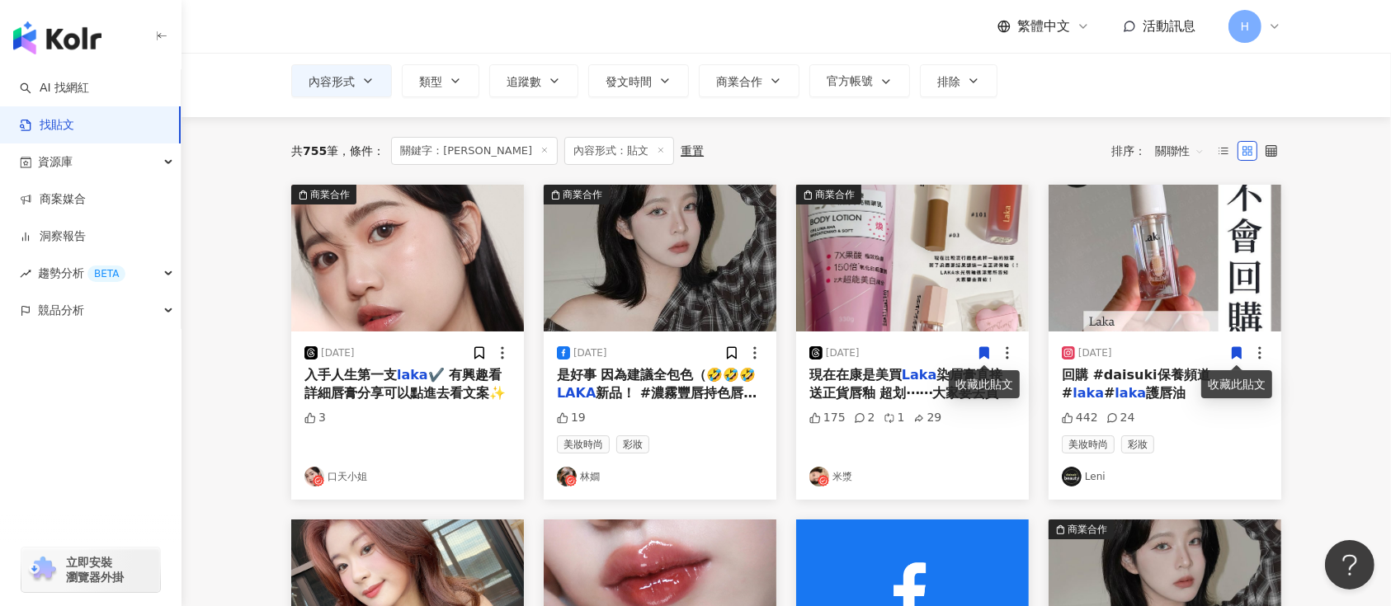
click at [1242, 356] on icon at bounding box center [1236, 353] width 15 height 15
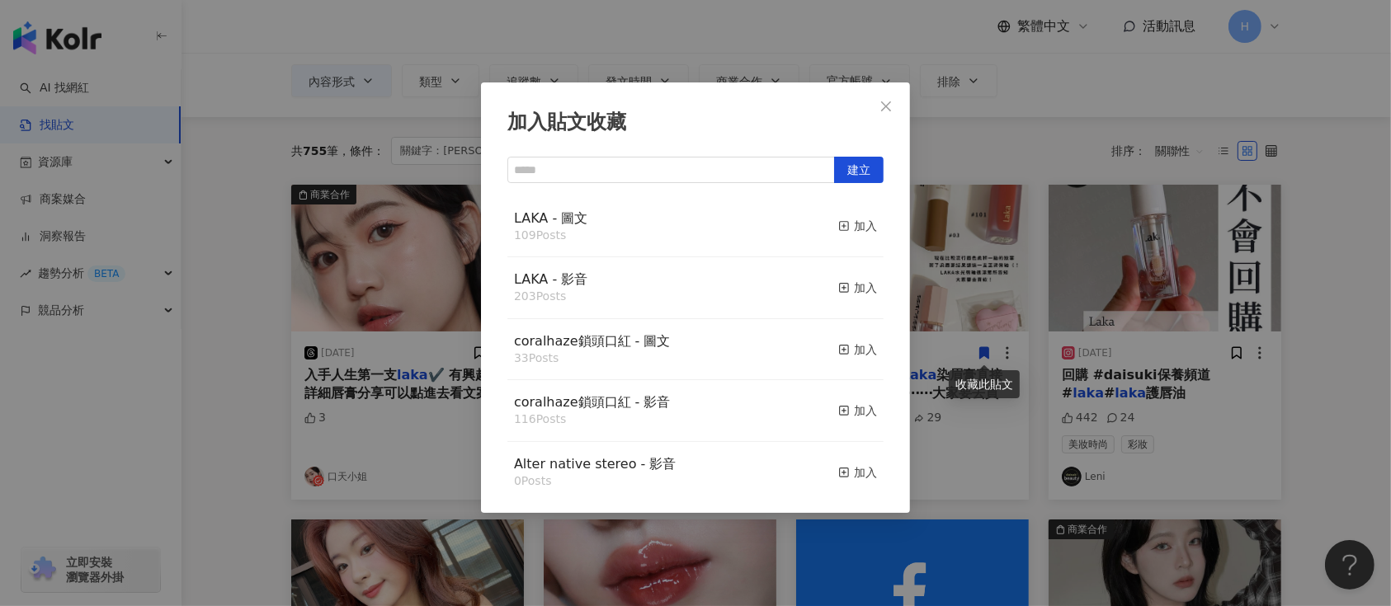
click at [1153, 327] on div "加入貼文收藏 建立 LAKA - 圖文 109 Posts 加入 LAKA - 影音 203 Posts 加入 coralhaze鎖頭口紅 - 圖文 33 P…" at bounding box center [695, 303] width 1391 height 606
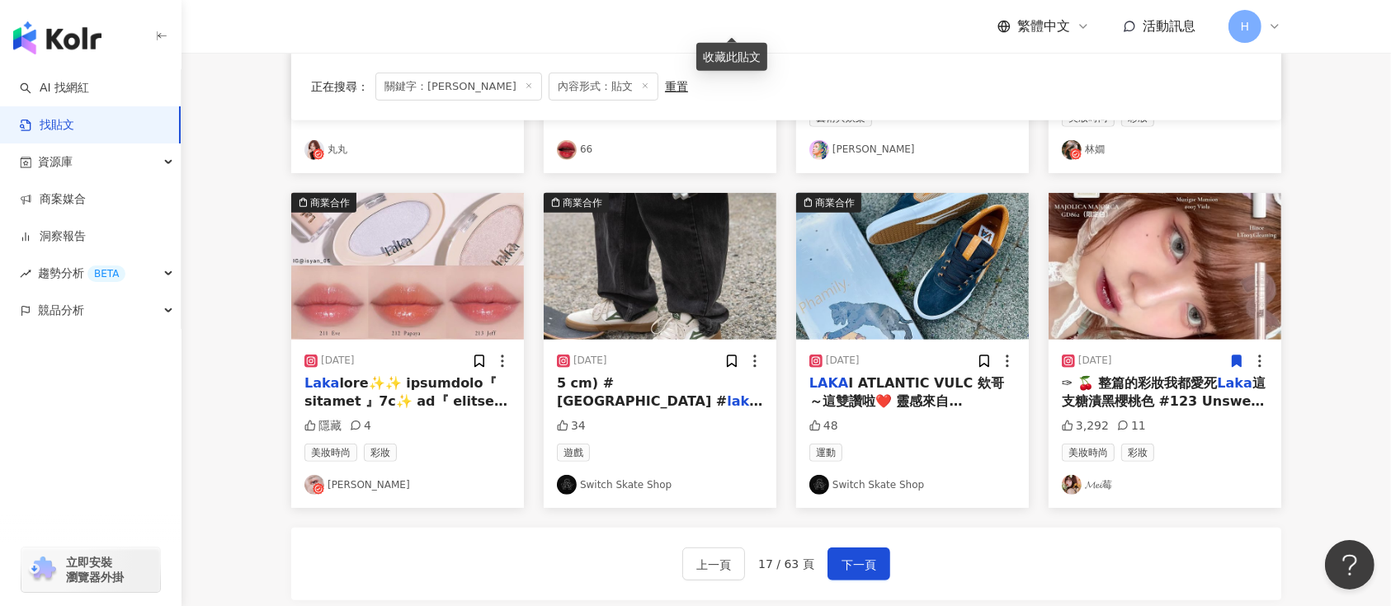
scroll to position [974, 0]
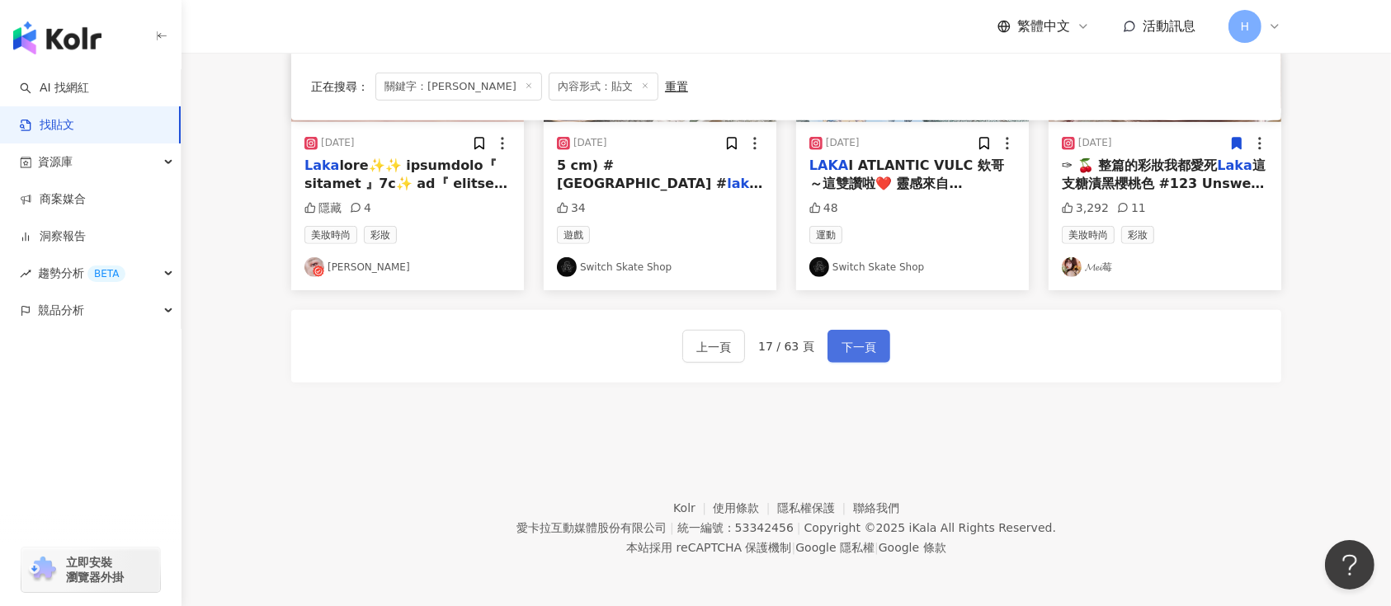
click at [860, 343] on span "下一頁" at bounding box center [859, 347] width 35 height 20
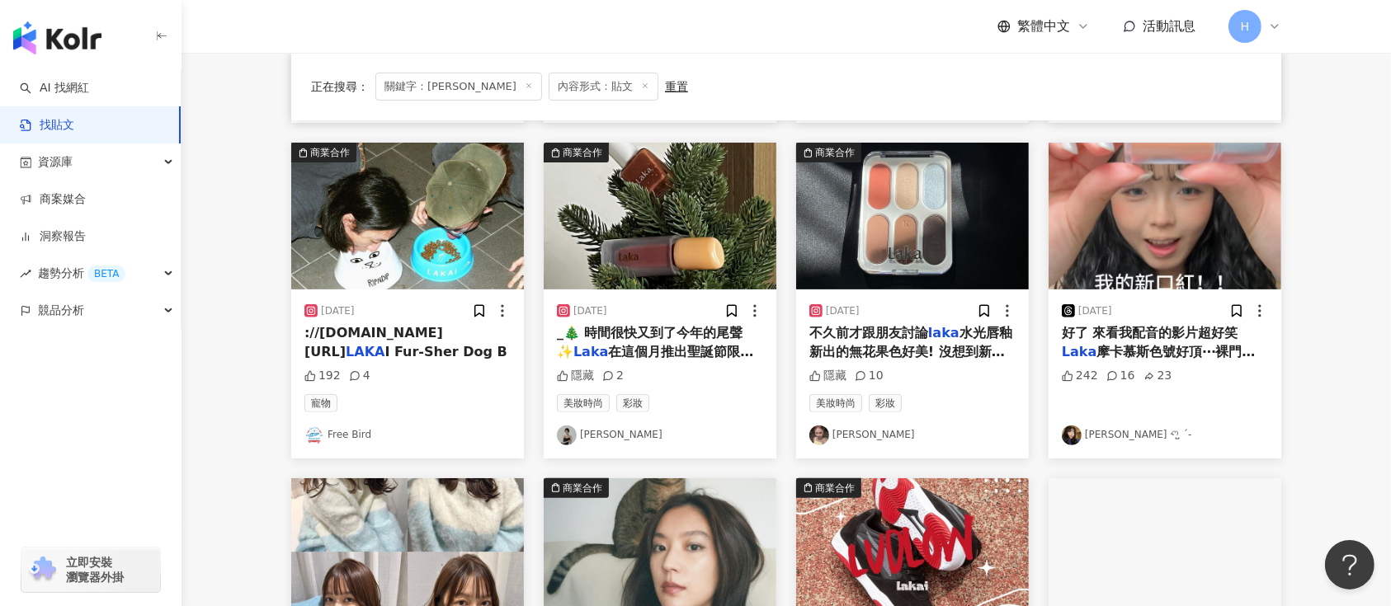
scroll to position [439, 0]
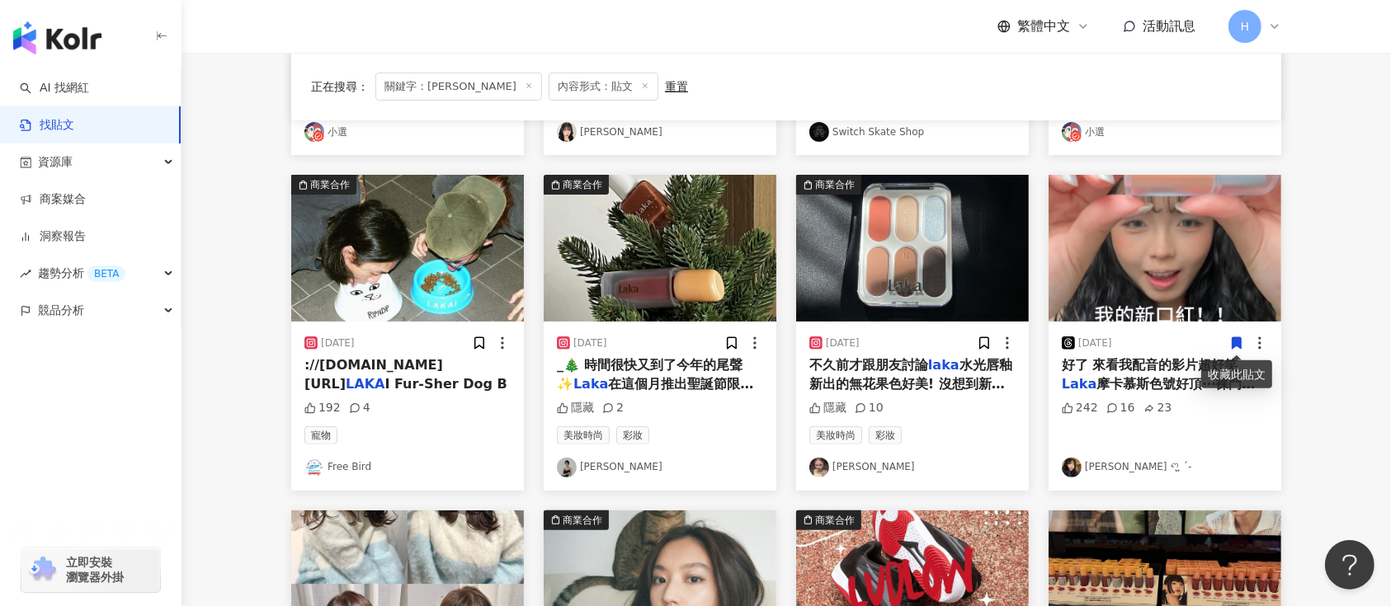
click at [1235, 348] on icon at bounding box center [1236, 343] width 15 height 15
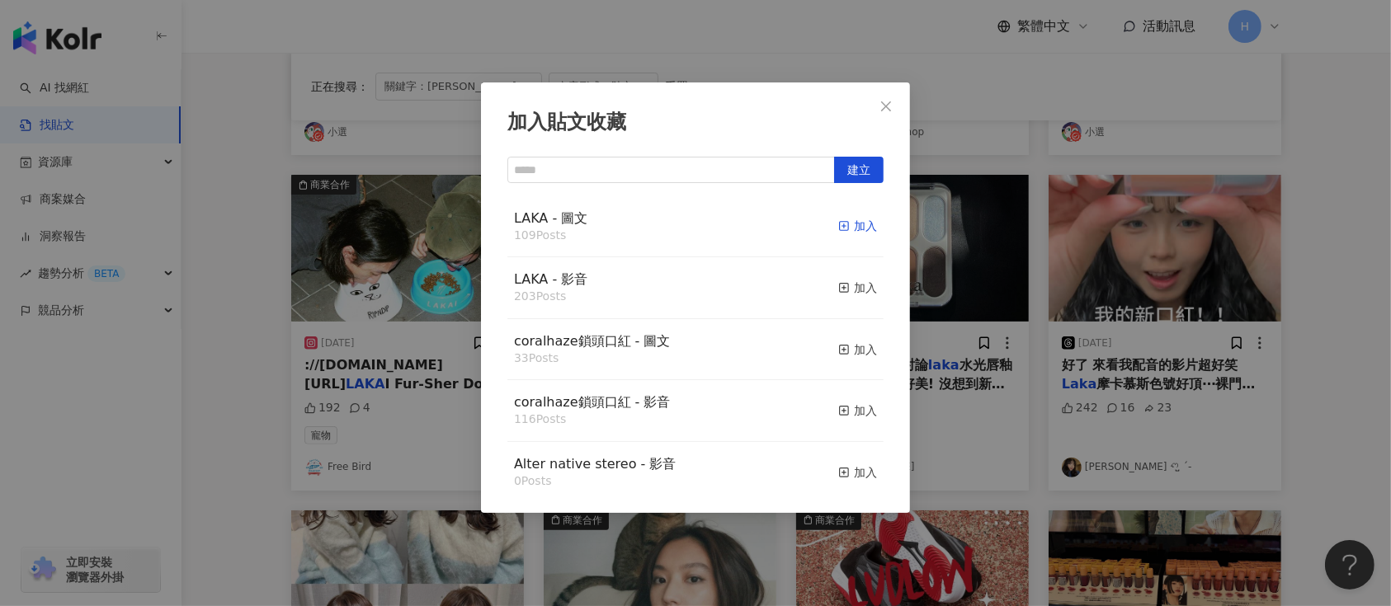
click at [848, 223] on div "加入" at bounding box center [857, 226] width 39 height 18
click at [1024, 270] on div "加入貼文收藏 建立 LAKA - 圖文 109 Posts 加入 LAKA - 影音 203 Posts 加入 coralhaze鎖頭口紅 - 圖文 33 P…" at bounding box center [695, 303] width 1391 height 606
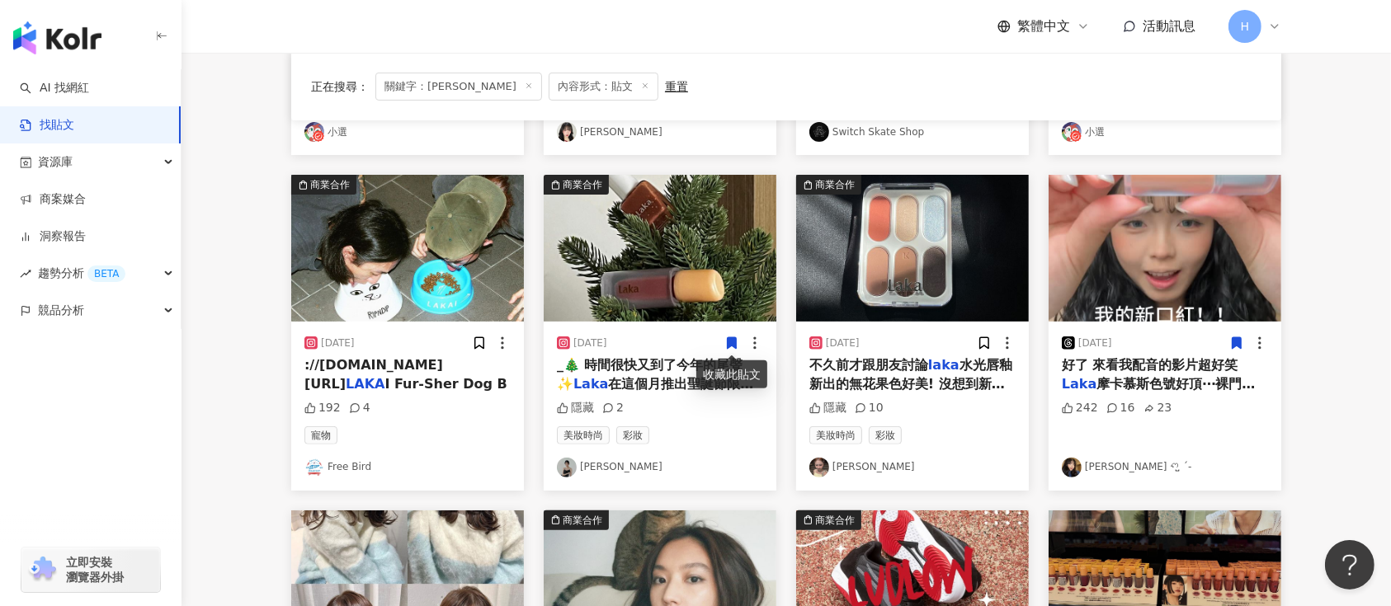
click at [730, 344] on icon at bounding box center [732, 344] width 9 height 12
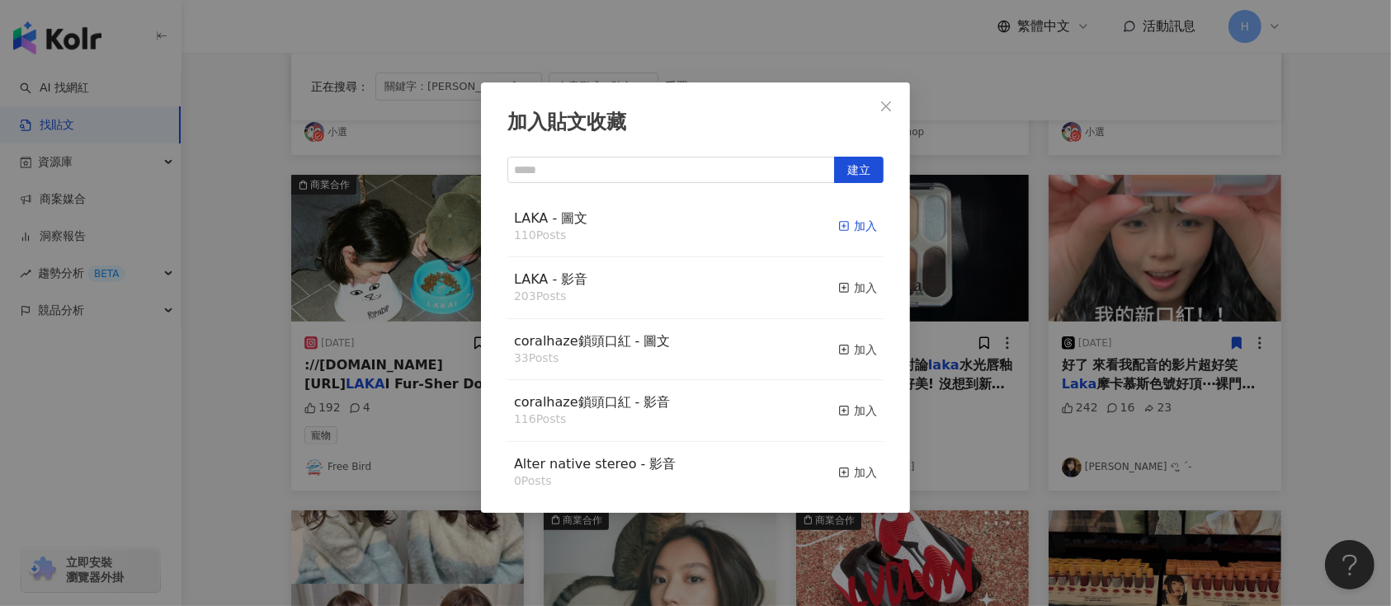
click at [840, 224] on rect "button" at bounding box center [844, 226] width 9 height 9
click at [987, 283] on div "加入貼文收藏 建立 LAKA - 圖文 110 Posts 加入 LAKA - 影音 203 Posts 加入 coralhaze鎖頭口紅 - 圖文 33 P…" at bounding box center [695, 303] width 1391 height 606
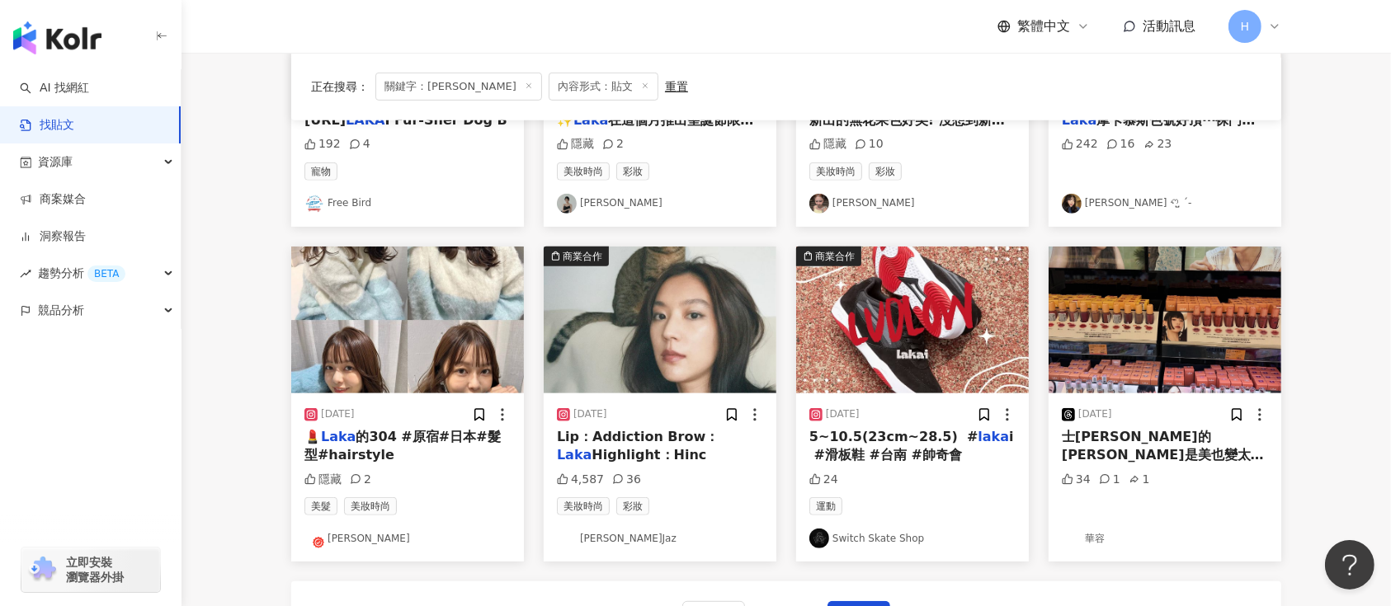
scroll to position [769, 0]
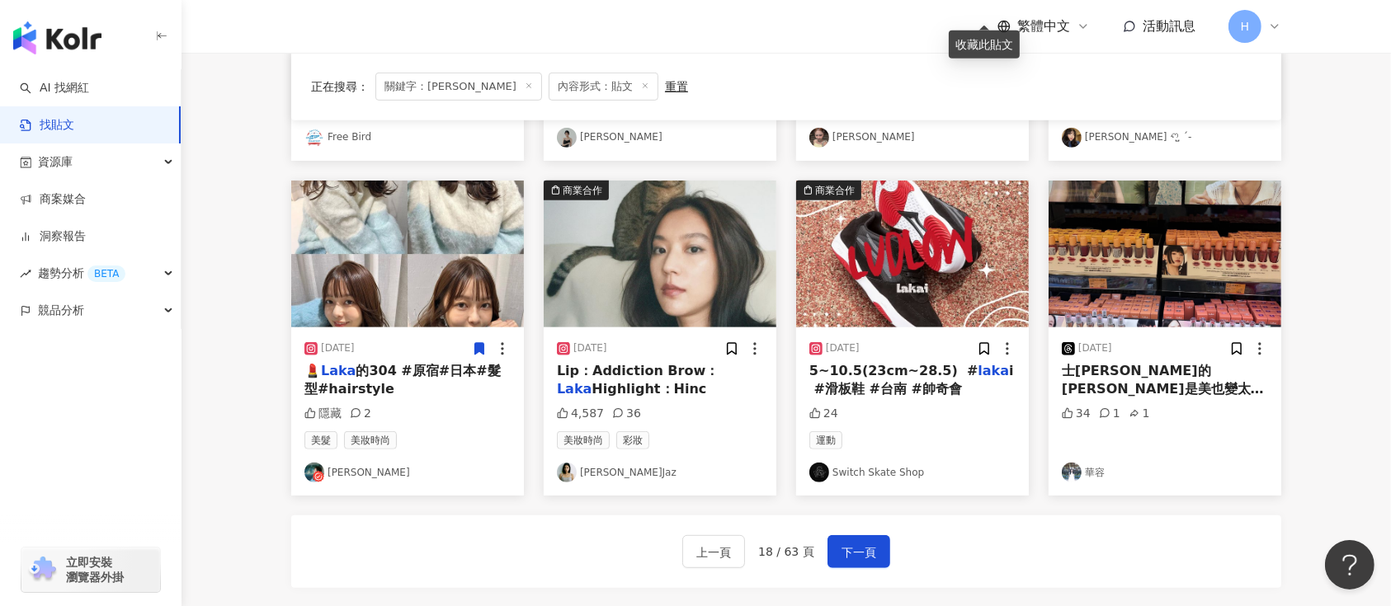
click at [485, 342] on icon at bounding box center [479, 349] width 15 height 15
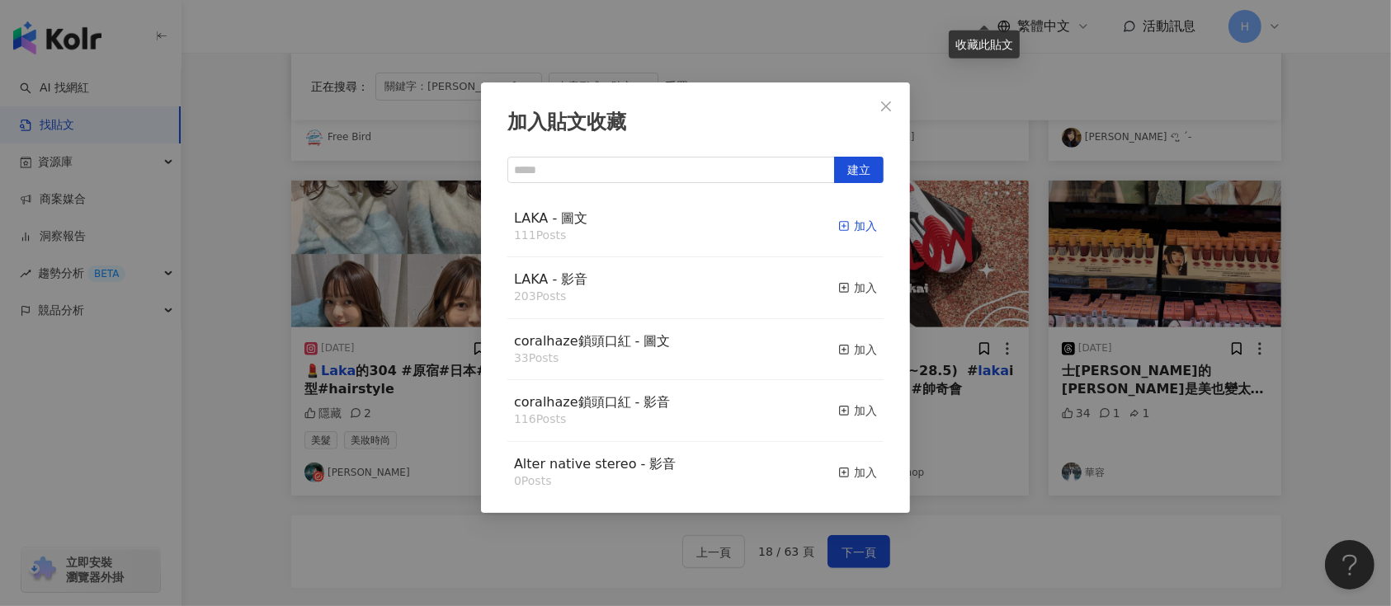
click at [838, 229] on div "加入" at bounding box center [857, 226] width 39 height 18
drag, startPoint x: 1070, startPoint y: 304, endPoint x: 1054, endPoint y: 318, distance: 20.5
click at [1070, 305] on div "加入貼文收藏 建立 LAKA - 圖文 111 Posts 加入 LAKA - 影音 203 Posts 加入 coralhaze鎖頭口紅 - 圖文 33 P…" at bounding box center [695, 303] width 1391 height 606
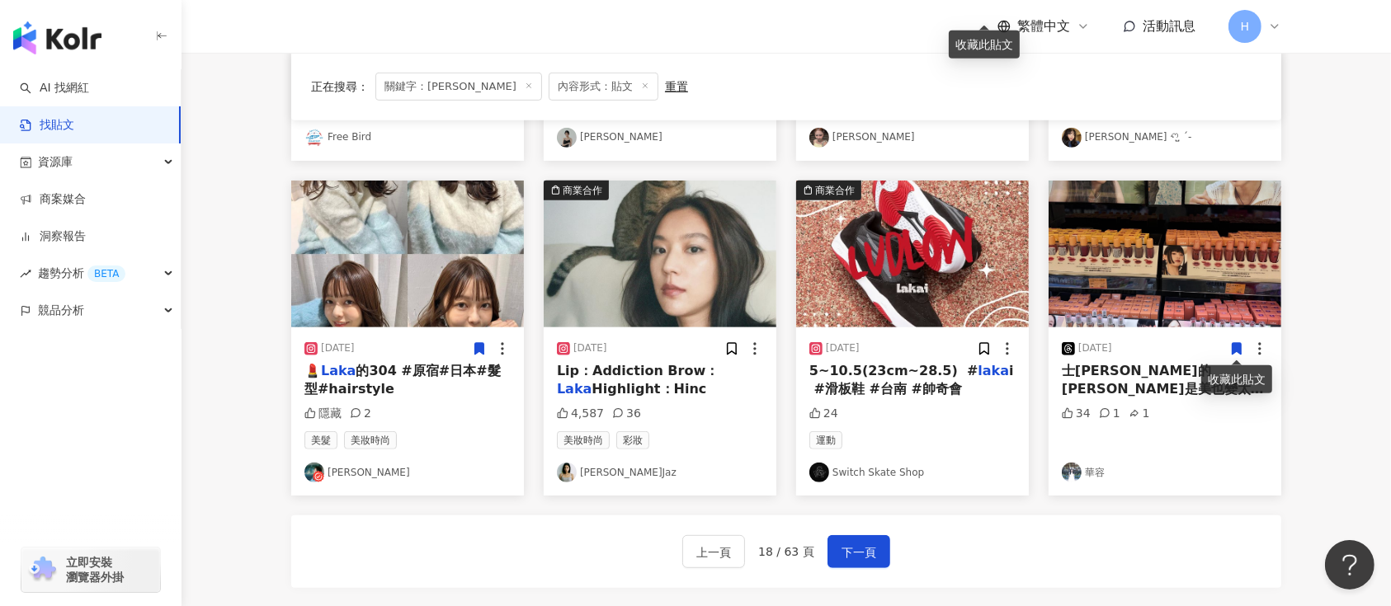
drag, startPoint x: 1243, startPoint y: 350, endPoint x: 1231, endPoint y: 351, distance: 12.4
click at [1231, 351] on icon at bounding box center [1236, 349] width 15 height 15
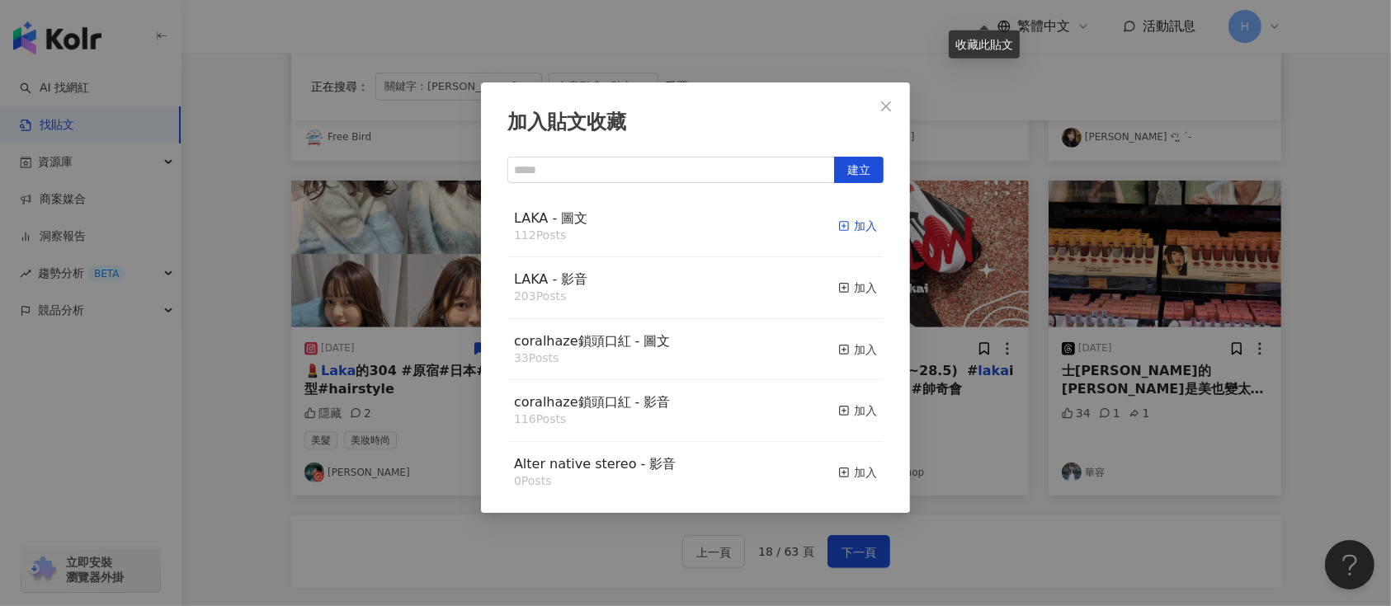
click at [838, 224] on icon "button" at bounding box center [844, 226] width 12 height 12
click at [1048, 306] on div "加入貼文收藏 建立 LAKA - 圖文 112 Posts 加入 LAKA - 影音 203 Posts 加入 coralhaze鎖頭口紅 - 圖文 33 P…" at bounding box center [695, 303] width 1391 height 606
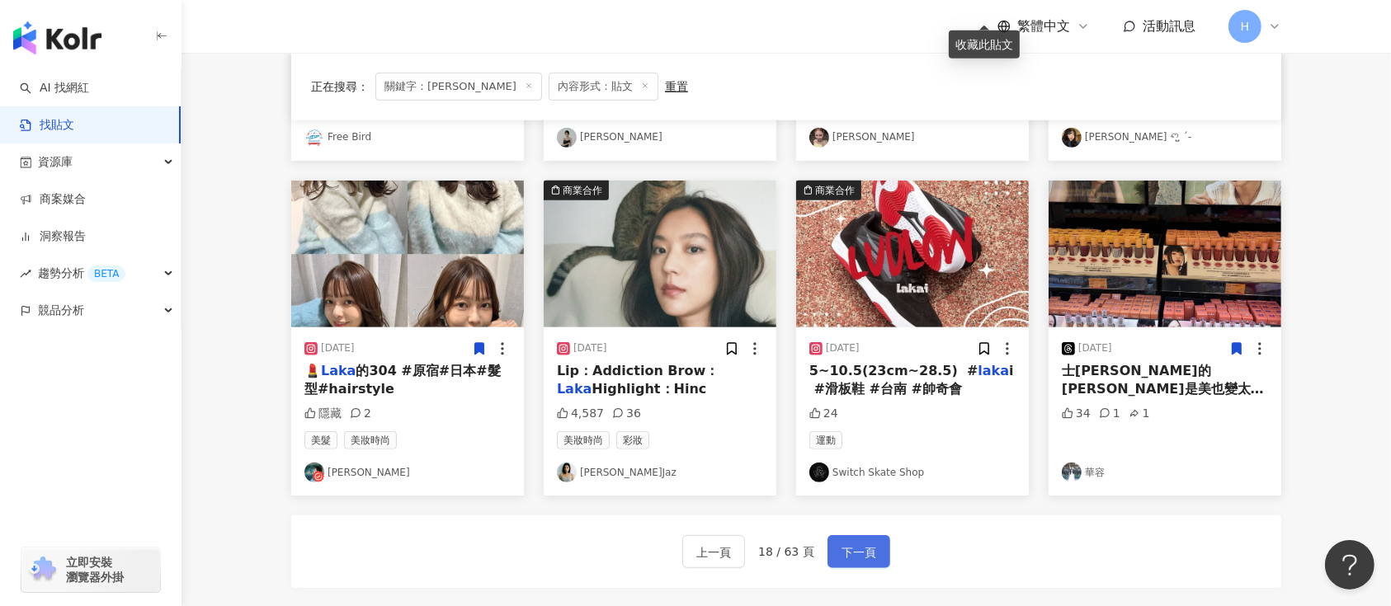
click at [856, 550] on span "下一頁" at bounding box center [859, 553] width 35 height 20
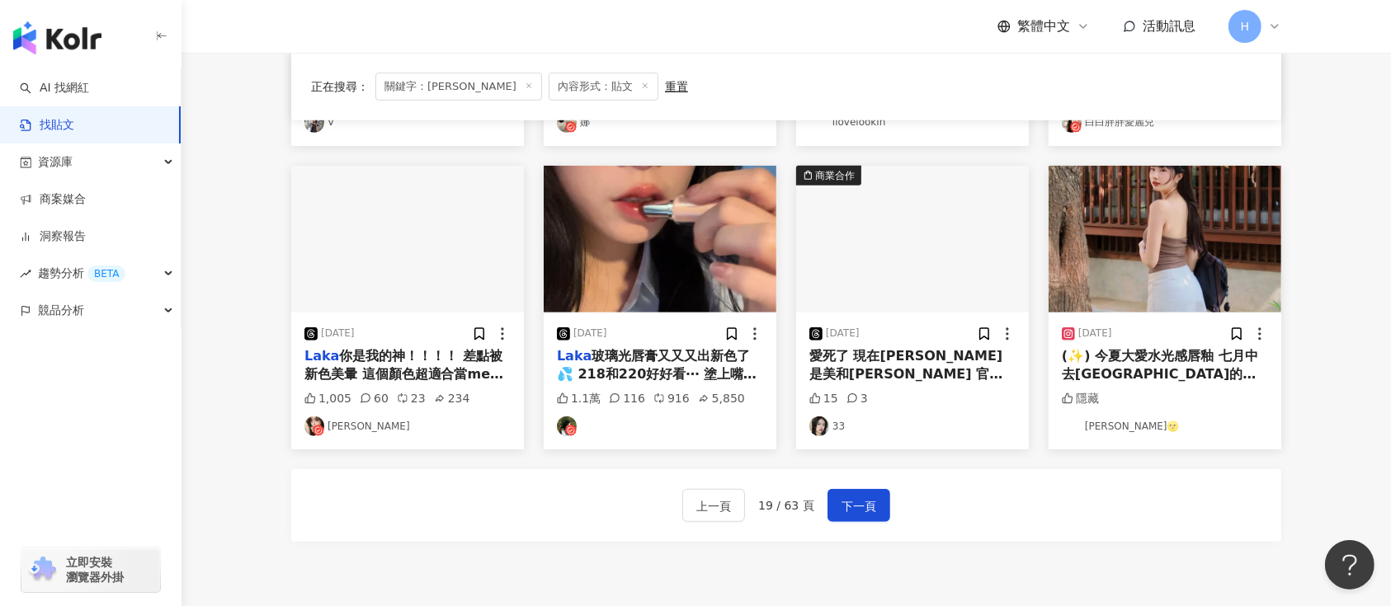
scroll to position [738, 0]
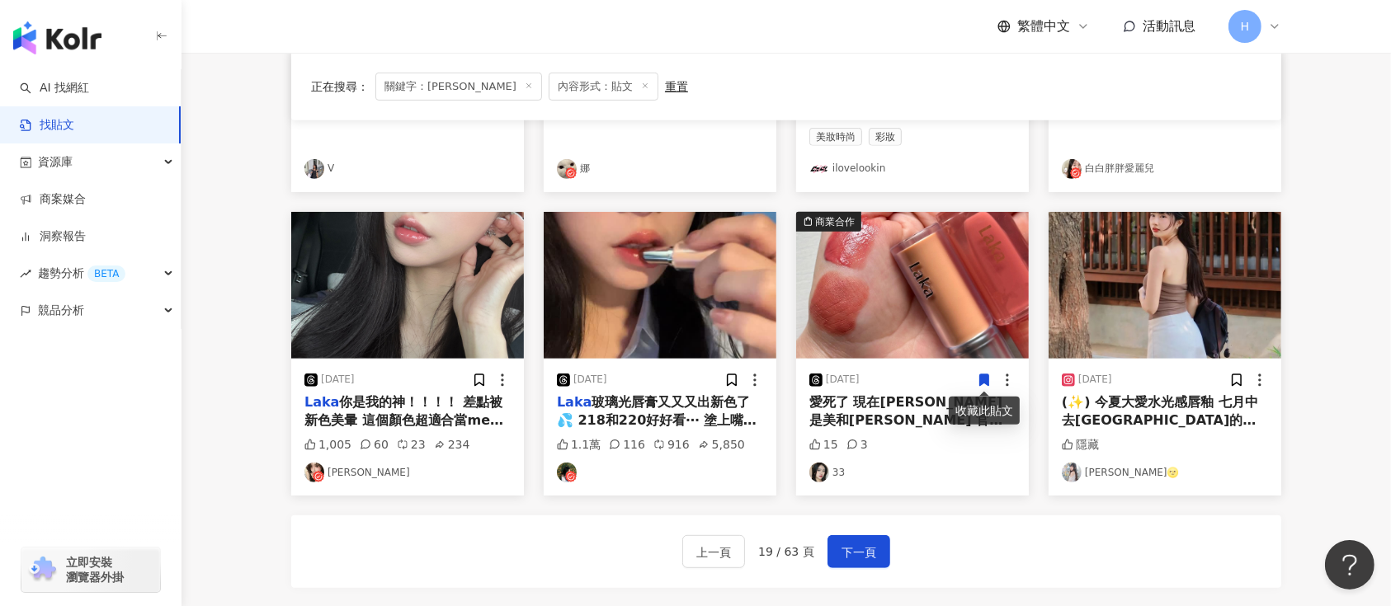
click at [986, 380] on icon at bounding box center [984, 381] width 9 height 12
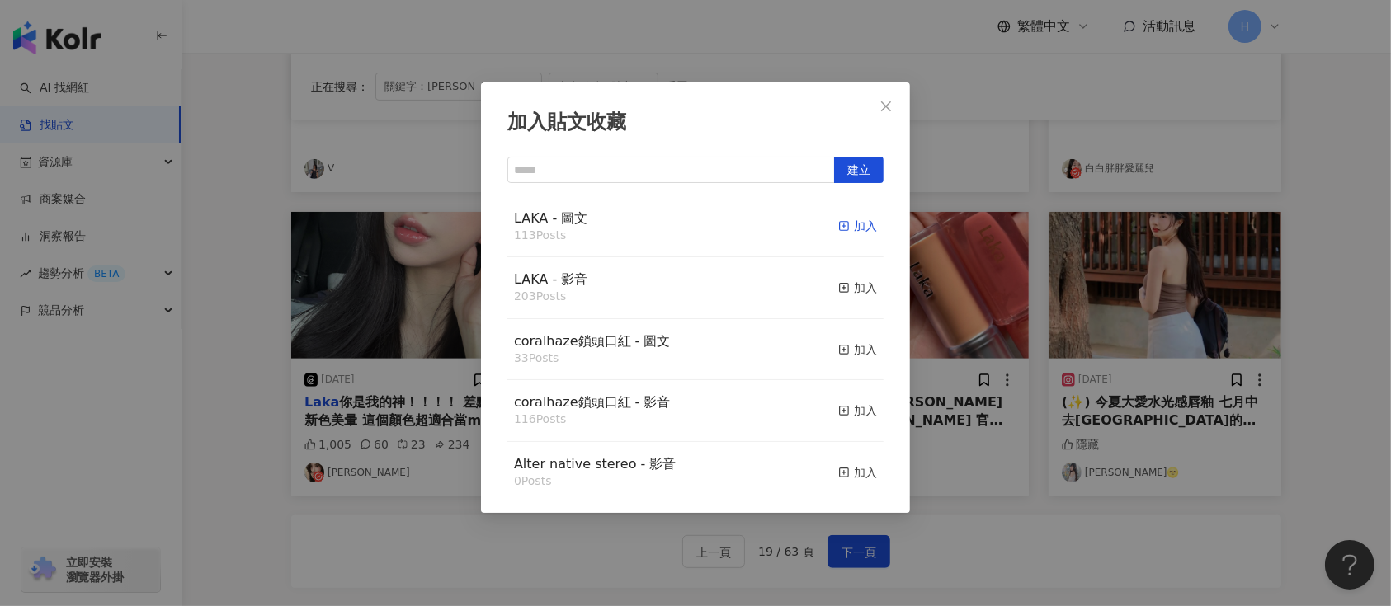
click at [844, 226] on line "button" at bounding box center [844, 226] width 0 height 4
drag, startPoint x: 1137, startPoint y: 327, endPoint x: 1231, endPoint y: 358, distance: 99.1
click at [1137, 327] on div "加入貼文收藏 建立 LAKA - 圖文 113 Posts 加入 LAKA - 影音 203 Posts 加入 coralhaze鎖頭口紅 - 圖文 33 P…" at bounding box center [695, 303] width 1391 height 606
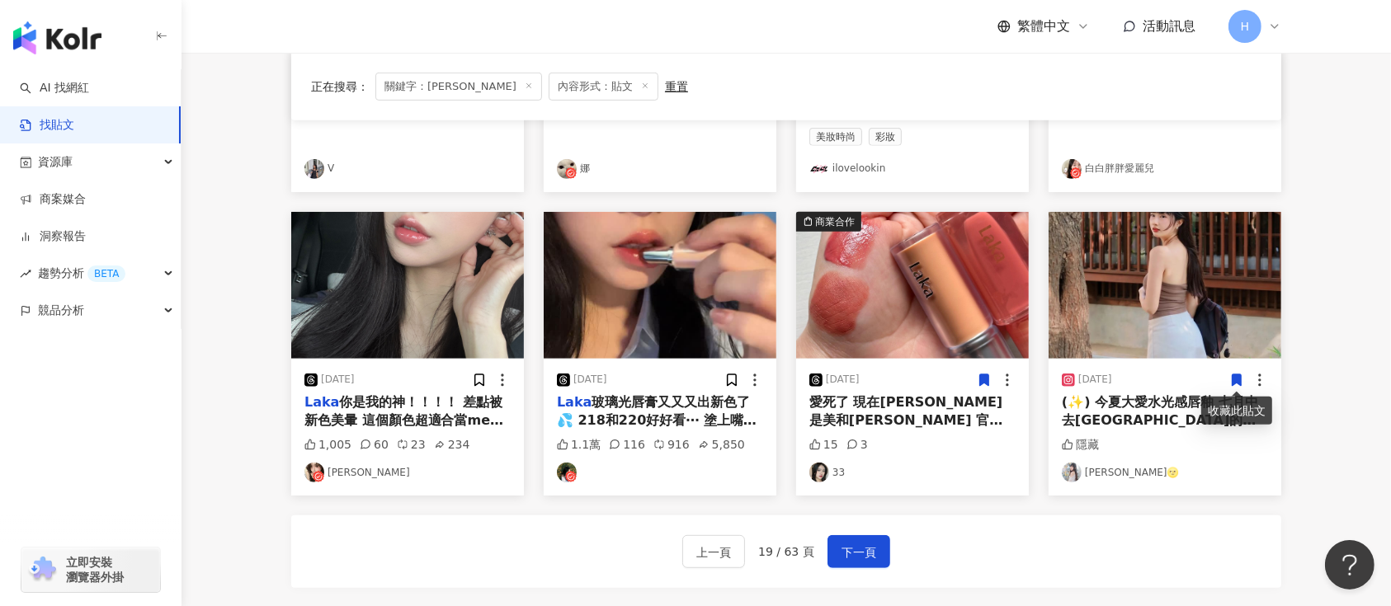
click at [1233, 377] on icon at bounding box center [1237, 381] width 9 height 12
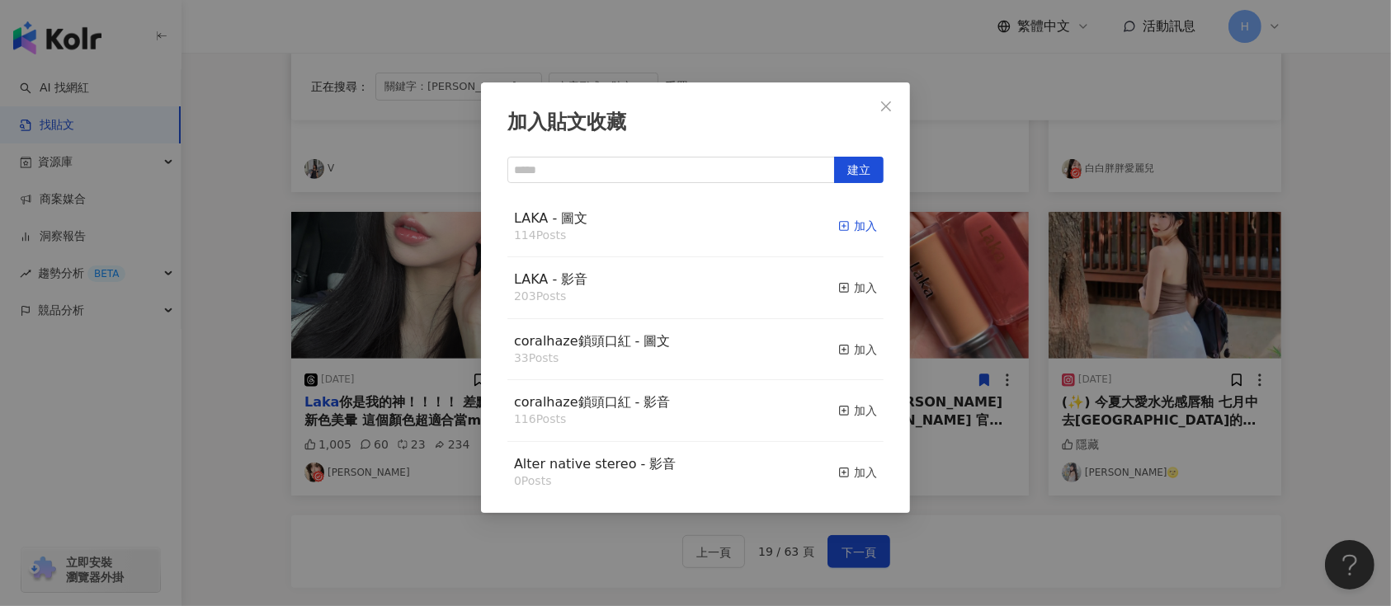
click at [838, 221] on icon "button" at bounding box center [844, 226] width 12 height 12
click at [1235, 336] on div "加入貼文收藏 建立 LAKA - 圖文 114 Posts 加入 LAKA - 影音 203 Posts 加入 coralhaze鎖頭口紅 - 圖文 33 P…" at bounding box center [695, 303] width 1391 height 606
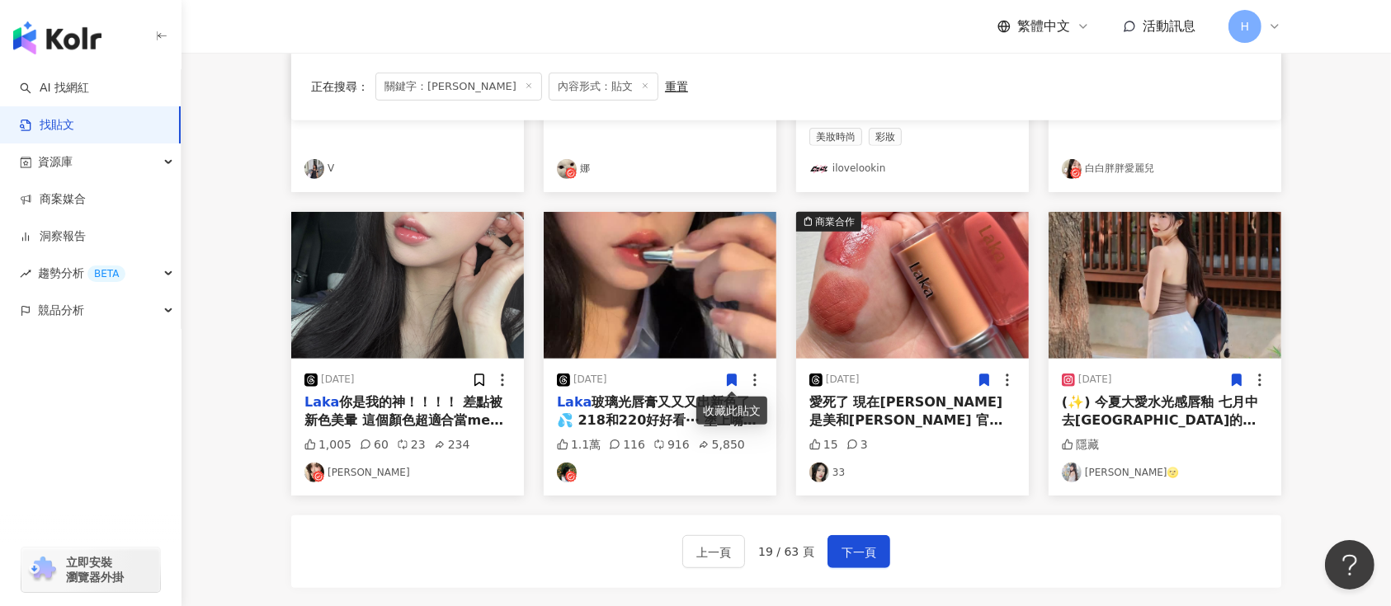
click at [733, 379] on icon at bounding box center [732, 381] width 9 height 12
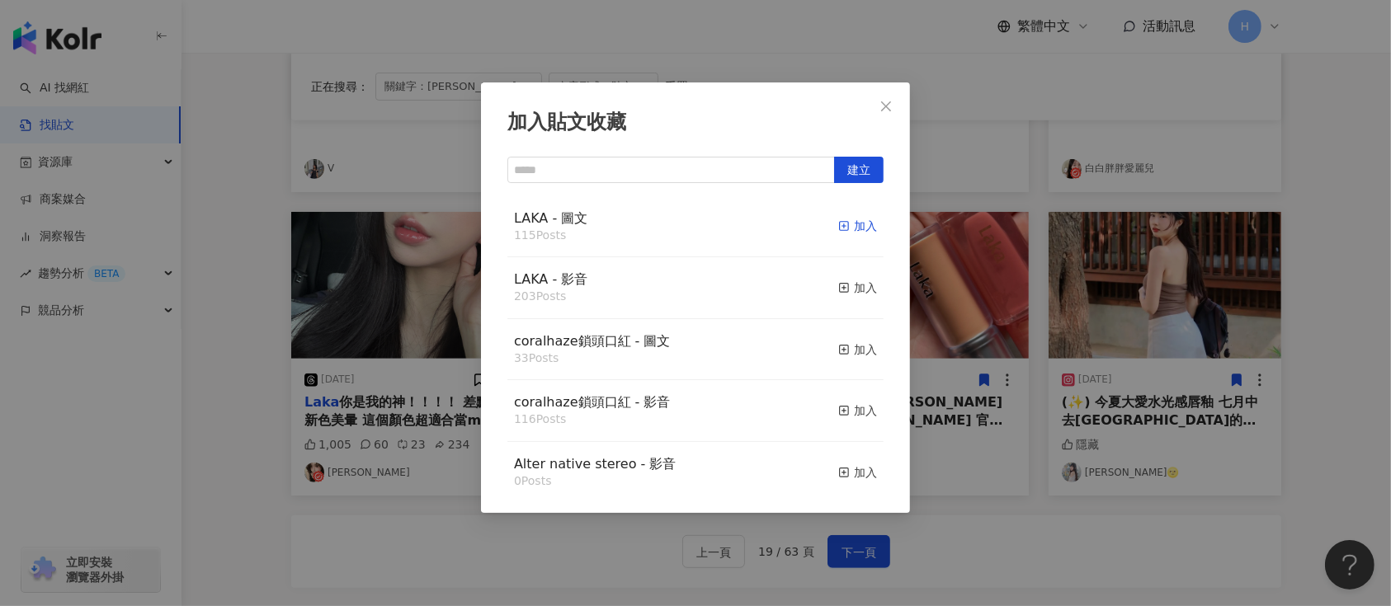
click at [838, 224] on div "加入" at bounding box center [857, 226] width 39 height 18
click at [986, 315] on div "加入貼文收藏 建立 LAKA - 圖文 115 Posts 加入 LAKA - 影音 203 Posts 加入 coralhaze鎖頭口紅 - 圖文 33 P…" at bounding box center [695, 303] width 1391 height 606
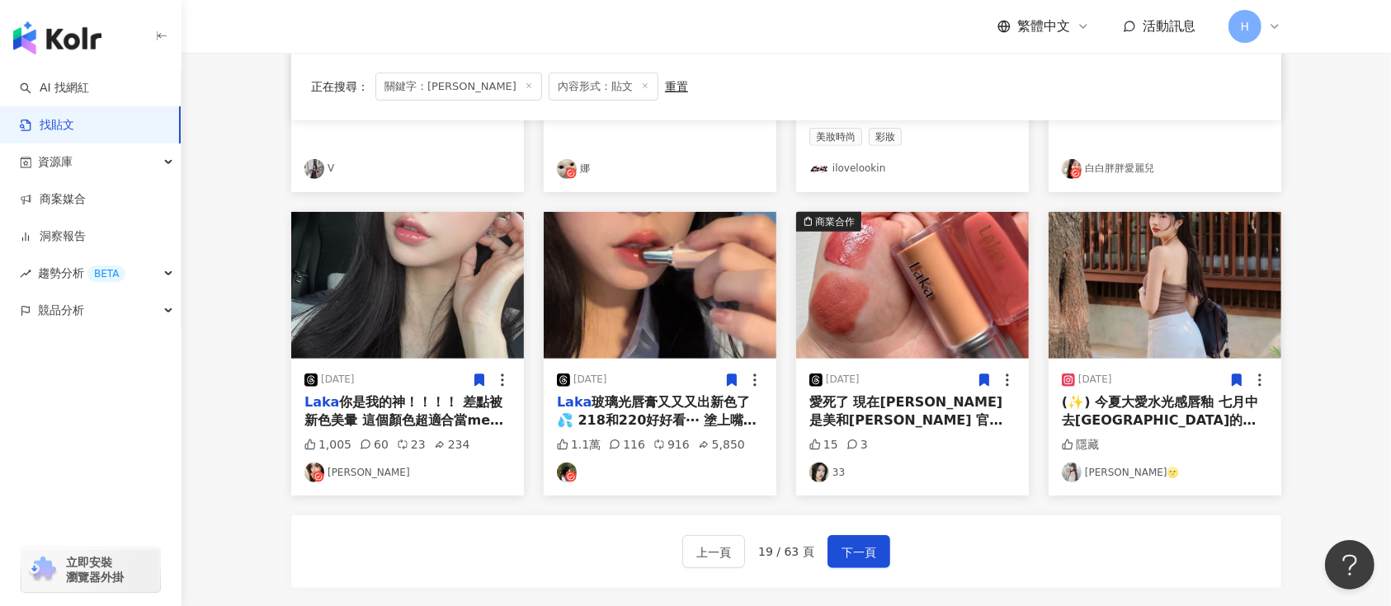
click at [478, 375] on icon at bounding box center [479, 381] width 9 height 12
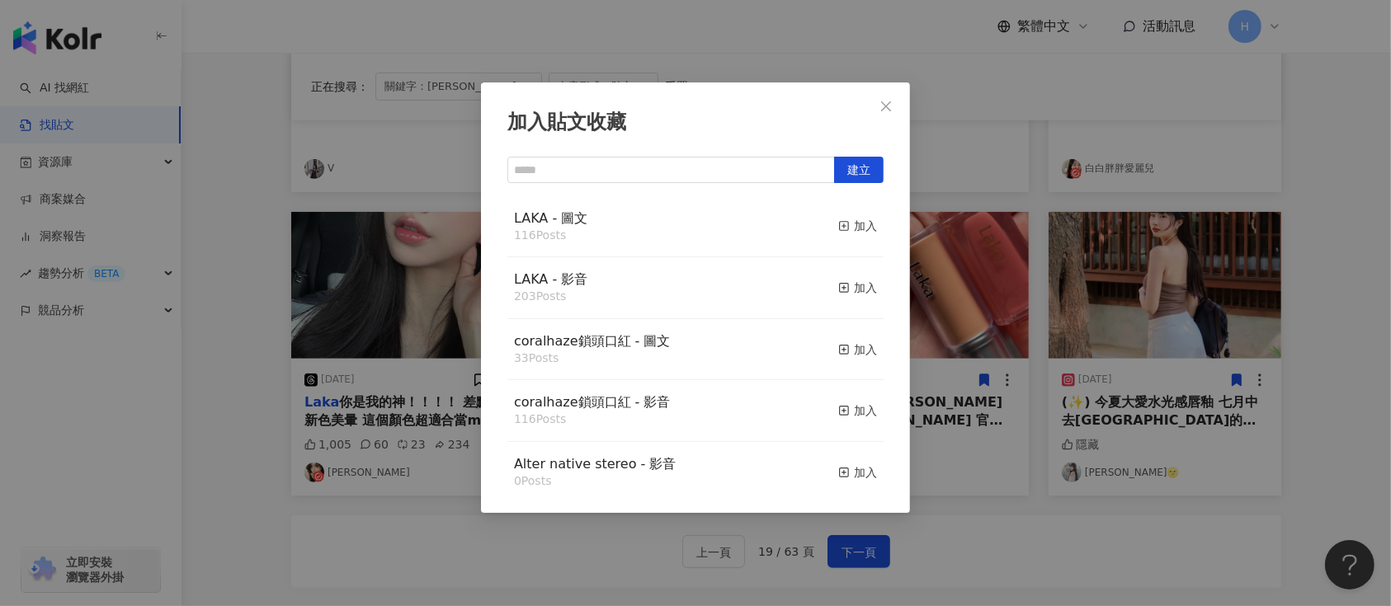
click at [841, 215] on button "加入" at bounding box center [857, 227] width 39 height 35
click at [839, 225] on div "加入" at bounding box center [857, 226] width 39 height 18
click at [1033, 315] on div "加入貼文收藏 建立 LAKA - 圖文 116 Posts 加入 LAKA - 影音 203 Posts 加入 coralhaze鎖頭口紅 - 圖文 33 P…" at bounding box center [695, 303] width 1391 height 606
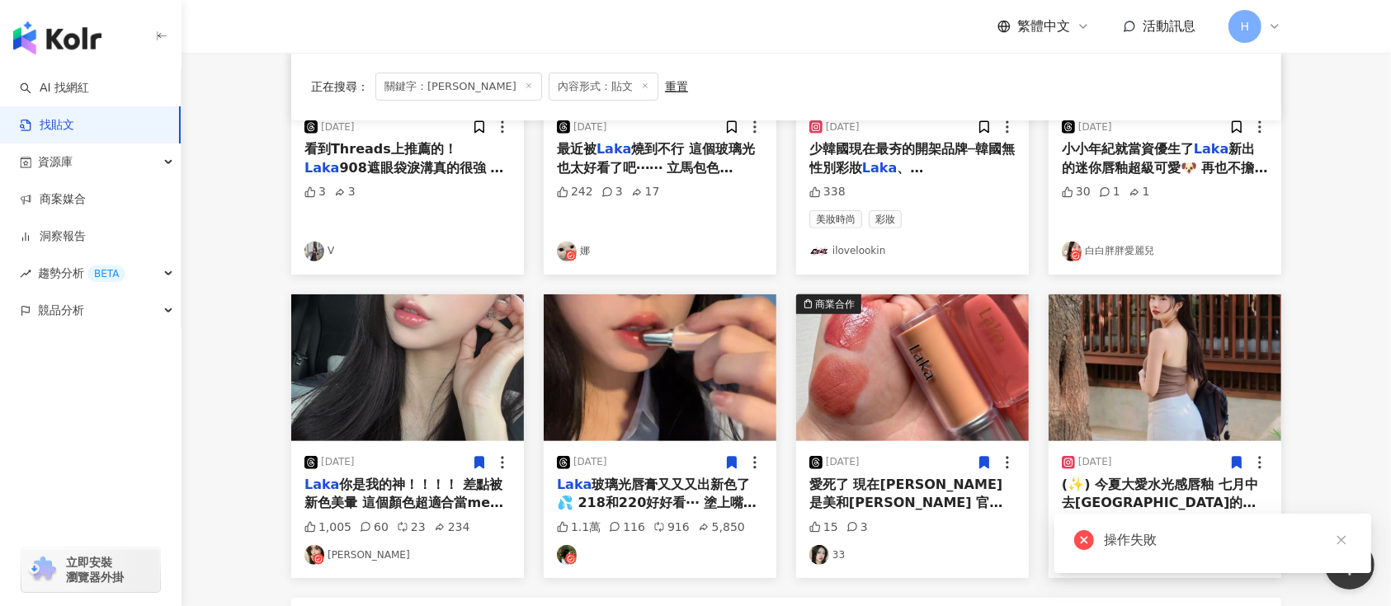
scroll to position [627, 0]
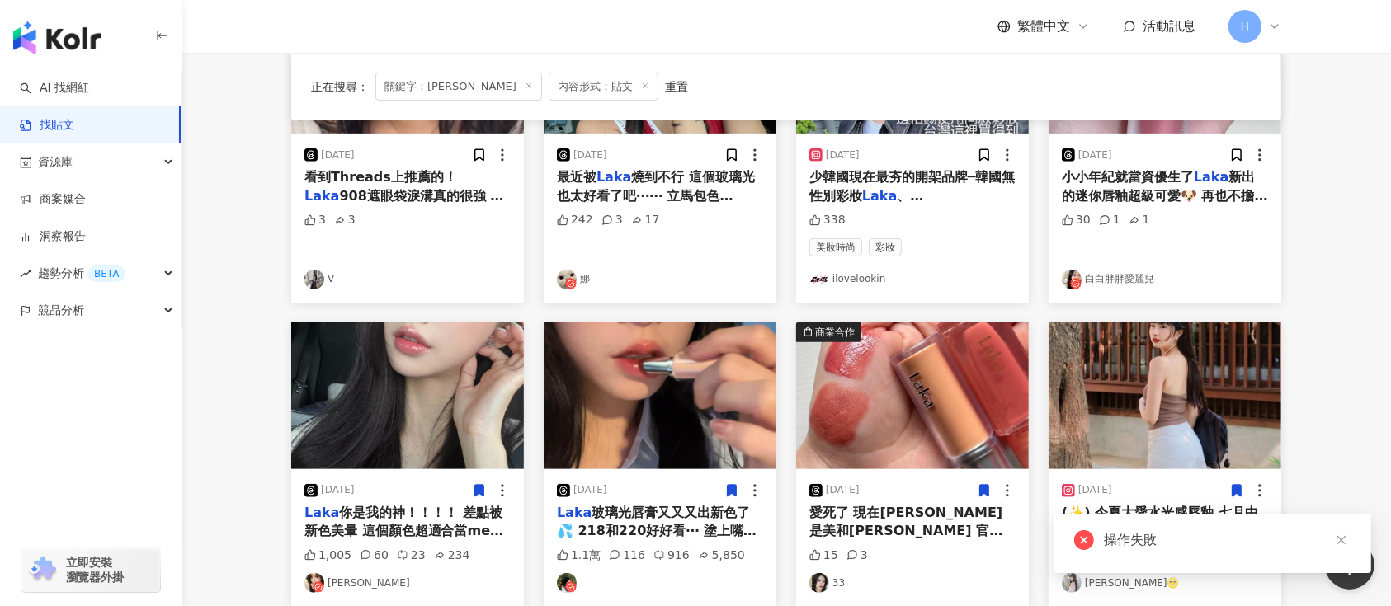
click at [413, 397] on img at bounding box center [407, 396] width 233 height 147
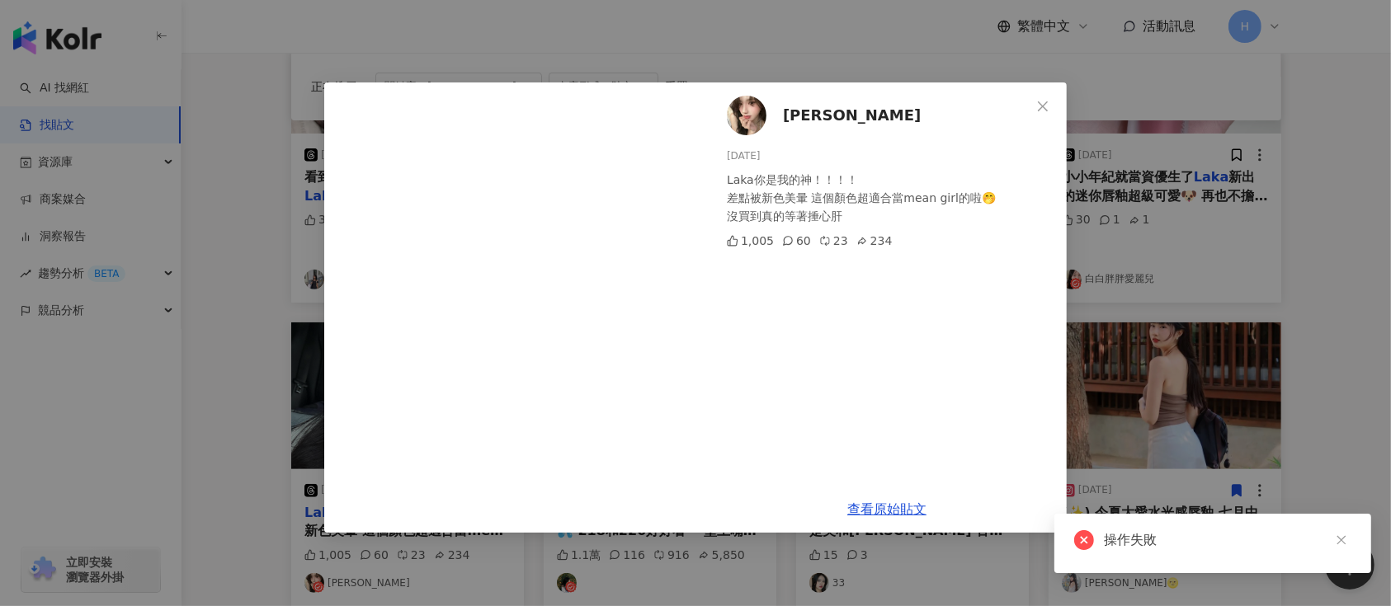
click at [1196, 304] on div "[PERSON_NAME] [DATE] Laka你是我的神！！！！ 差點被新色美暈 這個顏色超適合當mean girl的啦🤭 沒買到真的等著捶心肝 1,00…" at bounding box center [695, 303] width 1391 height 606
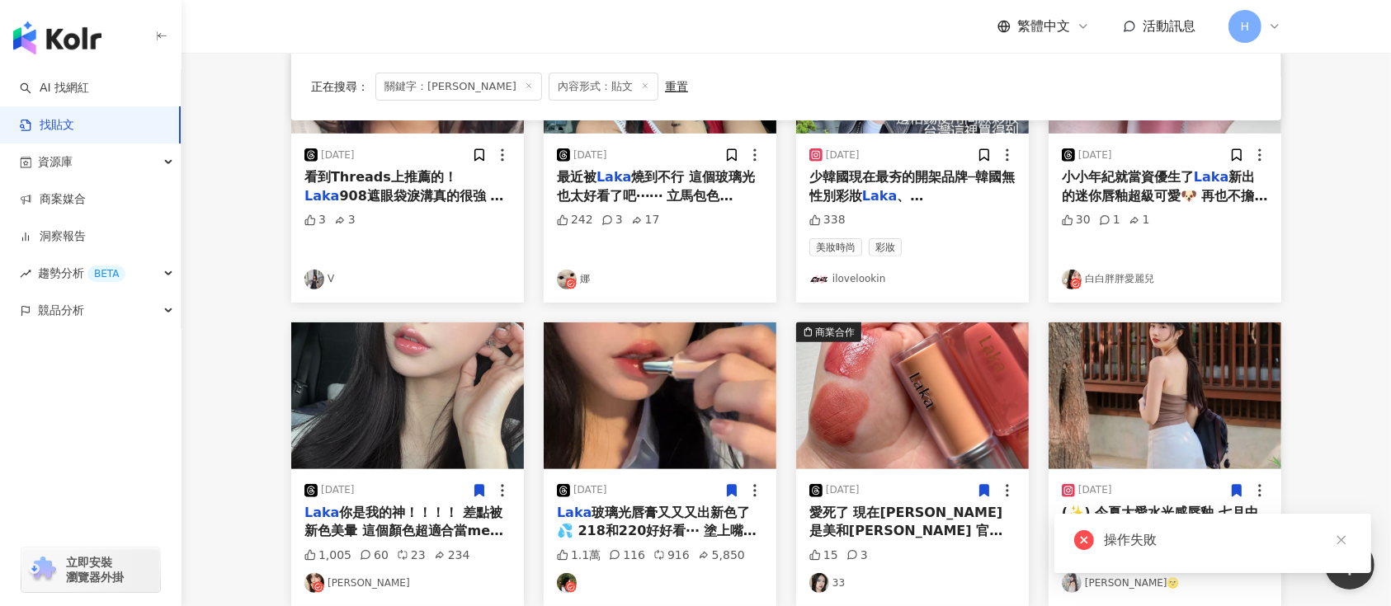
scroll to position [408, 0]
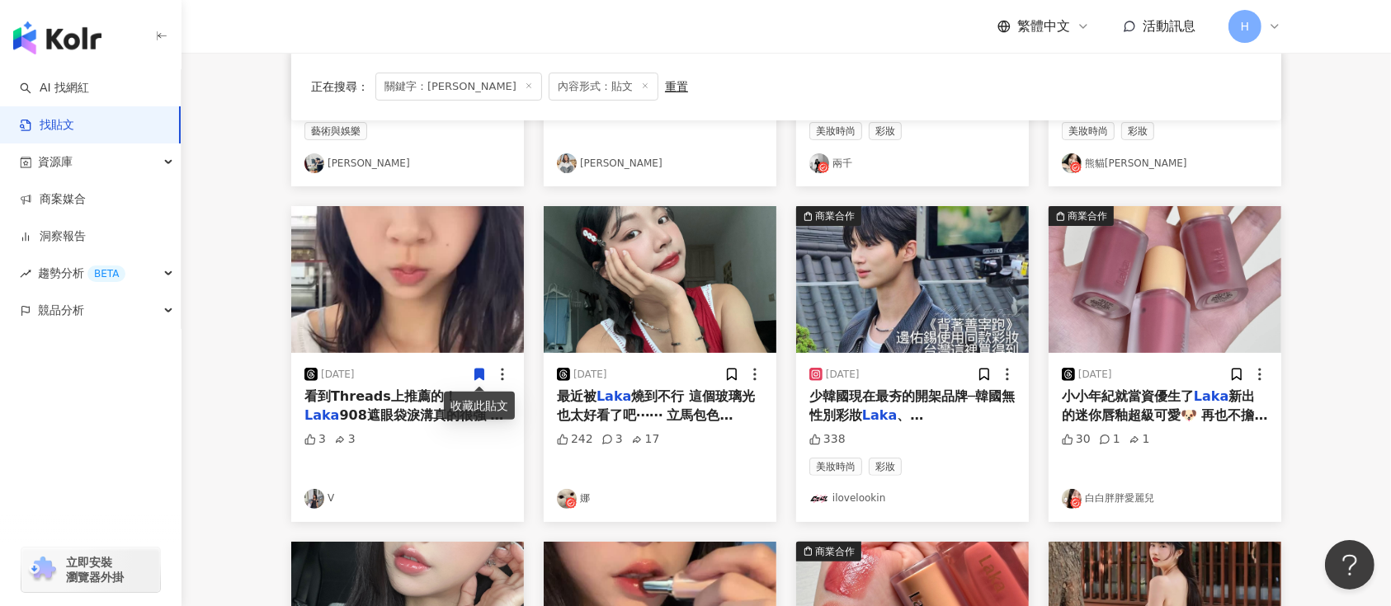
click at [482, 375] on icon at bounding box center [479, 376] width 9 height 12
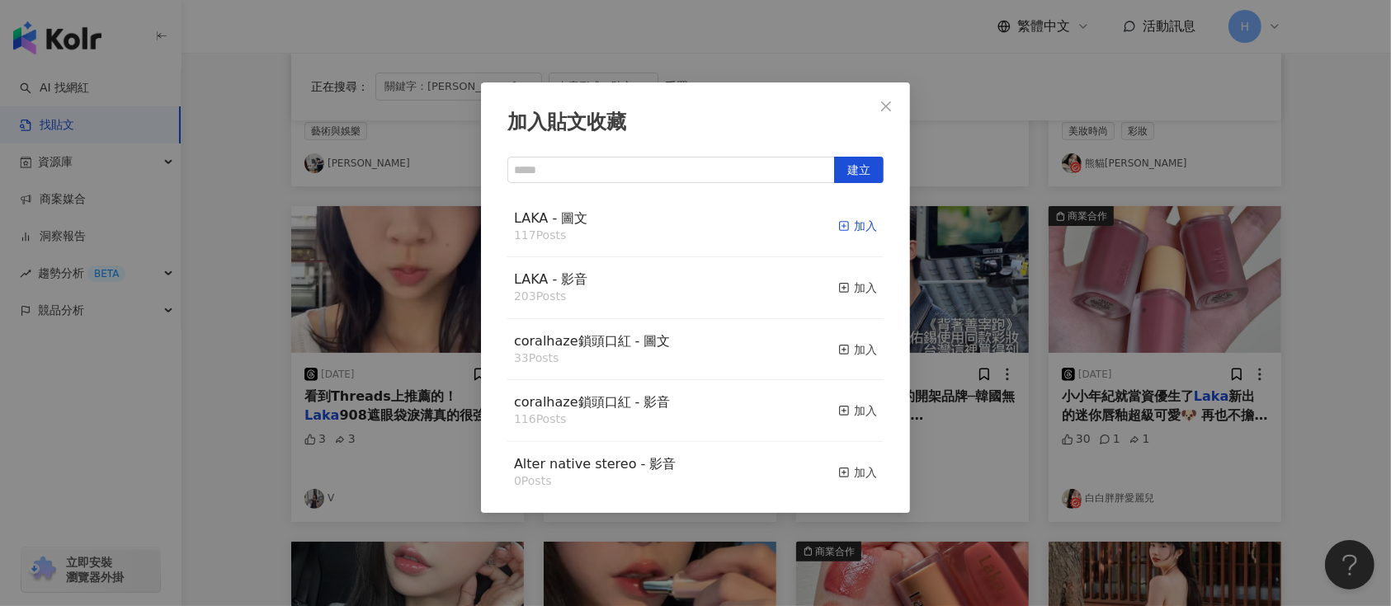
click at [841, 224] on div "加入" at bounding box center [857, 226] width 39 height 18
drag, startPoint x: 1092, startPoint y: 308, endPoint x: 1100, endPoint y: 345, distance: 37.9
click at [1089, 325] on div "加入貼文收藏 建立 LAKA - 圖文 117 Posts 加入 LAKA - 影音 203 Posts 加入 coralhaze鎖頭口紅 - 圖文 33 P…" at bounding box center [695, 303] width 1391 height 606
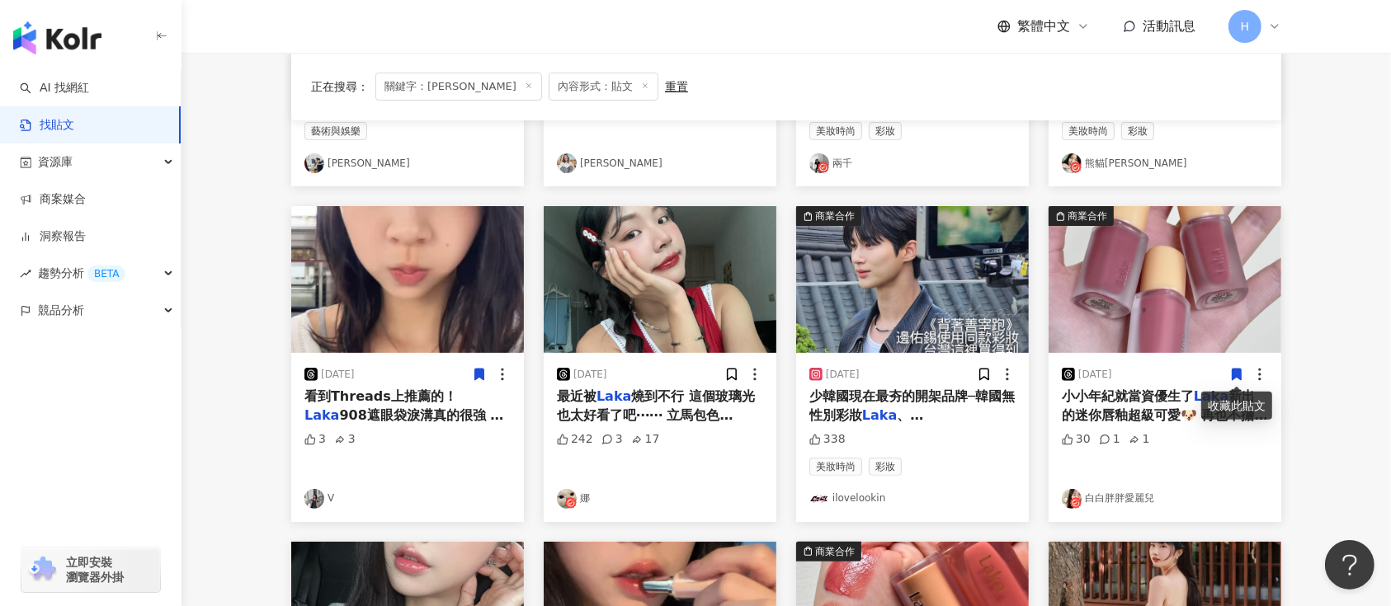
click at [1238, 370] on icon at bounding box center [1237, 376] width 9 height 12
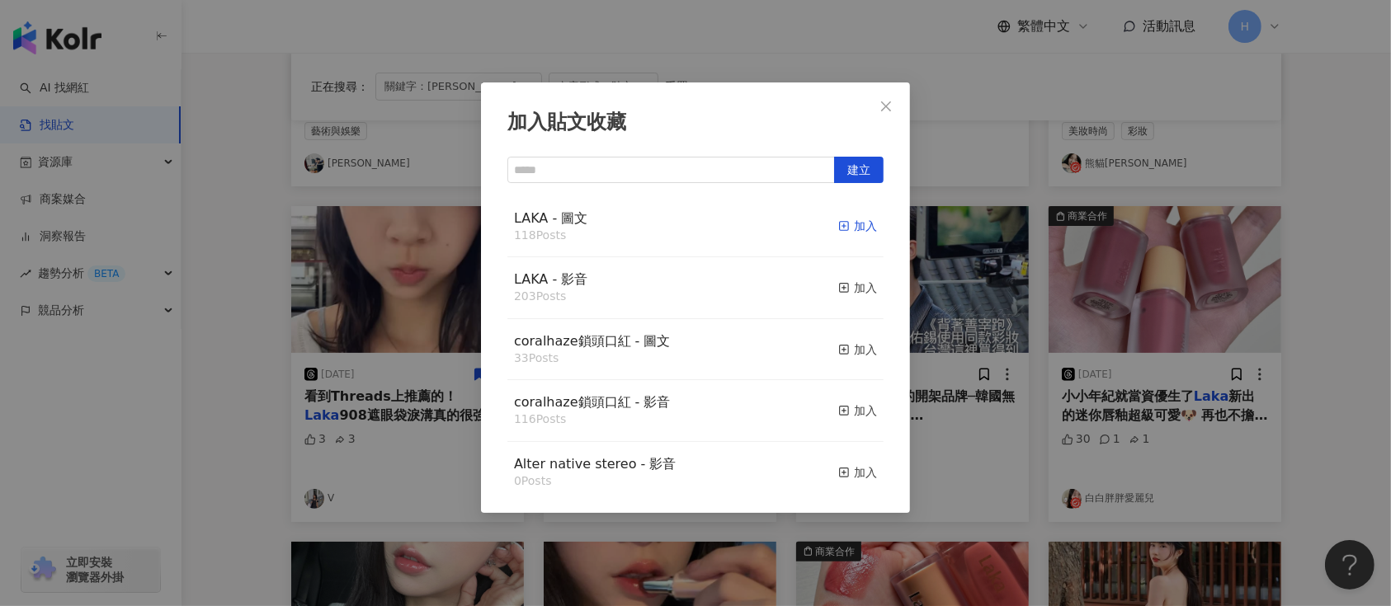
click at [840, 224] on div "加入" at bounding box center [857, 226] width 39 height 18
click at [1083, 300] on div "加入貼文收藏 建立 LAKA - 圖文 118 Posts 加入 LAKA - 影音 203 Posts 加入 coralhaze鎖頭口紅 - 圖文 33 P…" at bounding box center [695, 303] width 1391 height 606
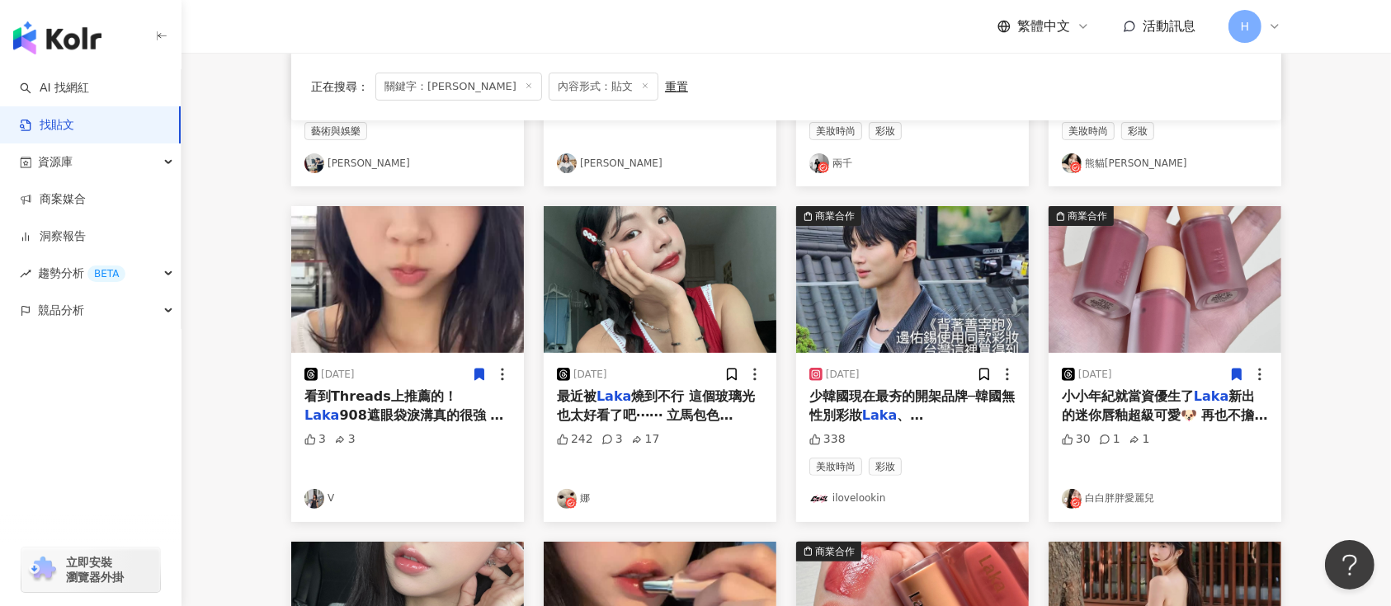
click at [742, 373] on div at bounding box center [743, 374] width 39 height 17
click at [727, 368] on icon at bounding box center [731, 374] width 15 height 15
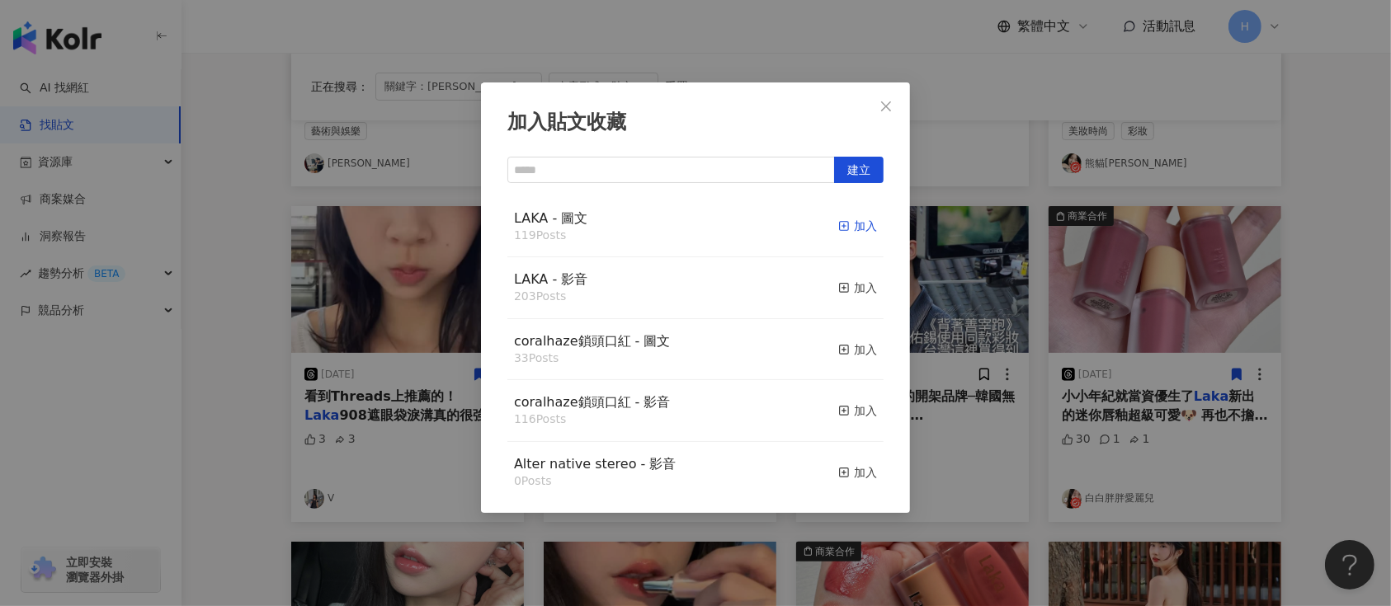
click at [838, 234] on div "加入" at bounding box center [857, 226] width 39 height 18
click at [1078, 358] on div "加入貼文收藏 建立 LAKA - 圖文 119 Posts 加入 LAKA - 影音 203 Posts 加入 coralhaze鎖頭口紅 - 圖文 33 P…" at bounding box center [695, 303] width 1391 height 606
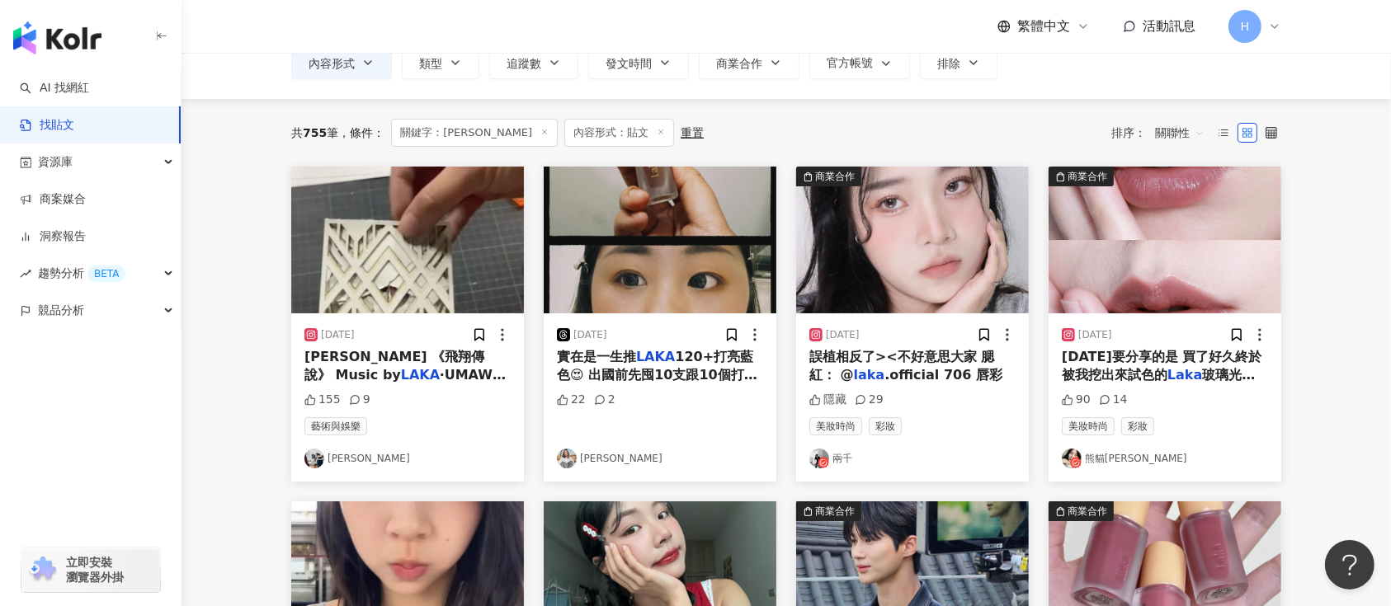
scroll to position [78, 0]
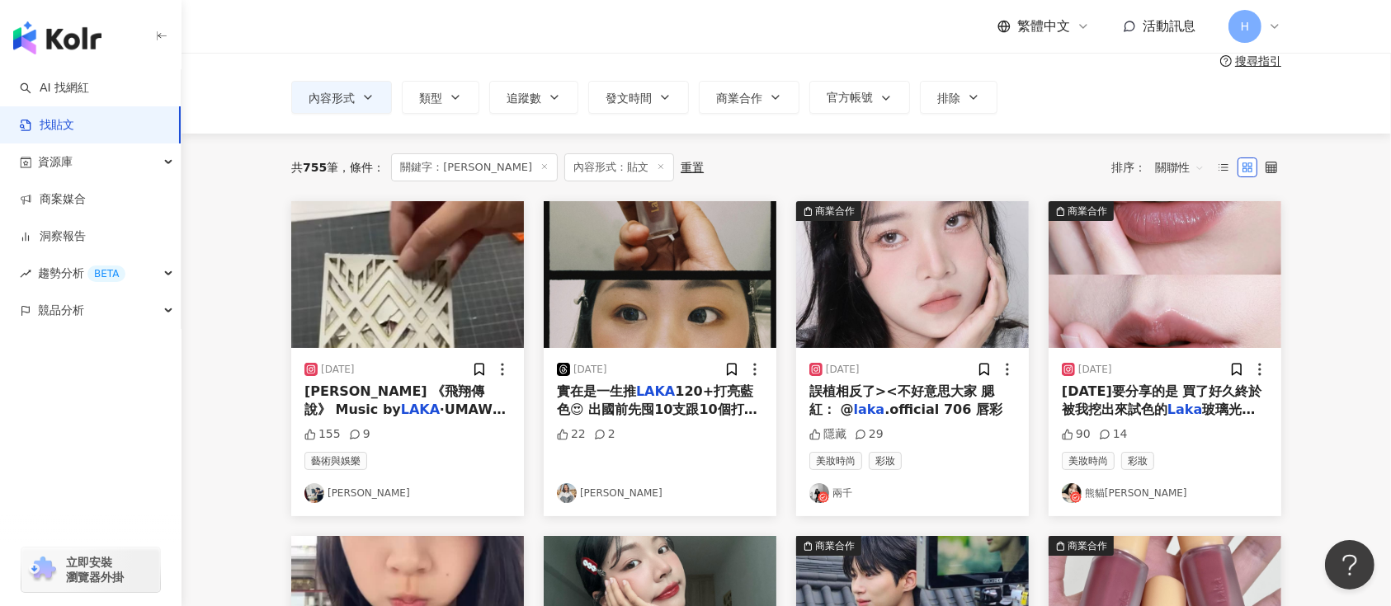
click at [1202, 329] on img at bounding box center [1165, 274] width 233 height 147
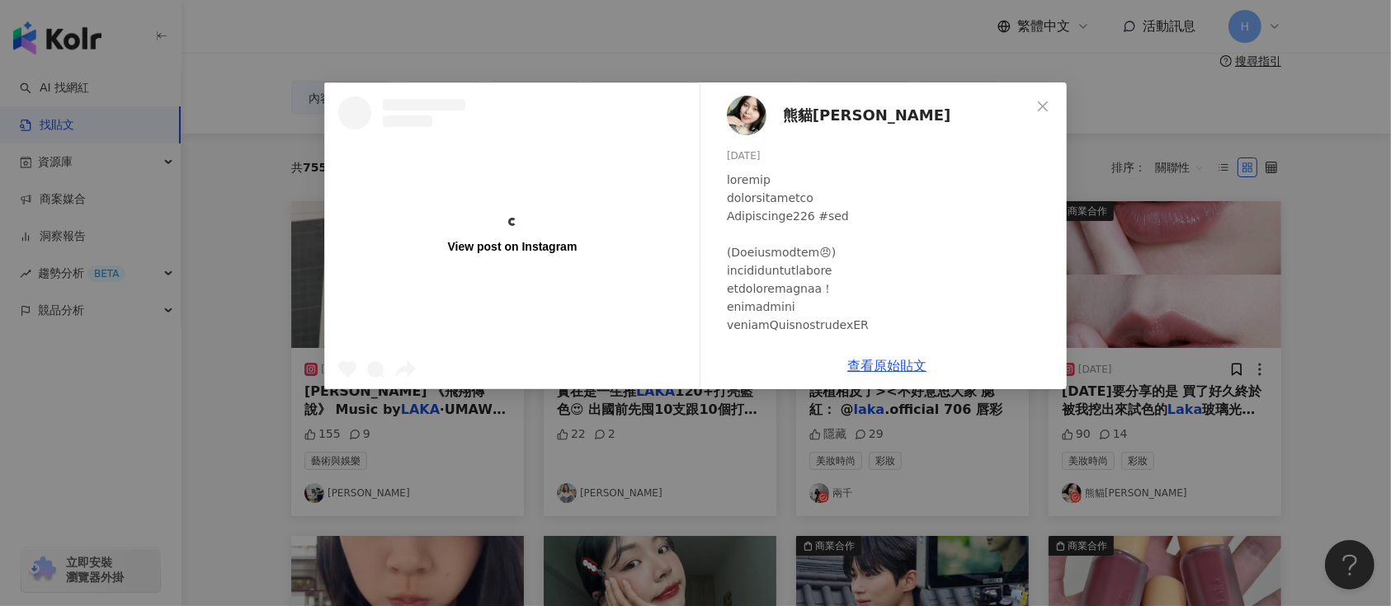
click at [1230, 333] on div "View post on Instagram 熊貓[PERSON_NAME] [DATE] 90 14 查看原始貼文" at bounding box center [695, 303] width 1391 height 606
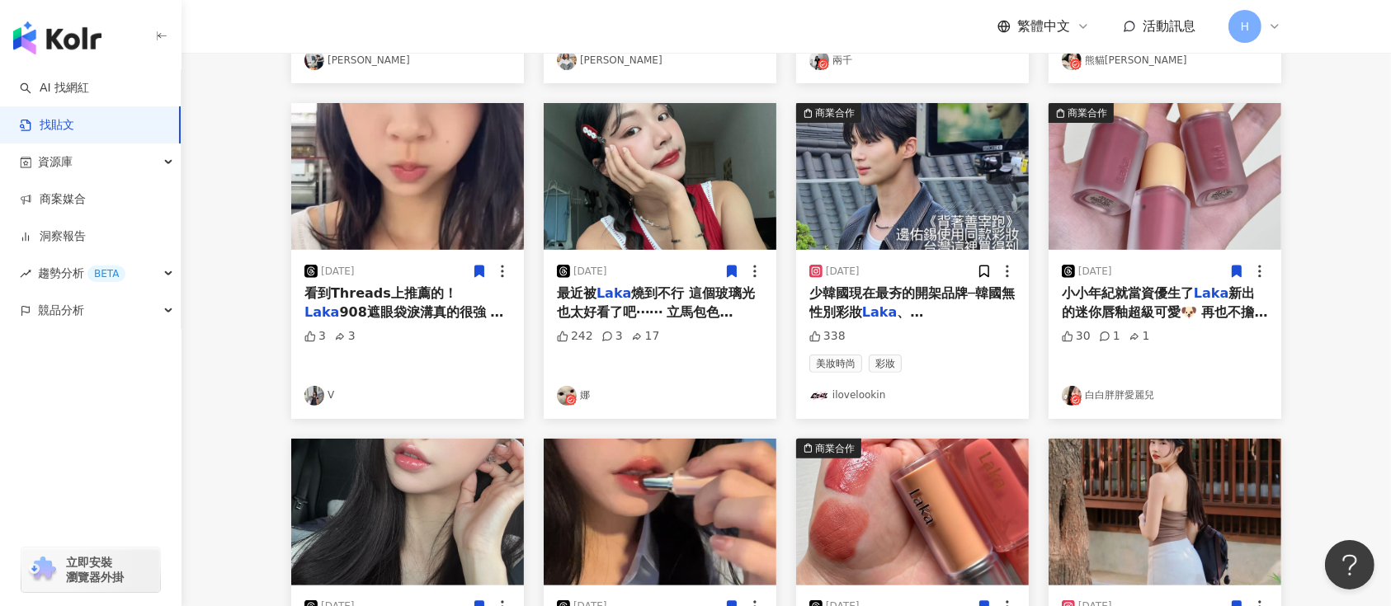
scroll to position [847, 0]
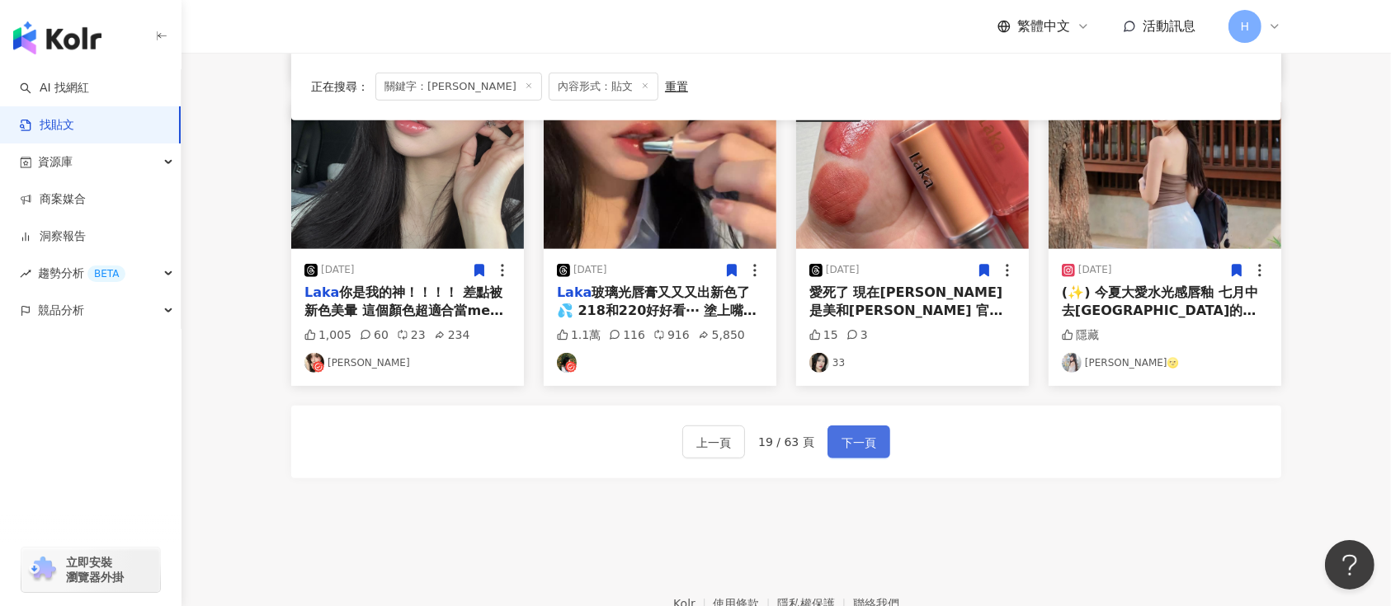
click at [834, 456] on div "上一頁 19 / 63 頁 下一頁" at bounding box center [786, 442] width 990 height 73
click at [842, 439] on span "下一頁" at bounding box center [859, 443] width 35 height 20
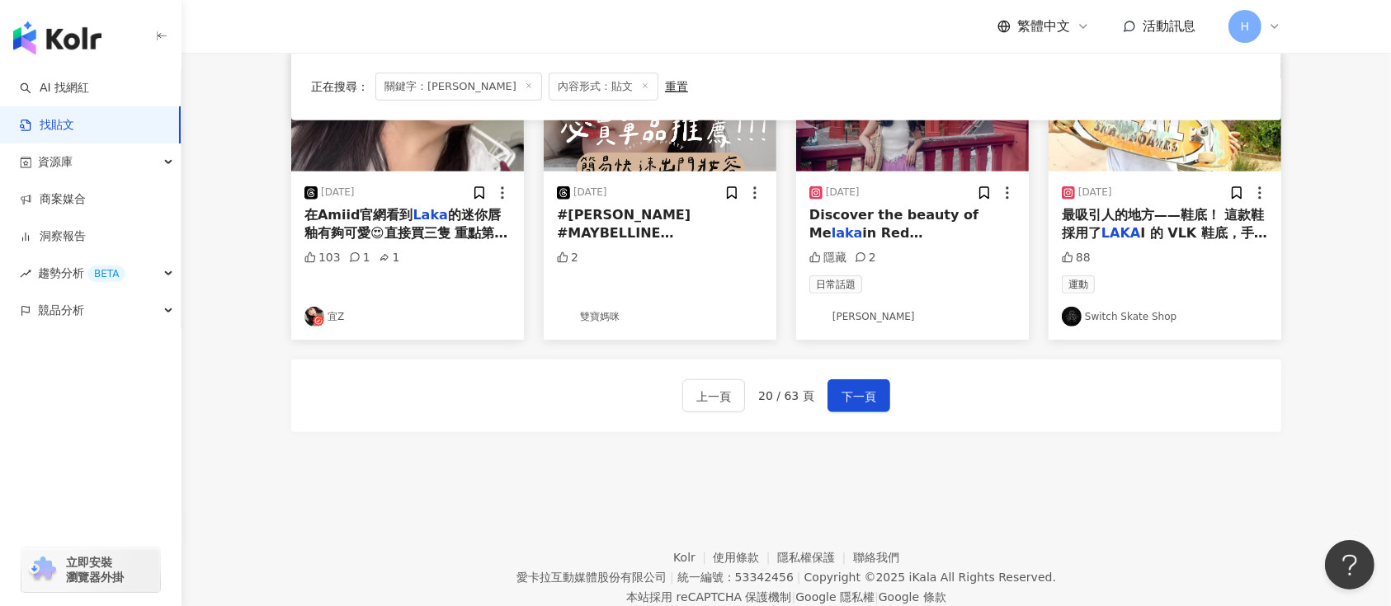
scroll to position [627, 0]
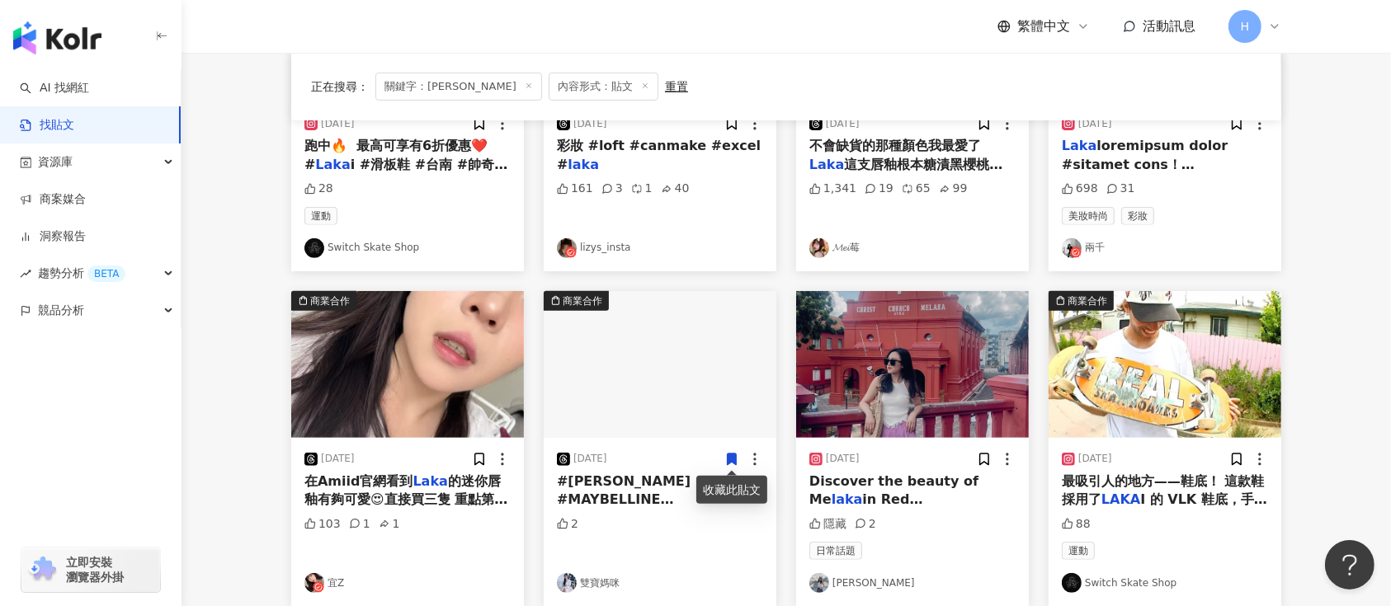
click at [730, 459] on icon at bounding box center [732, 460] width 9 height 12
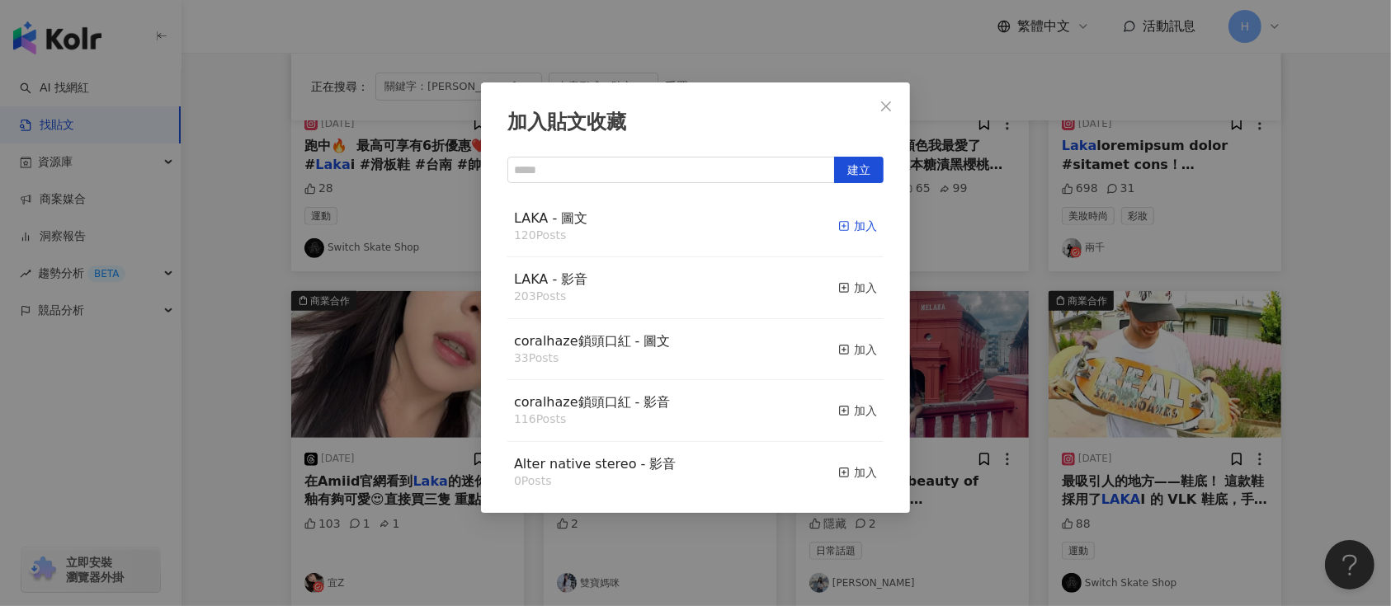
click at [849, 217] on button "加入" at bounding box center [857, 227] width 39 height 35
click at [855, 223] on div "加入" at bounding box center [857, 226] width 39 height 18
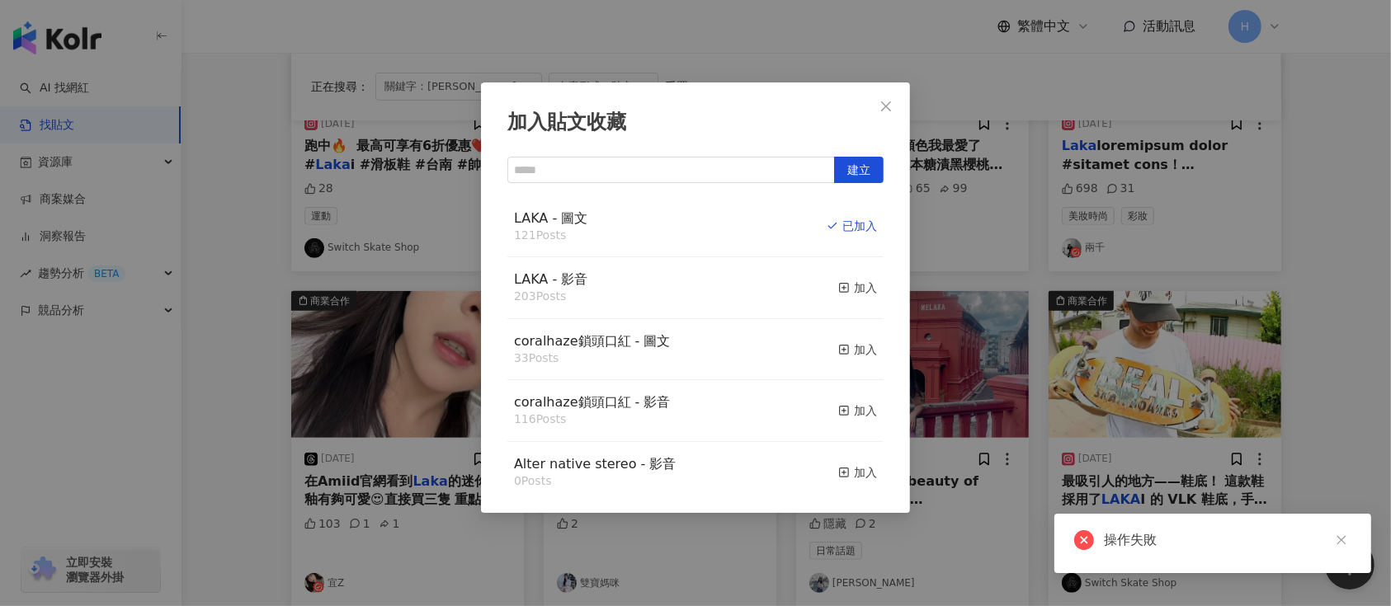
click at [1064, 347] on div "加入貼文收藏 建立 LAKA - 圖文 121 Posts 已加入 LAKA - 影音 203 Posts 加入 coralhaze鎖頭口紅 - 圖文 33 …" at bounding box center [695, 303] width 1391 height 606
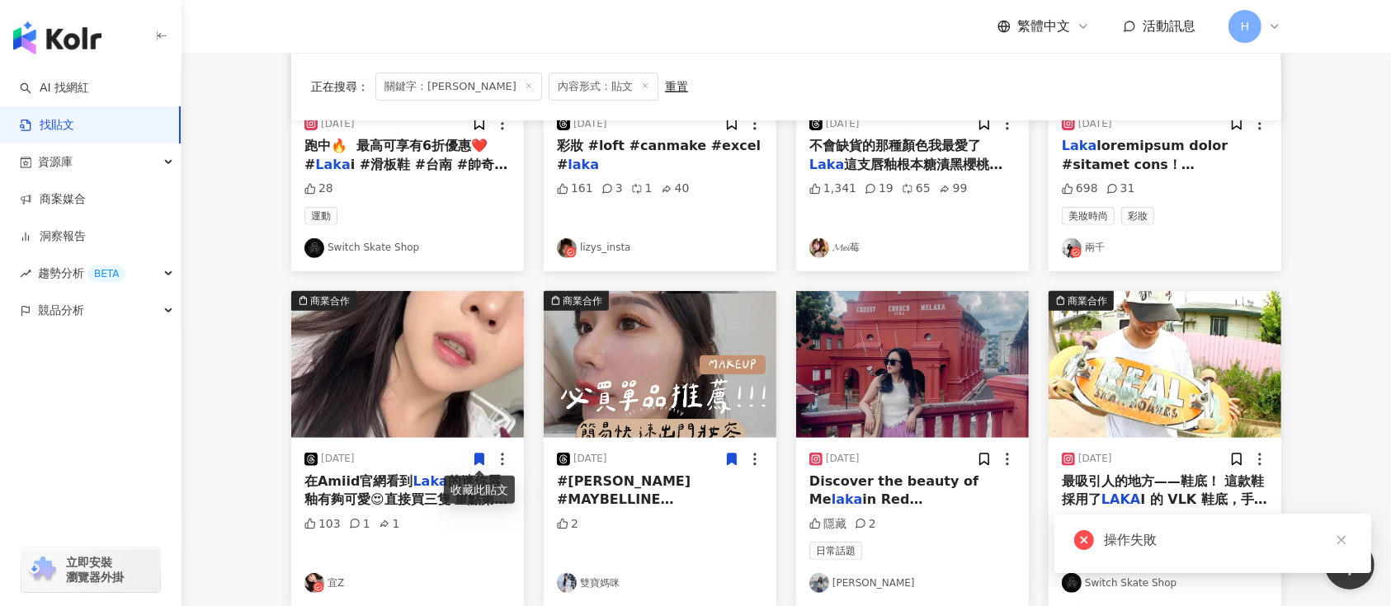
click at [478, 462] on icon at bounding box center [479, 460] width 9 height 12
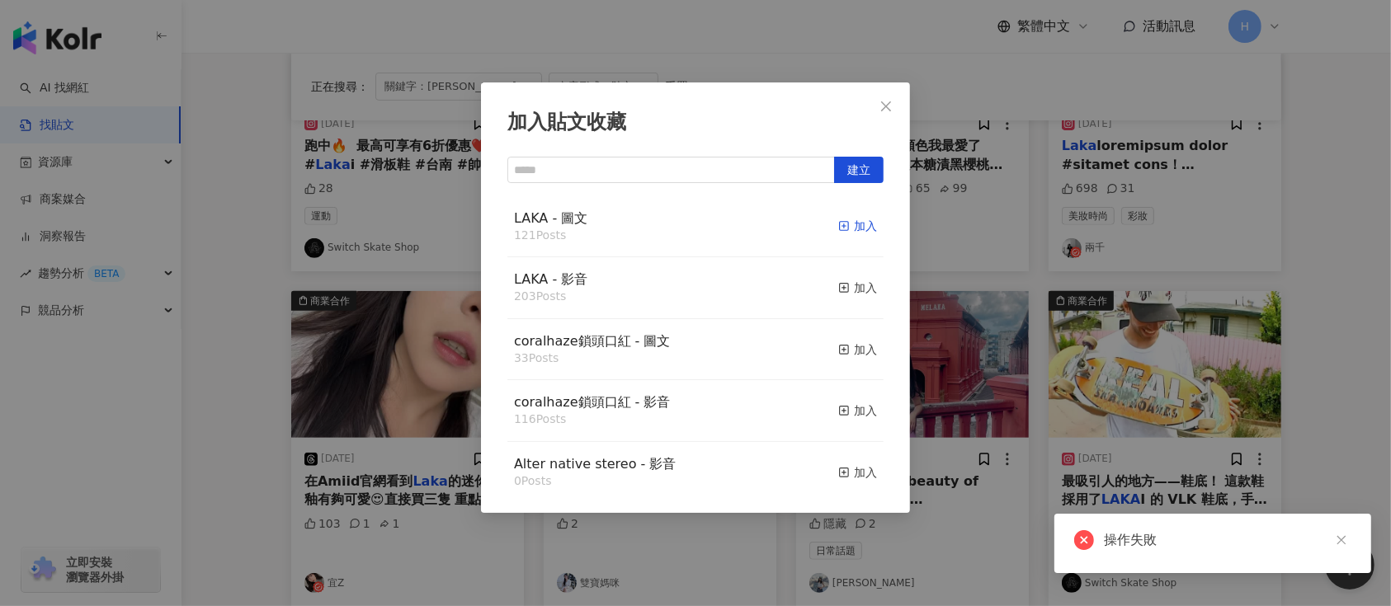
click at [838, 223] on icon "button" at bounding box center [844, 226] width 12 height 12
click at [966, 341] on div "加入貼文收藏 建立 LAKA - 圖文 121 Posts 加入 LAKA - 影音 203 Posts 加入 coralhaze鎖頭口紅 - 圖文 33 P…" at bounding box center [695, 303] width 1391 height 606
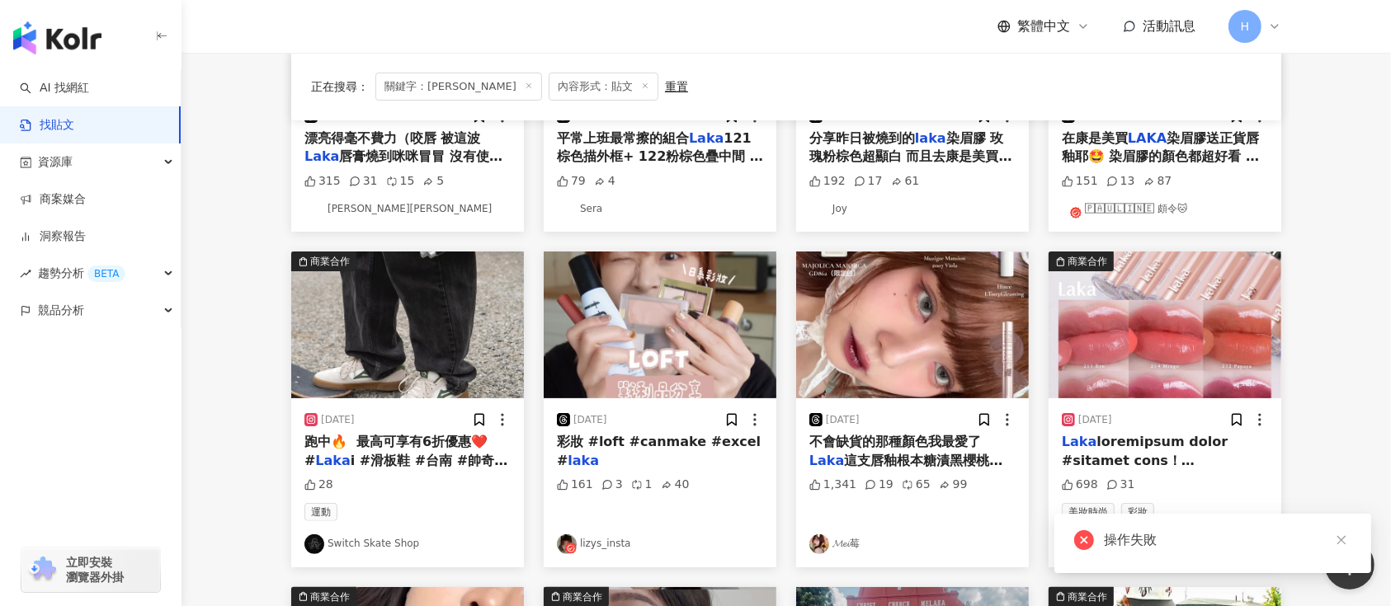
scroll to position [297, 0]
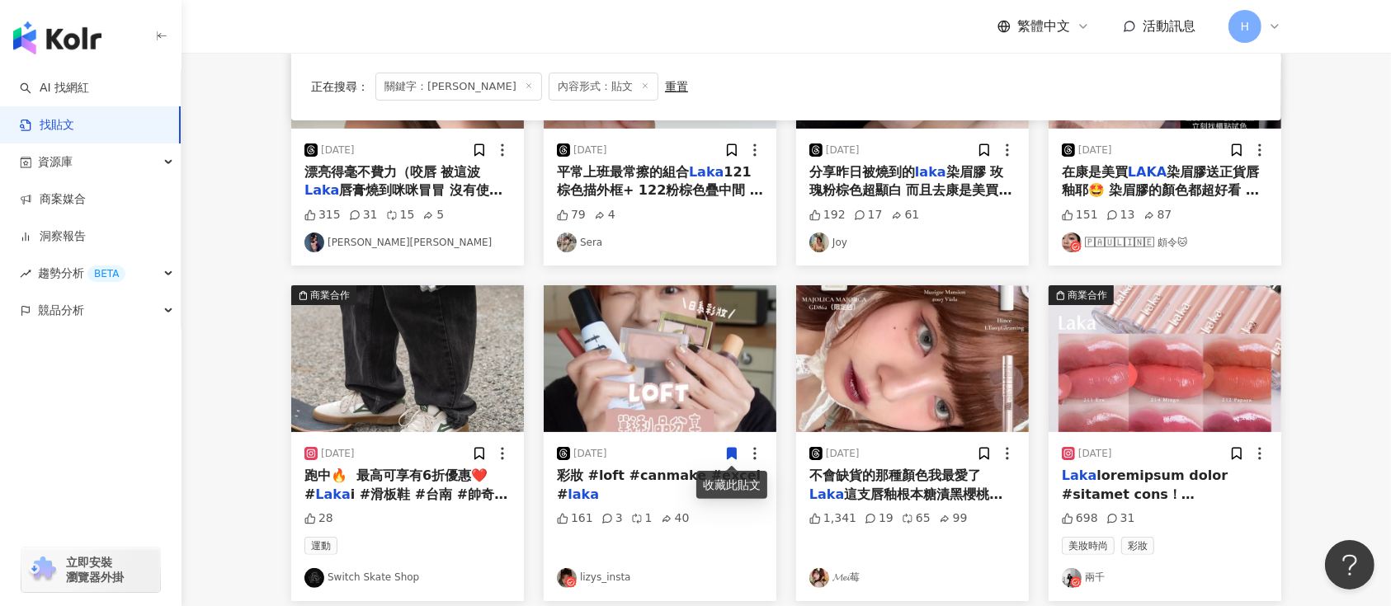
click at [729, 449] on icon at bounding box center [732, 455] width 9 height 12
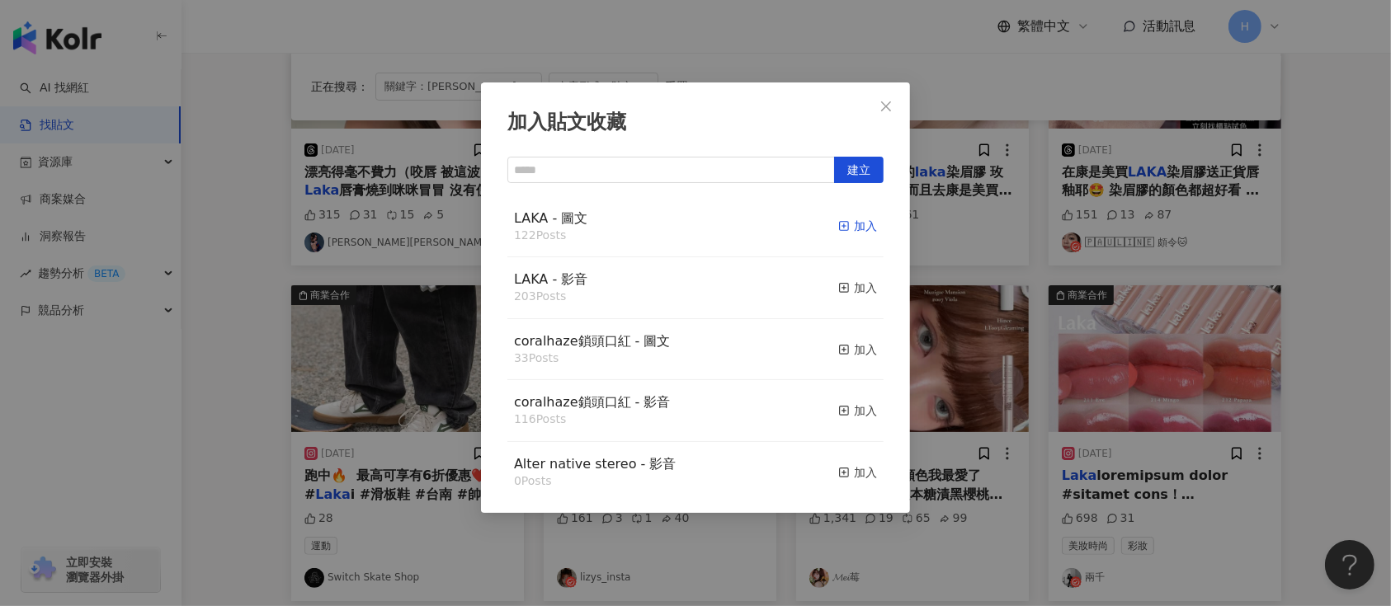
click at [838, 225] on div "加入" at bounding box center [857, 226] width 39 height 18
drag, startPoint x: 1101, startPoint y: 374, endPoint x: 1149, endPoint y: 389, distance: 50.9
click at [1129, 380] on div "加入貼文收藏 建立 LAKA - 圖文 122 Posts 加入 LAKA - 影音 203 Posts 加入 coralhaze鎖頭口紅 - 圖文 33 P…" at bounding box center [695, 303] width 1391 height 606
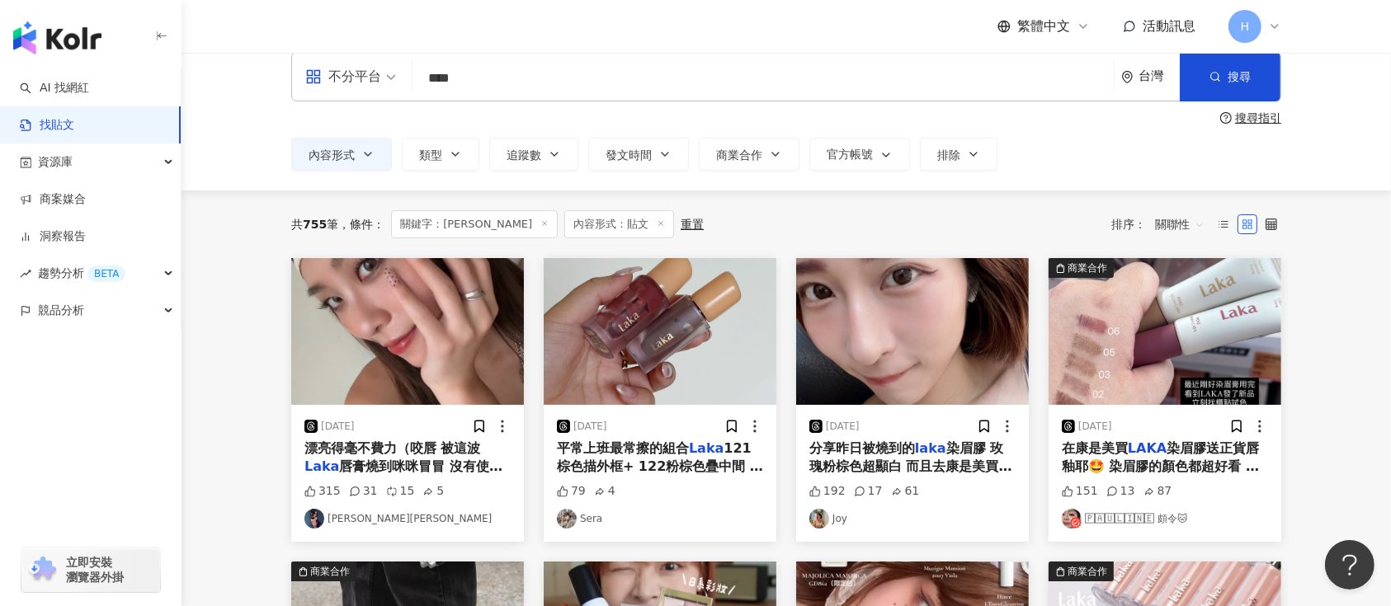
scroll to position [0, 0]
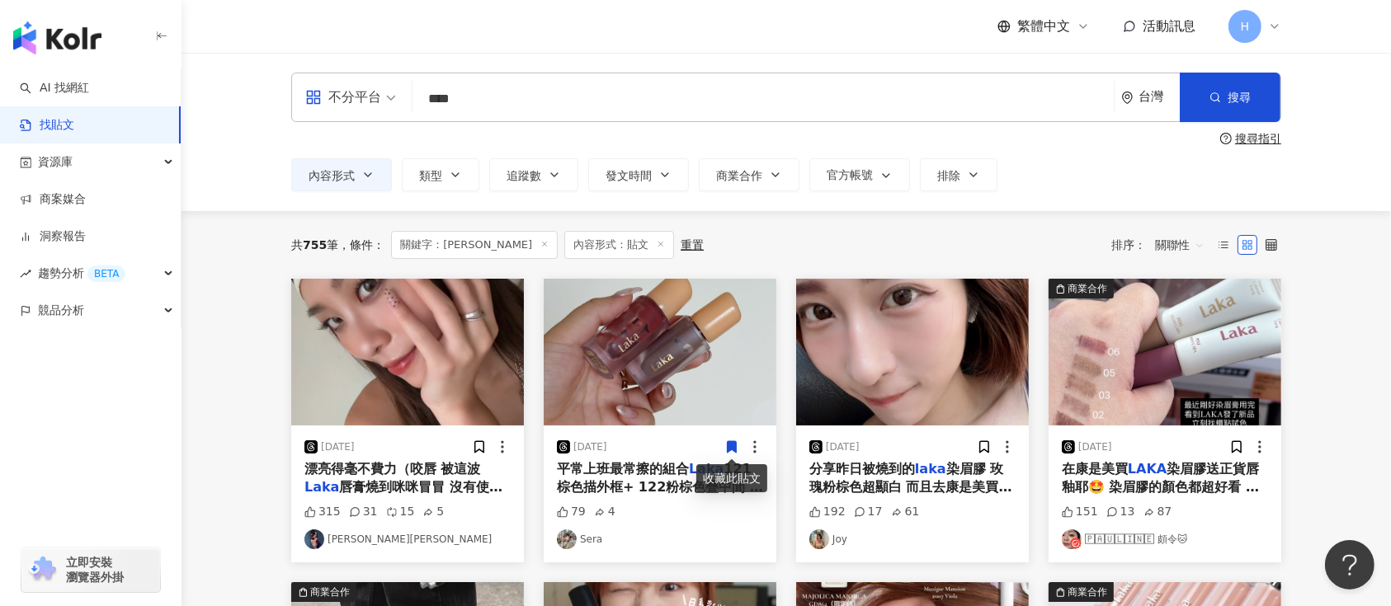
click at [733, 450] on icon at bounding box center [732, 447] width 9 height 12
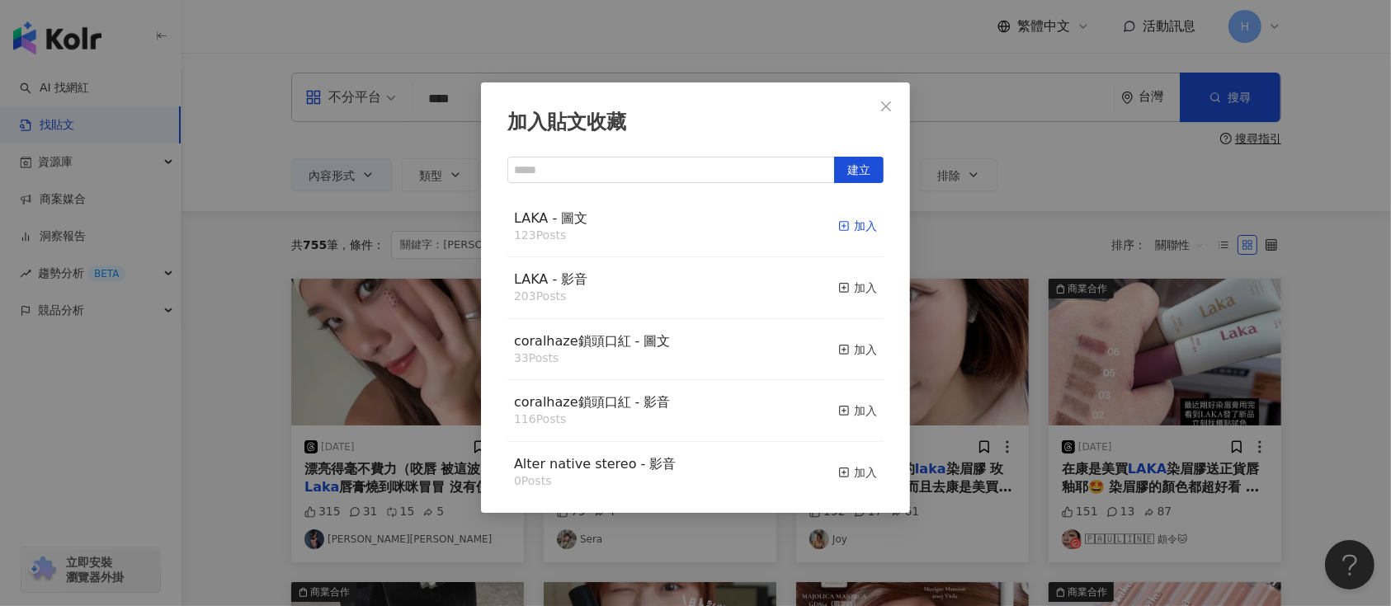
click at [843, 221] on div "加入" at bounding box center [857, 226] width 39 height 18
click at [1351, 357] on div "加入貼文收藏 建立 LAKA - 圖文 123 Posts 加入 LAKA - 影音 203 Posts 加入 coralhaze鎖頭口紅 - 圖文 33 P…" at bounding box center [695, 303] width 1391 height 606
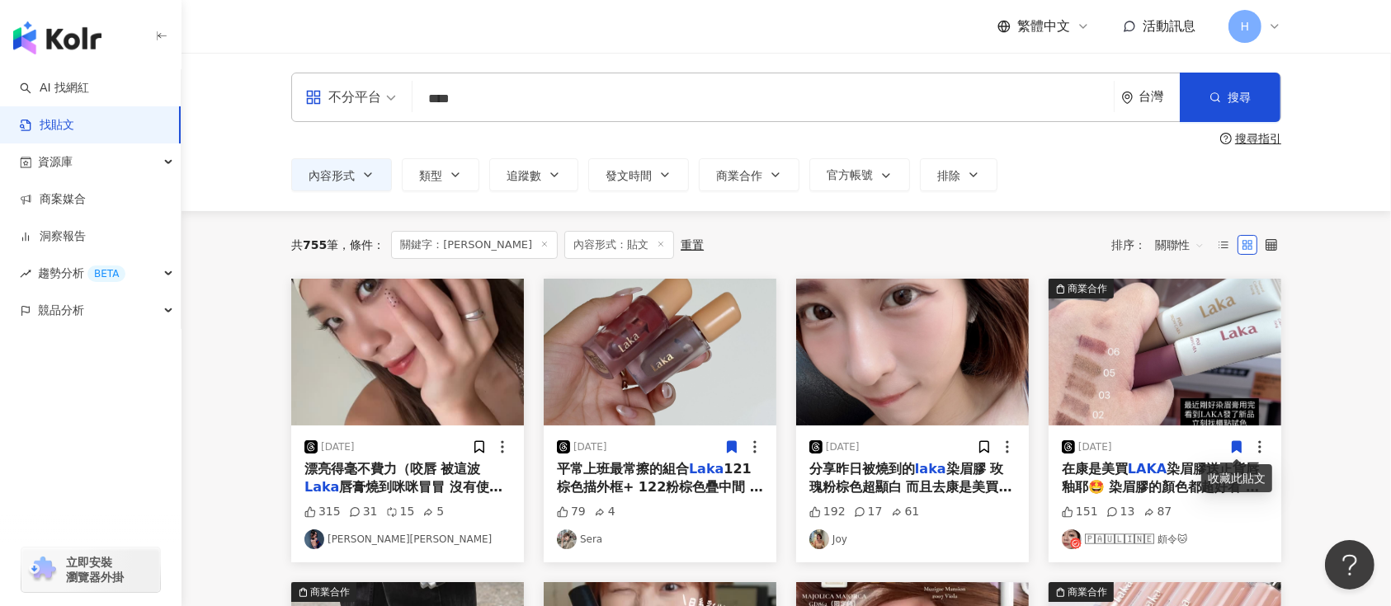
click at [1229, 438] on span at bounding box center [1236, 446] width 15 height 17
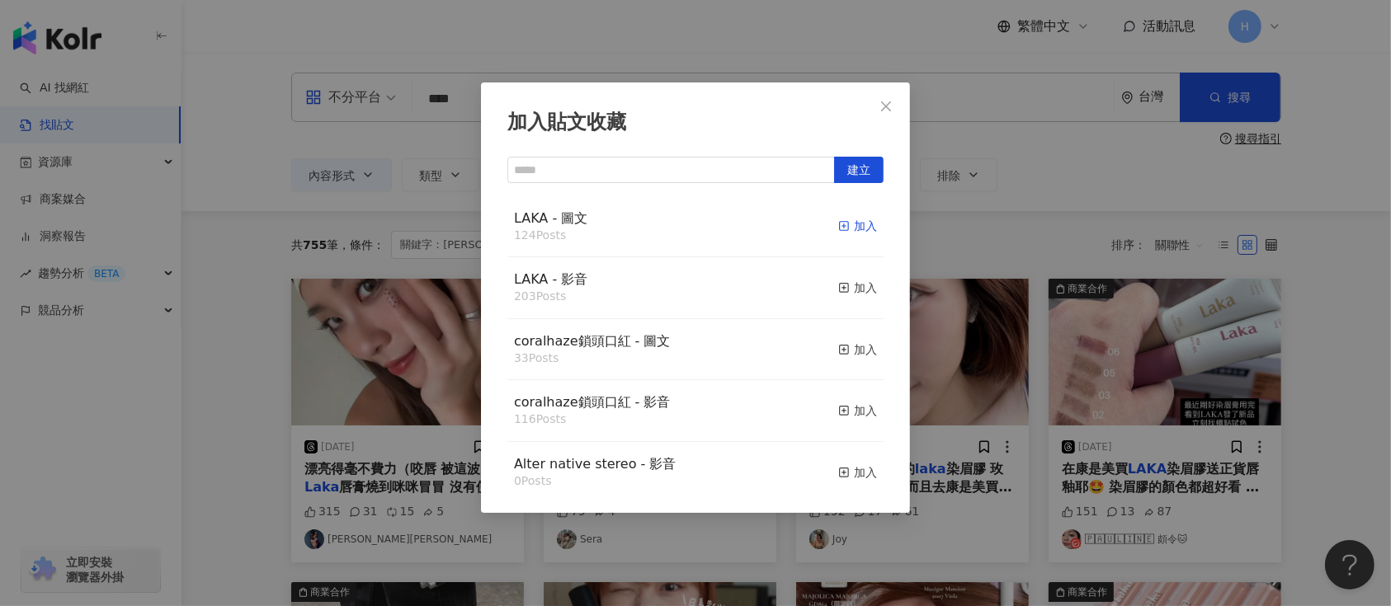
click at [846, 221] on div "加入" at bounding box center [857, 226] width 39 height 18
click at [1059, 374] on div "加入貼文收藏 建立 LAKA - 圖文 124 Posts 加入 LAKA - 影音 203 Posts 加入 coralhaze鎖頭口紅 - 圖文 33 P…" at bounding box center [695, 303] width 1391 height 606
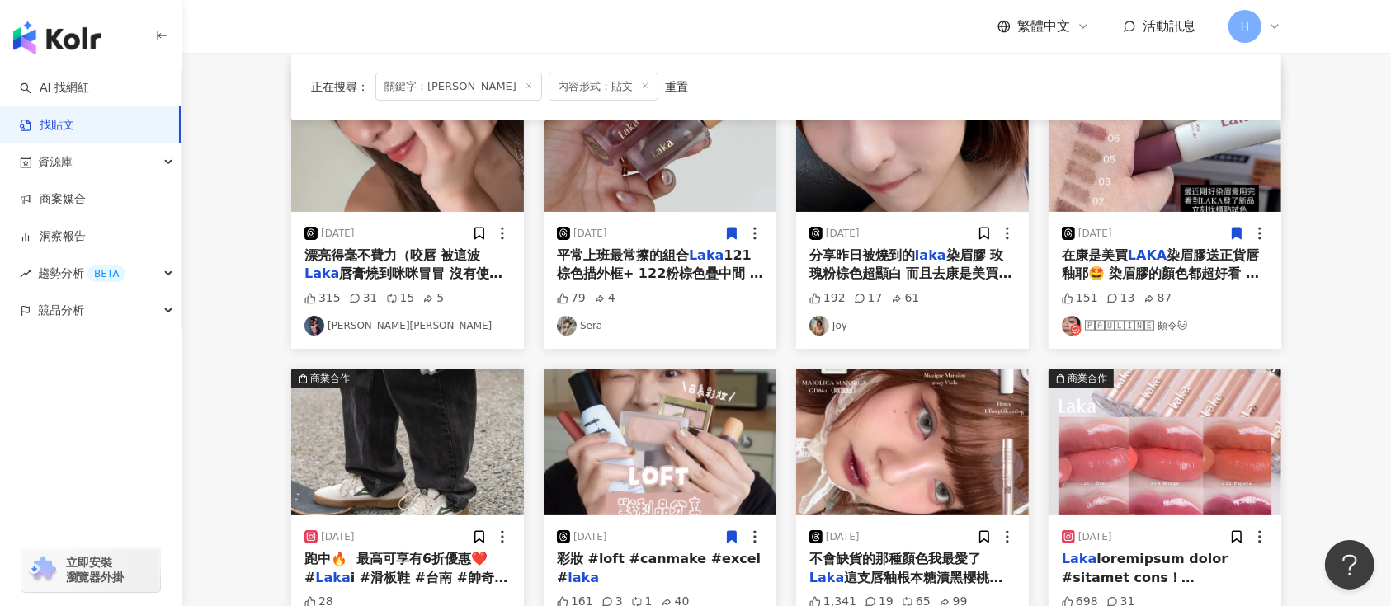
scroll to position [110, 0]
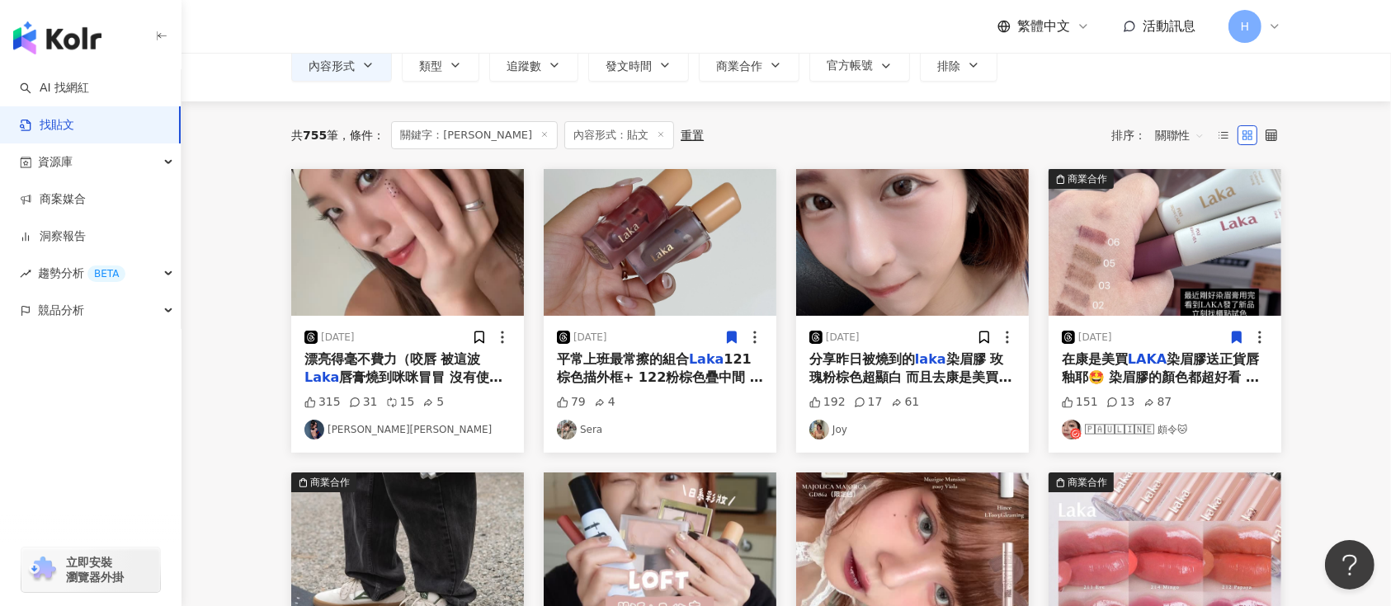
click at [412, 238] on img at bounding box center [407, 242] width 233 height 147
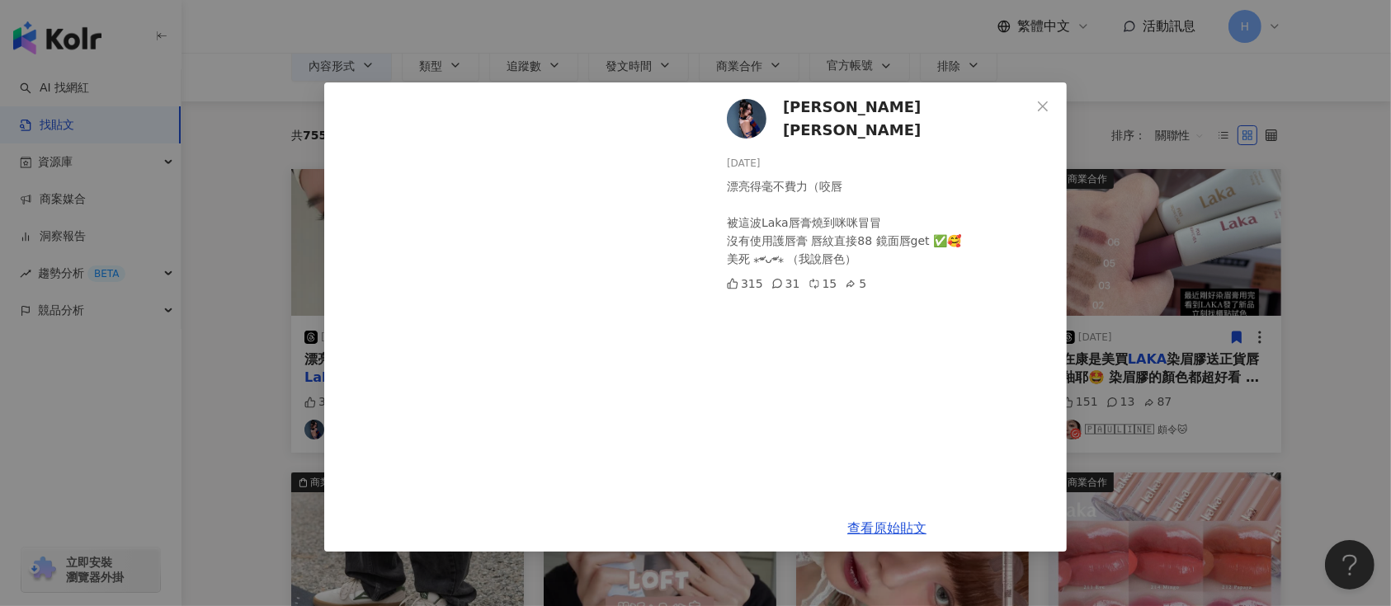
drag, startPoint x: 1119, startPoint y: 346, endPoint x: 957, endPoint y: 323, distance: 163.4
click at [1120, 346] on div "[PERSON_NAME][PERSON_NAME] [DATE] 漂亮得毫不費力（咬唇 被這波Laka唇膏燒到咪咪冒冒 沒有使用護唇膏 唇紋直接88 鏡面唇…" at bounding box center [695, 303] width 1391 height 606
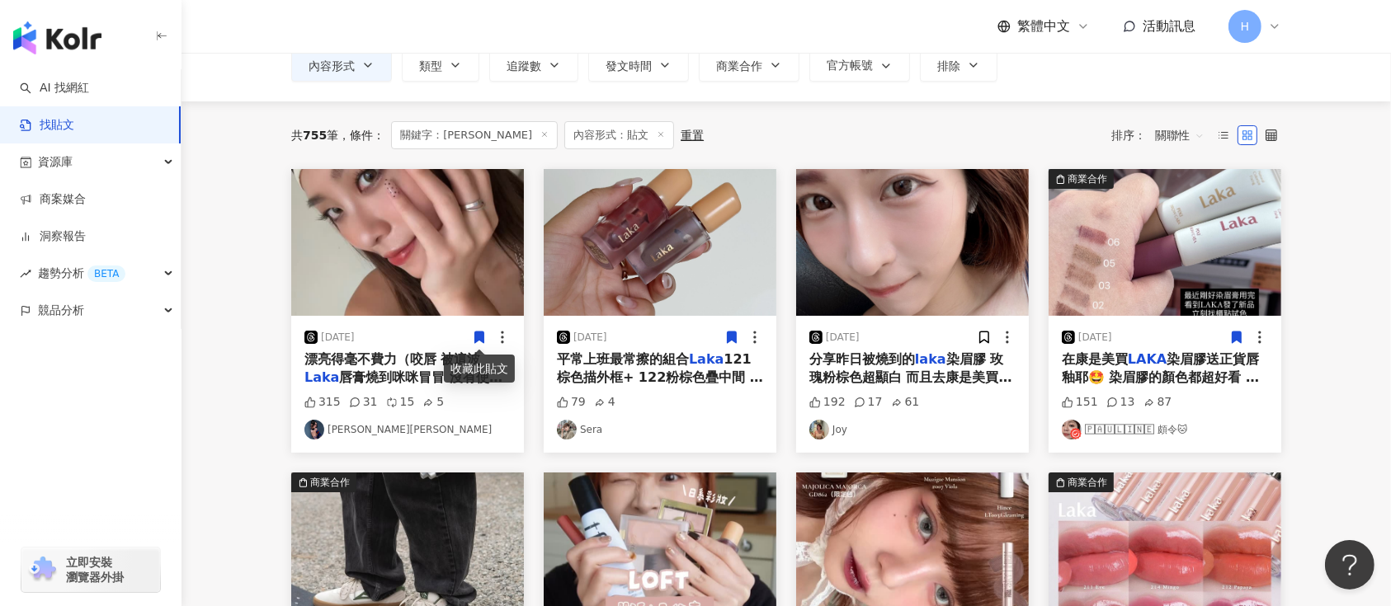
click at [465, 333] on div "[DATE]" at bounding box center [407, 337] width 206 height 17
click at [477, 333] on icon at bounding box center [479, 338] width 9 height 12
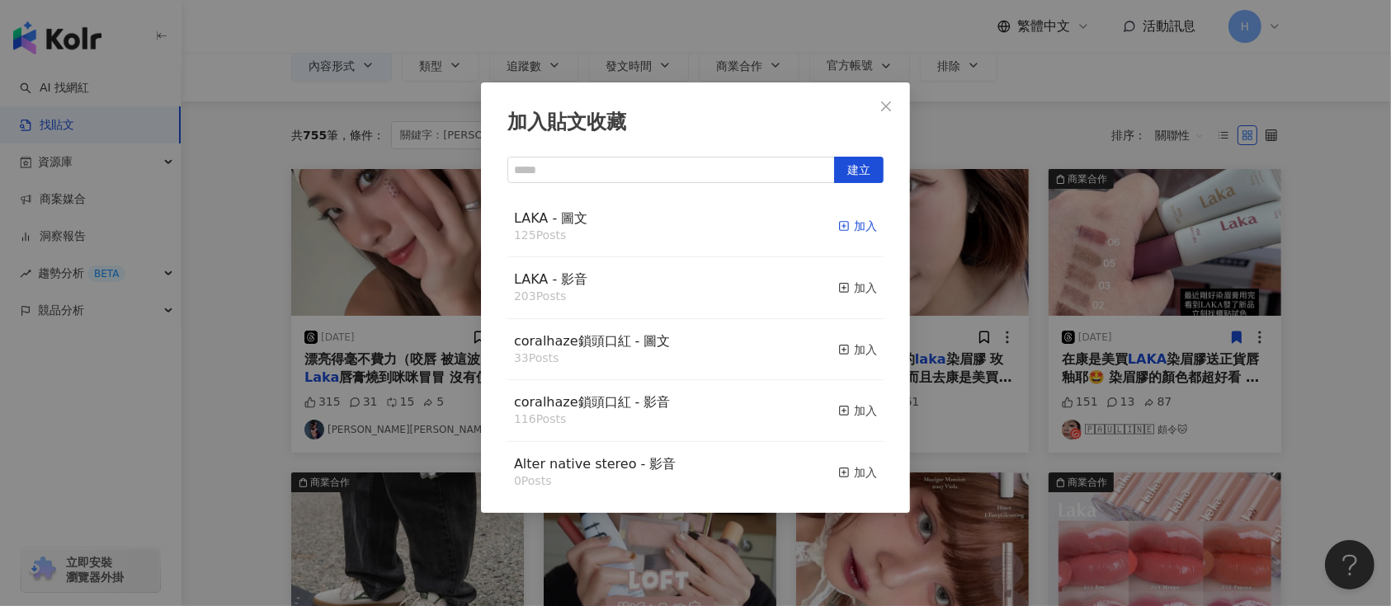
click at [840, 224] on div "加入" at bounding box center [857, 226] width 39 height 18
click at [944, 268] on div "加入貼文收藏 建立 LAKA - 圖文 125 Posts 加入 LAKA - 影音 203 Posts 加入 coralhaze鎖頭口紅 - 圖文 33 P…" at bounding box center [695, 303] width 1391 height 606
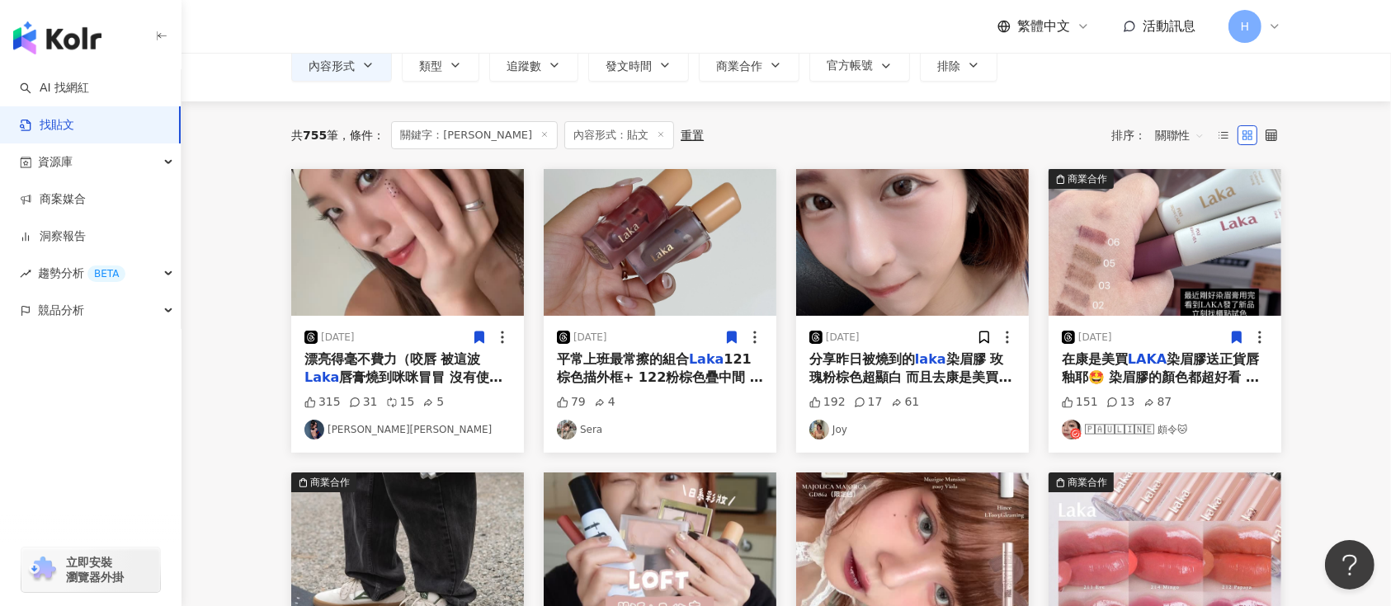
click at [933, 233] on img at bounding box center [912, 242] width 233 height 147
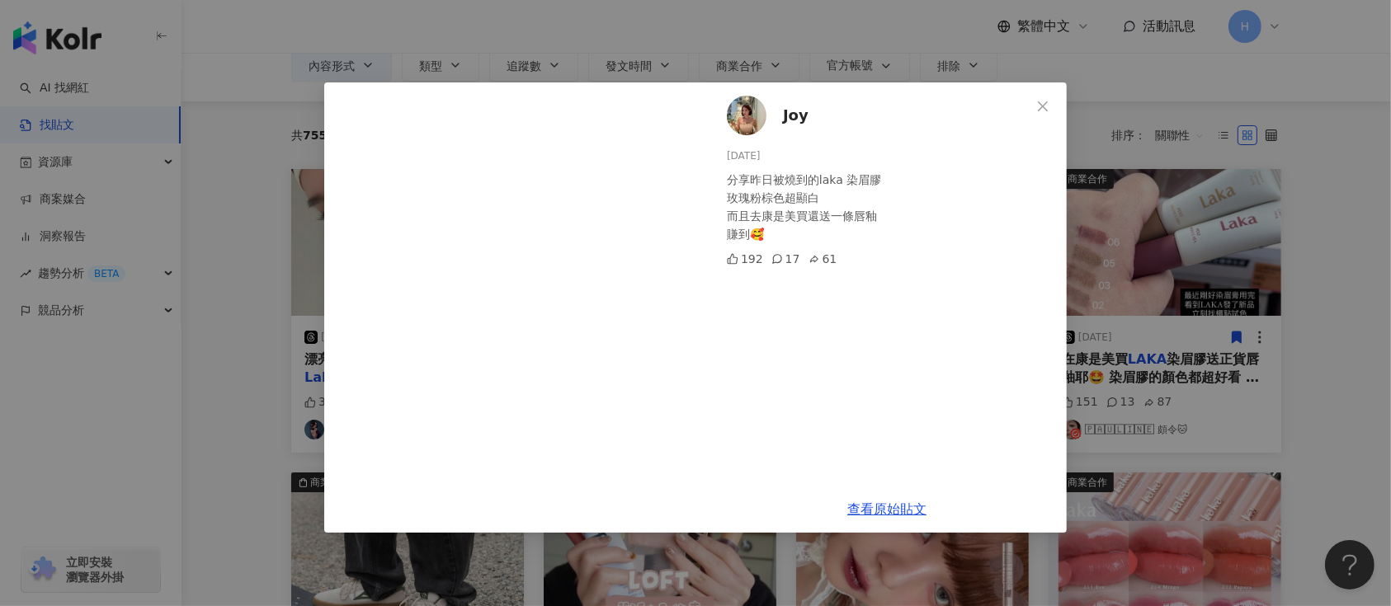
click at [1164, 318] on div "Joy [DATE] 分享昨日被燒到的laka 染眉膠 玫瑰粉棕色超顯白 而且去康是美買還送一條唇釉 賺到🥰 192 17 61 查看原始貼文" at bounding box center [695, 303] width 1391 height 606
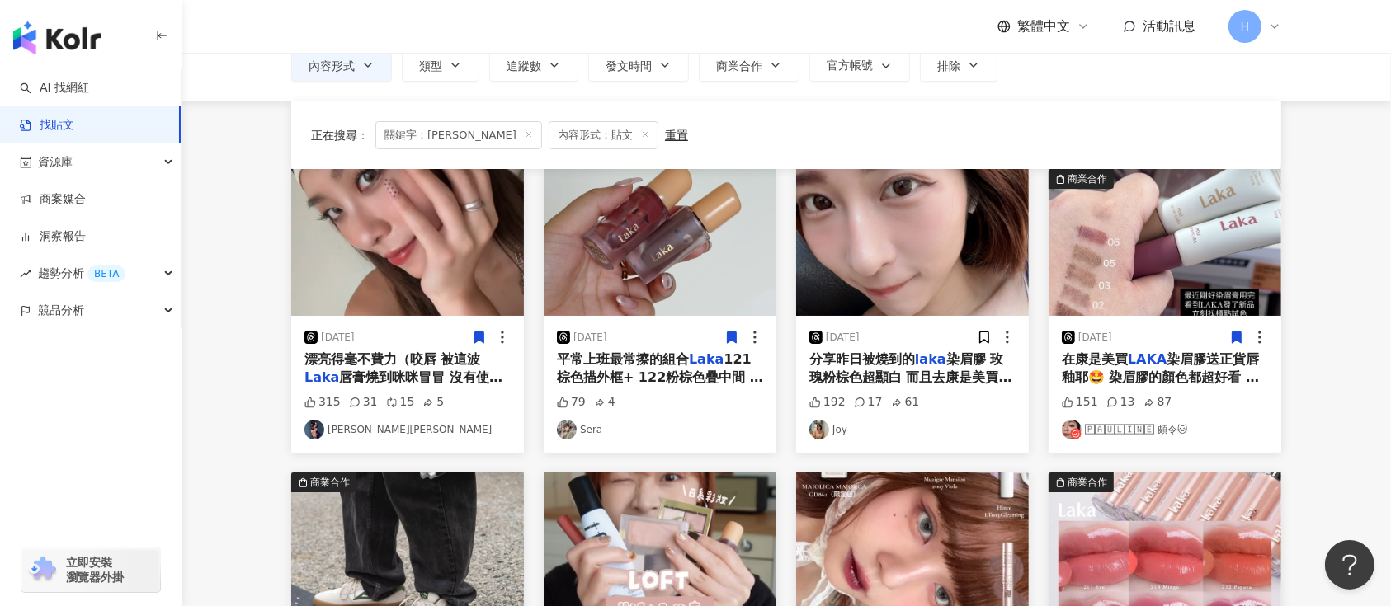
scroll to position [880, 0]
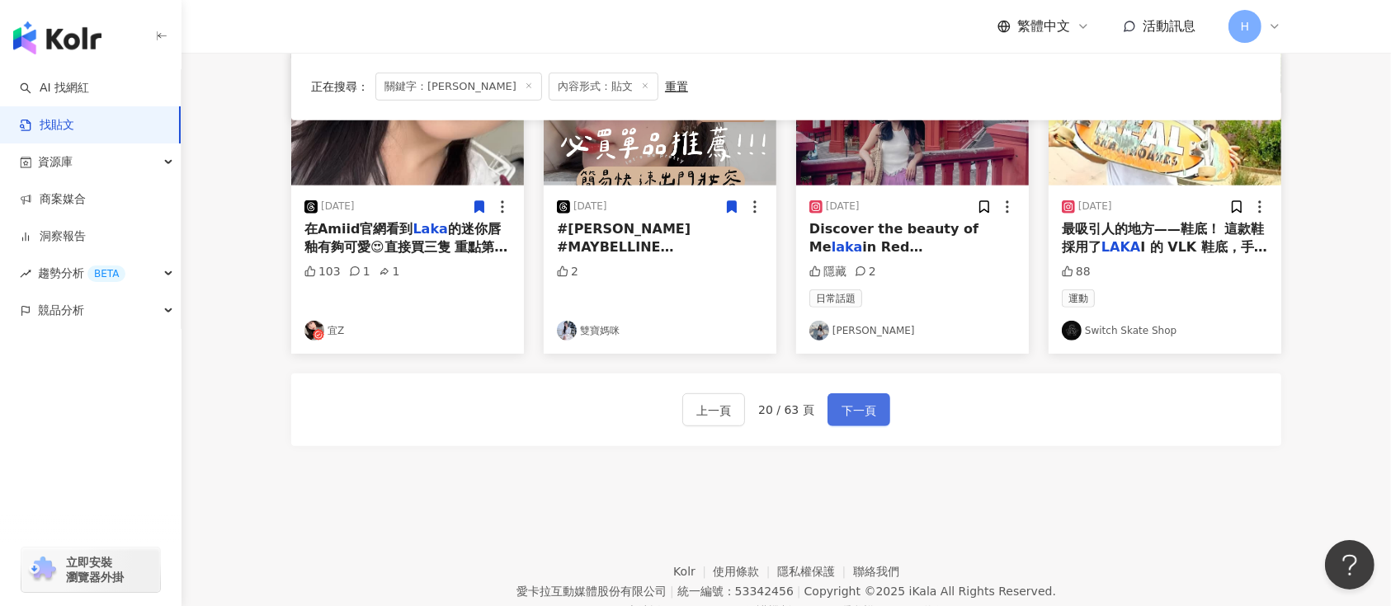
click at [875, 406] on button "下一頁" at bounding box center [859, 410] width 63 height 33
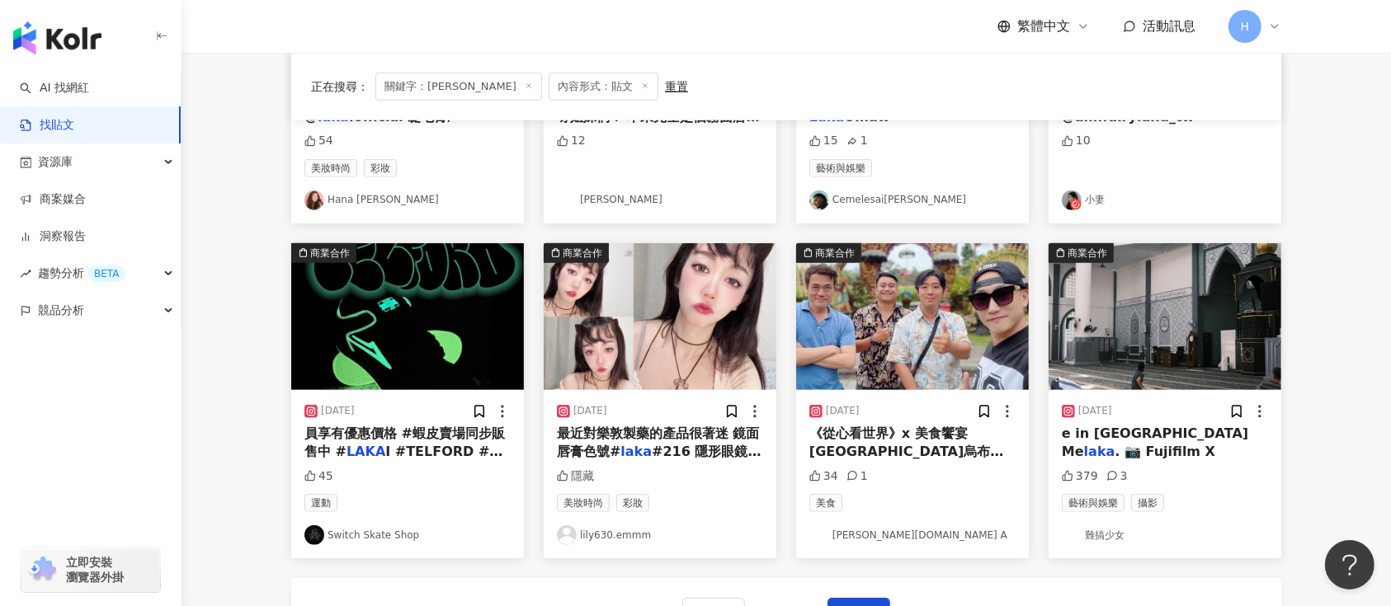
scroll to position [471, 0]
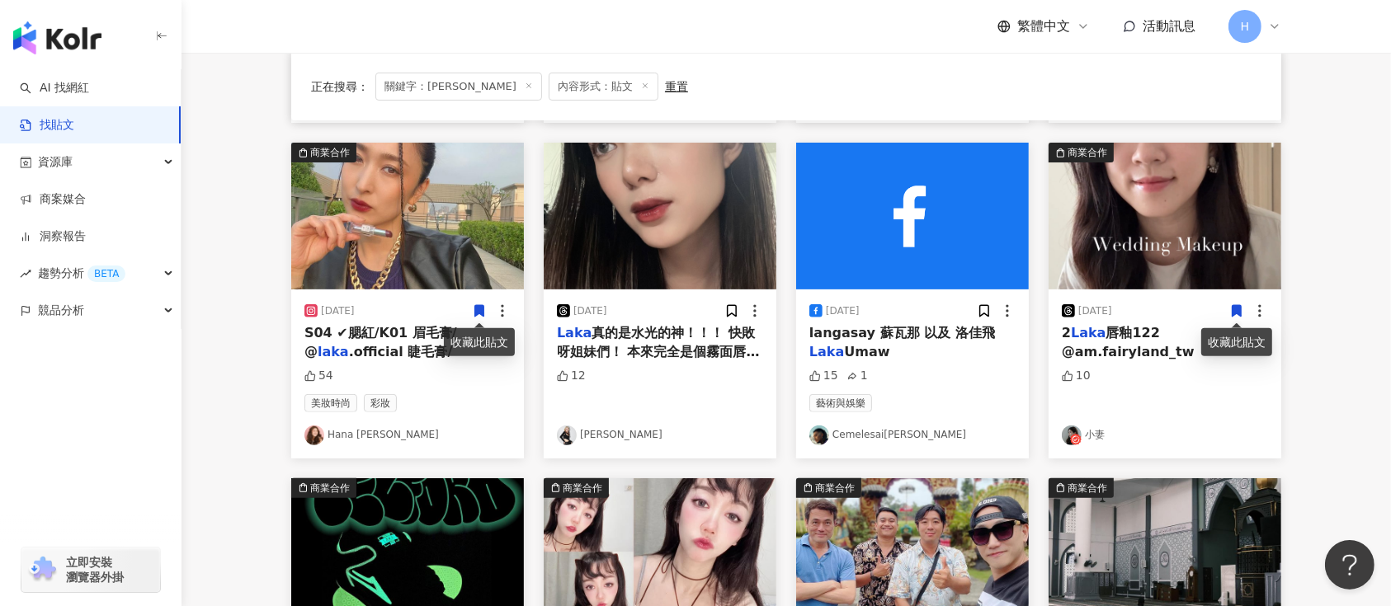
click at [1162, 257] on img at bounding box center [1165, 216] width 233 height 147
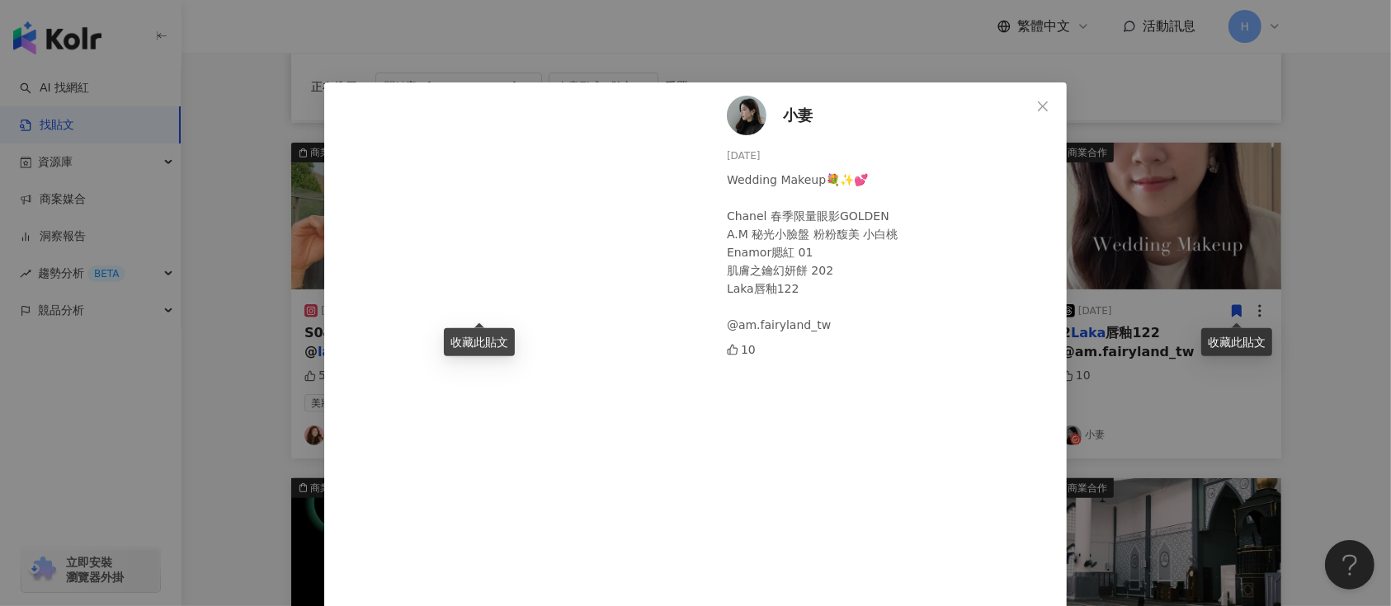
click at [1153, 256] on div "小妻 [DATE] Wedding Makeup💐✨💕 Chanel 春季限量眼影GOLDEN A.M 秘光小臉盤 粉粉馥美 小白桃 Enamor腮紅 01 …" at bounding box center [695, 303] width 1391 height 606
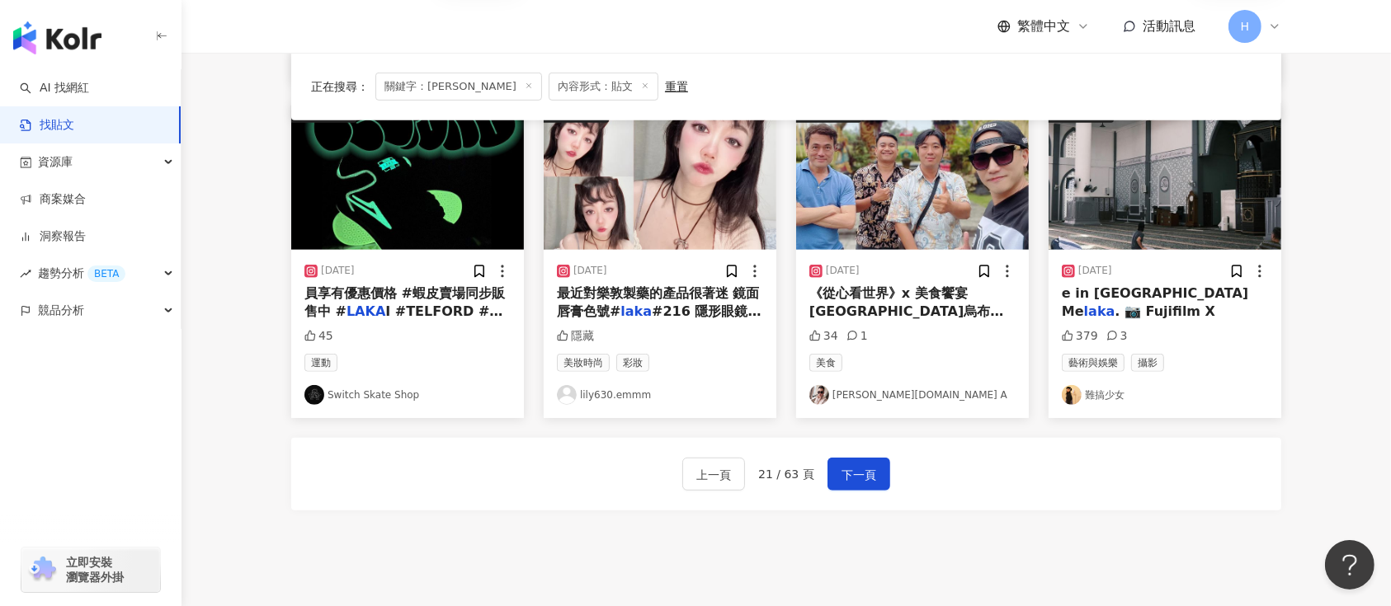
scroll to position [911, 0]
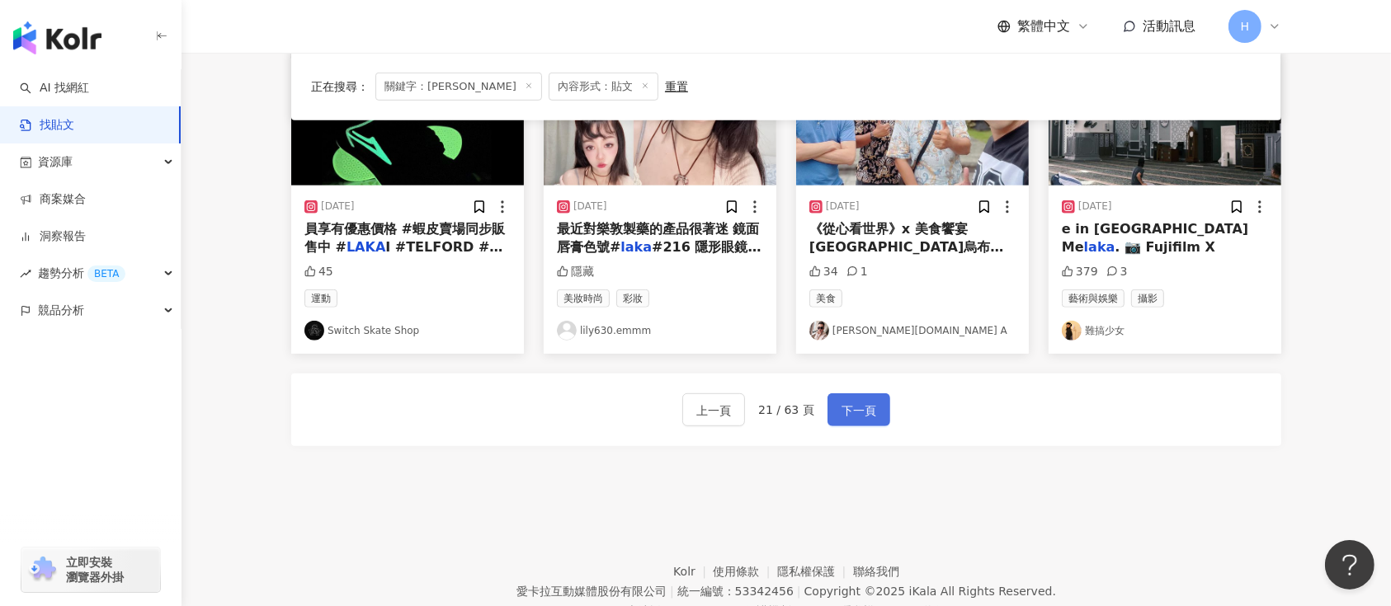
click at [882, 406] on button "下一頁" at bounding box center [859, 410] width 63 height 33
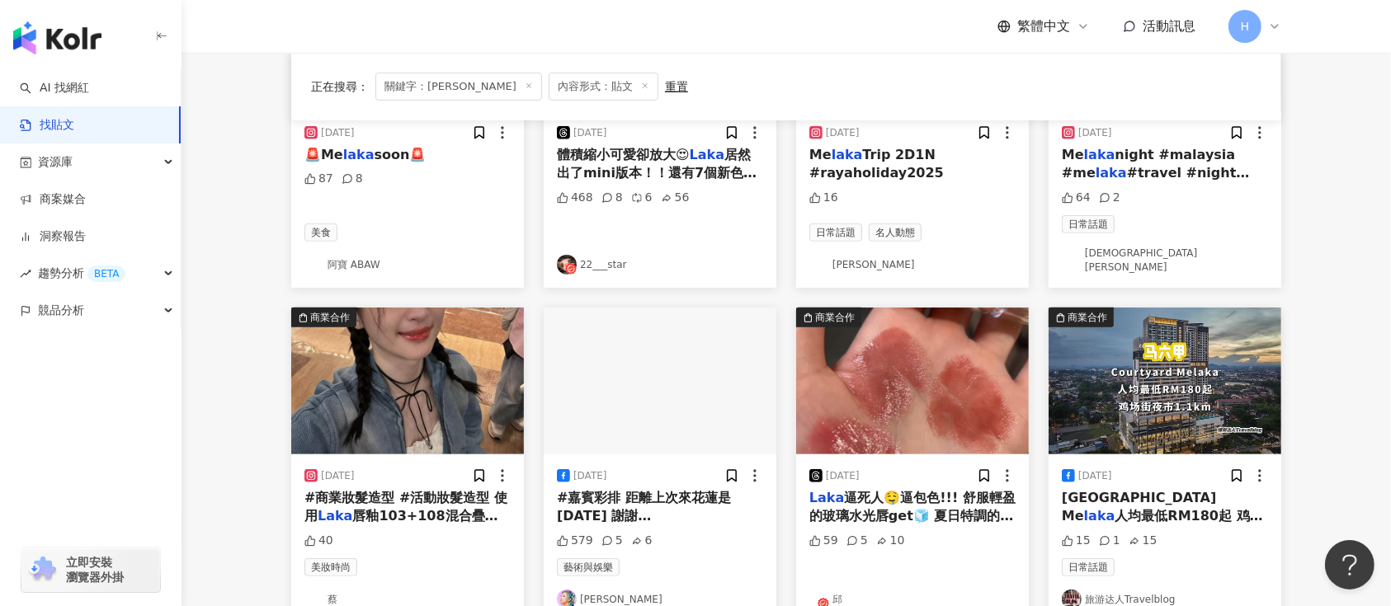
scroll to position [691, 0]
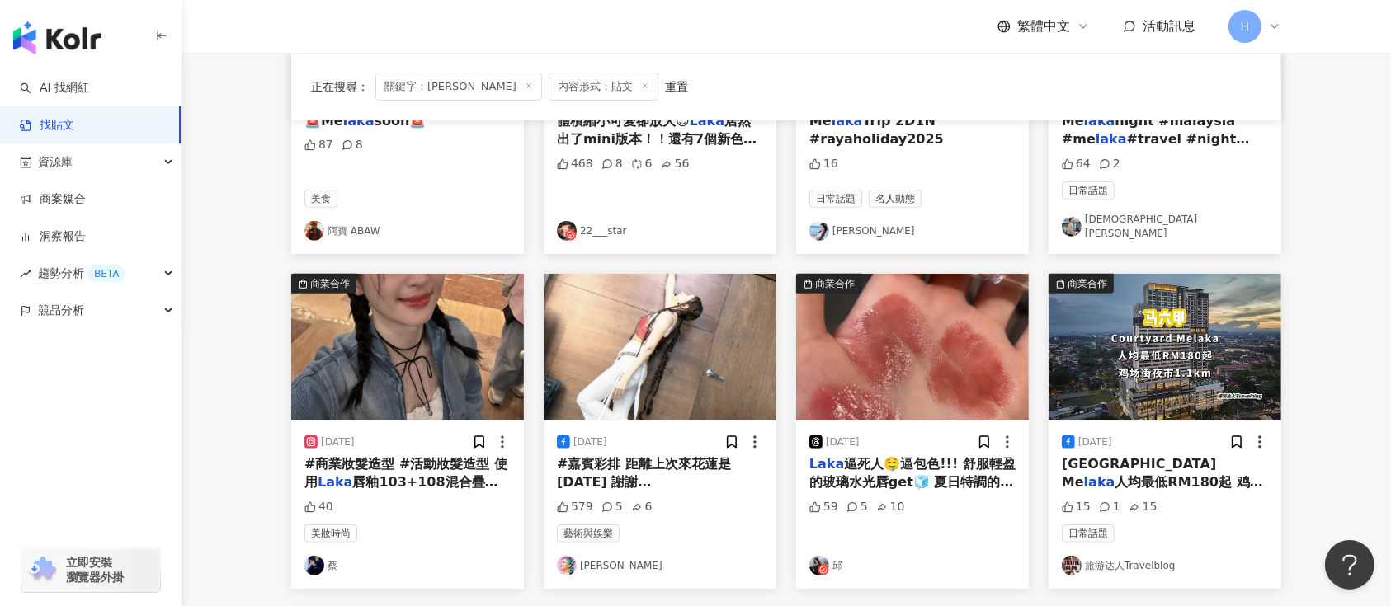
click at [988, 436] on icon at bounding box center [984, 442] width 9 height 12
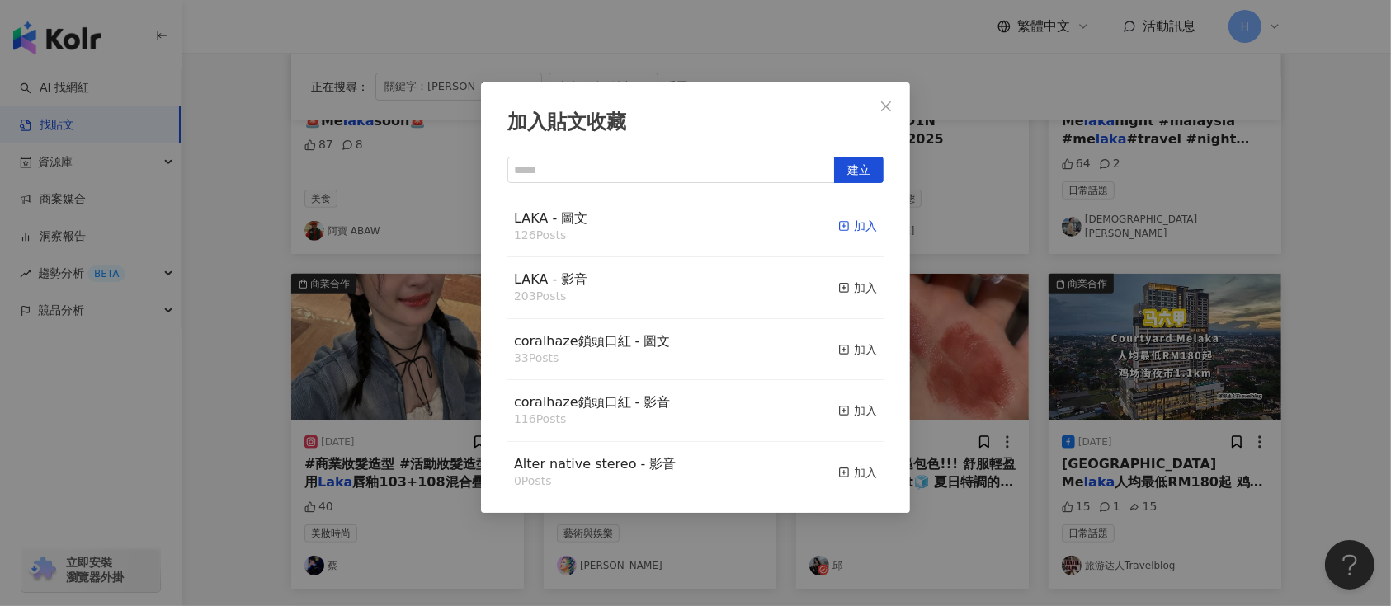
click at [844, 222] on div "加入" at bounding box center [857, 226] width 39 height 18
click at [1126, 308] on div "加入貼文收藏 建立 LAKA - 圖文 126 Posts 加入 LAKA - 影音 203 Posts 加入 coralhaze鎖頭口紅 - 圖文 33 P…" at bounding box center [695, 303] width 1391 height 606
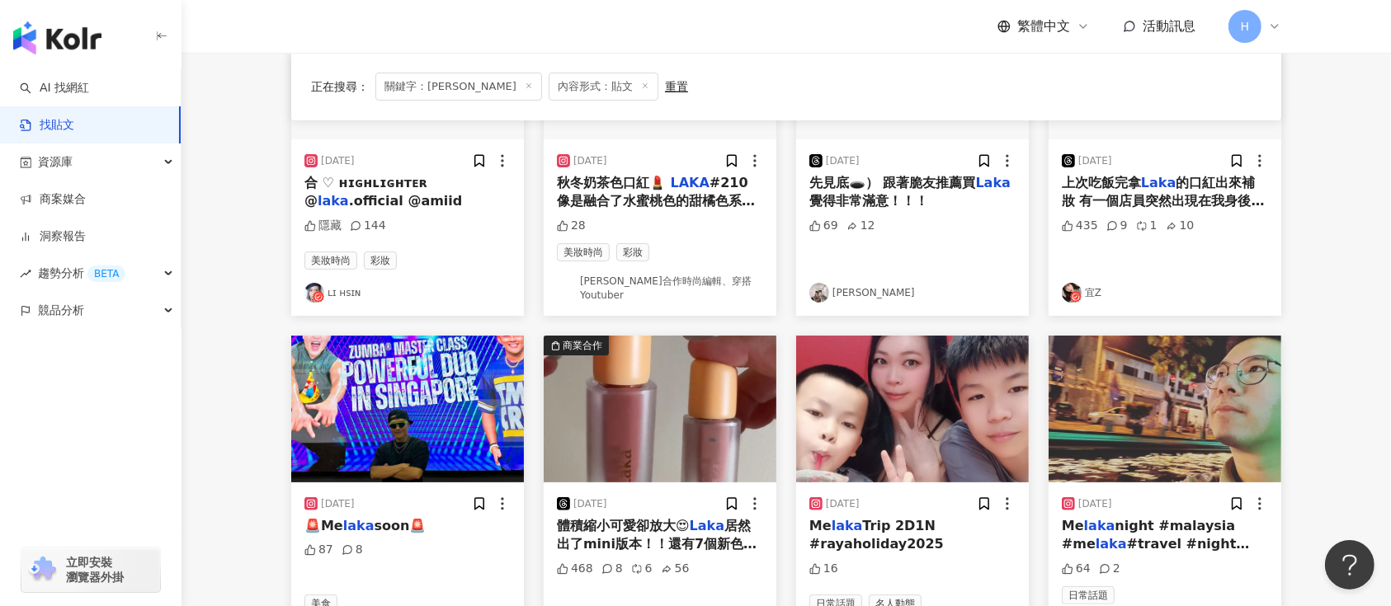
scroll to position [251, 0]
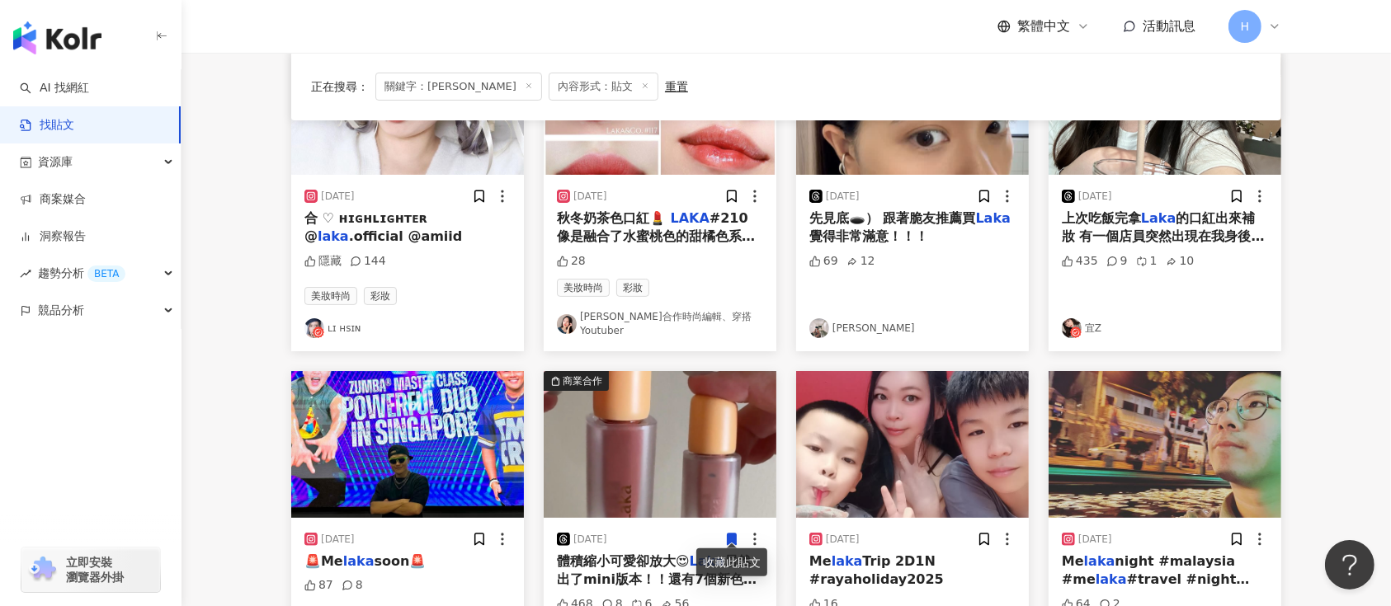
click at [733, 534] on icon at bounding box center [732, 540] width 9 height 12
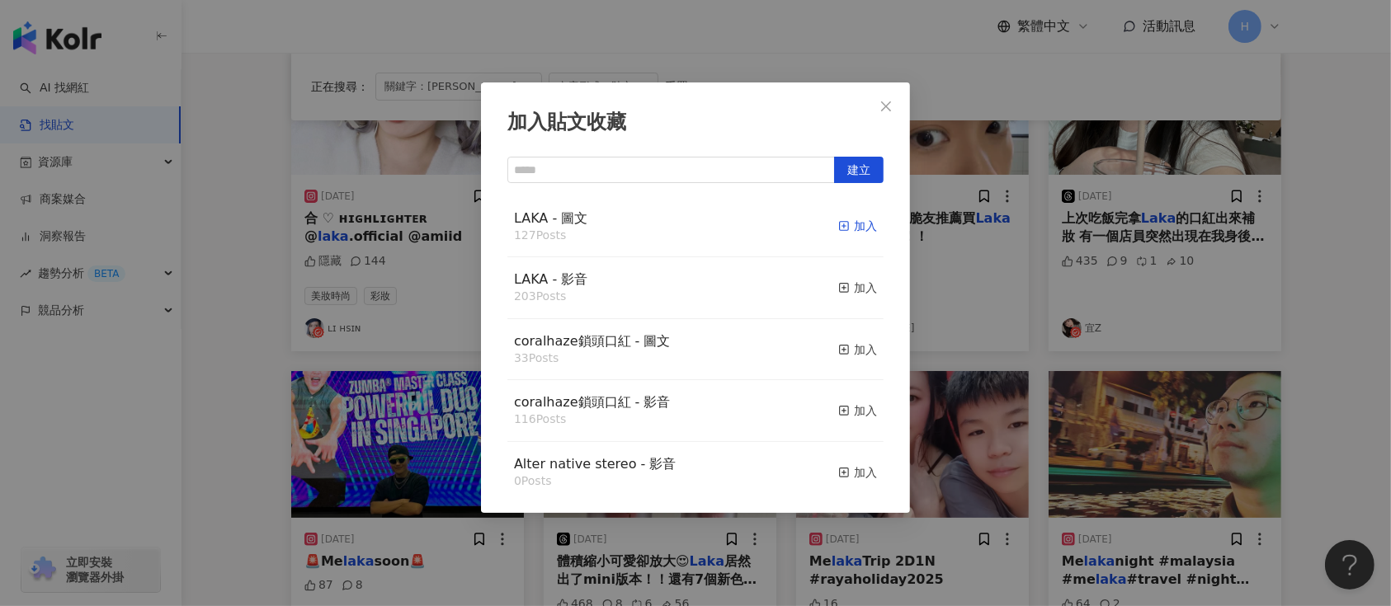
click at [848, 226] on div "加入" at bounding box center [857, 226] width 39 height 18
click at [991, 320] on div "加入貼文收藏 建立 LAKA - 圖文 127 Posts 加入 LAKA - 影音 203 Posts 加入 coralhaze鎖頭口紅 - 圖文 33 P…" at bounding box center [695, 303] width 1391 height 606
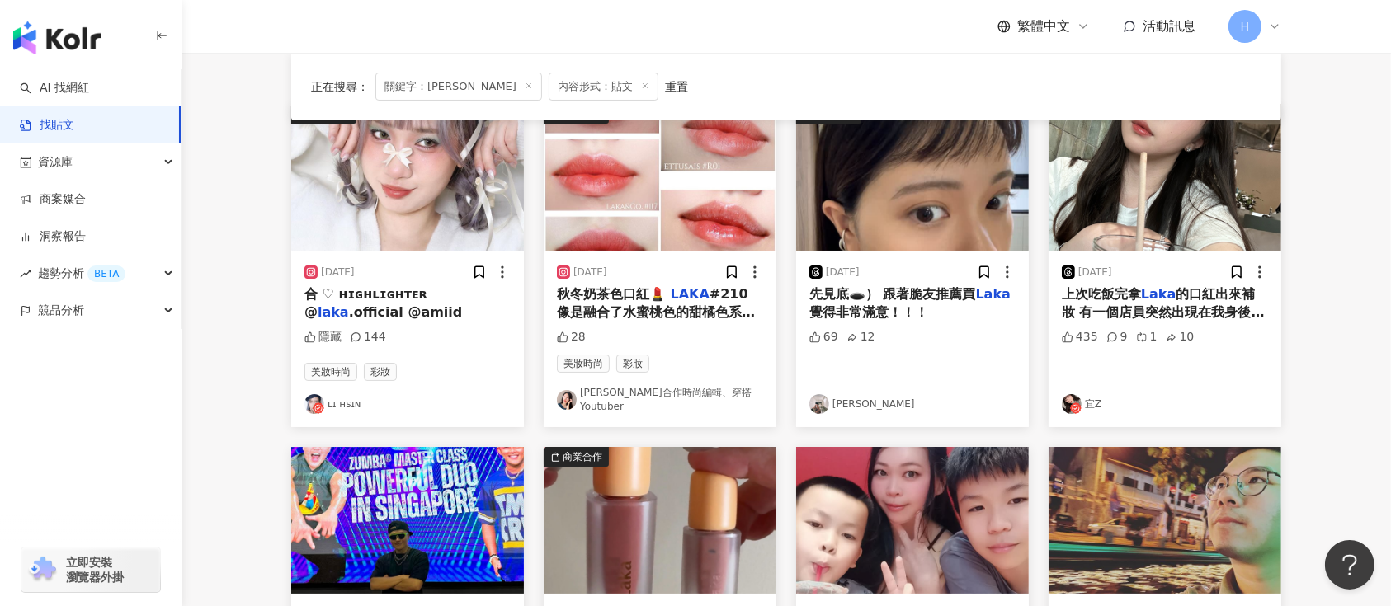
scroll to position [141, 0]
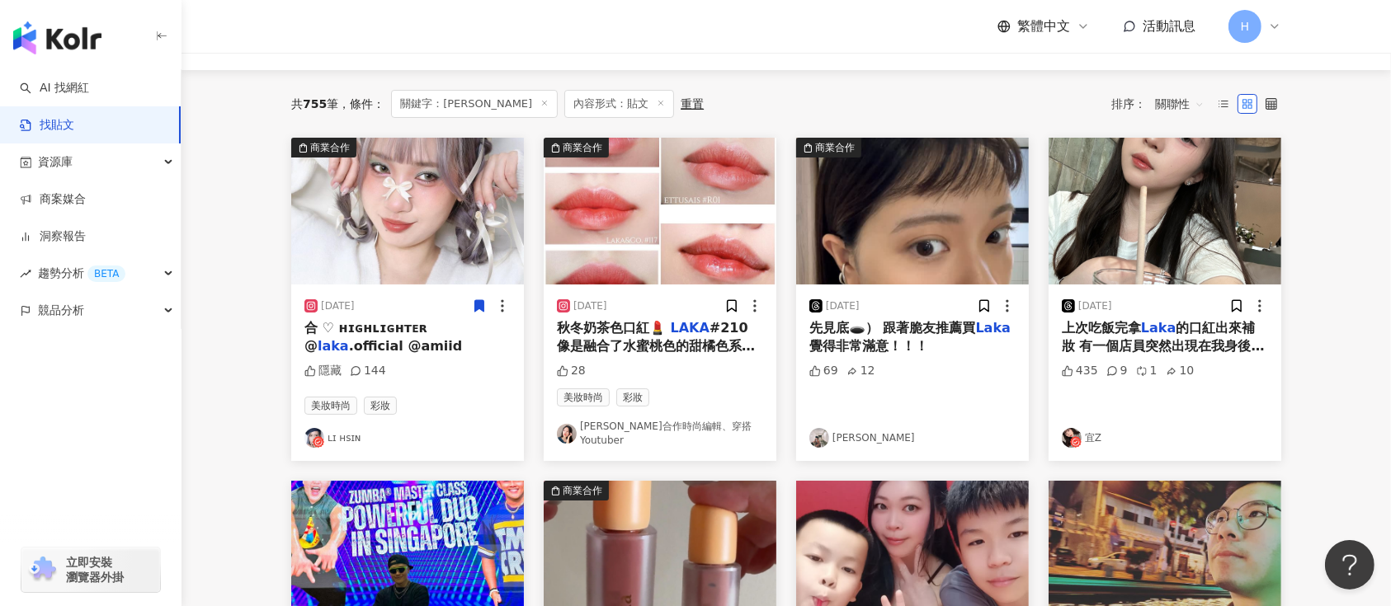
click at [475, 299] on icon at bounding box center [479, 306] width 15 height 15
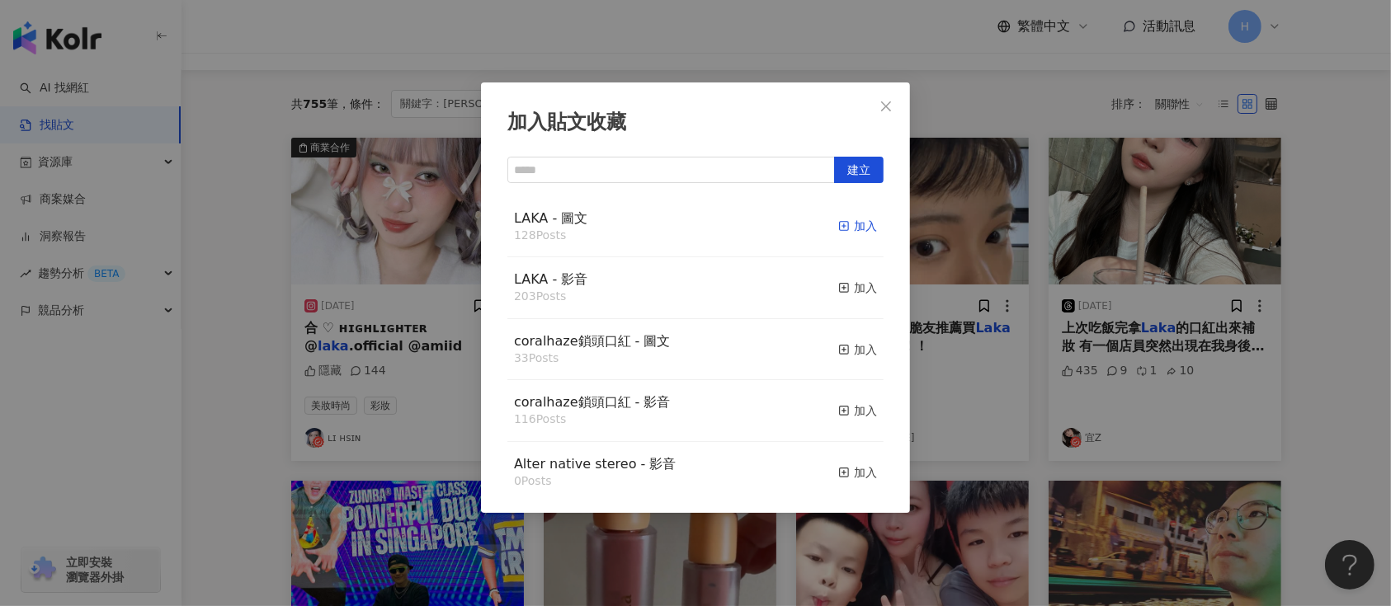
click at [838, 223] on icon "button" at bounding box center [844, 226] width 12 height 12
click
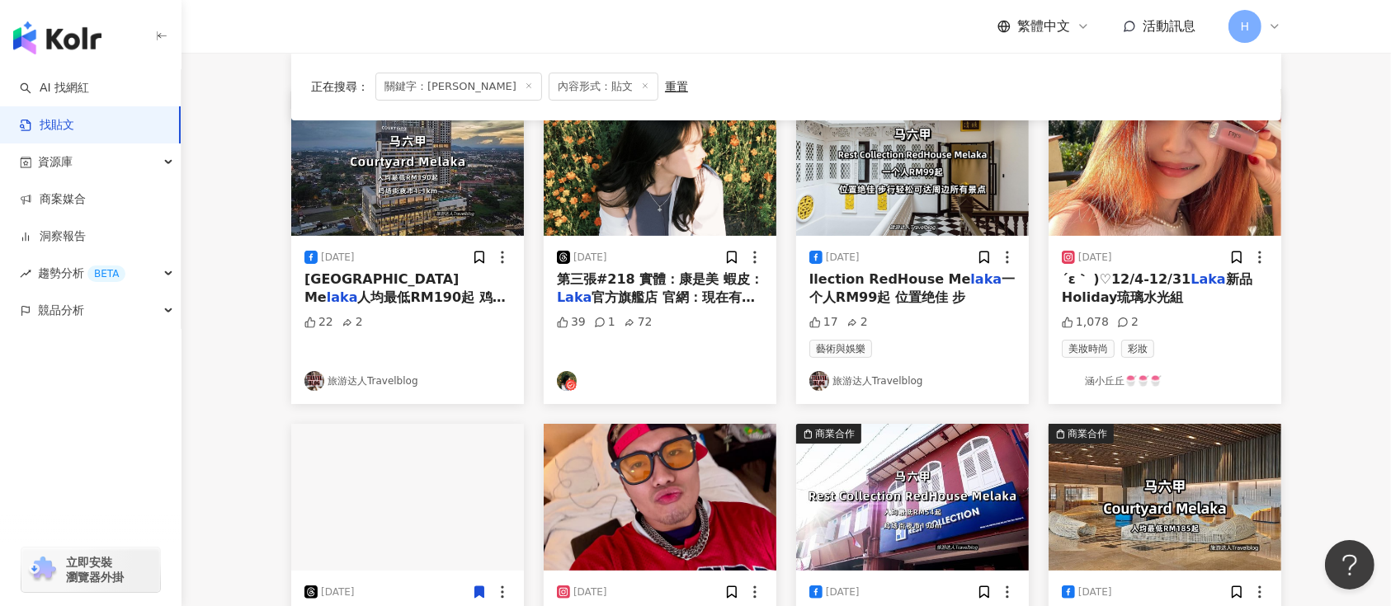
scroll to position [156, 0]
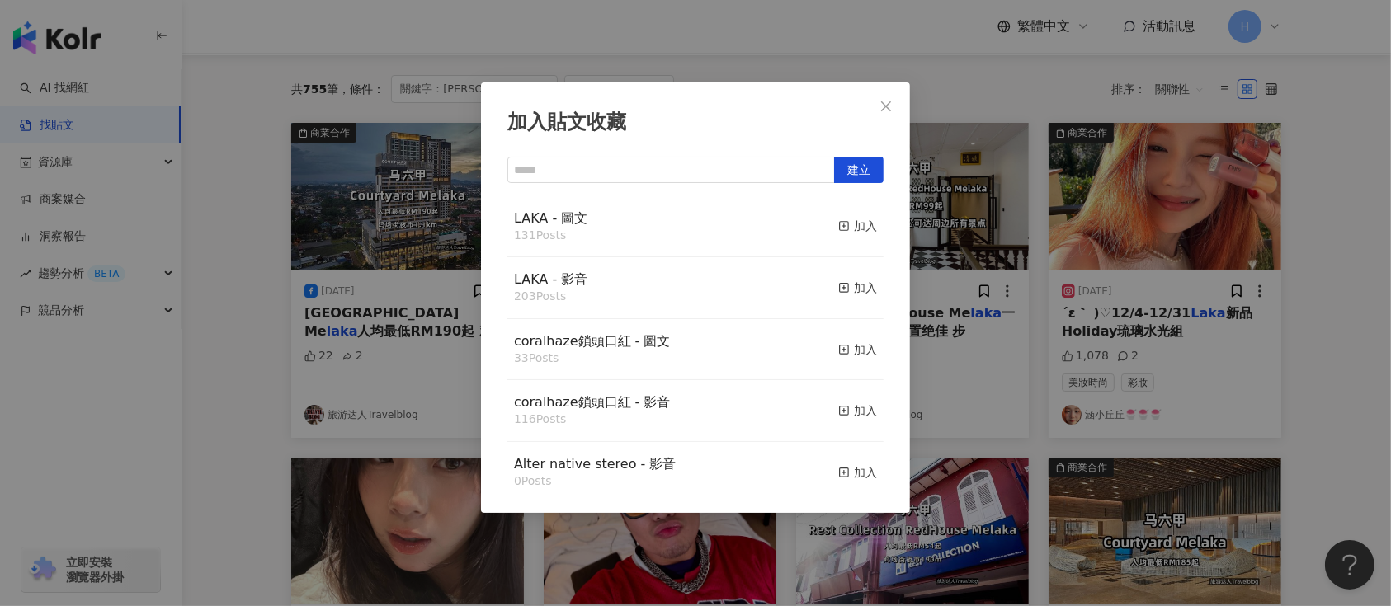
drag, startPoint x: 1121, startPoint y: 323, endPoint x: 1208, endPoint y: 303, distance: 88.9
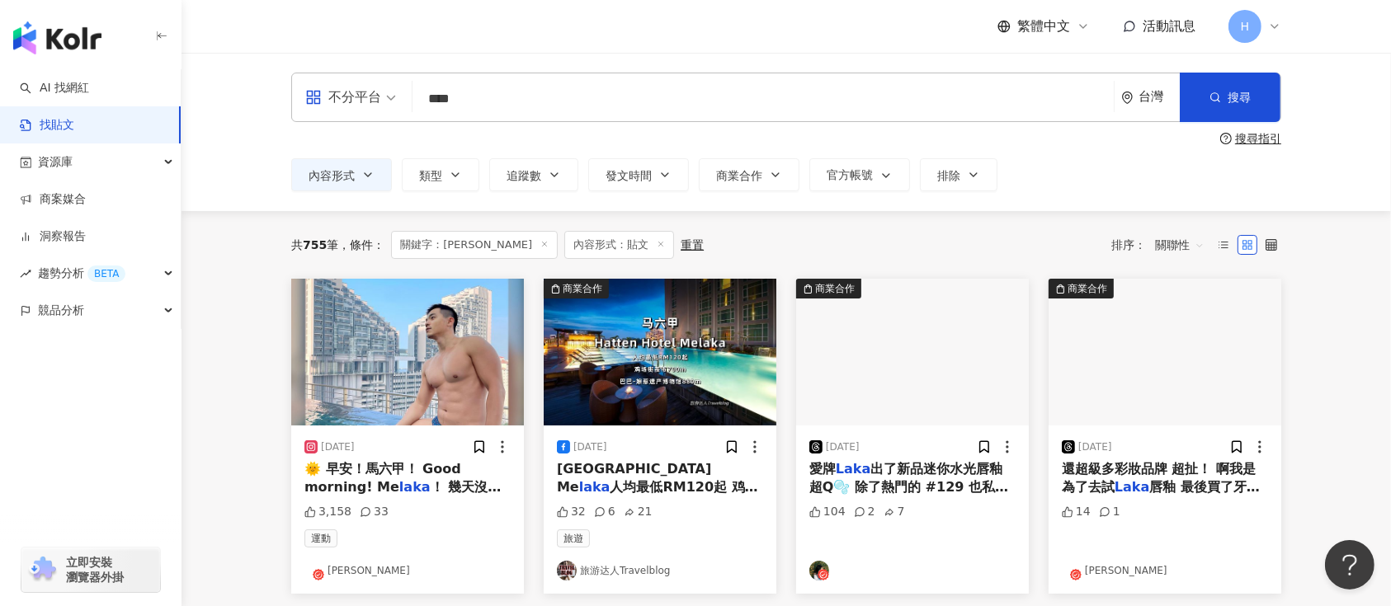
scroll to position [0, 0]
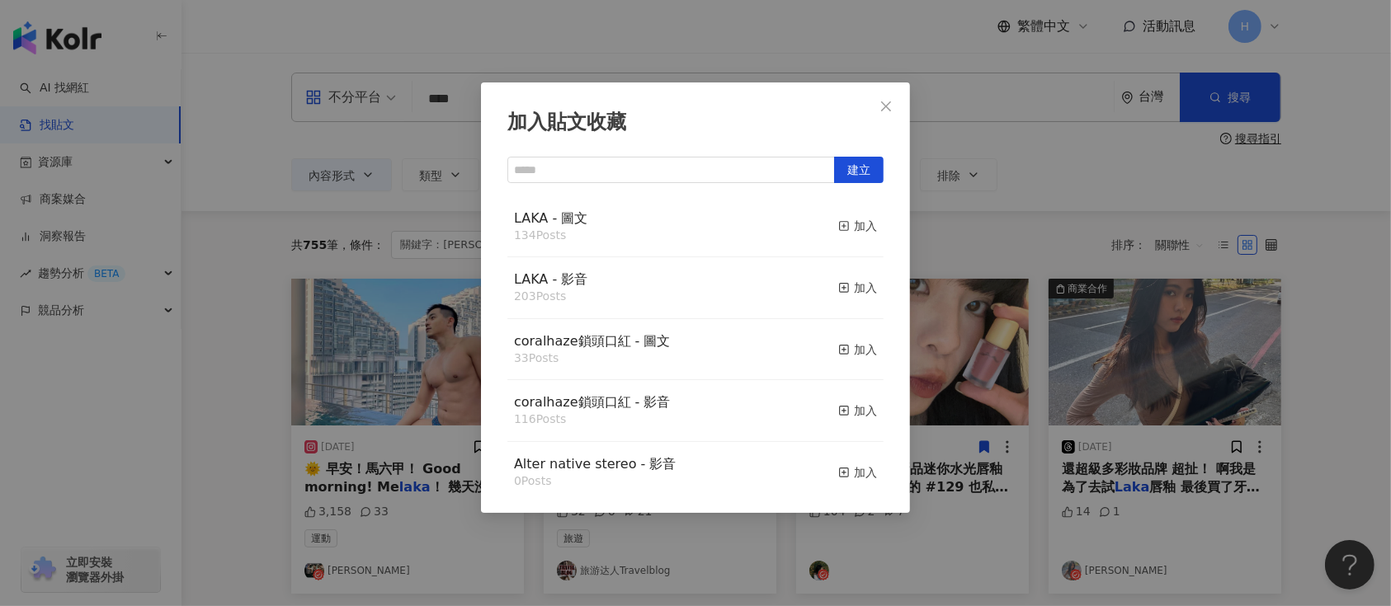
drag, startPoint x: 1121, startPoint y: 345, endPoint x: 1193, endPoint y: 387, distance: 83.2
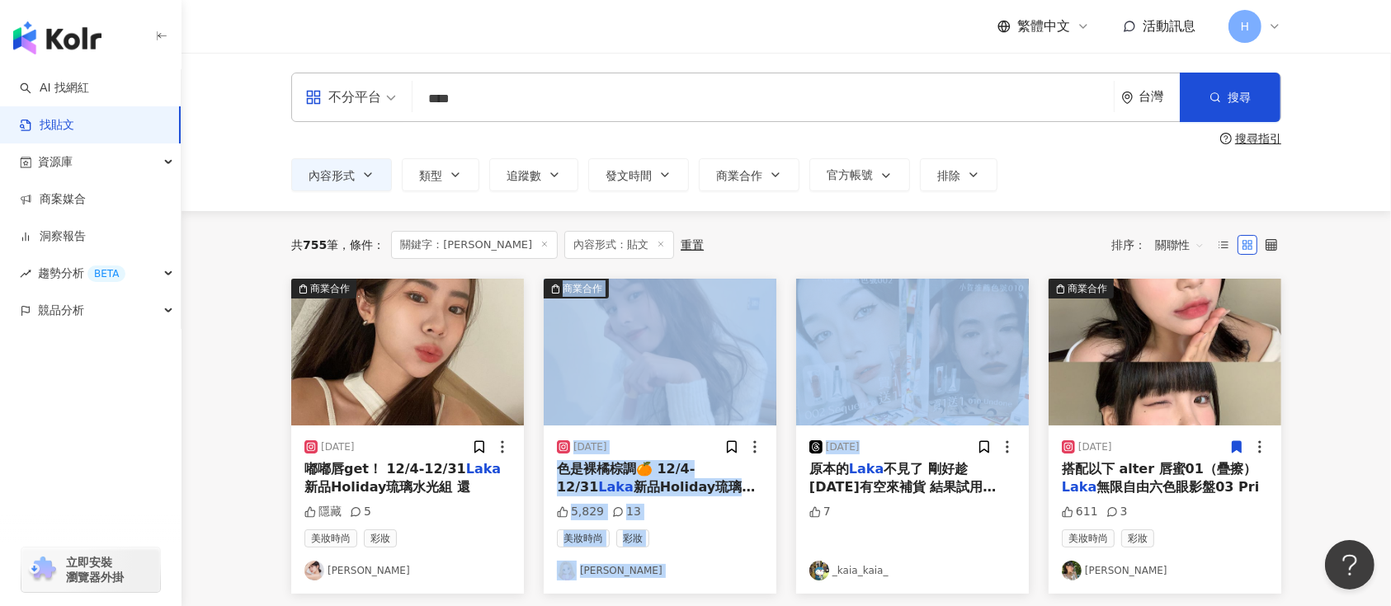
drag, startPoint x: 977, startPoint y: 449, endPoint x: 666, endPoint y: 380, distance: 318.7
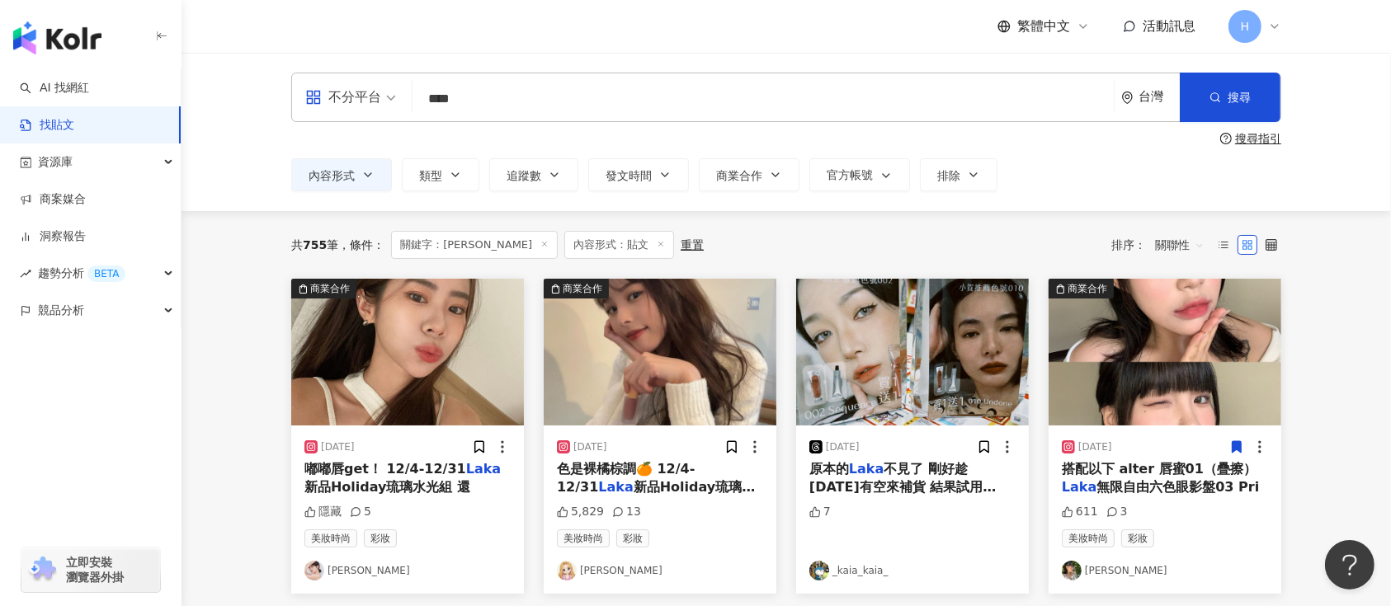
drag, startPoint x: 239, startPoint y: 390, endPoint x: 508, endPoint y: 393, distance: 269.0
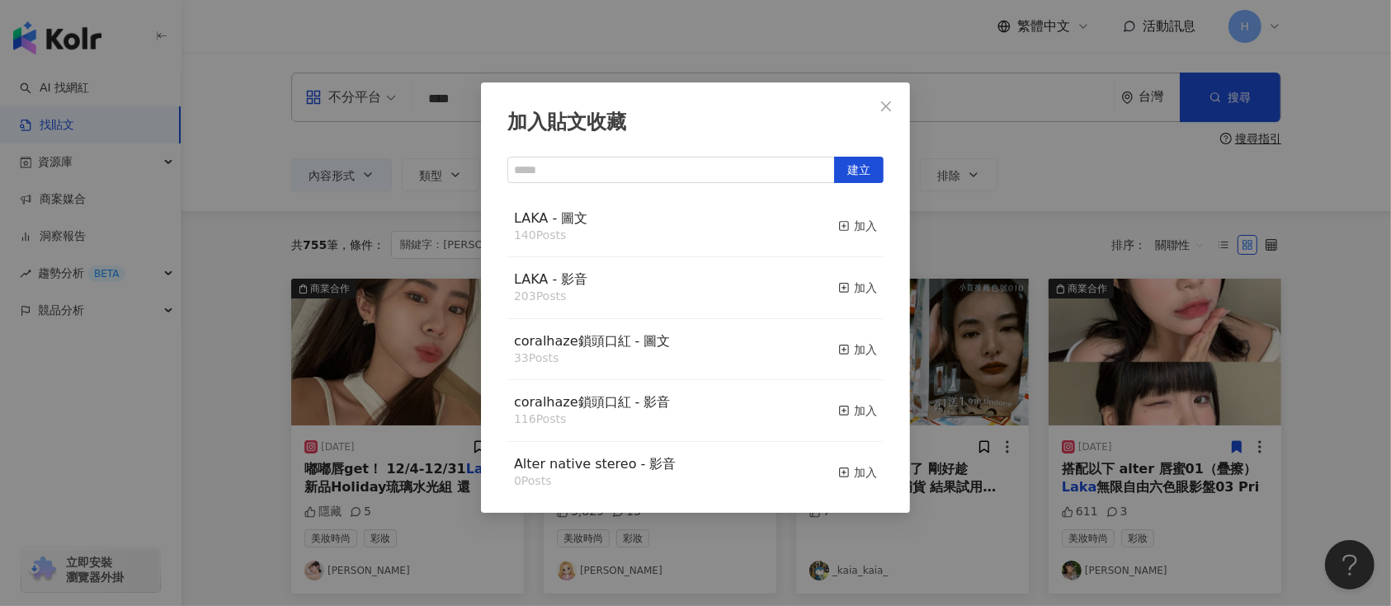
drag, startPoint x: 226, startPoint y: 427, endPoint x: 259, endPoint y: 420, distance: 33.7
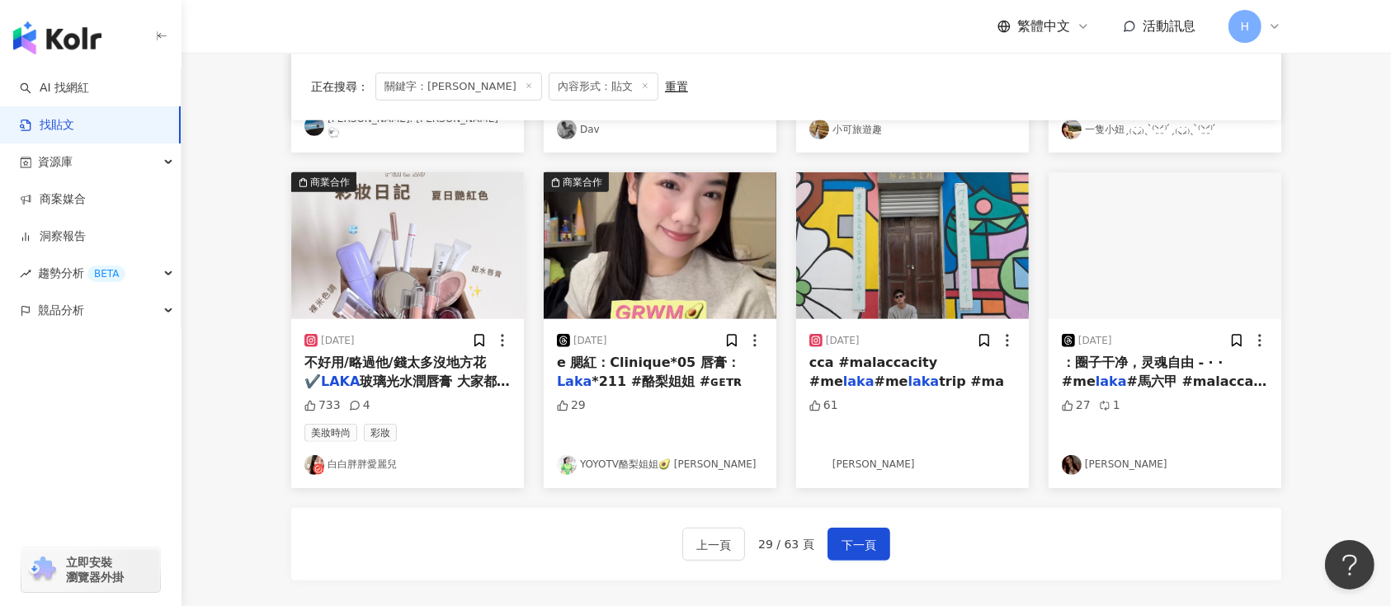
scroll to position [770, 0]
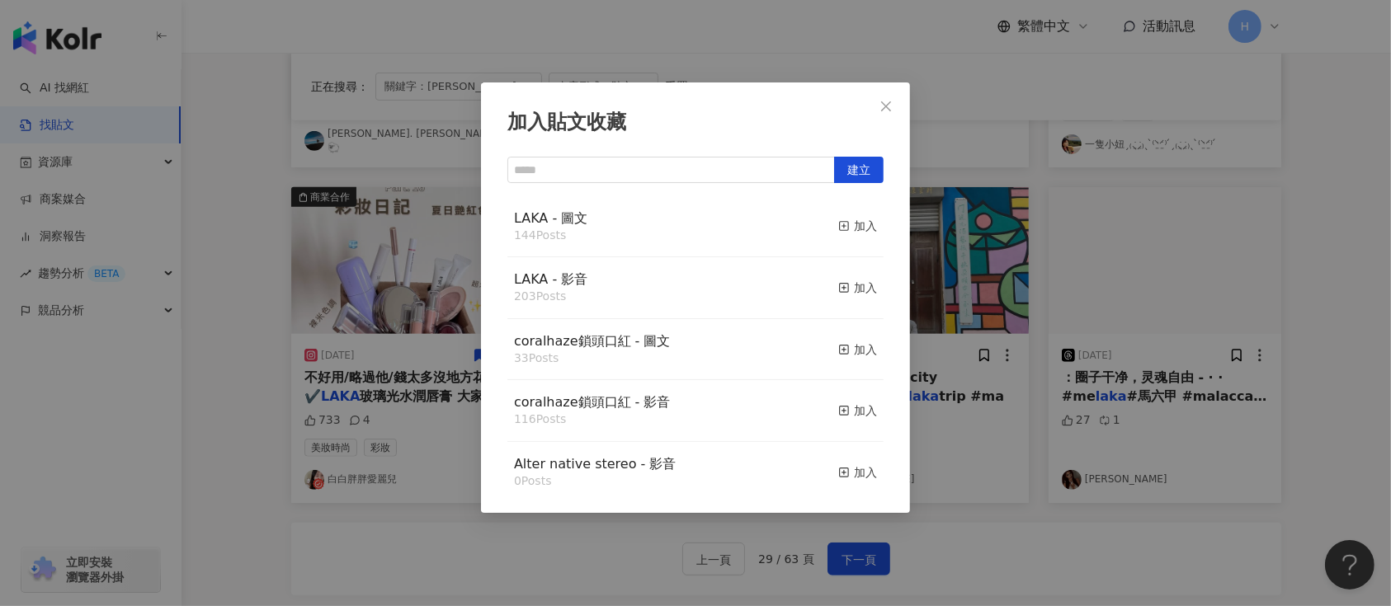
drag, startPoint x: 1061, startPoint y: 269, endPoint x: 1137, endPoint y: 252, distance: 77.7
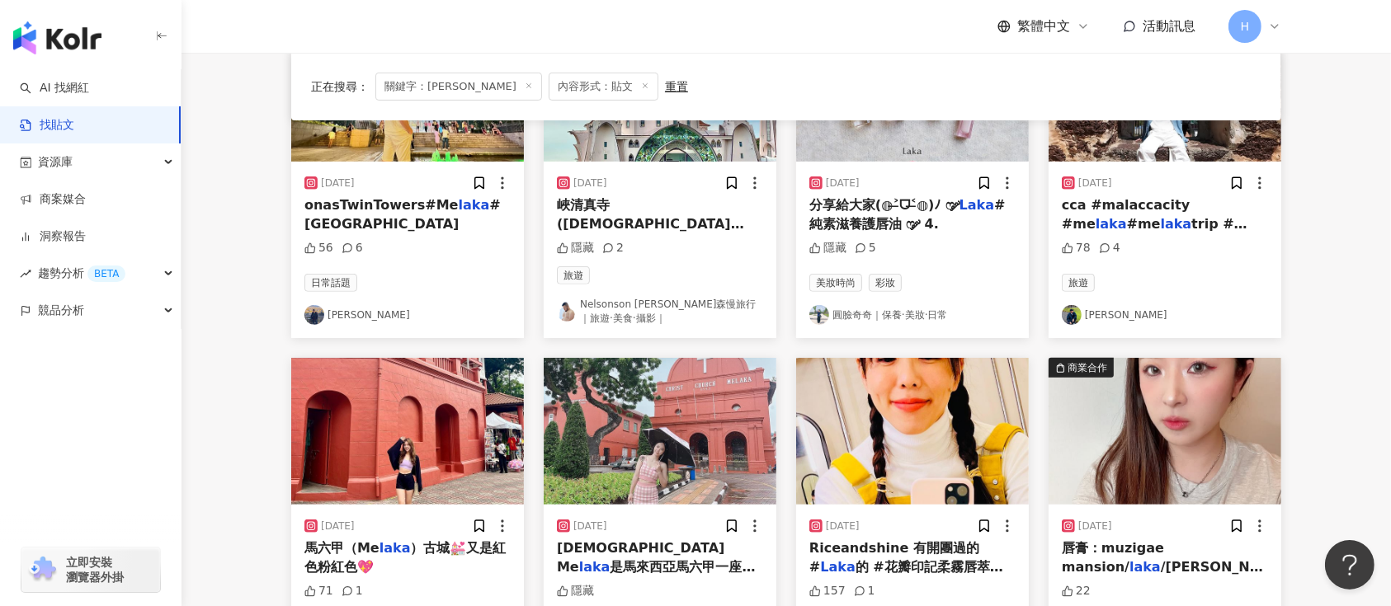
scroll to position [564, 0]
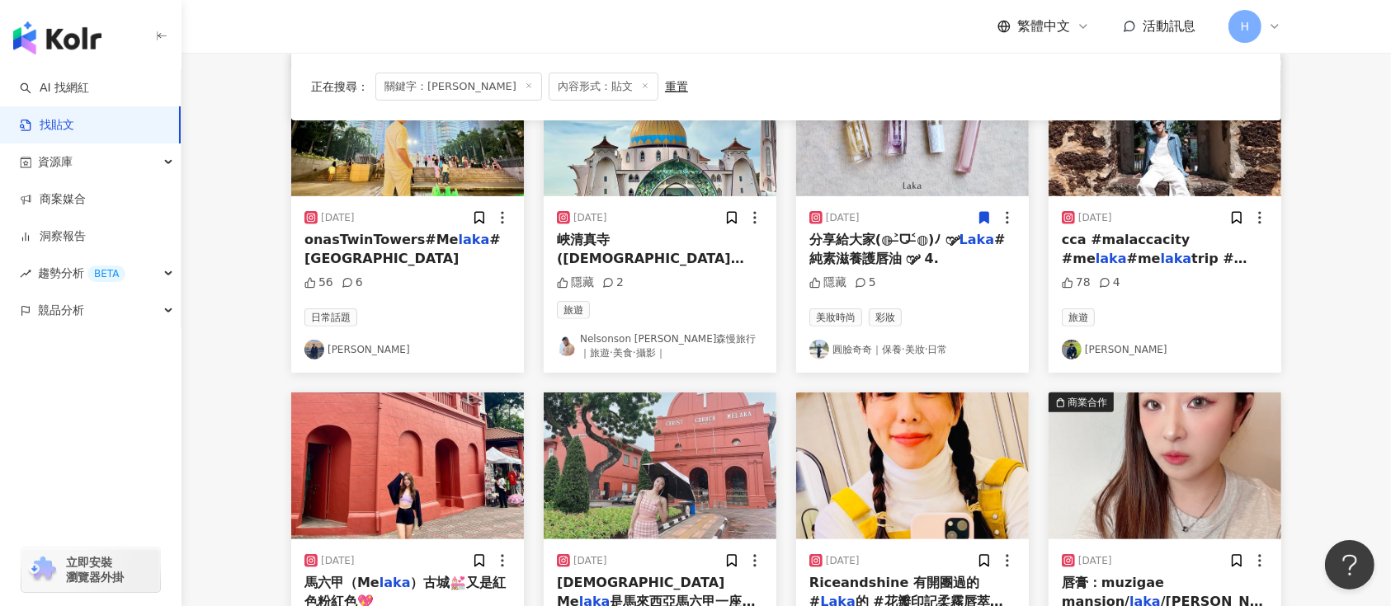
drag, startPoint x: 990, startPoint y: 210, endPoint x: 980, endPoint y: 217, distance: 12.4
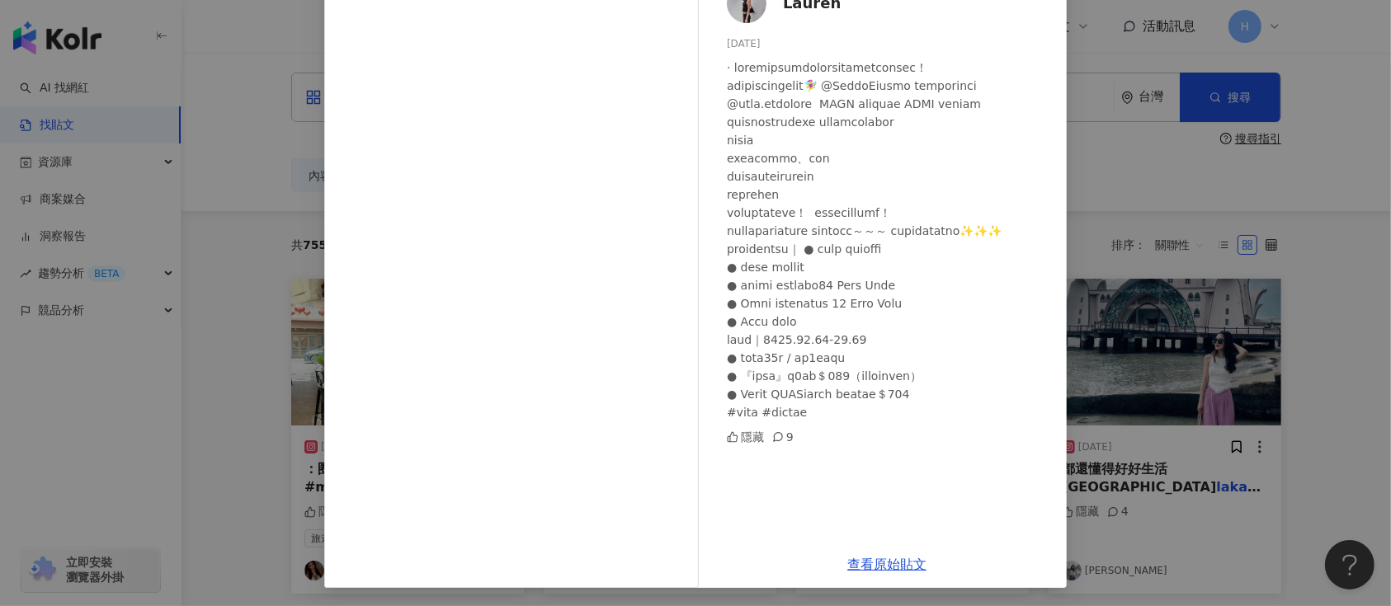
scroll to position [113, 0]
drag, startPoint x: 1360, startPoint y: 307, endPoint x: 1243, endPoint y: 309, distance: 117.2
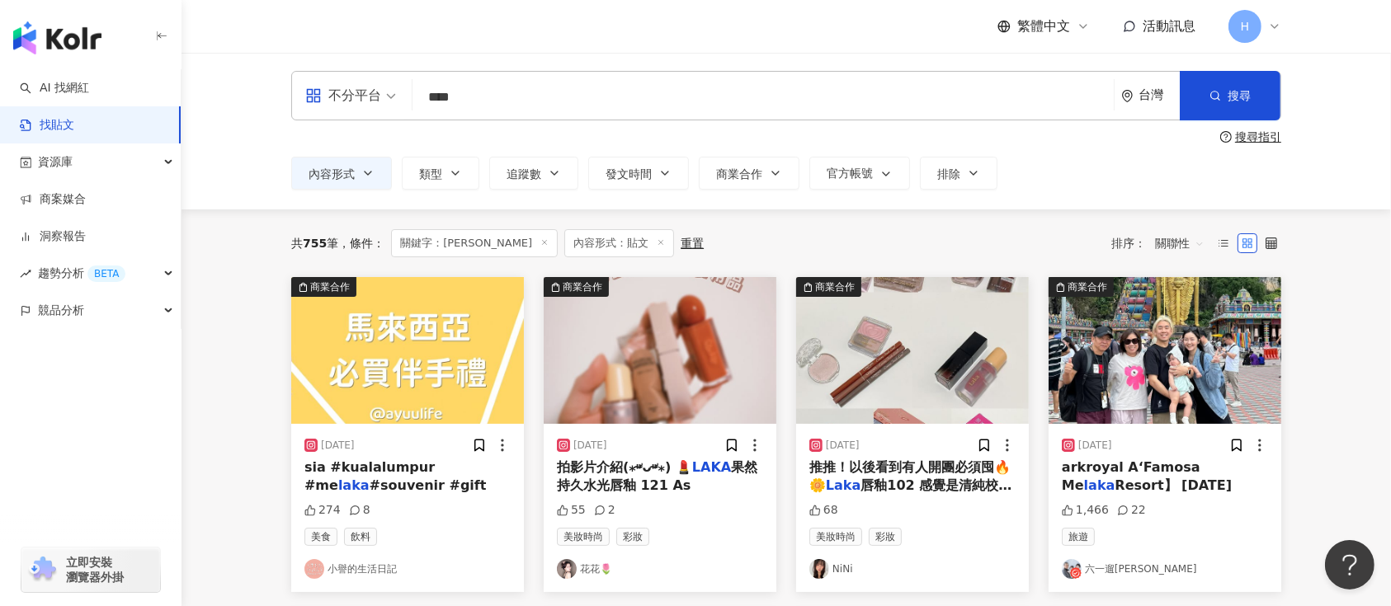
scroll to position [0, 0]
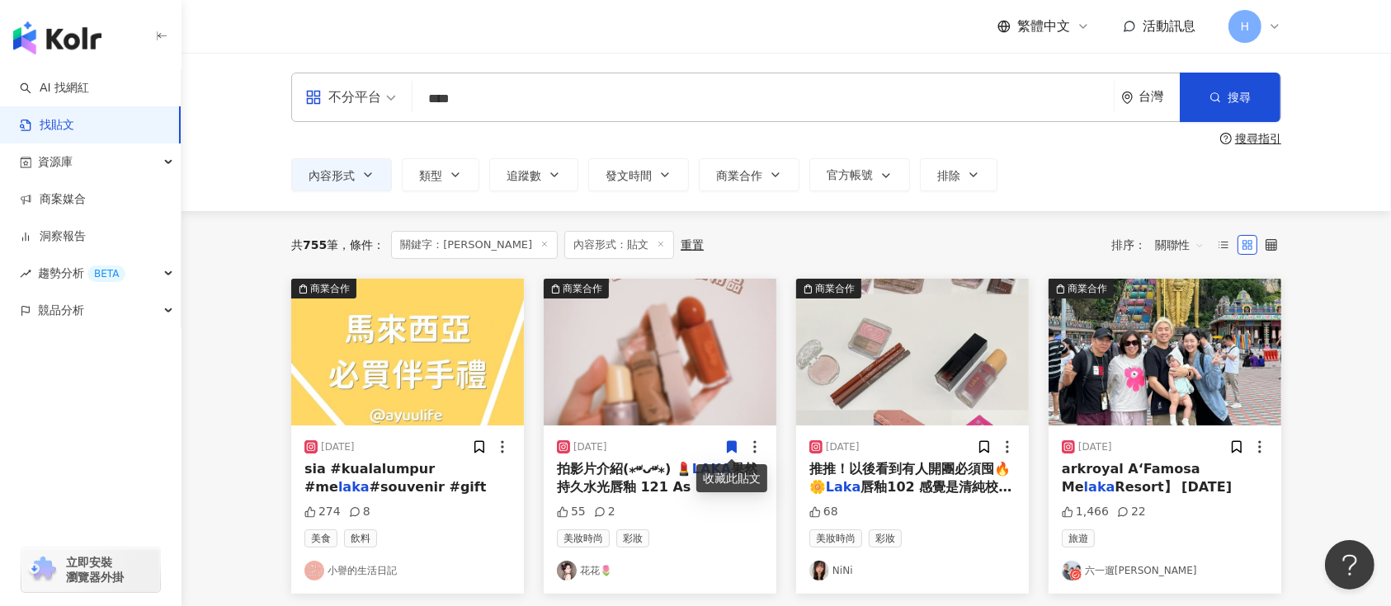
drag, startPoint x: 724, startPoint y: 438, endPoint x: 731, endPoint y: 448, distance: 11.9
drag, startPoint x: 301, startPoint y: 102, endPoint x: 416, endPoint y: 105, distance: 114.7
paste input "*******"
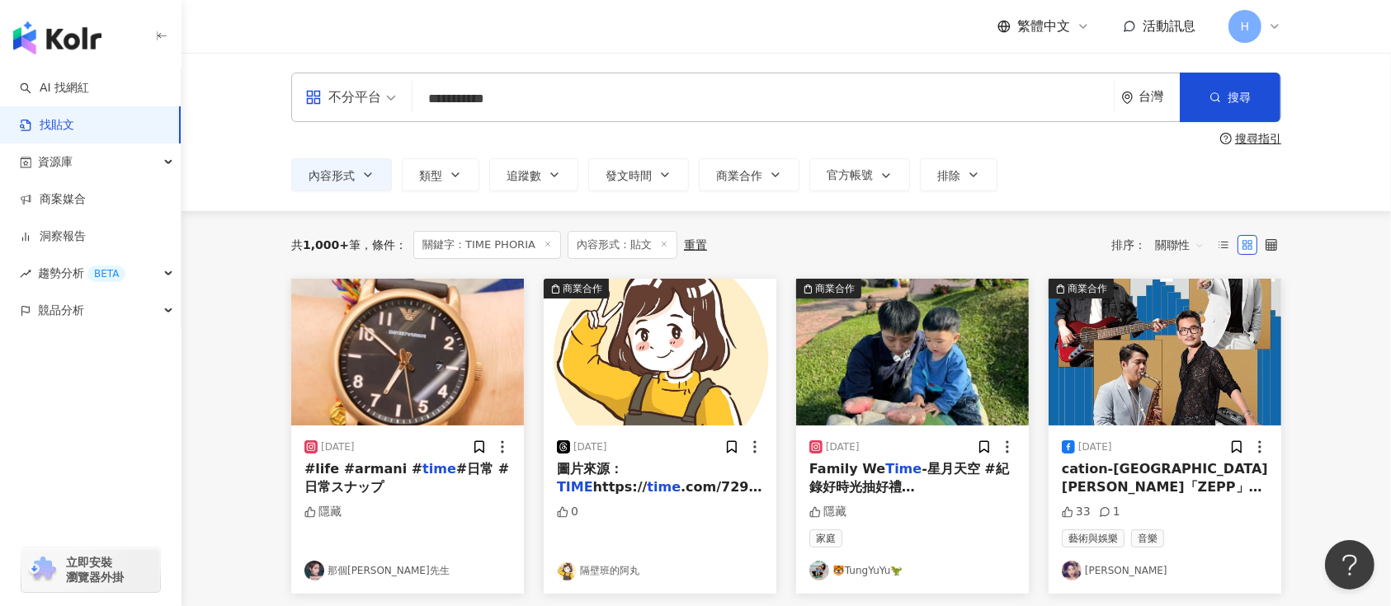
drag, startPoint x: 535, startPoint y: 102, endPoint x: 430, endPoint y: 106, distance: 104.8
paste input "*******"
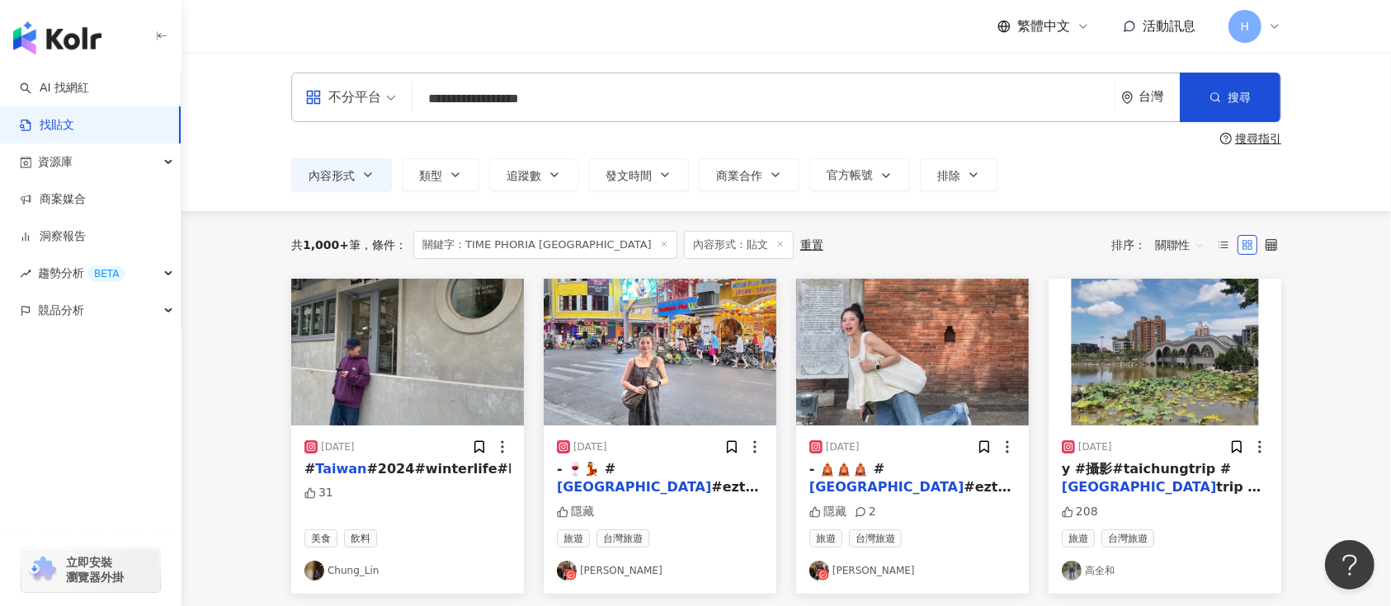
drag, startPoint x: 590, startPoint y: 92, endPoint x: 165, endPoint y: 126, distance: 426.3
paste input "*"
type input "**********"
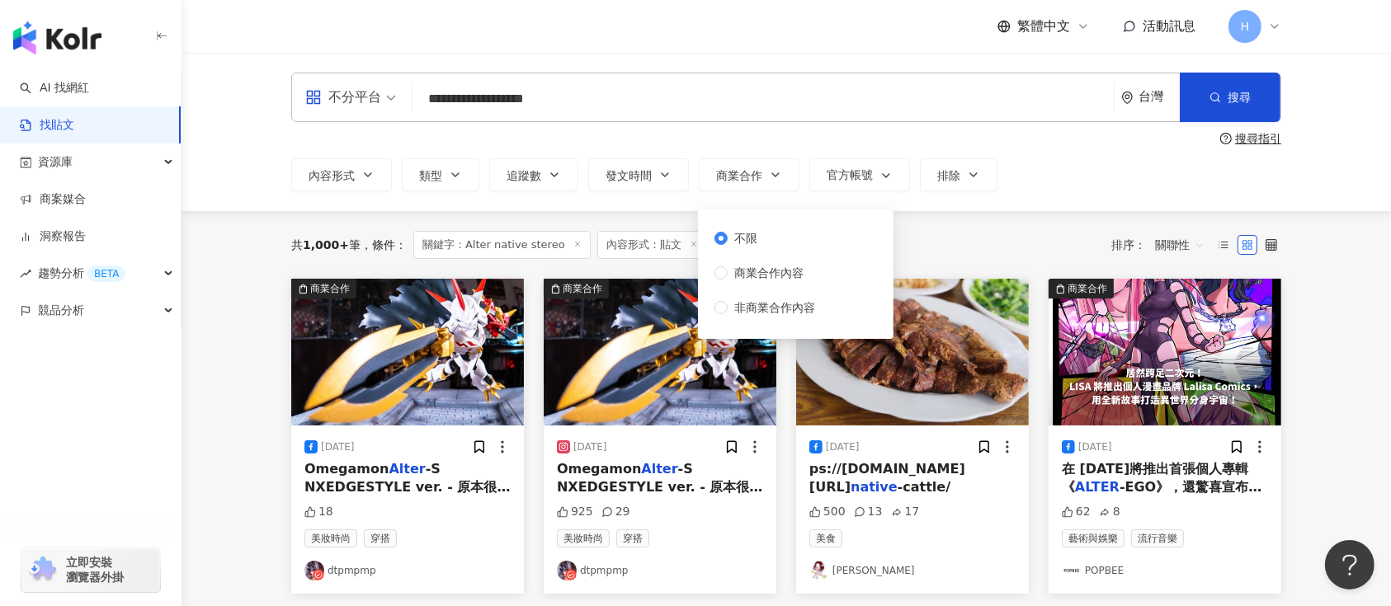
drag, startPoint x: 1111, startPoint y: 240, endPoint x: 1094, endPoint y: 234, distance: 17.5
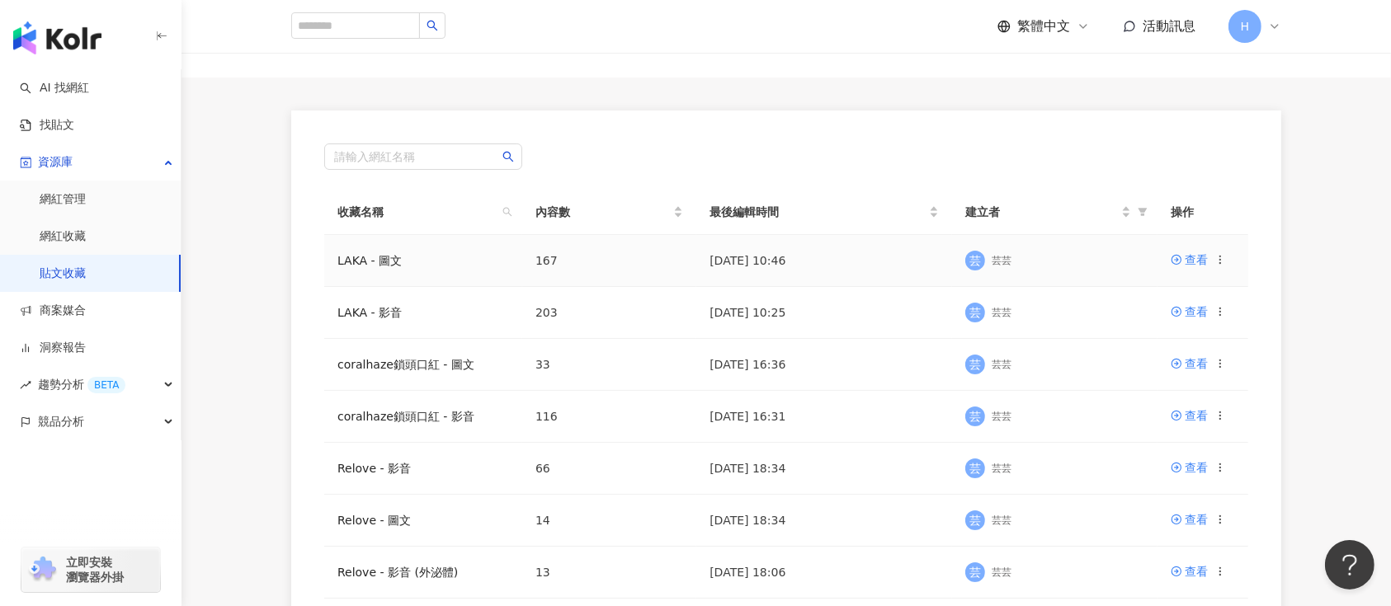
scroll to position [110, 0]
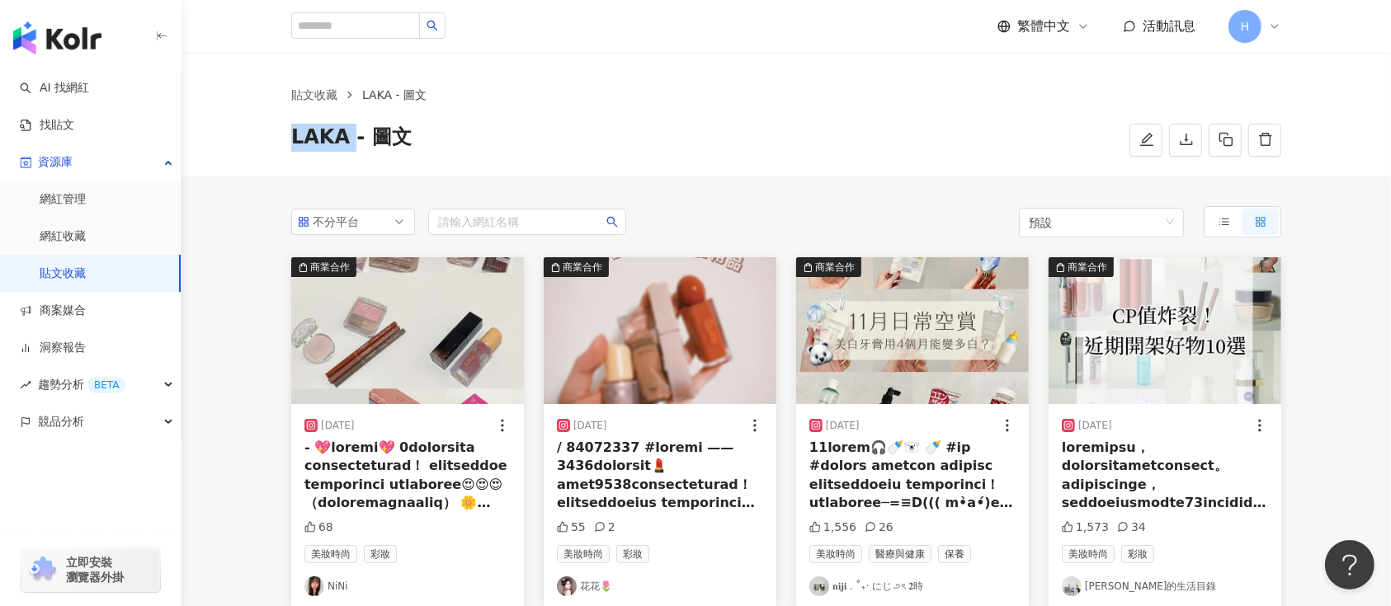
drag, startPoint x: 328, startPoint y: 139, endPoint x: 278, endPoint y: 139, distance: 50.3
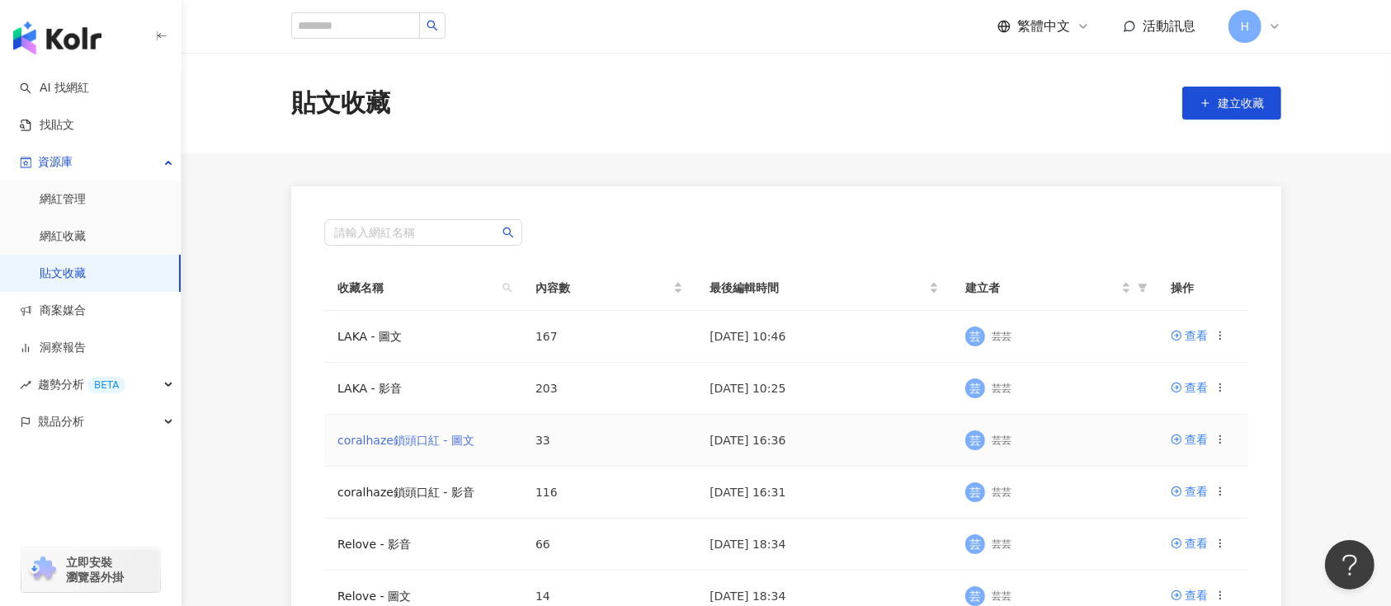
click at [427, 438] on link "coralhaze鎖頭口紅 - 圖文" at bounding box center [405, 440] width 137 height 13
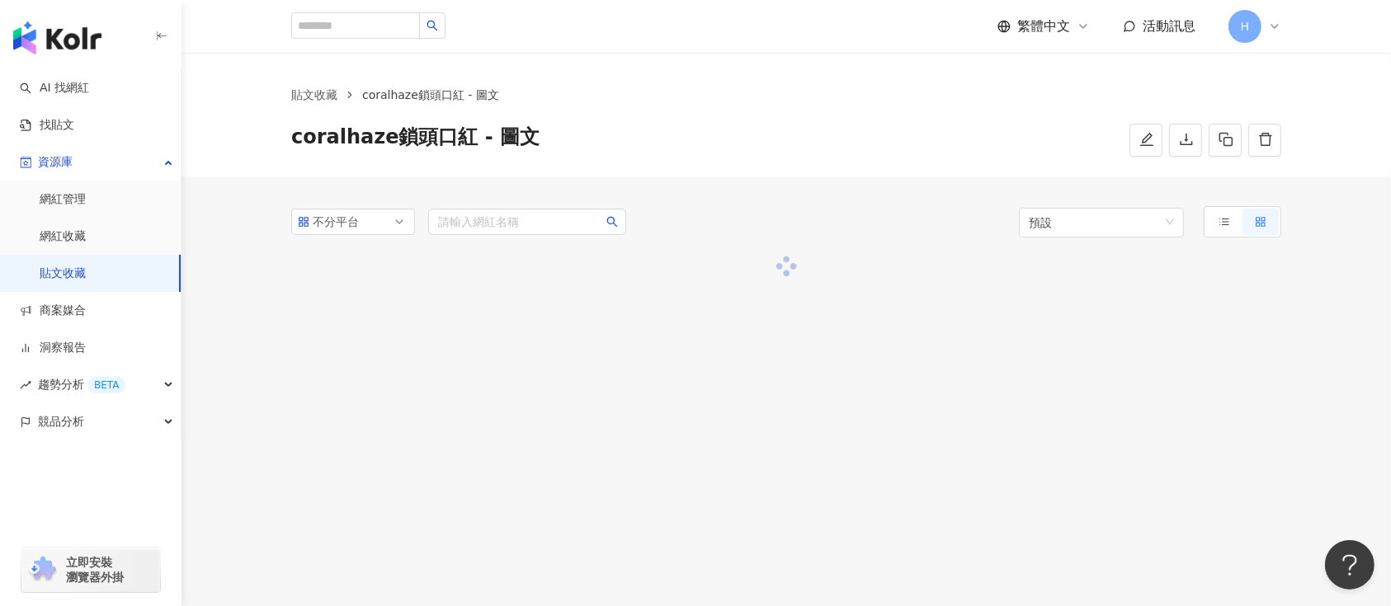
click at [233, 146] on div "貼文收藏 coralhaze鎖頭口紅 - 圖文 coralhaze鎖頭口紅 - 圖文" at bounding box center [787, 115] width 1210 height 124
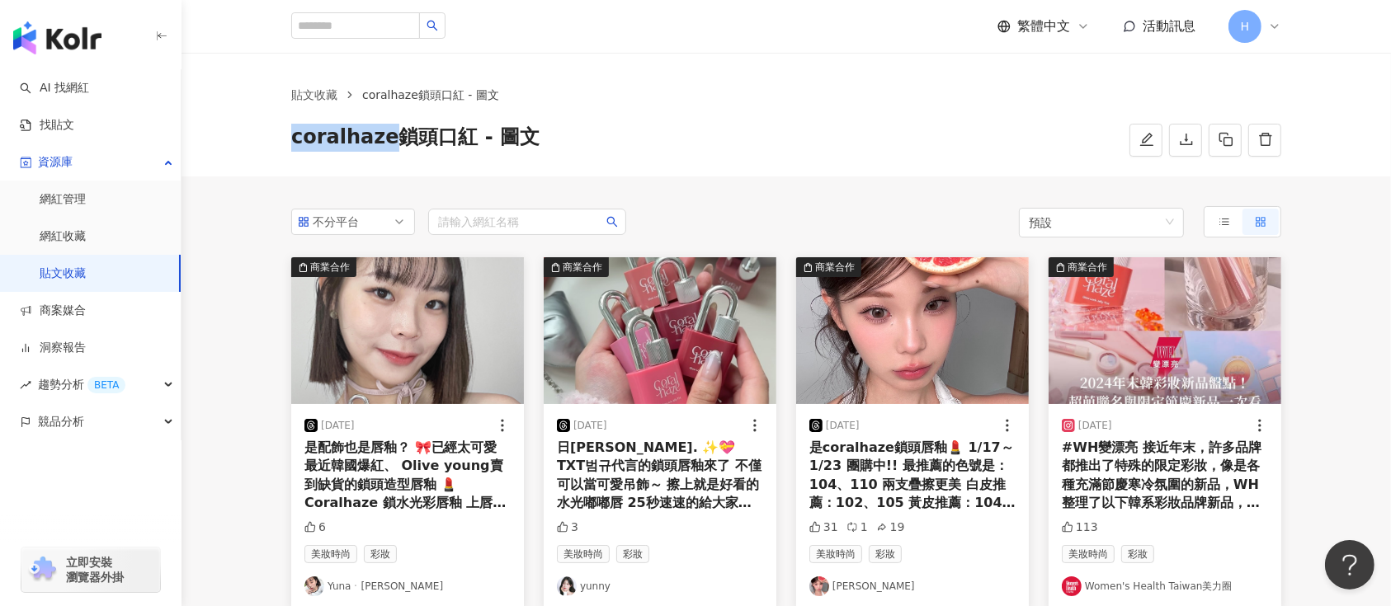
click at [1191, 135] on icon "download" at bounding box center [1186, 139] width 15 height 15
click at [697, 74] on div "貼文收藏 coralhaze鎖頭口紅 - 圖文 coralhaze鎖頭口紅 - 圖文" at bounding box center [787, 115] width 1210 height 124
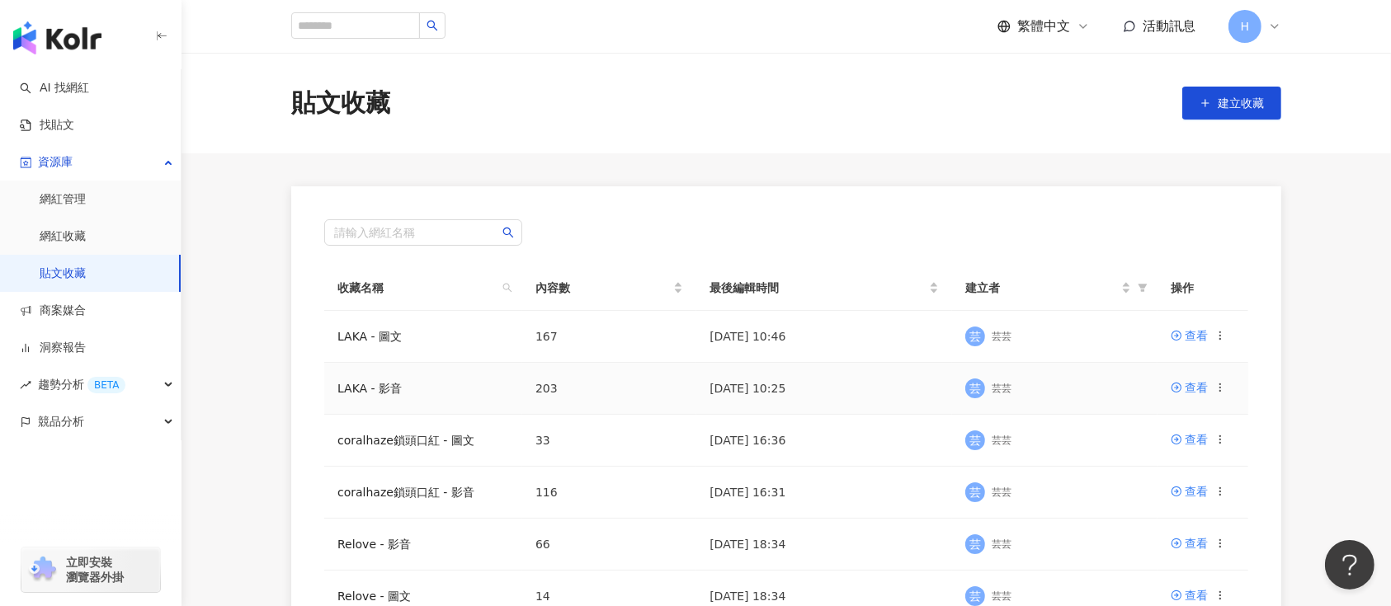
click at [566, 388] on td "203" at bounding box center [609, 389] width 174 height 52
click at [1220, 387] on circle at bounding box center [1219, 387] width 1 height 1
click at [999, 399] on div "芸 芸芸" at bounding box center [1054, 388] width 179 height 25
drag, startPoint x: 1102, startPoint y: 386, endPoint x: 740, endPoint y: 391, distance: 362.2
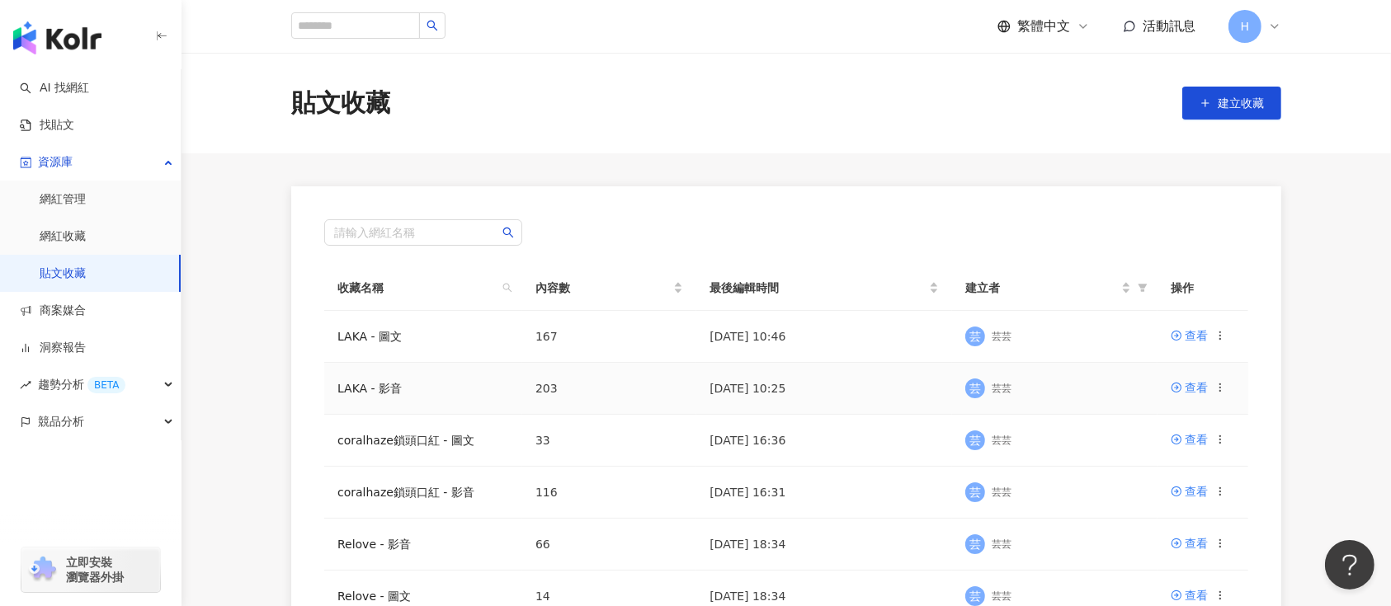
click at [1099, 386] on div "芸 芸芸" at bounding box center [1054, 388] width 179 height 25
click at [370, 382] on link "LAKA - 影音" at bounding box center [369, 388] width 64 height 13
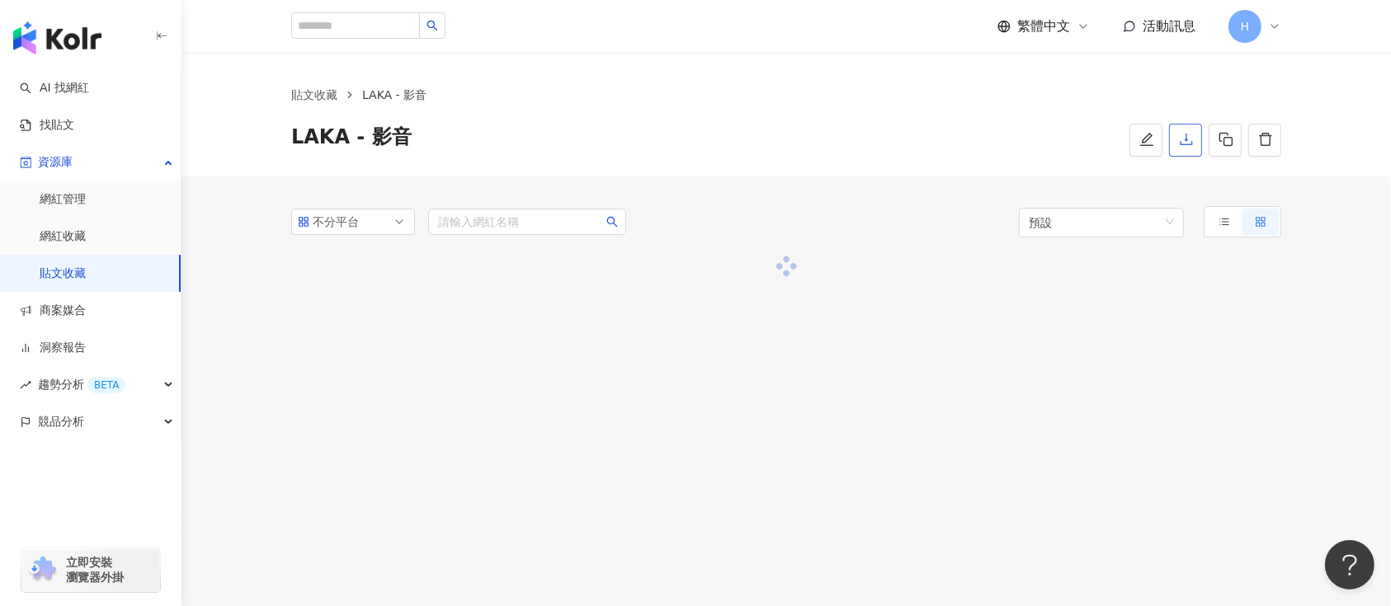
click at [1181, 140] on icon "download" at bounding box center [1186, 139] width 15 height 15
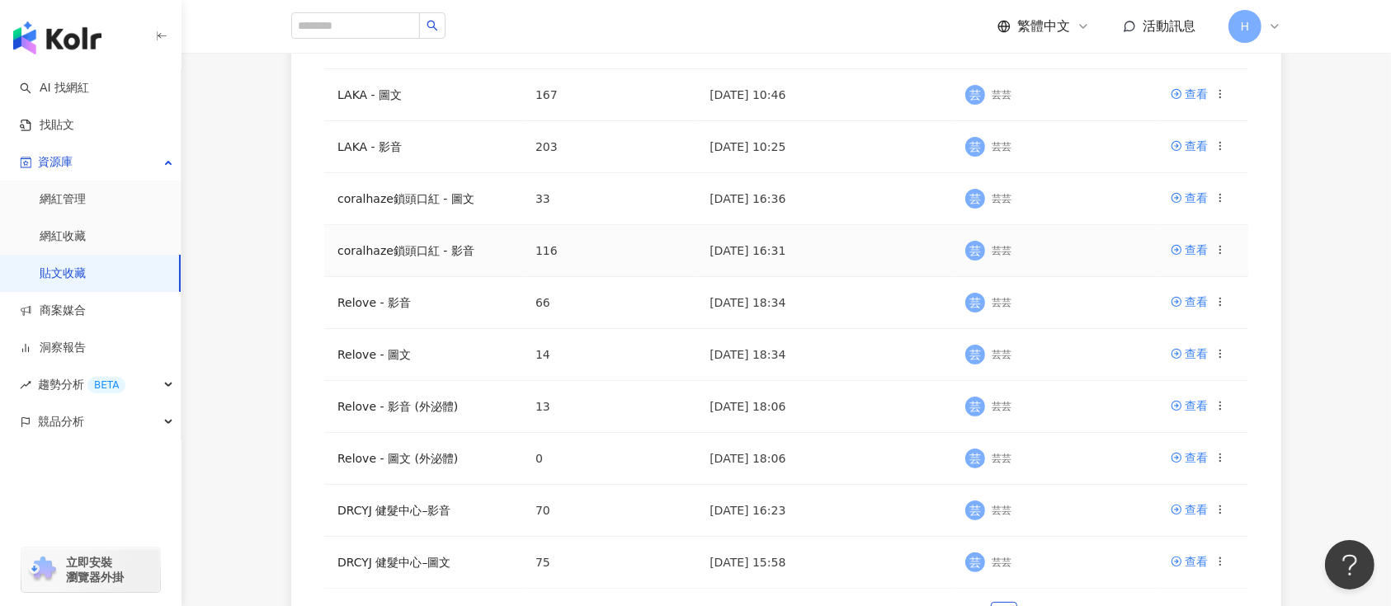
scroll to position [295, 0]
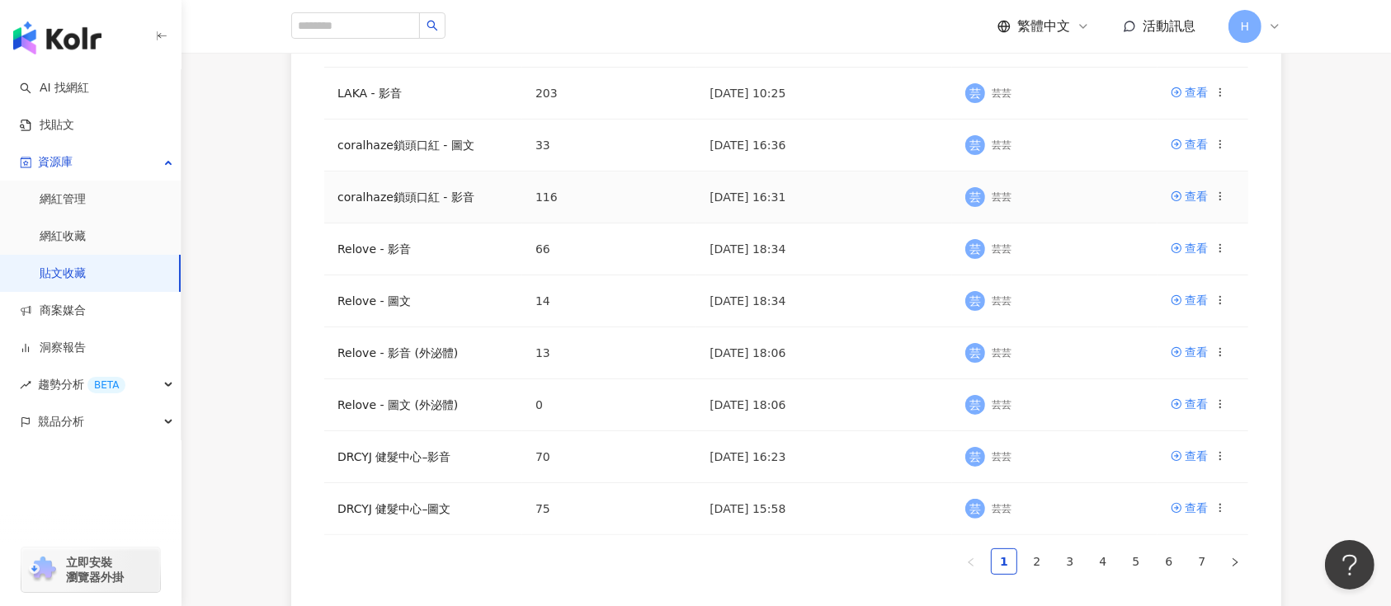
click at [635, 196] on td "116" at bounding box center [609, 198] width 174 height 52
click at [1192, 196] on div "查看" at bounding box center [1196, 196] width 23 height 18
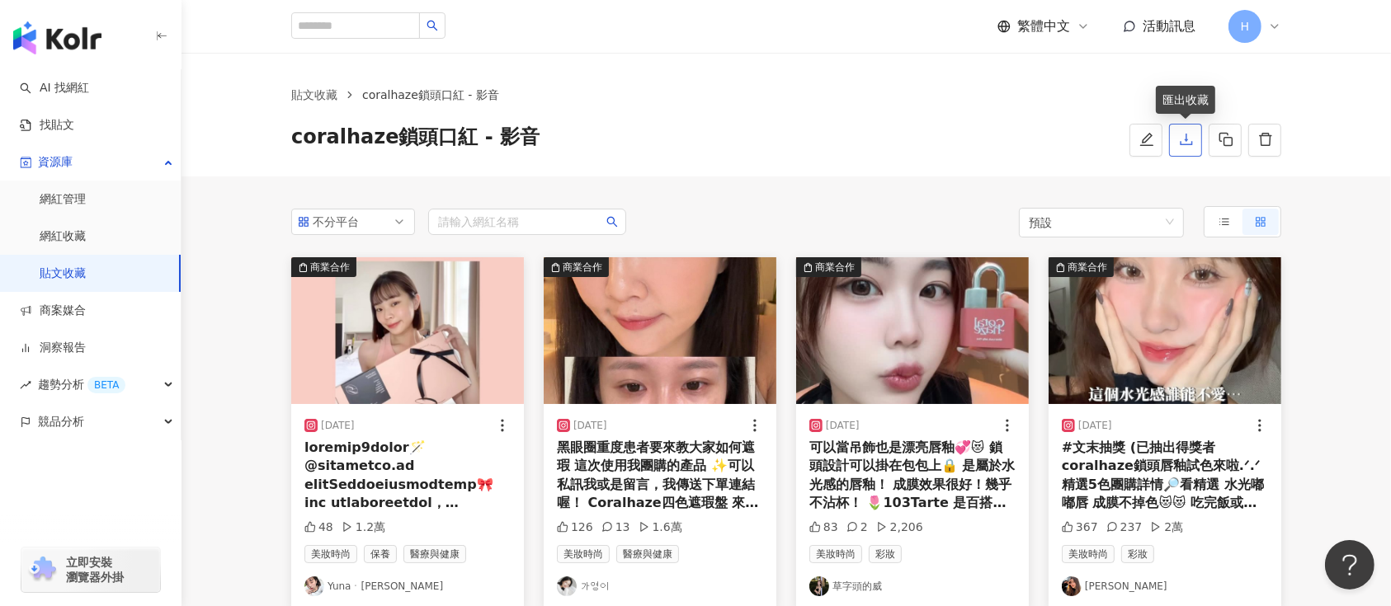
click at [1180, 135] on icon "download" at bounding box center [1186, 139] width 15 height 15
